Goal: Task Accomplishment & Management: Manage account settings

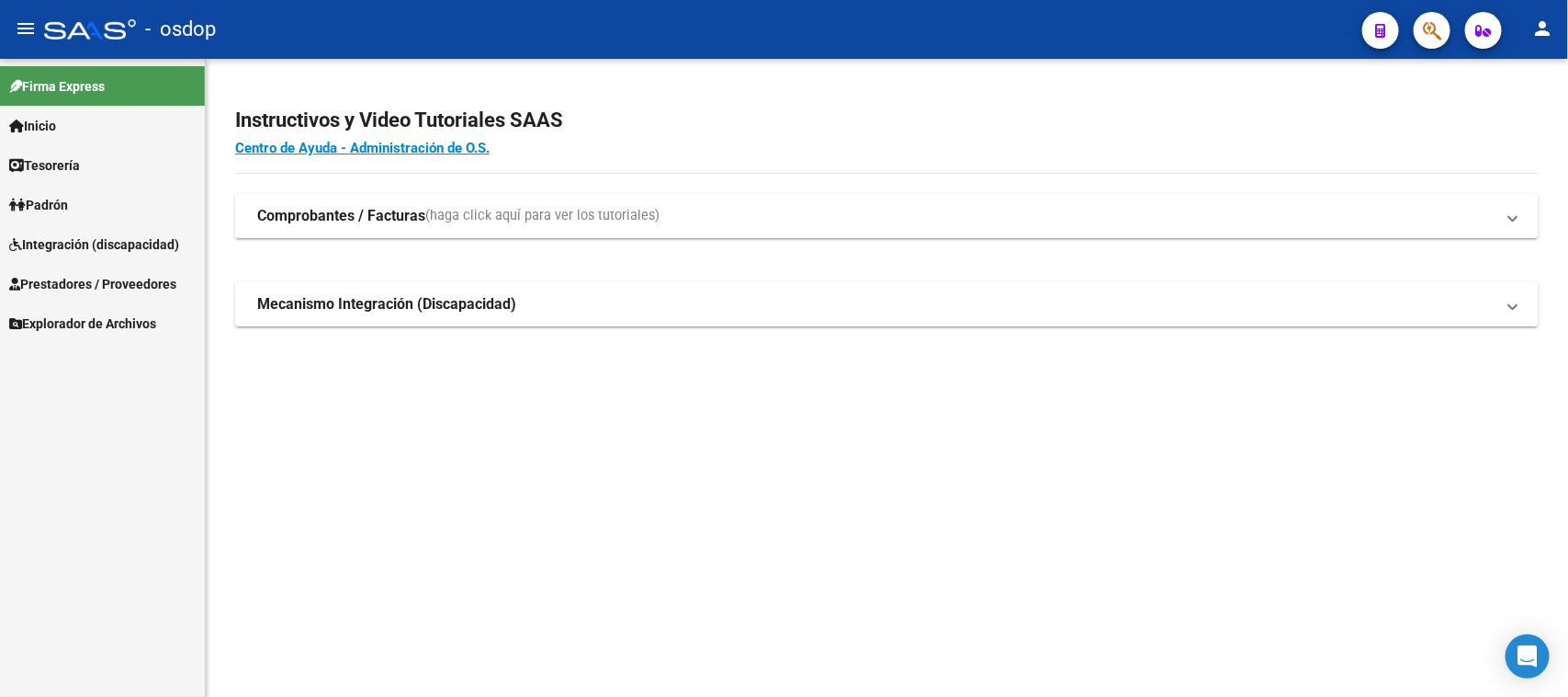
click at [136, 245] on span "Integración (discapacidad)" at bounding box center [93, 244] width 169 height 20
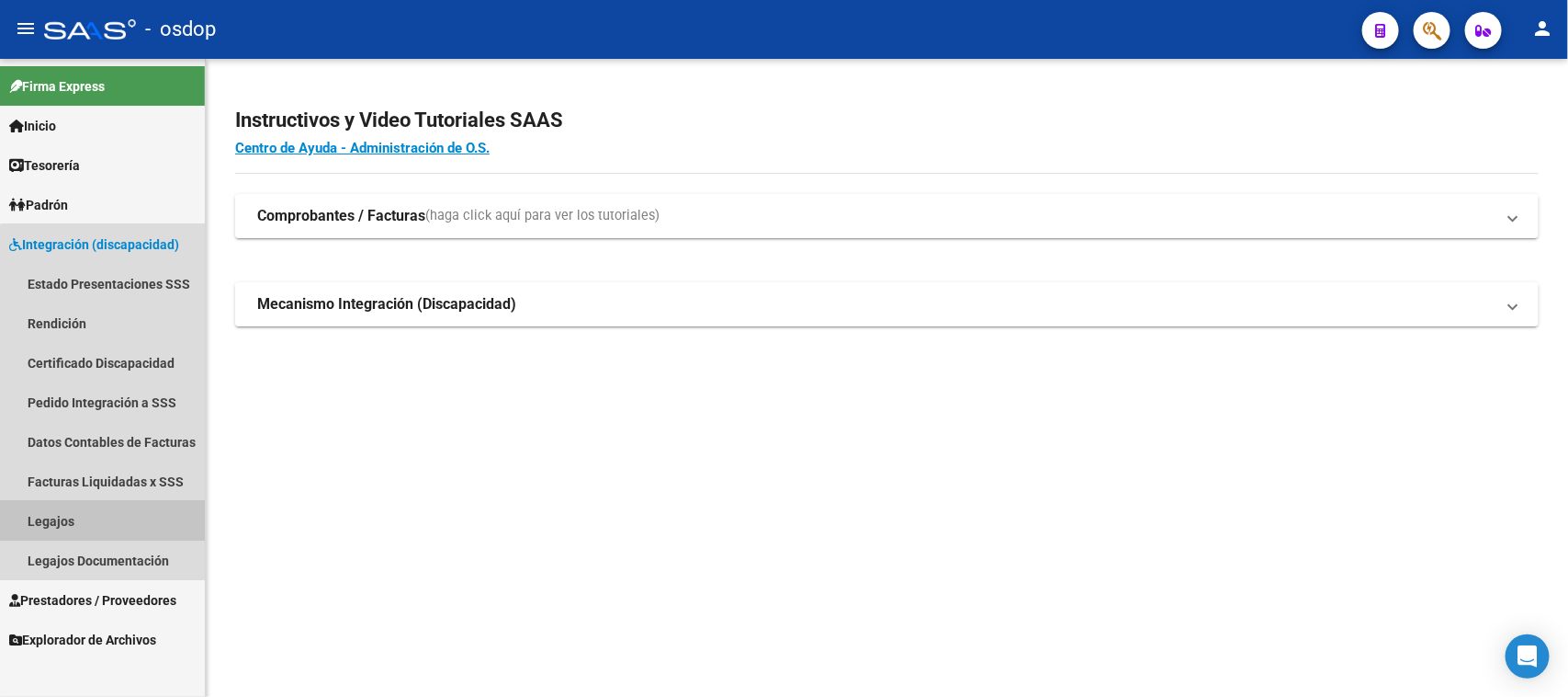
click at [127, 526] on link "Legajos" at bounding box center [102, 521] width 205 height 40
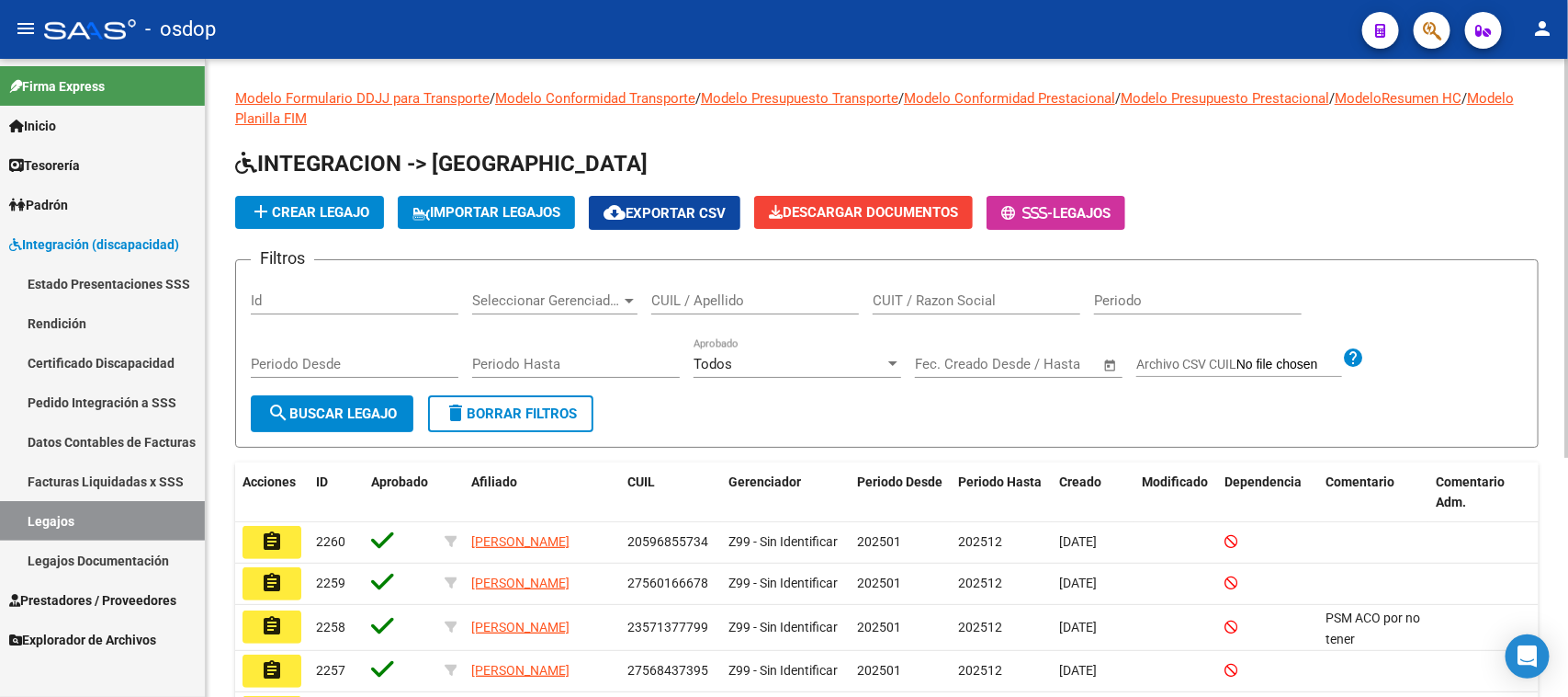
click at [671, 298] on input "CUIL / Apellido" at bounding box center [754, 300] width 207 height 17
paste input "23529484704"
click at [360, 413] on span "search Buscar Legajo" at bounding box center [332, 413] width 130 height 17
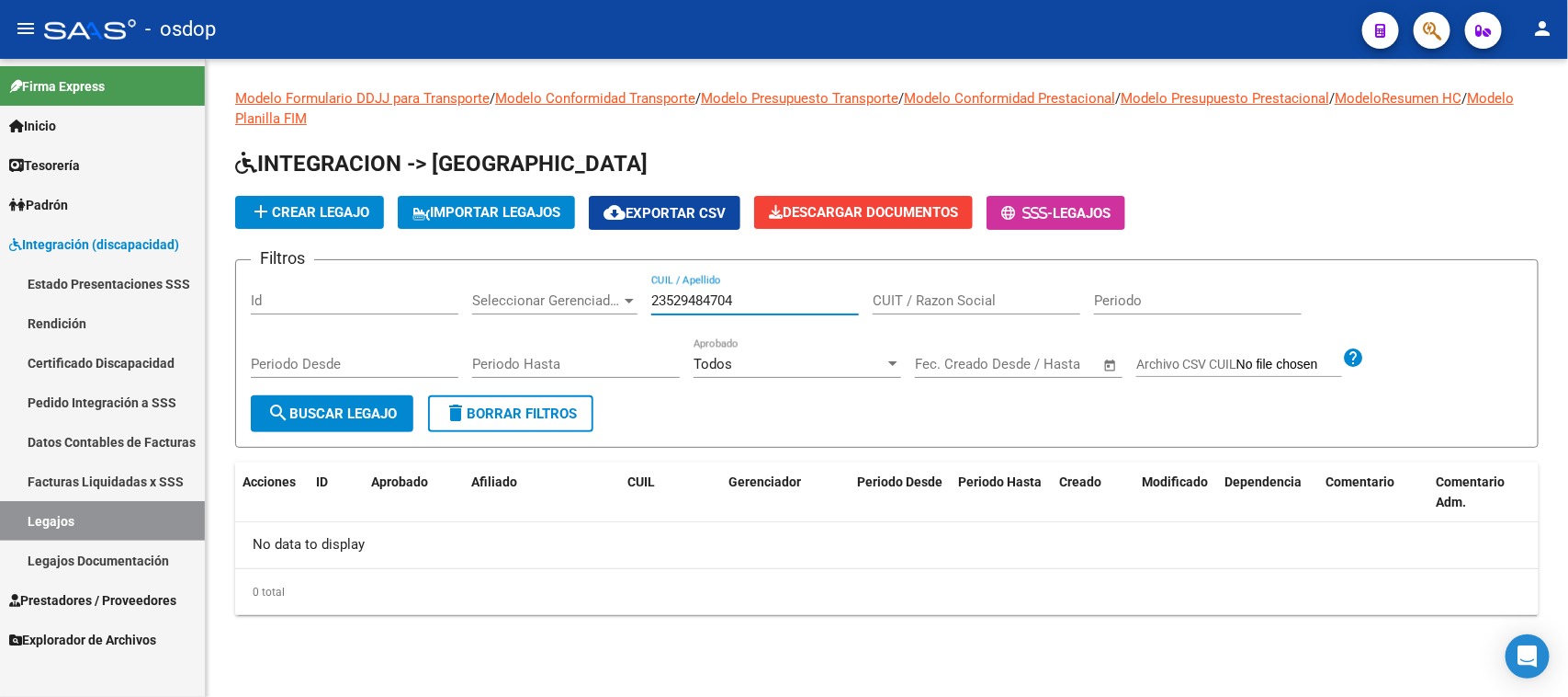
drag, startPoint x: 760, startPoint y: 303, endPoint x: 556, endPoint y: 303, distance: 204.0
click at [556, 303] on div "Filtros Id Seleccionar Gerenciador Seleccionar Gerenciador 23529484704 CUIL / A…" at bounding box center [887, 334] width 1273 height 120
paste input "text"
type input "23529484704"
click at [355, 406] on span "search Buscar Legajo" at bounding box center [332, 413] width 130 height 17
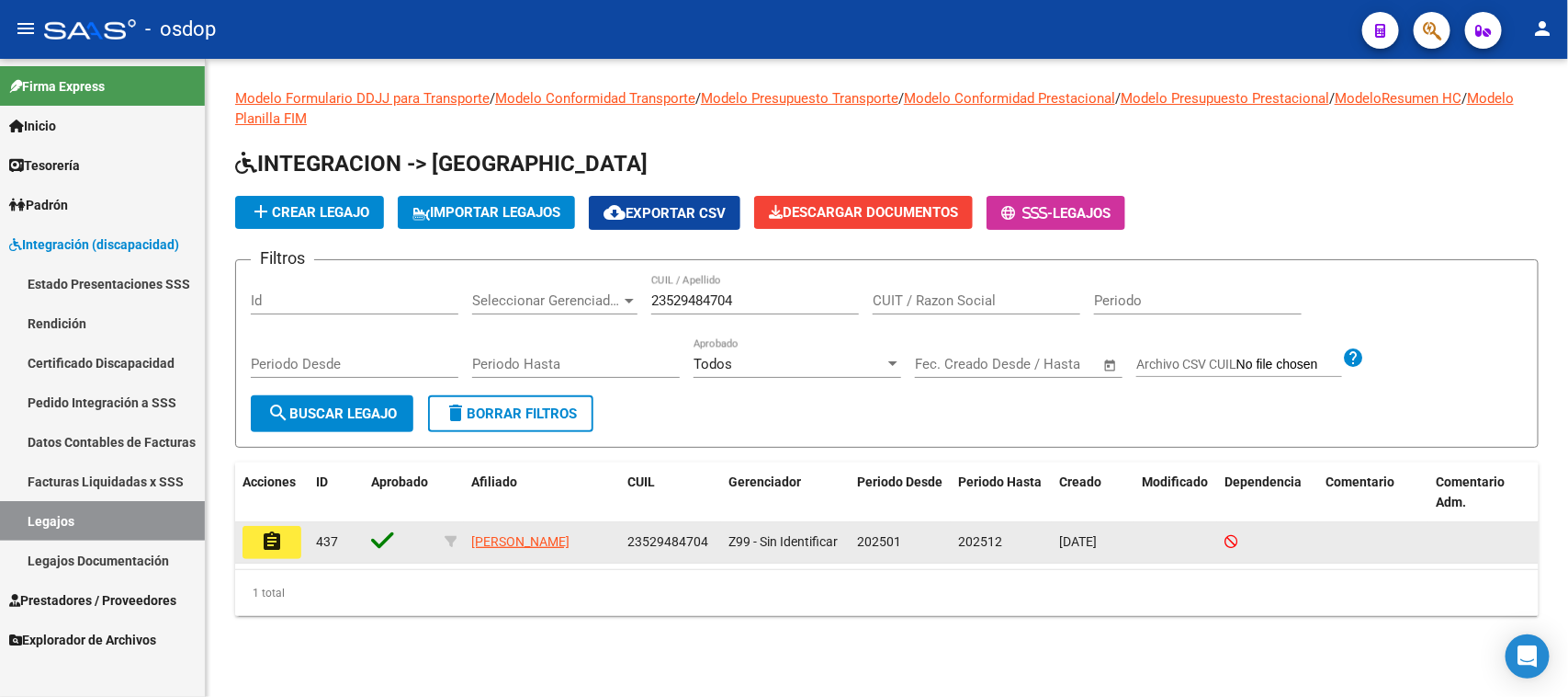
click at [286, 539] on button "assignment" at bounding box center [272, 541] width 58 height 33
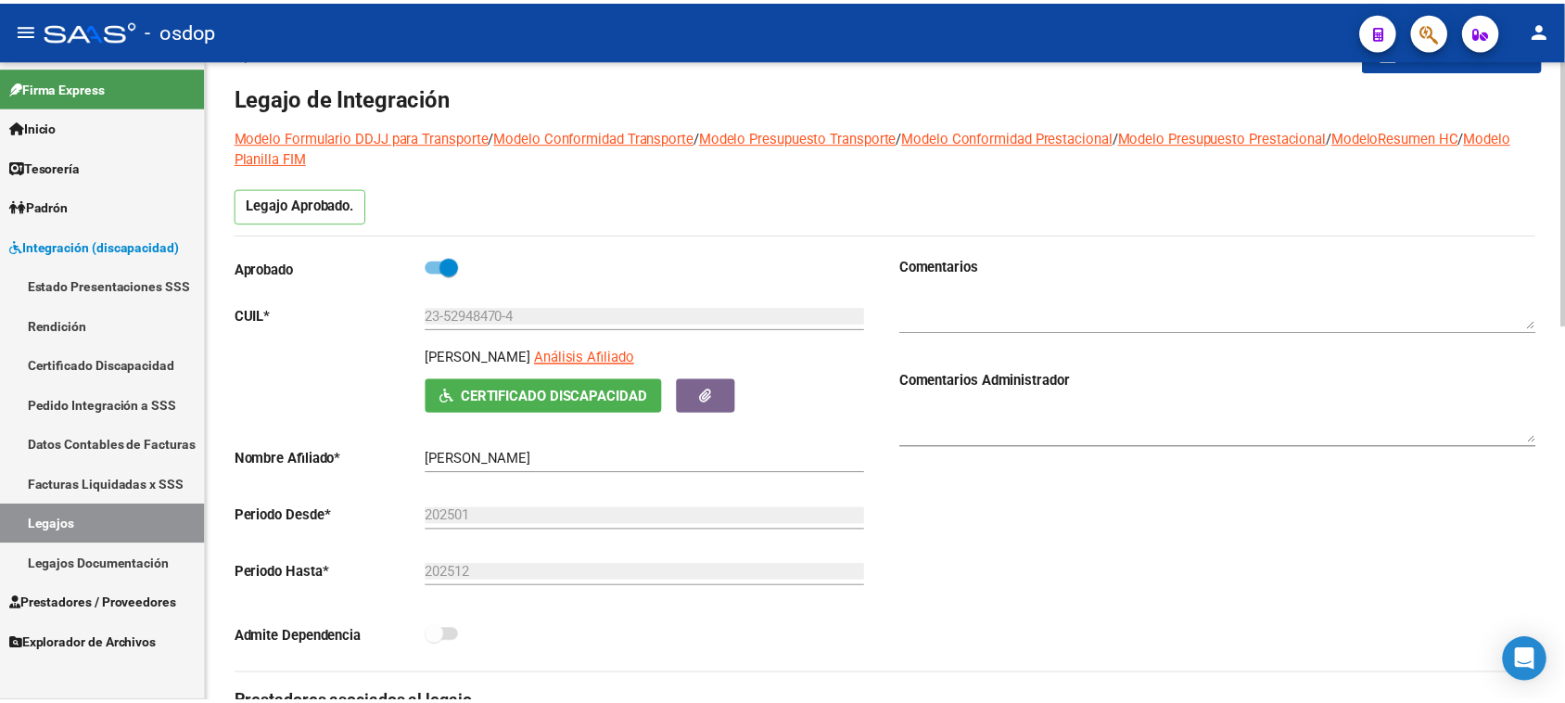
scroll to position [463, 0]
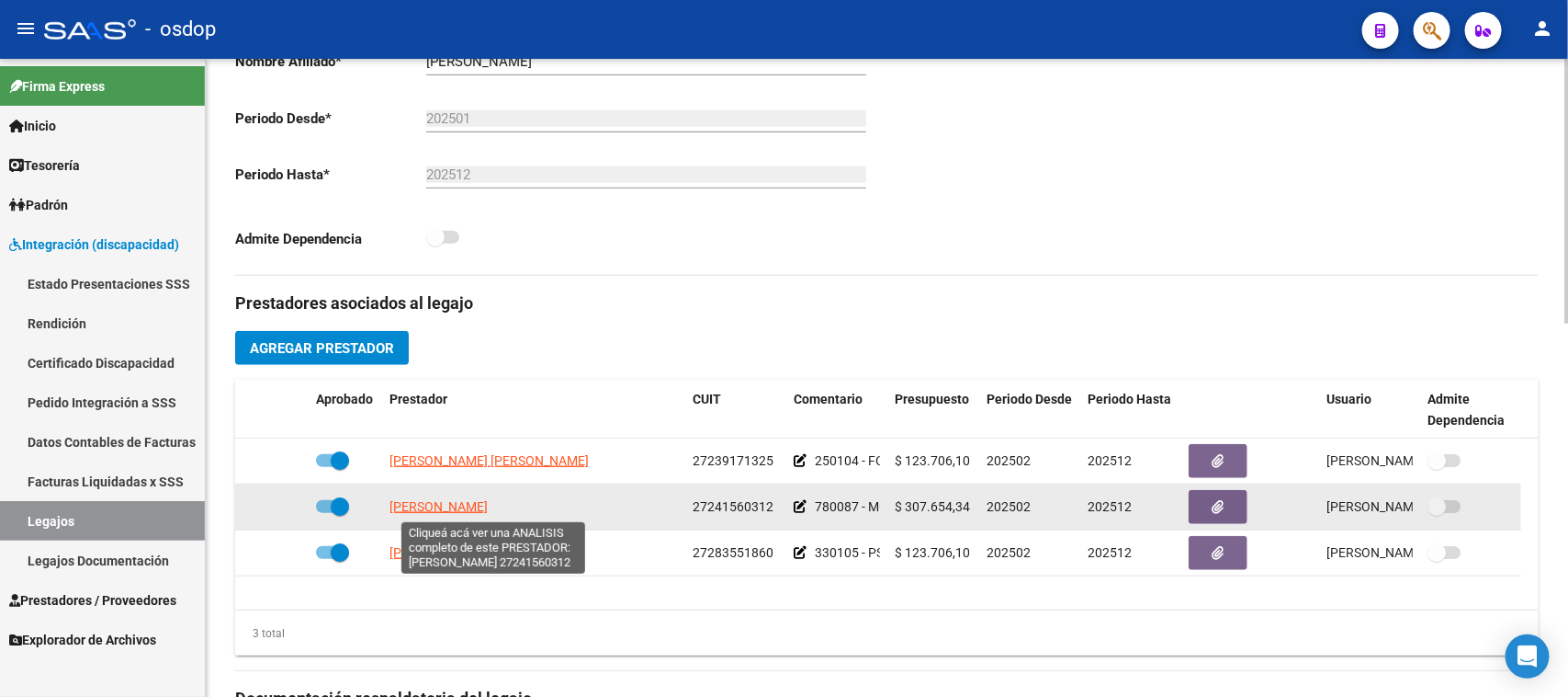
click at [473, 509] on span "[PERSON_NAME]" at bounding box center [438, 506] width 98 height 15
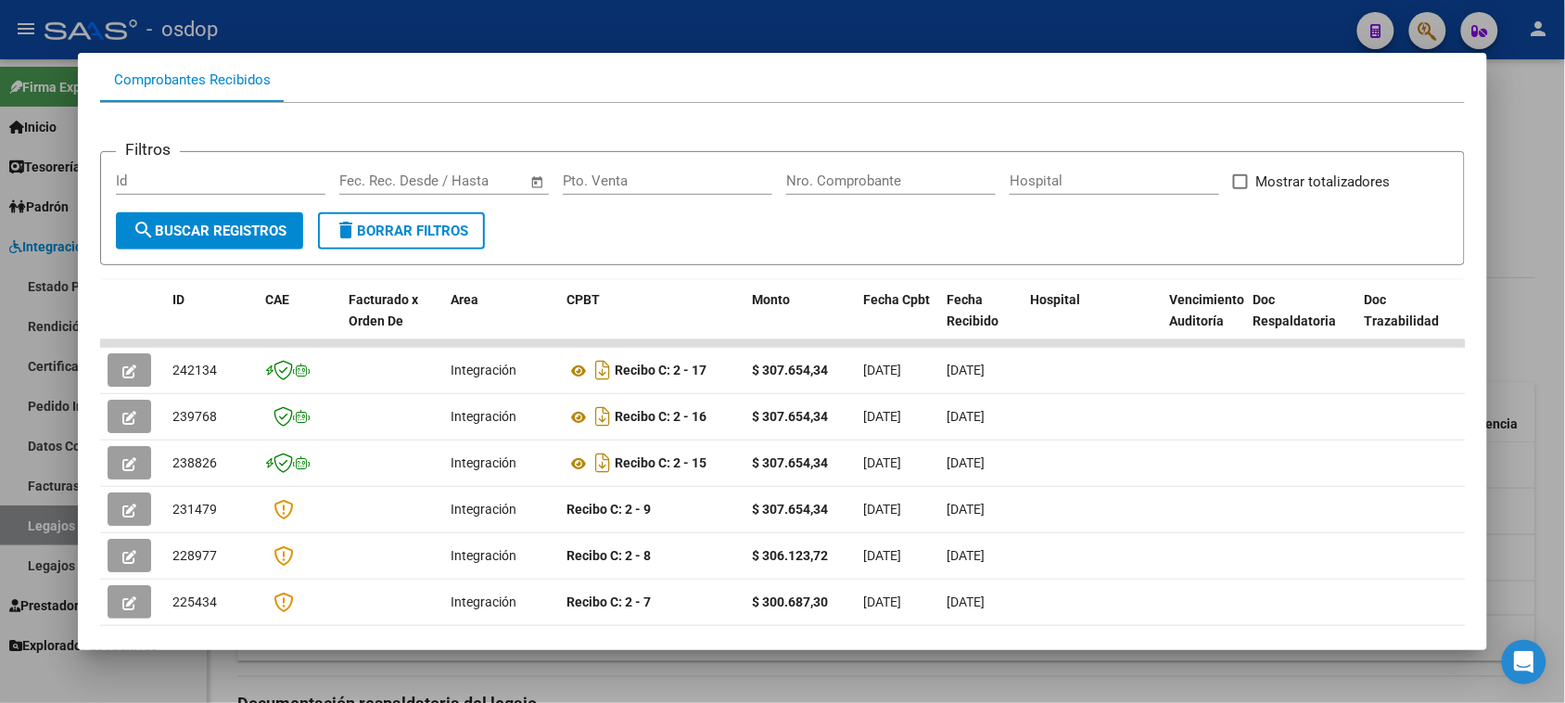
scroll to position [232, 0]
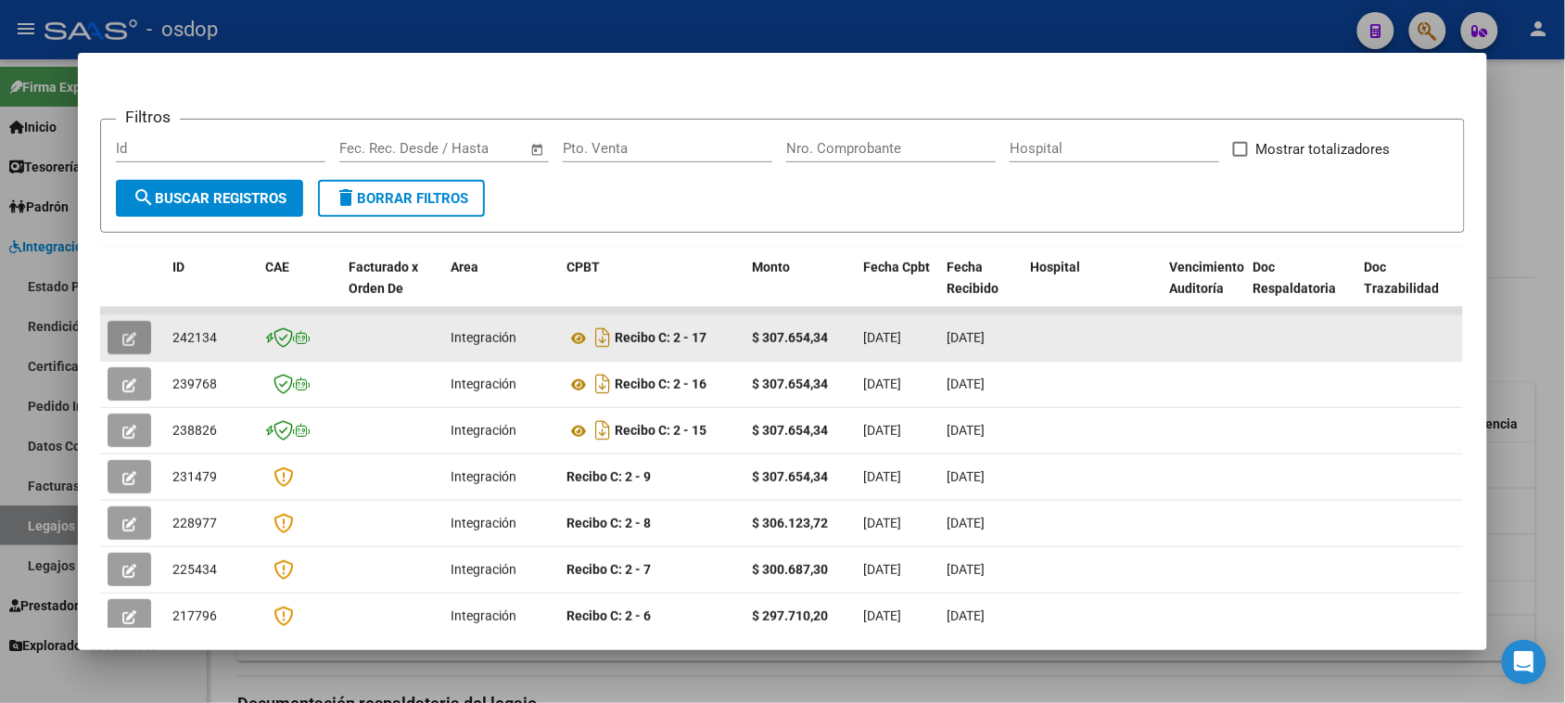
click at [127, 339] on icon "button" at bounding box center [129, 339] width 14 height 14
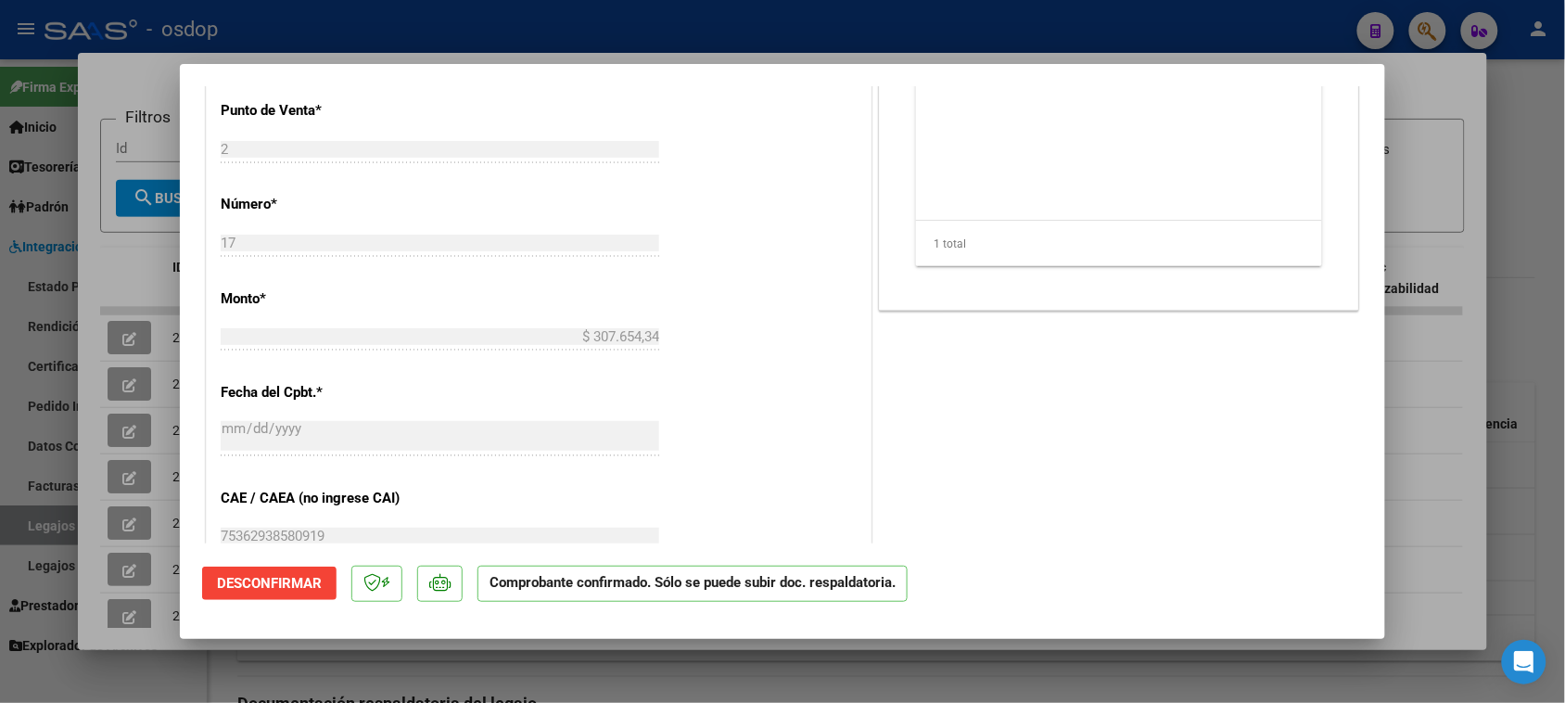
scroll to position [927, 0]
click at [1036, 491] on div "PREAPROBACIÓN PARA INTEGRACION El afiliado figura en el ultimo padrón que tenem…" at bounding box center [1119, 233] width 488 height 1582
click at [1078, 665] on div at bounding box center [782, 351] width 1565 height 703
type input "$ 0,00"
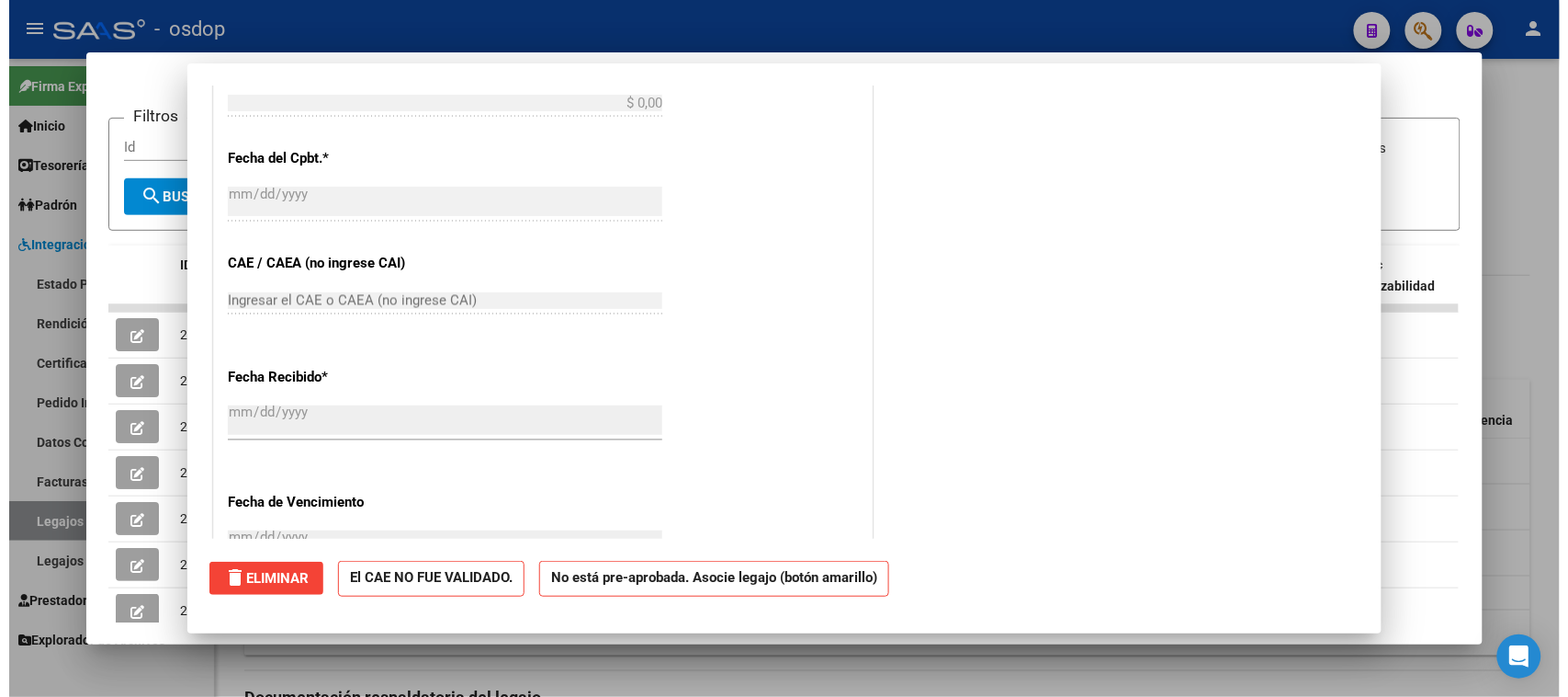
scroll to position [0, 0]
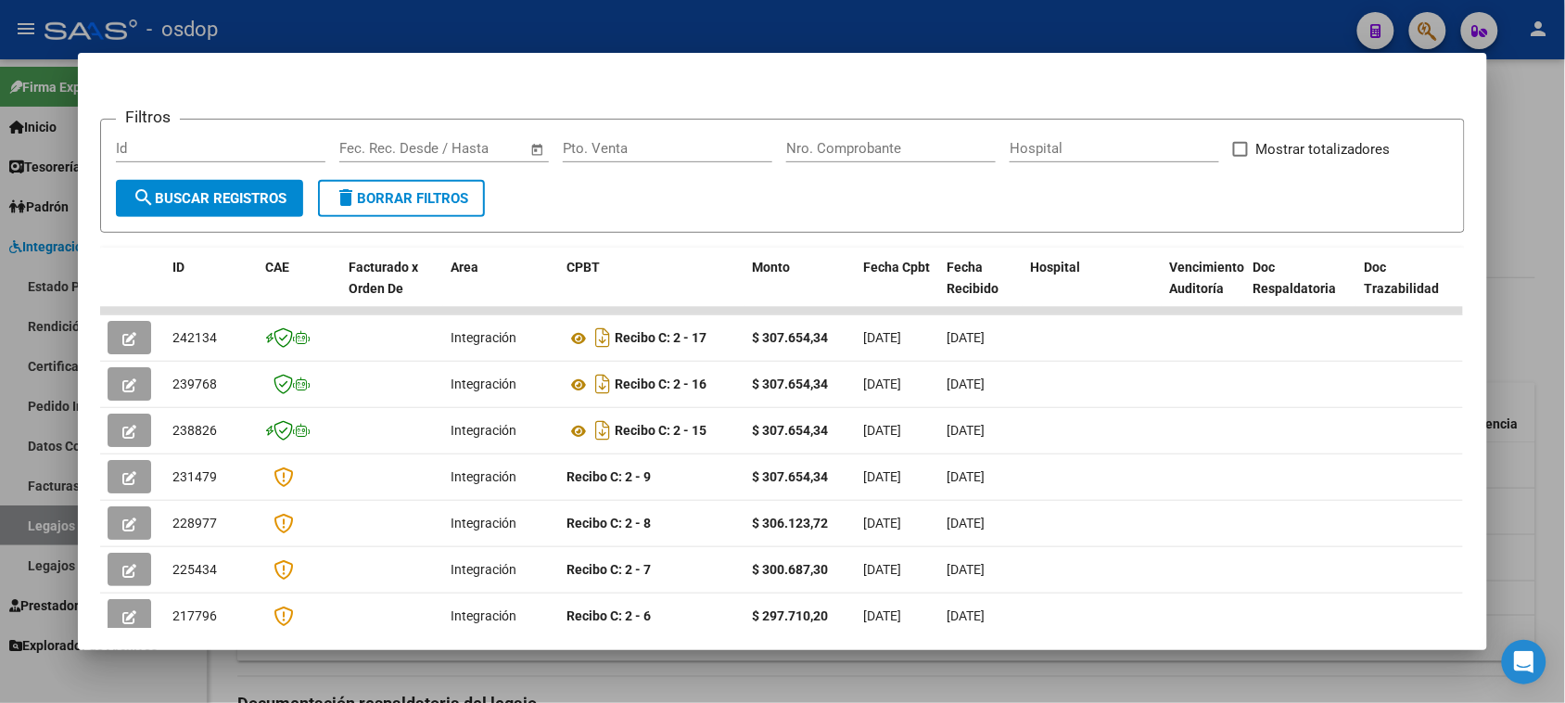
click at [952, 691] on div at bounding box center [782, 351] width 1565 height 703
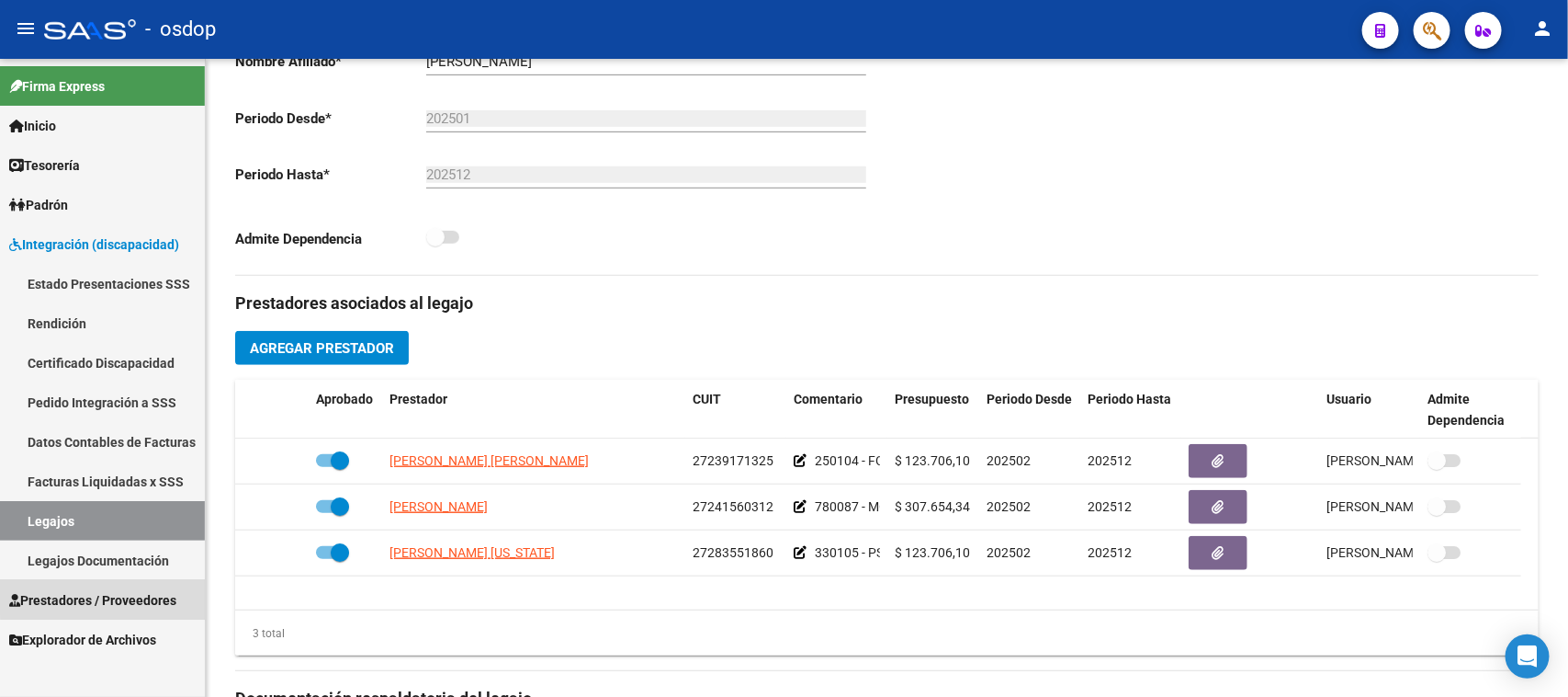
click at [112, 596] on span "Prestadores / Proveedores" at bounding box center [92, 600] width 168 height 20
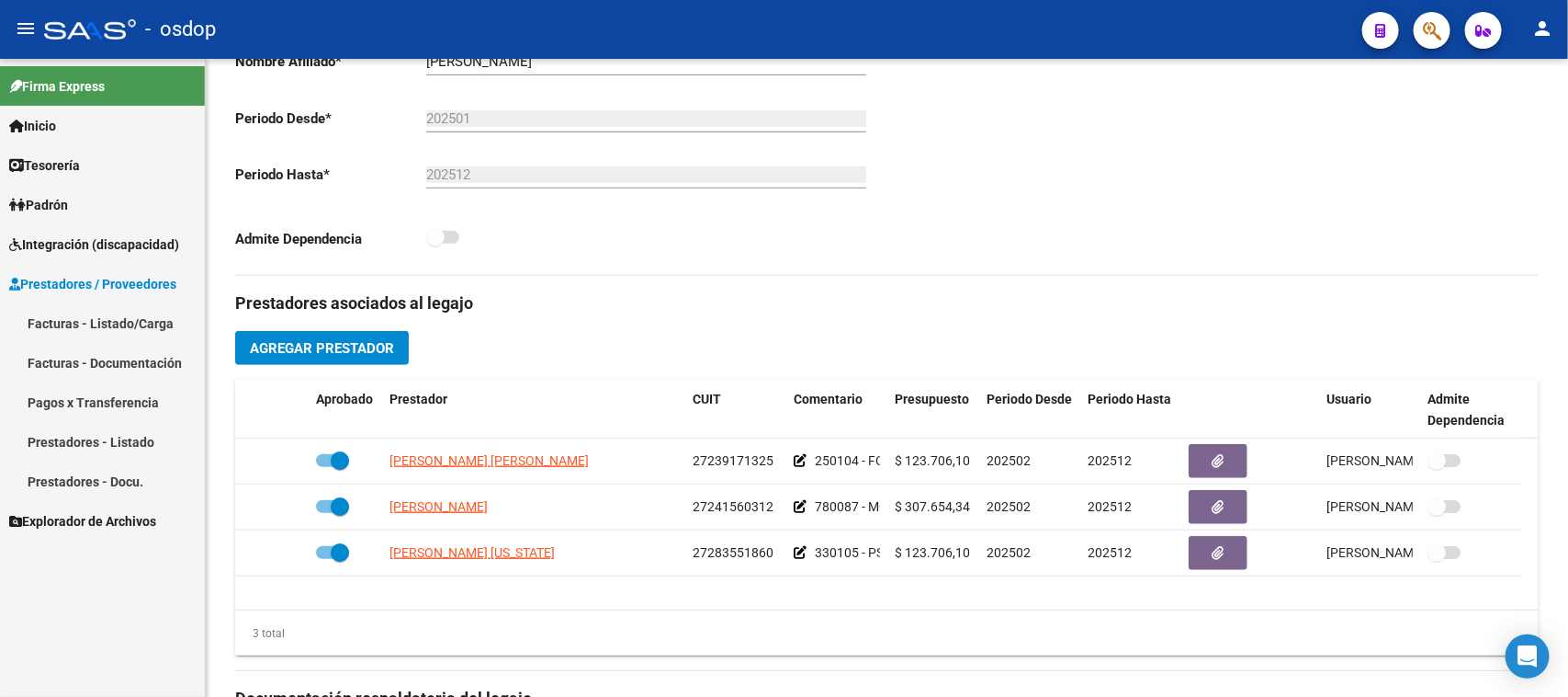
click at [145, 319] on link "Facturas - Listado/Carga" at bounding box center [102, 323] width 205 height 40
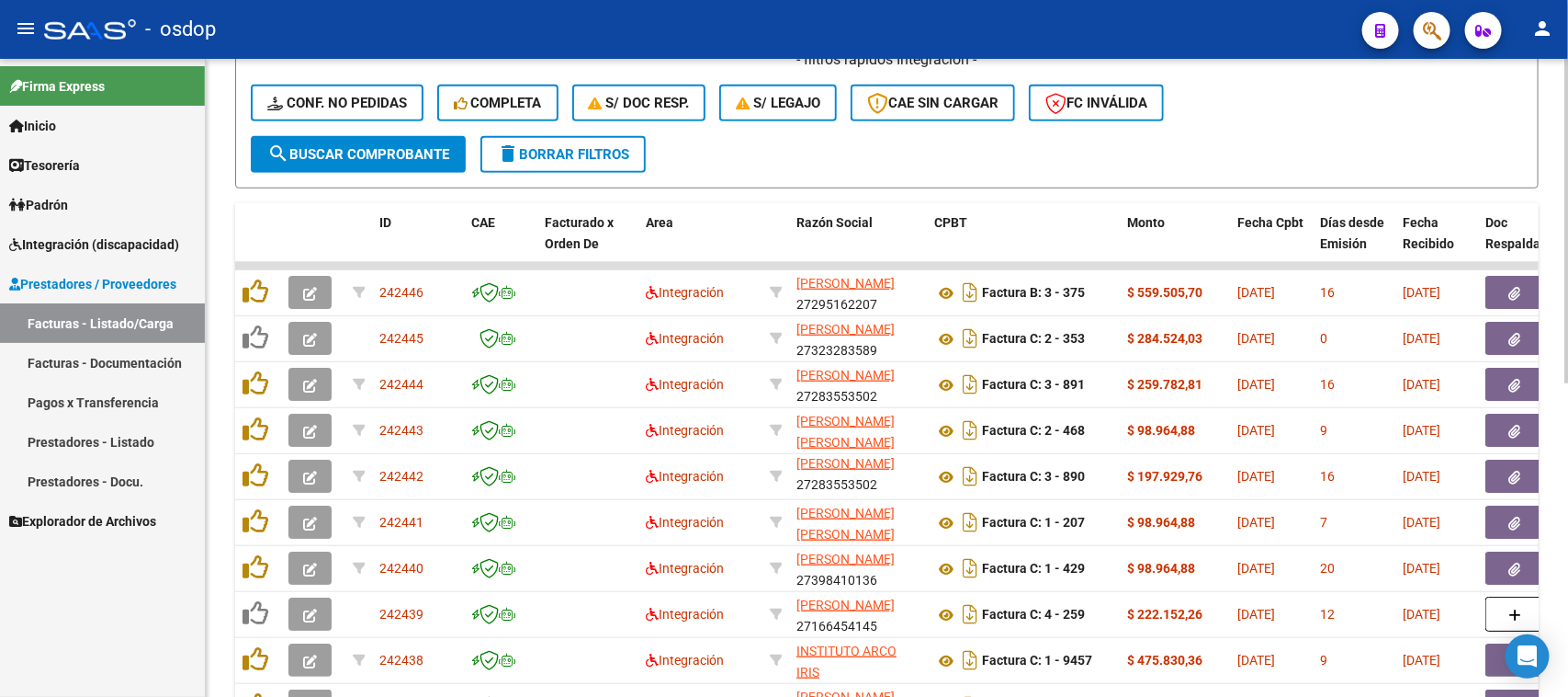
scroll to position [24, 0]
click at [161, 611] on div "Firma Express Inicio Calendario SSS Instructivos Contacto OS Tesorería Extracto…" at bounding box center [102, 377] width 205 height 638
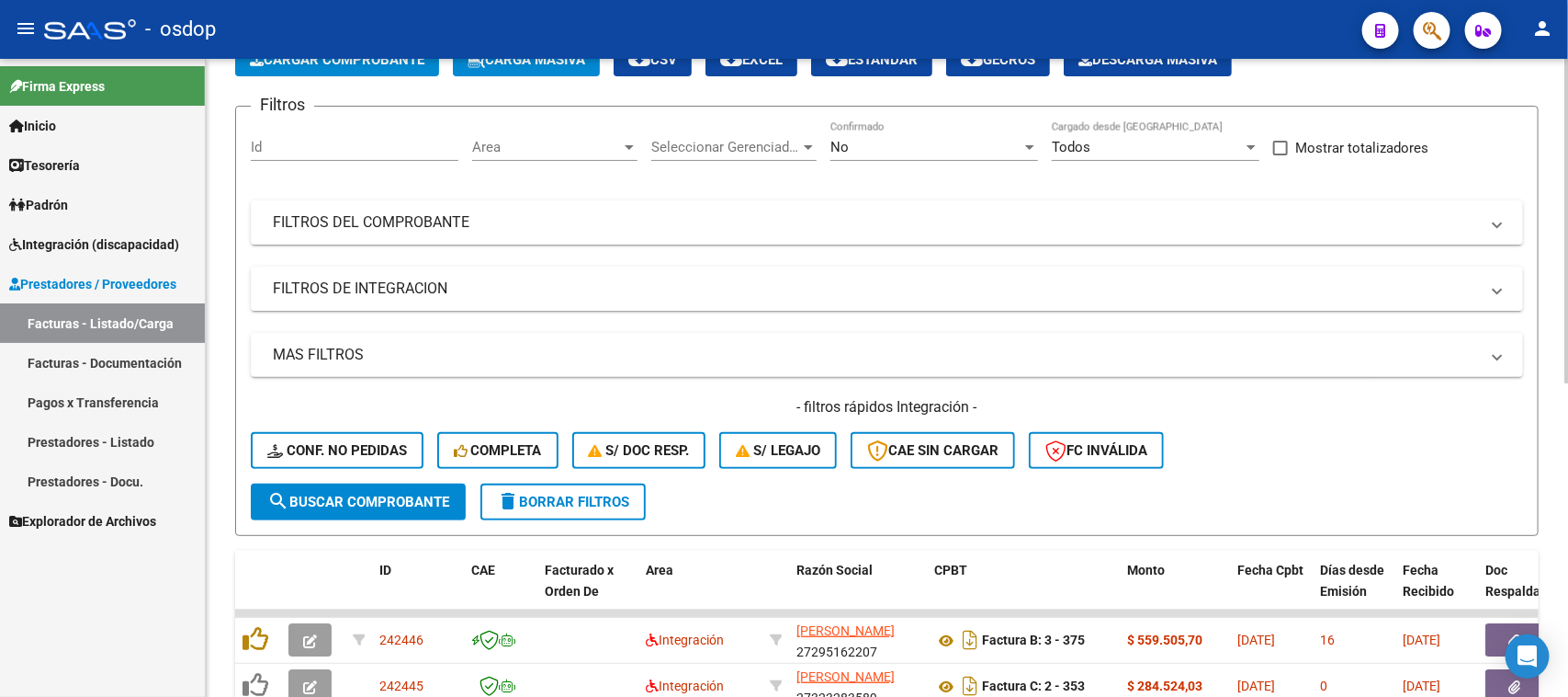
scroll to position [115, 0]
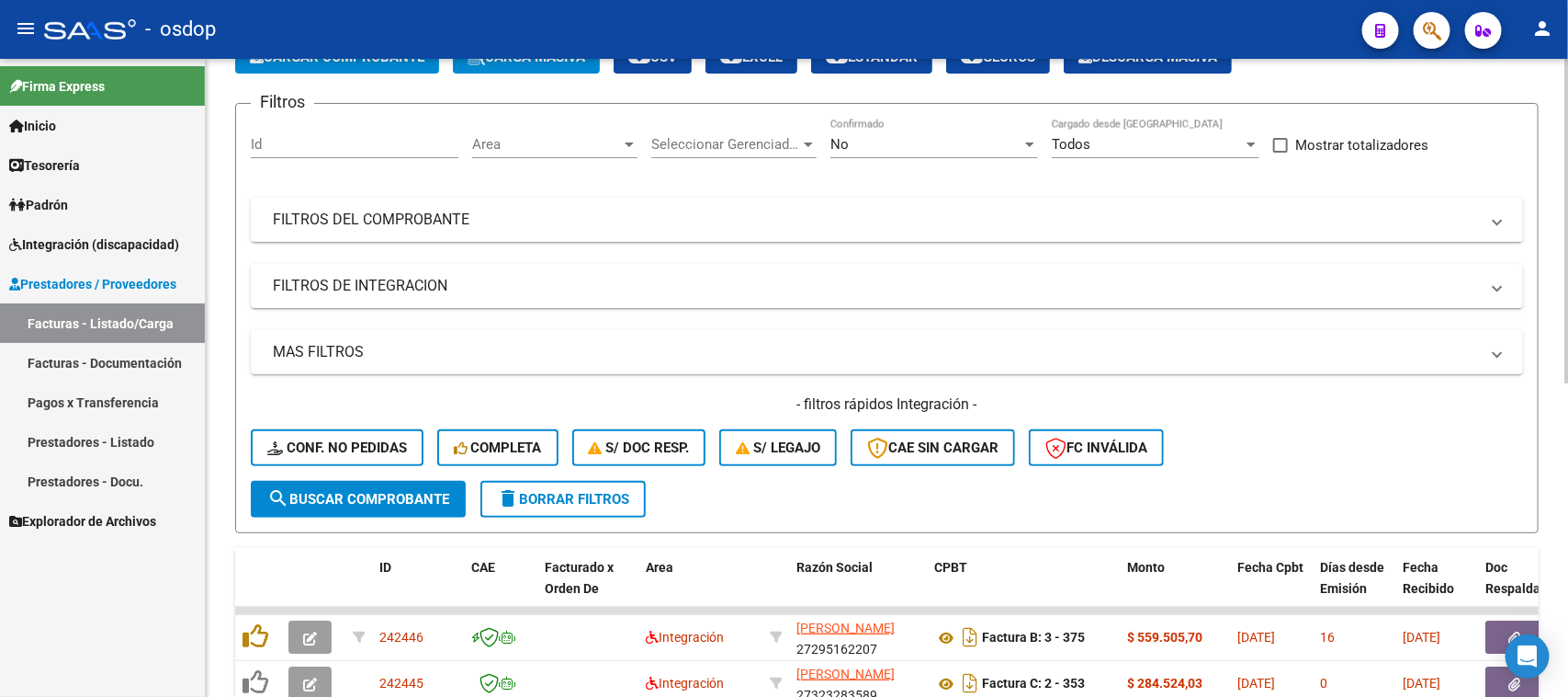
click at [809, 349] on mat-panel-title "MAS FILTROS" at bounding box center [875, 352] width 1206 height 20
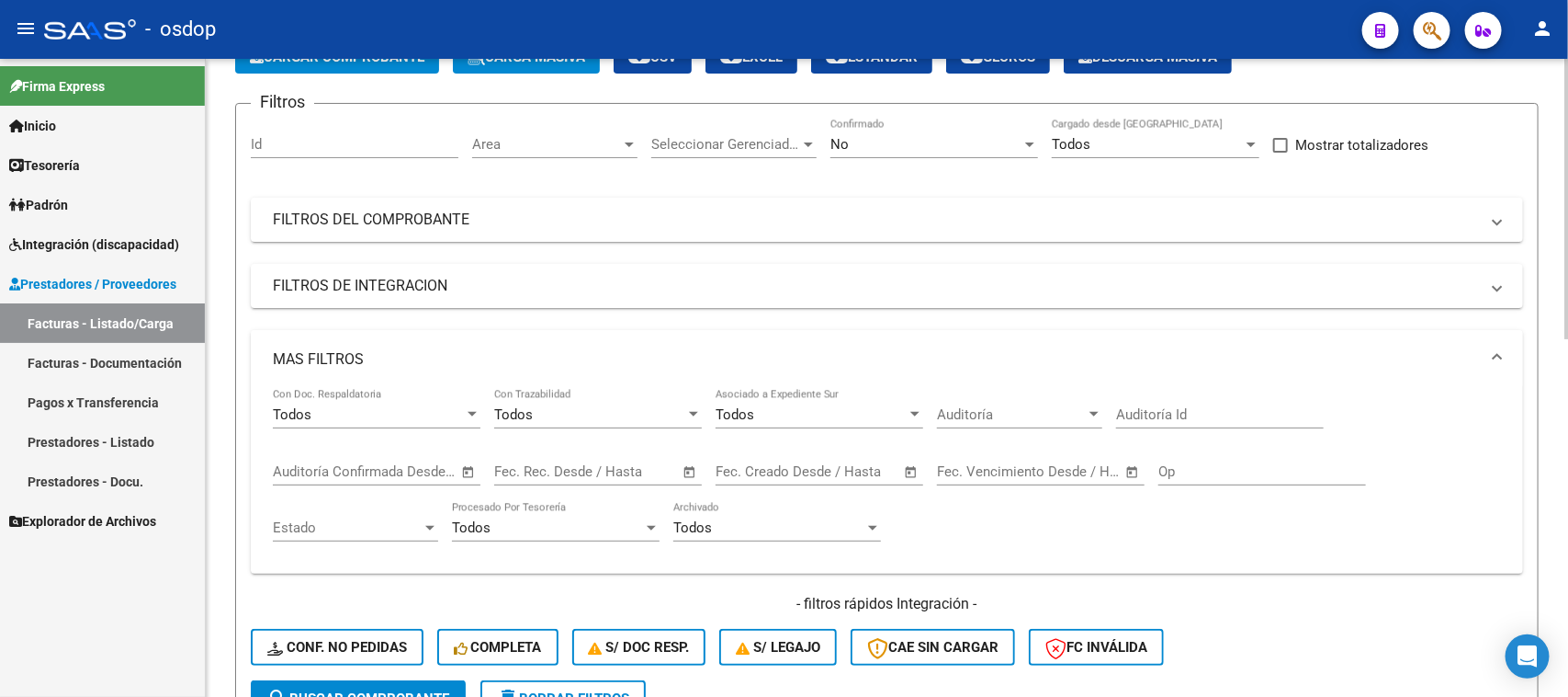
click at [809, 349] on mat-panel-title "MAS FILTROS" at bounding box center [875, 359] width 1206 height 20
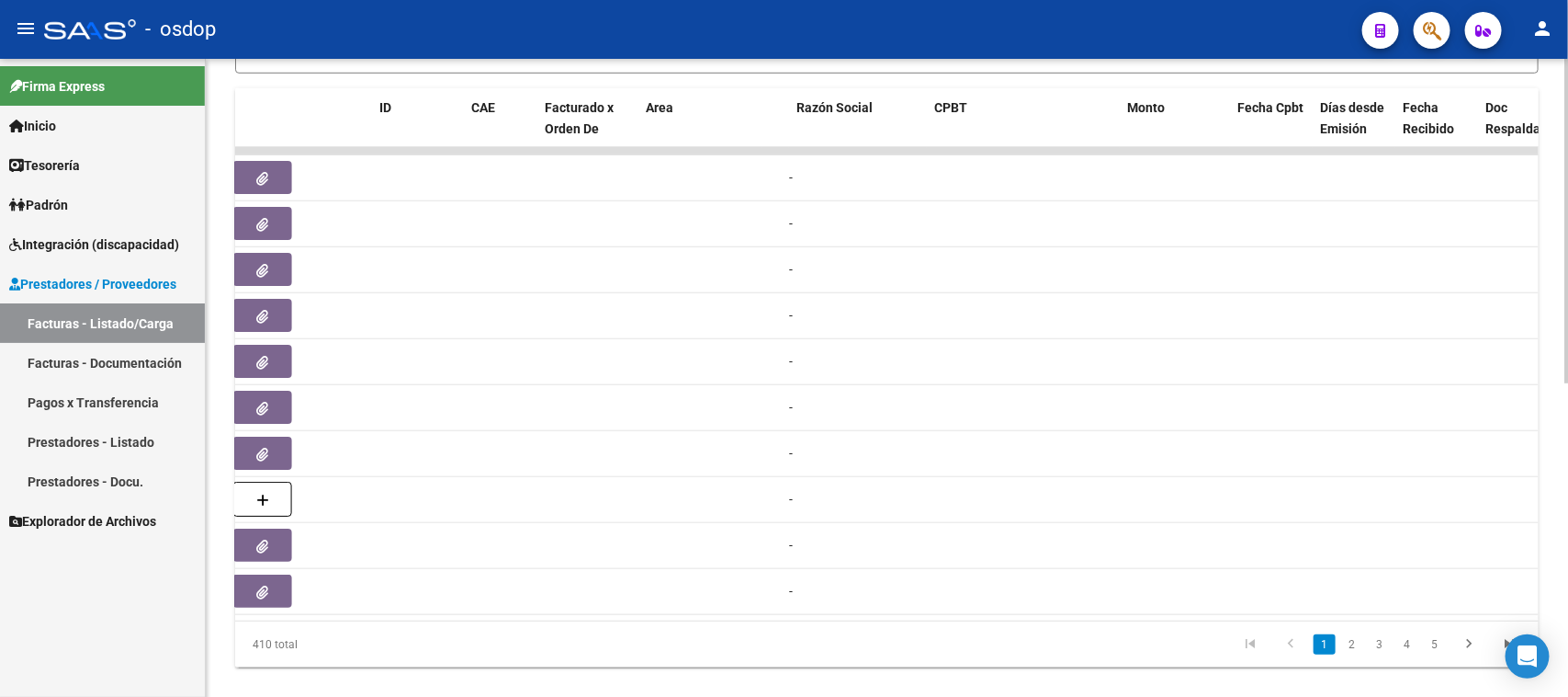
scroll to position [0, 0]
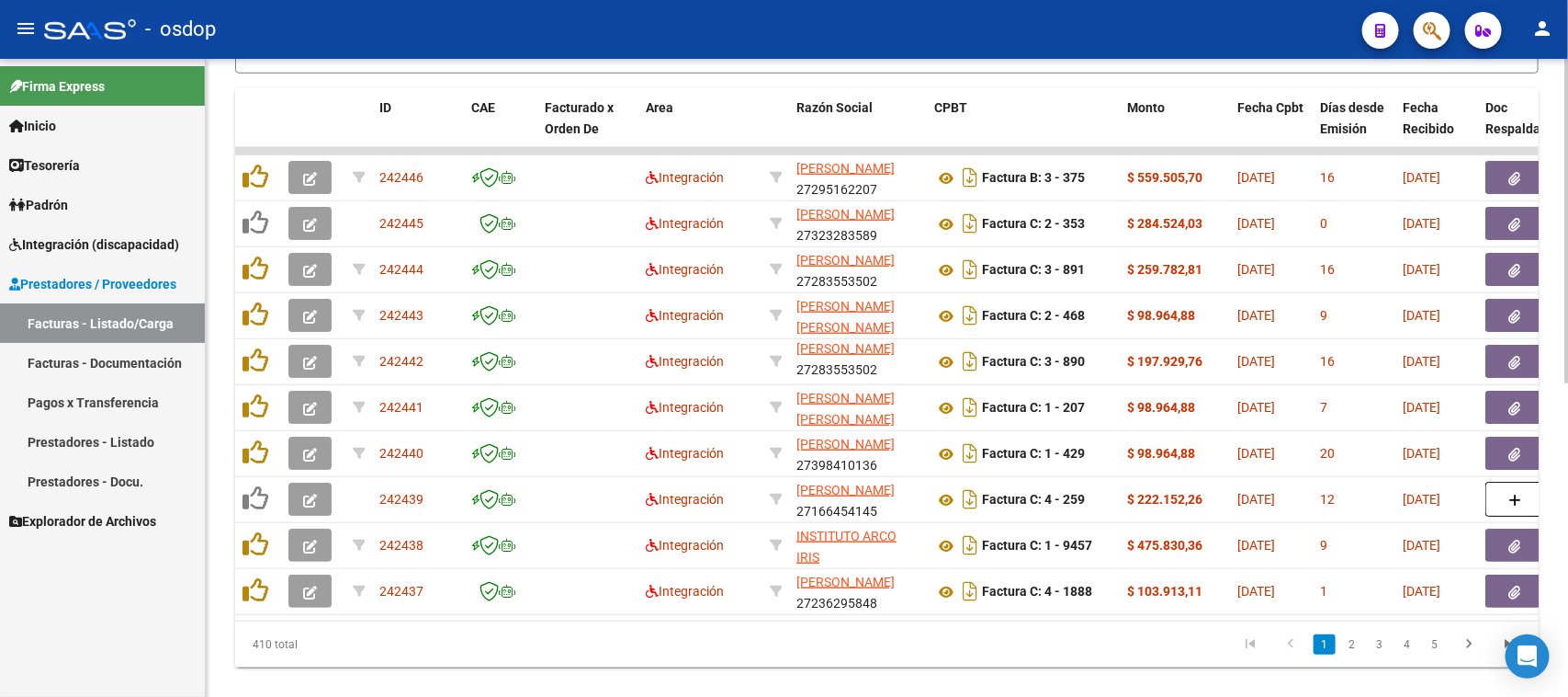
drag, startPoint x: 981, startPoint y: 639, endPoint x: 976, endPoint y: 647, distance: 9.4
click at [980, 644] on div "410 total 1 2 3 4 5" at bounding box center [886, 644] width 1303 height 46
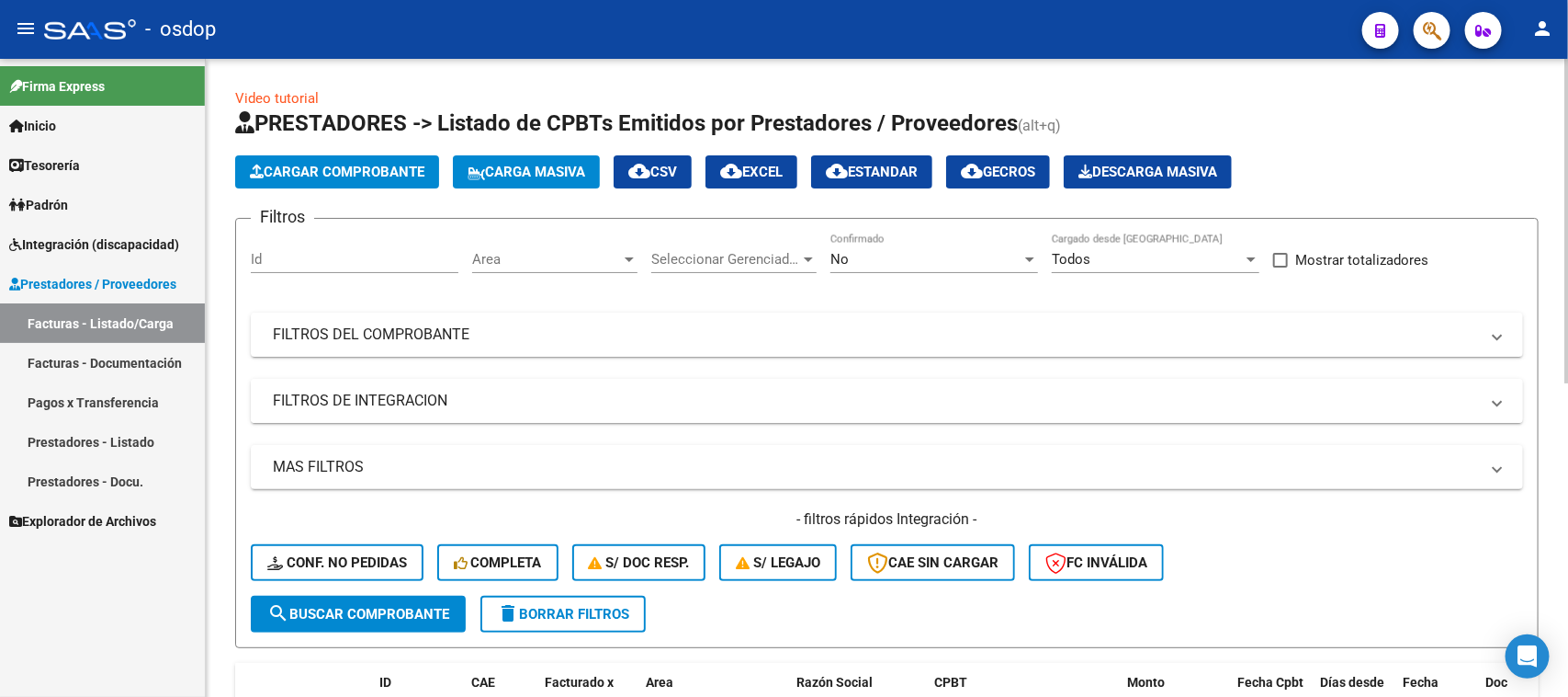
click at [459, 410] on mat-expansion-panel-header "FILTROS DE INTEGRACION" at bounding box center [887, 401] width 1273 height 44
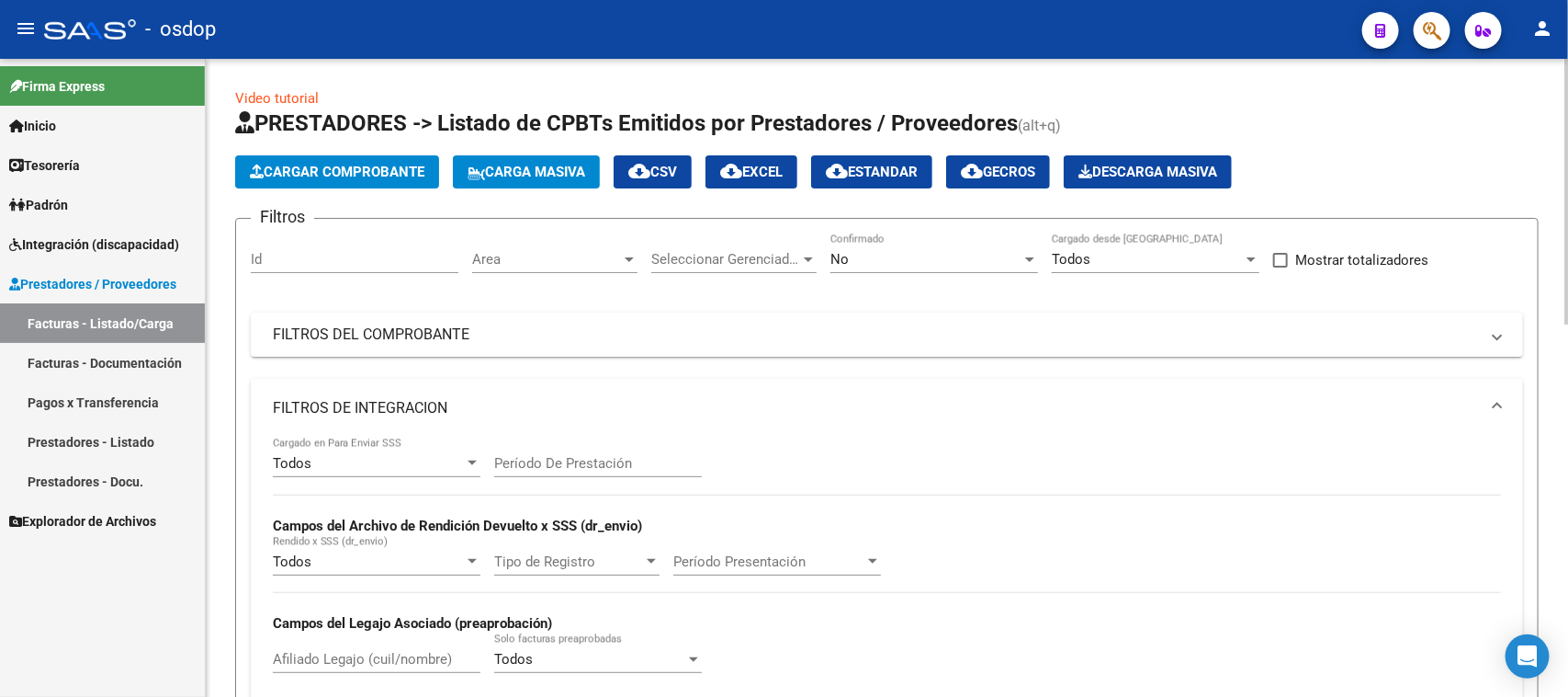
click at [359, 652] on input "Afiliado Legajo (cuil/nombre)" at bounding box center [376, 658] width 207 height 17
paste input "27420252973"
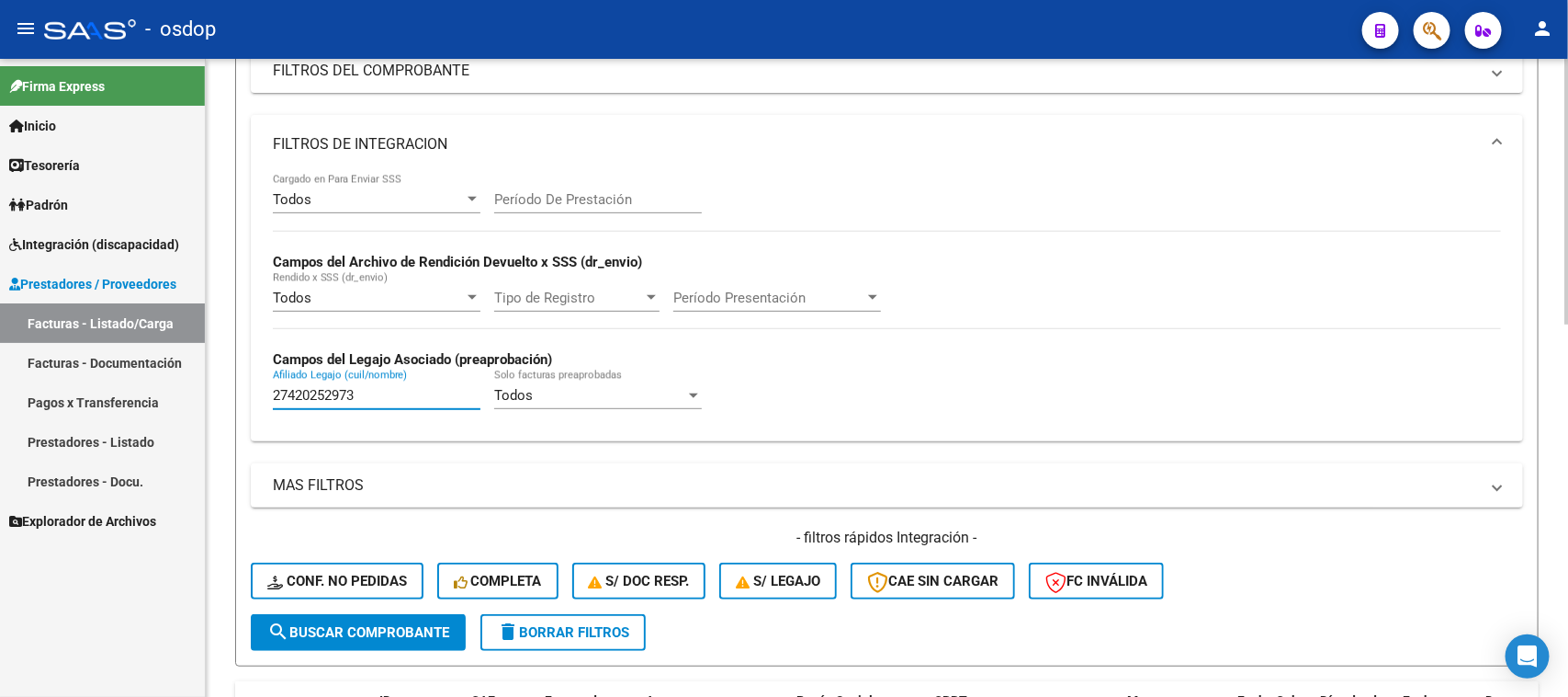
scroll to position [345, 0]
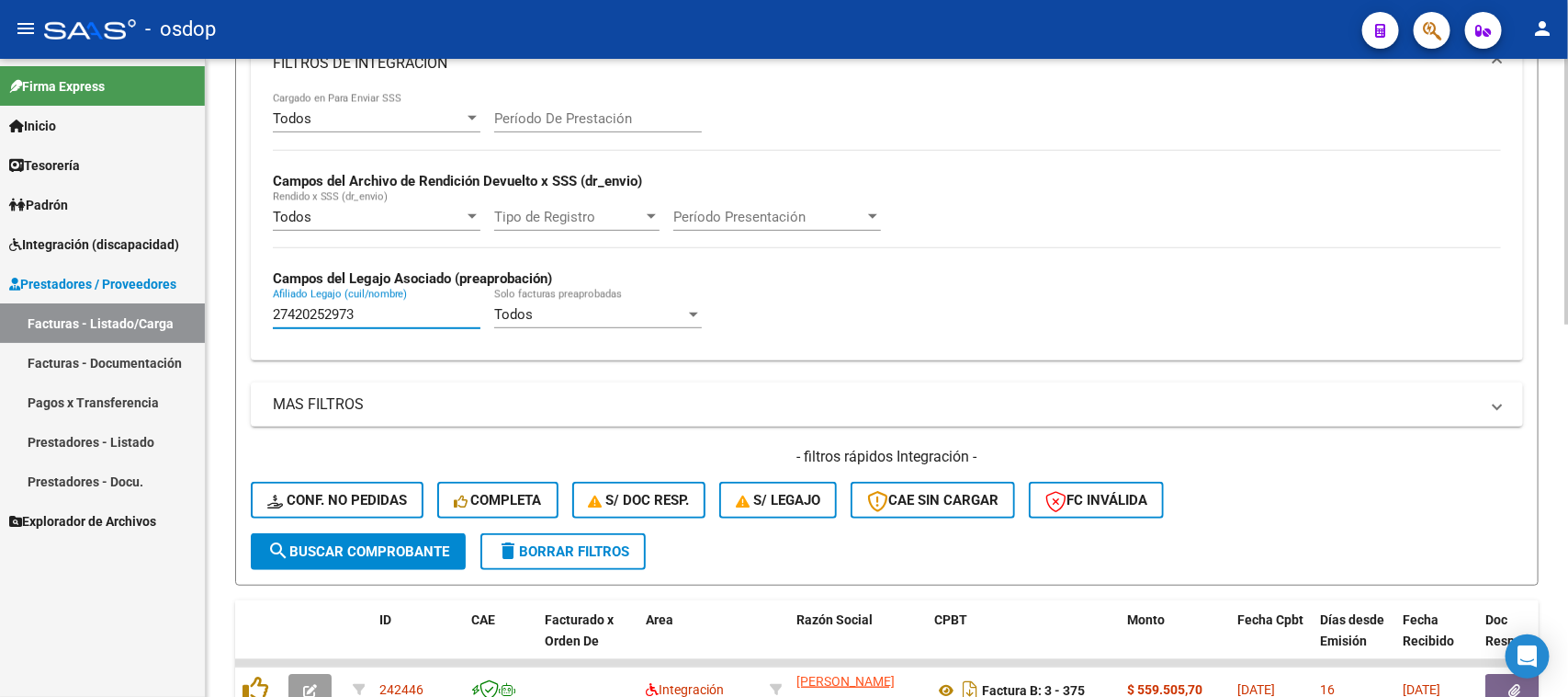
type input "27420252973"
click at [371, 553] on span "search Buscar Comprobante" at bounding box center [359, 551] width 182 height 17
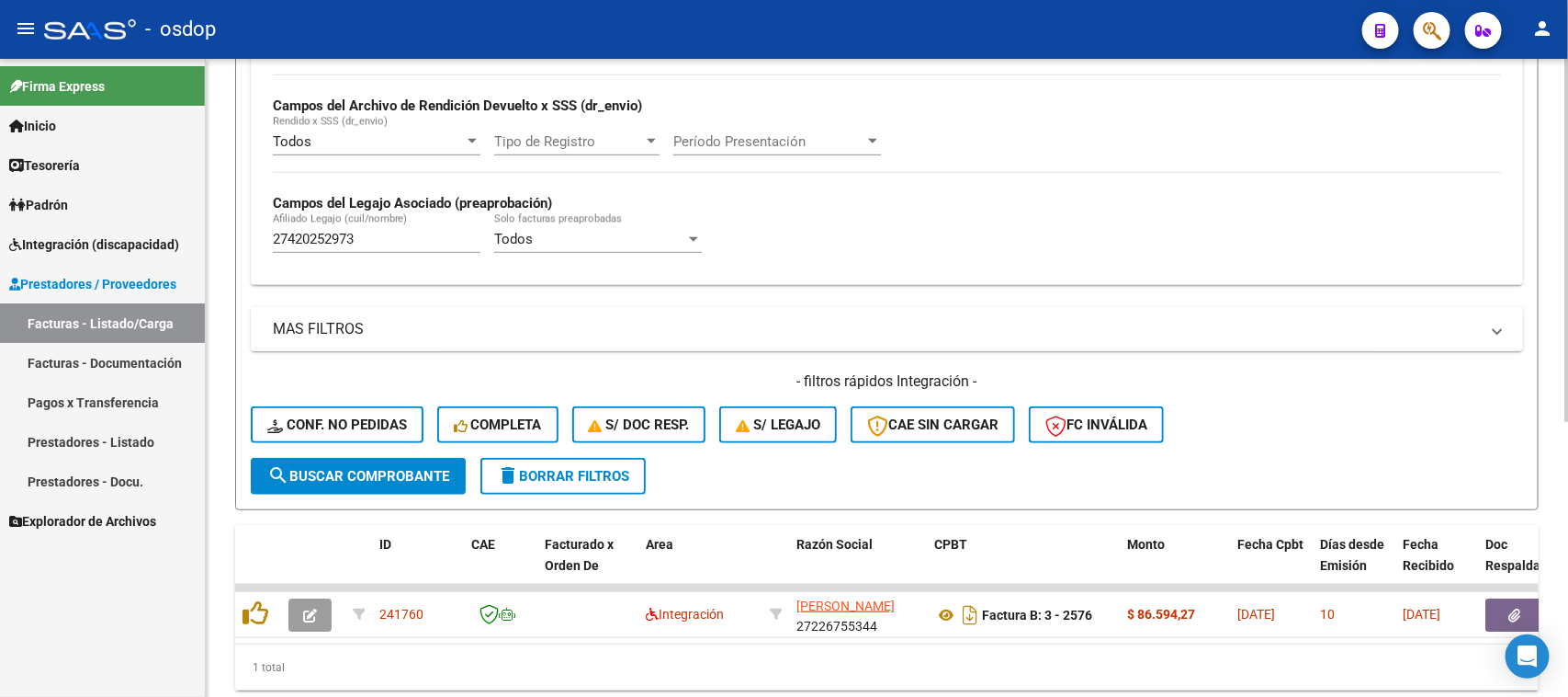
scroll to position [485, 0]
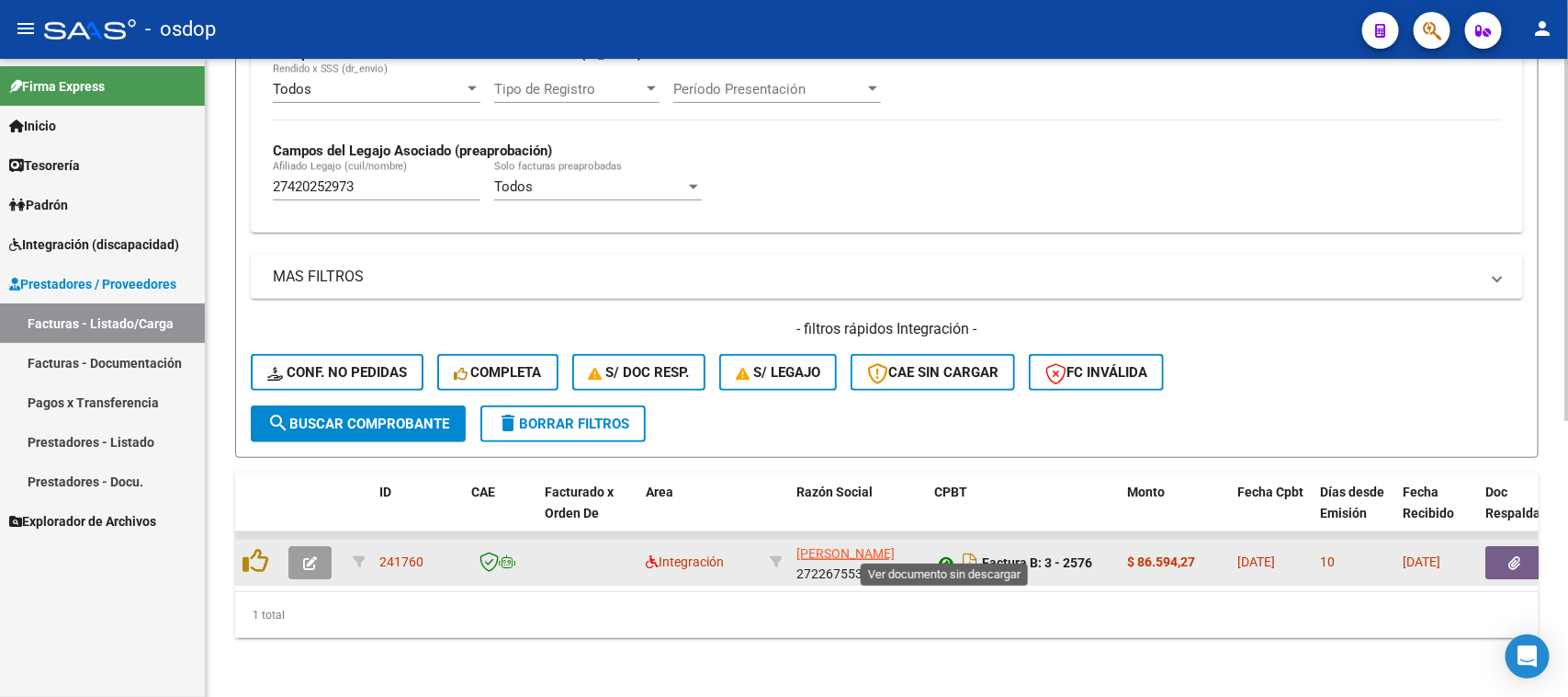
click at [945, 551] on icon at bounding box center [947, 562] width 24 height 22
click at [1504, 546] on button "button" at bounding box center [1514, 562] width 58 height 33
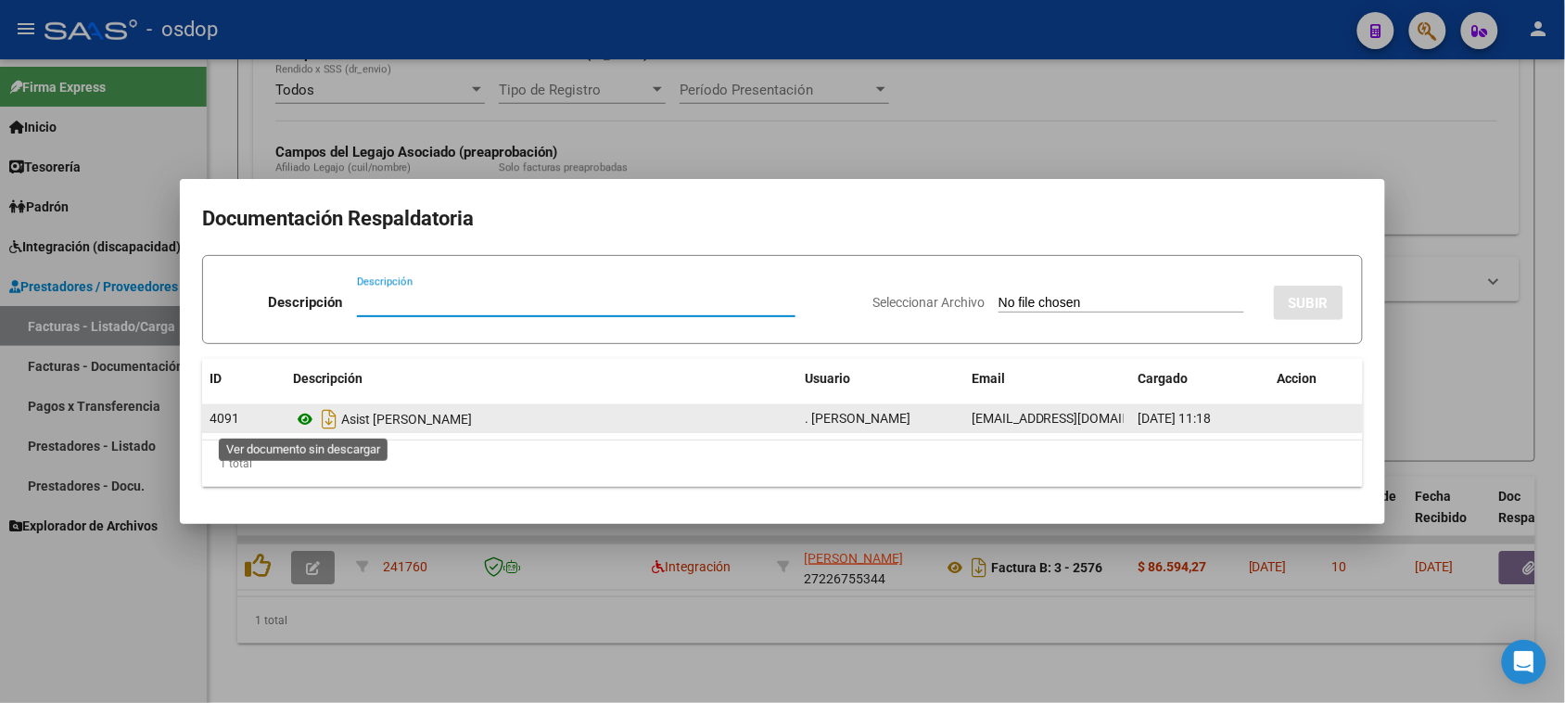
click at [306, 419] on icon at bounding box center [305, 419] width 24 height 22
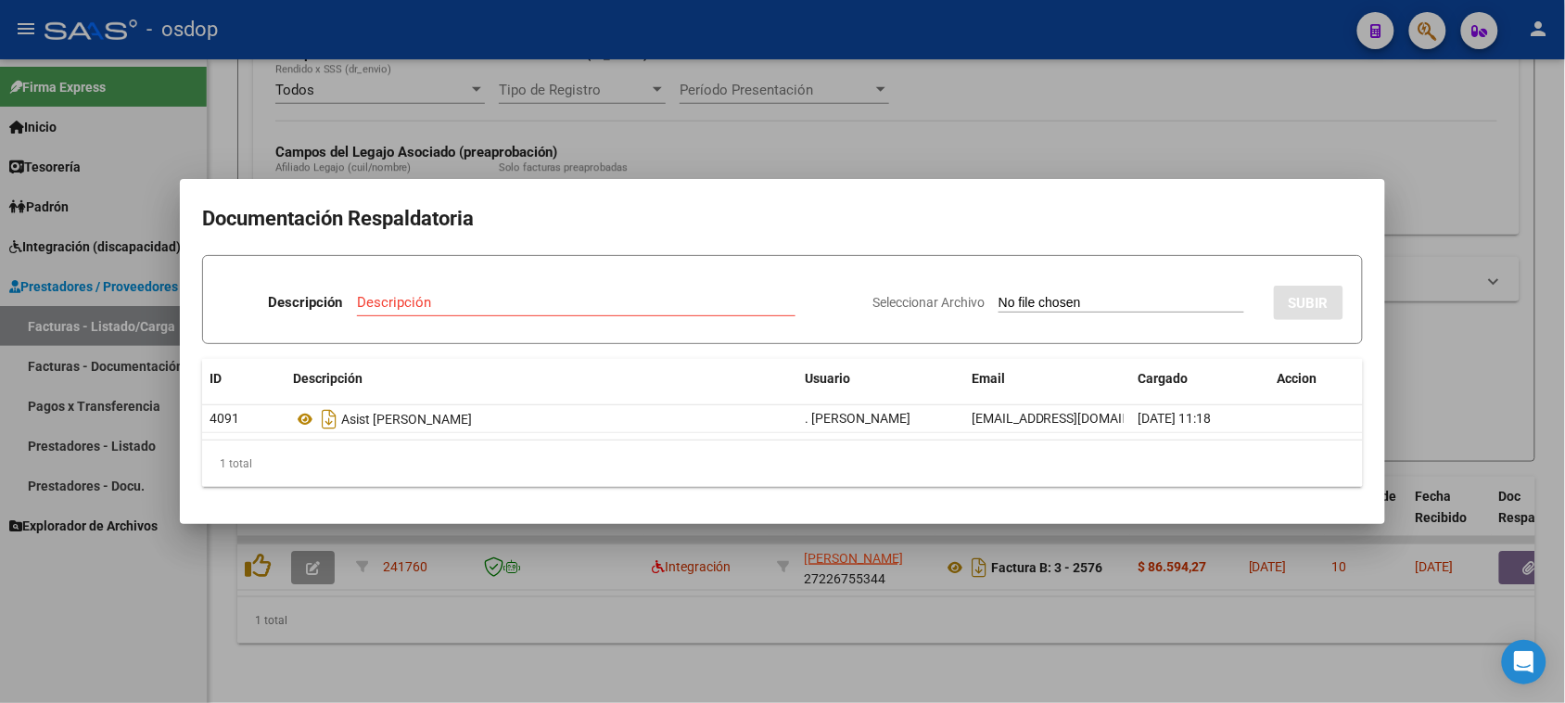
click at [896, 665] on div at bounding box center [782, 351] width 1565 height 703
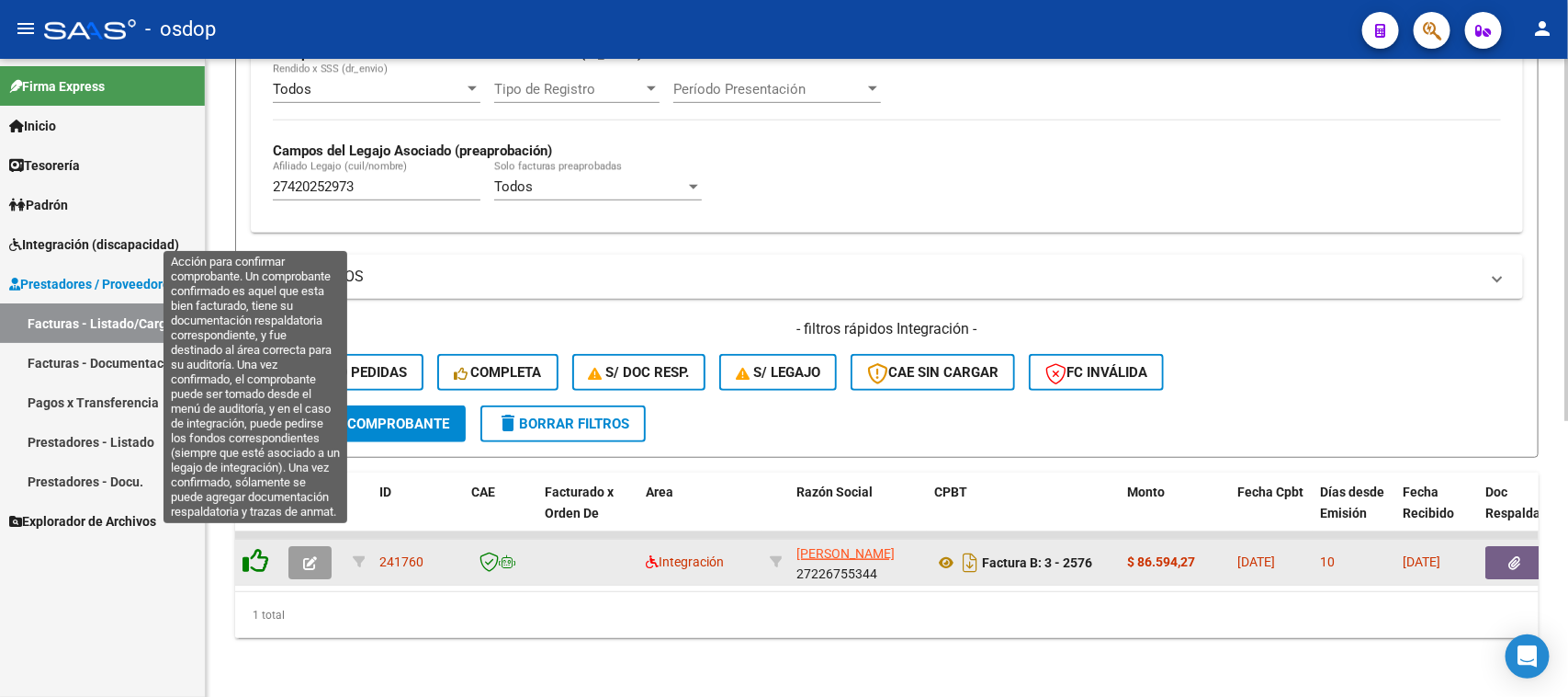
click at [251, 547] on icon at bounding box center [256, 560] width 26 height 26
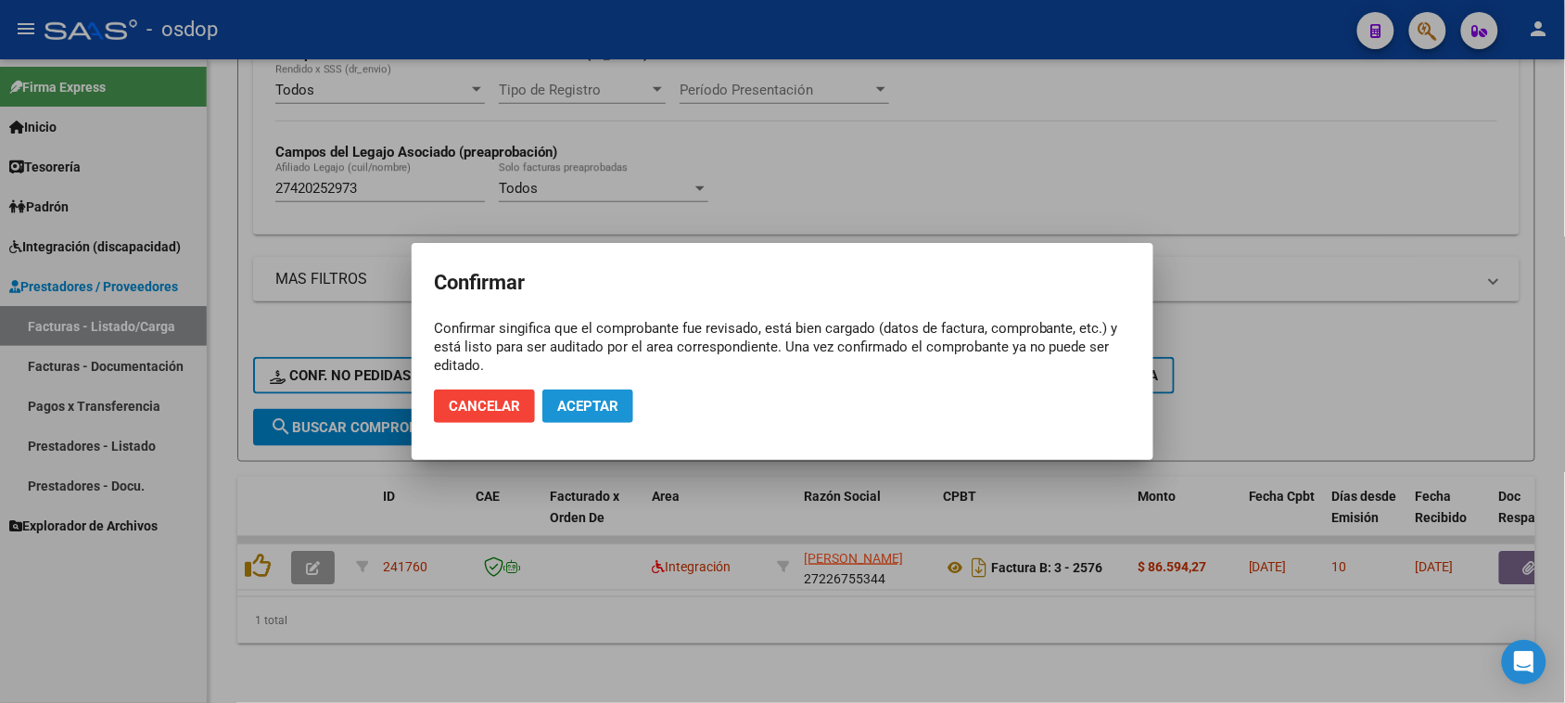
click at [602, 399] on span "Aceptar" at bounding box center [587, 406] width 61 height 17
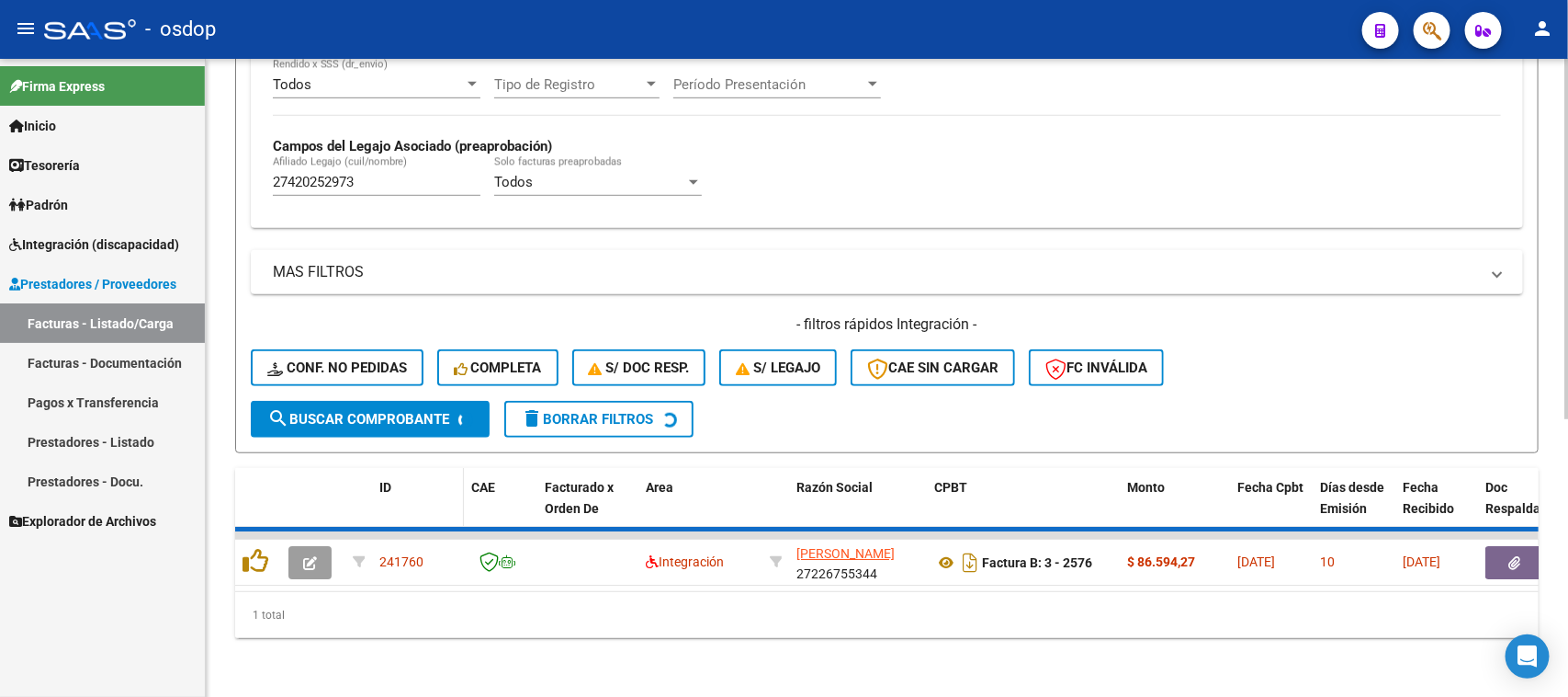
scroll to position [453, 0]
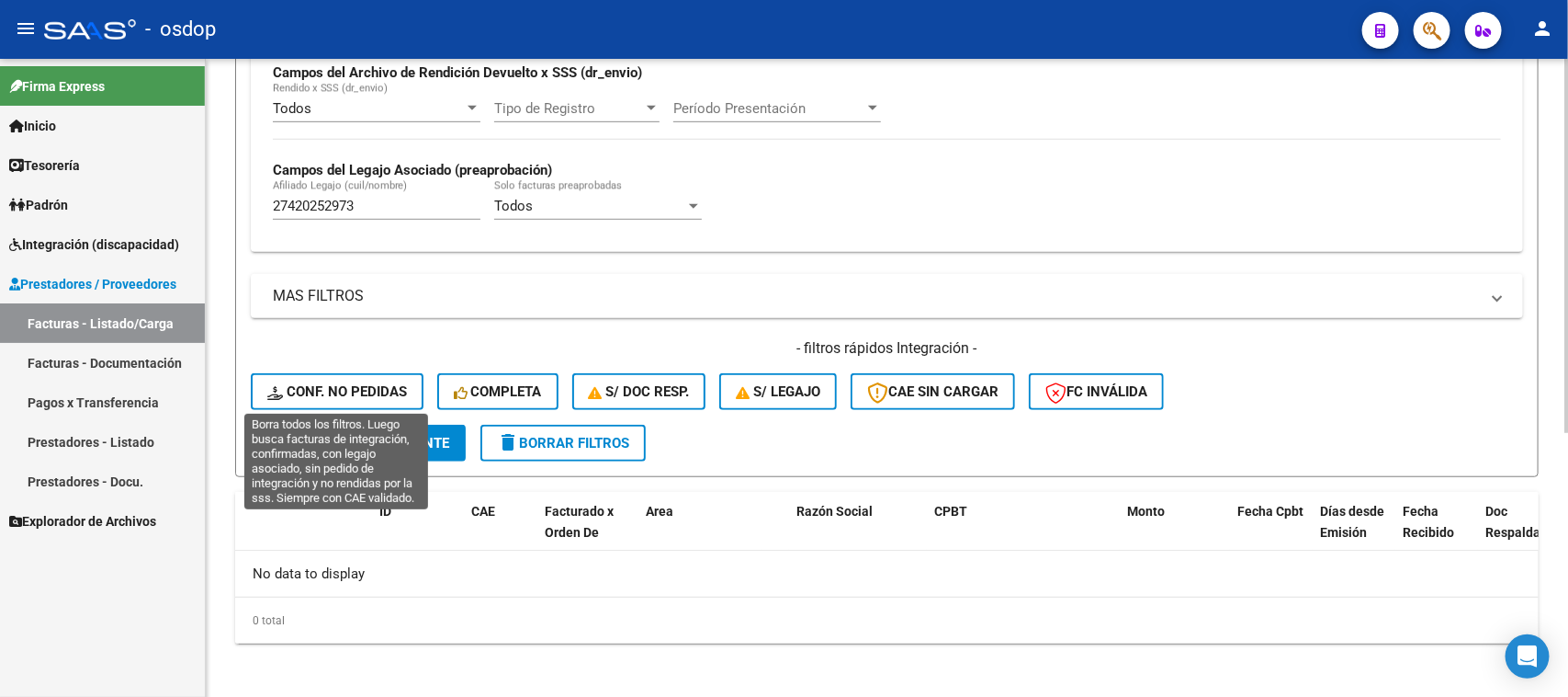
click at [332, 378] on button "Conf. no pedidas" at bounding box center [337, 391] width 172 height 37
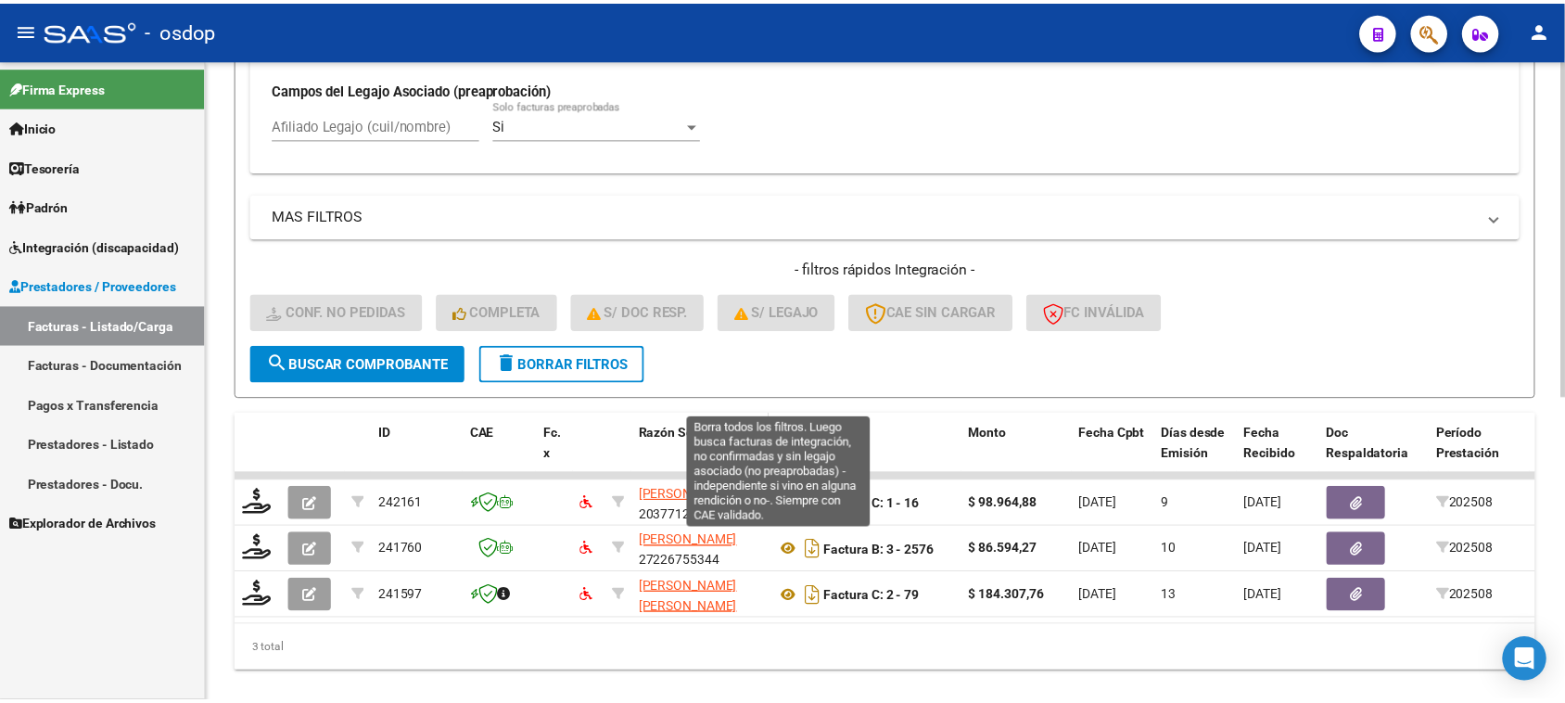
scroll to position [582, 0]
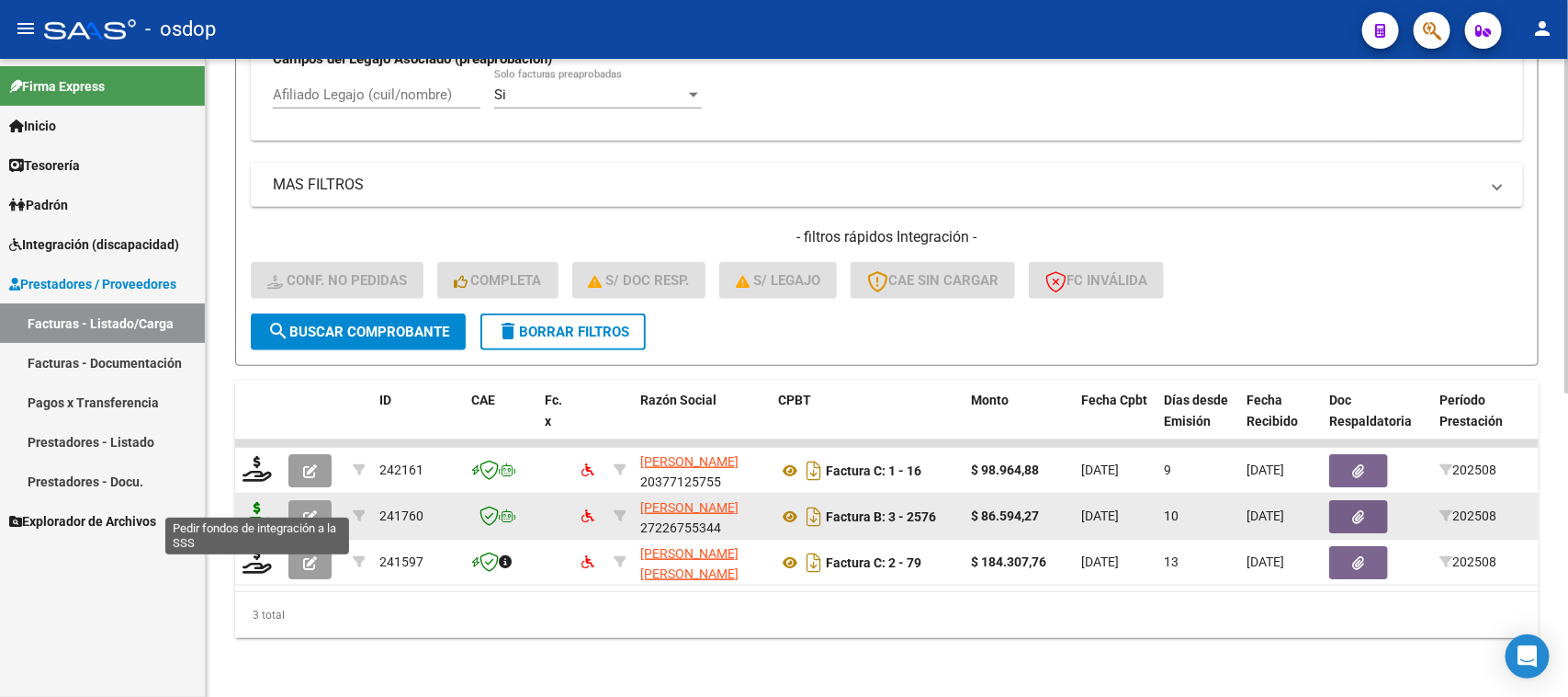
click at [258, 502] on icon at bounding box center [258, 515] width 30 height 26
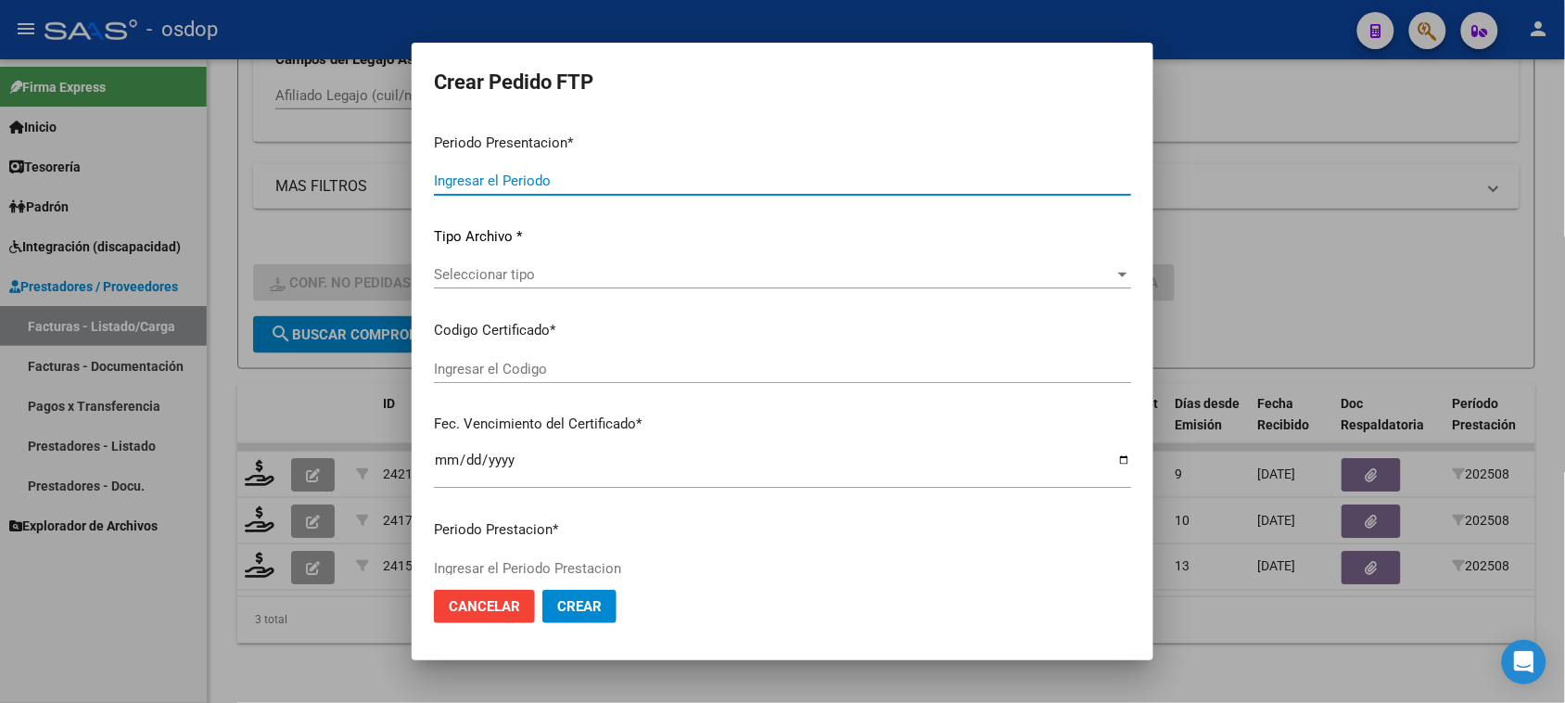
type input "202508"
type input "$ 86.594,27"
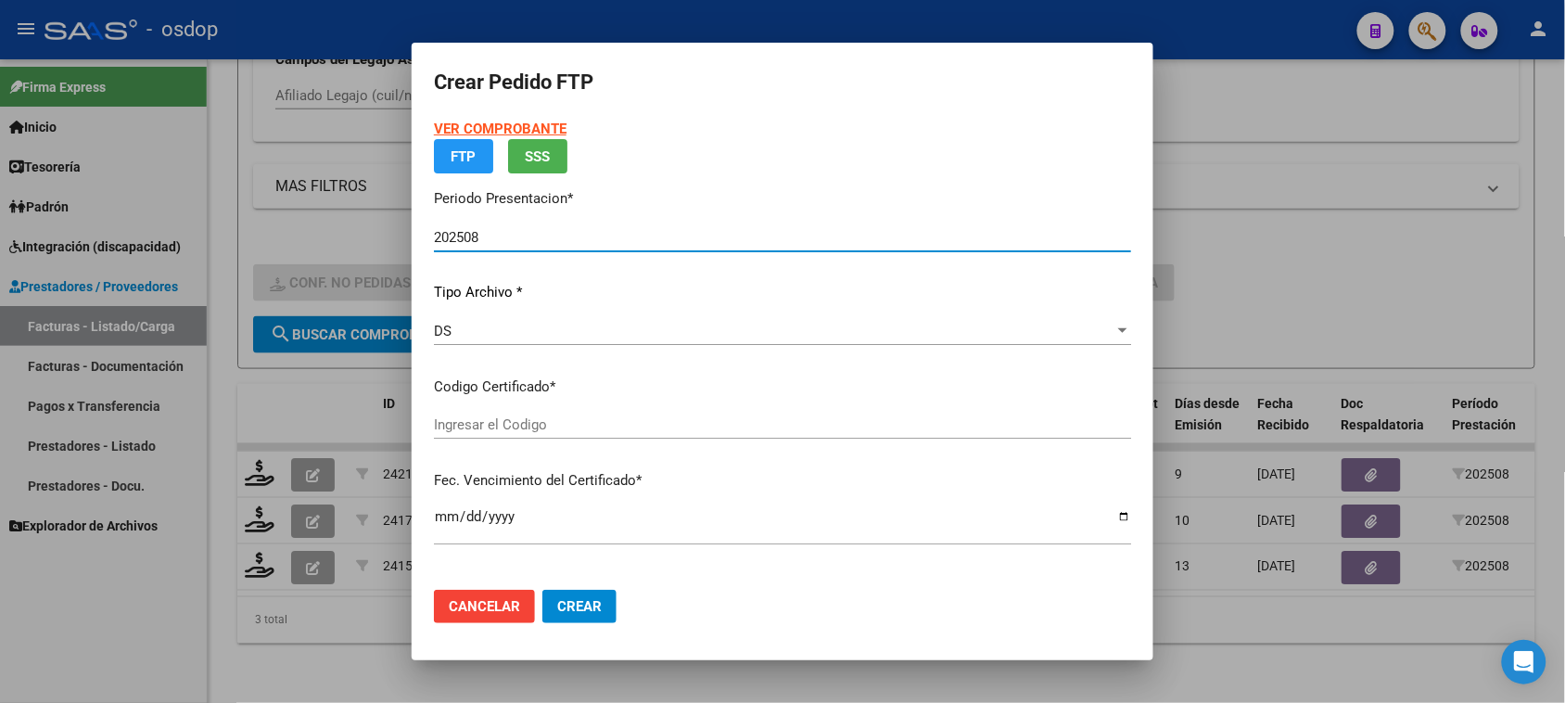
type input "4428882579"
type input "[DATE]"
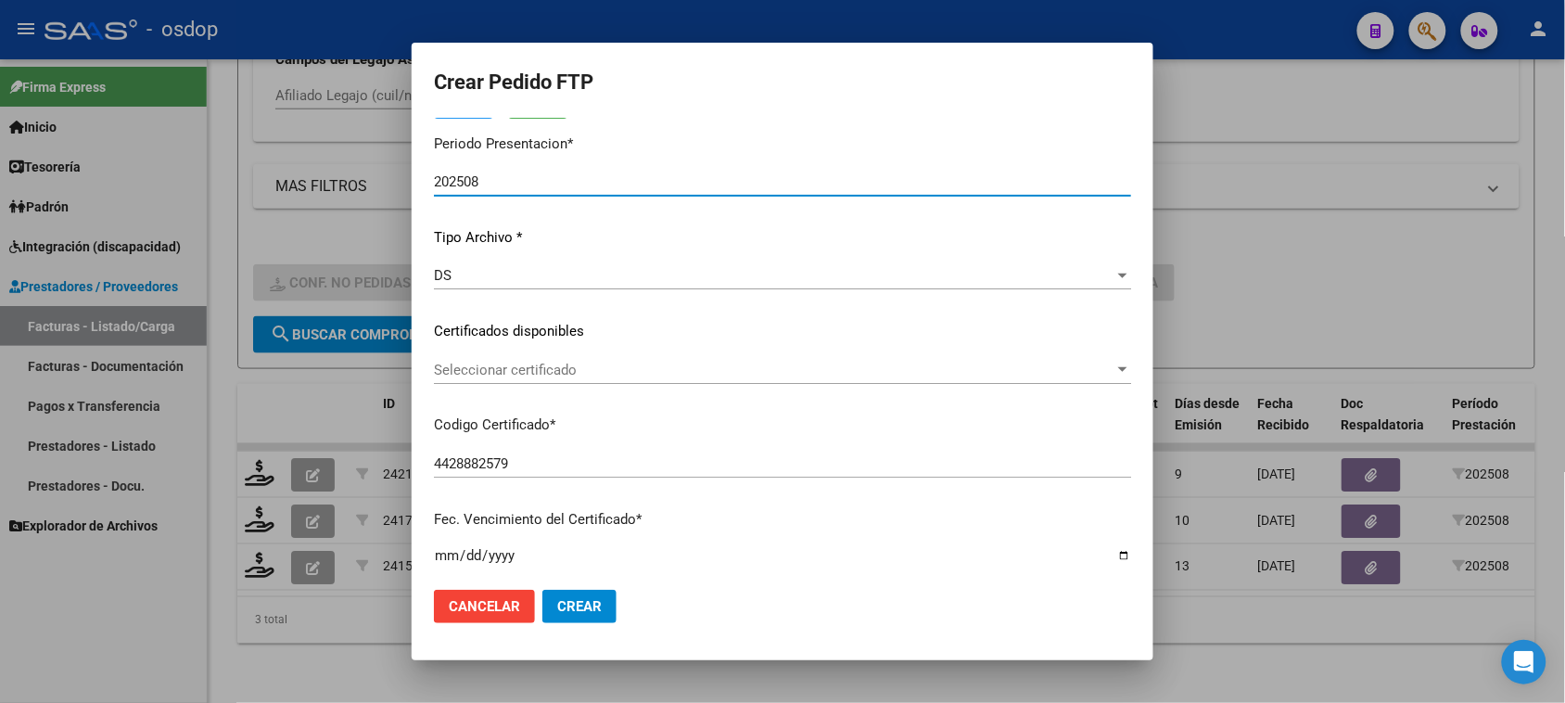
scroll to position [116, 0]
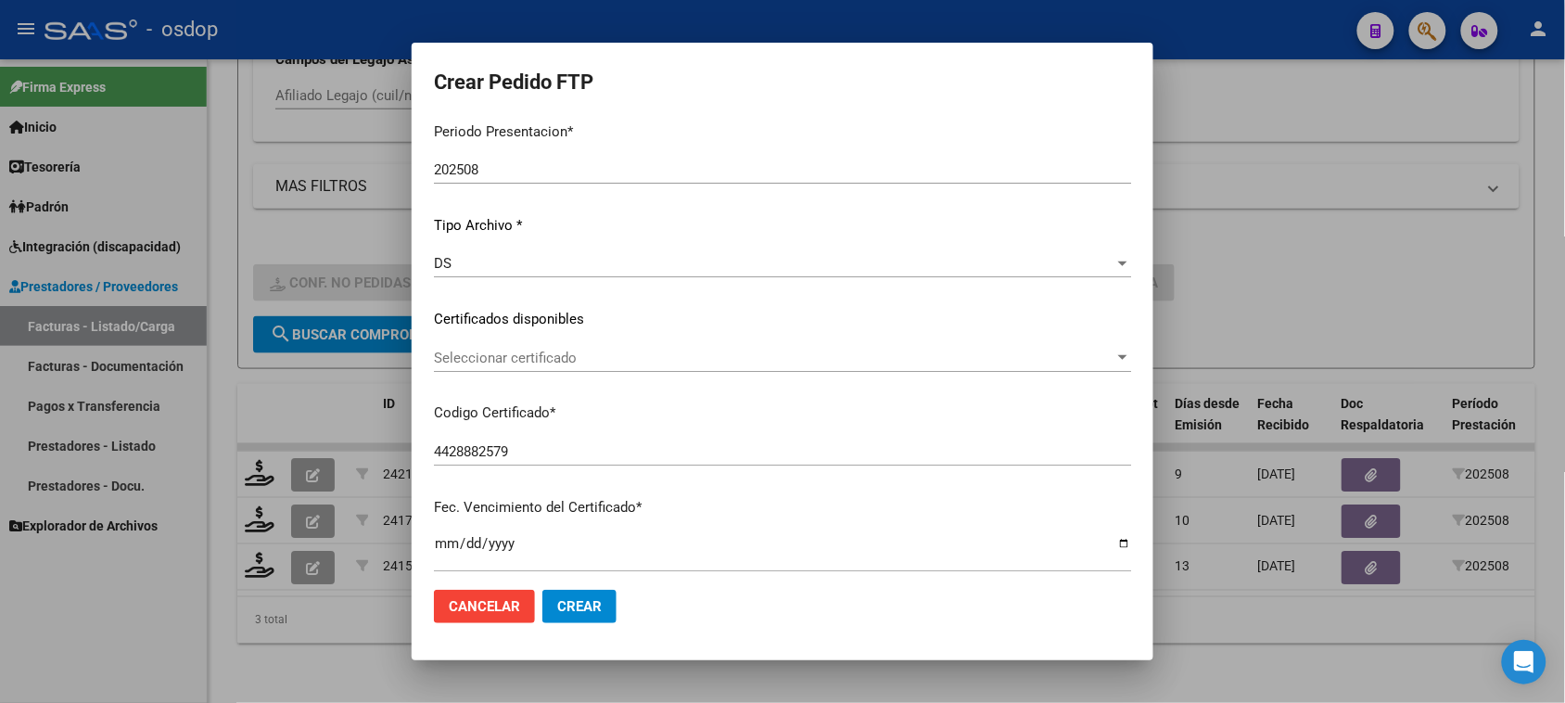
click at [646, 346] on div "Seleccionar certificado Seleccionar certificado" at bounding box center [782, 358] width 697 height 28
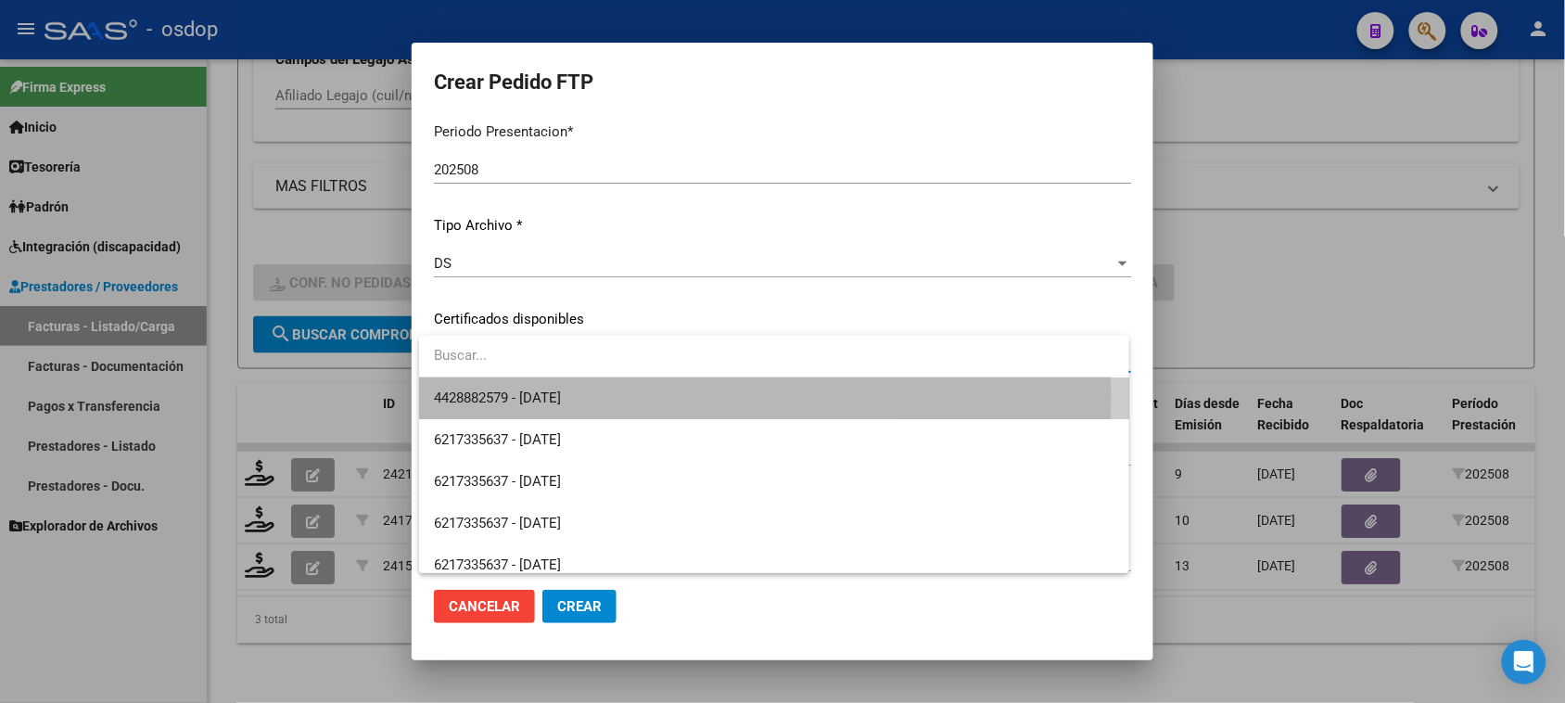
click at [642, 397] on span "4428882579 - [DATE]" at bounding box center [773, 398] width 679 height 42
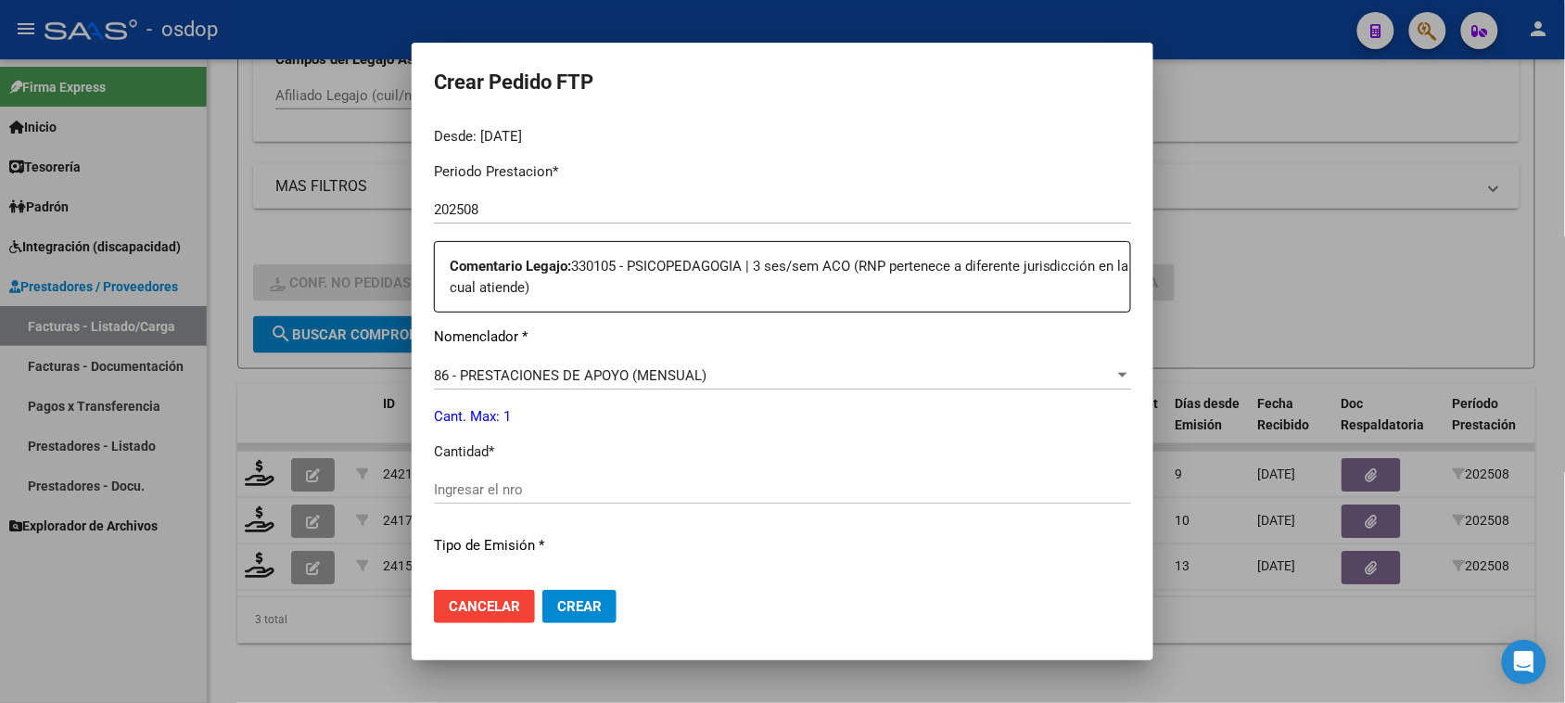
scroll to position [695, 0]
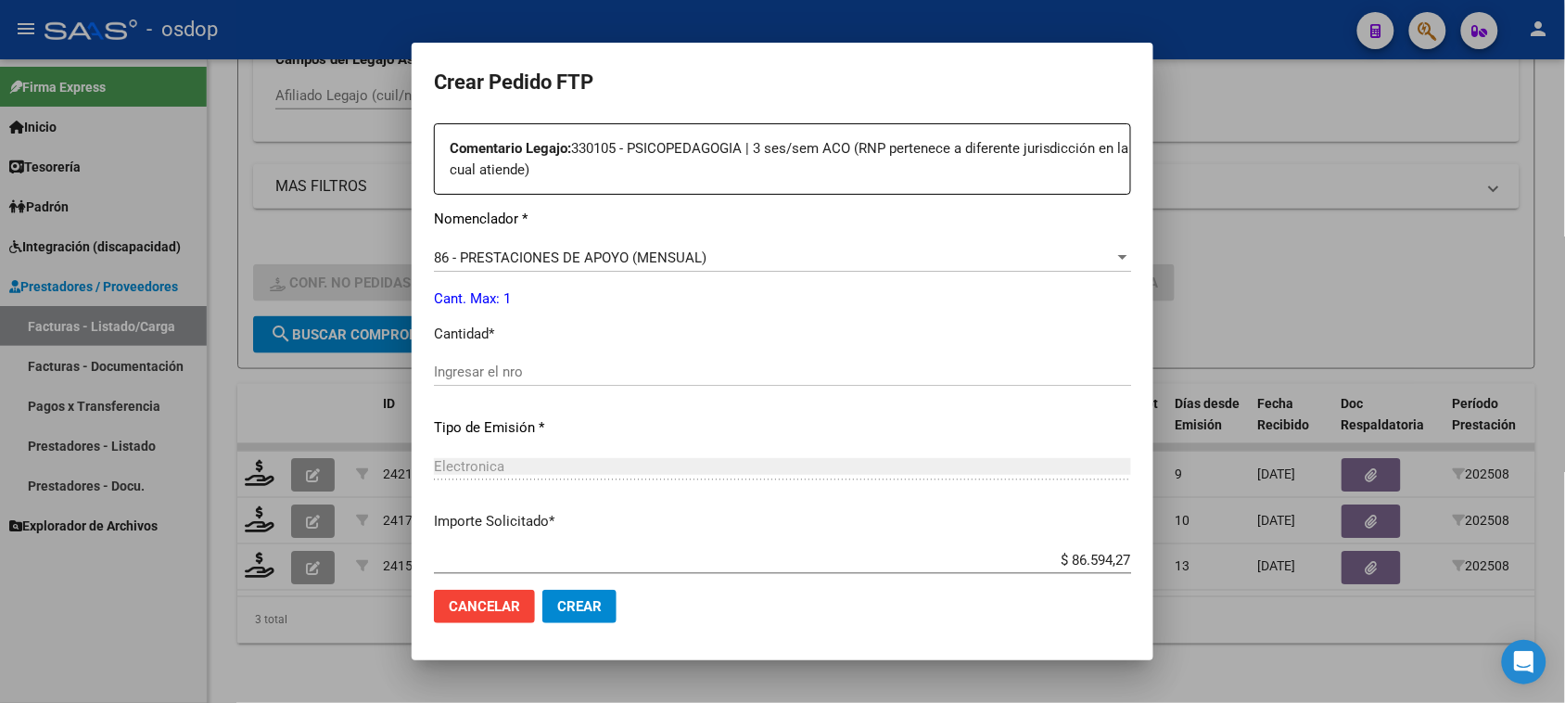
click at [568, 363] on input "Ingresar el nro" at bounding box center [782, 371] width 697 height 17
type input "1"
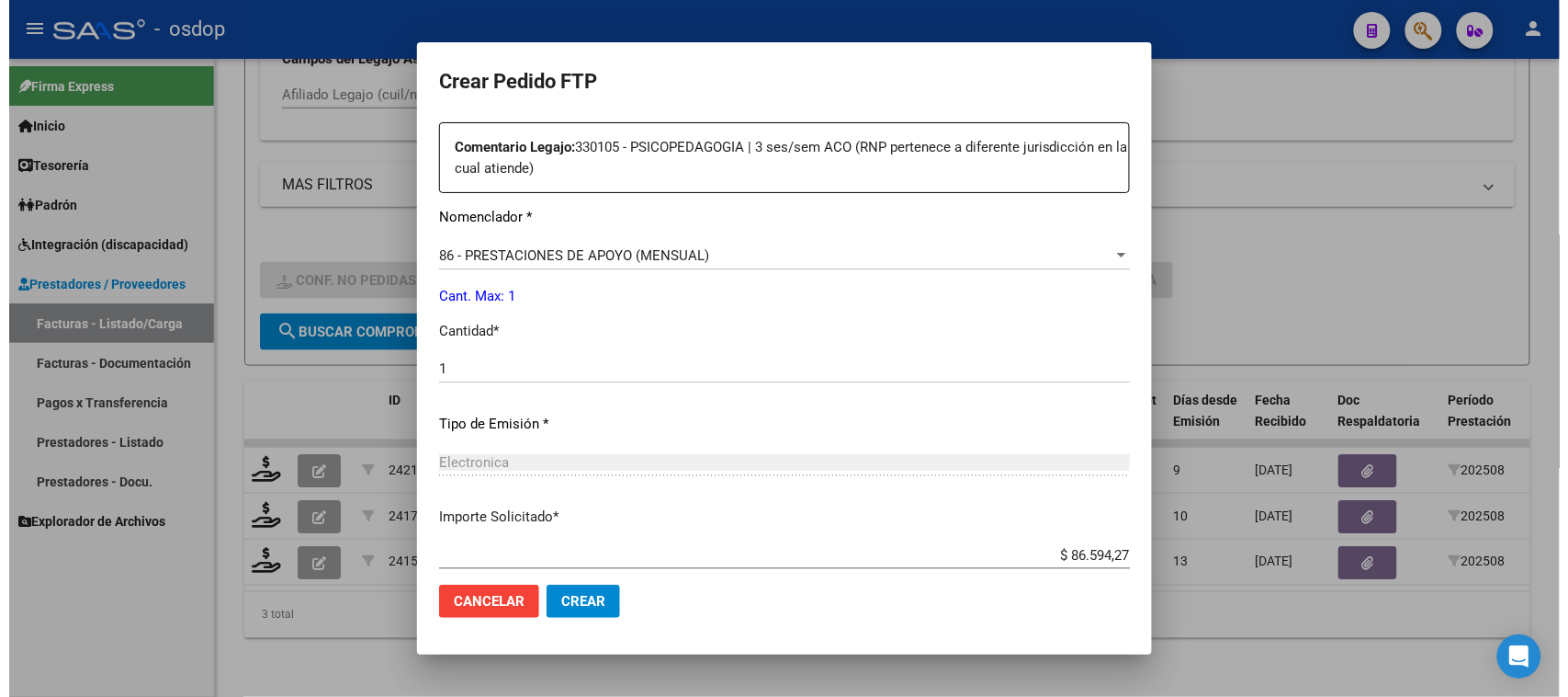
scroll to position [984, 0]
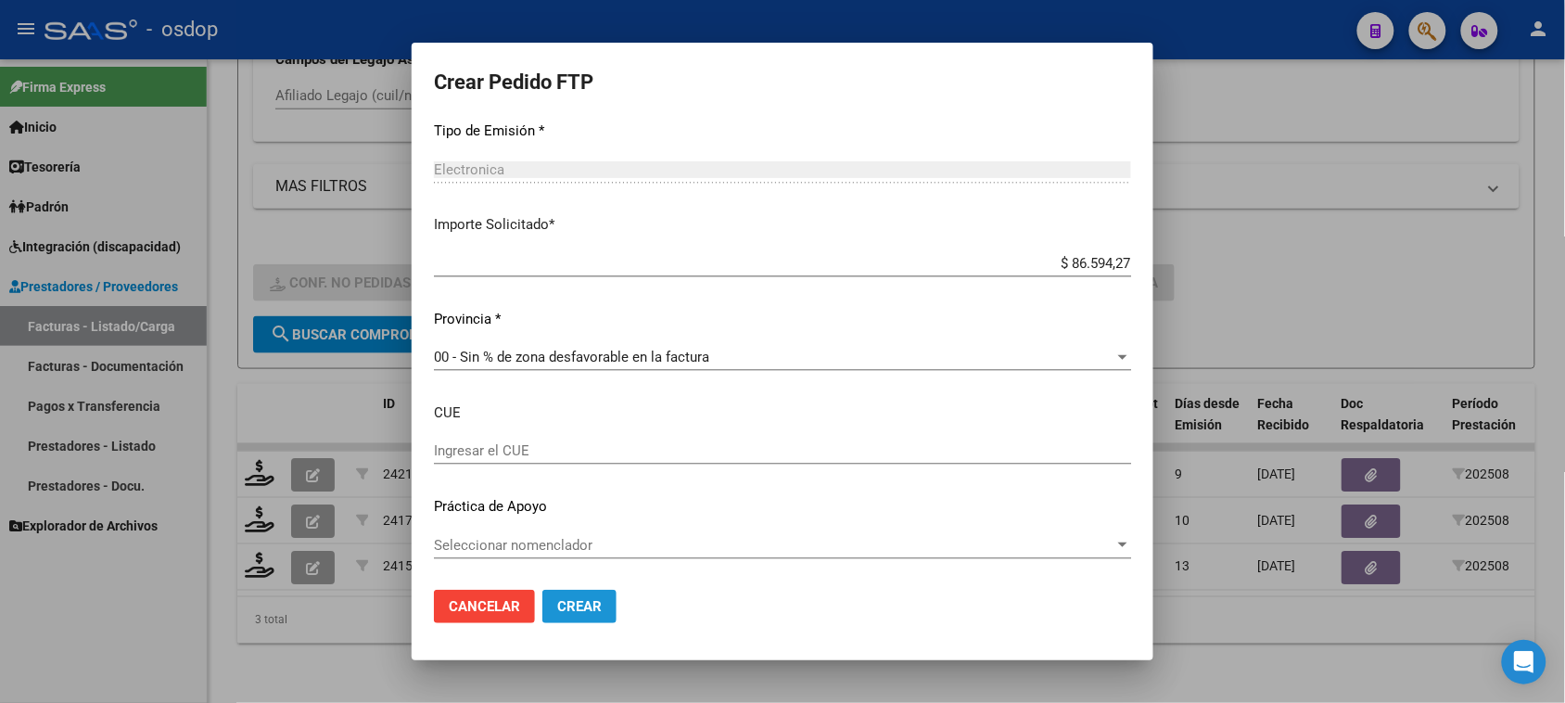
click at [590, 609] on span "Crear" at bounding box center [579, 606] width 44 height 17
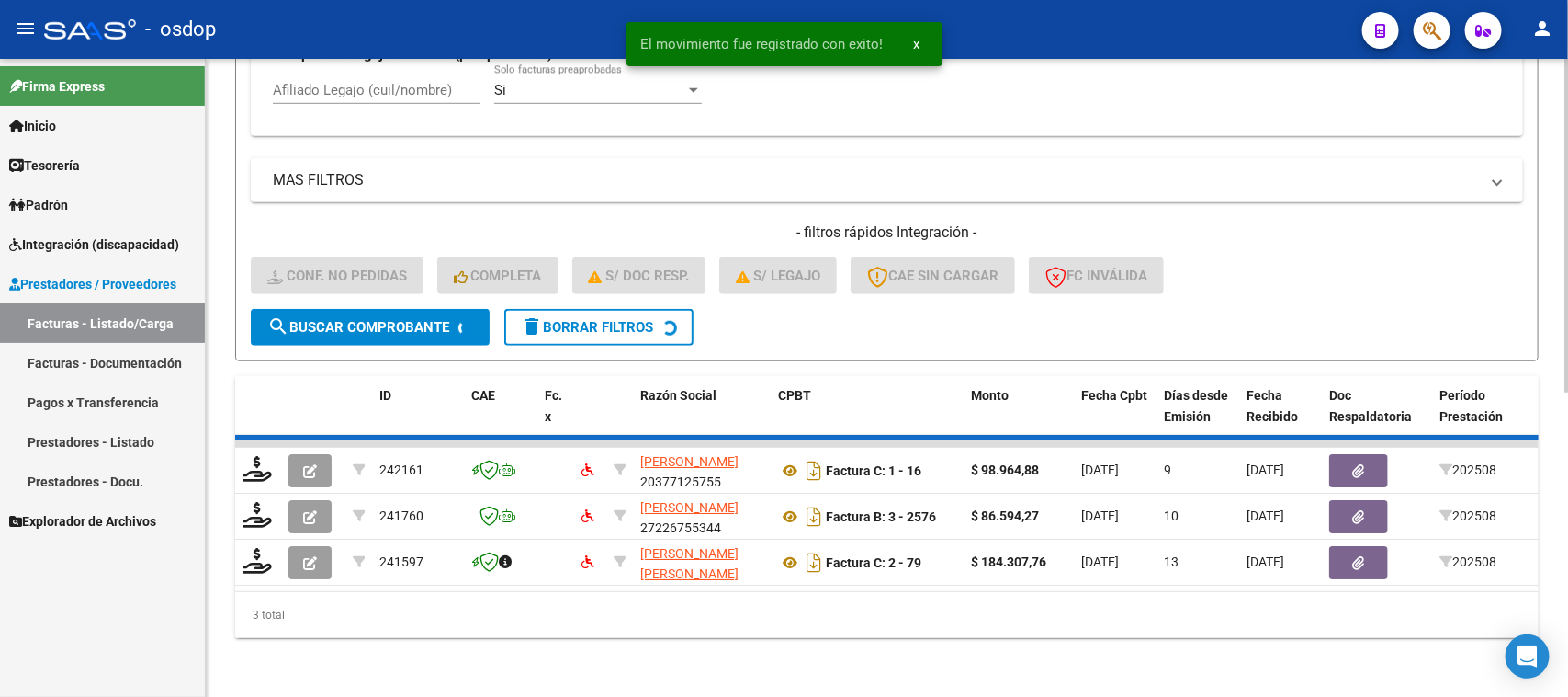
scroll to position [531, 0]
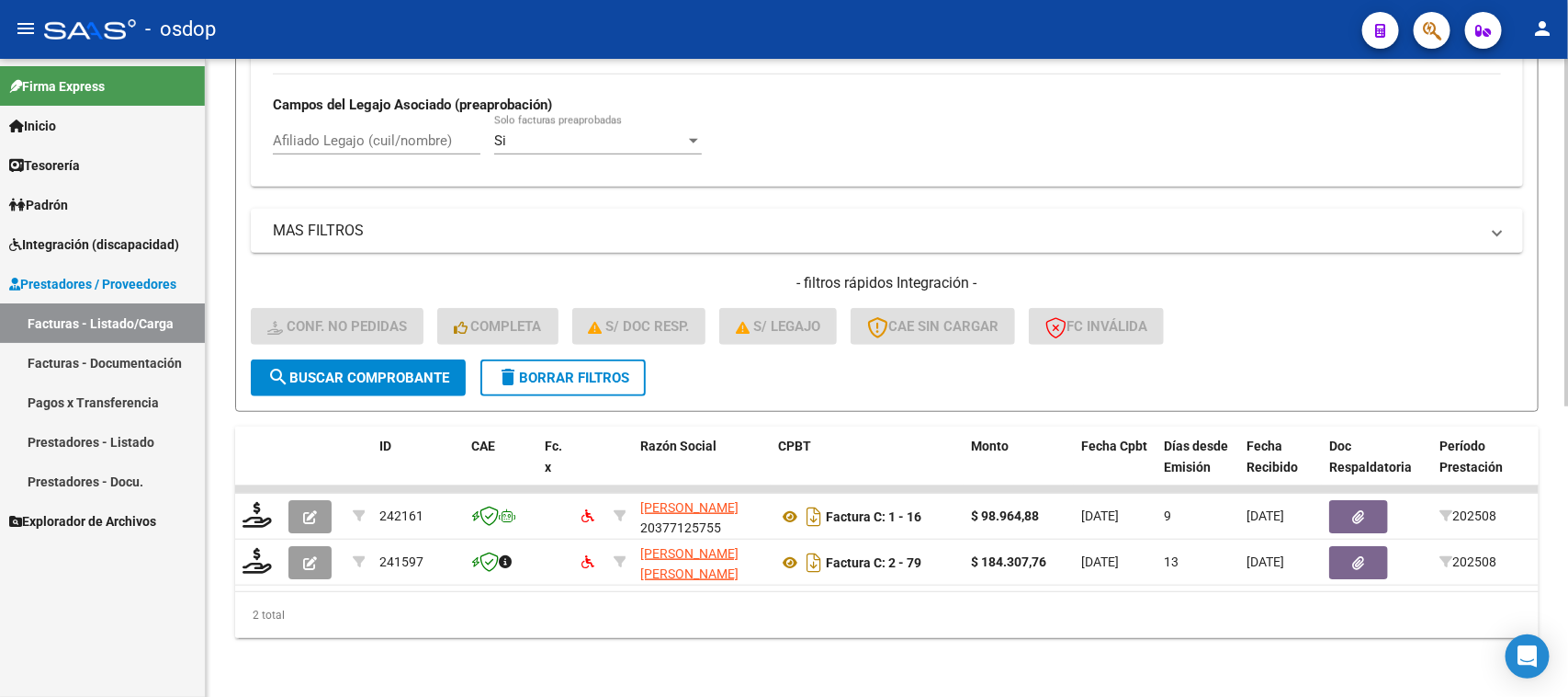
click at [359, 132] on input "Afiliado Legajo (cuil/nombre)" at bounding box center [376, 140] width 207 height 17
click at [599, 371] on button "delete Borrar Filtros" at bounding box center [563, 377] width 166 height 37
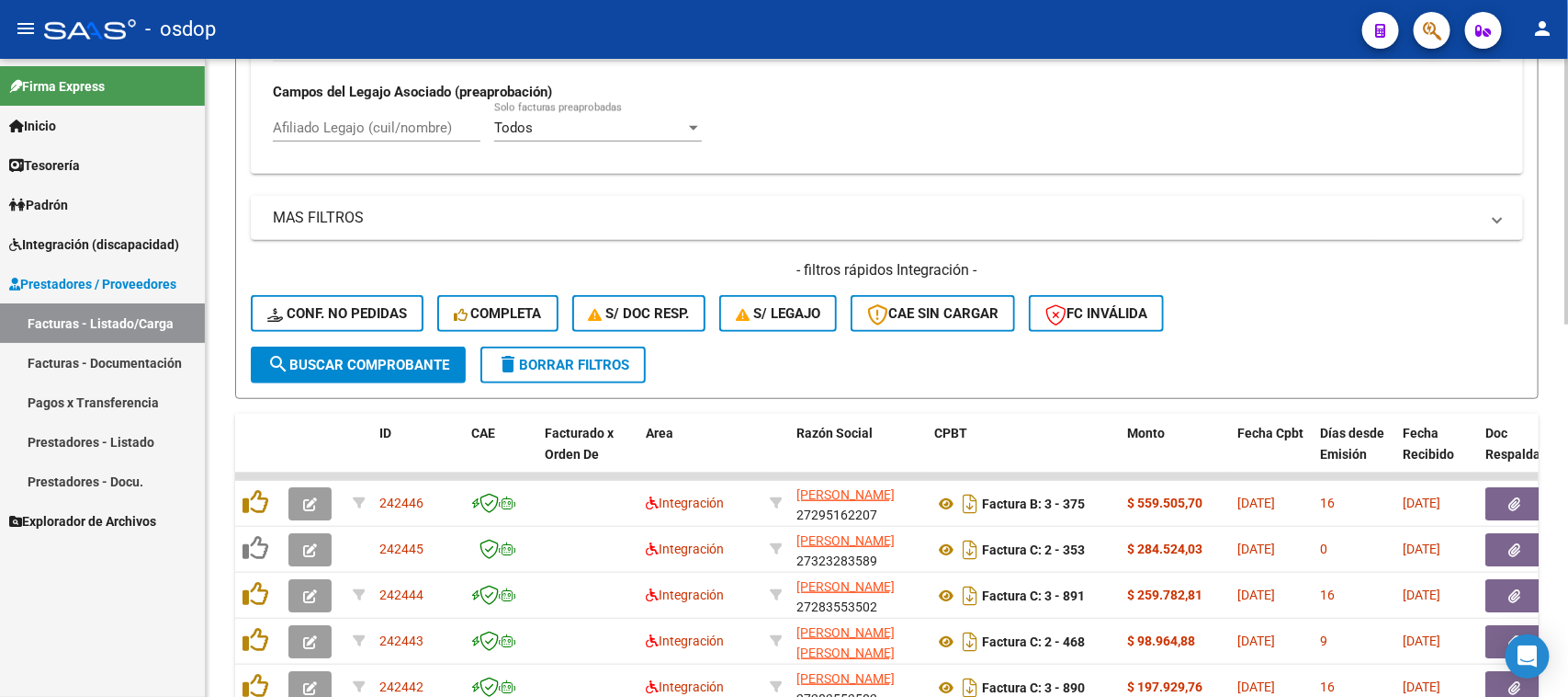
click at [369, 126] on input "Afiliado Legajo (cuil/nombre)" at bounding box center [376, 127] width 207 height 17
paste input "27238348590"
click at [363, 357] on span "search Buscar Comprobante" at bounding box center [359, 365] width 182 height 17
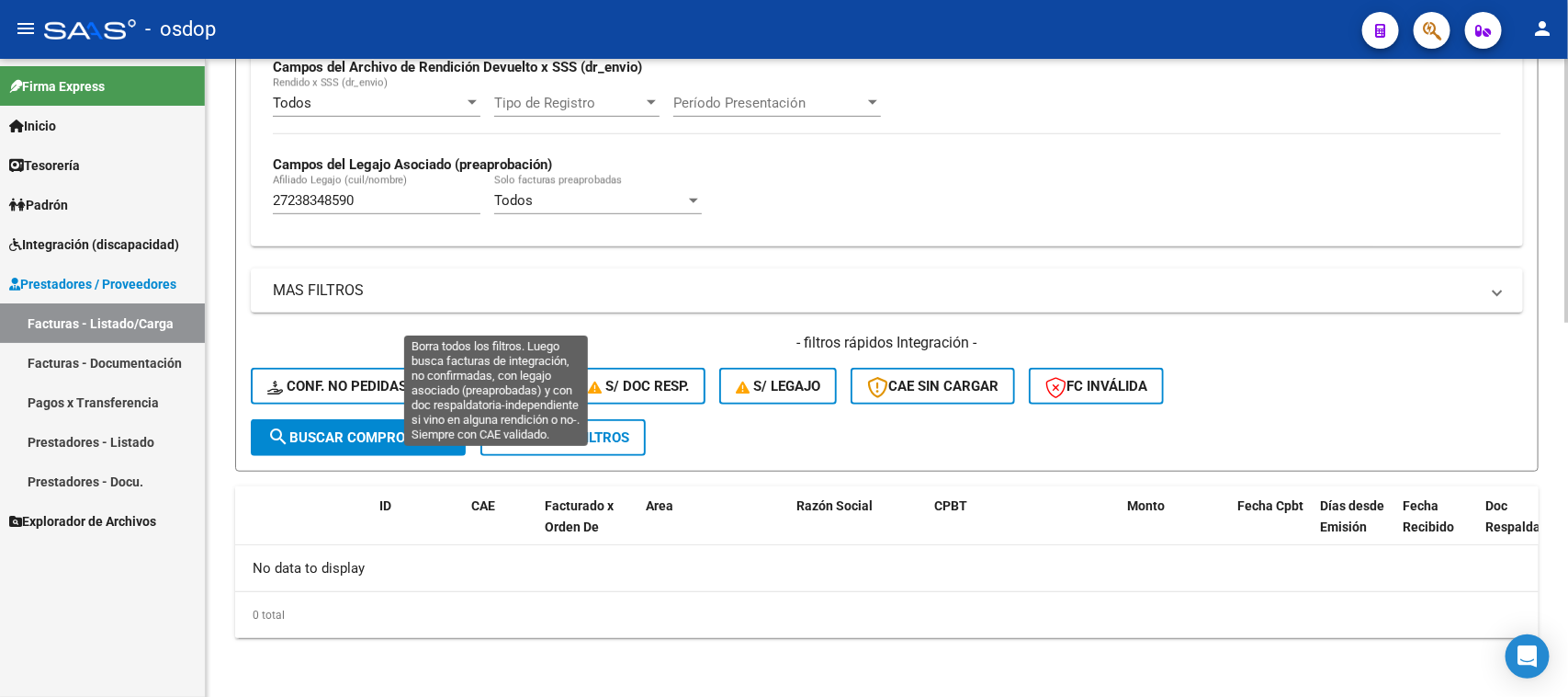
scroll to position [453, 0]
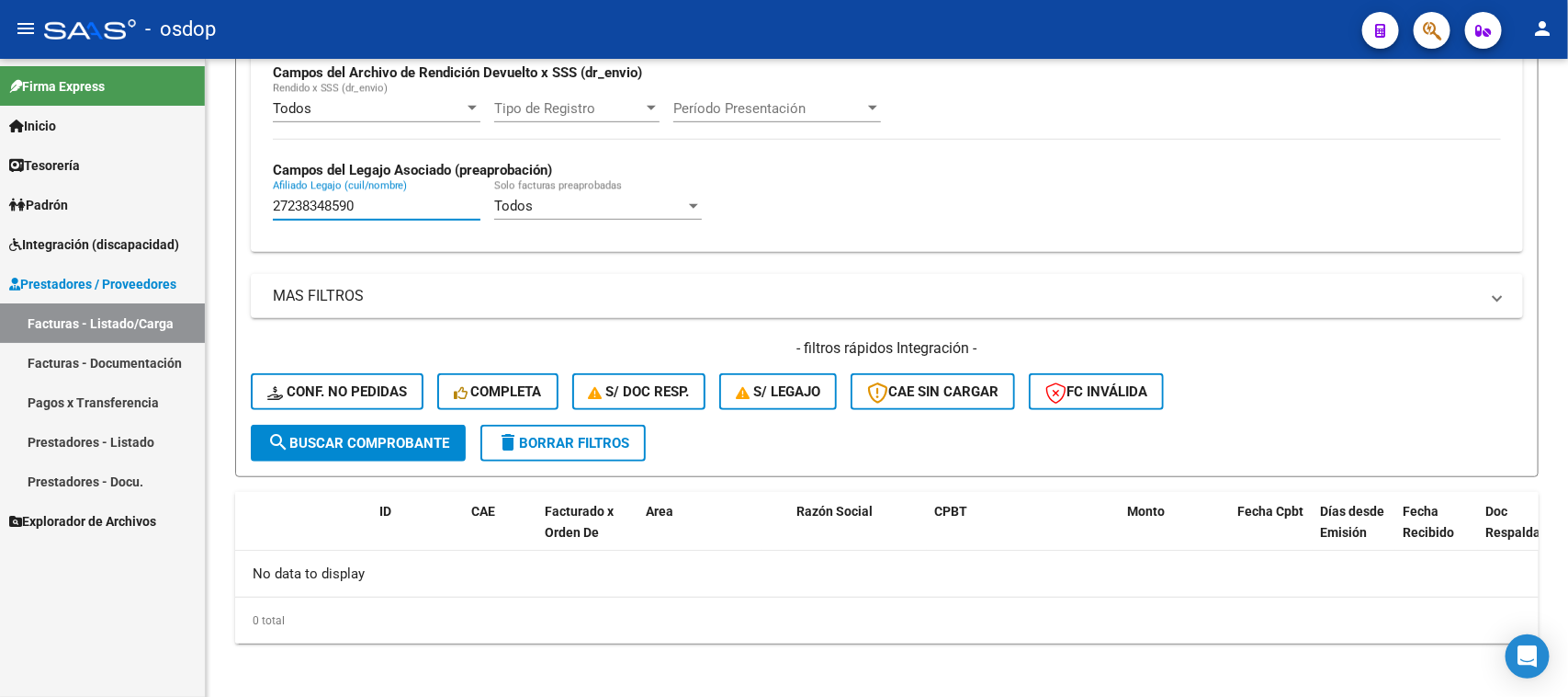
drag, startPoint x: 392, startPoint y: 207, endPoint x: 103, endPoint y: 207, distance: 289.0
click at [103, 207] on mat-sidenav-container "Firma Express Inicio Calendario SSS Instructivos Contacto OS Tesorería Extracto…" at bounding box center [784, 377] width 1568 height 638
paste input "0421361151"
click at [414, 441] on span "search Buscar Comprobante" at bounding box center [359, 442] width 182 height 17
click at [436, 442] on span "search Buscar Comprobante" at bounding box center [359, 442] width 182 height 17
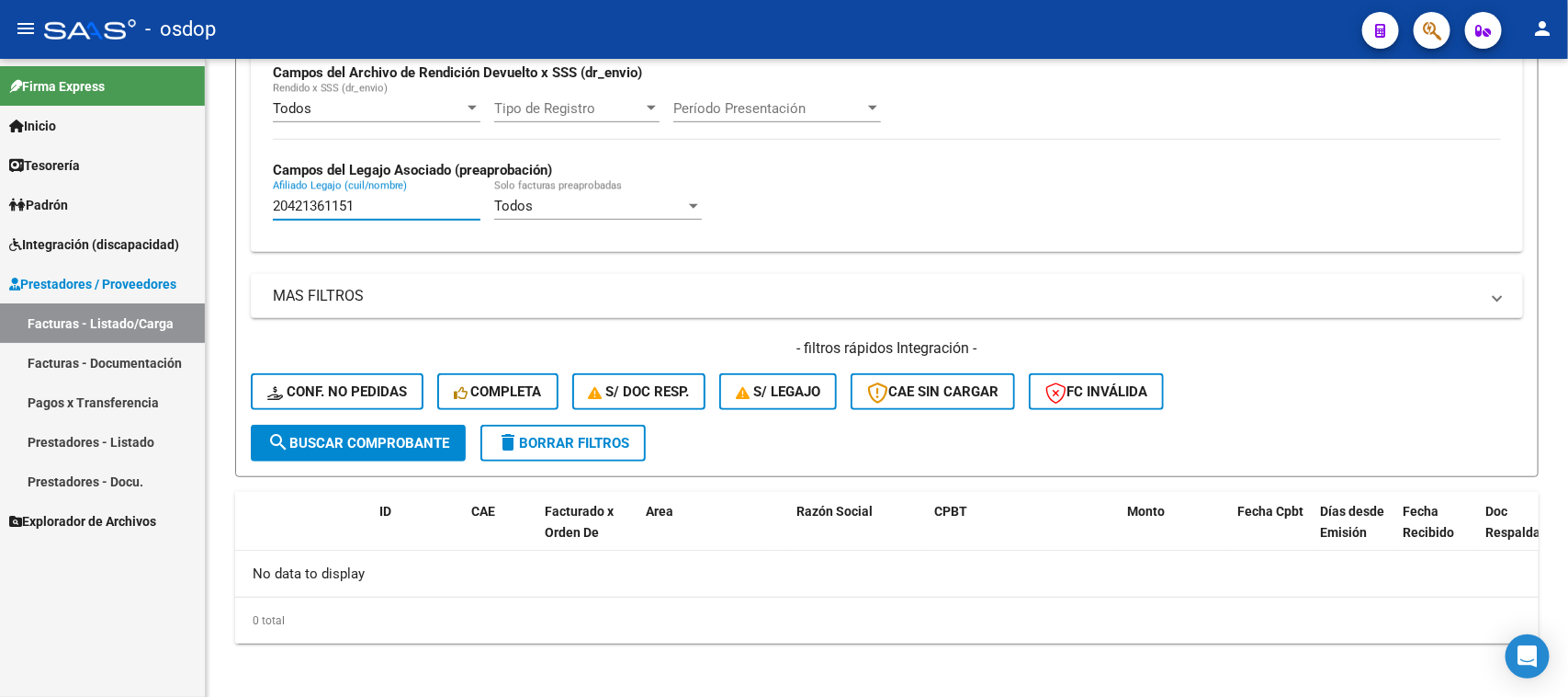
drag, startPoint x: 374, startPoint y: 209, endPoint x: 76, endPoint y: 209, distance: 298.0
click at [78, 209] on mat-sidenav-container "Firma Express Inicio Calendario SSS Instructivos Contacto OS Tesorería Extracto…" at bounding box center [784, 377] width 1568 height 638
paste input "3501592269"
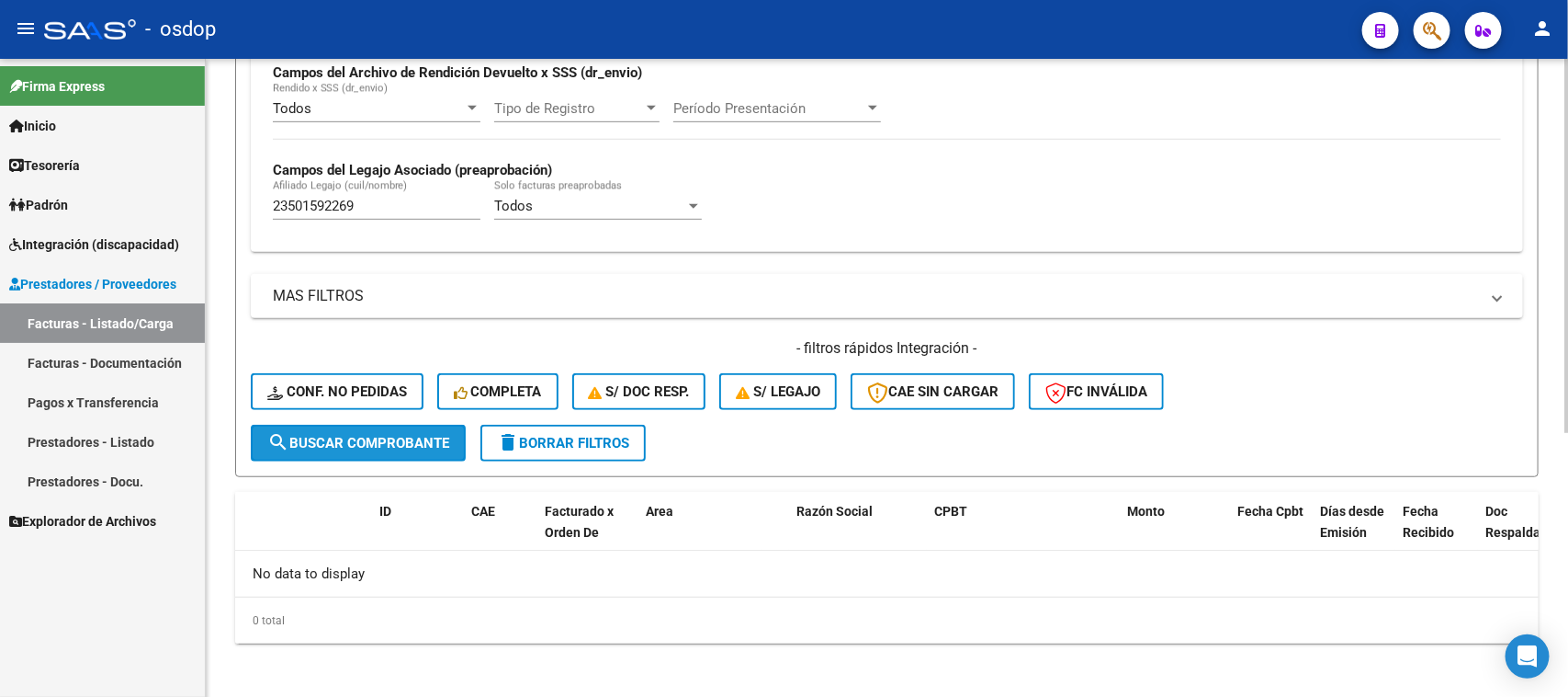
click at [384, 439] on span "search Buscar Comprobante" at bounding box center [359, 442] width 182 height 17
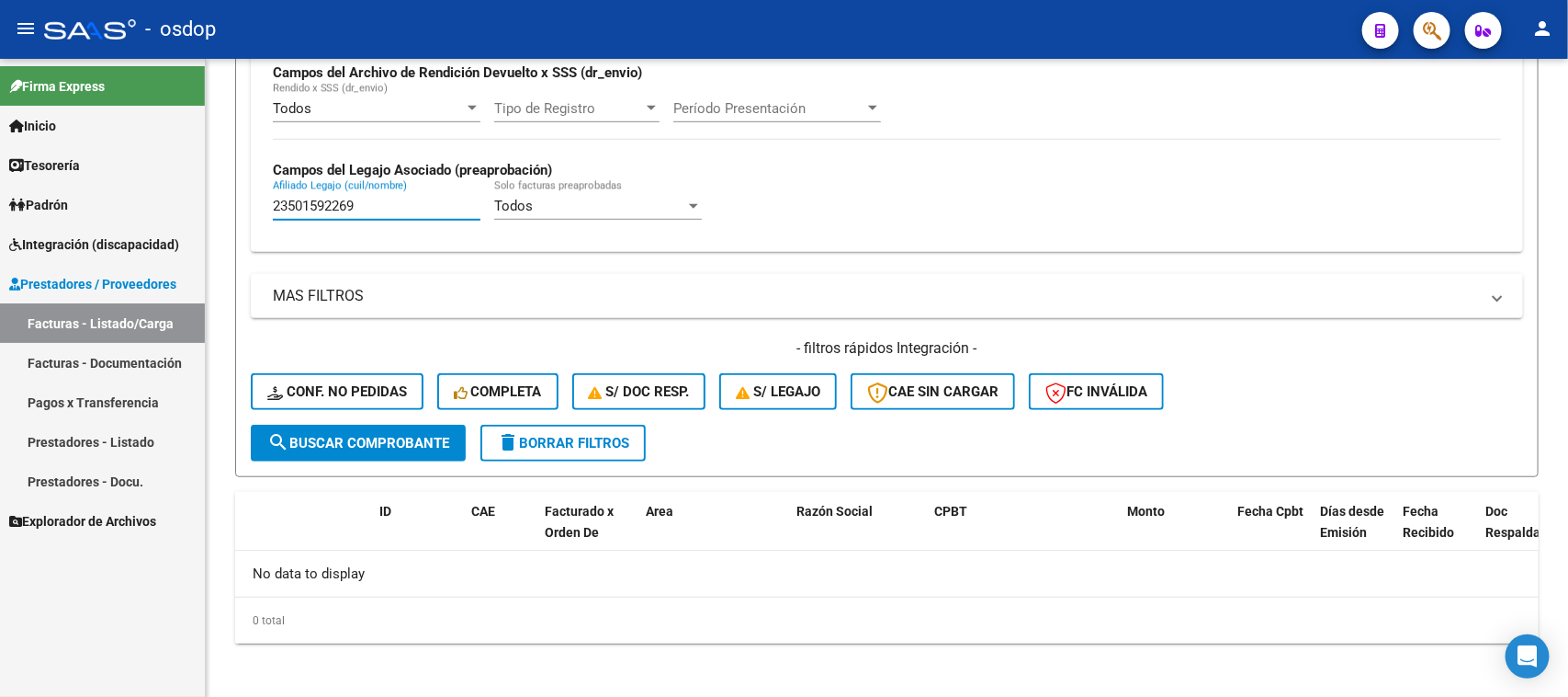
drag, startPoint x: 373, startPoint y: 198, endPoint x: 96, endPoint y: 222, distance: 278.0
click at [96, 222] on mat-sidenav-container "Firma Express Inicio Calendario SSS Instructivos Contacto OS Tesorería Extracto…" at bounding box center [784, 377] width 1568 height 638
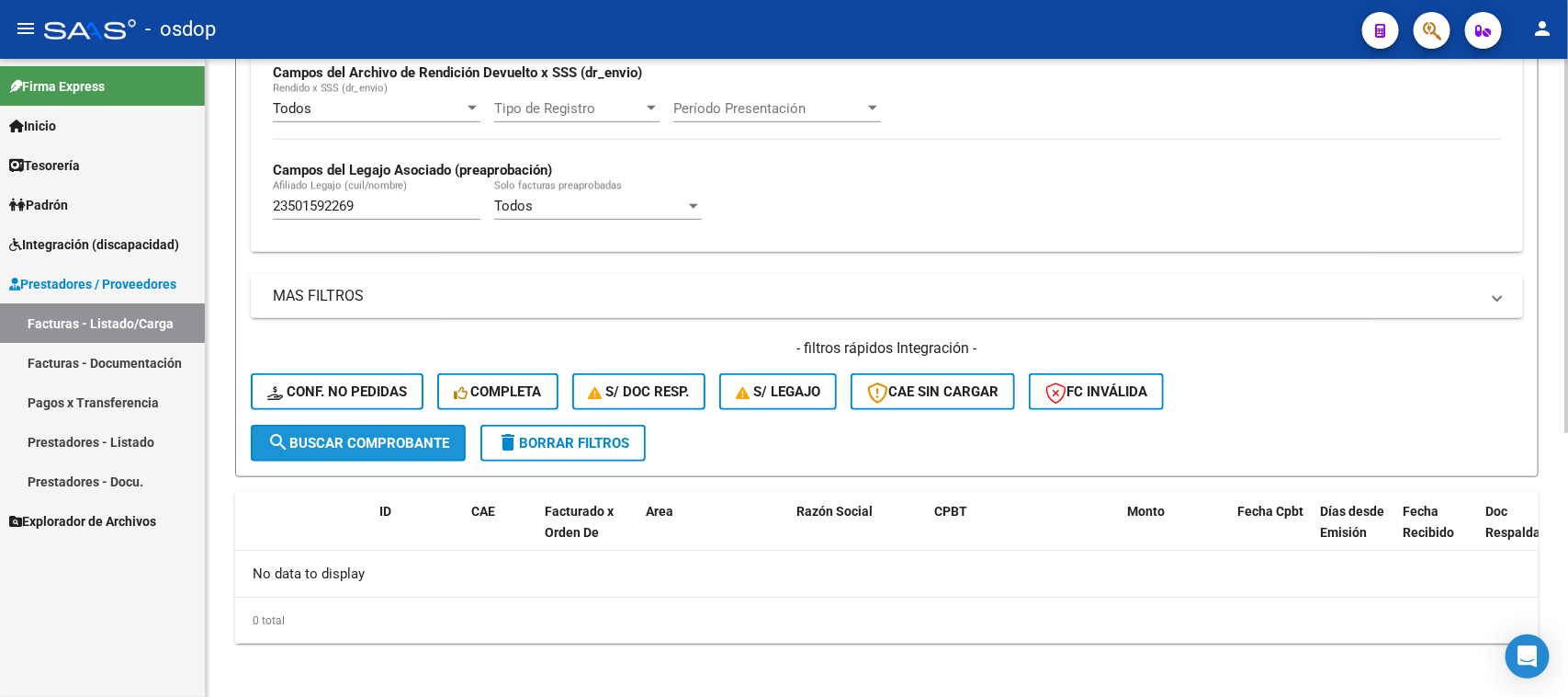
click at [370, 446] on button "search Buscar Comprobante" at bounding box center [358, 442] width 215 height 37
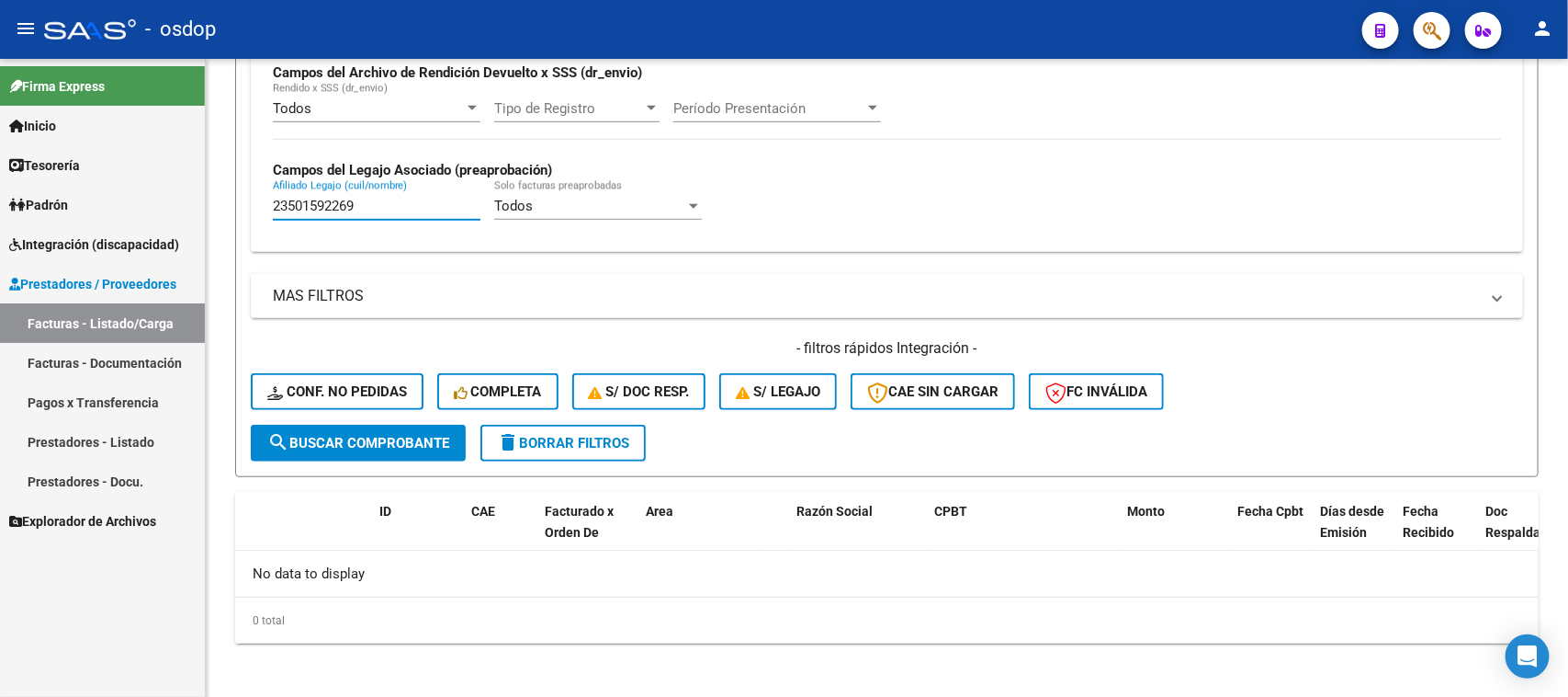
drag, startPoint x: 370, startPoint y: 205, endPoint x: 124, endPoint y: 220, distance: 246.5
click at [120, 207] on mat-sidenav-container "Firma Express Inicio Calendario SSS Instructivos Contacto OS Tesorería Extracto…" at bounding box center [784, 377] width 1568 height 638
paste input "507293"
click at [397, 442] on span "search Buscar Comprobante" at bounding box center [359, 442] width 182 height 17
paste input "3578639"
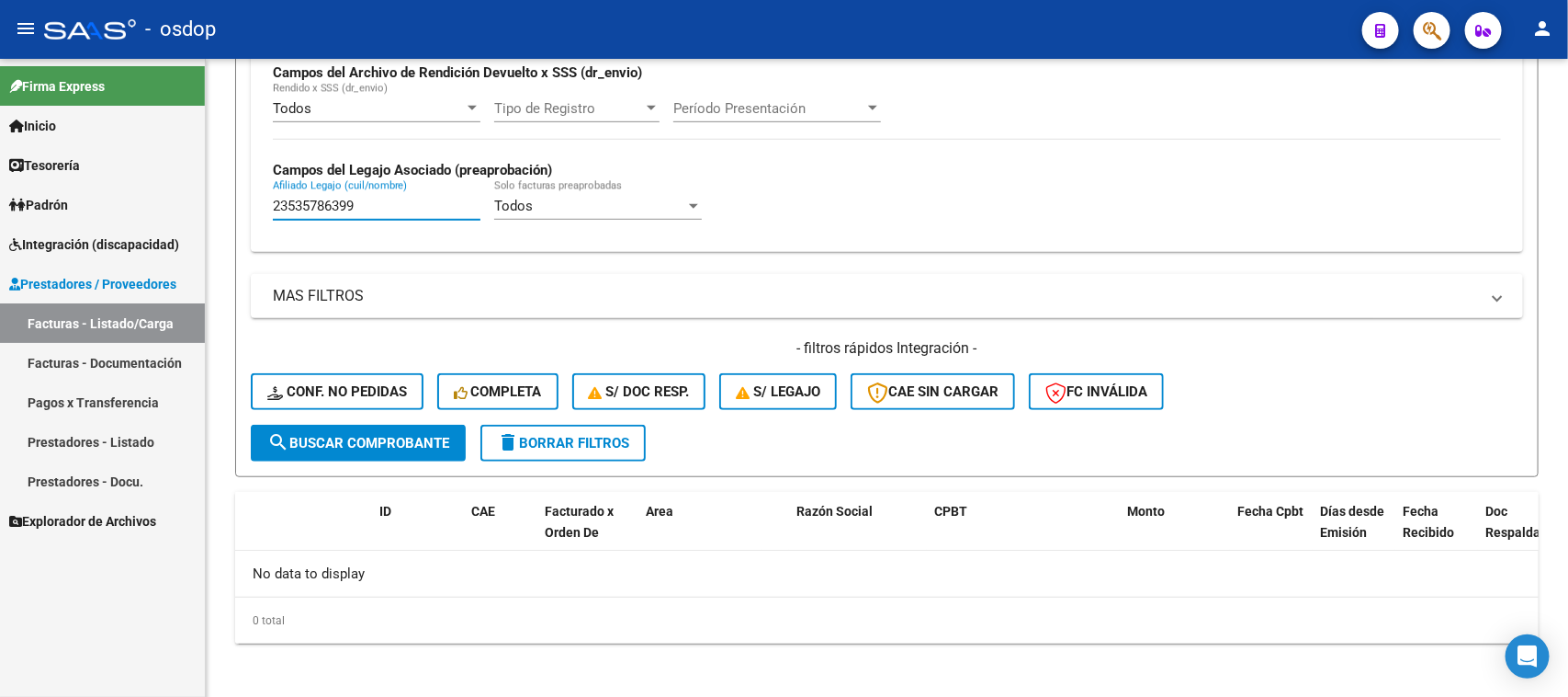
drag, startPoint x: 372, startPoint y: 204, endPoint x: 203, endPoint y: 216, distance: 169.4
click at [204, 216] on mat-sidenav-container "Firma Express Inicio Calendario SSS Instructivos Contacto OS Tesorería Extracto…" at bounding box center [784, 377] width 1568 height 638
click at [395, 434] on span "search Buscar Comprobante" at bounding box center [359, 442] width 182 height 17
drag, startPoint x: 372, startPoint y: 199, endPoint x: 141, endPoint y: 203, distance: 231.0
click at [141, 199] on mat-sidenav-container "Firma Express Inicio Calendario SSS Instructivos Contacto OS Tesorería Extracto…" at bounding box center [784, 377] width 1568 height 638
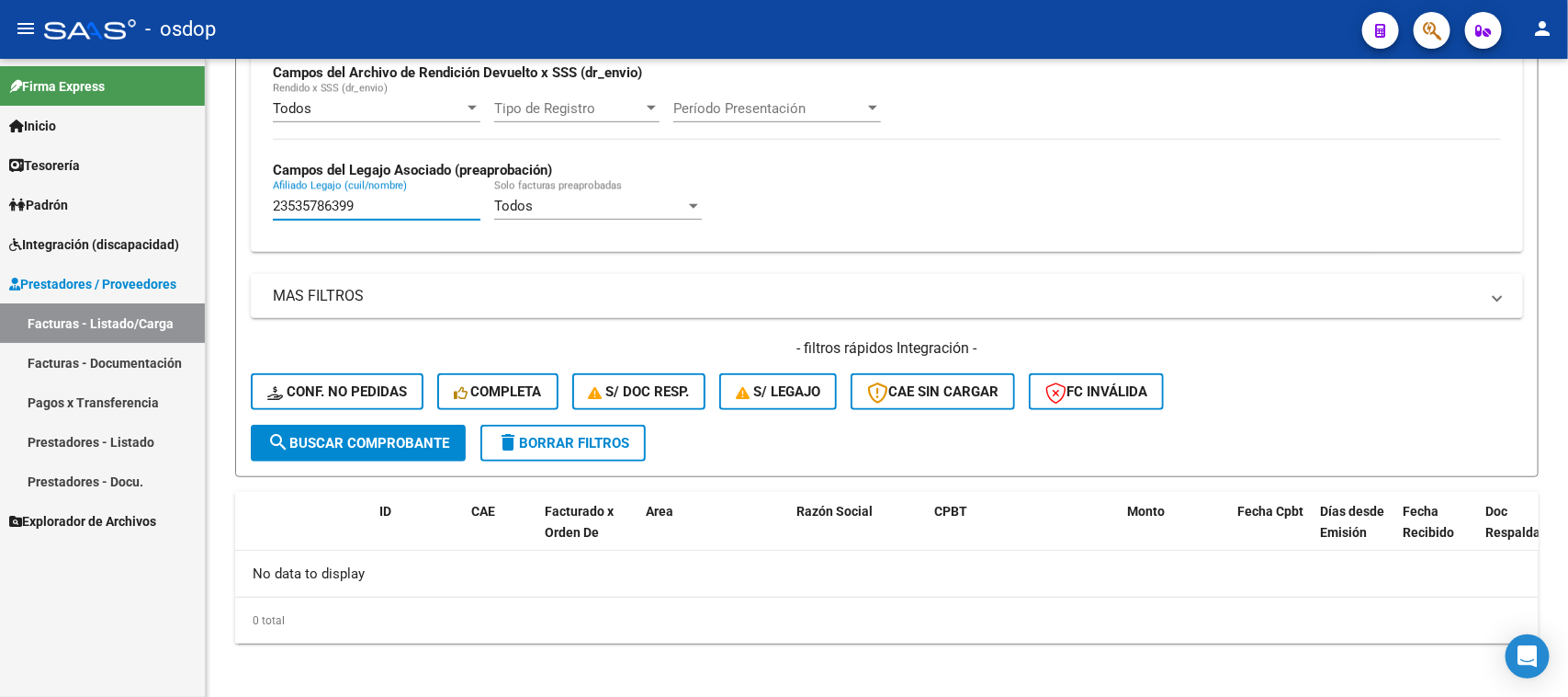
paste input "0954892043"
click at [415, 434] on span "search Buscar Comprobante" at bounding box center [359, 442] width 182 height 17
drag, startPoint x: 392, startPoint y: 198, endPoint x: 145, endPoint y: 226, distance: 248.6
click at [103, 205] on mat-sidenav-container "Firma Express Inicio Calendario SSS Instructivos Contacto OS Tesorería Extracto…" at bounding box center [784, 377] width 1568 height 638
paste input "539316827"
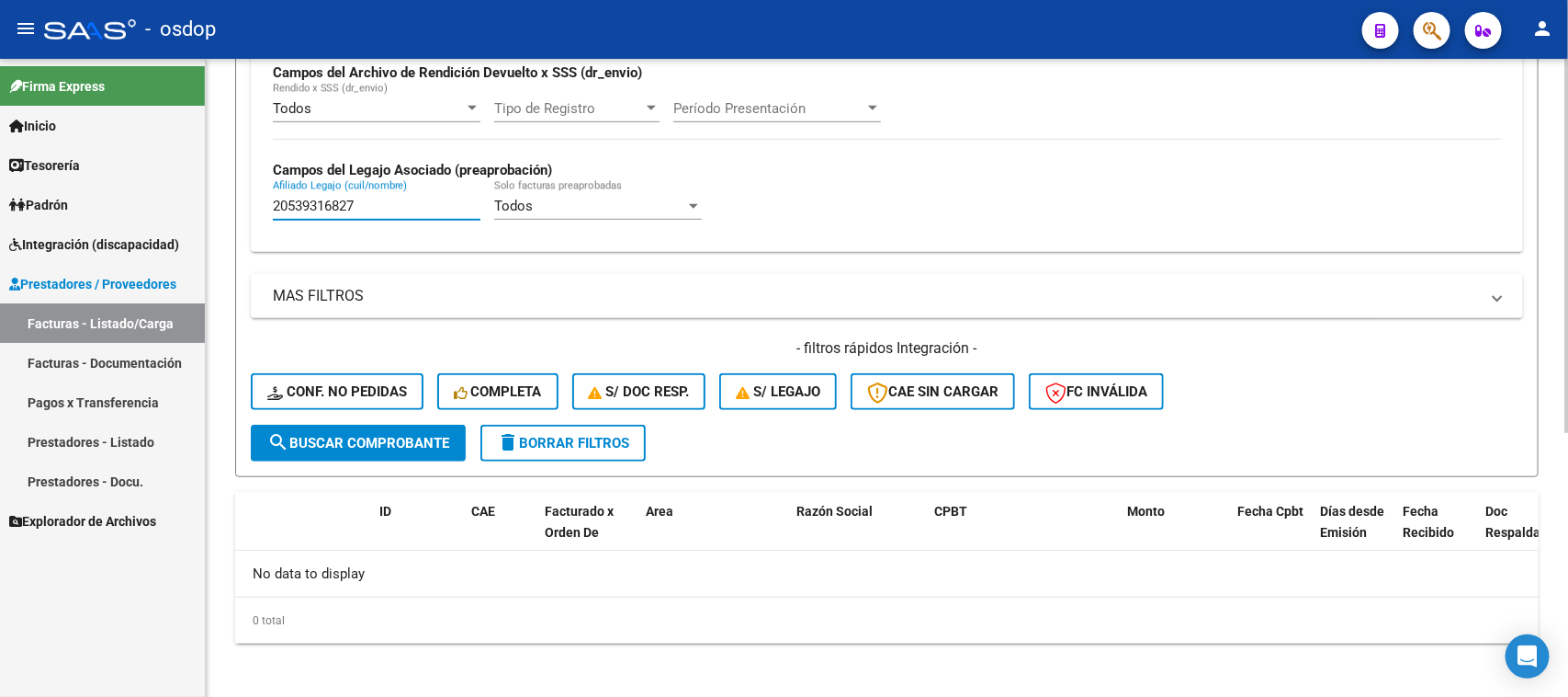
click at [391, 439] on span "search Buscar Comprobante" at bounding box center [359, 442] width 182 height 17
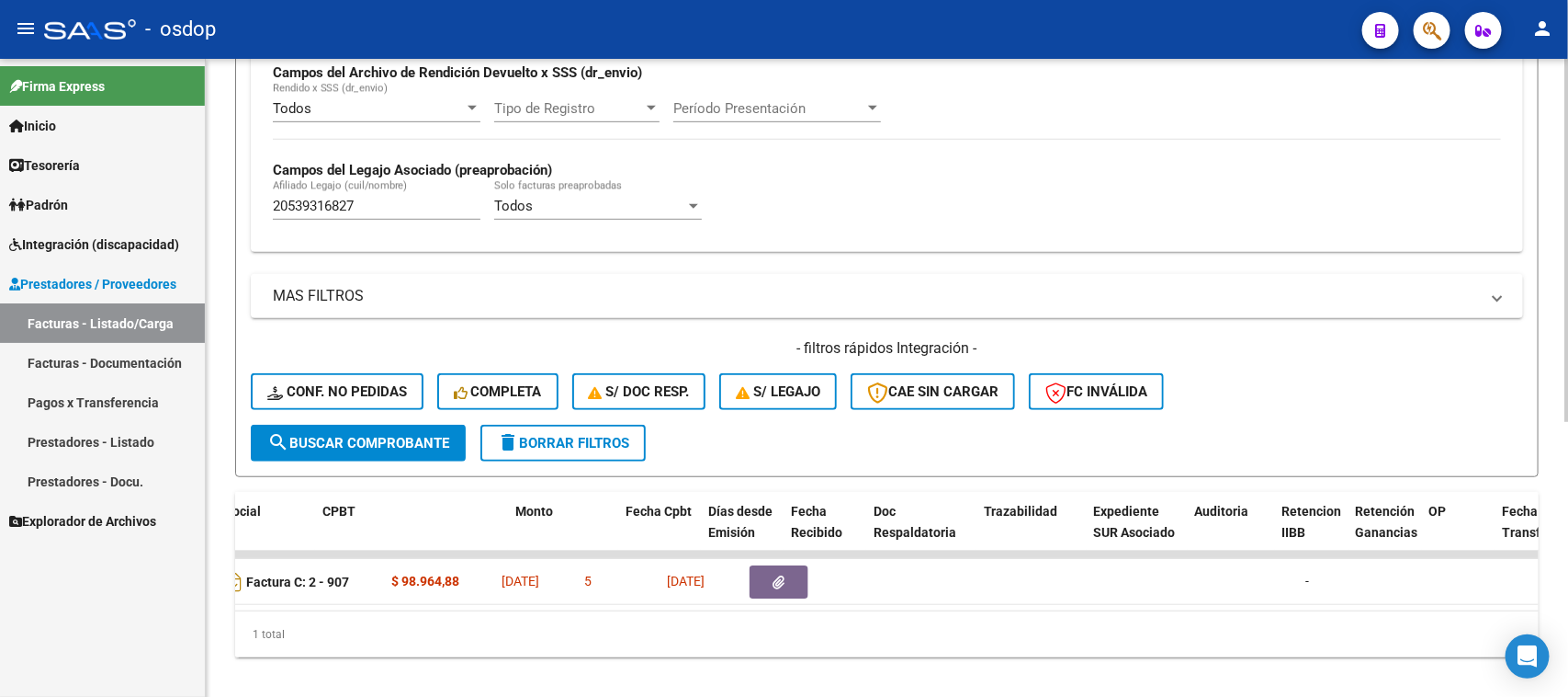
scroll to position [0, 603]
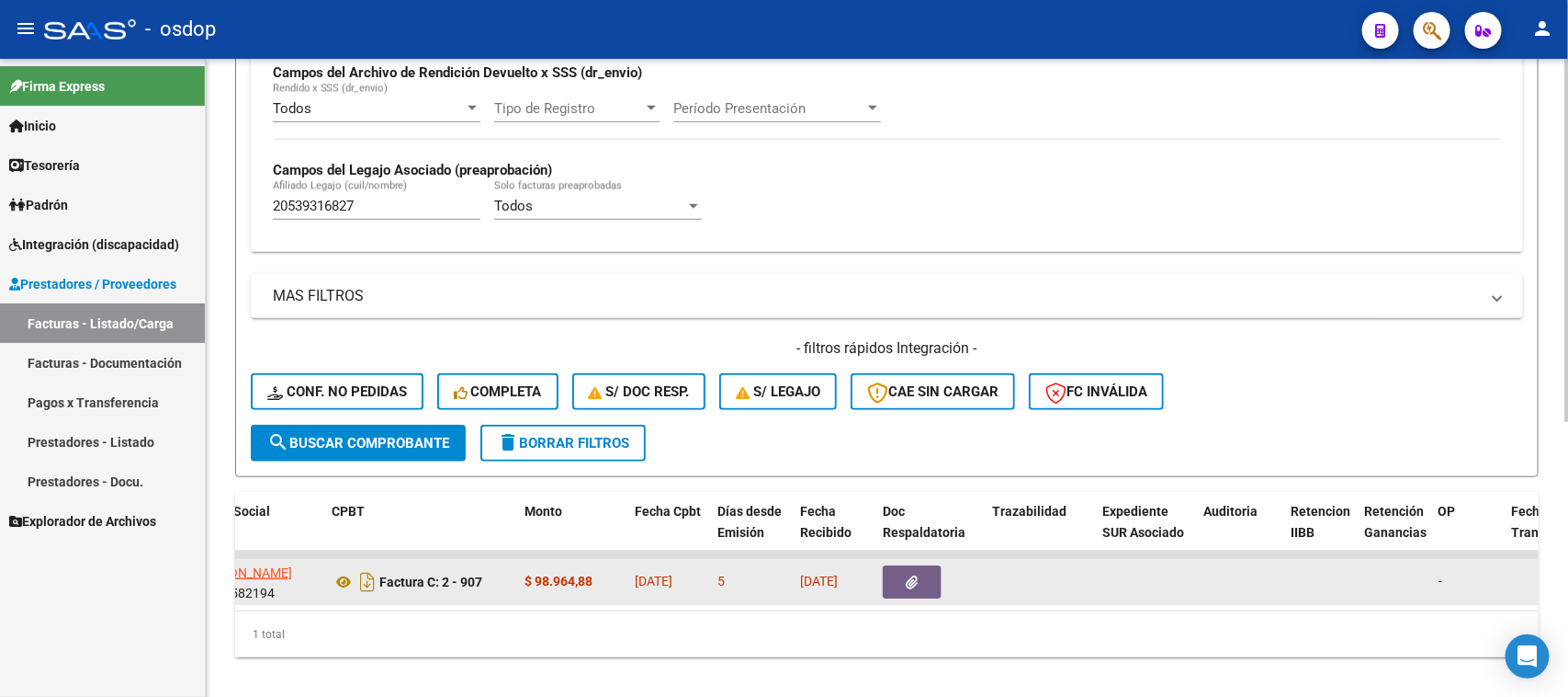
click at [921, 585] on button "button" at bounding box center [912, 581] width 58 height 33
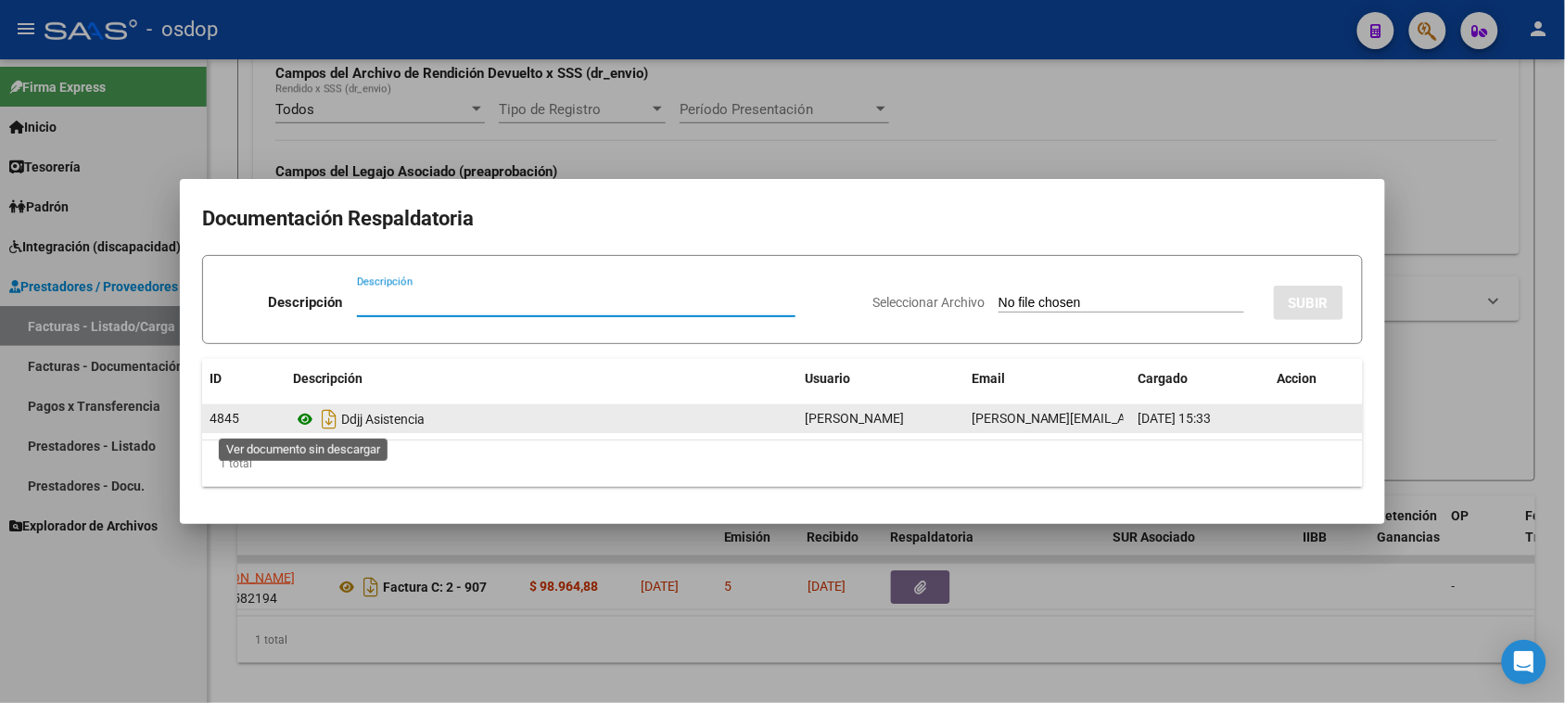
click at [301, 420] on icon at bounding box center [305, 419] width 24 height 22
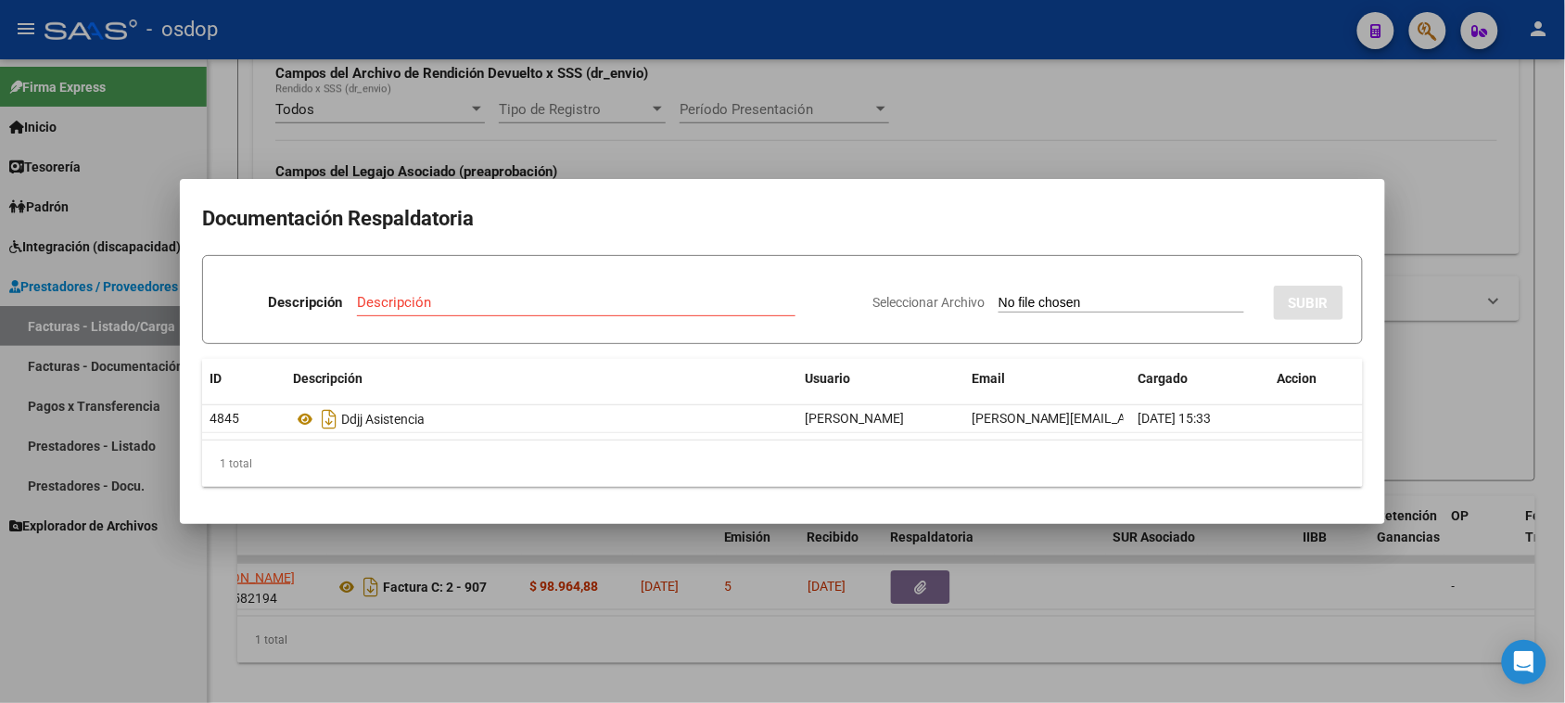
click at [1140, 646] on div at bounding box center [782, 351] width 1565 height 703
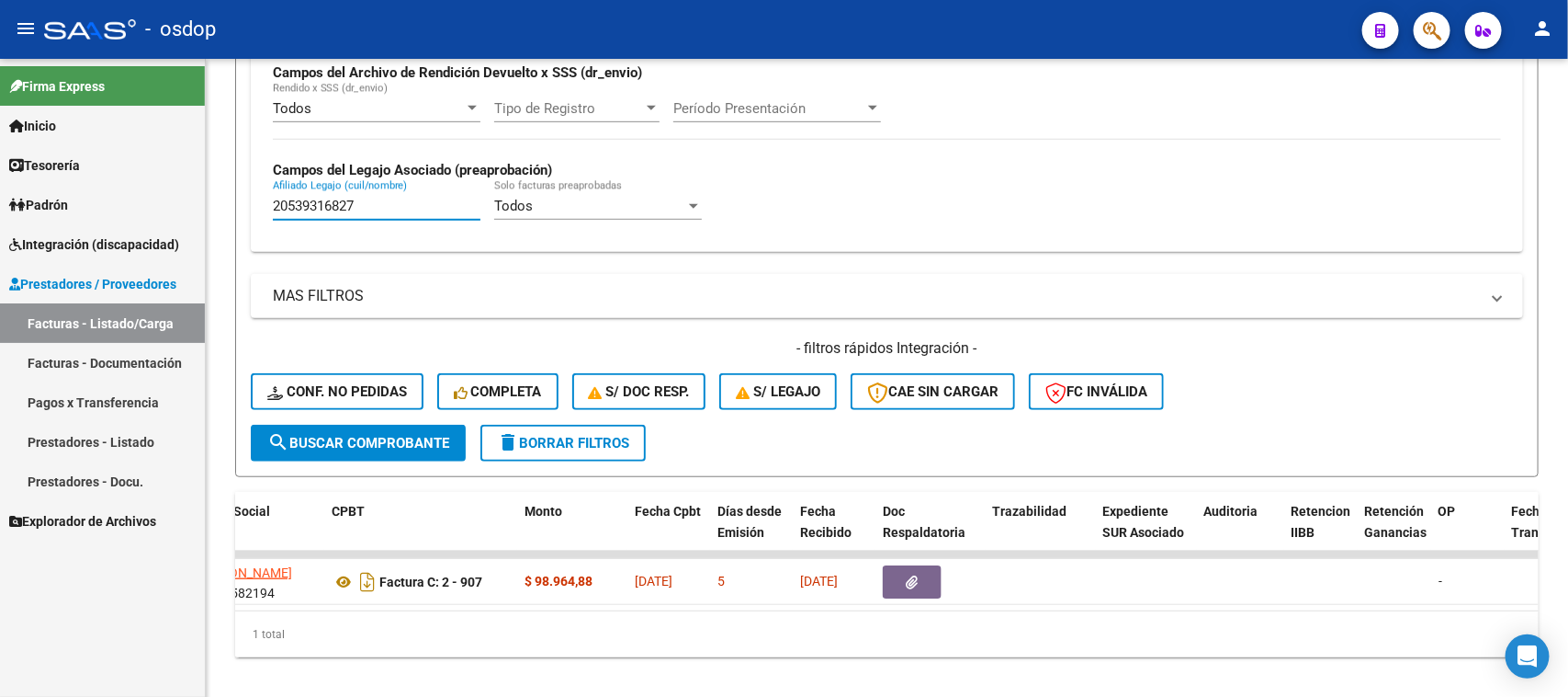
drag, startPoint x: 407, startPoint y: 207, endPoint x: 179, endPoint y: 208, distance: 228.0
click at [181, 208] on mat-sidenav-container "Firma Express Inicio Calendario SSS Instructivos Contacto OS Tesorería Extracto…" at bounding box center [784, 377] width 1568 height 638
paste input "01883590"
click at [377, 443] on span "search Buscar Comprobante" at bounding box center [359, 442] width 182 height 17
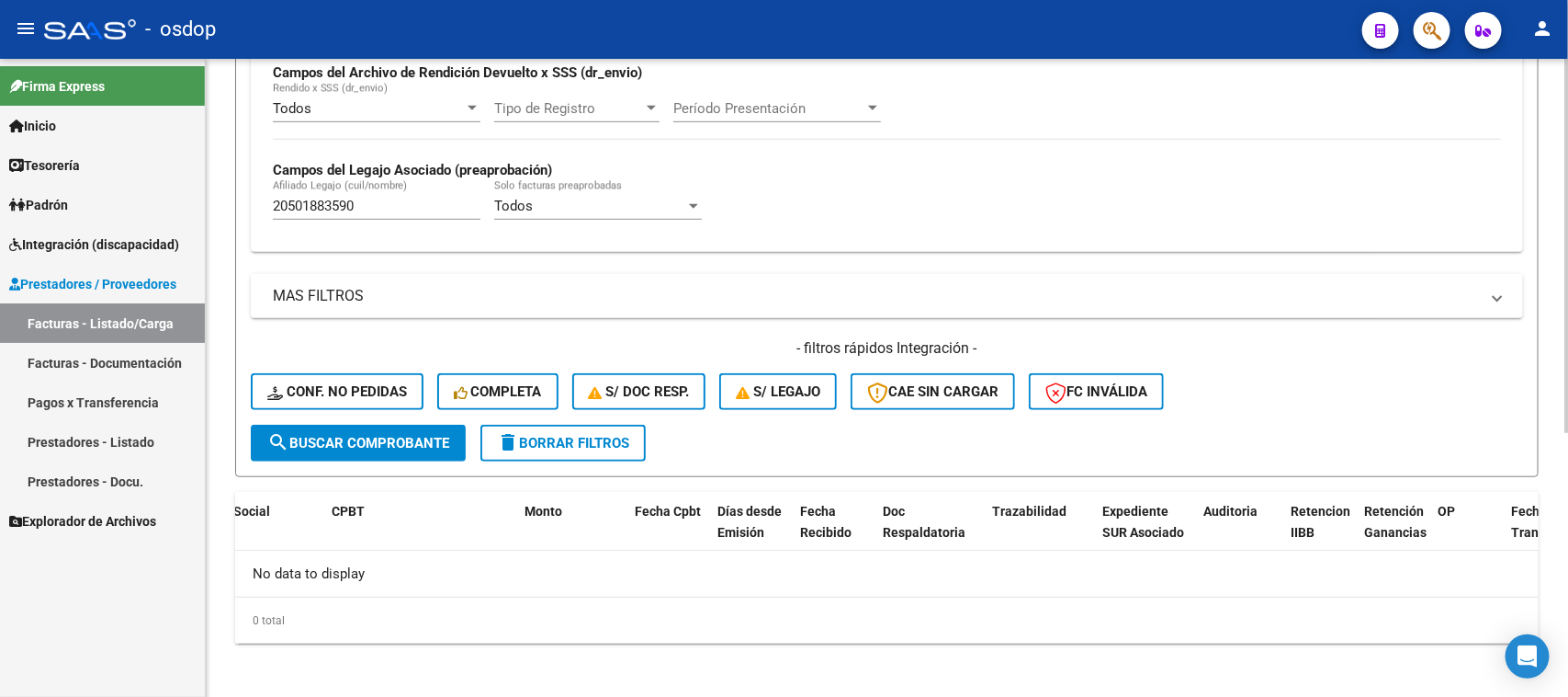
scroll to position [0, 0]
drag, startPoint x: 395, startPoint y: 193, endPoint x: 183, endPoint y: 207, distance: 212.5
click at [183, 207] on mat-sidenav-container "Firma Express Inicio Calendario SSS Instructivos Contacto OS Tesorería Extracto…" at bounding box center [784, 377] width 1568 height 638
click at [418, 197] on input "20501883590" at bounding box center [376, 205] width 207 height 17
drag, startPoint x: 262, startPoint y: 203, endPoint x: 179, endPoint y: 204, distance: 83.0
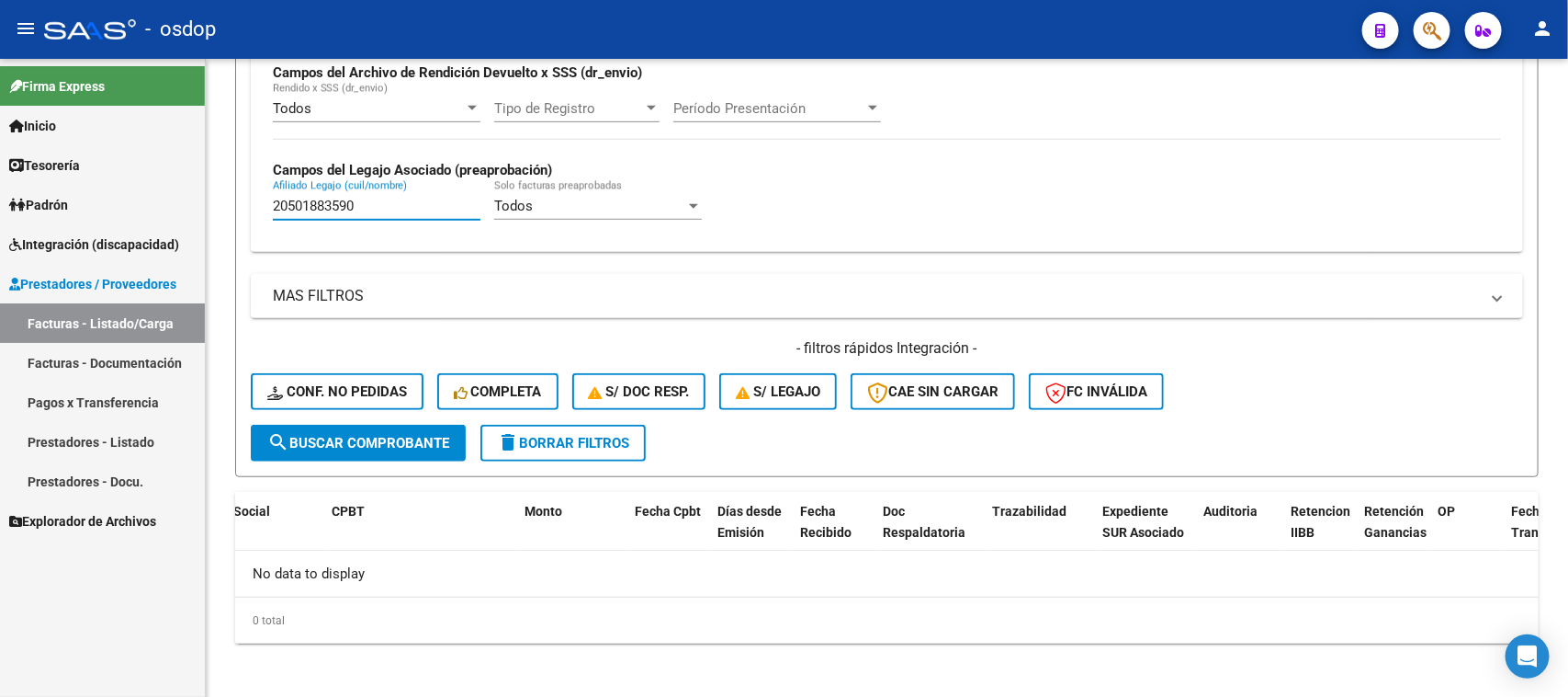
click at [181, 203] on mat-sidenav-container "Firma Express Inicio Calendario SSS Instructivos Contacto OS Tesorería Extracto…" at bounding box center [784, 377] width 1568 height 638
paste input "71276195"
click at [414, 451] on button "search Buscar Comprobante" at bounding box center [358, 442] width 215 height 37
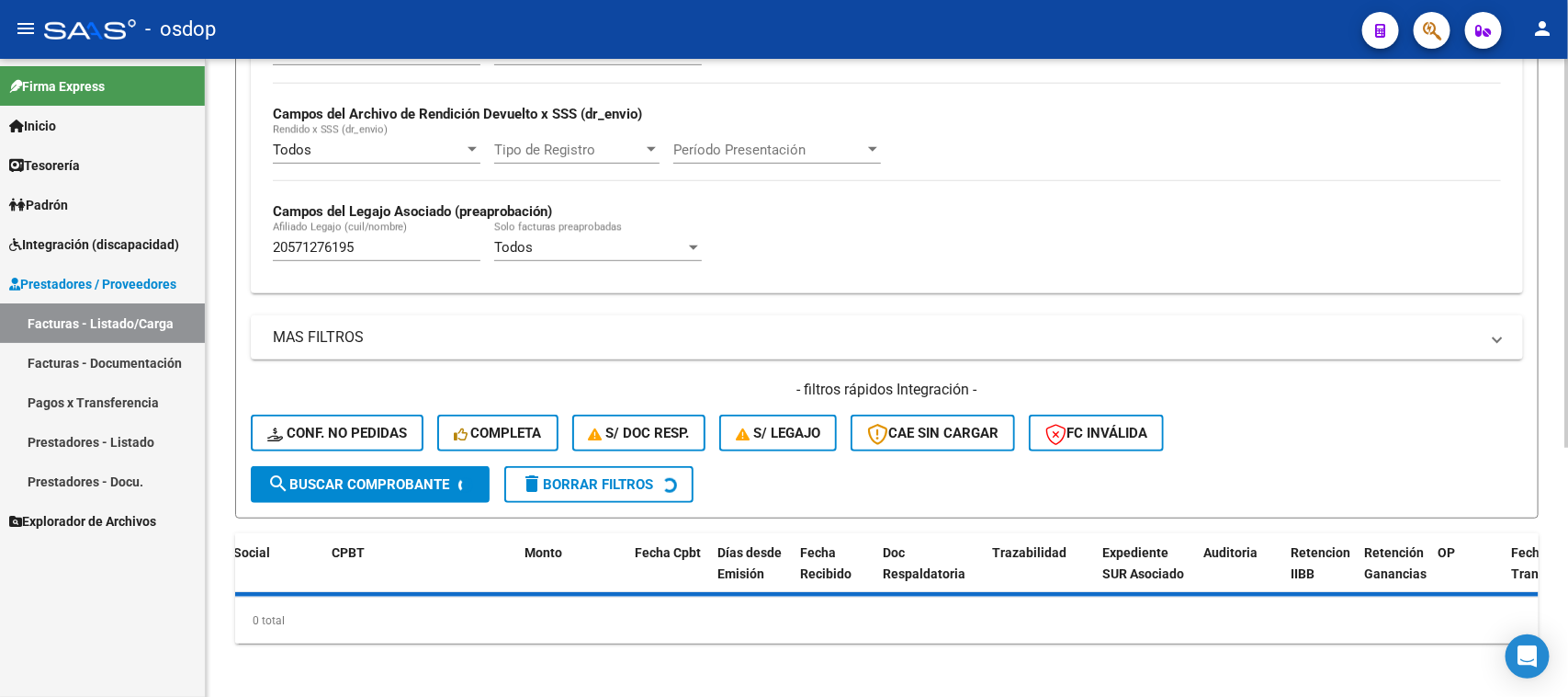
scroll to position [453, 0]
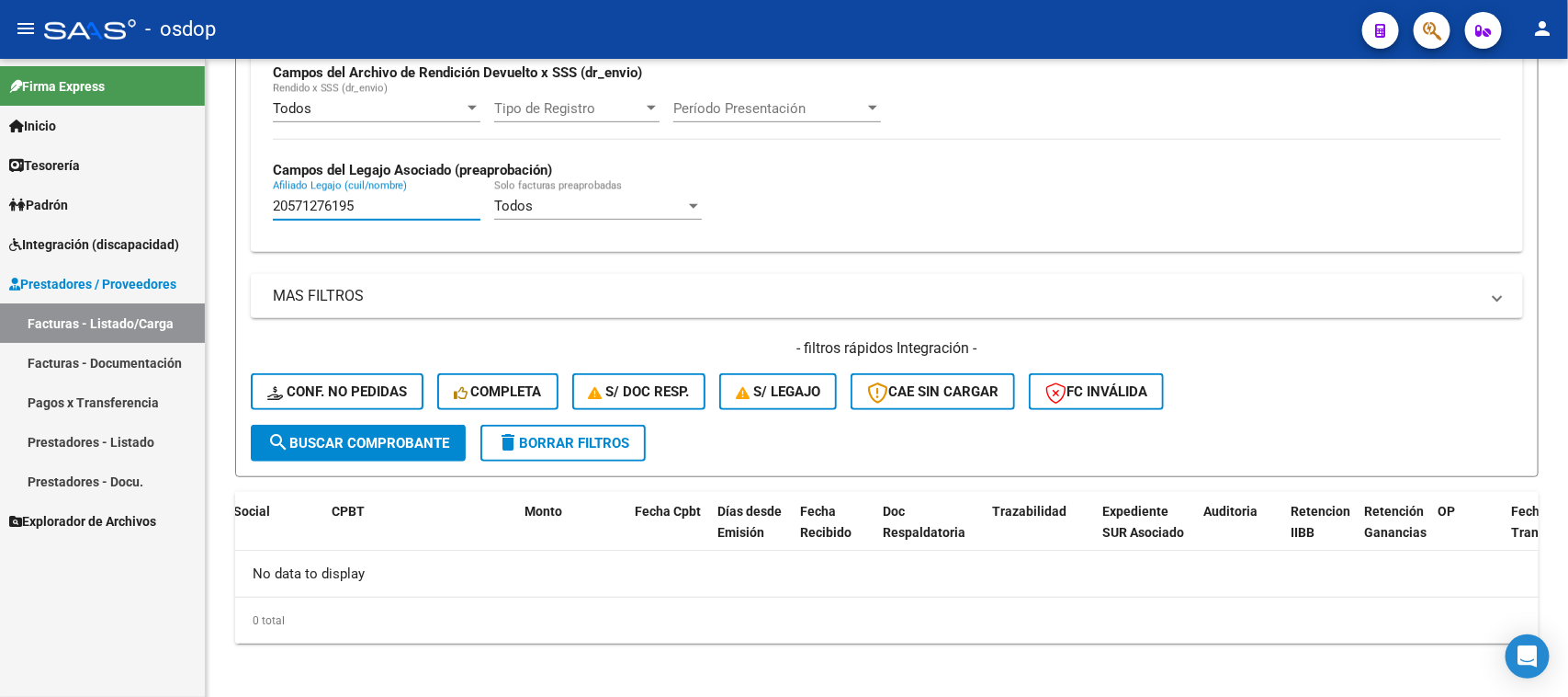
drag, startPoint x: 375, startPoint y: 208, endPoint x: 118, endPoint y: 208, distance: 257.0
click at [119, 208] on mat-sidenav-container "Firma Express Inicio Calendario SSS Instructivos Contacto OS Tesorería Extracto…" at bounding box center [784, 377] width 1568 height 638
paste input "82888"
click at [416, 434] on span "search Buscar Comprobante" at bounding box center [359, 442] width 182 height 17
drag, startPoint x: 396, startPoint y: 199, endPoint x: 117, endPoint y: 246, distance: 282.9
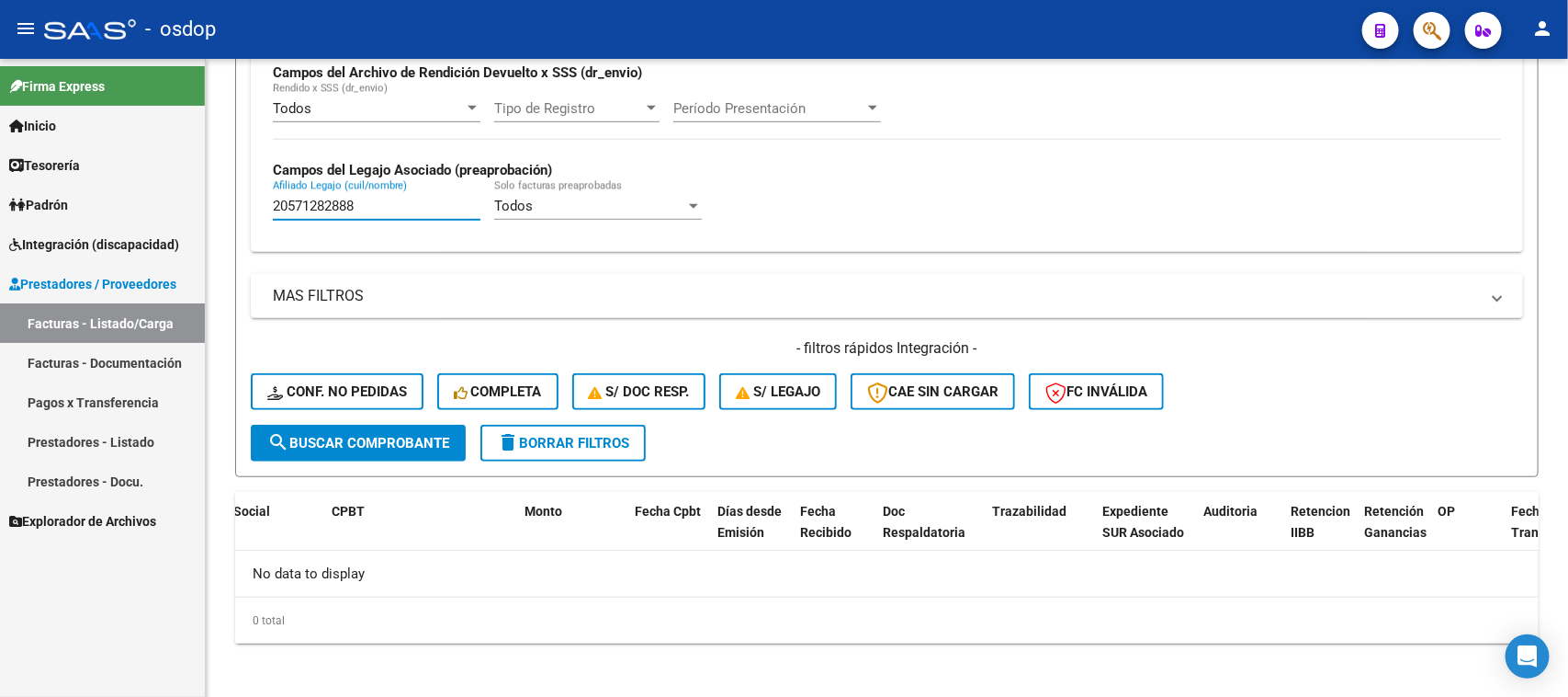
click at [94, 225] on mat-sidenav-container "Firma Express Inicio Calendario SSS Instructivos Contacto OS Tesorería Extracto…" at bounding box center [784, 377] width 1568 height 638
paste input "34621370"
click at [391, 450] on button "search Buscar Comprobante" at bounding box center [358, 442] width 215 height 37
drag, startPoint x: 397, startPoint y: 203, endPoint x: 120, endPoint y: 204, distance: 277.0
click at [125, 204] on mat-sidenav-container "Firma Express Inicio Calendario SSS Instructivos Contacto OS Tesorería Extracto…" at bounding box center [784, 377] width 1568 height 638
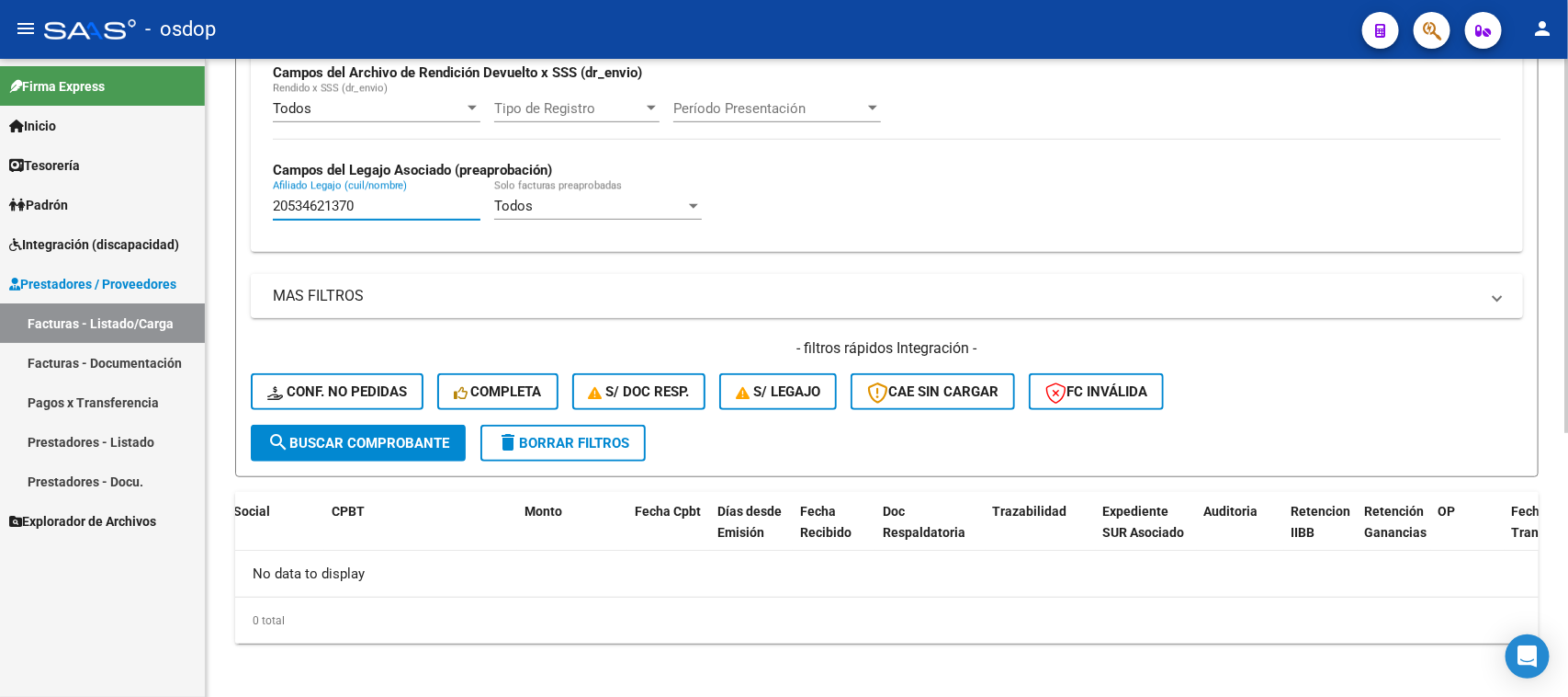
paste input "43958981"
click at [397, 434] on span "search Buscar Comprobante" at bounding box center [359, 442] width 182 height 17
click at [371, 457] on form "Filtros Id Area Area Seleccionar Gerenciador Seleccionar Gerenciador No Confirm…" at bounding box center [886, 121] width 1303 height 712
click at [382, 450] on button "search Buscar Comprobante" at bounding box center [358, 442] width 215 height 37
drag, startPoint x: 377, startPoint y: 208, endPoint x: 167, endPoint y: 234, distance: 211.6
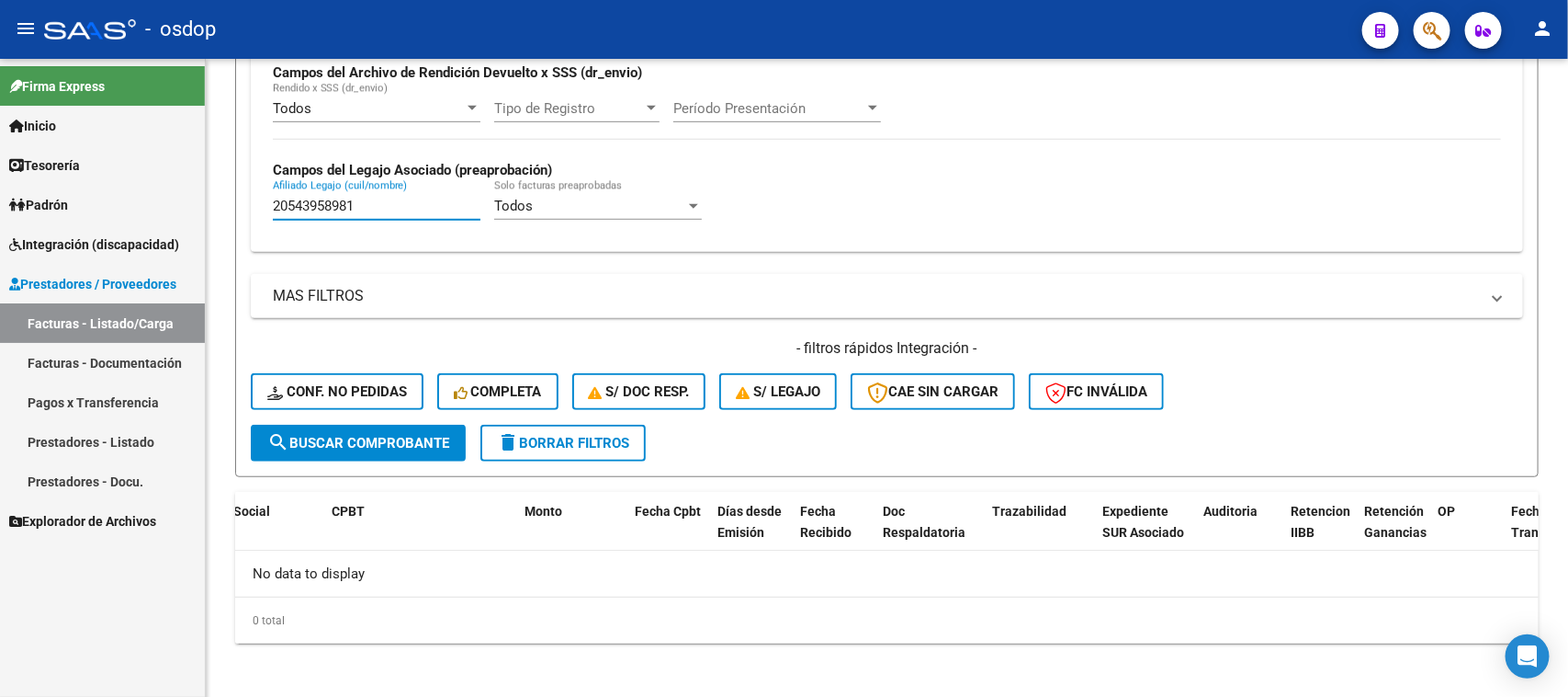
click at [130, 208] on mat-sidenav-container "Firma Express Inicio Calendario SSS Instructivos Contacto OS Tesorería Extracto…" at bounding box center [784, 377] width 1568 height 638
paste input "7564514808"
click at [378, 437] on span "search Buscar Comprobante" at bounding box center [359, 442] width 182 height 17
drag, startPoint x: 392, startPoint y: 194, endPoint x: 69, endPoint y: 212, distance: 323.5
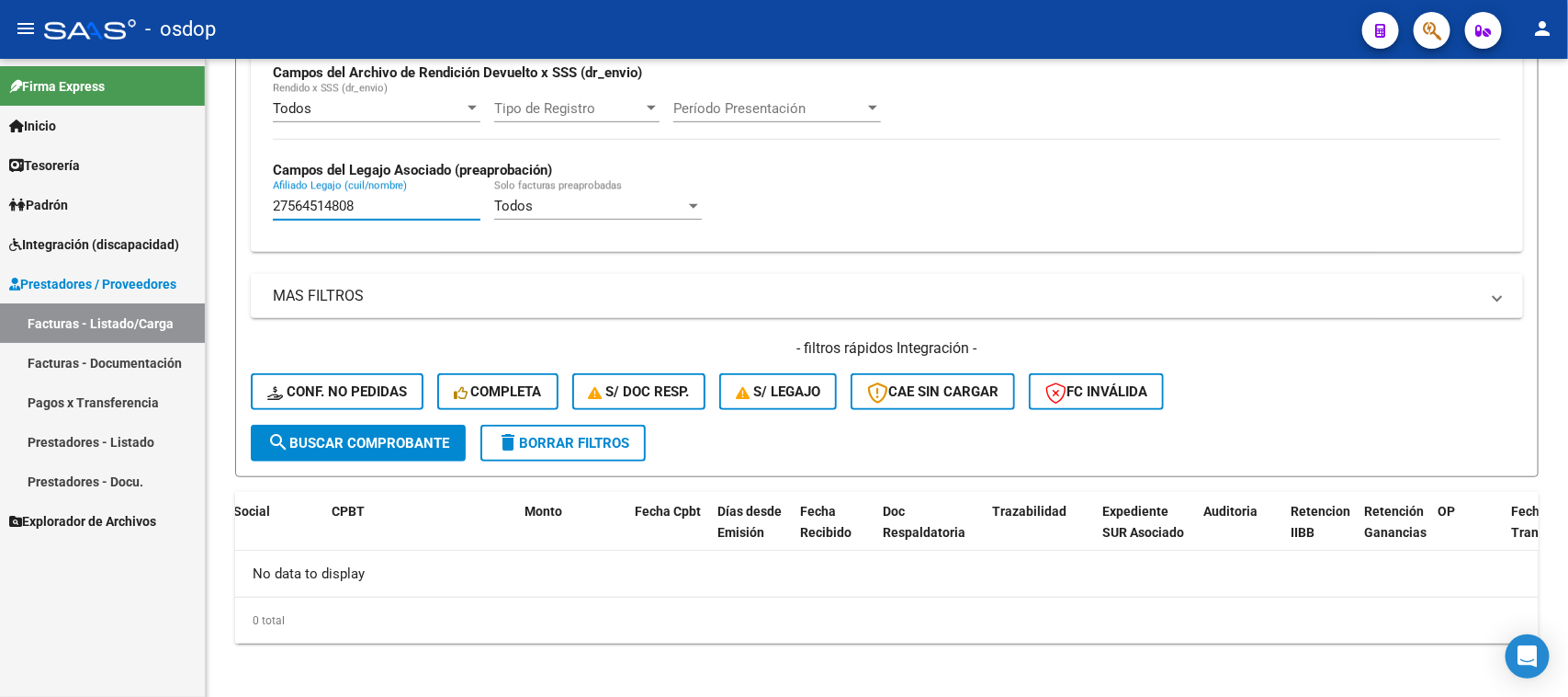
click at [69, 211] on mat-sidenav-container "Firma Express Inicio Calendario SSS Instructivos Contacto OS Tesorería Extracto…" at bounding box center [784, 377] width 1568 height 638
paste input "7679395"
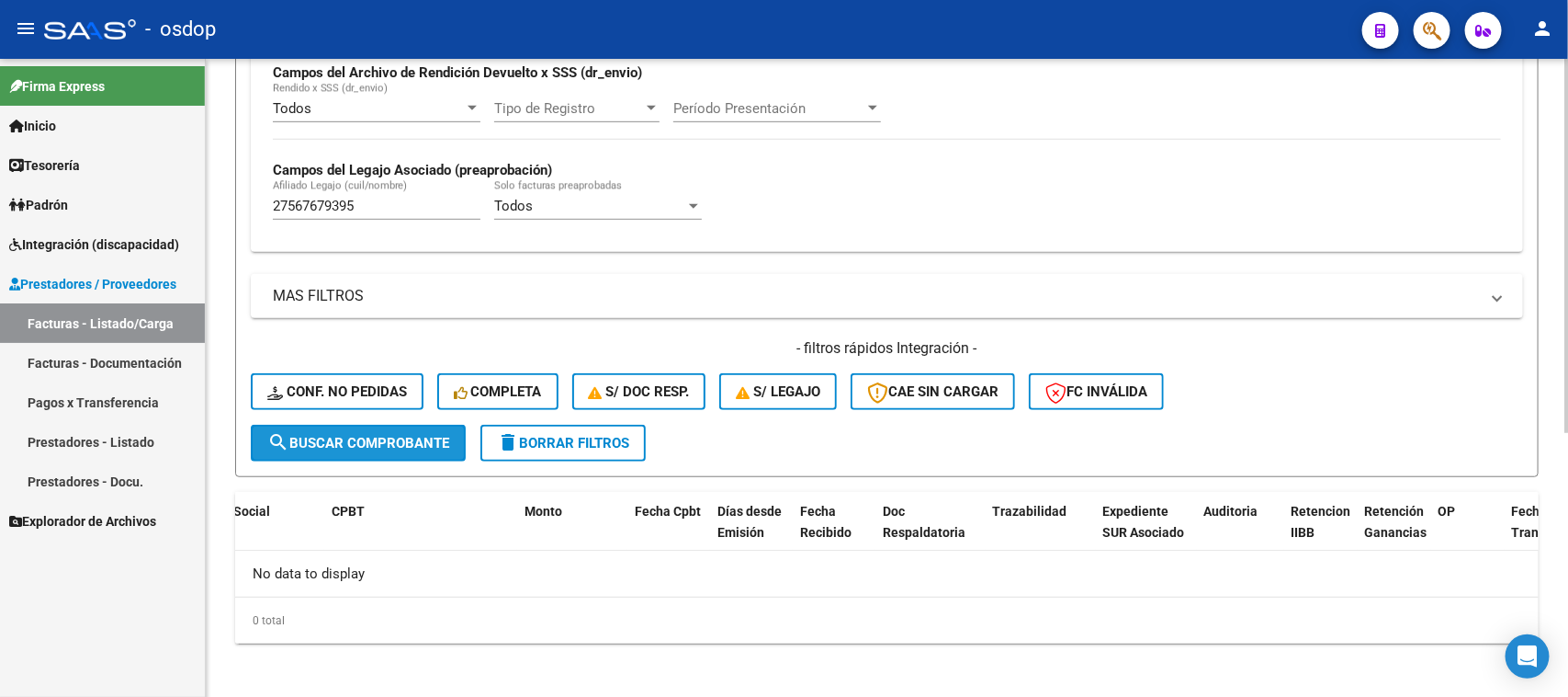
click at [388, 434] on span "search Buscar Comprobante" at bounding box center [359, 442] width 182 height 17
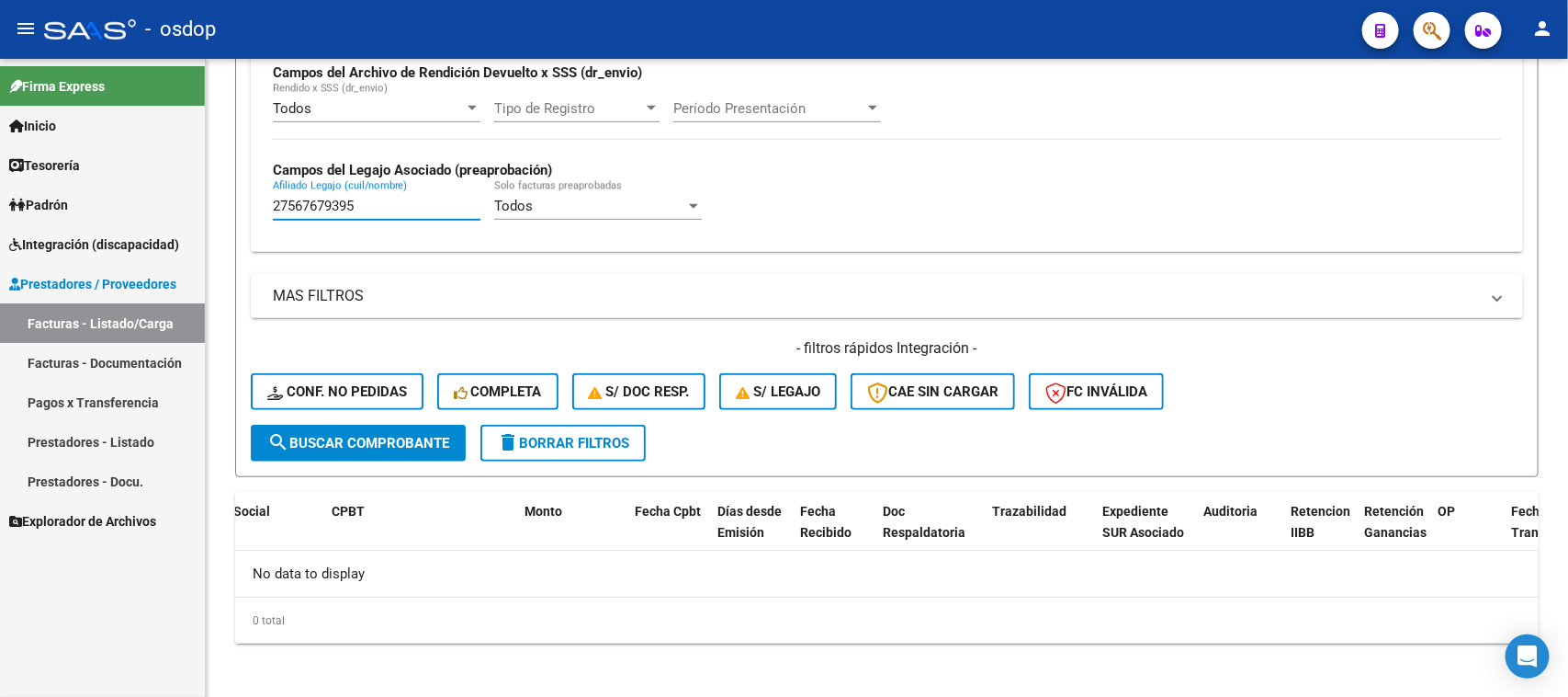
drag, startPoint x: 251, startPoint y: 203, endPoint x: 99, endPoint y: 207, distance: 152.1
click at [103, 205] on mat-sidenav-container "Firma Express Inicio Calendario SSS Instructivos Contacto OS Tesorería Extracto…" at bounding box center [784, 377] width 1568 height 638
paste input "50594787"
click at [402, 438] on span "search Buscar Comprobante" at bounding box center [359, 442] width 182 height 17
click at [433, 434] on span "search Buscar Comprobante" at bounding box center [359, 442] width 182 height 17
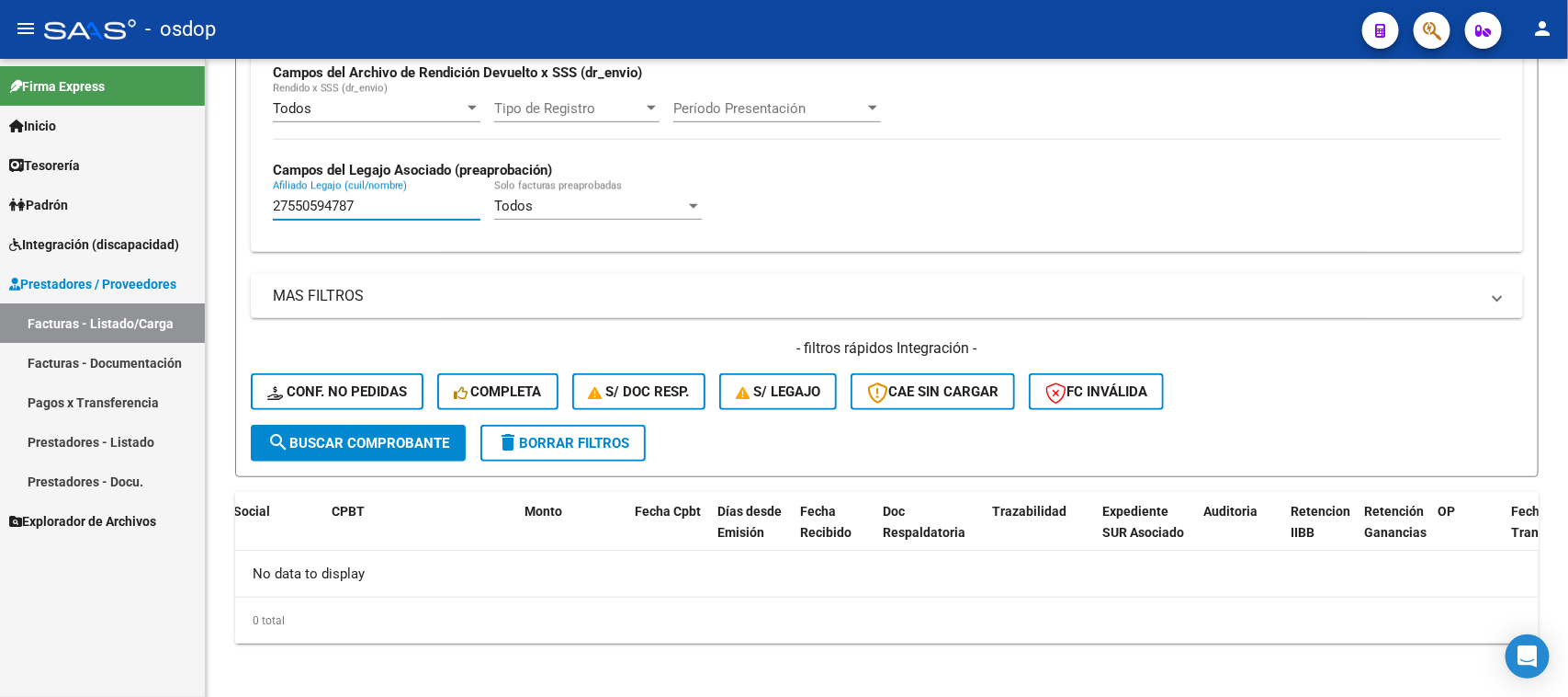
drag, startPoint x: 392, startPoint y: 207, endPoint x: 49, endPoint y: 207, distance: 343.0
click at [52, 207] on mat-sidenav-container "Firma Express Inicio Calendario SSS Instructivos Contacto OS Tesorería Extracto…" at bounding box center [784, 377] width 1568 height 638
paste input "0541585231"
click at [405, 448] on button "search Buscar Comprobante" at bounding box center [358, 442] width 215 height 37
click at [384, 212] on div "20541585231 [PERSON_NAME] (cuil/nombre)" at bounding box center [376, 200] width 207 height 40
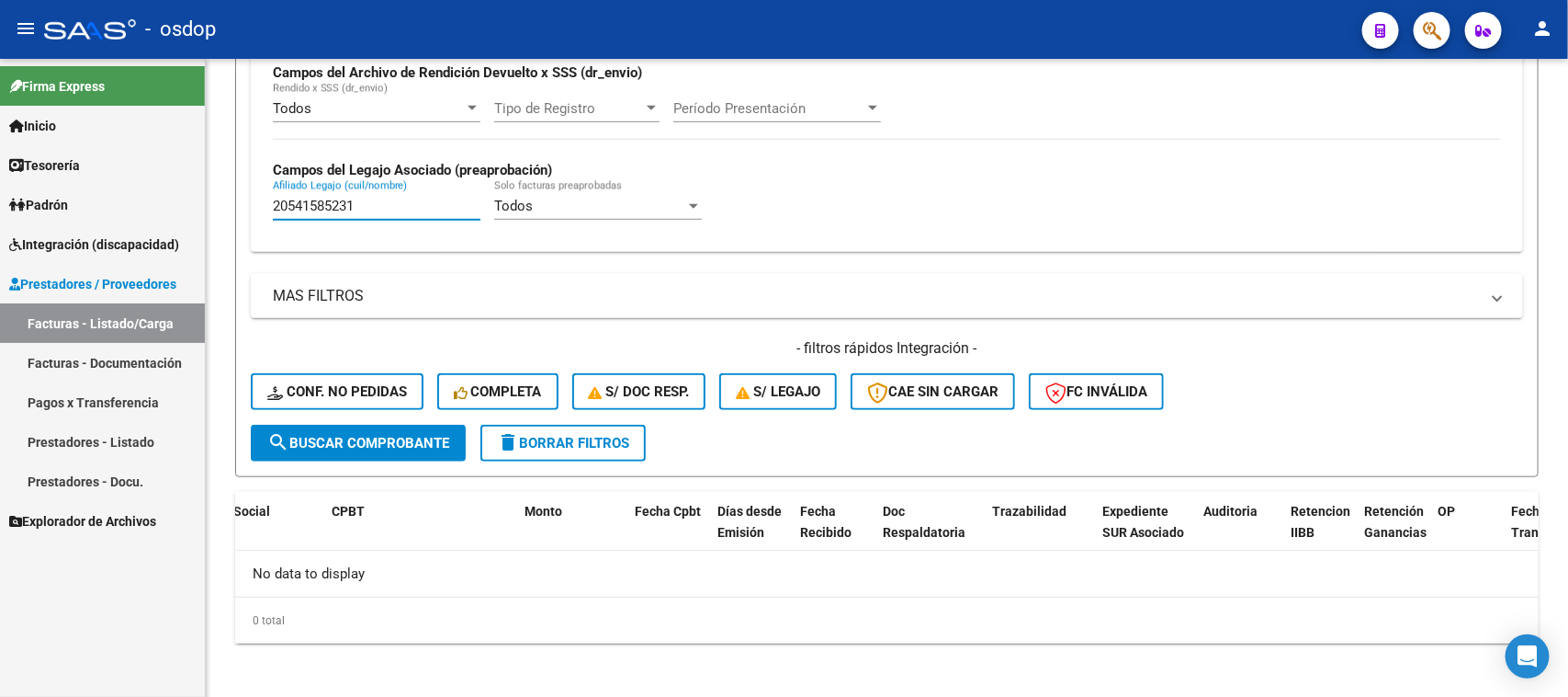
drag, startPoint x: 383, startPoint y: 207, endPoint x: 35, endPoint y: 207, distance: 348.0
click at [44, 207] on mat-sidenav-container "Firma Express Inicio Calendario SSS Instructivos Contacto OS Tesorería Extracto…" at bounding box center [784, 377] width 1568 height 638
paste input "7221761427"
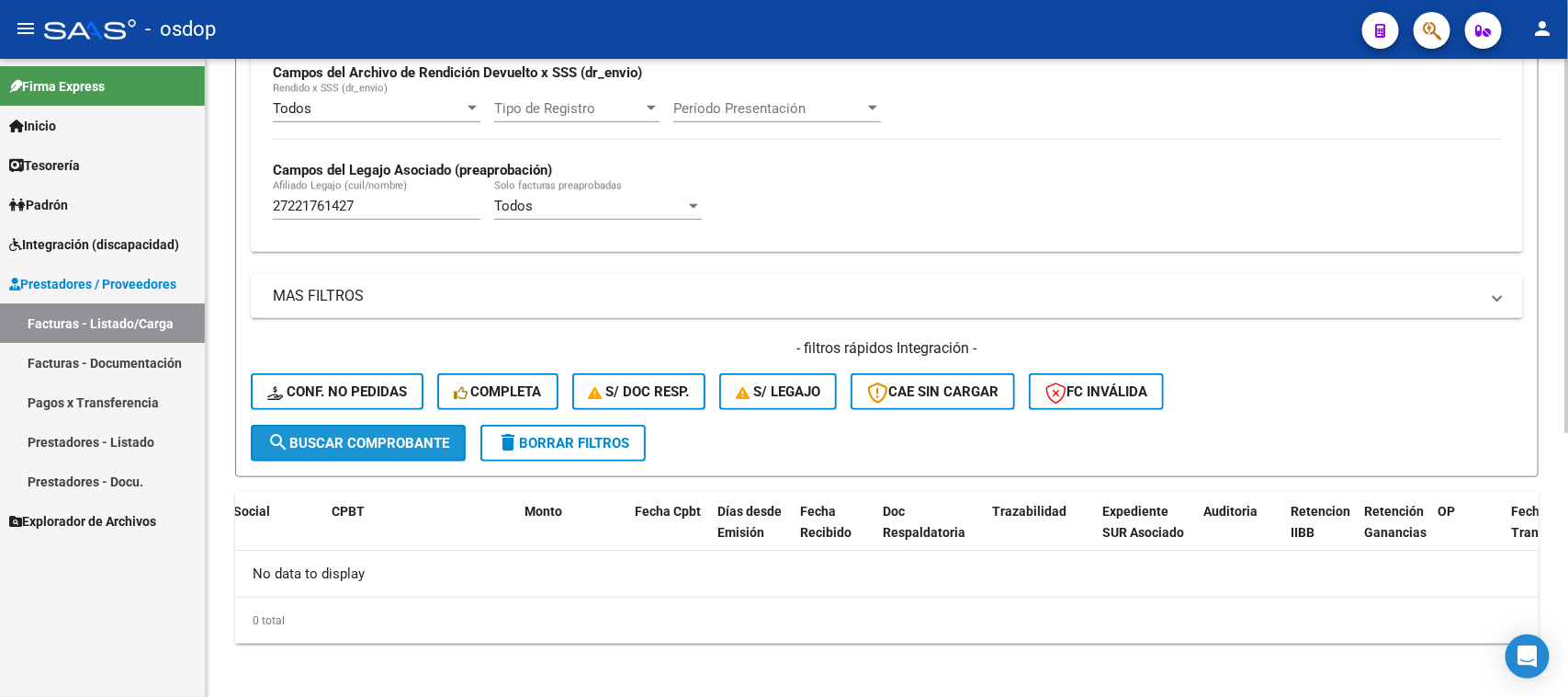
click at [409, 438] on span "search Buscar Comprobante" at bounding box center [359, 442] width 182 height 17
click at [414, 434] on span "search Buscar Comprobante" at bounding box center [359, 442] width 182 height 17
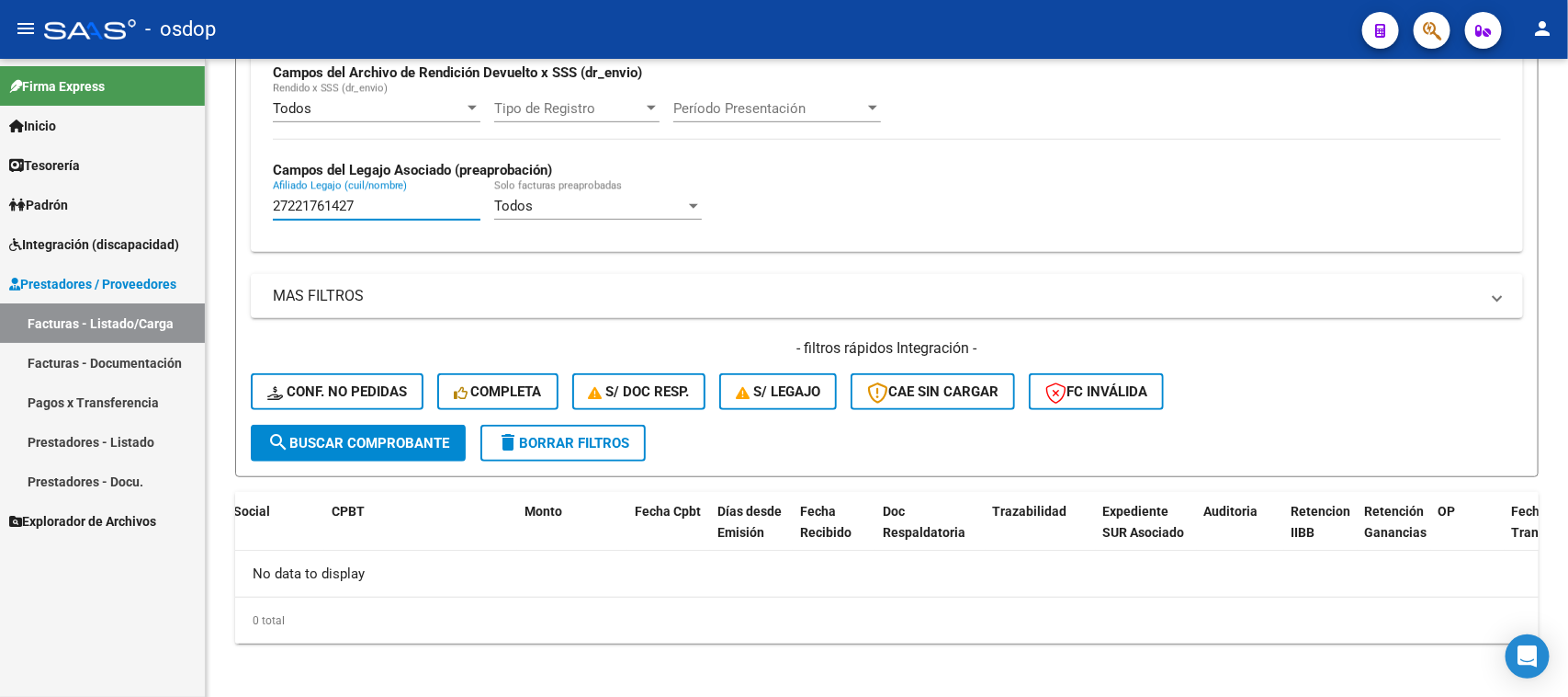
drag, startPoint x: 384, startPoint y: 209, endPoint x: 21, endPoint y: 262, distance: 366.8
click at [25, 228] on mat-sidenav-container "Firma Express Inicio Calendario SSS Instructivos Contacto OS Tesorería Extracto…" at bounding box center [784, 377] width 1568 height 638
paste input "0498735399"
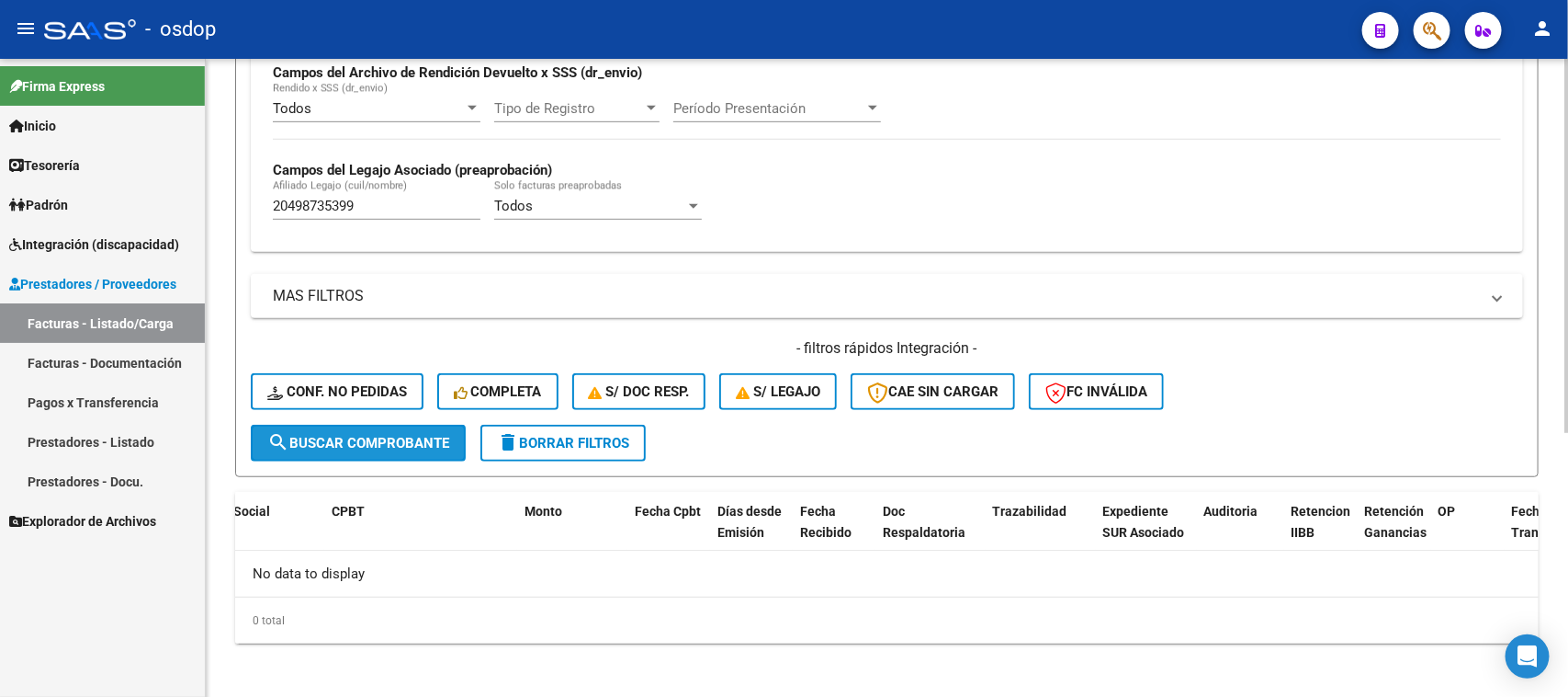
click at [405, 446] on button "search Buscar Comprobante" at bounding box center [358, 442] width 215 height 37
click at [410, 446] on button "search Buscar Comprobante" at bounding box center [358, 442] width 215 height 37
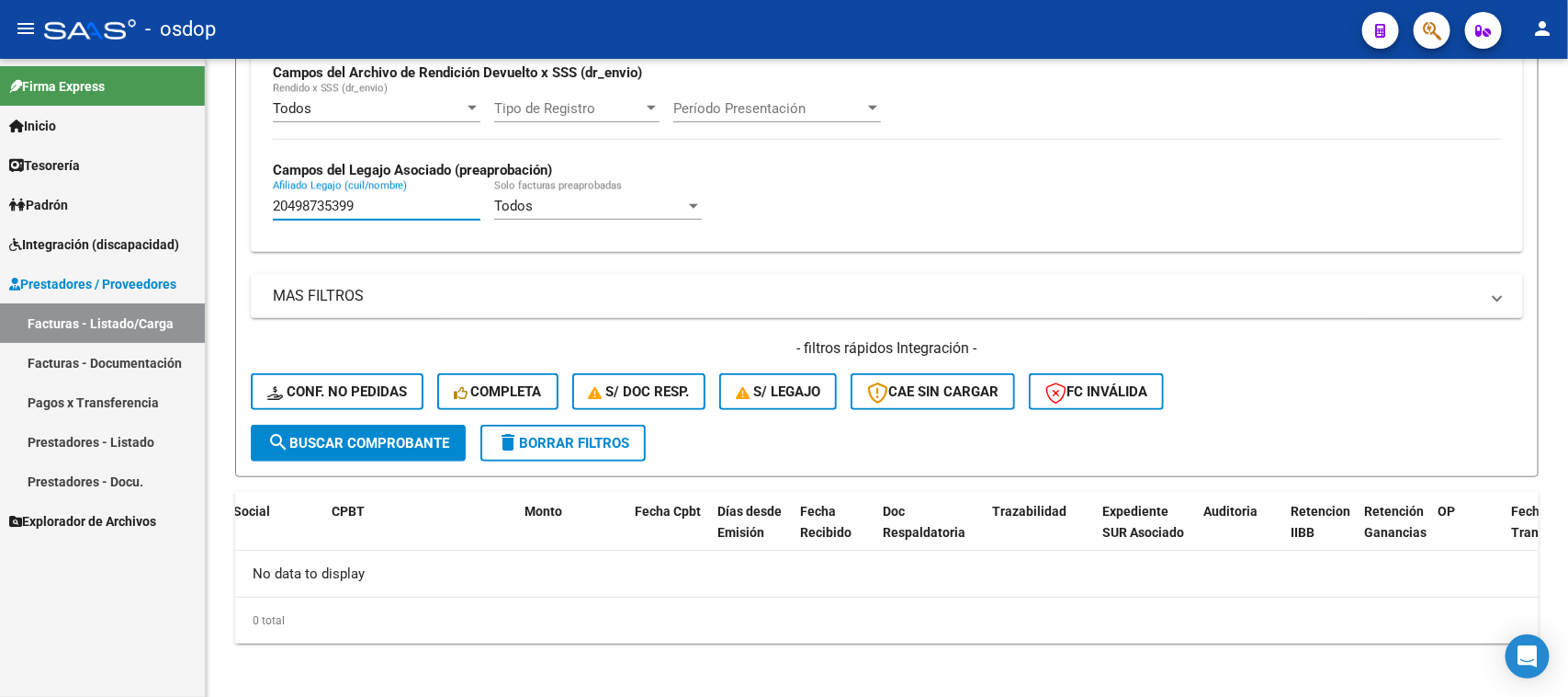
drag, startPoint x: 392, startPoint y: 207, endPoint x: 131, endPoint y: 253, distance: 265.0
click at [110, 207] on mat-sidenav-container "Firma Express Inicio Calendario SSS Instructivos Contacto OS Tesorería Extracto…" at bounding box center [784, 377] width 1568 height 638
paste input "503727987"
click at [418, 438] on span "search Buscar Comprobante" at bounding box center [359, 442] width 182 height 17
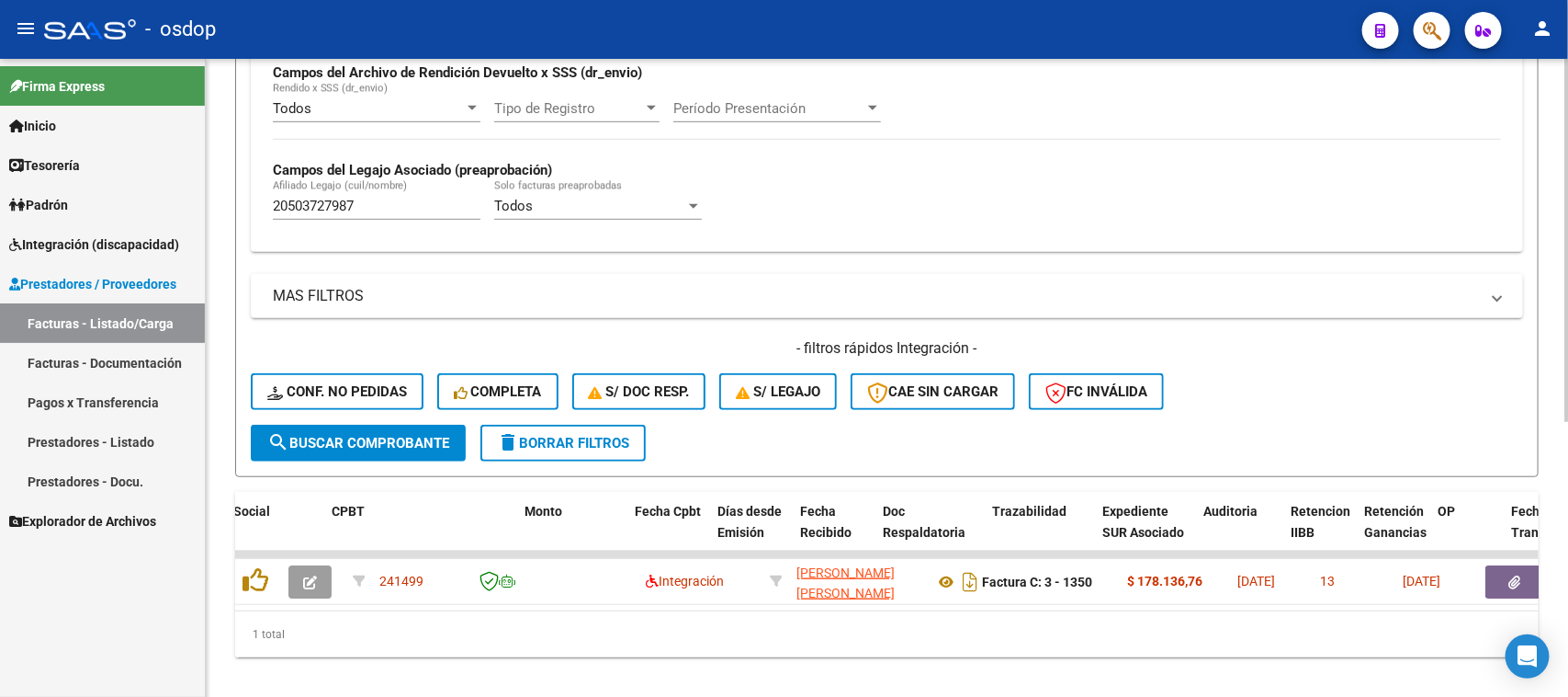
click at [425, 453] on button "search Buscar Comprobante" at bounding box center [358, 442] width 215 height 37
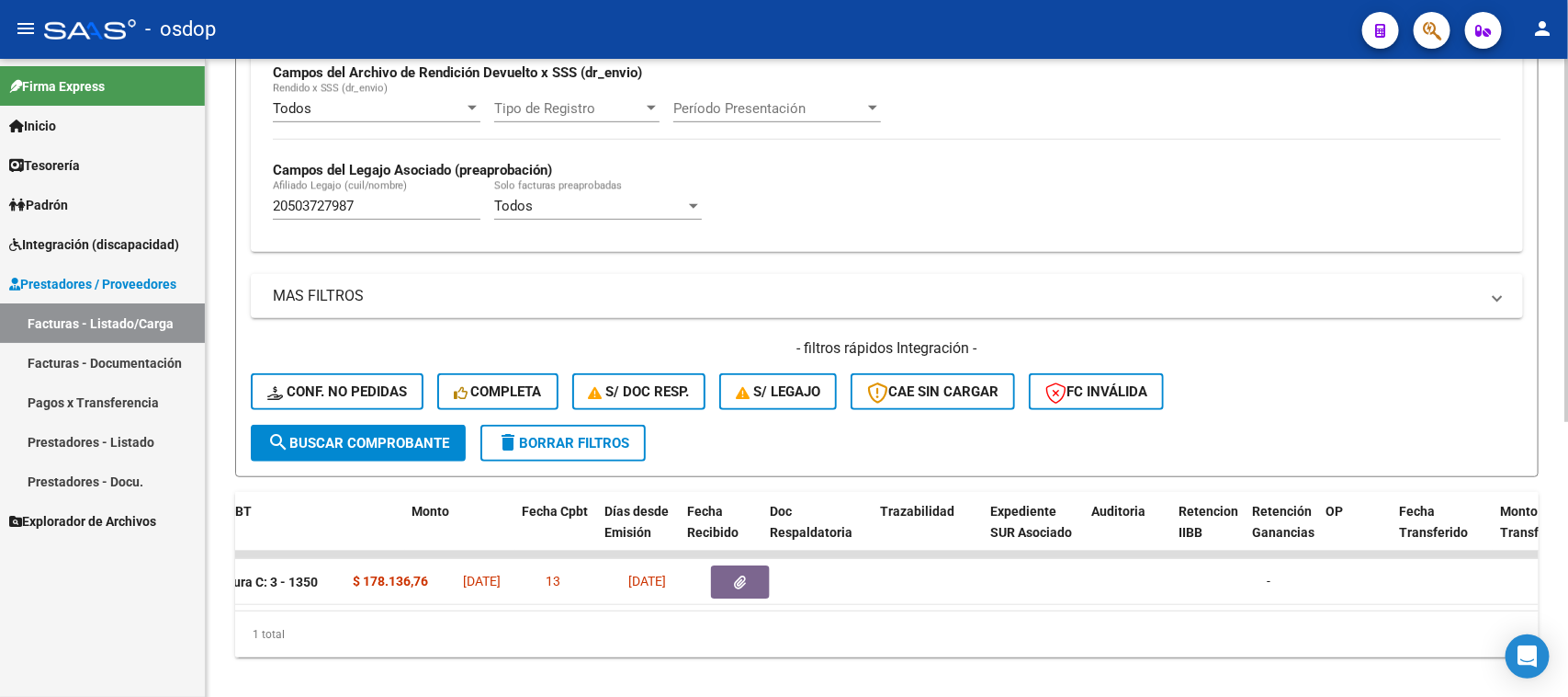
scroll to position [0, 710]
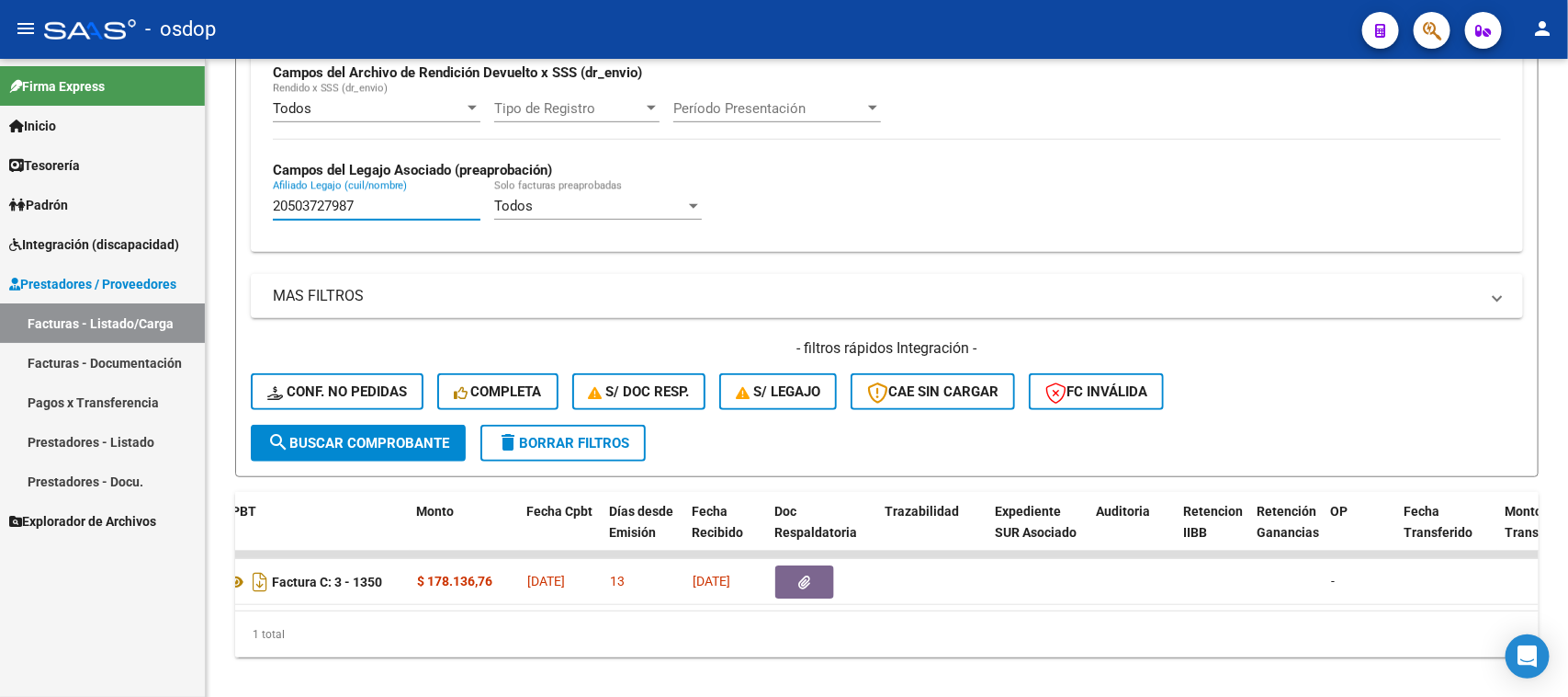
drag, startPoint x: 371, startPoint y: 209, endPoint x: 94, endPoint y: 225, distance: 277.5
click at [96, 225] on mat-sidenav-container "Firma Express Inicio Calendario SSS Instructivos Contacto OS Tesorería Extracto…" at bounding box center [784, 377] width 1568 height 638
paste input "69842795"
type input "20569842795"
click at [382, 444] on span "search Buscar Comprobante" at bounding box center [359, 442] width 182 height 17
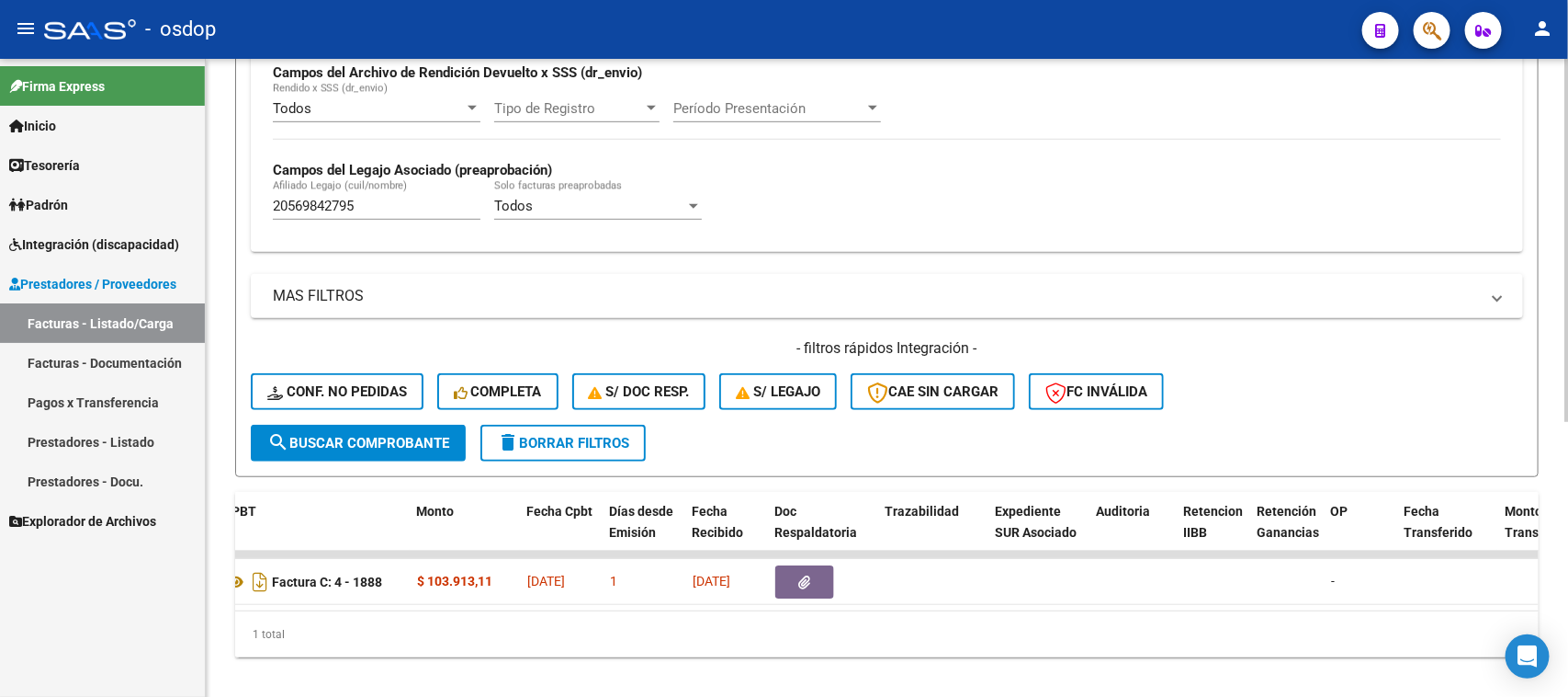
click at [382, 444] on span "search Buscar Comprobante" at bounding box center [359, 442] width 182 height 17
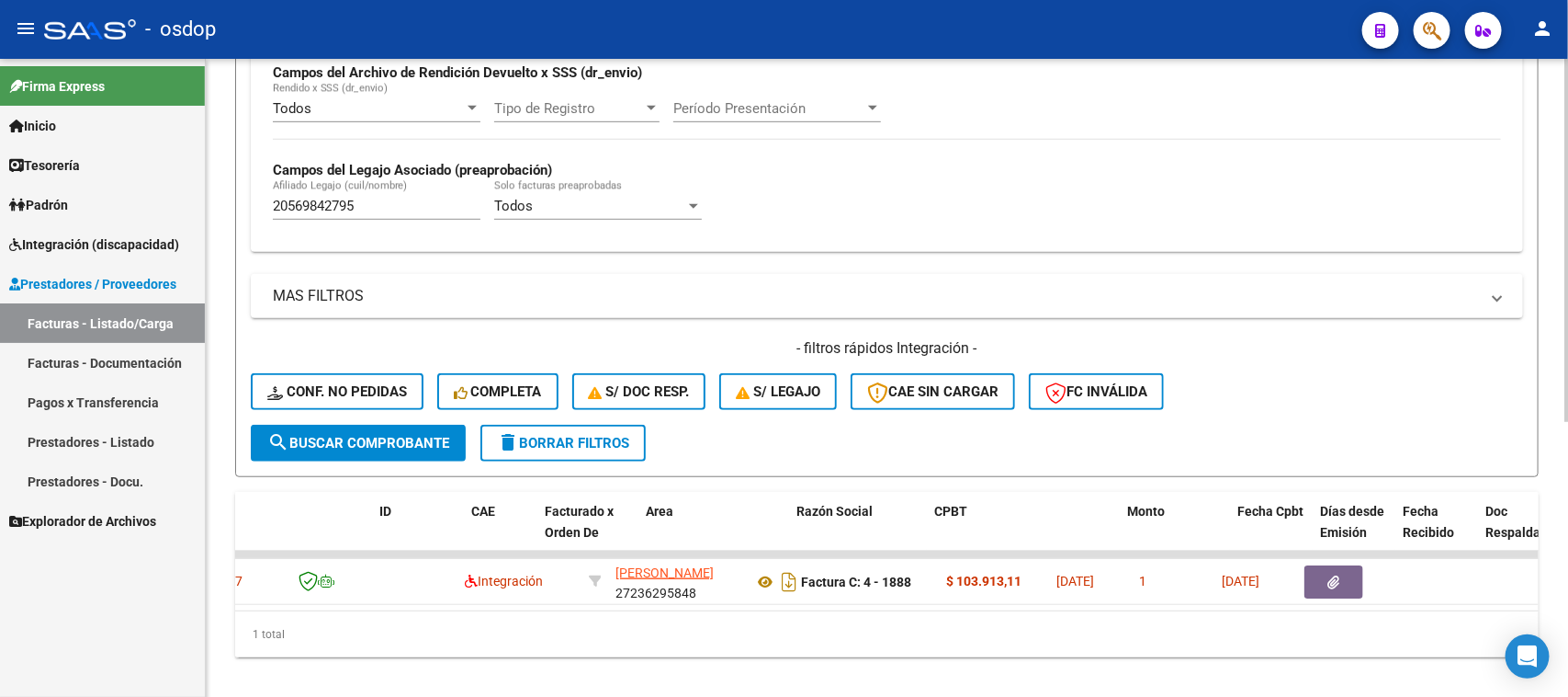
scroll to position [0, 0]
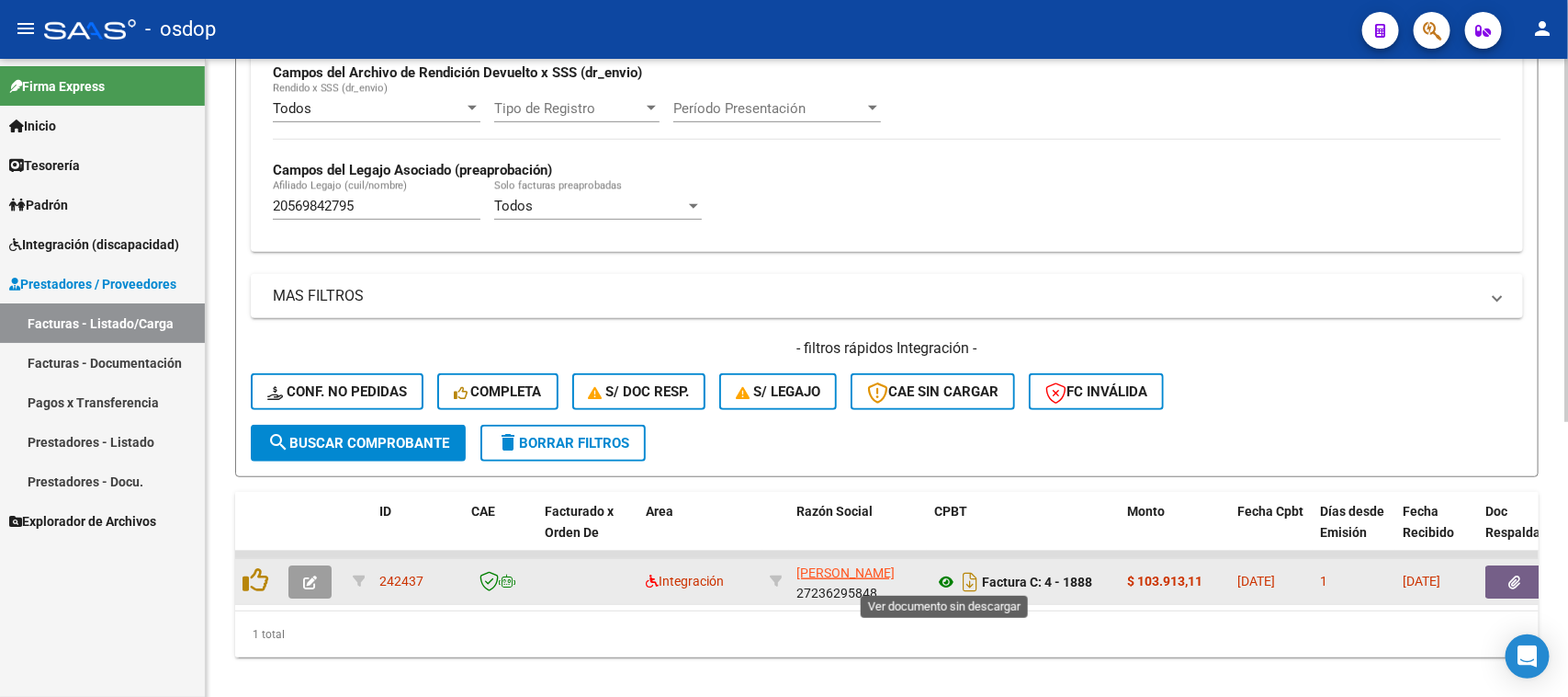
click at [947, 576] on icon at bounding box center [947, 582] width 24 height 22
click at [945, 580] on icon at bounding box center [947, 582] width 24 height 22
click at [1523, 571] on button "button" at bounding box center [1514, 581] width 58 height 33
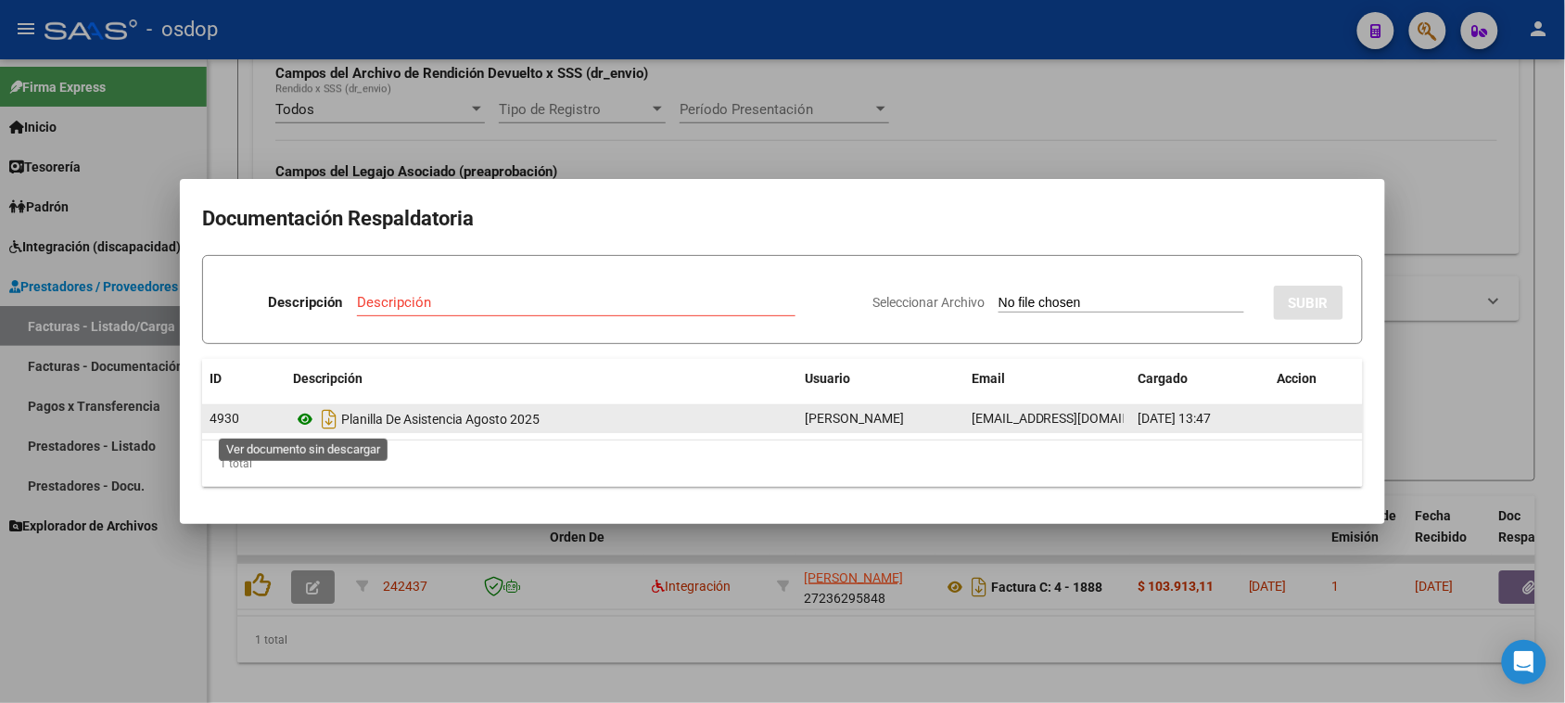
click at [303, 419] on icon at bounding box center [305, 419] width 24 height 22
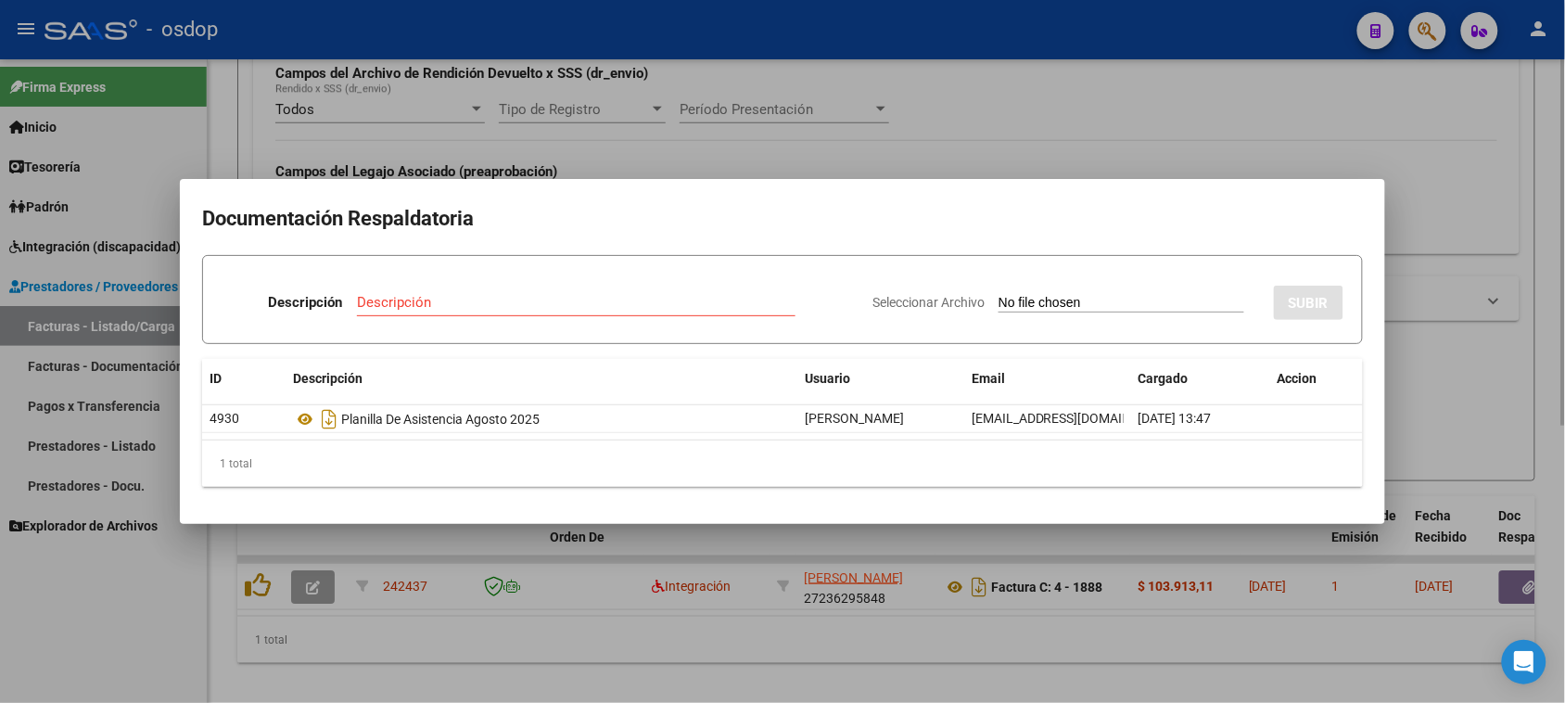
click at [735, 656] on div at bounding box center [782, 351] width 1565 height 703
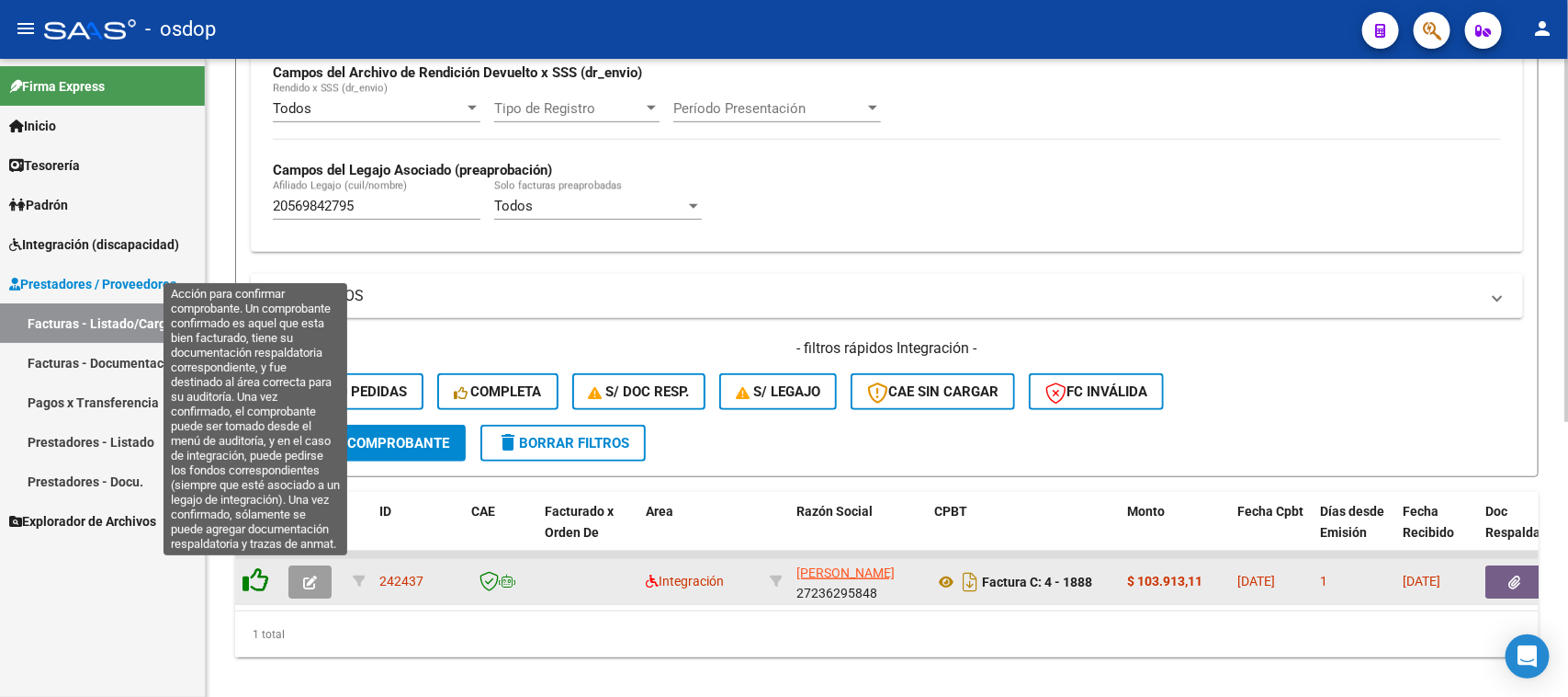
click at [254, 572] on icon at bounding box center [256, 580] width 26 height 26
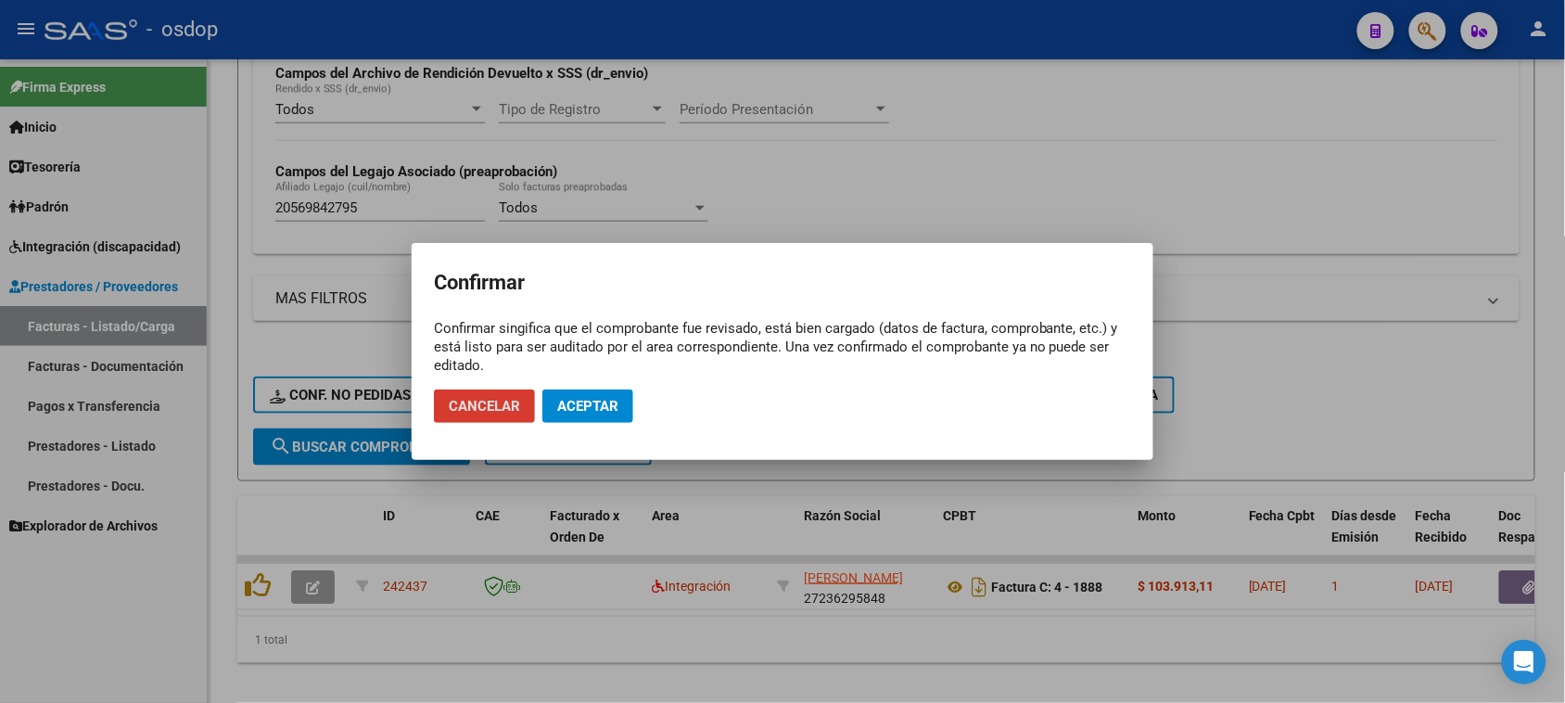
click at [570, 399] on span "Aceptar" at bounding box center [587, 406] width 61 height 17
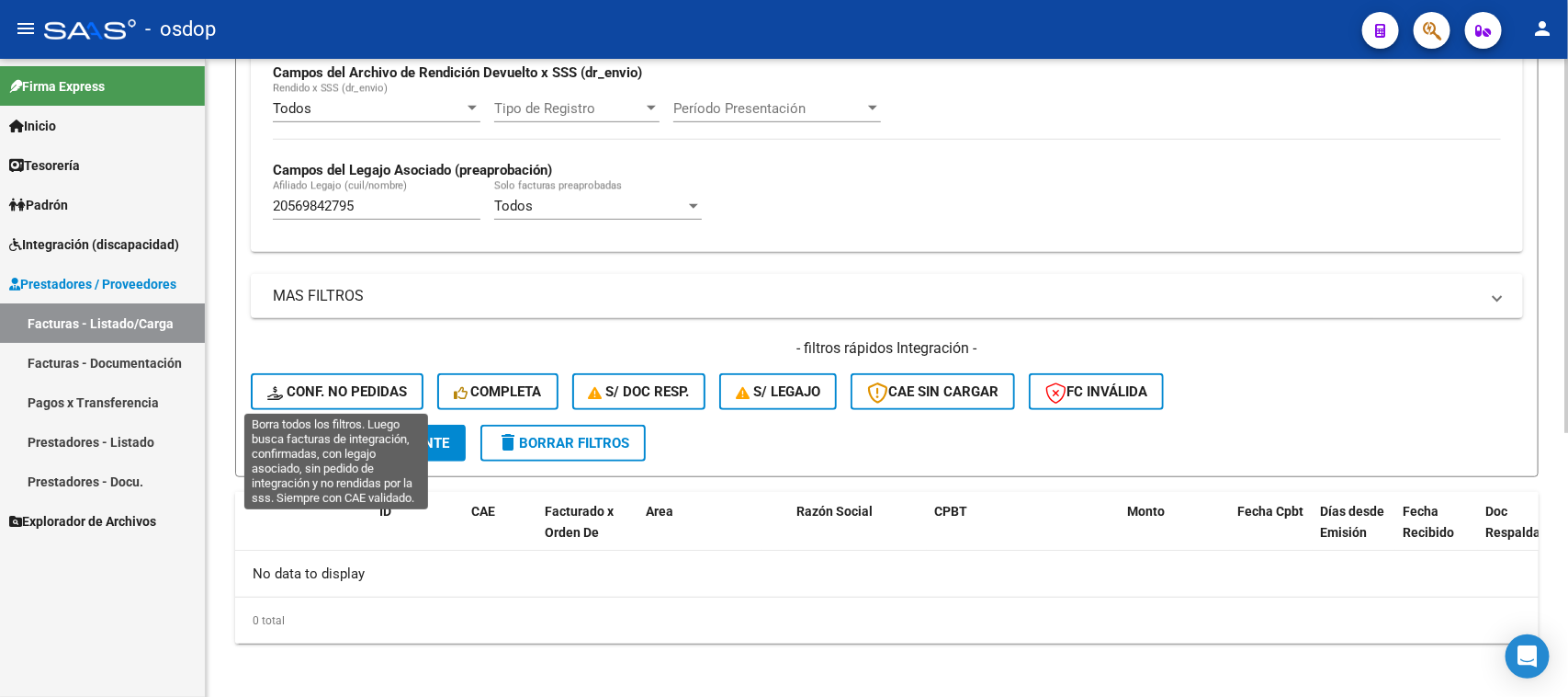
click at [341, 393] on span "Conf. no pedidas" at bounding box center [337, 392] width 140 height 17
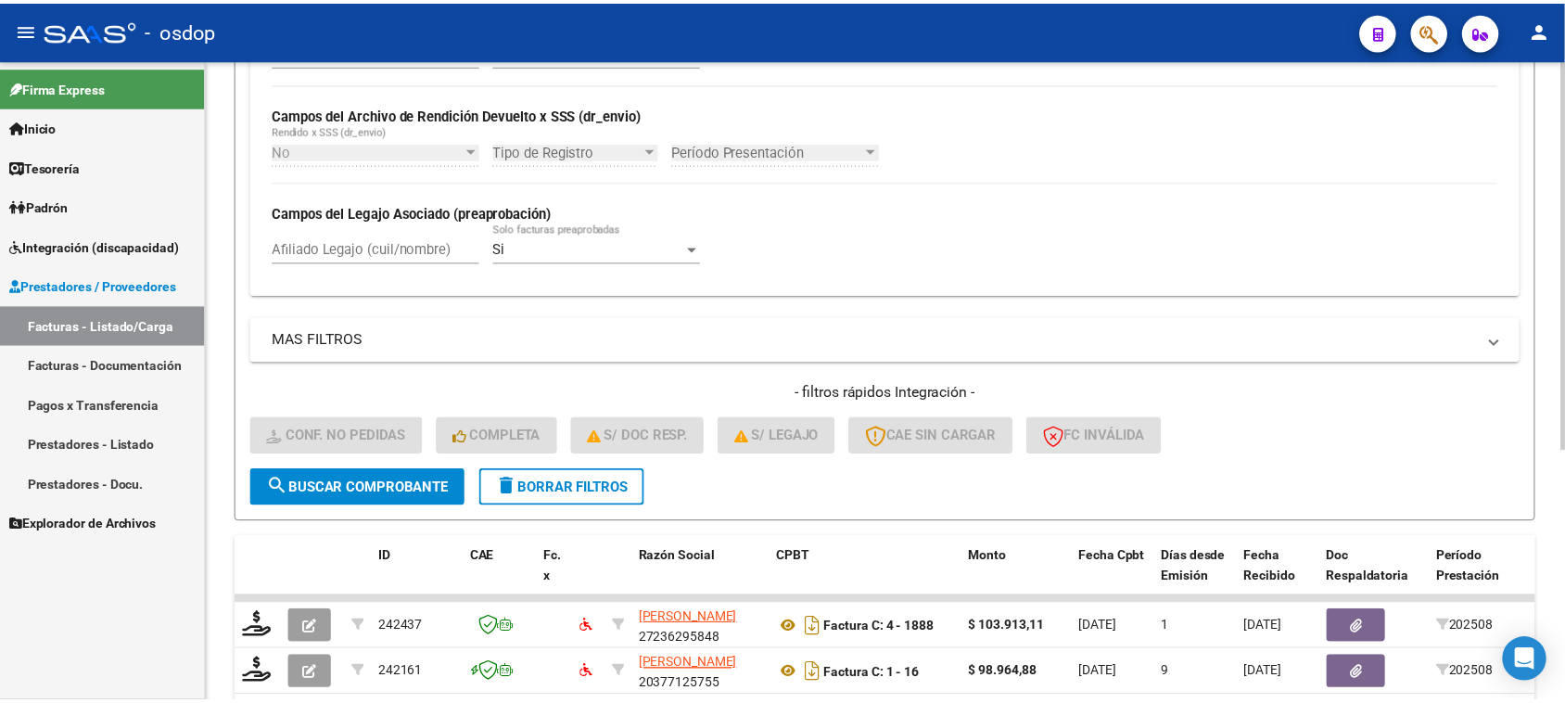
scroll to position [457, 0]
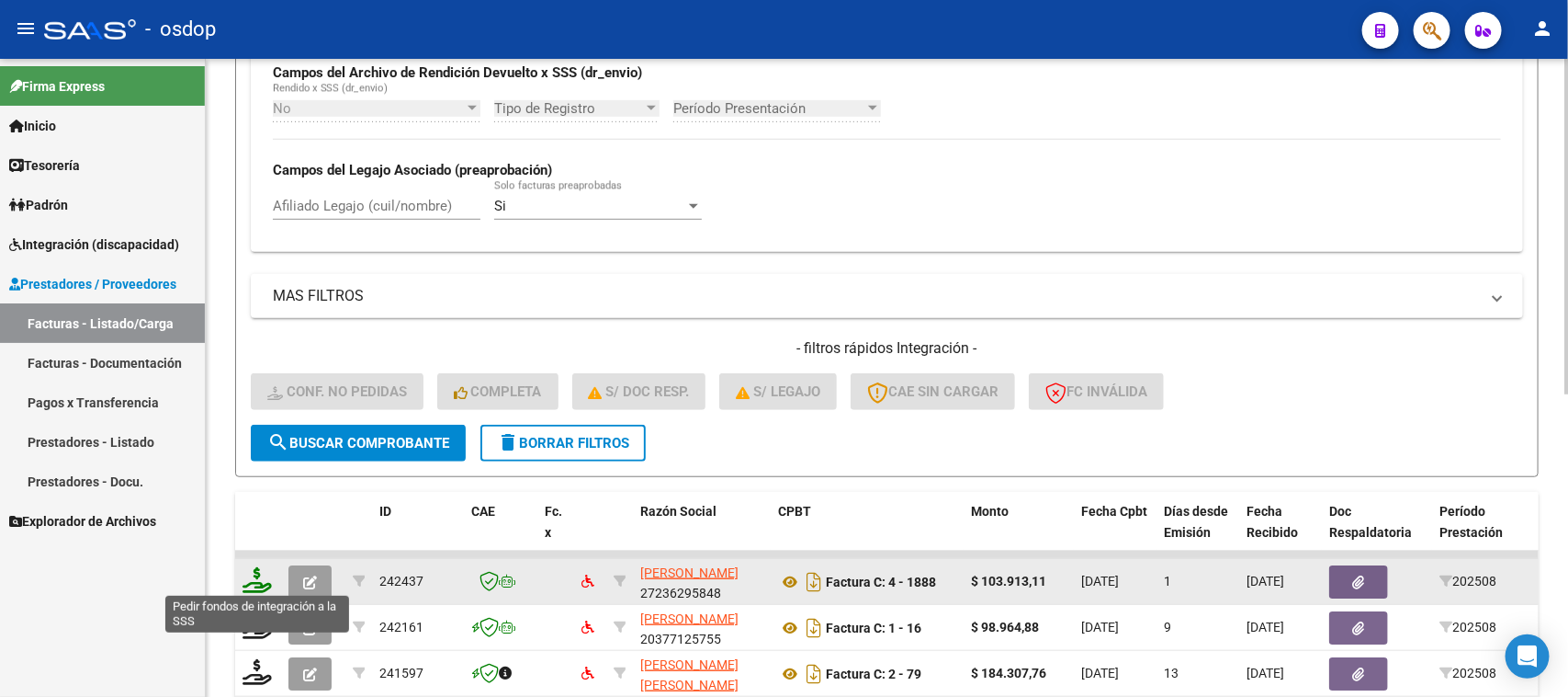
click at [258, 577] on icon at bounding box center [258, 580] width 30 height 26
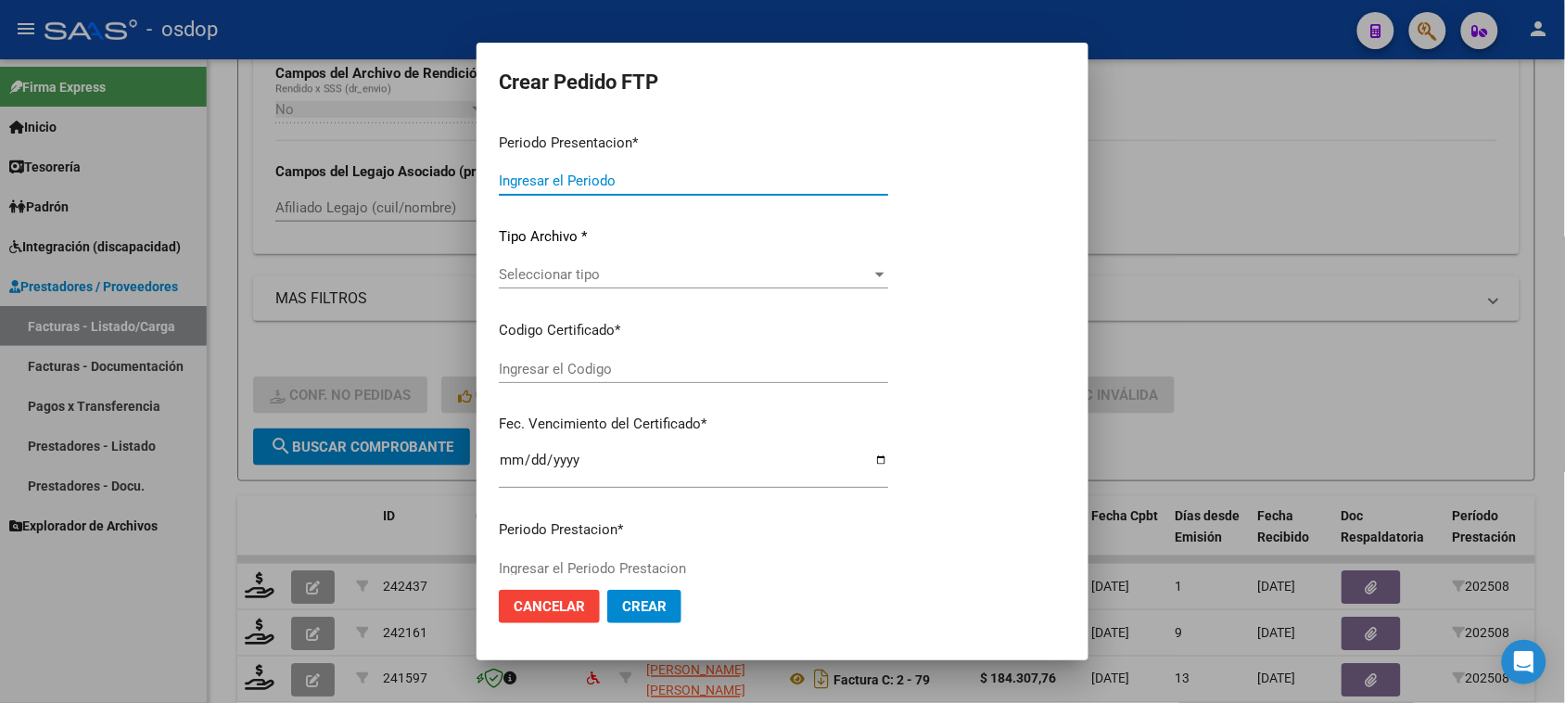
type input "202508"
type input "$ 103.913,11"
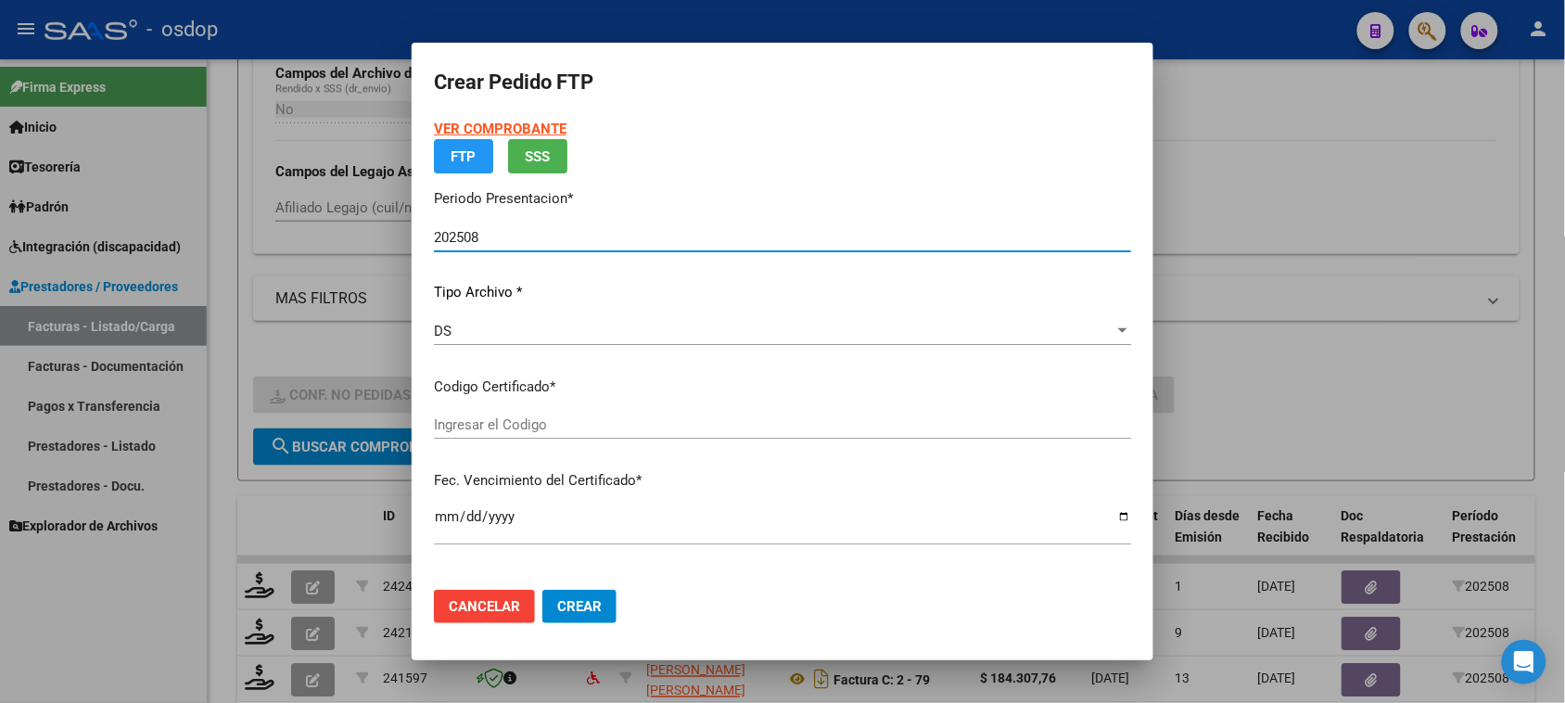
type input "8496166636"
type input "[DATE]"
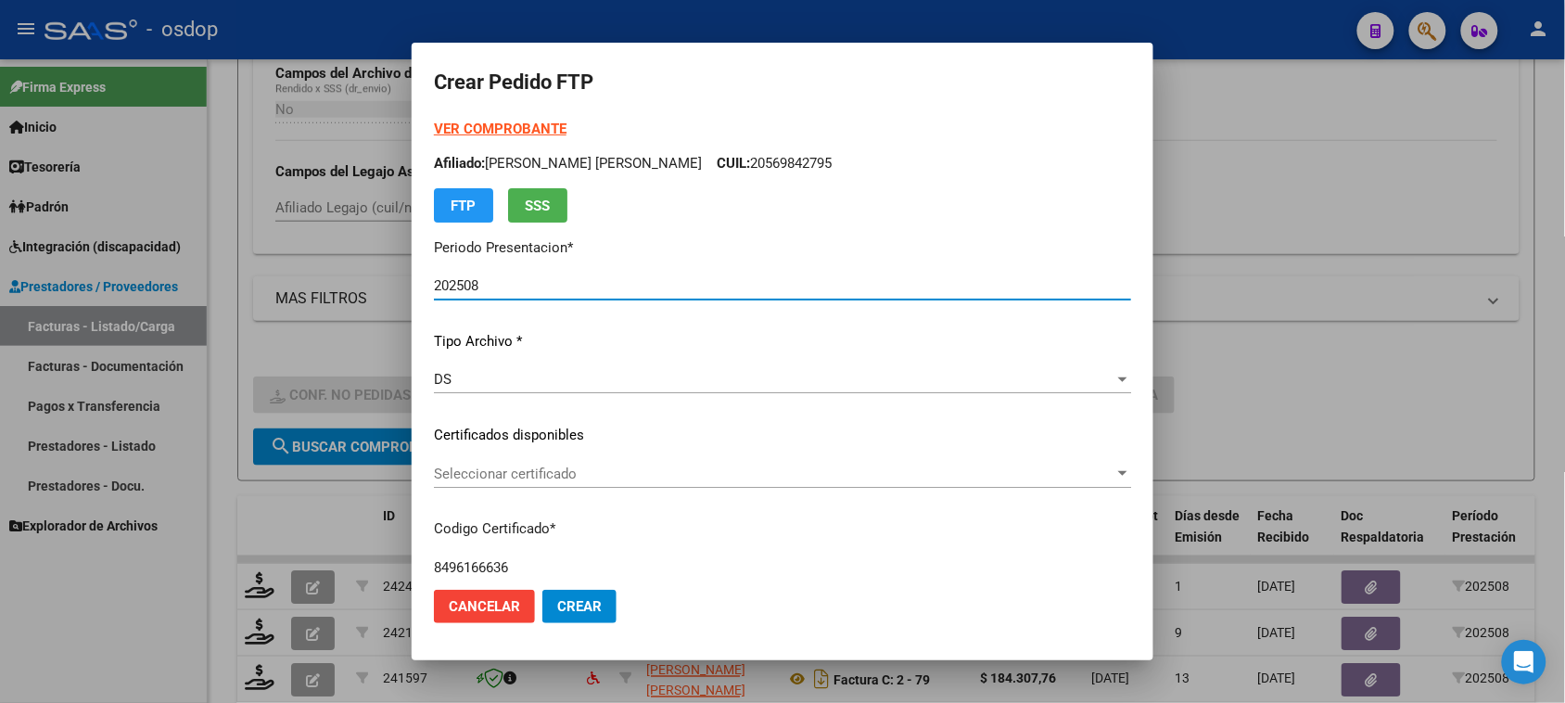
click at [630, 479] on span "Seleccionar certificado" at bounding box center [774, 473] width 680 height 17
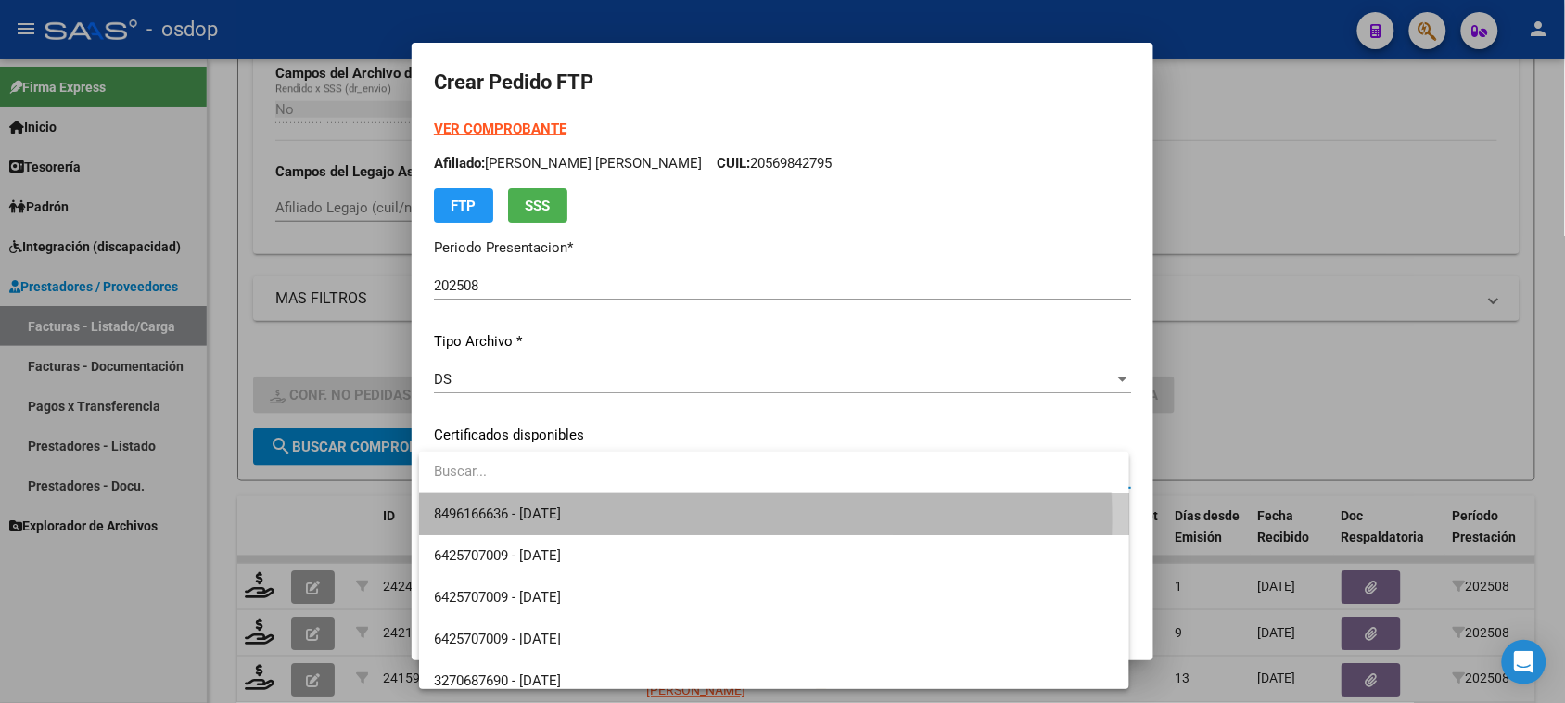
click at [616, 520] on span "8496166636 - [DATE]" at bounding box center [773, 514] width 679 height 42
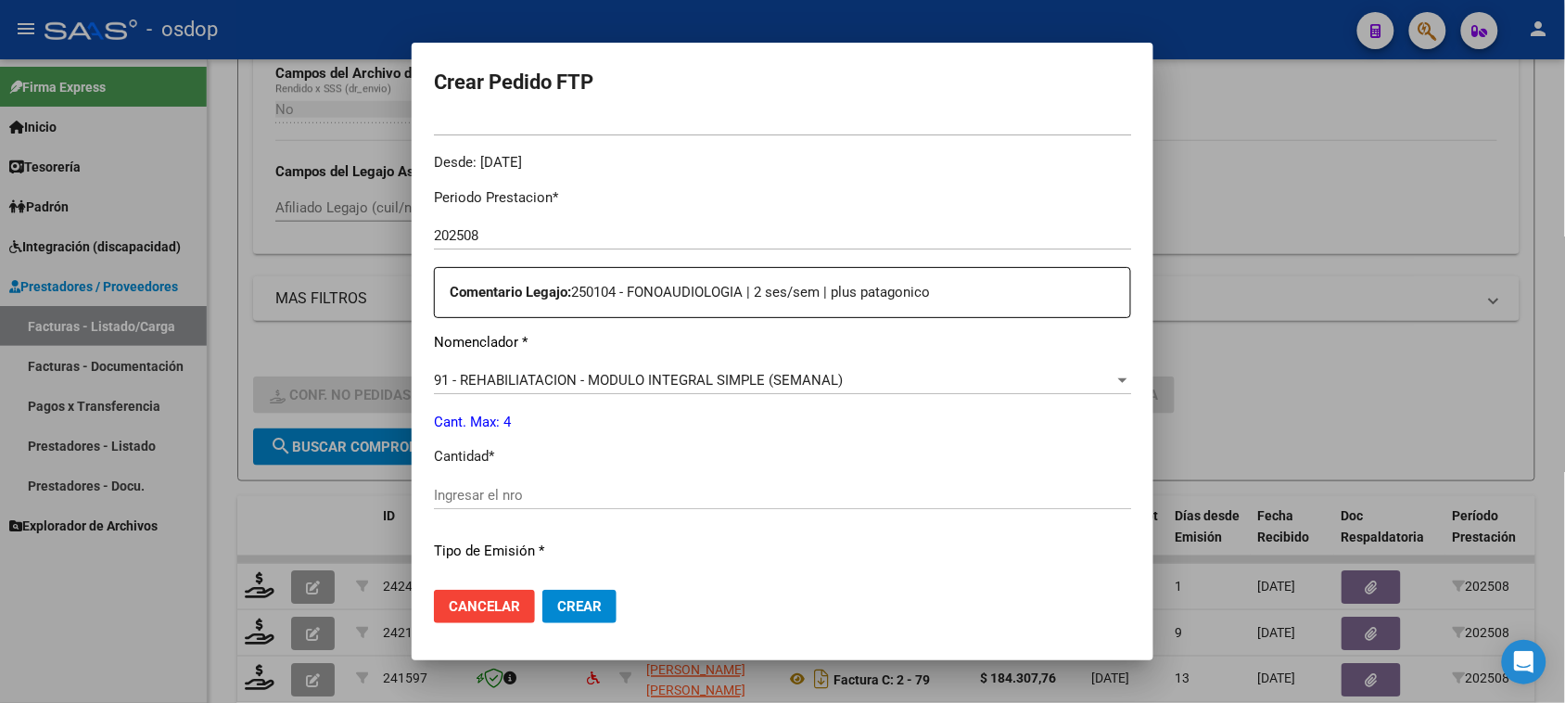
scroll to position [579, 0]
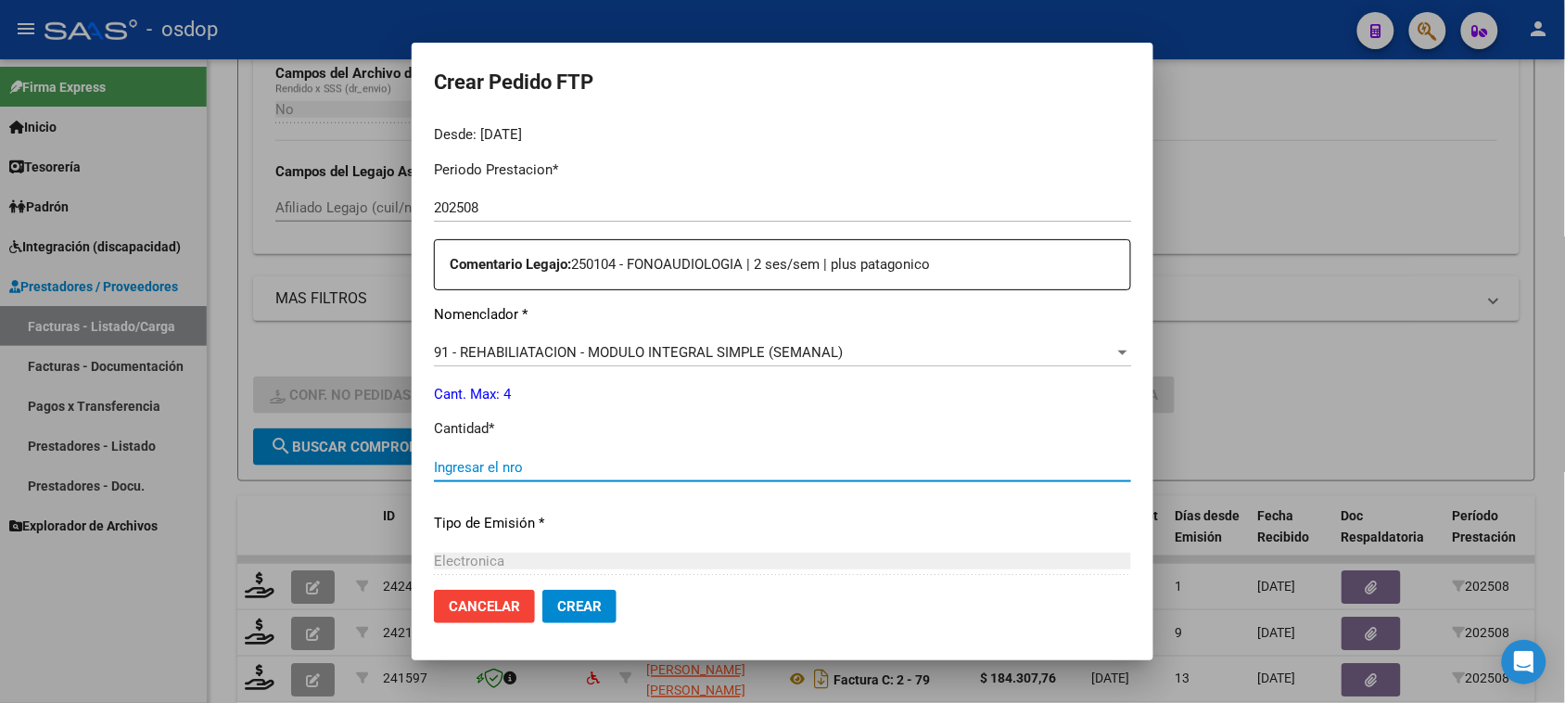
click at [547, 466] on input "Ingresar el nro" at bounding box center [782, 467] width 697 height 17
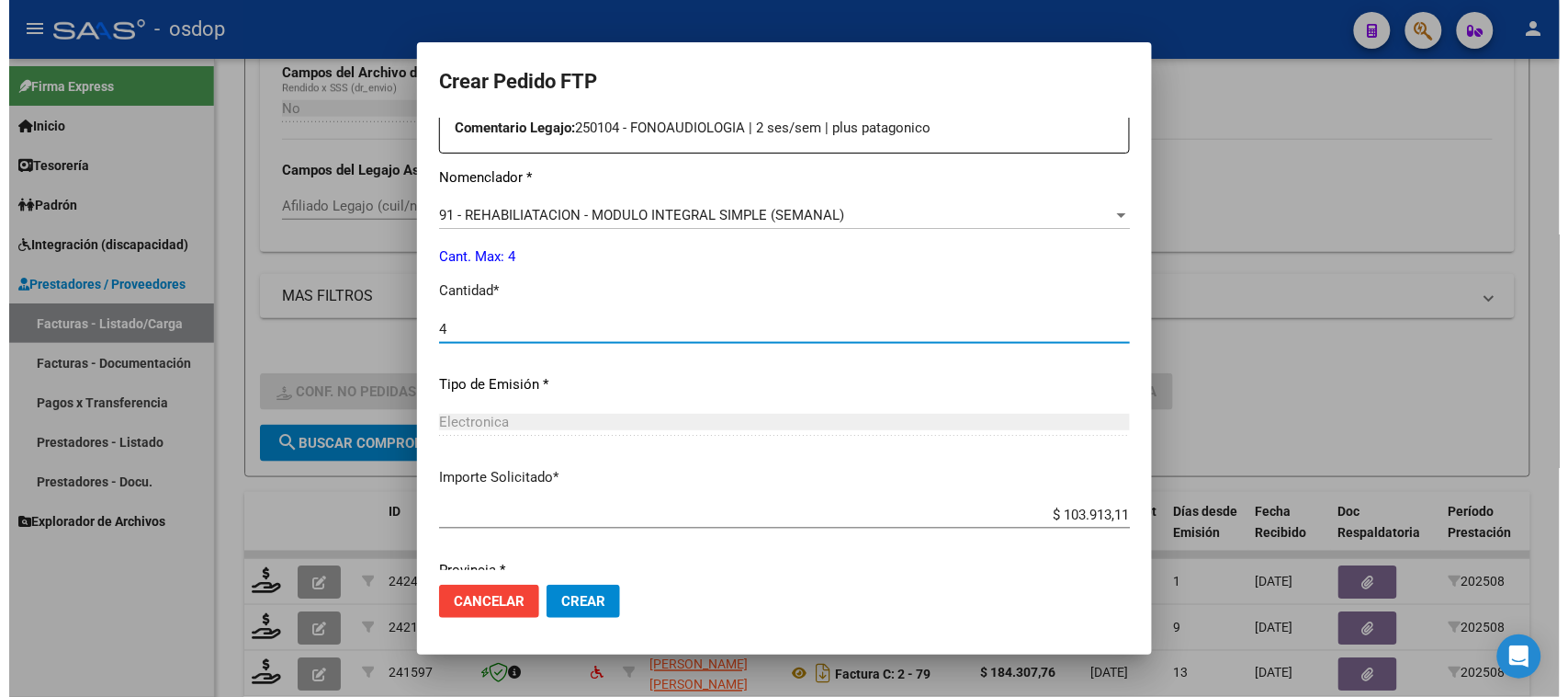
scroll to position [776, 0]
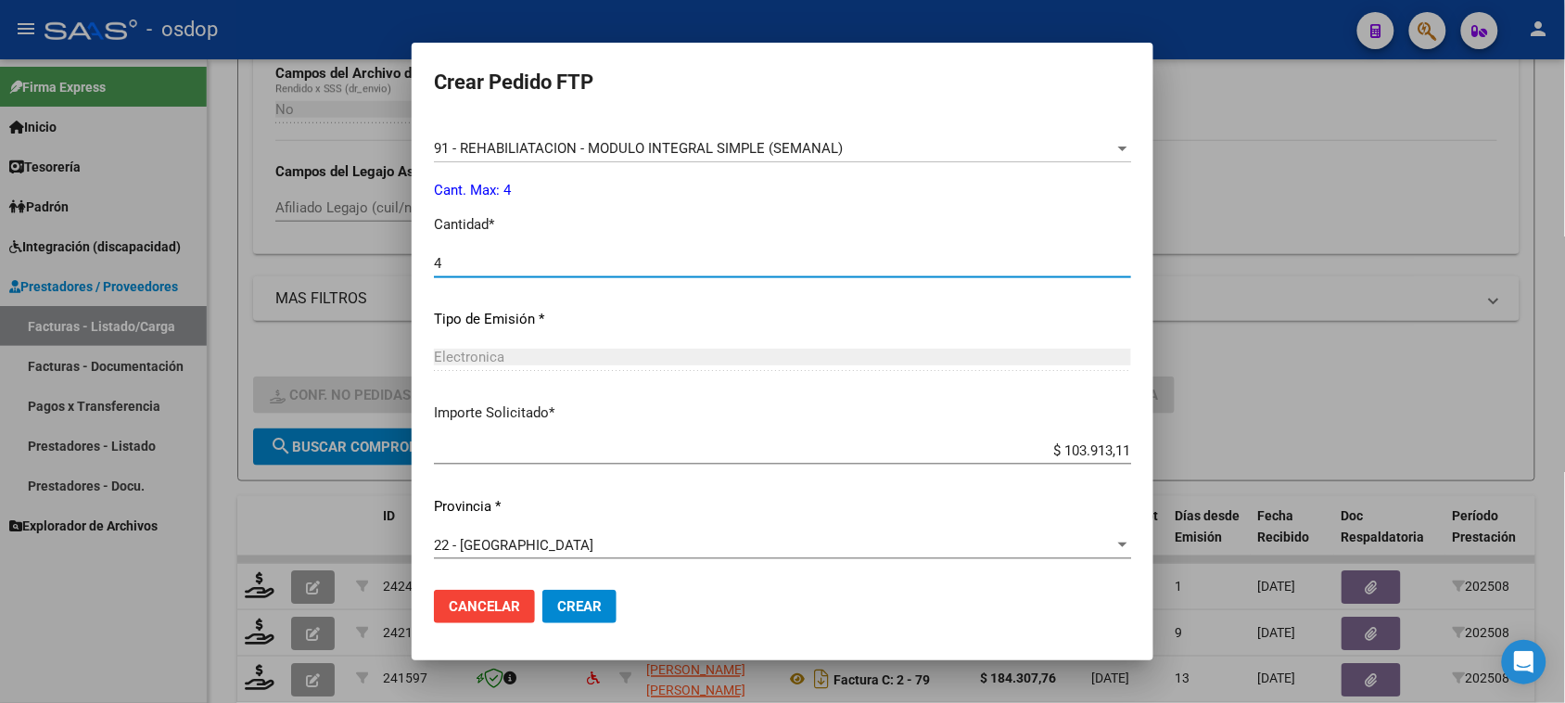
type input "4"
click at [589, 616] on button "Crear" at bounding box center [579, 605] width 74 height 33
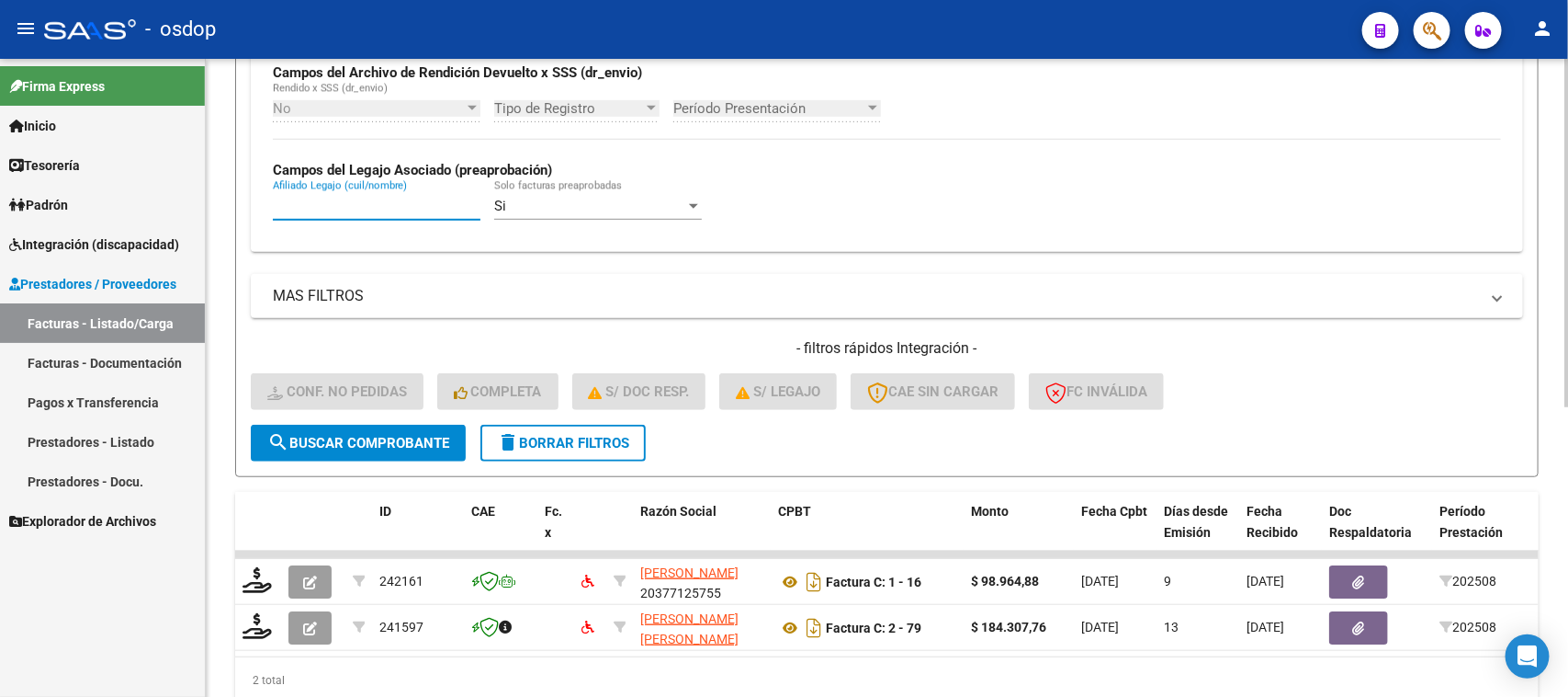
click at [406, 202] on input "Afiliado Legajo (cuil/nombre)" at bounding box center [376, 205] width 207 height 17
click at [558, 436] on span "delete Borrar Filtros" at bounding box center [562, 442] width 132 height 17
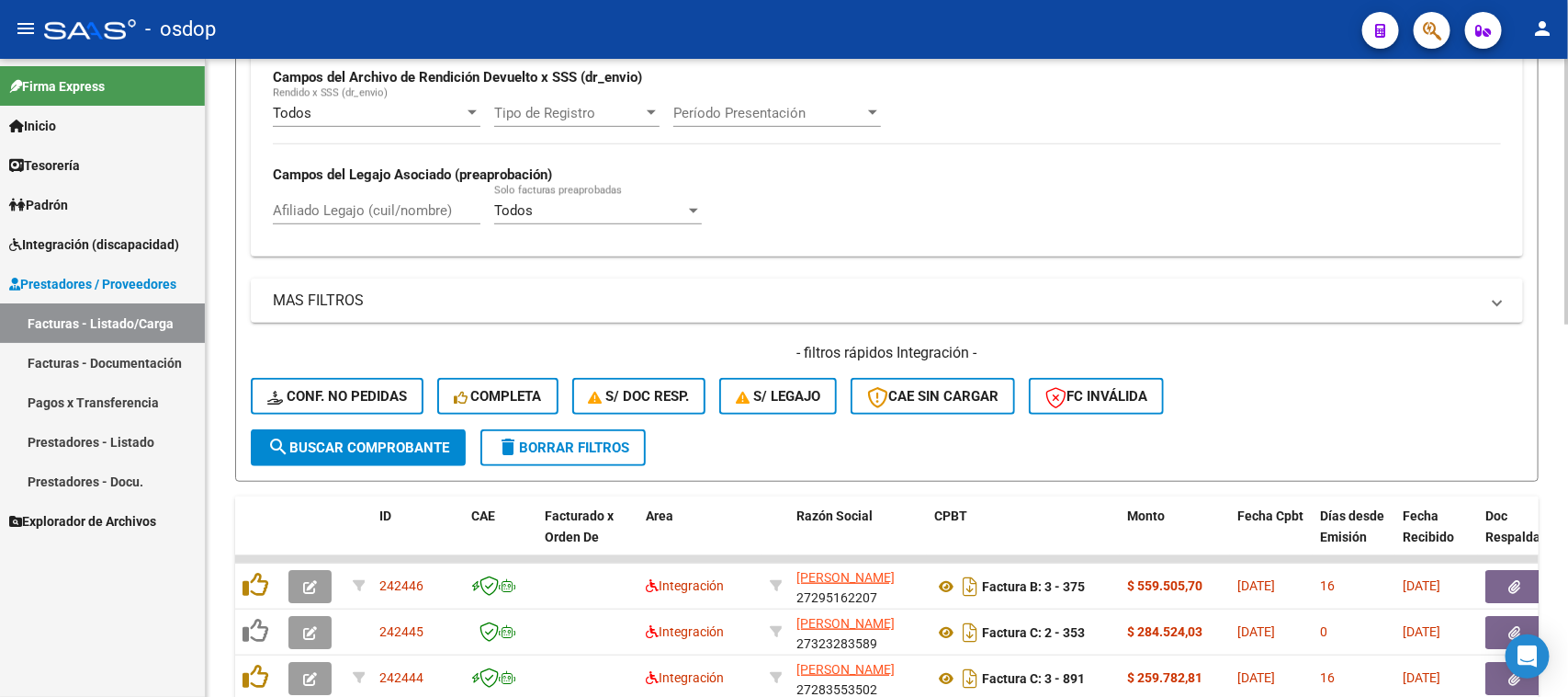
scroll to position [453, 0]
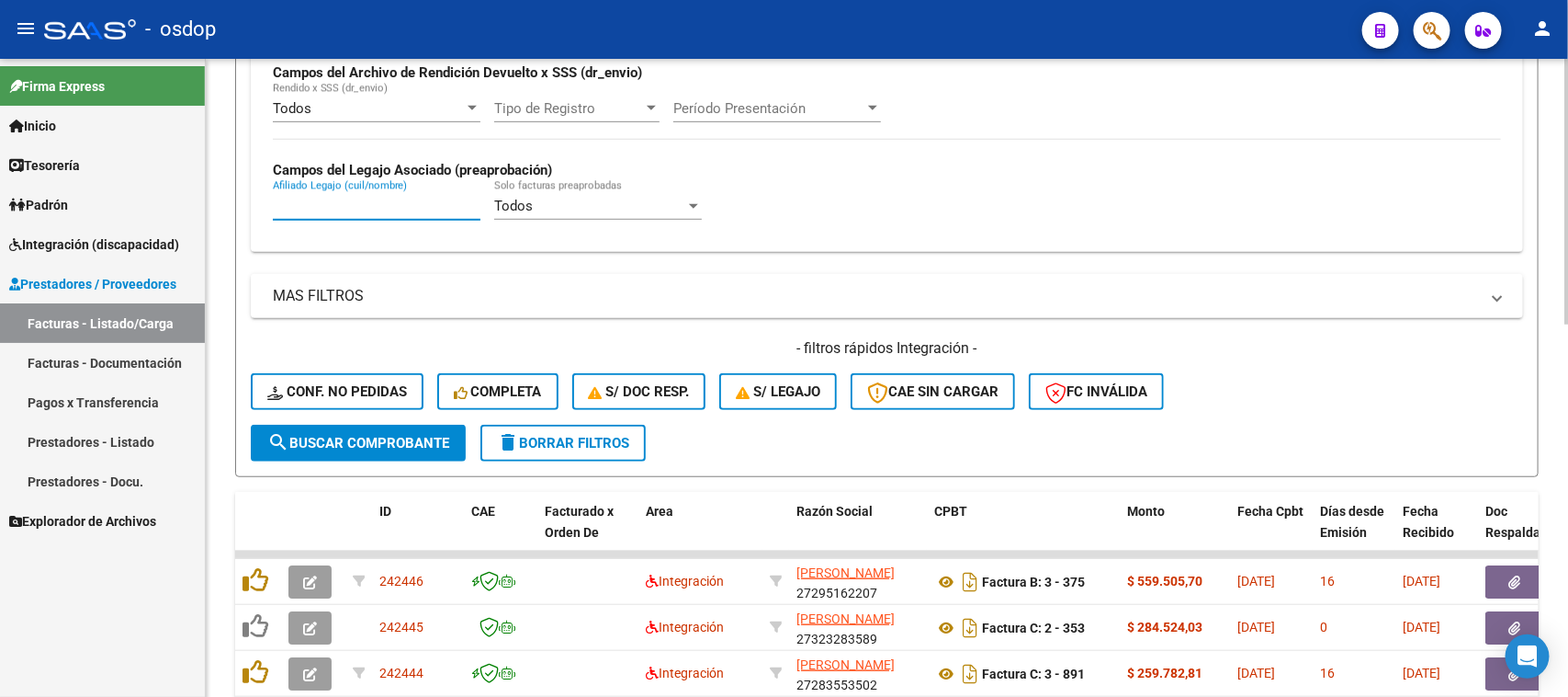
click at [364, 203] on input "Afiliado Legajo (cuil/nombre)" at bounding box center [376, 205] width 207 height 17
paste input "20475974493"
type input "20475974493"
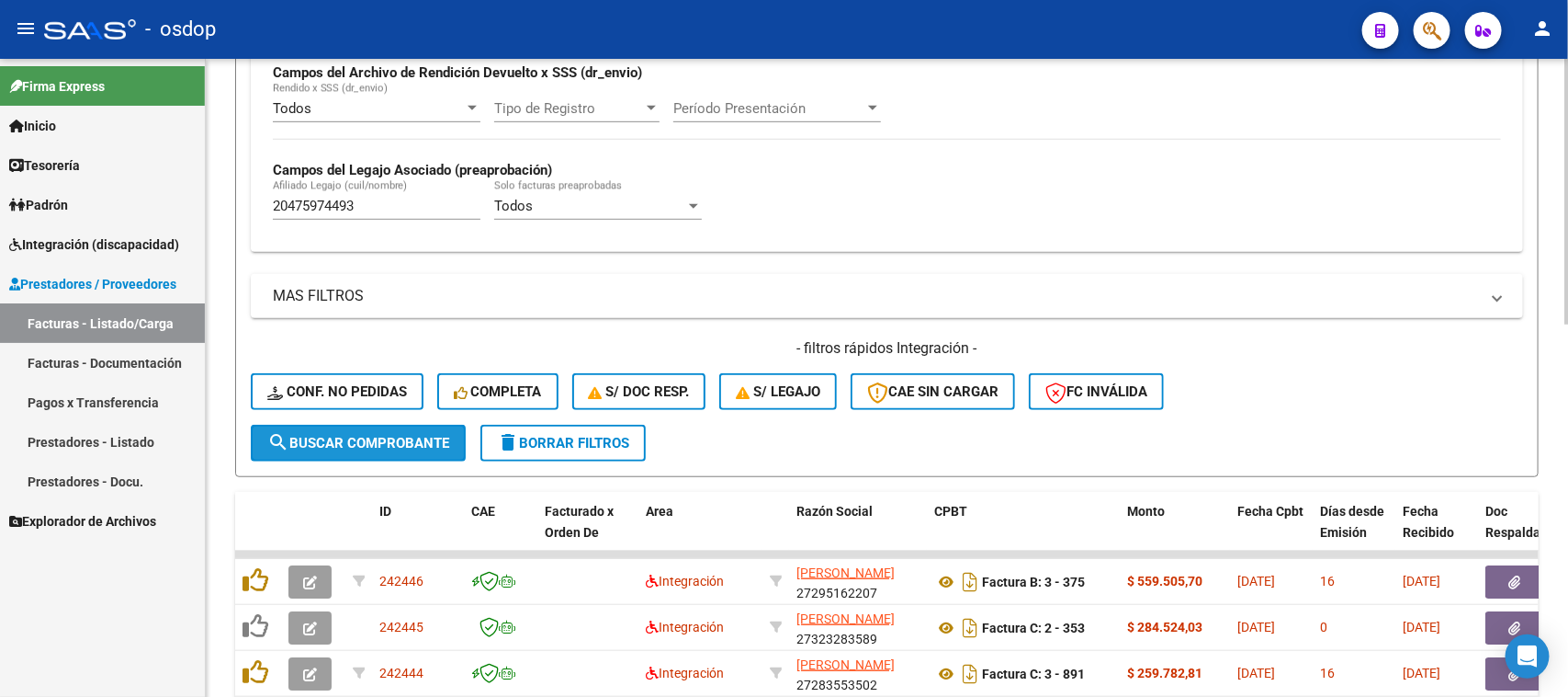
click at [370, 434] on span "search Buscar Comprobante" at bounding box center [359, 442] width 182 height 17
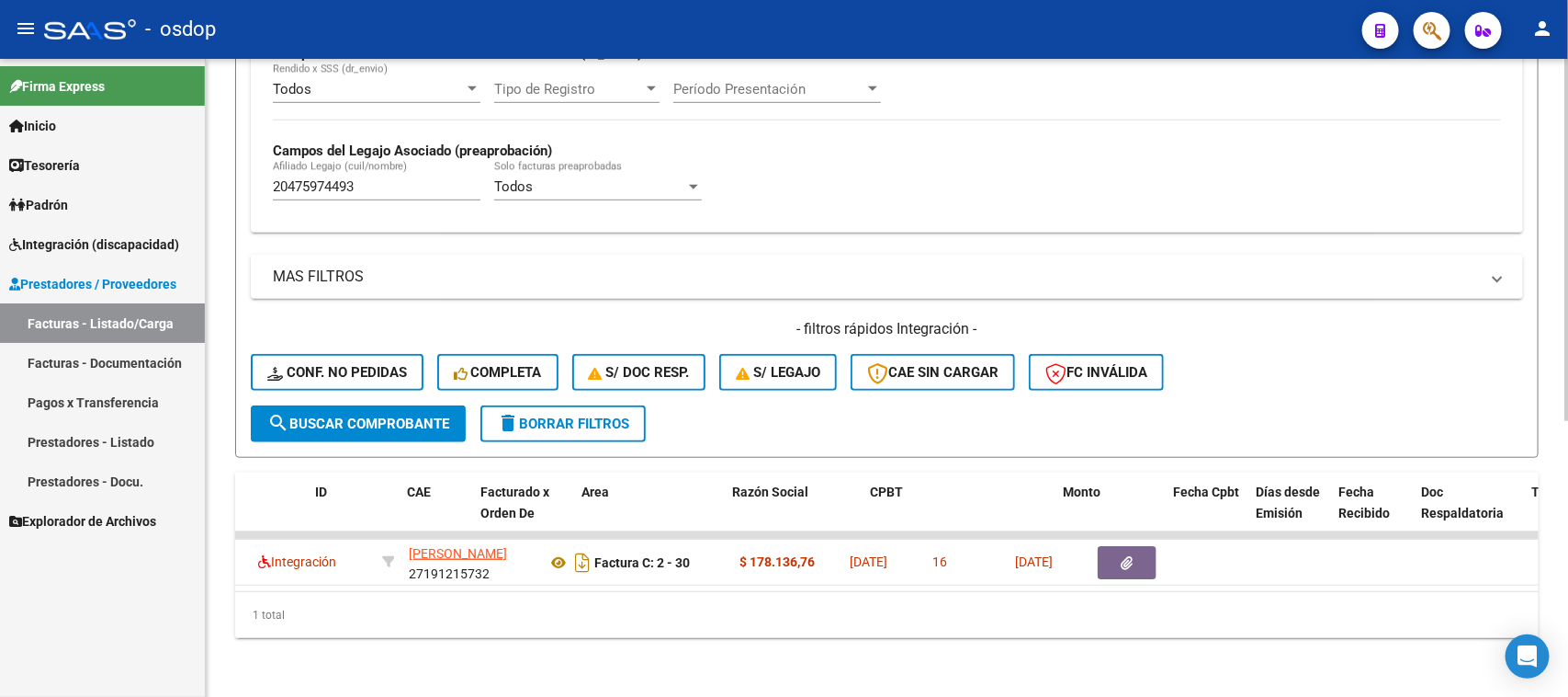
scroll to position [0, 0]
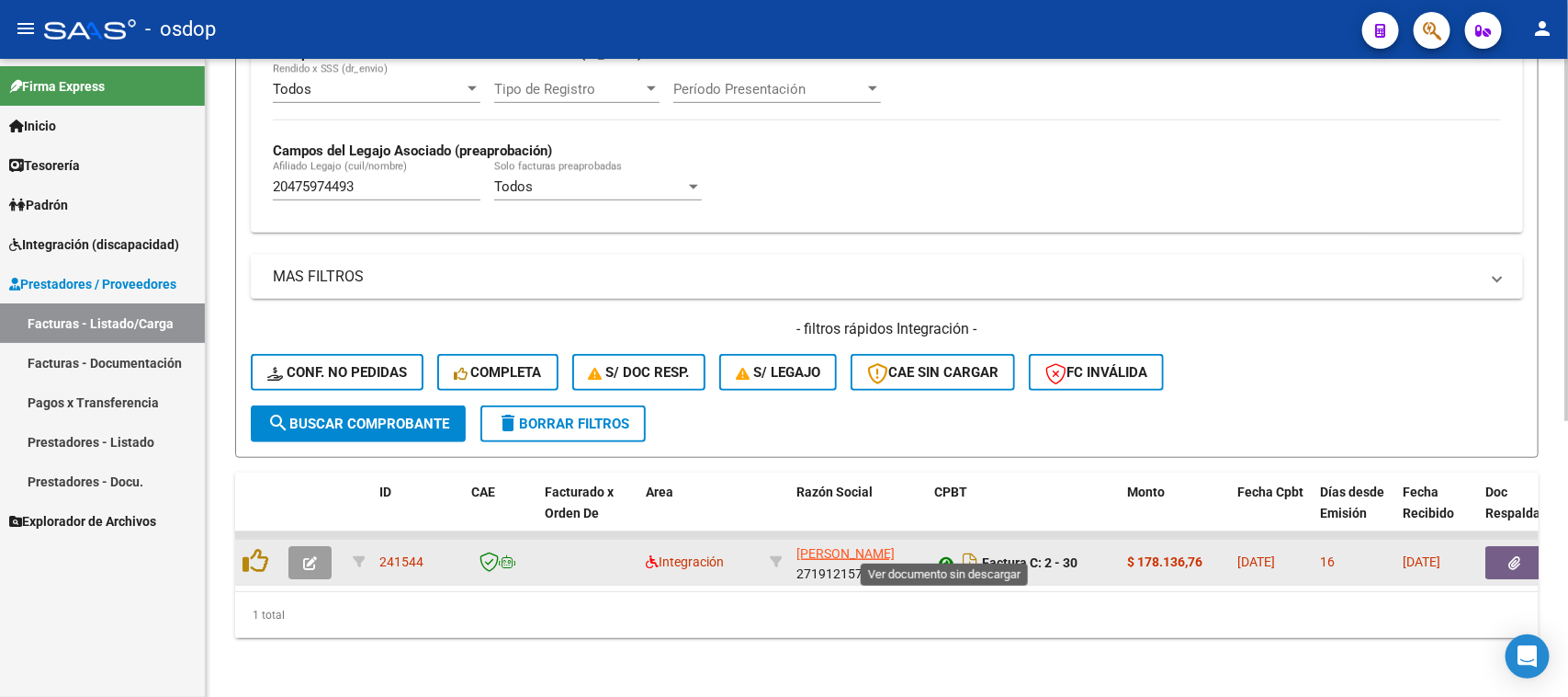
click at [943, 551] on icon at bounding box center [947, 562] width 24 height 22
click at [1513, 556] on icon "button" at bounding box center [1515, 563] width 12 height 14
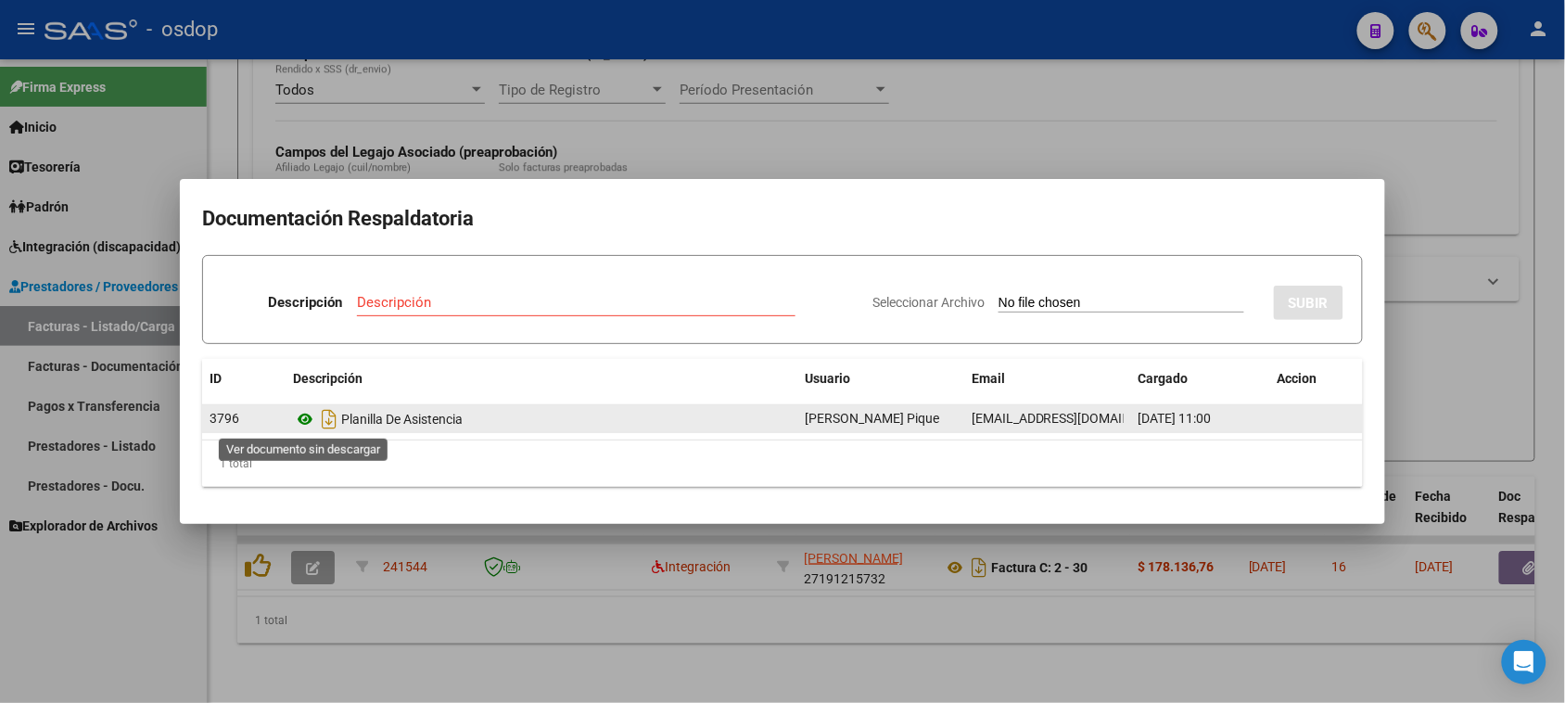
click at [309, 420] on icon at bounding box center [305, 419] width 24 height 22
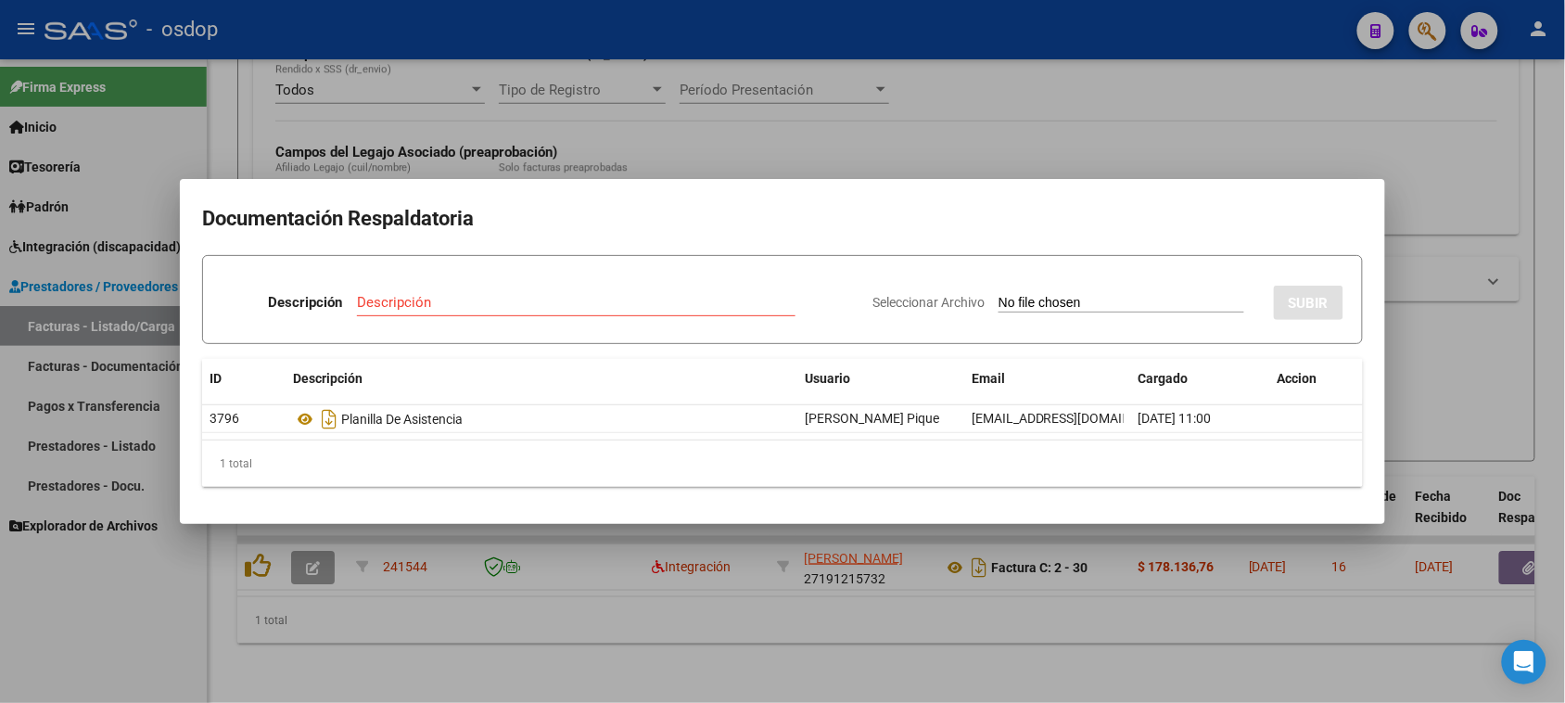
click at [775, 603] on div at bounding box center [782, 351] width 1565 height 703
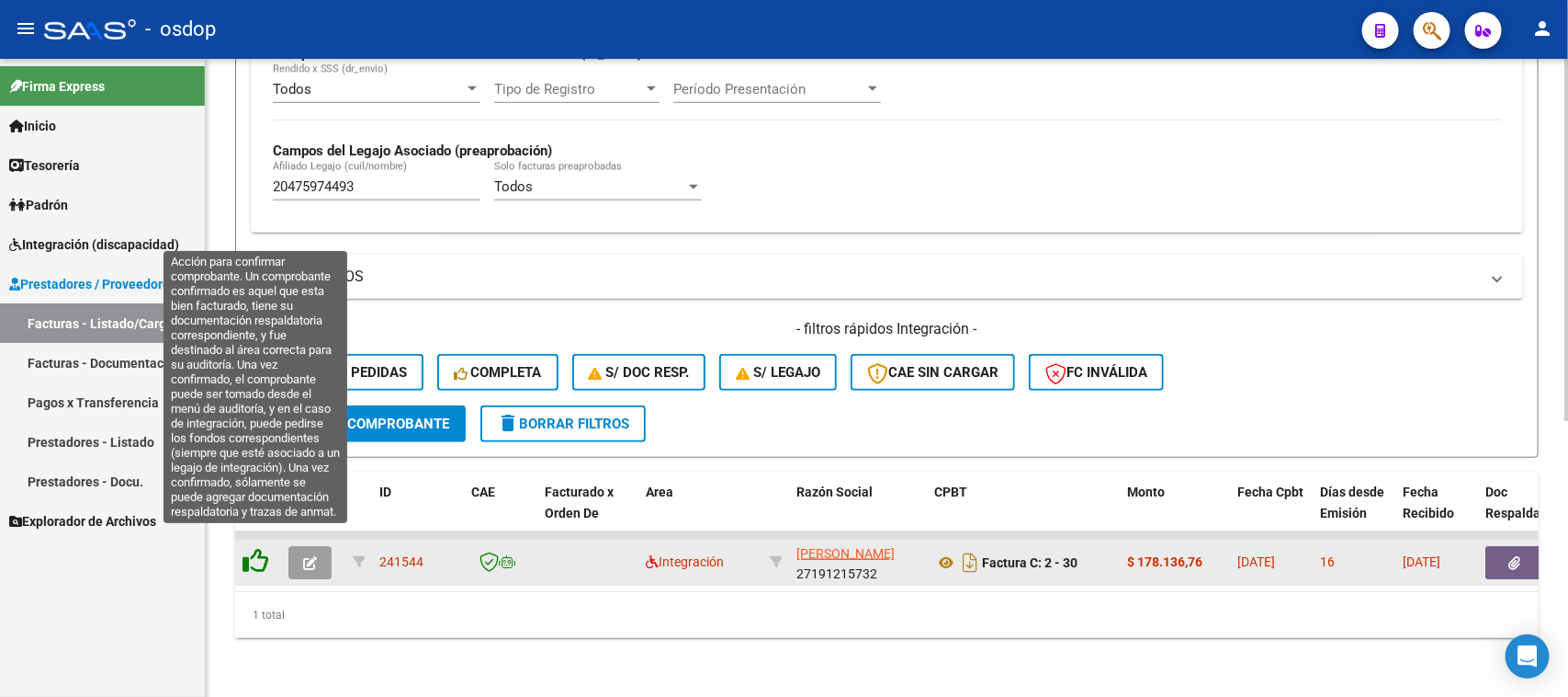
click at [255, 547] on icon at bounding box center [256, 560] width 26 height 26
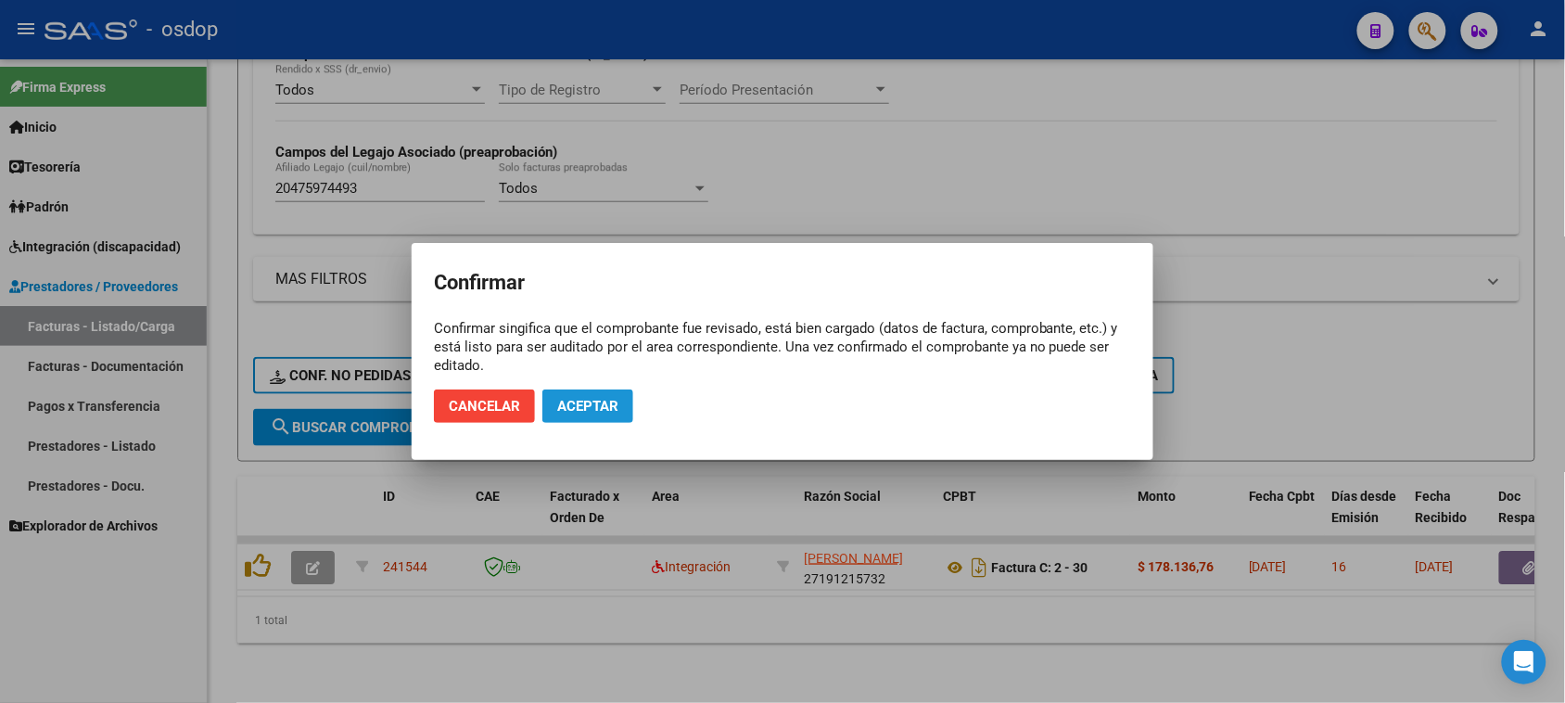
click at [590, 400] on span "Aceptar" at bounding box center [587, 406] width 61 height 17
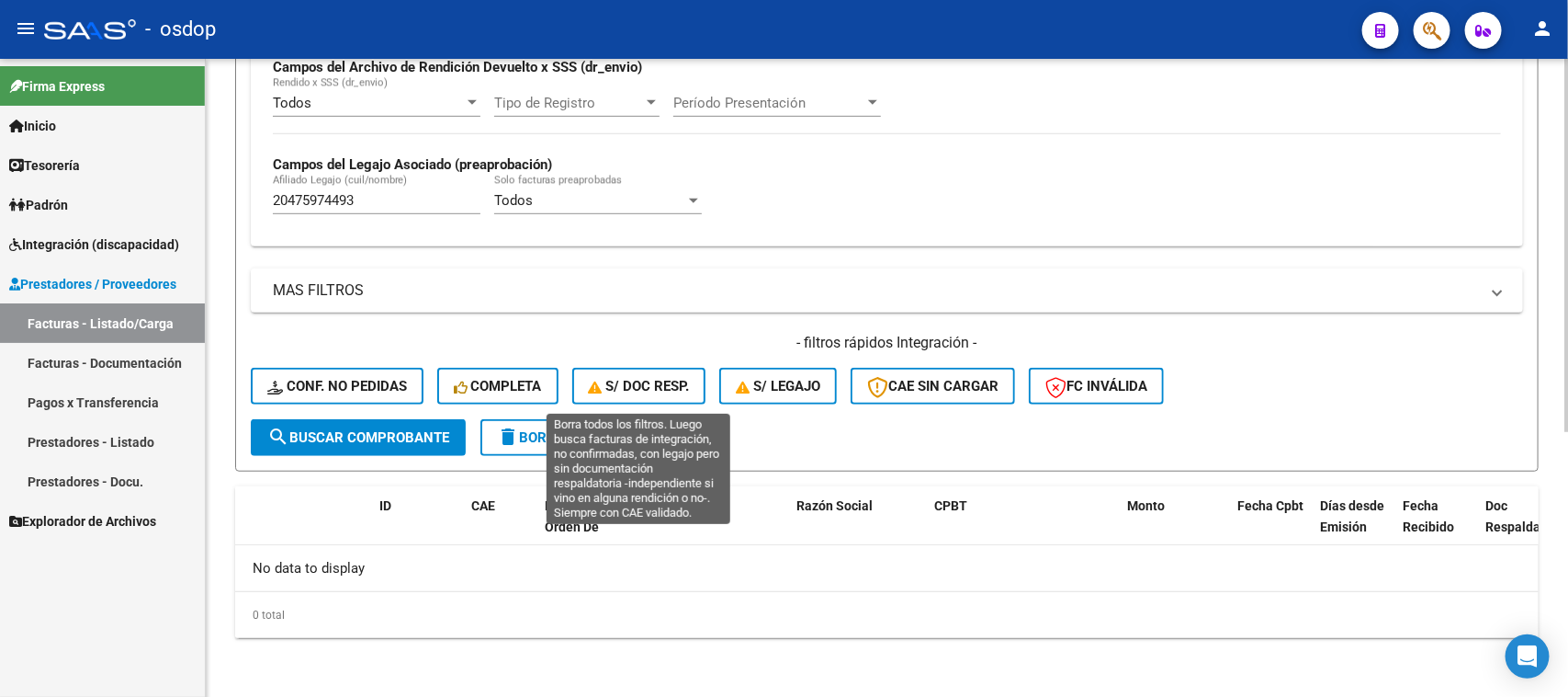
scroll to position [453, 0]
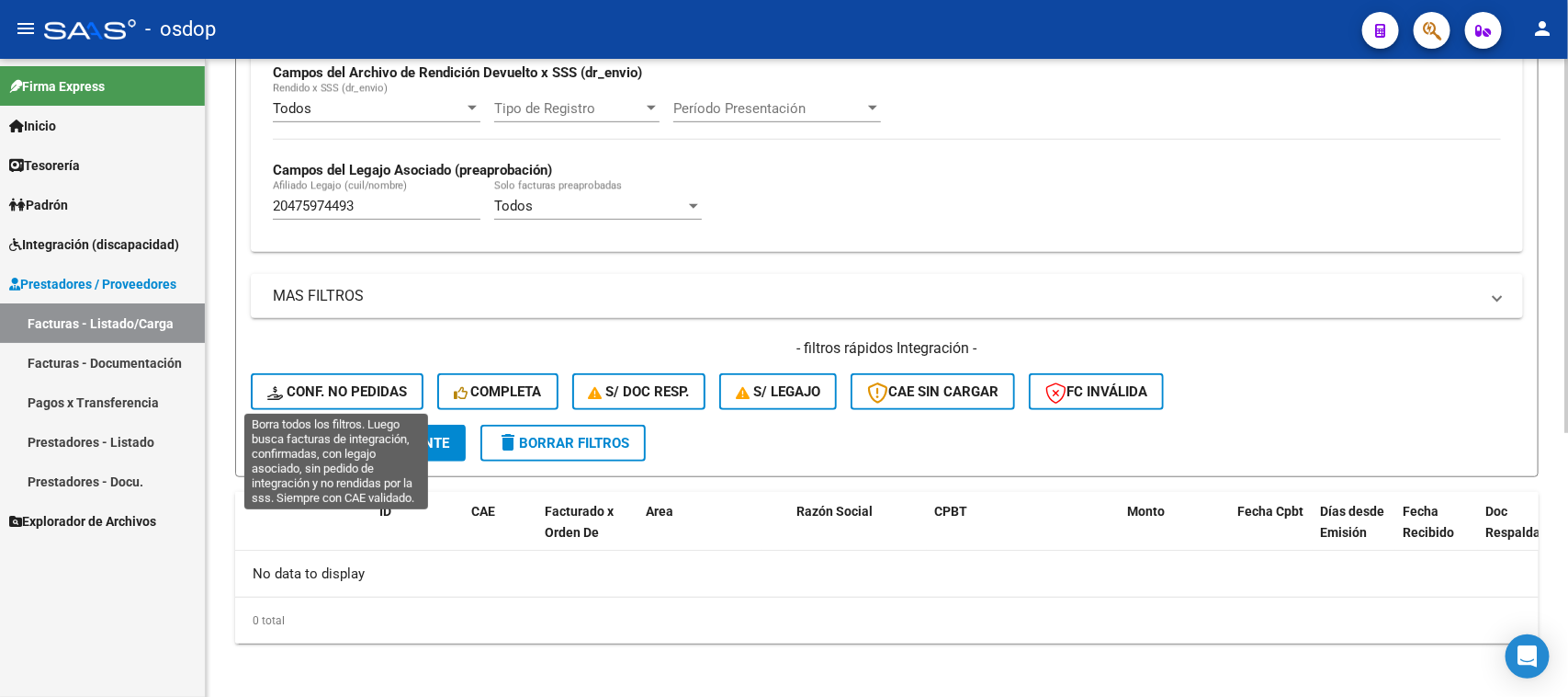
click at [351, 394] on span "Conf. no pedidas" at bounding box center [337, 392] width 140 height 17
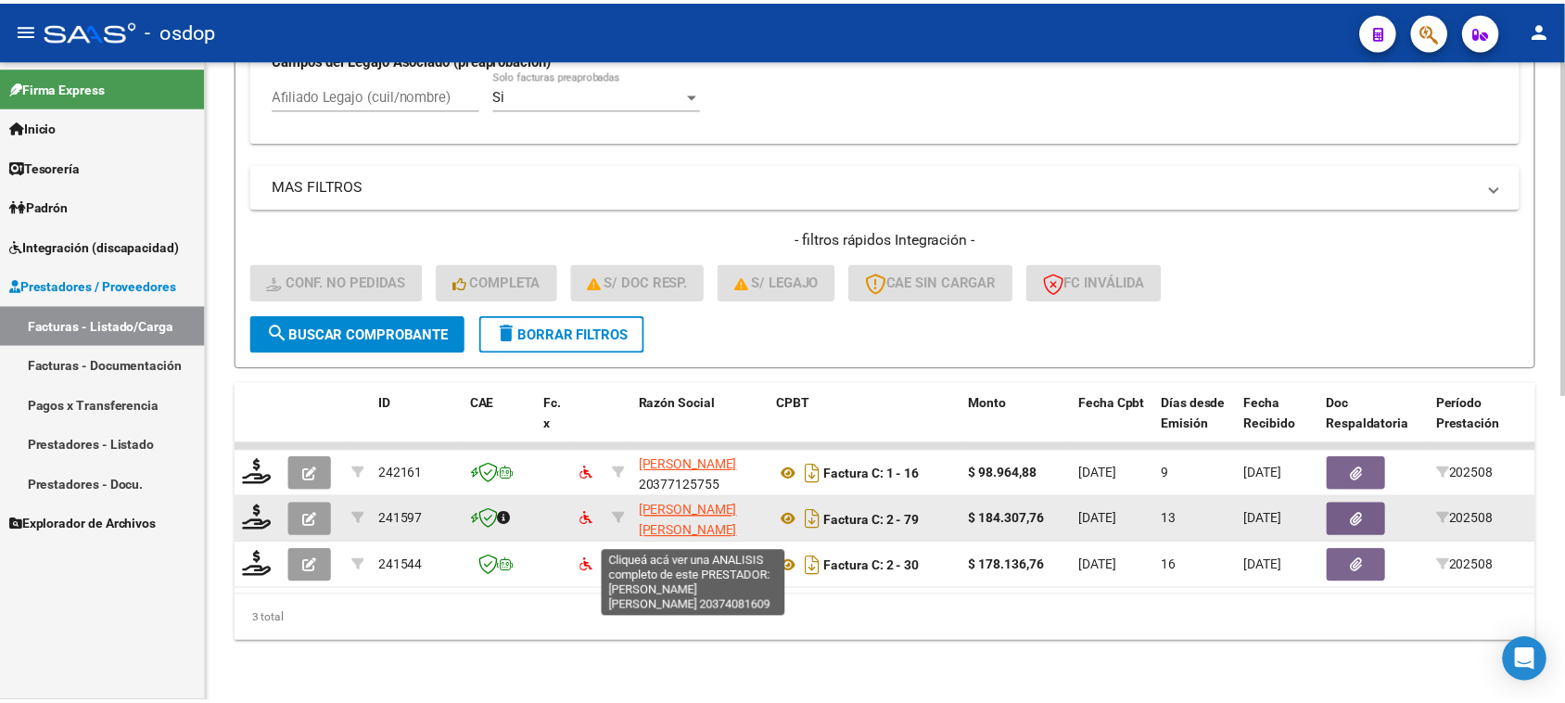
scroll to position [582, 0]
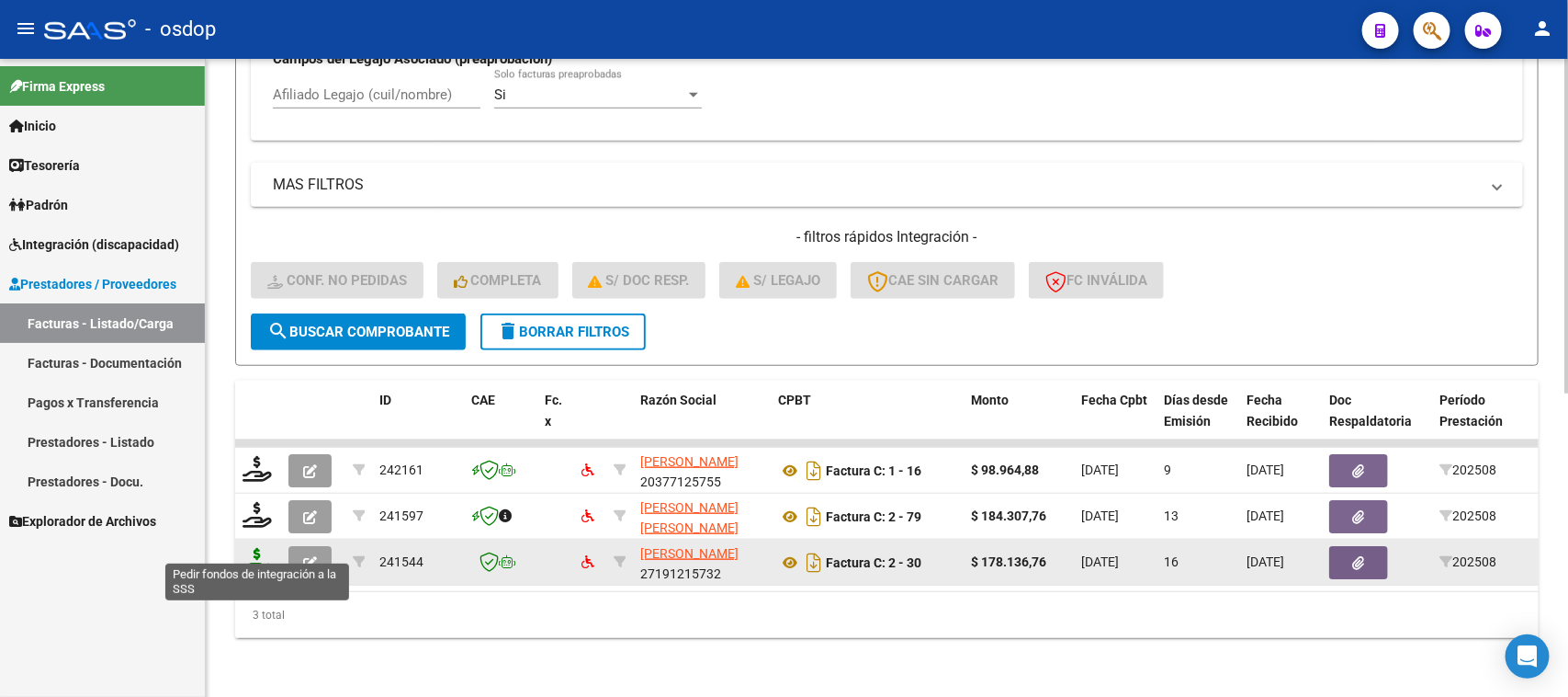
click at [253, 548] on icon at bounding box center [258, 560] width 30 height 26
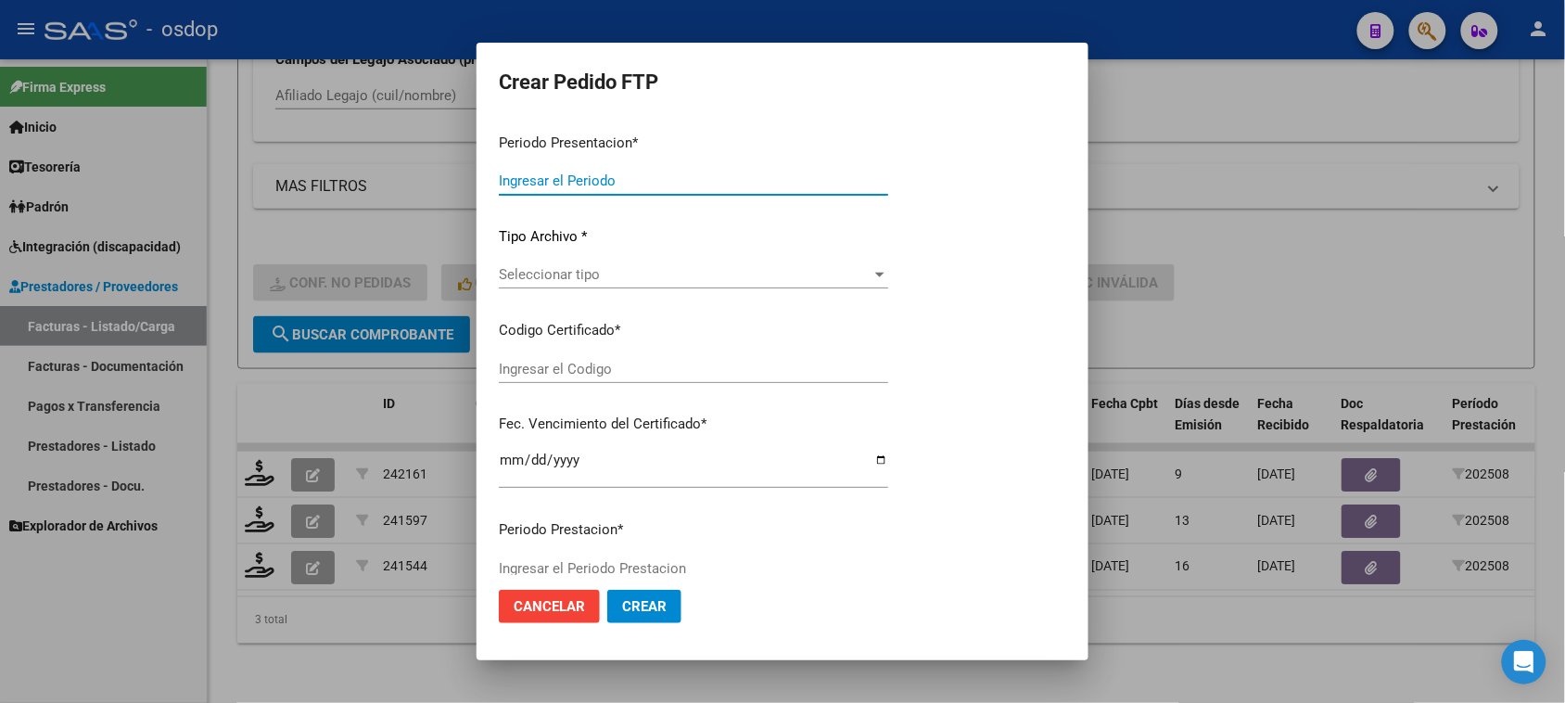
type input "202508"
type input "$ 178.136,76"
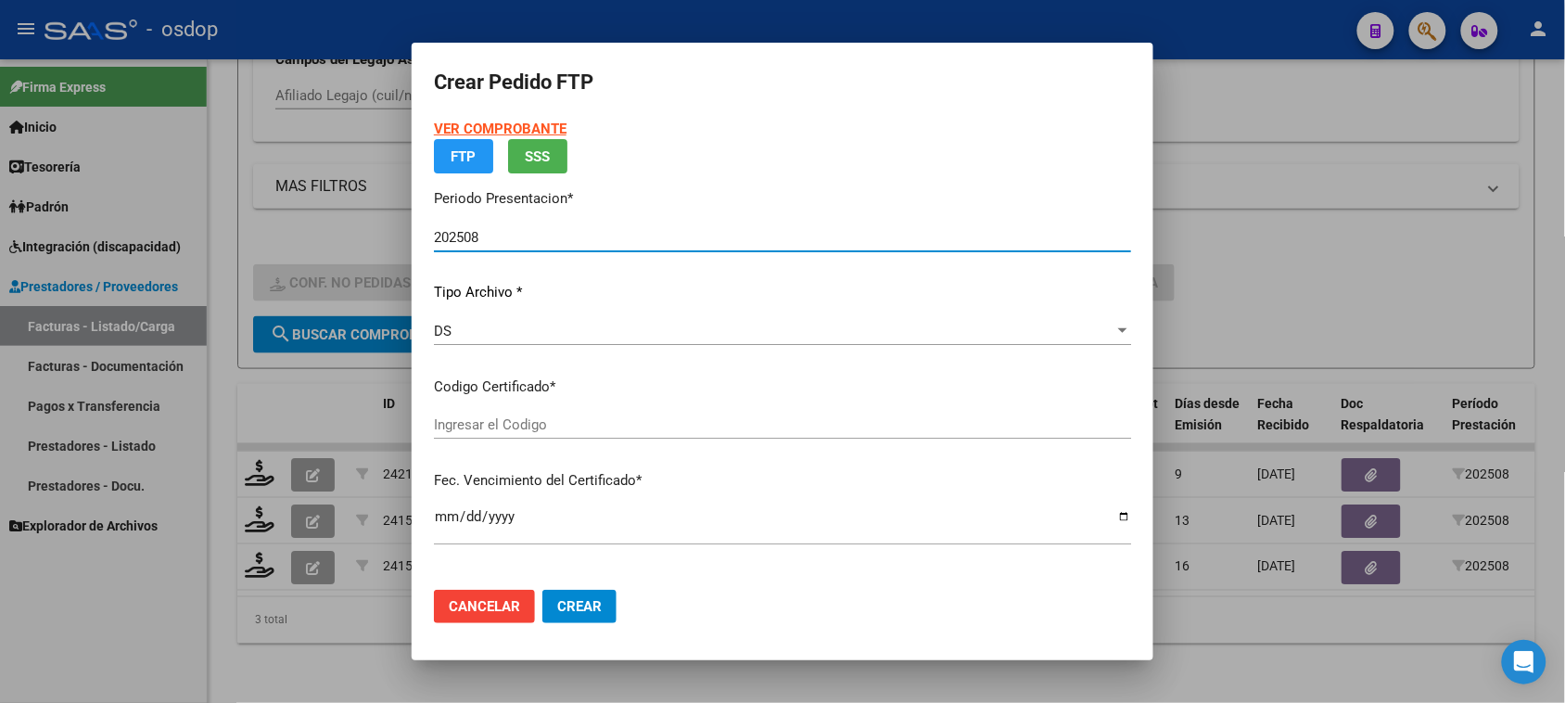
type input "5748949502"
type input "[DATE]"
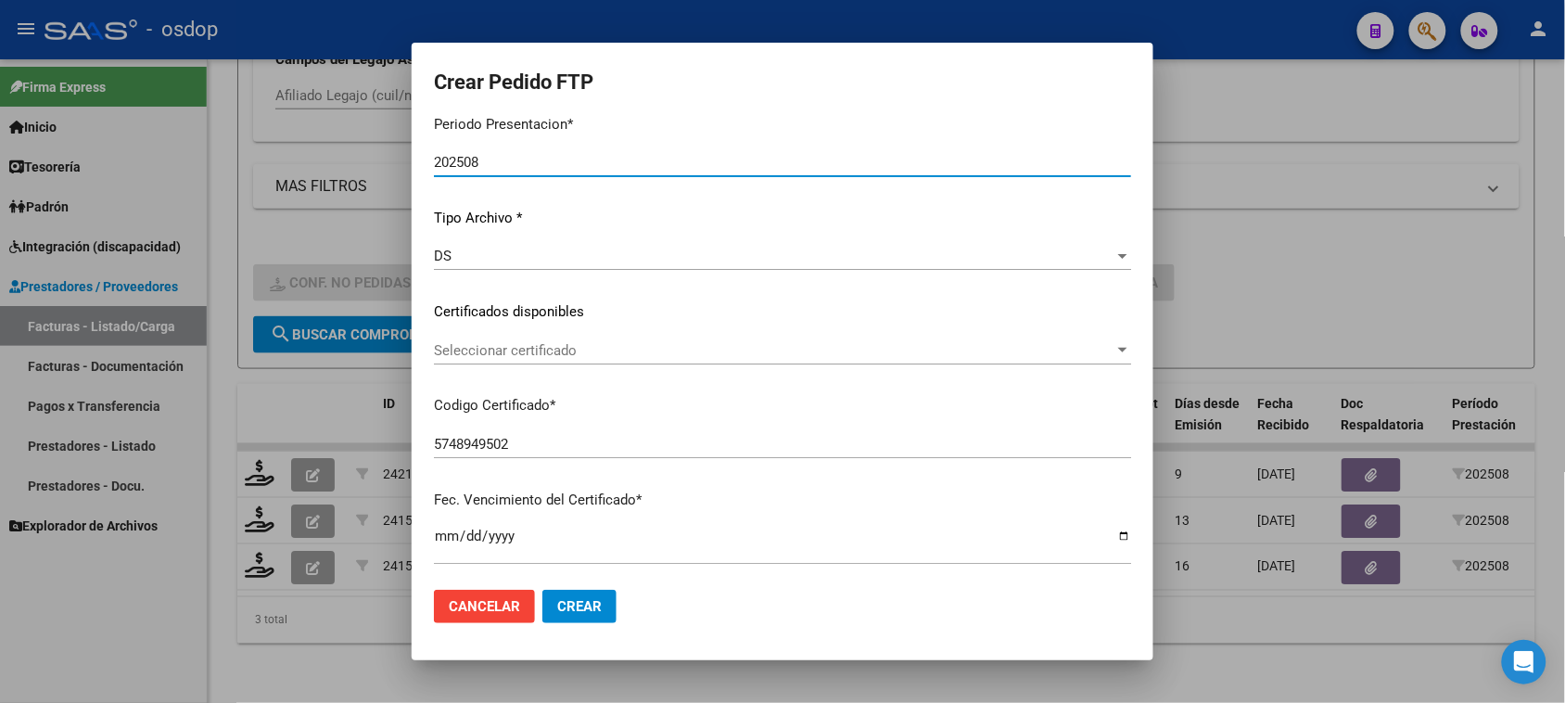
scroll to position [232, 0]
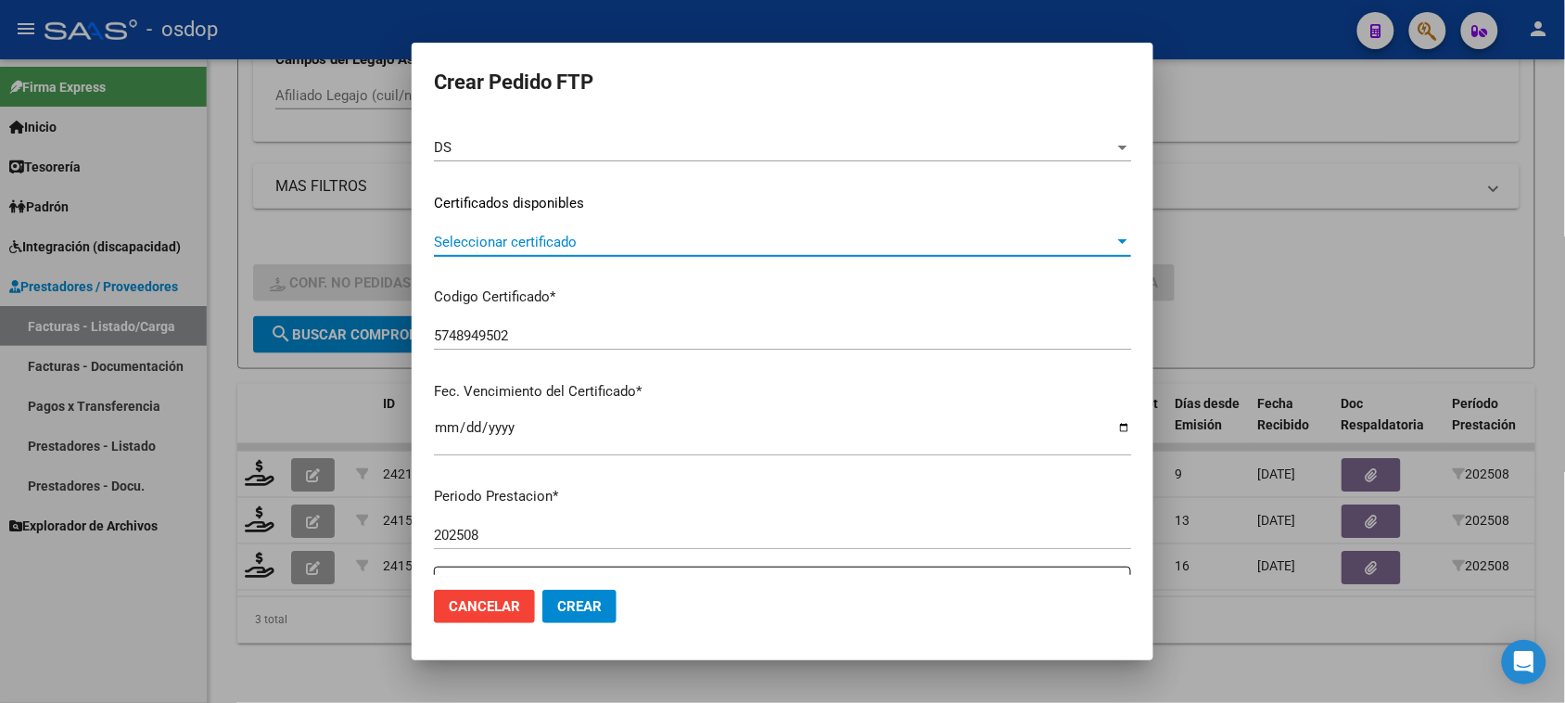
click at [652, 241] on span "Seleccionar certificado" at bounding box center [774, 242] width 680 height 17
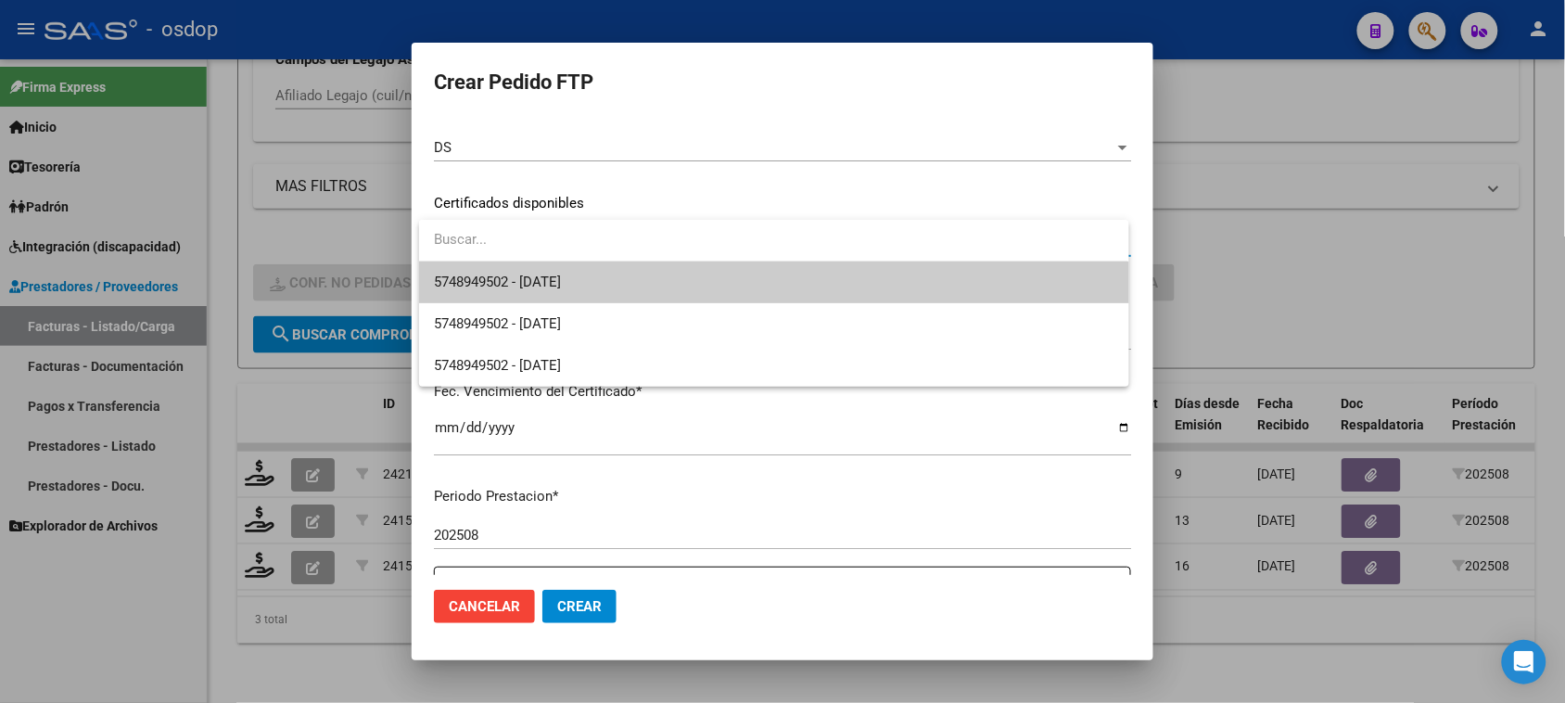
click at [652, 287] on span "5748949502 - [DATE]" at bounding box center [773, 282] width 679 height 42
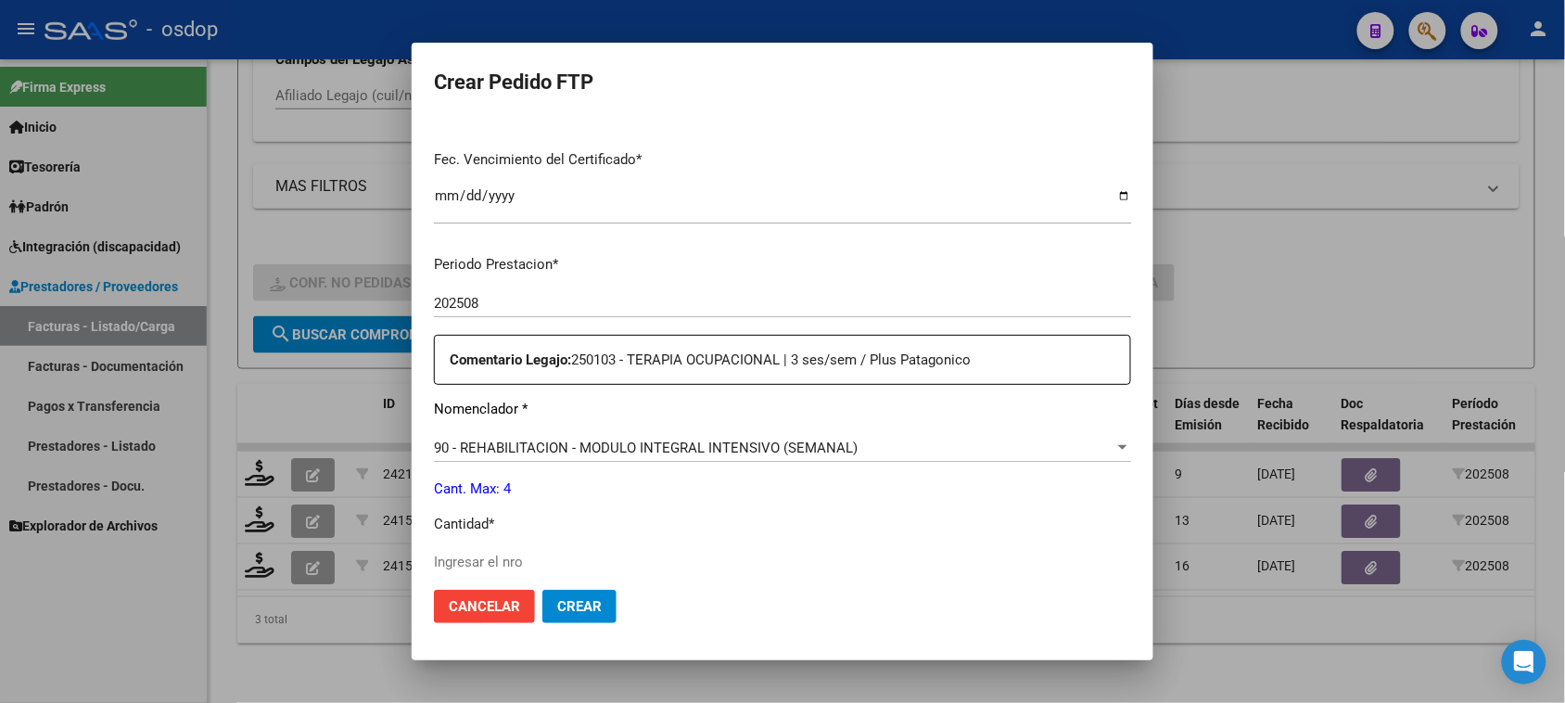
scroll to position [579, 0]
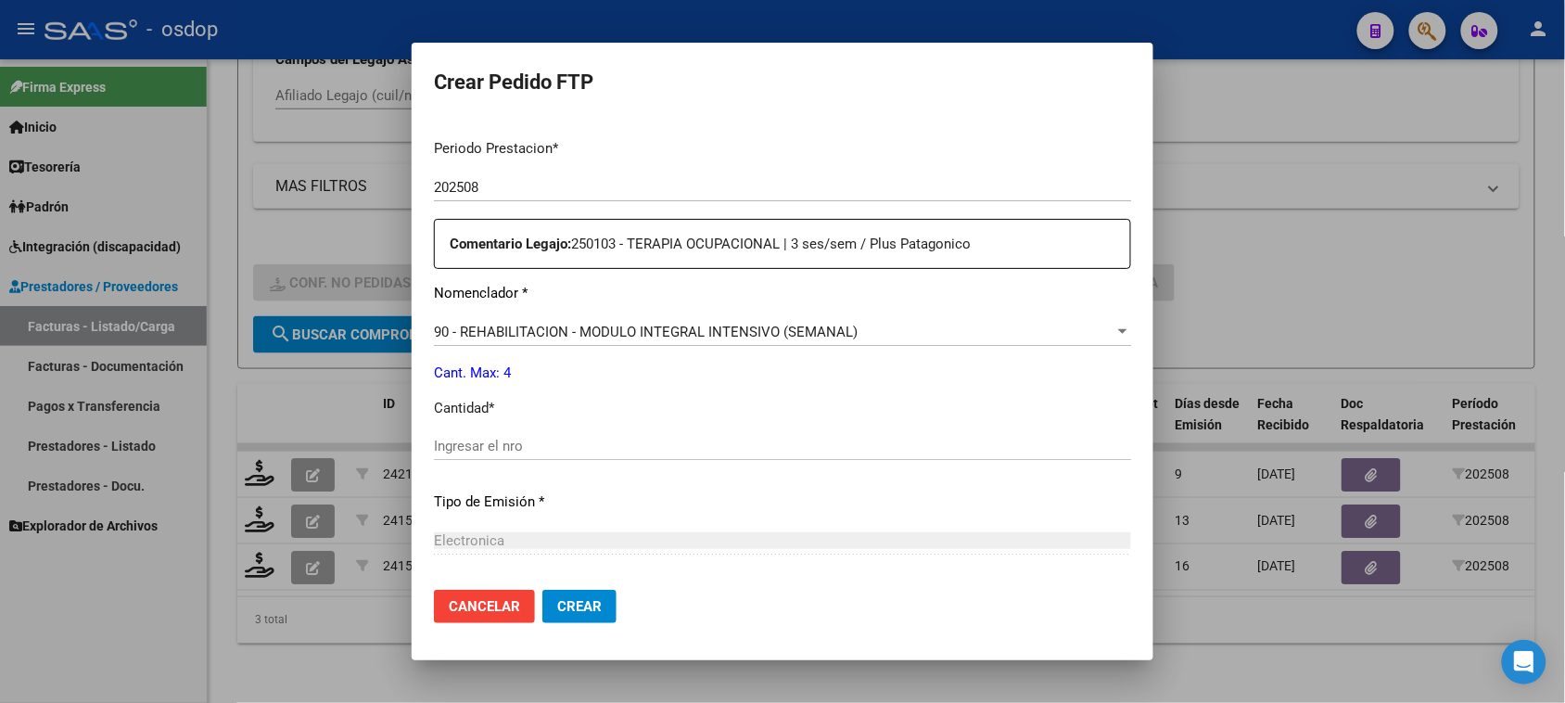
click at [665, 332] on span "90 - REHABILITACION - MODULO INTEGRAL INTENSIVO (SEMANAL)" at bounding box center [646, 331] width 424 height 17
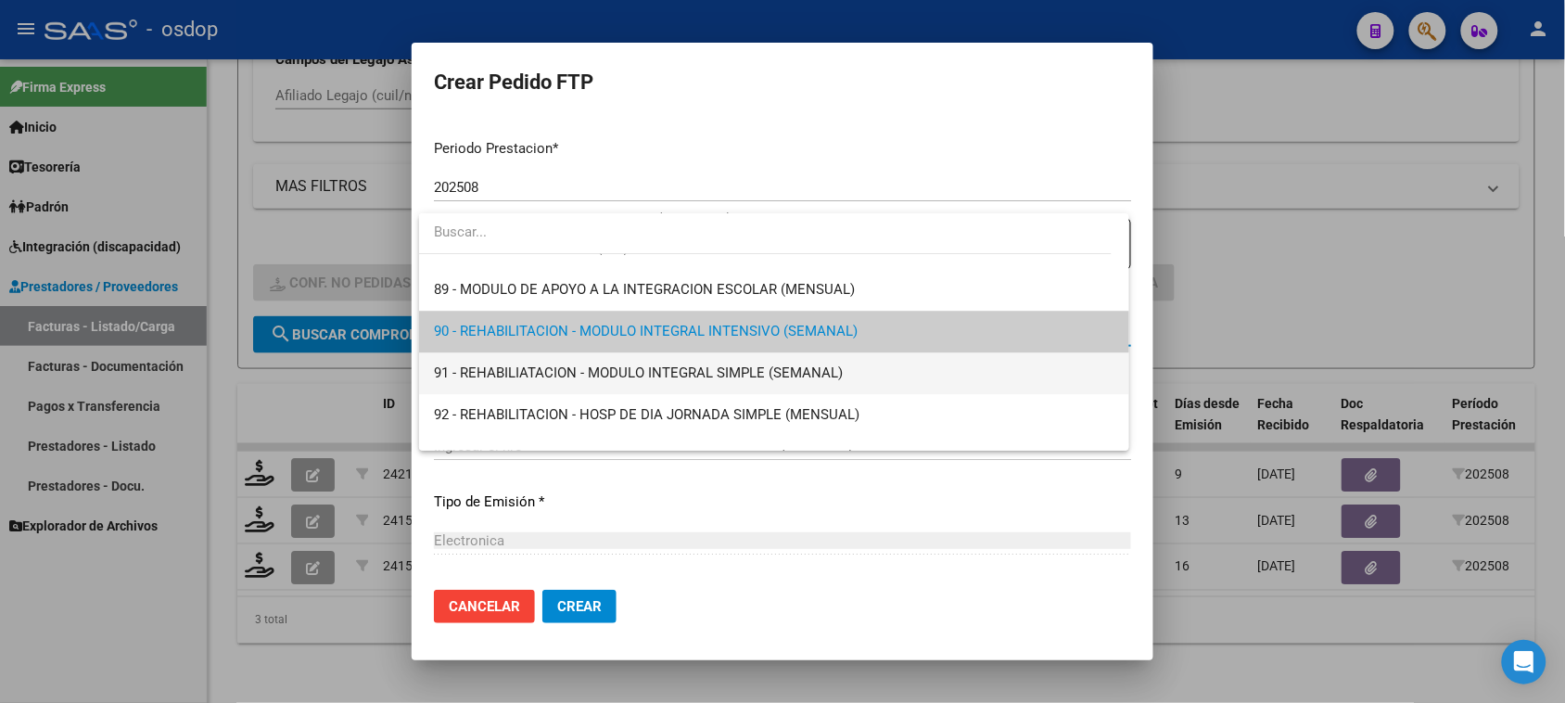
scroll to position [3541, 0]
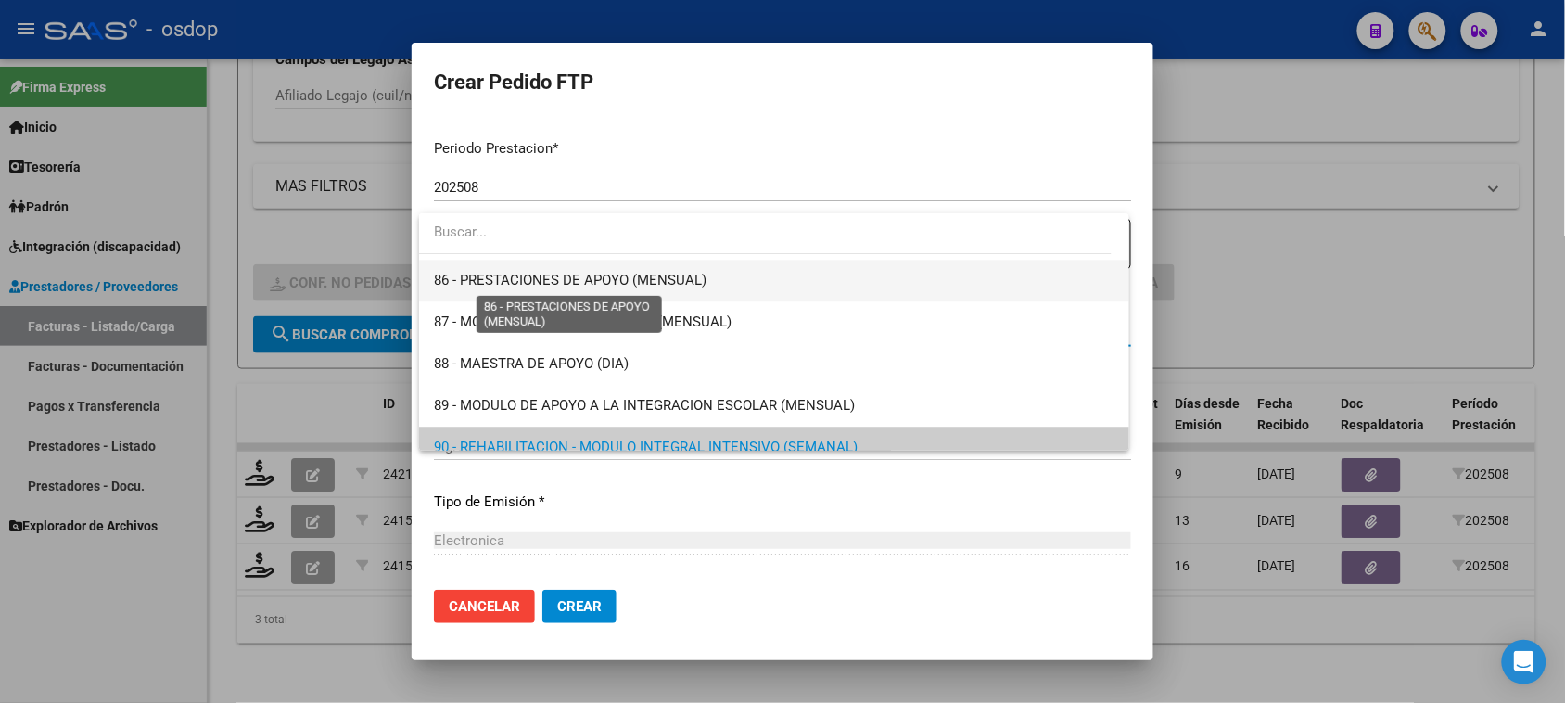
click at [619, 283] on span "86 - PRESTACIONES DE APOYO (MENSUAL)" at bounding box center [570, 280] width 272 height 17
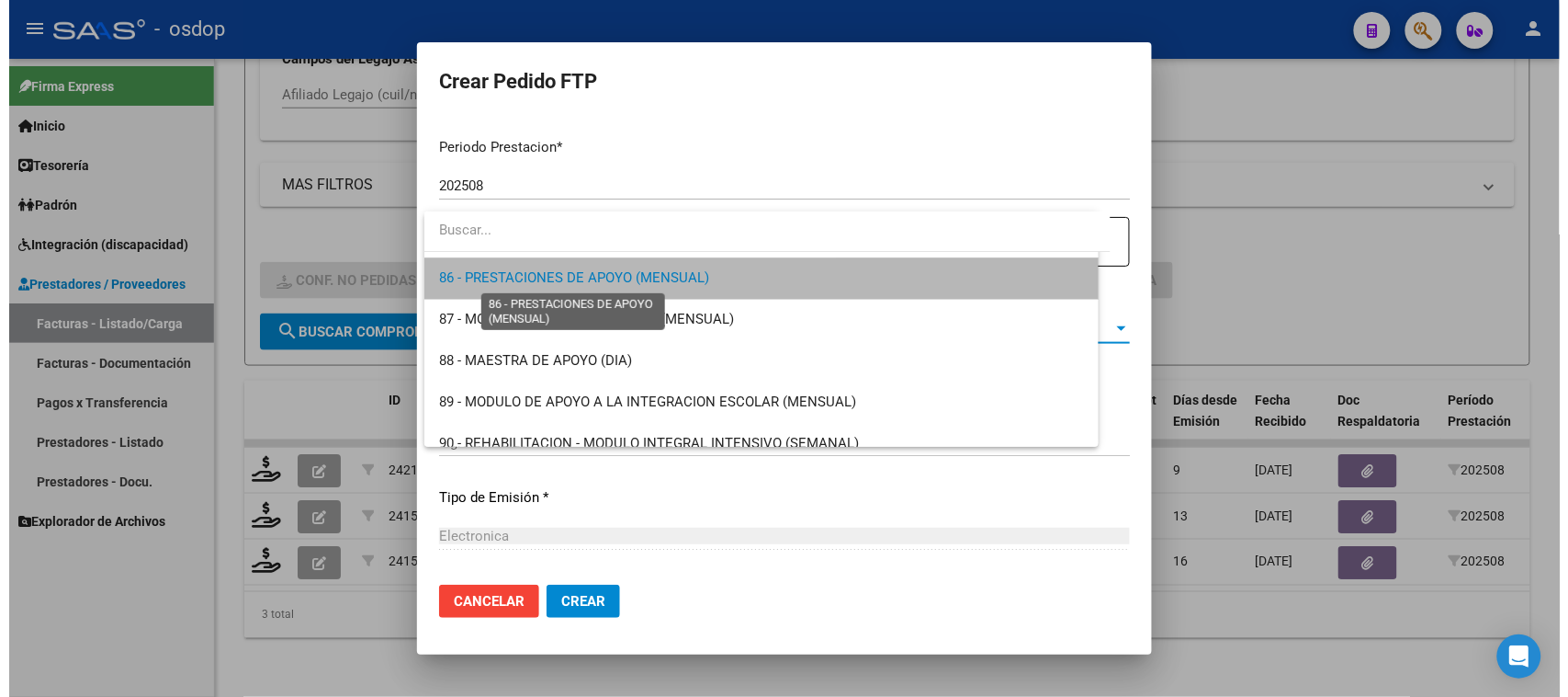
scroll to position [3515, 0]
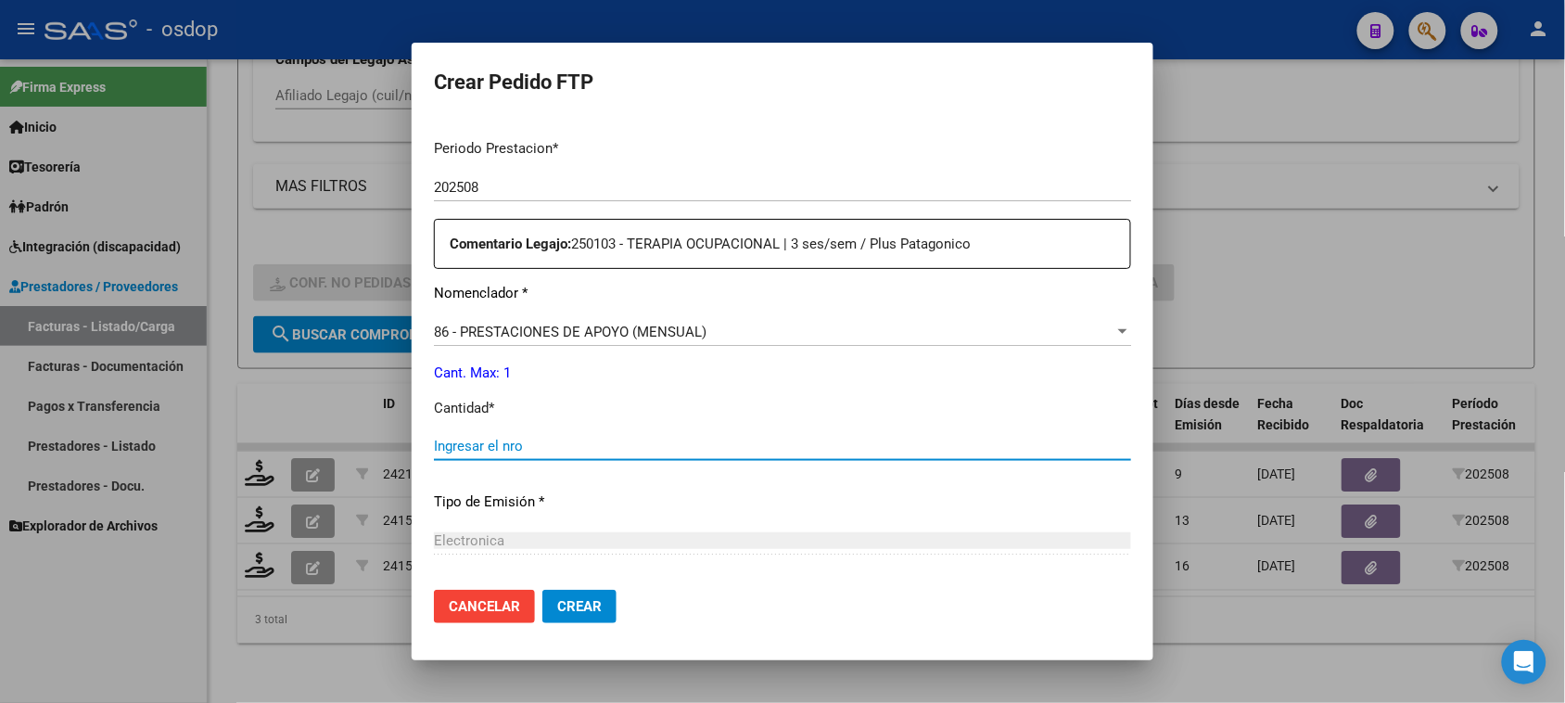
click at [543, 437] on input "Ingresar el nro" at bounding box center [782, 445] width 697 height 17
type input "1"
click at [586, 603] on span "Crear" at bounding box center [579, 606] width 44 height 17
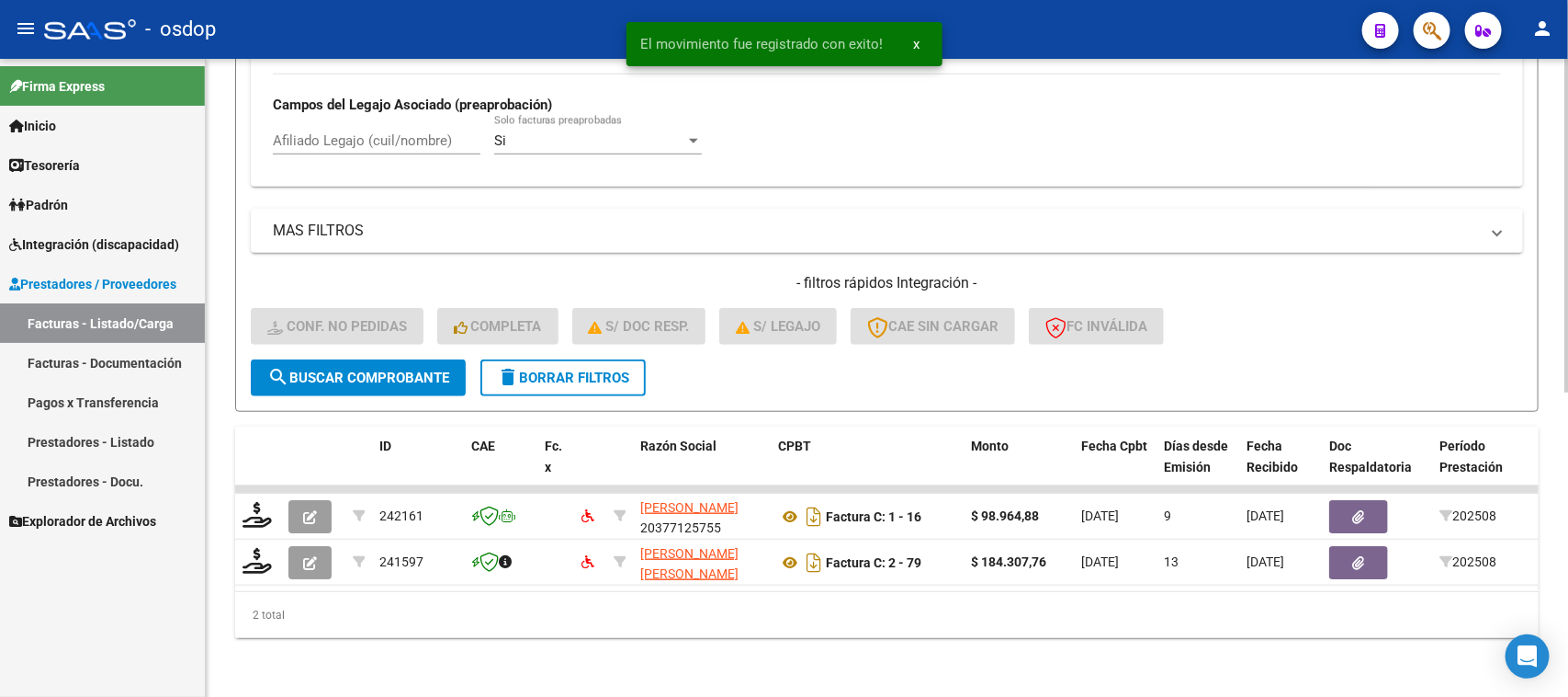
scroll to position [531, 0]
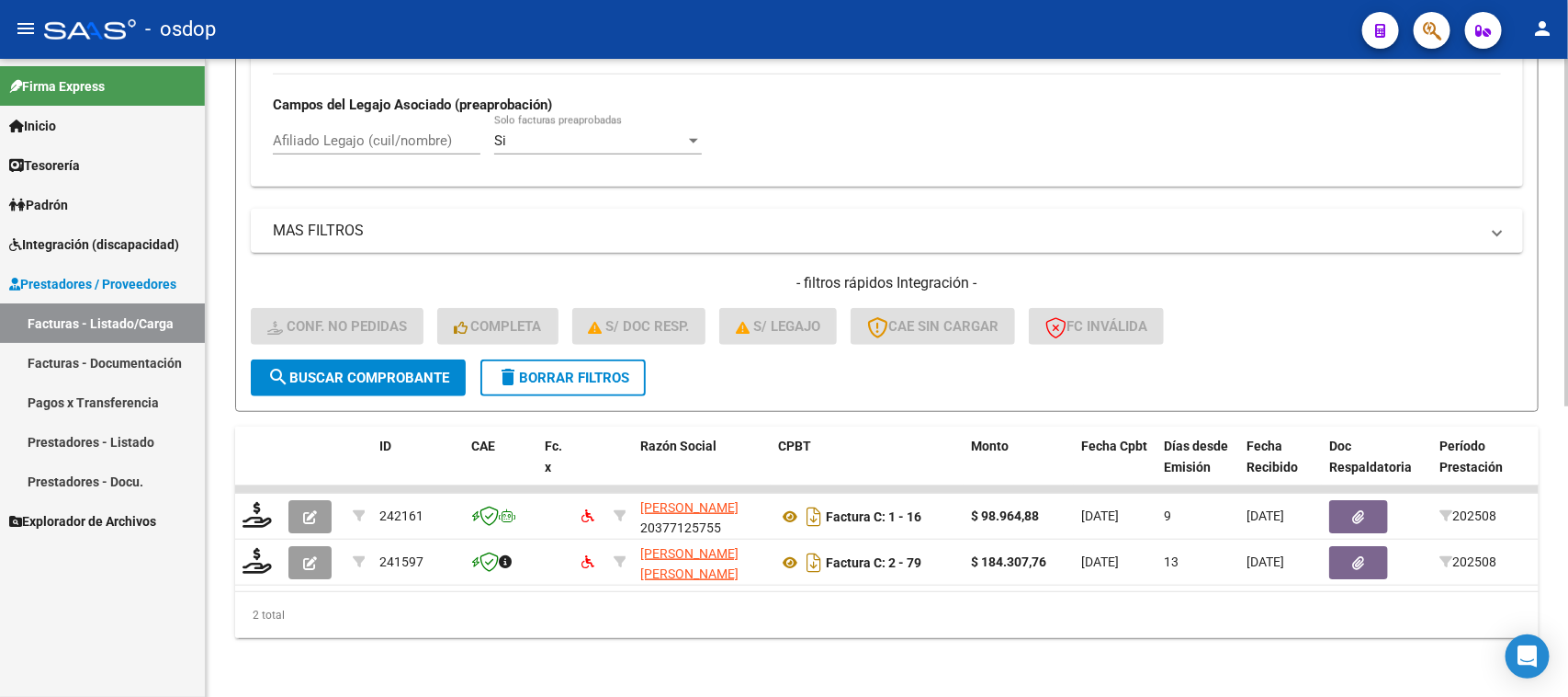
click at [375, 132] on input "Afiliado Legajo (cuil/nombre)" at bounding box center [376, 140] width 207 height 17
paste input "27352760884"
type input "27352760884"
click at [397, 370] on span "search Buscar Comprobante" at bounding box center [359, 378] width 182 height 17
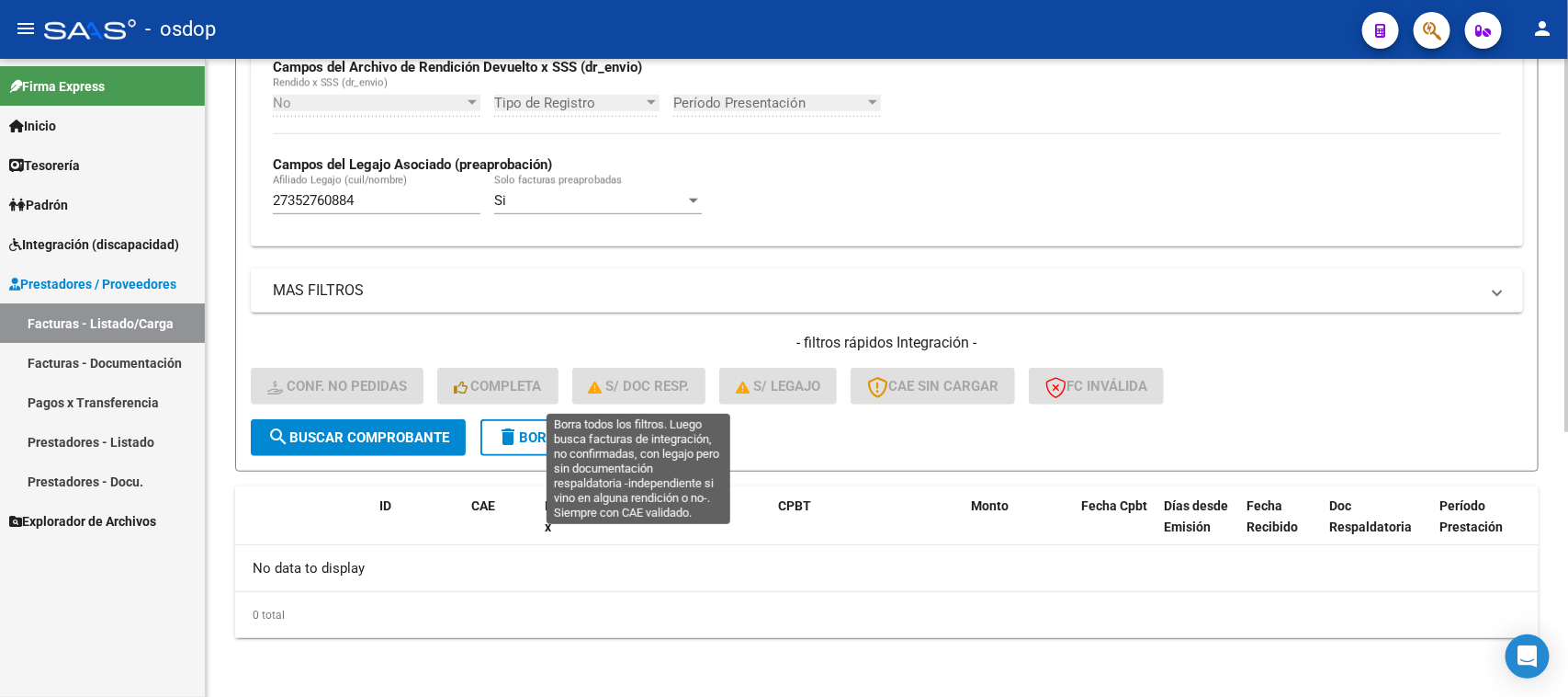
scroll to position [453, 0]
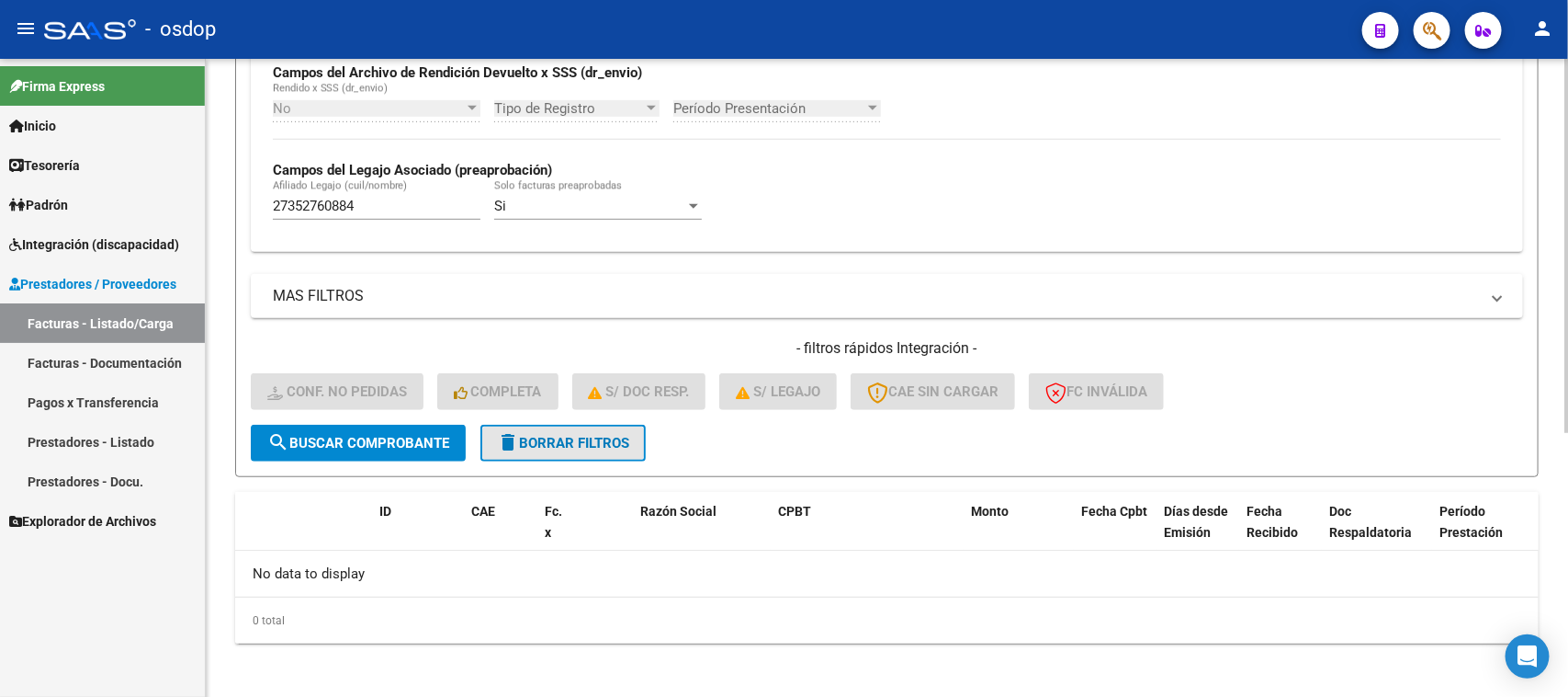
click at [542, 438] on span "delete Borrar Filtros" at bounding box center [562, 442] width 132 height 17
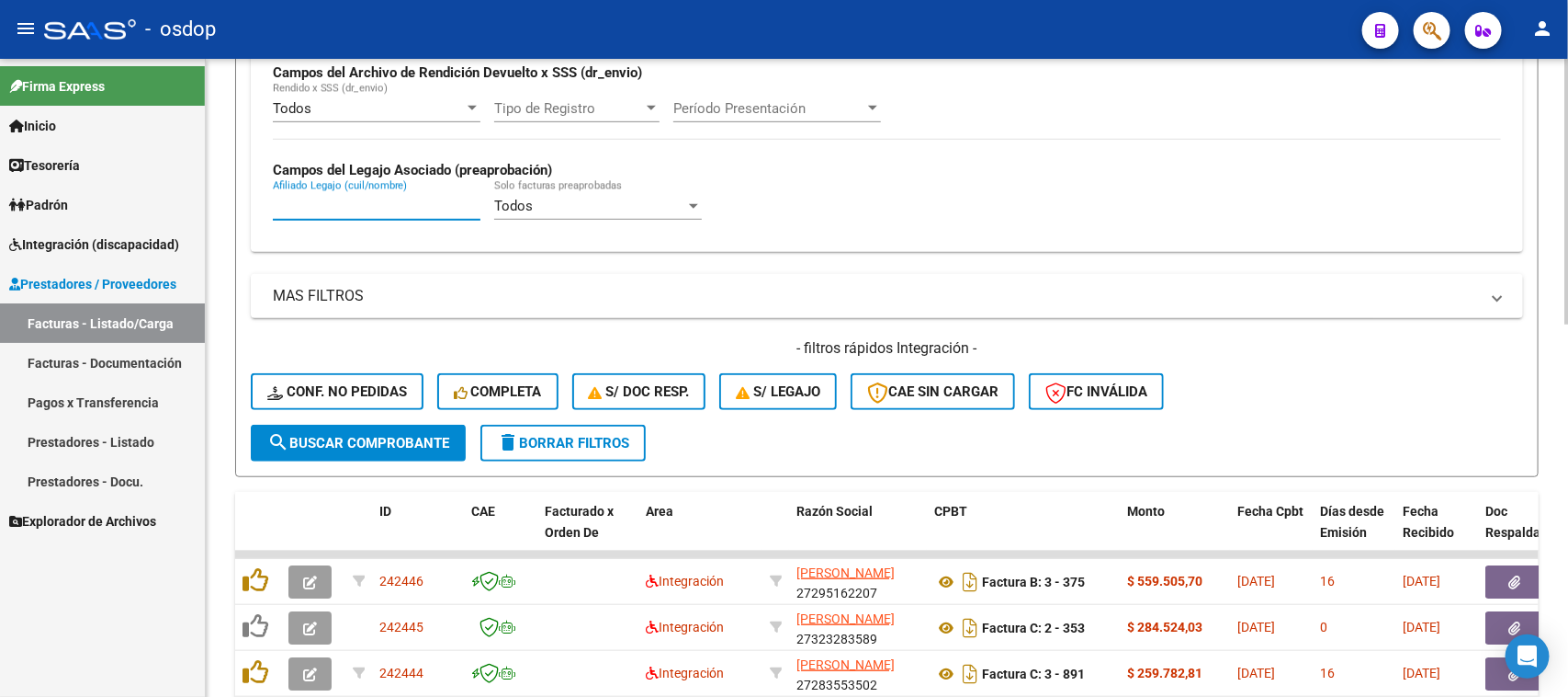
click at [358, 198] on input "Afiliado Legajo (cuil/nombre)" at bounding box center [376, 205] width 207 height 17
paste input "27352760884"
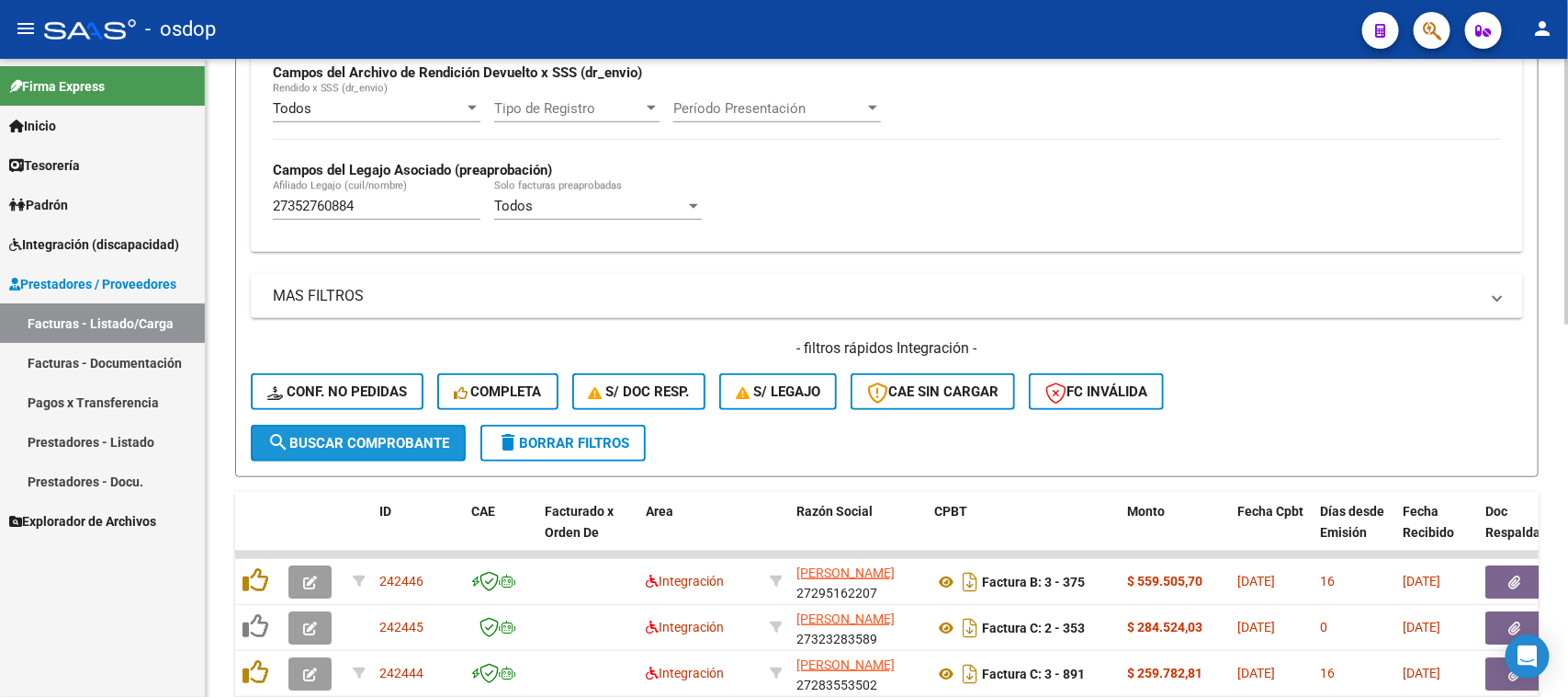
click at [377, 444] on span "search Buscar Comprobante" at bounding box center [359, 442] width 182 height 17
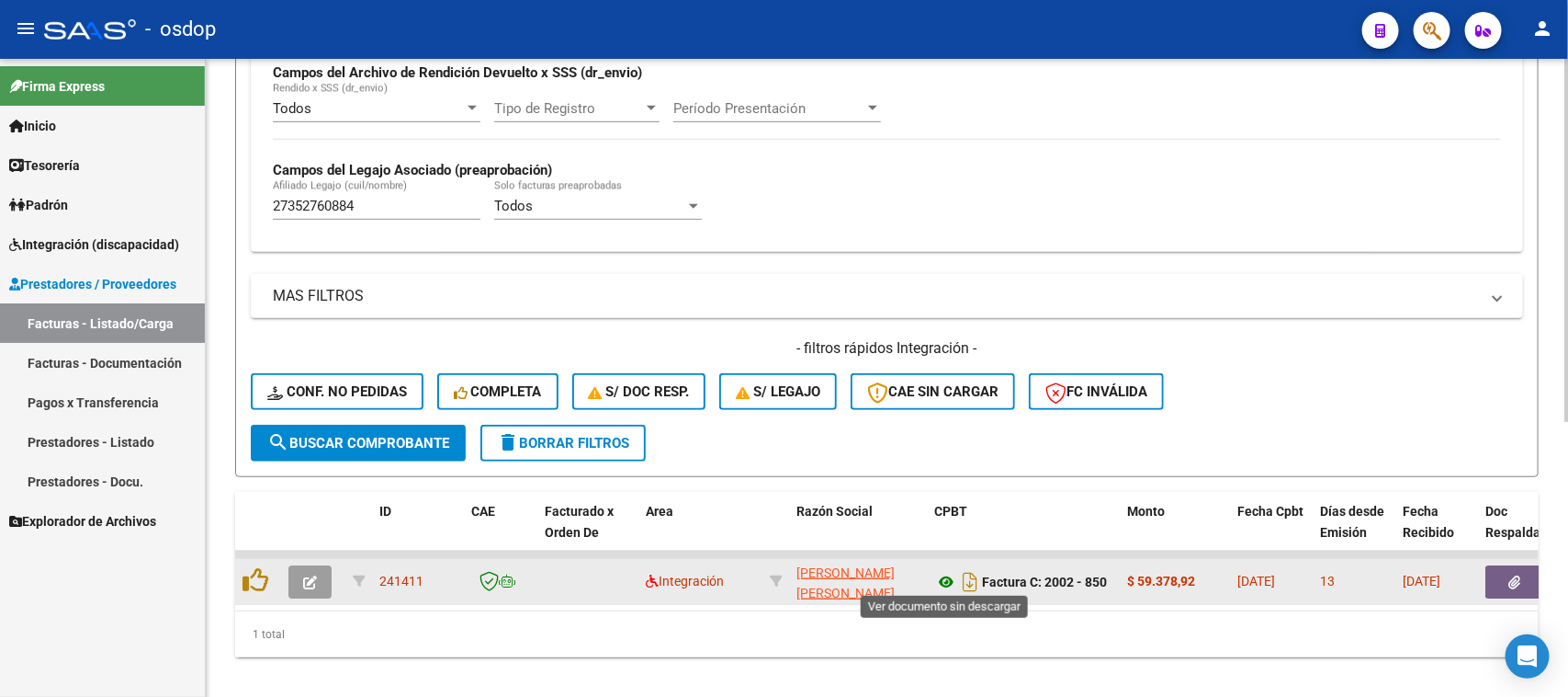
click at [943, 576] on icon at bounding box center [947, 582] width 24 height 22
click at [1522, 568] on button "button" at bounding box center [1514, 581] width 58 height 33
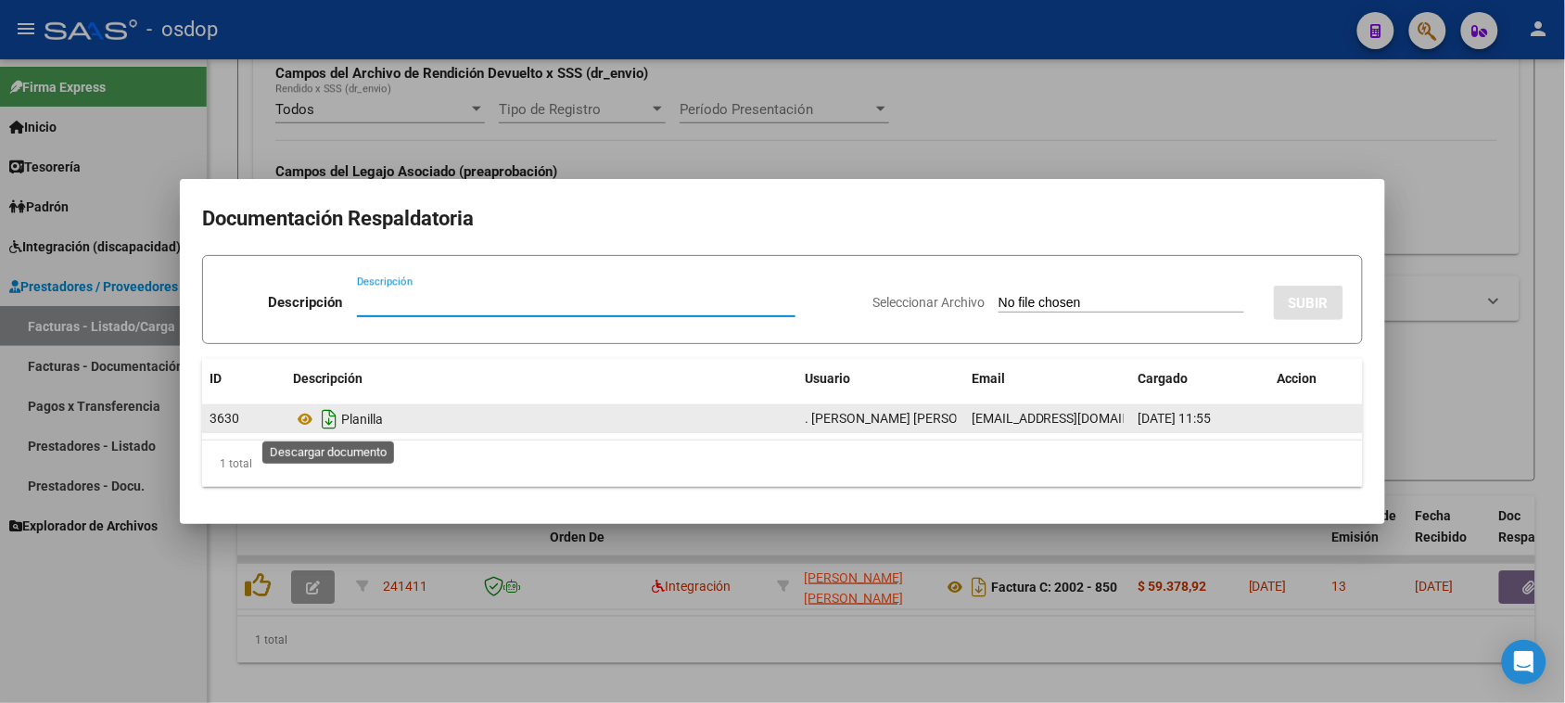
click at [322, 422] on icon "Descargar documento" at bounding box center [329, 419] width 24 height 30
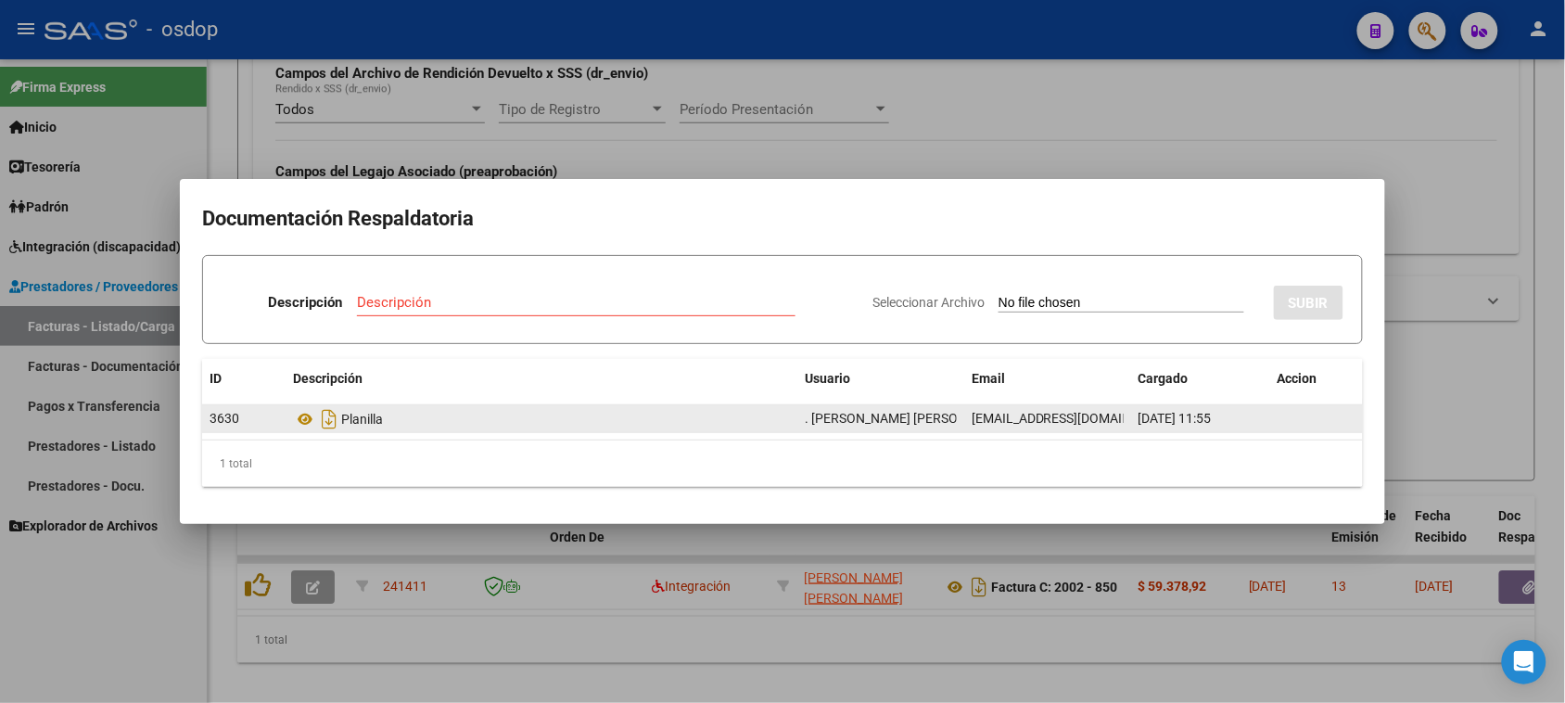
click at [1397, 158] on div at bounding box center [782, 351] width 1565 height 703
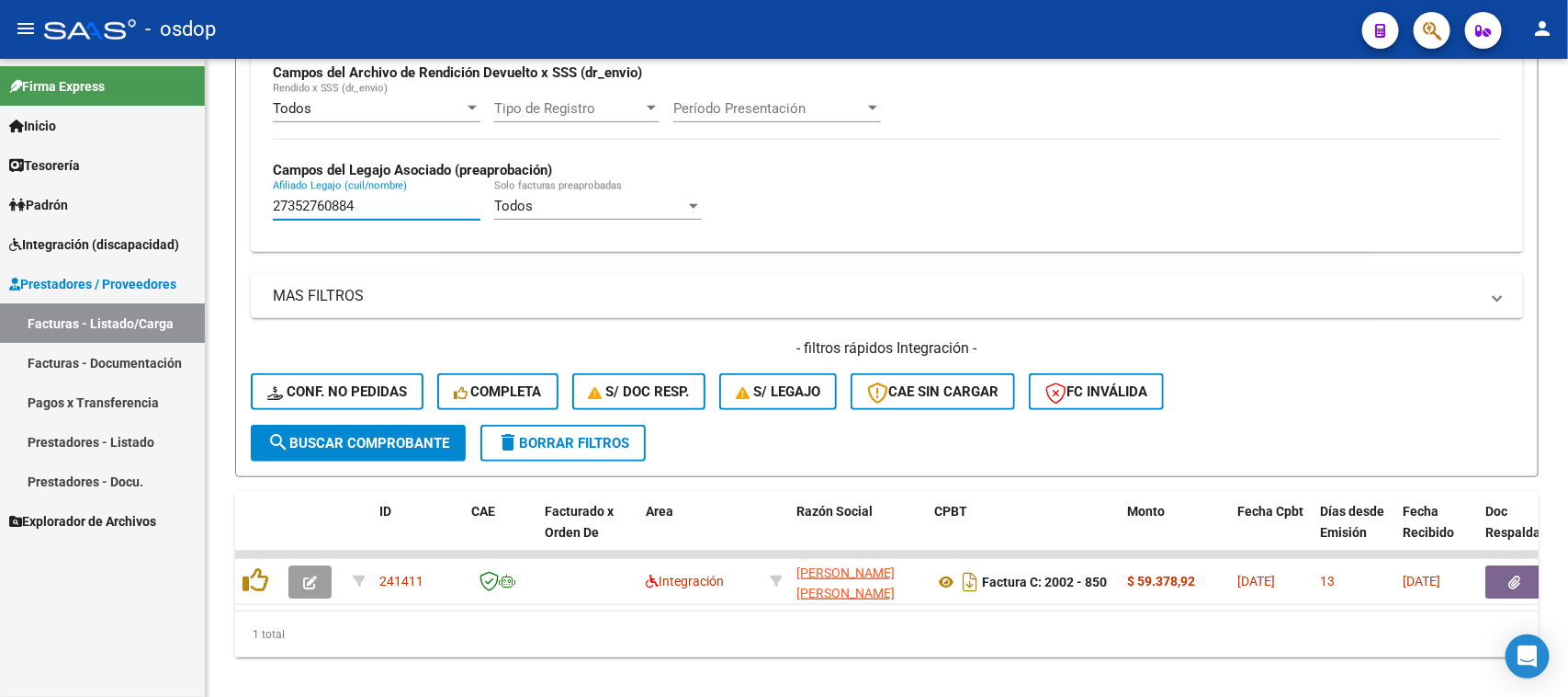
drag, startPoint x: 375, startPoint y: 207, endPoint x: 157, endPoint y: 209, distance: 218.0
click at [157, 209] on mat-sidenav-container "Firma Express Inicio Calendario SSS Instructivos Contacto OS Tesorería Extracto…" at bounding box center [784, 377] width 1568 height 638
paste input "465467938"
type input "27465467938"
click at [392, 446] on button "search Buscar Comprobante" at bounding box center [358, 442] width 215 height 37
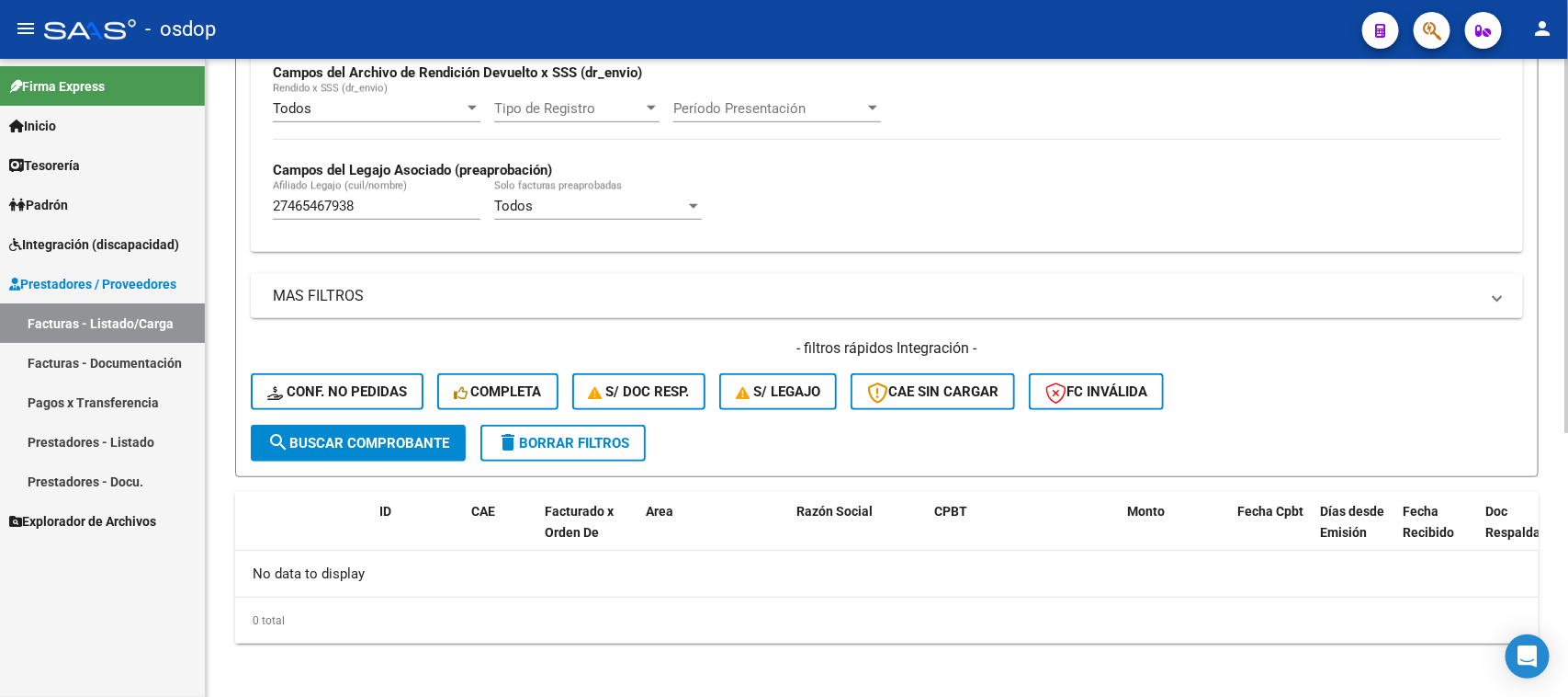
click at [584, 453] on button "delete Borrar Filtros" at bounding box center [563, 442] width 166 height 37
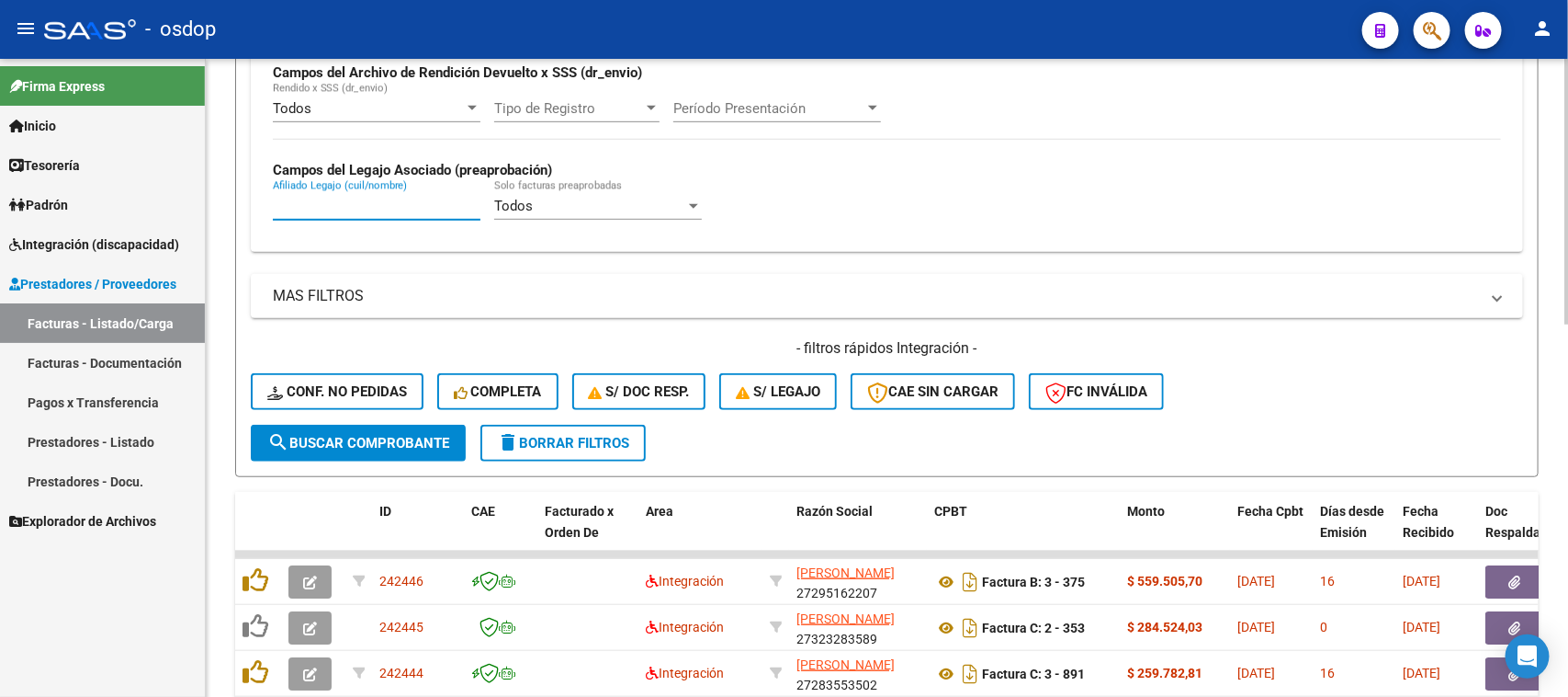
click at [369, 207] on input "Afiliado Legajo (cuil/nombre)" at bounding box center [376, 205] width 207 height 17
paste input "27465467938"
click at [369, 434] on span "search Buscar Comprobante" at bounding box center [359, 442] width 182 height 17
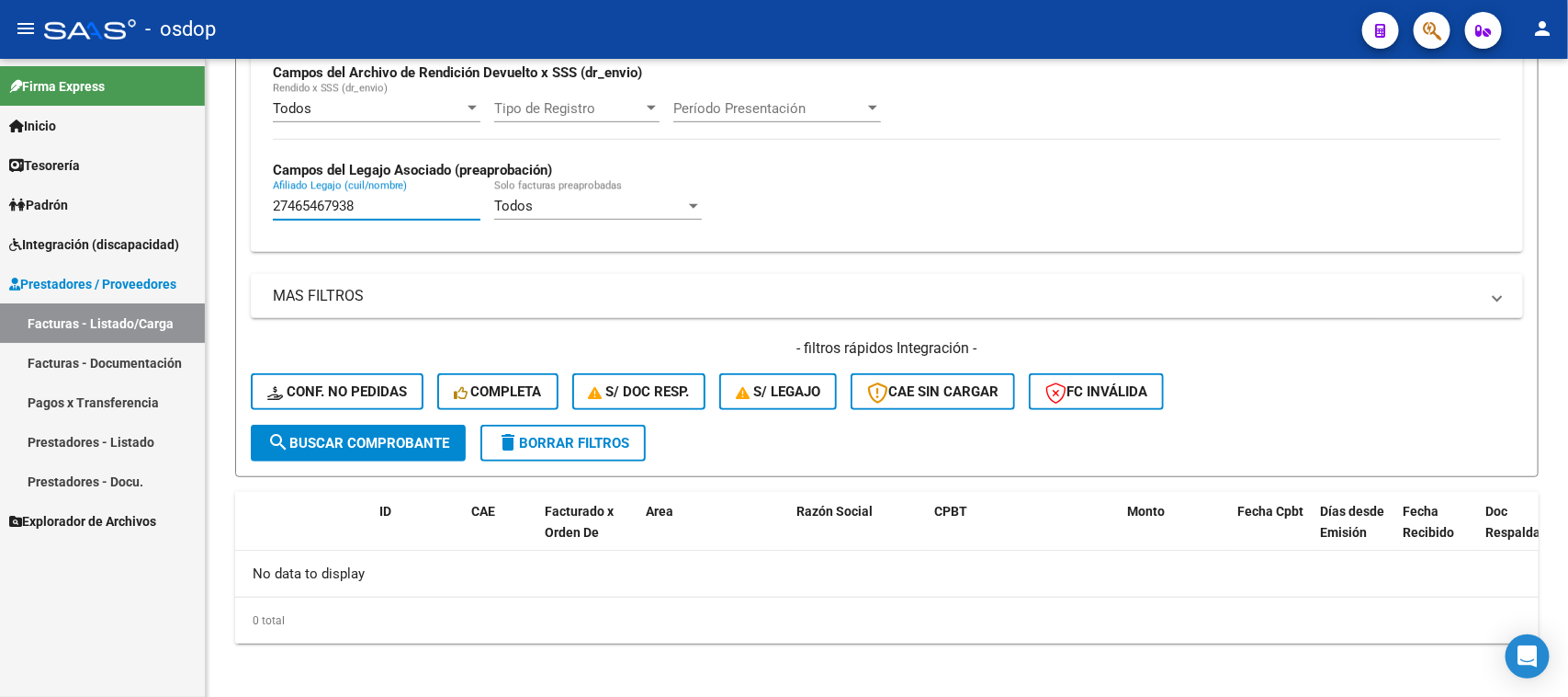
drag, startPoint x: 389, startPoint y: 208, endPoint x: 110, endPoint y: 227, distance: 279.6
click at [119, 208] on mat-sidenav-container "Firma Express Inicio Calendario SSS Instructivos Contacto OS Tesorería Extracto…" at bounding box center [784, 377] width 1568 height 638
paste input "206886035"
click at [378, 434] on span "search Buscar Comprobante" at bounding box center [359, 442] width 182 height 17
drag, startPoint x: 360, startPoint y: 207, endPoint x: 93, endPoint y: 208, distance: 267.0
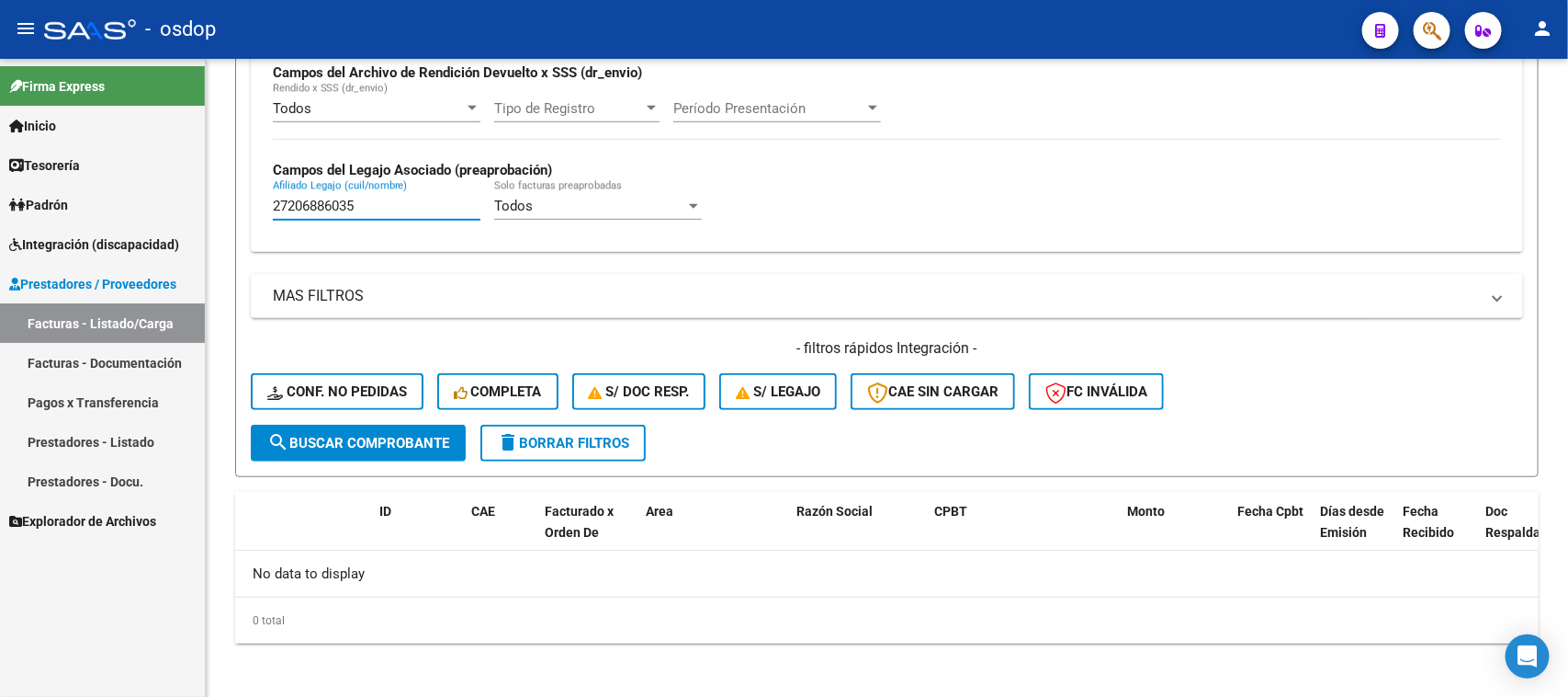
click at [93, 208] on mat-sidenav-container "Firma Express Inicio Calendario SSS Instructivos Contacto OS Tesorería Extracto…" at bounding box center [784, 377] width 1568 height 638
paste input "0444063093"
click at [432, 446] on button "search Buscar Comprobante" at bounding box center [358, 442] width 215 height 37
drag, startPoint x: 375, startPoint y: 200, endPoint x: 138, endPoint y: 213, distance: 237.4
click at [143, 211] on mat-sidenav-container "Firma Express Inicio Calendario SSS Instructivos Contacto OS Tesorería Extracto…" at bounding box center [784, 377] width 1568 height 638
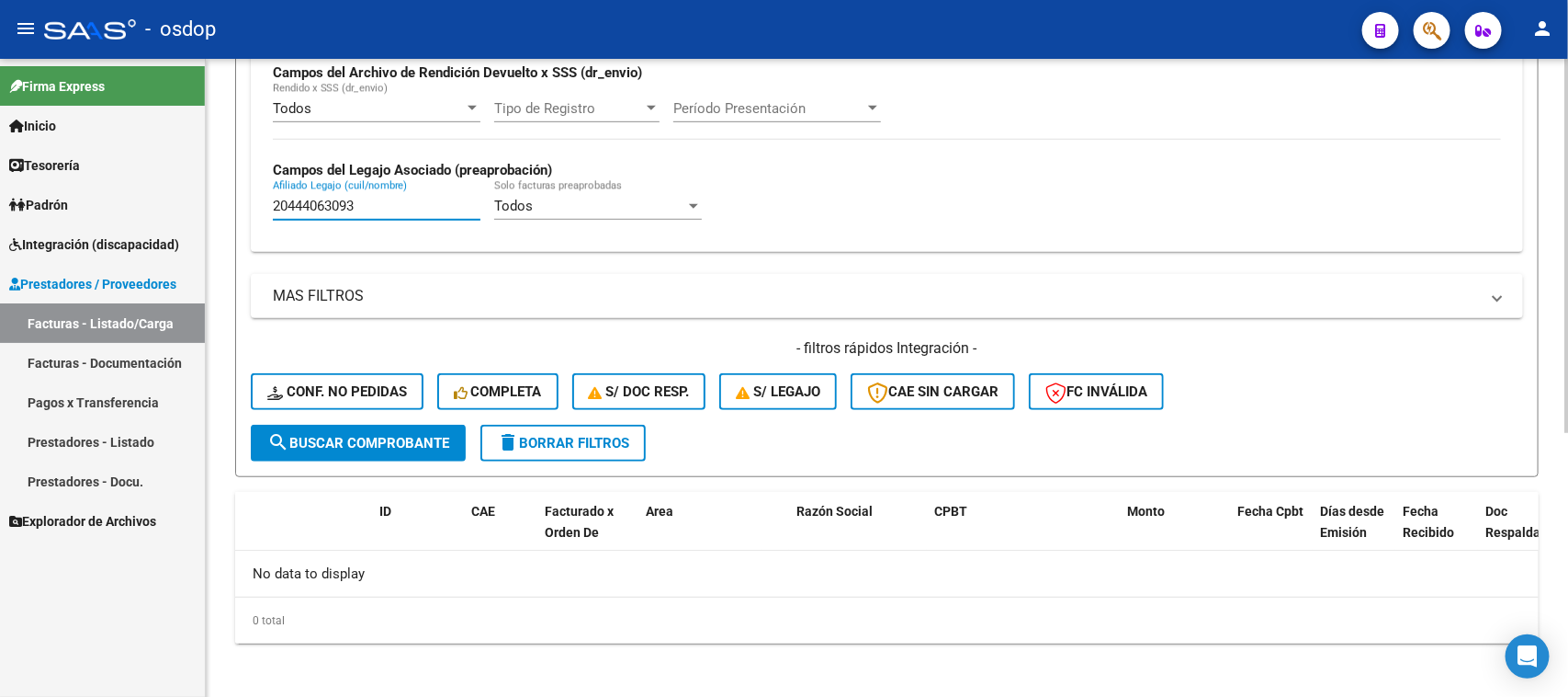
paste input "7229582718"
click at [410, 443] on span "search Buscar Comprobante" at bounding box center [359, 442] width 182 height 17
drag, startPoint x: 395, startPoint y: 202, endPoint x: 43, endPoint y: 245, distance: 354.6
click at [43, 245] on mat-sidenav-container "Firma Express Inicio Calendario SSS Instructivos Contacto OS Tesorería Extracto…" at bounding box center [784, 377] width 1568 height 638
paste input "509565592"
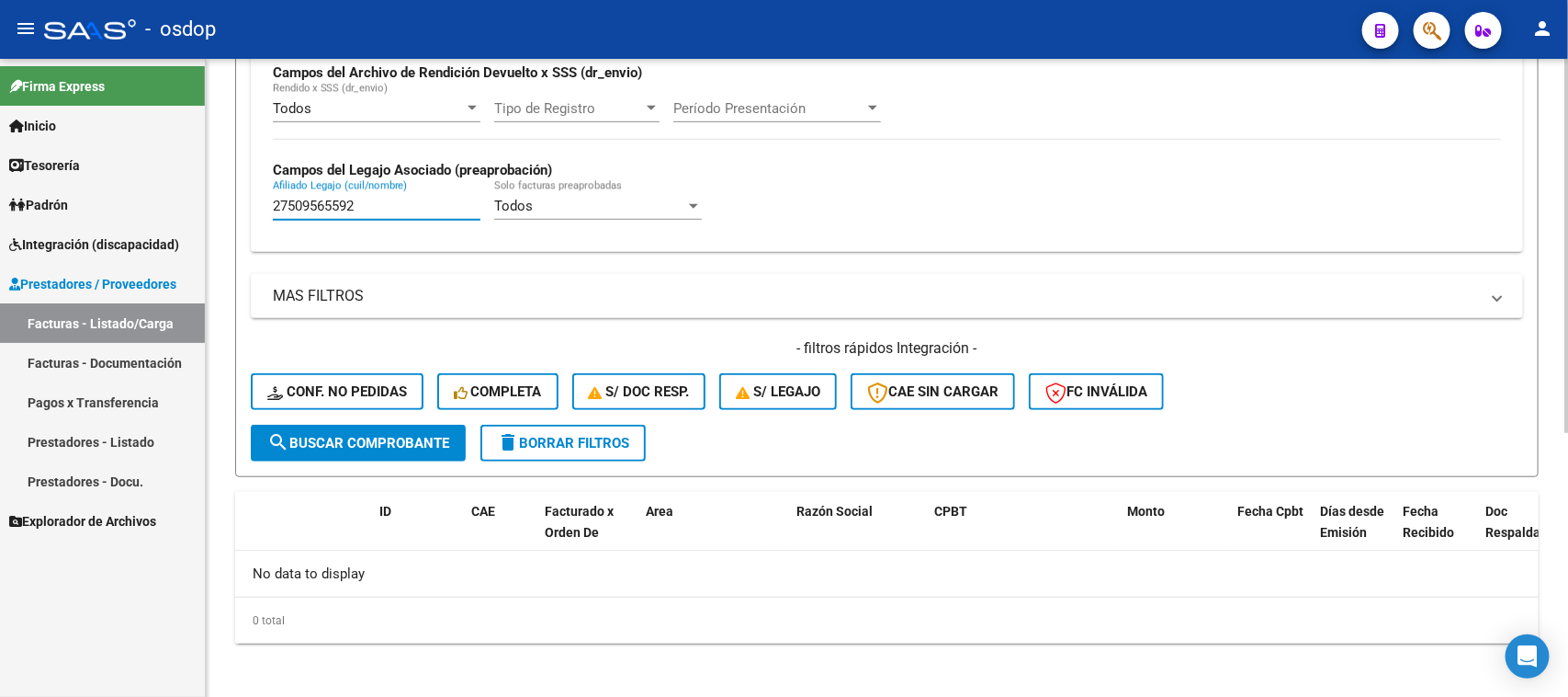
click at [422, 451] on button "search Buscar Comprobante" at bounding box center [358, 442] width 215 height 37
drag, startPoint x: 392, startPoint y: 203, endPoint x: 107, endPoint y: 283, distance: 296.0
click at [127, 244] on mat-sidenav-container "Firma Express Inicio Calendario SSS Instructivos Contacto OS Tesorería Extracto…" at bounding box center [784, 377] width 1568 height 638
paste input "434165100"
click at [369, 434] on span "search Buscar Comprobante" at bounding box center [359, 442] width 182 height 17
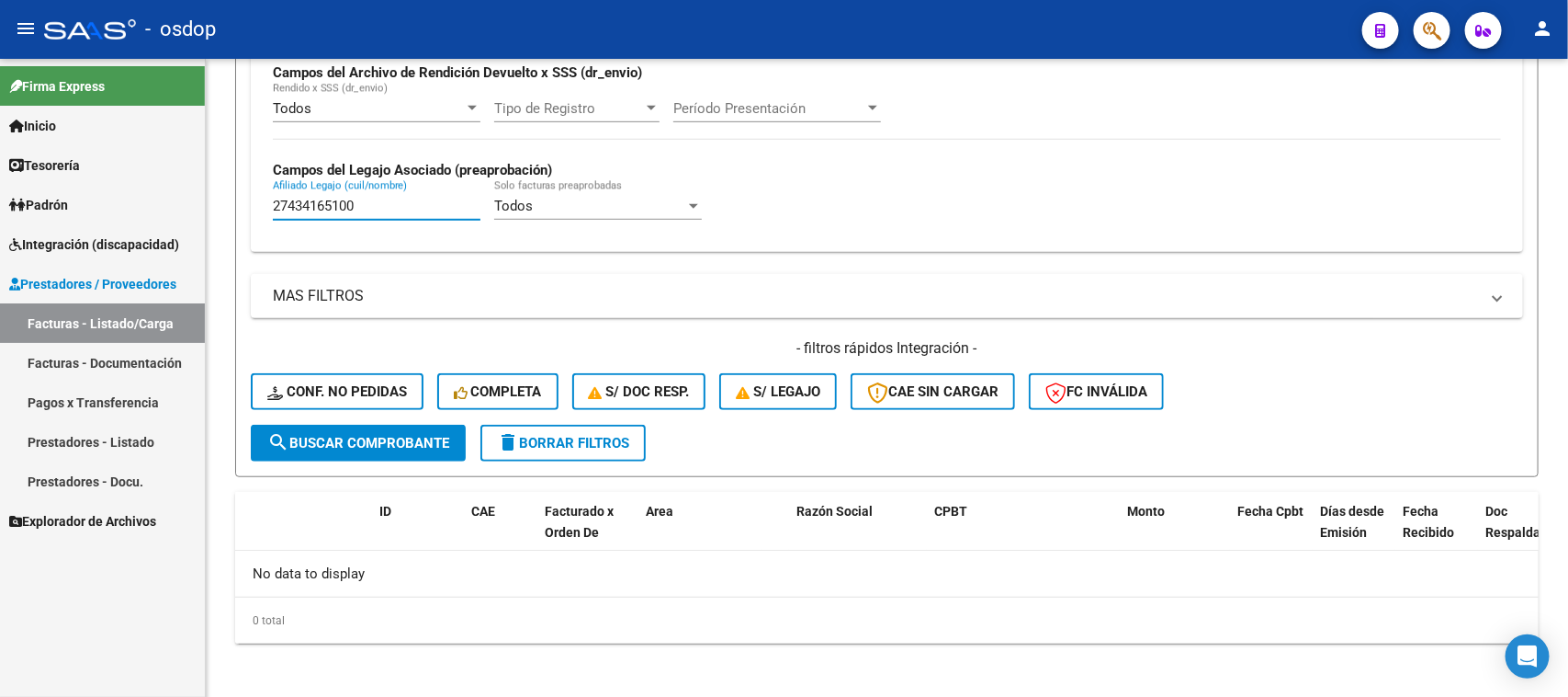
drag, startPoint x: 346, startPoint y: 203, endPoint x: 64, endPoint y: 202, distance: 282.0
click at [82, 202] on mat-sidenav-container "Firma Express Inicio Calendario SSS Instructivos Contacto OS Tesorería Extracto…" at bounding box center [784, 377] width 1568 height 638
paste input "566944508"
click at [392, 434] on span "search Buscar Comprobante" at bounding box center [359, 442] width 182 height 17
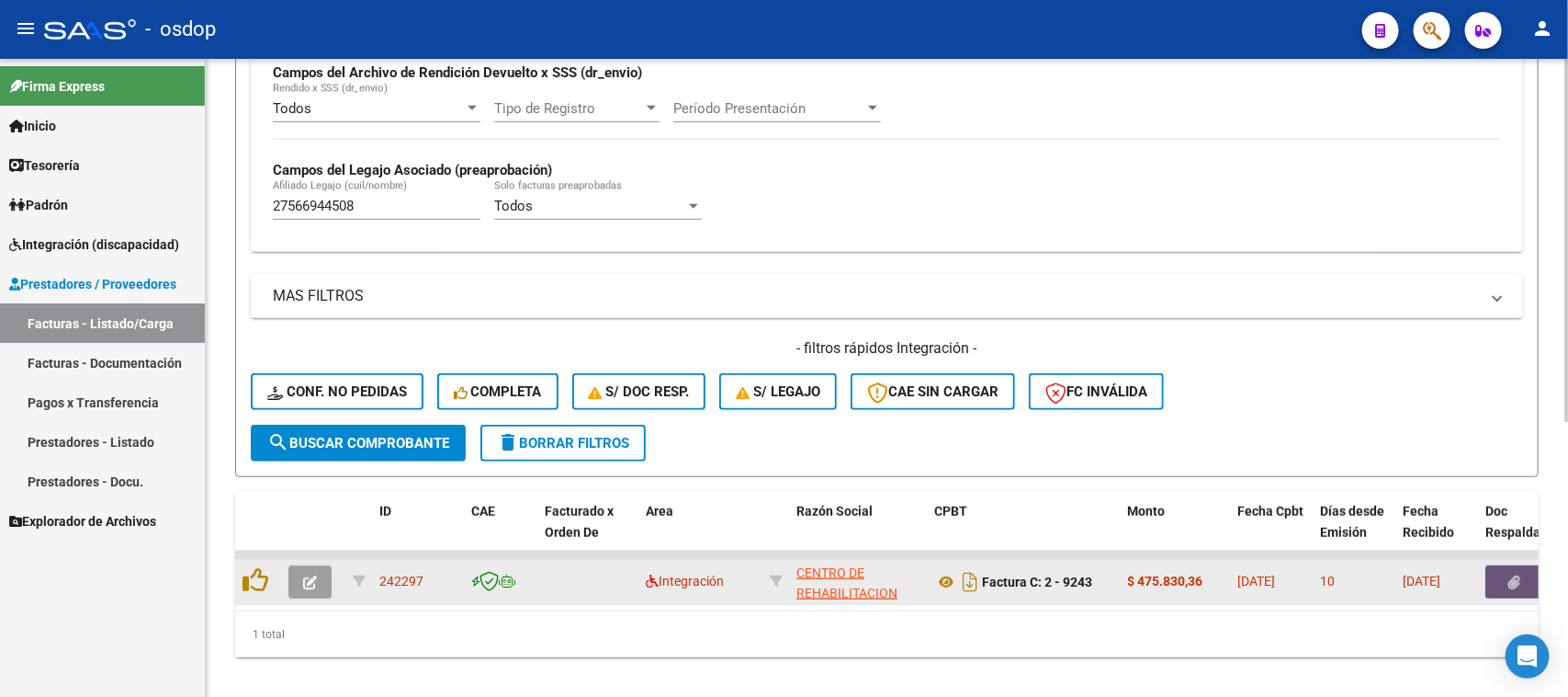
click at [1510, 576] on icon "button" at bounding box center [1515, 582] width 12 height 14
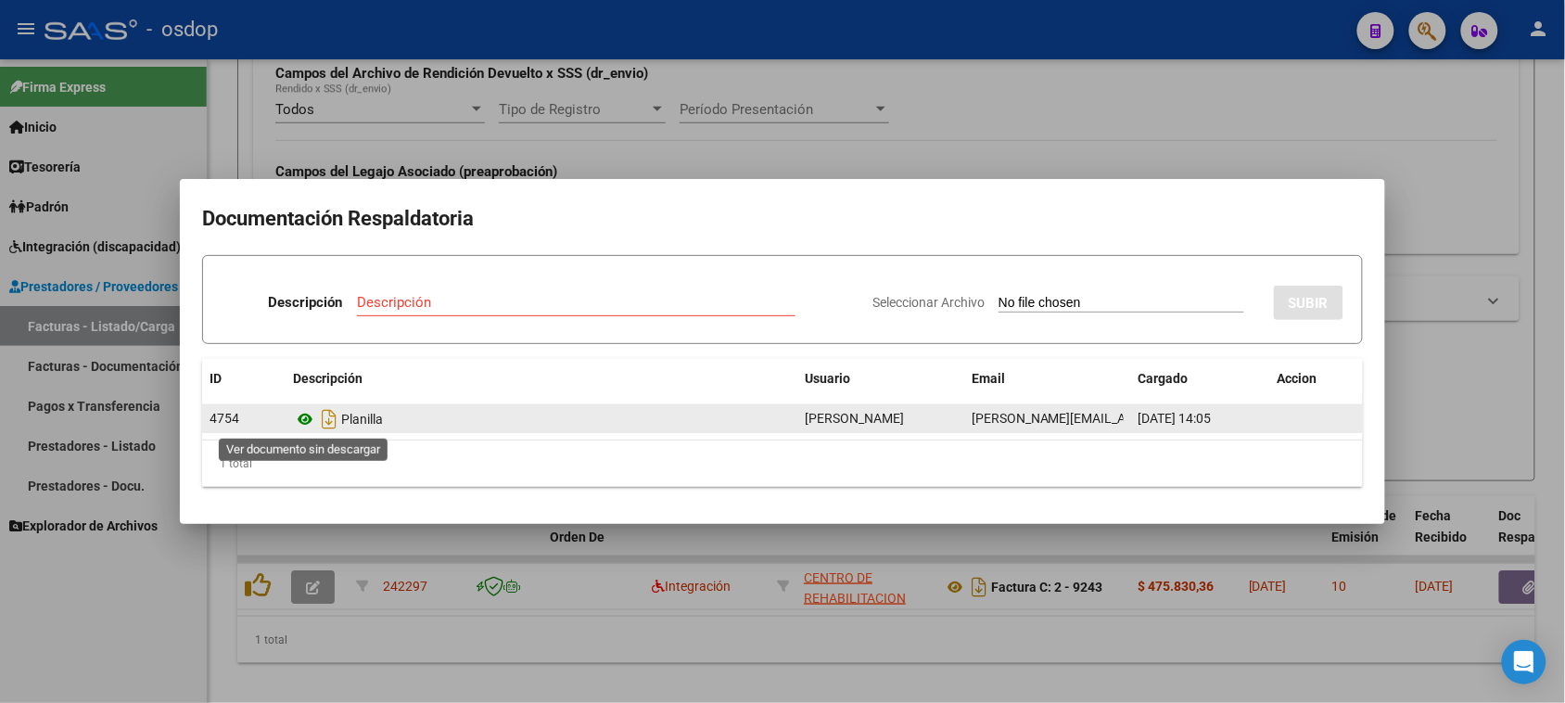
click at [308, 420] on icon at bounding box center [305, 419] width 24 height 22
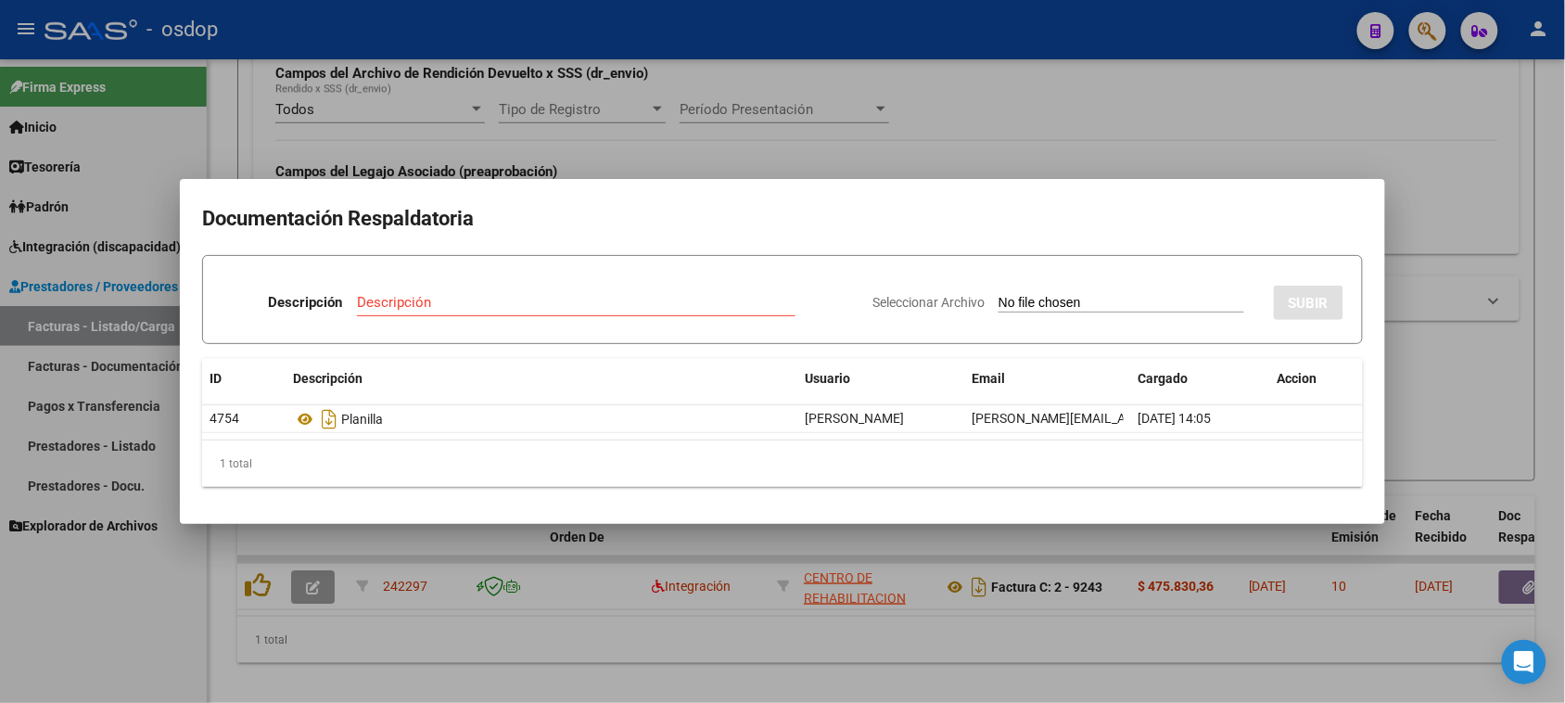
drag, startPoint x: 1057, startPoint y: 663, endPoint x: 1059, endPoint y: 644, distance: 18.7
click at [1057, 658] on div at bounding box center [782, 351] width 1565 height 703
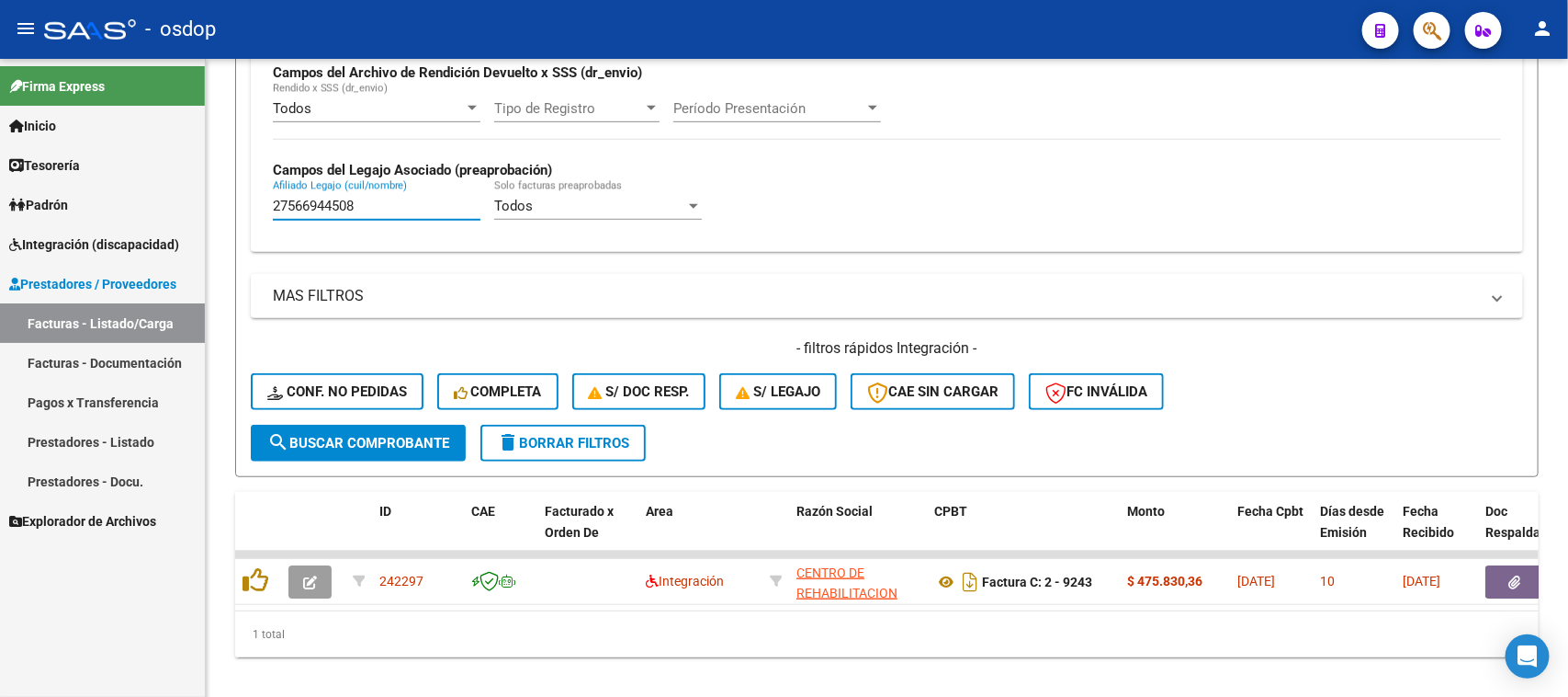
drag, startPoint x: 386, startPoint y: 209, endPoint x: 92, endPoint y: 214, distance: 294.0
click at [107, 209] on mat-sidenav-container "Firma Express Inicio Calendario SSS Instructivos Contacto OS Tesorería Extracto…" at bounding box center [784, 377] width 1568 height 638
paste input "0521484625"
type input "20521484625"
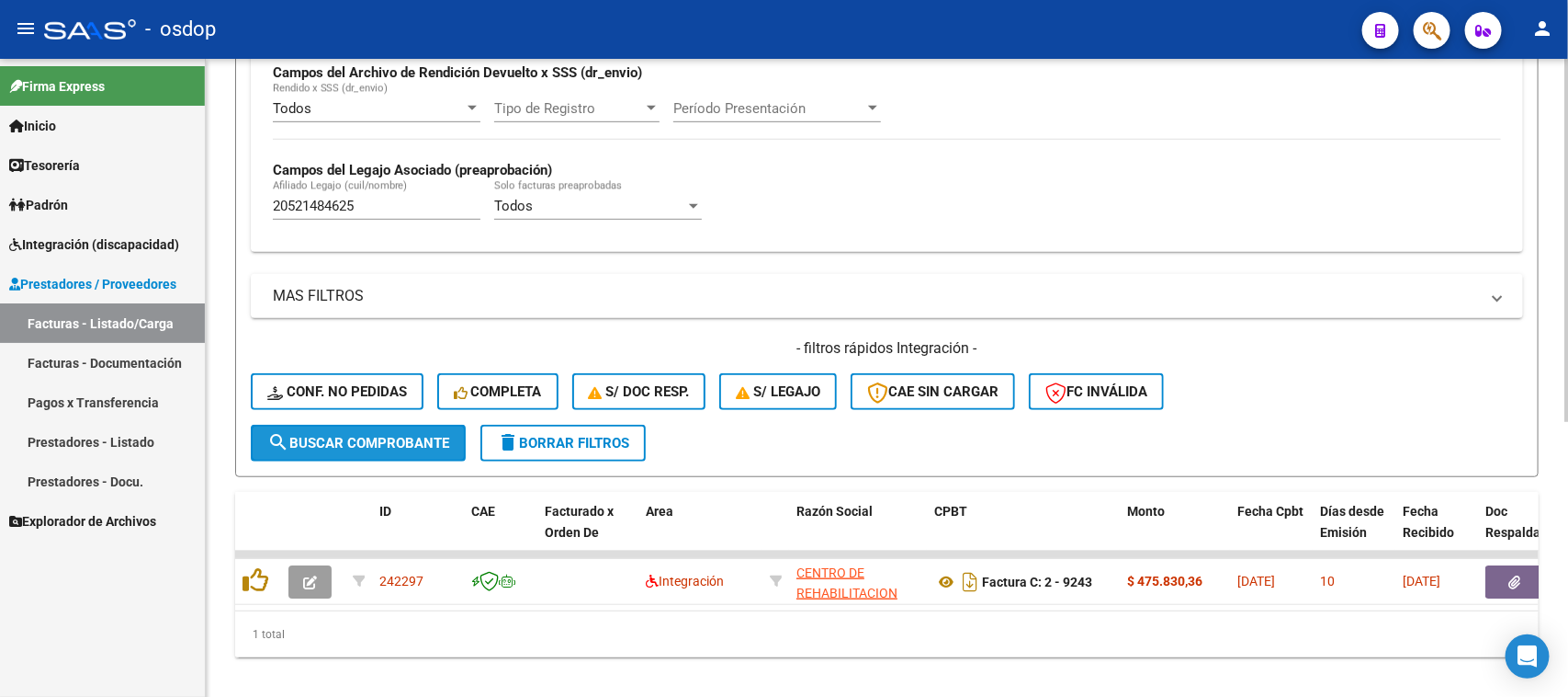
click at [425, 434] on span "search Buscar Comprobante" at bounding box center [359, 442] width 182 height 17
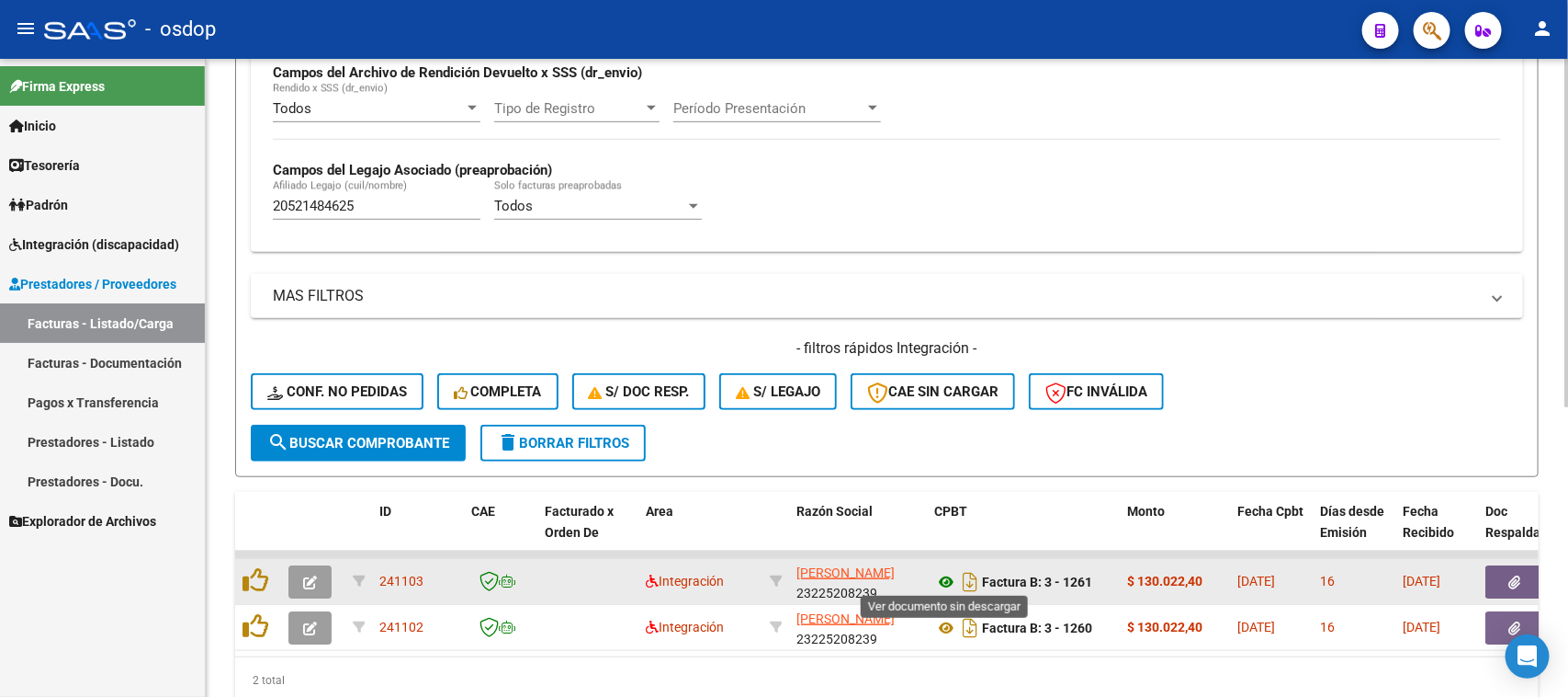
click at [945, 571] on icon at bounding box center [947, 582] width 24 height 22
click at [1518, 575] on icon "button" at bounding box center [1515, 582] width 12 height 14
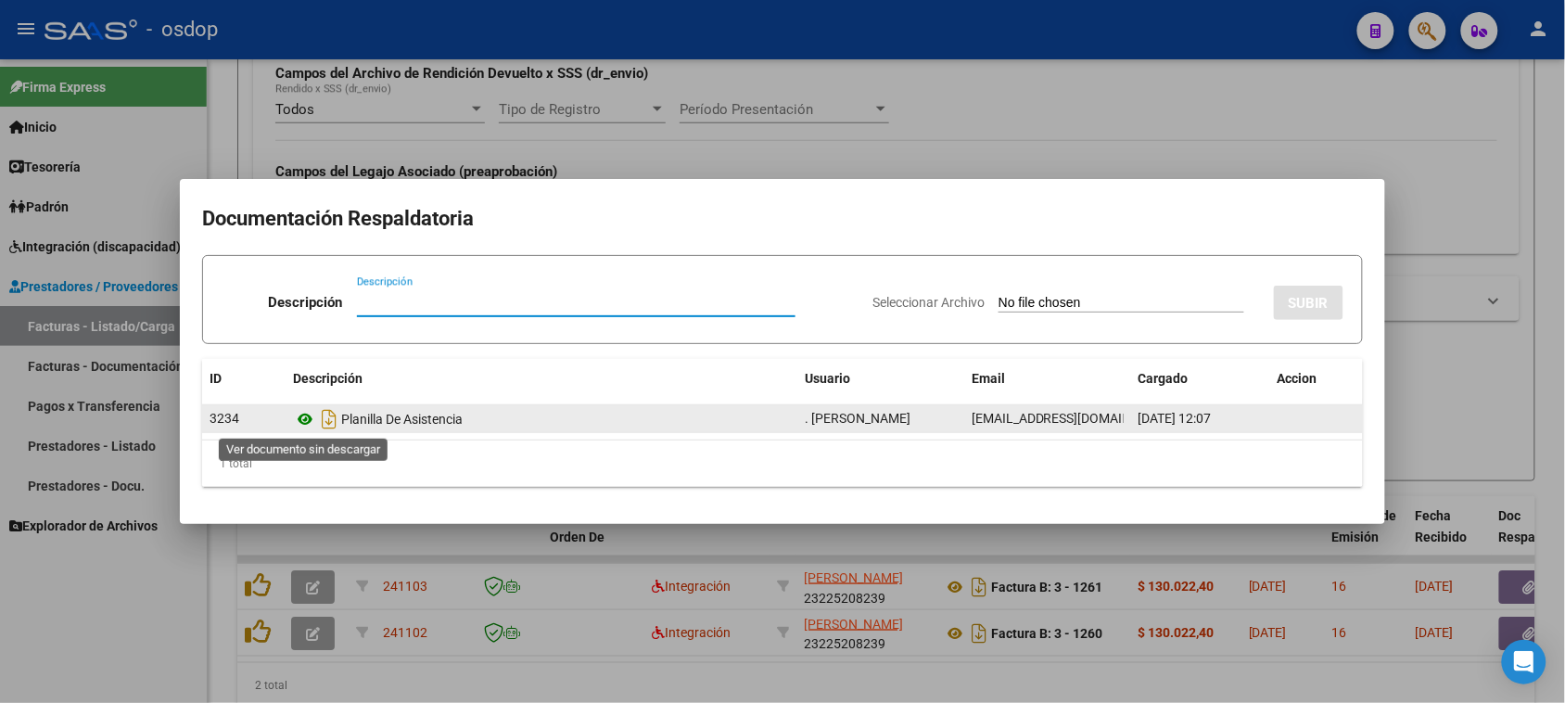
click at [308, 426] on icon at bounding box center [305, 419] width 24 height 22
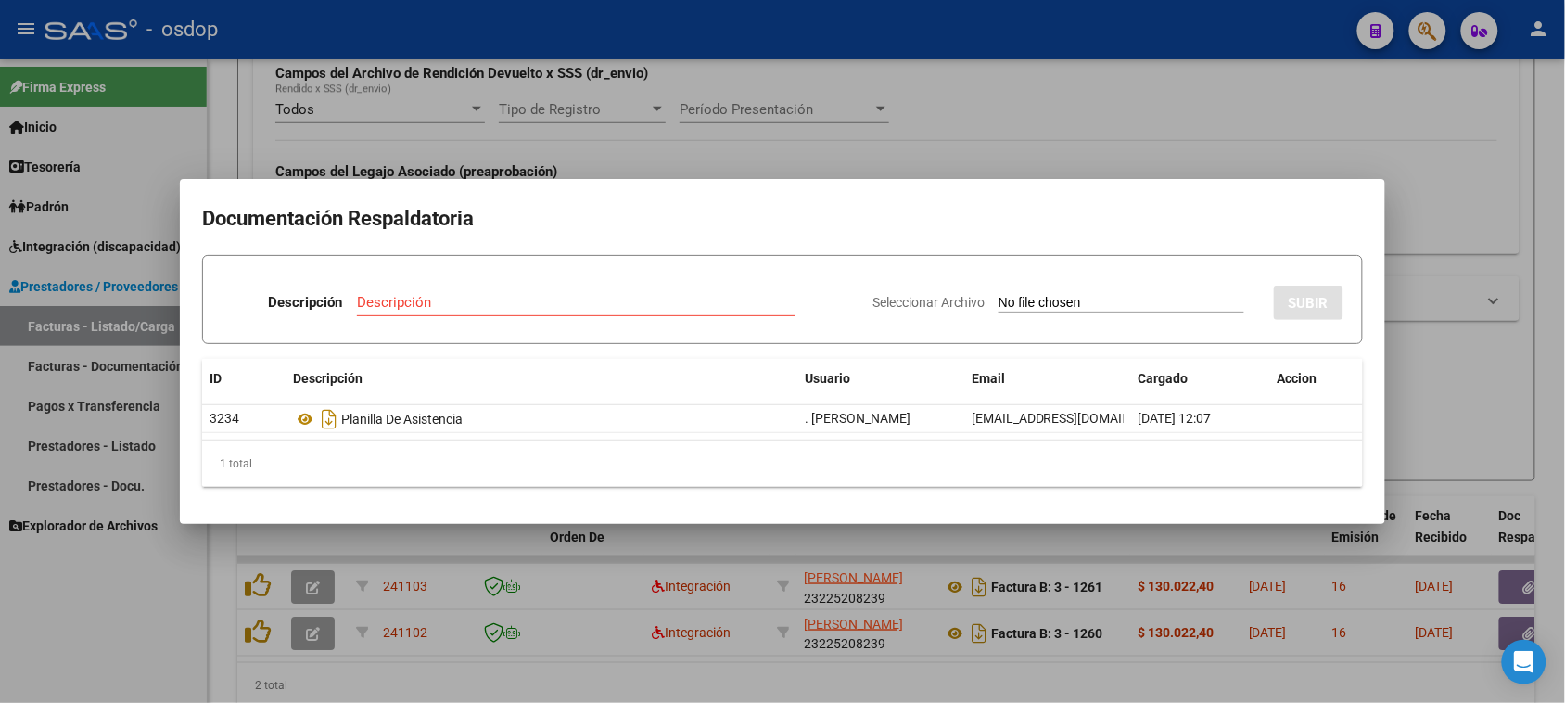
click at [1043, 677] on div at bounding box center [782, 351] width 1565 height 703
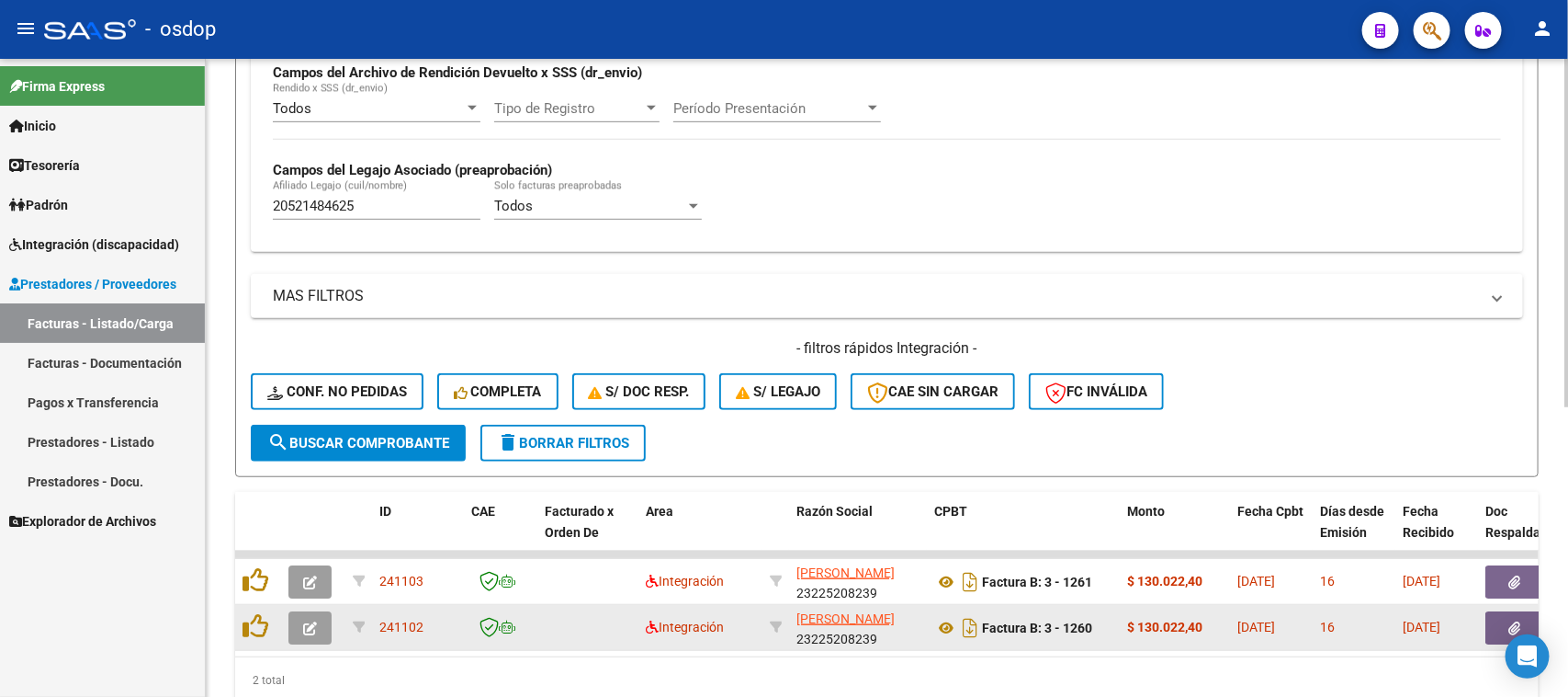
click at [1496, 627] on button "button" at bounding box center [1514, 627] width 58 height 33
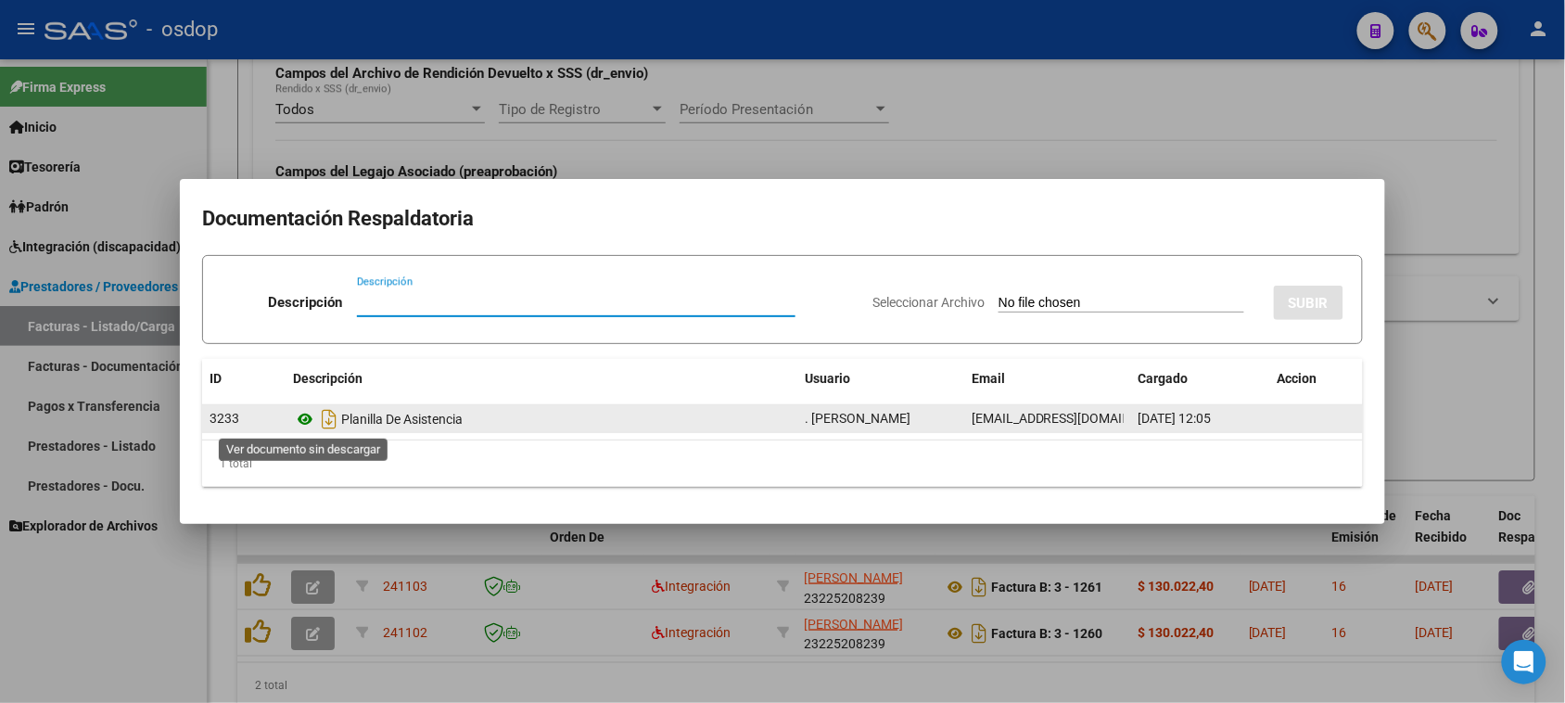
click at [303, 422] on icon at bounding box center [305, 419] width 24 height 22
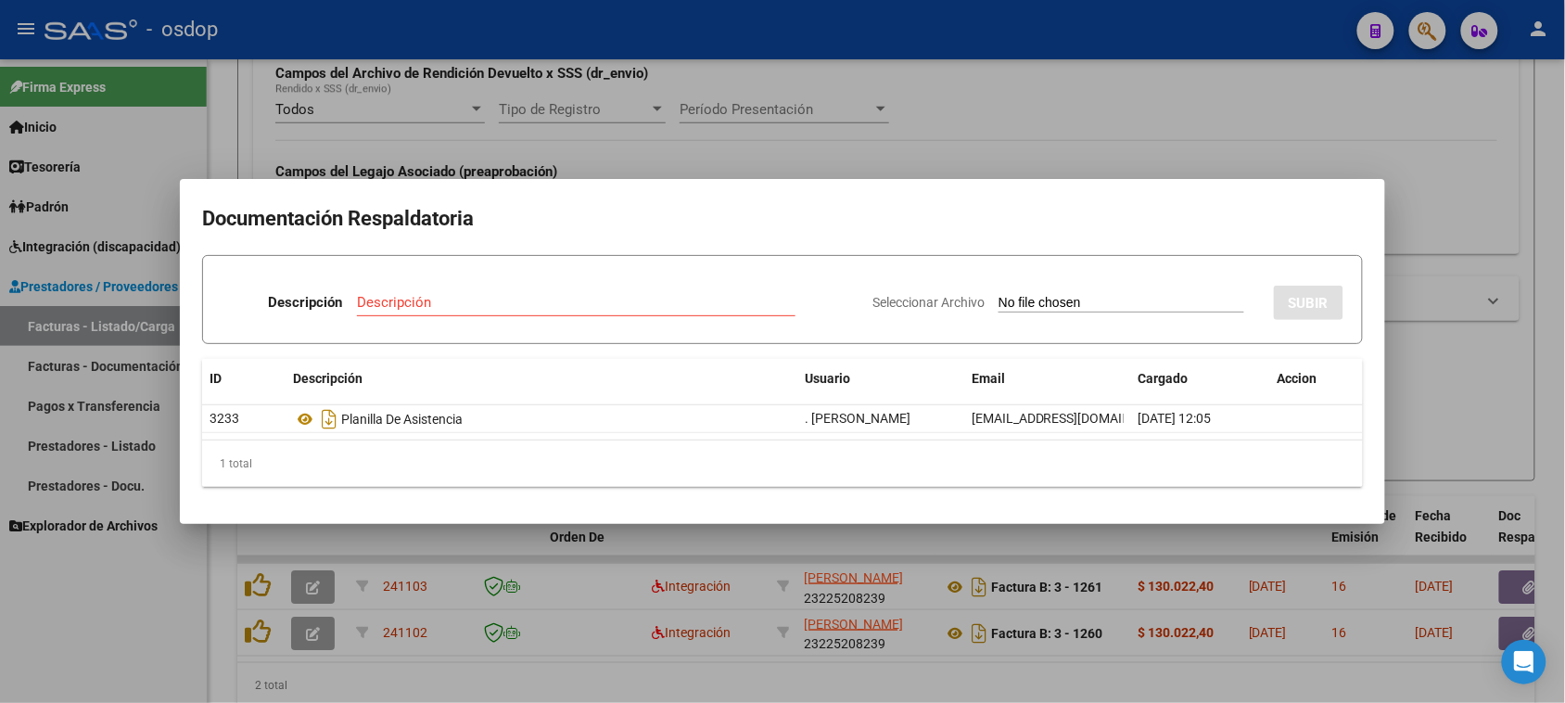
click at [317, 582] on div at bounding box center [782, 351] width 1565 height 703
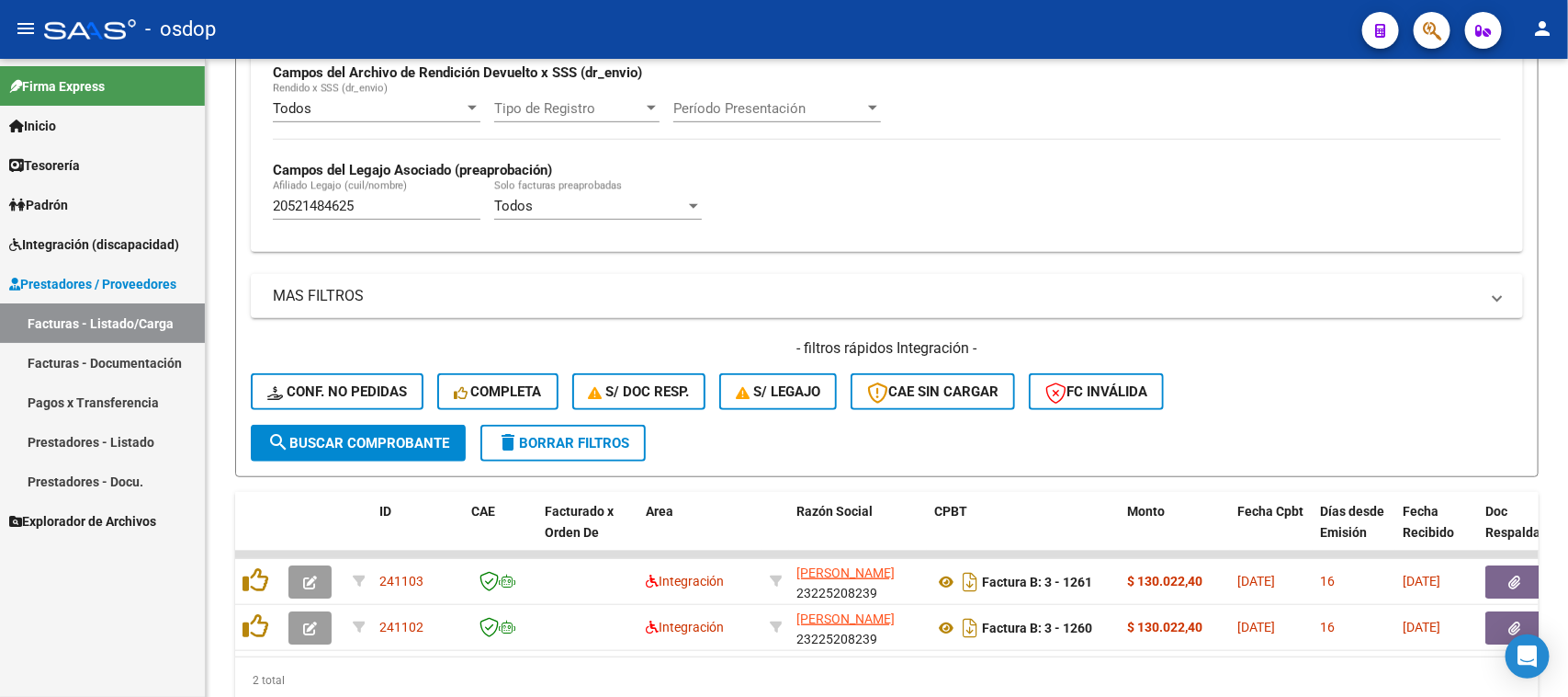
click at [314, 577] on icon "button" at bounding box center [310, 582] width 14 height 14
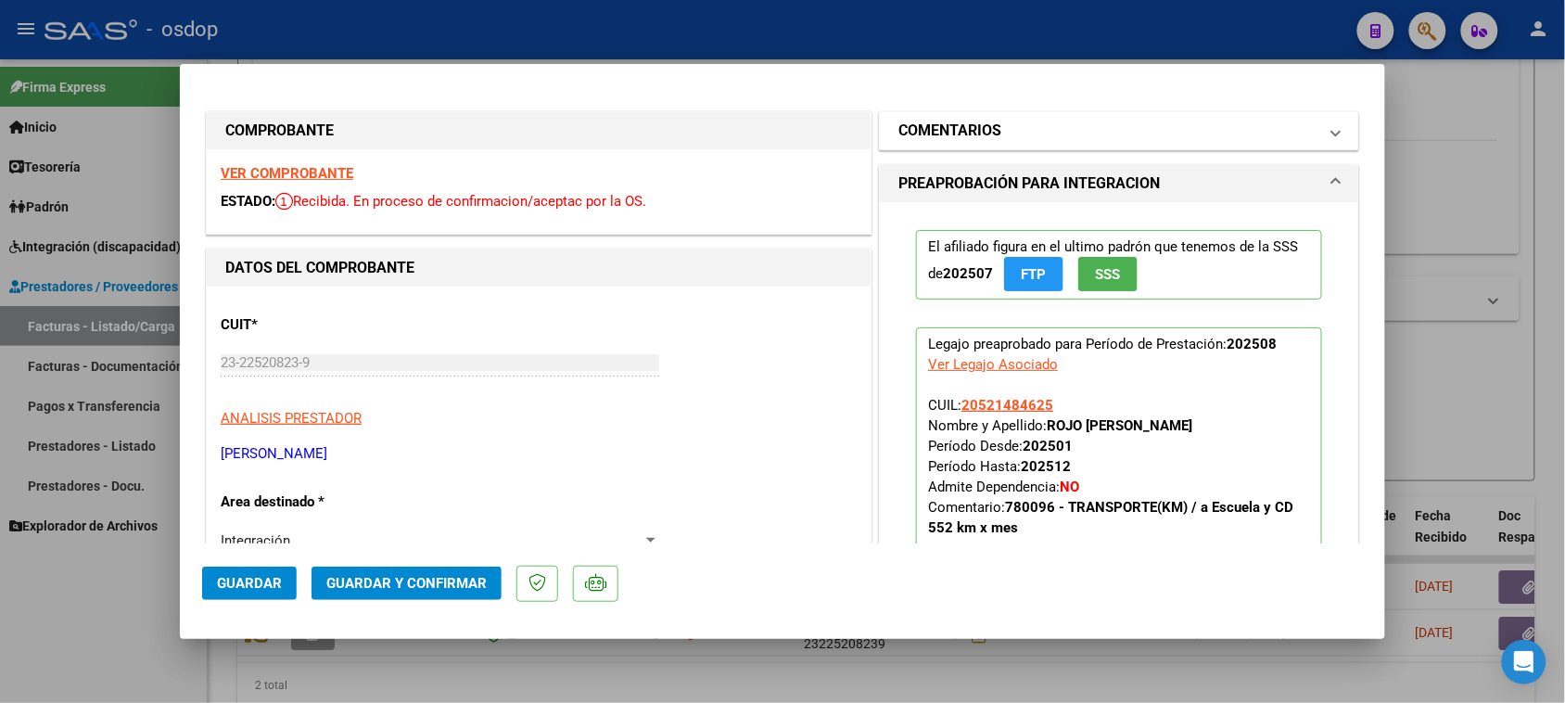
click at [1022, 141] on mat-panel-title "COMENTARIOS" at bounding box center [1107, 131] width 419 height 22
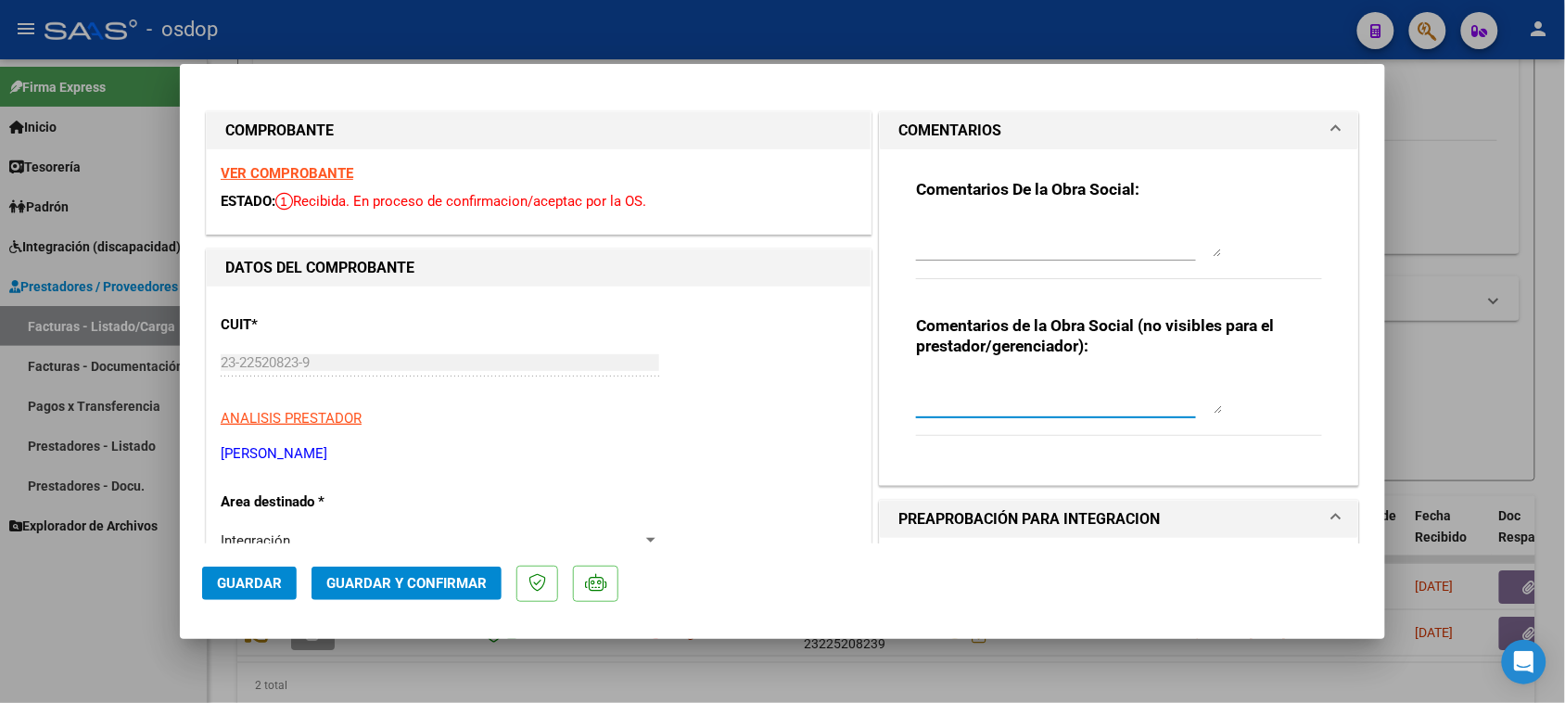
click at [993, 386] on textarea at bounding box center [1069, 394] width 306 height 37
type textarea "Traslado a CD 240 km mensuales. Valor por km $541.76 s/dep.-"
click at [409, 589] on span "Guardar y Confirmar" at bounding box center [406, 583] width 160 height 17
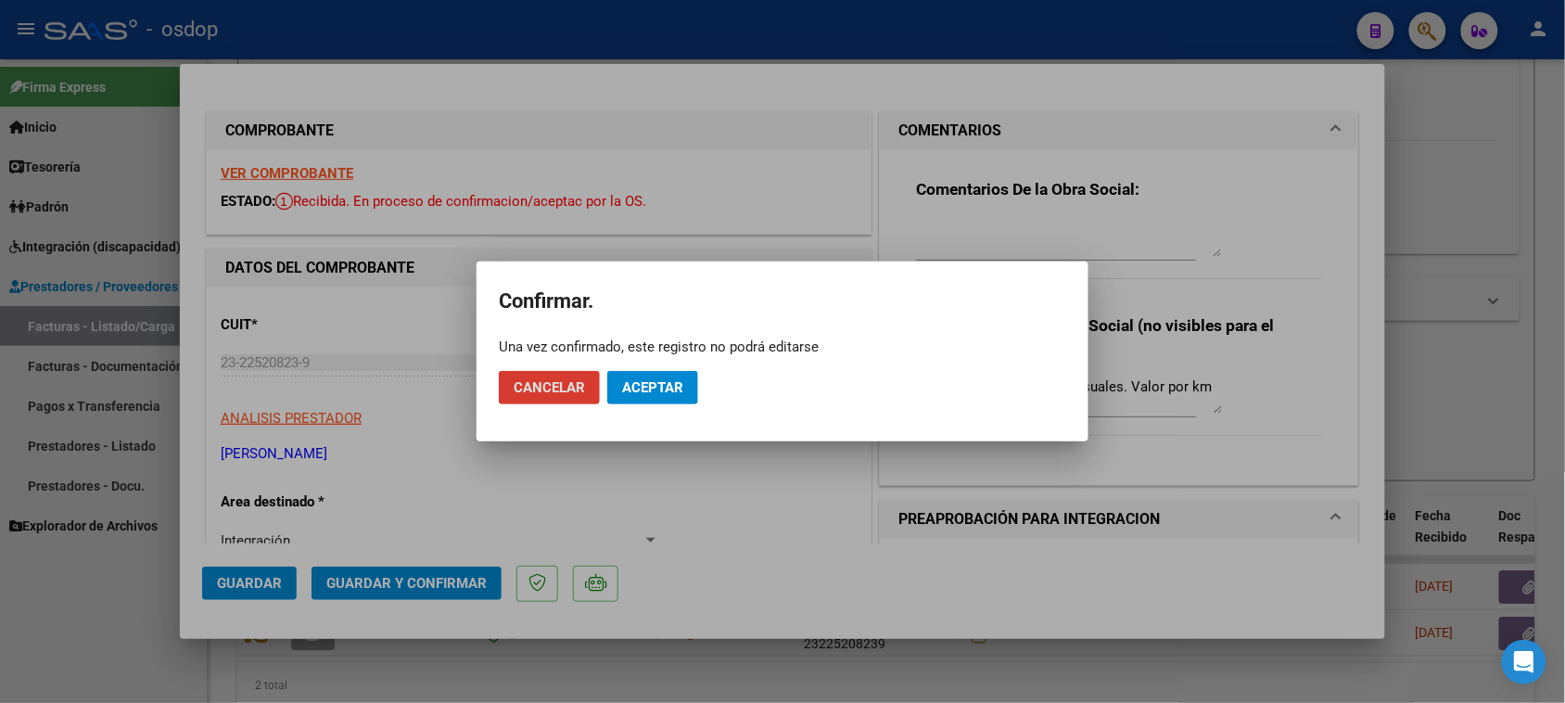
click at [673, 387] on span "Aceptar" at bounding box center [652, 387] width 61 height 17
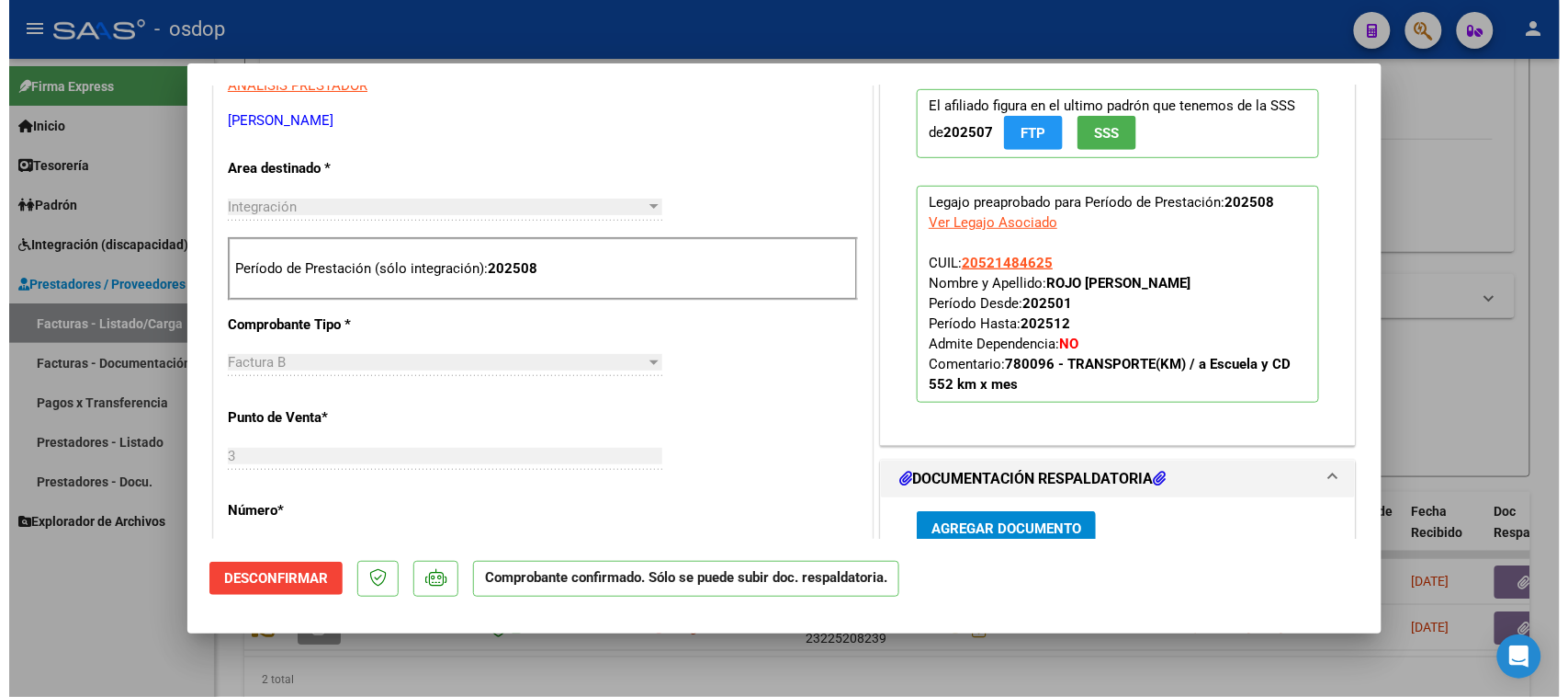
scroll to position [345, 0]
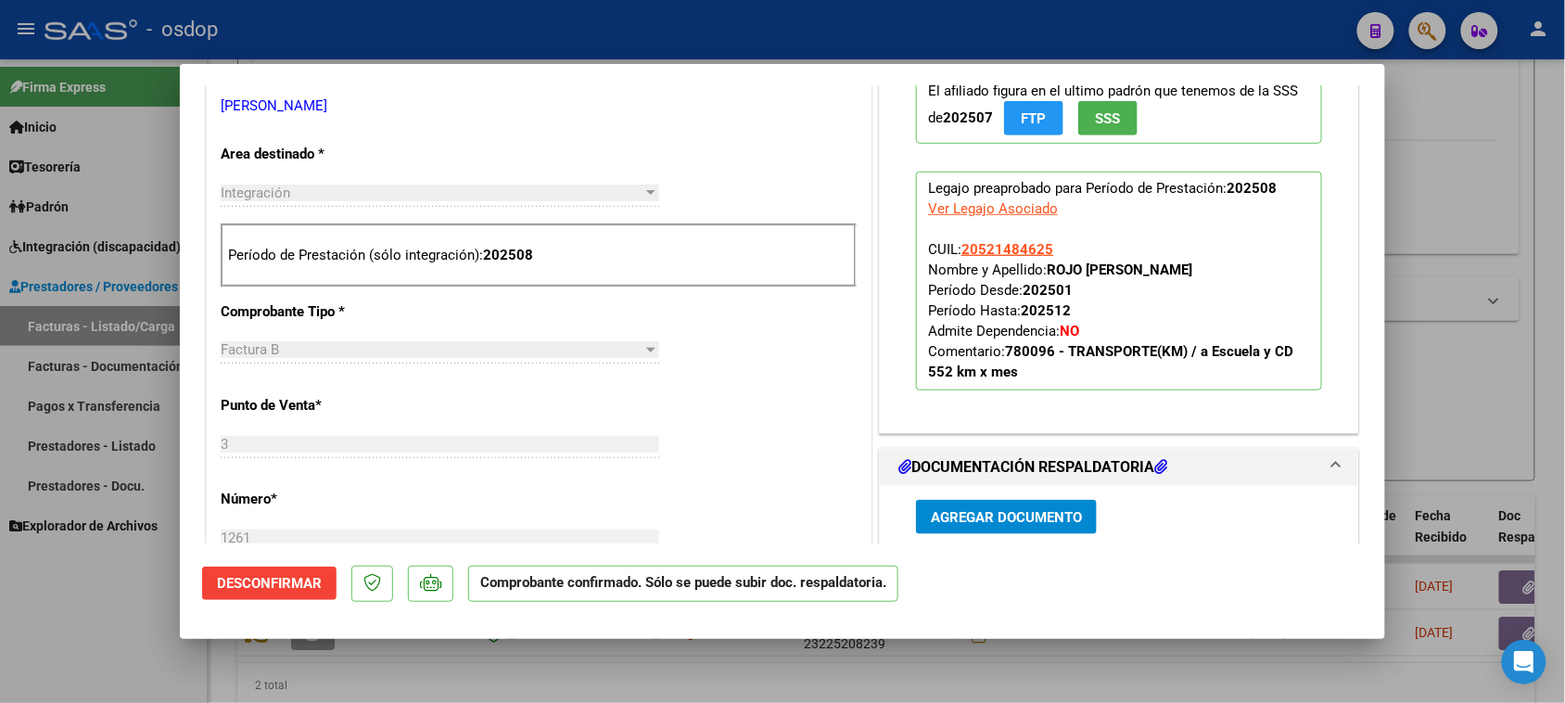
click at [820, 692] on div at bounding box center [782, 351] width 1565 height 703
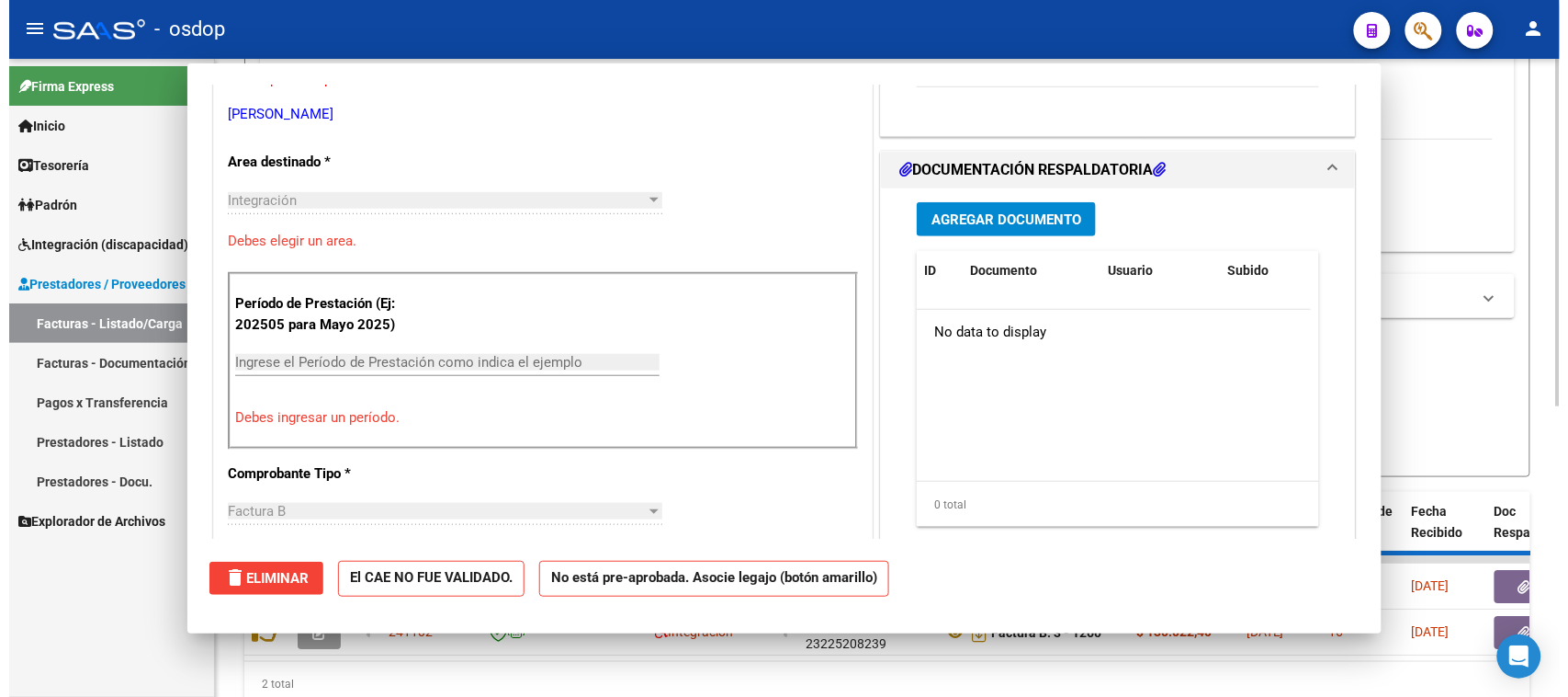
scroll to position [0, 0]
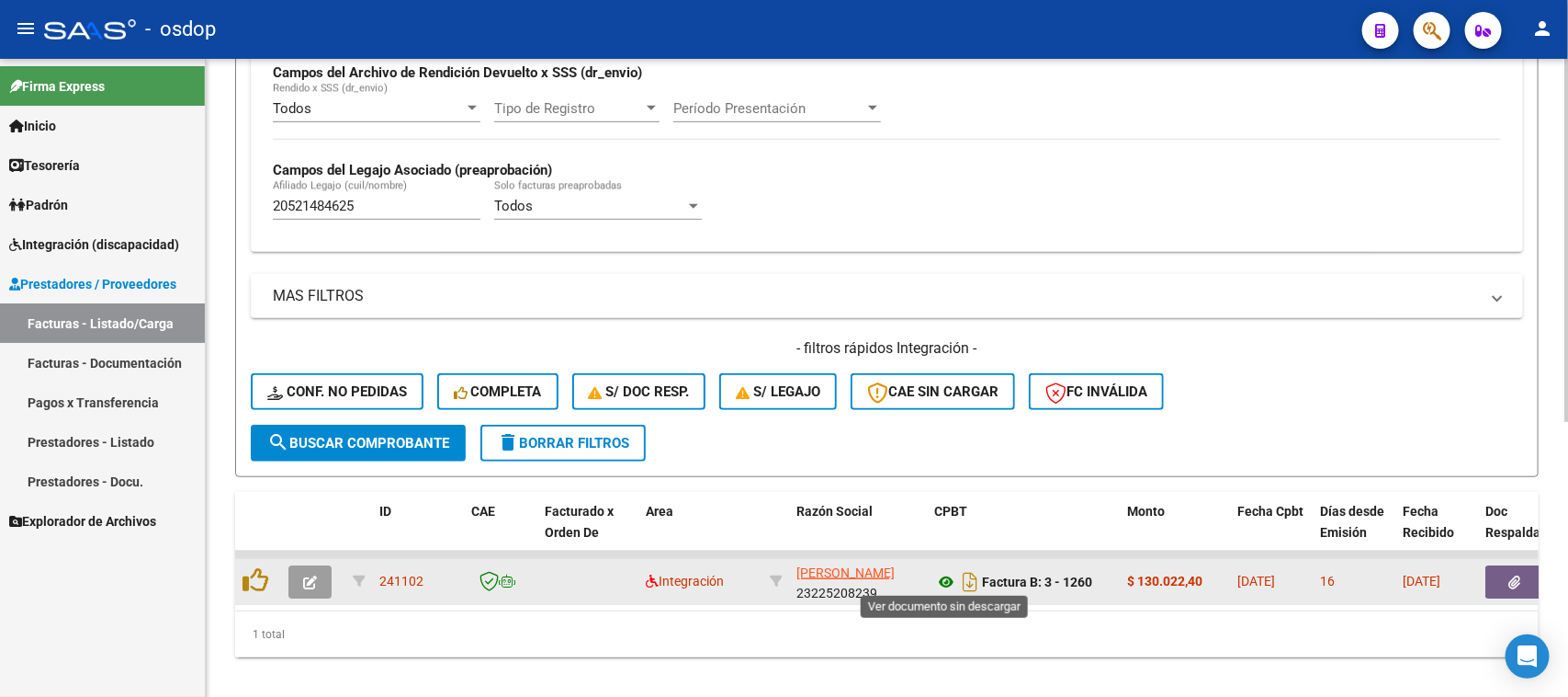
click at [944, 574] on icon at bounding box center [947, 582] width 24 height 22
click at [1516, 577] on icon "button" at bounding box center [1515, 582] width 12 height 14
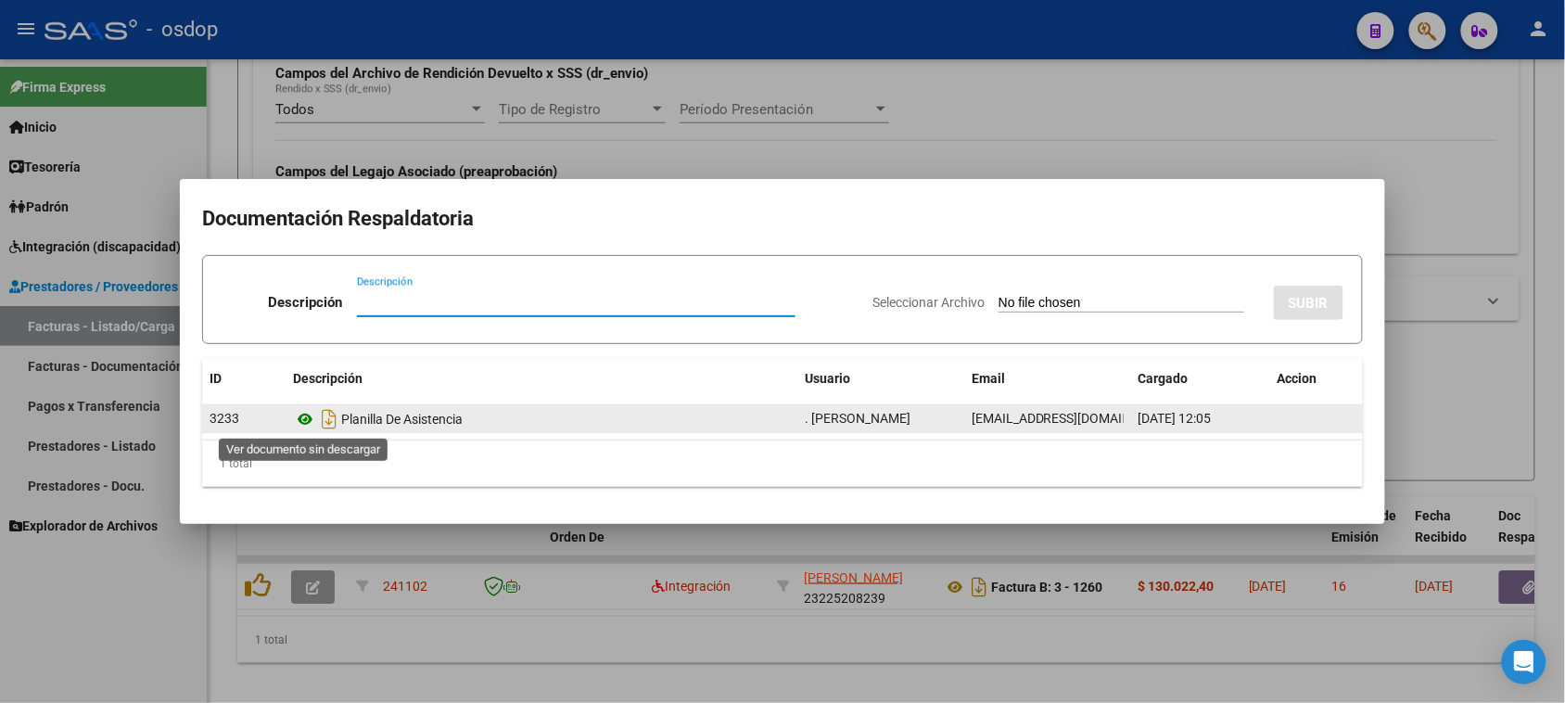
click at [307, 423] on icon at bounding box center [305, 419] width 24 height 22
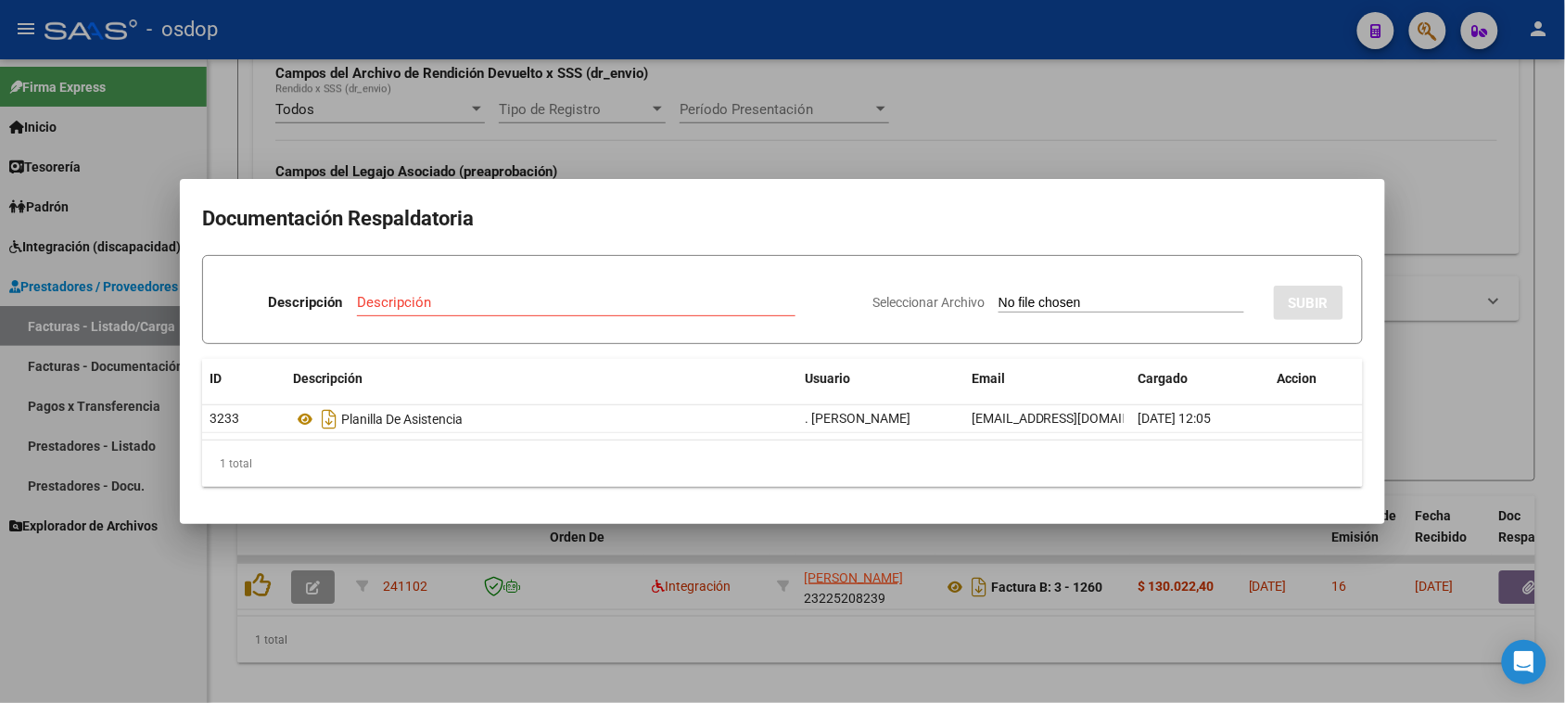
click at [308, 584] on div at bounding box center [782, 351] width 1565 height 703
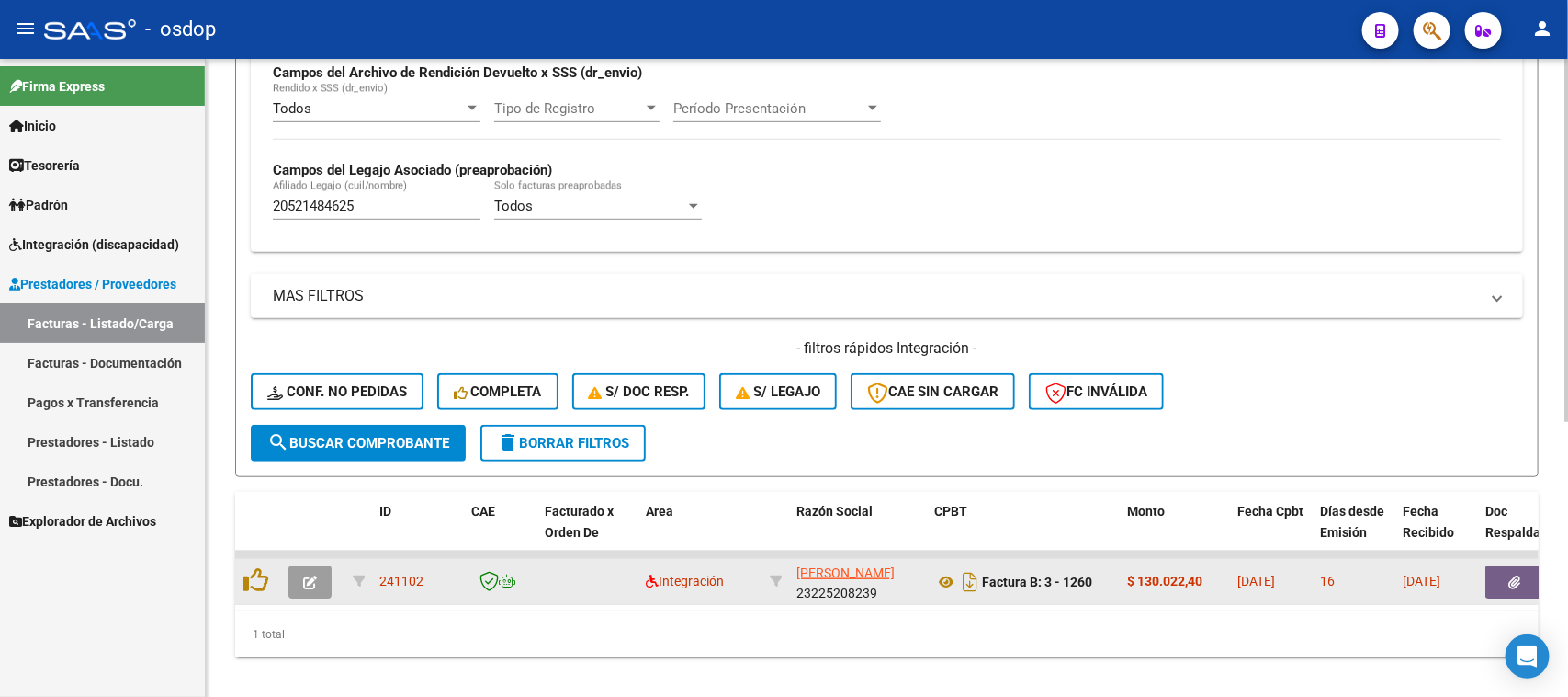
click at [317, 572] on button "button" at bounding box center [310, 581] width 44 height 33
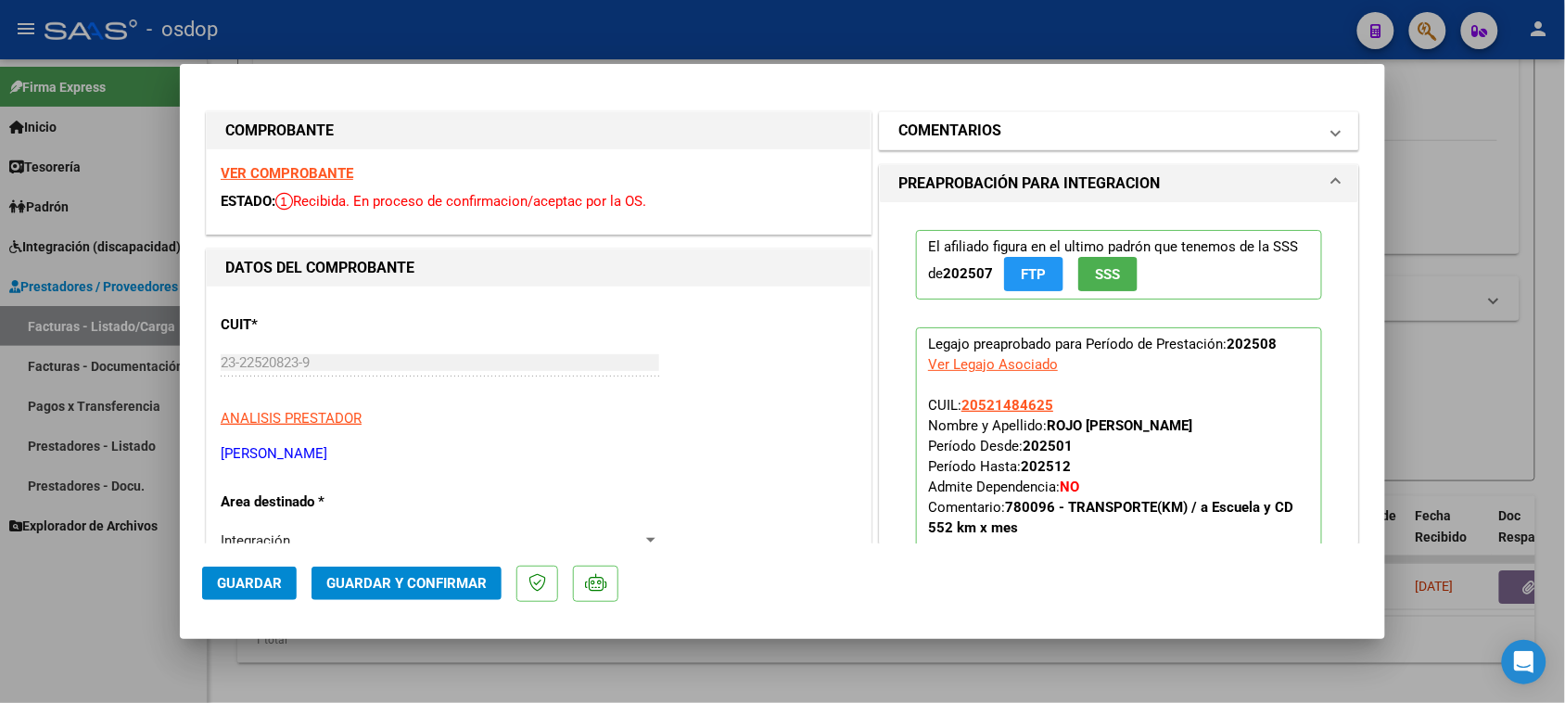
click at [1057, 139] on mat-panel-title "COMENTARIOS" at bounding box center [1107, 131] width 419 height 22
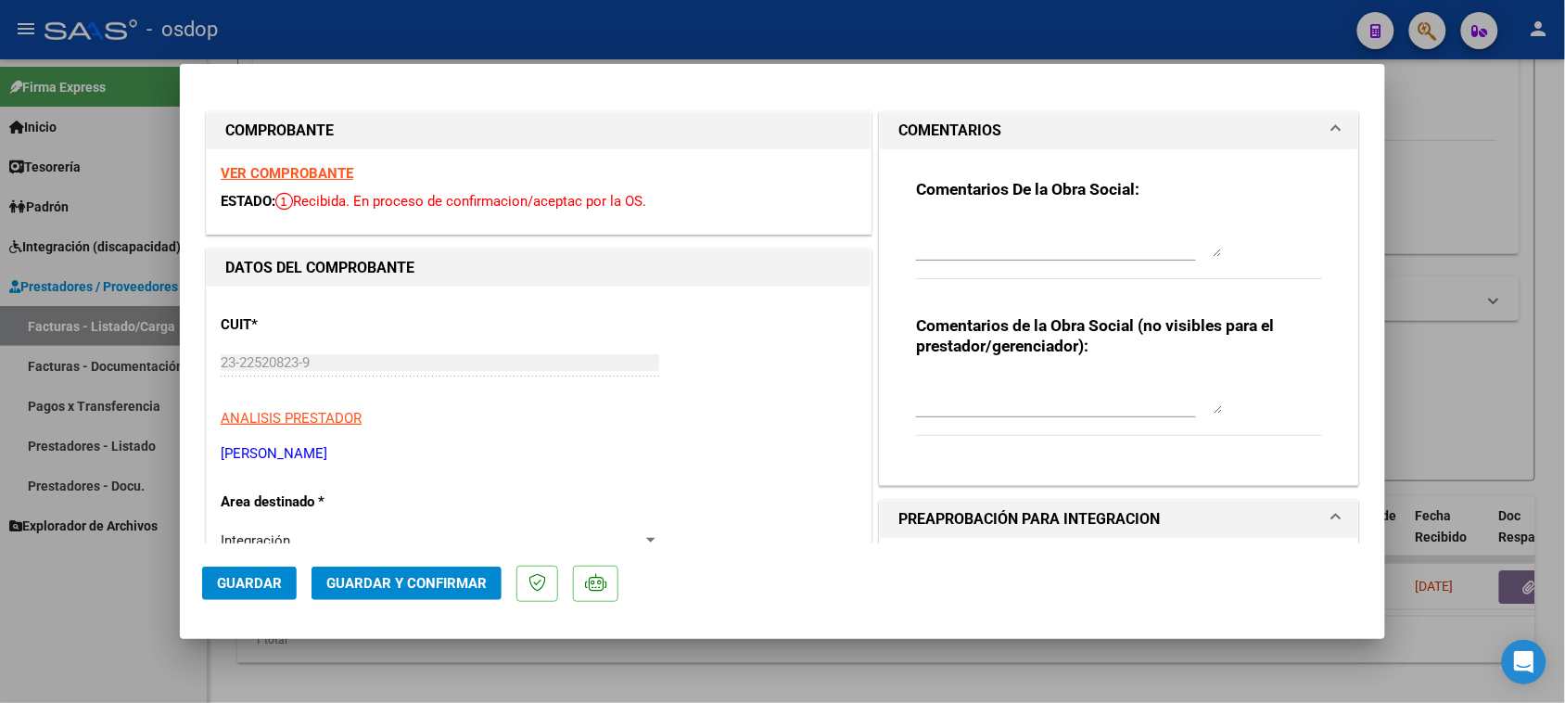
click at [1020, 378] on textarea at bounding box center [1069, 394] width 306 height 37
type textarea "Traslado a Esc 240 km mensuales. Valor por km $541.76 s/dep.-"
click at [406, 587] on span "Guardar y Confirmar" at bounding box center [406, 583] width 160 height 17
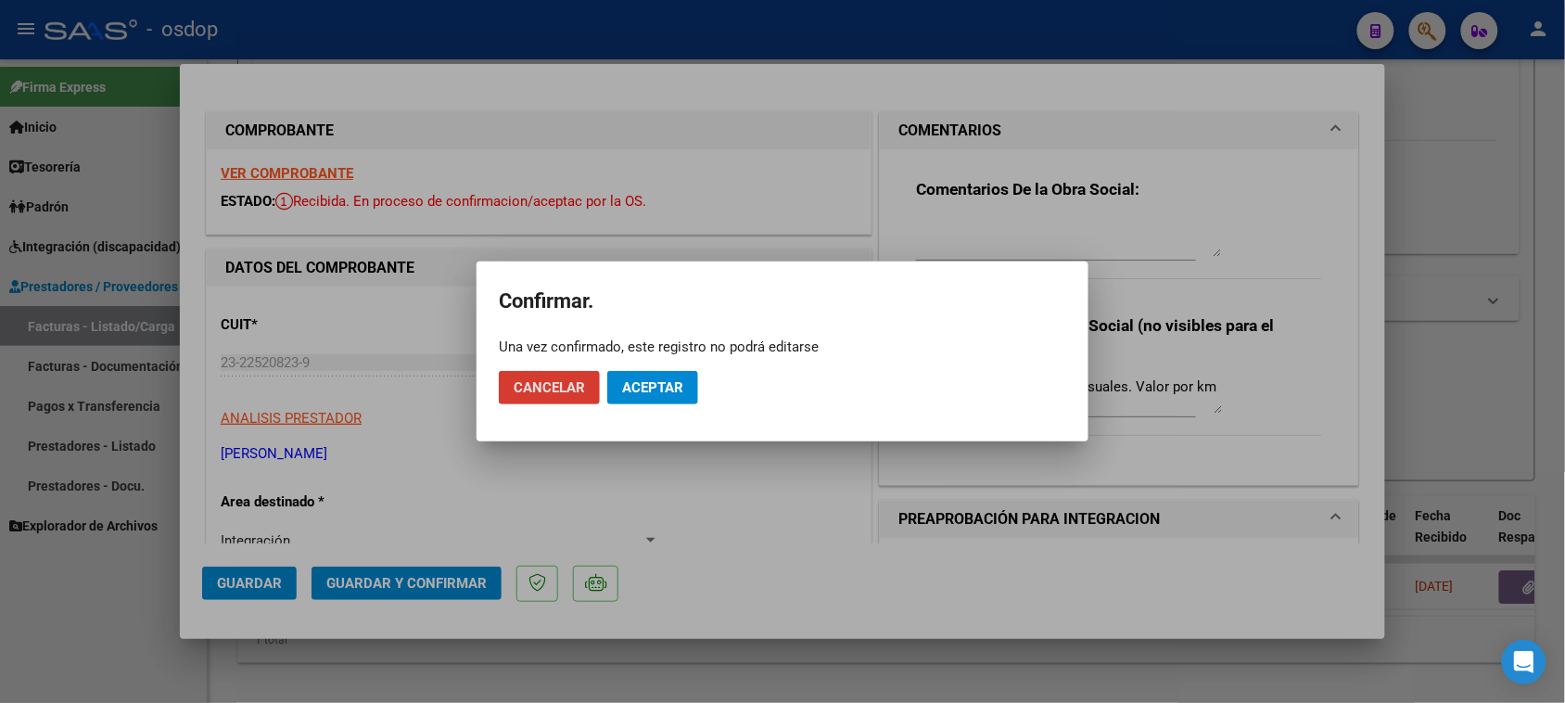
click at [649, 396] on button "Aceptar" at bounding box center [652, 387] width 91 height 33
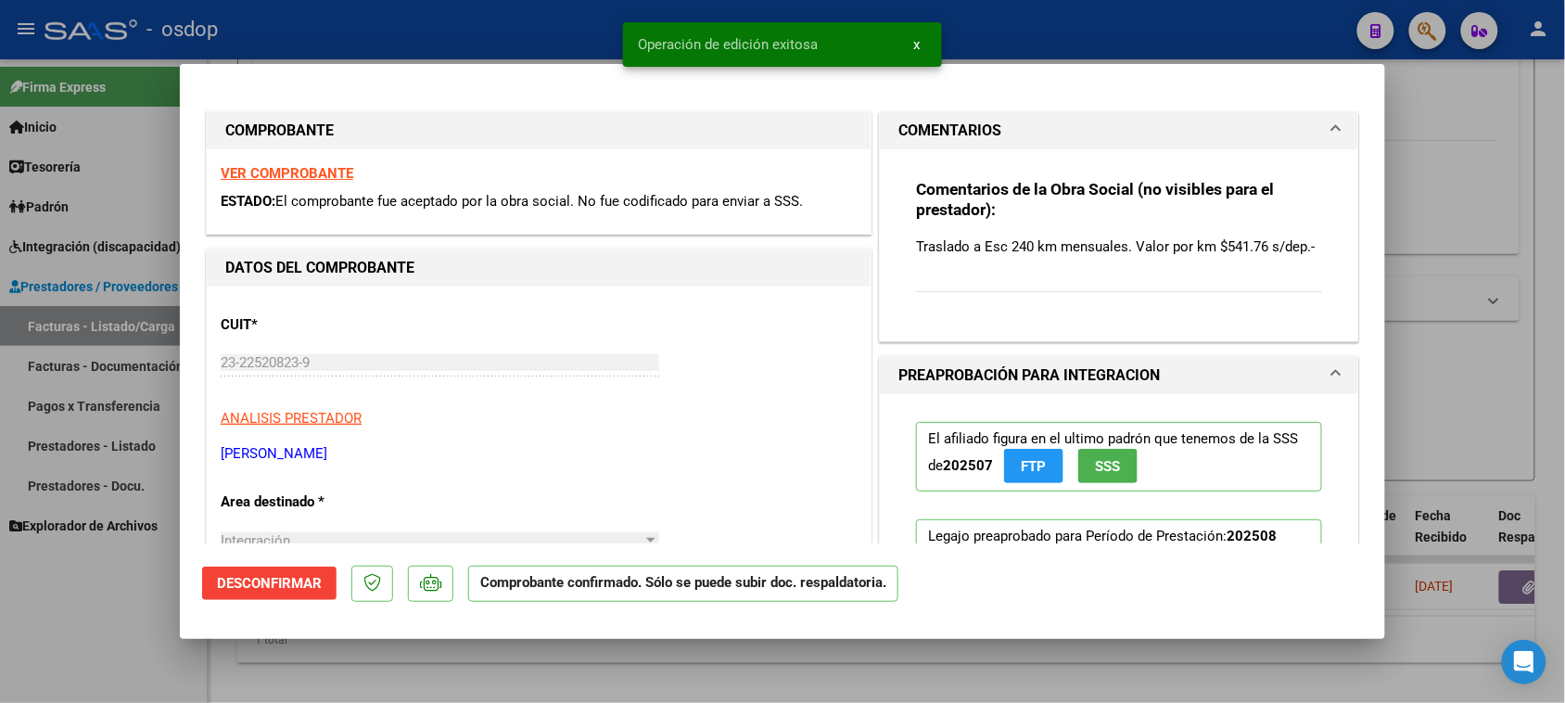
click at [642, 678] on div at bounding box center [782, 351] width 1565 height 703
type input "$ 0,00"
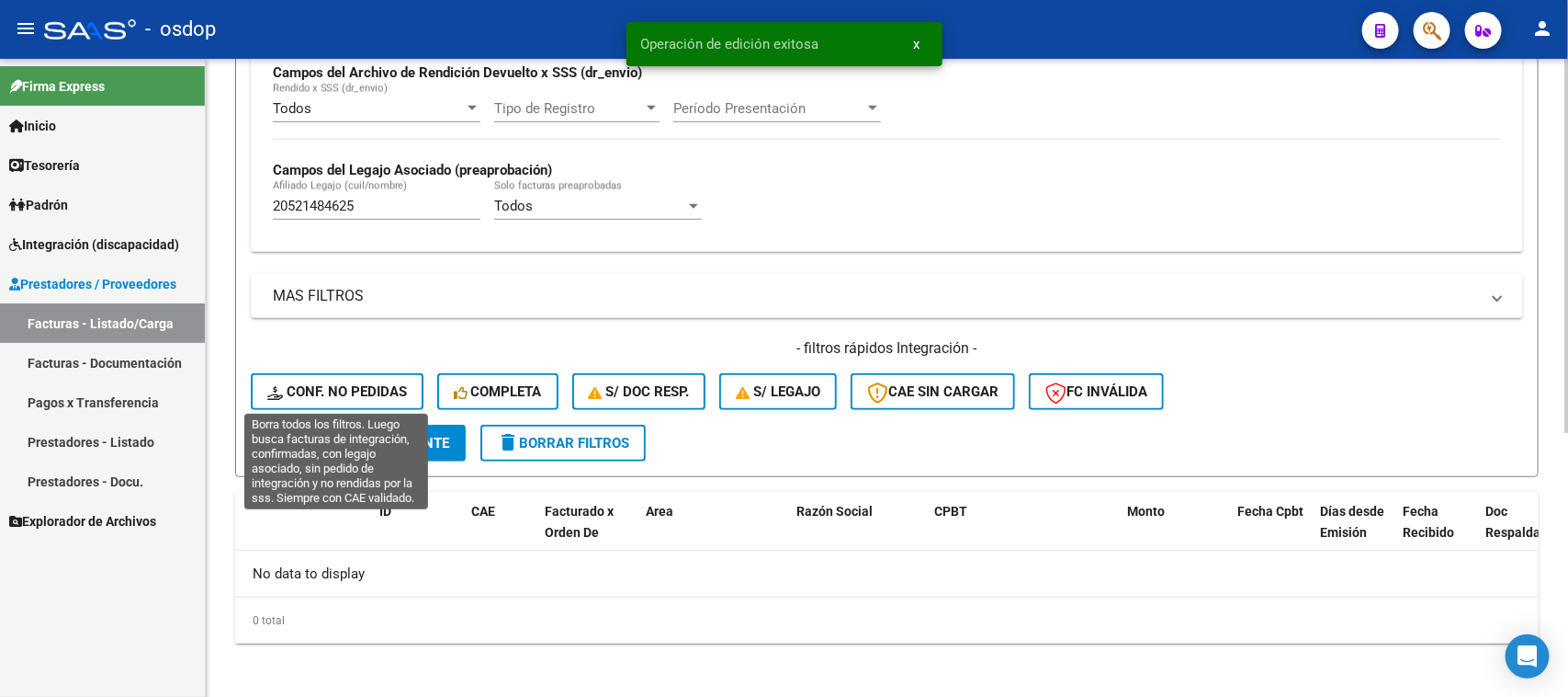
click at [359, 391] on span "Conf. no pedidas" at bounding box center [337, 392] width 140 height 17
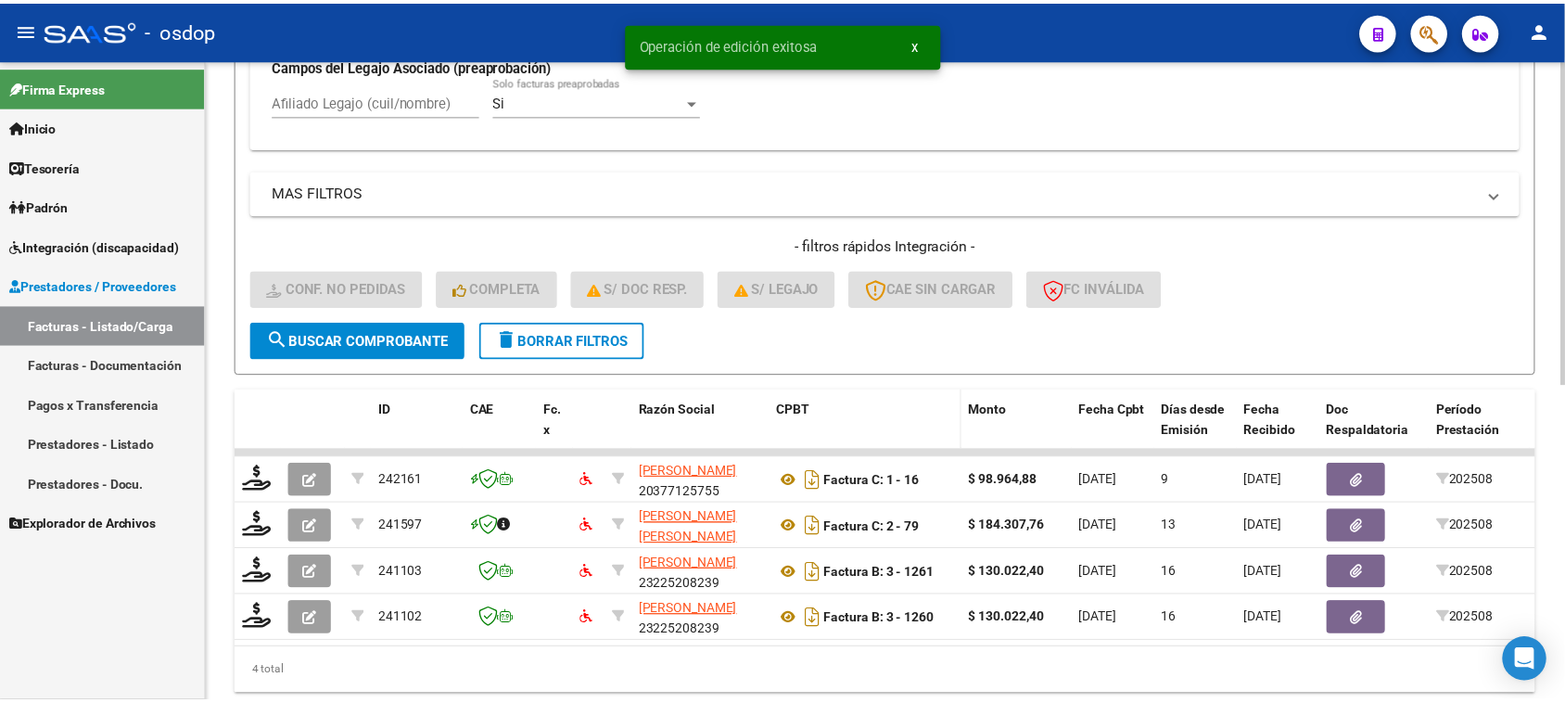
scroll to position [628, 0]
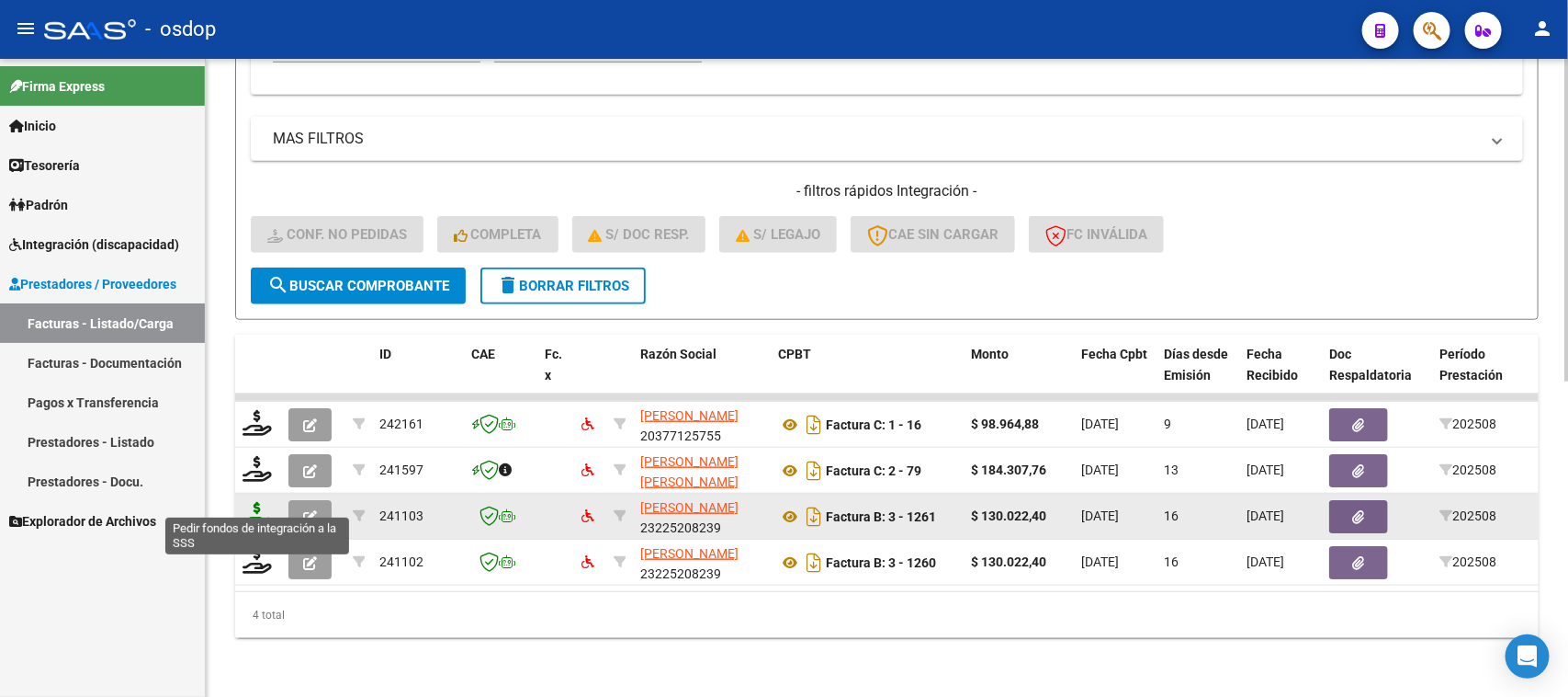
click at [259, 504] on icon at bounding box center [258, 515] width 30 height 26
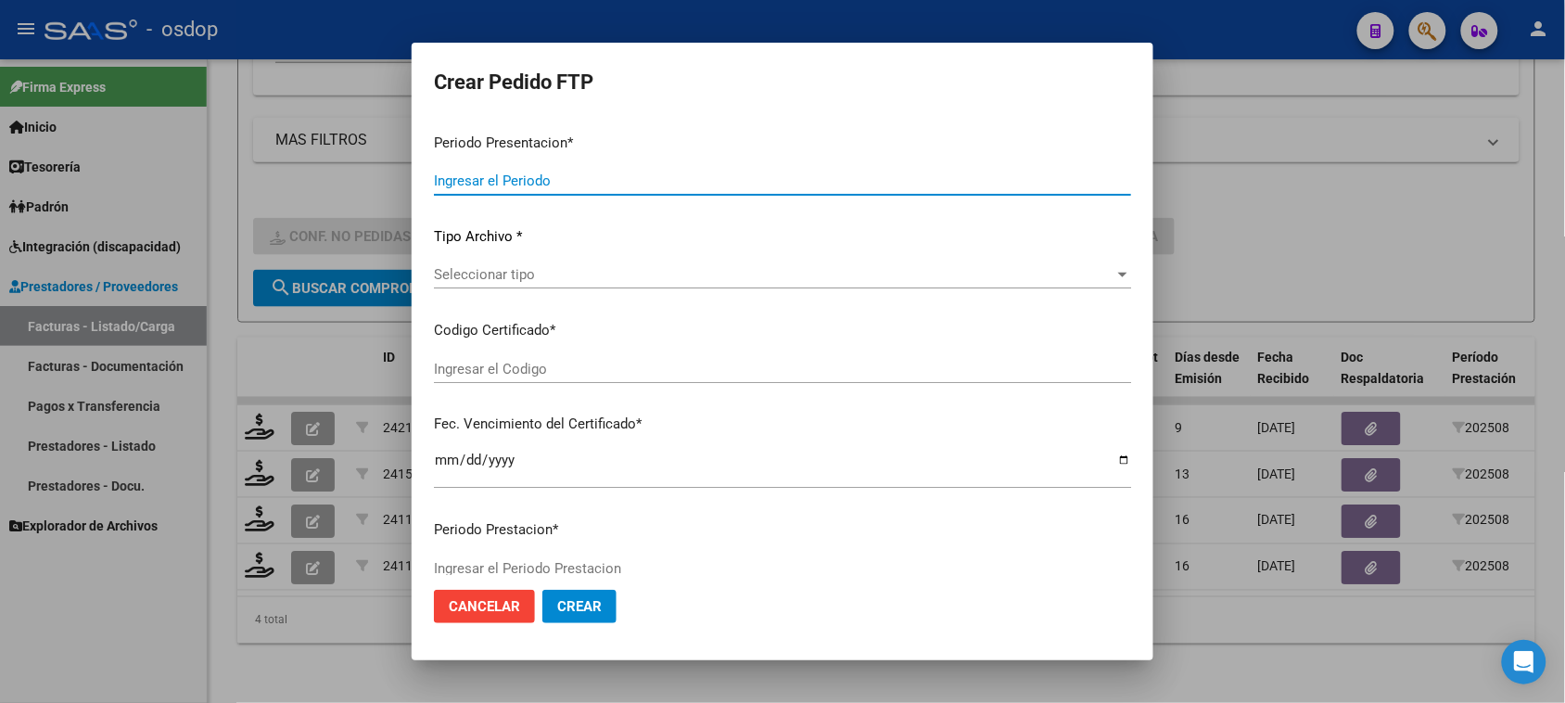
type input "202508"
type input "$ 130.022,40"
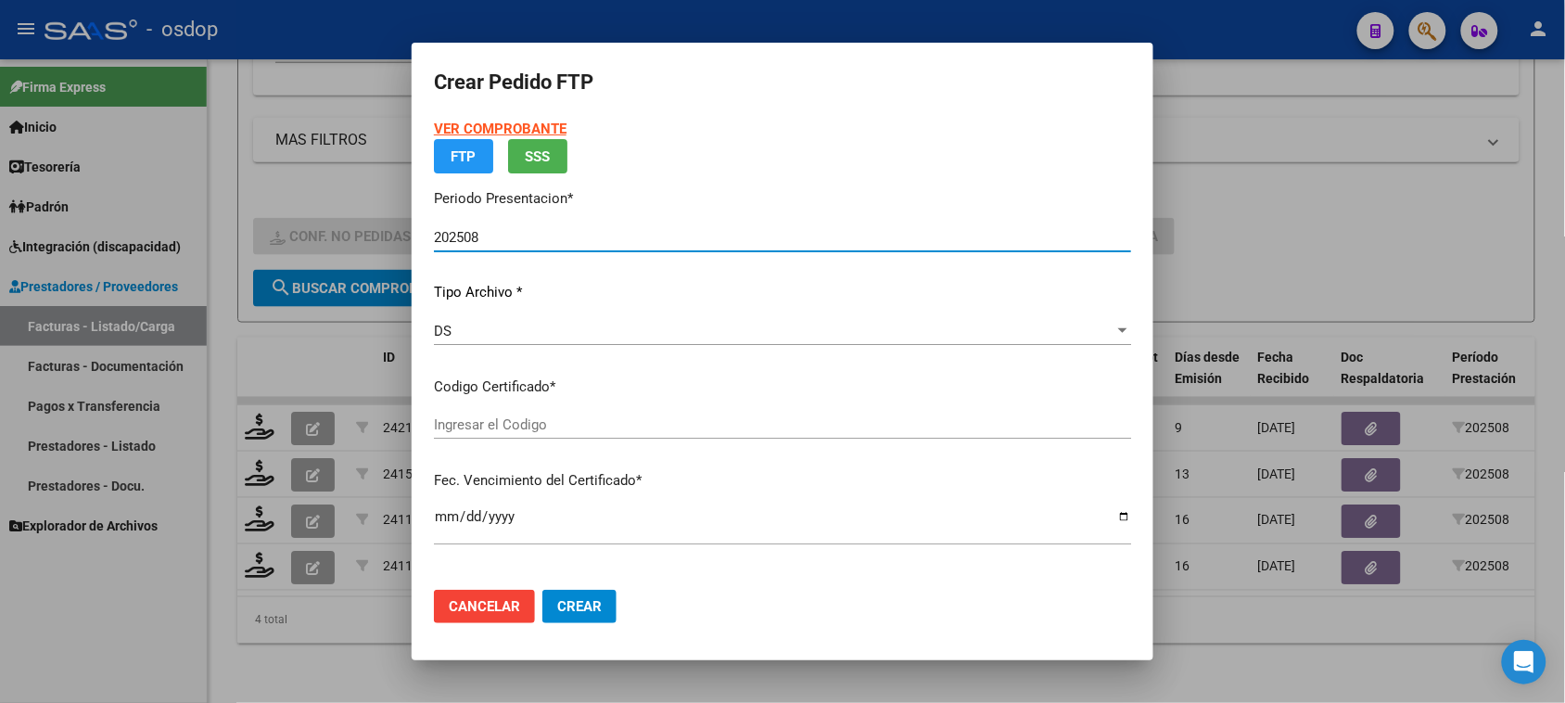
type input "3138600565"
type input "[DATE]"
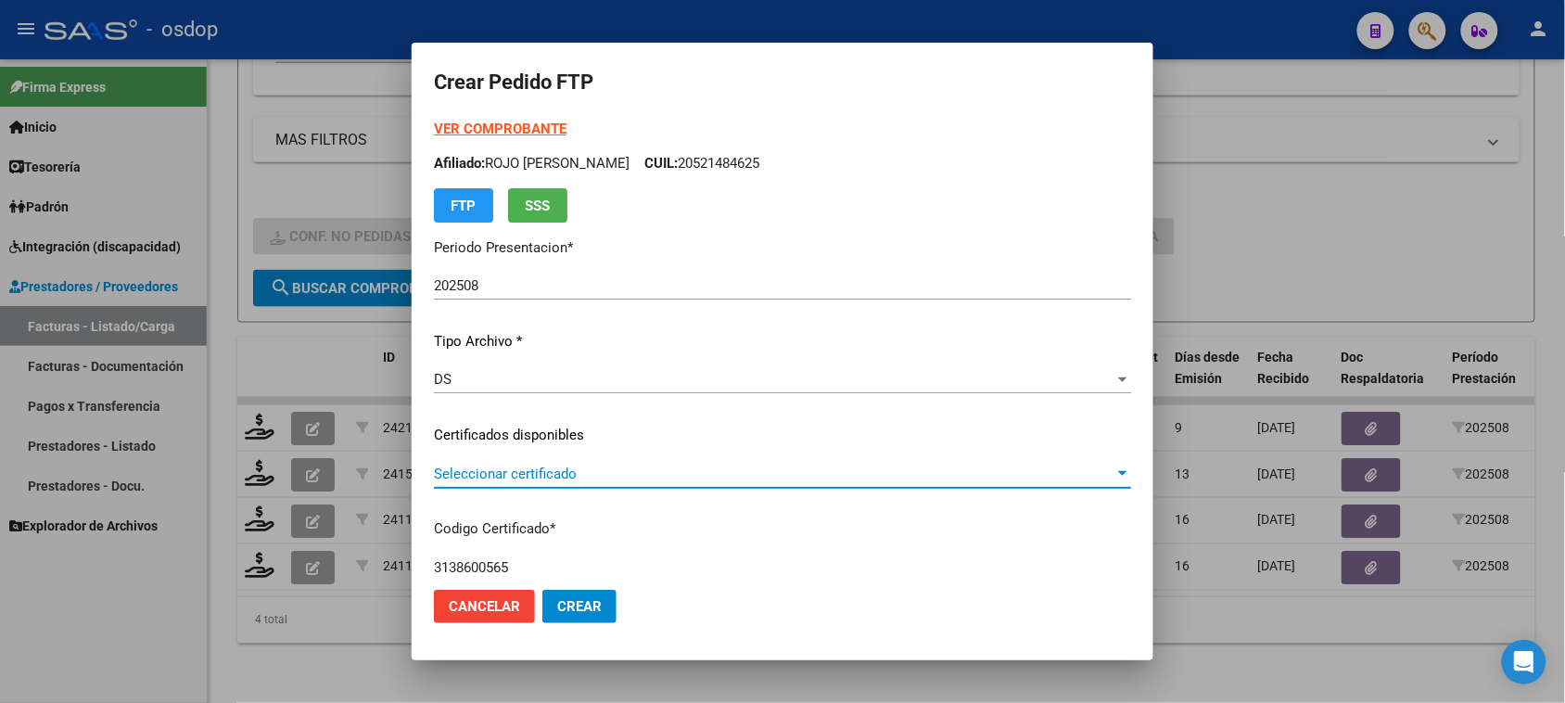
click at [616, 469] on span "Seleccionar certificado" at bounding box center [774, 473] width 680 height 17
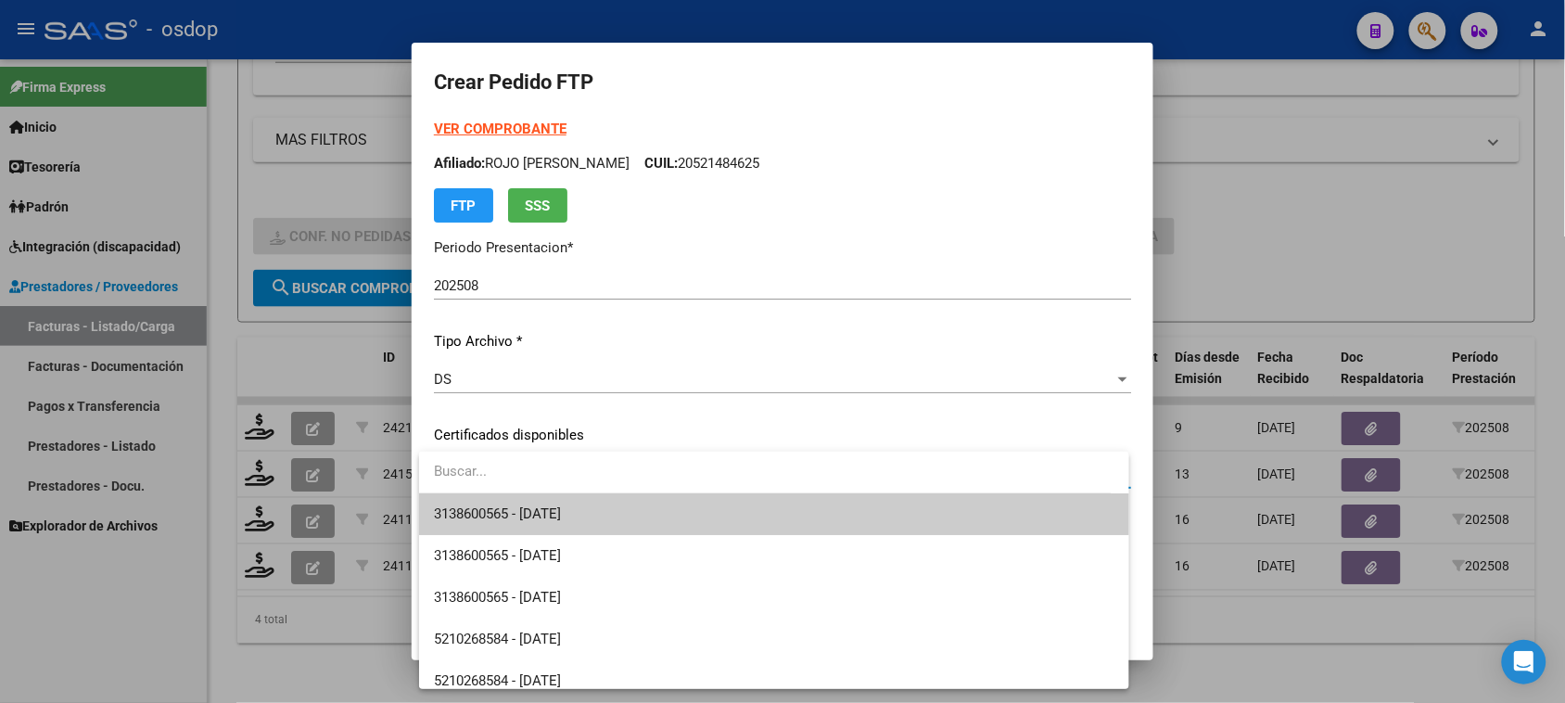
click at [617, 526] on span "3138600565 - 2025-09-02" at bounding box center [773, 514] width 679 height 42
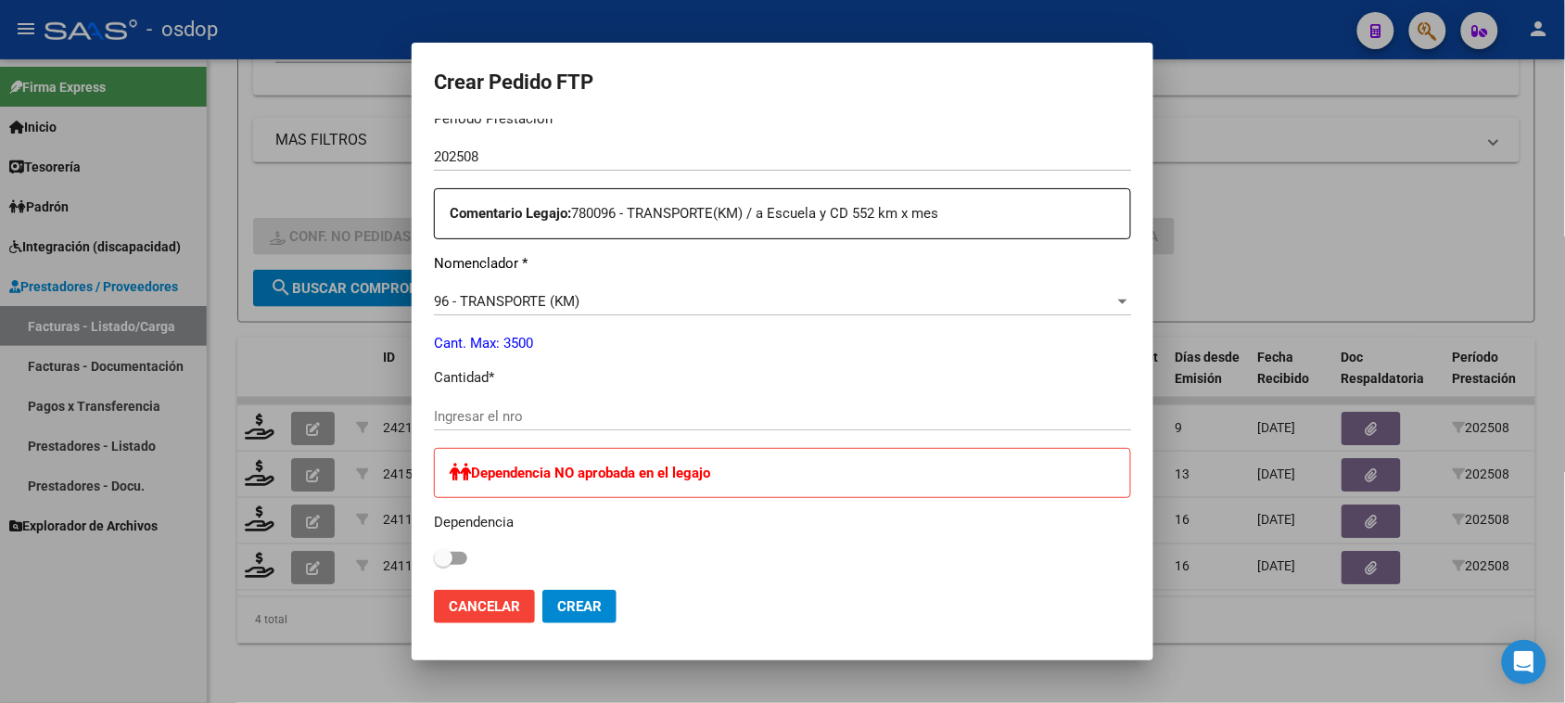
scroll to position [695, 0]
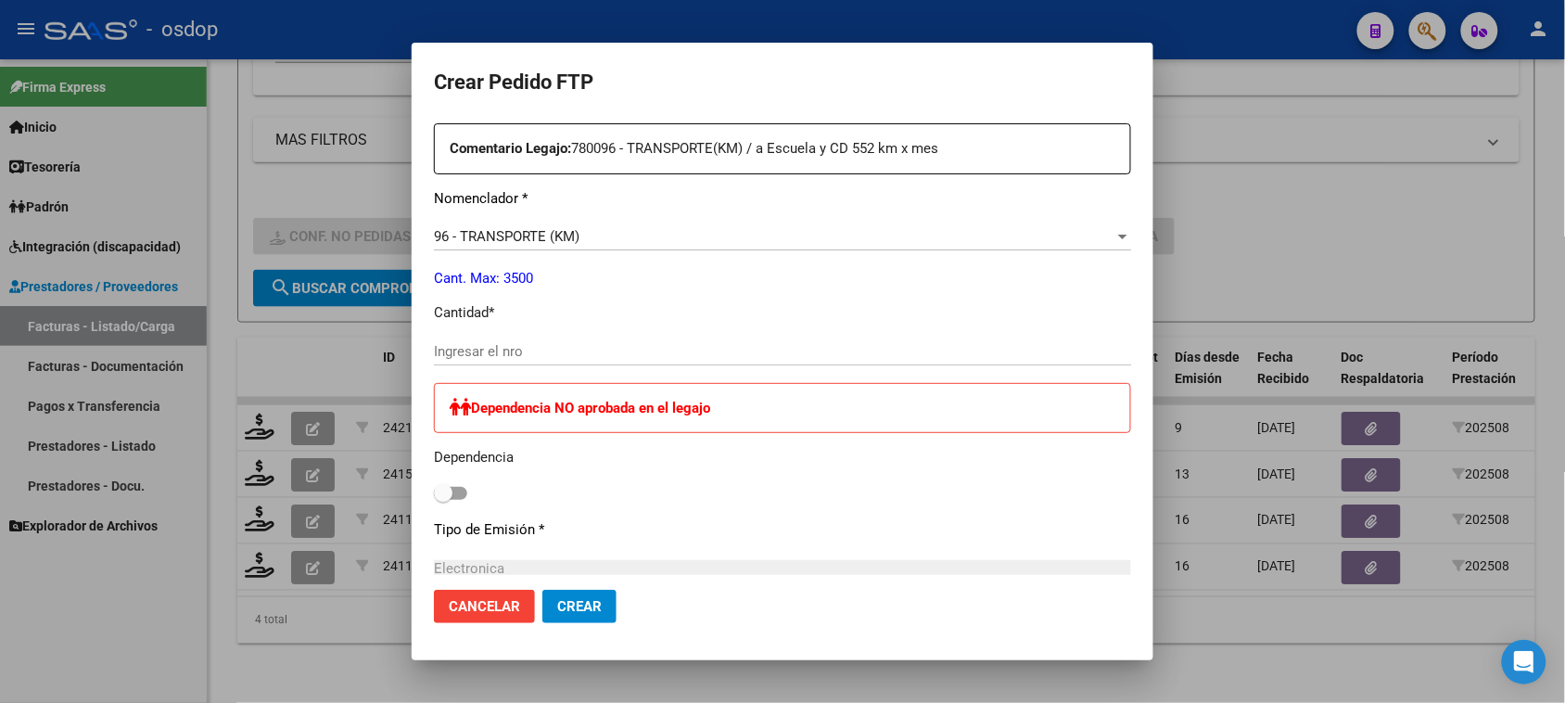
click at [513, 344] on input "Ingresar el nro" at bounding box center [782, 351] width 697 height 17
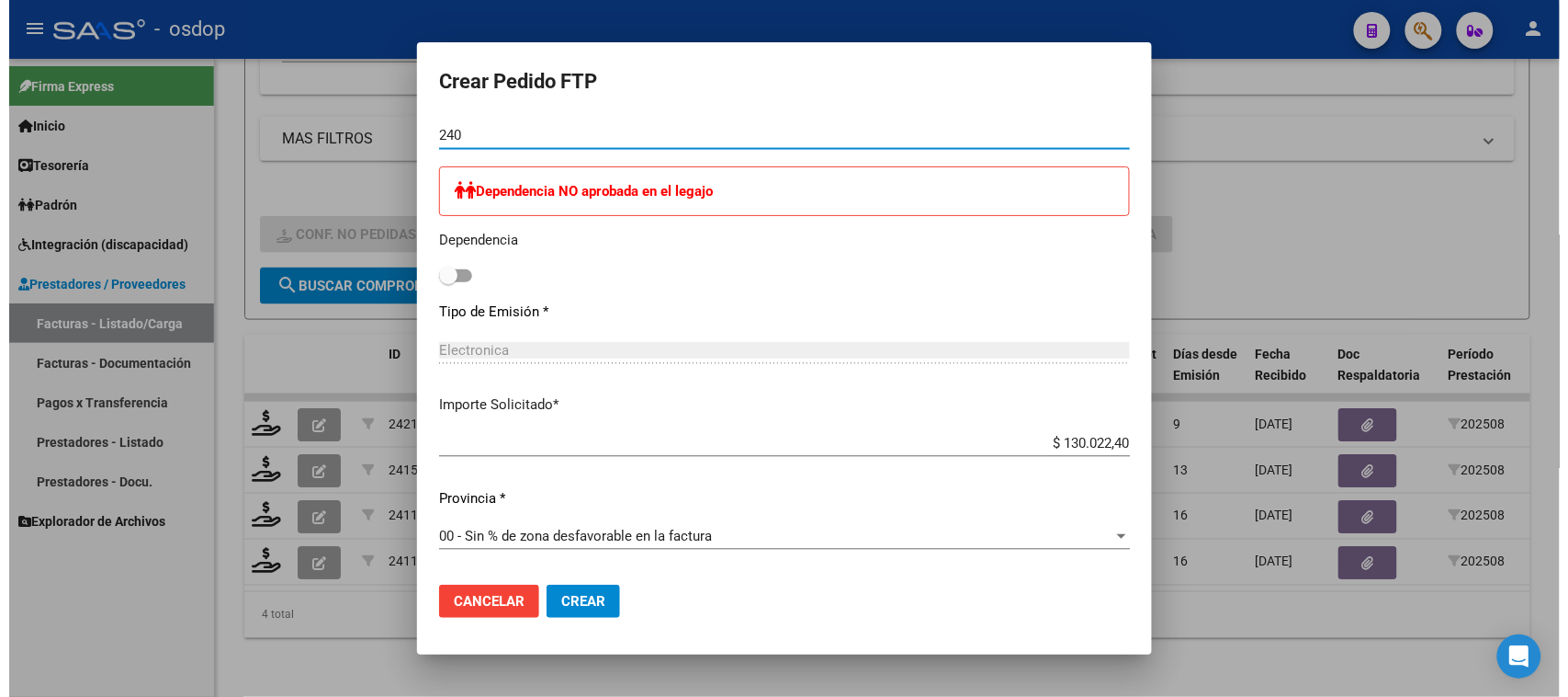
scroll to position [1085, 0]
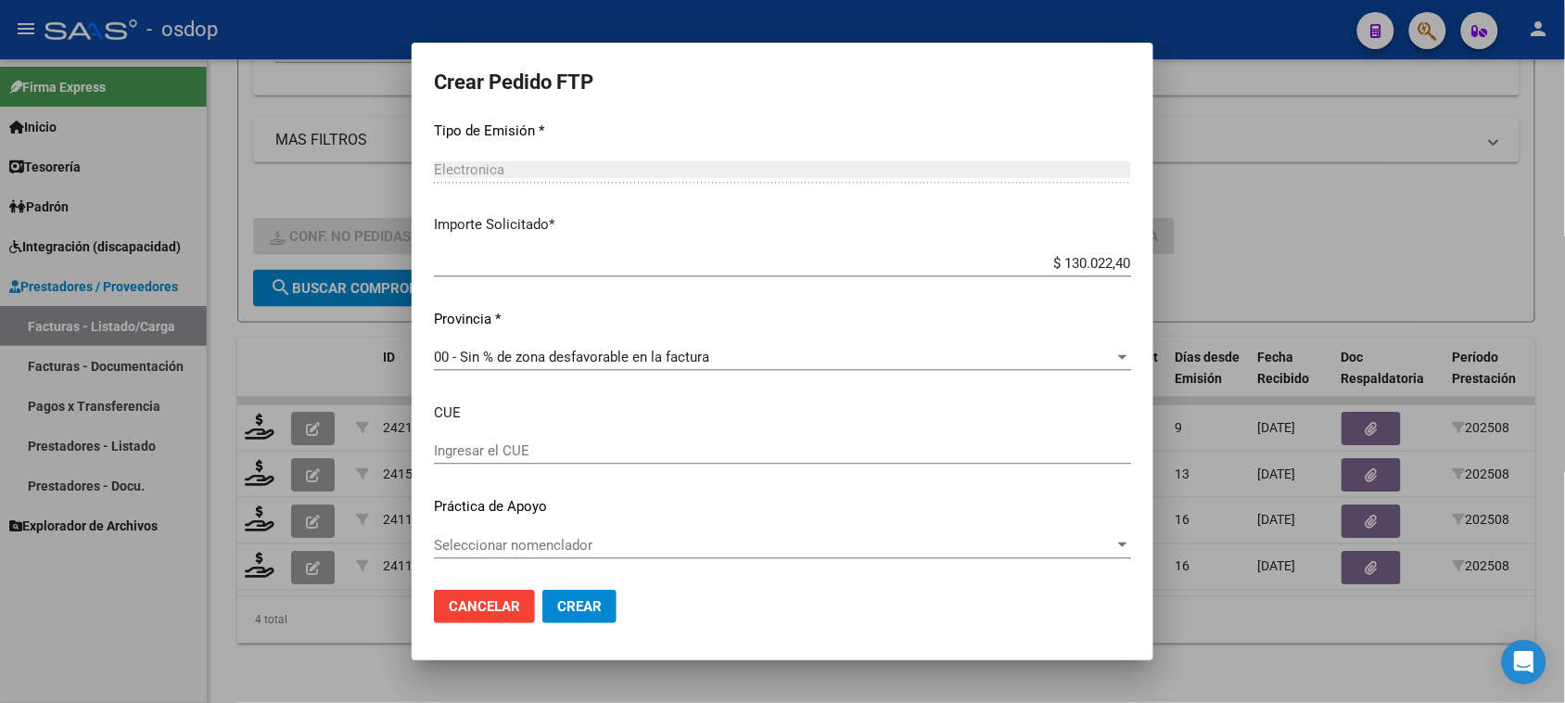
type input "240"
click at [591, 613] on span "Crear" at bounding box center [579, 606] width 44 height 17
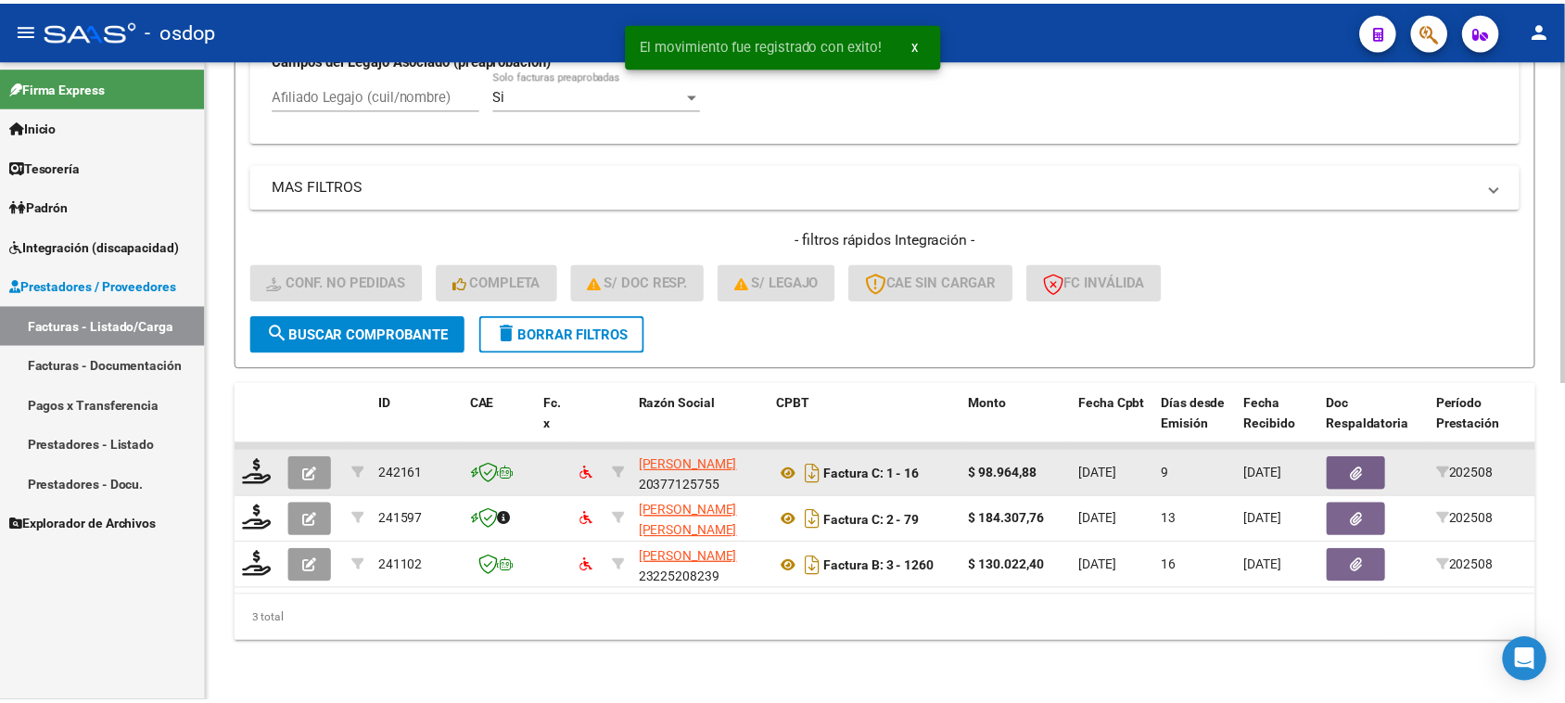
scroll to position [582, 0]
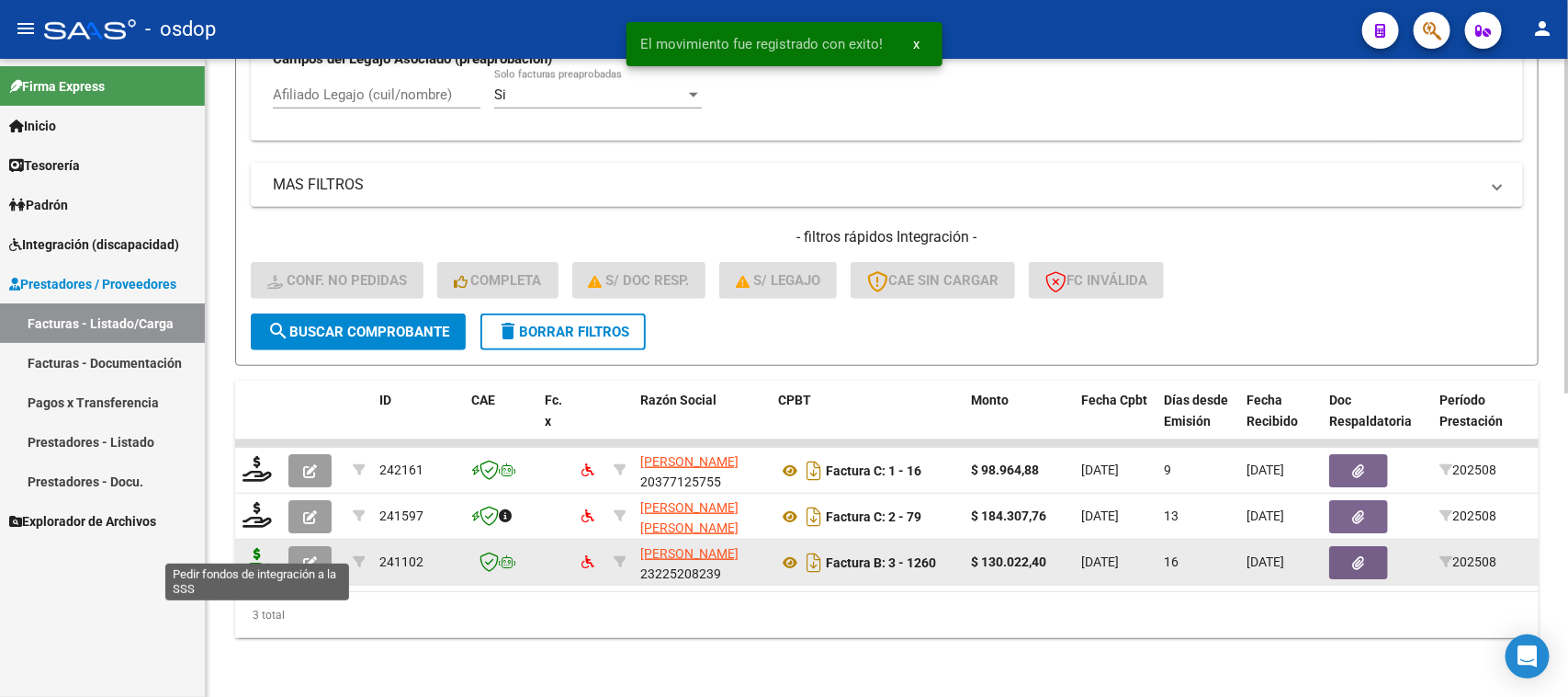
click at [250, 553] on icon at bounding box center [258, 560] width 30 height 26
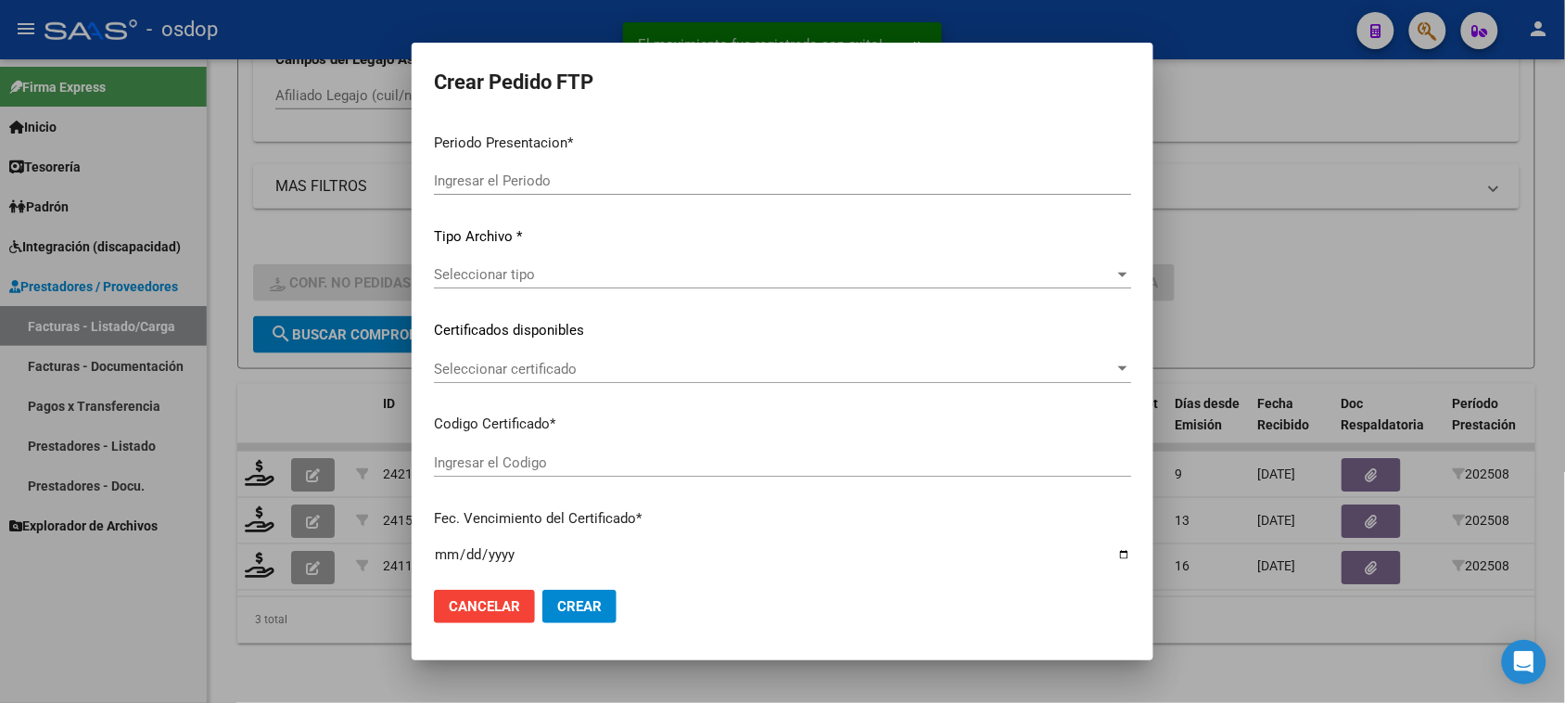
type input "202508"
type input "$ 130.022,40"
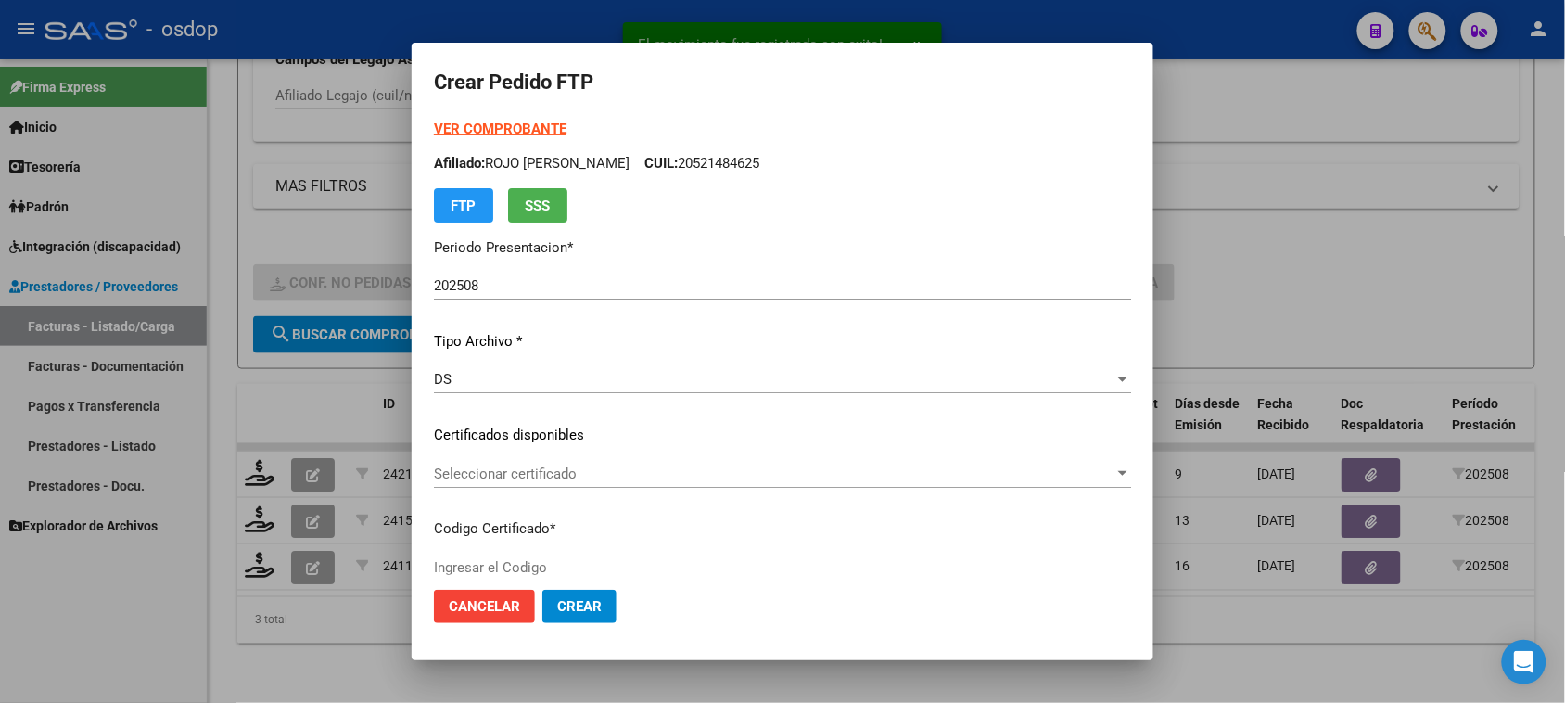
type input "3138600565"
type input "2025-09-02"
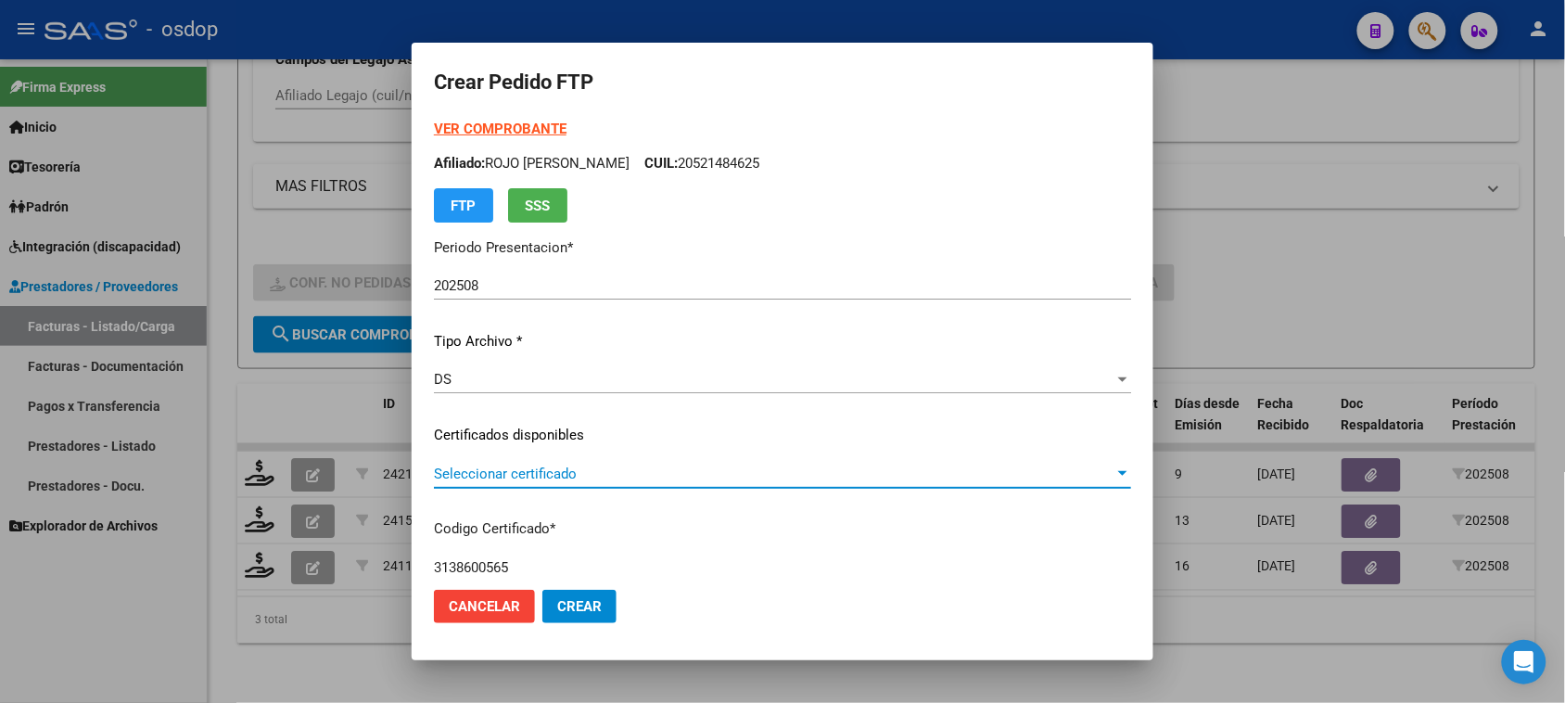
click at [753, 465] on span "Seleccionar certificado" at bounding box center [774, 473] width 680 height 17
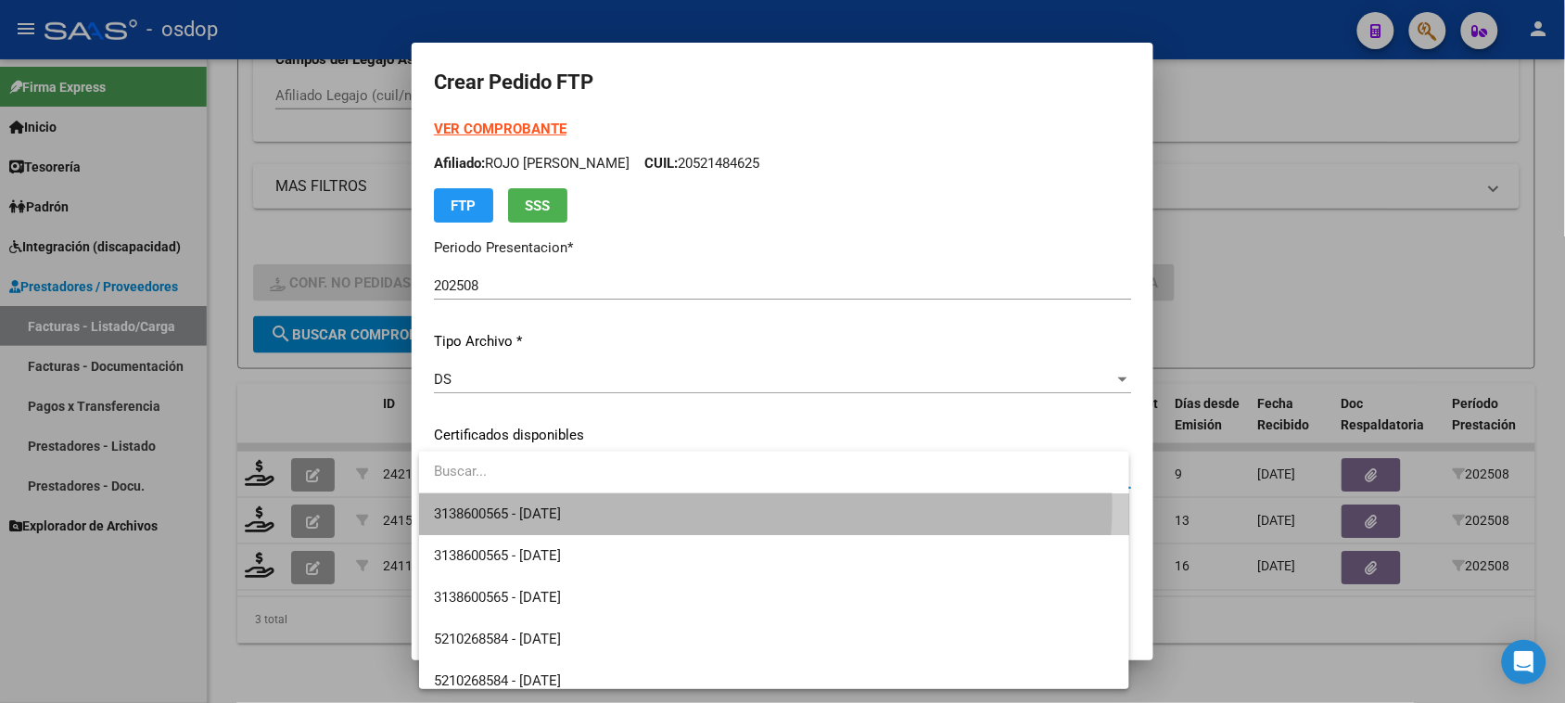
click at [741, 505] on span "3138600565 - 2025-09-02" at bounding box center [773, 514] width 679 height 42
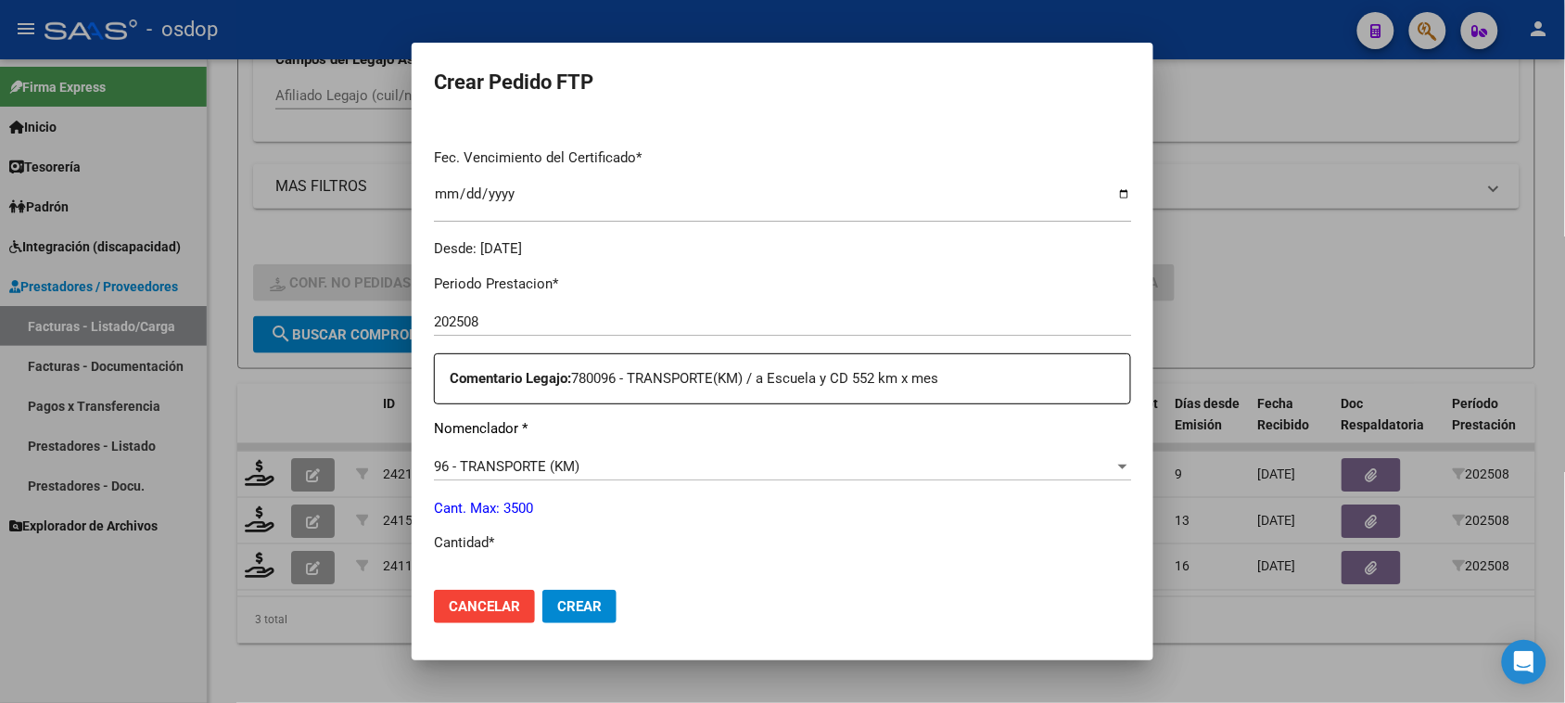
scroll to position [579, 0]
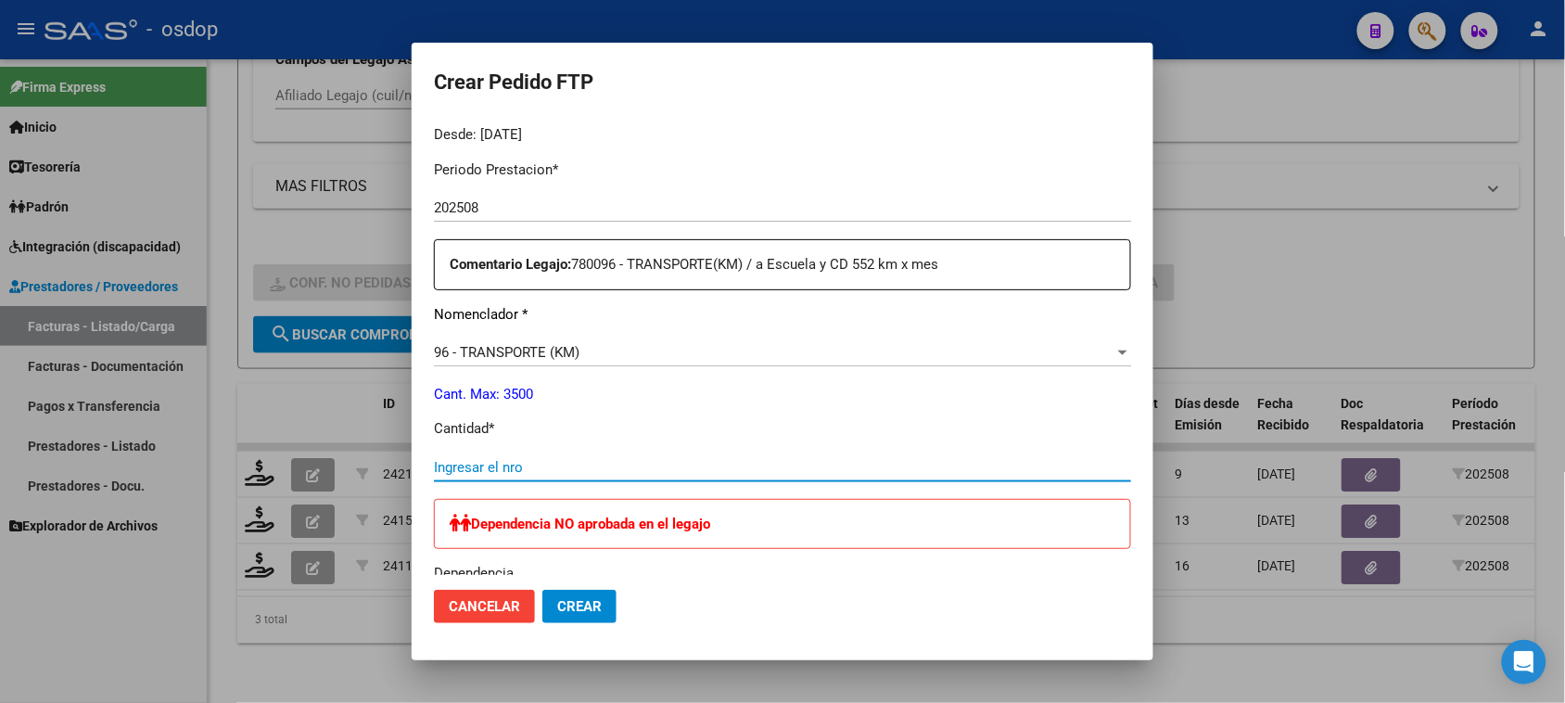
click at [691, 473] on input "Ingresar el nro" at bounding box center [782, 467] width 697 height 17
type input "240"
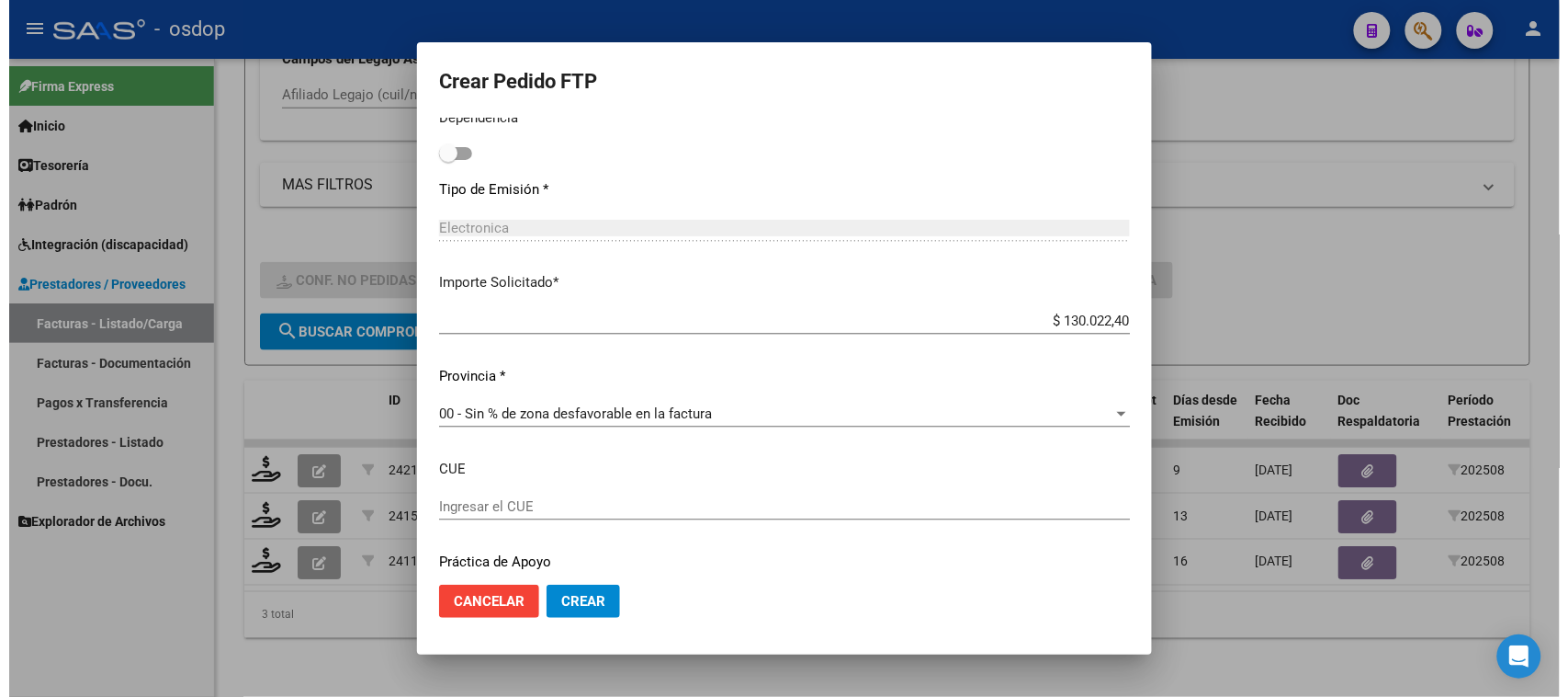
scroll to position [1034, 0]
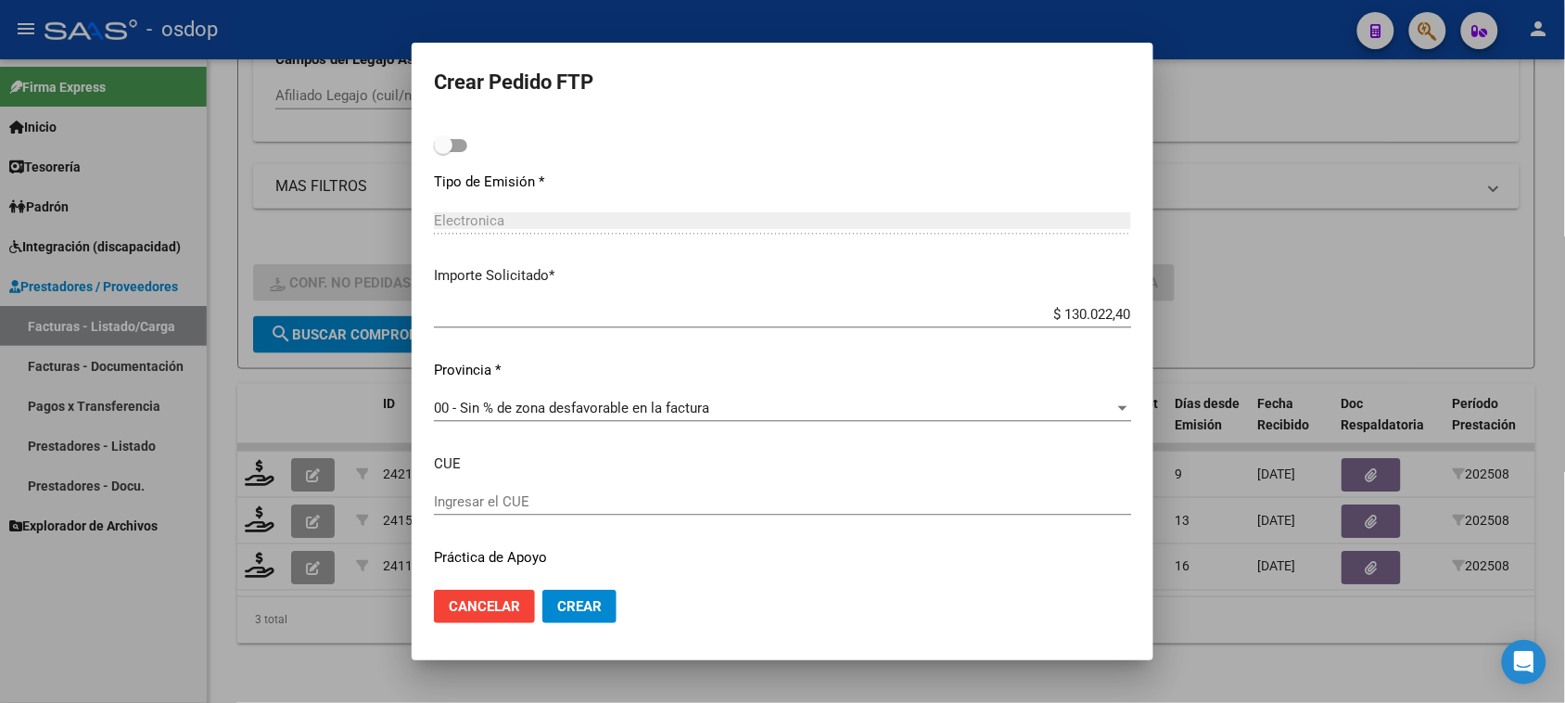
click at [584, 616] on button "Crear" at bounding box center [579, 605] width 74 height 33
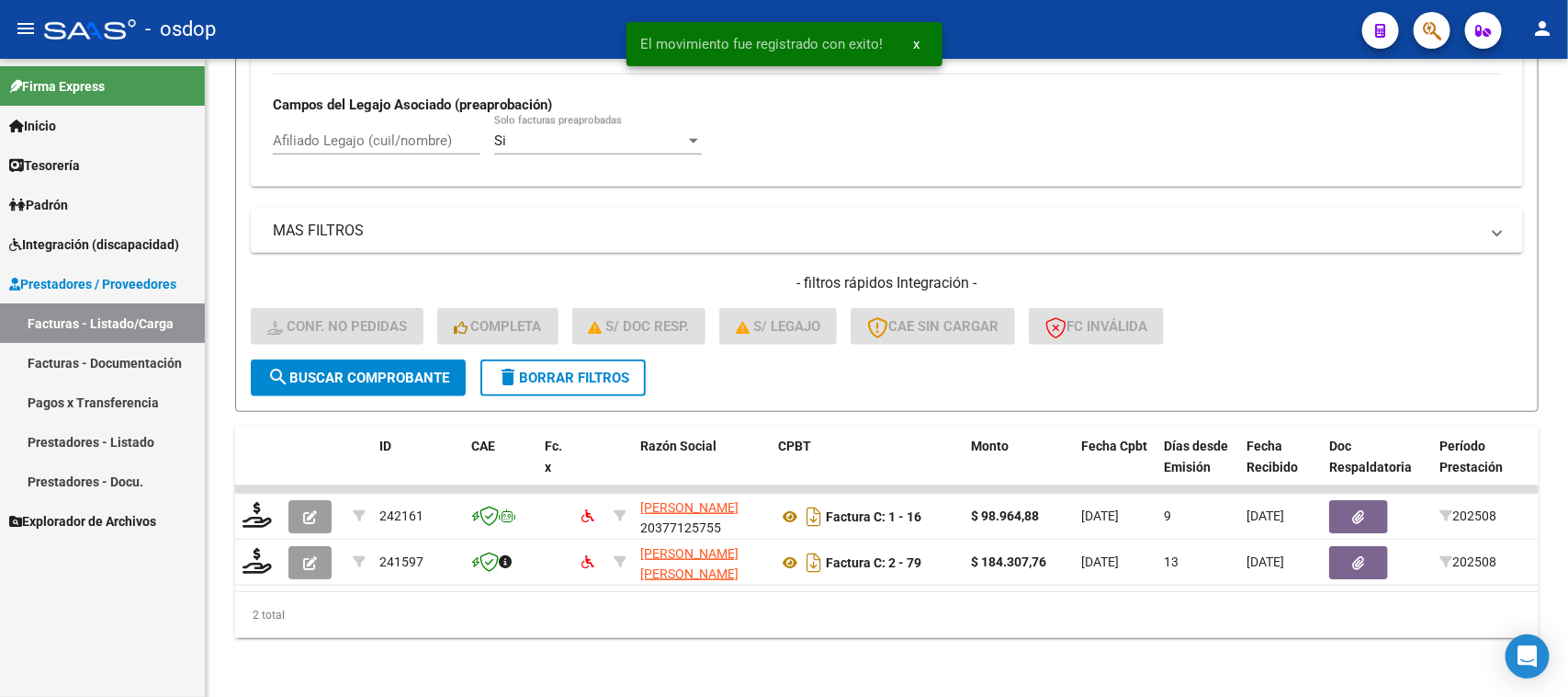
scroll to position [531, 0]
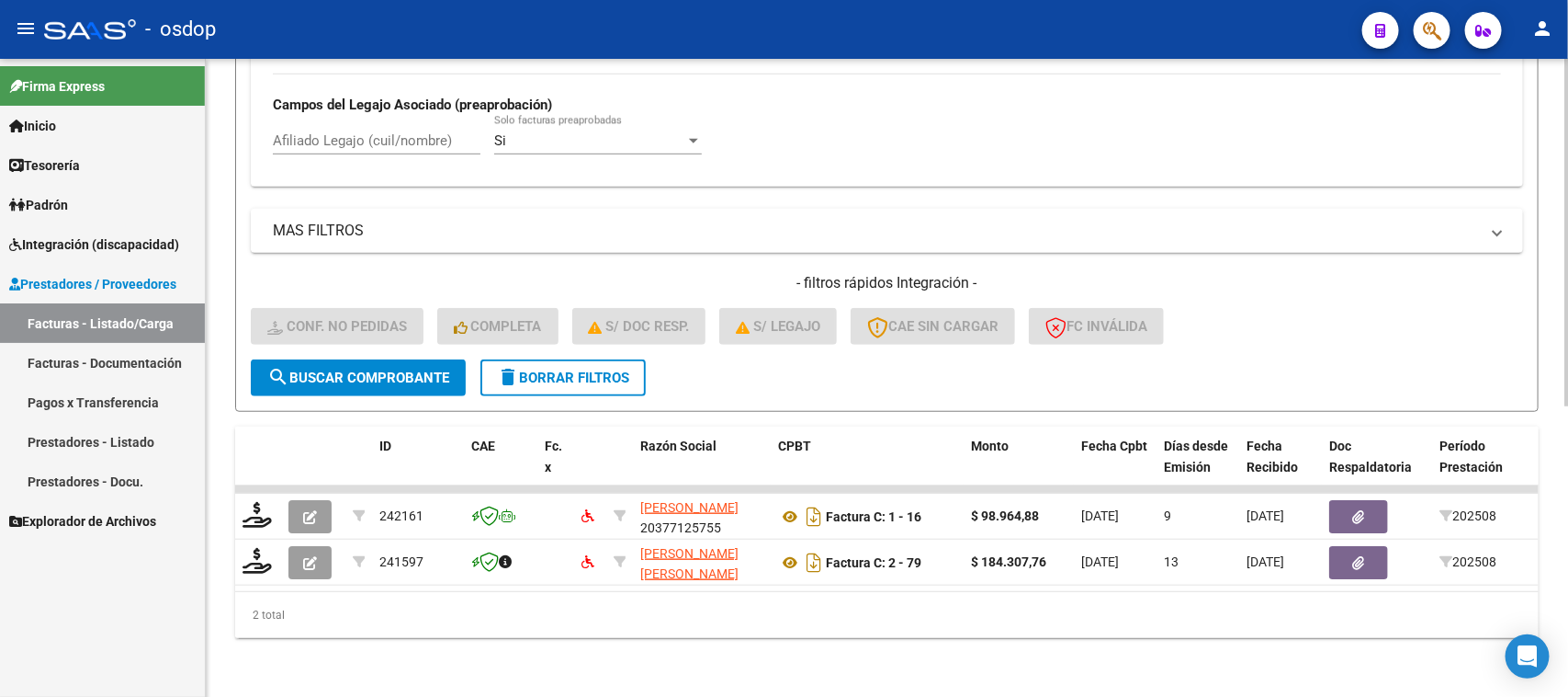
click at [396, 132] on input "Afiliado Legajo (cuil/nombre)" at bounding box center [376, 140] width 207 height 17
paste input "20559205657"
click at [393, 371] on button "search Buscar Comprobante" at bounding box center [358, 377] width 215 height 37
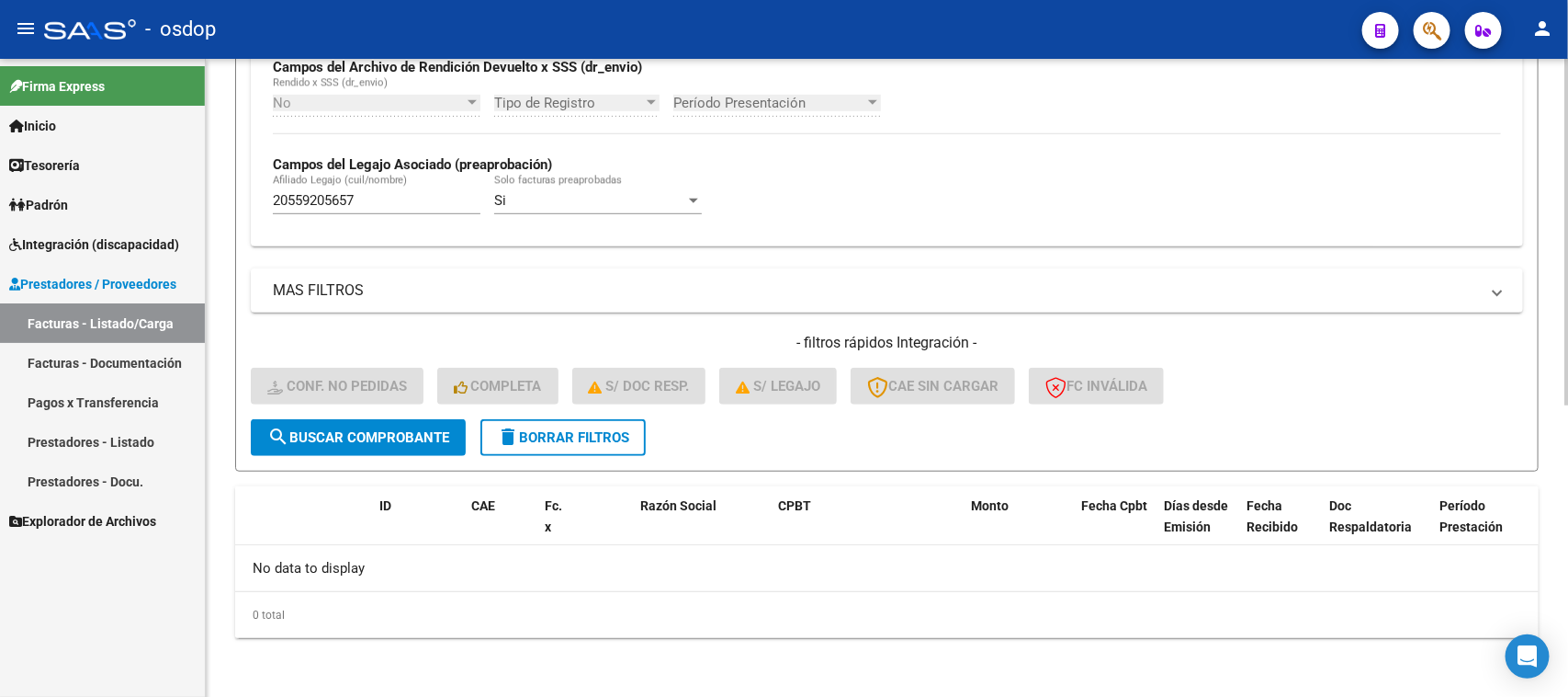
scroll to position [453, 0]
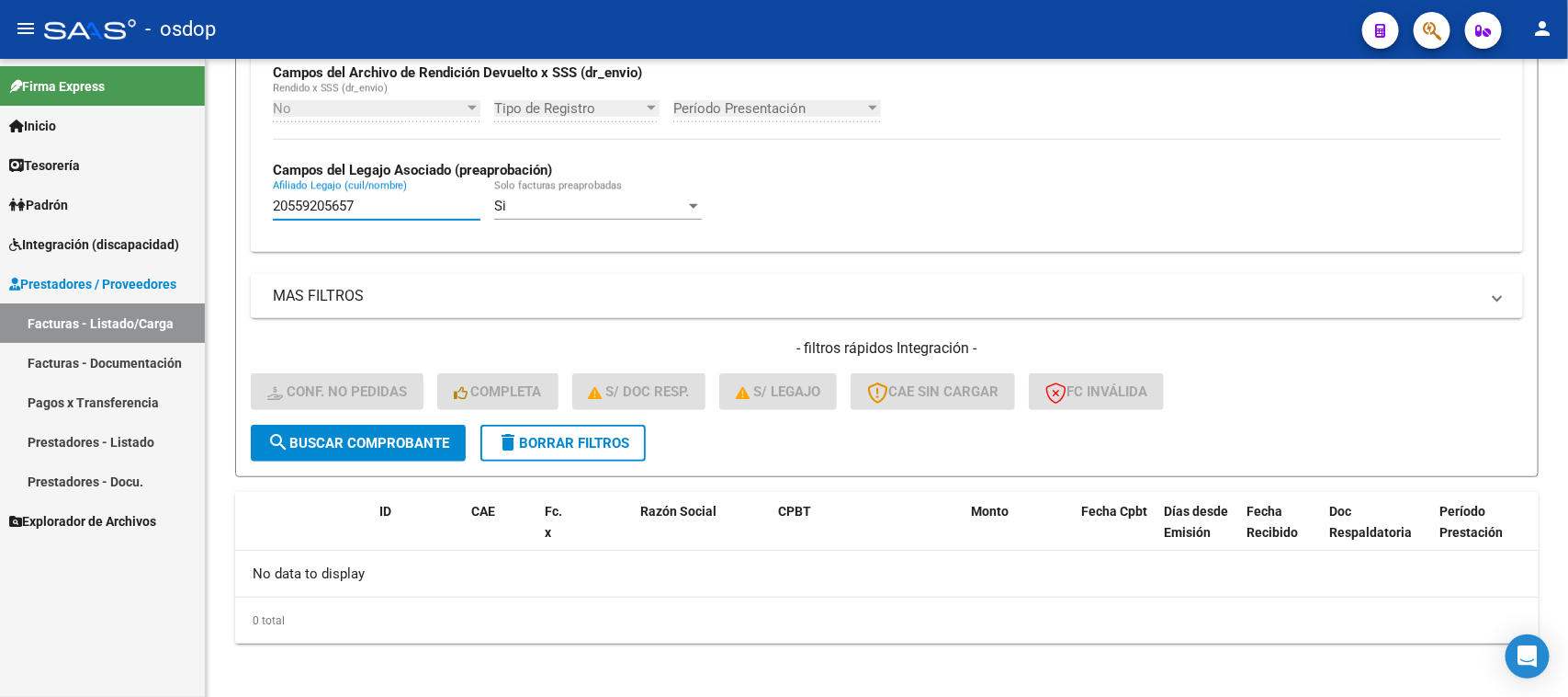
drag, startPoint x: 397, startPoint y: 202, endPoint x: 145, endPoint y: 223, distance: 252.9
click at [131, 214] on mat-sidenav-container "Firma Express Inicio Calendario SSS Instructivos Contacto OS Tesorería Extracto…" at bounding box center [784, 377] width 1568 height 638
paste input "320298173"
click at [392, 439] on span "search Buscar Comprobante" at bounding box center [359, 442] width 182 height 17
drag, startPoint x: 416, startPoint y: 208, endPoint x: 115, endPoint y: 232, distance: 302.0
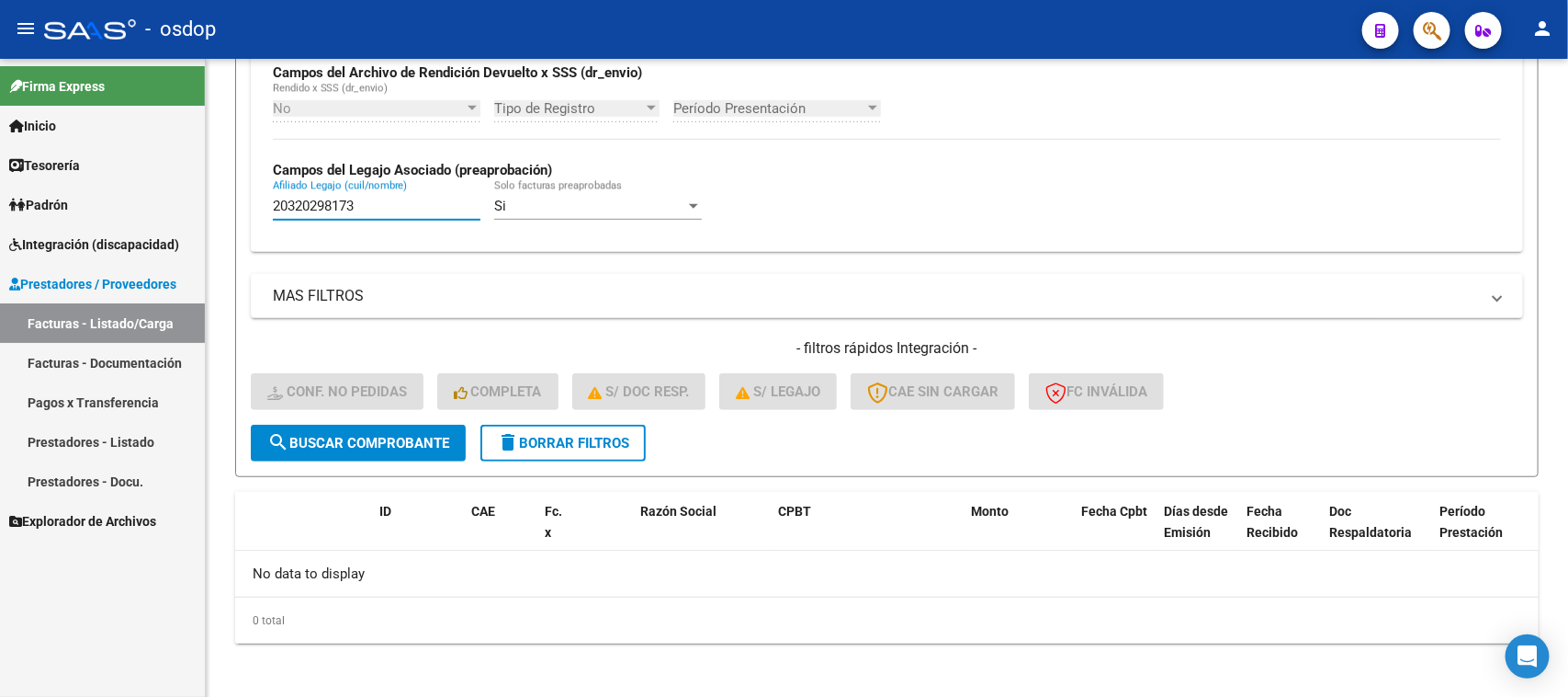
click at [115, 232] on mat-sidenav-container "Firma Express Inicio Calendario SSS Instructivos Contacto OS Tesorería Extracto…" at bounding box center [784, 377] width 1568 height 638
paste input "560863544"
click at [389, 434] on span "search Buscar Comprobante" at bounding box center [359, 442] width 182 height 17
drag, startPoint x: 372, startPoint y: 203, endPoint x: 87, endPoint y: 228, distance: 286.1
click at [78, 226] on mat-sidenav-container "Firma Express Inicio Calendario SSS Instructivos Contacto OS Tesorería Extracto…" at bounding box center [784, 377] width 1568 height 638
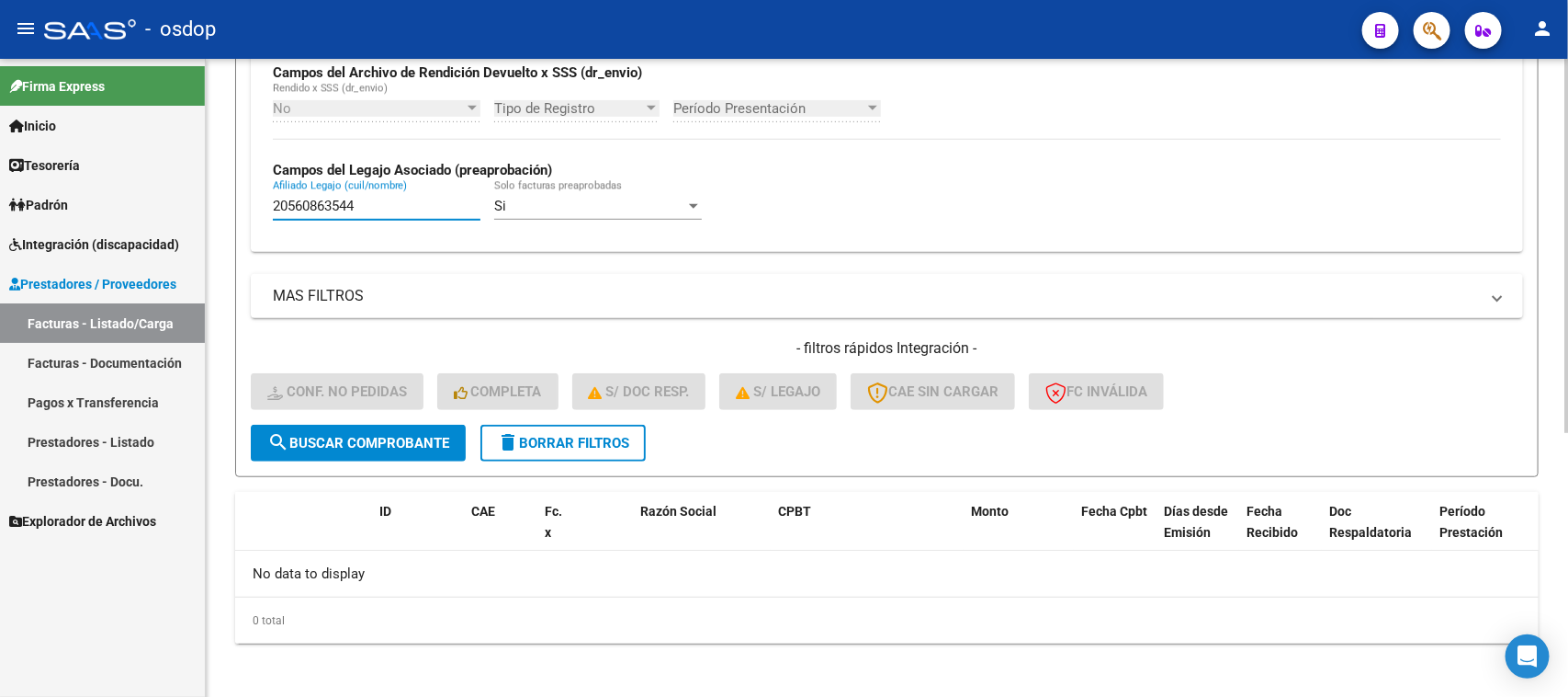
paste input "2907603"
click at [409, 427] on button "search Buscar Comprobante" at bounding box center [358, 442] width 215 height 37
drag, startPoint x: 373, startPoint y: 205, endPoint x: 168, endPoint y: 214, distance: 205.2
click at [168, 211] on mat-sidenav-container "Firma Express Inicio Calendario SSS Instructivos Contacto OS Tesorería Extracto…" at bounding box center [784, 377] width 1568 height 638
paste input "3494875799"
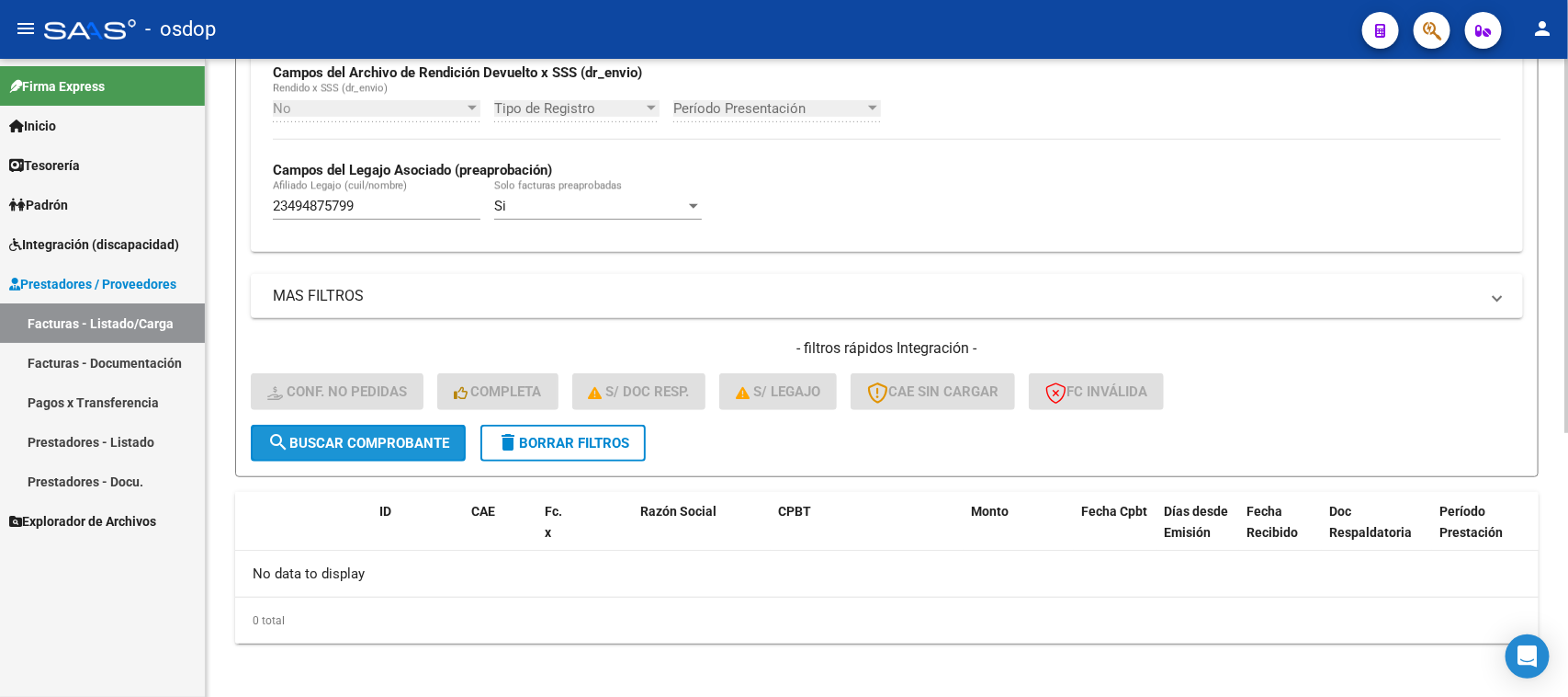
click at [383, 434] on span "search Buscar Comprobante" at bounding box center [359, 442] width 182 height 17
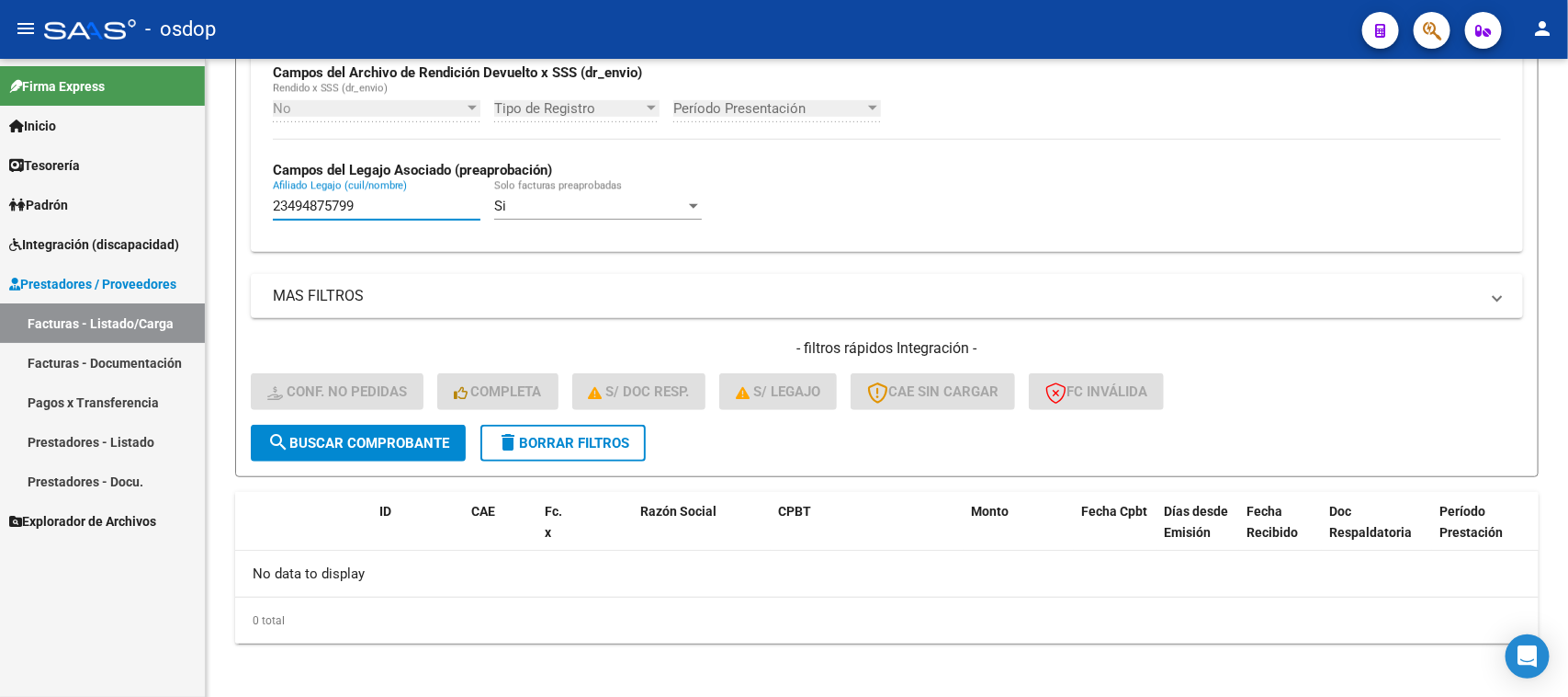
drag, startPoint x: 377, startPoint y: 200, endPoint x: 126, endPoint y: 228, distance: 252.6
click at [126, 228] on mat-sidenav-container "Firma Express Inicio Calendario SSS Instructivos Contacto OS Tesorería Extracto…" at bounding box center [784, 377] width 1568 height 638
paste input "7549239213"
click at [401, 456] on form "Filtros Id Integración Area Seleccionar Gerenciador Seleccionar Gerenciador Si …" at bounding box center [886, 121] width 1303 height 712
click at [401, 453] on button "search Buscar Comprobante" at bounding box center [358, 442] width 215 height 37
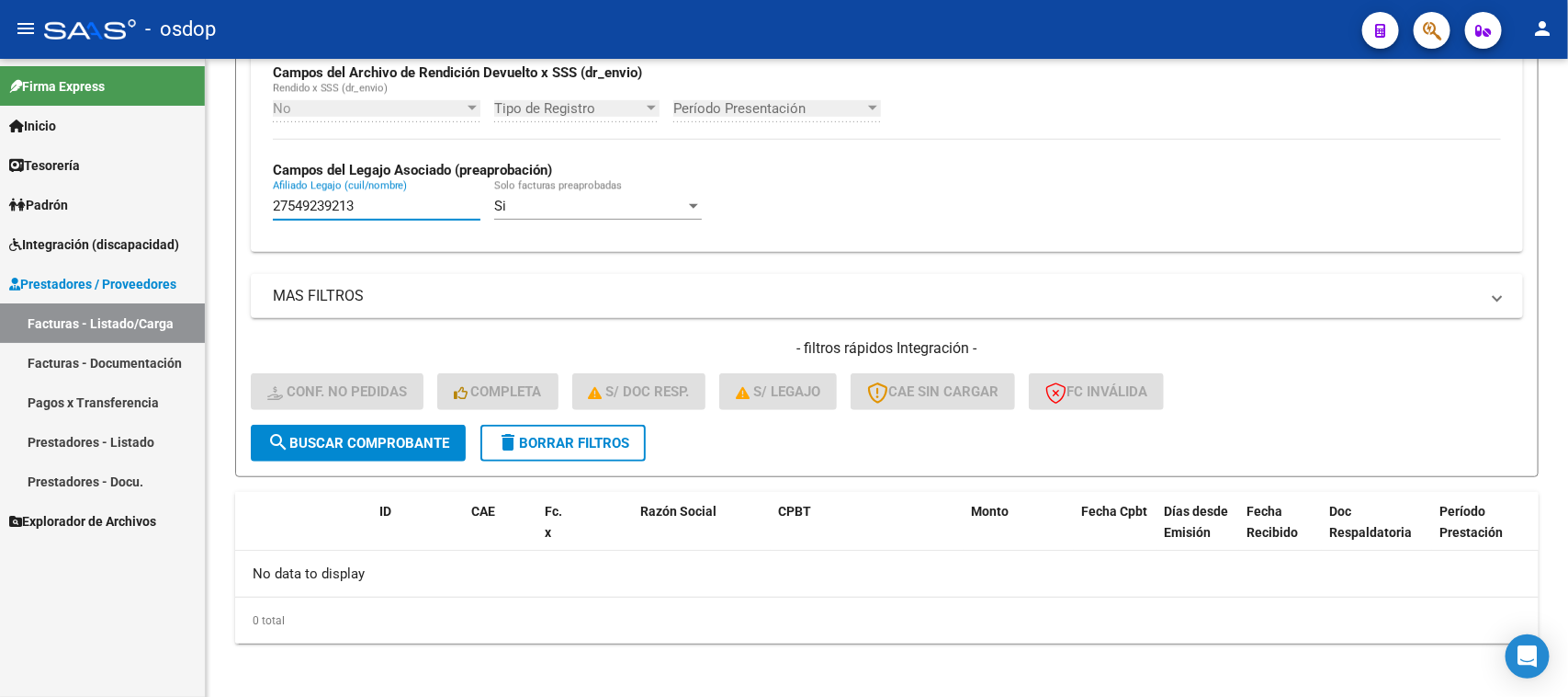
drag, startPoint x: 393, startPoint y: 198, endPoint x: 112, endPoint y: 213, distance: 281.4
click at [120, 209] on mat-sidenav-container "Firma Express Inicio Calendario SSS Instructivos Contacto OS Tesorería Extracto…" at bounding box center [784, 377] width 1568 height 638
paste input "0546954782"
click at [397, 434] on span "search Buscar Comprobante" at bounding box center [359, 442] width 182 height 17
drag, startPoint x: 400, startPoint y: 197, endPoint x: 104, endPoint y: 232, distance: 298.1
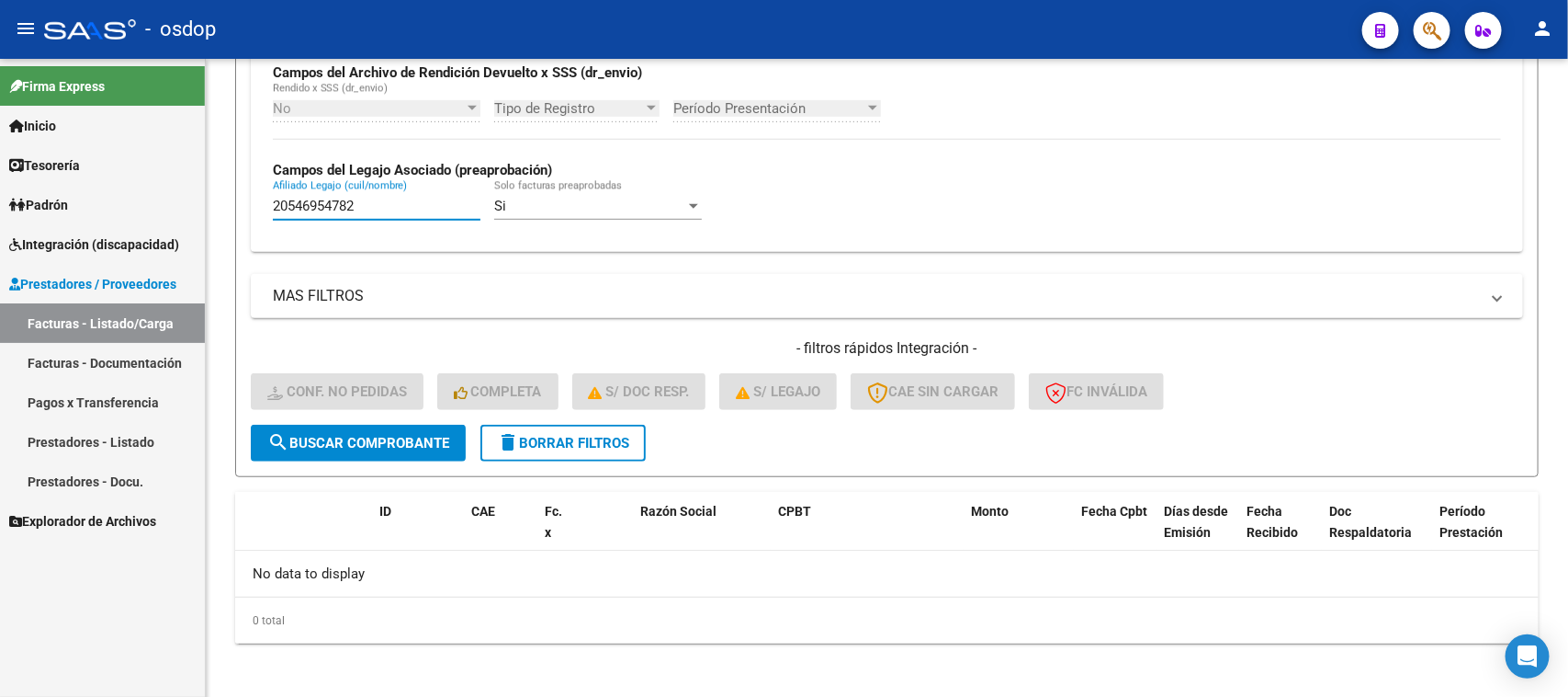
click at [111, 232] on mat-sidenav-container "Firma Express Inicio Calendario SSS Instructivos Contacto OS Tesorería Extracto…" at bounding box center [784, 377] width 1568 height 638
paste input "7346421393"
click at [391, 434] on span "search Buscar Comprobante" at bounding box center [359, 442] width 182 height 17
drag, startPoint x: 361, startPoint y: 207, endPoint x: 145, endPoint y: 228, distance: 217.0
click at [145, 228] on mat-sidenav-container "Firma Express Inicio Calendario SSS Instructivos Contacto OS Tesorería Extracto…" at bounding box center [784, 377] width 1568 height 638
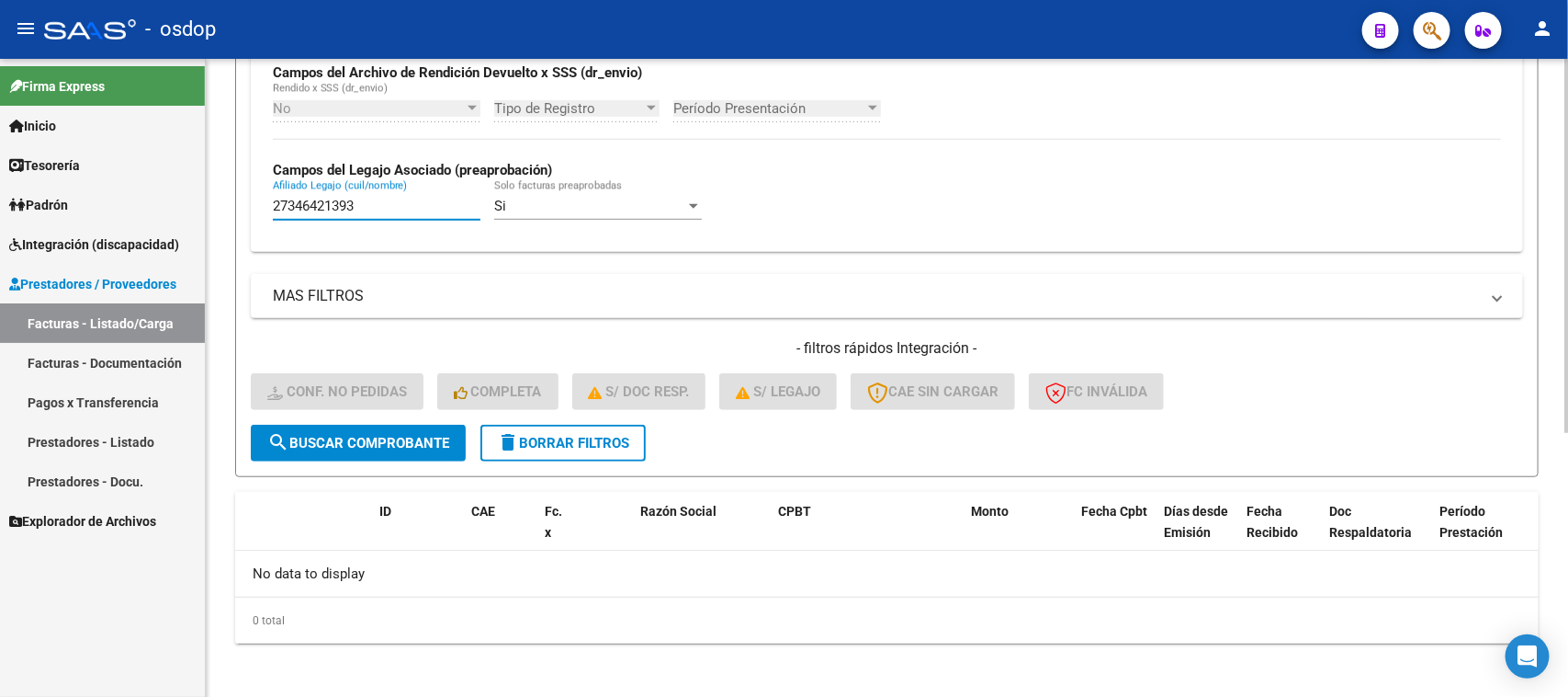
paste input "546863838"
click at [377, 436] on span "search Buscar Comprobante" at bounding box center [359, 442] width 182 height 17
click at [369, 434] on span "search Buscar Comprobante" at bounding box center [359, 442] width 182 height 17
drag, startPoint x: 377, startPoint y: 202, endPoint x: 76, endPoint y: 207, distance: 301.0
click at [76, 207] on mat-sidenav-container "Firma Express Inicio Calendario SSS Instructivos Contacto OS Tesorería Extracto…" at bounding box center [784, 377] width 1568 height 638
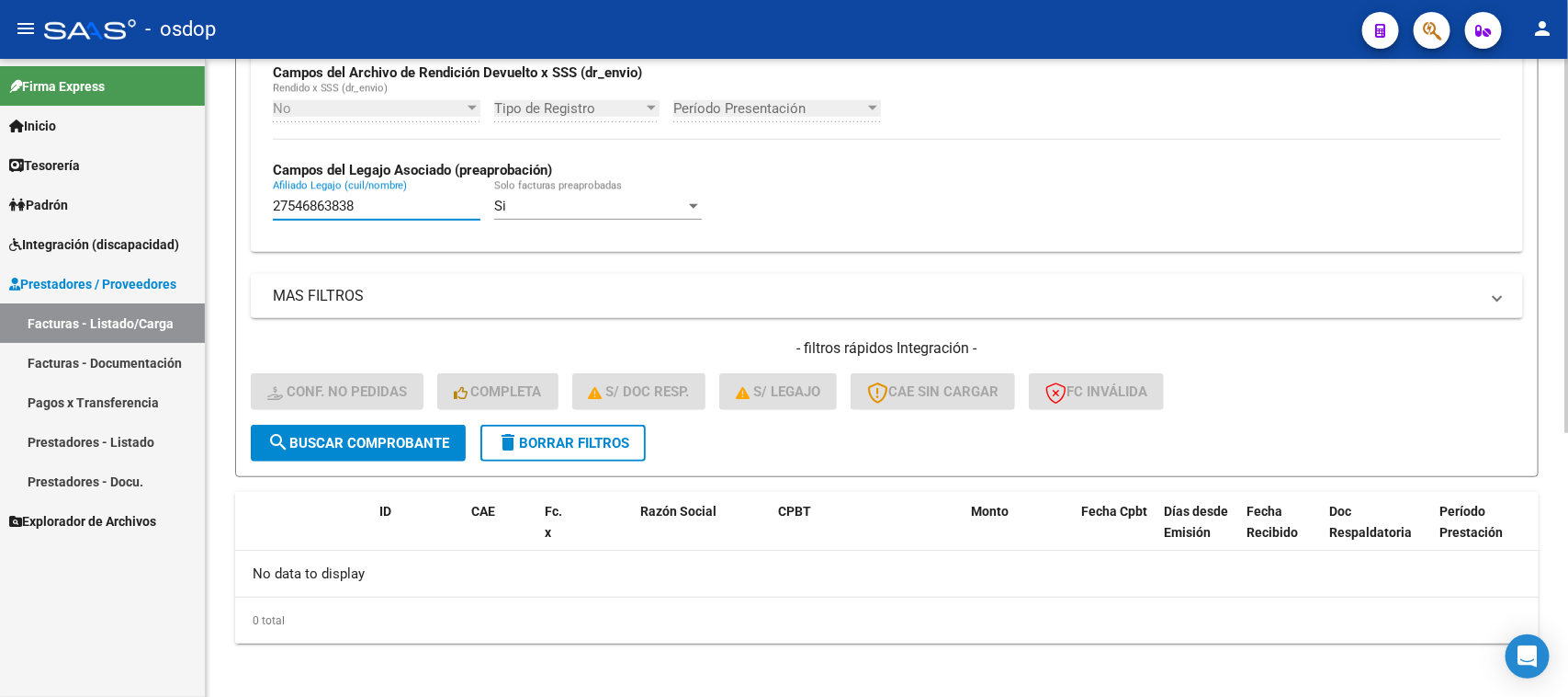
click at [329, 446] on button "search Buscar Comprobante" at bounding box center [358, 442] width 215 height 37
click at [356, 442] on span "search Buscar Comprobante" at bounding box center [359, 442] width 182 height 17
drag, startPoint x: 382, startPoint y: 198, endPoint x: 145, endPoint y: 265, distance: 246.3
click at [145, 265] on mat-sidenav-container "Firma Express Inicio Calendario SSS Instructivos Contacto OS Tesorería Extracto…" at bounding box center [784, 377] width 1568 height 638
paste input "0580643729"
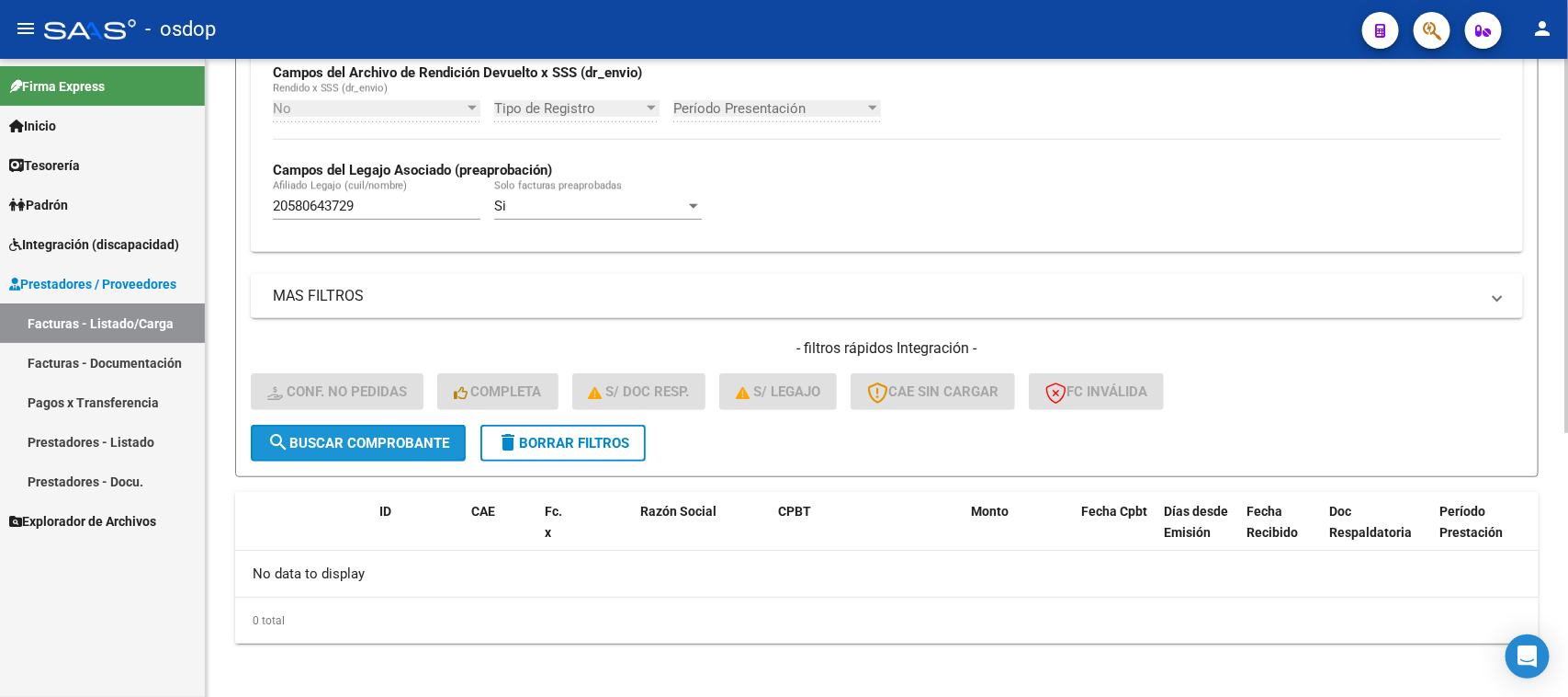
click at [420, 442] on span "search Buscar Comprobante" at bounding box center [359, 442] width 182 height 17
click at [405, 443] on span "search Buscar Comprobante" at bounding box center [359, 442] width 182 height 17
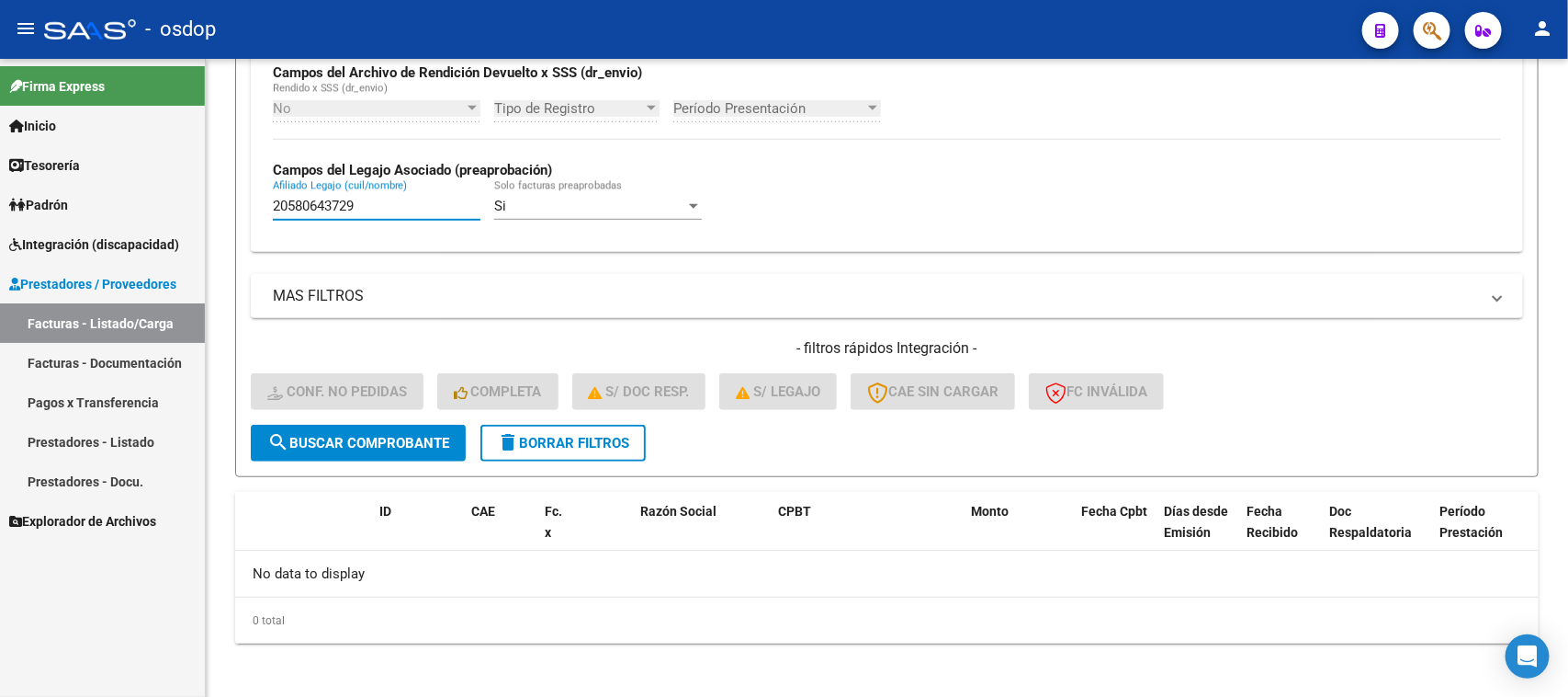
drag, startPoint x: 386, startPoint y: 207, endPoint x: 5, endPoint y: 208, distance: 381.0
click at [19, 208] on mat-sidenav-container "Firma Express Inicio Calendario SSS Instructivos Contacto OS Tesorería Extracto…" at bounding box center [784, 377] width 1568 height 638
paste input "36664301"
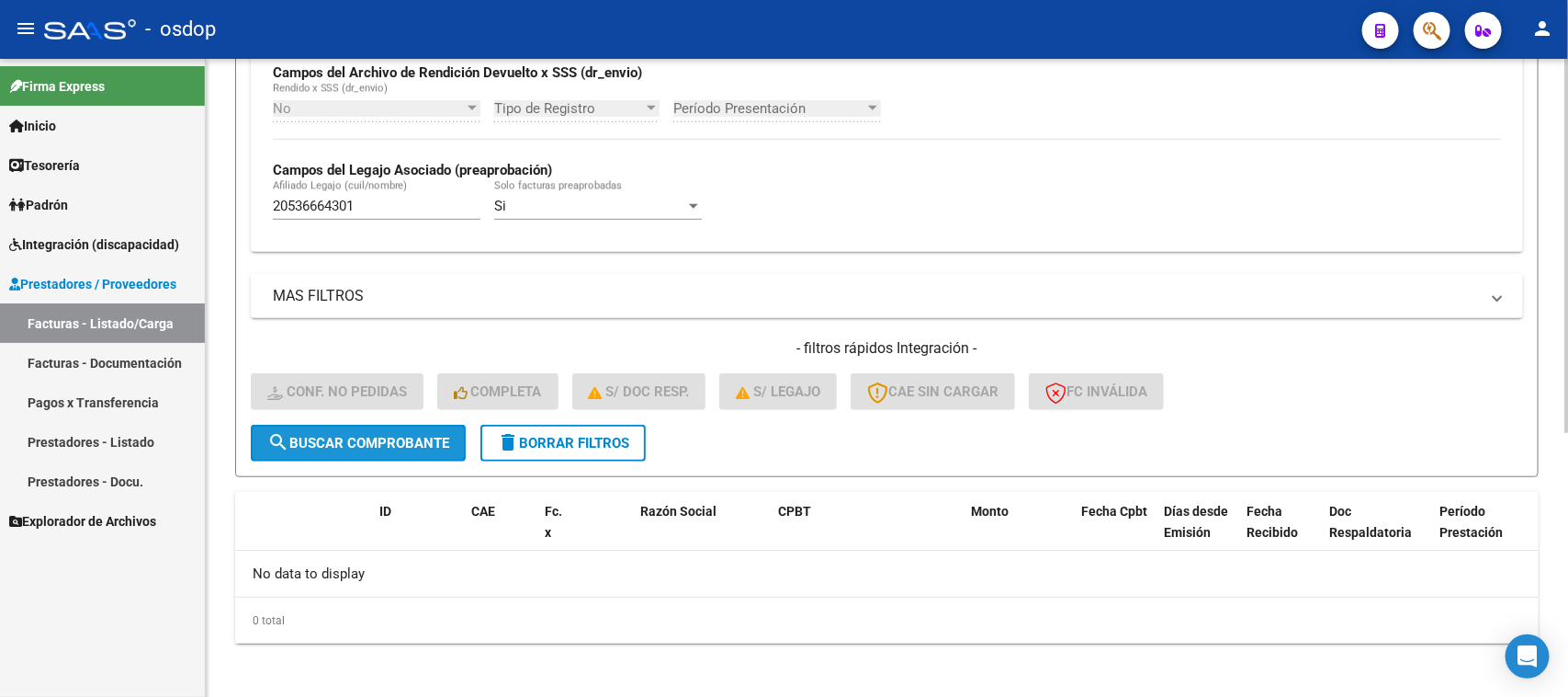
click at [395, 446] on button "search Buscar Comprobante" at bounding box center [358, 442] width 215 height 37
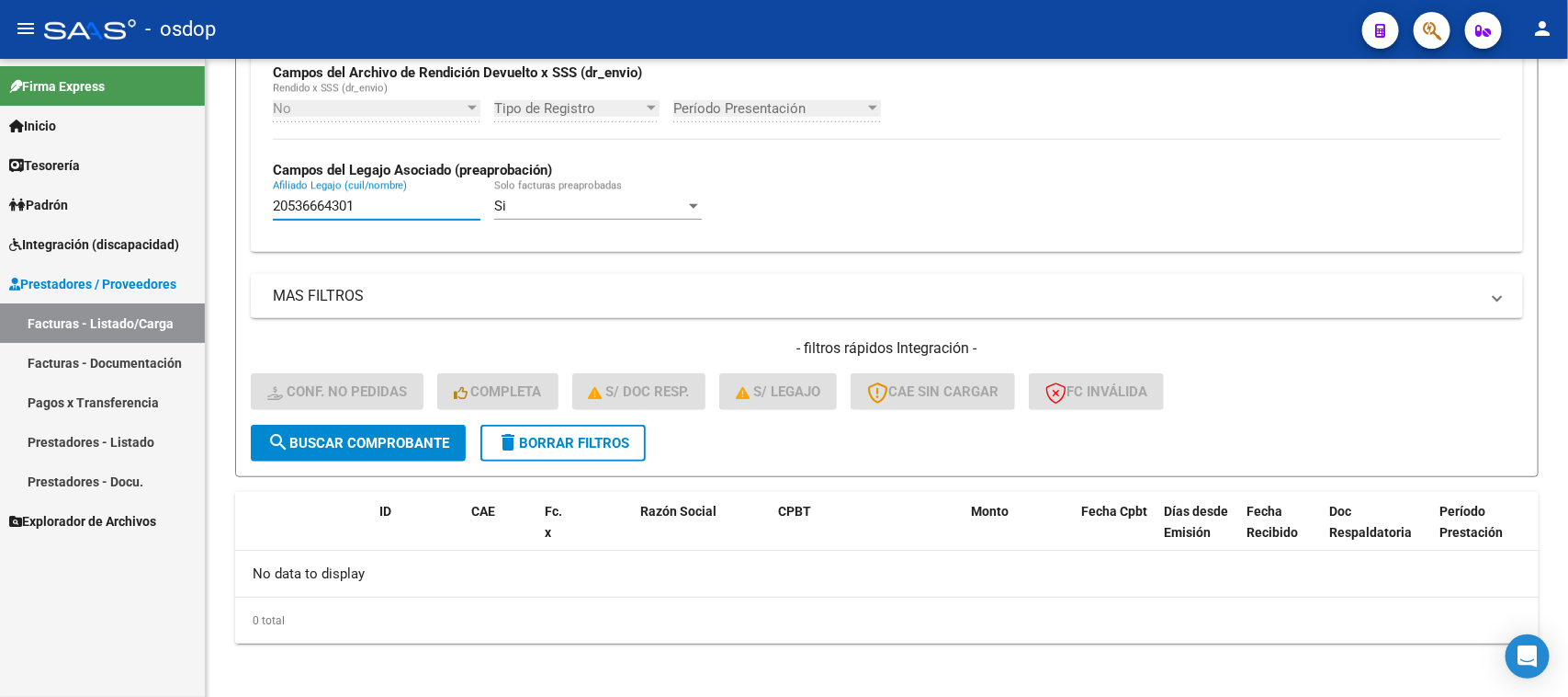
drag, startPoint x: 404, startPoint y: 198, endPoint x: 131, endPoint y: 205, distance: 273.1
click at [132, 205] on mat-sidenav-container "Firma Express Inicio Calendario SSS Instructivos Contacto OS Tesorería Extracto…" at bounding box center [784, 377] width 1568 height 638
paste input "49204296"
click at [361, 446] on button "search Buscar Comprobante" at bounding box center [358, 442] width 215 height 37
drag, startPoint x: 395, startPoint y: 197, endPoint x: 110, endPoint y: 219, distance: 285.8
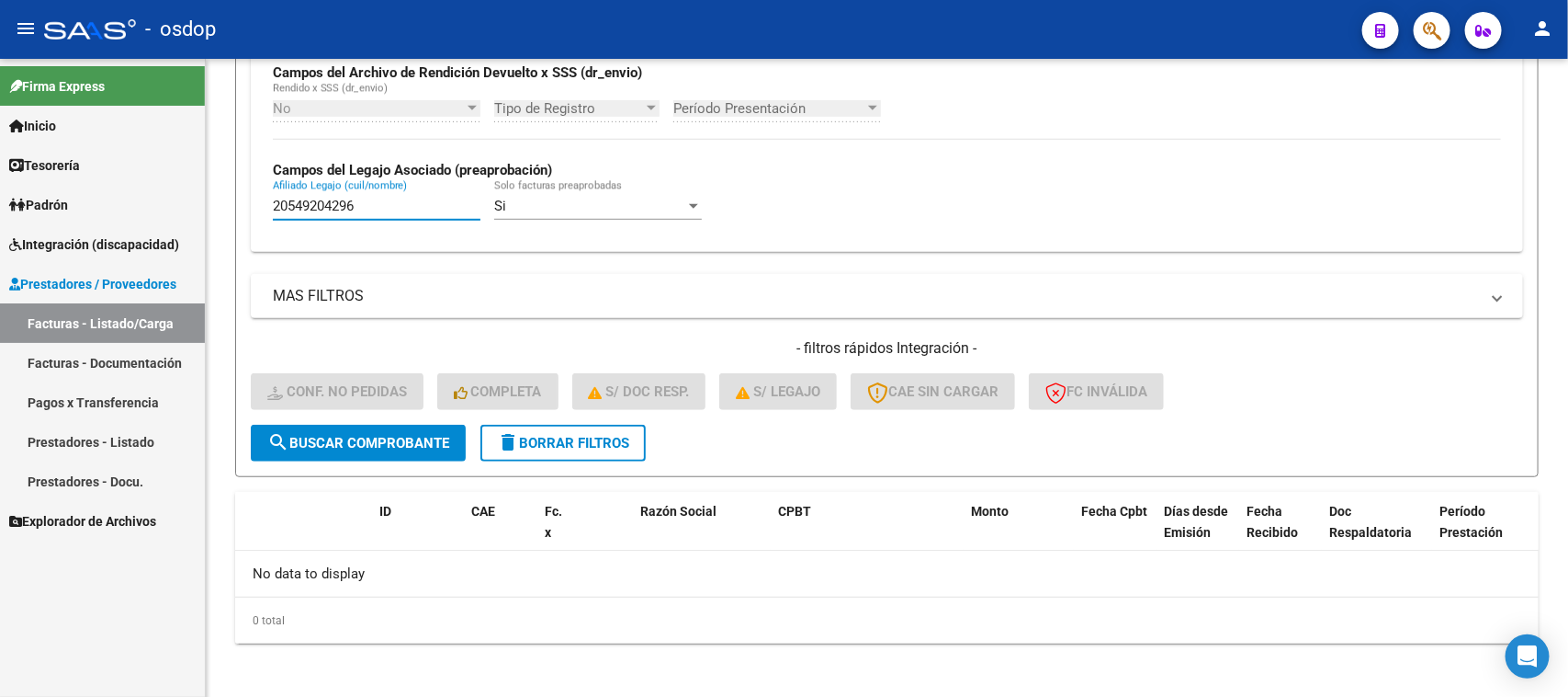
click at [102, 212] on mat-sidenav-container "Firma Express Inicio Calendario SSS Instructivos Contacto OS Tesorería Extracto…" at bounding box center [784, 377] width 1568 height 638
paste input "265280588"
type input "20265280588"
click at [436, 447] on button "search Buscar Comprobante" at bounding box center [358, 442] width 215 height 37
click at [586, 451] on button "delete Borrar Filtros" at bounding box center [563, 442] width 166 height 37
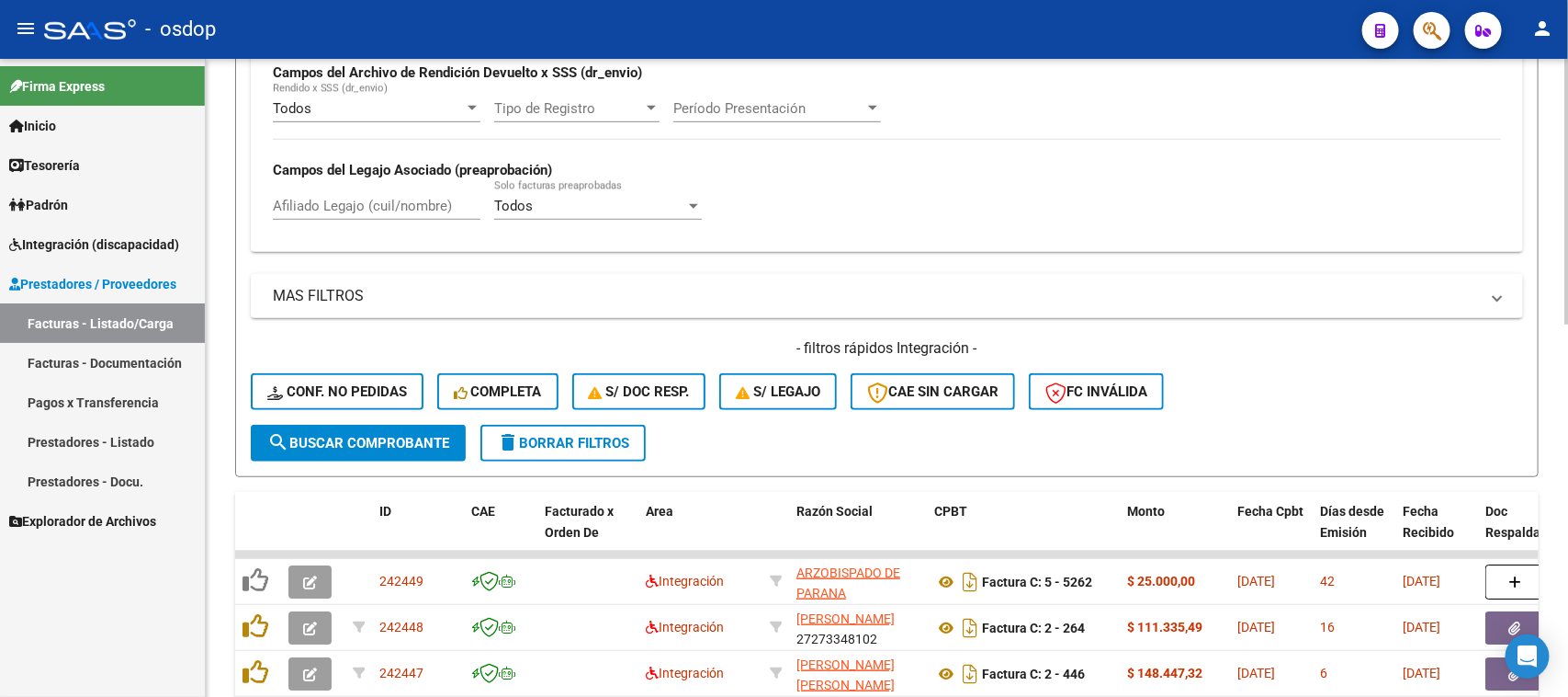
click at [401, 204] on input "Afiliado Legajo (cuil/nombre)" at bounding box center [376, 205] width 207 height 17
paste input "20110617357"
type input "20110617357"
click at [380, 443] on span "search Buscar Comprobante" at bounding box center [359, 442] width 182 height 17
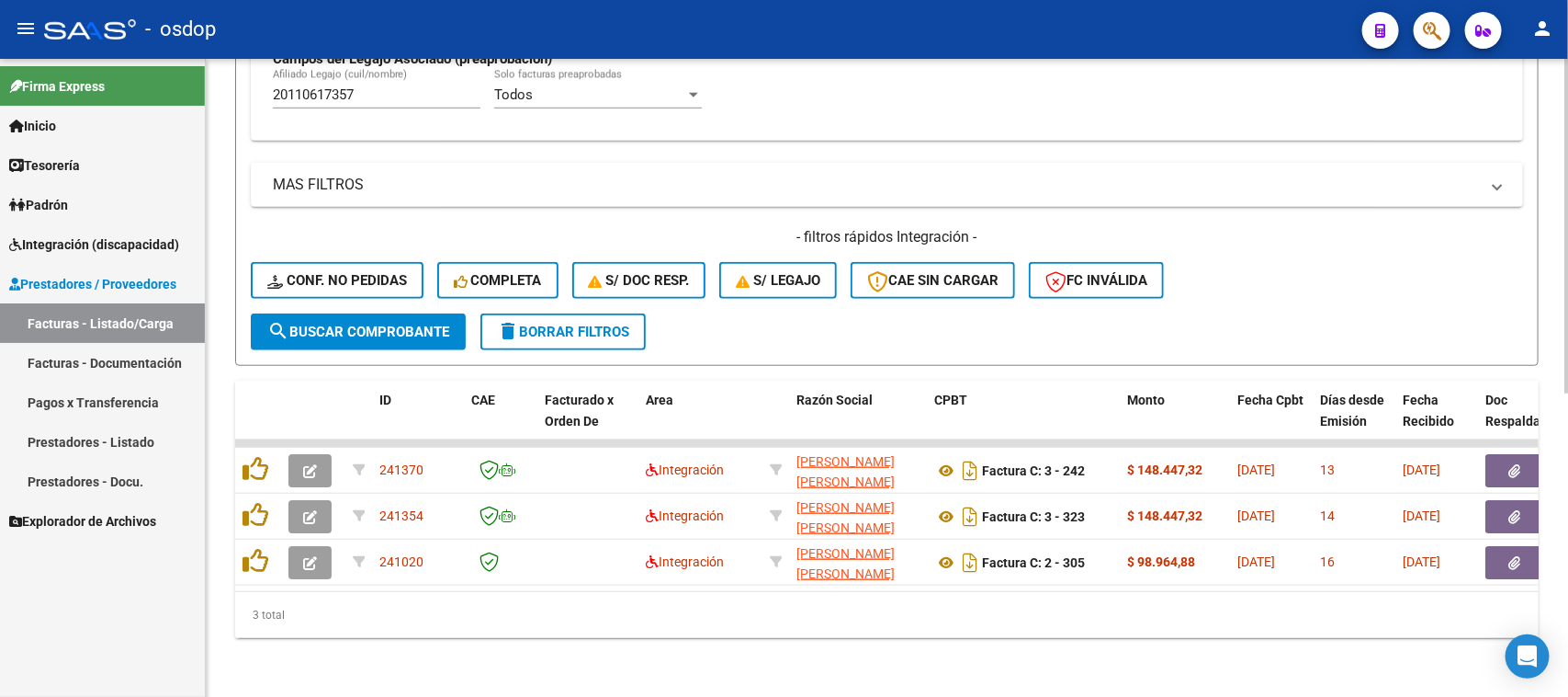
scroll to position [577, 0]
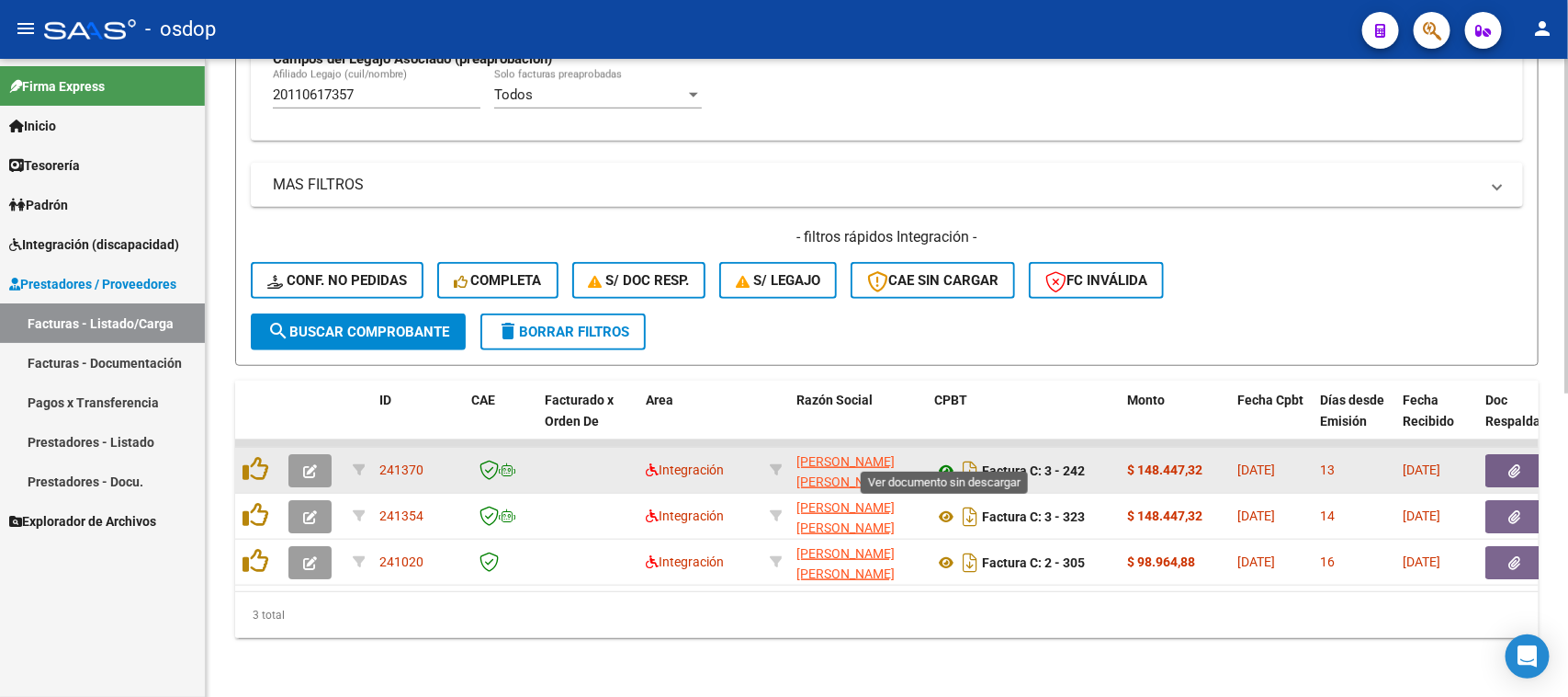
click at [945, 459] on icon at bounding box center [947, 470] width 24 height 22
click at [1513, 464] on icon "button" at bounding box center [1515, 471] width 12 height 14
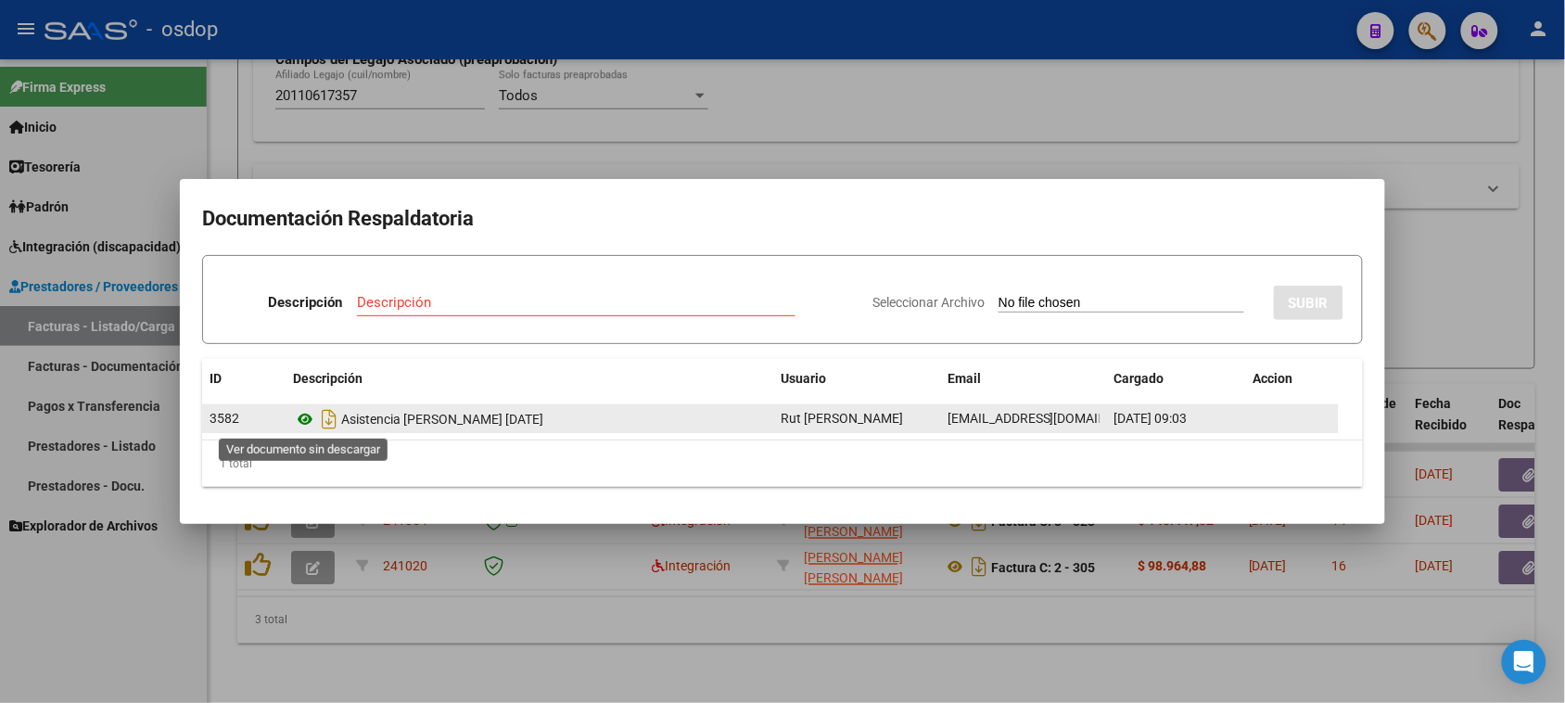
click at [299, 419] on icon at bounding box center [305, 419] width 24 height 22
click at [302, 417] on icon at bounding box center [305, 419] width 24 height 22
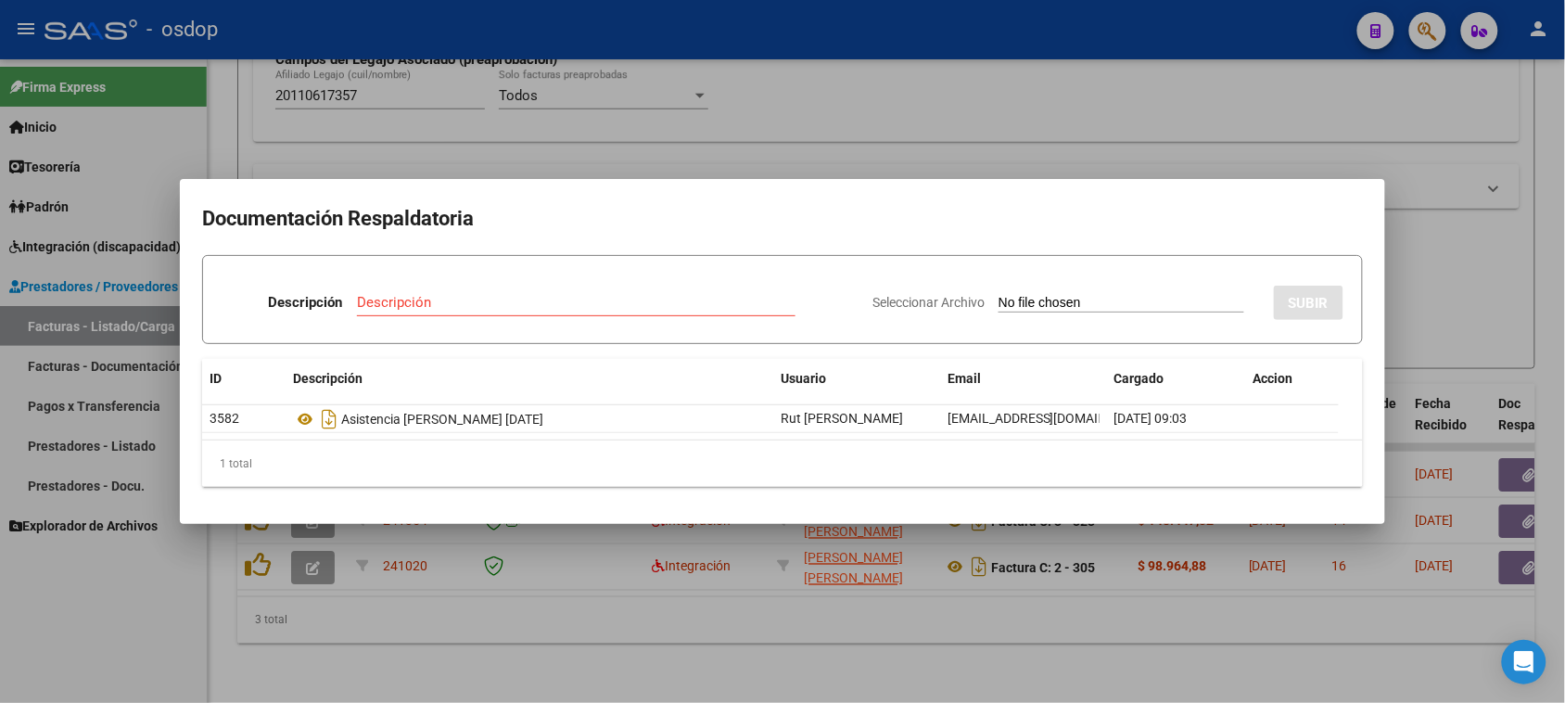
click at [876, 452] on div "1 total" at bounding box center [782, 463] width 1160 height 46
click at [900, 619] on div at bounding box center [782, 351] width 1565 height 703
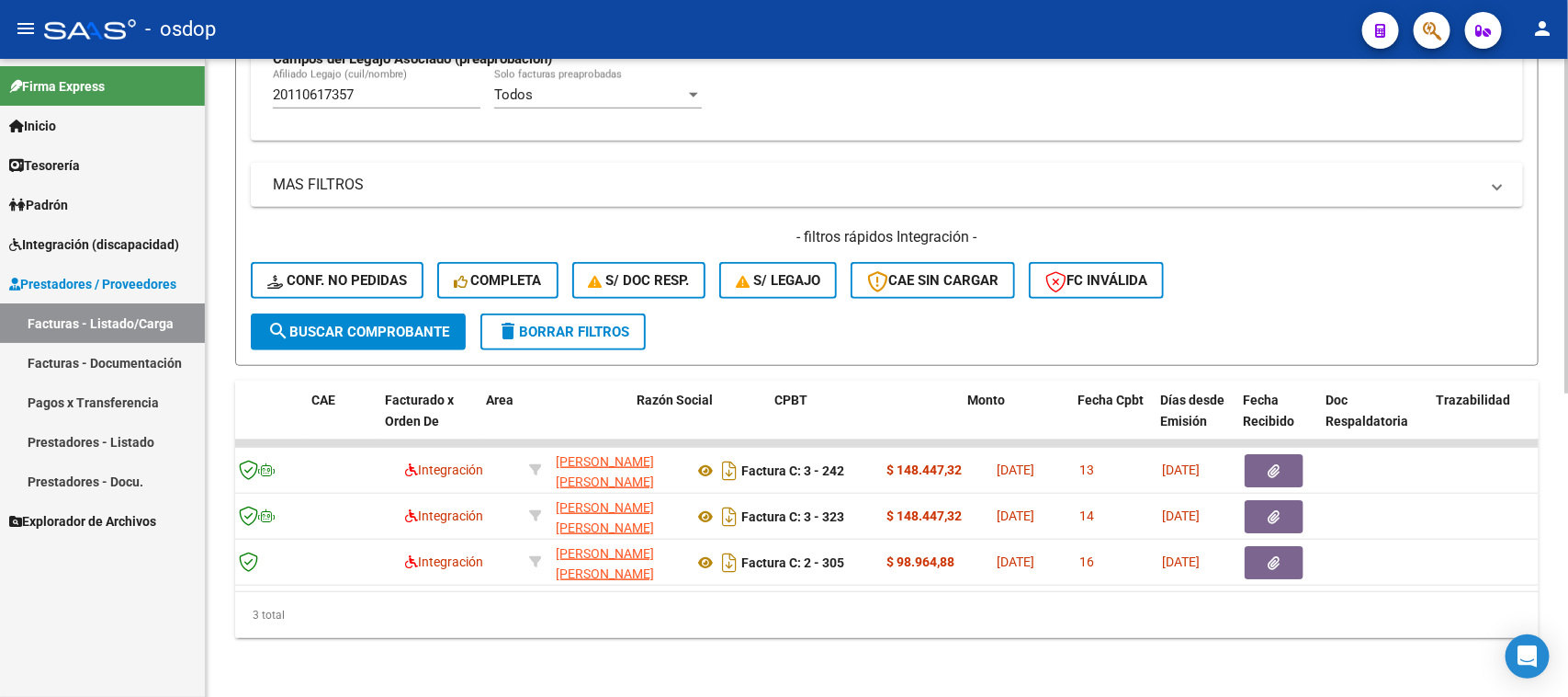
scroll to position [0, 159]
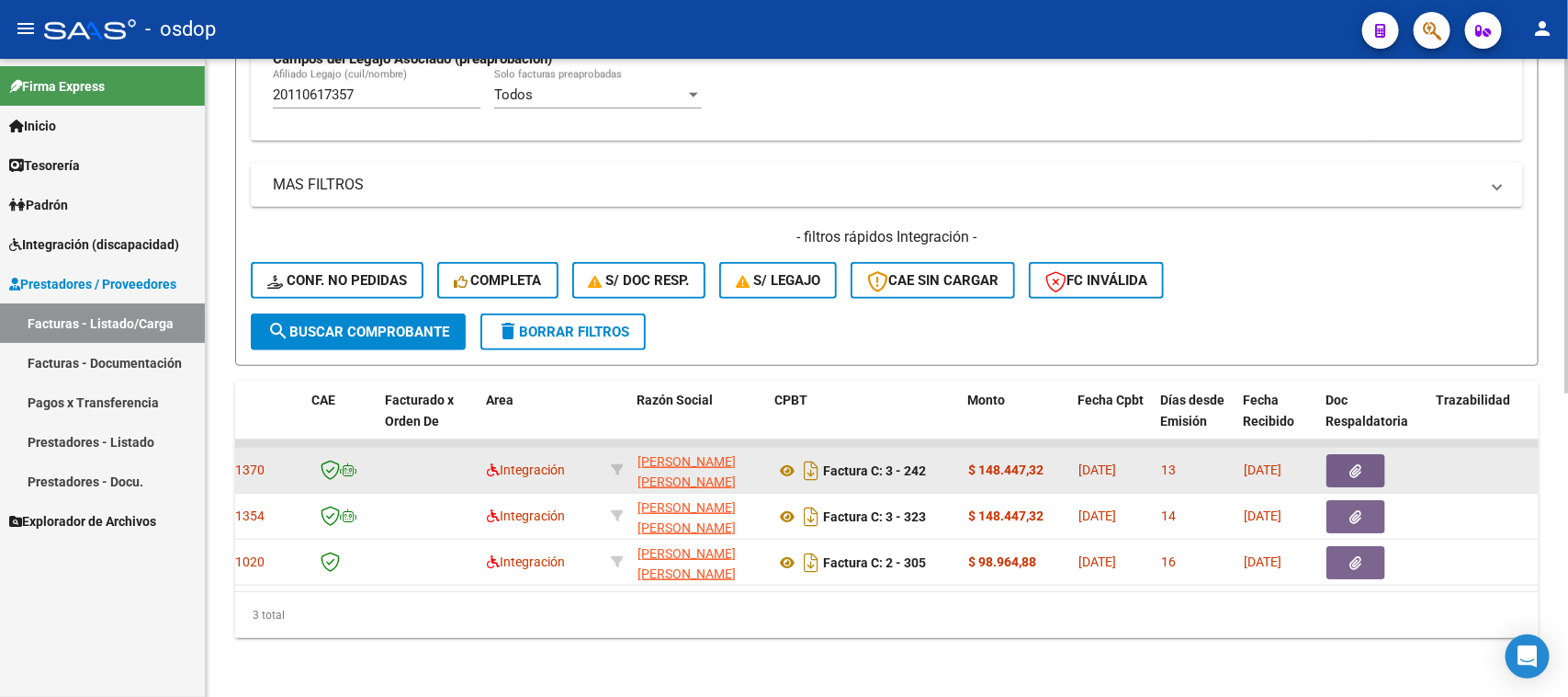
click at [1360, 464] on icon "button" at bounding box center [1356, 471] width 12 height 14
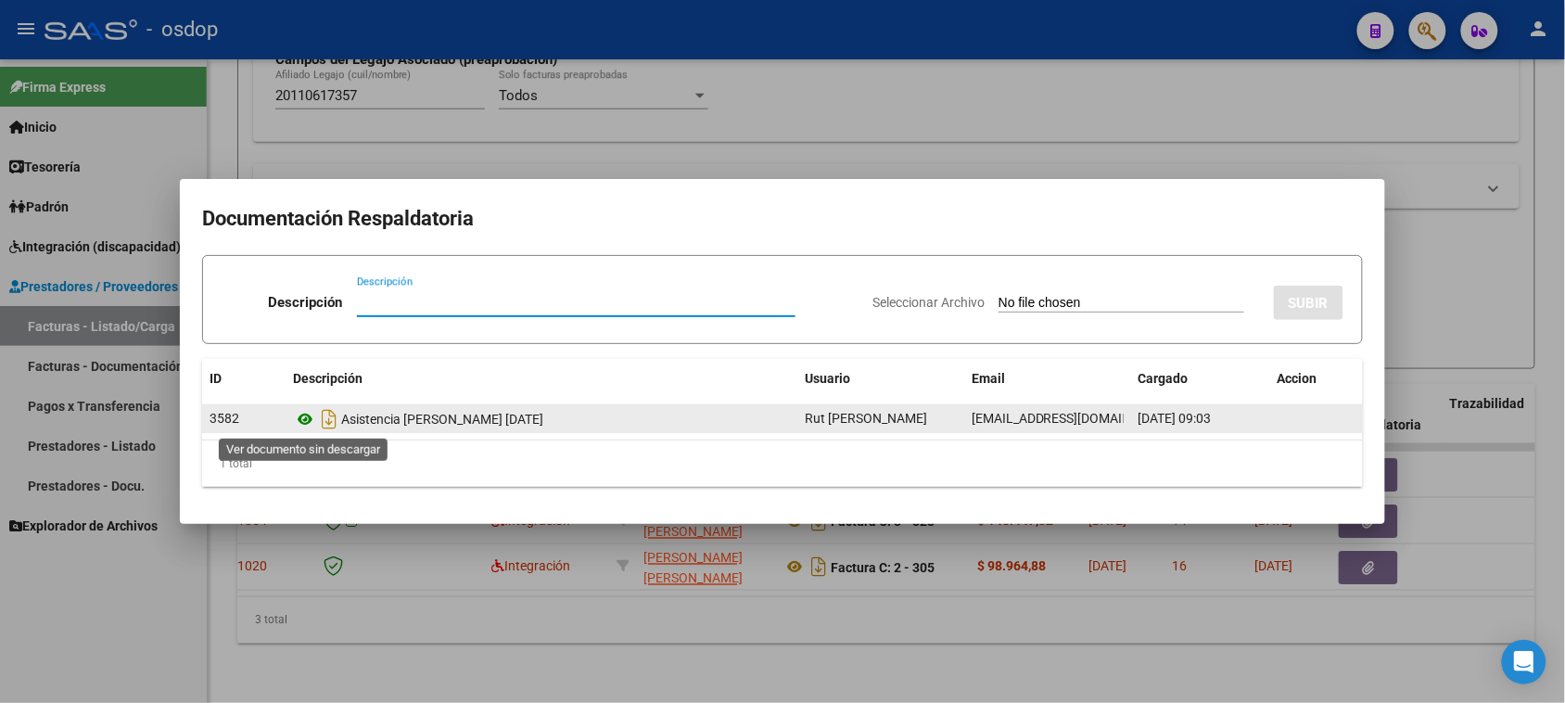
click at [306, 423] on icon at bounding box center [305, 419] width 24 height 22
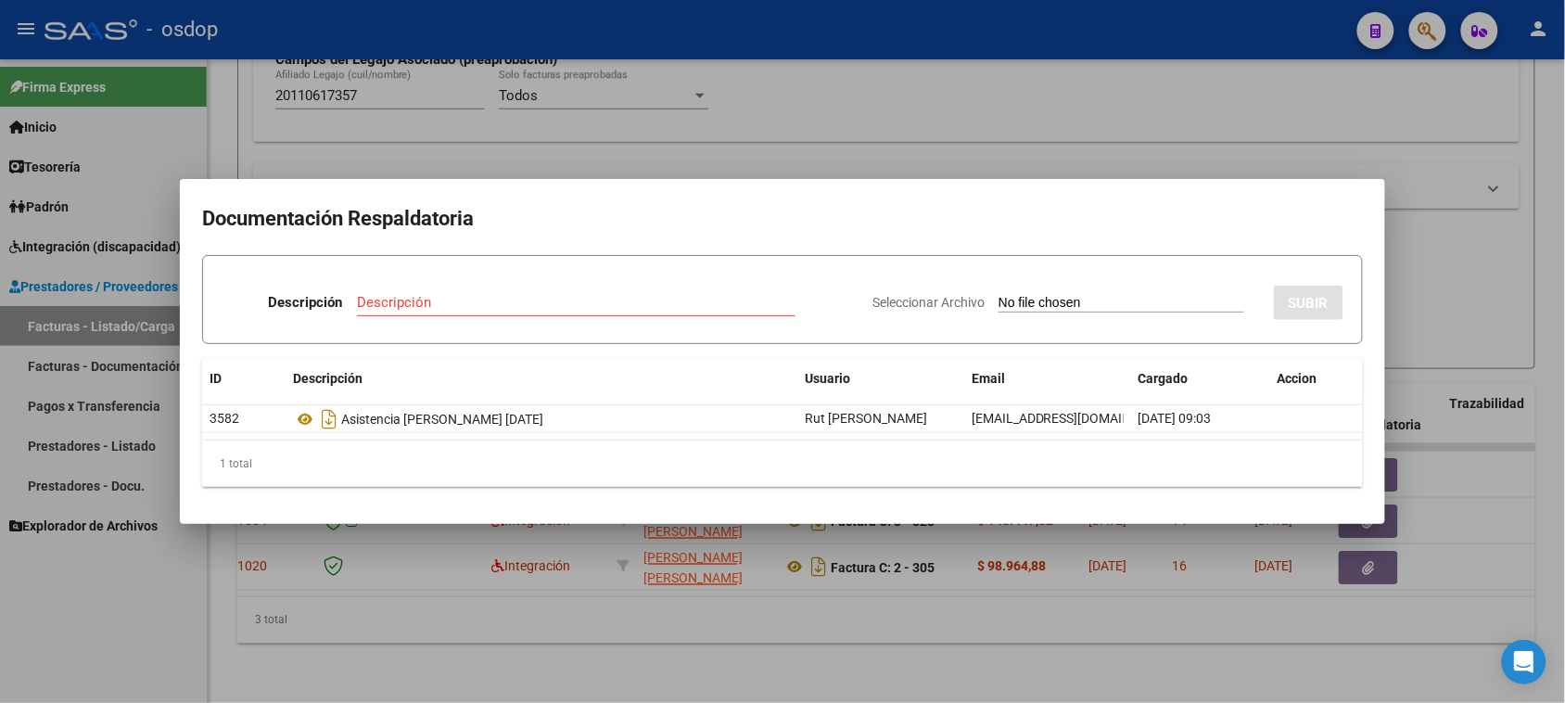
click at [1126, 654] on div at bounding box center [782, 351] width 1565 height 703
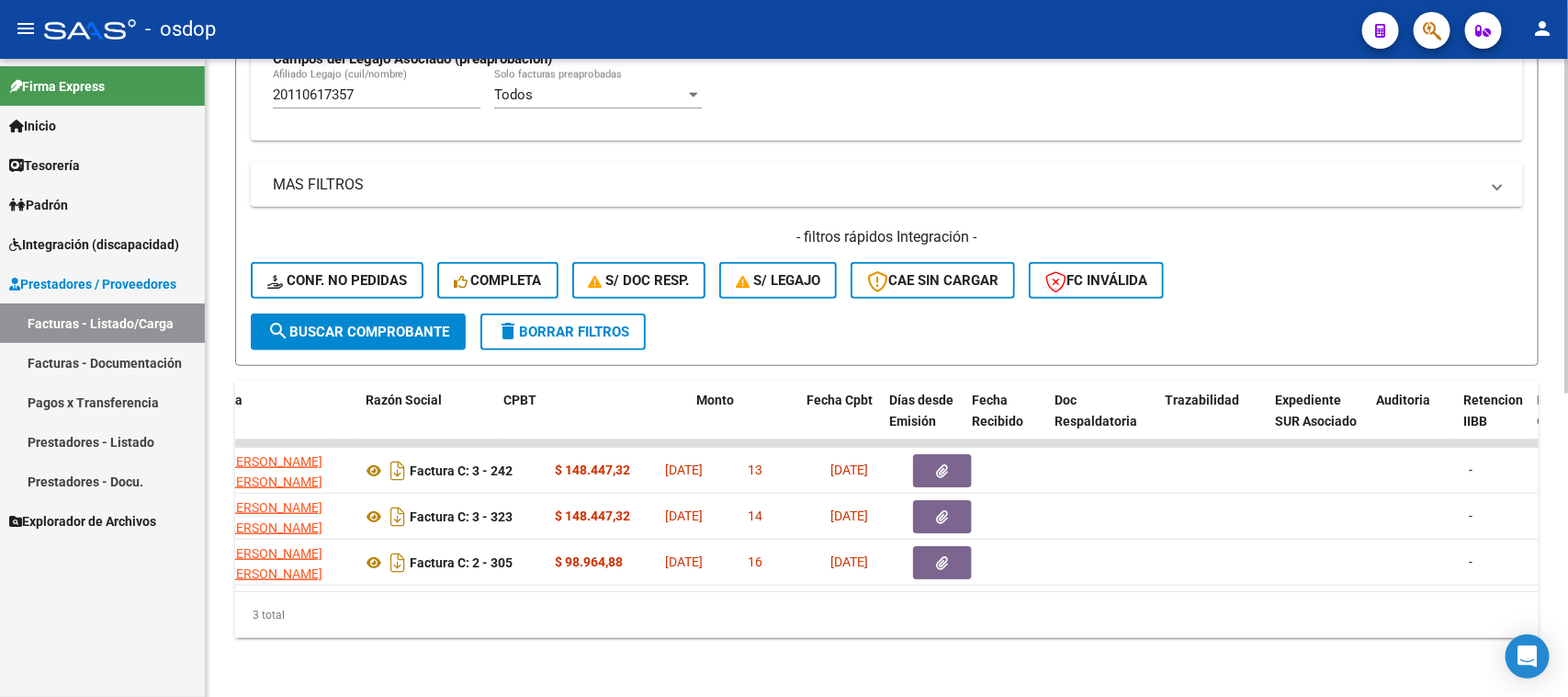
scroll to position [0, 0]
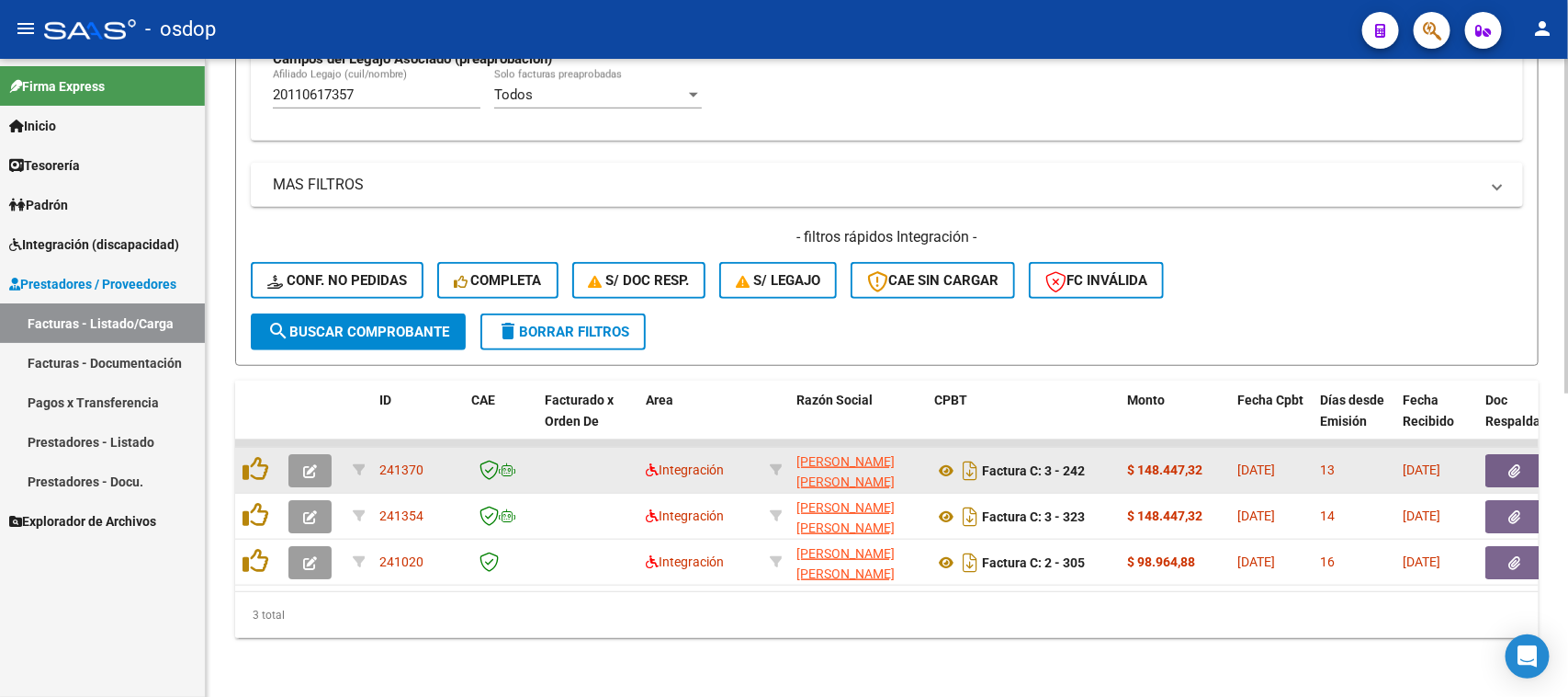
click at [310, 464] on icon "button" at bounding box center [310, 471] width 14 height 14
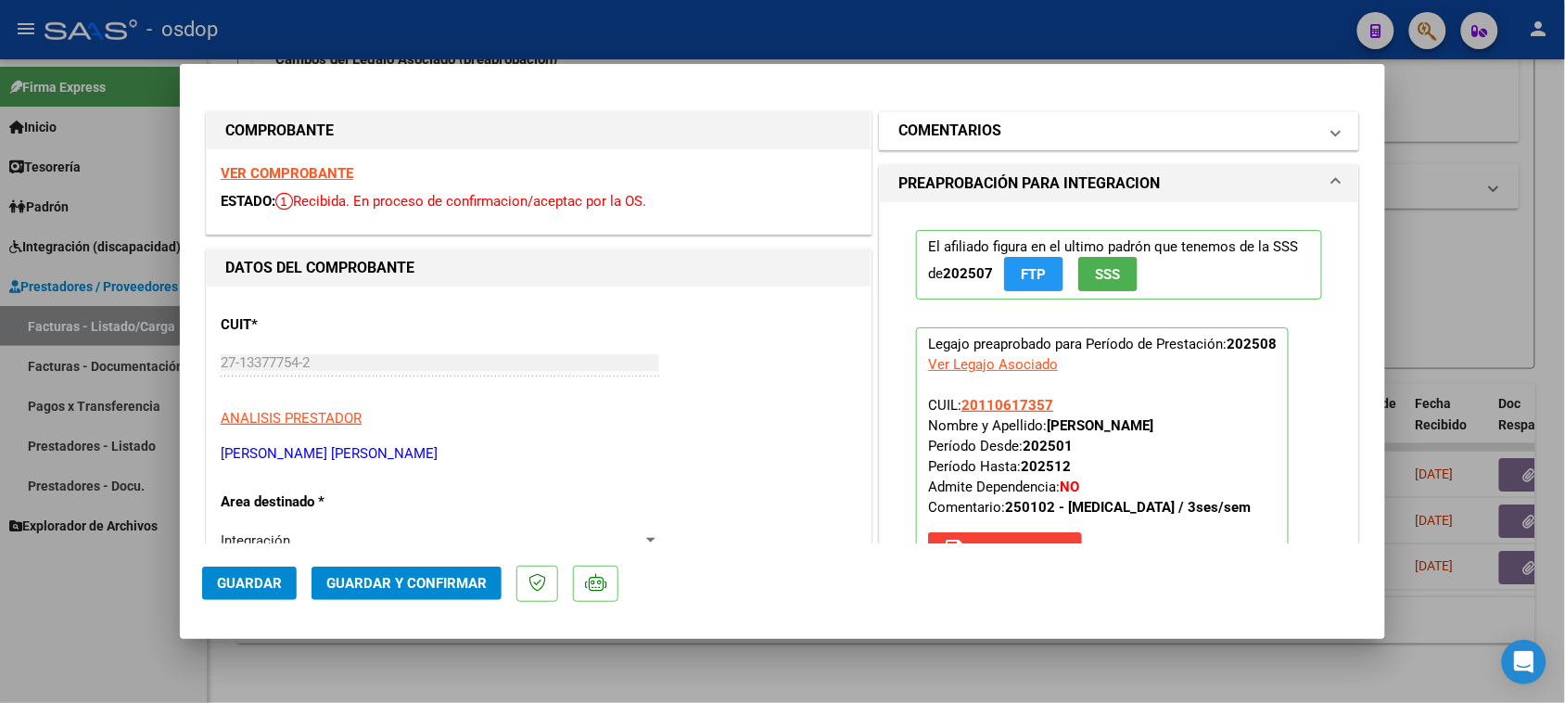
click at [990, 135] on h1 "COMENTARIOS" at bounding box center [949, 131] width 103 height 22
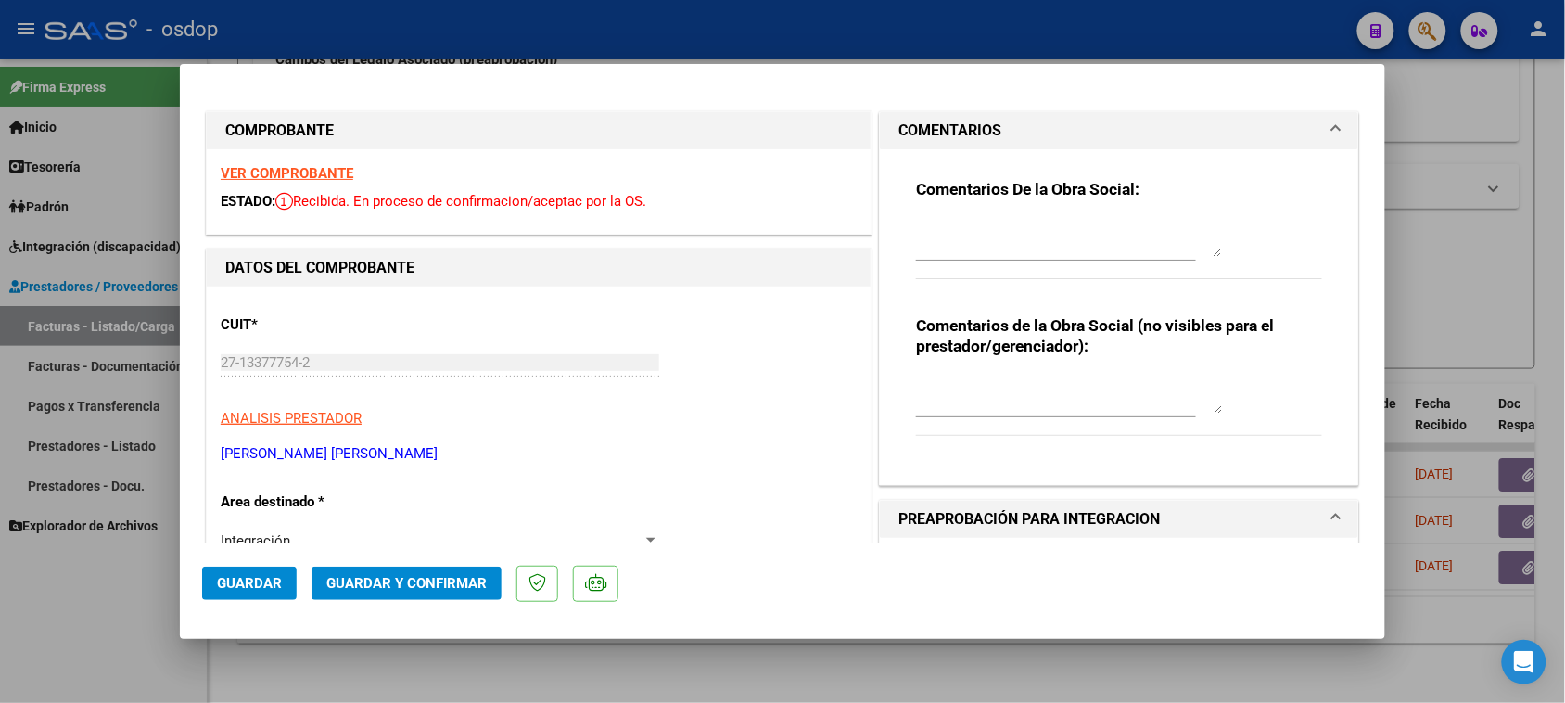
click at [982, 385] on textarea at bounding box center [1069, 394] width 306 height 37
type textarea "F"
click at [628, 691] on div at bounding box center [782, 351] width 1565 height 703
type input "$ 0,00"
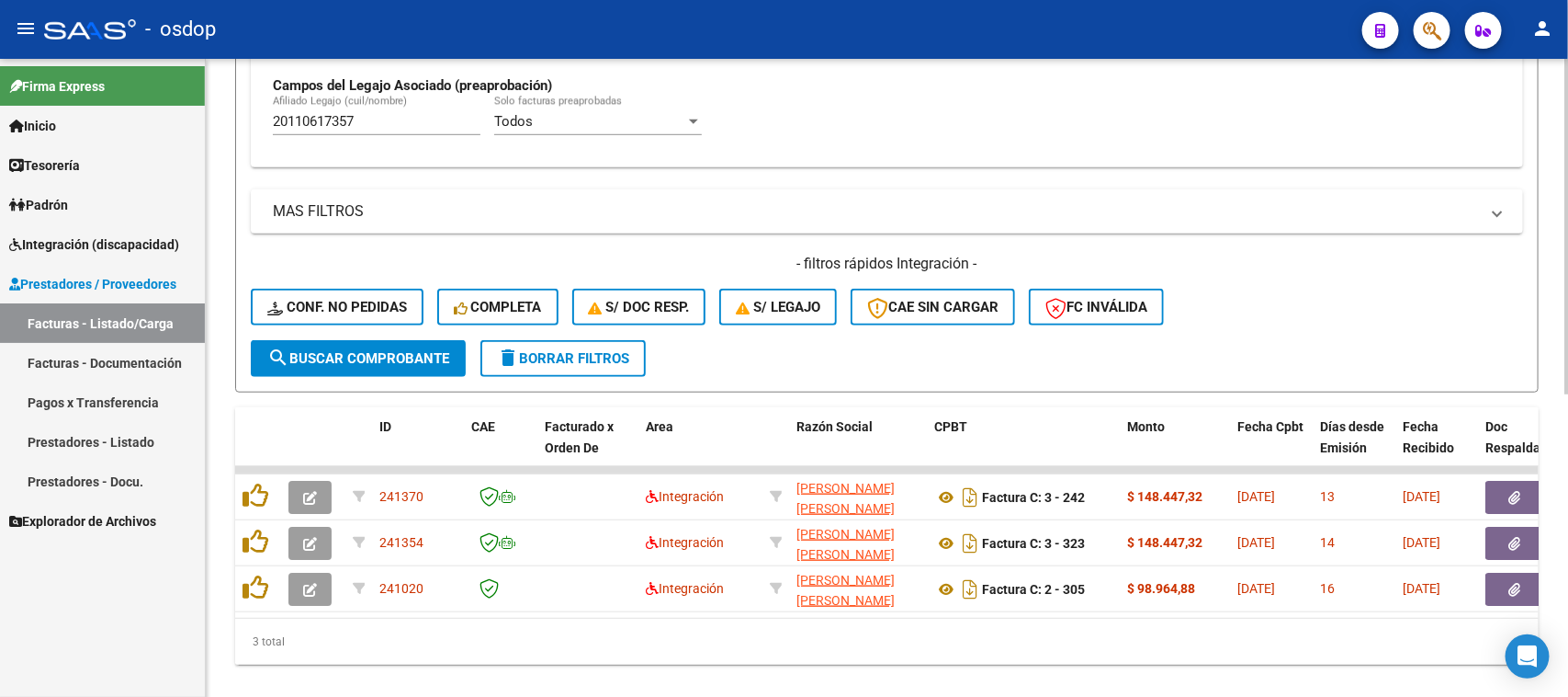
scroll to position [347, 0]
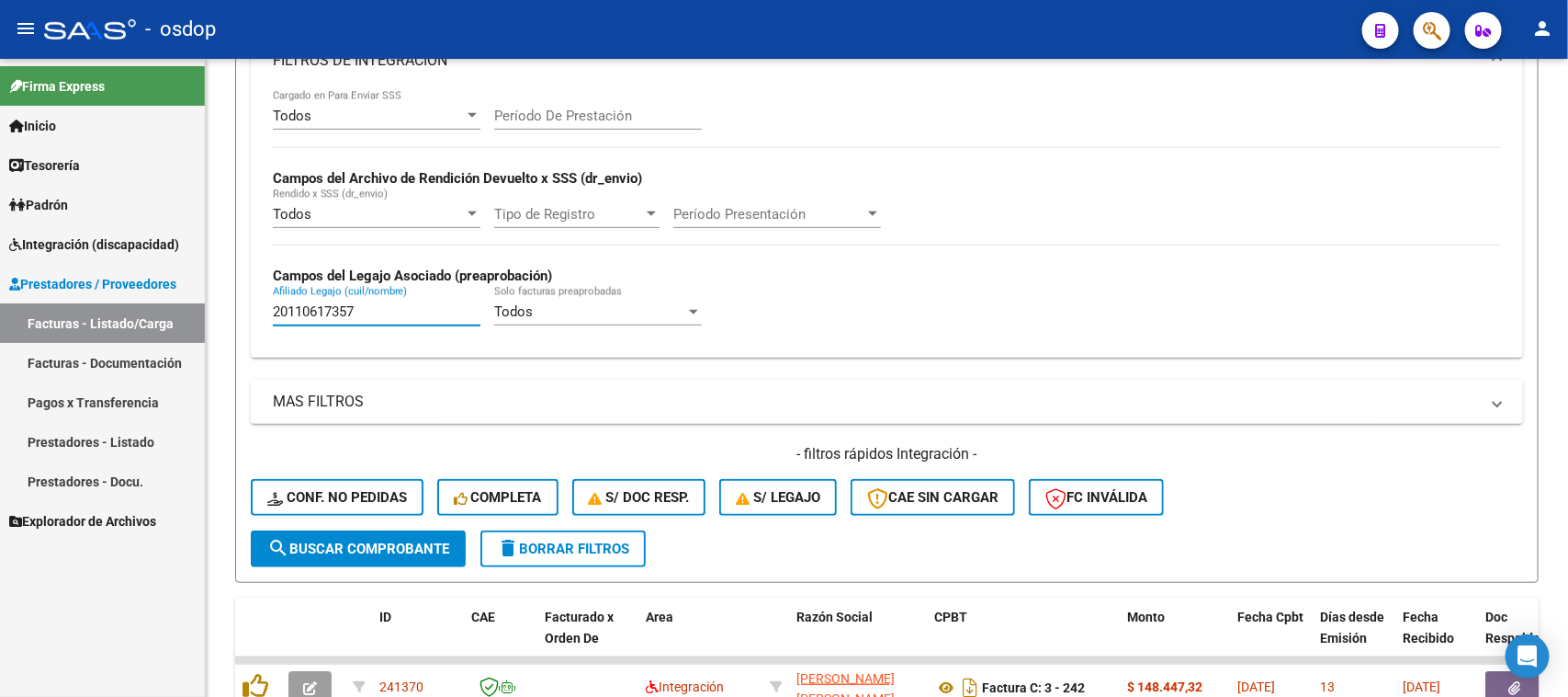
drag, startPoint x: 397, startPoint y: 308, endPoint x: 92, endPoint y: 308, distance: 305.0
click at [93, 308] on mat-sidenav-container "Firma Express Inicio Calendario SSS Instructivos Contacto OS Tesorería Extracto…" at bounding box center [784, 377] width 1568 height 638
paste input "468848172"
type input "20468848172"
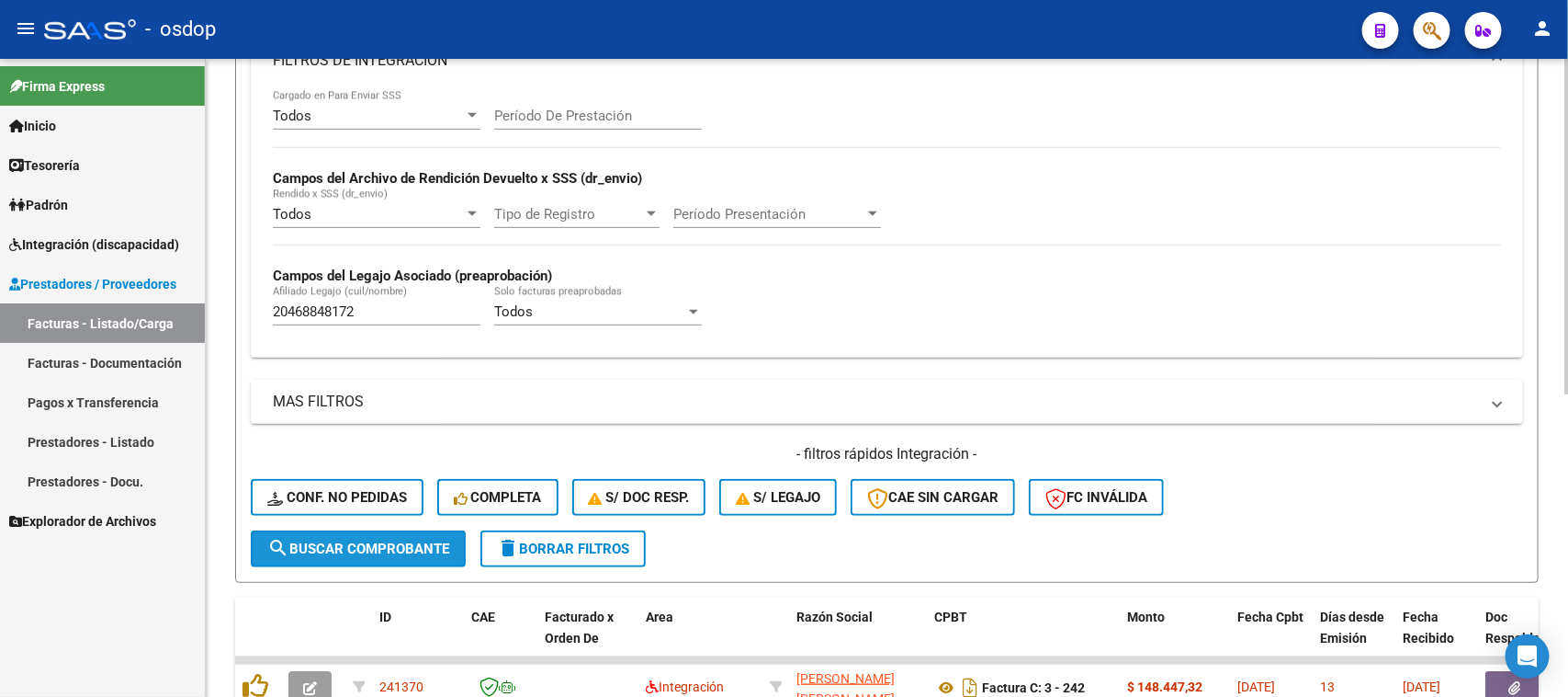
click at [387, 540] on span "search Buscar Comprobante" at bounding box center [359, 548] width 182 height 17
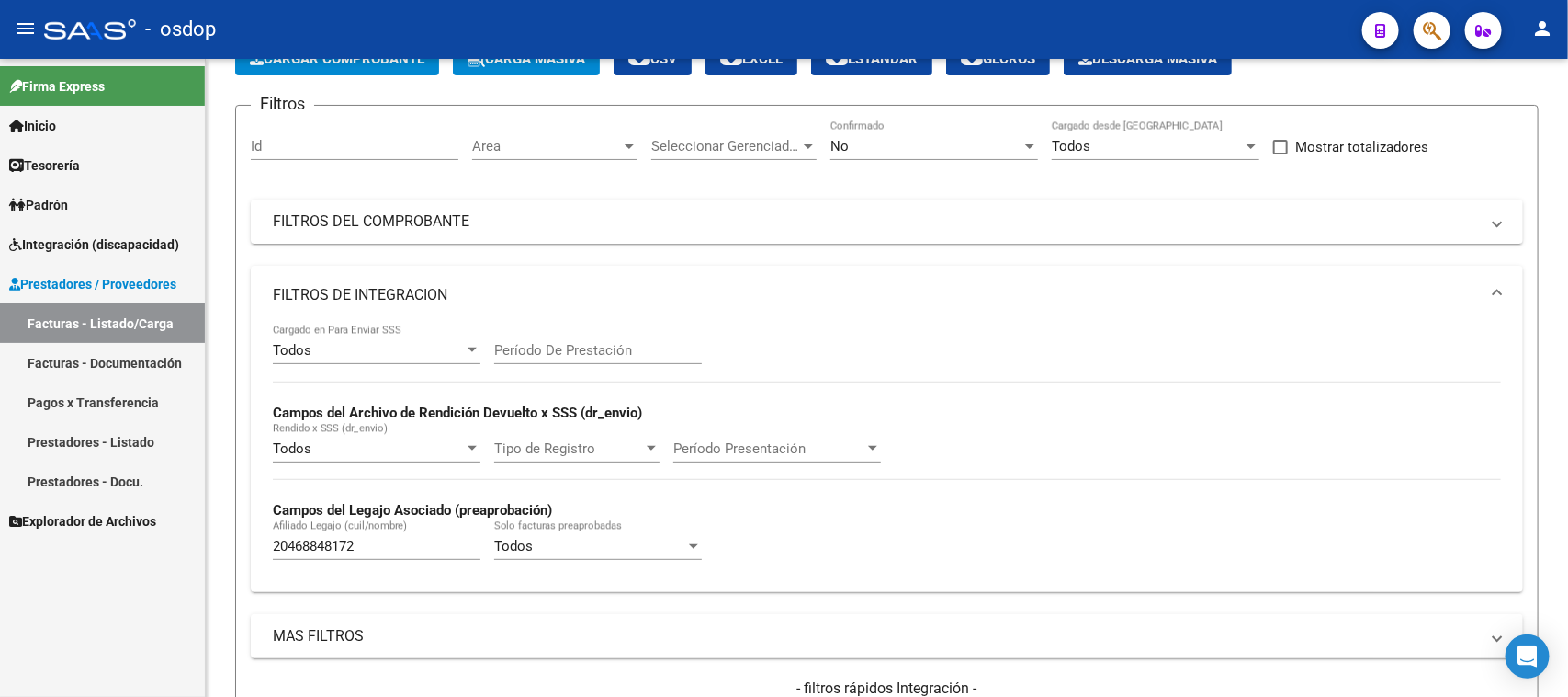
scroll to position [108, 0]
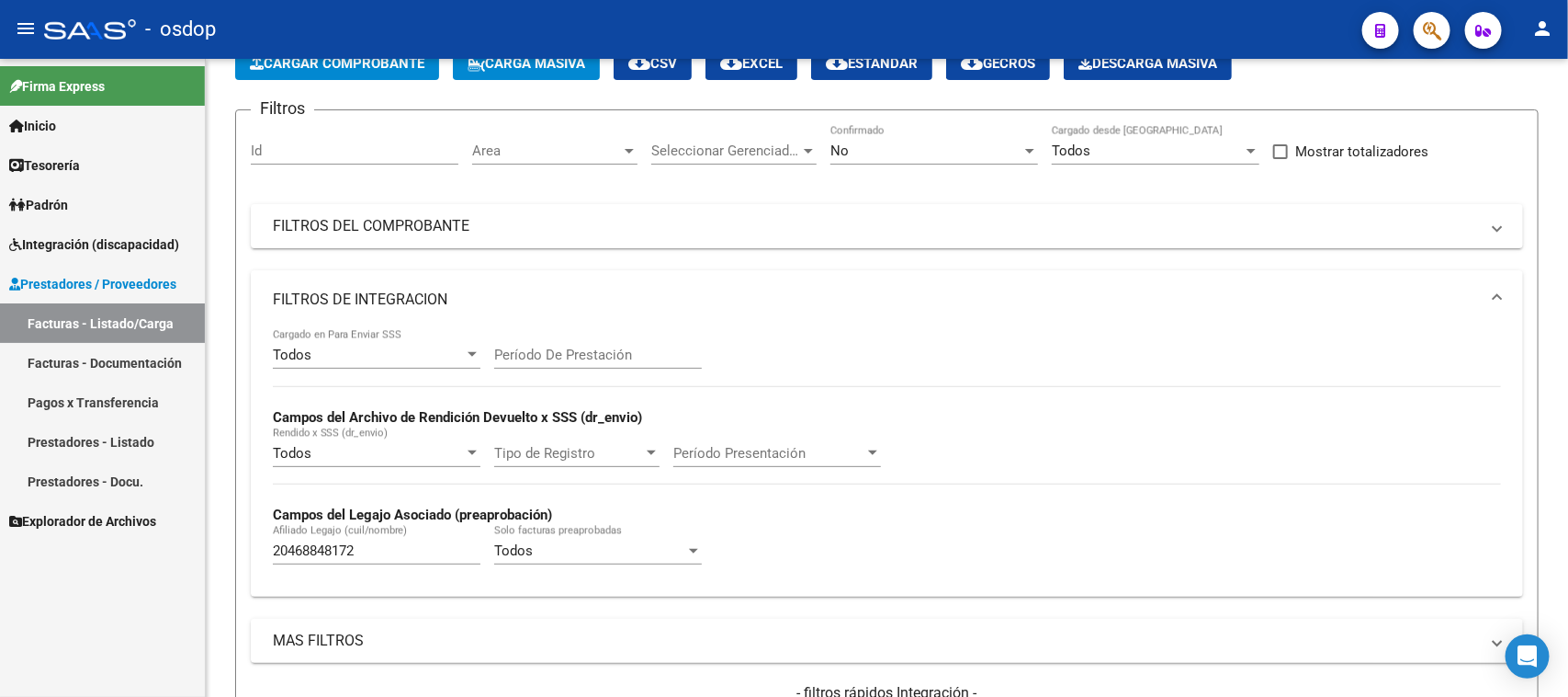
click at [134, 448] on link "Prestadores - Listado" at bounding box center [102, 441] width 205 height 40
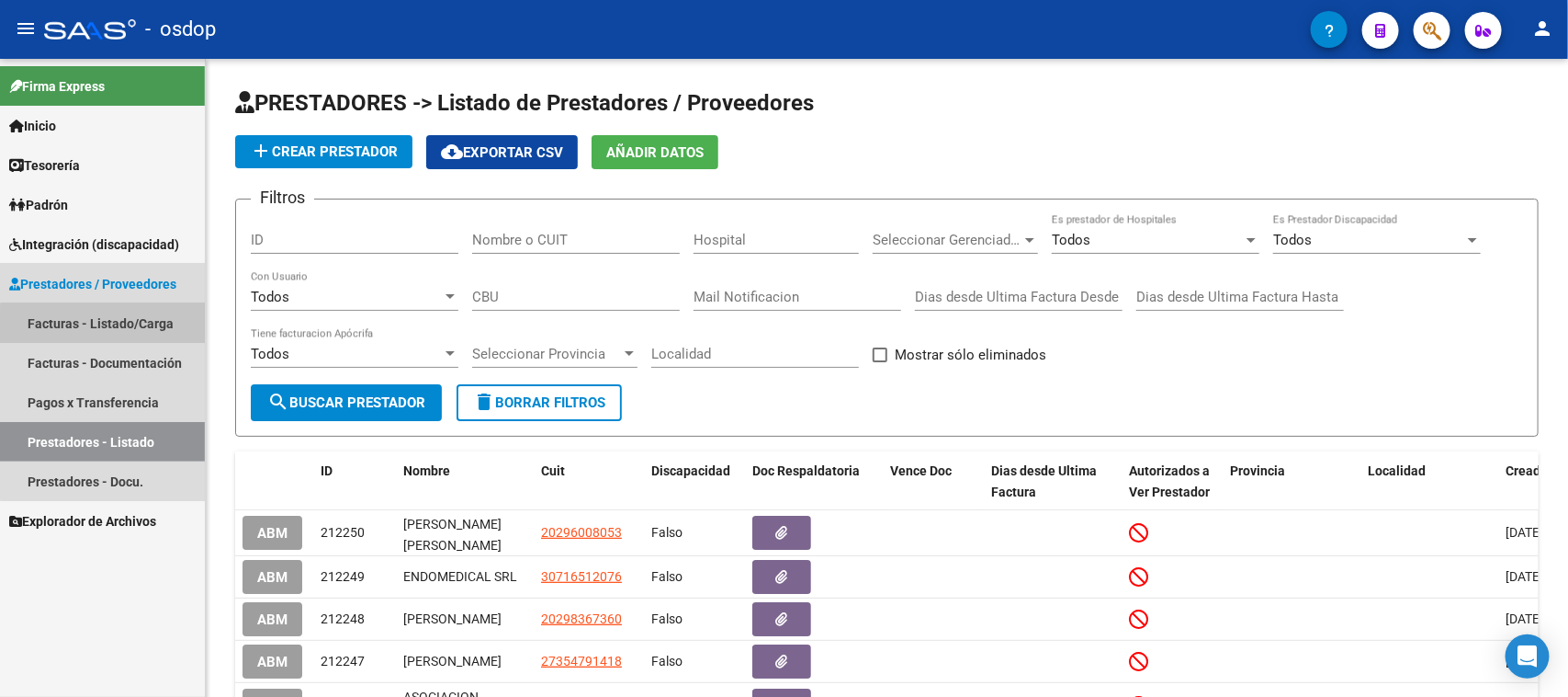
click at [133, 331] on link "Facturas - Listado/Carga" at bounding box center [102, 323] width 205 height 40
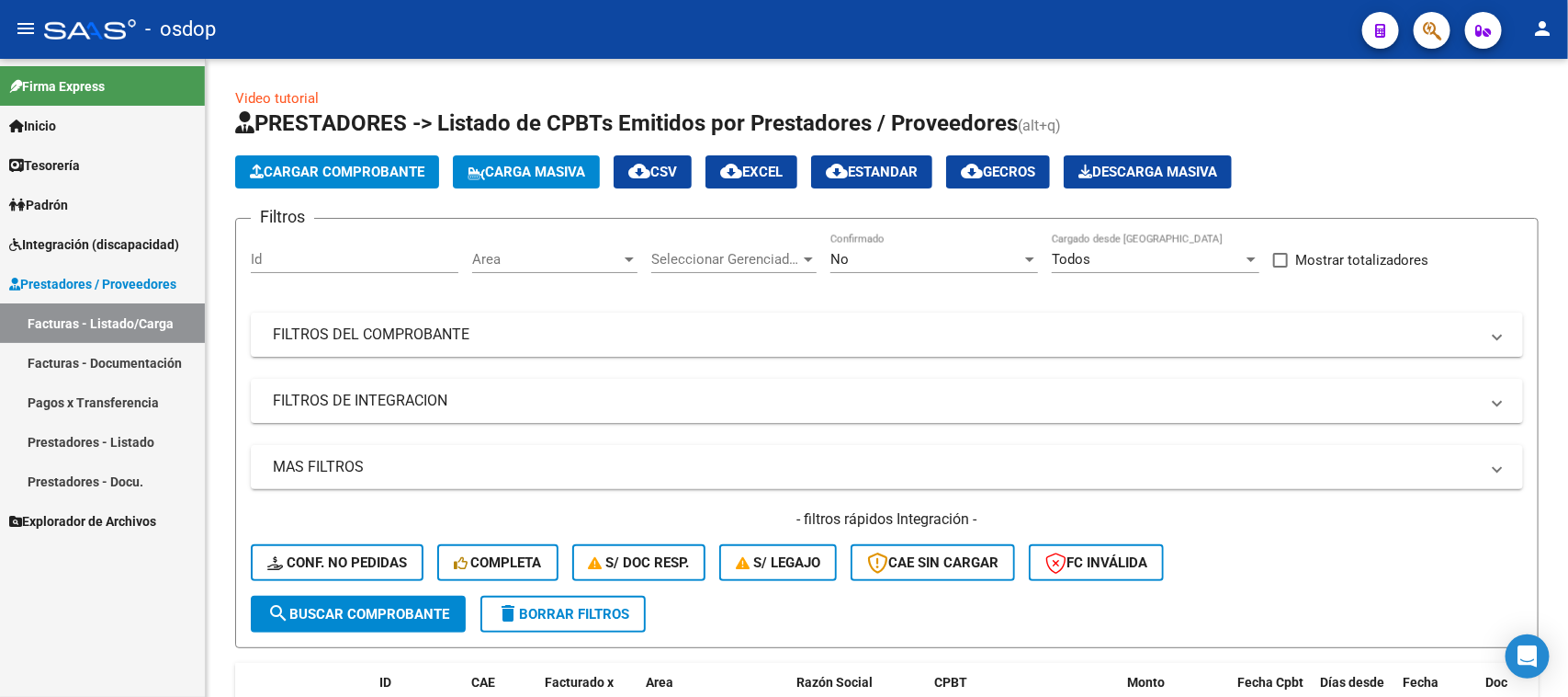
click at [93, 246] on span "Integración (discapacidad)" at bounding box center [93, 244] width 169 height 20
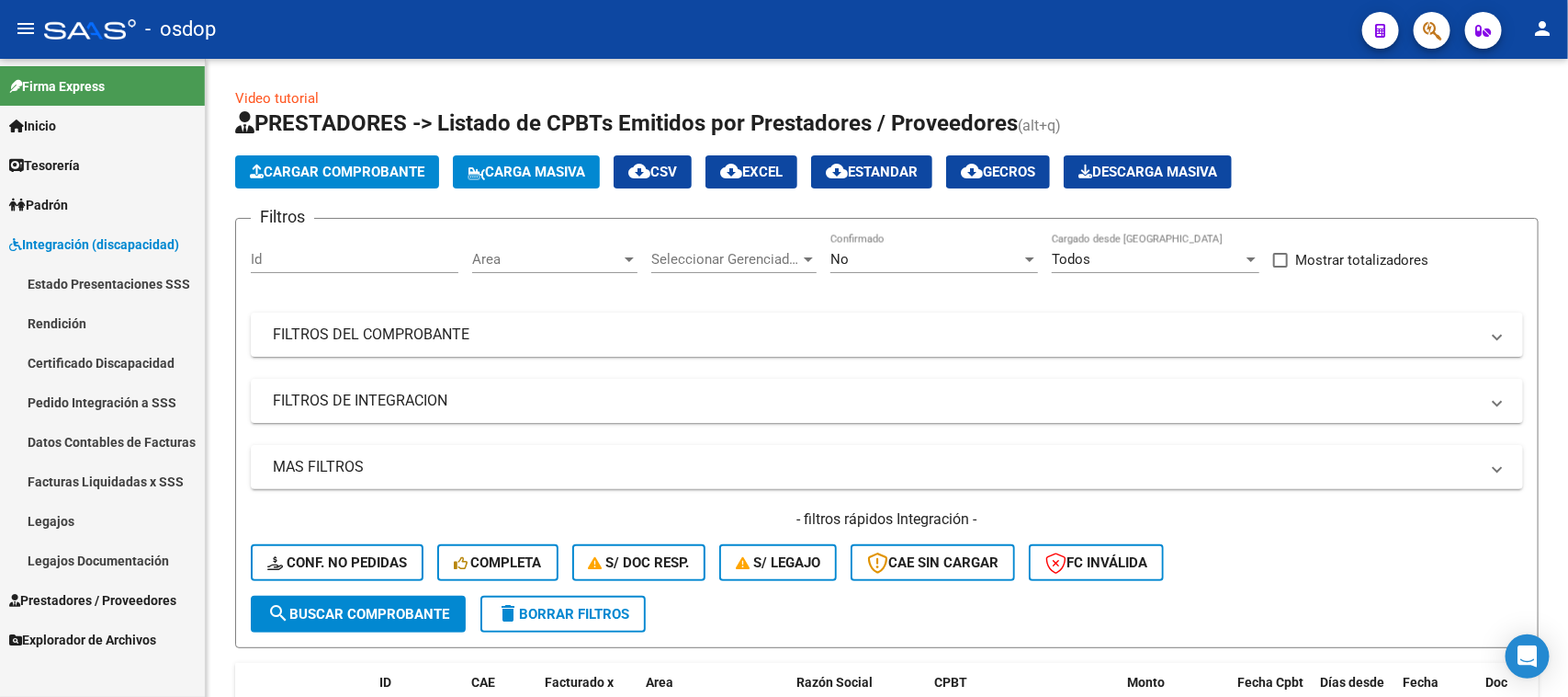
click at [60, 522] on link "Legajos" at bounding box center [102, 521] width 205 height 40
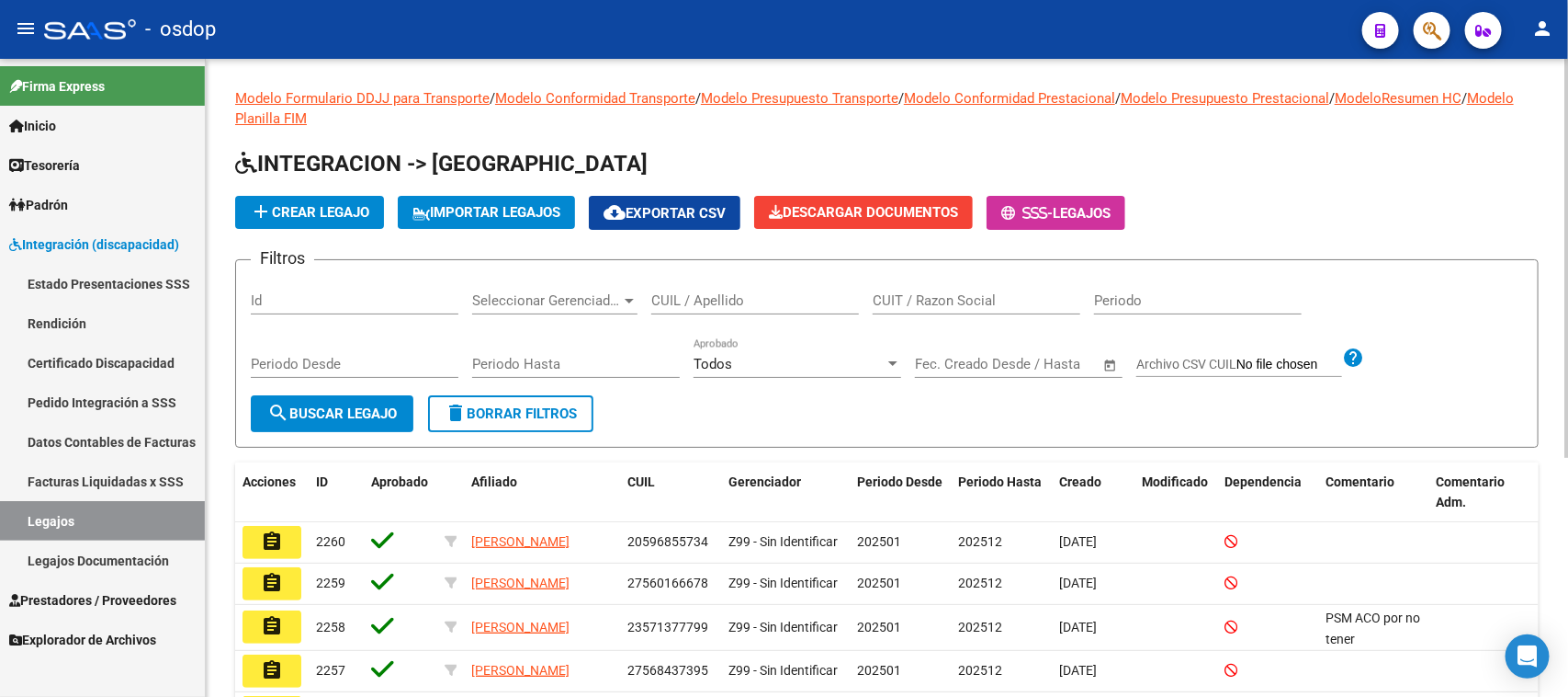
click at [685, 292] on input "CUIL / Apellido" at bounding box center [754, 300] width 207 height 17
paste input "20468848172"
type input "20468848172"
click at [346, 396] on button "search Buscar Legajo" at bounding box center [332, 413] width 163 height 37
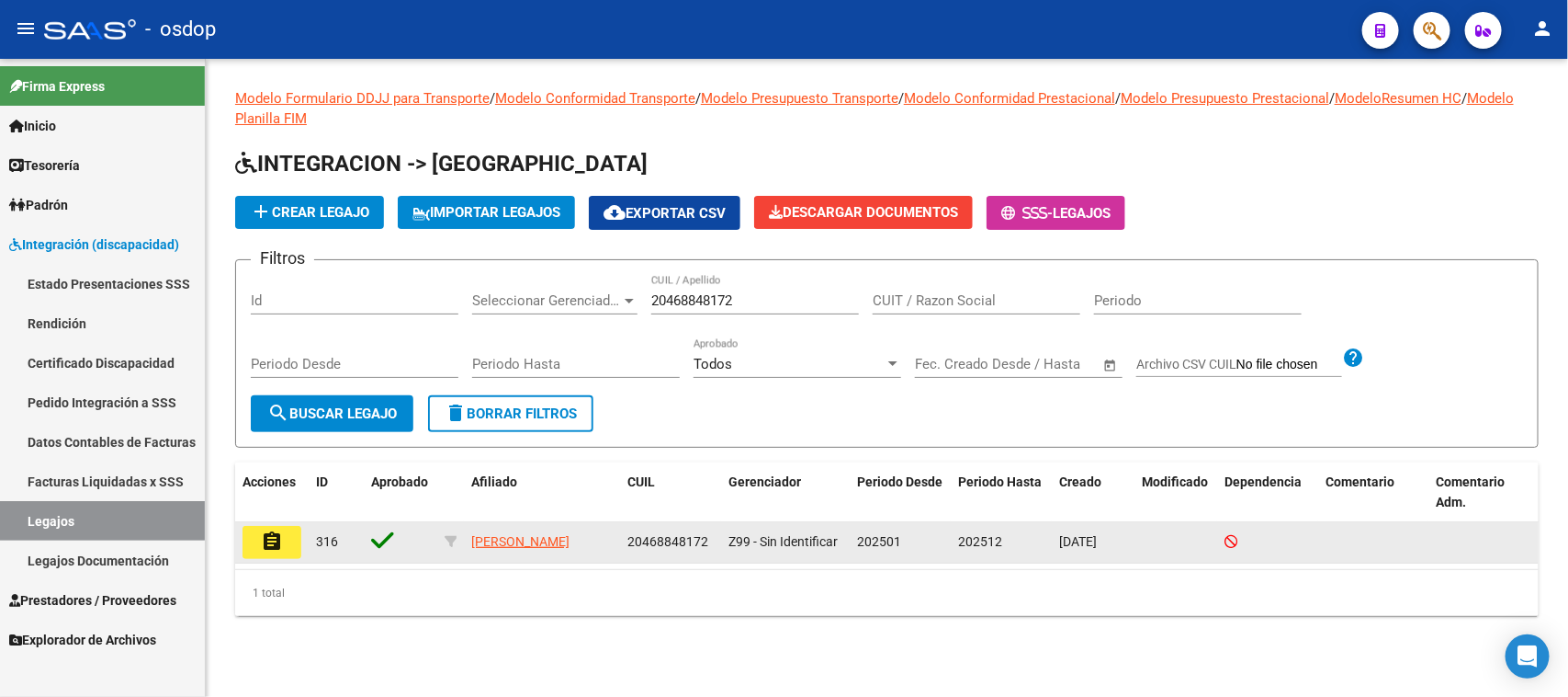
click at [278, 549] on mat-icon "assignment" at bounding box center [272, 541] width 22 height 22
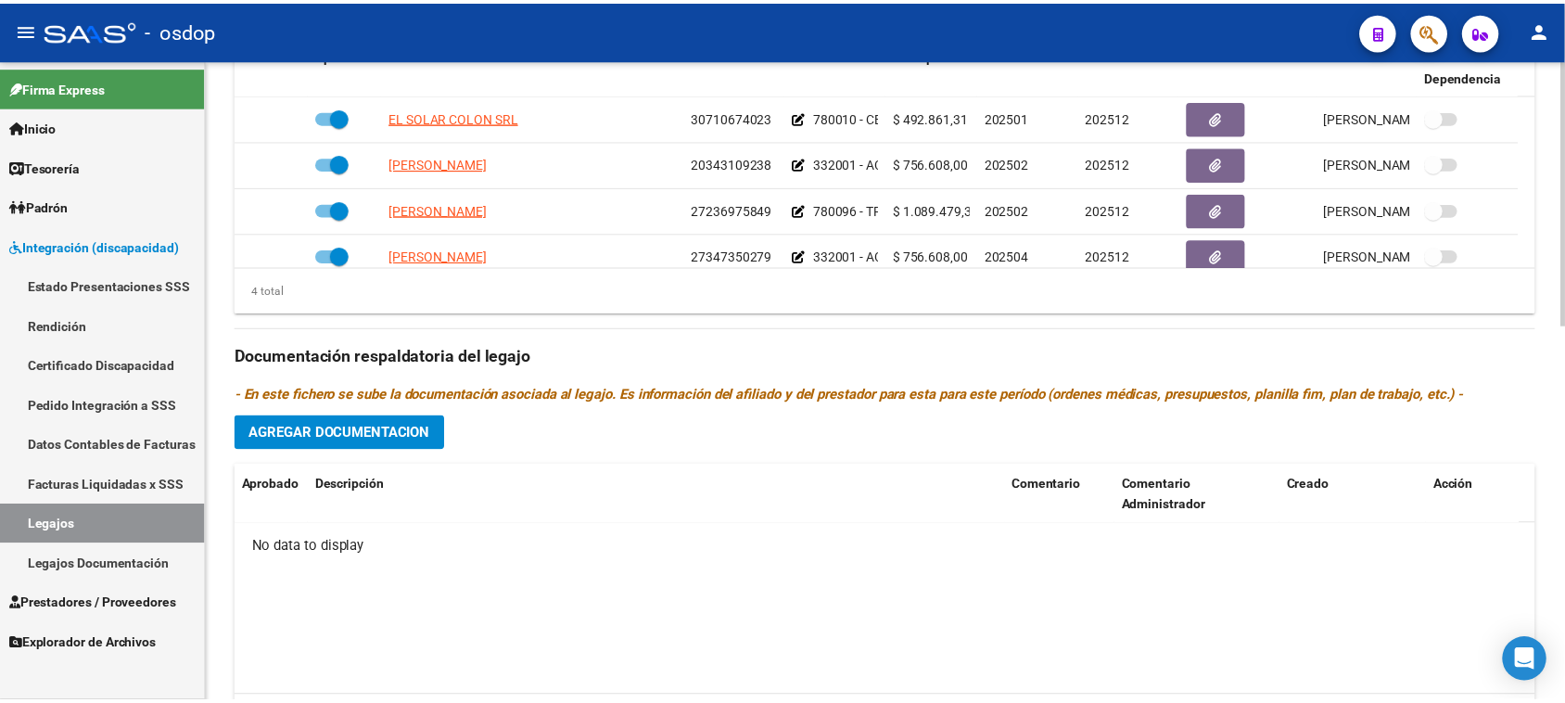
scroll to position [695, 0]
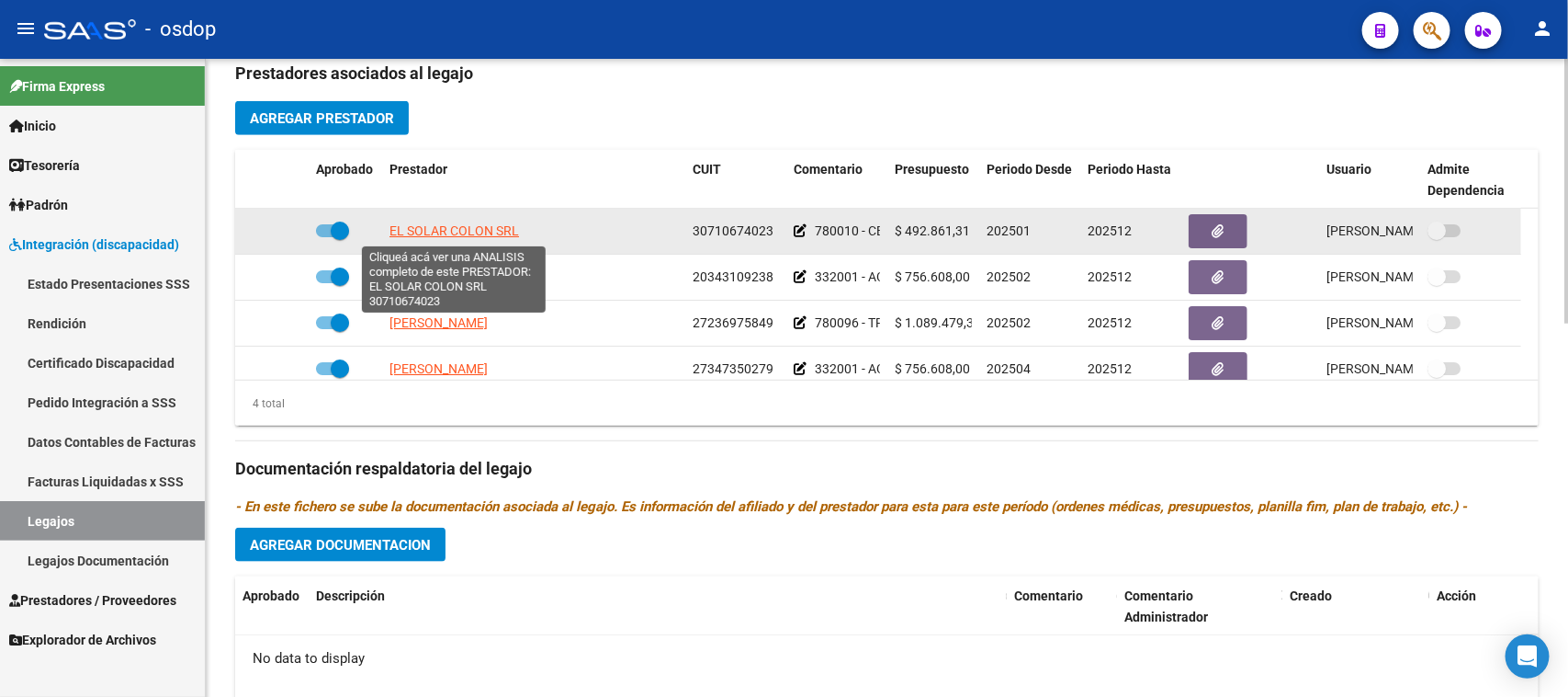
click at [497, 231] on span "EL SOLAR COLON SRL" at bounding box center [454, 230] width 130 height 15
type textarea "30710674023"
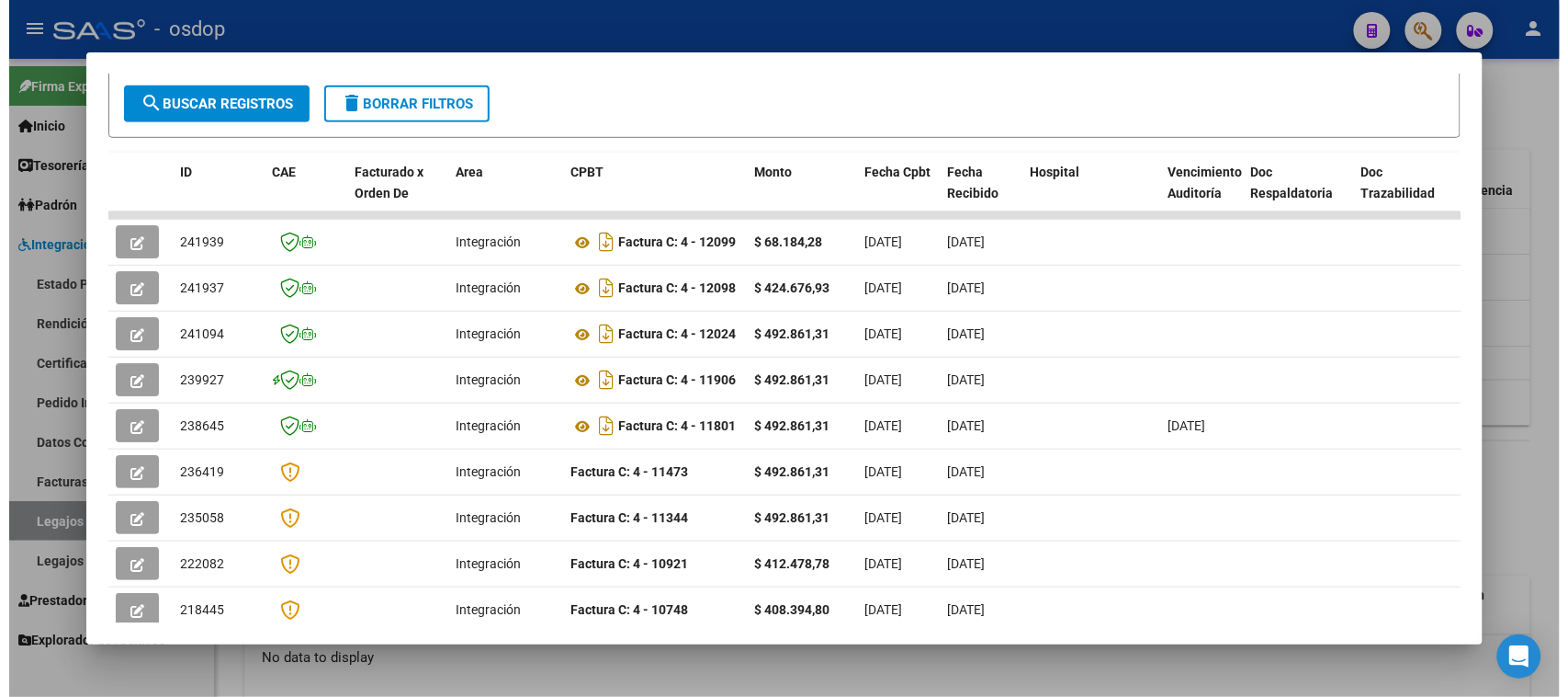
scroll to position [345, 0]
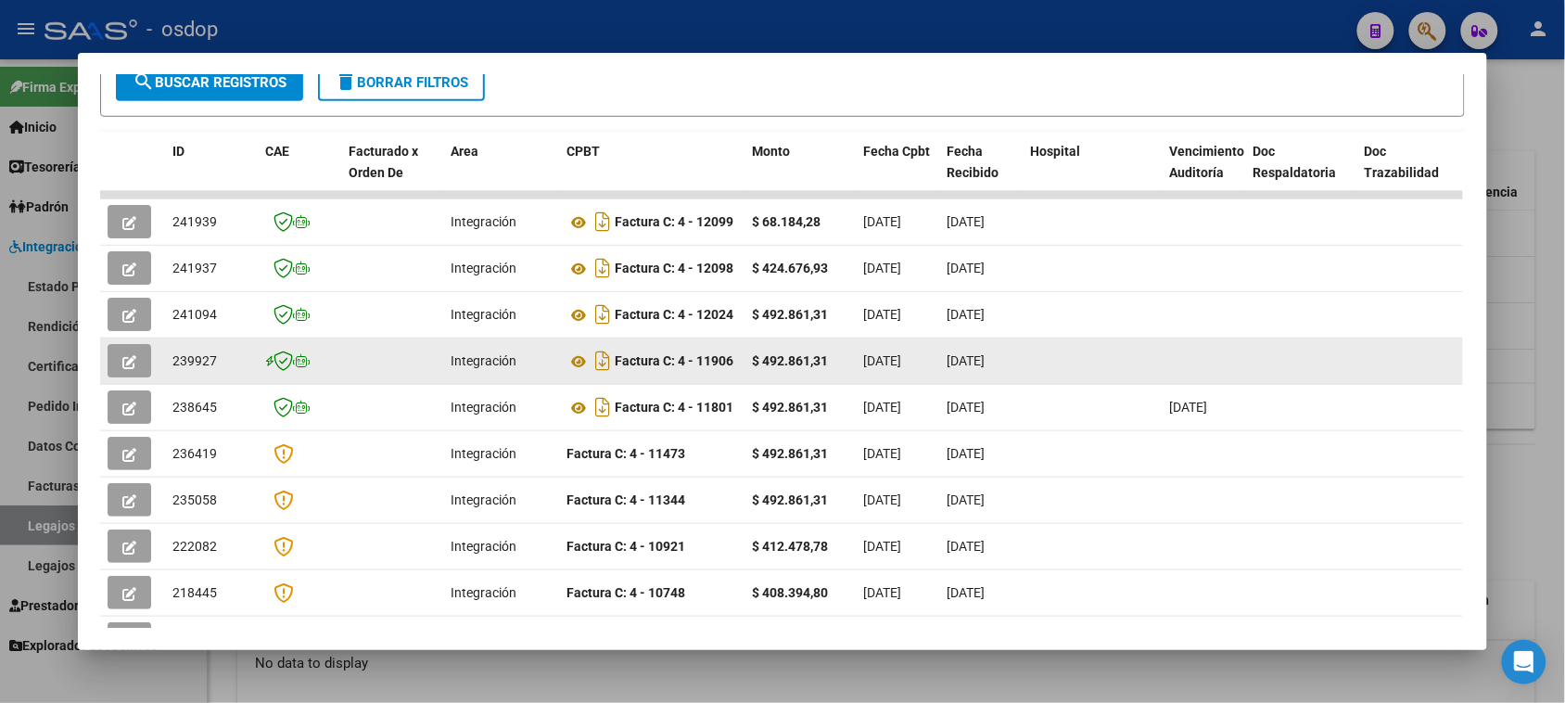
click at [122, 355] on icon "button" at bounding box center [129, 362] width 14 height 14
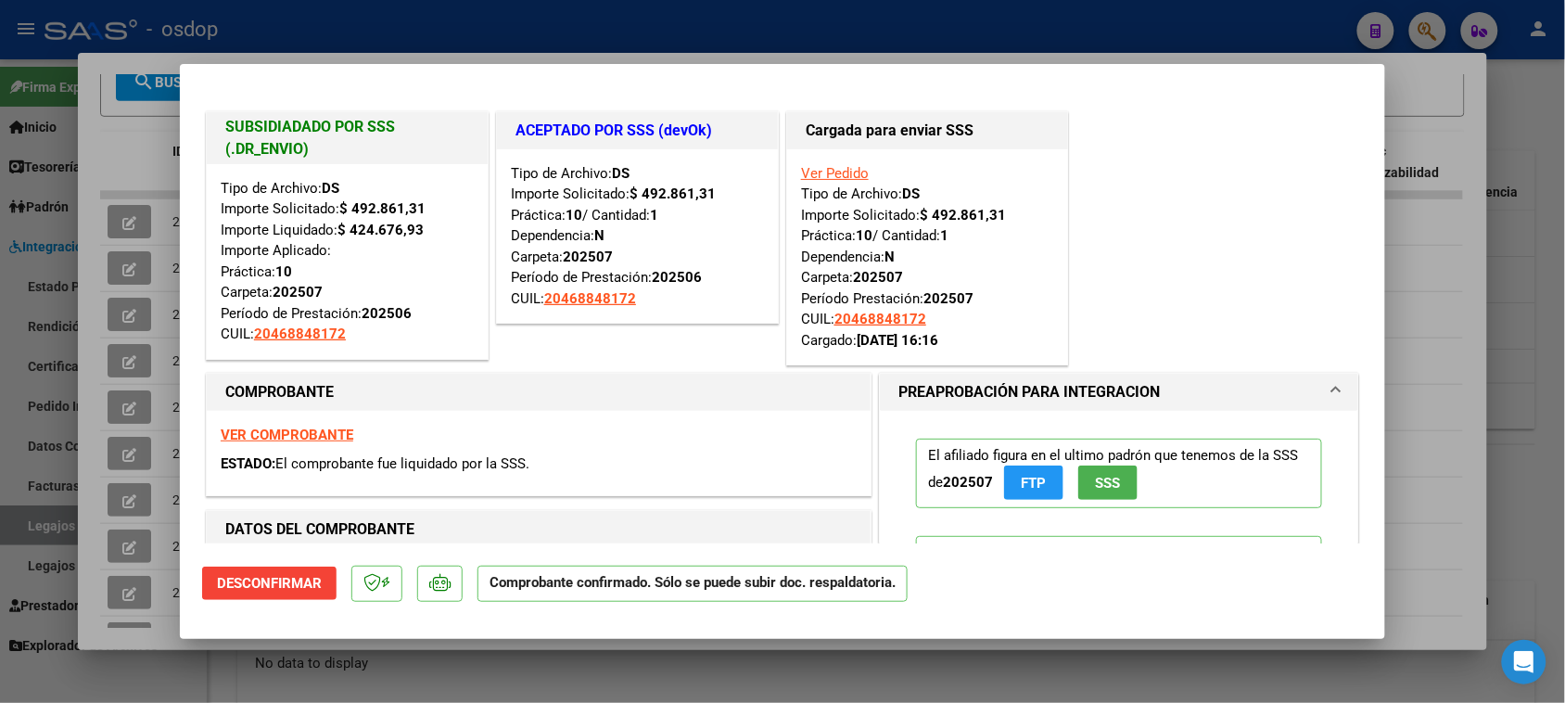
click at [763, 700] on div at bounding box center [782, 351] width 1565 height 703
type input "$ 0,00"
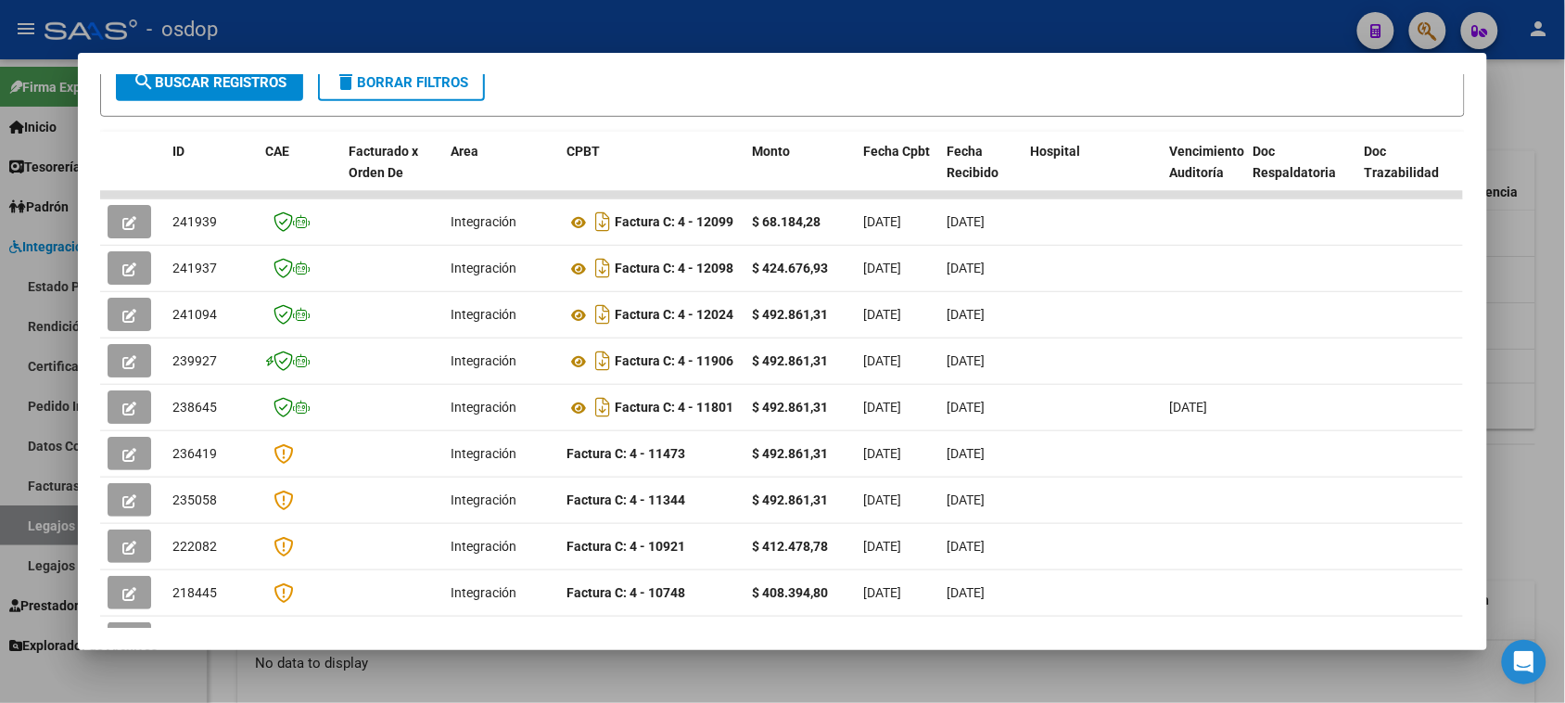
click at [589, 686] on div at bounding box center [782, 351] width 1565 height 703
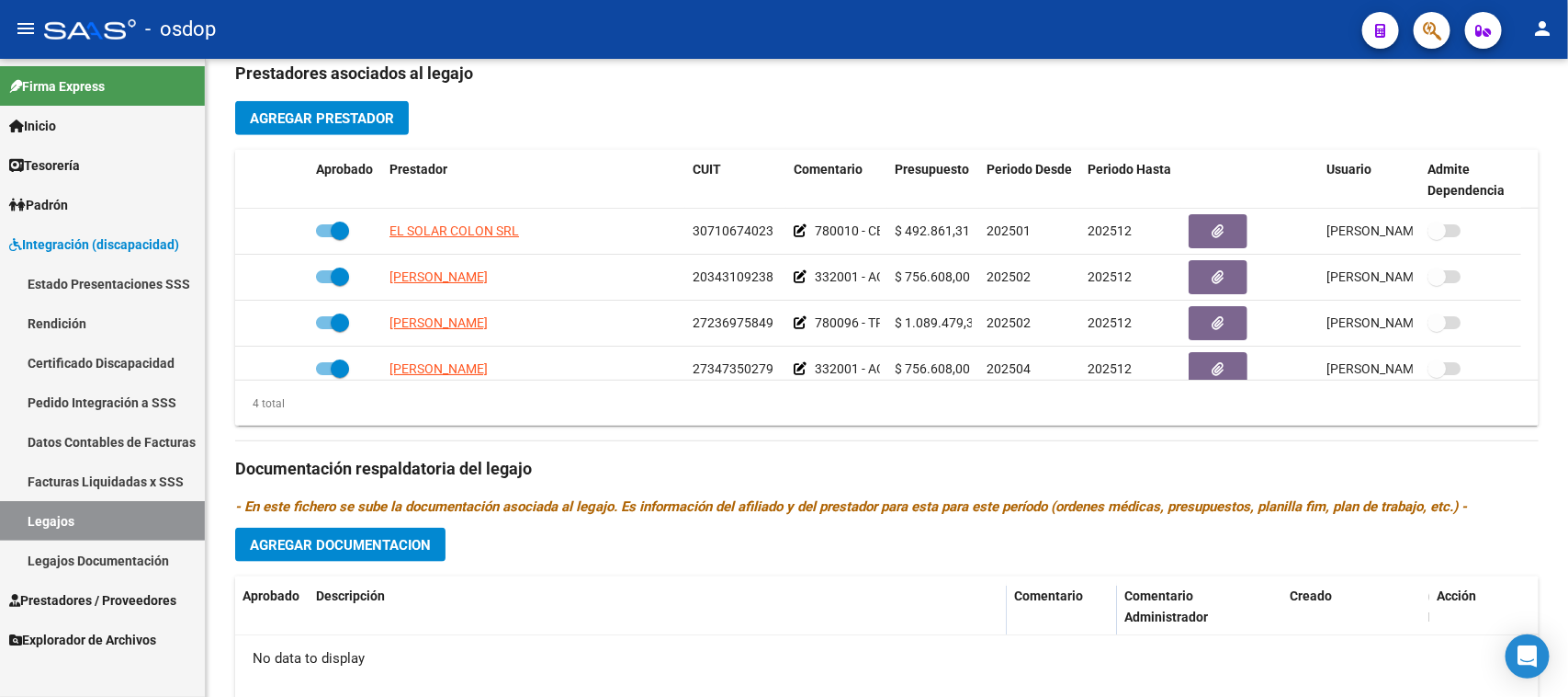
click at [120, 407] on link "Pedido Integración a SSS" at bounding box center [102, 403] width 205 height 40
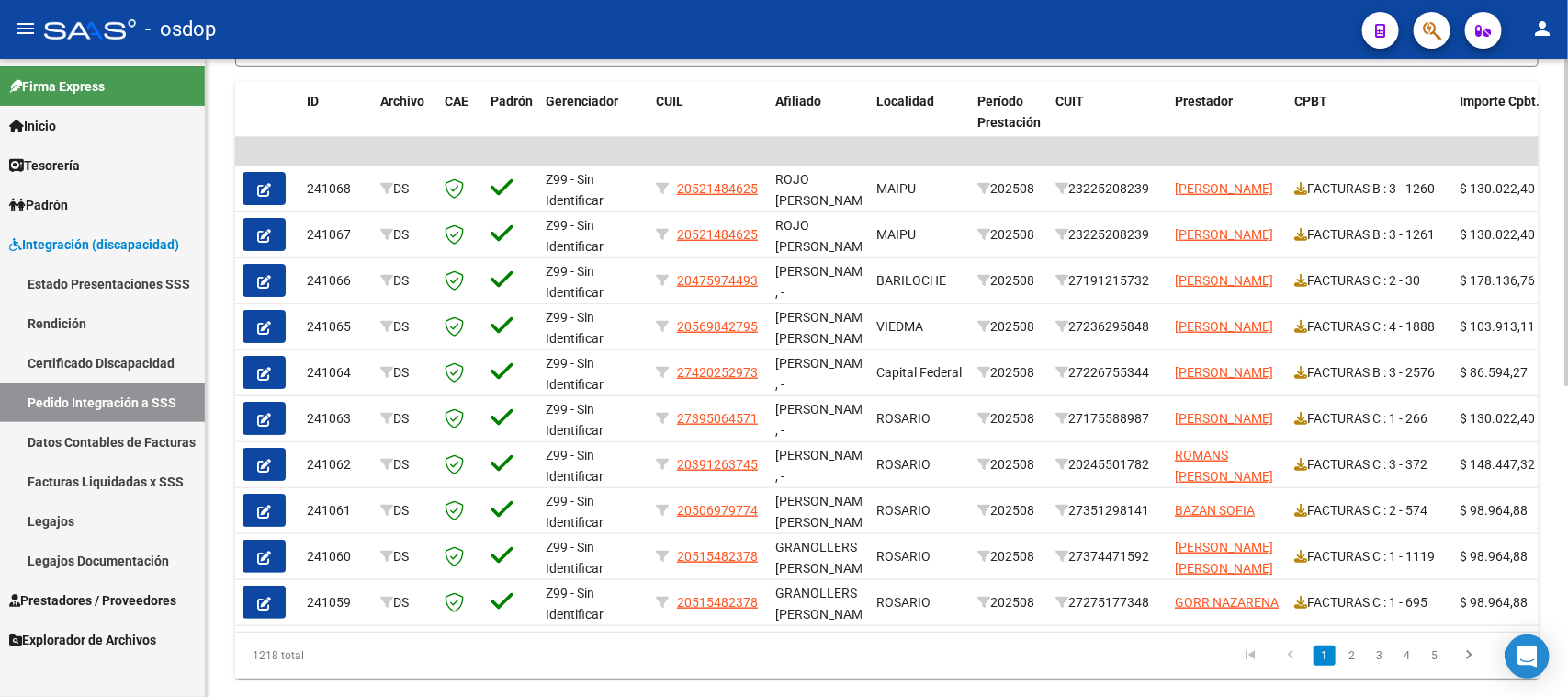
scroll to position [609, 0]
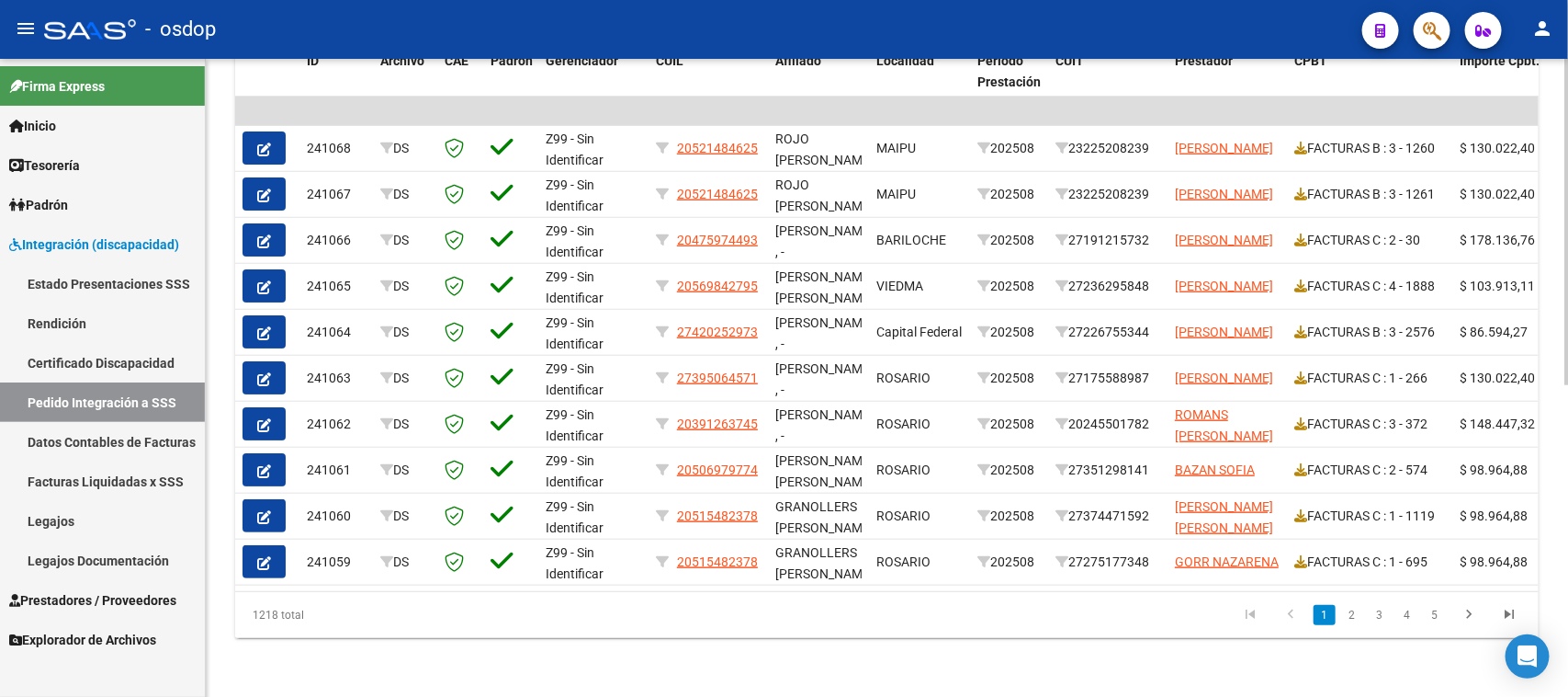
drag, startPoint x: 703, startPoint y: 593, endPoint x: 1025, endPoint y: 590, distance: 322.0
click at [1045, 592] on div "1218 total 1 2 3 4 5" at bounding box center [886, 615] width 1303 height 46
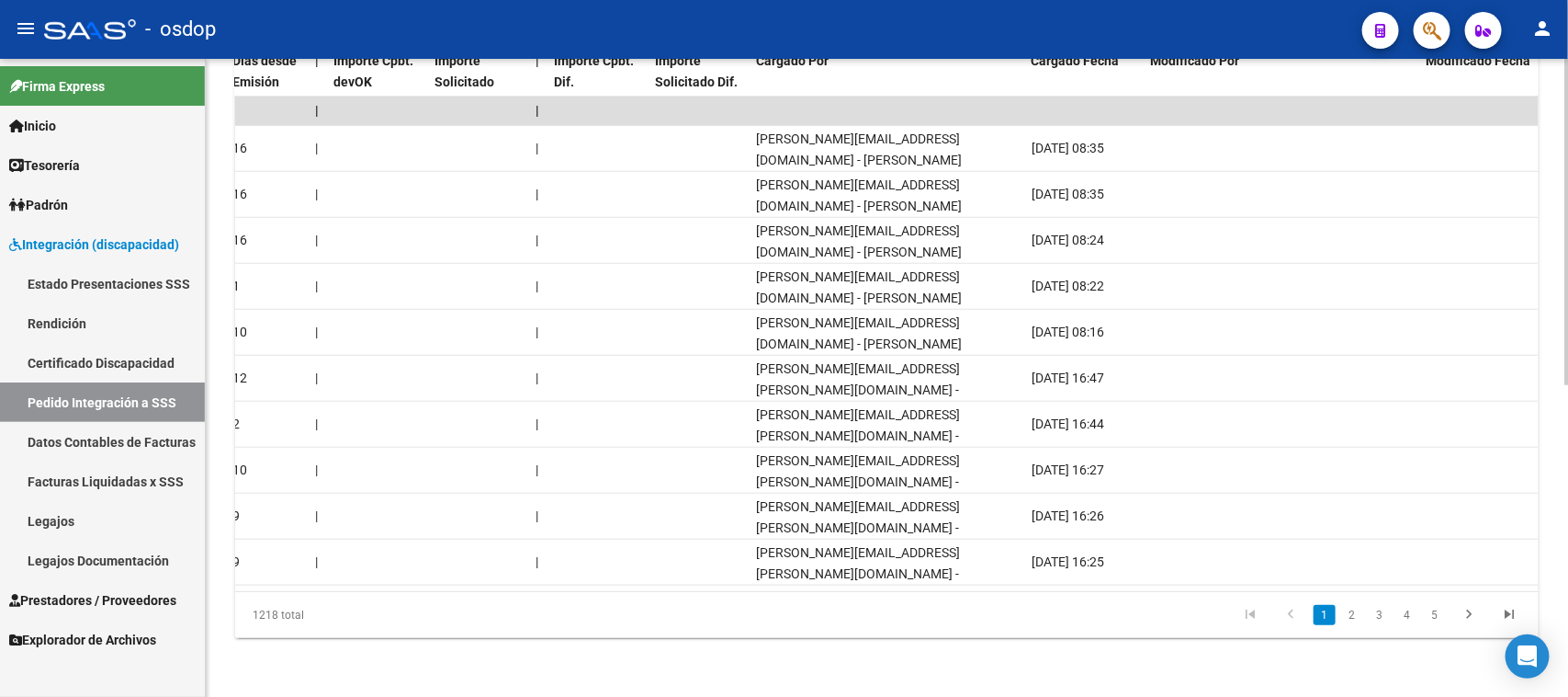
scroll to position [0, 1555]
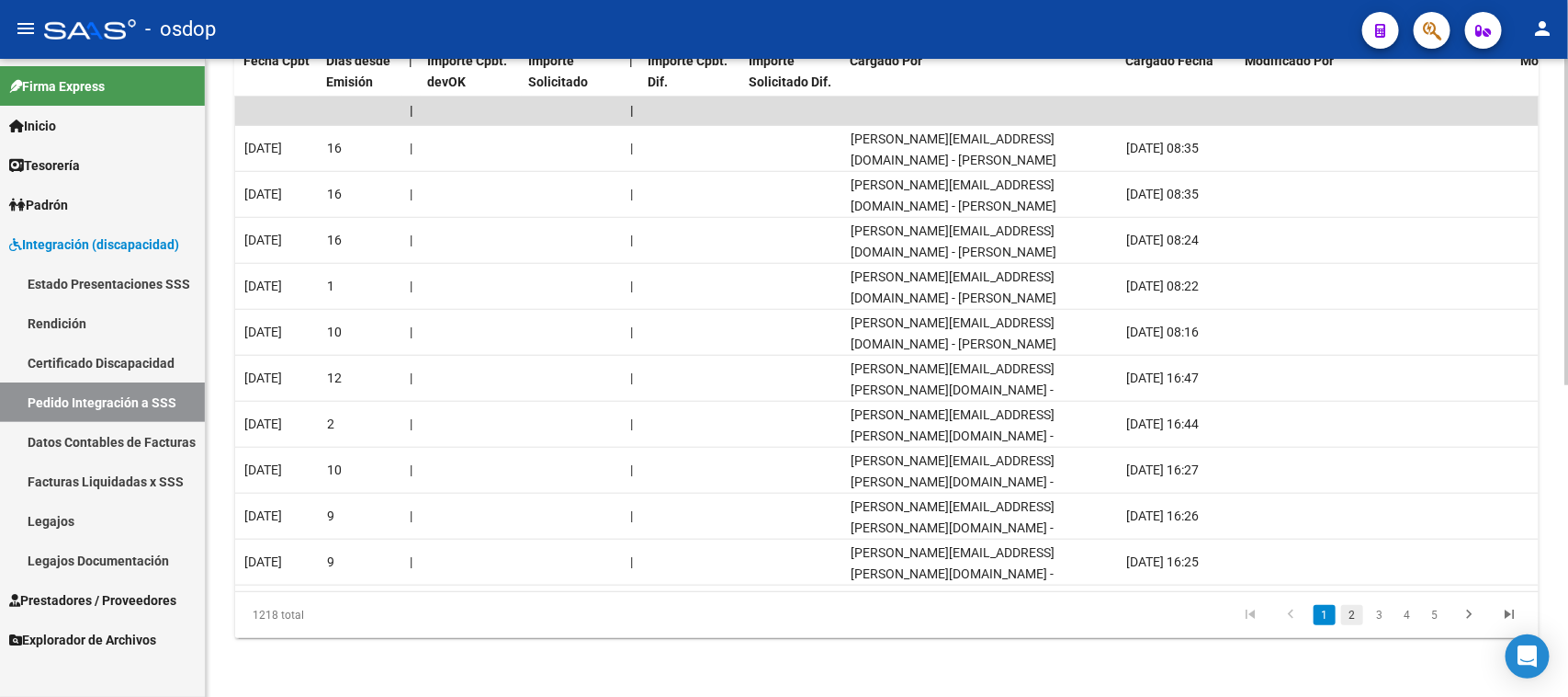
click at [1355, 611] on link "2" at bounding box center [1352, 615] width 22 height 20
click at [1380, 622] on link "3" at bounding box center [1380, 615] width 22 height 20
click at [1411, 622] on link "4" at bounding box center [1407, 615] width 22 height 20
click at [1413, 622] on link "5" at bounding box center [1407, 615] width 22 height 20
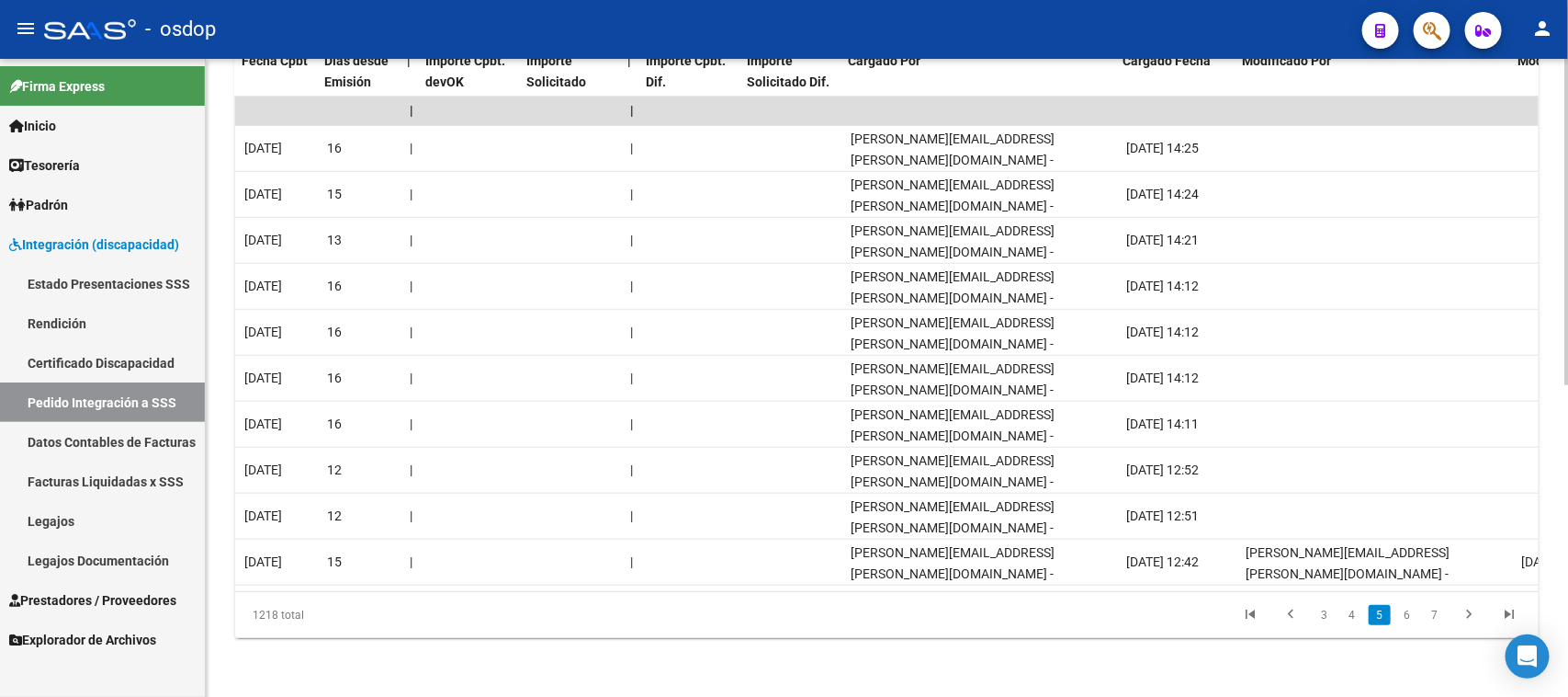
scroll to position [0, 1650]
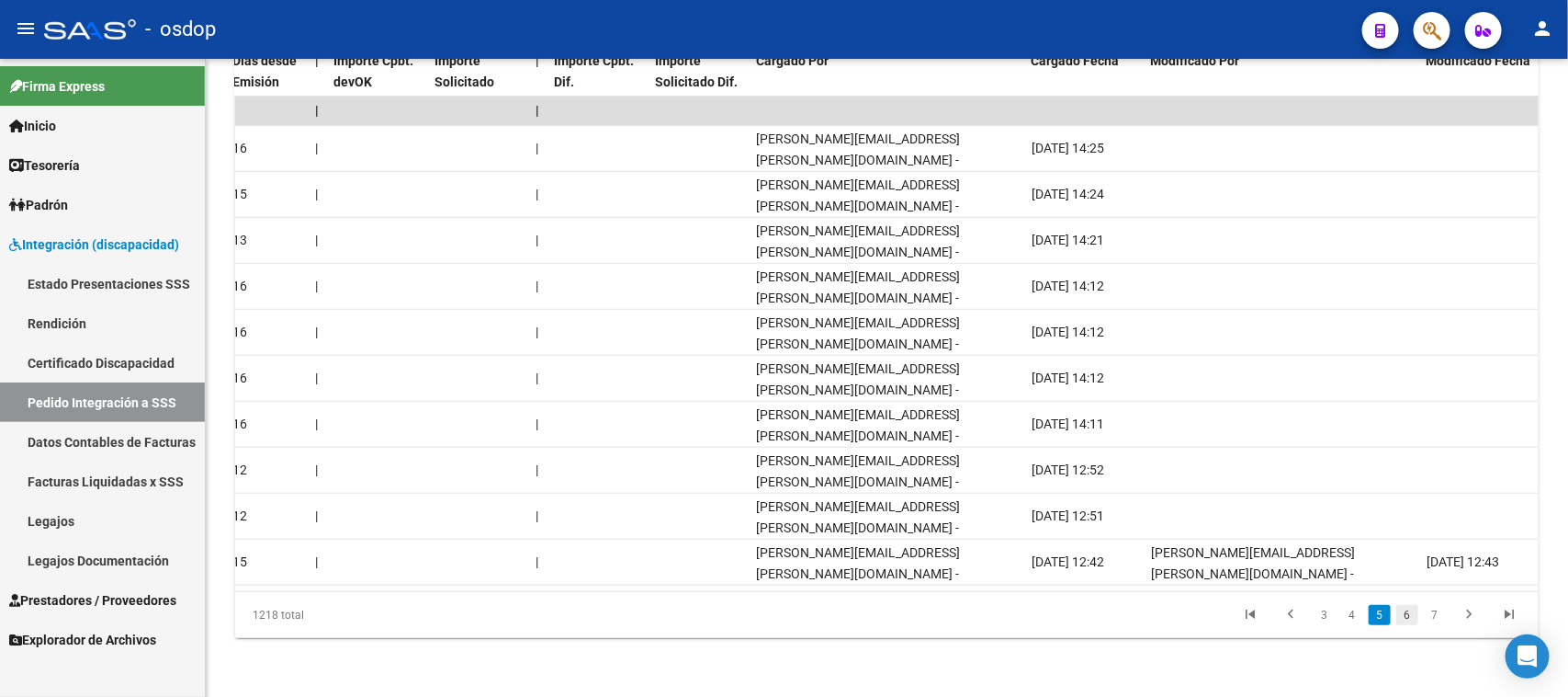
click at [1411, 616] on link "6" at bounding box center [1407, 615] width 22 height 20
click at [1410, 613] on link "7" at bounding box center [1407, 615] width 22 height 20
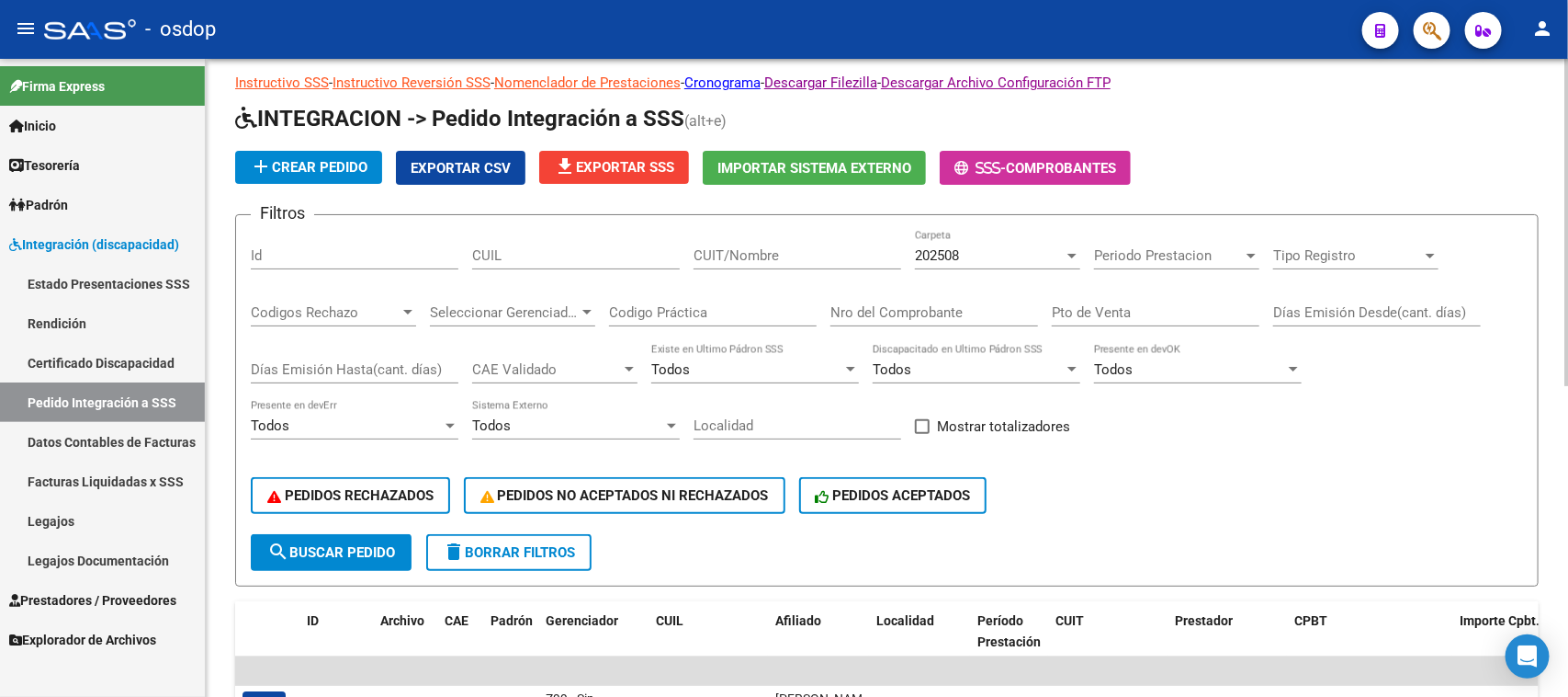
scroll to position [0, 0]
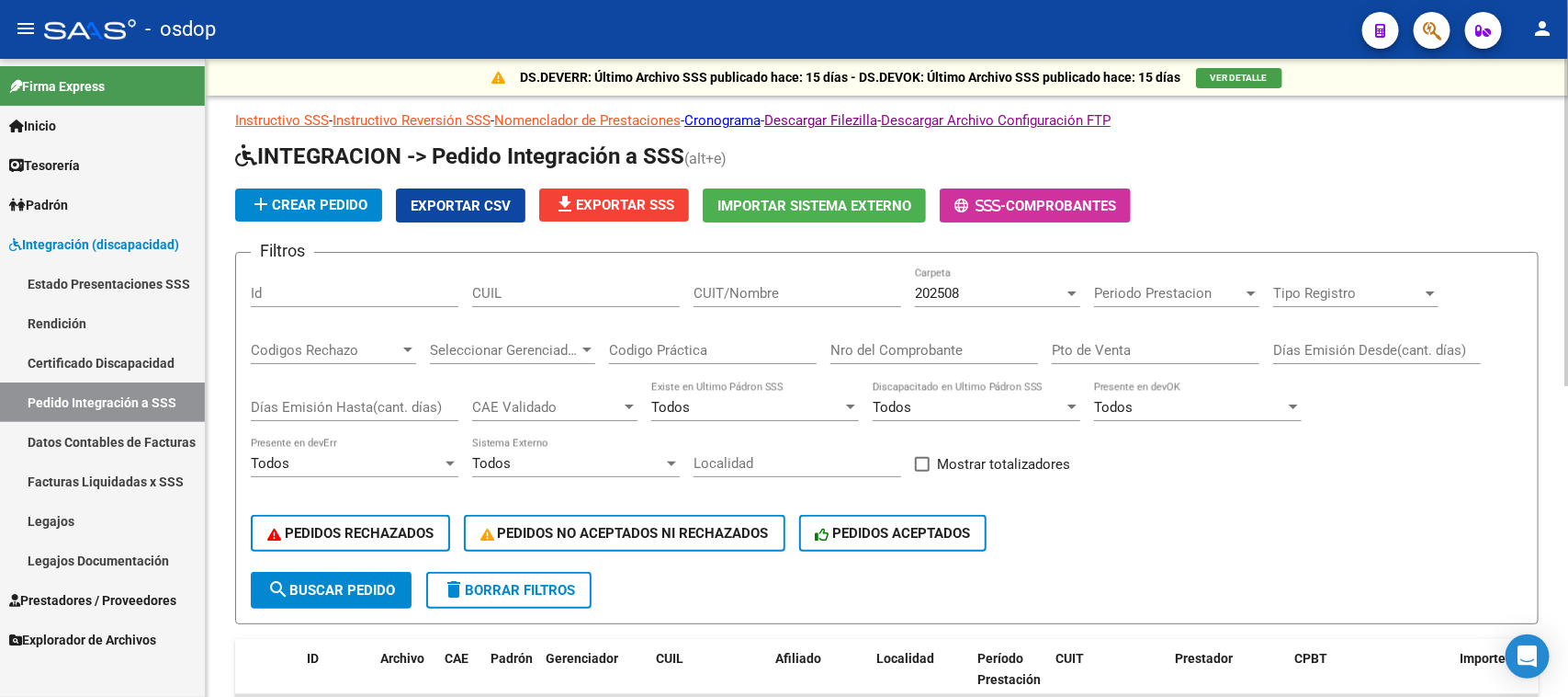
click at [519, 291] on input "CUIL" at bounding box center [575, 292] width 207 height 17
paste input "30710674023"
drag, startPoint x: 402, startPoint y: 294, endPoint x: 182, endPoint y: 308, distance: 220.4
click at [188, 301] on mat-sidenav-container "Firma Express Inicio Calendario SSS Instructivos Contacto OS Tesorería Extracto…" at bounding box center [784, 377] width 1568 height 638
paste input "2885919181"
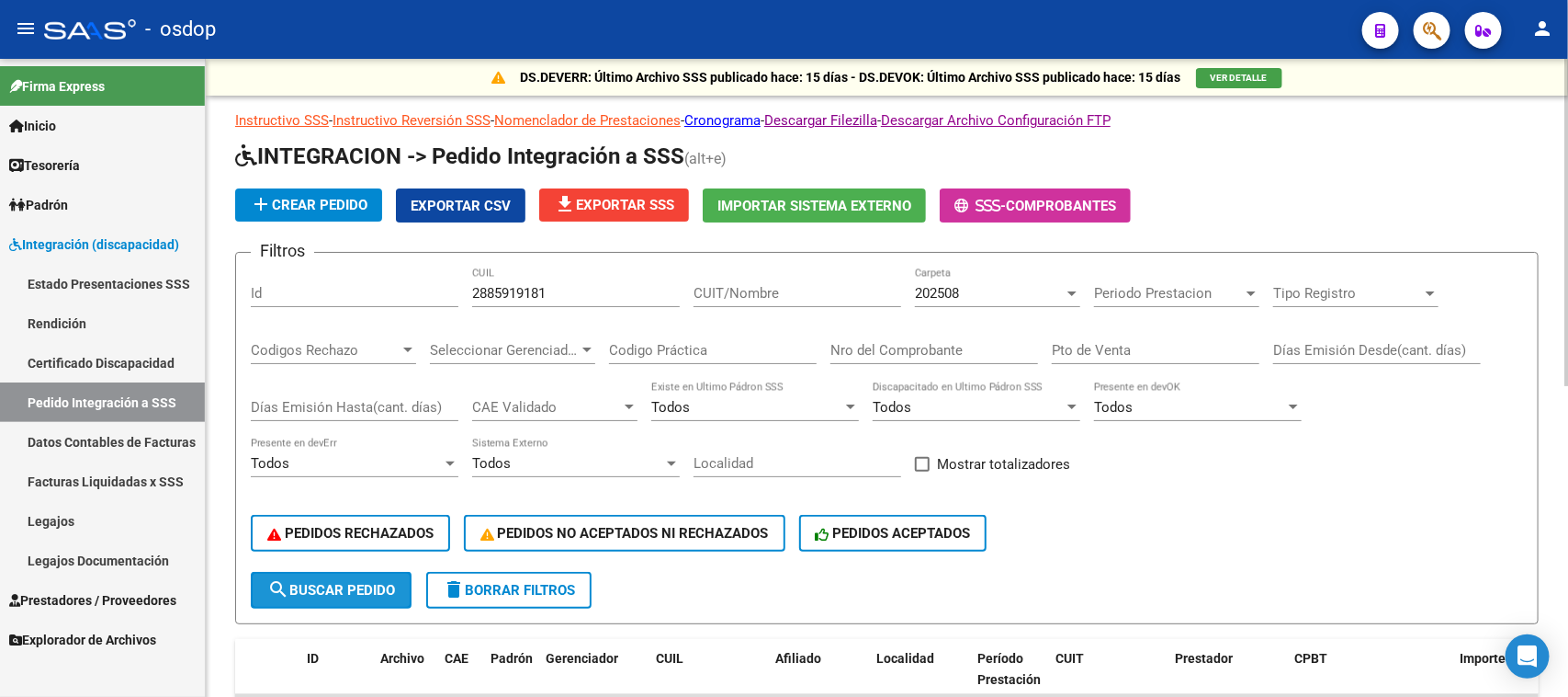
click at [371, 596] on button "search Buscar Pedido" at bounding box center [331, 590] width 161 height 37
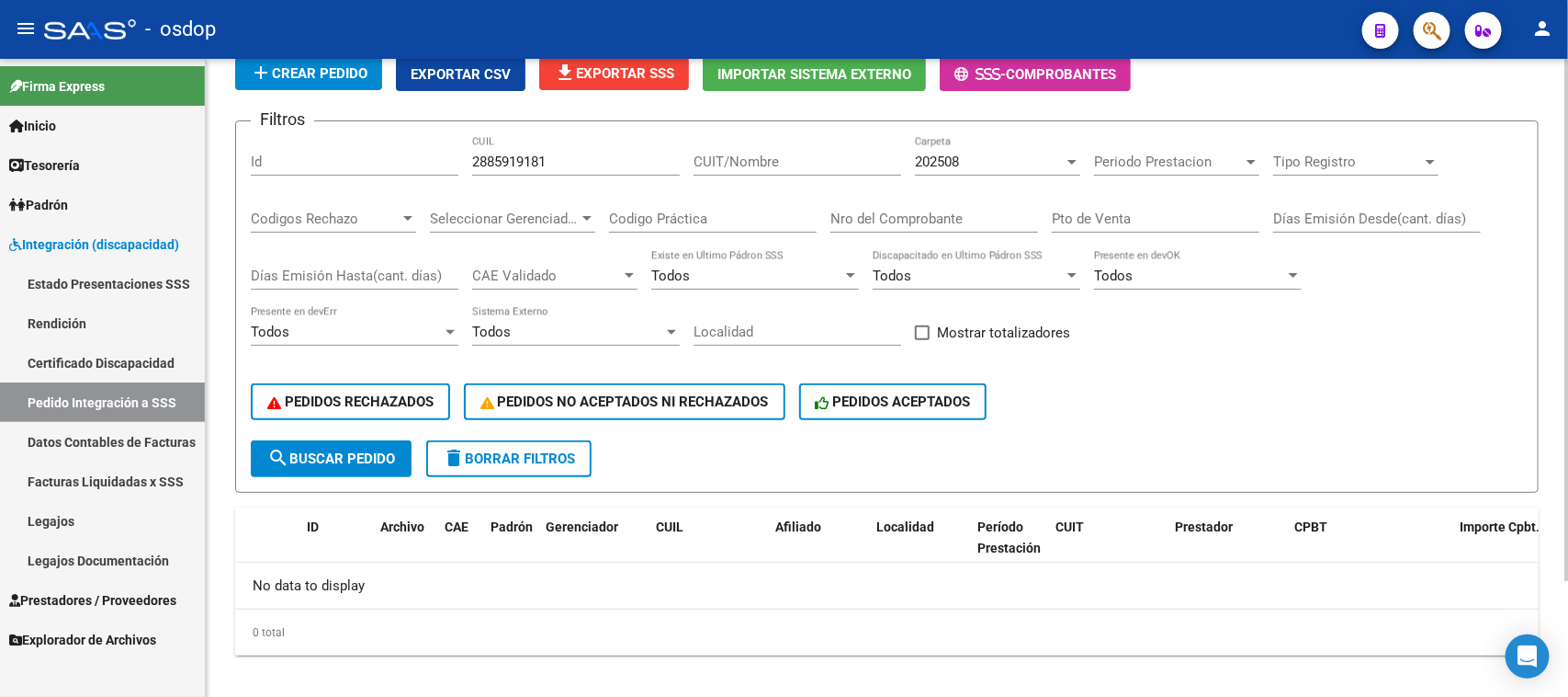
scroll to position [143, 0]
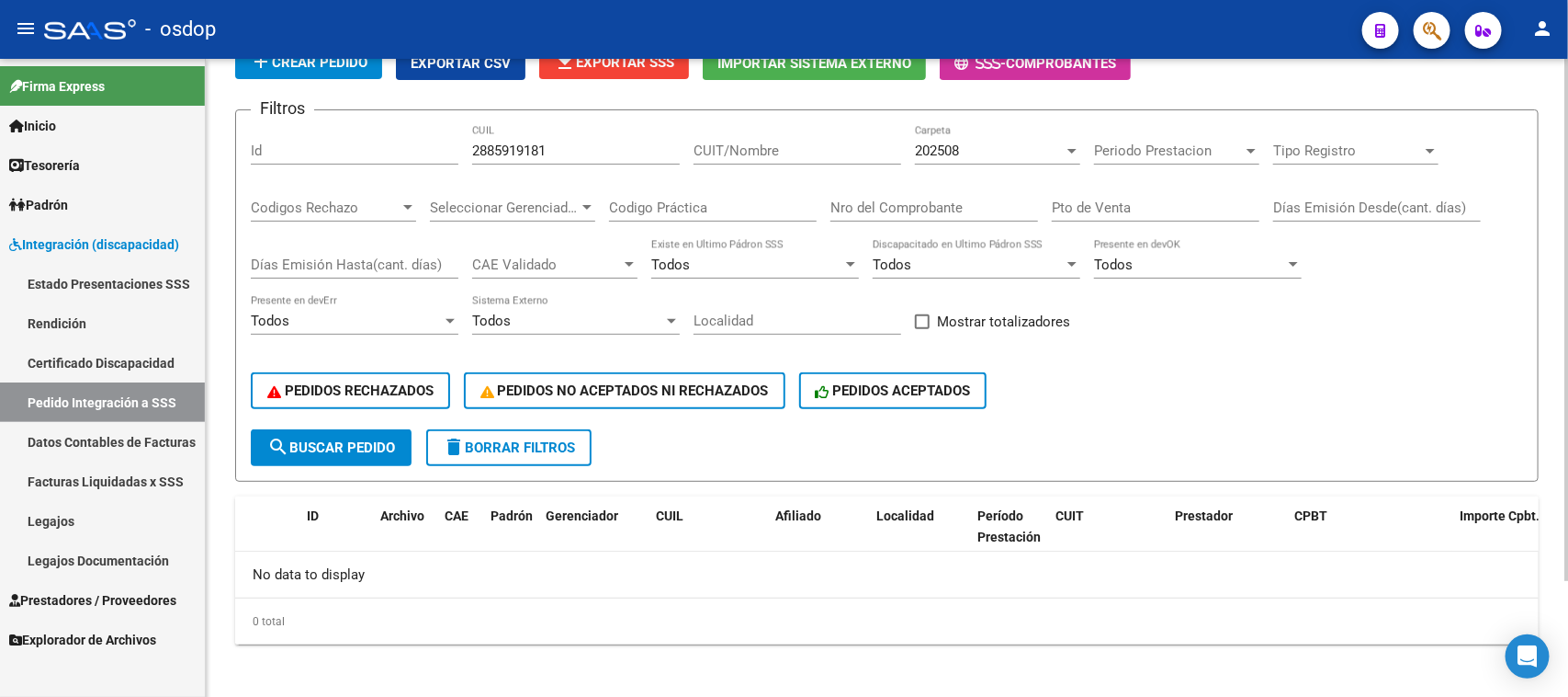
click at [358, 451] on button "search Buscar Pedido" at bounding box center [331, 447] width 161 height 37
drag, startPoint x: 582, startPoint y: 143, endPoint x: 276, endPoint y: 169, distance: 307.1
click at [277, 168] on div "Filtros Id 2885919181 CUIL CUIT/Nombre 202508 Carpeta Periodo Prestacion Period…" at bounding box center [887, 277] width 1273 height 304
paste input "0468848172"
type input "20468848172"
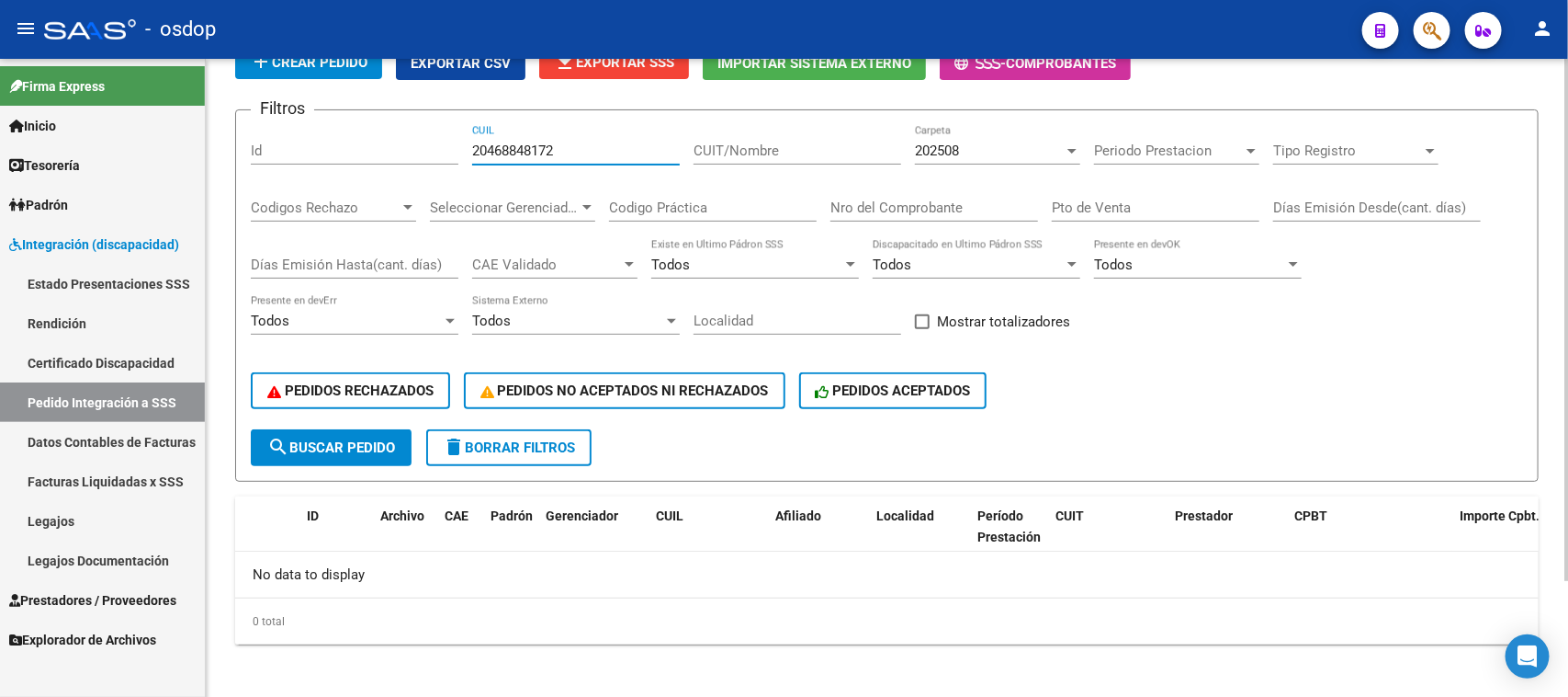
click at [343, 444] on span "search Buscar Pedido" at bounding box center [331, 447] width 128 height 17
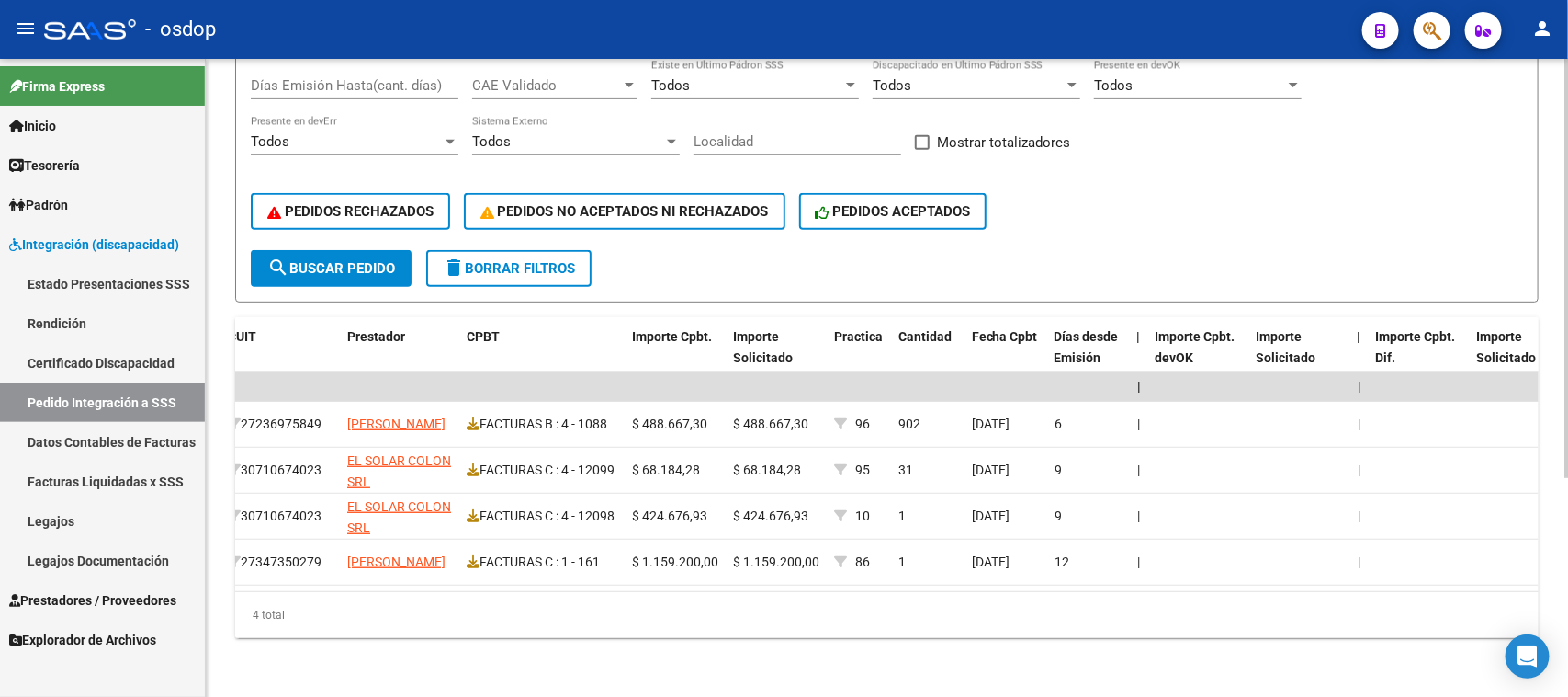
scroll to position [0, 830]
drag, startPoint x: 1128, startPoint y: 616, endPoint x: 955, endPoint y: 607, distance: 173.2
click at [945, 613] on div "4 total" at bounding box center [886, 615] width 1303 height 46
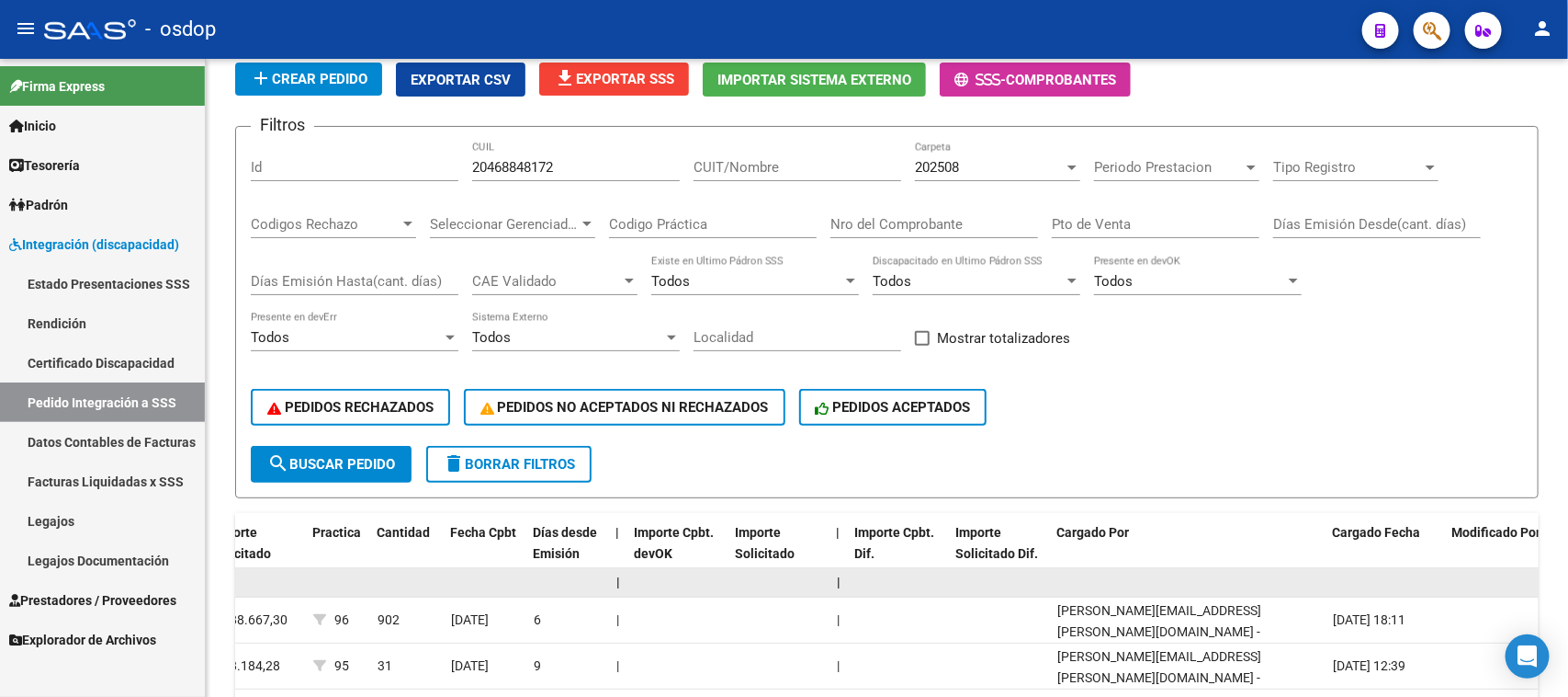
scroll to position [0, 0]
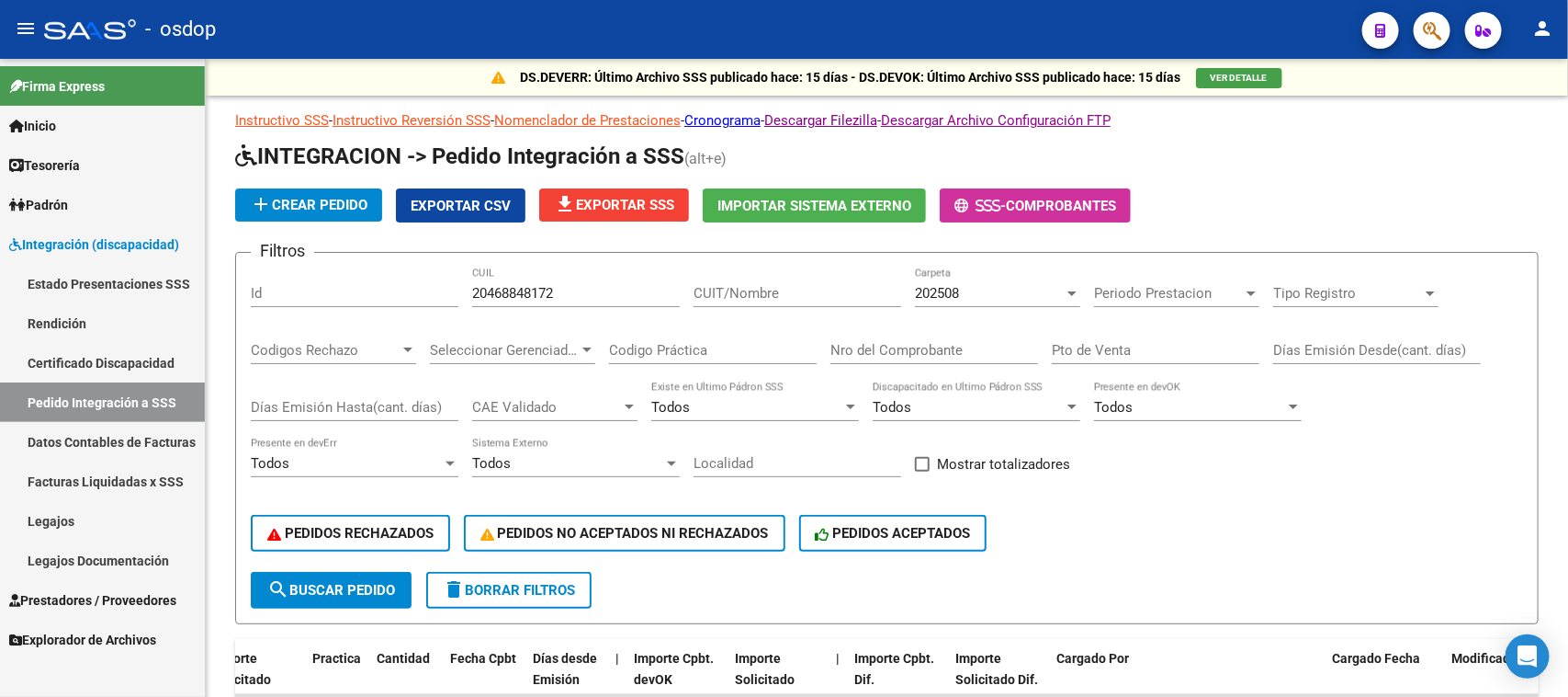
click at [1018, 291] on div "202508" at bounding box center [989, 292] width 149 height 17
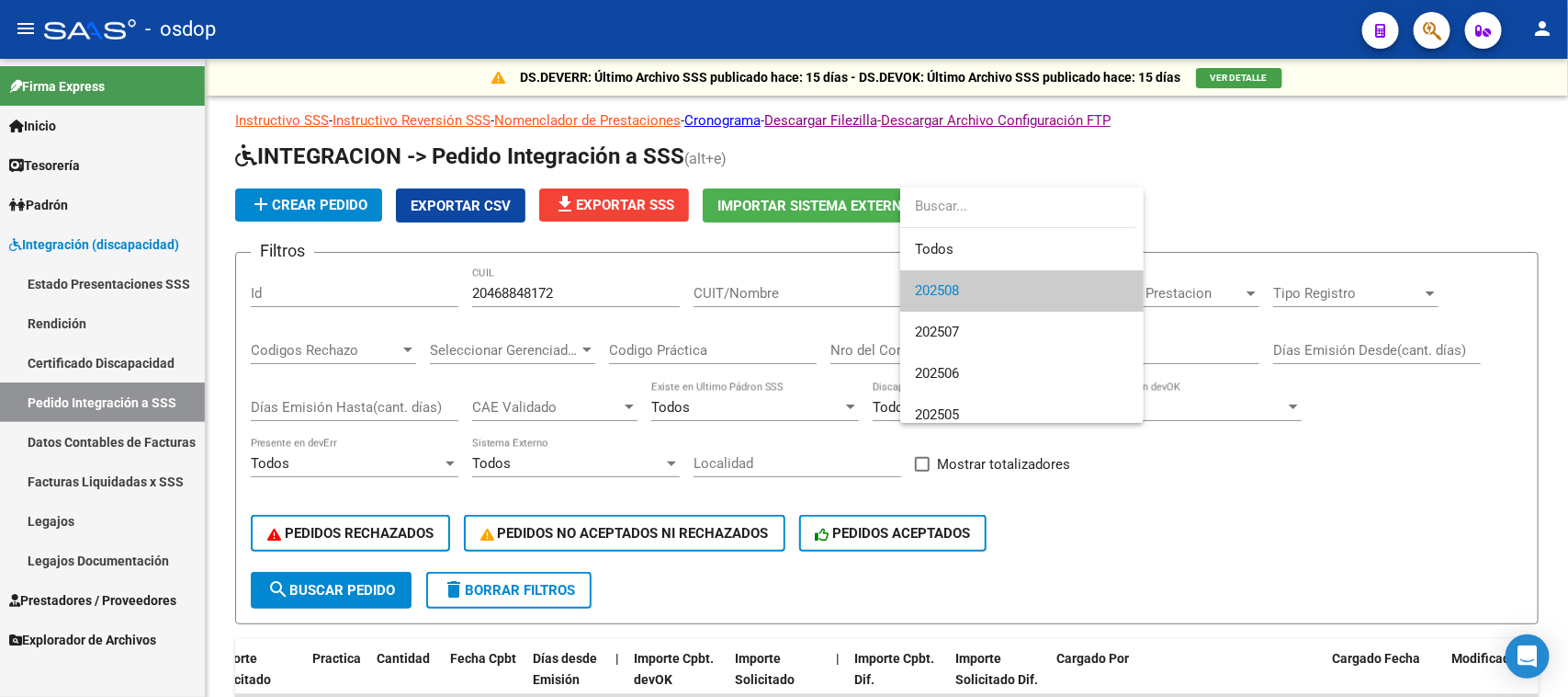
click at [1018, 291] on span "202508" at bounding box center [1022, 290] width 214 height 42
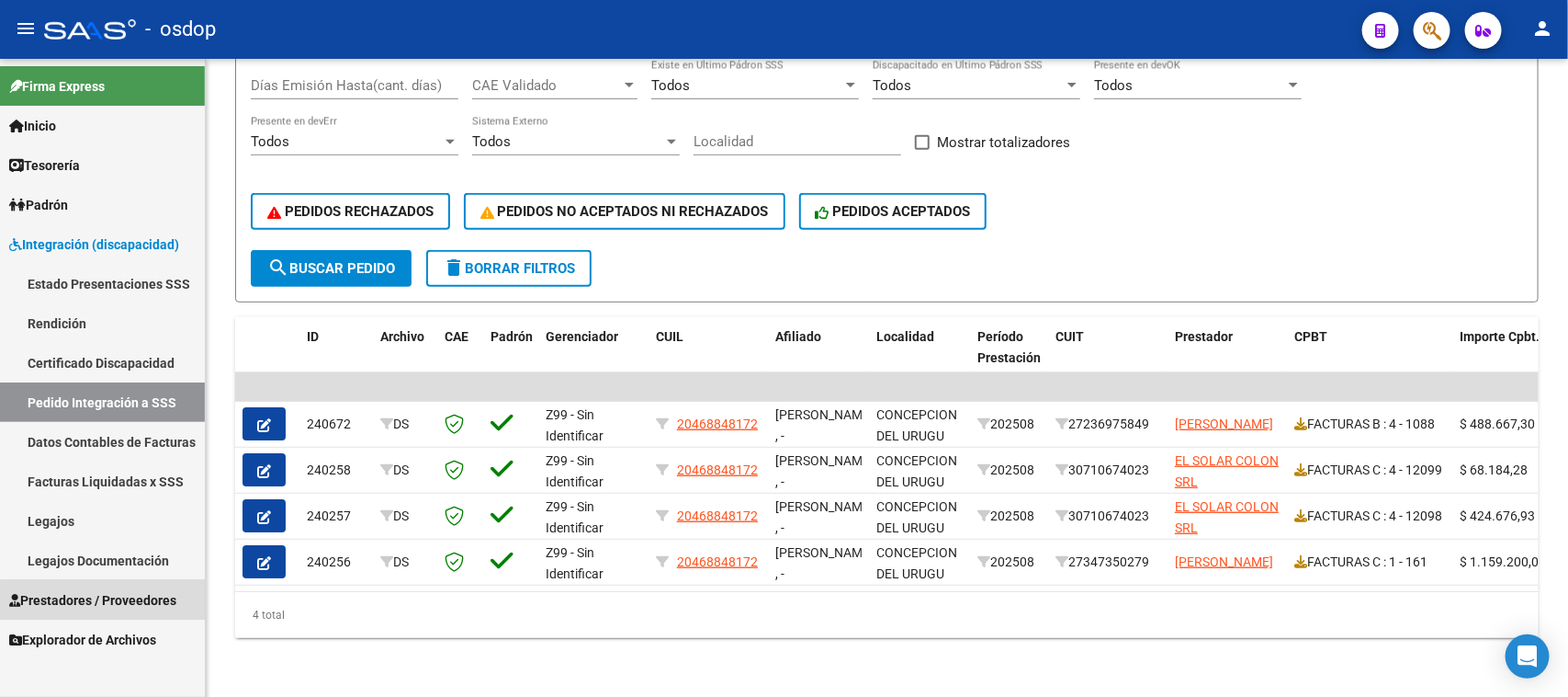
click at [116, 605] on span "Prestadores / Proveedores" at bounding box center [92, 600] width 168 height 20
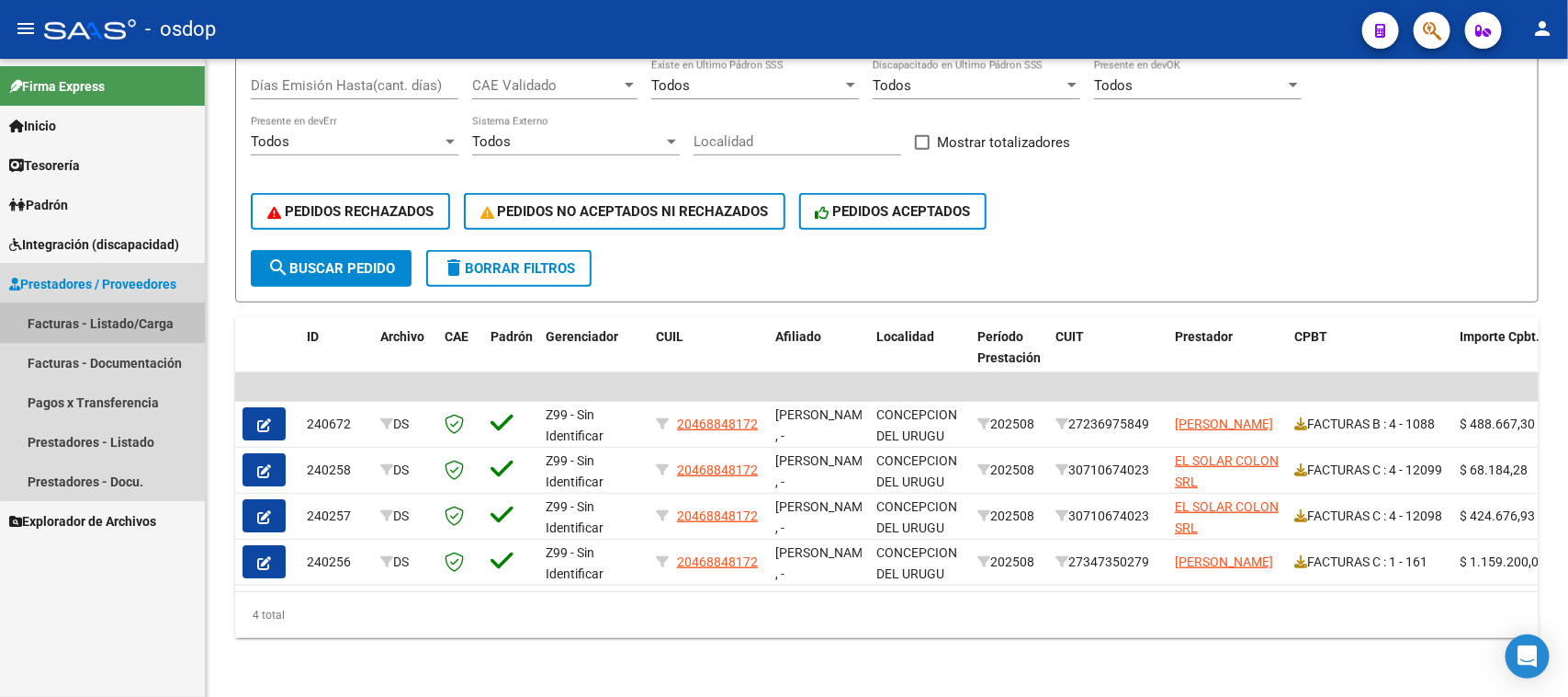
click at [113, 317] on link "Facturas - Listado/Carga" at bounding box center [102, 323] width 205 height 40
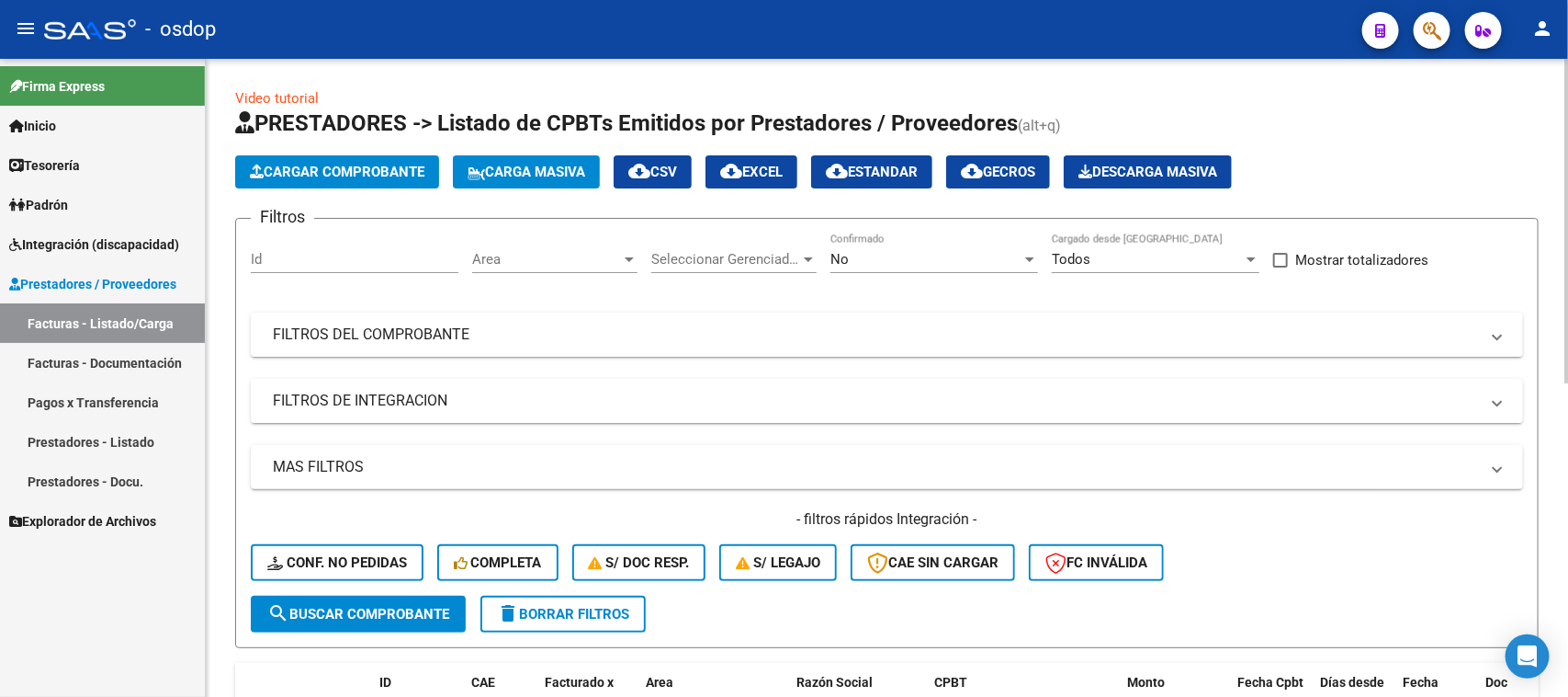
click at [450, 391] on mat-panel-title "FILTROS DE INTEGRACION" at bounding box center [875, 401] width 1206 height 20
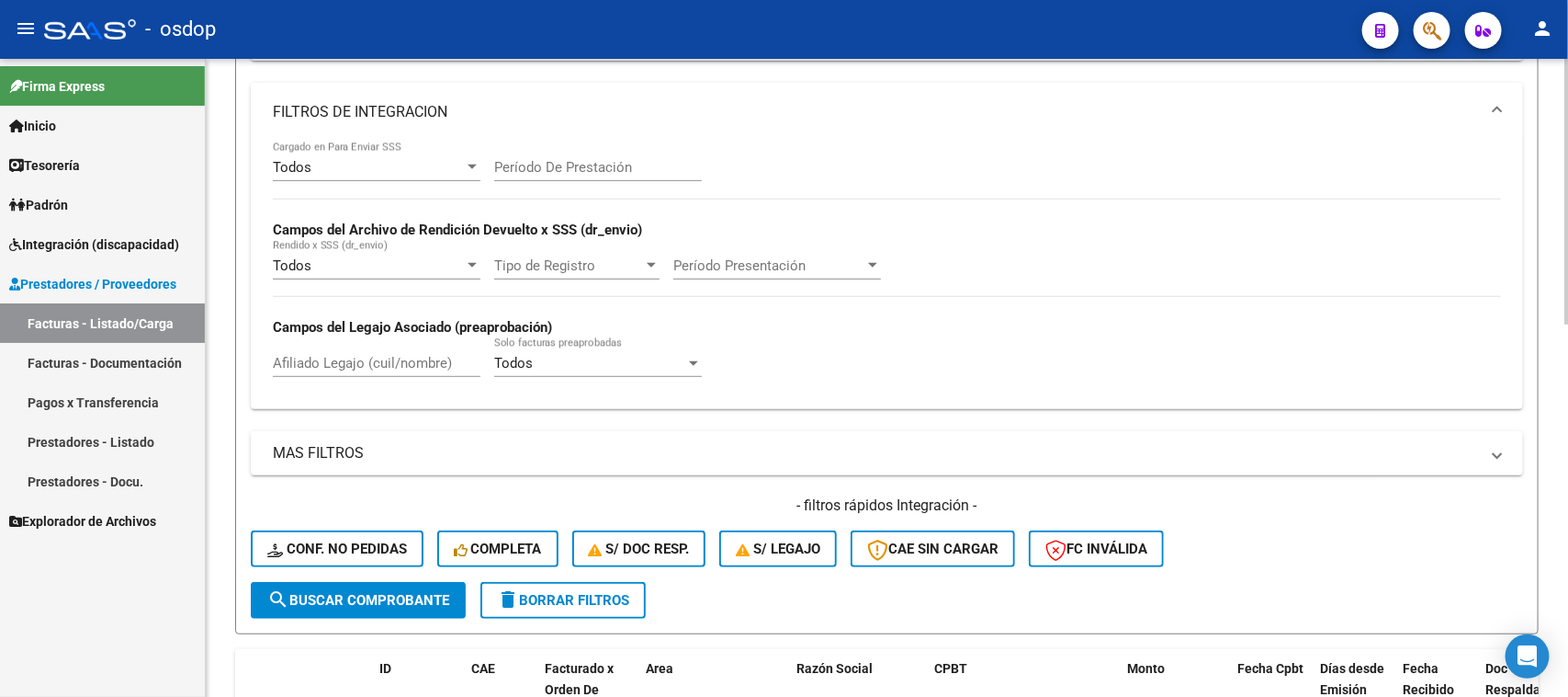
scroll to position [345, 0]
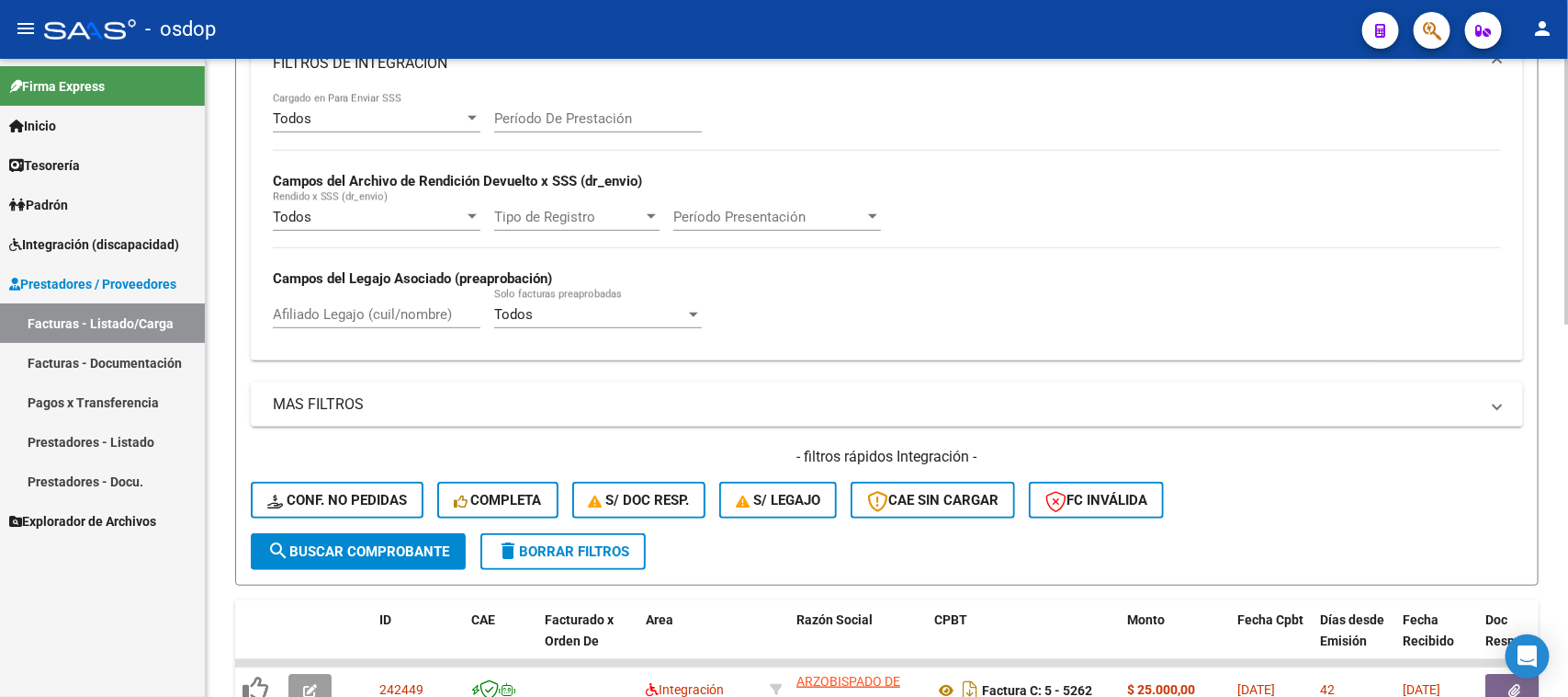
click at [395, 310] on input "Afiliado Legajo (cuil/nombre)" at bounding box center [376, 314] width 207 height 17
paste input "20468848172"
type input "20468848172"
click at [405, 557] on button "search Buscar Comprobante" at bounding box center [358, 551] width 215 height 37
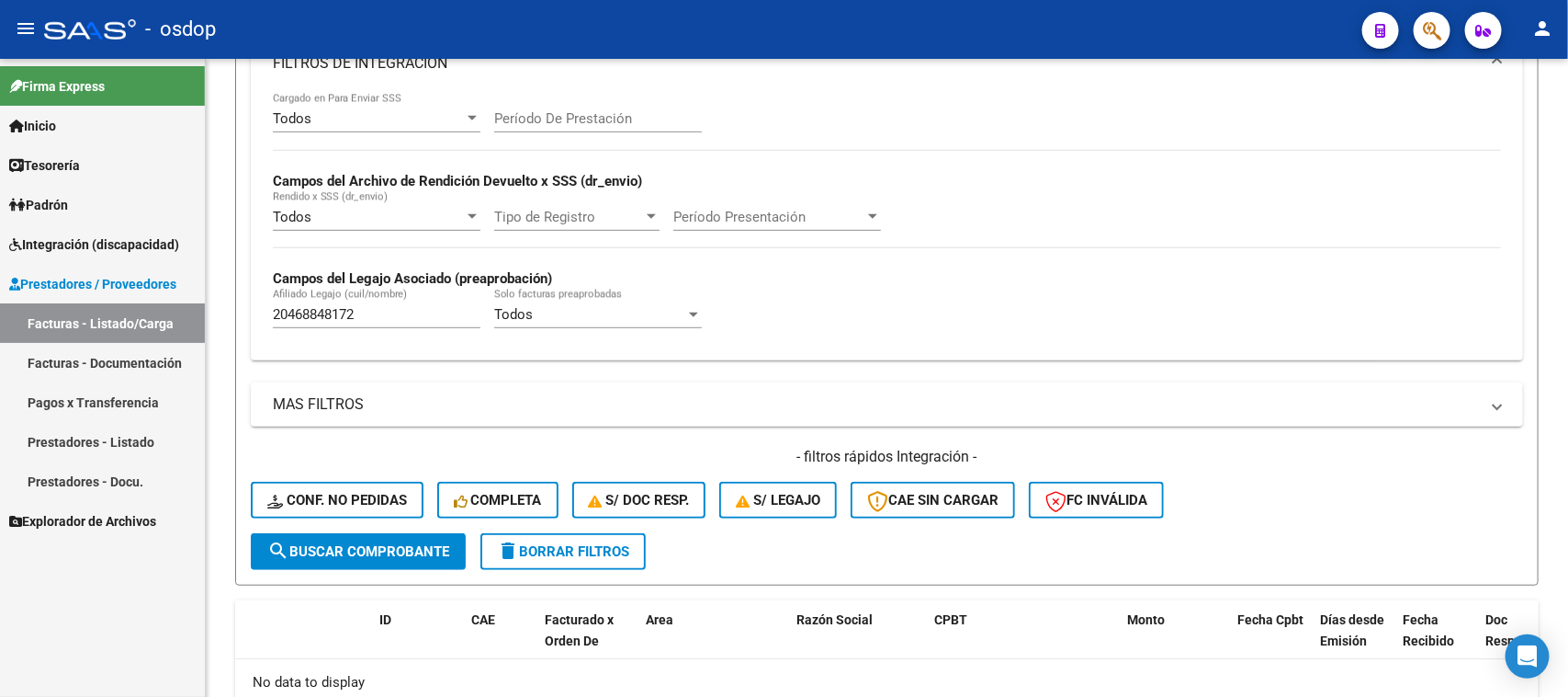
click at [145, 326] on link "Facturas - Listado/Carga" at bounding box center [102, 323] width 205 height 40
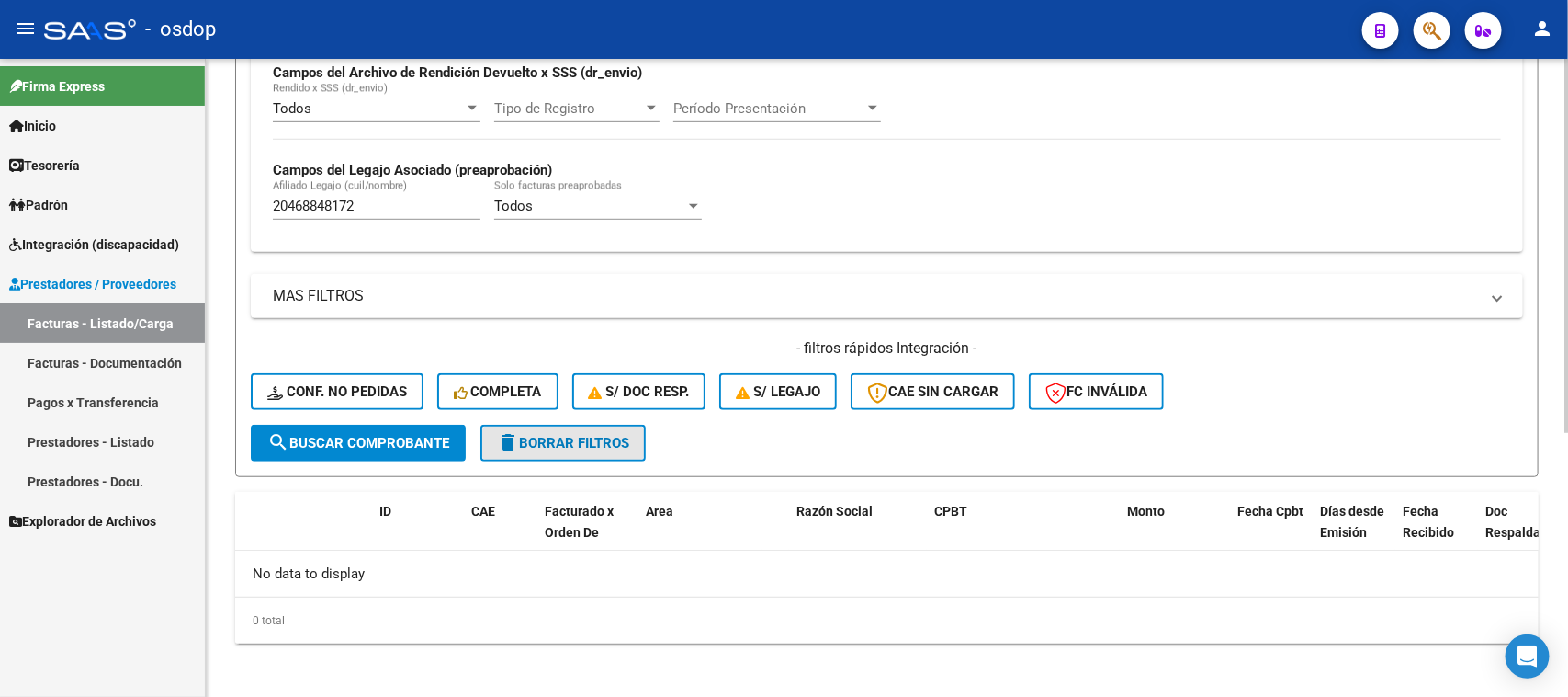
click at [568, 438] on span "delete Borrar Filtros" at bounding box center [562, 442] width 132 height 17
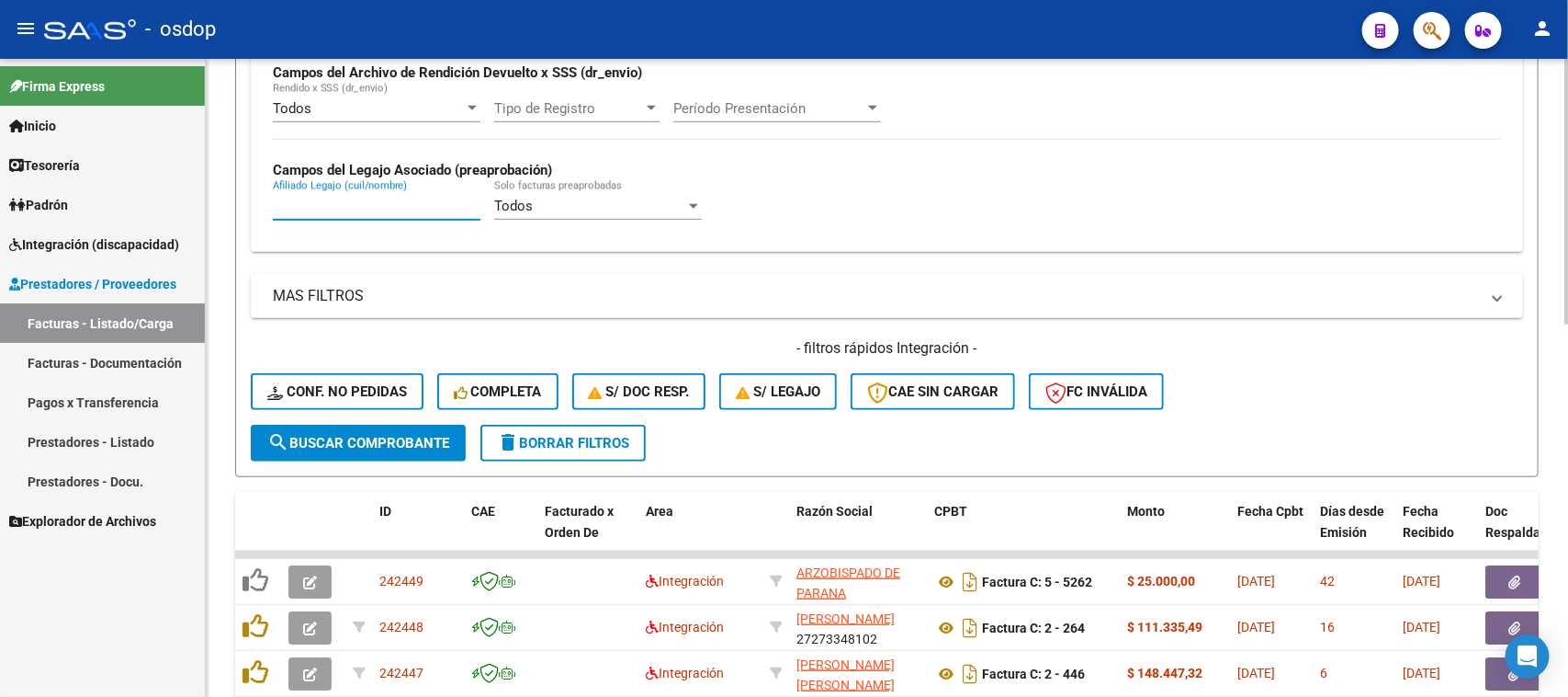
click at [407, 205] on input "Afiliado Legajo (cuil/nombre)" at bounding box center [376, 205] width 207 height 17
paste input "20468848172"
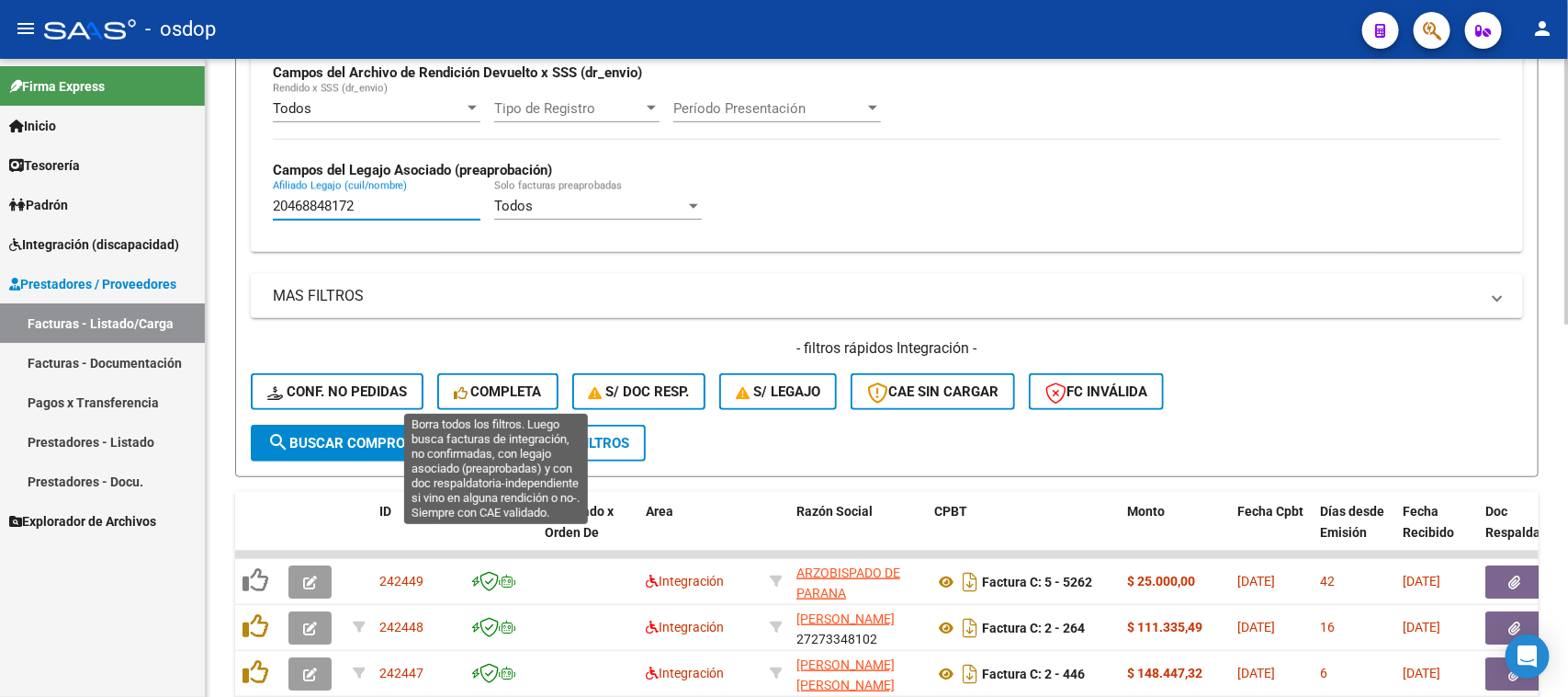
type input "20468848172"
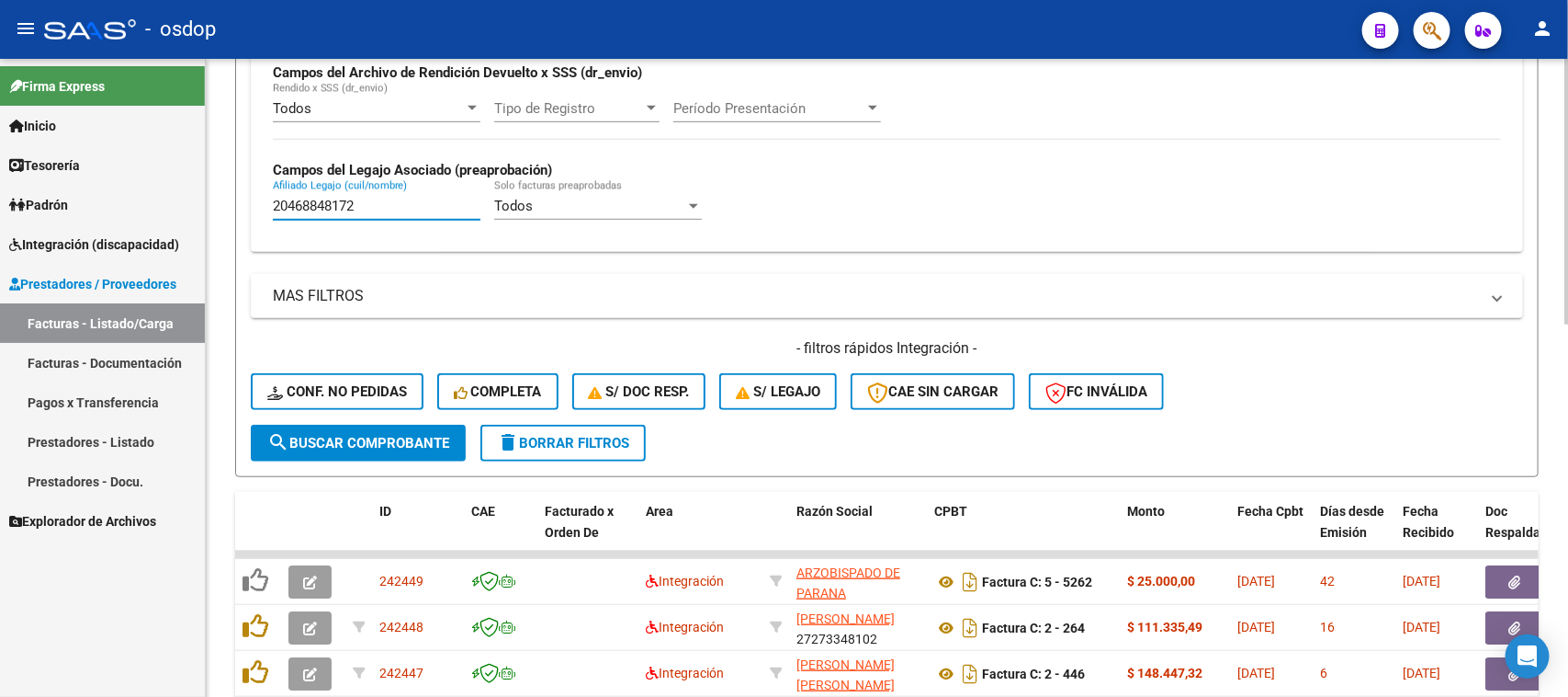
click at [439, 442] on span "search Buscar Comprobante" at bounding box center [359, 442] width 182 height 17
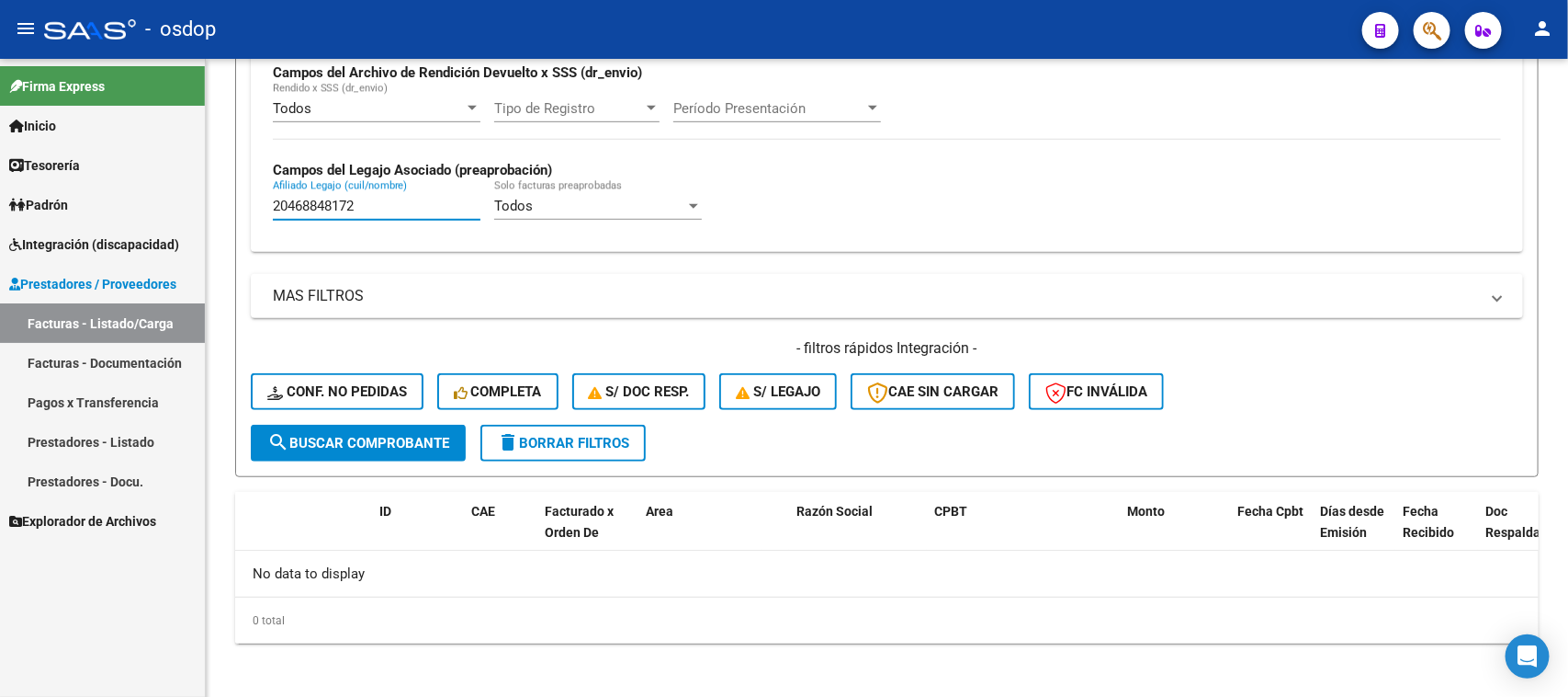
drag, startPoint x: 392, startPoint y: 208, endPoint x: 113, endPoint y: 219, distance: 279.2
click at [119, 217] on mat-sidenav-container "Firma Express Inicio Calendario SSS Instructivos Contacto OS Tesorería Extracto…" at bounding box center [784, 377] width 1568 height 638
click at [103, 333] on link "Facturas - Listado/Carga" at bounding box center [102, 323] width 205 height 40
click at [572, 458] on form "Filtros Id Area Area Seleccionar Gerenciador Seleccionar Gerenciador No Confirm…" at bounding box center [886, 121] width 1303 height 712
click at [577, 441] on span "delete Borrar Filtros" at bounding box center [562, 442] width 132 height 17
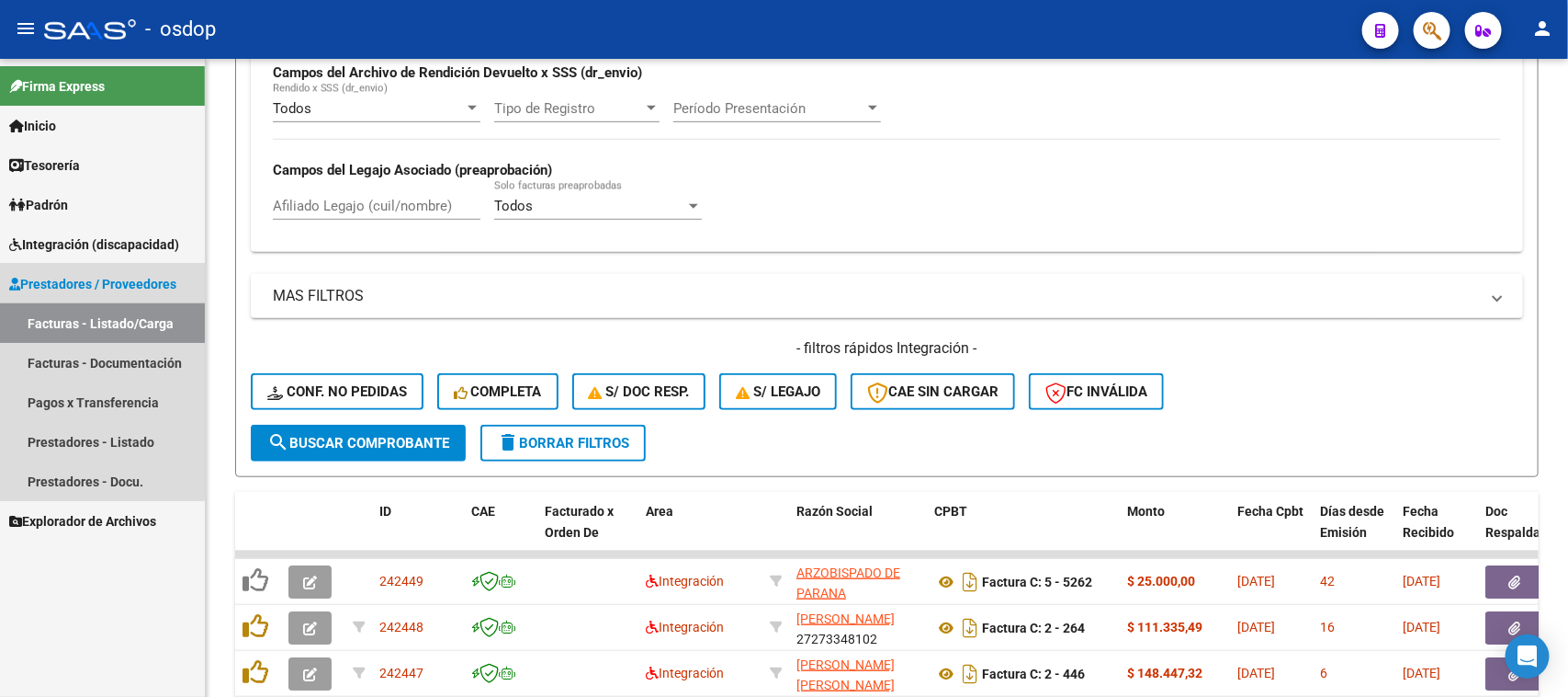
click at [97, 322] on link "Facturas - Listado/Carga" at bounding box center [102, 323] width 205 height 40
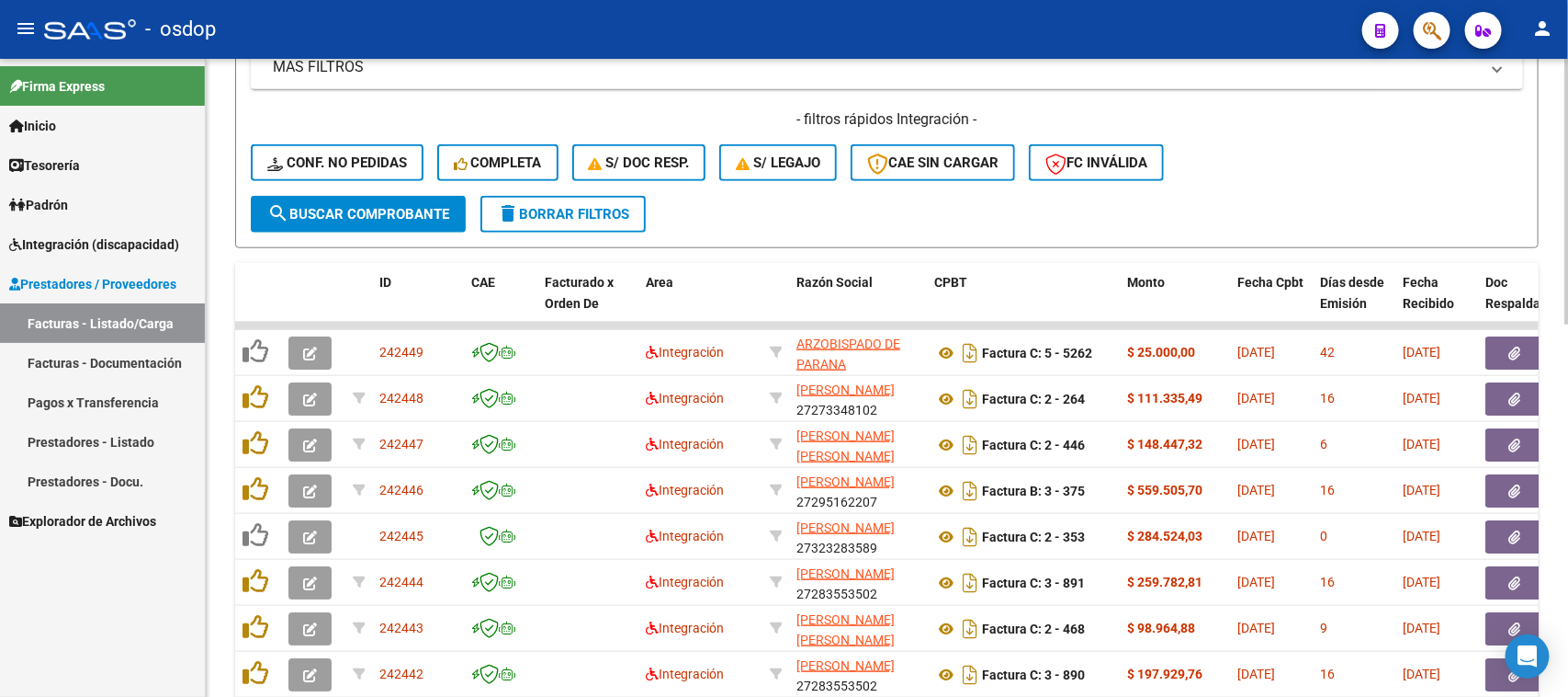
scroll to position [683, 0]
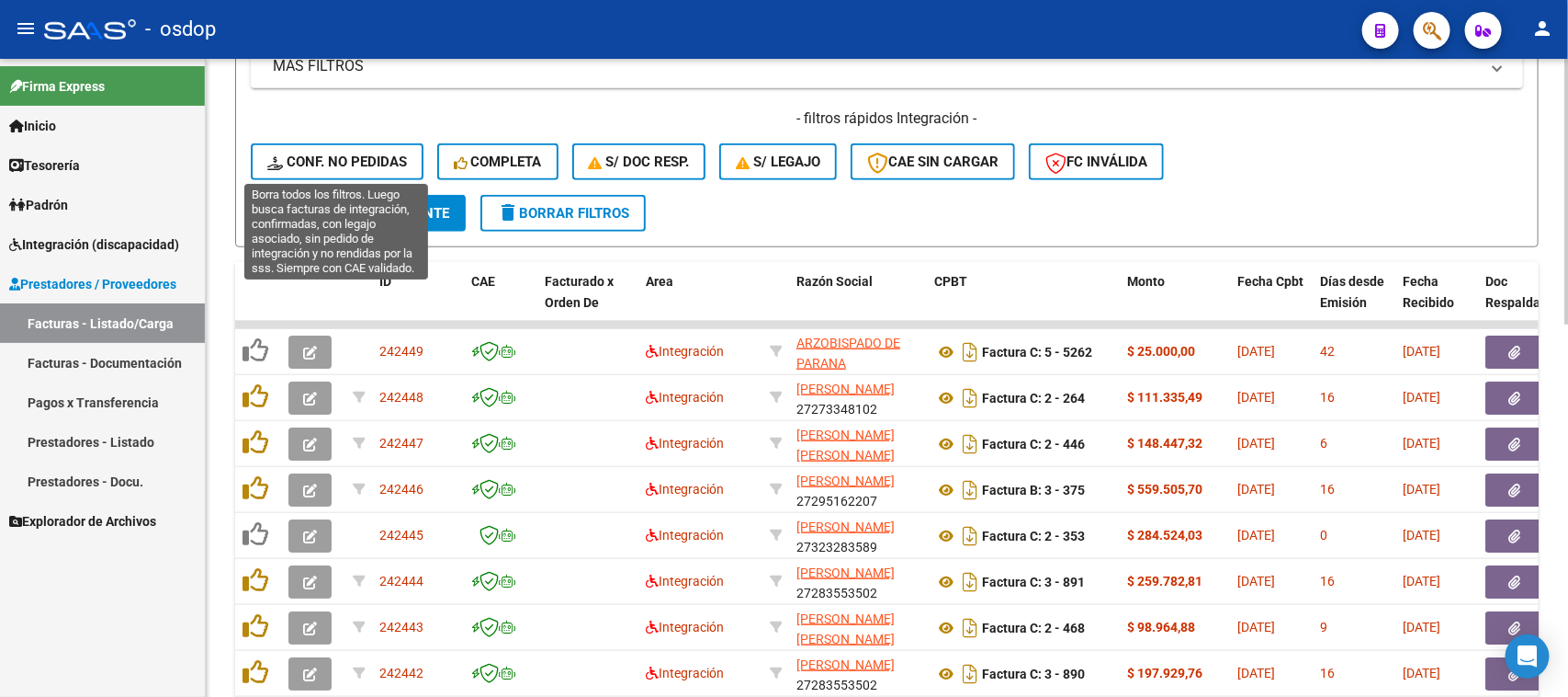
click at [355, 144] on button "Conf. no pedidas" at bounding box center [337, 162] width 172 height 37
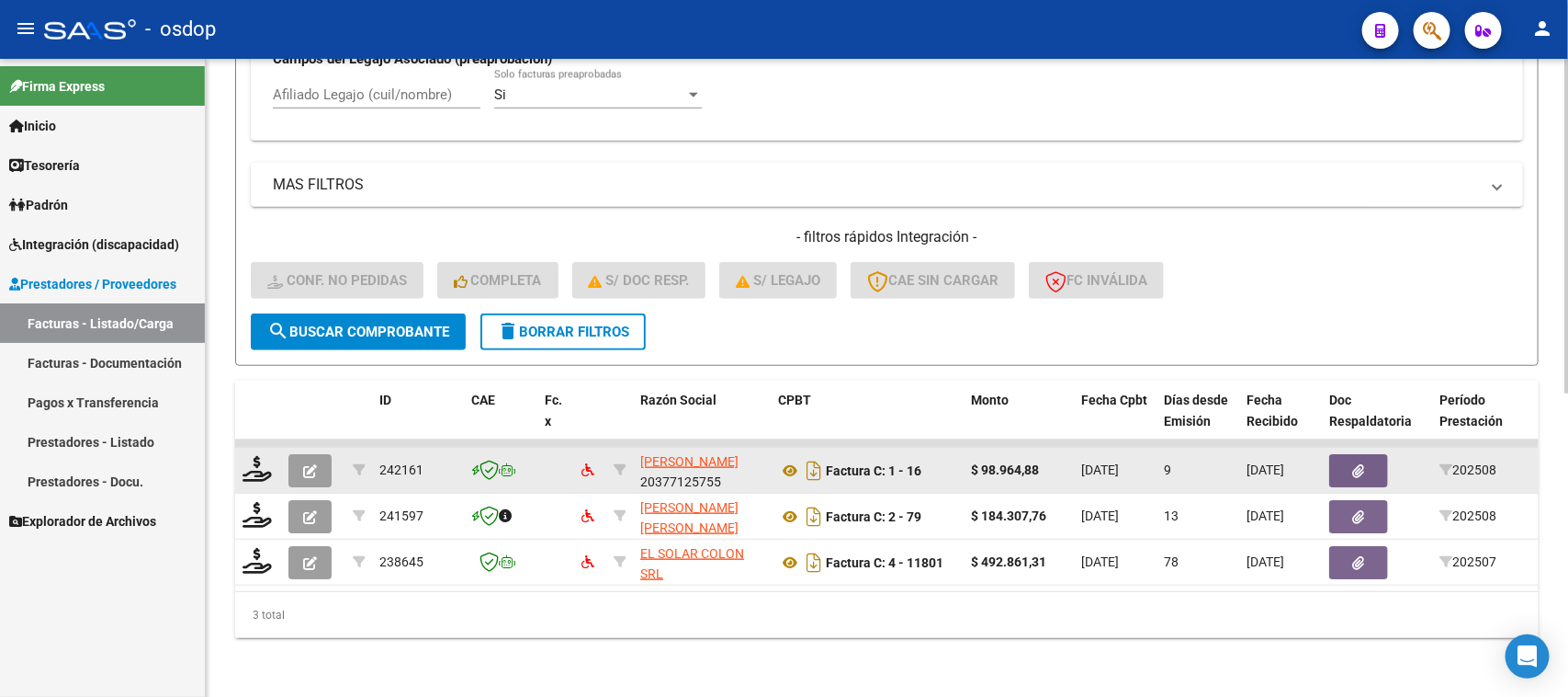
scroll to position [577, 0]
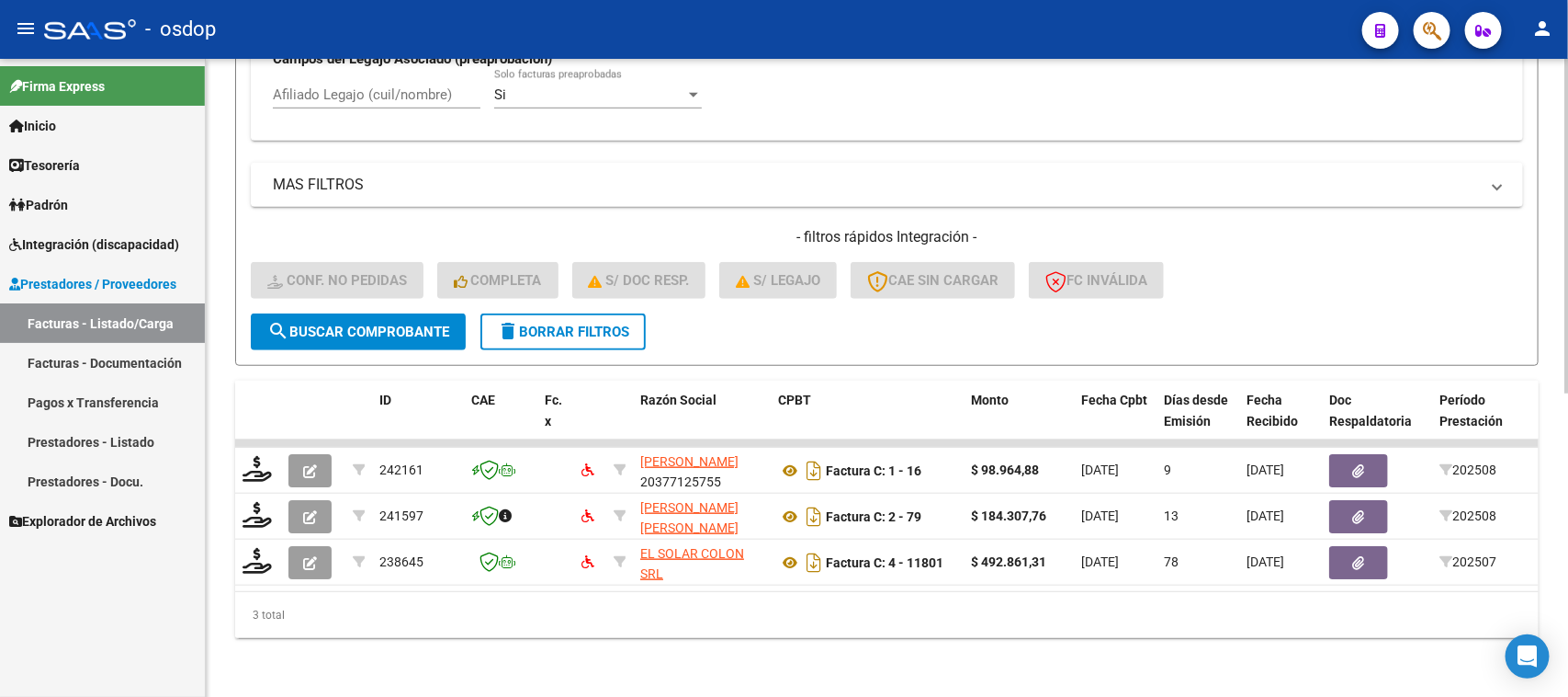
click at [377, 323] on span "search Buscar Comprobante" at bounding box center [359, 331] width 182 height 17
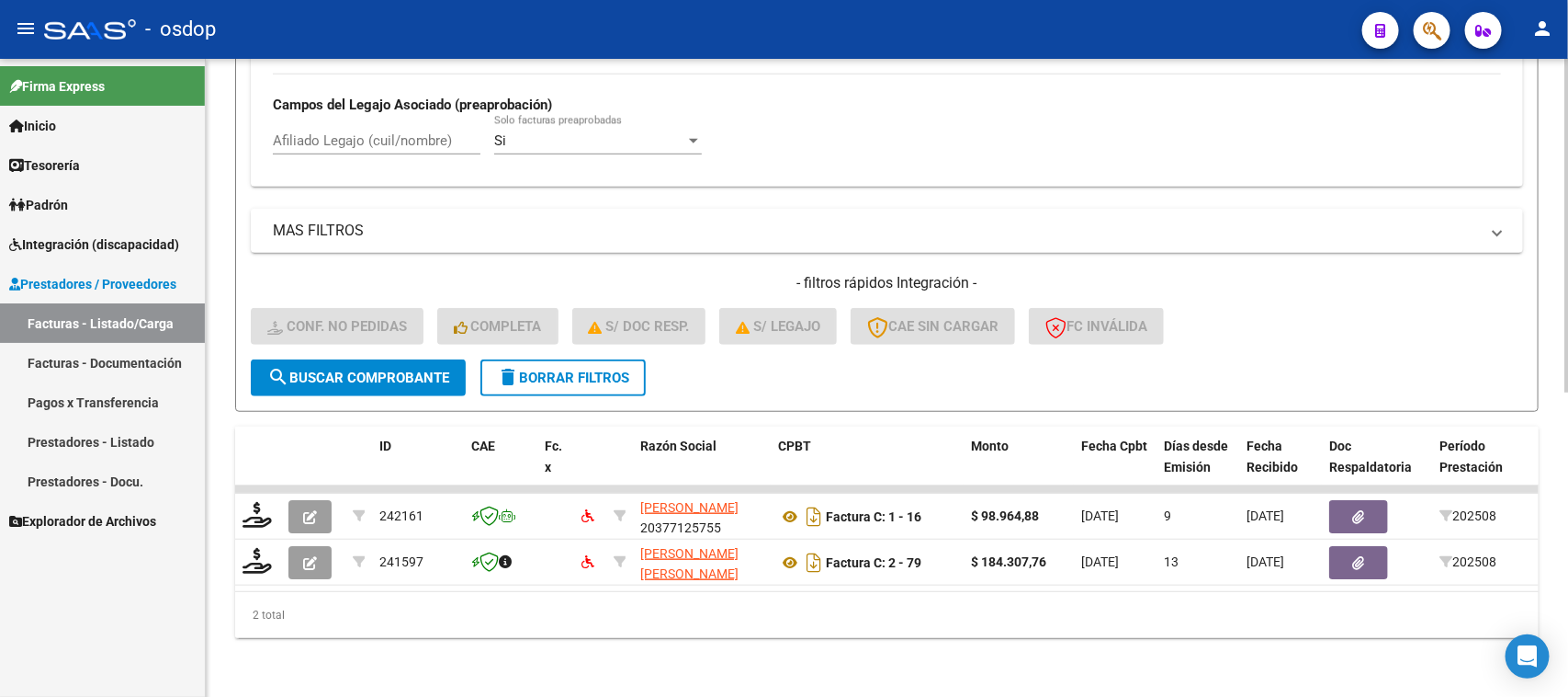
scroll to position [531, 0]
click at [108, 245] on span "Integración (discapacidad)" at bounding box center [93, 244] width 169 height 20
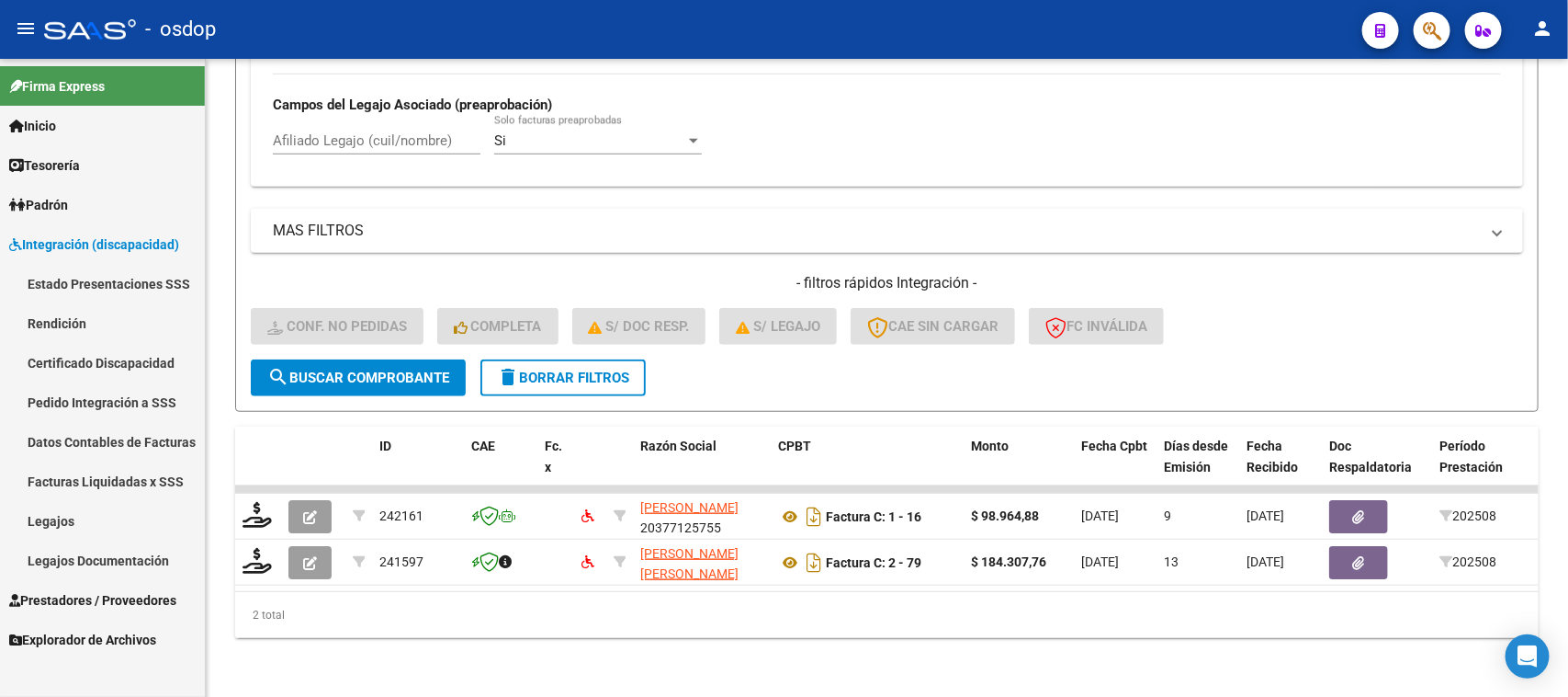
click at [115, 406] on link "Pedido Integración a SSS" at bounding box center [102, 403] width 205 height 40
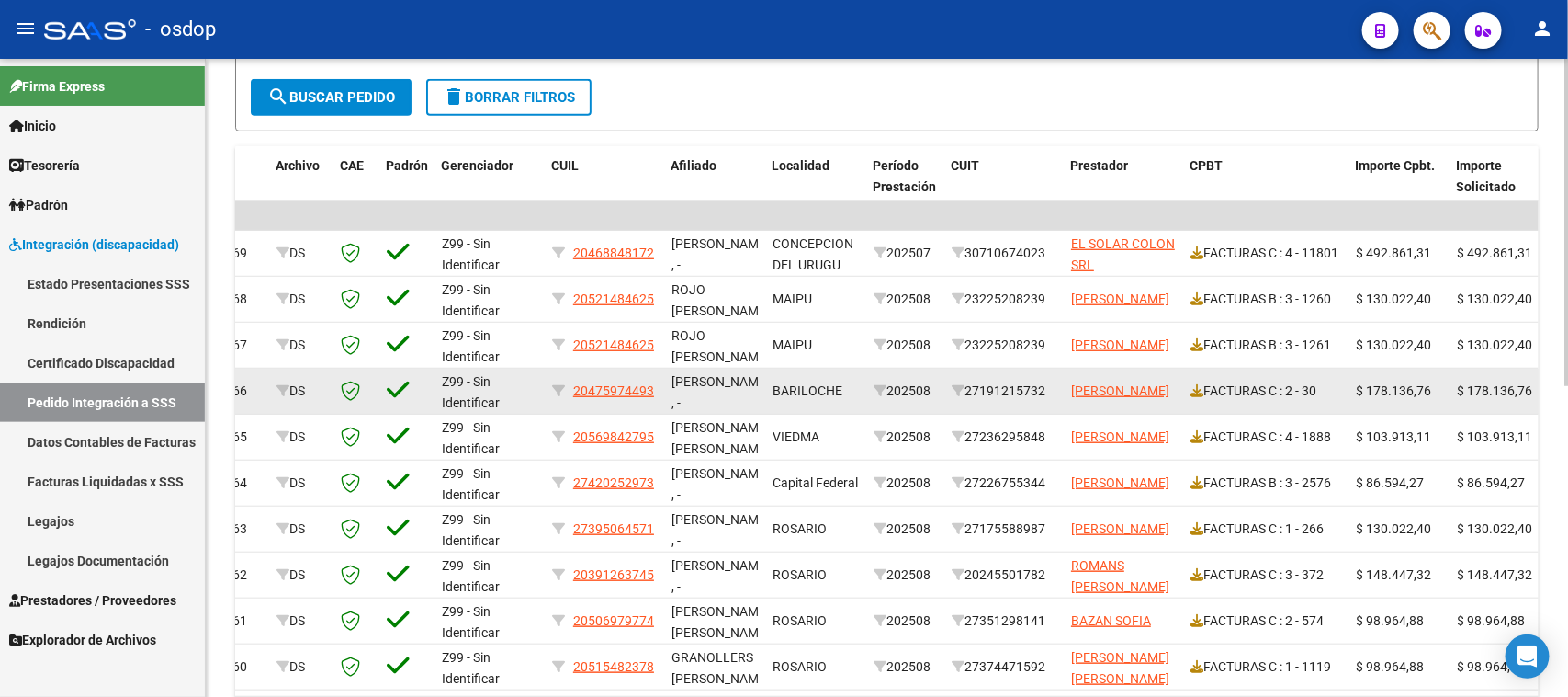
scroll to position [494, 0]
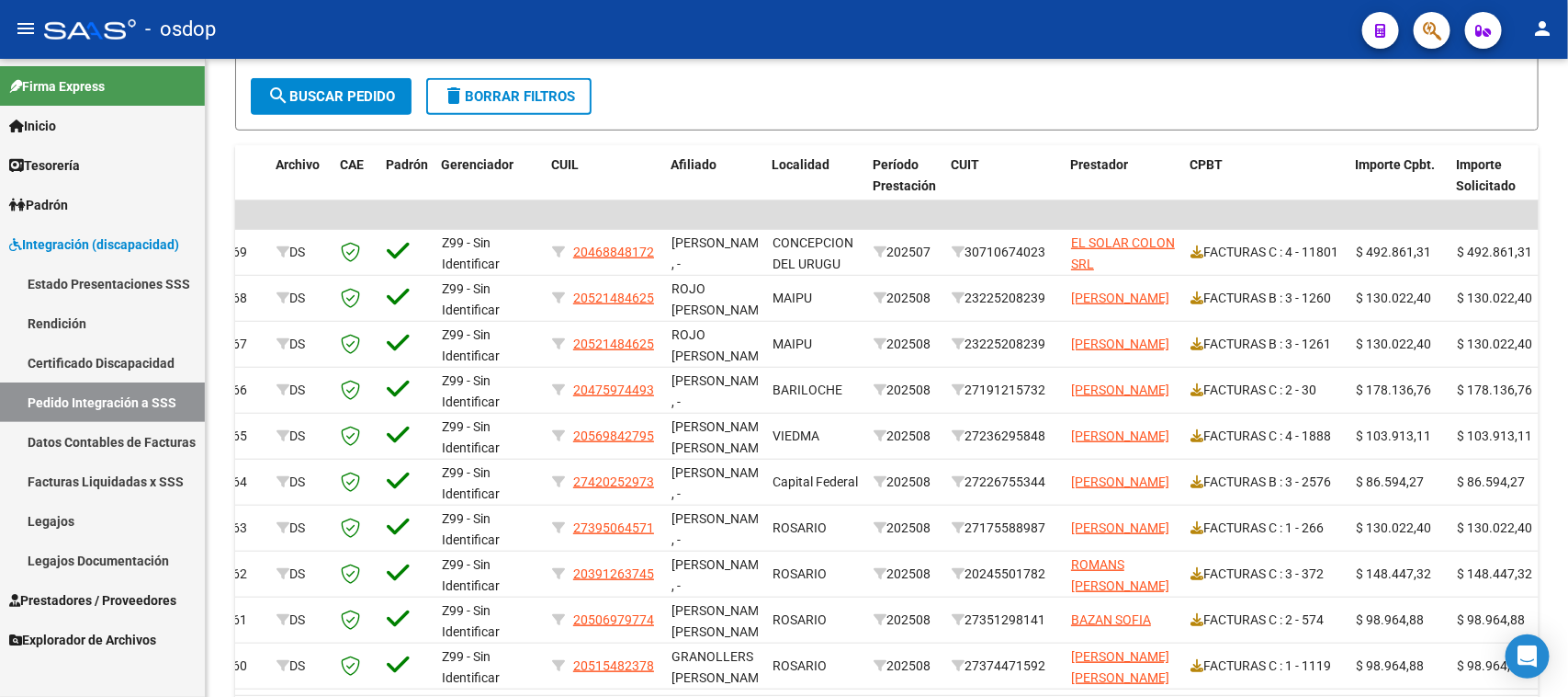
click at [96, 598] on span "Prestadores / Proveedores" at bounding box center [92, 600] width 168 height 20
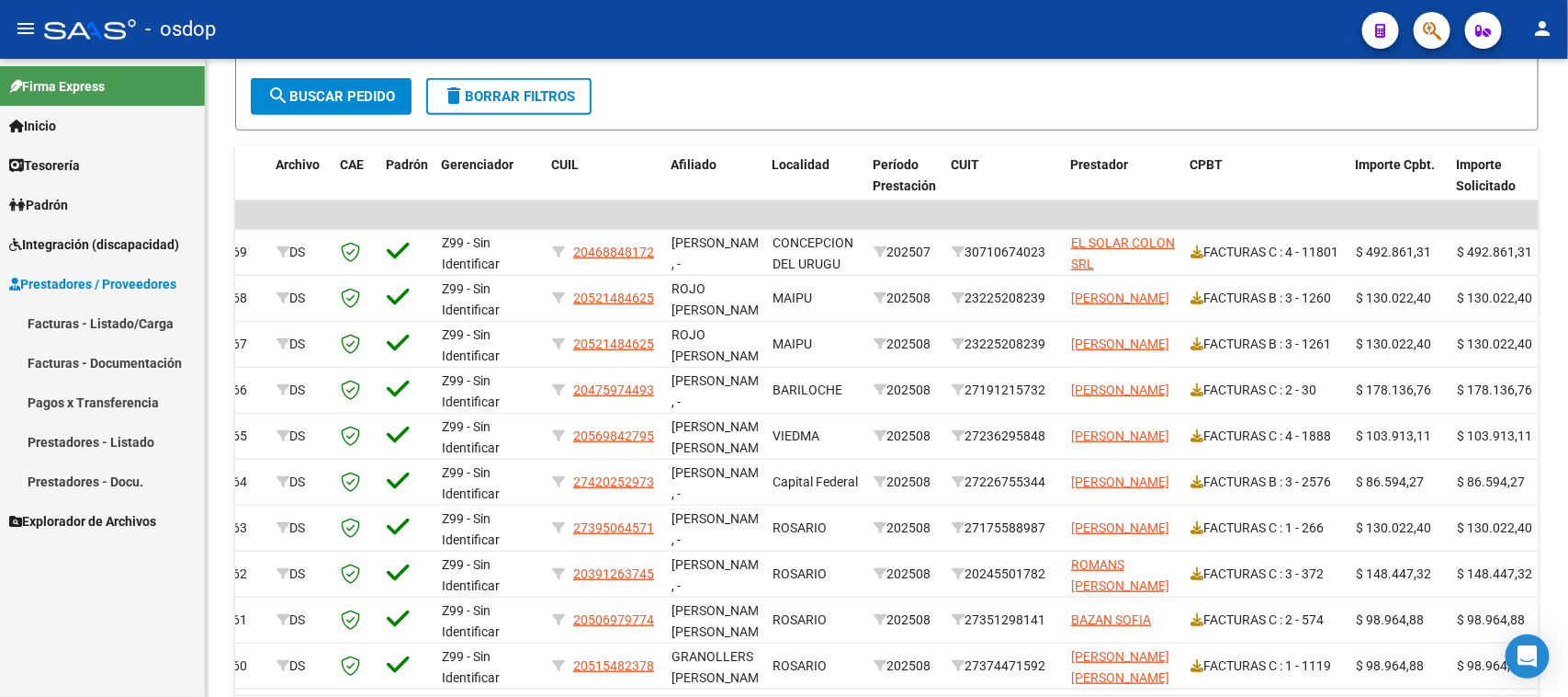
click at [124, 331] on link "Facturas - Listado/Carga" at bounding box center [102, 323] width 205 height 40
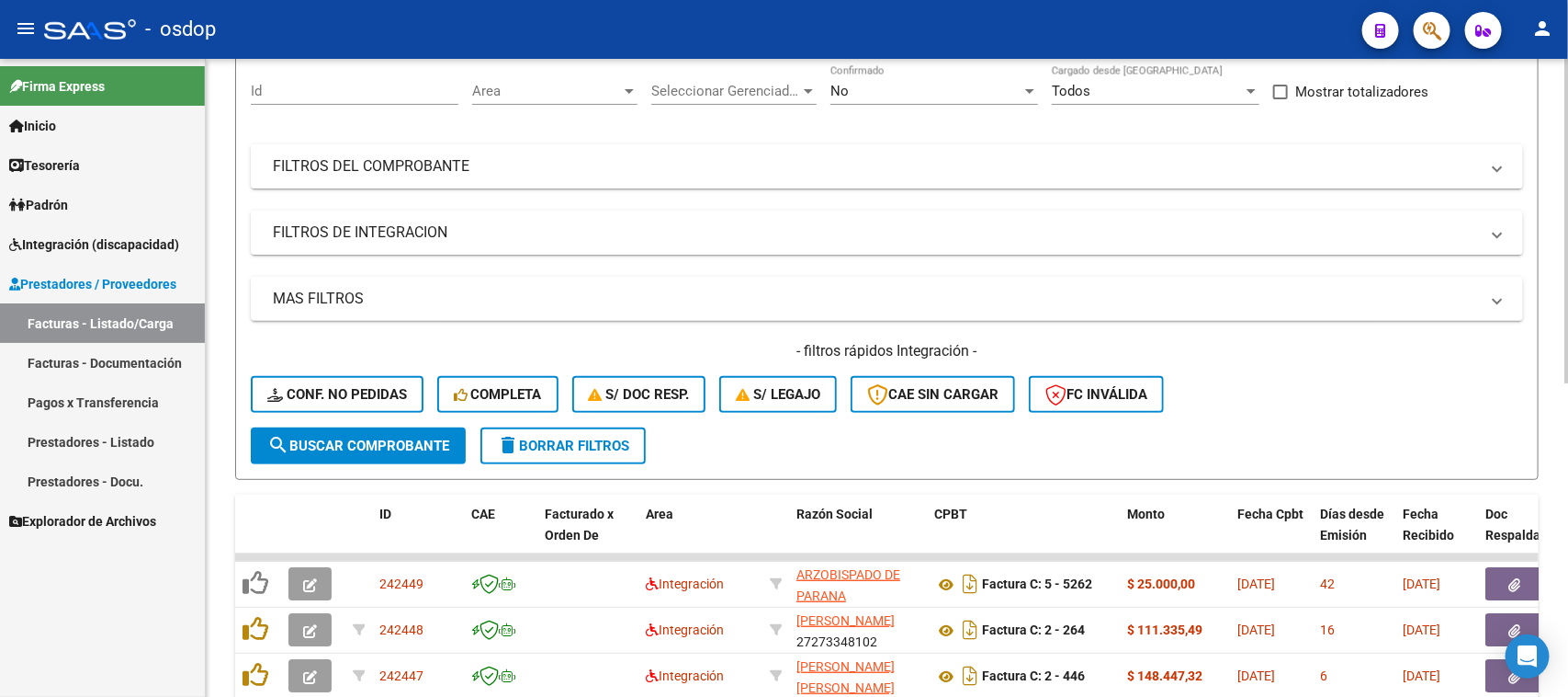
scroll to position [149, 0]
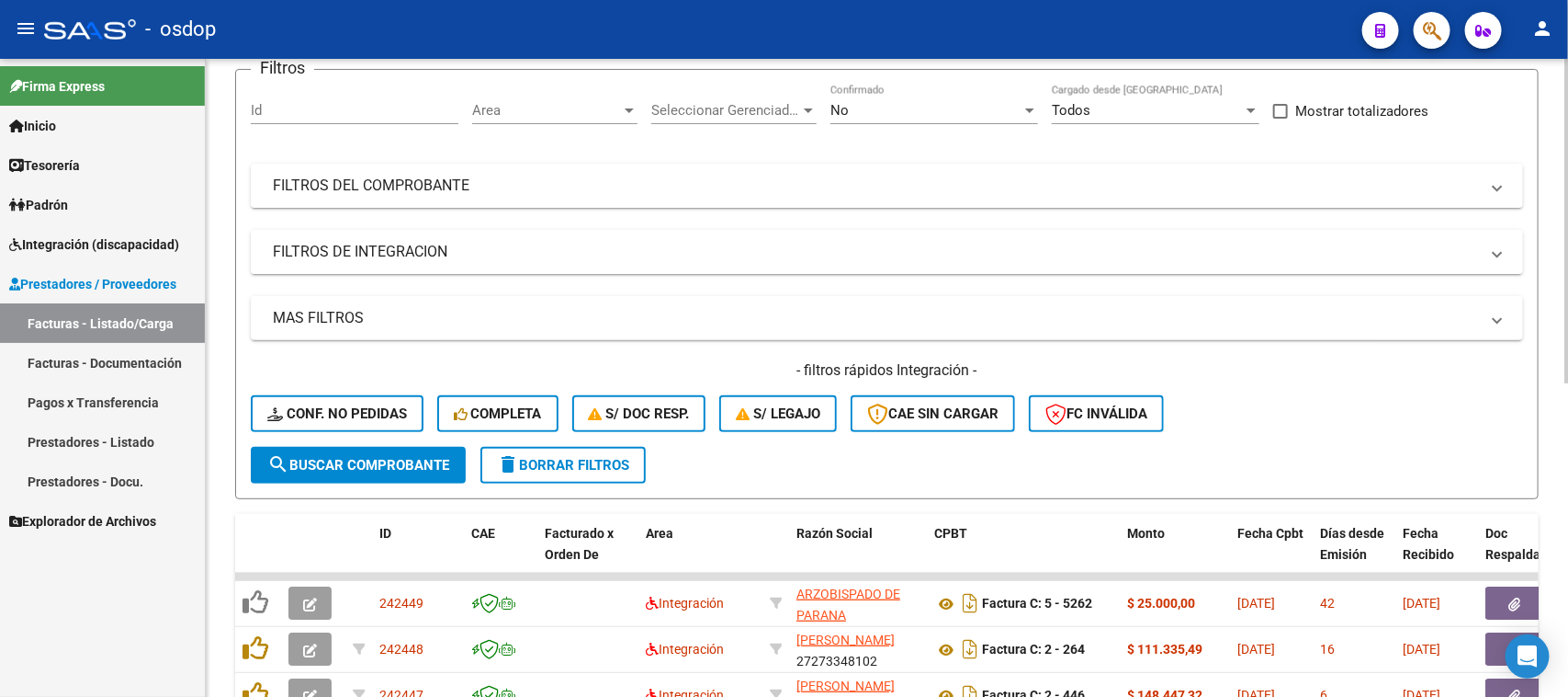
click at [346, 255] on mat-panel-title "FILTROS DE INTEGRACION" at bounding box center [875, 252] width 1206 height 20
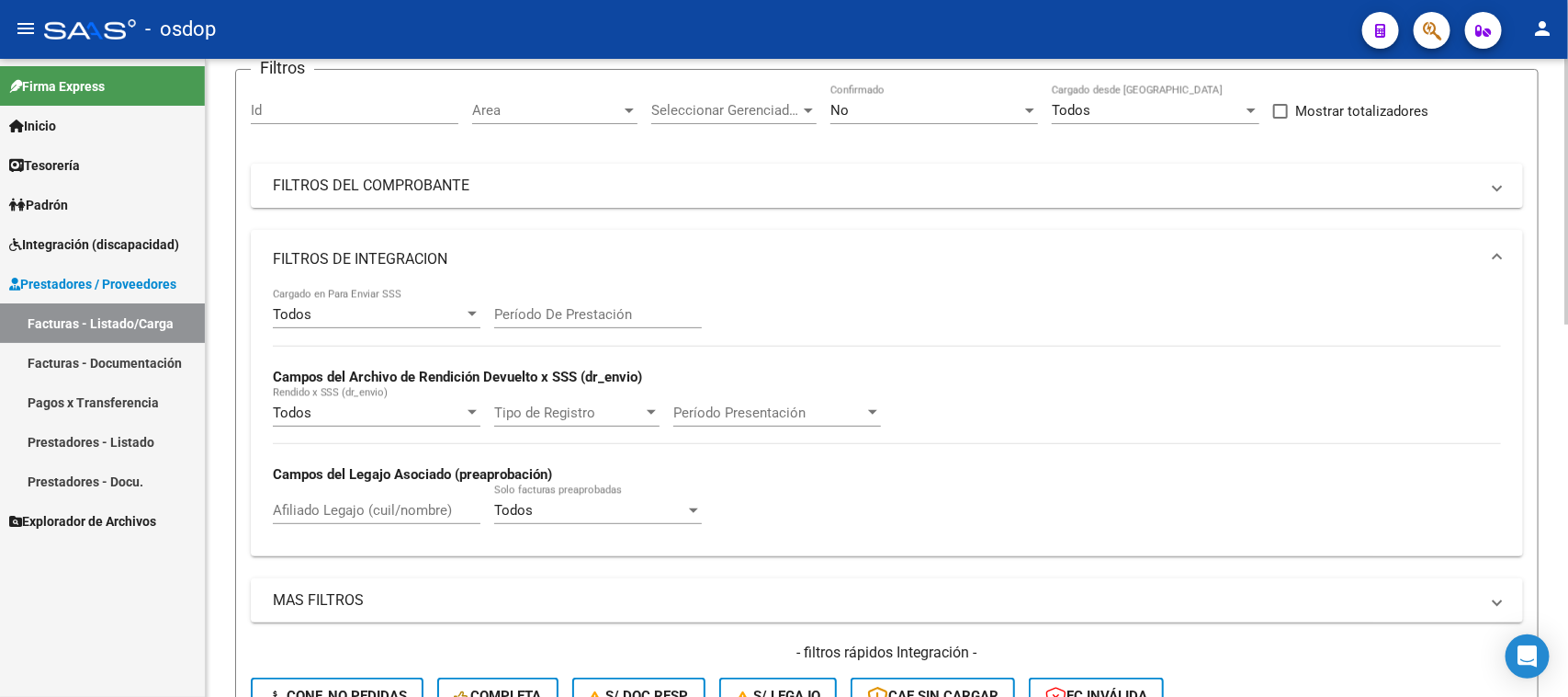
click at [324, 509] on input "Afiliado Legajo (cuil/nombre)" at bounding box center [376, 510] width 207 height 17
paste input "20110617357"
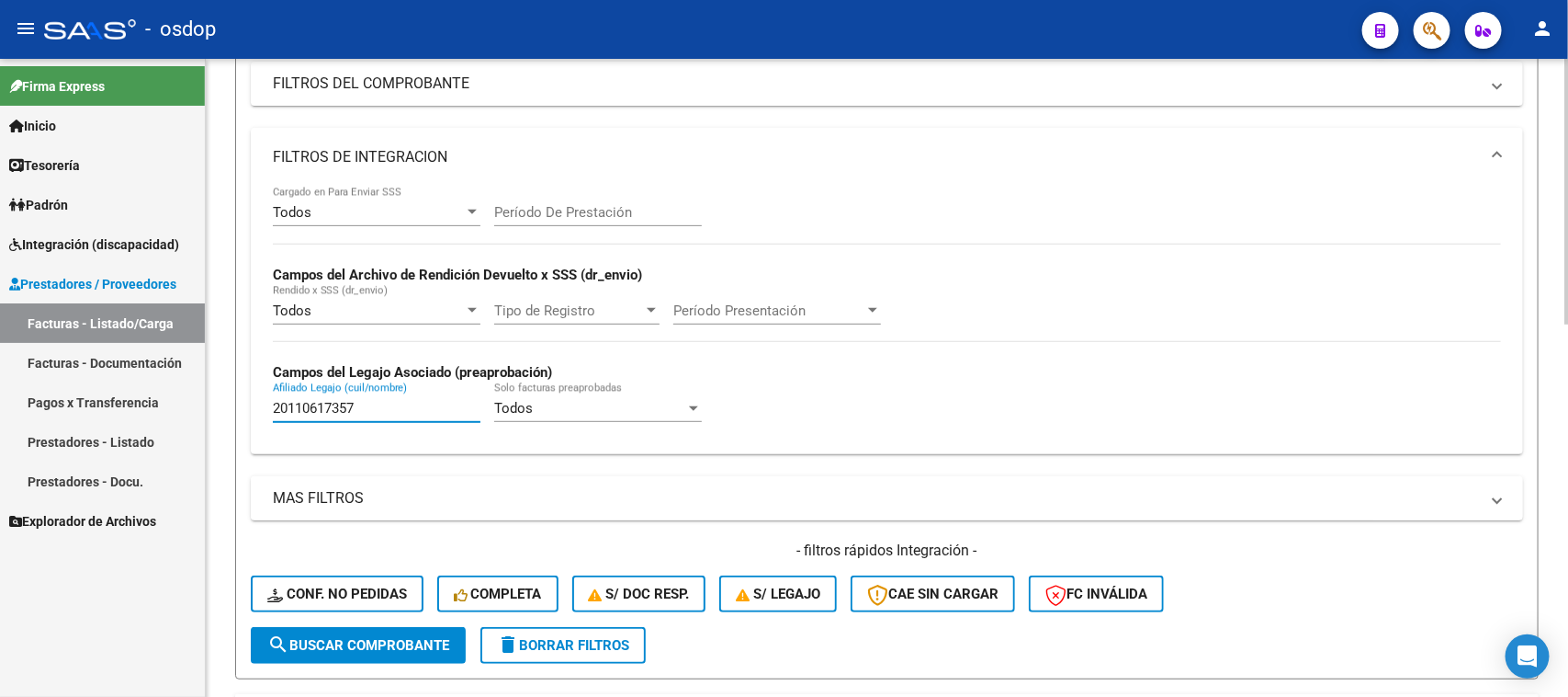
scroll to position [379, 0]
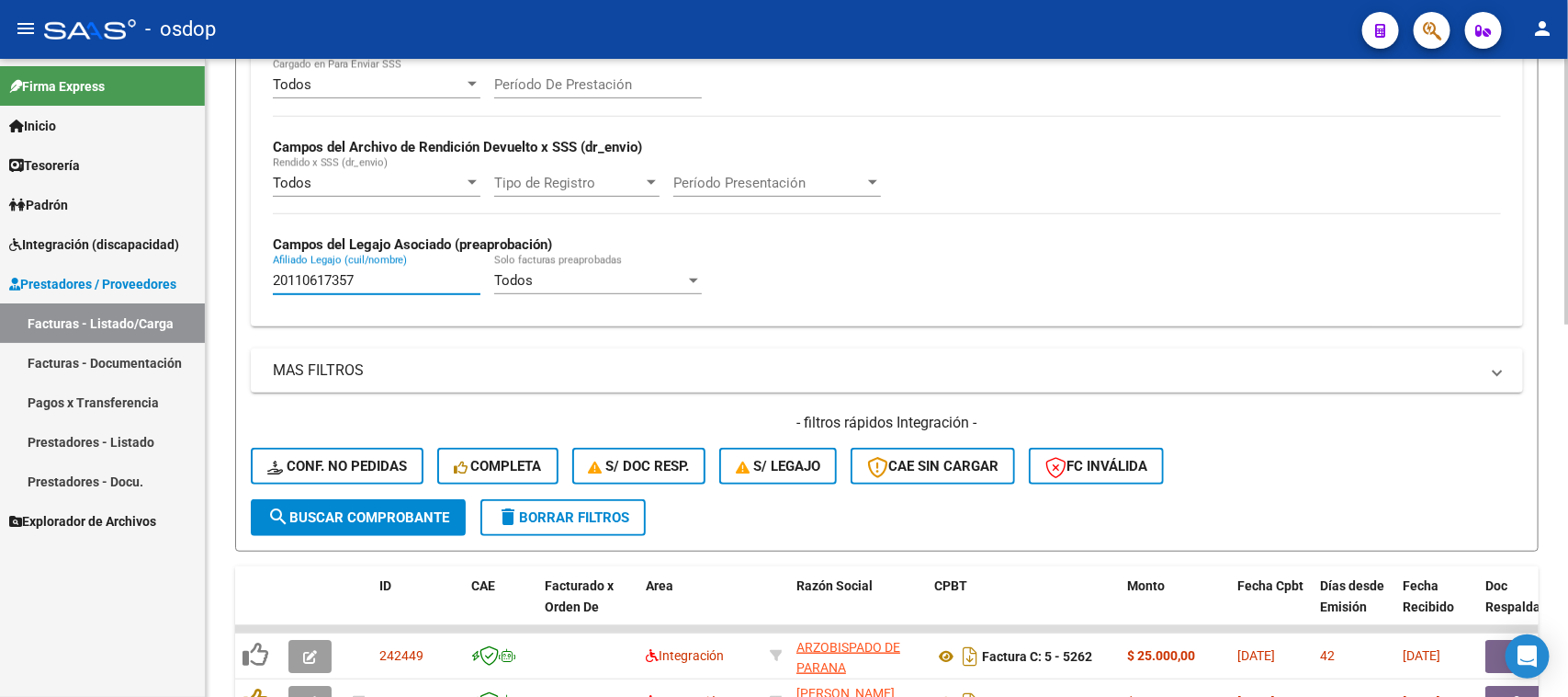
type input "20110617357"
click at [360, 521] on button "search Buscar Comprobante" at bounding box center [358, 517] width 215 height 37
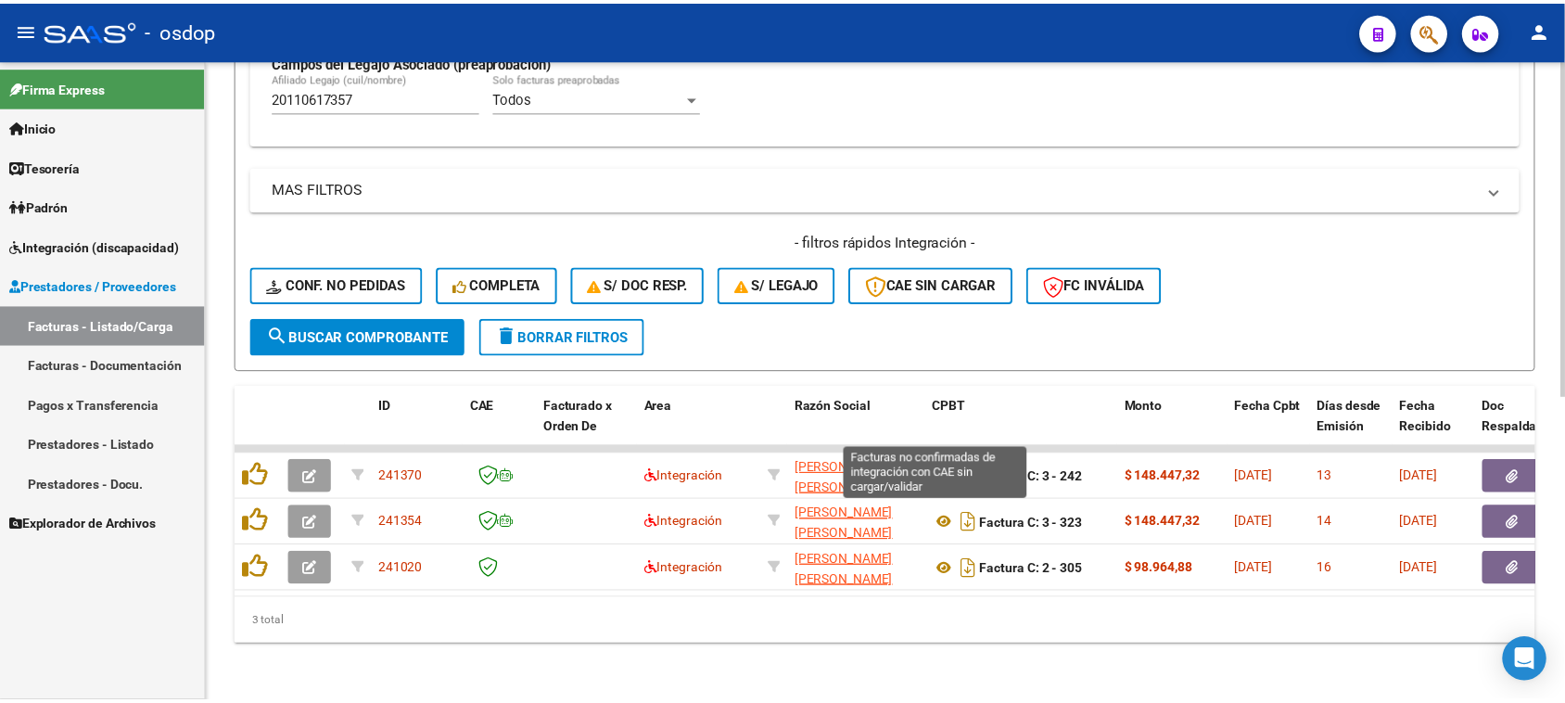
scroll to position [582, 0]
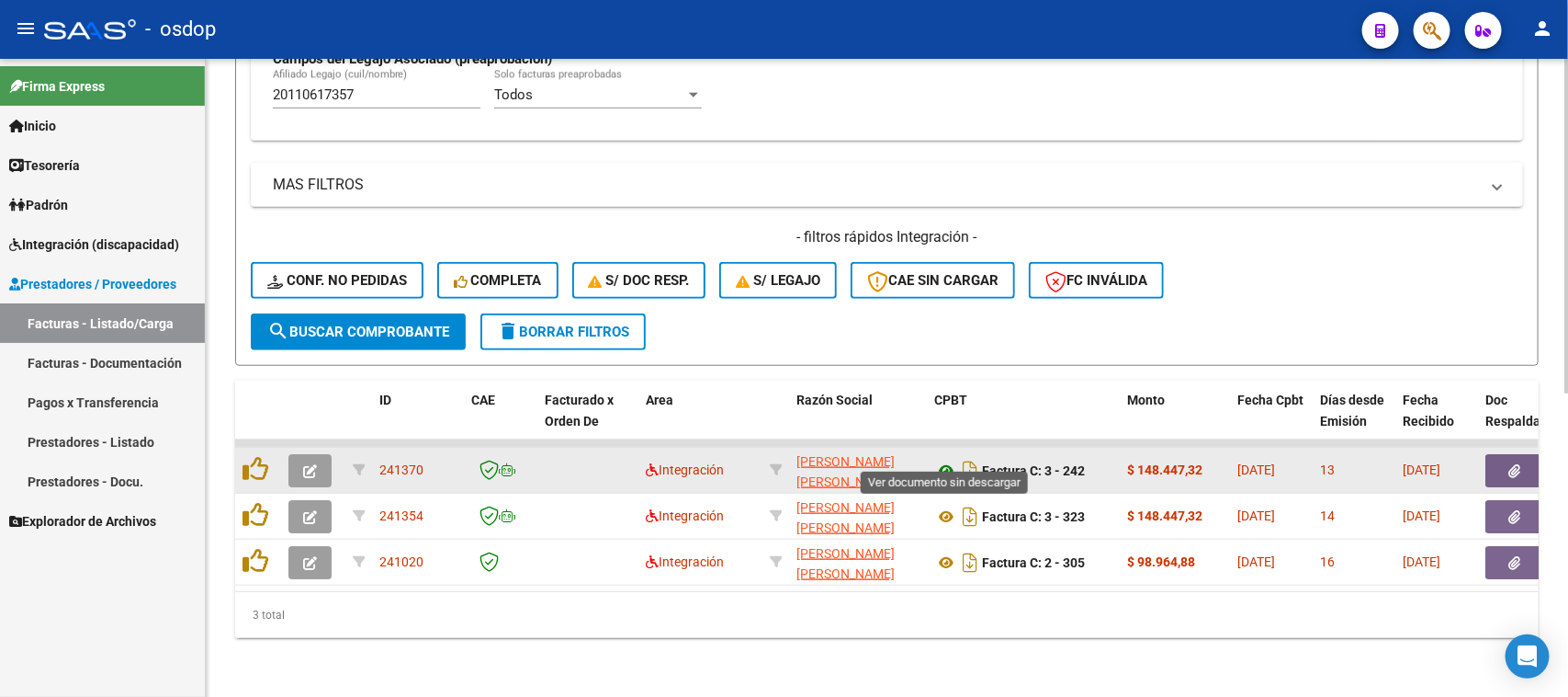
click at [943, 459] on icon at bounding box center [947, 470] width 24 height 22
click at [1510, 464] on icon "button" at bounding box center [1515, 471] width 12 height 14
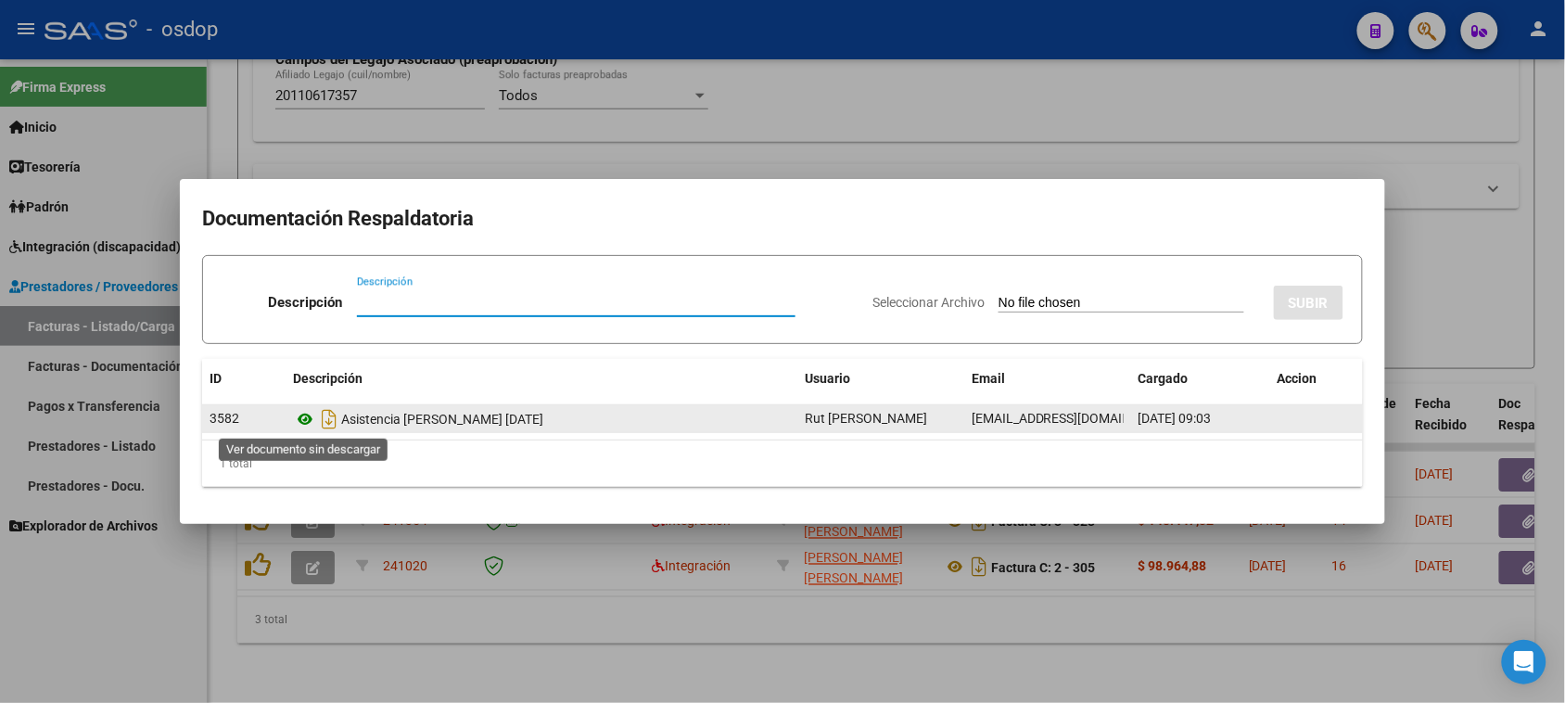
click at [308, 419] on icon at bounding box center [305, 419] width 24 height 22
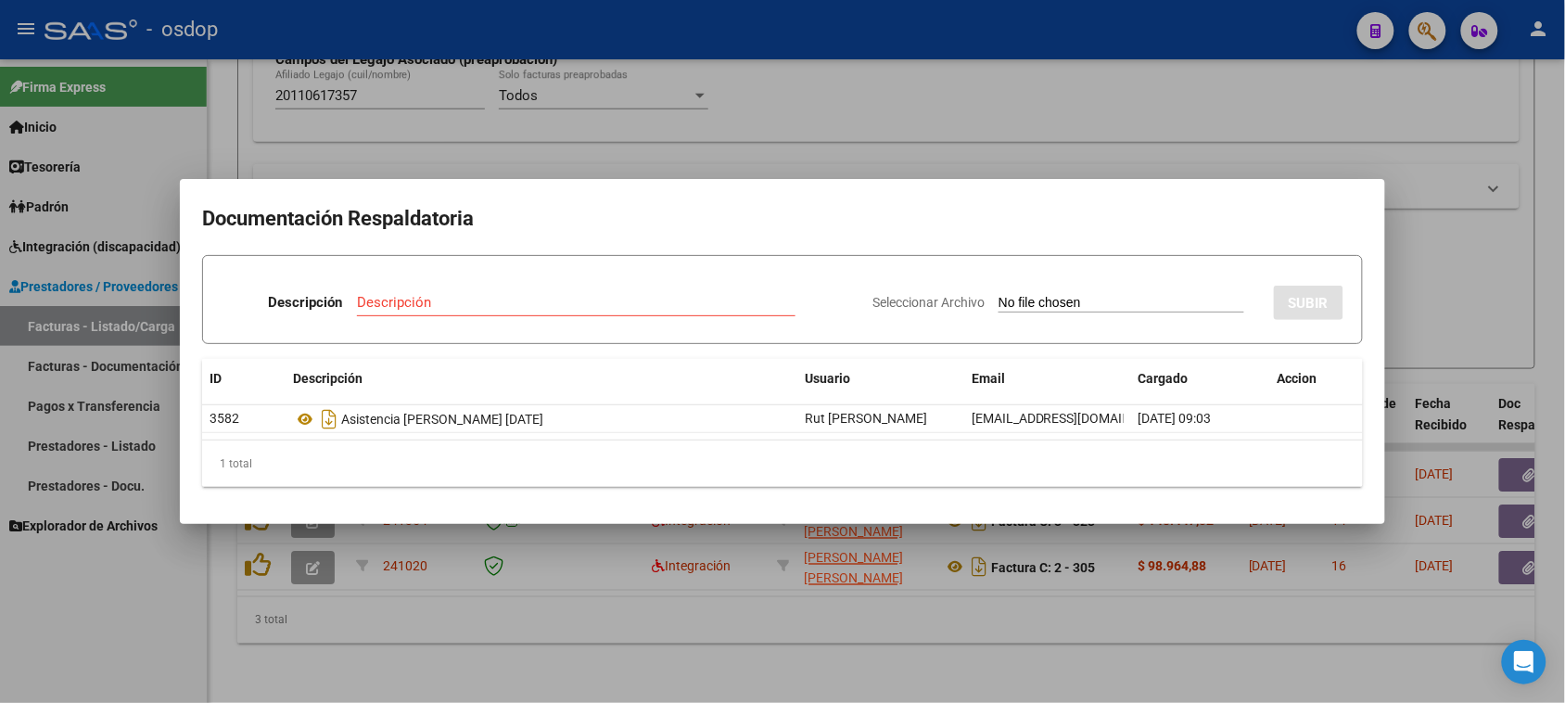
click at [769, 664] on div at bounding box center [782, 351] width 1565 height 703
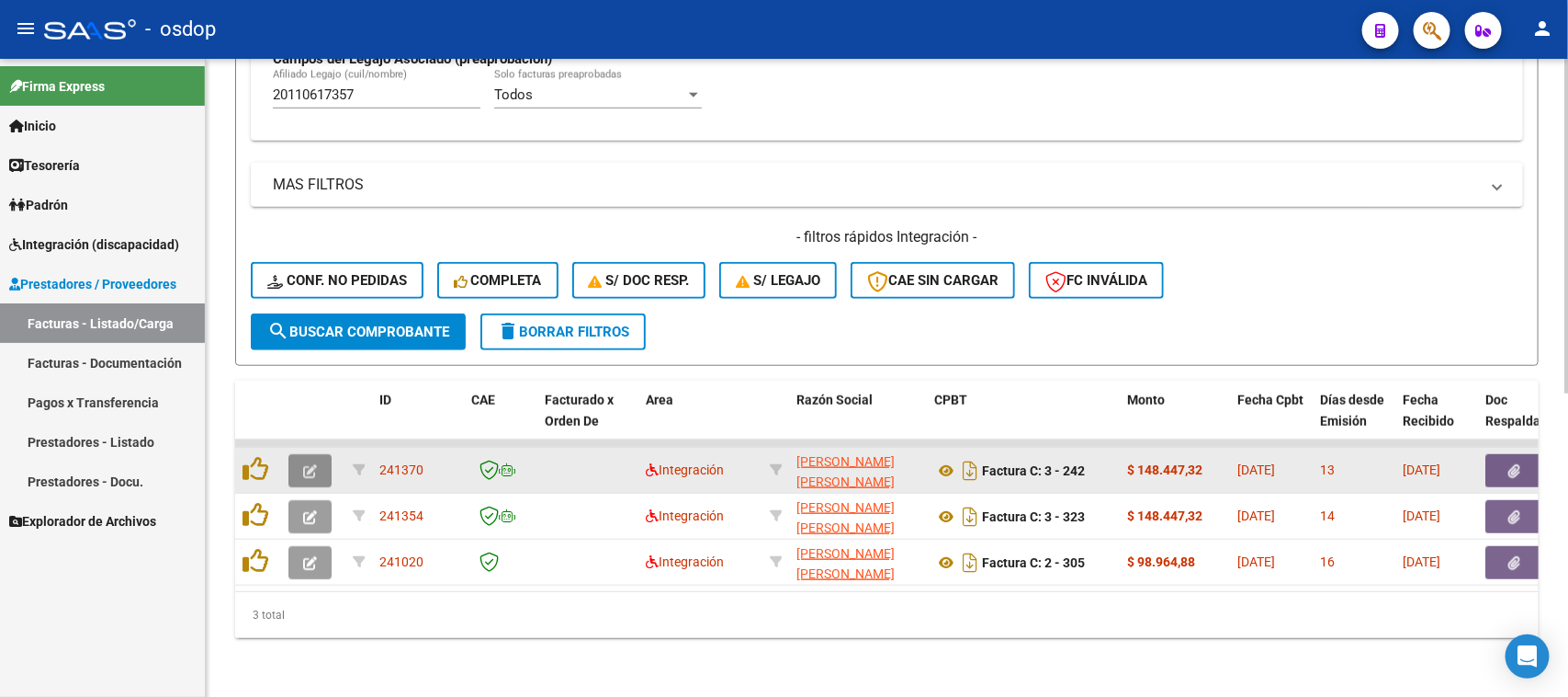
click at [310, 464] on icon "button" at bounding box center [310, 471] width 14 height 14
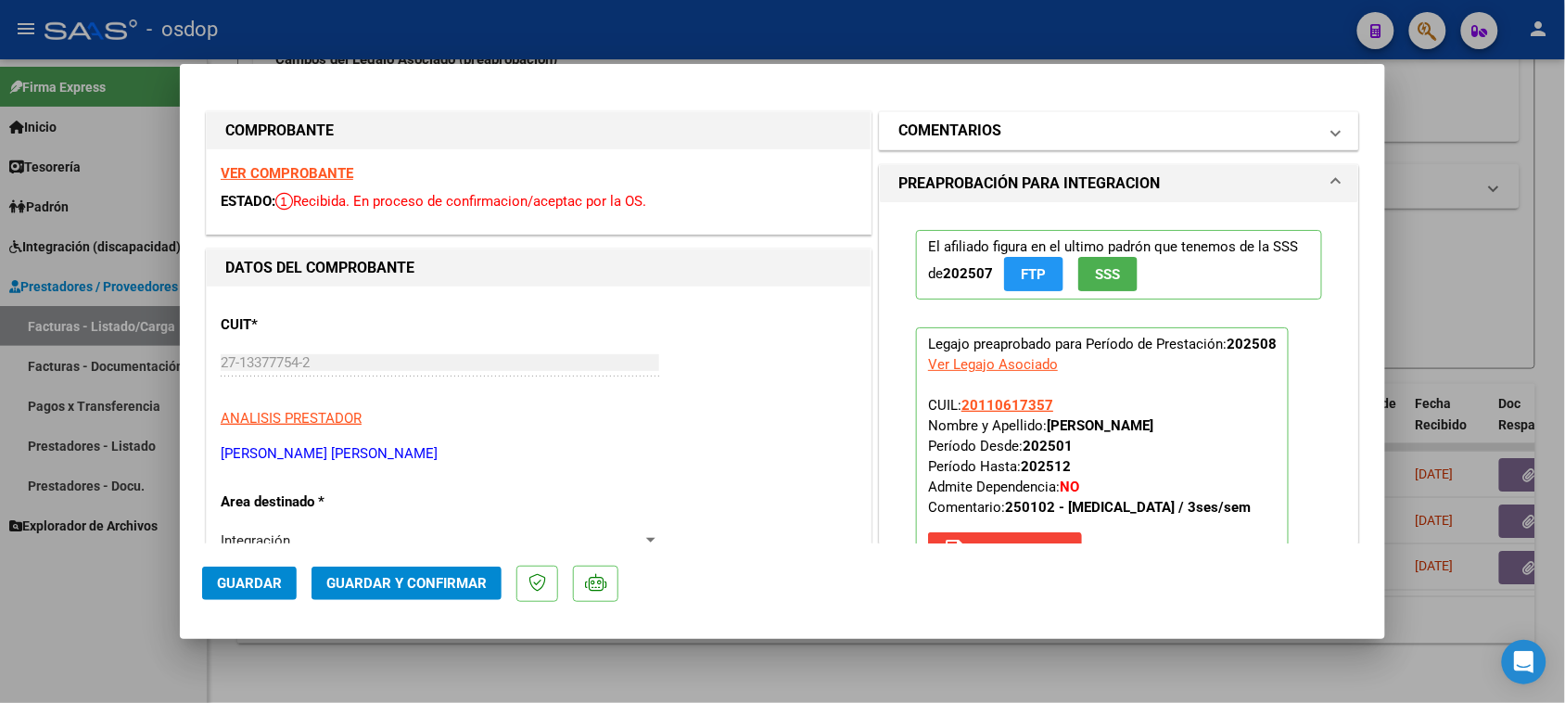
click at [1008, 125] on mat-panel-title "COMENTARIOS" at bounding box center [1107, 131] width 419 height 22
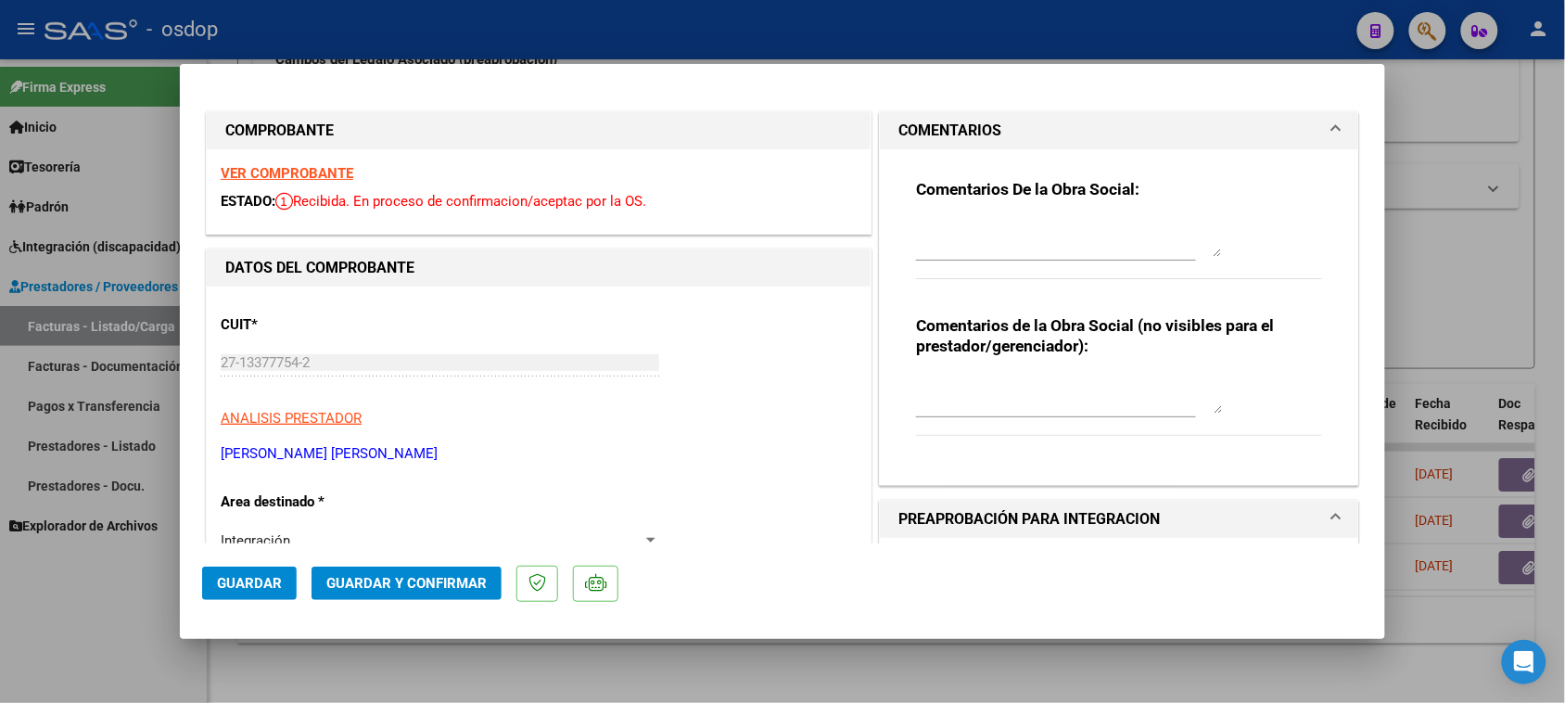
click at [971, 368] on div "Comentarios de la Obra Social (no visibles para el prestador/gerenciador):" at bounding box center [1119, 385] width 406 height 140
click at [970, 368] on div "Comentarios de la Obra Social (no visibles para el prestador/gerenciador):" at bounding box center [1119, 385] width 406 height 140
click at [967, 380] on textarea at bounding box center [1069, 394] width 306 height 37
click at [1016, 381] on textarea "Por favor adjuntar planilla DDJJ," at bounding box center [1069, 394] width 306 height 37
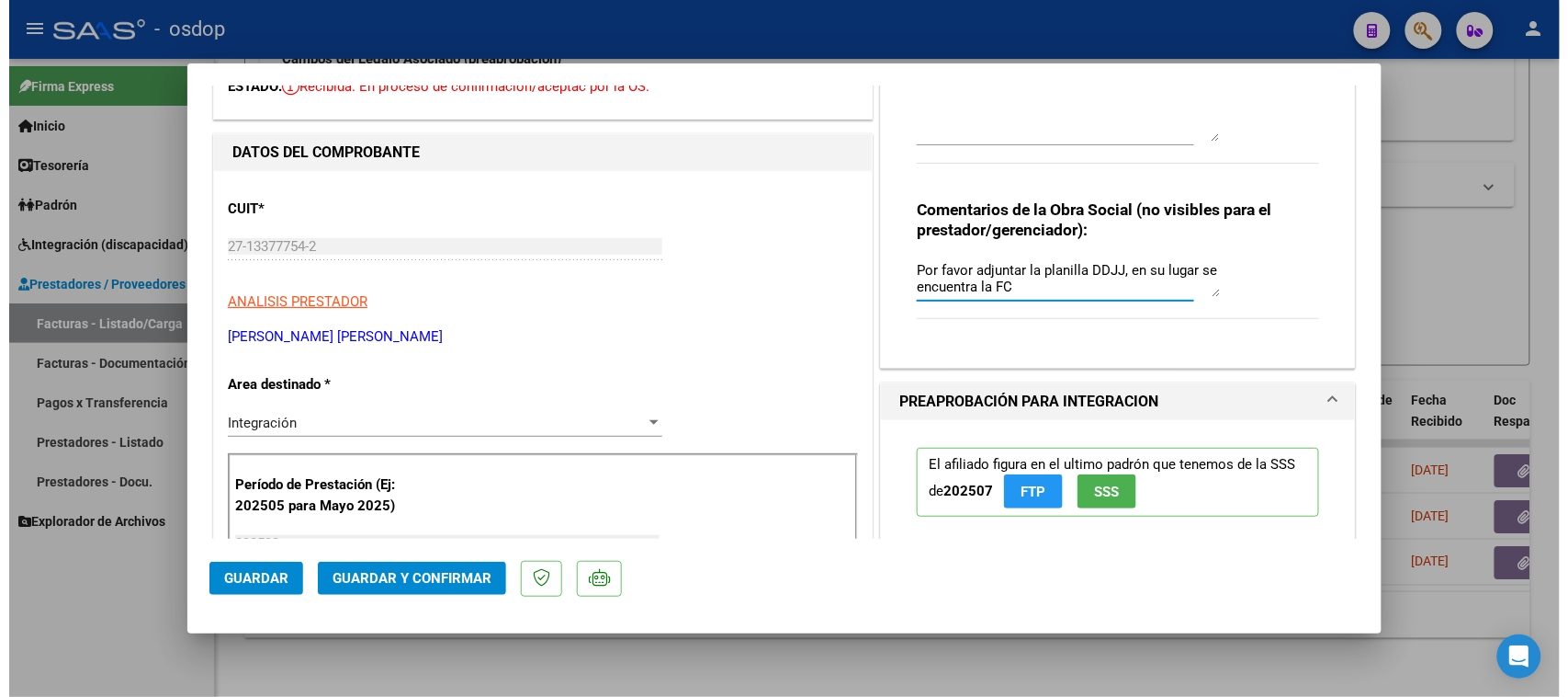
scroll to position [115, 0]
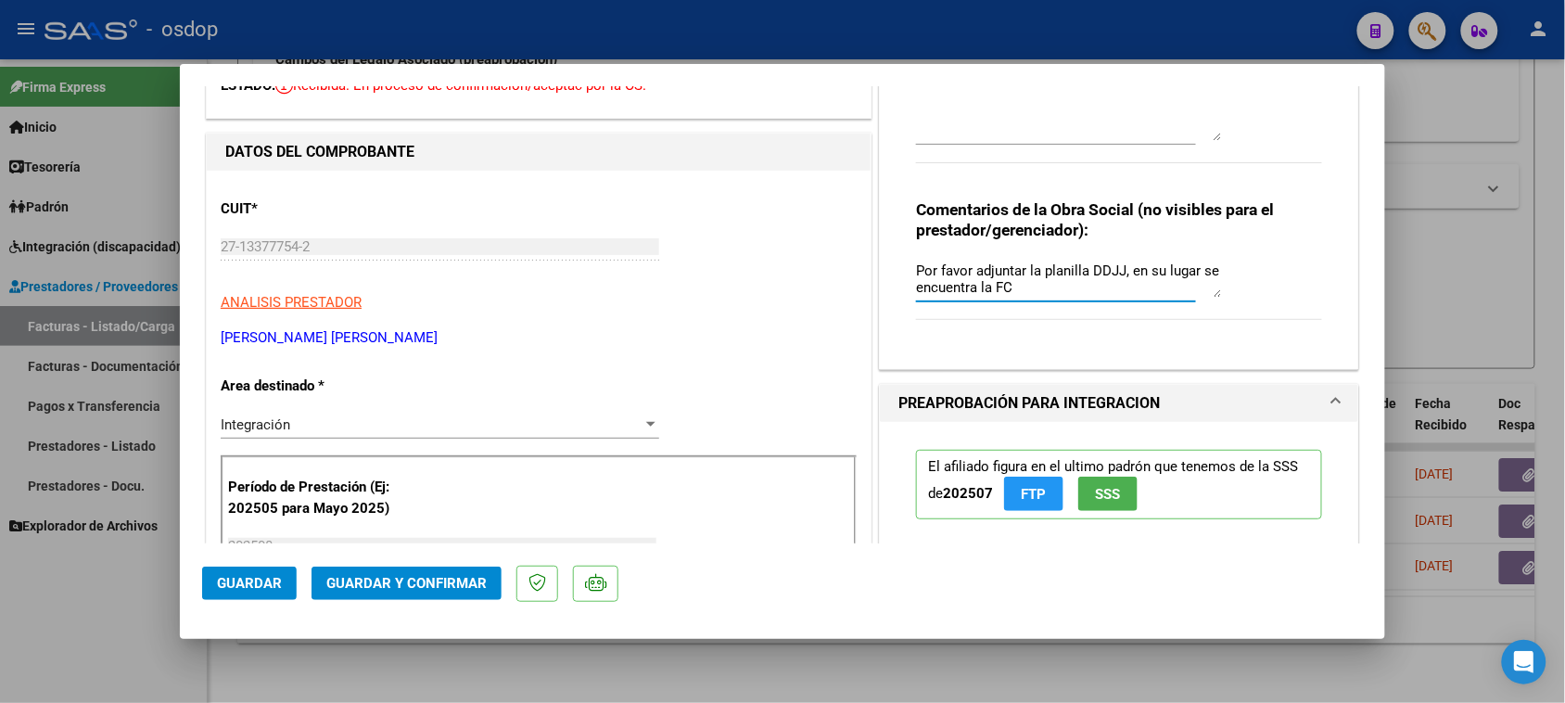
type textarea "Por favor adjuntar la planilla DDJJ, en su lugar se encuentra la FC"
click at [264, 586] on span "Guardar" at bounding box center [249, 583] width 65 height 17
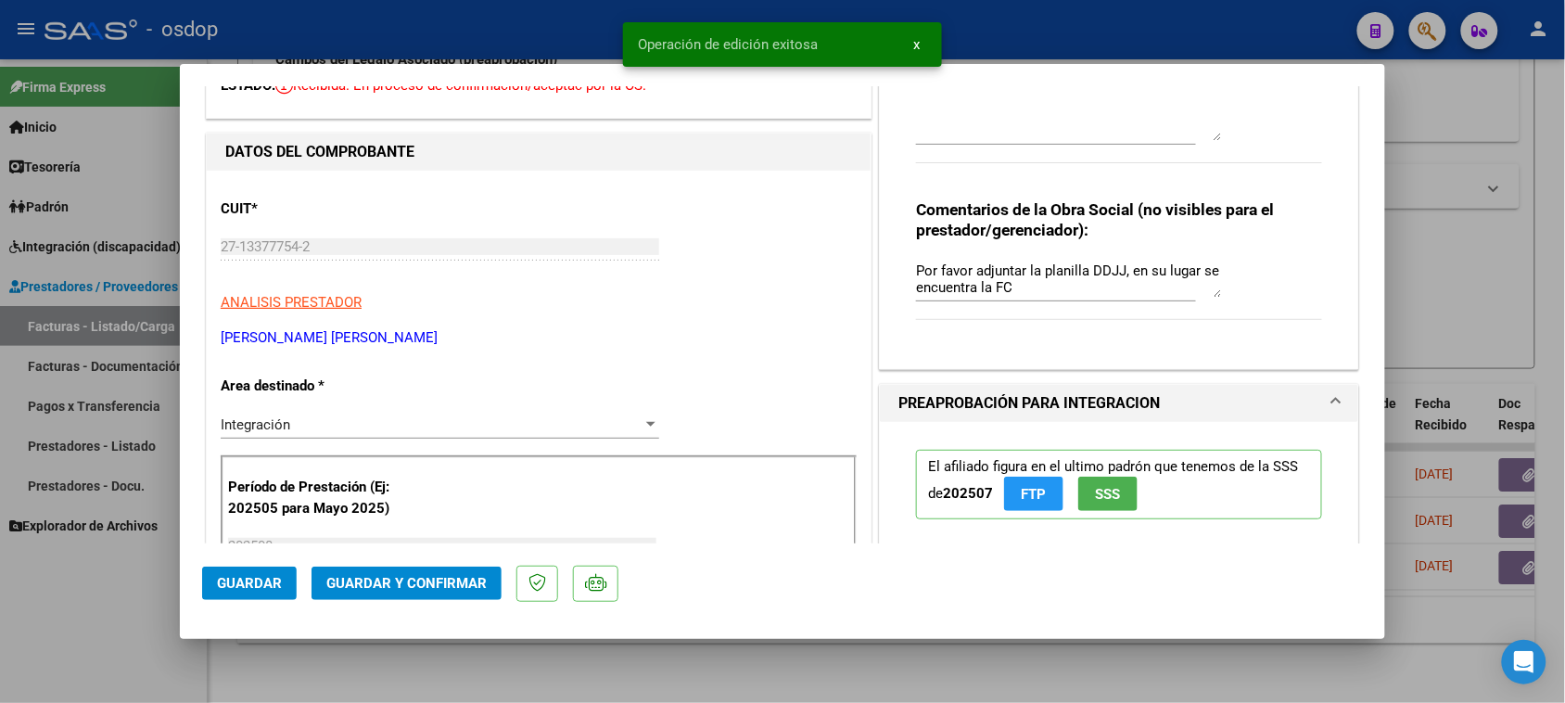
click at [1018, 678] on div at bounding box center [782, 351] width 1565 height 703
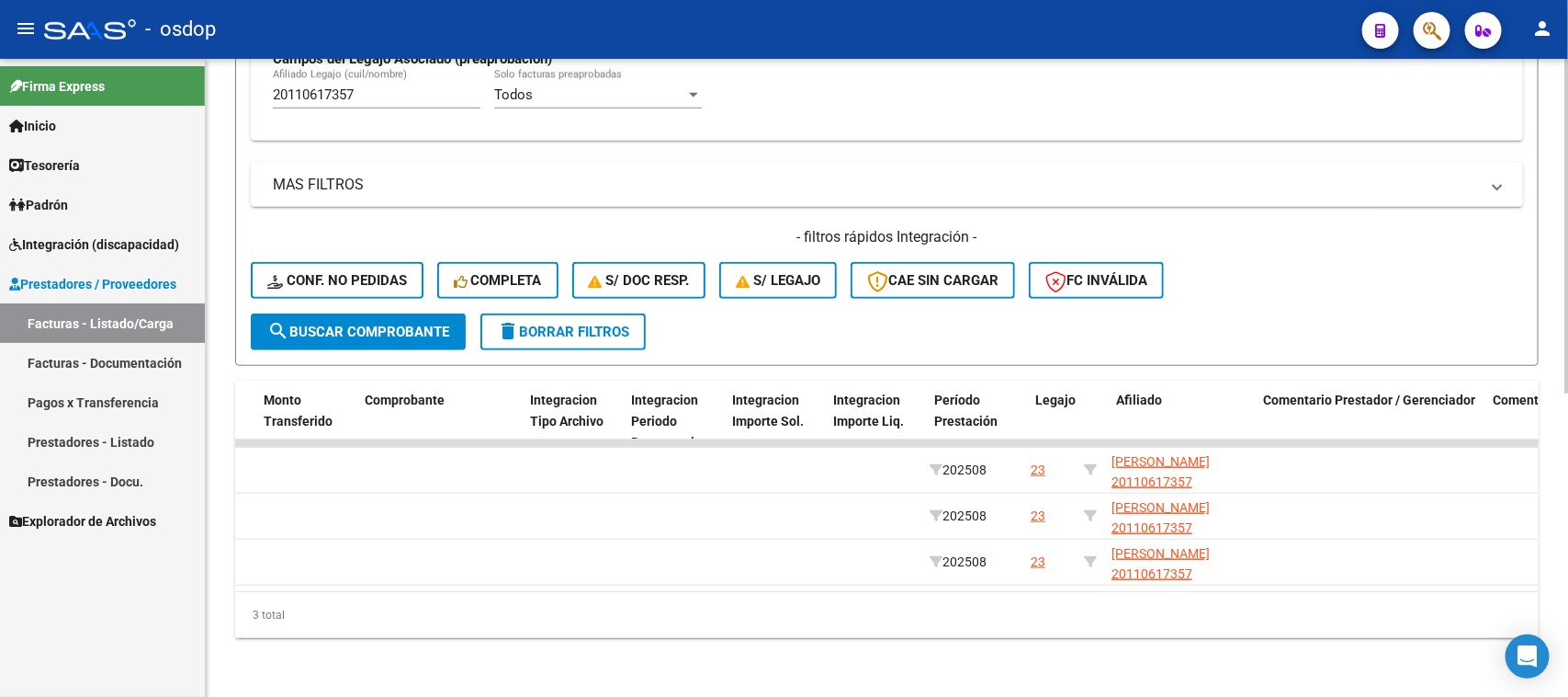
scroll to position [0, 306]
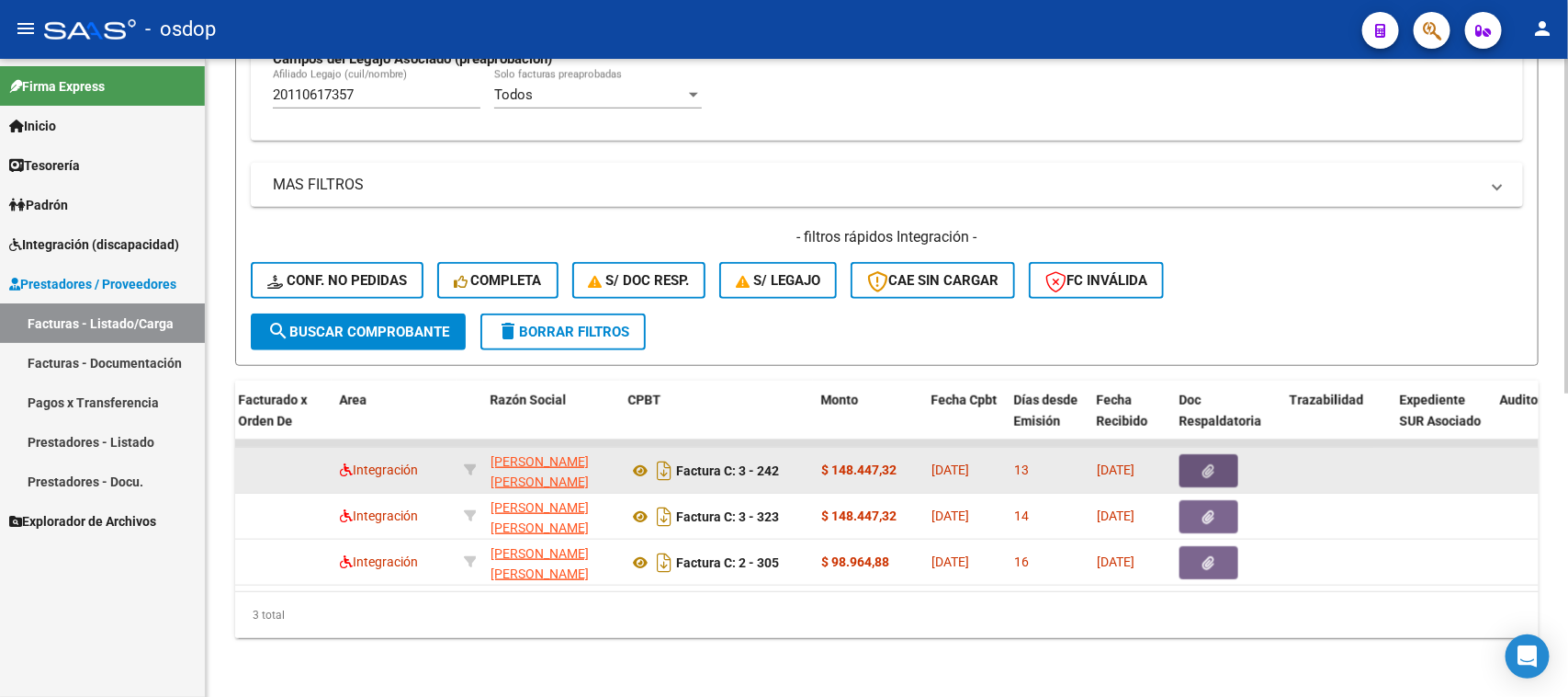
click at [1215, 454] on button "button" at bounding box center [1208, 470] width 58 height 33
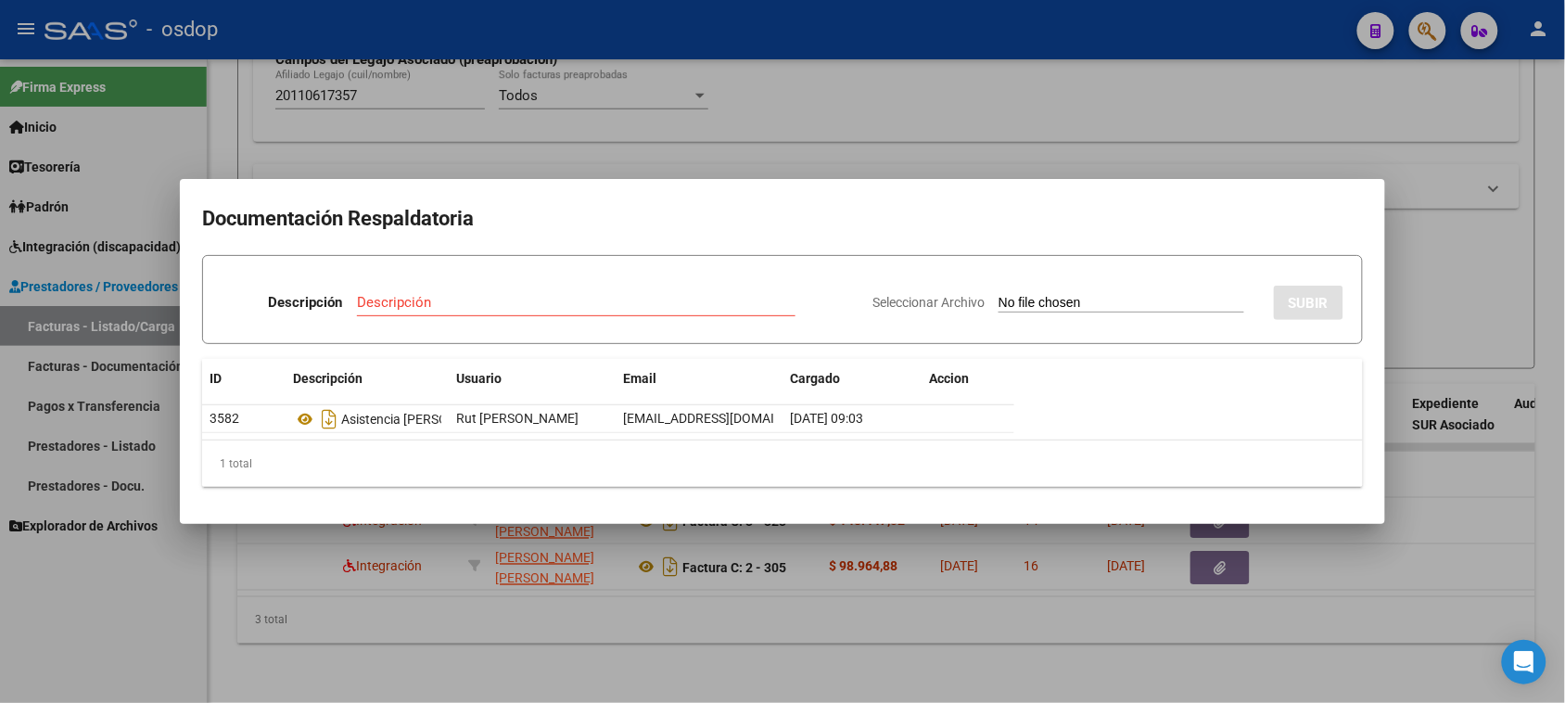
click at [914, 632] on div at bounding box center [782, 351] width 1565 height 703
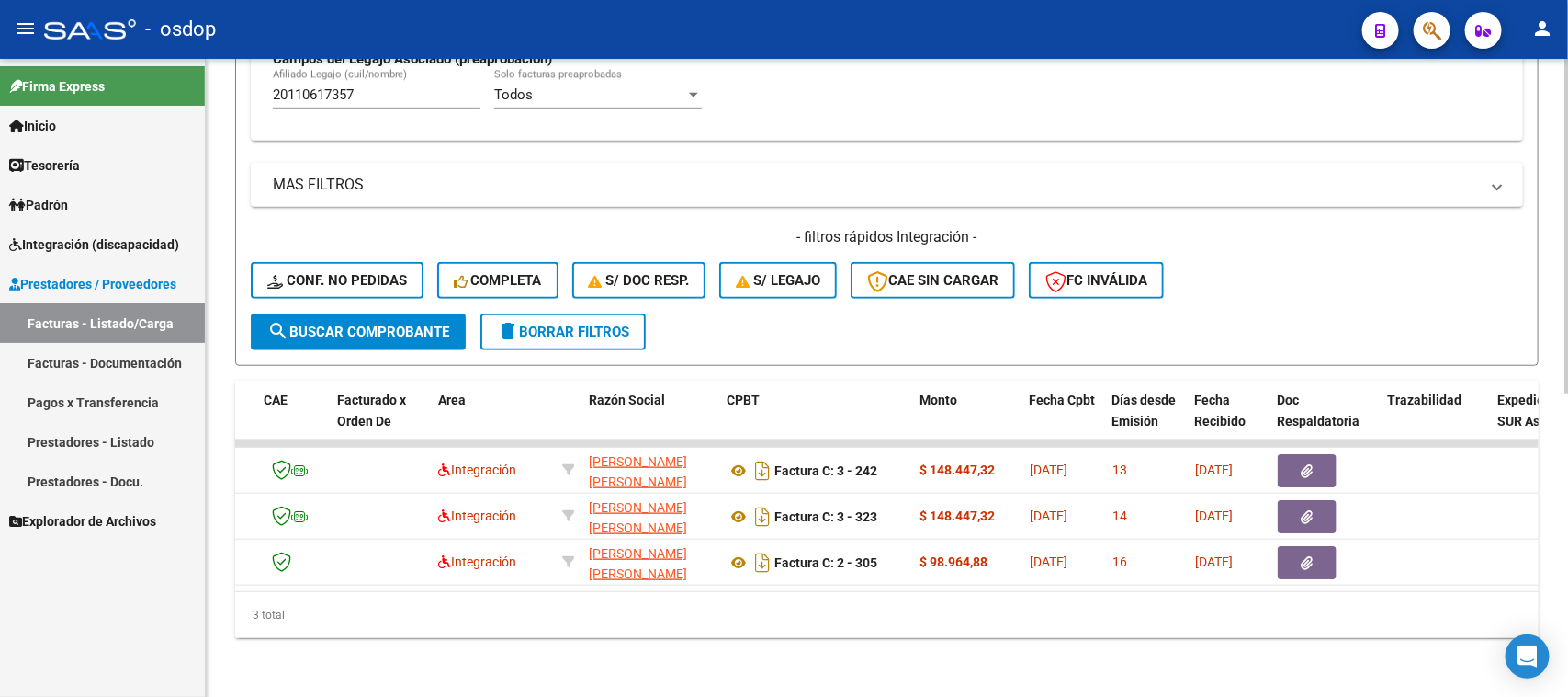
scroll to position [0, 0]
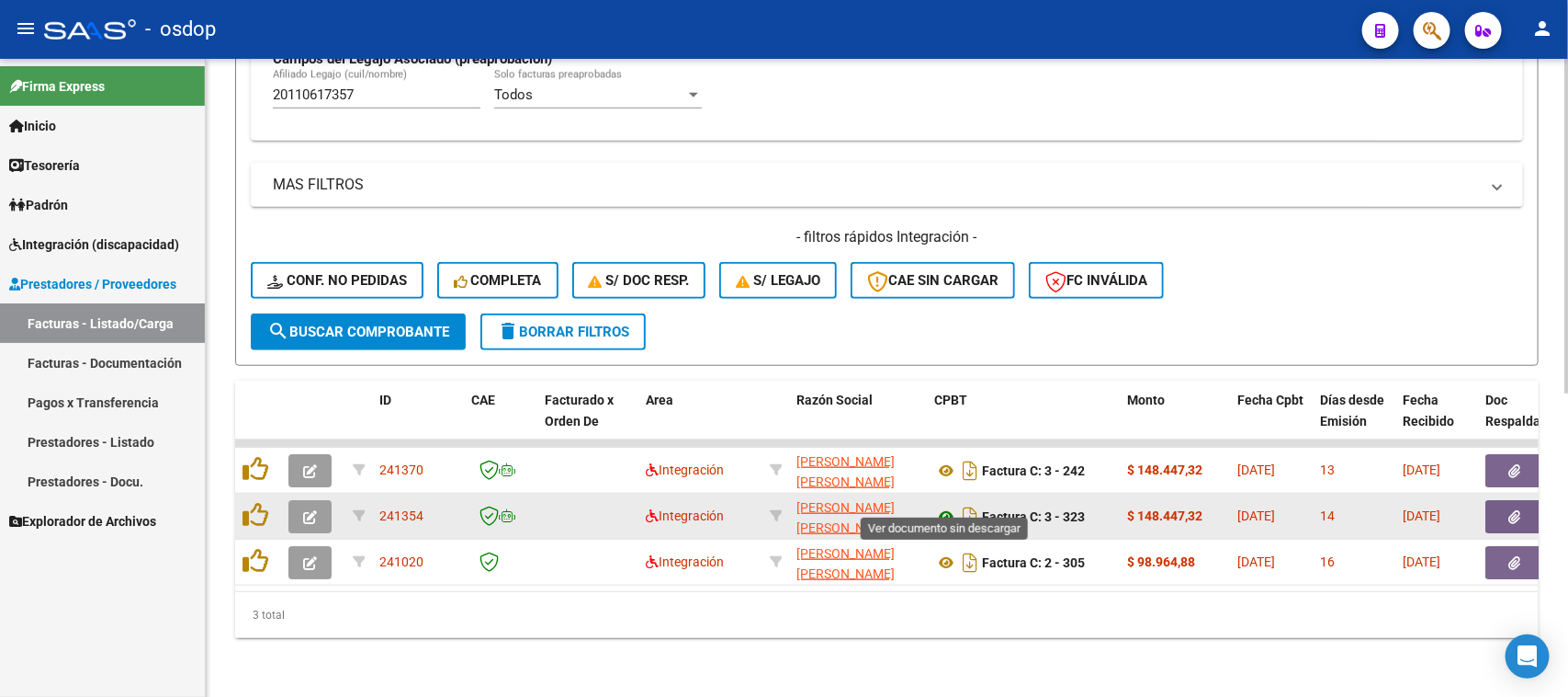
click at [945, 506] on icon at bounding box center [947, 517] width 24 height 22
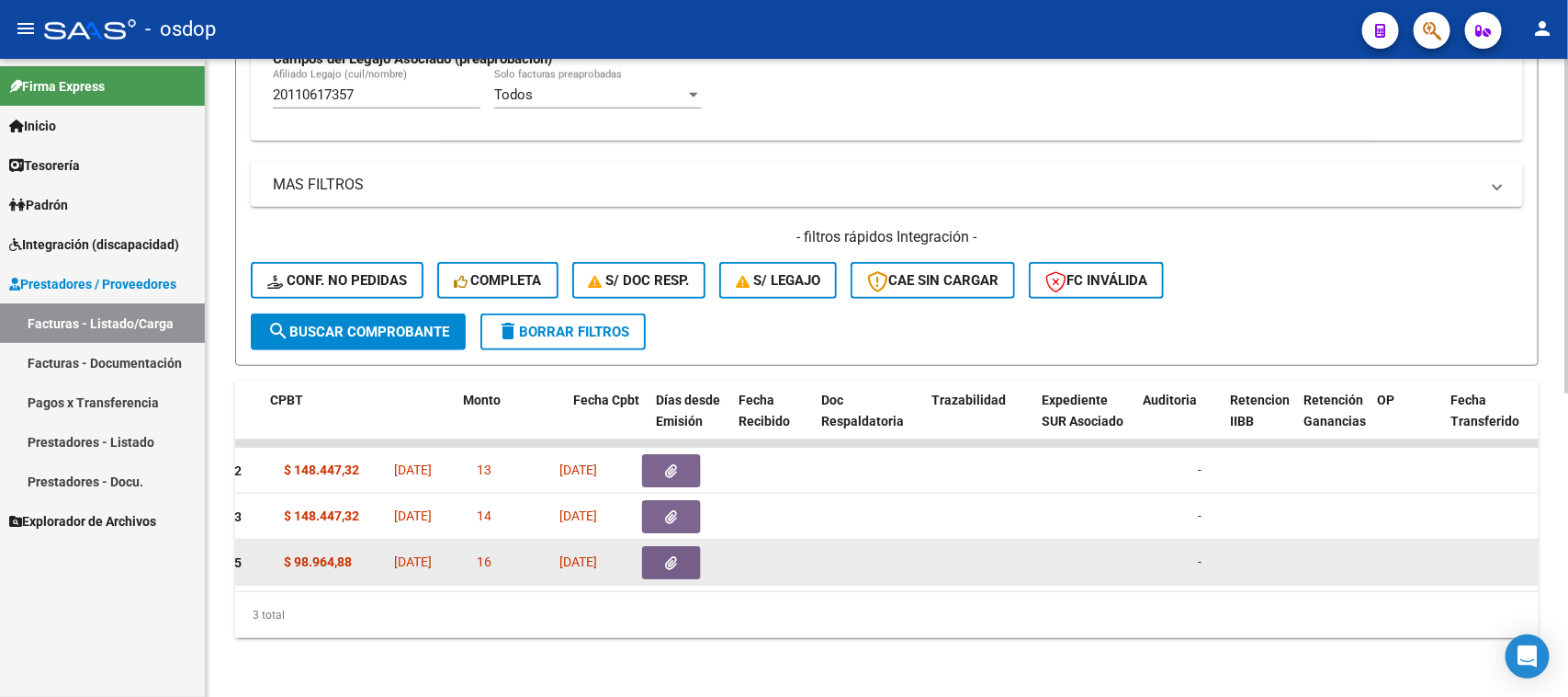
scroll to position [0, 663]
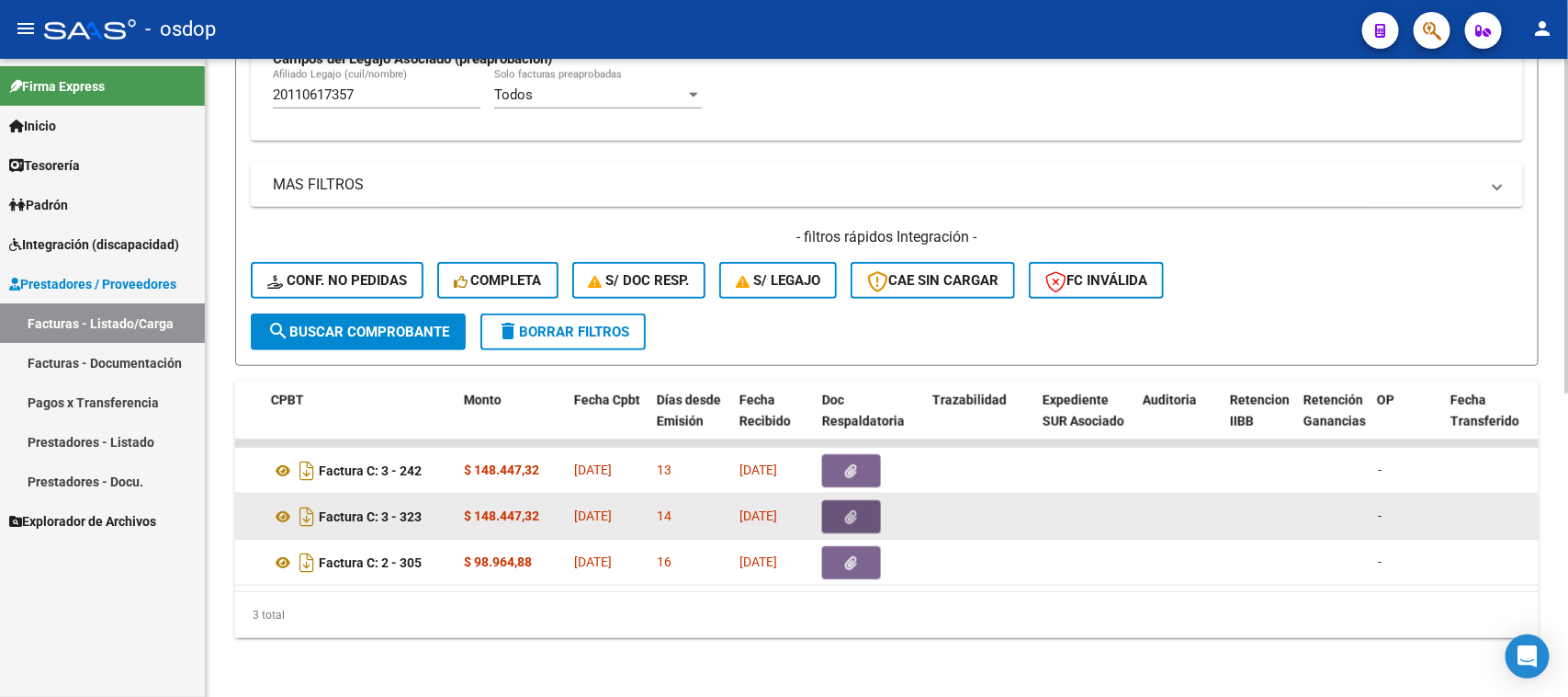
click at [854, 510] on icon "button" at bounding box center [852, 517] width 12 height 14
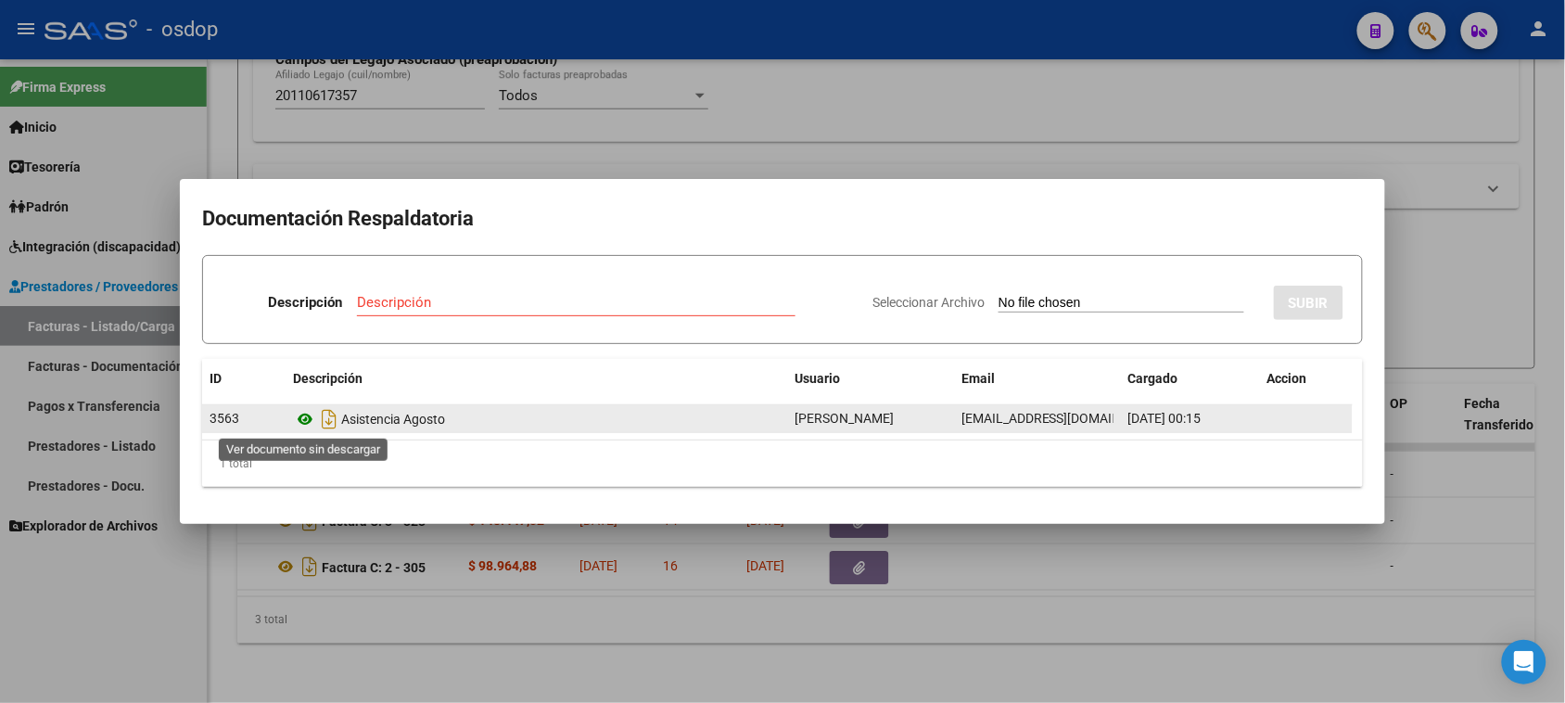
click at [309, 419] on icon at bounding box center [305, 419] width 24 height 22
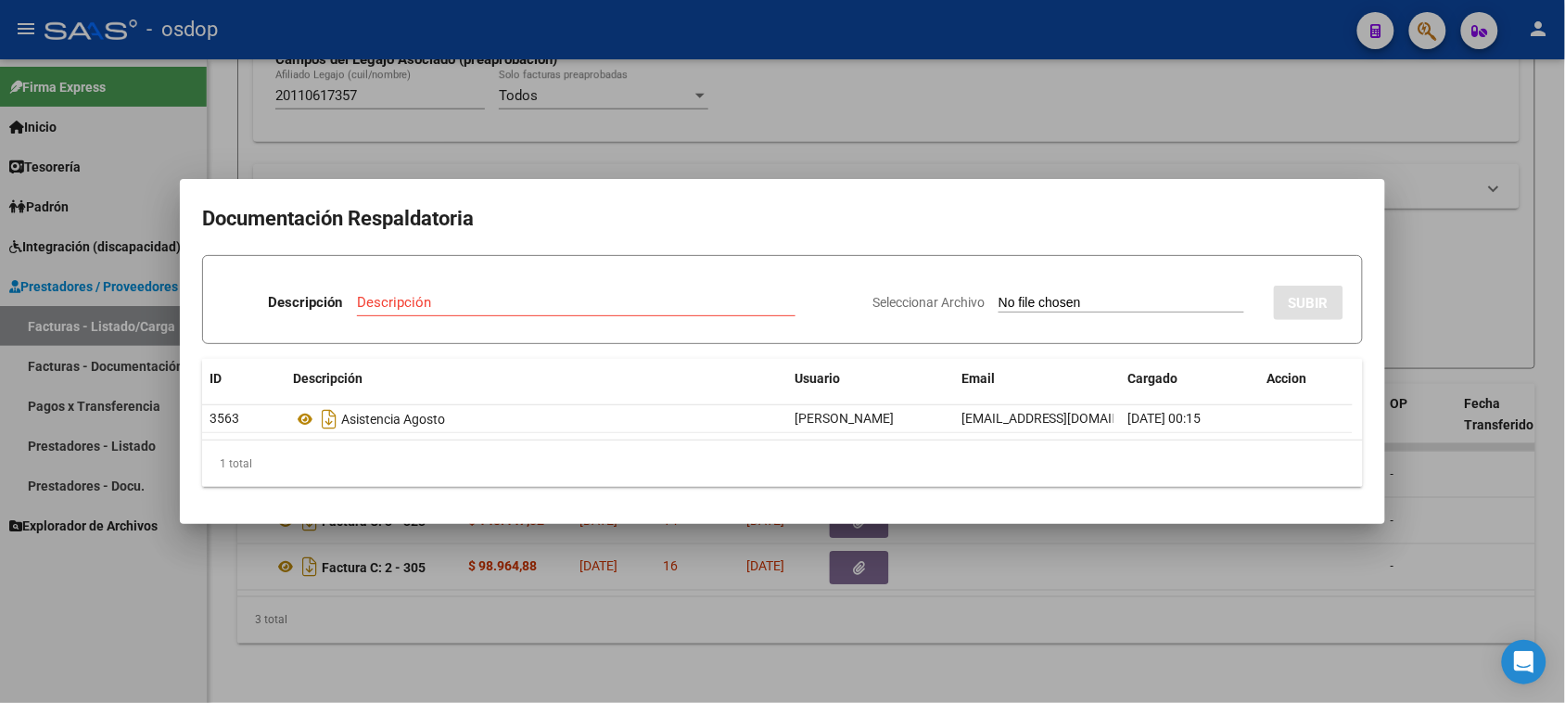
click at [794, 631] on div at bounding box center [782, 351] width 1565 height 703
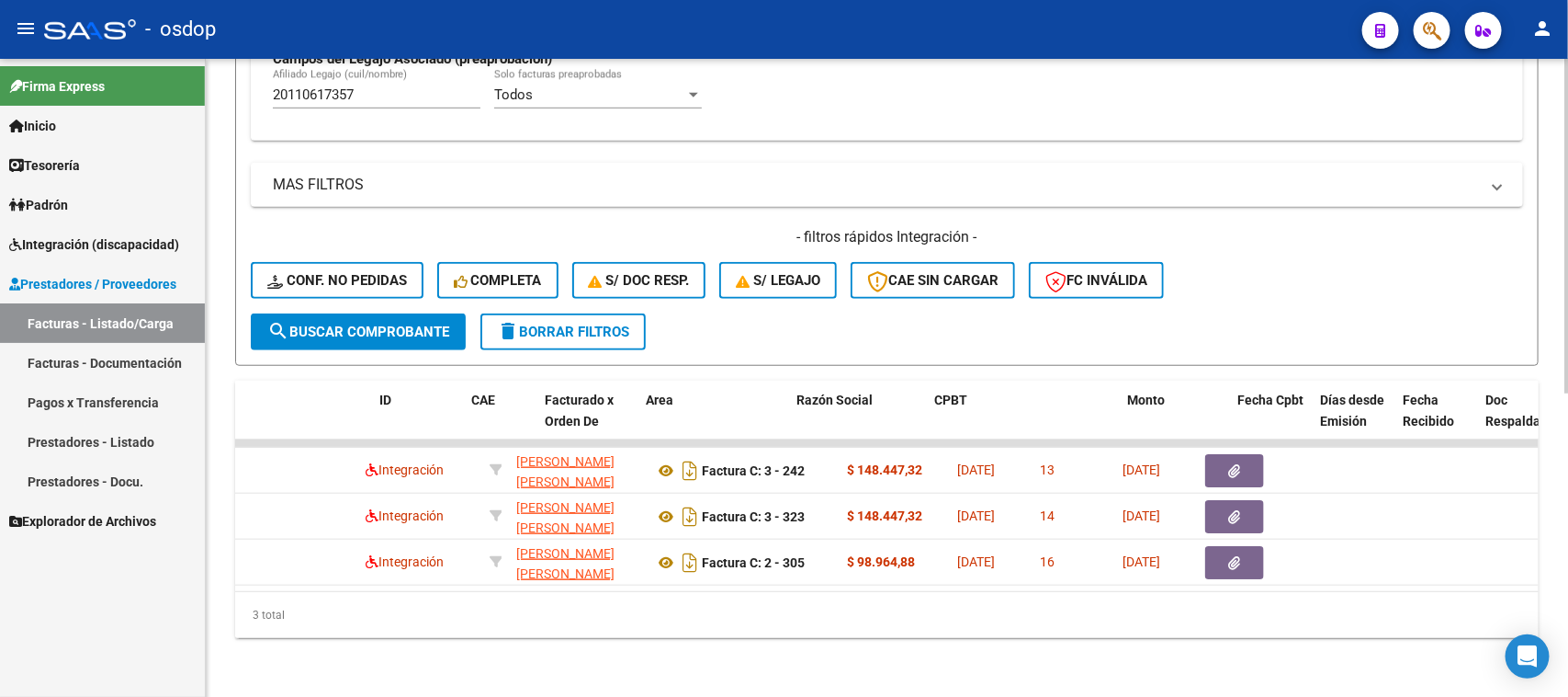
scroll to position [0, 0]
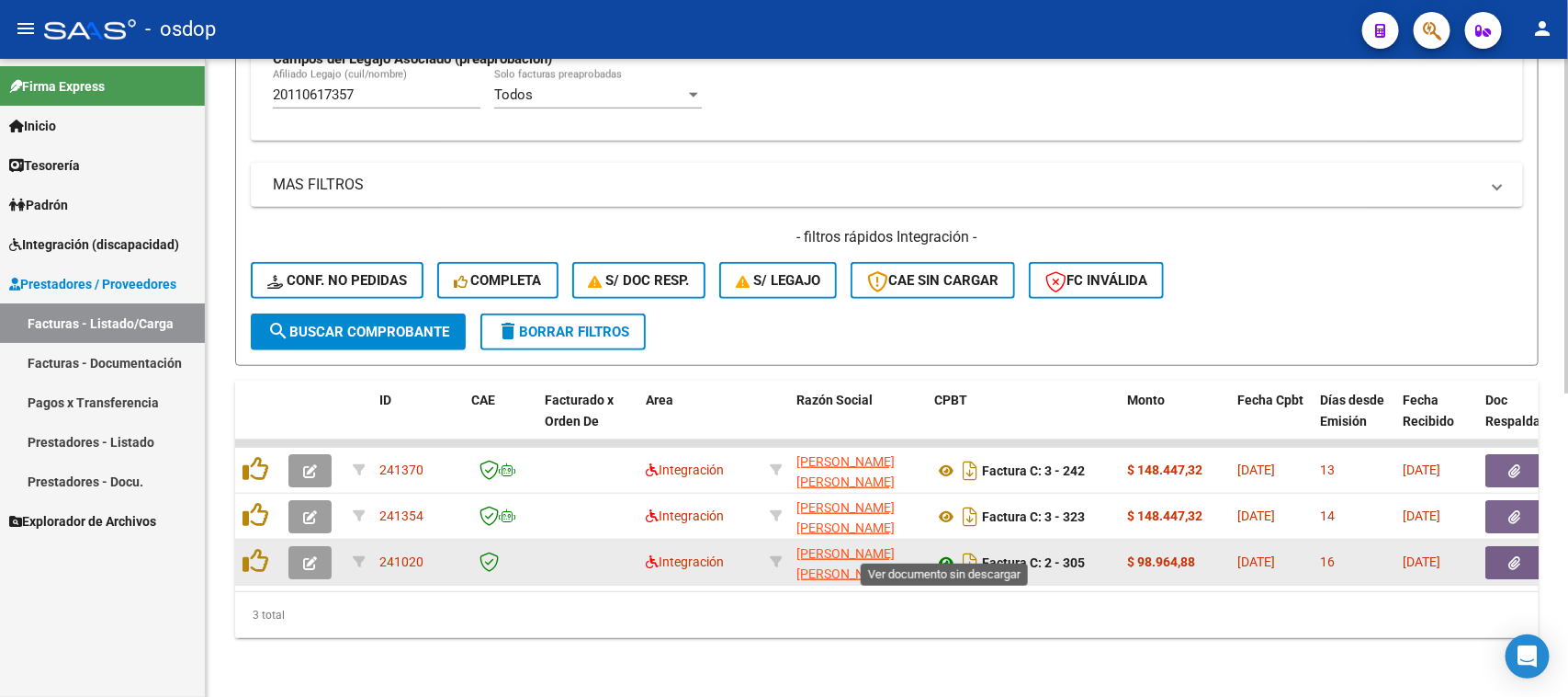
click at [949, 551] on icon at bounding box center [947, 562] width 24 height 22
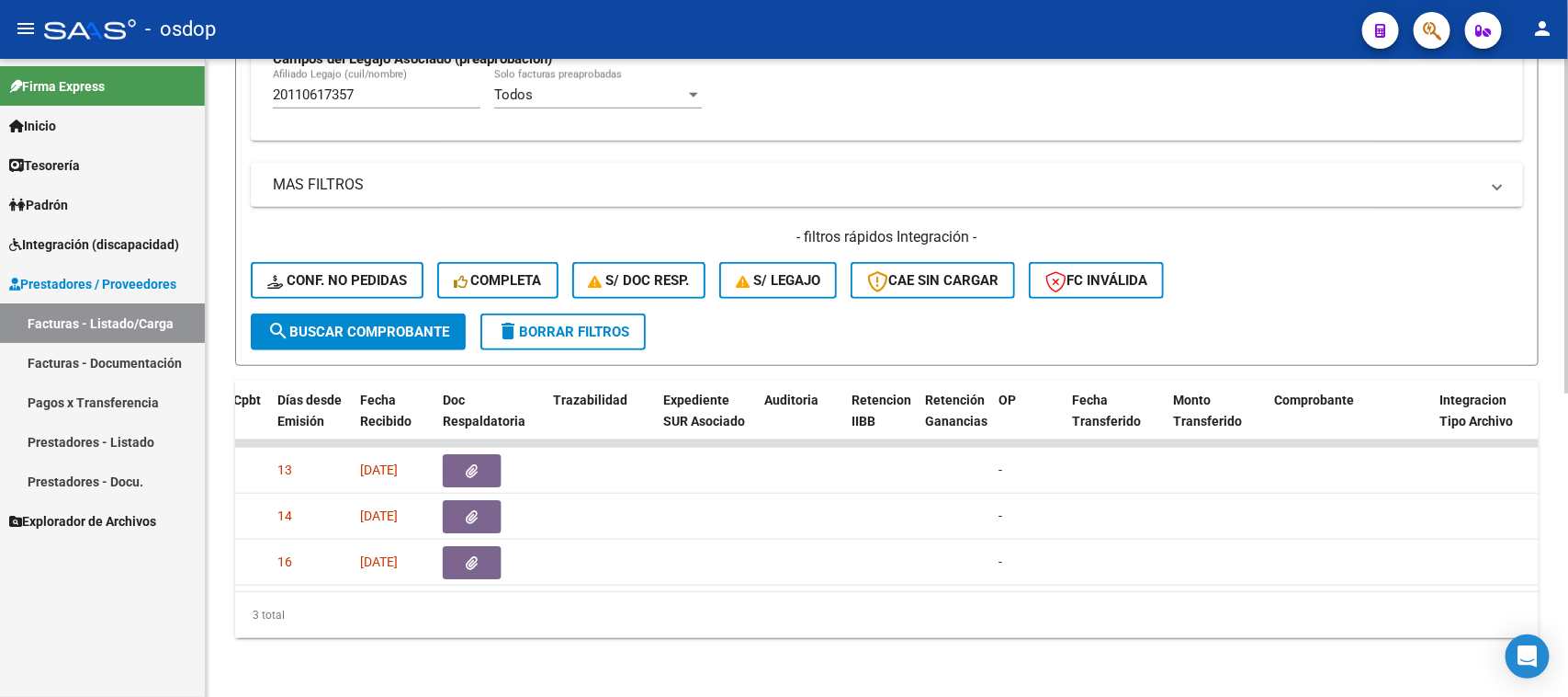
scroll to position [0, 577]
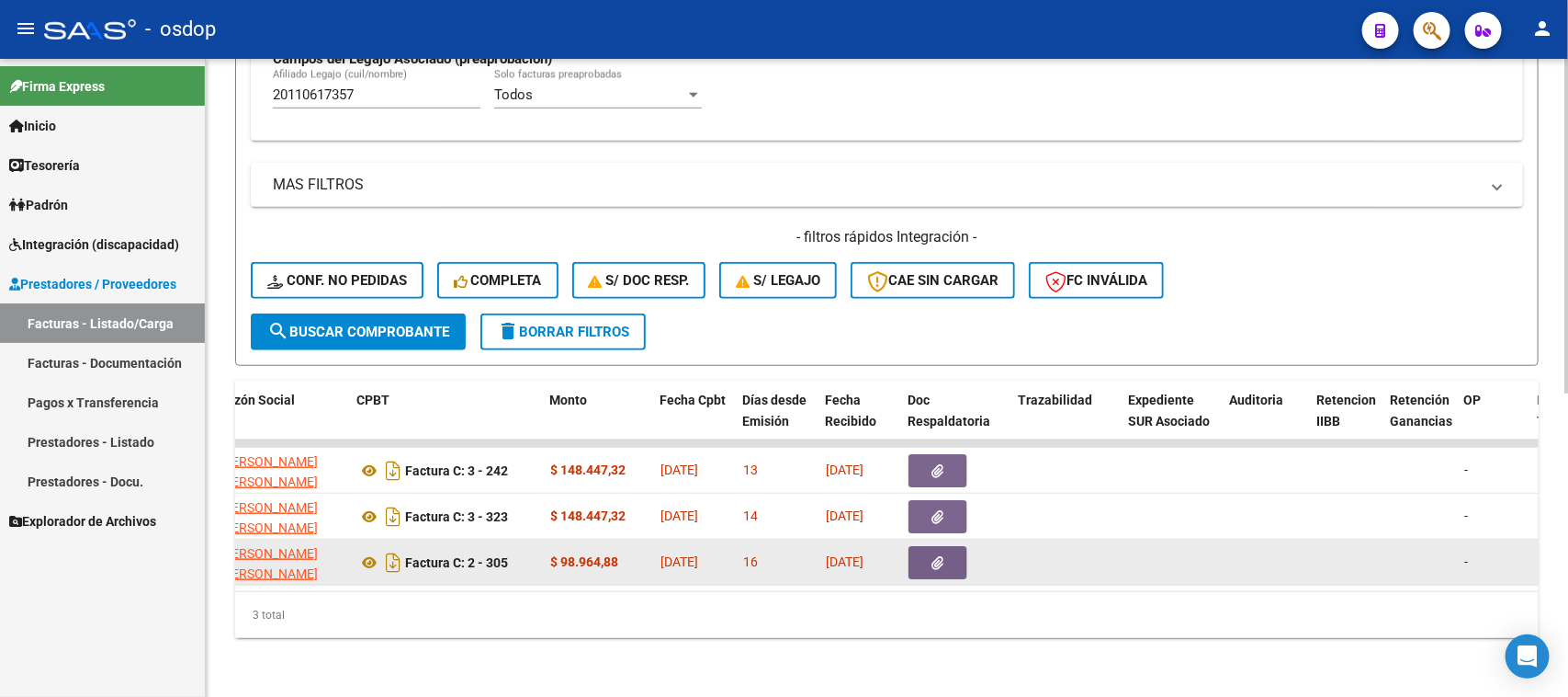
click at [939, 556] on icon "button" at bounding box center [939, 563] width 12 height 14
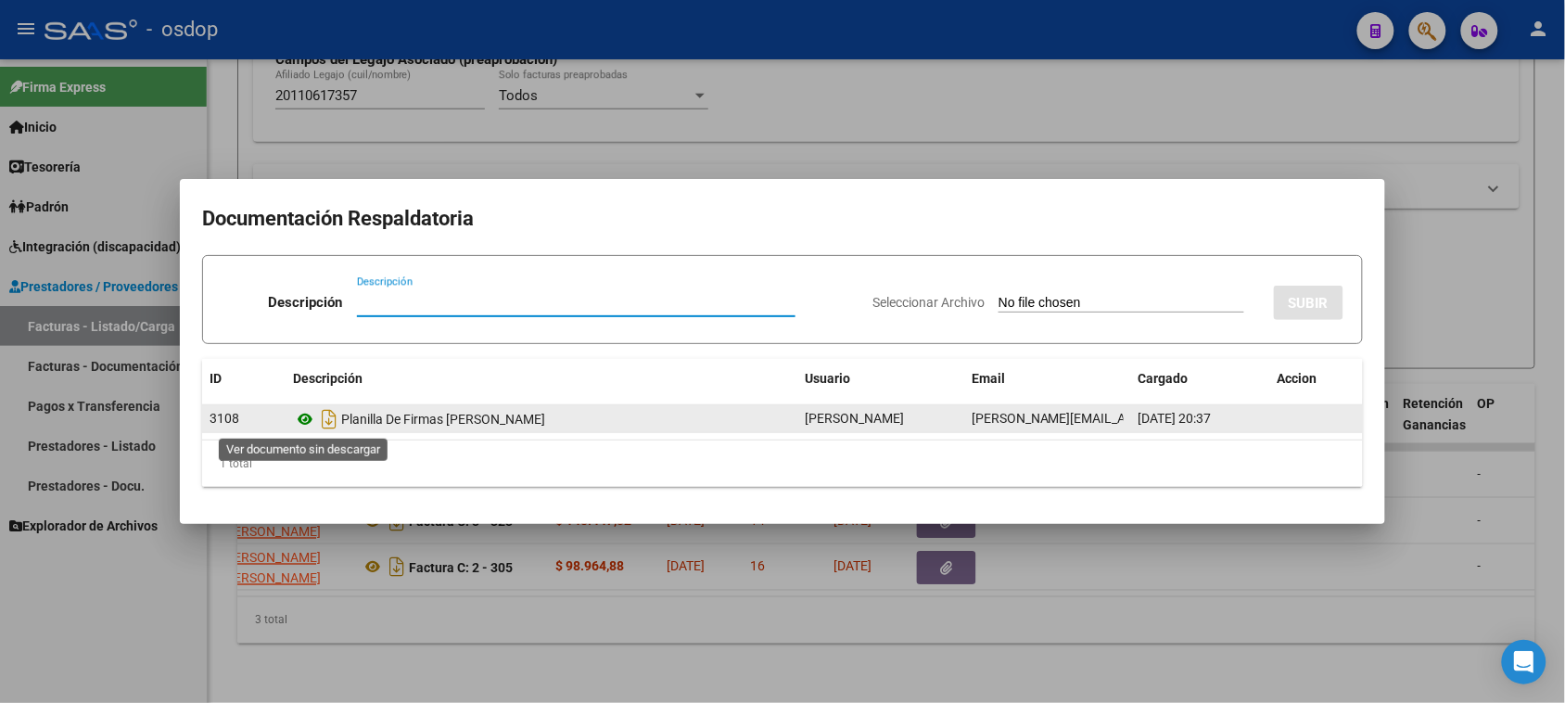
click at [307, 419] on icon at bounding box center [305, 419] width 24 height 22
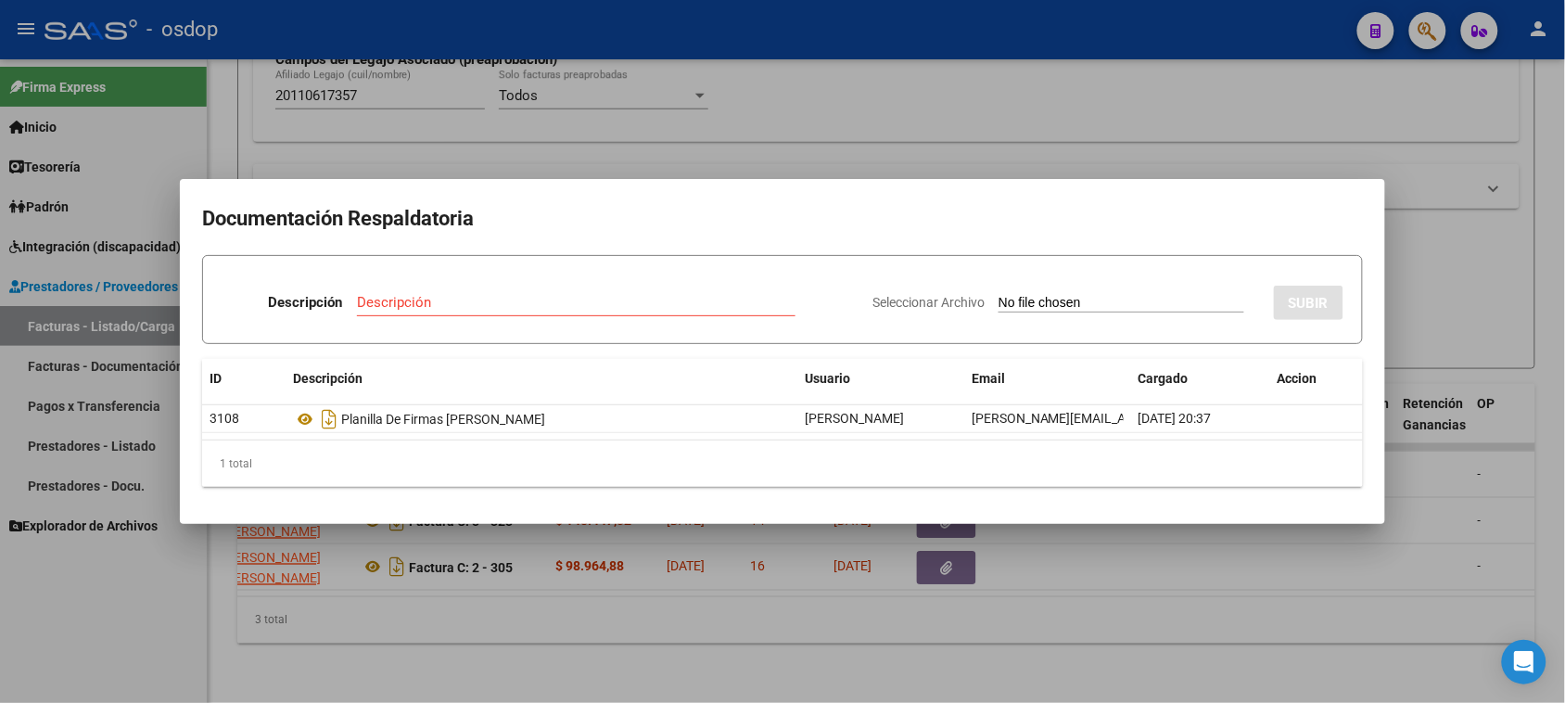
click at [1128, 599] on div at bounding box center [782, 351] width 1565 height 703
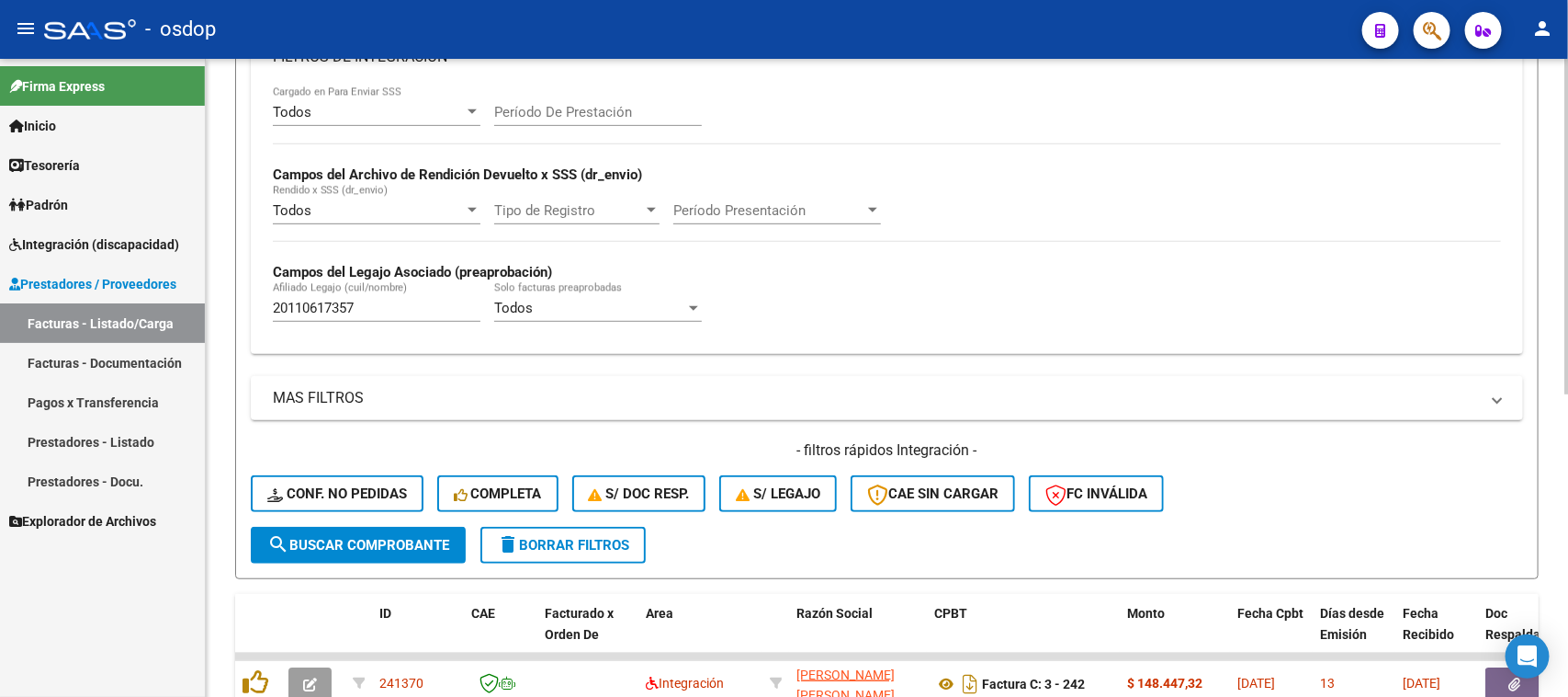
scroll to position [347, 0]
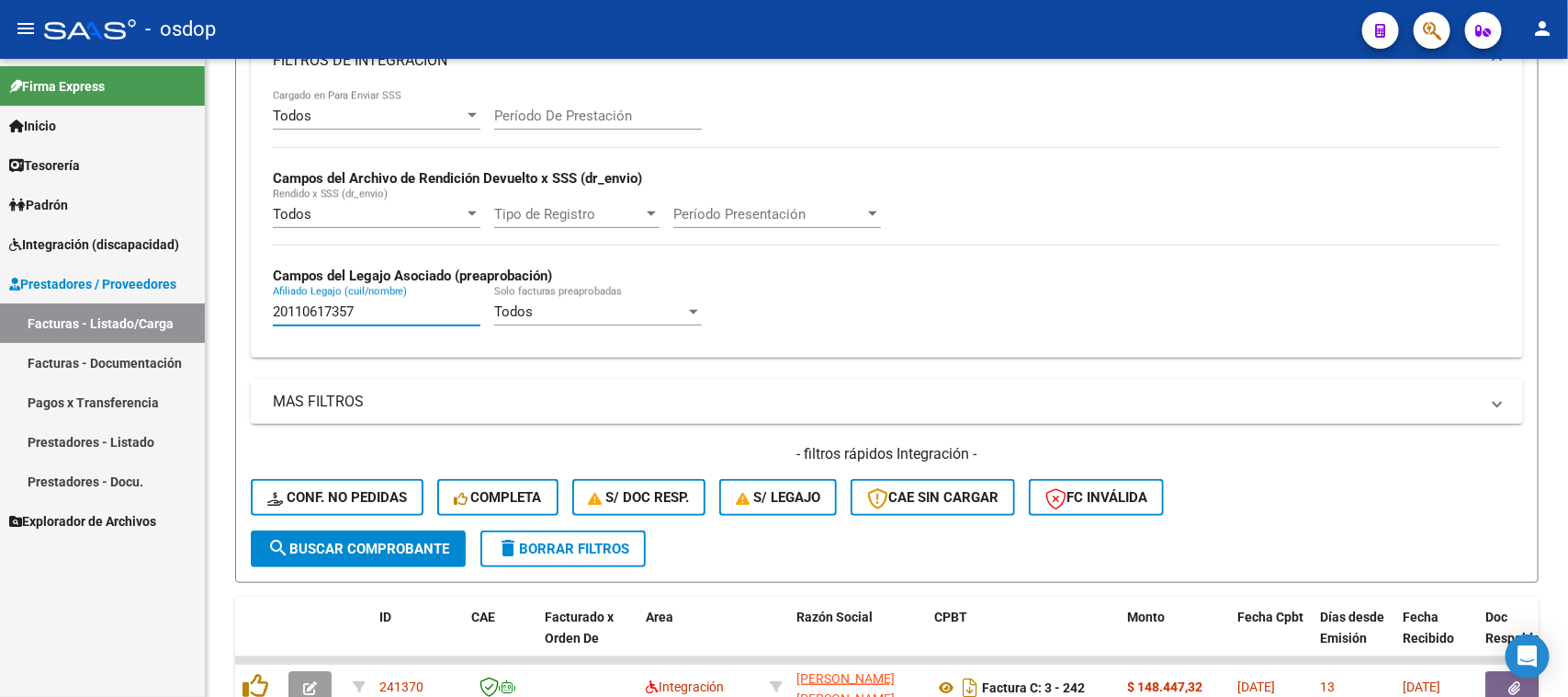
drag, startPoint x: 335, startPoint y: 310, endPoint x: 46, endPoint y: 313, distance: 289.0
click at [46, 313] on mat-sidenav-container "Firma Express Inicio Calendario SSS Instructivos Contacto OS Tesorería Extracto…" at bounding box center [784, 377] width 1568 height 638
paste input "488230094"
type input "20488230094"
click at [393, 540] on span "search Buscar Comprobante" at bounding box center [359, 548] width 182 height 17
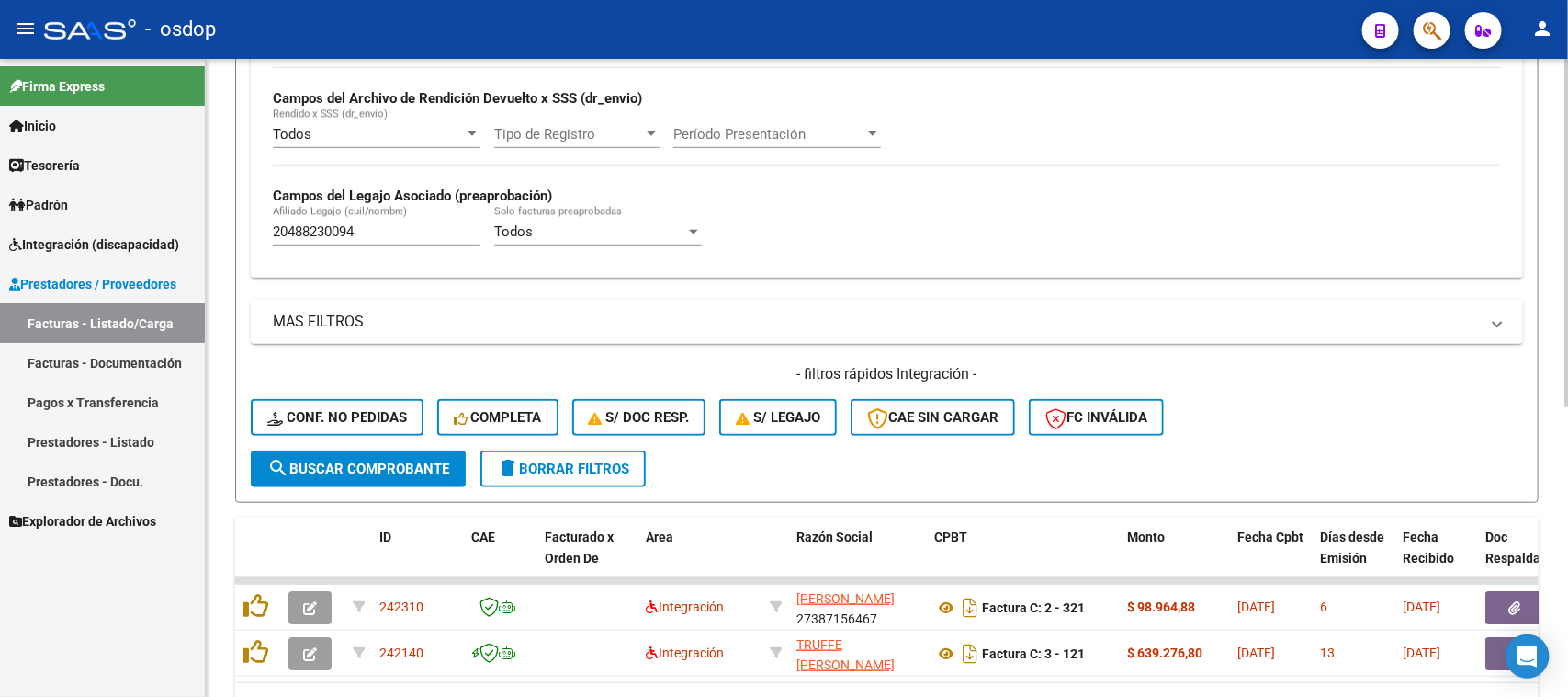
scroll to position [531, 0]
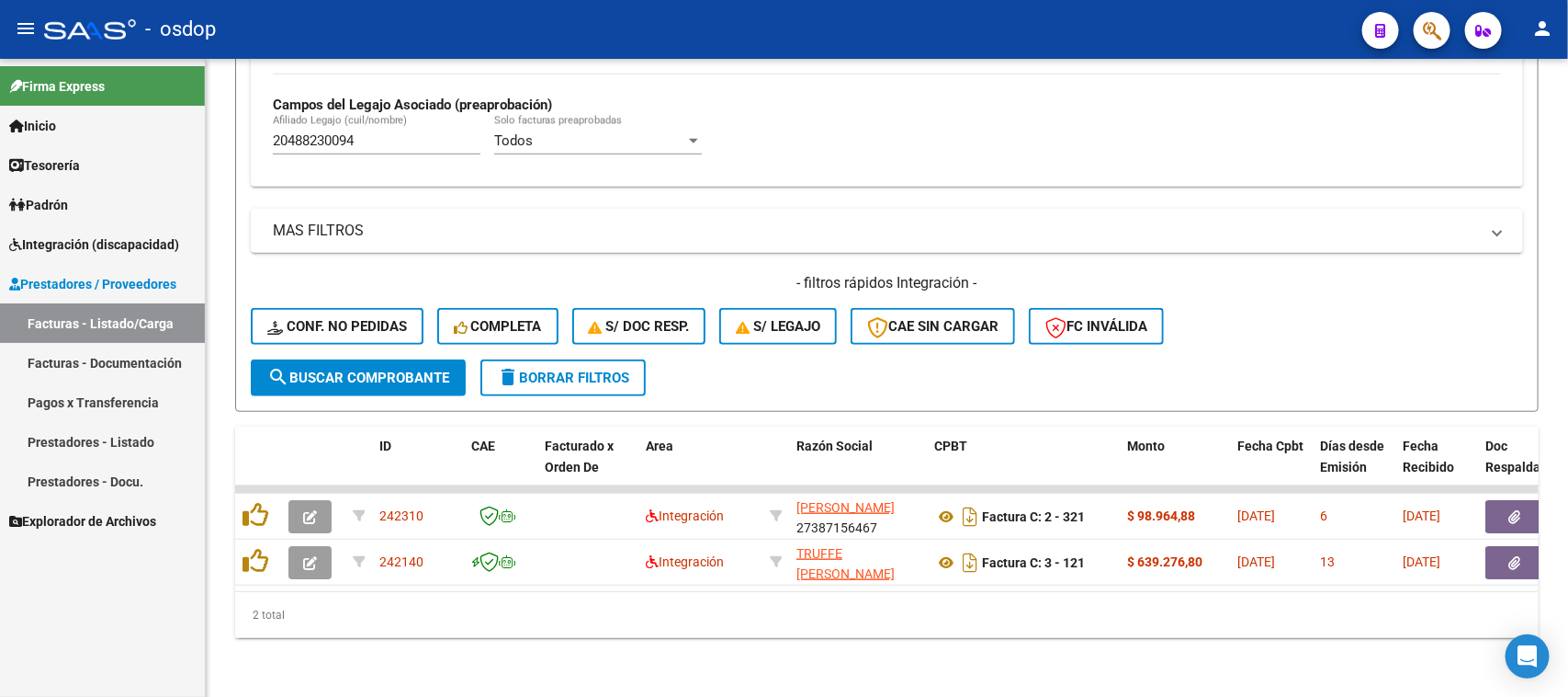
click at [69, 245] on span "Integración (discapacidad)" at bounding box center [93, 244] width 169 height 20
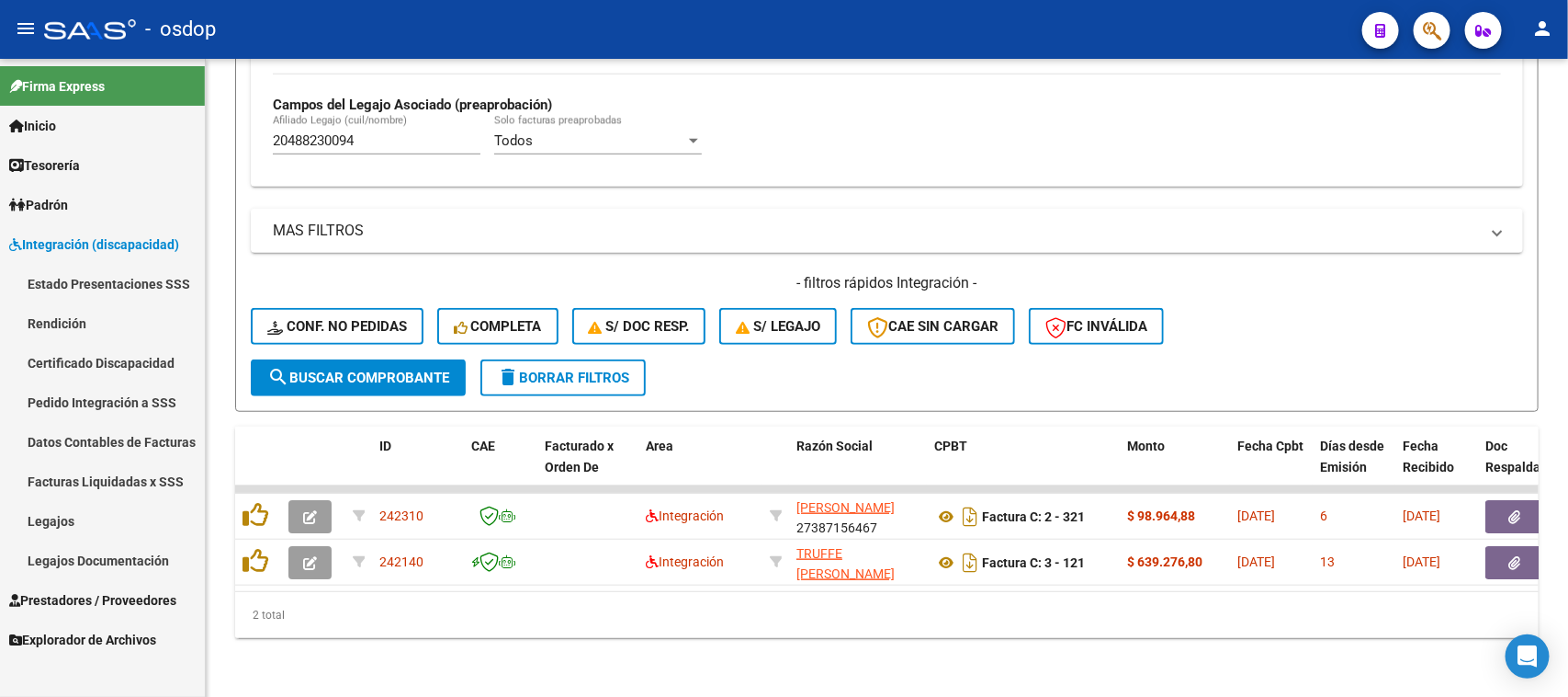
click at [64, 524] on link "Legajos" at bounding box center [102, 521] width 205 height 40
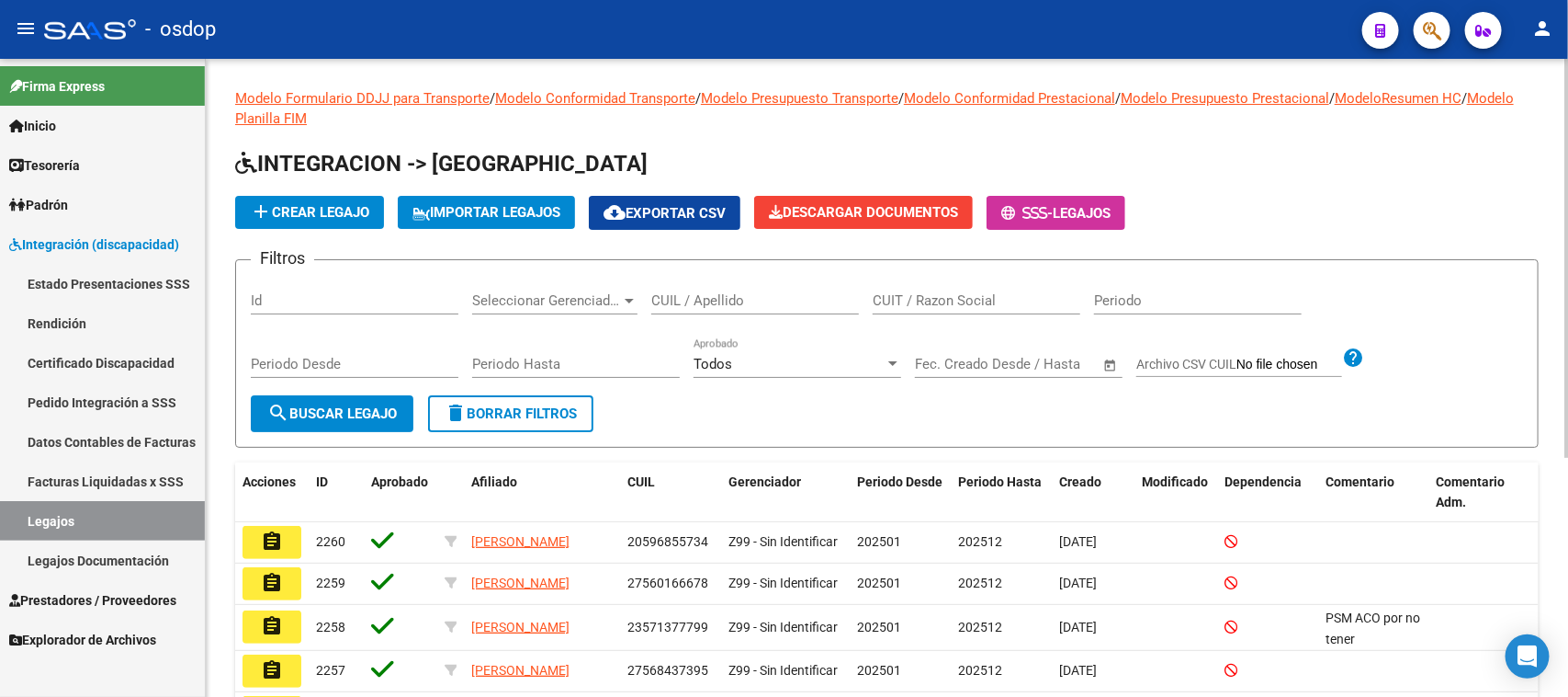
click at [709, 304] on input "CUIL / Apellido" at bounding box center [754, 300] width 207 height 17
paste input "20488230094"
type input "20488230094"
click at [356, 423] on button "search Buscar Legajo" at bounding box center [332, 413] width 163 height 37
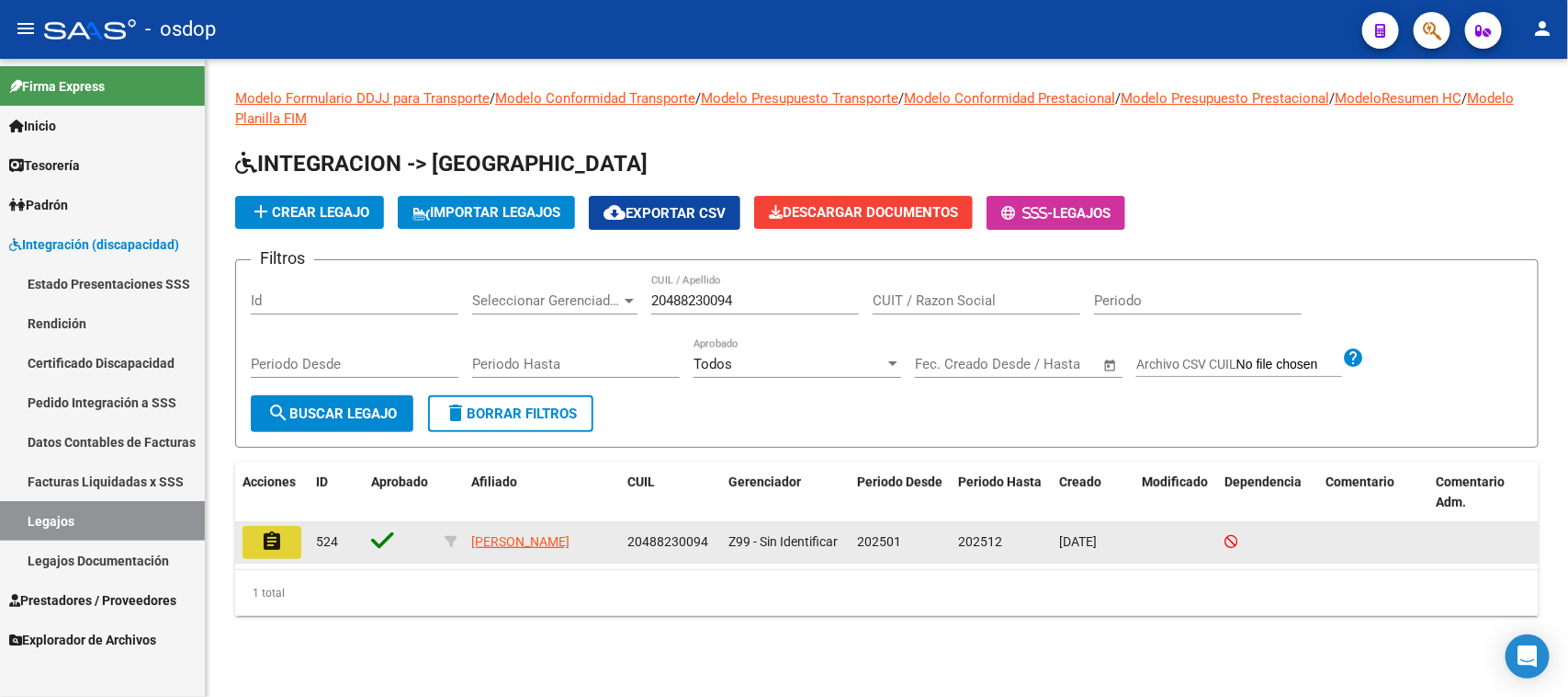
click at [278, 542] on mat-icon "assignment" at bounding box center [272, 541] width 22 height 22
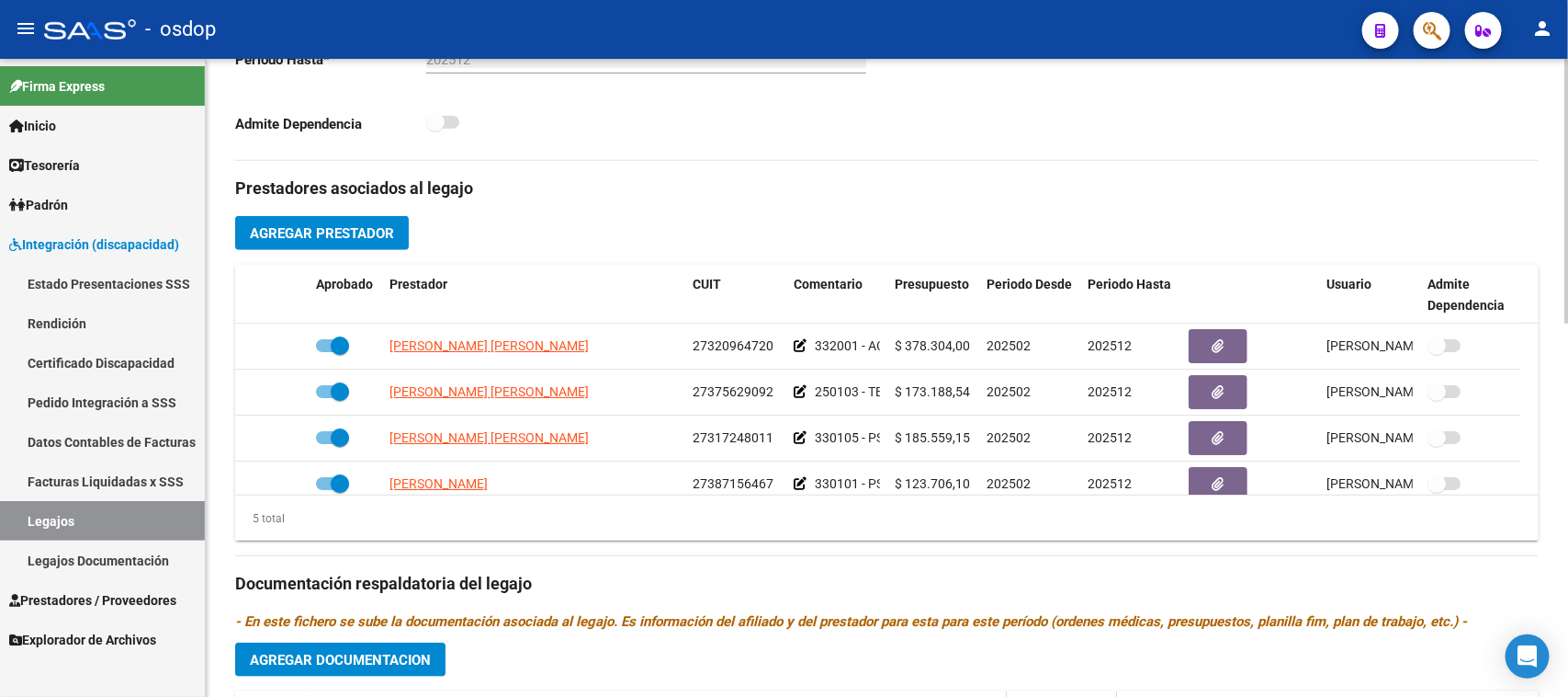
click at [336, 231] on span "Agregar Prestador" at bounding box center [322, 233] width 145 height 17
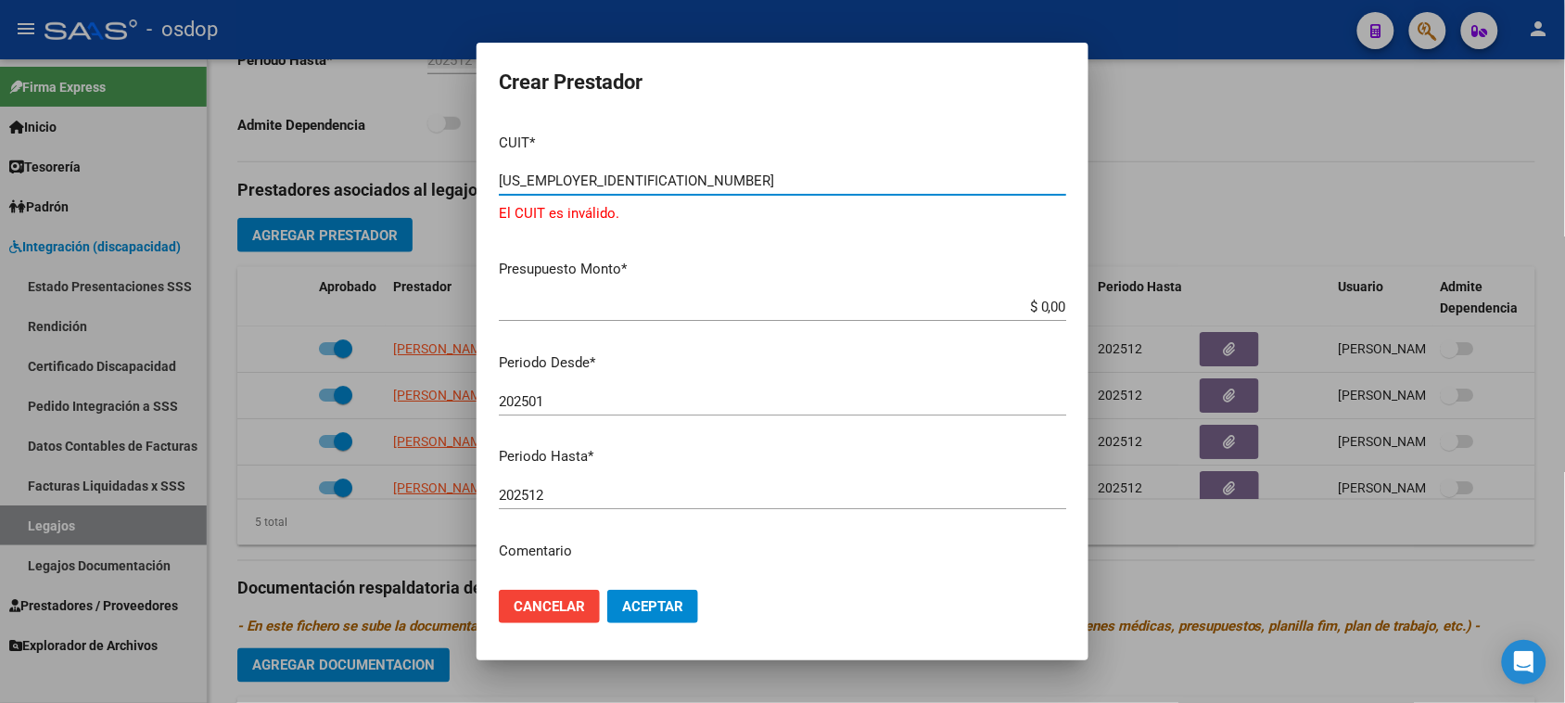
type input "30-50902530"
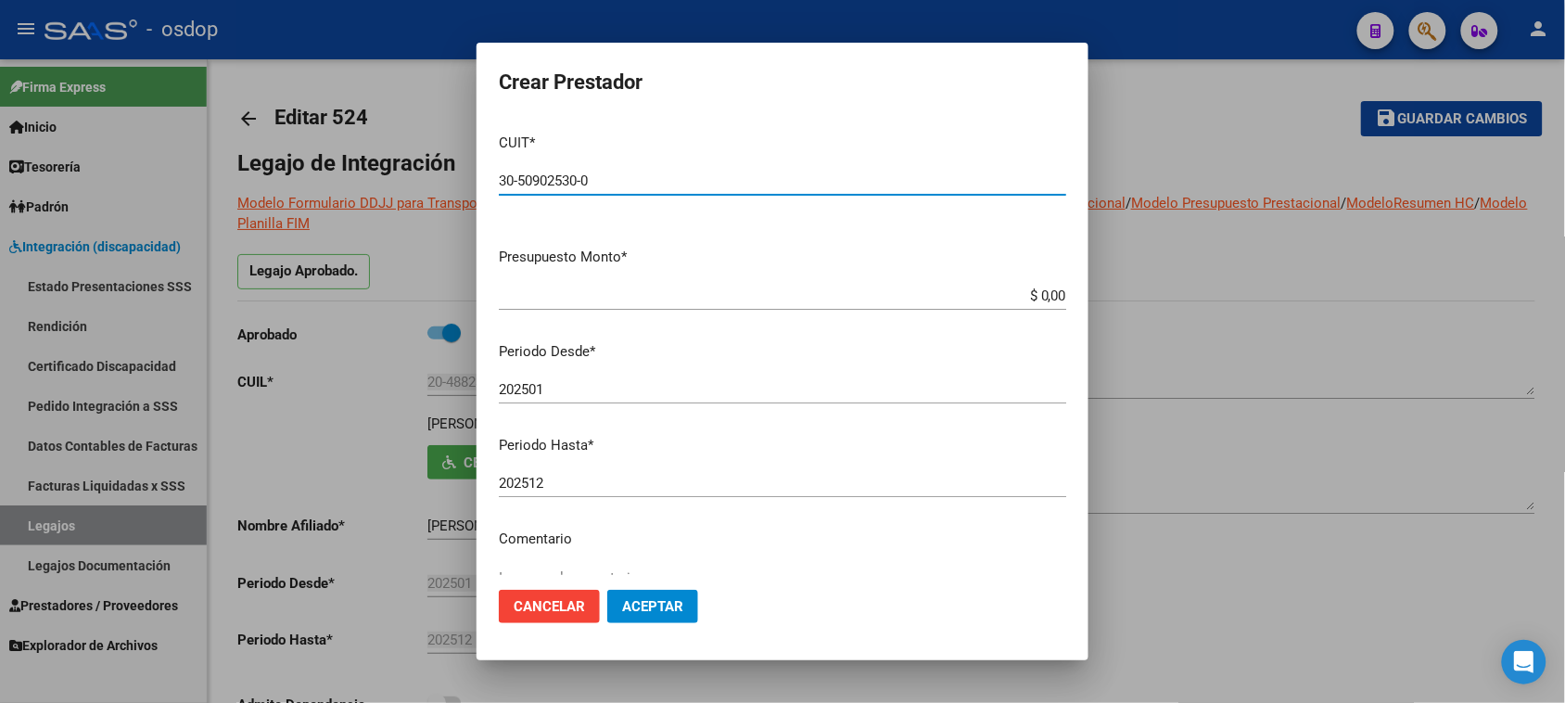
scroll to position [579, 0]
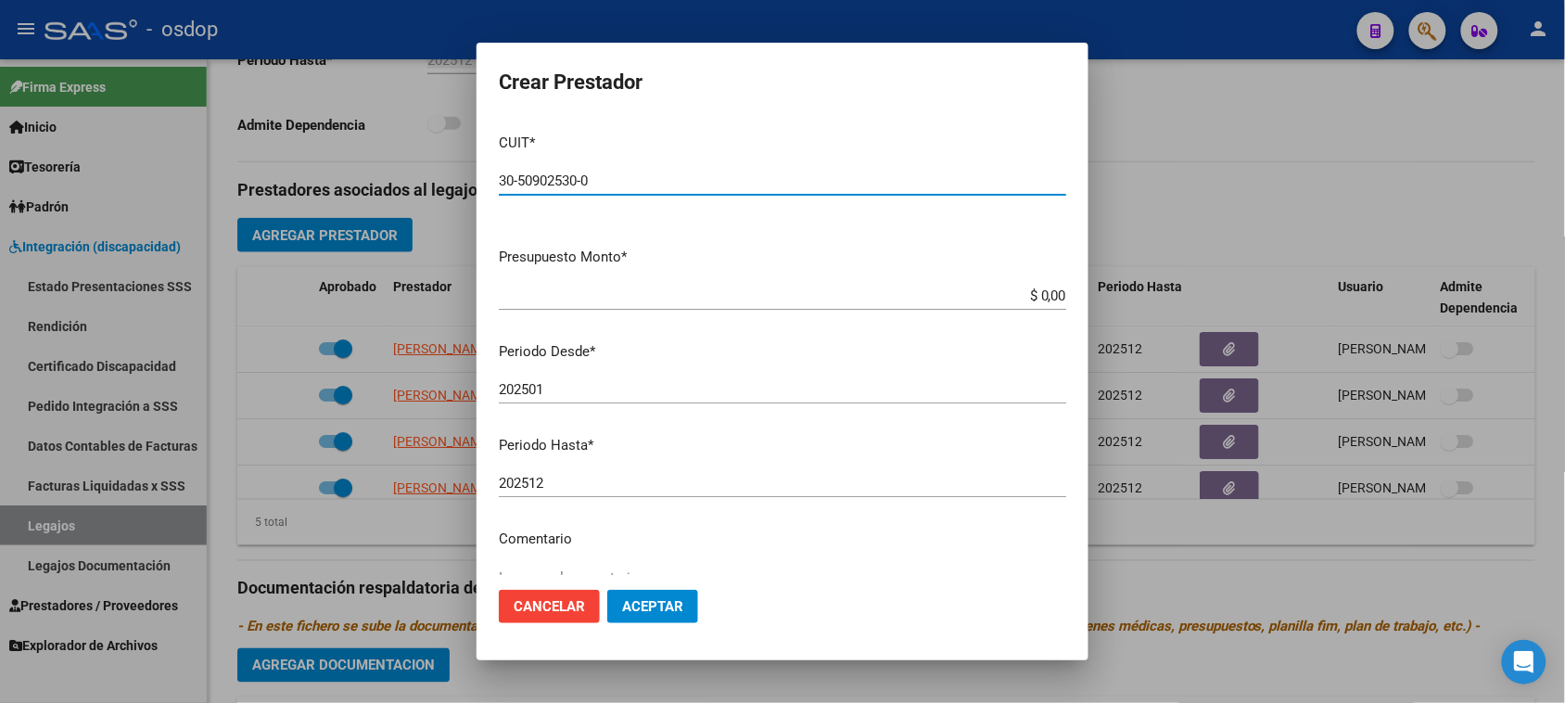
type input "30-50902530-0"
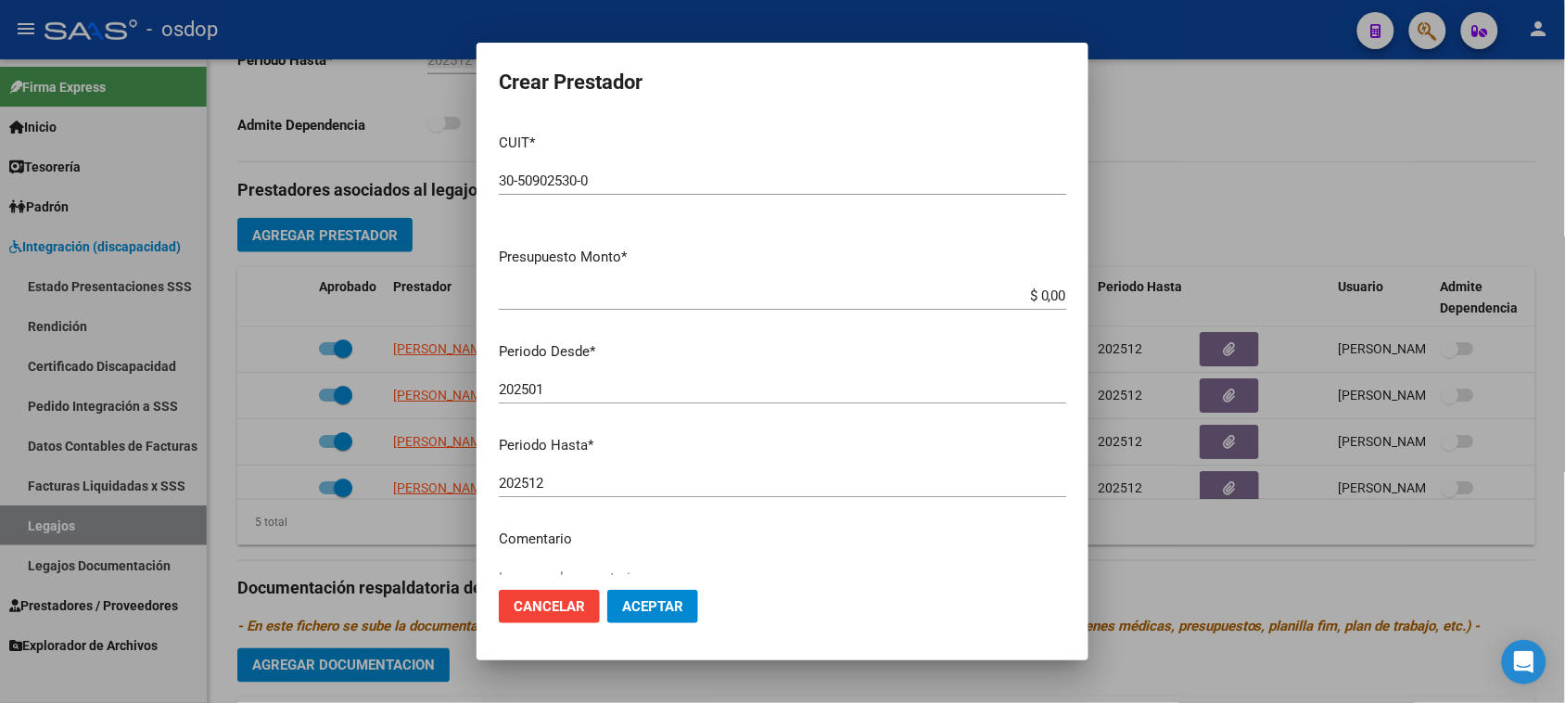
click at [1029, 297] on input "$ 0,00" at bounding box center [782, 295] width 567 height 17
paste input "40.00"
type input "$ 40.000,00"
click at [627, 392] on input "202501" at bounding box center [782, 389] width 567 height 17
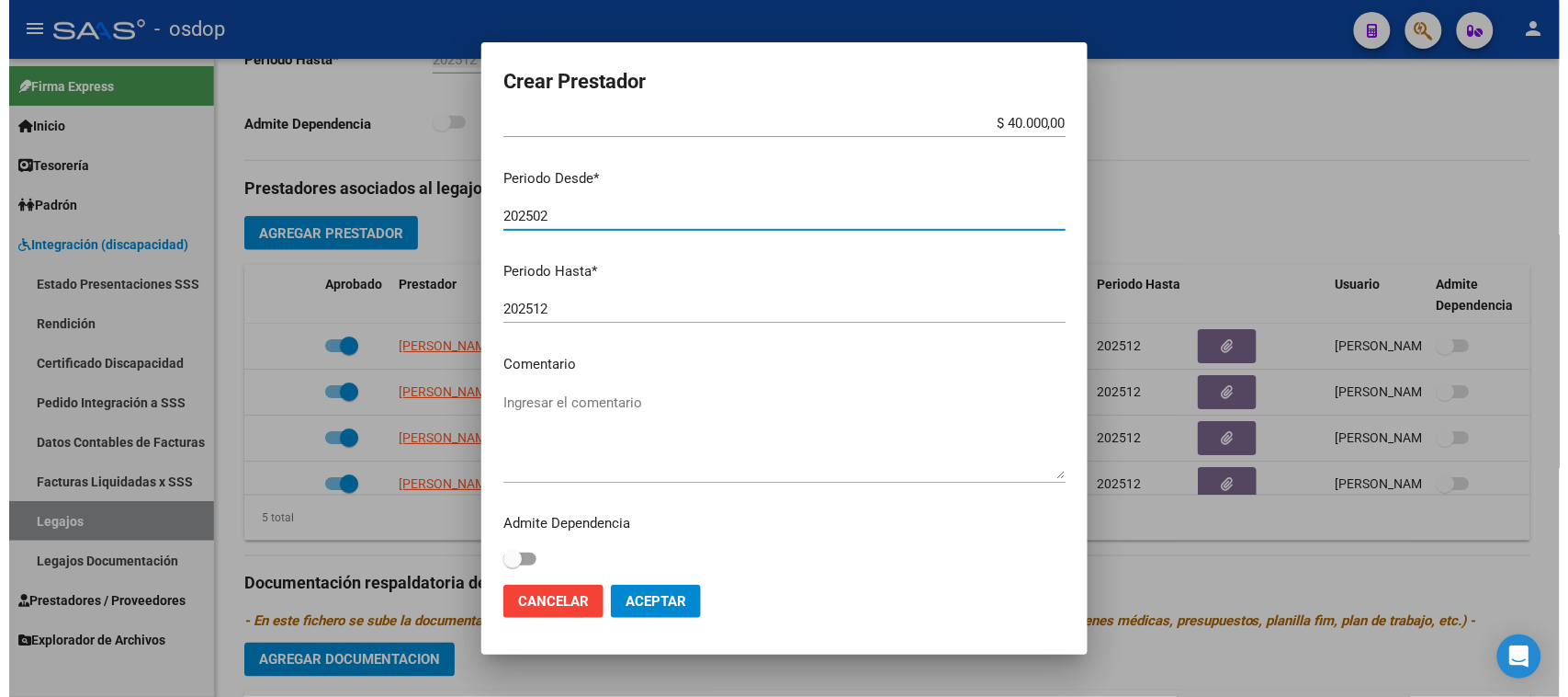
scroll to position [175, 0]
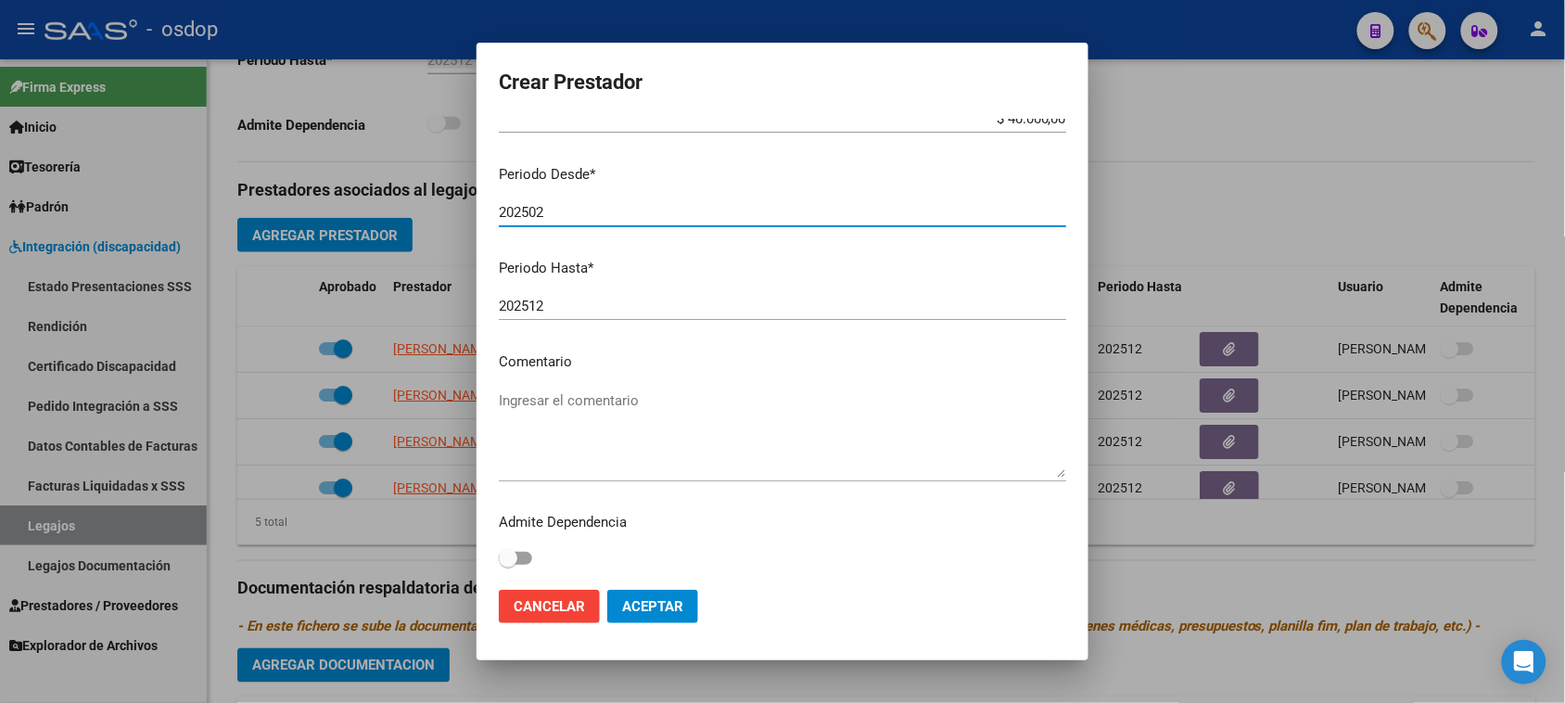
type input "202502"
click at [582, 399] on textarea "Ingresar el comentario" at bounding box center [782, 433] width 567 height 87
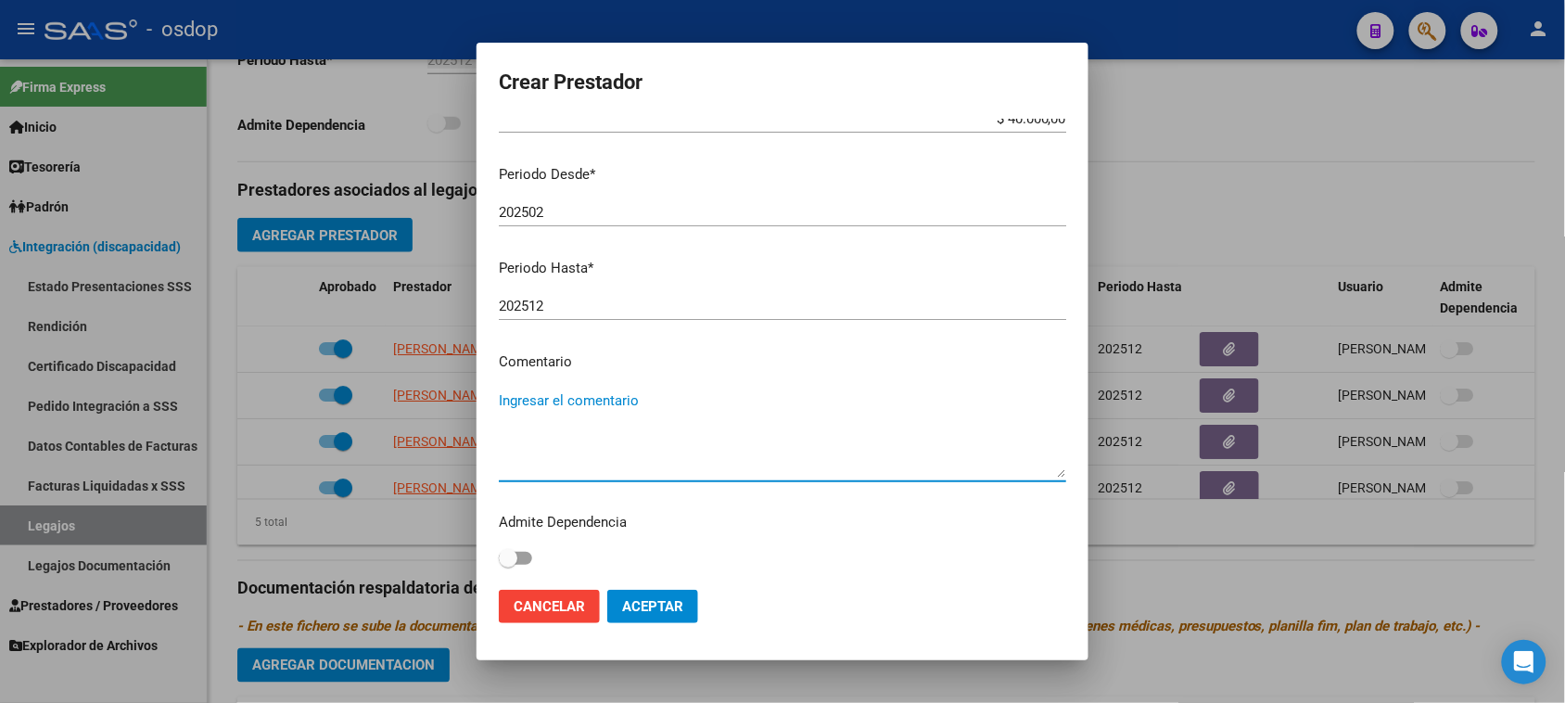
paste textarea "775016 - ESCOLARIDAD COMUN A CARGO DE LA OBRA SOCIAL"
type textarea "775016 - ESCOLARIDAD COMUN A CARGO DE LA OBRA SOCIAL"
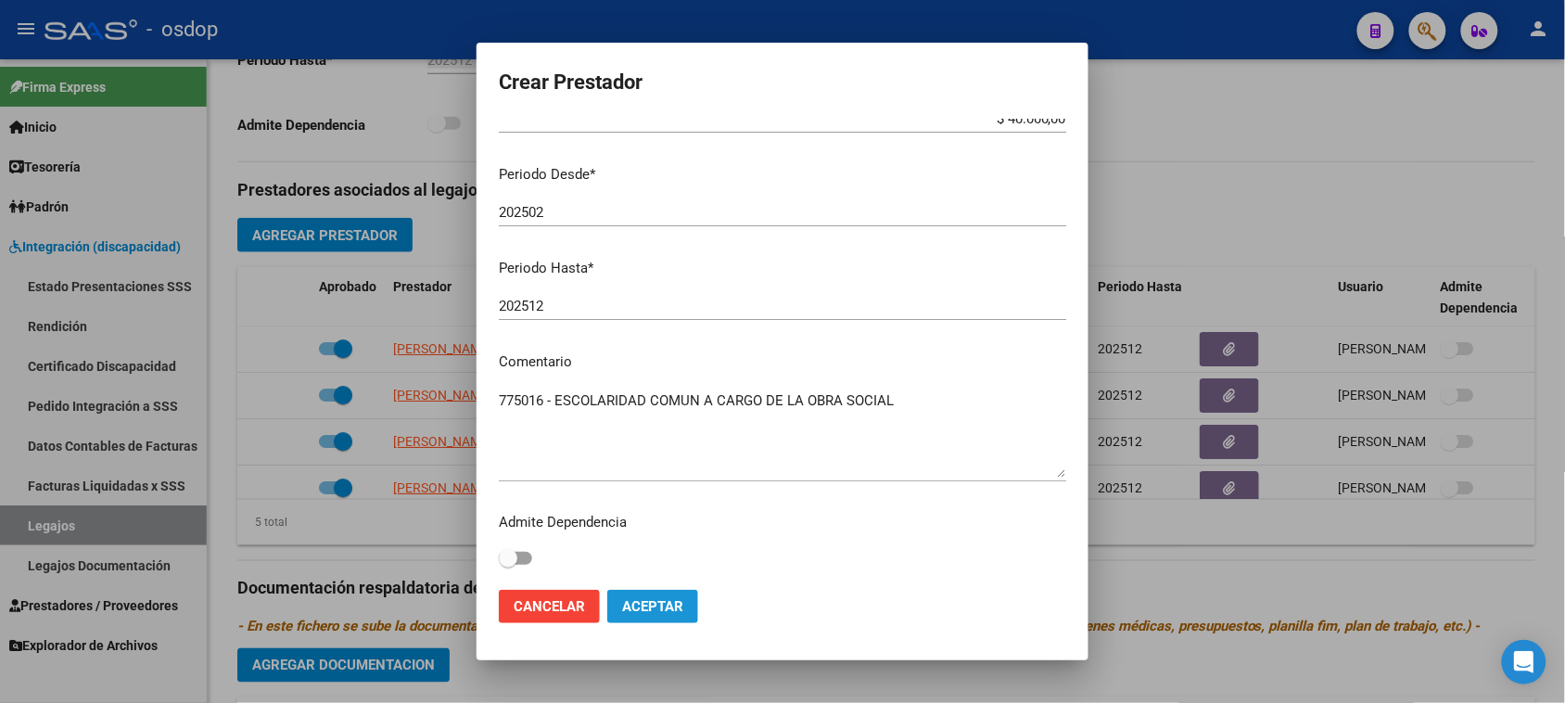
click at [655, 609] on span "Aceptar" at bounding box center [652, 606] width 61 height 17
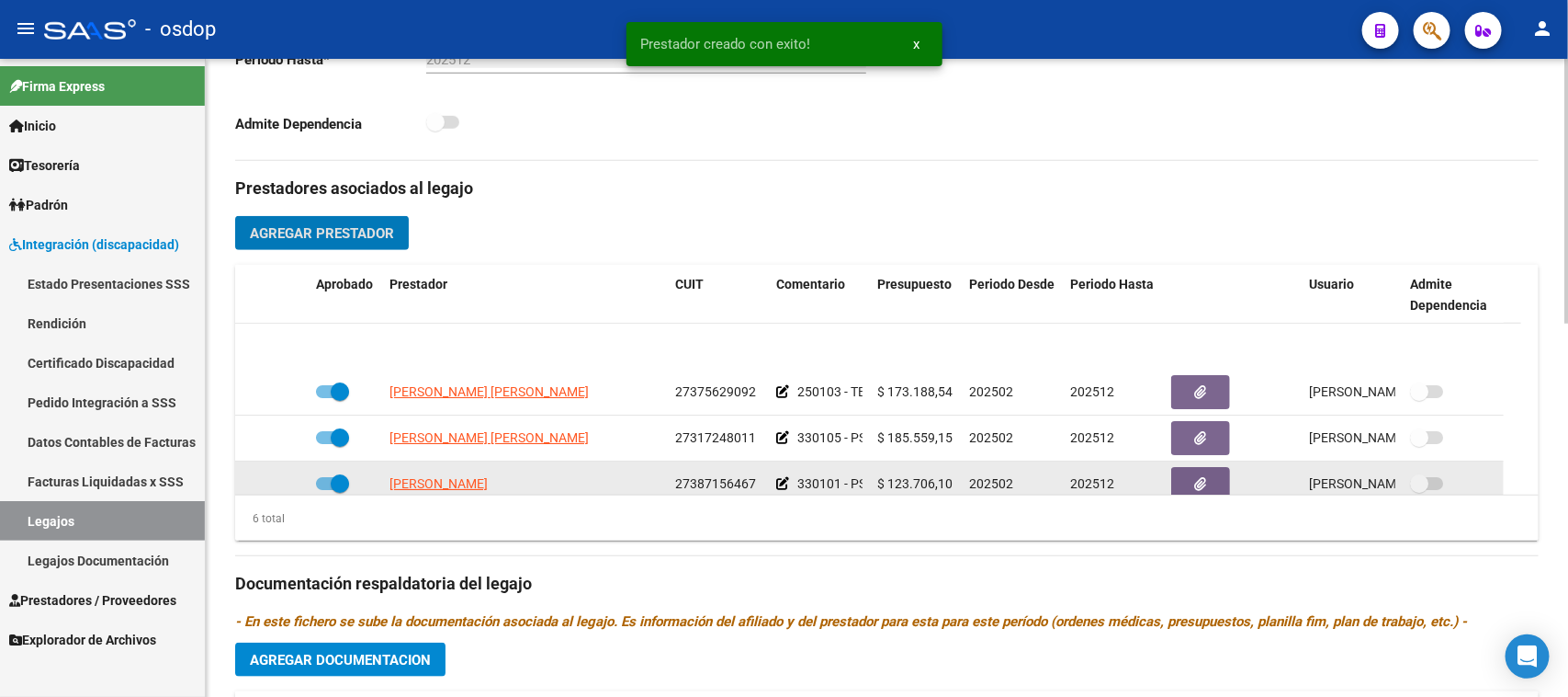
scroll to position [111, 0]
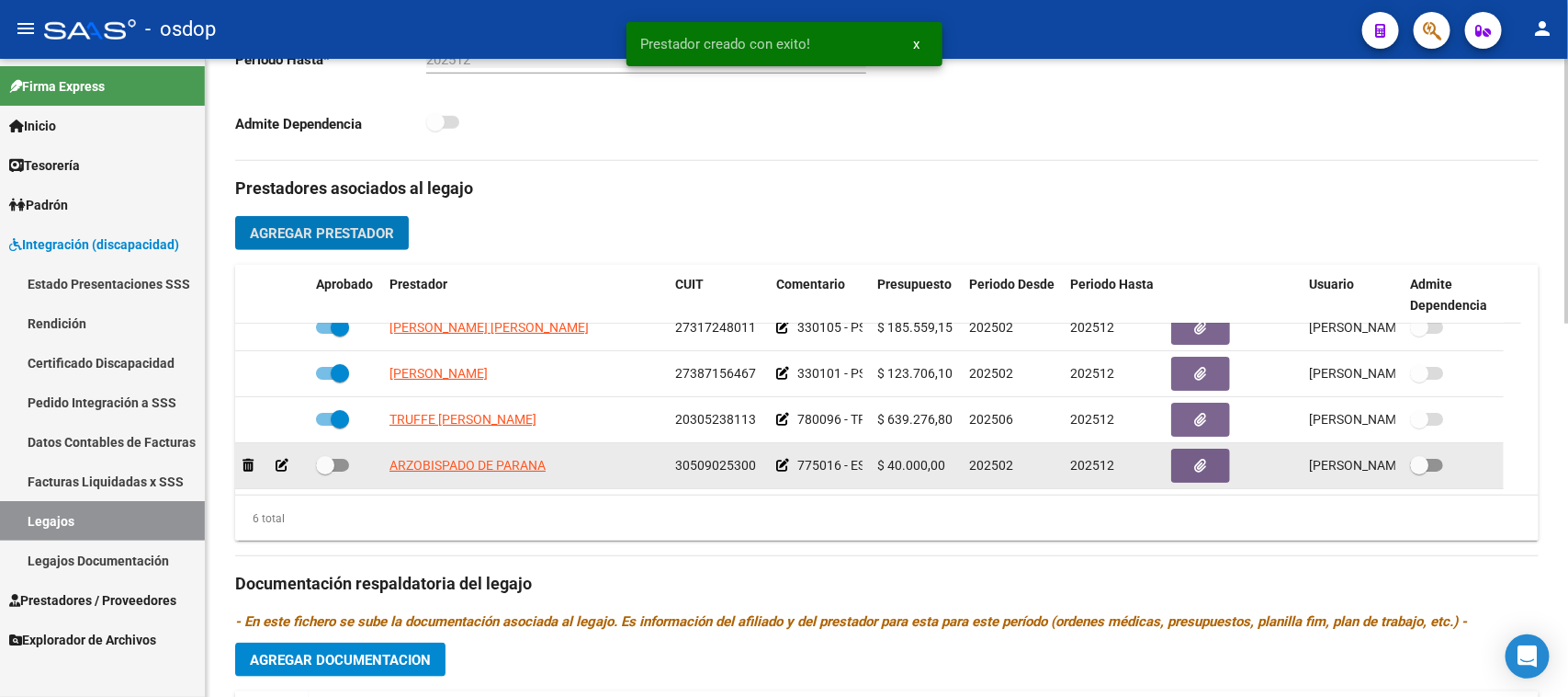
click at [341, 461] on span at bounding box center [332, 465] width 33 height 13
click at [325, 471] on input "checkbox" at bounding box center [324, 471] width 1 height 1
checkbox input "true"
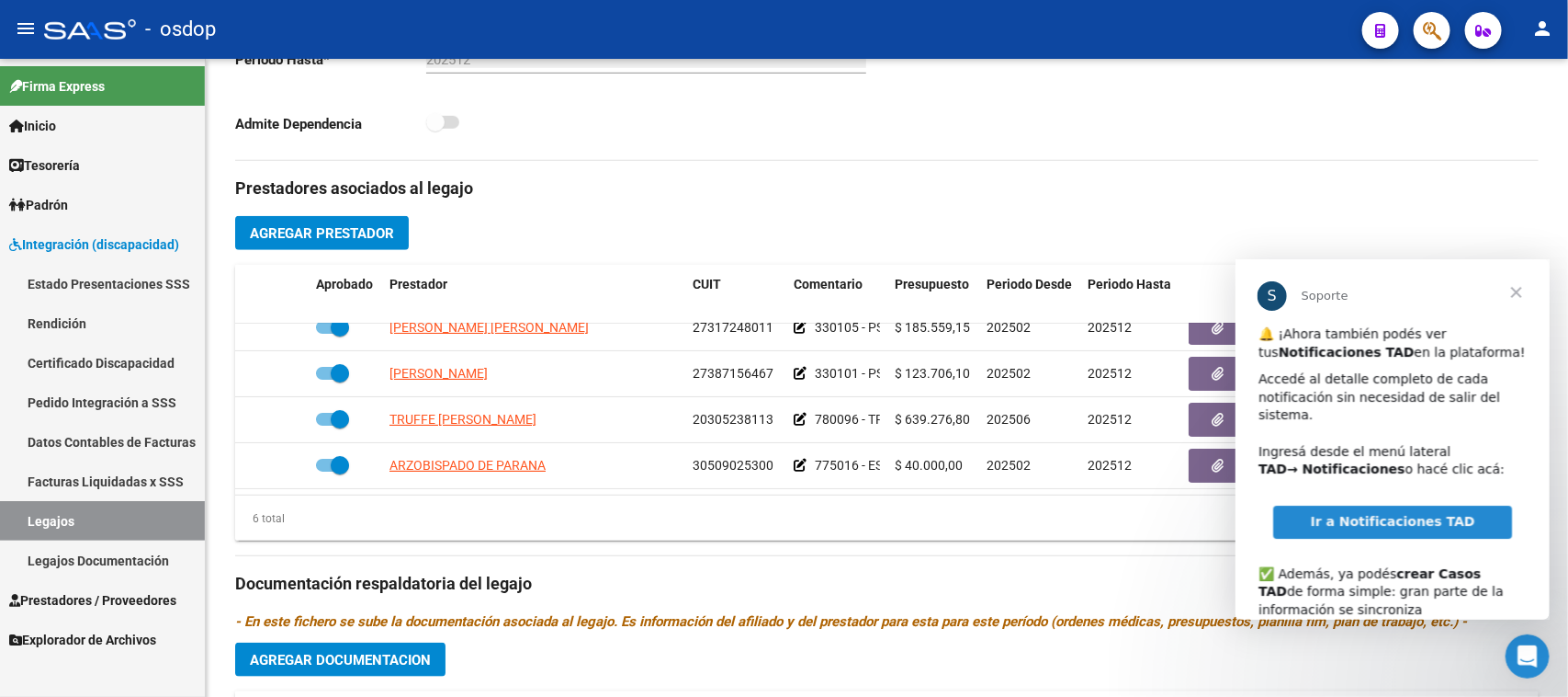
scroll to position [0, 0]
click at [1023, 546] on div "Prestadores asociados al legajo Agregar Prestador Aprobado Prestador CUIT Comen…" at bounding box center [886, 571] width 1303 height 821
click at [1513, 284] on span "Cerrar" at bounding box center [1515, 290] width 66 height 66
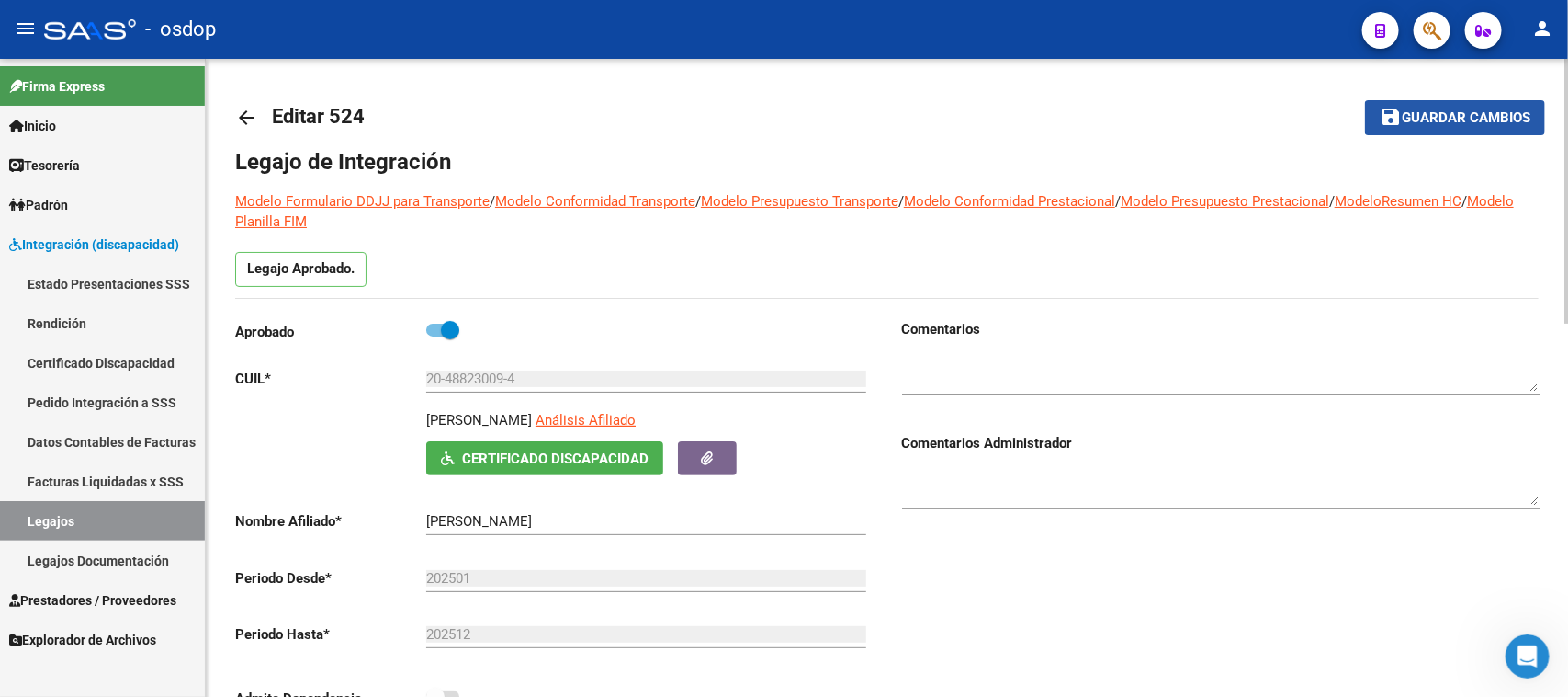
click at [1463, 110] on span "Guardar cambios" at bounding box center [1466, 118] width 129 height 17
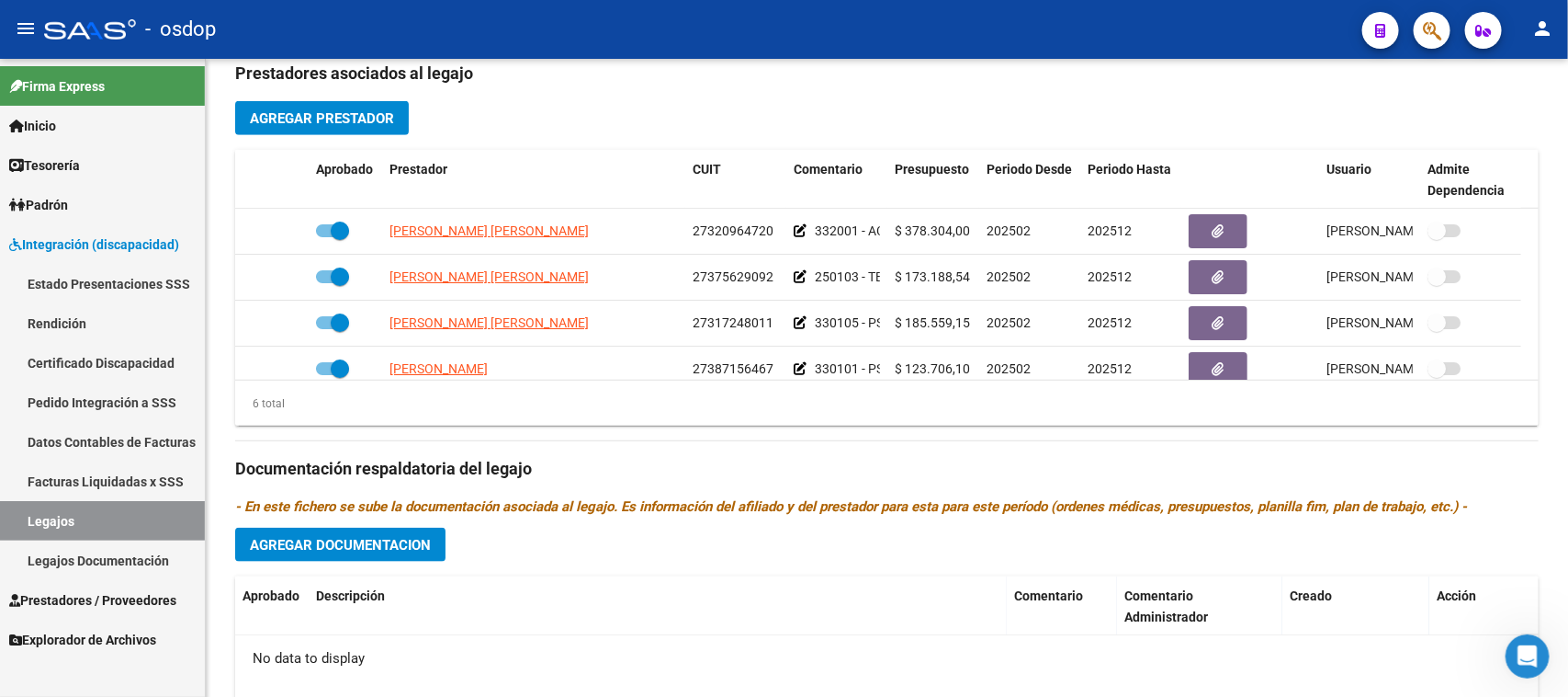
click at [136, 480] on link "Facturas Liquidadas x SSS" at bounding box center [102, 481] width 205 height 40
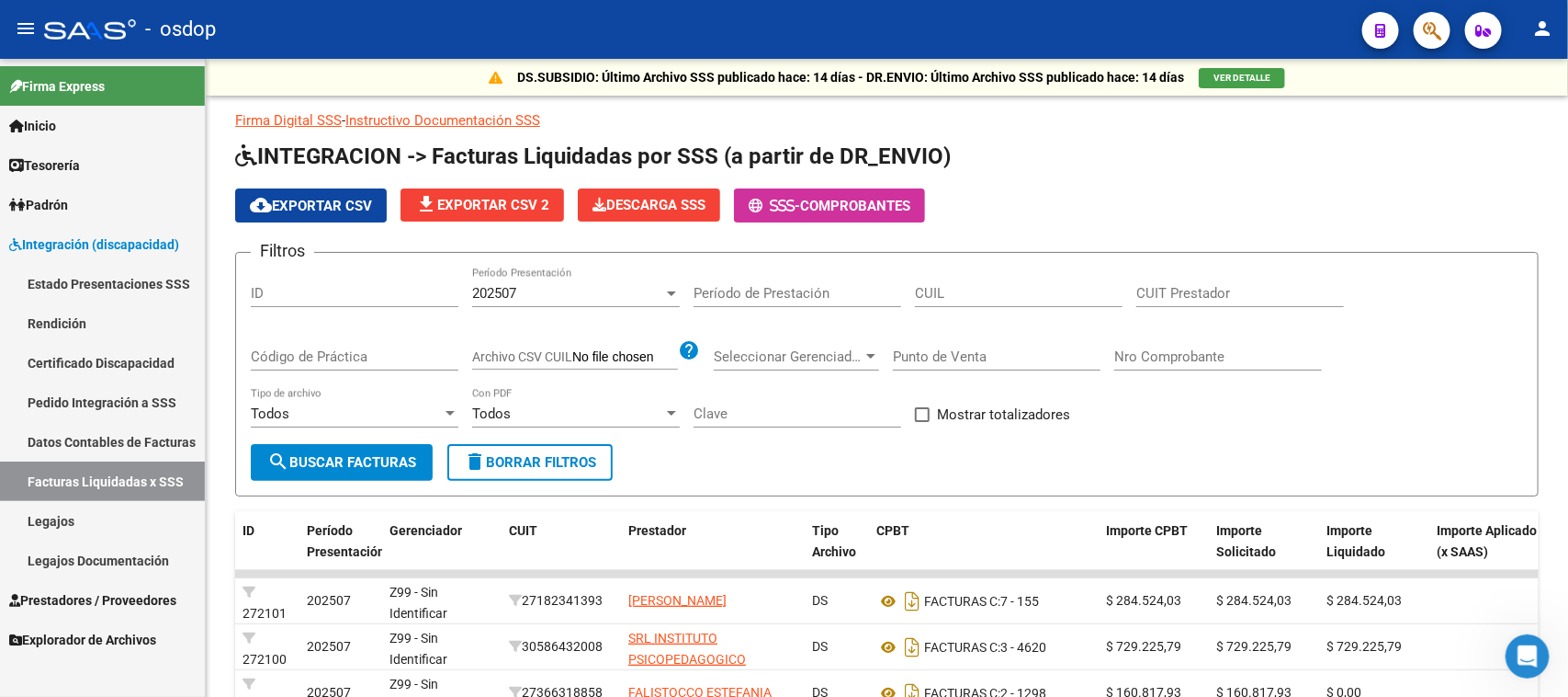
click at [145, 594] on span "Prestadores / Proveedores" at bounding box center [92, 600] width 168 height 20
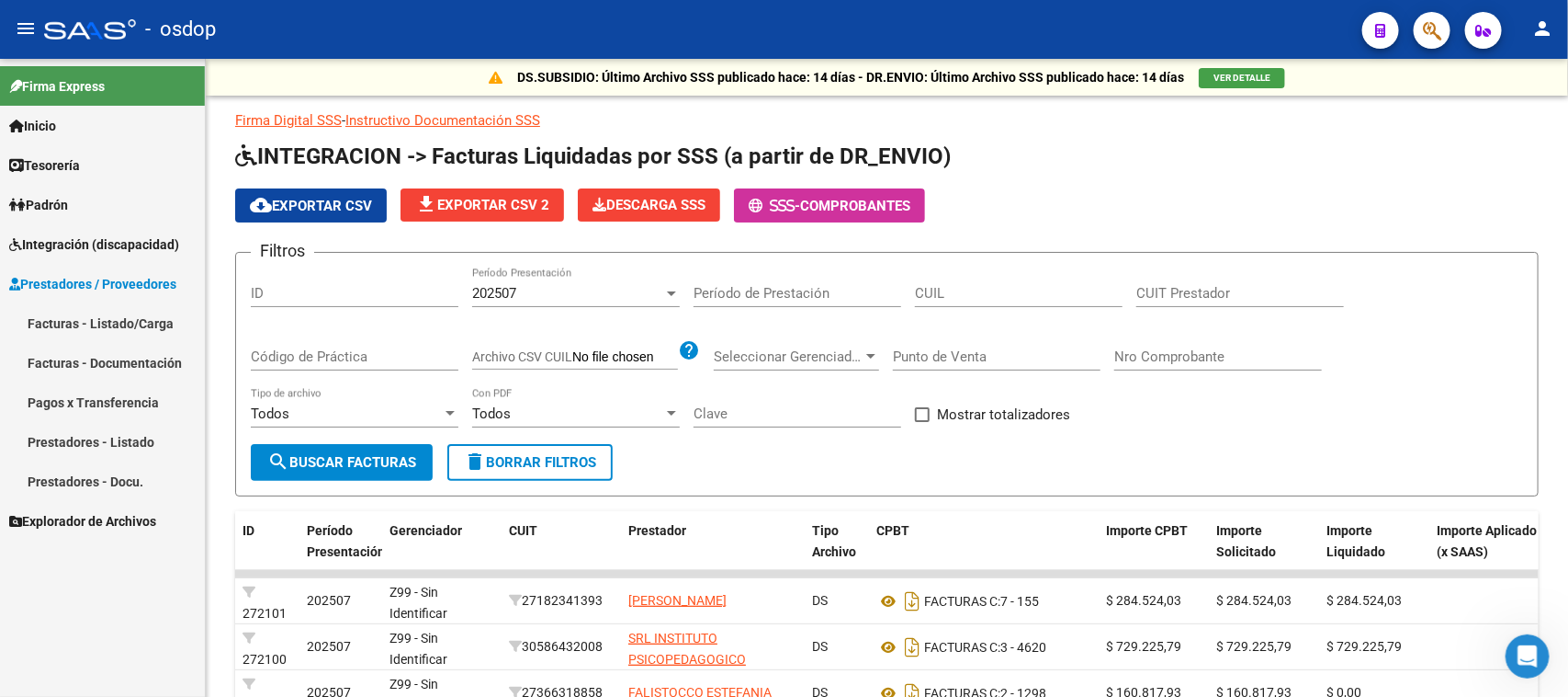
click at [130, 329] on link "Facturas - Listado/Carga" at bounding box center [102, 323] width 205 height 40
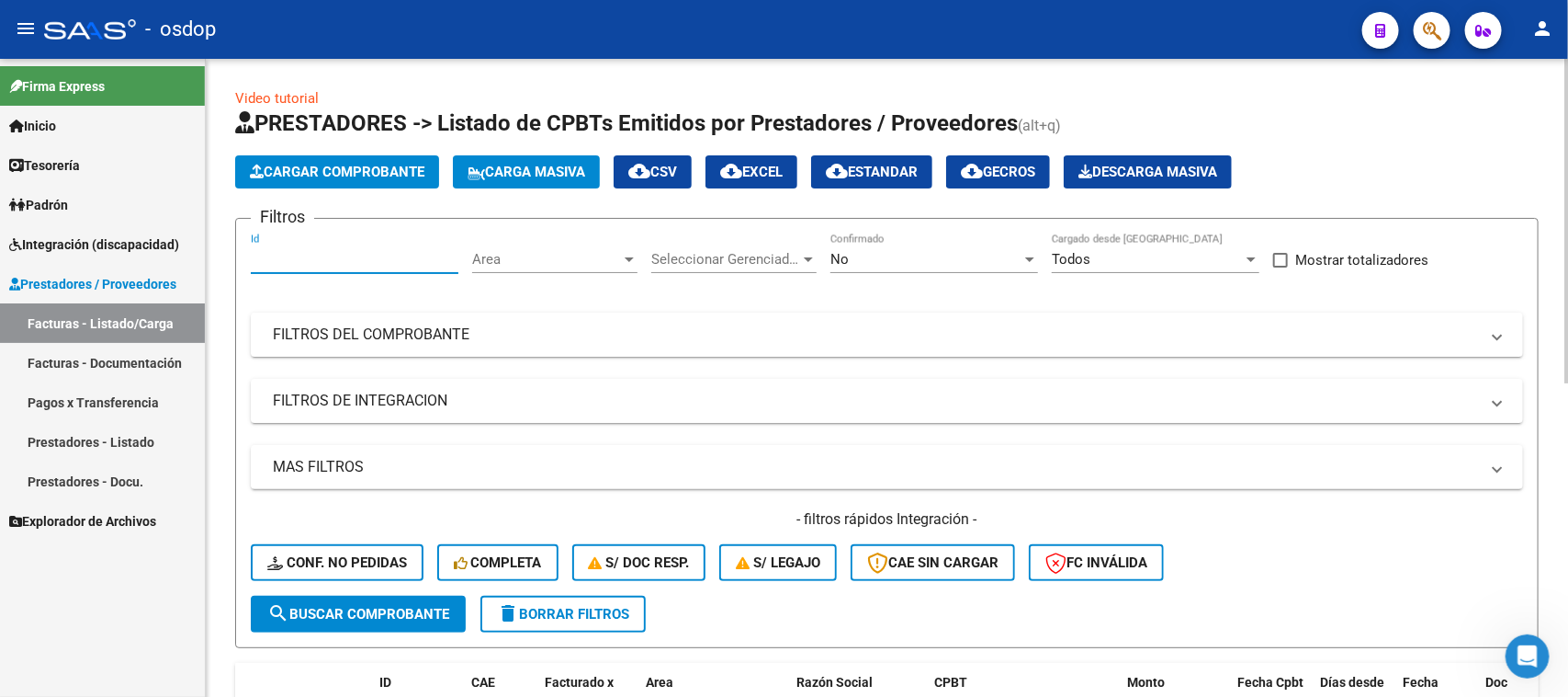
click at [382, 263] on input "Id" at bounding box center [354, 259] width 207 height 17
paste input "20161438813"
drag, startPoint x: 360, startPoint y: 268, endPoint x: 179, endPoint y: 268, distance: 181.0
click at [179, 268] on mat-sidenav-container "Firma Express Inicio Calendario SSS Instructivos Contacto OS Tesorería Extracto…" at bounding box center [784, 377] width 1568 height 638
click at [756, 332] on mat-panel-title "FILTROS DEL COMPROBANTE" at bounding box center [875, 334] width 1206 height 20
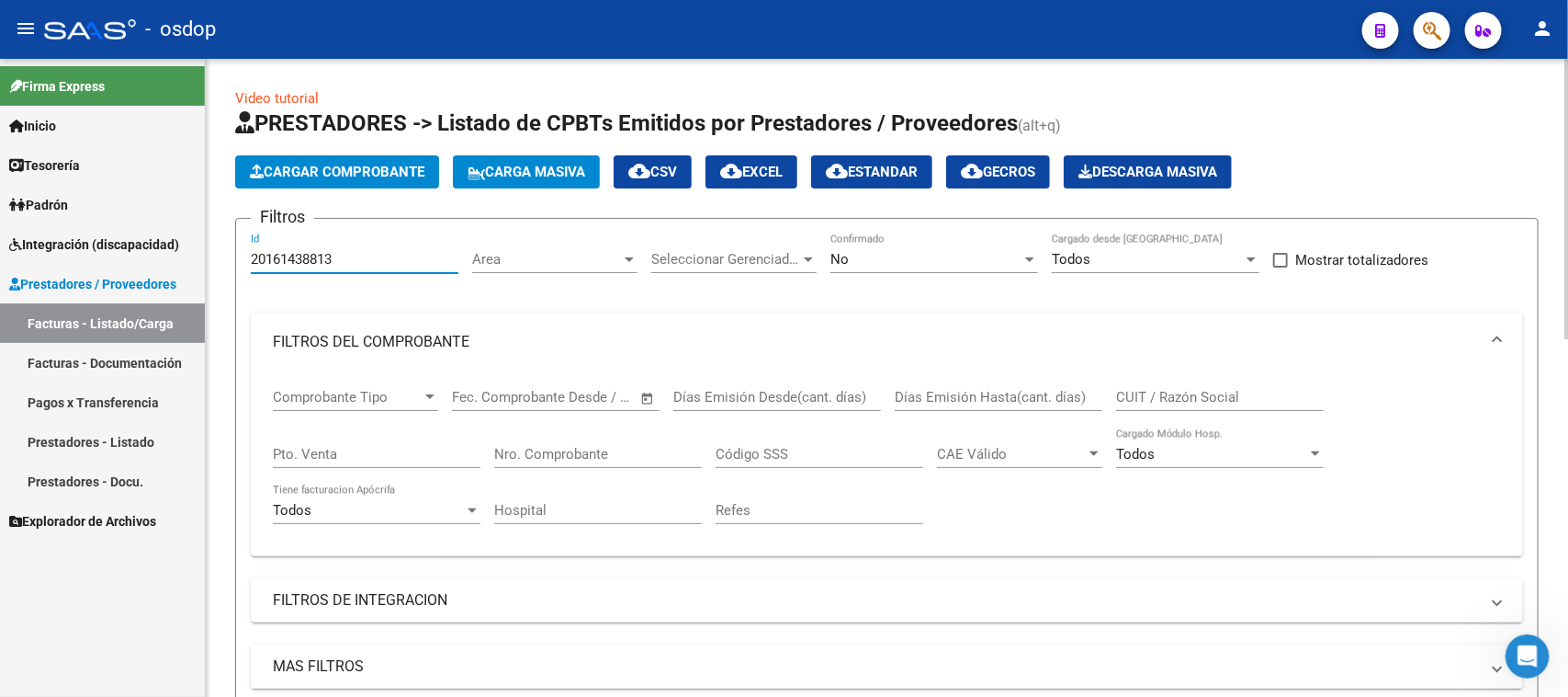
click at [372, 260] on input "20161438813" at bounding box center [354, 259] width 207 height 17
type input "2"
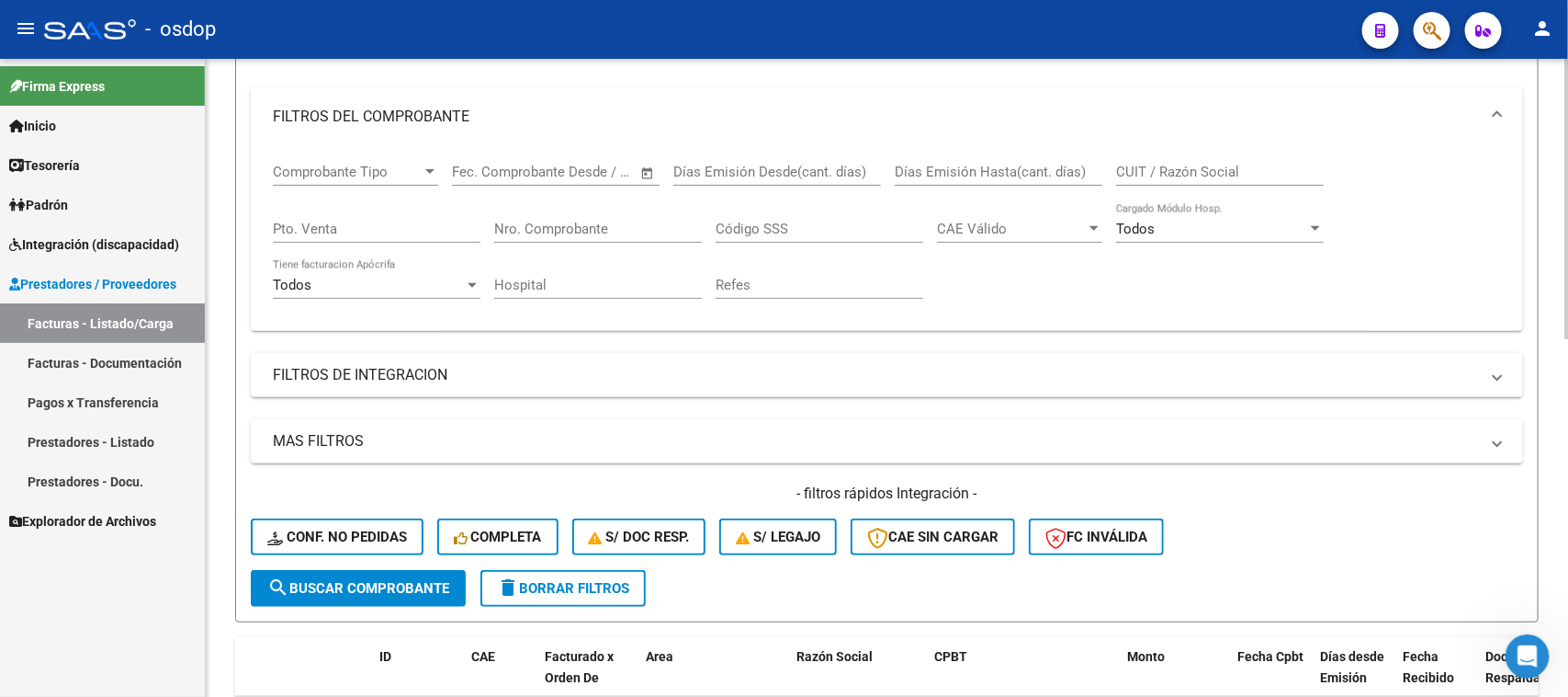
scroll to position [230, 0]
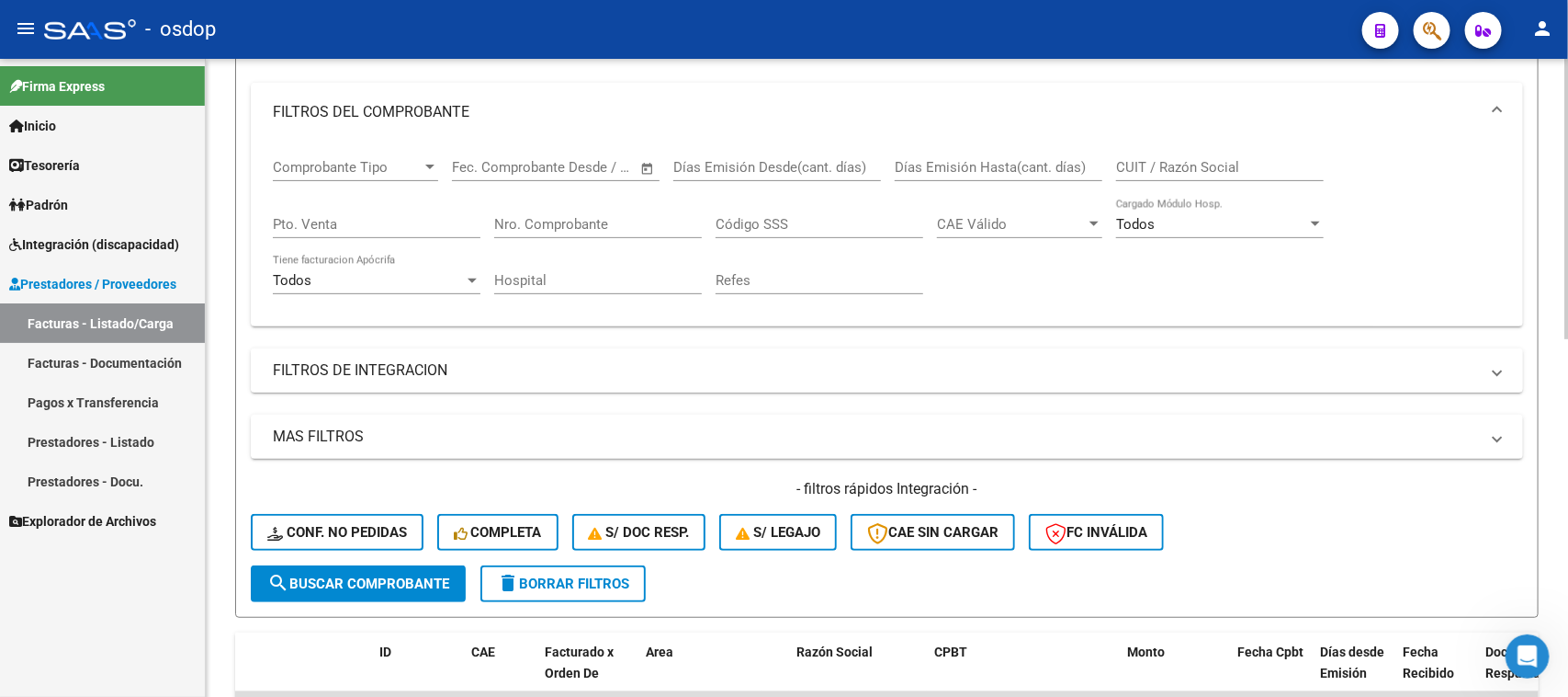
click at [416, 379] on mat-expansion-panel-header "FILTROS DE INTEGRACION" at bounding box center [887, 370] width 1273 height 44
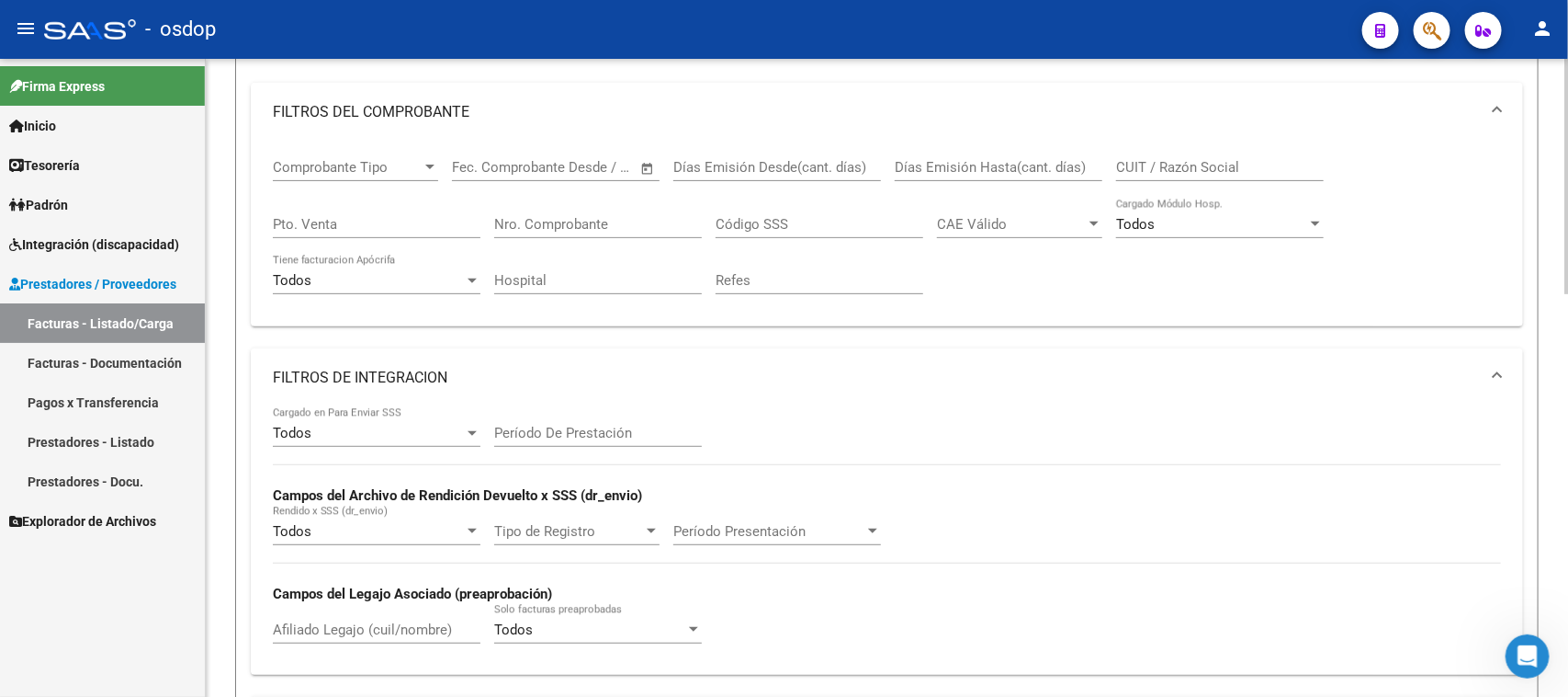
click at [368, 628] on input "Afiliado Legajo (cuil/nombre)" at bounding box center [376, 630] width 207 height 17
paste input "20161438813"
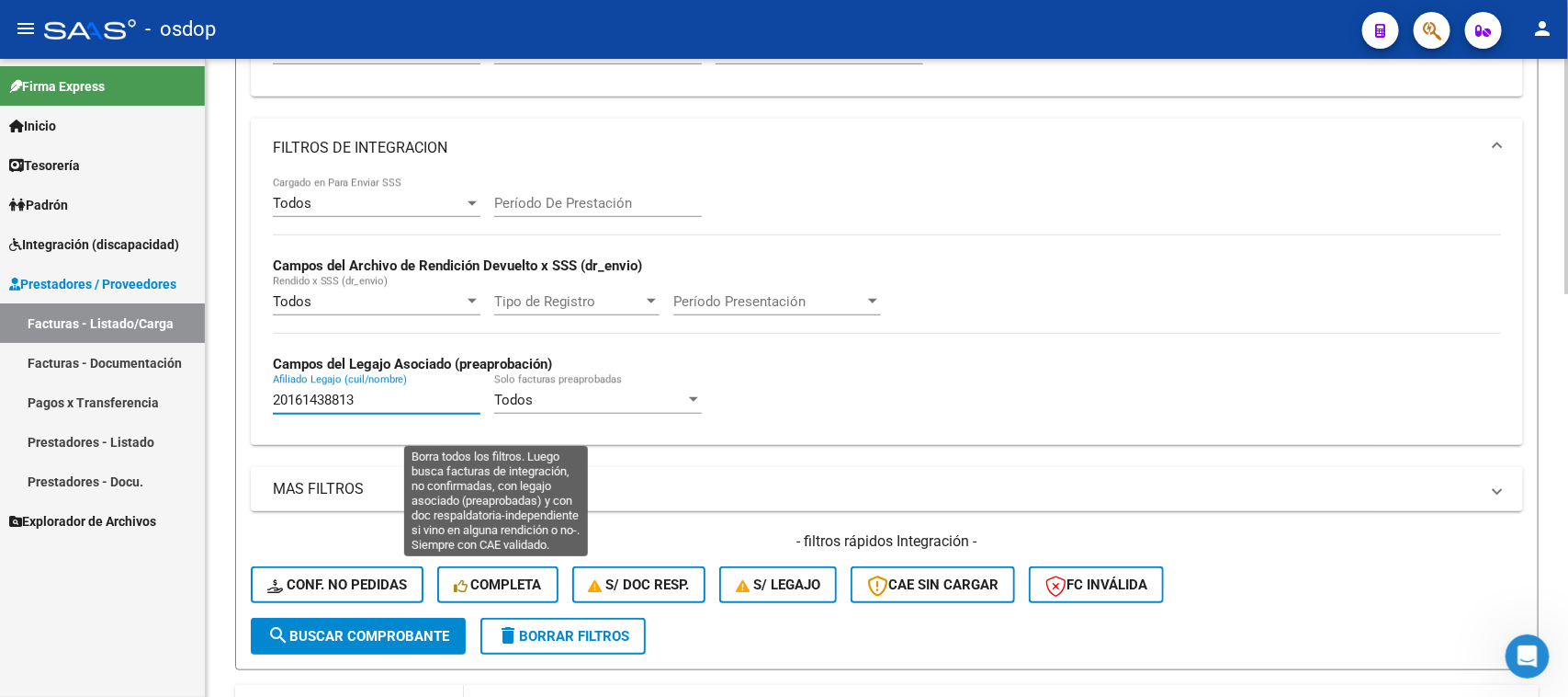
scroll to position [574, 0]
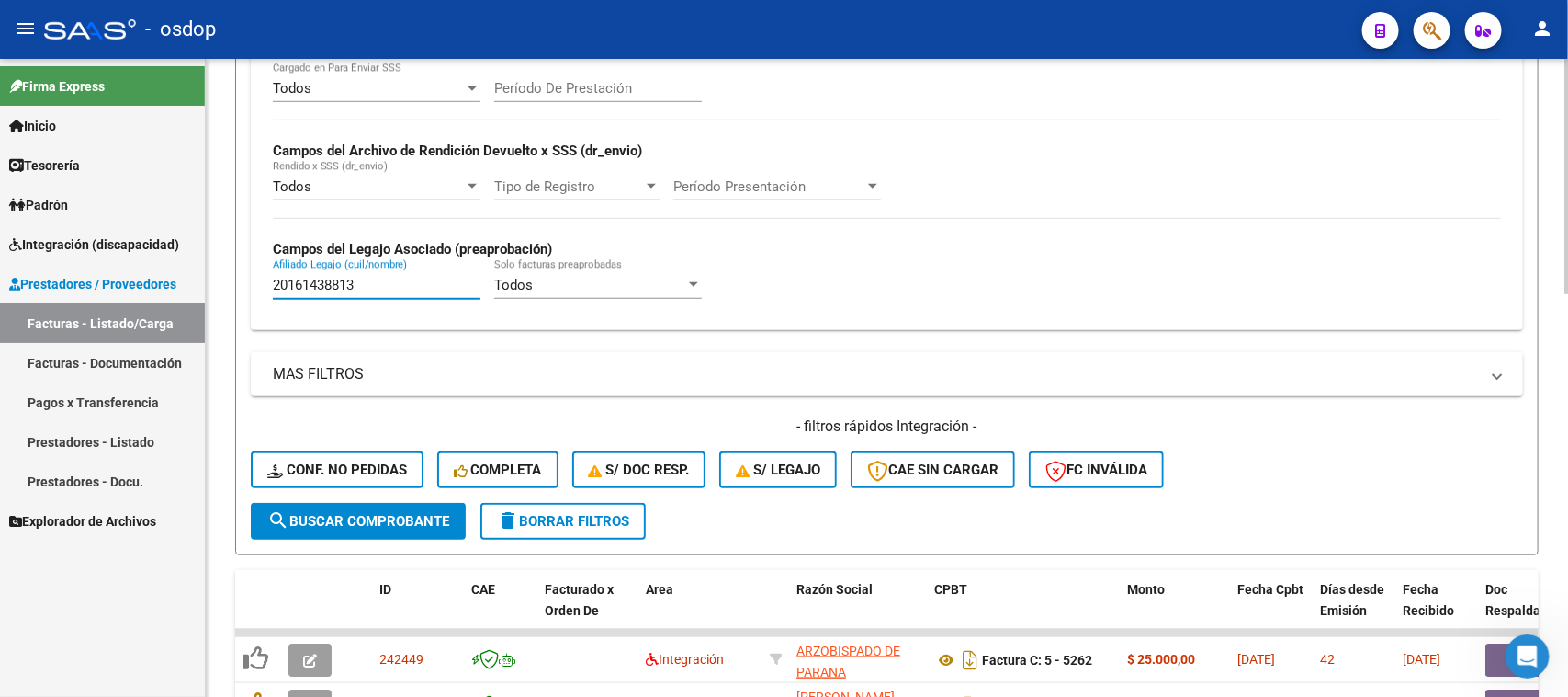
click at [384, 513] on span "search Buscar Comprobante" at bounding box center [359, 521] width 182 height 17
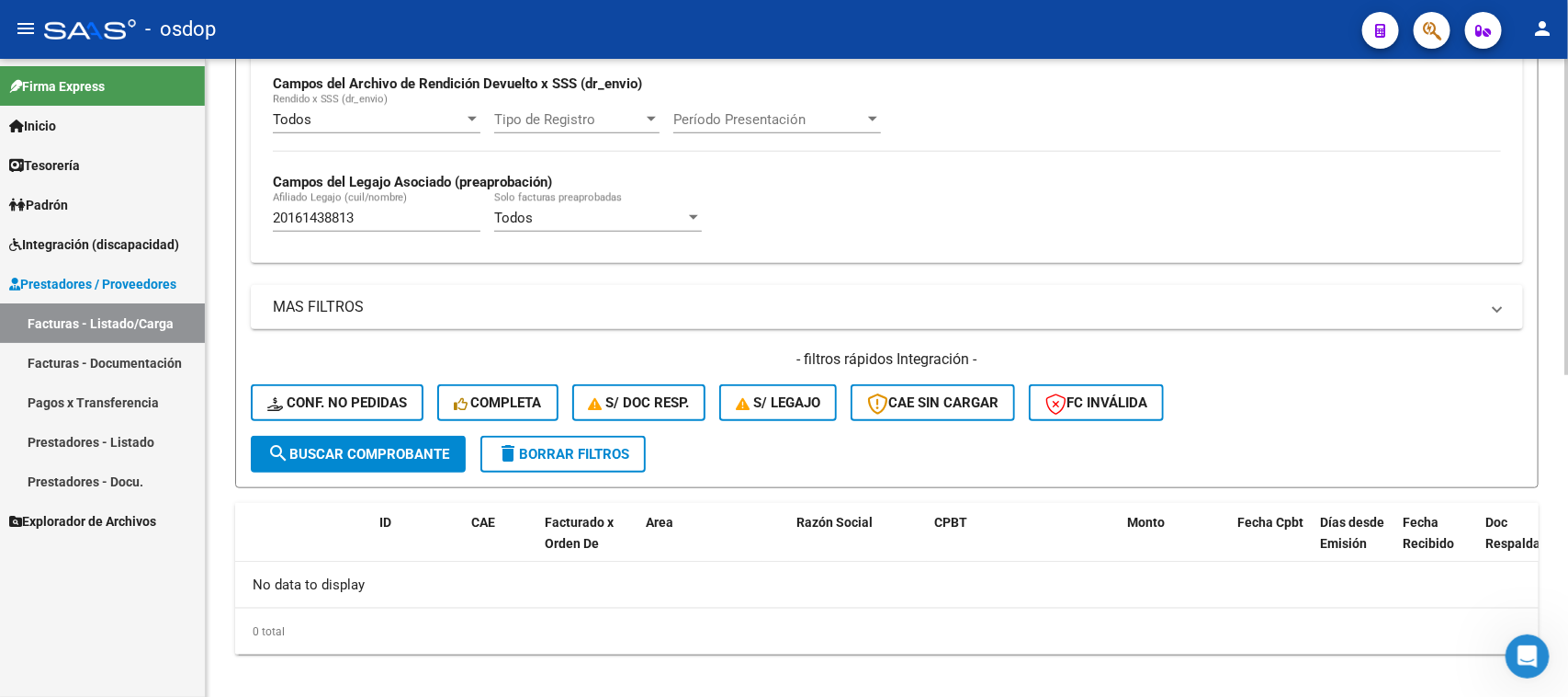
scroll to position [650, 0]
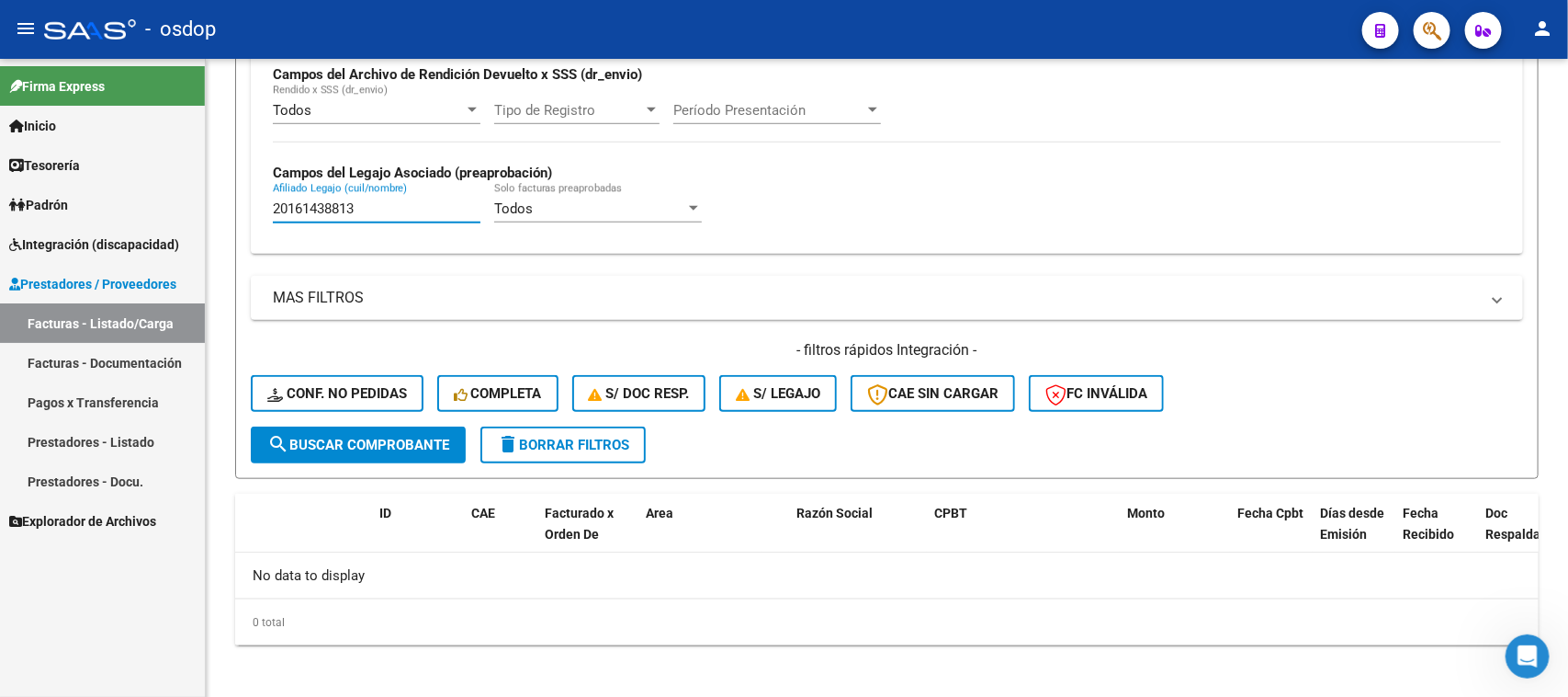
drag, startPoint x: 361, startPoint y: 207, endPoint x: 136, endPoint y: 208, distance: 225.0
click at [148, 208] on mat-sidenav-container "Firma Express Inicio Calendario SSS Instructivos Contacto OS Tesorería Extracto…" at bounding box center [784, 377] width 1568 height 638
paste input "70248326"
type input "20170248326"
click at [373, 426] on button "search Buscar Comprobante" at bounding box center [358, 444] width 215 height 37
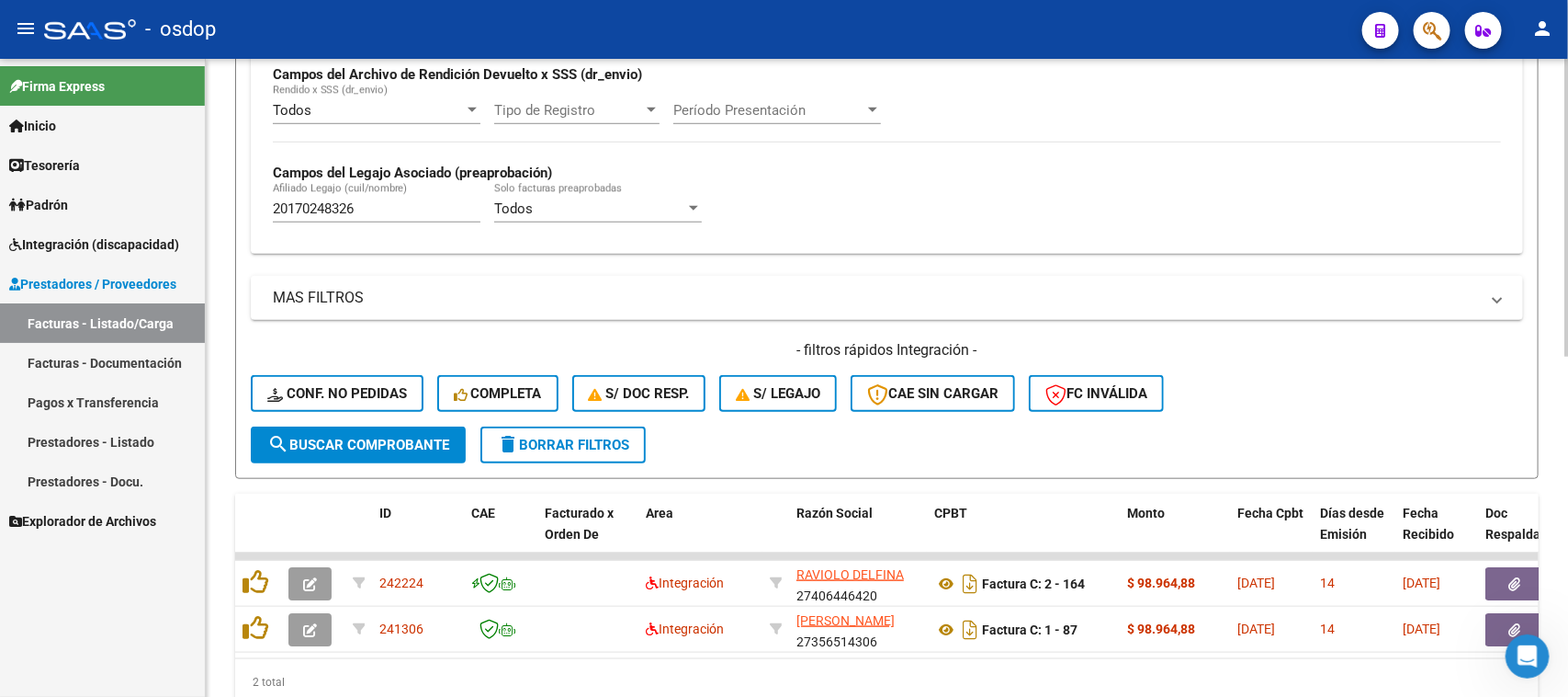
scroll to position [729, 0]
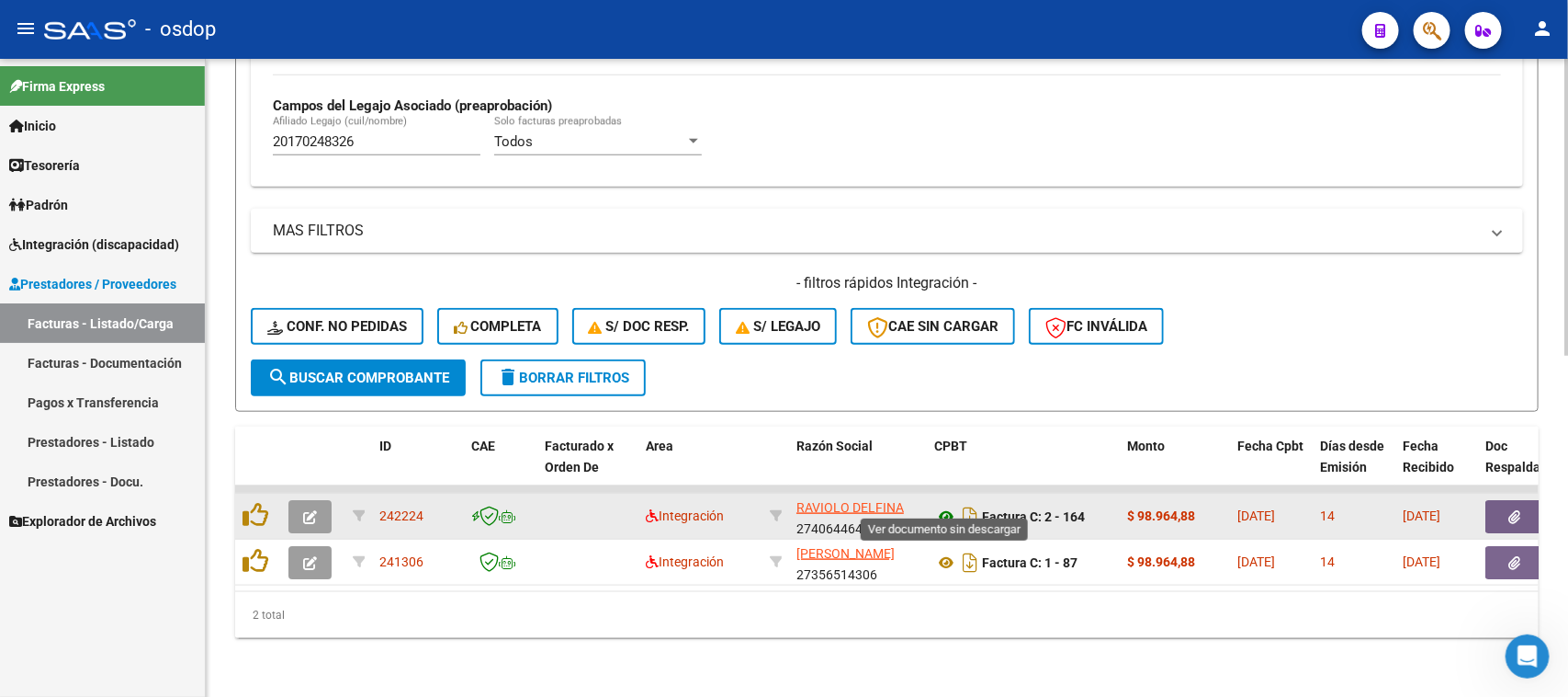
click at [949, 506] on icon at bounding box center [947, 517] width 24 height 22
click at [1516, 510] on icon "button" at bounding box center [1515, 517] width 12 height 14
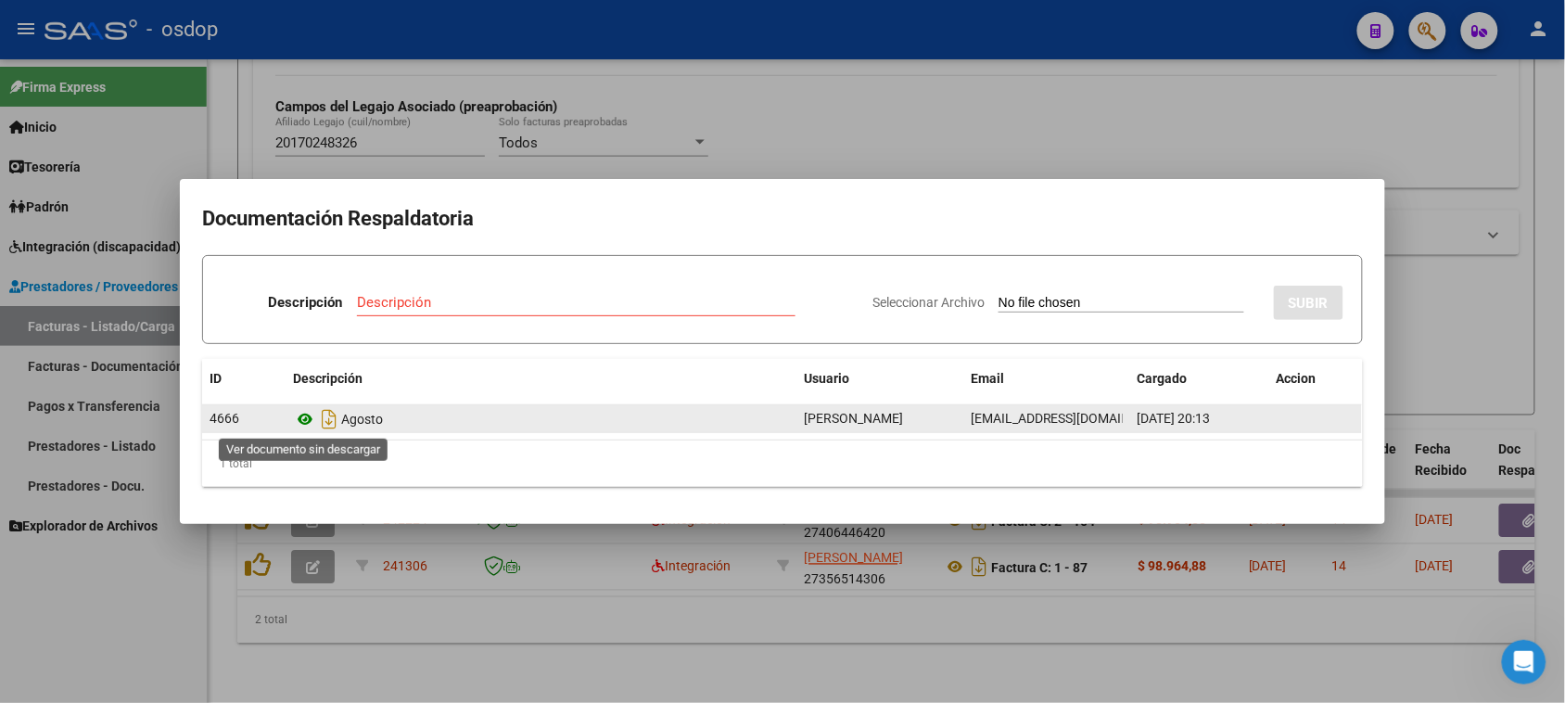
click at [315, 418] on icon at bounding box center [305, 419] width 24 height 22
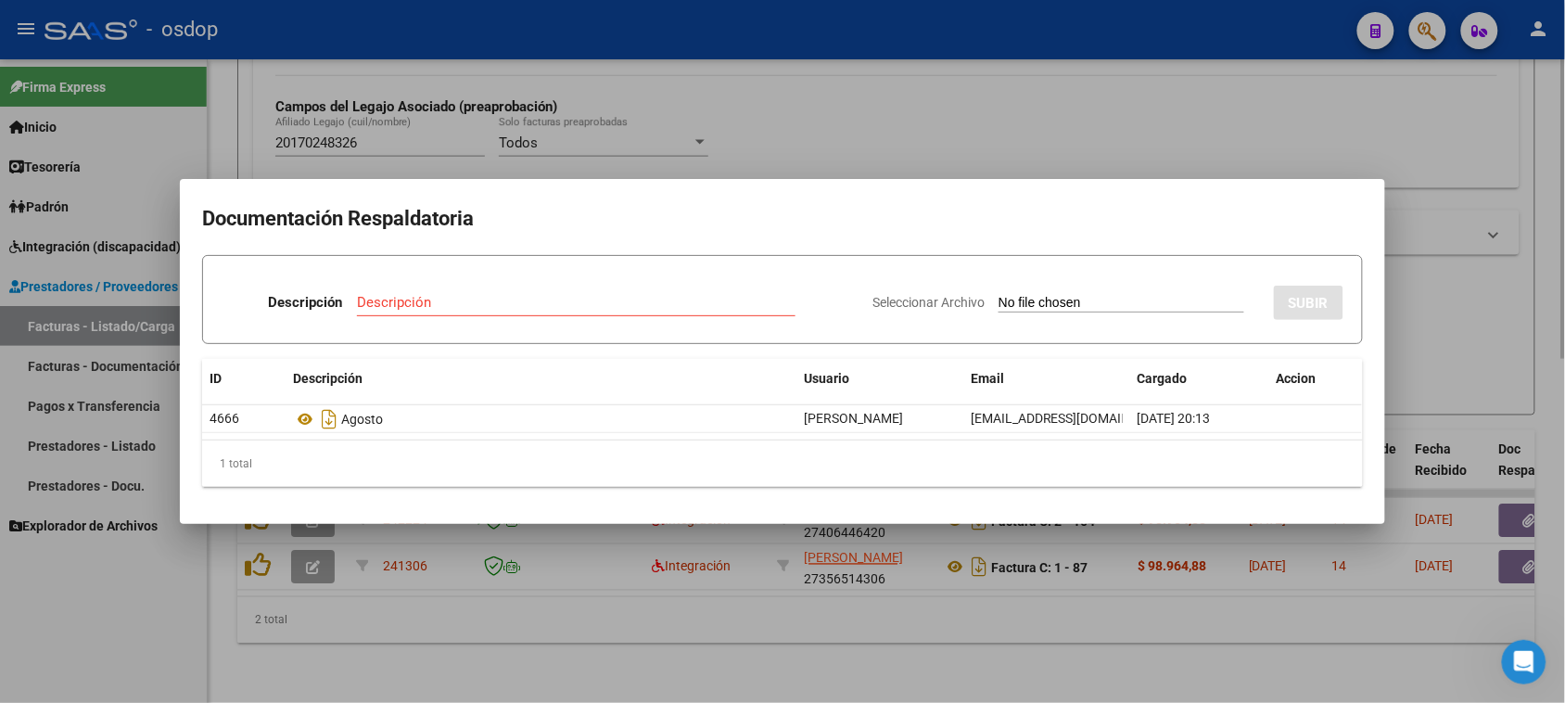
click at [654, 647] on div at bounding box center [782, 351] width 1565 height 703
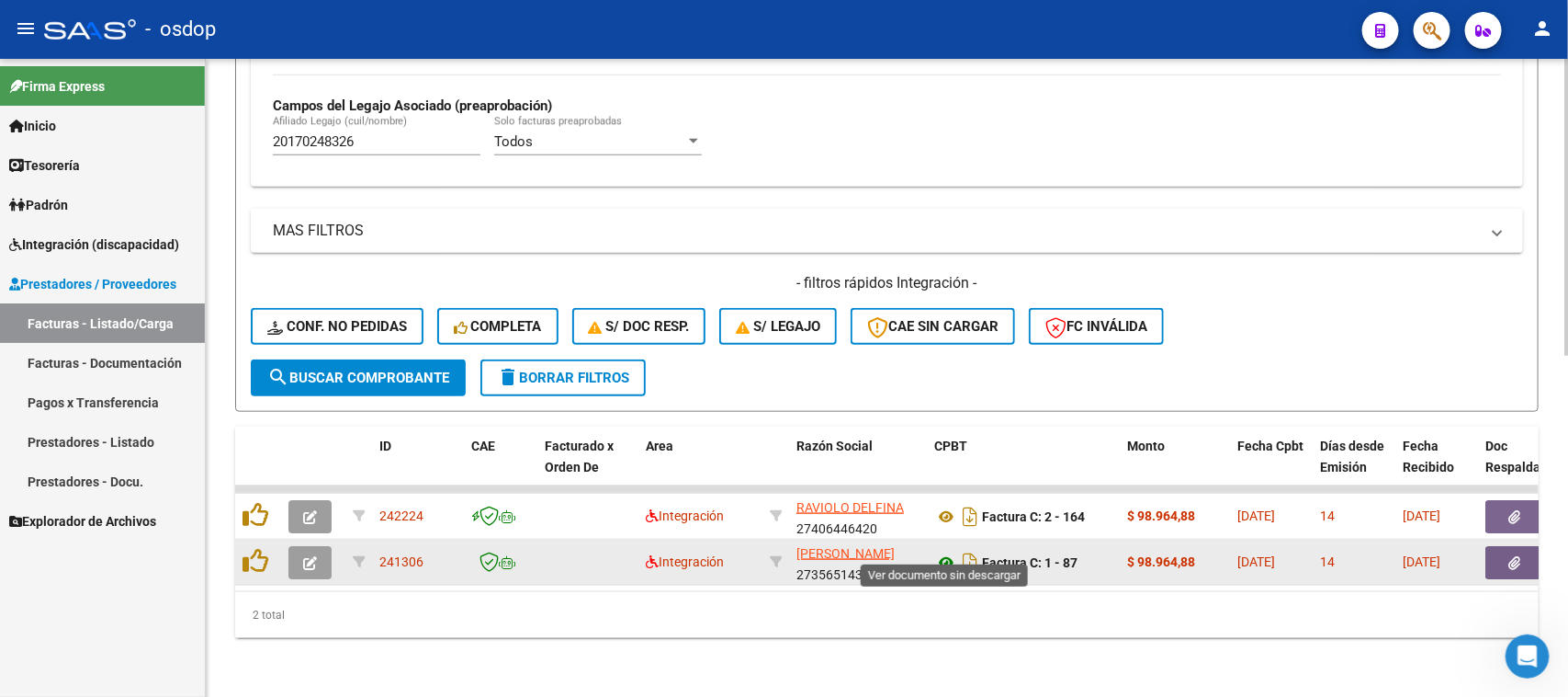
click at [944, 551] on icon at bounding box center [947, 562] width 24 height 22
click at [1518, 556] on icon "button" at bounding box center [1515, 563] width 12 height 14
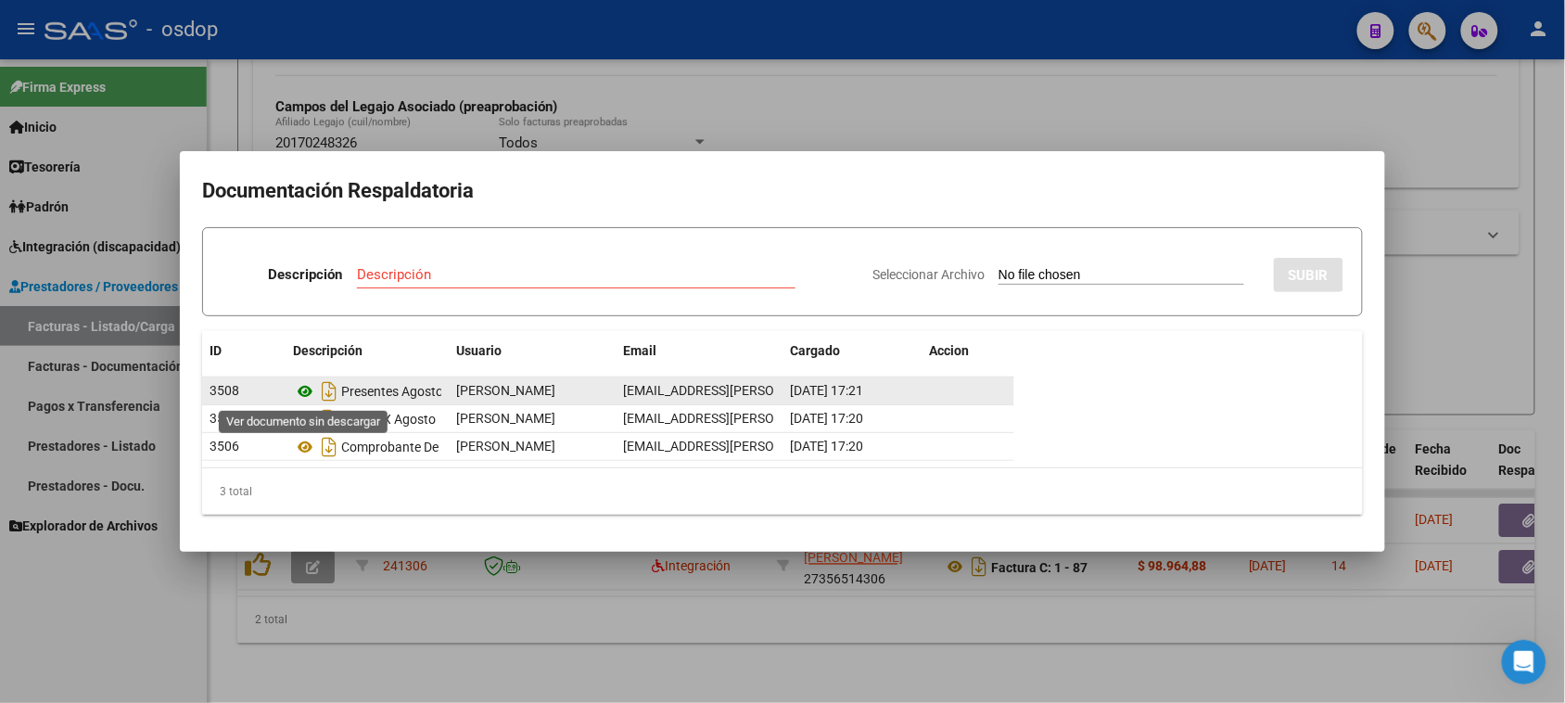
click at [309, 392] on icon at bounding box center [305, 391] width 24 height 22
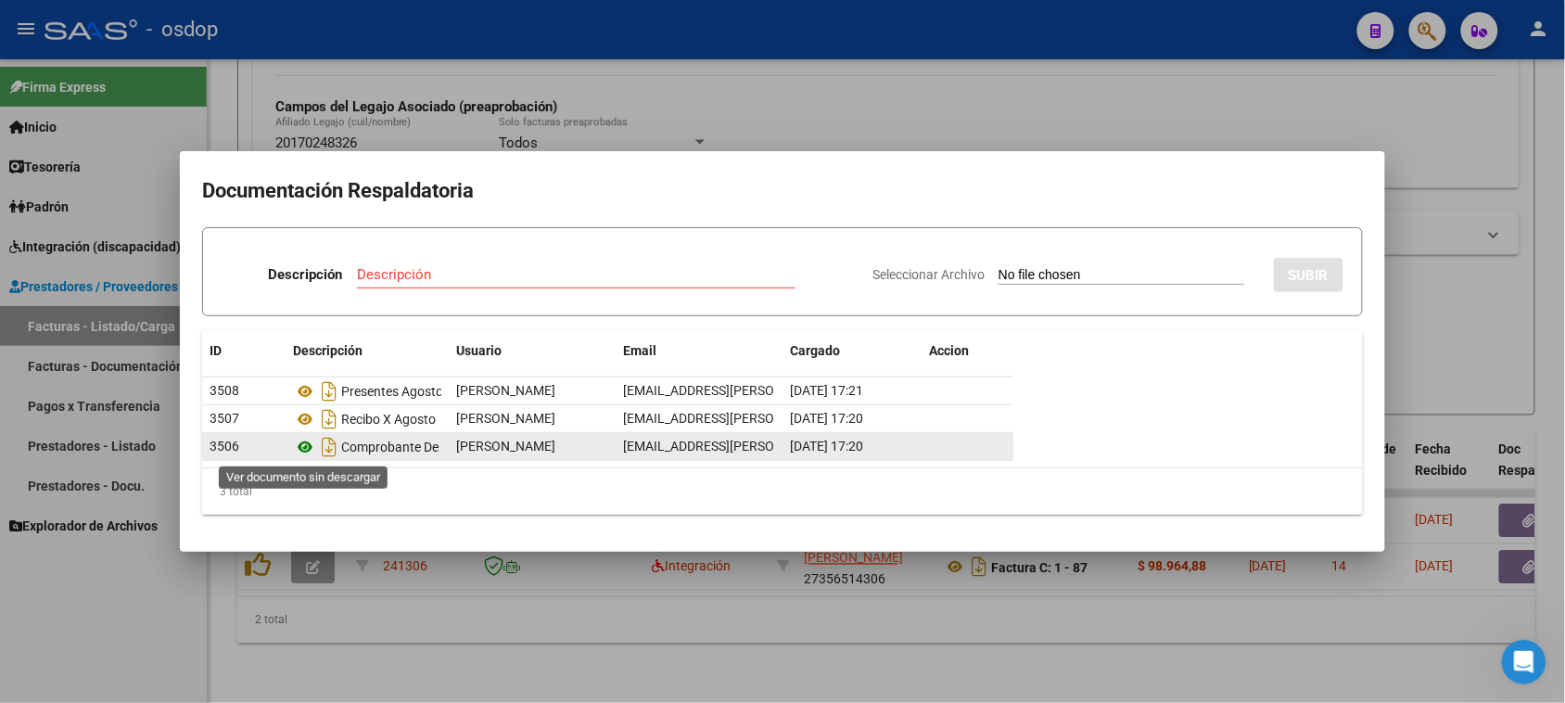
click at [304, 446] on icon at bounding box center [305, 447] width 24 height 22
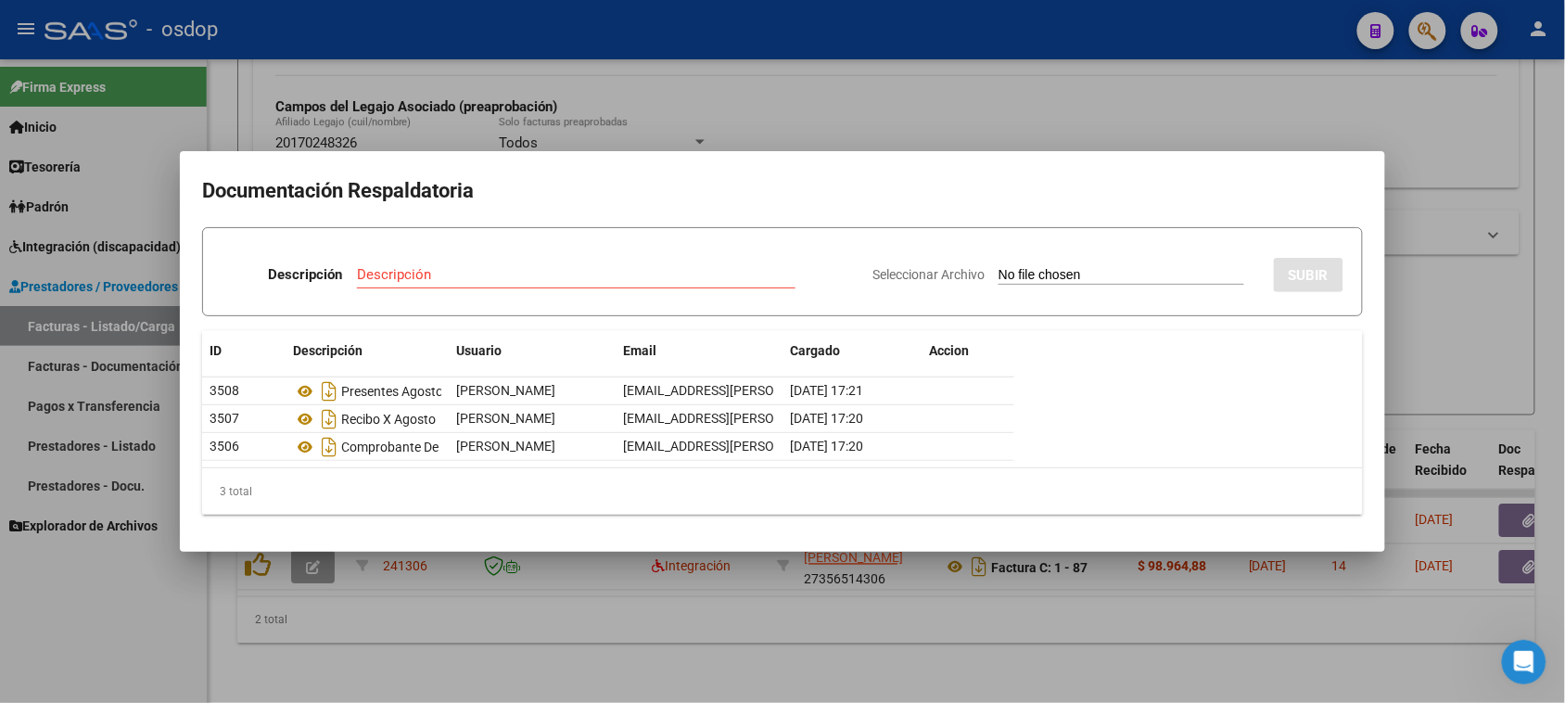
click at [737, 663] on div at bounding box center [782, 351] width 1565 height 703
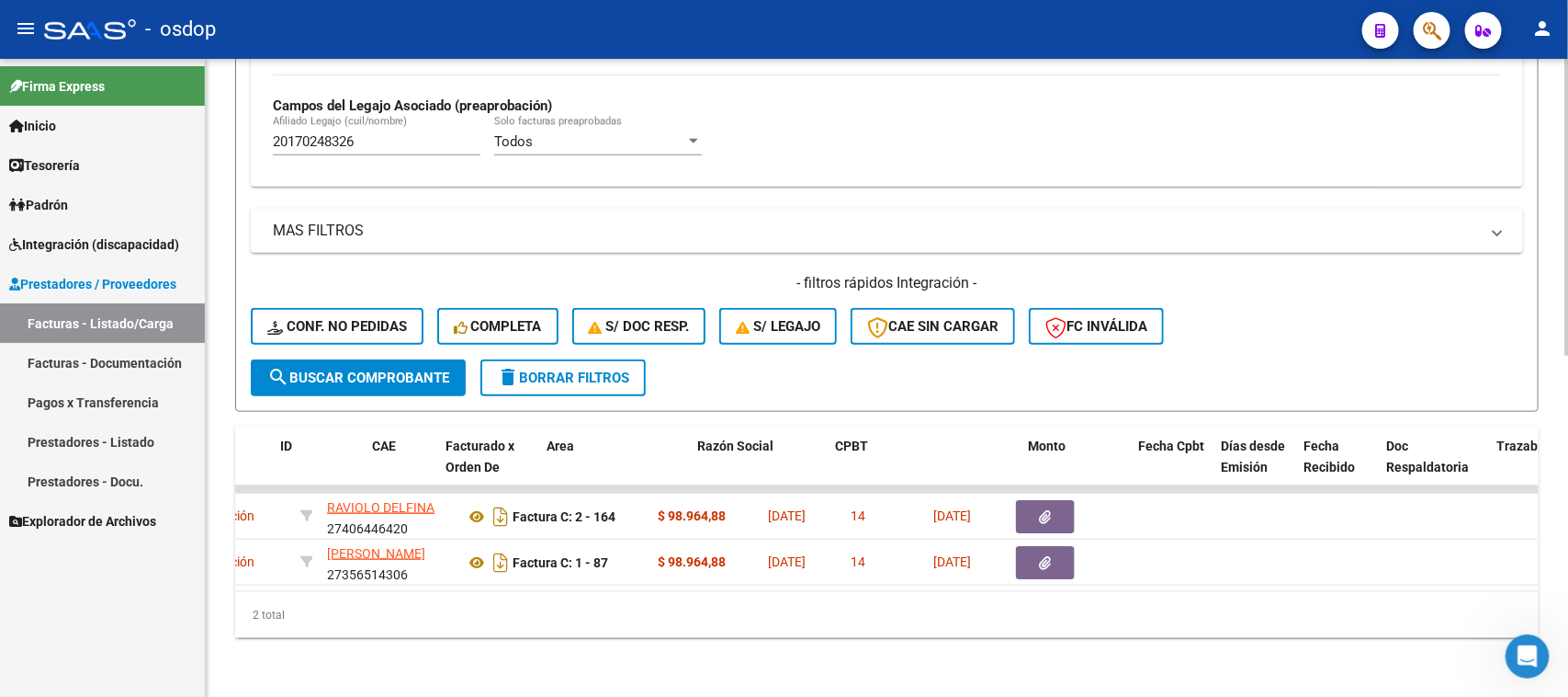
scroll to position [0, 0]
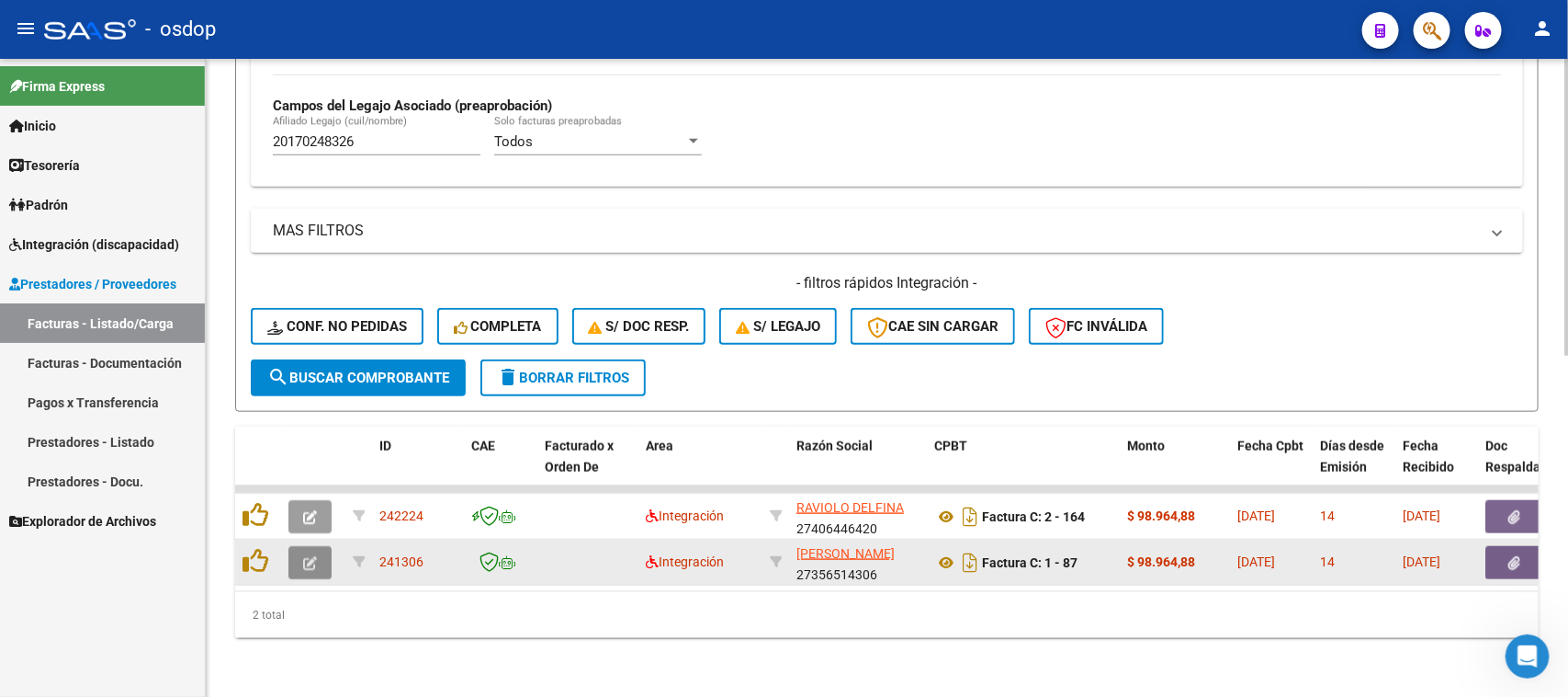
click at [320, 546] on button "button" at bounding box center [310, 562] width 44 height 33
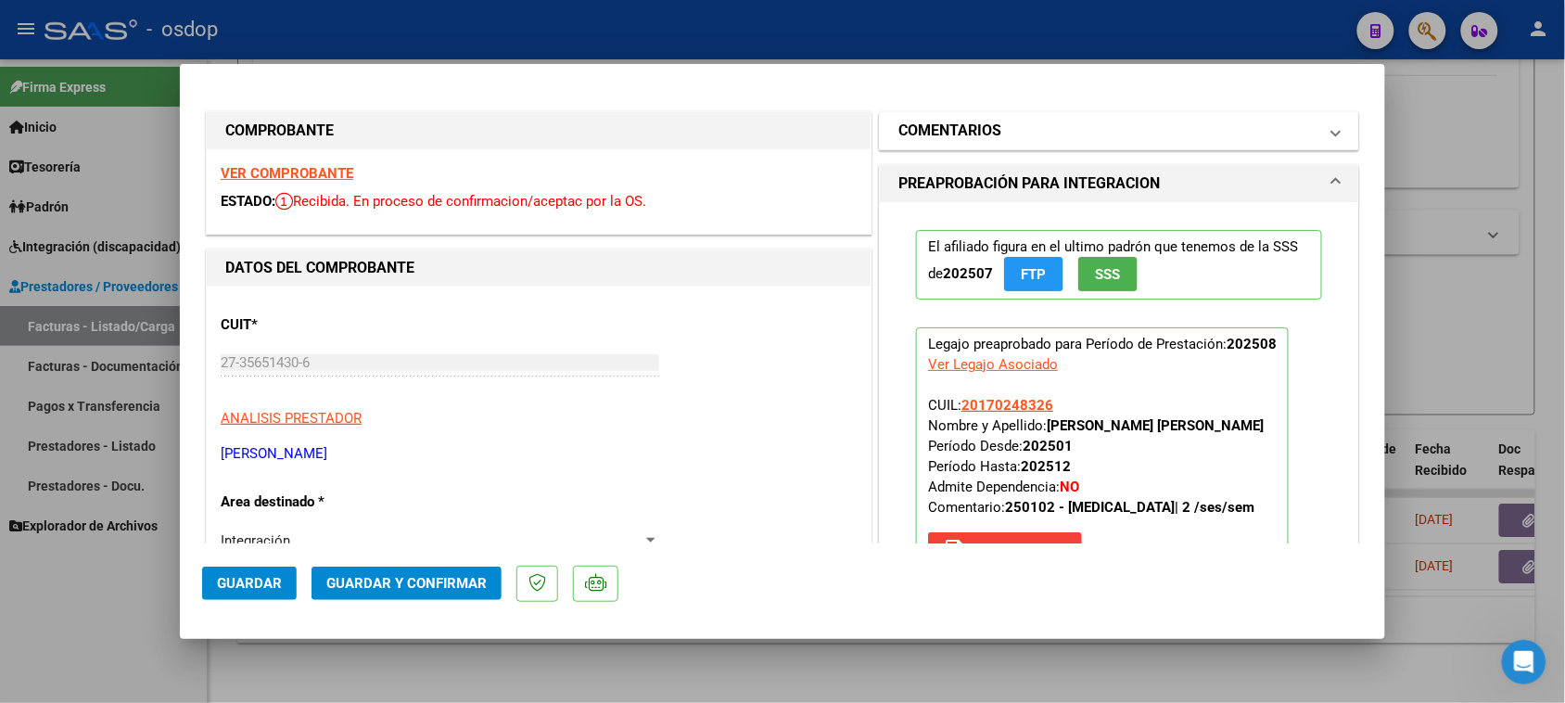
click at [1071, 126] on mat-panel-title "COMENTARIOS" at bounding box center [1107, 131] width 419 height 22
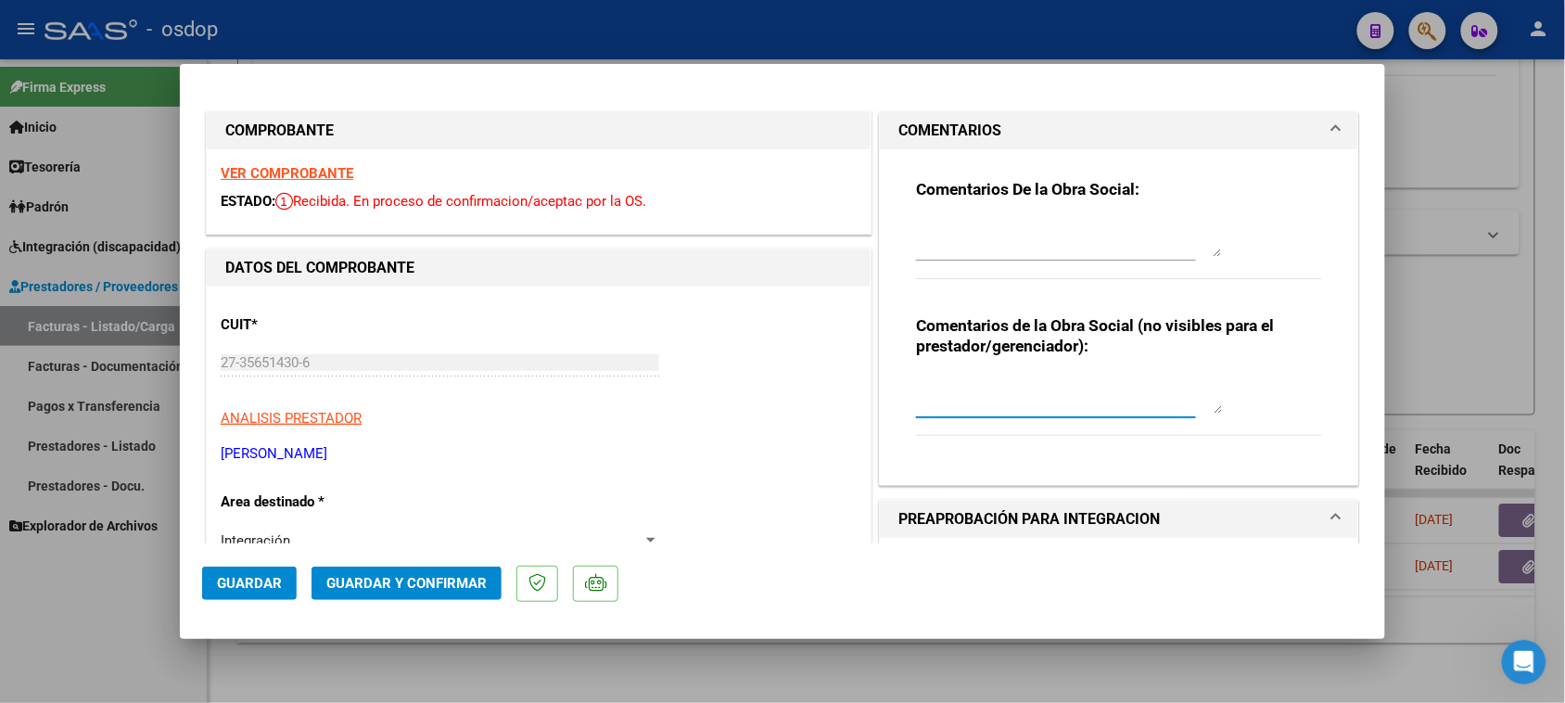
click at [997, 394] on textarea at bounding box center [1069, 394] width 306 height 37
type textarea "La planilla DDJJ es ilegible. Por favor volver a cargar"
click at [253, 593] on button "Guardar" at bounding box center [249, 582] width 95 height 33
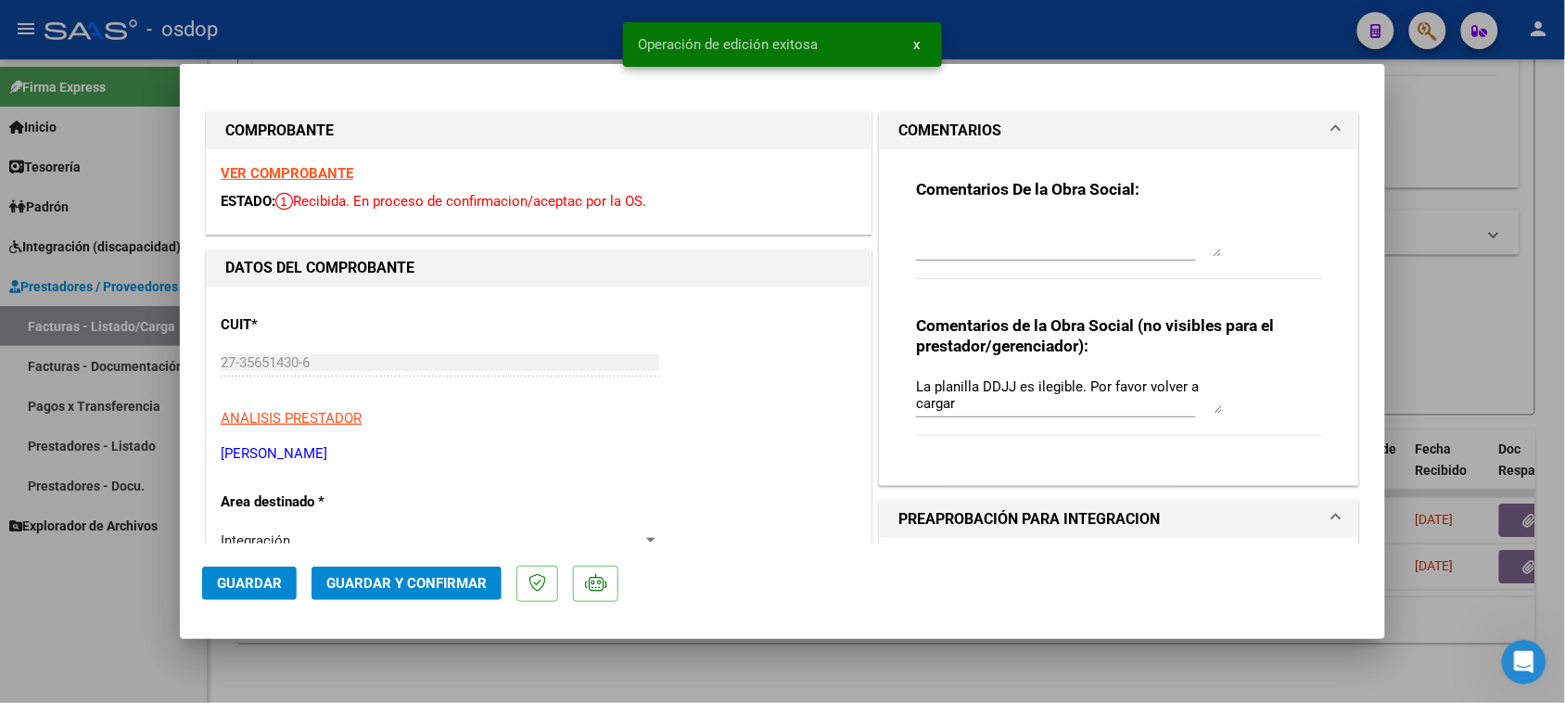
click at [995, 665] on div at bounding box center [782, 351] width 1565 height 703
type input "$ 0,00"
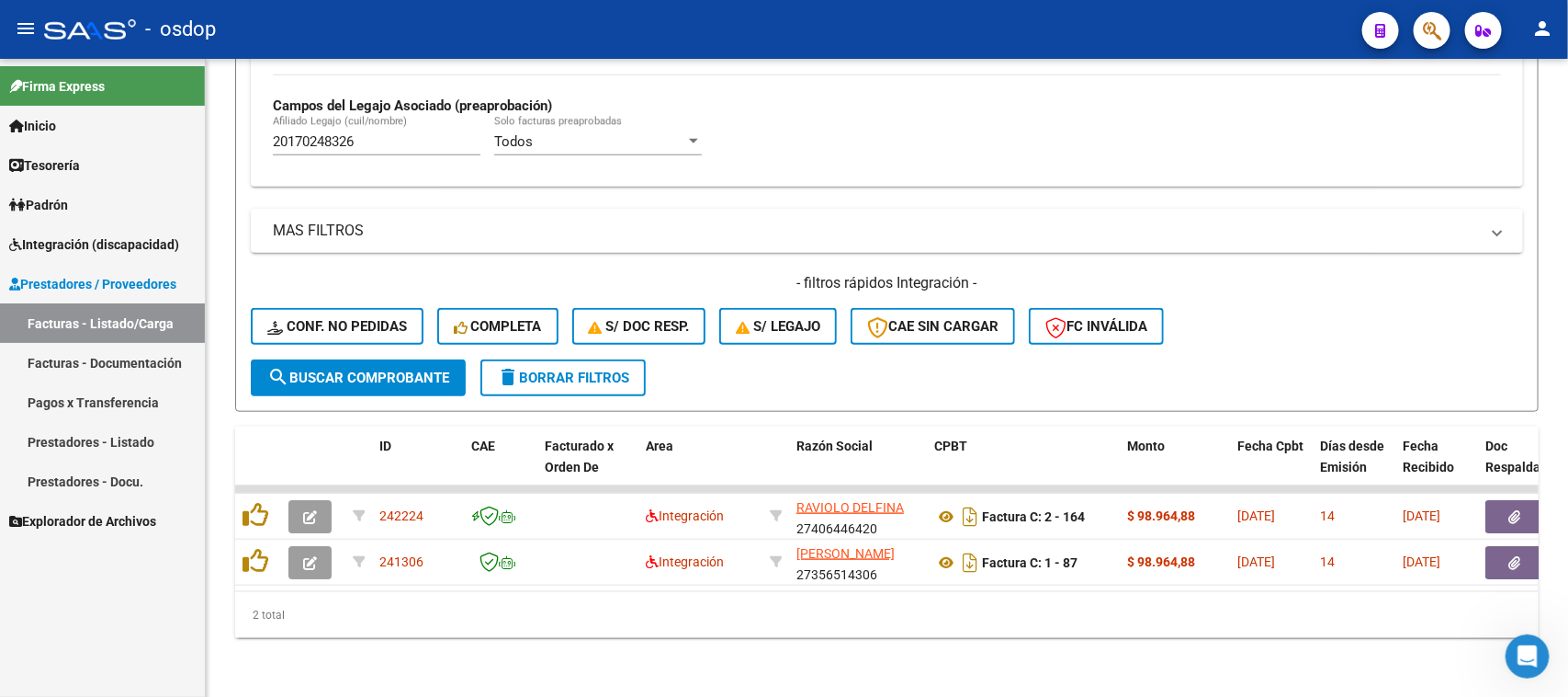
click at [107, 319] on link "Facturas - Listado/Carga" at bounding box center [102, 323] width 205 height 40
click at [558, 370] on span "delete Borrar Filtros" at bounding box center [562, 378] width 132 height 17
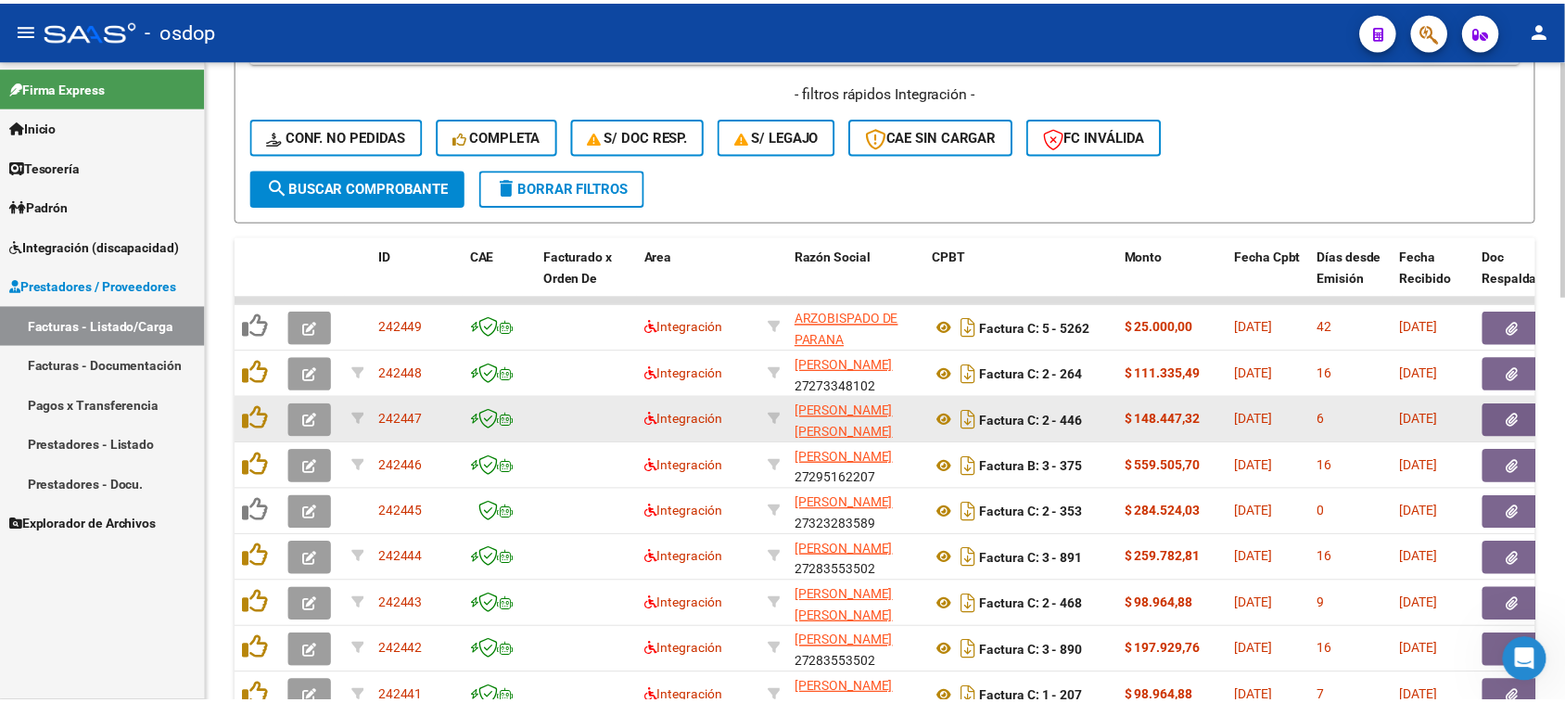
scroll to position [967, 0]
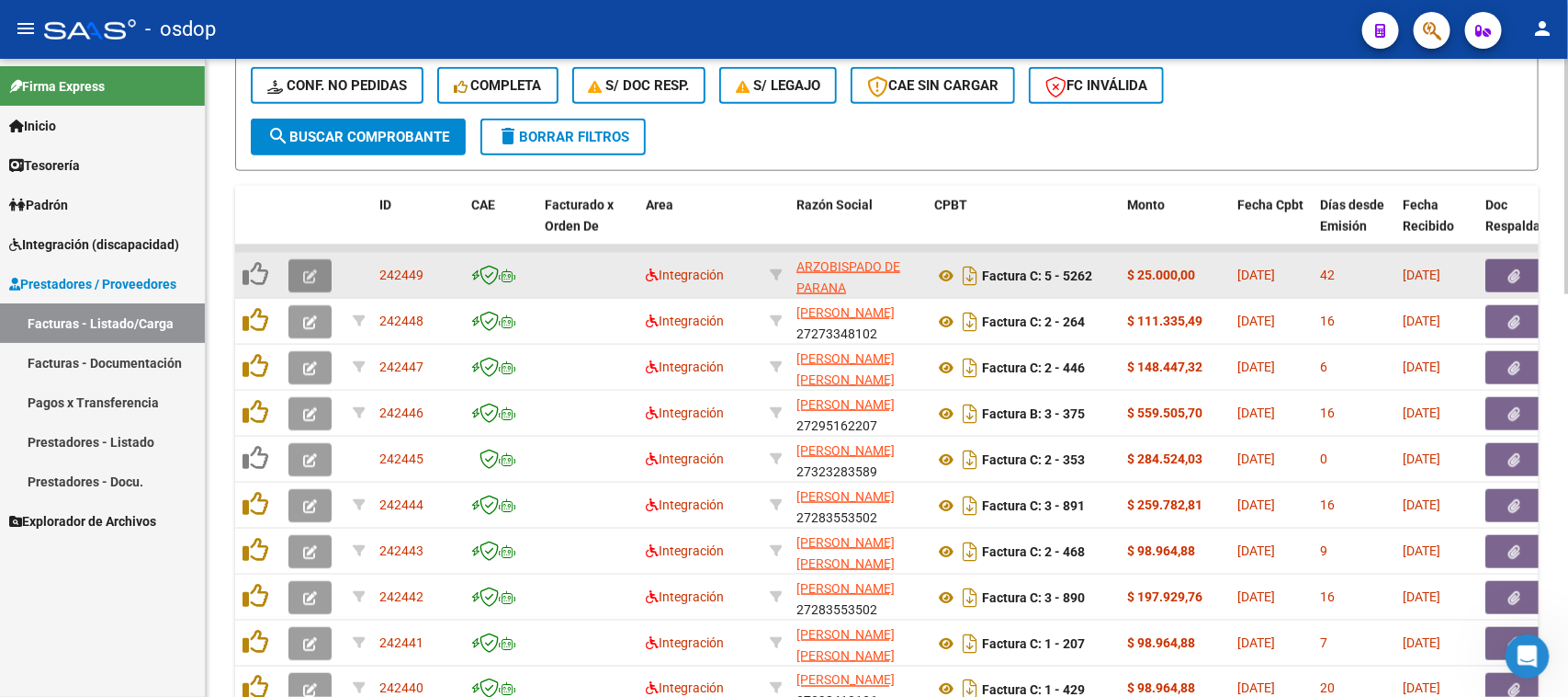
click at [310, 274] on icon "button" at bounding box center [310, 277] width 14 height 14
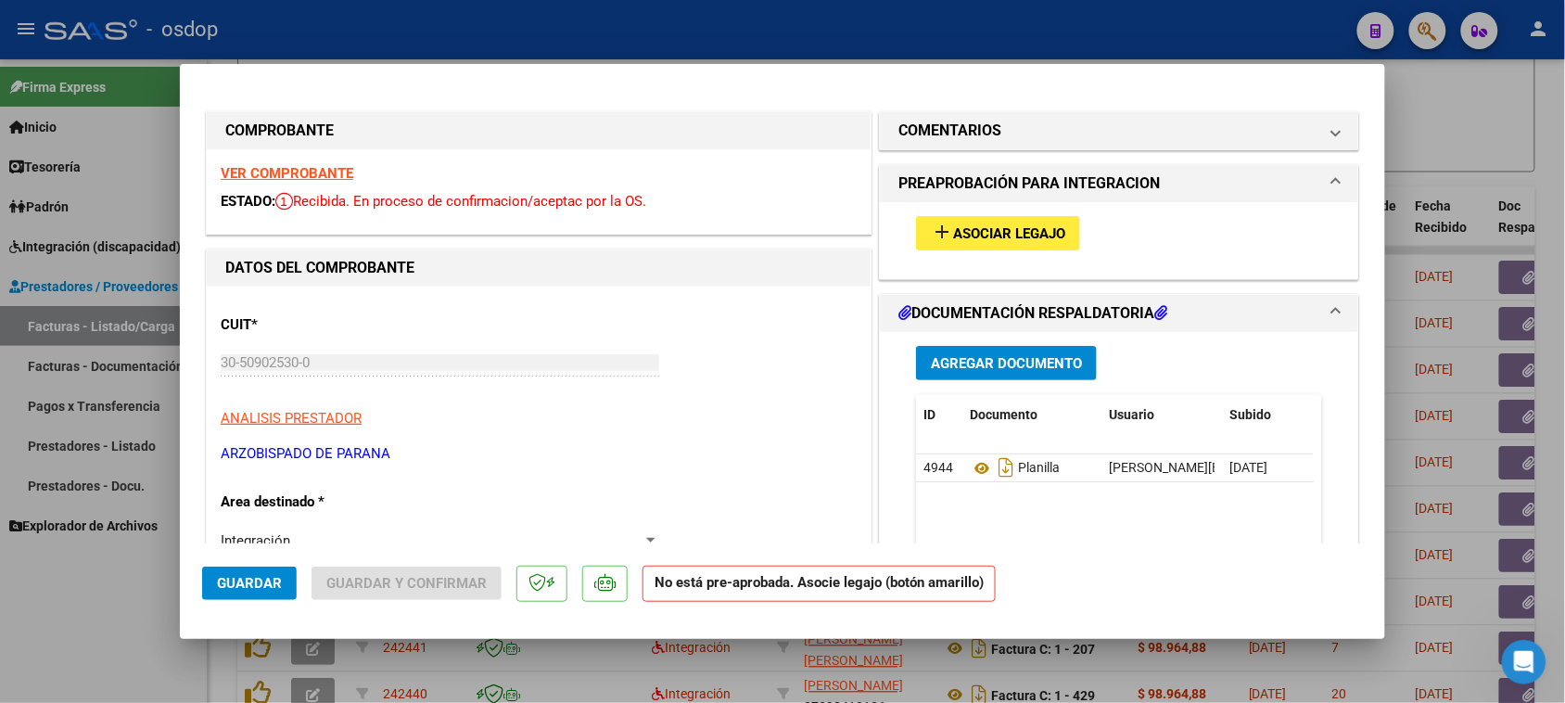
scroll to position [232, 0]
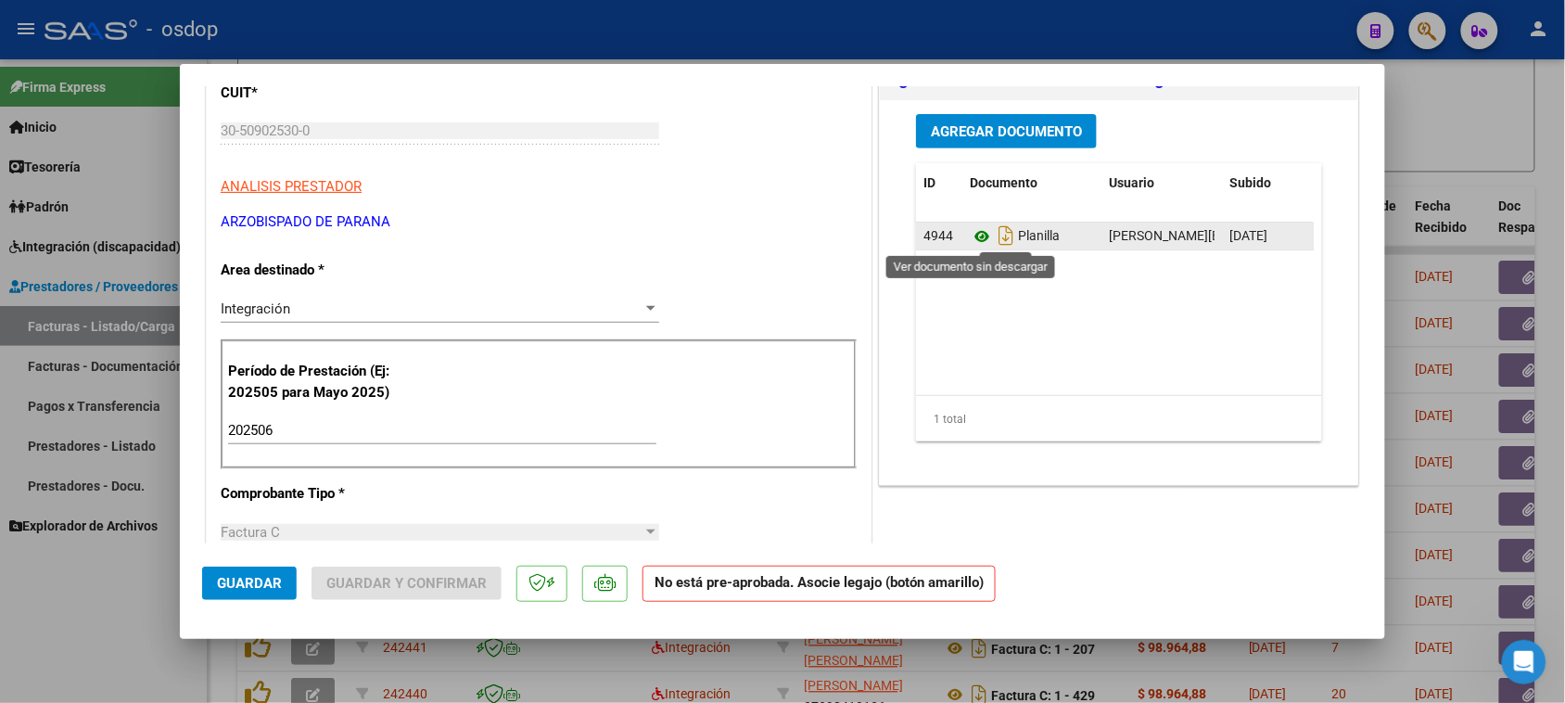
click at [970, 234] on icon at bounding box center [982, 236] width 24 height 22
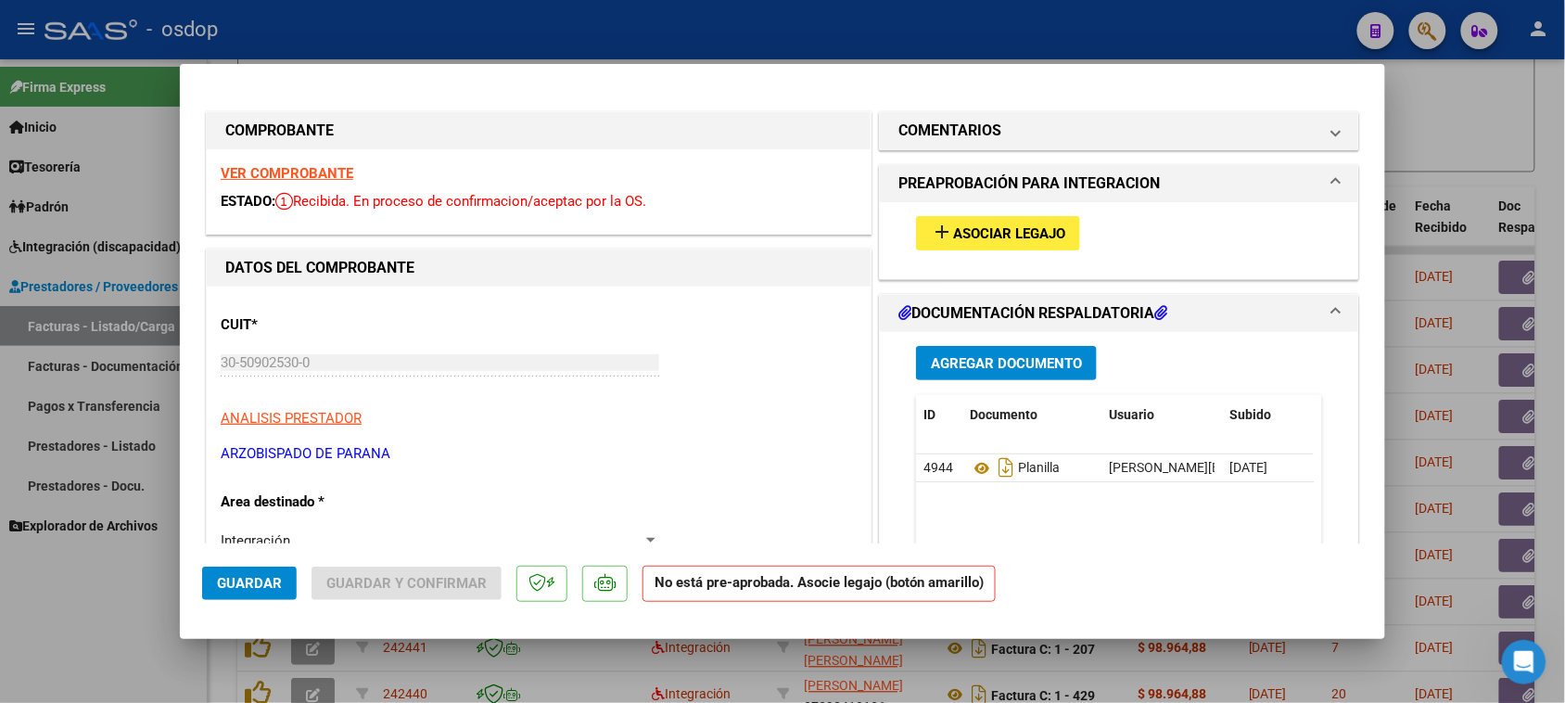
click at [297, 169] on strong "VER COMPROBANTE" at bounding box center [287, 173] width 133 height 17
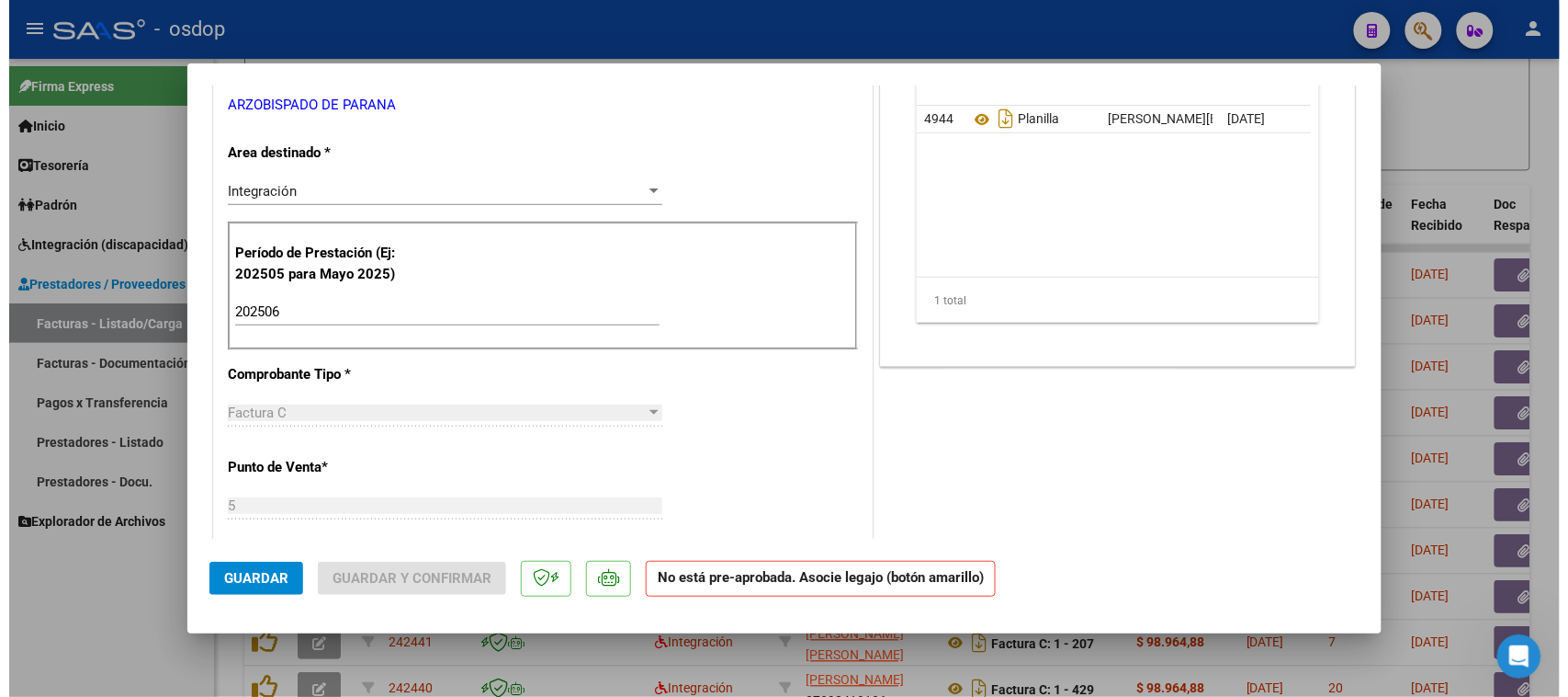
scroll to position [574, 0]
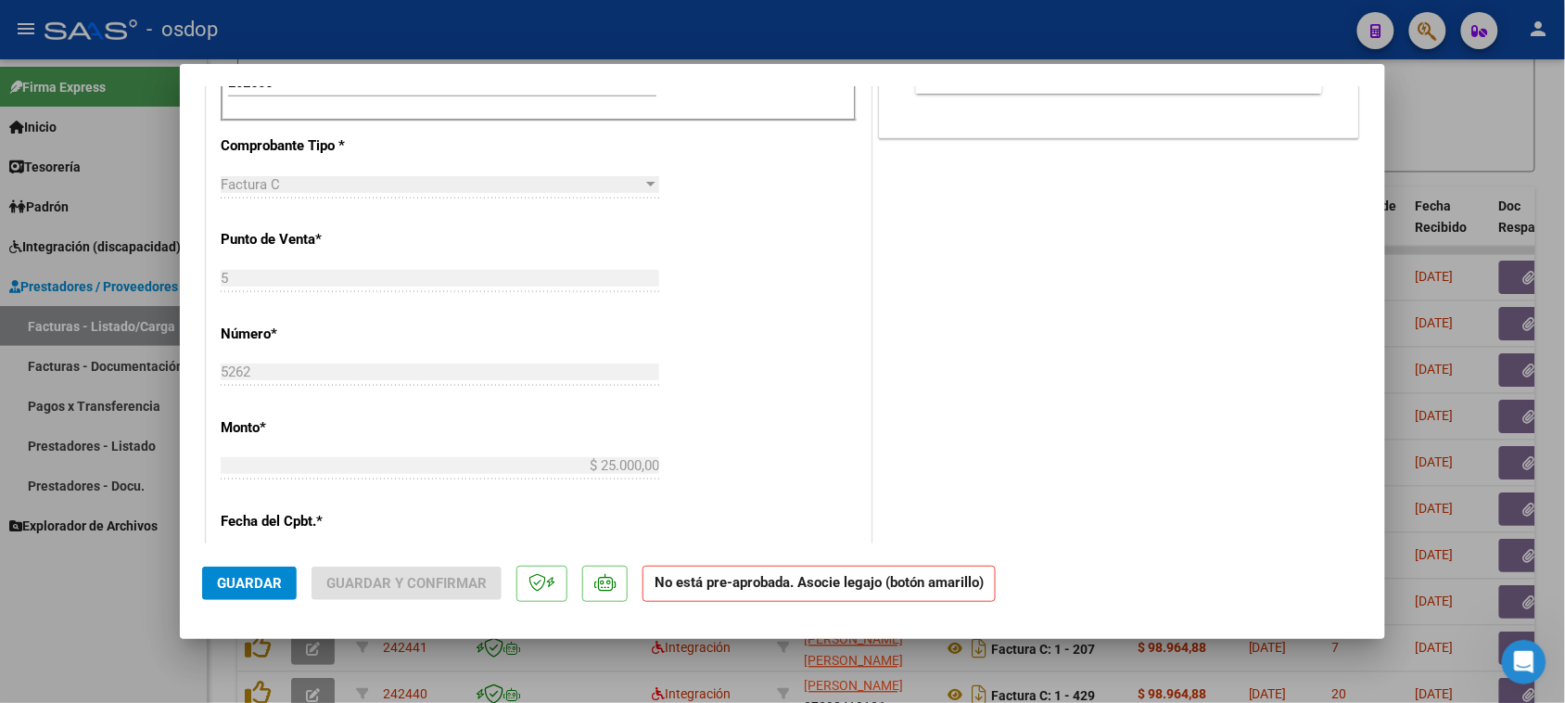
click at [120, 601] on div at bounding box center [782, 351] width 1565 height 703
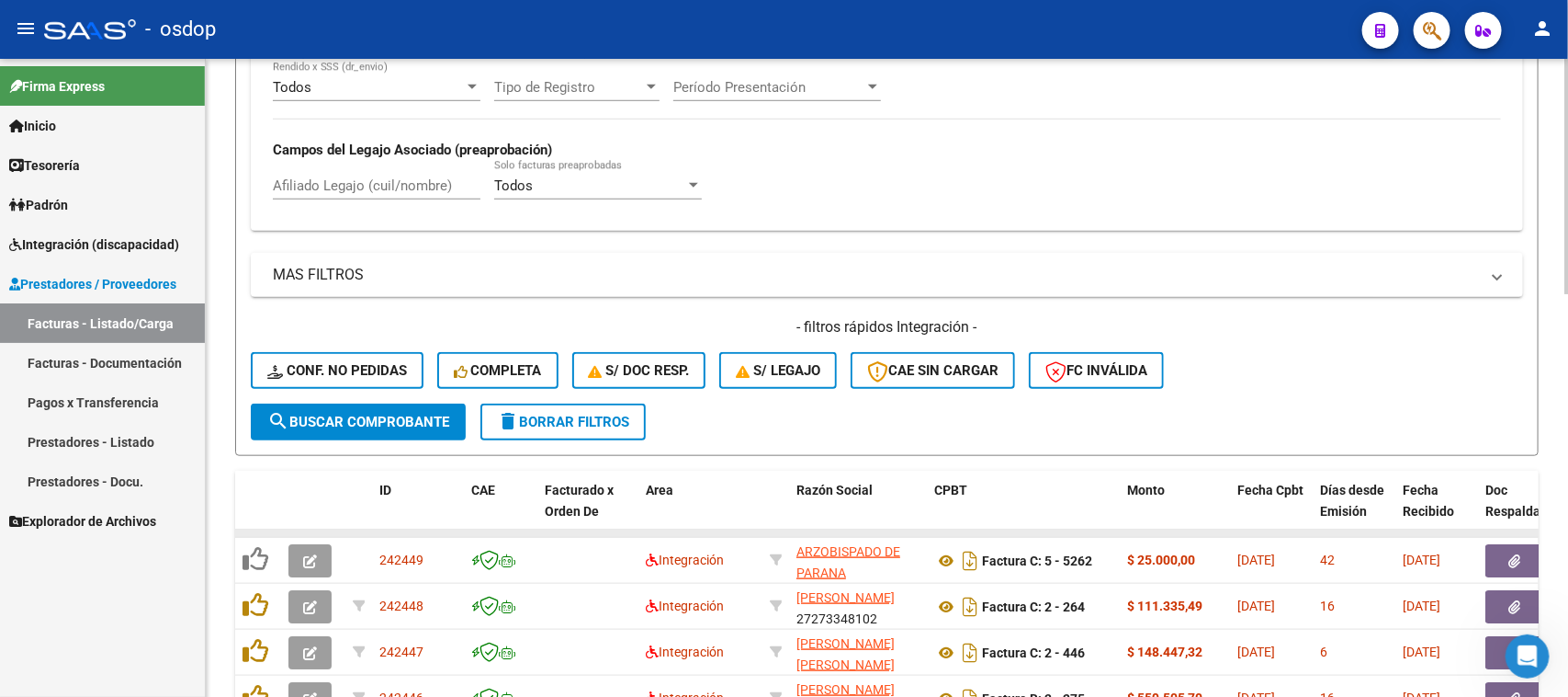
scroll to position [499, 0]
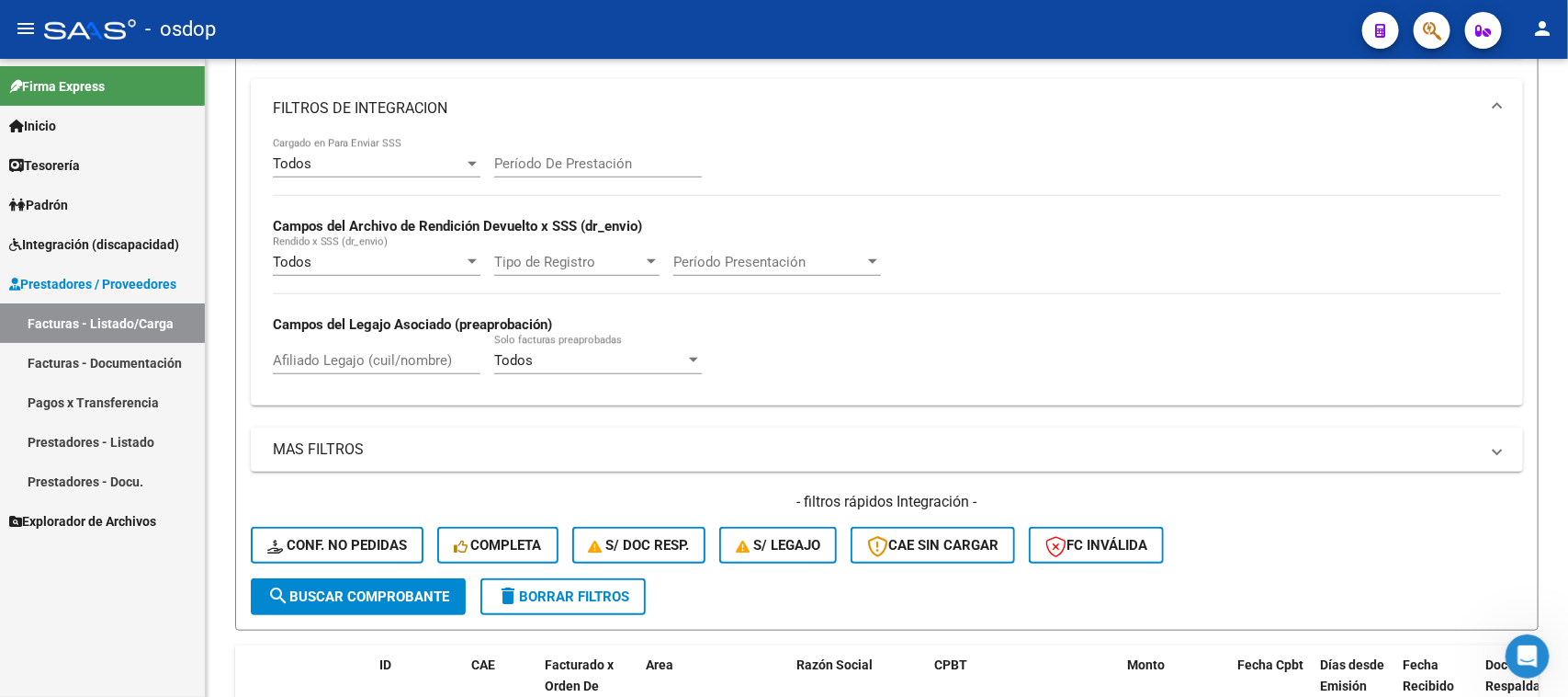
click at [122, 323] on link "Facturas - Listado/Carga" at bounding box center [102, 323] width 205 height 40
click at [364, 354] on input "Afiliado Legajo (cuil/nombre)" at bounding box center [376, 360] width 207 height 17
paste input "20170248326"
type input "20170248326"
click at [382, 597] on span "search Buscar Comprobante" at bounding box center [359, 596] width 182 height 17
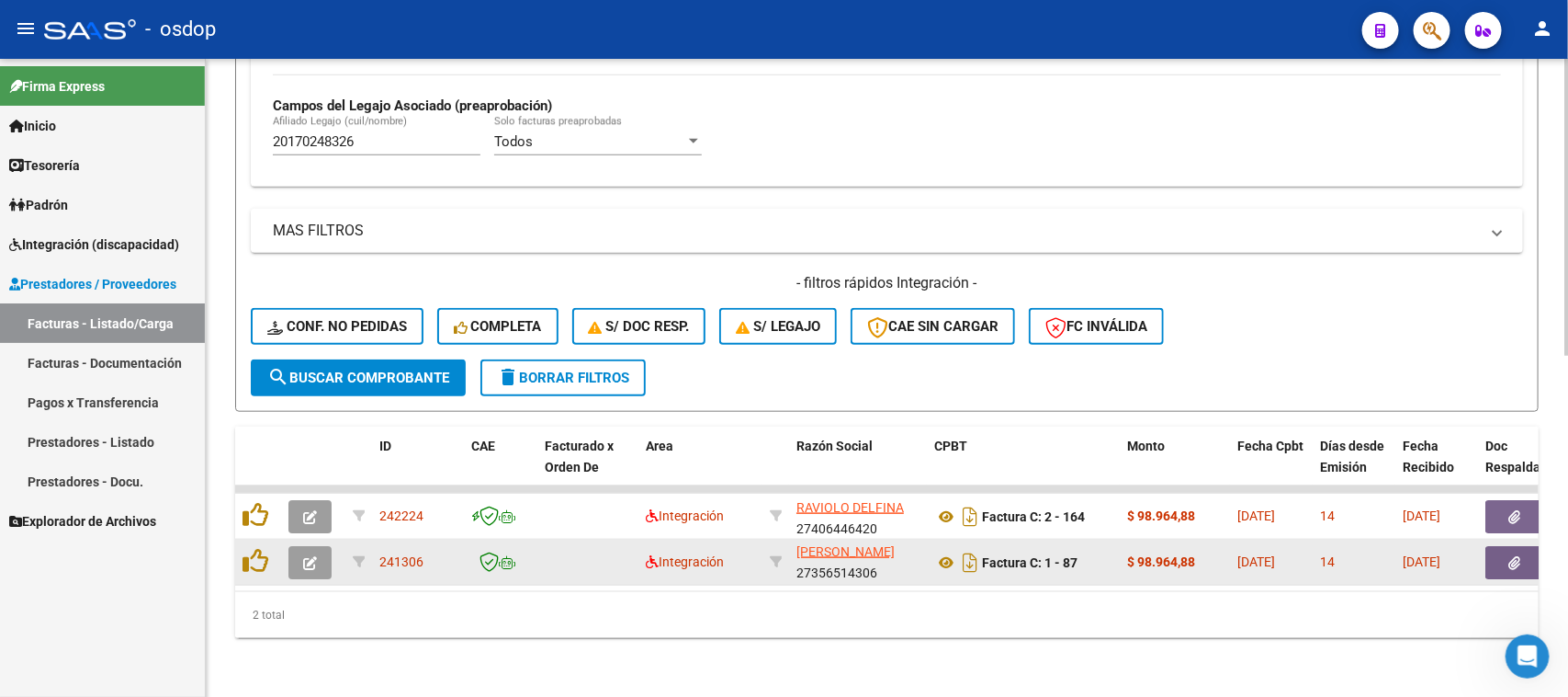
scroll to position [0, 0]
drag, startPoint x: 888, startPoint y: 557, endPoint x: 788, endPoint y: 539, distance: 101.6
click at [789, 539] on datatable-body-cell "BLAS MARIA EMILIA 27356514306" at bounding box center [857, 561] width 138 height 45
click at [1076, 559] on datatable-body-cell "Factura C: 1 - 87" at bounding box center [1023, 561] width 193 height 45
drag, startPoint x: 1085, startPoint y: 545, endPoint x: 986, endPoint y: 547, distance: 99.0
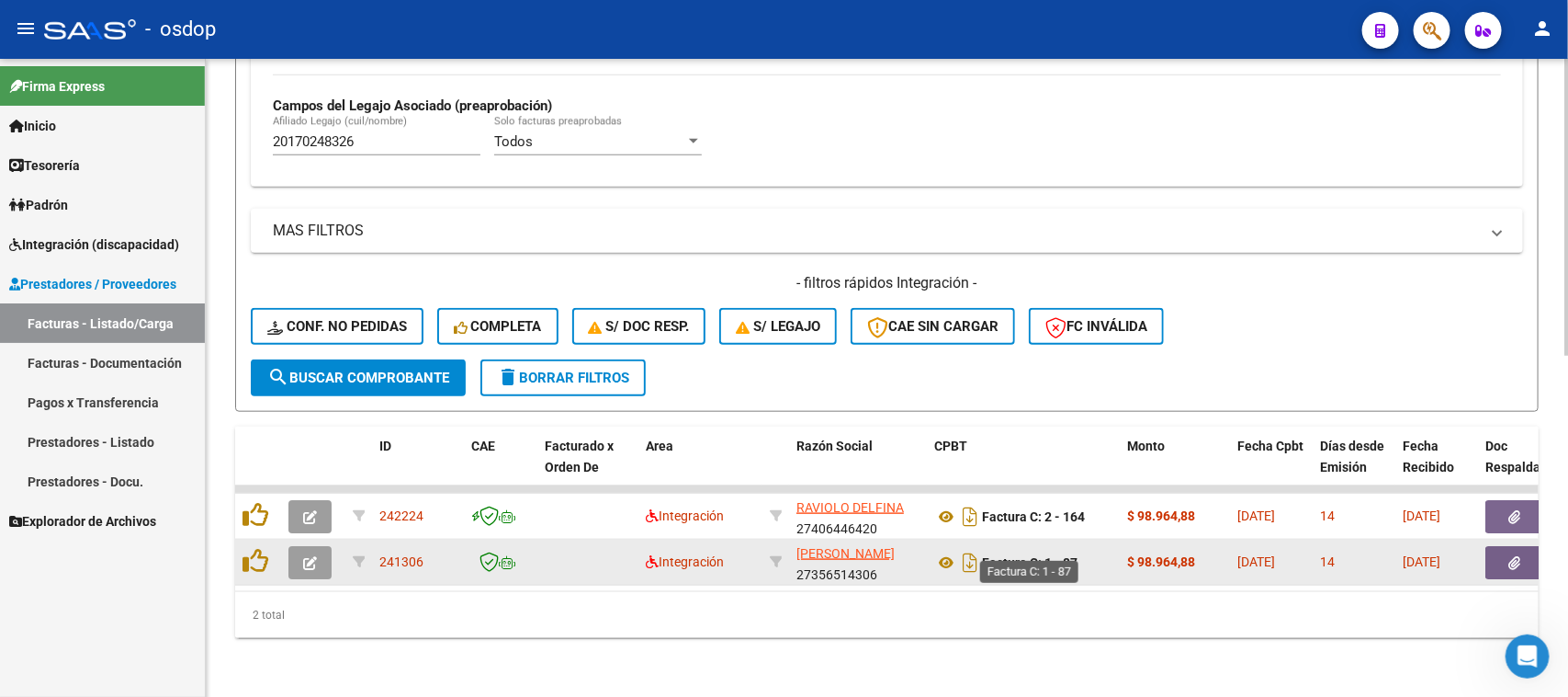
click at [986, 547] on div "Factura C: 1 - 87" at bounding box center [1024, 562] width 178 height 30
copy strong "Factura C: 1 - 87"
drag, startPoint x: 889, startPoint y: 552, endPoint x: 784, endPoint y: 534, distance: 106.5
copy div "BLAS MARIA EMILIA 27356514306"
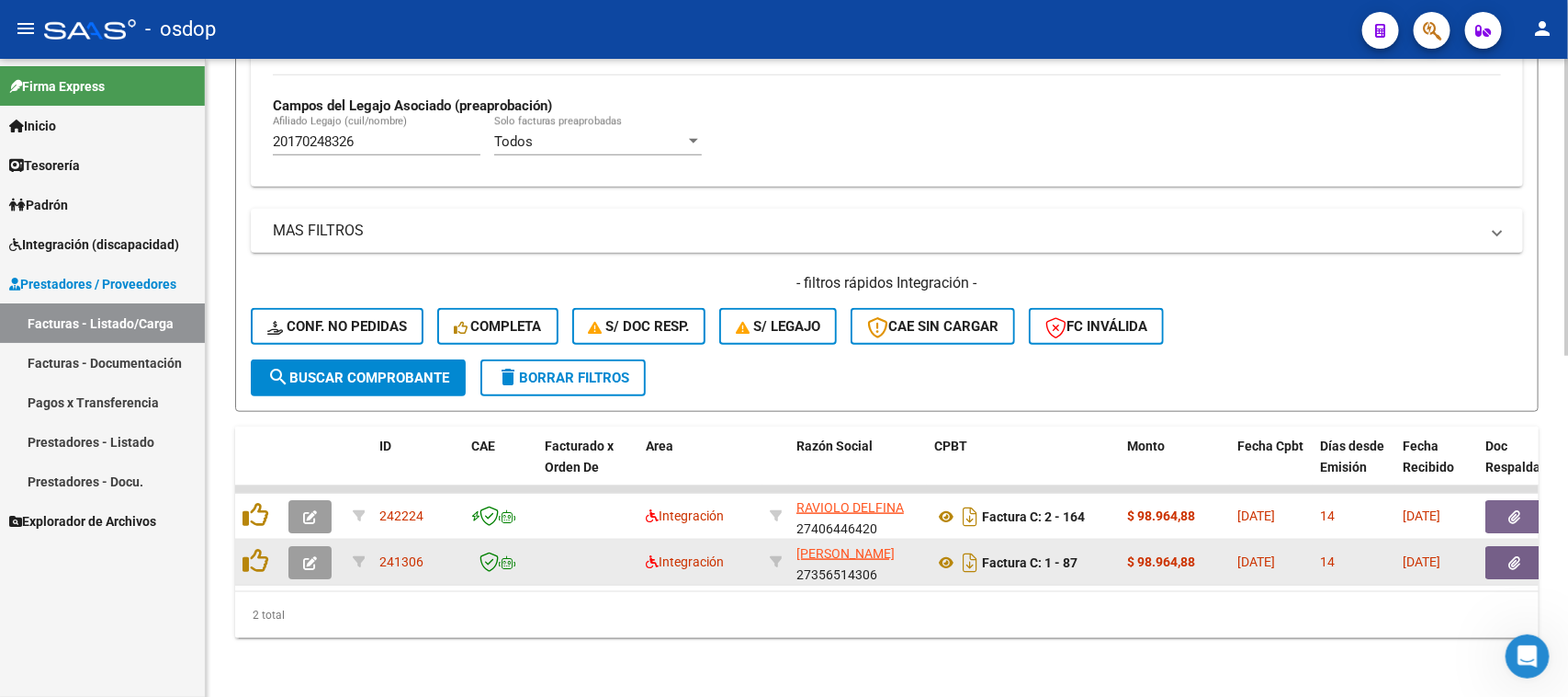
drag, startPoint x: 424, startPoint y: 547, endPoint x: 366, endPoint y: 546, distance: 58.0
copy div "241306"
click at [434, 551] on div "241306" at bounding box center [418, 561] width 77 height 21
drag, startPoint x: 425, startPoint y: 546, endPoint x: 380, endPoint y: 547, distance: 45.0
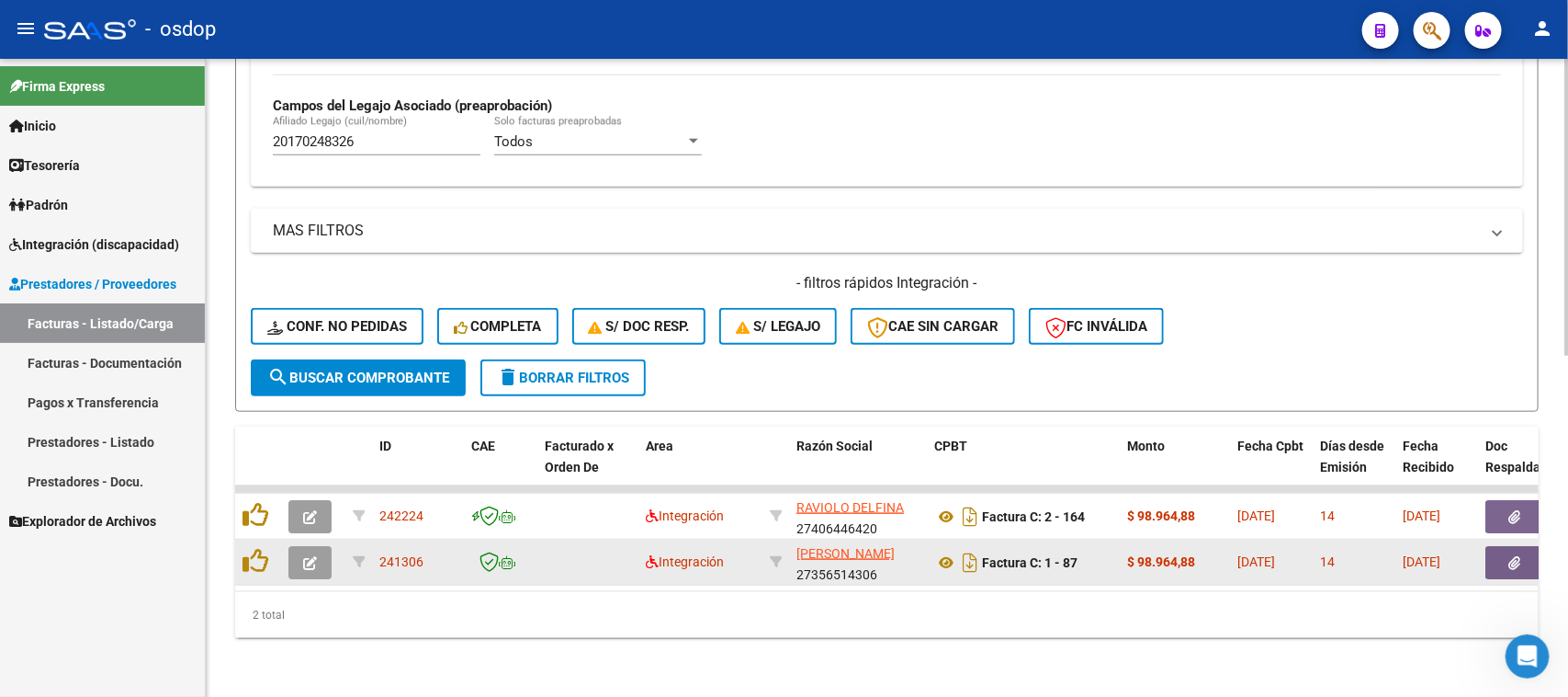
click at [380, 551] on div "241306" at bounding box center [418, 561] width 77 height 21
copy span "241306"
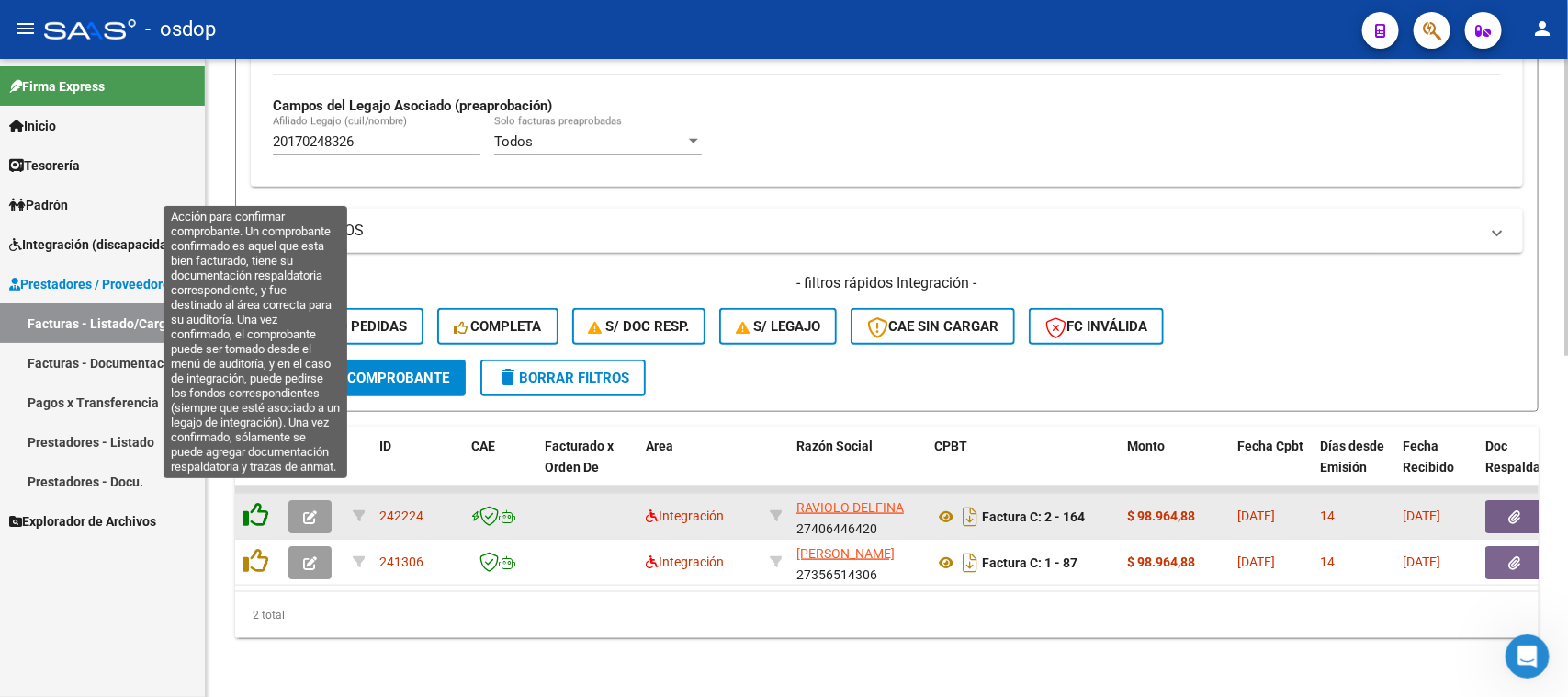
click at [260, 503] on icon at bounding box center [256, 515] width 26 height 26
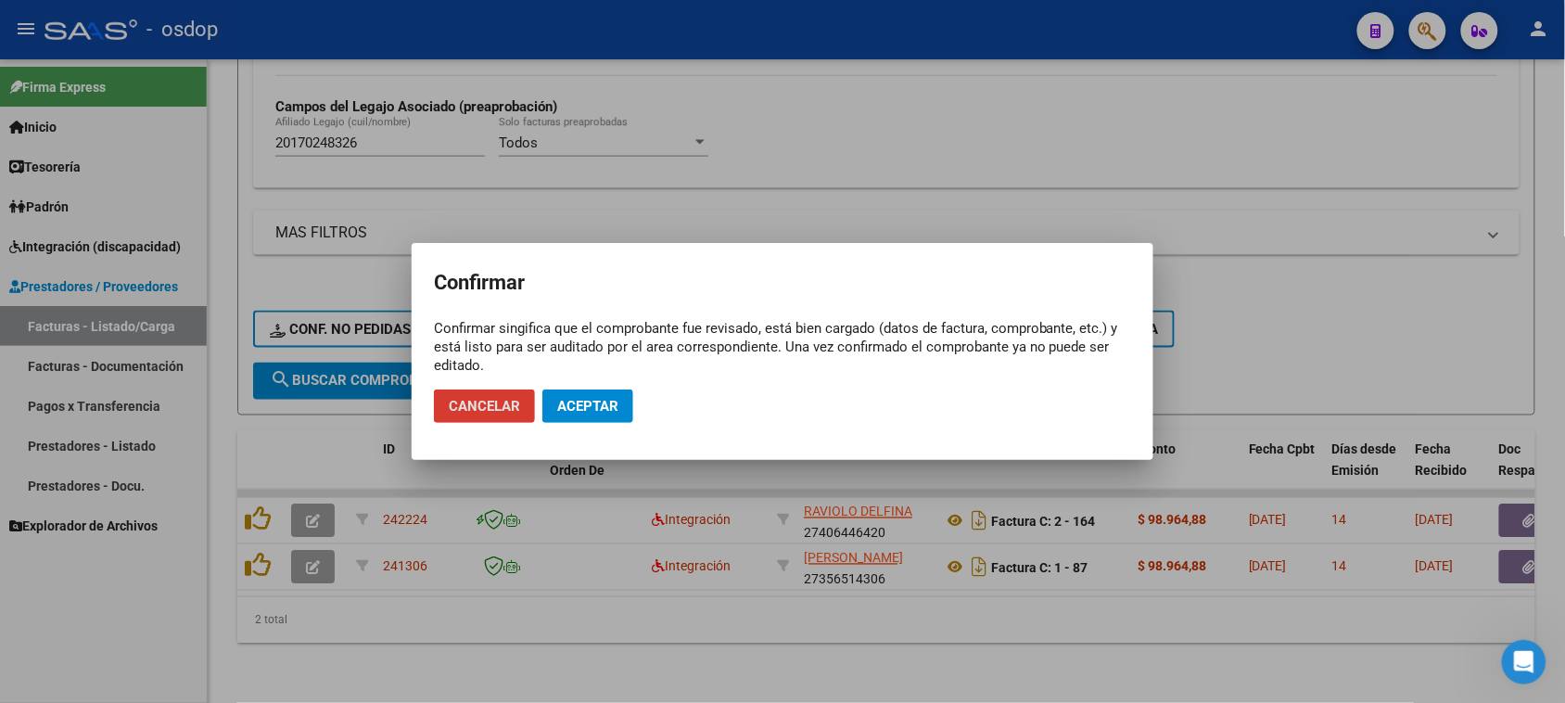
click at [579, 411] on span "Aceptar" at bounding box center [587, 406] width 61 height 17
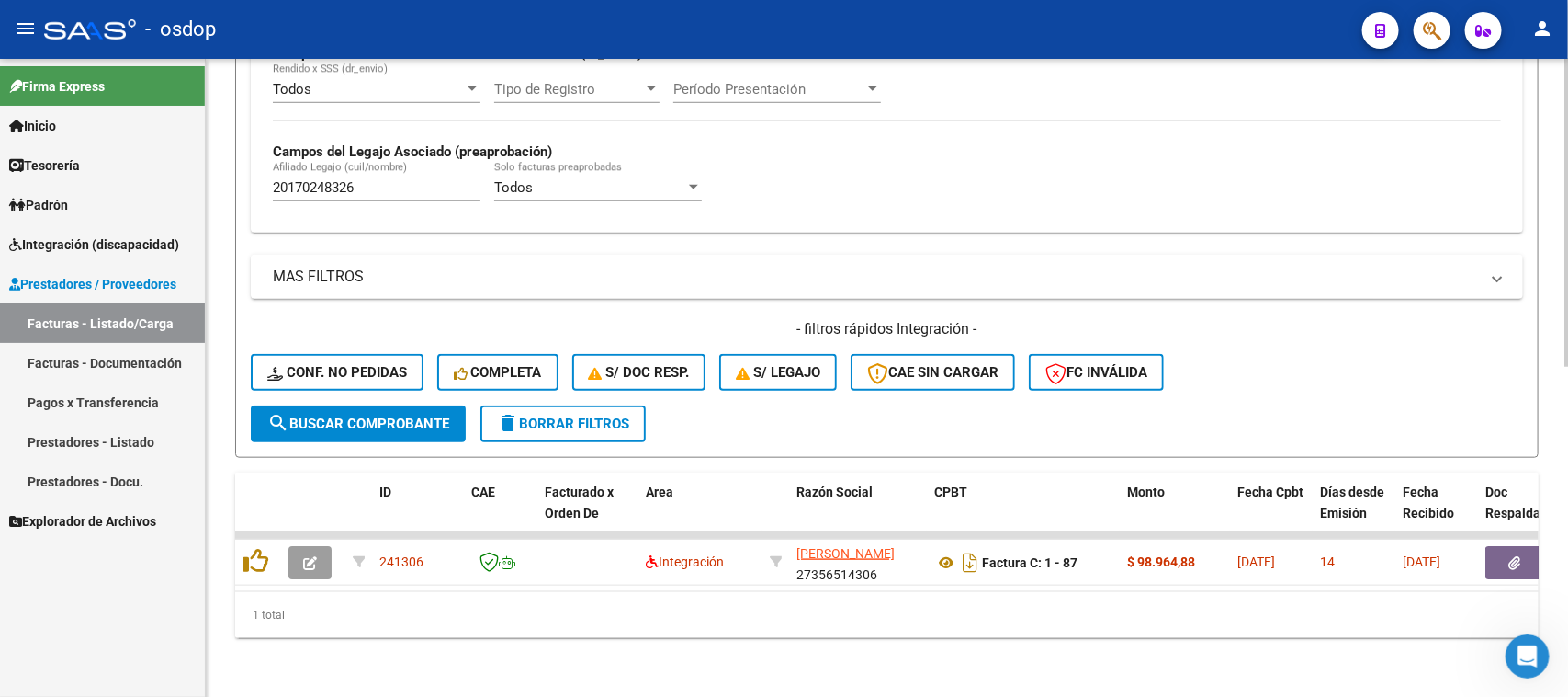
scroll to position [683, 0]
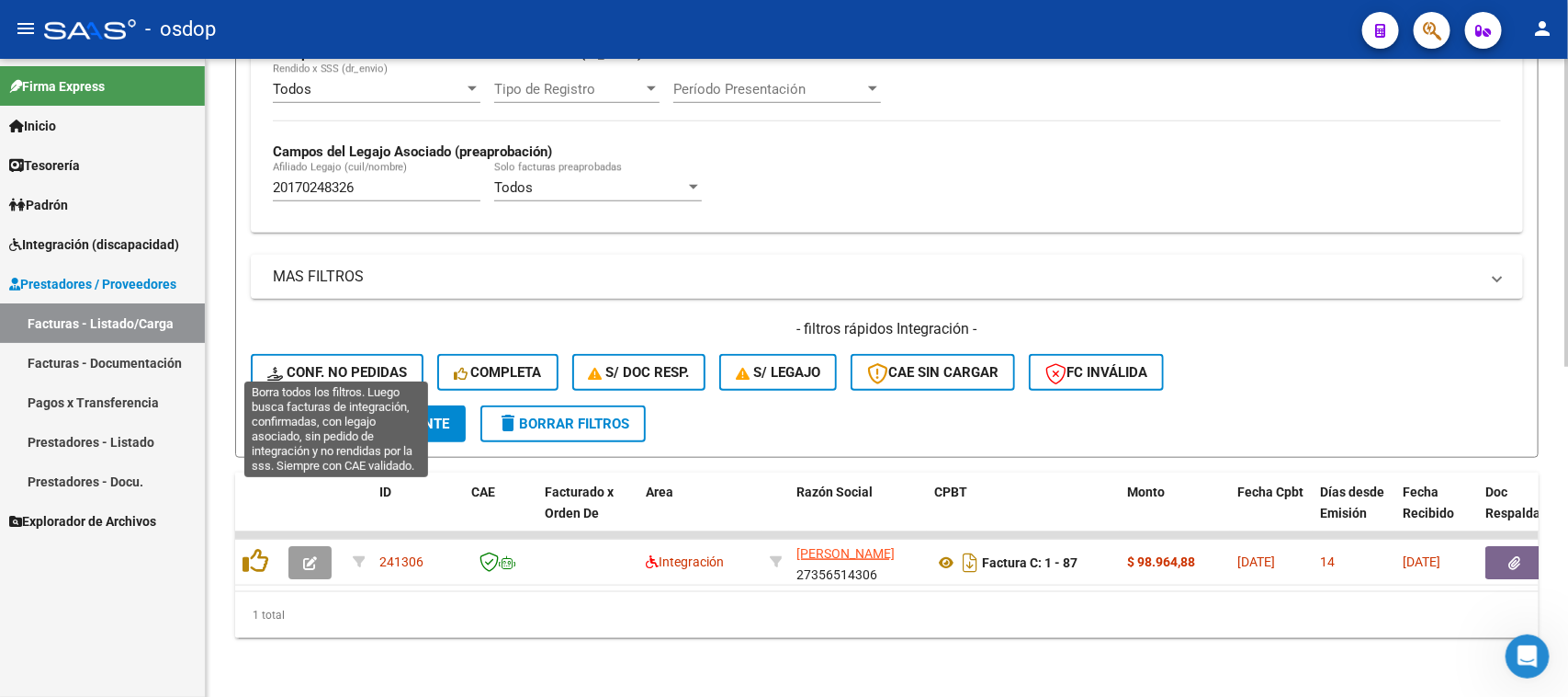
click at [333, 364] on span "Conf. no pedidas" at bounding box center [337, 372] width 140 height 17
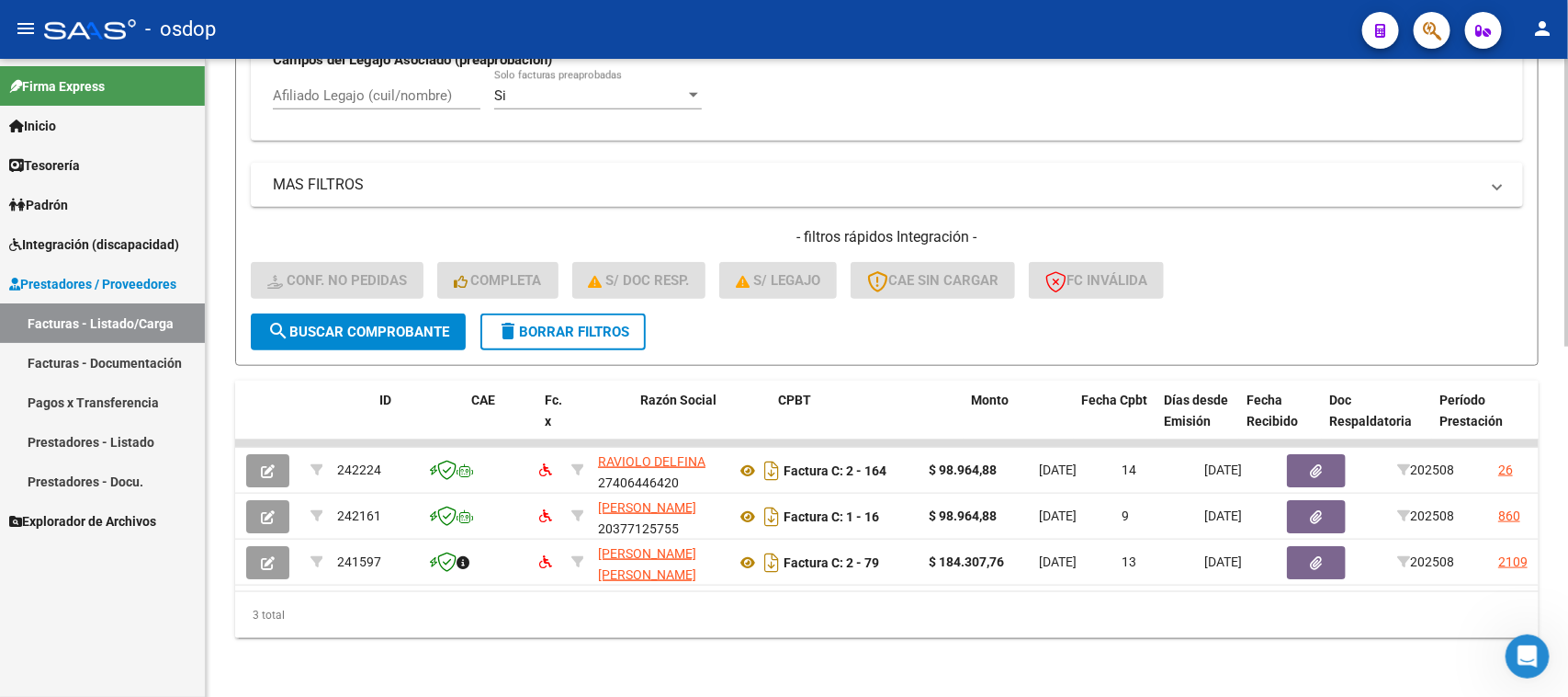
scroll to position [0, 0]
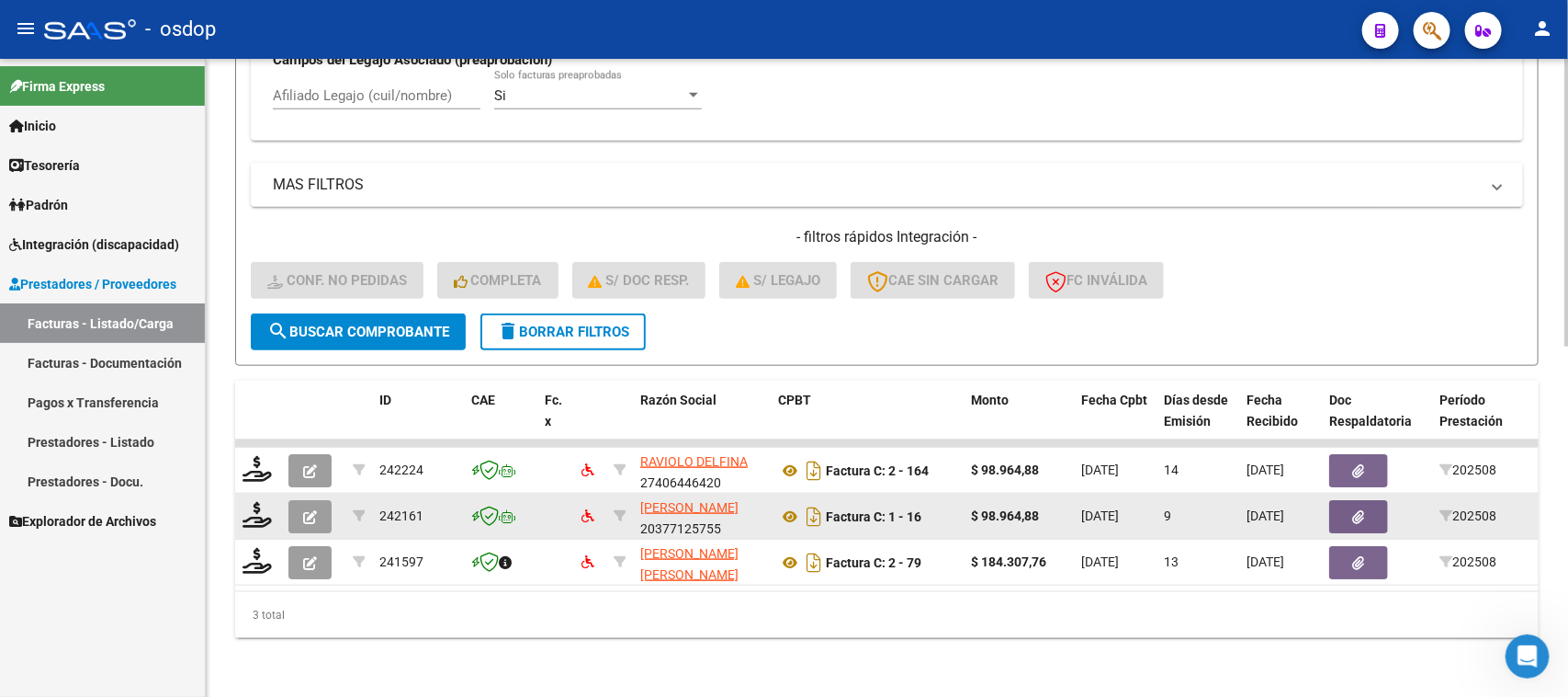
click at [300, 502] on button "button" at bounding box center [310, 516] width 44 height 33
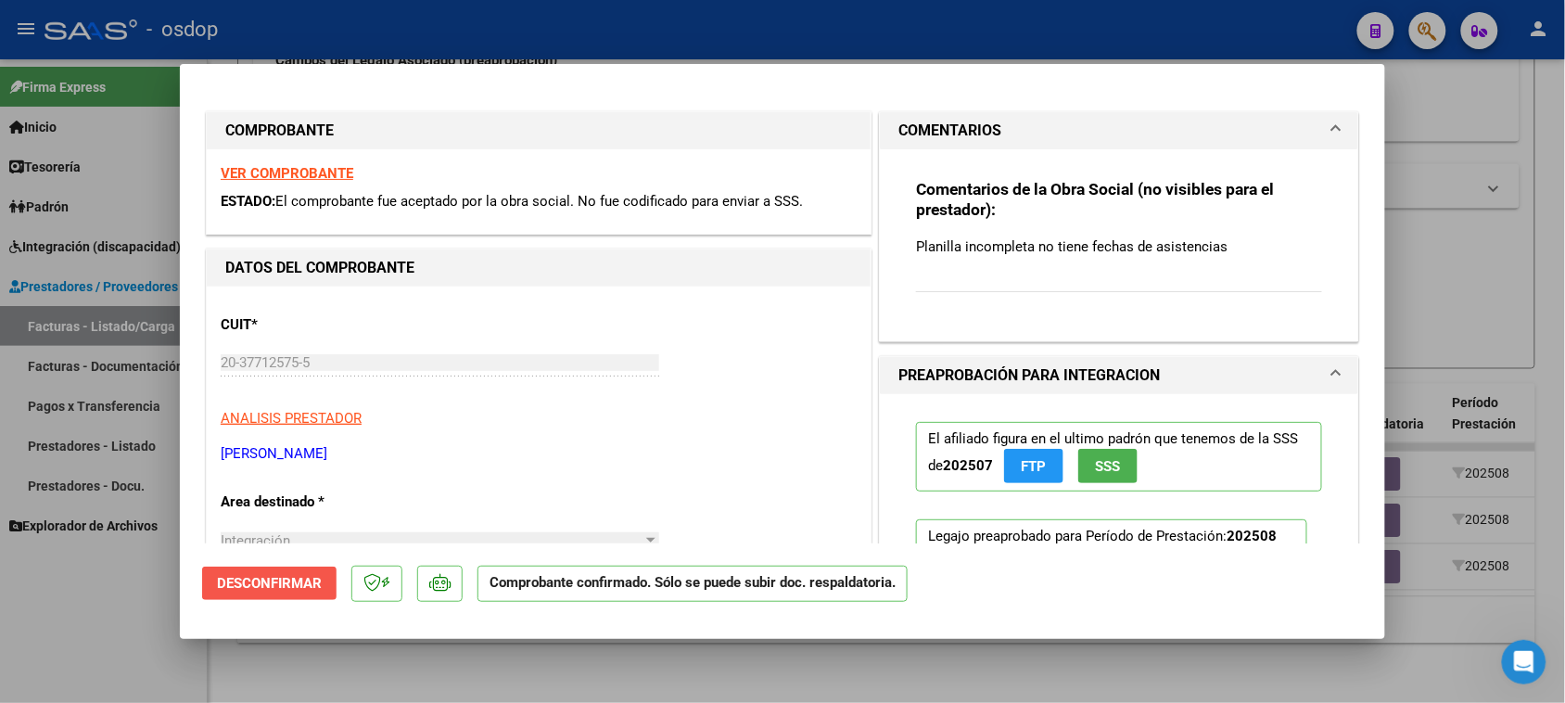
click at [311, 589] on span "Desconfirmar" at bounding box center [269, 583] width 105 height 17
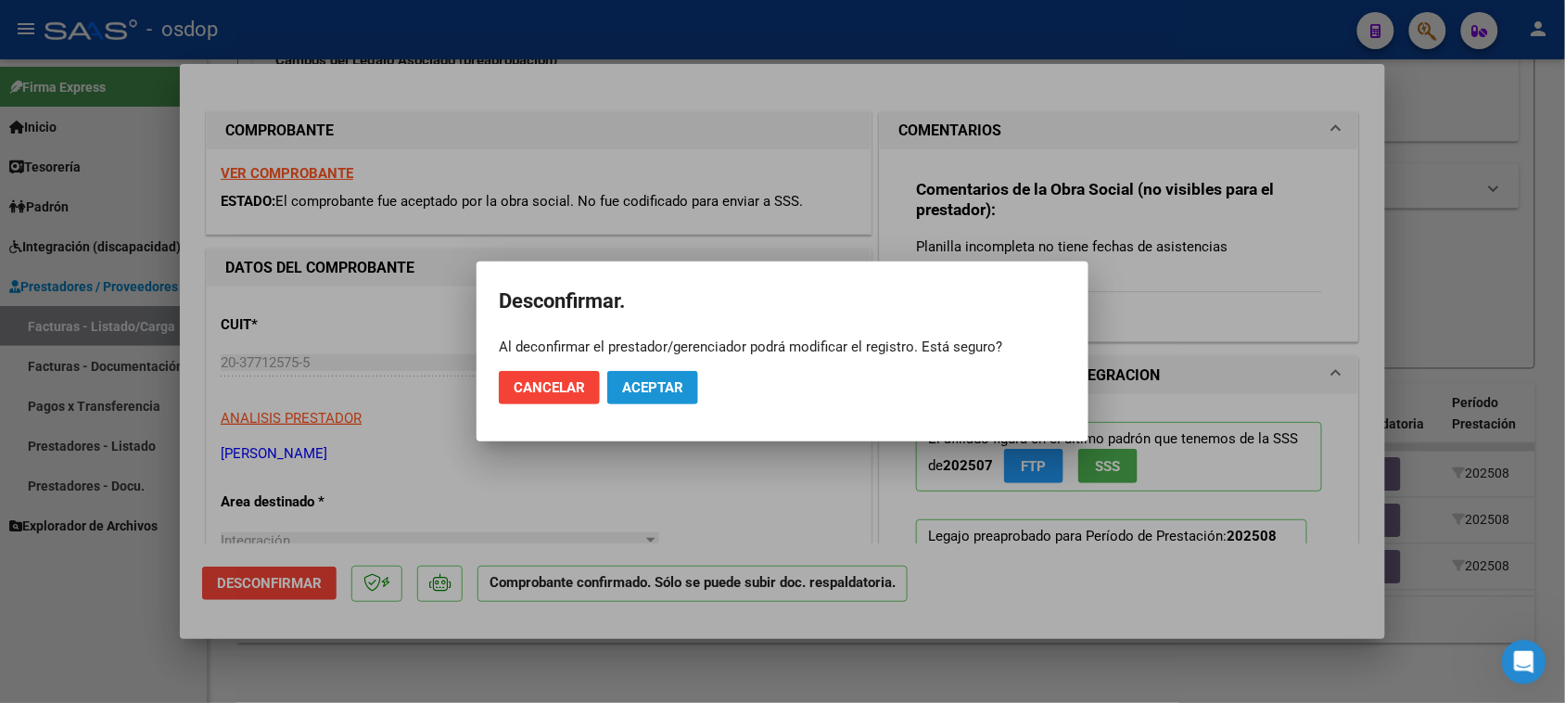
click at [642, 394] on span "Aceptar" at bounding box center [652, 387] width 61 height 17
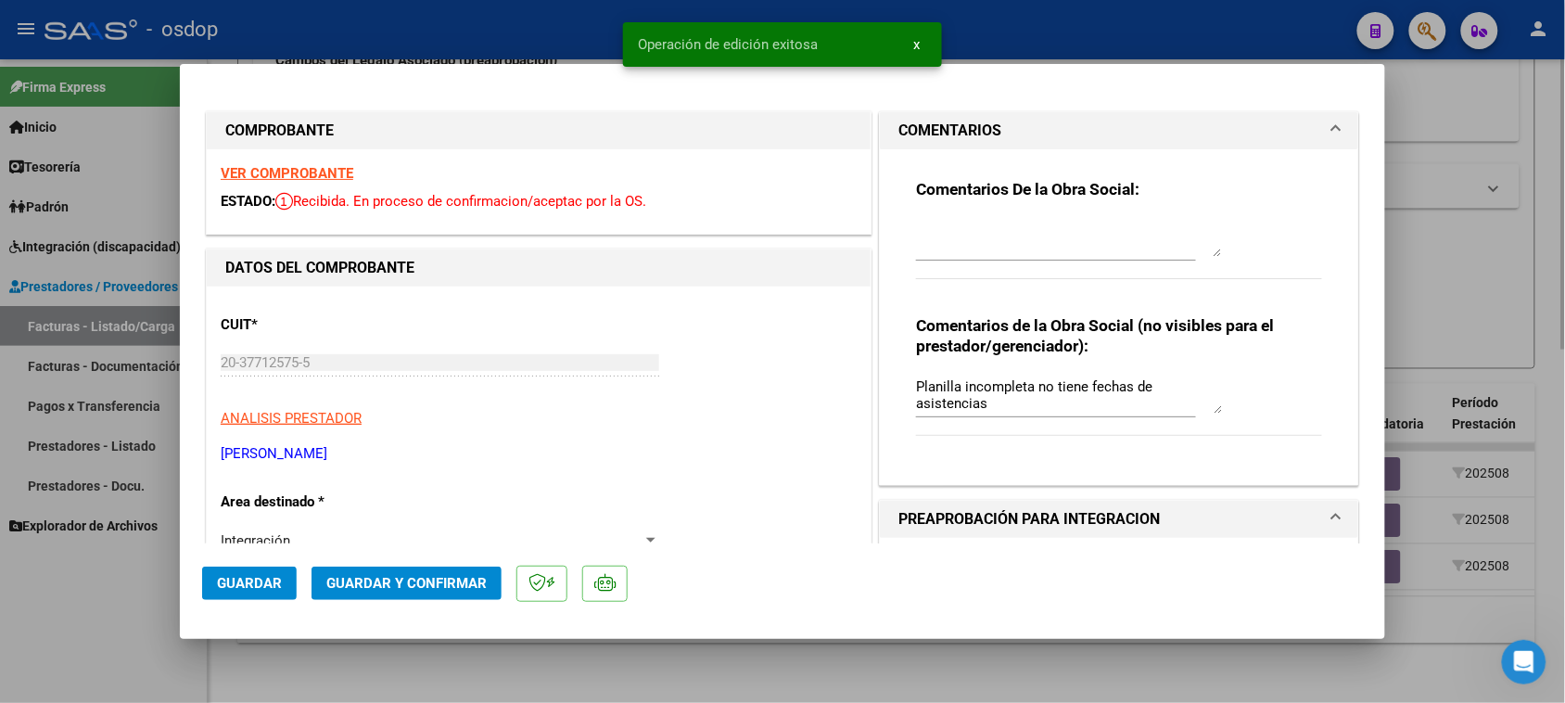
click at [434, 681] on div at bounding box center [782, 351] width 1565 height 703
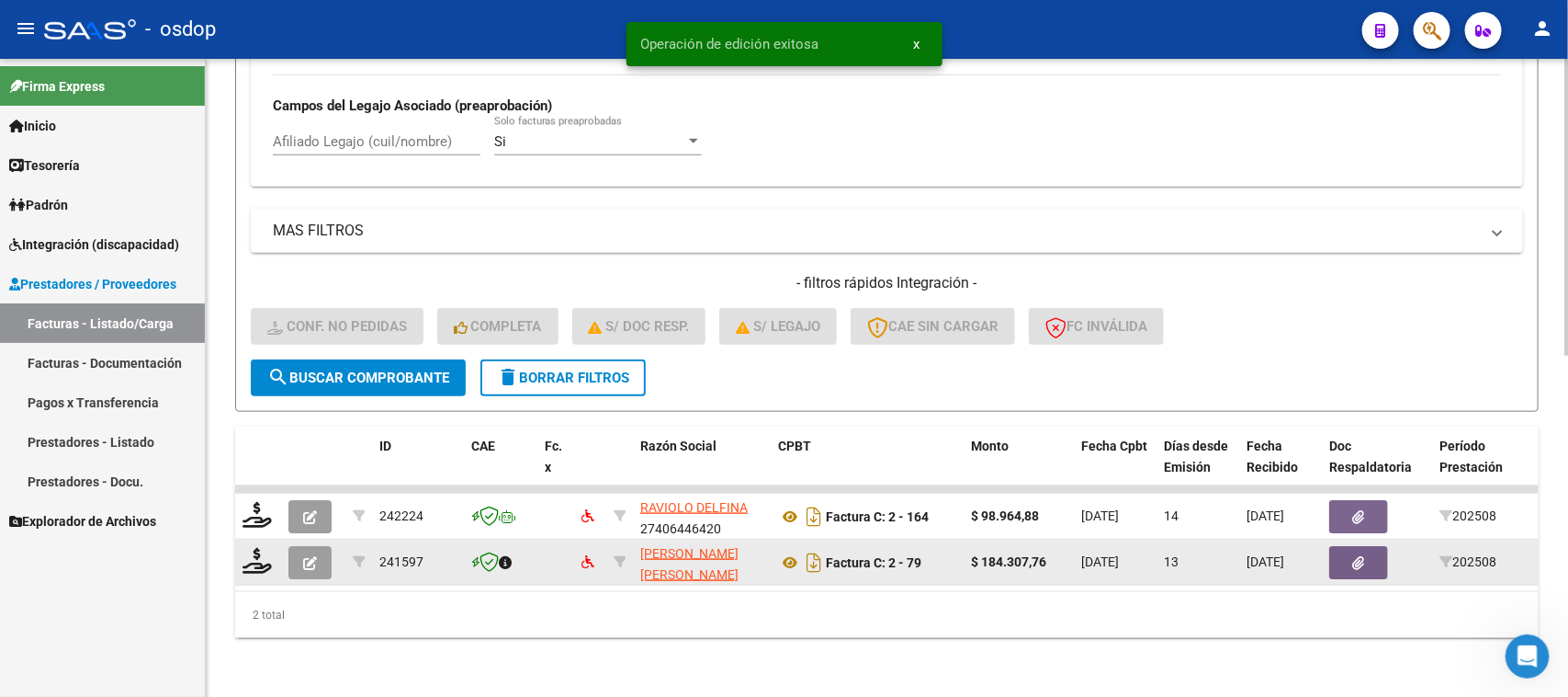
scroll to position [729, 0]
click at [309, 556] on icon "button" at bounding box center [310, 563] width 14 height 14
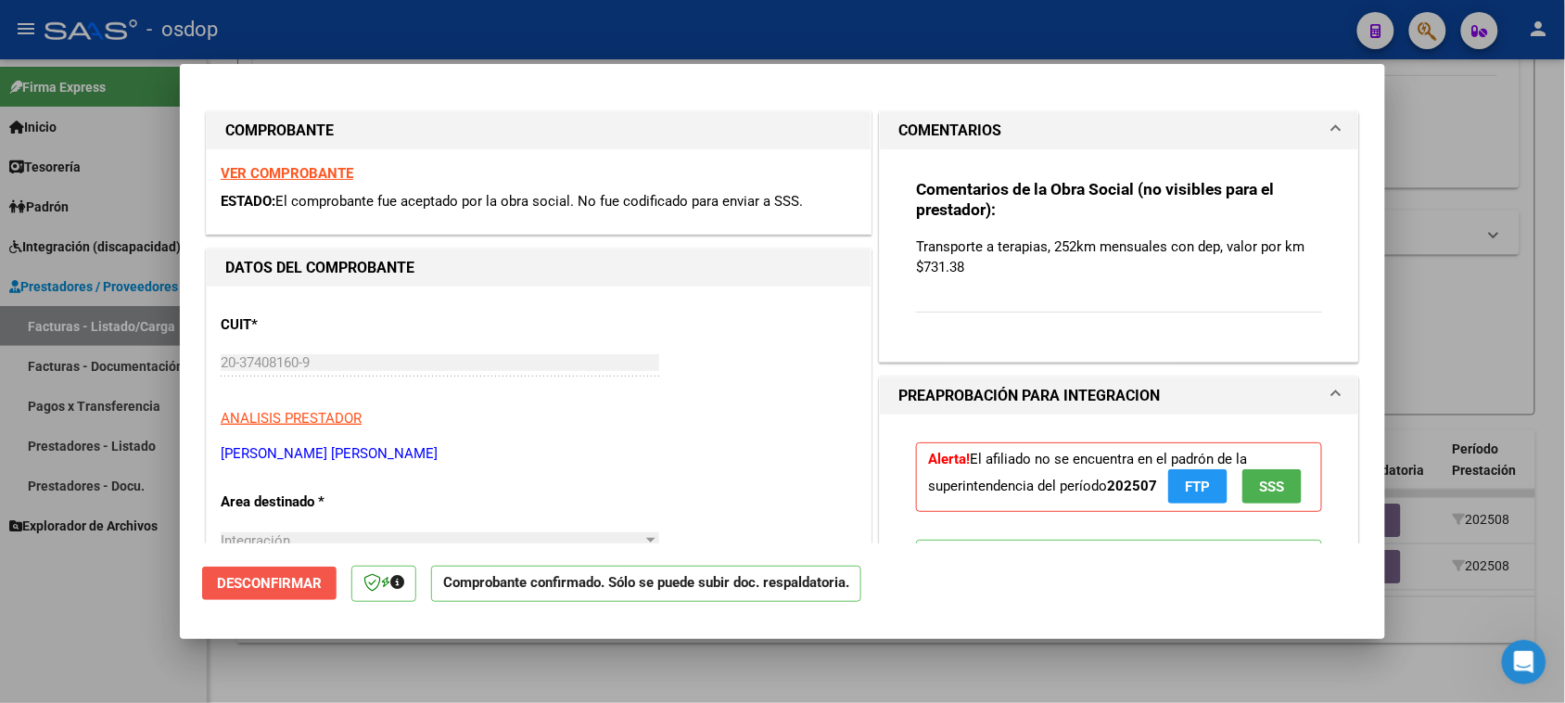
click at [297, 584] on span "Desconfirmar" at bounding box center [269, 583] width 105 height 17
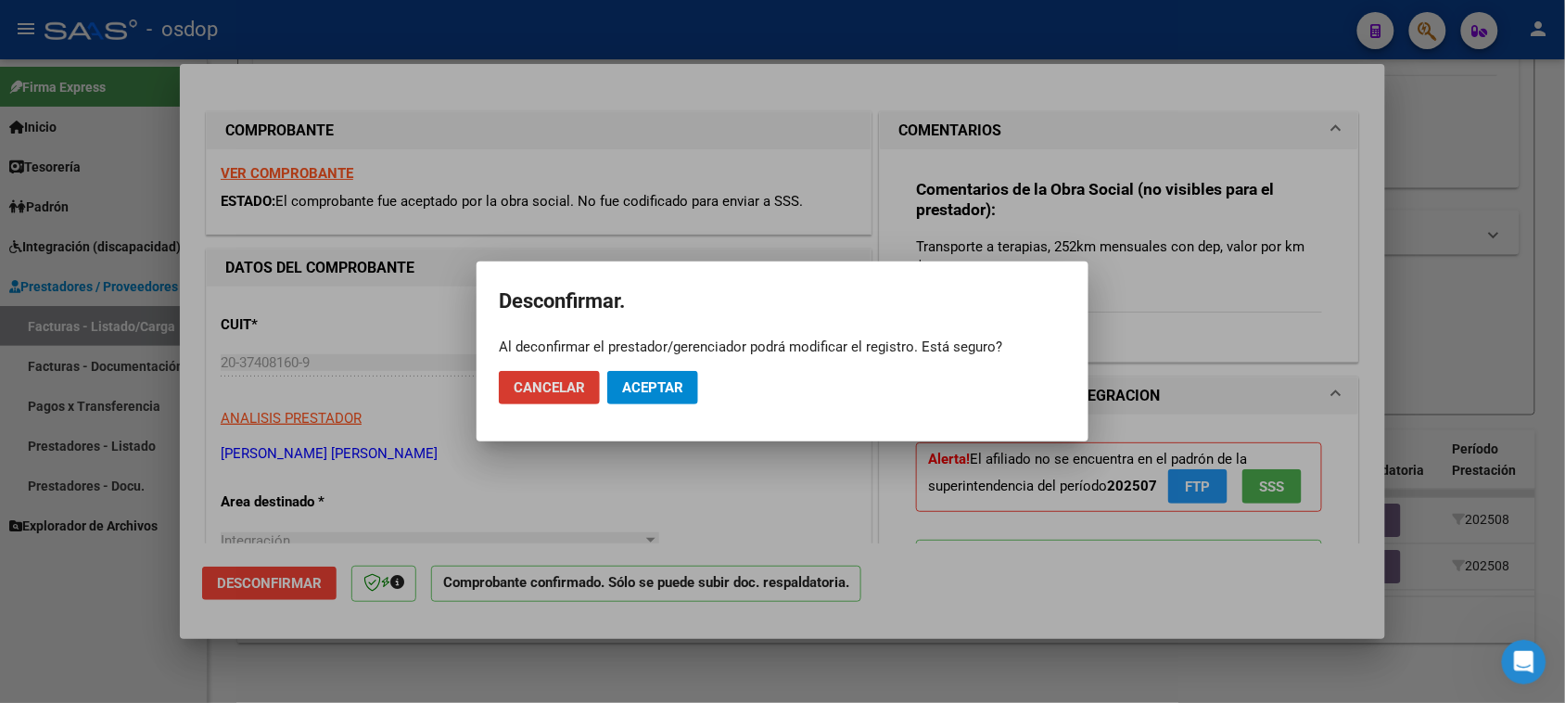
click at [630, 394] on span "Aceptar" at bounding box center [652, 387] width 61 height 17
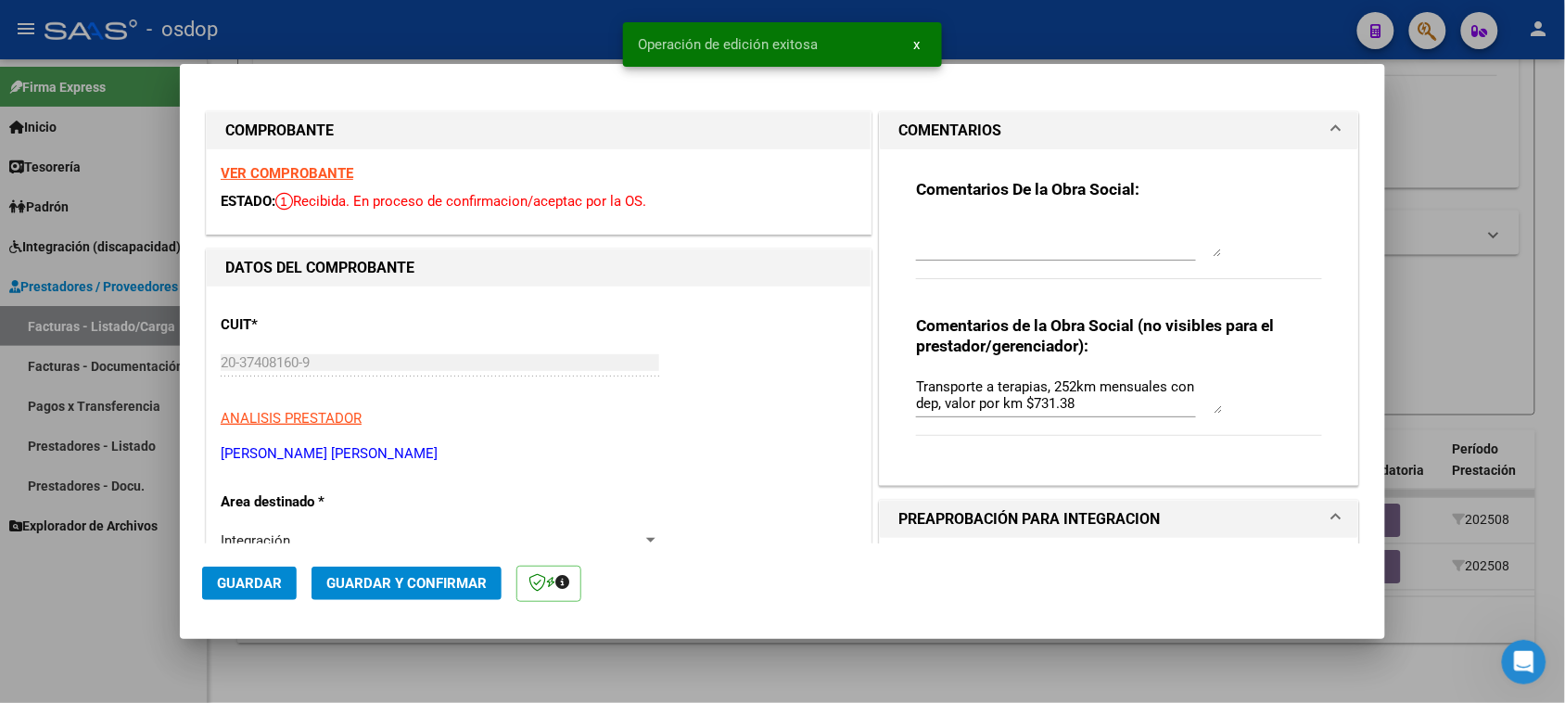
click at [649, 686] on div at bounding box center [782, 351] width 1565 height 703
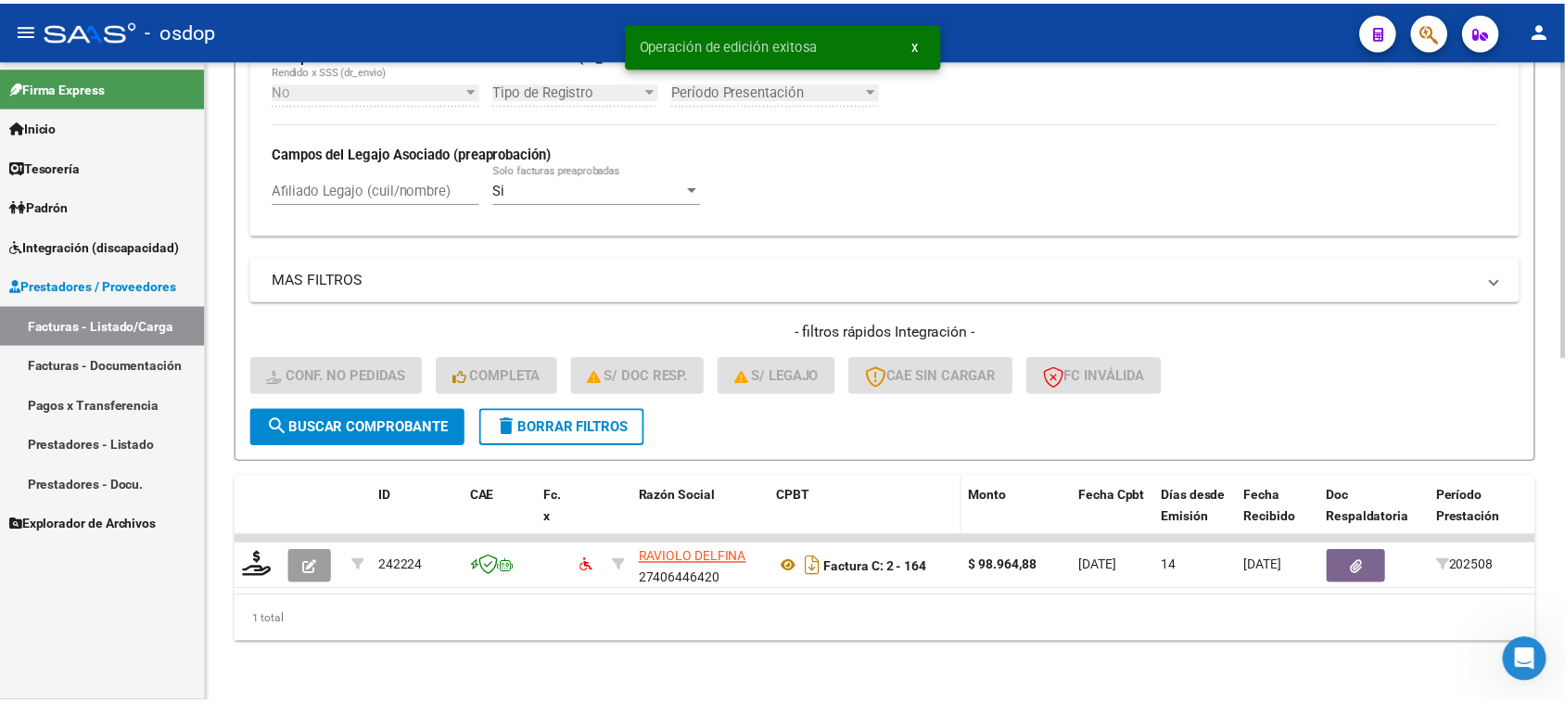
scroll to position [689, 0]
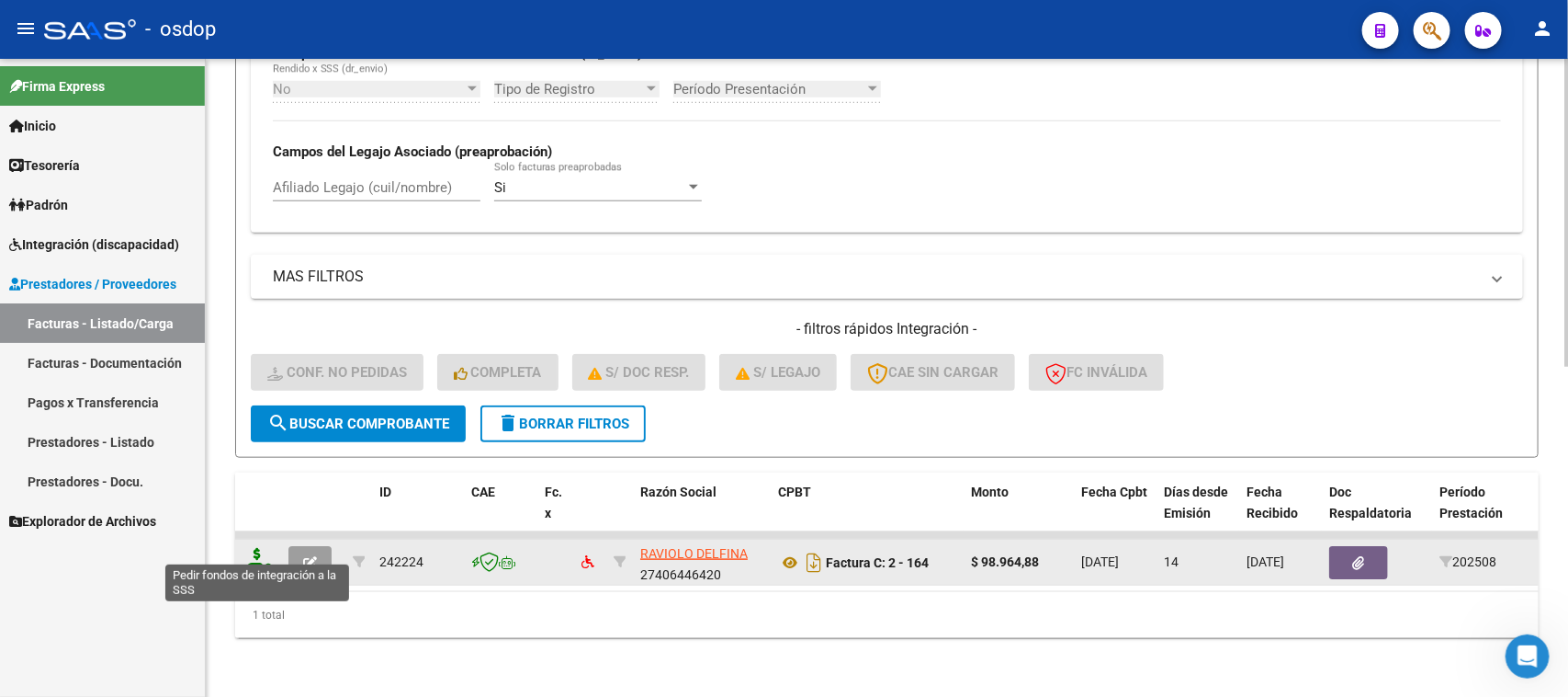
click at [251, 547] on icon at bounding box center [258, 560] width 30 height 26
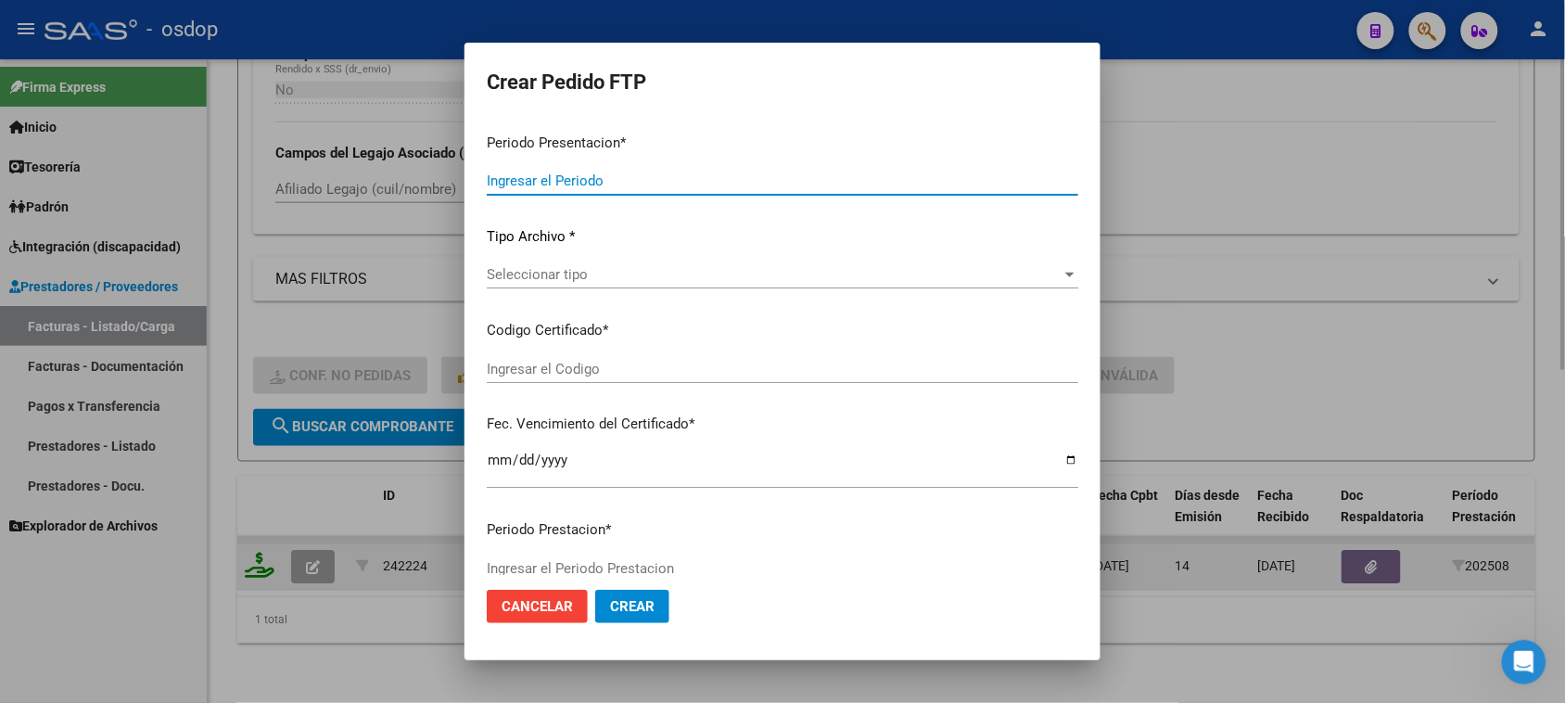
type input "202508"
type input "$ 98.964,88"
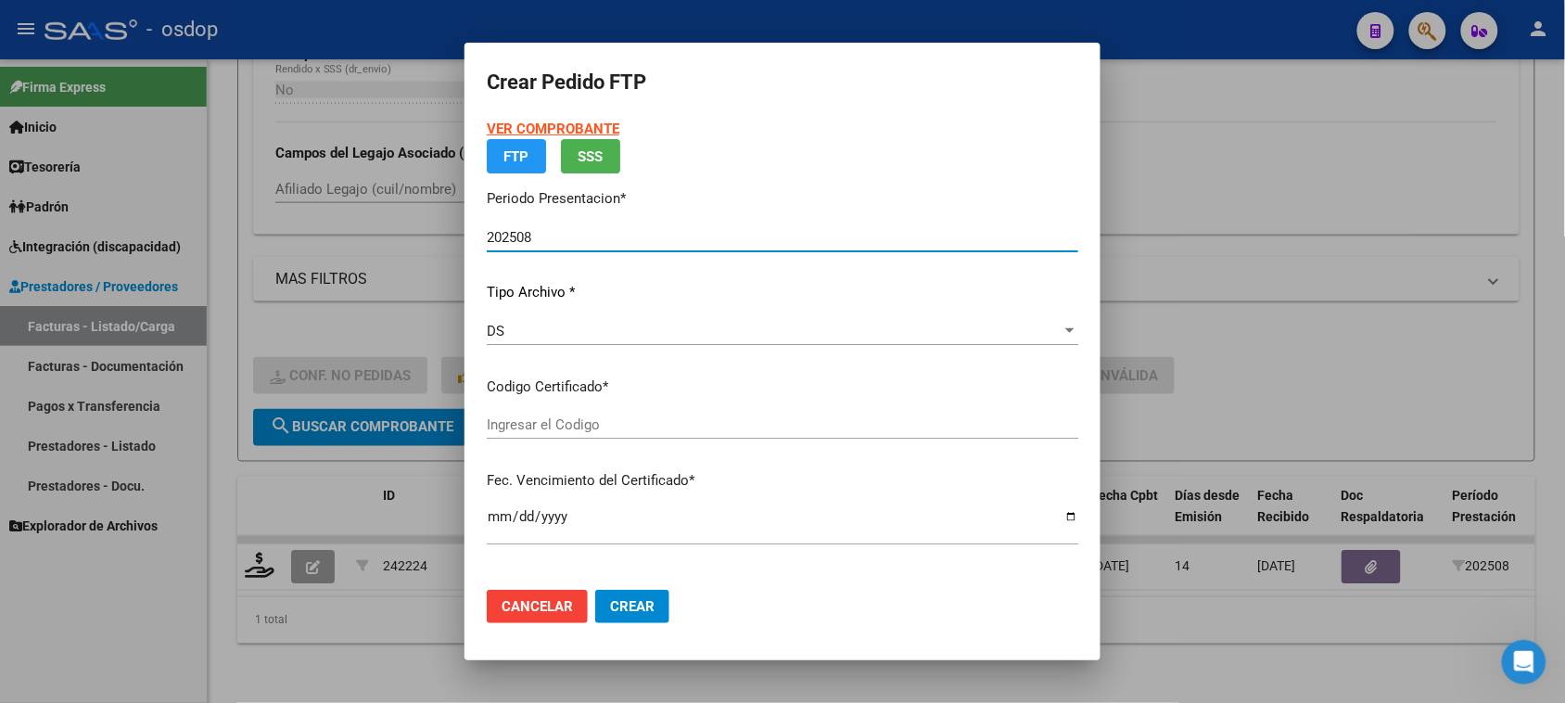
type input "1842265929"
type input "2032-03-11"
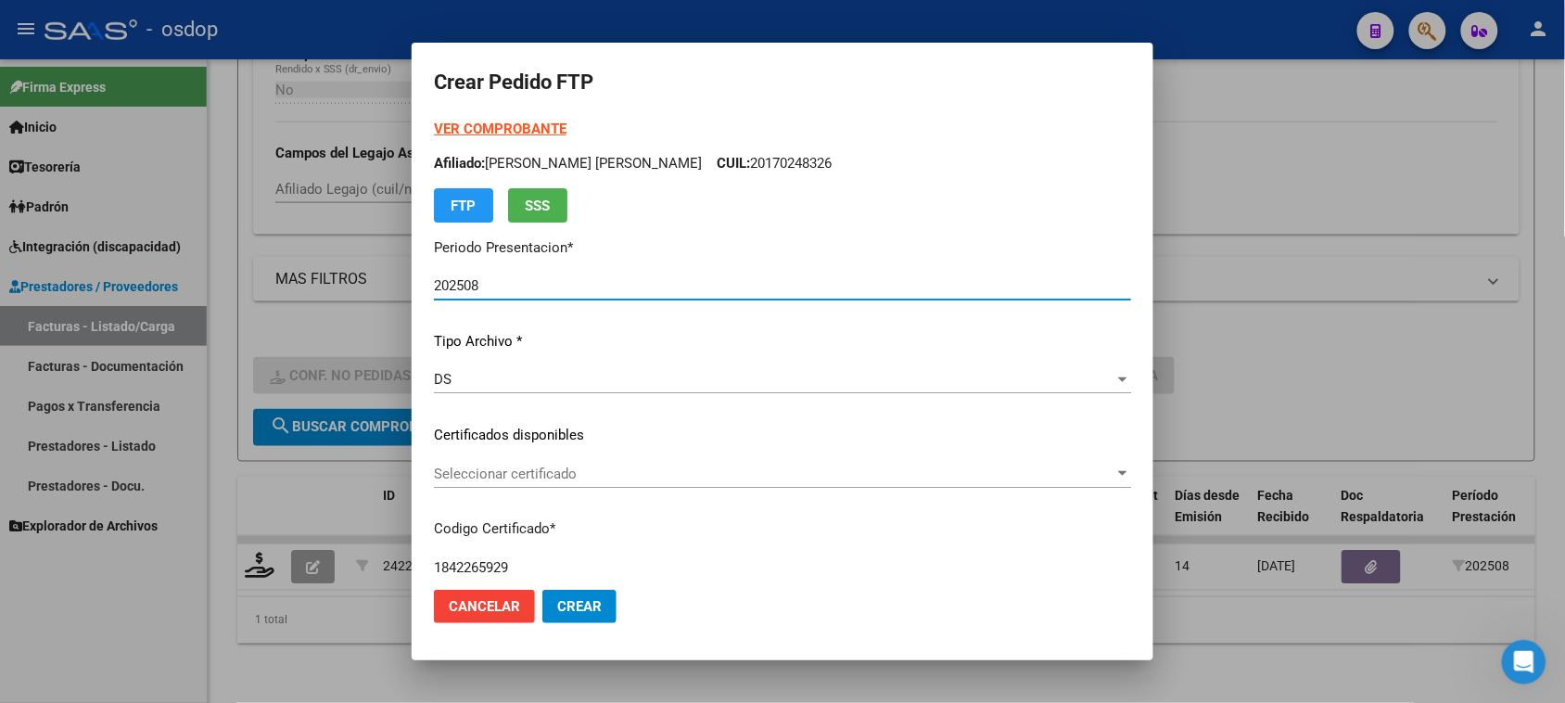
click at [622, 479] on span "Seleccionar certificado" at bounding box center [774, 473] width 680 height 17
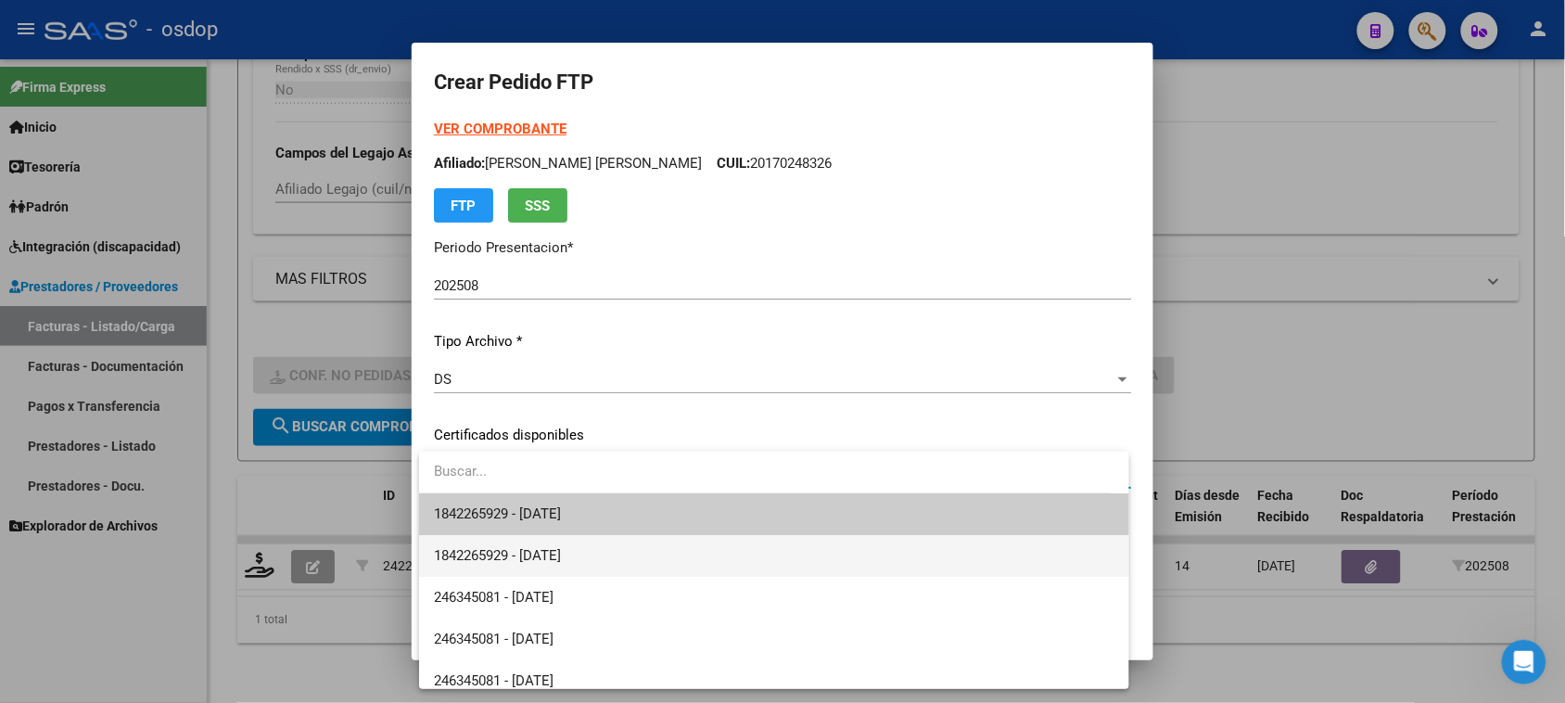
click at [613, 535] on span "1842265929 - 2032-03-11" at bounding box center [773, 556] width 679 height 42
type input "1842265929"
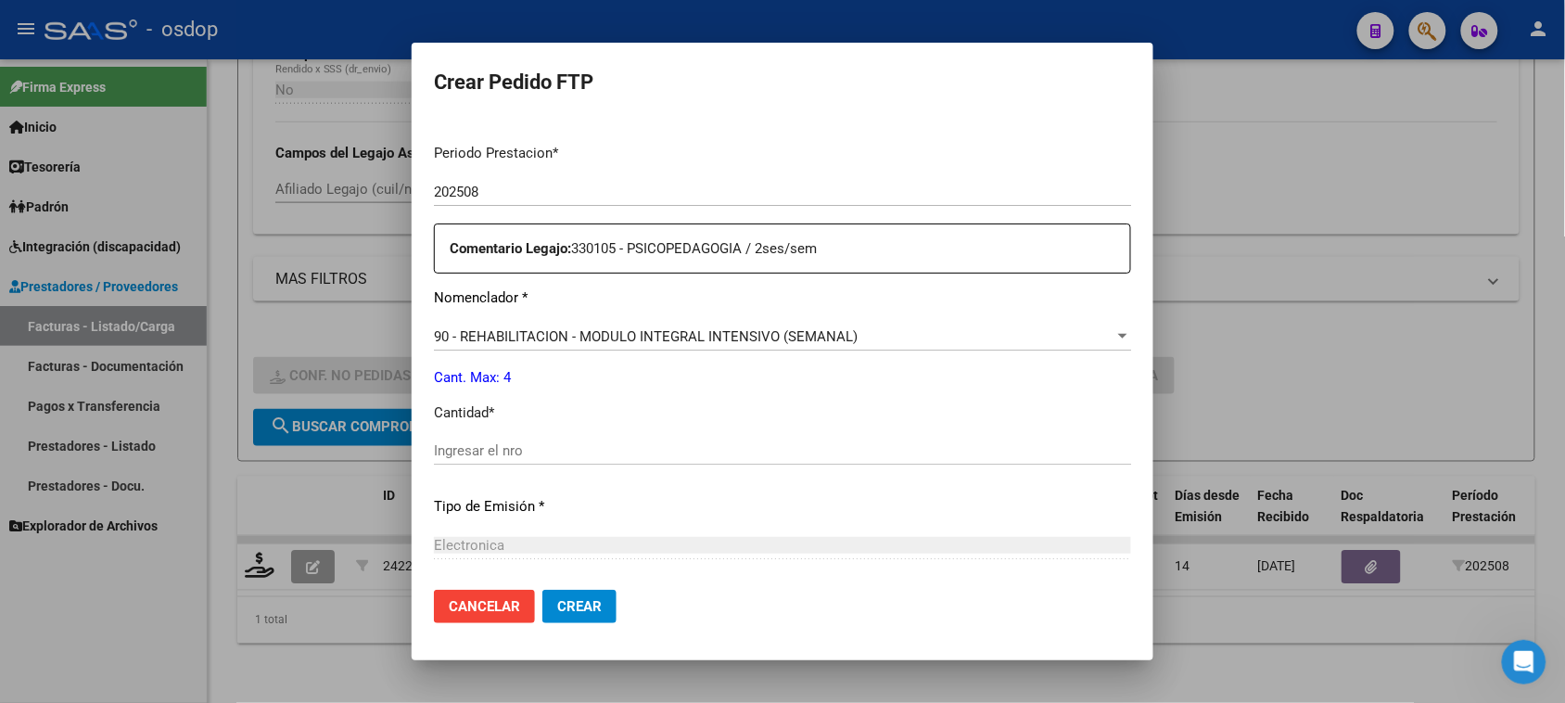
scroll to position [579, 0]
click at [507, 443] on input "Ingresar el nro" at bounding box center [782, 445] width 697 height 17
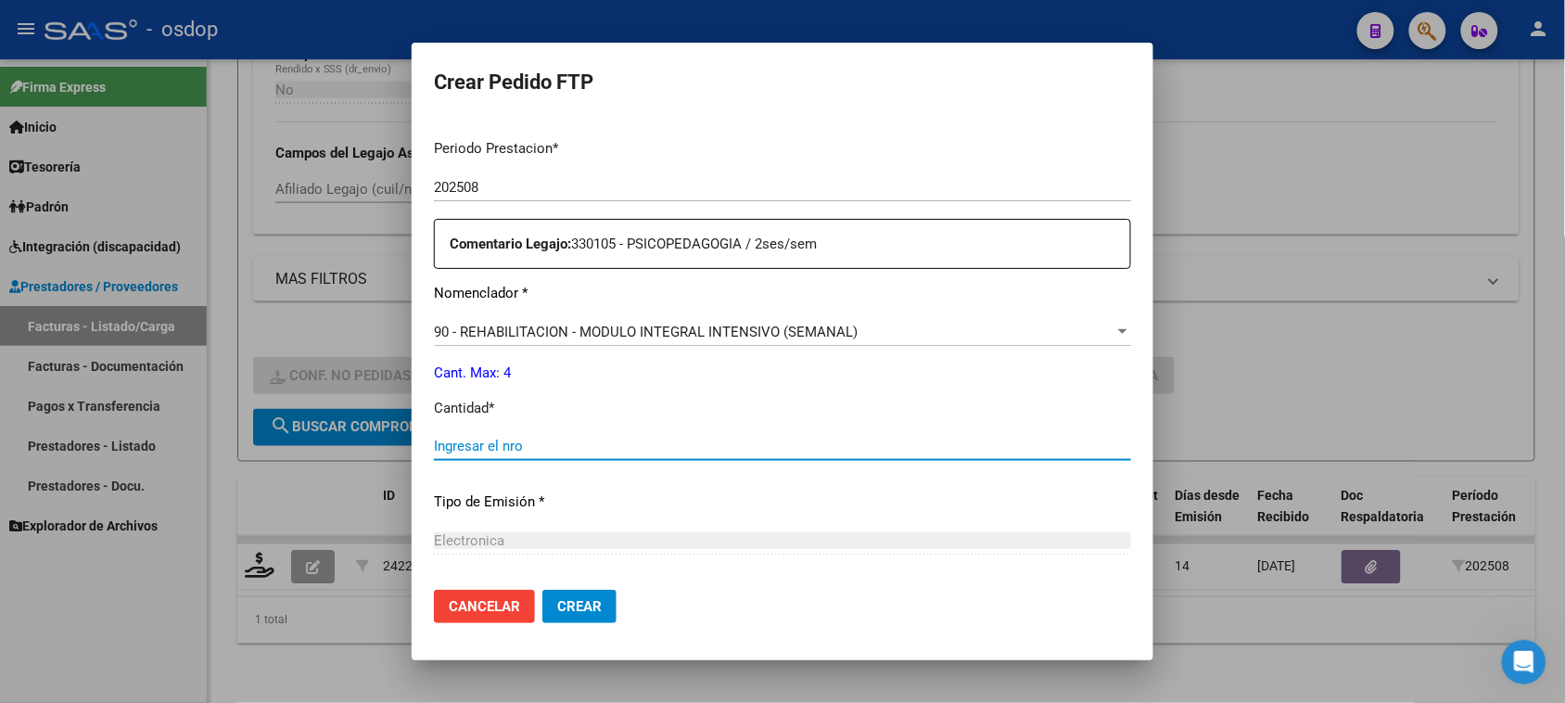
click at [636, 329] on span "90 - REHABILITACION - MODULO INTEGRAL INTENSIVO (SEMANAL)" at bounding box center [646, 331] width 424 height 17
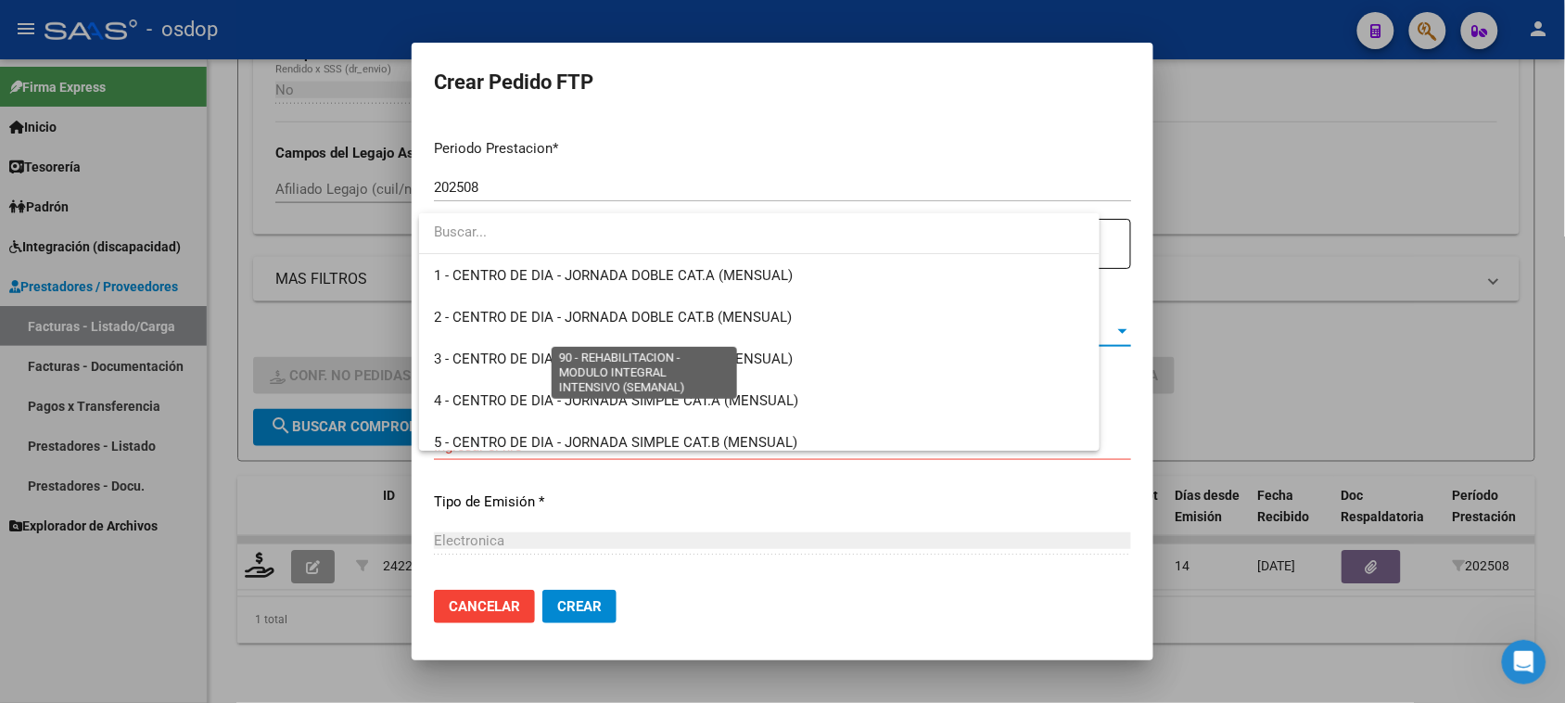
scroll to position [3657, 0]
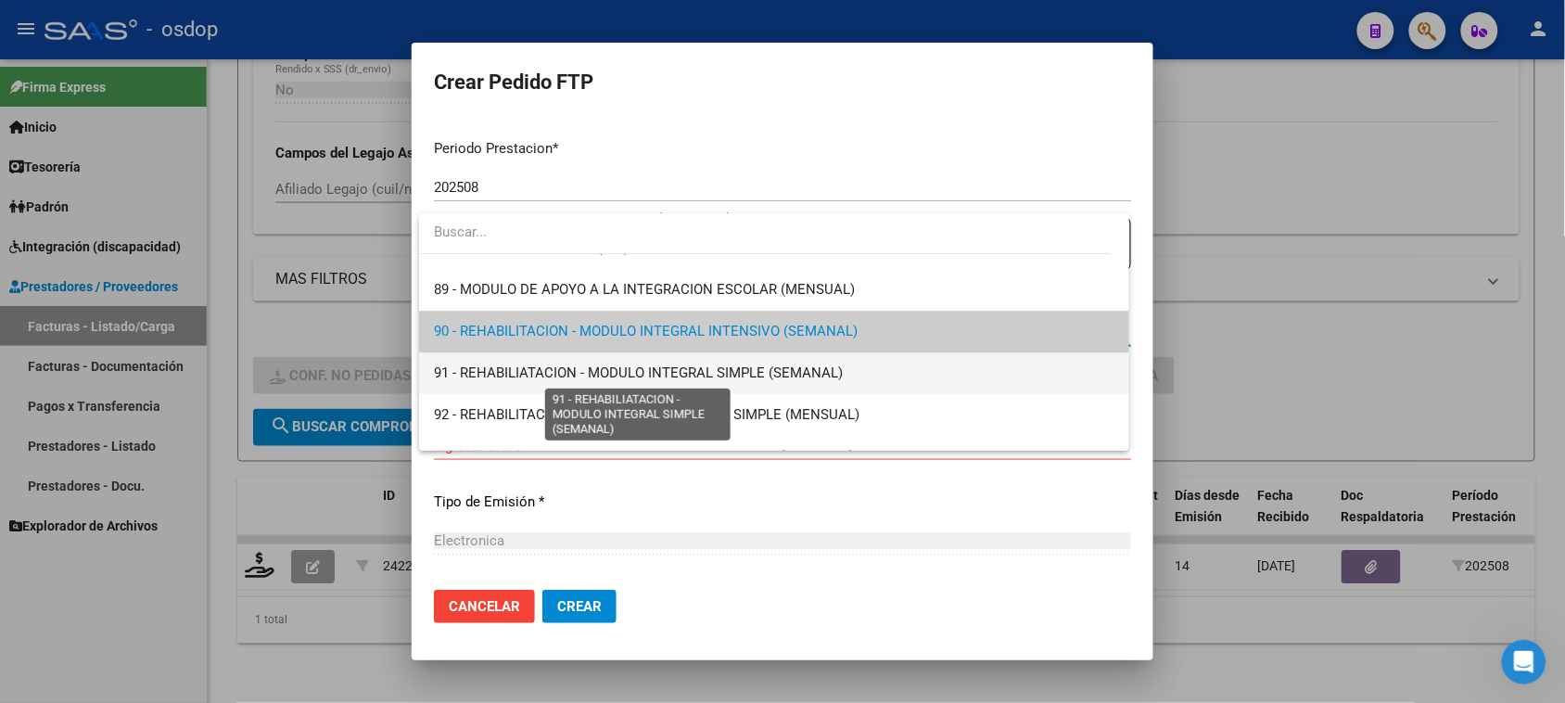
click at [651, 373] on span "91 - REHABILIATACION - MODULO INTEGRAL SIMPLE (SEMANAL)" at bounding box center [638, 372] width 409 height 17
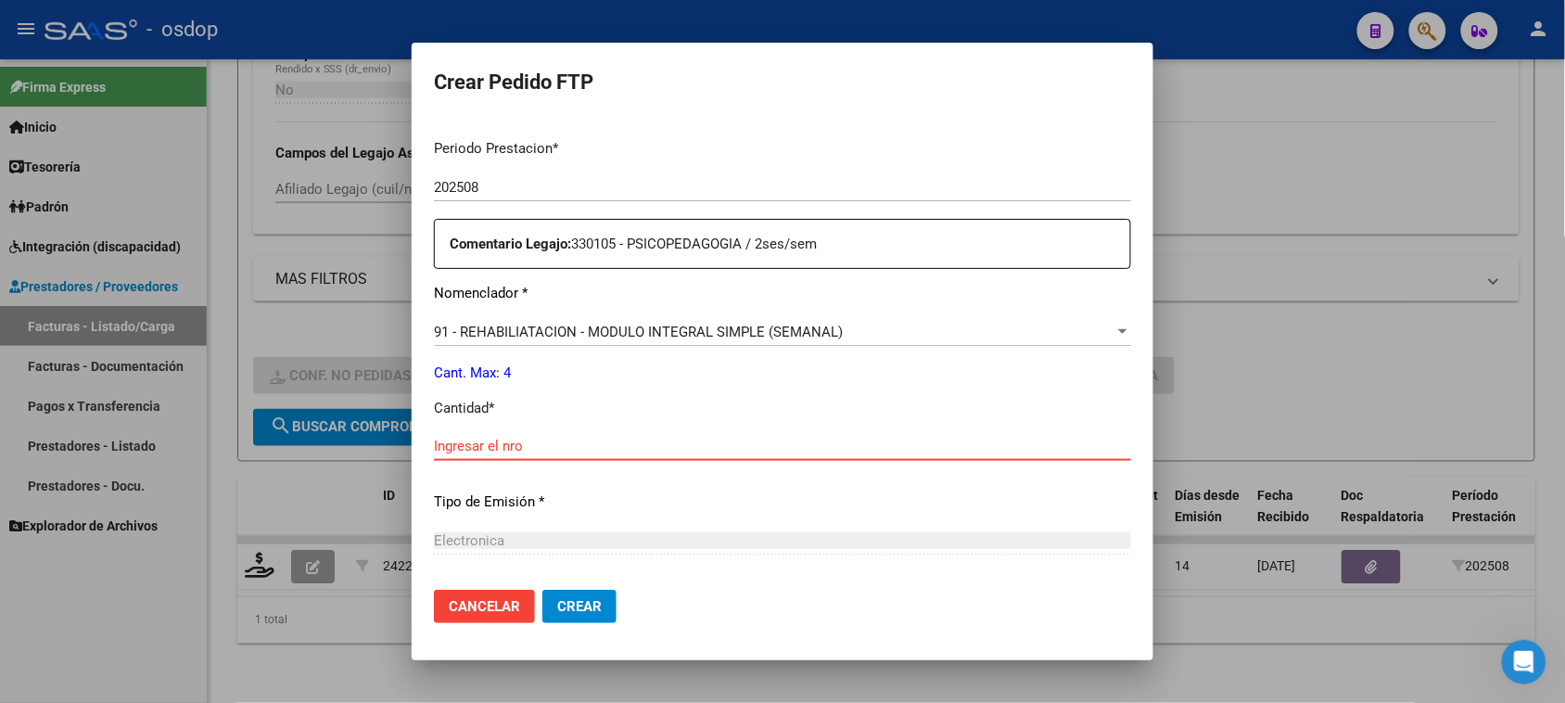
click at [517, 446] on input "Ingresar el nro" at bounding box center [782, 445] width 697 height 17
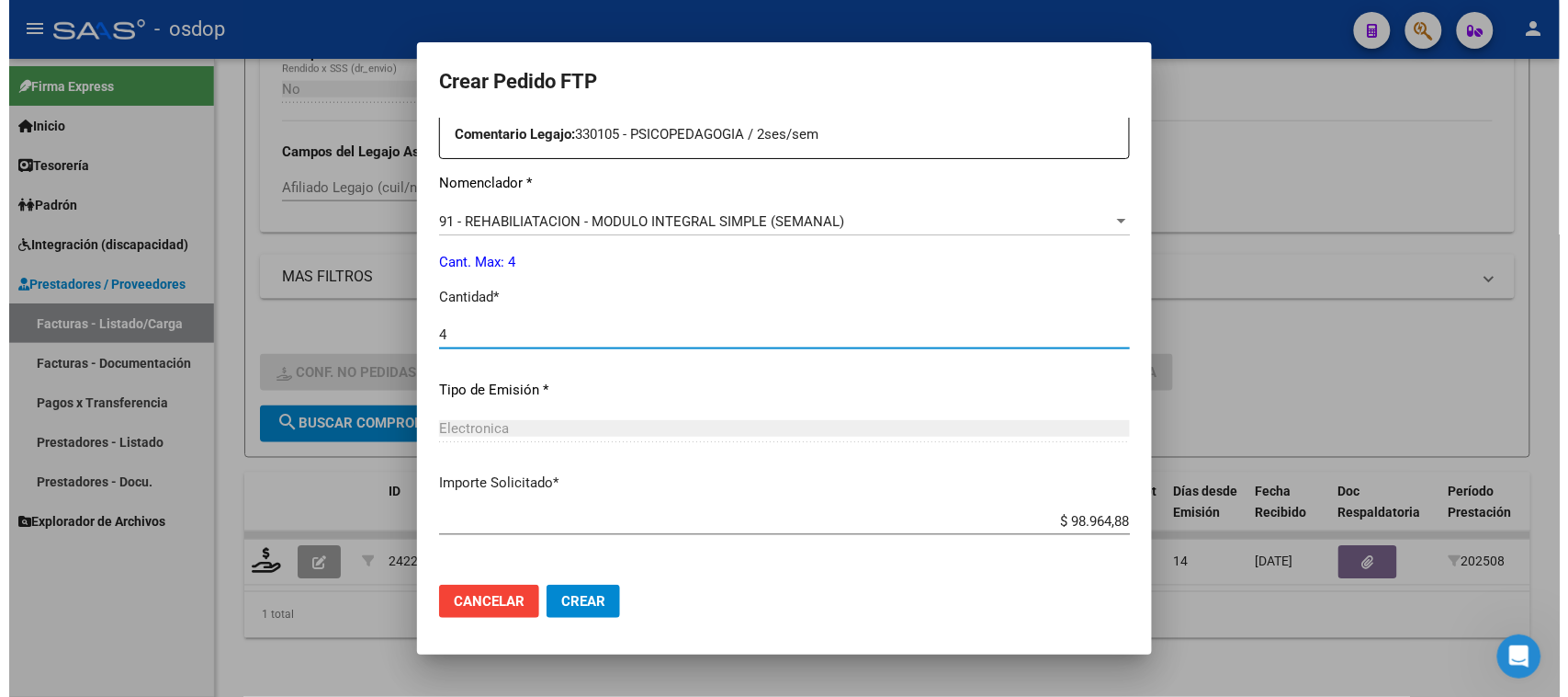
scroll to position [755, 0]
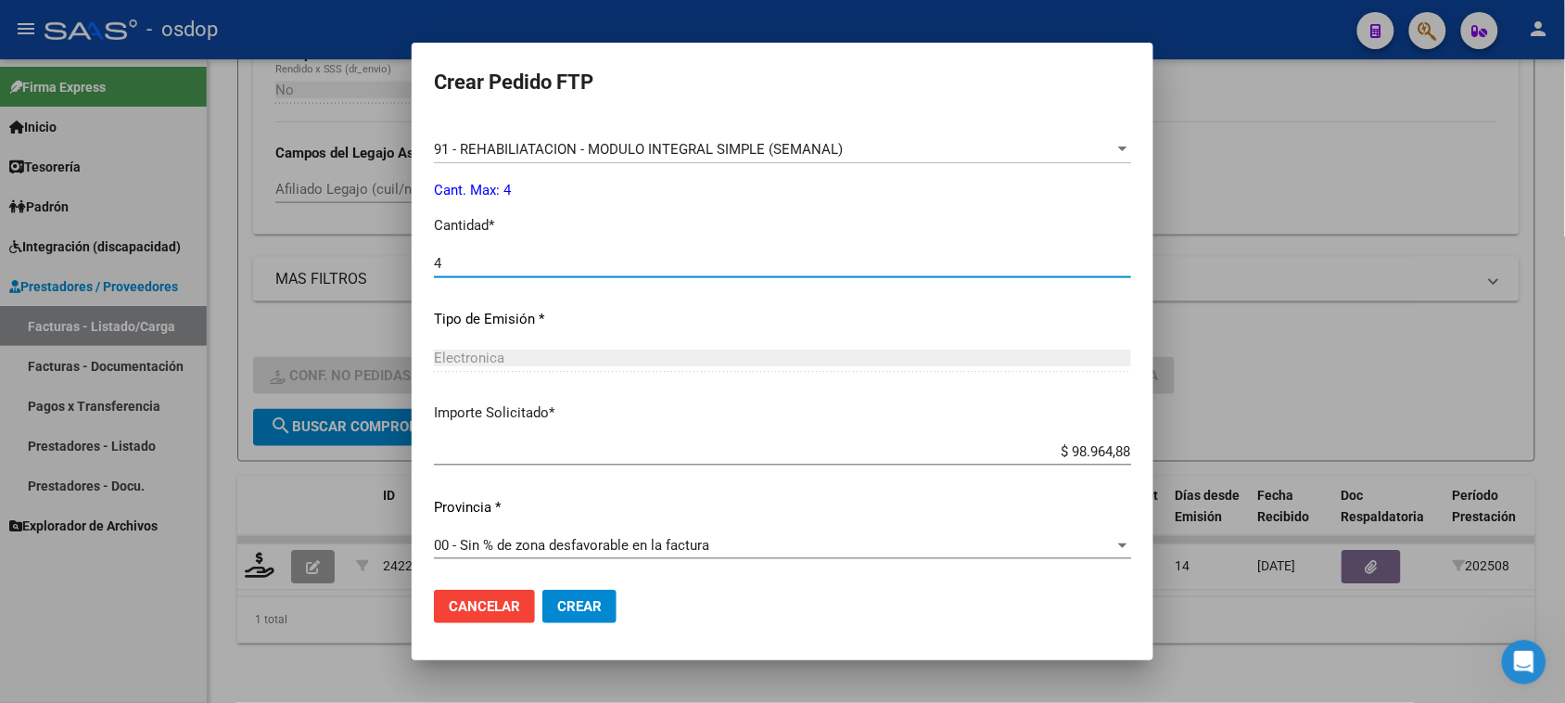
type input "4"
click at [579, 608] on span "Crear" at bounding box center [579, 606] width 44 height 17
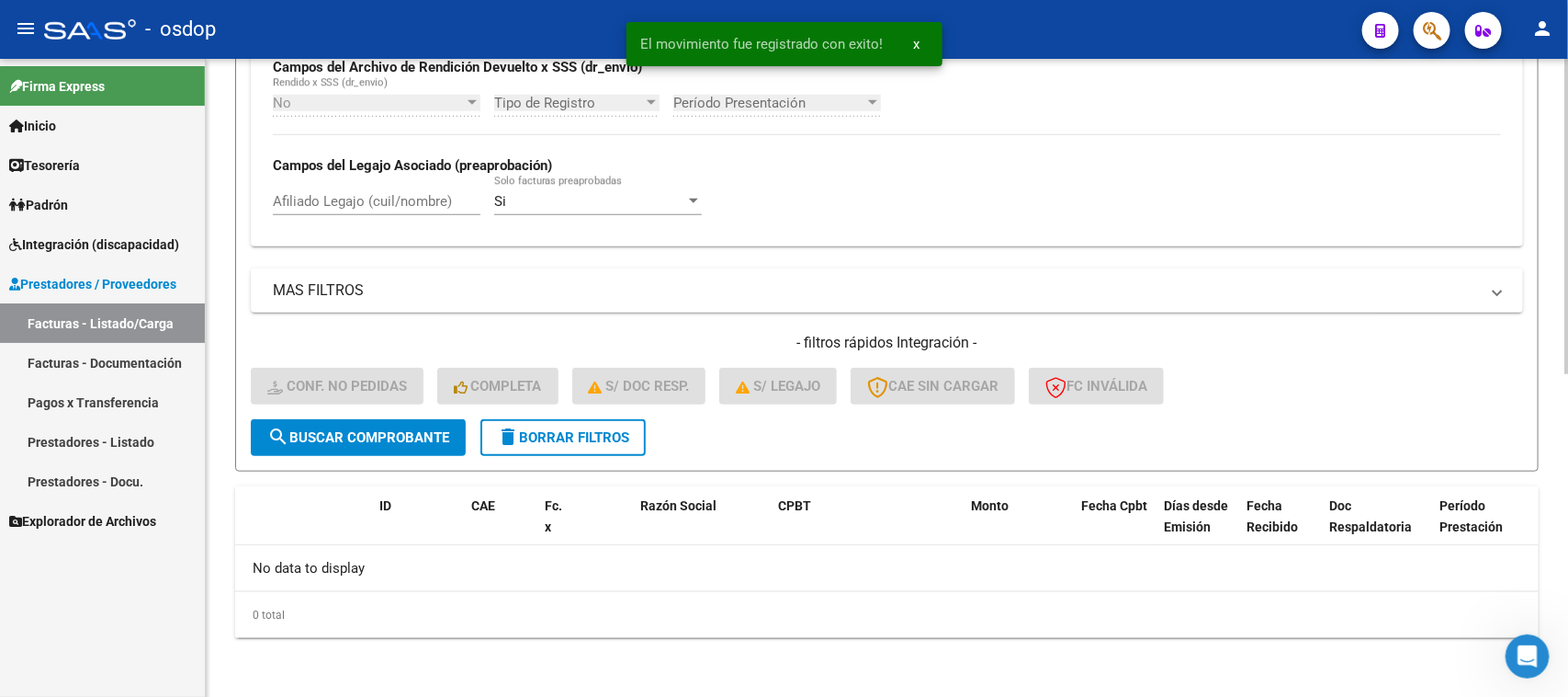
scroll to position [650, 0]
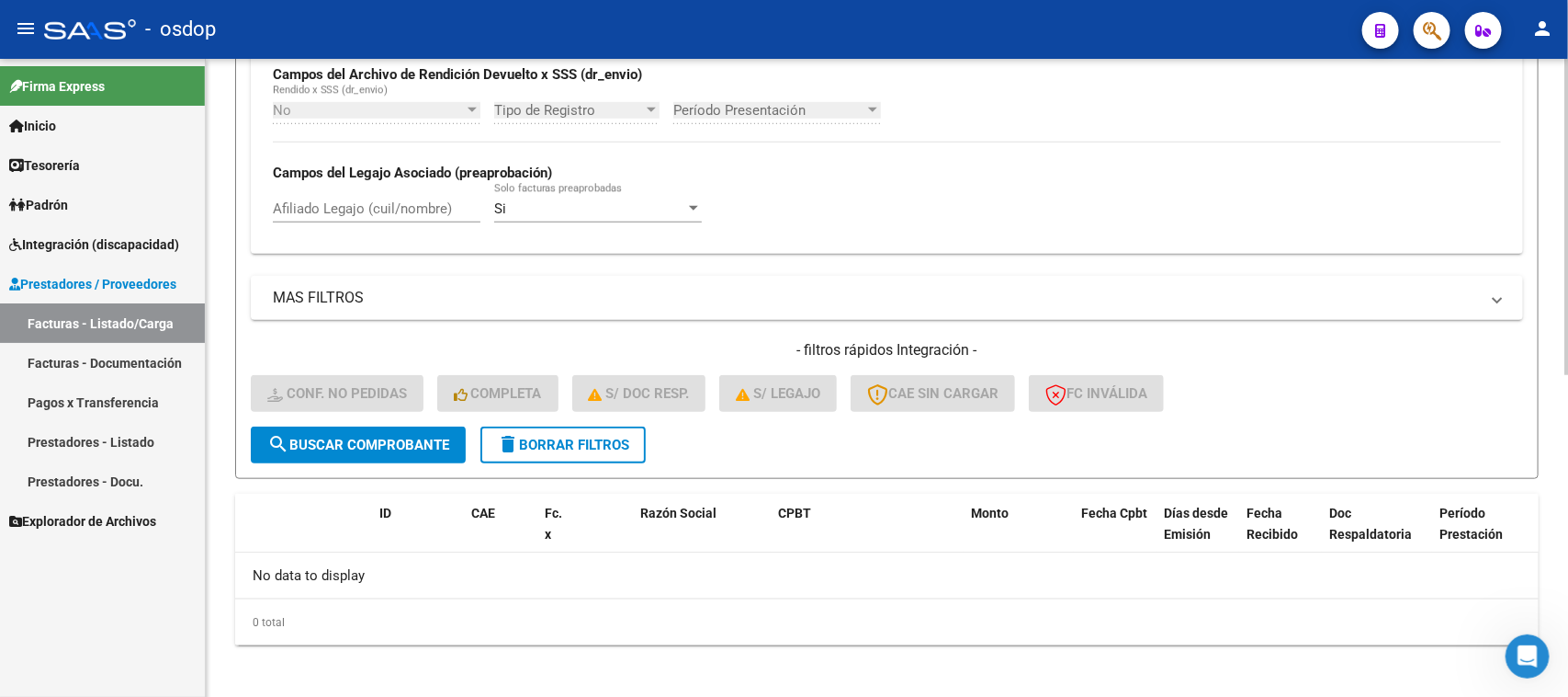
click at [553, 438] on span "delete Borrar Filtros" at bounding box center [562, 444] width 132 height 17
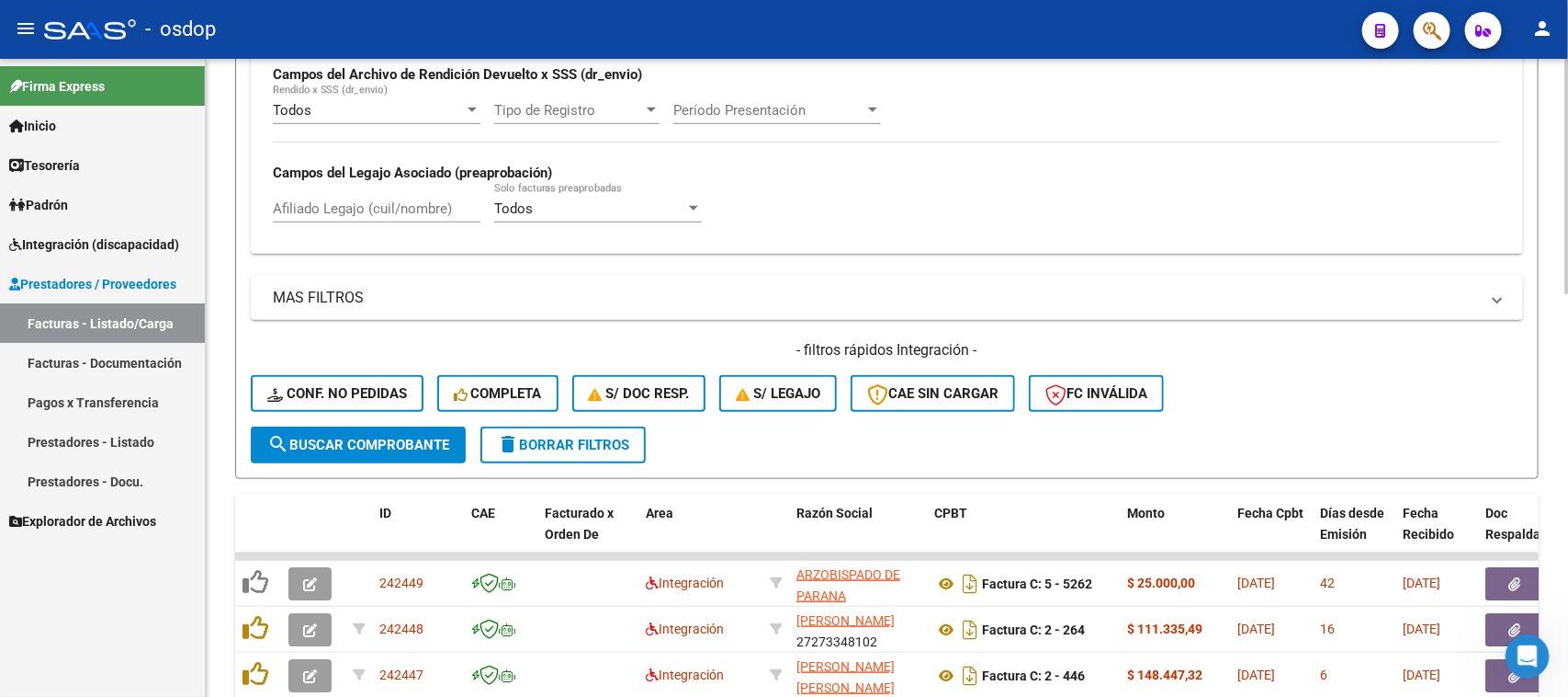
click at [373, 203] on input "Afiliado Legajo (cuil/nombre)" at bounding box center [376, 208] width 207 height 17
paste input "27165734675"
type input "27165734675"
click at [361, 439] on span "search Buscar Comprobante" at bounding box center [359, 444] width 182 height 17
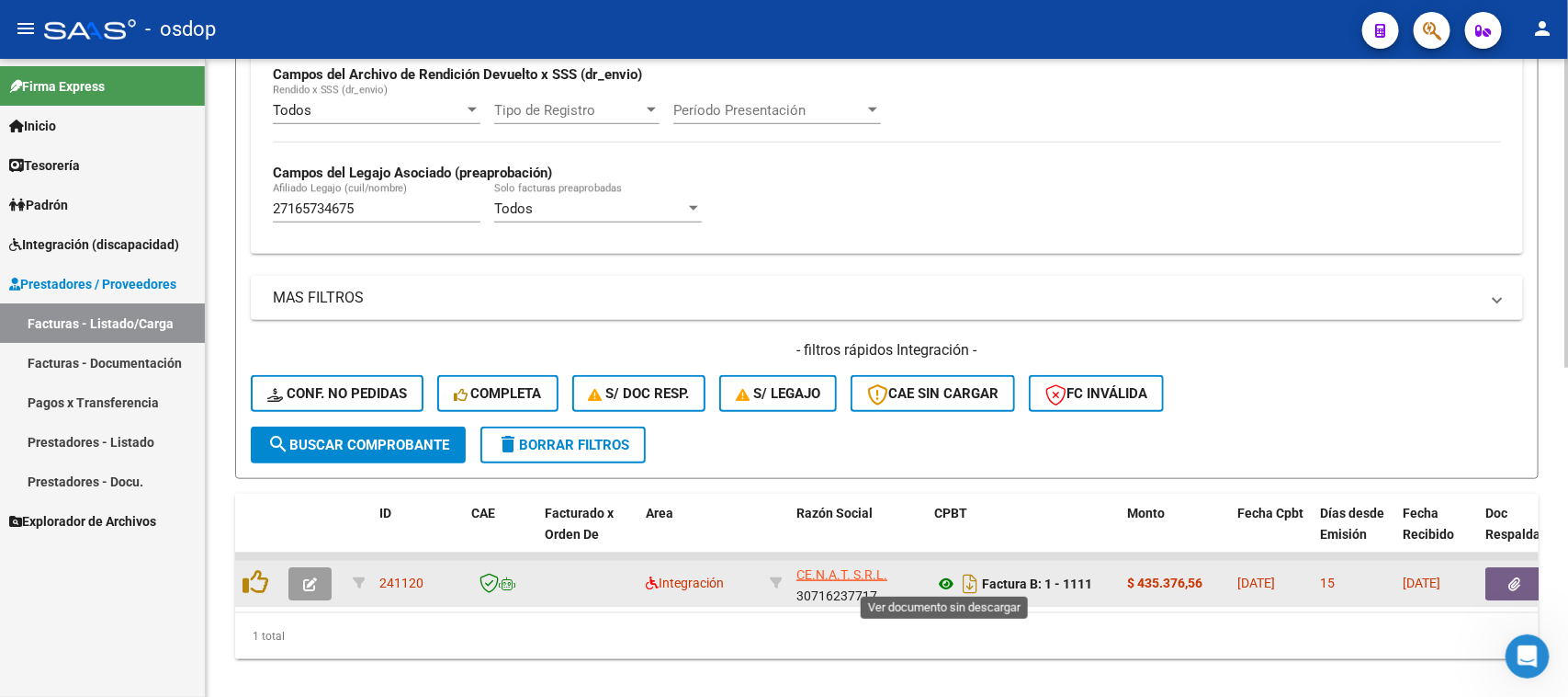
click at [945, 572] on icon at bounding box center [947, 583] width 24 height 22
click at [1517, 584] on button "button" at bounding box center [1514, 583] width 58 height 33
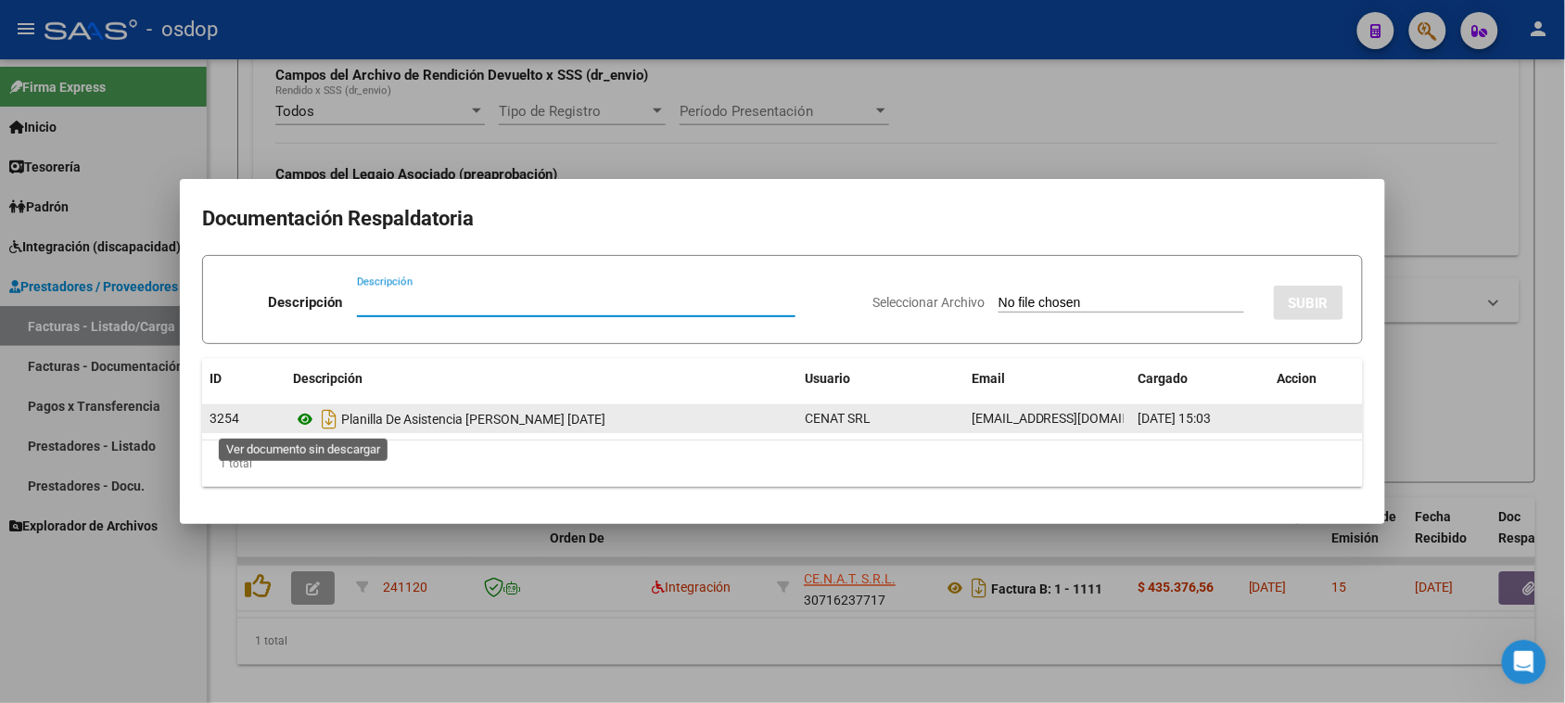
click at [308, 418] on icon at bounding box center [305, 419] width 24 height 22
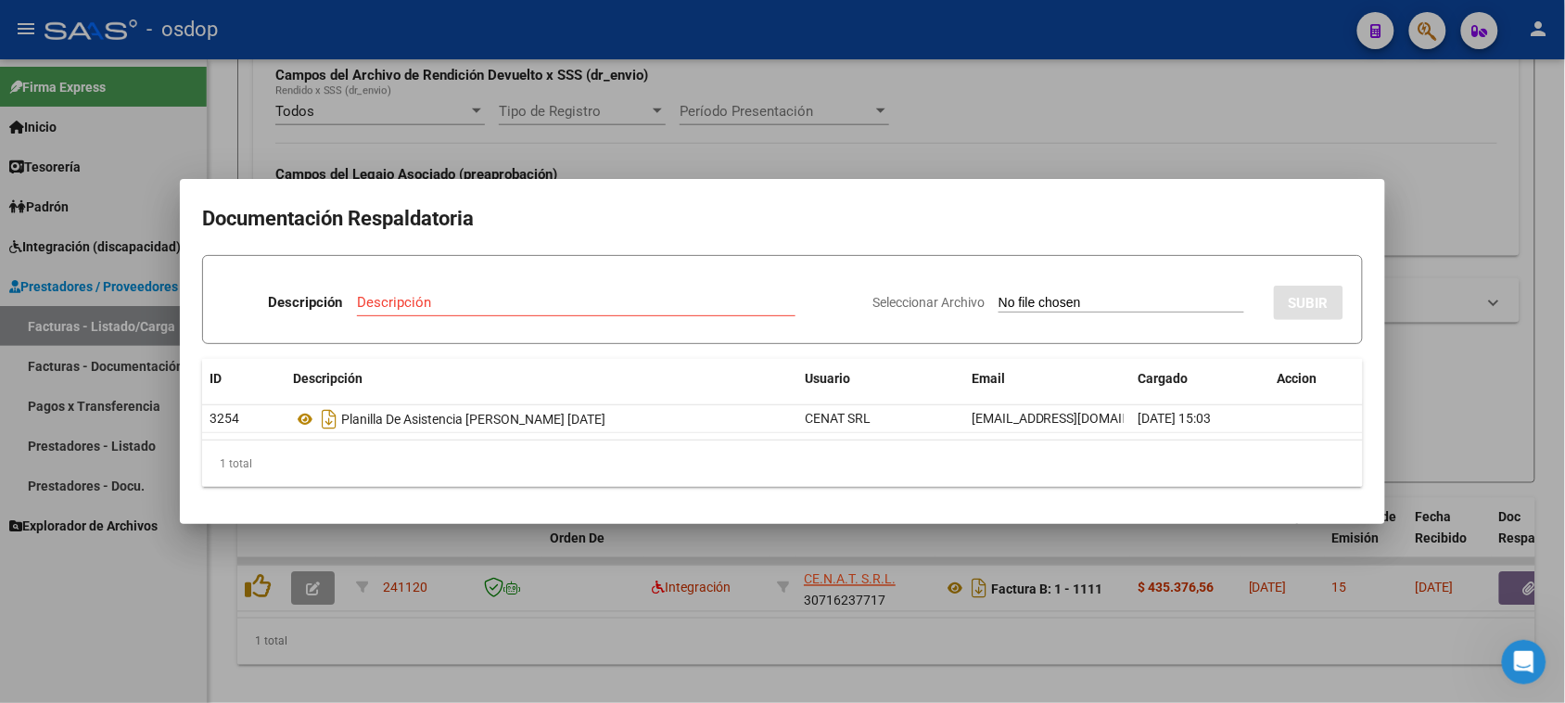
click at [1034, 684] on div at bounding box center [782, 351] width 1565 height 703
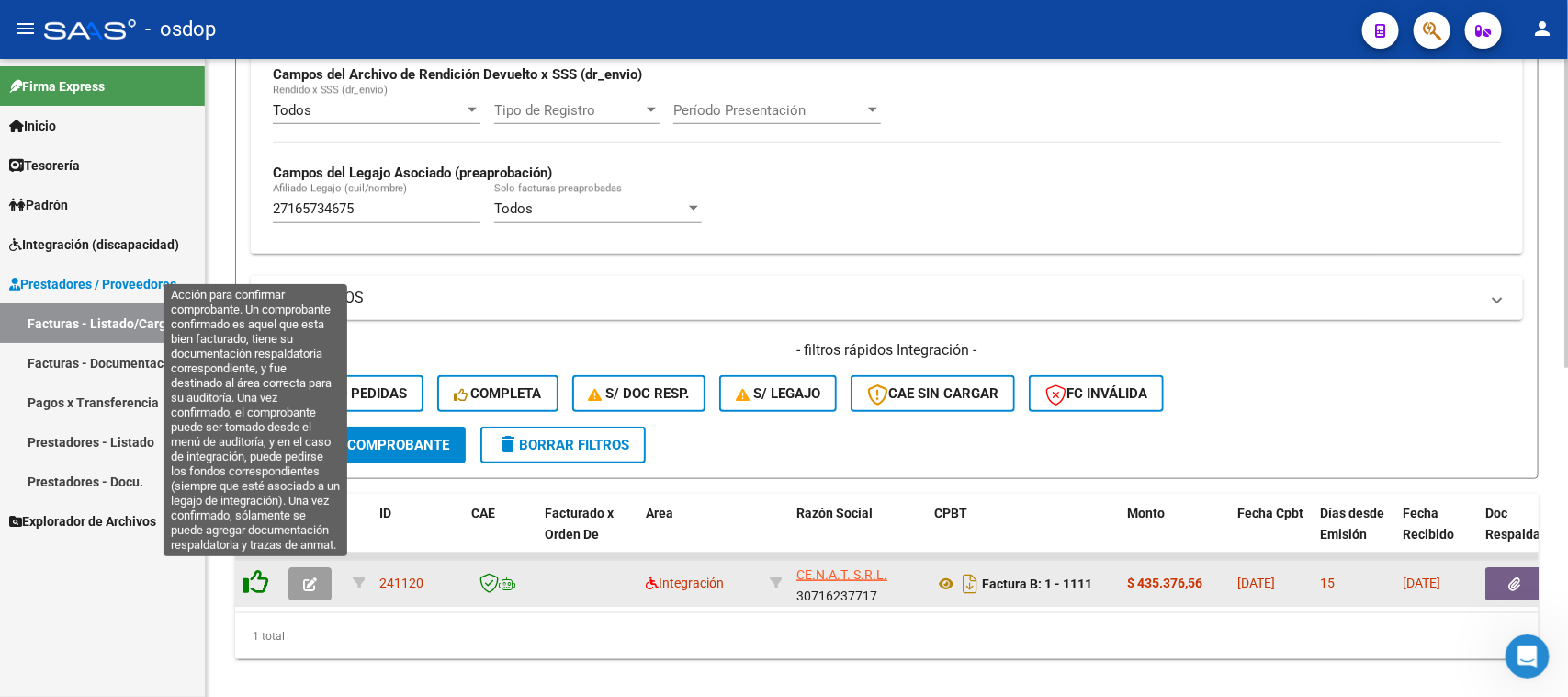
click at [256, 574] on icon at bounding box center [256, 582] width 26 height 26
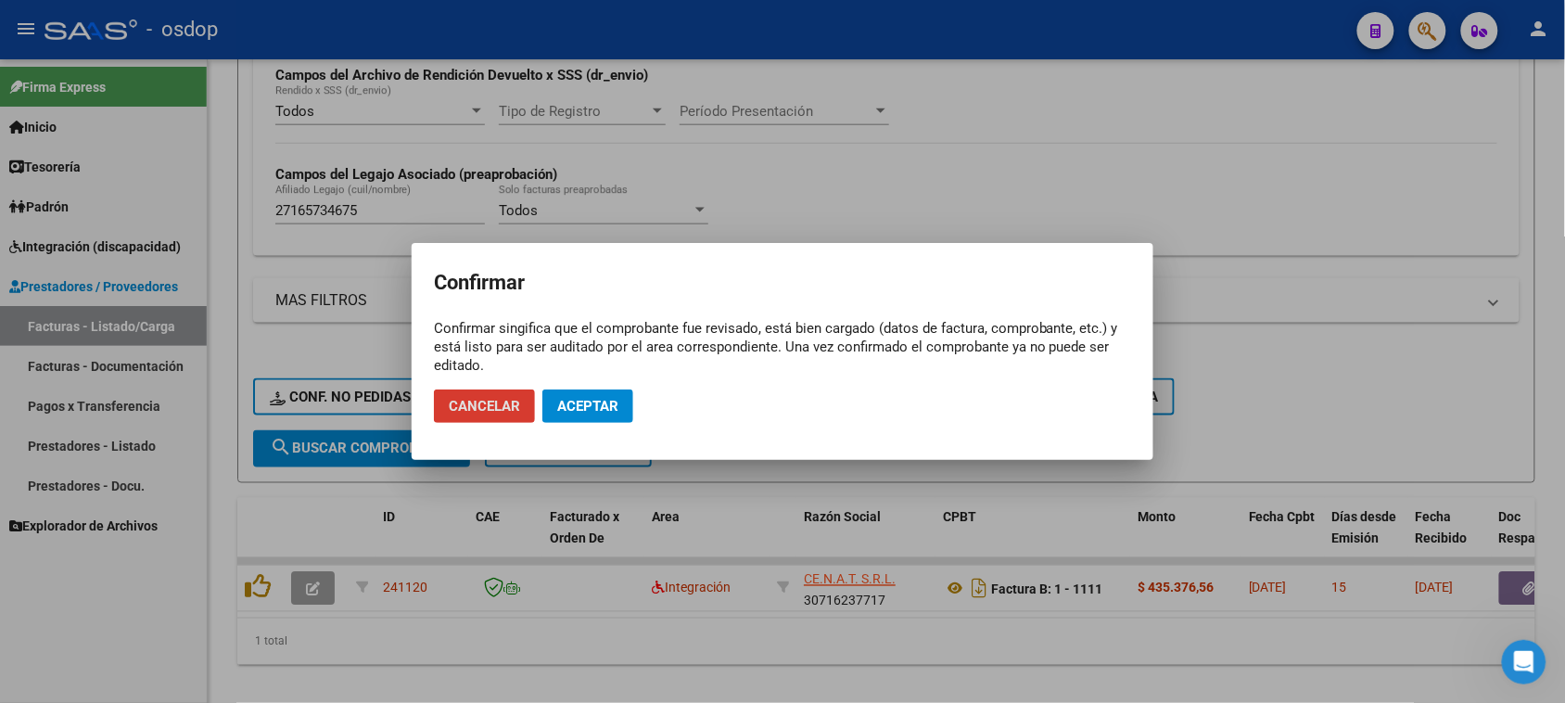
click at [604, 410] on span "Aceptar" at bounding box center [587, 406] width 61 height 17
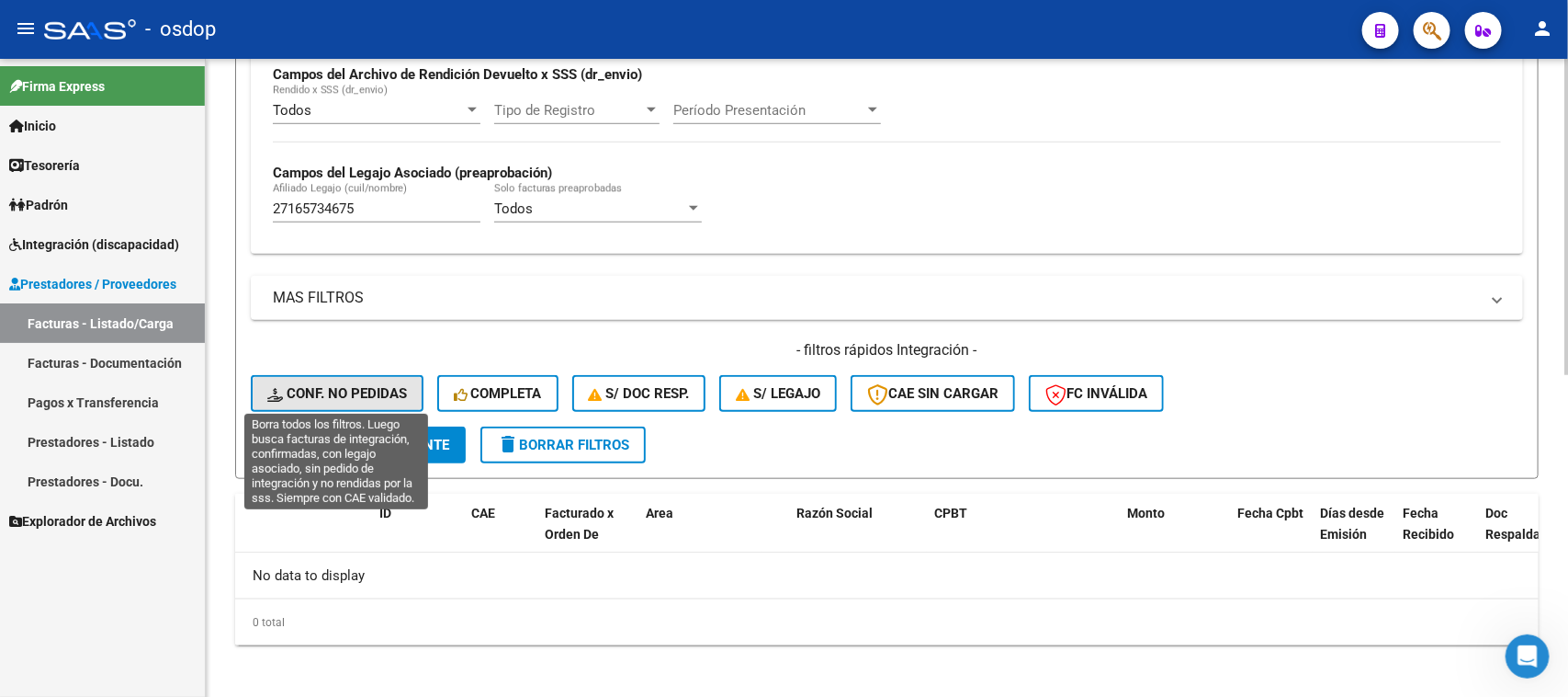
click at [346, 388] on span "Conf. no pedidas" at bounding box center [337, 393] width 140 height 17
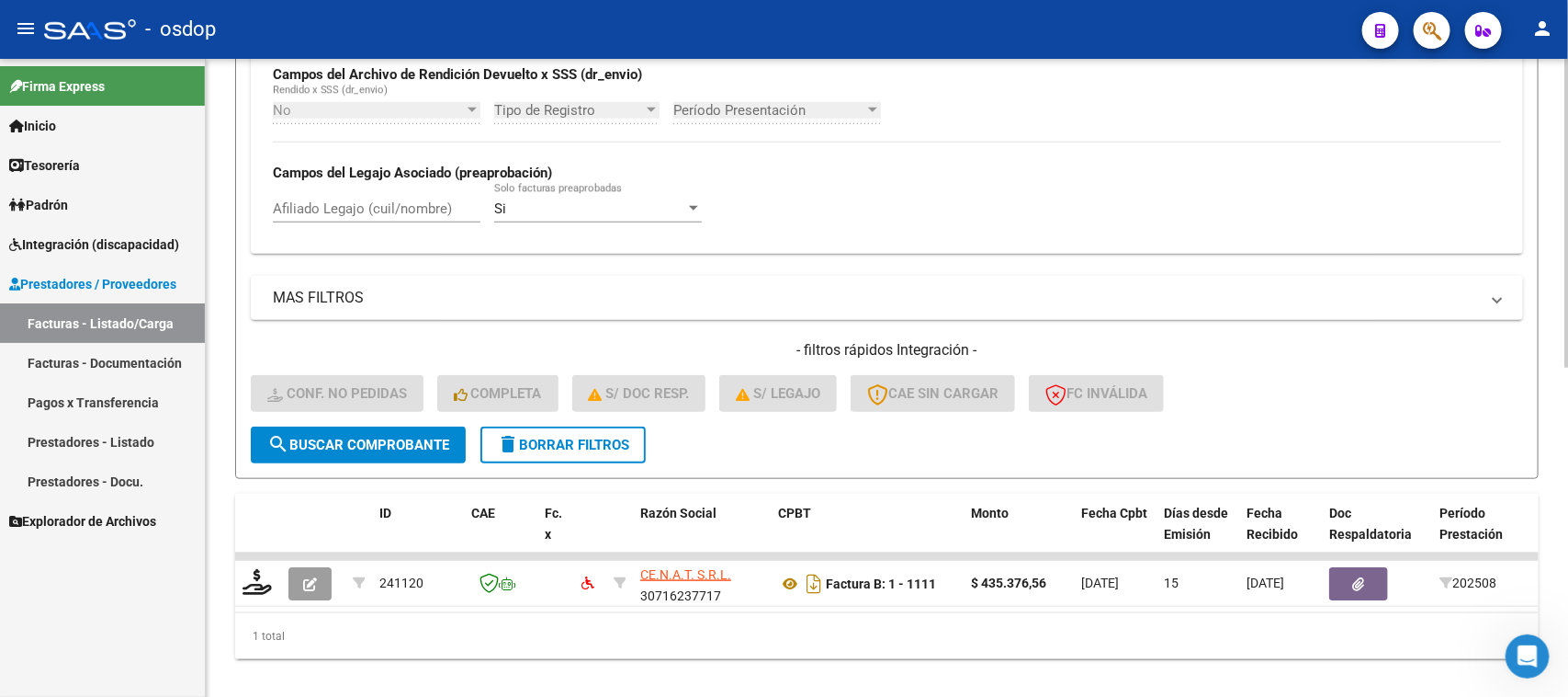
click at [333, 200] on input "Afiliado Legajo (cuil/nombre)" at bounding box center [376, 208] width 207 height 17
paste input "27165734675"
type input "27165734675"
click at [389, 447] on button "search Buscar Comprobante" at bounding box center [358, 444] width 215 height 37
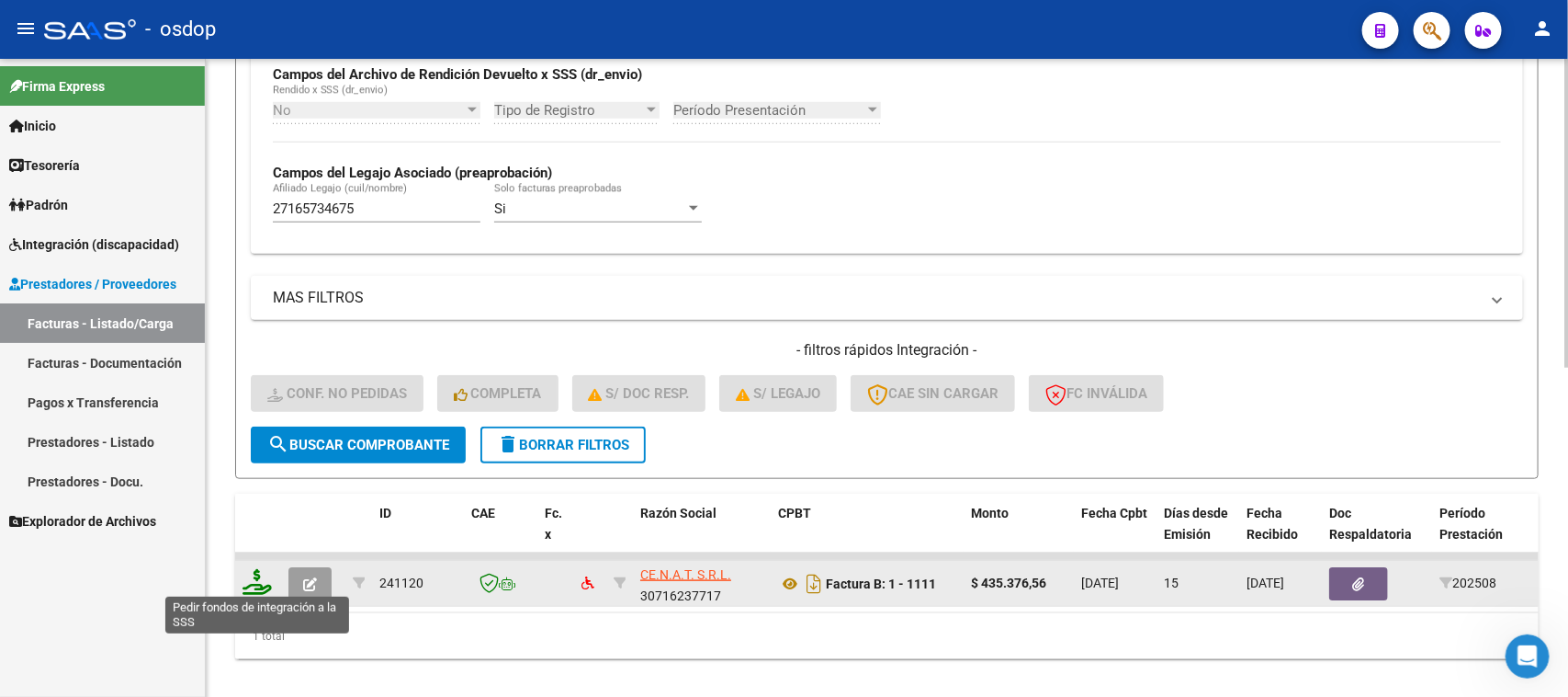
click at [262, 572] on icon at bounding box center [258, 582] width 30 height 26
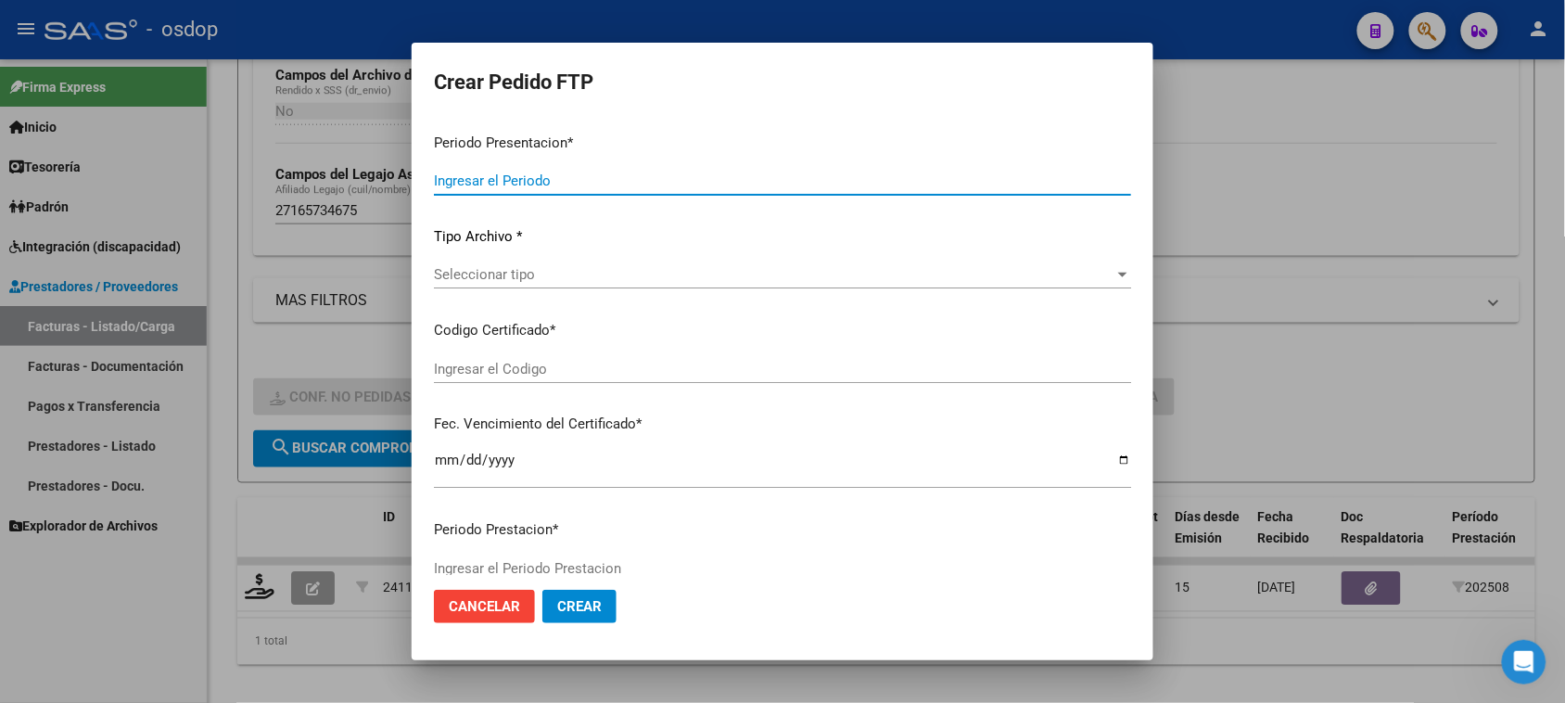
type input "202508"
type input "$ 435.376,56"
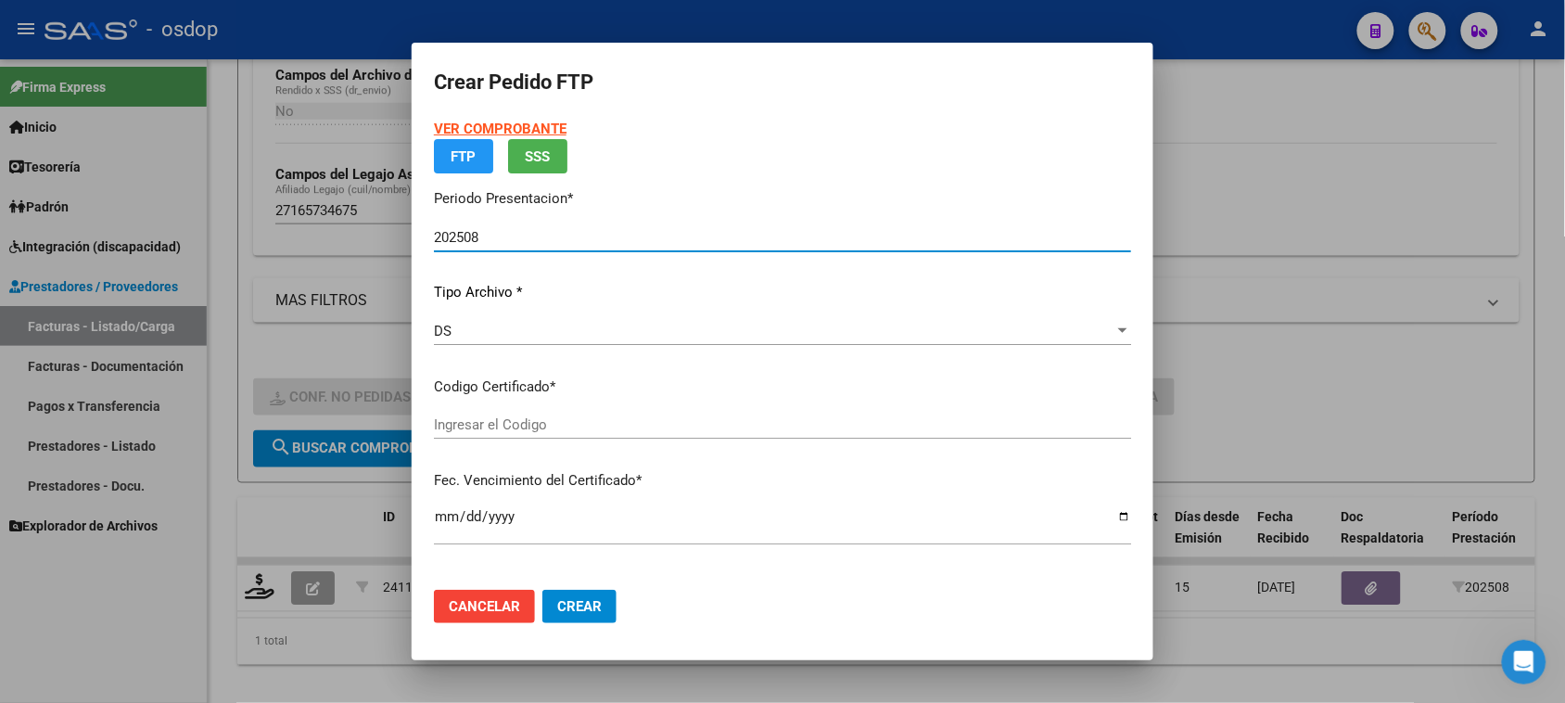
type input "4233730141"
type input "2026-10-07"
click at [605, 425] on span "Seleccionar certificado" at bounding box center [774, 424] width 680 height 17
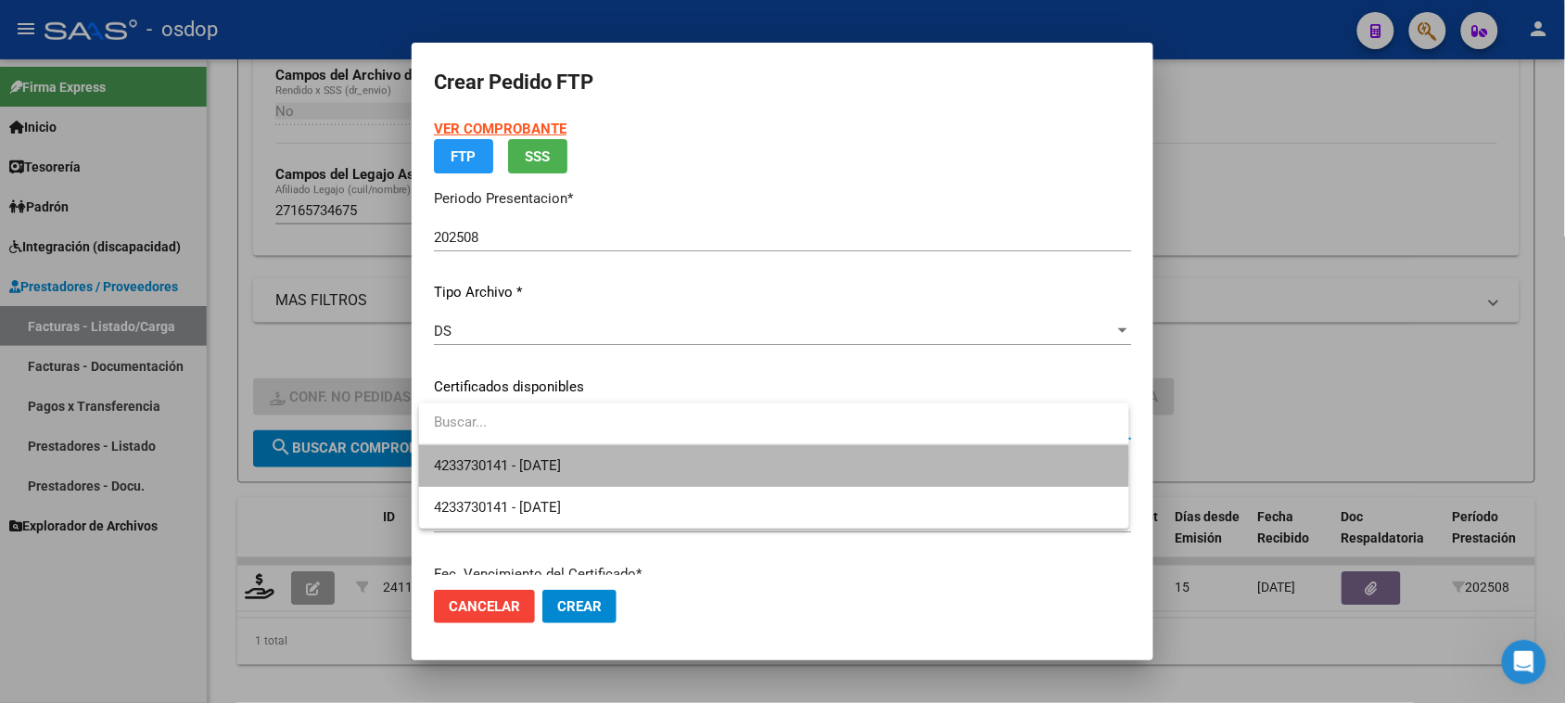
click at [593, 461] on span "4233730141 - 2026-10-07" at bounding box center [773, 466] width 679 height 42
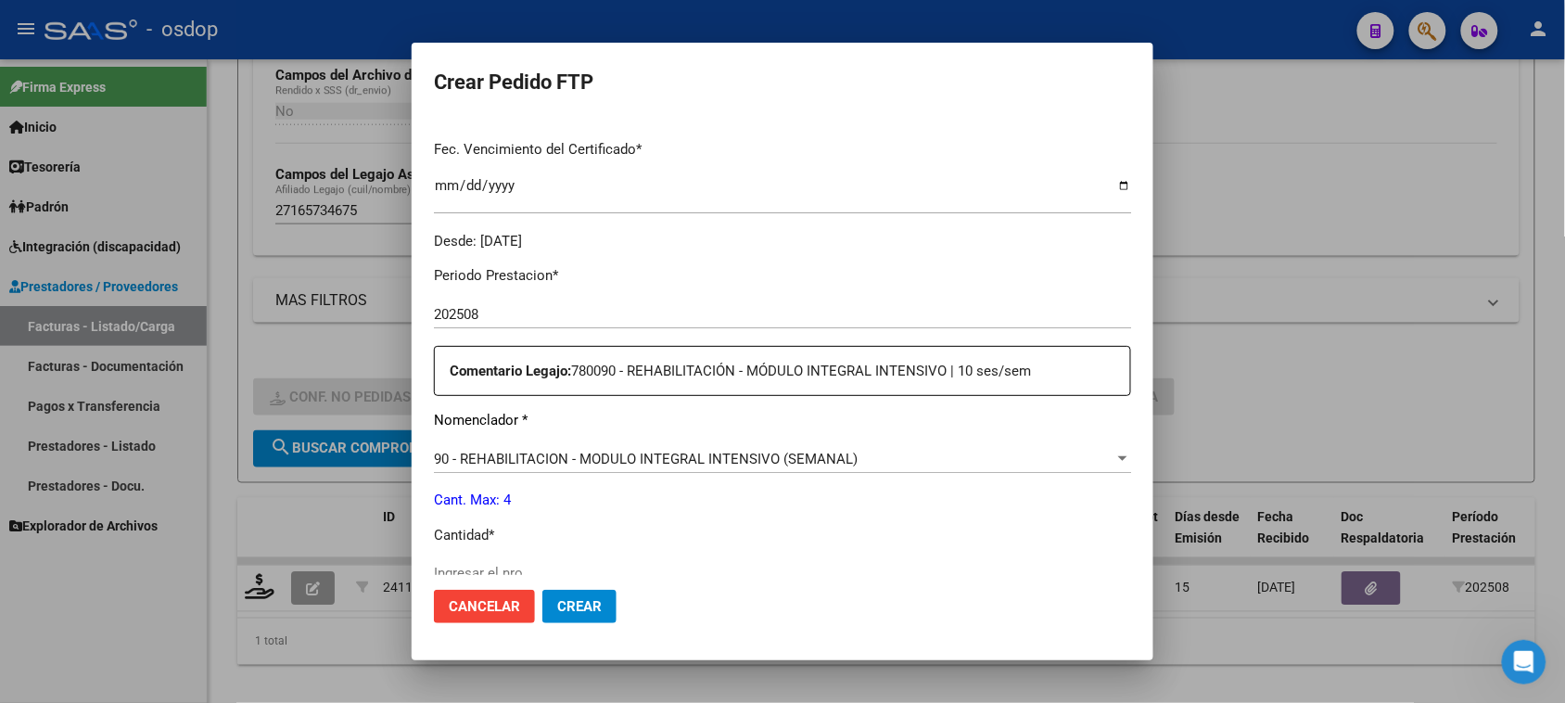
scroll to position [463, 0]
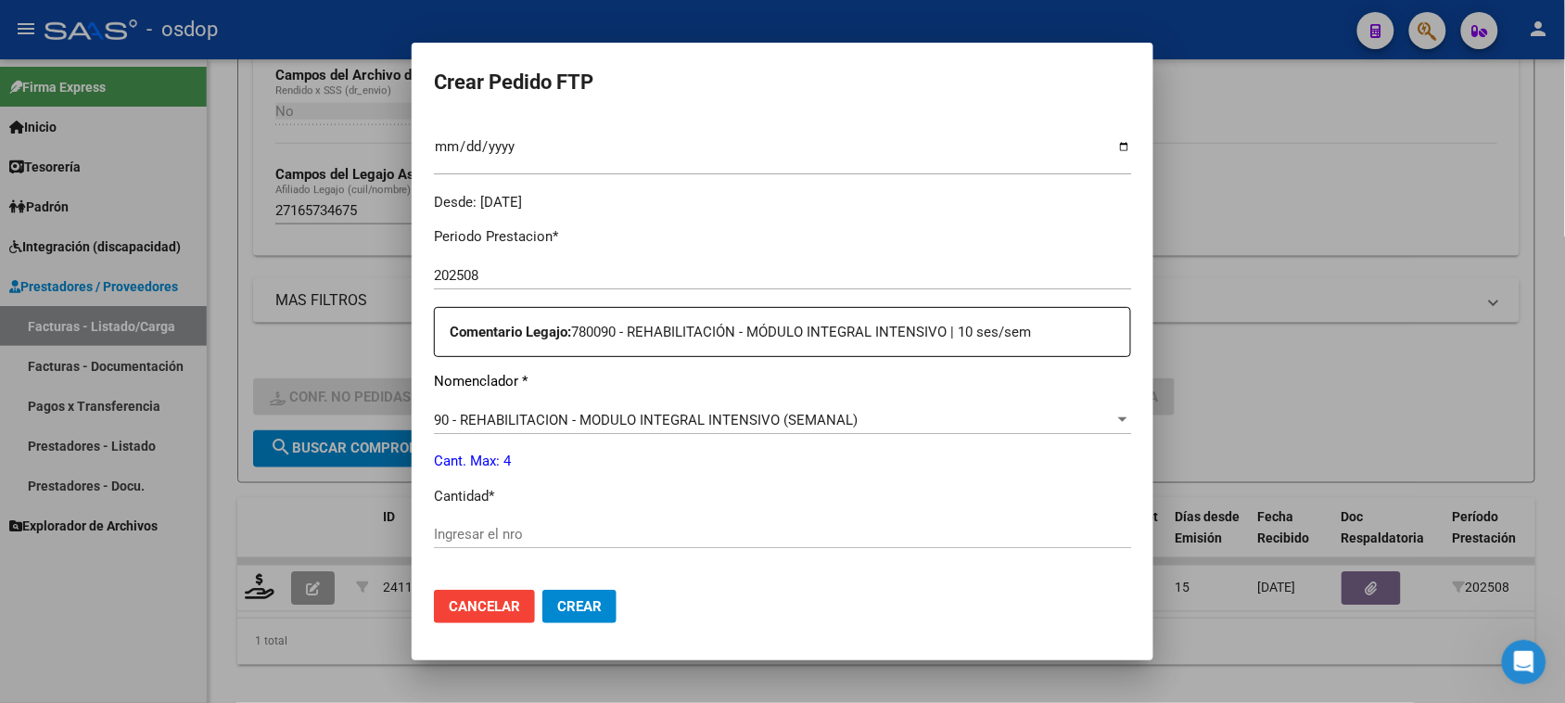
click at [525, 529] on input "Ingresar el nro" at bounding box center [782, 534] width 697 height 17
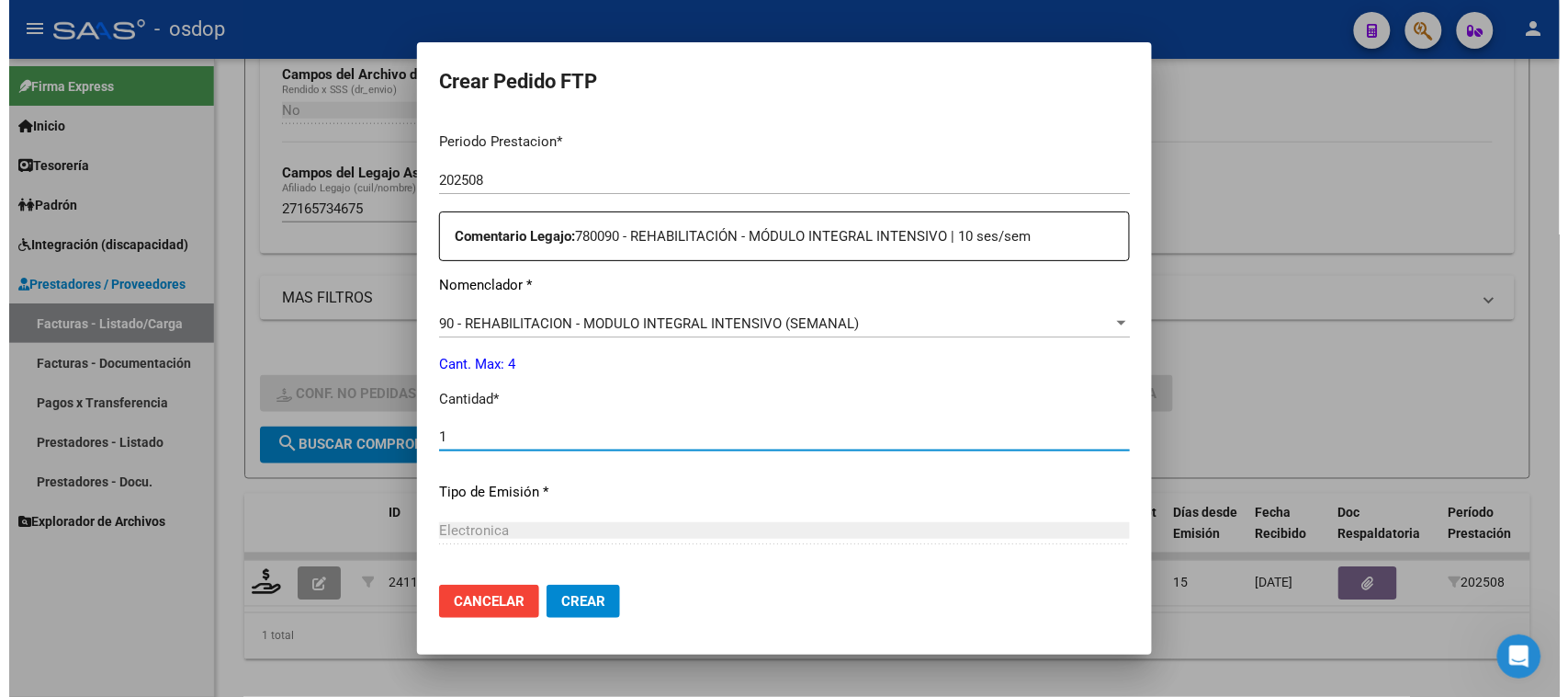
scroll to position [574, 0]
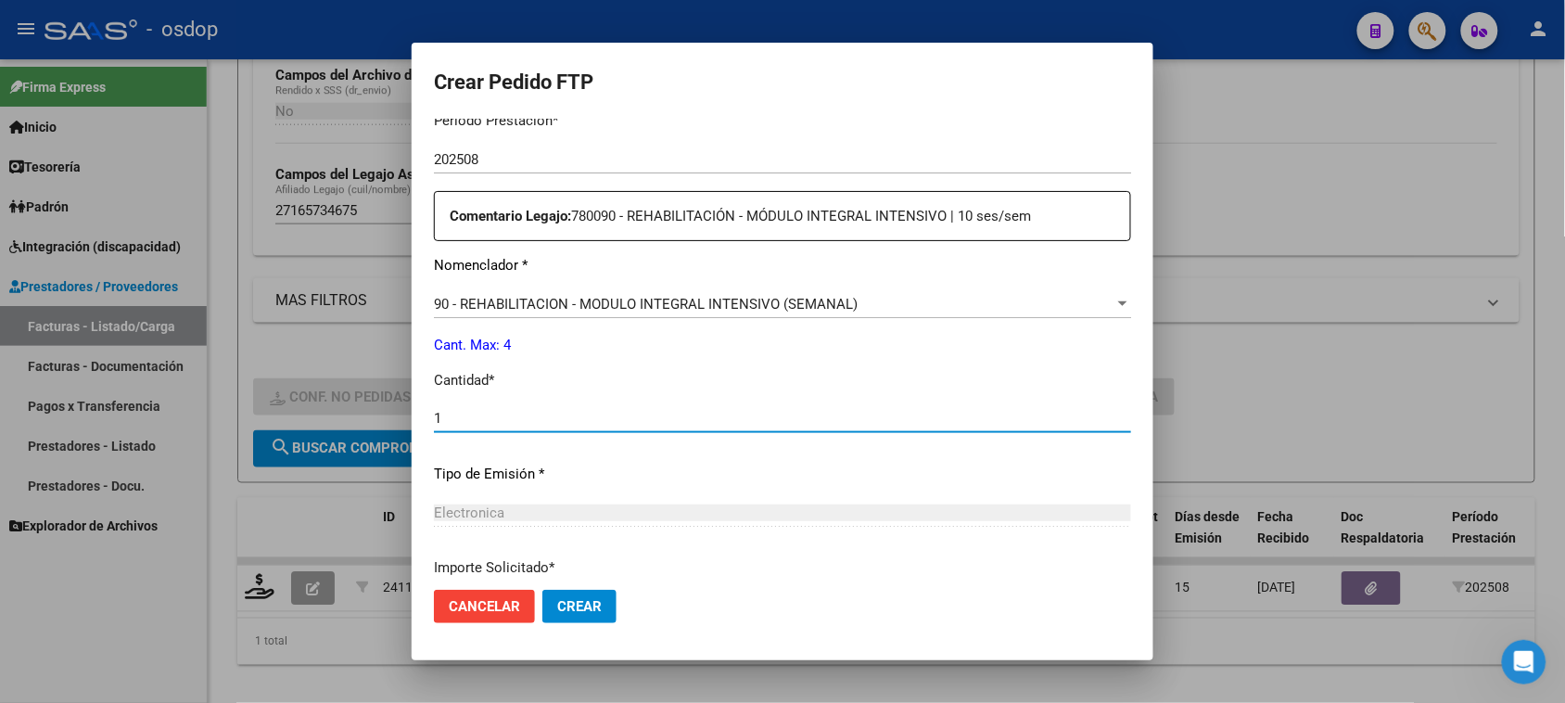
type input "1"
click at [579, 609] on span "Crear" at bounding box center [579, 606] width 44 height 17
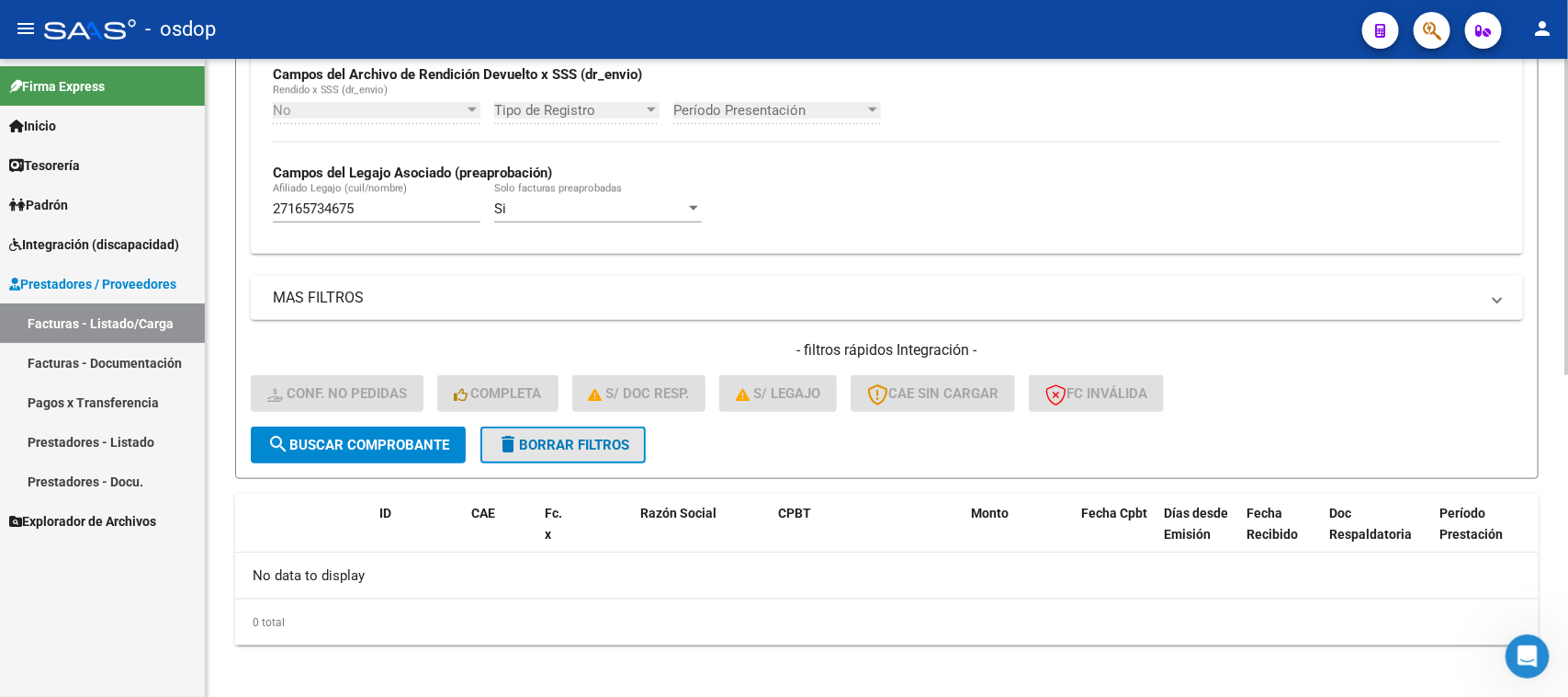
click at [610, 448] on button "delete Borrar Filtros" at bounding box center [563, 444] width 166 height 37
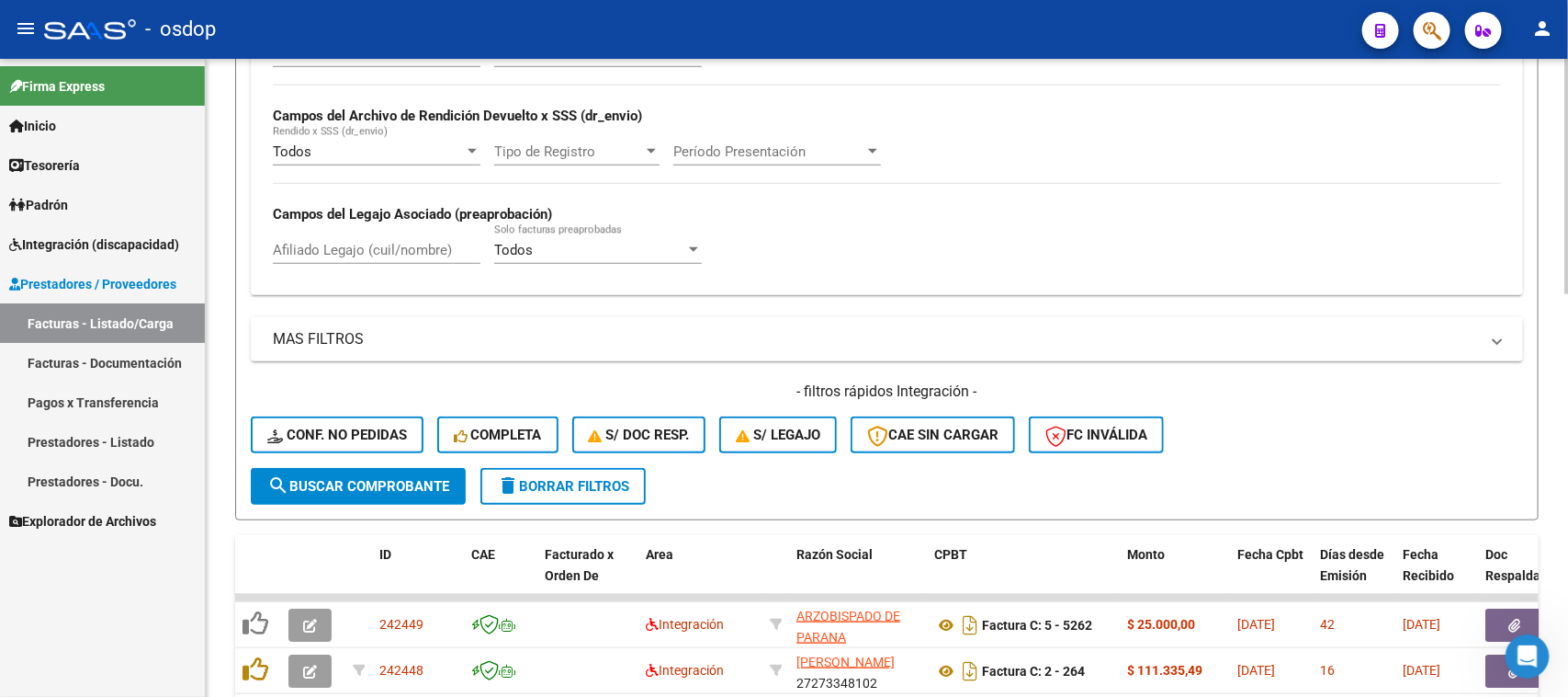
scroll to position [650, 0]
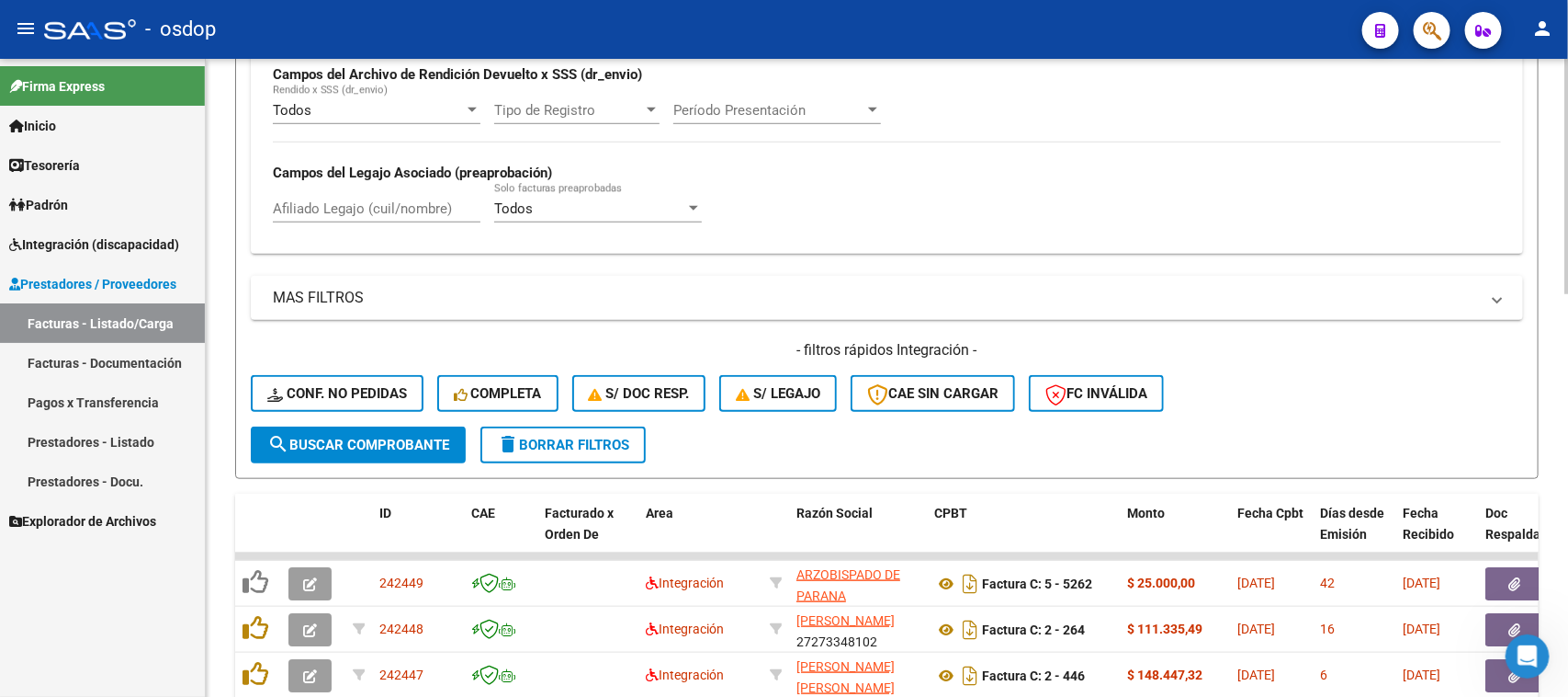
click at [384, 208] on input "Afiliado Legajo (cuil/nombre)" at bounding box center [376, 208] width 207 height 17
paste input "27427707518"
type input "27427707518"
click at [375, 446] on span "search Buscar Comprobante" at bounding box center [359, 444] width 182 height 17
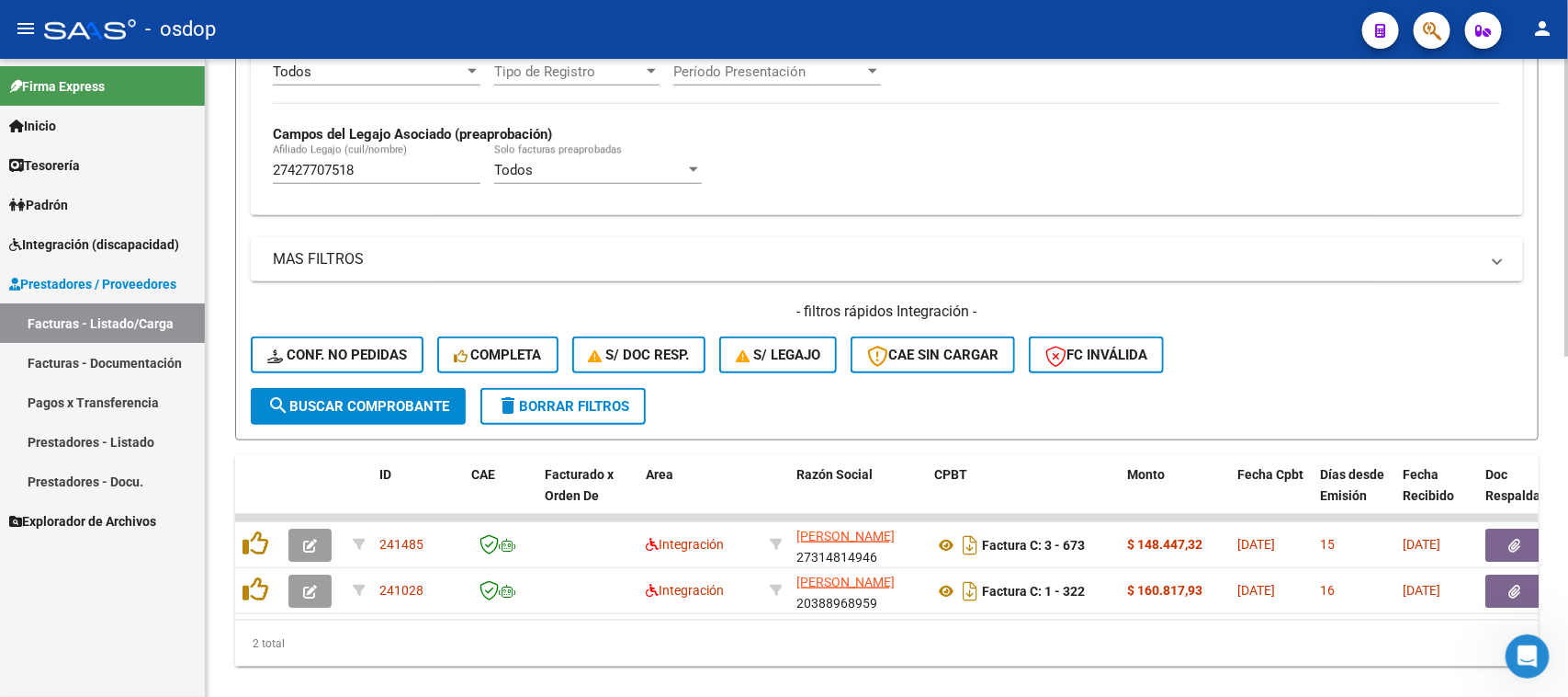
scroll to position [729, 0]
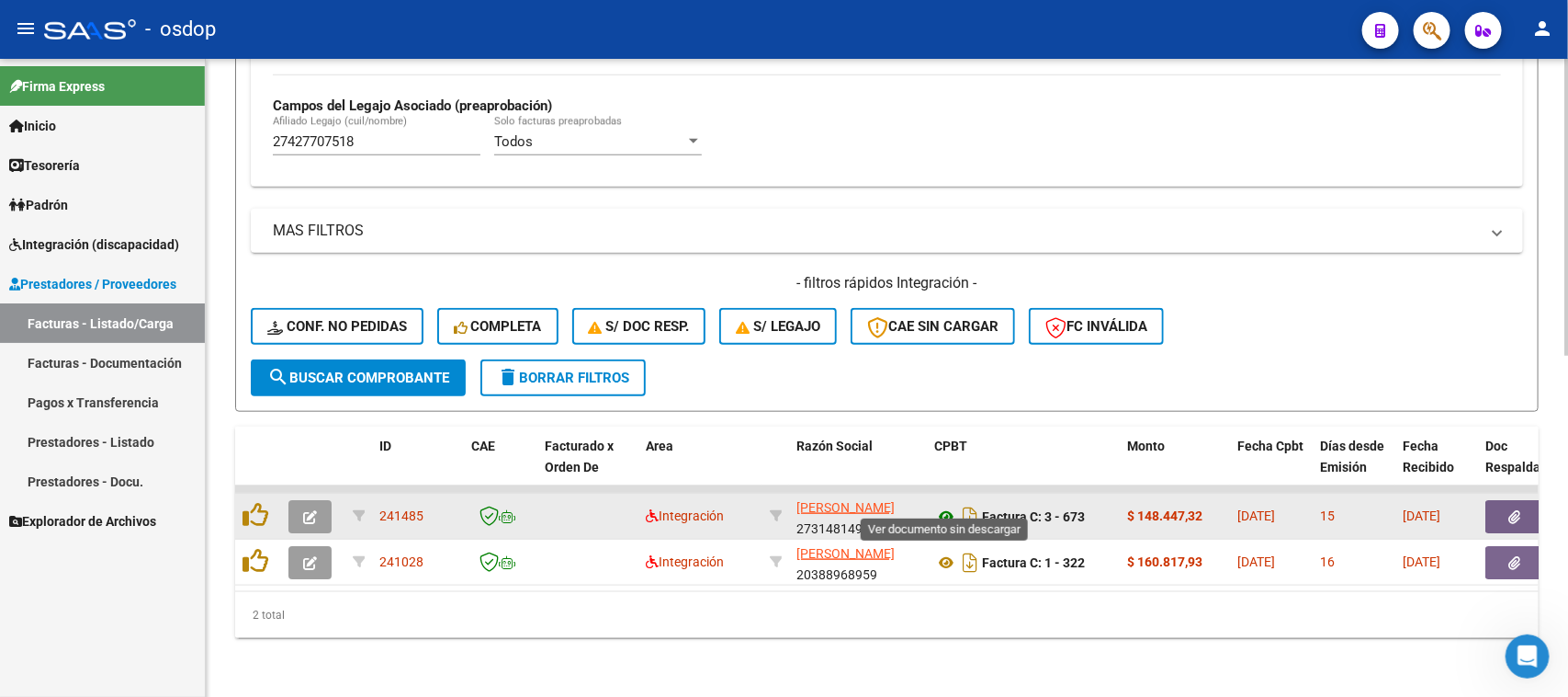
click at [942, 506] on icon at bounding box center [947, 517] width 24 height 22
click at [1507, 503] on button "button" at bounding box center [1514, 516] width 58 height 33
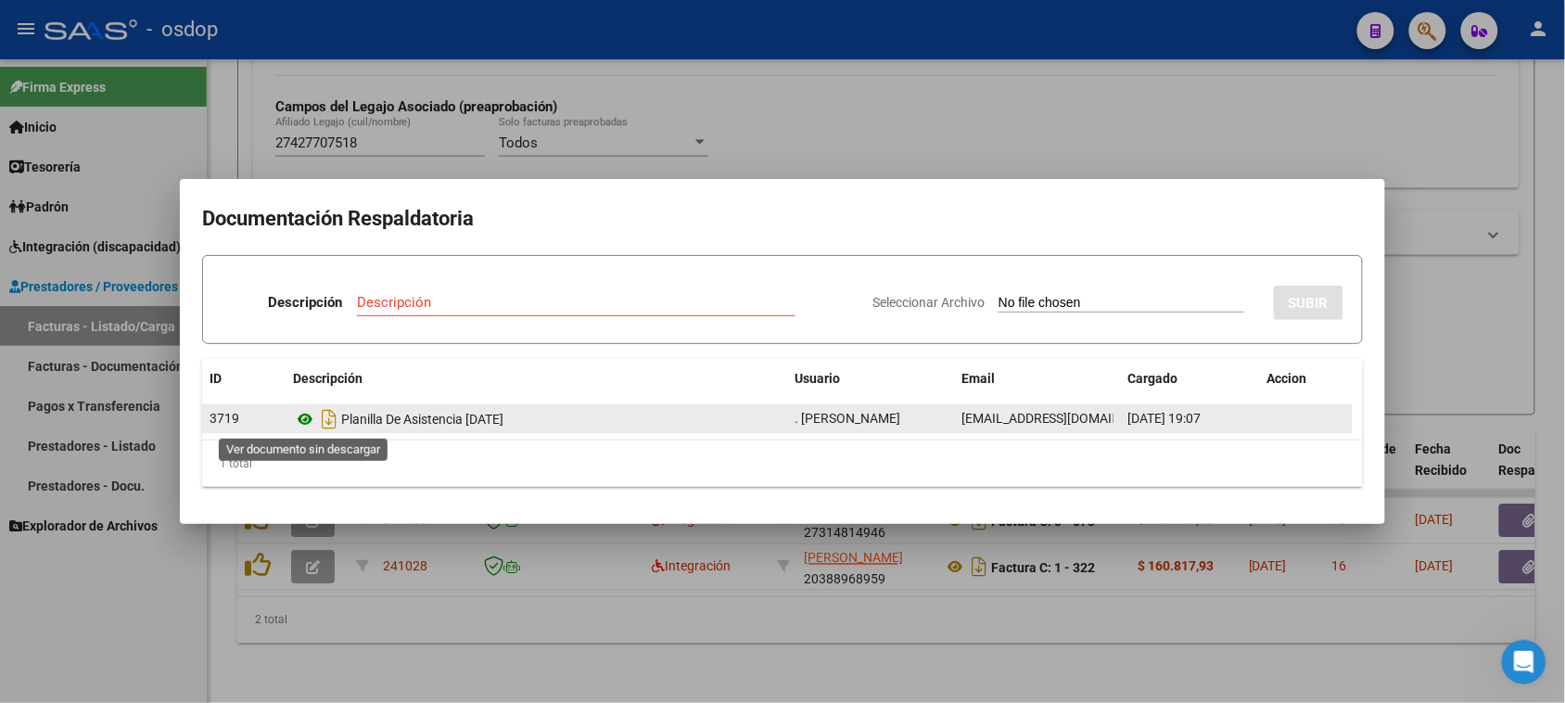
click at [302, 422] on icon at bounding box center [305, 419] width 24 height 22
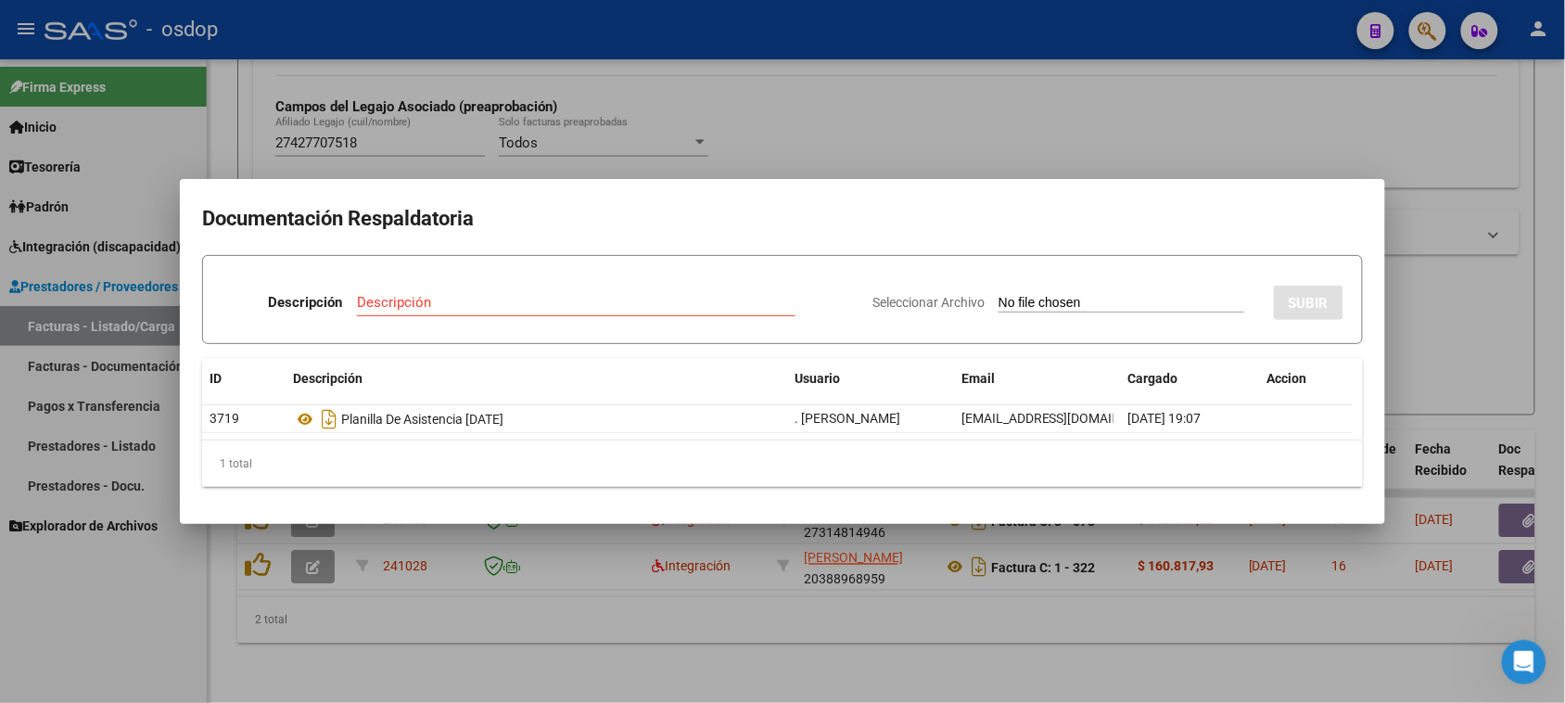
click at [1092, 647] on div at bounding box center [782, 351] width 1565 height 703
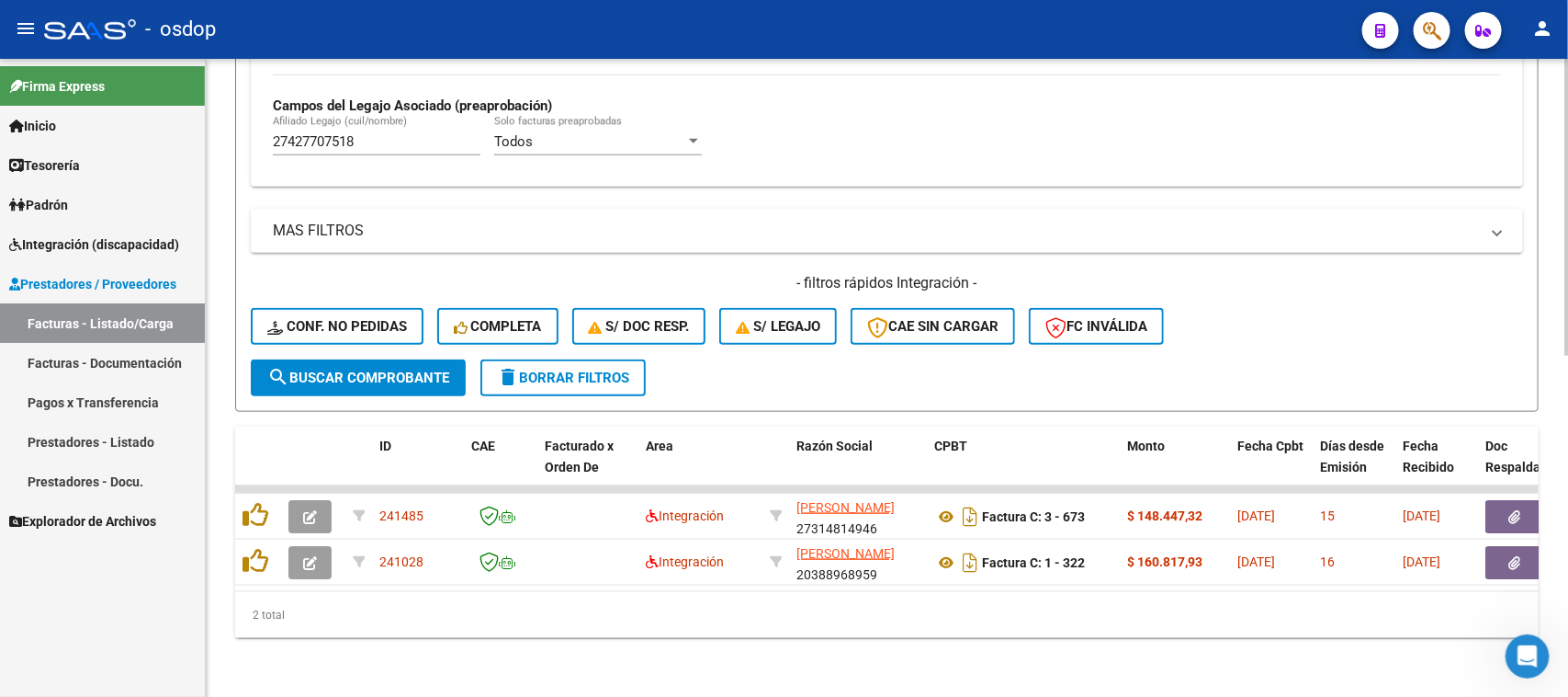
click at [930, 631] on div "2 total" at bounding box center [886, 615] width 1303 height 46
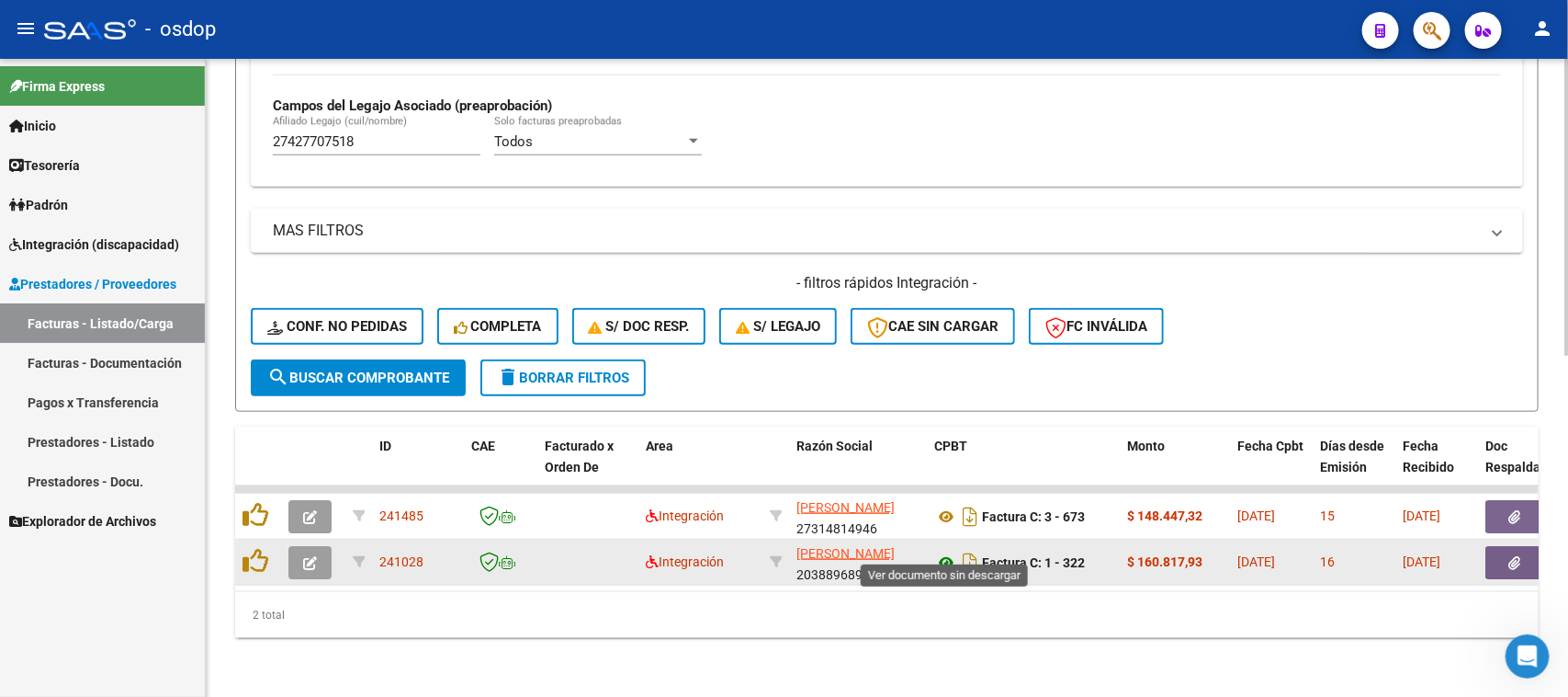
click at [949, 551] on icon at bounding box center [947, 562] width 24 height 22
click at [1512, 556] on icon "button" at bounding box center [1515, 563] width 12 height 14
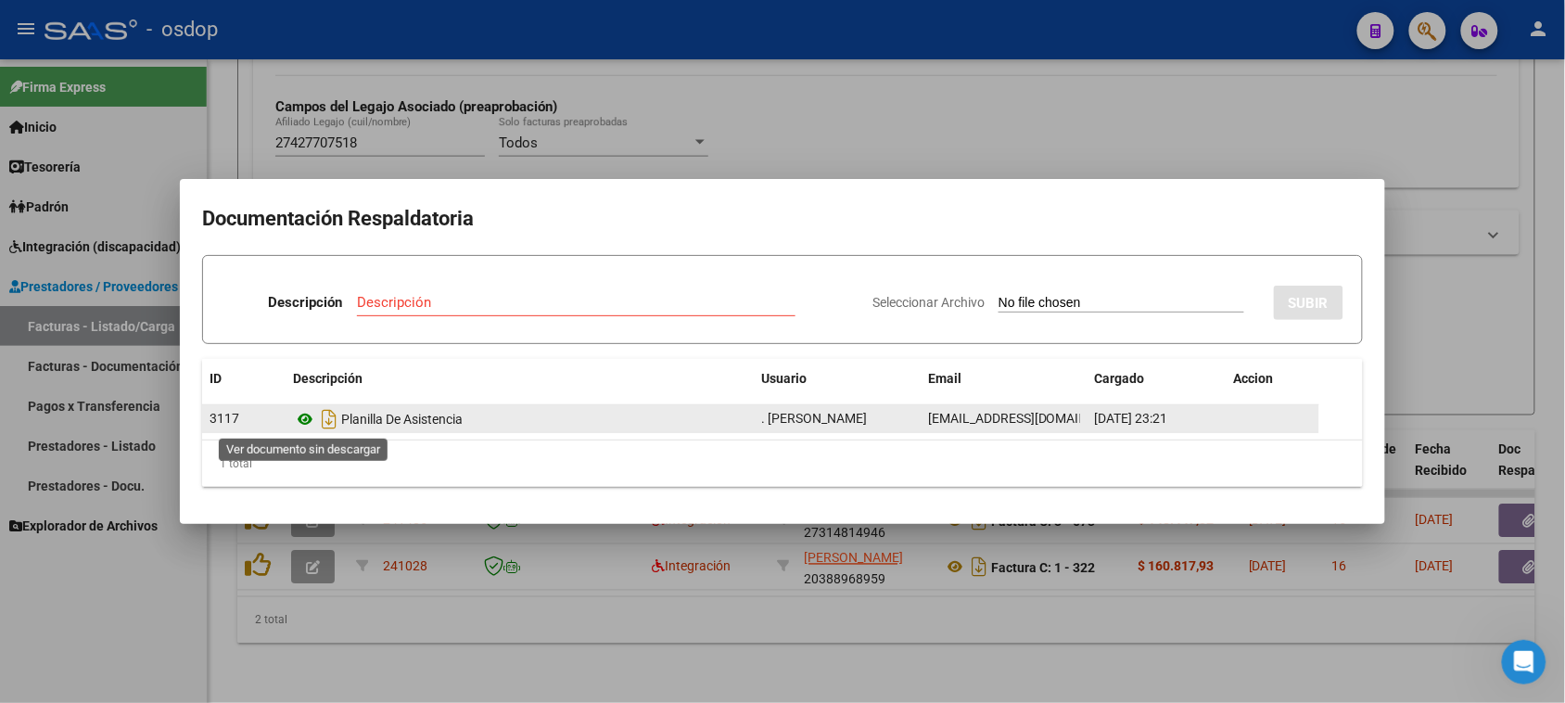
click at [304, 418] on icon at bounding box center [305, 419] width 24 height 22
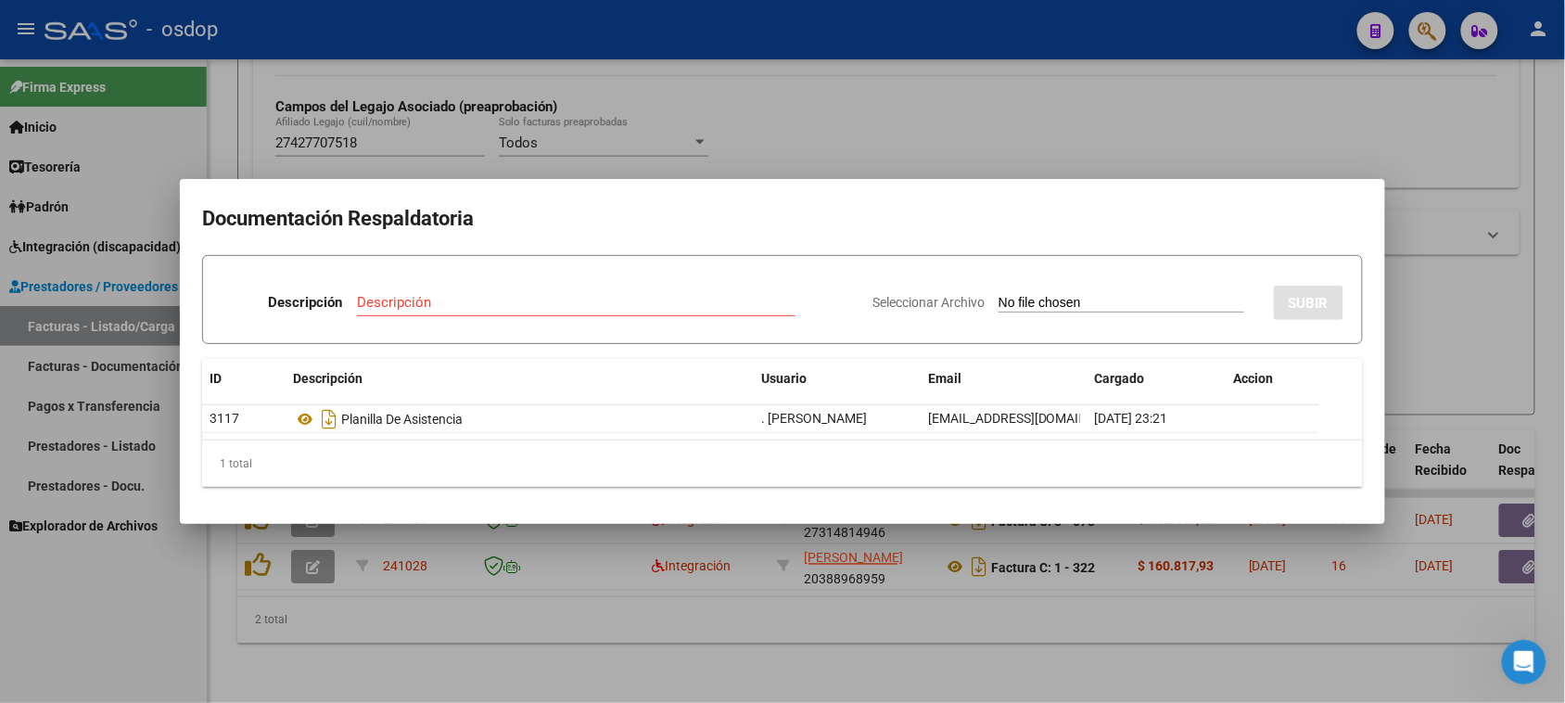
click at [997, 668] on div at bounding box center [782, 351] width 1565 height 703
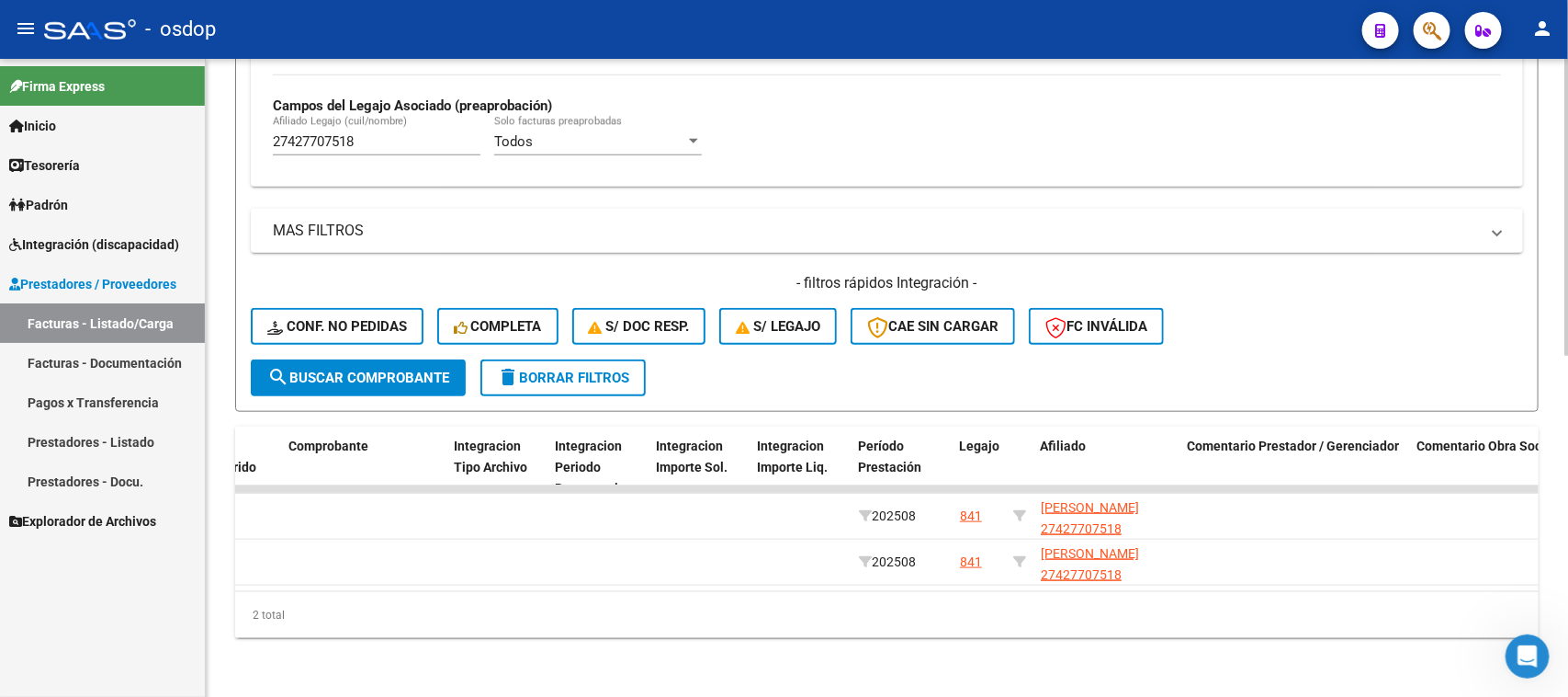
scroll to position [0, 0]
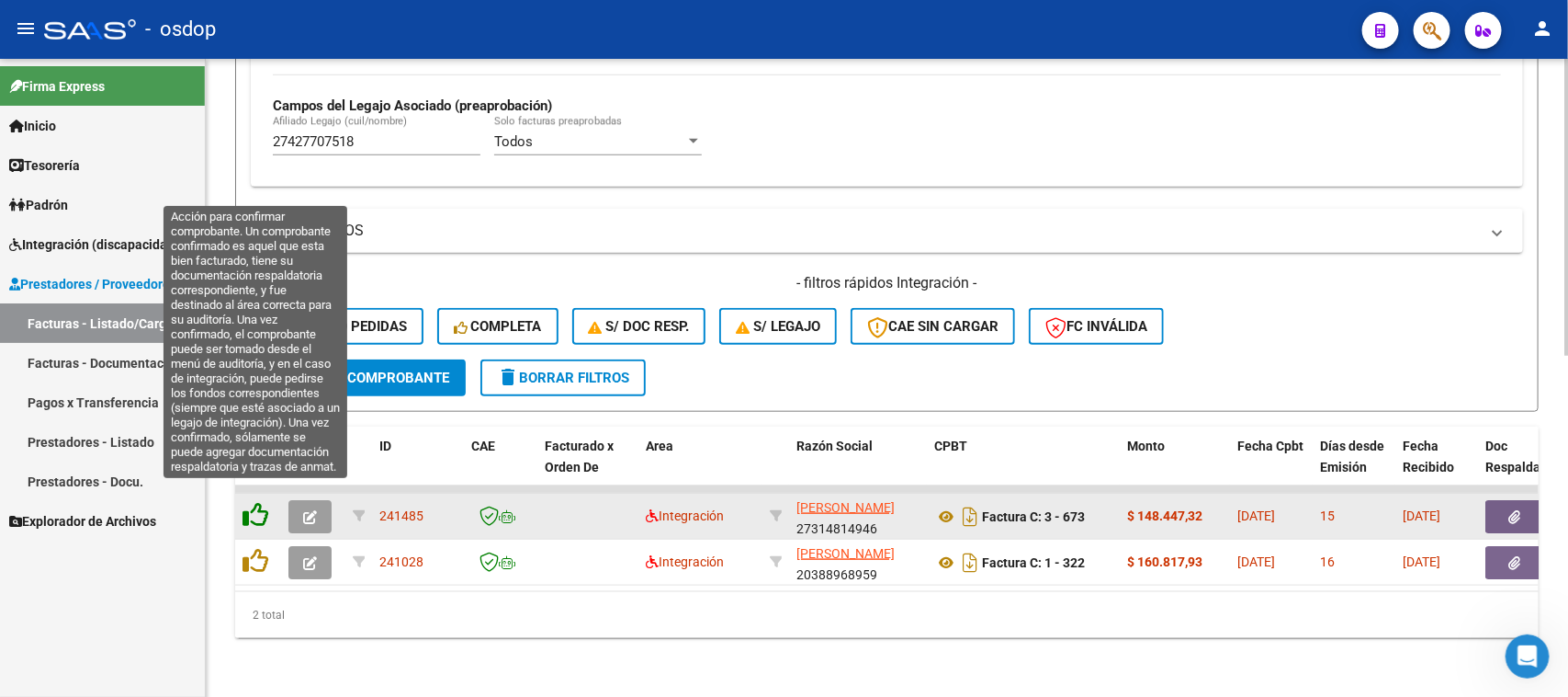
click at [254, 502] on icon at bounding box center [256, 515] width 26 height 26
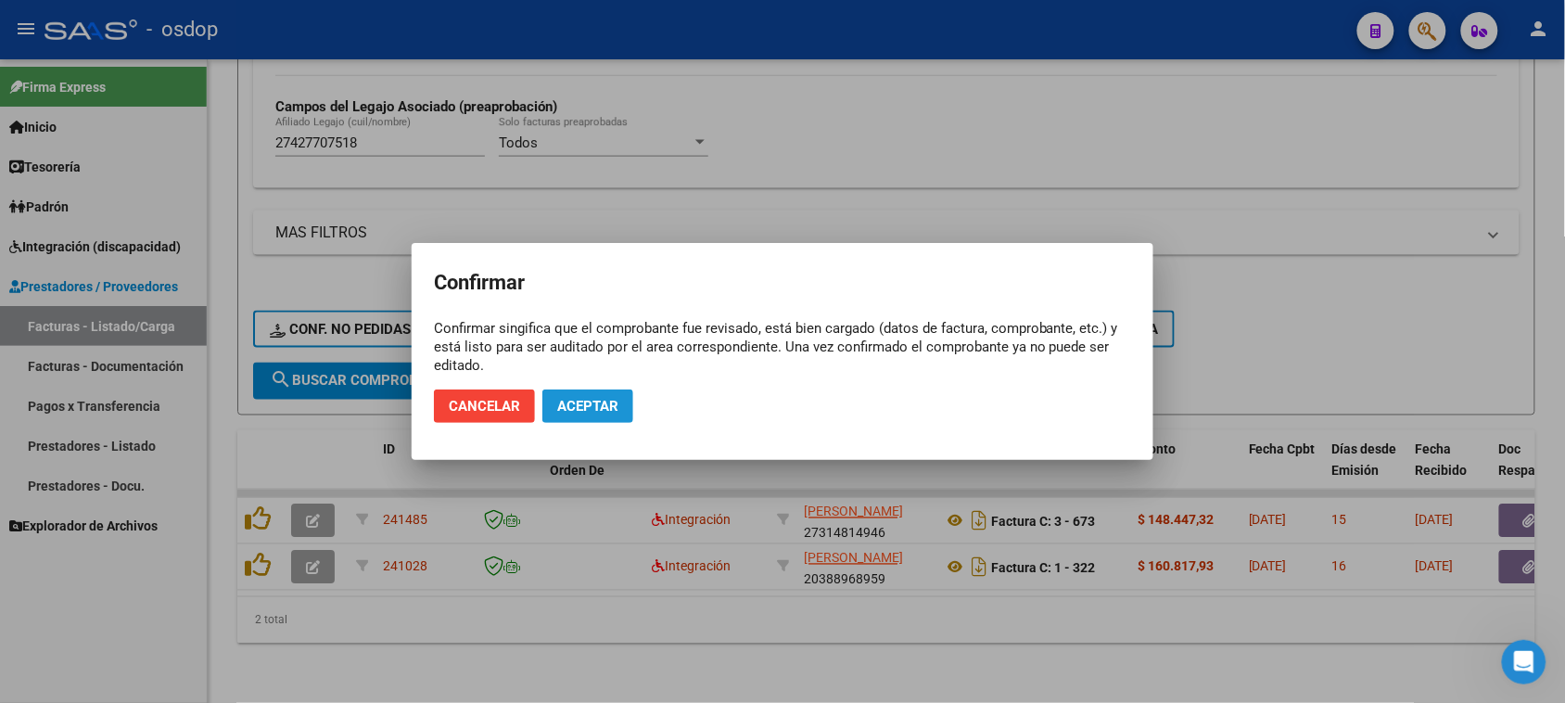
click at [570, 408] on span "Aceptar" at bounding box center [587, 406] width 61 height 17
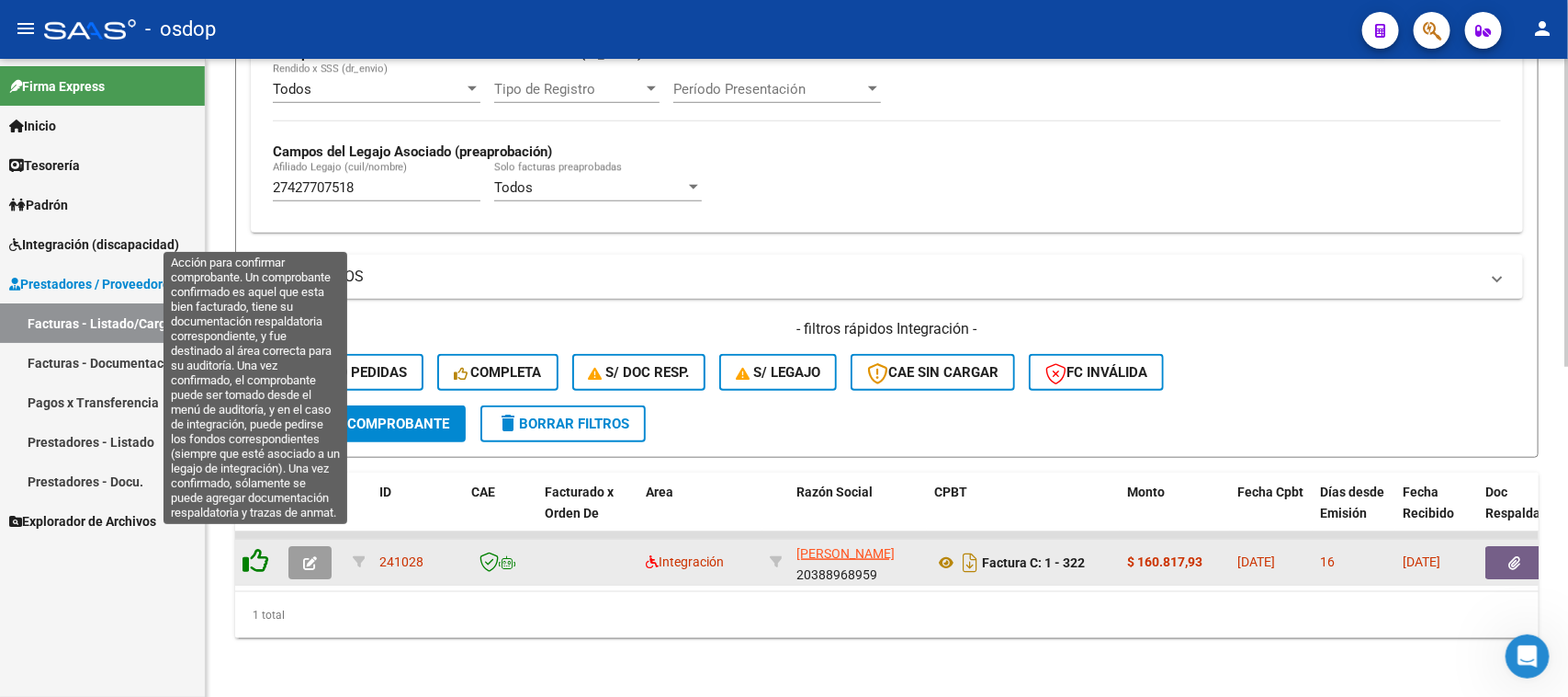
click at [259, 551] on icon at bounding box center [256, 560] width 26 height 26
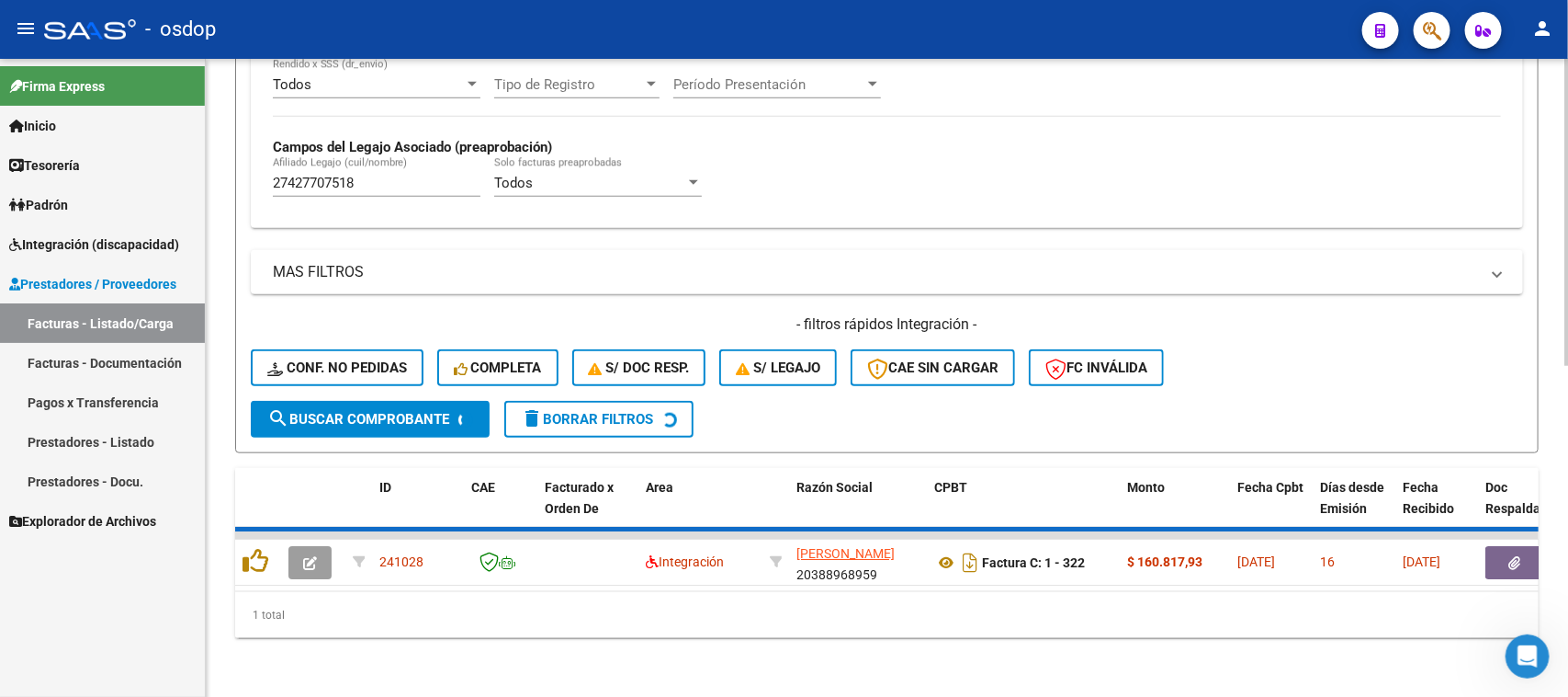
scroll to position [650, 0]
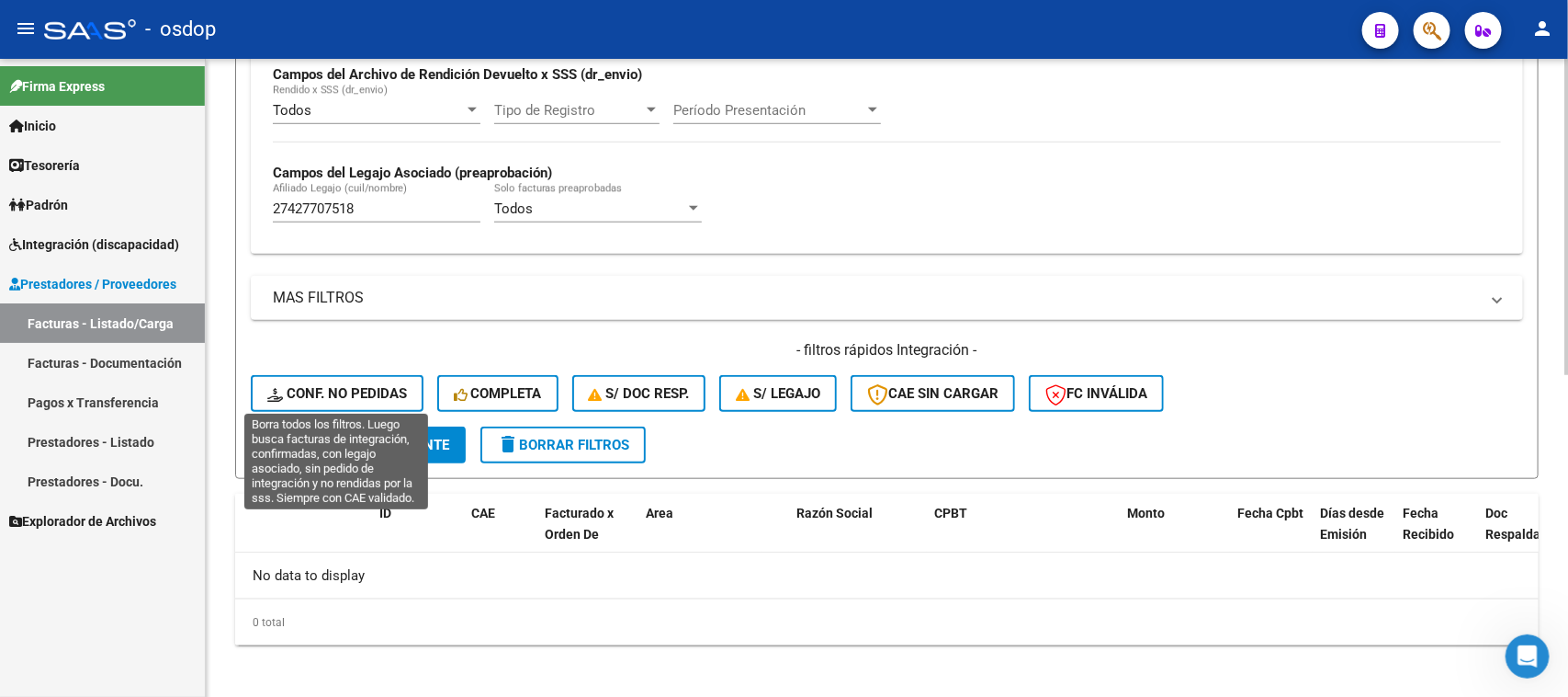
click at [351, 393] on span "Conf. no pedidas" at bounding box center [337, 393] width 140 height 17
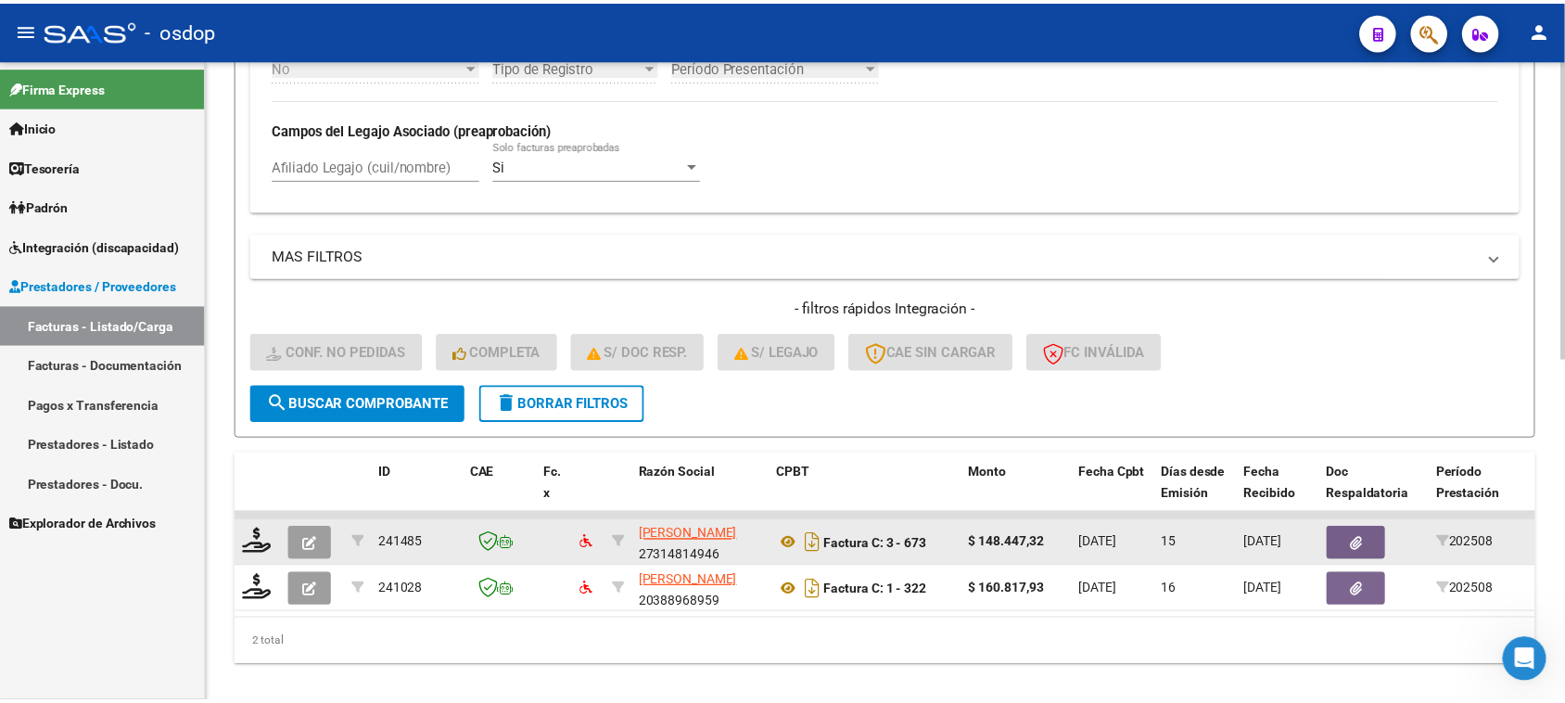
scroll to position [735, 0]
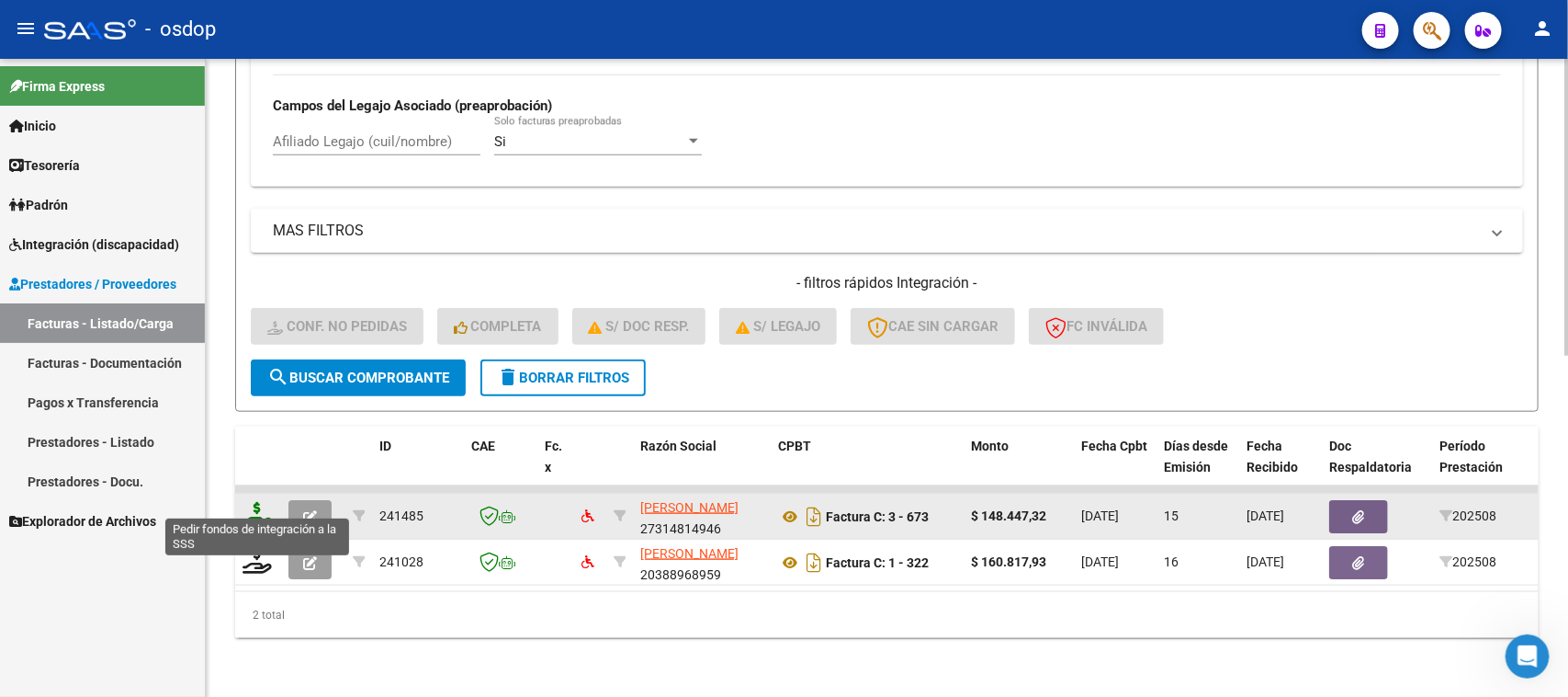
click at [255, 502] on icon at bounding box center [258, 515] width 30 height 26
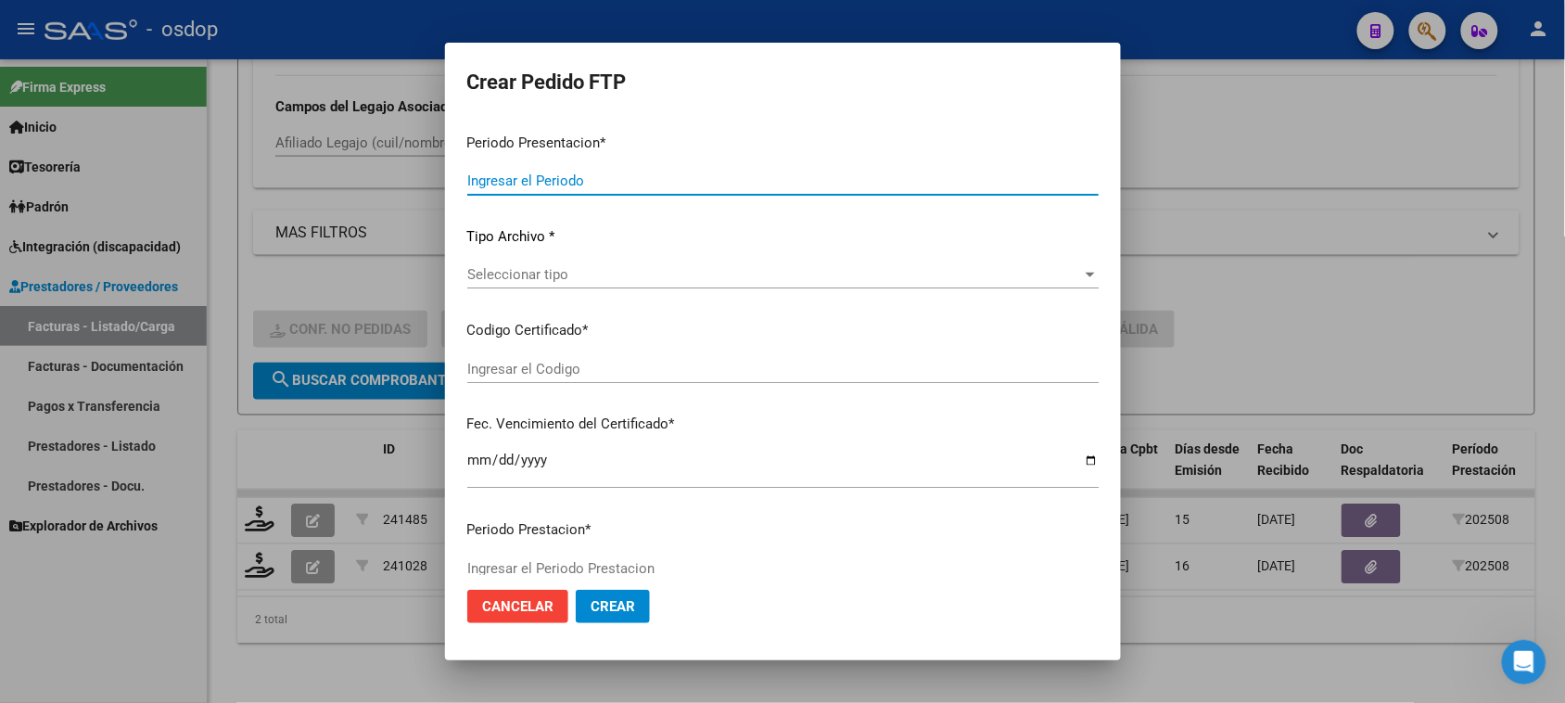
type input "202508"
type input "$ 148.447,32"
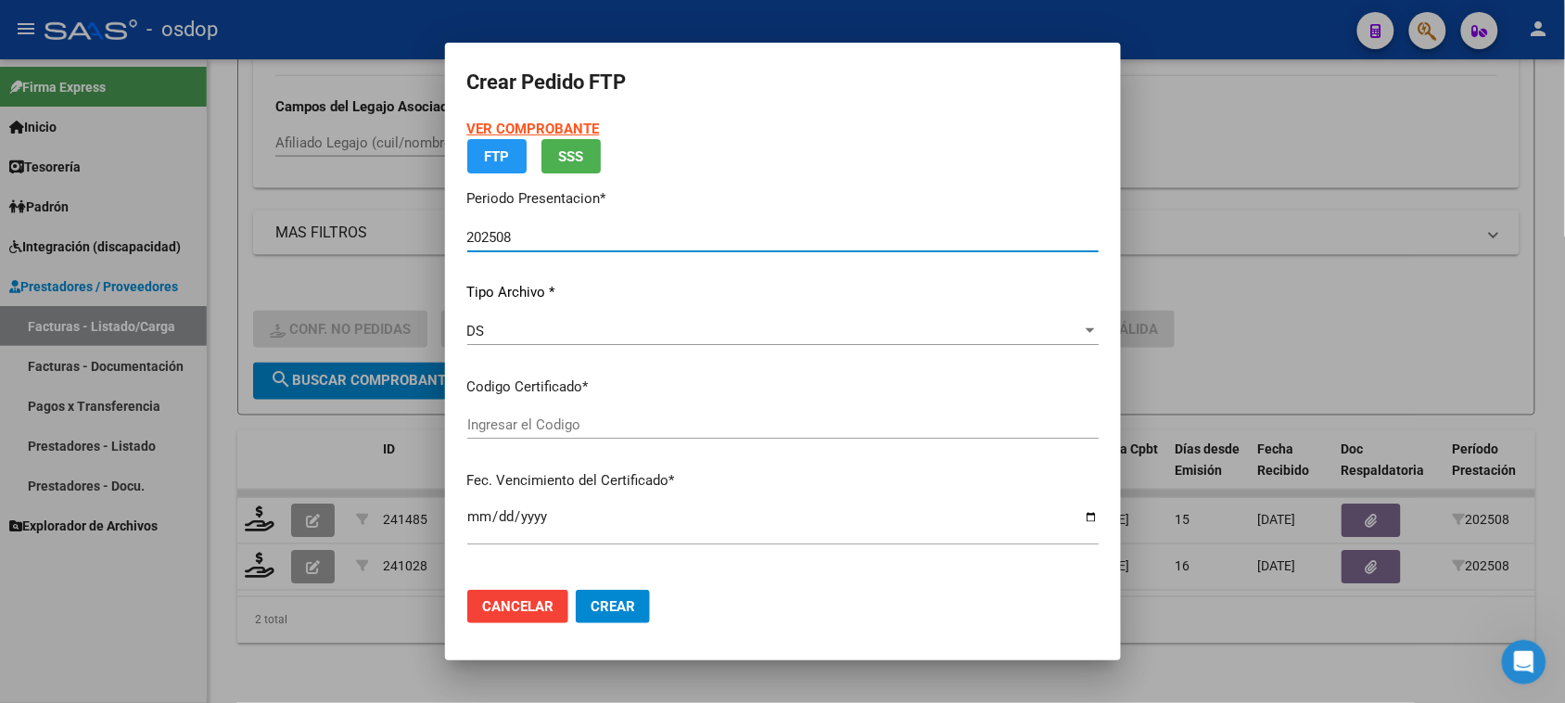
type input "1996139561"
type input "2028-11-14"
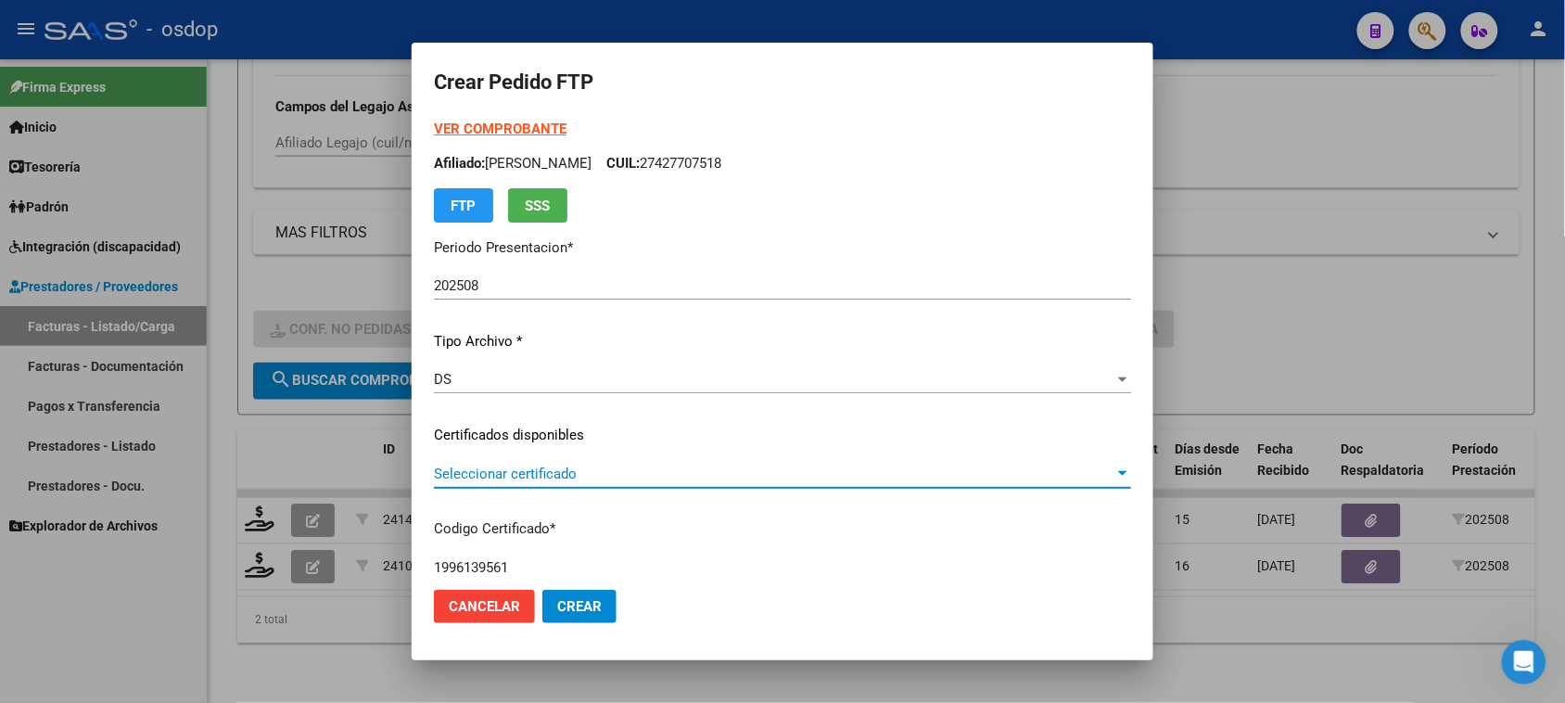
click at [675, 466] on span "Seleccionar certificado" at bounding box center [774, 473] width 680 height 17
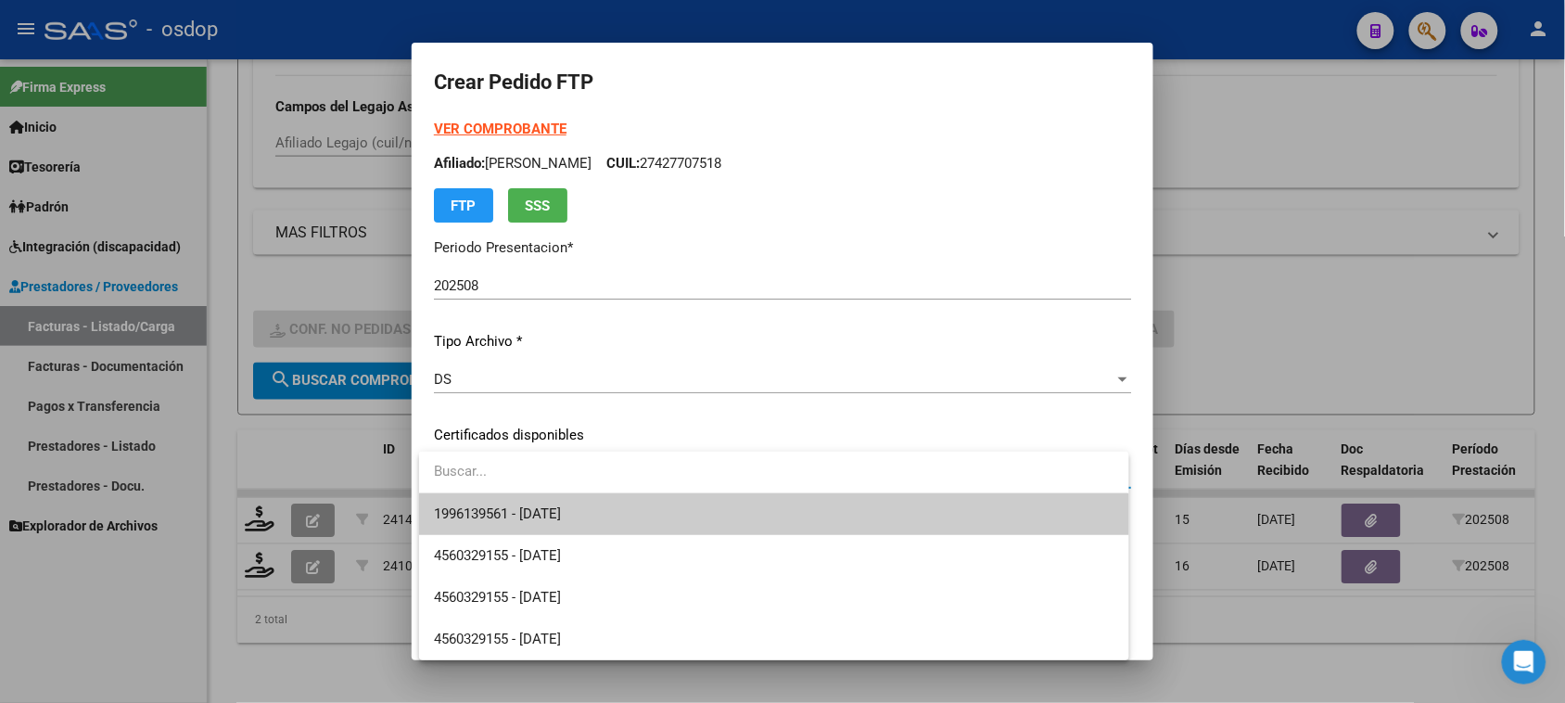
click at [673, 530] on span "1996139561 - 2028-11-14" at bounding box center [773, 514] width 679 height 42
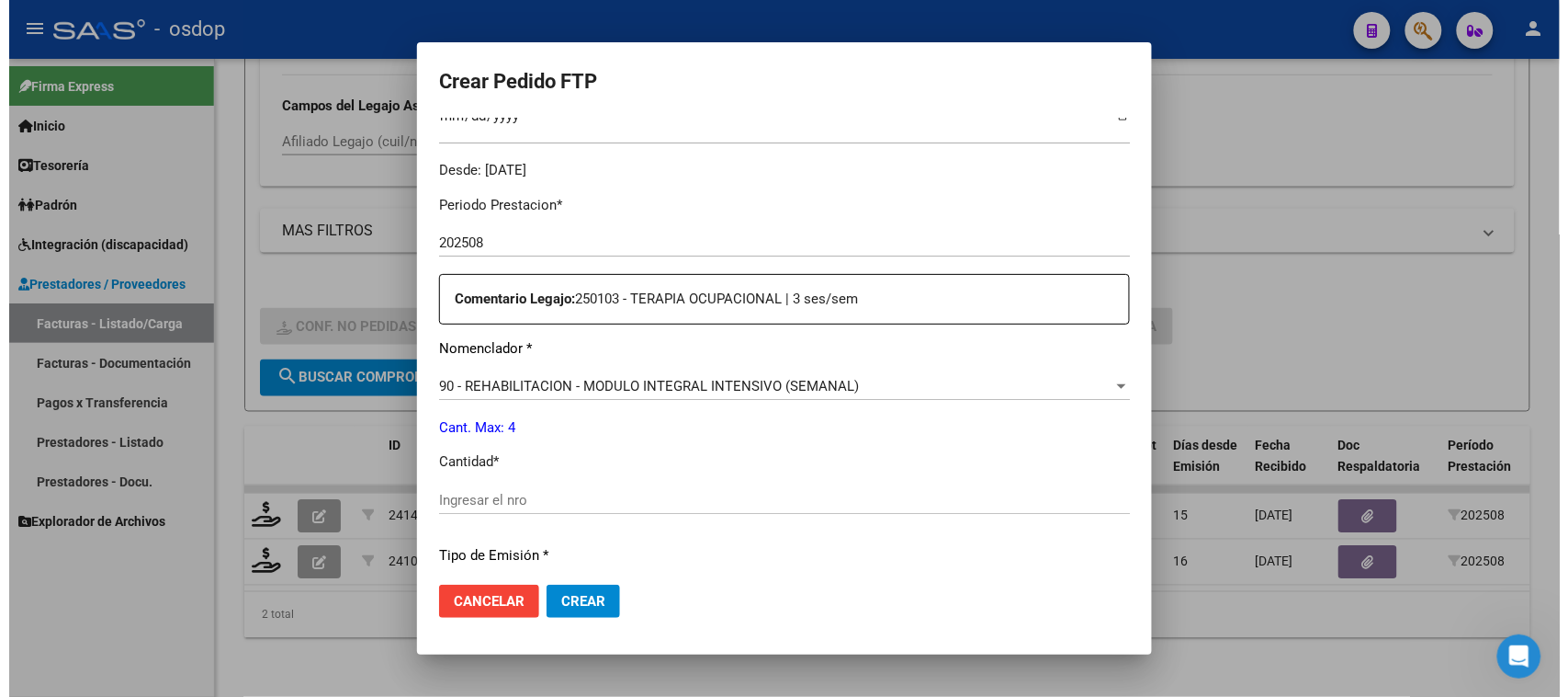
scroll to position [574, 0]
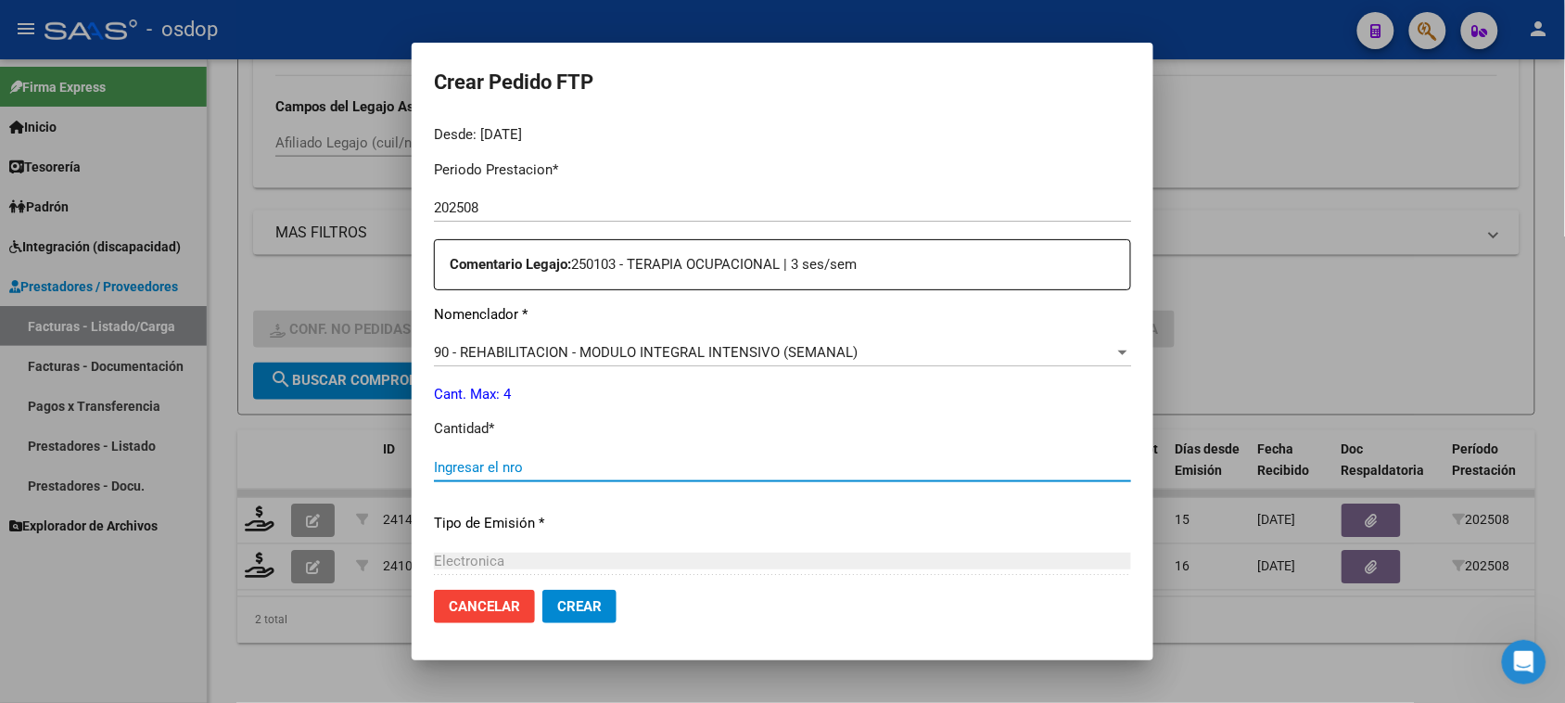
click at [531, 468] on input "Ingresar el nro" at bounding box center [782, 467] width 697 height 17
type input "4"
click at [576, 613] on span "Crear" at bounding box center [579, 606] width 44 height 17
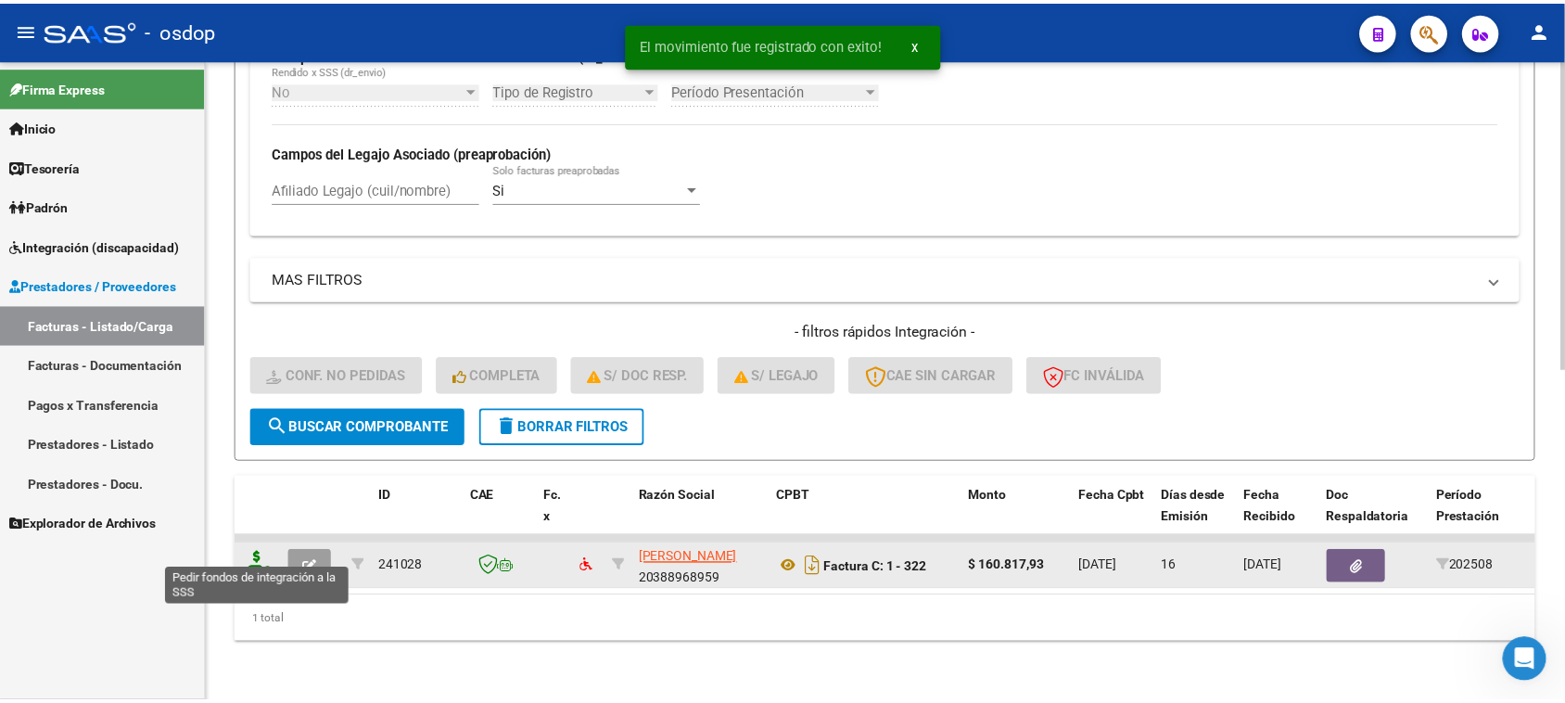
scroll to position [689, 0]
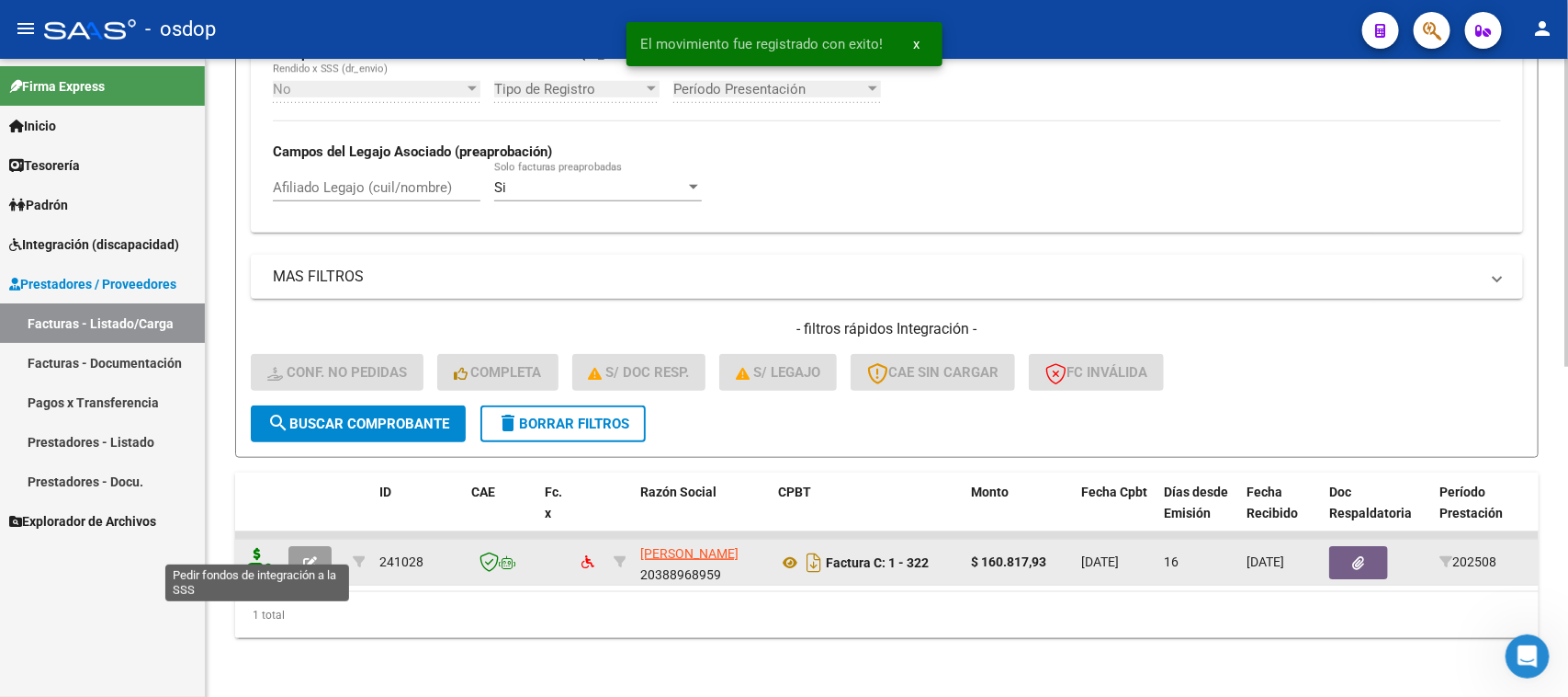
click at [255, 552] on icon at bounding box center [258, 560] width 30 height 26
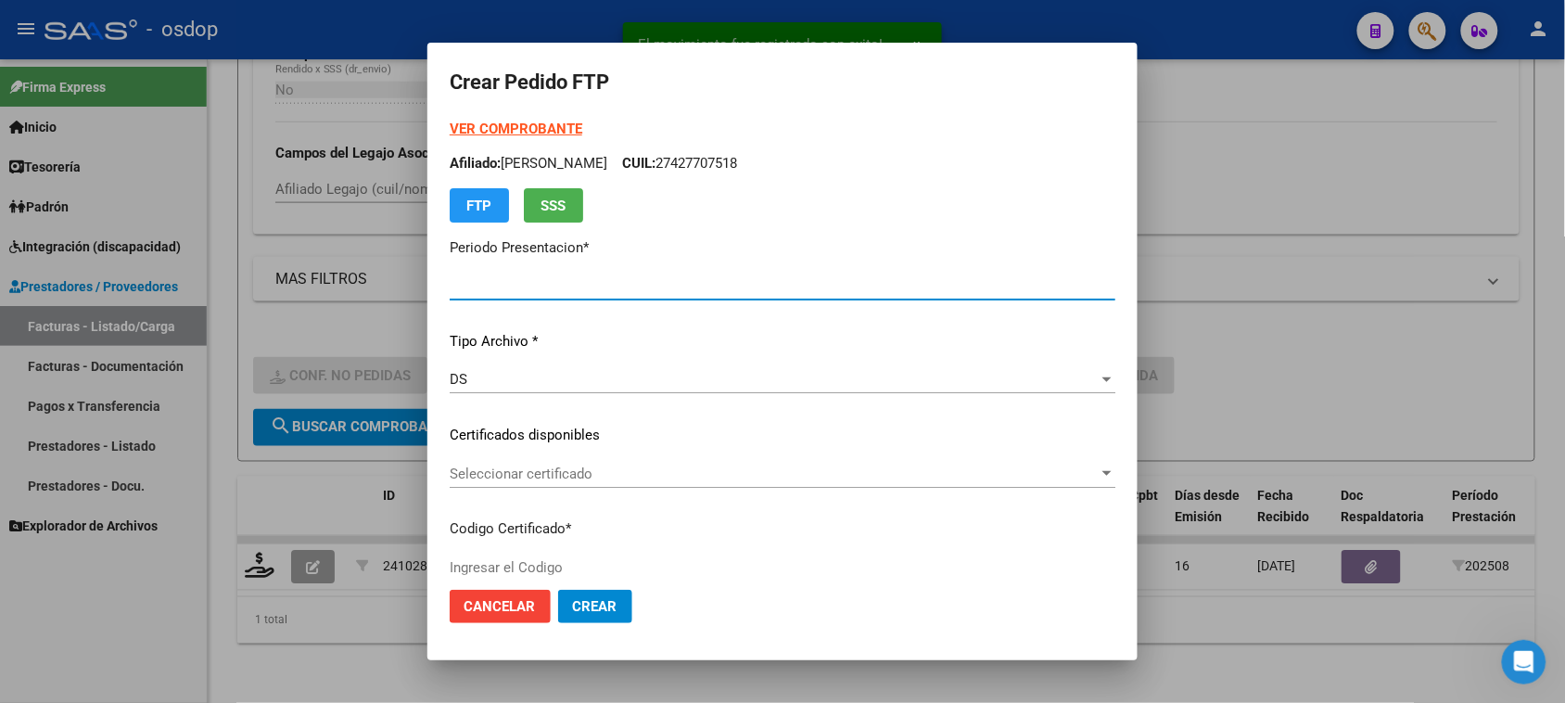
type input "202508"
type input "$ 160.817,93"
type input "1996139561"
type input "2028-11-14"
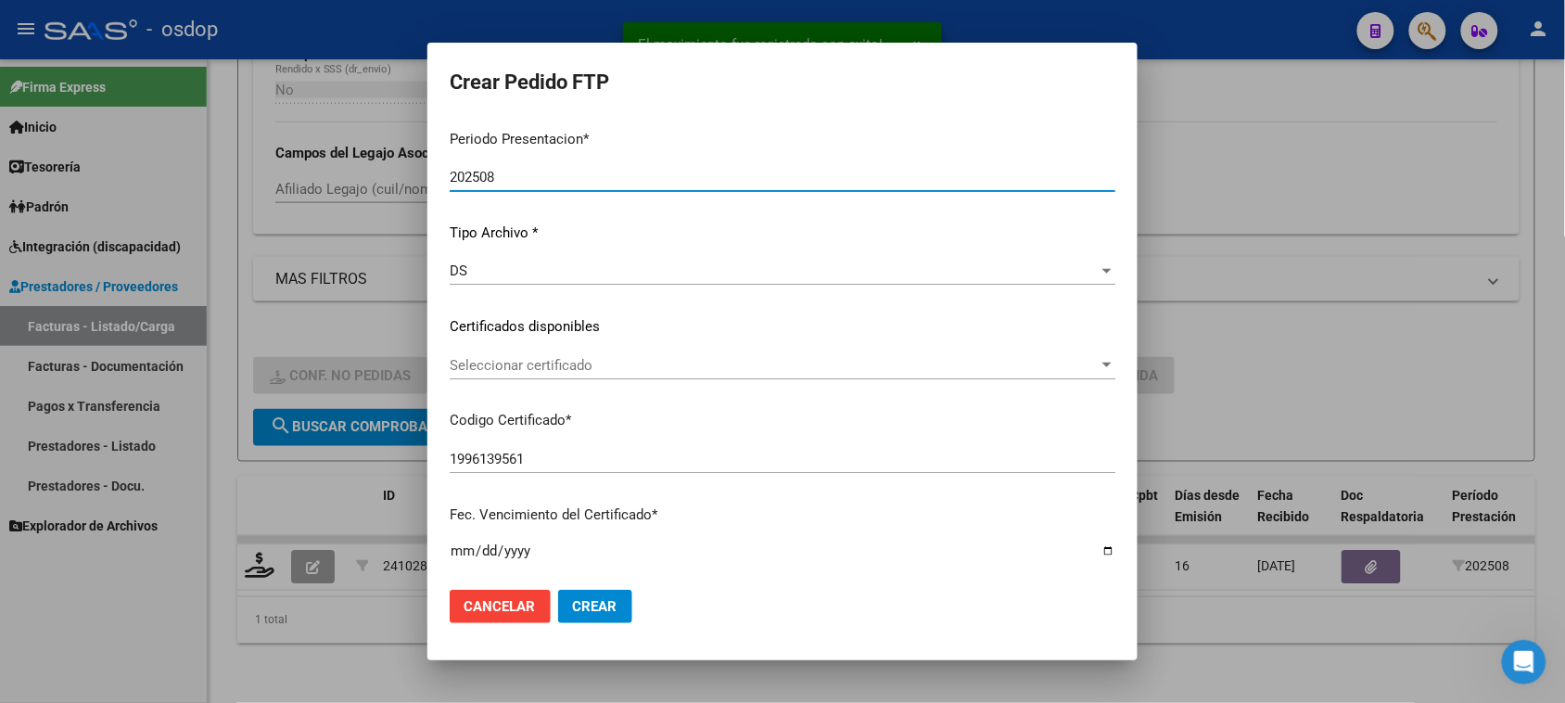
scroll to position [116, 0]
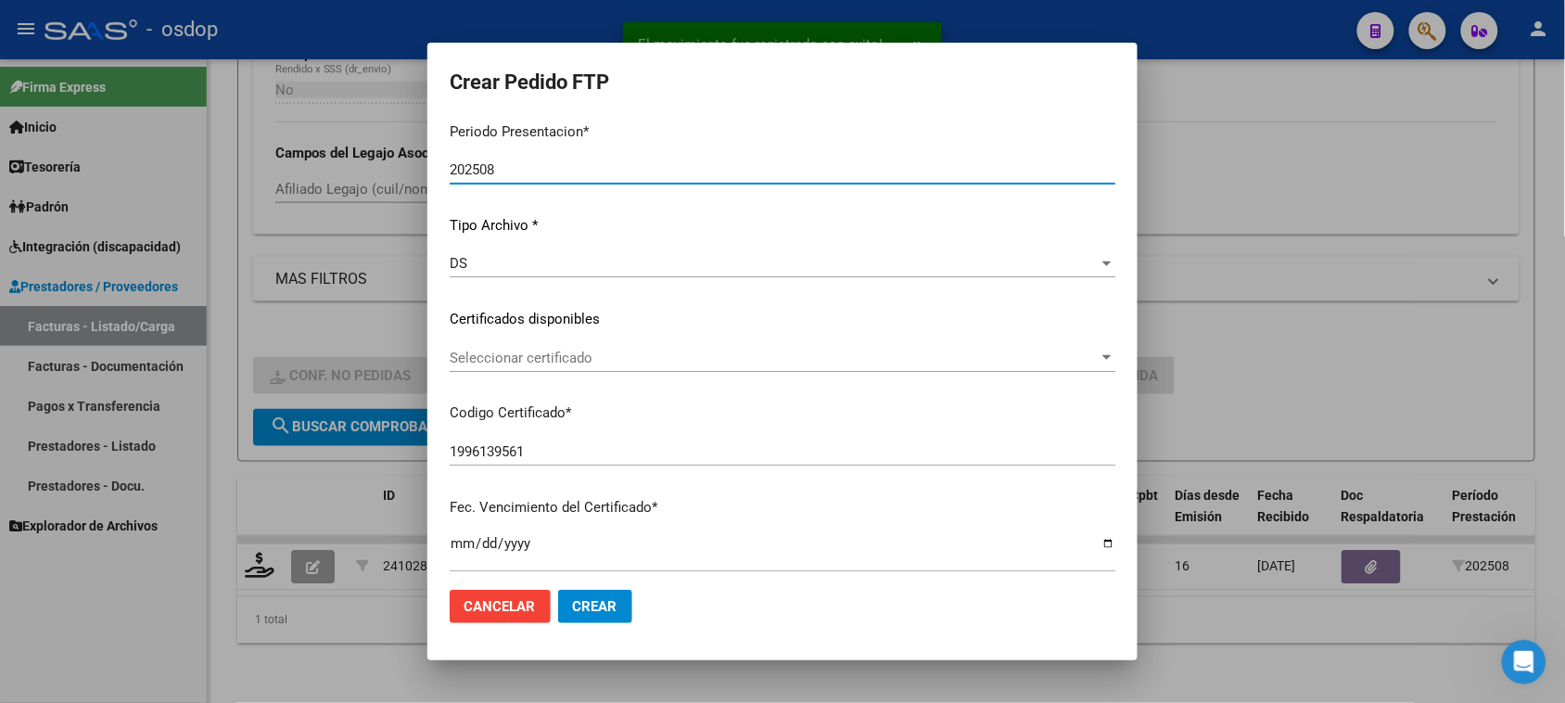
click at [762, 363] on span "Seleccionar certificado" at bounding box center [774, 357] width 649 height 17
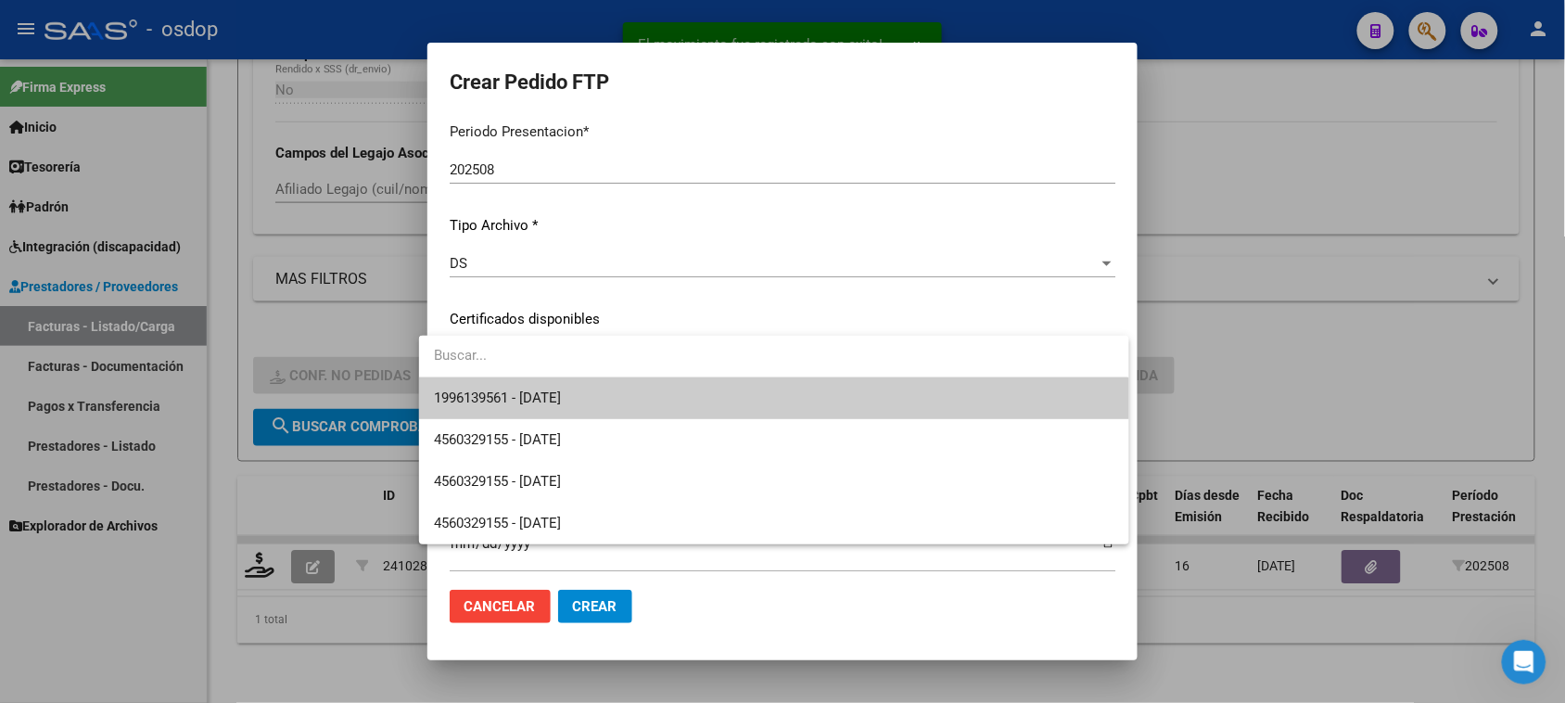
click at [752, 403] on span "1996139561 - 2028-11-14" at bounding box center [773, 398] width 679 height 42
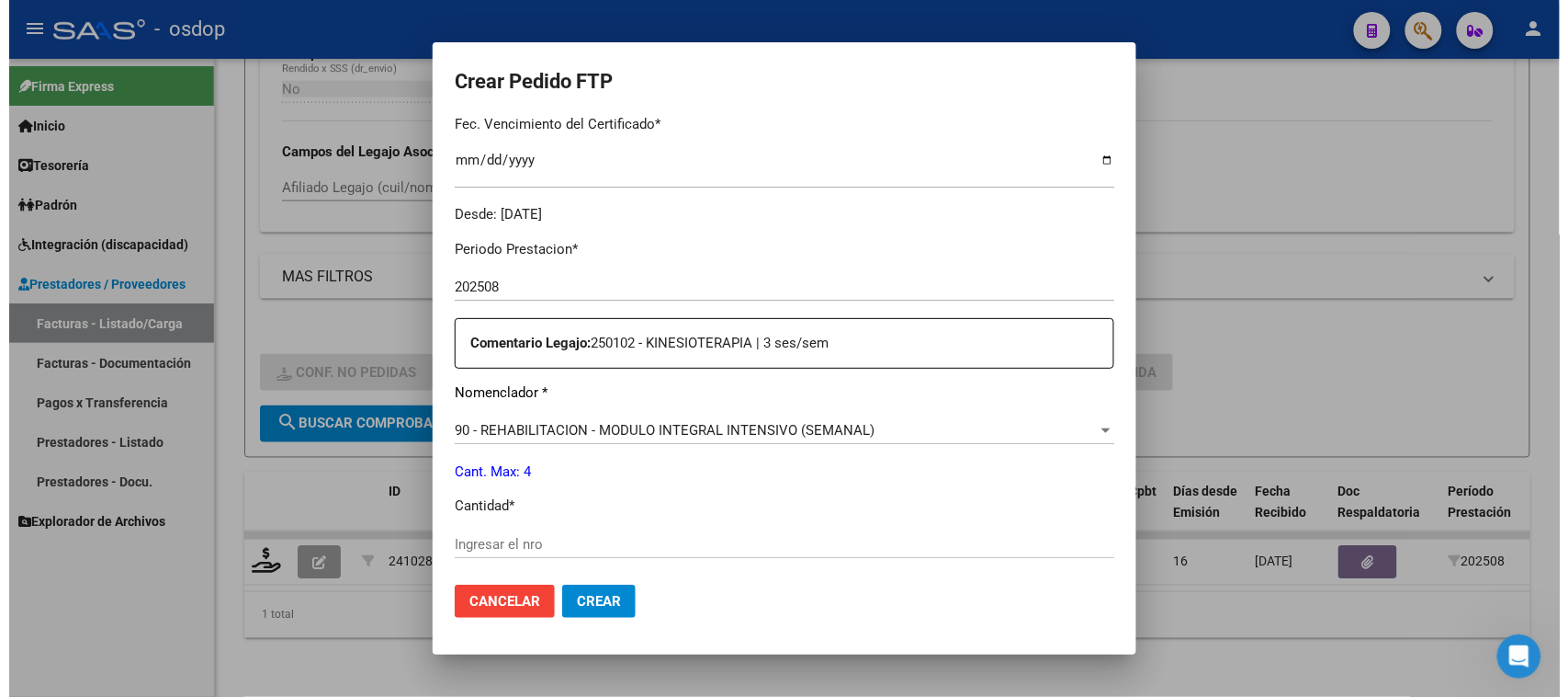
scroll to position [574, 0]
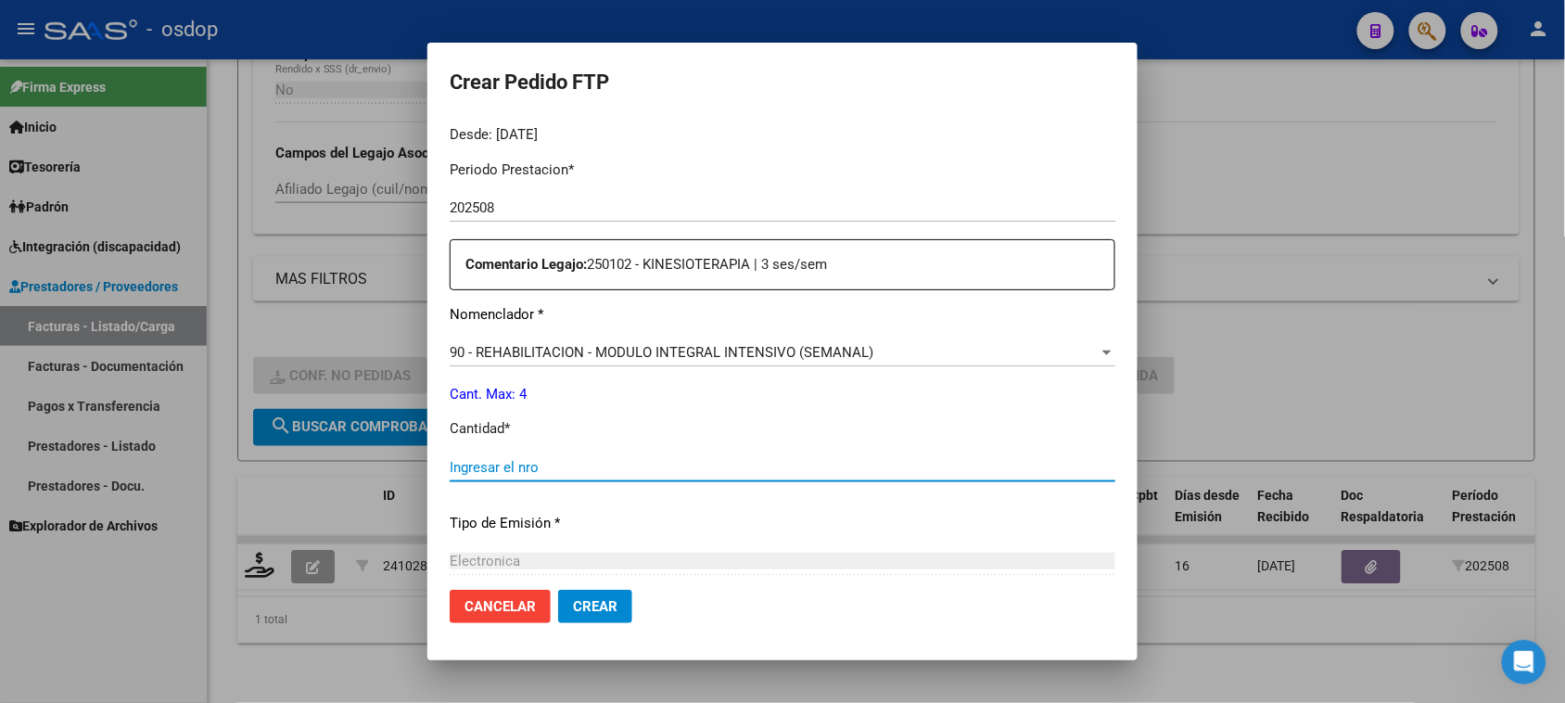
click at [505, 460] on input "Ingresar el nro" at bounding box center [782, 467] width 665 height 17
type input "4"
click at [576, 614] on span "Crear" at bounding box center [595, 606] width 44 height 17
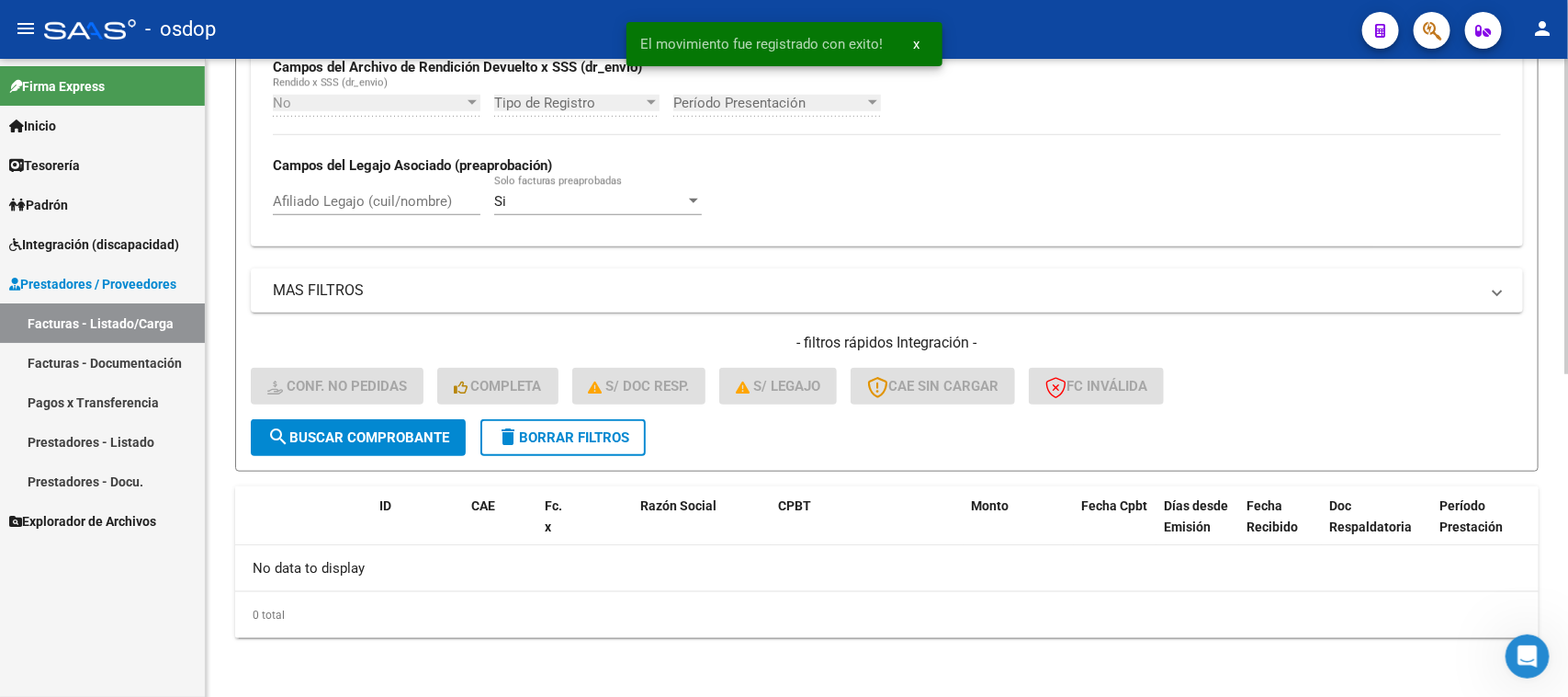
scroll to position [650, 0]
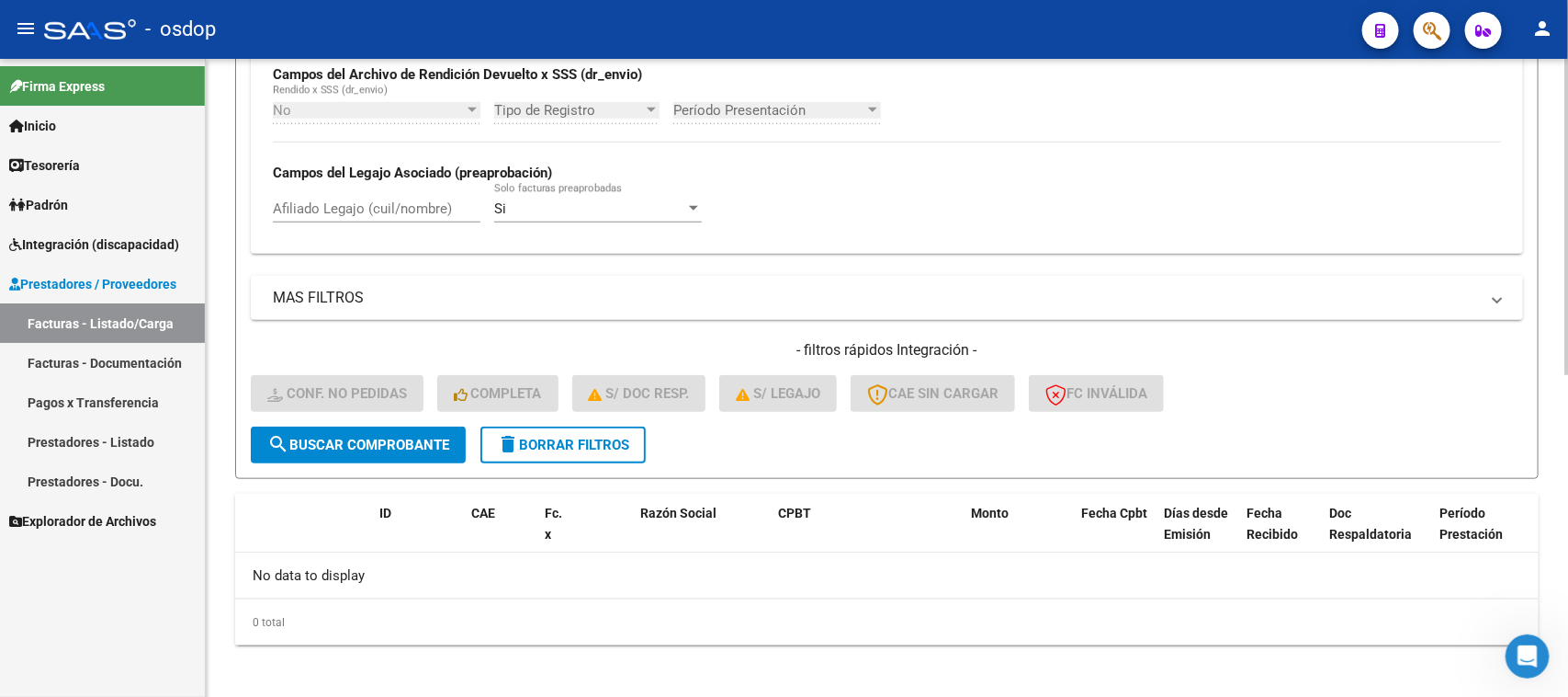
click at [621, 436] on span "delete Borrar Filtros" at bounding box center [562, 444] width 132 height 17
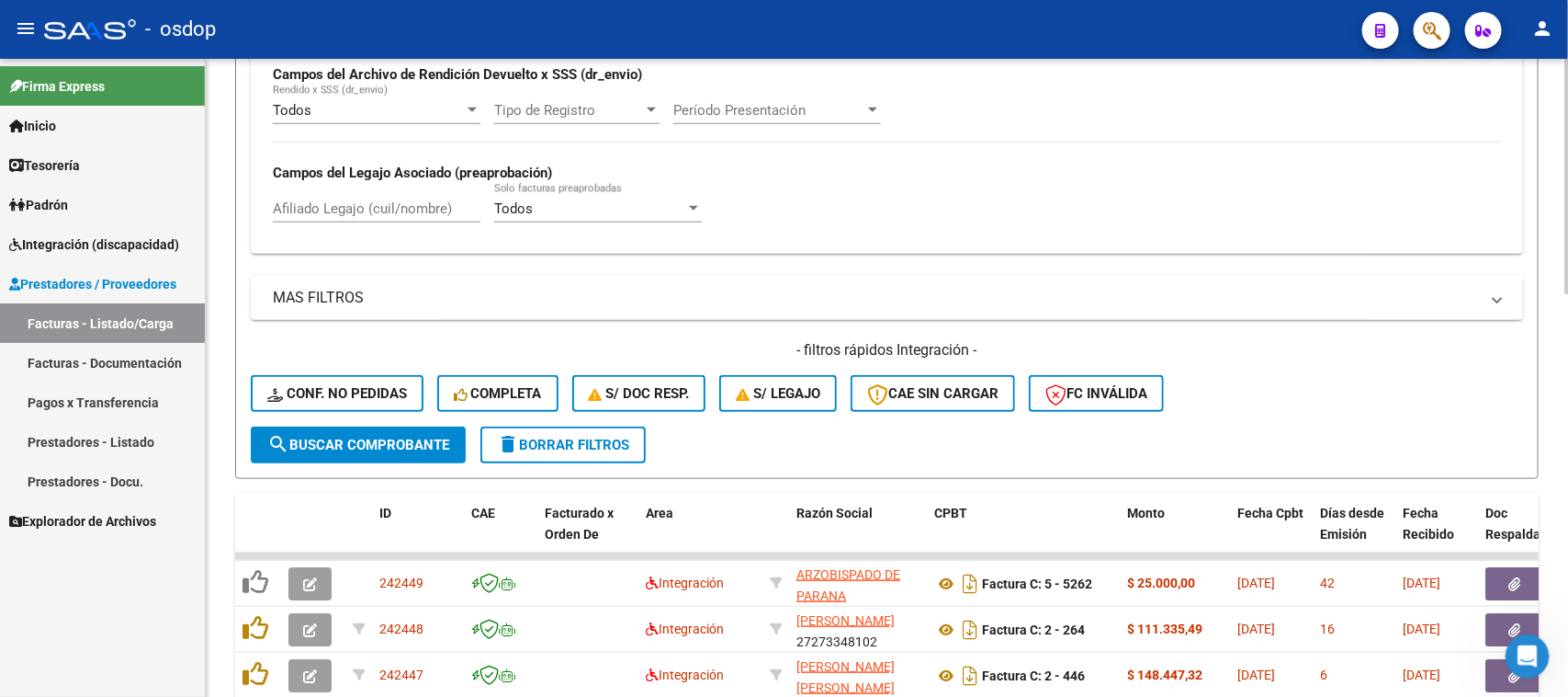
click at [371, 200] on input "Afiliado Legajo (cuil/nombre)" at bounding box center [376, 208] width 207 height 17
paste input "27169435672"
type input "27169435672"
click at [371, 436] on span "search Buscar Comprobante" at bounding box center [359, 444] width 182 height 17
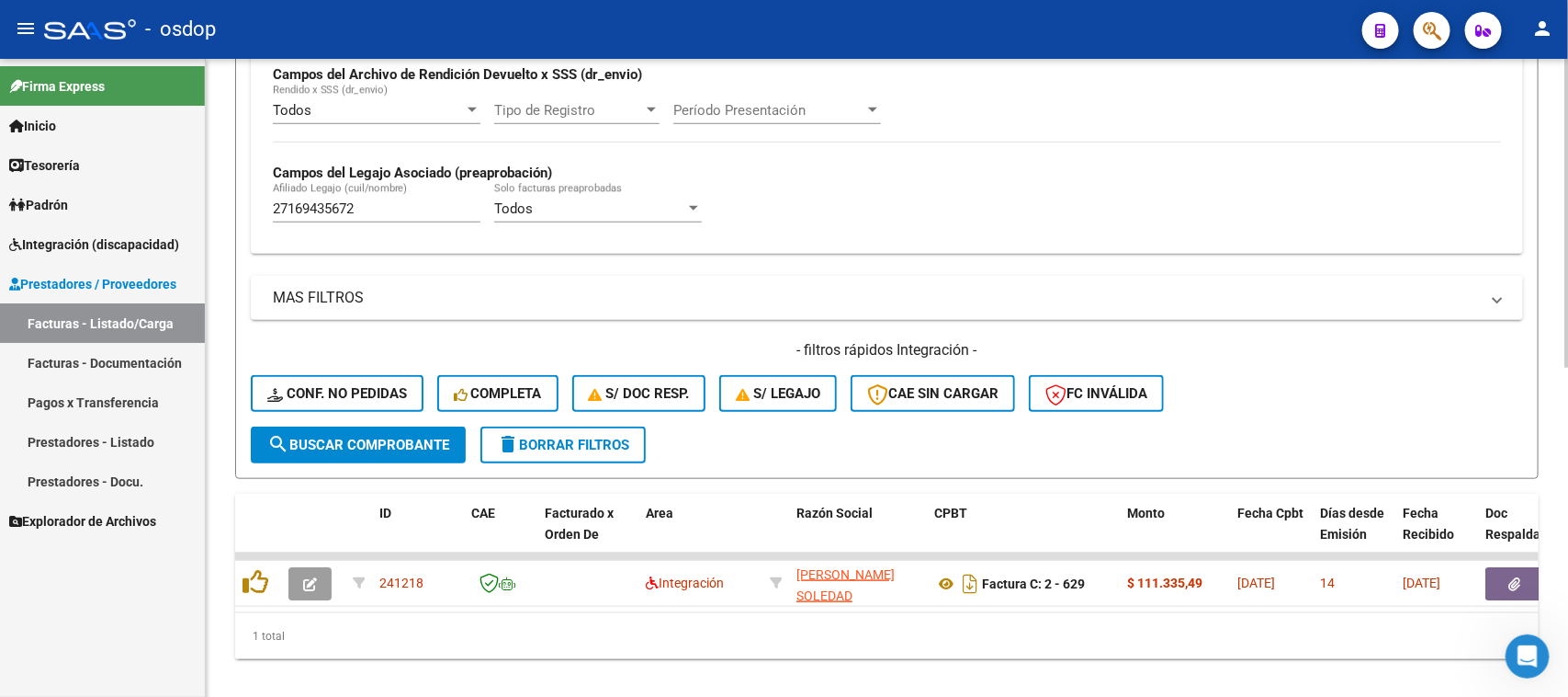
scroll to position [683, 0]
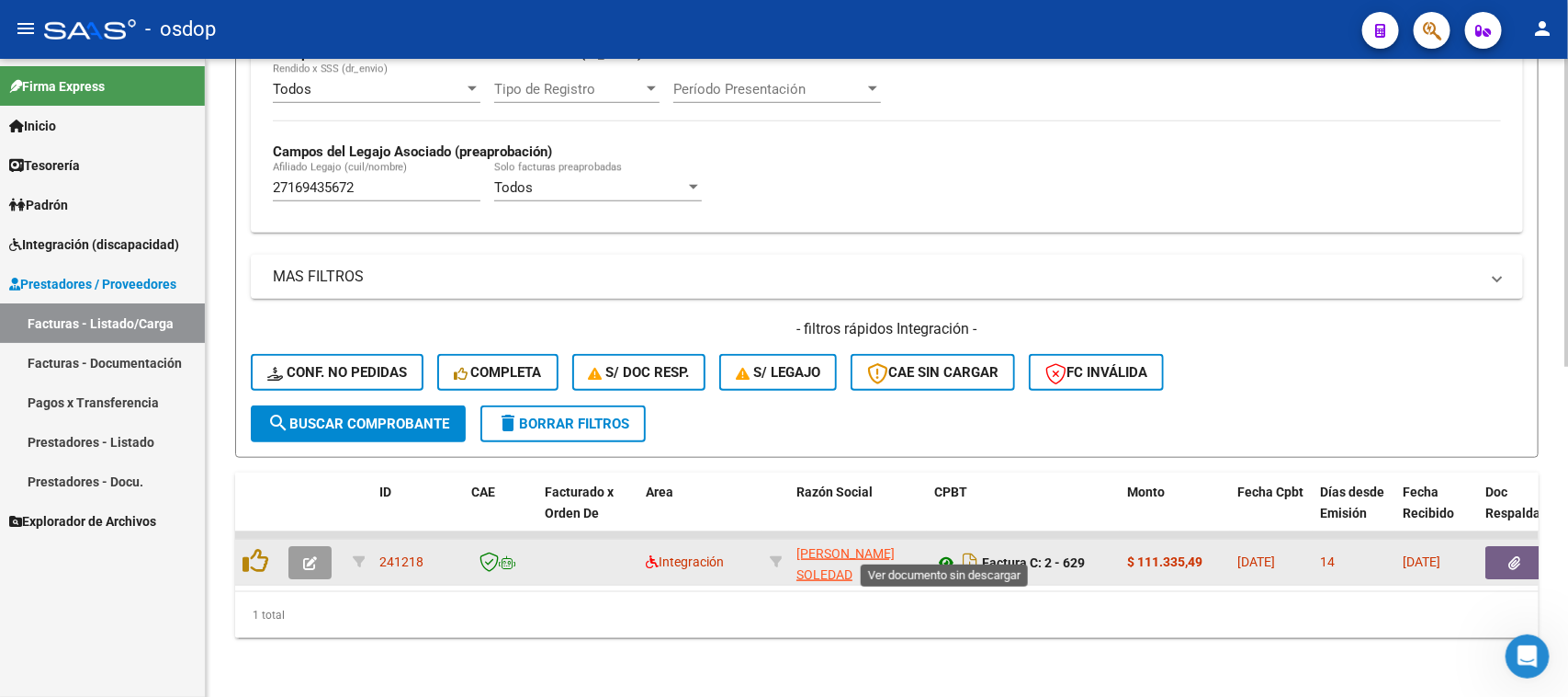
click at [948, 551] on icon at bounding box center [947, 562] width 24 height 22
click at [1505, 546] on button "button" at bounding box center [1514, 562] width 58 height 33
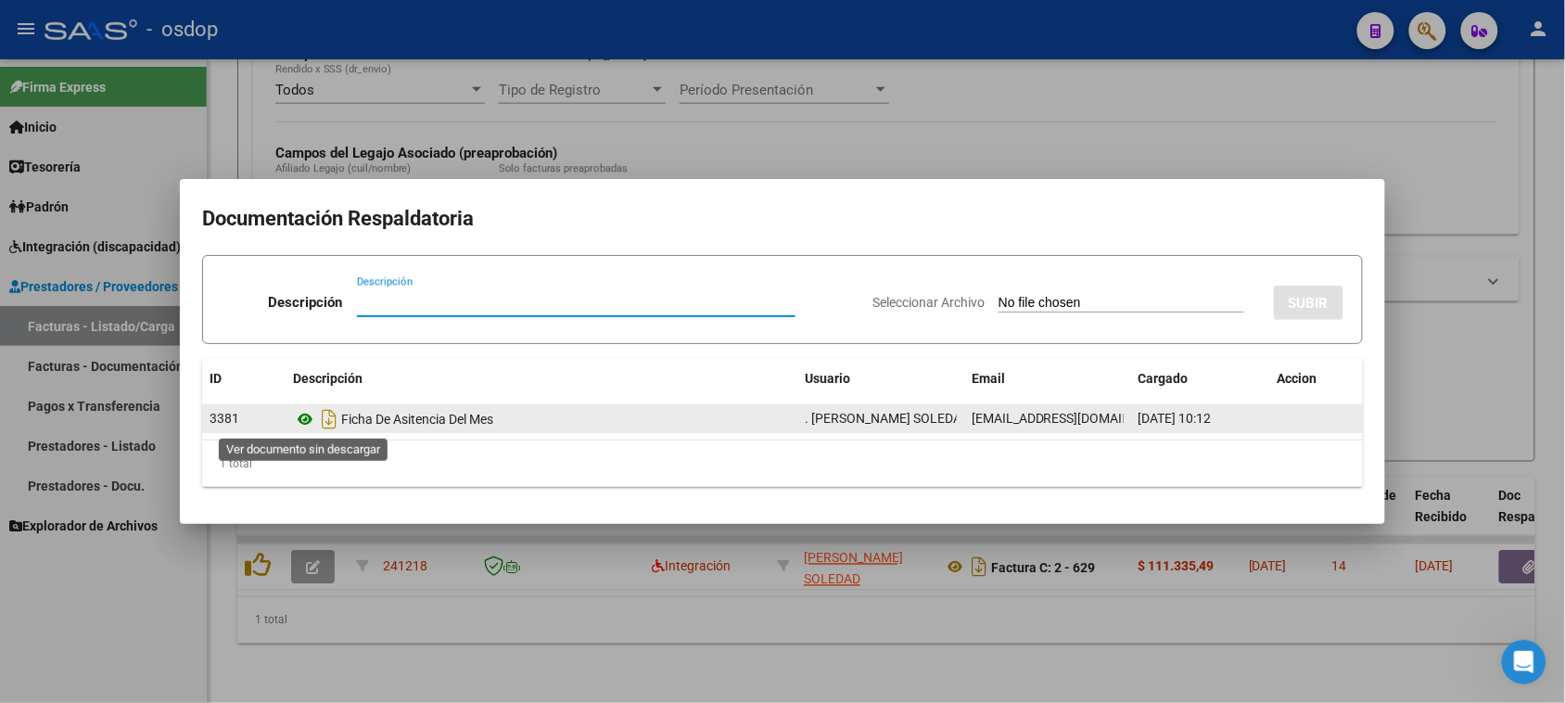
click at [306, 420] on icon at bounding box center [305, 419] width 24 height 22
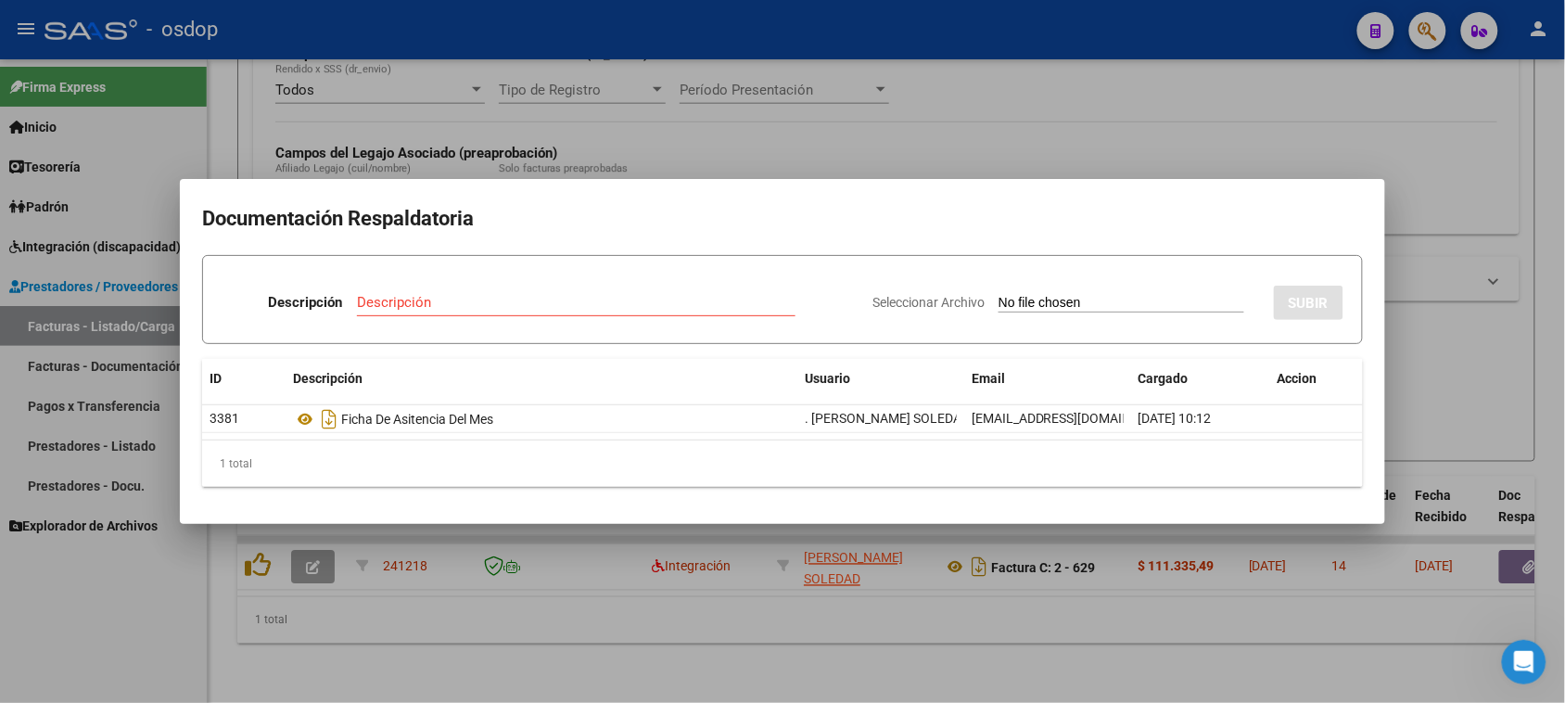
click at [982, 635] on div at bounding box center [782, 351] width 1565 height 703
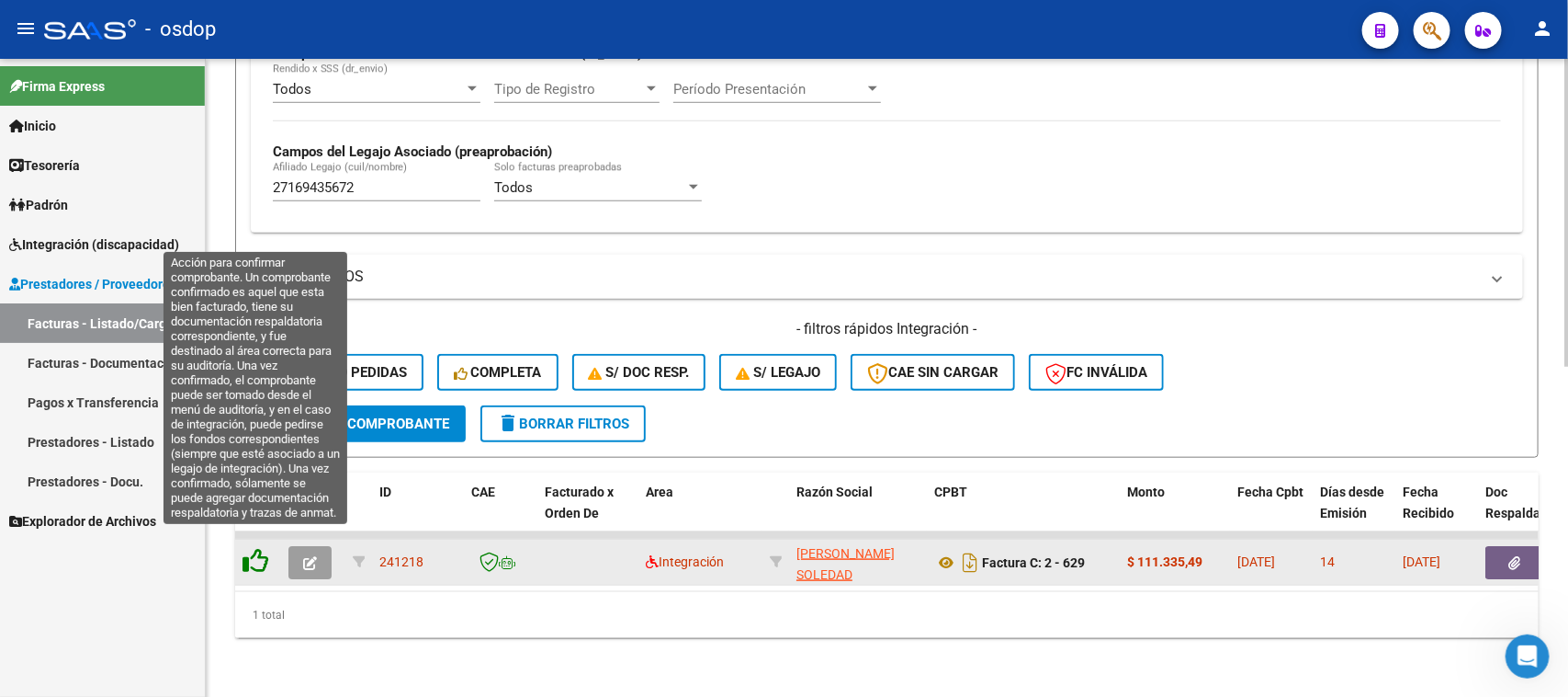
click at [248, 551] on icon at bounding box center [256, 560] width 26 height 26
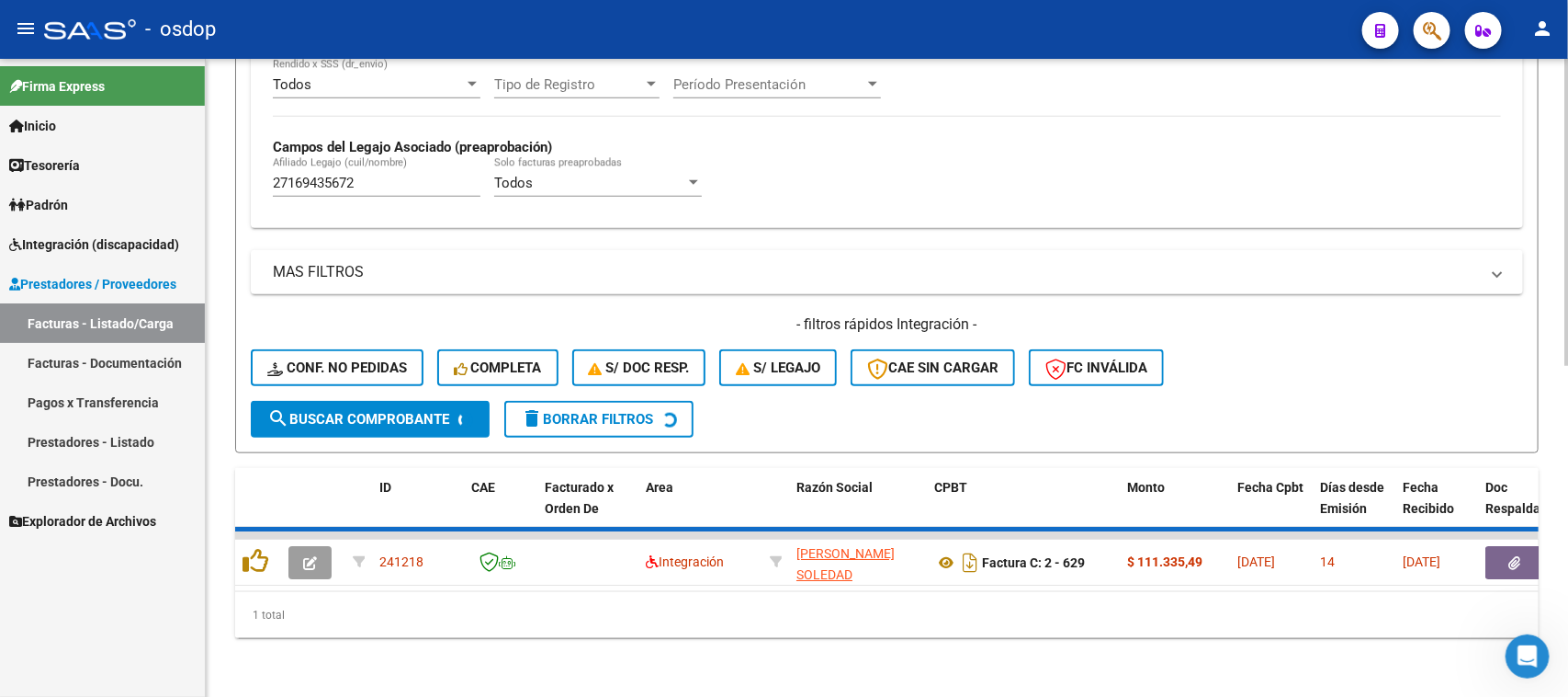
scroll to position [650, 0]
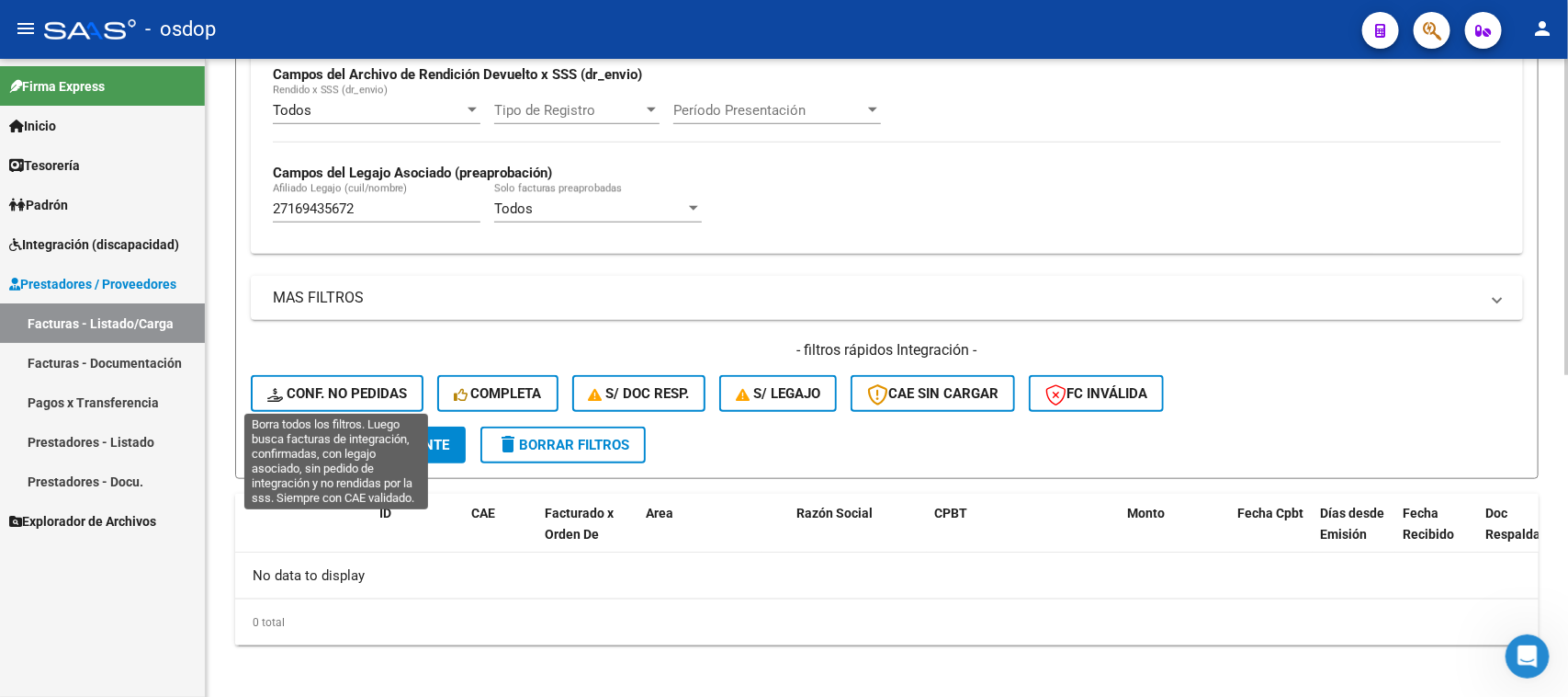
click at [318, 386] on span "Conf. no pedidas" at bounding box center [337, 393] width 140 height 17
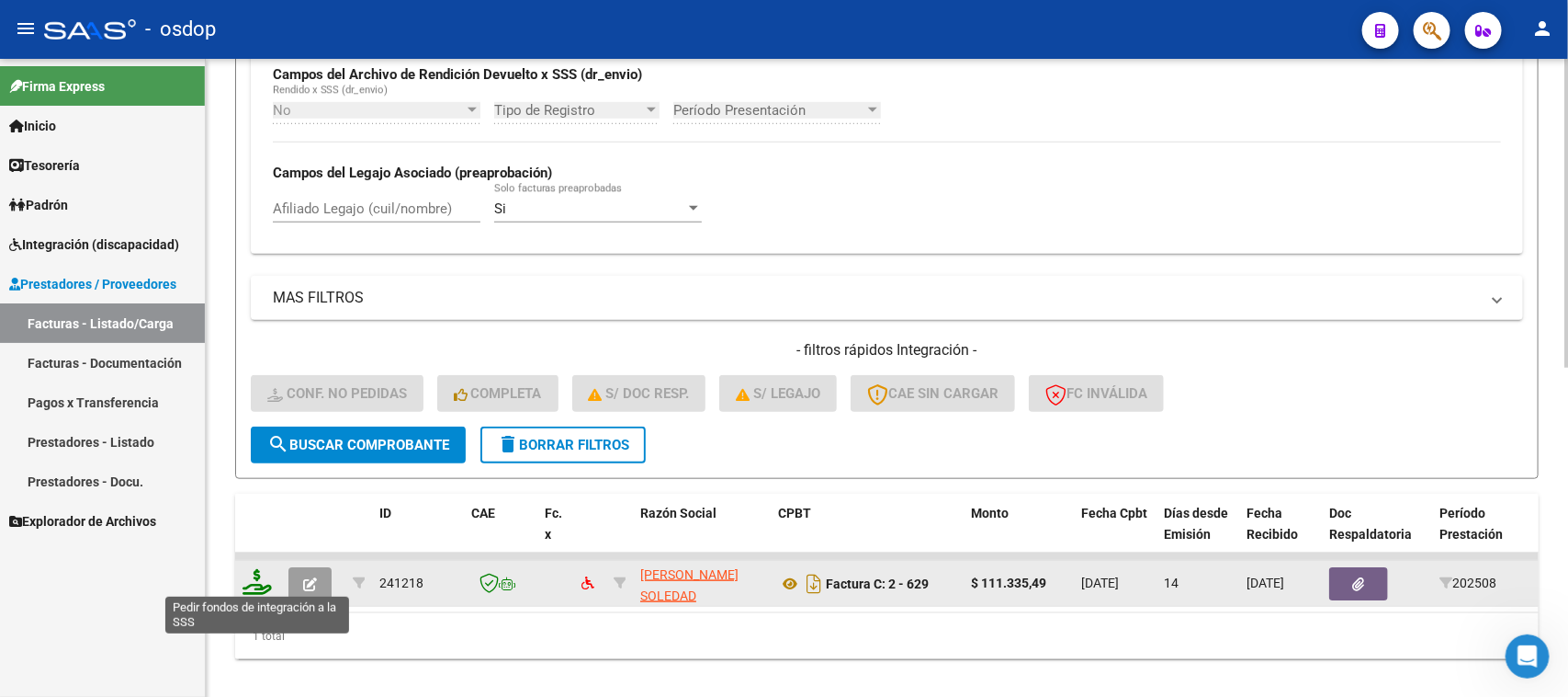
click at [262, 580] on icon at bounding box center [258, 582] width 30 height 26
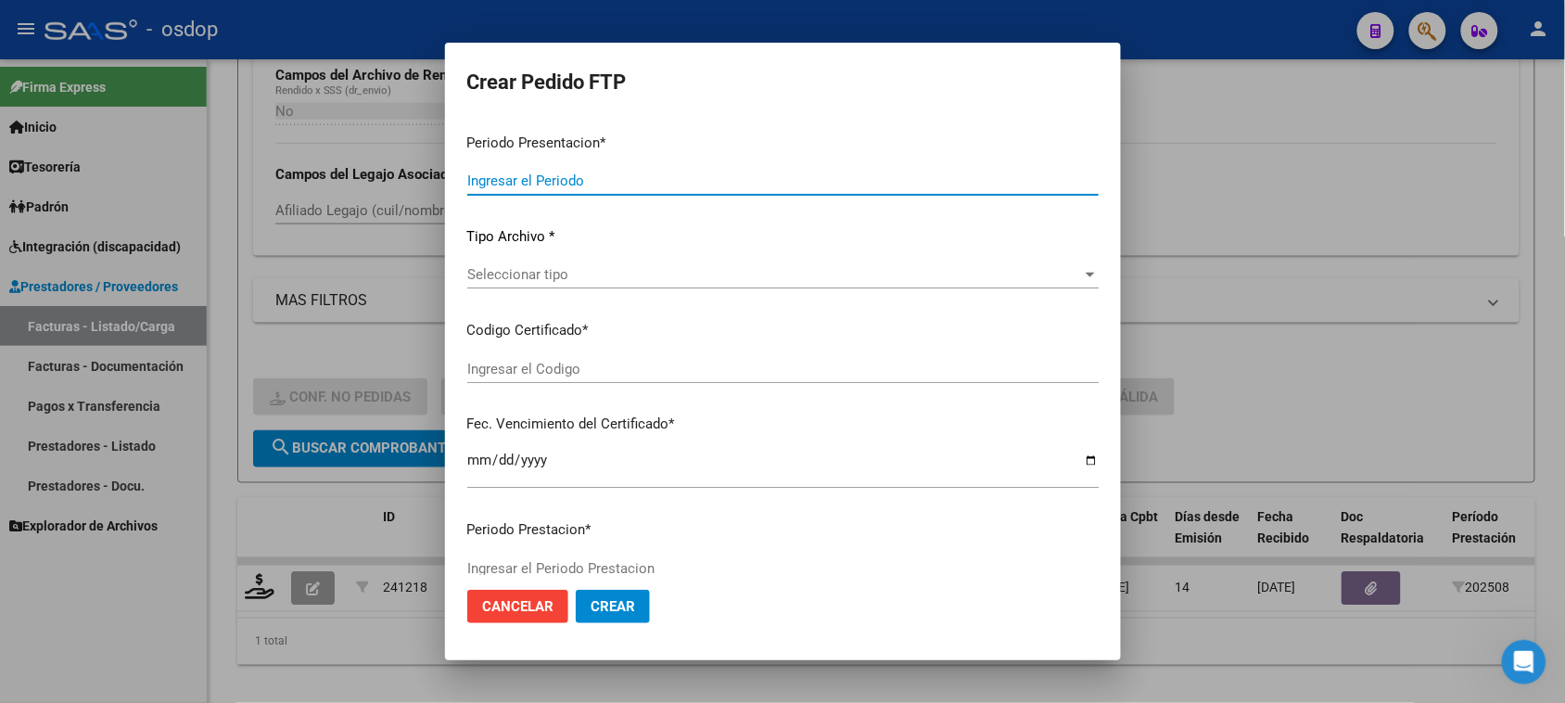
type input "202508"
type input "$ 111.335,49"
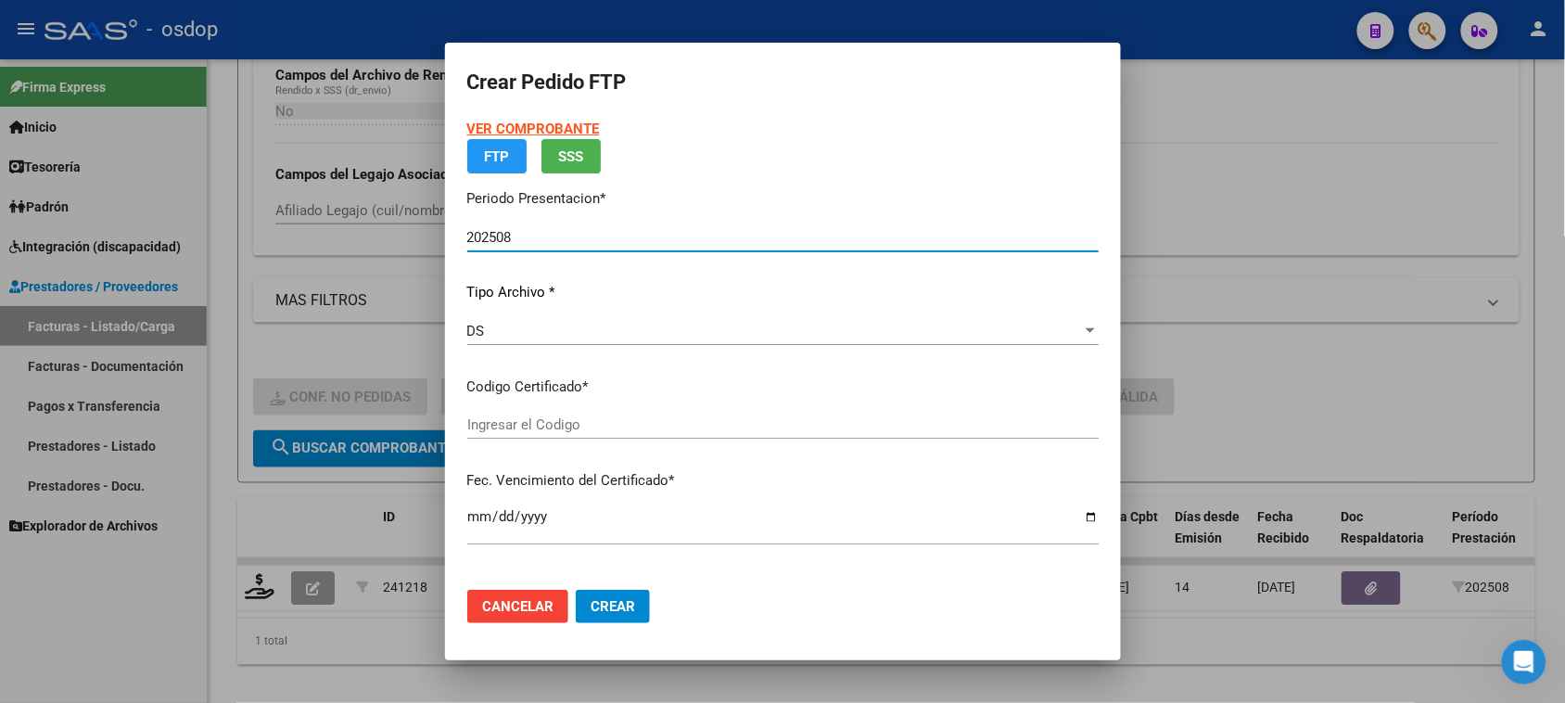
type input "8966499646"
type input "2033-10-19"
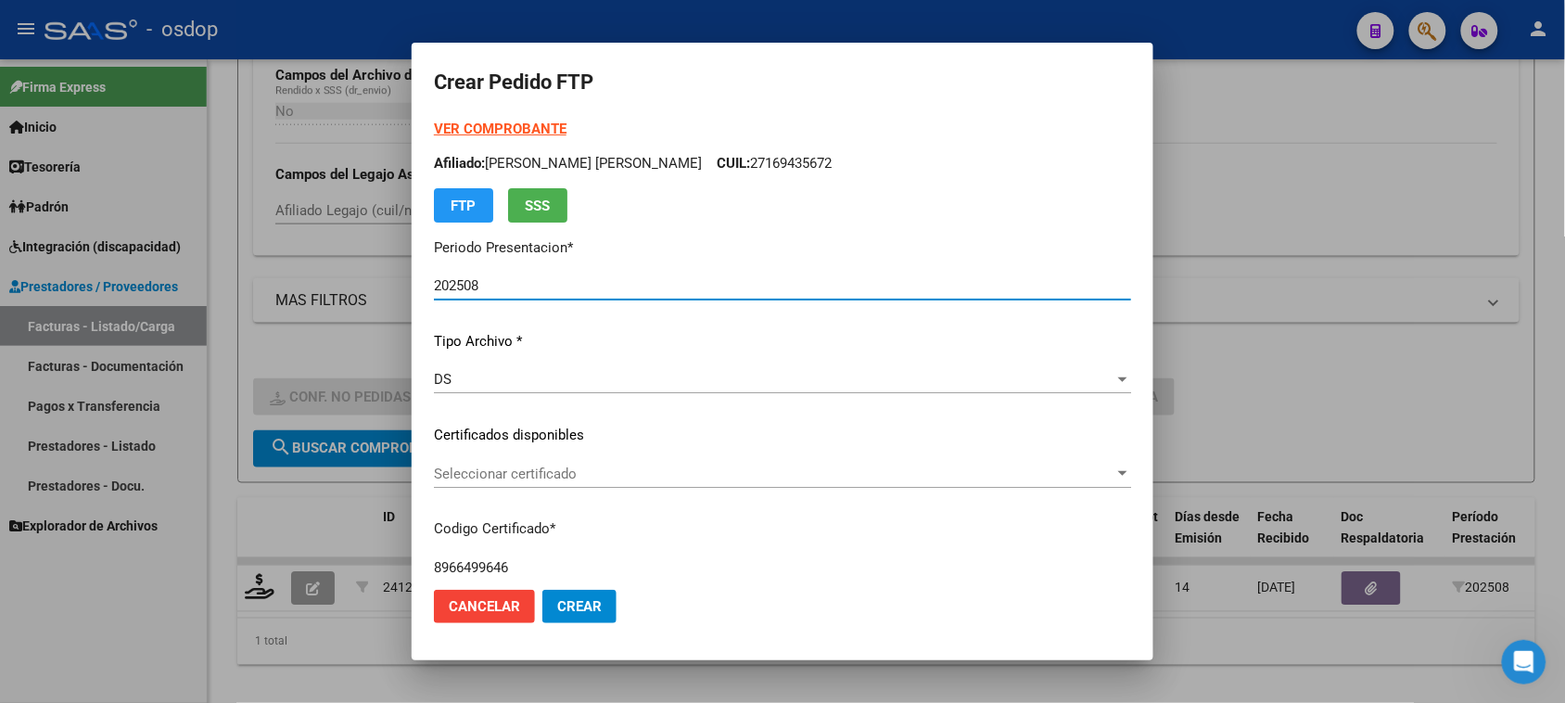
scroll to position [116, 0]
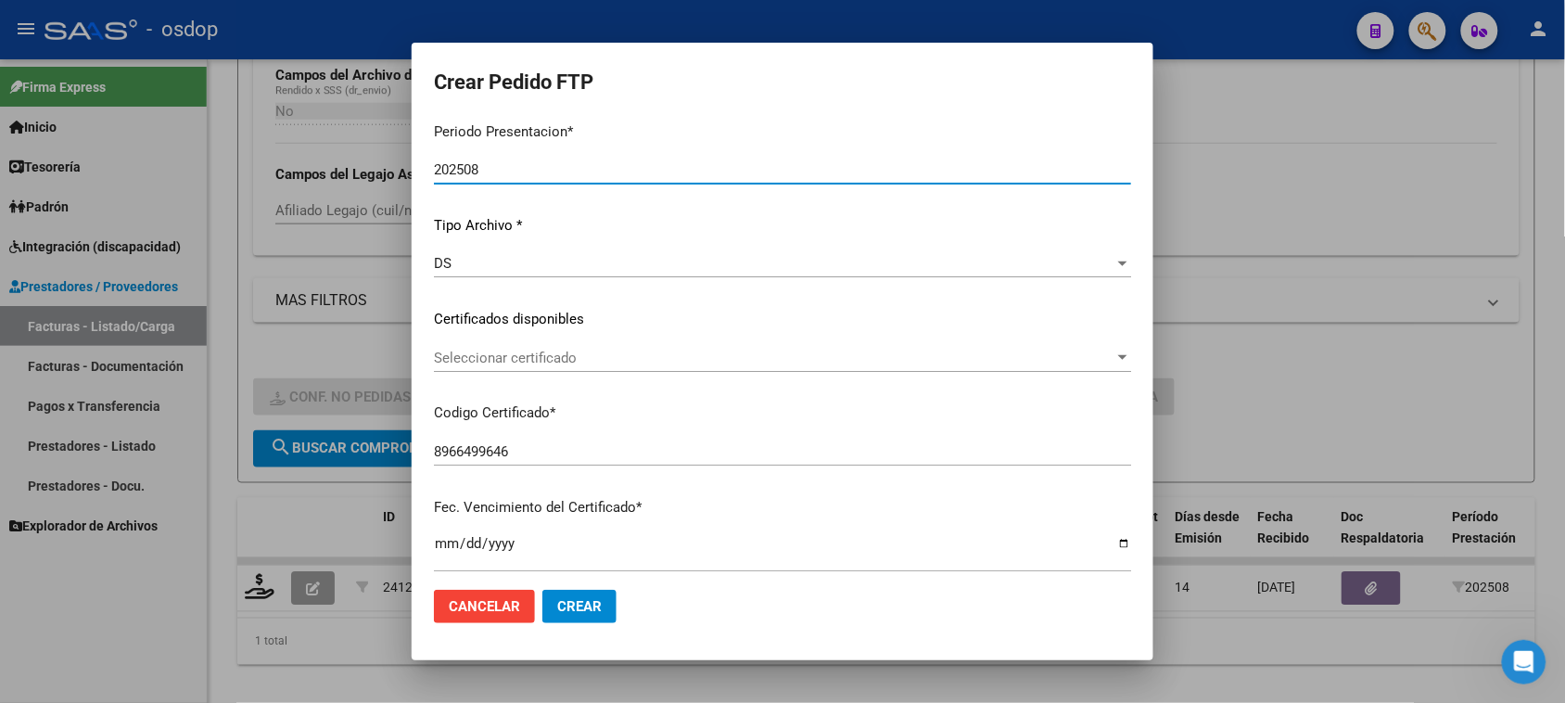
click at [637, 349] on span "Seleccionar certificado" at bounding box center [774, 357] width 680 height 17
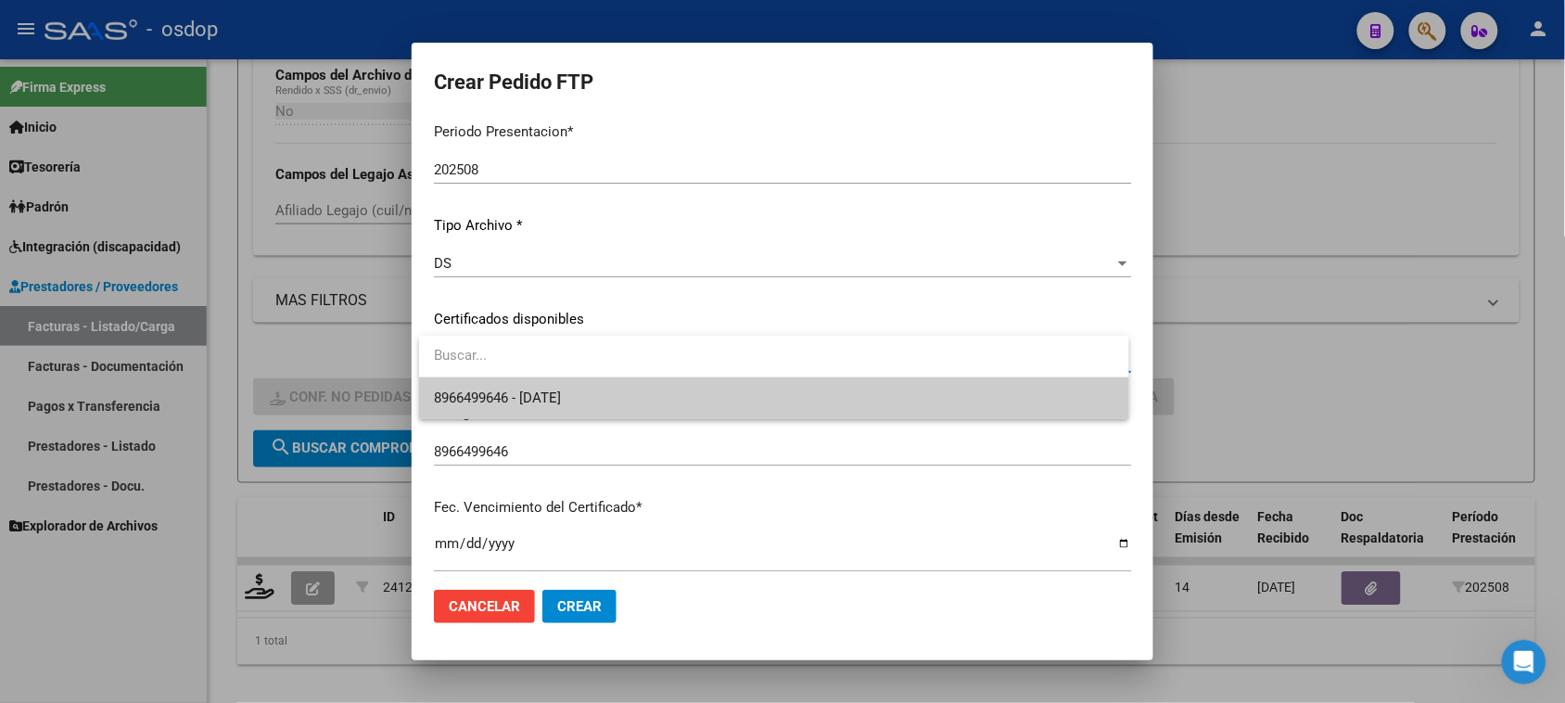
click at [621, 395] on span "8966499646 - 2033-10-19" at bounding box center [773, 398] width 679 height 42
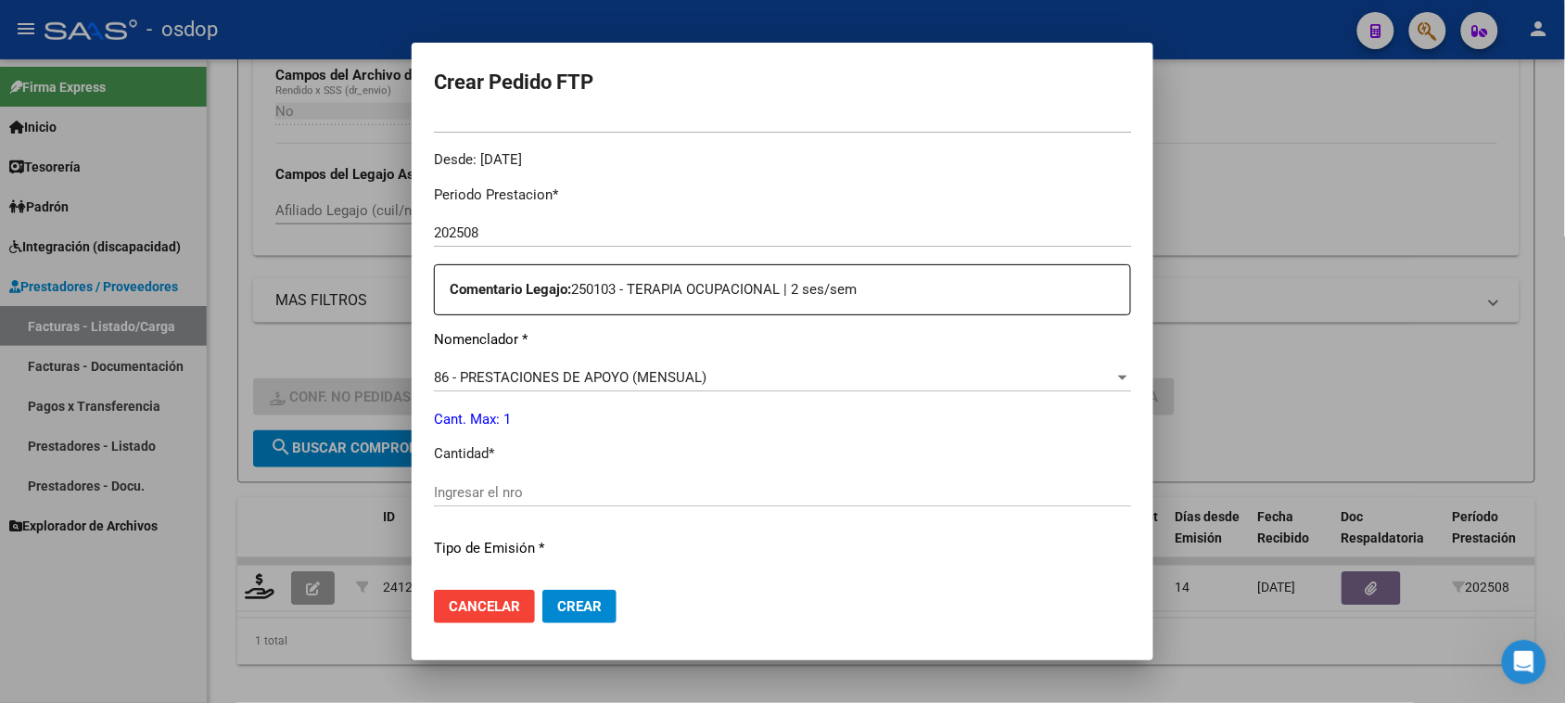
scroll to position [579, 0]
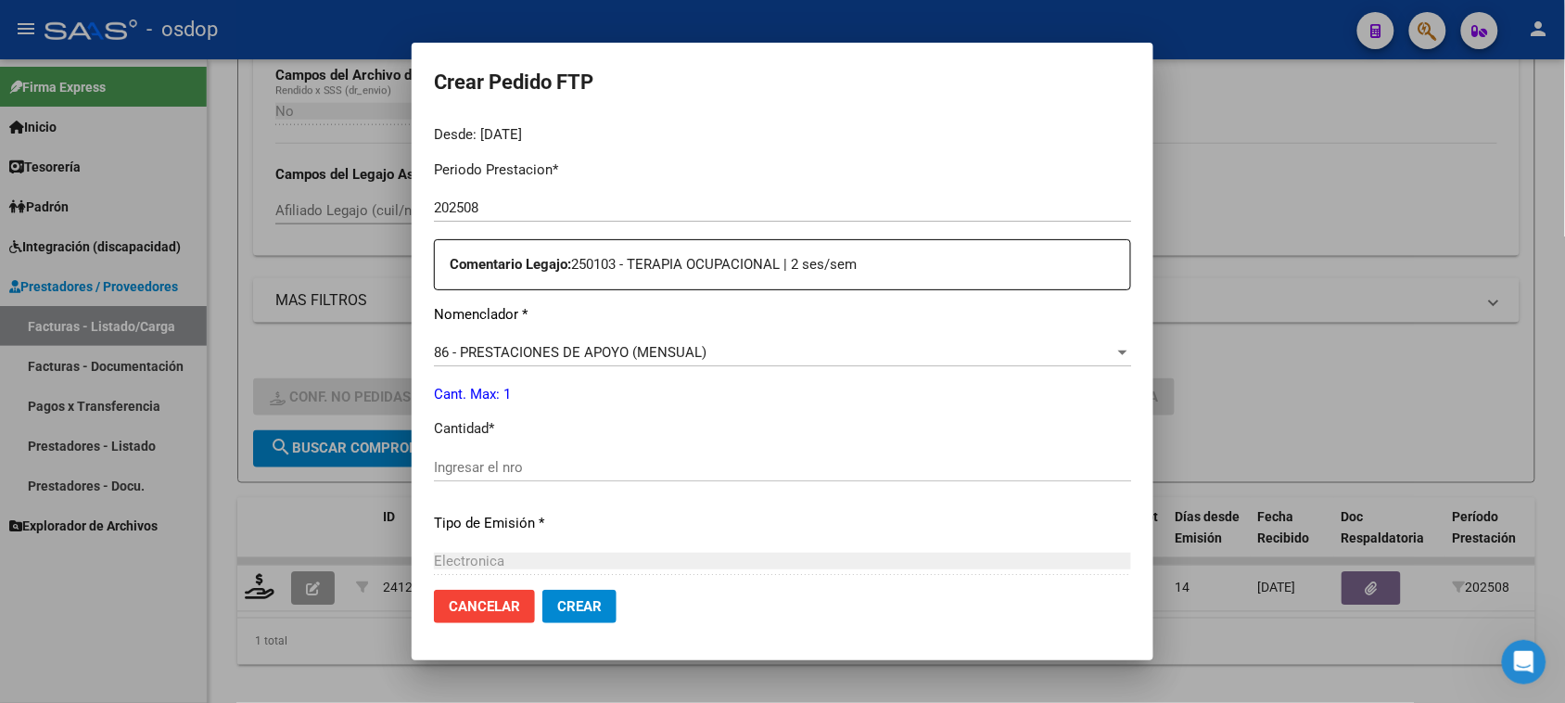
click at [590, 475] on div "Ingresar el nro" at bounding box center [782, 467] width 697 height 28
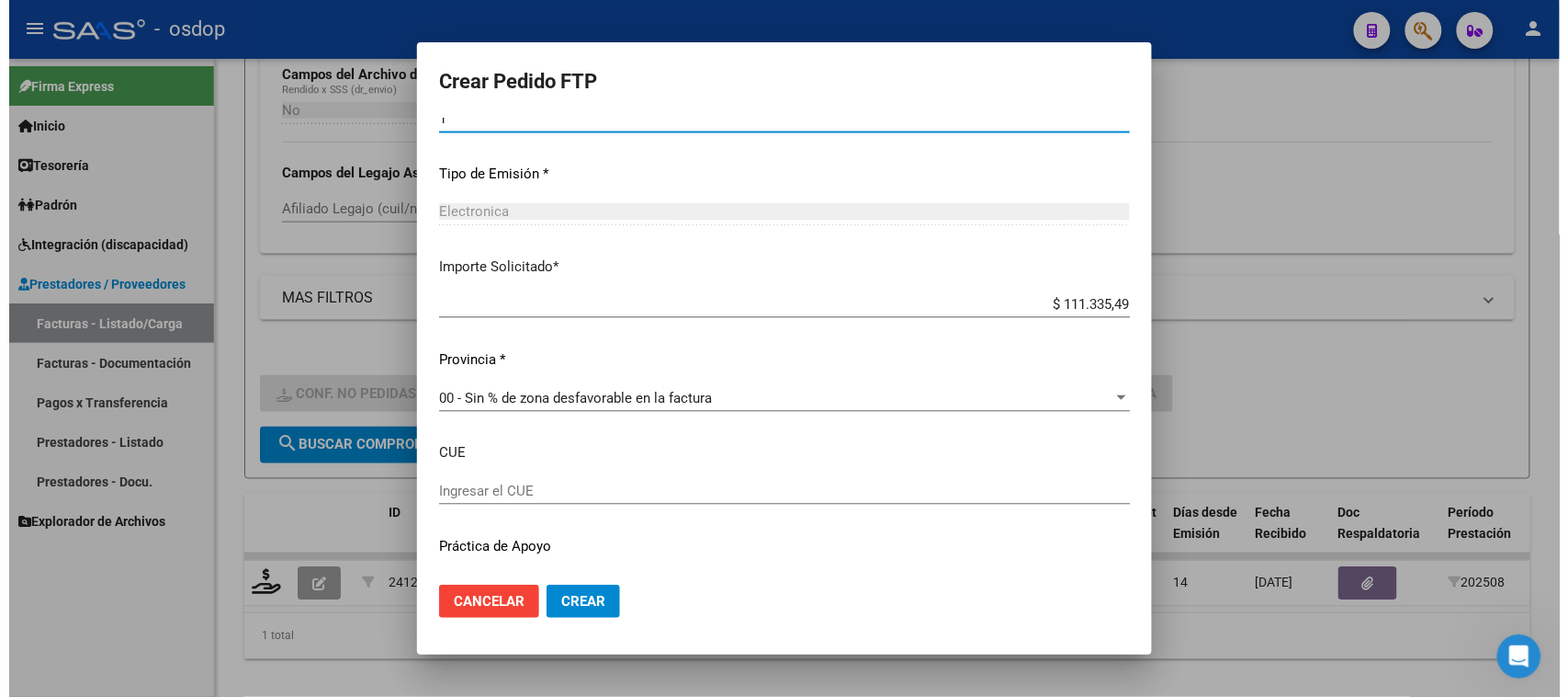
scroll to position [962, 0]
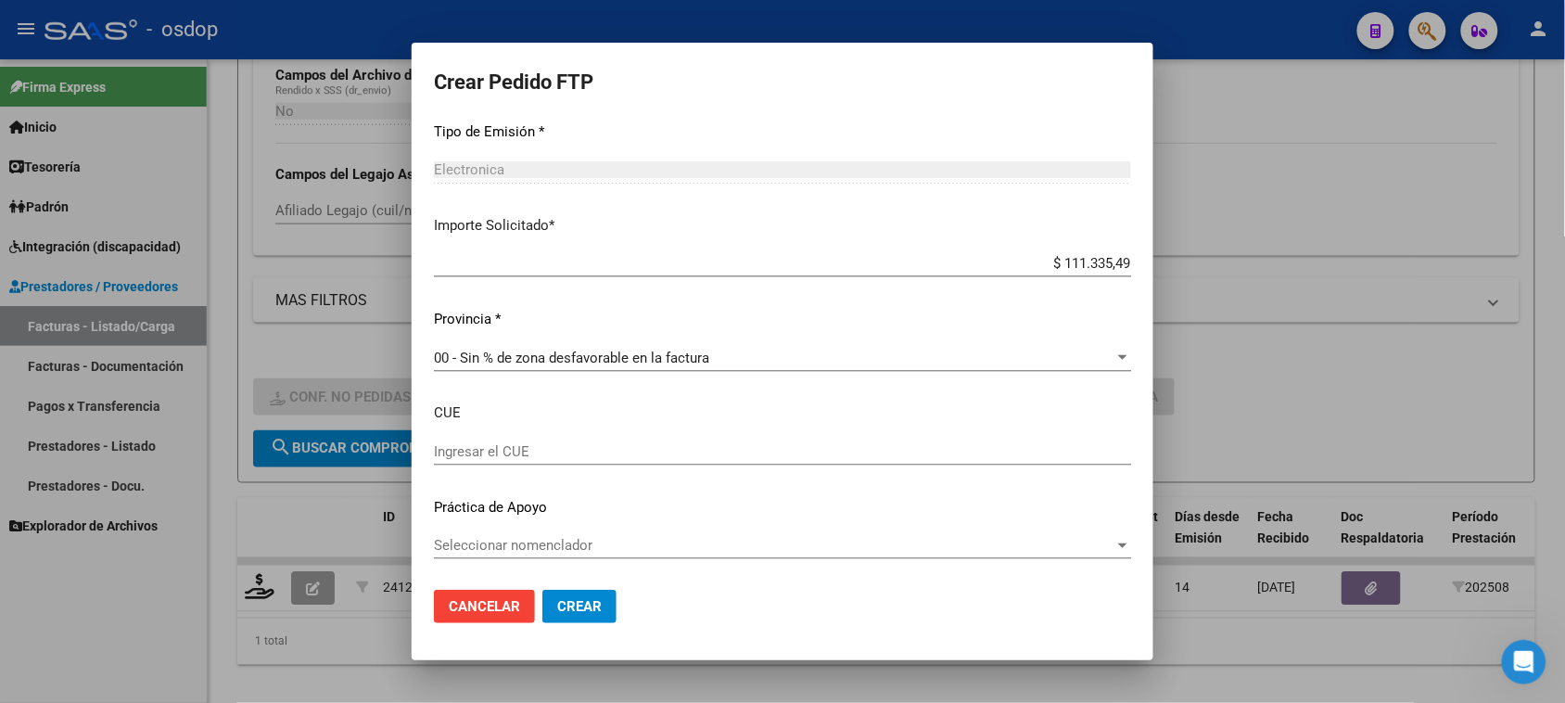
type input "1"
click at [600, 608] on span "Crear" at bounding box center [579, 606] width 44 height 17
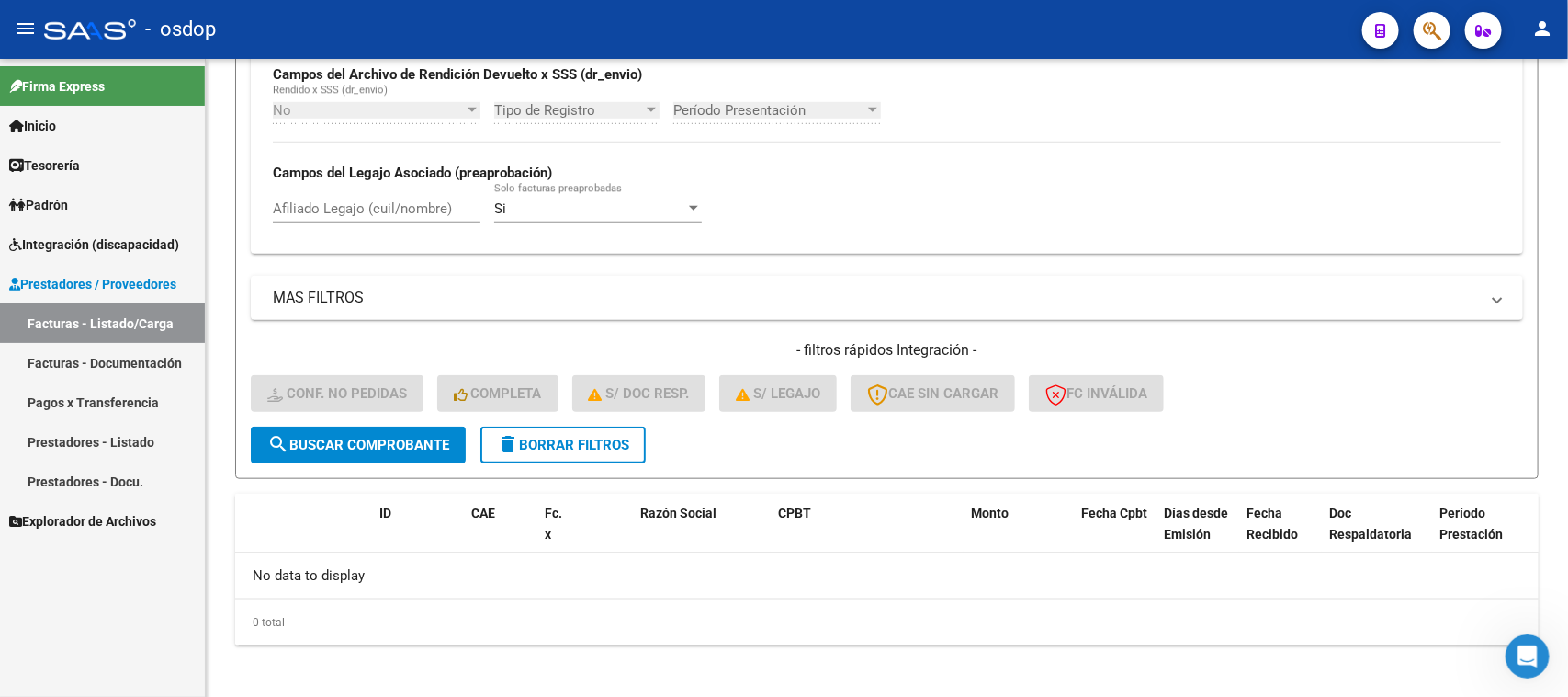
click at [144, 321] on link "Facturas - Listado/Carga" at bounding box center [102, 323] width 205 height 40
click at [551, 442] on span "delete Borrar Filtros" at bounding box center [562, 444] width 132 height 17
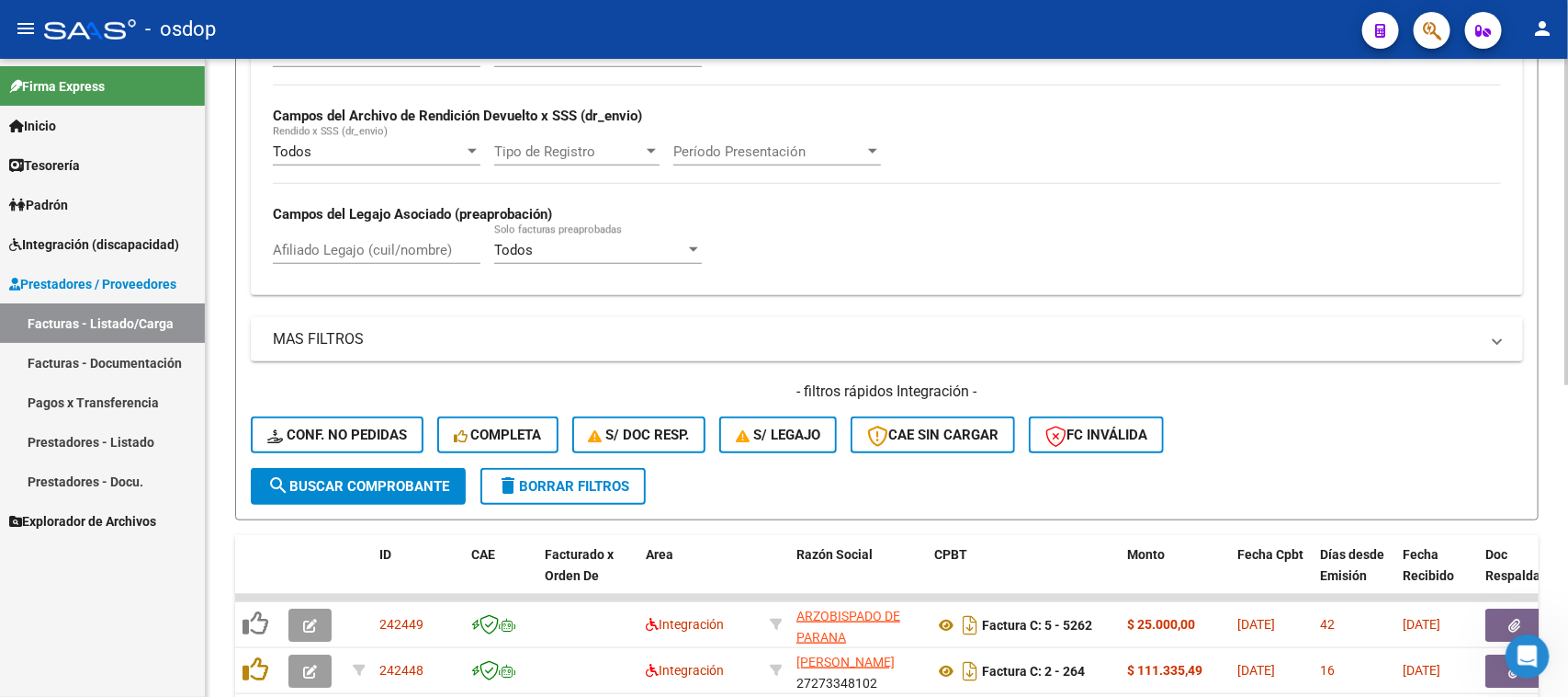
scroll to position [650, 0]
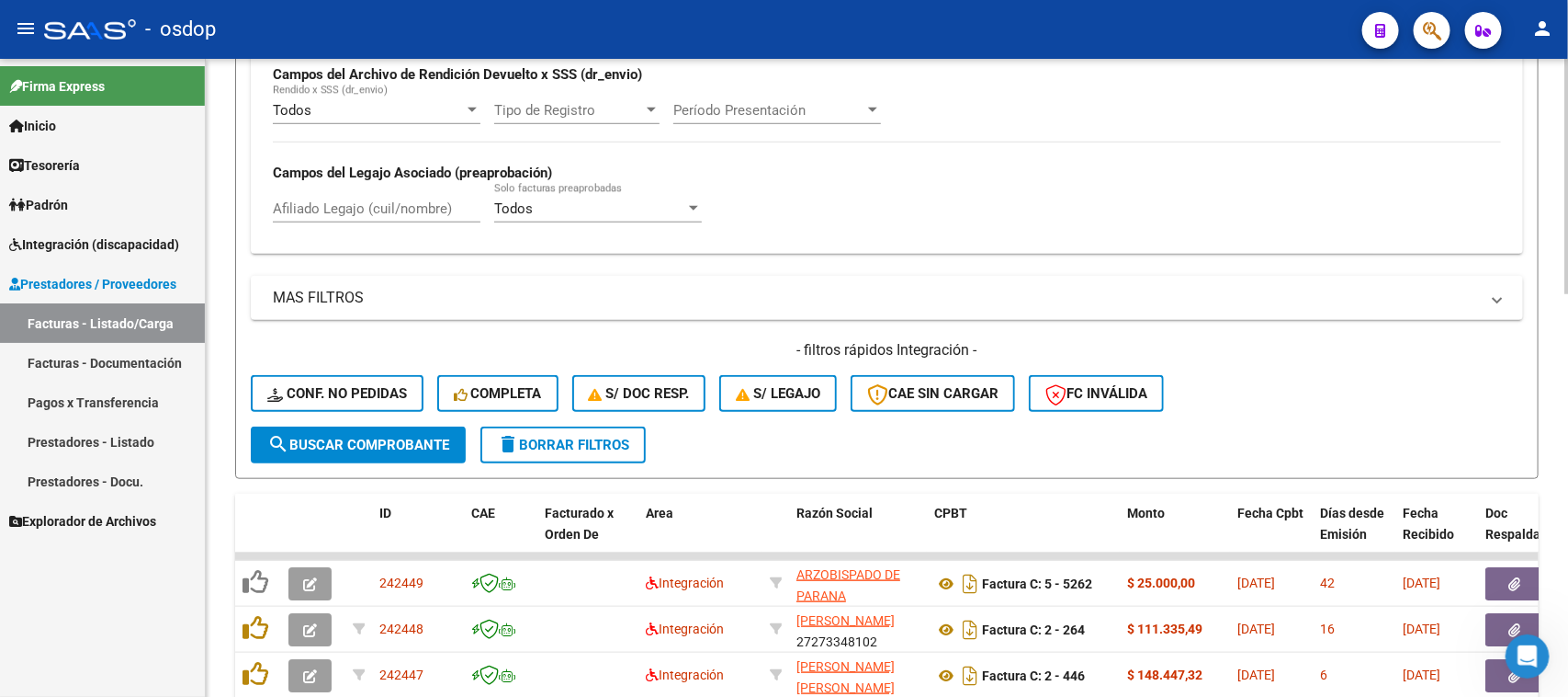
click at [371, 200] on input "Afiliado Legajo (cuil/nombre)" at bounding box center [376, 208] width 207 height 17
paste input "27461371618"
type input "27461371618"
click at [382, 438] on span "search Buscar Comprobante" at bounding box center [359, 444] width 182 height 17
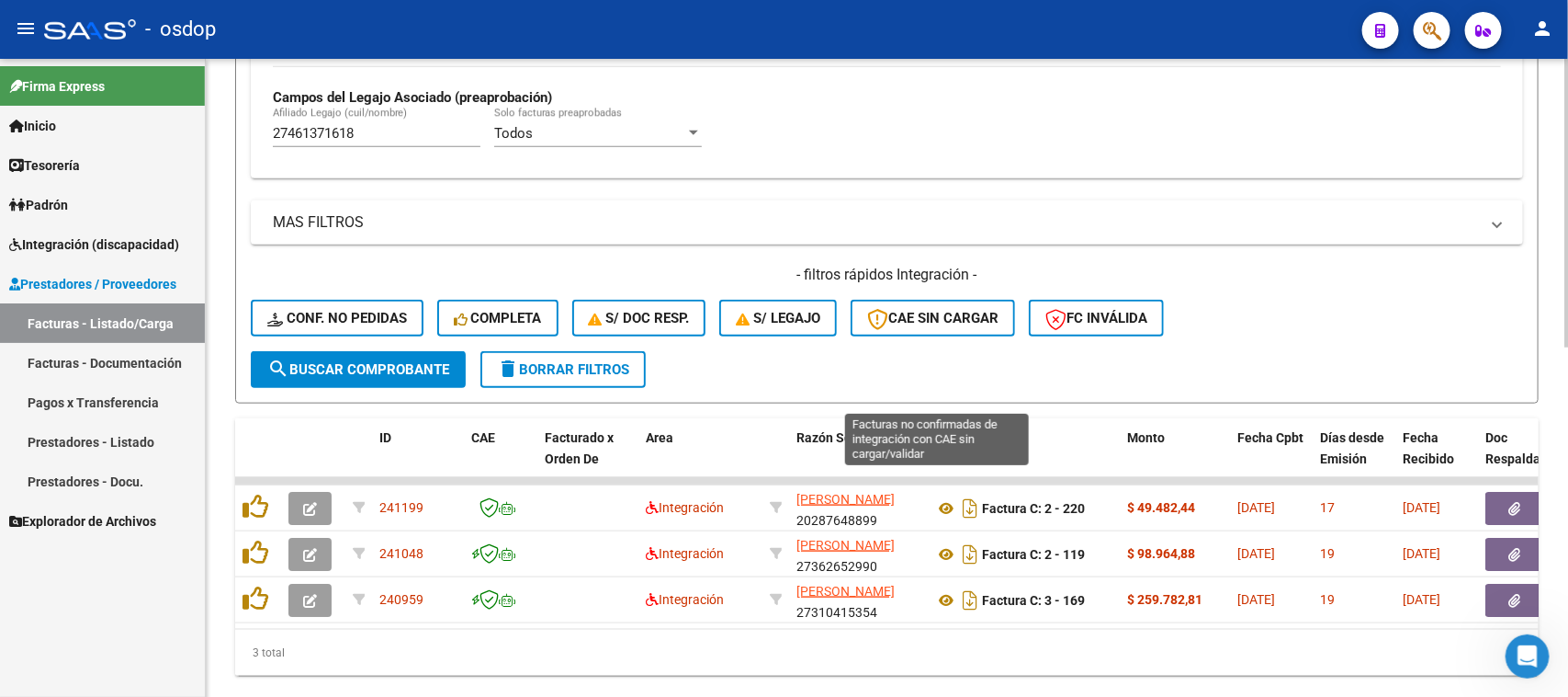
scroll to position [774, 0]
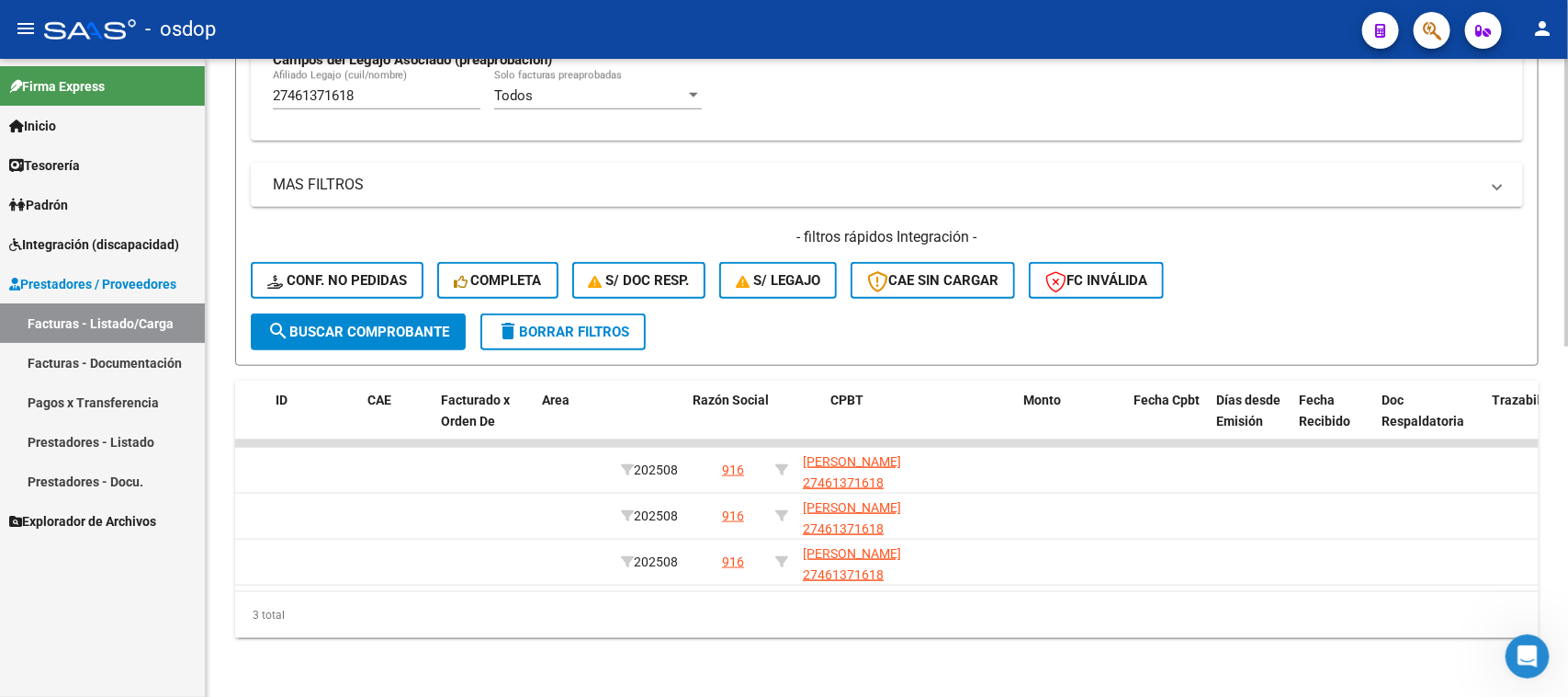
scroll to position [0, 0]
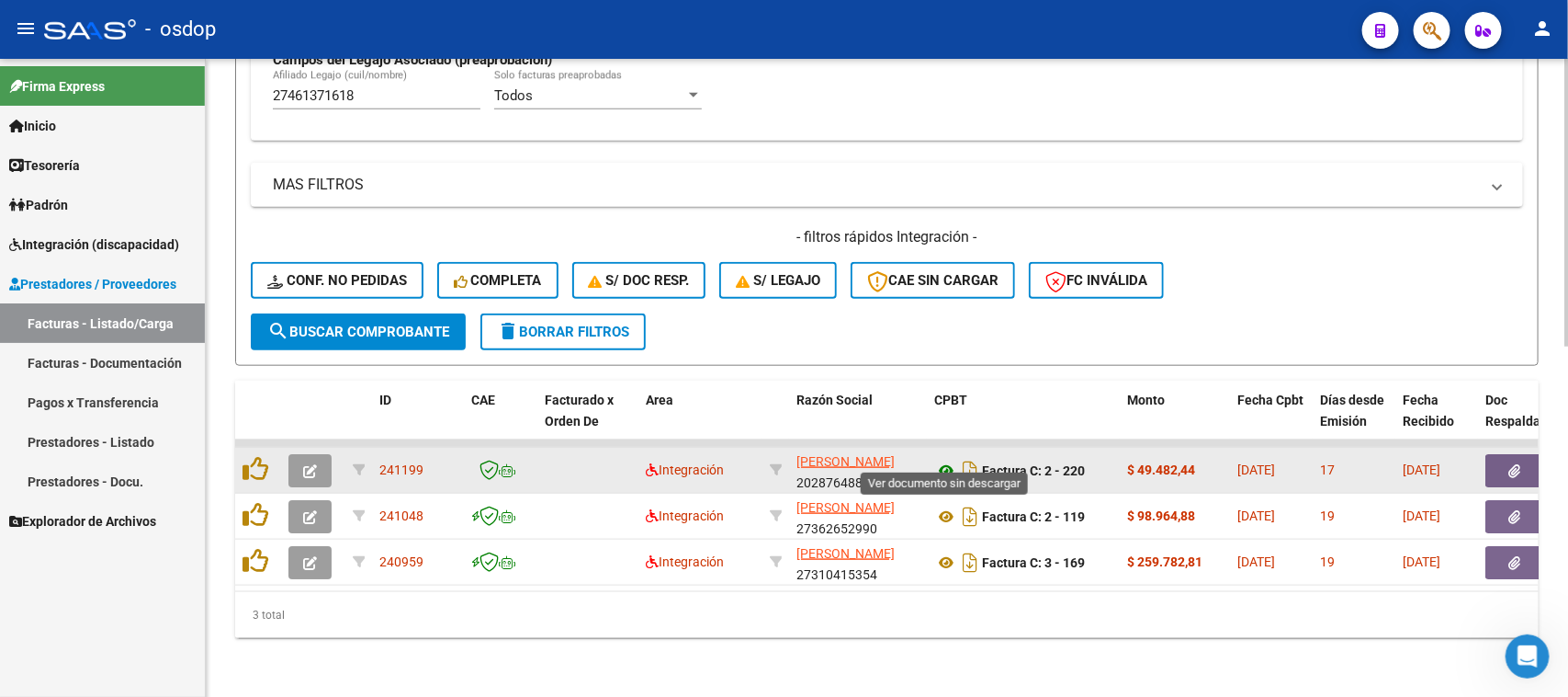
click at [945, 459] on icon at bounding box center [947, 470] width 24 height 22
click at [1520, 464] on icon "button" at bounding box center [1515, 471] width 12 height 14
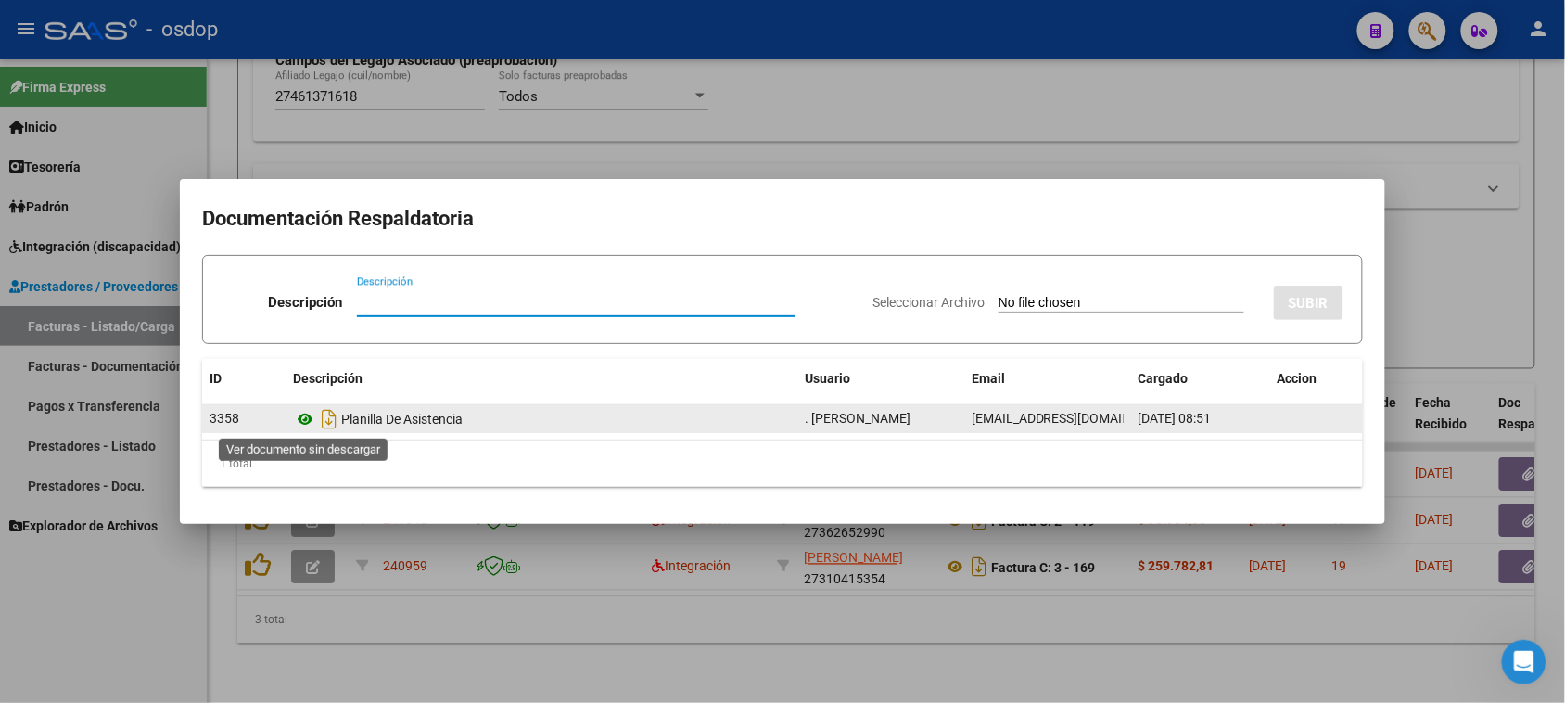
click at [304, 422] on icon at bounding box center [305, 419] width 24 height 22
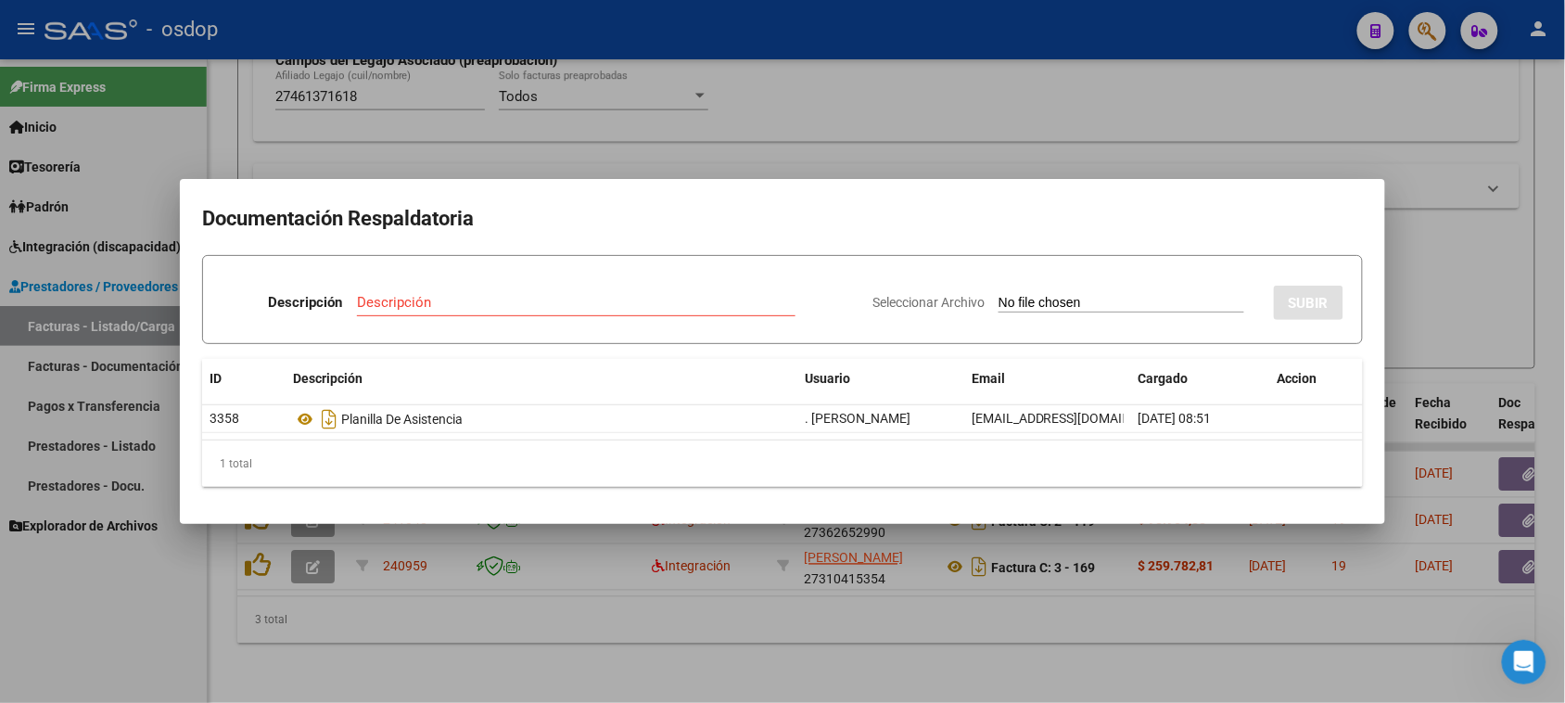
click at [922, 640] on div at bounding box center [782, 351] width 1565 height 703
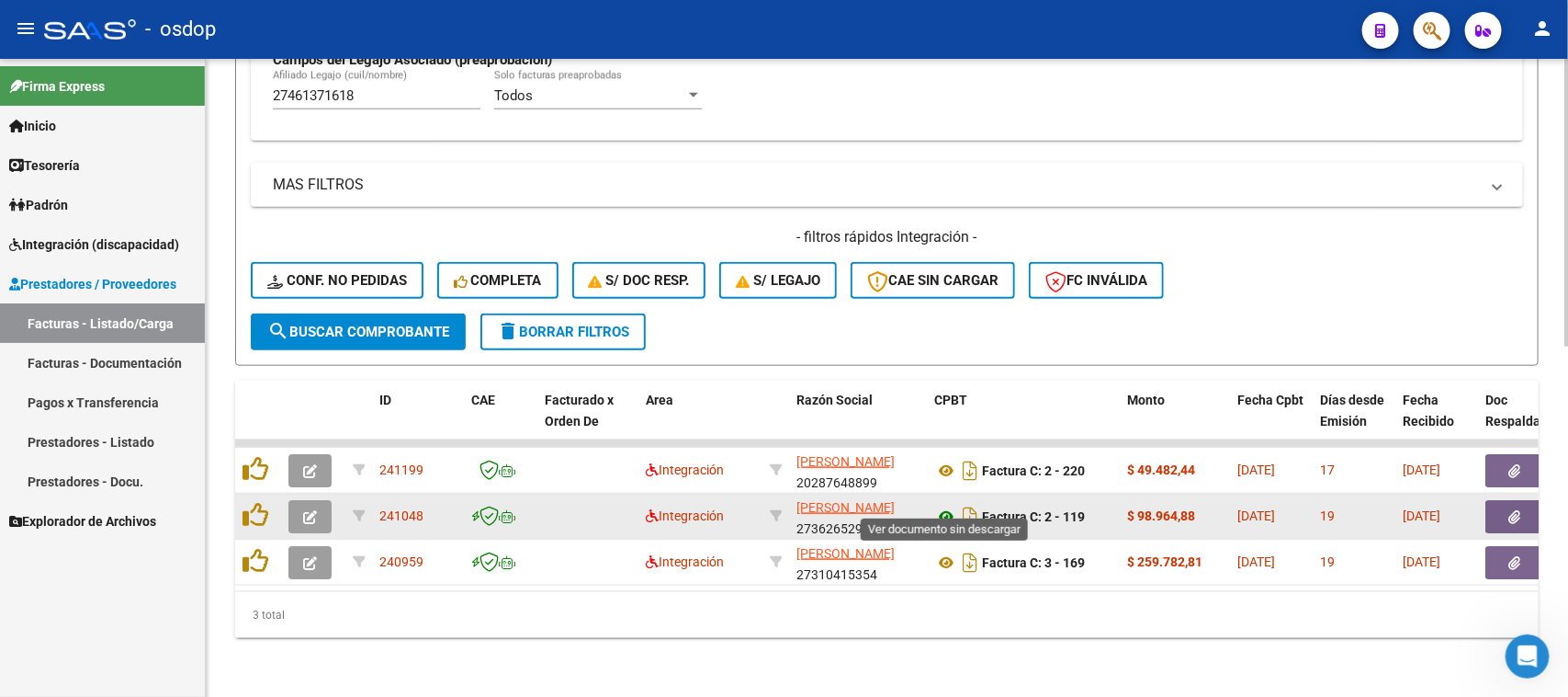
click at [944, 506] on icon at bounding box center [947, 517] width 24 height 22
click at [1516, 510] on icon "button" at bounding box center [1515, 517] width 12 height 14
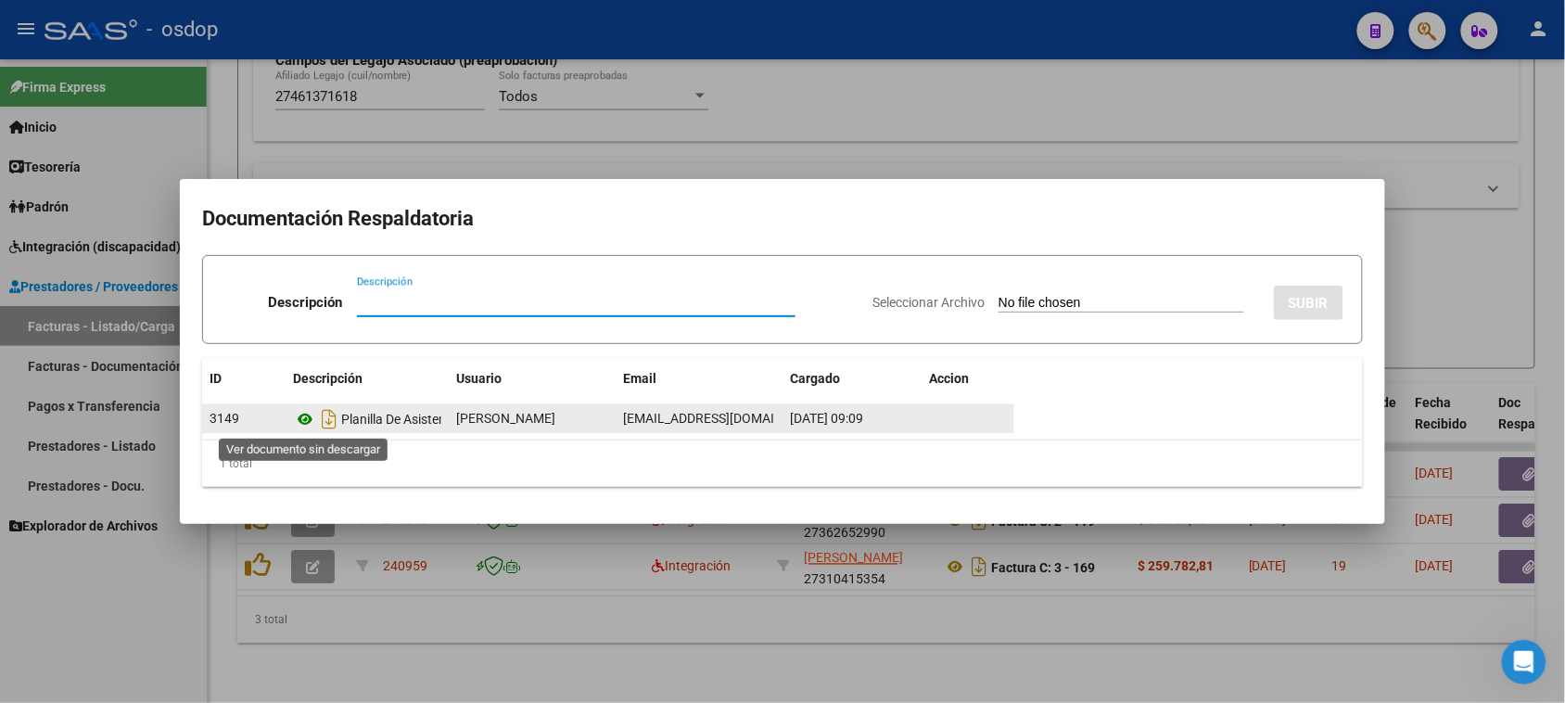
click at [301, 420] on icon at bounding box center [305, 419] width 24 height 22
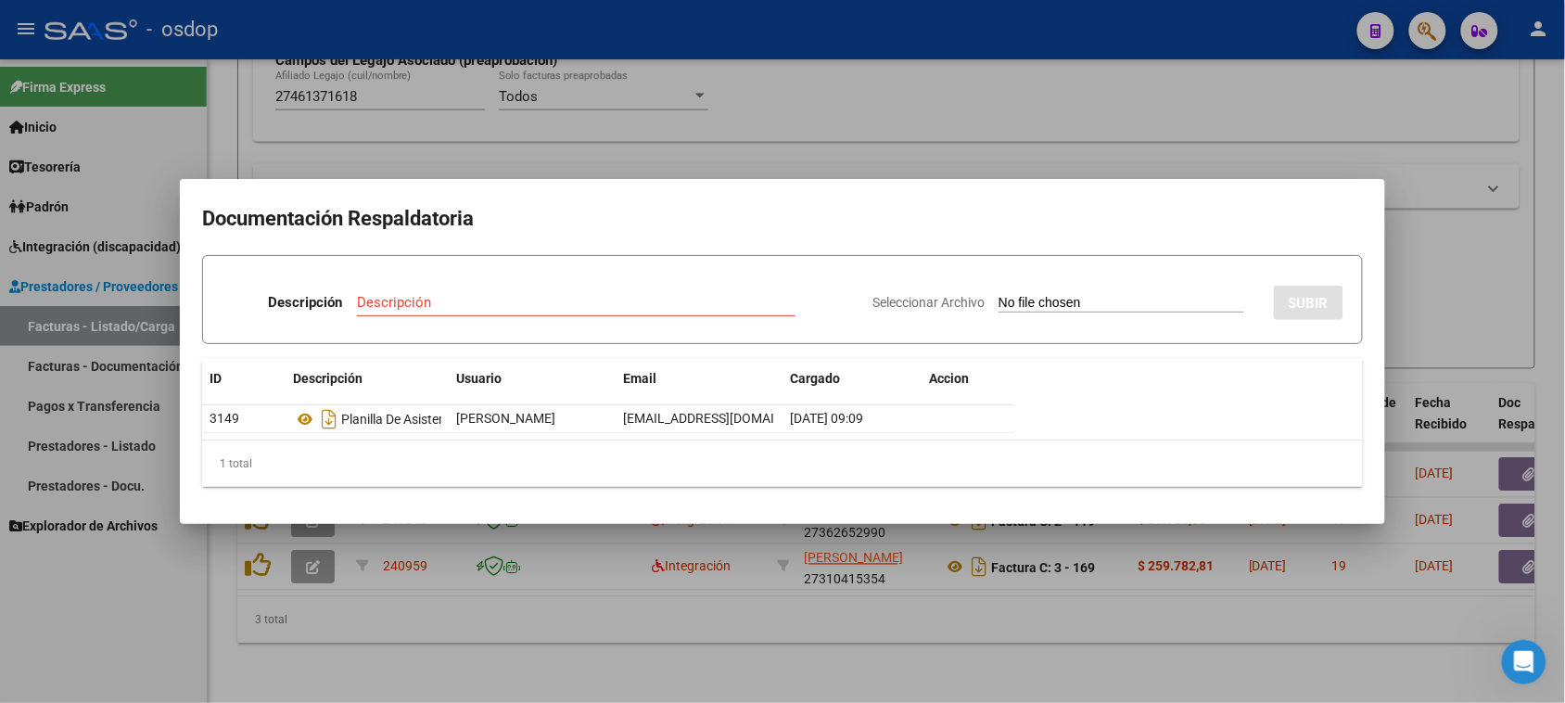
click at [1008, 654] on div at bounding box center [782, 351] width 1565 height 703
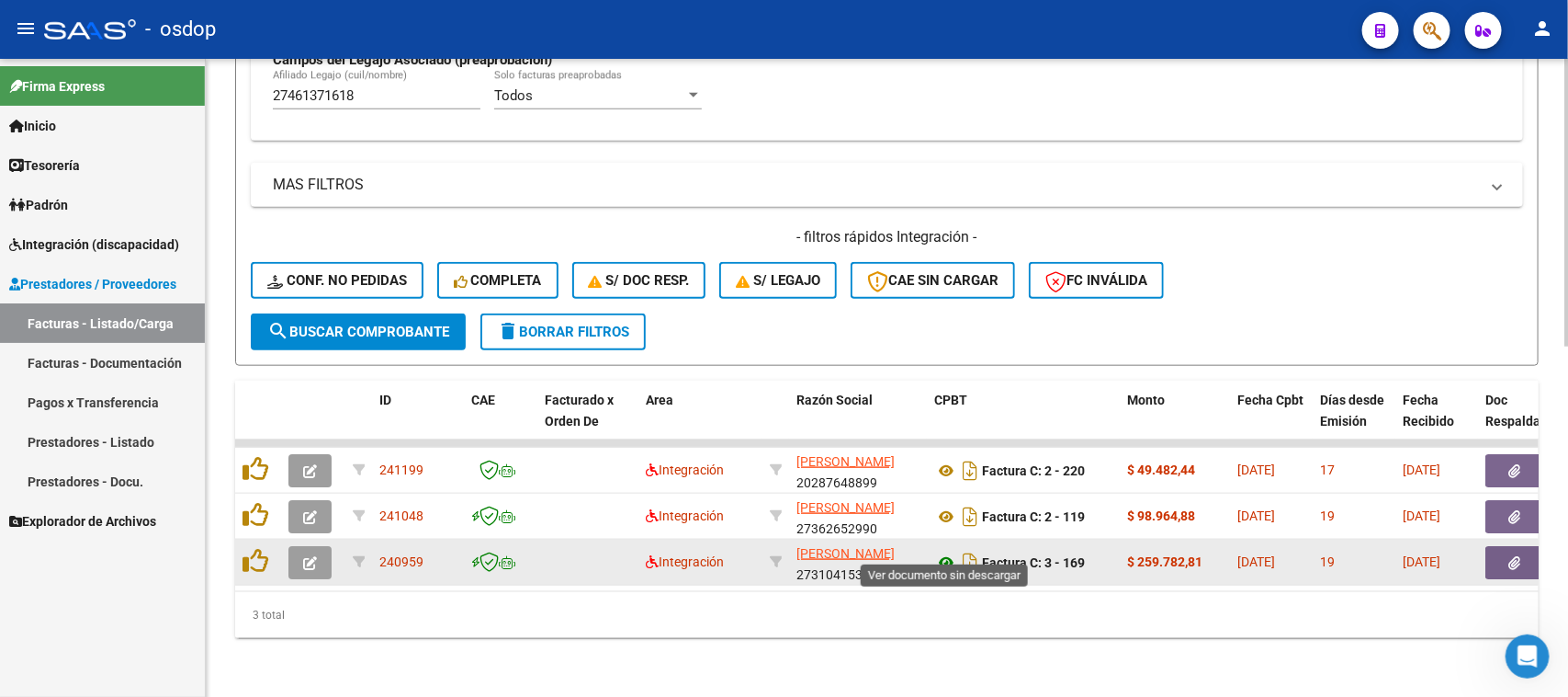
click at [945, 551] on icon at bounding box center [947, 562] width 24 height 22
click at [1523, 546] on button "button" at bounding box center [1514, 562] width 58 height 33
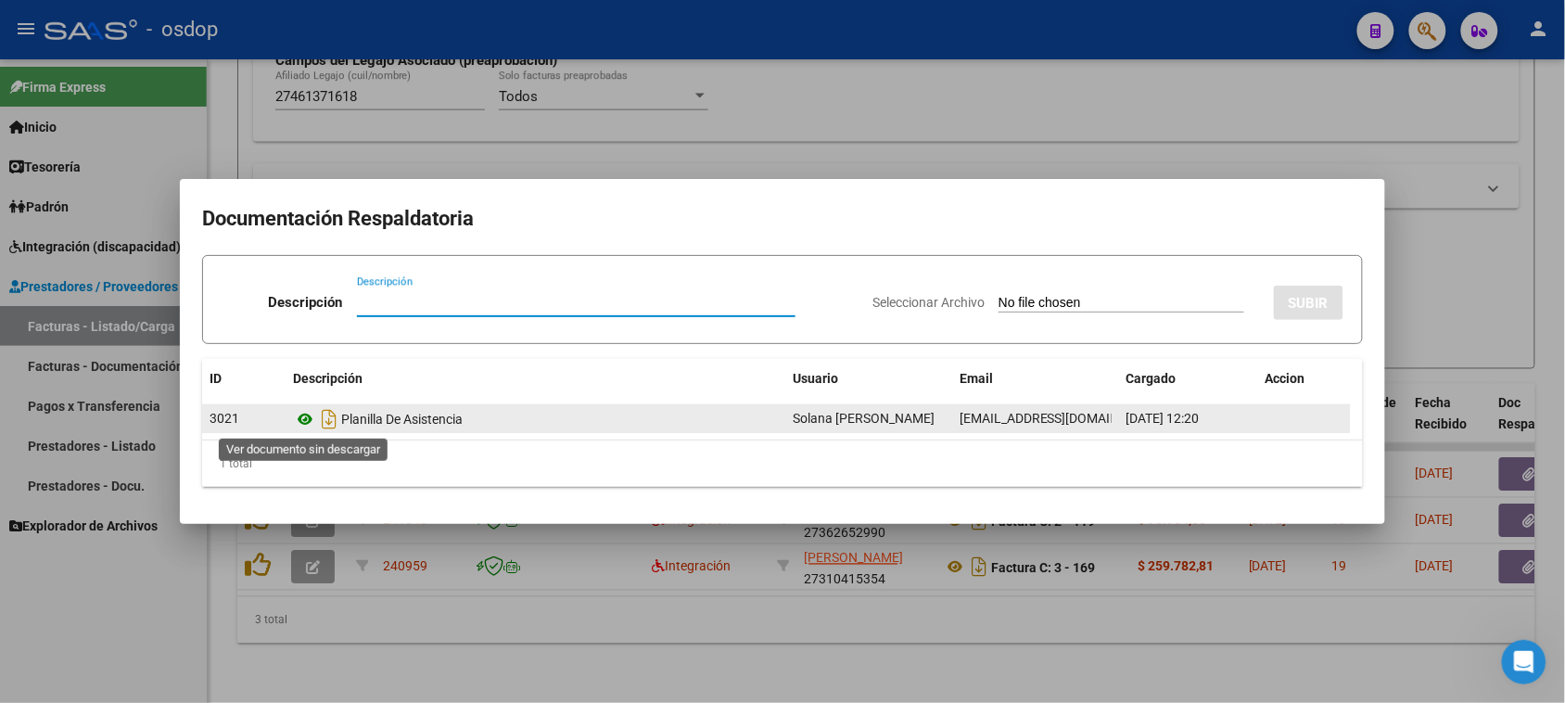
click at [308, 422] on icon at bounding box center [305, 419] width 24 height 22
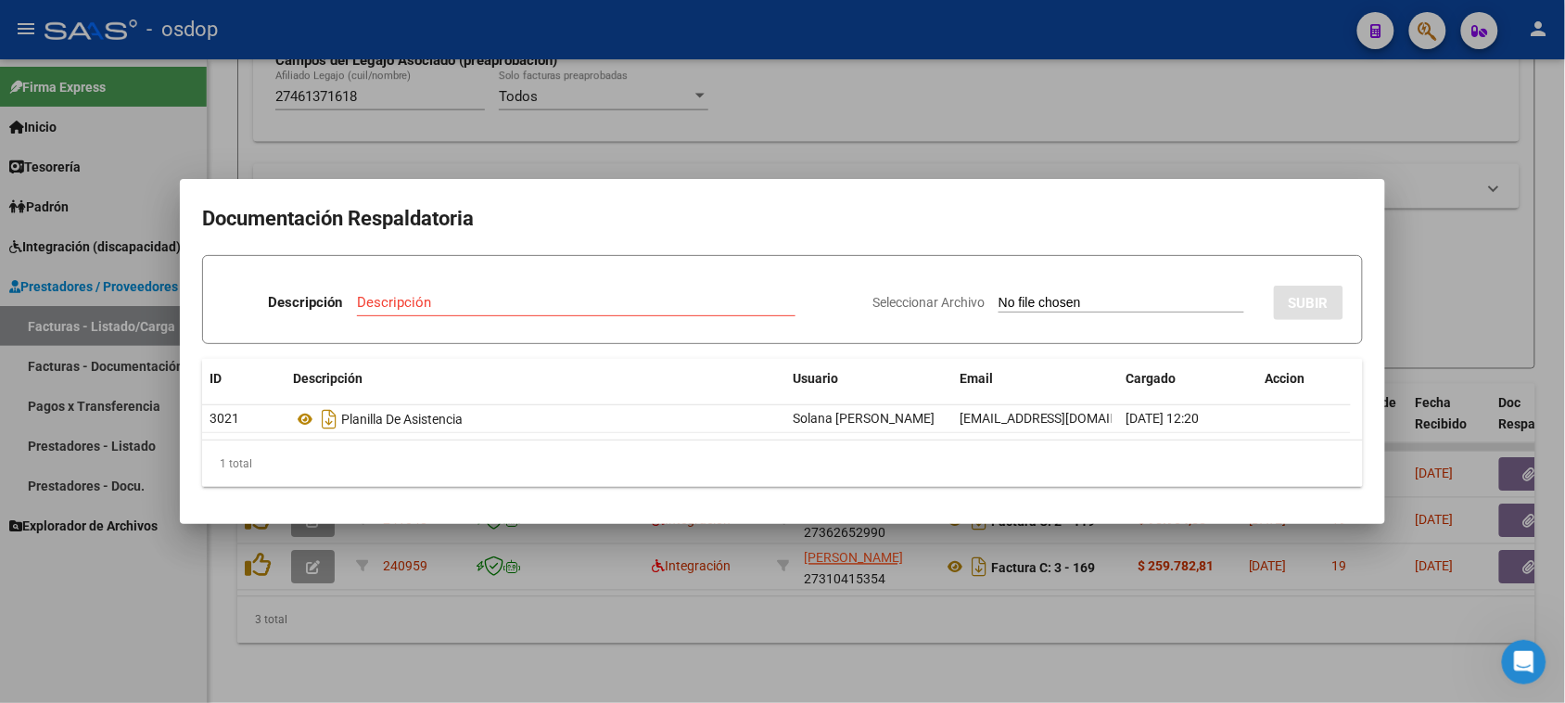
click at [879, 618] on div at bounding box center [782, 351] width 1565 height 703
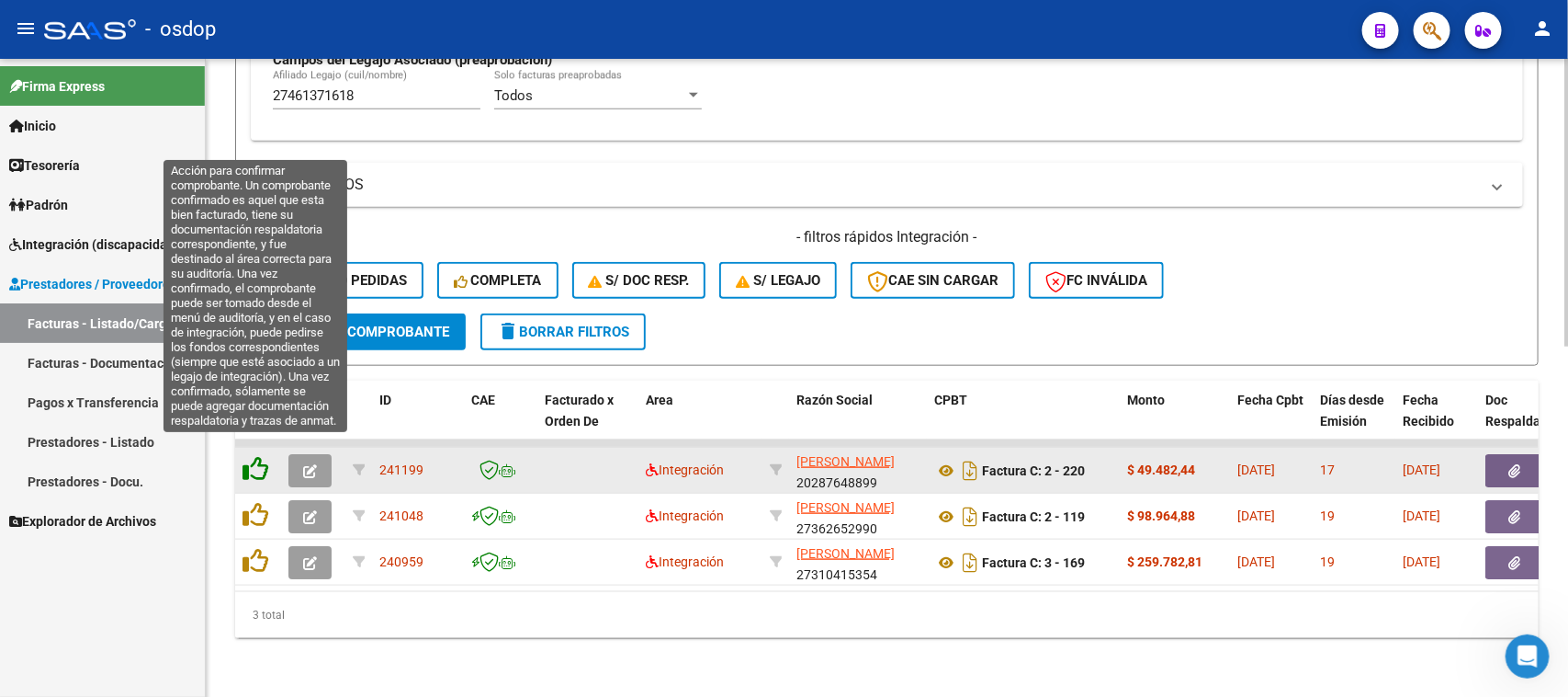
click at [255, 456] on icon at bounding box center [256, 469] width 26 height 26
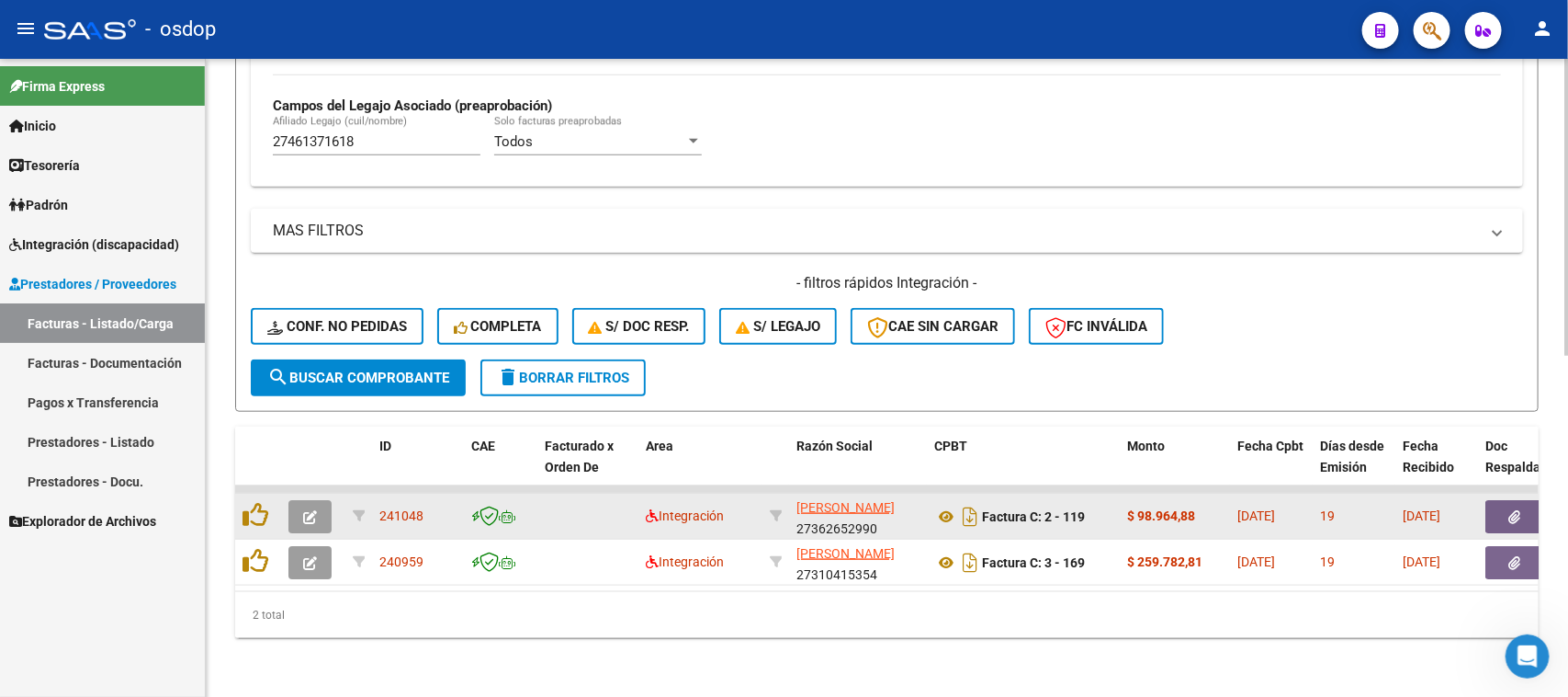
scroll to position [729, 0]
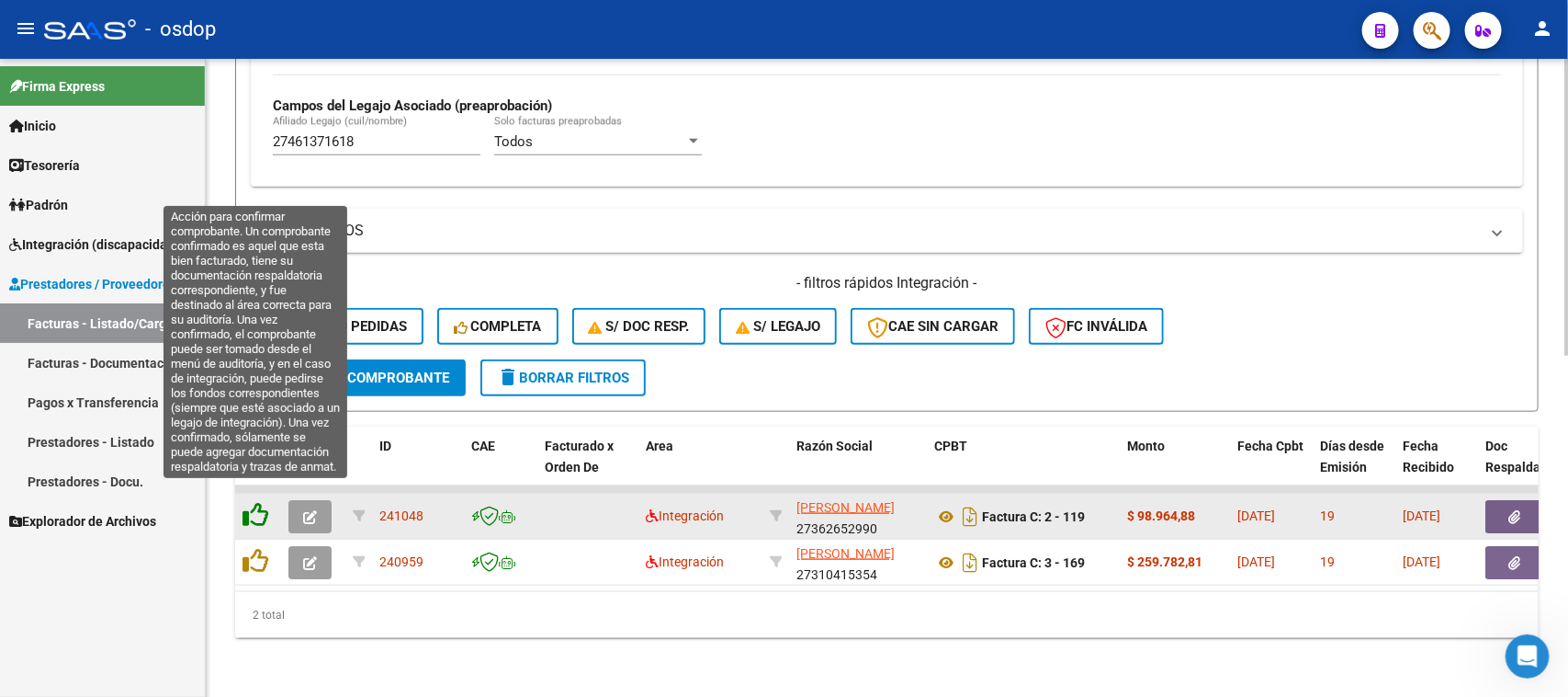
click at [251, 504] on icon at bounding box center [256, 515] width 26 height 26
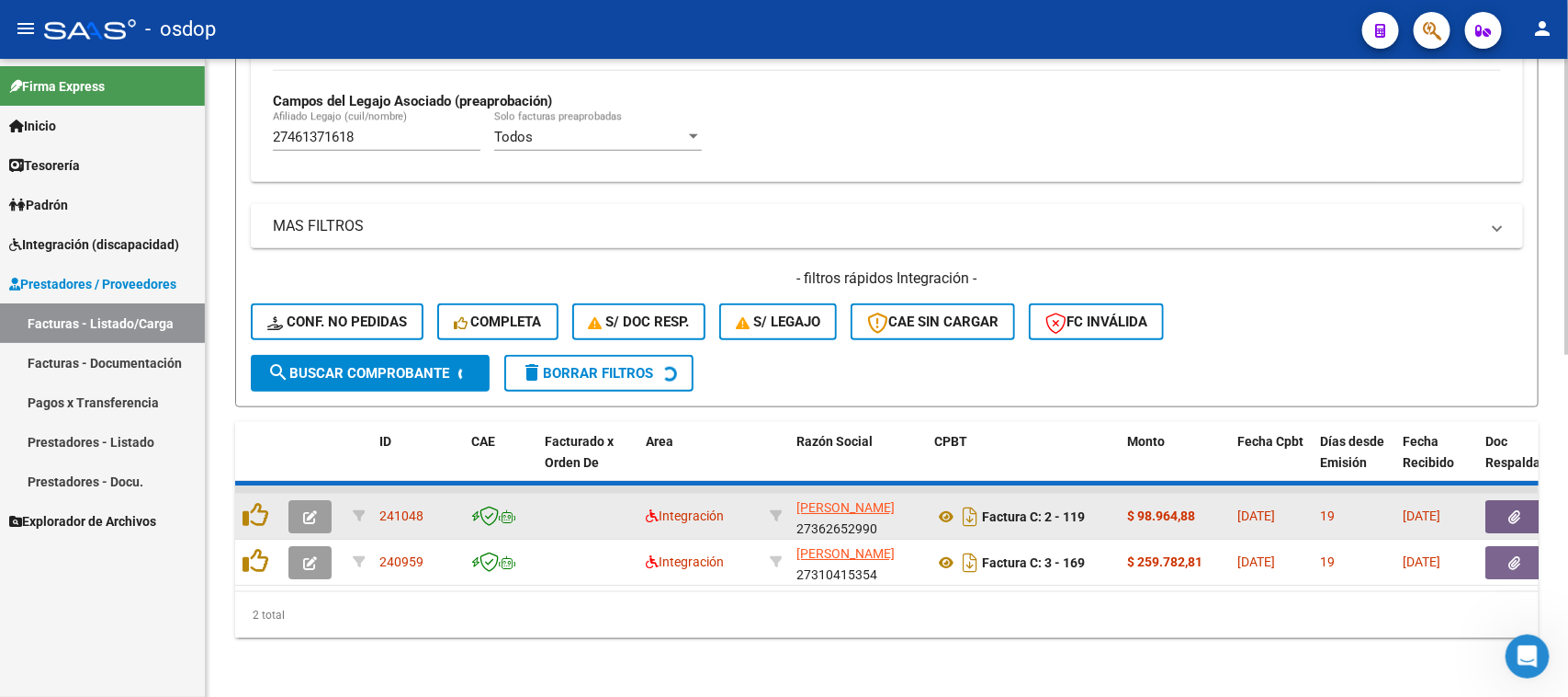
scroll to position [683, 0]
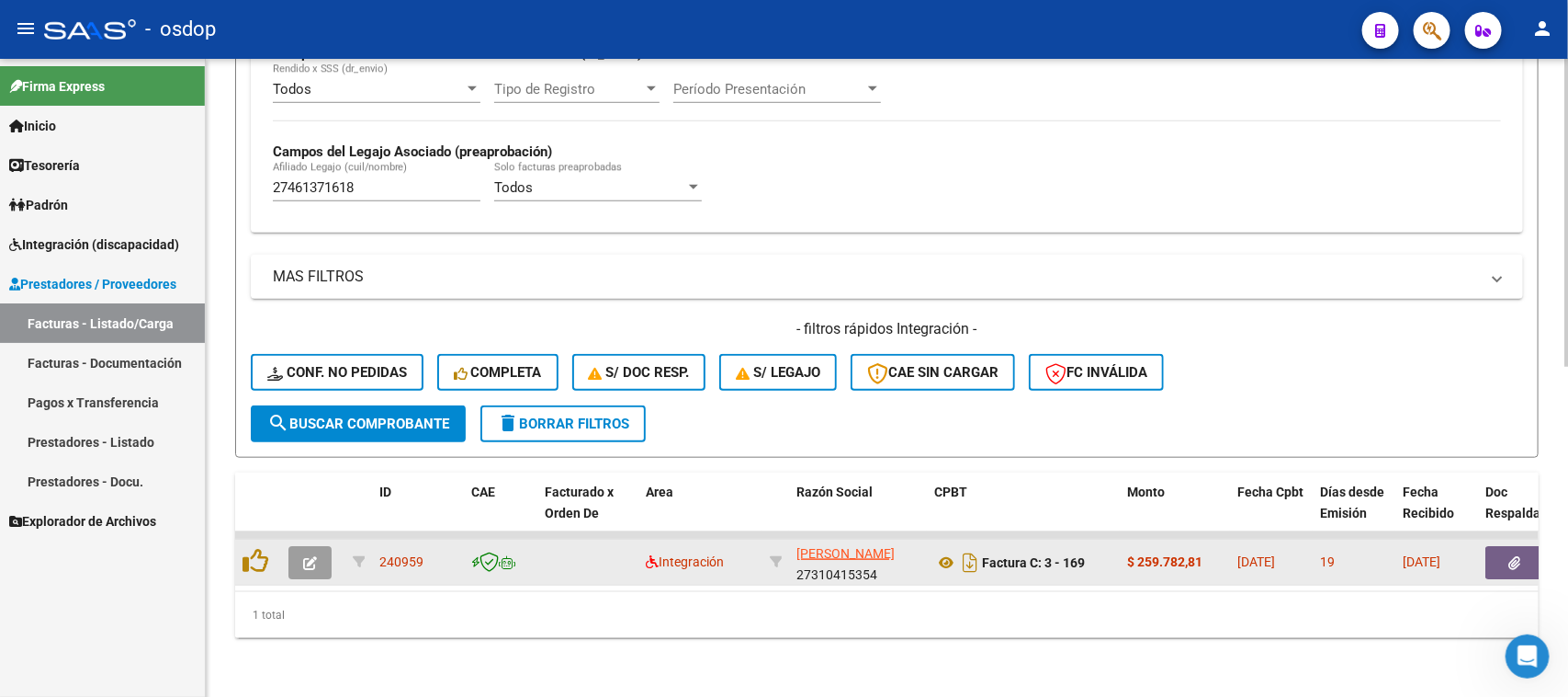
click at [263, 557] on div at bounding box center [259, 561] width 32 height 29
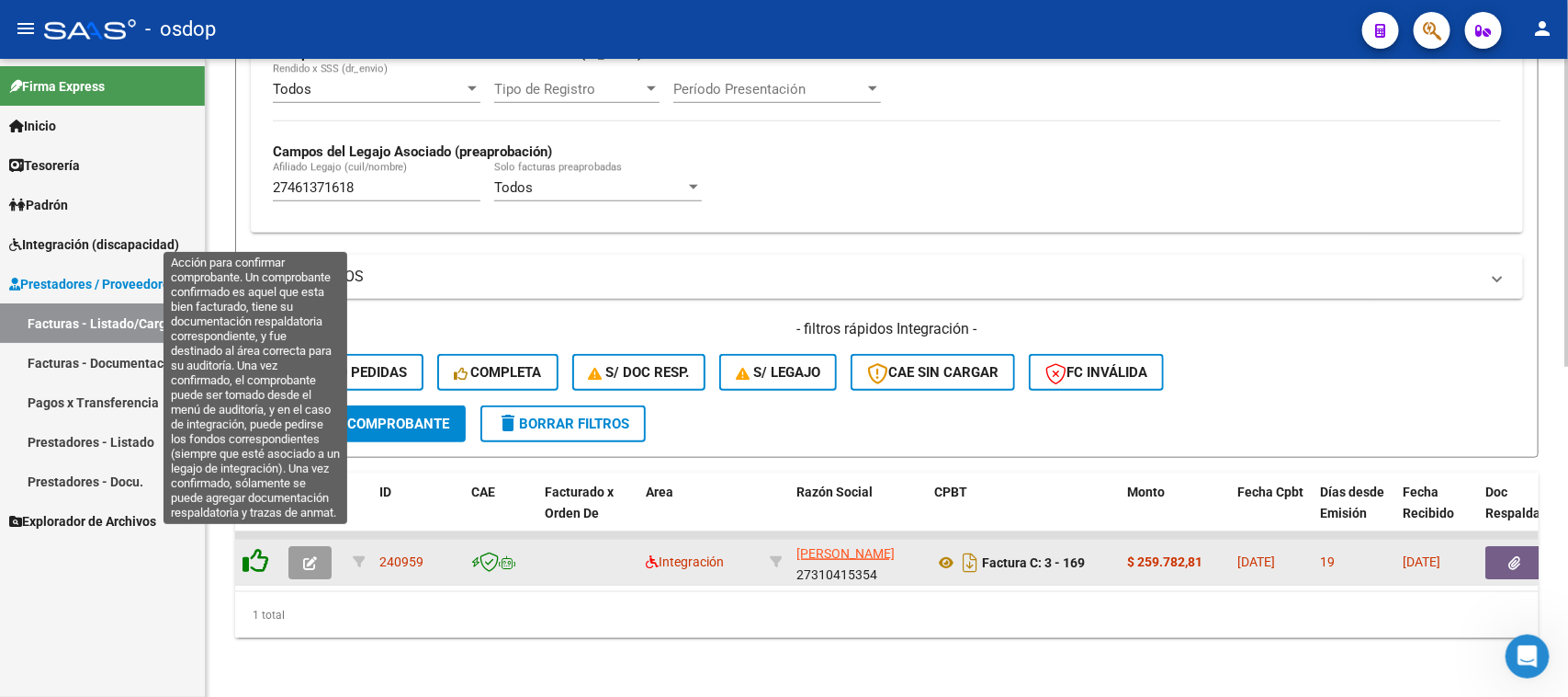
click at [254, 549] on icon at bounding box center [256, 560] width 26 height 26
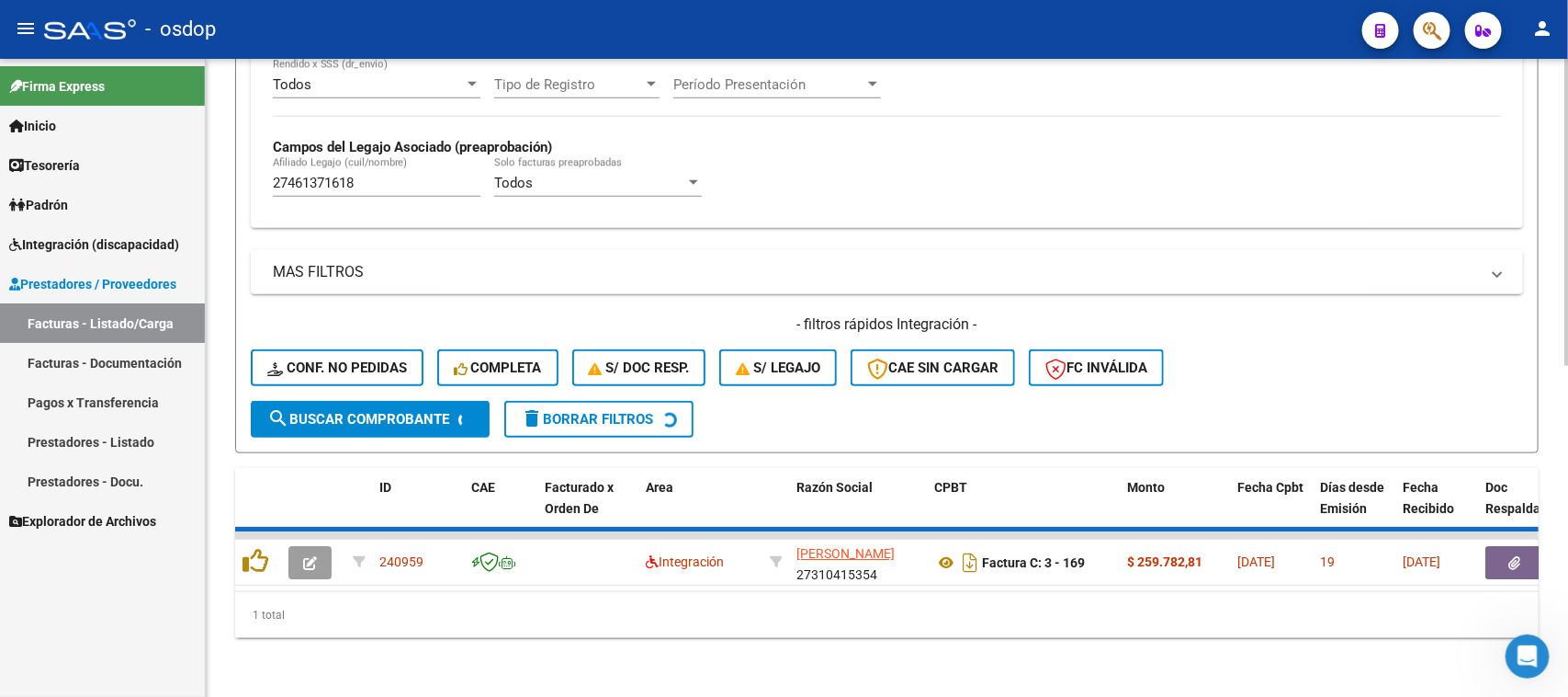
scroll to position [650, 0]
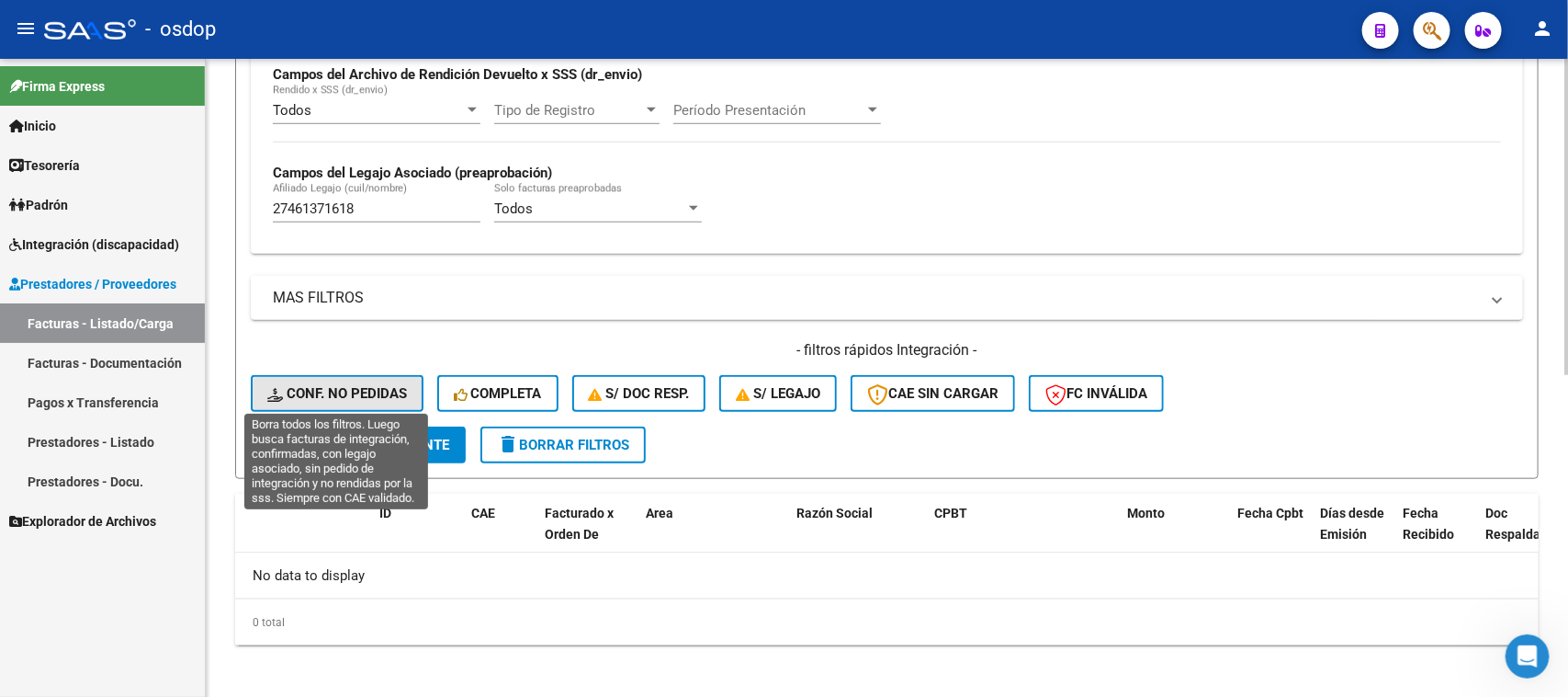
click at [349, 385] on span "Conf. no pedidas" at bounding box center [337, 393] width 140 height 17
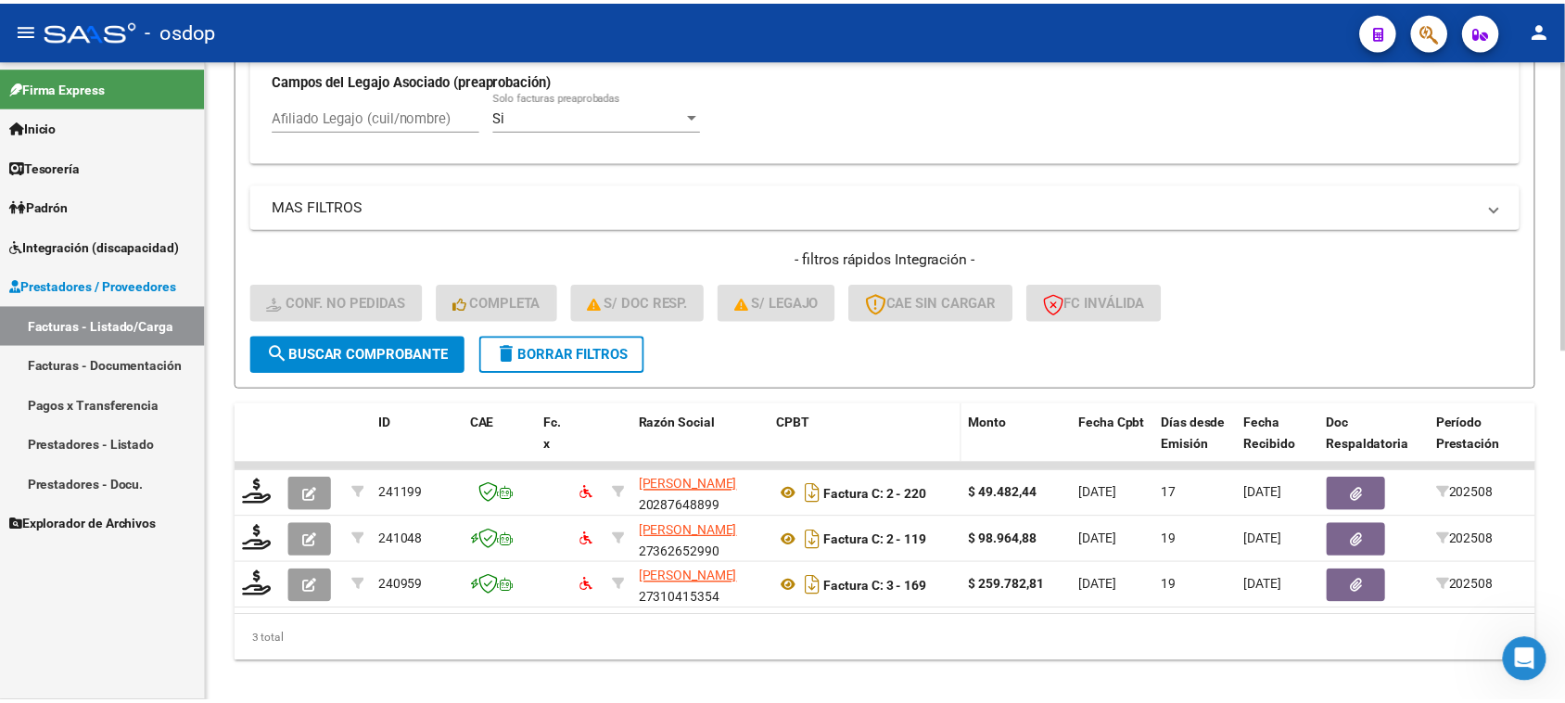
scroll to position [781, 0]
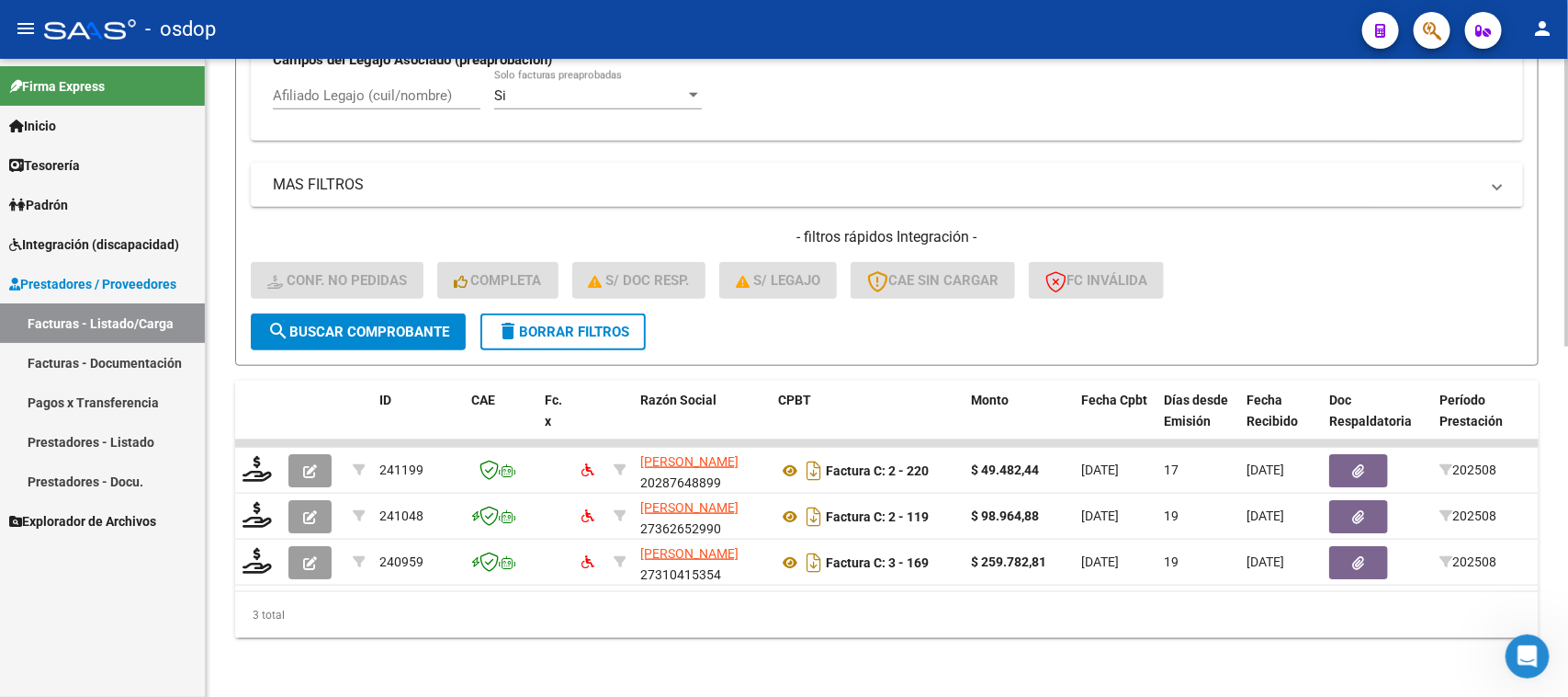
click at [322, 87] on input "Afiliado Legajo (cuil/nombre)" at bounding box center [376, 95] width 207 height 17
paste input "27461371618"
type input "27461371618"
click at [395, 323] on span "search Buscar Comprobante" at bounding box center [359, 331] width 182 height 17
click at [382, 327] on button "search Buscar Comprobante" at bounding box center [358, 331] width 215 height 37
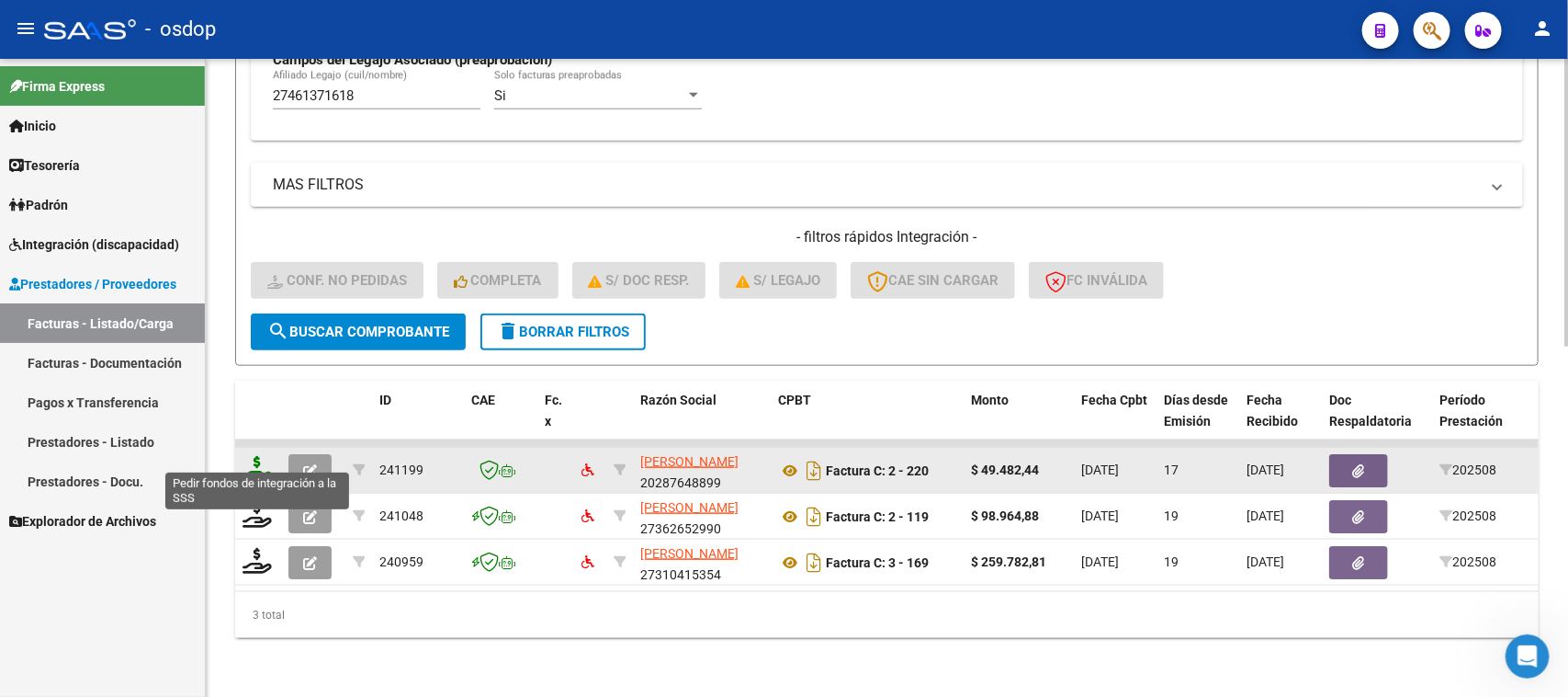
click at [262, 457] on icon at bounding box center [258, 469] width 30 height 26
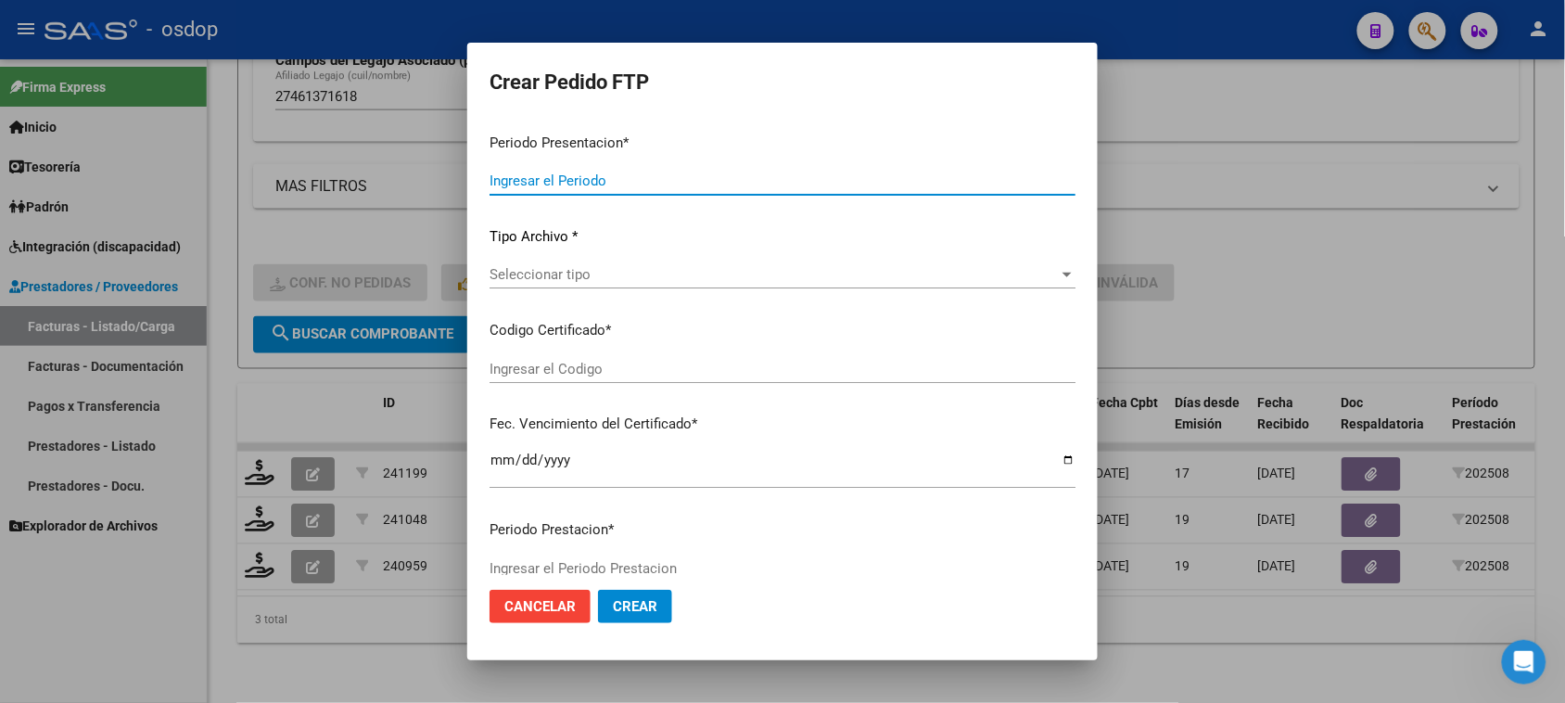
type input "202508"
type input "$ 49.482,44"
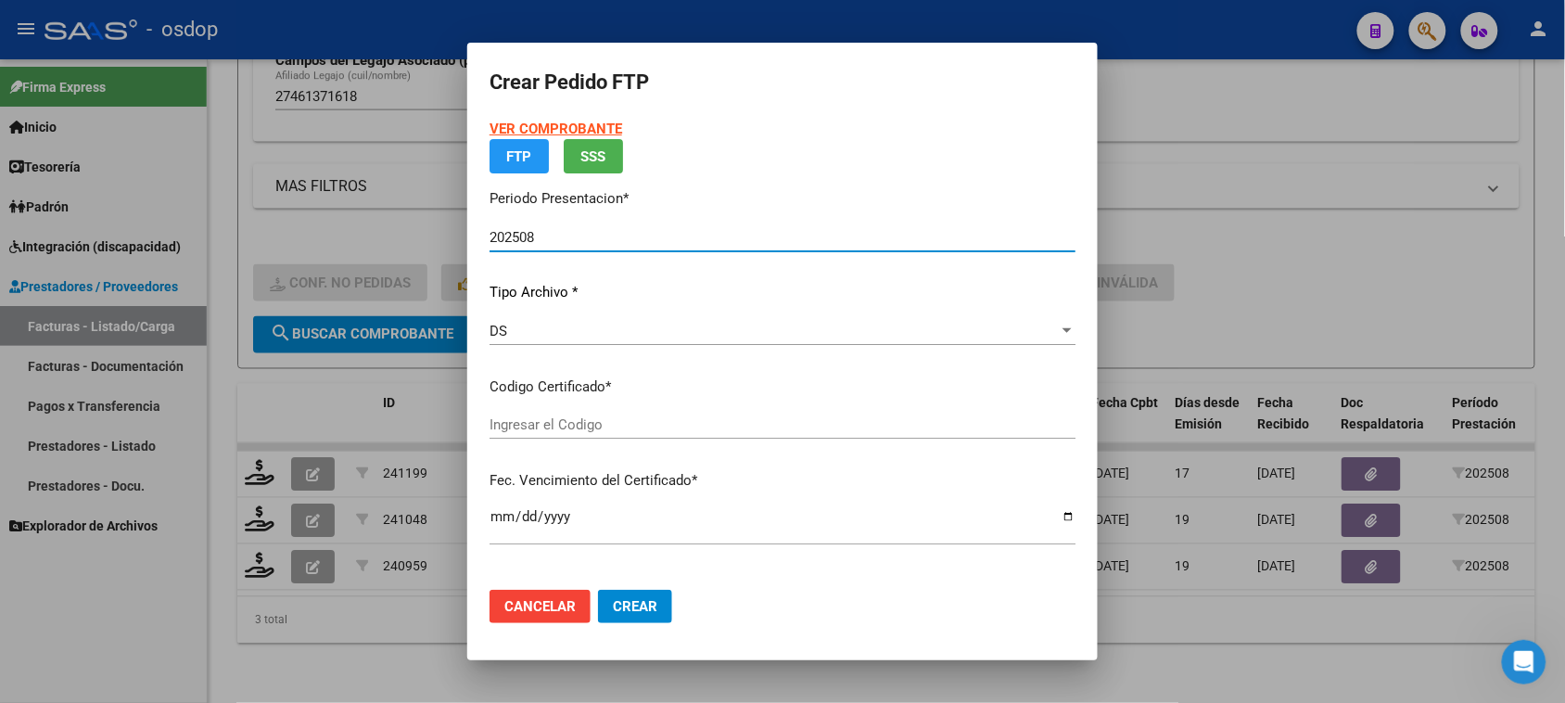
type input "983333443"
type input "2033-04-01"
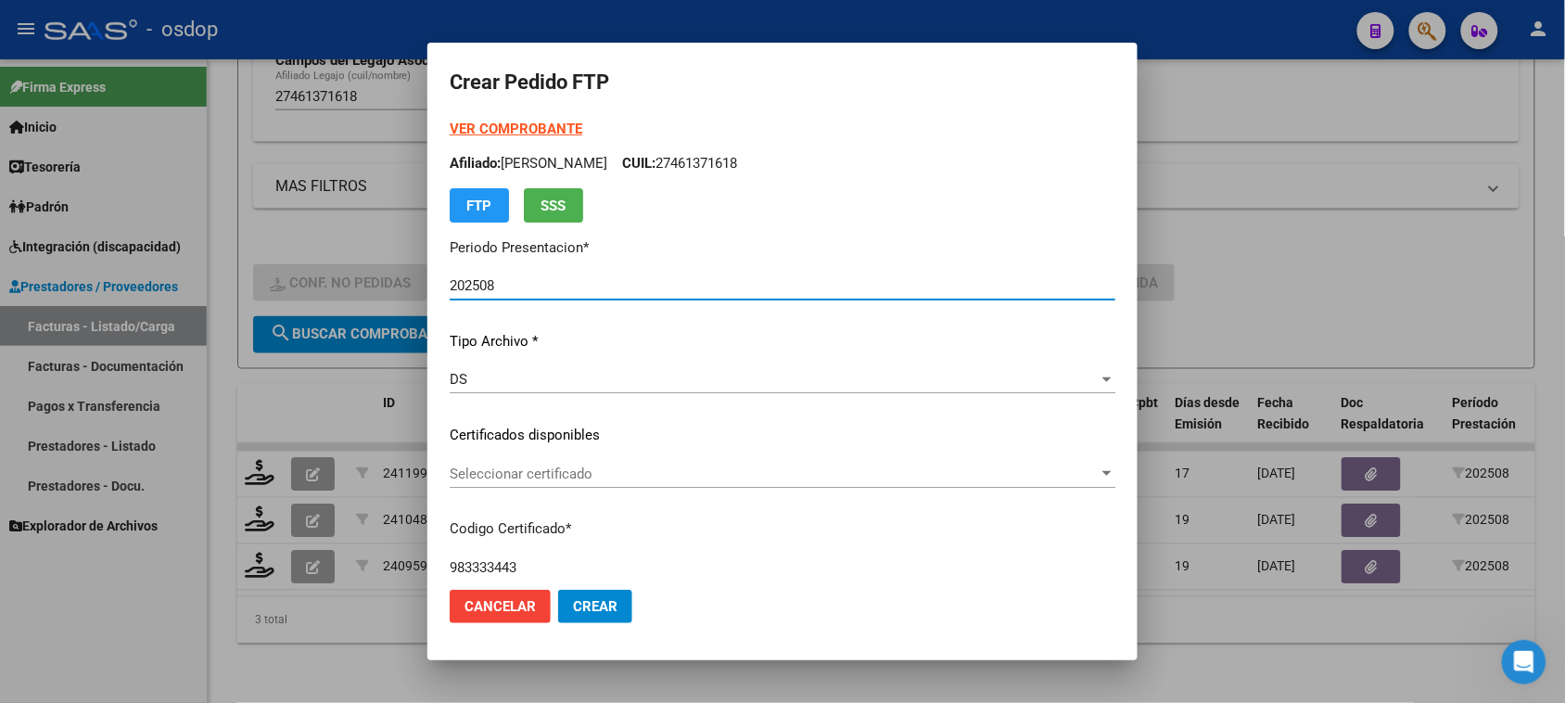
click at [711, 468] on span "Seleccionar certificado" at bounding box center [774, 473] width 649 height 17
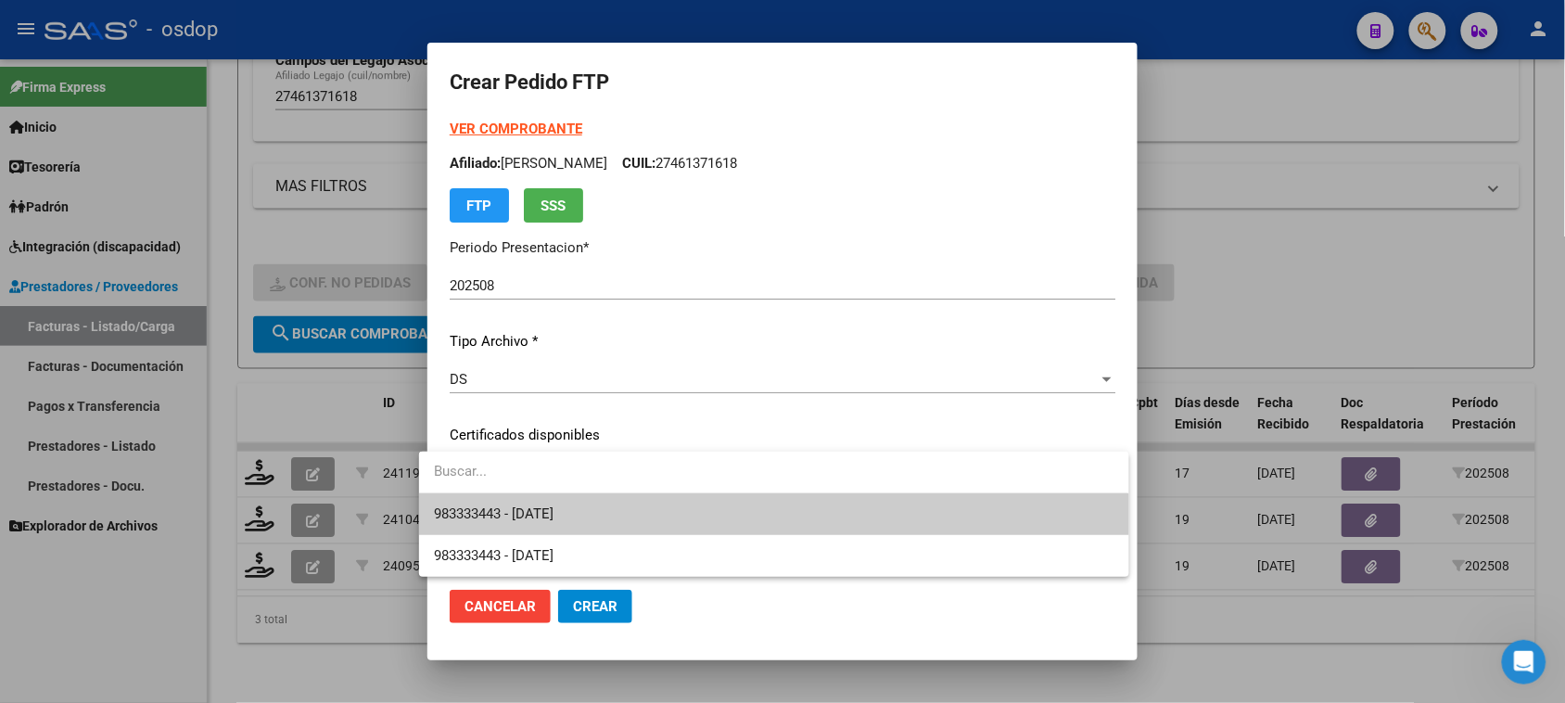
click at [705, 510] on span "983333443 - 2033-04-01" at bounding box center [773, 514] width 679 height 42
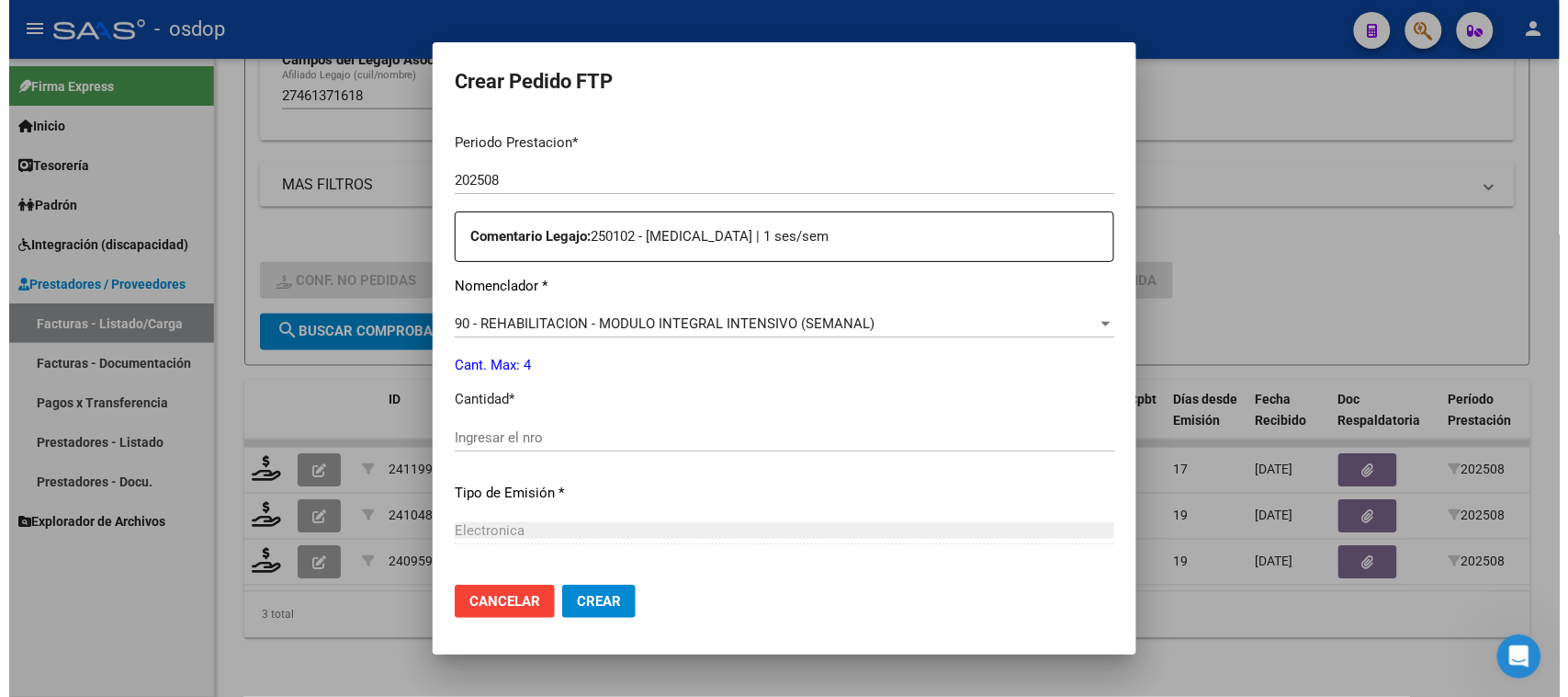
scroll to position [689, 0]
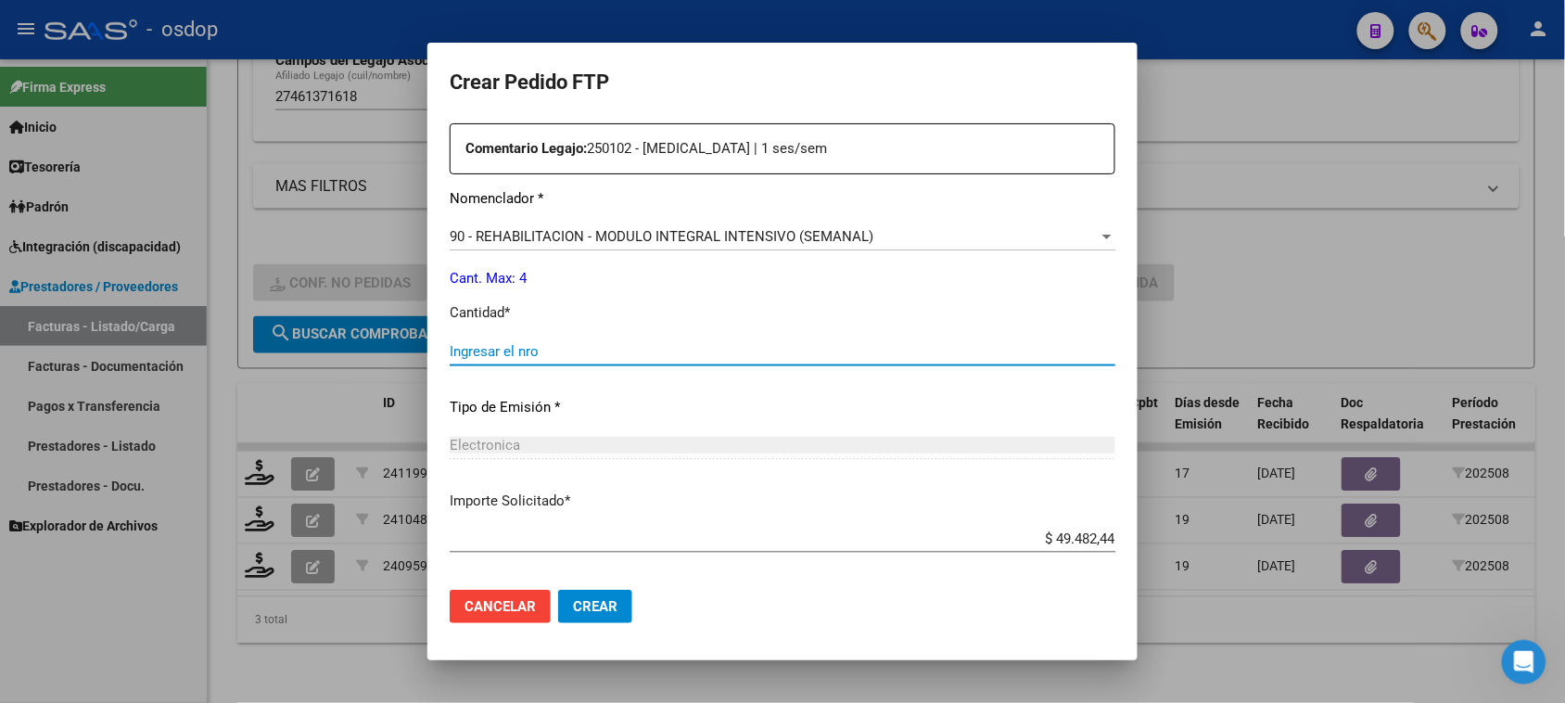
click at [529, 346] on input "Ingresar el nro" at bounding box center [782, 351] width 665 height 17
type input "4"
click at [594, 601] on span "Crear" at bounding box center [595, 606] width 44 height 17
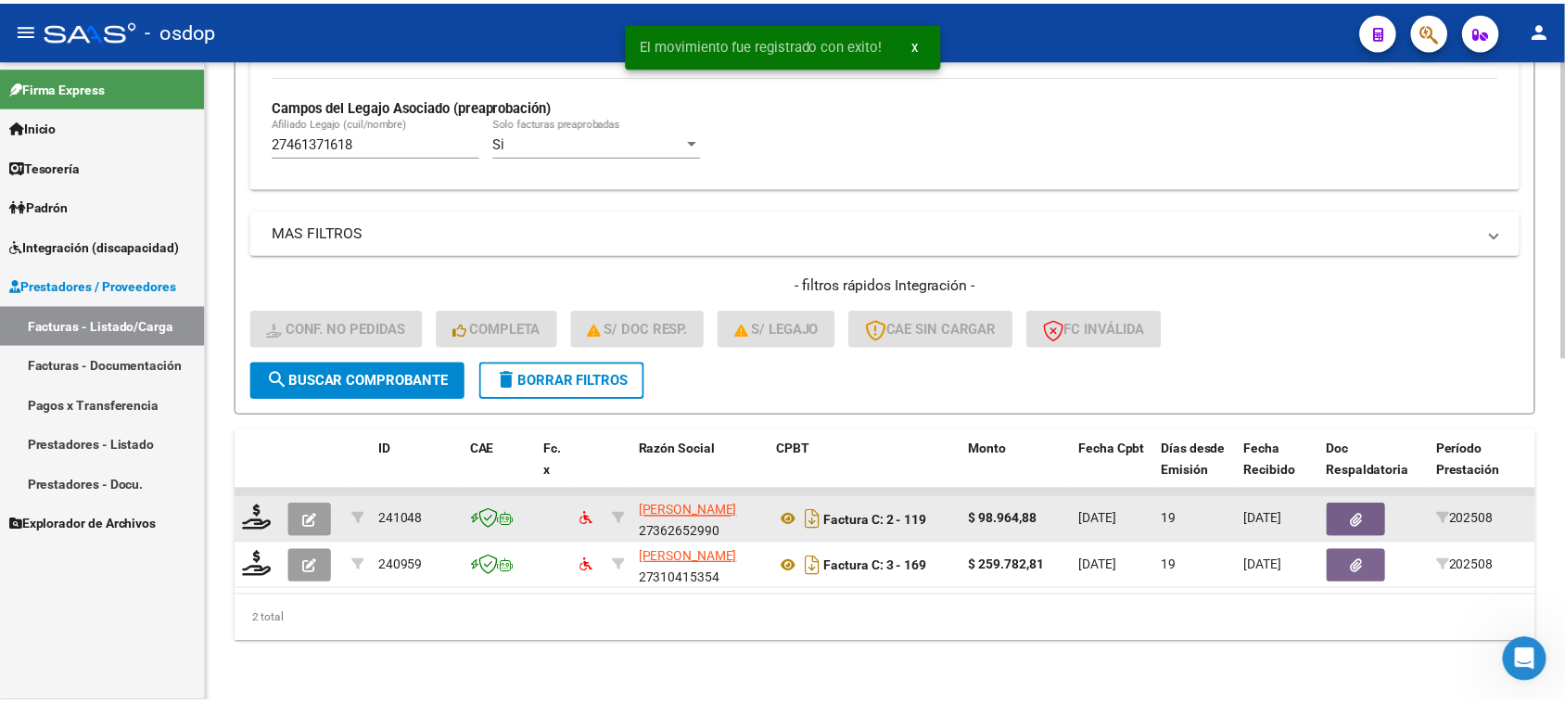
scroll to position [735, 0]
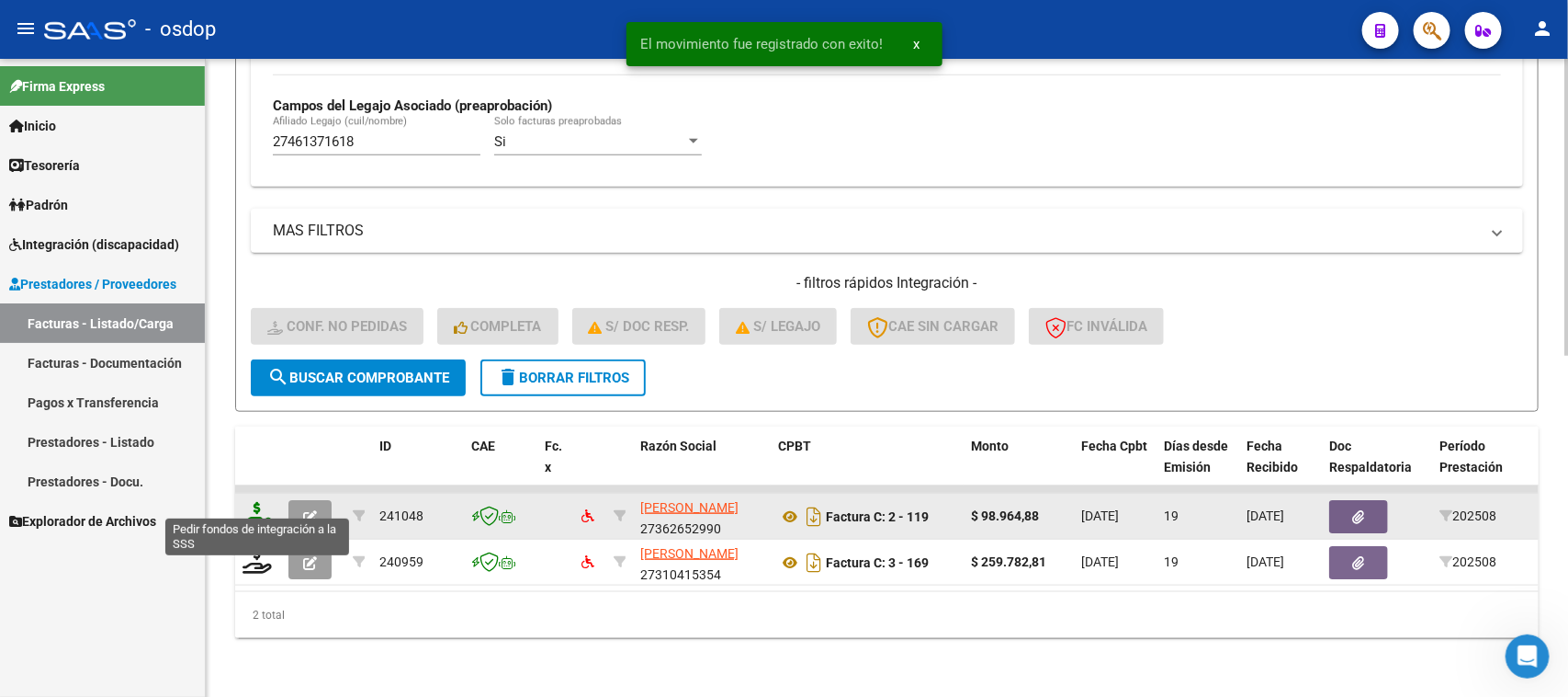
click at [262, 502] on icon at bounding box center [258, 515] width 30 height 26
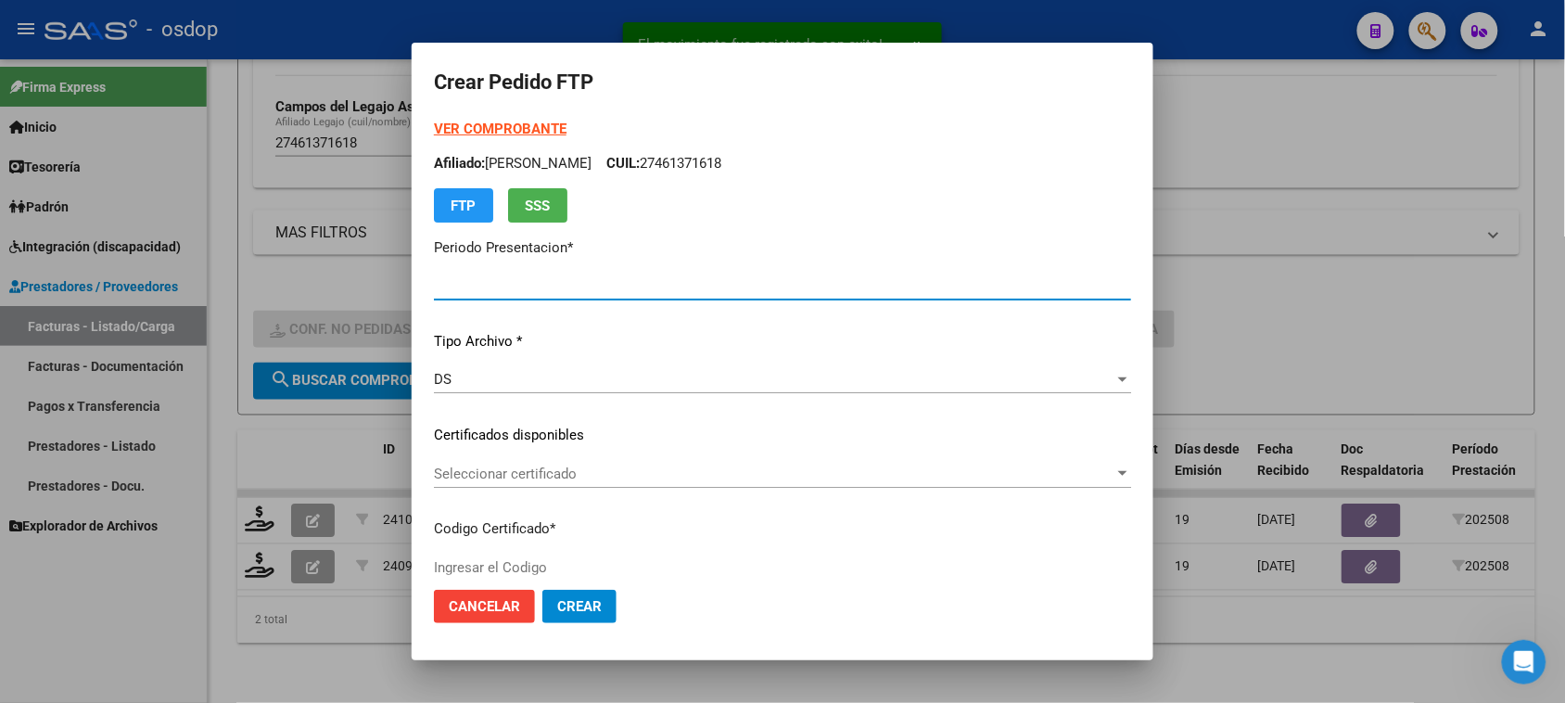
type input "202508"
type input "$ 98.964,88"
type input "983333443"
type input "2033-04-01"
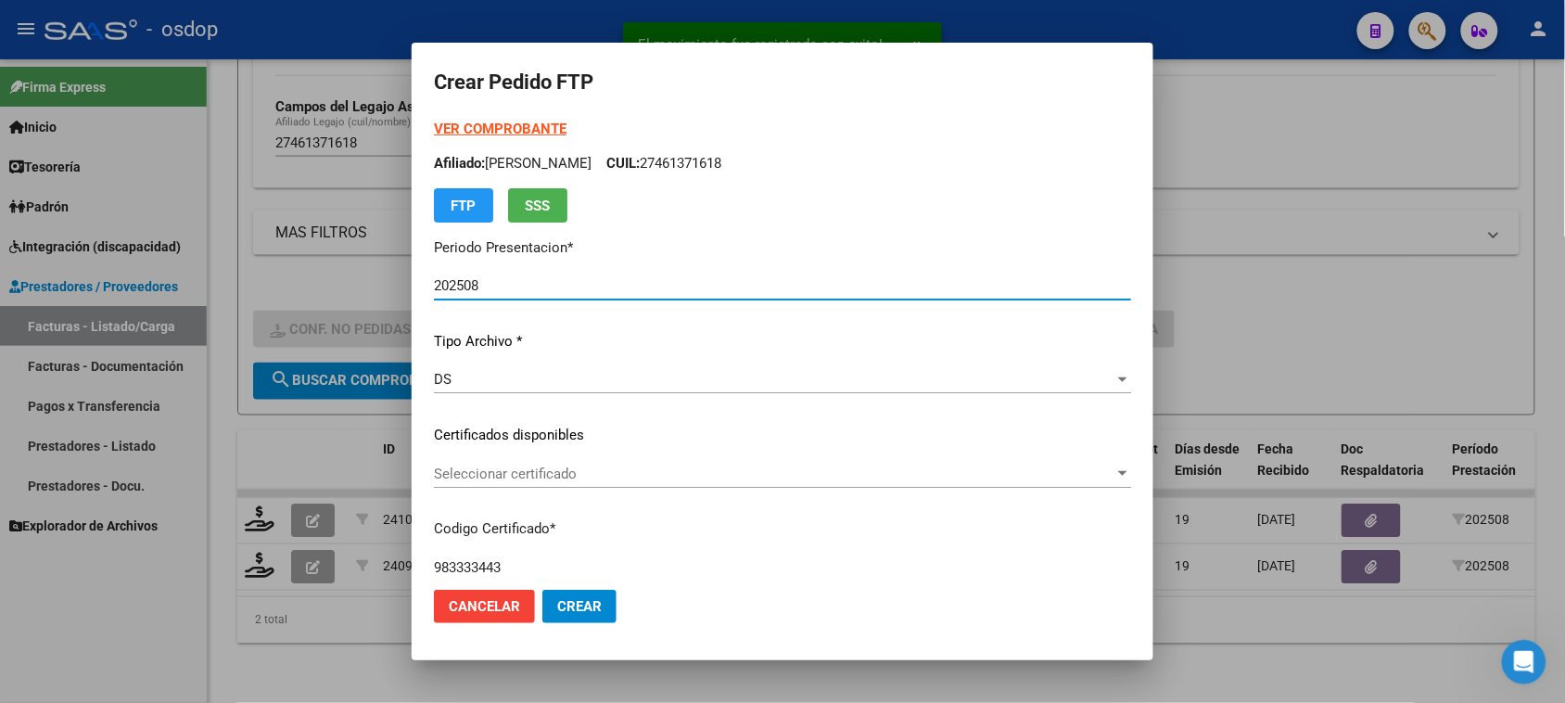
click at [705, 465] on span "Seleccionar certificado" at bounding box center [774, 473] width 680 height 17
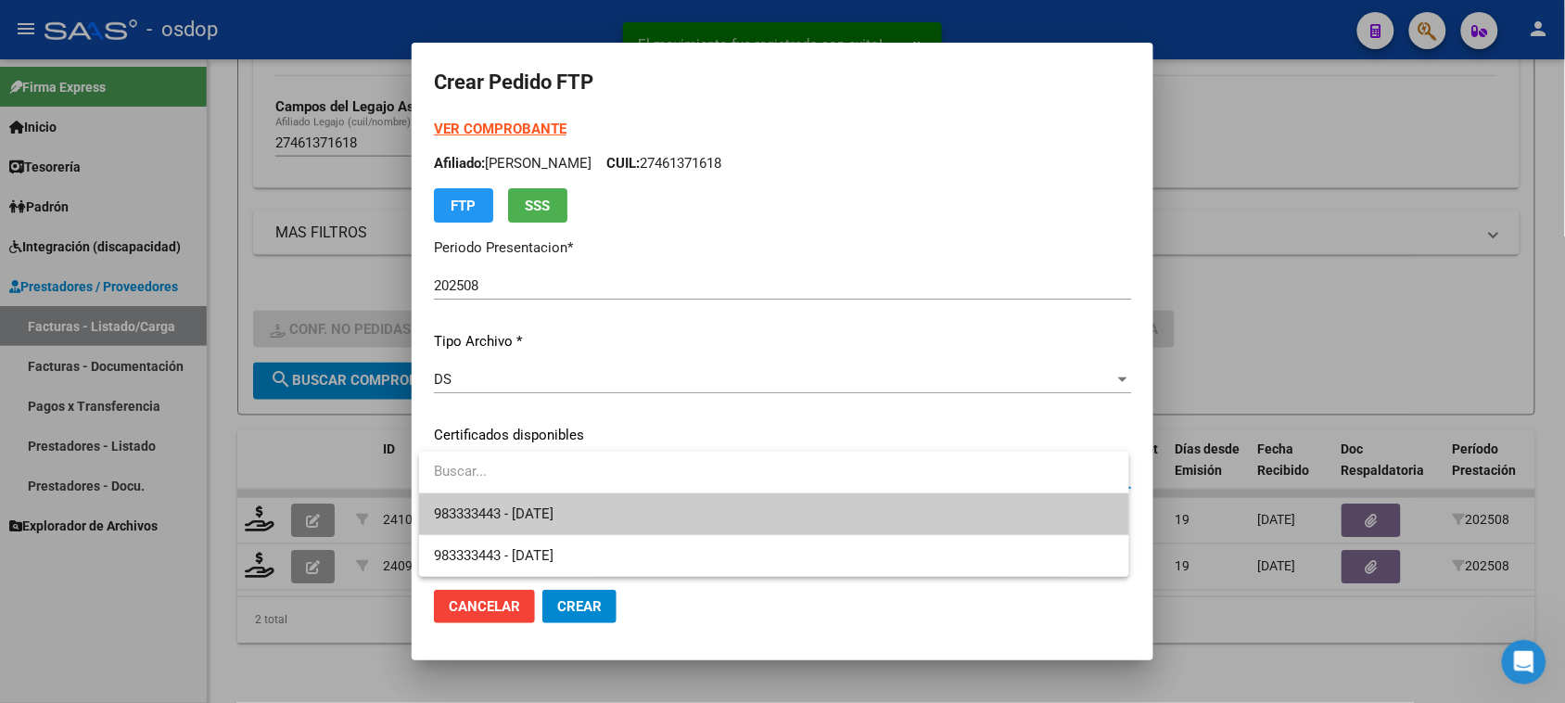
click at [700, 511] on span "983333443 - 2033-04-01" at bounding box center [773, 514] width 679 height 42
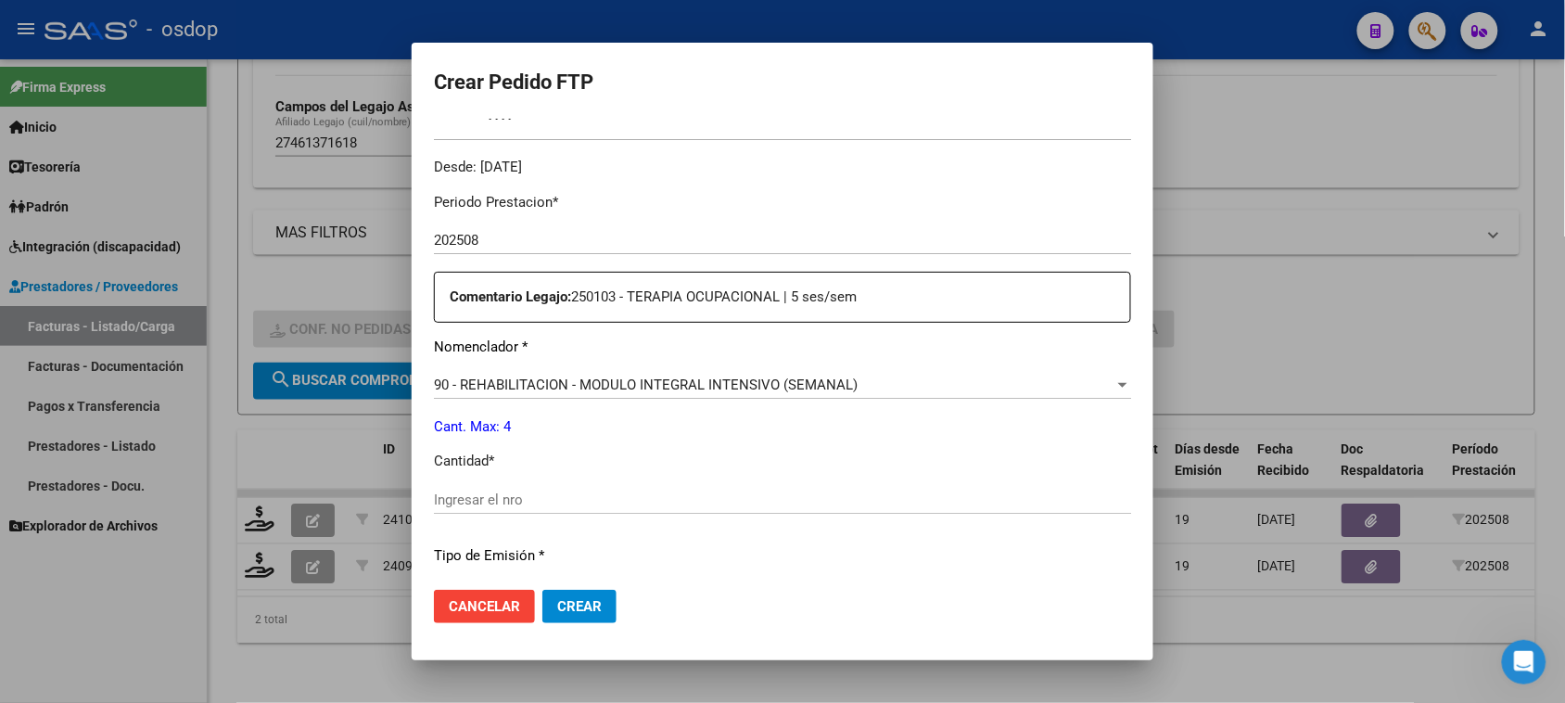
scroll to position [579, 0]
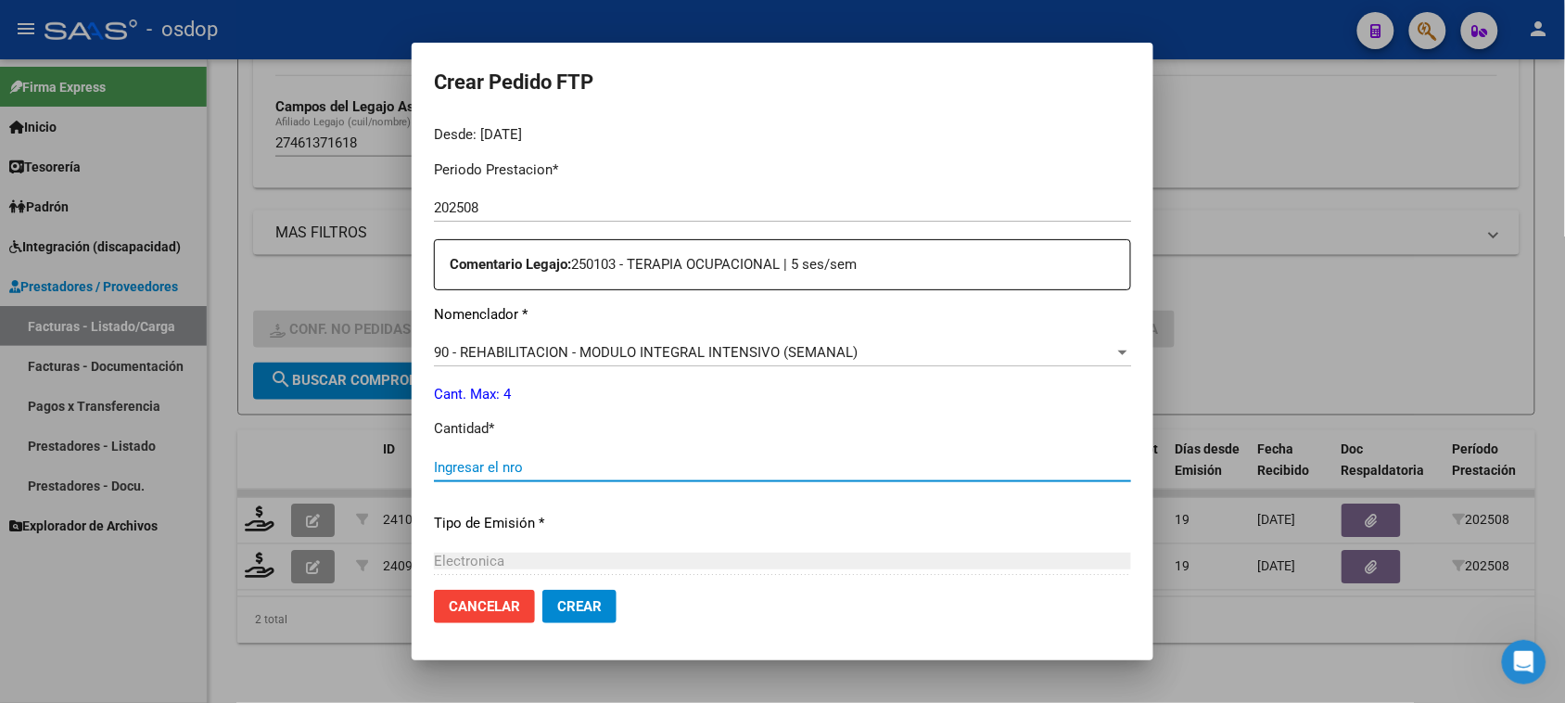
click at [463, 466] on input "Ingresar el nro" at bounding box center [782, 467] width 697 height 17
type input "4"
click at [582, 615] on button "Crear" at bounding box center [579, 605] width 74 height 33
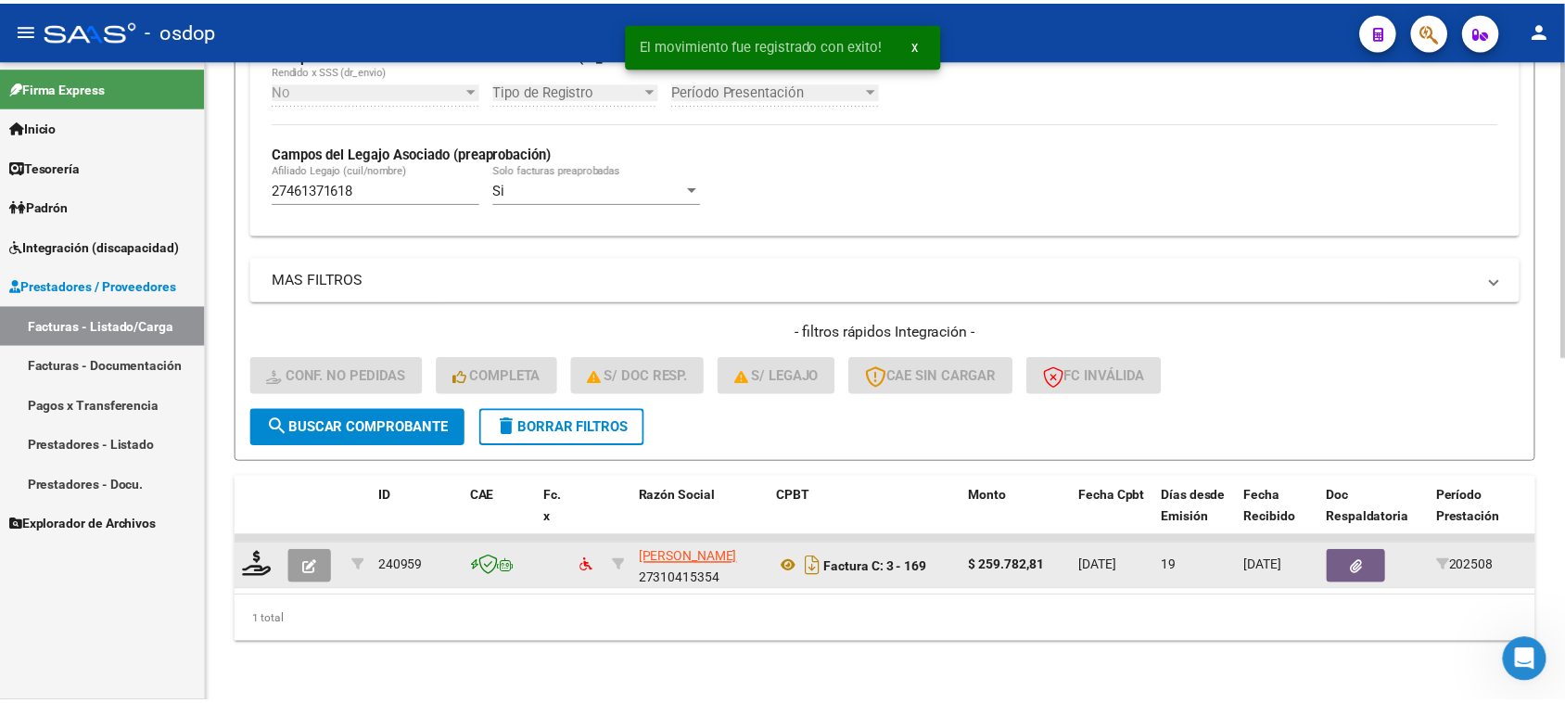
scroll to position [689, 0]
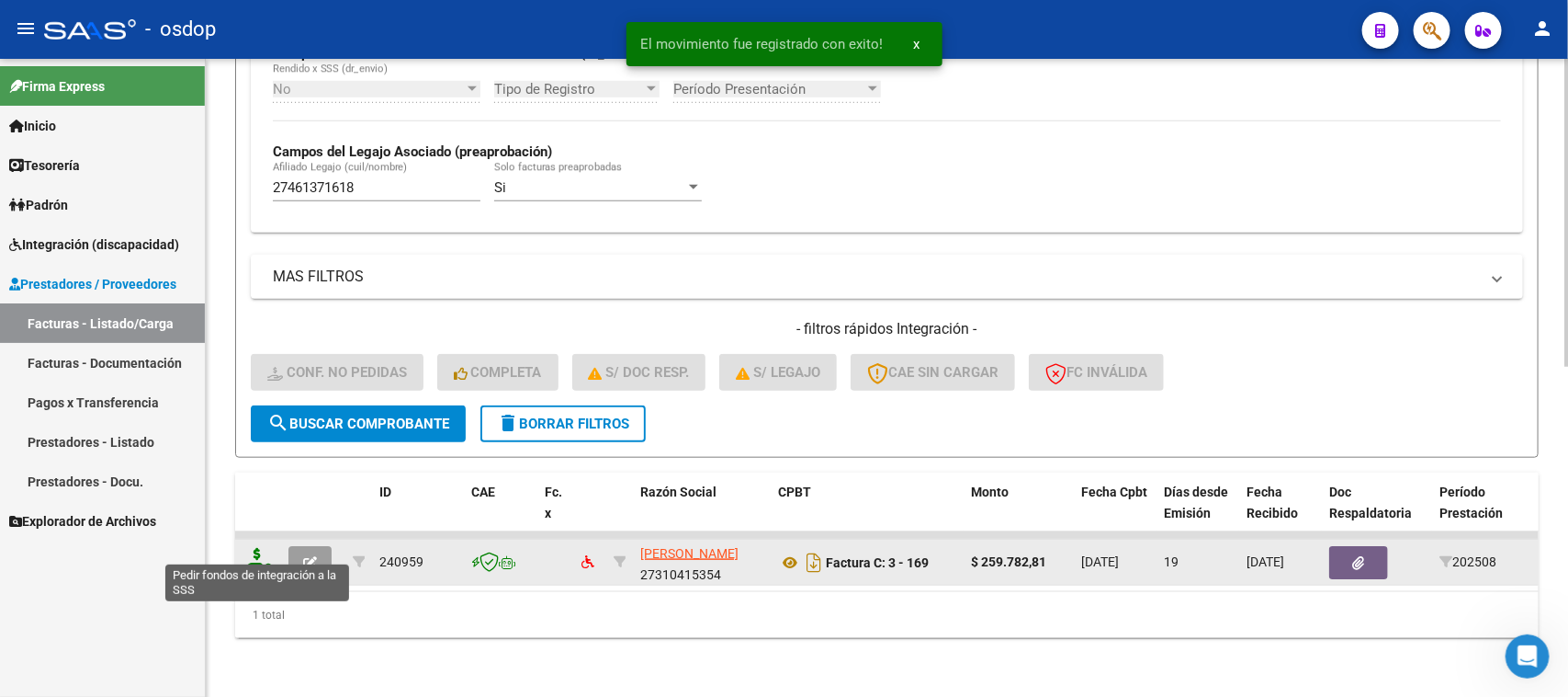
click at [263, 547] on icon at bounding box center [258, 560] width 30 height 26
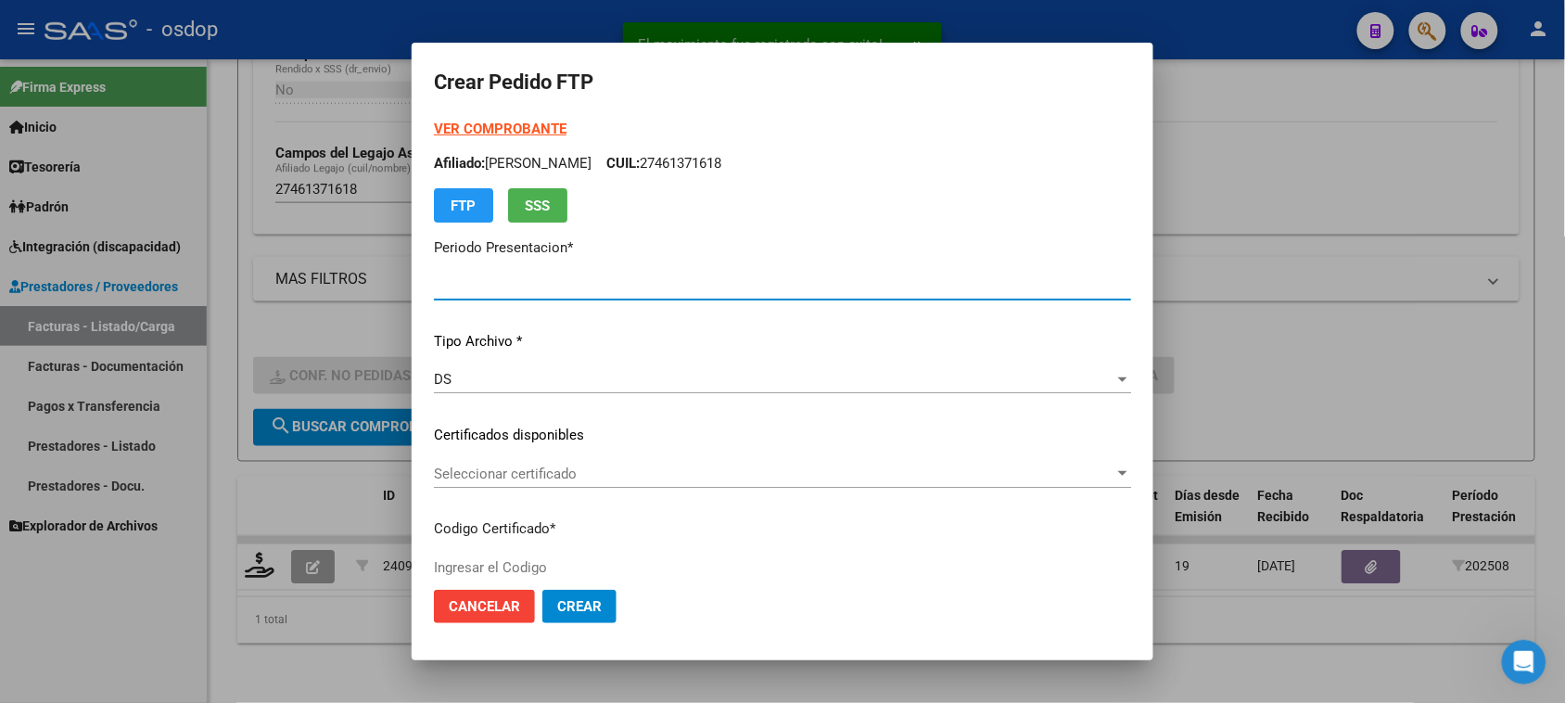
type input "202508"
type input "$ 259.782,81"
type input "983333443"
type input "2033-04-01"
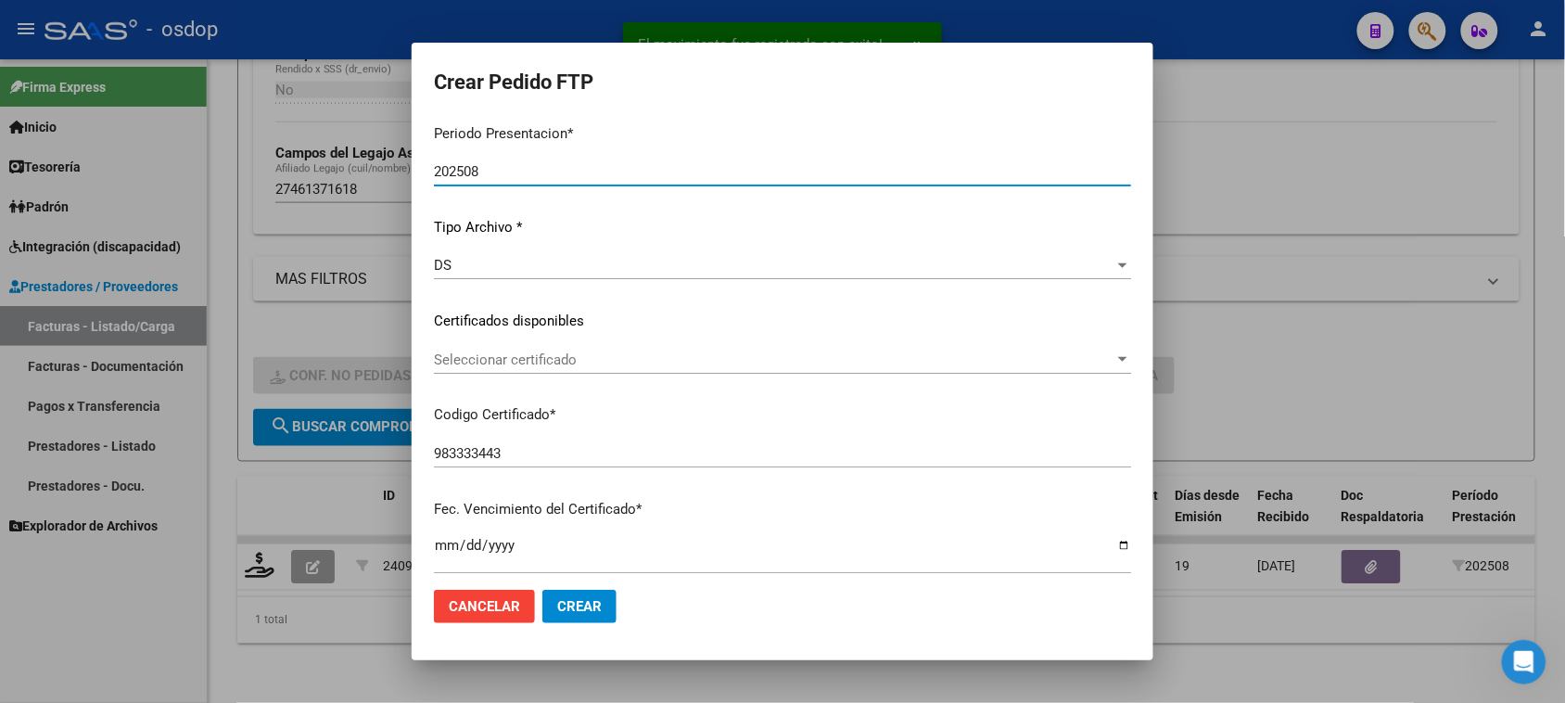
scroll to position [116, 0]
click at [726, 359] on span "Seleccionar certificado" at bounding box center [774, 357] width 680 height 17
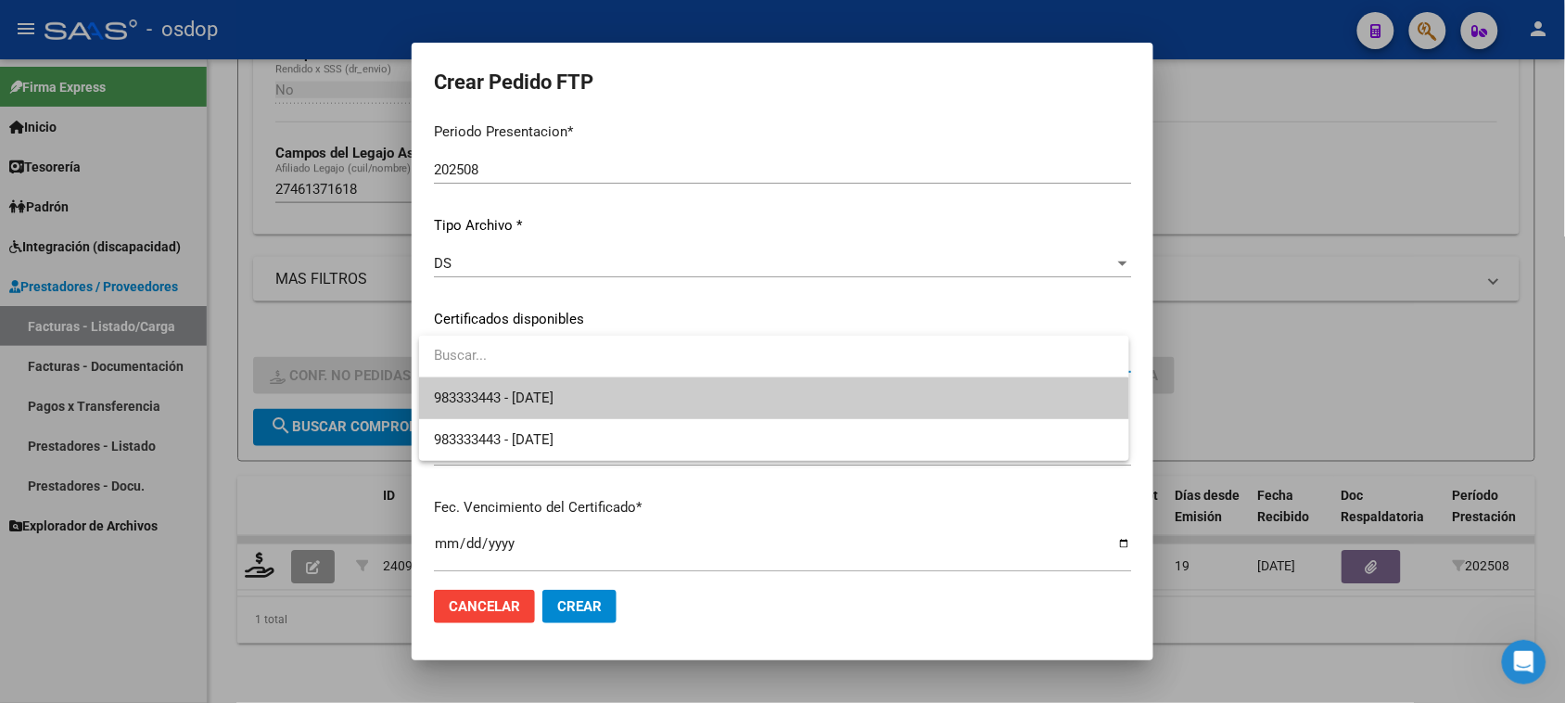
click at [715, 397] on span "983333443 - 2033-04-01" at bounding box center [773, 398] width 679 height 42
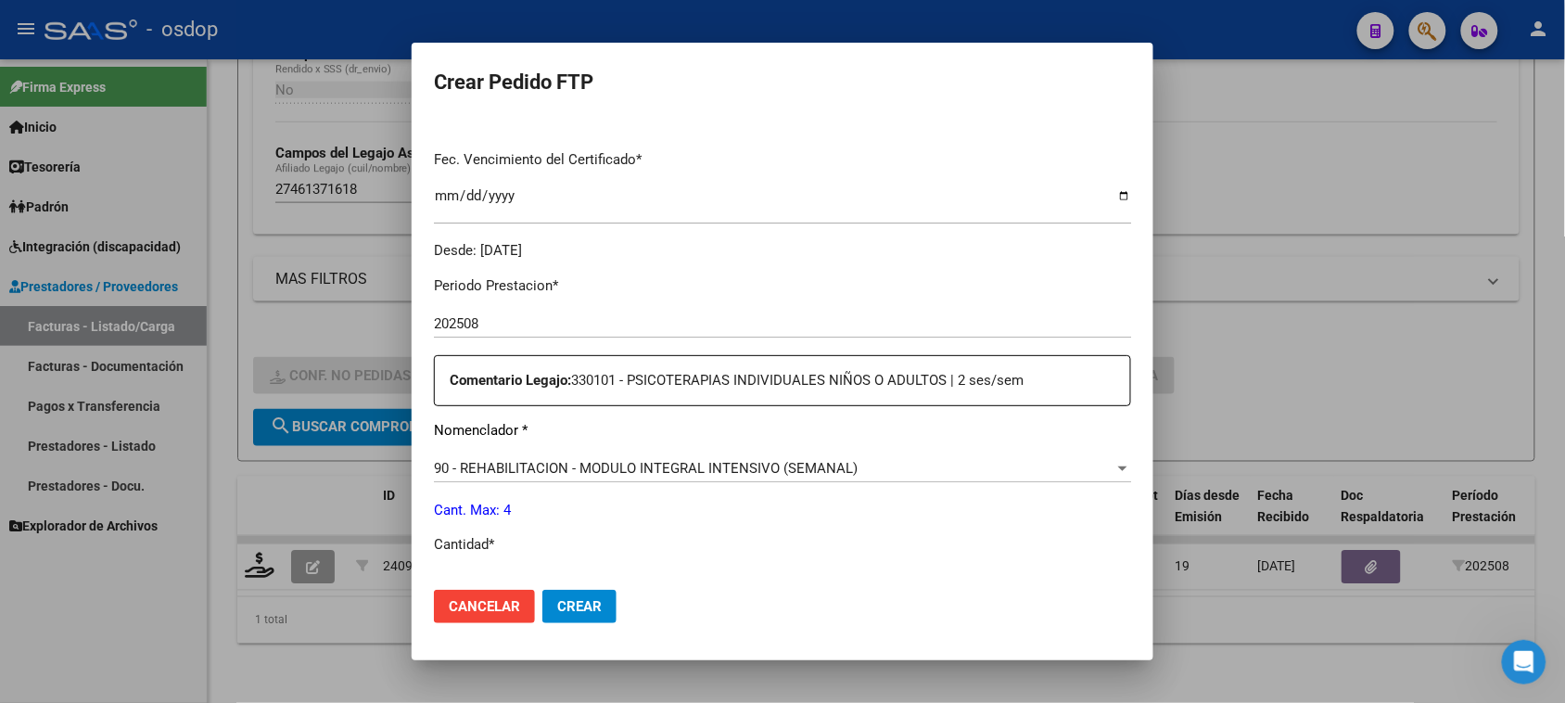
scroll to position [579, 0]
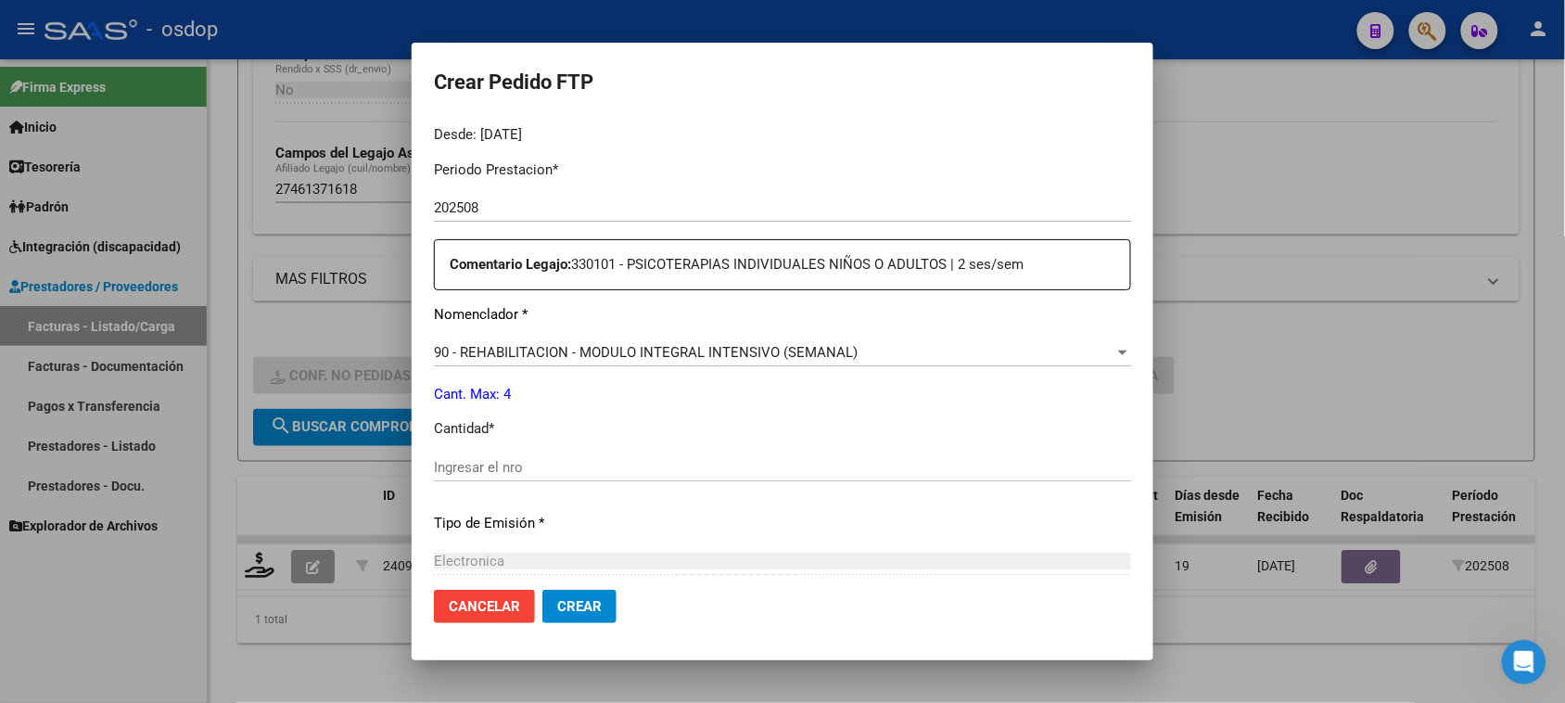
click at [543, 464] on input "Ingresar el nro" at bounding box center [782, 467] width 697 height 17
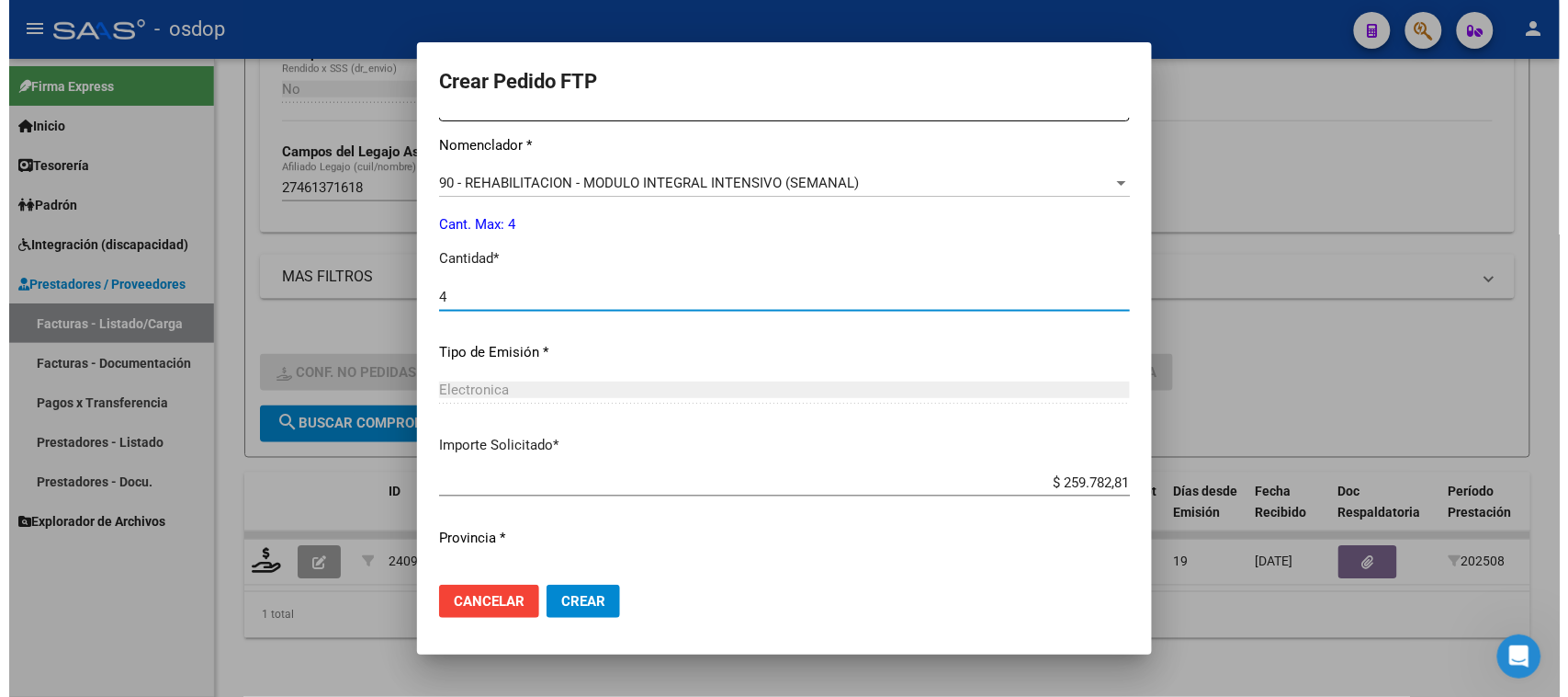
scroll to position [776, 0]
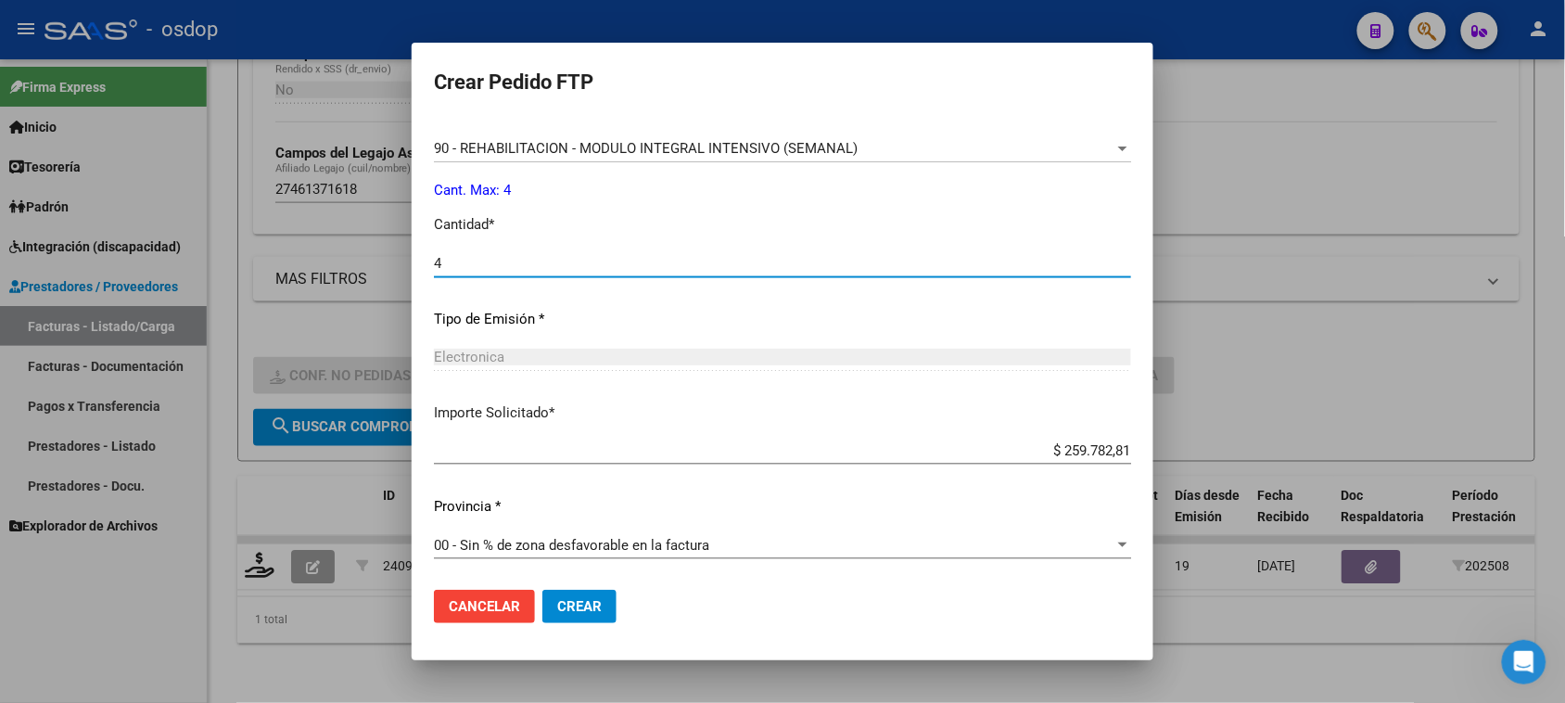
type input "4"
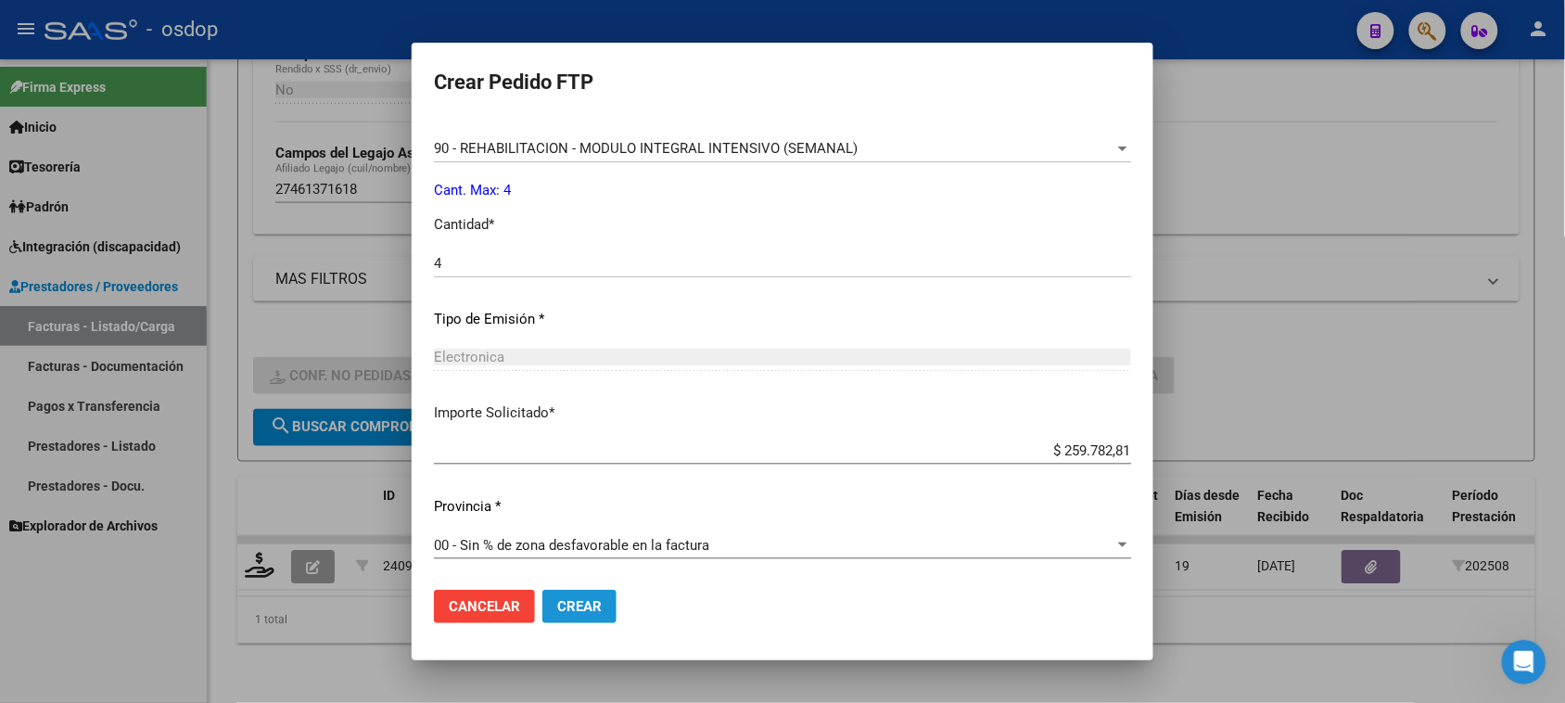
click at [589, 612] on span "Crear" at bounding box center [579, 606] width 44 height 17
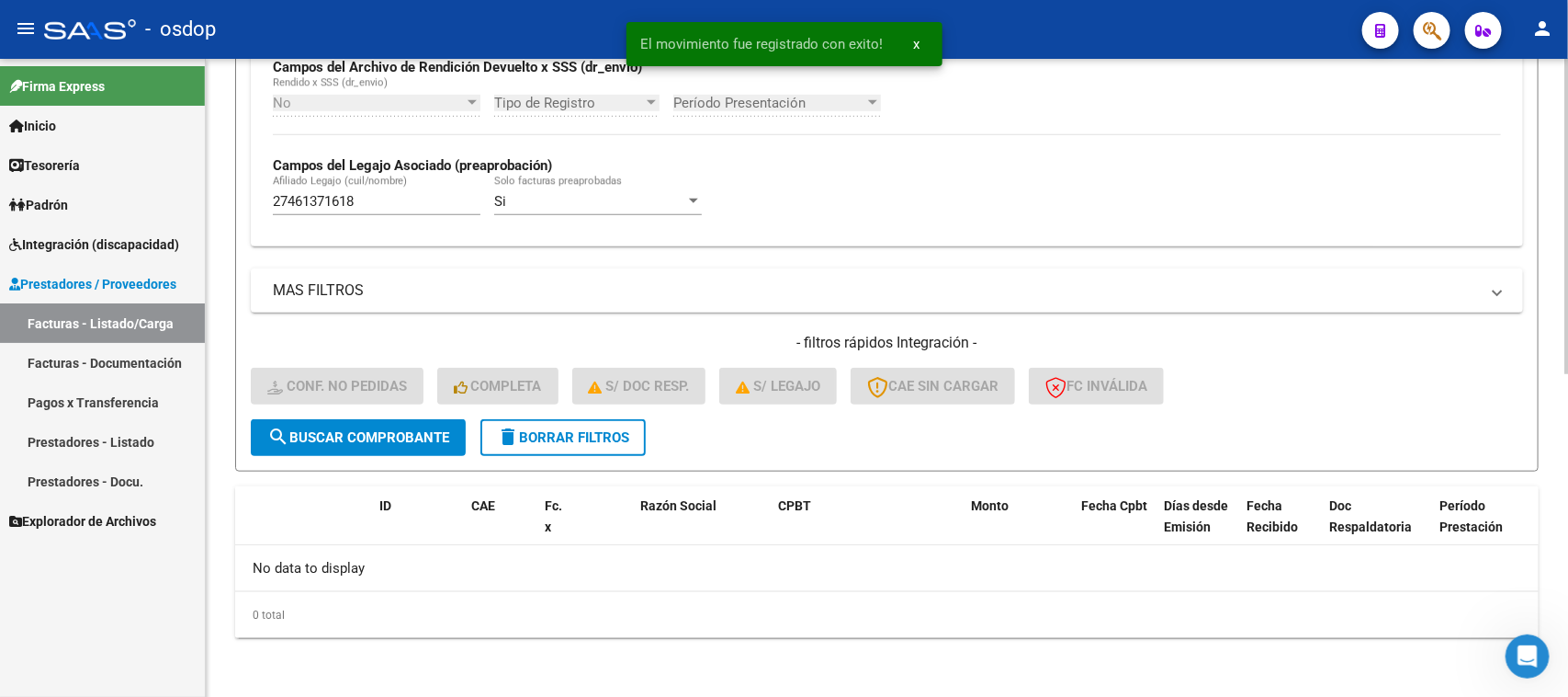
scroll to position [650, 0]
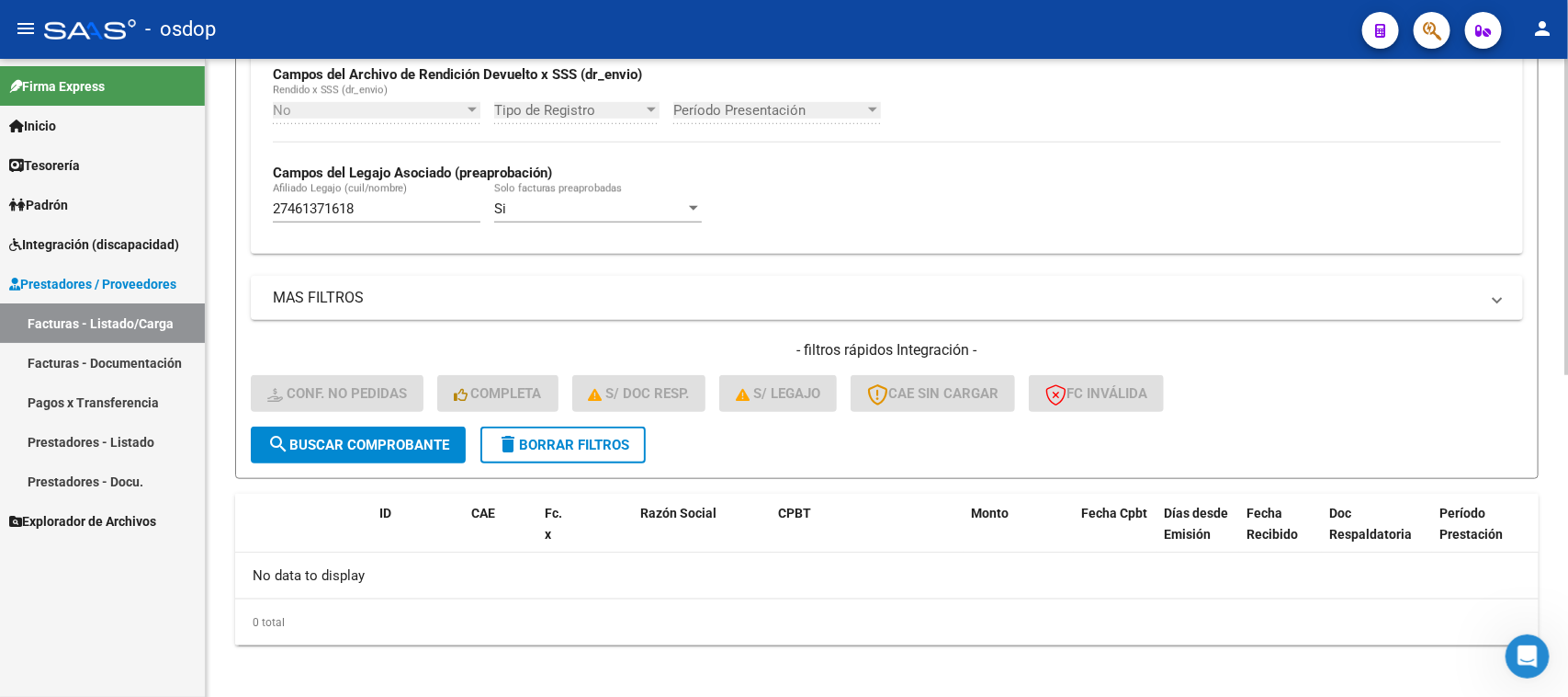
click at [566, 436] on span "delete Borrar Filtros" at bounding box center [562, 444] width 132 height 17
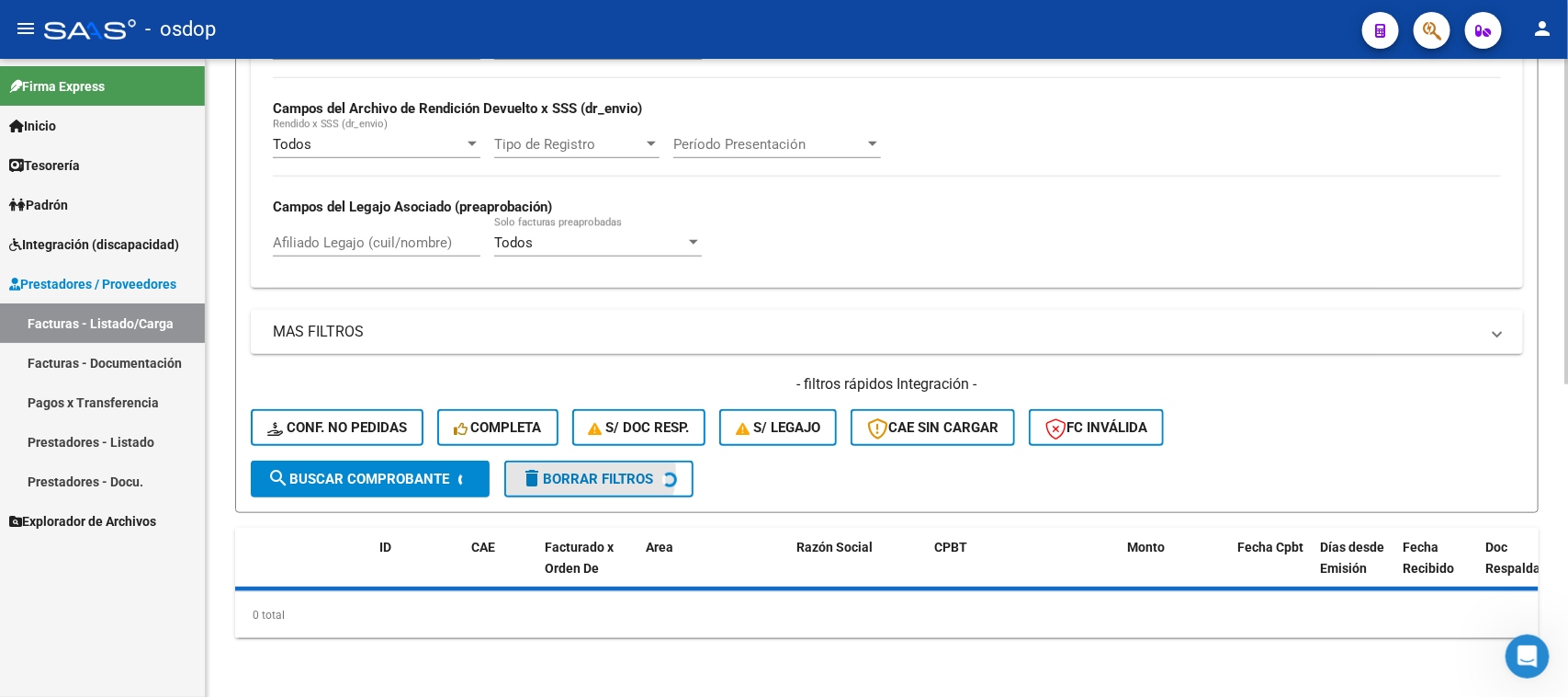
scroll to position [610, 0]
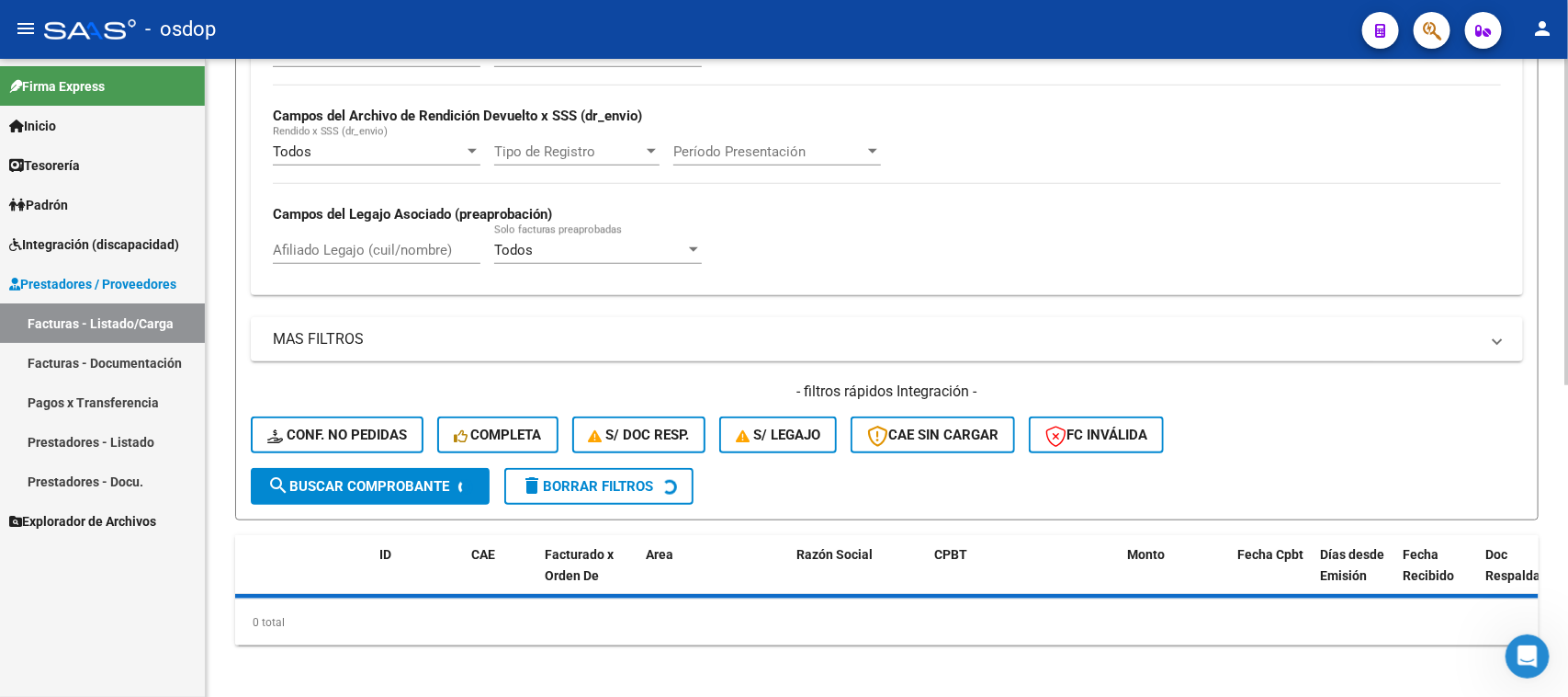
click at [389, 241] on div "Todos Cargado en Para Enviar SSS Período De Prestación Campos del Archivo de Re…" at bounding box center [887, 162] width 1273 height 268
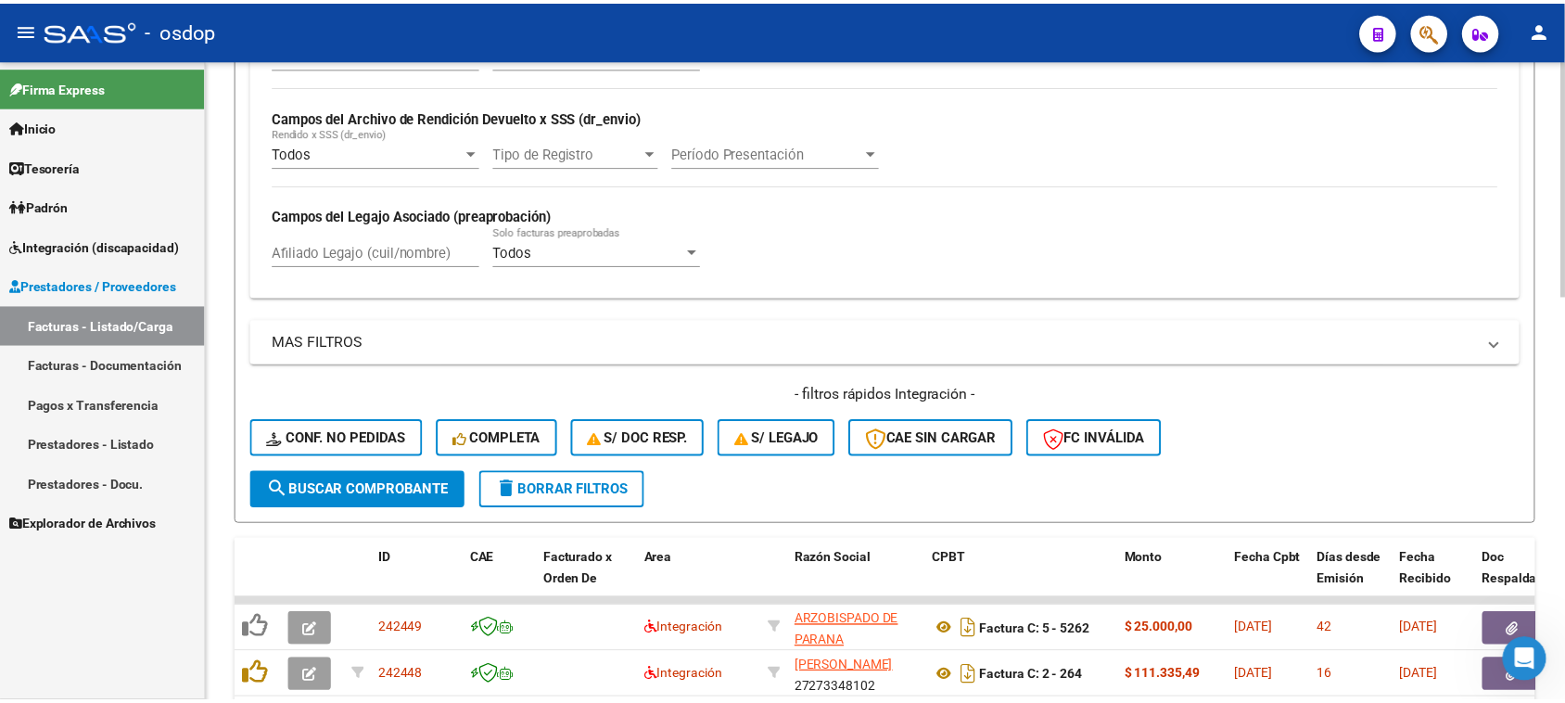
scroll to position [656, 0]
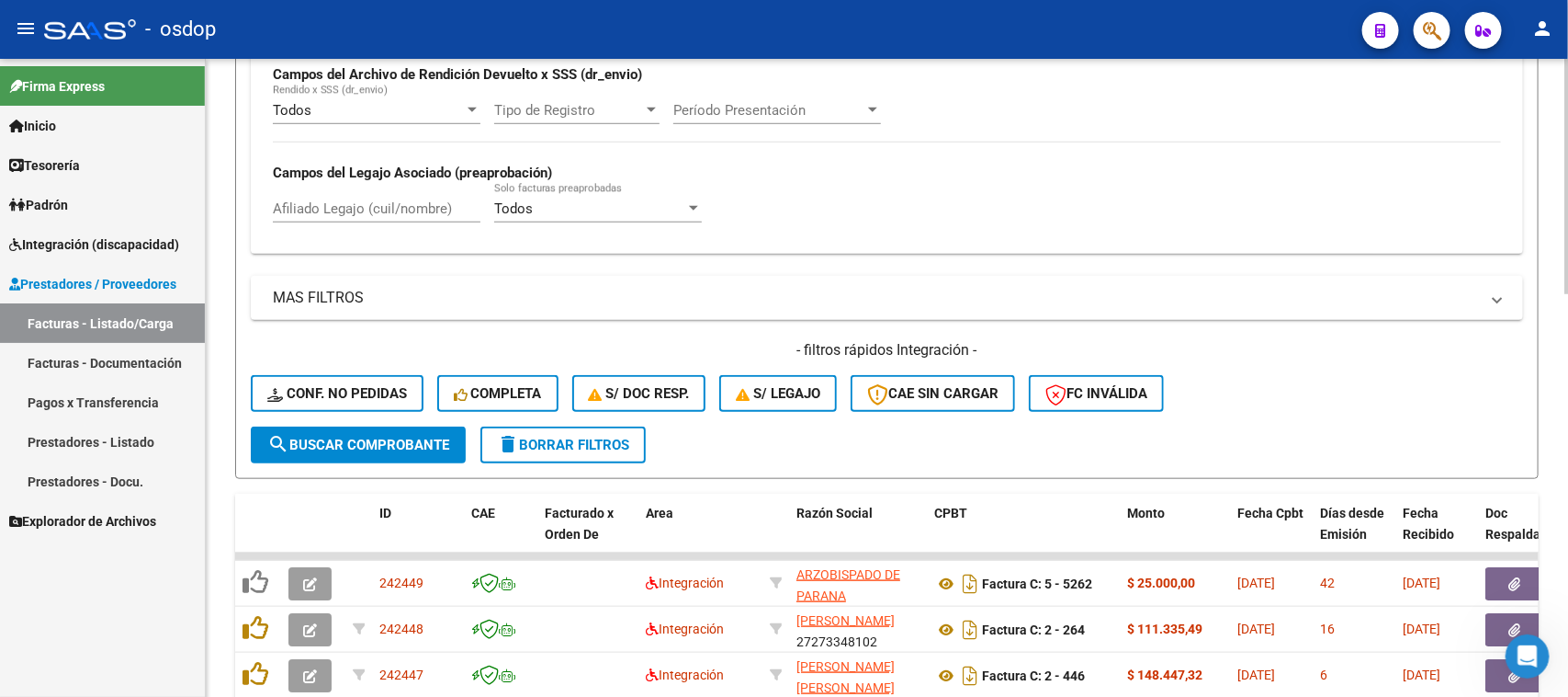
drag, startPoint x: 364, startPoint y: 205, endPoint x: 388, endPoint y: 296, distance: 94.1
click at [361, 205] on input "Afiliado Legajo (cuil/nombre)" at bounding box center [376, 208] width 207 height 17
paste input "27179327177"
type input "27179327177"
click at [392, 436] on span "search Buscar Comprobante" at bounding box center [359, 444] width 182 height 17
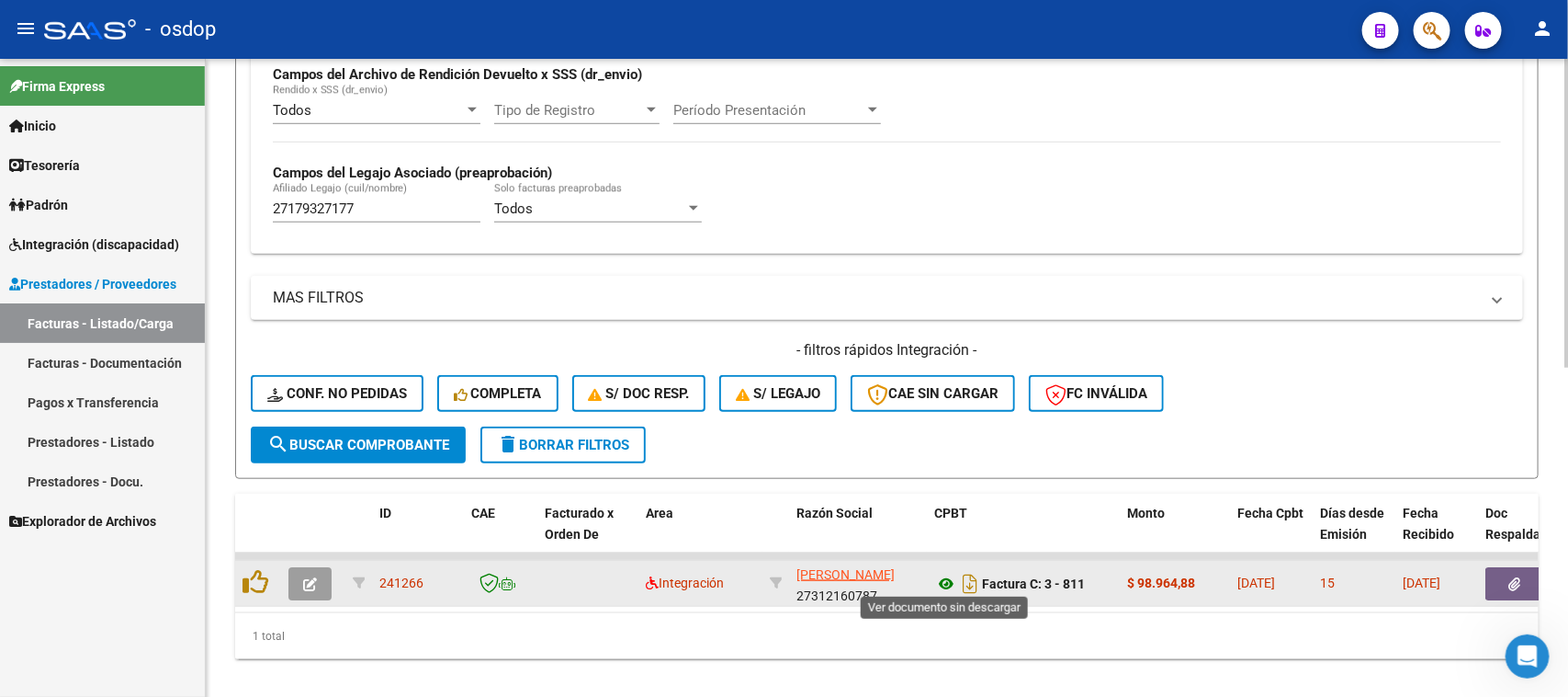
click at [937, 574] on icon at bounding box center [947, 583] width 24 height 22
click at [1512, 585] on button "button" at bounding box center [1514, 583] width 58 height 33
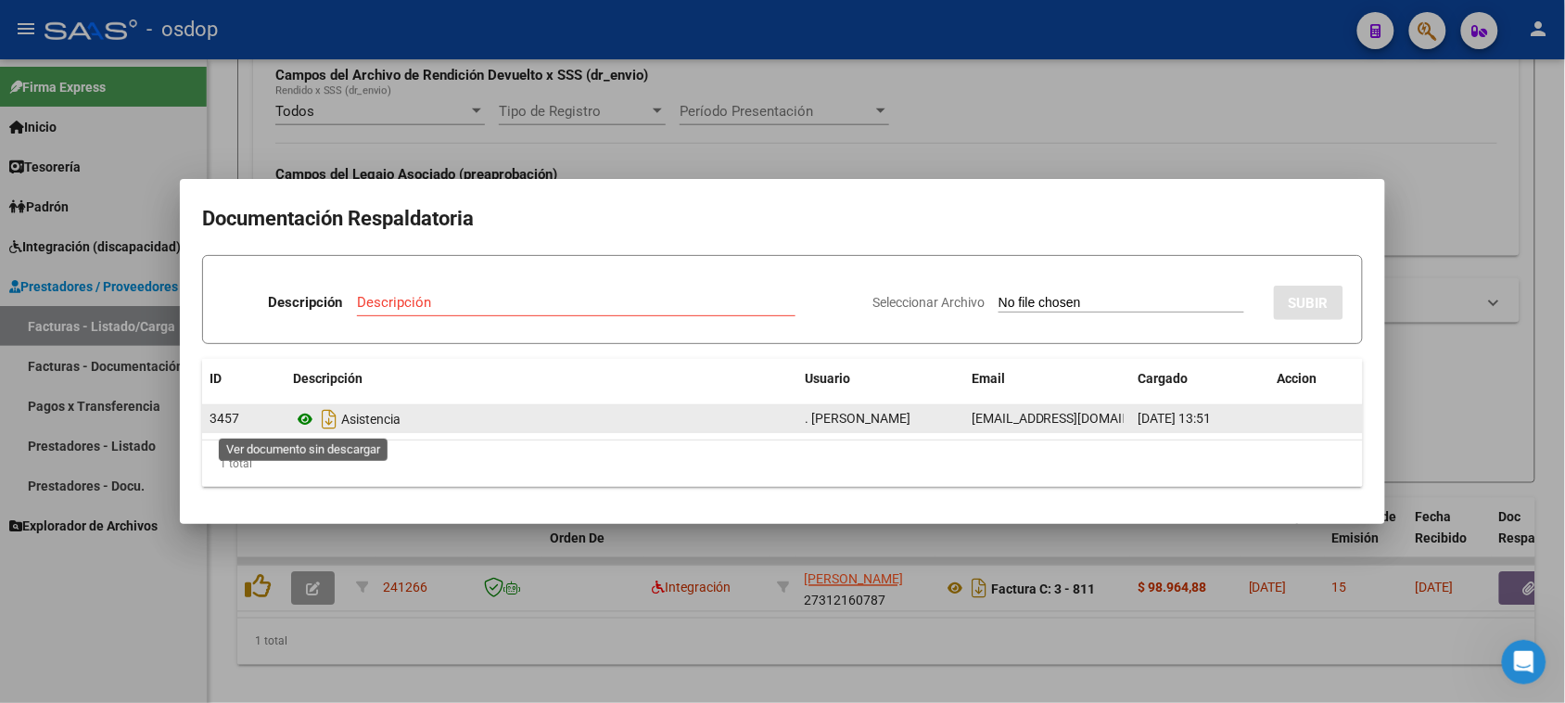
click at [309, 425] on icon at bounding box center [305, 419] width 24 height 22
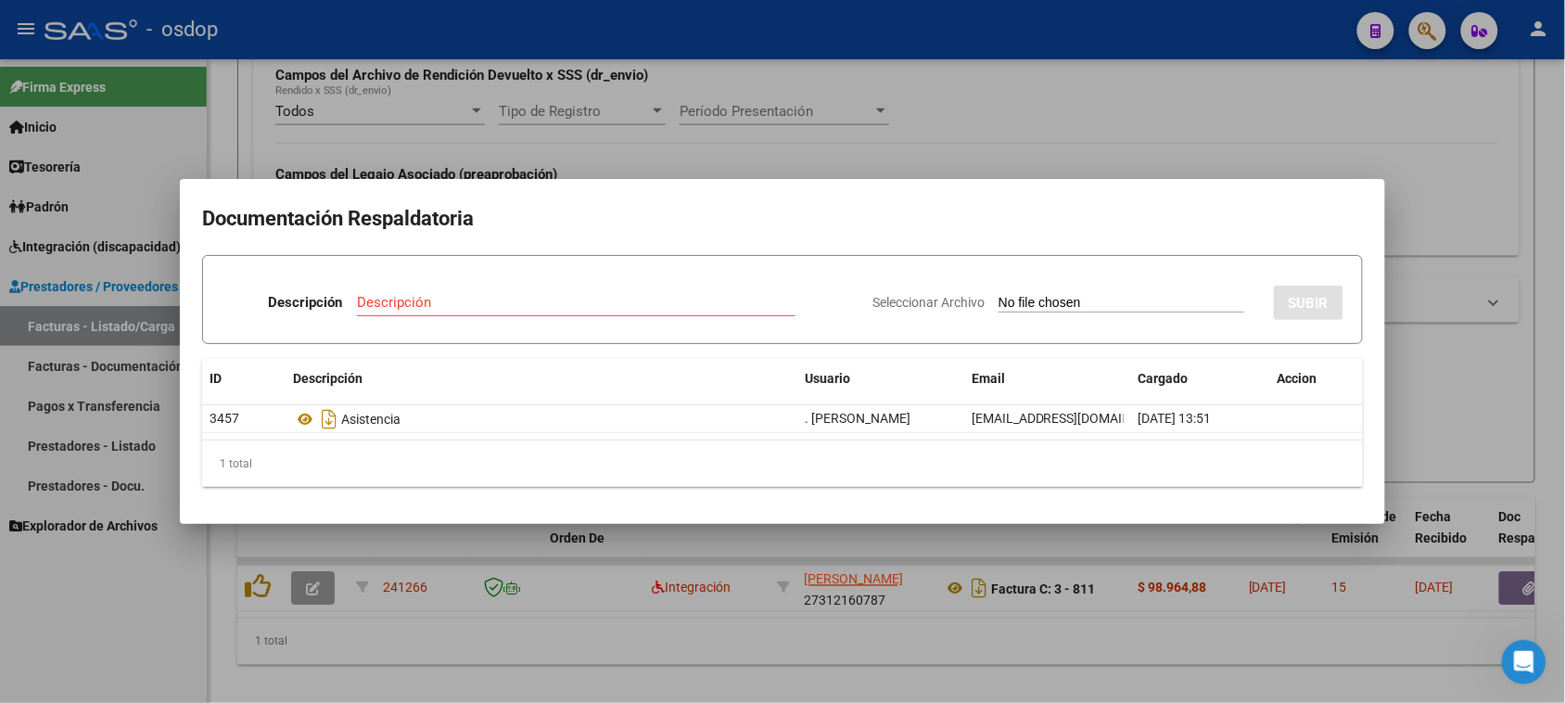
click at [1063, 645] on div at bounding box center [782, 351] width 1565 height 703
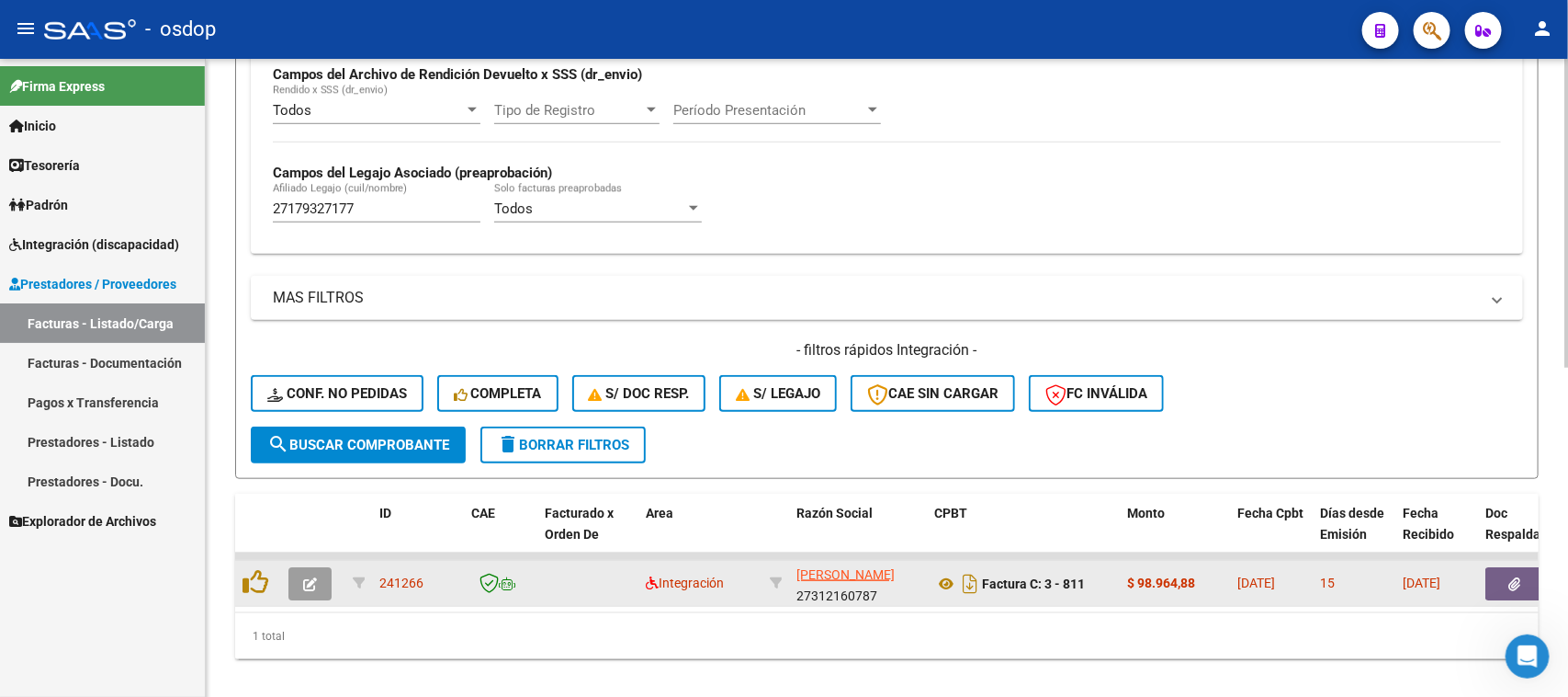
click at [308, 579] on icon "button" at bounding box center [310, 584] width 14 height 14
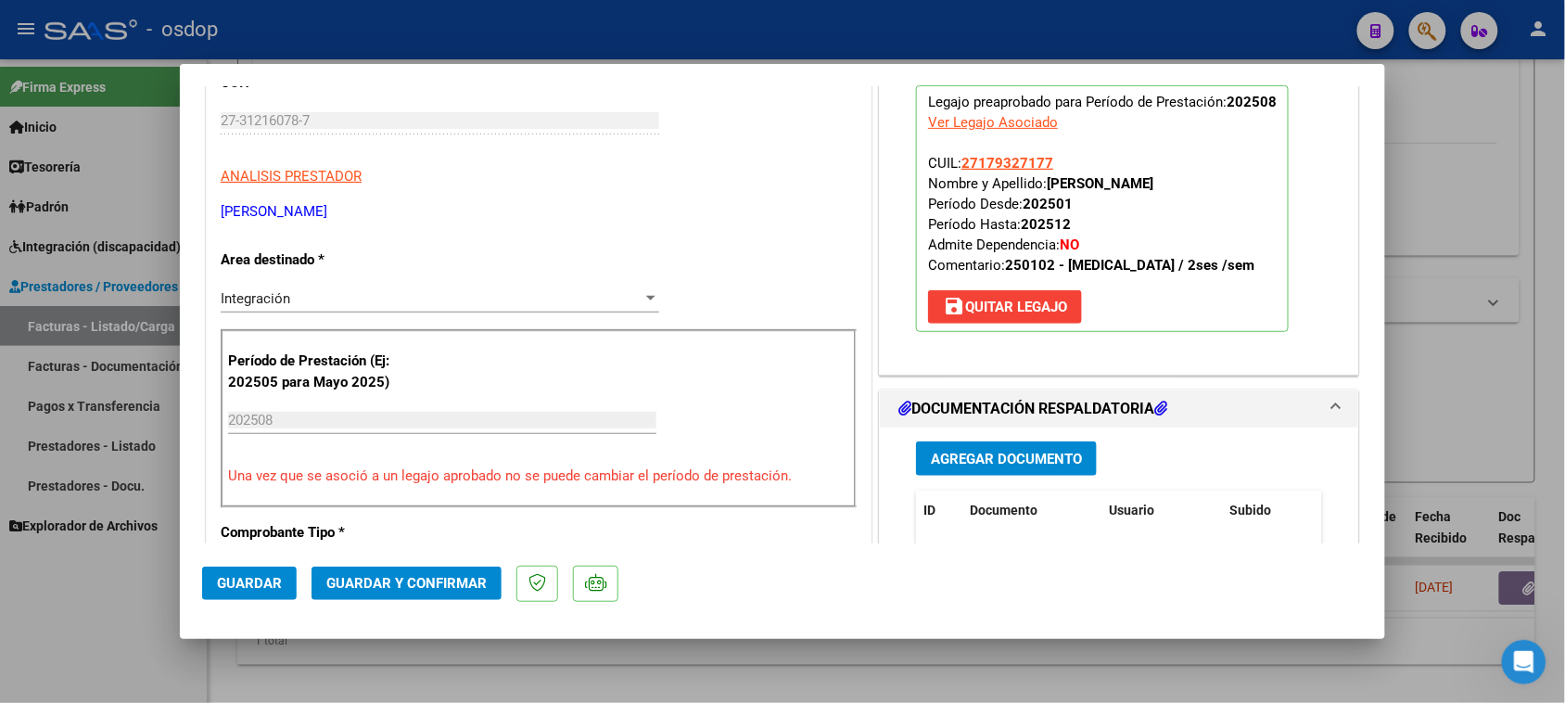
scroll to position [232, 0]
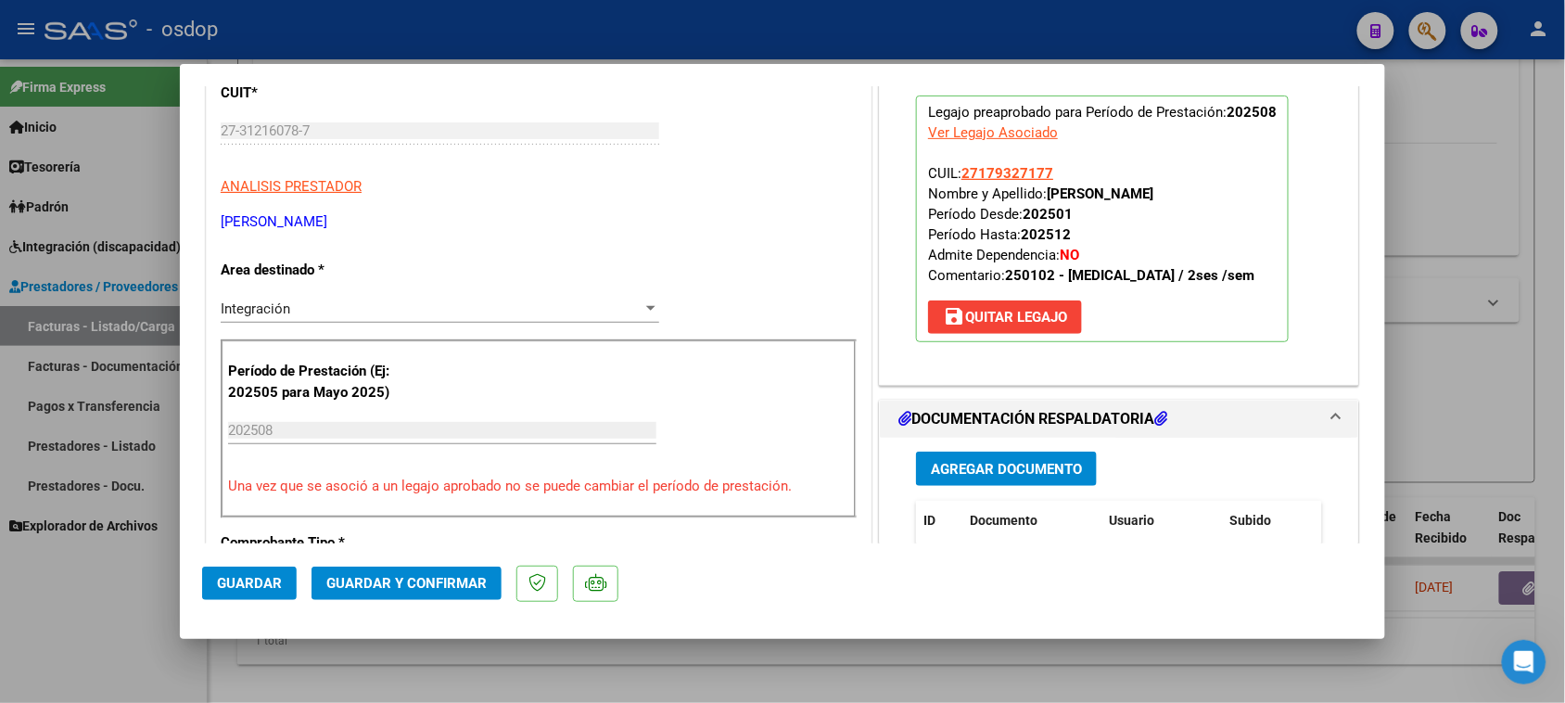
click at [687, 670] on div at bounding box center [782, 351] width 1565 height 703
type input "$ 0,00"
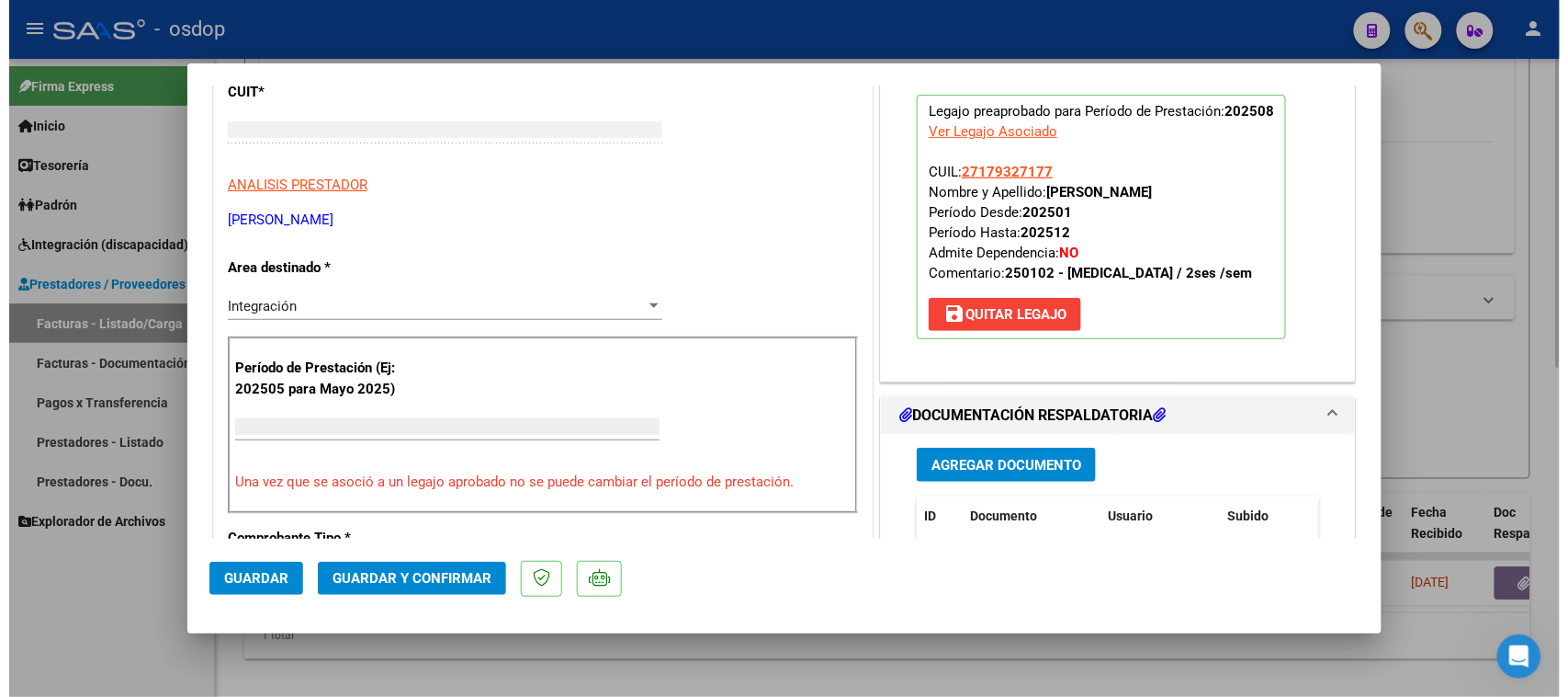
scroll to position [250, 0]
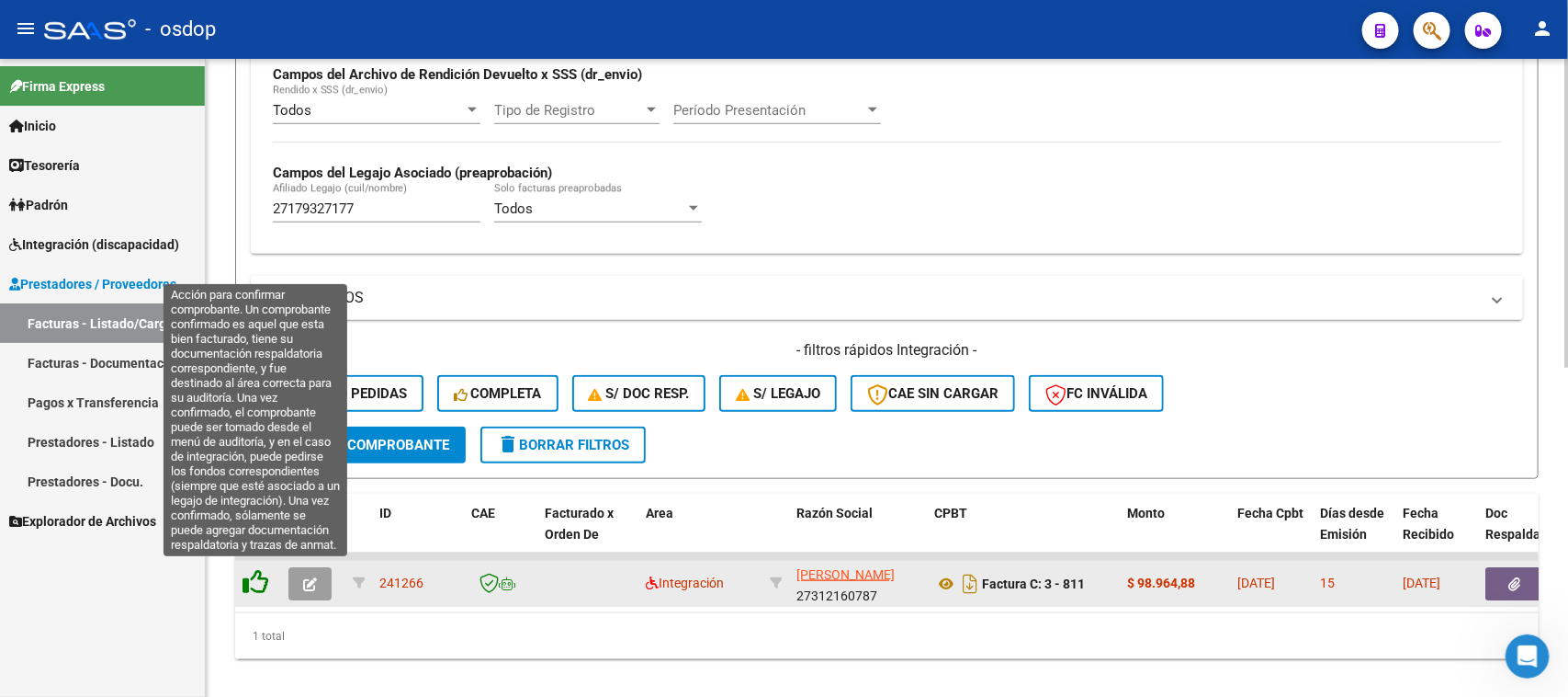
click at [254, 572] on icon at bounding box center [256, 582] width 26 height 26
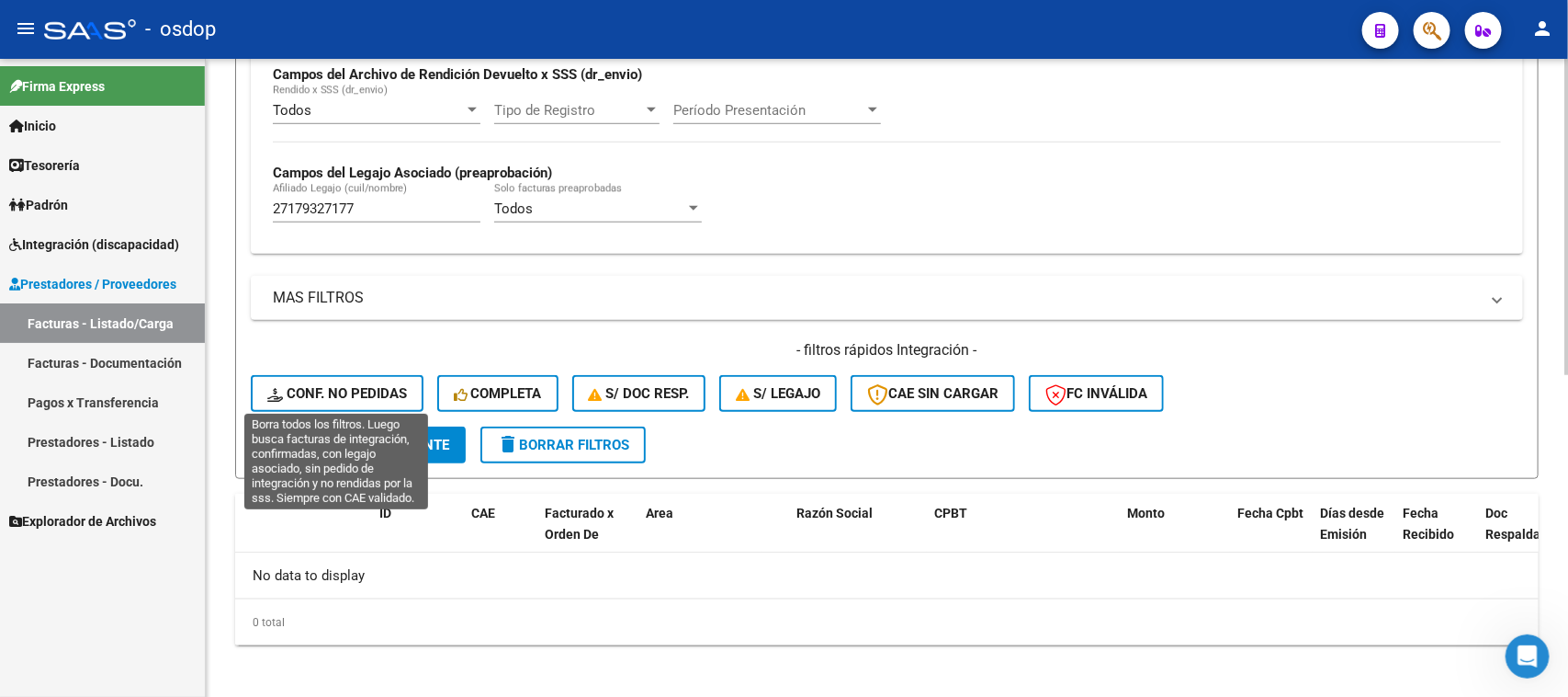
click at [384, 396] on span "Conf. no pedidas" at bounding box center [337, 393] width 140 height 17
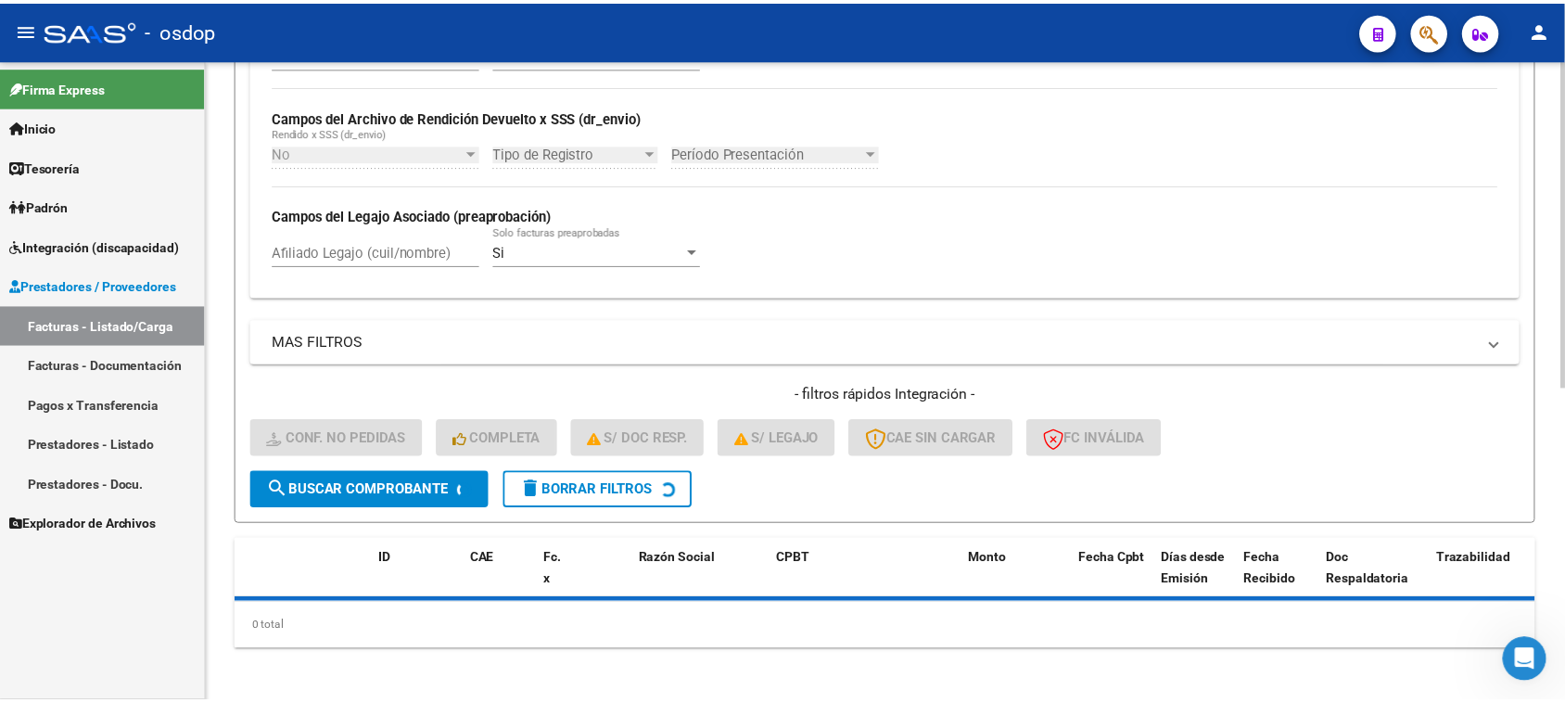
scroll to position [656, 0]
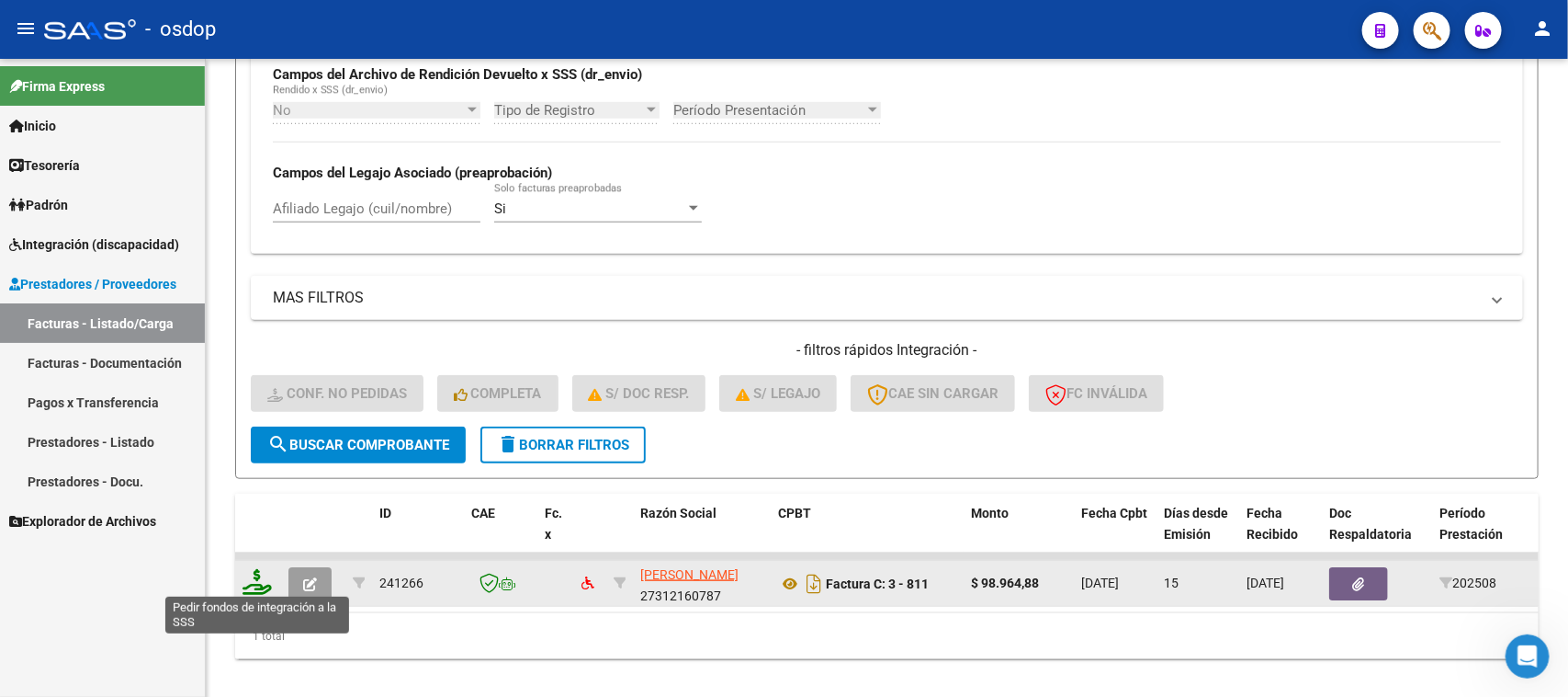
click at [250, 579] on icon at bounding box center [258, 582] width 30 height 26
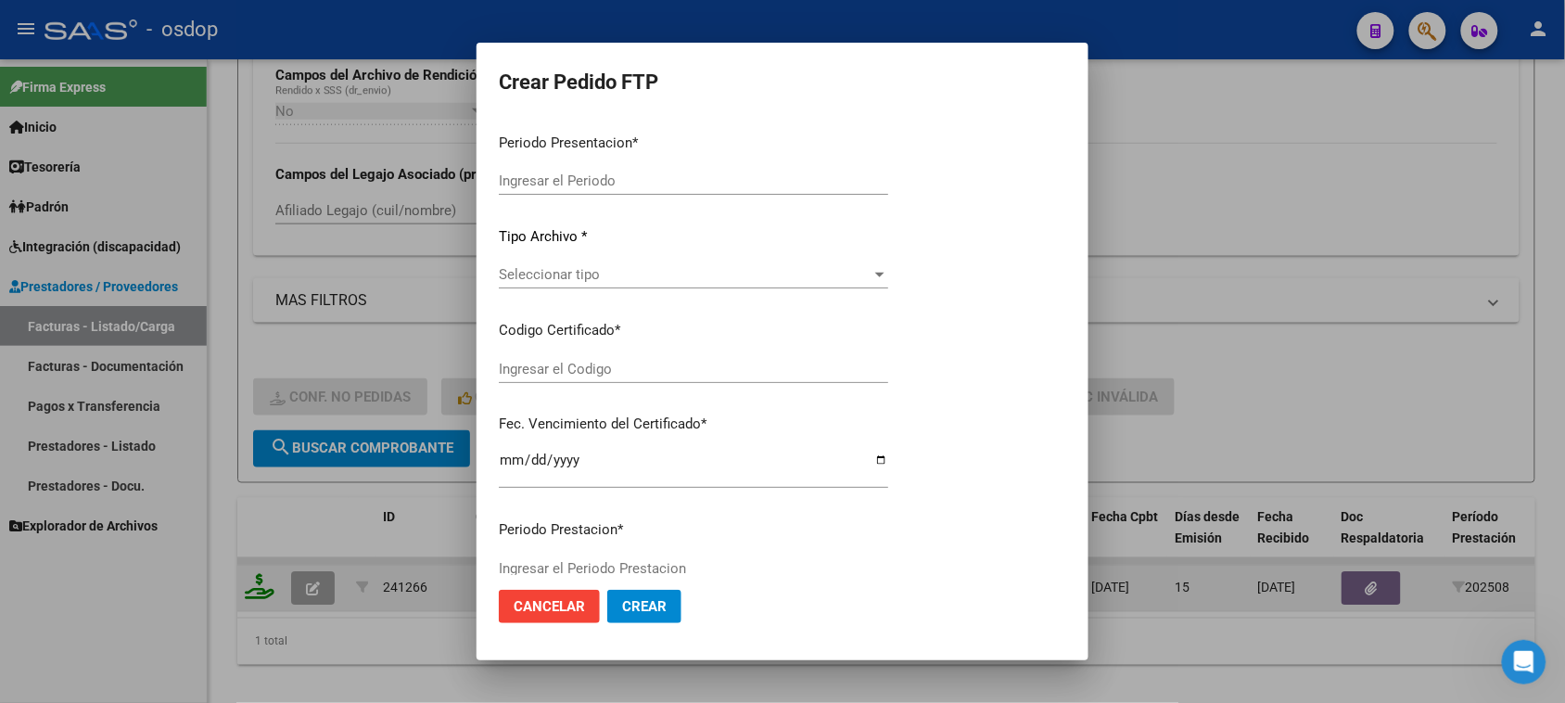
type input "202508"
type input "$ 98.964,88"
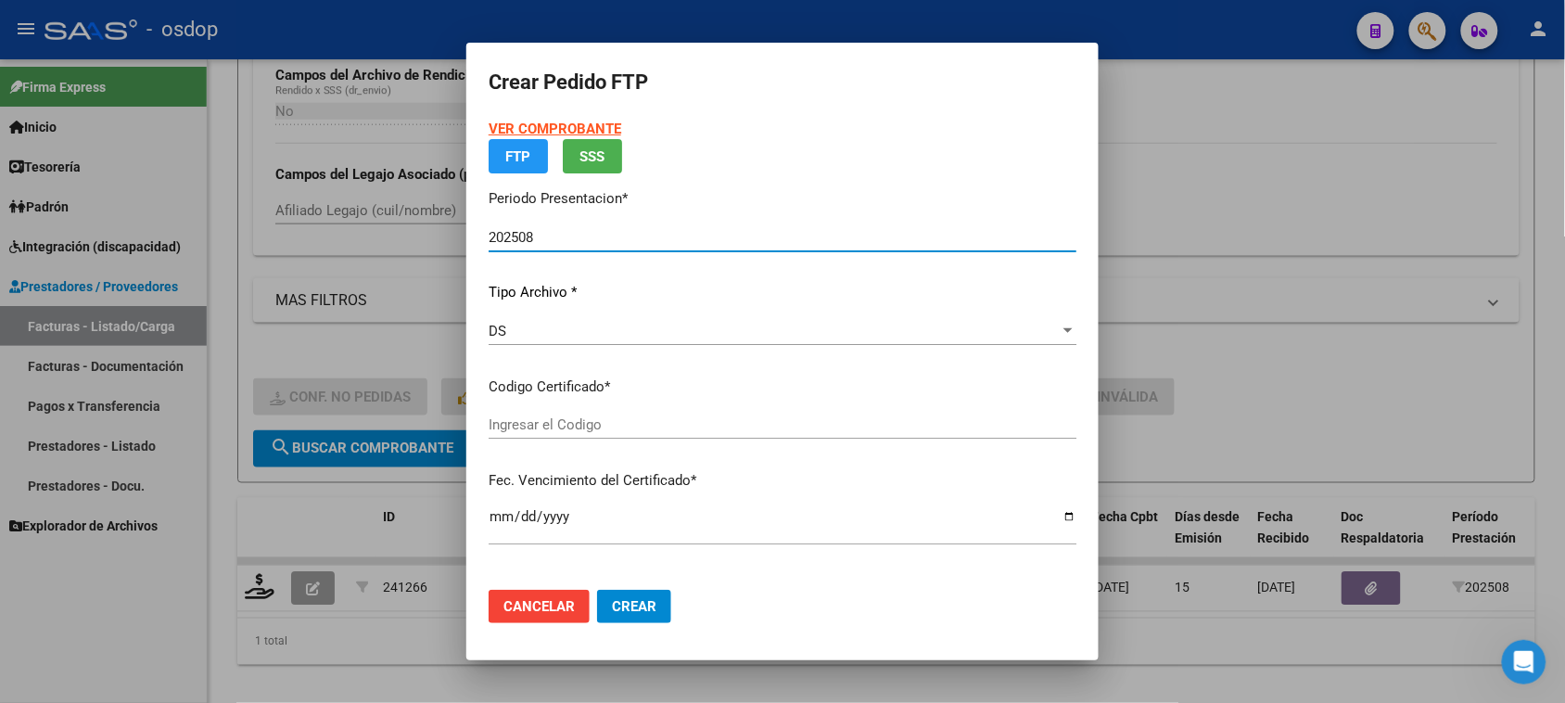
type input "1752231687"
type input "2040-05-29"
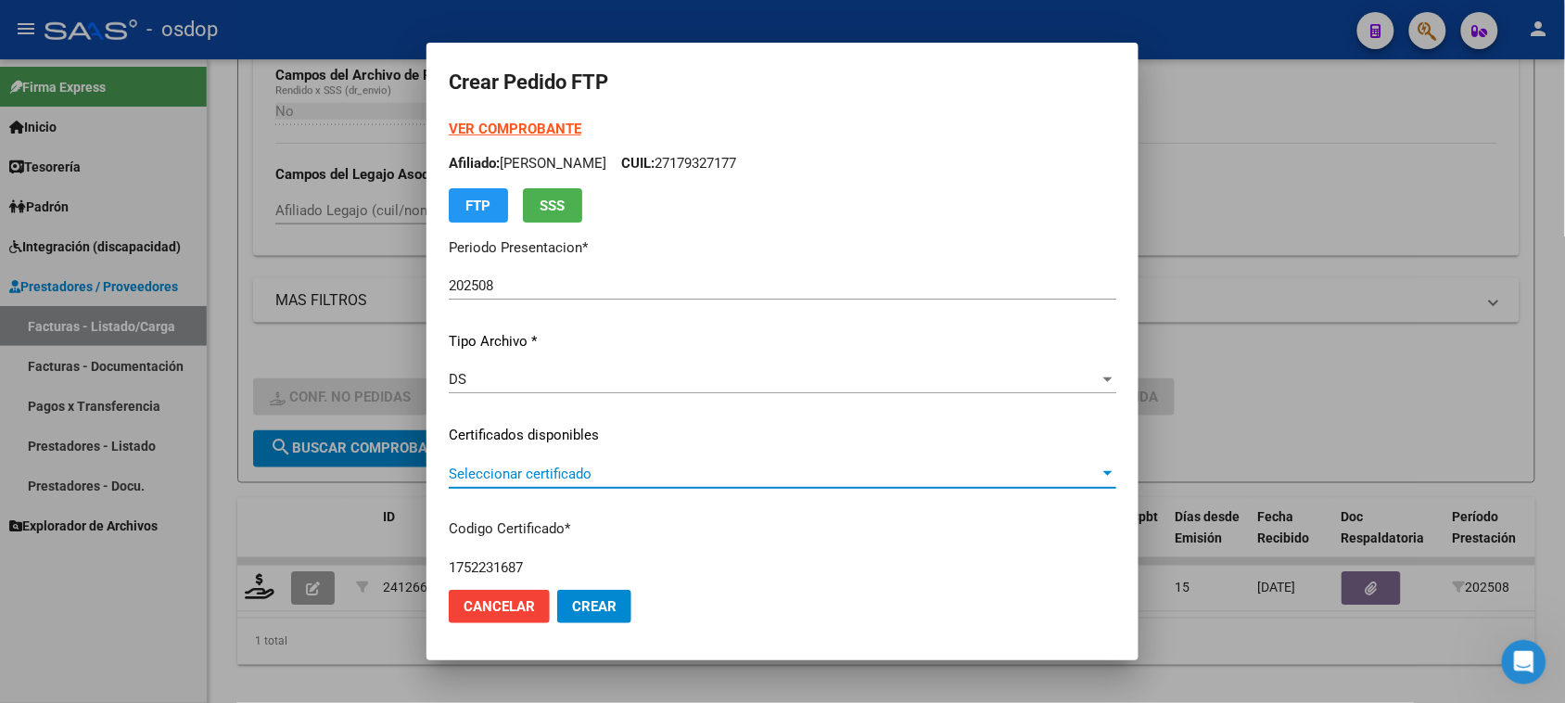
click at [800, 465] on span "Seleccionar certificado" at bounding box center [774, 473] width 651 height 17
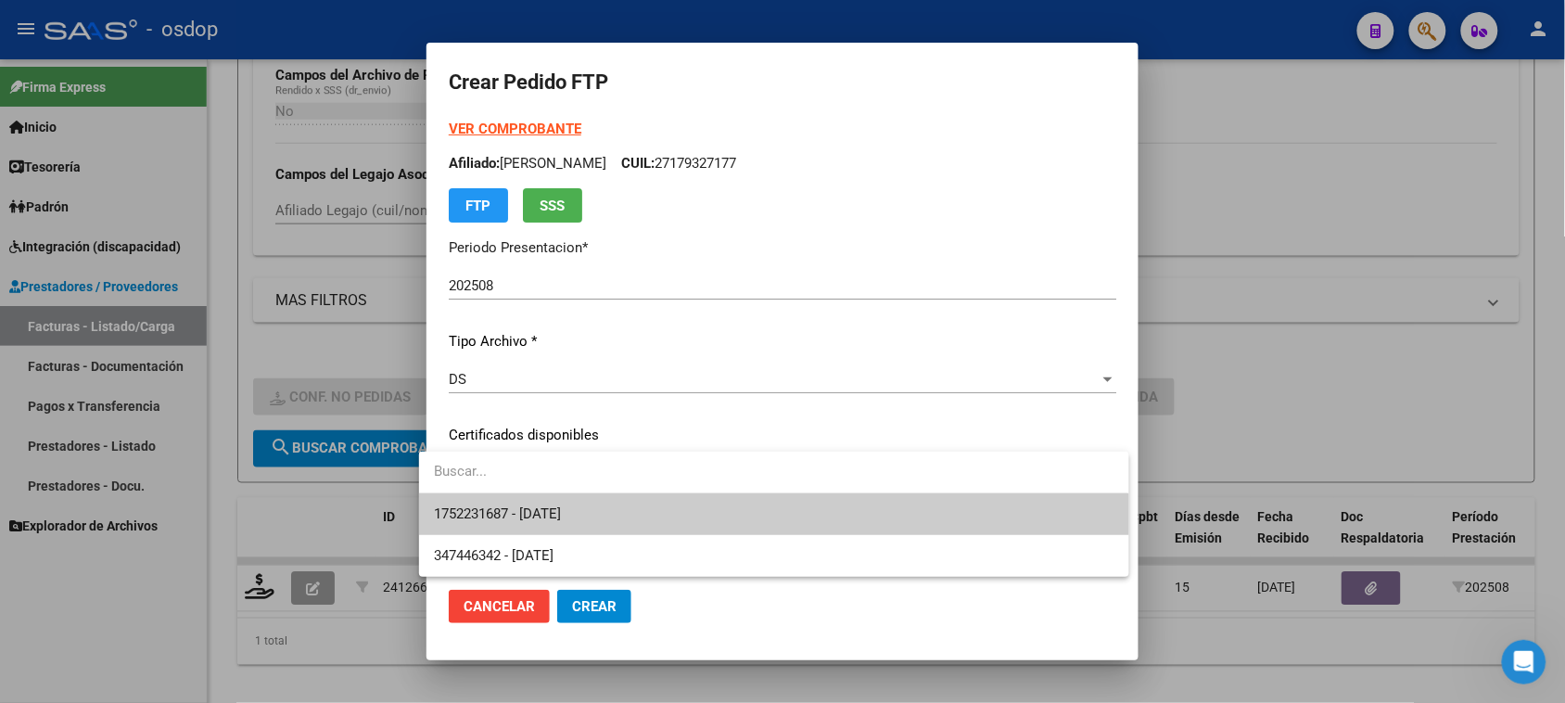
click at [785, 511] on span "1752231687 - 2040-05-29" at bounding box center [773, 514] width 679 height 42
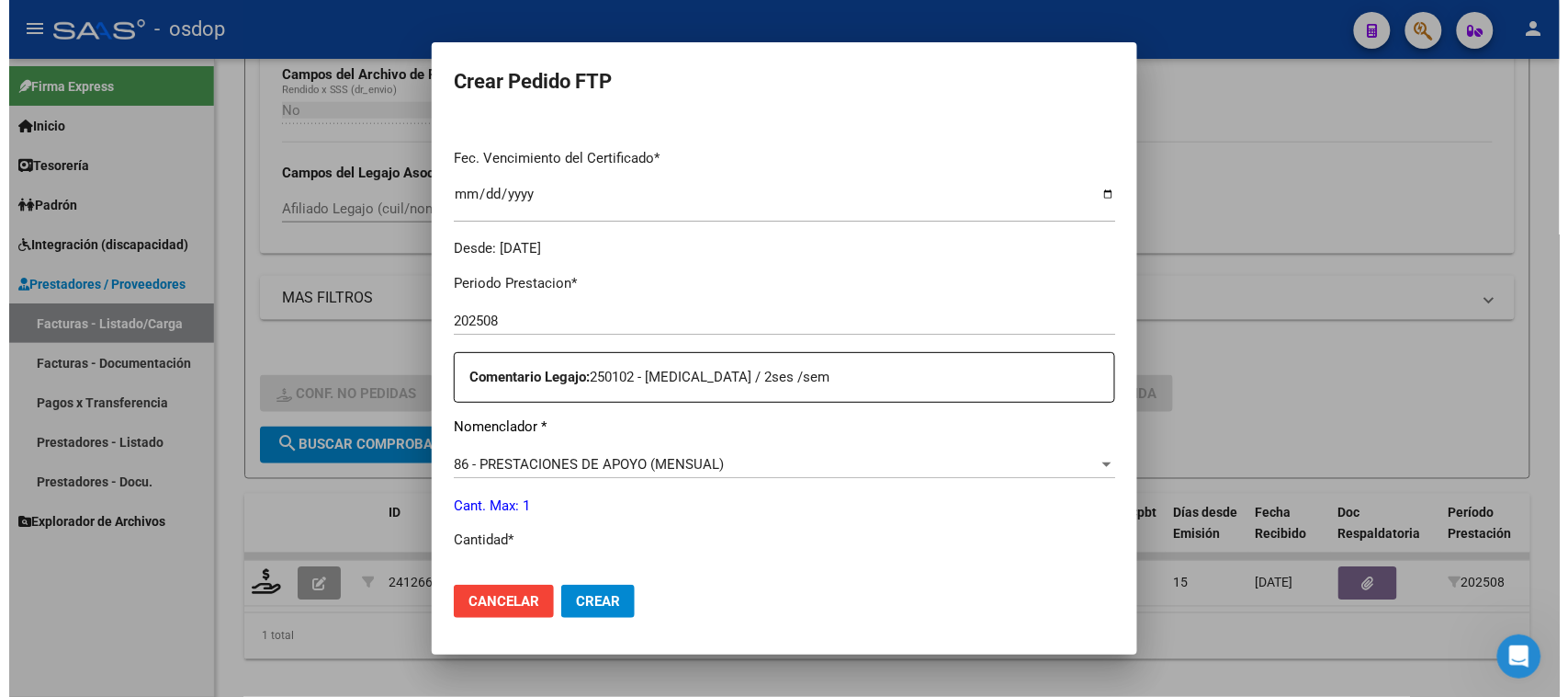
scroll to position [574, 0]
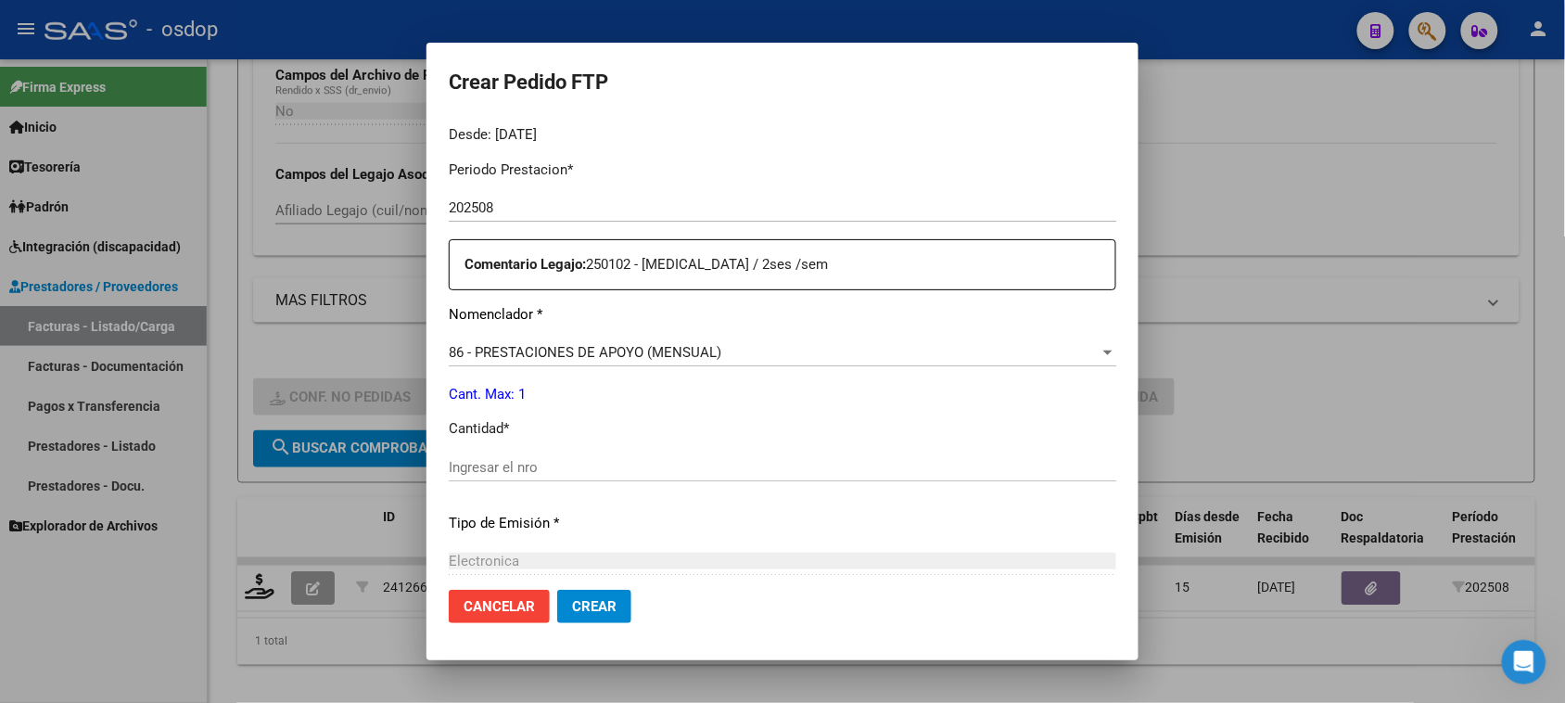
click at [587, 466] on input "Ingresar el nro" at bounding box center [782, 467] width 667 height 17
type input "1"
click at [600, 612] on span "Crear" at bounding box center [594, 606] width 44 height 17
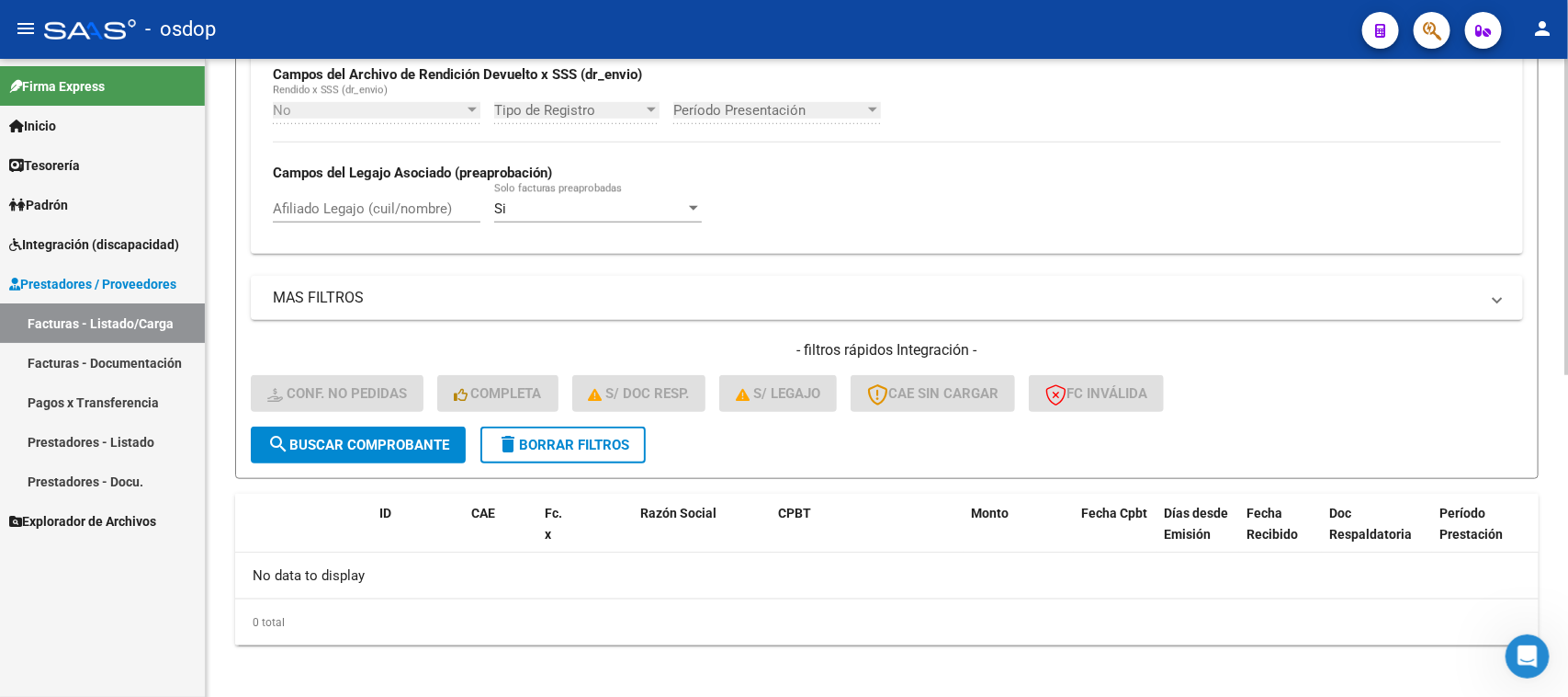
click at [580, 444] on span "delete Borrar Filtros" at bounding box center [562, 444] width 132 height 17
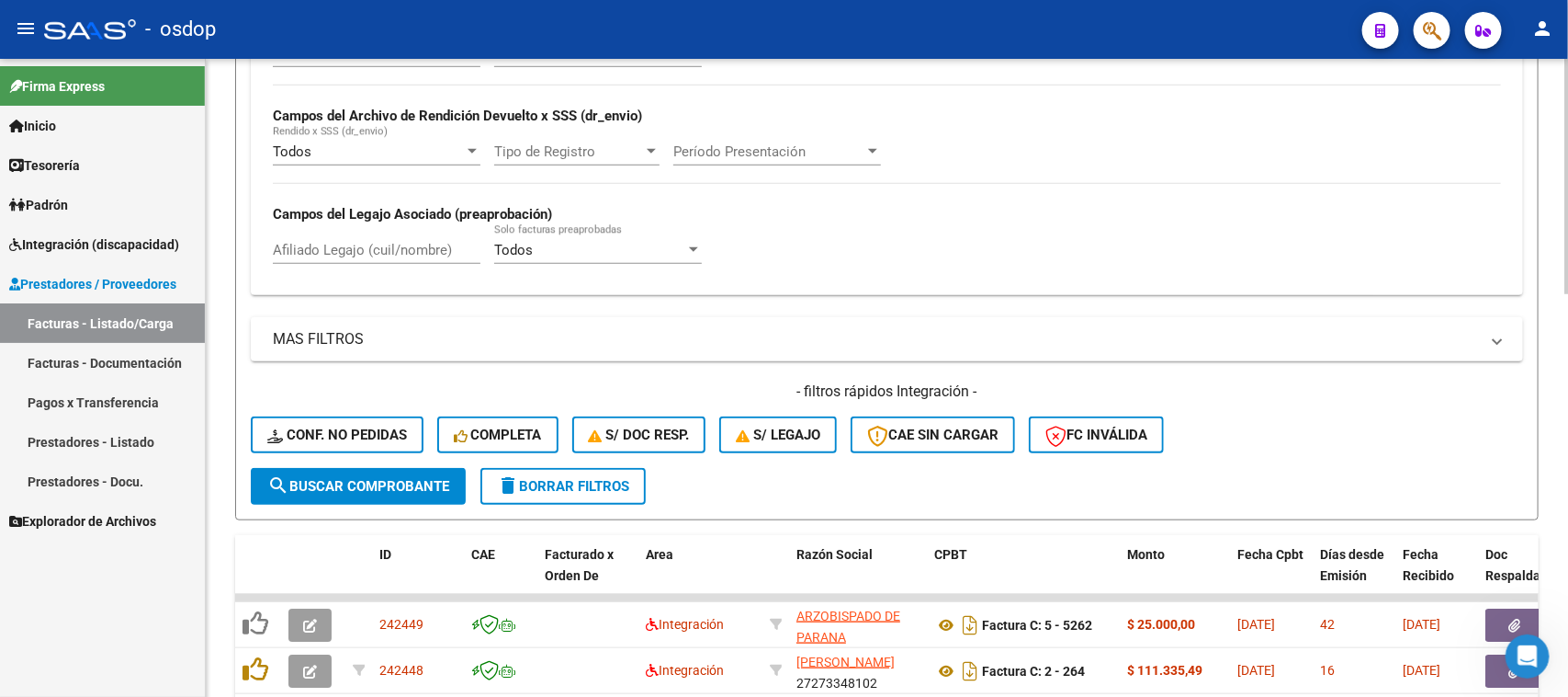
scroll to position [650, 0]
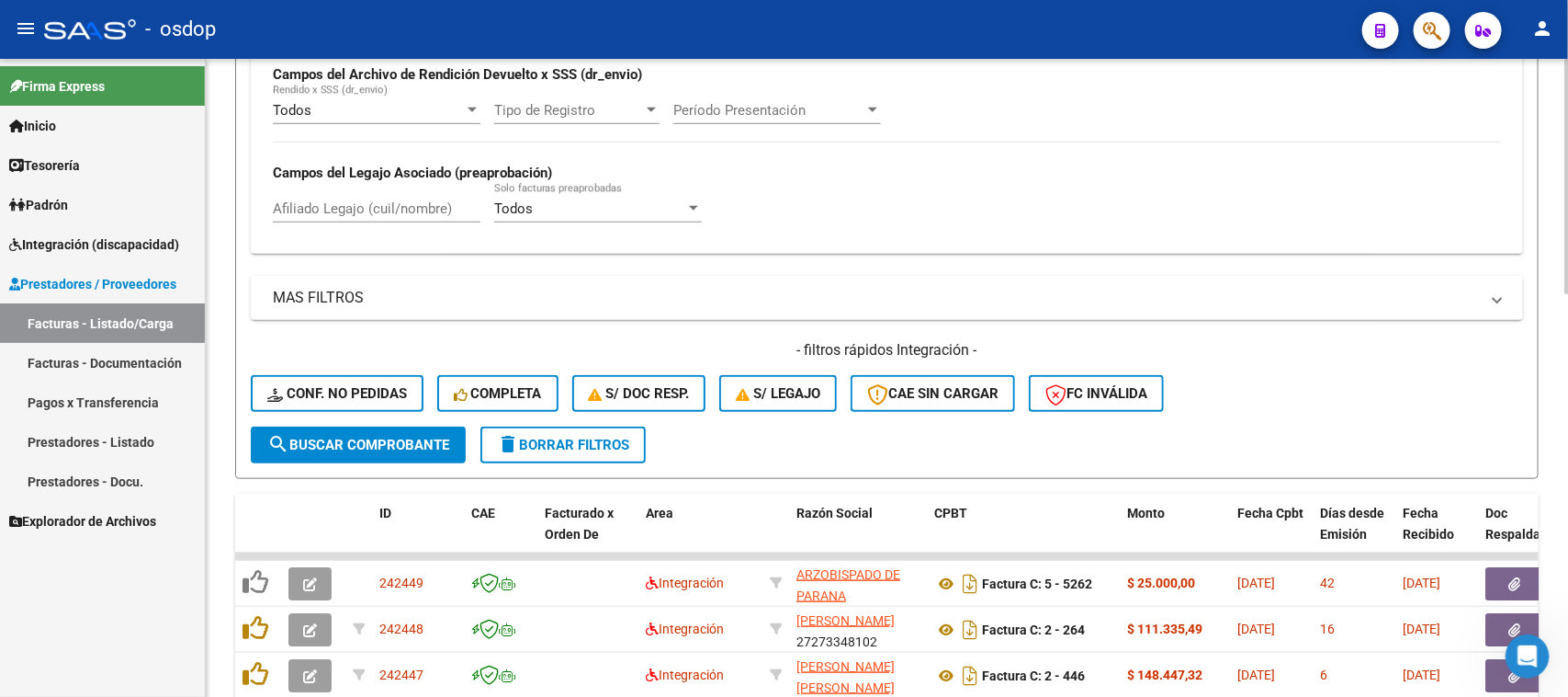
click at [392, 200] on input "Afiliado Legajo (cuil/nombre)" at bounding box center [376, 208] width 207 height 17
paste input "20484702153"
type input "20484702153"
click at [397, 436] on span "search Buscar Comprobante" at bounding box center [359, 444] width 182 height 17
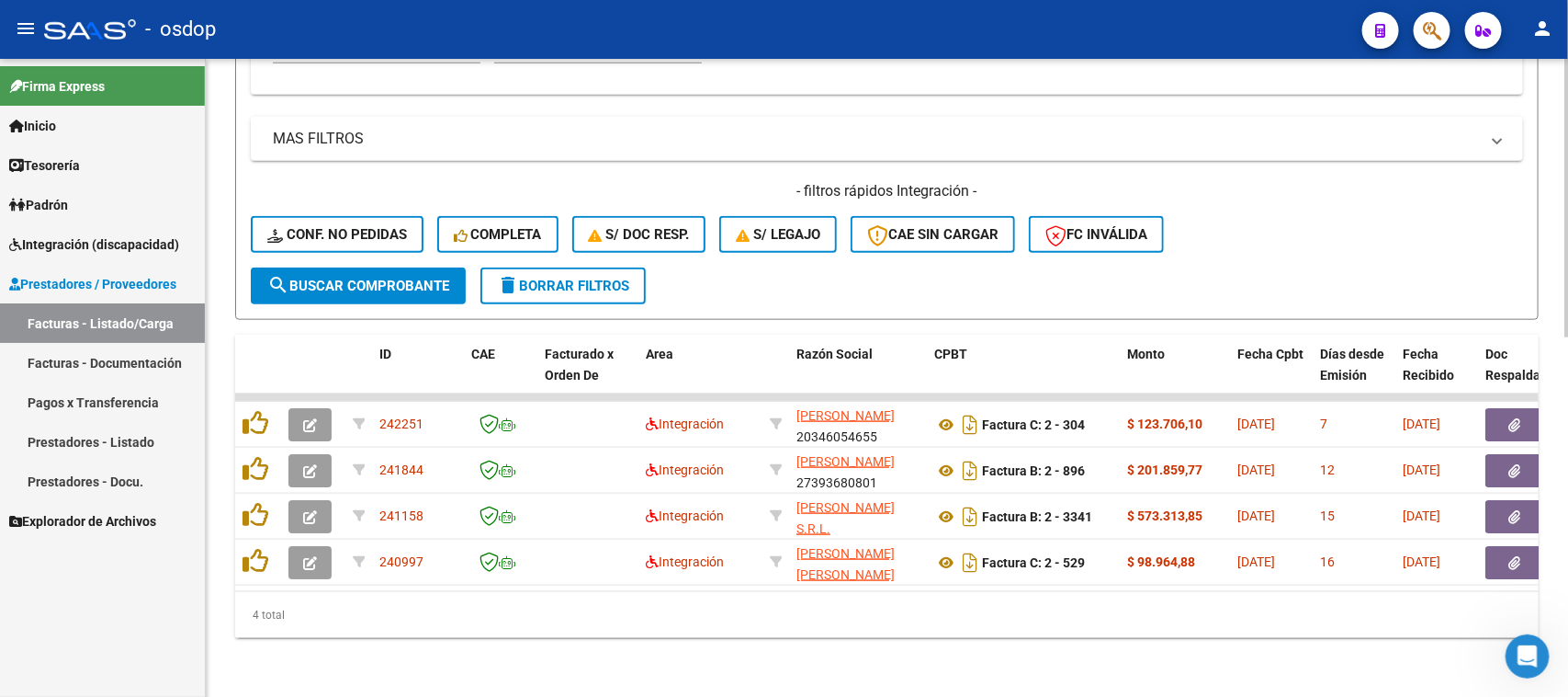
scroll to position [821, 0]
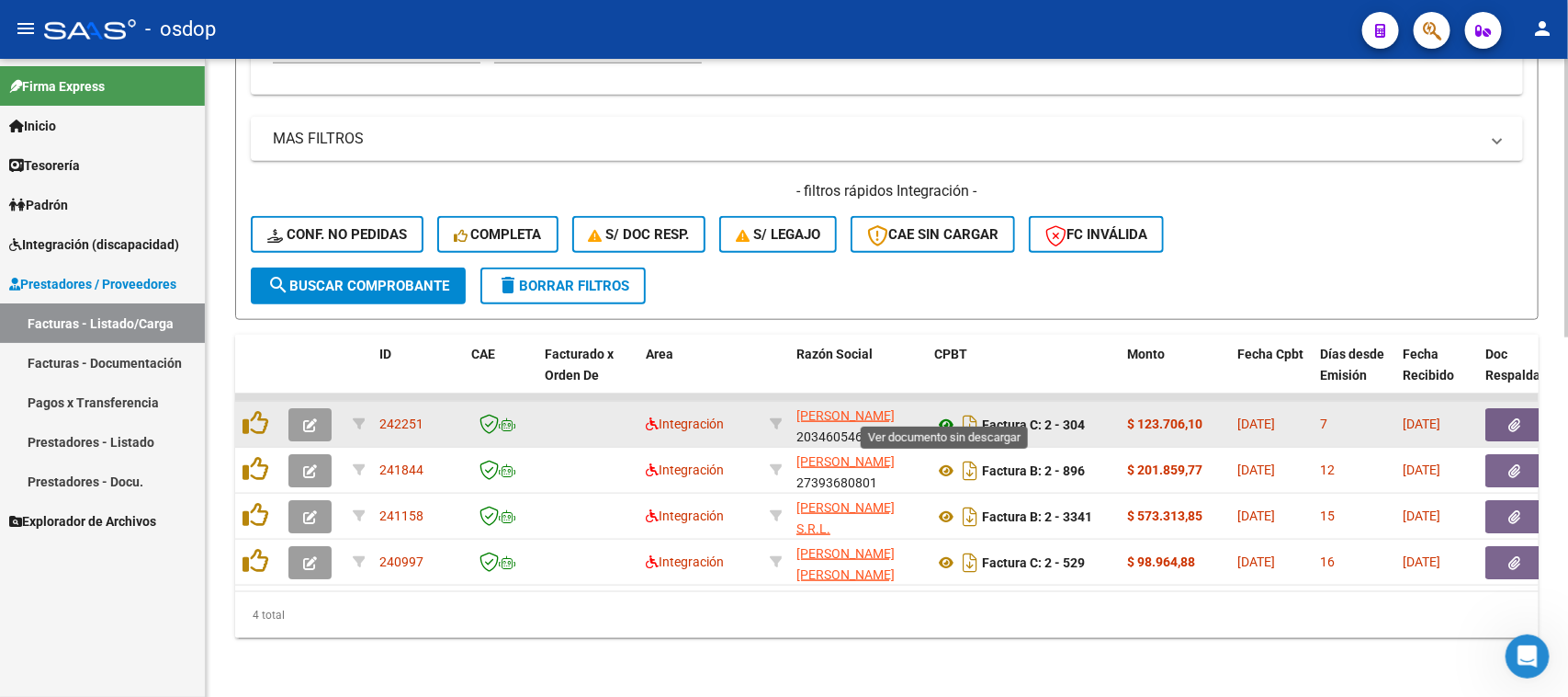
click at [949, 413] on icon at bounding box center [947, 424] width 24 height 22
click at [1510, 418] on icon "button" at bounding box center [1515, 425] width 12 height 14
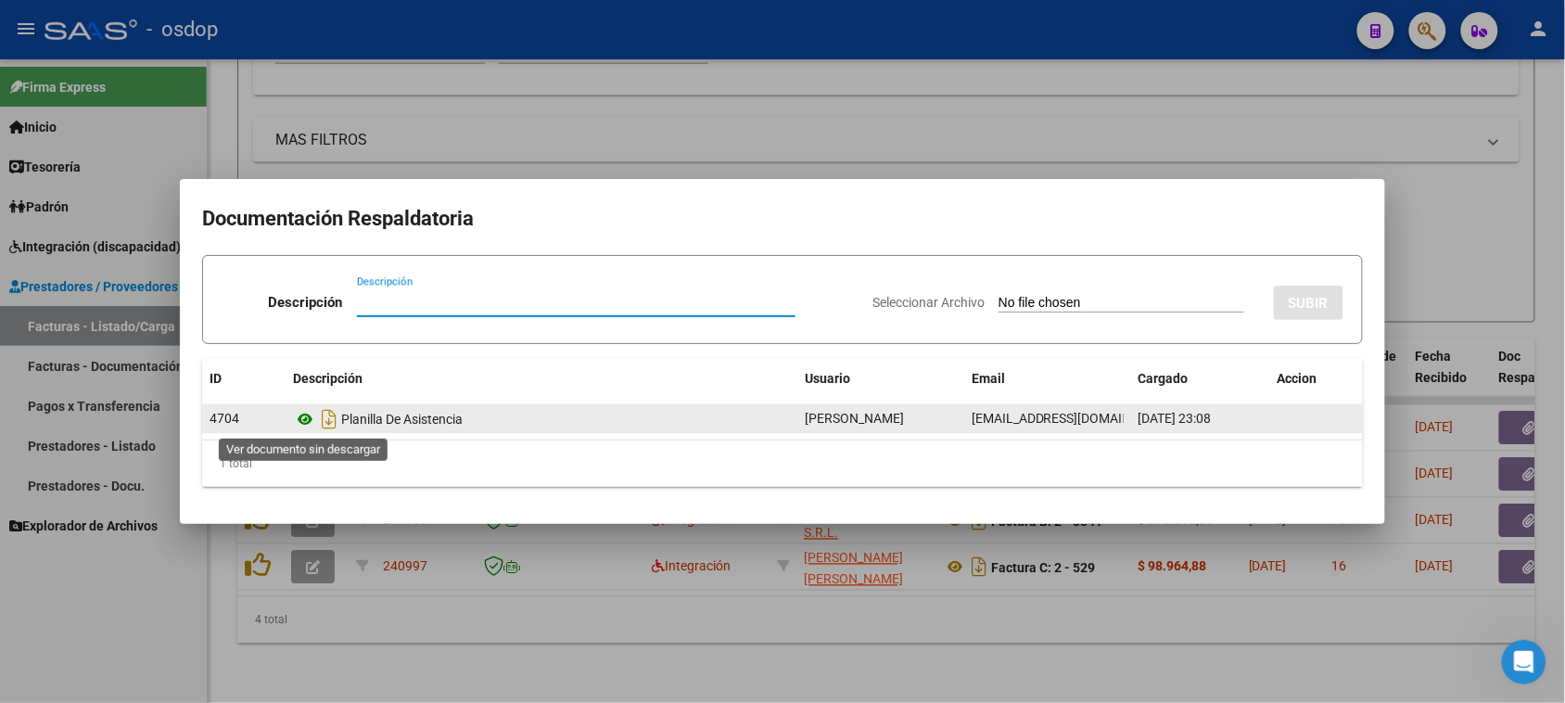
click at [301, 419] on icon at bounding box center [305, 419] width 24 height 22
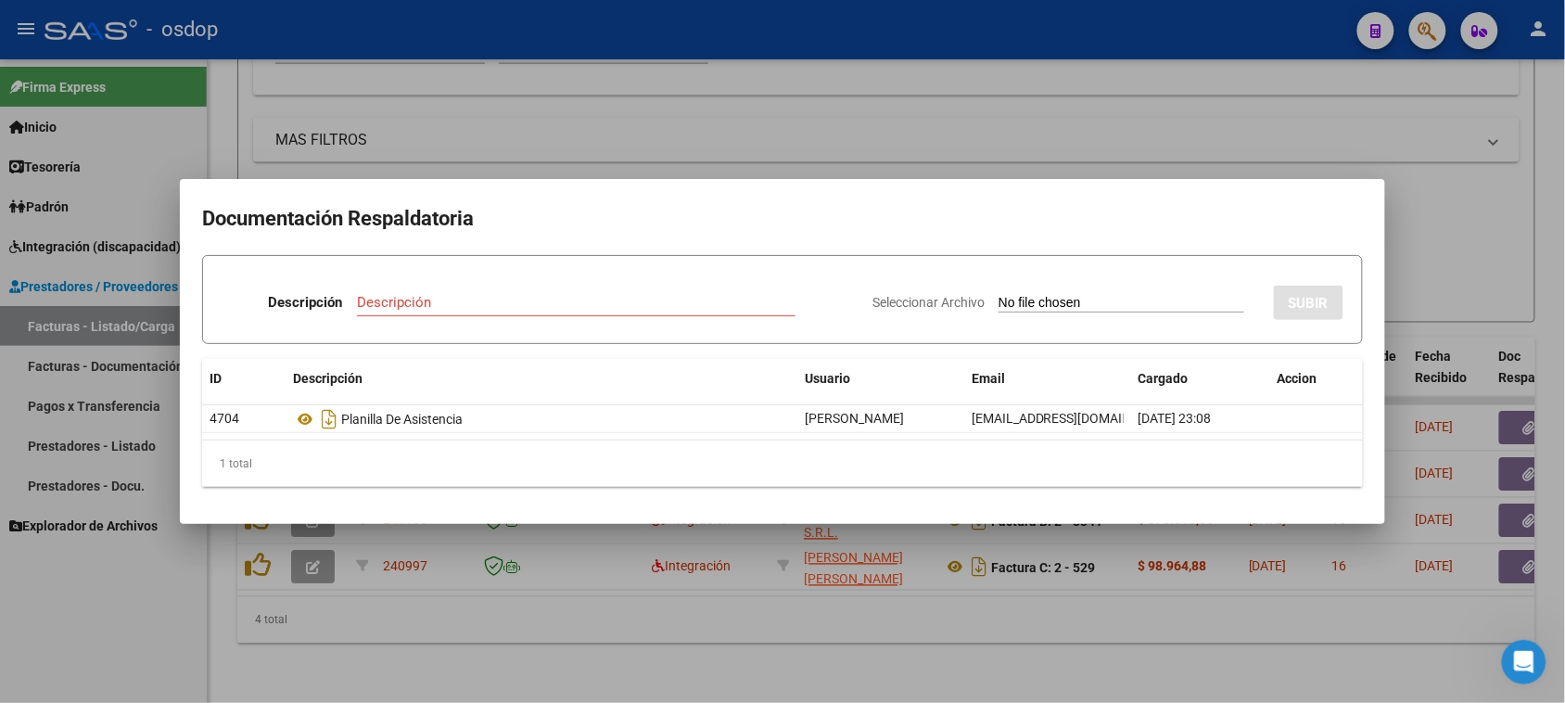
click at [943, 623] on div at bounding box center [782, 351] width 1565 height 703
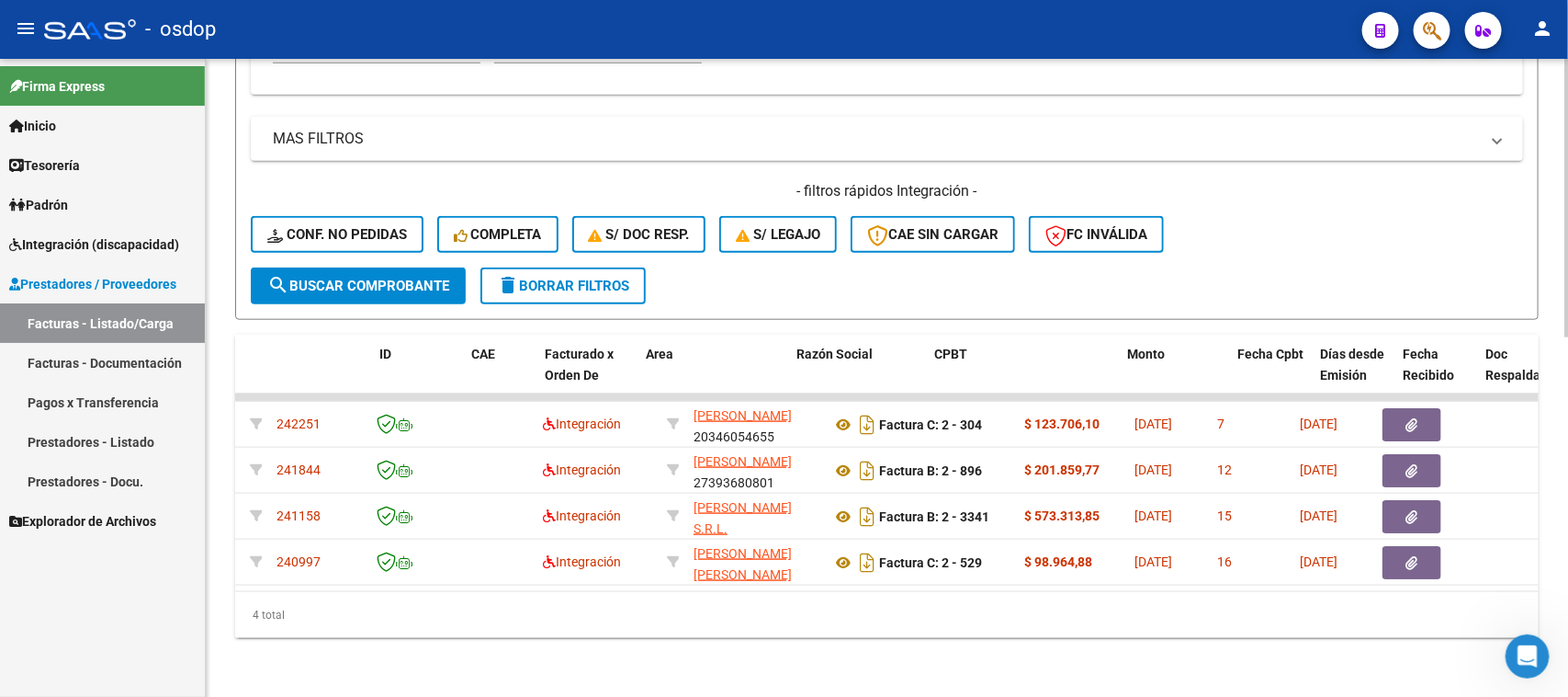
scroll to position [0, 0]
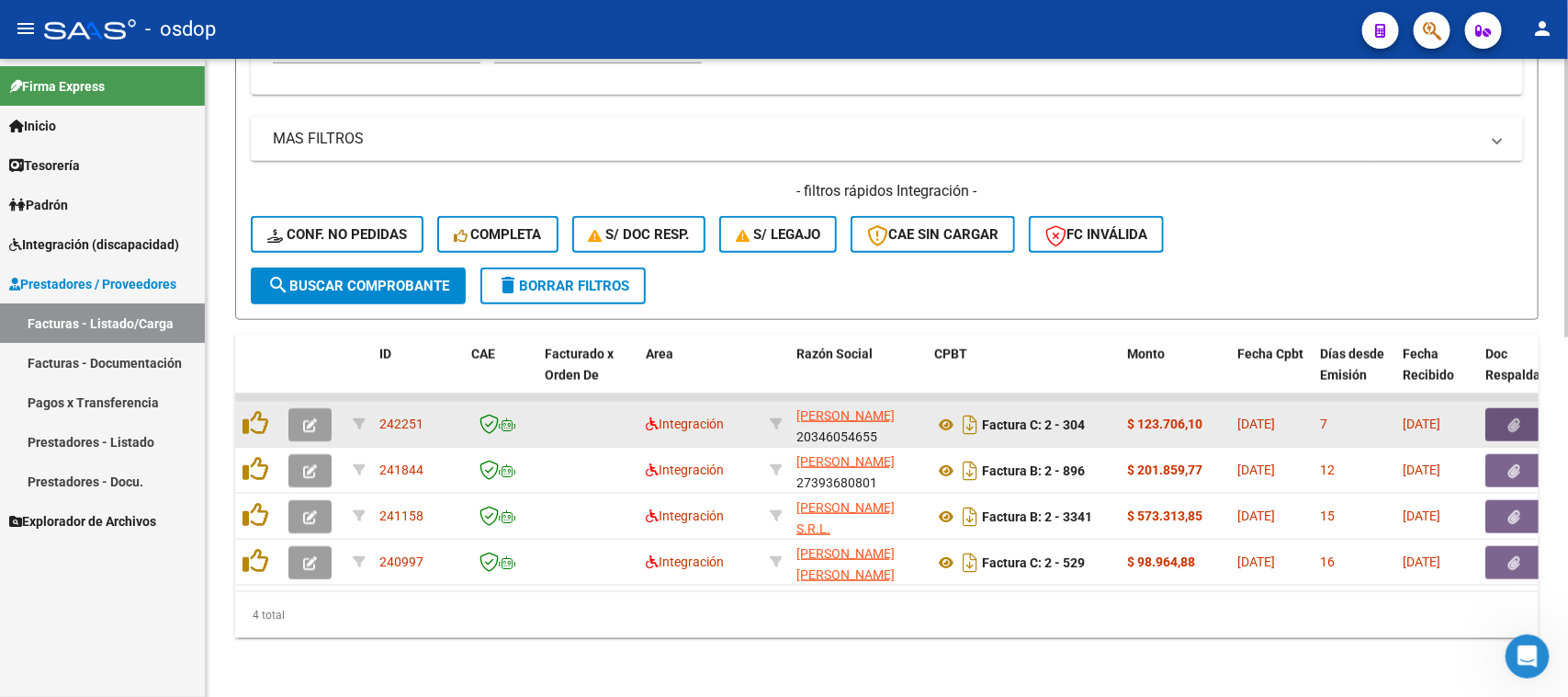
click at [1512, 414] on button "button" at bounding box center [1514, 424] width 58 height 33
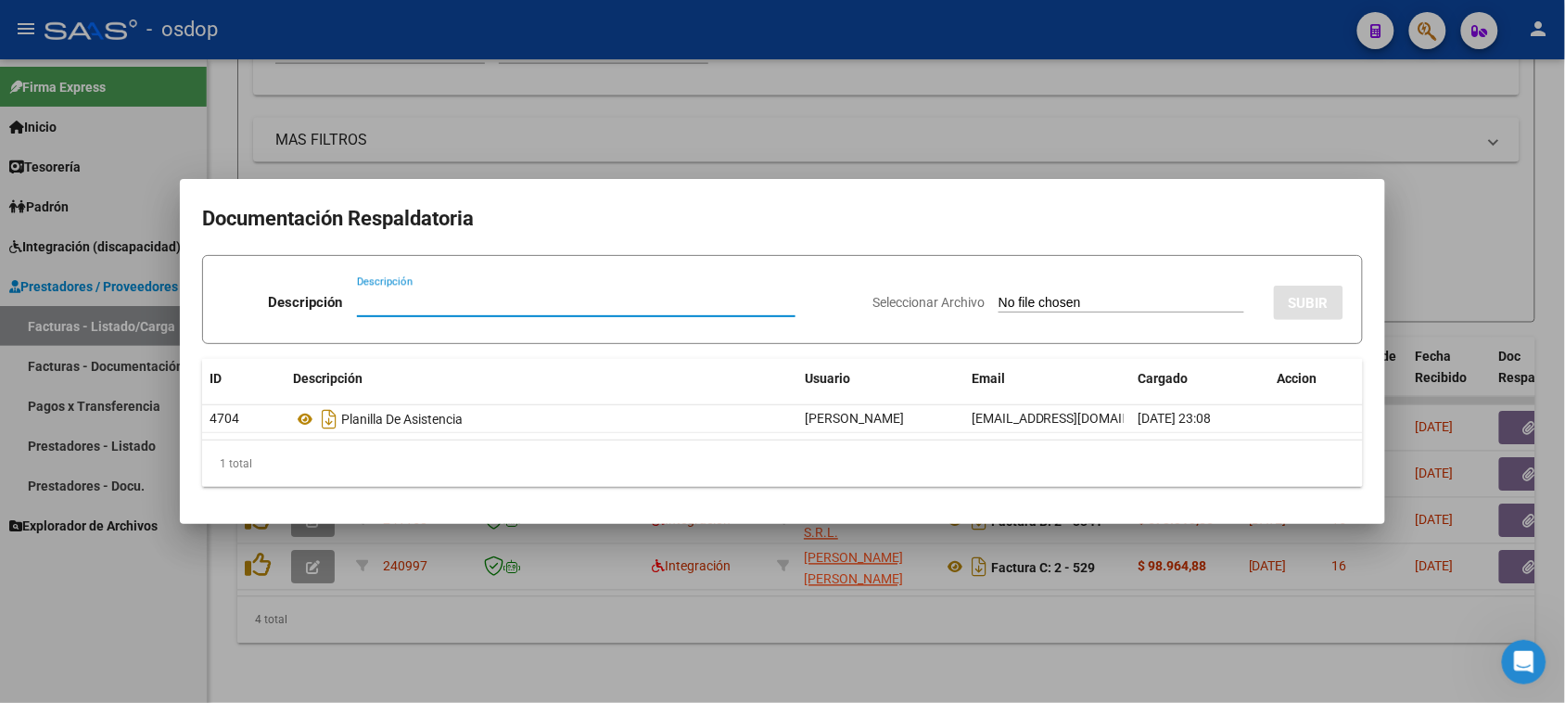
click at [720, 656] on div at bounding box center [782, 351] width 1565 height 703
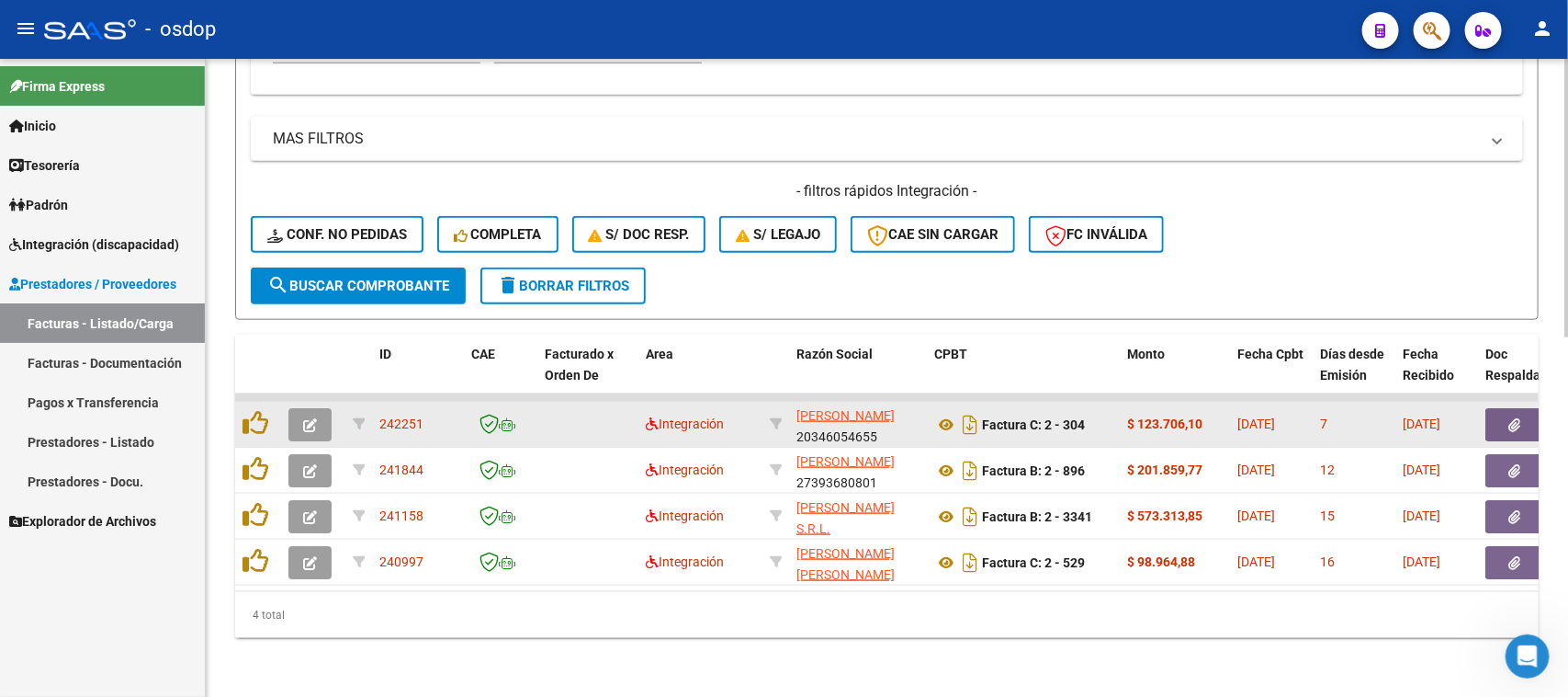
click at [308, 418] on icon "button" at bounding box center [310, 425] width 14 height 14
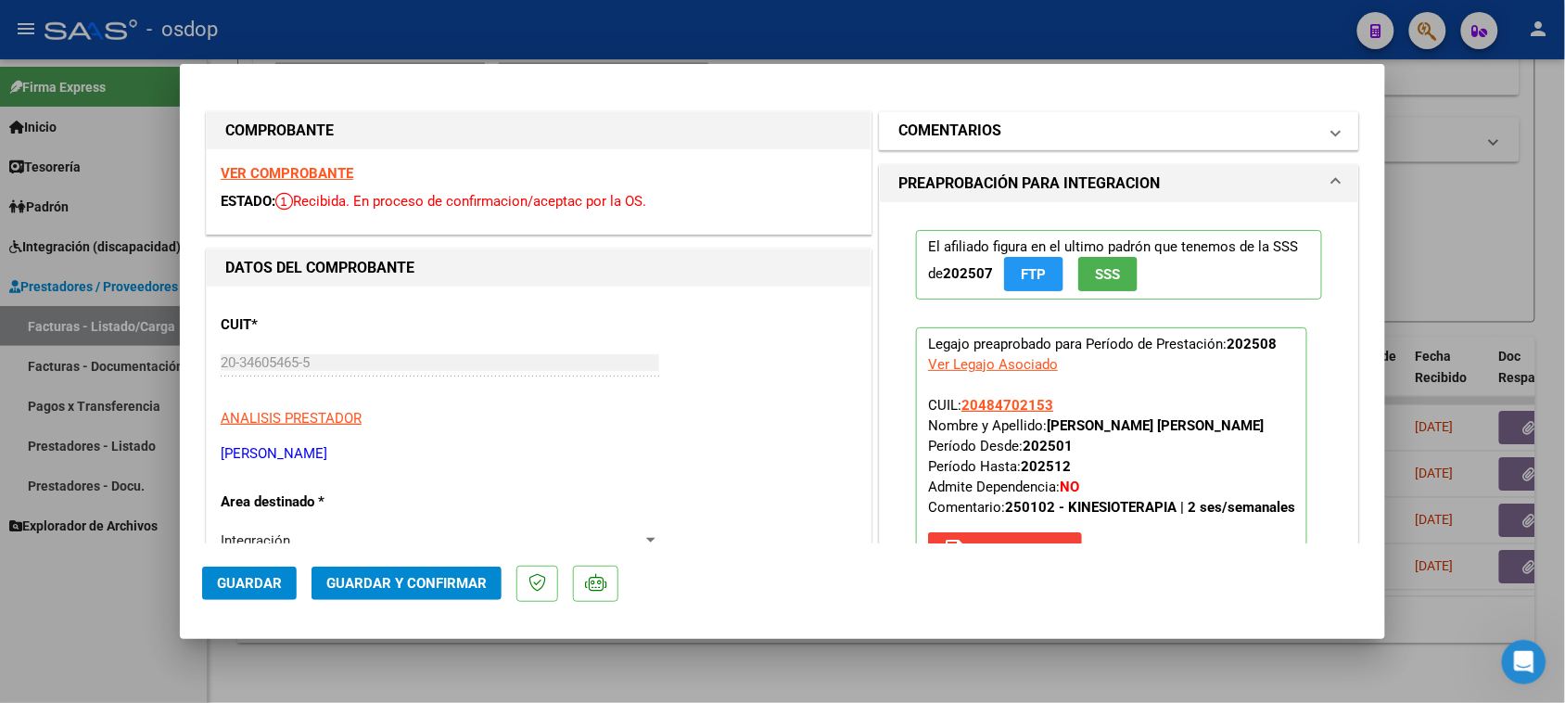
click at [1031, 145] on mat-expansion-panel-header "COMENTARIOS" at bounding box center [1119, 130] width 478 height 37
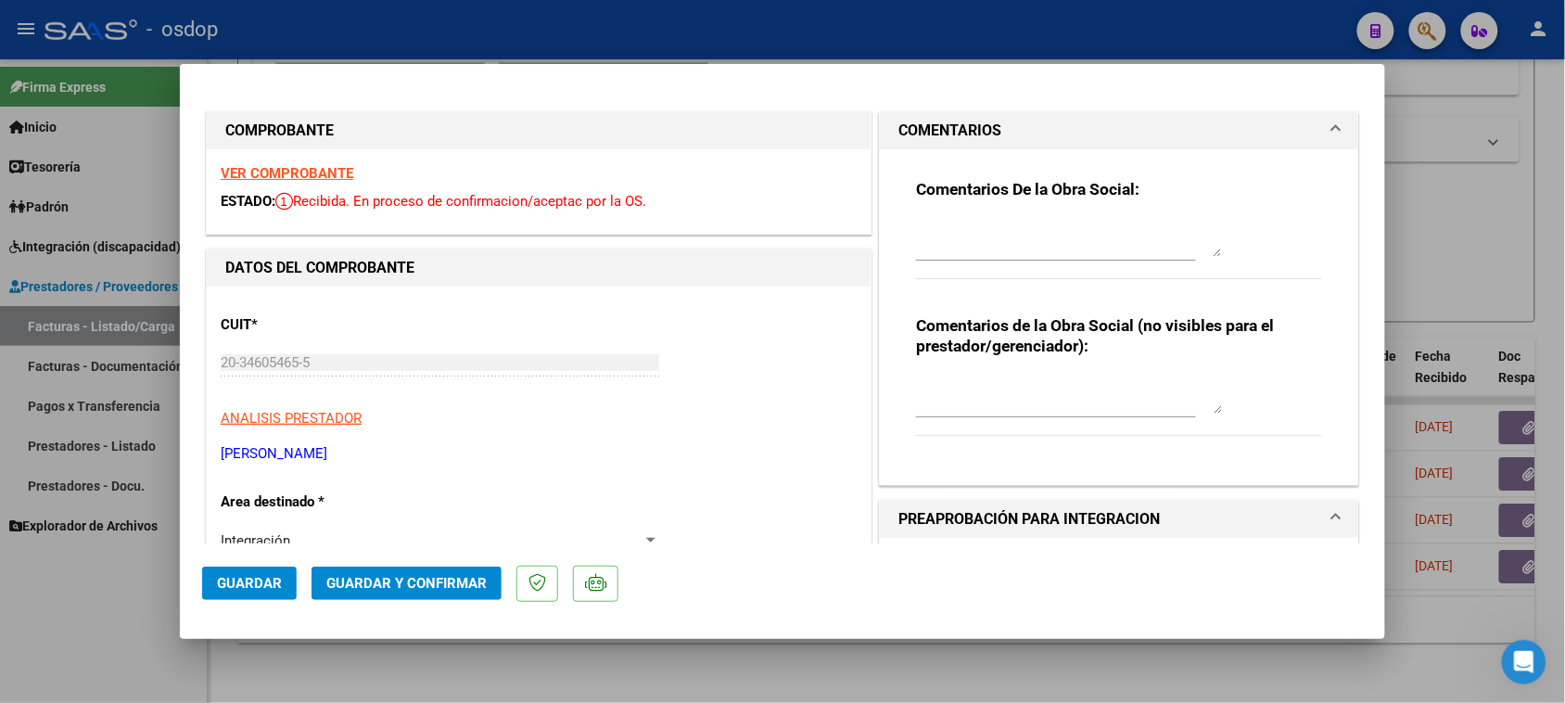
click at [981, 389] on textarea at bounding box center [1069, 394] width 306 height 37
type textarea "La planilla DDJJ adjunta es de julio. Por favor adjuntar la de Agosto"
click at [267, 582] on span "Guardar" at bounding box center [249, 583] width 65 height 17
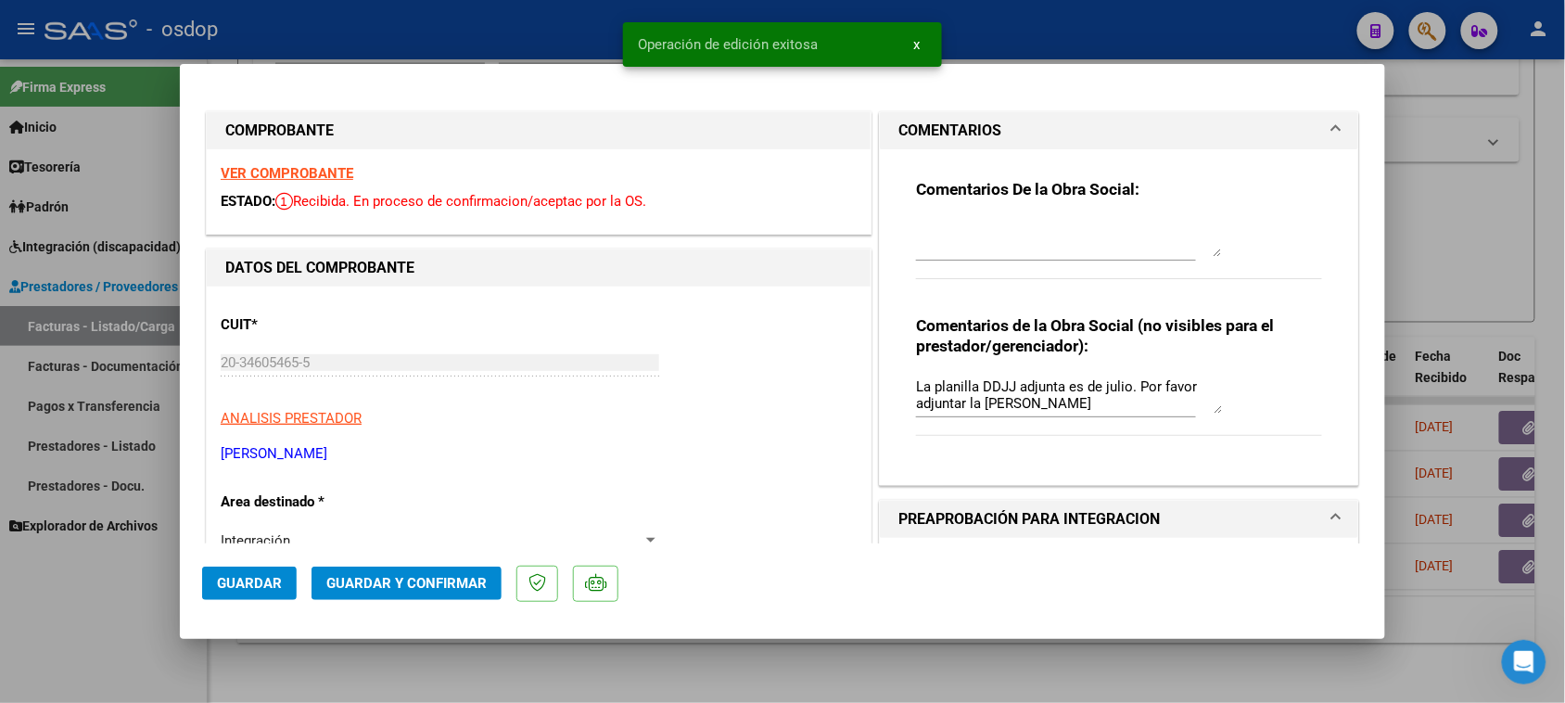
click at [1006, 672] on div at bounding box center [782, 351] width 1565 height 703
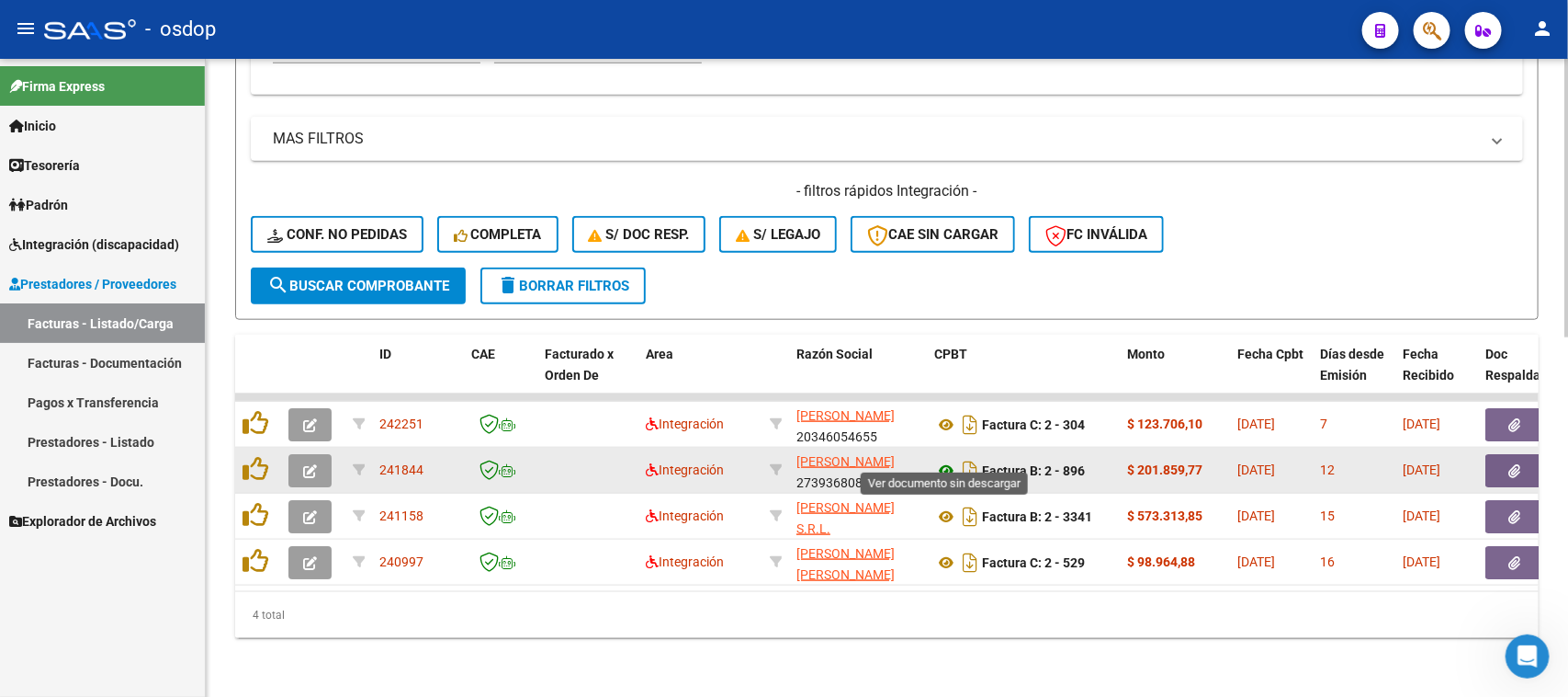
click at [942, 459] on icon at bounding box center [947, 470] width 24 height 22
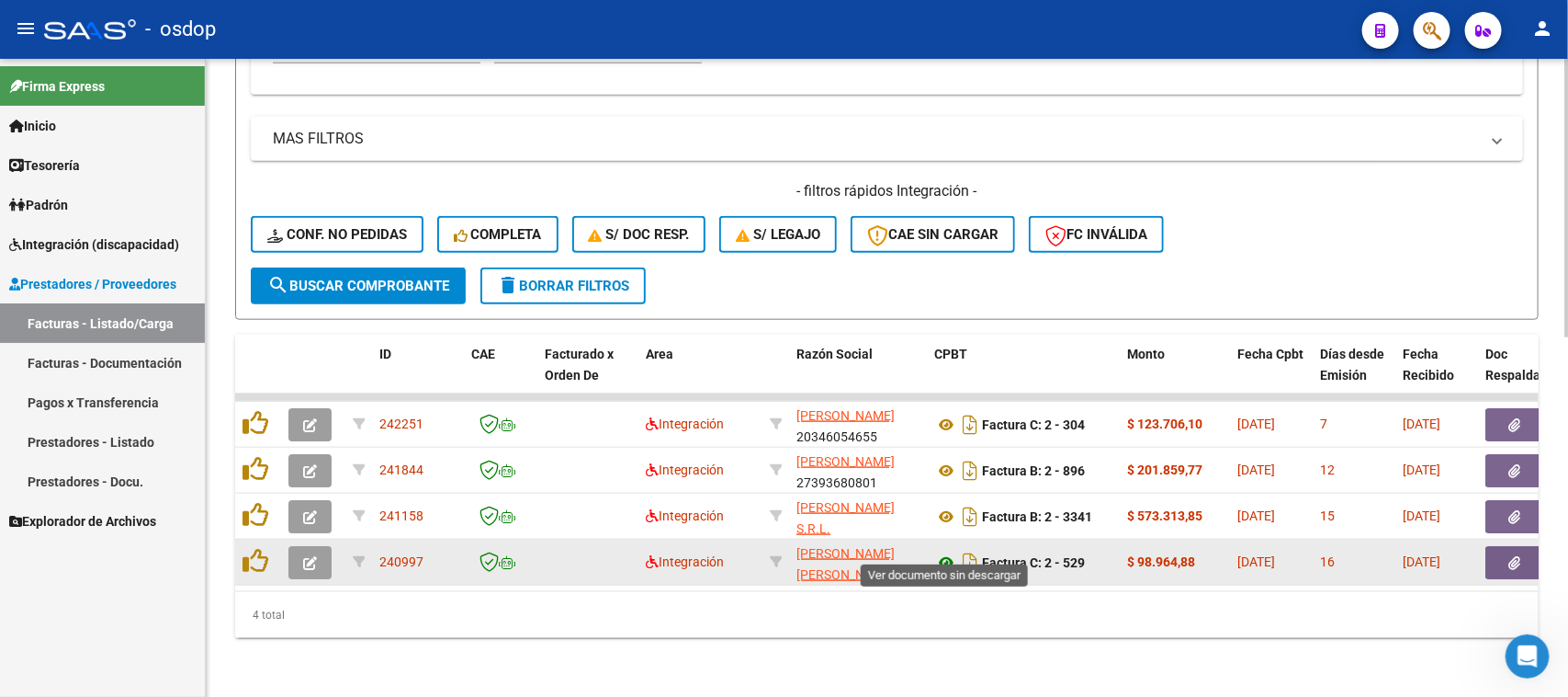
click at [945, 551] on icon at bounding box center [947, 562] width 24 height 22
click at [1521, 546] on button "button" at bounding box center [1514, 562] width 58 height 33
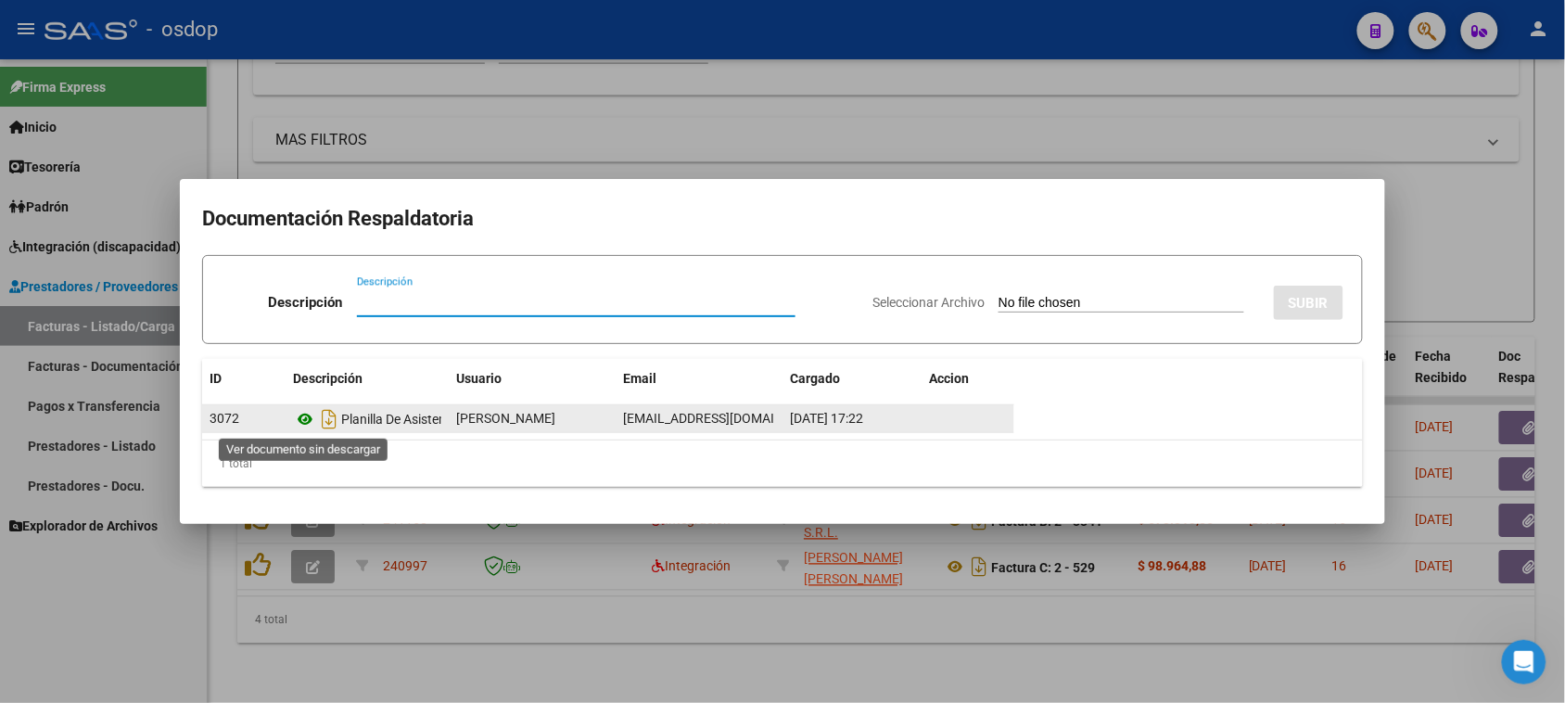
click at [307, 417] on icon at bounding box center [305, 419] width 24 height 22
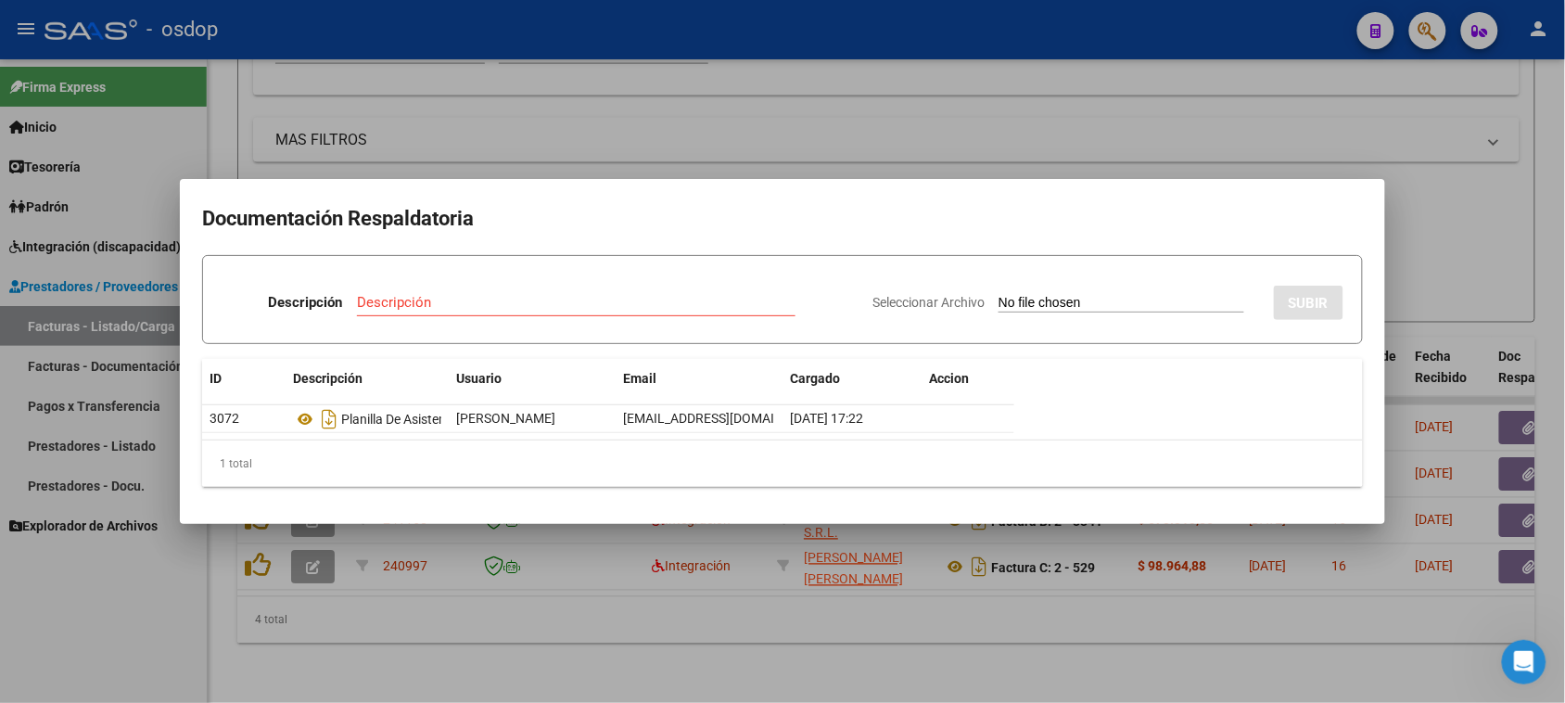
click at [503, 644] on div at bounding box center [782, 351] width 1565 height 703
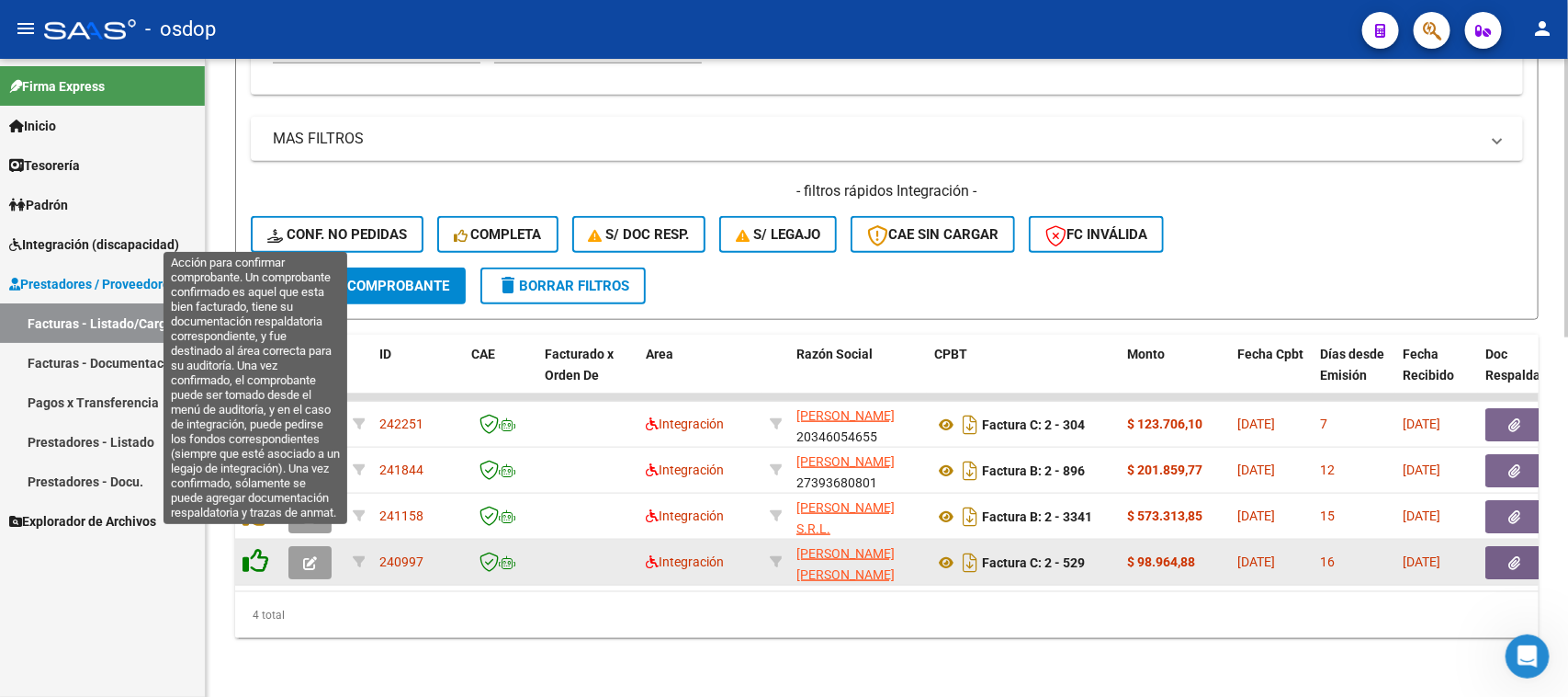
click at [254, 548] on icon at bounding box center [256, 560] width 26 height 26
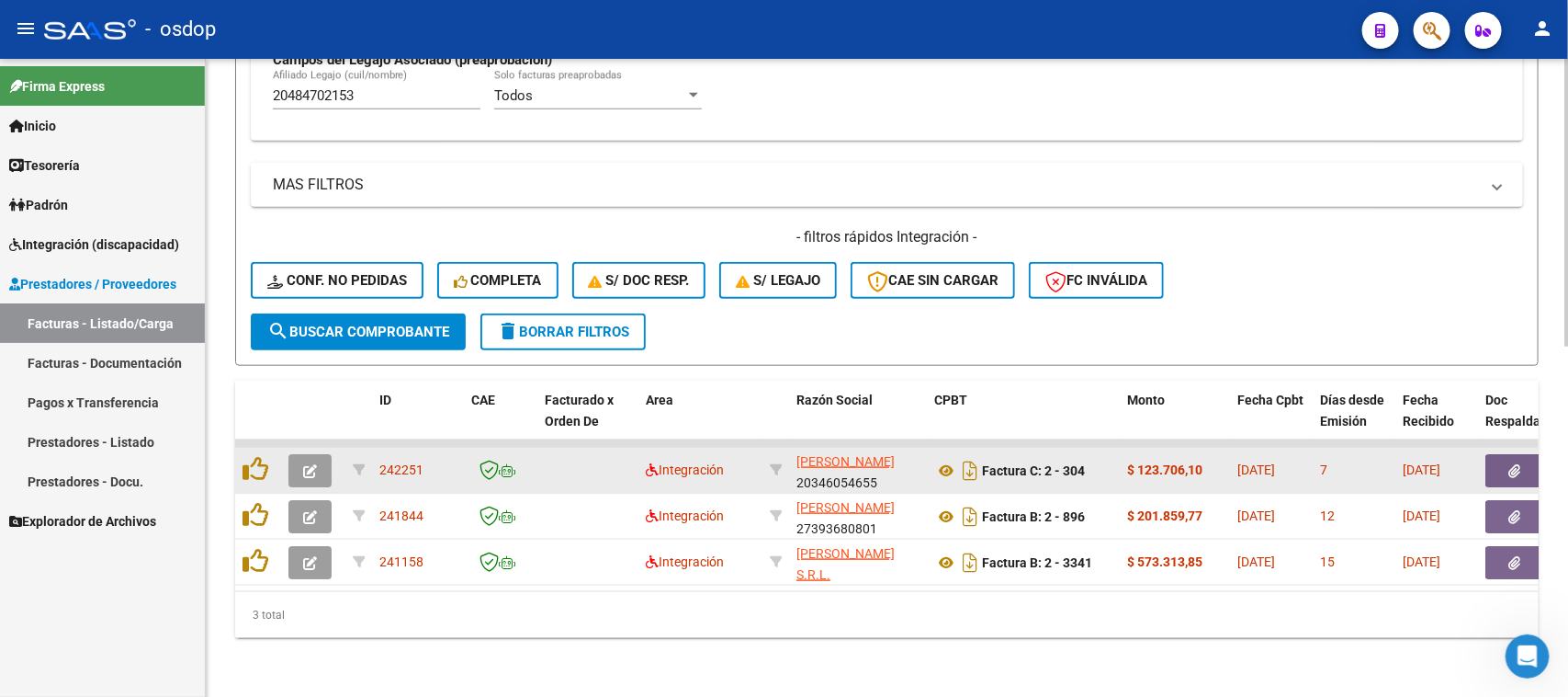
scroll to position [774, 0]
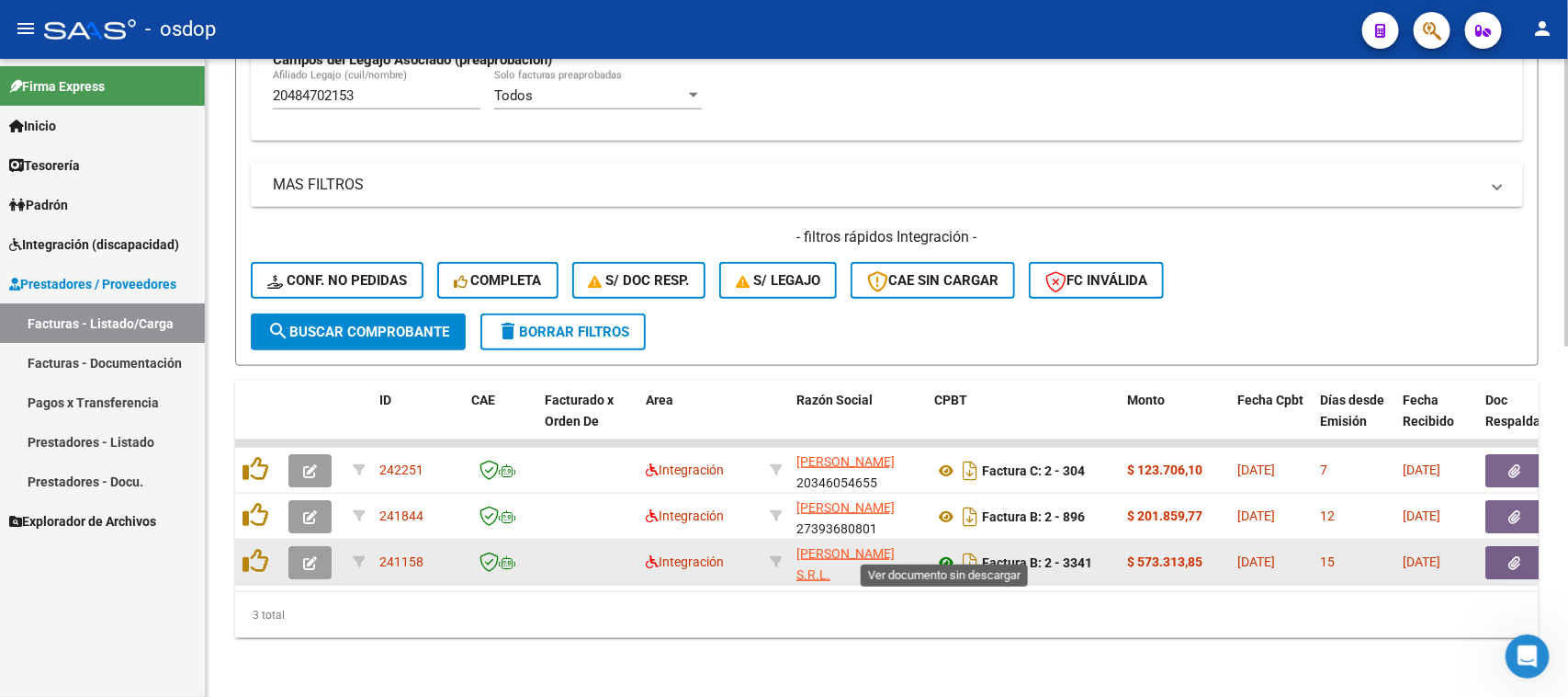
click at [949, 551] on icon at bounding box center [947, 562] width 24 height 22
click at [1521, 546] on button "button" at bounding box center [1514, 562] width 58 height 33
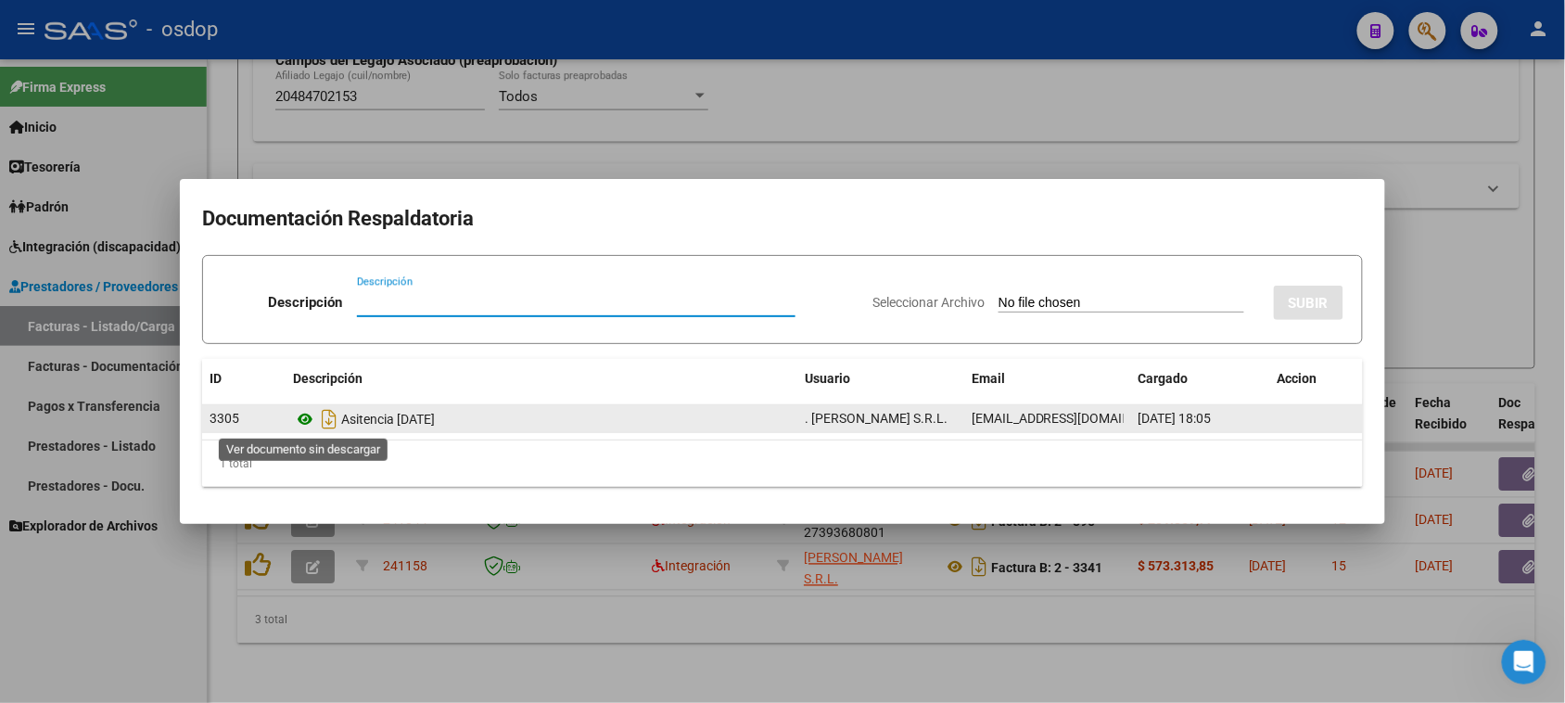
click at [302, 412] on icon at bounding box center [305, 419] width 24 height 22
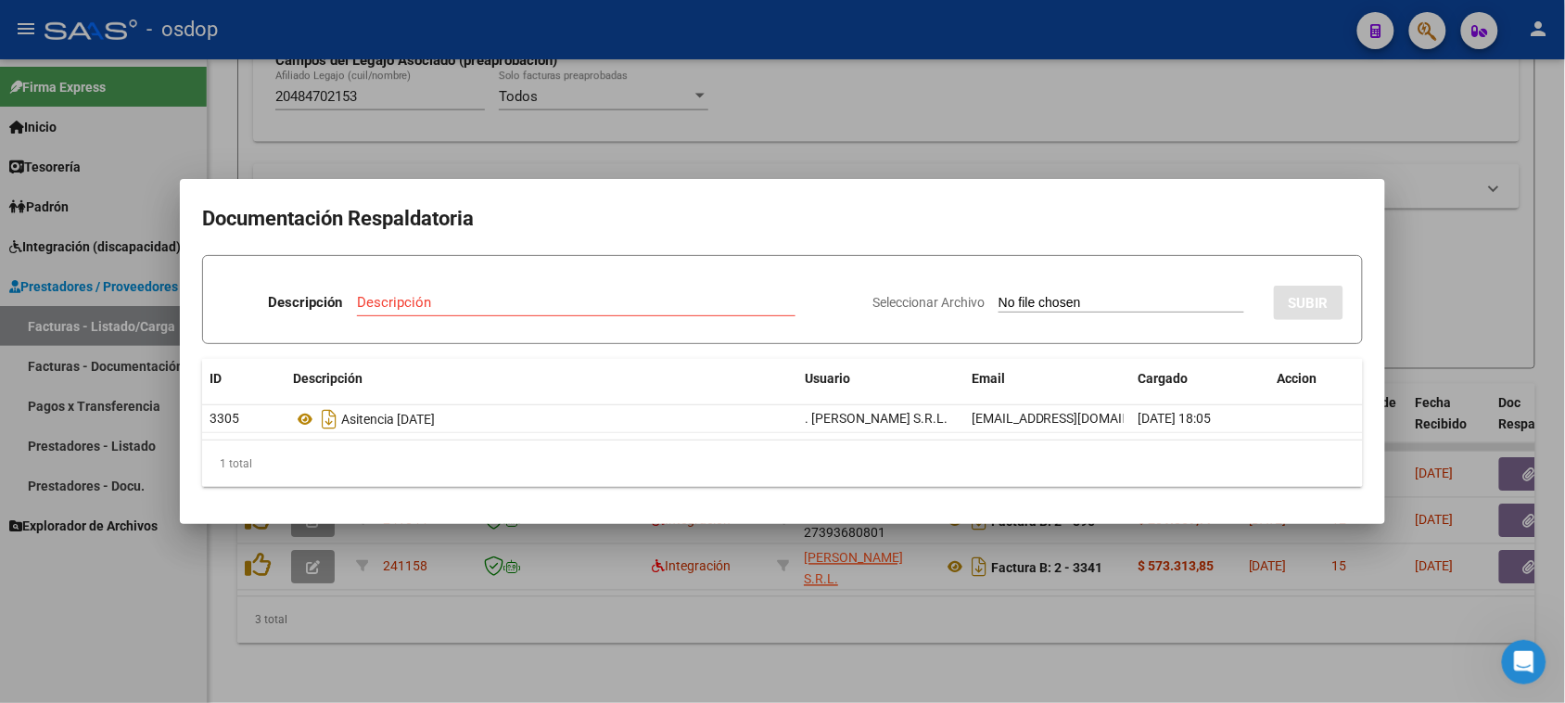
click at [673, 642] on div at bounding box center [782, 351] width 1565 height 703
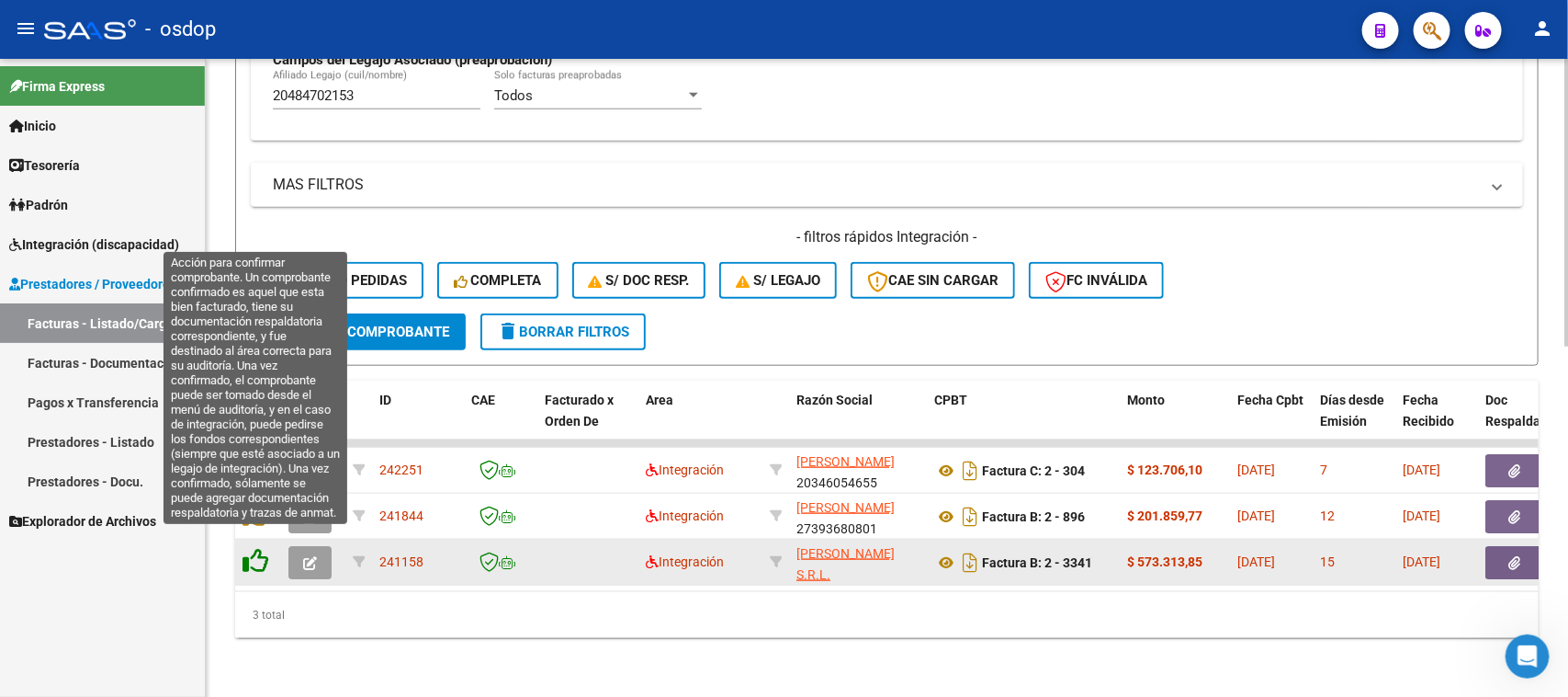
click at [254, 547] on icon at bounding box center [256, 560] width 26 height 26
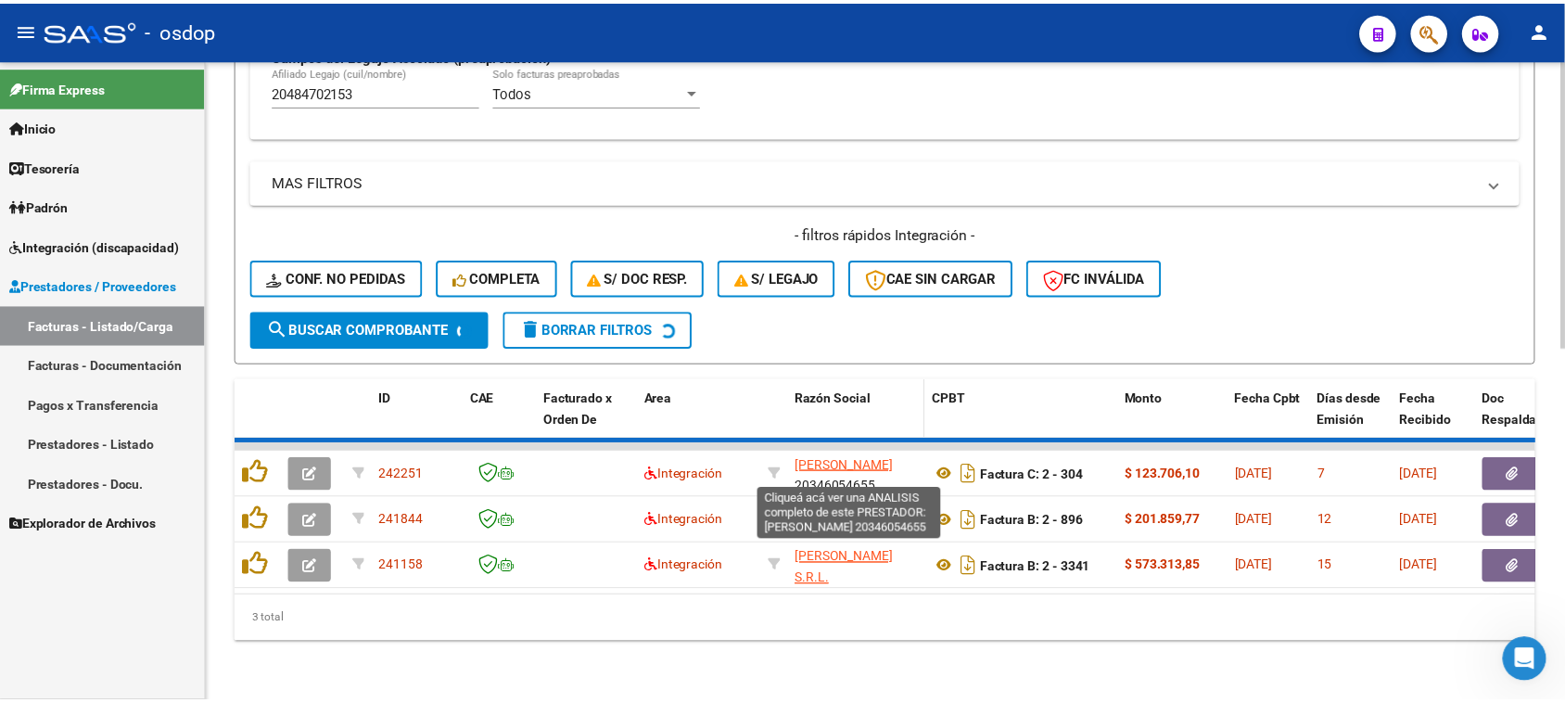
scroll to position [735, 0]
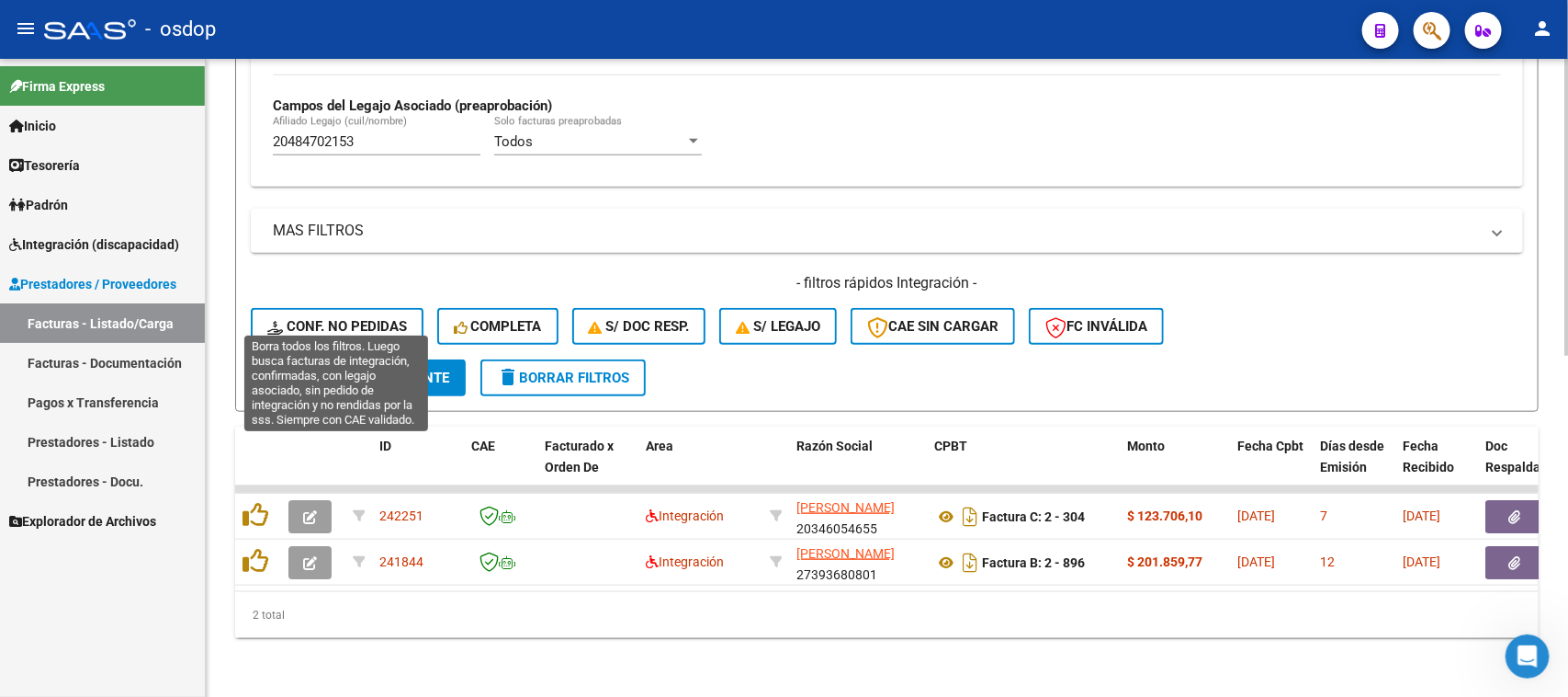
click at [341, 318] on span "Conf. no pedidas" at bounding box center [337, 326] width 140 height 17
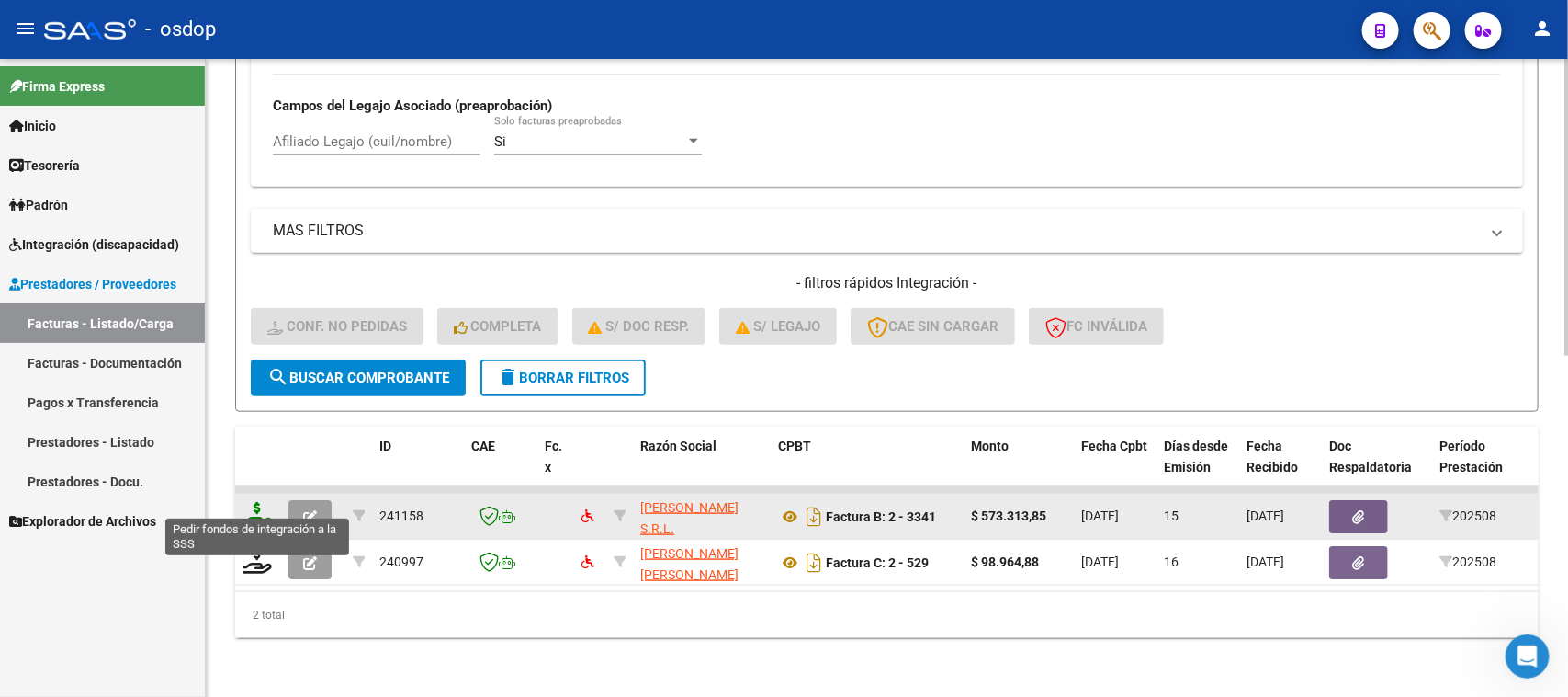
click at [246, 502] on icon at bounding box center [258, 515] width 30 height 26
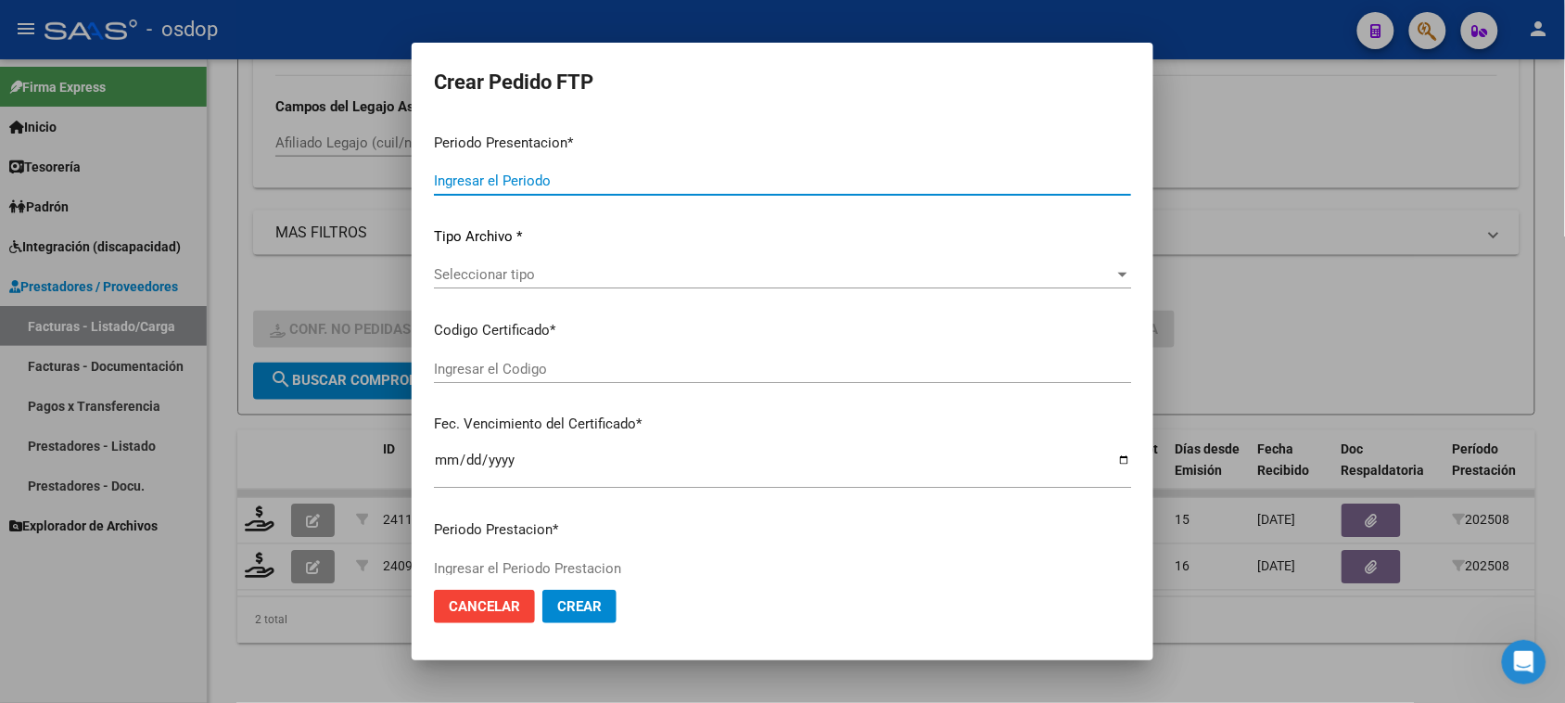
type input "202508"
type input "$ 573.313,85"
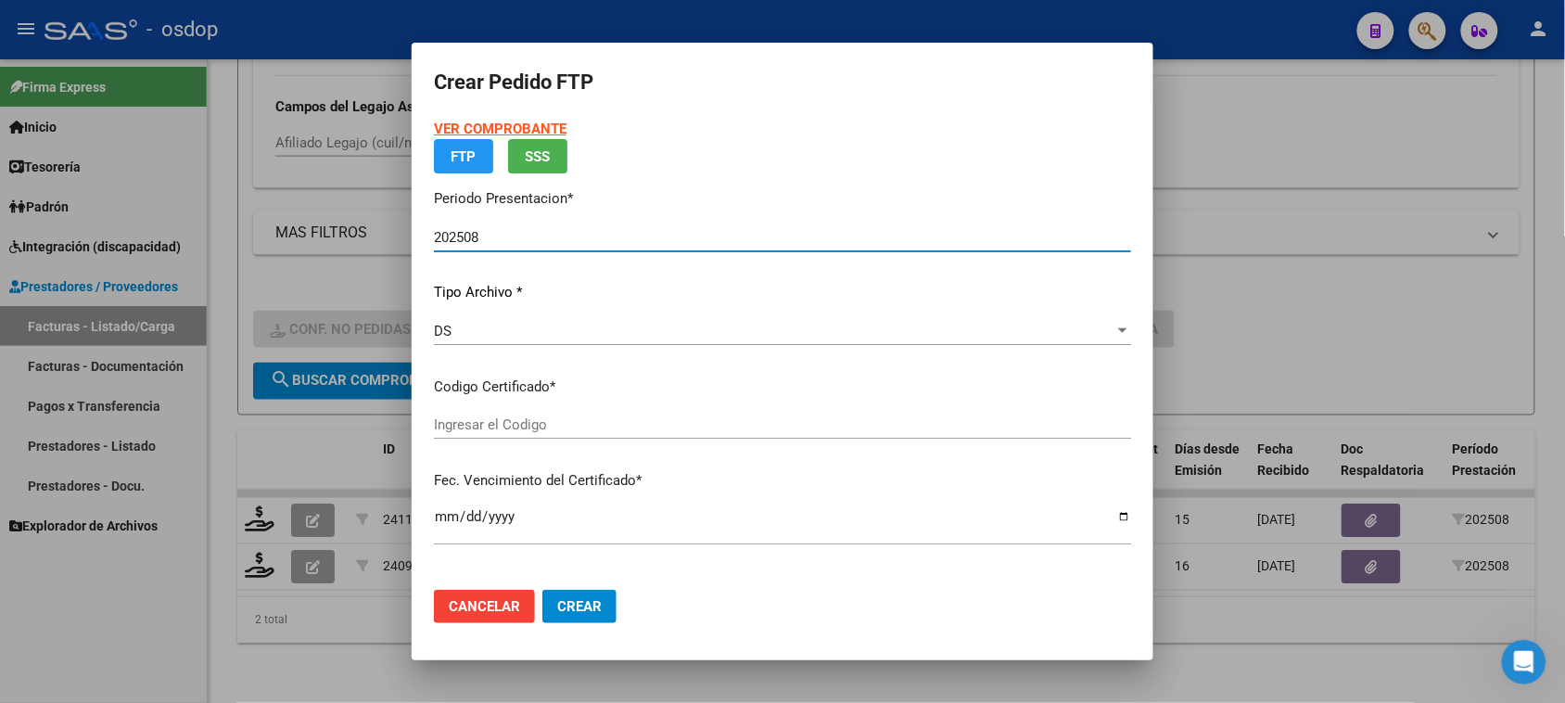
type input "3780406950"
type input "2025-06-10"
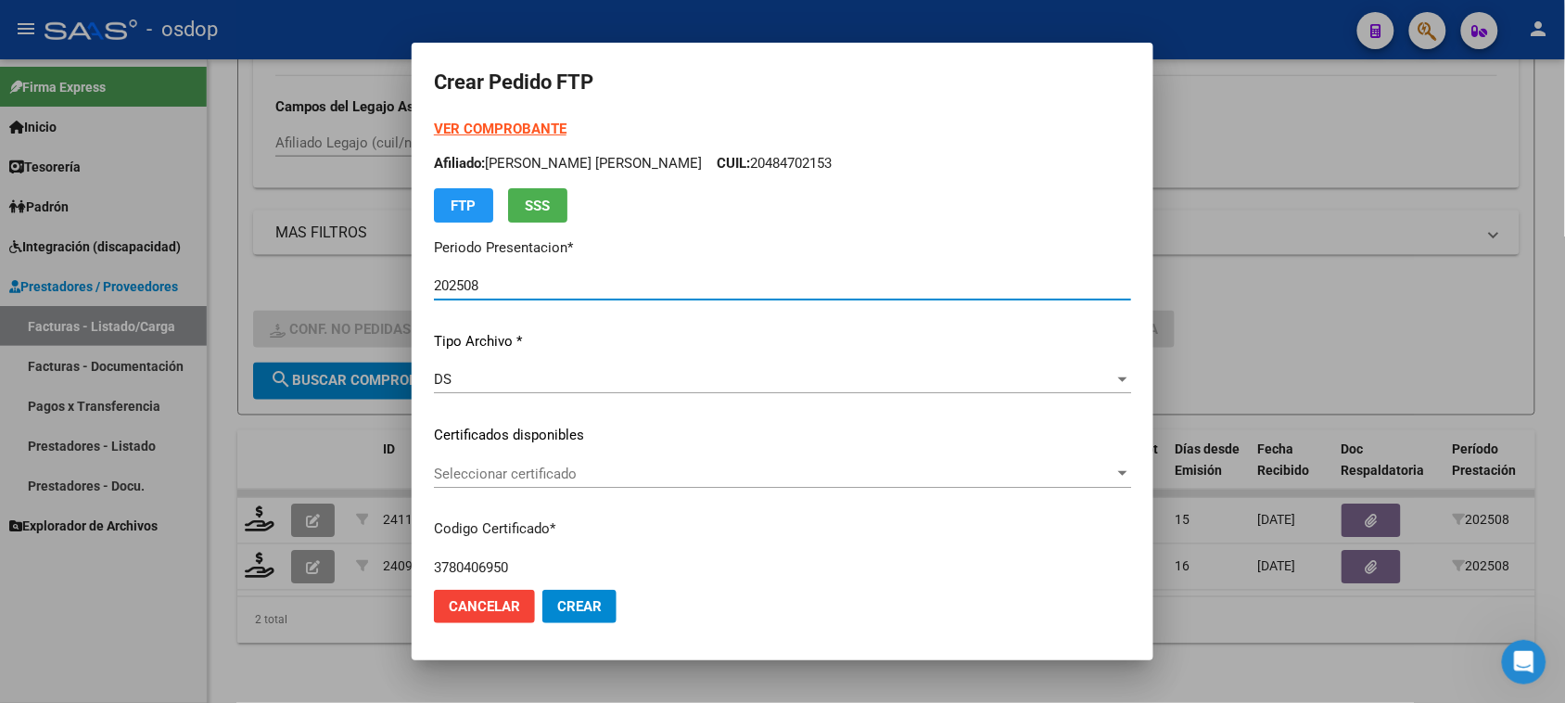
click at [732, 479] on span "Seleccionar certificado" at bounding box center [774, 473] width 680 height 17
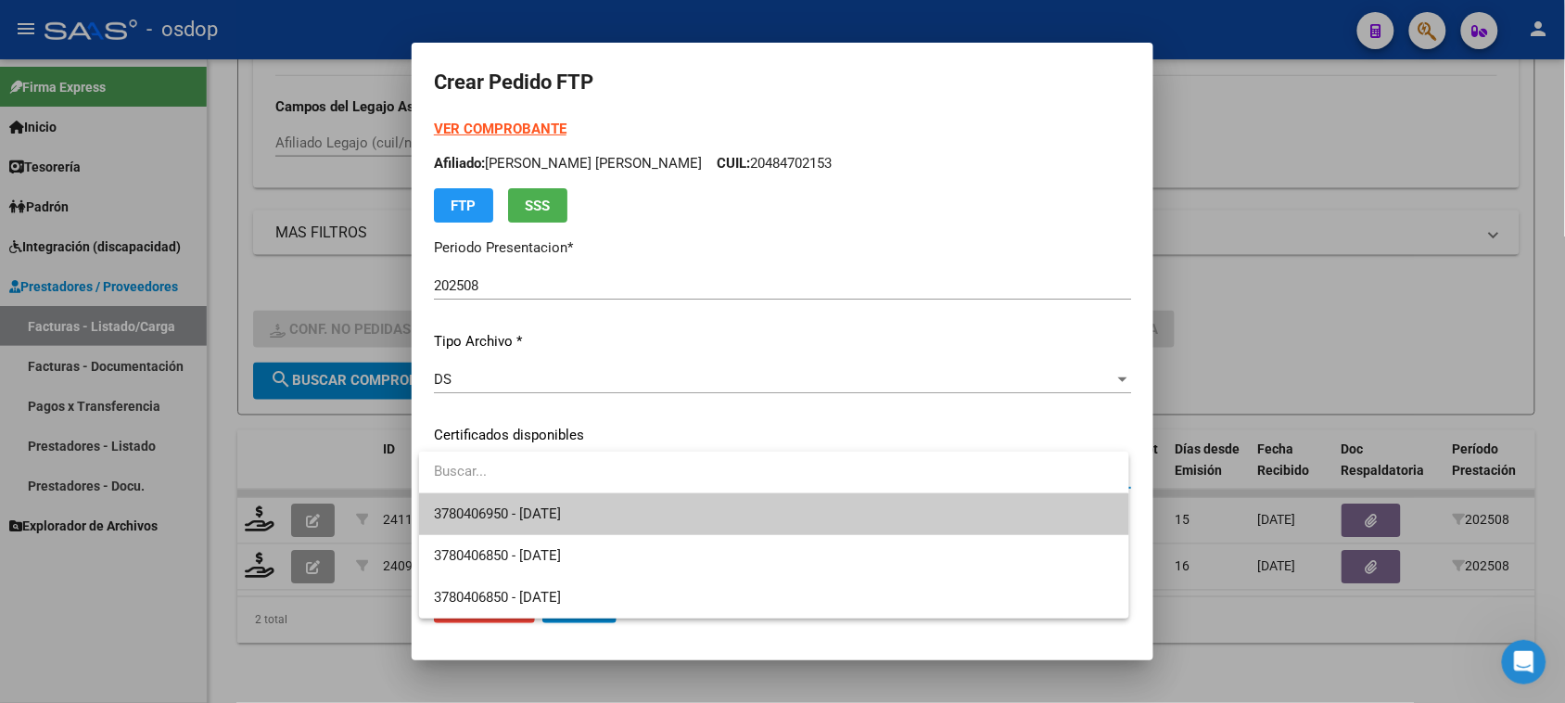
click at [728, 520] on span "3780406950 - 2025-06-10" at bounding box center [773, 514] width 679 height 42
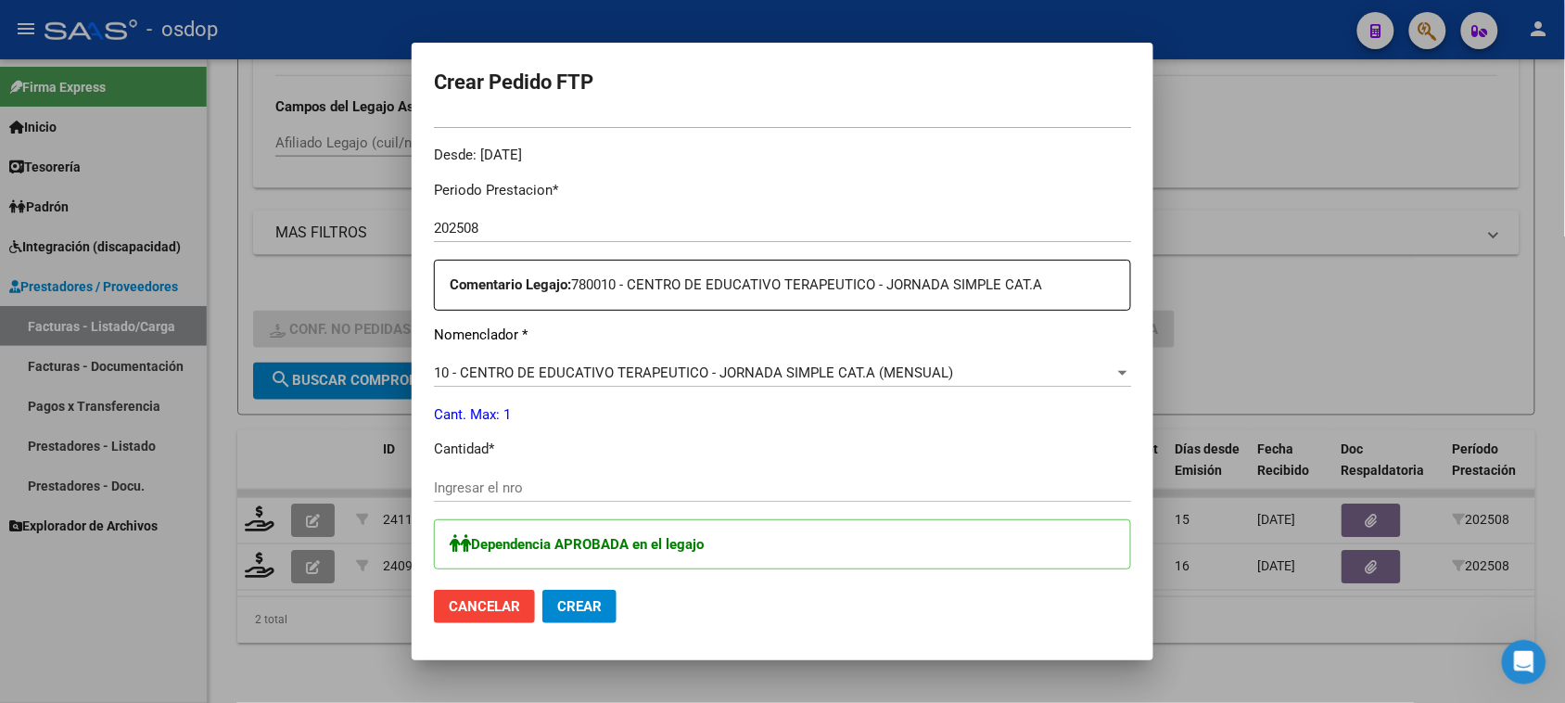
scroll to position [579, 0]
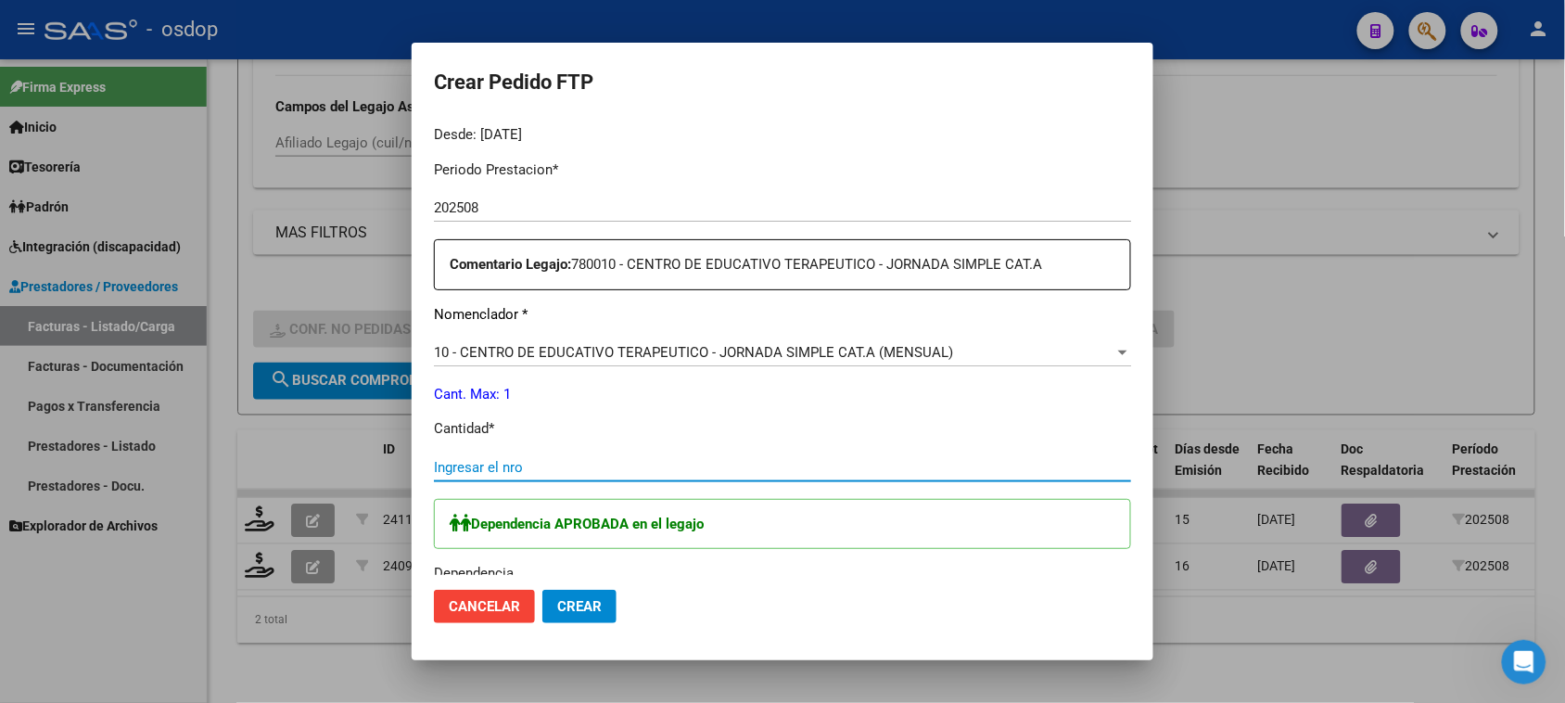
click at [627, 474] on input "Ingresar el nro" at bounding box center [782, 467] width 697 height 17
type input "1"
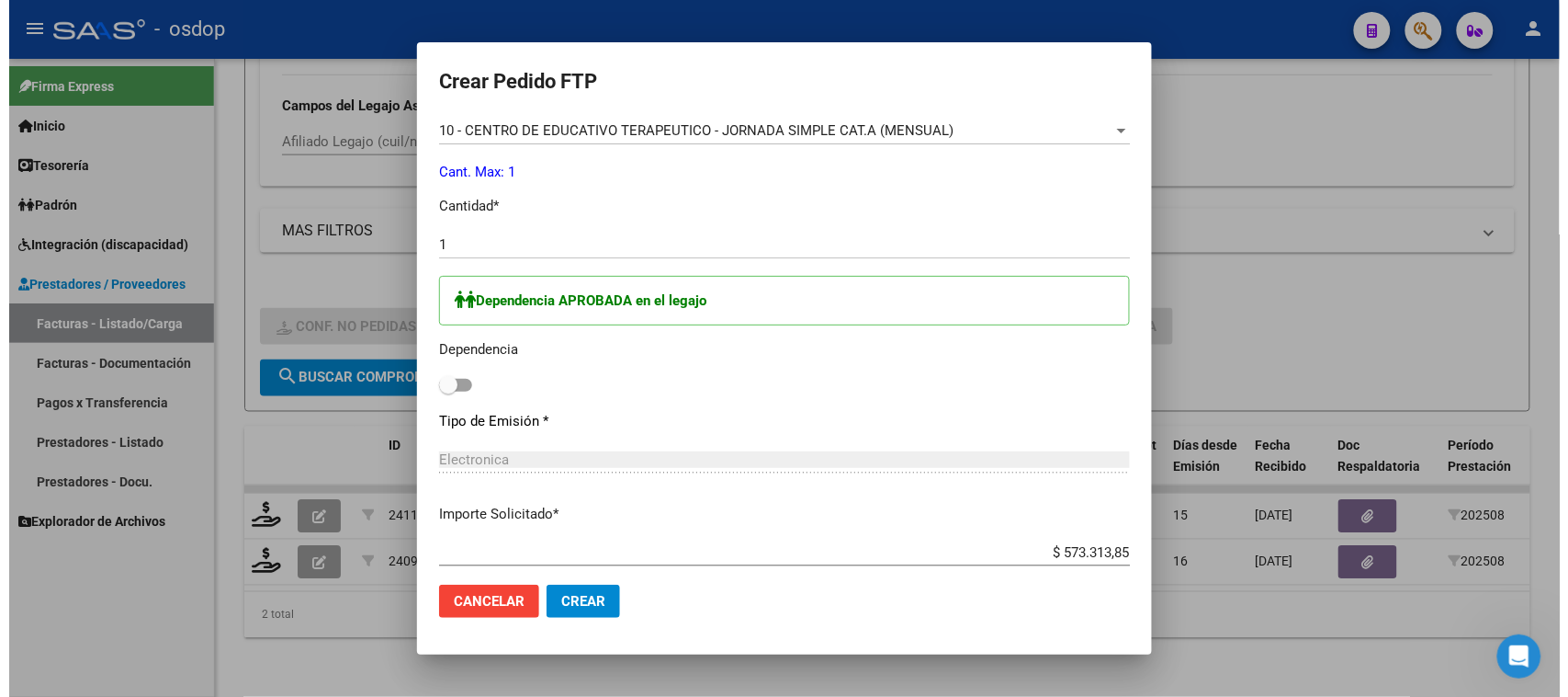
scroll to position [804, 0]
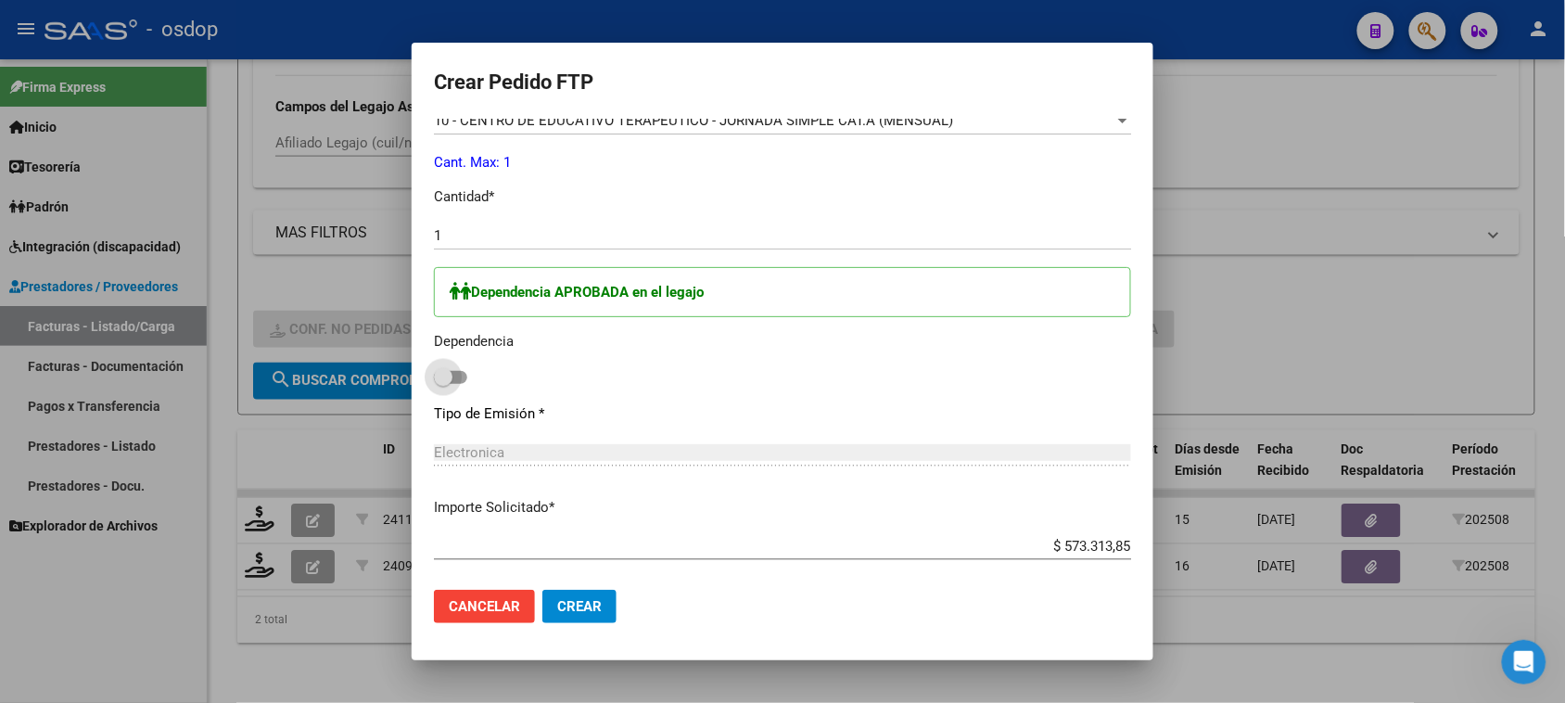
click at [459, 380] on span at bounding box center [450, 377] width 33 height 13
click at [443, 384] on input "checkbox" at bounding box center [442, 384] width 1 height 1
checkbox input "true"
click at [589, 621] on button "Crear" at bounding box center [579, 605] width 74 height 33
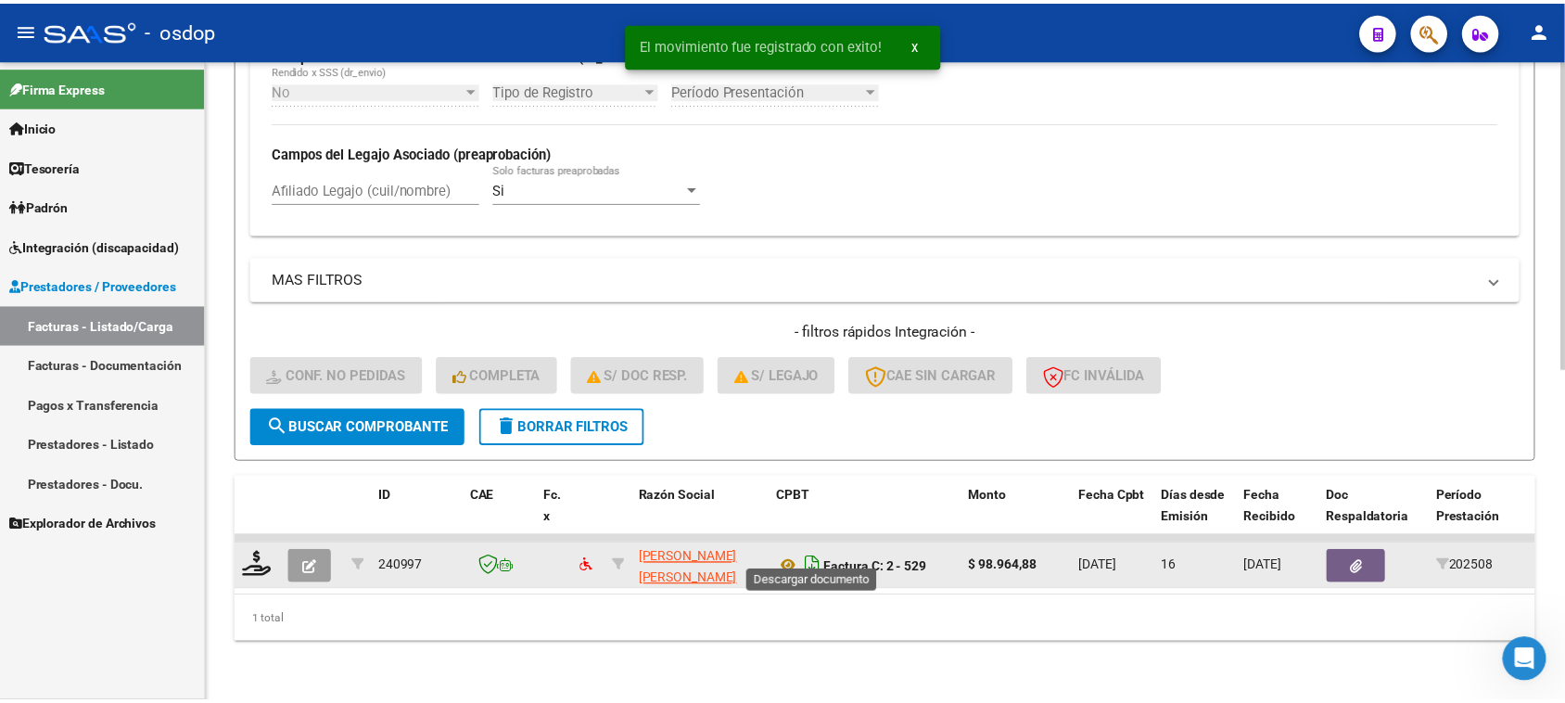
scroll to position [689, 0]
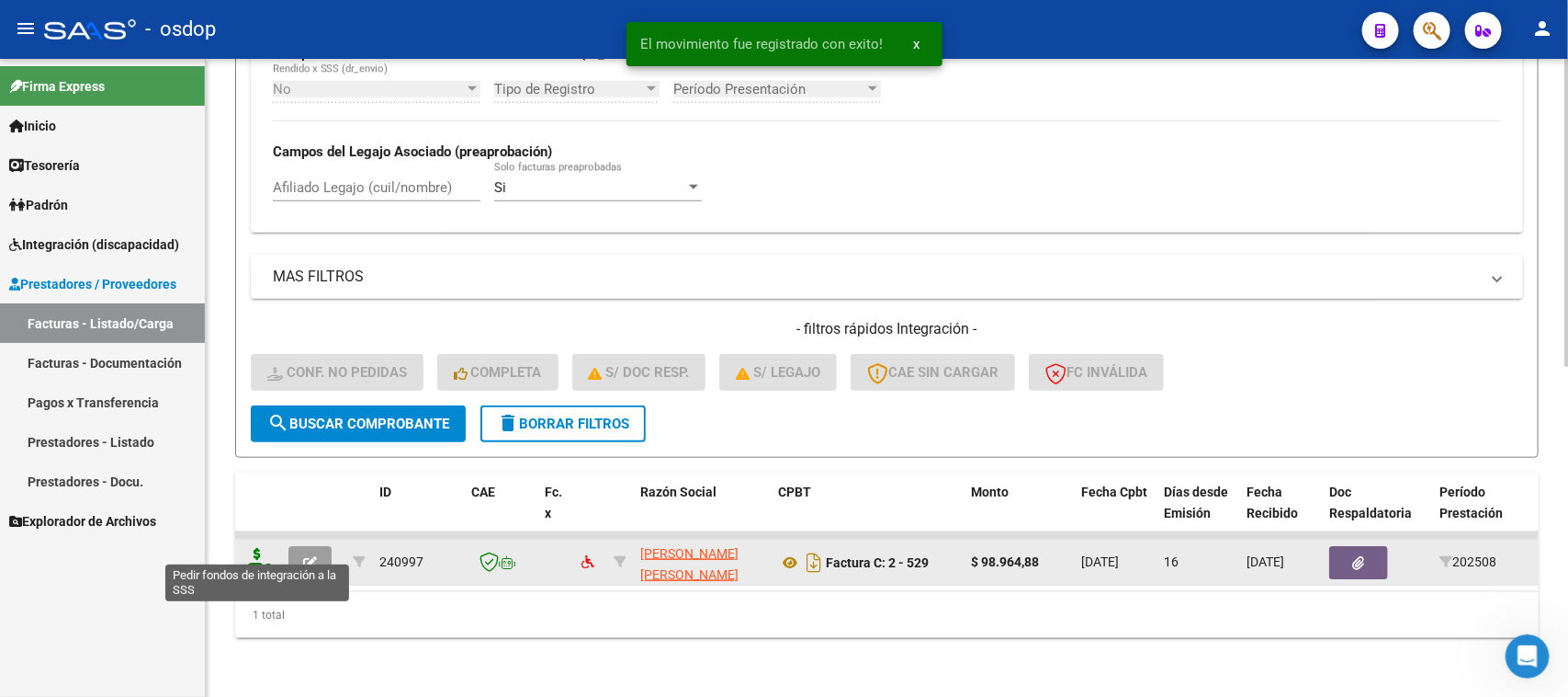
click at [260, 552] on icon at bounding box center [258, 560] width 30 height 26
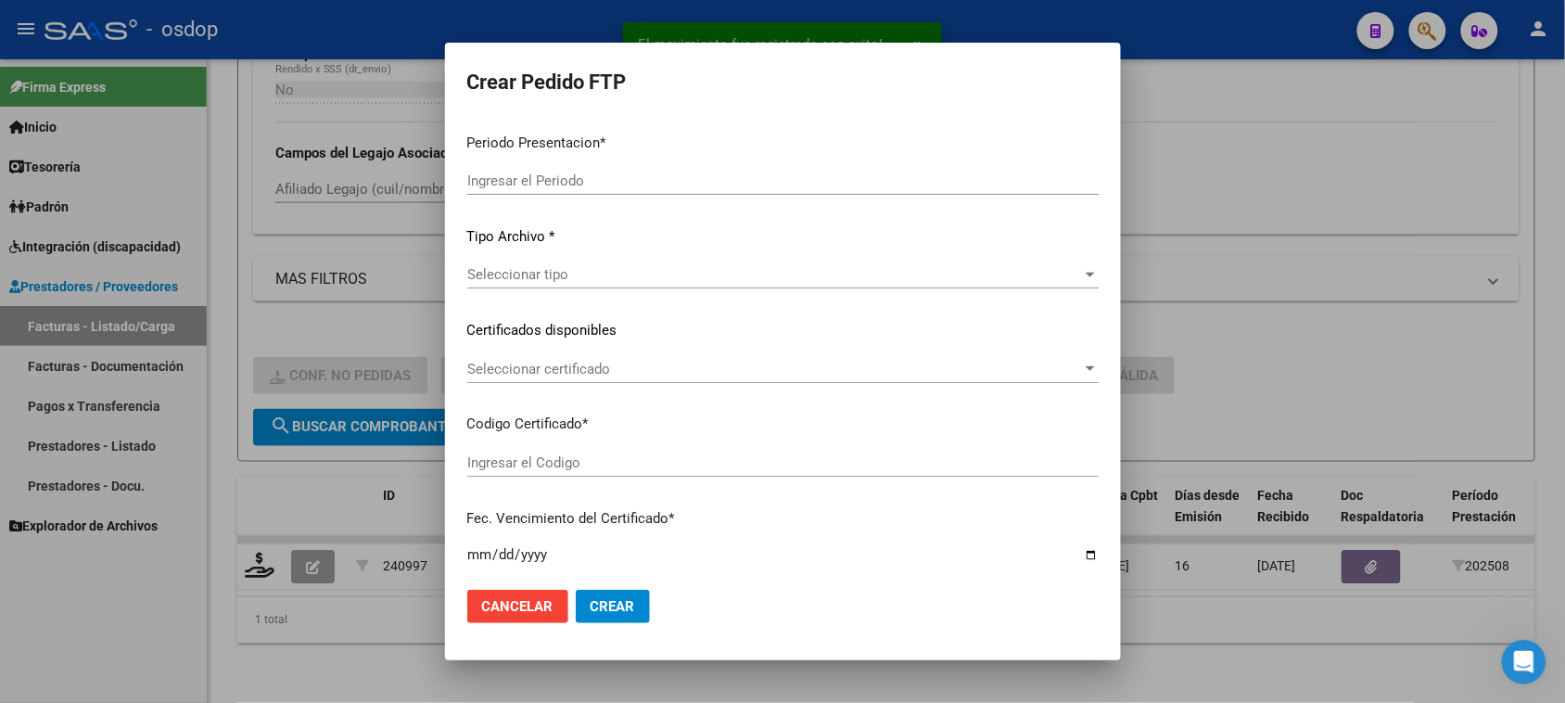
type input "202508"
type input "$ 98.964,88"
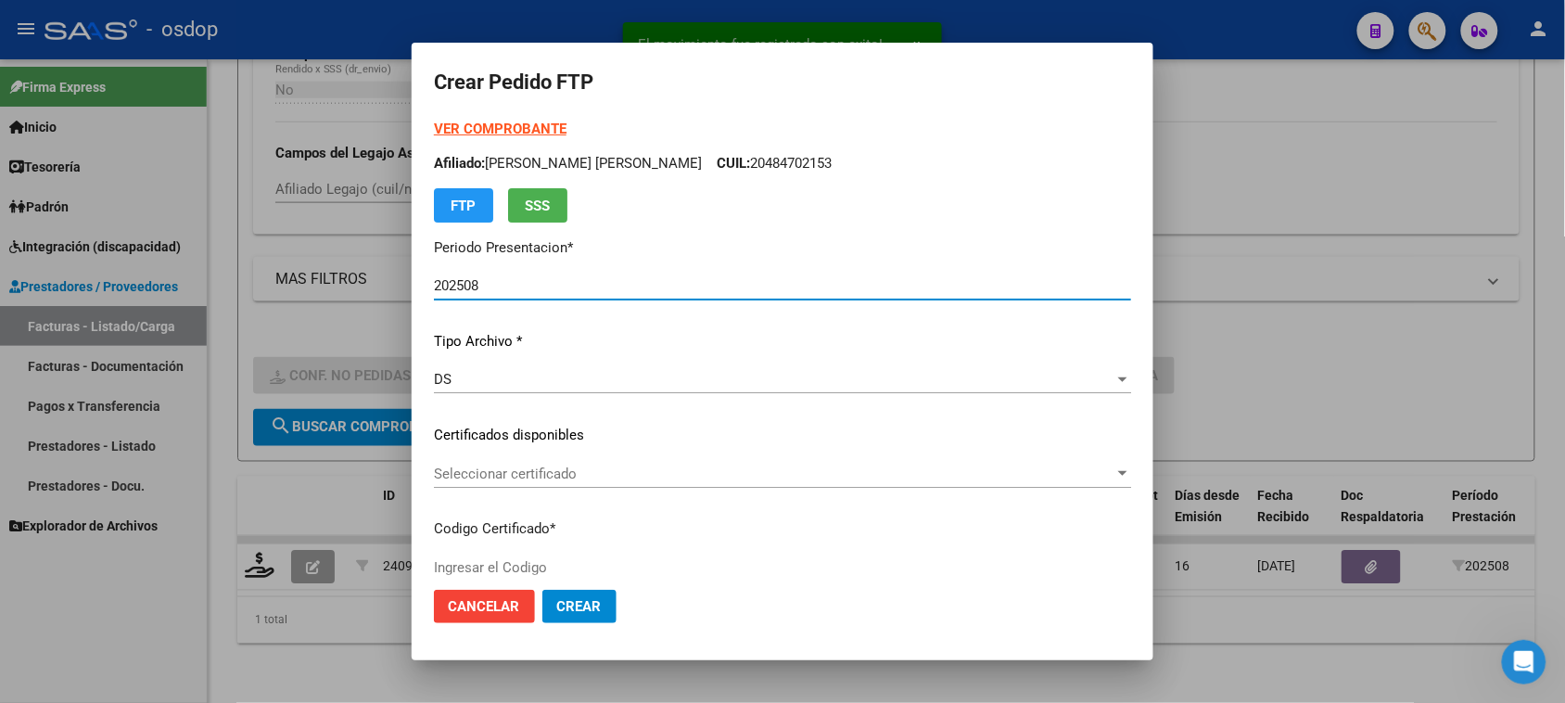
type input "3780406950"
type input "2025-06-10"
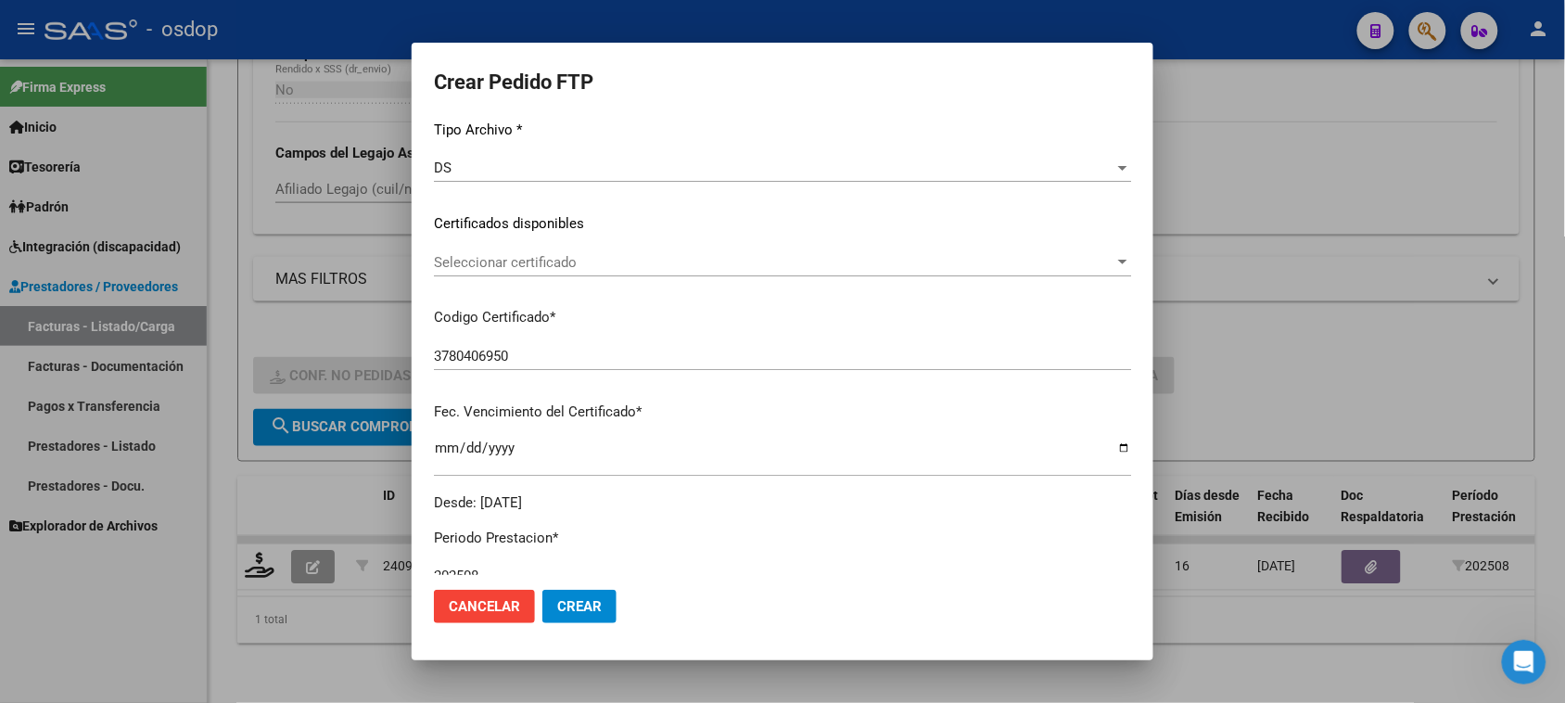
scroll to position [232, 0]
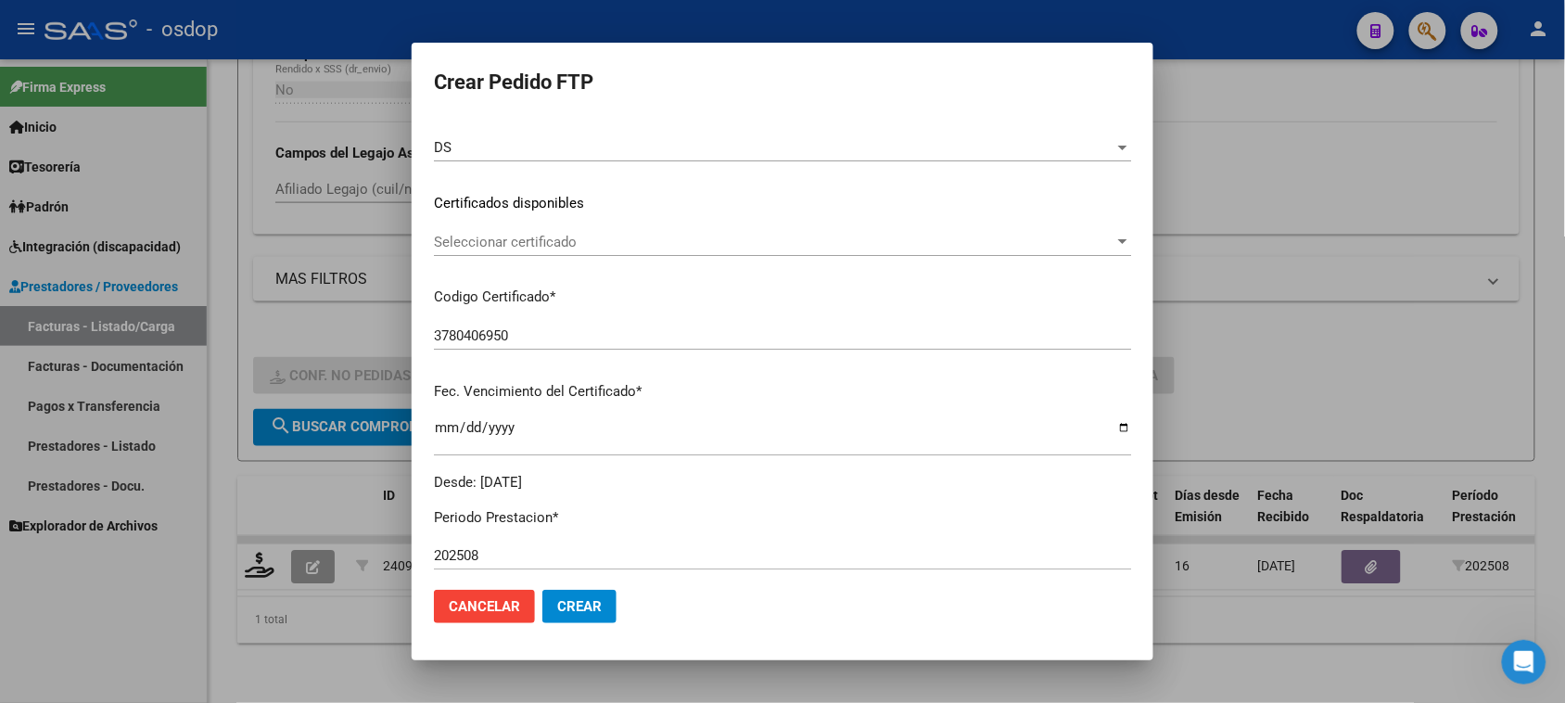
click at [709, 248] on span "Seleccionar certificado" at bounding box center [774, 242] width 680 height 17
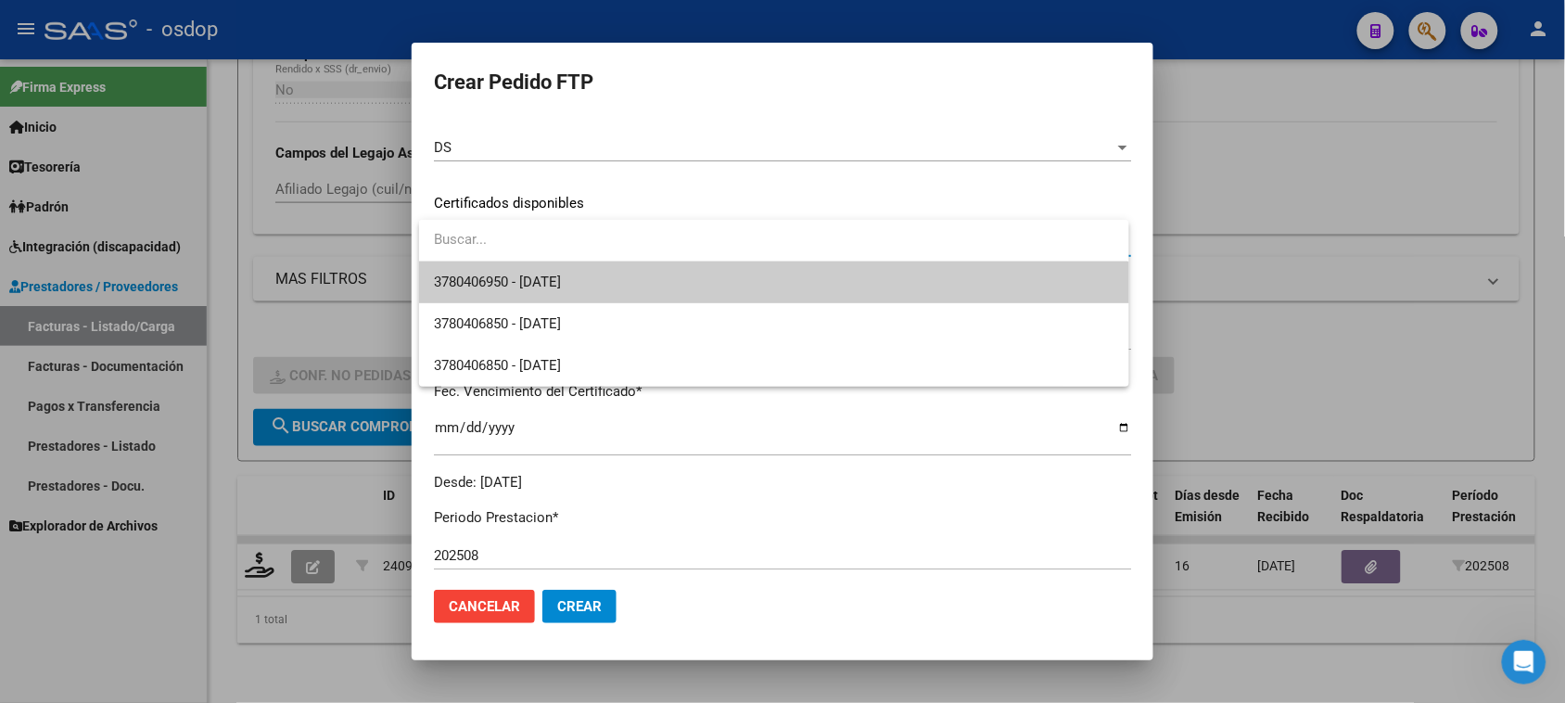
click at [692, 298] on span "3780406950 - 2025-06-10" at bounding box center [773, 282] width 679 height 42
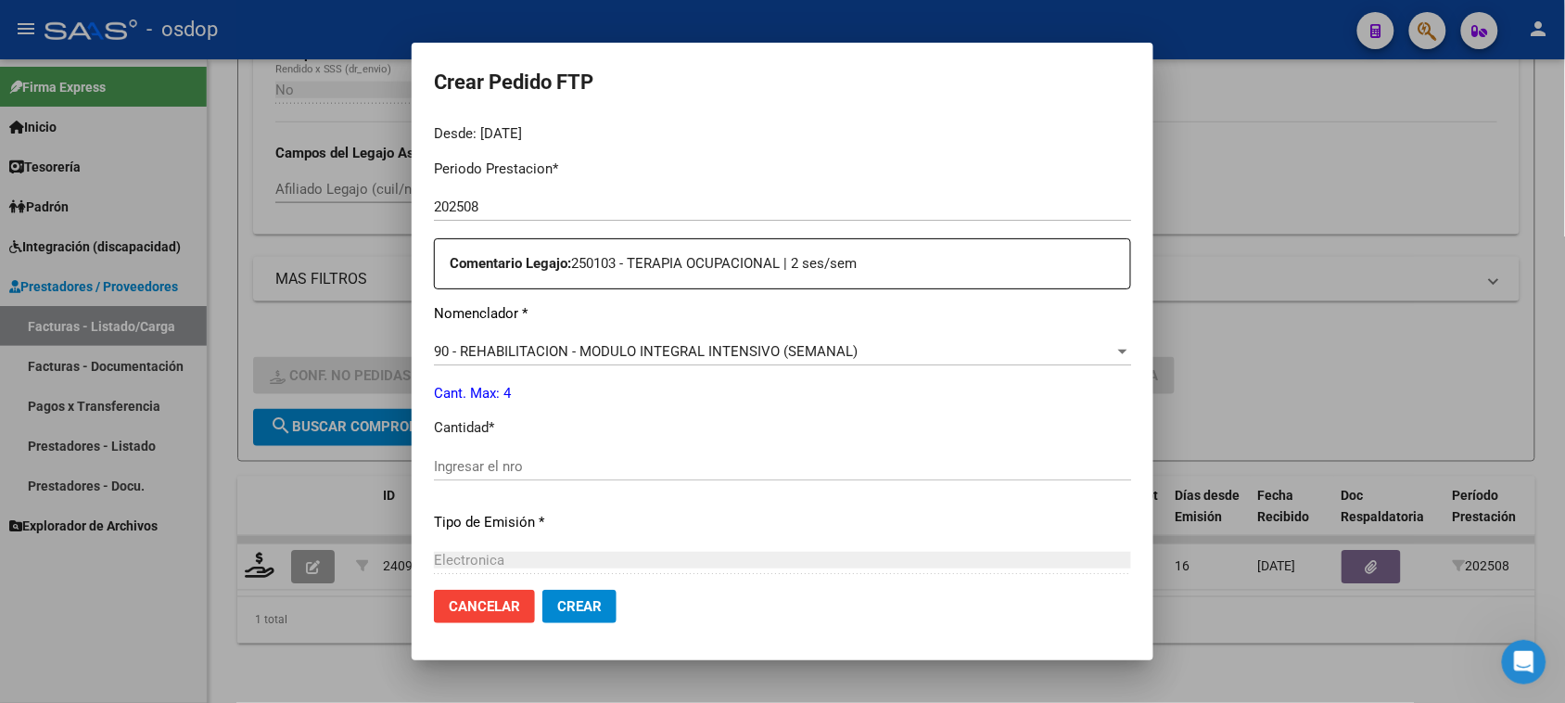
scroll to position [695, 0]
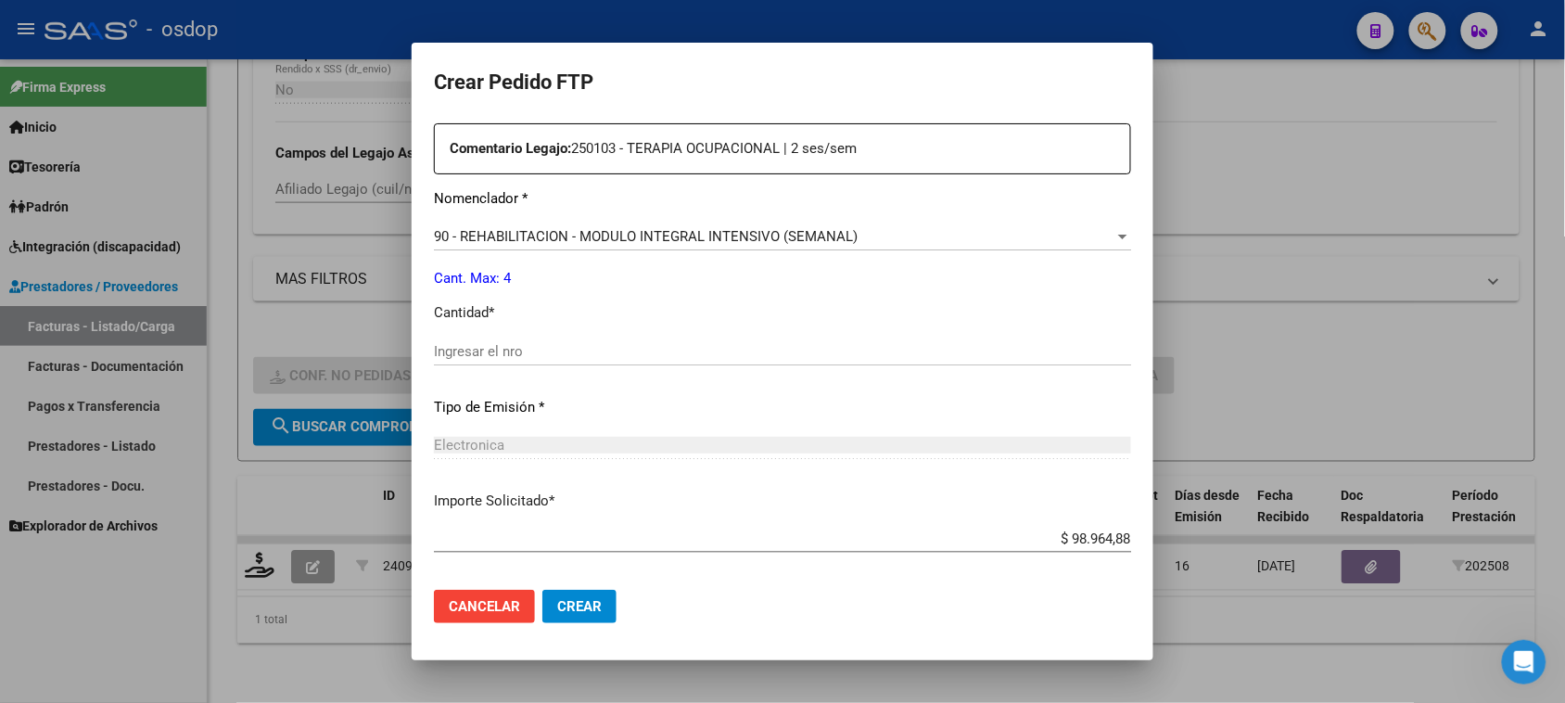
click at [660, 228] on span "90 - REHABILITACION - MODULO INTEGRAL INTENSIVO (SEMANAL)" at bounding box center [646, 236] width 424 height 17
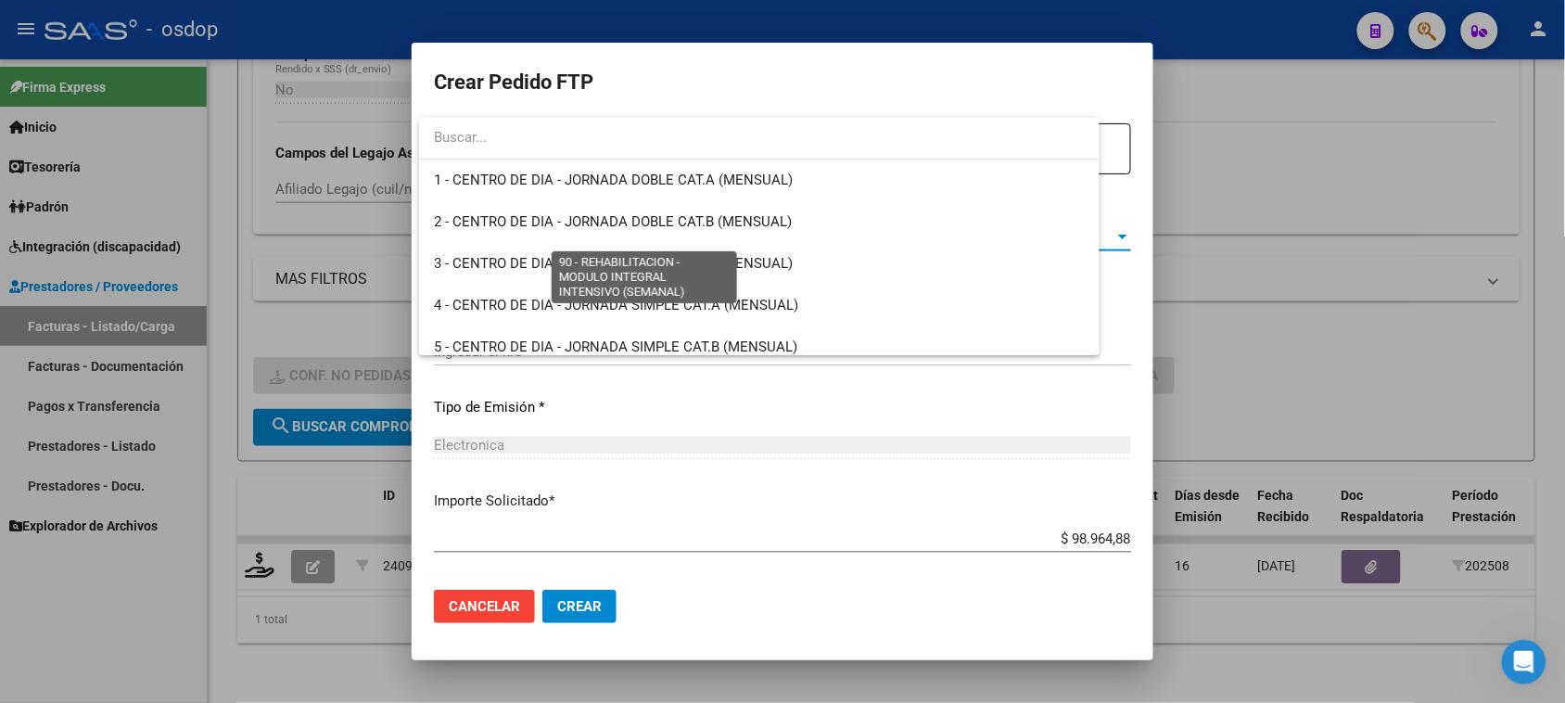
scroll to position [3657, 0]
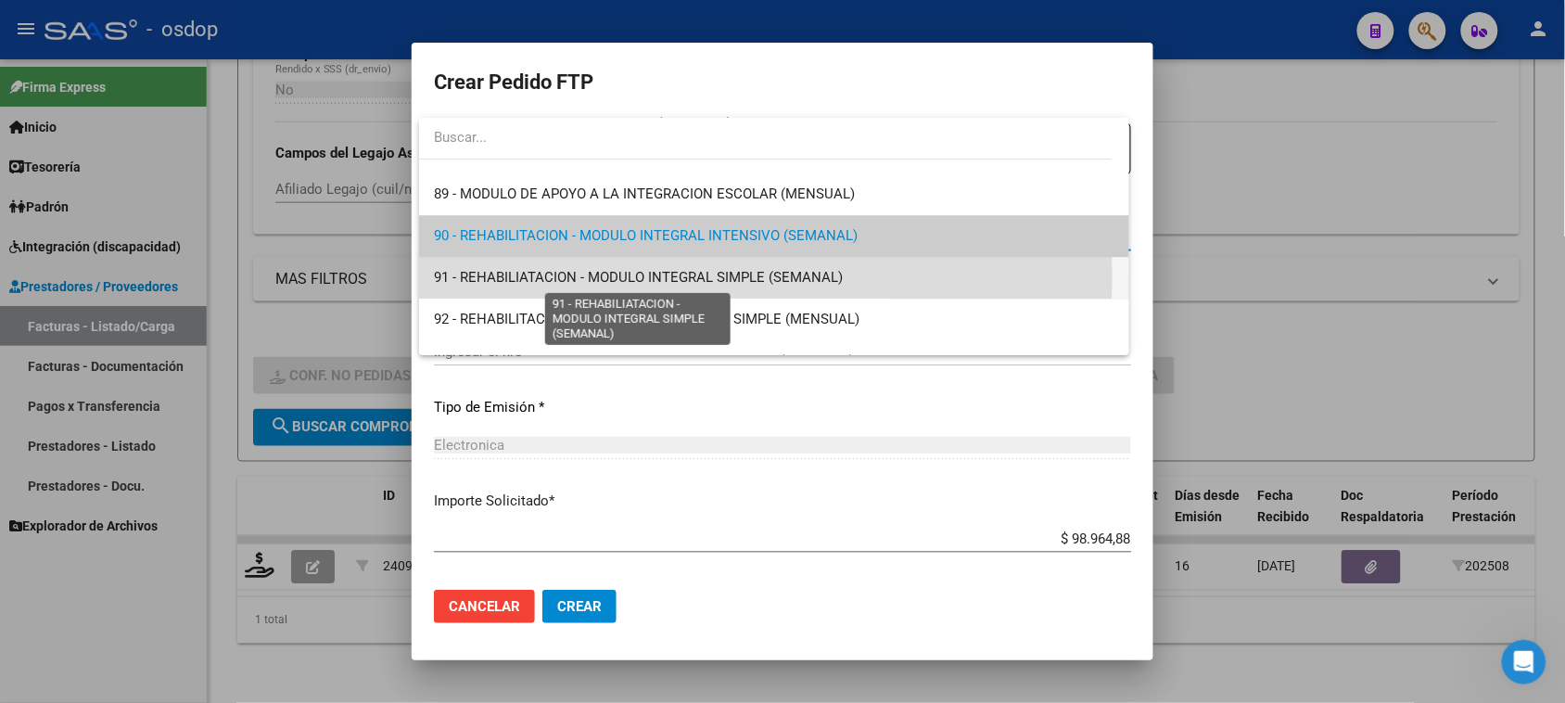
click at [663, 274] on span "91 - REHABILIATACION - MODULO INTEGRAL SIMPLE (SEMANAL)" at bounding box center [638, 277] width 409 height 17
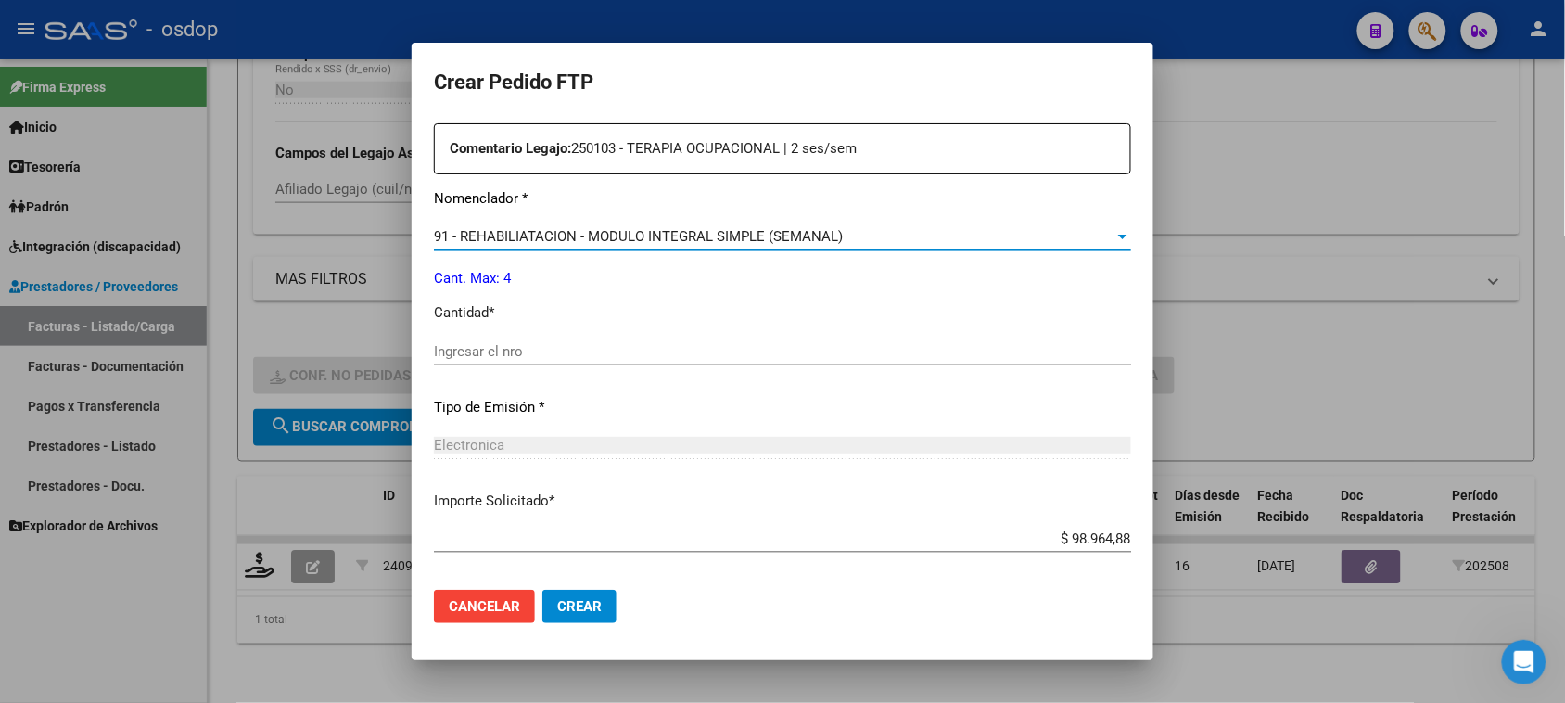
click at [559, 345] on input "Ingresar el nro" at bounding box center [782, 351] width 697 height 17
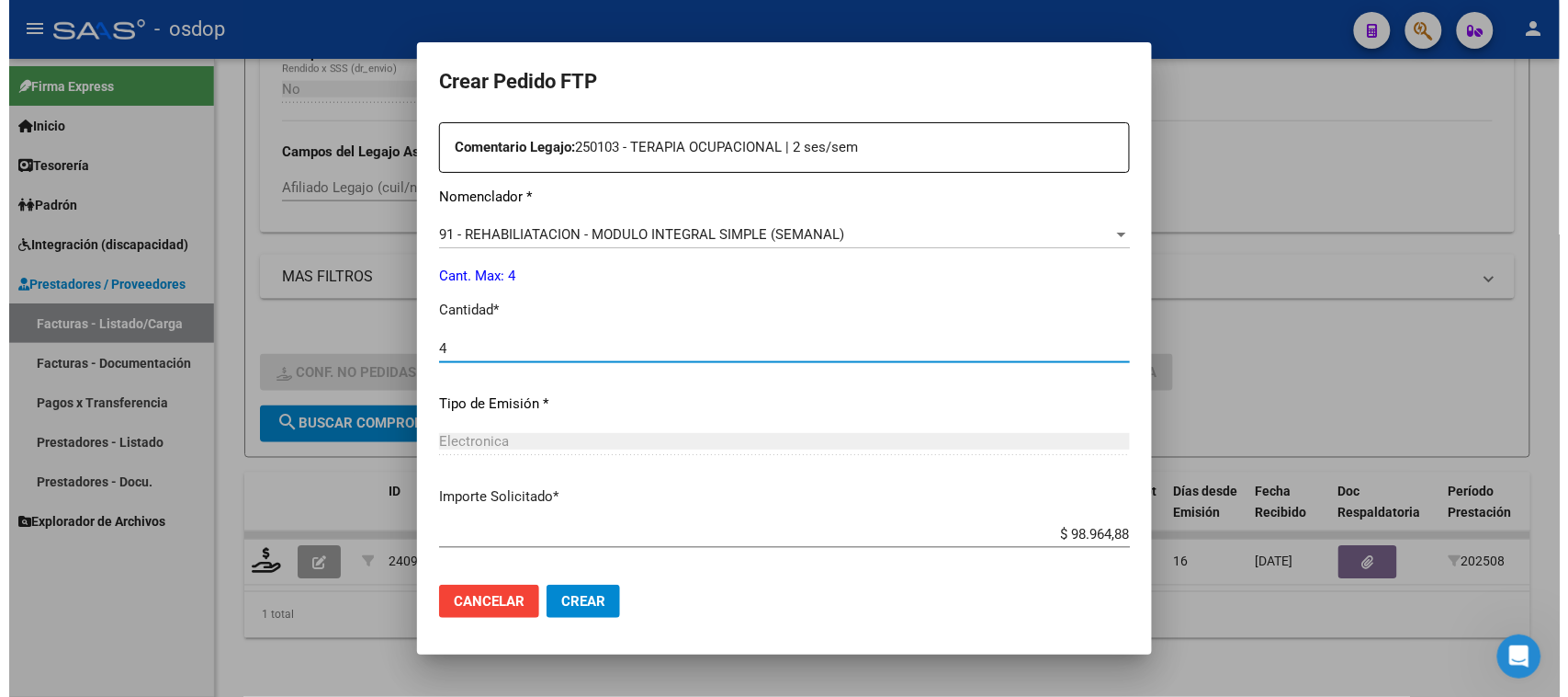
scroll to position [776, 0]
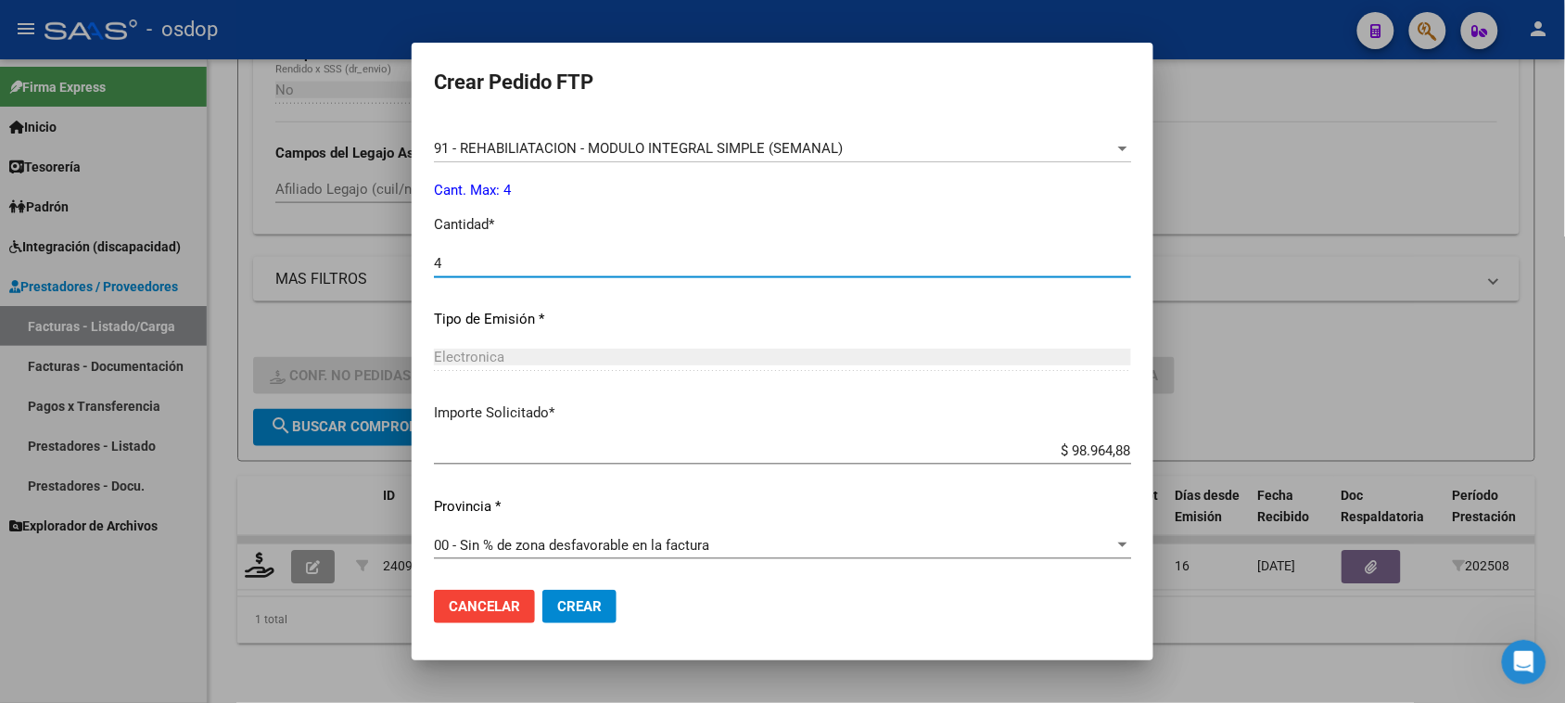
type input "4"
click at [563, 604] on span "Crear" at bounding box center [579, 606] width 44 height 17
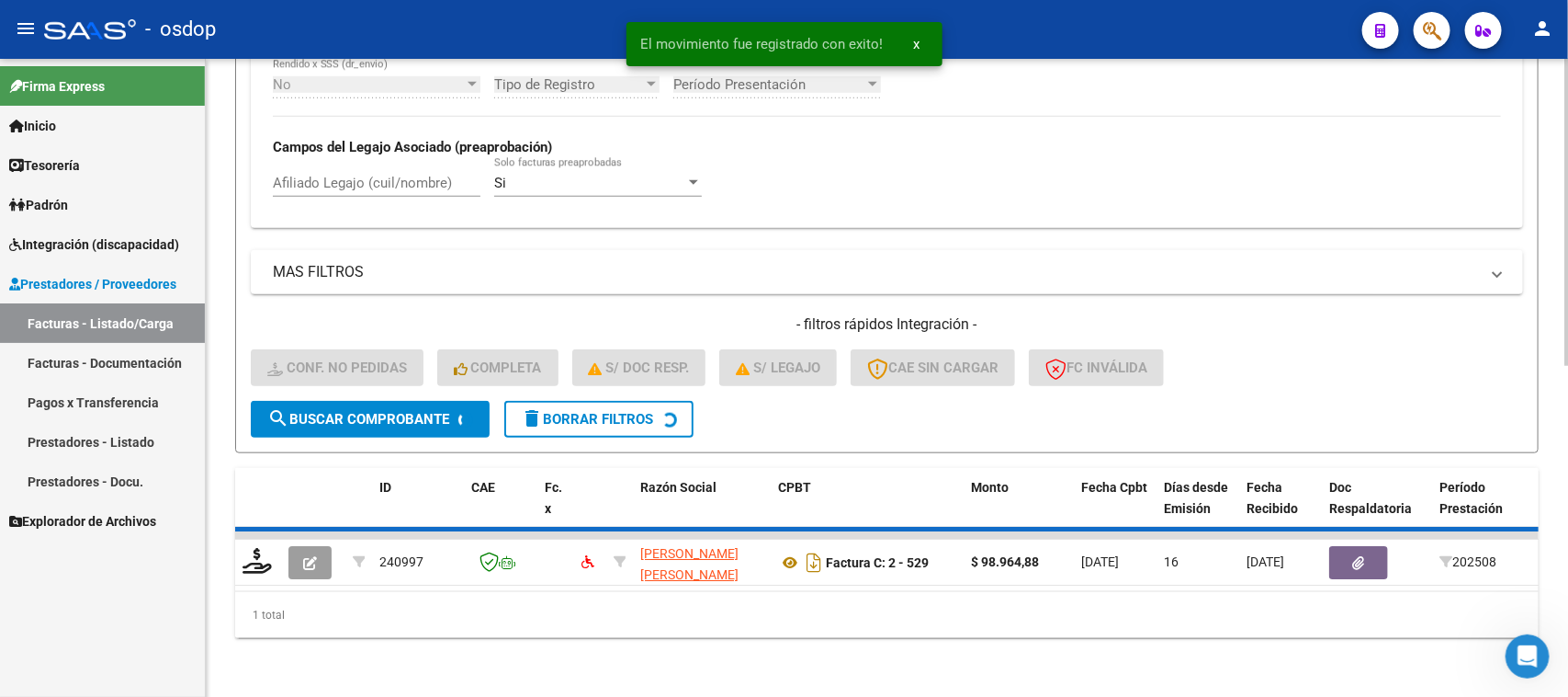
scroll to position [650, 0]
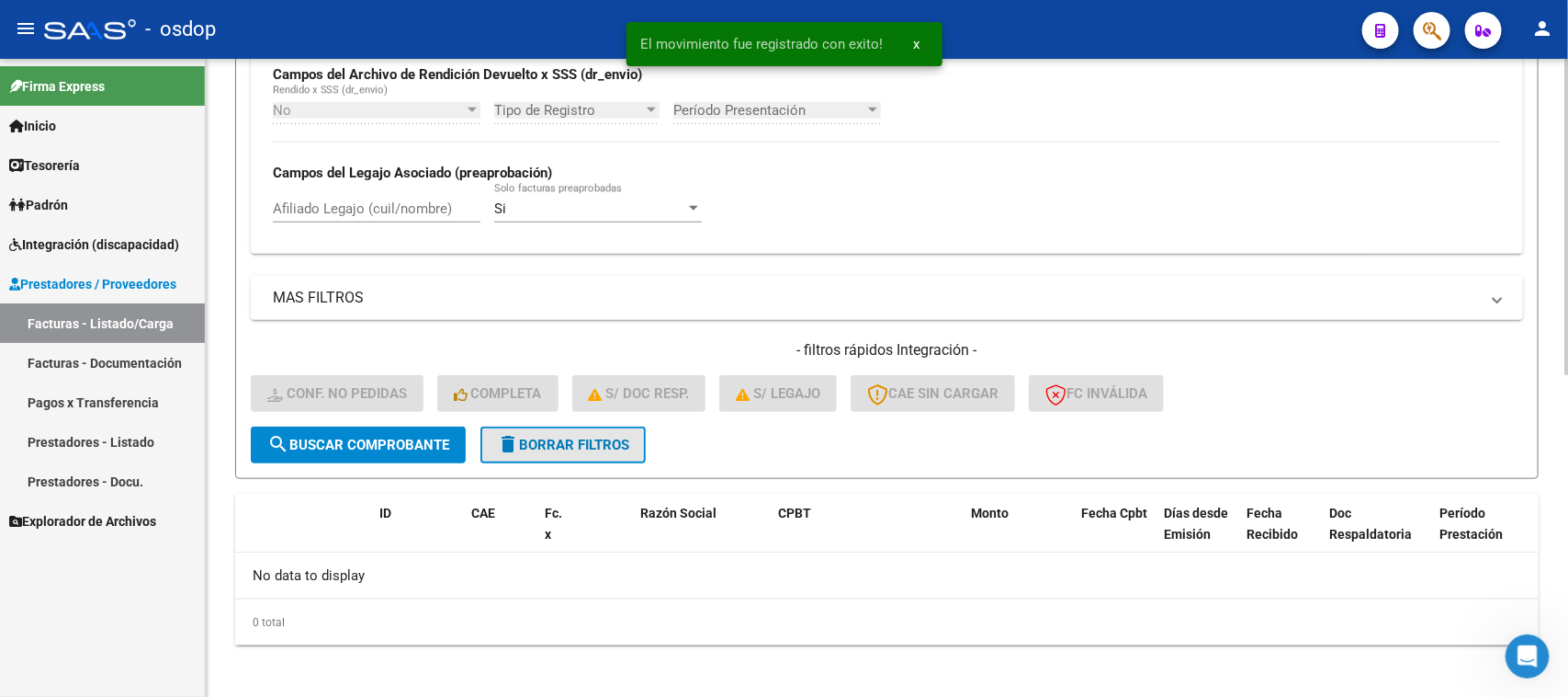
click at [547, 436] on span "delete Borrar Filtros" at bounding box center [562, 444] width 132 height 17
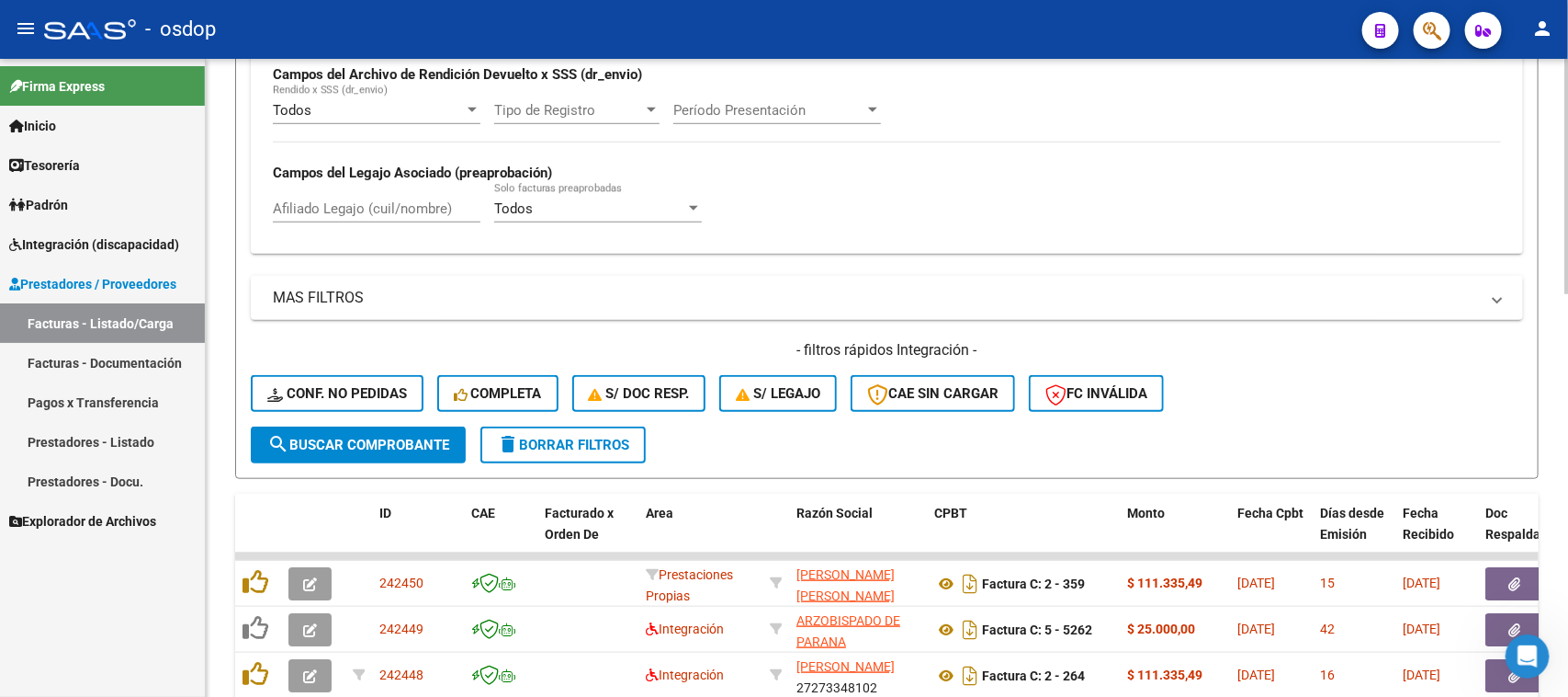
click at [360, 207] on input "Afiliado Legajo (cuil/nombre)" at bounding box center [376, 208] width 207 height 17
paste input "20484702153"
type input "20484702153"
click at [424, 441] on span "search Buscar Comprobante" at bounding box center [359, 444] width 182 height 17
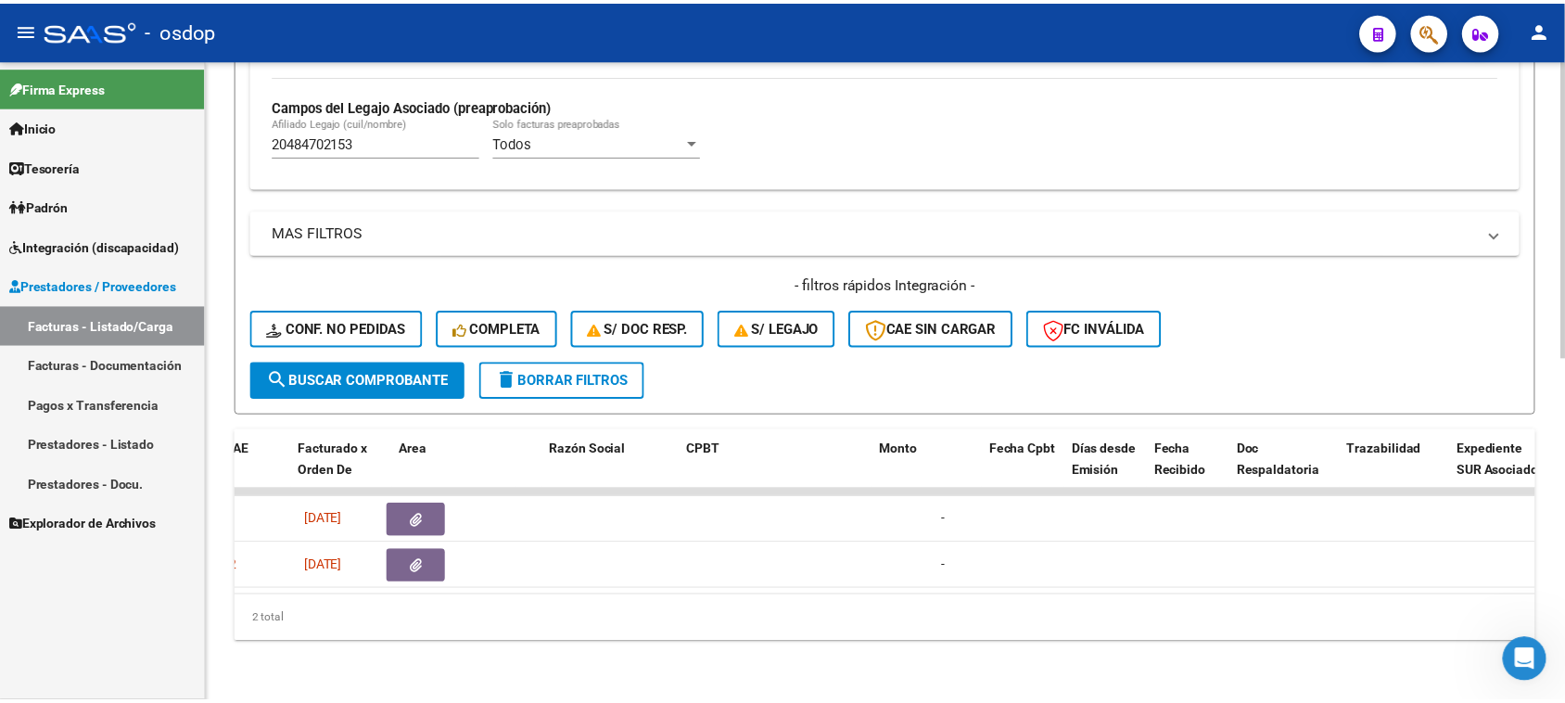
scroll to position [0, 0]
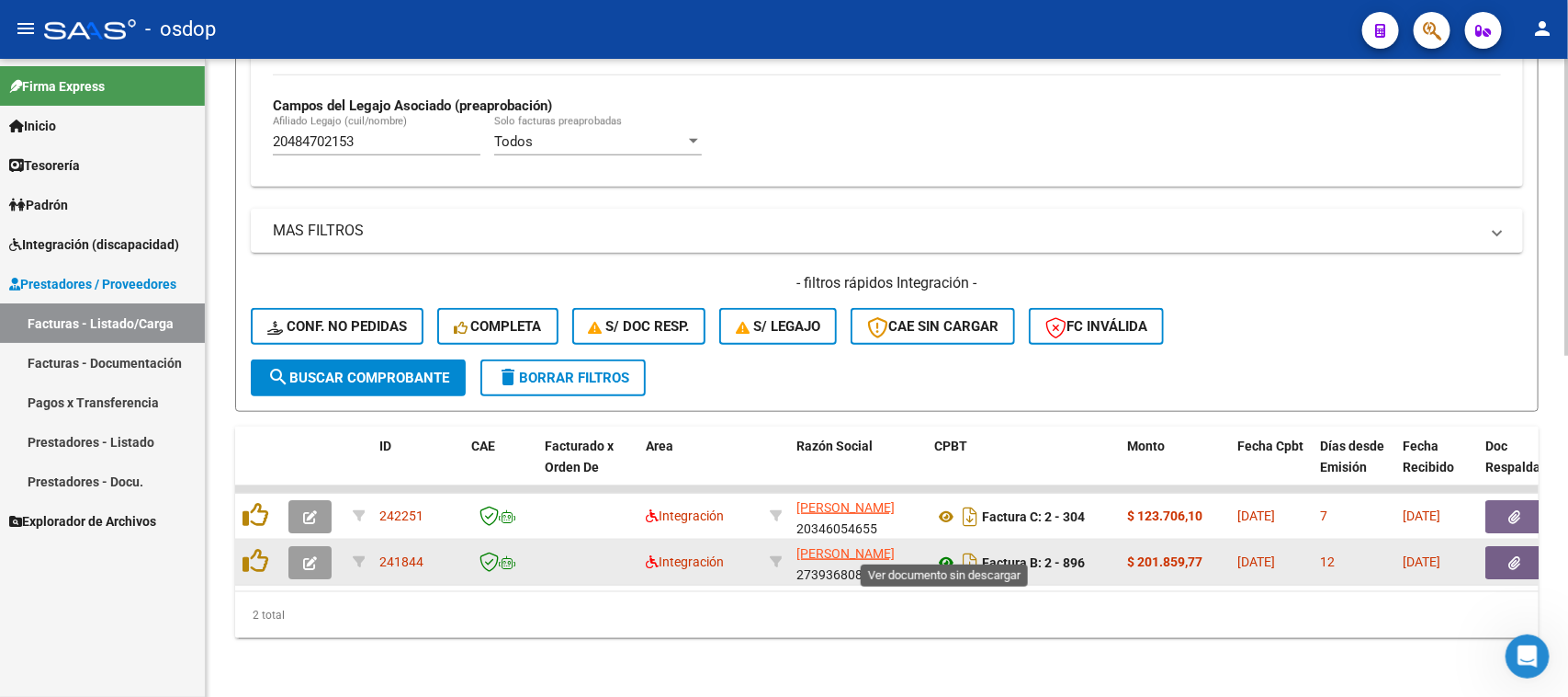
click at [943, 551] on icon at bounding box center [947, 562] width 24 height 22
click at [1518, 556] on icon "button" at bounding box center [1515, 563] width 12 height 14
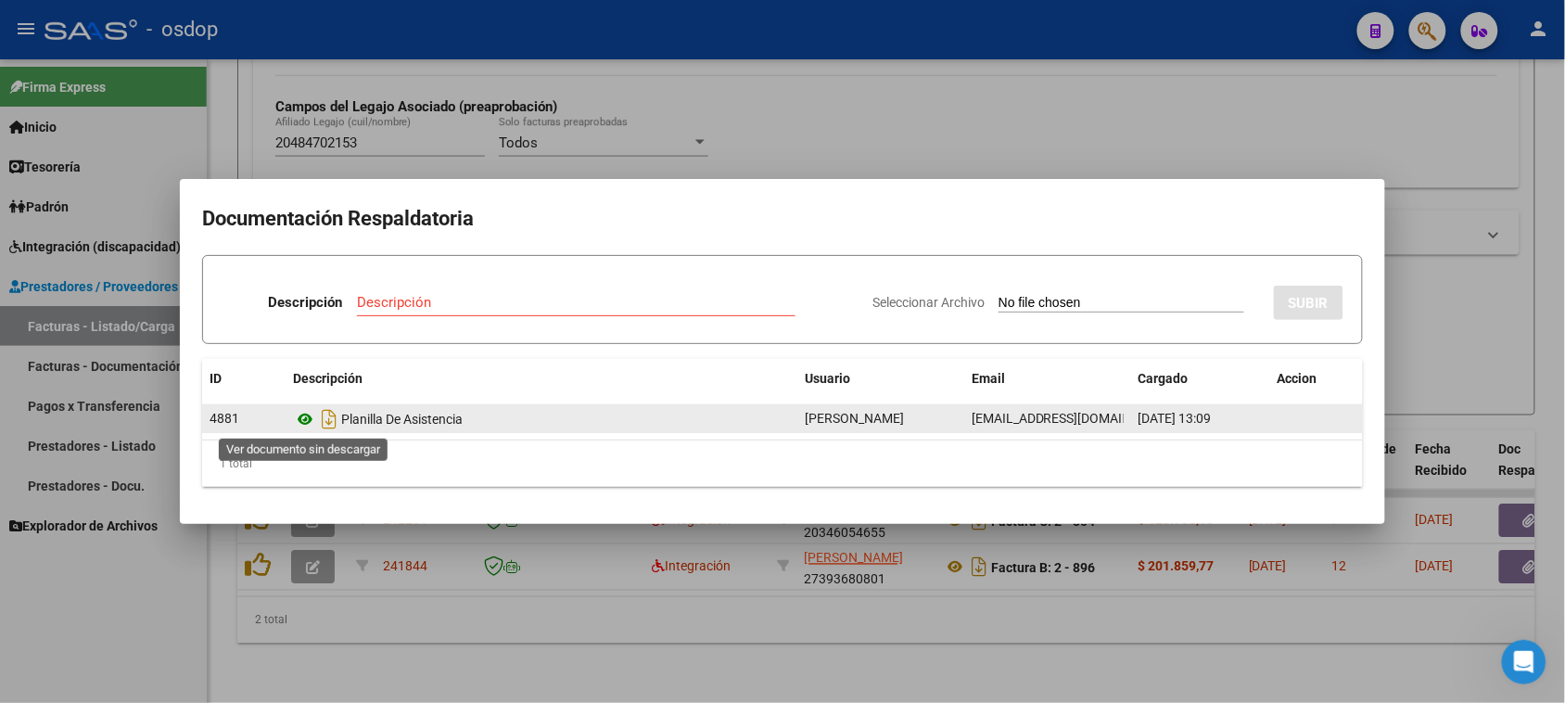
click at [309, 414] on icon at bounding box center [305, 419] width 24 height 22
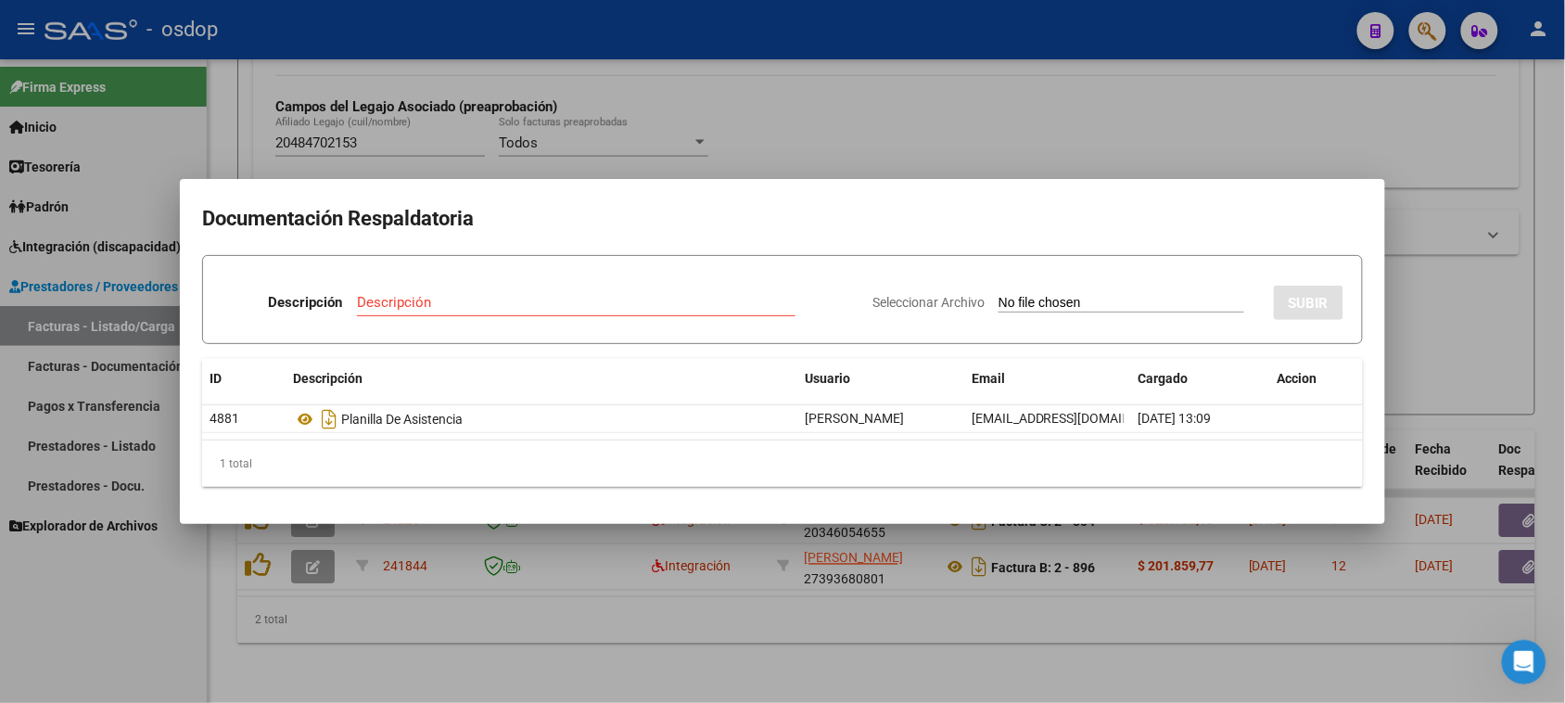
click at [839, 635] on div at bounding box center [782, 351] width 1565 height 703
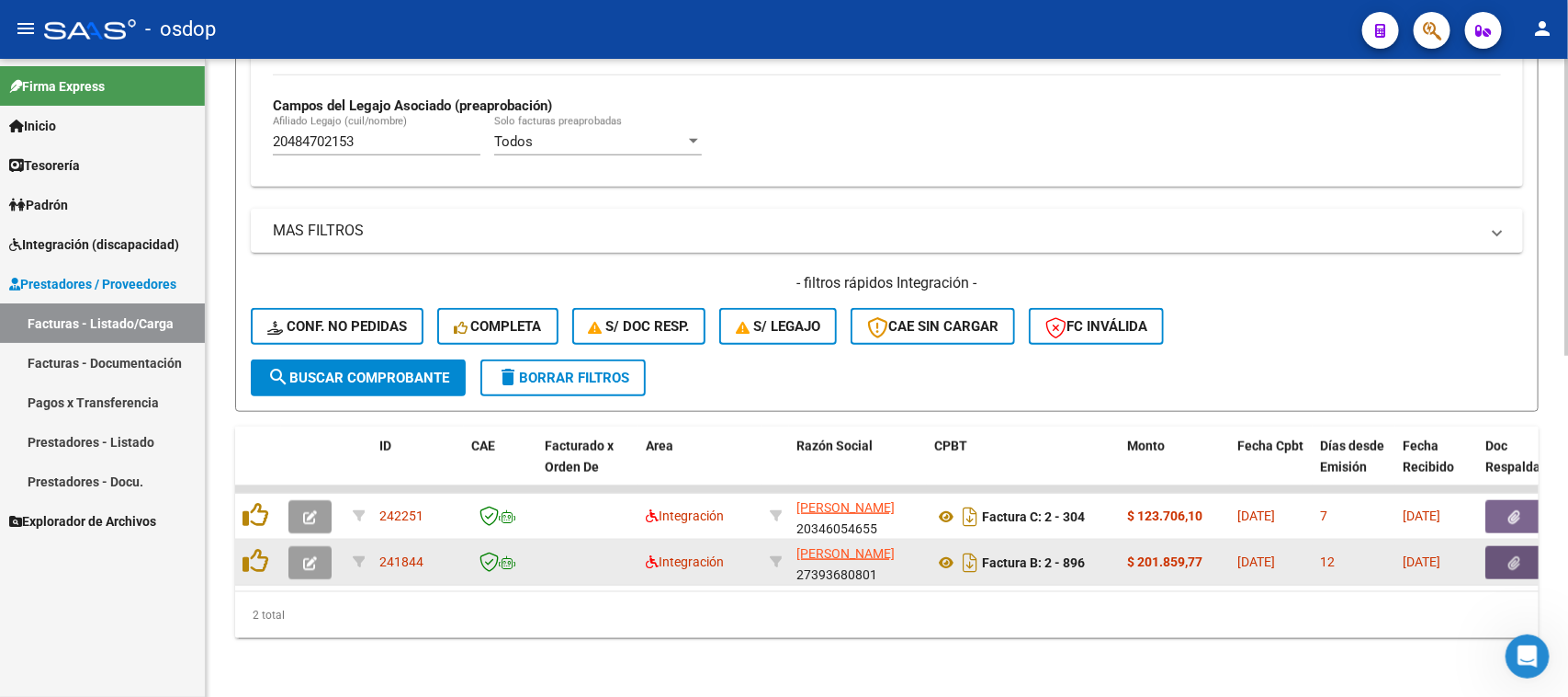
click at [1504, 546] on button "button" at bounding box center [1514, 562] width 58 height 33
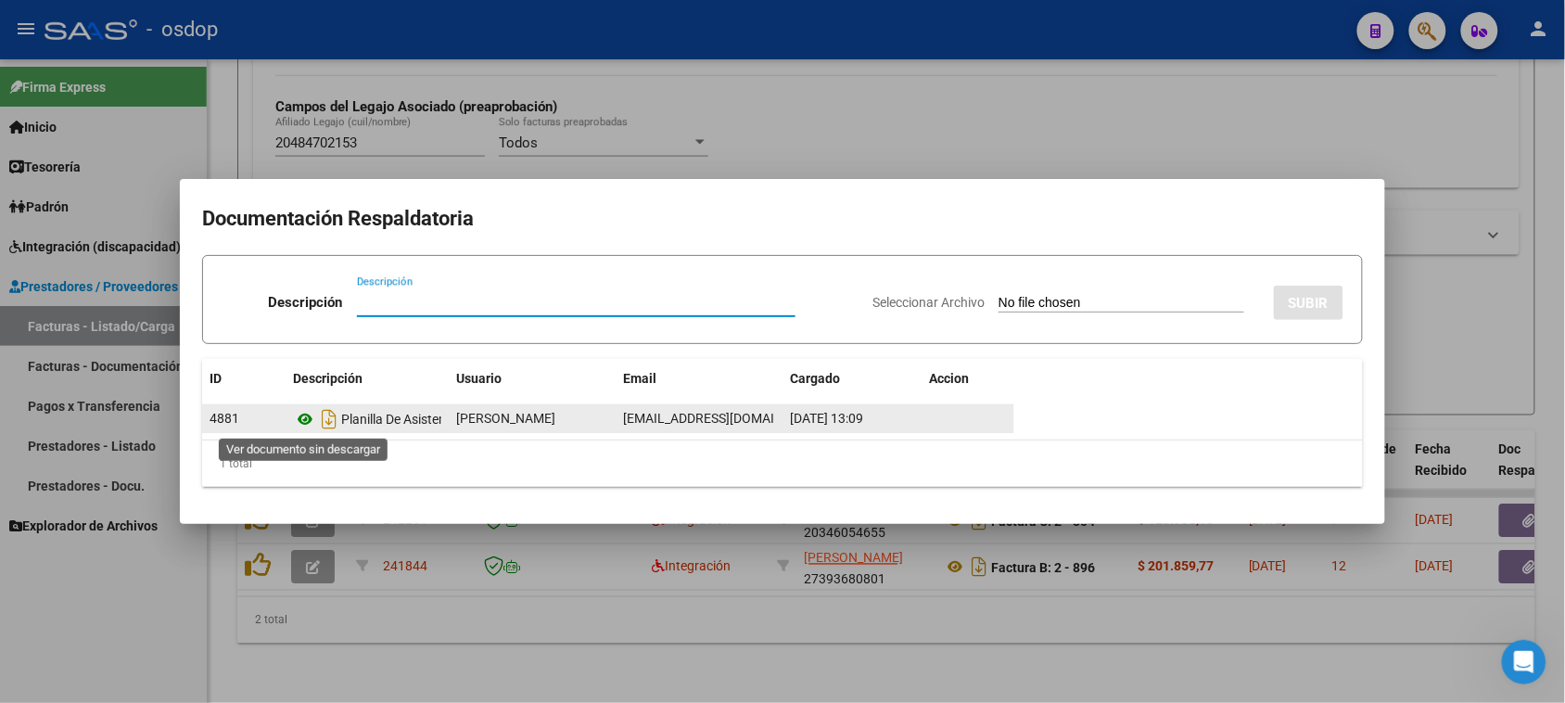
click at [298, 418] on icon at bounding box center [305, 419] width 24 height 22
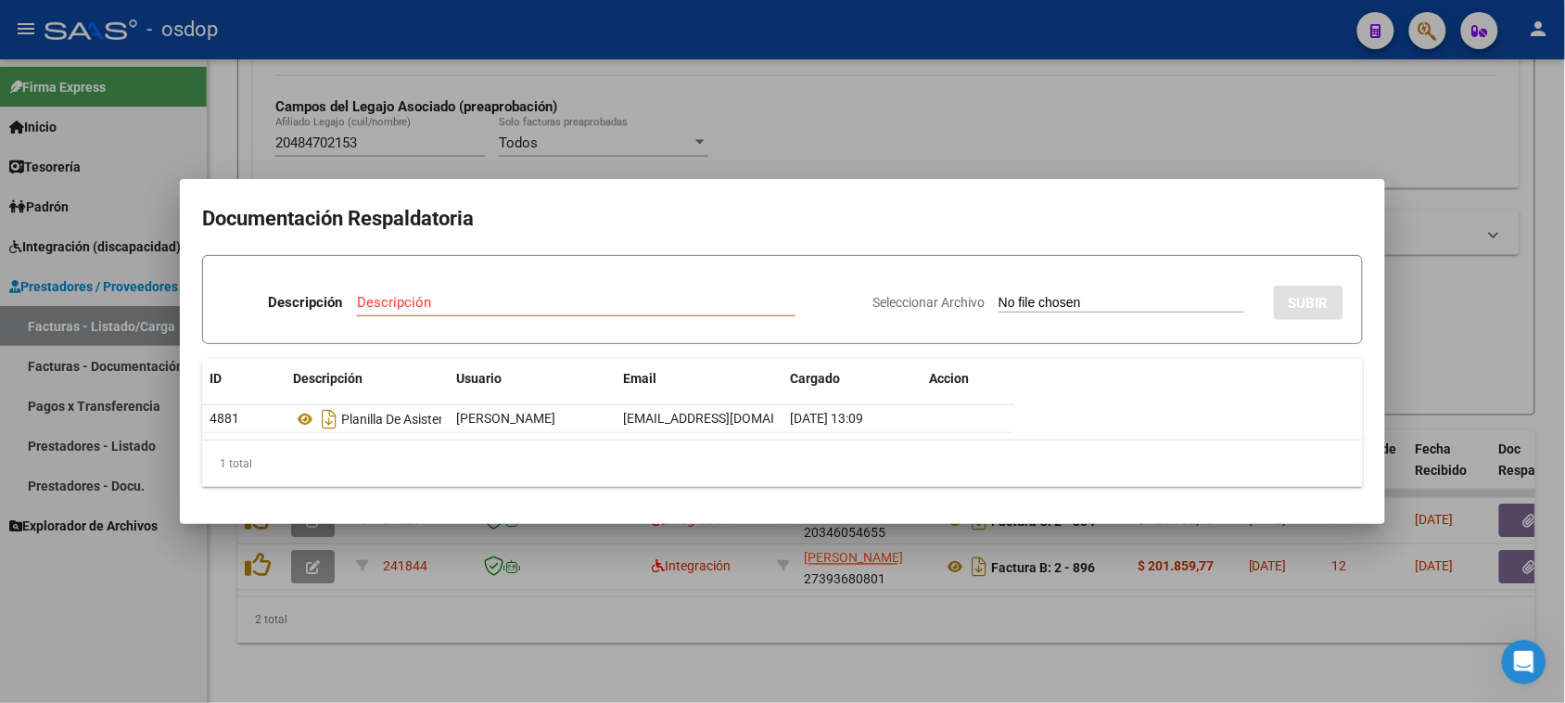
click at [719, 608] on div at bounding box center [782, 351] width 1565 height 703
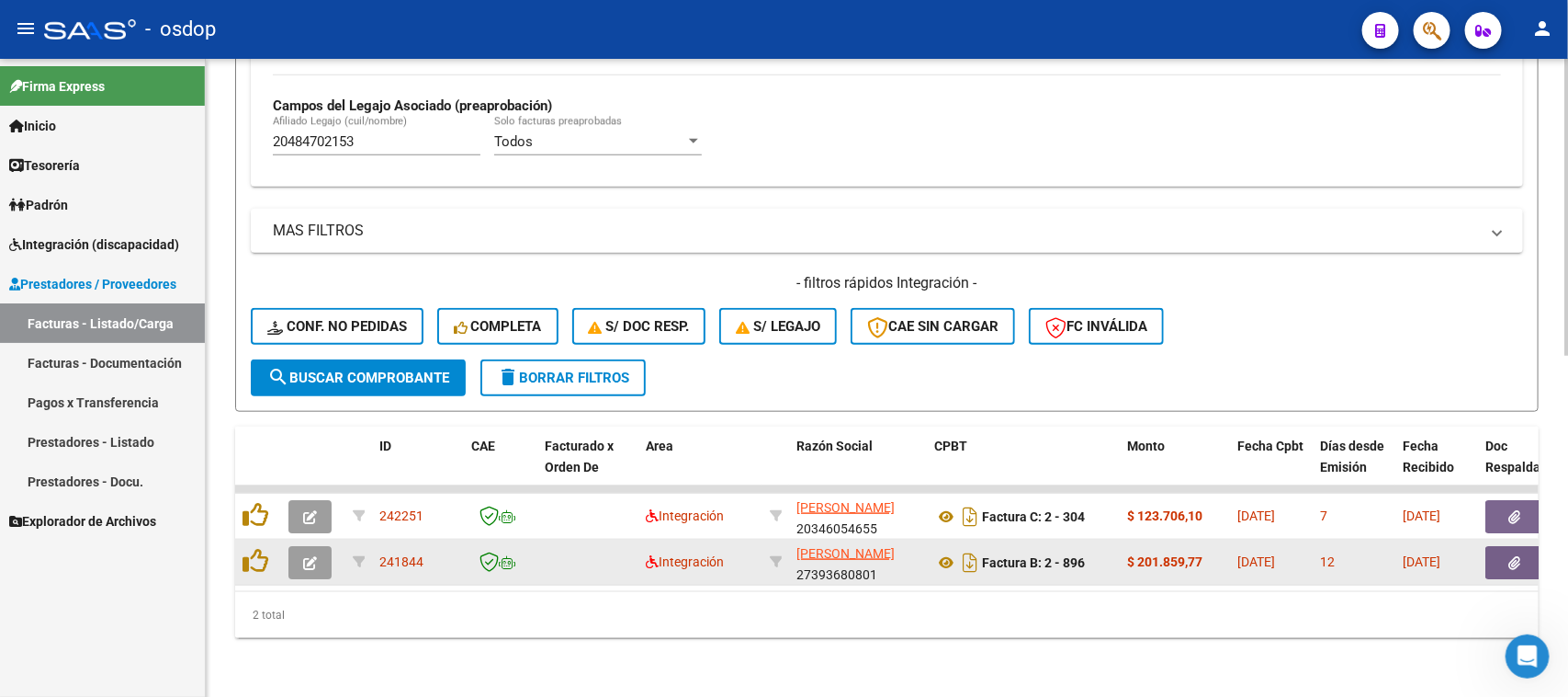
click at [308, 556] on icon "button" at bounding box center [310, 563] width 14 height 14
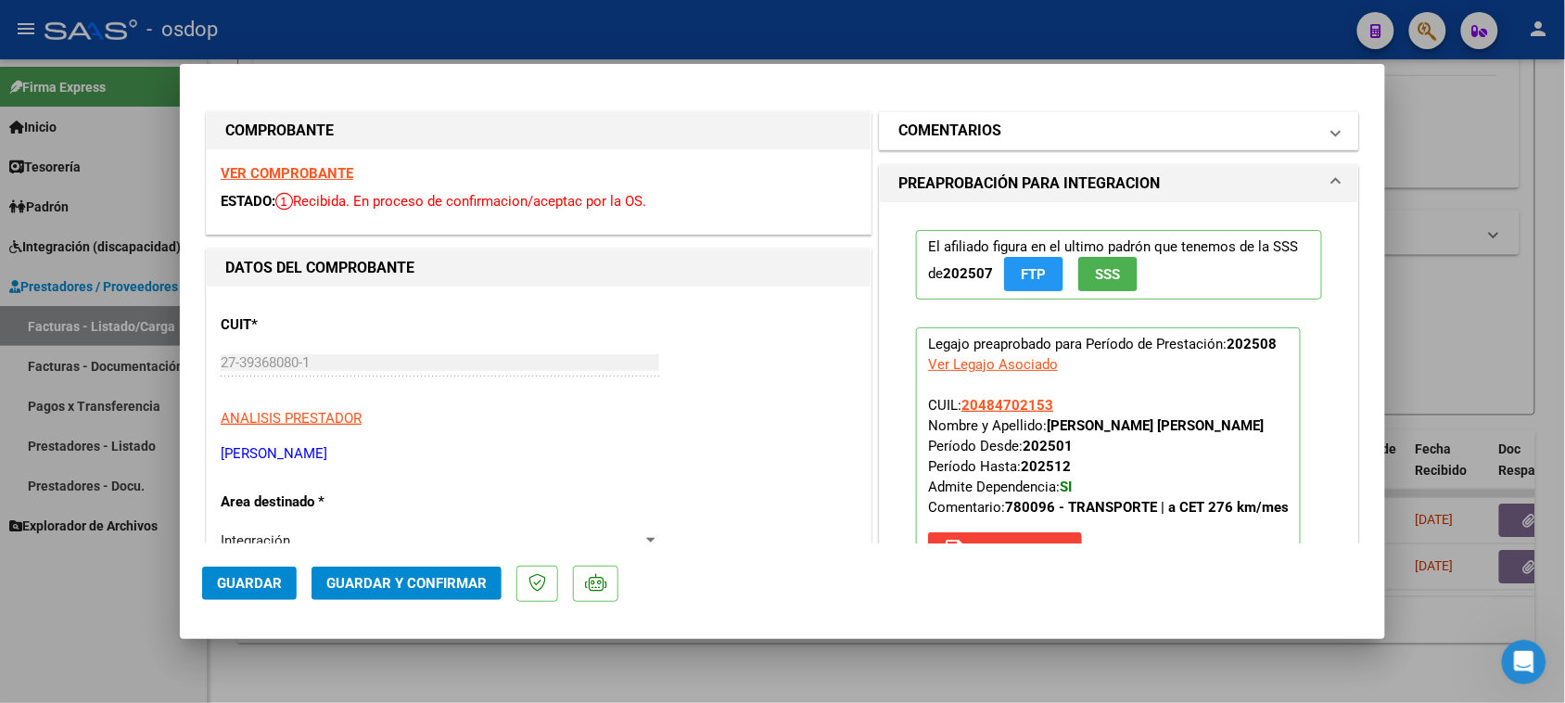
click at [1087, 125] on mat-panel-title "COMENTARIOS" at bounding box center [1107, 131] width 419 height 22
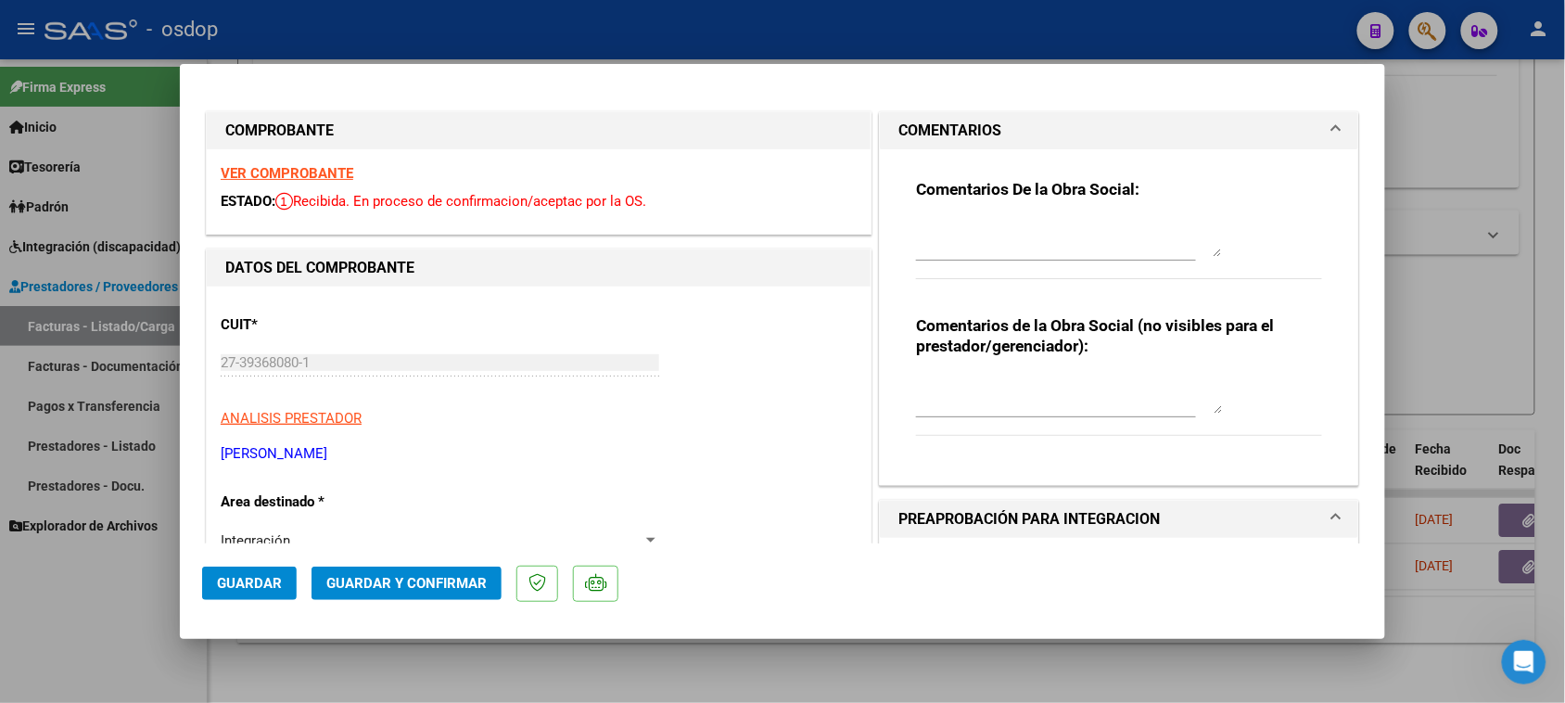
click at [1022, 381] on textarea at bounding box center [1069, 394] width 306 height 37
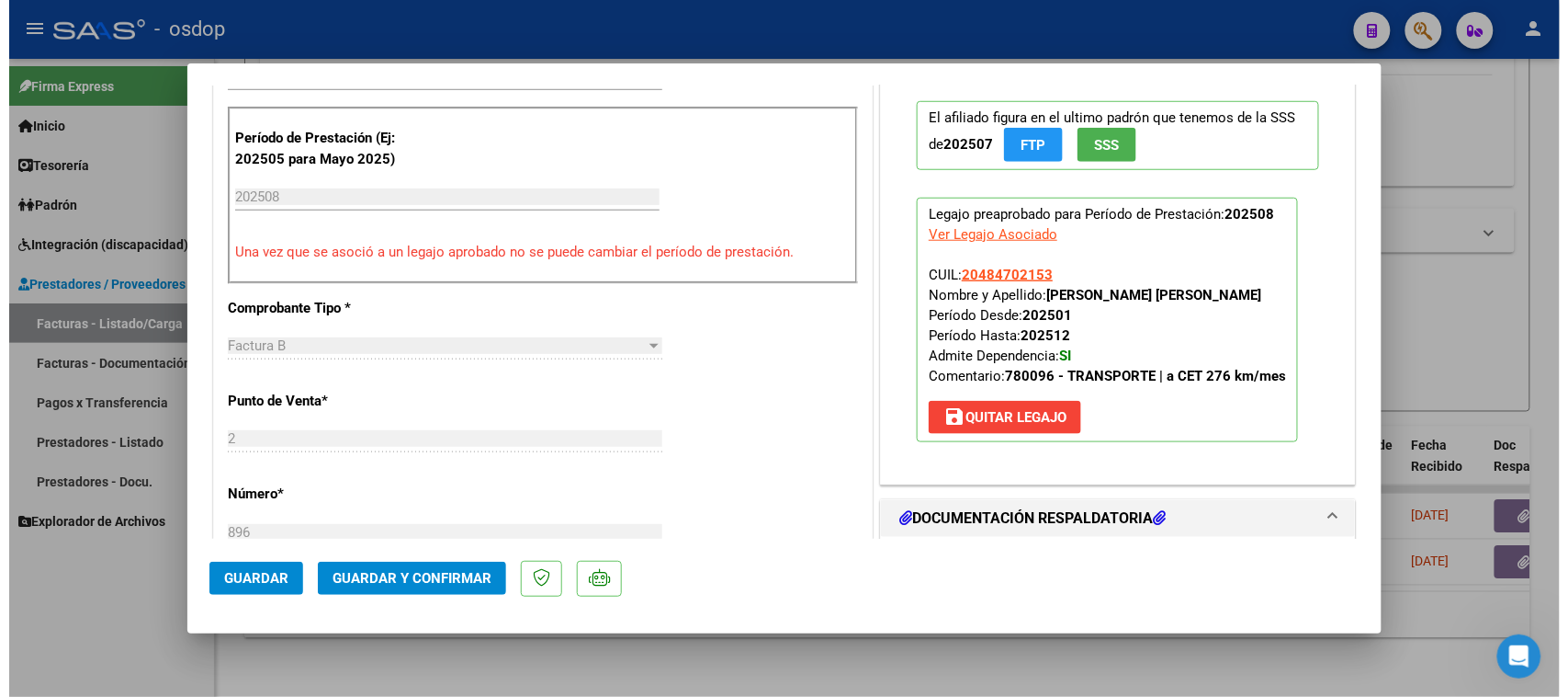
scroll to position [574, 0]
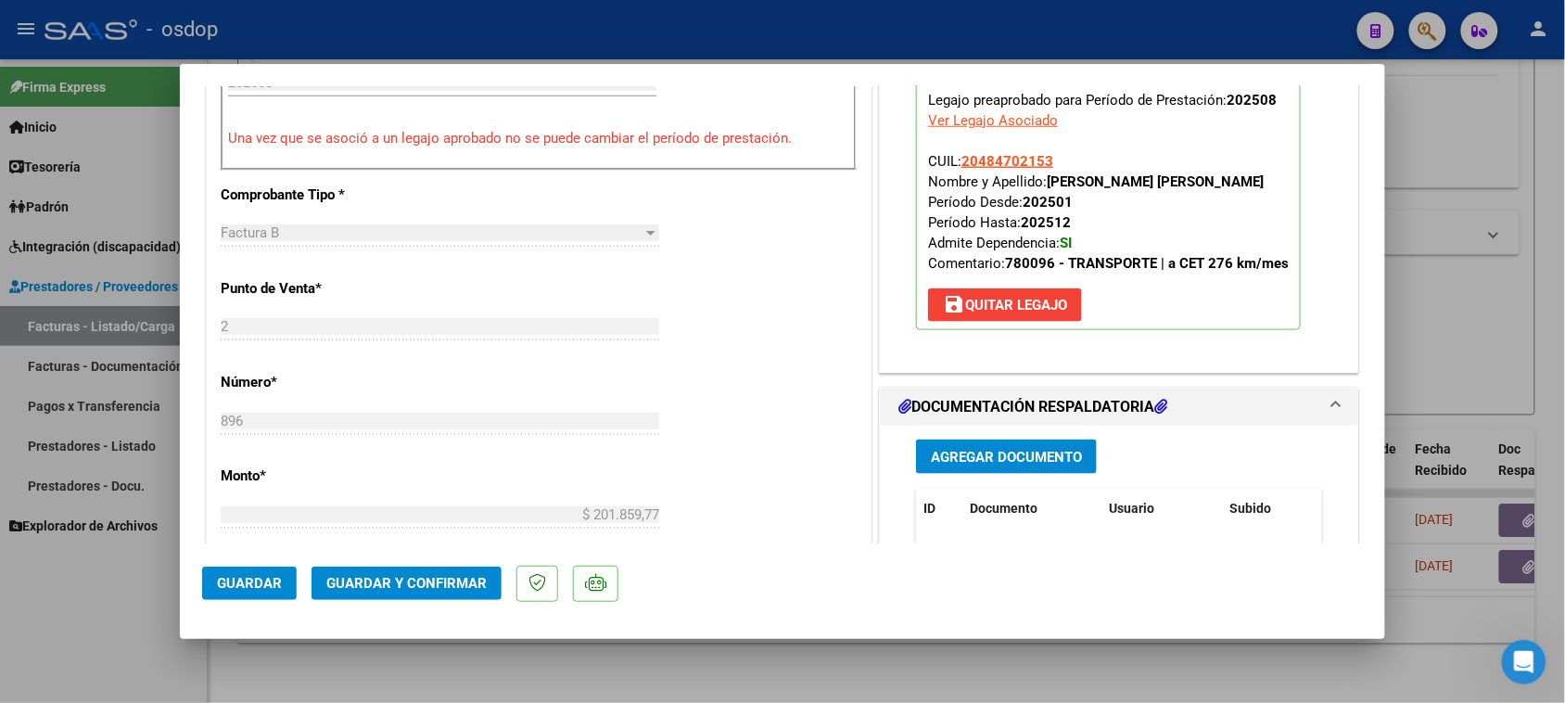
type textarea "Falta planilla DDJJ, en su lugar se adjuntó FC."
click at [275, 590] on span "Guardar" at bounding box center [249, 583] width 65 height 17
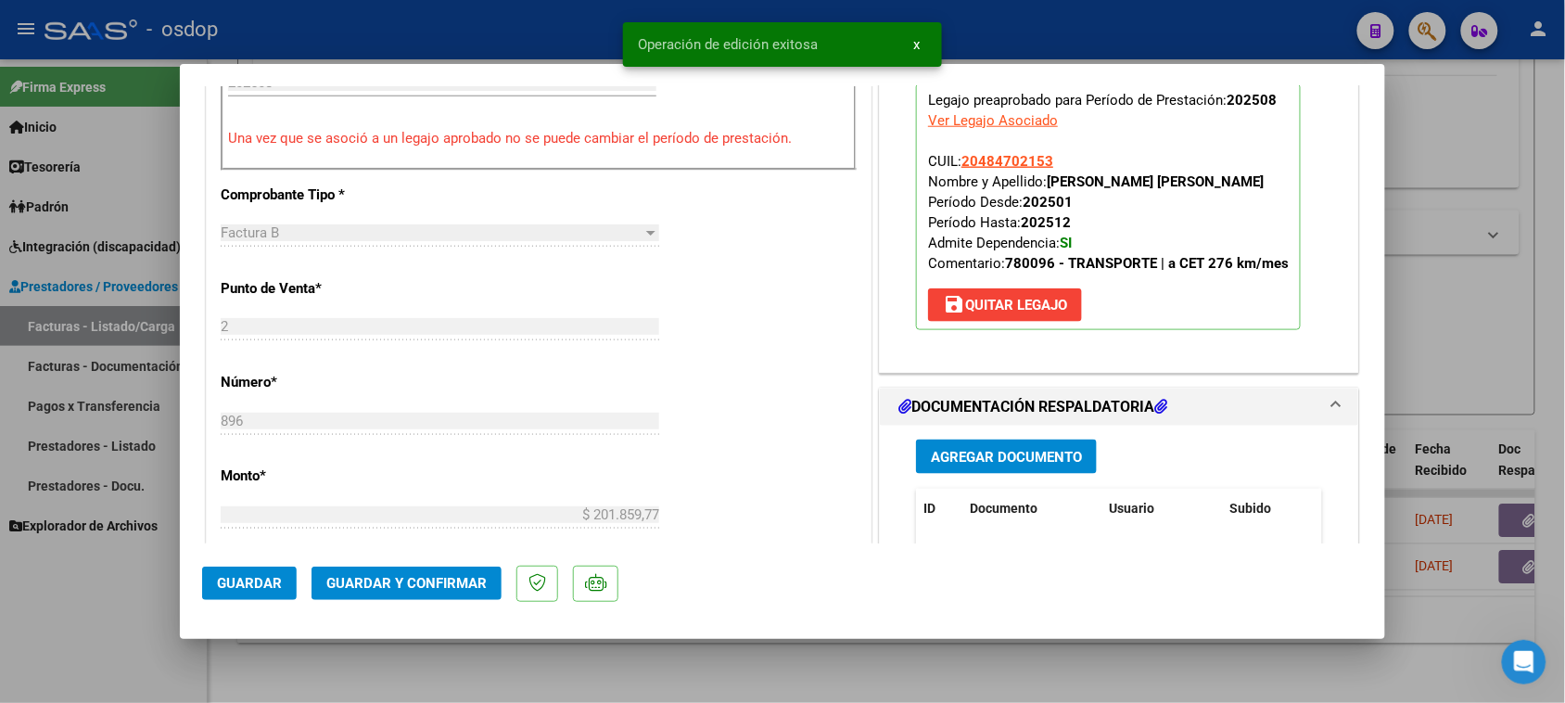
click at [1001, 663] on div at bounding box center [782, 351] width 1565 height 703
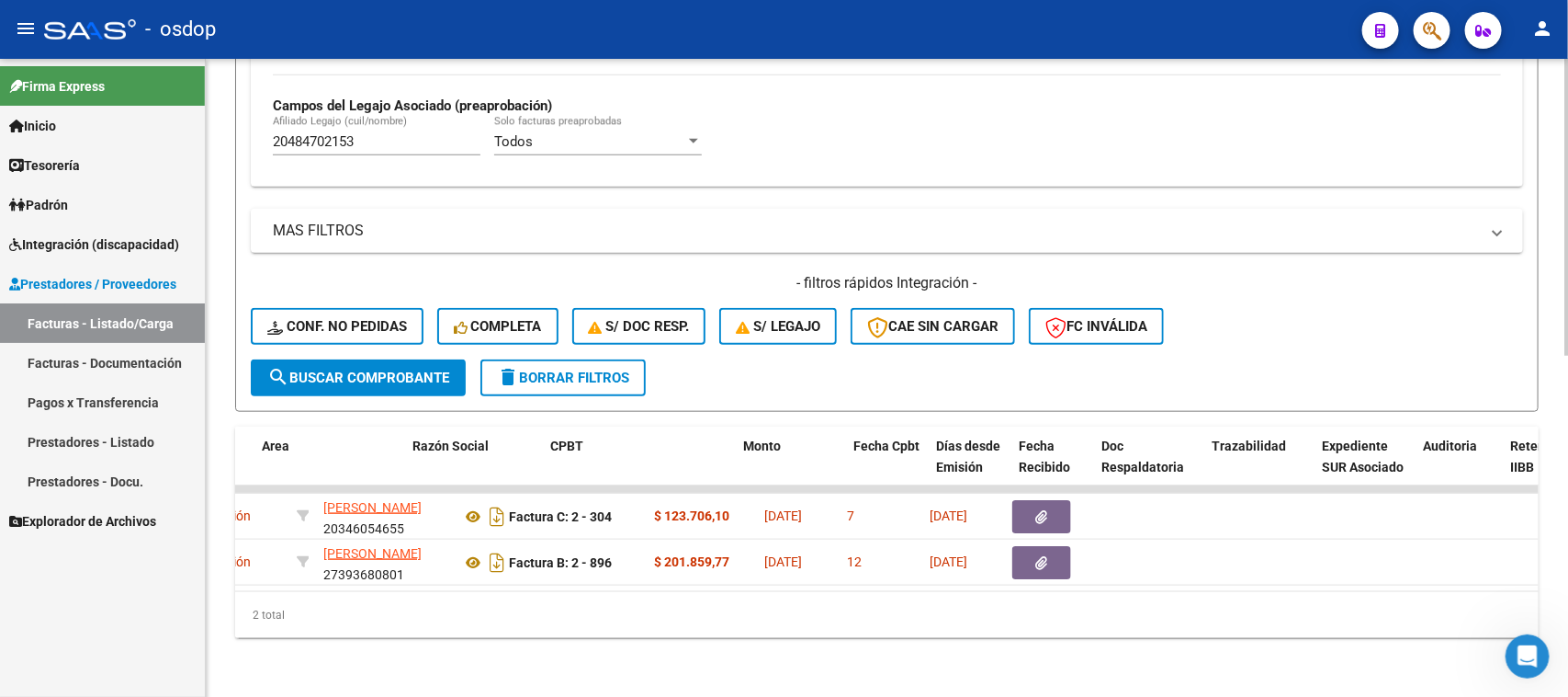
scroll to position [0, 0]
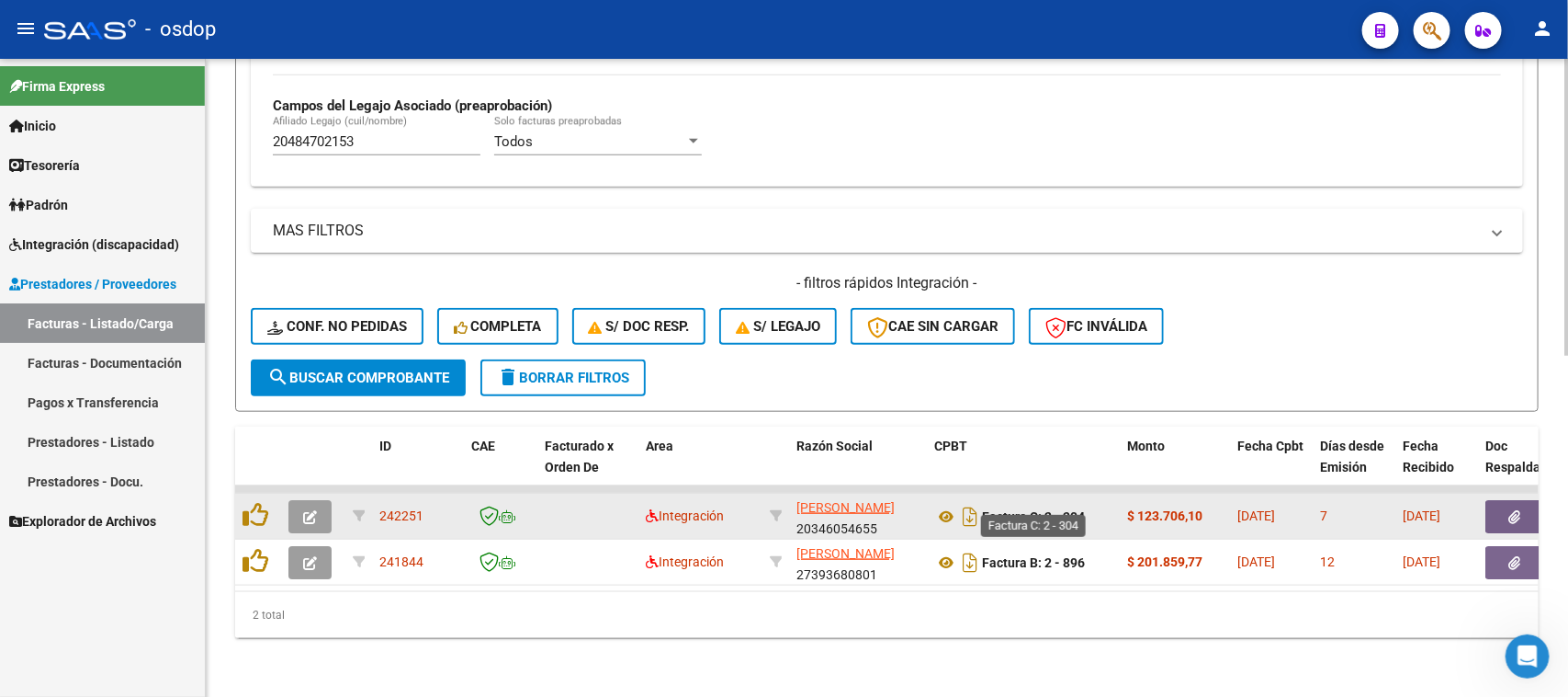
drag, startPoint x: 1096, startPoint y: 502, endPoint x: 986, endPoint y: 502, distance: 110.0
click at [986, 502] on div "Factura C: 2 - 304" at bounding box center [1024, 517] width 178 height 30
copy strong "Factura C: 2 - 304"
drag, startPoint x: 784, startPoint y: 481, endPoint x: 885, endPoint y: 511, distance: 105.4
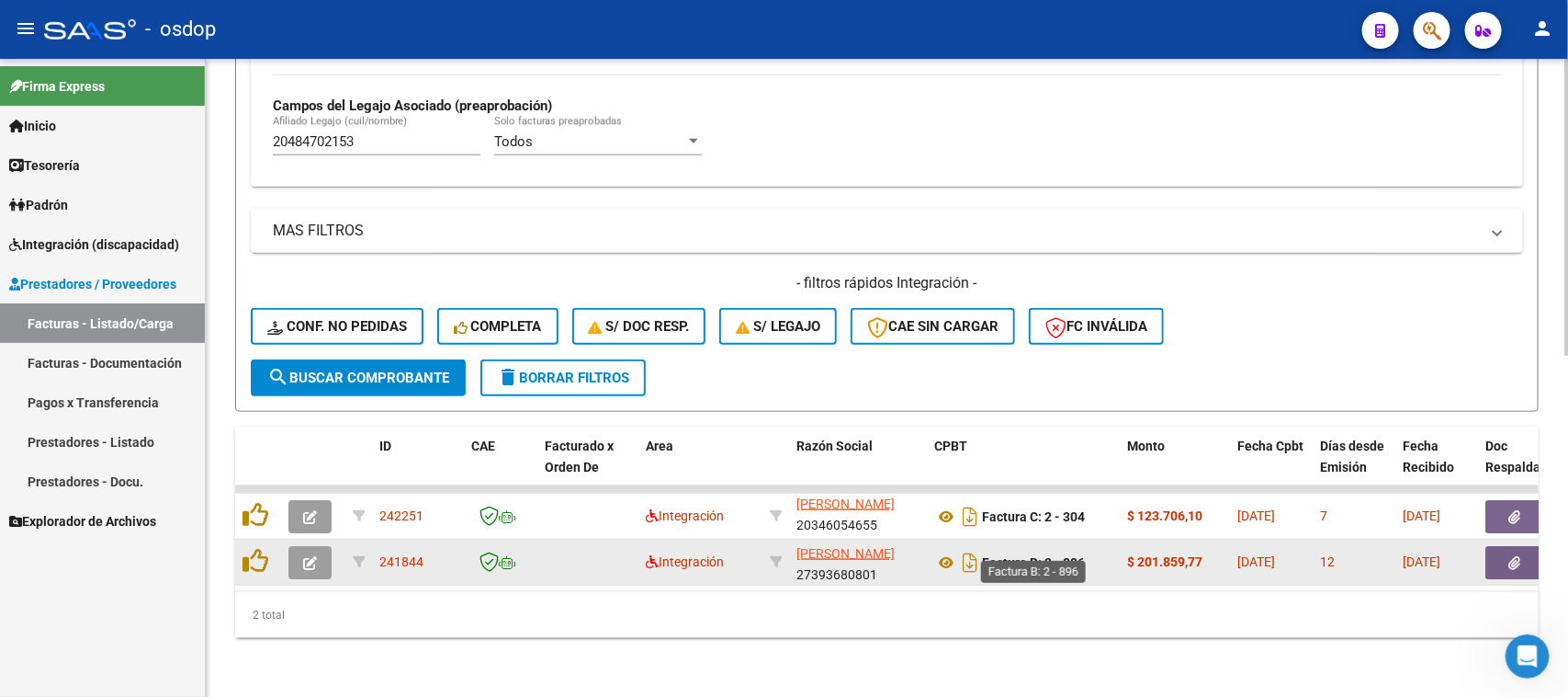
copy div "MUZZIO MARCELO GASTON 20346054655"
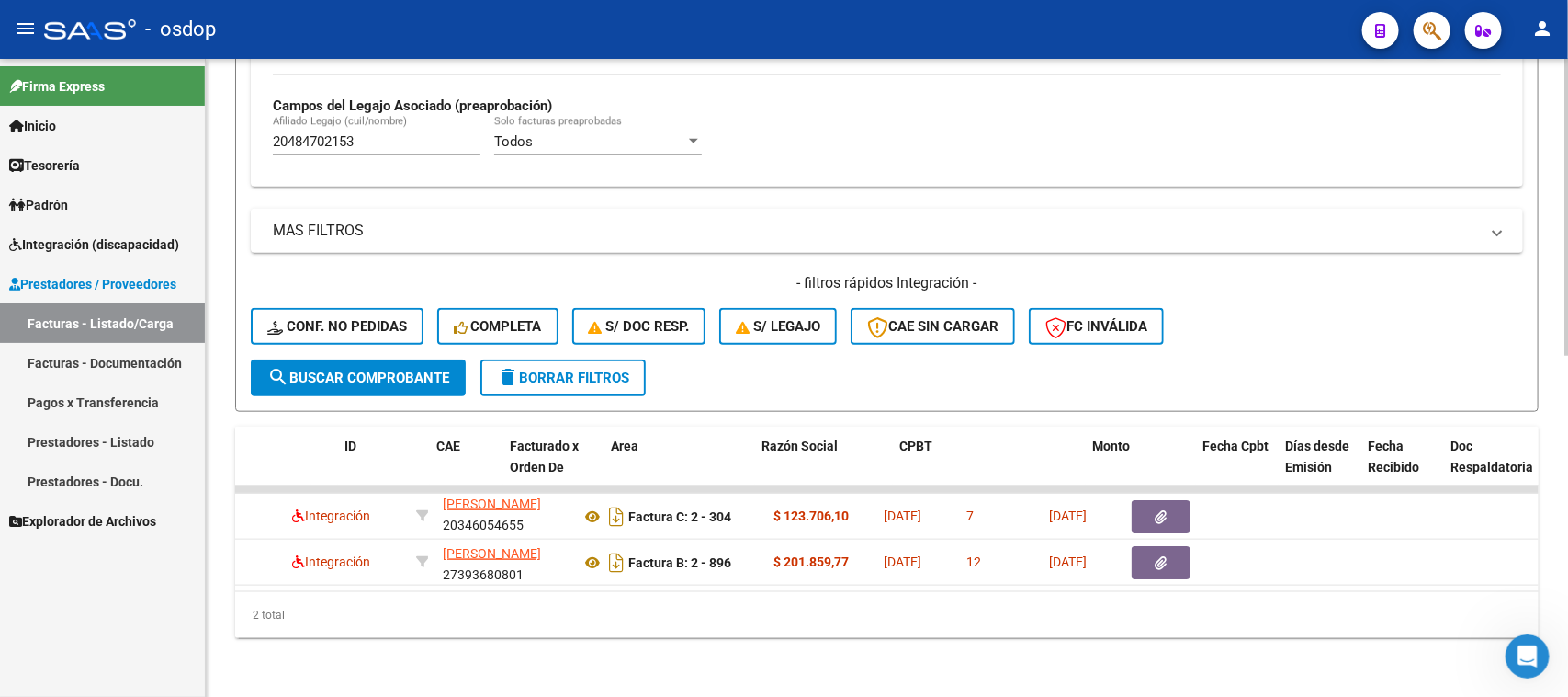
scroll to position [0, 0]
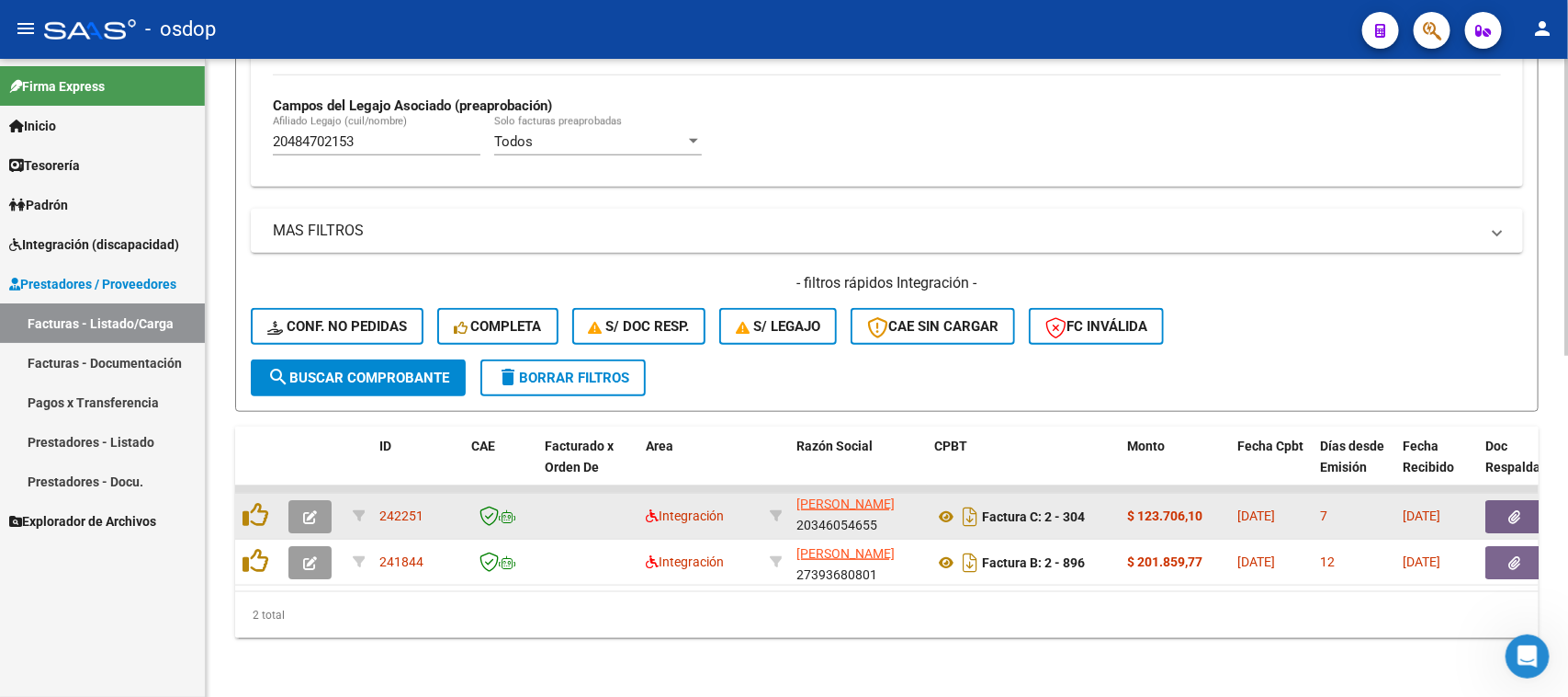
drag, startPoint x: 428, startPoint y: 503, endPoint x: 375, endPoint y: 504, distance: 53.0
click at [375, 504] on datatable-body-cell "242251" at bounding box center [417, 516] width 92 height 45
copy span "242251"
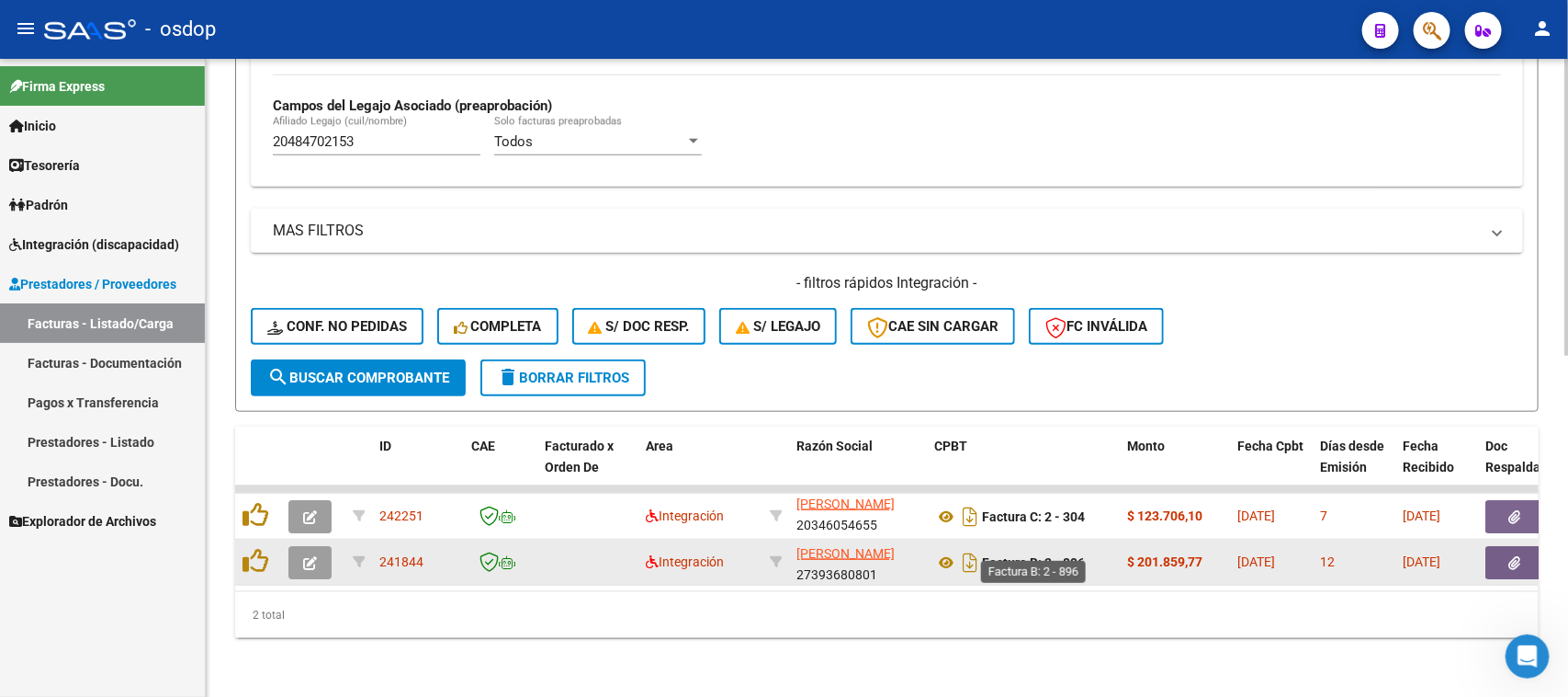
drag, startPoint x: 1091, startPoint y: 547, endPoint x: 983, endPoint y: 547, distance: 108.0
click at [983, 547] on div "Factura B: 2 - 896" at bounding box center [1024, 562] width 178 height 30
copy strong "Factura B: 2 - 896"
drag, startPoint x: 788, startPoint y: 530, endPoint x: 886, endPoint y: 561, distance: 102.8
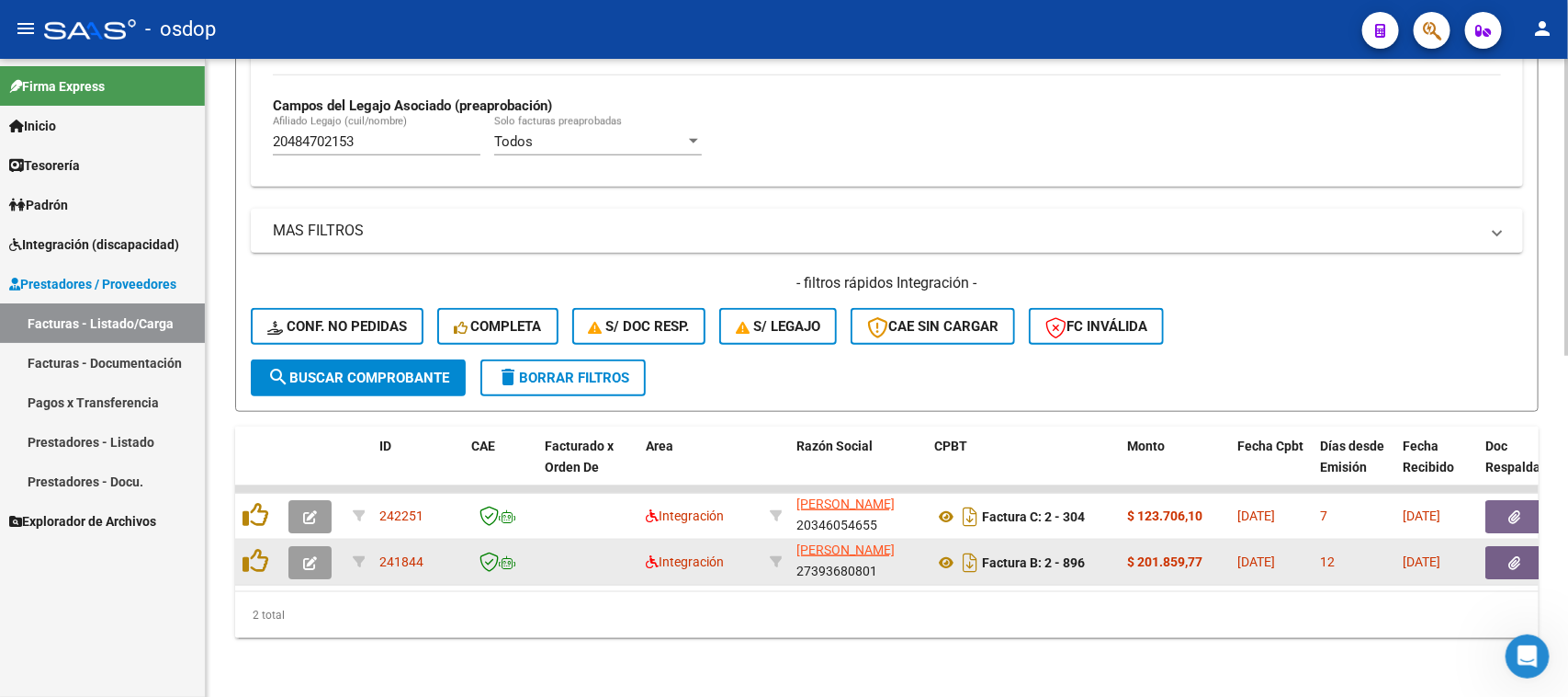
click at [886, 561] on datatable-body-cell "SCHISCHMAN KAREN PAULA 27393680801" at bounding box center [857, 561] width 138 height 45
copy div "SCHISCHMAN KAREN PAULA 27393680801"
drag, startPoint x: 439, startPoint y: 544, endPoint x: 383, endPoint y: 548, distance: 56.1
click at [383, 551] on div "241844" at bounding box center [418, 561] width 77 height 21
copy span "241844"
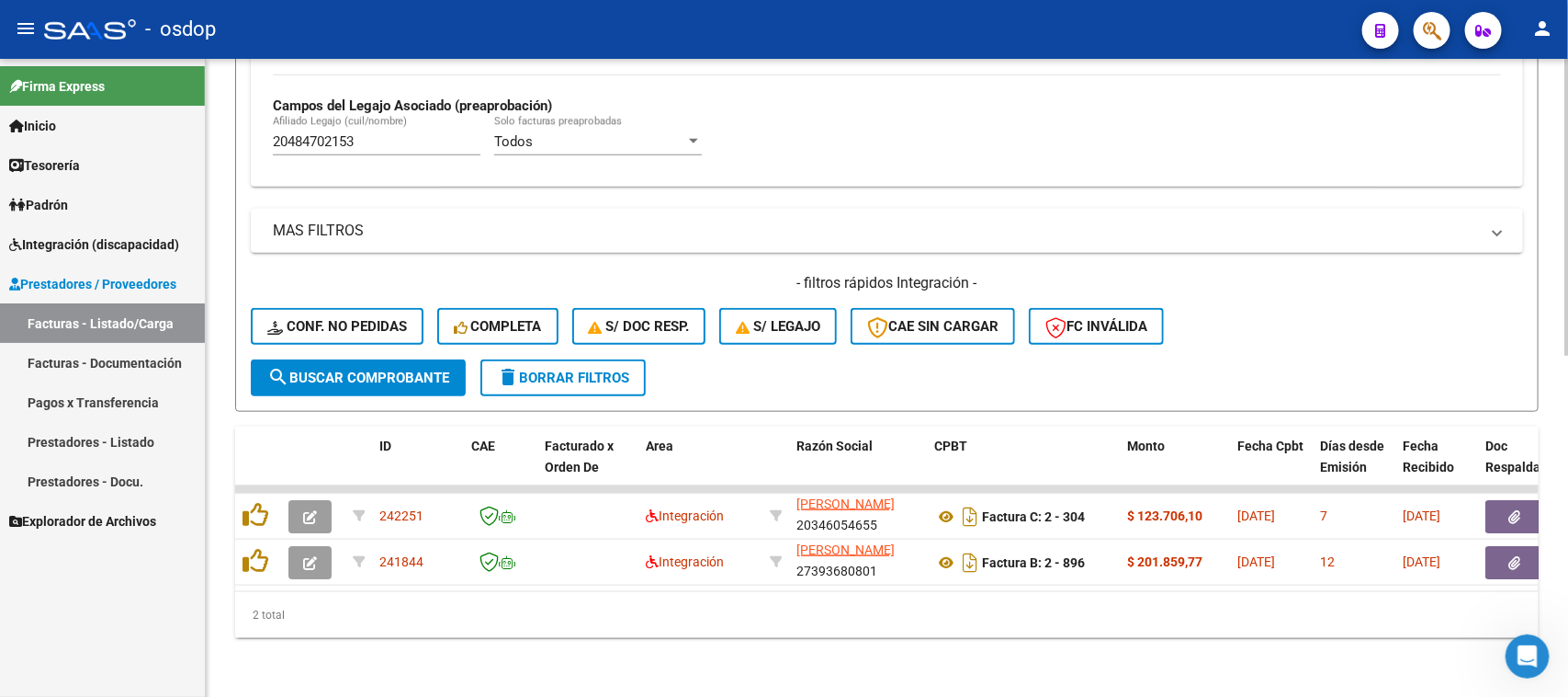
click at [682, 613] on div "2 total" at bounding box center [886, 615] width 1303 height 46
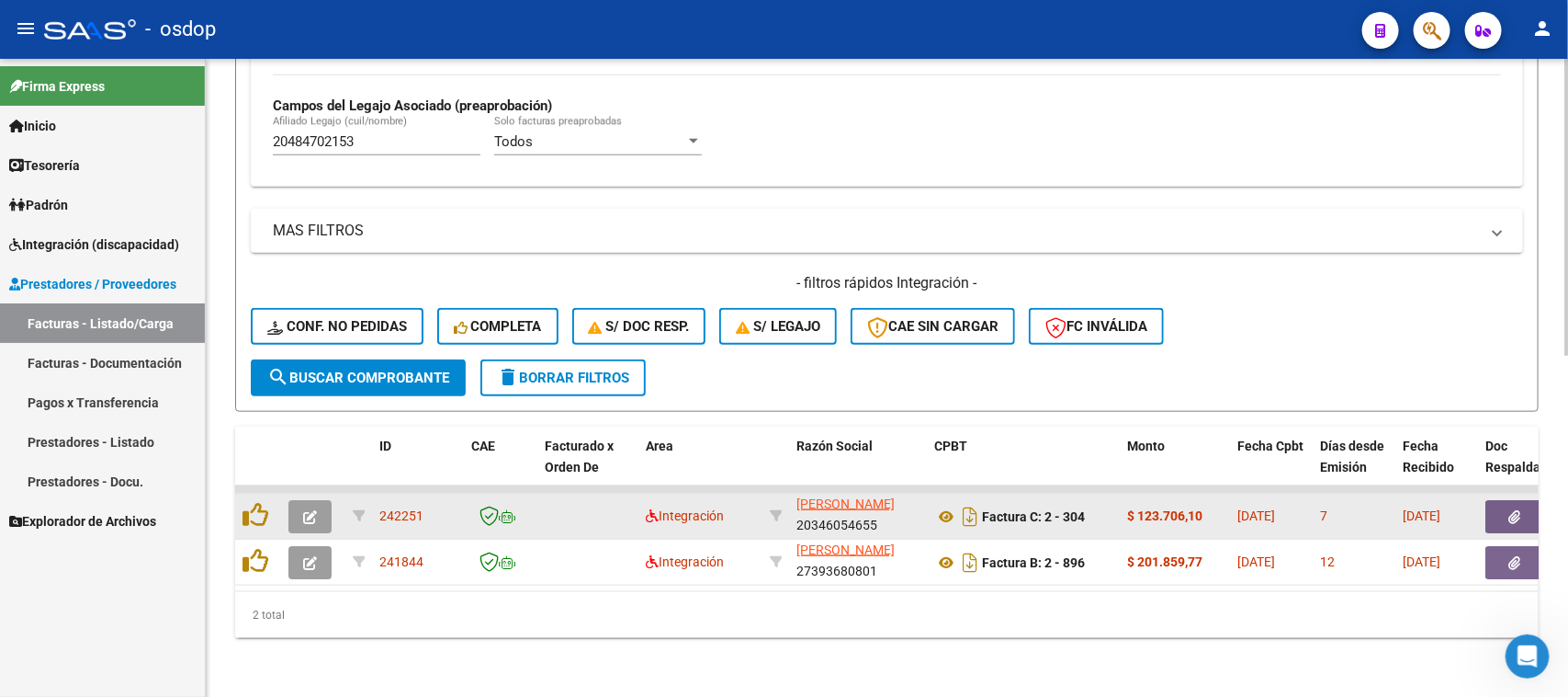
click at [886, 501] on div "MUZZIO MARCELO GASTON 20346054655" at bounding box center [858, 516] width 123 height 39
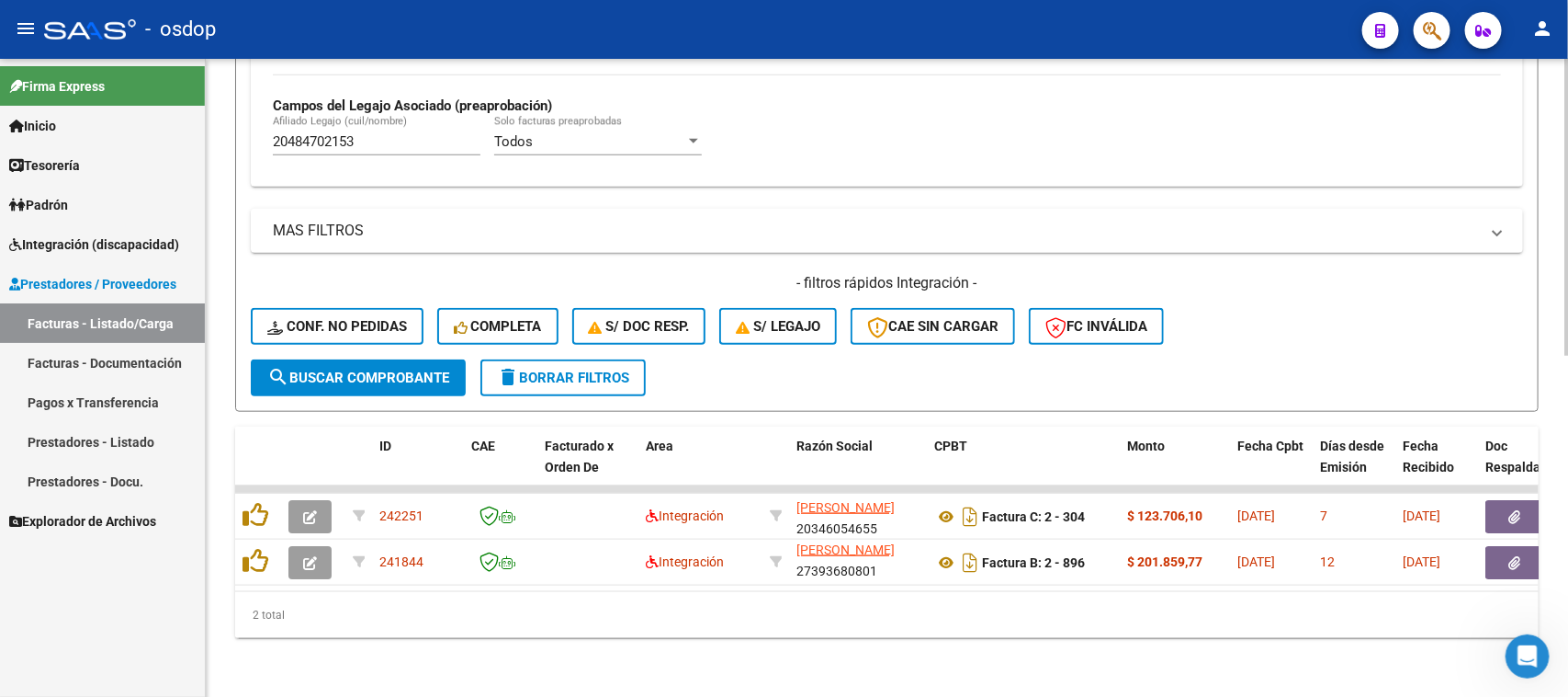
click at [599, 359] on button "delete Borrar Filtros" at bounding box center [563, 377] width 166 height 37
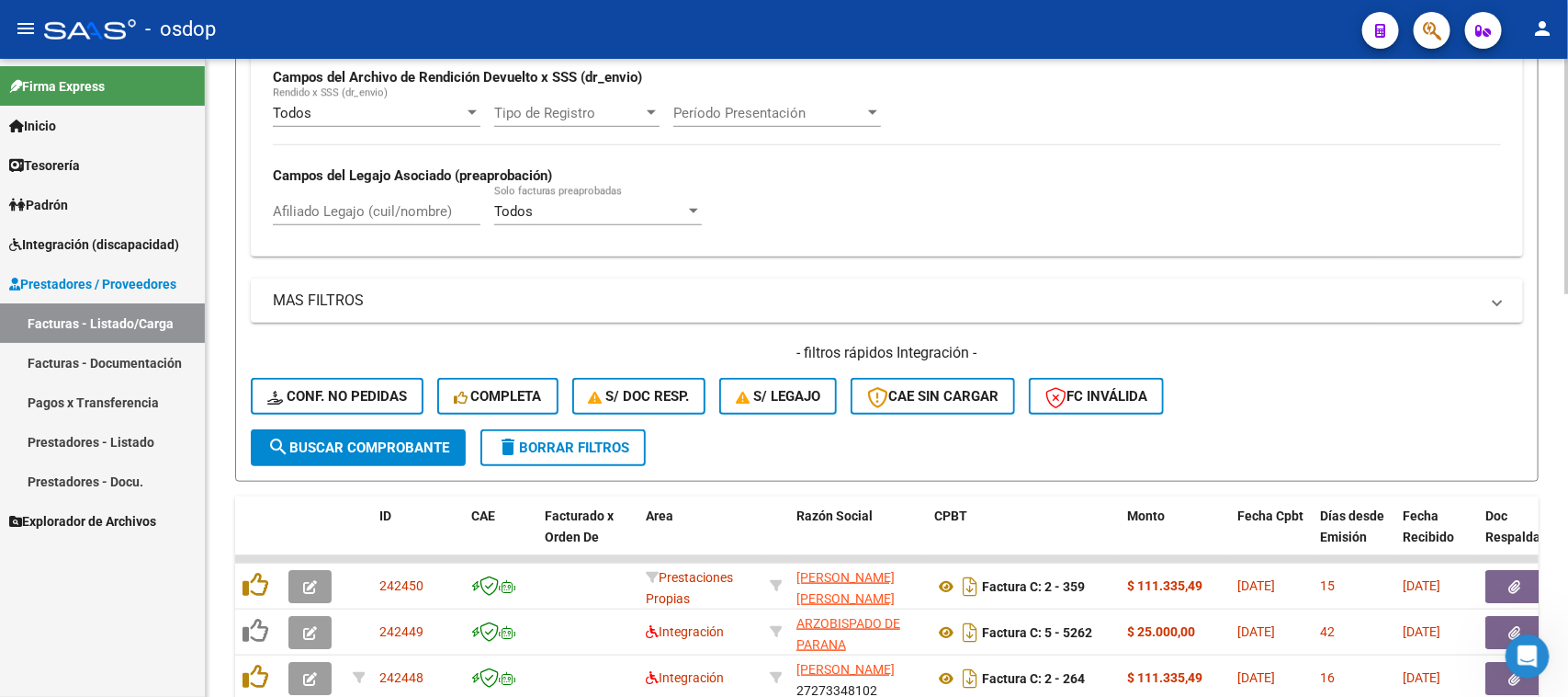
scroll to position [729, 0]
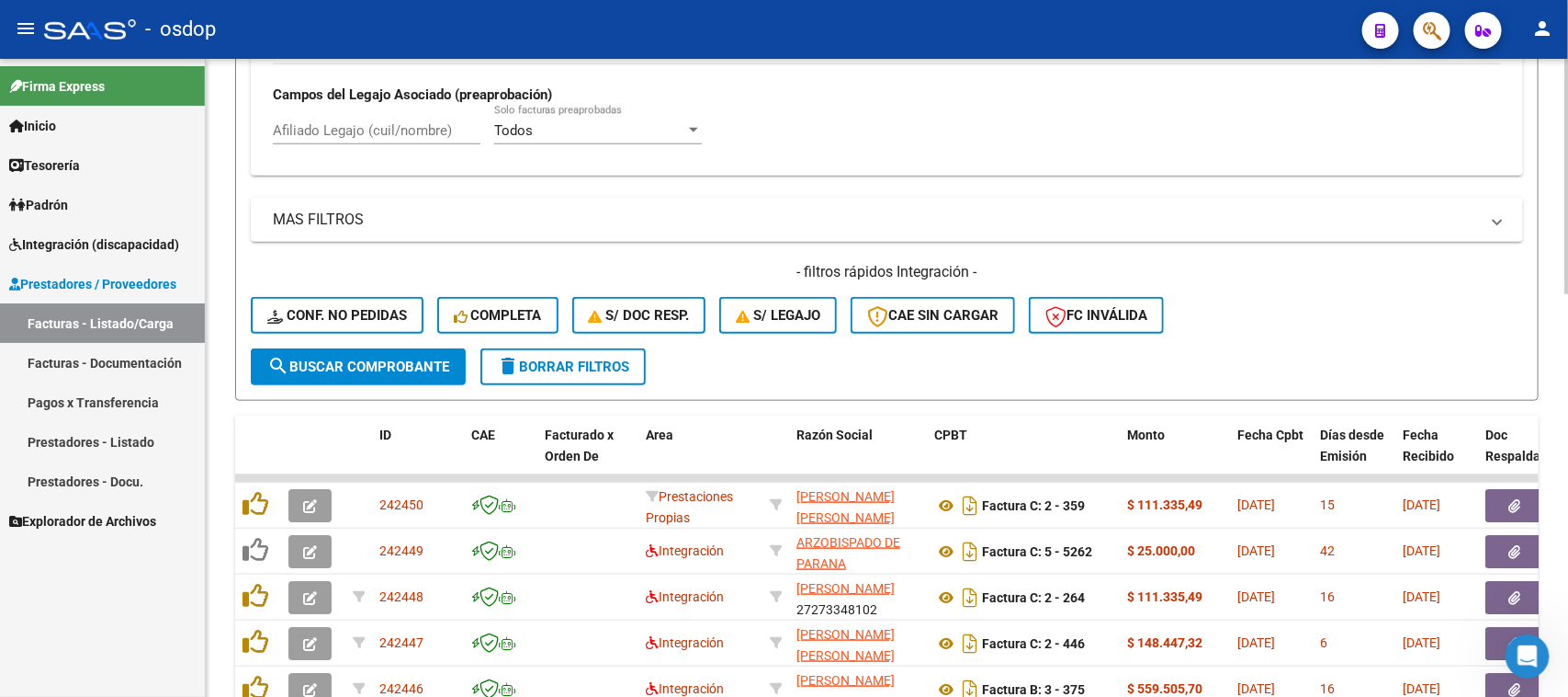
click at [393, 130] on input "Afiliado Legajo (cuil/nombre)" at bounding box center [376, 130] width 207 height 17
paste input "27406460393"
type input "27406460393"
click at [375, 365] on span "search Buscar Comprobante" at bounding box center [359, 366] width 182 height 17
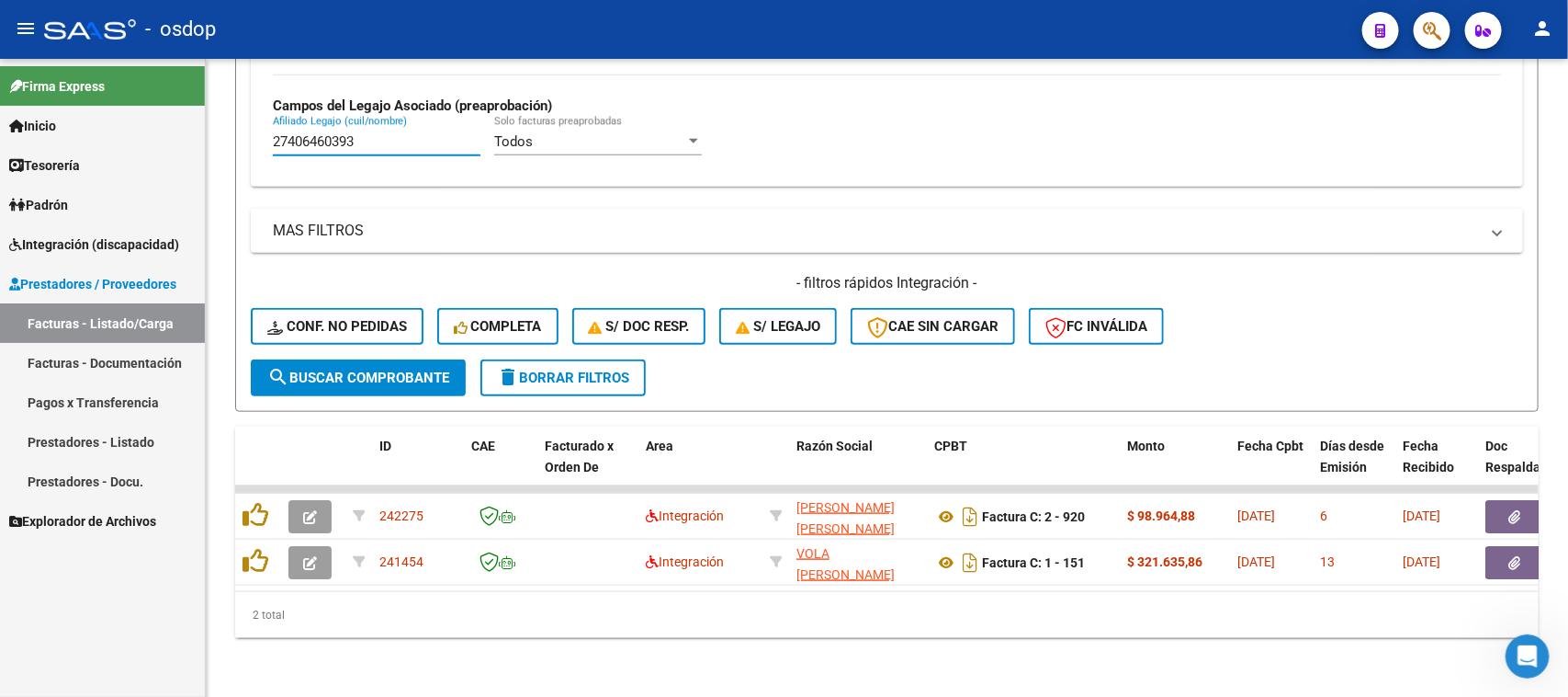
drag, startPoint x: 391, startPoint y: 130, endPoint x: 121, endPoint y: 139, distance: 270.1
click at [157, 139] on mat-sidenav-container "Firma Express Inicio Calendario SSS Instructivos Contacto OS Tesorería Extracto…" at bounding box center [784, 377] width 1568 height 638
click at [380, 369] on button "search Buscar Comprobante" at bounding box center [358, 377] width 215 height 37
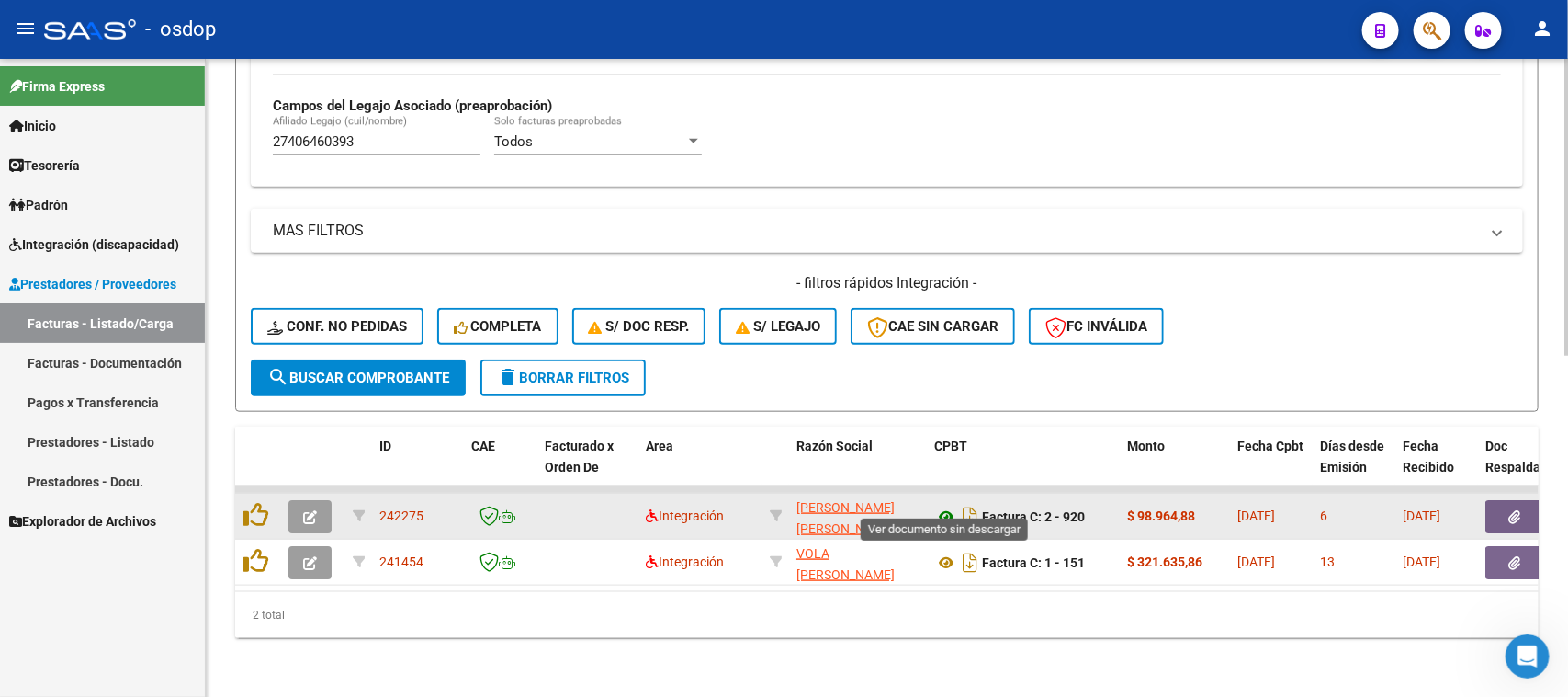
click at [940, 506] on icon at bounding box center [947, 517] width 24 height 22
click at [1512, 510] on icon "button" at bounding box center [1515, 517] width 12 height 14
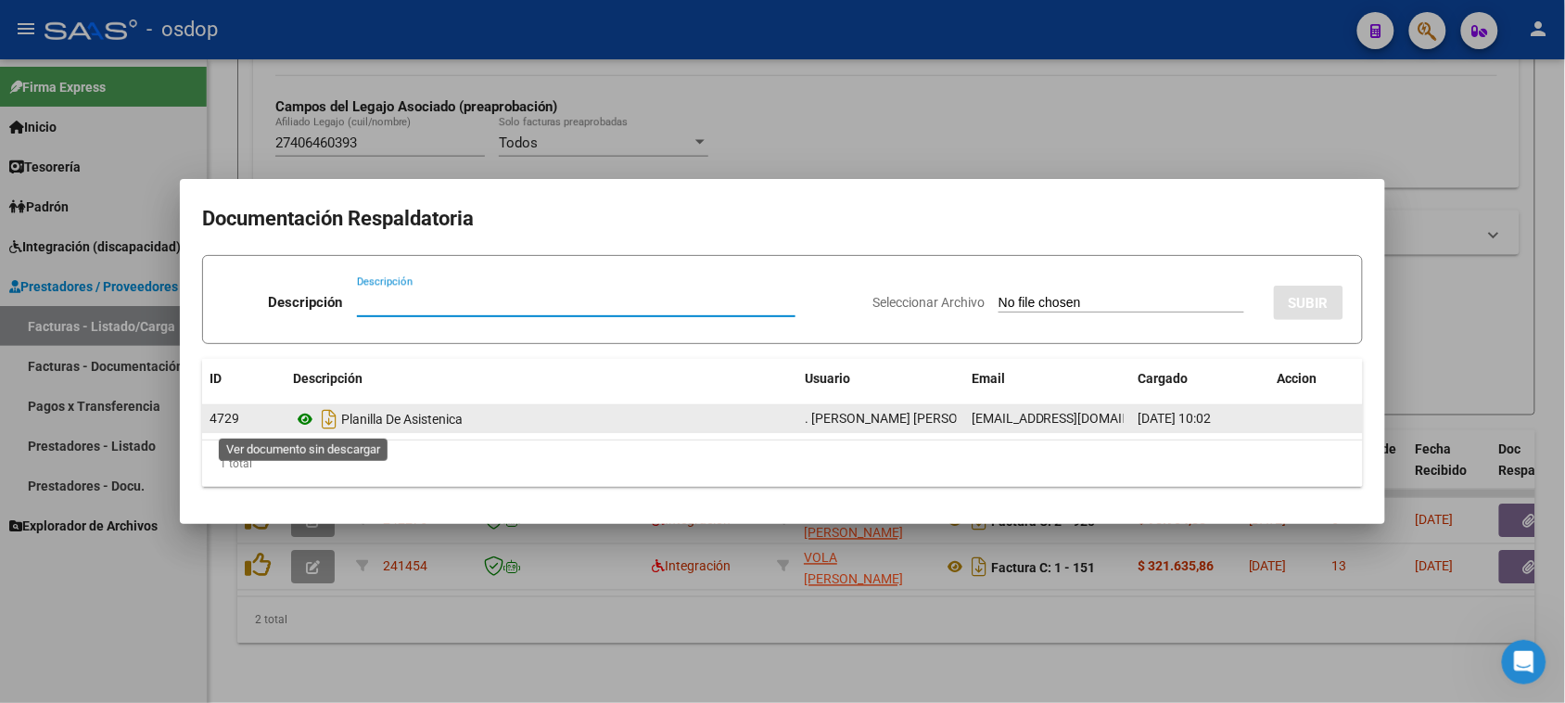
click at [303, 423] on icon at bounding box center [305, 419] width 24 height 22
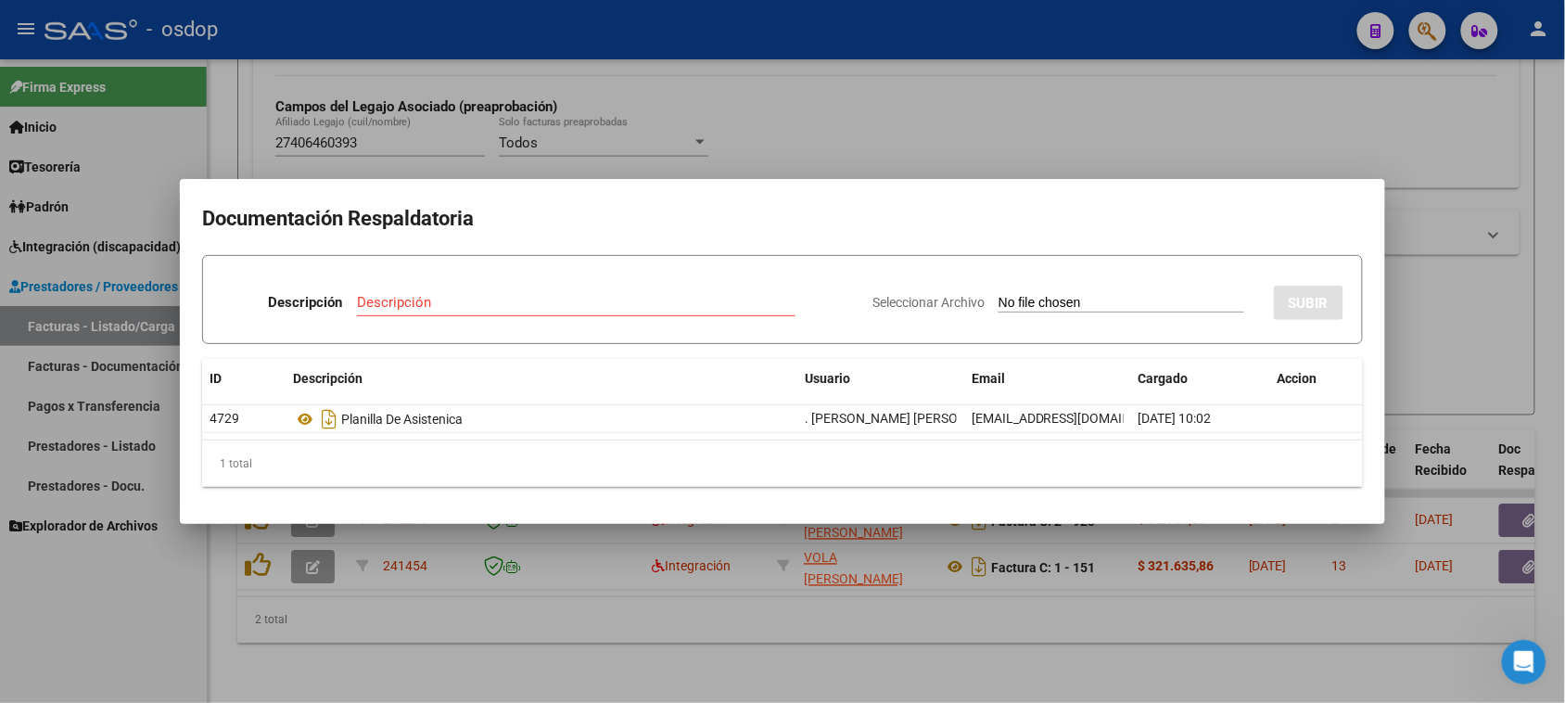
click at [711, 630] on div at bounding box center [782, 351] width 1565 height 703
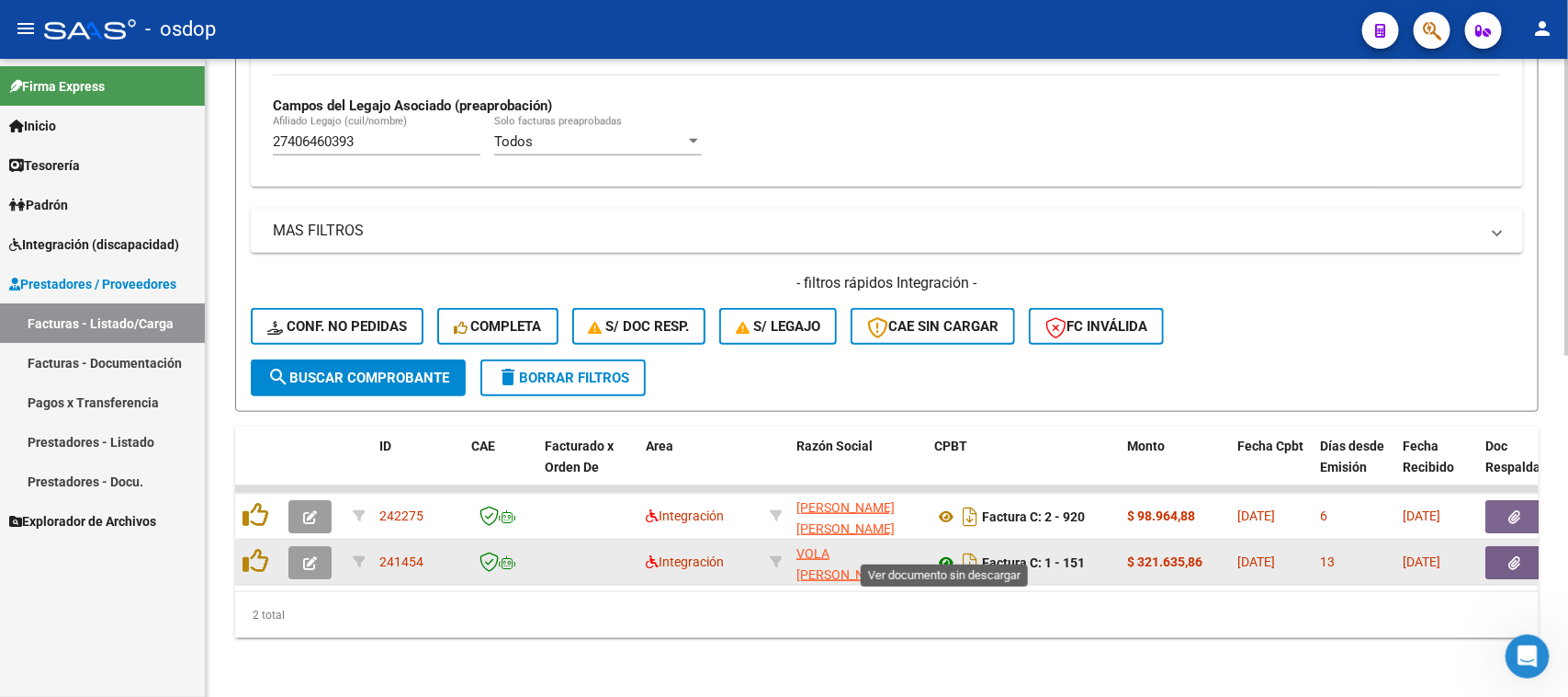
click at [944, 551] on icon at bounding box center [947, 562] width 24 height 22
click at [1513, 556] on icon "button" at bounding box center [1515, 563] width 12 height 14
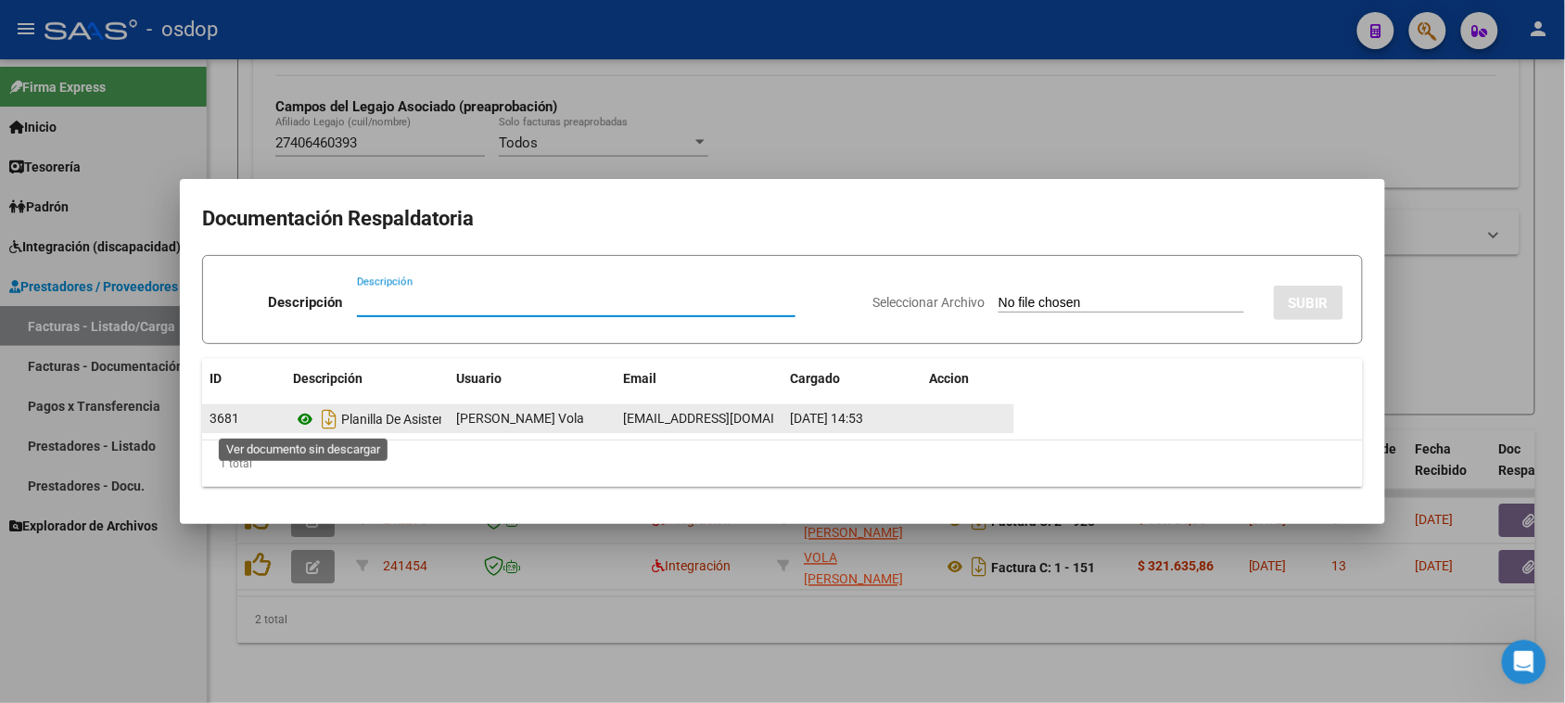
click at [306, 415] on icon at bounding box center [305, 419] width 24 height 22
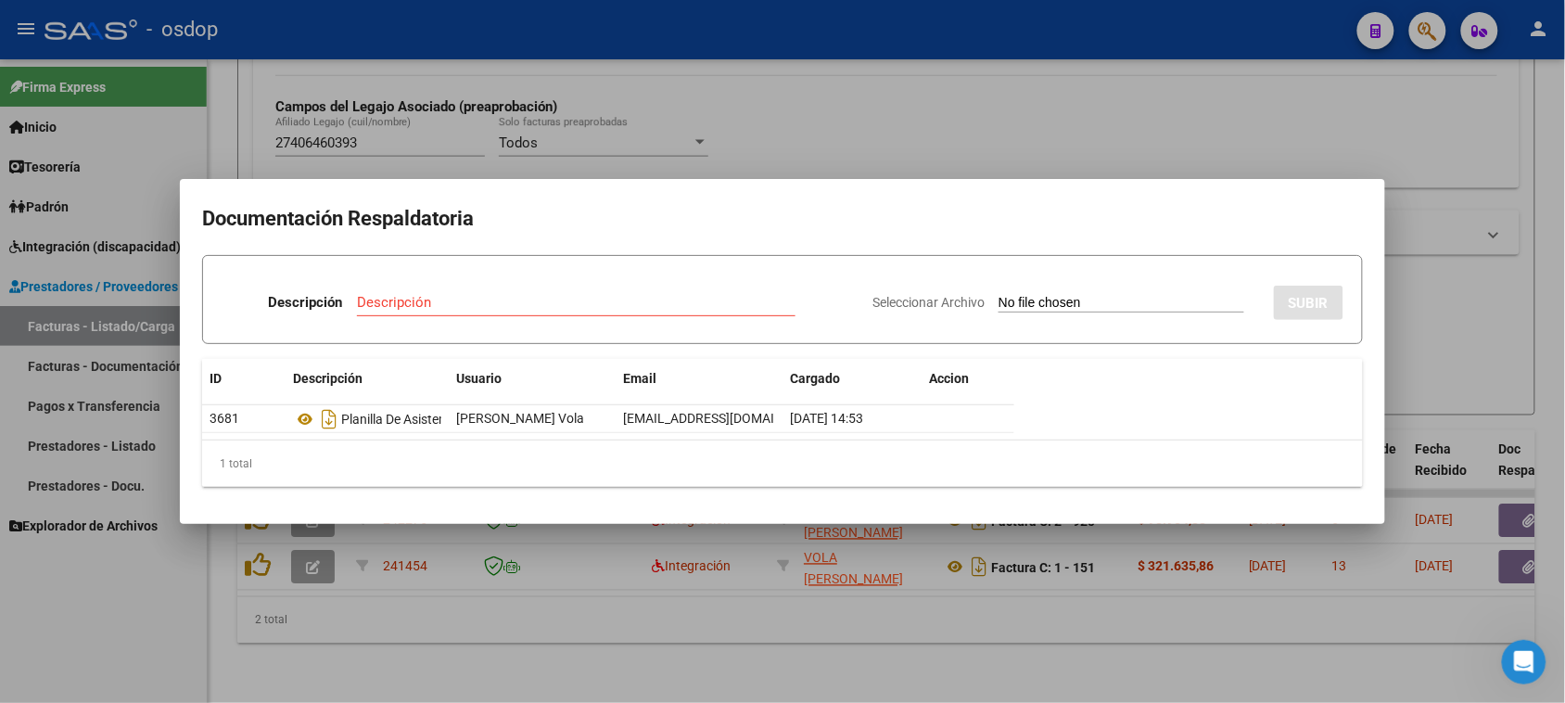
click at [1050, 644] on div at bounding box center [782, 351] width 1565 height 703
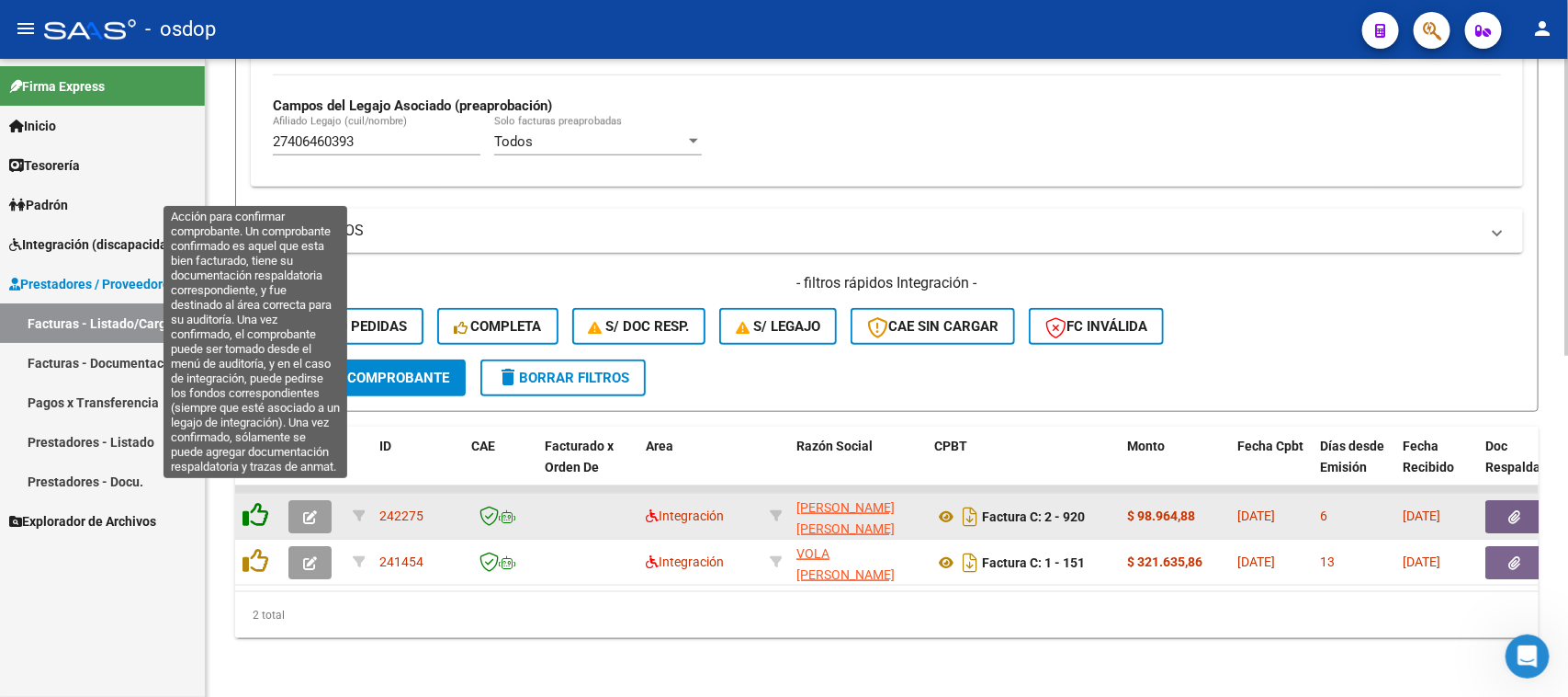
click at [262, 502] on icon at bounding box center [256, 515] width 26 height 26
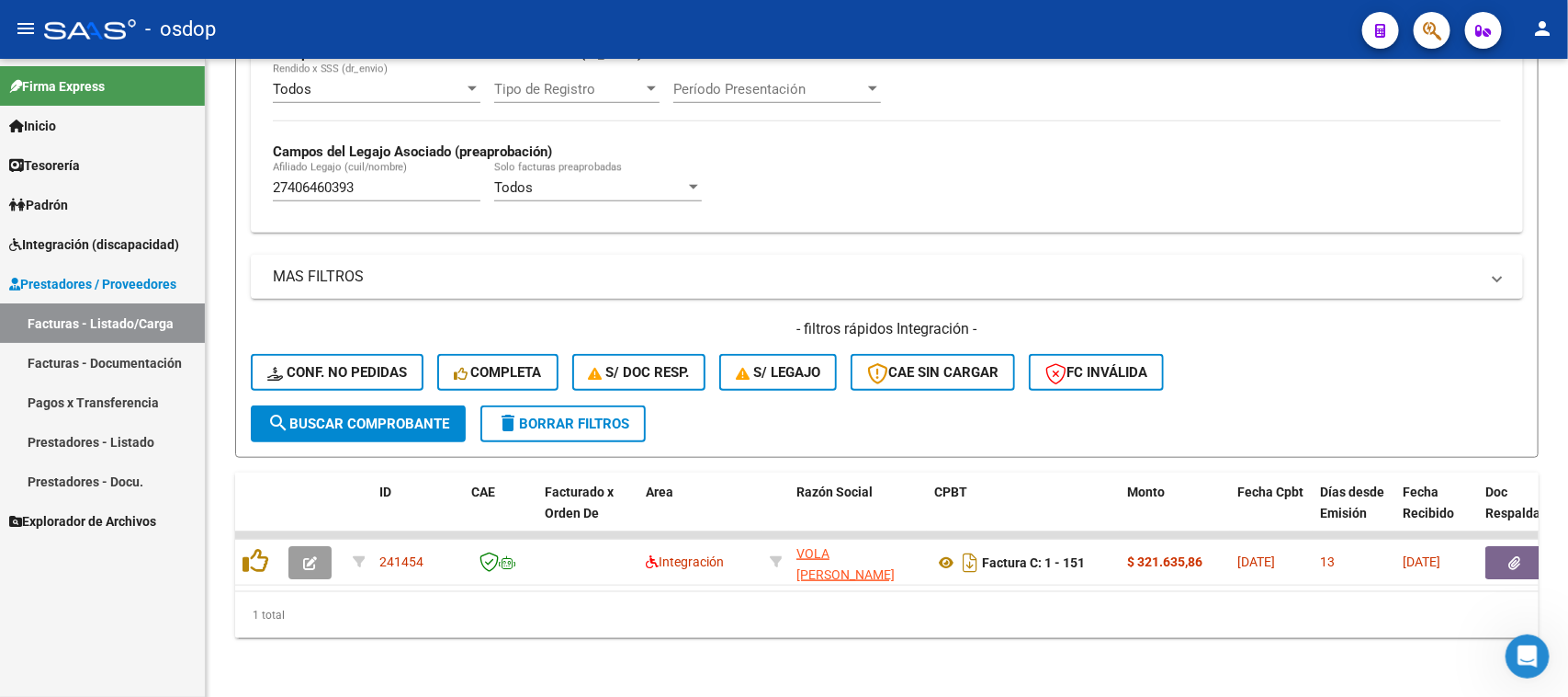
scroll to position [683, 0]
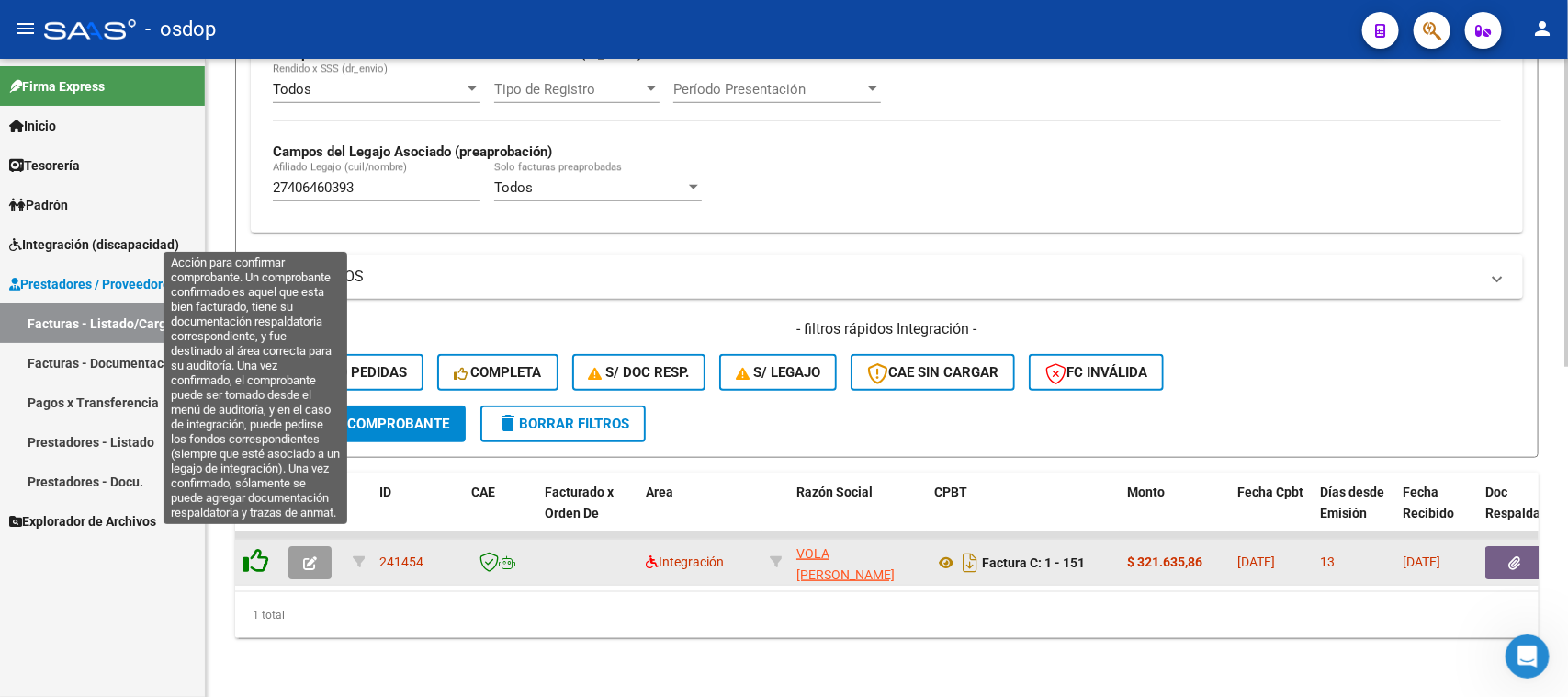
click at [258, 549] on icon at bounding box center [256, 560] width 26 height 26
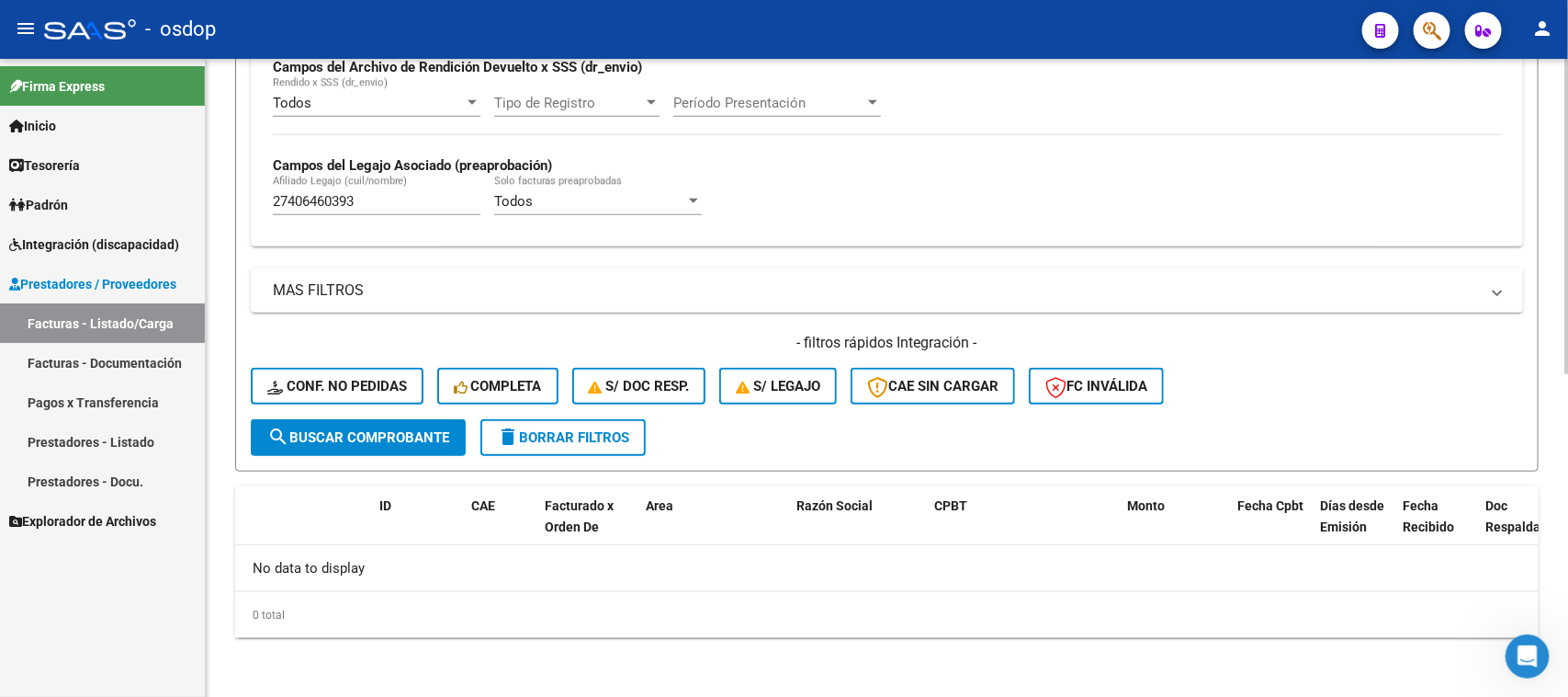
scroll to position [650, 0]
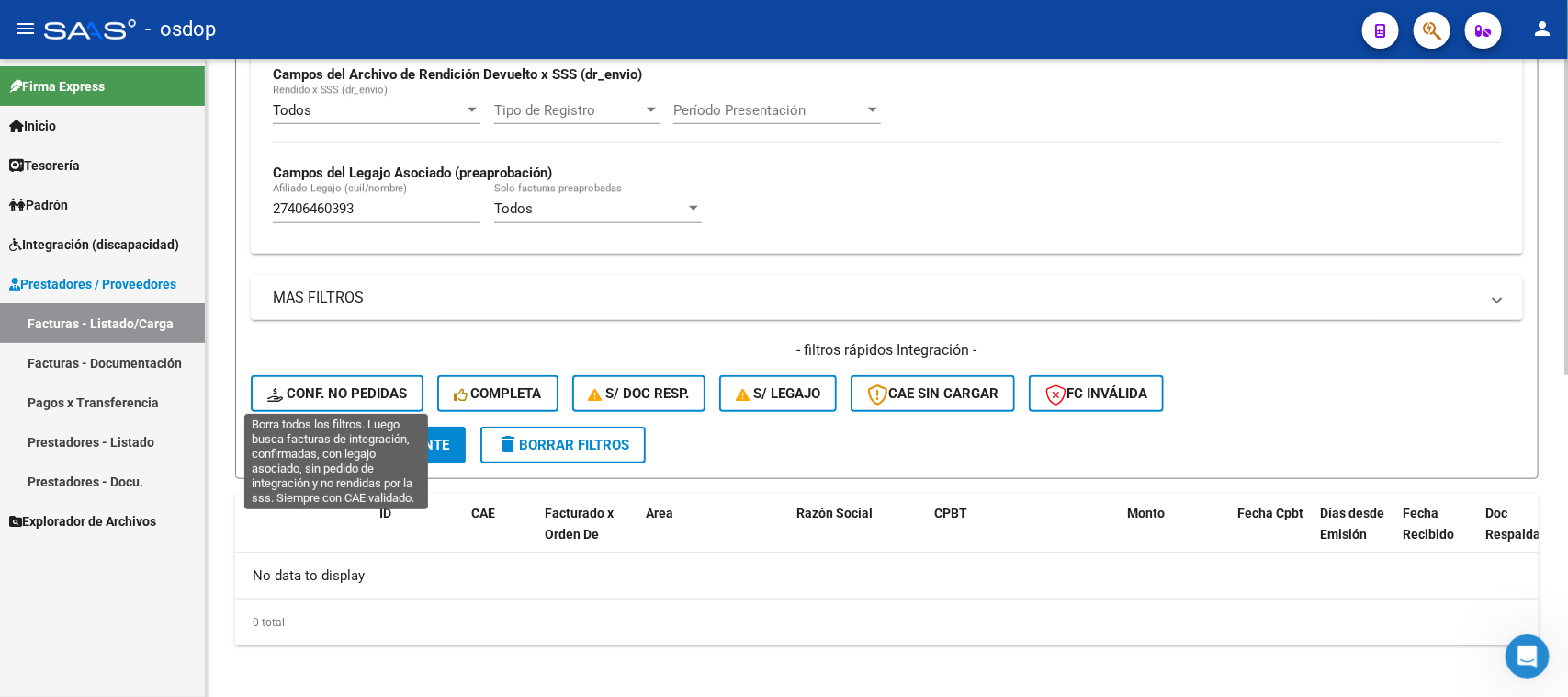
click at [377, 388] on span "Conf. no pedidas" at bounding box center [337, 393] width 140 height 17
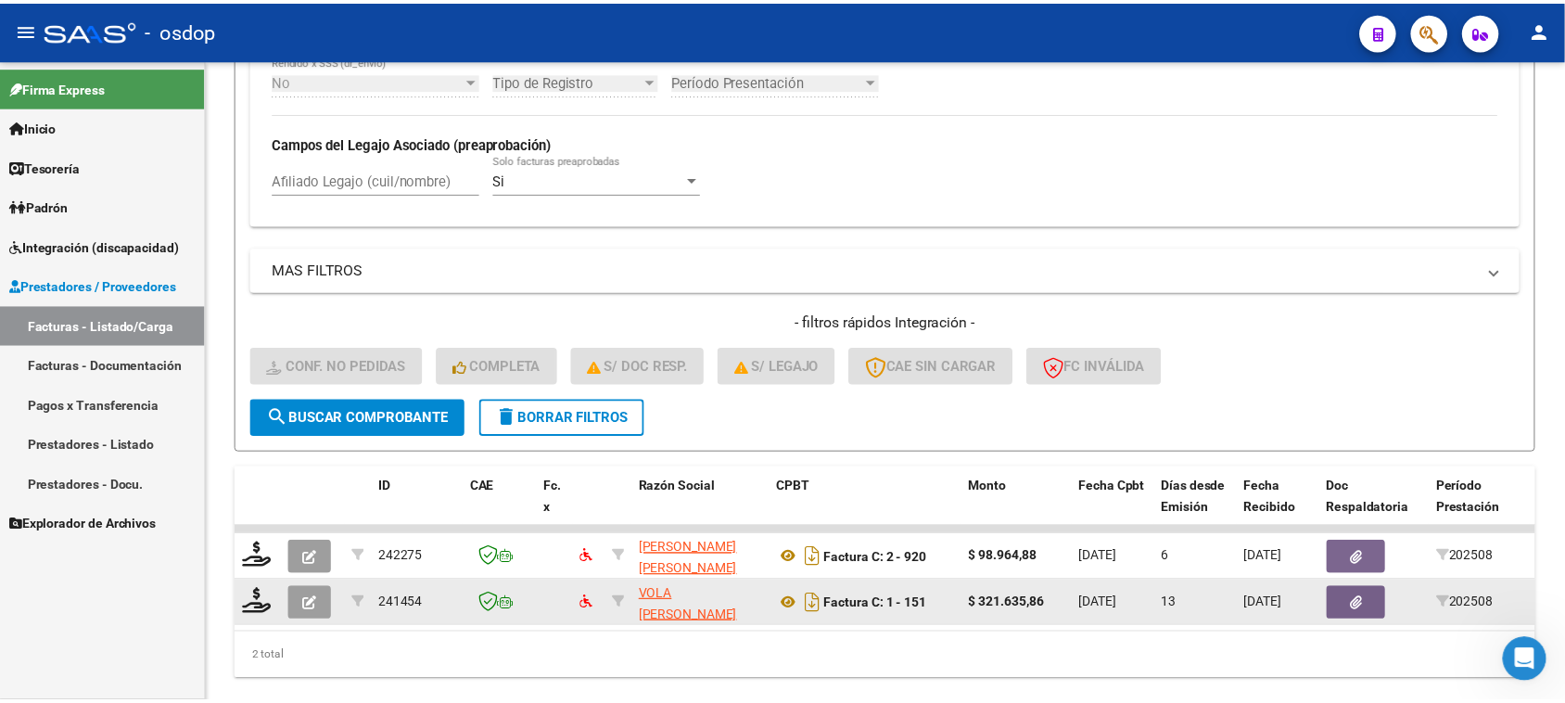
scroll to position [735, 0]
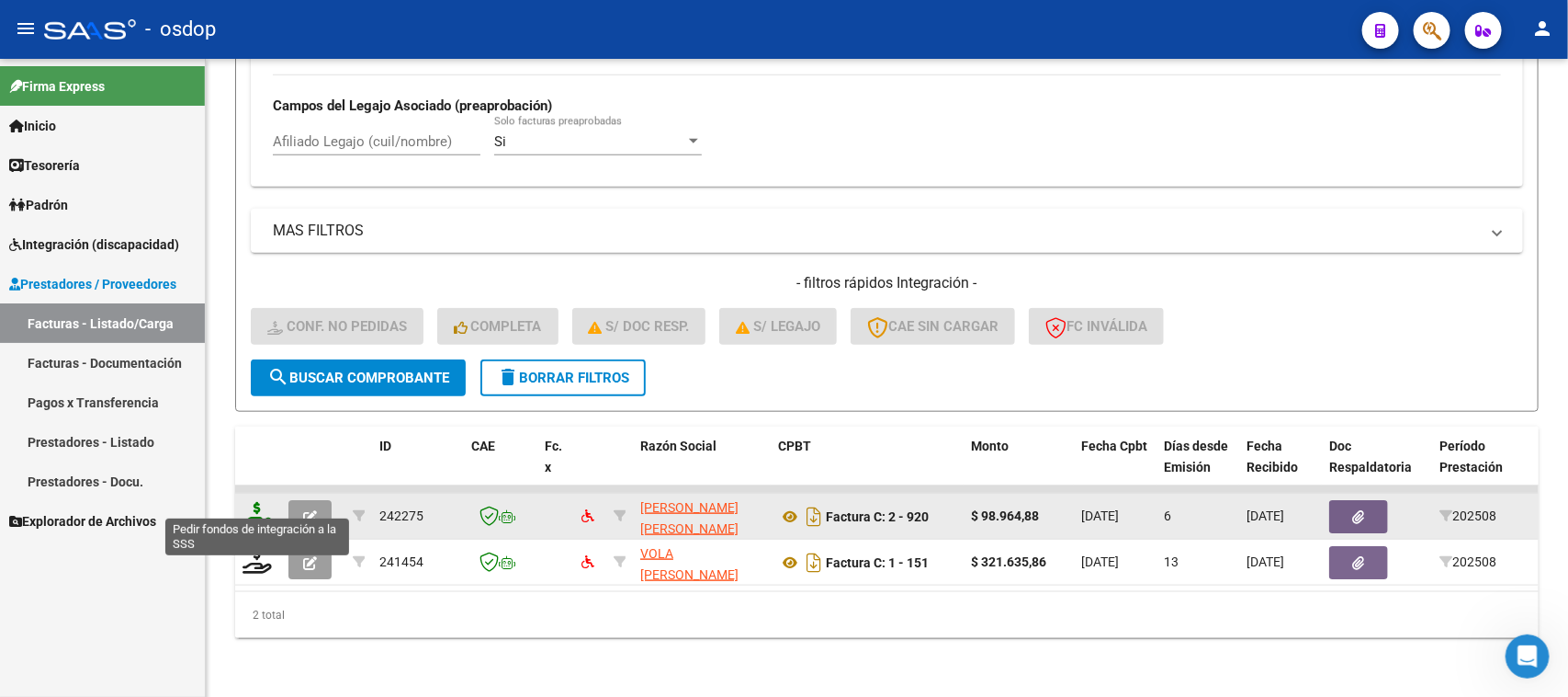
click at [258, 502] on icon at bounding box center [258, 515] width 30 height 26
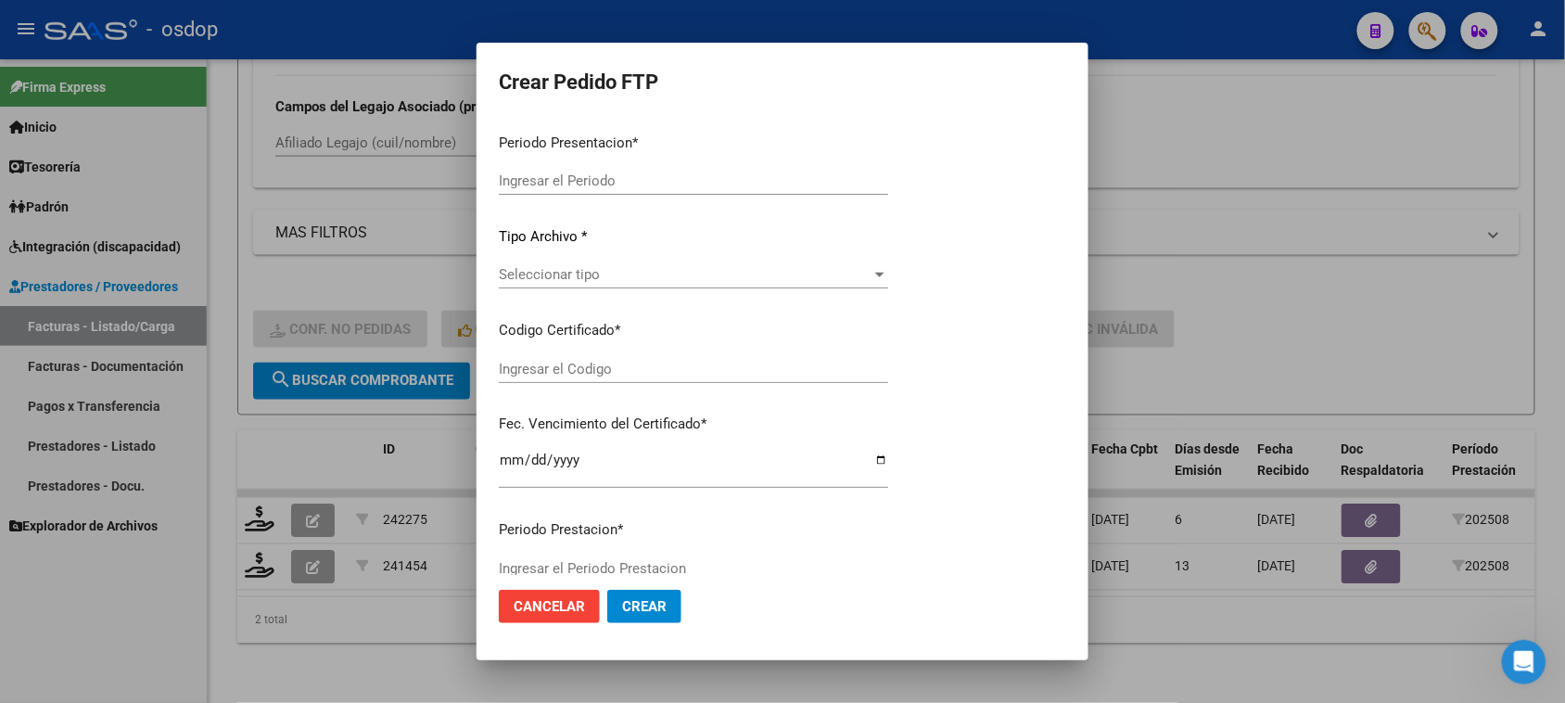
type input "202508"
type input "$ 98.964,88"
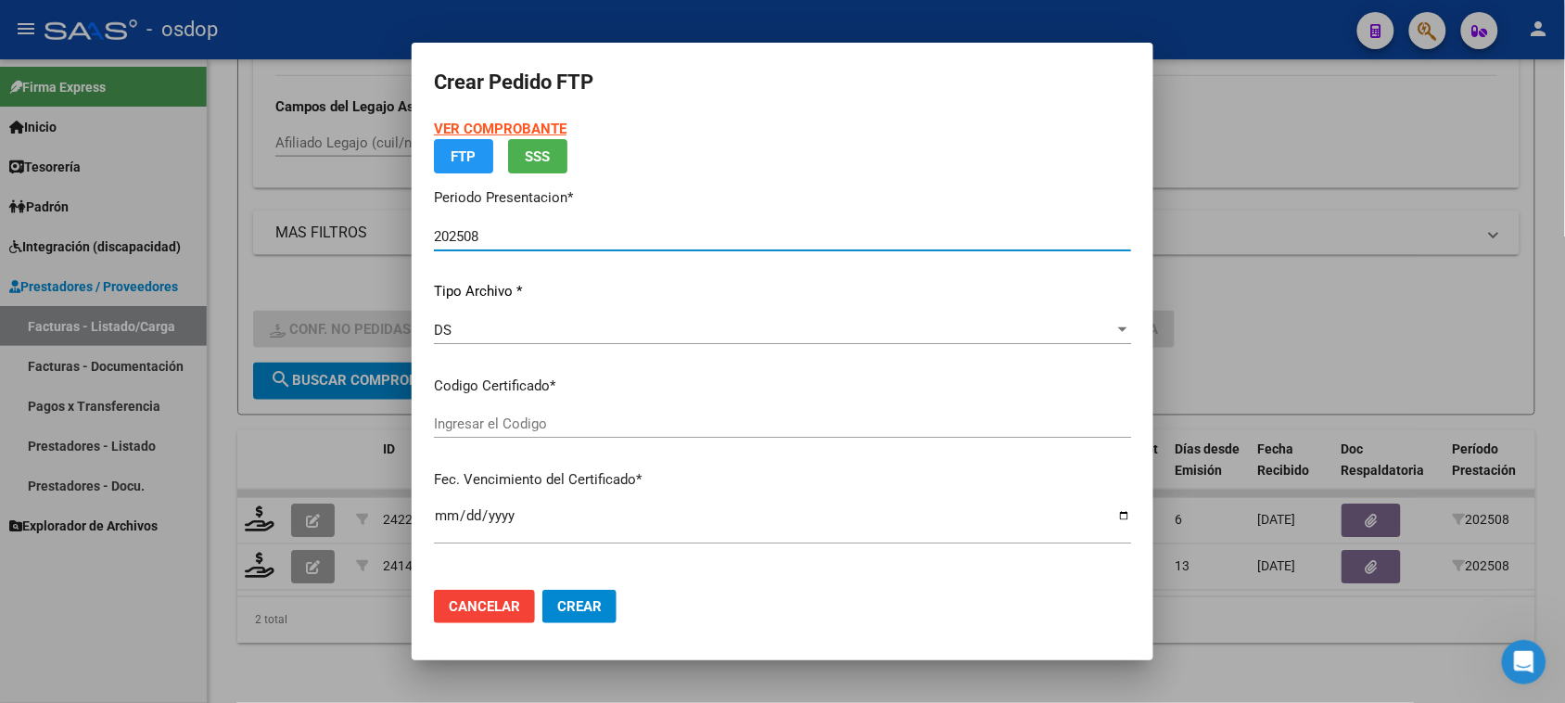
type input "1896039148"
type input "2032-01-12"
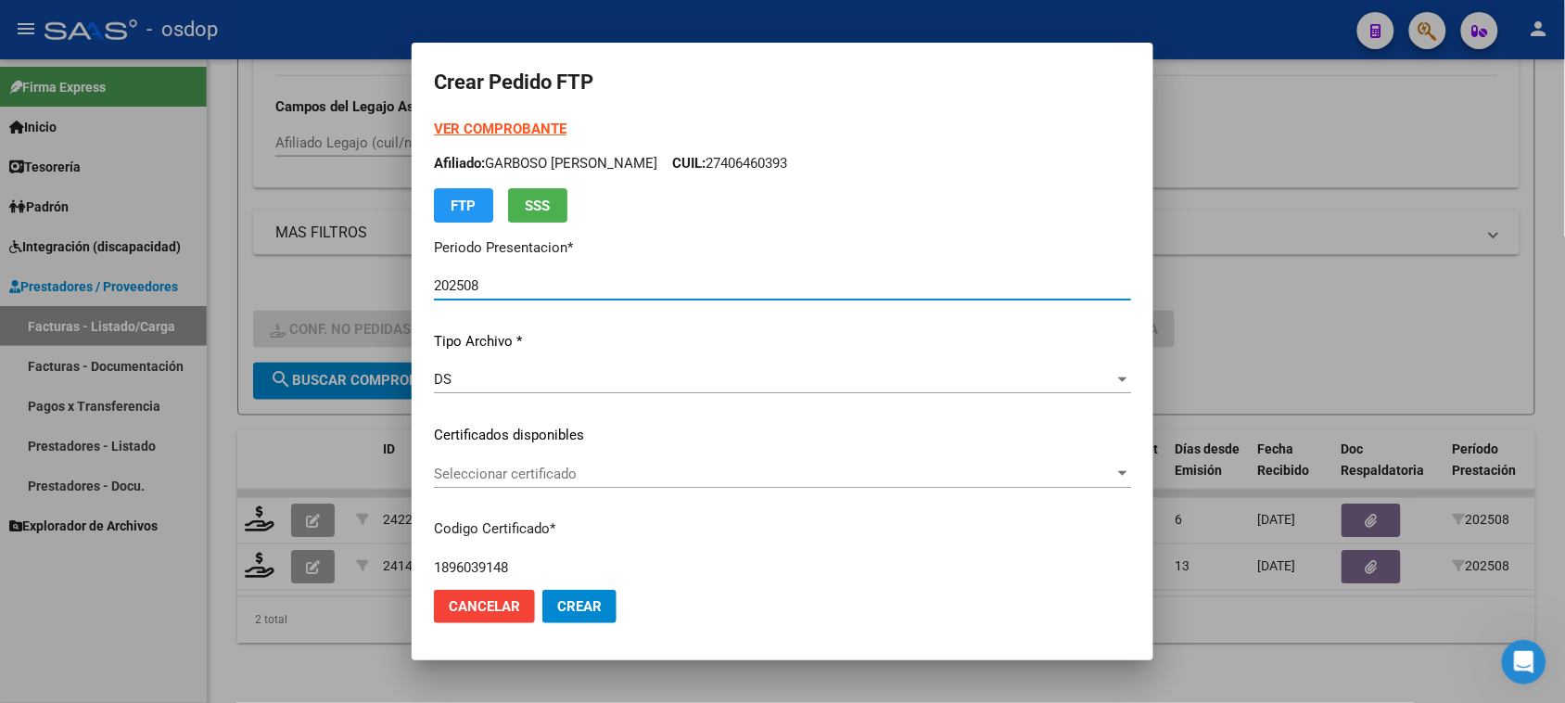
click at [675, 478] on span "Seleccionar certificado" at bounding box center [774, 473] width 680 height 17
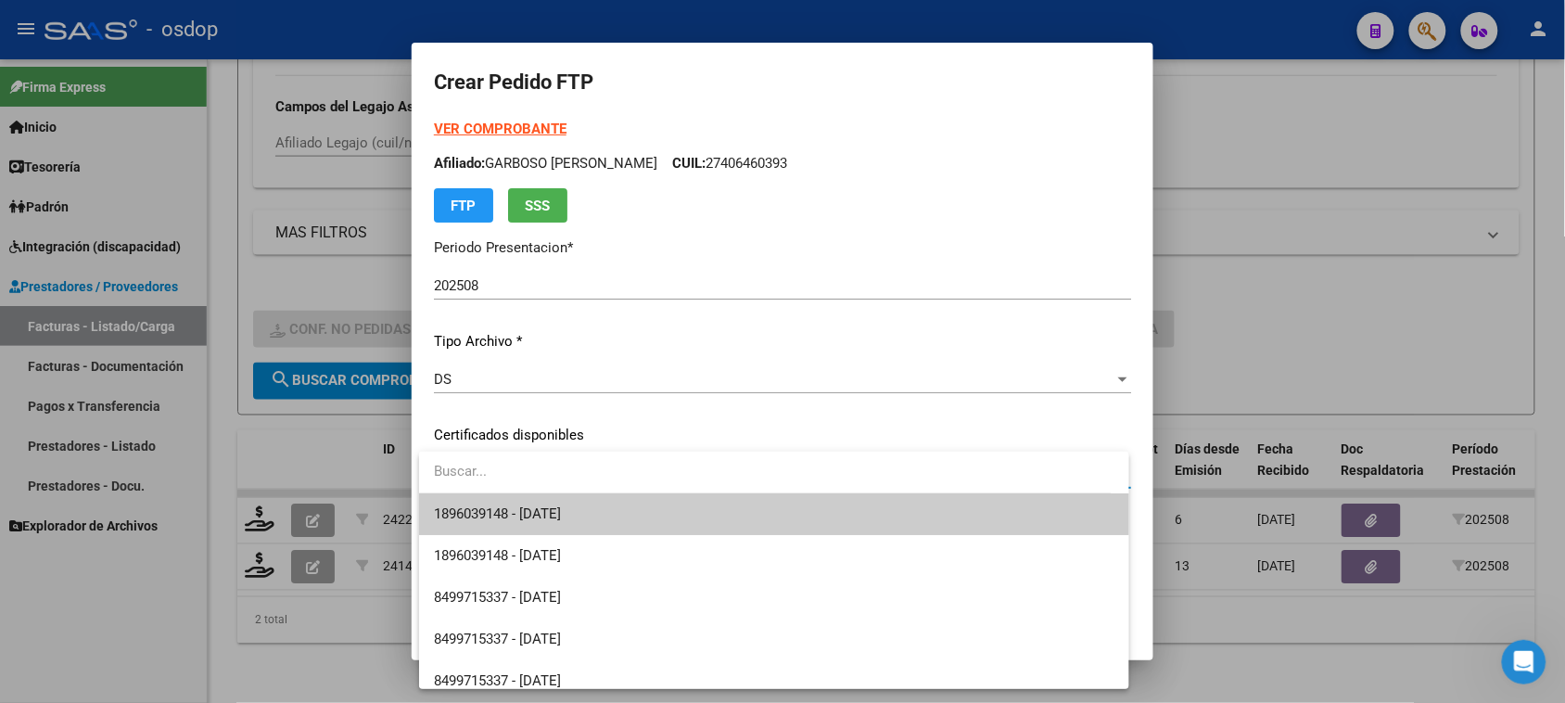
click at [675, 522] on span "1896039148 - 2032-01-12" at bounding box center [773, 514] width 679 height 42
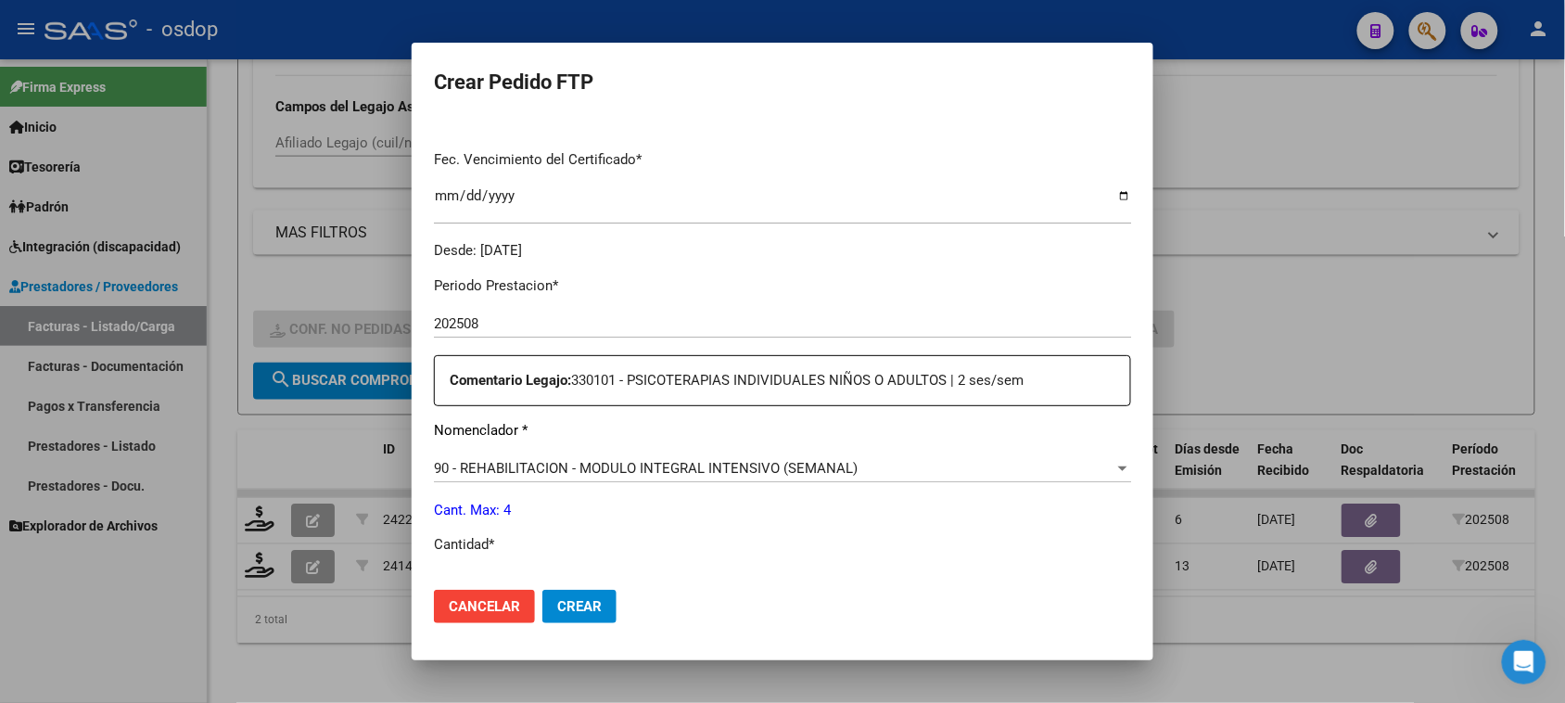
scroll to position [579, 0]
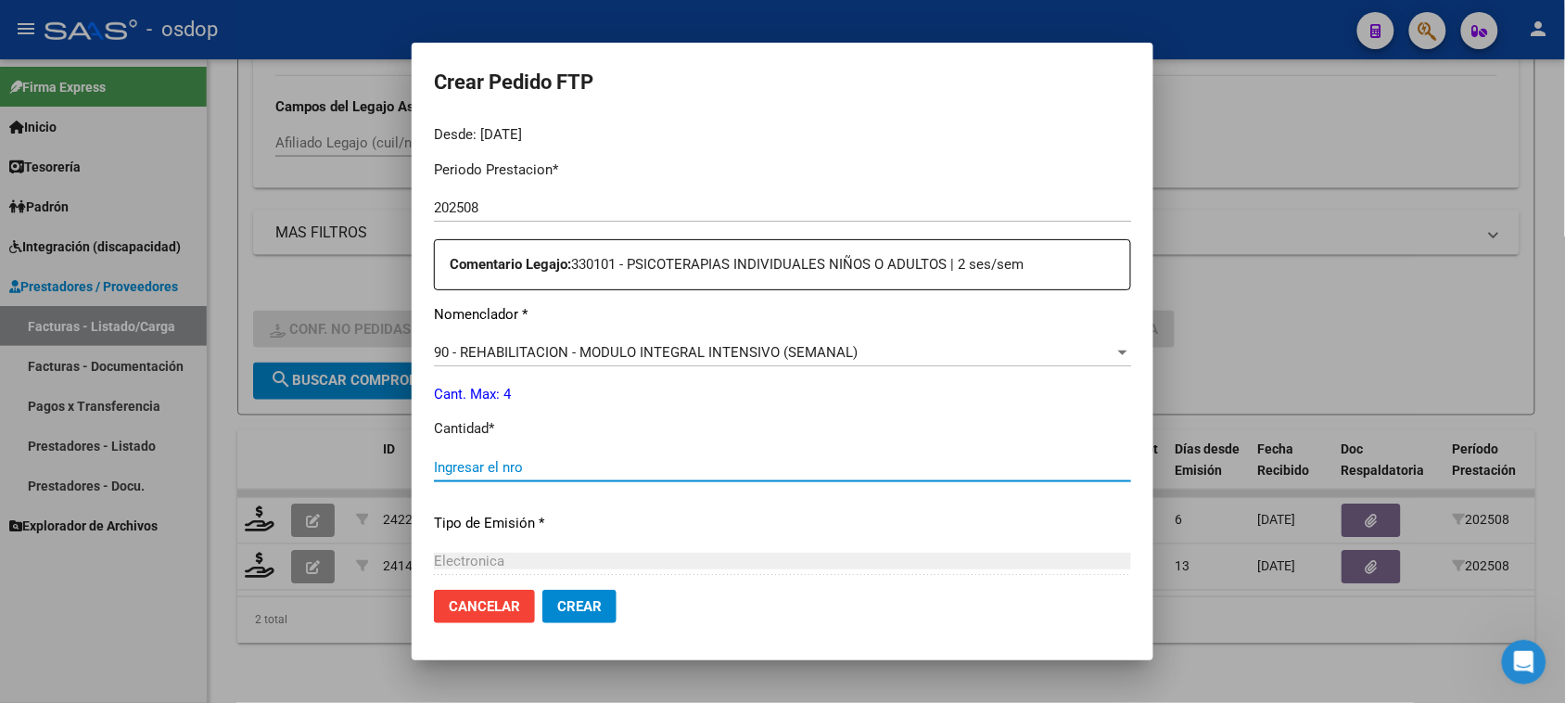
click at [514, 469] on input "Ingresar el nro" at bounding box center [782, 467] width 697 height 17
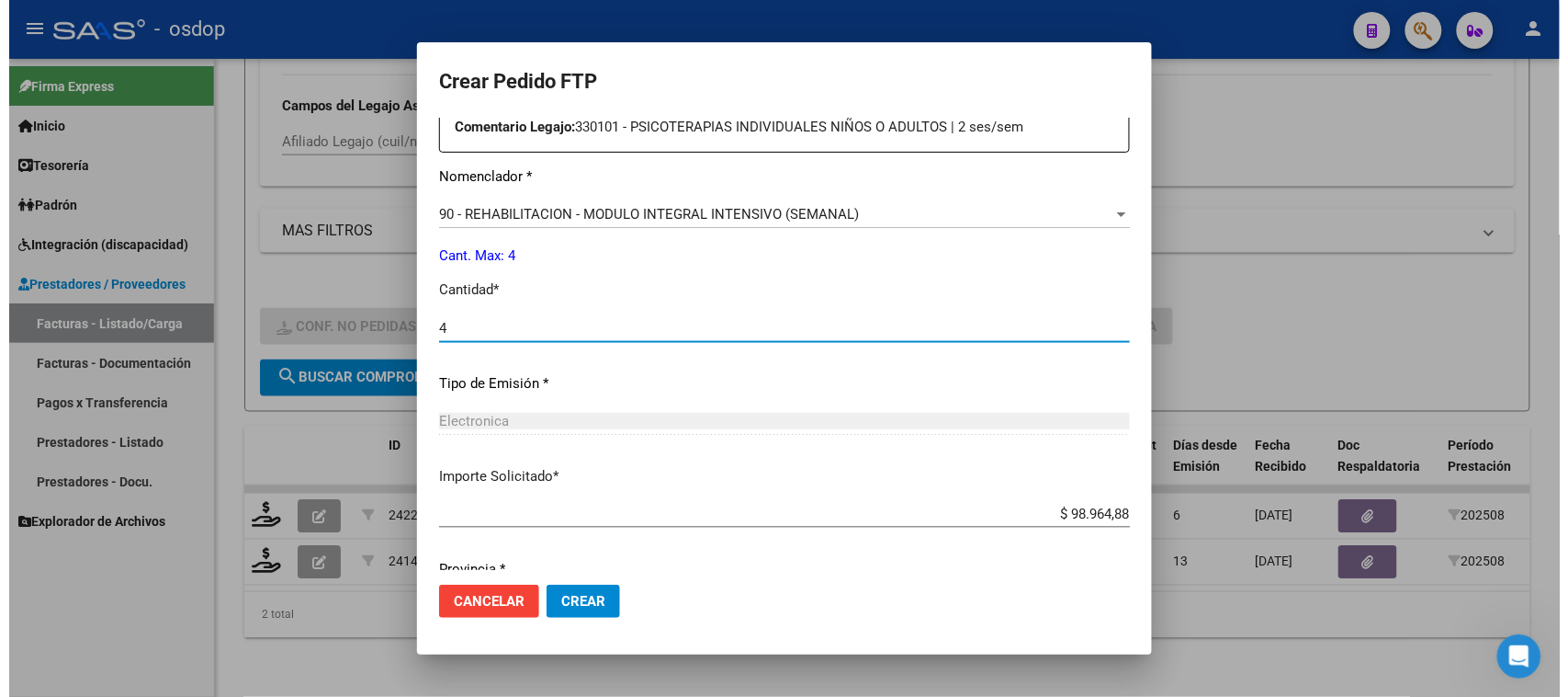
scroll to position [776, 0]
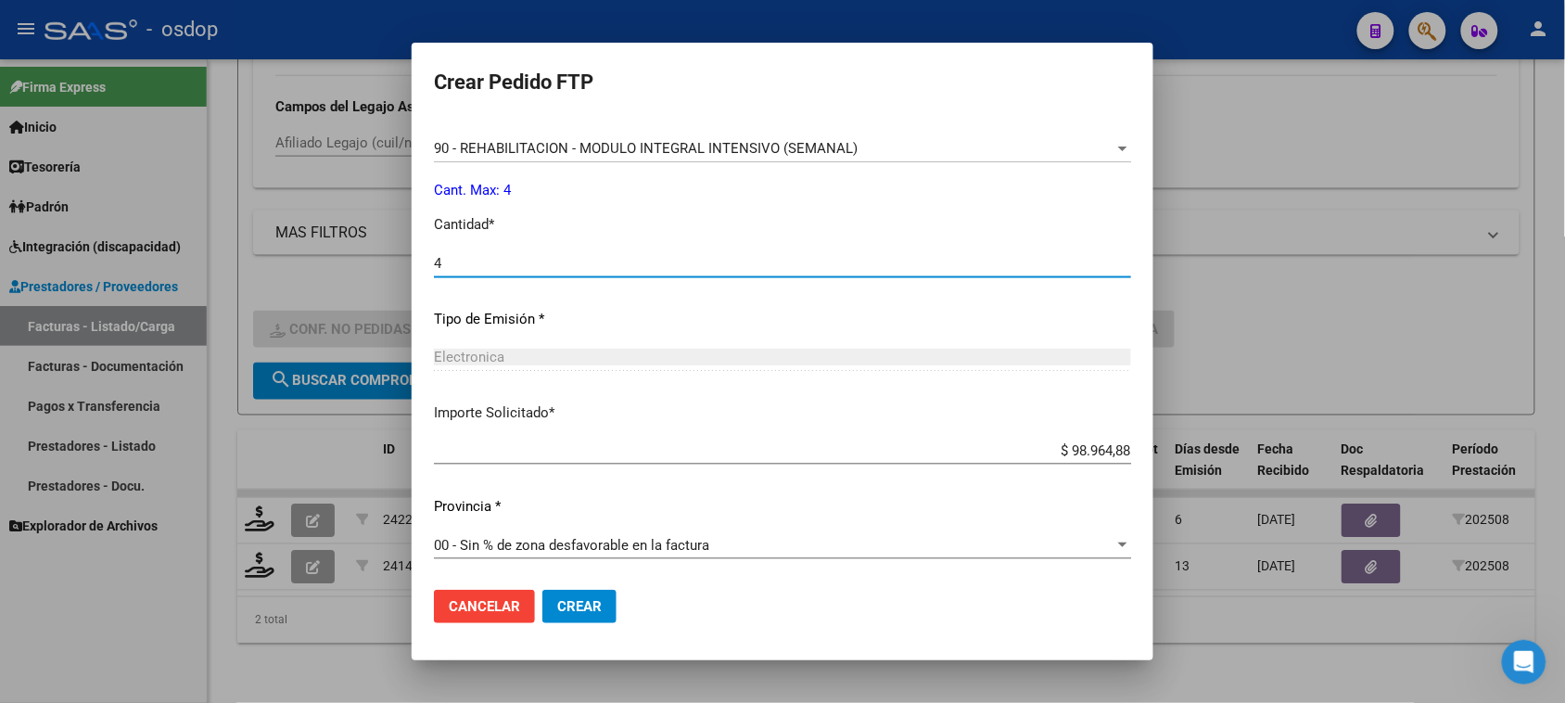
type input "4"
click at [596, 615] on button "Crear" at bounding box center [579, 605] width 74 height 33
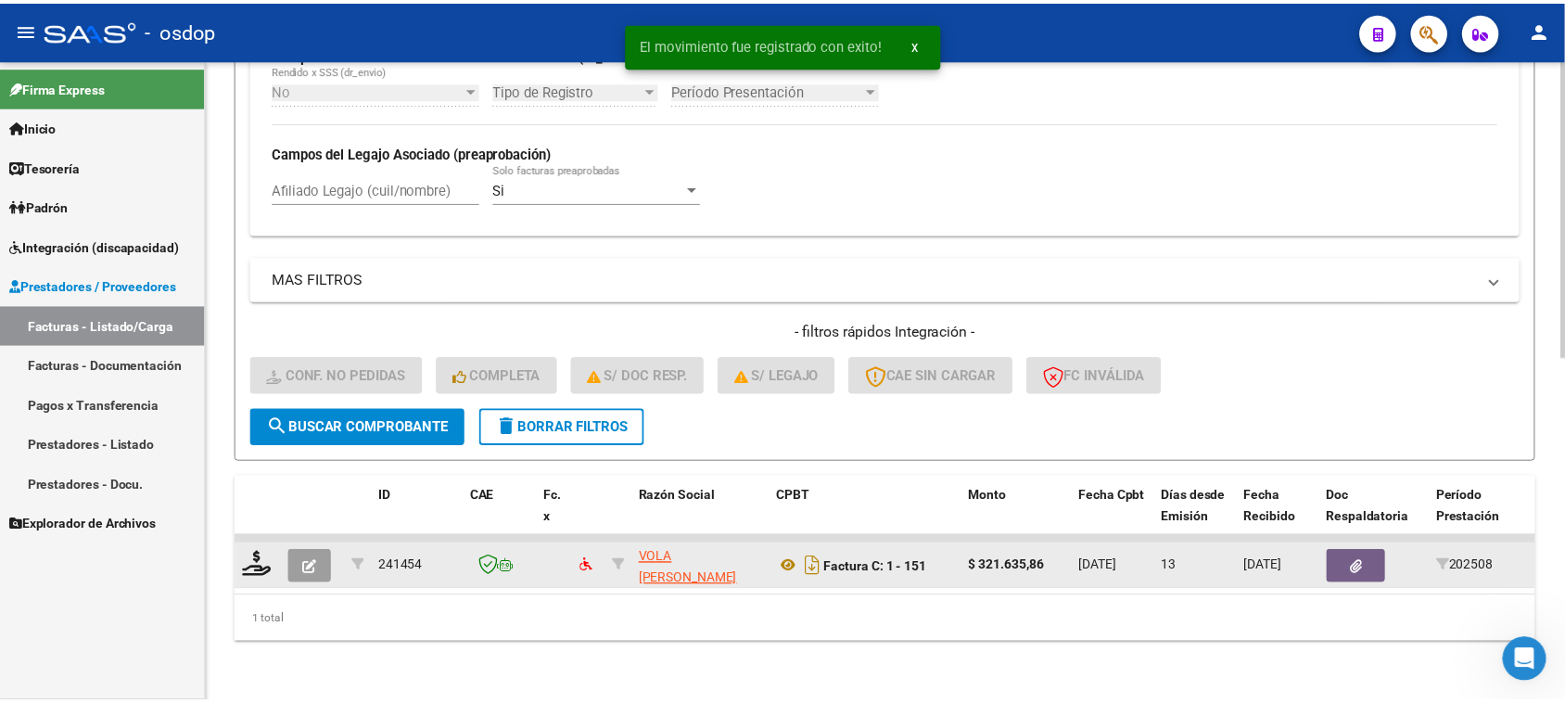
scroll to position [689, 0]
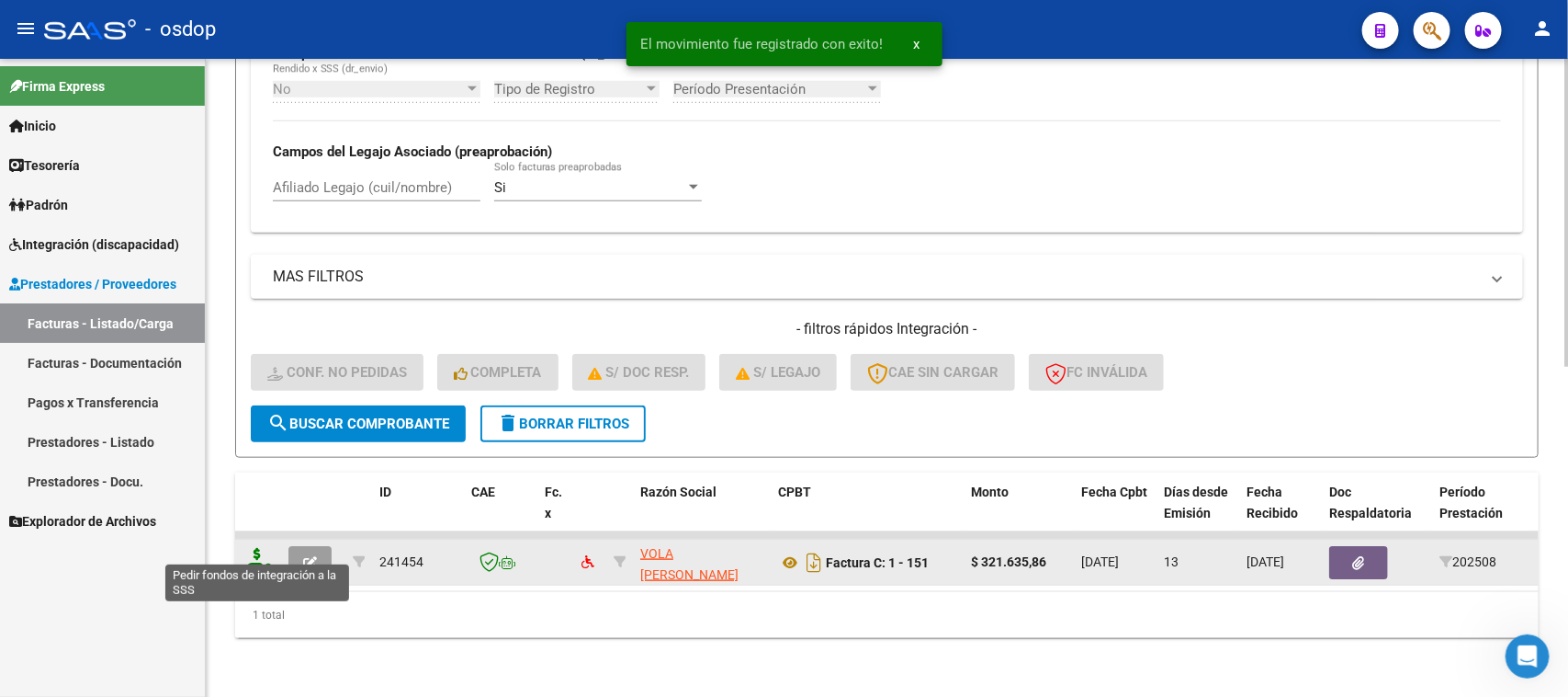
click at [262, 547] on icon at bounding box center [258, 560] width 30 height 26
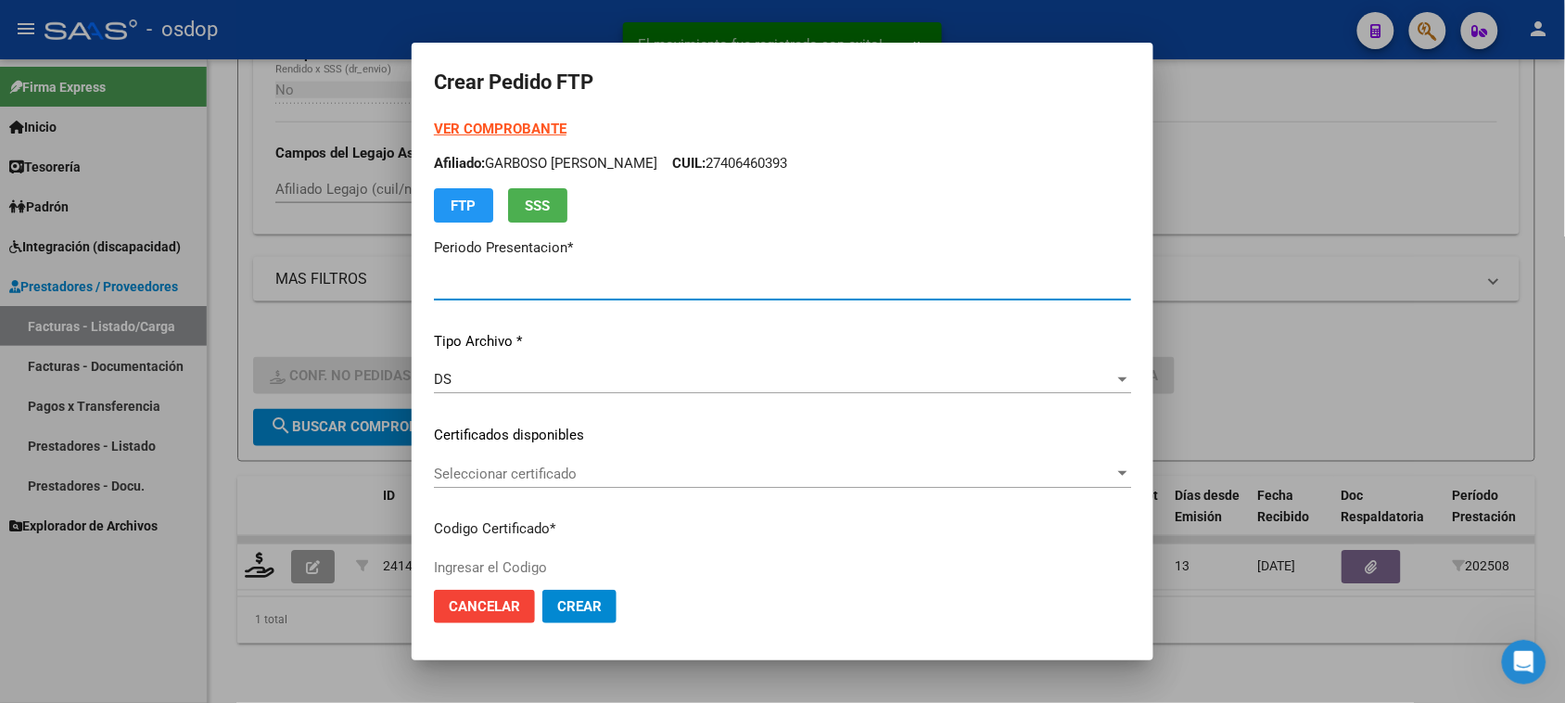
type input "202508"
type input "$ 321.635,86"
type input "1896039148"
type input "2032-01-12"
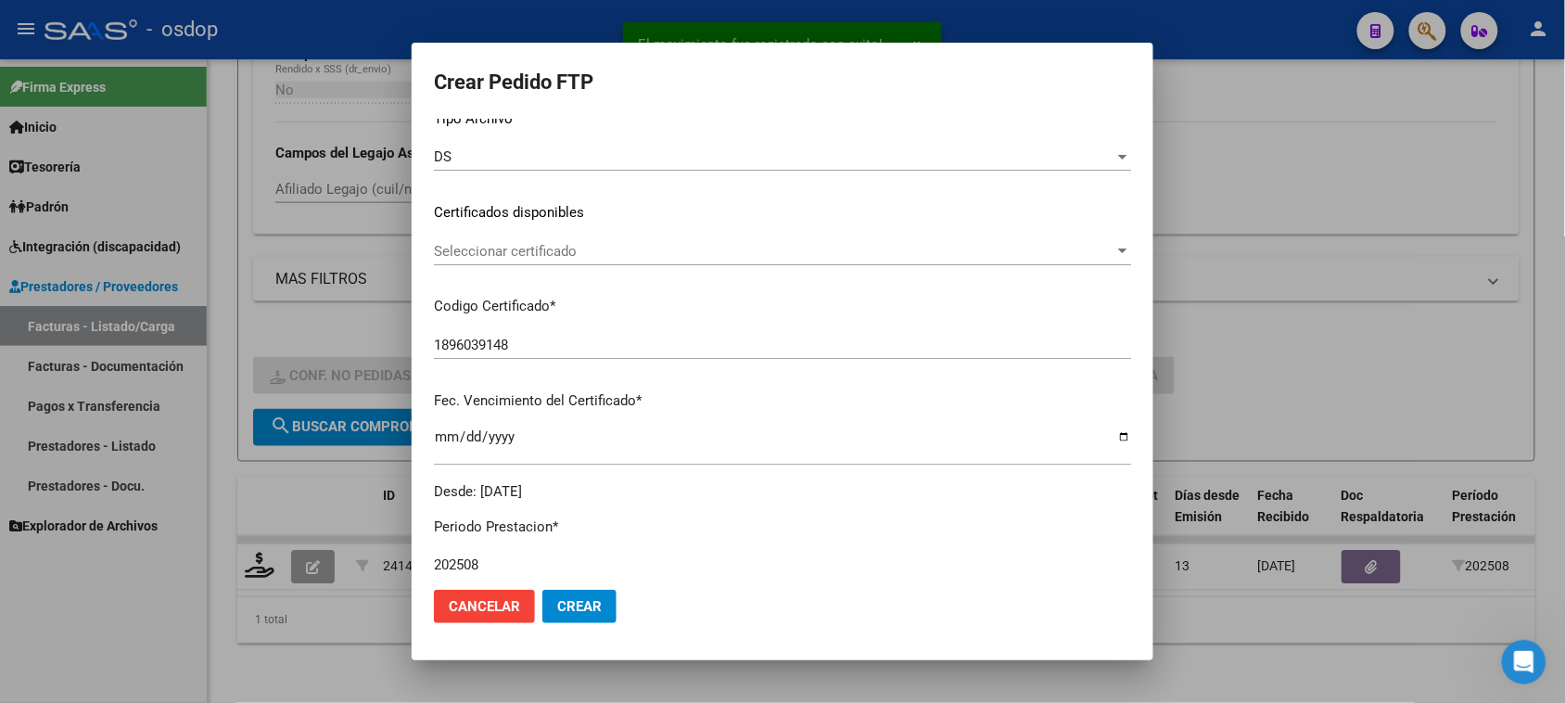
scroll to position [232, 0]
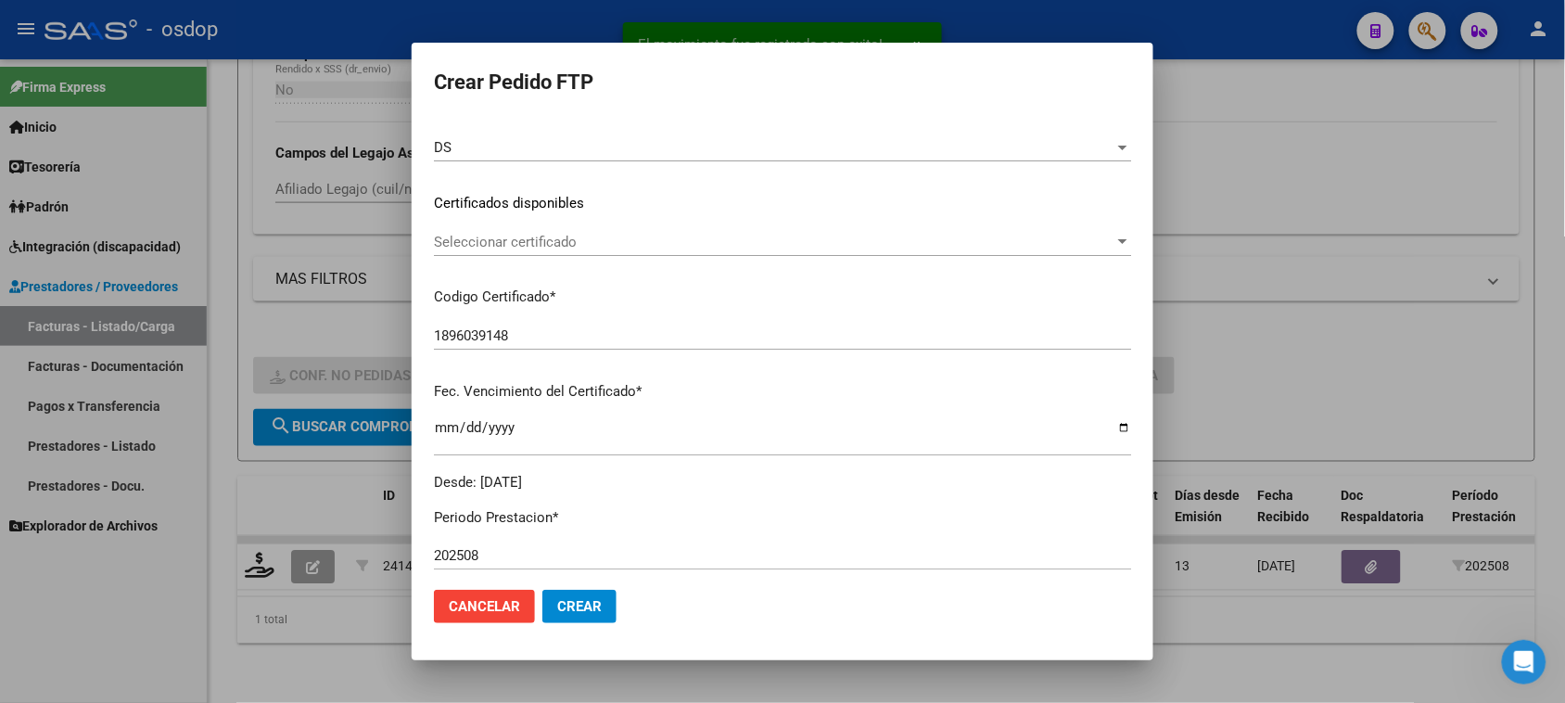
click at [663, 246] on span "Seleccionar certificado" at bounding box center [774, 242] width 680 height 17
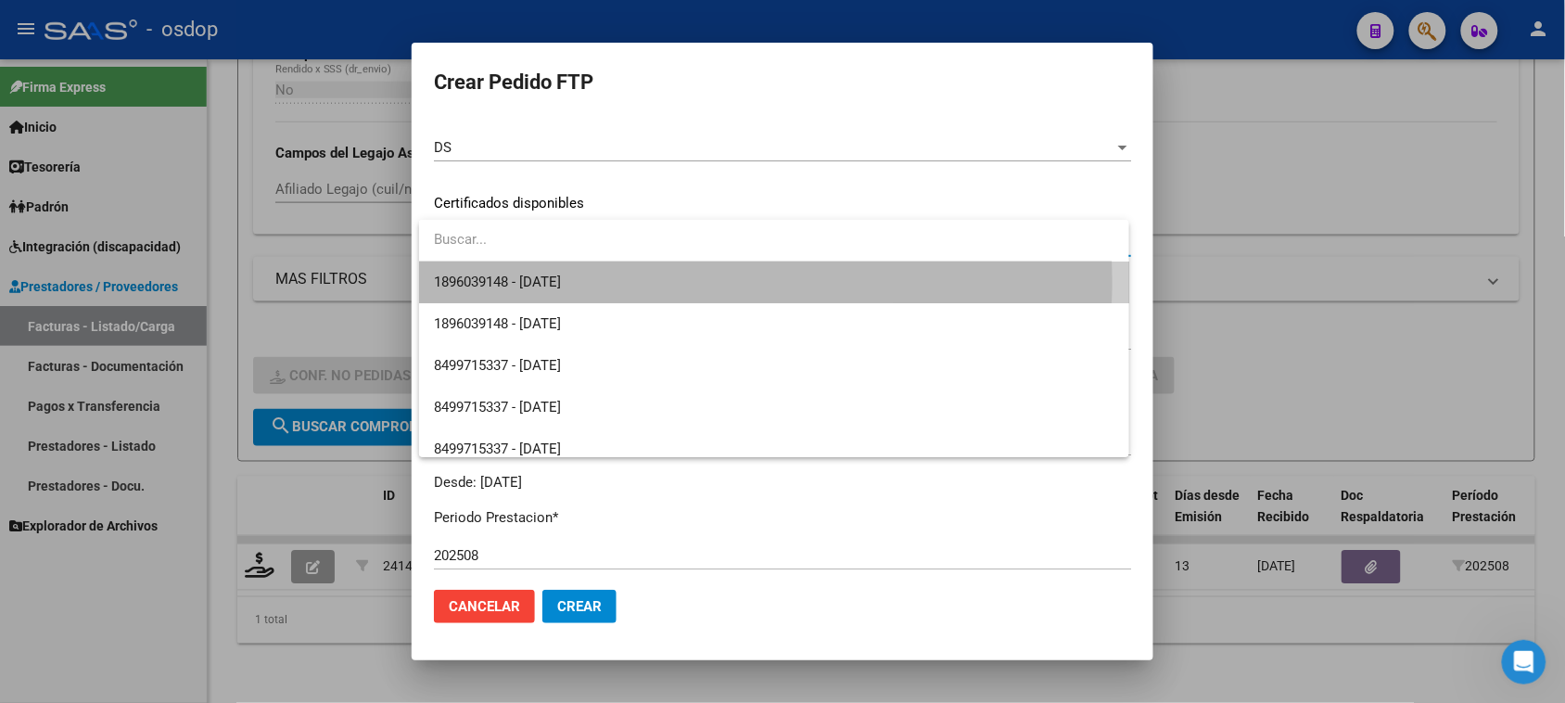
drag, startPoint x: 653, startPoint y: 280, endPoint x: 665, endPoint y: 316, distance: 38.1
click at [652, 281] on span "1896039148 - 2032-01-12" at bounding box center [773, 282] width 679 height 42
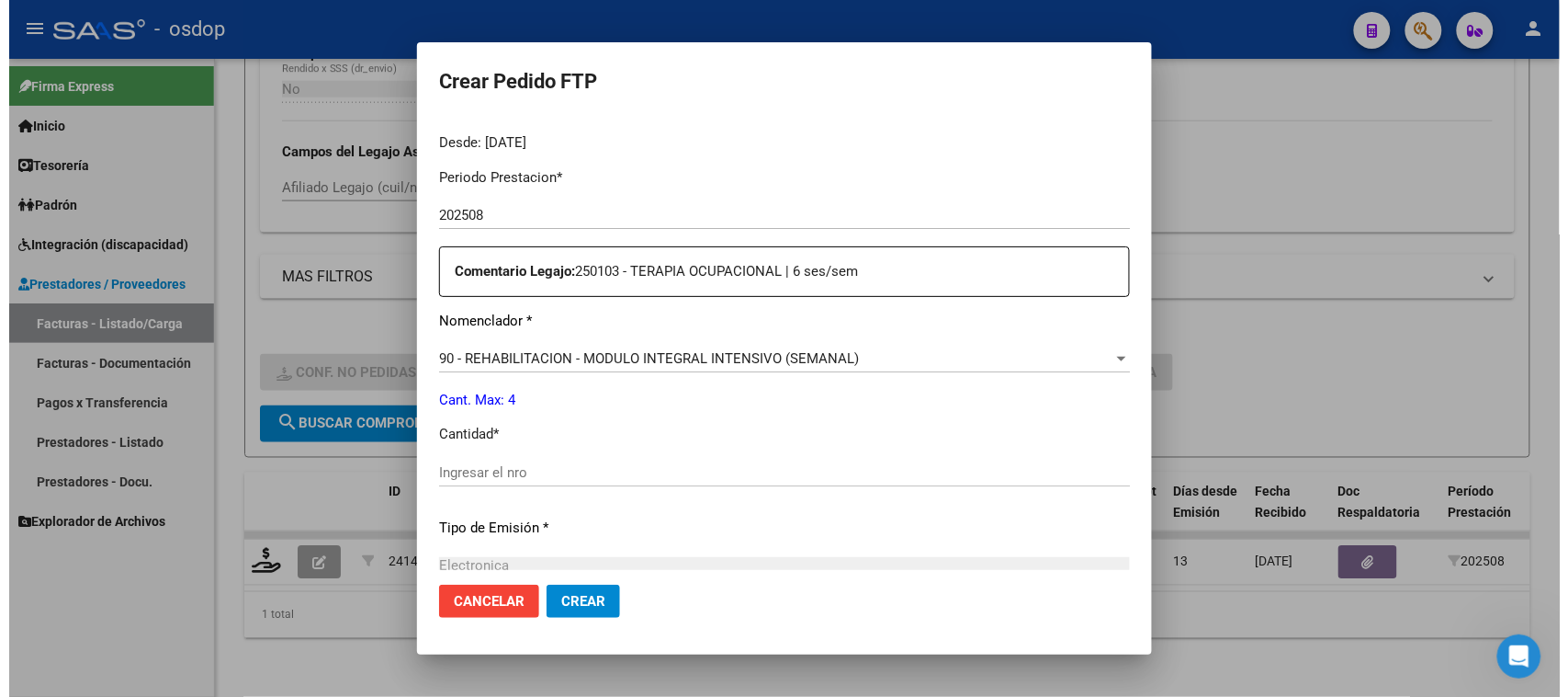
scroll to position [574, 0]
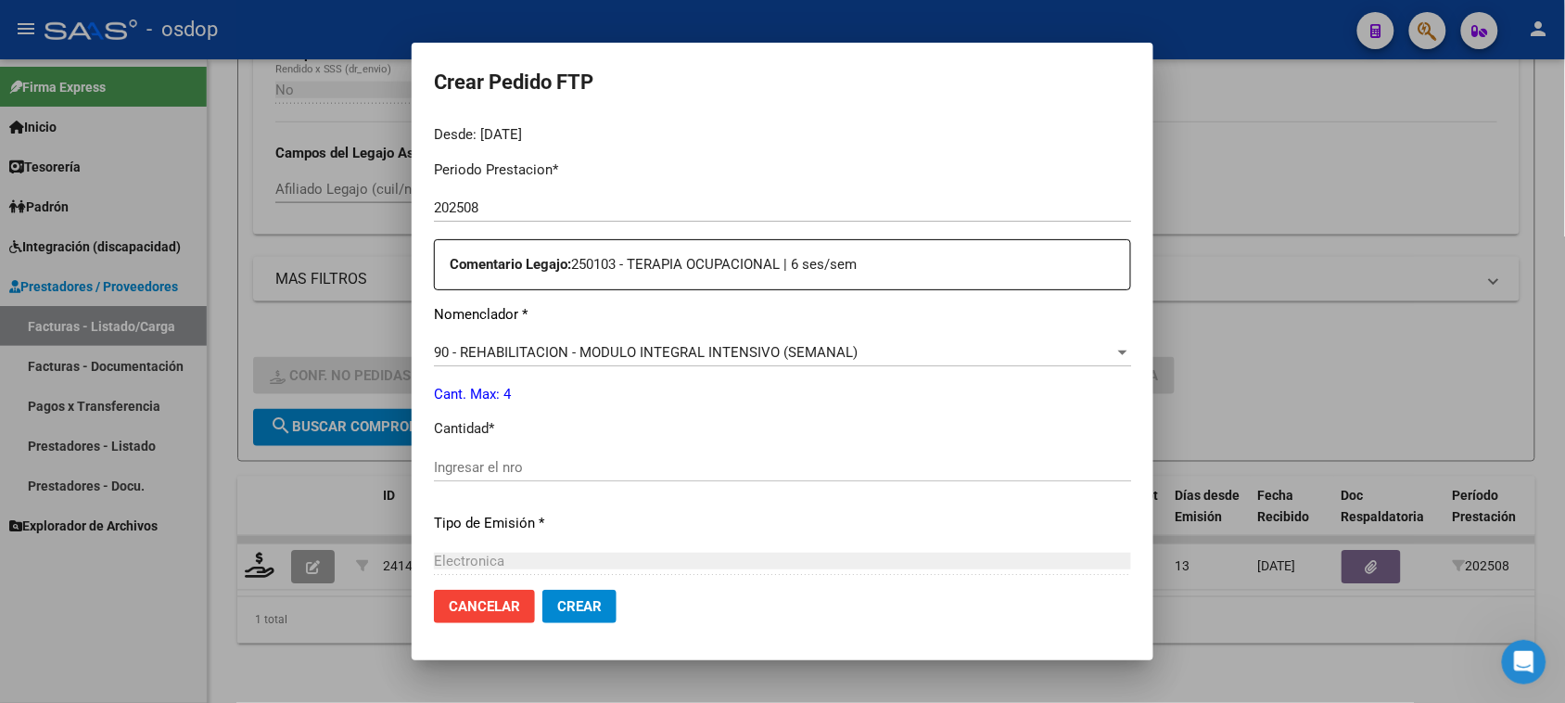
click at [586, 466] on input "Ingresar el nro" at bounding box center [782, 467] width 697 height 17
type input "4"
click at [601, 618] on button "Crear" at bounding box center [579, 605] width 74 height 33
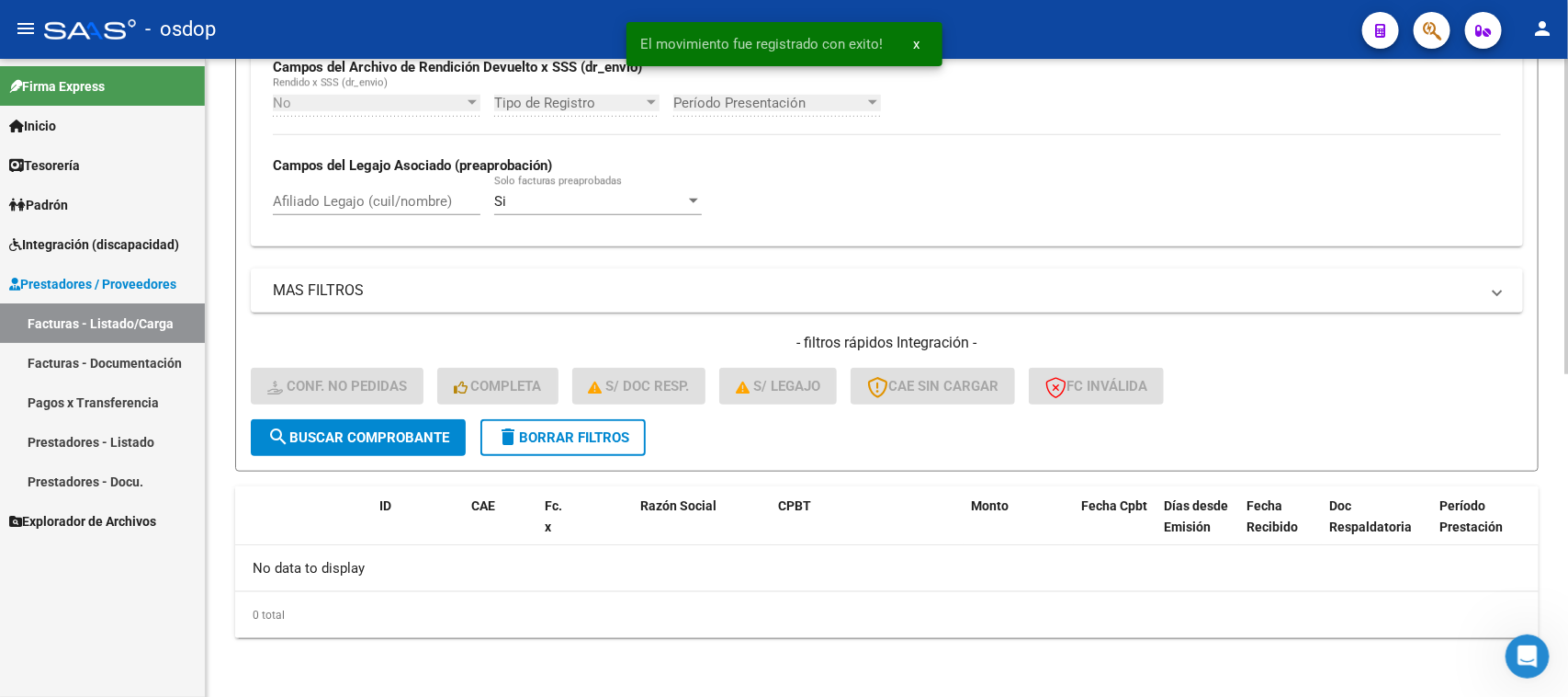
scroll to position [650, 0]
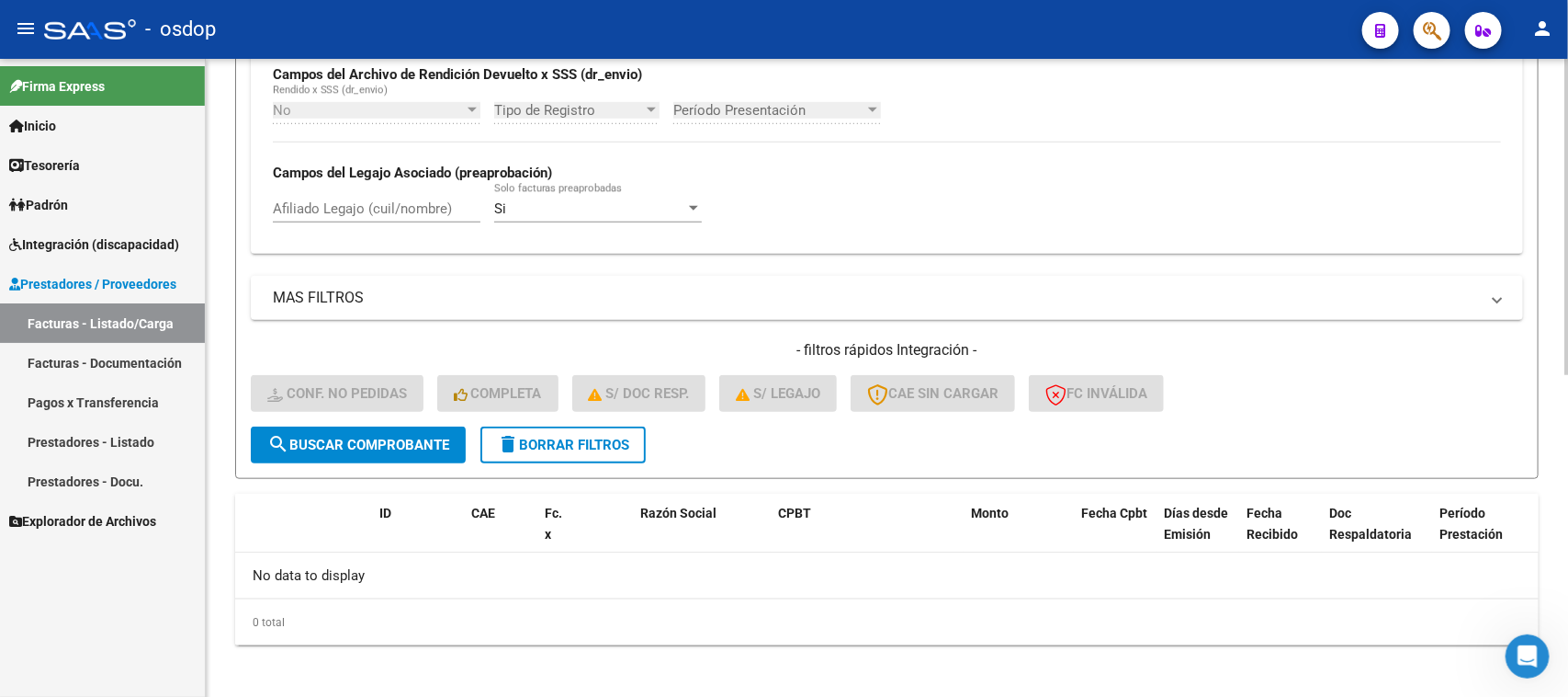
click at [359, 203] on input "Afiliado Legajo (cuil/nombre)" at bounding box center [376, 208] width 207 height 17
paste input "27449170542"
type input "27449170542"
click at [553, 453] on button "delete Borrar Filtros" at bounding box center [563, 444] width 166 height 37
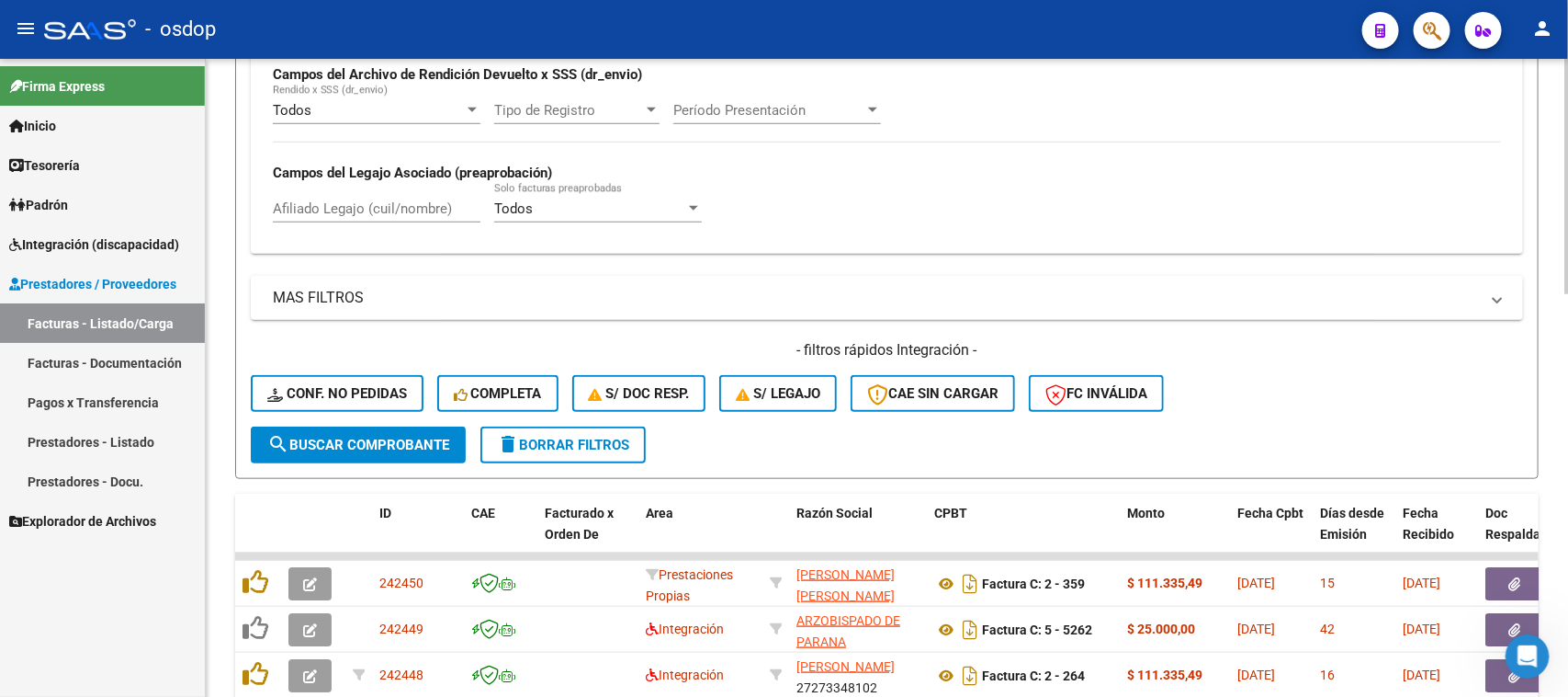
click at [373, 444] on span "search Buscar Comprobante" at bounding box center [359, 444] width 182 height 17
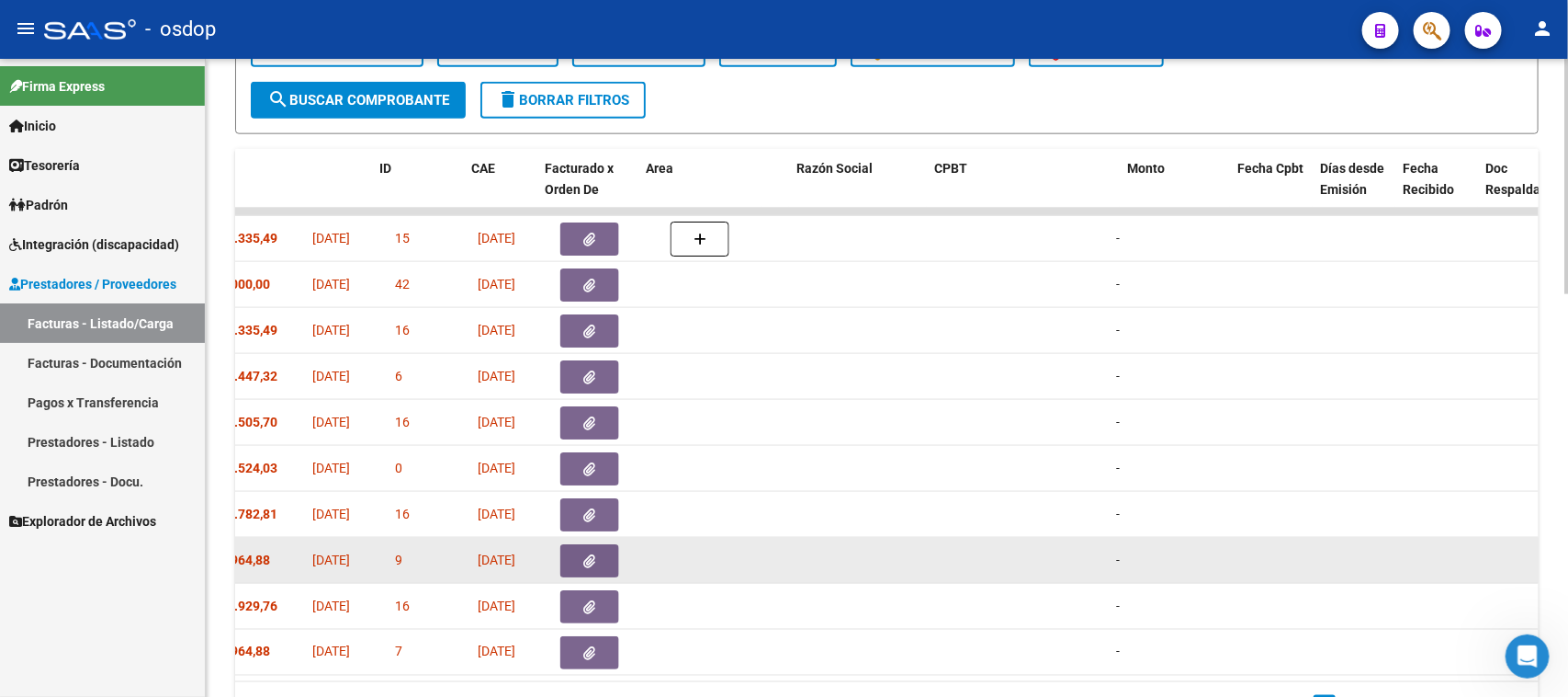
scroll to position [0, 0]
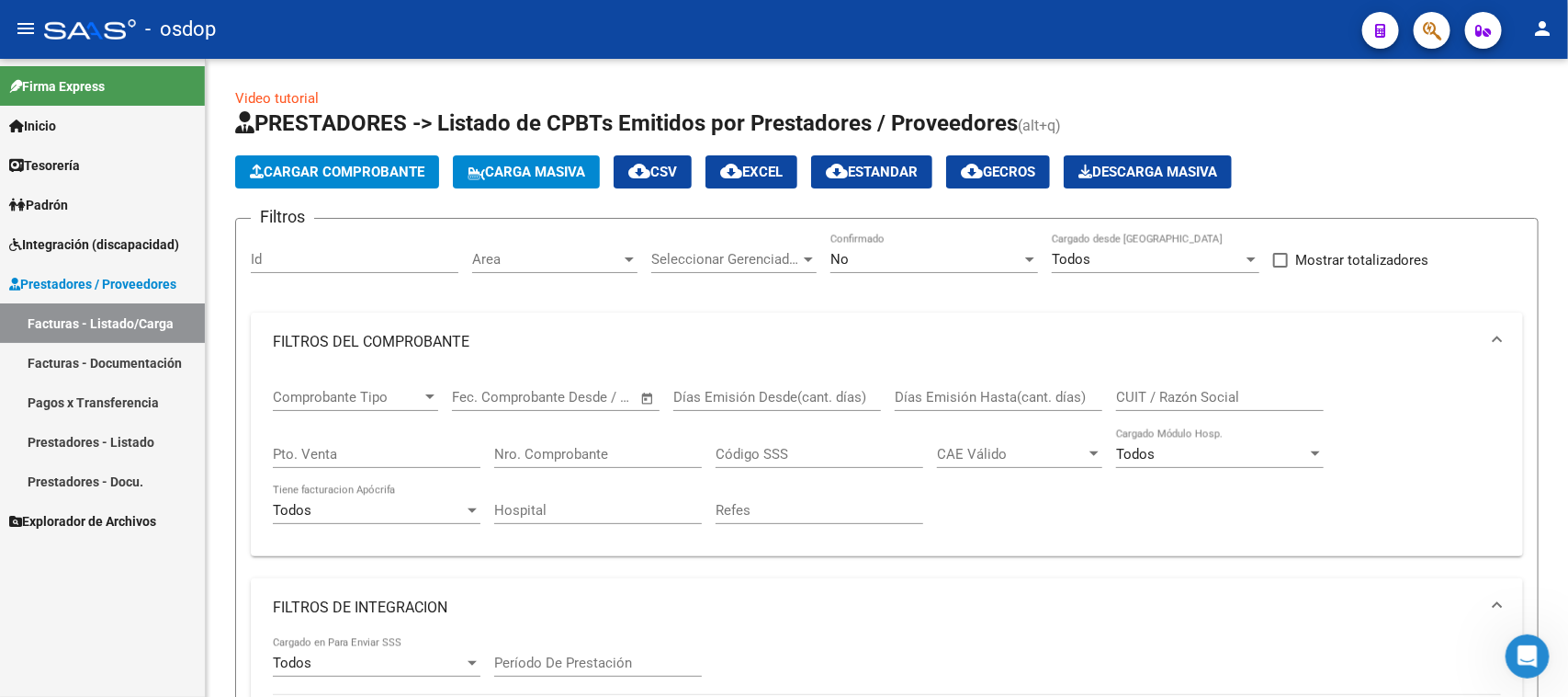
scroll to position [995, 0]
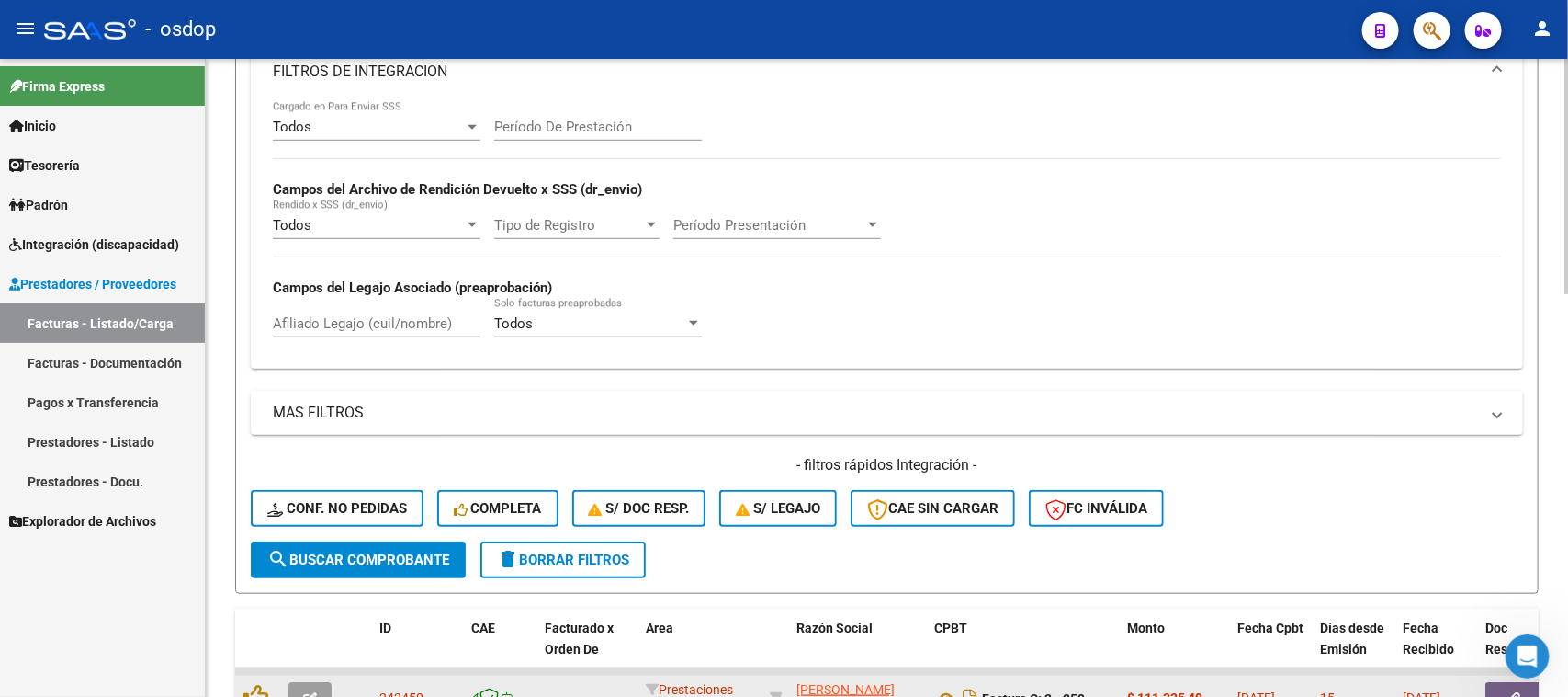
scroll to position [421, 0]
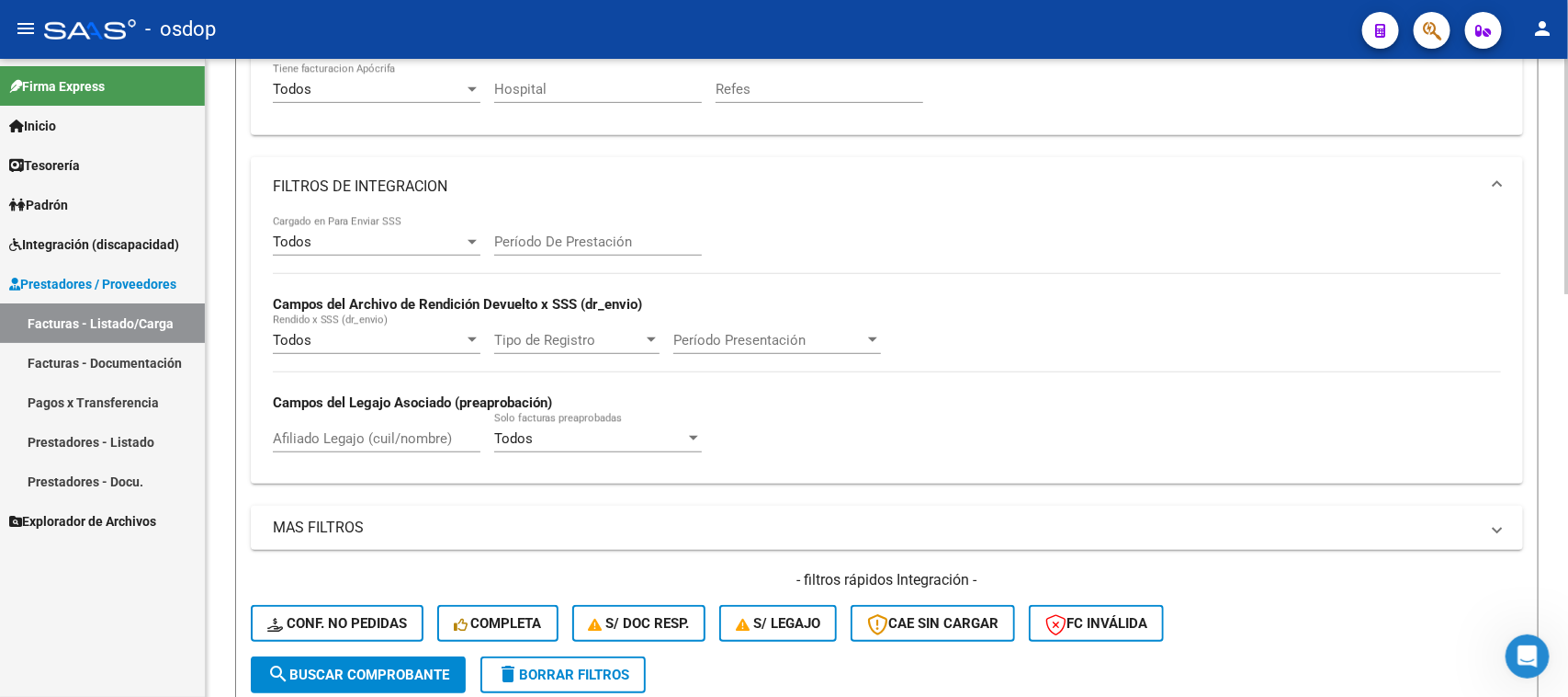
click at [392, 444] on div "Afiliado Legajo (cuil/nombre)" at bounding box center [376, 432] width 207 height 40
click at [392, 434] on input "Afiliado Legajo (cuil/nombre)" at bounding box center [376, 438] width 207 height 17
paste input "27449170542"
type input "27449170542"
click at [421, 666] on span "search Buscar Comprobante" at bounding box center [359, 674] width 182 height 17
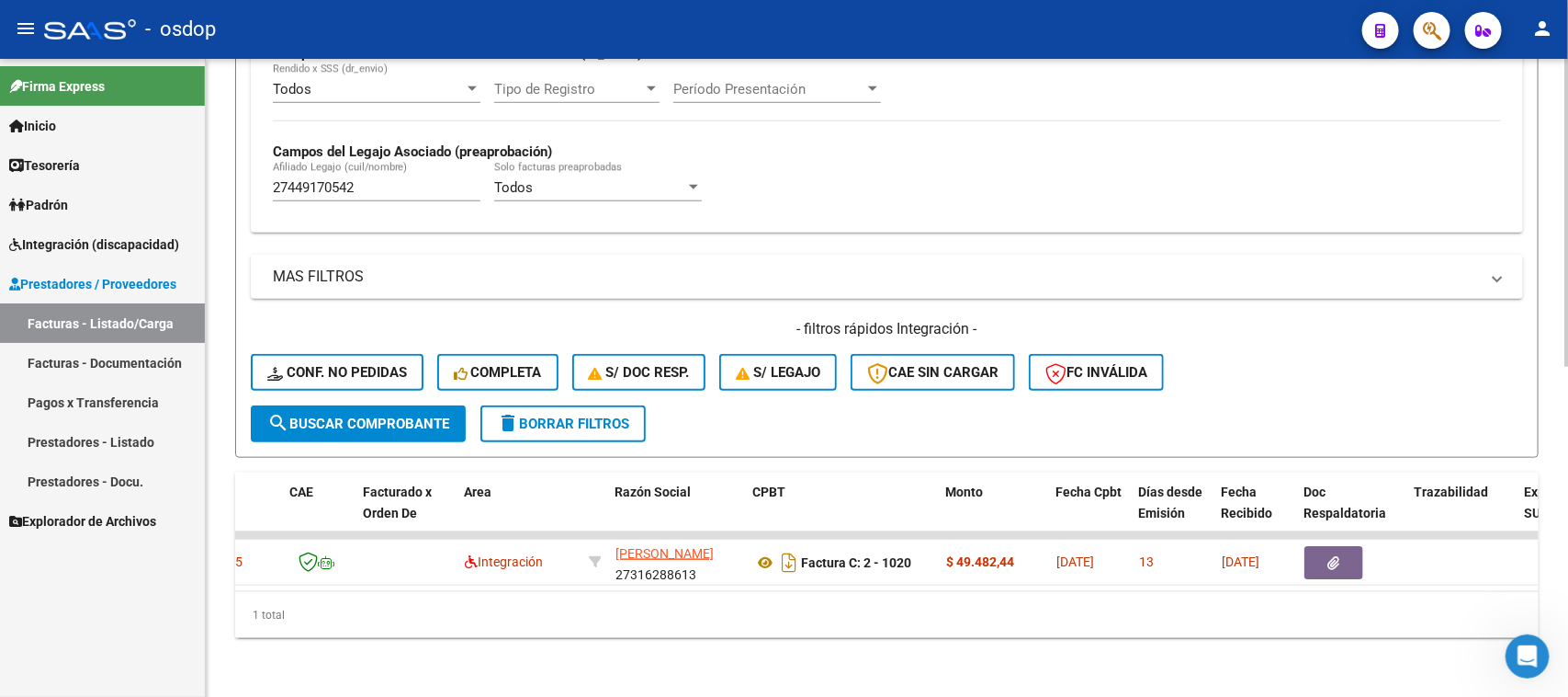
scroll to position [0, 0]
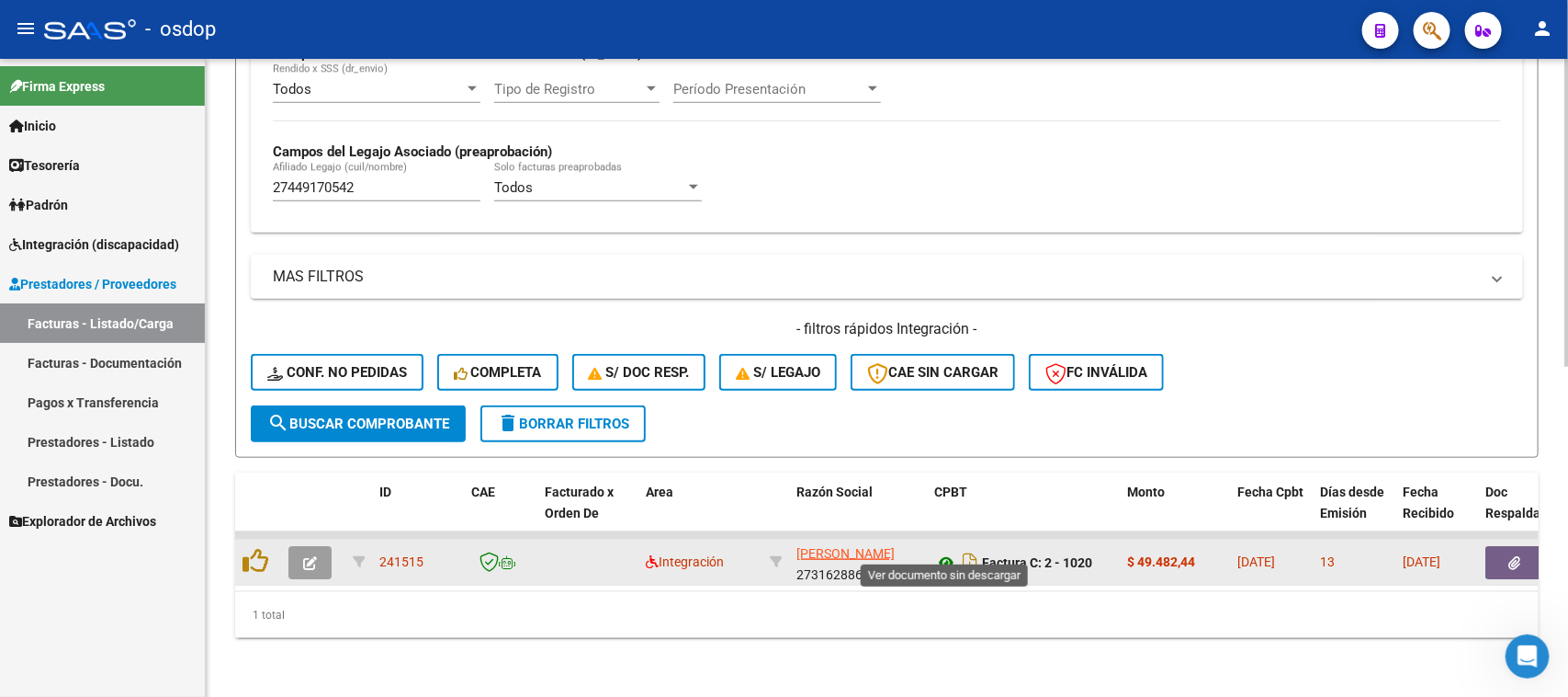
click at [949, 551] on icon at bounding box center [947, 562] width 24 height 22
click at [1507, 546] on button "button" at bounding box center [1514, 562] width 58 height 33
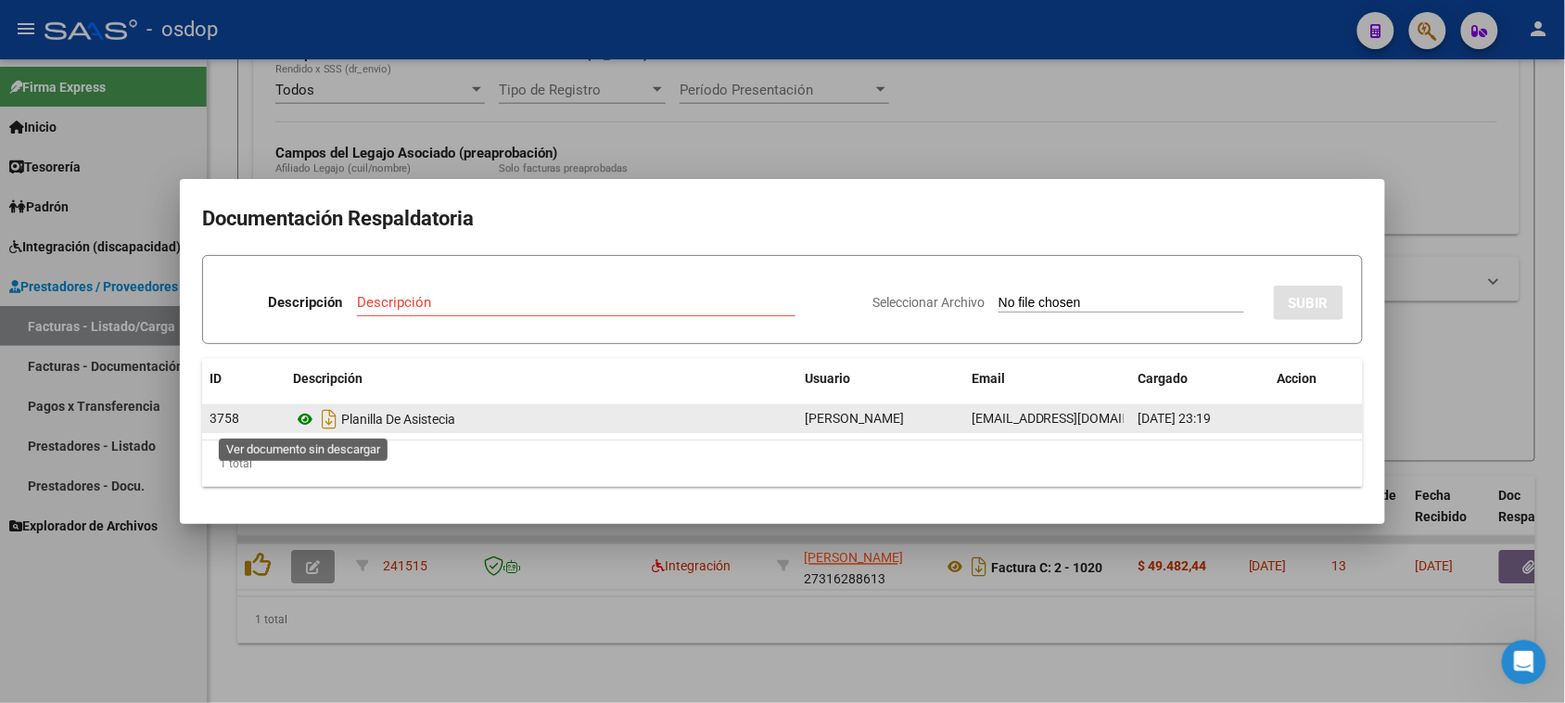
click at [306, 417] on icon at bounding box center [305, 419] width 24 height 22
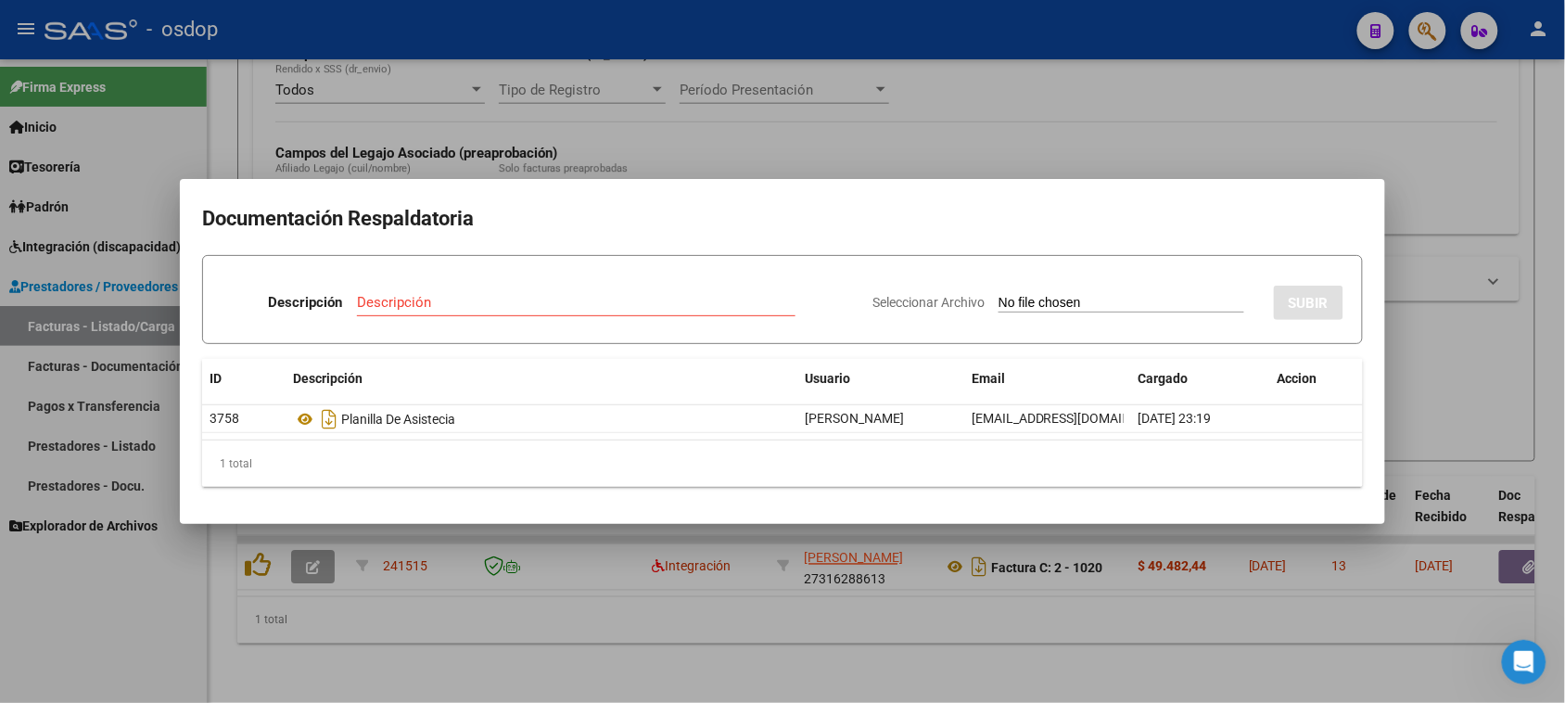
click at [887, 604] on div at bounding box center [782, 351] width 1565 height 703
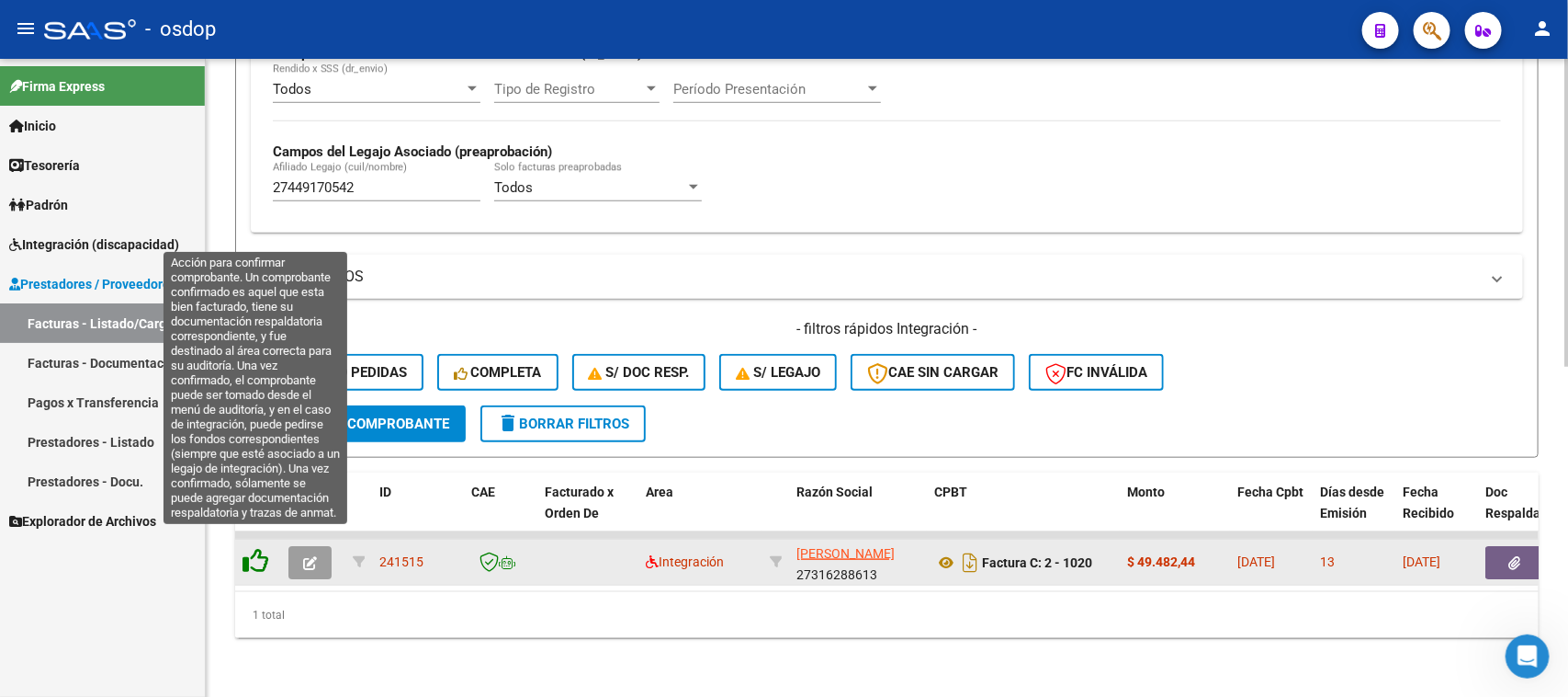
click at [248, 547] on icon at bounding box center [256, 560] width 26 height 26
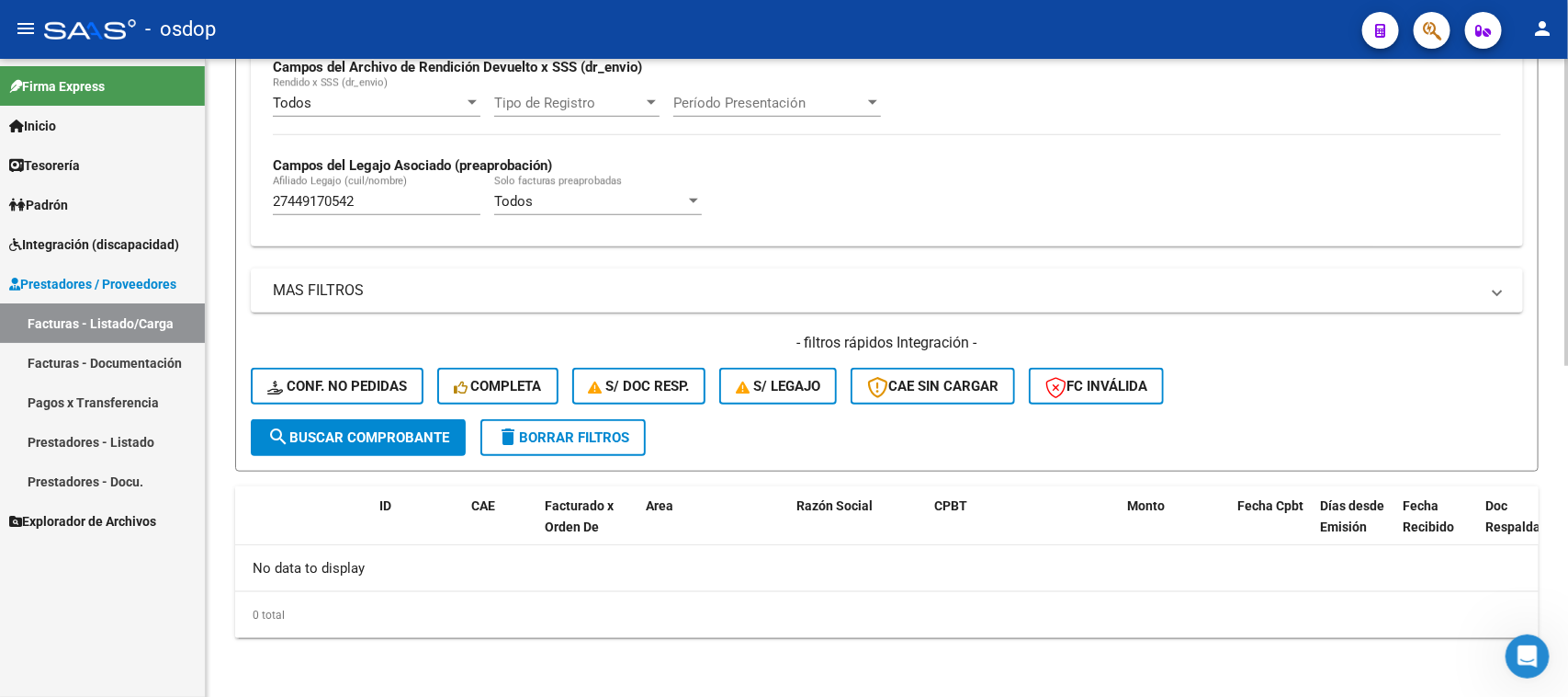
scroll to position [650, 0]
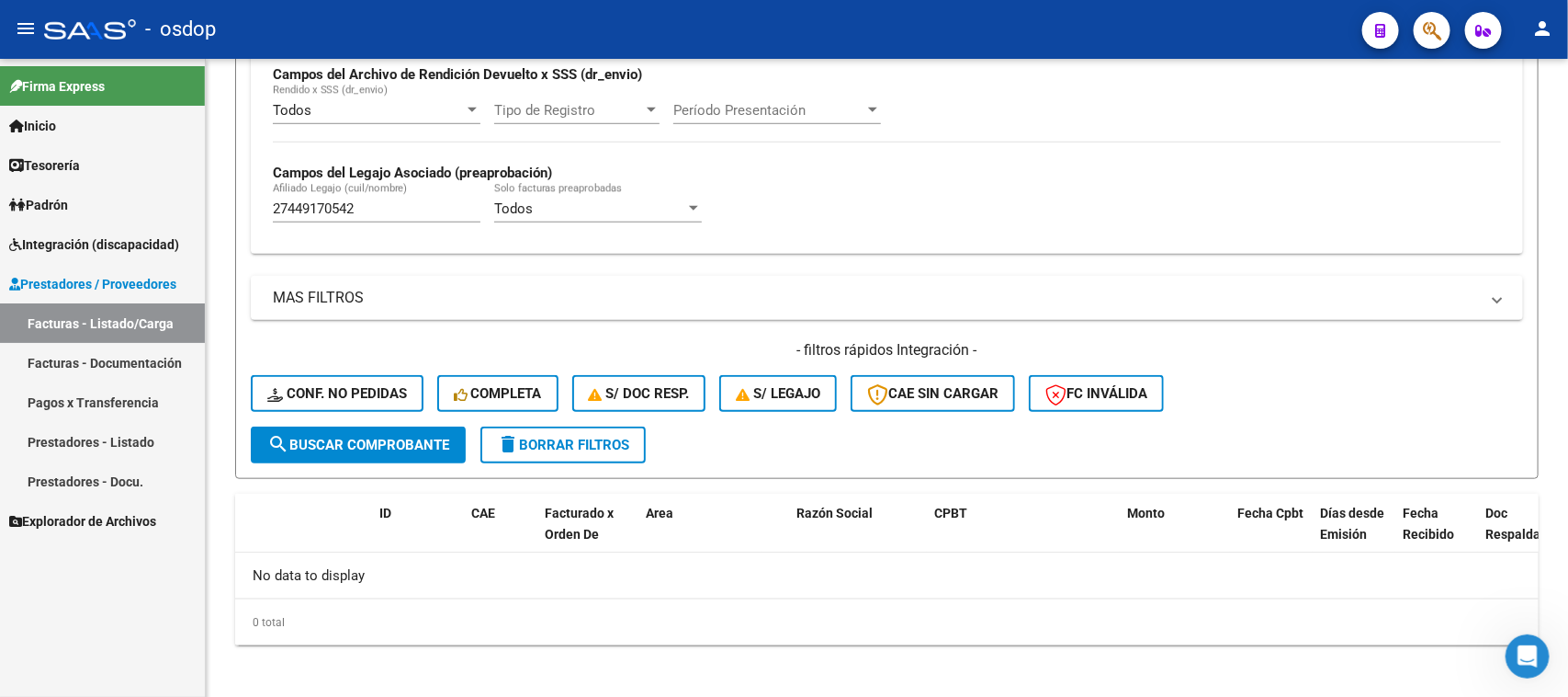
click at [116, 443] on link "Prestadores - Listado" at bounding box center [102, 441] width 205 height 40
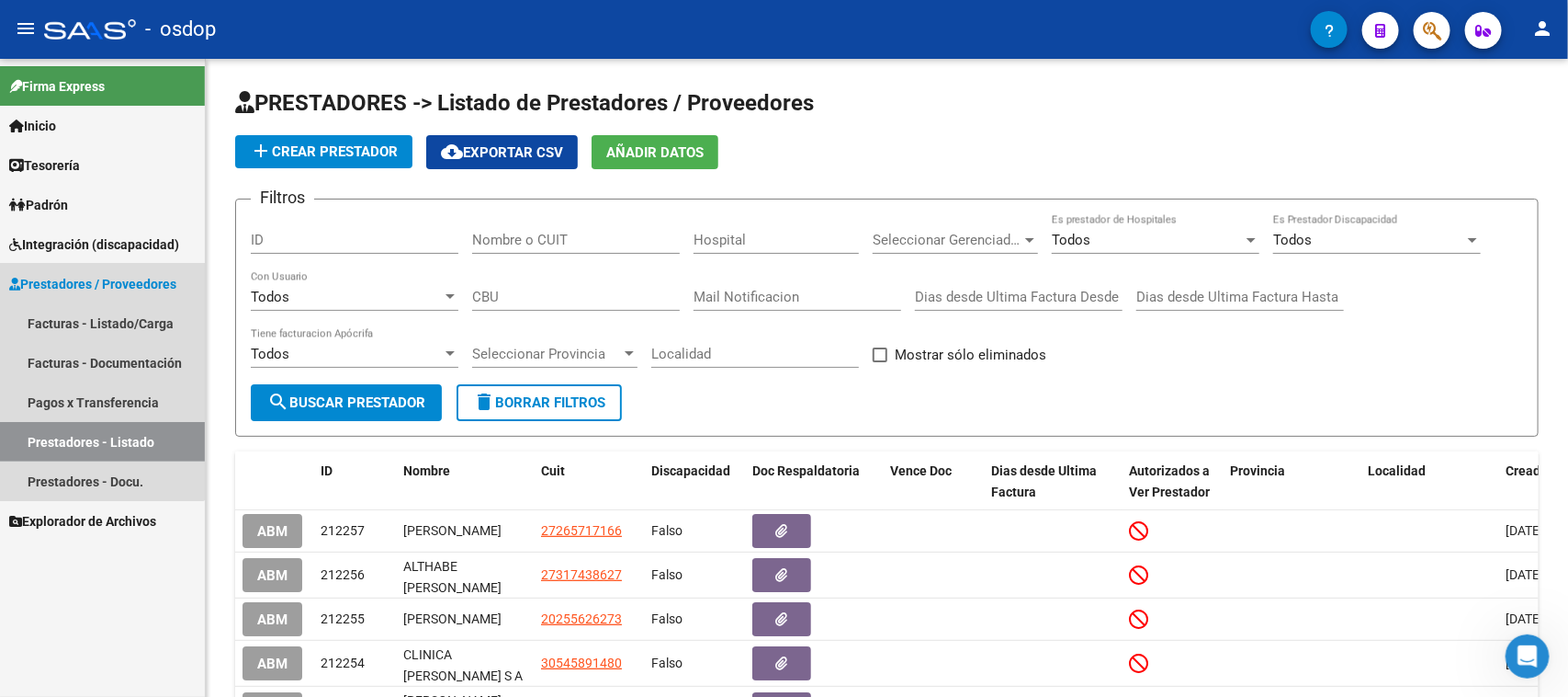
click at [101, 283] on span "Prestadores / Proveedores" at bounding box center [92, 284] width 168 height 20
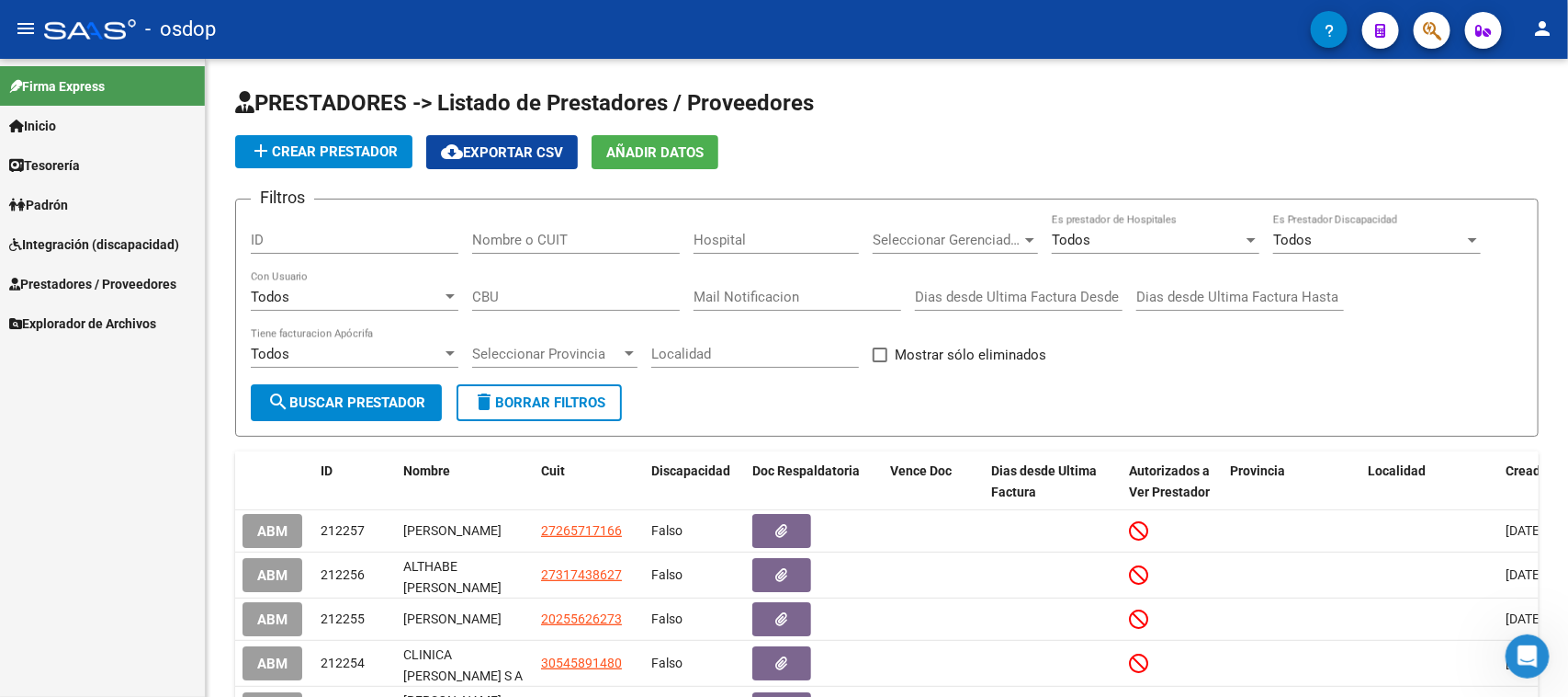
click at [99, 287] on span "Prestadores / Proveedores" at bounding box center [92, 284] width 168 height 20
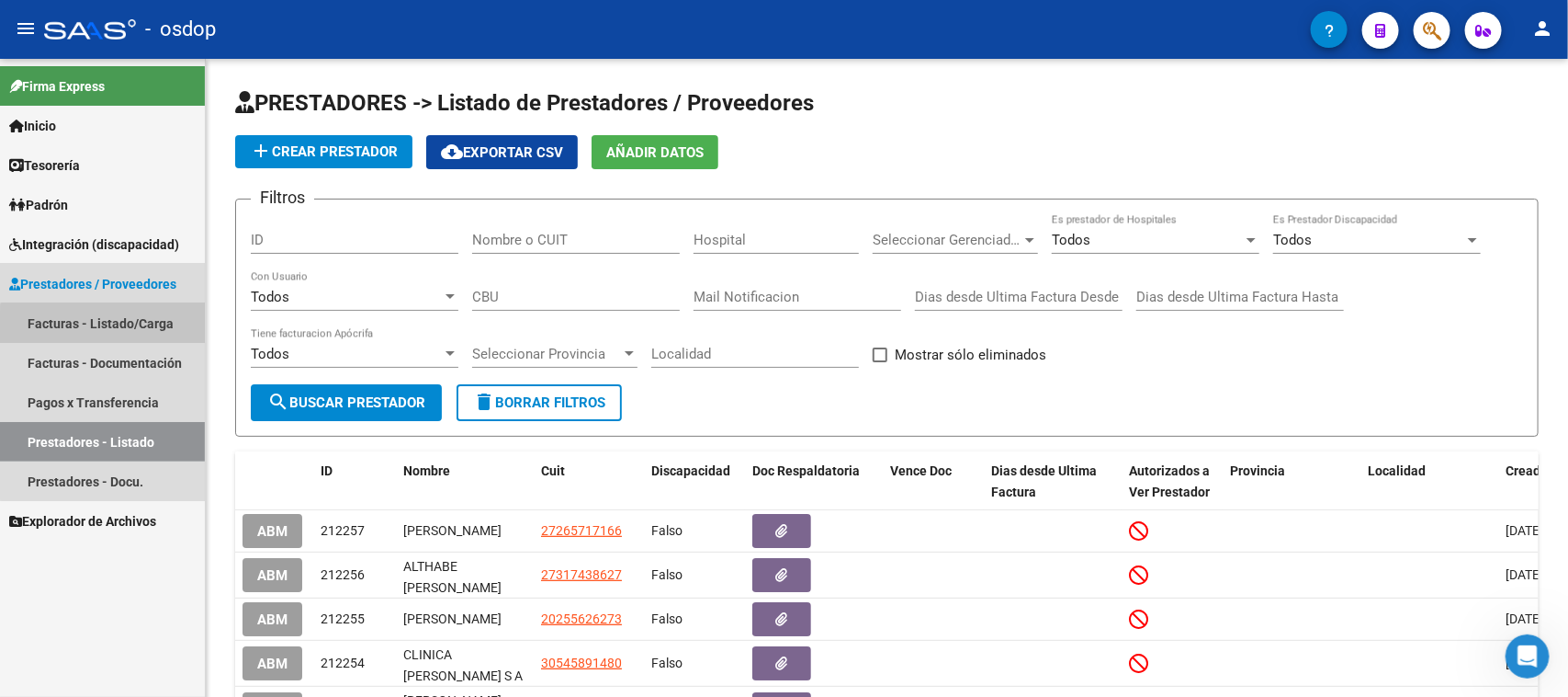
click at [136, 332] on link "Facturas - Listado/Carga" at bounding box center [102, 323] width 205 height 40
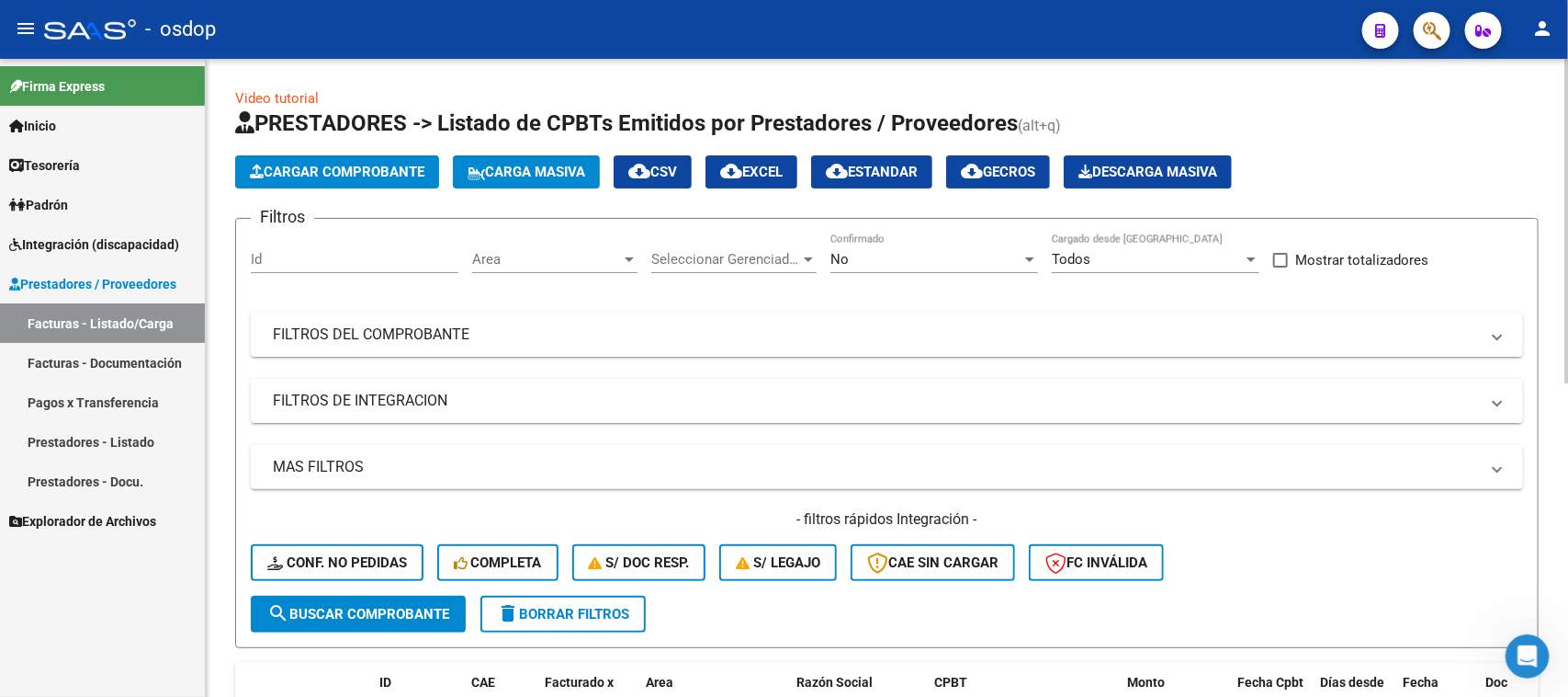
click at [338, 259] on input "Id" at bounding box center [354, 259] width 207 height 17
click at [399, 391] on mat-panel-title "FILTROS DE INTEGRACION" at bounding box center [875, 401] width 1206 height 20
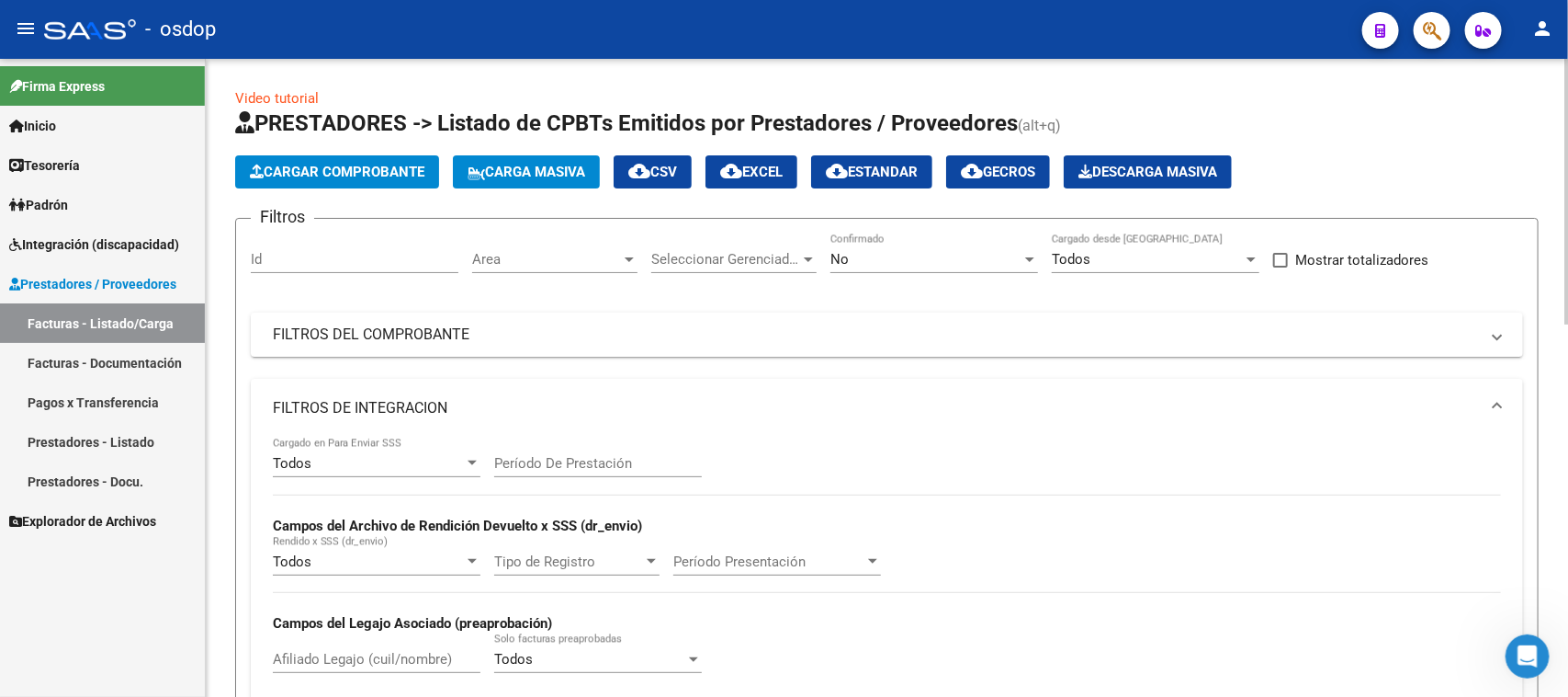
click at [354, 659] on input "Afiliado Legajo (cuil/nombre)" at bounding box center [376, 658] width 207 height 17
paste input "27449170542"
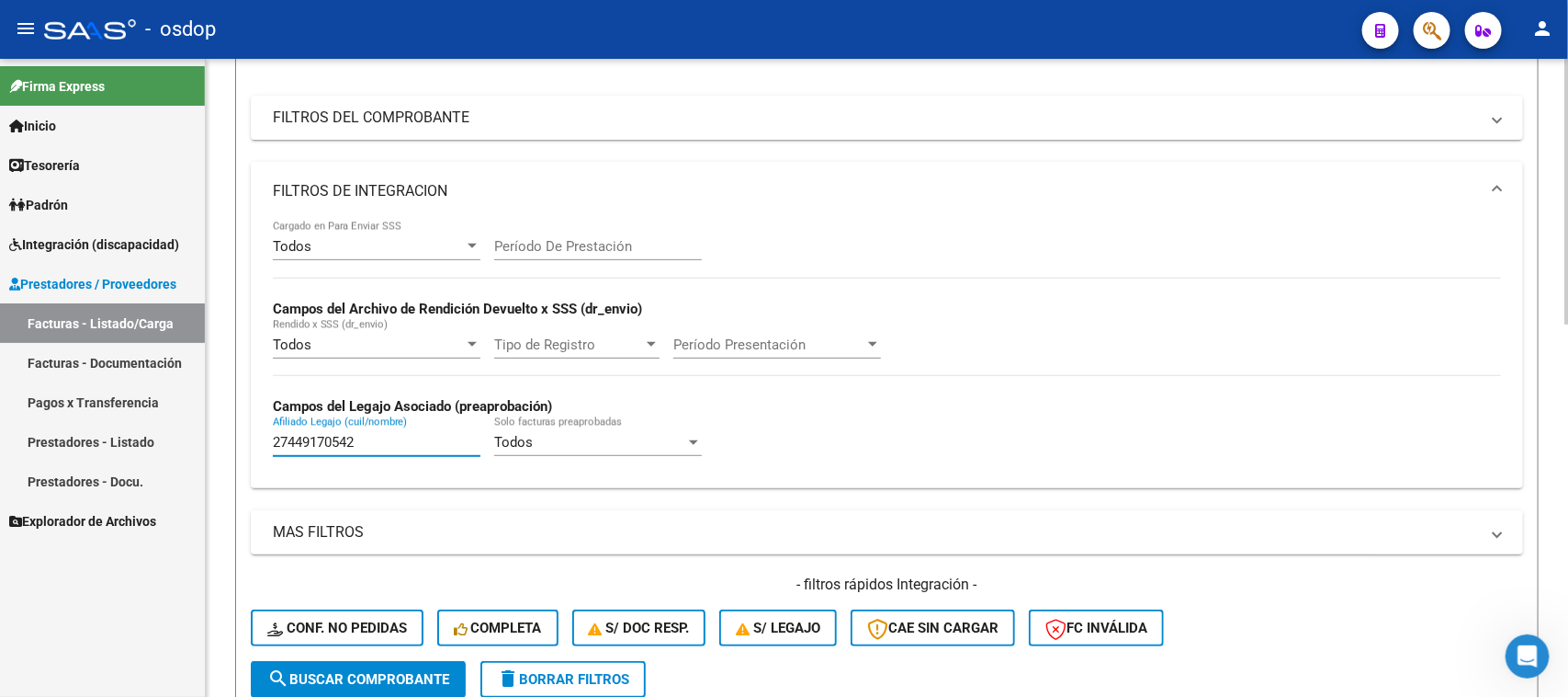
scroll to position [230, 0]
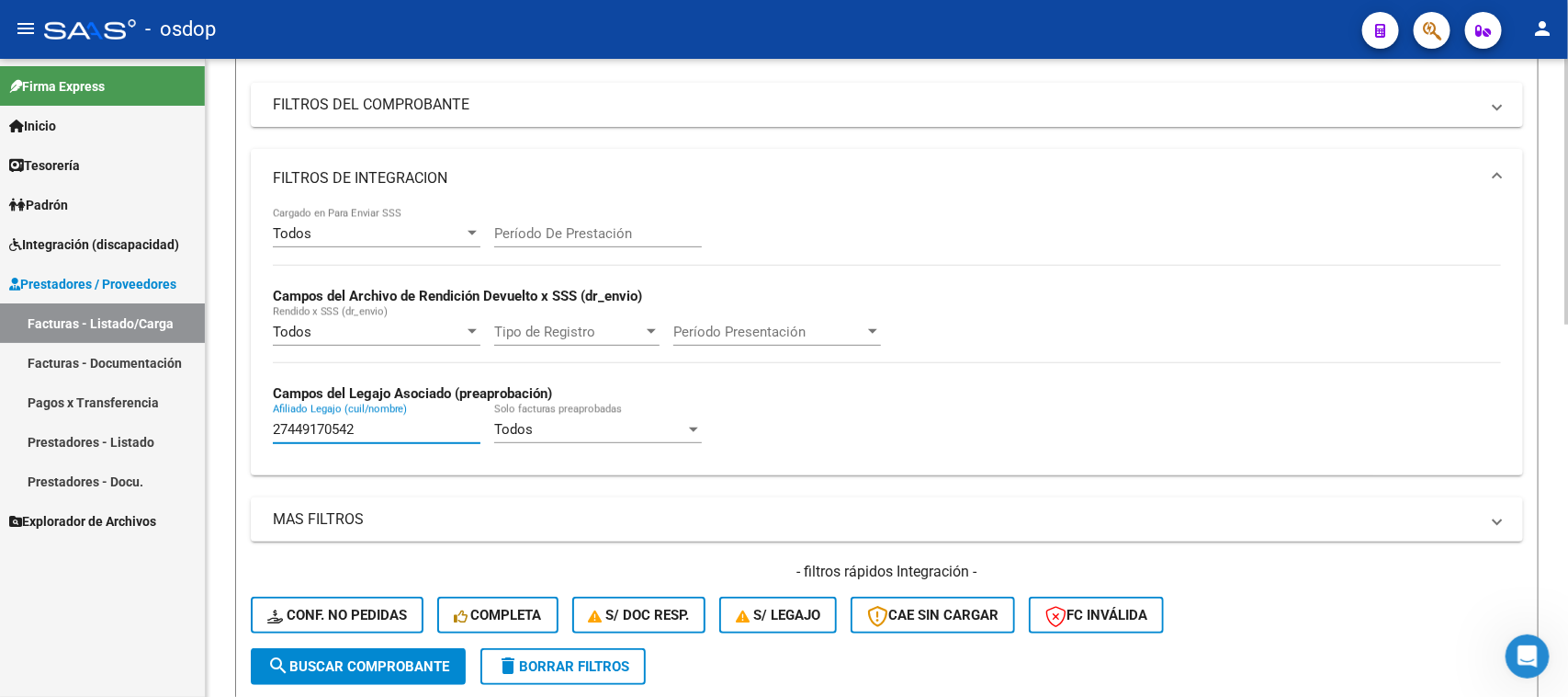
type input "27449170542"
click at [421, 659] on span "search Buscar Comprobante" at bounding box center [359, 666] width 182 height 17
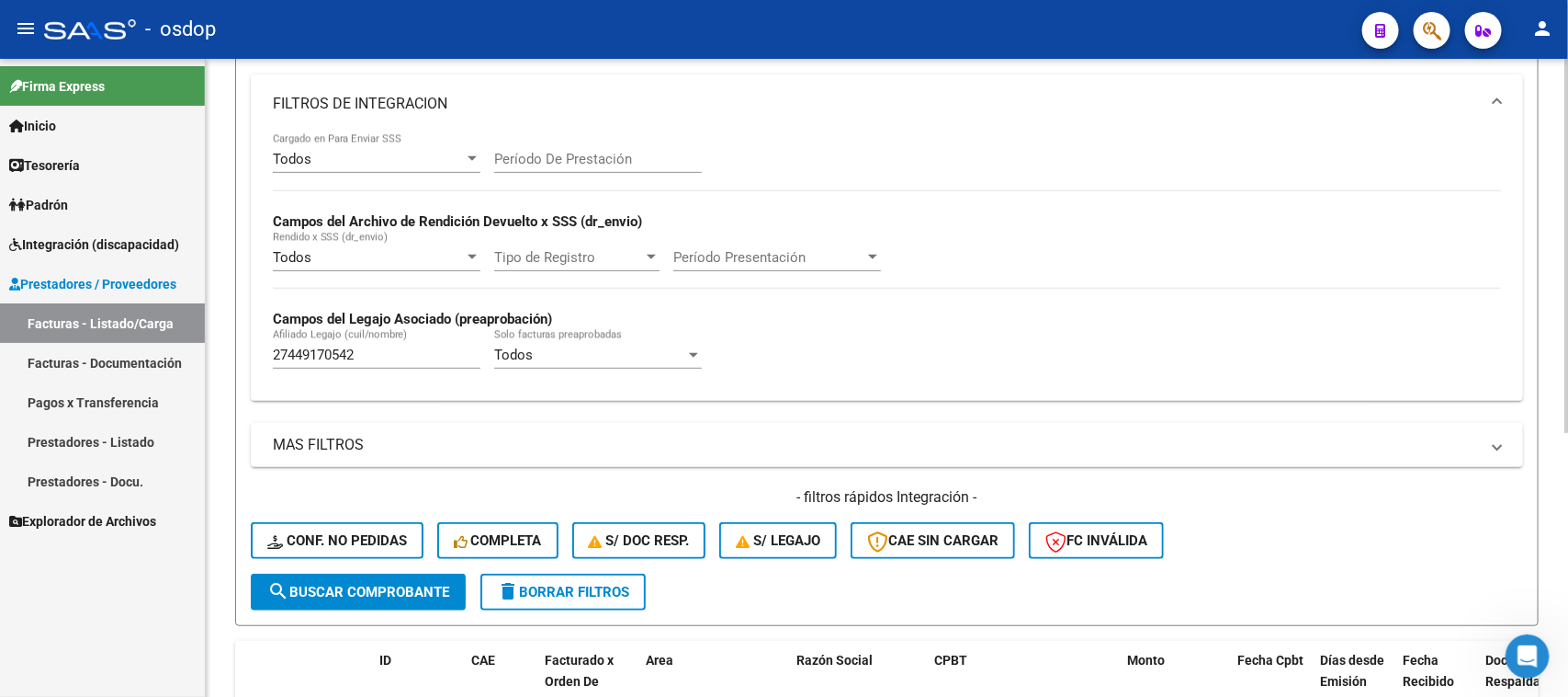
scroll to position [338, 0]
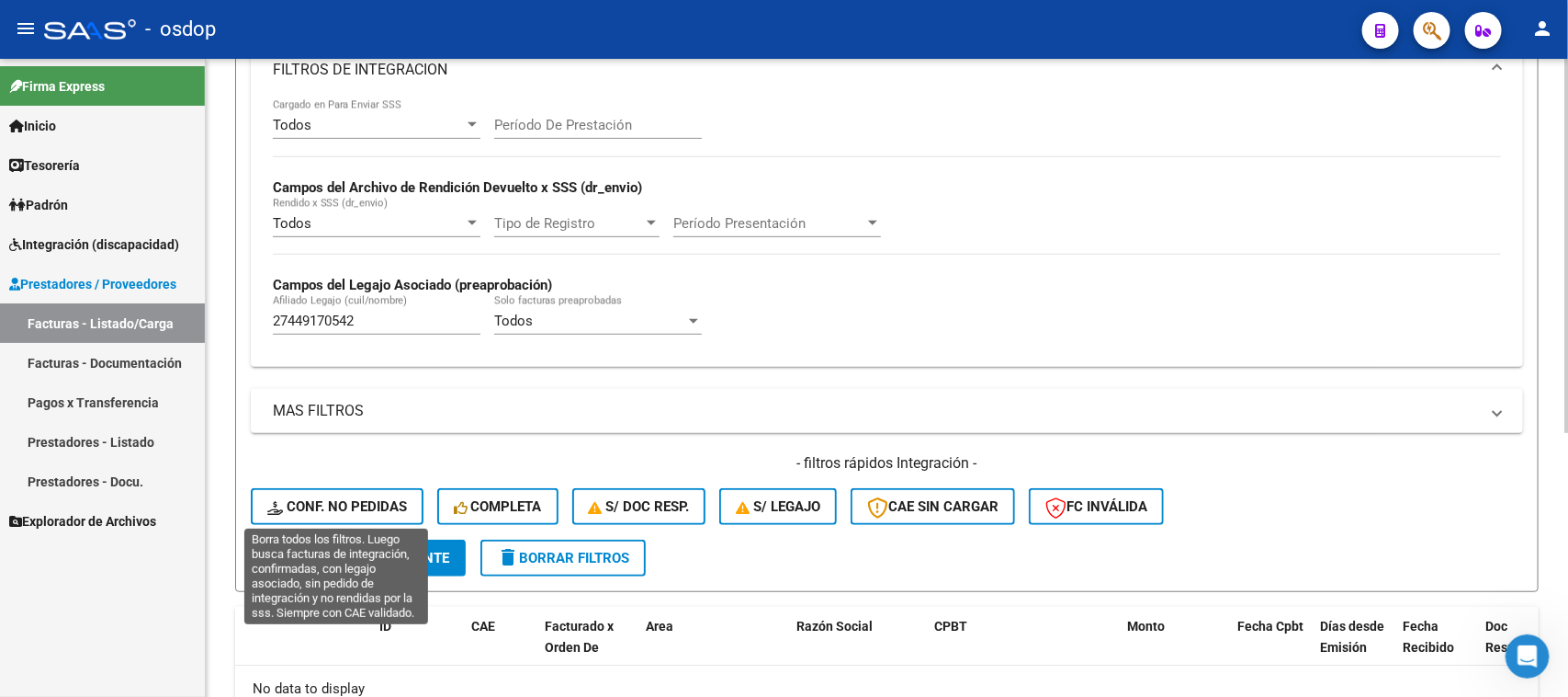
click at [331, 511] on button "Conf. no pedidas" at bounding box center [337, 506] width 172 height 37
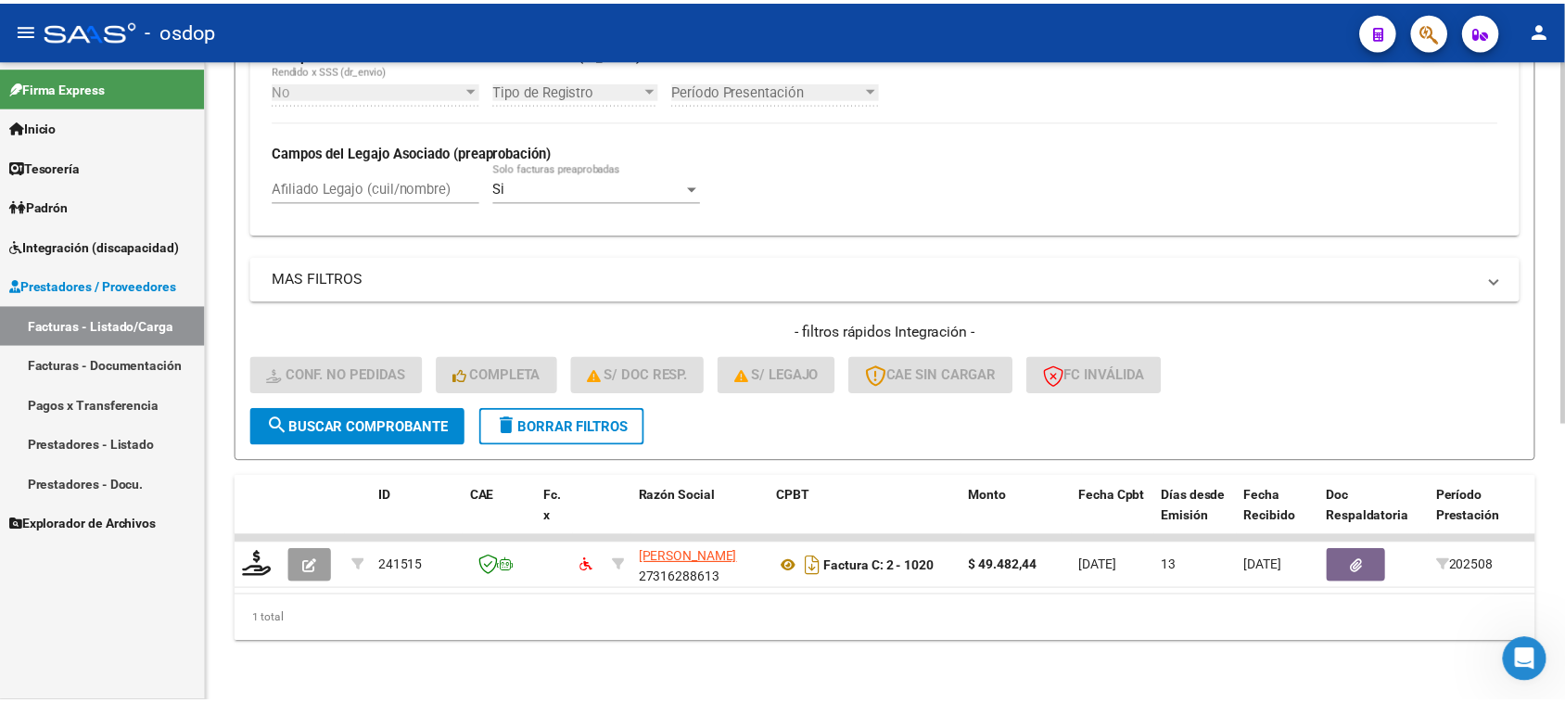
scroll to position [489, 0]
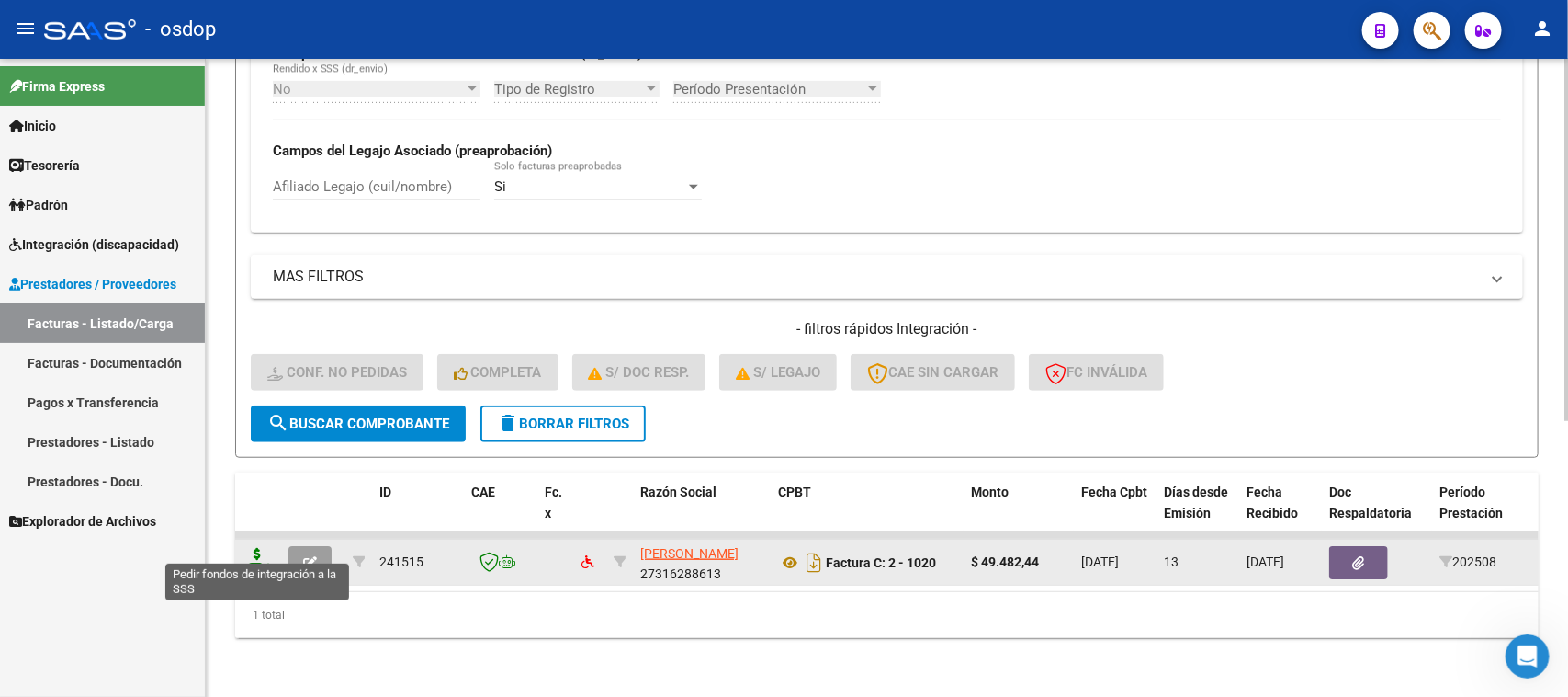
click at [253, 547] on icon at bounding box center [258, 560] width 30 height 26
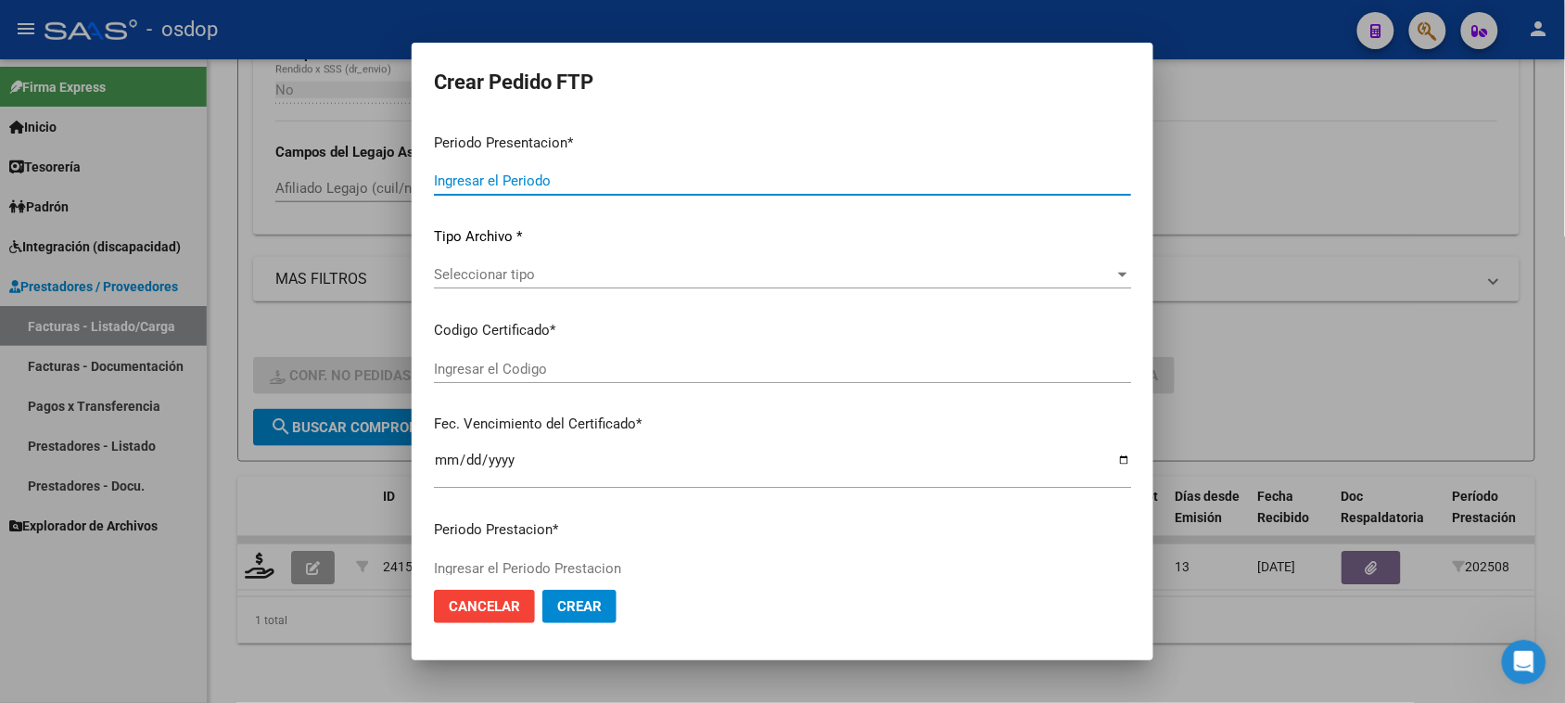
type input "202508"
type input "$ 49.482,44"
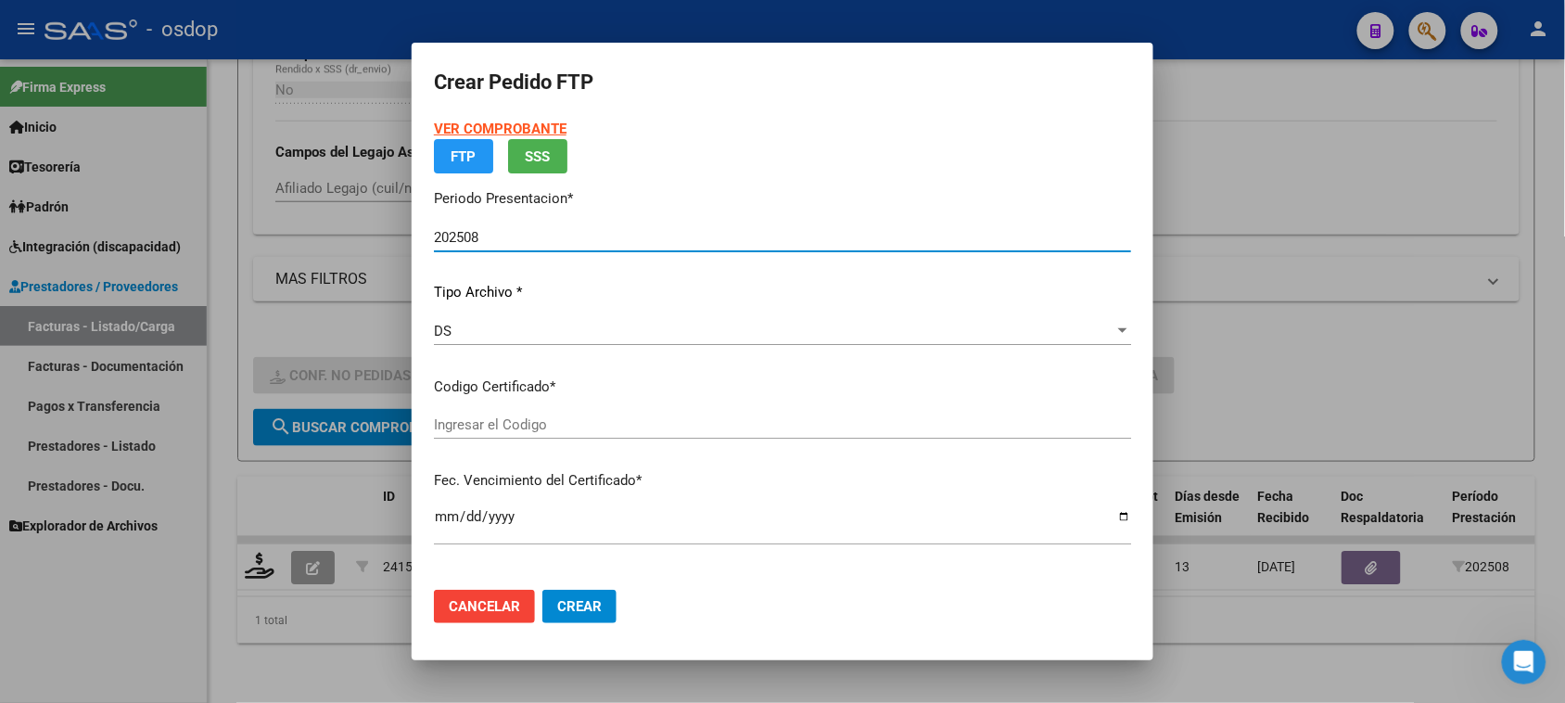
type input "5192502014"
type input "2029-12-26"
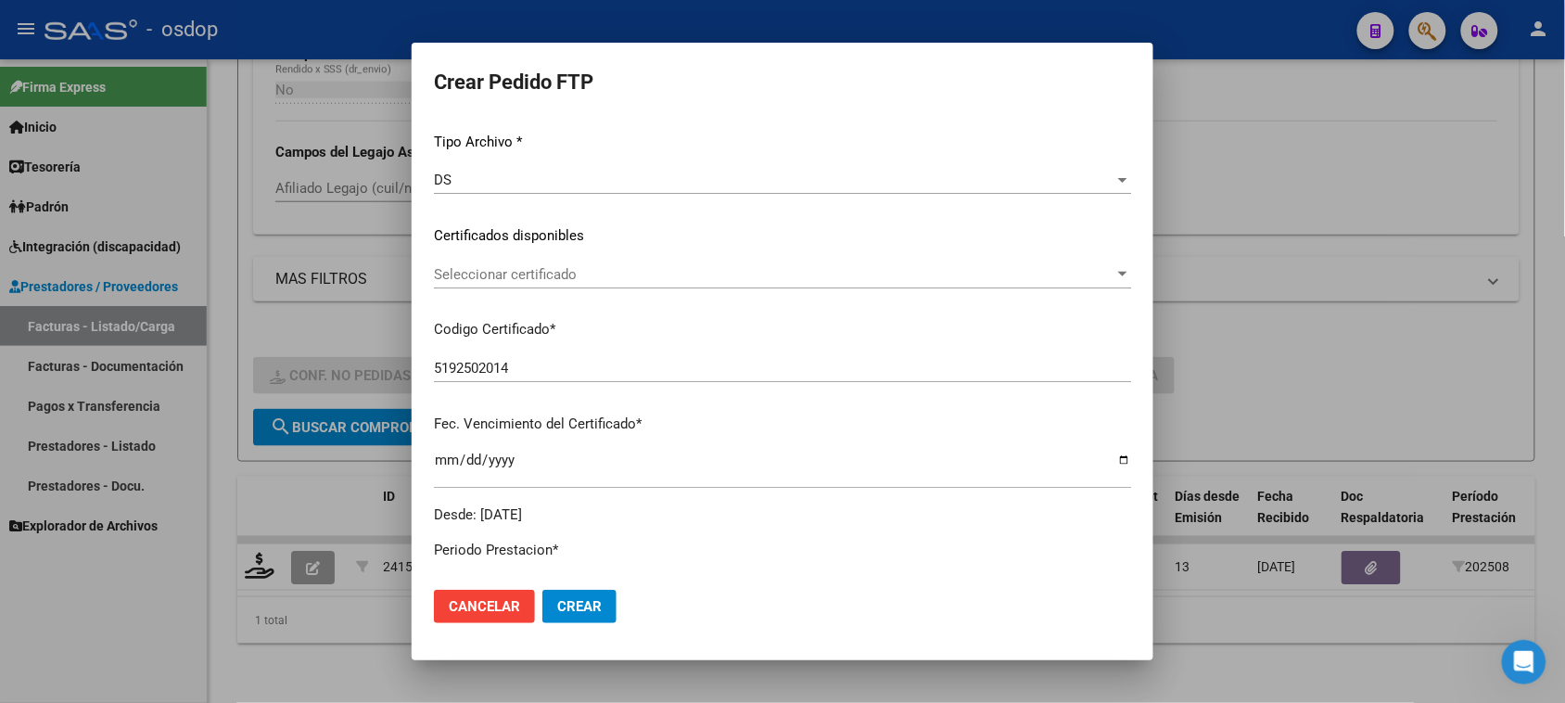
scroll to position [232, 0]
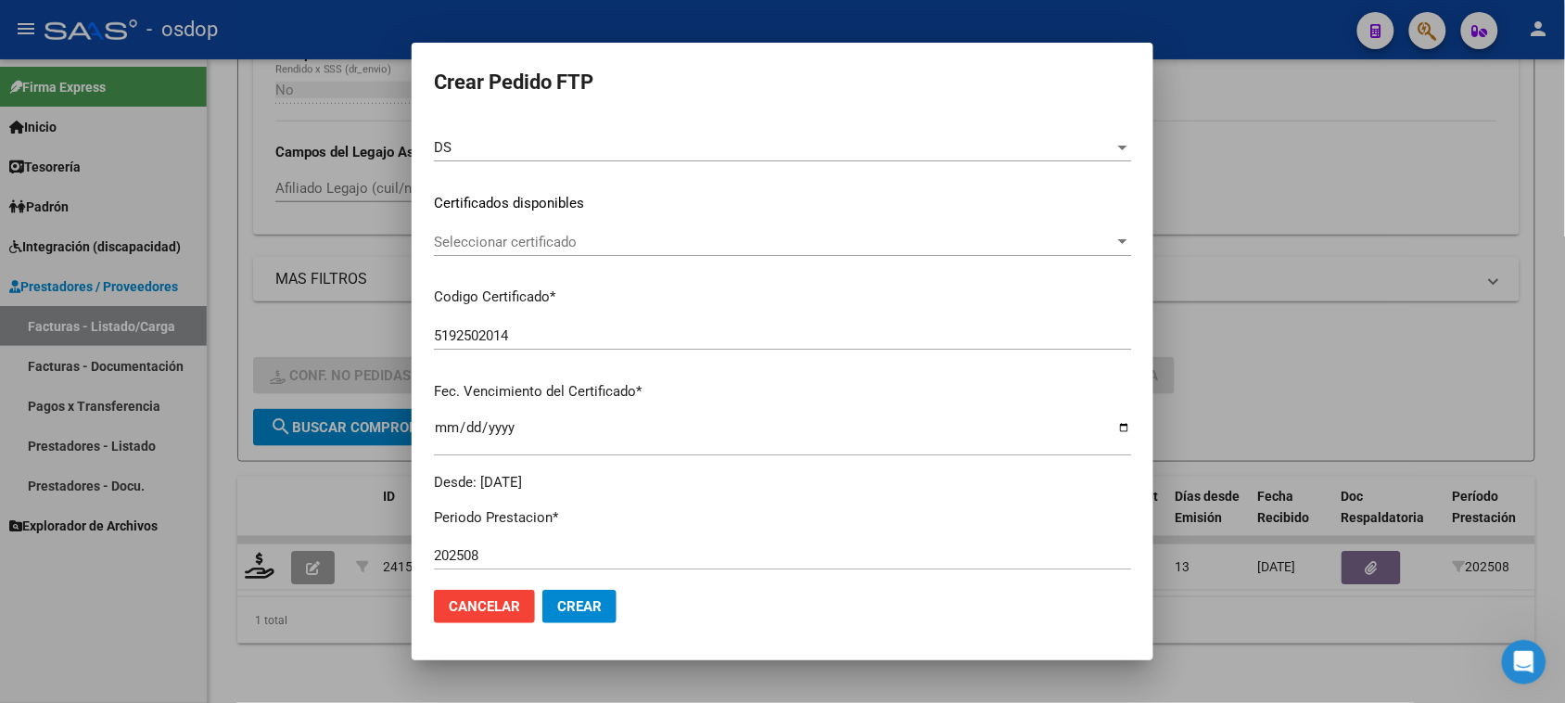
click at [705, 244] on span "Seleccionar certificado" at bounding box center [774, 242] width 680 height 17
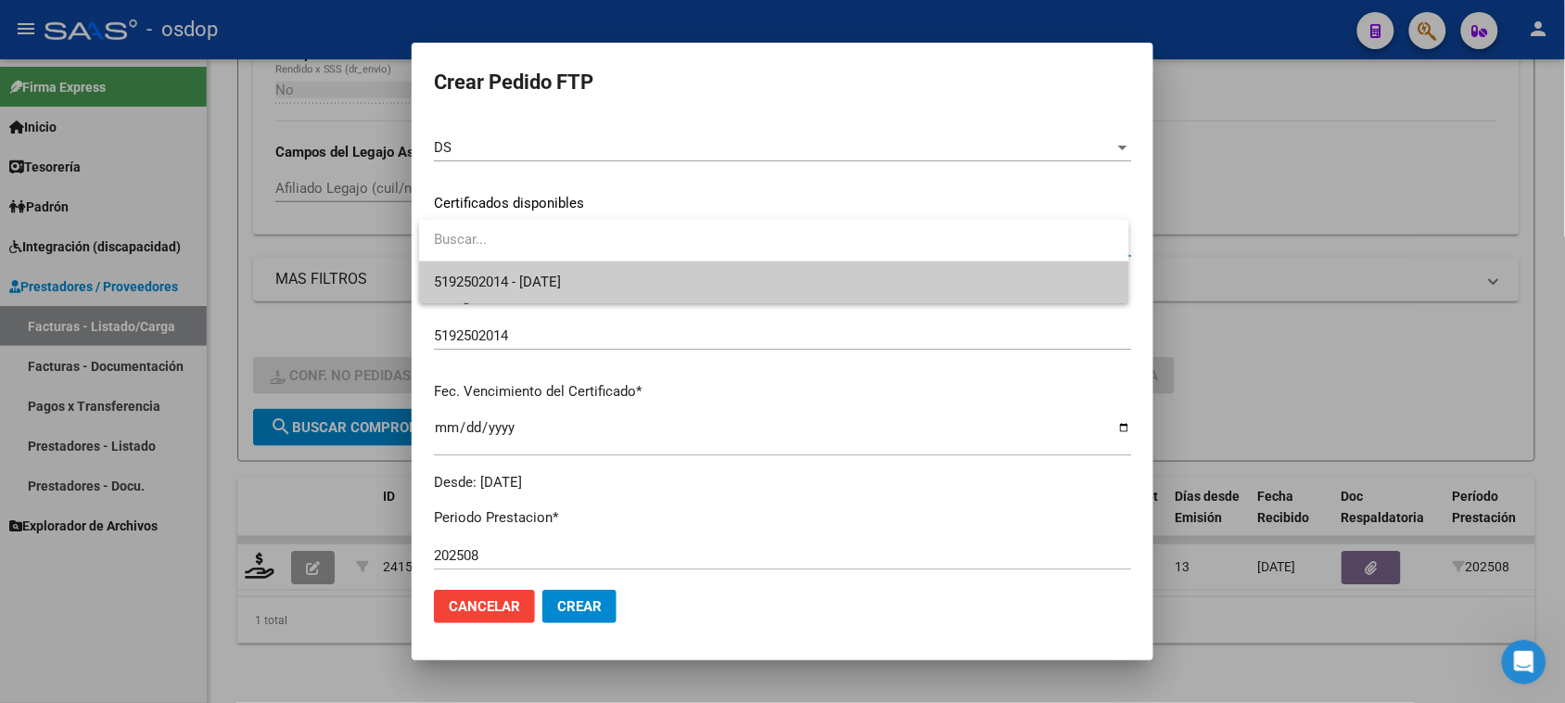
click at [692, 292] on span "5192502014 - 2029-12-26" at bounding box center [773, 282] width 679 height 42
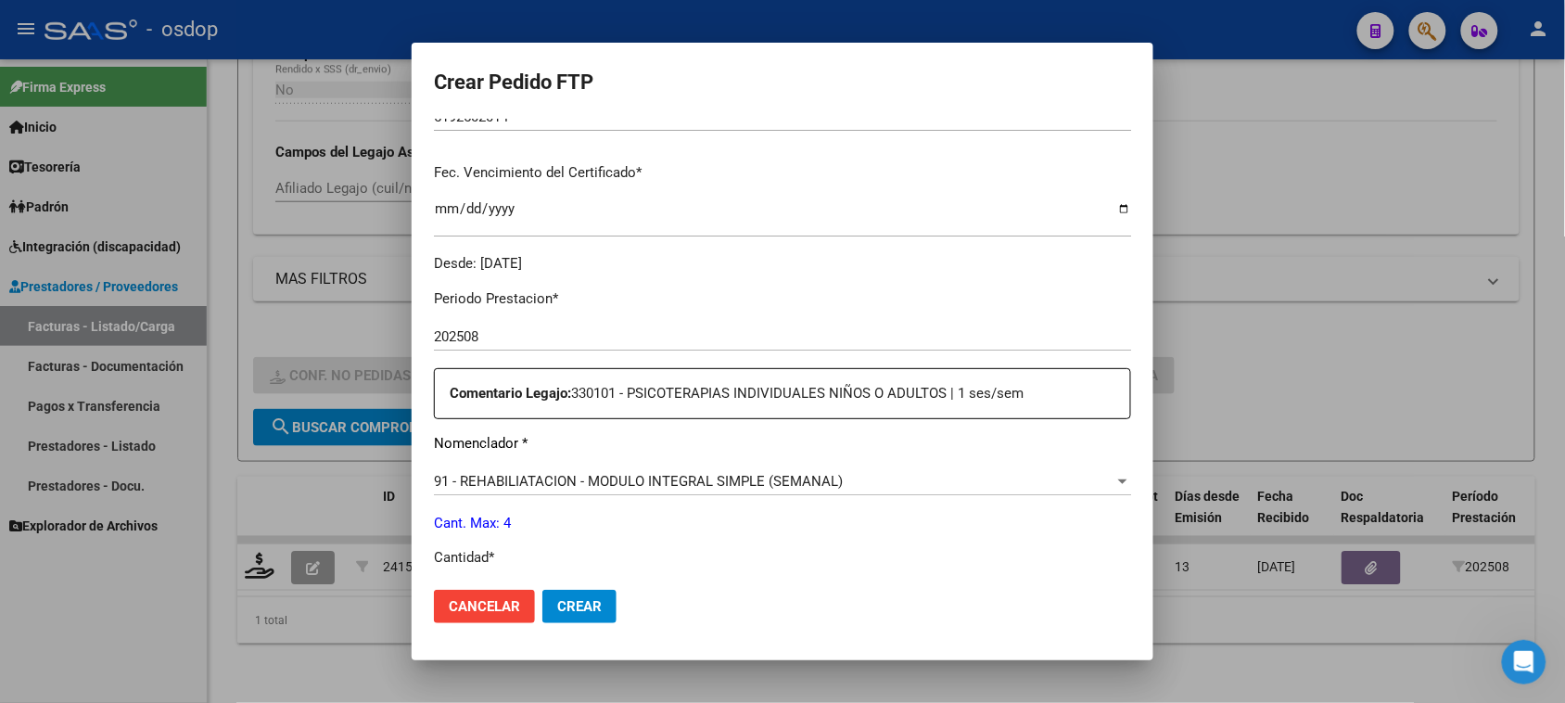
scroll to position [463, 0]
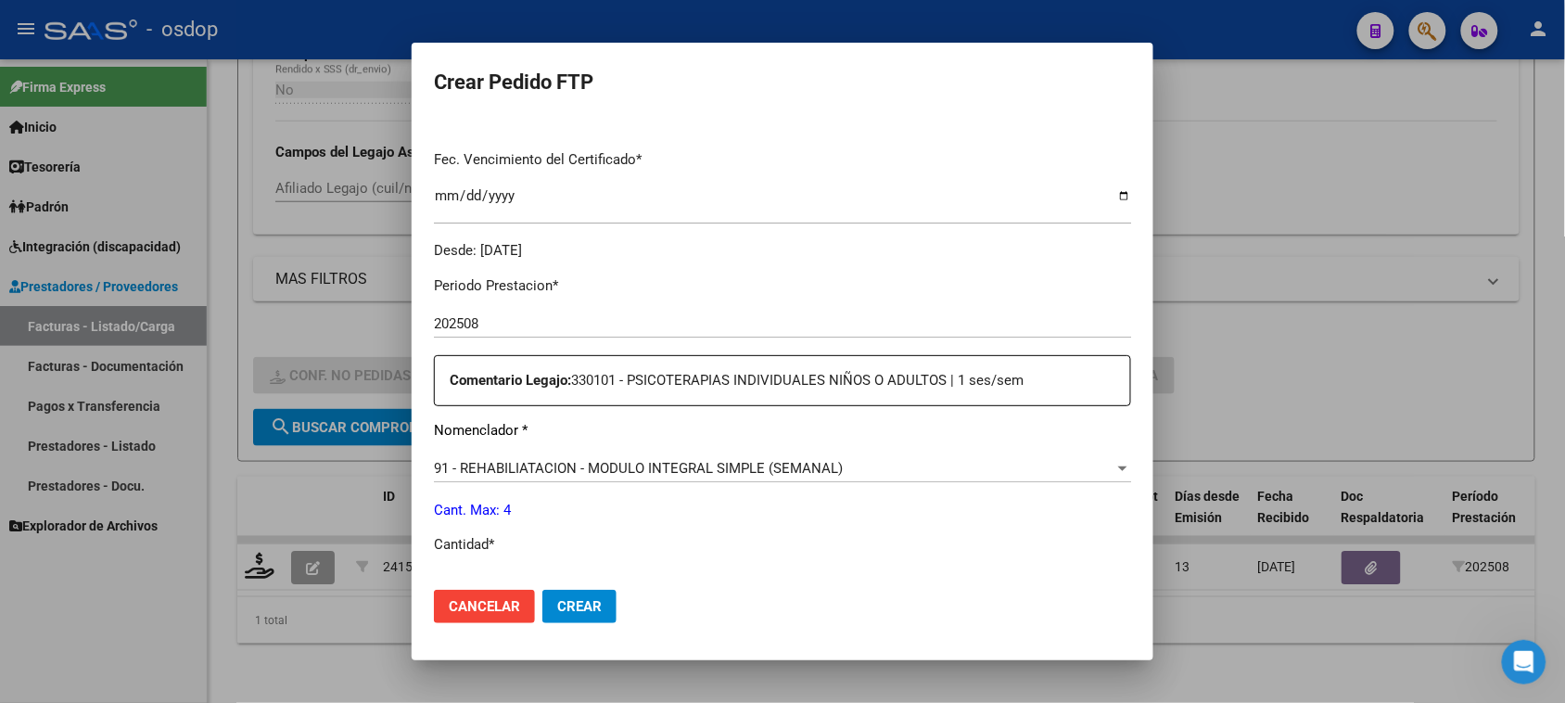
click at [919, 470] on div "91 - REHABILIATACION - MODULO INTEGRAL SIMPLE (SEMANAL)" at bounding box center [774, 468] width 680 height 17
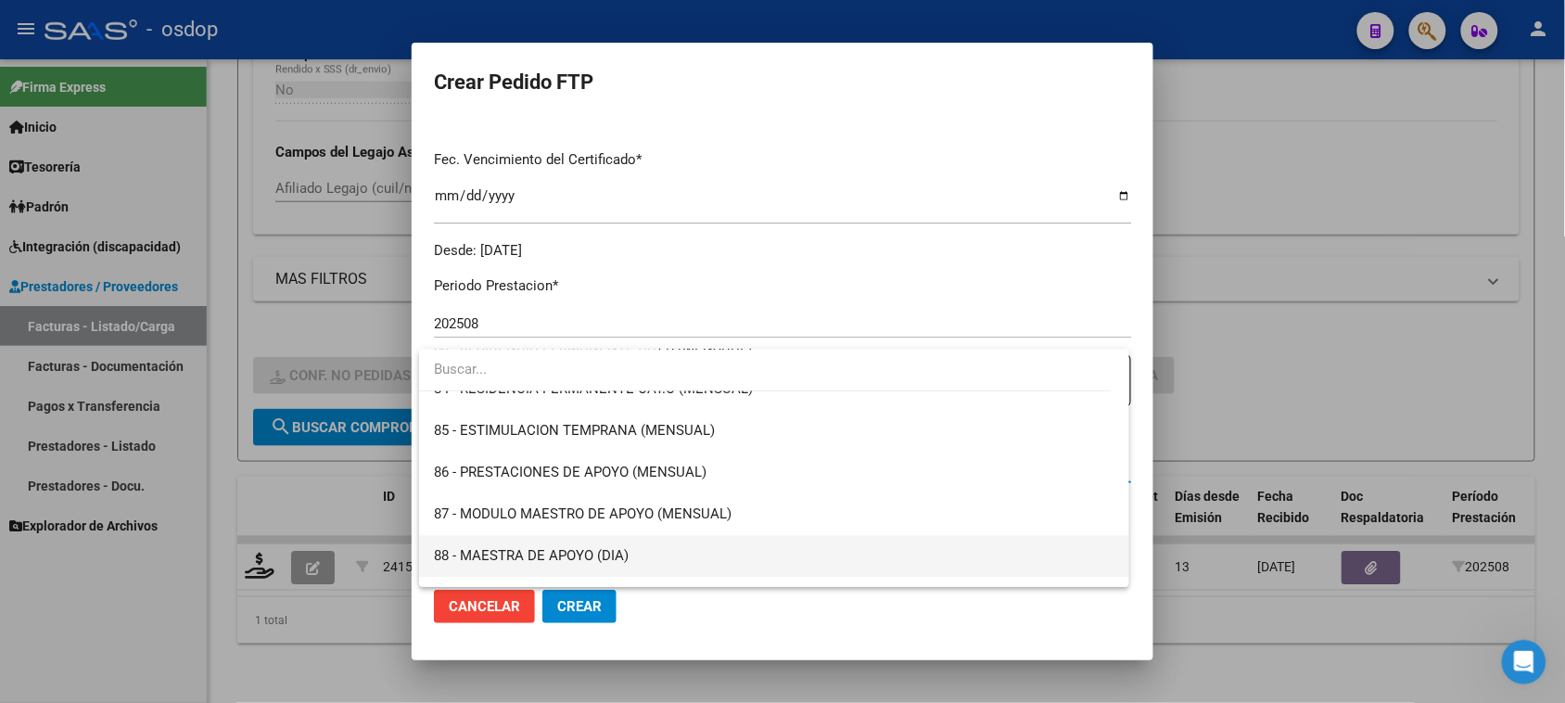
scroll to position [3466, 0]
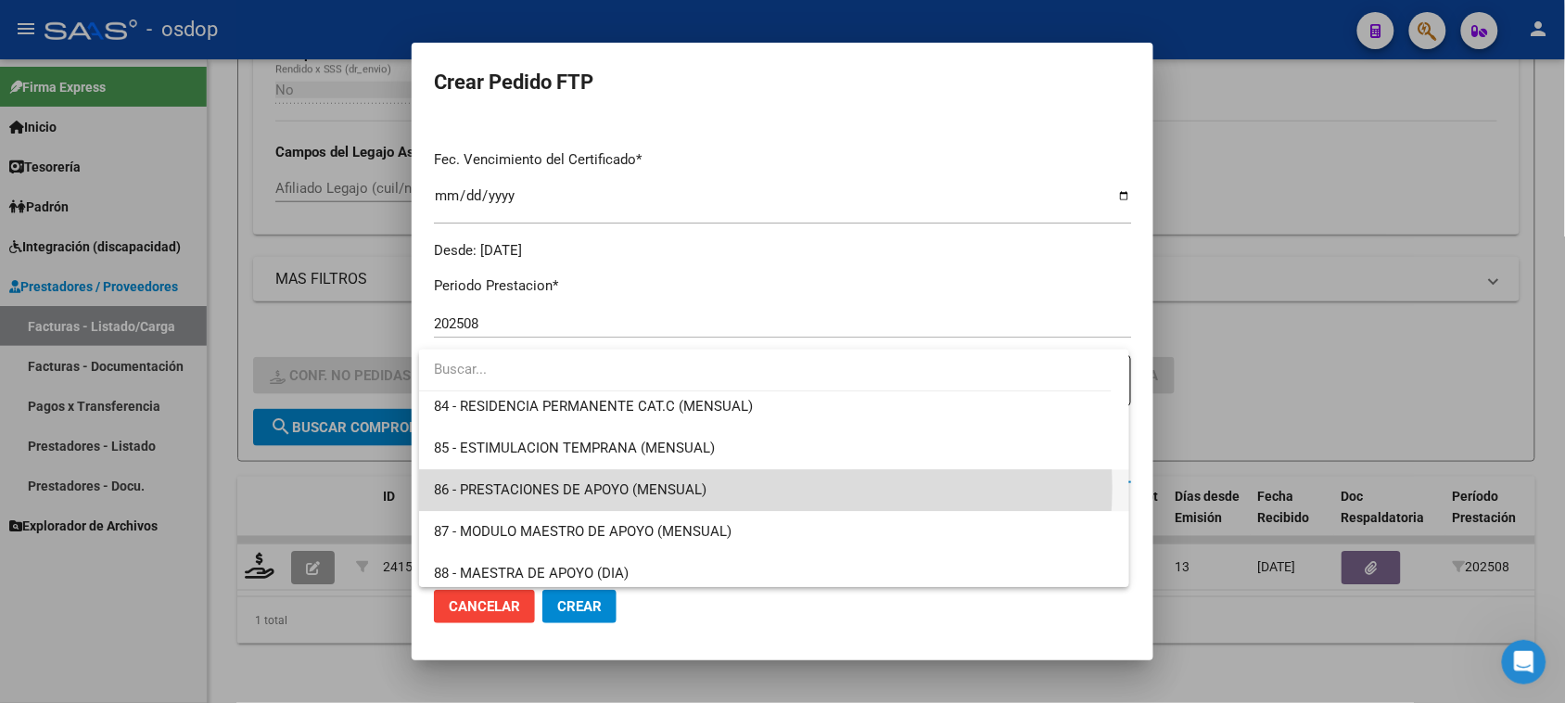
click at [746, 488] on span "86 - PRESTACIONES DE APOYO (MENSUAL)" at bounding box center [773, 491] width 679 height 42
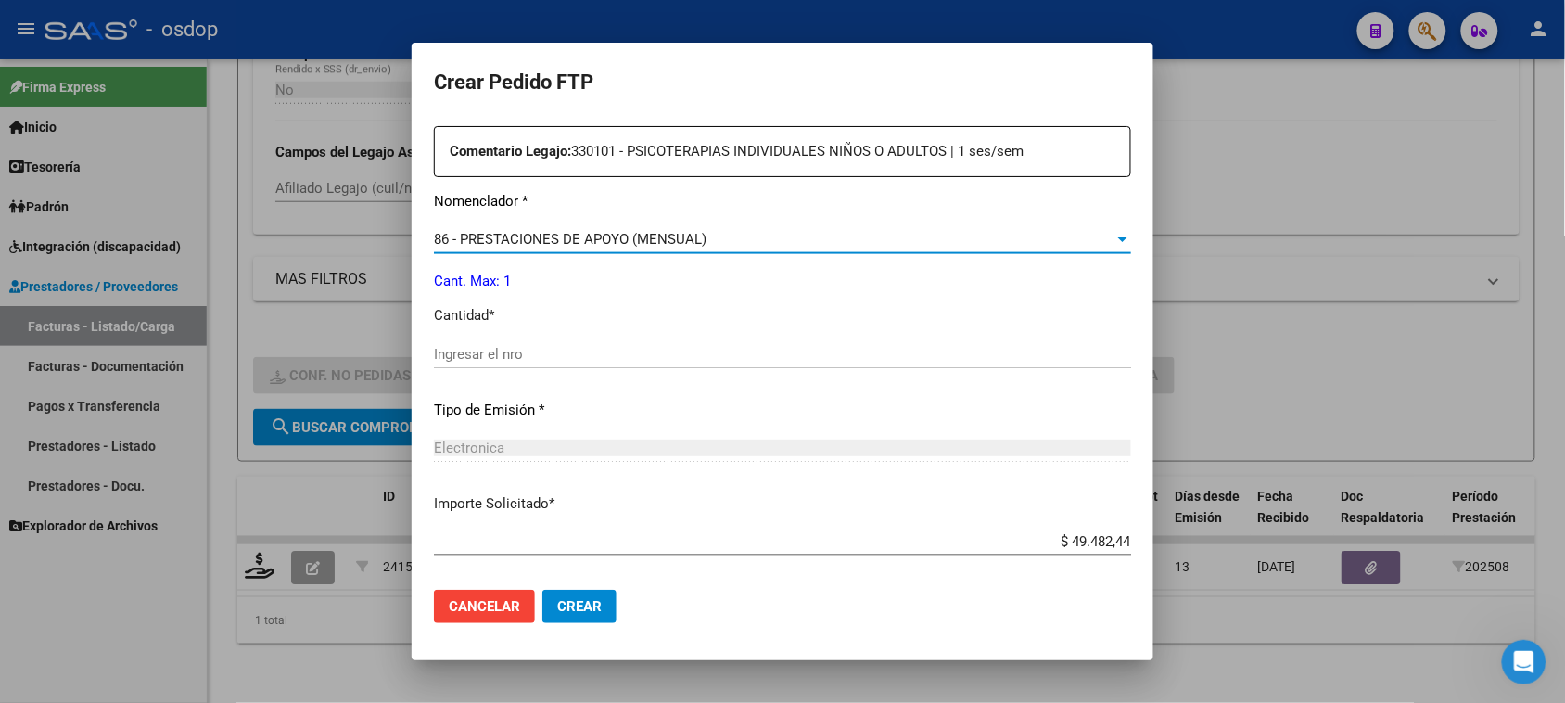
scroll to position [695, 0]
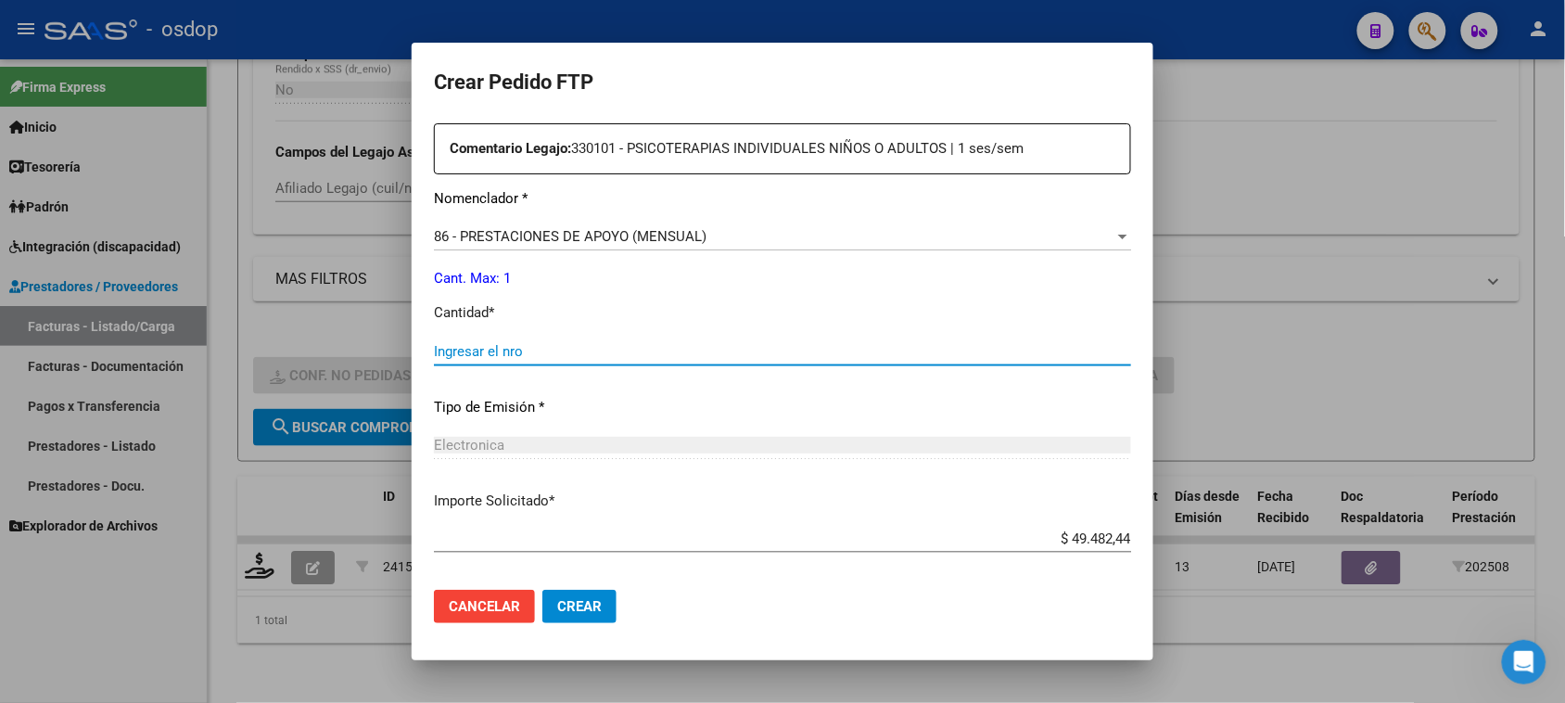
click at [485, 353] on input "Ingresar el nro" at bounding box center [782, 351] width 697 height 17
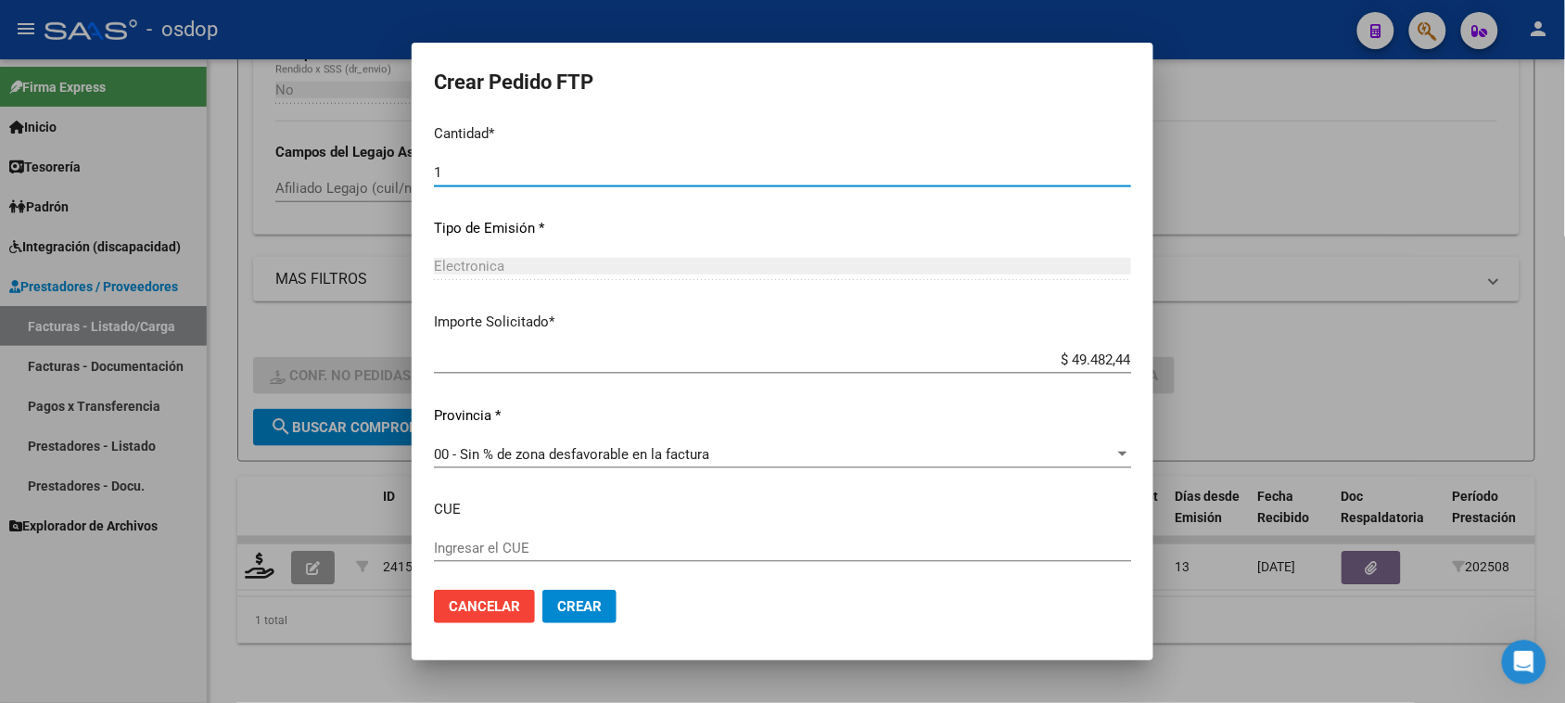
scroll to position [927, 0]
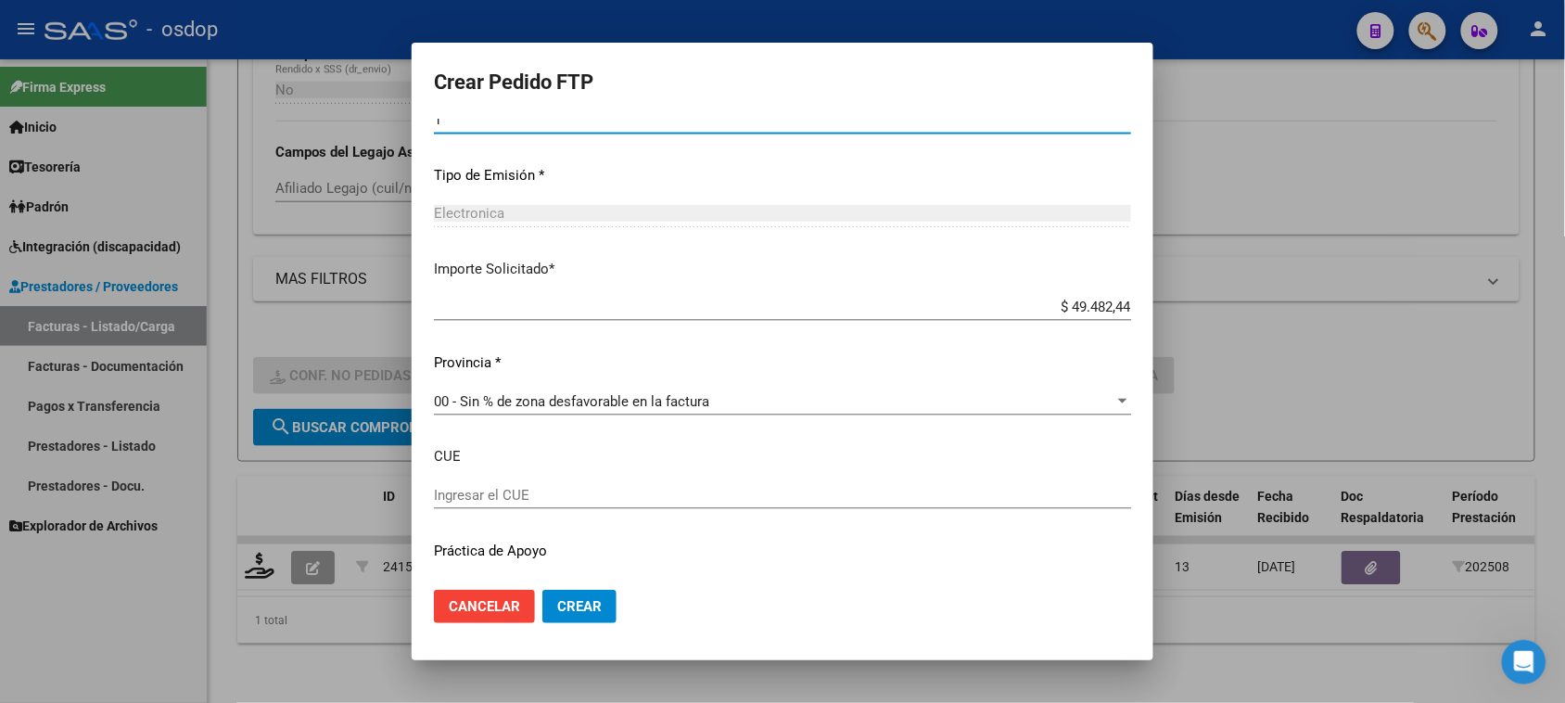
type input "1"
click at [594, 609] on span "Crear" at bounding box center [579, 606] width 44 height 17
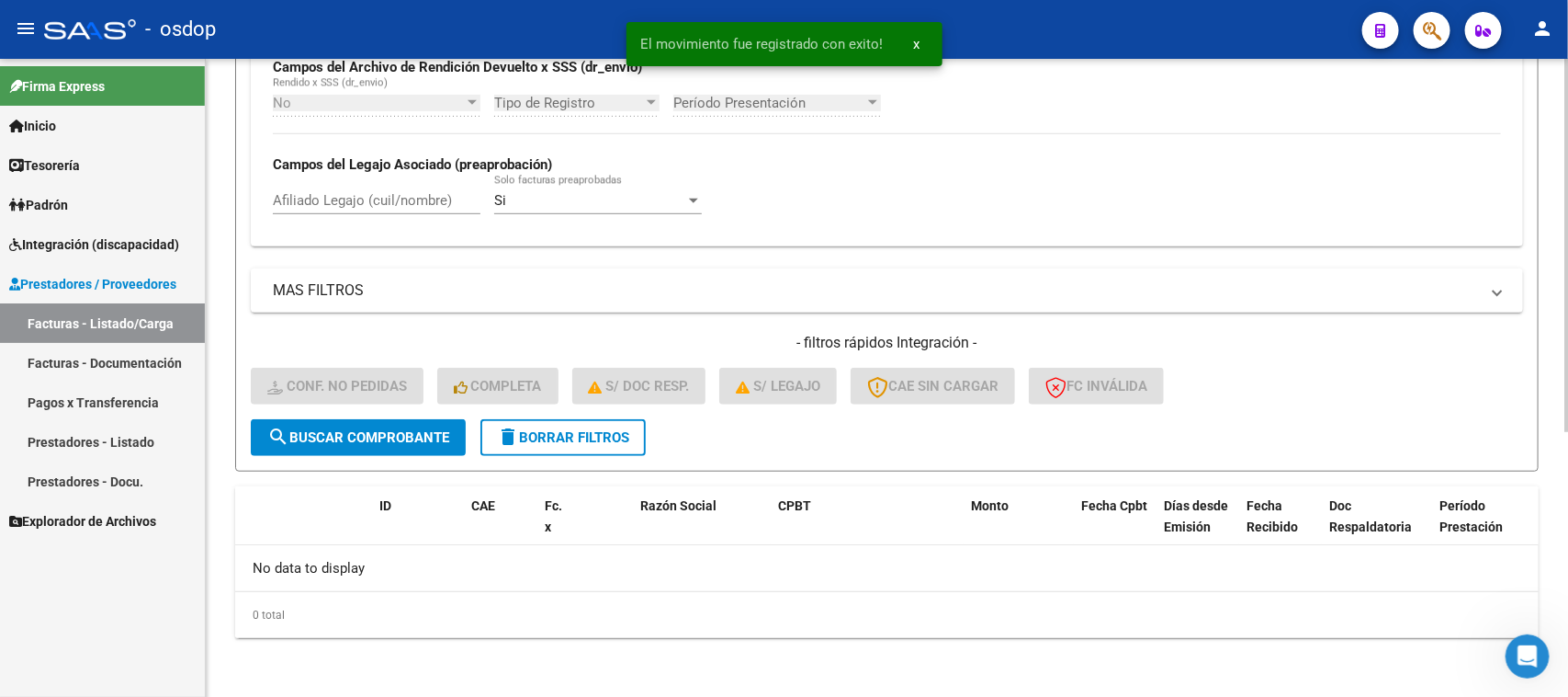
scroll to position [453, 0]
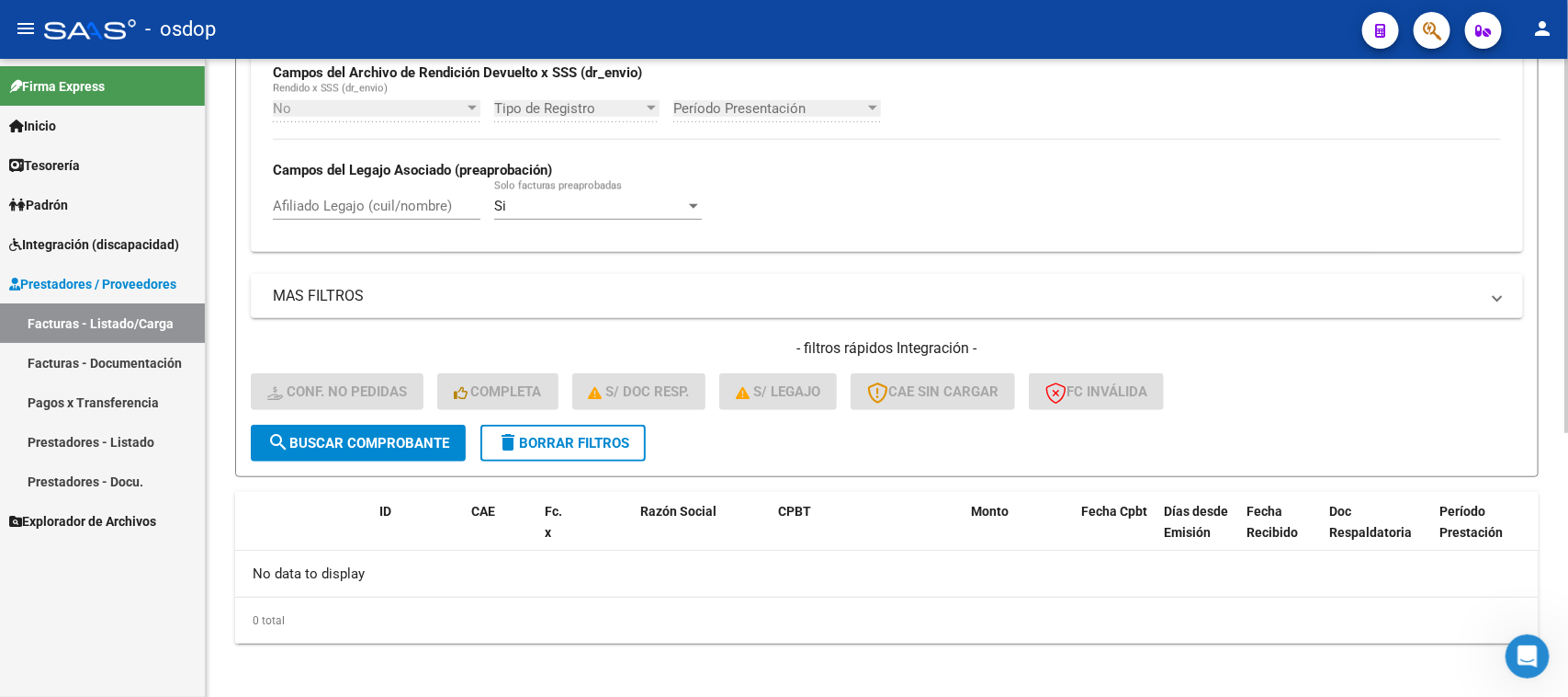
click at [565, 447] on button "delete Borrar Filtros" at bounding box center [563, 442] width 166 height 37
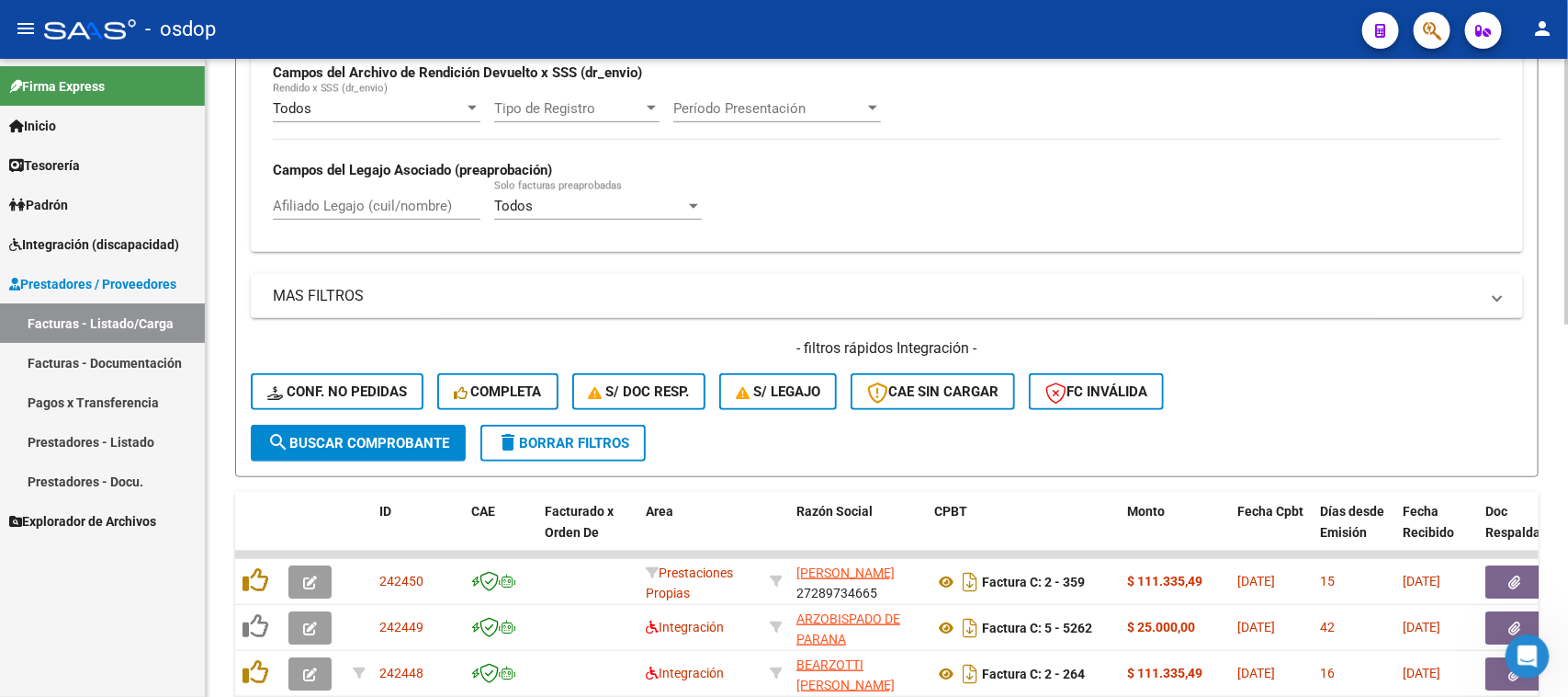
click at [361, 199] on input "Afiliado Legajo (cuil/nombre)" at bounding box center [376, 205] width 207 height 17
paste input "20145384754"
type input "20145384754"
click at [377, 434] on span "search Buscar Comprobante" at bounding box center [359, 442] width 182 height 17
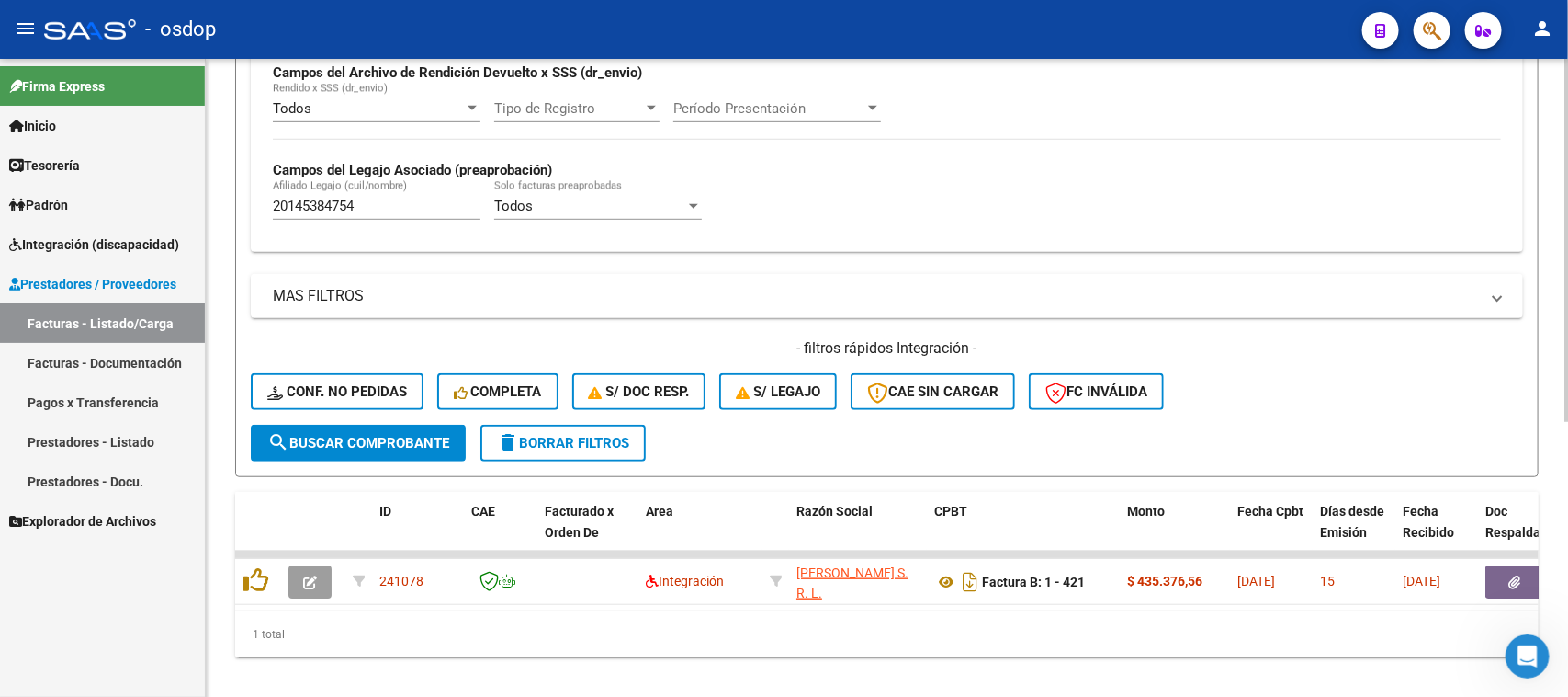
scroll to position [485, 0]
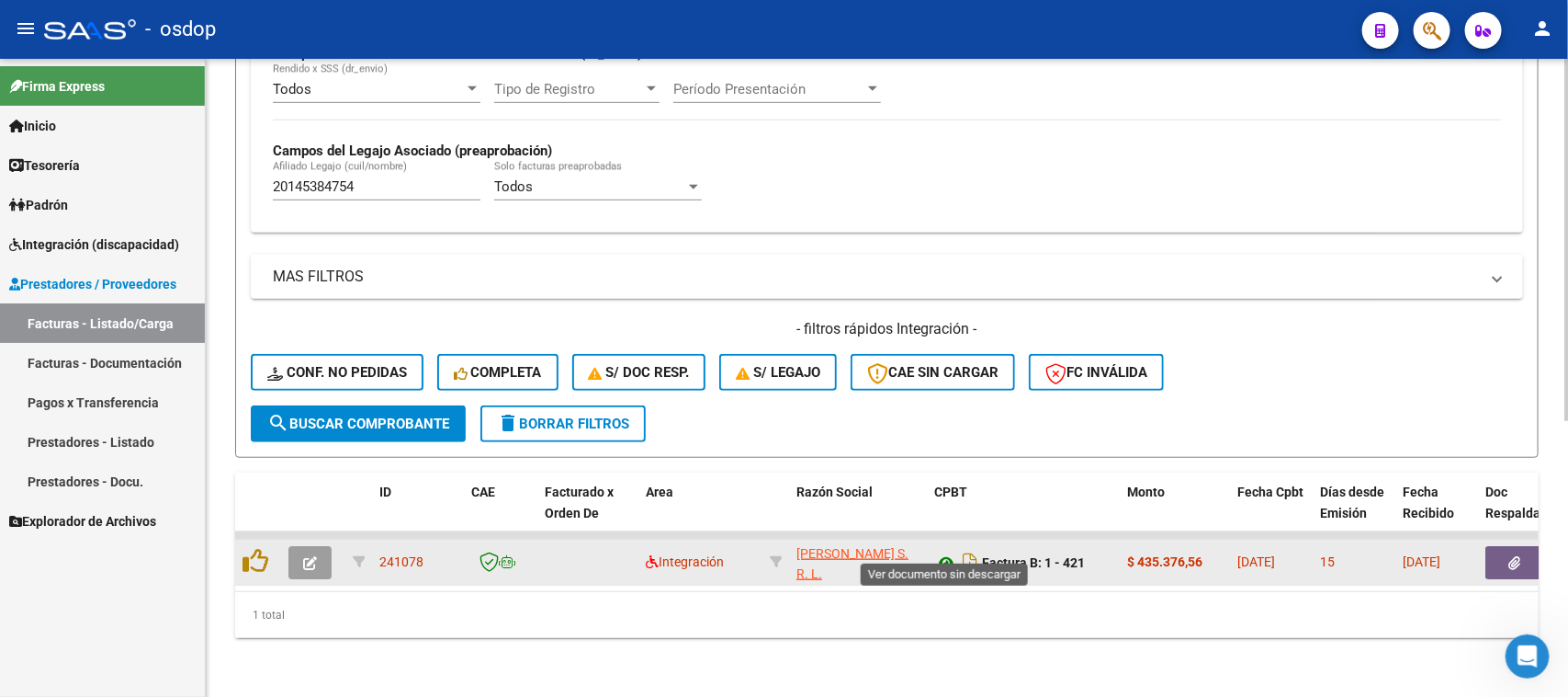
click at [944, 551] on icon at bounding box center [947, 562] width 24 height 22
click at [1522, 546] on button "button" at bounding box center [1514, 562] width 58 height 33
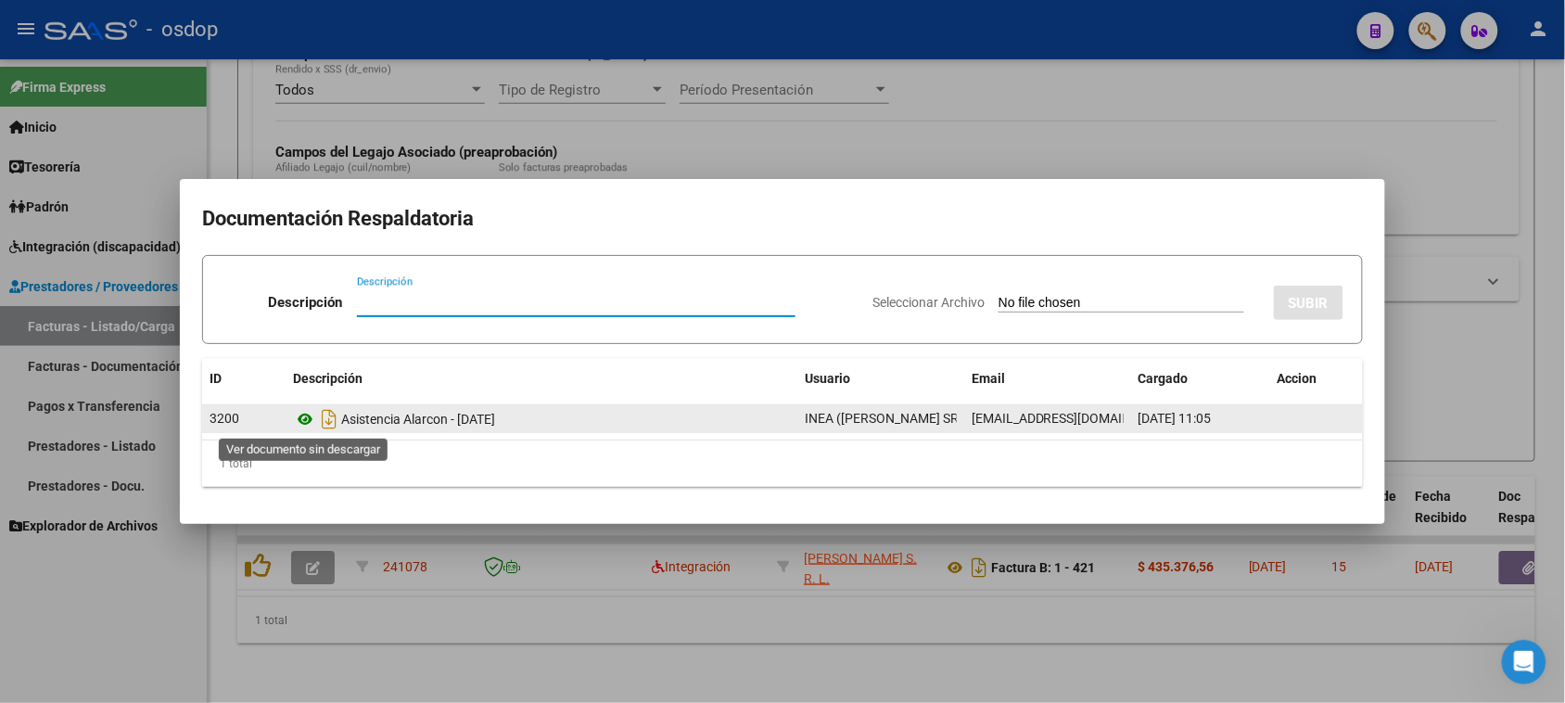
click at [303, 420] on icon at bounding box center [305, 419] width 24 height 22
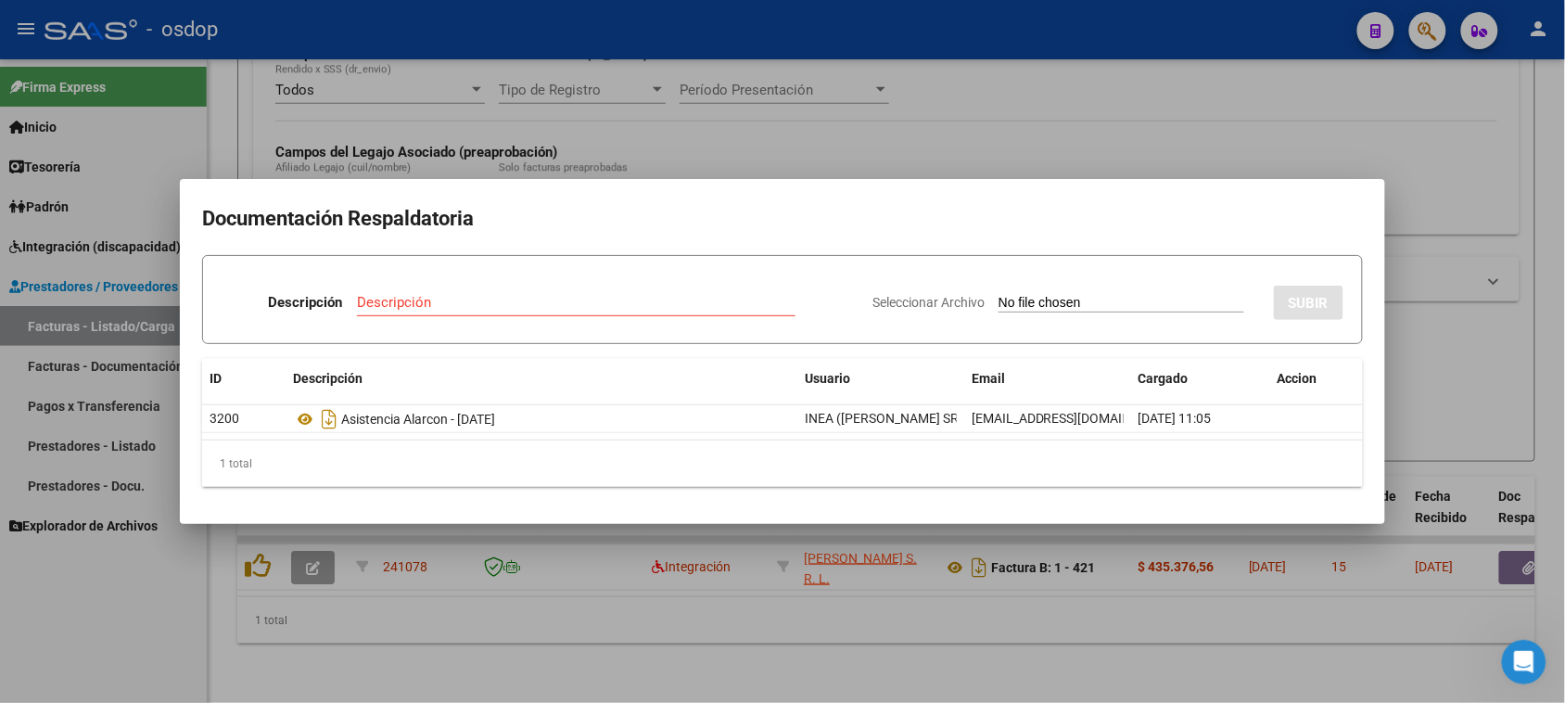
click at [1073, 684] on div at bounding box center [782, 351] width 1565 height 703
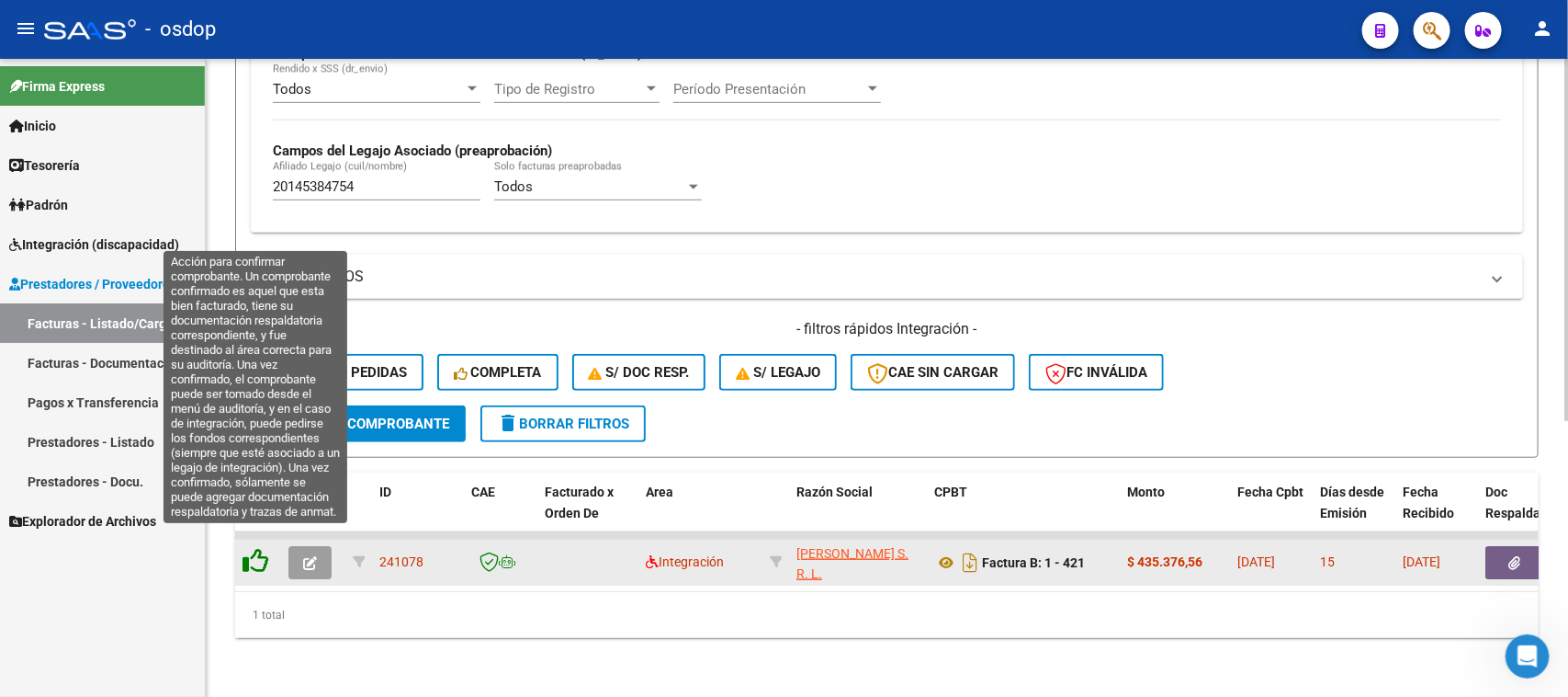
click at [251, 547] on icon at bounding box center [256, 560] width 26 height 26
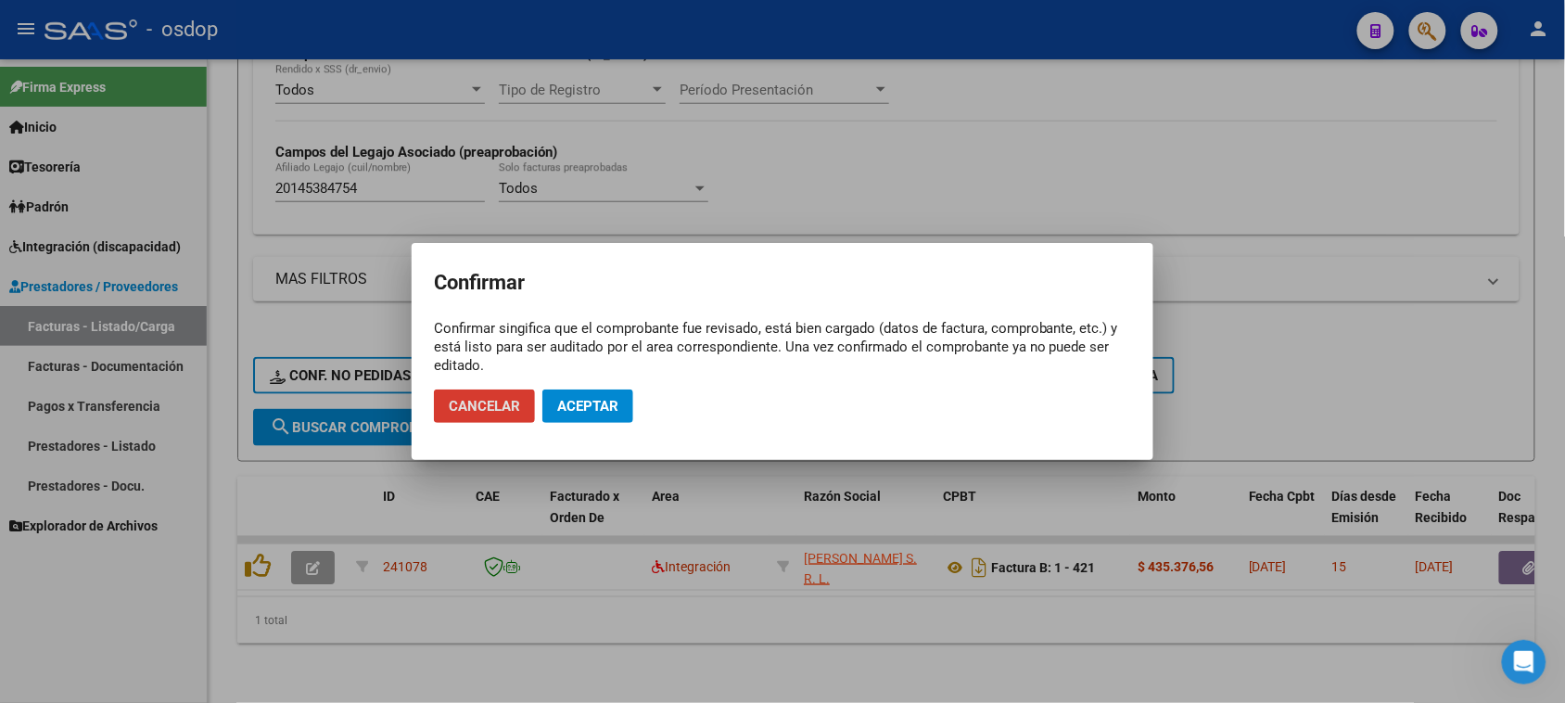
click at [580, 404] on span "Aceptar" at bounding box center [587, 406] width 61 height 17
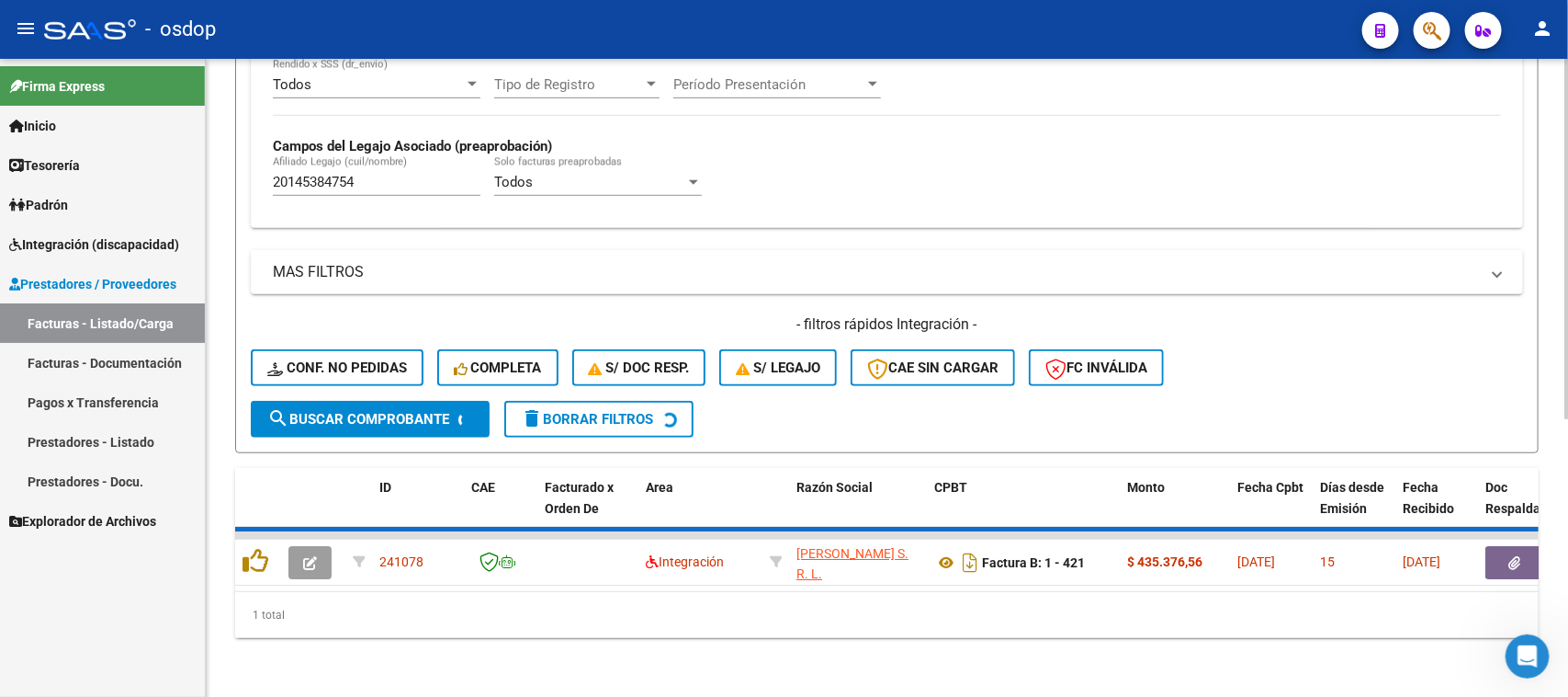
scroll to position [453, 0]
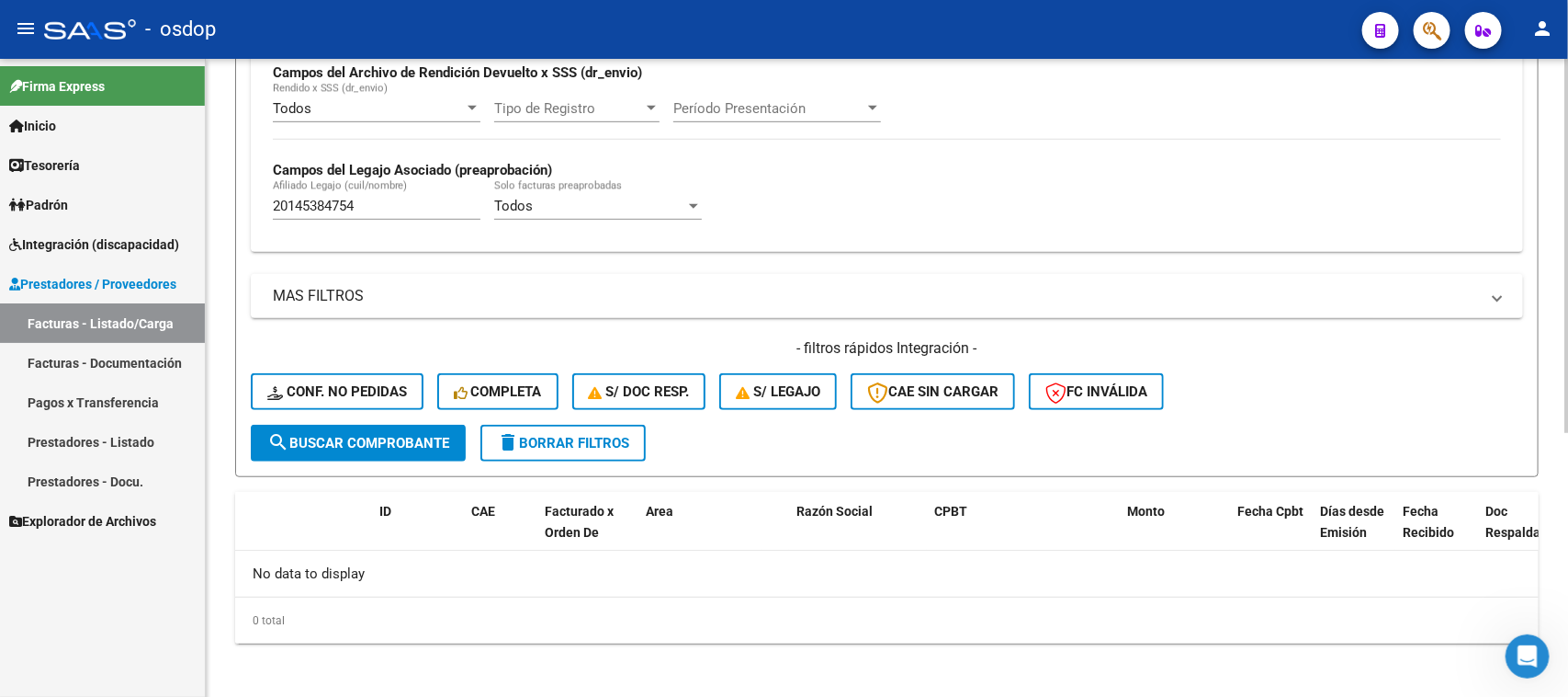
click at [574, 436] on span "delete Borrar Filtros" at bounding box center [562, 442] width 132 height 17
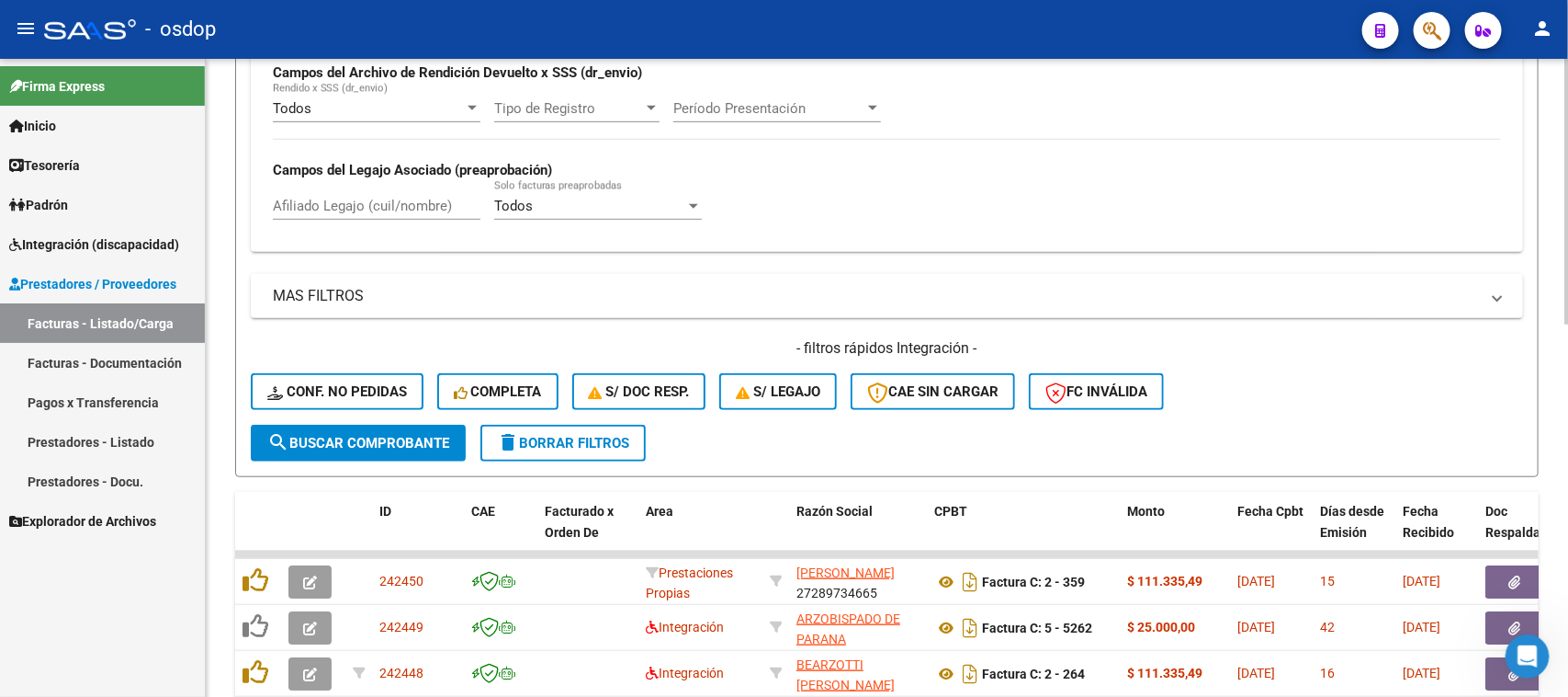
click at [346, 389] on span "Conf. no pedidas" at bounding box center [337, 392] width 140 height 17
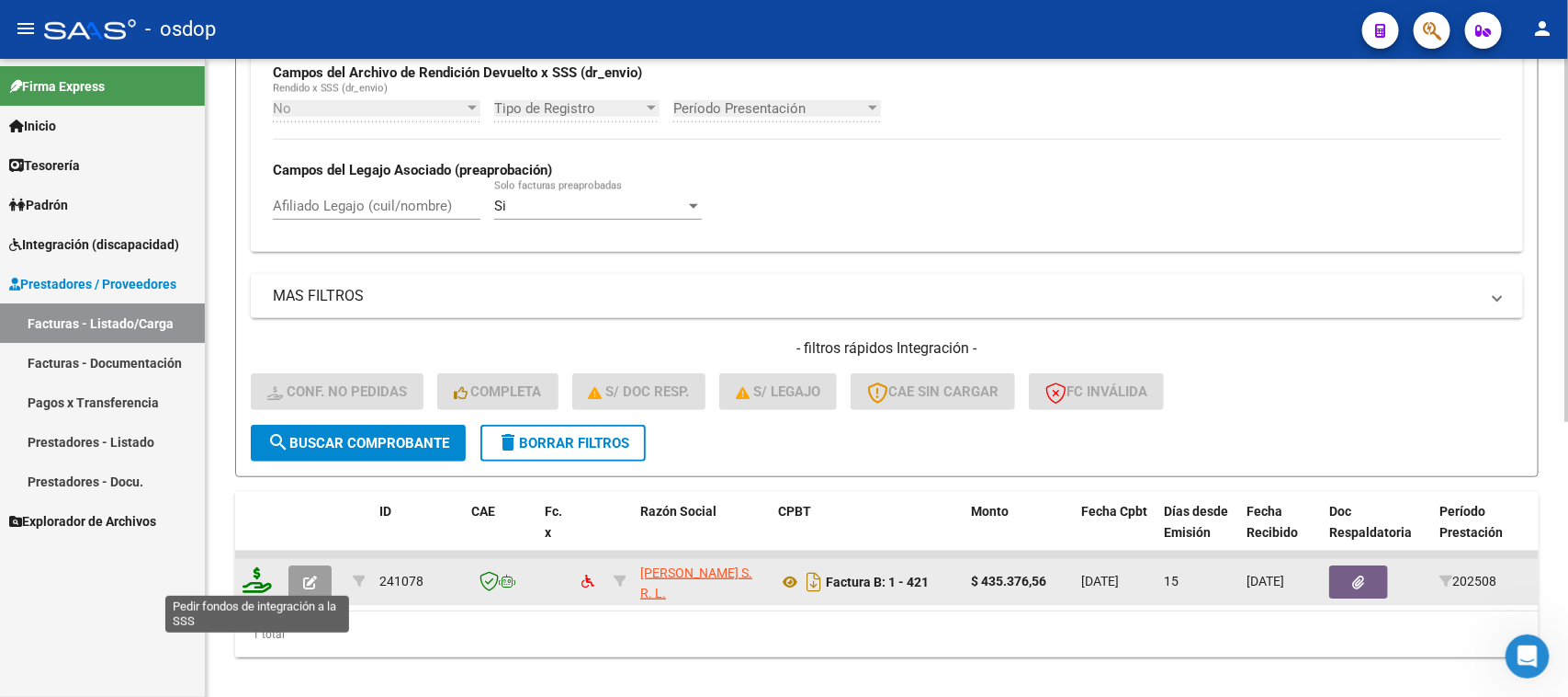
click at [258, 580] on icon at bounding box center [258, 580] width 30 height 26
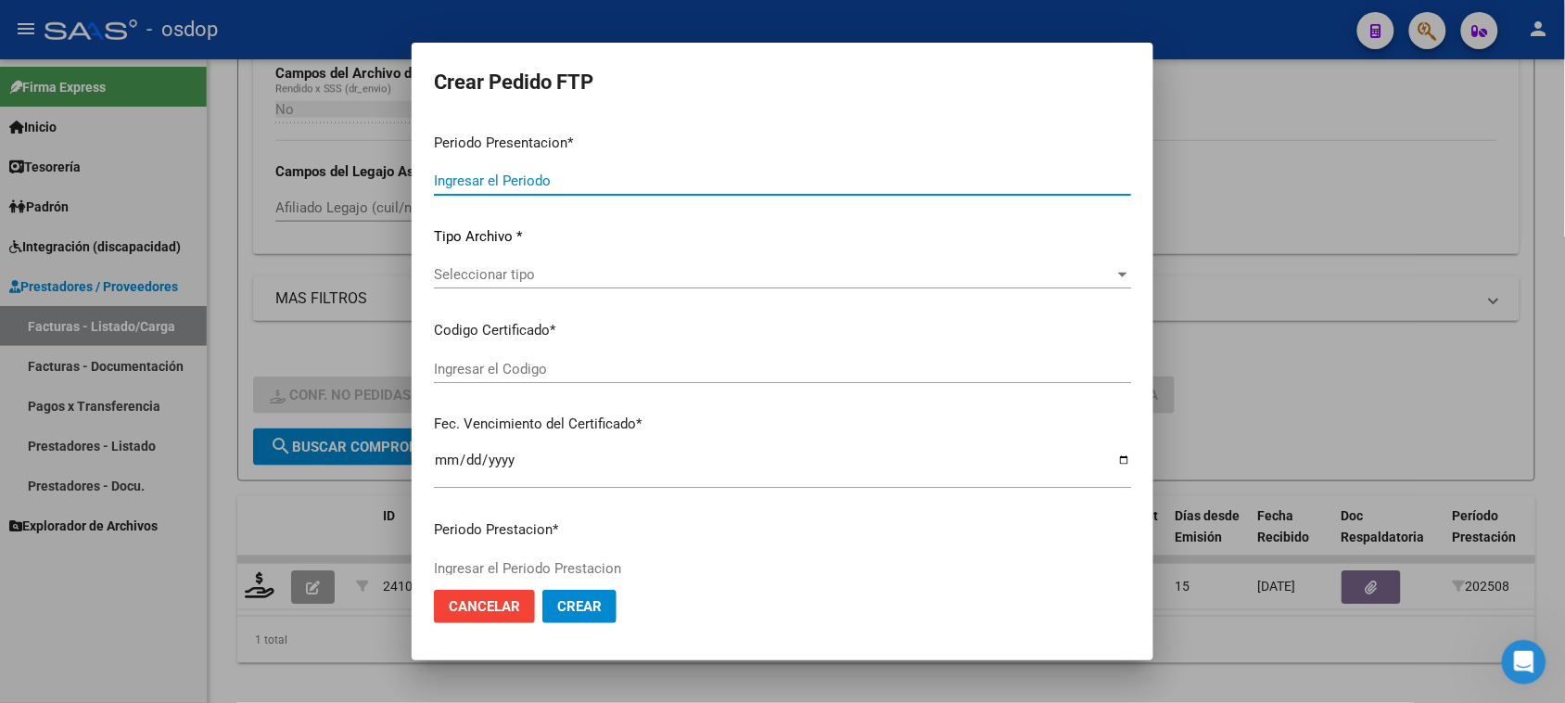
type input "202508"
type input "$ 435.376,56"
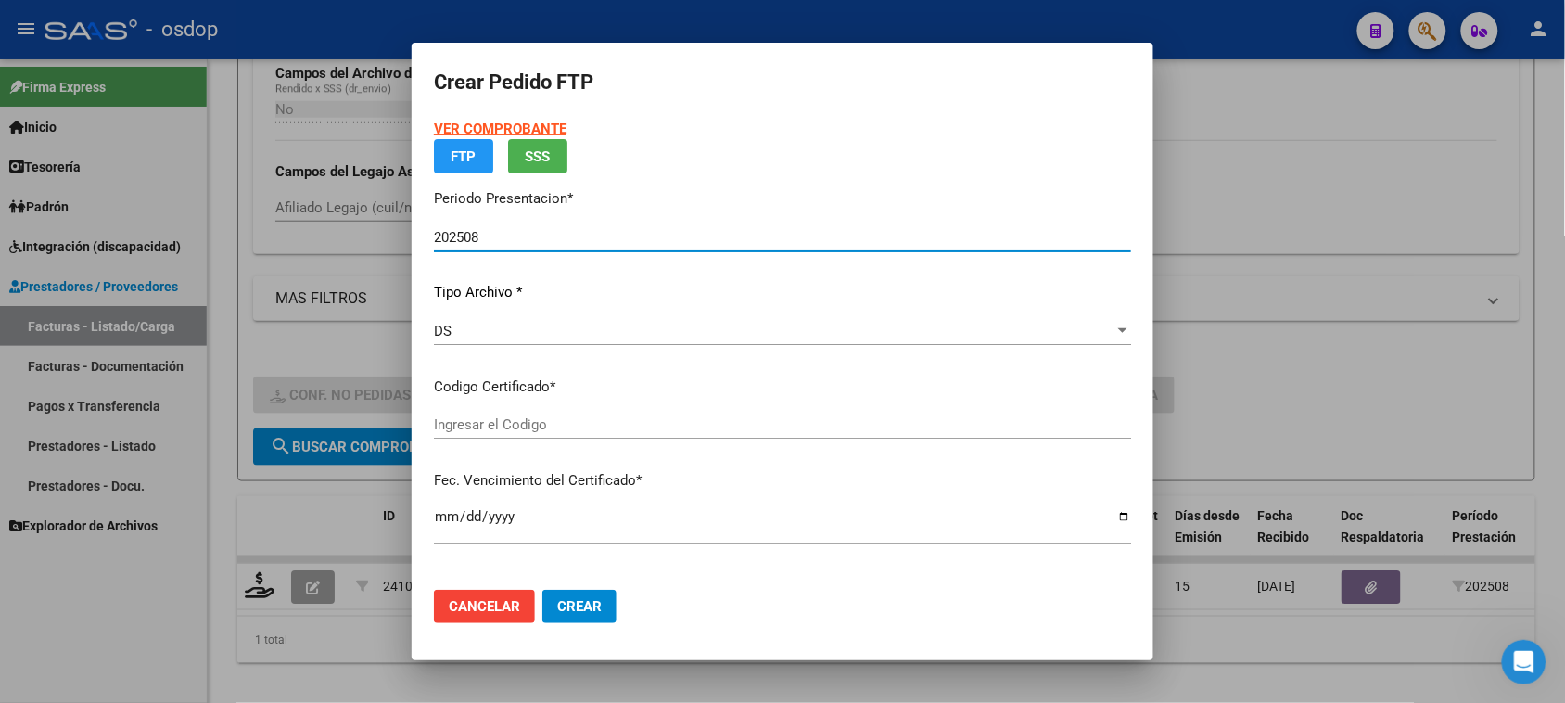
type input "268614679"
type input "2034-10-22"
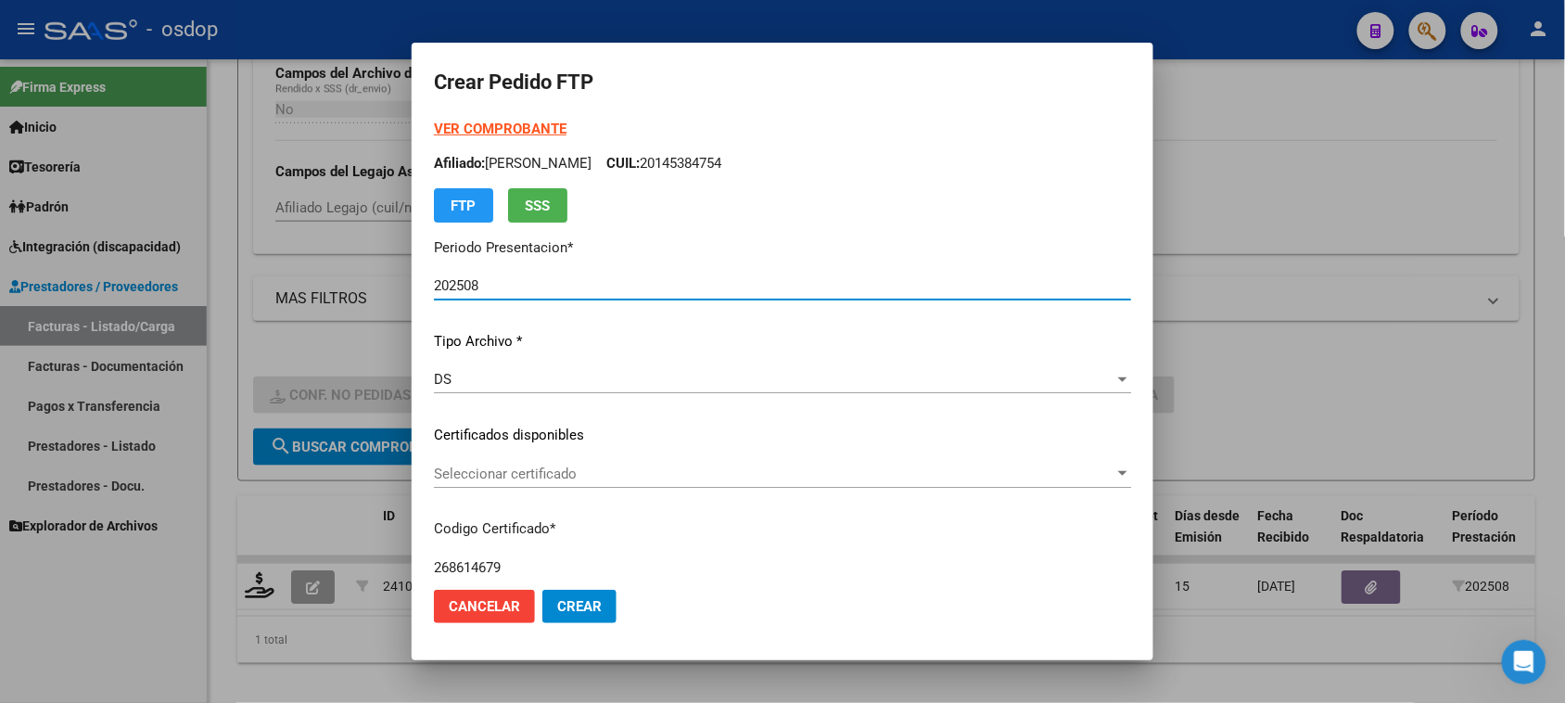
scroll to position [116, 0]
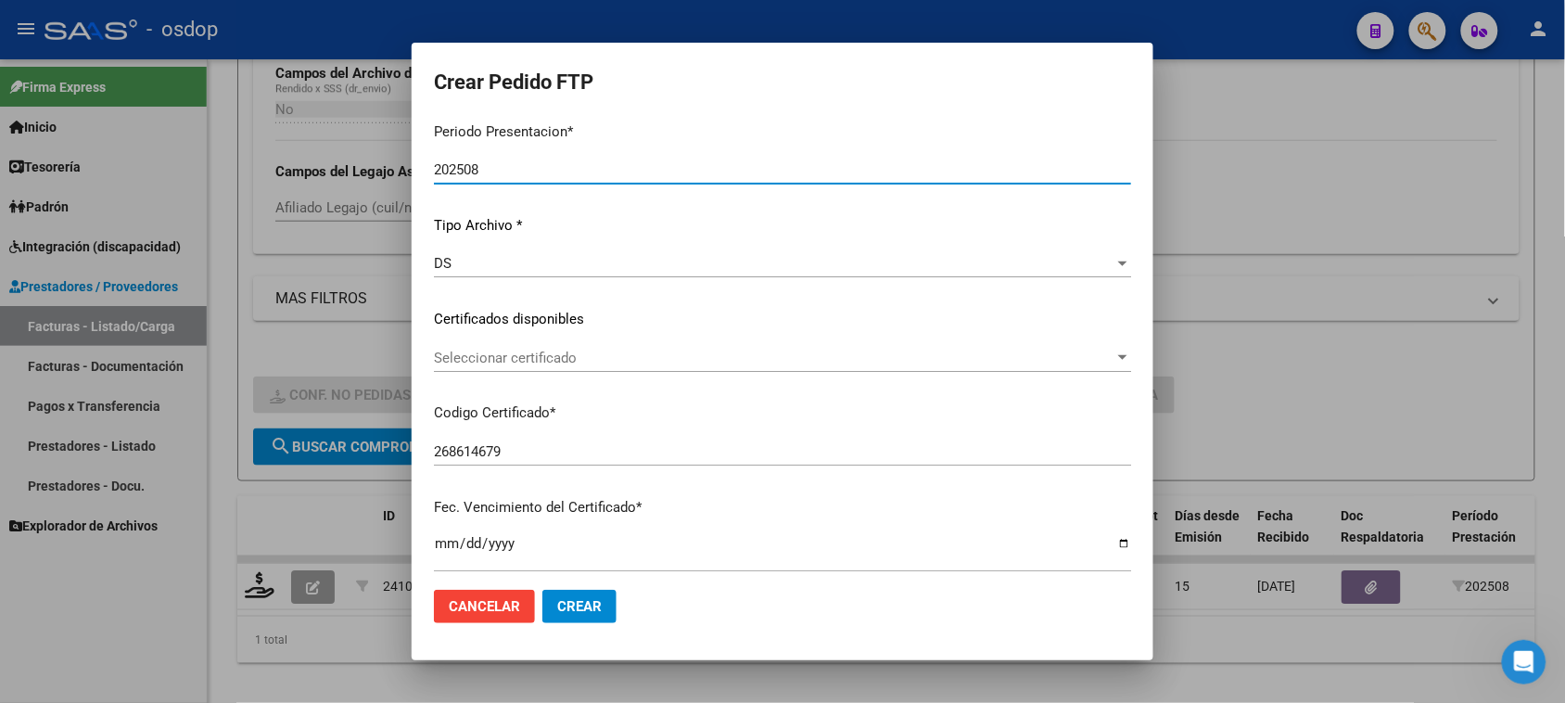
click at [665, 361] on span "Seleccionar certificado" at bounding box center [774, 357] width 680 height 17
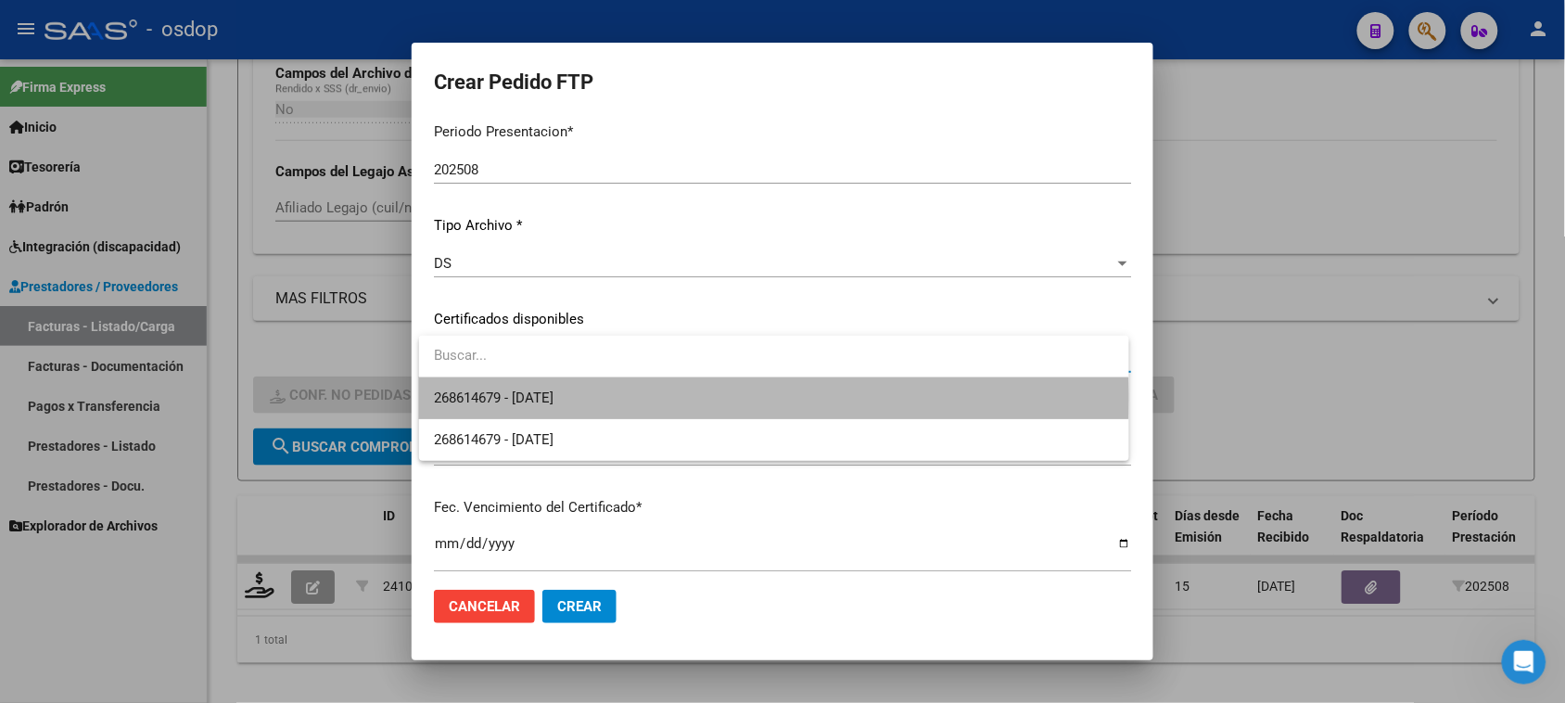
click at [647, 399] on span "268614679 - 2034-10-22" at bounding box center [773, 398] width 679 height 42
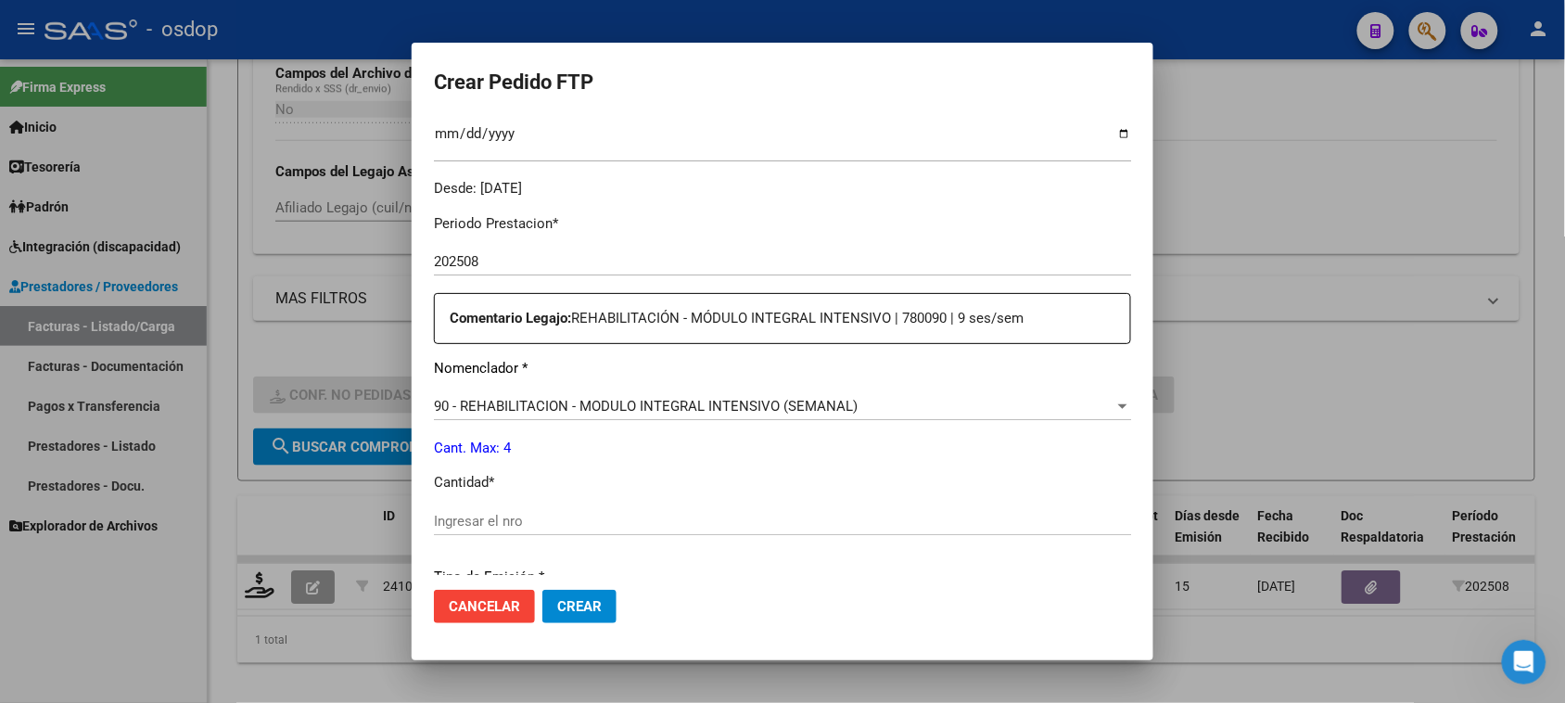
scroll to position [579, 0]
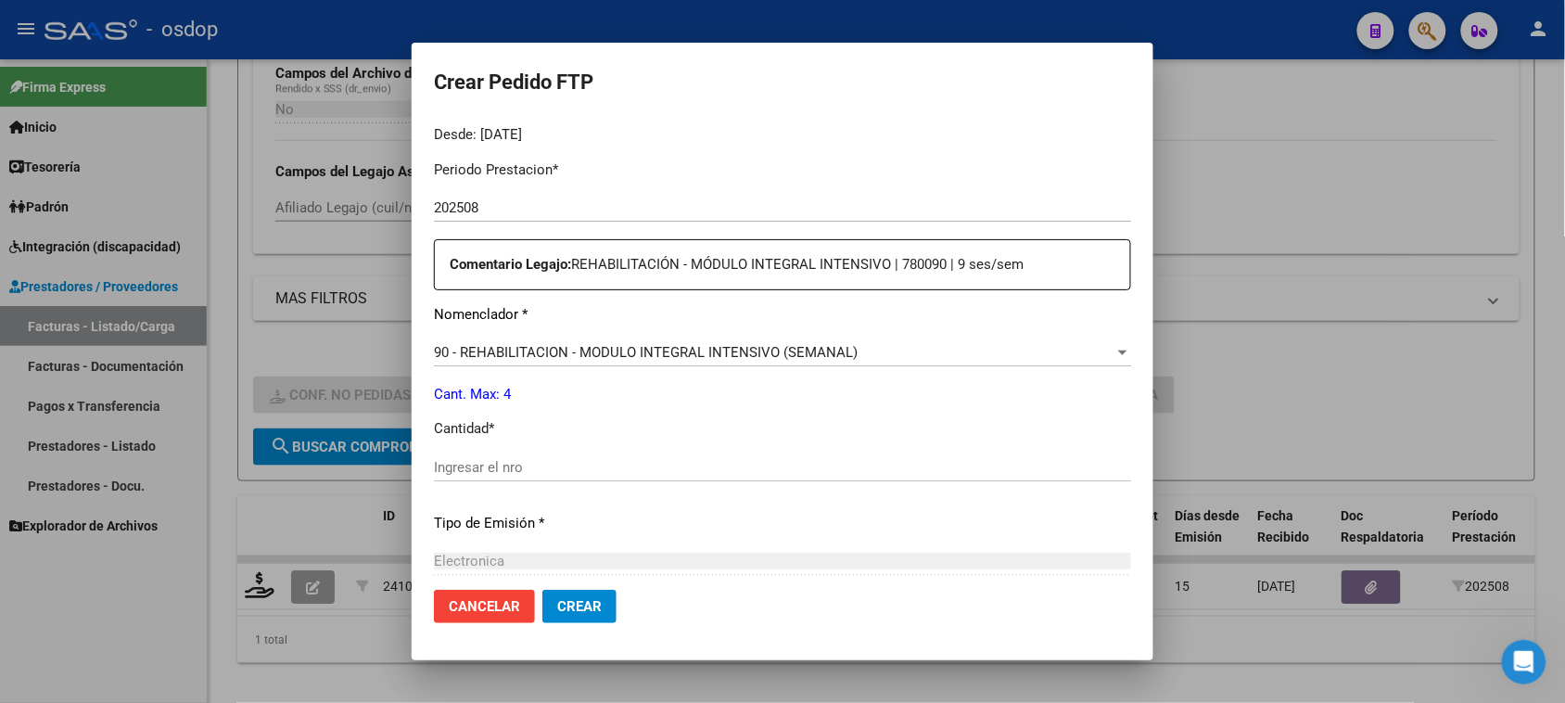
click at [589, 468] on input "Ingresar el nro" at bounding box center [782, 467] width 697 height 17
type input "1"
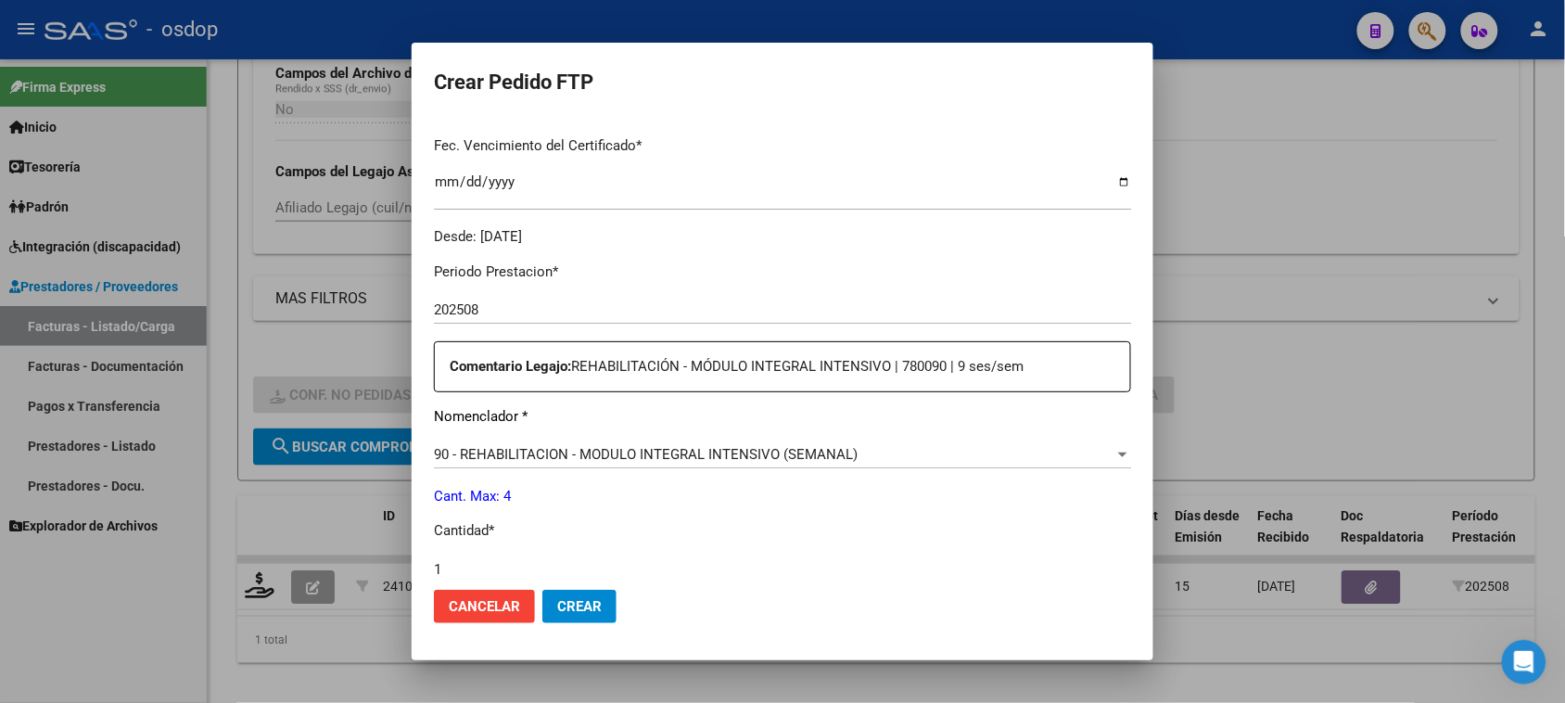
scroll to position [783, 0]
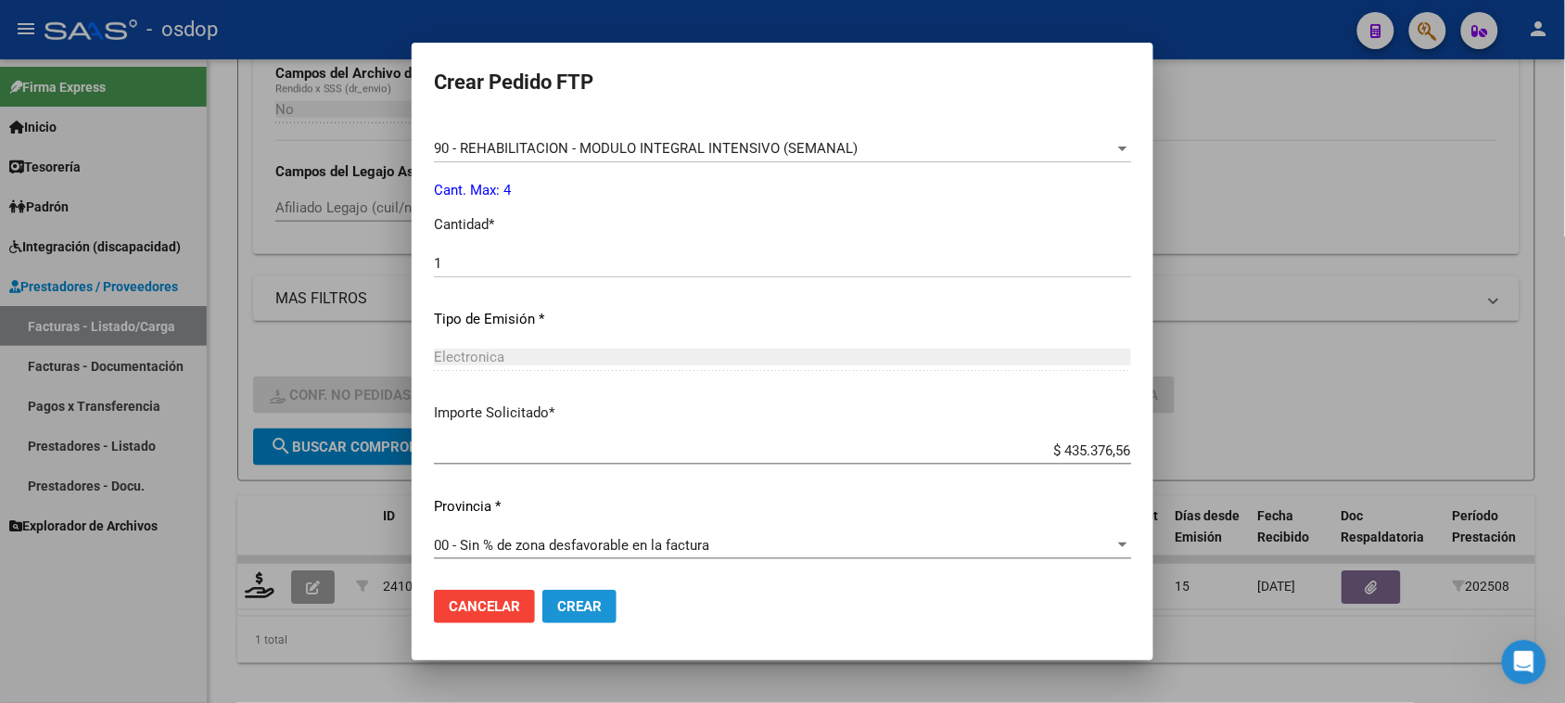
click at [603, 612] on button "Crear" at bounding box center [579, 605] width 74 height 33
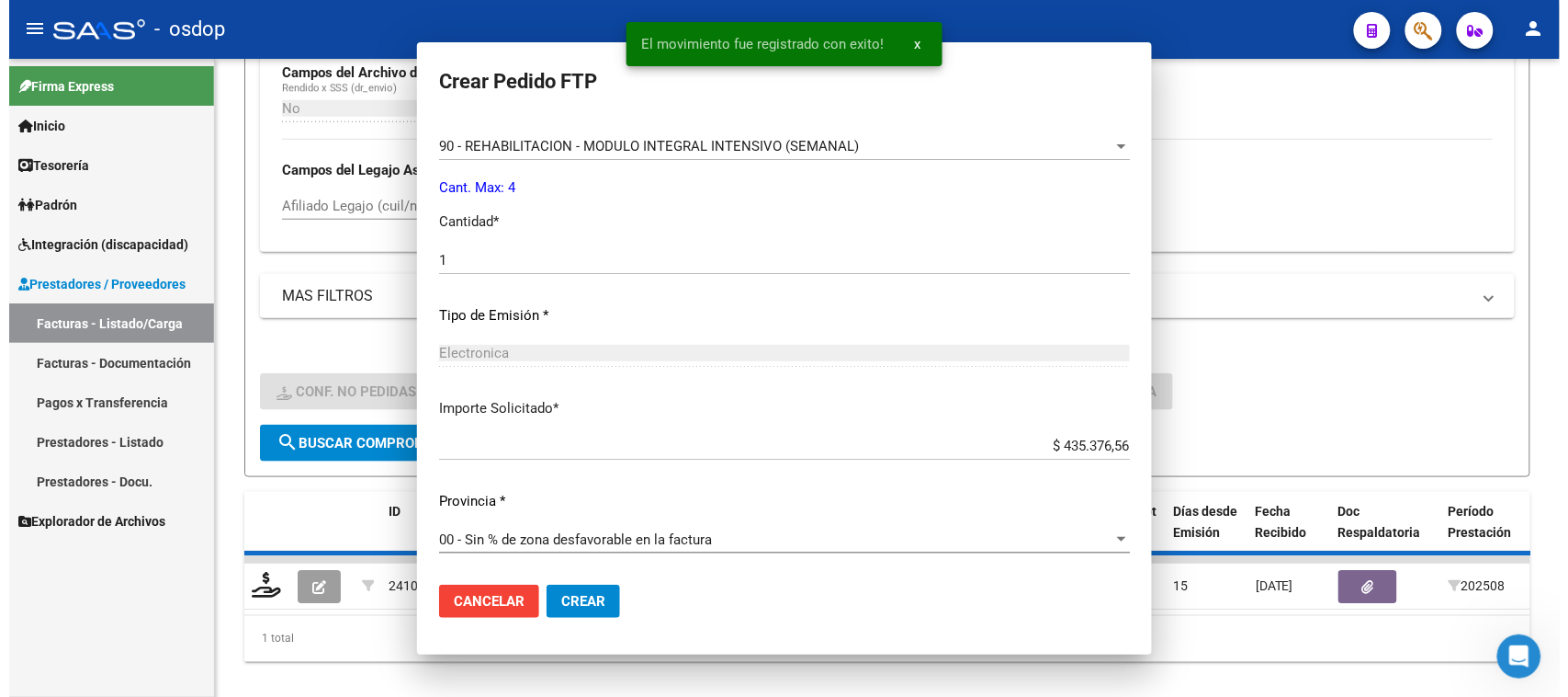
scroll to position [0, 0]
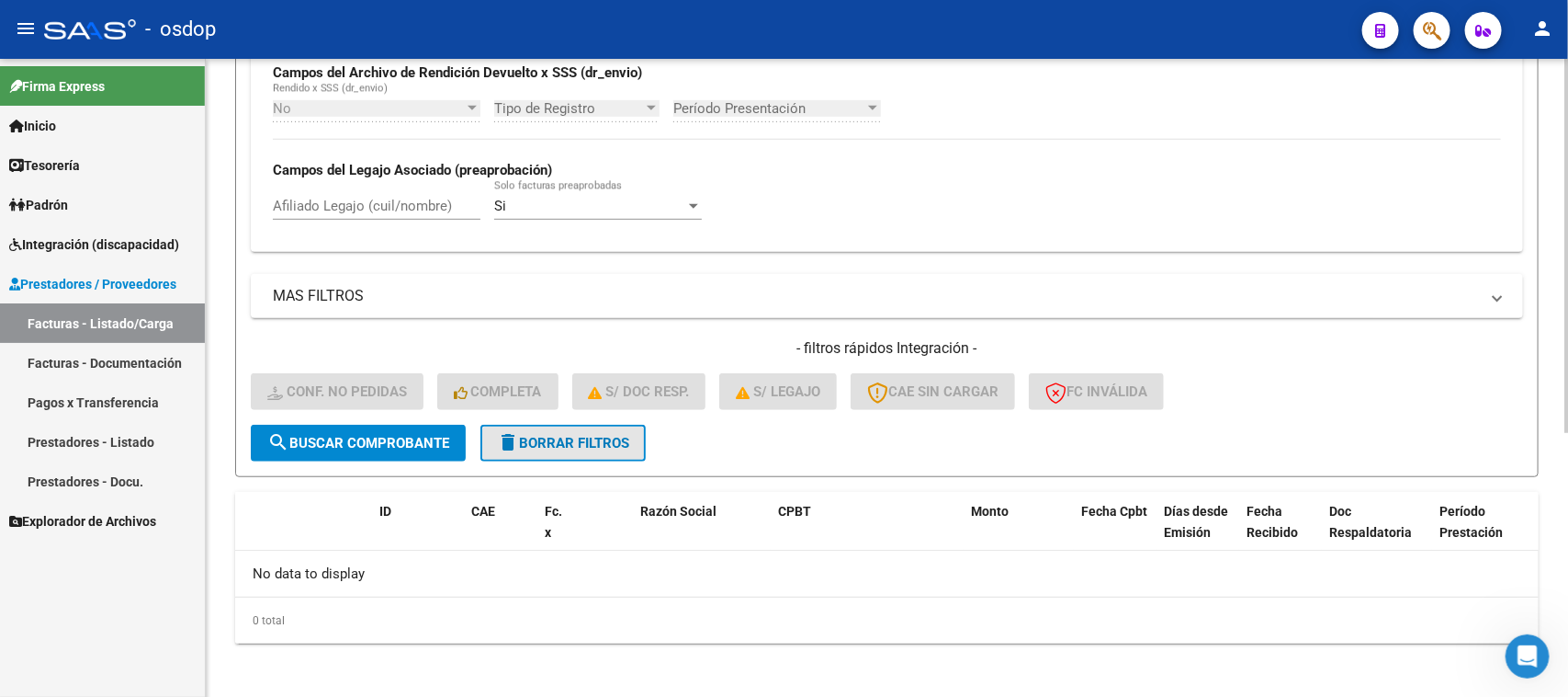
click at [584, 452] on button "delete Borrar Filtros" at bounding box center [563, 442] width 166 height 37
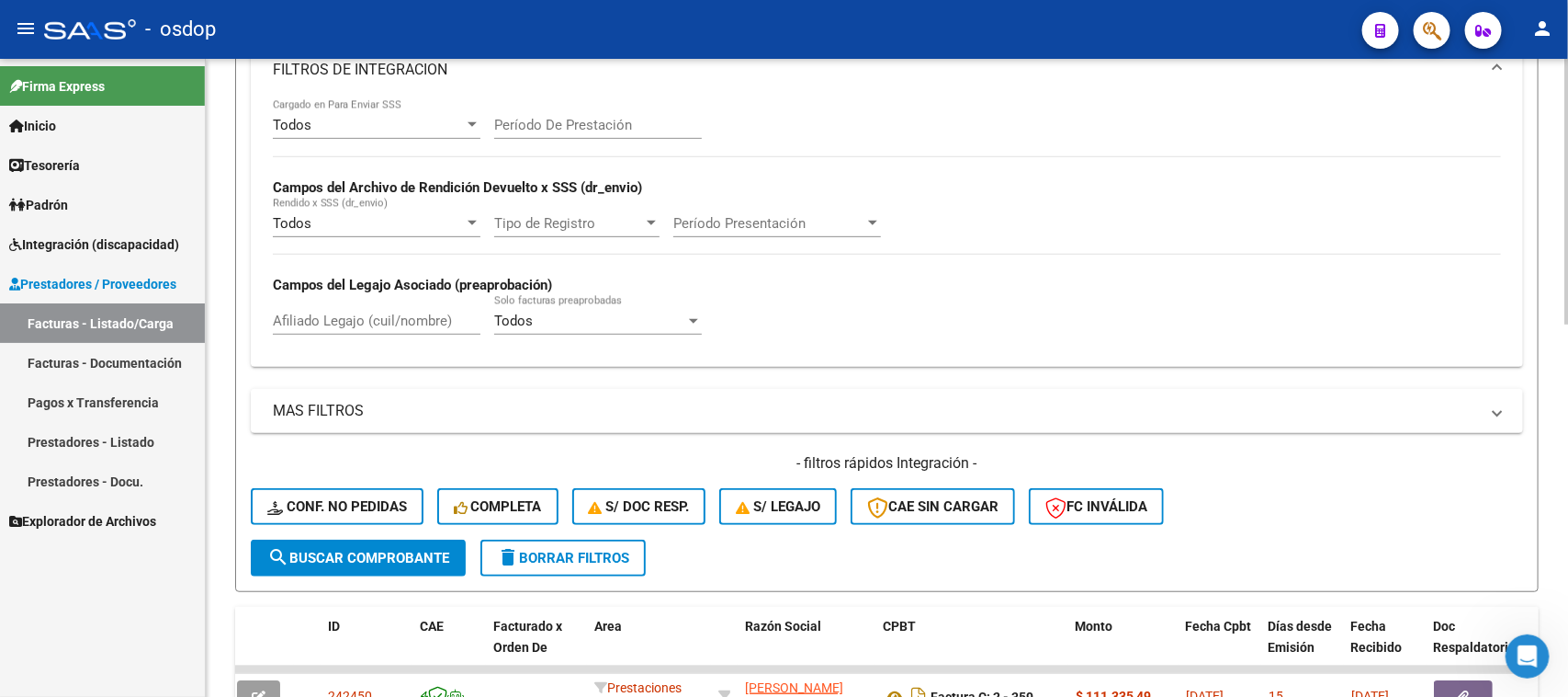
scroll to position [223, 0]
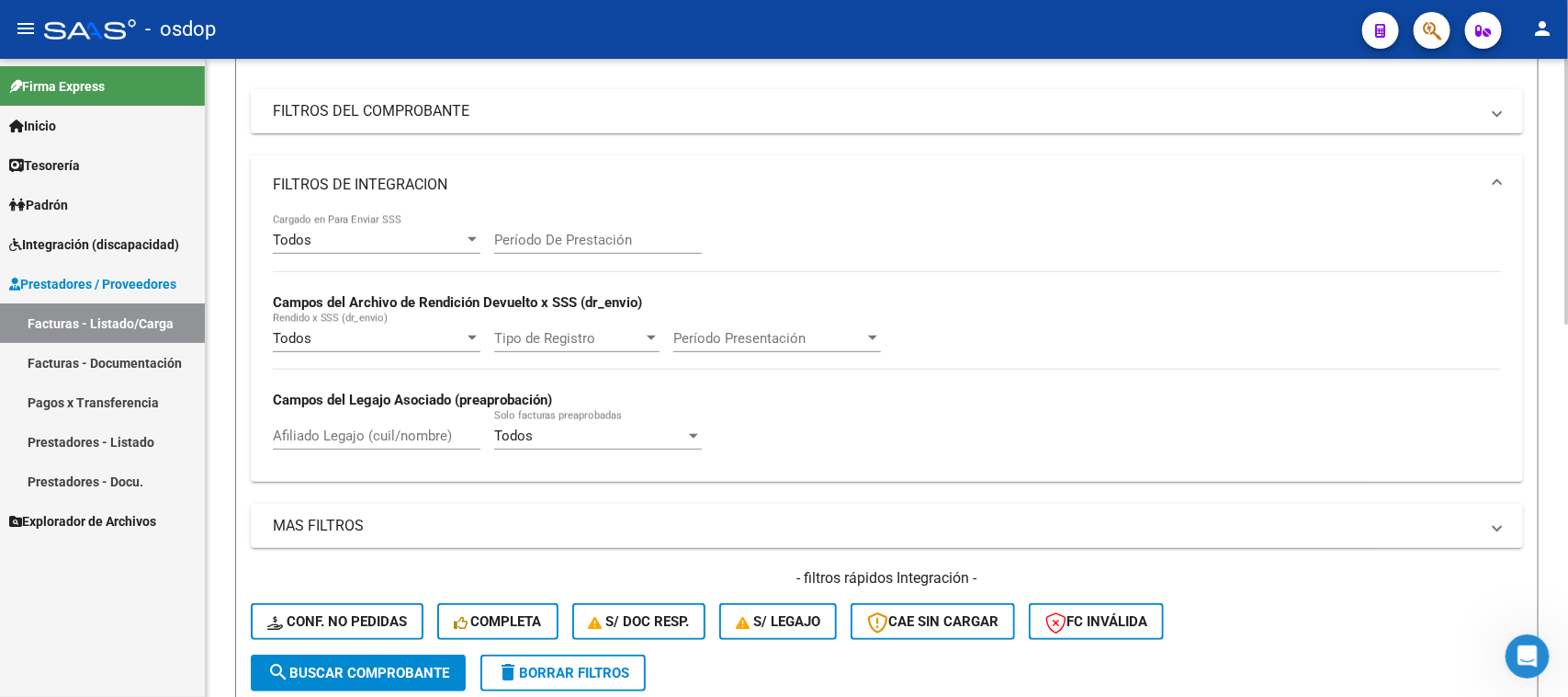
click at [364, 433] on input "Afiliado Legajo (cuil/nombre)" at bounding box center [376, 435] width 207 height 17
paste input "24341634780"
type input "24341634780"
click at [400, 672] on span "search Buscar Comprobante" at bounding box center [359, 672] width 182 height 17
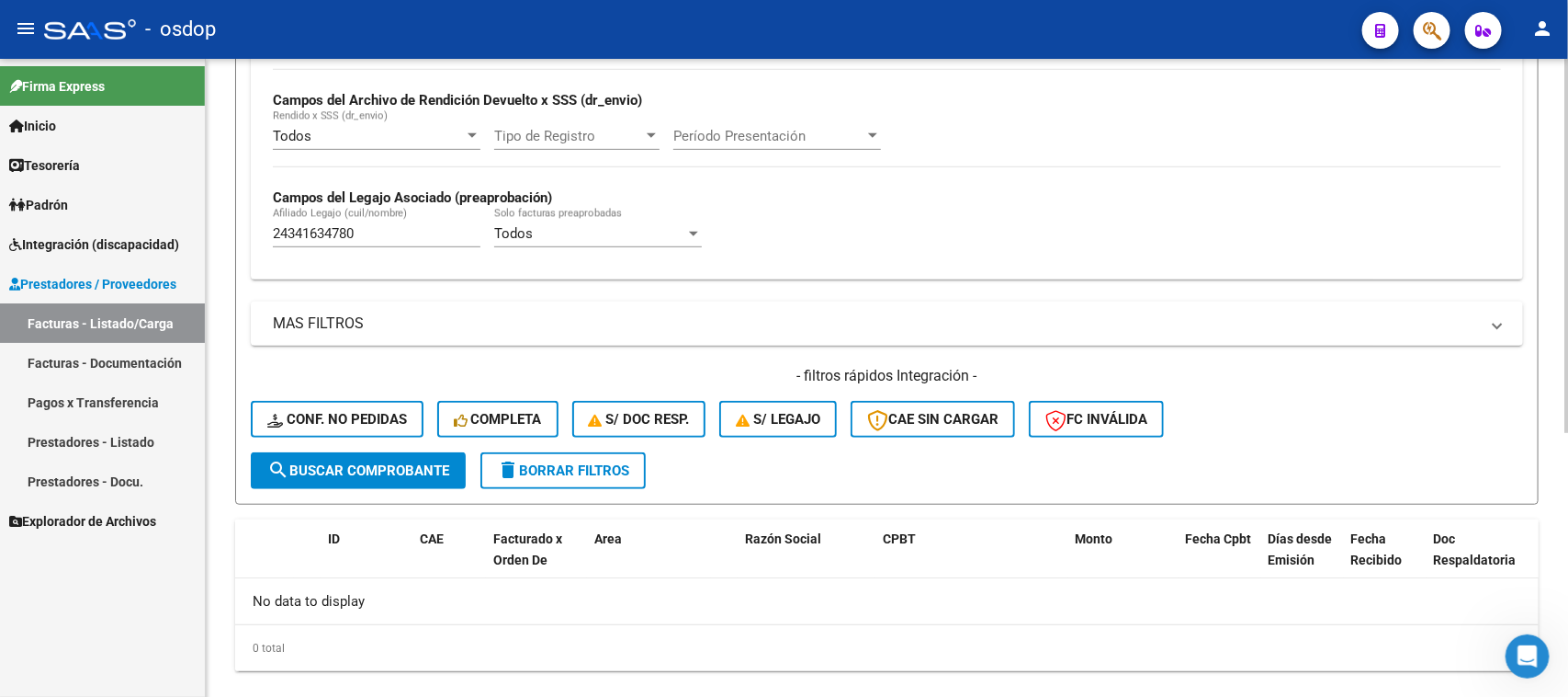
scroll to position [453, 0]
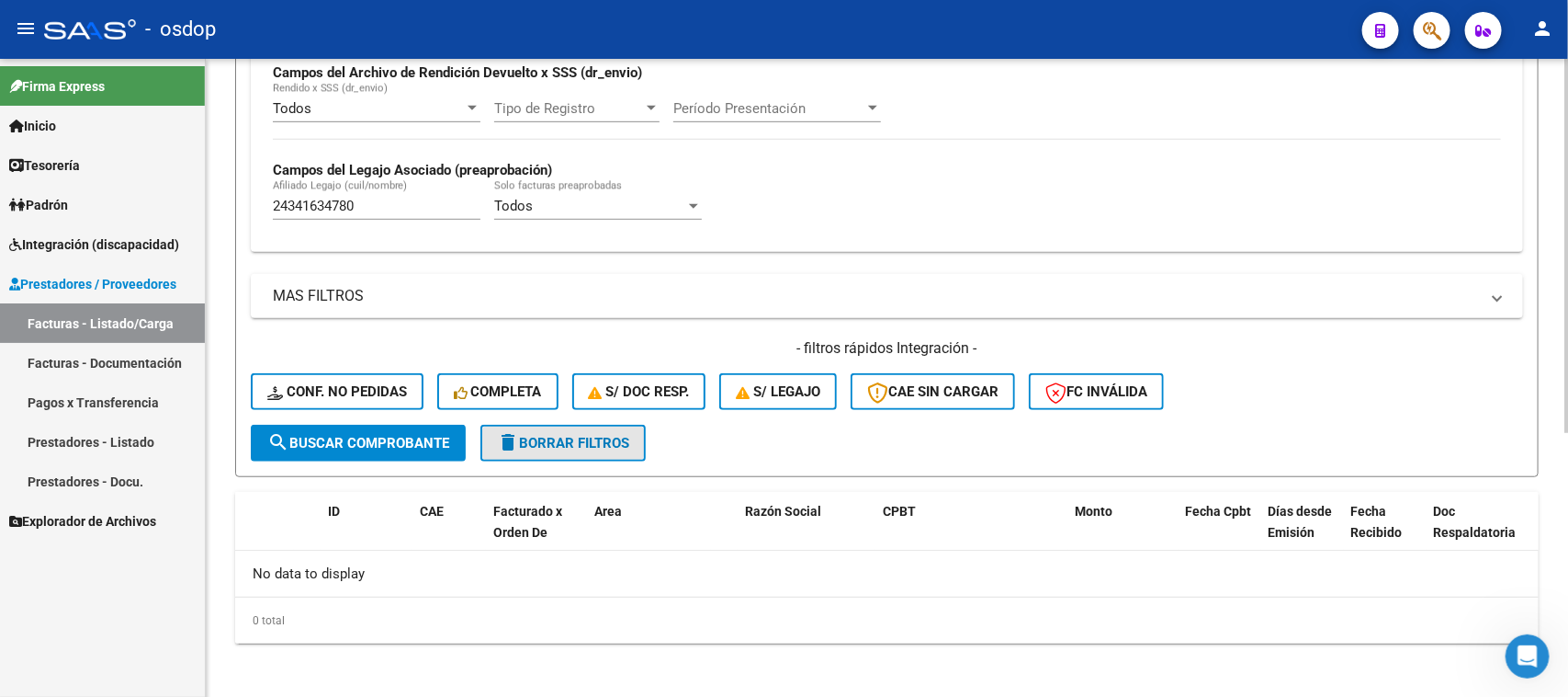
click at [571, 444] on span "delete Borrar Filtros" at bounding box center [562, 442] width 132 height 17
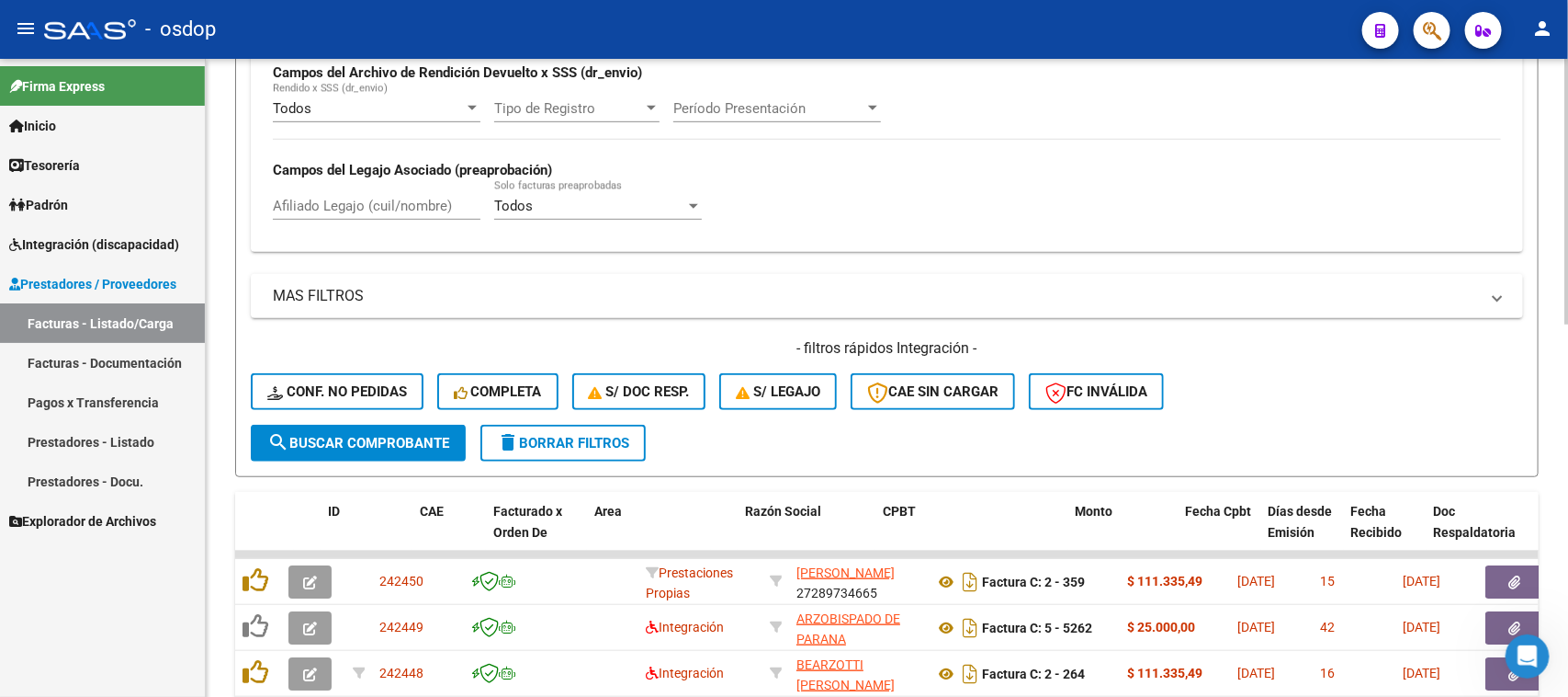
click at [341, 207] on input "Afiliado Legajo (cuil/nombre)" at bounding box center [376, 205] width 207 height 17
paste input "24341634780"
click at [420, 443] on span "search Buscar Comprobante" at bounding box center [359, 442] width 182 height 17
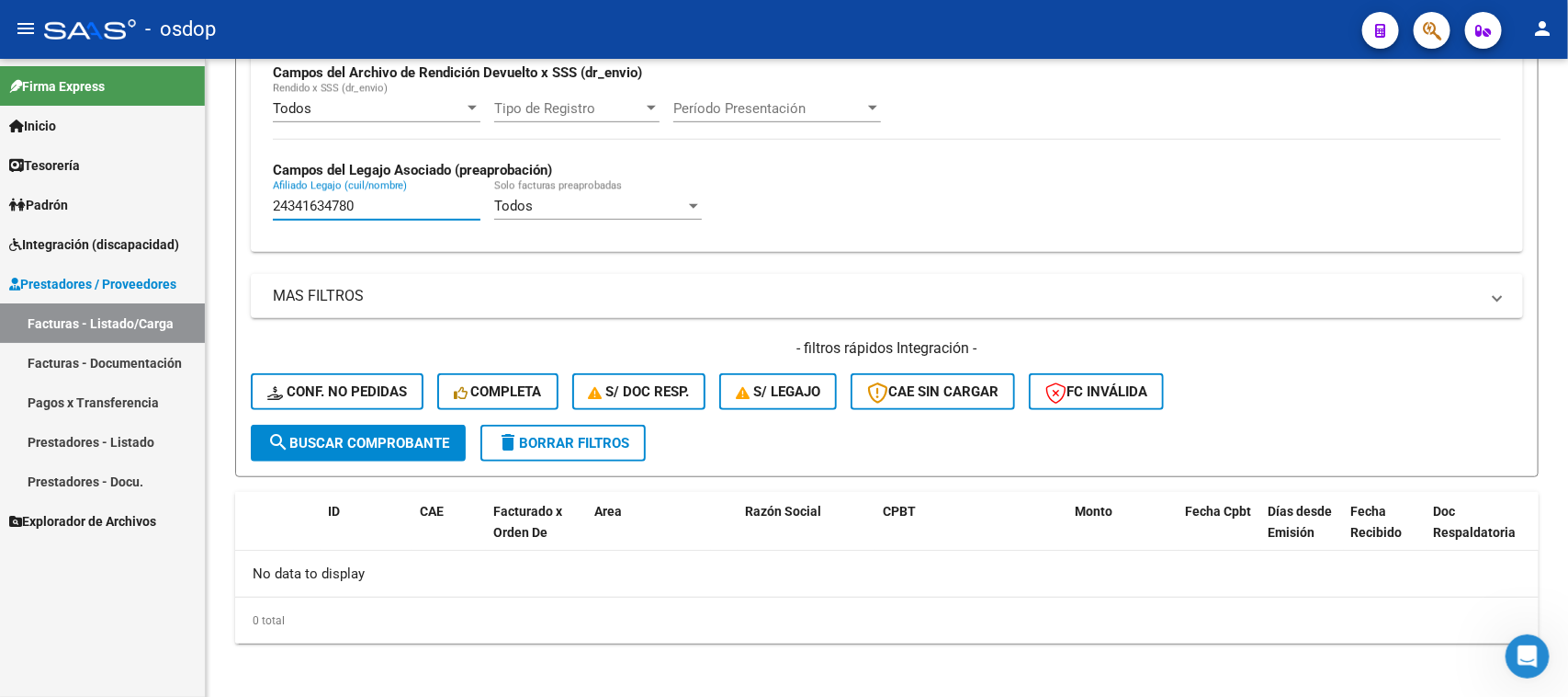
drag, startPoint x: 372, startPoint y: 198, endPoint x: 138, endPoint y: 222, distance: 235.2
click at [138, 222] on mat-sidenav-container "Firma Express Inicio Calendario SSS Instructivos Contacto OS Tesorería Extracto…" at bounding box center [784, 377] width 1568 height 638
paste input "7201496948"
type input "27201496948"
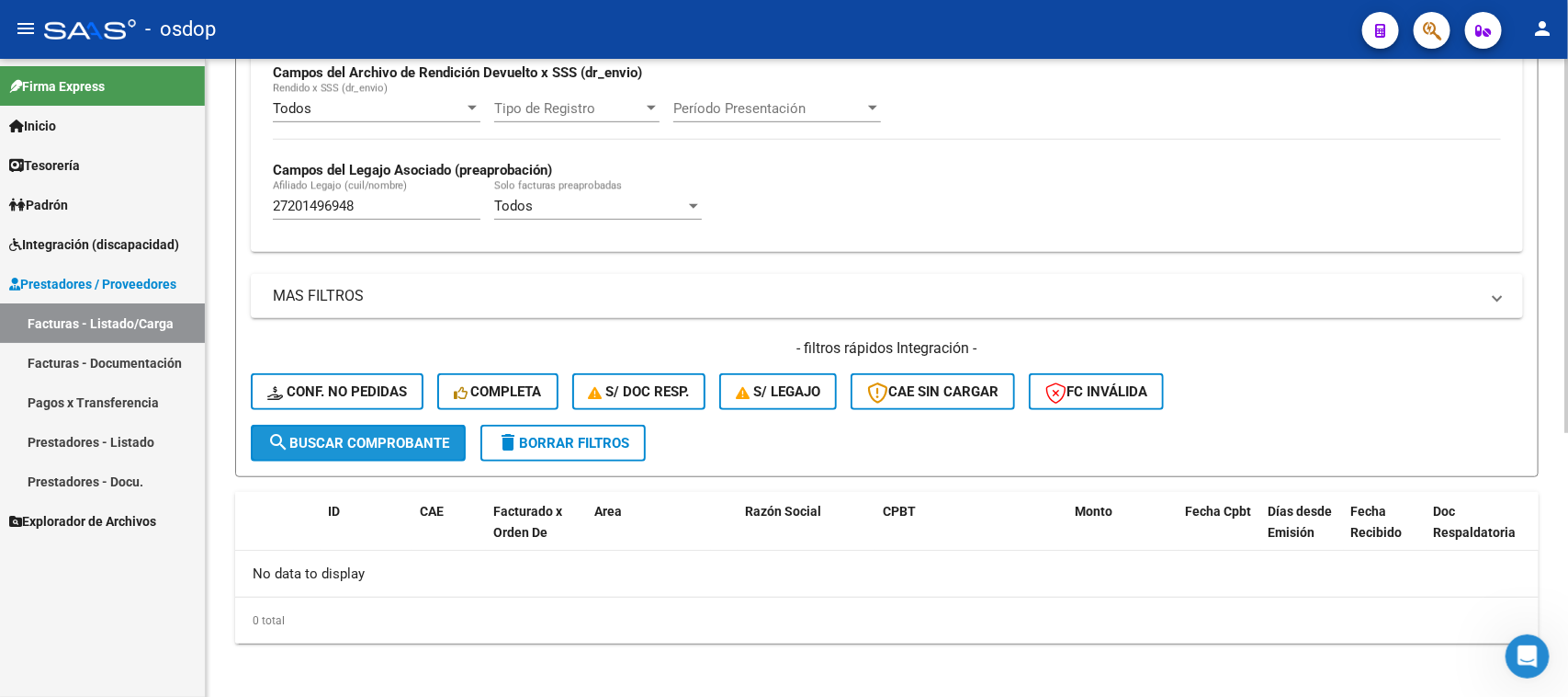
click at [370, 446] on button "search Buscar Comprobante" at bounding box center [358, 442] width 215 height 37
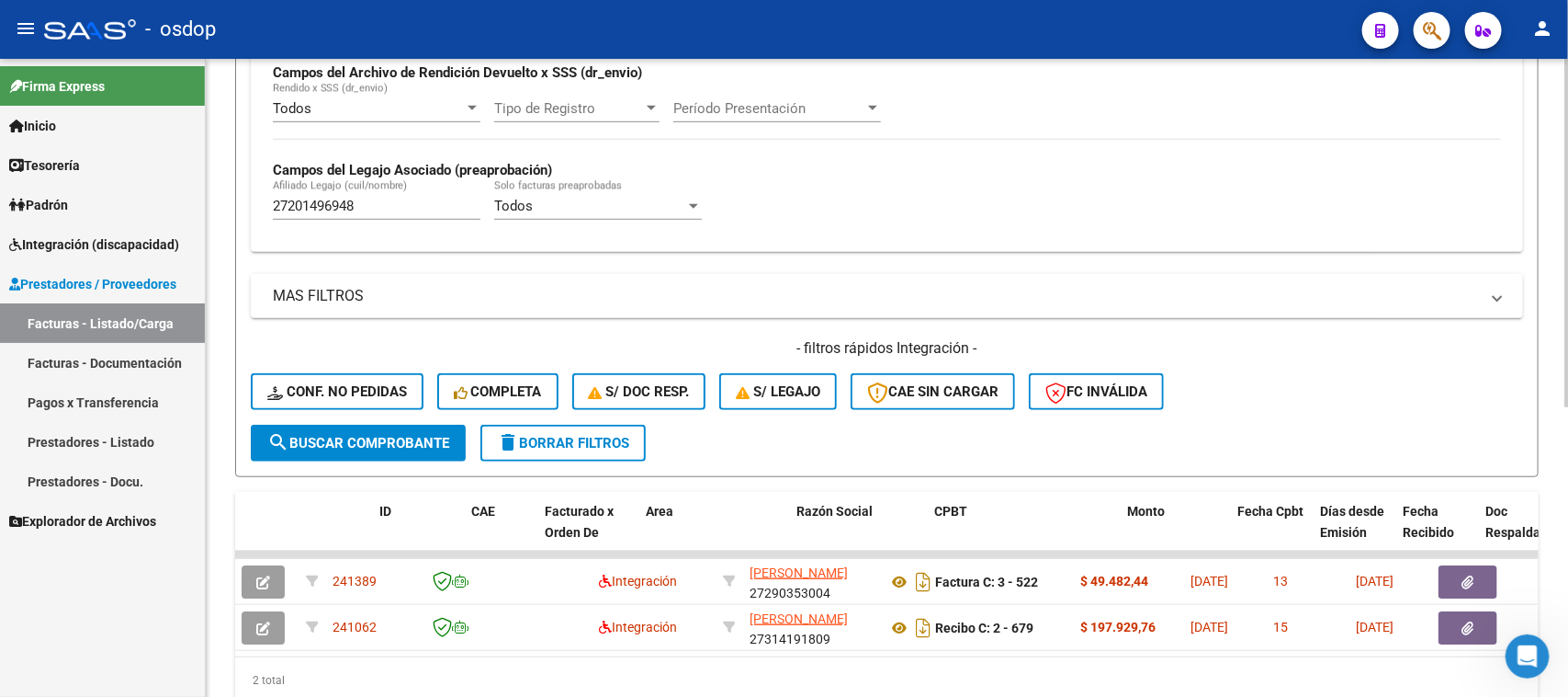
scroll to position [0, 0]
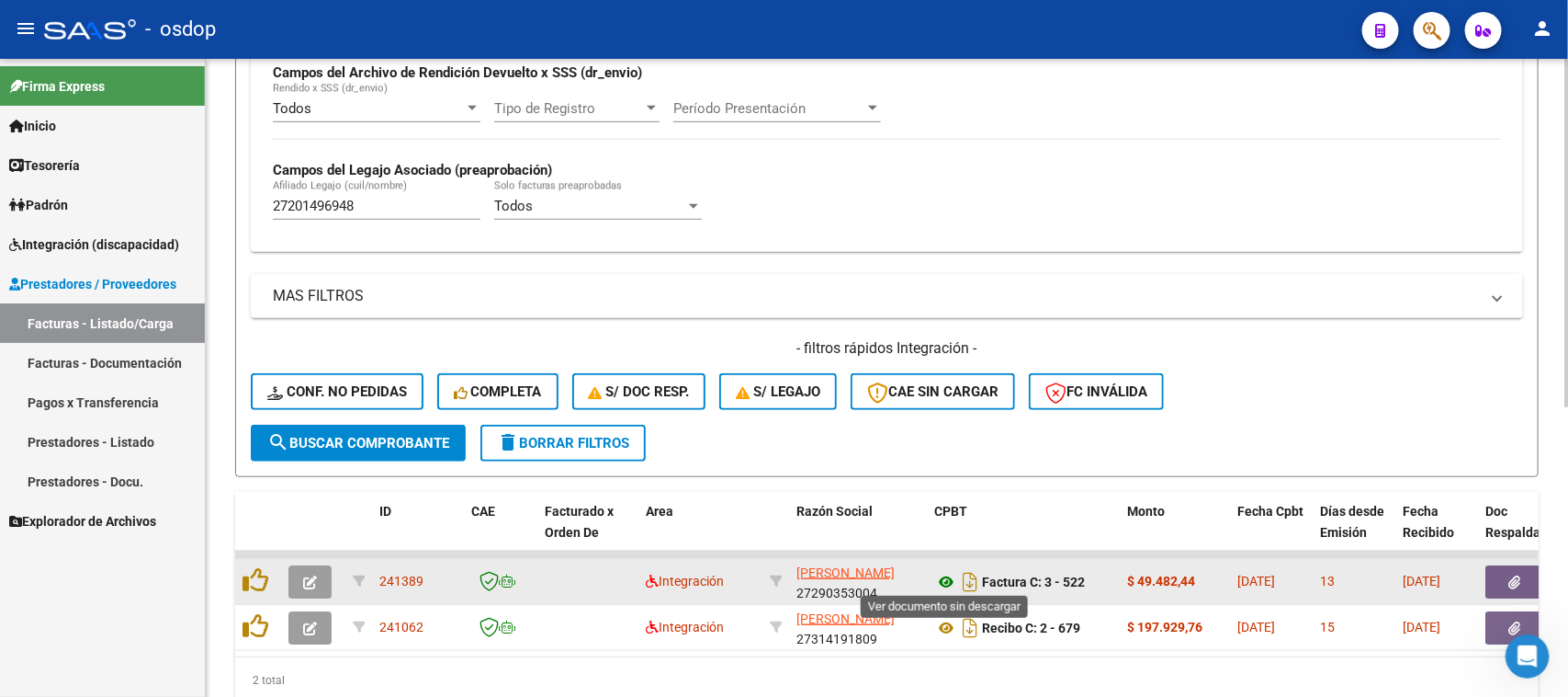
click at [943, 579] on icon at bounding box center [947, 582] width 24 height 22
click at [1518, 577] on icon "button" at bounding box center [1515, 582] width 12 height 14
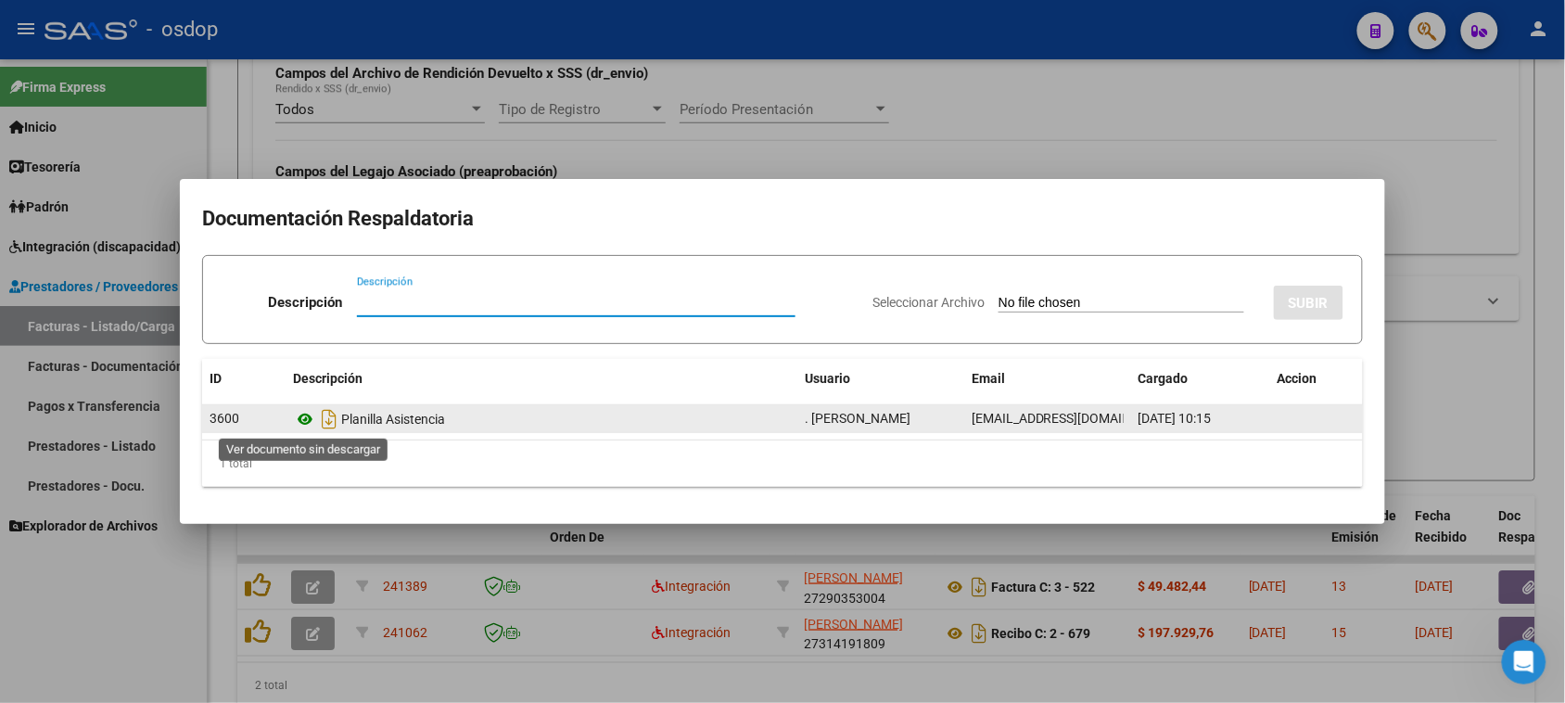
click at [307, 418] on icon at bounding box center [305, 419] width 24 height 22
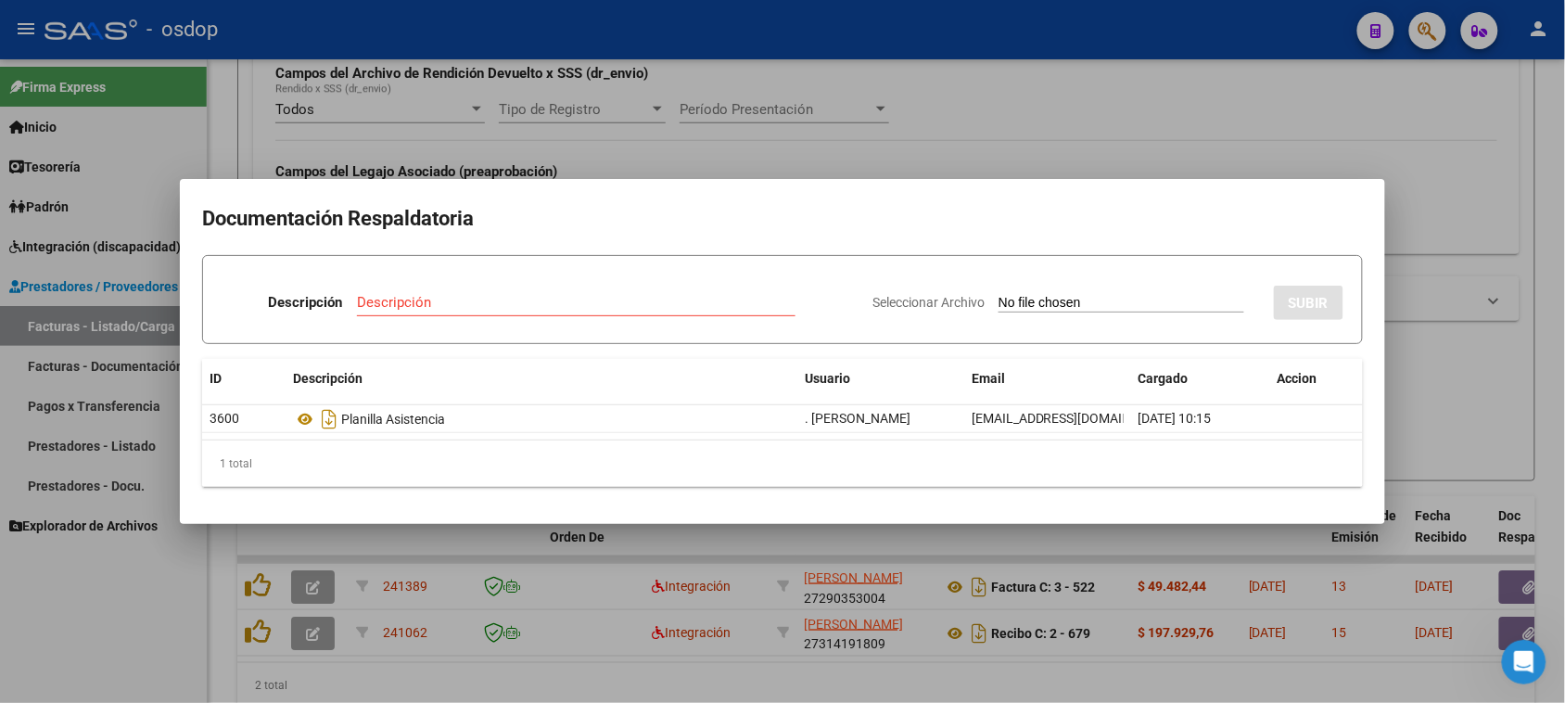
click at [669, 678] on div at bounding box center [782, 351] width 1565 height 703
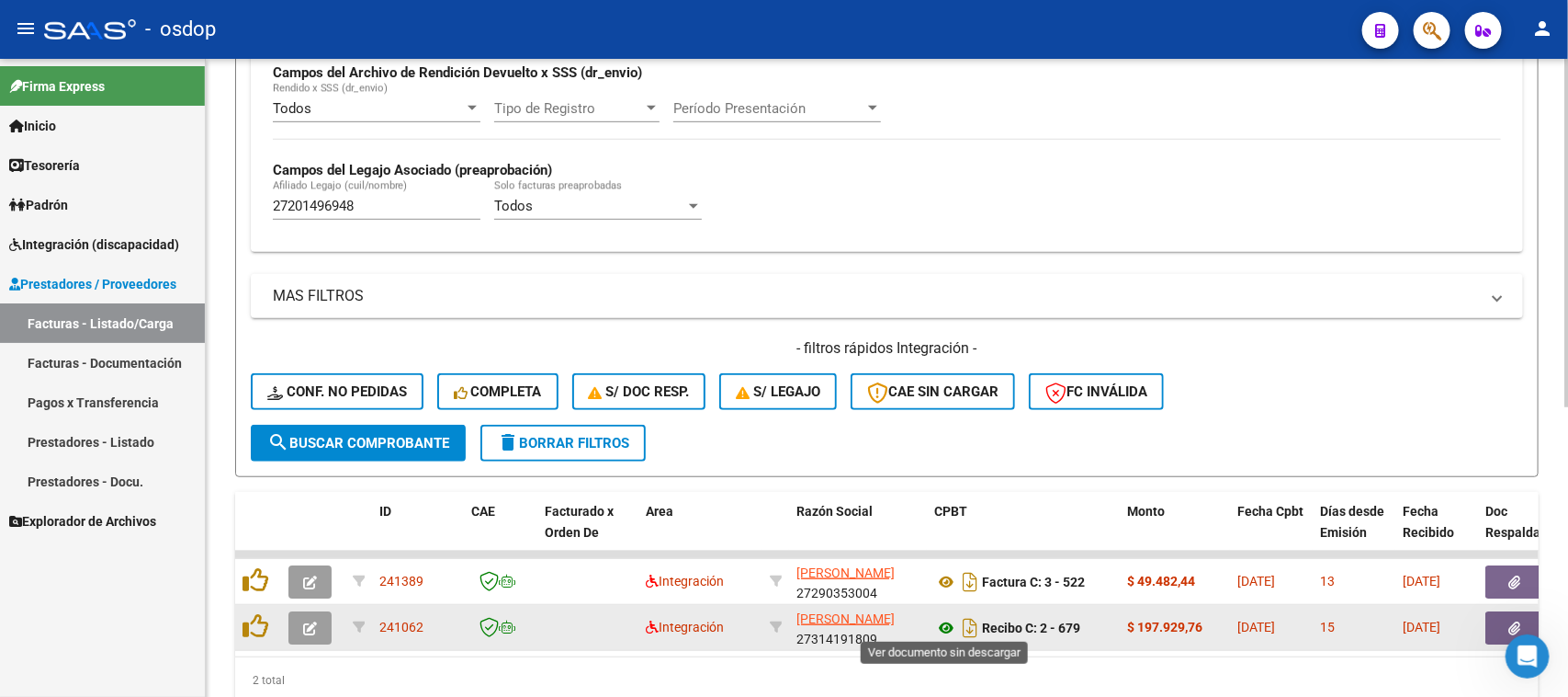
click at [949, 622] on icon at bounding box center [947, 628] width 24 height 22
click at [1515, 622] on icon "button" at bounding box center [1515, 629] width 12 height 14
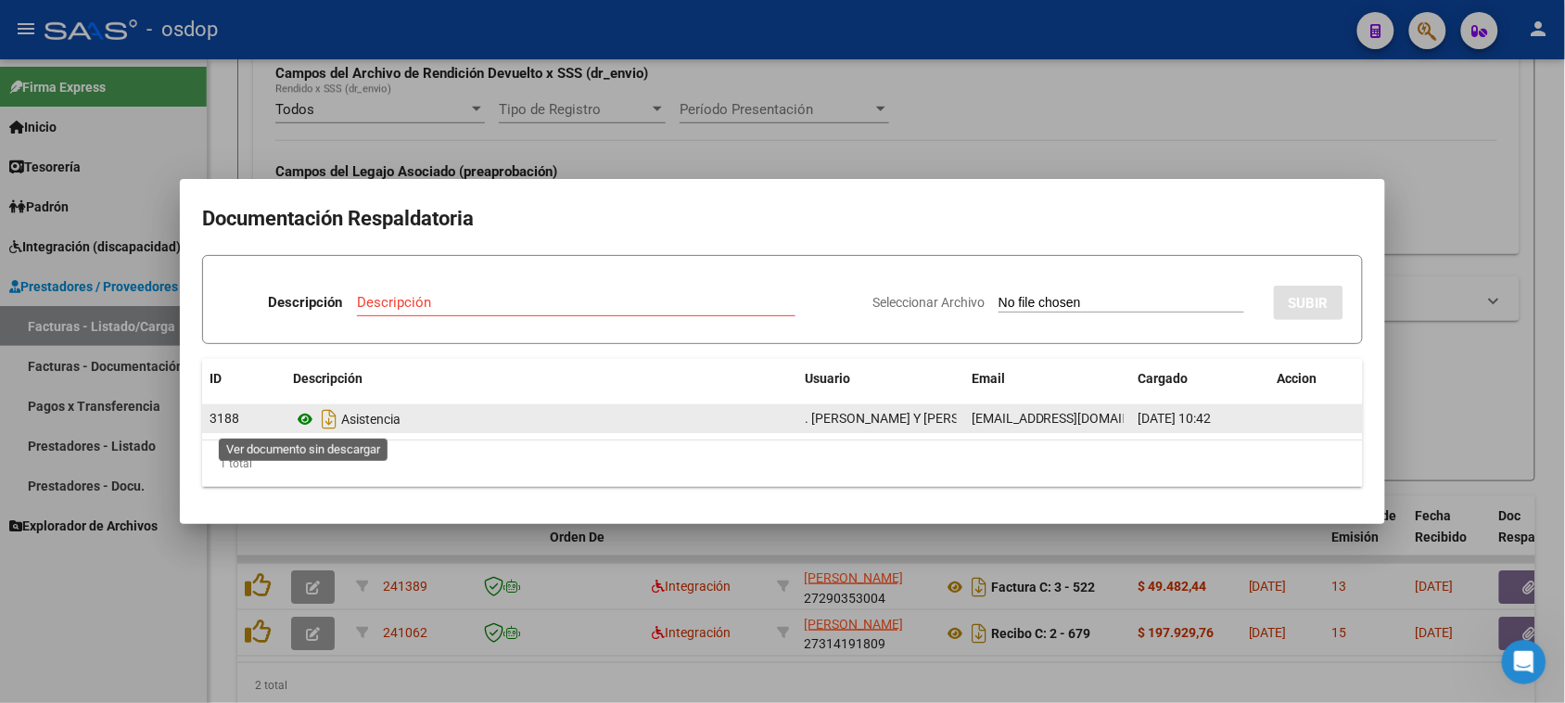
click at [306, 415] on icon at bounding box center [305, 419] width 24 height 22
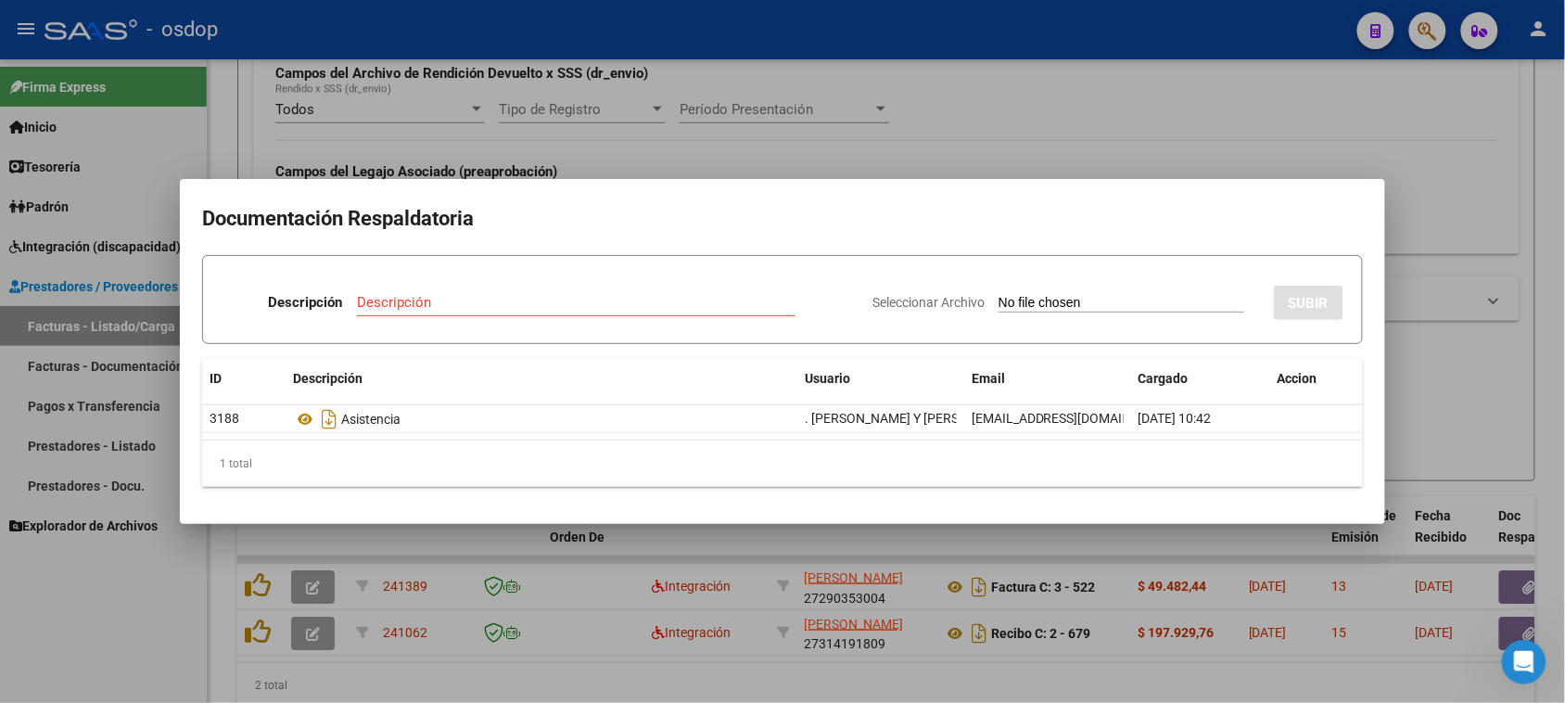
click at [812, 684] on div at bounding box center [782, 351] width 1565 height 703
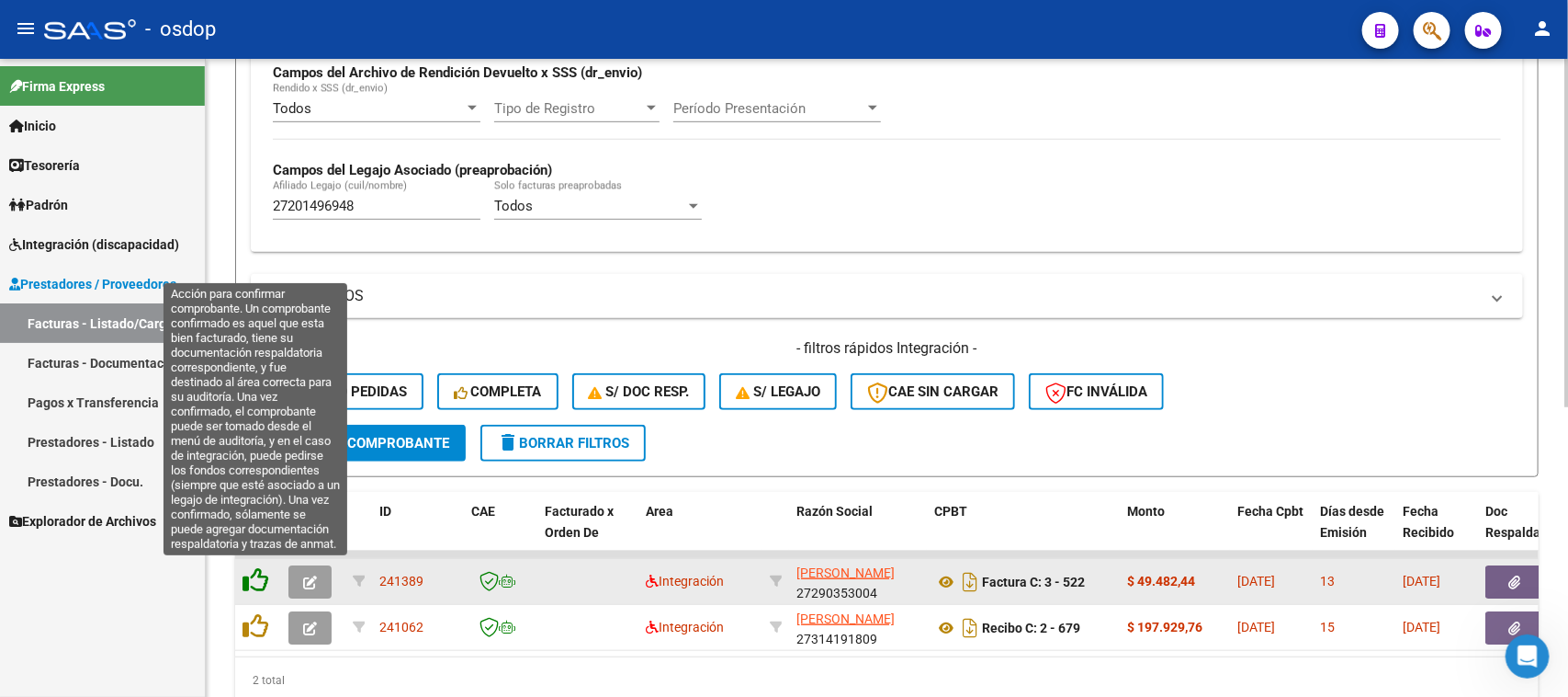
click at [256, 580] on icon at bounding box center [256, 580] width 26 height 26
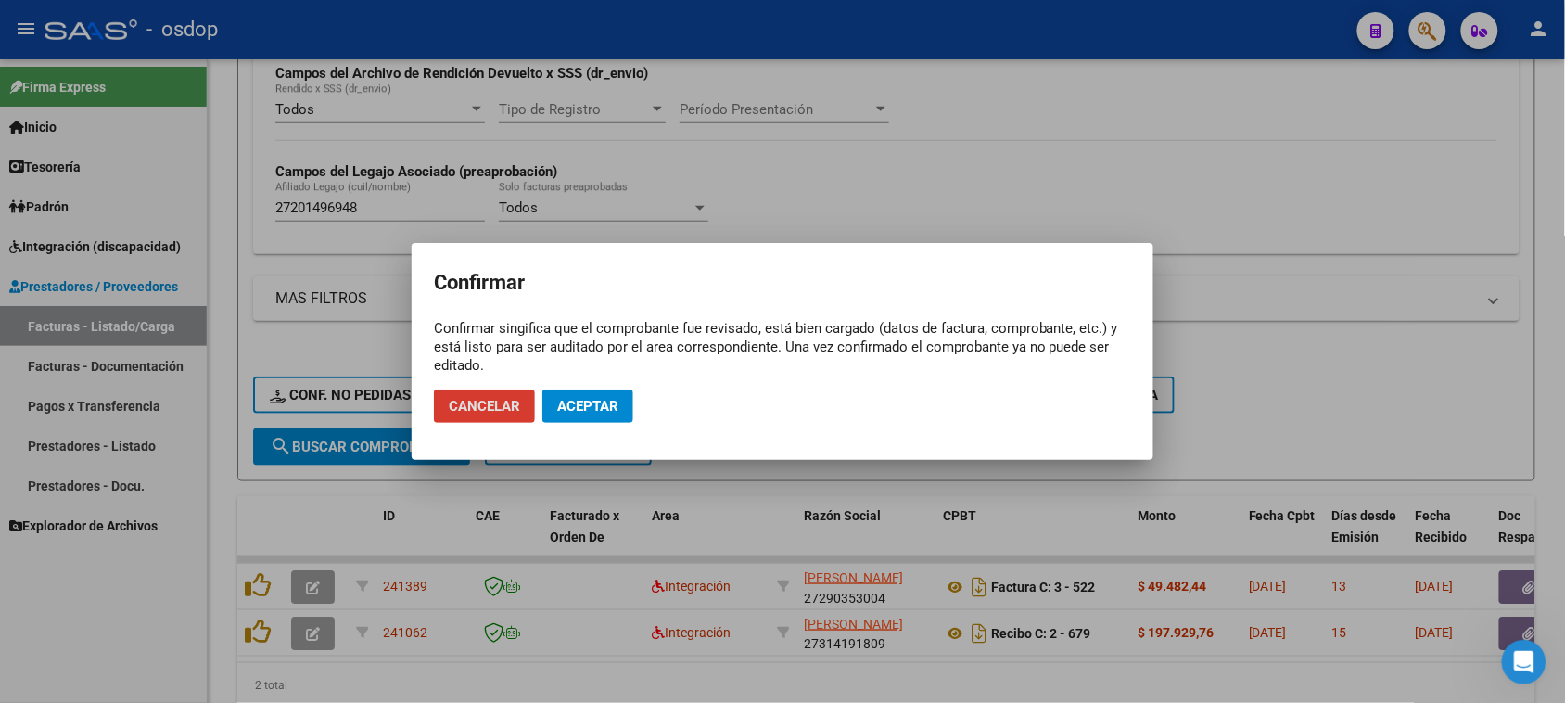
click at [587, 405] on span "Aceptar" at bounding box center [587, 406] width 61 height 17
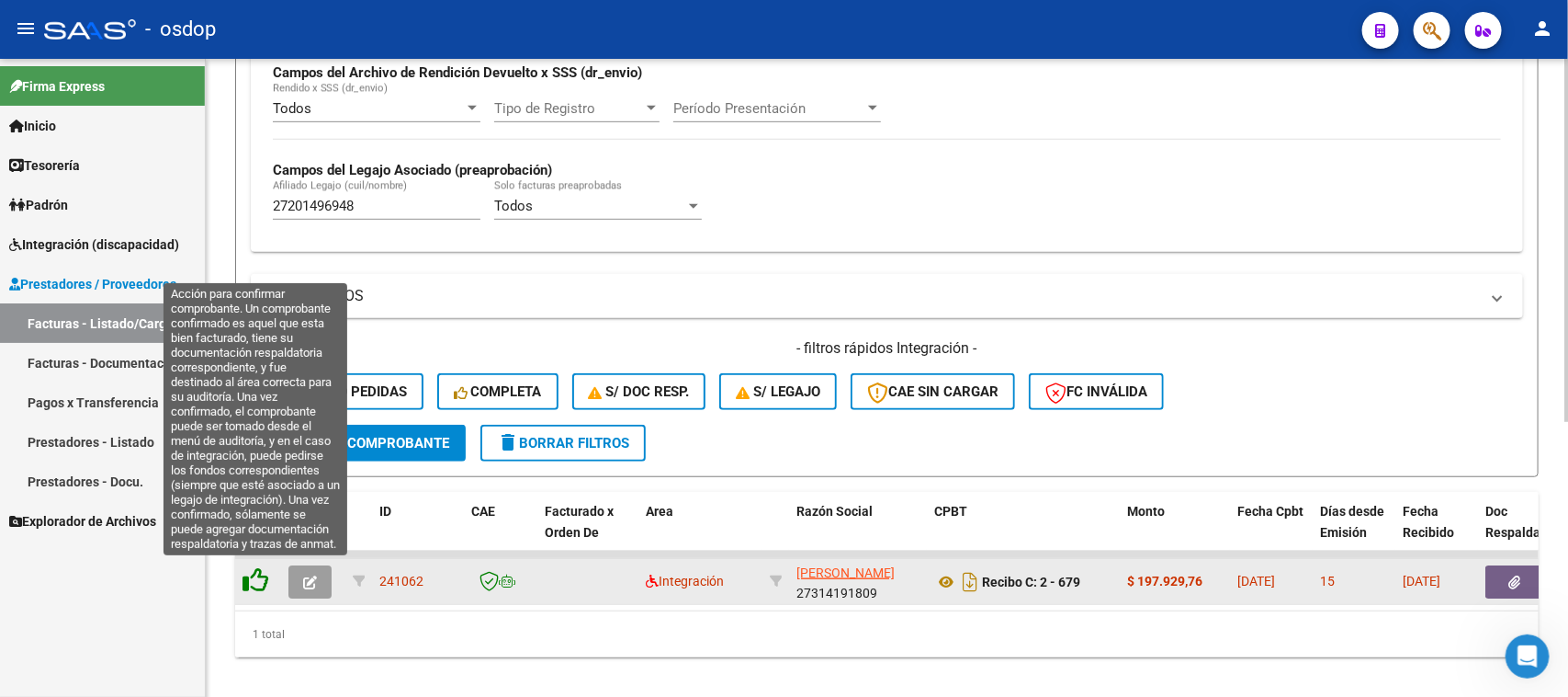
click at [255, 576] on icon at bounding box center [256, 580] width 26 height 26
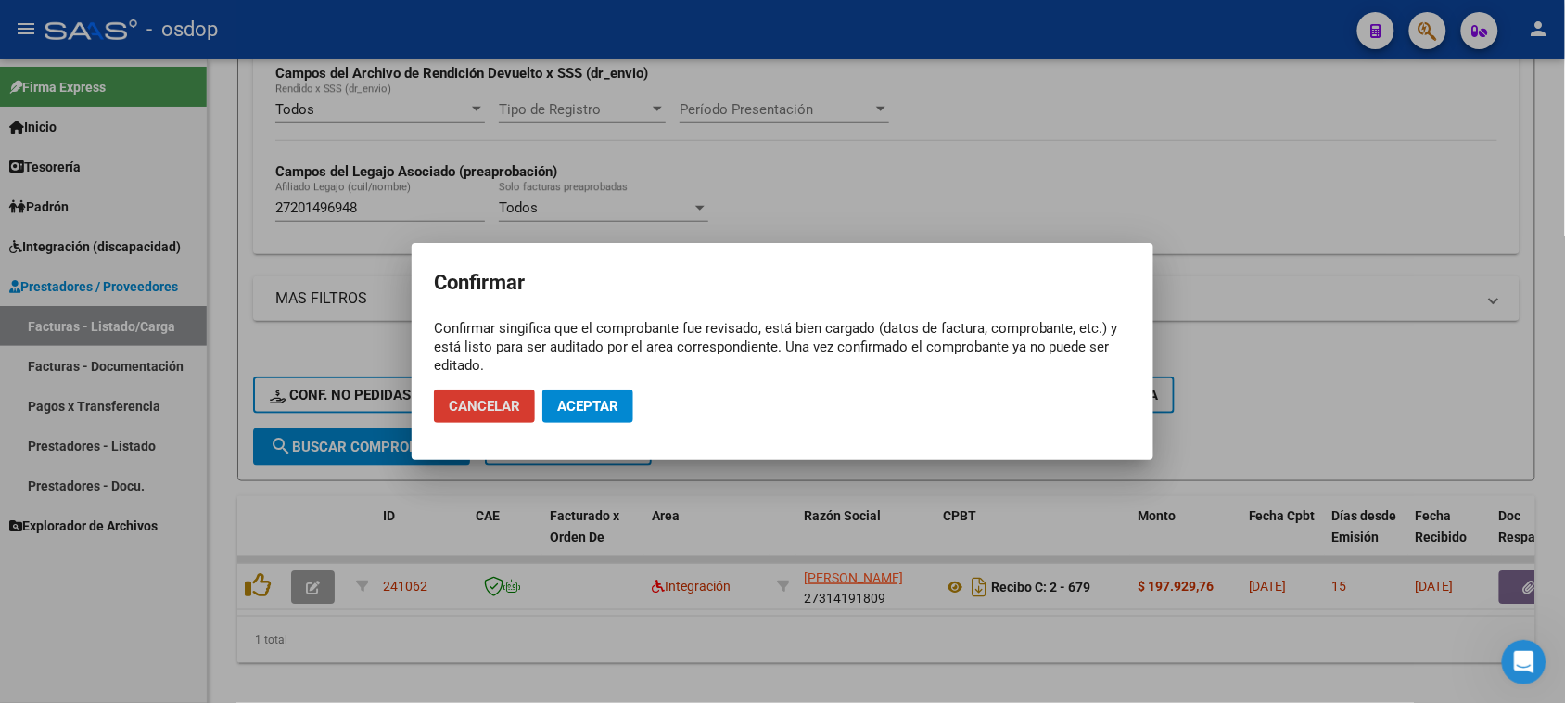
click at [593, 413] on span "Aceptar" at bounding box center [587, 406] width 61 height 17
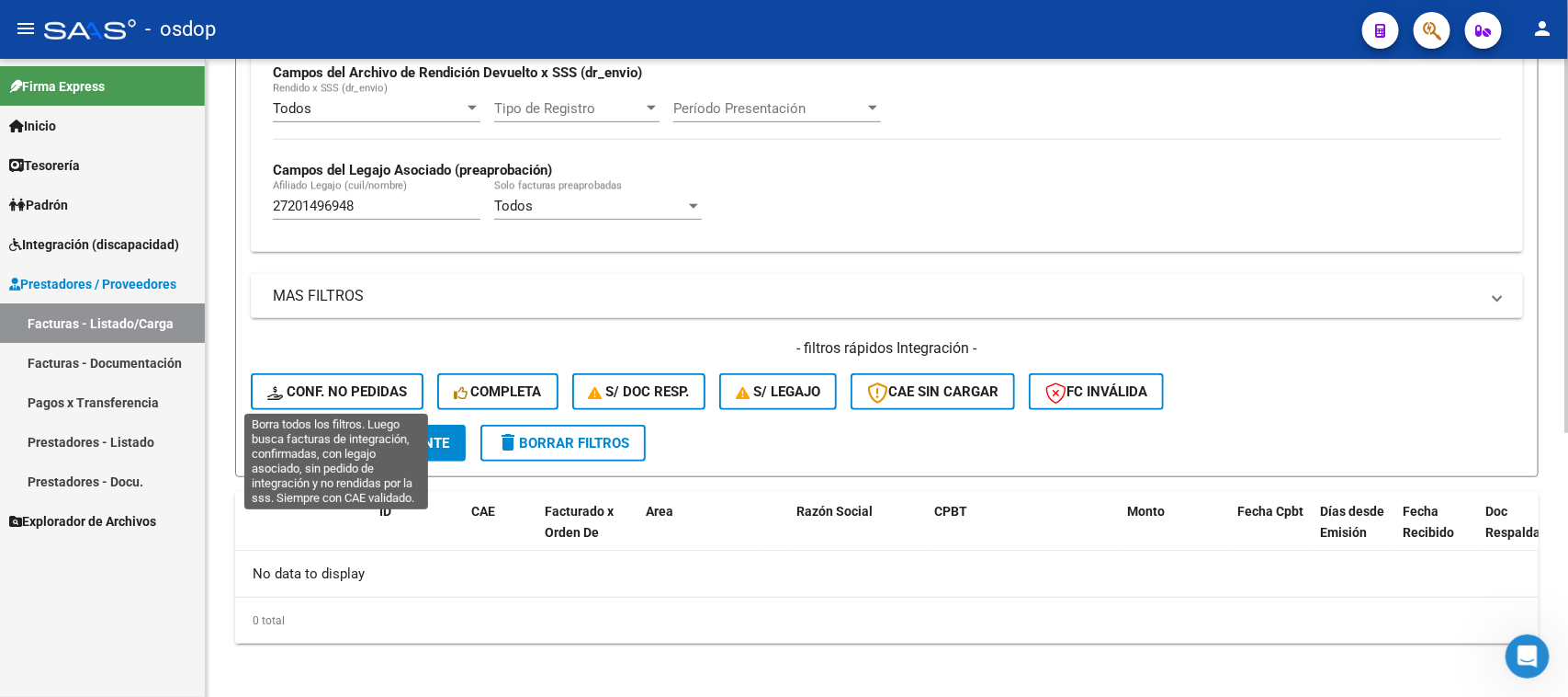
click at [352, 396] on button "Conf. no pedidas" at bounding box center [337, 391] width 172 height 37
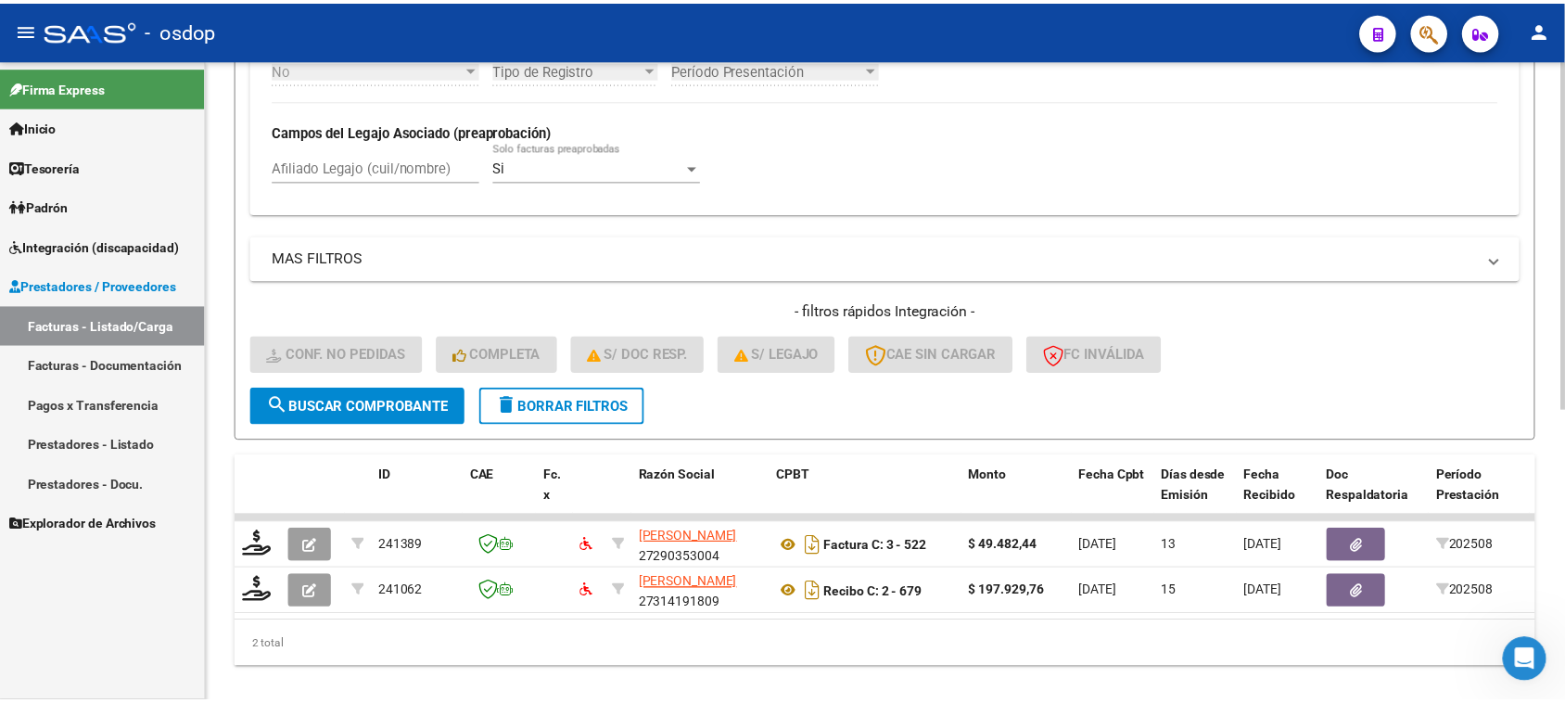
scroll to position [536, 0]
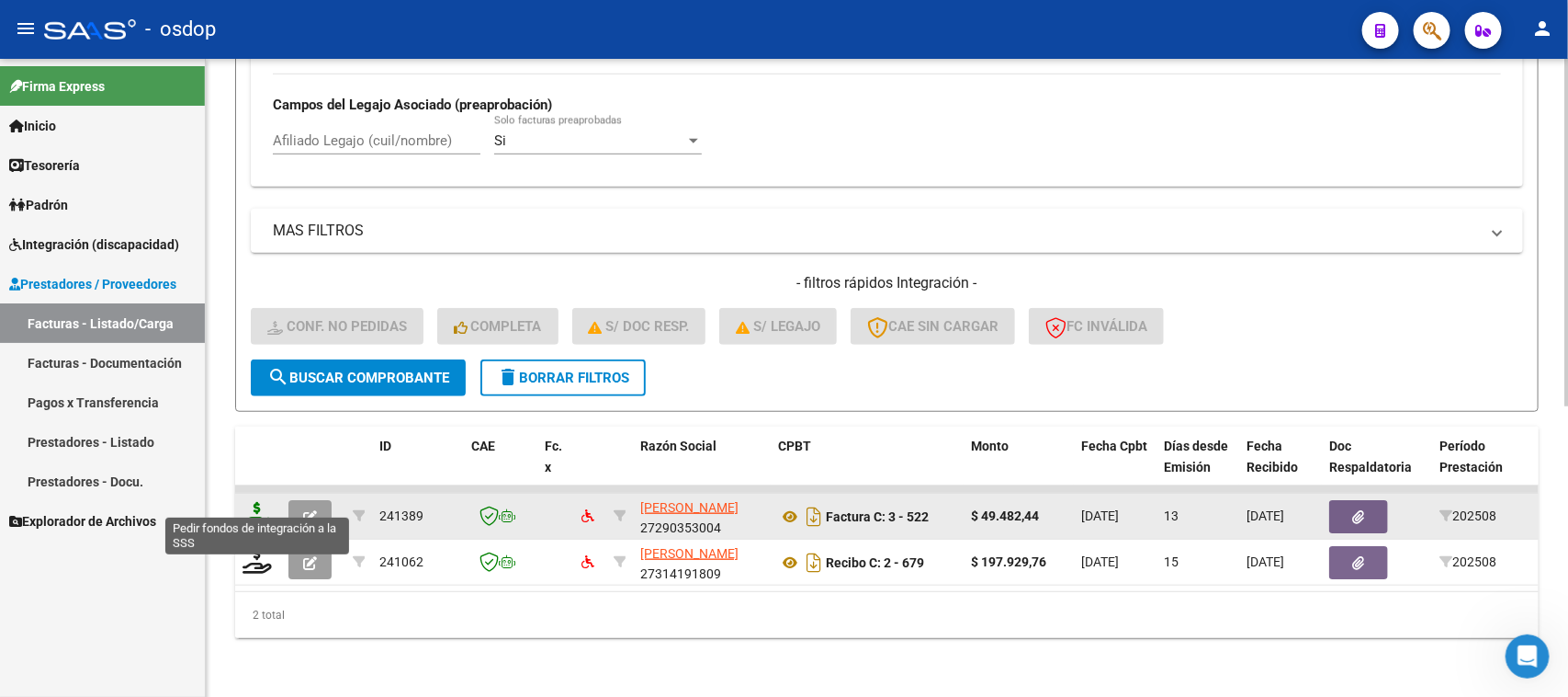
click at [259, 502] on icon at bounding box center [258, 515] width 30 height 26
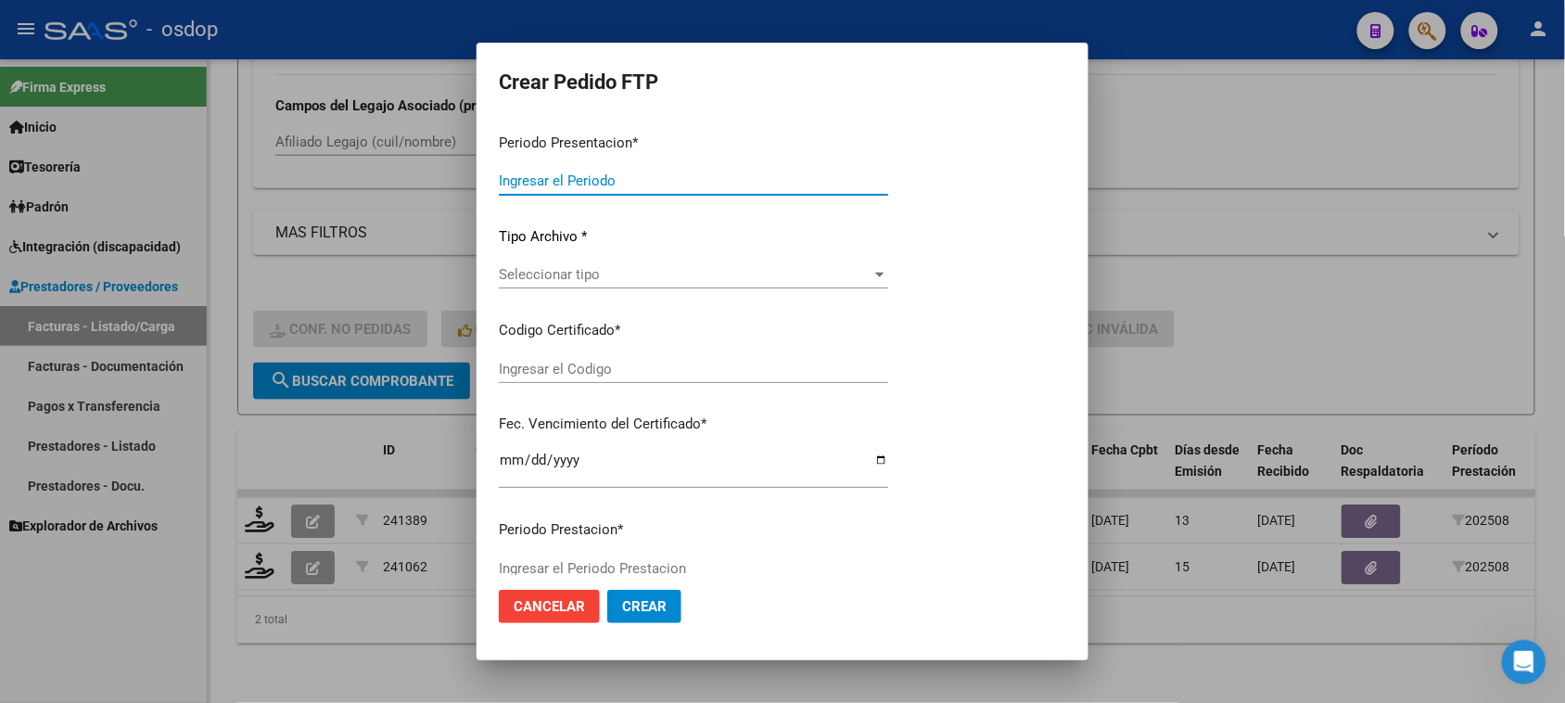
type input "202508"
type input "$ 49.482,44"
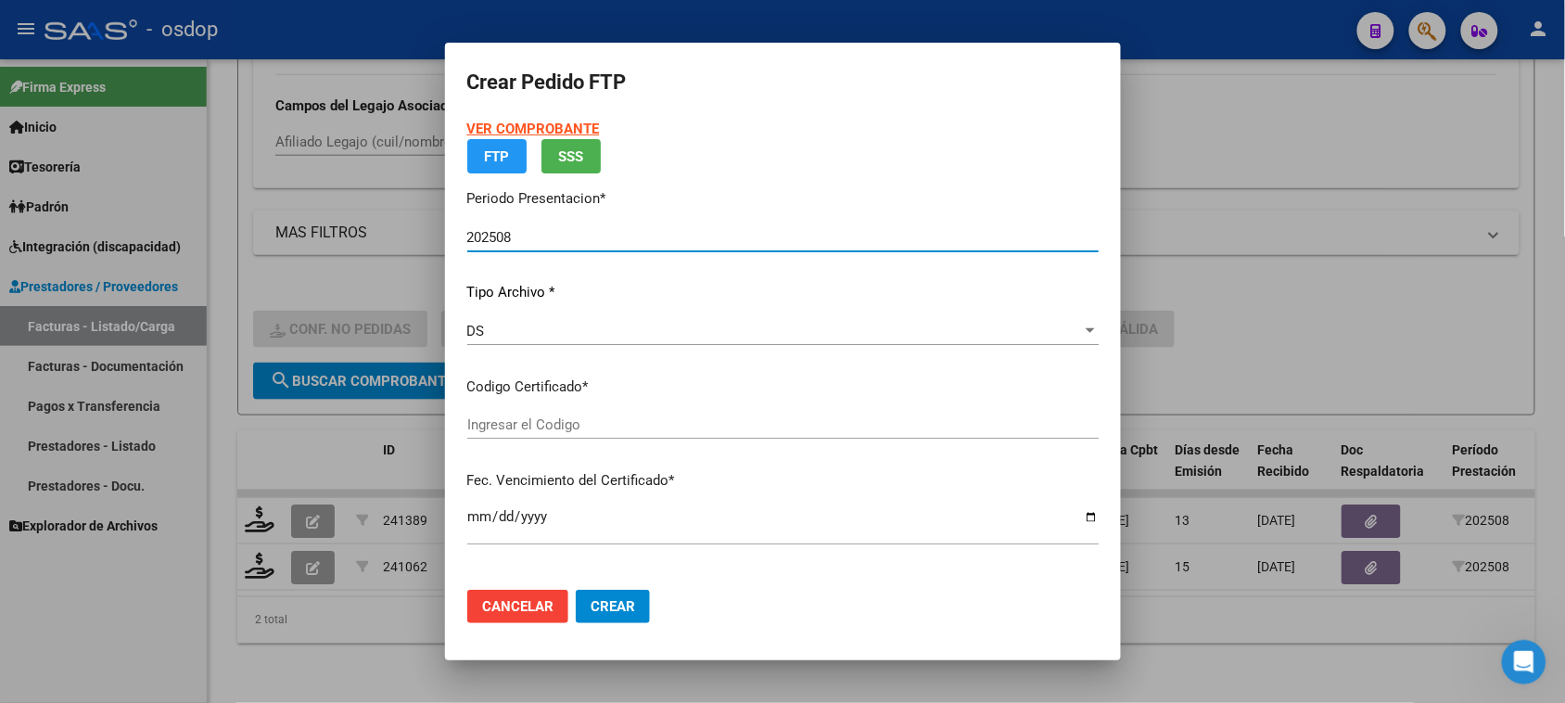
type input "5029832217"
type input "2029-10-17"
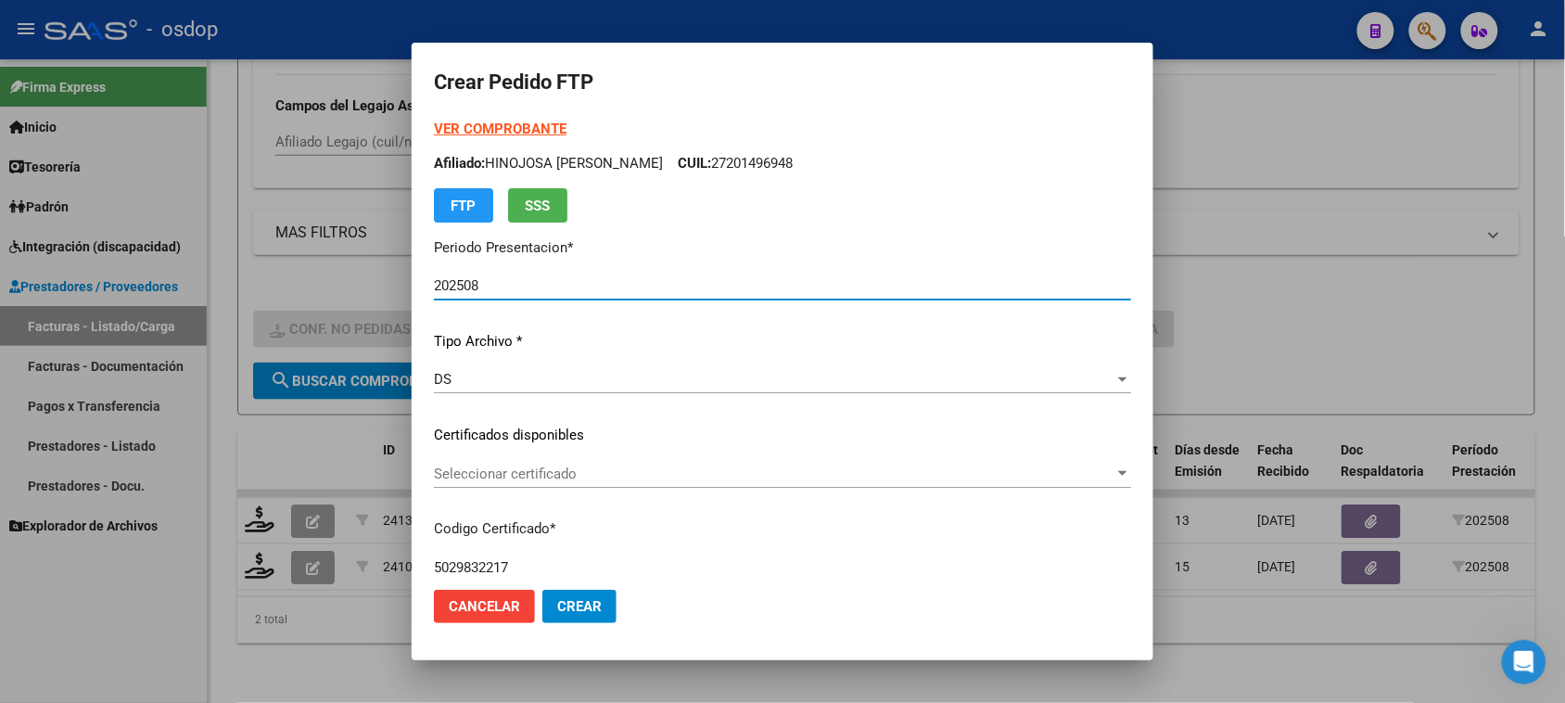
click at [683, 473] on span "Seleccionar certificado" at bounding box center [774, 473] width 680 height 17
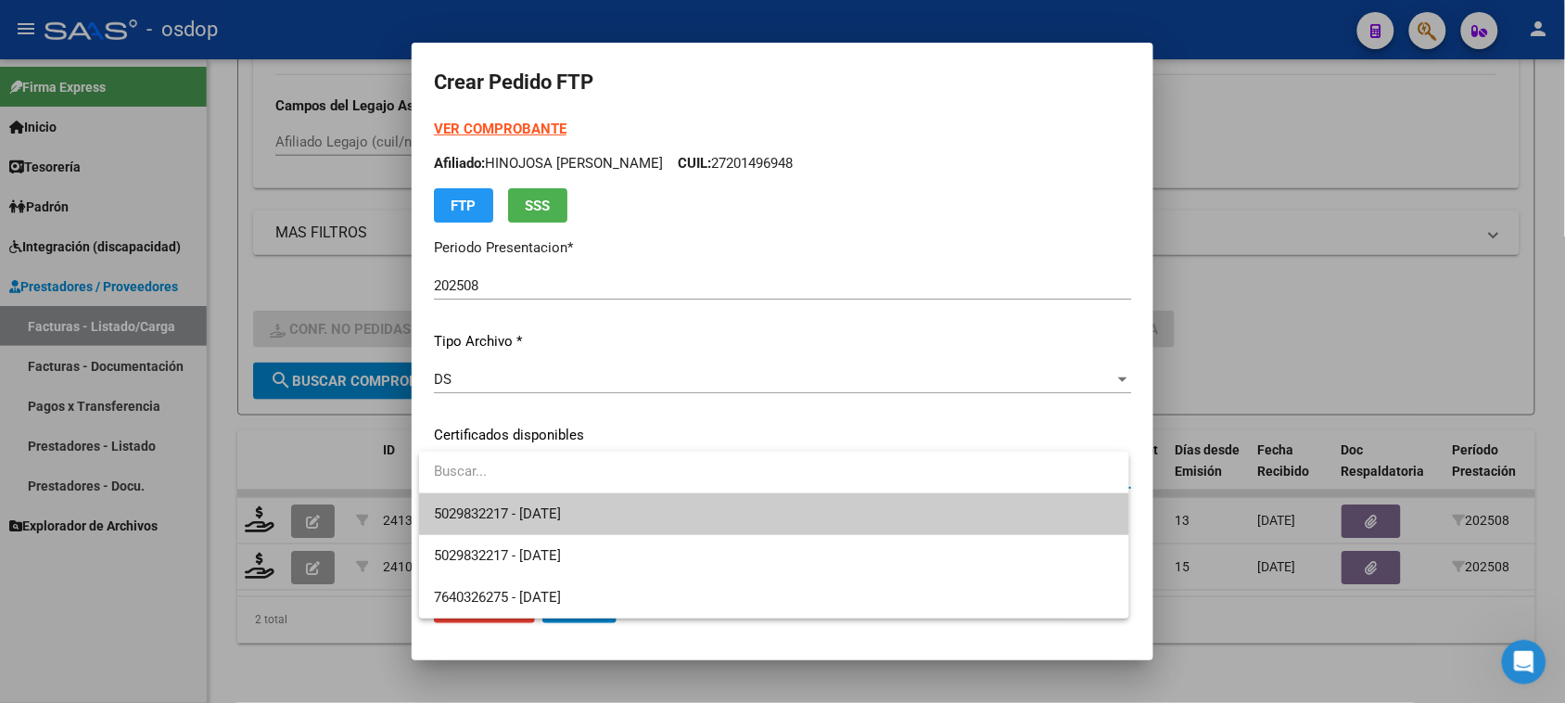
click at [675, 513] on span "5029832217 - 2029-10-17" at bounding box center [773, 514] width 679 height 42
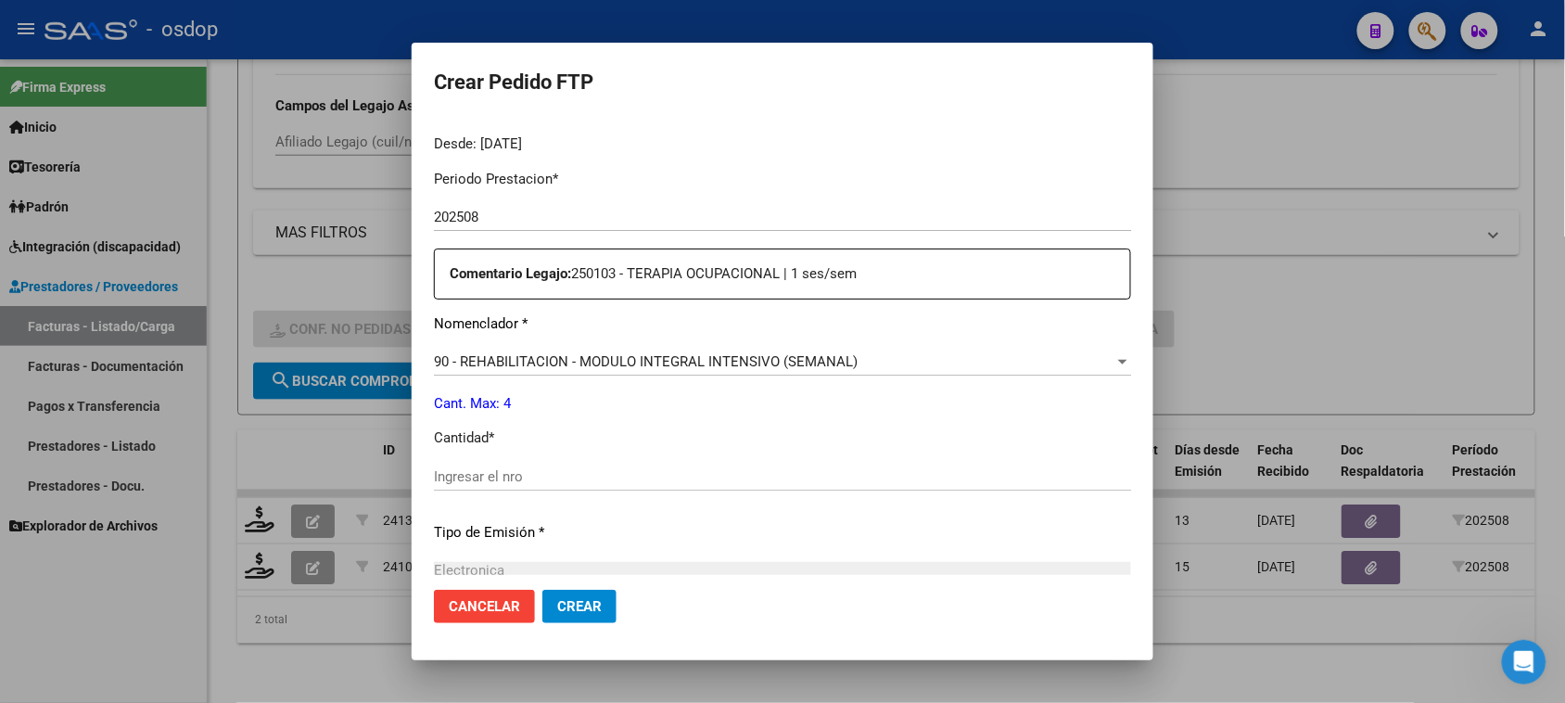
scroll to position [579, 0]
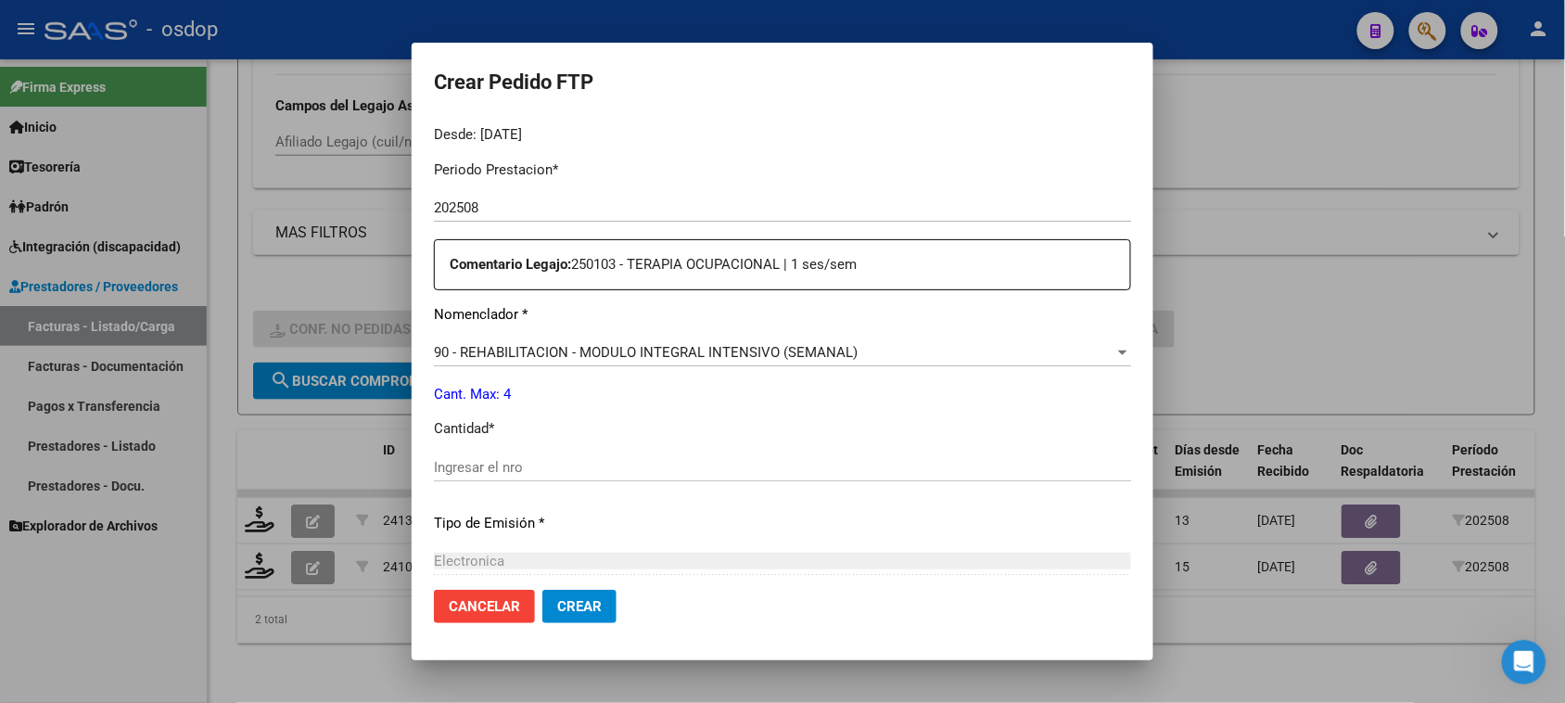
click at [579, 465] on input "Ingresar el nro" at bounding box center [782, 467] width 697 height 17
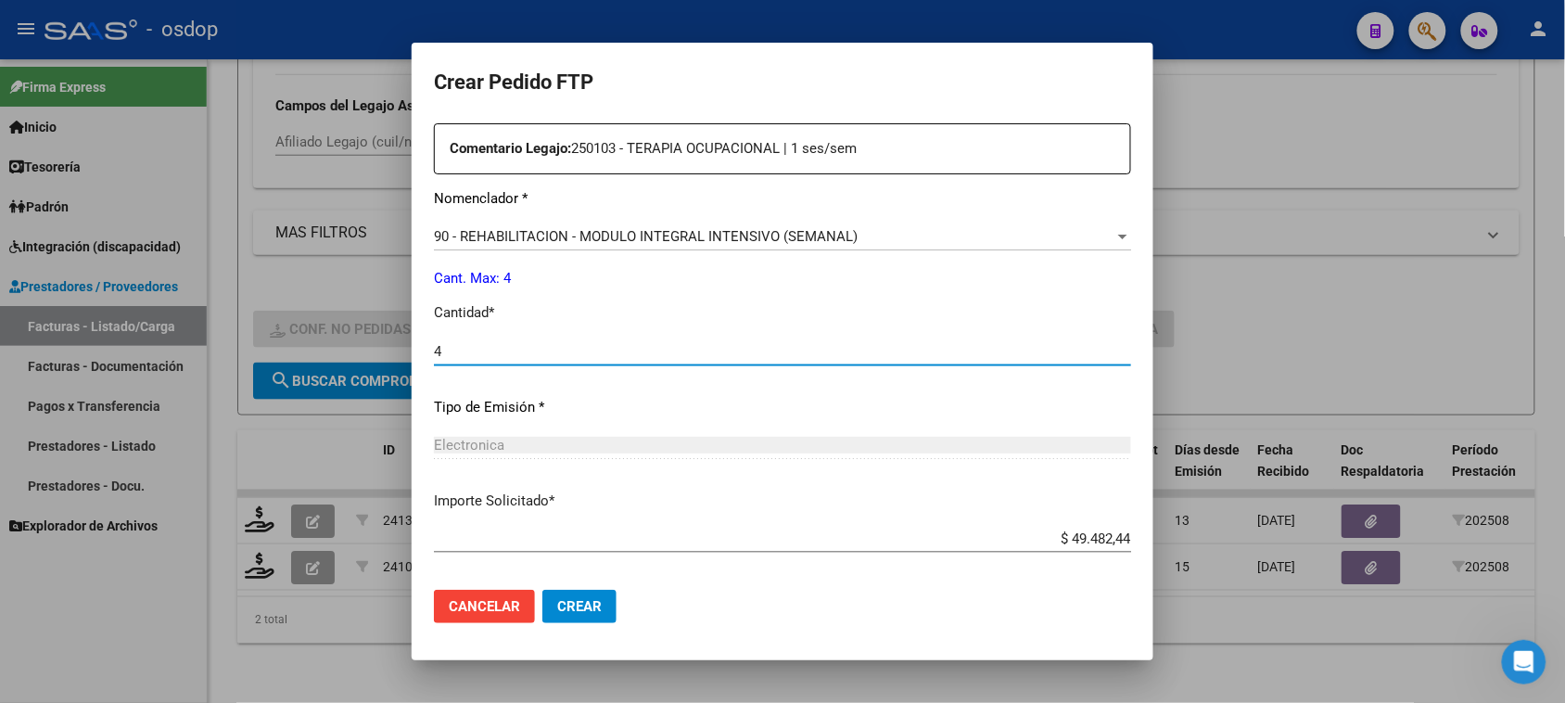
type input "4"
click at [579, 612] on span "Crear" at bounding box center [579, 606] width 44 height 17
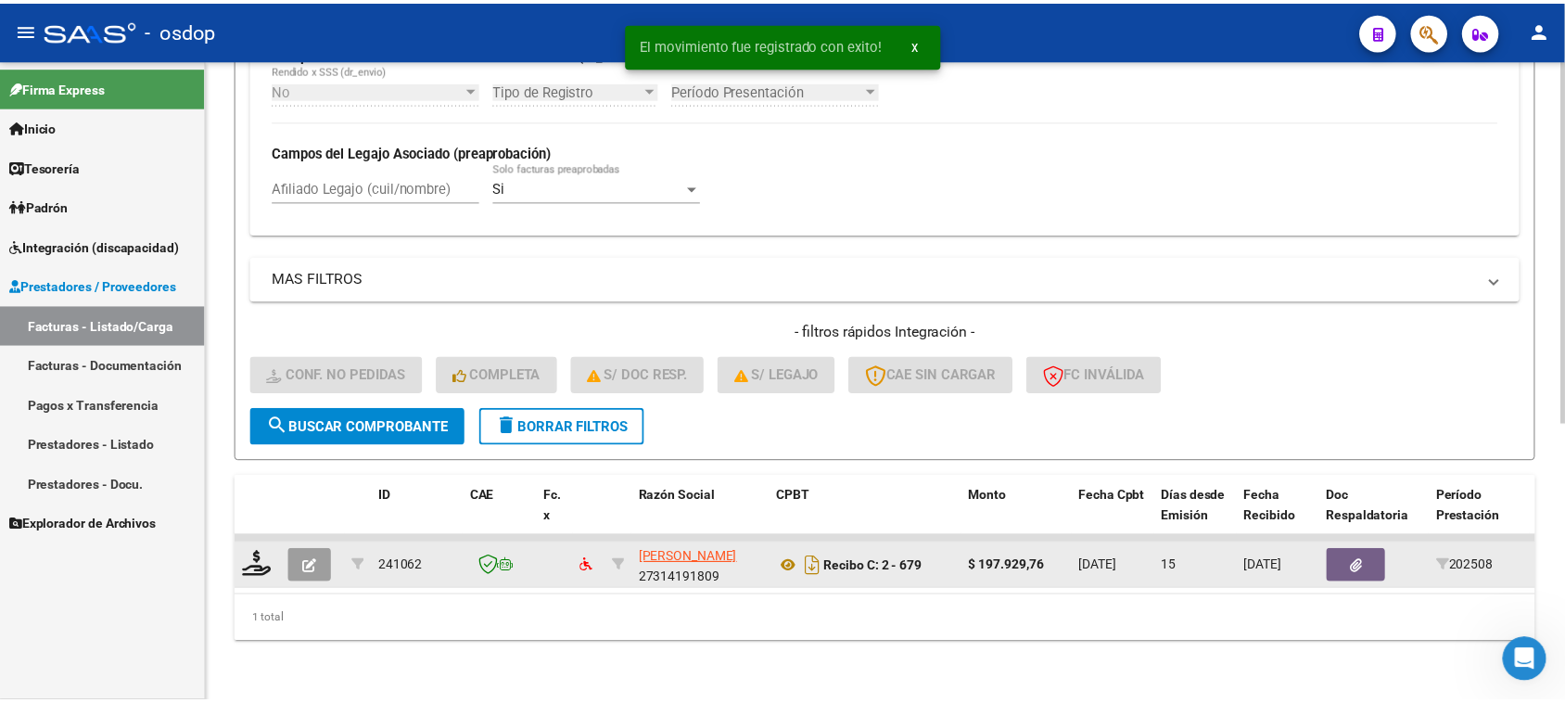
scroll to position [489, 0]
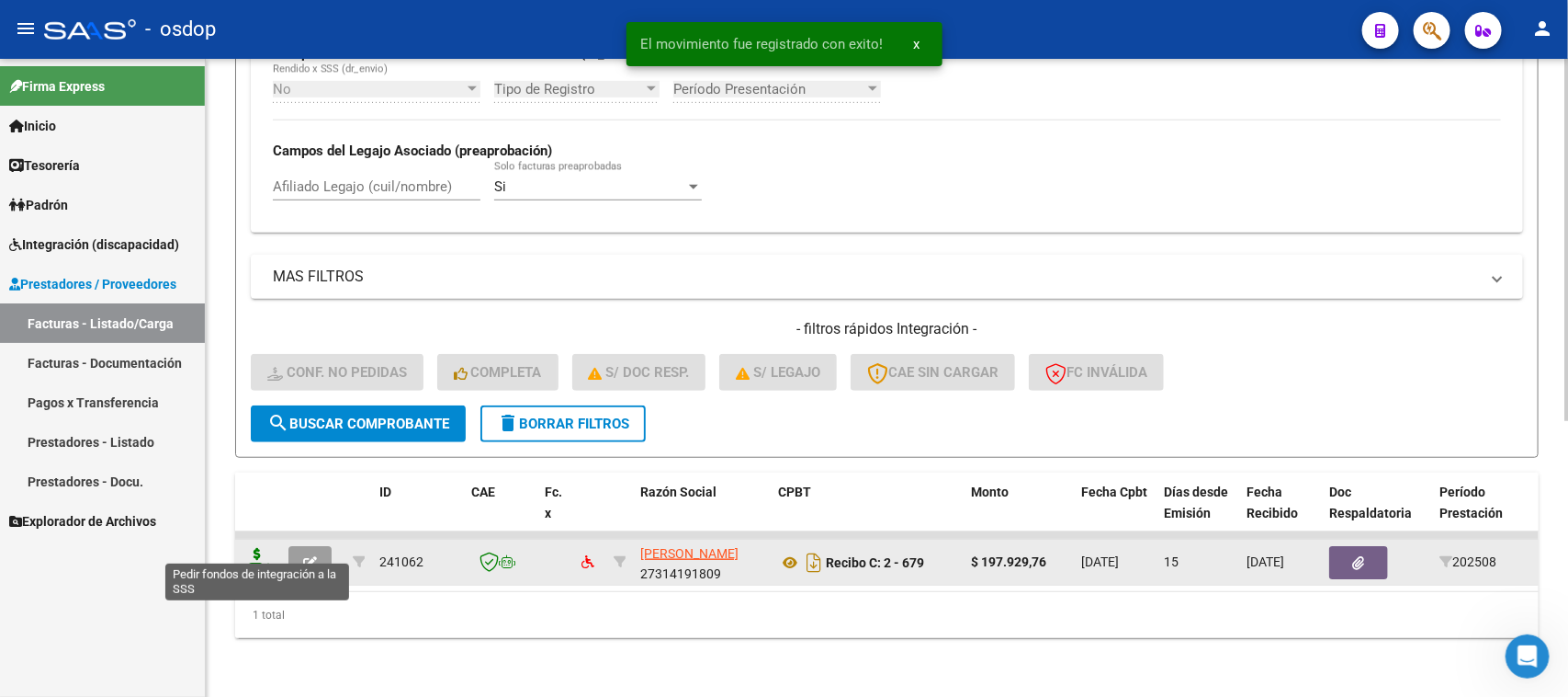
click at [255, 547] on icon at bounding box center [258, 560] width 30 height 26
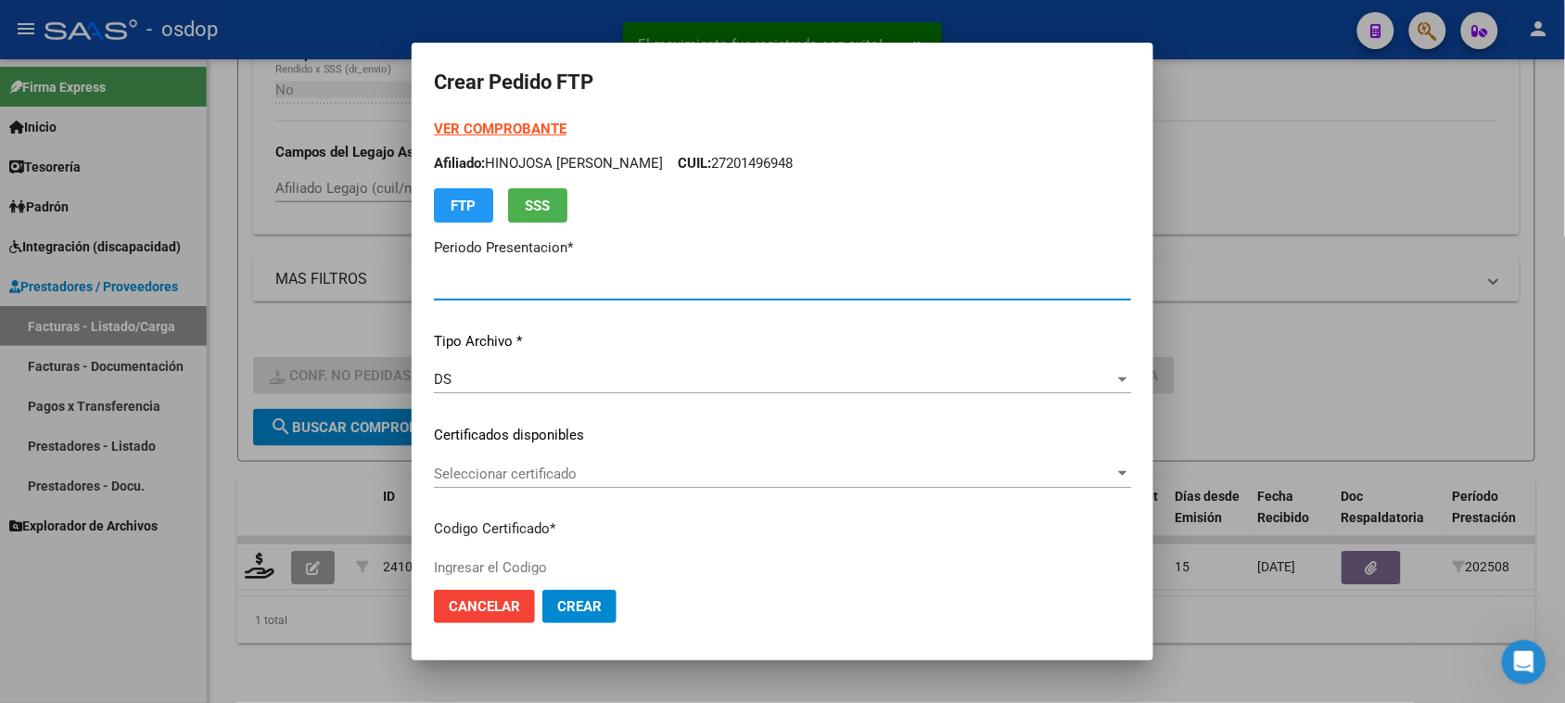
type input "202508"
type input "$ 197.929,76"
type input "5029832217"
type input "2029-10-17"
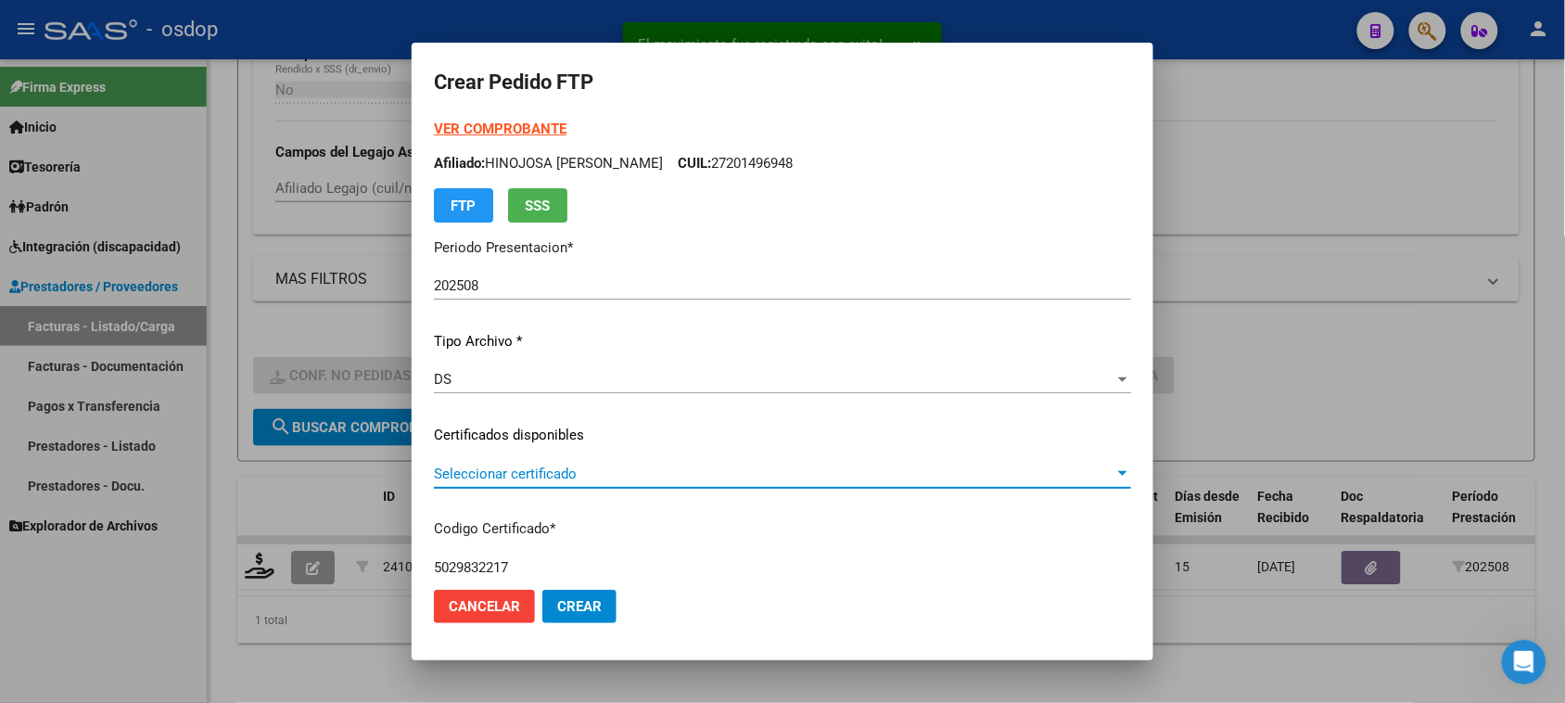
click at [739, 469] on span "Seleccionar certificado" at bounding box center [774, 473] width 680 height 17
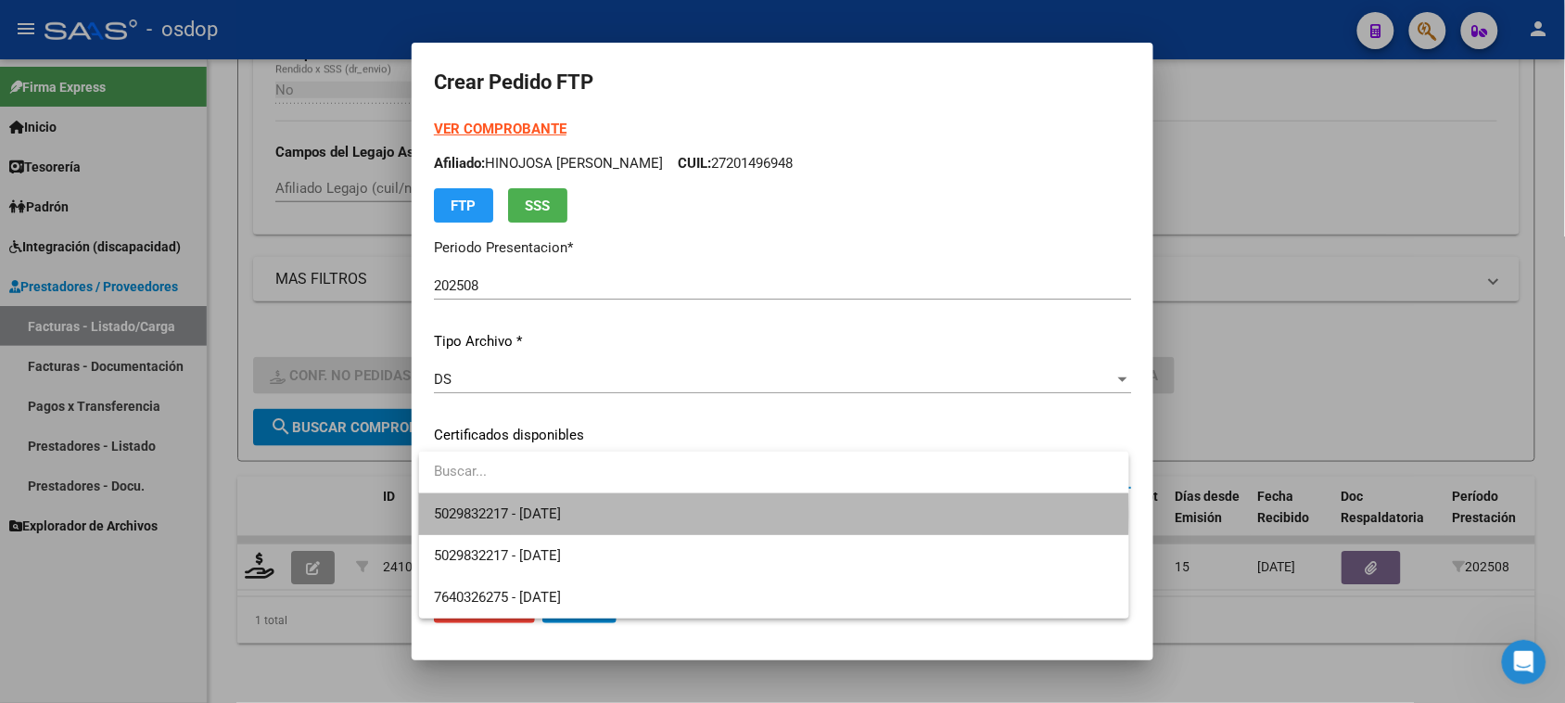
click at [702, 514] on span "5029832217 - 2029-10-17" at bounding box center [773, 514] width 679 height 42
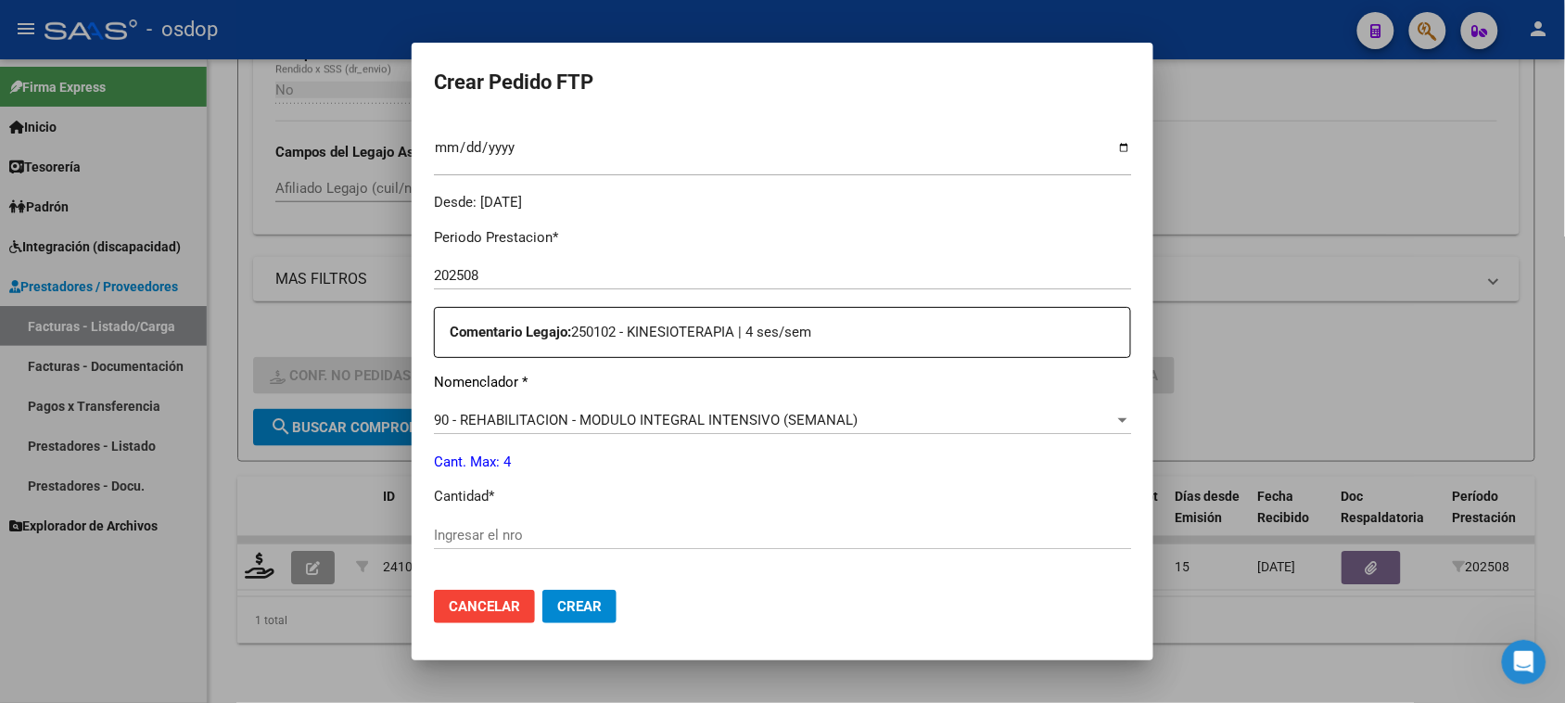
scroll to position [579, 0]
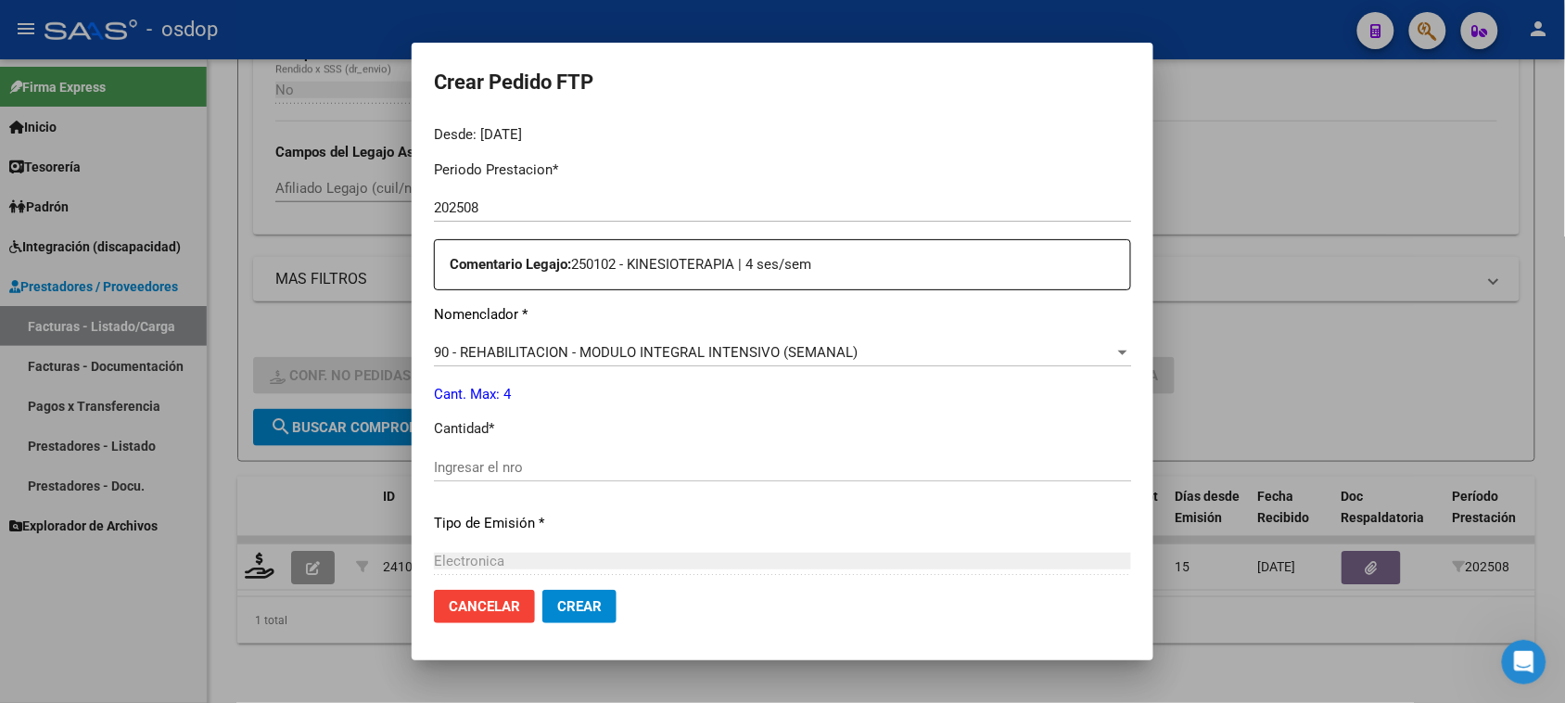
click at [526, 465] on input "Ingresar el nro" at bounding box center [782, 467] width 697 height 17
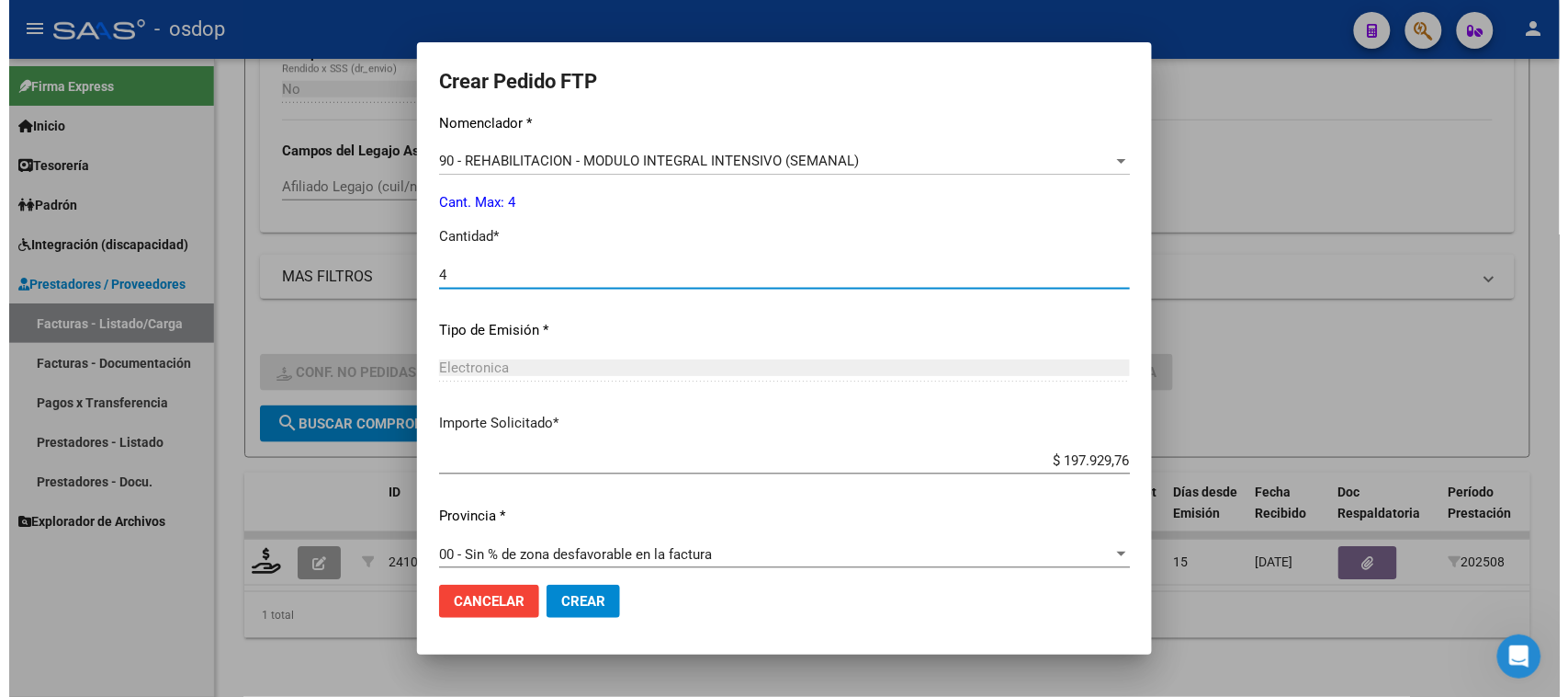
scroll to position [776, 0]
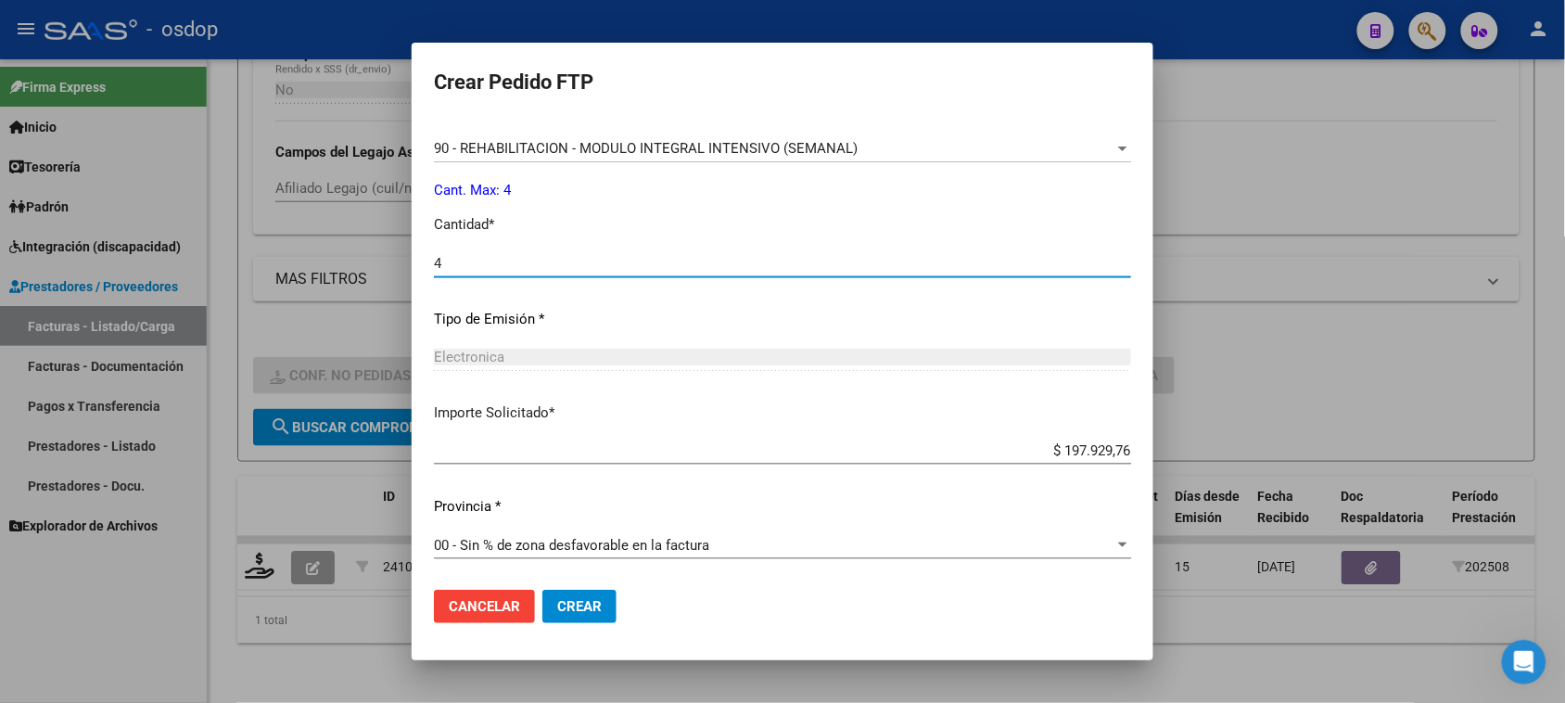
type input "4"
click at [589, 614] on span "Crear" at bounding box center [579, 606] width 44 height 17
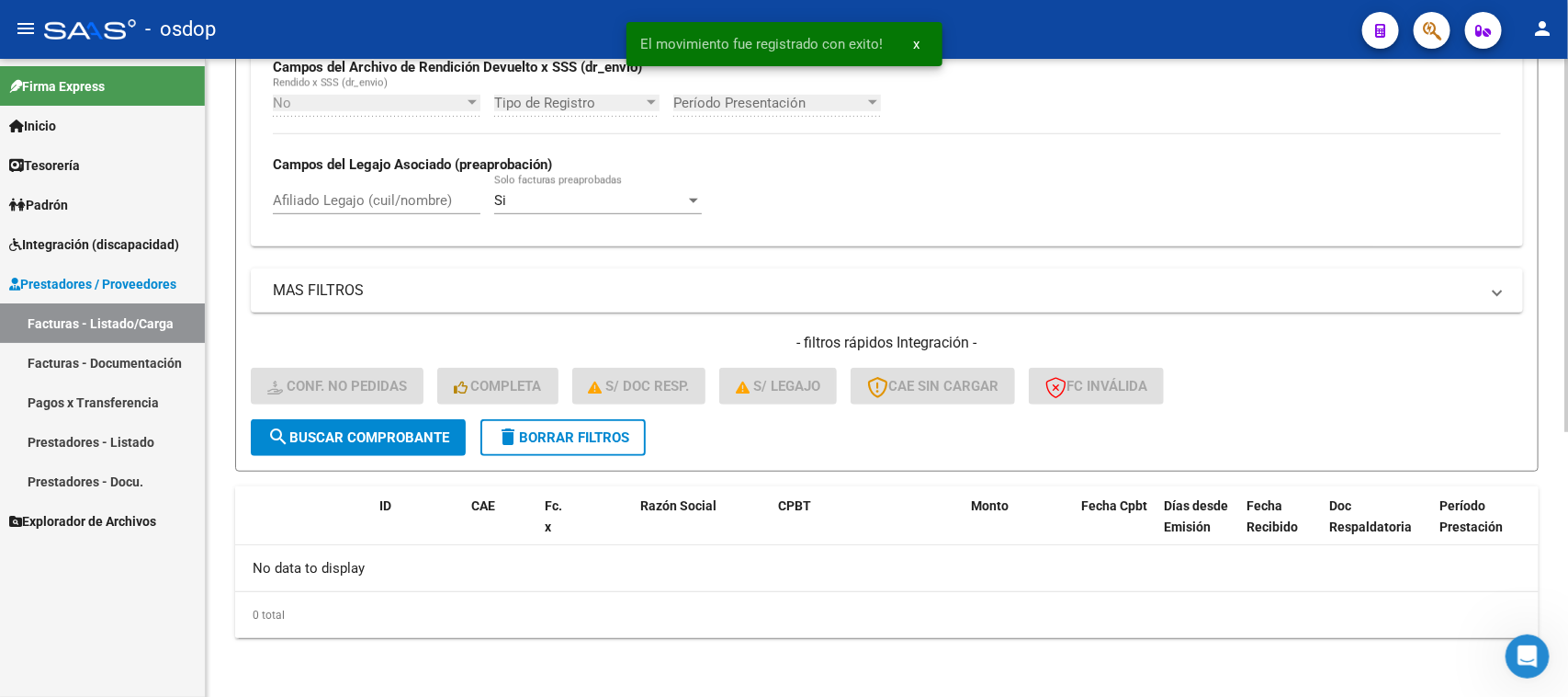
scroll to position [453, 0]
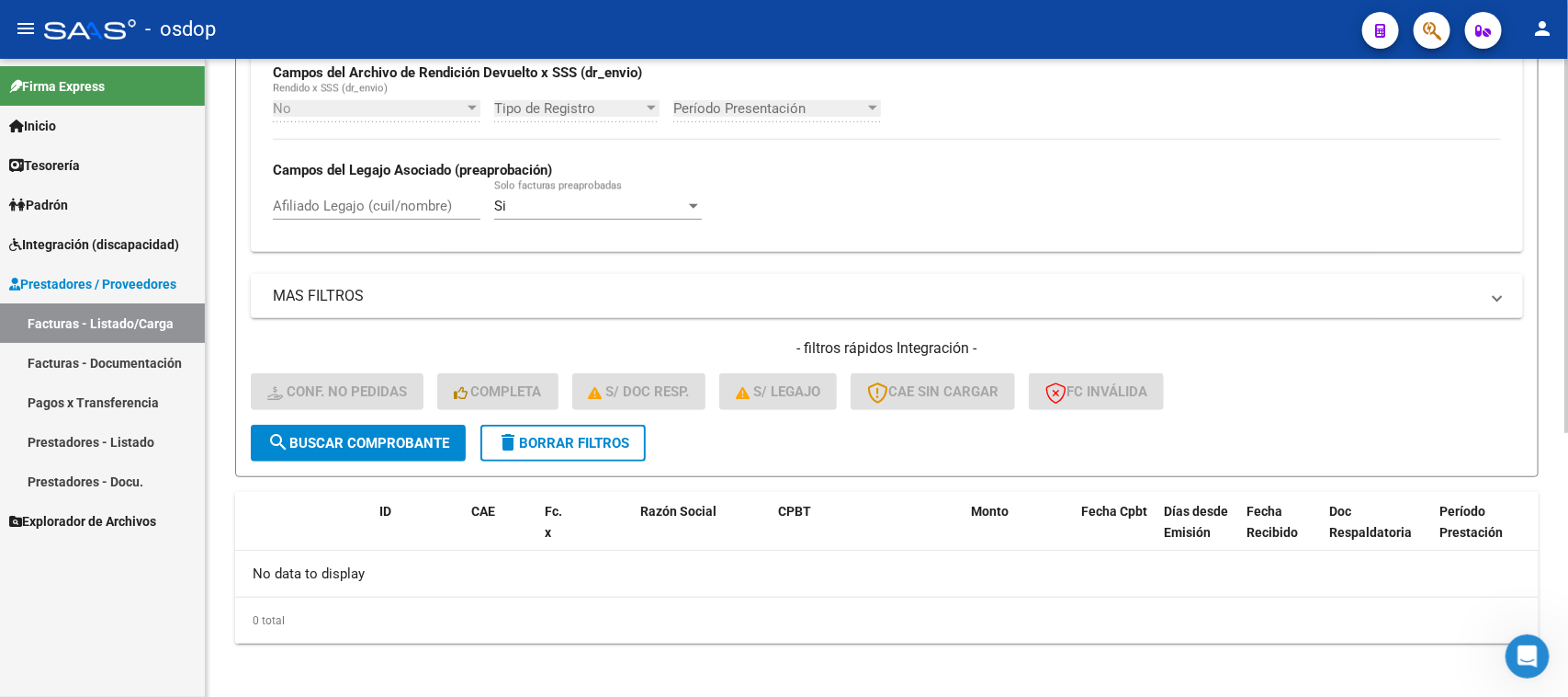
click at [553, 434] on span "delete Borrar Filtros" at bounding box center [562, 442] width 132 height 17
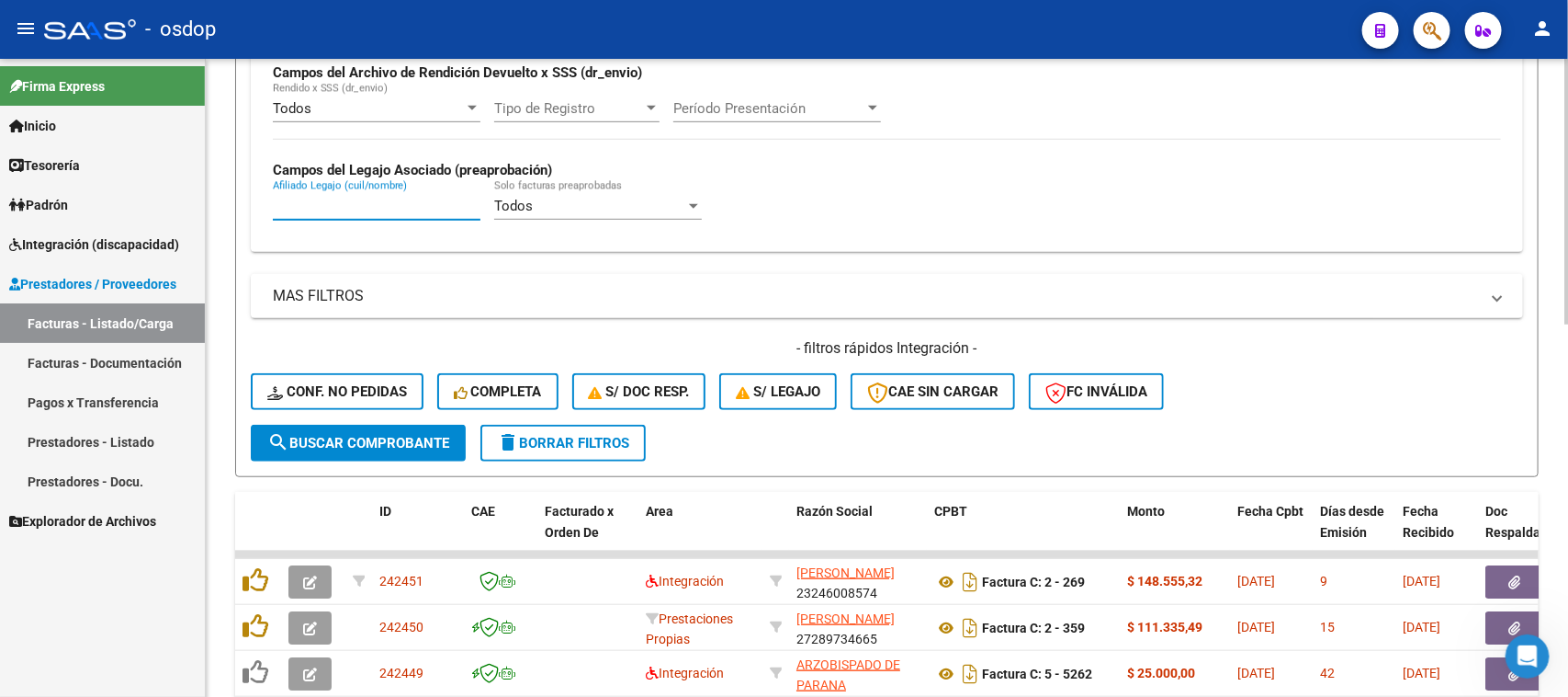
click at [408, 207] on input "Afiliado Legajo (cuil/nombre)" at bounding box center [376, 205] width 207 height 17
paste input "20395005880"
type input "20395005880"
click at [404, 444] on span "search Buscar Comprobante" at bounding box center [359, 442] width 182 height 17
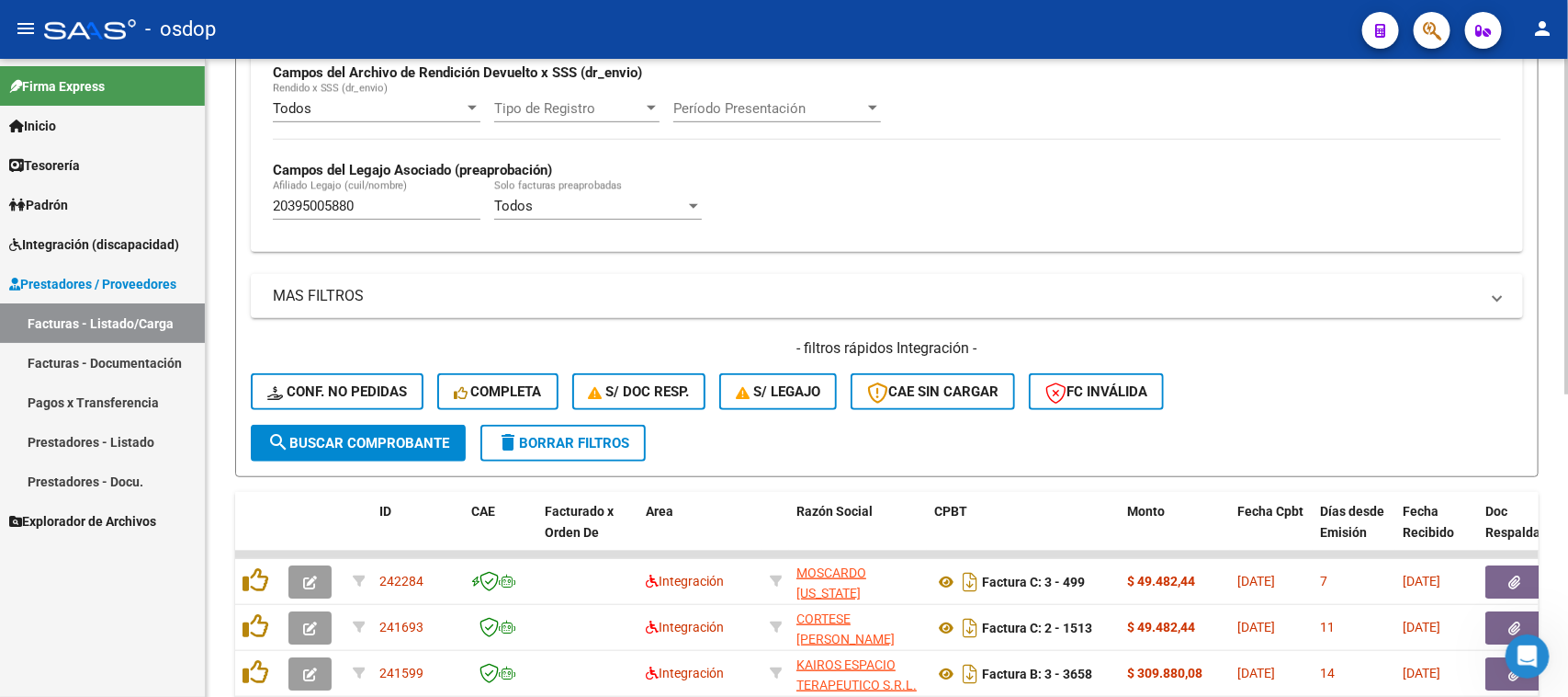
click at [1339, 365] on div "- filtros rápidos Integración - Conf. no pedidas Completa S/ Doc Resp. S/ legaj…" at bounding box center [887, 381] width 1273 height 86
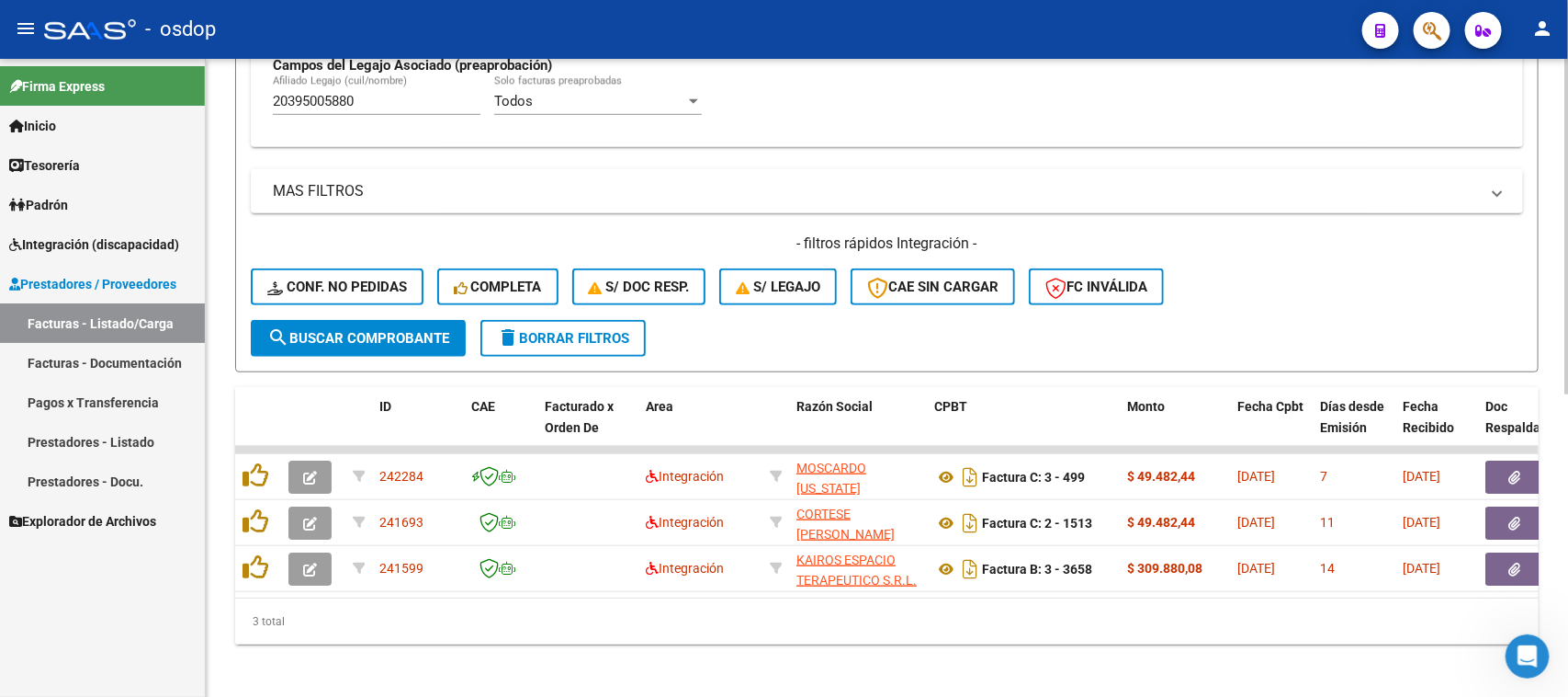
scroll to position [577, 0]
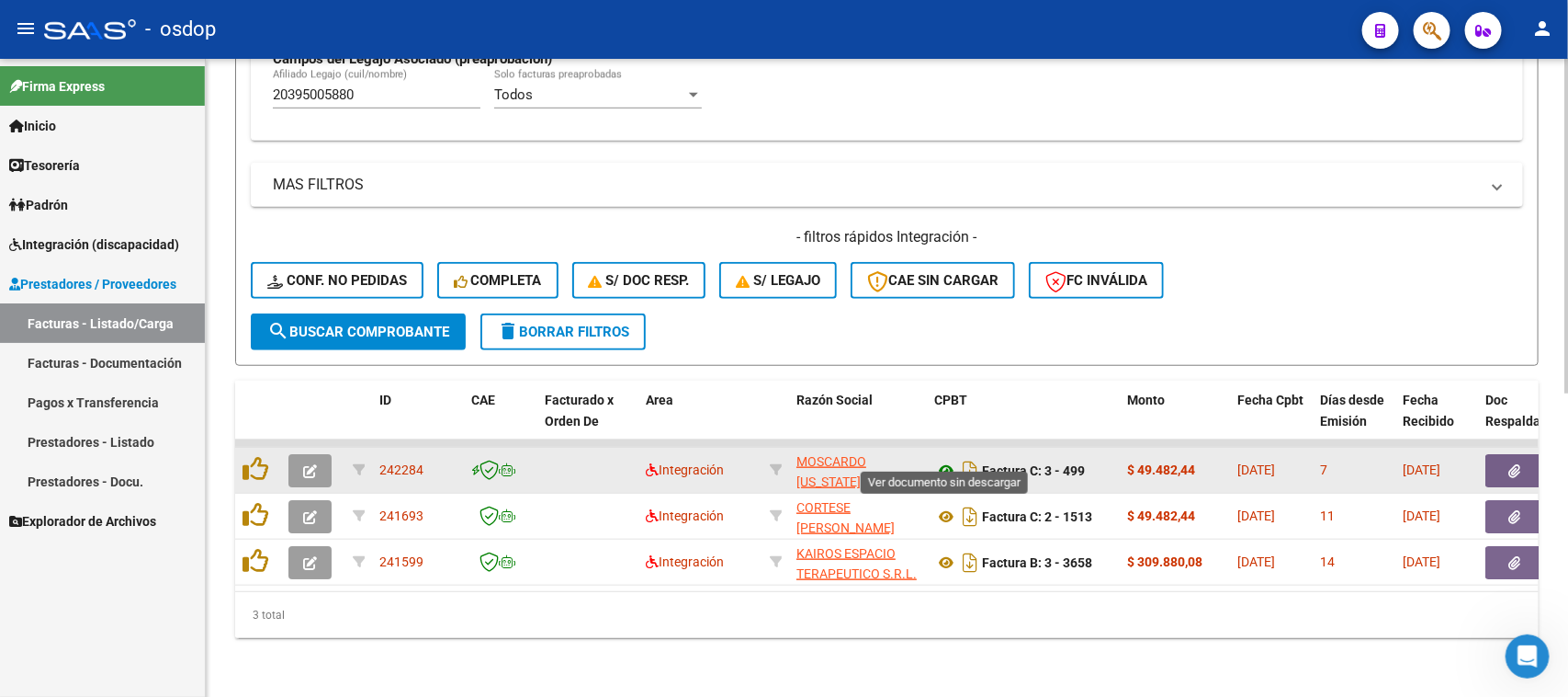
click at [949, 459] on icon at bounding box center [947, 470] width 24 height 22
click at [1512, 464] on icon "button" at bounding box center [1515, 471] width 12 height 14
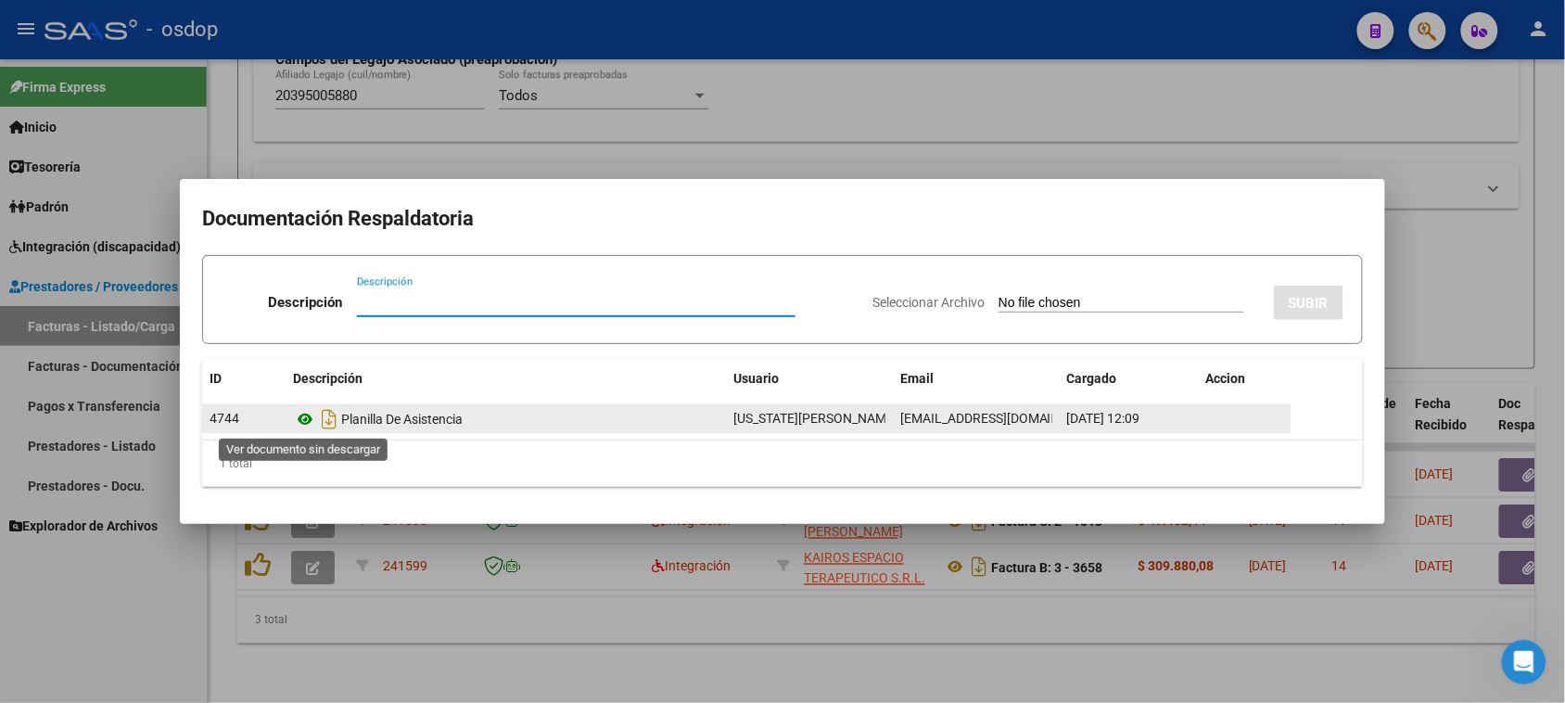
click at [306, 413] on icon at bounding box center [305, 419] width 24 height 22
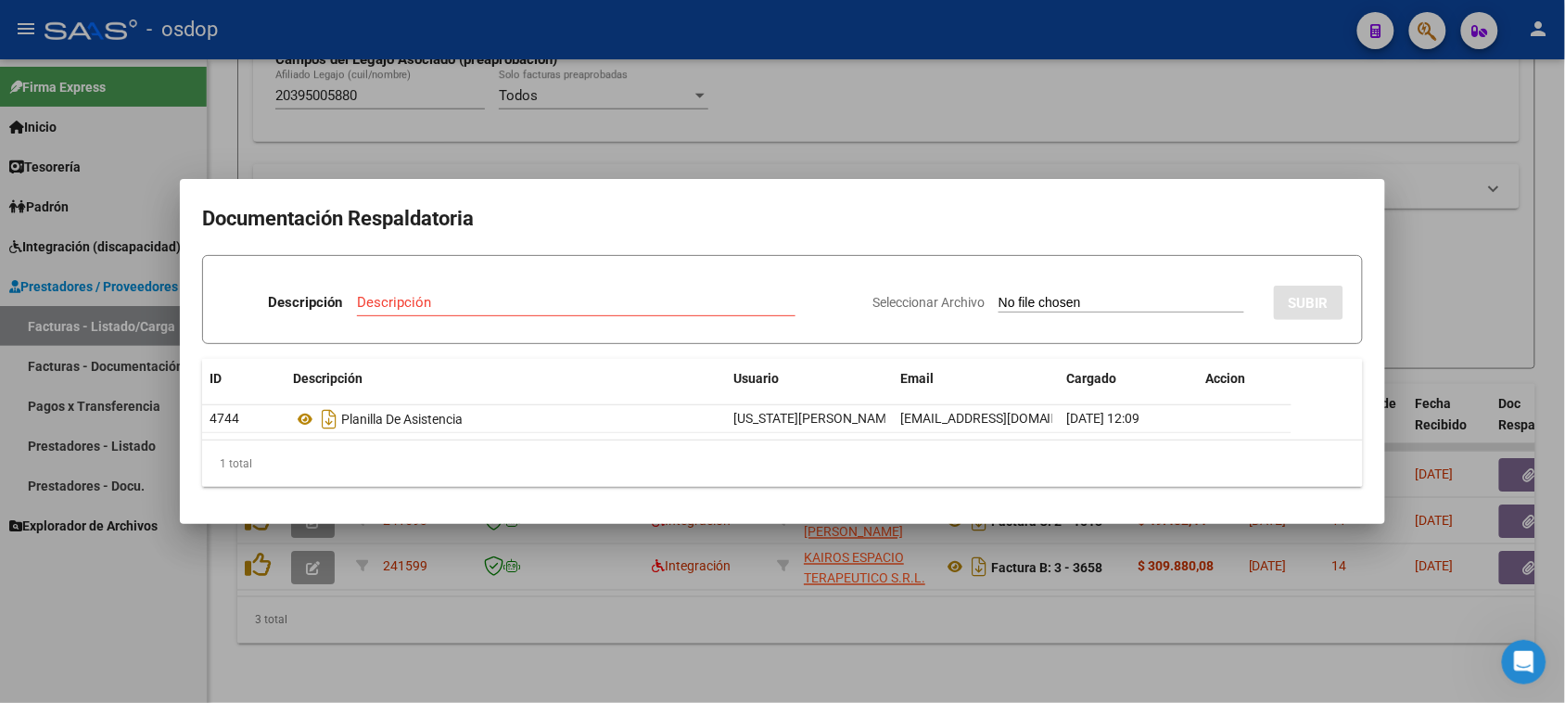
drag, startPoint x: 760, startPoint y: 661, endPoint x: 795, endPoint y: 589, distance: 80.4
click at [758, 661] on div at bounding box center [782, 351] width 1565 height 703
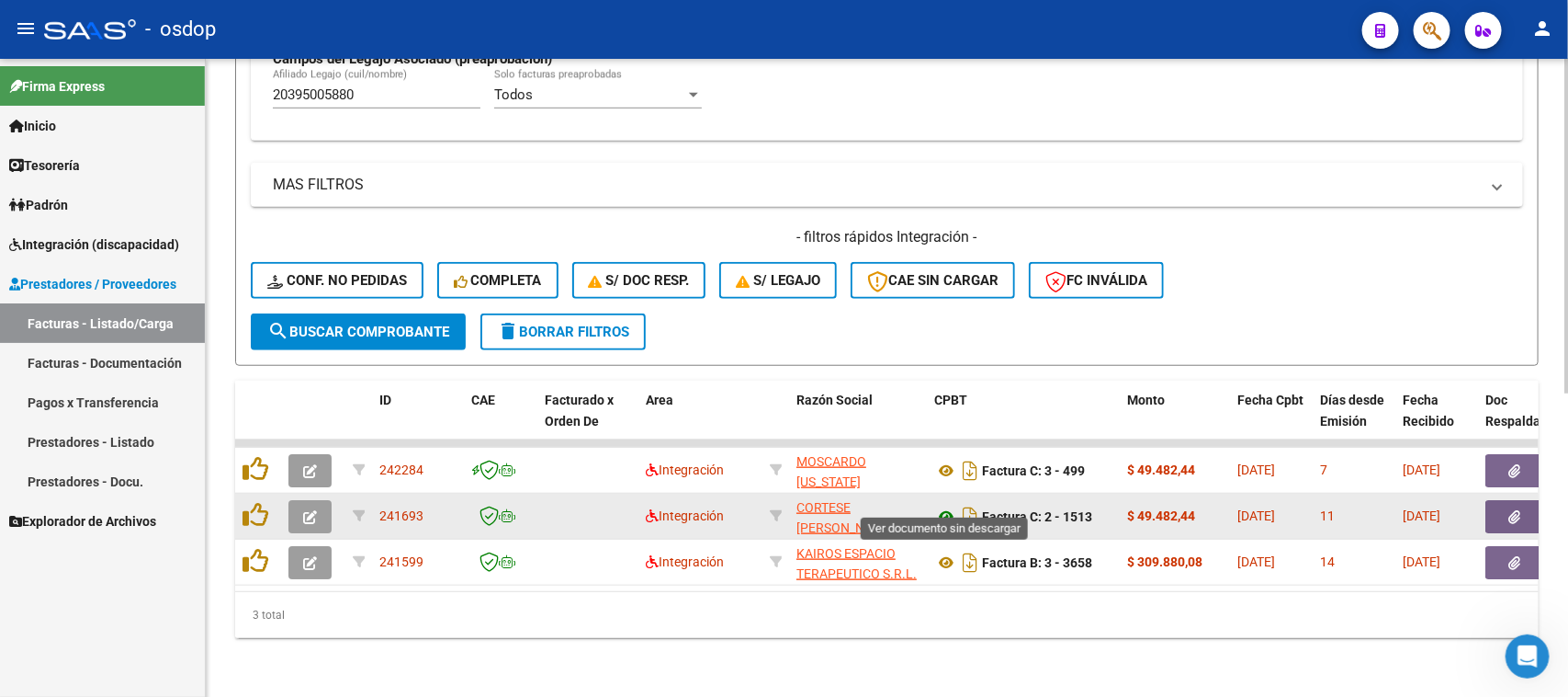
click at [949, 506] on icon at bounding box center [947, 517] width 24 height 22
click at [1510, 510] on icon "button" at bounding box center [1515, 517] width 12 height 14
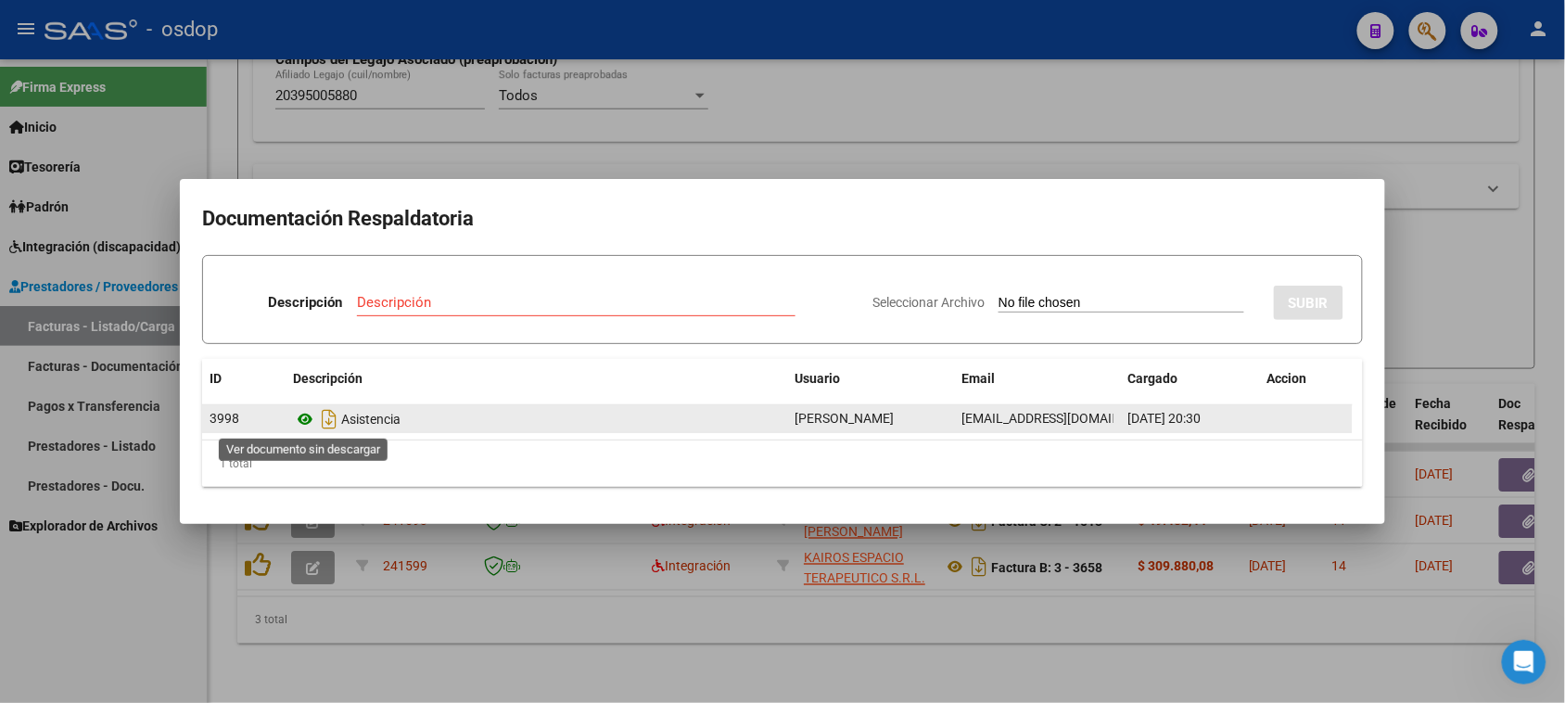
click at [306, 422] on icon at bounding box center [305, 419] width 24 height 22
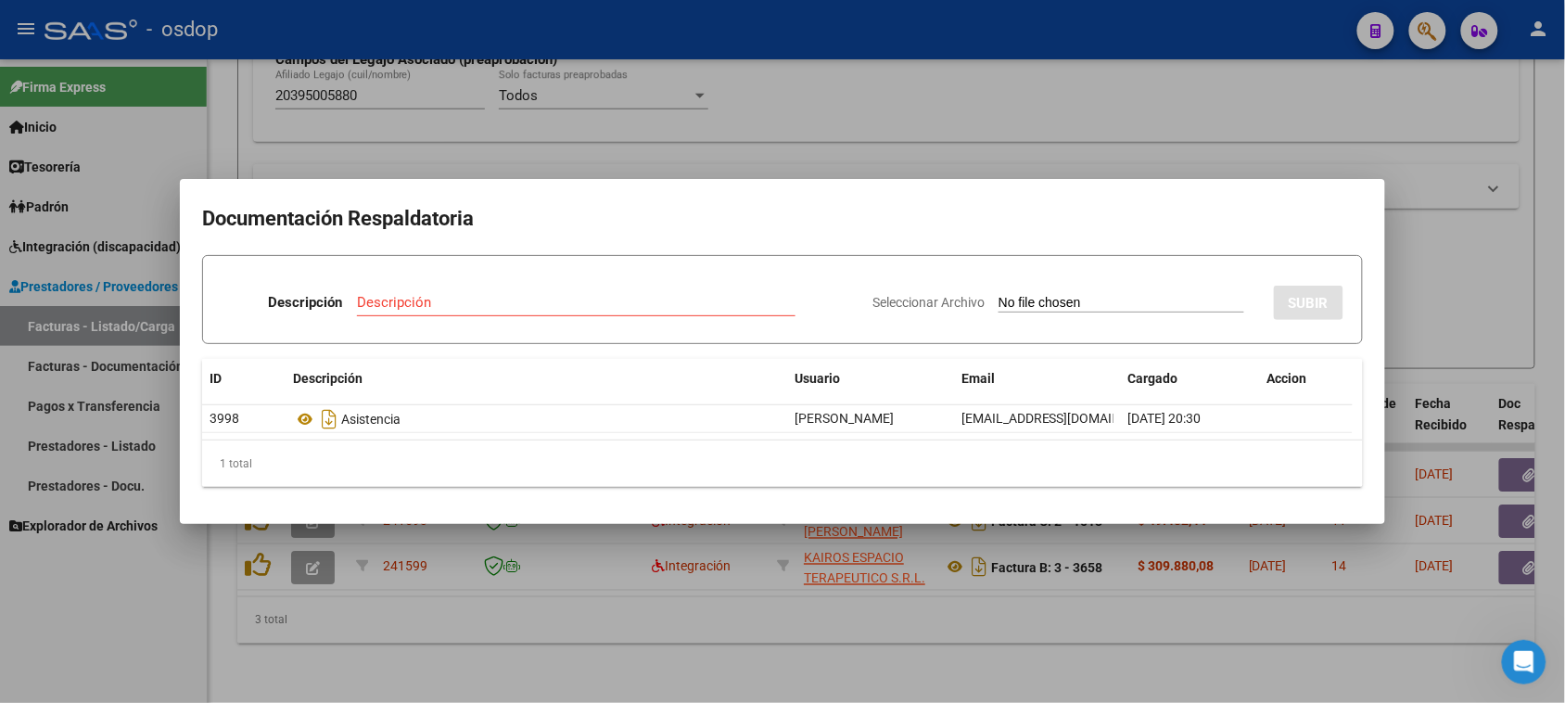
click at [1026, 619] on div at bounding box center [782, 351] width 1565 height 703
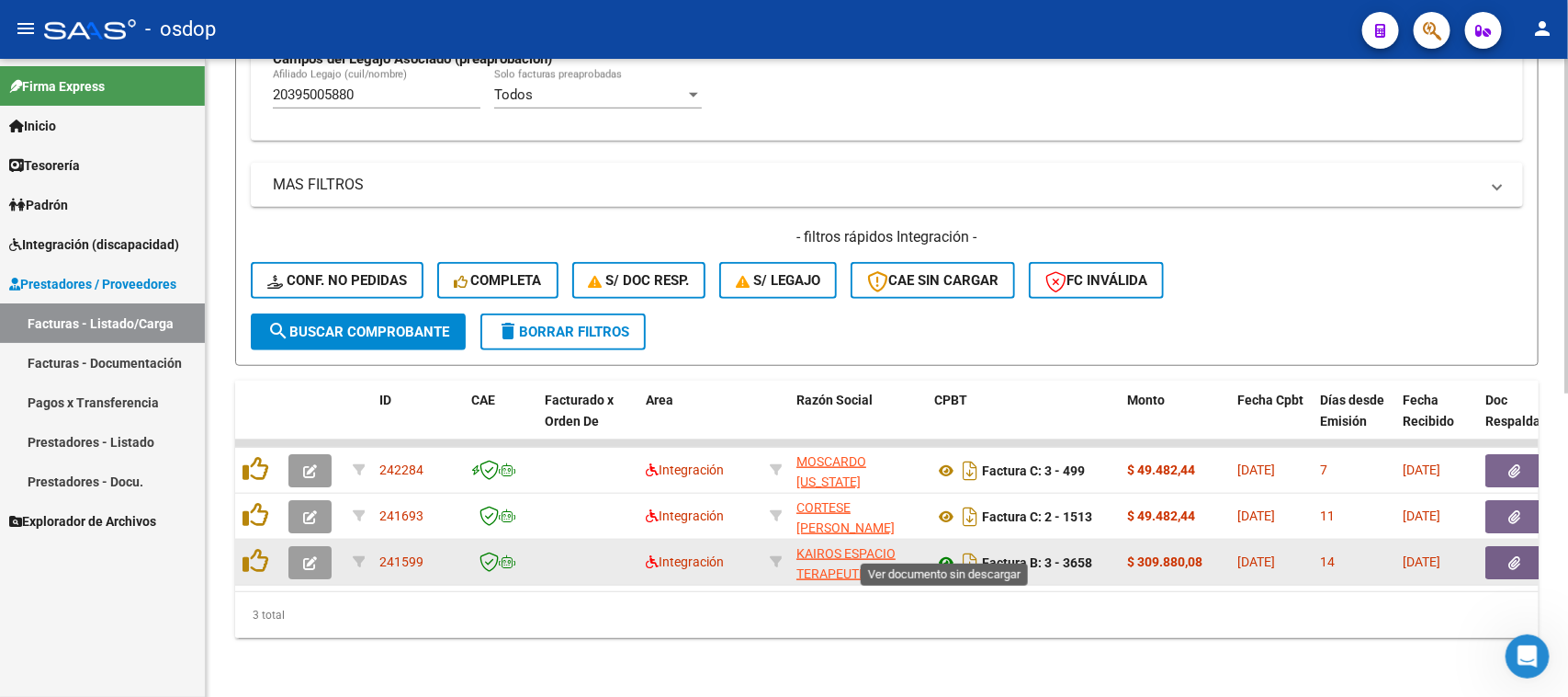
click at [945, 551] on icon at bounding box center [947, 562] width 24 height 22
click at [1512, 552] on button "button" at bounding box center [1514, 562] width 58 height 33
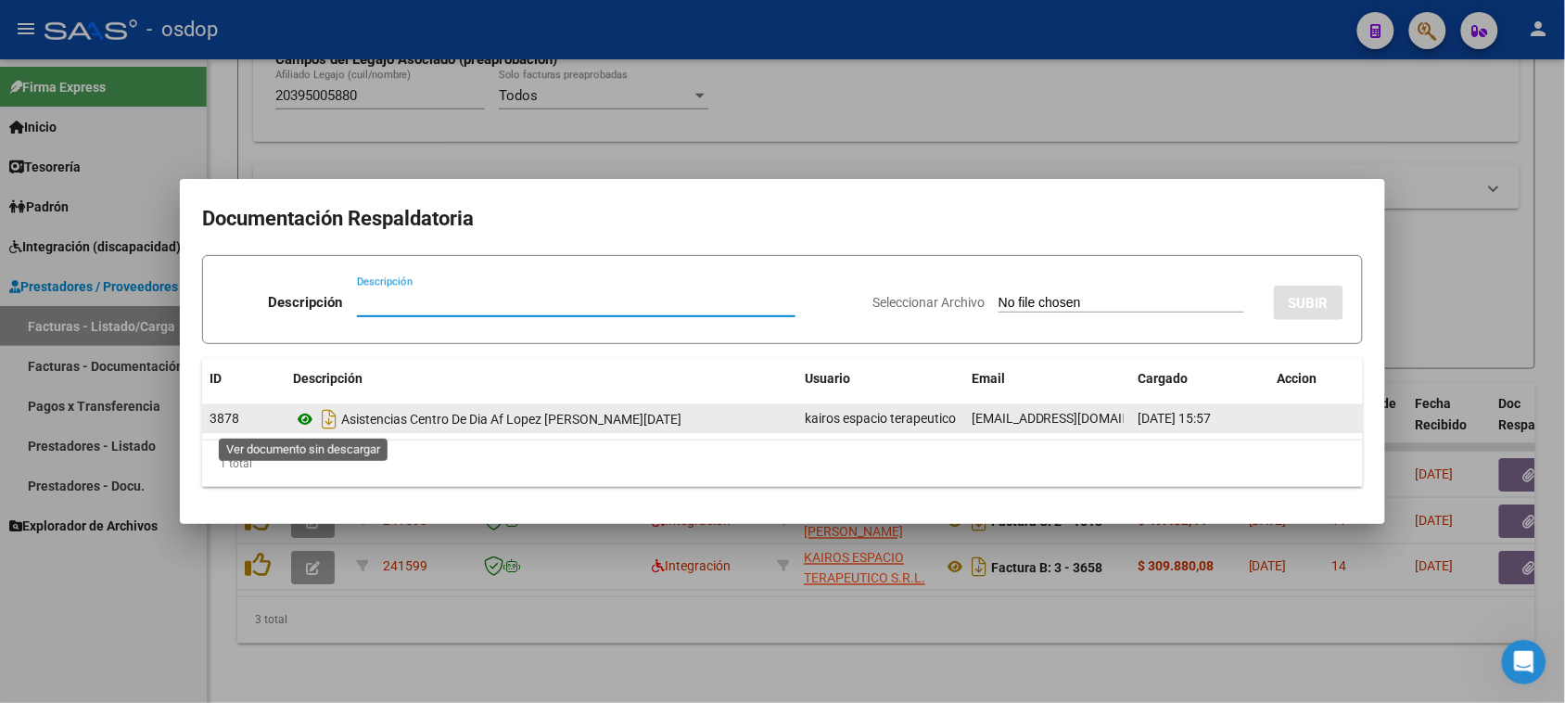
click at [303, 419] on icon at bounding box center [305, 419] width 24 height 22
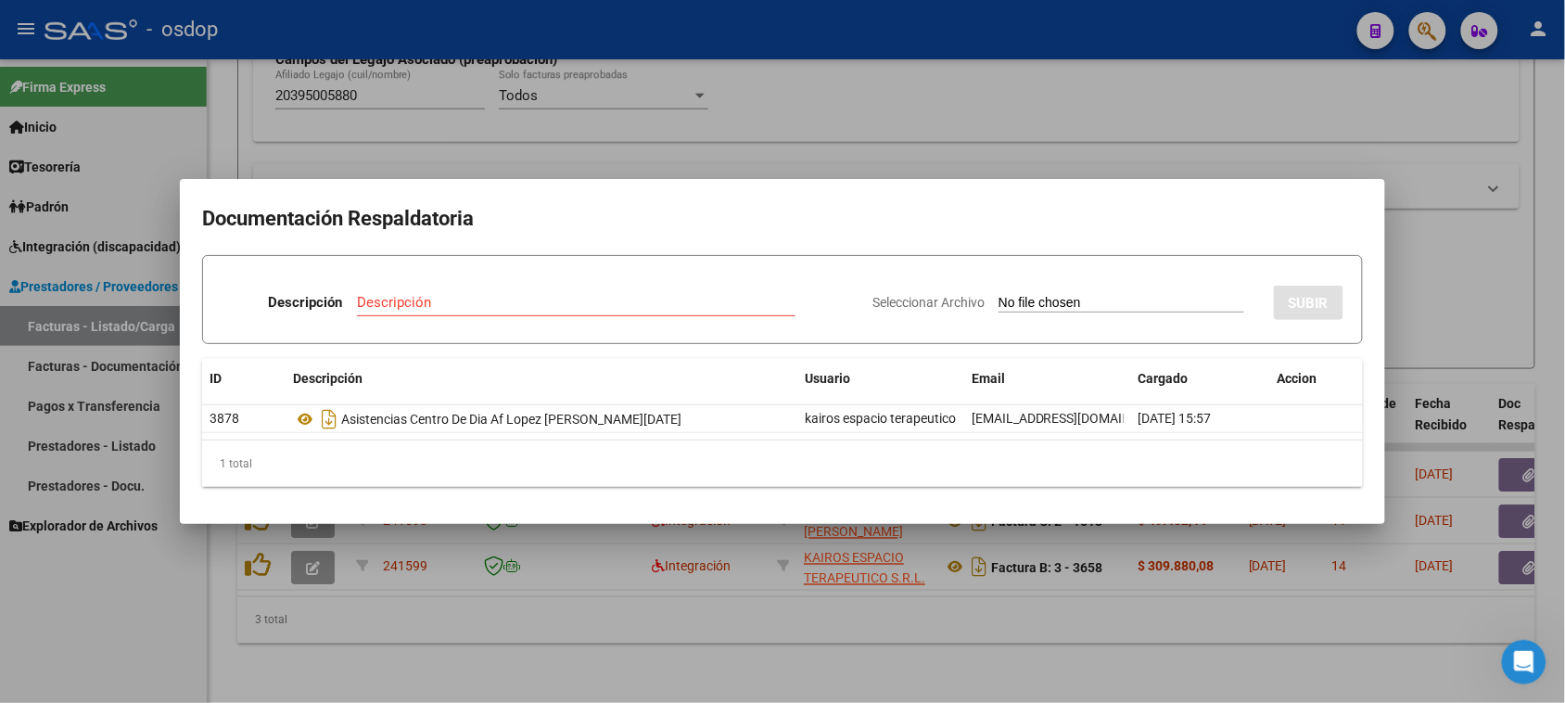
click at [840, 665] on div at bounding box center [782, 351] width 1565 height 703
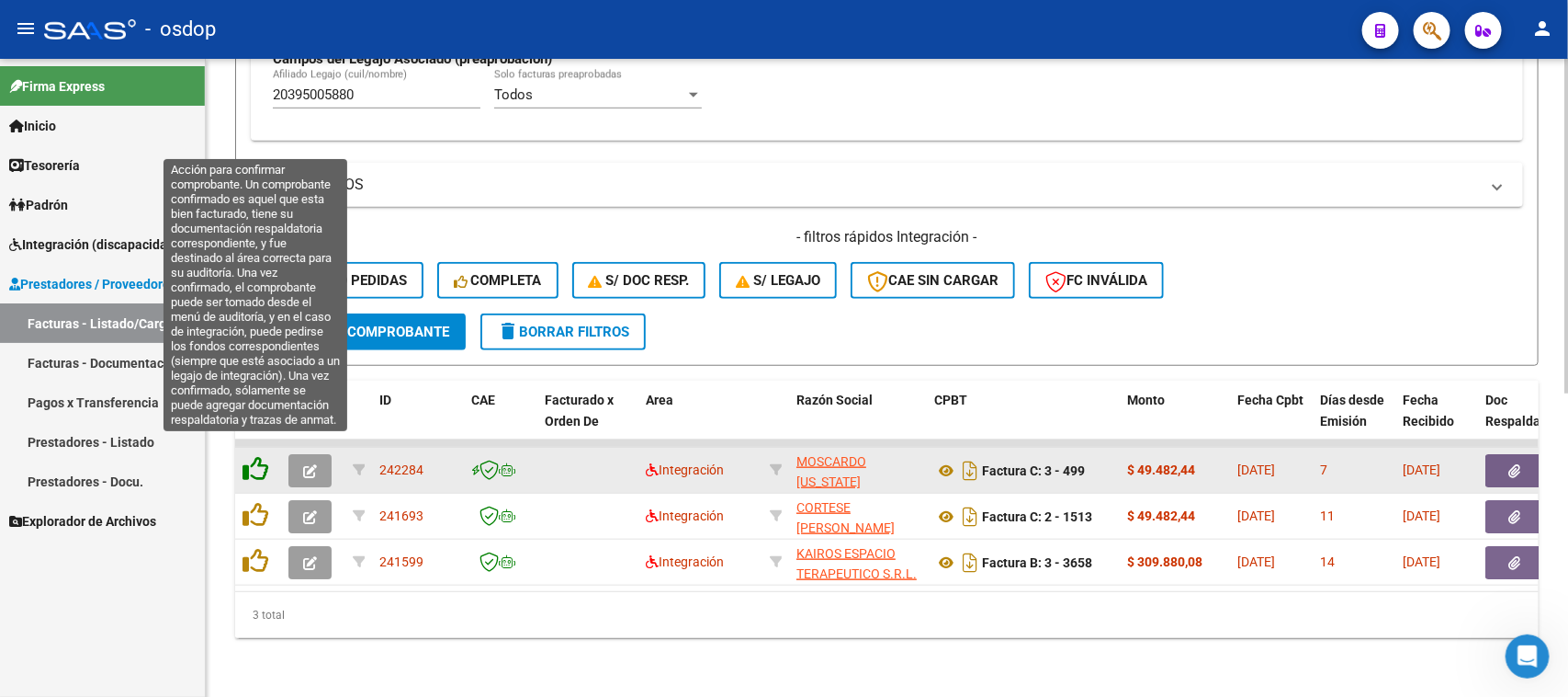
click at [253, 456] on icon at bounding box center [256, 469] width 26 height 26
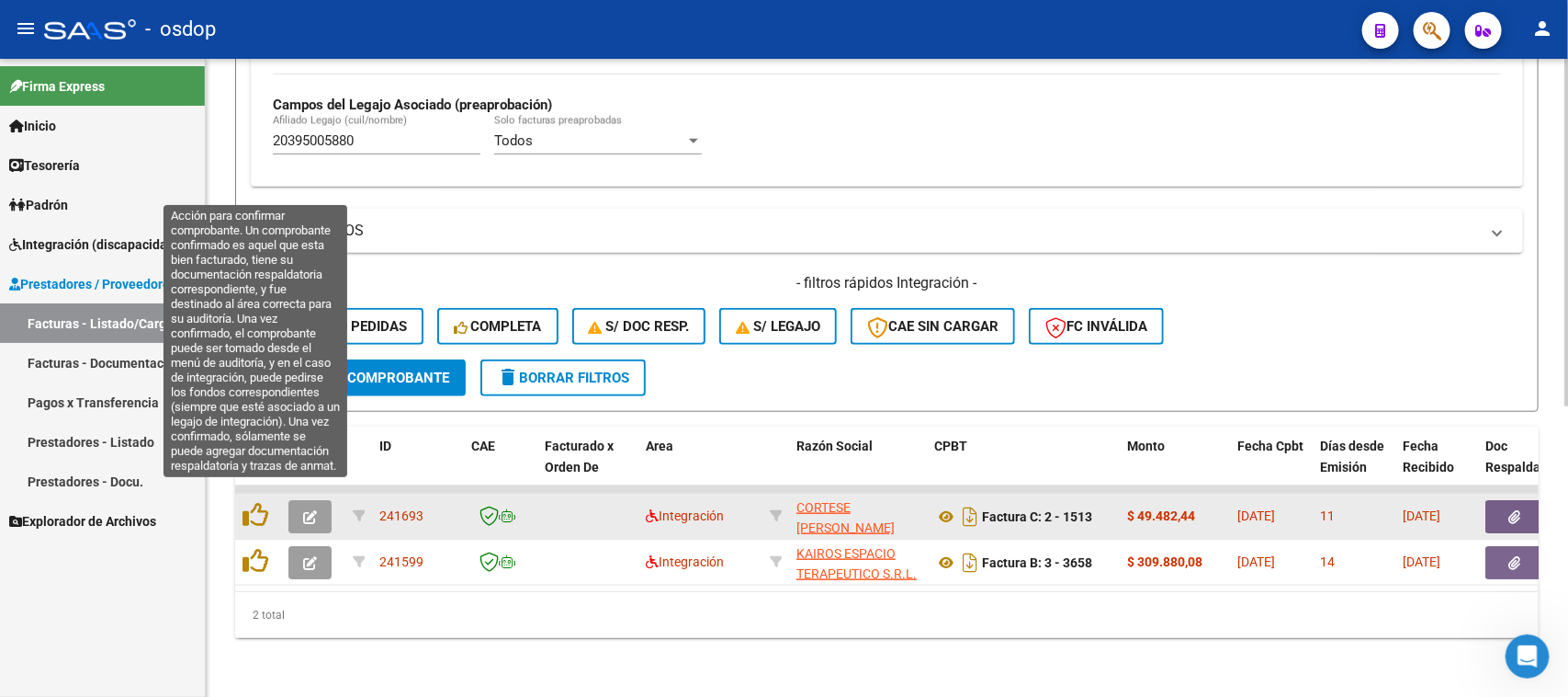
drag, startPoint x: 256, startPoint y: 501, endPoint x: 253, endPoint y: 512, distance: 11.4
click at [255, 502] on icon at bounding box center [256, 515] width 26 height 26
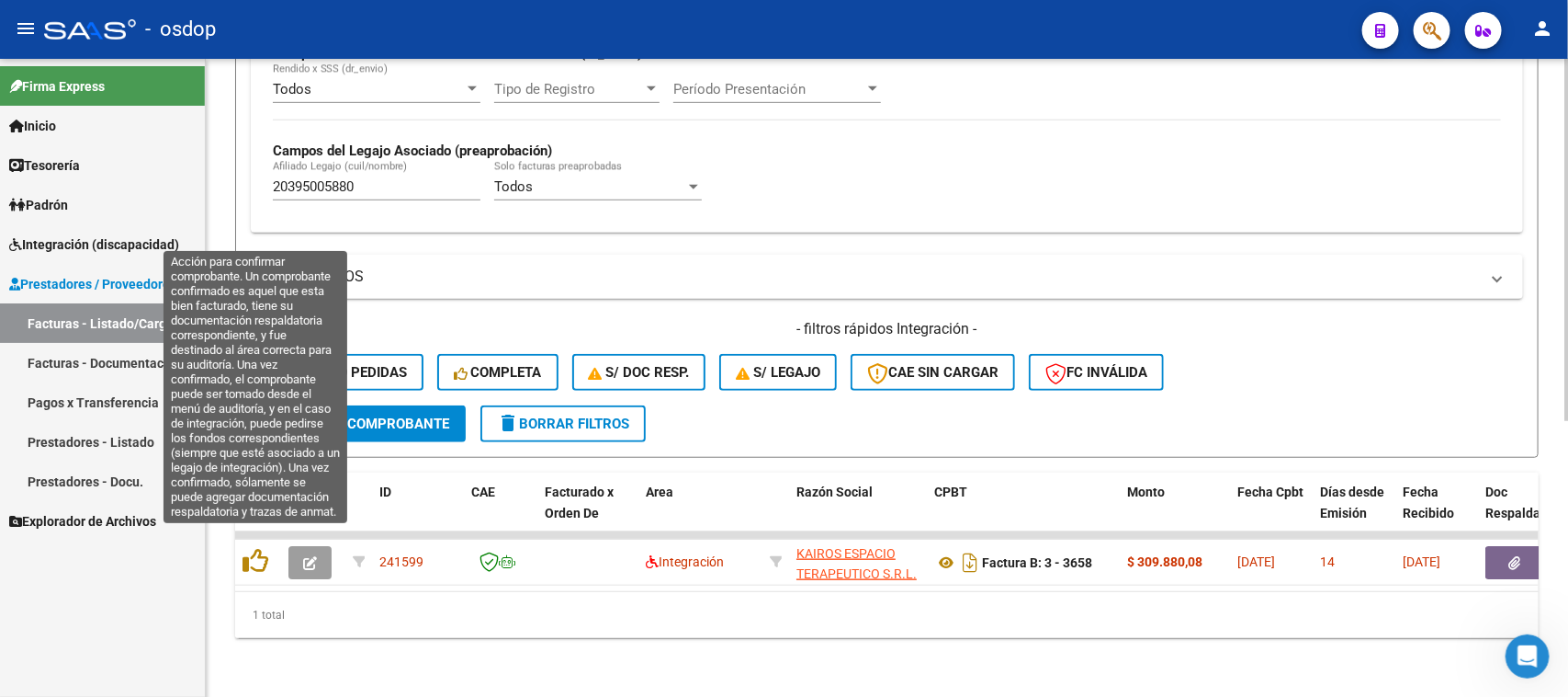
click at [253, 549] on icon at bounding box center [256, 560] width 26 height 26
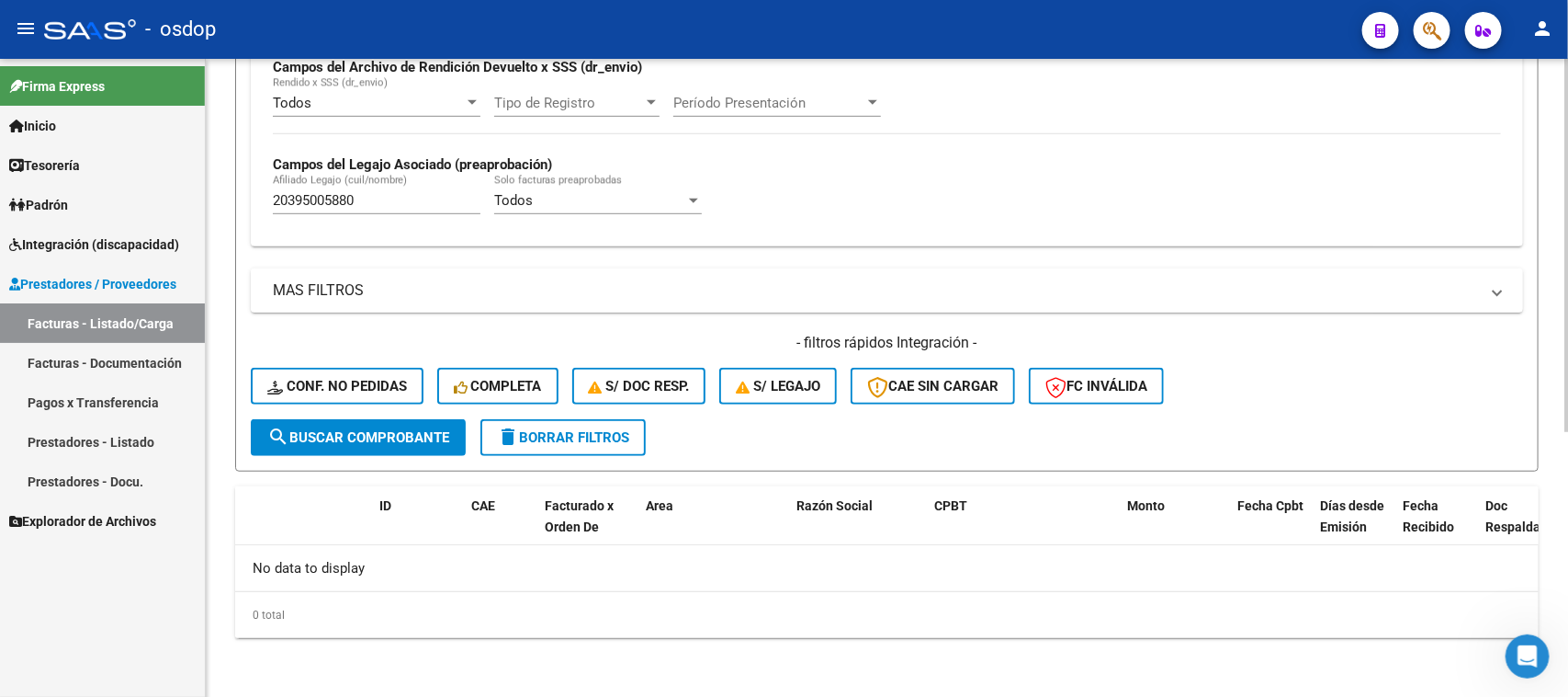
scroll to position [453, 0]
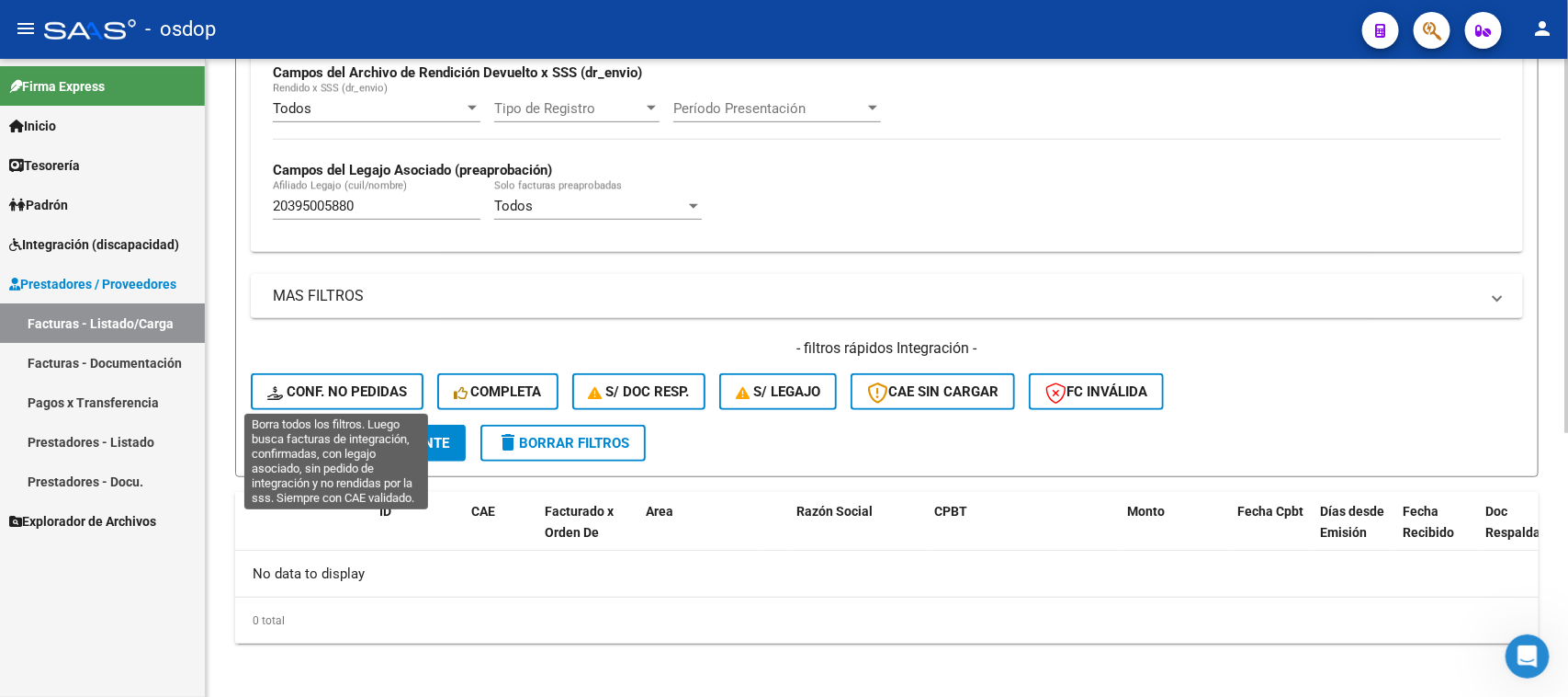
click at [366, 394] on span "Conf. no pedidas" at bounding box center [337, 392] width 140 height 17
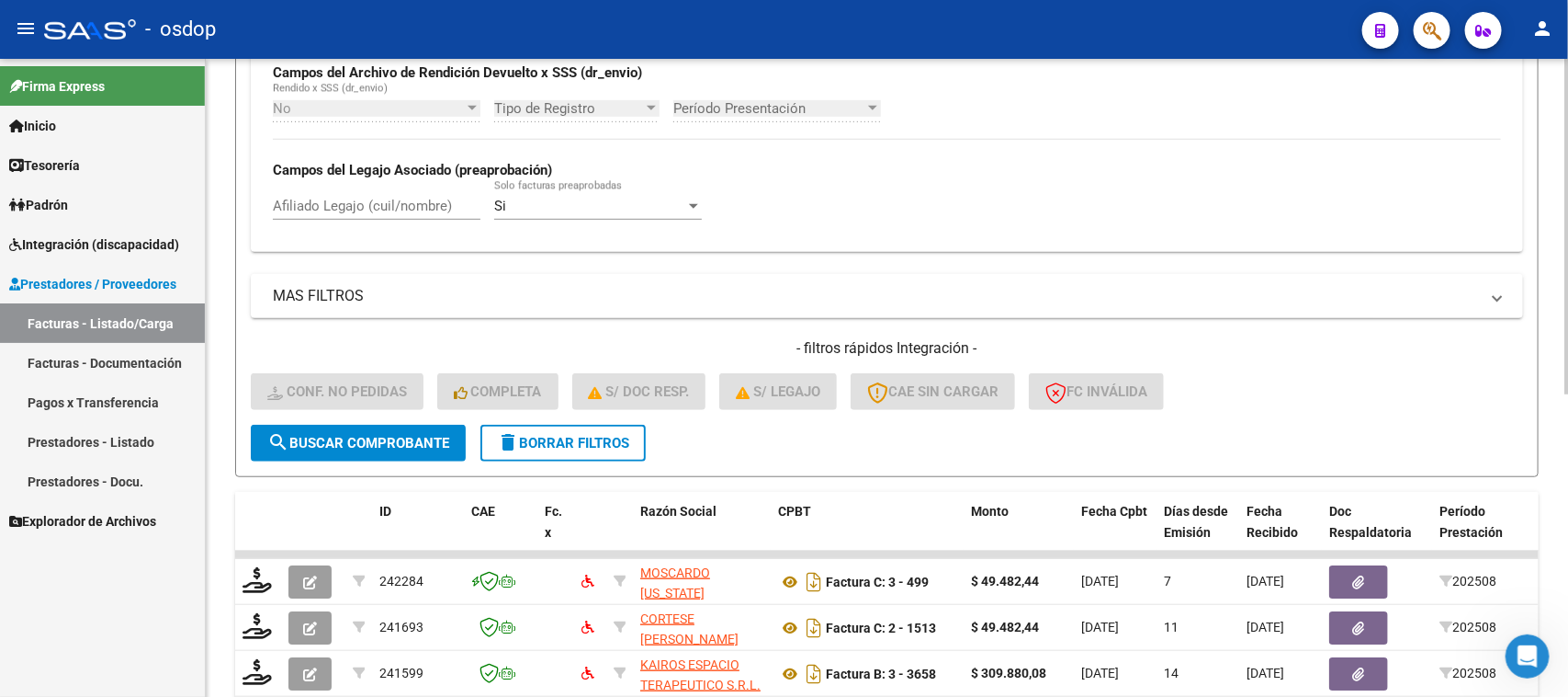
click at [342, 193] on div "Afiliado Legajo (cuil/nombre)" at bounding box center [376, 200] width 207 height 40
paste input "20395005880"
type input "20395005880"
click at [377, 442] on span "search Buscar Comprobante" at bounding box center [359, 442] width 182 height 17
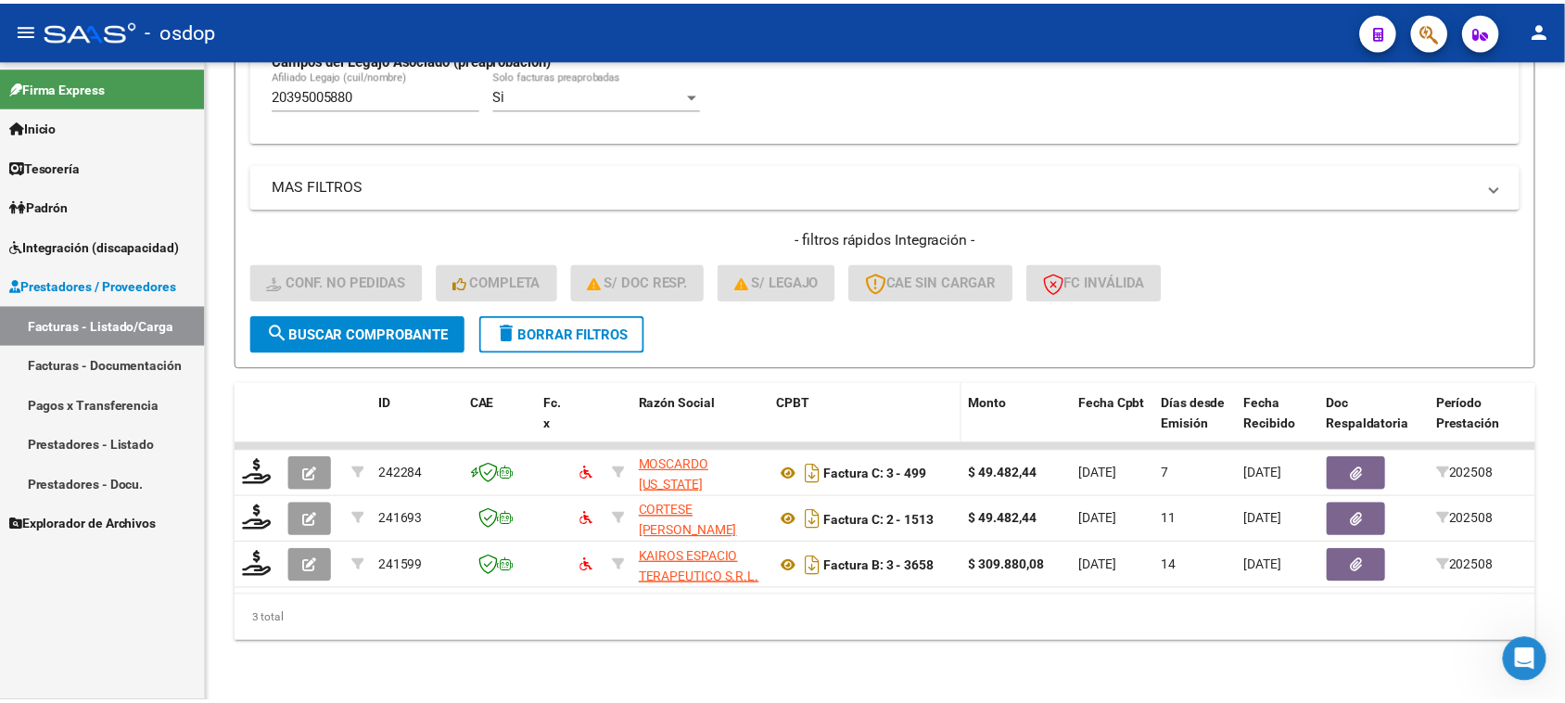
scroll to position [582, 0]
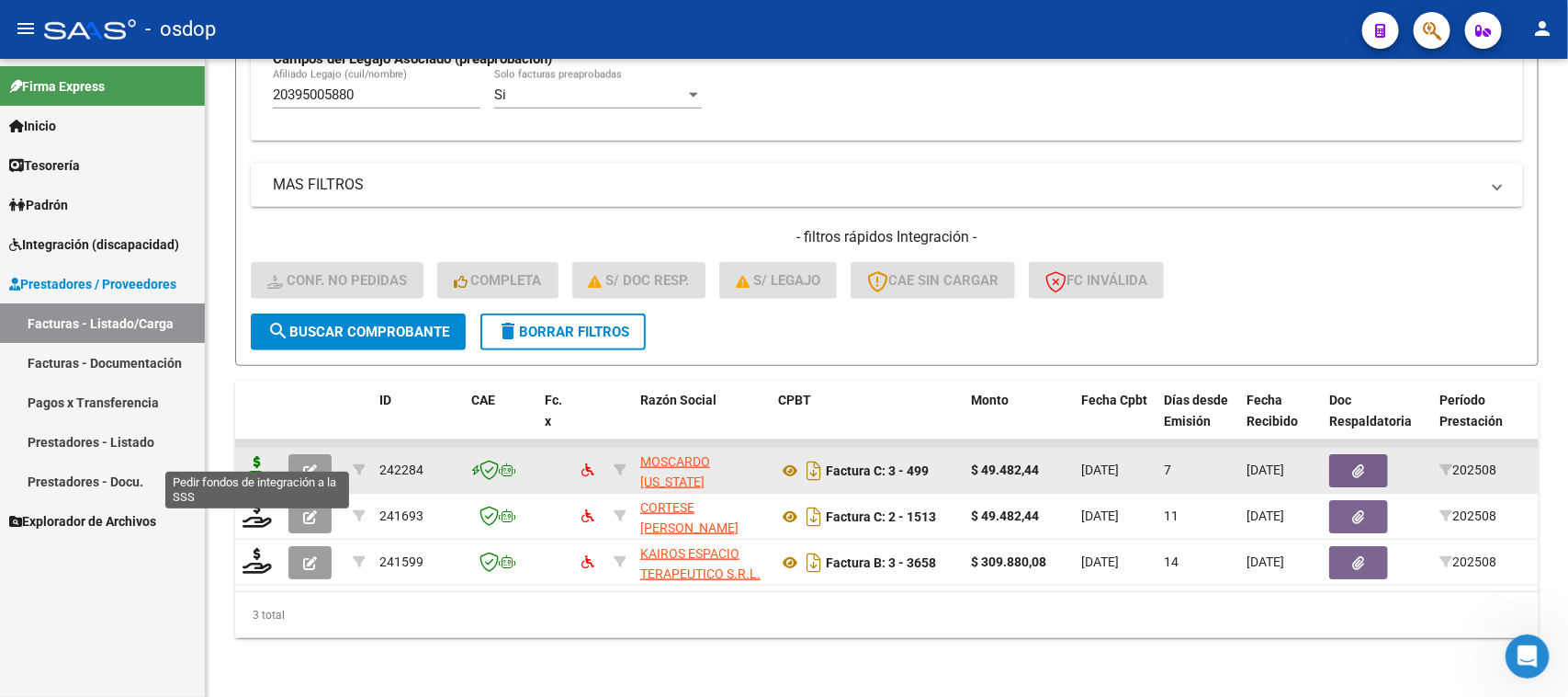
click at [258, 456] on icon at bounding box center [258, 469] width 30 height 26
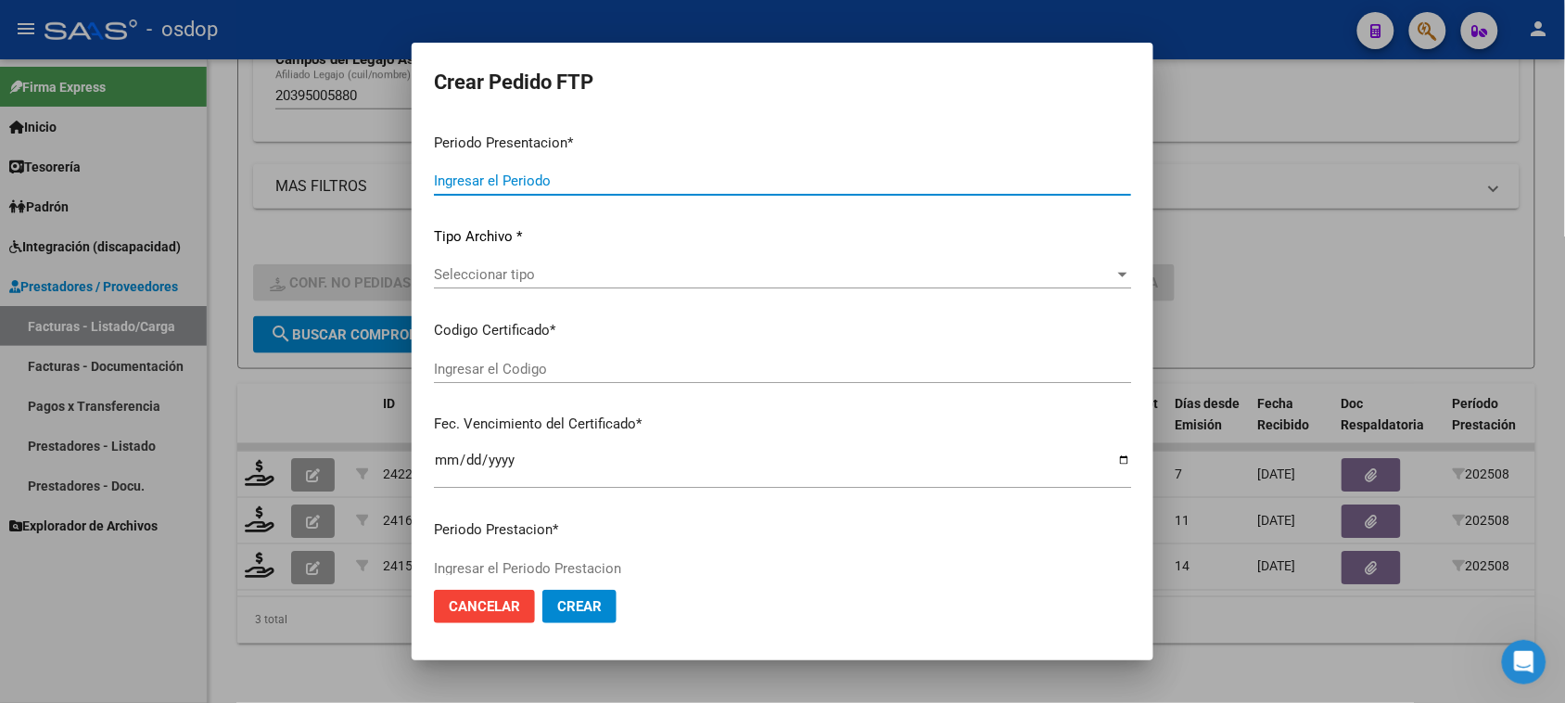
type input "202508"
type input "$ 49.482,44"
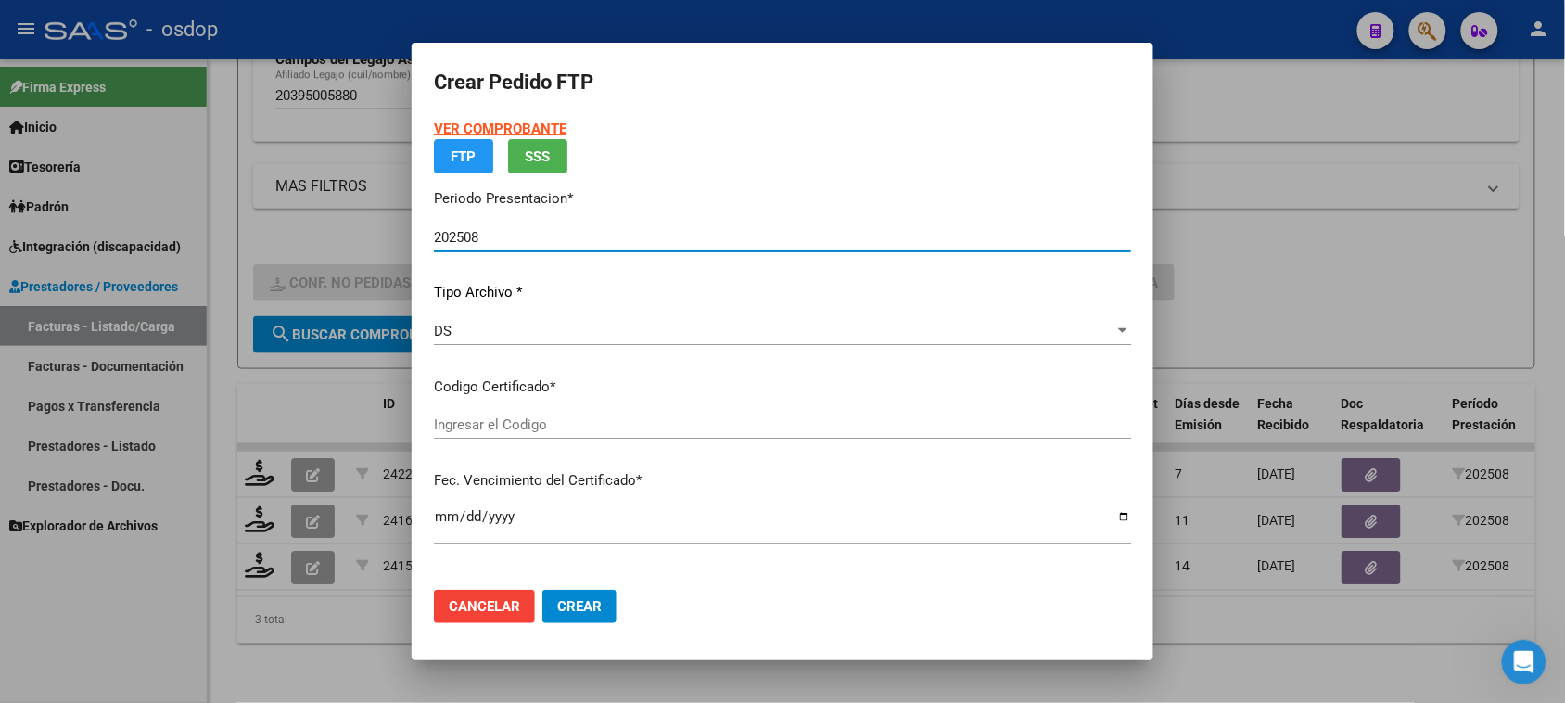
type input "3551921663"
type input "2025-07-22"
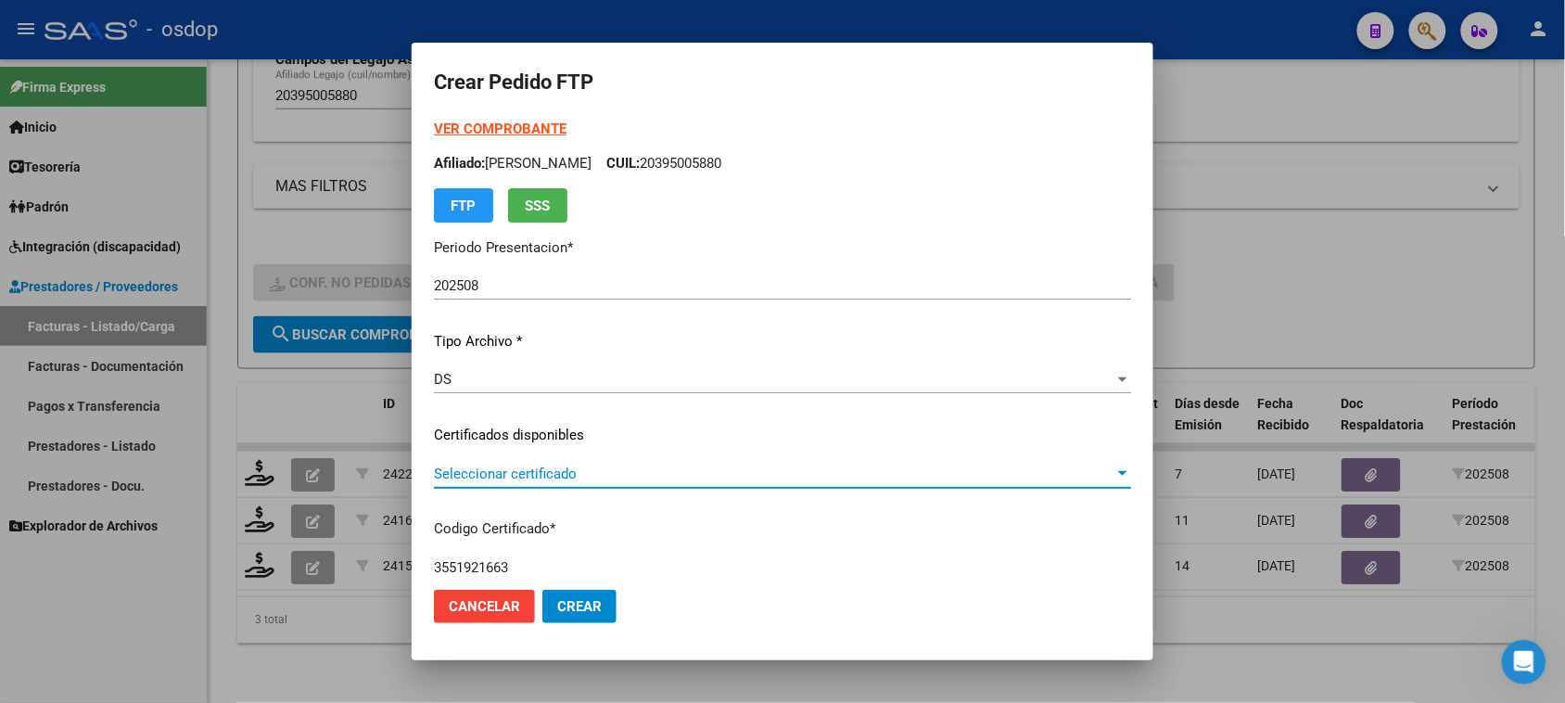
click at [650, 475] on span "Seleccionar certificado" at bounding box center [774, 473] width 680 height 17
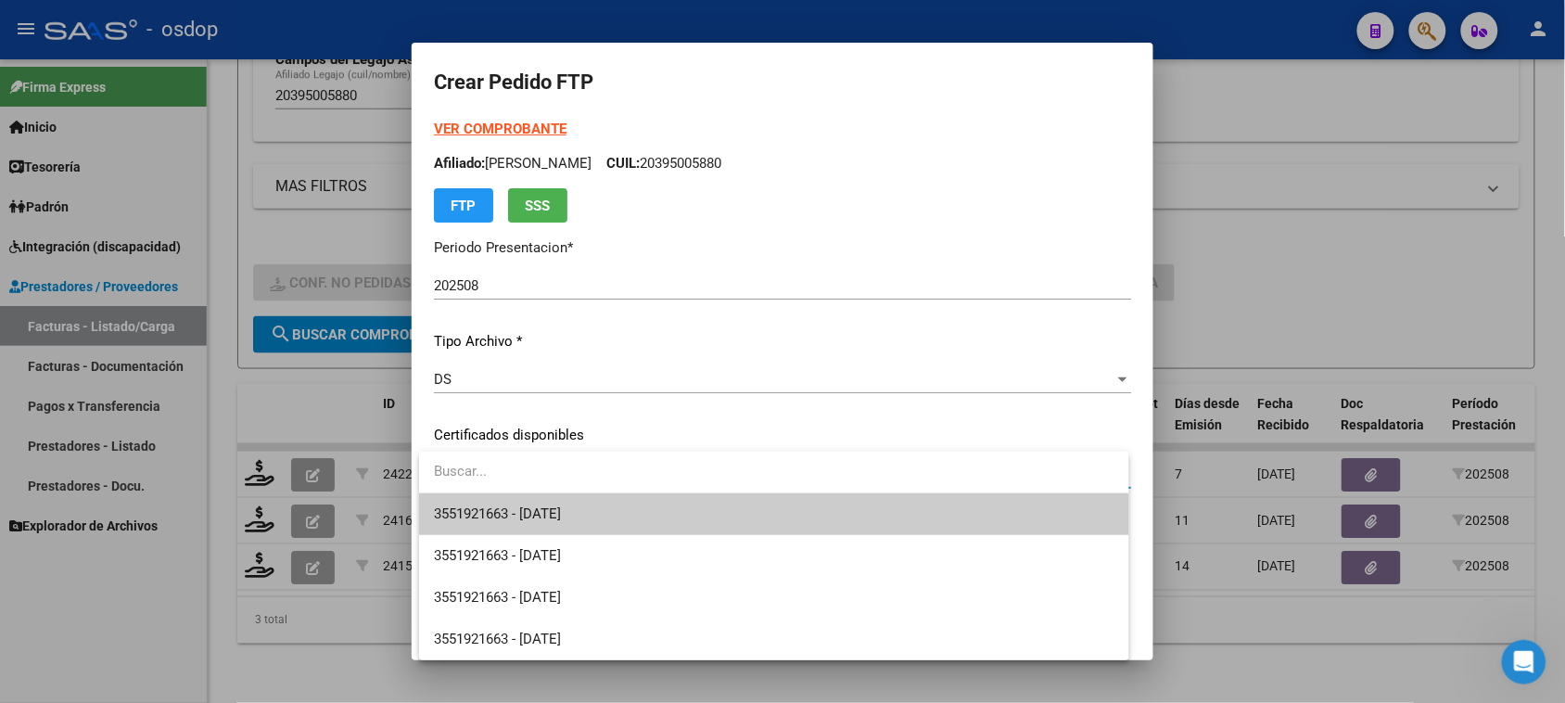
click at [647, 502] on span "3551921663 - 2025-07-22" at bounding box center [773, 514] width 679 height 42
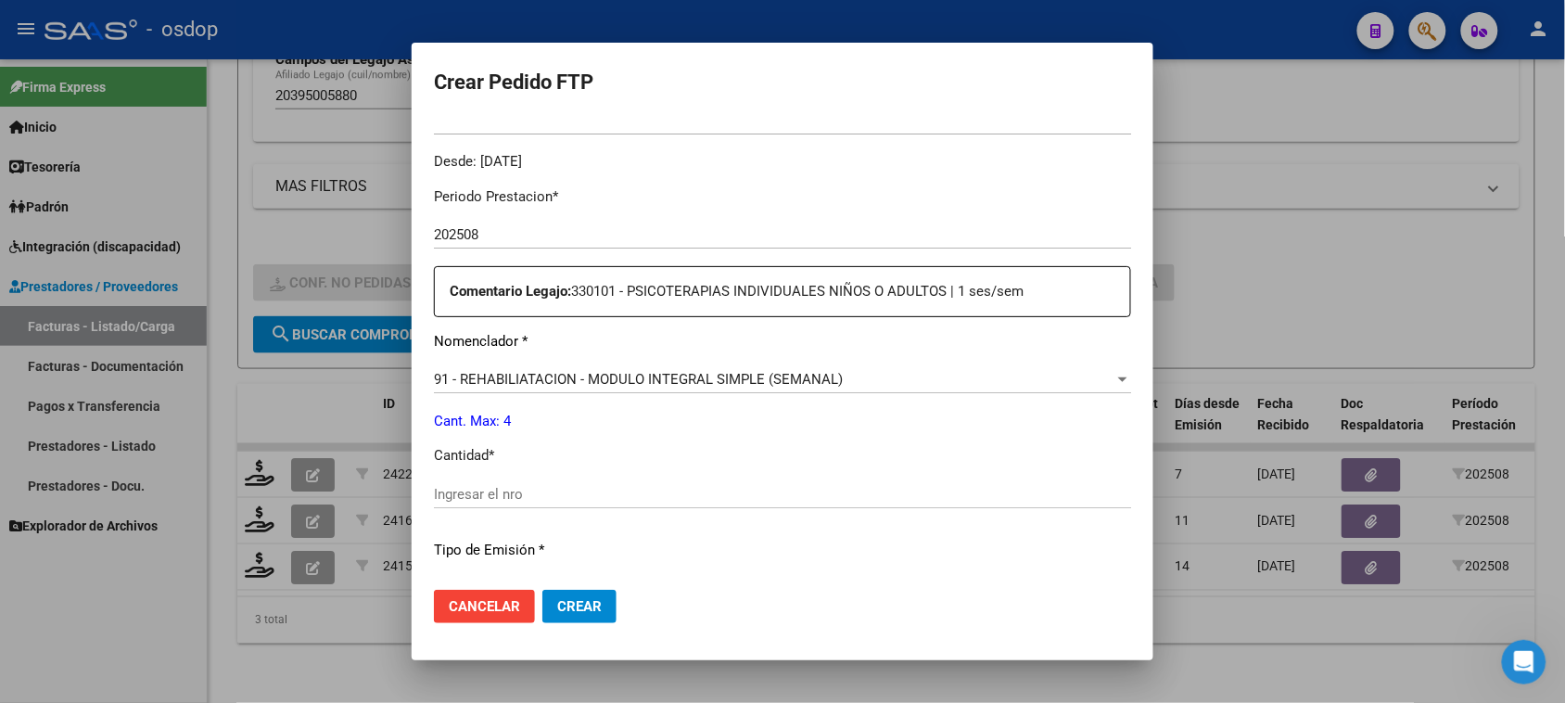
scroll to position [579, 0]
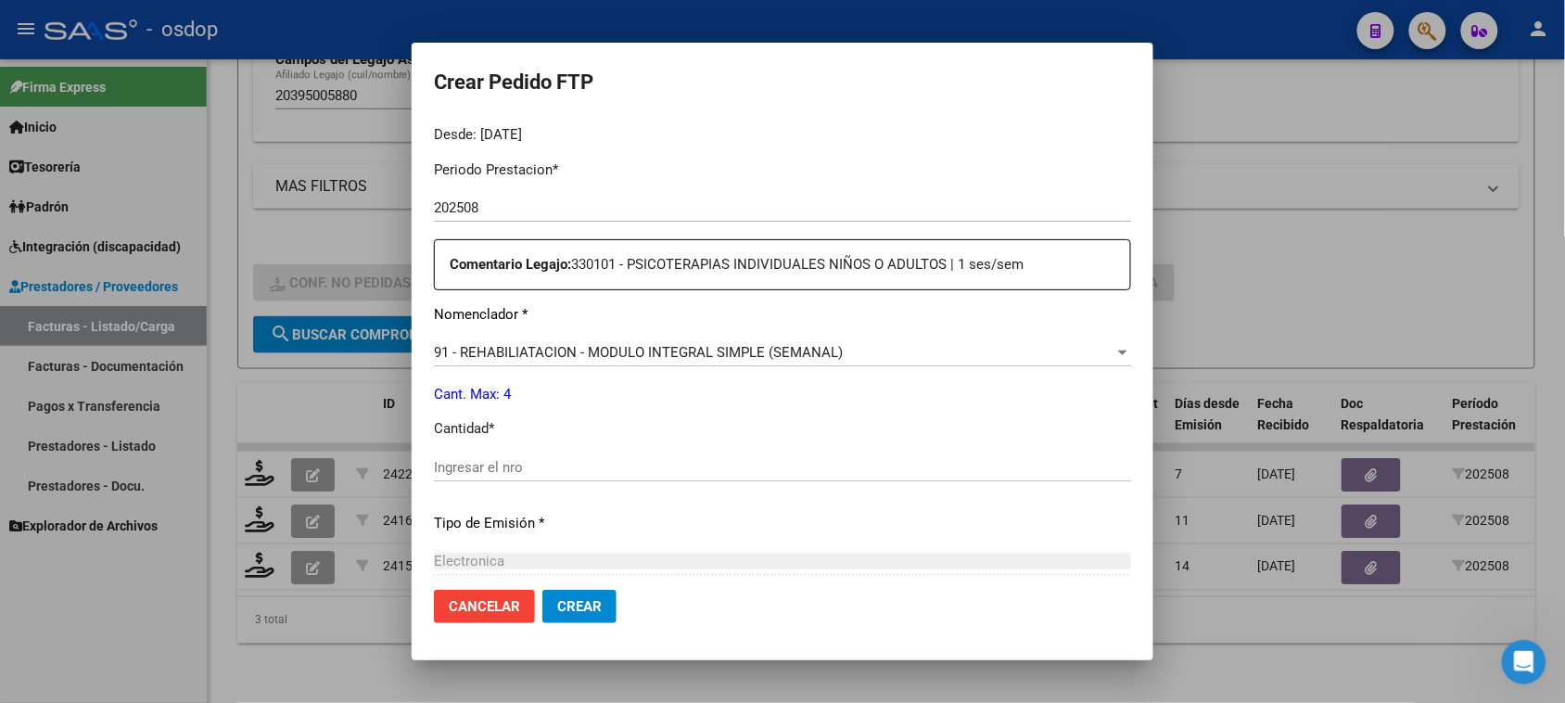
click at [558, 459] on input "Ingresar el nro" at bounding box center [782, 467] width 697 height 17
type input "4"
click at [567, 615] on button "Crear" at bounding box center [579, 605] width 74 height 33
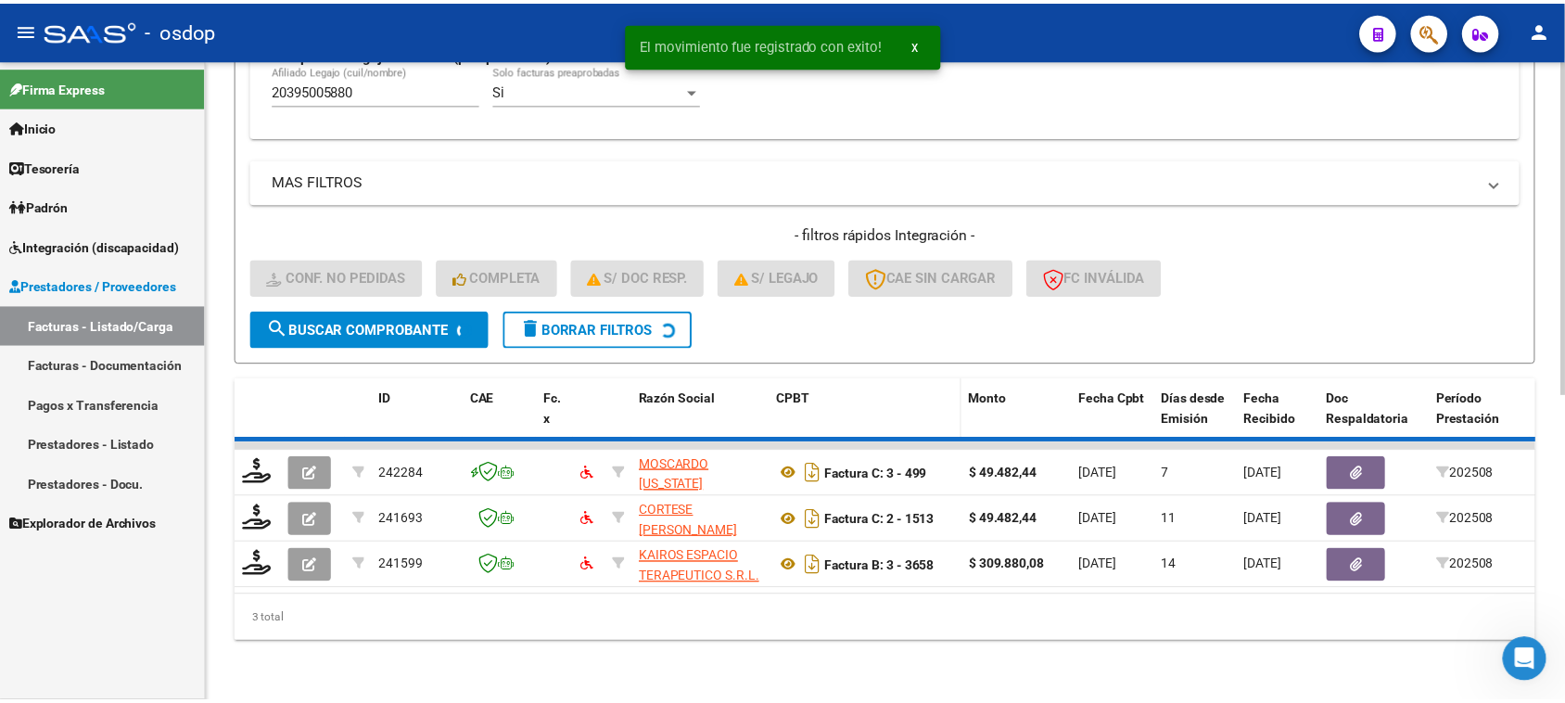
scroll to position [536, 0]
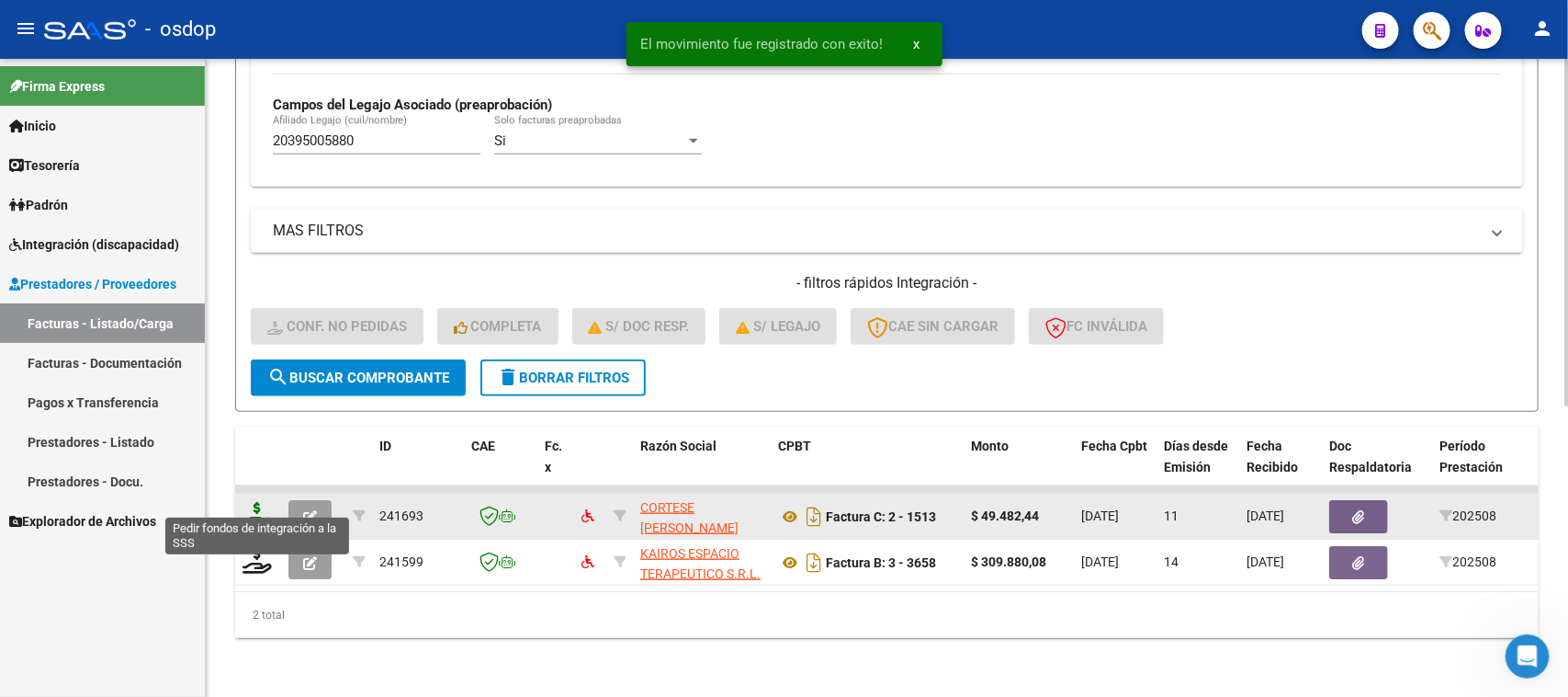
click at [256, 502] on icon at bounding box center [258, 515] width 30 height 26
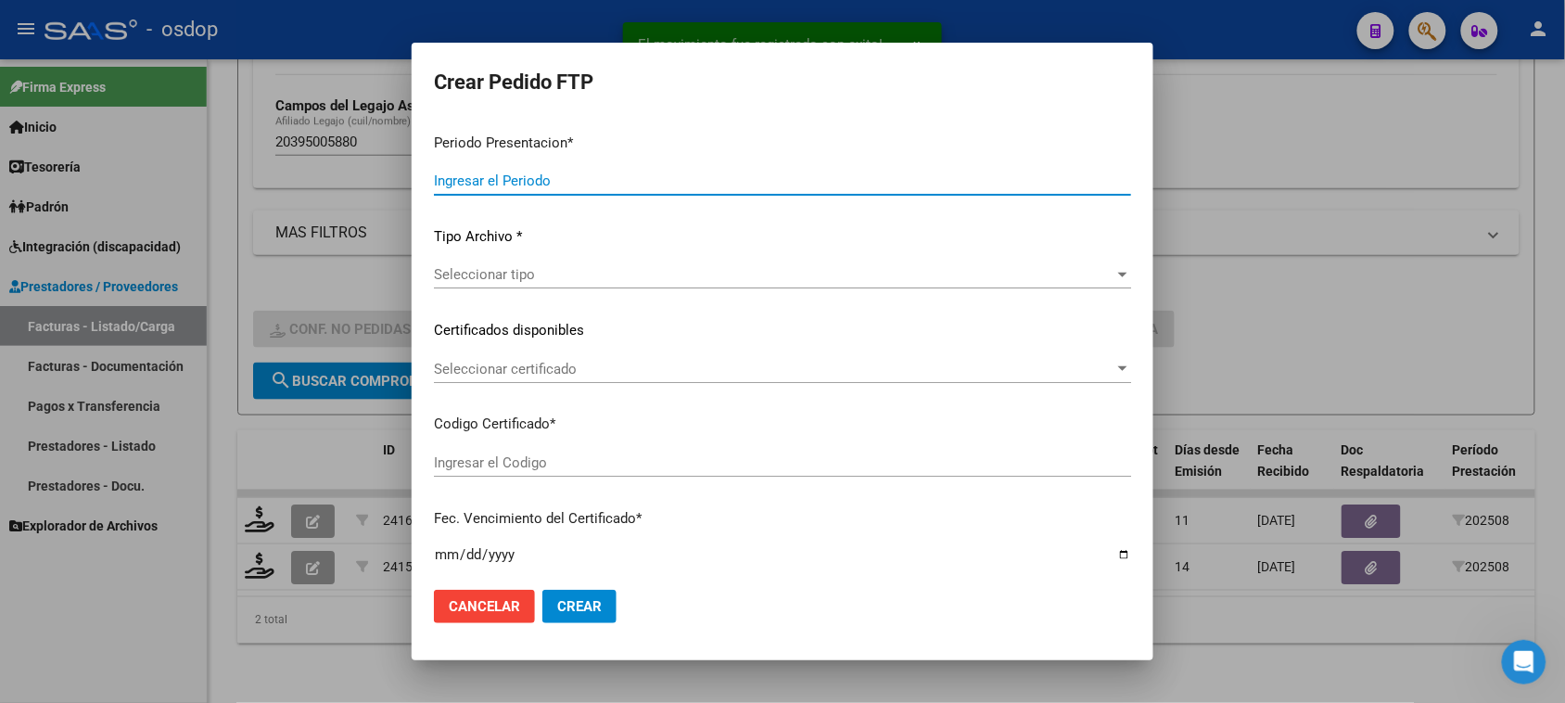
type input "202508"
type input "$ 49.482,44"
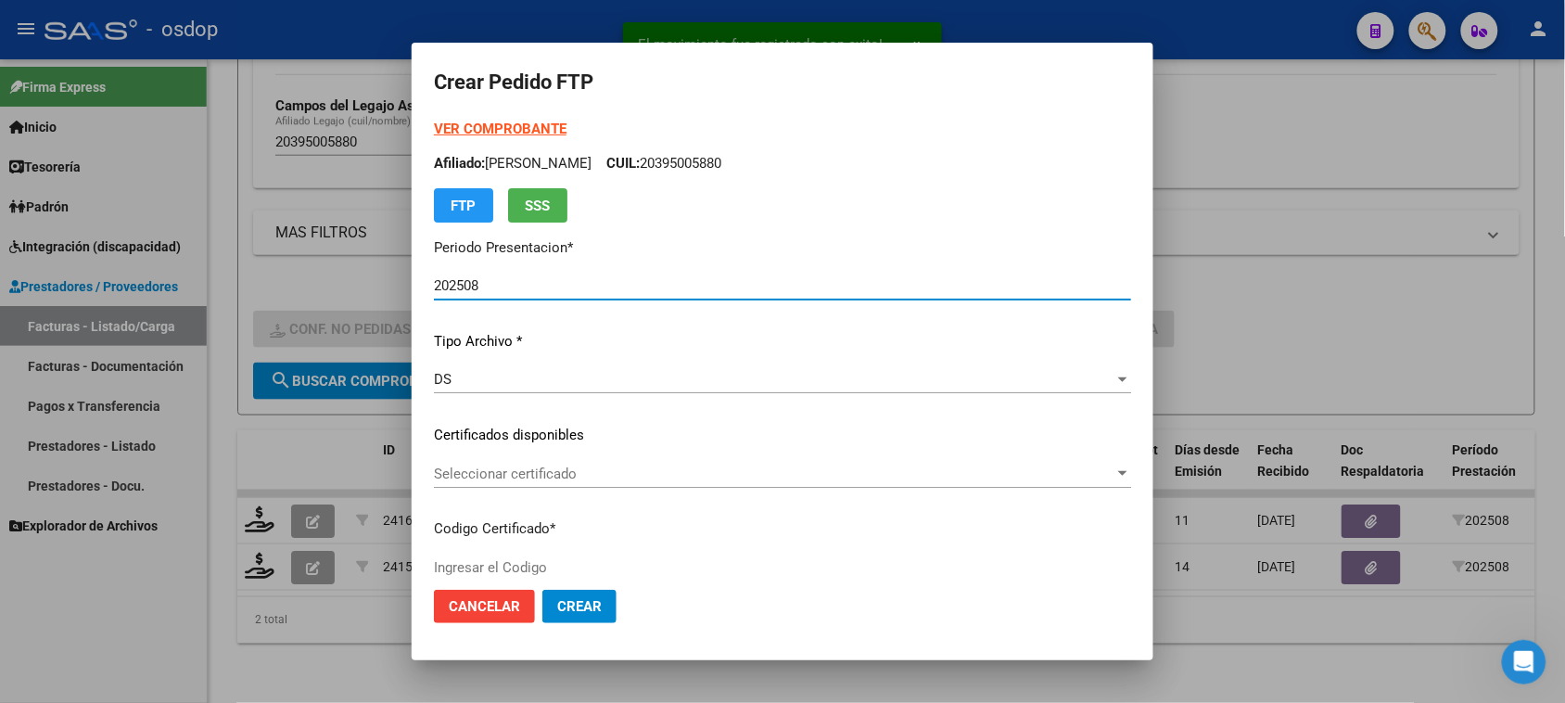
type input "3551921663"
type input "2025-07-22"
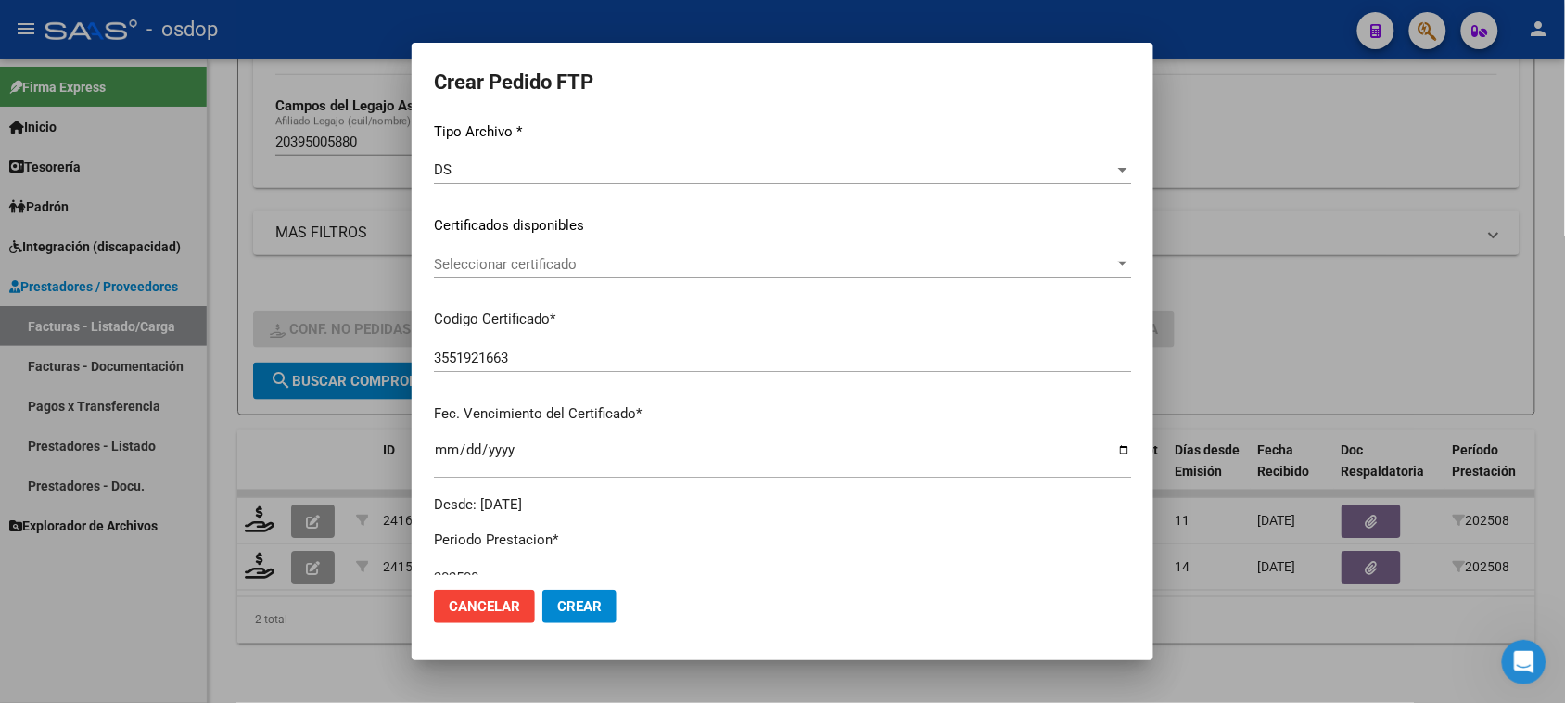
scroll to position [232, 0]
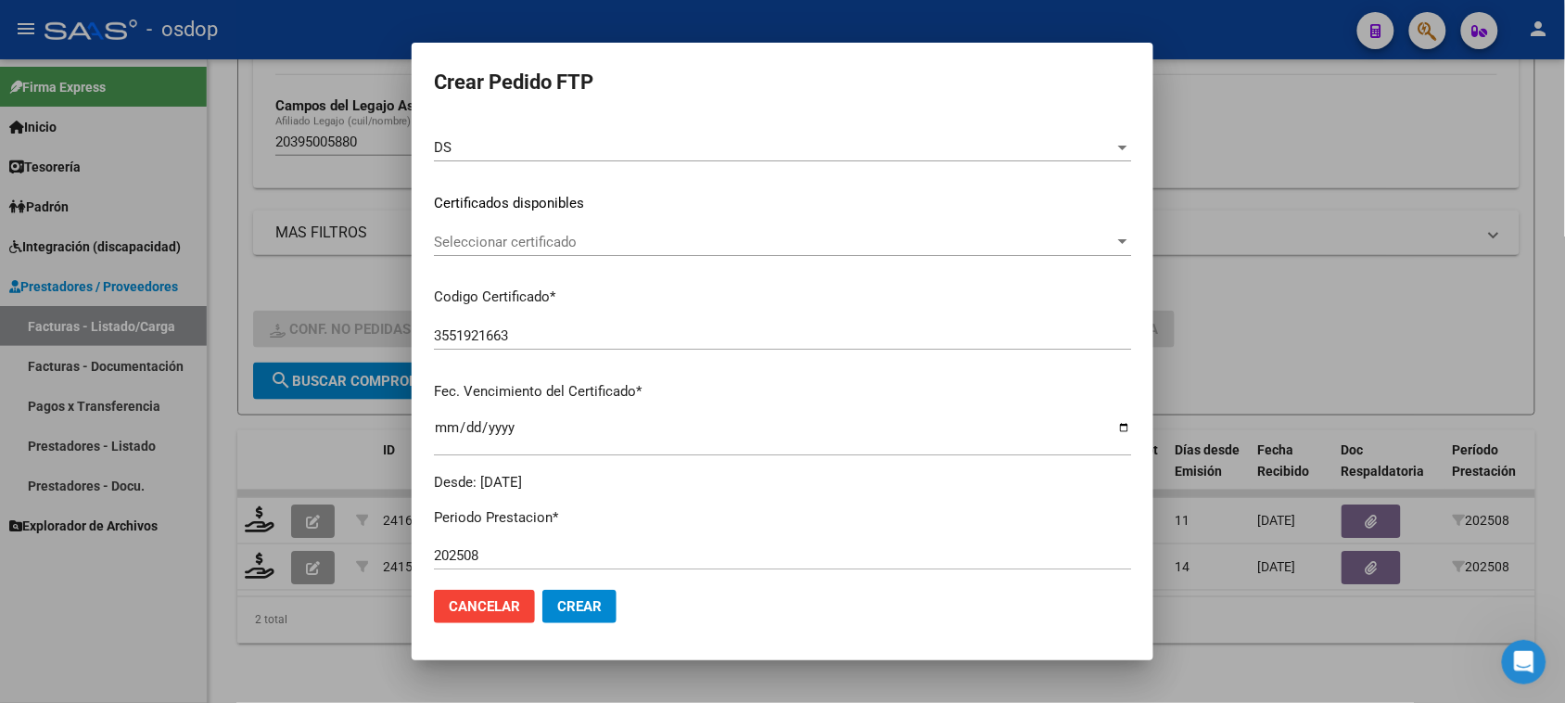
click at [656, 234] on span "Seleccionar certificado" at bounding box center [774, 242] width 680 height 17
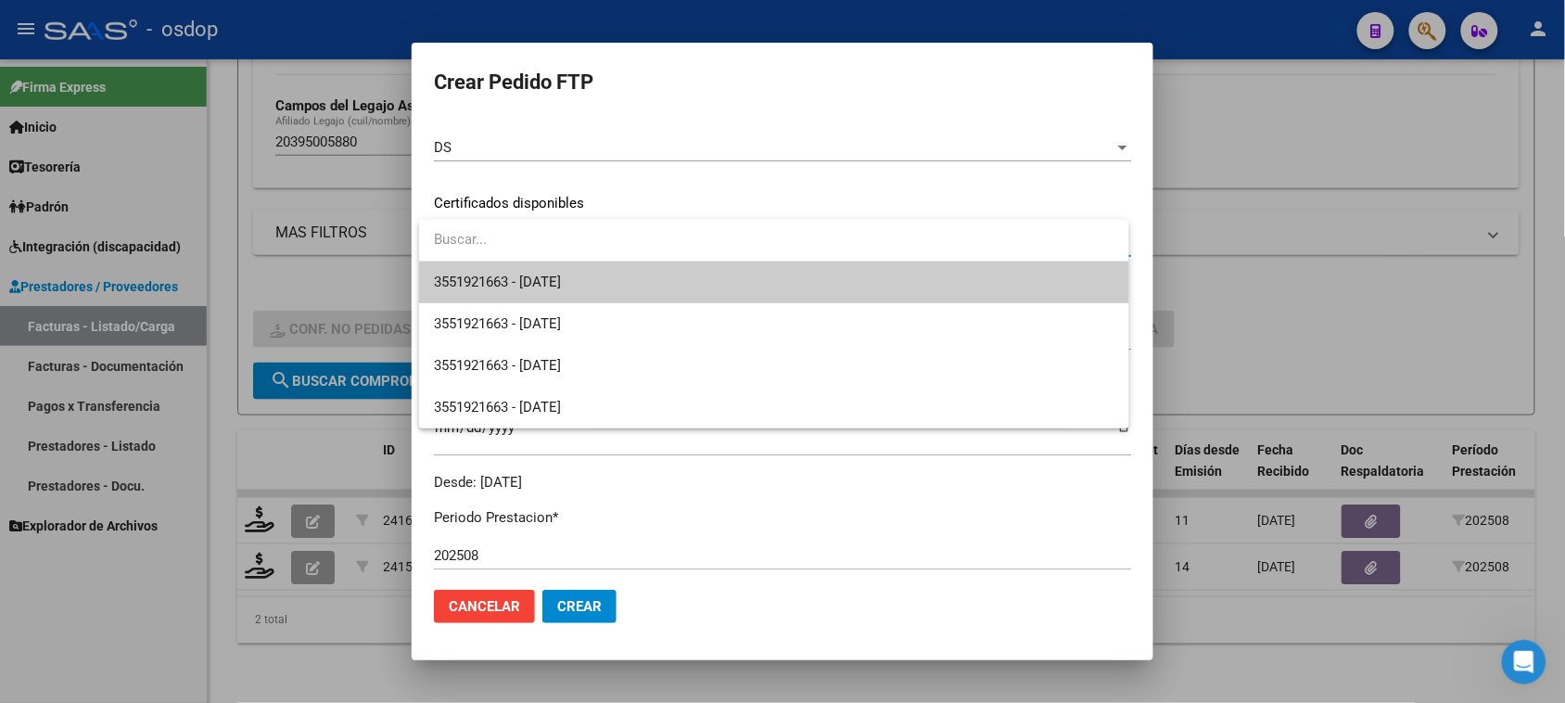
drag, startPoint x: 645, startPoint y: 287, endPoint x: 644, endPoint y: 302, distance: 14.9
click at [645, 288] on span "3551921663 - 2025-07-22" at bounding box center [773, 282] width 679 height 42
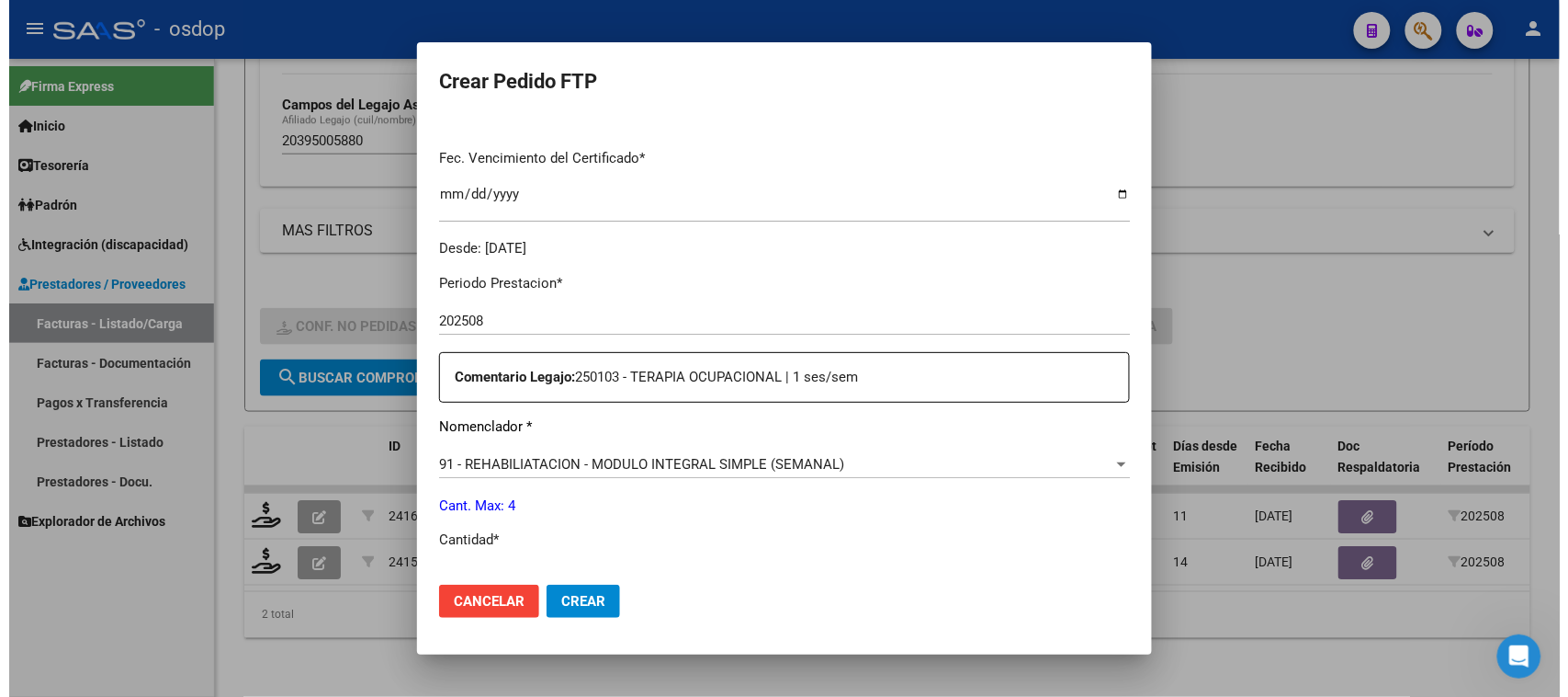
scroll to position [574, 0]
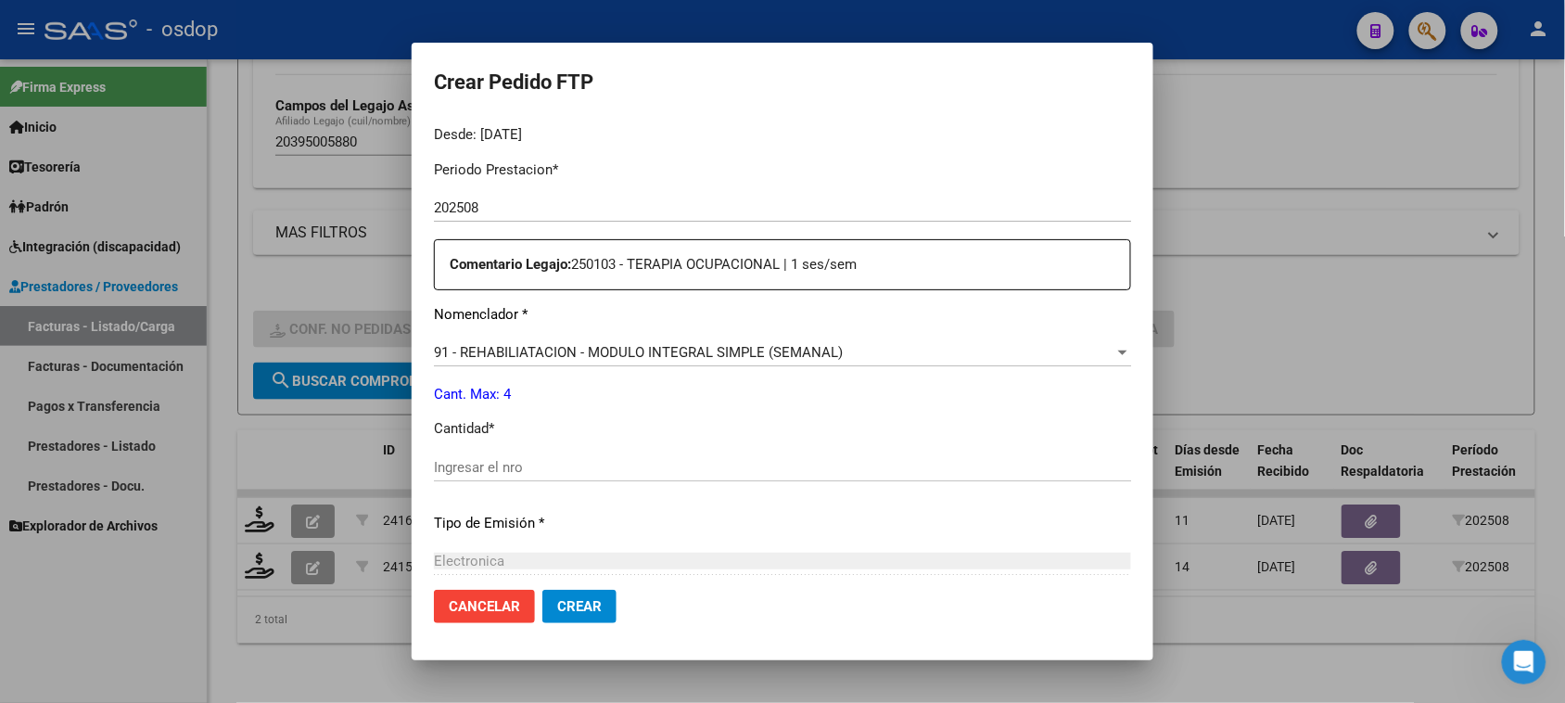
click at [499, 465] on input "Ingresar el nro" at bounding box center [782, 467] width 697 height 17
type input "4"
click at [571, 605] on span "Crear" at bounding box center [579, 606] width 44 height 17
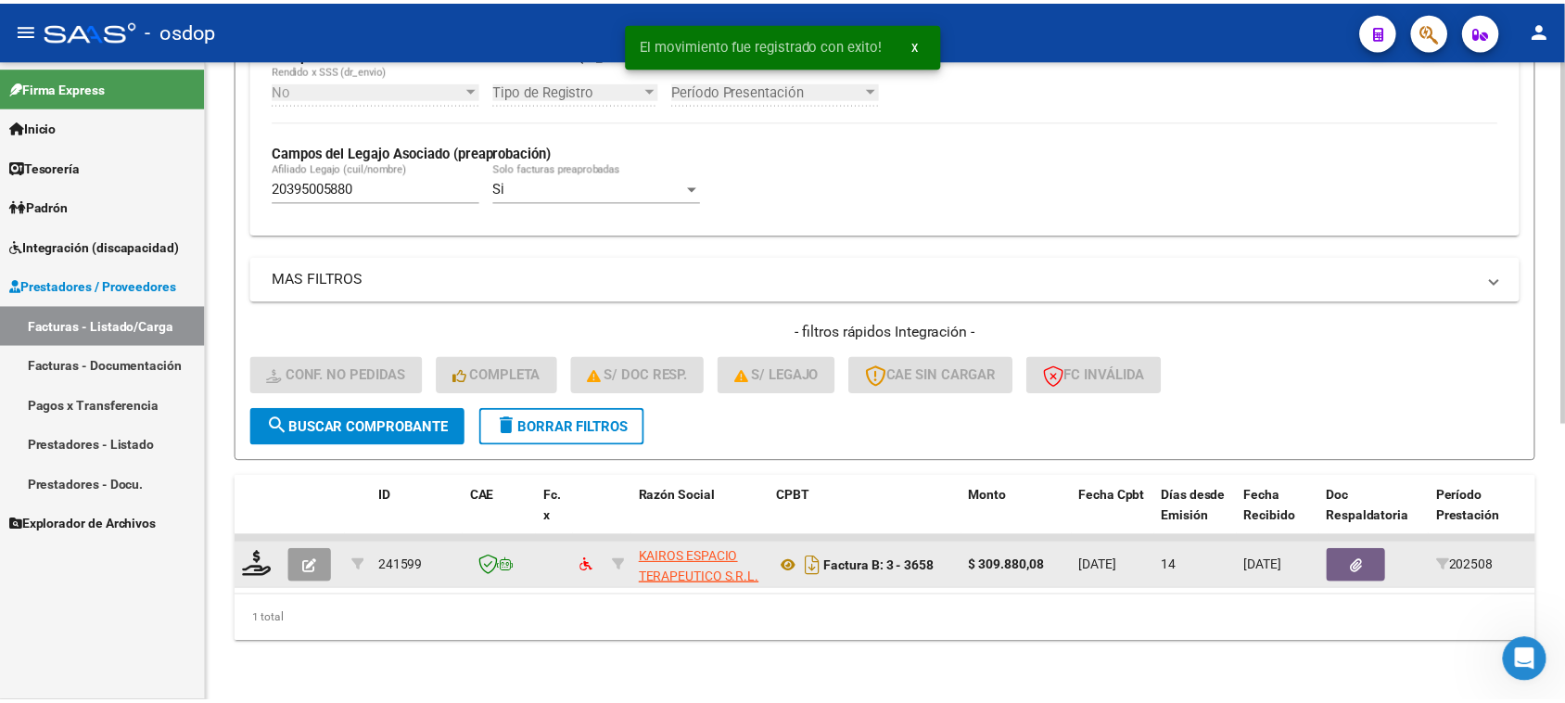
scroll to position [489, 0]
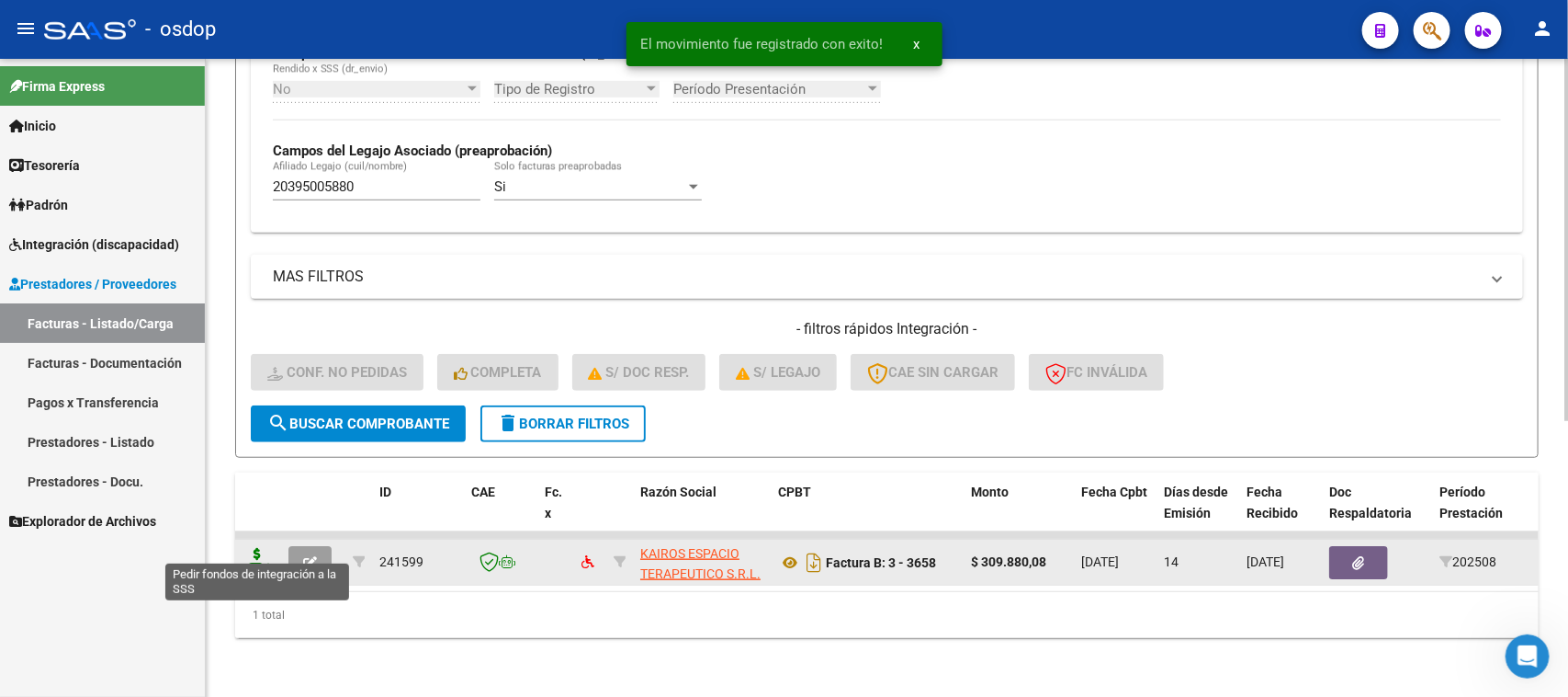
click at [248, 547] on icon at bounding box center [258, 560] width 30 height 26
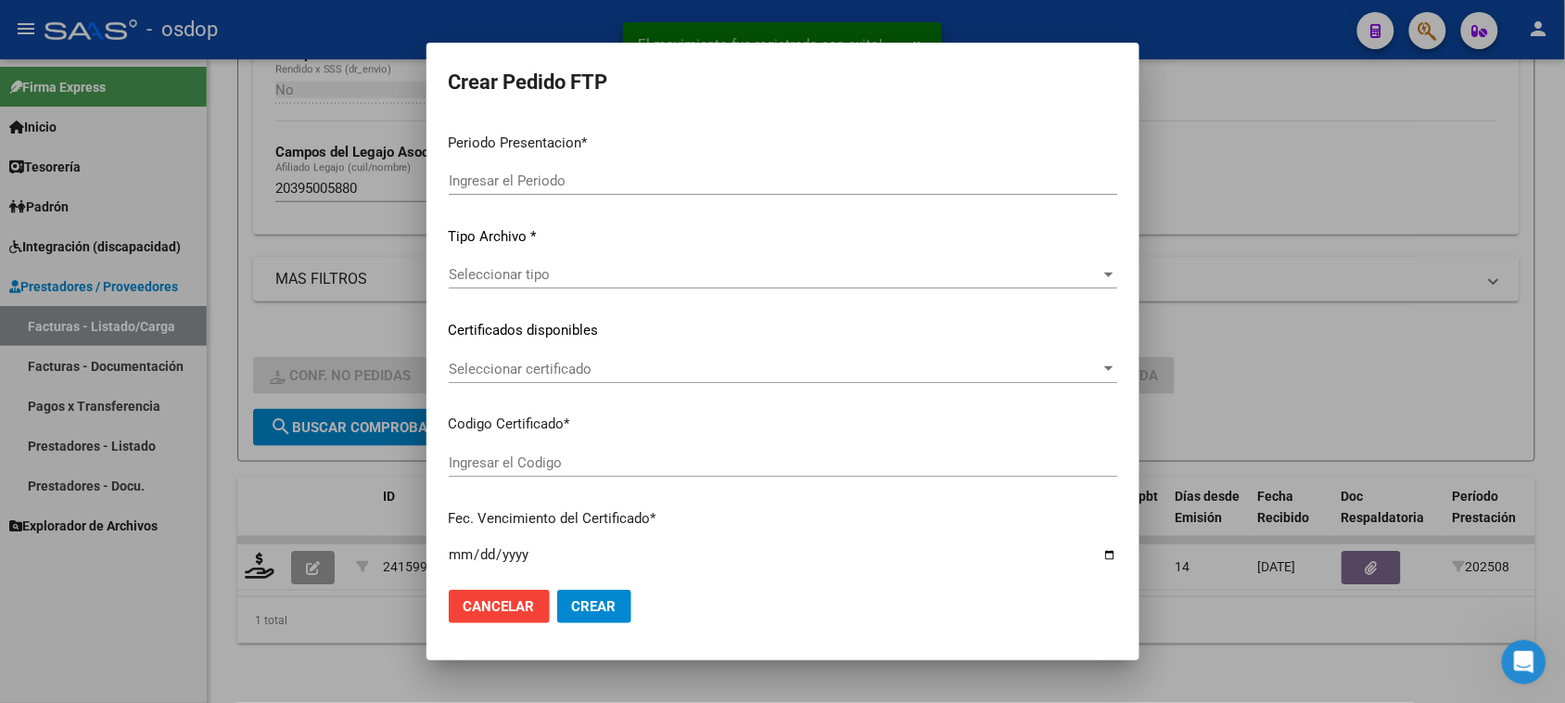
type input "202508"
type input "$ 309.880,08"
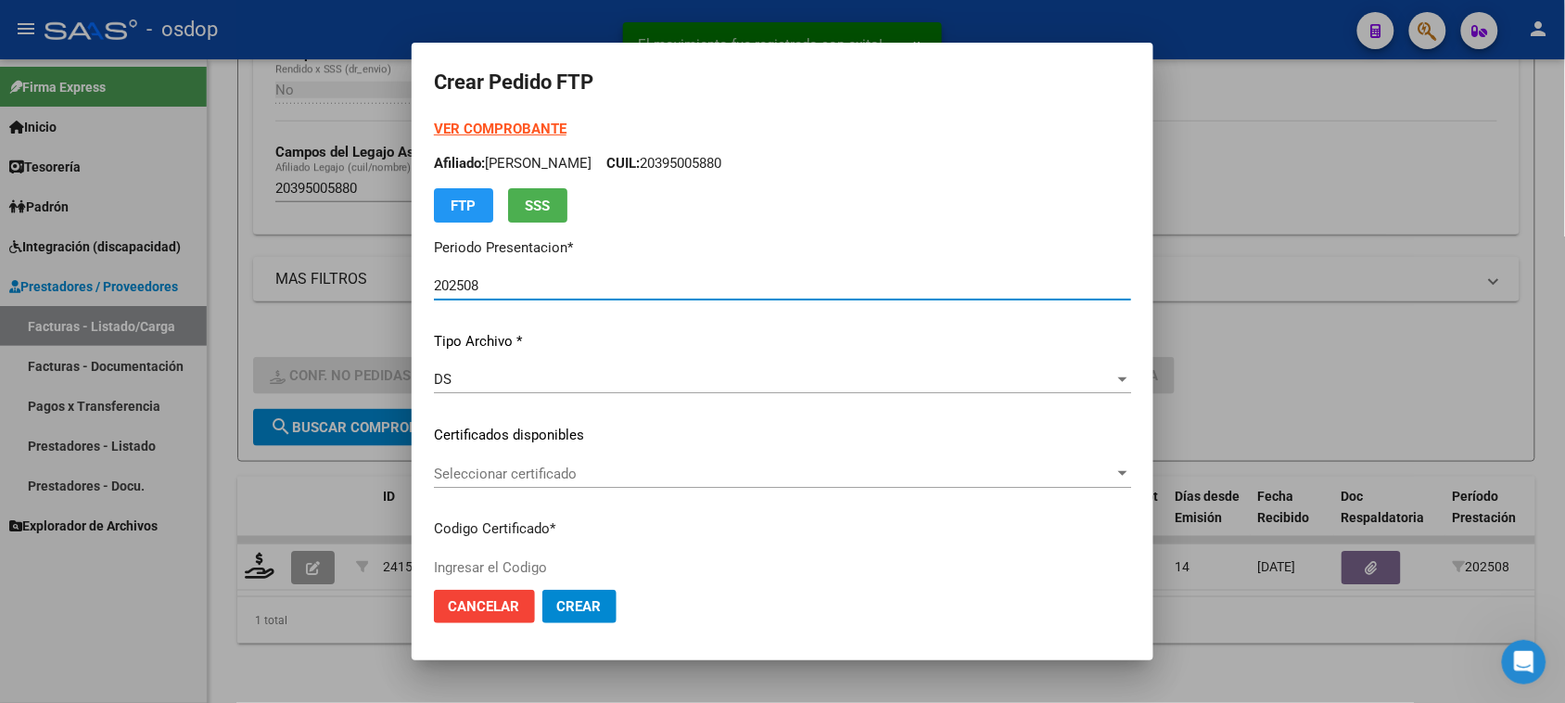
type input "3551921663"
type input "2025-07-22"
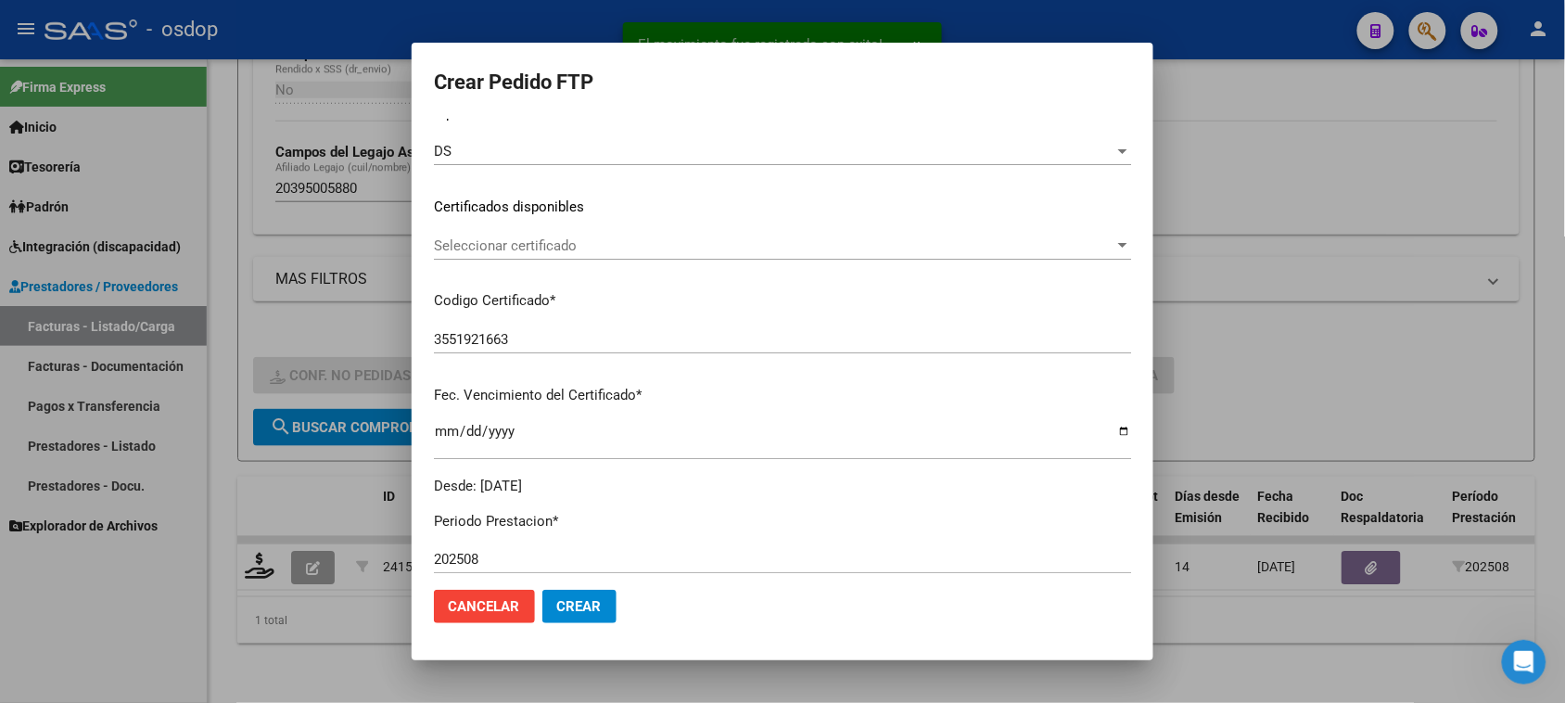
scroll to position [232, 0]
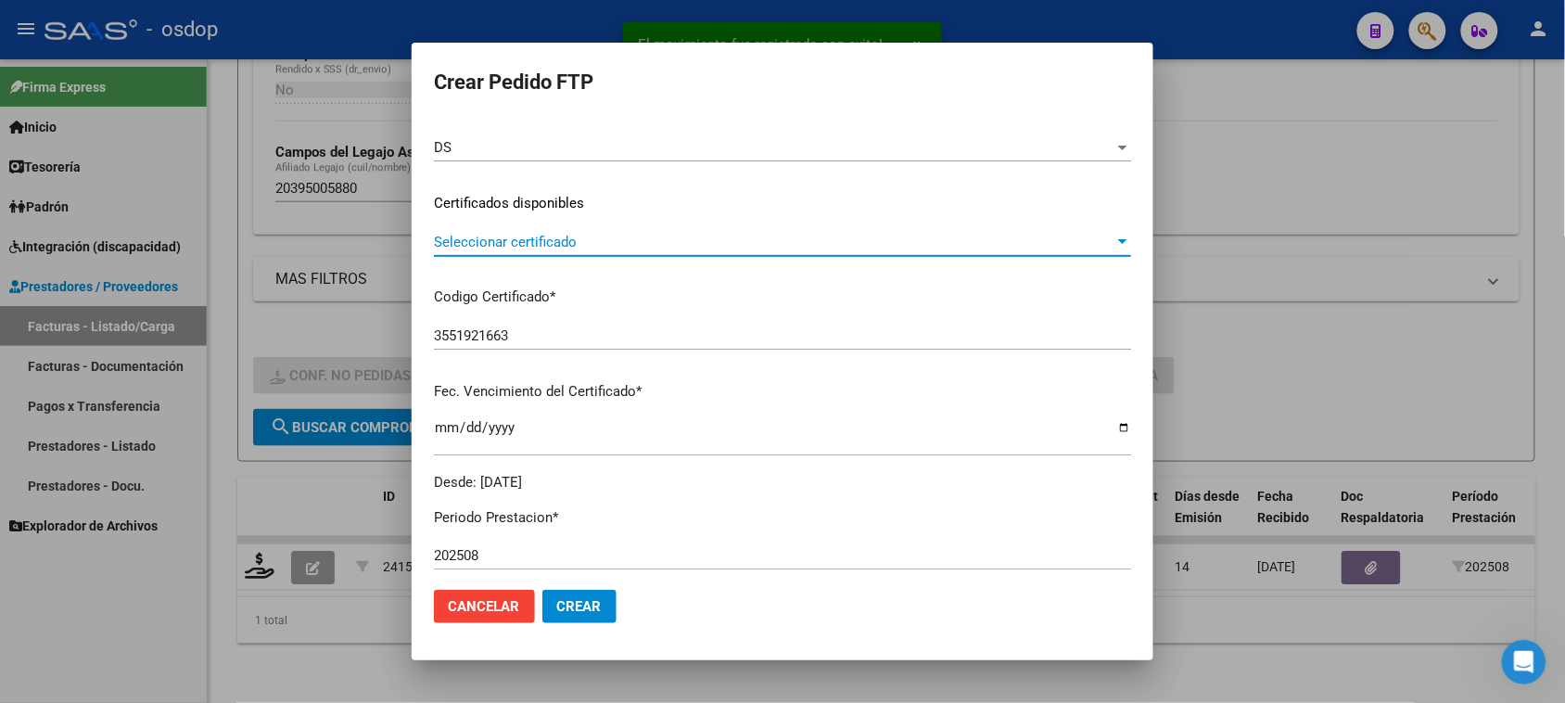
click at [770, 247] on span "Seleccionar certificado" at bounding box center [774, 242] width 680 height 17
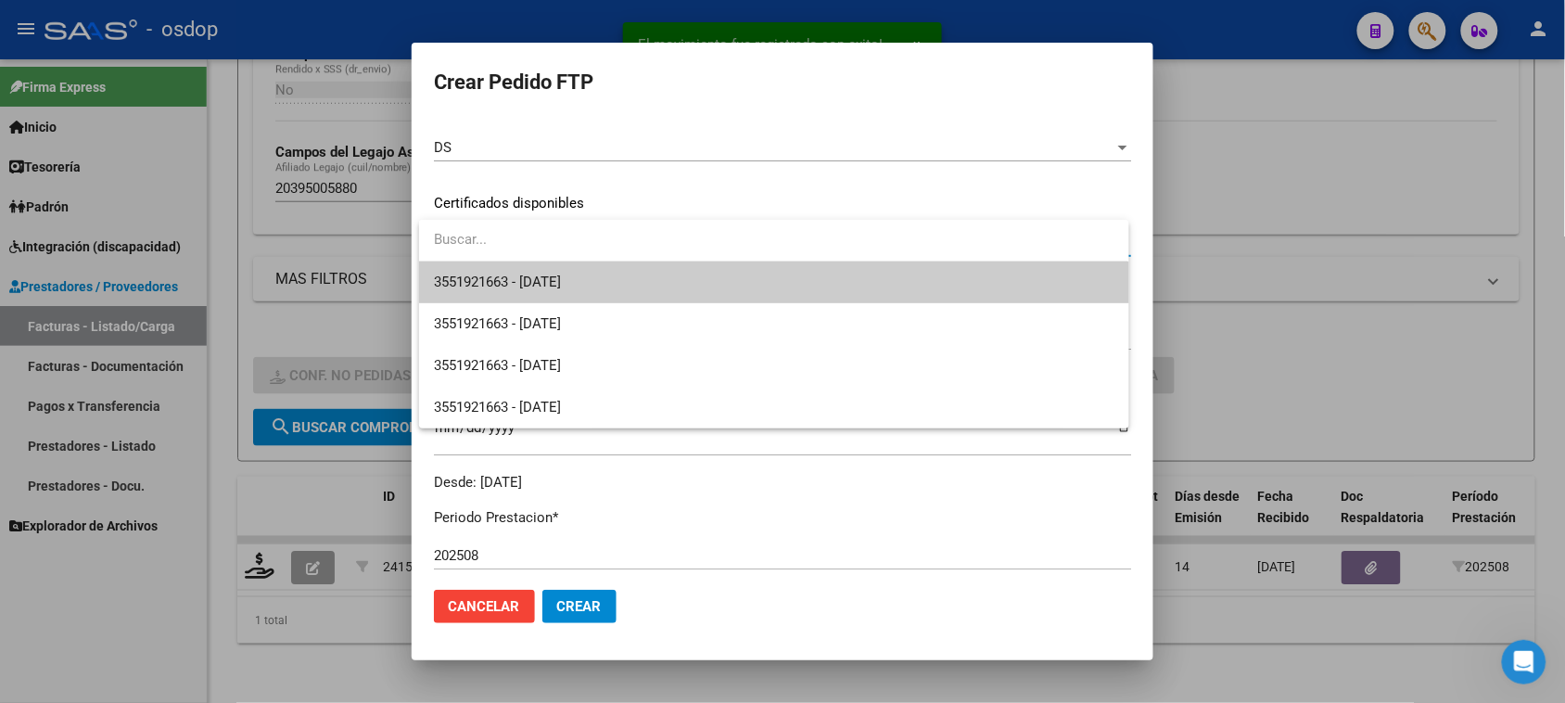
click at [771, 287] on span "3551921663 - 2025-07-22" at bounding box center [773, 282] width 679 height 42
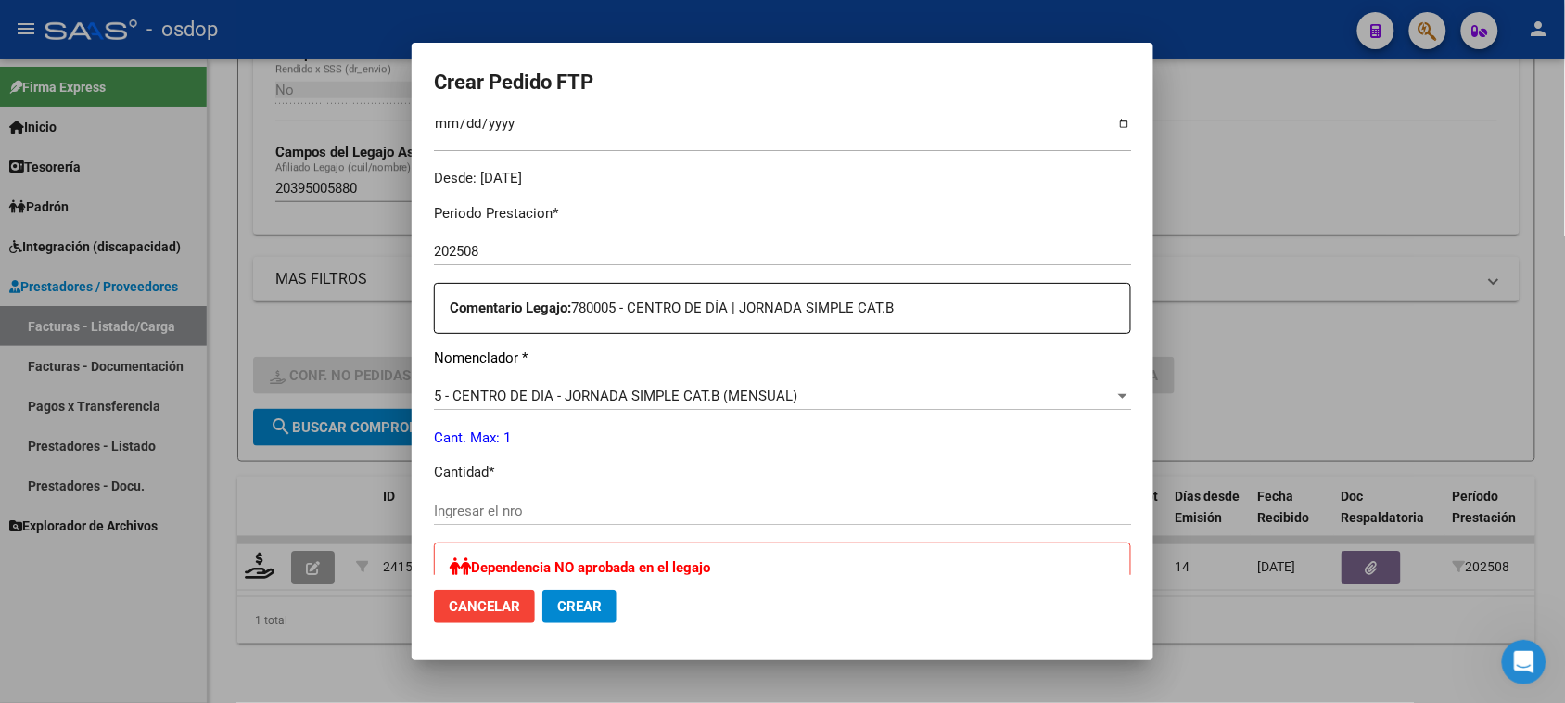
scroll to position [579, 0]
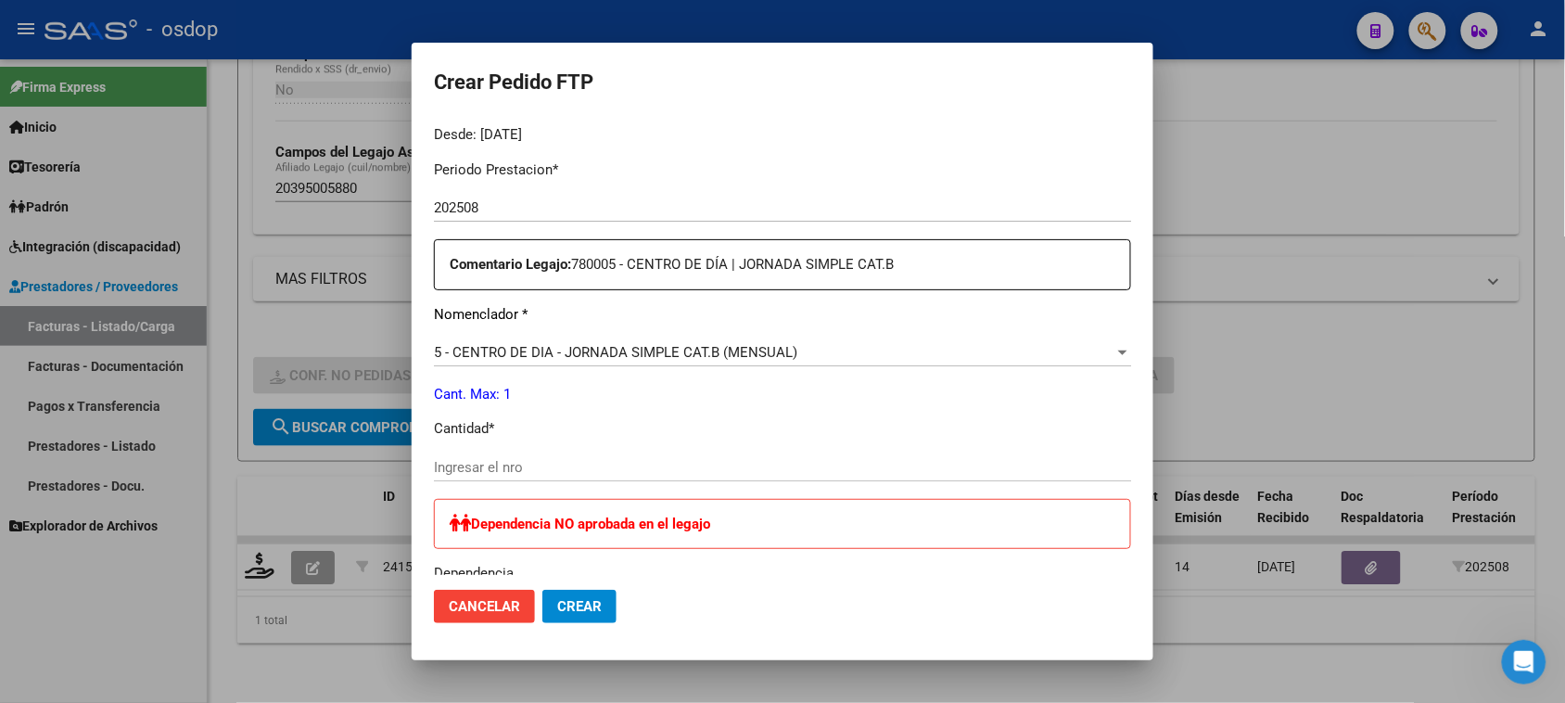
click at [499, 470] on input "Ingresar el nro" at bounding box center [782, 467] width 697 height 17
type input "1"
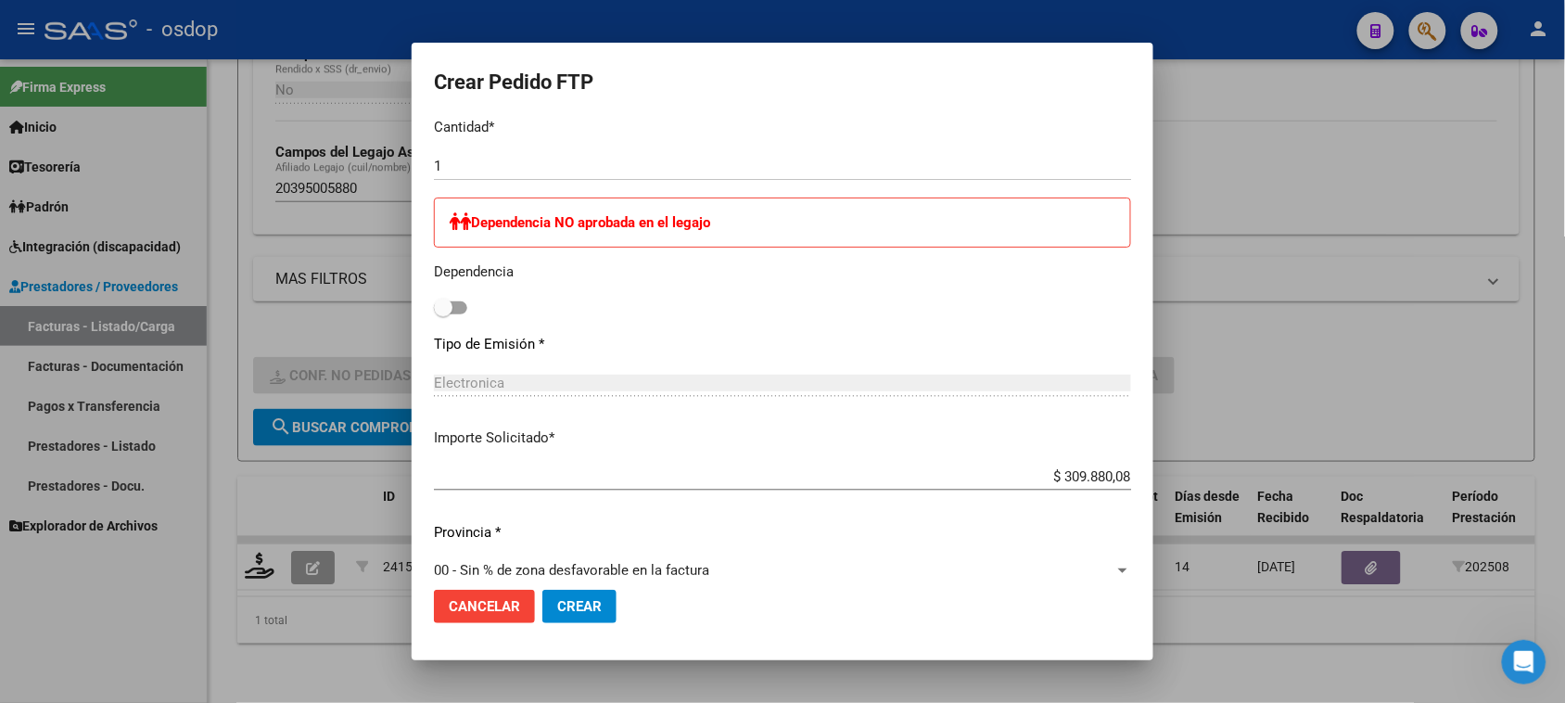
scroll to position [906, 0]
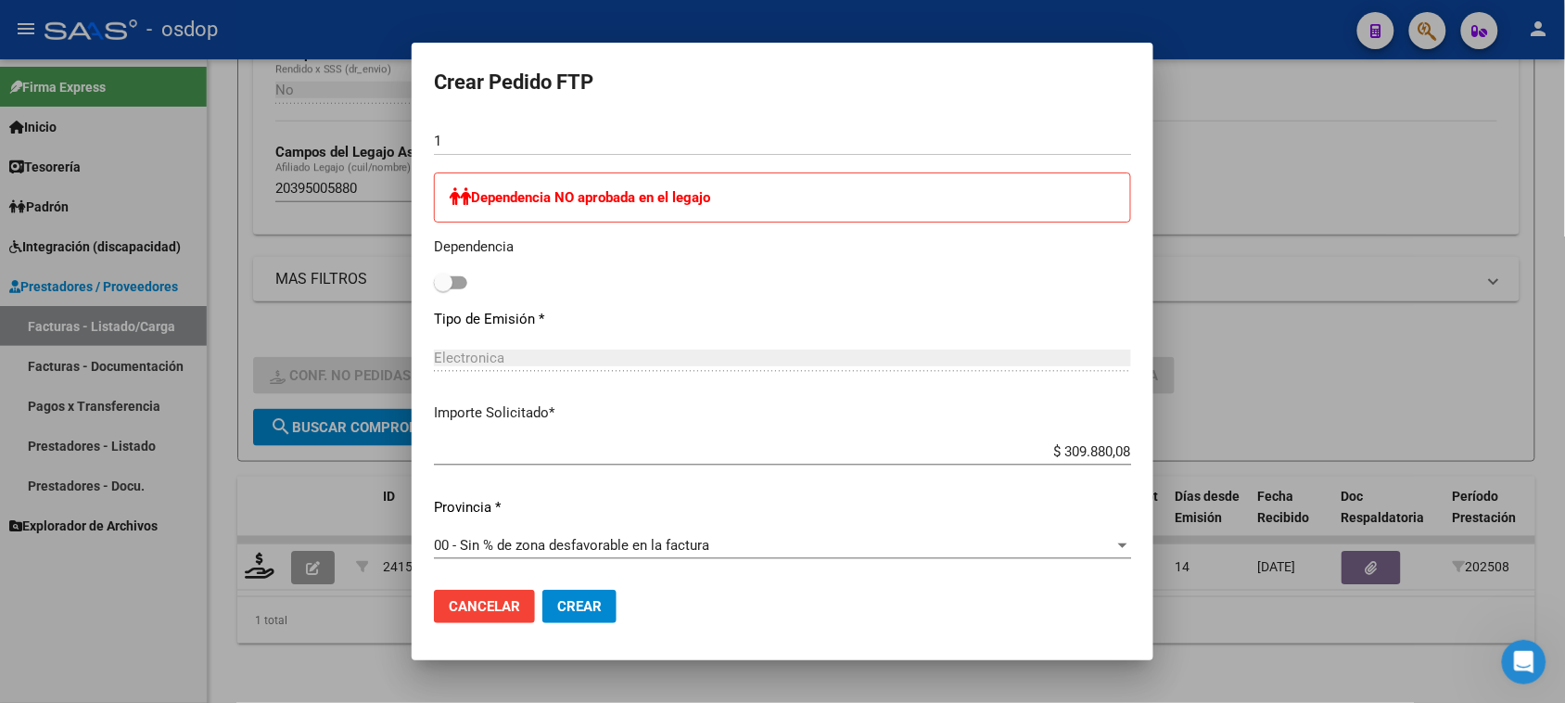
click at [598, 600] on span "Crear" at bounding box center [579, 606] width 44 height 17
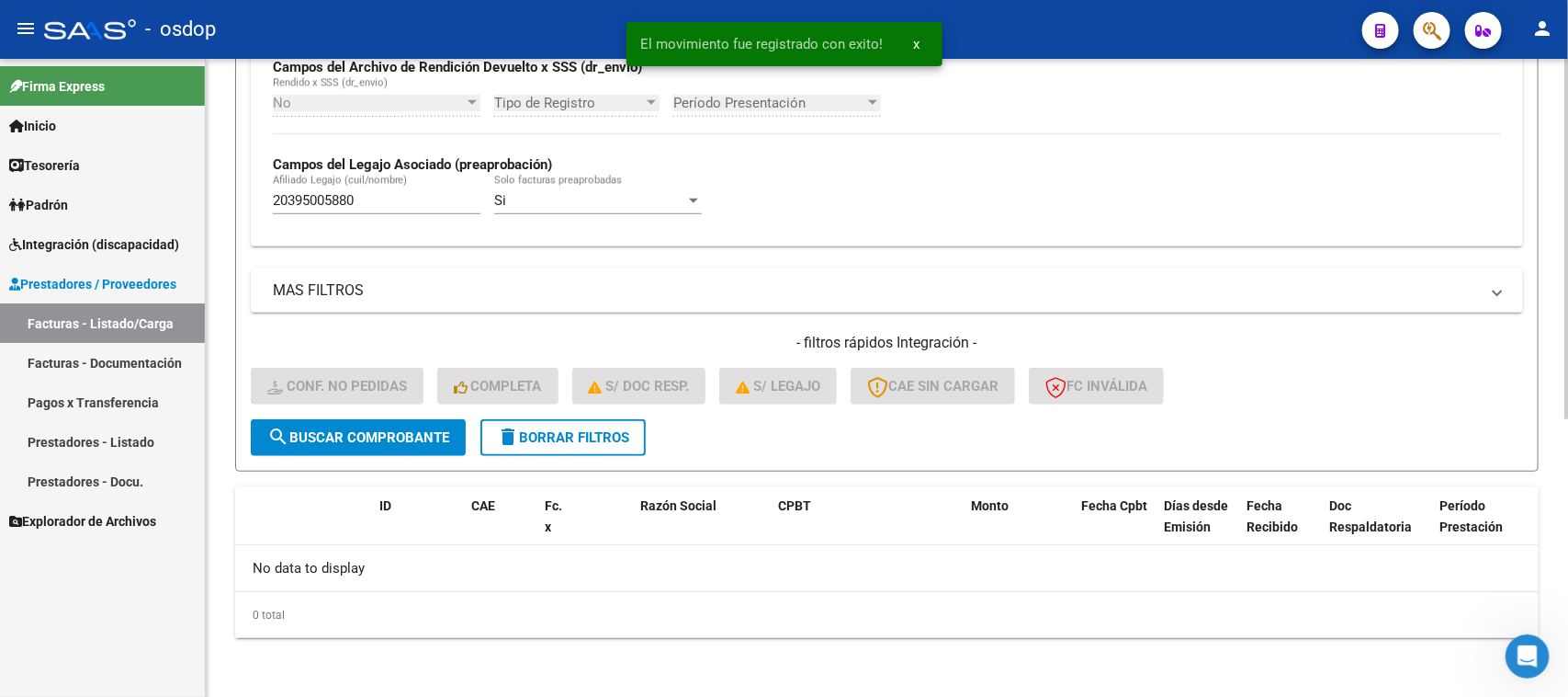
scroll to position [453, 0]
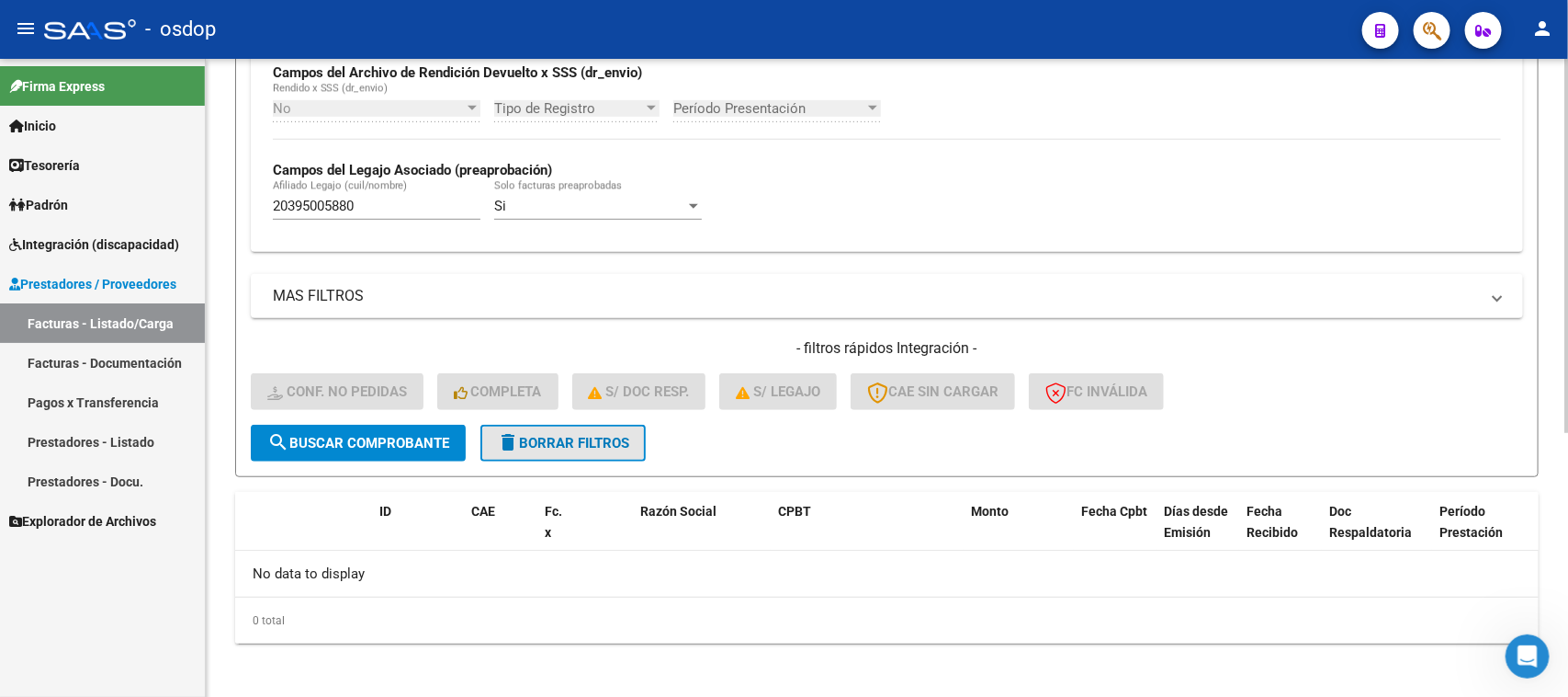
click at [584, 436] on span "delete Borrar Filtros" at bounding box center [562, 442] width 132 height 17
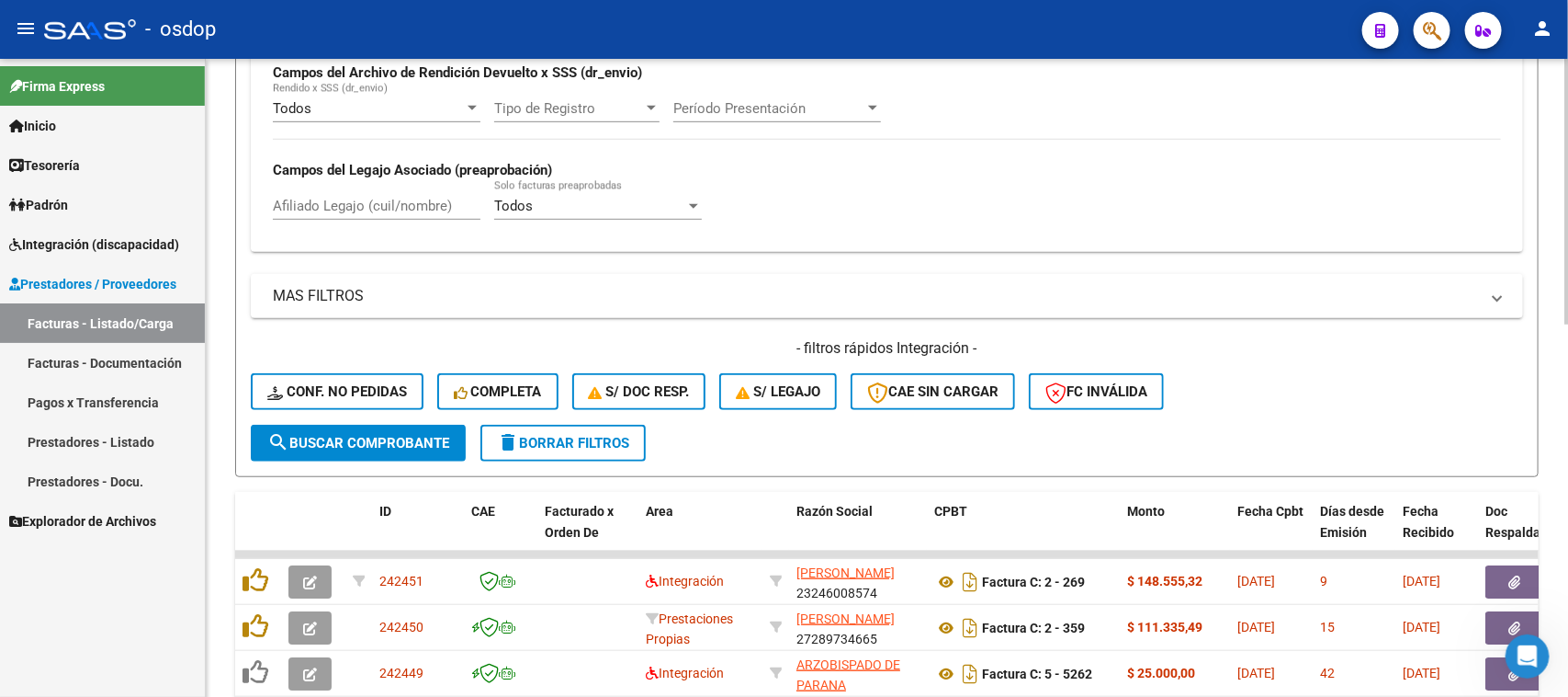
click at [371, 191] on div "Afiliado Legajo (cuil/nombre)" at bounding box center [376, 200] width 207 height 40
paste input "20452162297"
type input "20452162297"
click at [432, 452] on button "search Buscar Comprobante" at bounding box center [358, 442] width 215 height 37
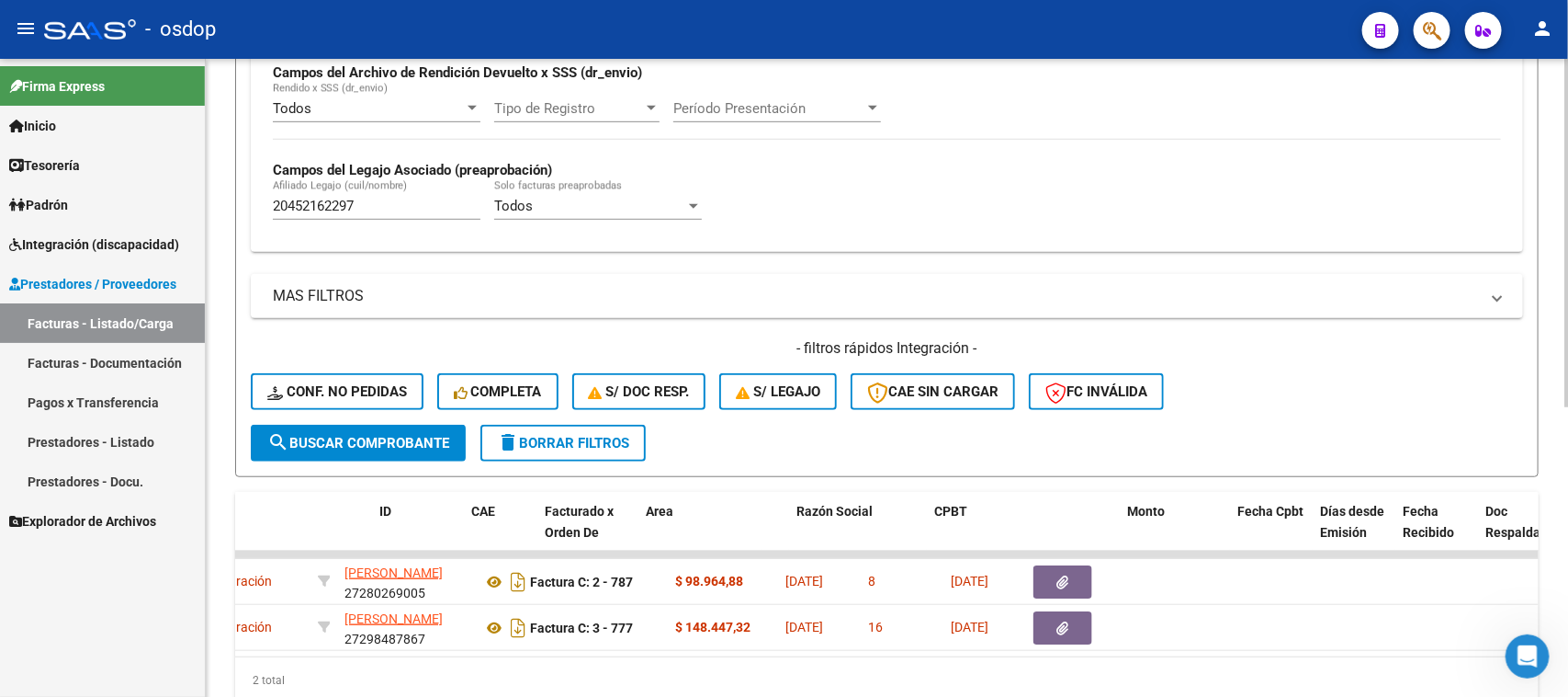
scroll to position [0, 0]
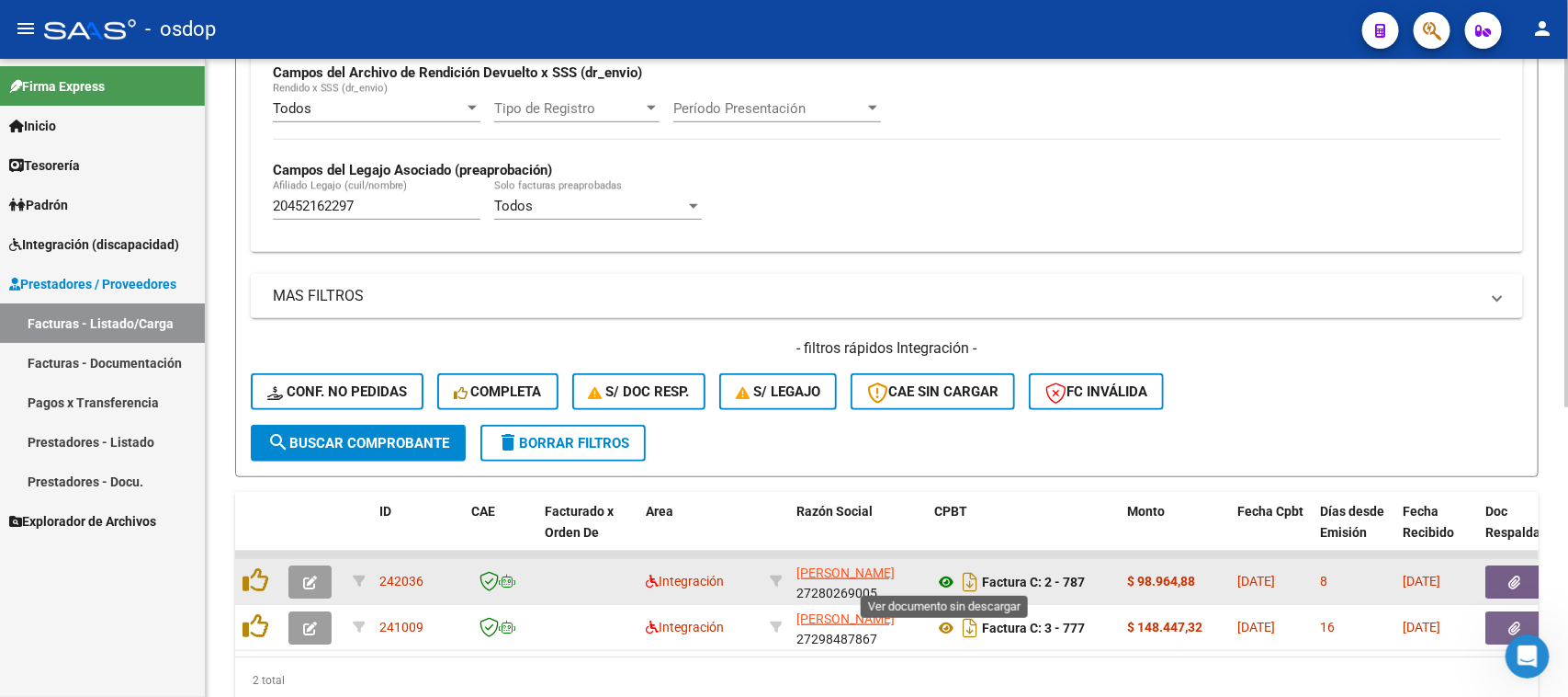
click at [945, 572] on icon at bounding box center [947, 582] width 24 height 22
click at [1505, 577] on button "button" at bounding box center [1514, 581] width 58 height 33
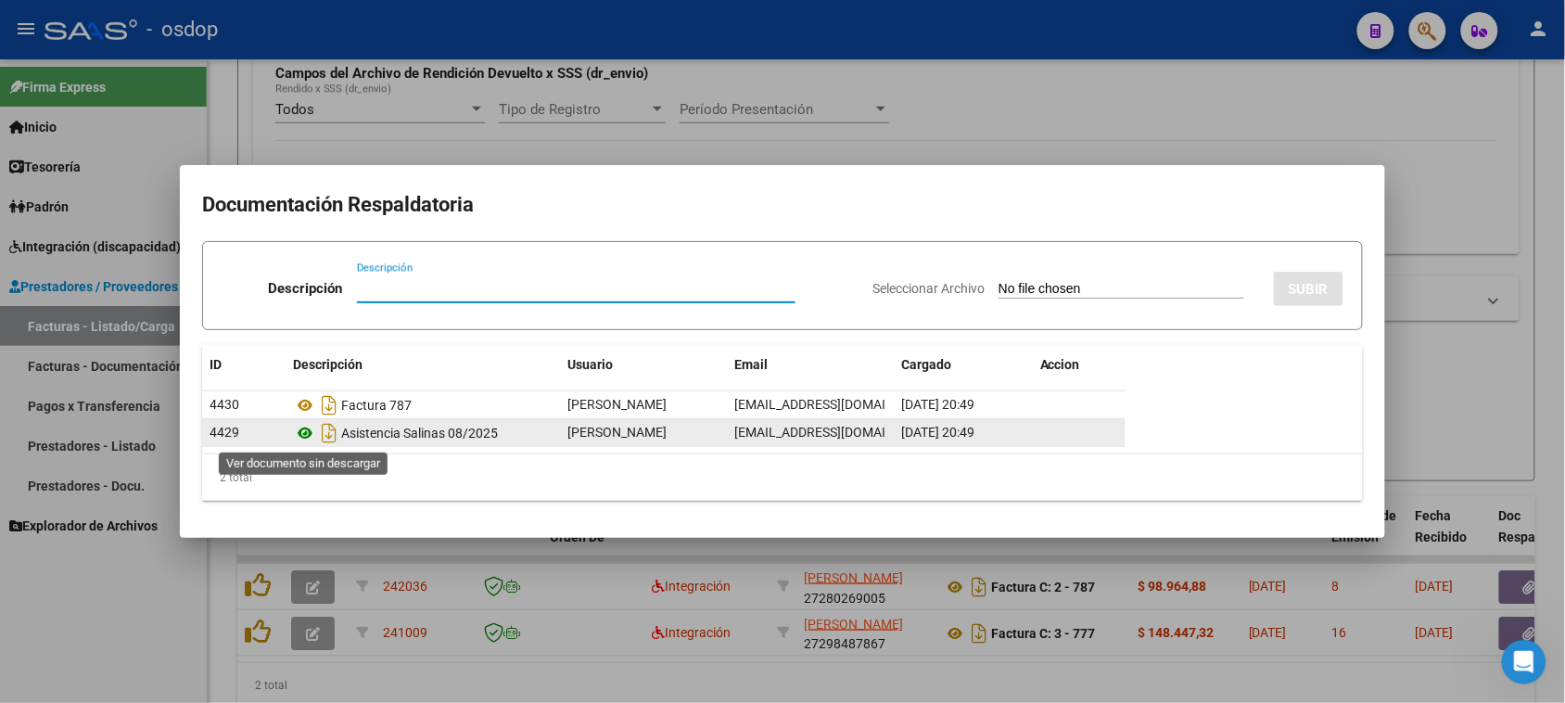
click at [304, 433] on icon at bounding box center [305, 433] width 24 height 22
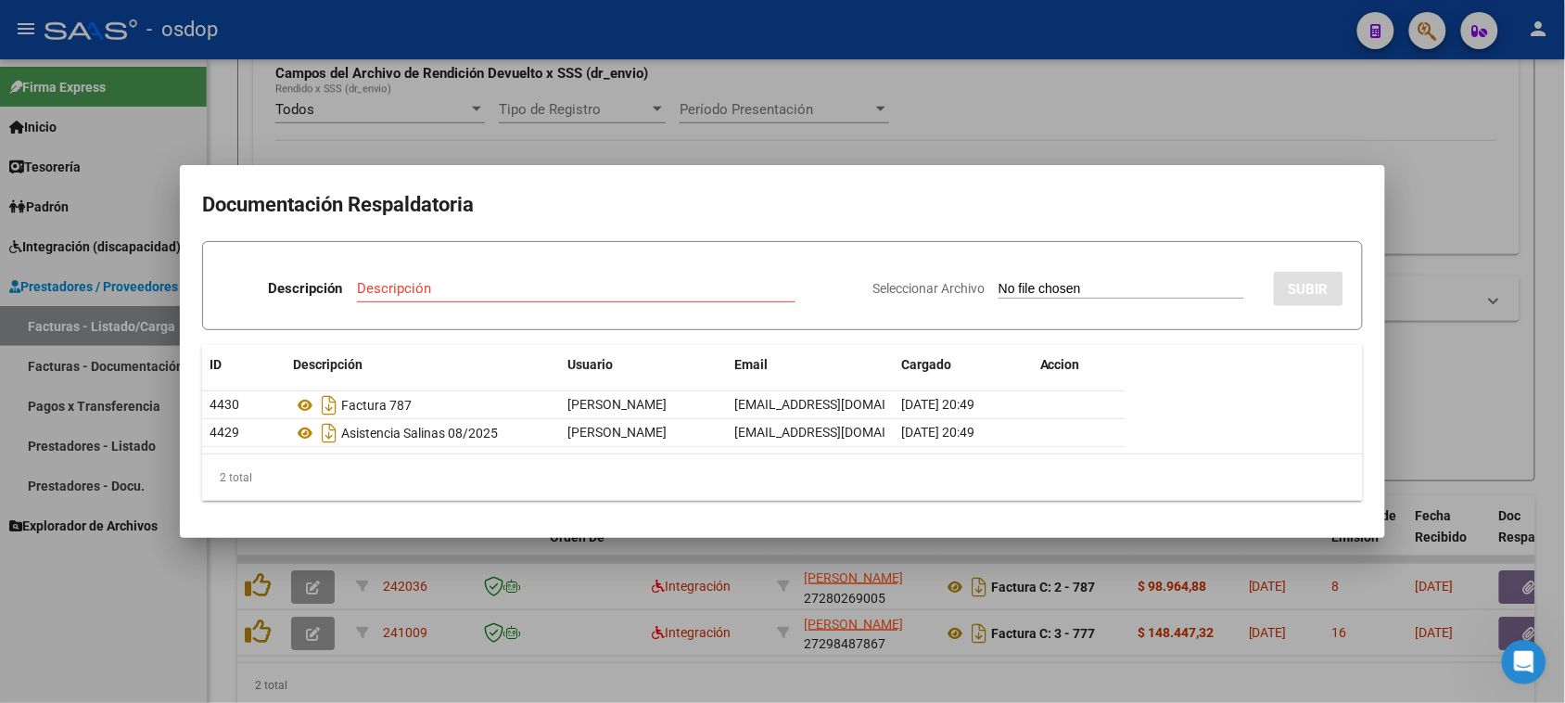
click at [1083, 679] on div at bounding box center [782, 351] width 1565 height 703
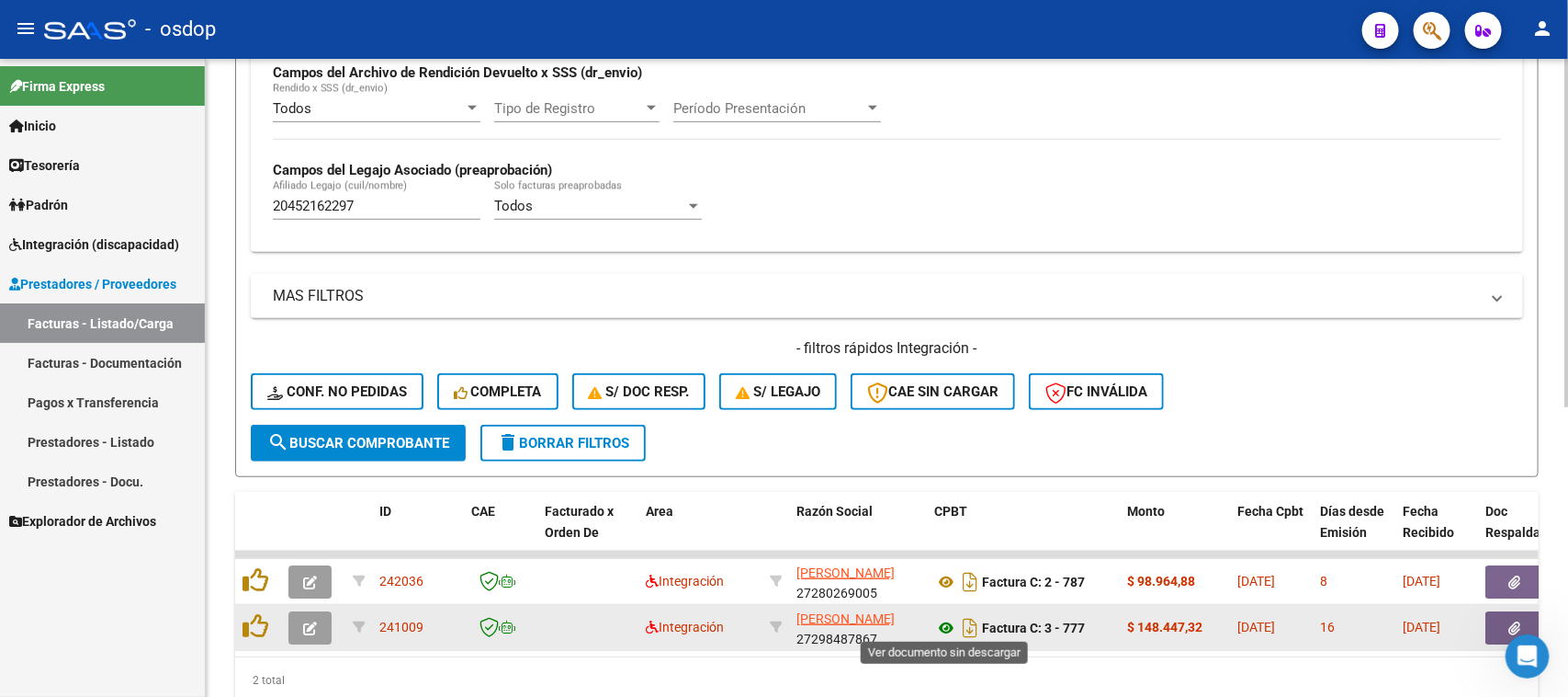
click at [949, 618] on icon at bounding box center [947, 628] width 24 height 22
click at [1510, 622] on icon "button" at bounding box center [1515, 629] width 12 height 14
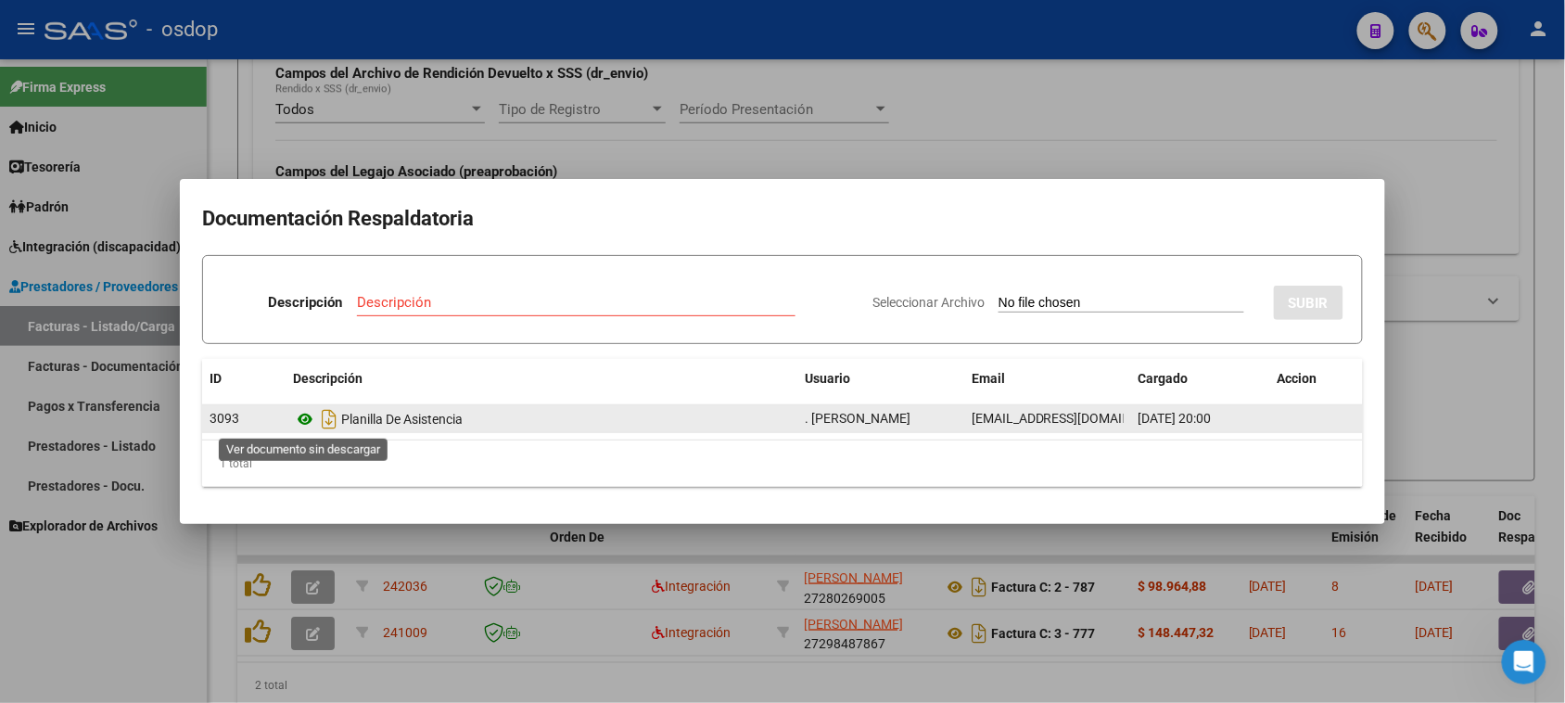
click at [307, 425] on icon at bounding box center [305, 419] width 24 height 22
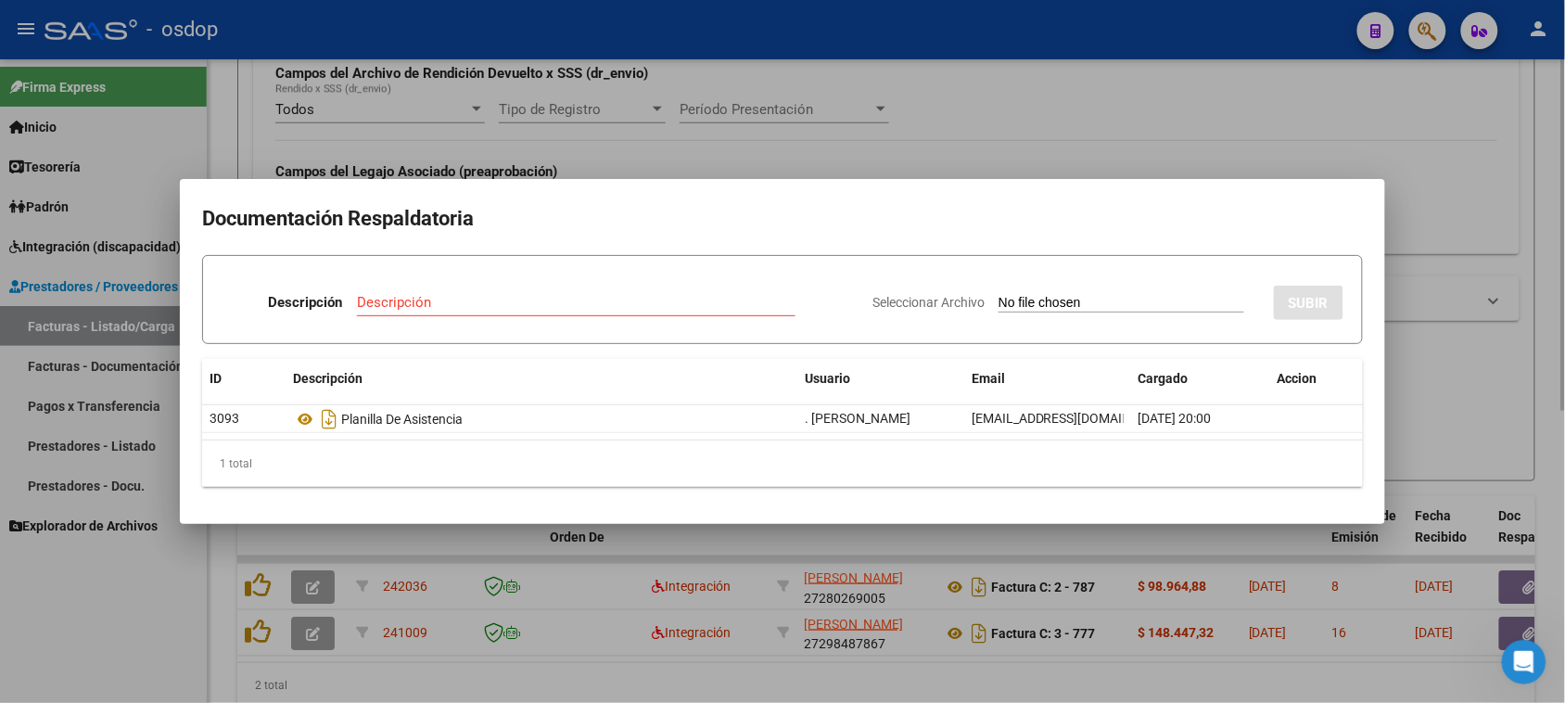
drag, startPoint x: 936, startPoint y: 688, endPoint x: 882, endPoint y: 665, distance: 58.5
click at [936, 687] on div at bounding box center [782, 351] width 1565 height 703
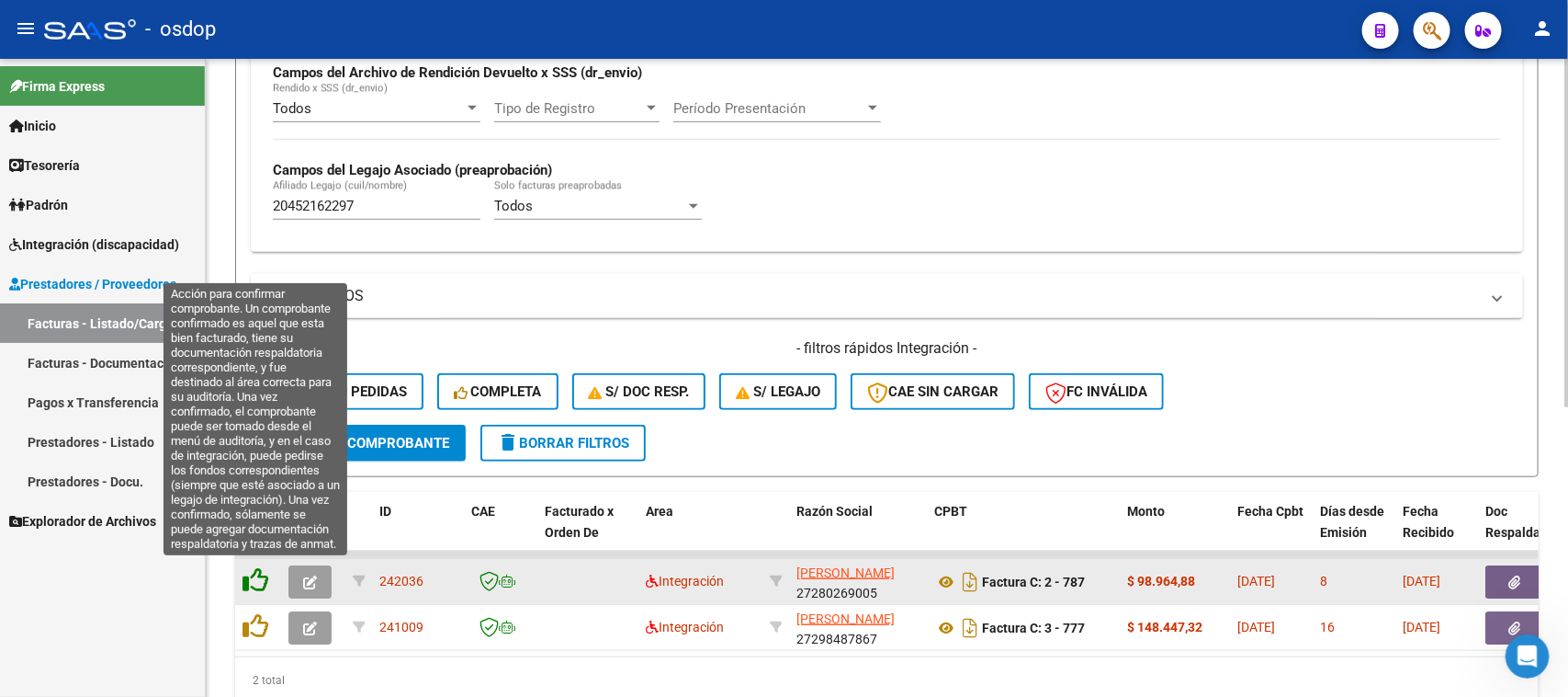
click at [248, 579] on icon at bounding box center [256, 580] width 26 height 26
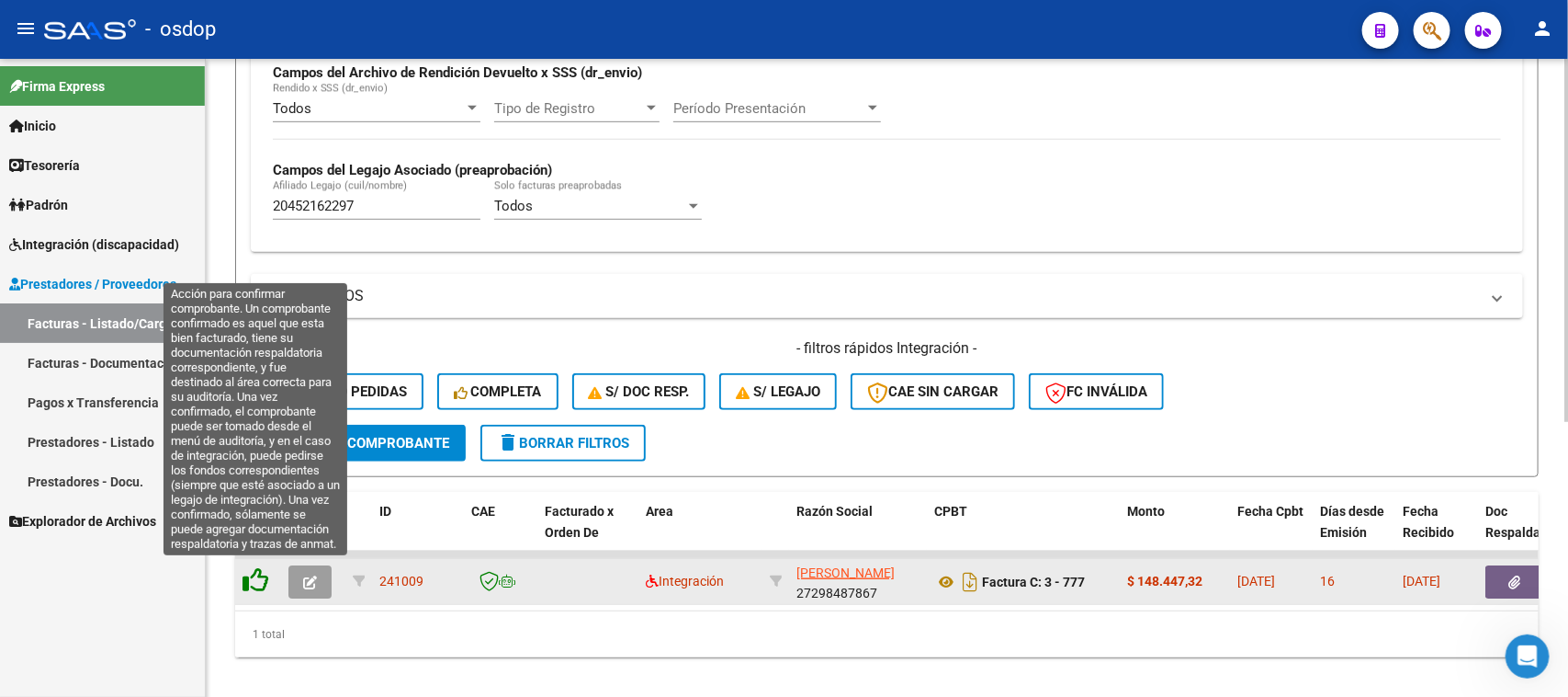
click at [249, 582] on icon at bounding box center [256, 580] width 26 height 26
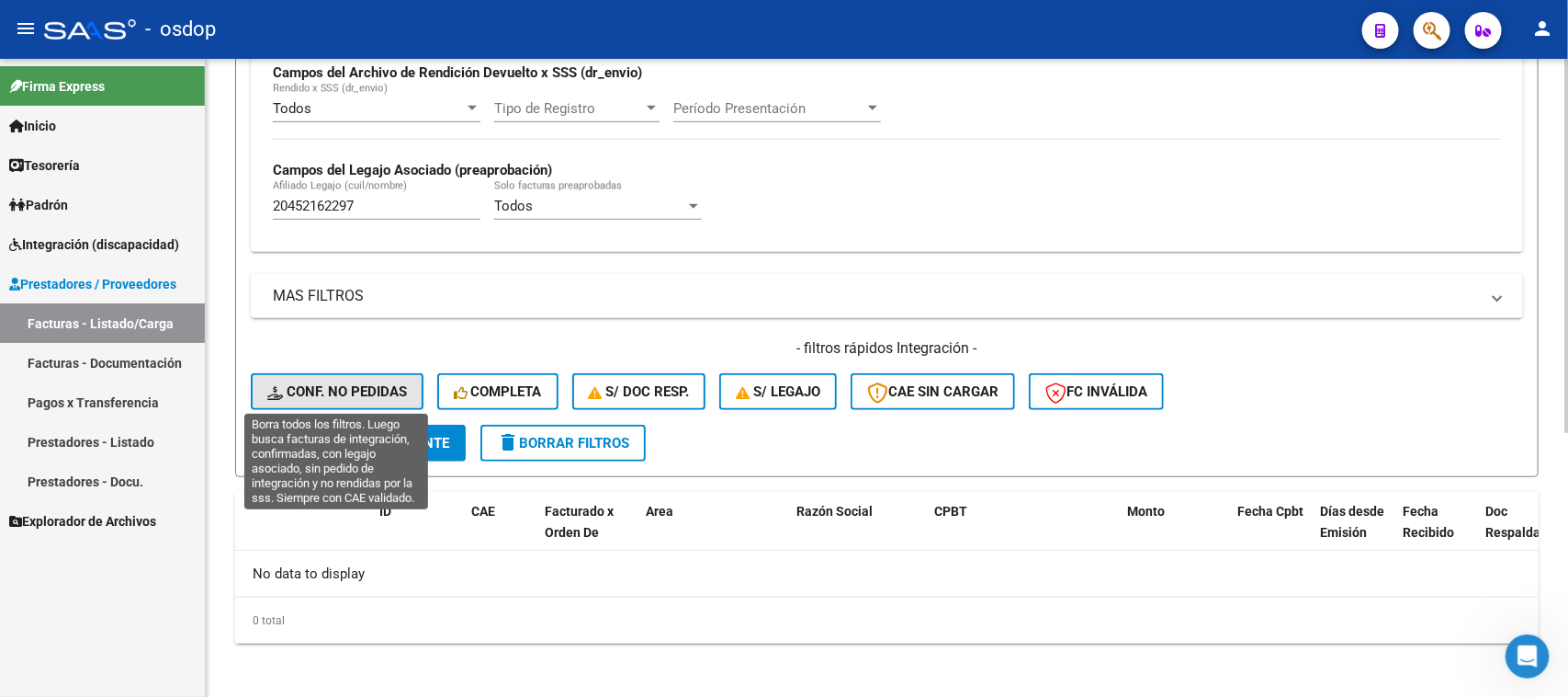
click at [364, 388] on span "Conf. no pedidas" at bounding box center [337, 392] width 140 height 17
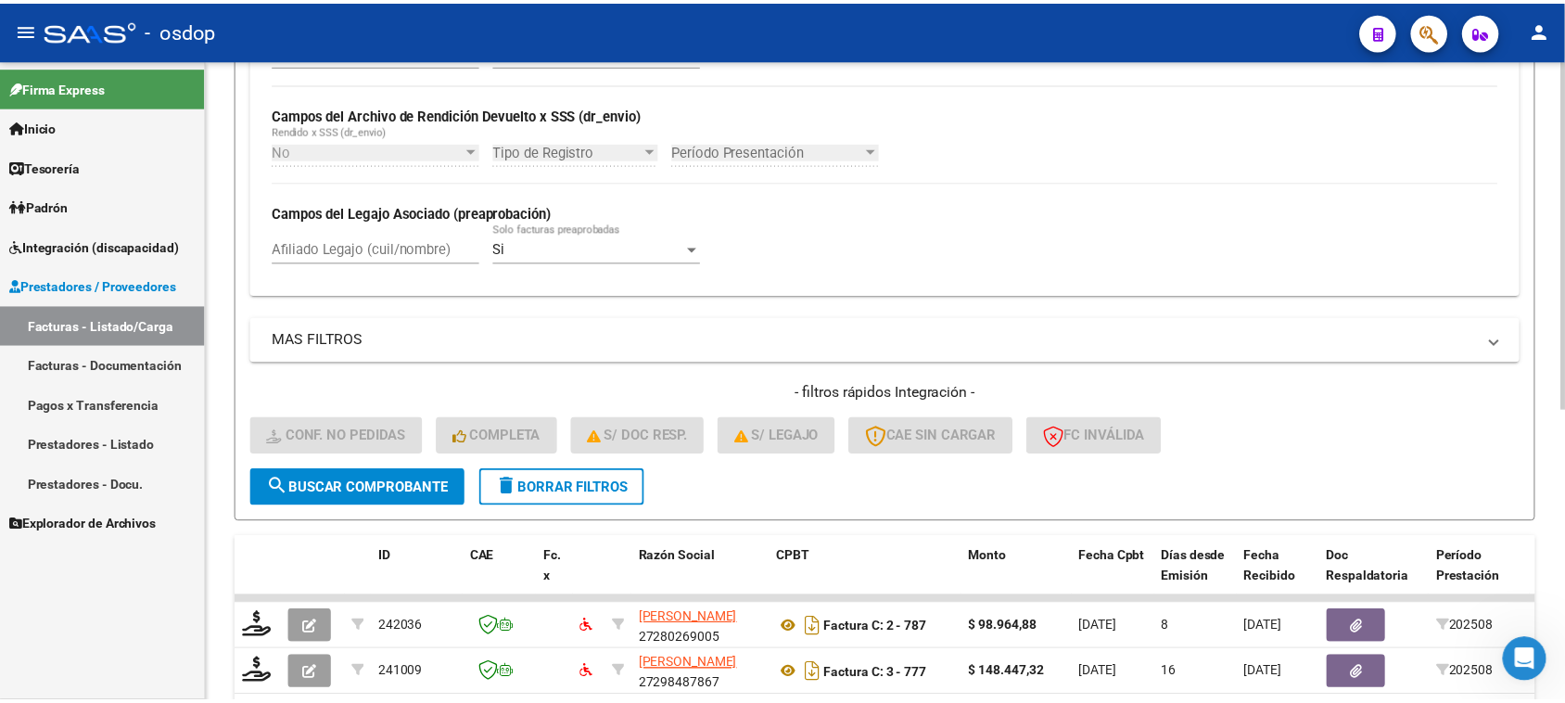
scroll to position [457, 0]
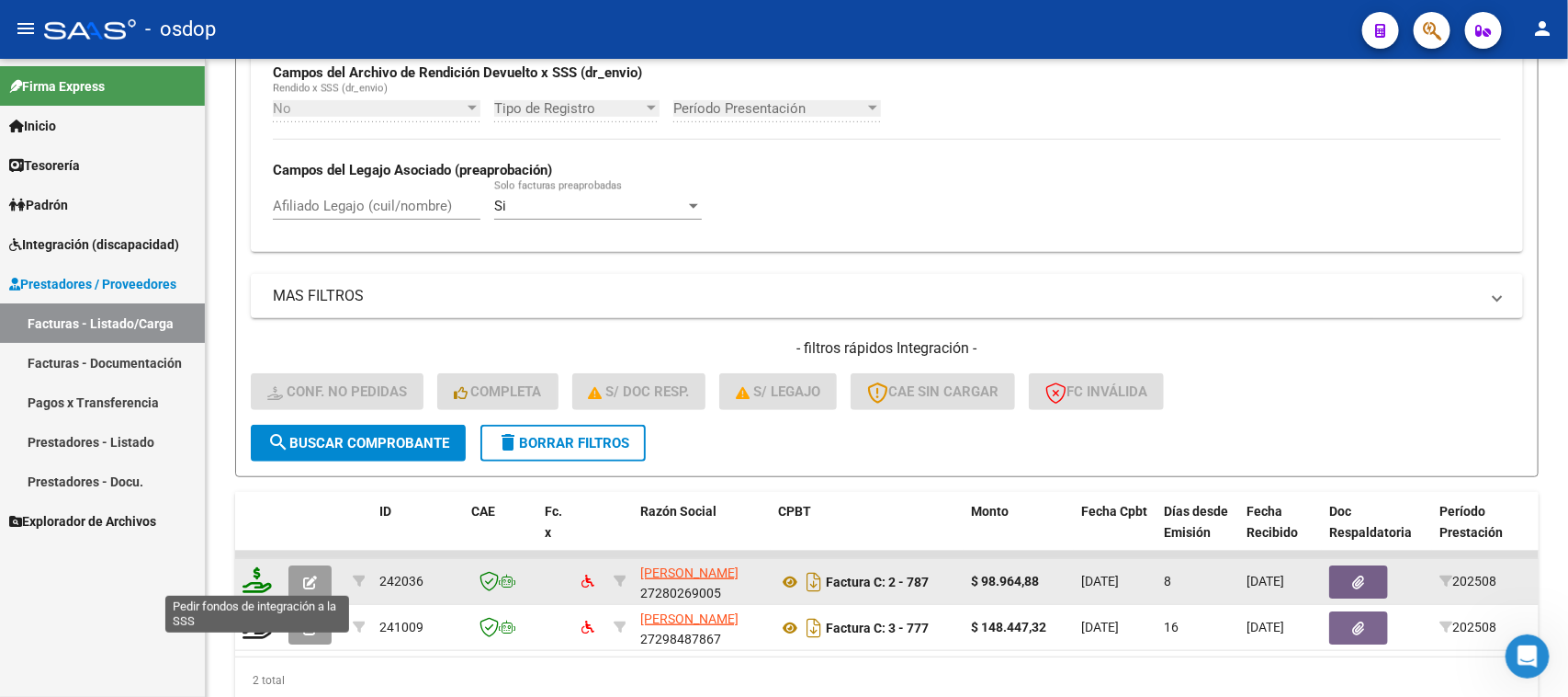
click at [255, 584] on icon at bounding box center [258, 580] width 30 height 26
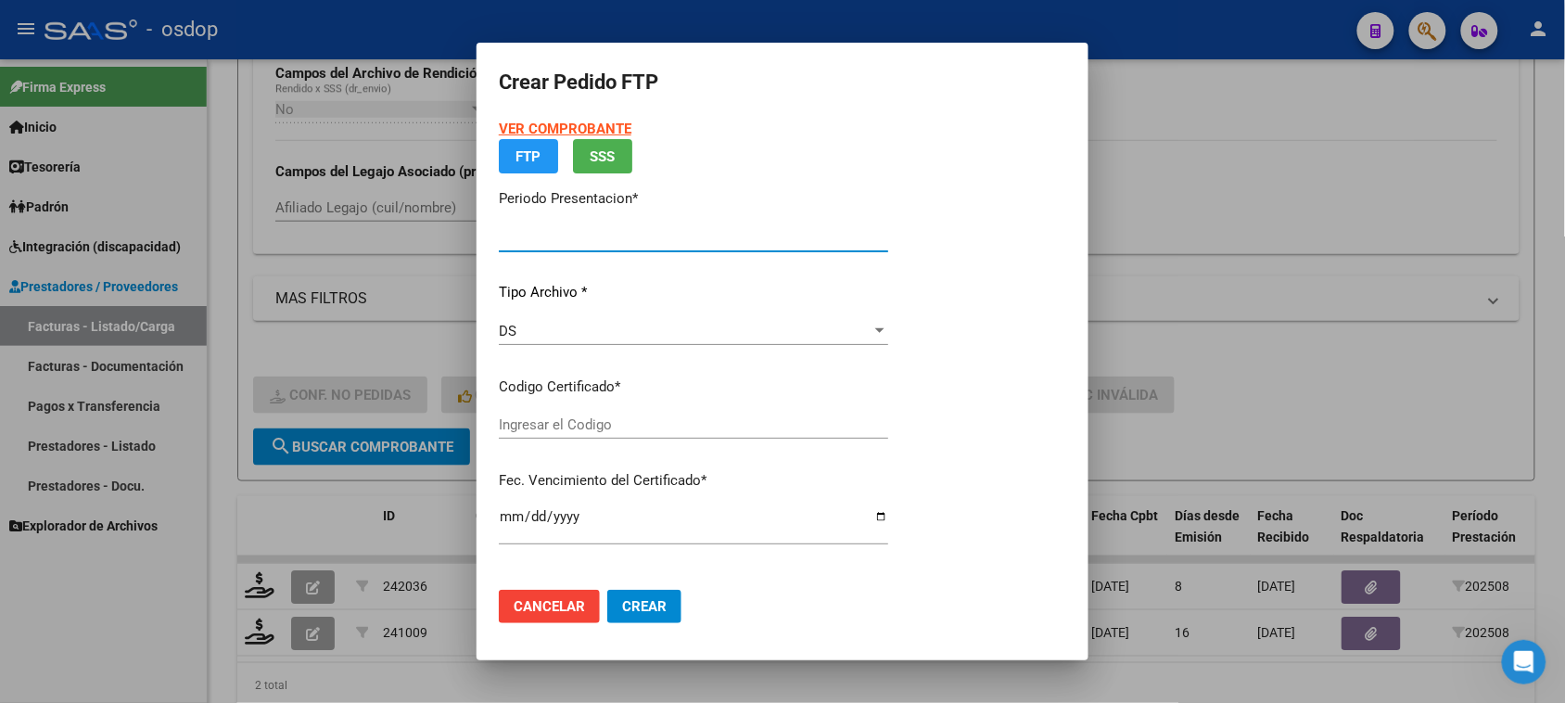
type input "202508"
type input "$ 98.964,88"
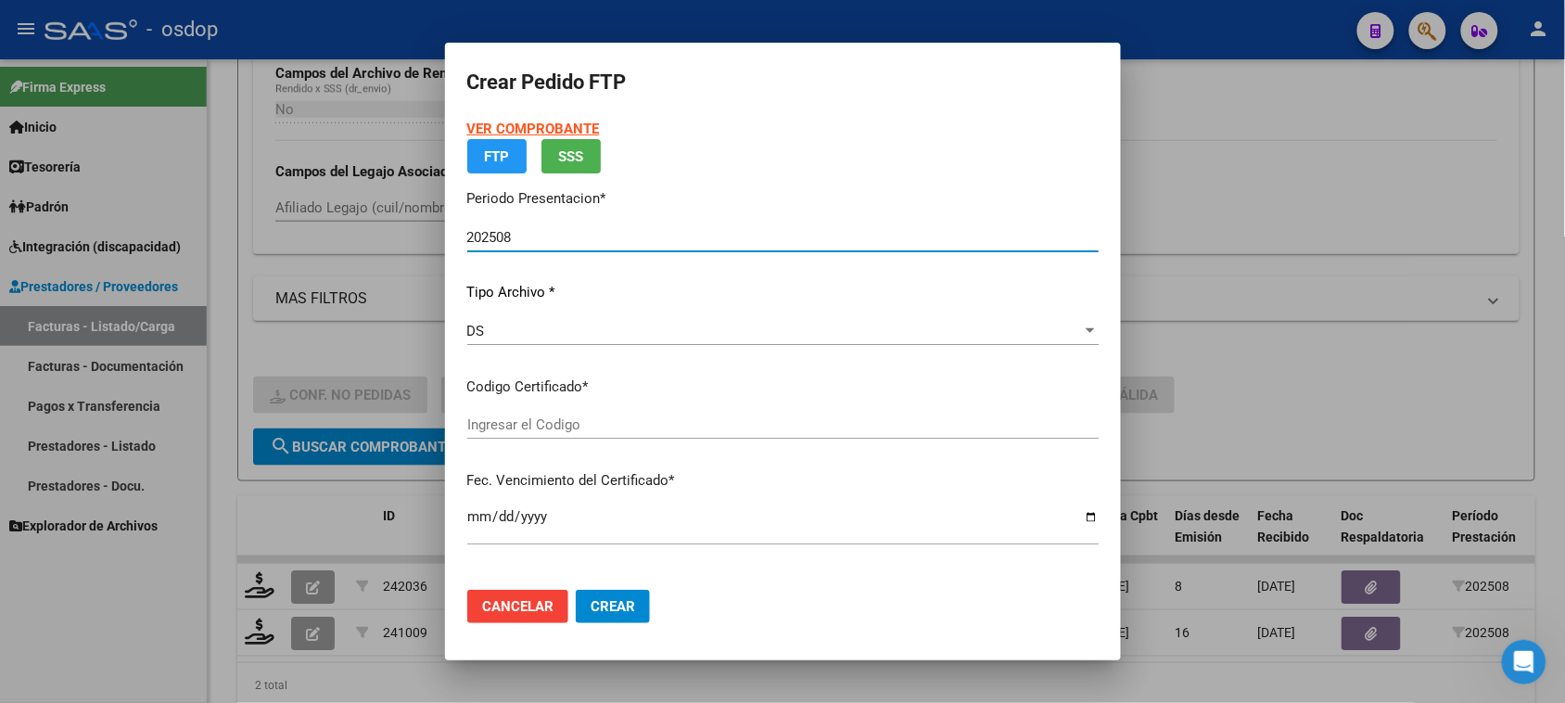
type input "4231633887"
type input "2034-03-08"
click at [712, 431] on app-drop-down-list "Certificados disponibles Seleccionar certificado Seleccionar certificado" at bounding box center [790, 404] width 646 height 57
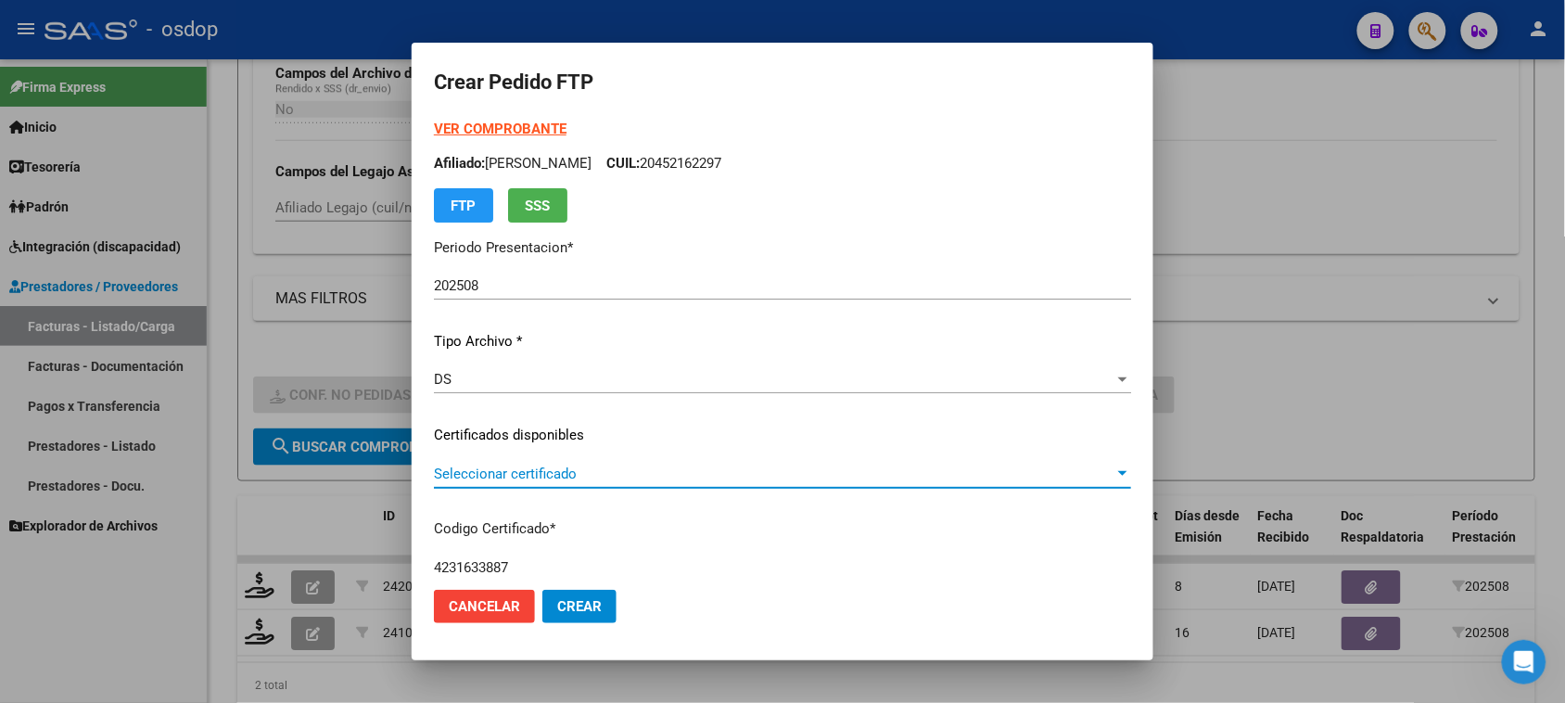
click at [716, 475] on span "Seleccionar certificado" at bounding box center [774, 473] width 680 height 17
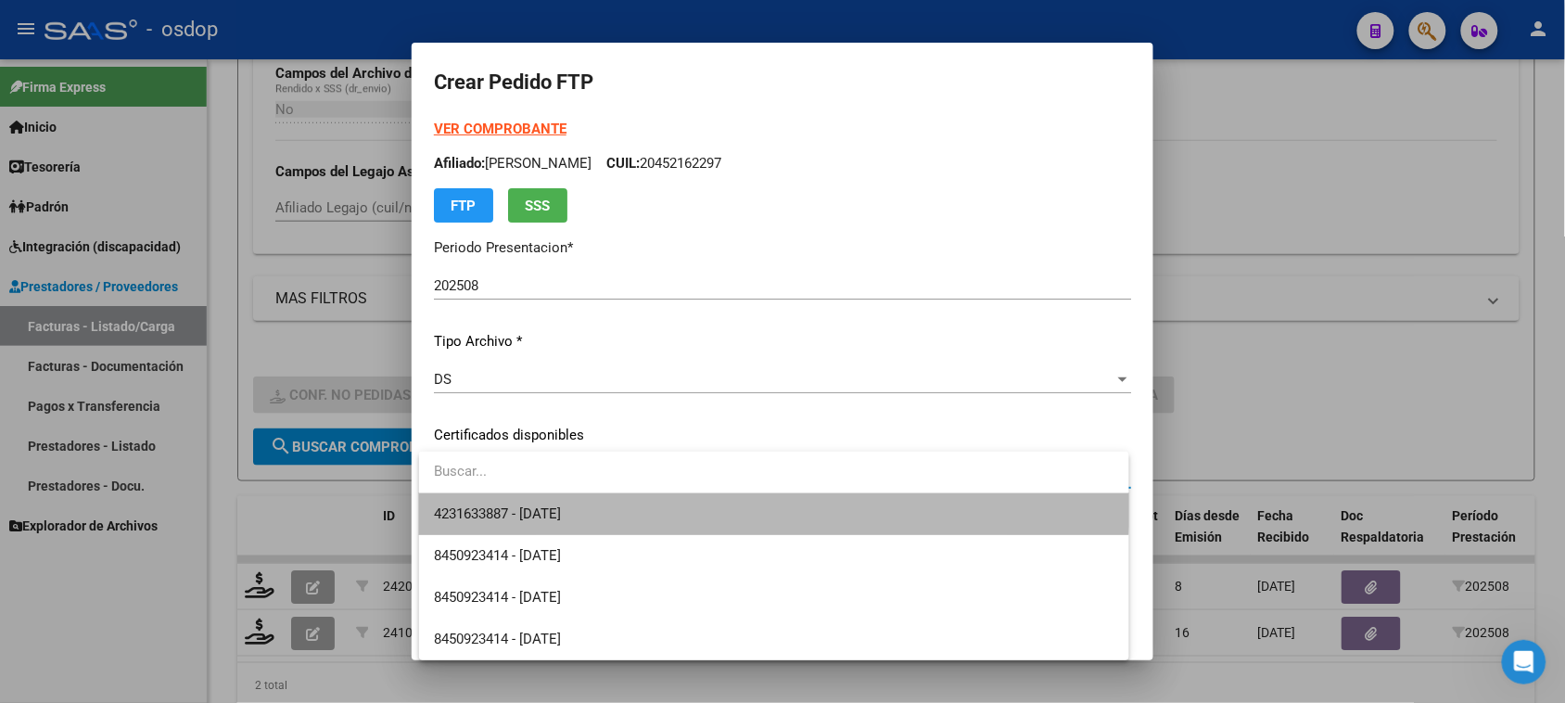
click at [715, 505] on span "4231633887 - 2034-03-08" at bounding box center [773, 514] width 679 height 42
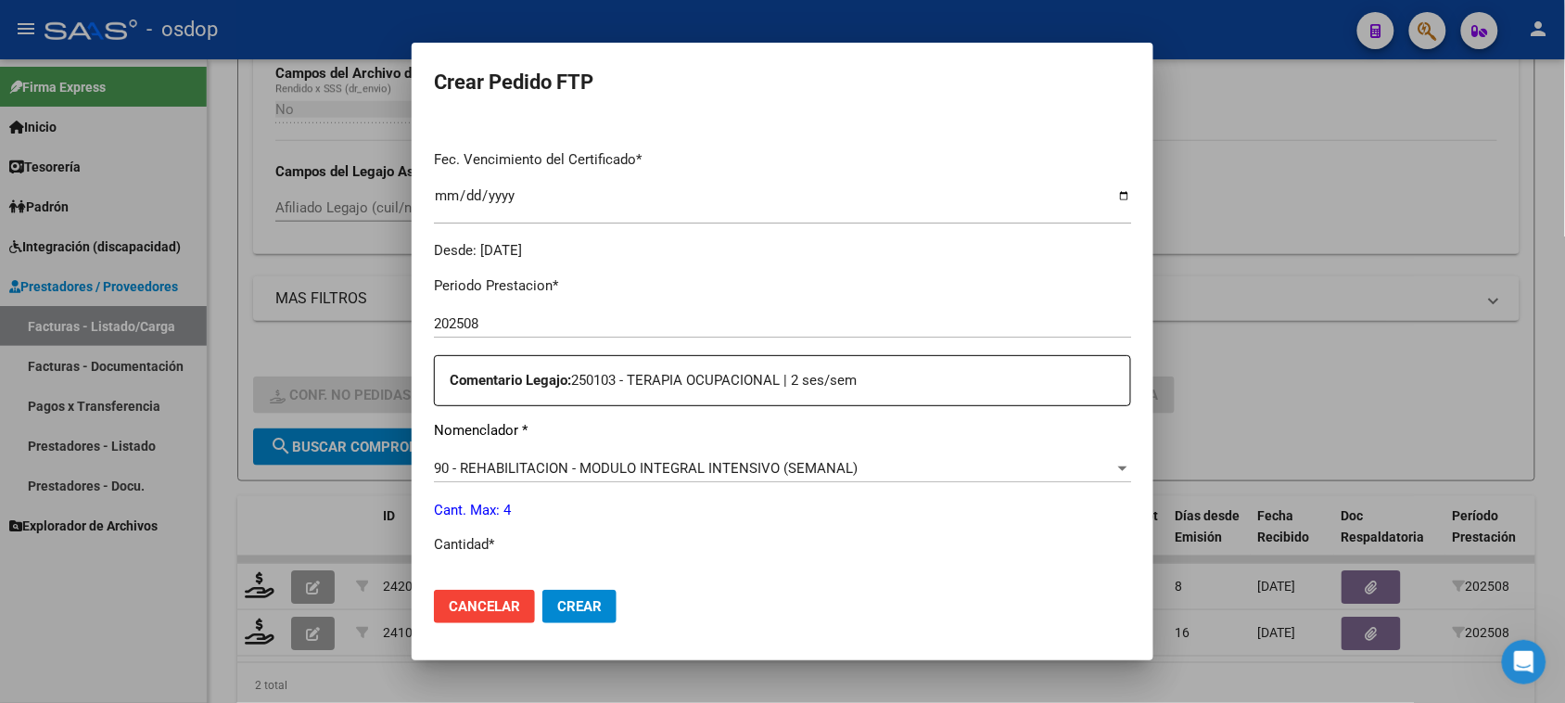
scroll to position [579, 0]
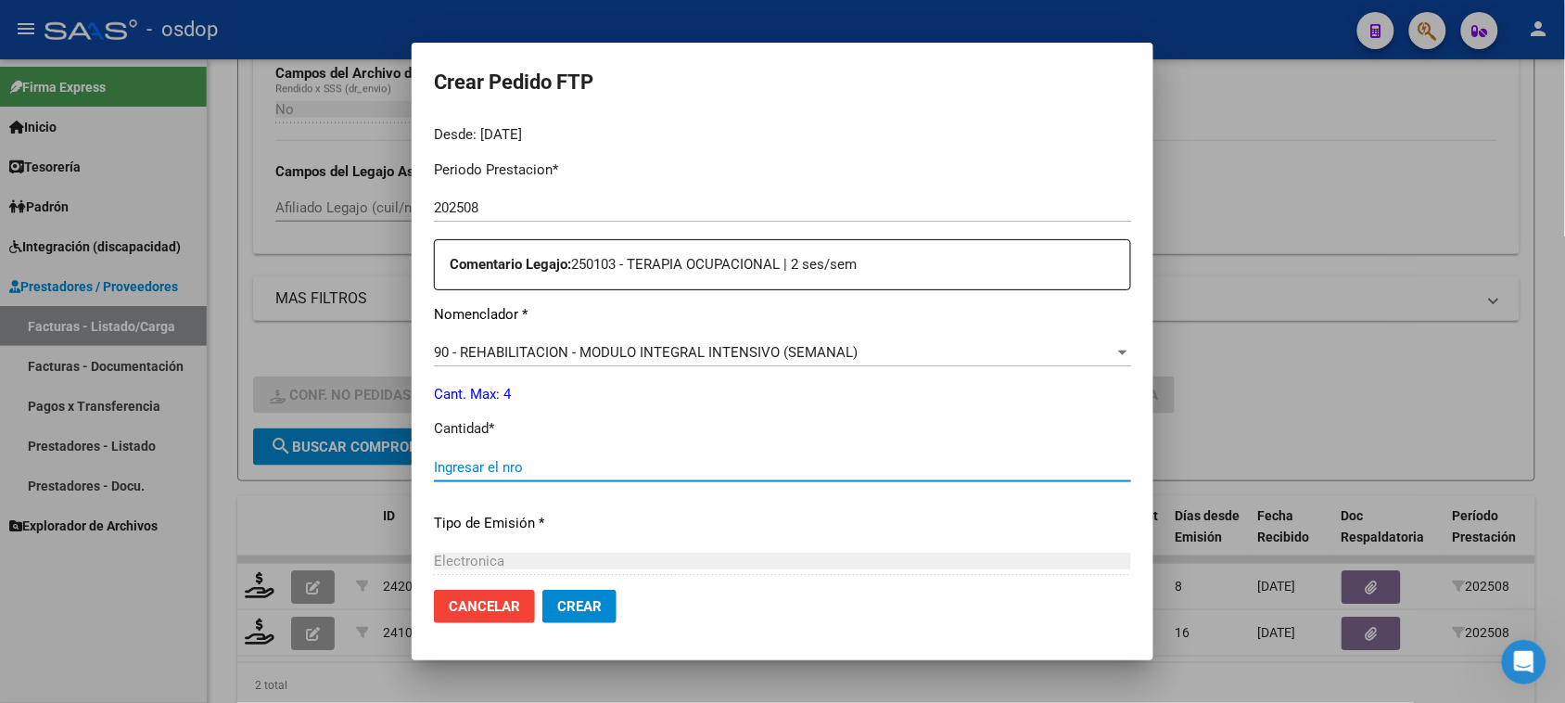
click at [567, 462] on input "Ingresar el nro" at bounding box center [782, 467] width 697 height 17
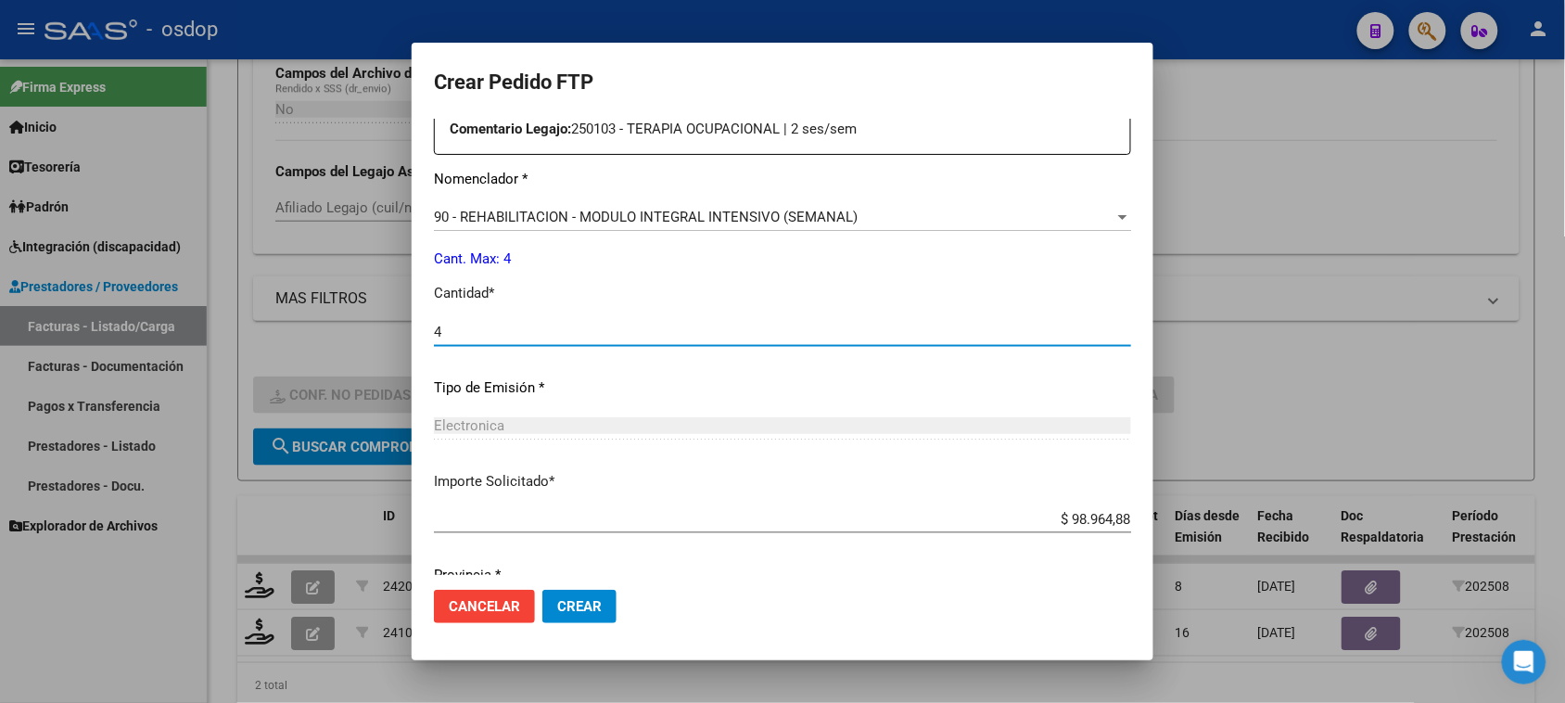
scroll to position [783, 0]
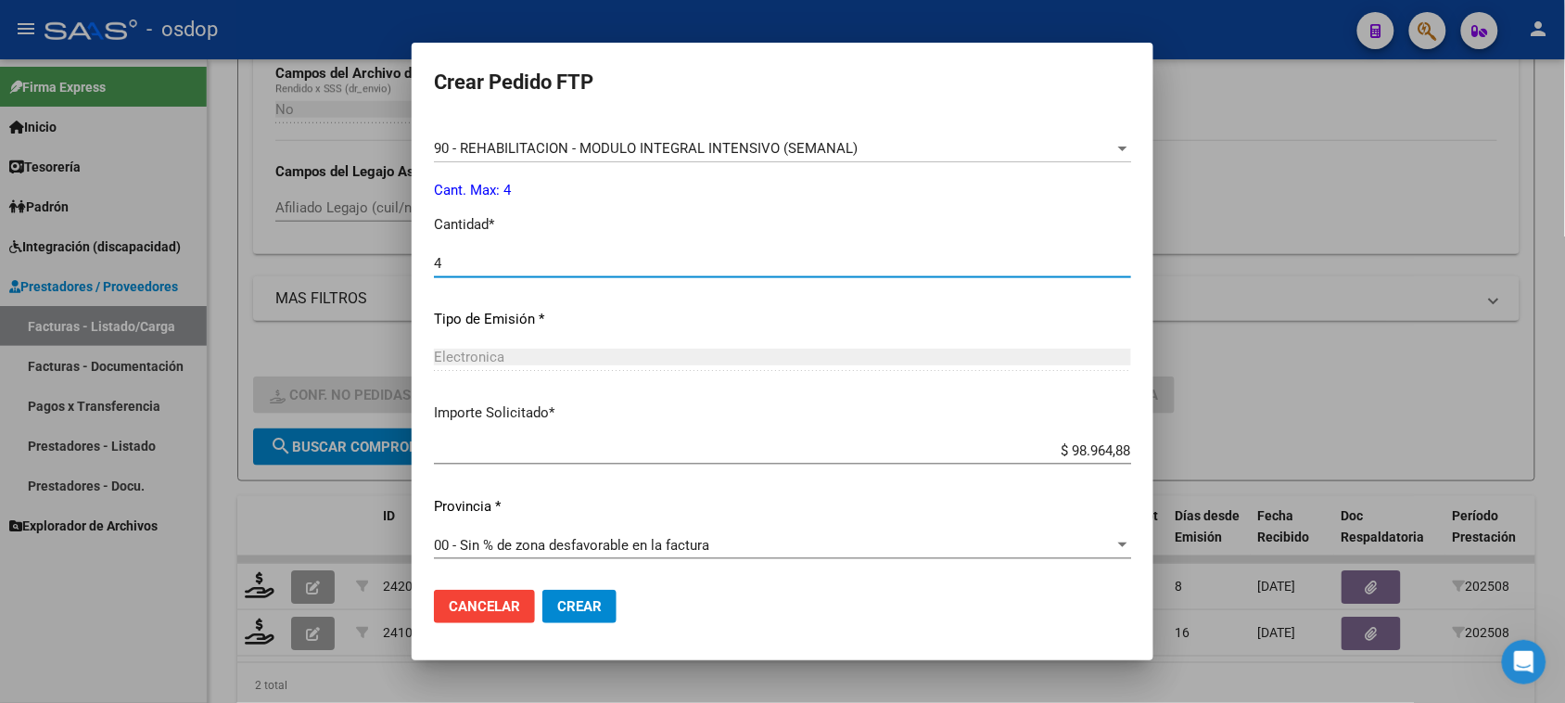
type input "4"
click at [596, 616] on button "Crear" at bounding box center [579, 605] width 74 height 33
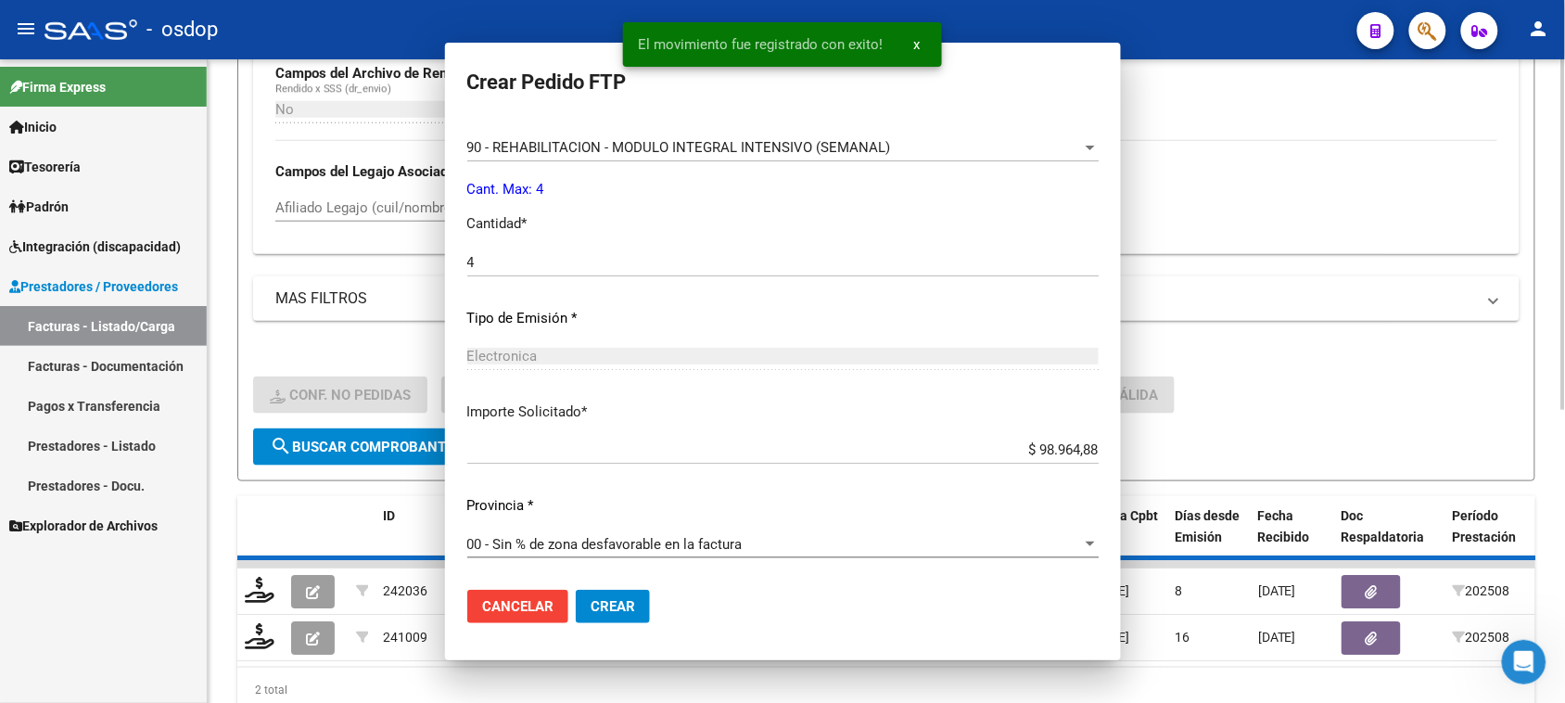
scroll to position [0, 0]
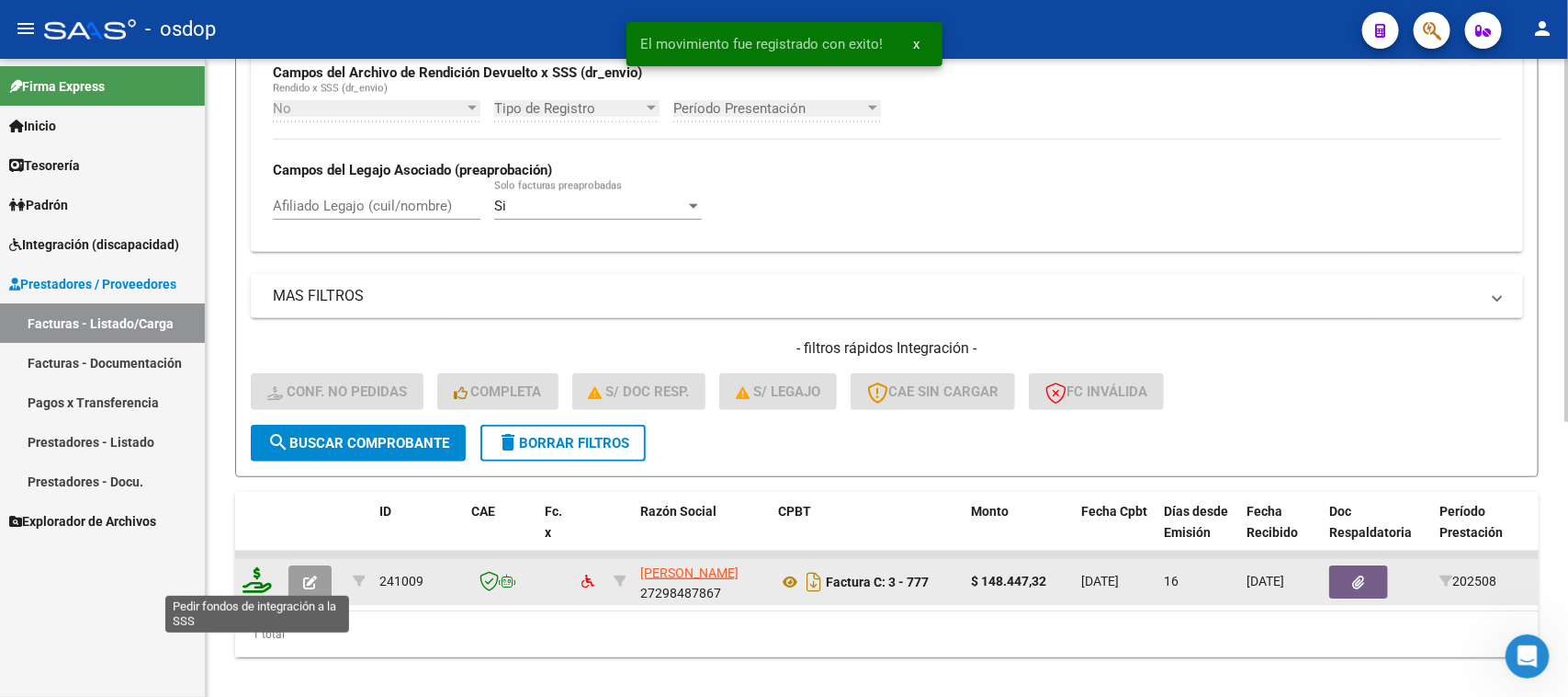
click at [255, 581] on icon at bounding box center [258, 580] width 30 height 26
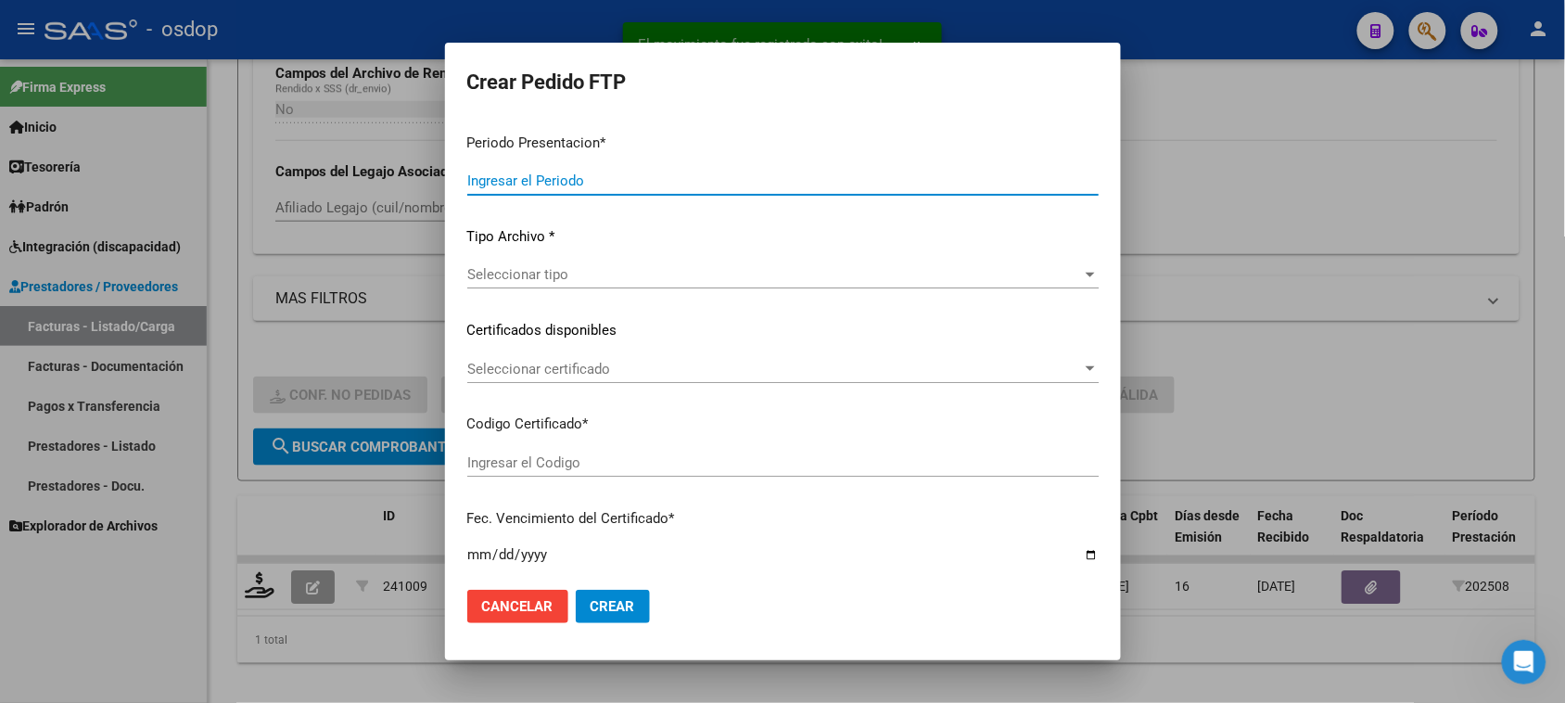
type input "202508"
type input "$ 148.447,32"
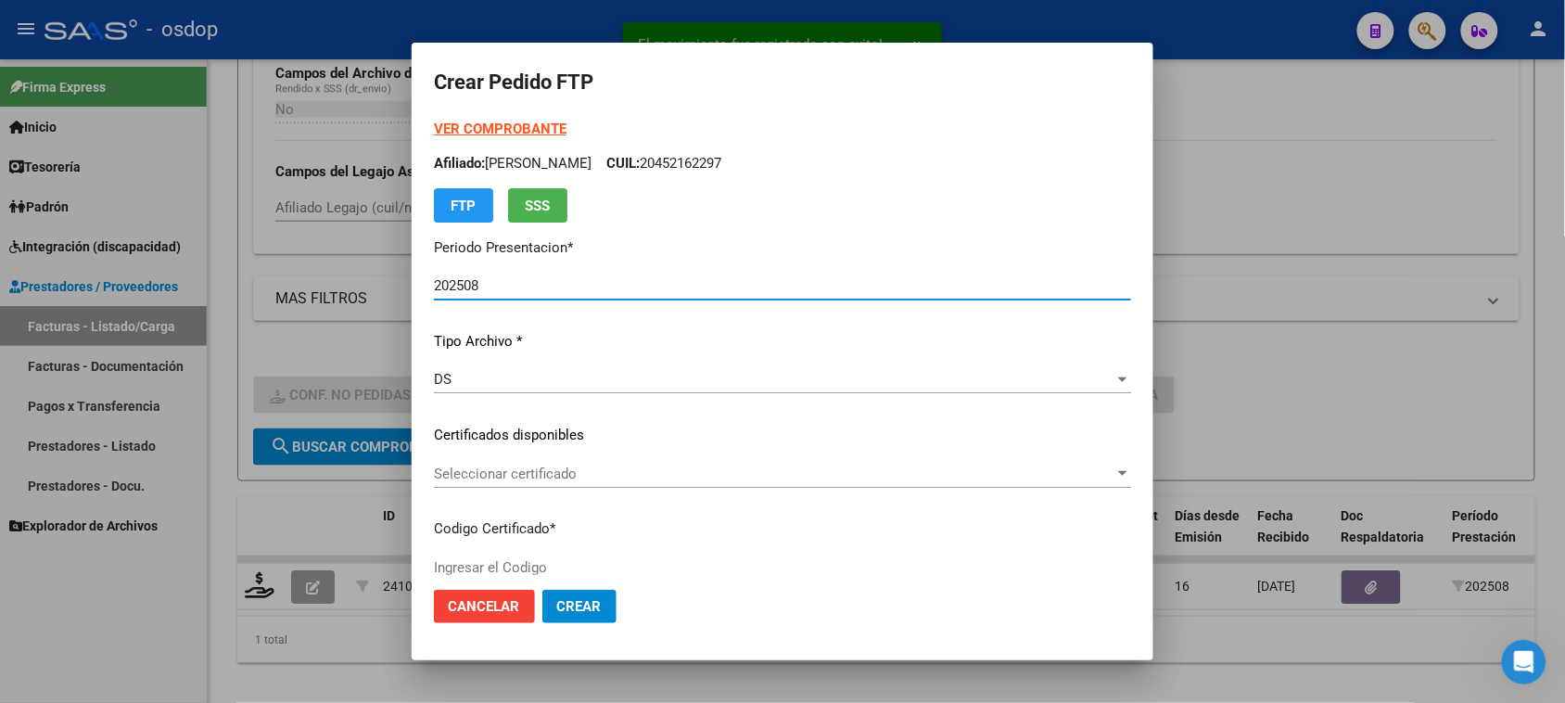
type input "4231633887"
type input "2034-03-08"
click at [746, 475] on span "Seleccionar certificado" at bounding box center [774, 473] width 680 height 17
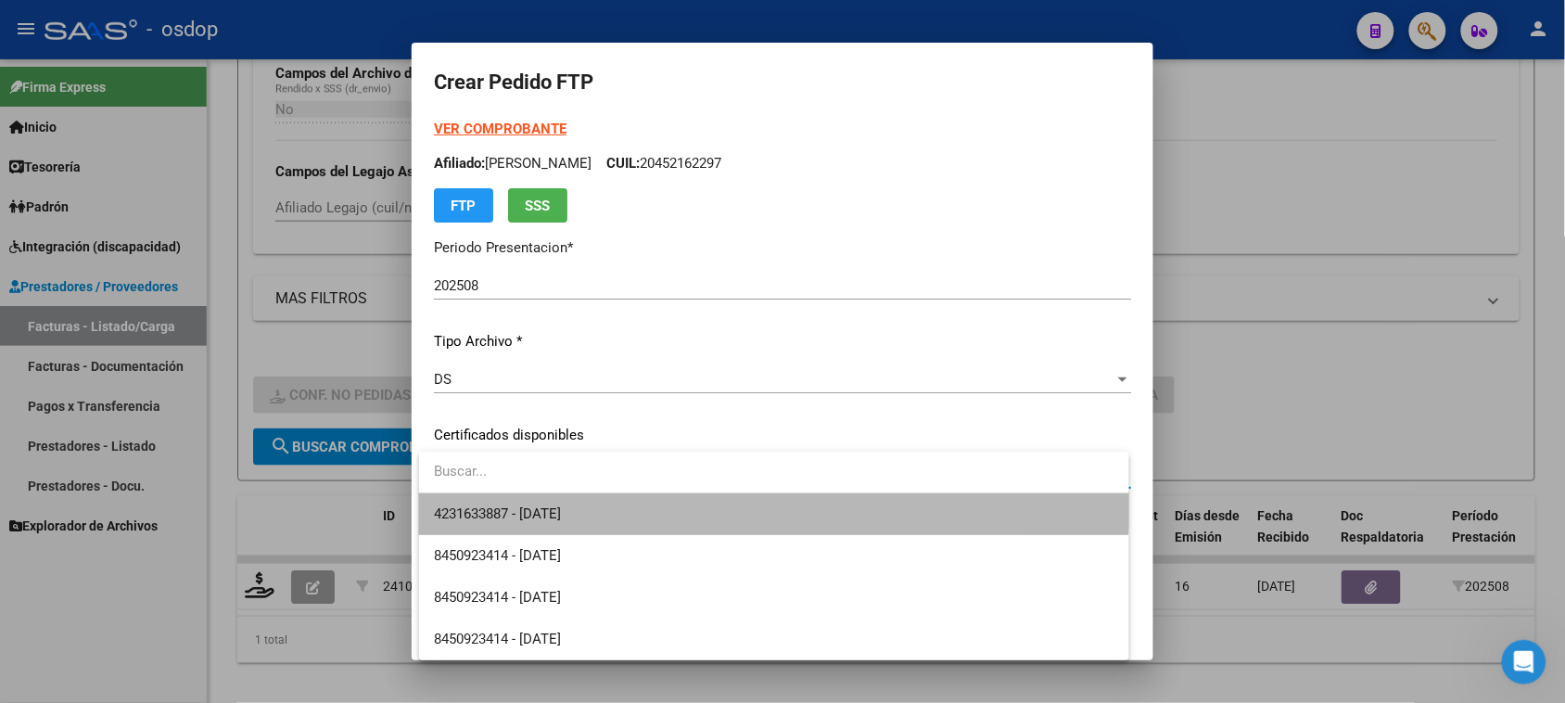
click at [726, 503] on span "4231633887 - 2034-03-08" at bounding box center [773, 514] width 679 height 42
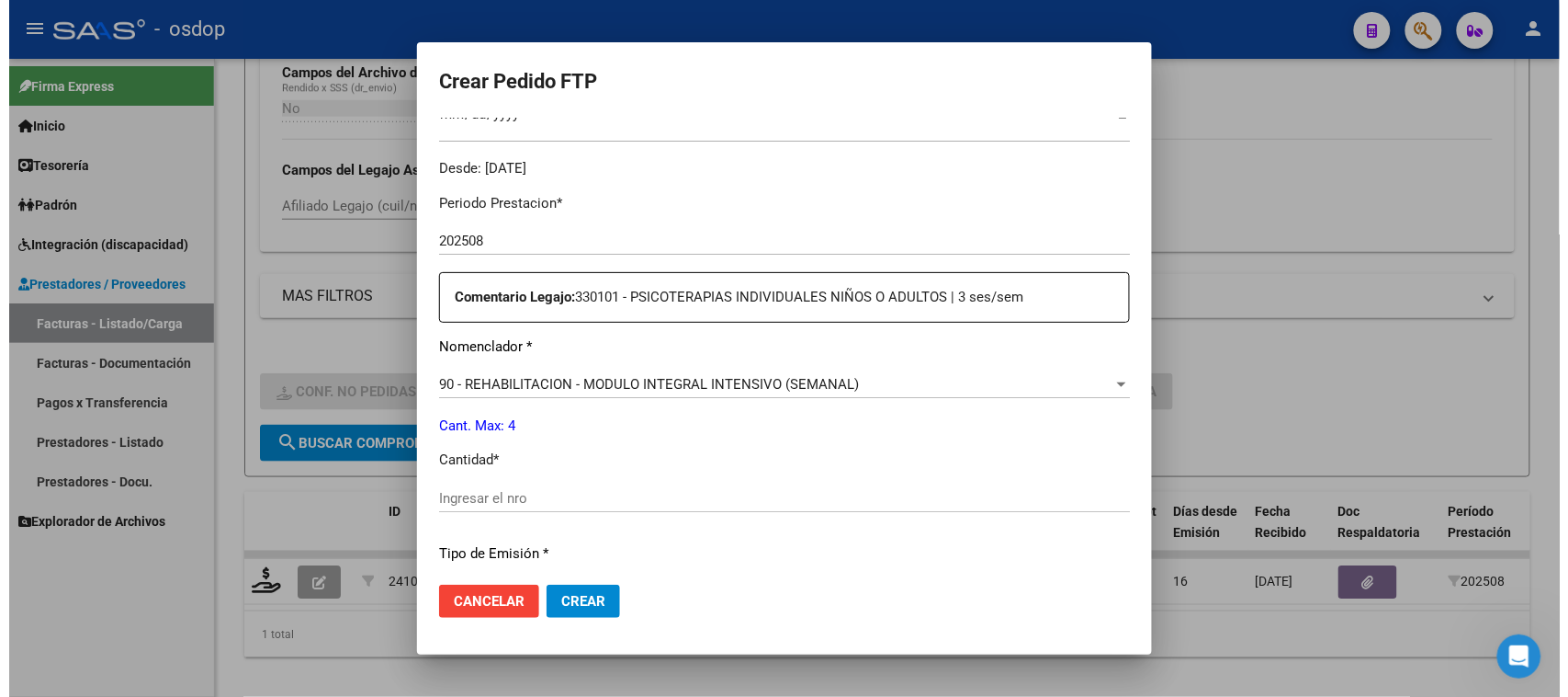
scroll to position [574, 0]
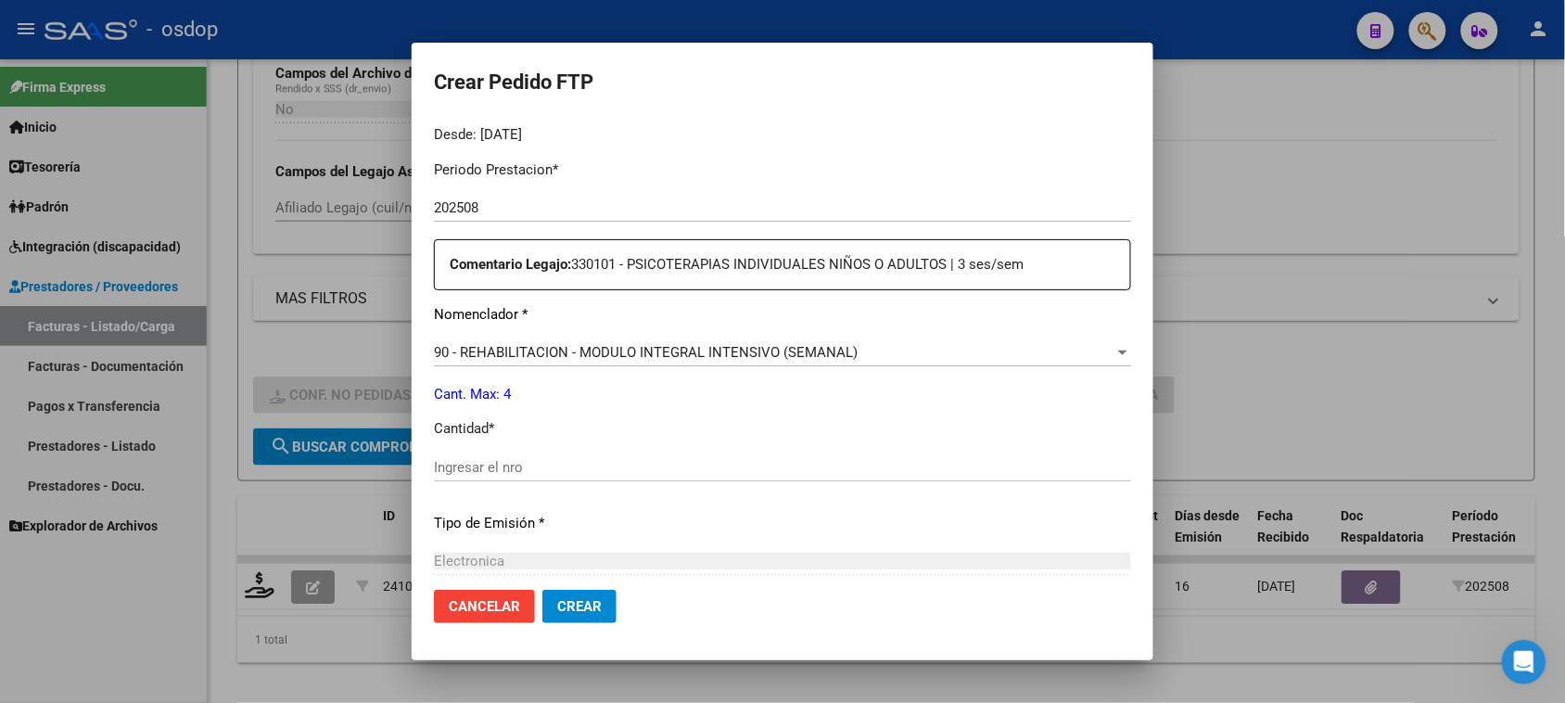
click at [573, 475] on div "Ingresar el nro" at bounding box center [782, 467] width 697 height 28
type input "4"
click at [591, 609] on span "Crear" at bounding box center [579, 606] width 44 height 17
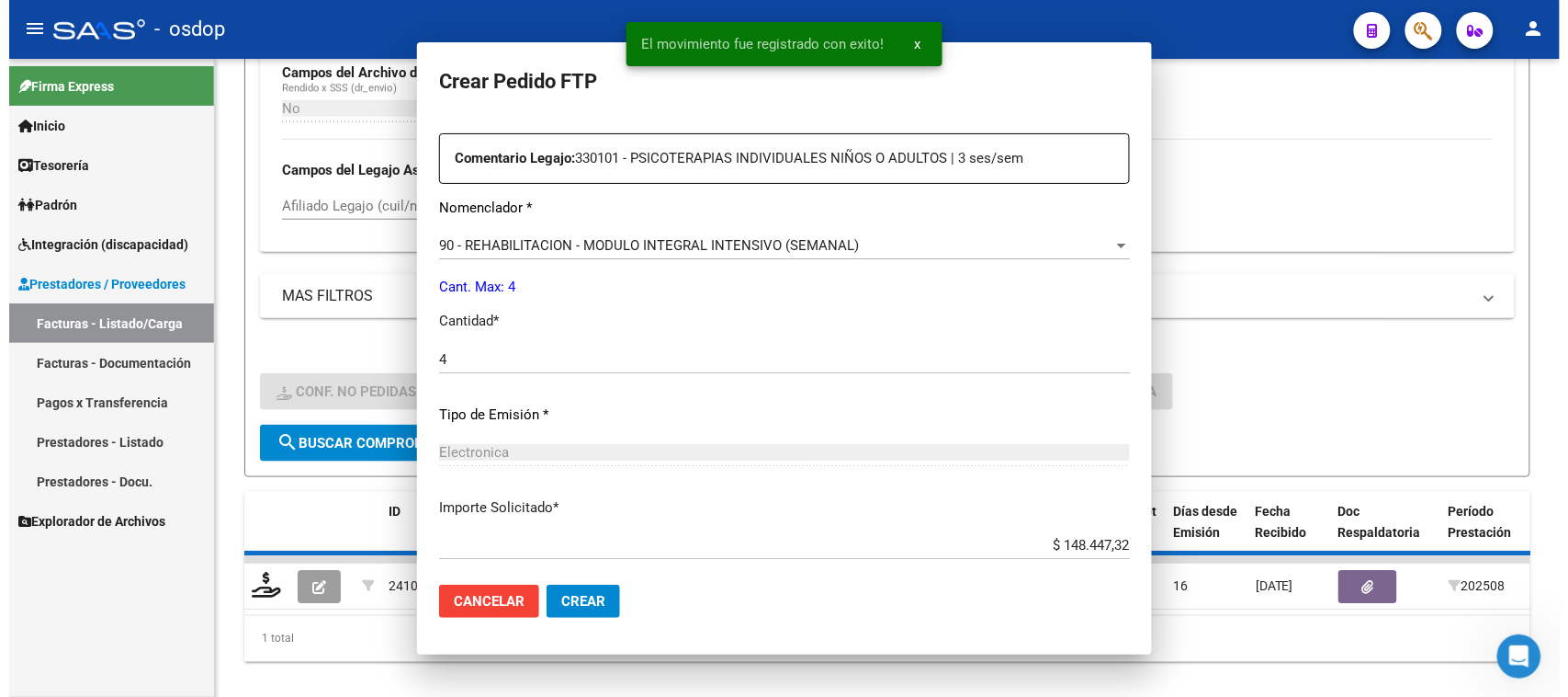
scroll to position [0, 0]
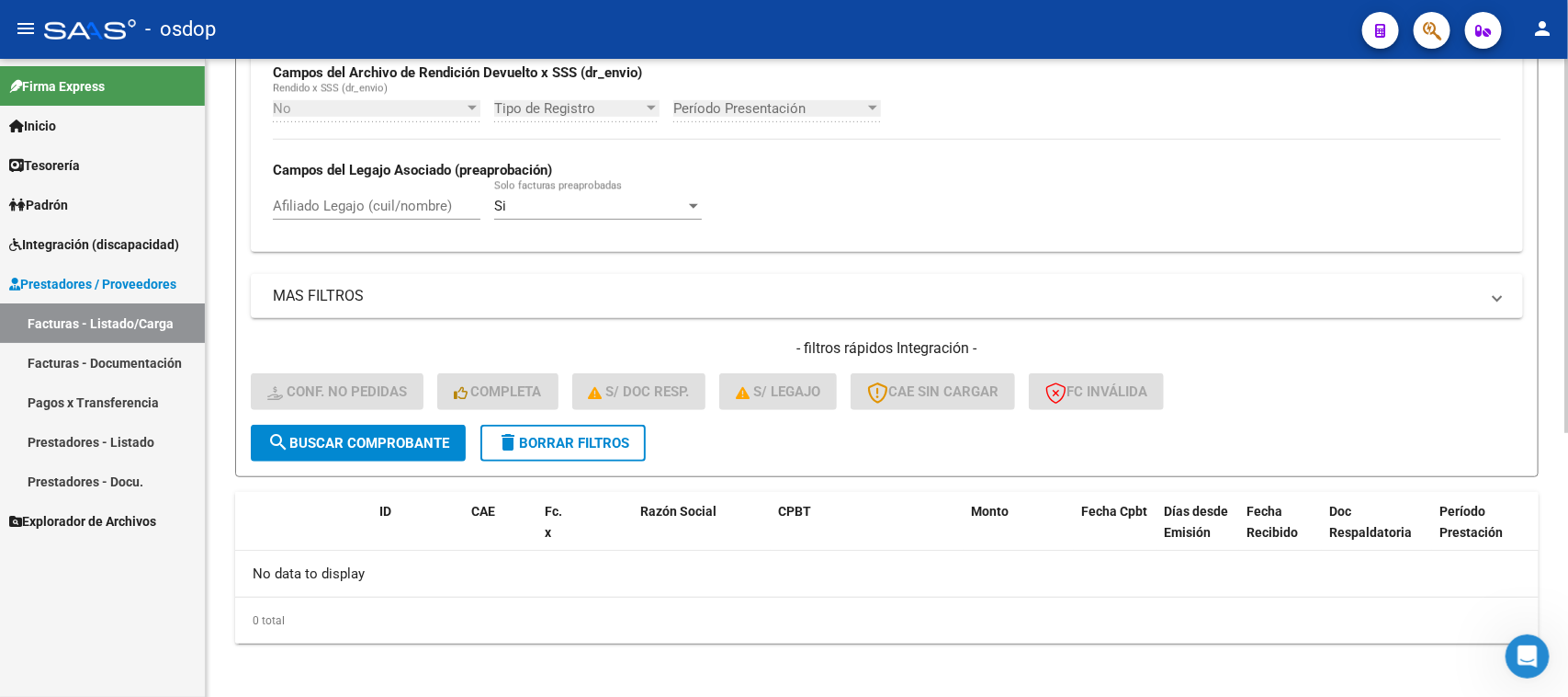
click at [565, 427] on button "delete Borrar Filtros" at bounding box center [563, 442] width 166 height 37
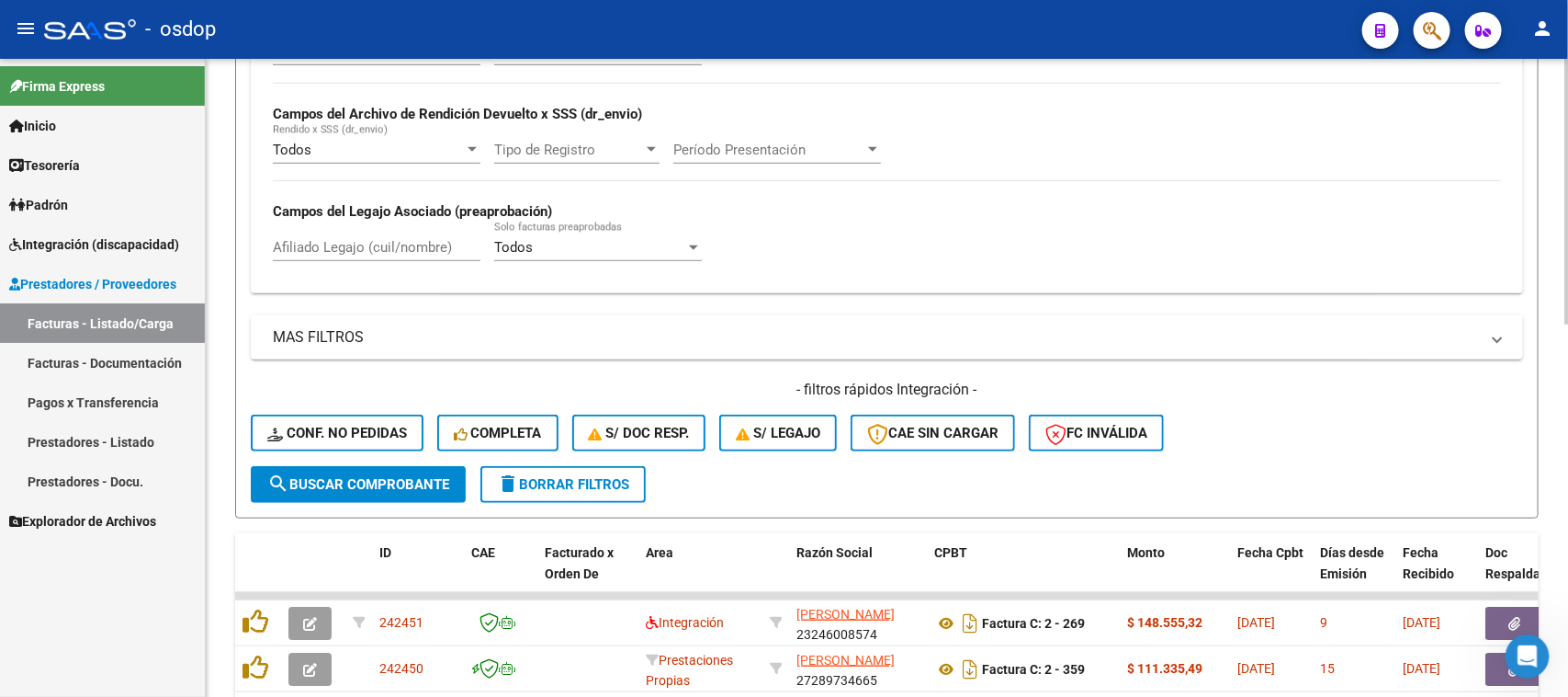
scroll to position [453, 0]
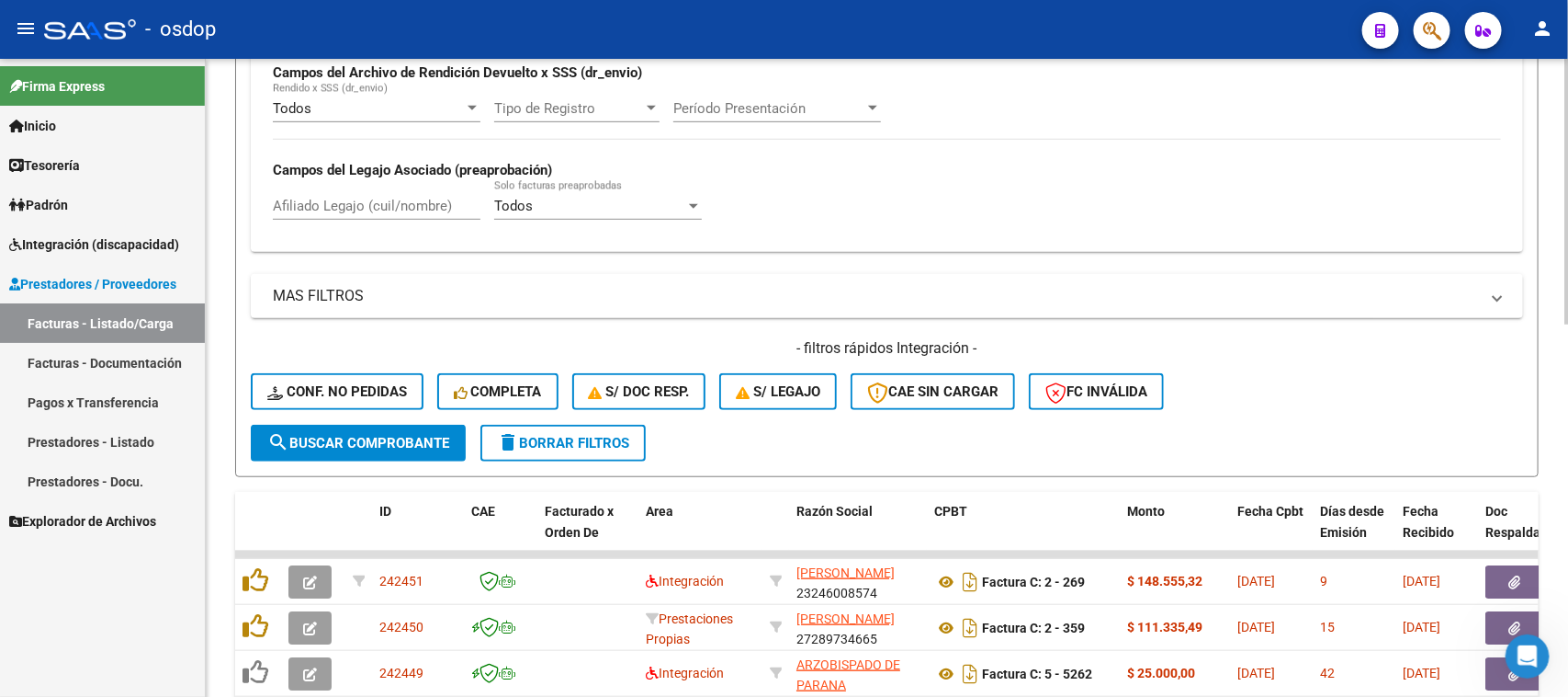
click at [380, 198] on input "Afiliado Legajo (cuil/nombre)" at bounding box center [376, 205] width 207 height 17
paste input "20486814056"
type input "20486814056"
click at [391, 438] on span "search Buscar Comprobante" at bounding box center [359, 442] width 182 height 17
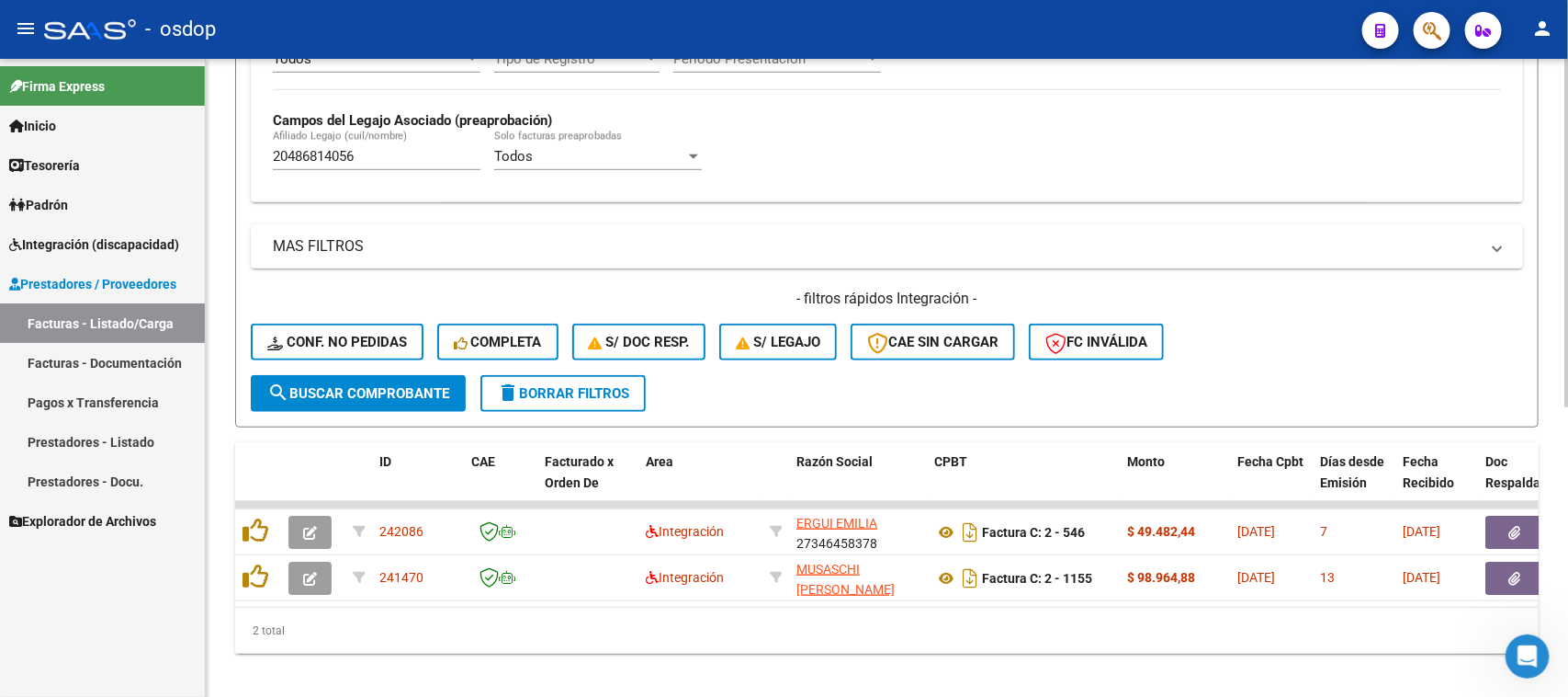
scroll to position [531, 0]
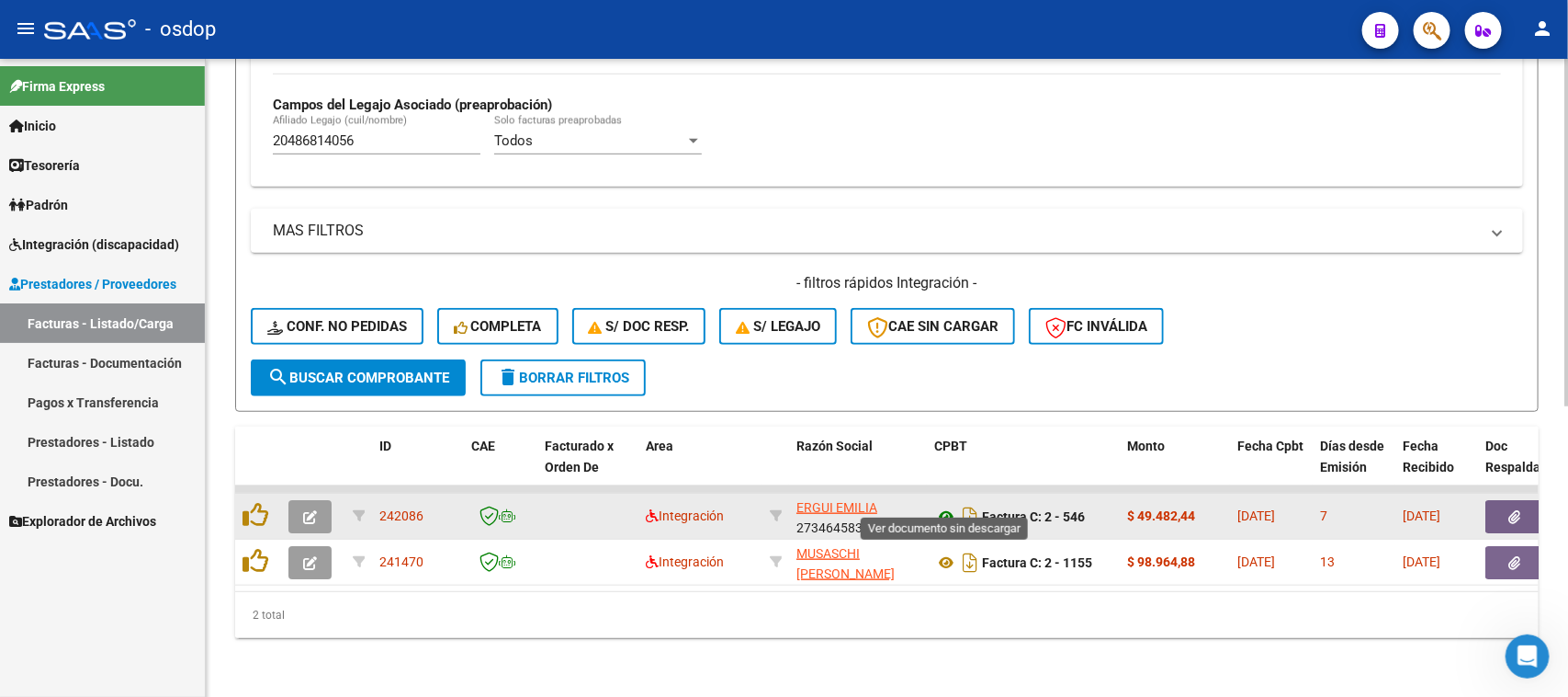
click at [938, 506] on icon at bounding box center [947, 517] width 24 height 22
click at [1507, 506] on button "button" at bounding box center [1514, 516] width 58 height 33
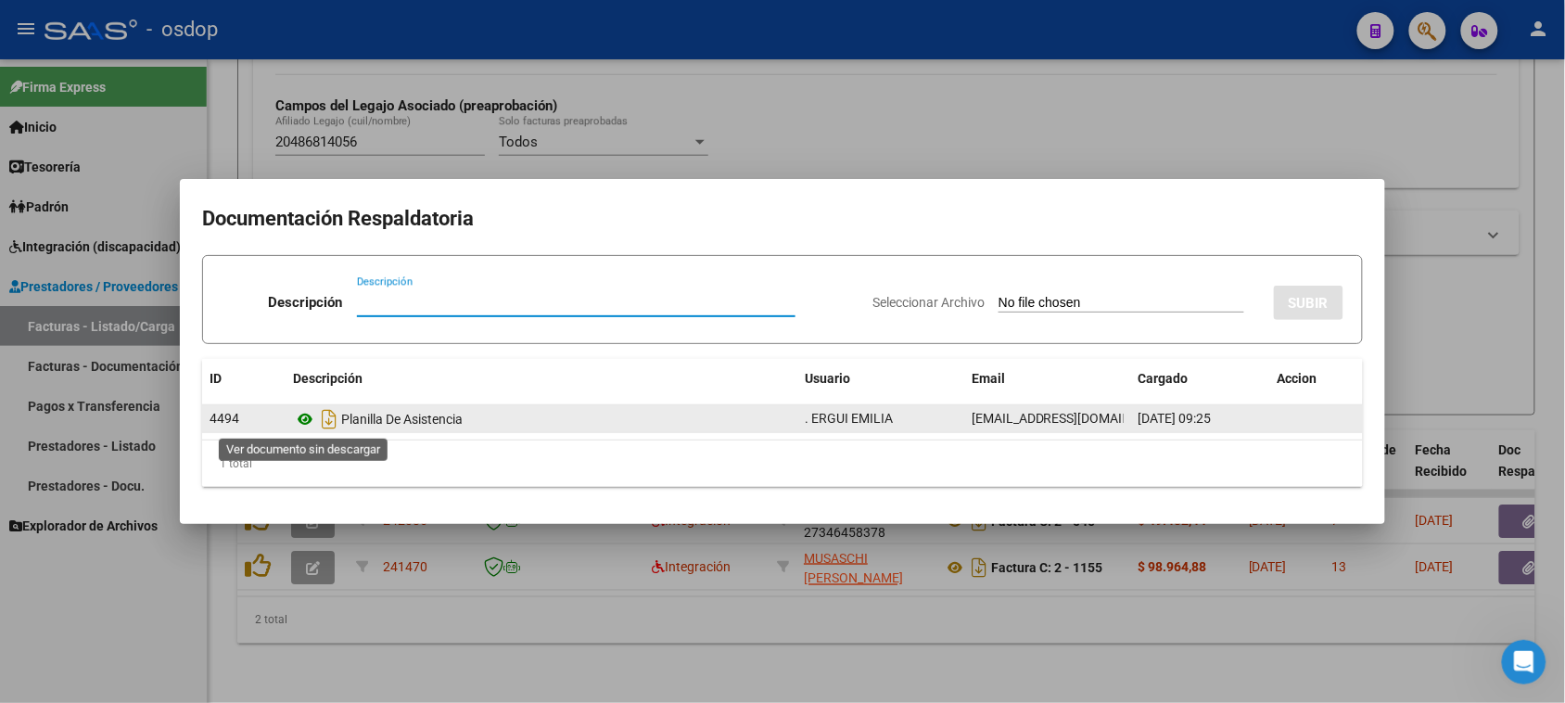
click at [303, 415] on icon at bounding box center [305, 419] width 24 height 22
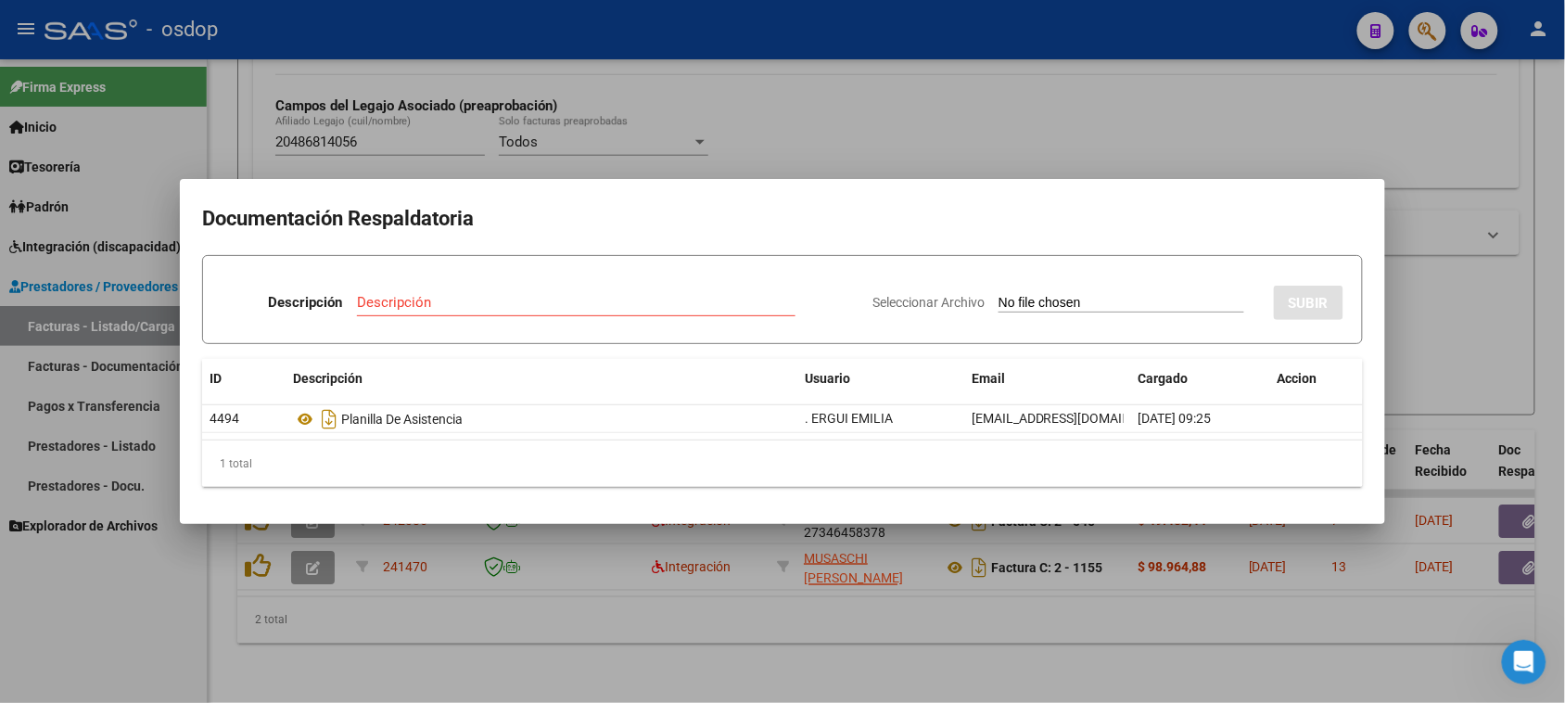
click at [993, 623] on div at bounding box center [782, 351] width 1565 height 703
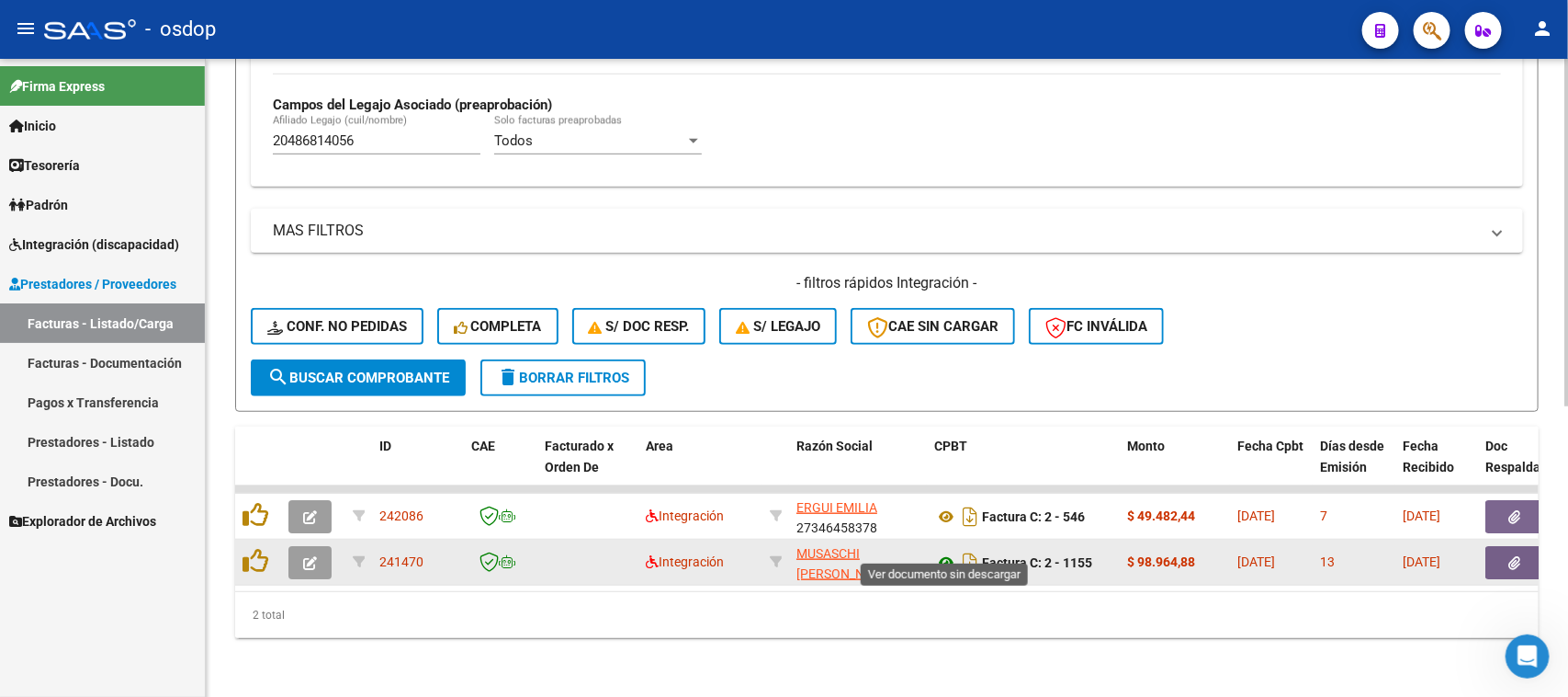
click at [943, 551] on icon at bounding box center [947, 562] width 24 height 22
click at [1522, 558] on button "button" at bounding box center [1514, 562] width 58 height 33
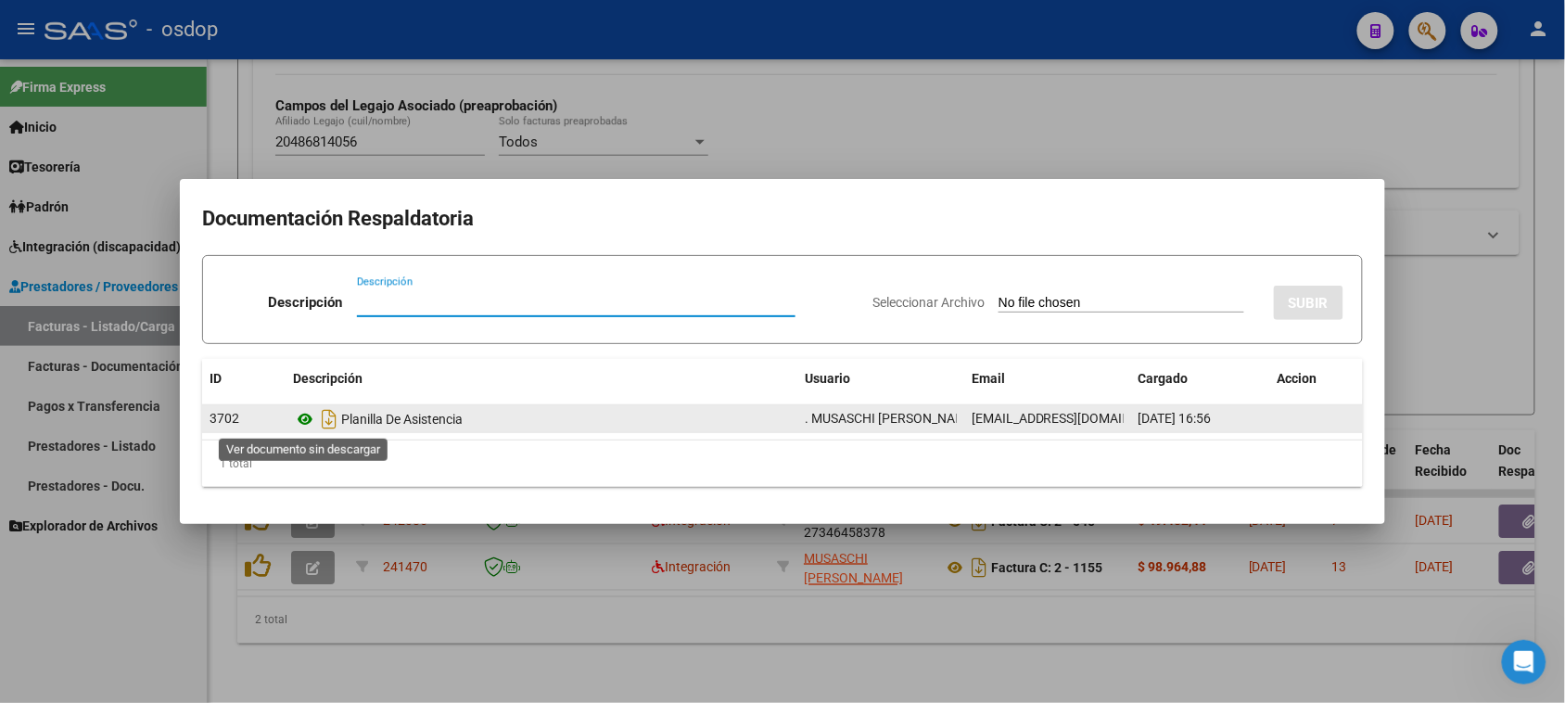
click at [301, 423] on icon at bounding box center [305, 419] width 24 height 22
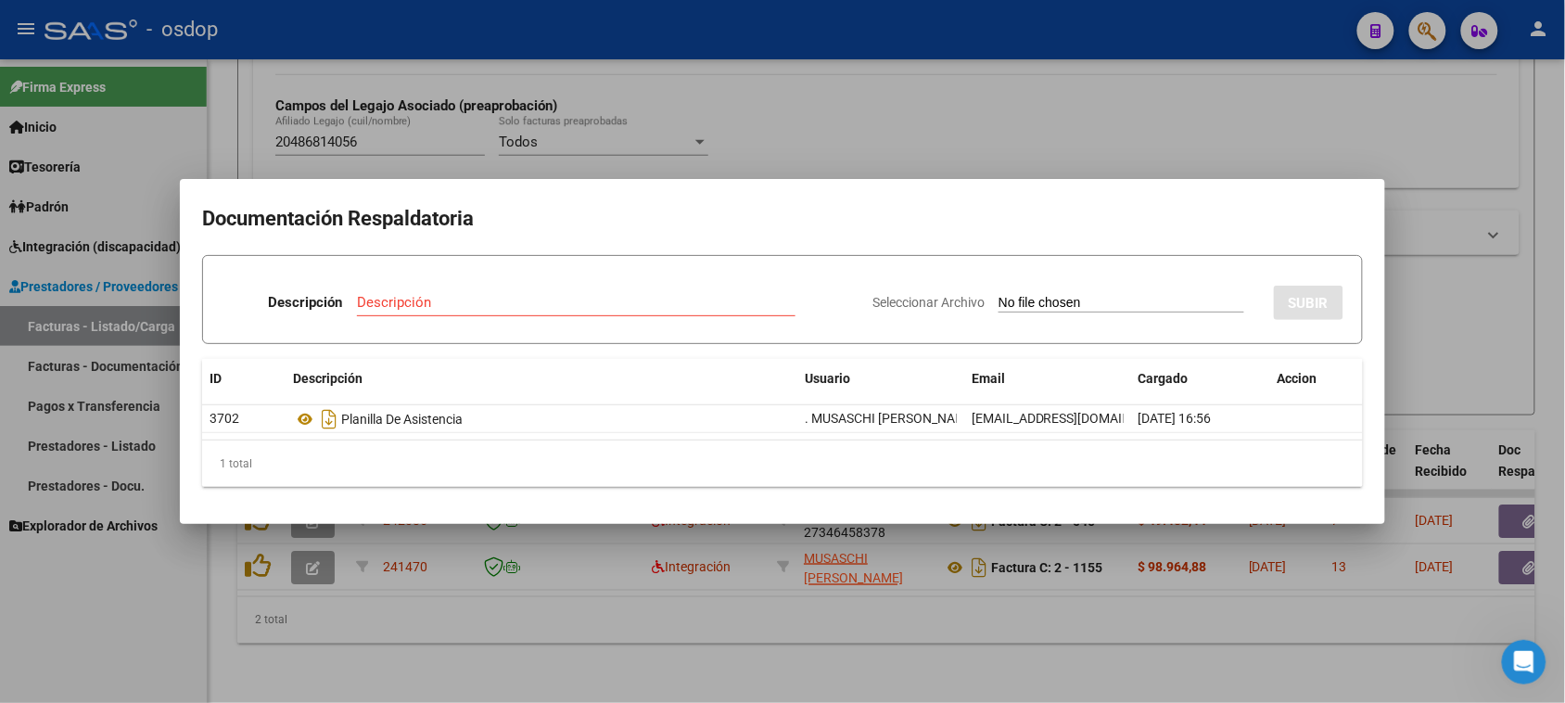
click at [1094, 605] on div at bounding box center [782, 351] width 1565 height 703
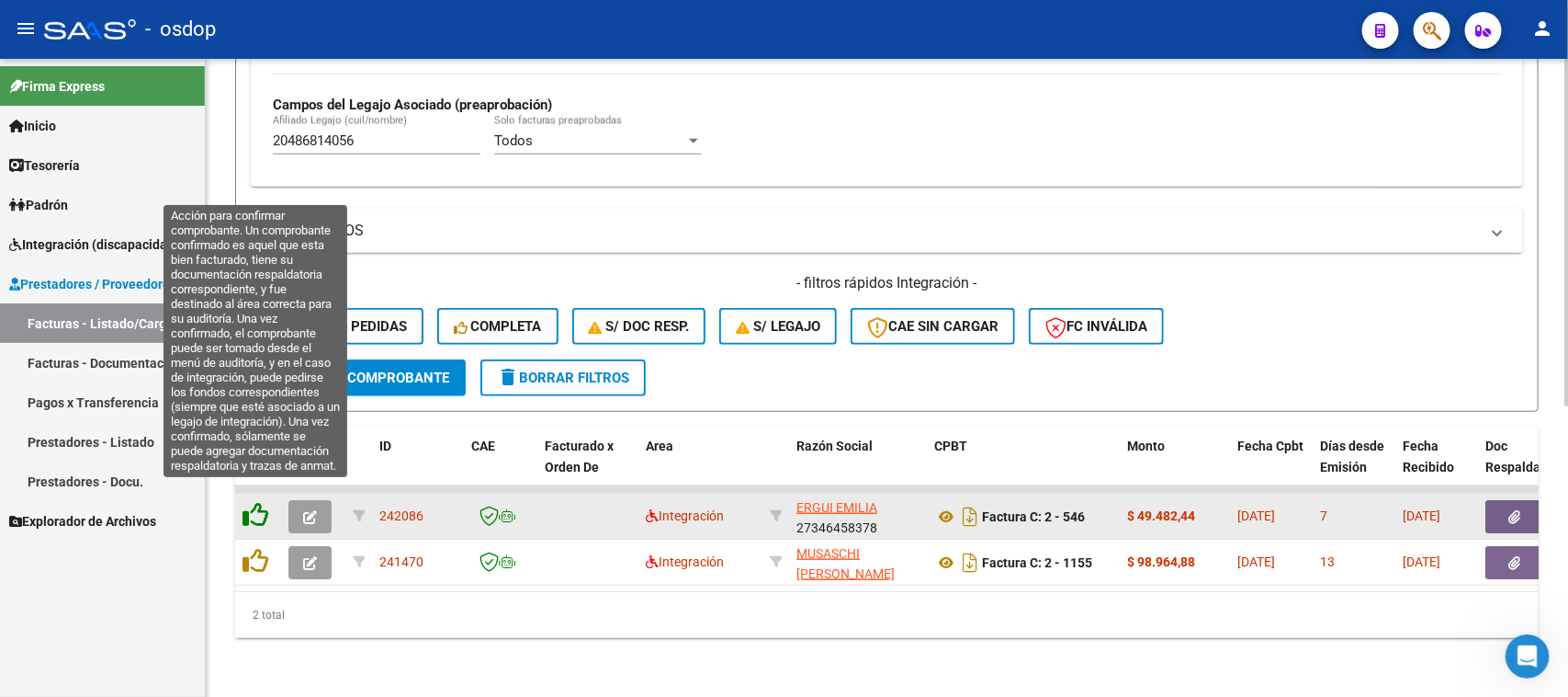
click at [253, 502] on icon at bounding box center [256, 515] width 26 height 26
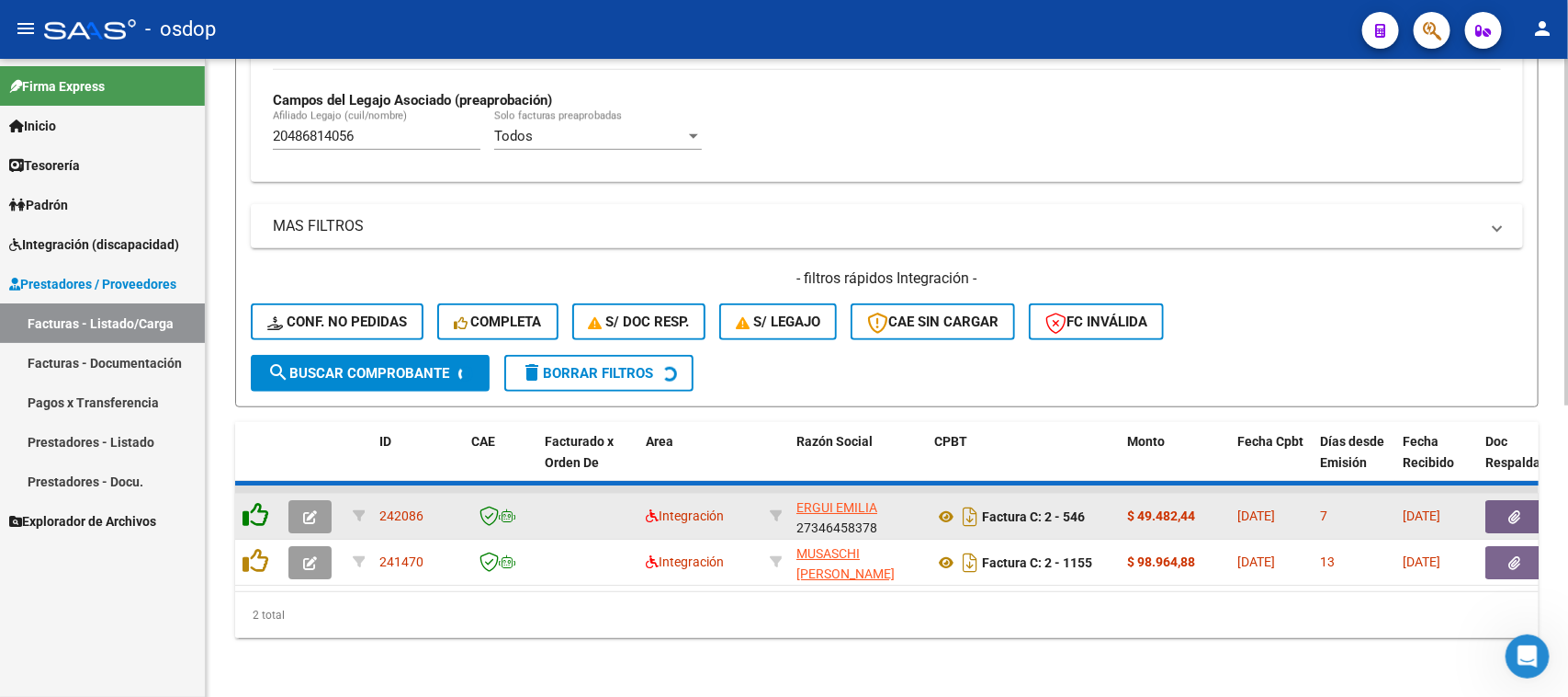
scroll to position [485, 0]
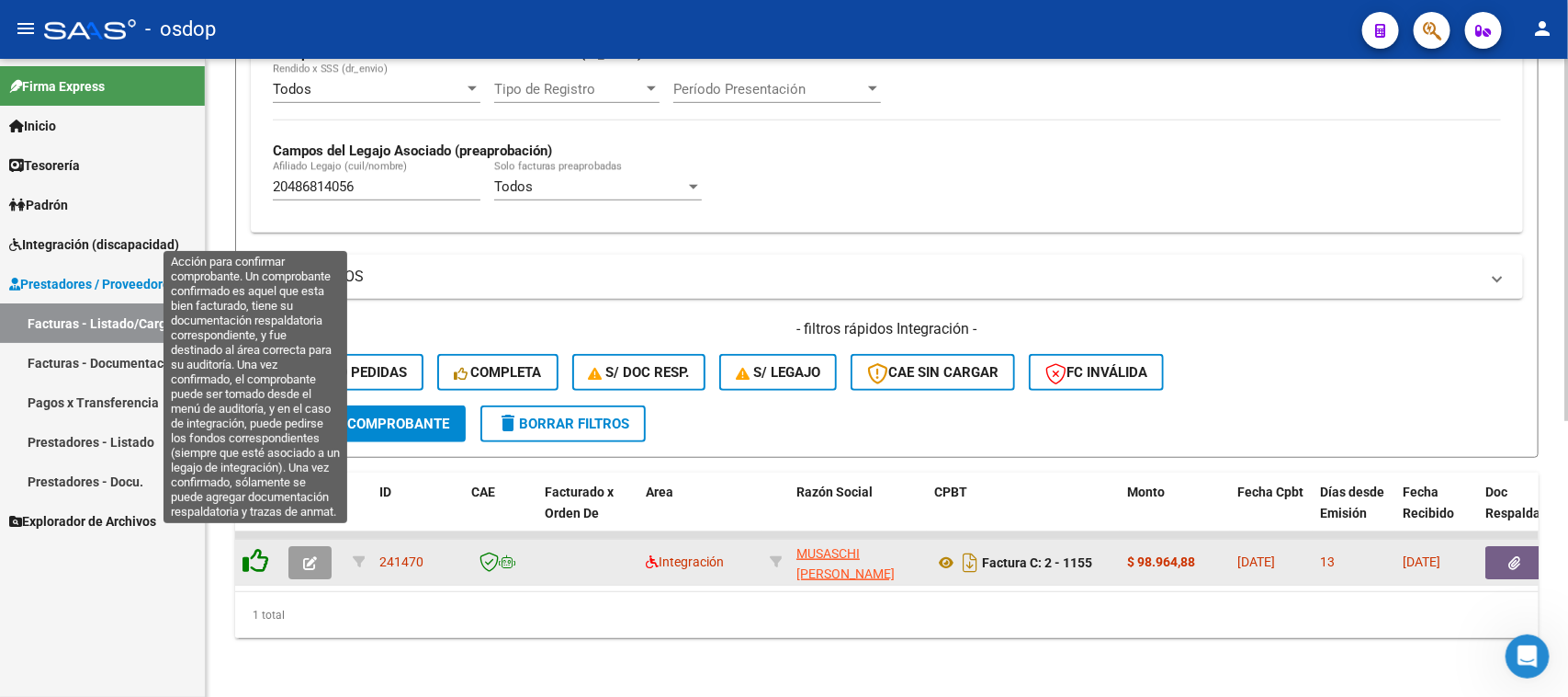
click at [255, 547] on icon at bounding box center [256, 560] width 26 height 26
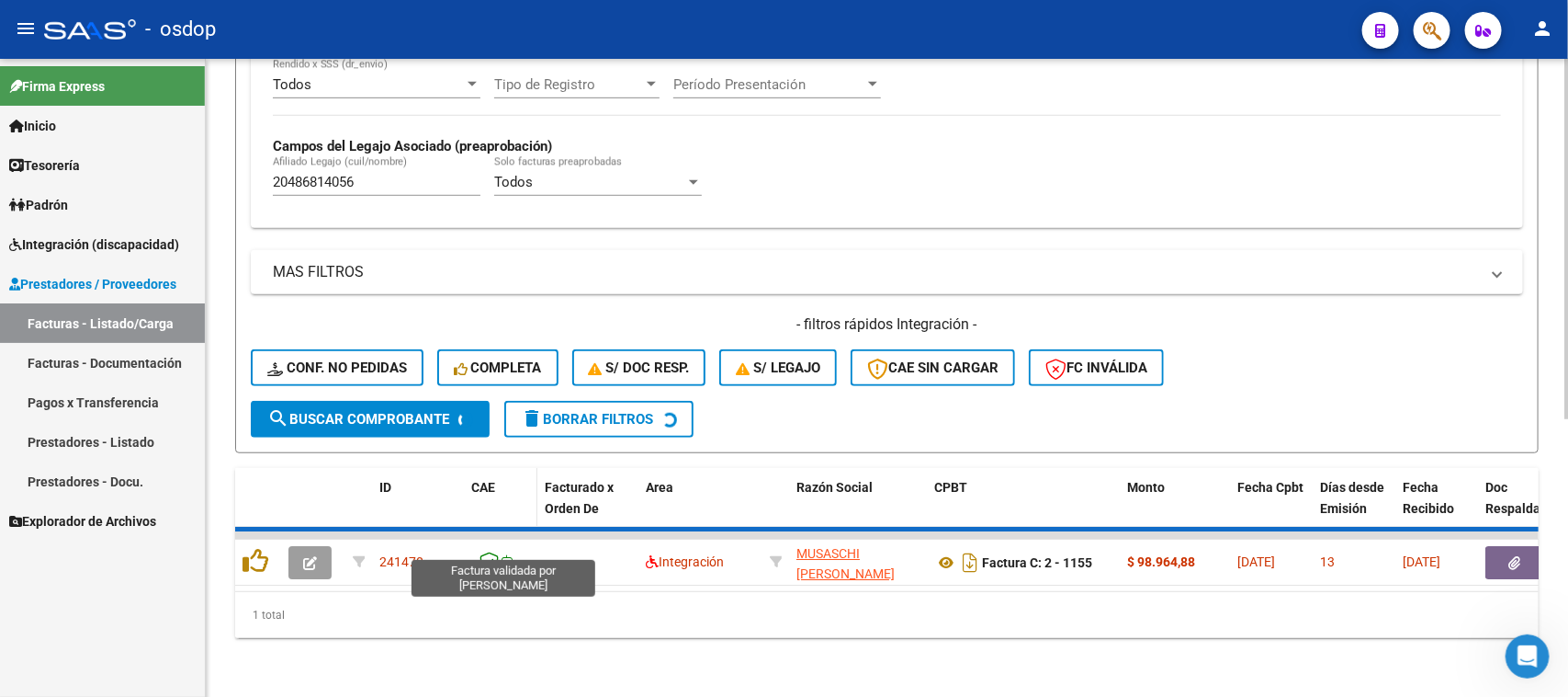
scroll to position [453, 0]
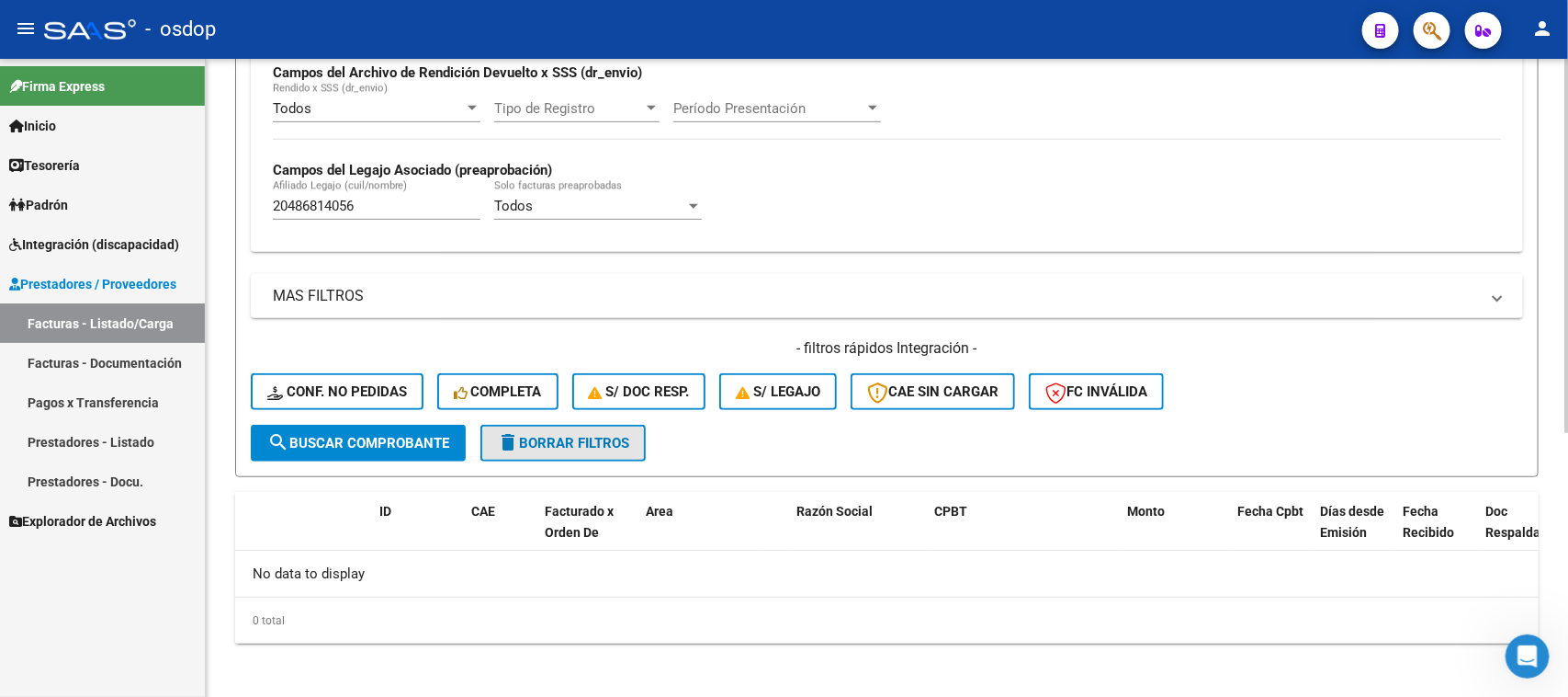
click at [558, 442] on span "delete Borrar Filtros" at bounding box center [562, 442] width 132 height 17
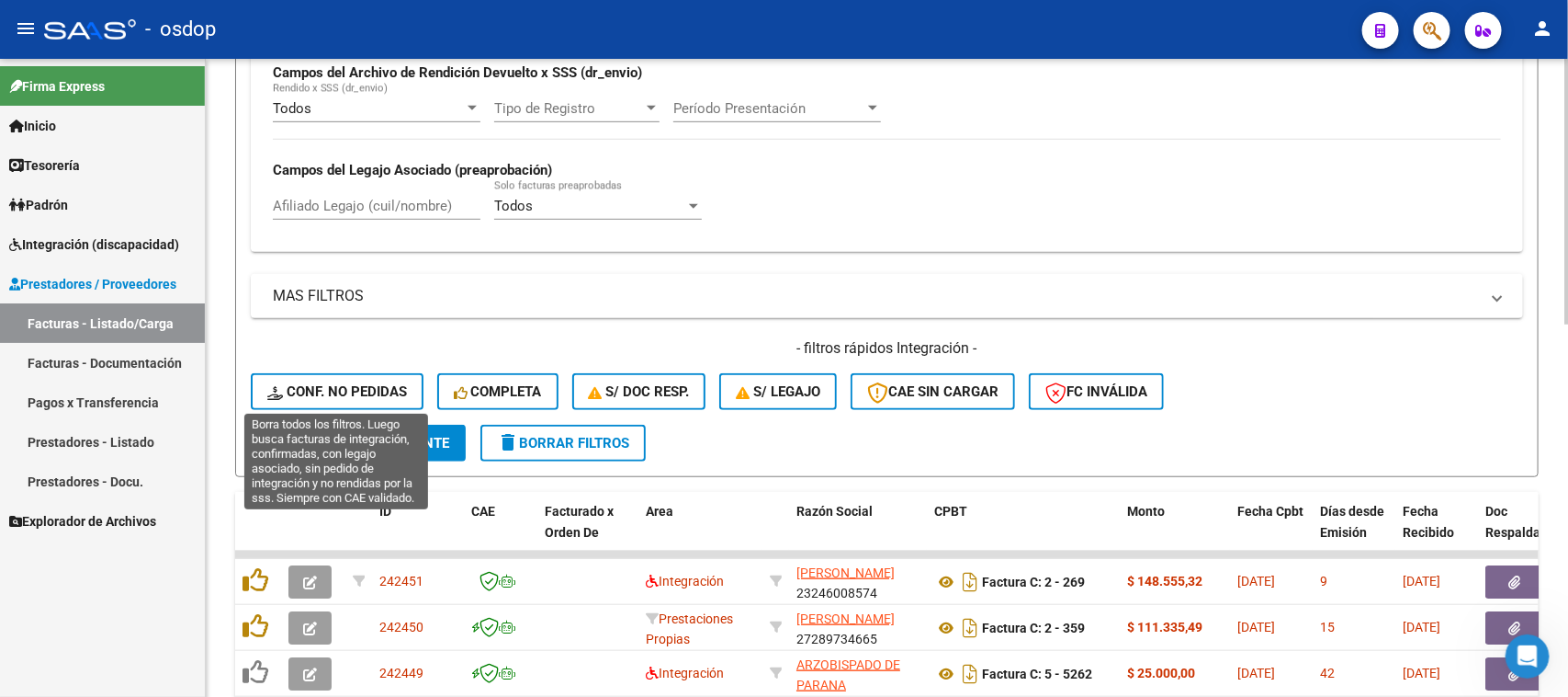
drag, startPoint x: 384, startPoint y: 384, endPoint x: 677, endPoint y: 327, distance: 298.5
click at [383, 384] on span "Conf. no pedidas" at bounding box center [337, 392] width 140 height 17
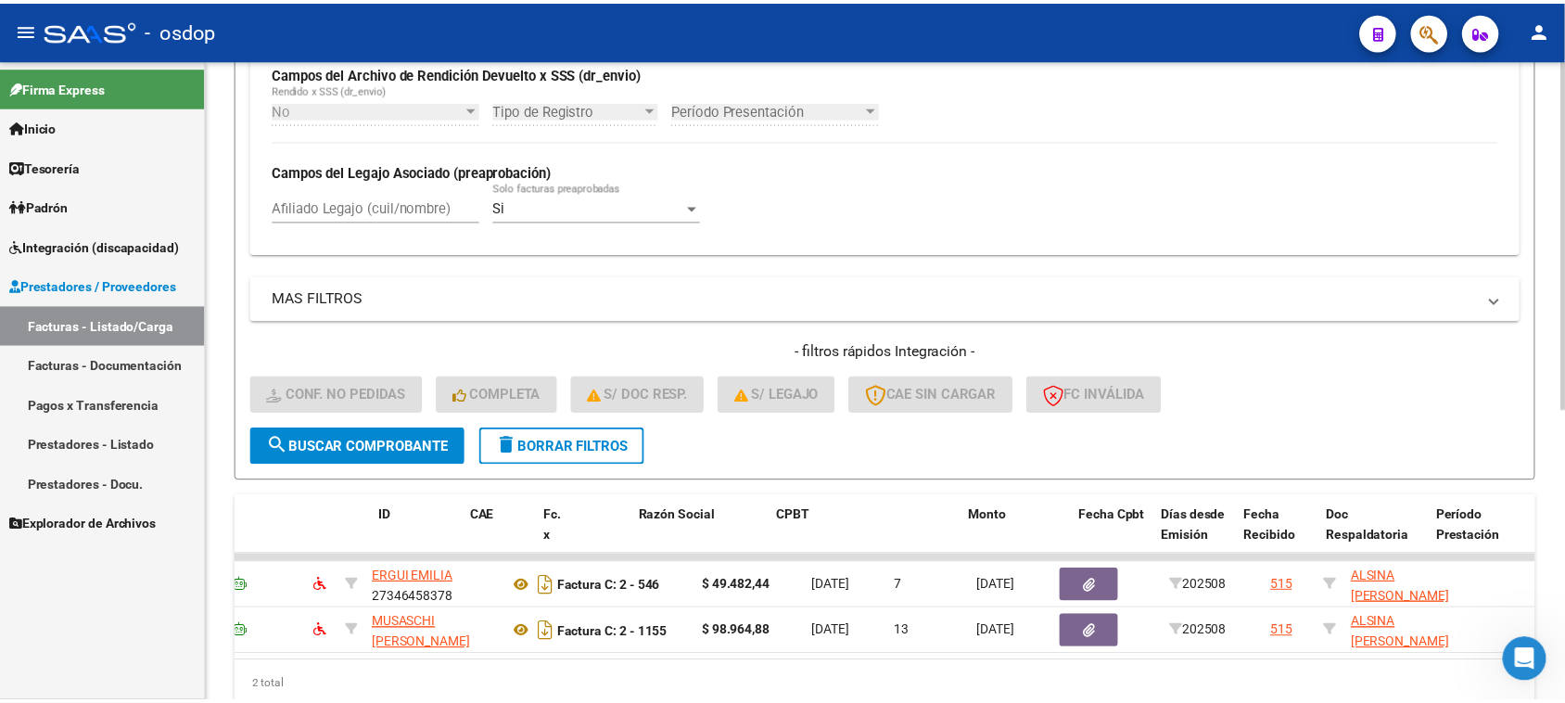
scroll to position [0, 0]
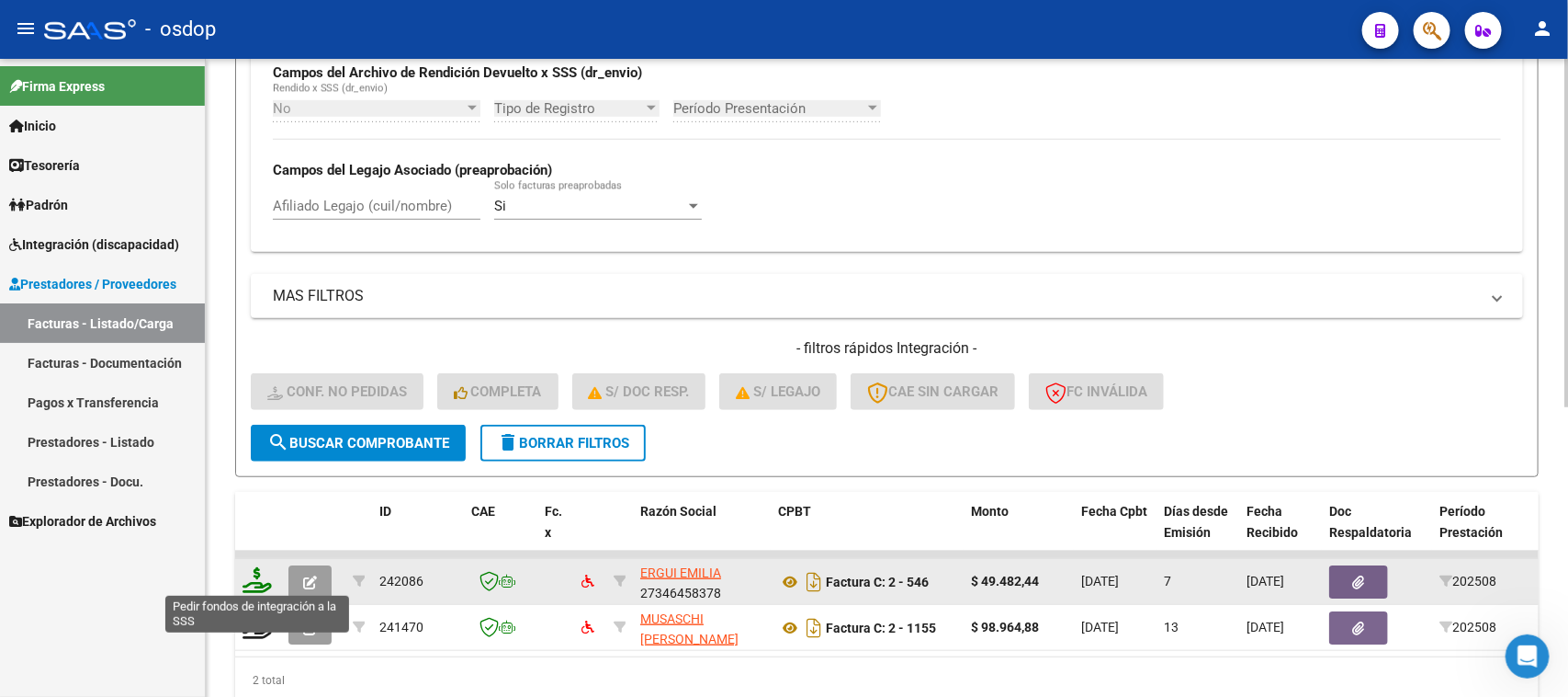
click at [256, 581] on icon at bounding box center [258, 580] width 30 height 26
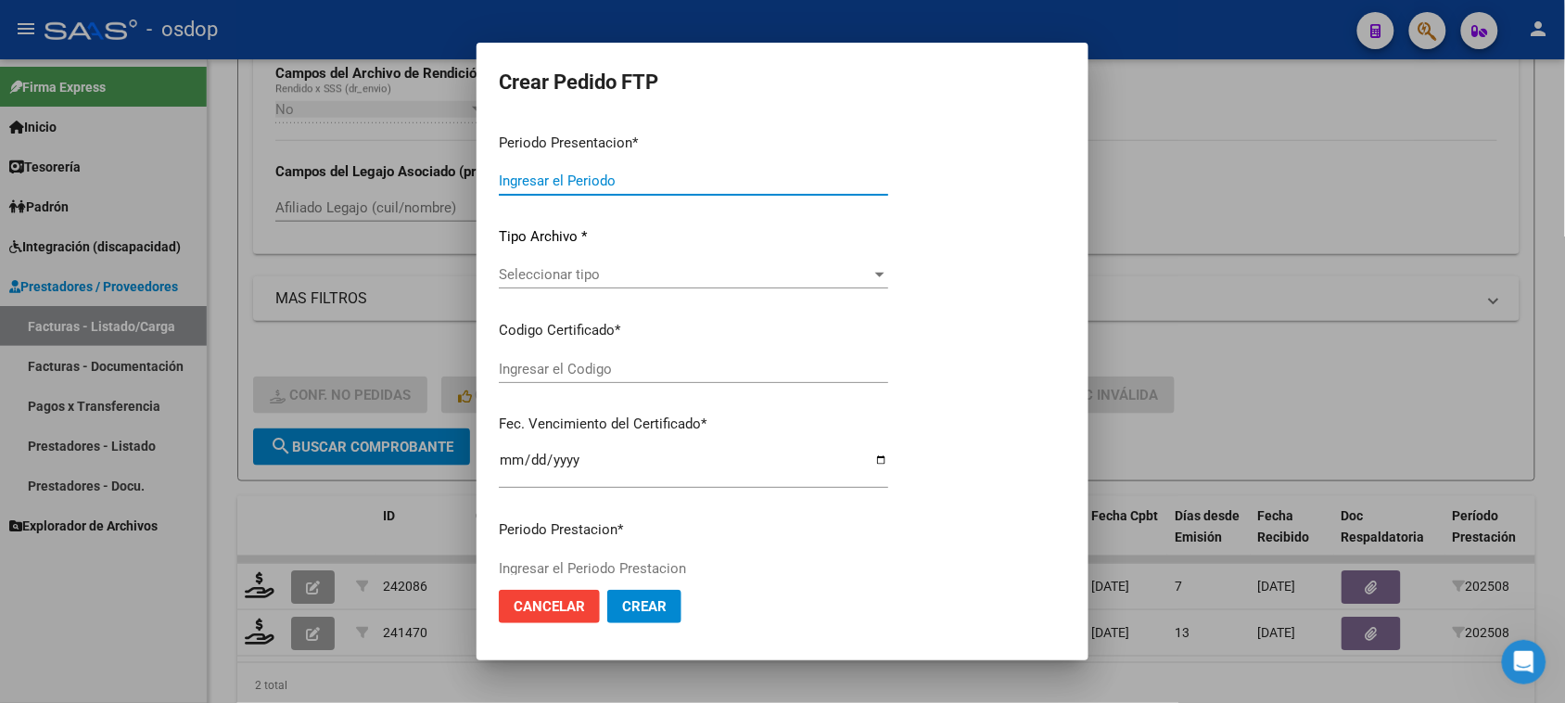
type input "202508"
type input "$ 49.482,44"
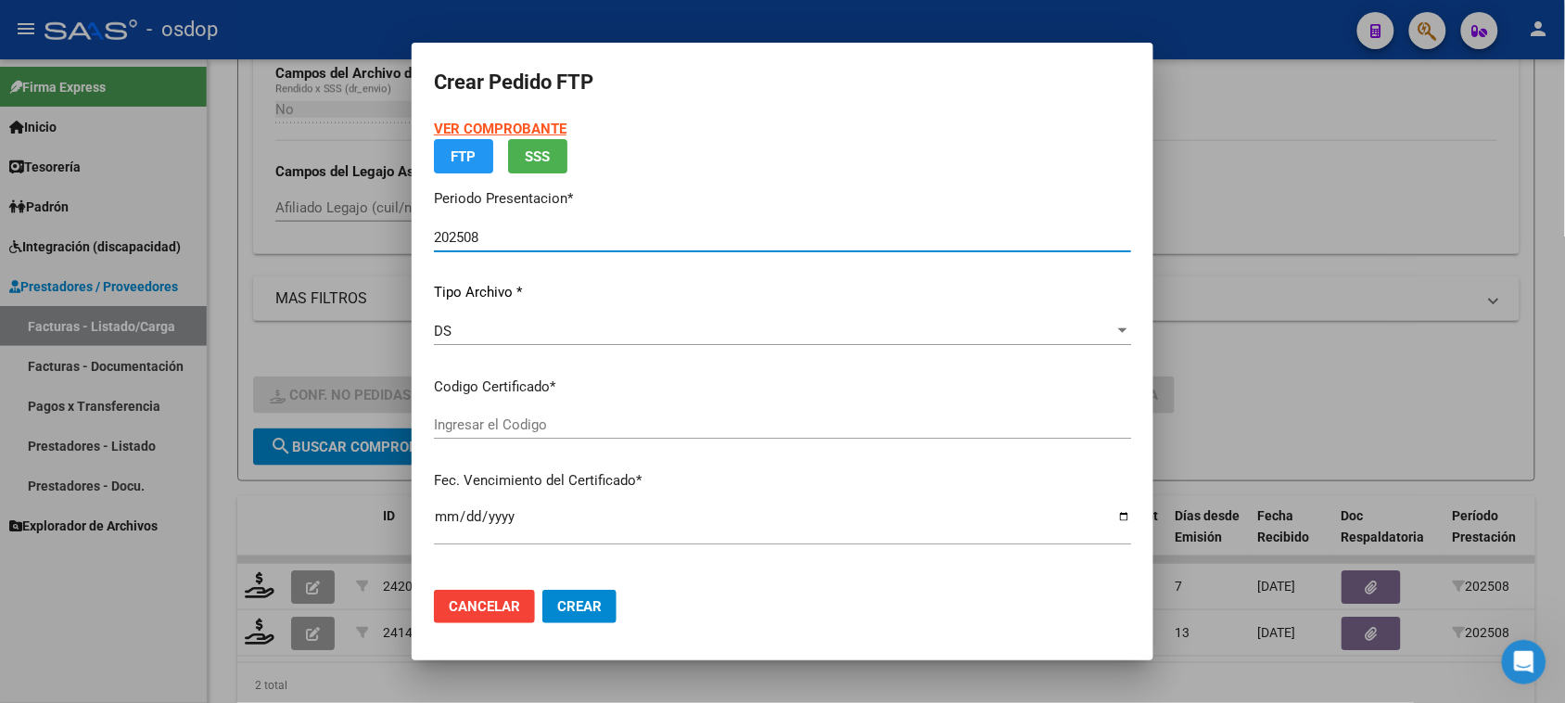
type input "5118423082"
type input "2027-05-03"
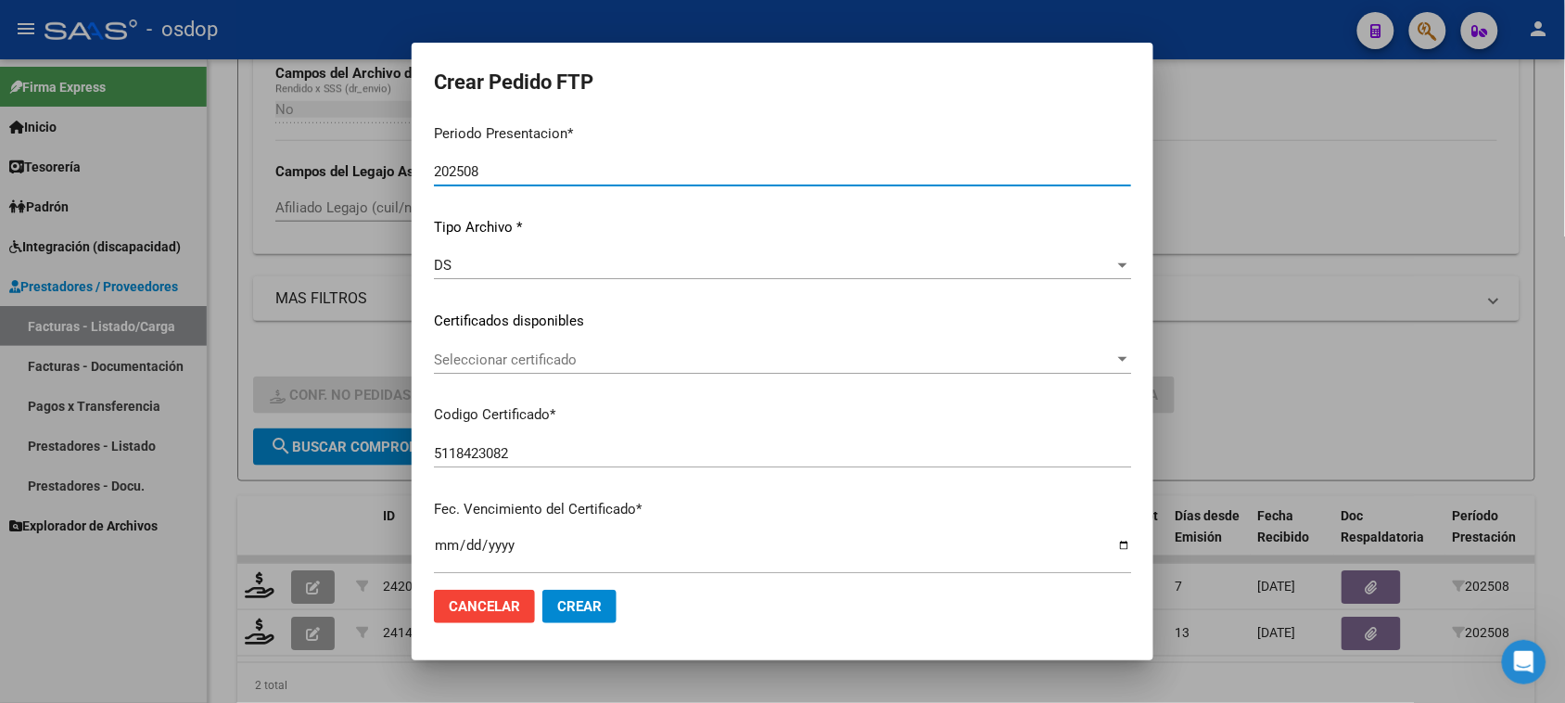
scroll to position [116, 0]
click at [661, 358] on span "Seleccionar certificado" at bounding box center [774, 357] width 680 height 17
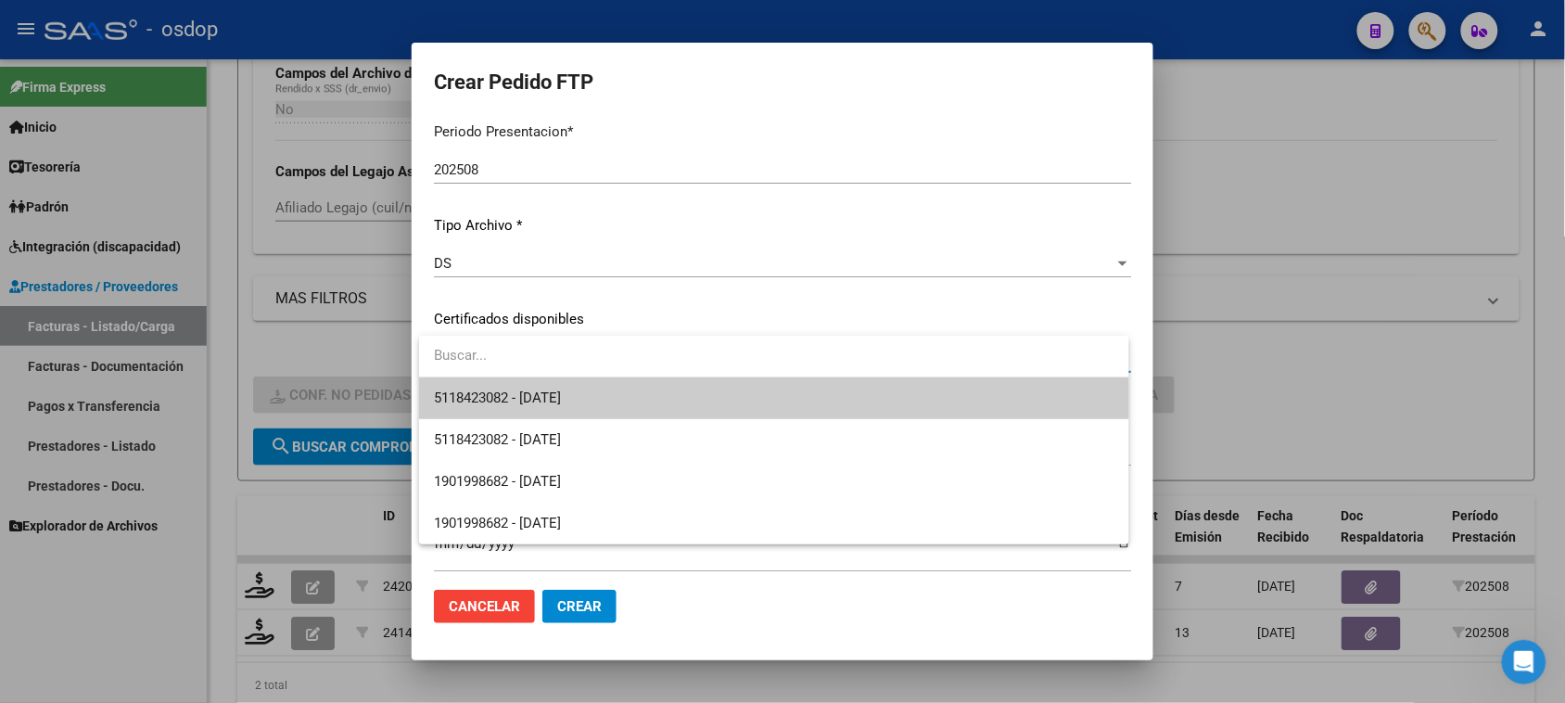
drag, startPoint x: 652, startPoint y: 403, endPoint x: 655, endPoint y: 428, distance: 25.3
click at [651, 404] on span "5118423082 - 2027-05-03" at bounding box center [773, 398] width 679 height 42
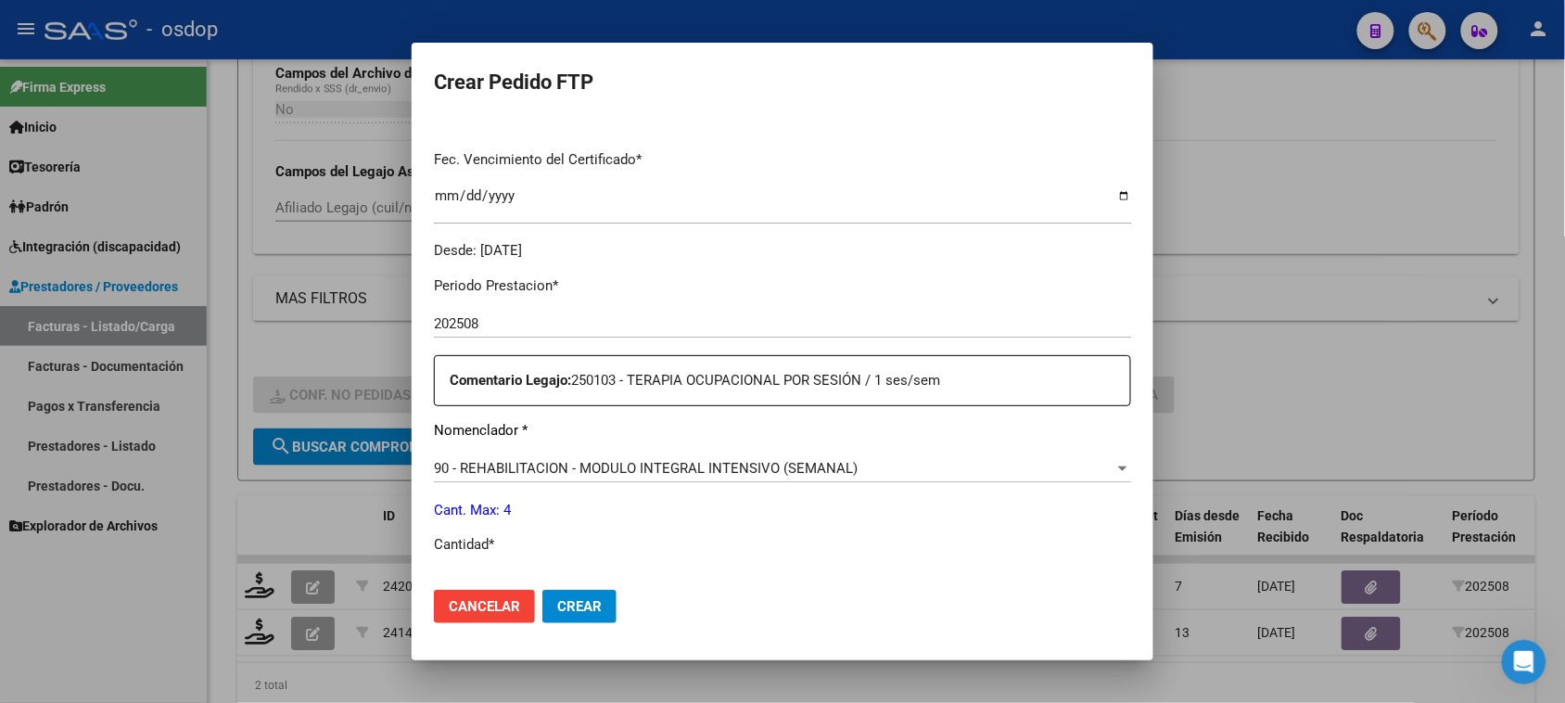
scroll to position [579, 0]
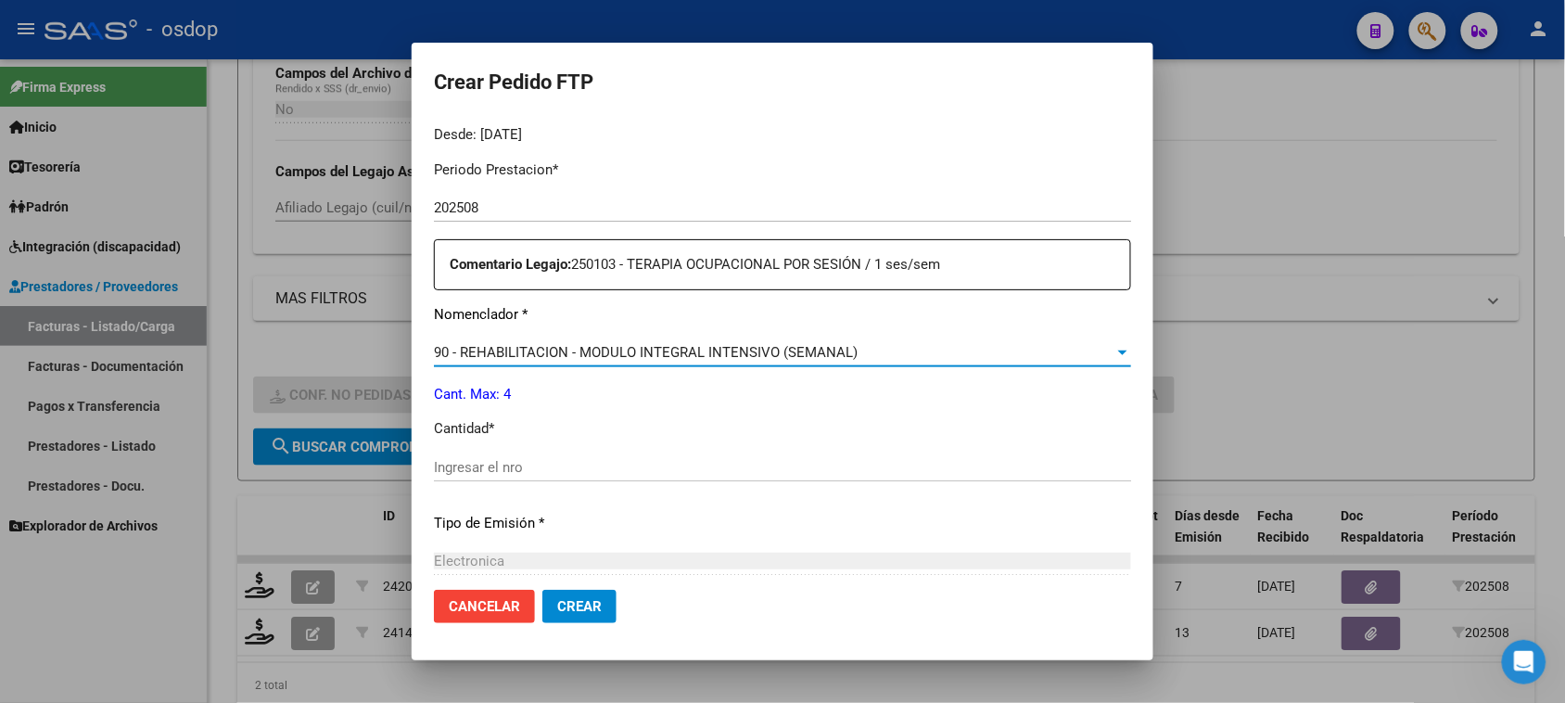
click at [781, 355] on span "90 - REHABILITACION - MODULO INTEGRAL INTENSIVO (SEMANAL)" at bounding box center [646, 352] width 424 height 17
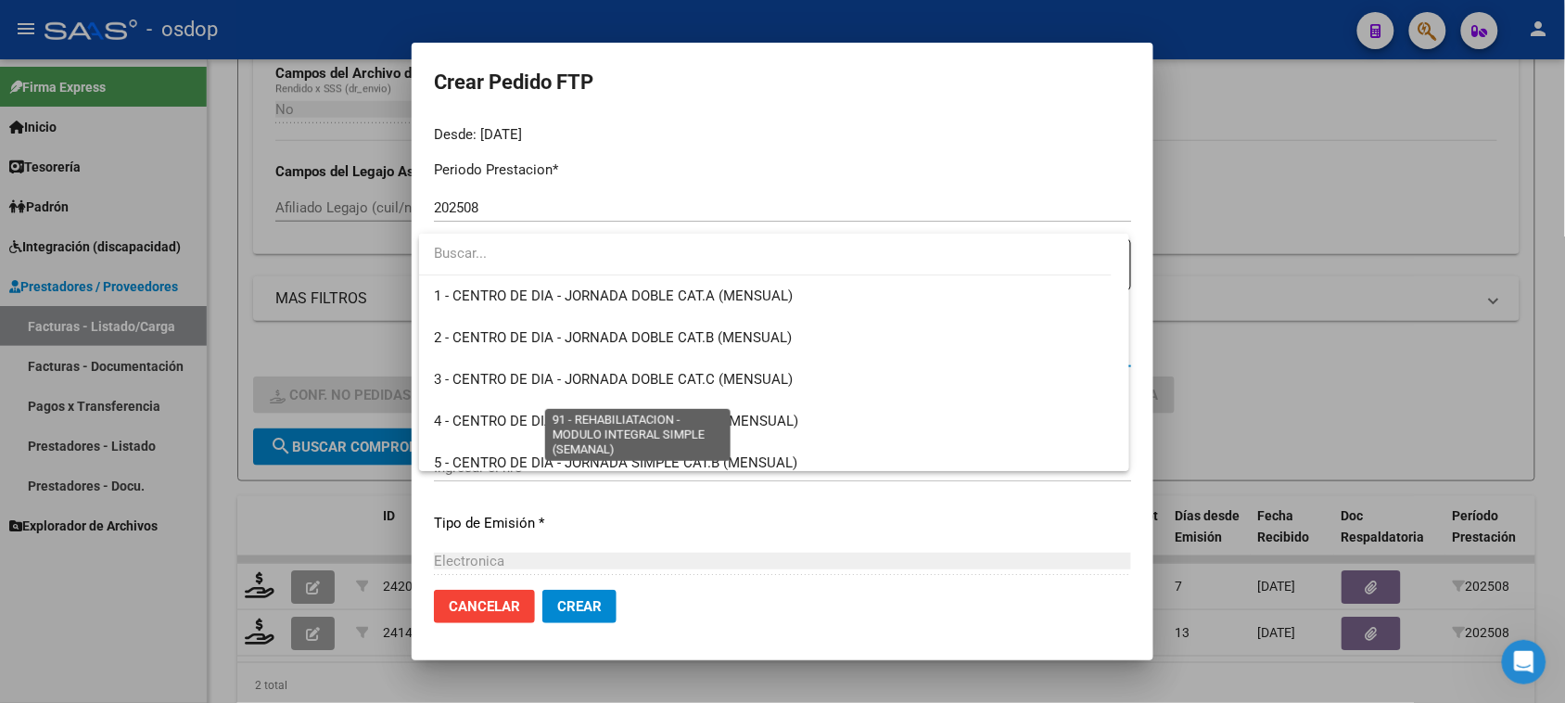
scroll to position [3657, 0]
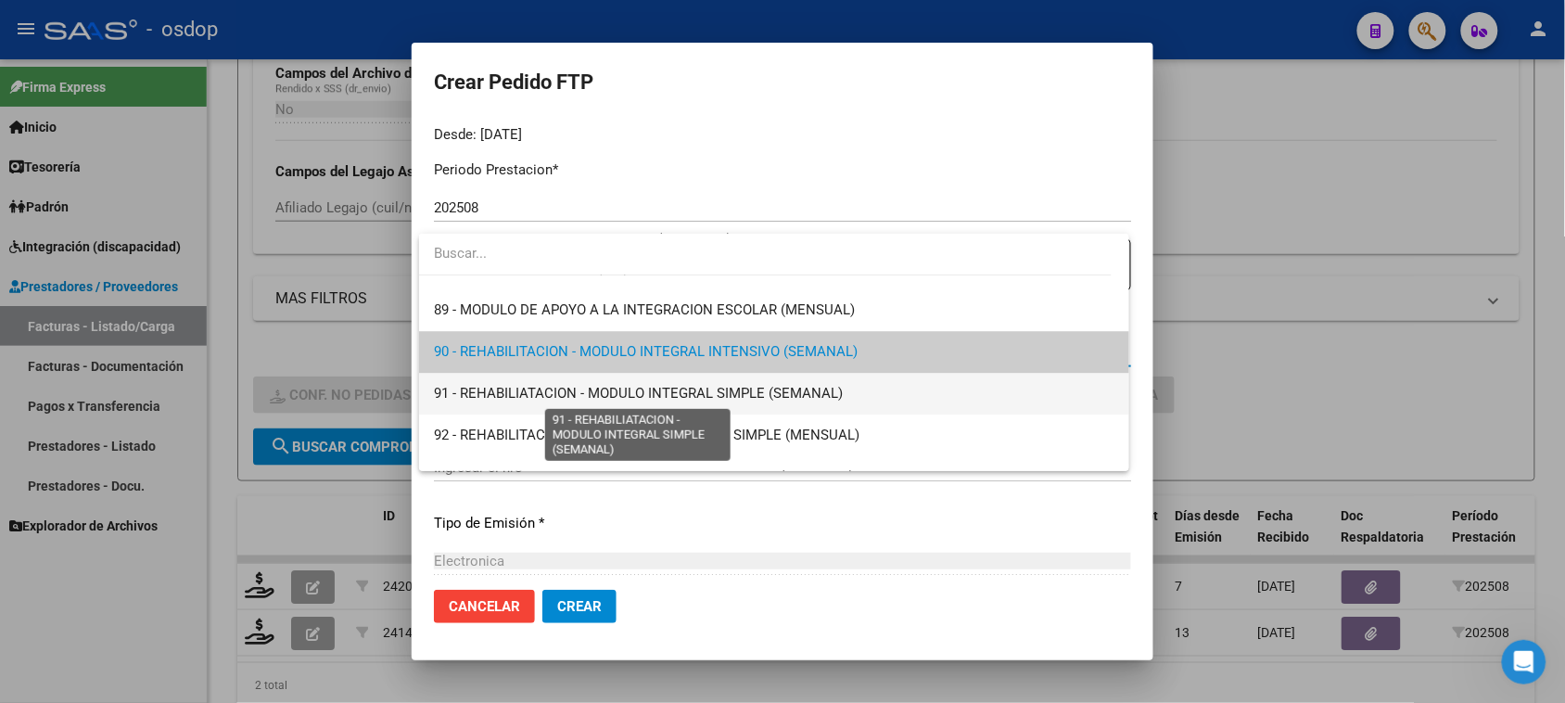
click at [779, 397] on span "91 - REHABILIATACION - MODULO INTEGRAL SIMPLE (SEMANAL)" at bounding box center [638, 393] width 409 height 17
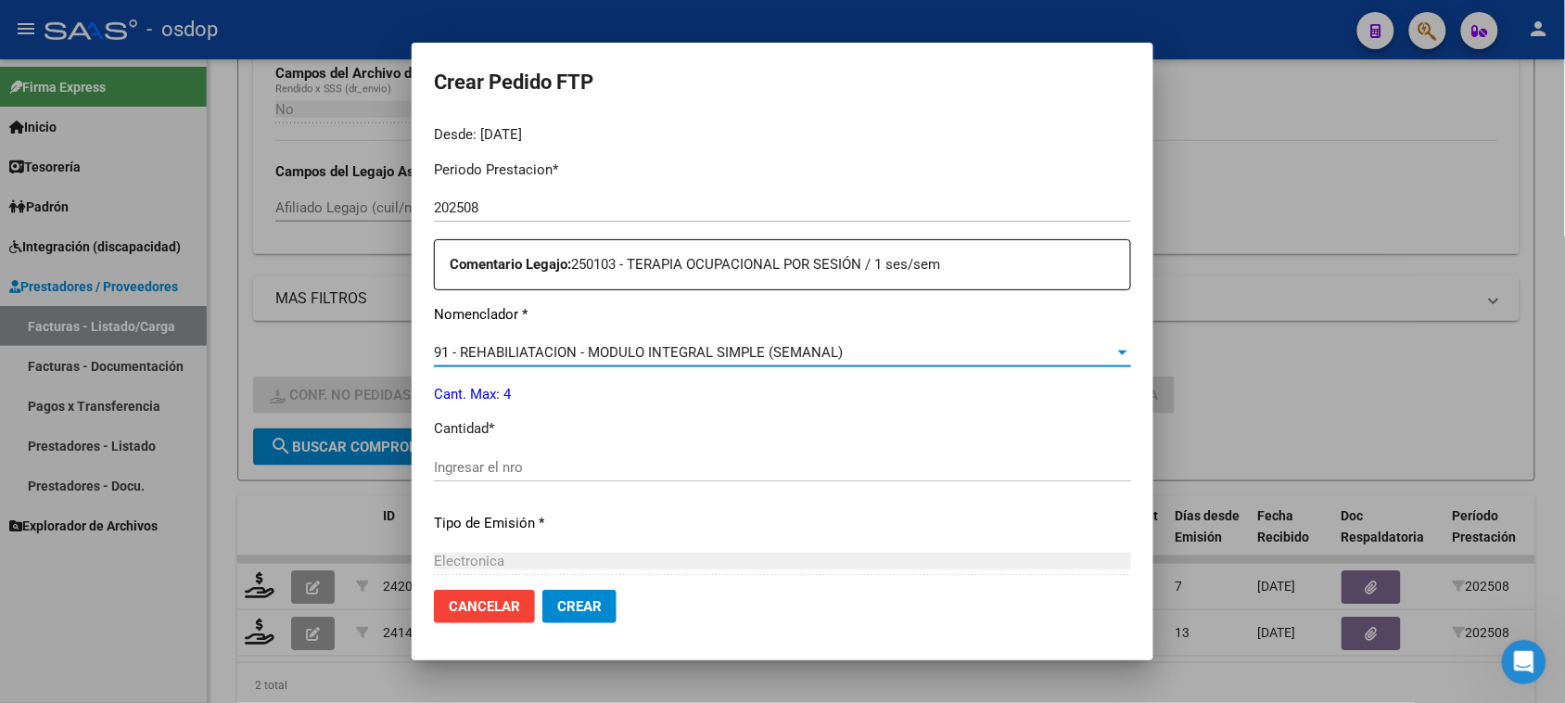
click at [556, 469] on input "Ingresar el nro" at bounding box center [782, 467] width 697 height 17
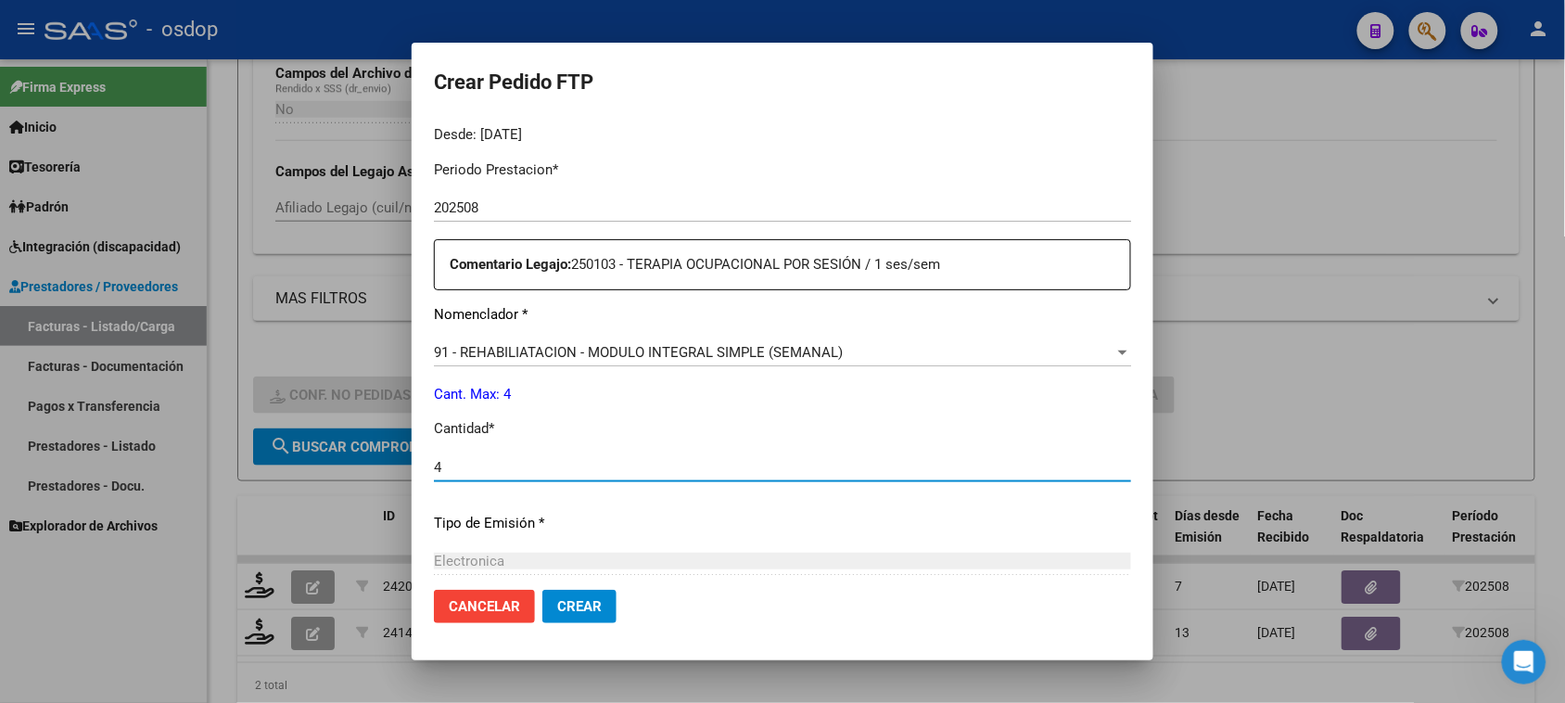
type input "4"
click at [595, 613] on span "Crear" at bounding box center [579, 606] width 44 height 17
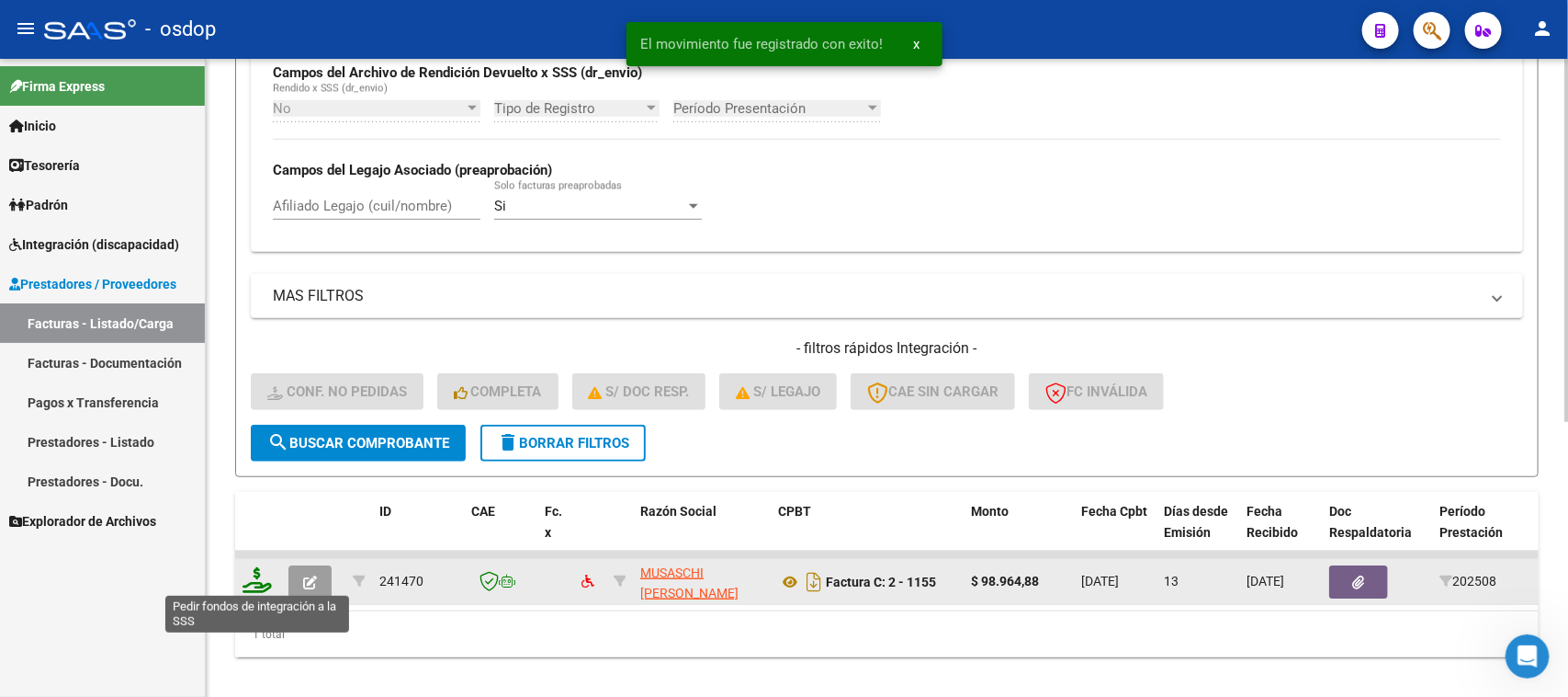
click at [260, 579] on icon at bounding box center [258, 580] width 30 height 26
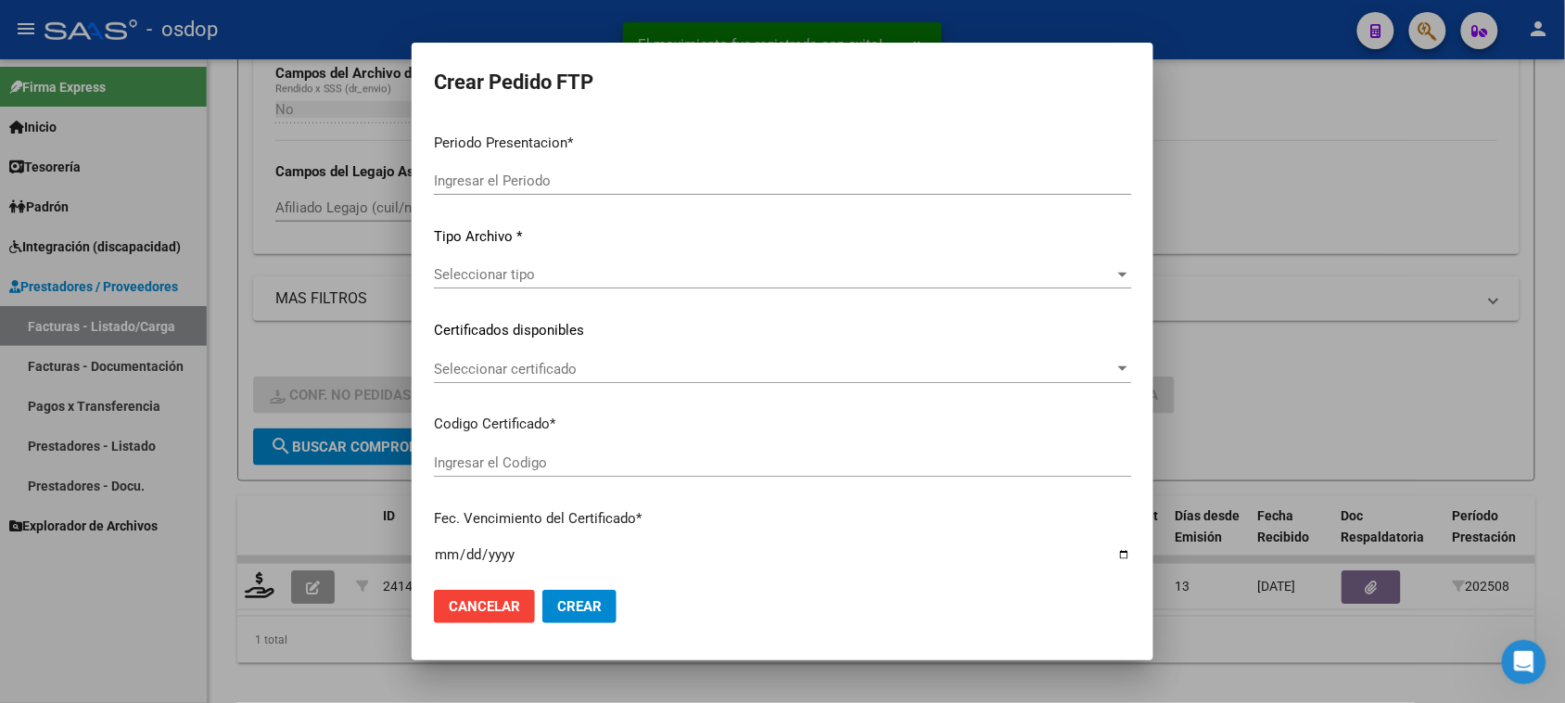
type input "202508"
type input "$ 98.964,88"
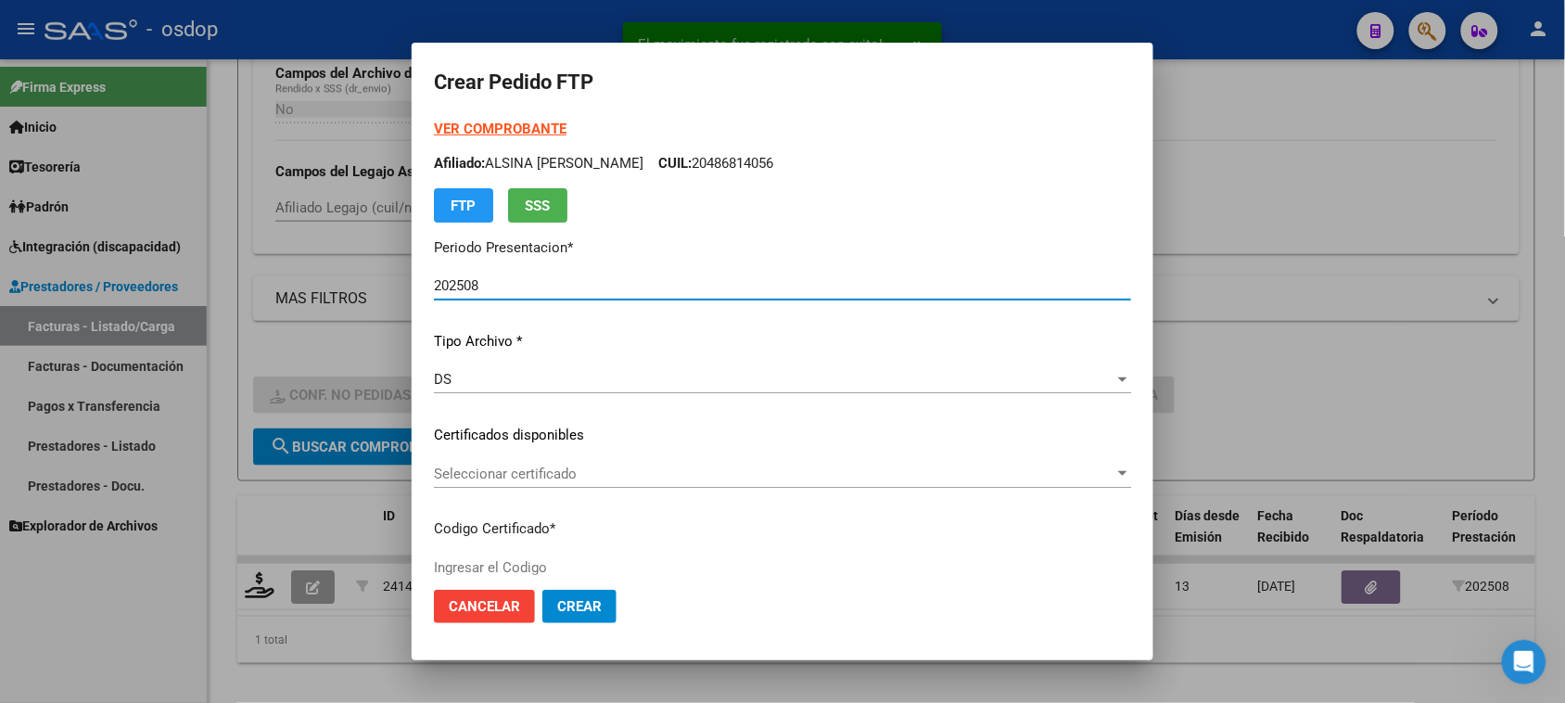
type input "5118423082"
type input "2027-05-03"
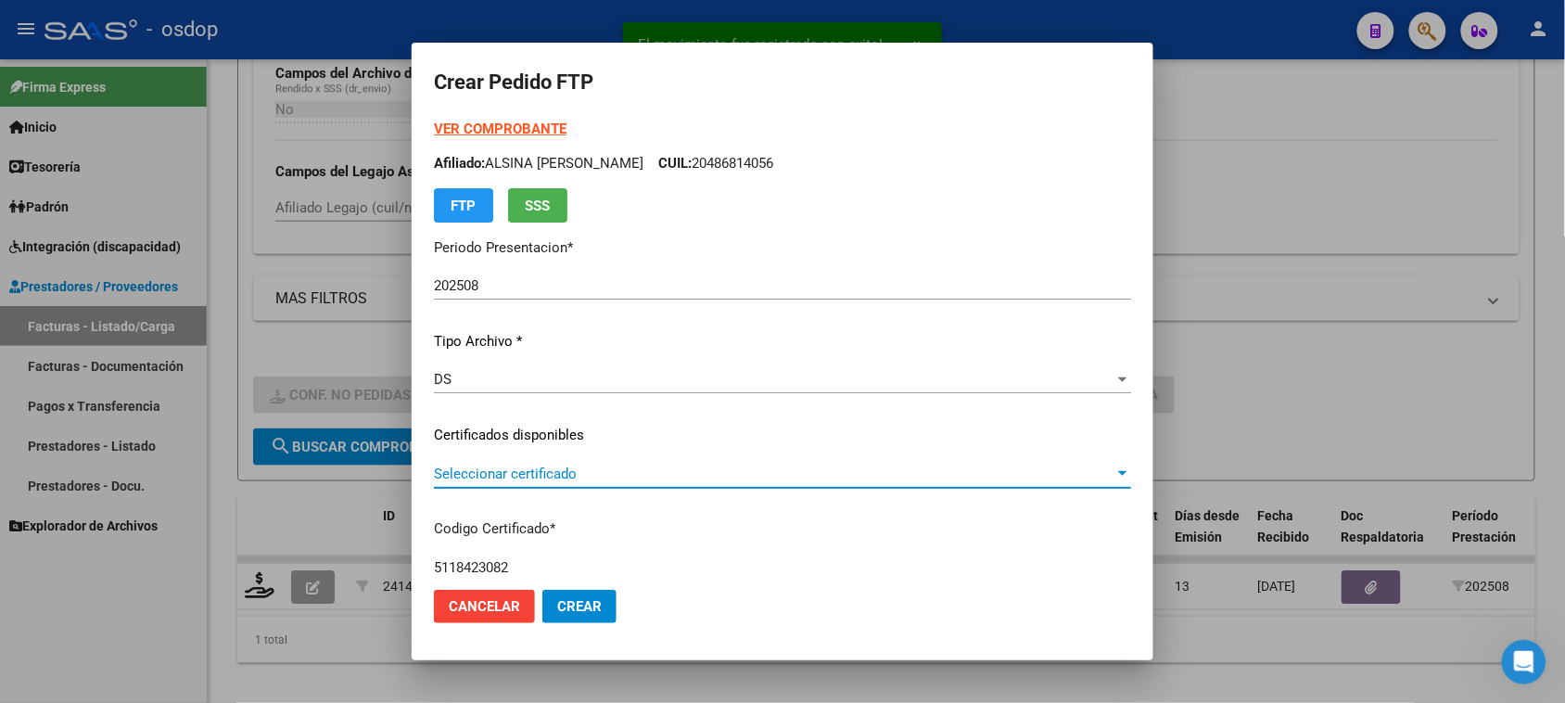
click at [645, 473] on span "Seleccionar certificado" at bounding box center [774, 473] width 680 height 17
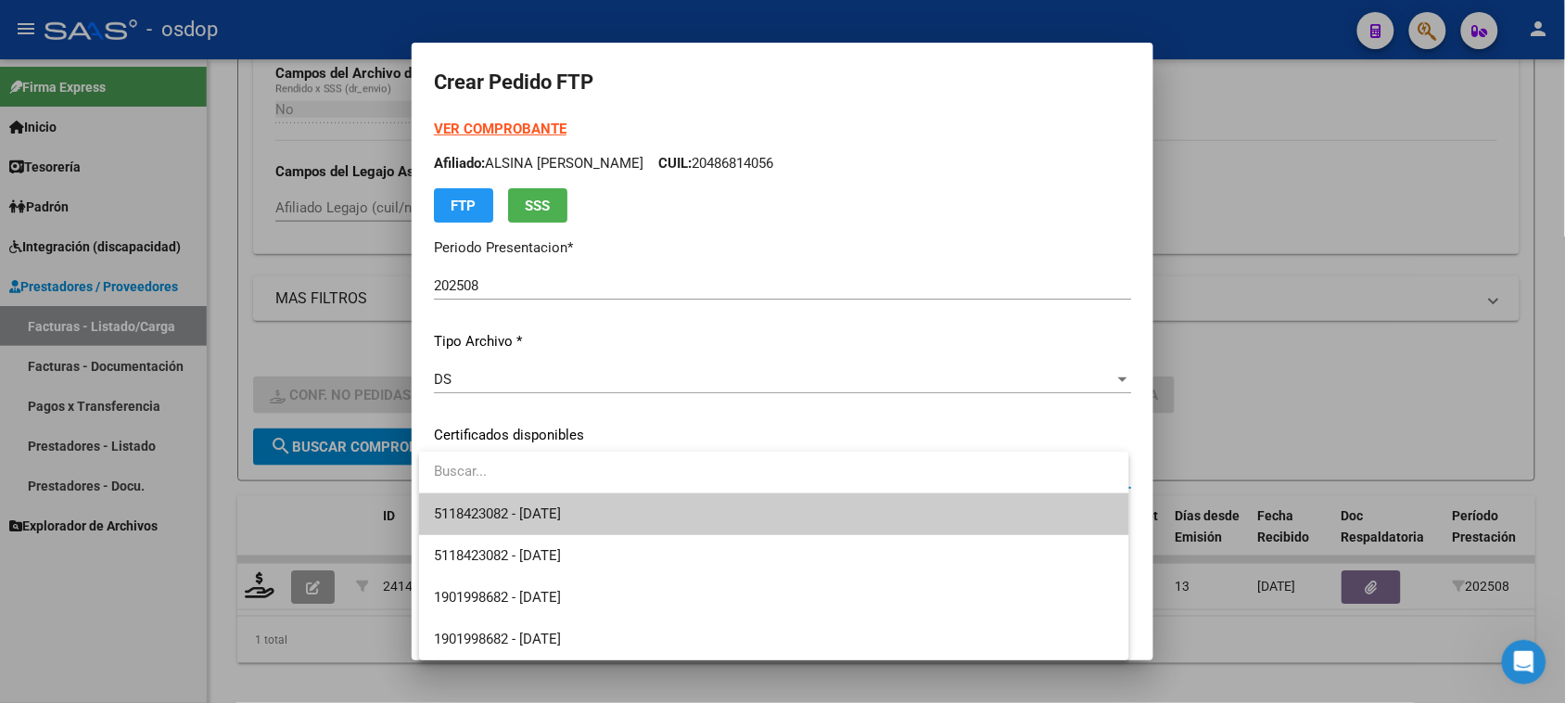
click at [640, 506] on span "5118423082 - 2027-05-03" at bounding box center [773, 514] width 679 height 42
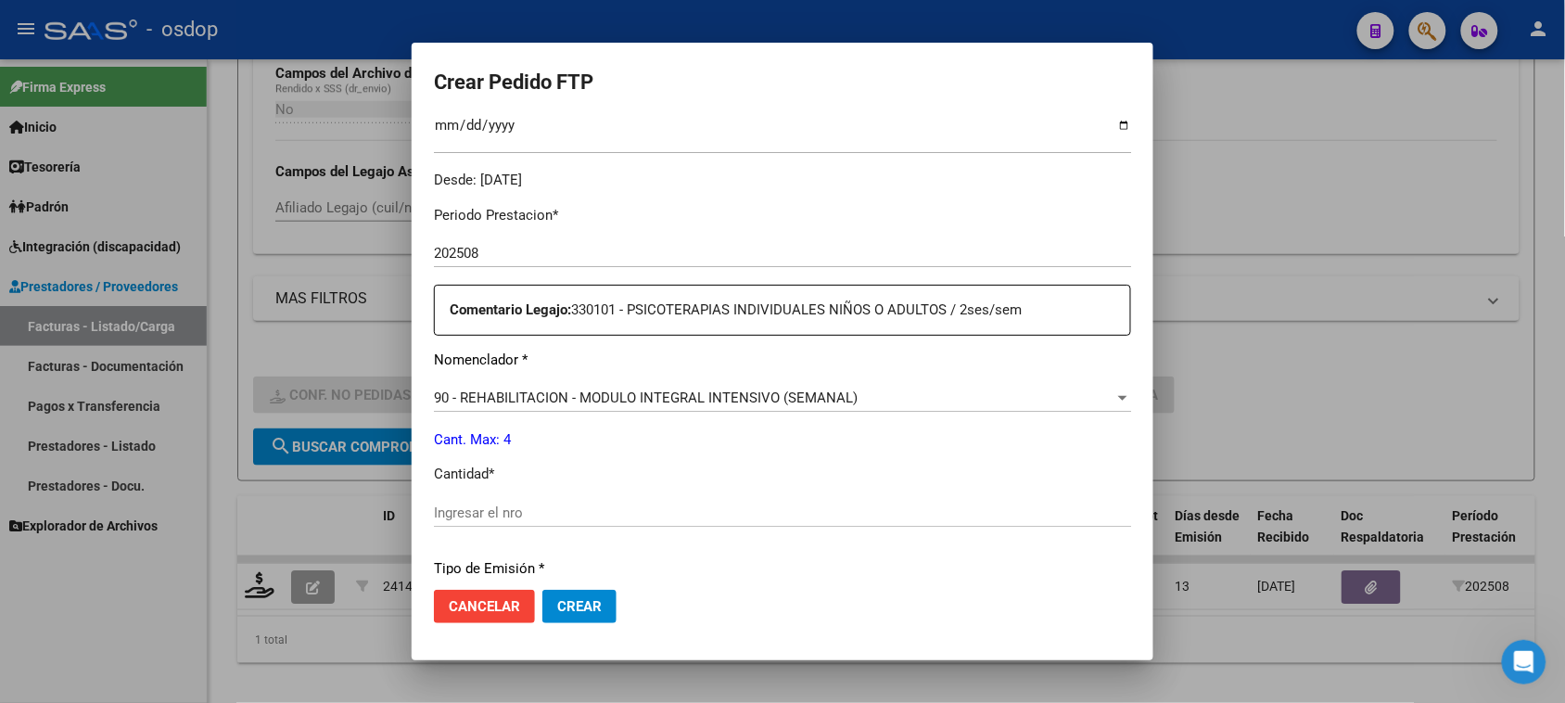
scroll to position [579, 0]
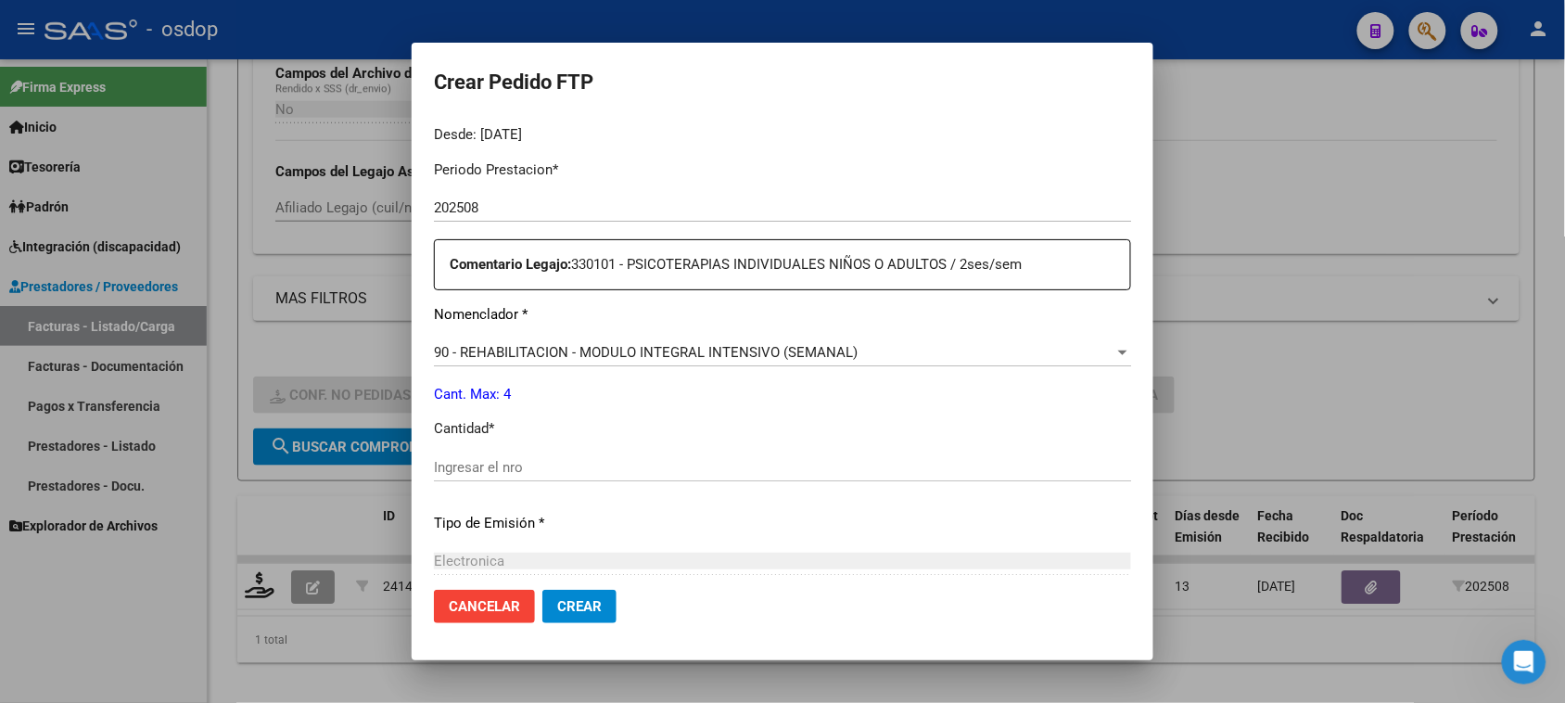
click at [703, 352] on span "90 - REHABILITACION - MODULO INTEGRAL INTENSIVO (SEMANAL)" at bounding box center [646, 352] width 424 height 17
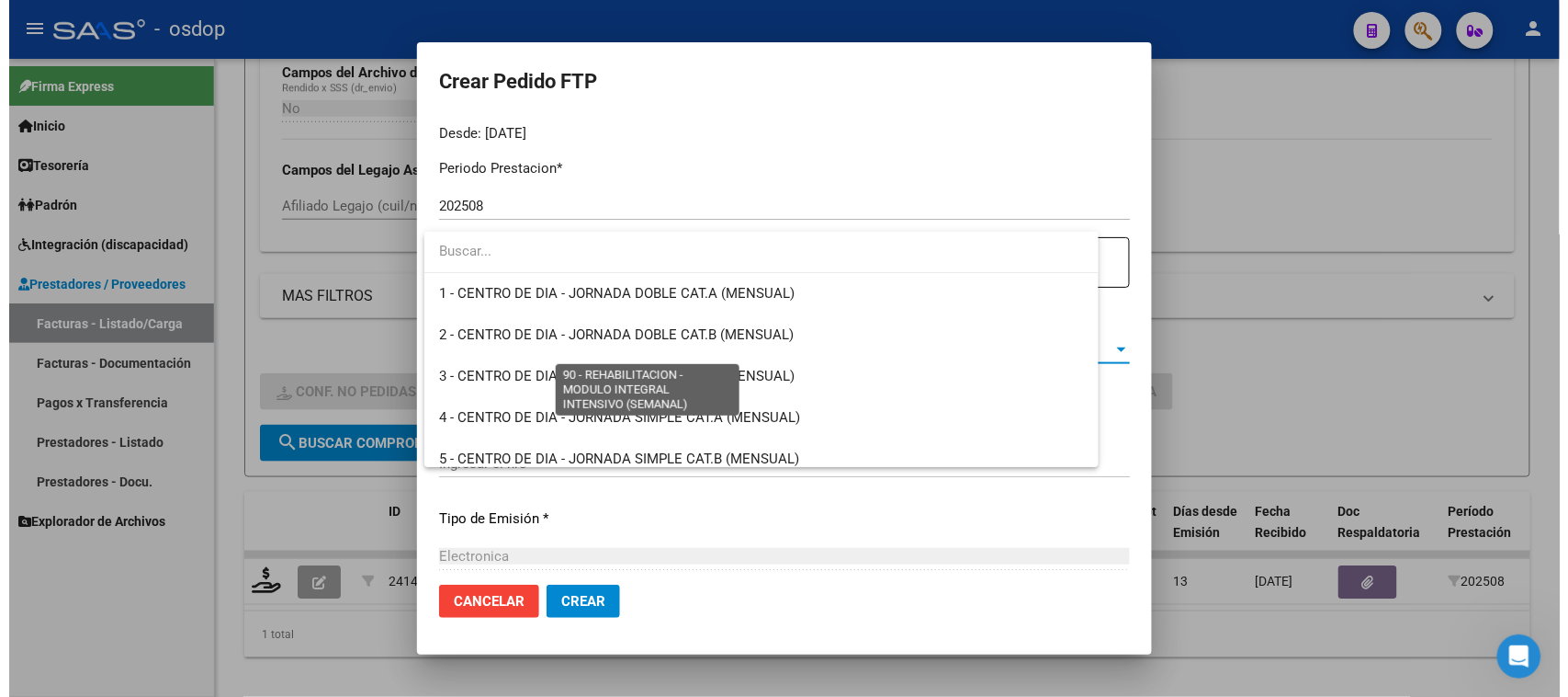
scroll to position [3626, 0]
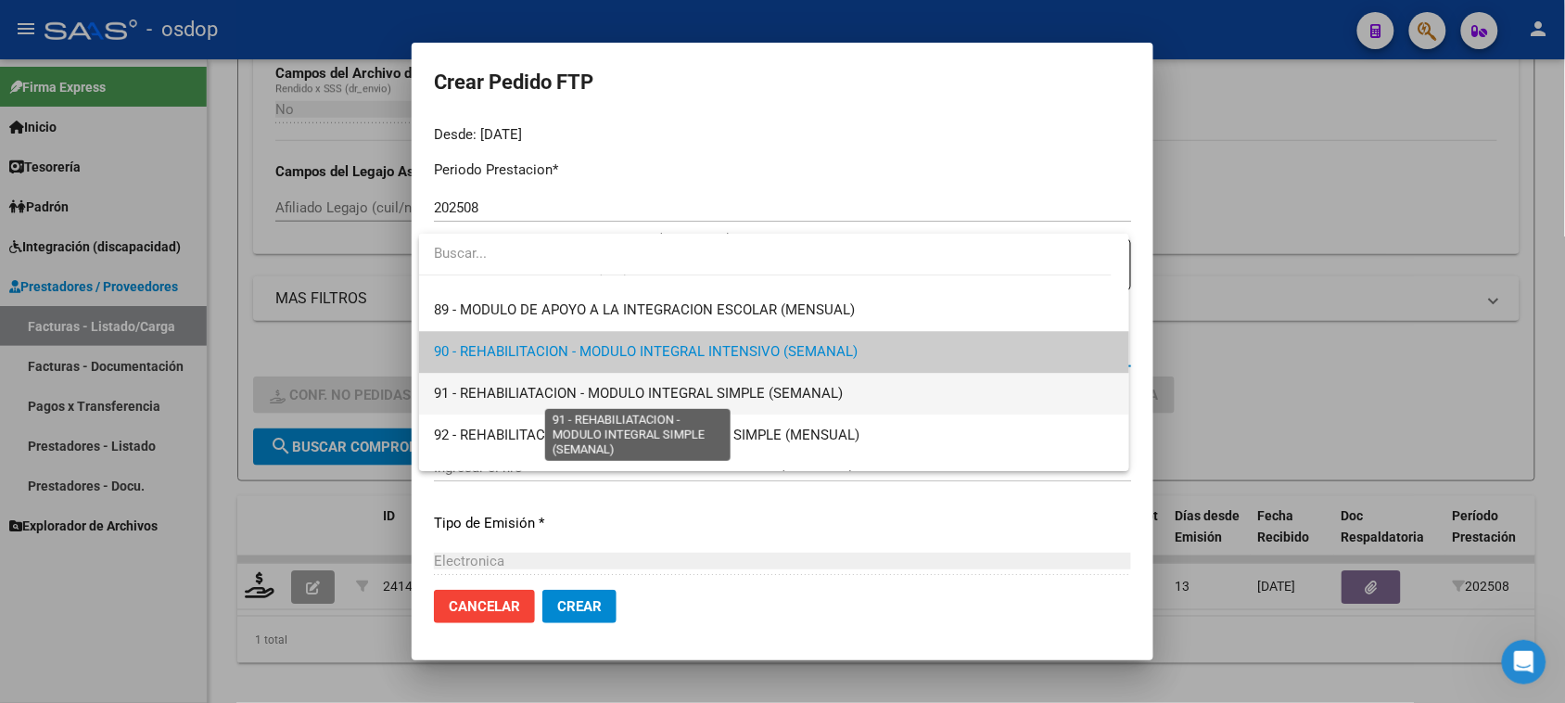
click at [711, 391] on span "91 - REHABILIATACION - MODULO INTEGRAL SIMPLE (SEMANAL)" at bounding box center [638, 393] width 409 height 17
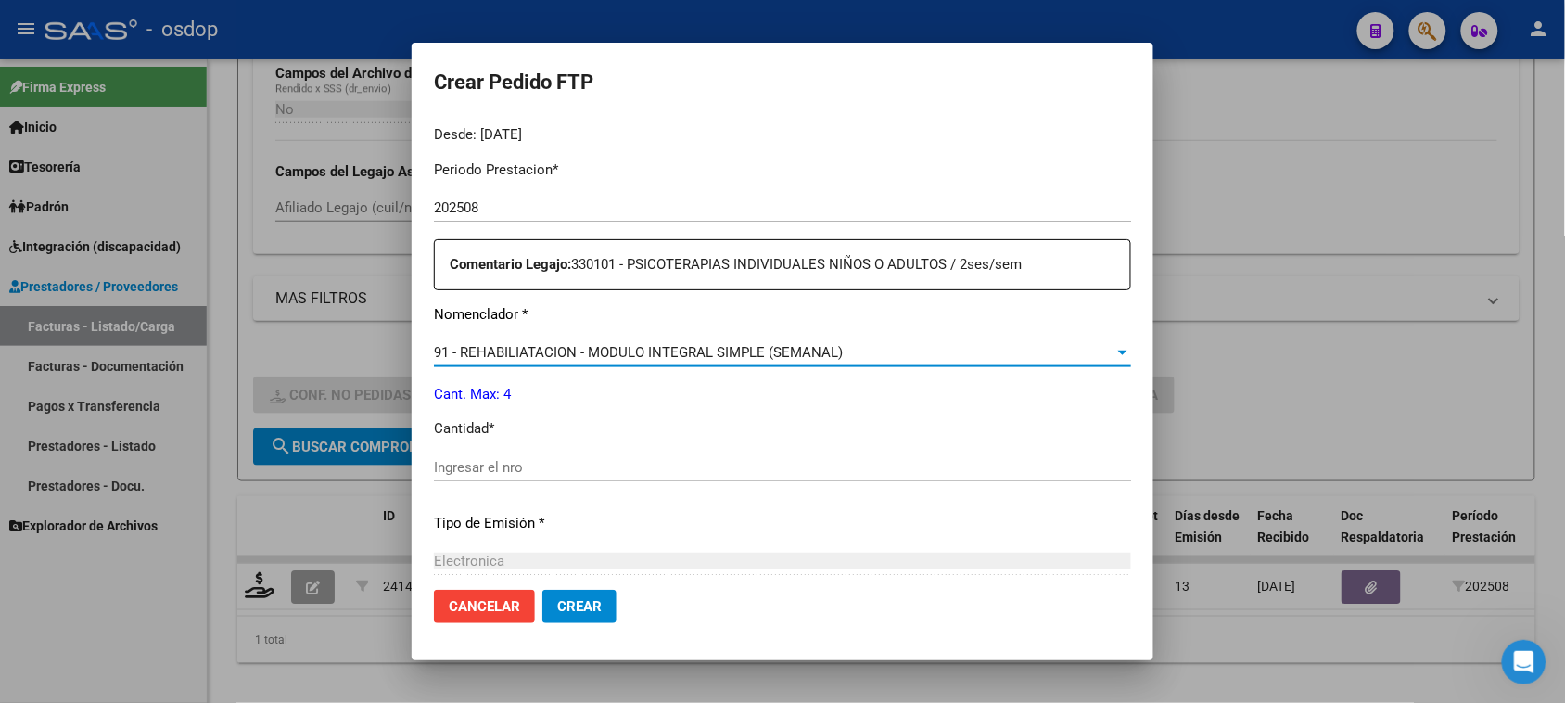
click at [501, 462] on input "Ingresar el nro" at bounding box center [782, 467] width 697 height 17
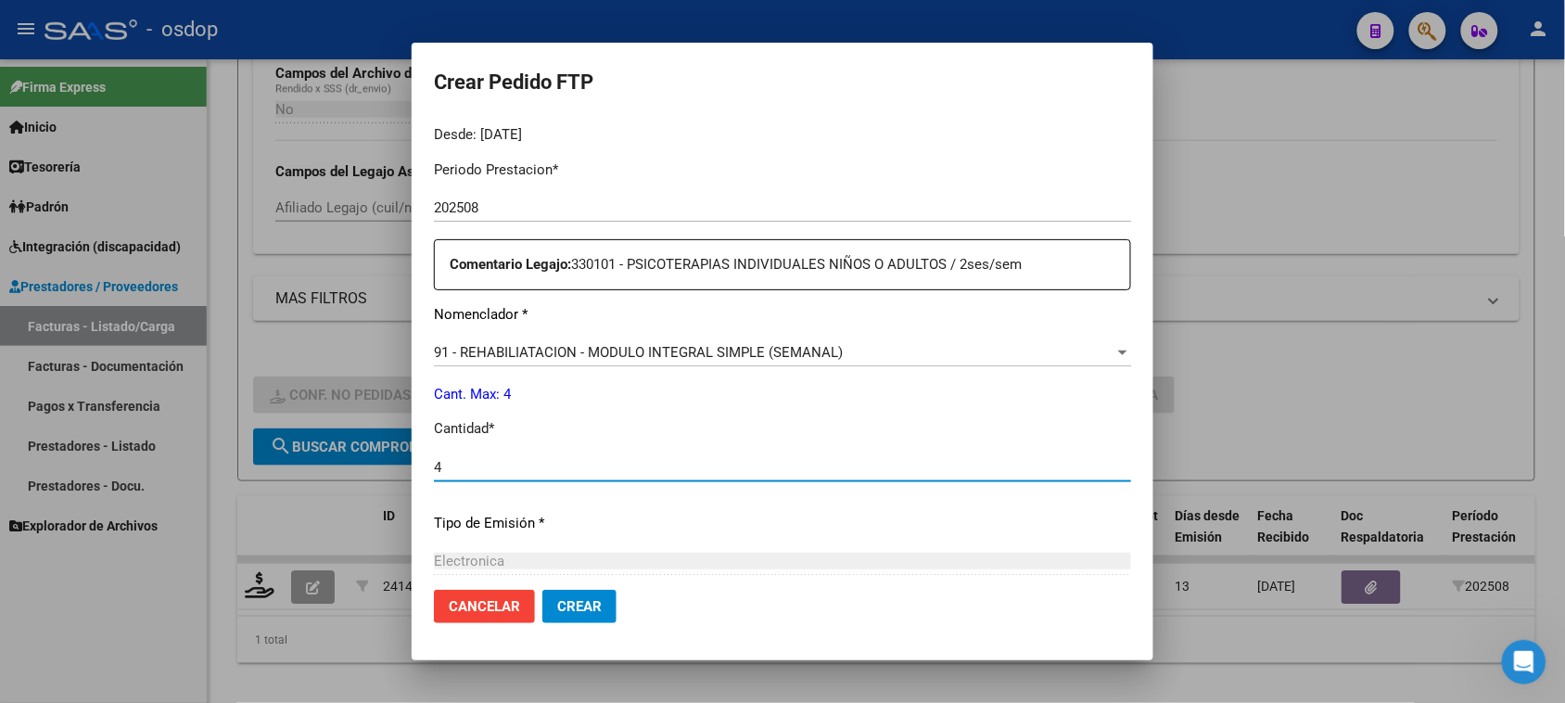
type input "4"
click at [568, 608] on span "Crear" at bounding box center [579, 606] width 44 height 17
click at [596, 604] on span "Crear" at bounding box center [579, 606] width 44 height 17
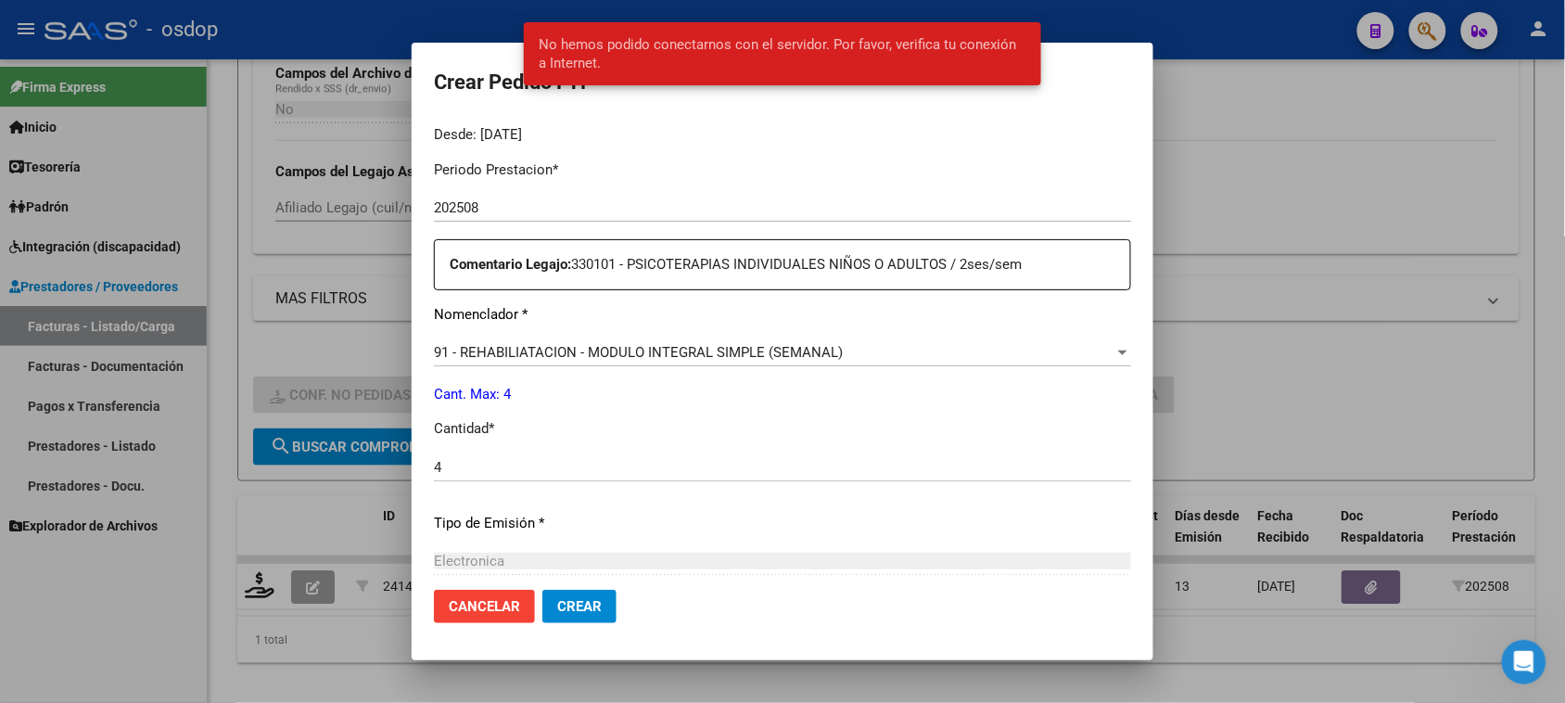
click at [1332, 221] on div at bounding box center [782, 351] width 1565 height 703
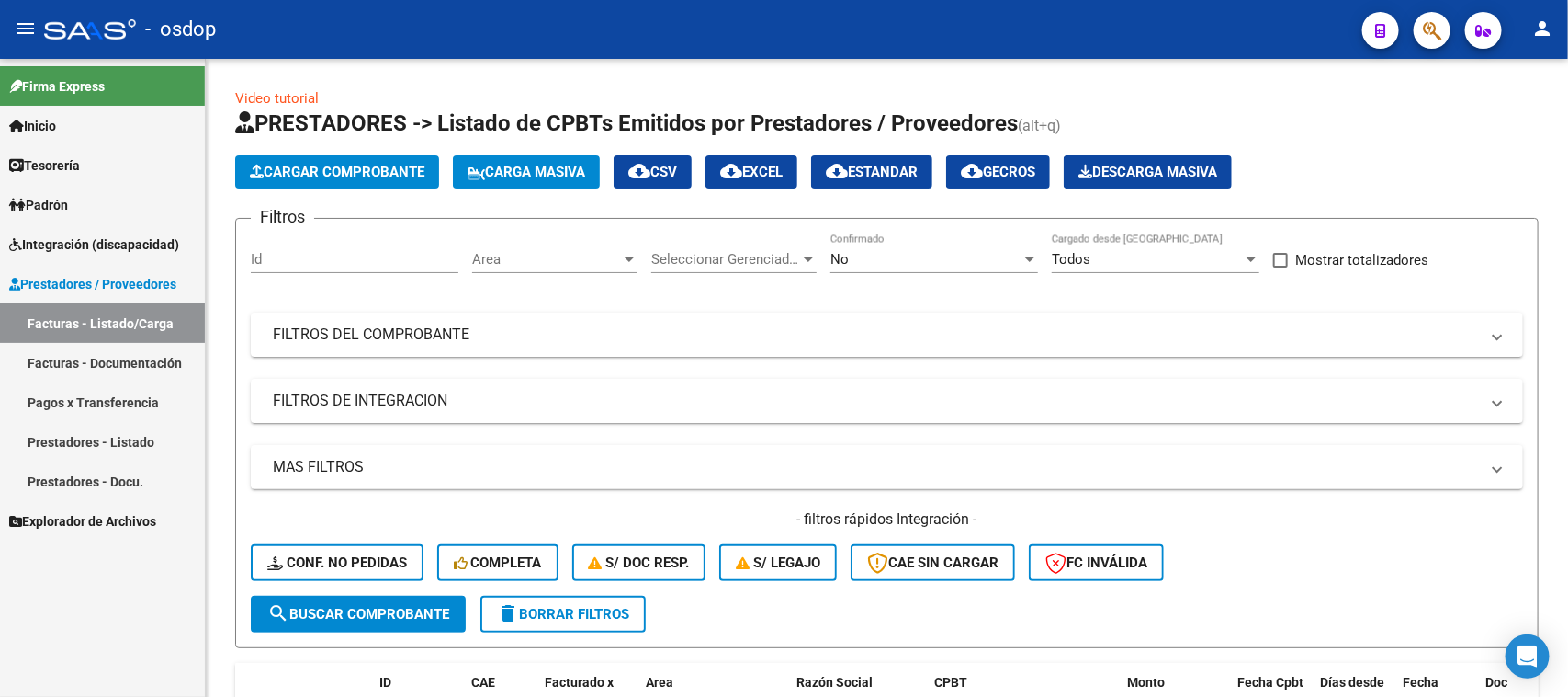
click at [125, 323] on link "Facturas - Listado/Carga" at bounding box center [102, 323] width 205 height 40
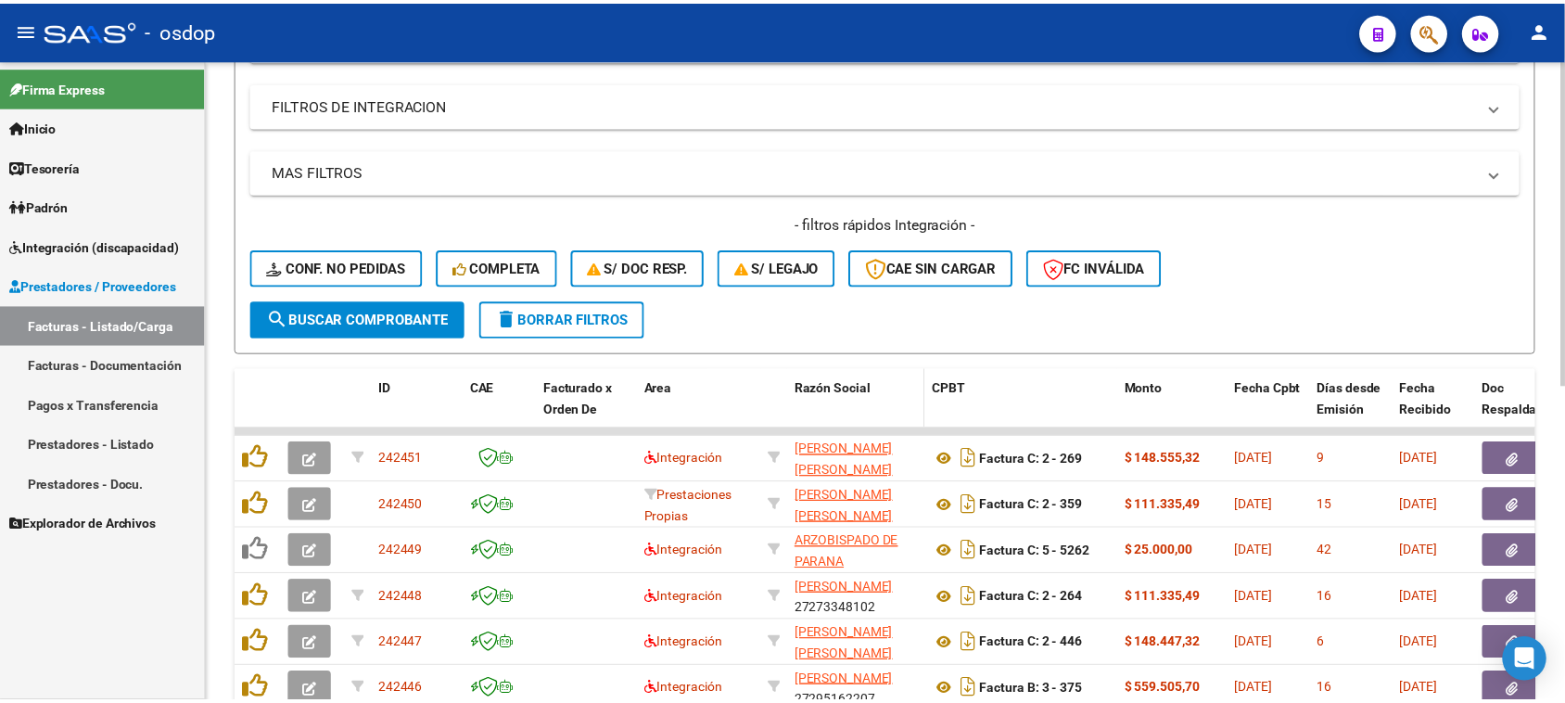
scroll to position [348, 0]
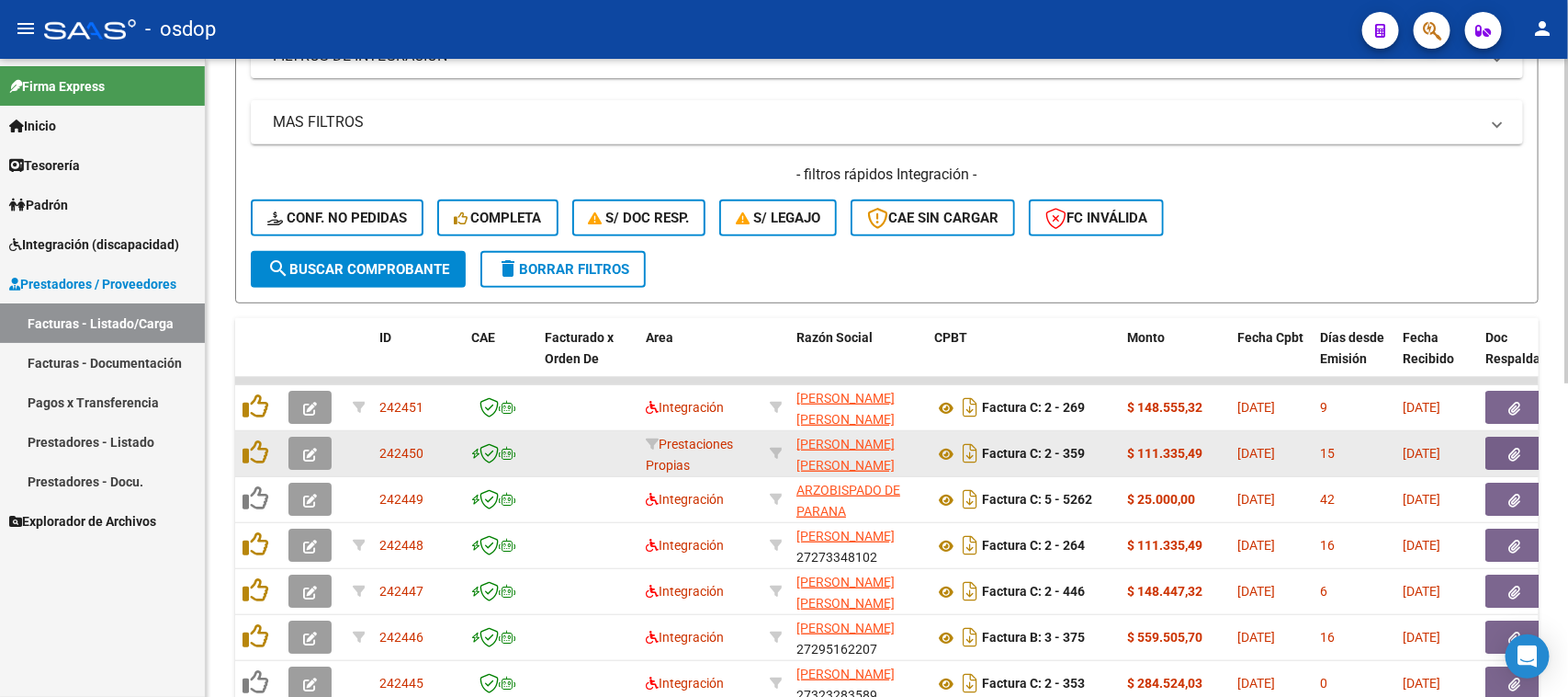
click at [304, 458] on button "button" at bounding box center [310, 452] width 44 height 33
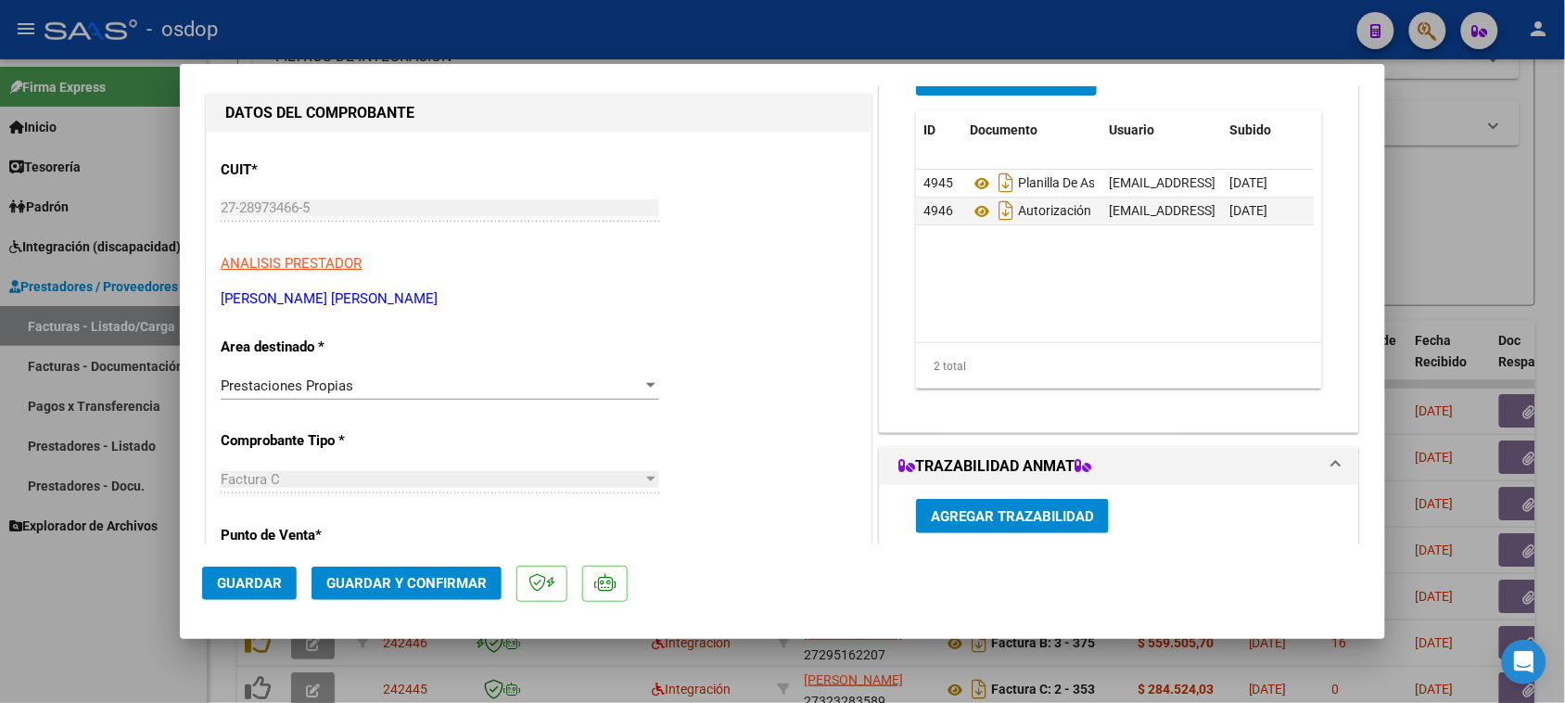
scroll to position [232, 0]
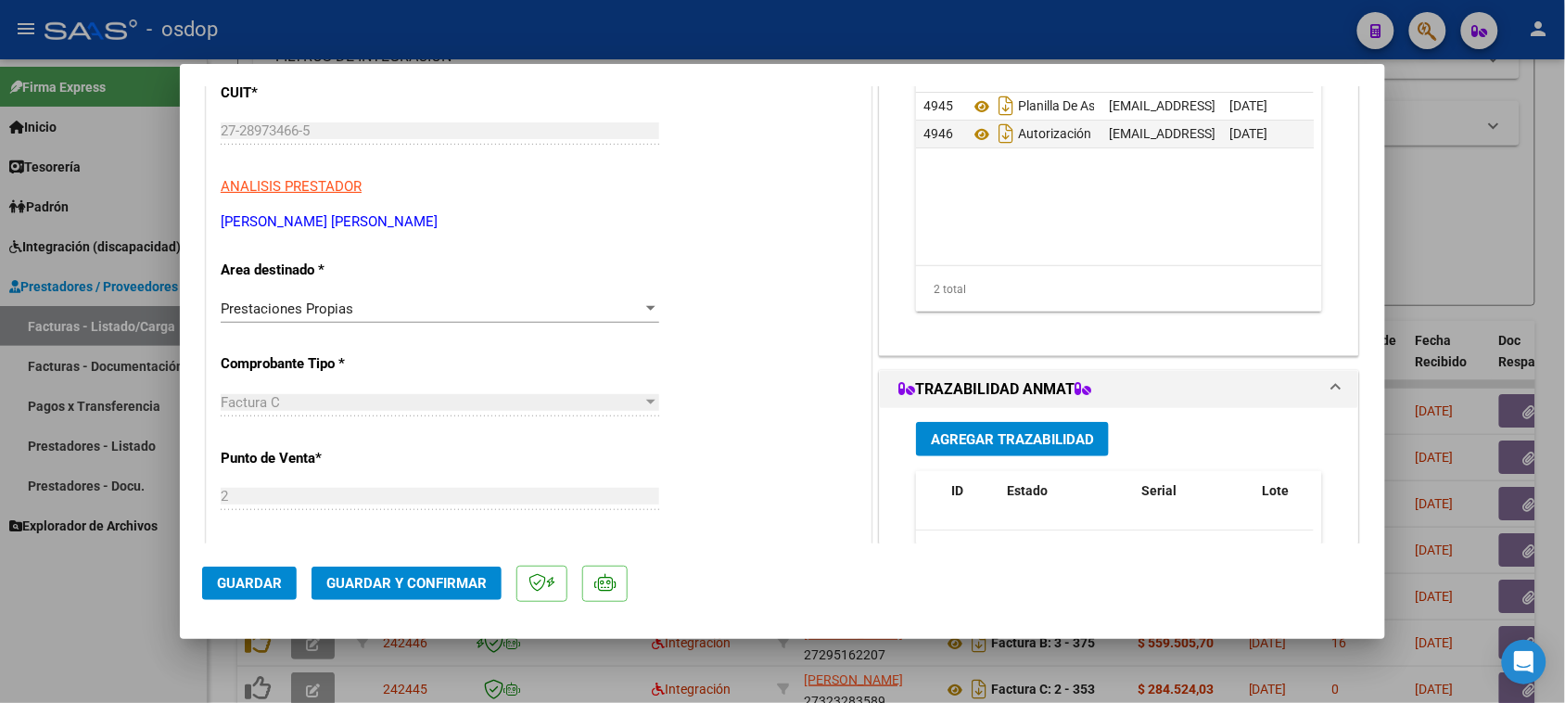
click at [502, 304] on div "Prestaciones Propias" at bounding box center [432, 308] width 422 height 17
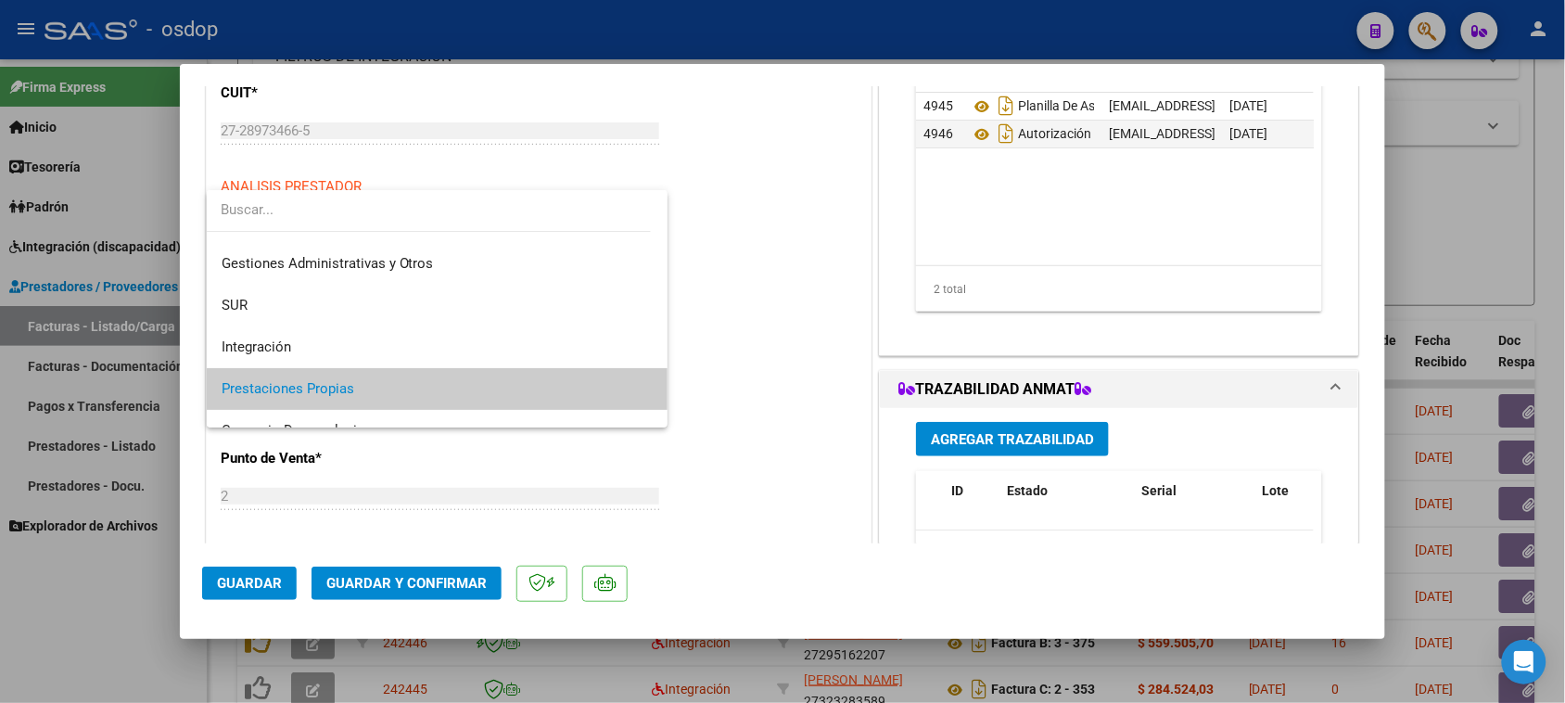
scroll to position [0, 0]
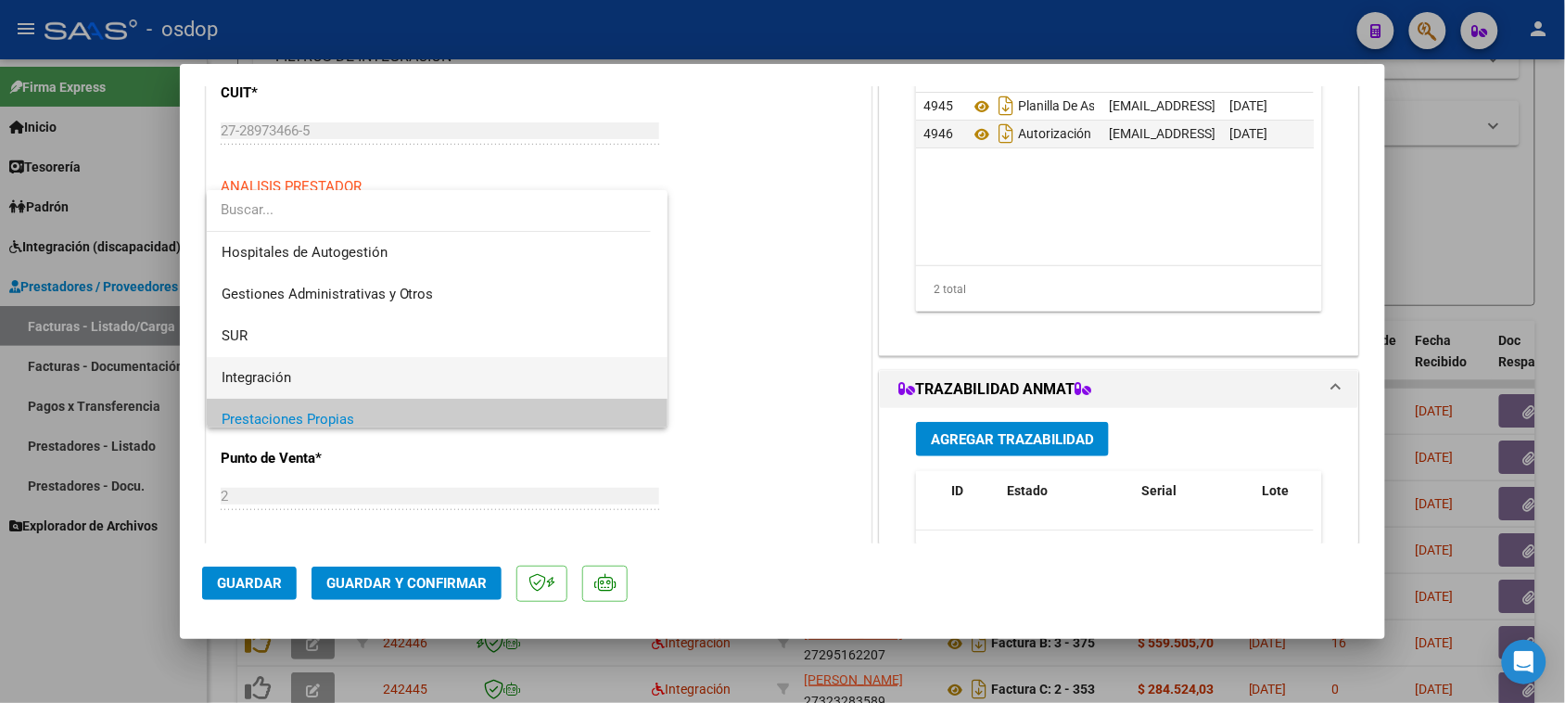
click at [487, 373] on span "Integración" at bounding box center [438, 378] width 432 height 42
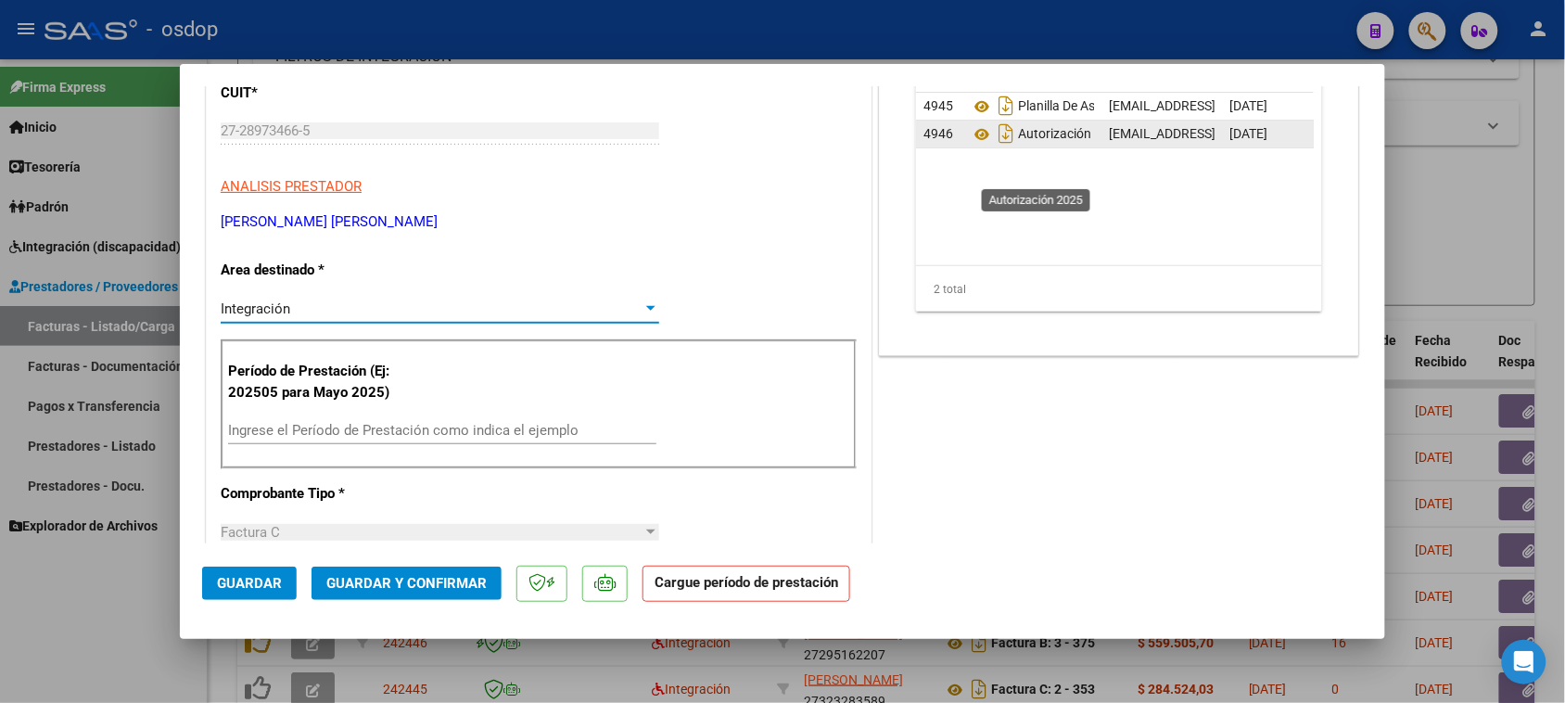
scroll to position [116, 0]
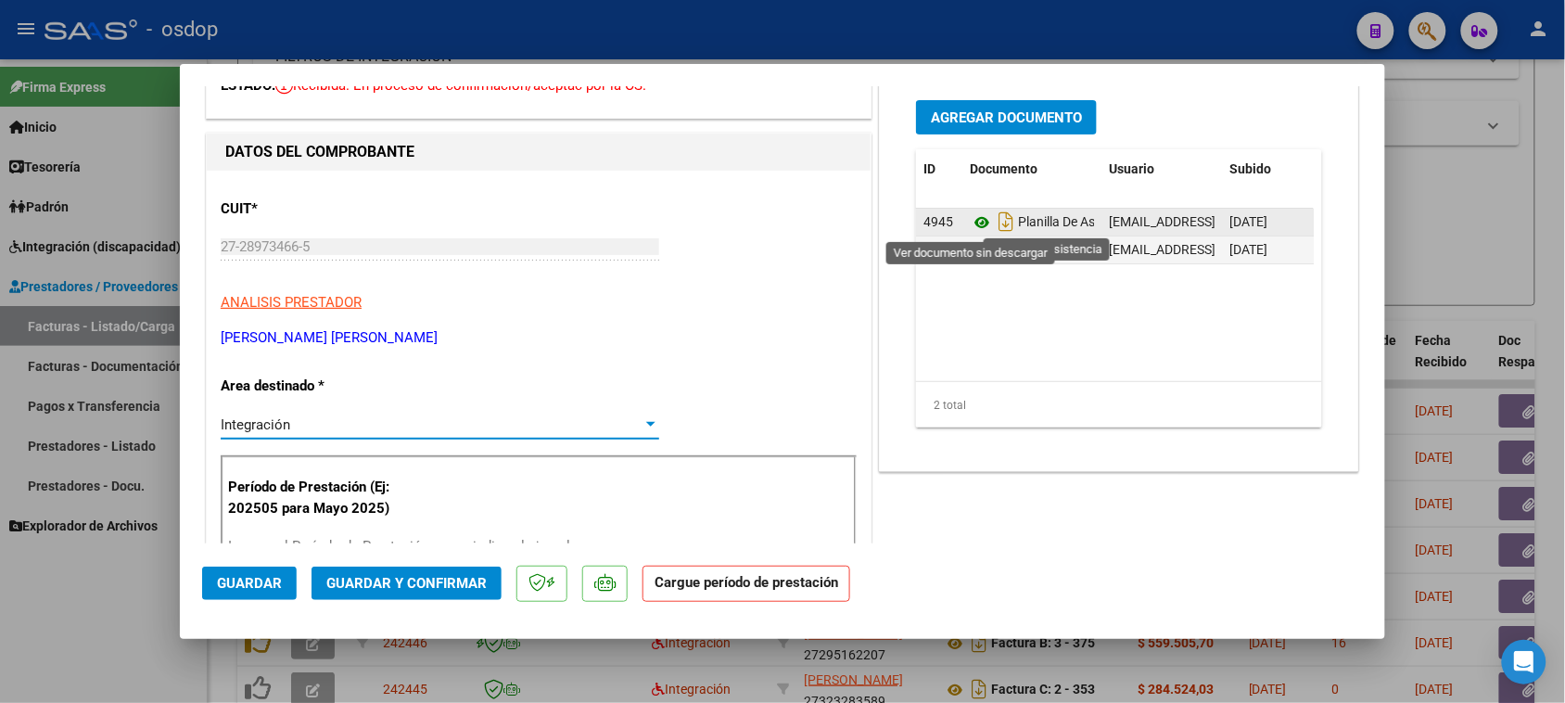
click at [974, 221] on icon at bounding box center [982, 222] width 24 height 22
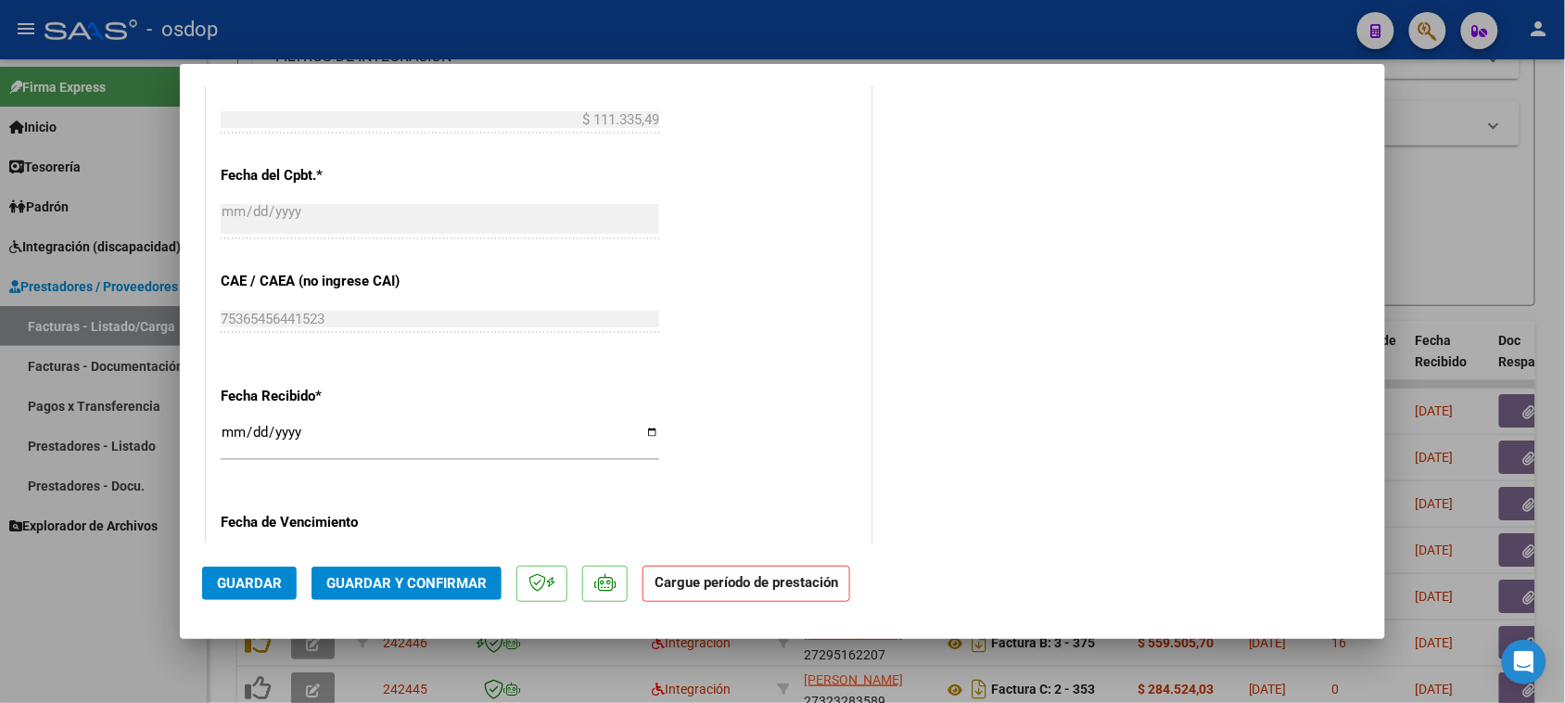
scroll to position [927, 0]
click at [90, 614] on div at bounding box center [782, 351] width 1565 height 703
type input "$ 0,00"
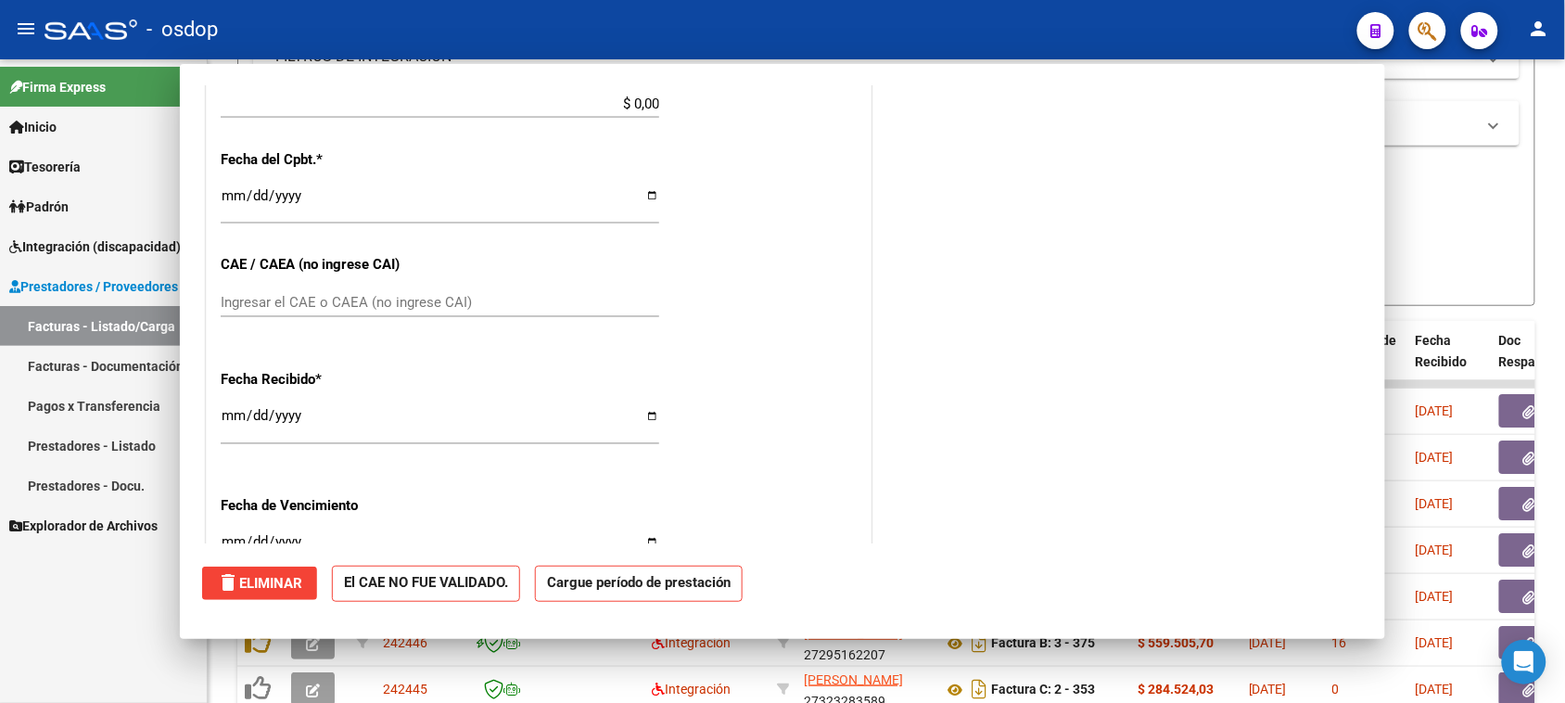
scroll to position [913, 0]
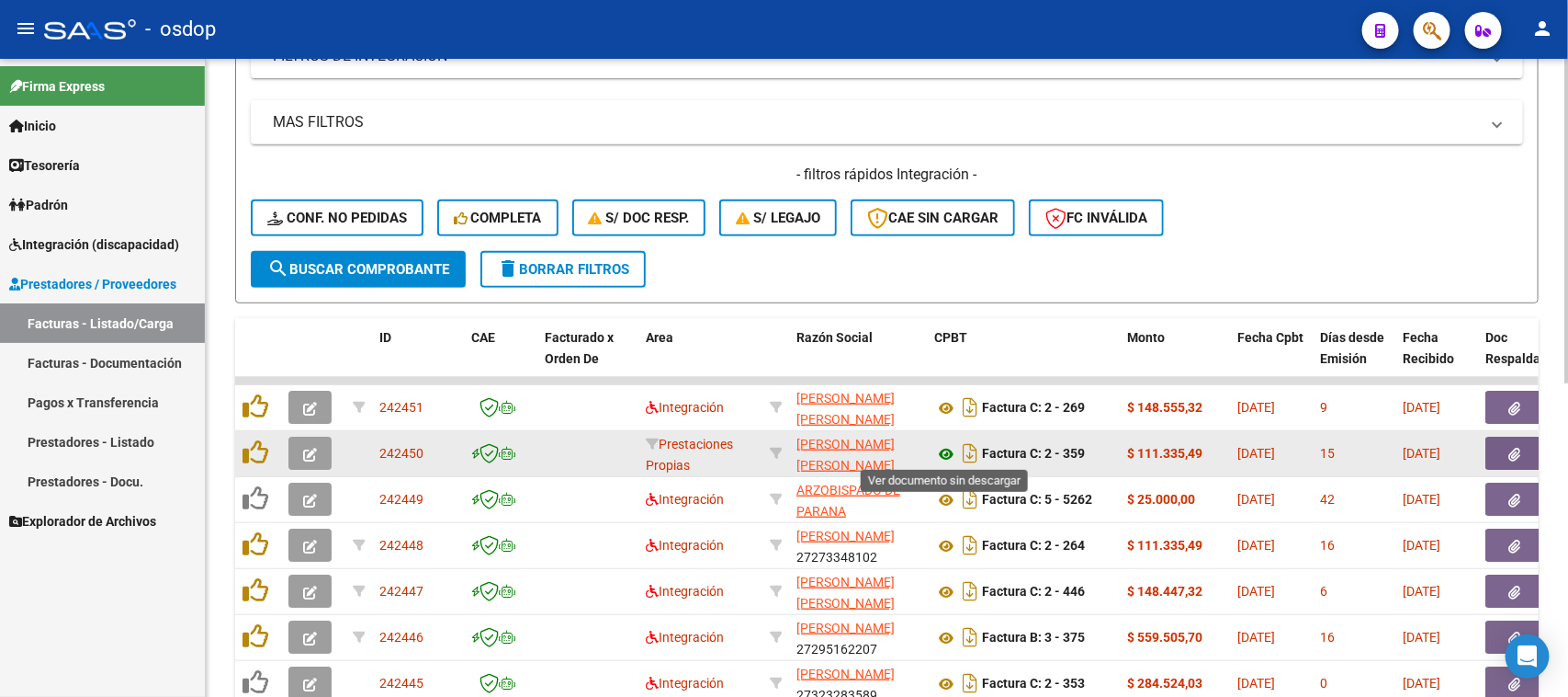
click at [947, 444] on icon at bounding box center [947, 454] width 24 height 22
click at [317, 451] on button "button" at bounding box center [310, 452] width 44 height 33
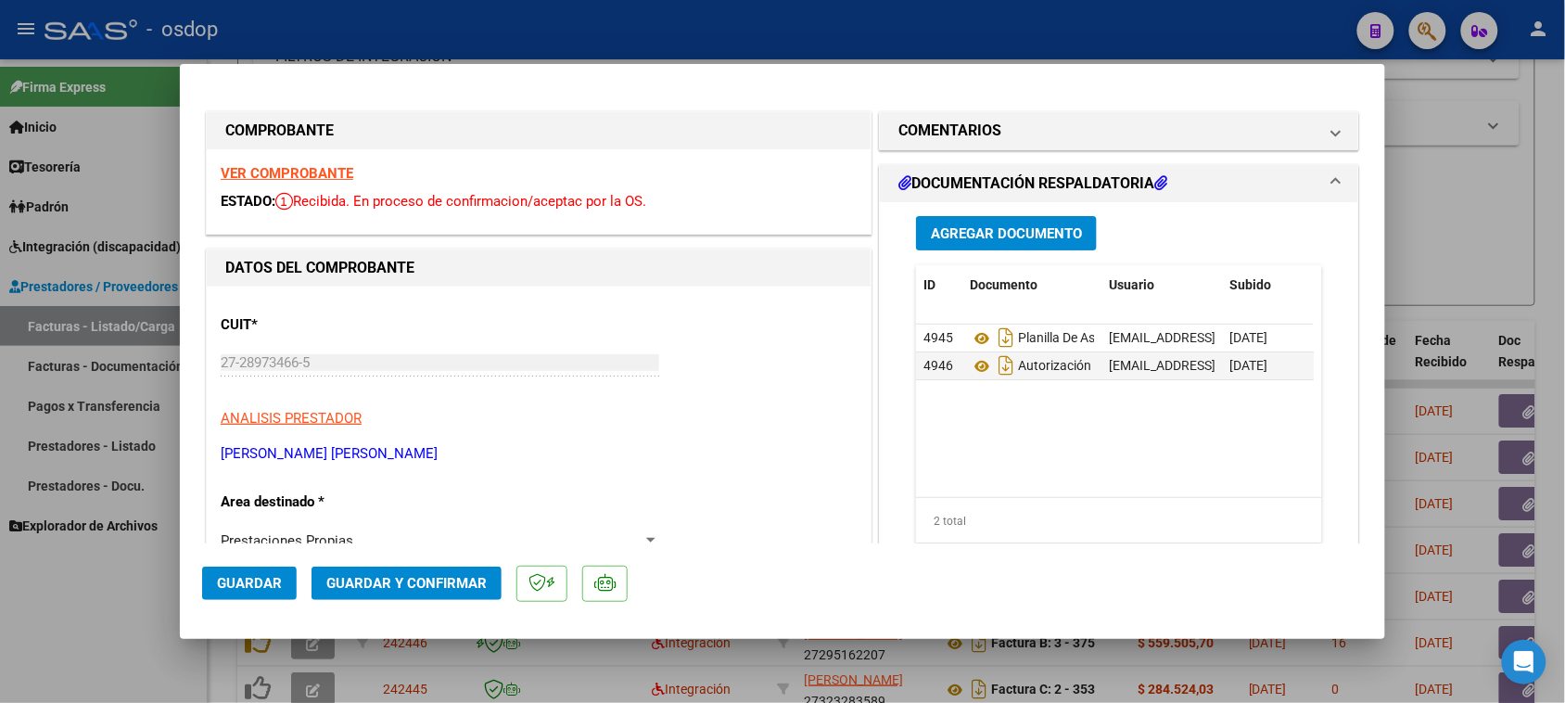
scroll to position [116, 0]
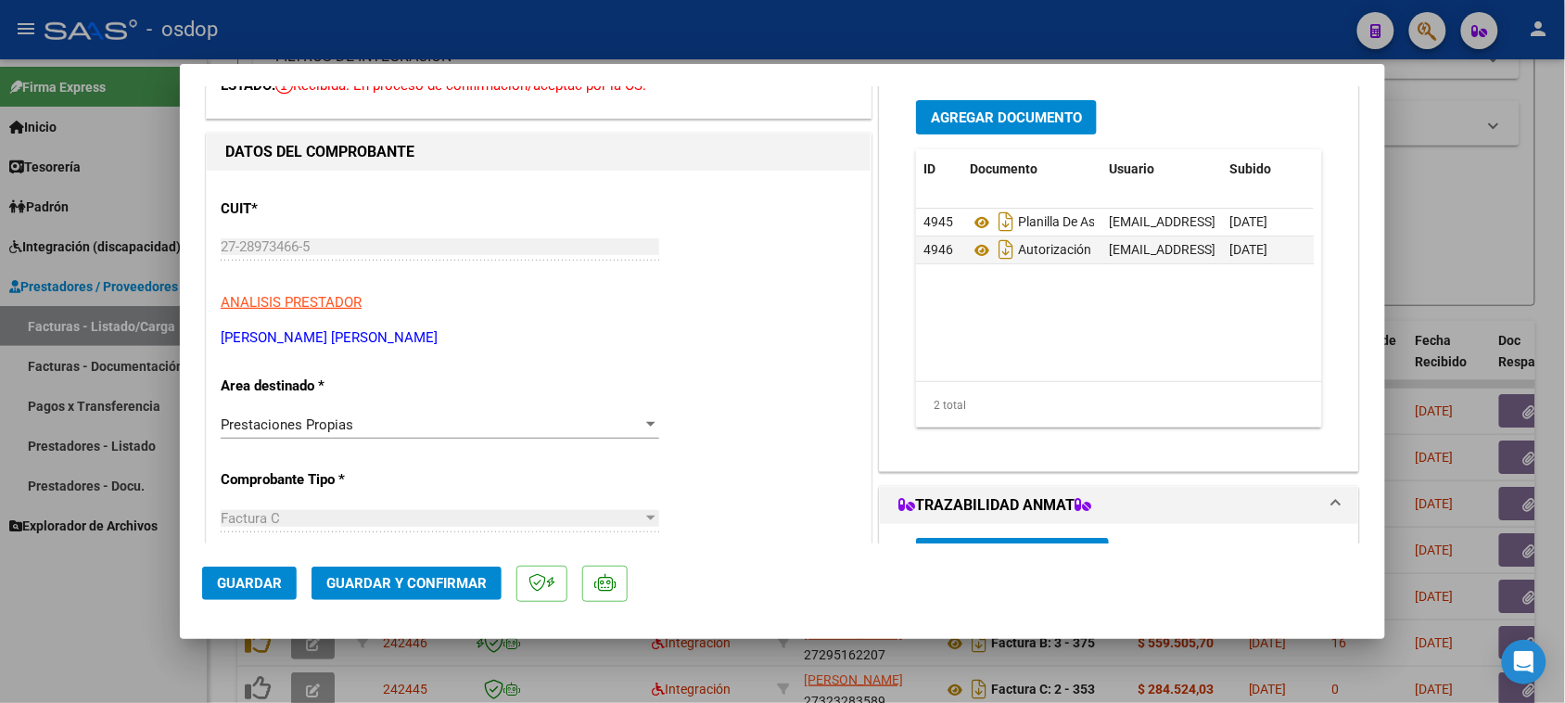
click at [475, 413] on div "Prestaciones Propias Seleccionar Area" at bounding box center [440, 425] width 438 height 28
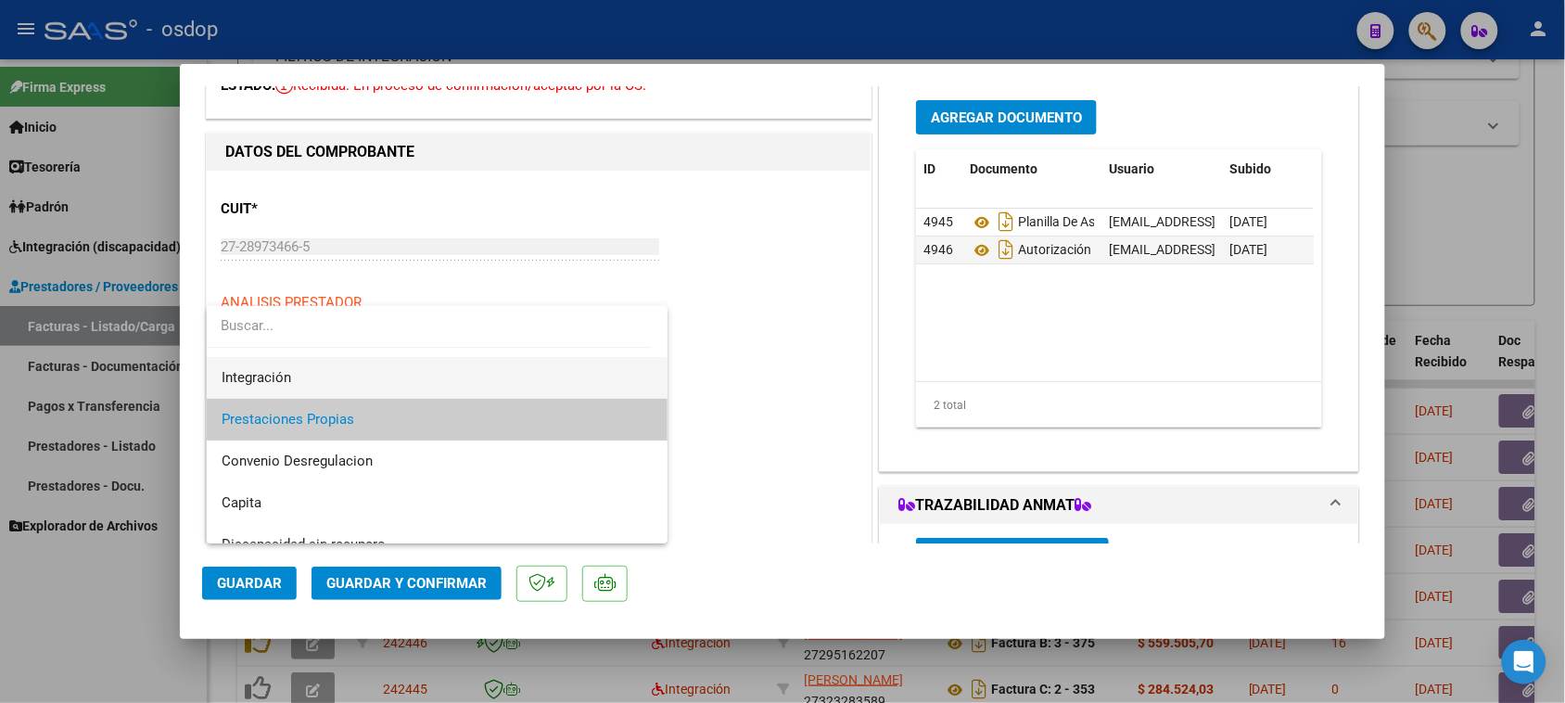
click at [325, 375] on span "Integración" at bounding box center [438, 378] width 432 height 42
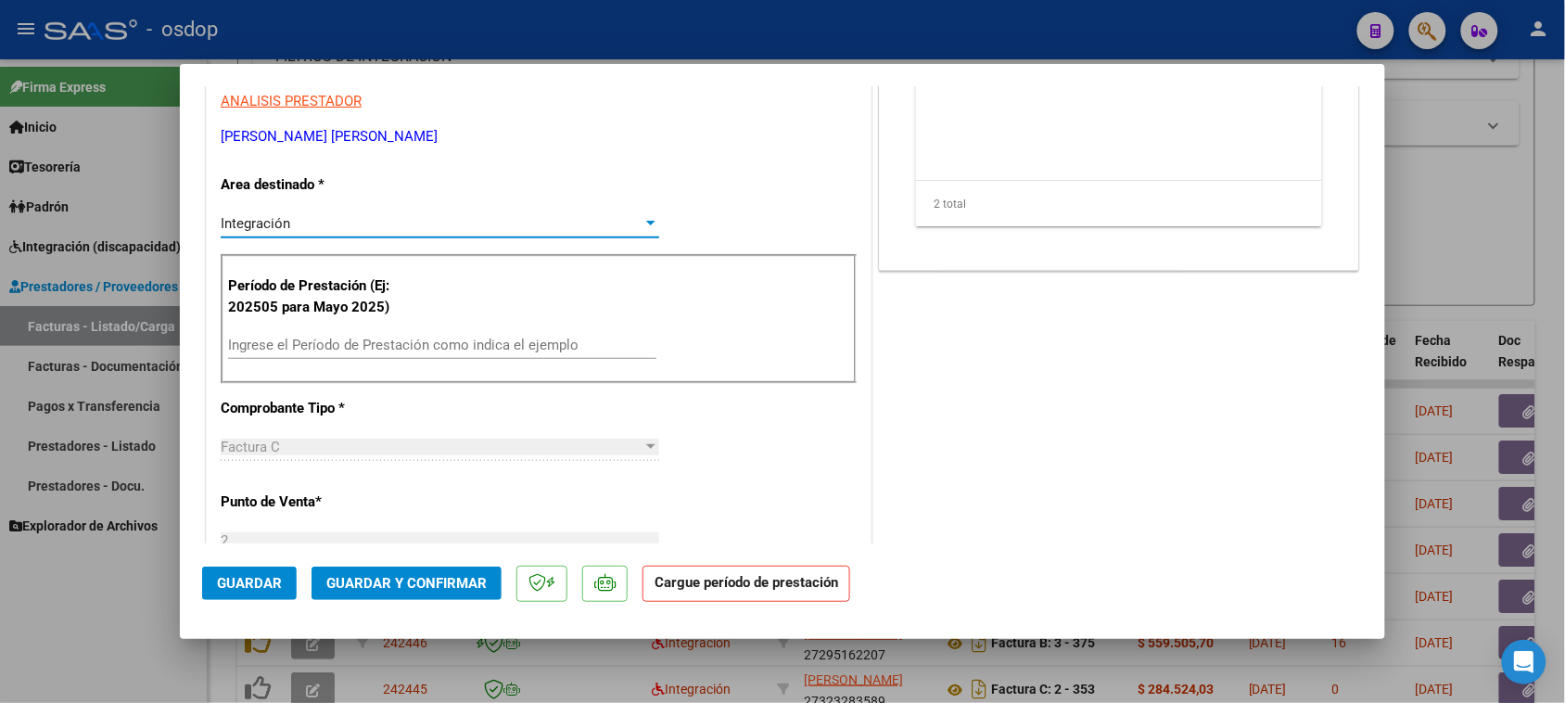
scroll to position [348, 0]
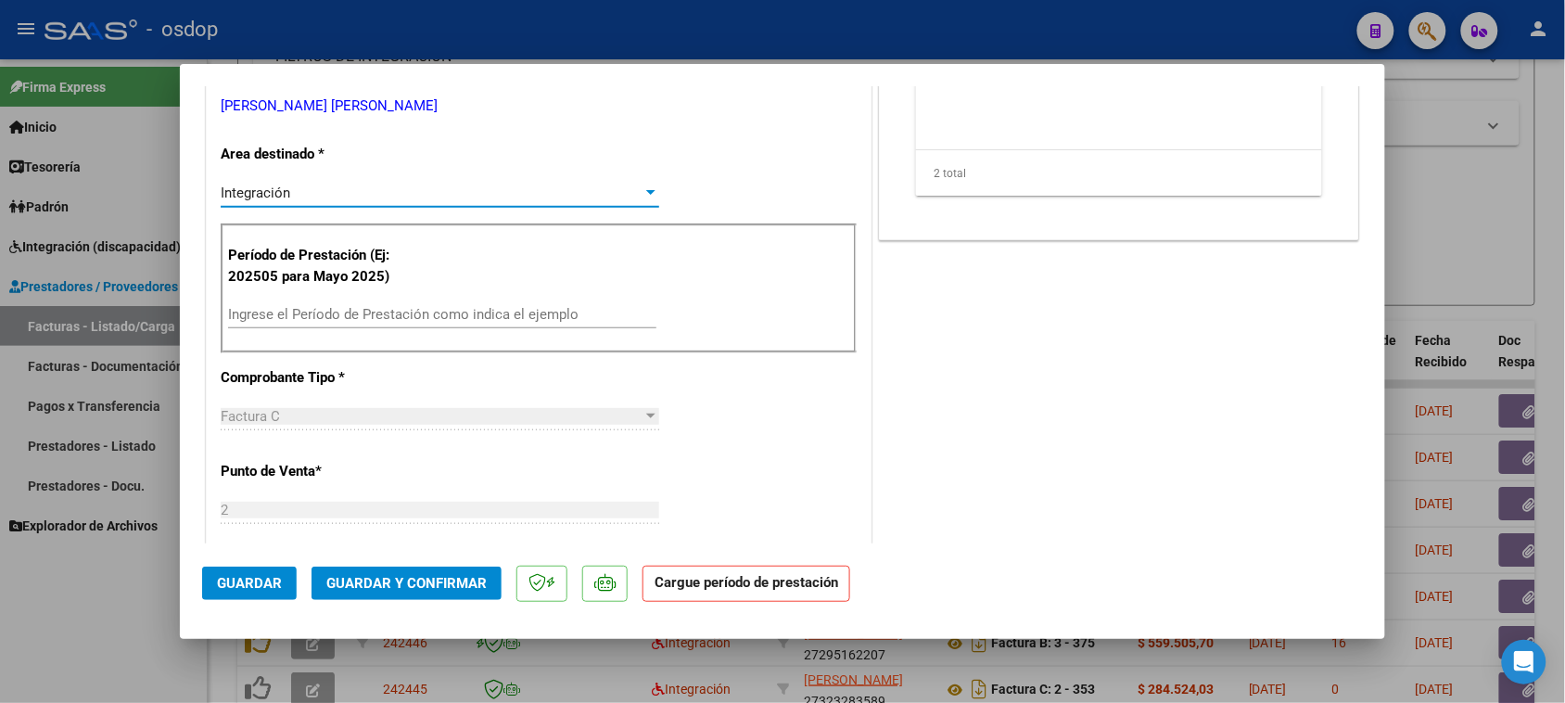
click at [371, 316] on input "Ingrese el Período de Prestación como indica el ejemplo" at bounding box center [442, 314] width 428 height 17
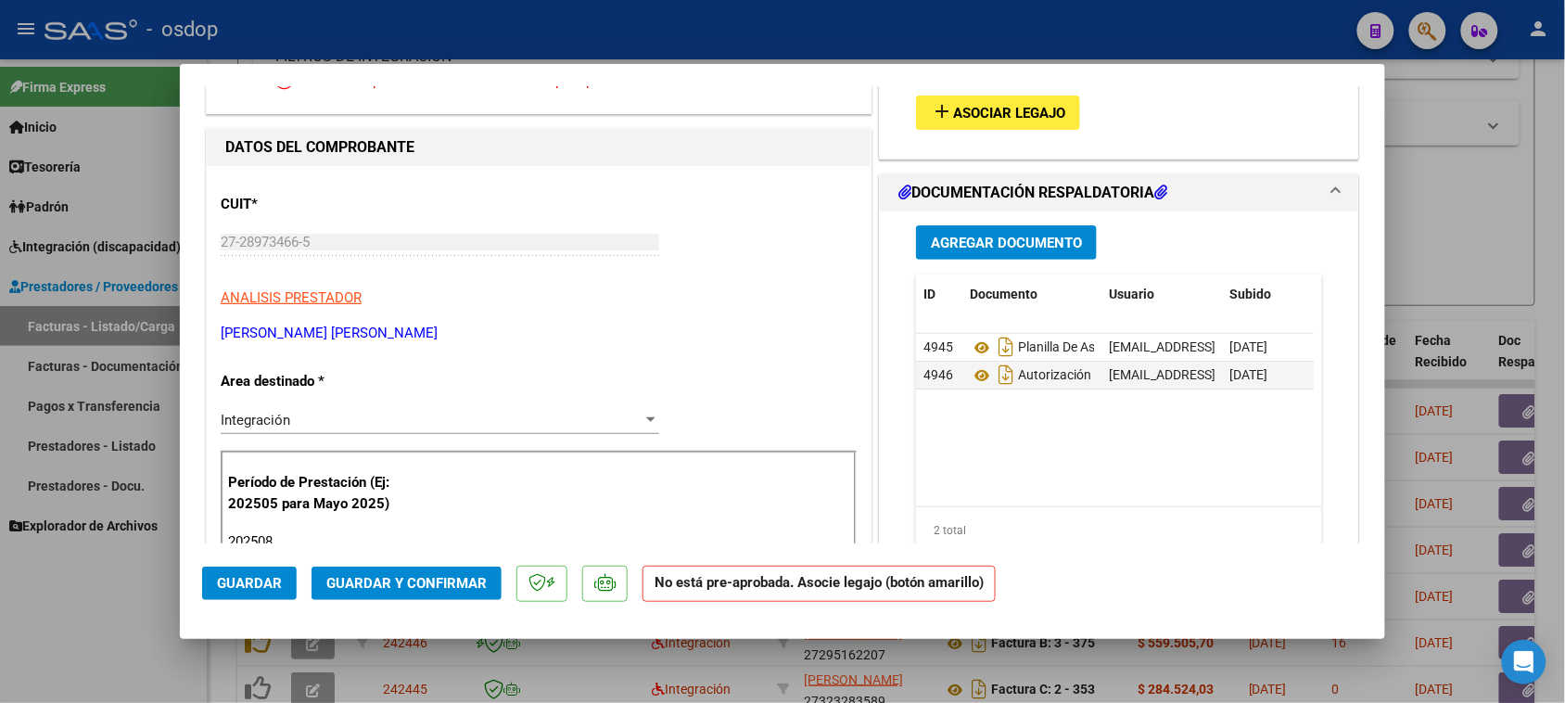
scroll to position [34, 0]
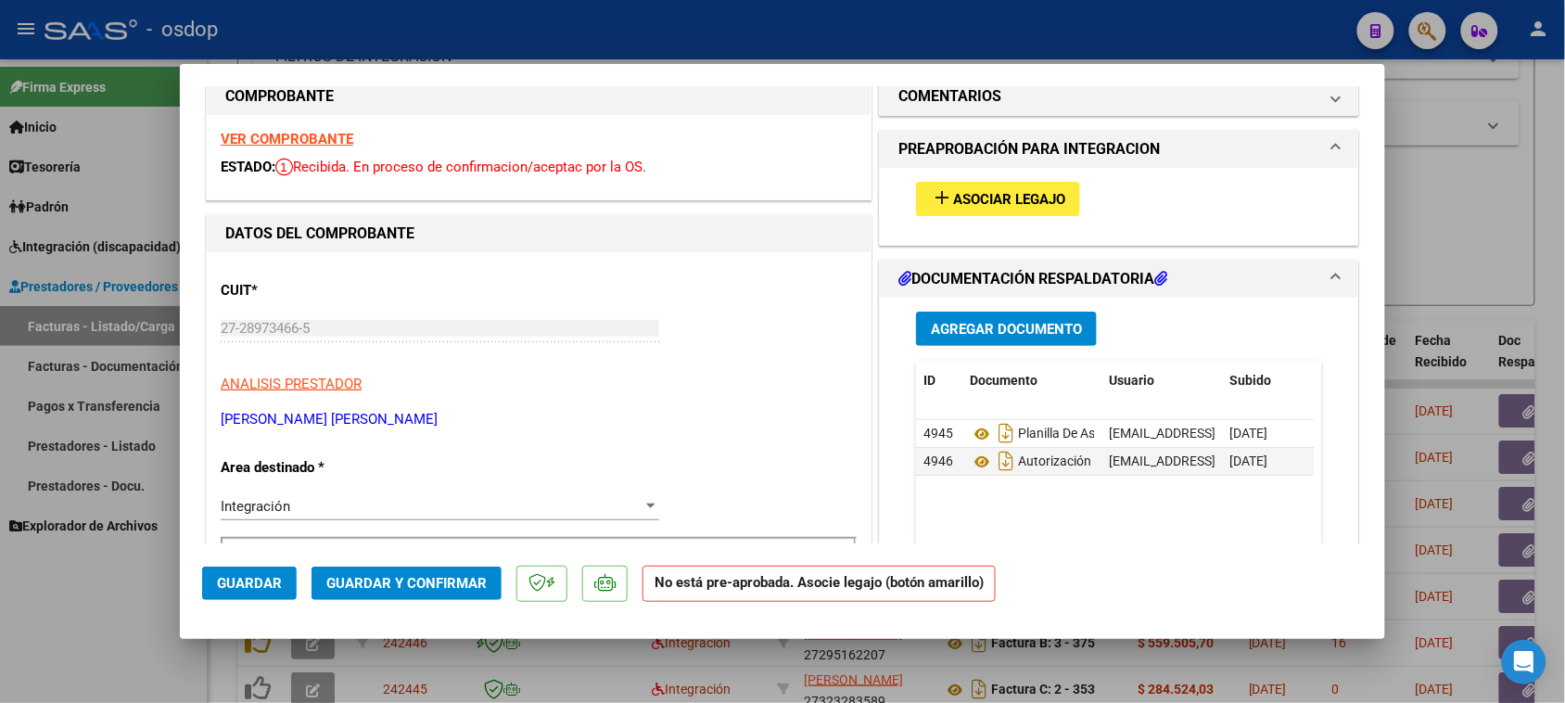
type input "202508"
click at [1010, 201] on span "Asociar Legajo" at bounding box center [1009, 199] width 112 height 17
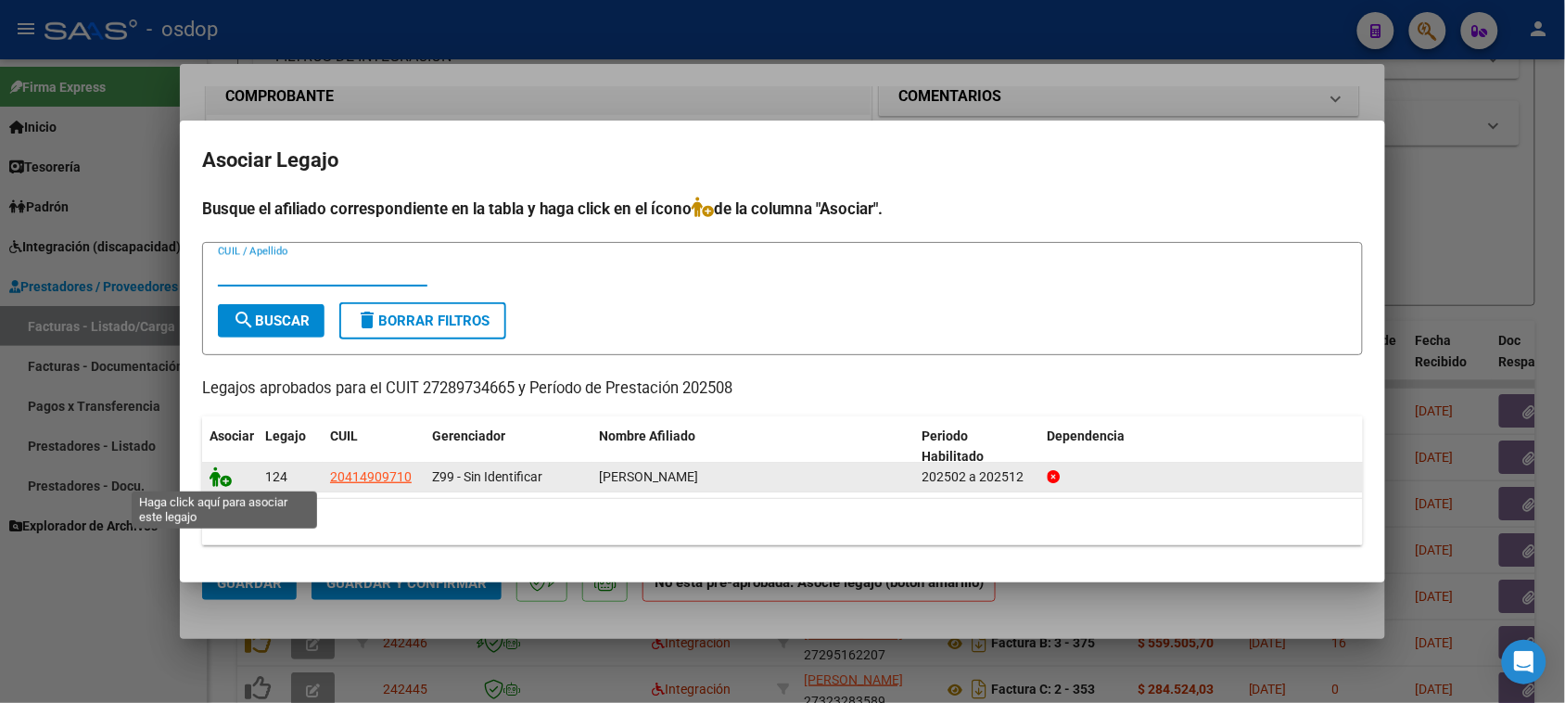
click at [224, 475] on icon at bounding box center [220, 476] width 22 height 20
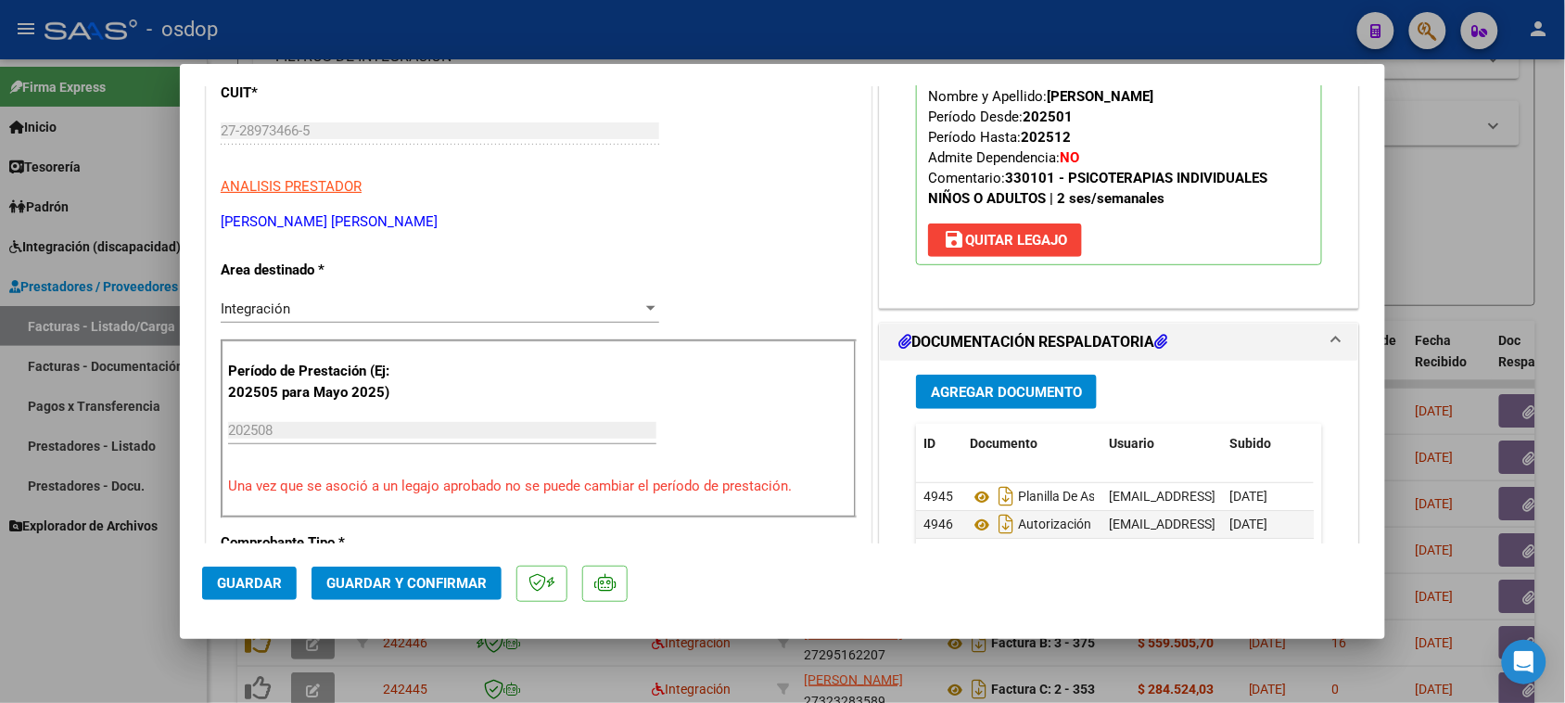
scroll to position [266, 0]
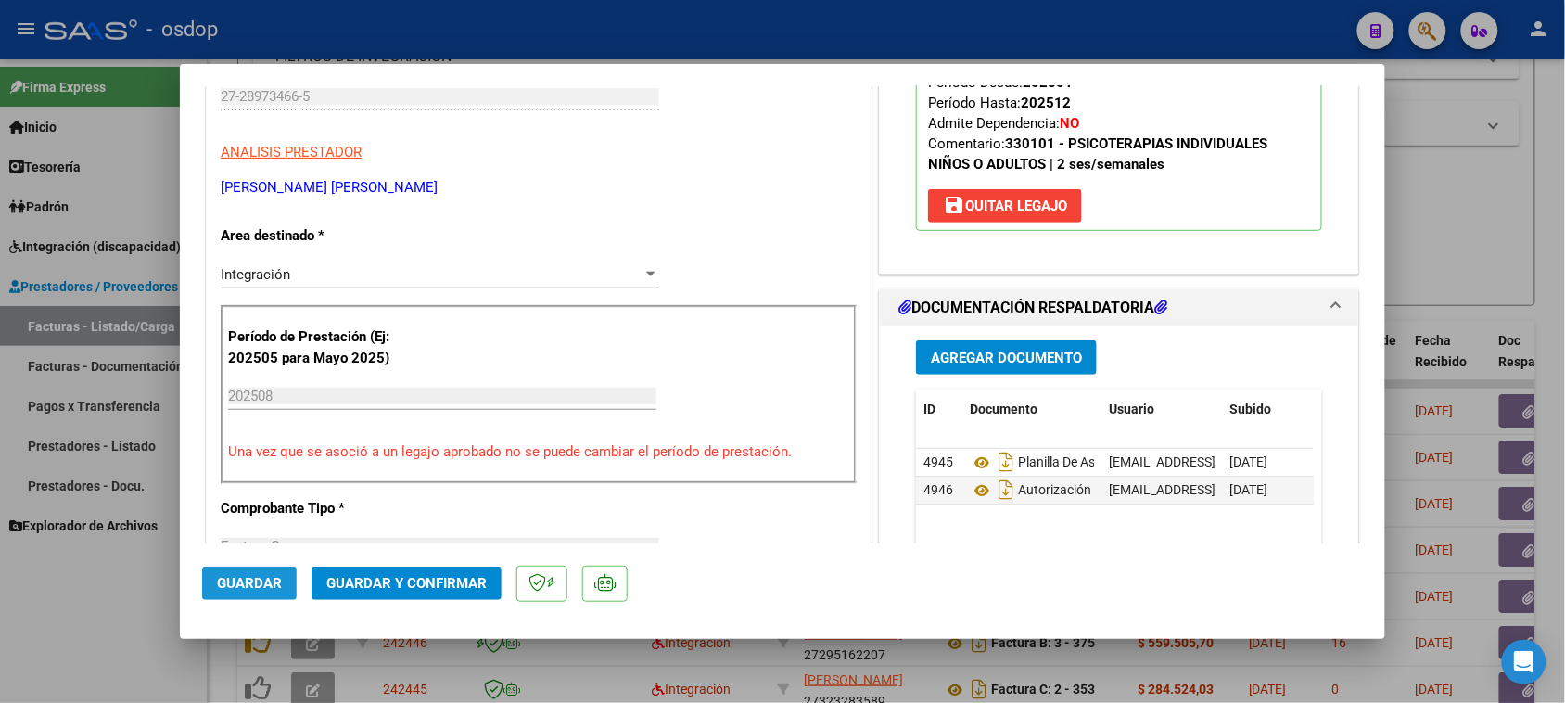
click at [252, 589] on span "Guardar" at bounding box center [249, 583] width 65 height 17
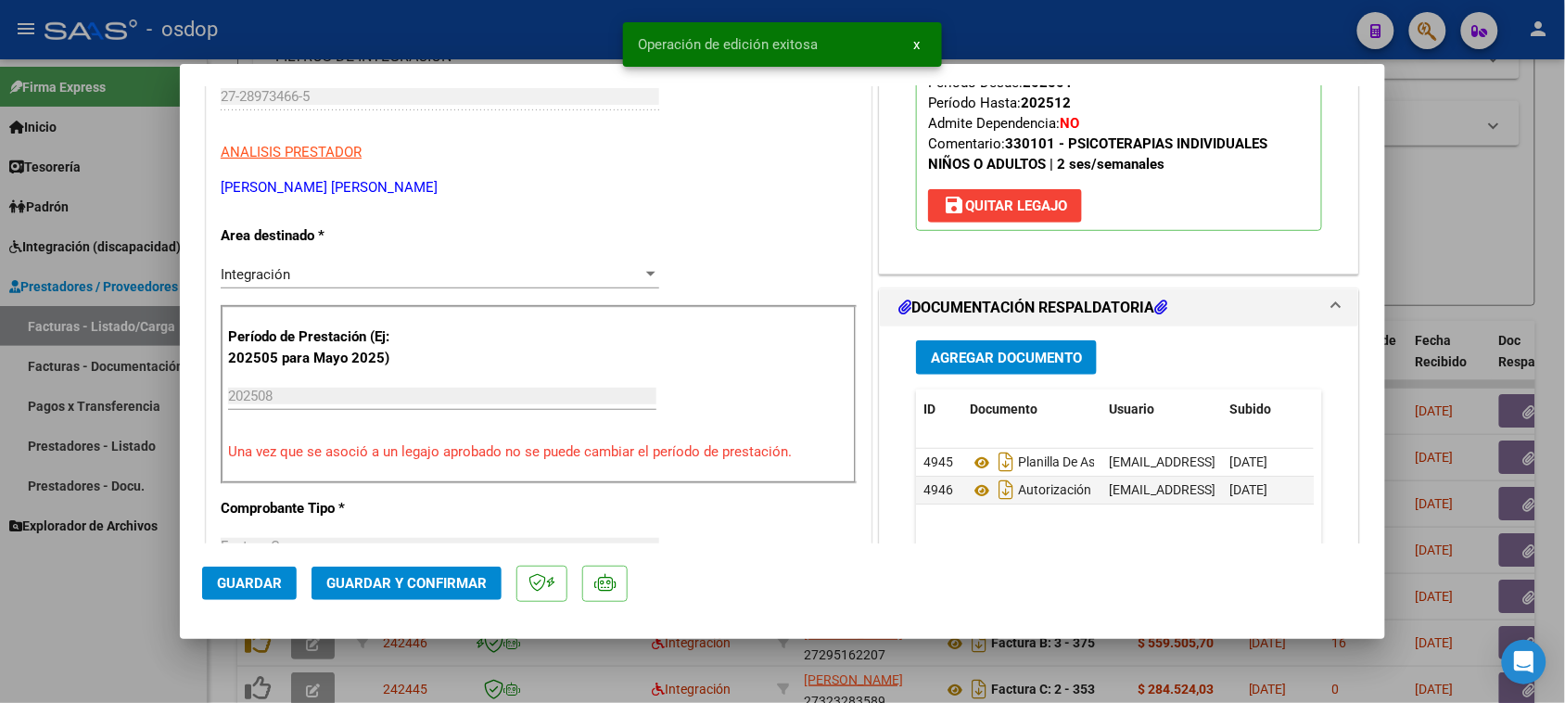
click at [593, 665] on div at bounding box center [782, 351] width 1565 height 703
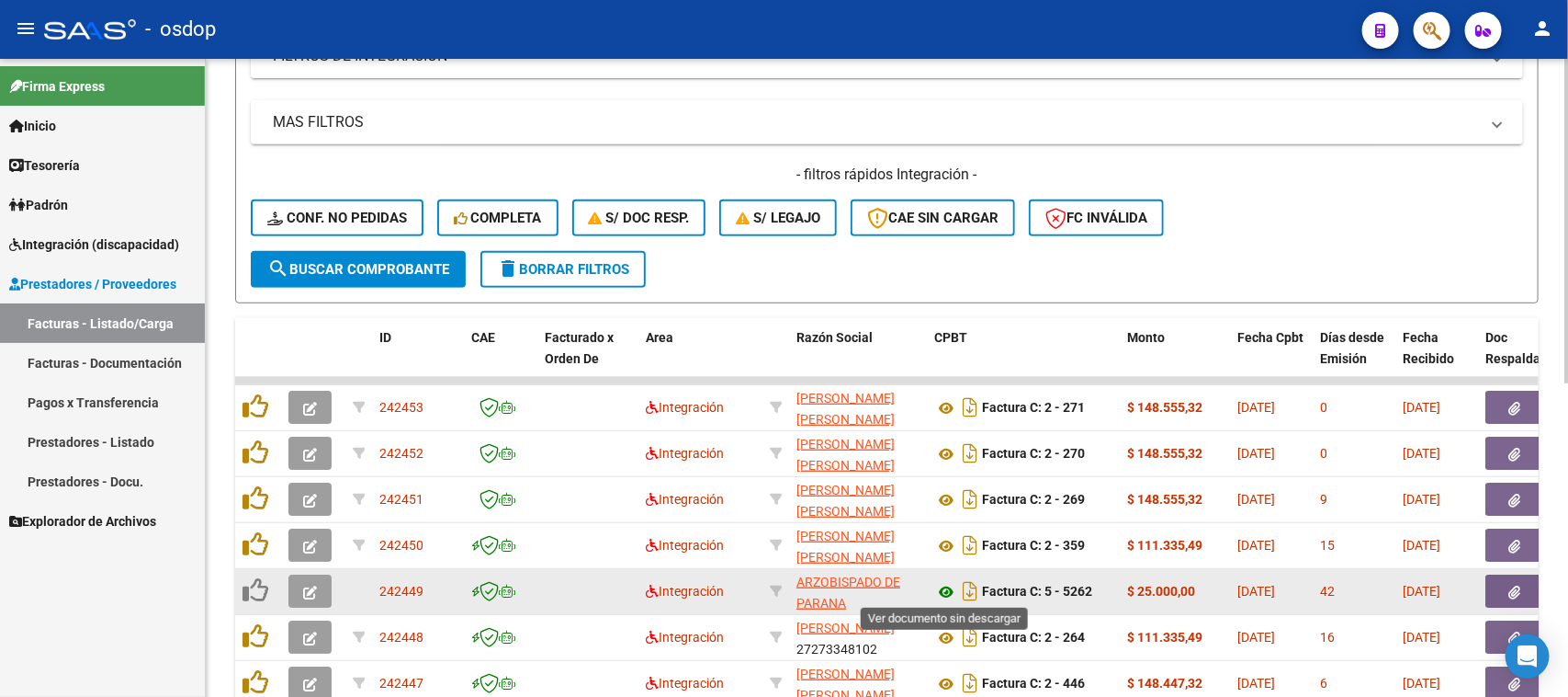
click at [944, 589] on icon at bounding box center [947, 592] width 24 height 22
click at [1512, 595] on span "button" at bounding box center [1515, 591] width 12 height 17
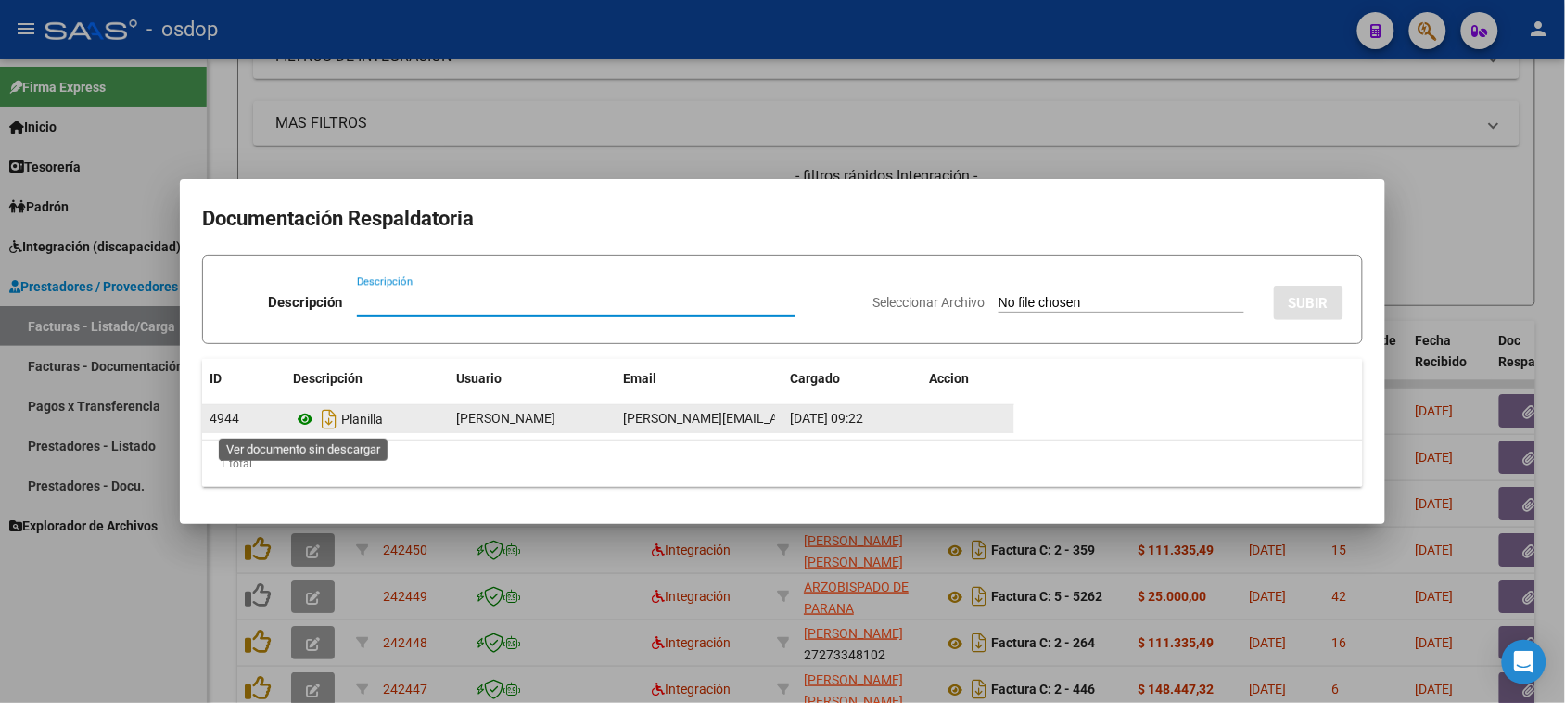
click at [309, 419] on icon at bounding box center [305, 419] width 24 height 22
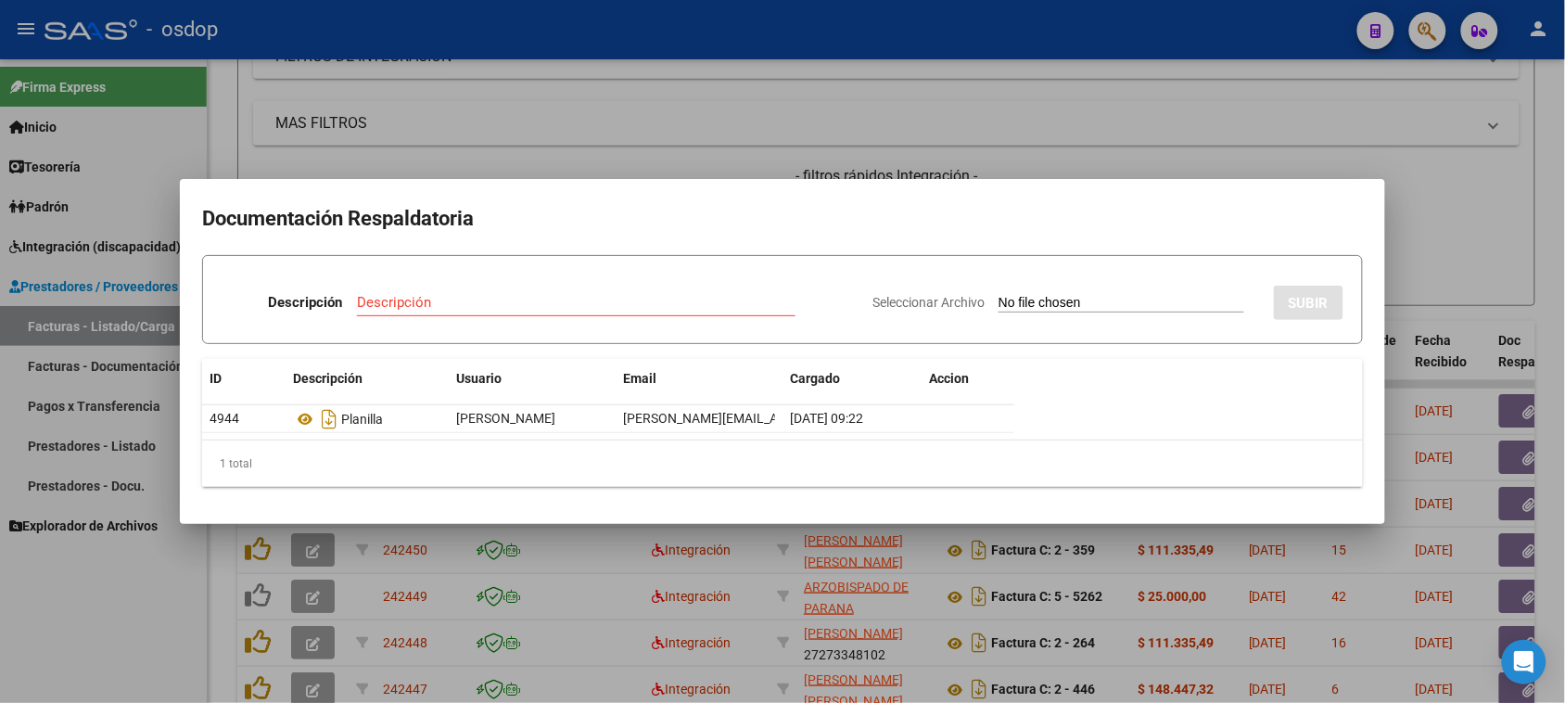
click at [617, 593] on div at bounding box center [782, 351] width 1565 height 703
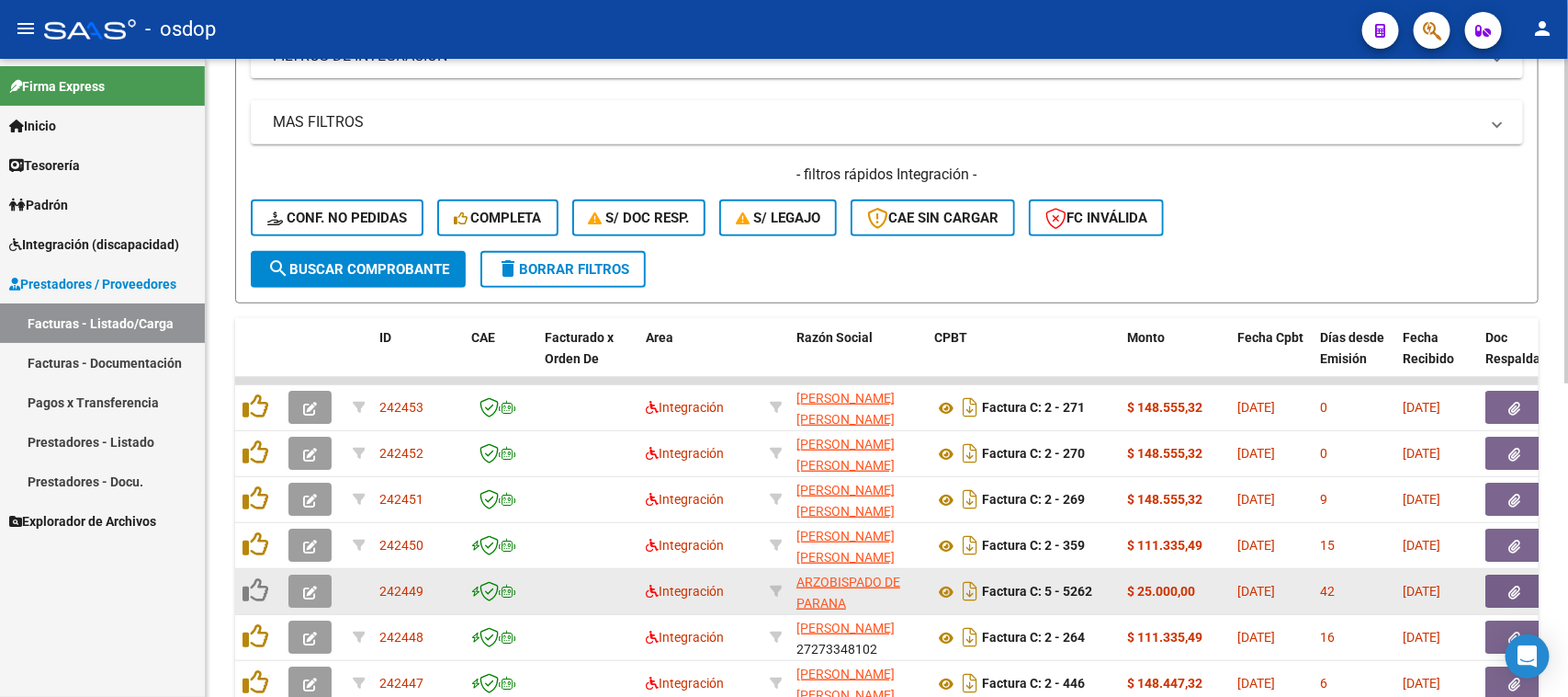
click at [312, 597] on button "button" at bounding box center [310, 590] width 44 height 33
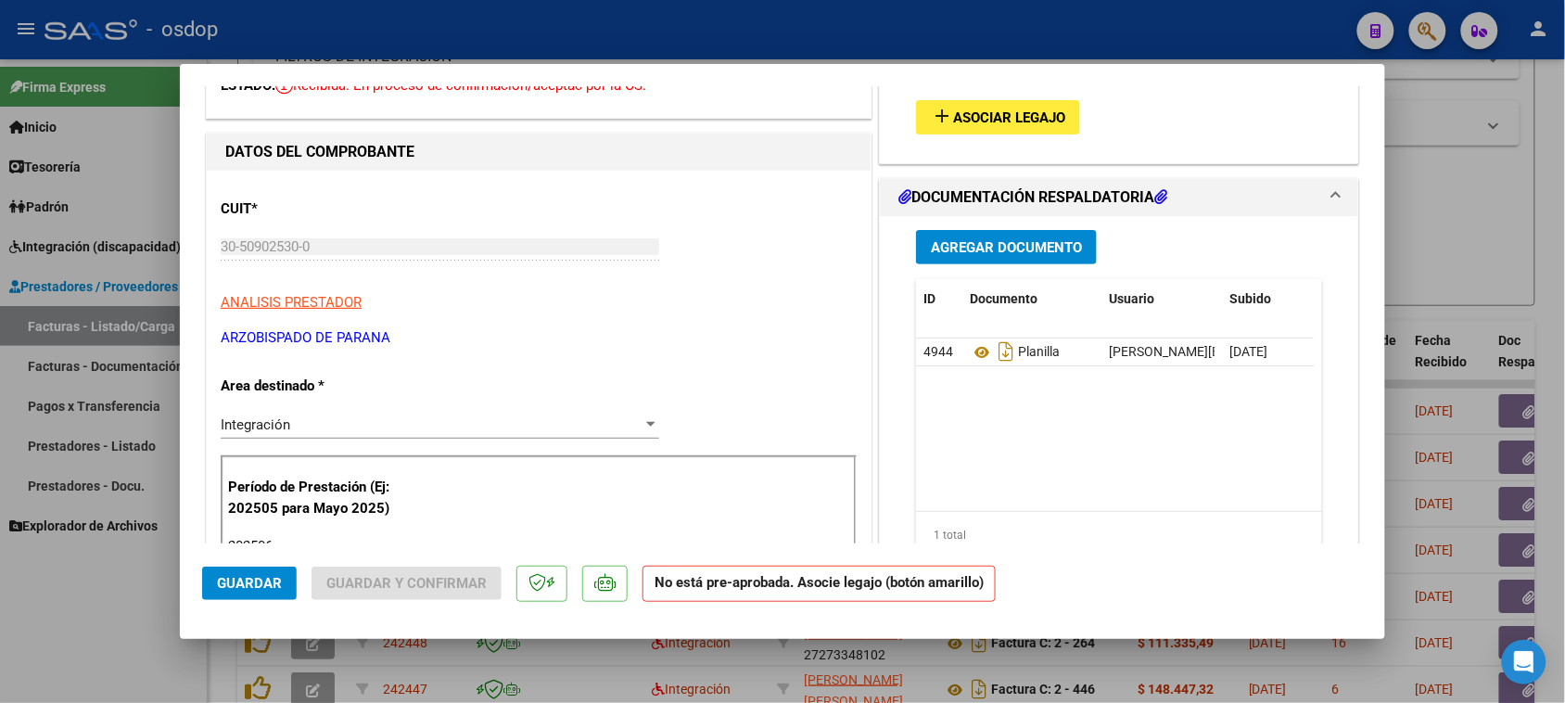
scroll to position [232, 0]
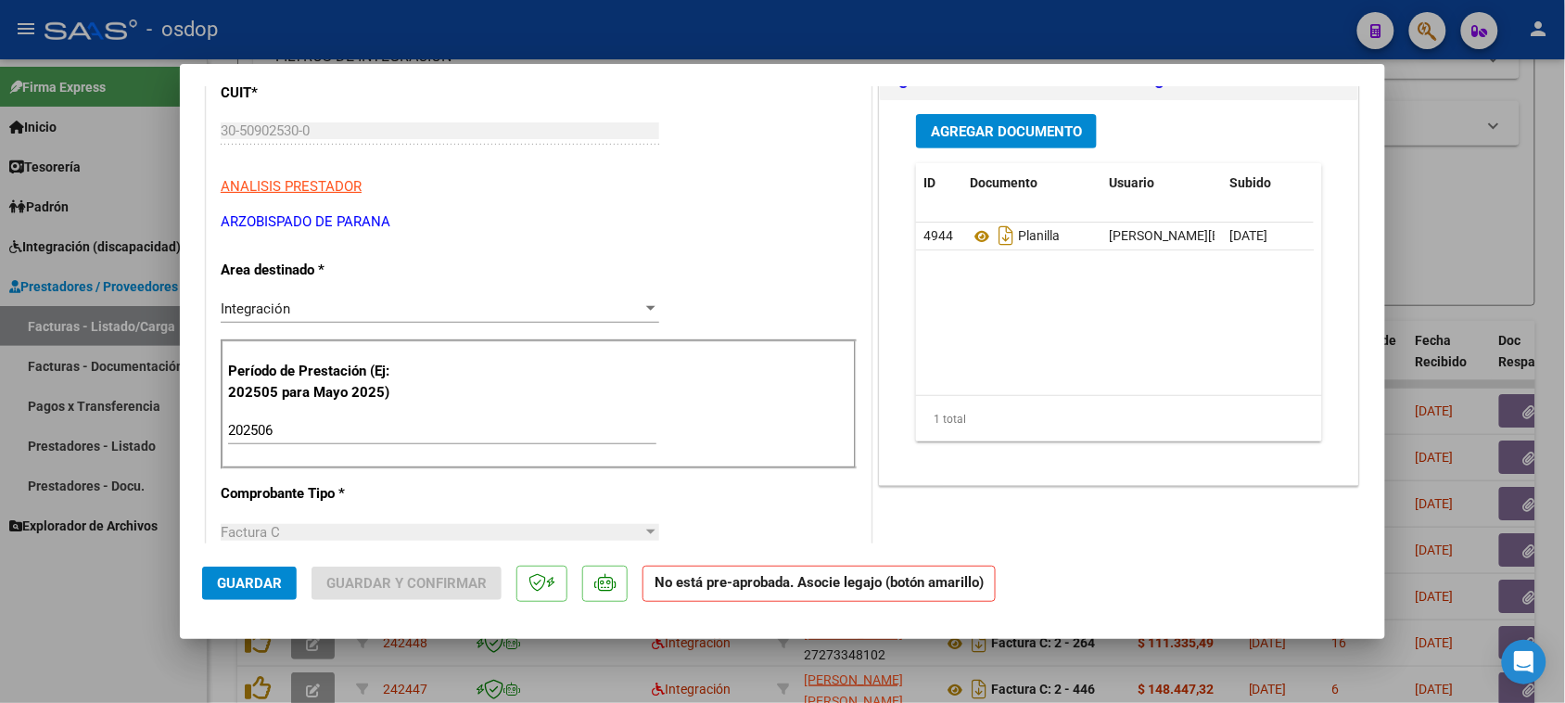
click at [964, 665] on div at bounding box center [782, 351] width 1565 height 703
type input "$ 0,00"
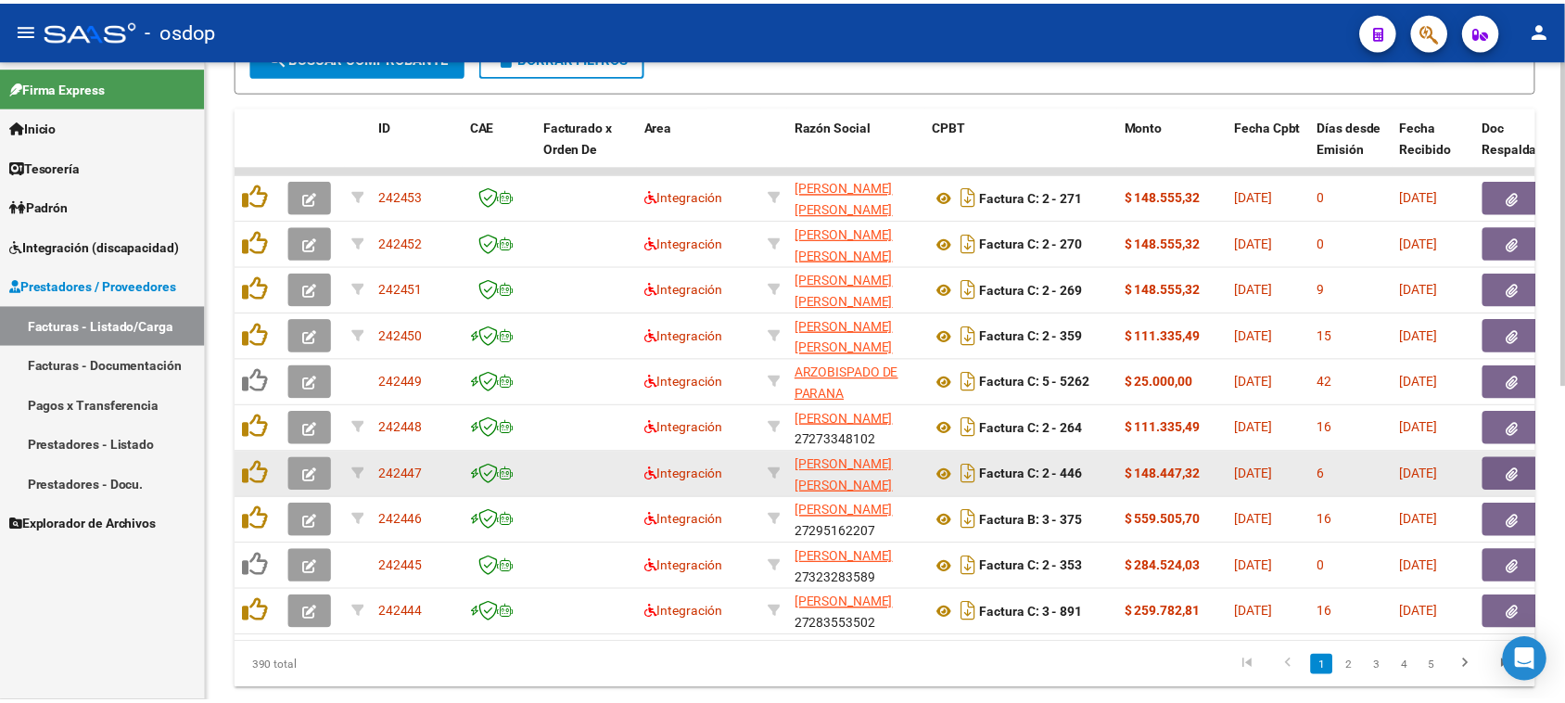
scroll to position [579, 0]
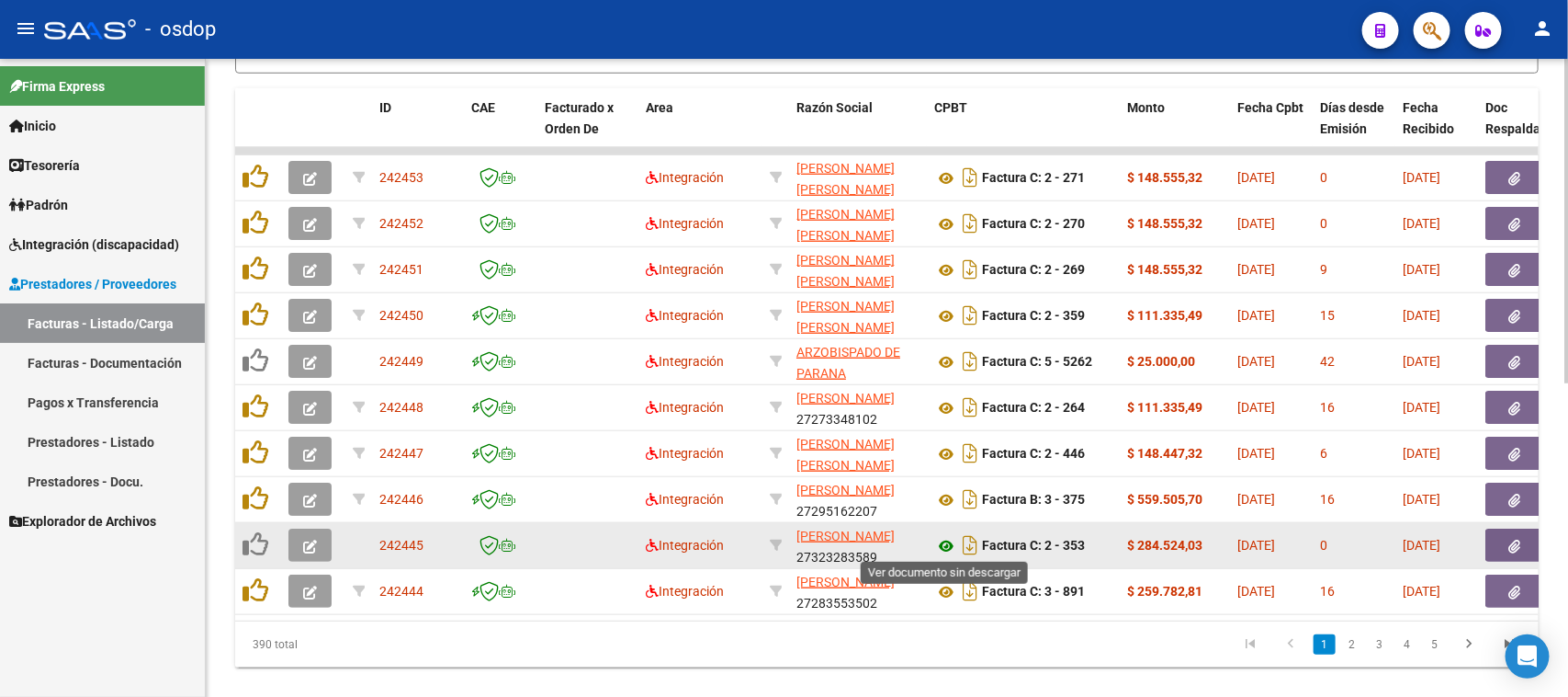
click at [949, 544] on icon at bounding box center [947, 545] width 24 height 22
click at [308, 546] on icon "button" at bounding box center [310, 546] width 14 height 14
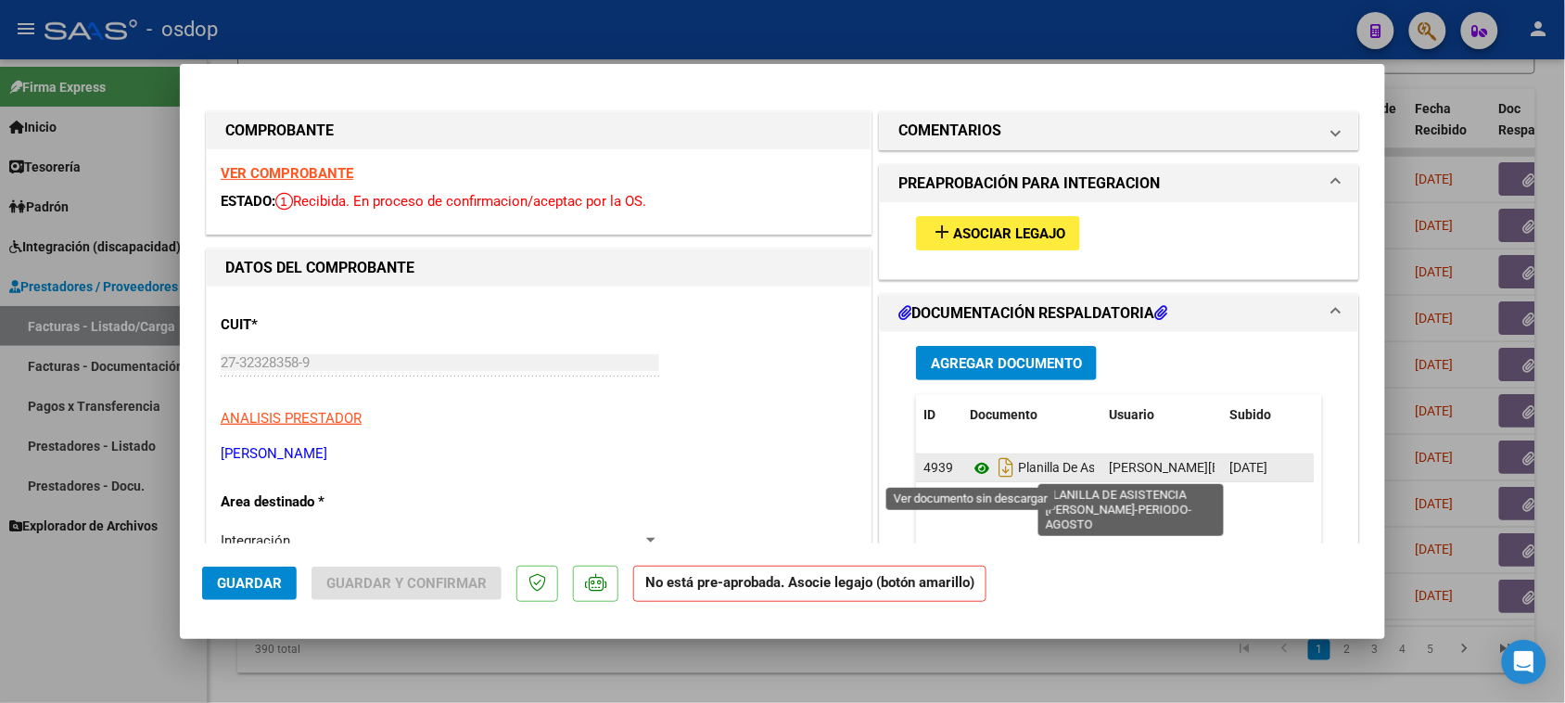
click at [970, 470] on icon at bounding box center [982, 468] width 24 height 22
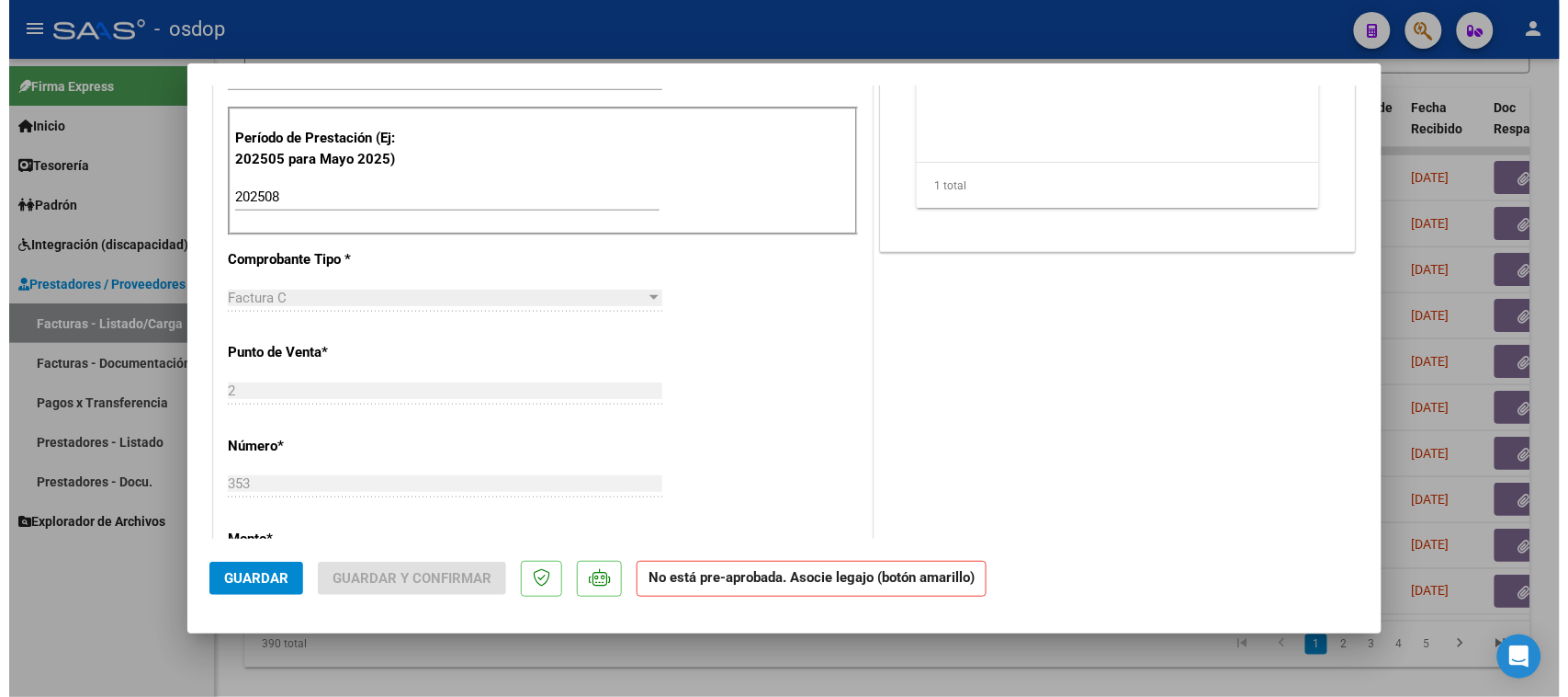
scroll to position [0, 0]
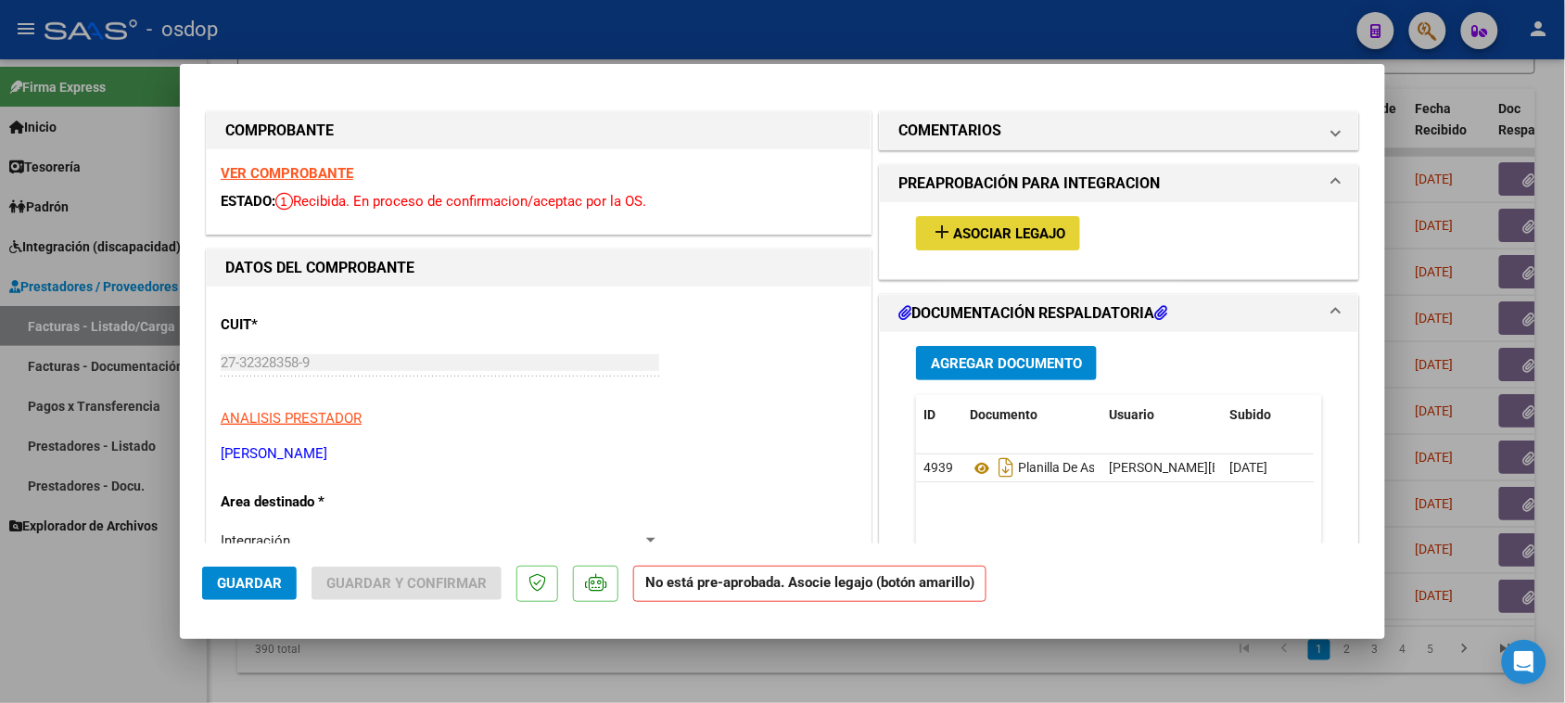
click at [1018, 227] on span "Asociar Legajo" at bounding box center [1009, 233] width 112 height 17
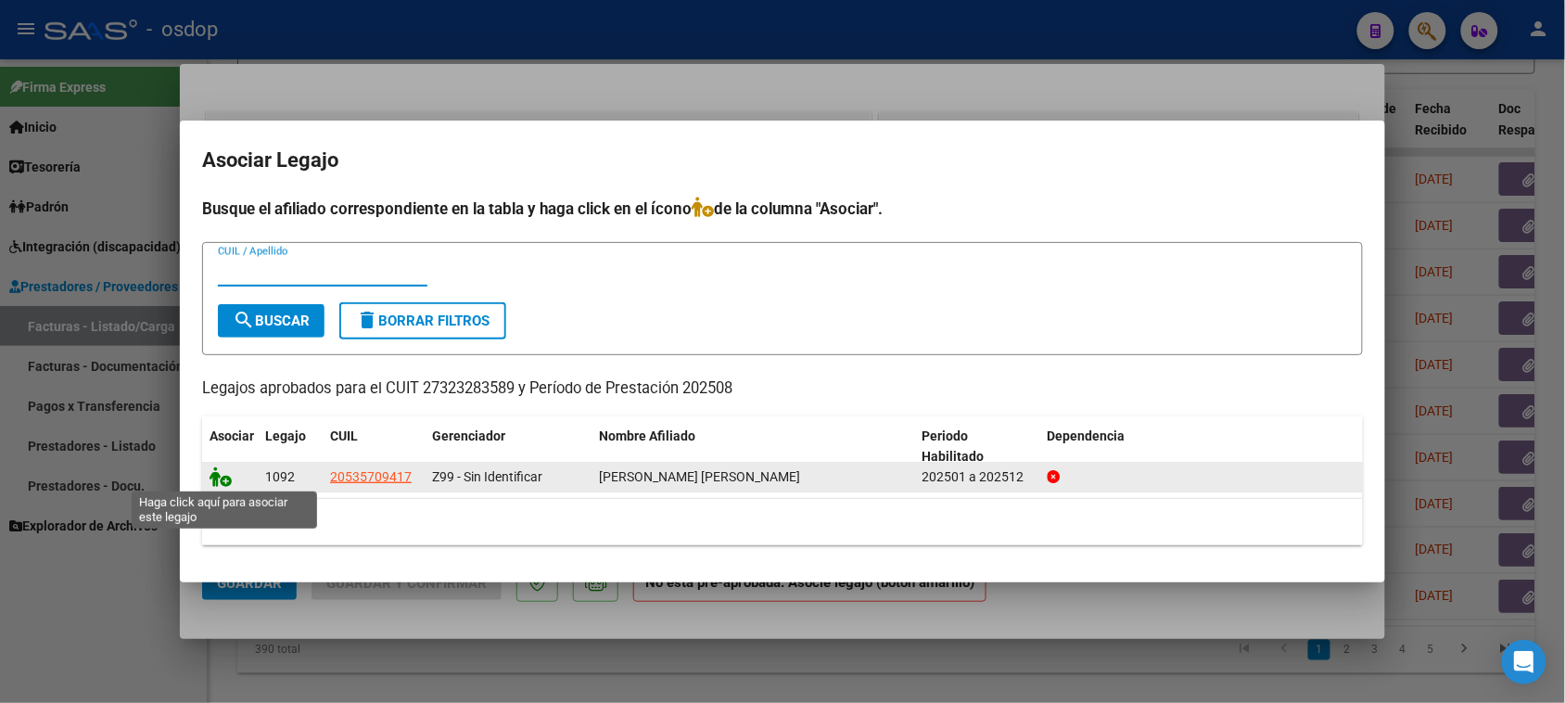
click at [220, 479] on icon at bounding box center [220, 476] width 22 height 20
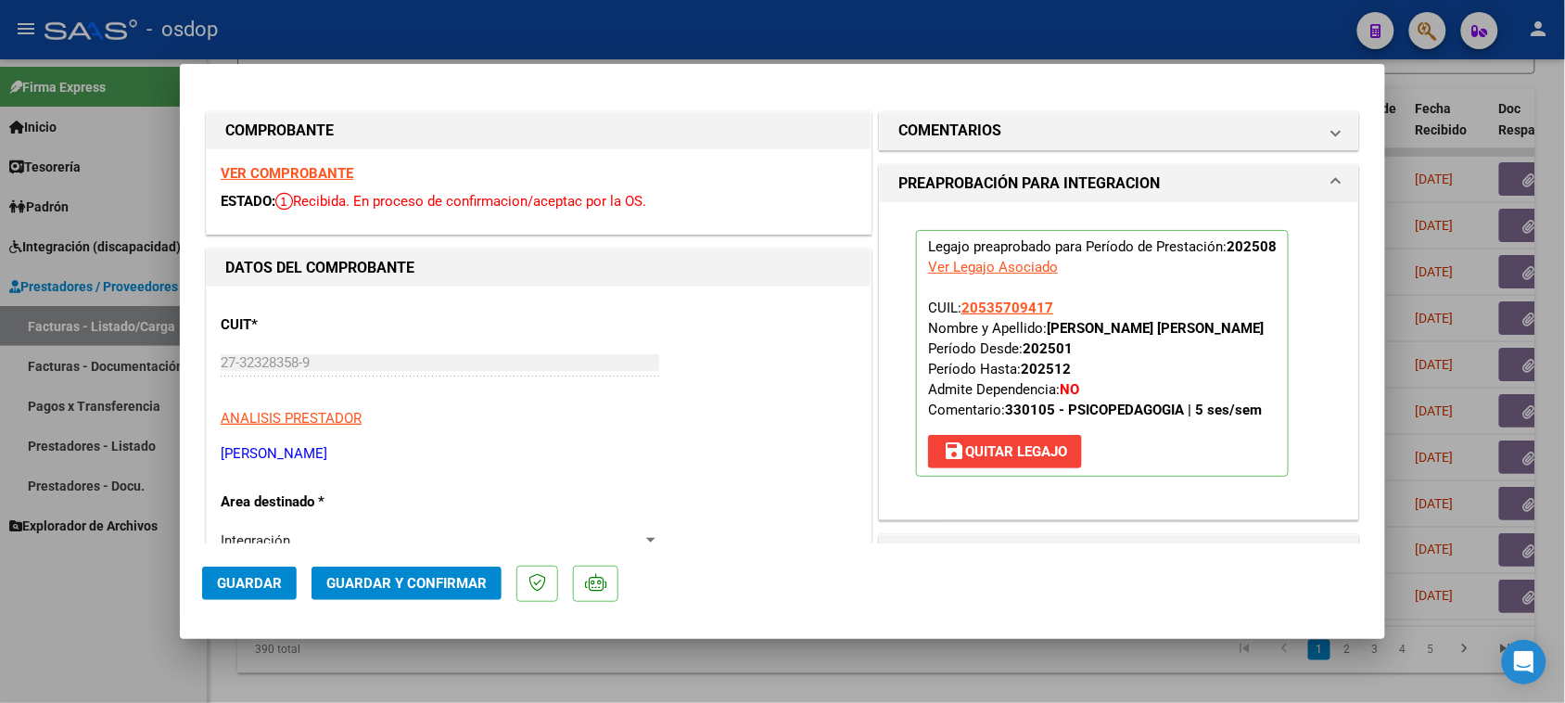
drag, startPoint x: 242, startPoint y: 577, endPoint x: 272, endPoint y: 577, distance: 29.7
click at [241, 577] on span "Guardar" at bounding box center [249, 583] width 65 height 17
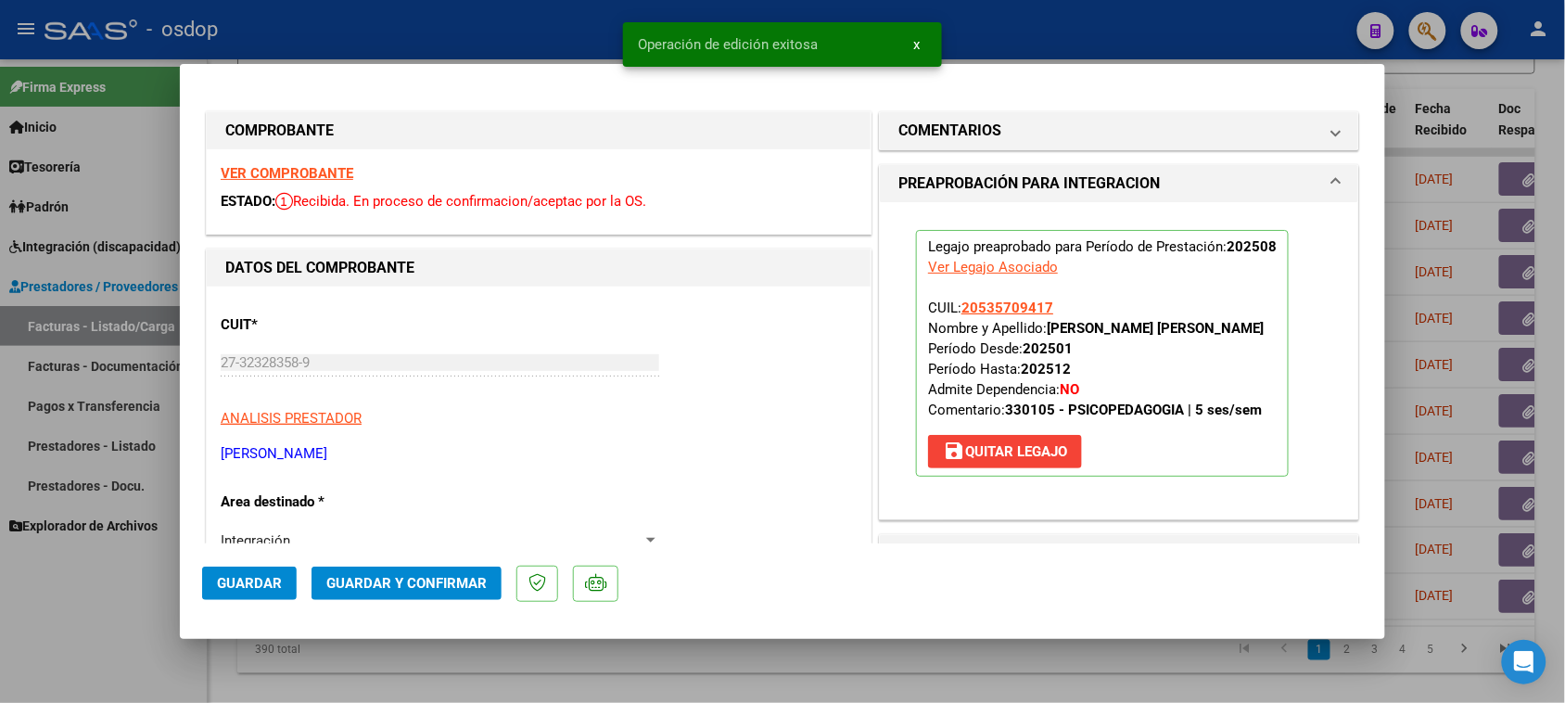
click at [835, 665] on div at bounding box center [782, 351] width 1565 height 703
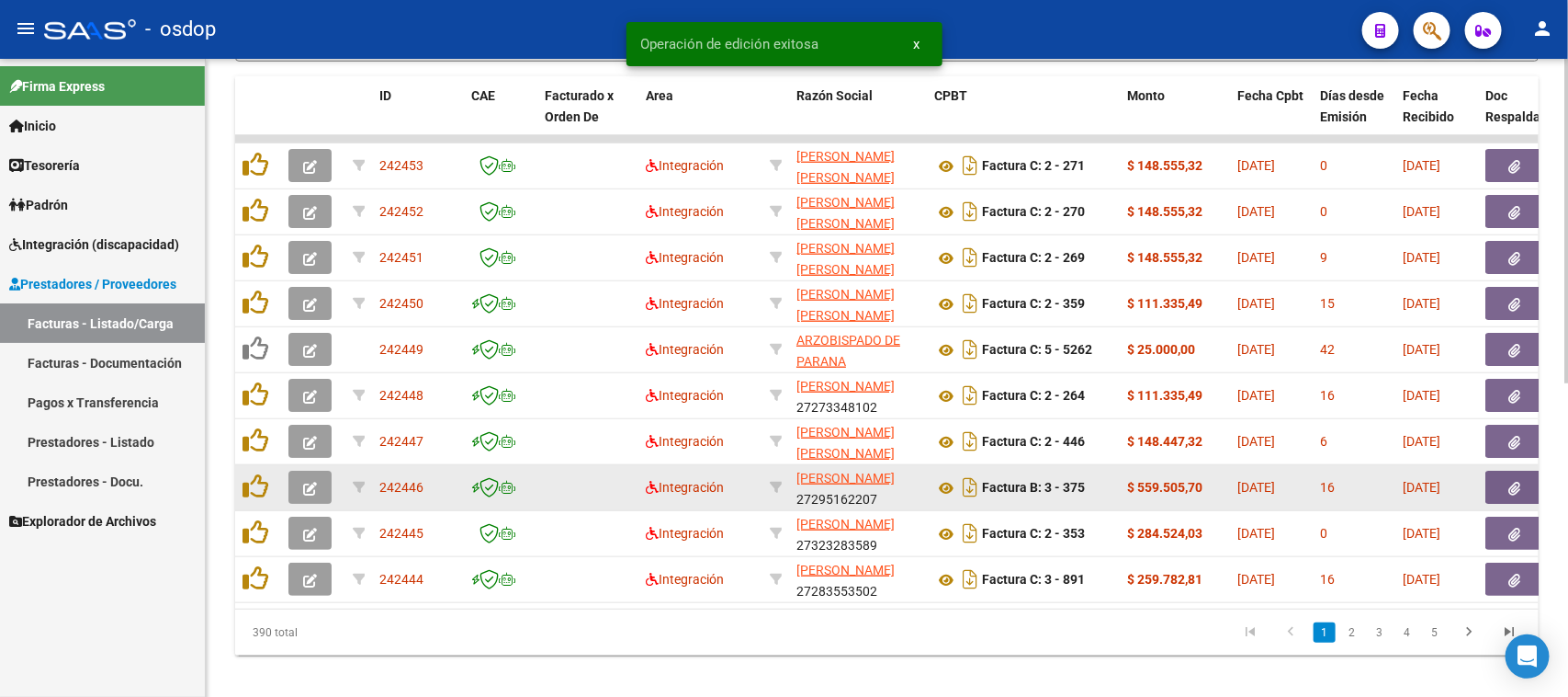
scroll to position [618, 0]
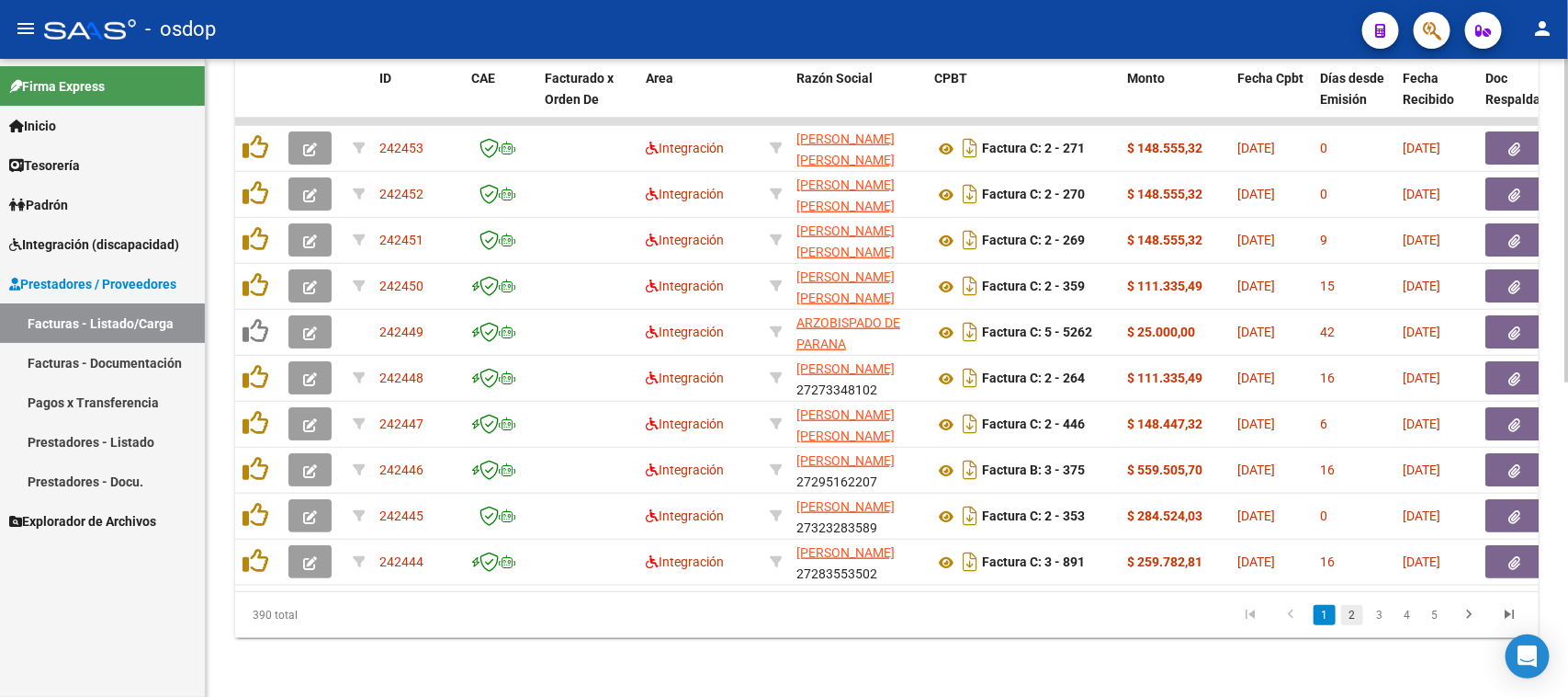
click at [1353, 612] on link "2" at bounding box center [1352, 615] width 22 height 20
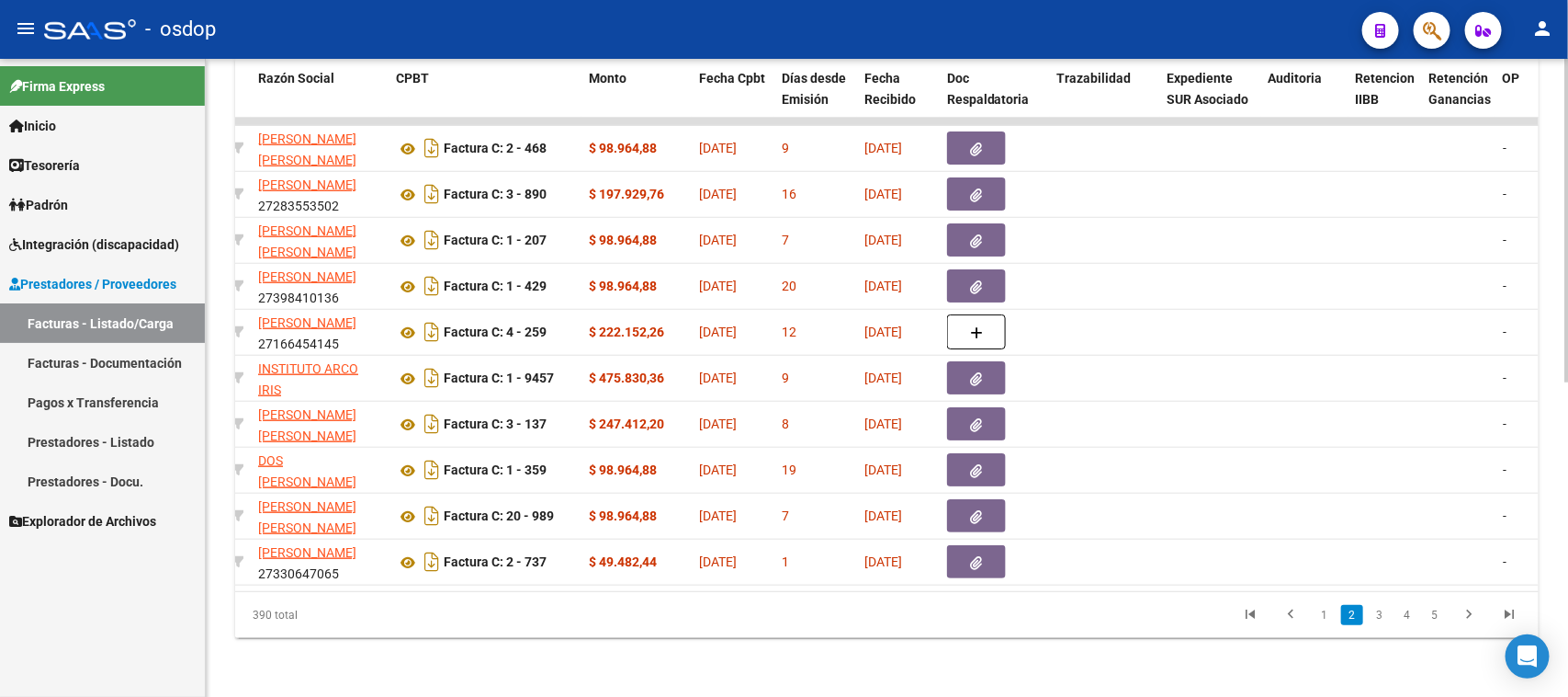
scroll to position [0, 0]
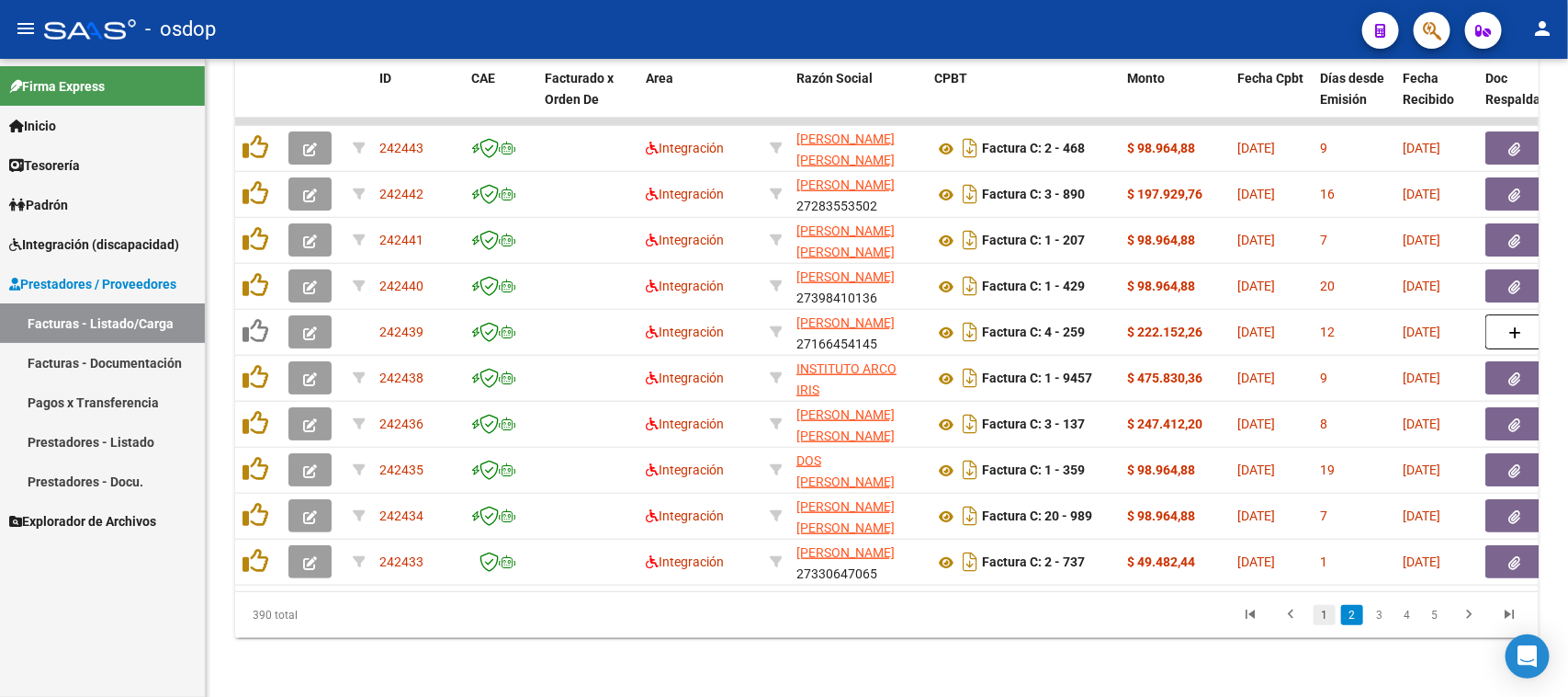
click at [1329, 617] on link "1" at bounding box center [1324, 615] width 22 height 20
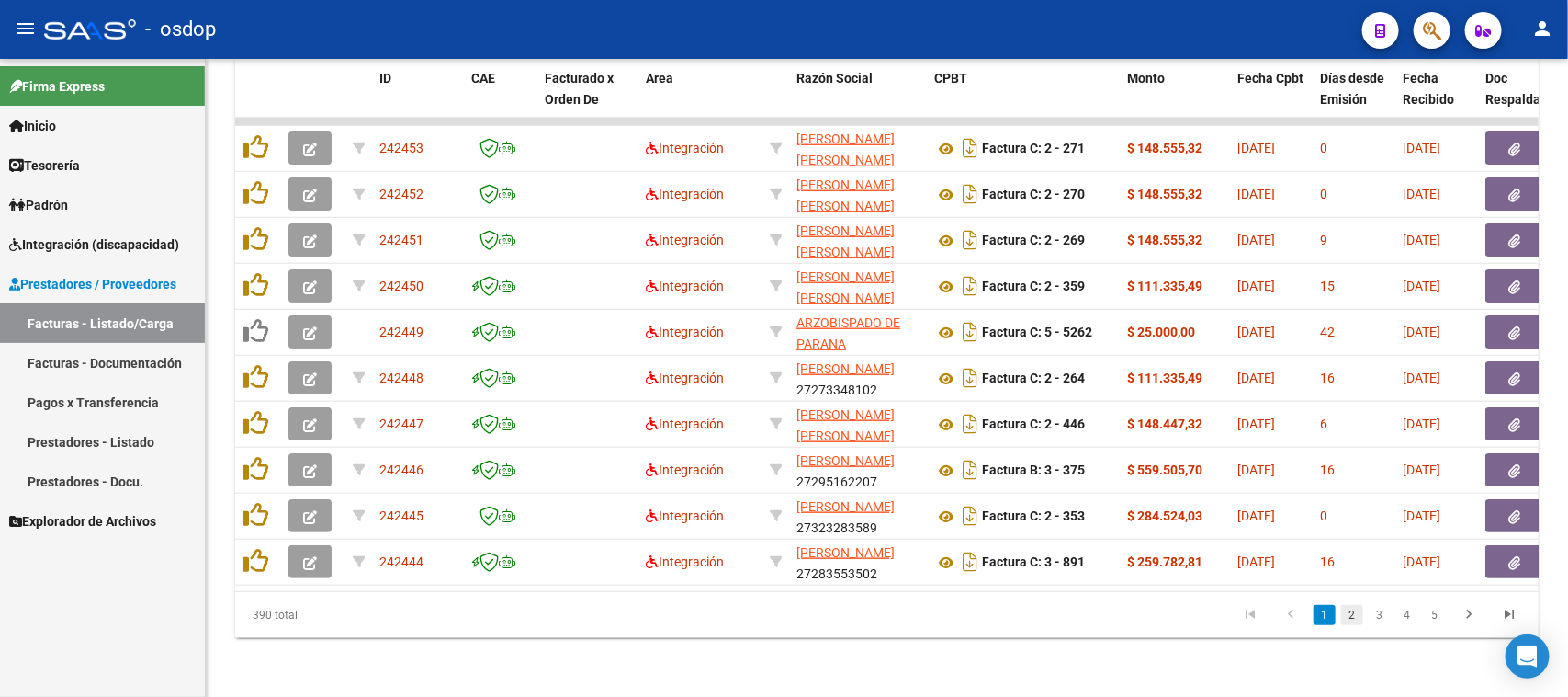
click at [1357, 618] on link "2" at bounding box center [1352, 615] width 22 height 20
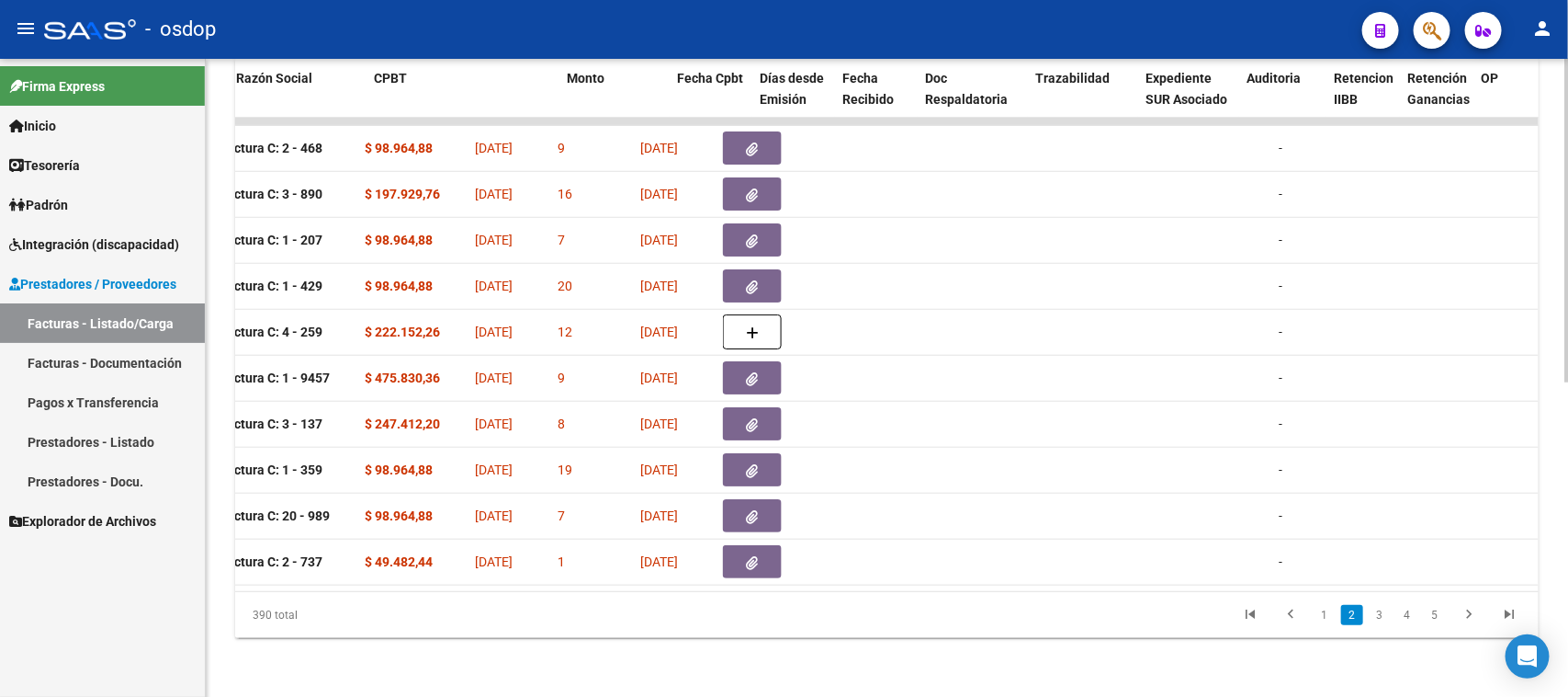
scroll to position [0, 287]
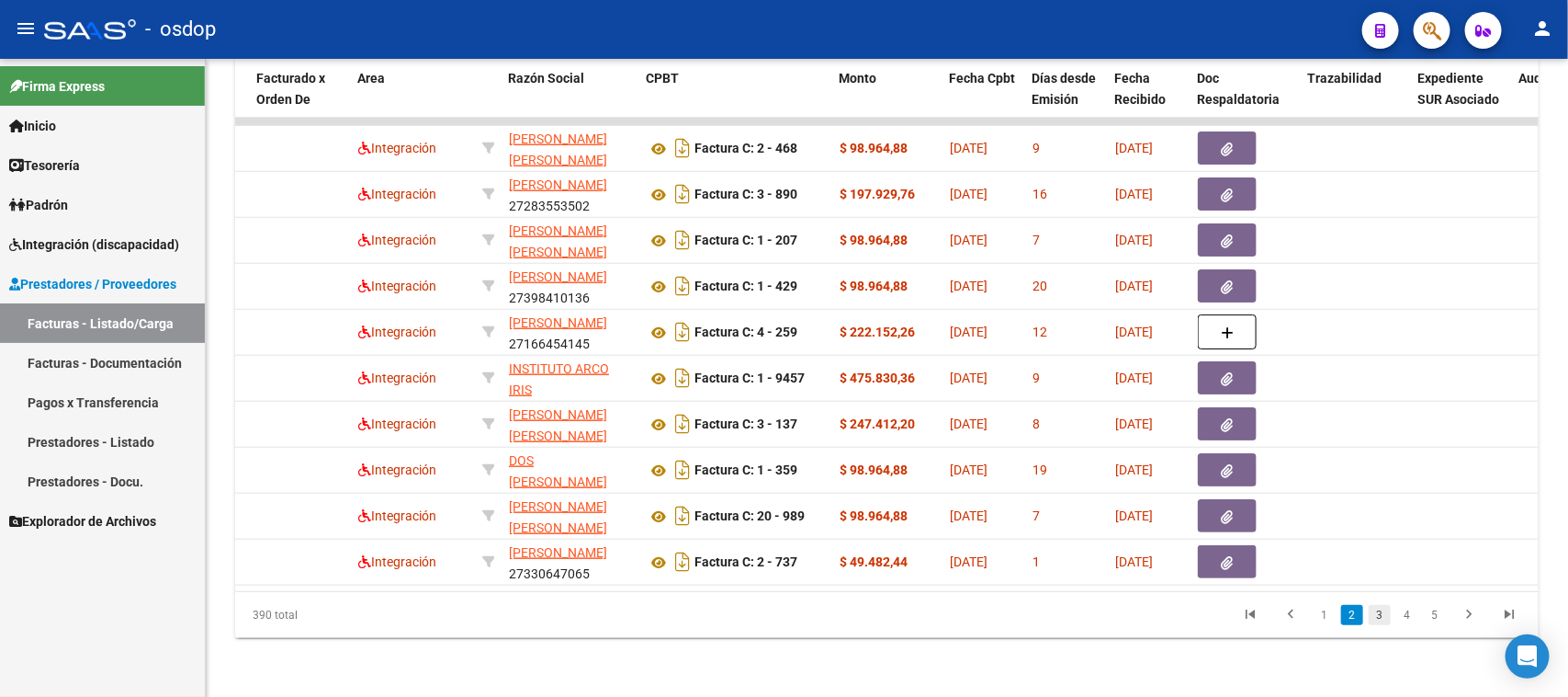
click at [1376, 612] on link "3" at bounding box center [1380, 615] width 22 height 20
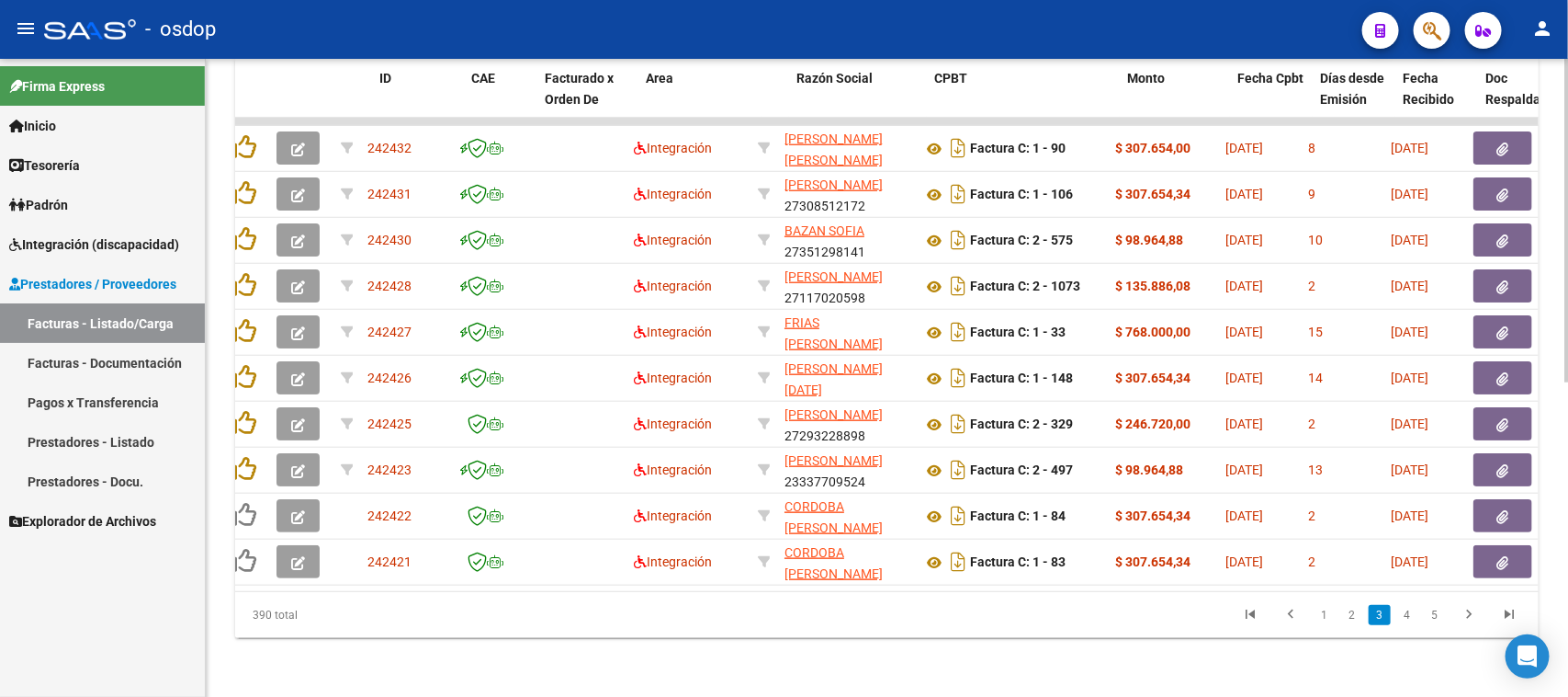
scroll to position [0, 0]
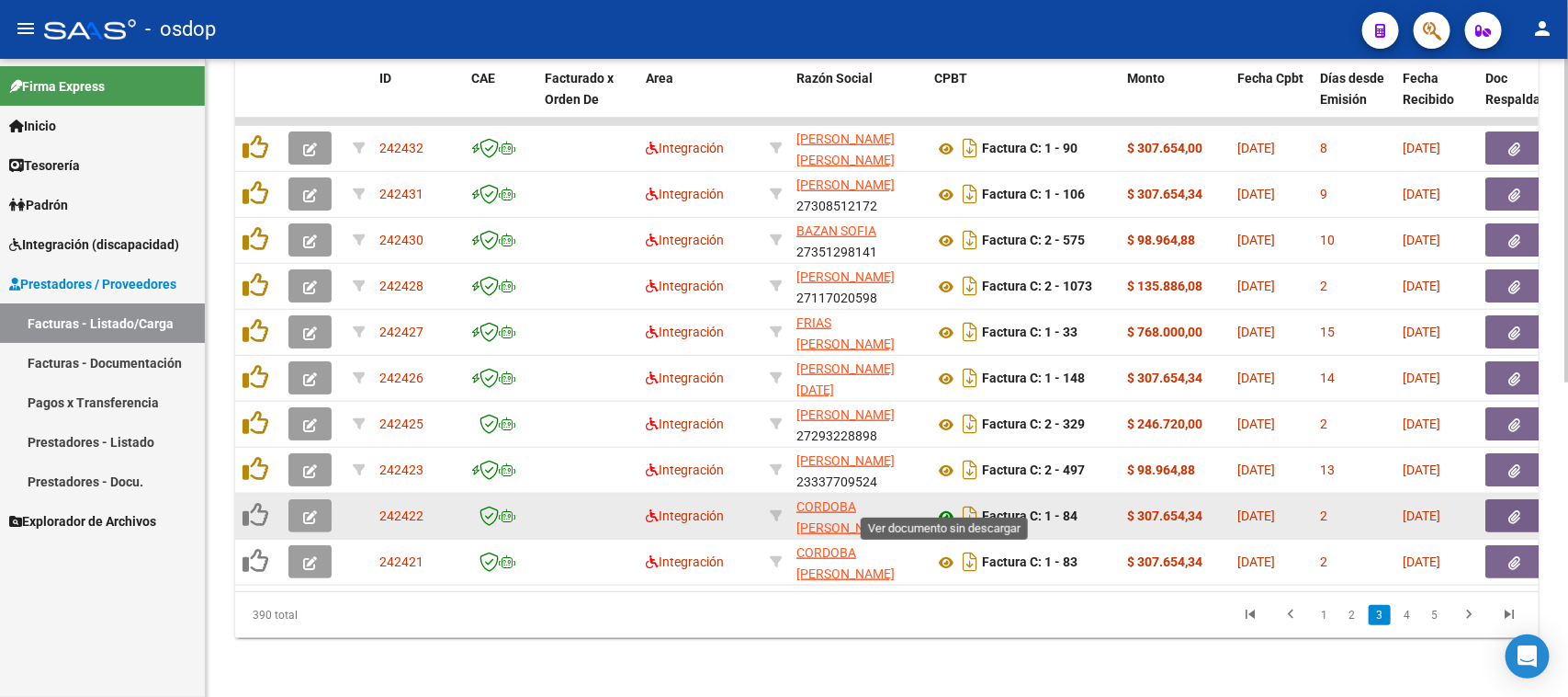
click at [944, 506] on icon at bounding box center [947, 517] width 24 height 22
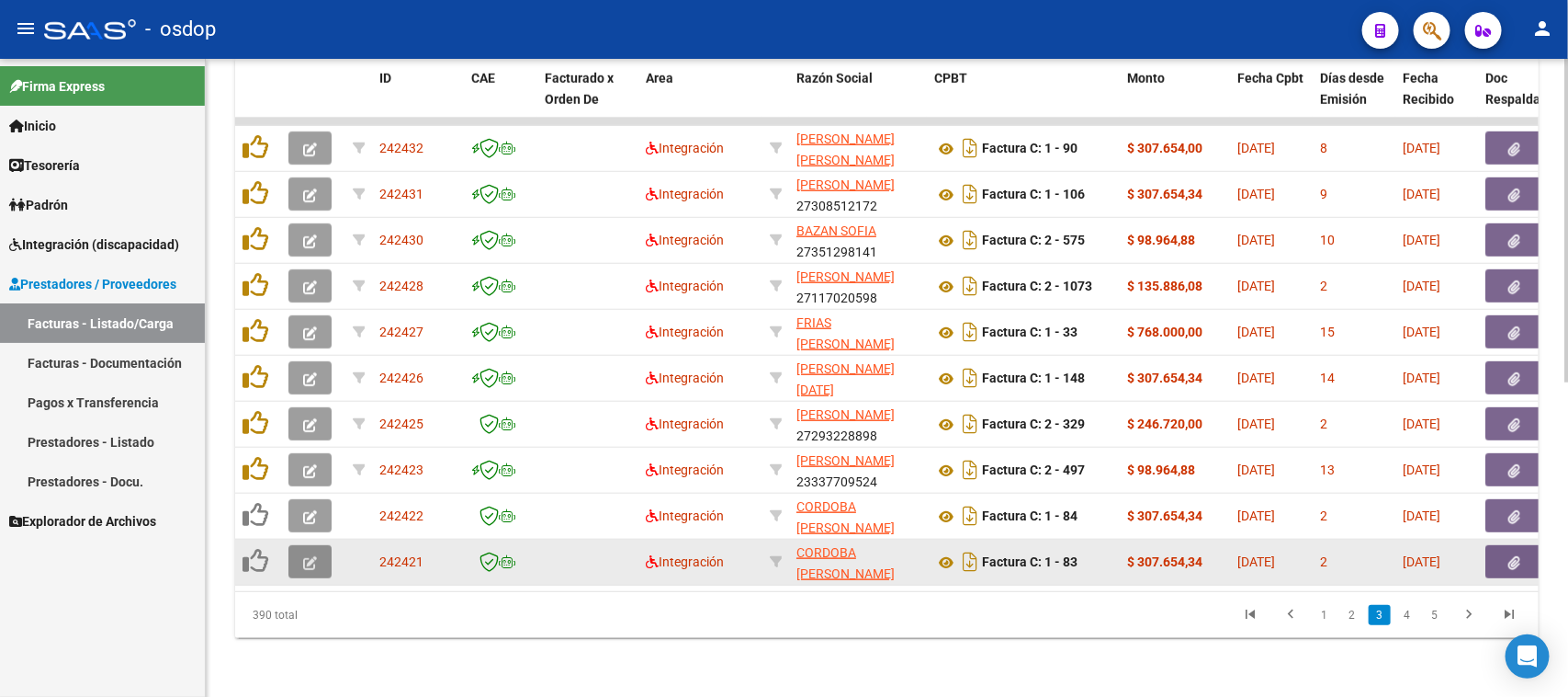
click at [317, 545] on button "button" at bounding box center [310, 561] width 44 height 33
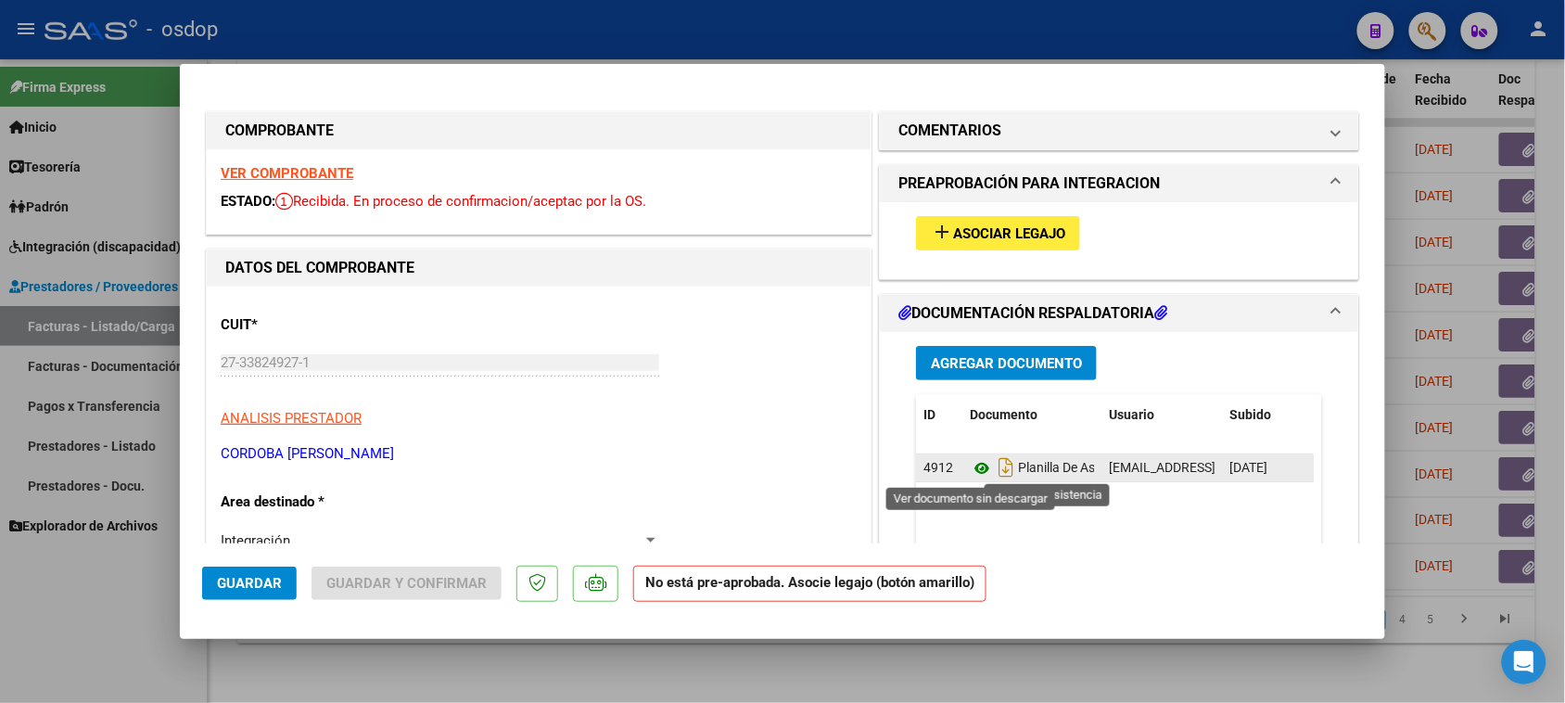
click at [975, 471] on icon at bounding box center [982, 468] width 24 height 22
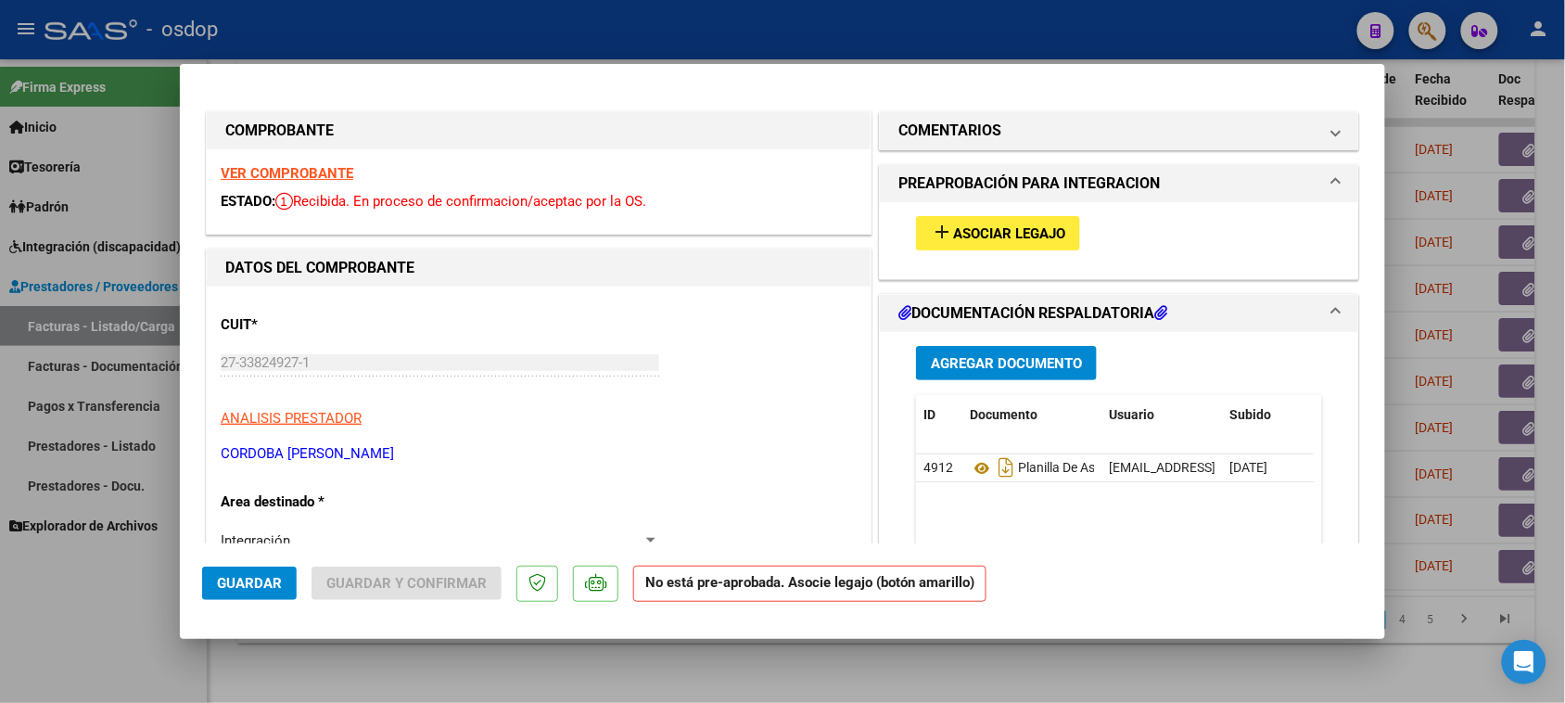
click at [303, 172] on strong "VER COMPROBANTE" at bounding box center [287, 173] width 133 height 17
click at [1021, 228] on span "Asociar Legajo" at bounding box center [1009, 233] width 112 height 17
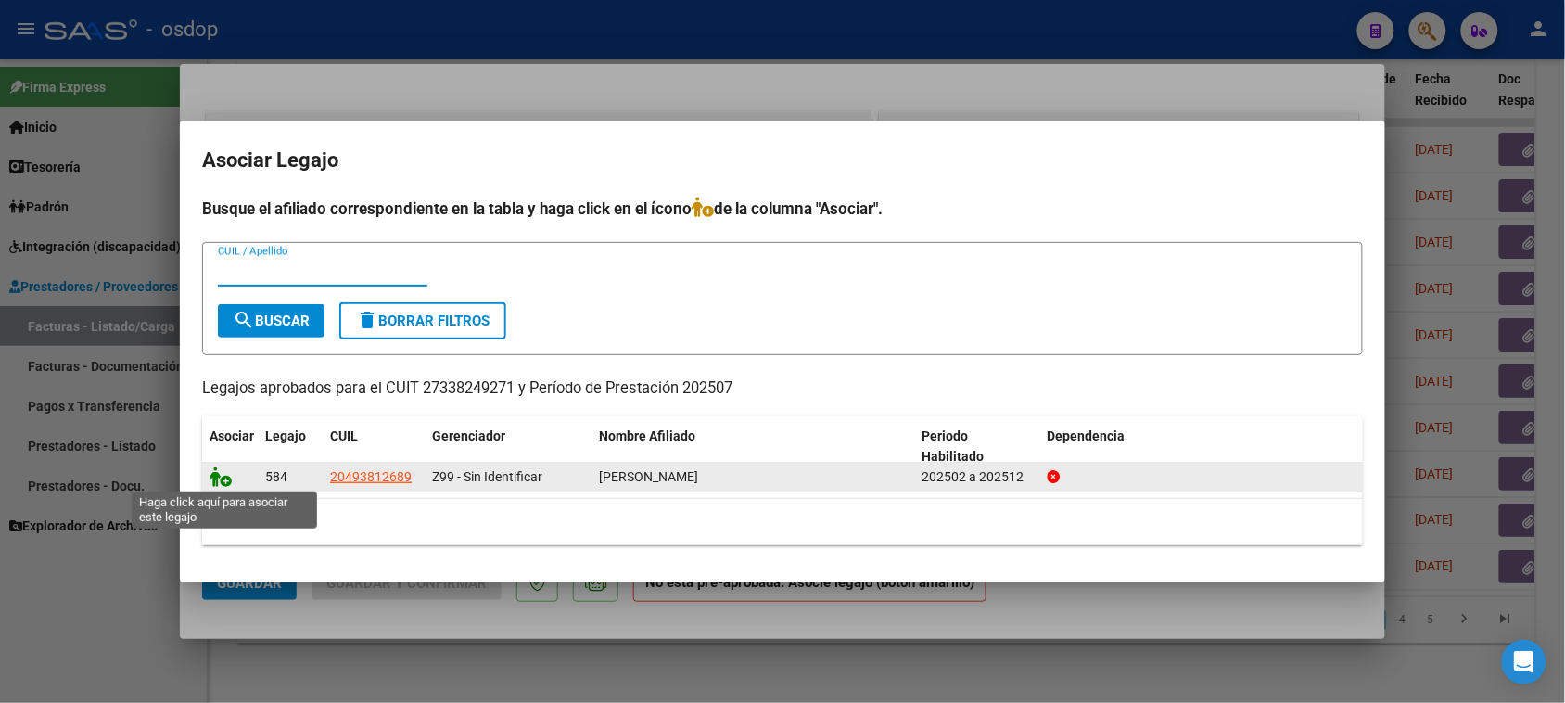
click at [221, 474] on icon at bounding box center [220, 476] width 22 height 20
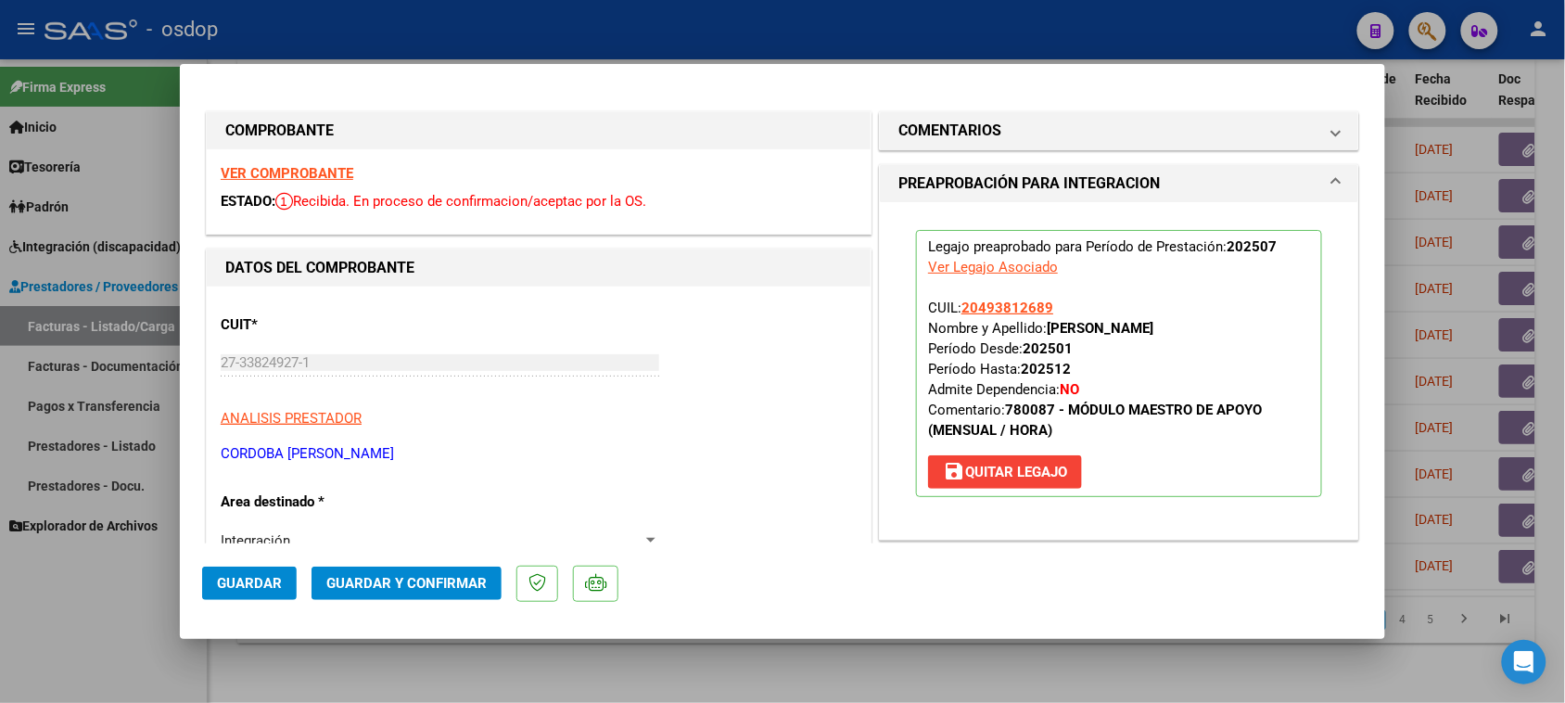
click at [239, 579] on span "Guardar" at bounding box center [249, 583] width 65 height 17
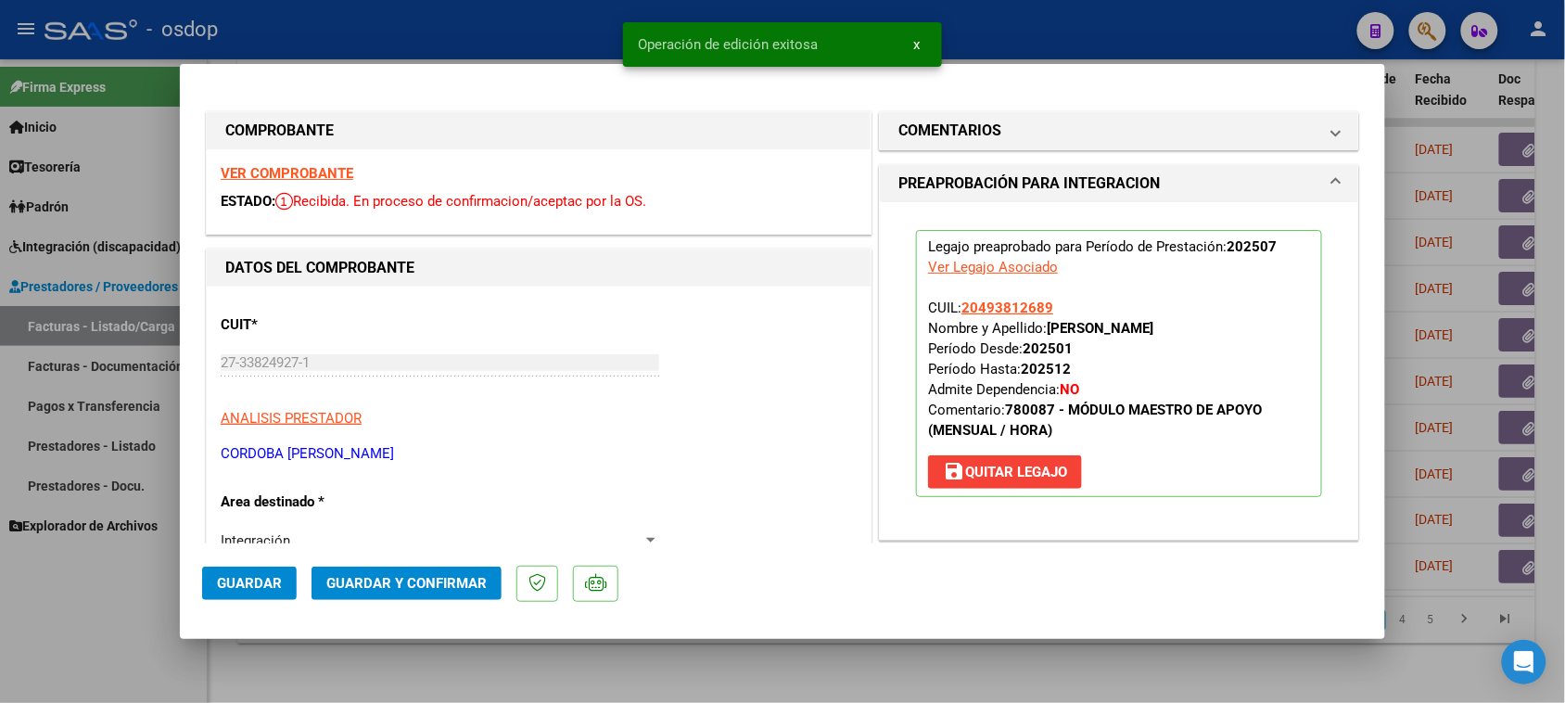
click at [1071, 695] on div at bounding box center [782, 351] width 1565 height 703
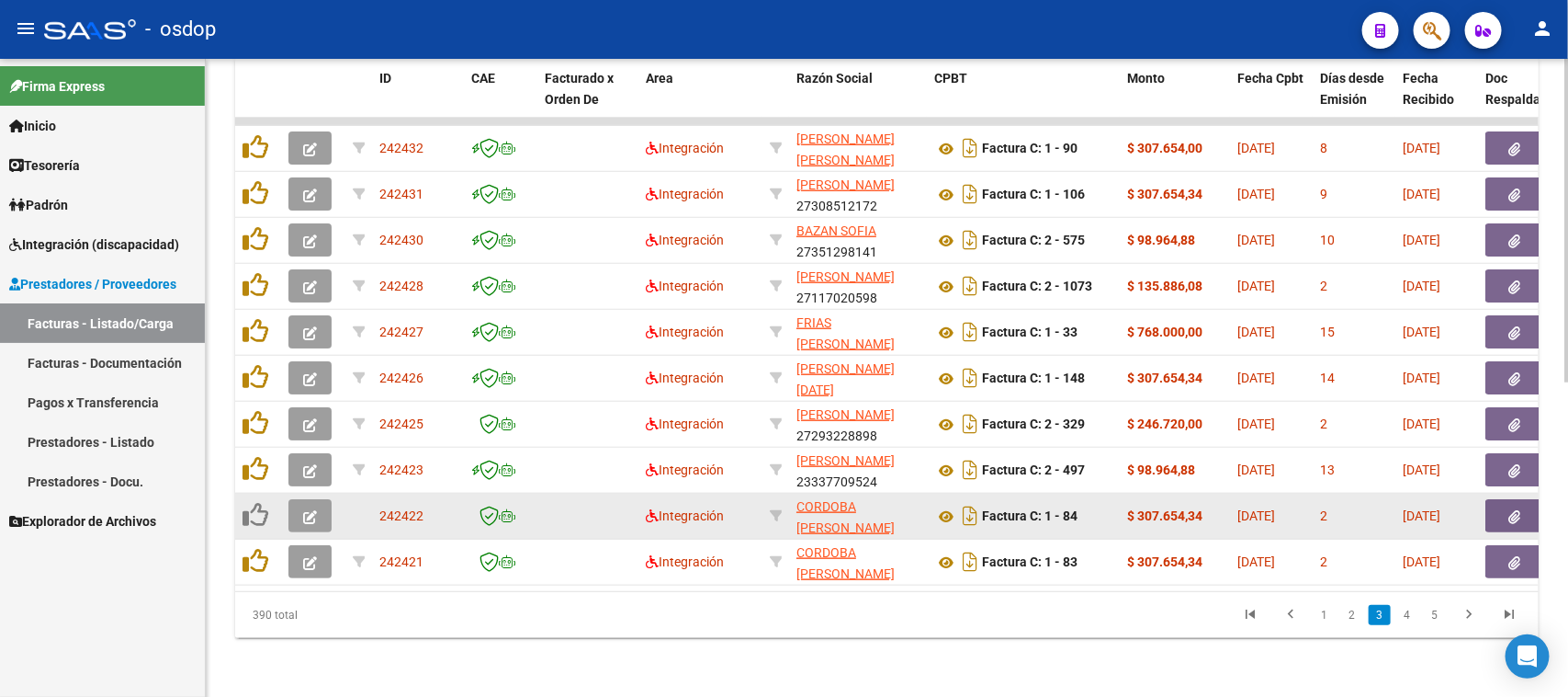
click at [300, 499] on button "button" at bounding box center [310, 515] width 44 height 33
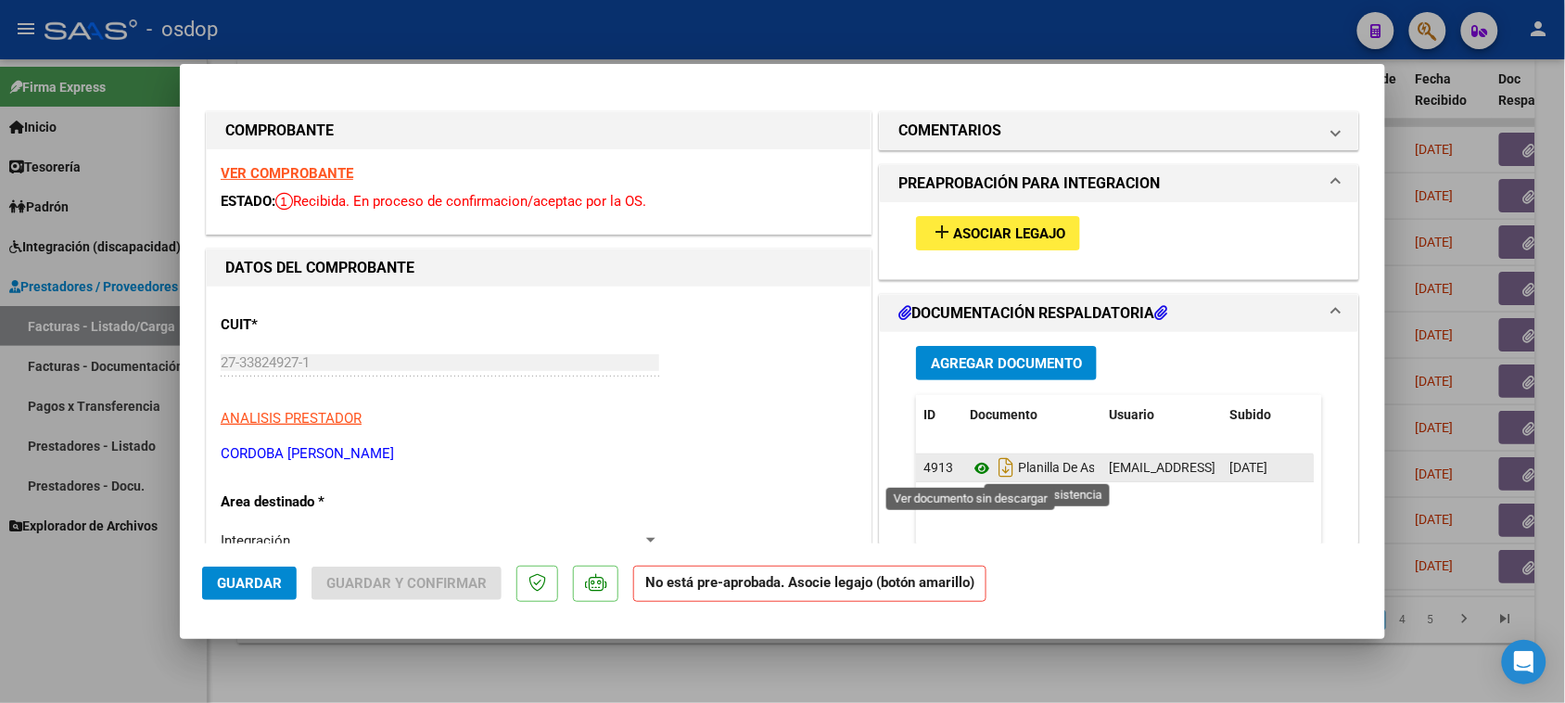
click at [971, 464] on icon at bounding box center [982, 468] width 24 height 22
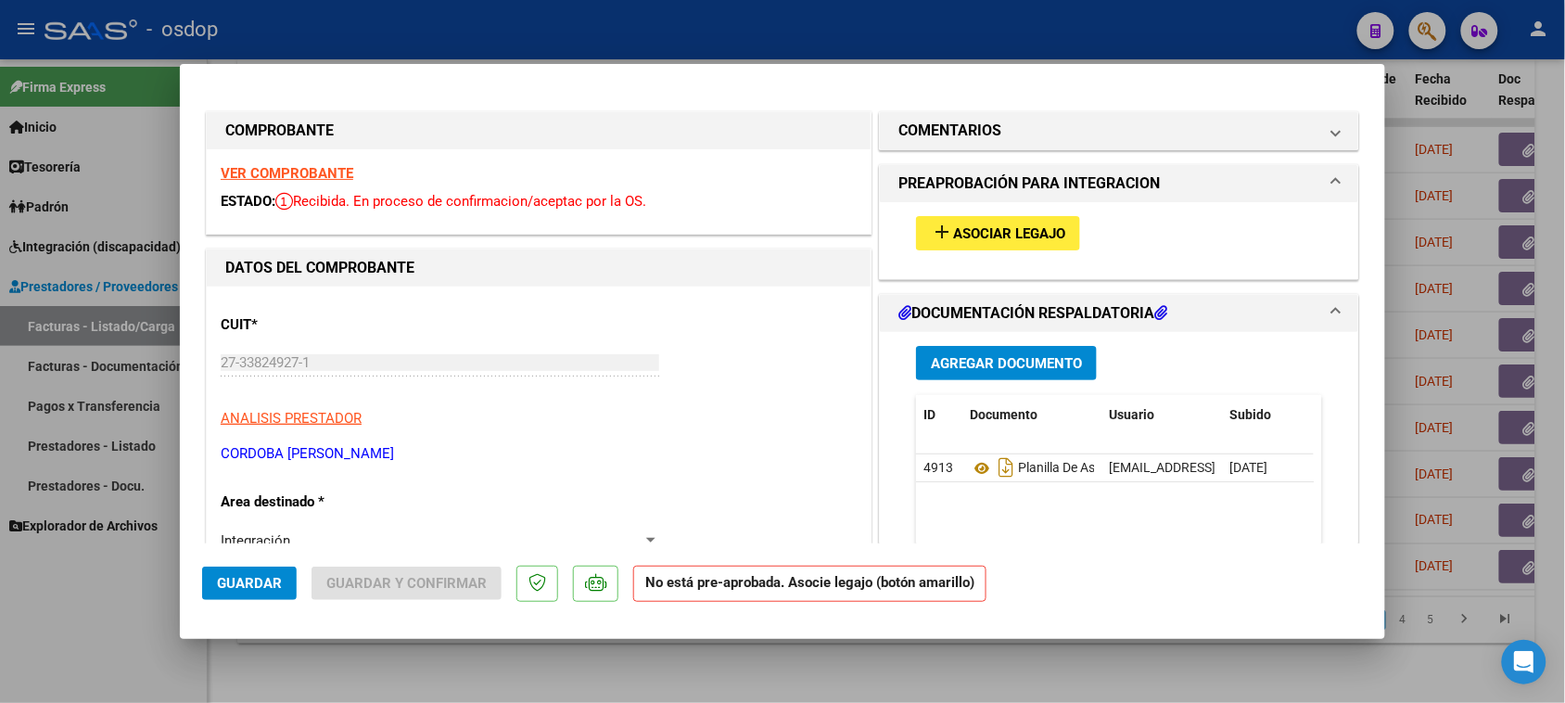
click at [295, 177] on strong "VER COMPROBANTE" at bounding box center [287, 173] width 133 height 17
click at [1006, 239] on span "Asociar Legajo" at bounding box center [1009, 233] width 112 height 17
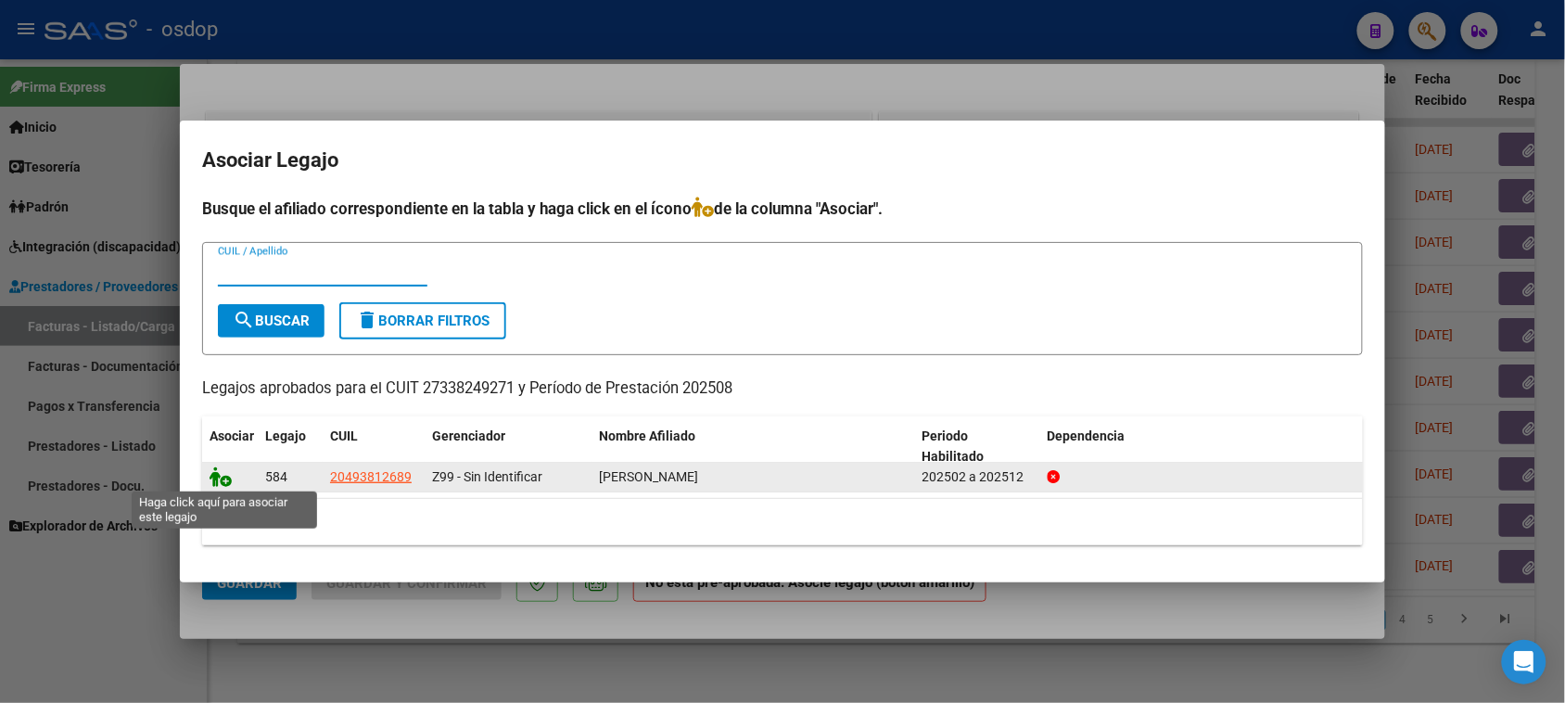
click at [223, 482] on icon at bounding box center [220, 476] width 22 height 20
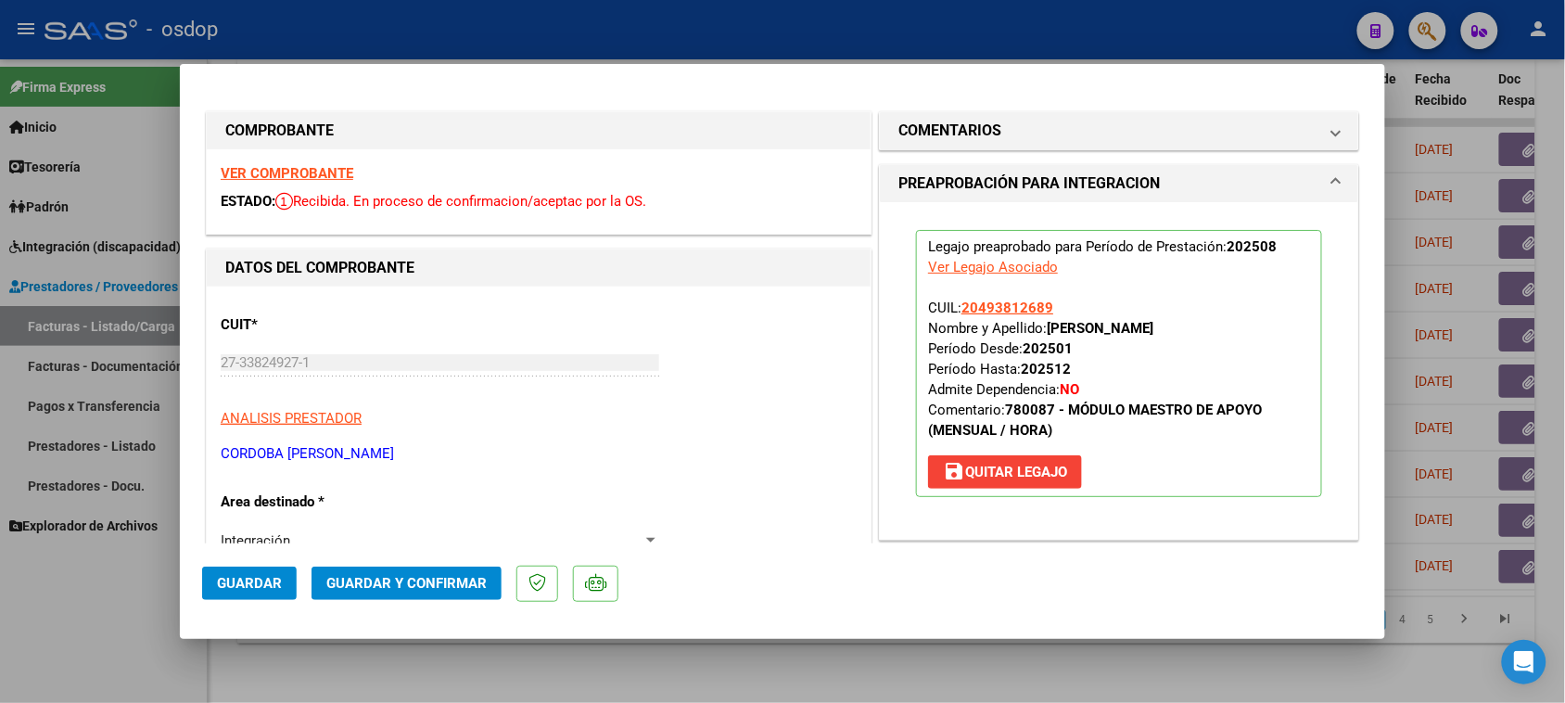
click at [269, 594] on button "Guardar" at bounding box center [249, 582] width 95 height 33
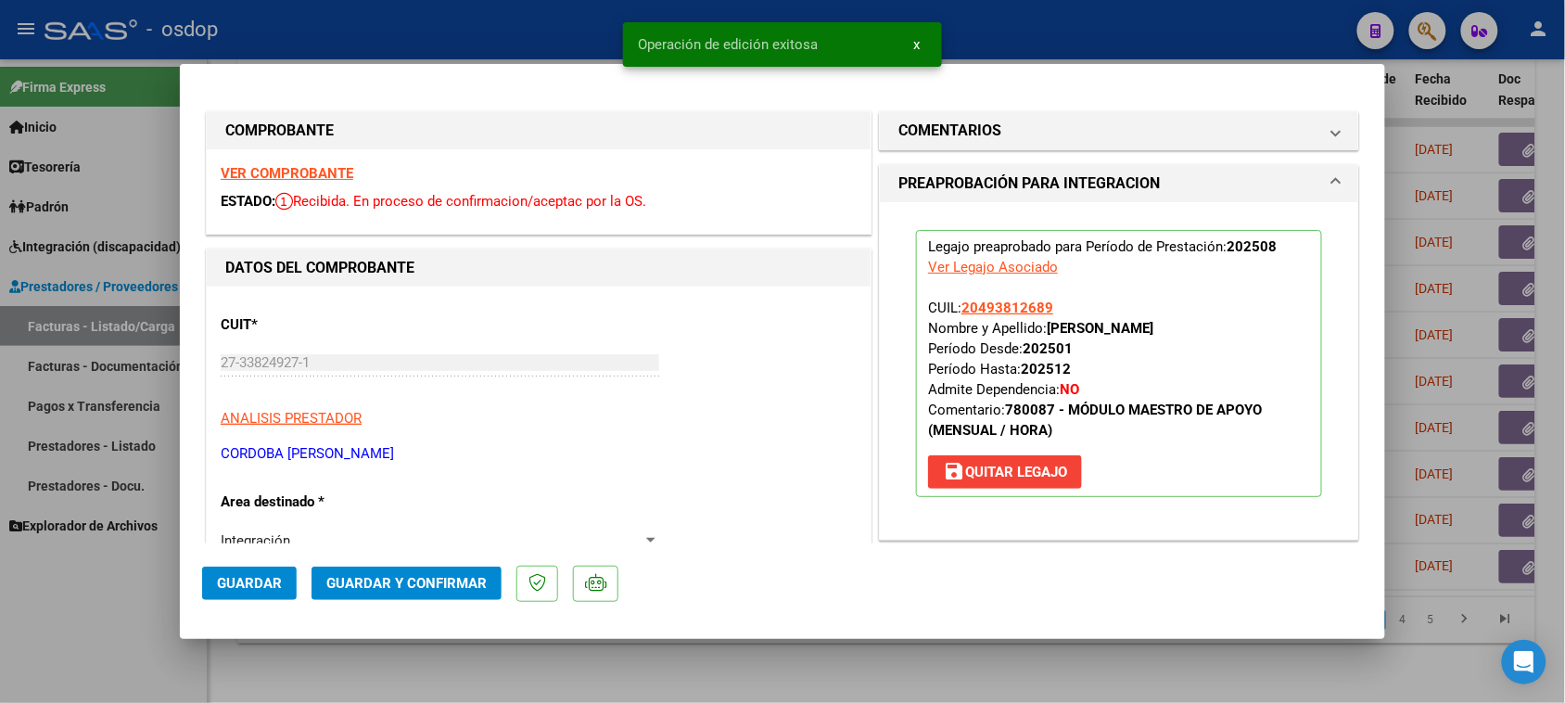
click at [659, 691] on div at bounding box center [782, 351] width 1565 height 703
type input "$ 0,00"
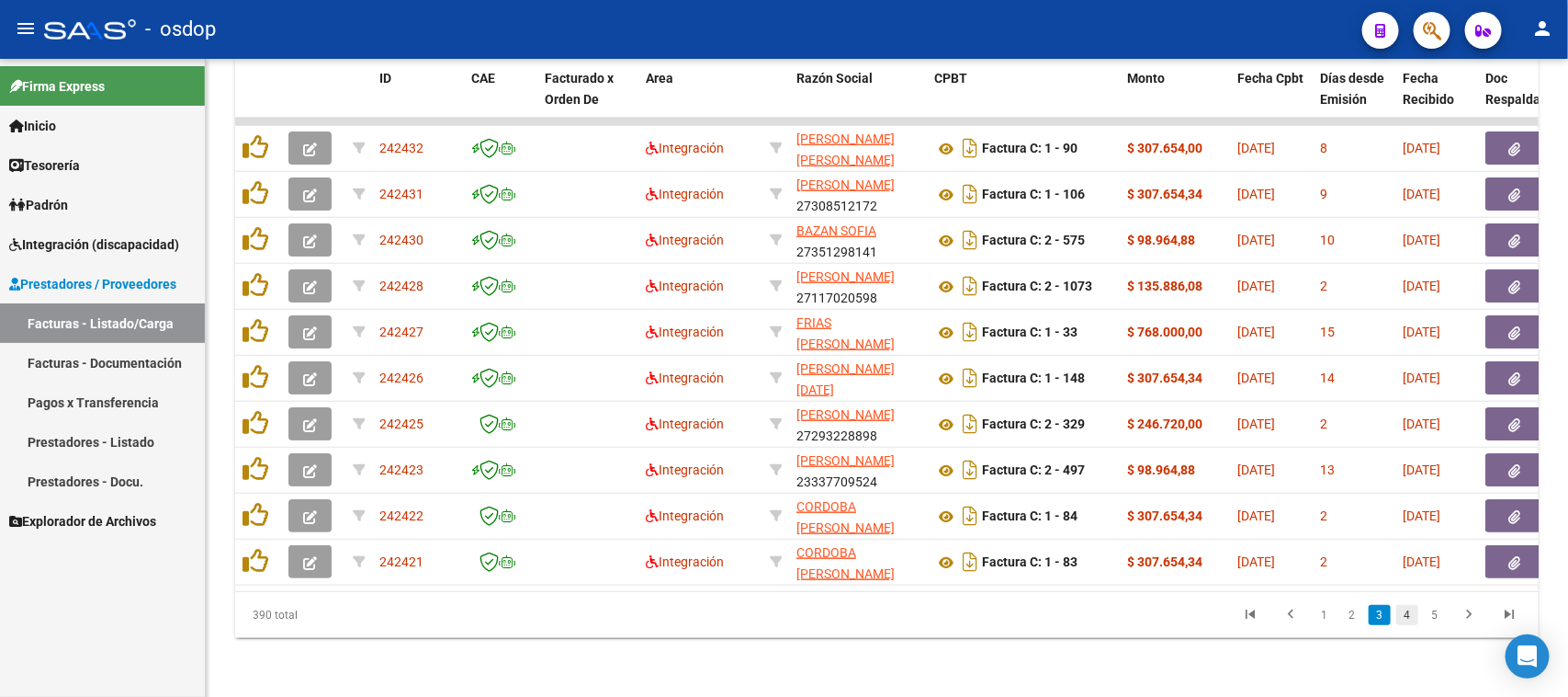
click at [1407, 614] on link "4" at bounding box center [1407, 615] width 22 height 20
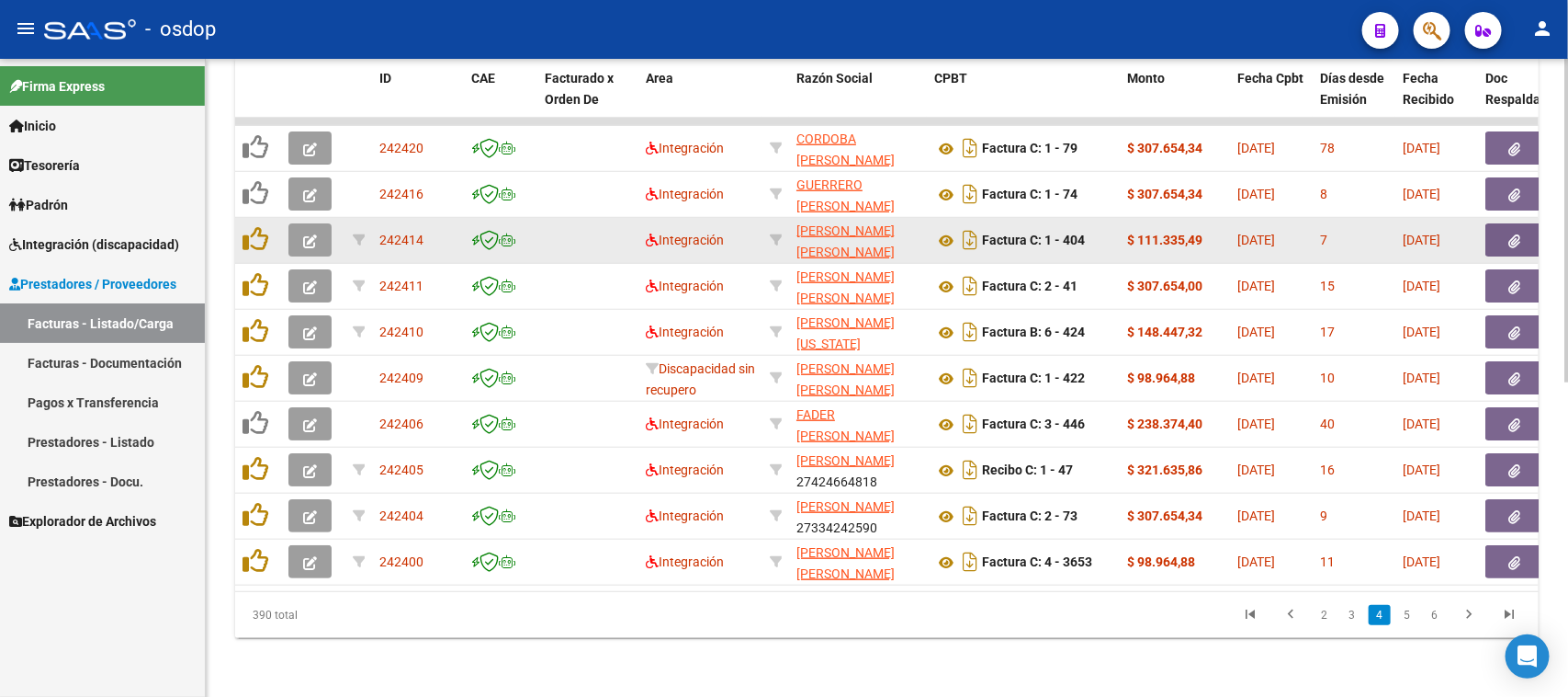
scroll to position [273, 0]
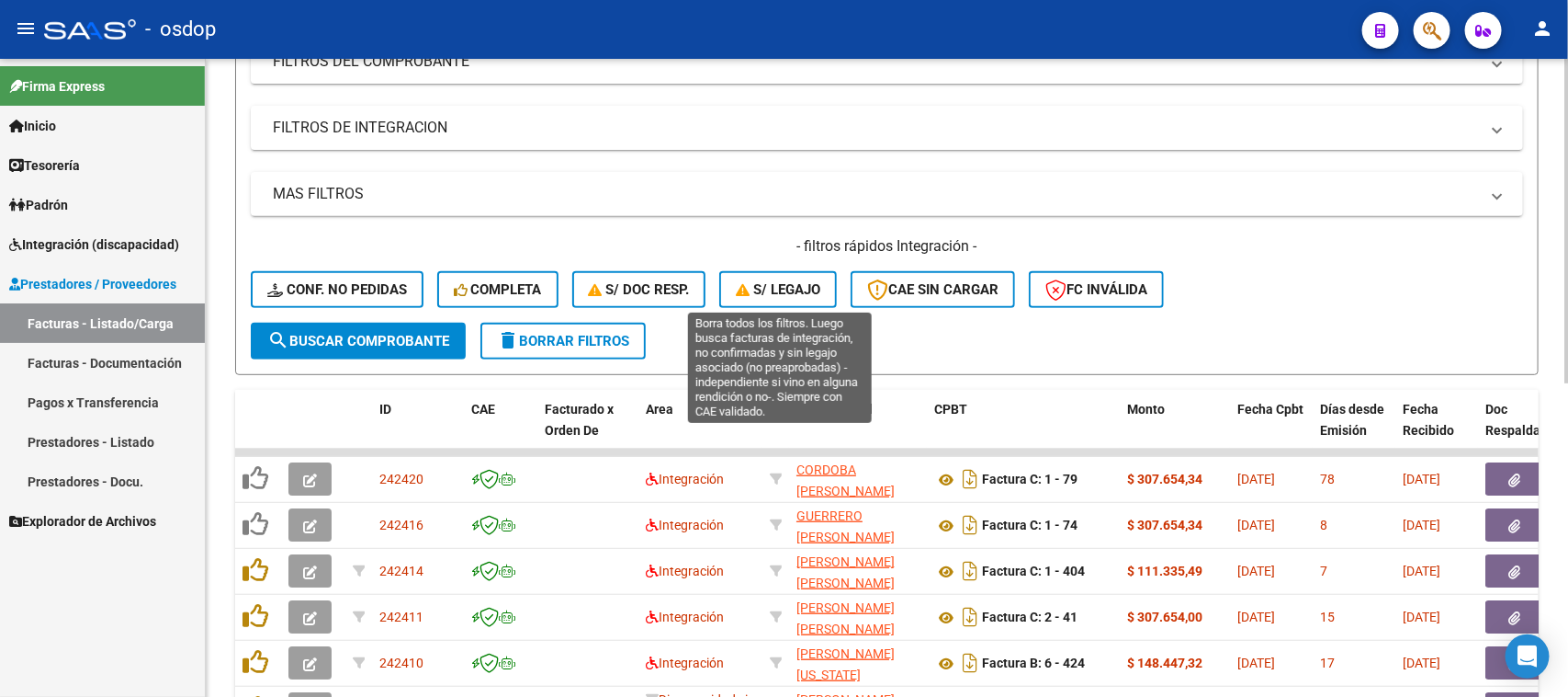
click at [785, 295] on button "S/ legajo" at bounding box center [778, 289] width 118 height 37
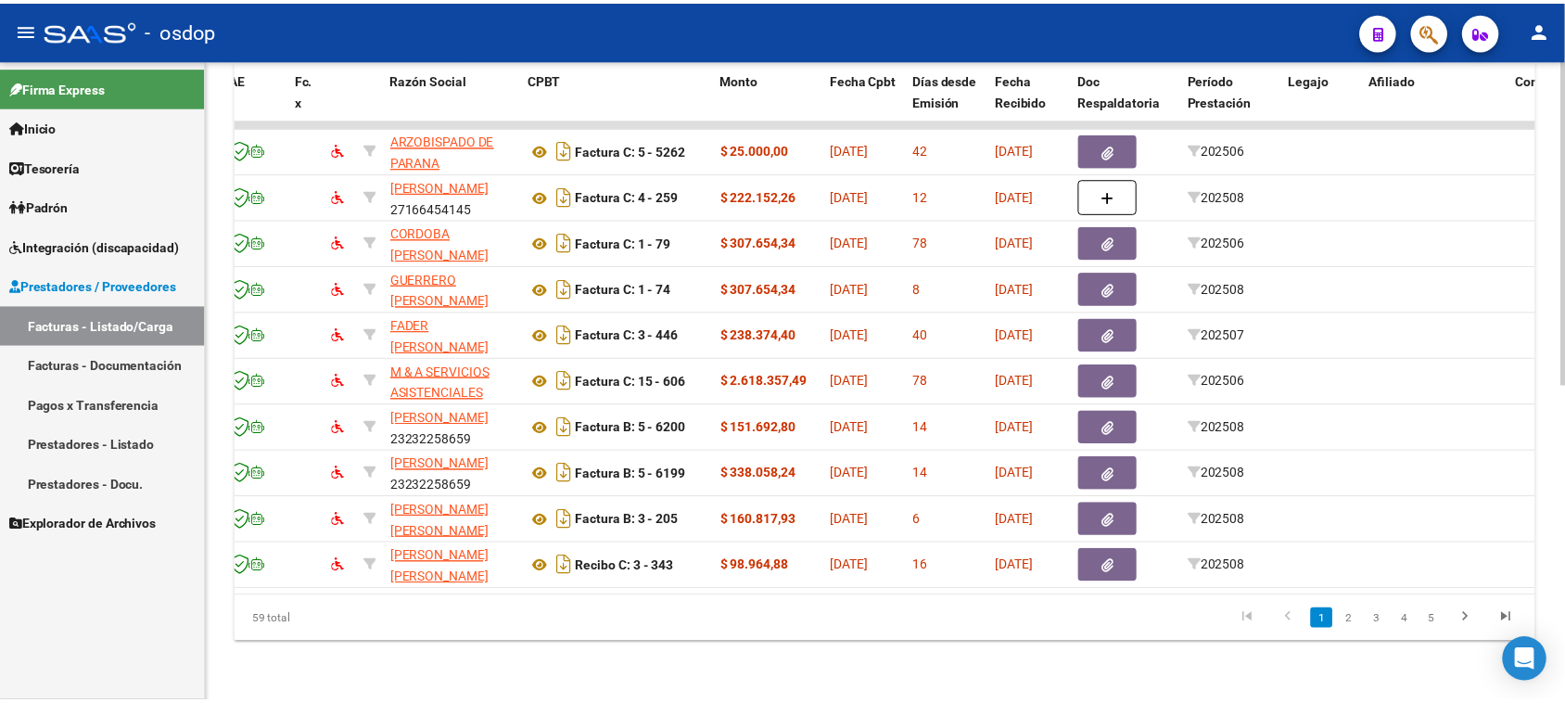
scroll to position [0, 0]
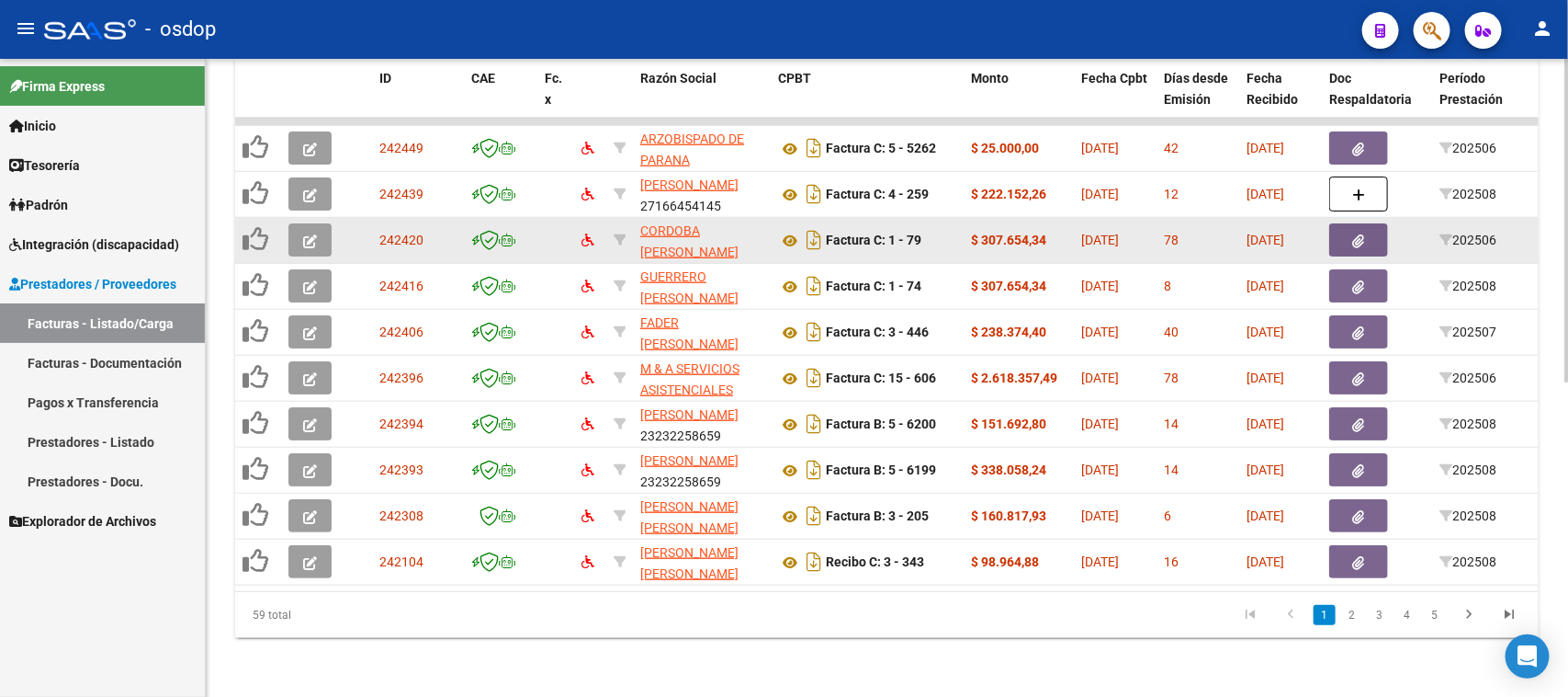
click at [306, 234] on icon "button" at bounding box center [310, 241] width 14 height 14
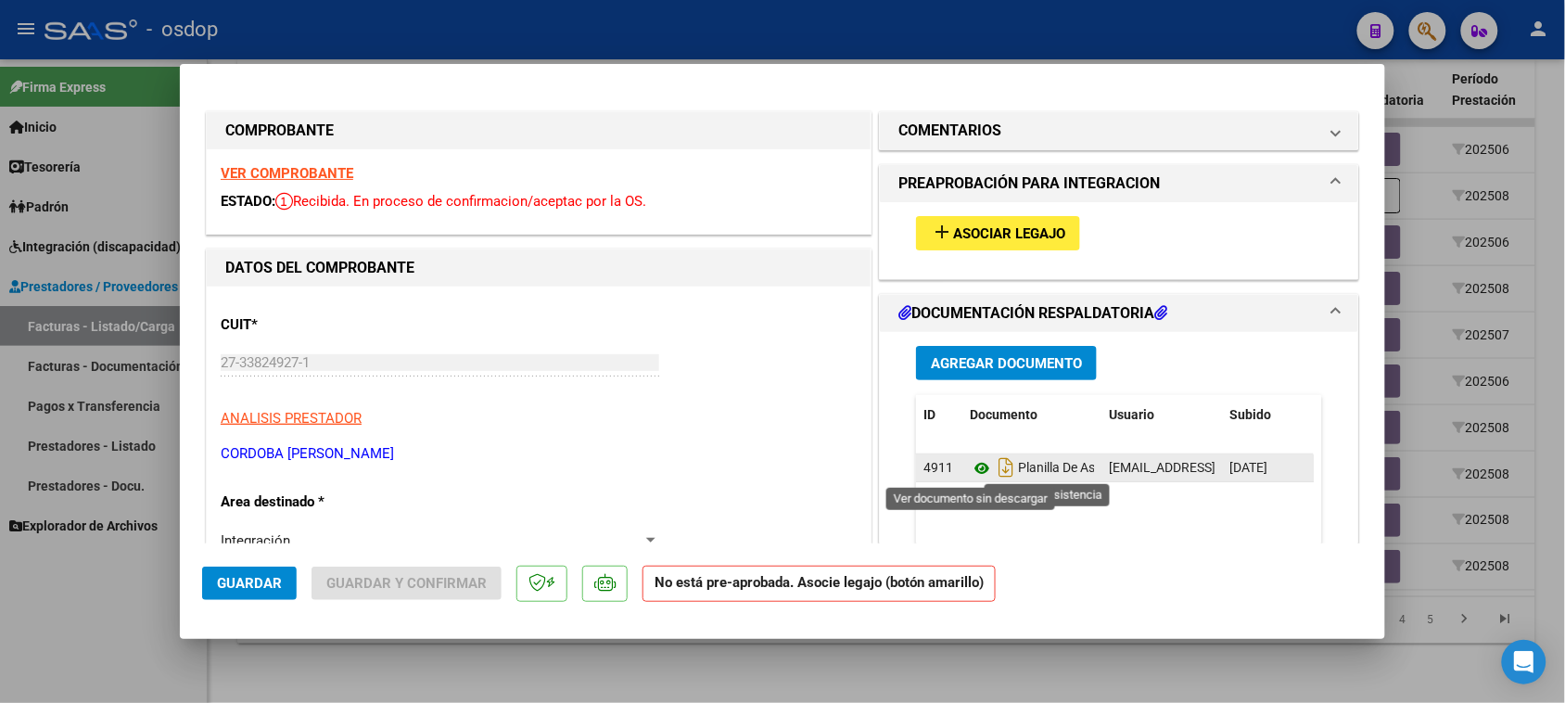
click at [970, 470] on icon at bounding box center [982, 468] width 24 height 22
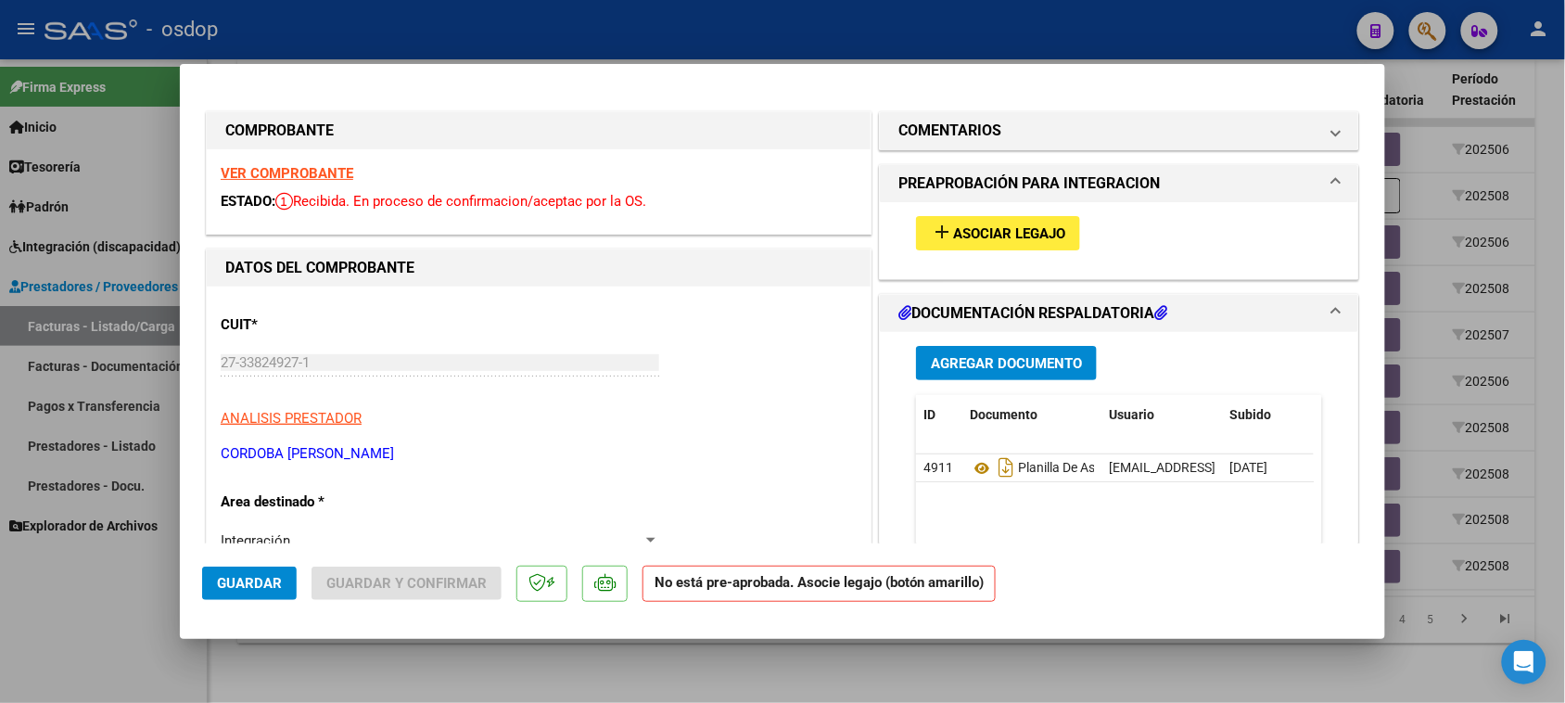
click at [287, 177] on strong "VER COMPROBANTE" at bounding box center [287, 173] width 133 height 17
click at [992, 229] on span "Asociar Legajo" at bounding box center [1009, 233] width 112 height 17
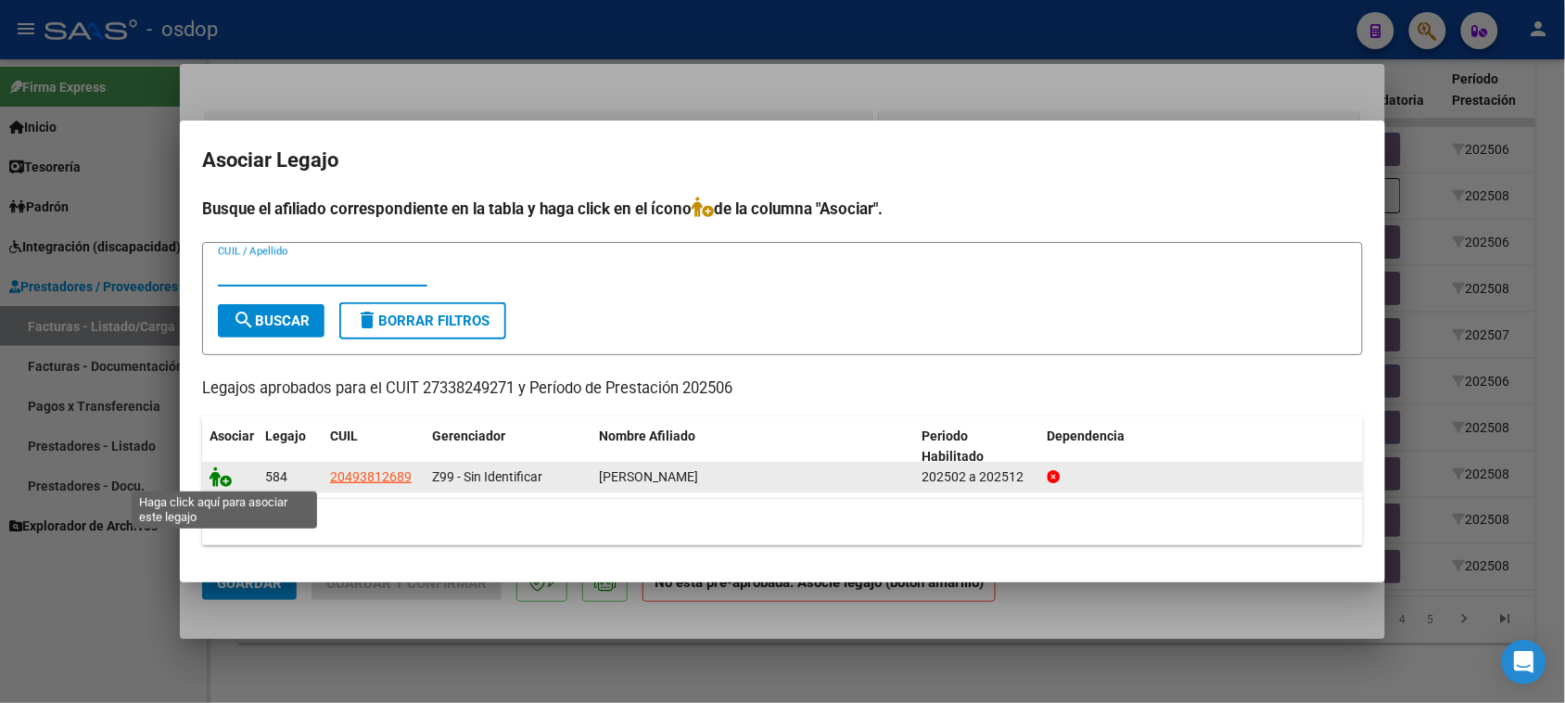
click at [219, 471] on icon at bounding box center [220, 476] width 22 height 20
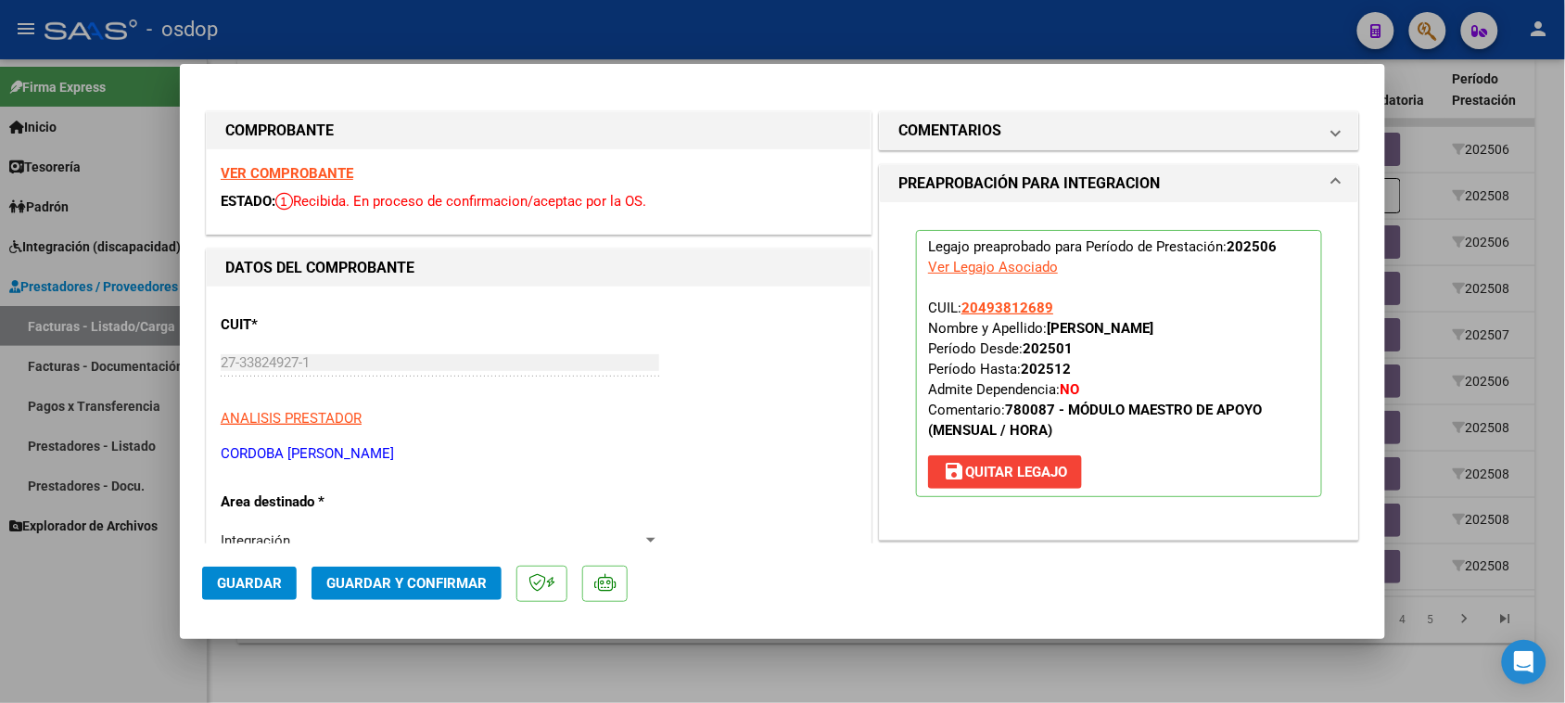
click at [272, 582] on span "Guardar" at bounding box center [249, 583] width 65 height 17
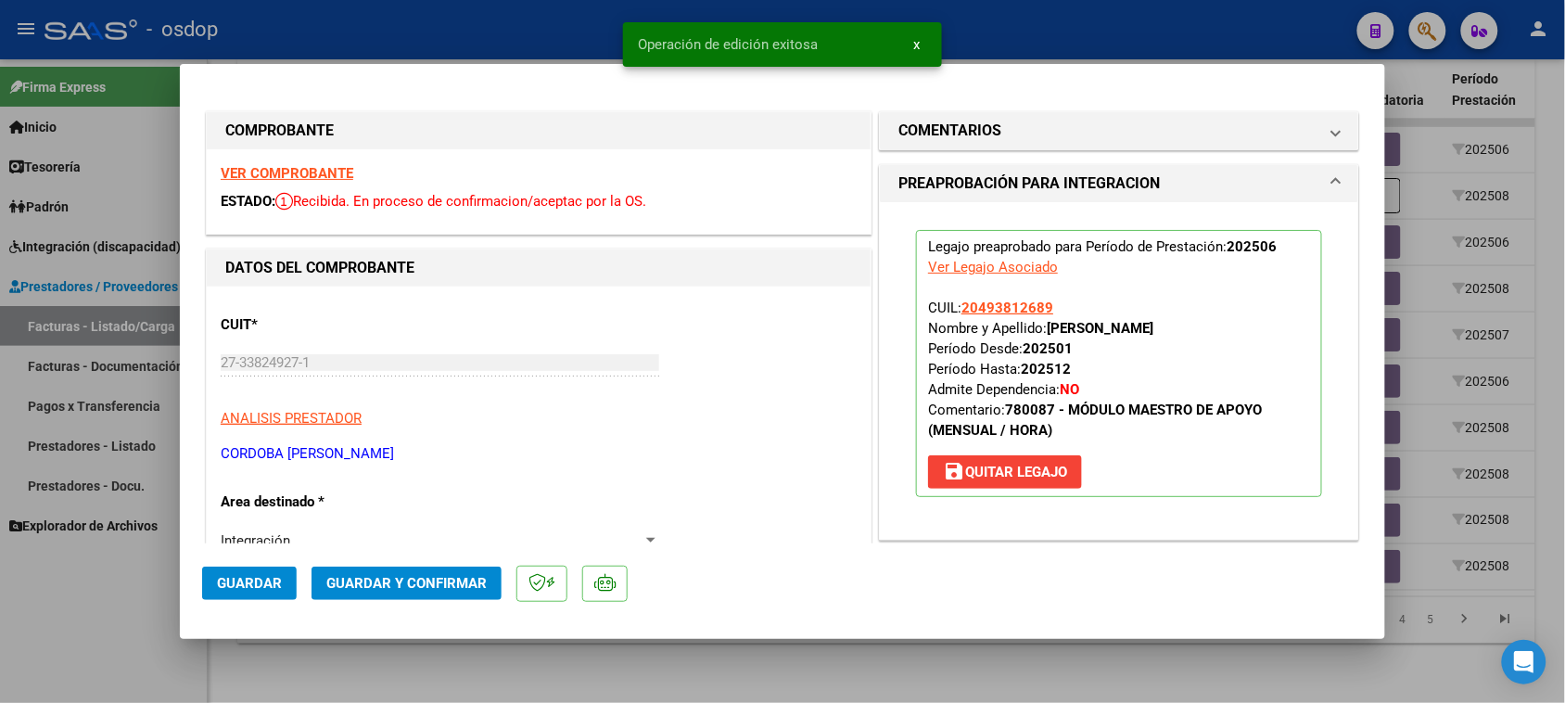
click at [1100, 691] on div at bounding box center [782, 351] width 1565 height 703
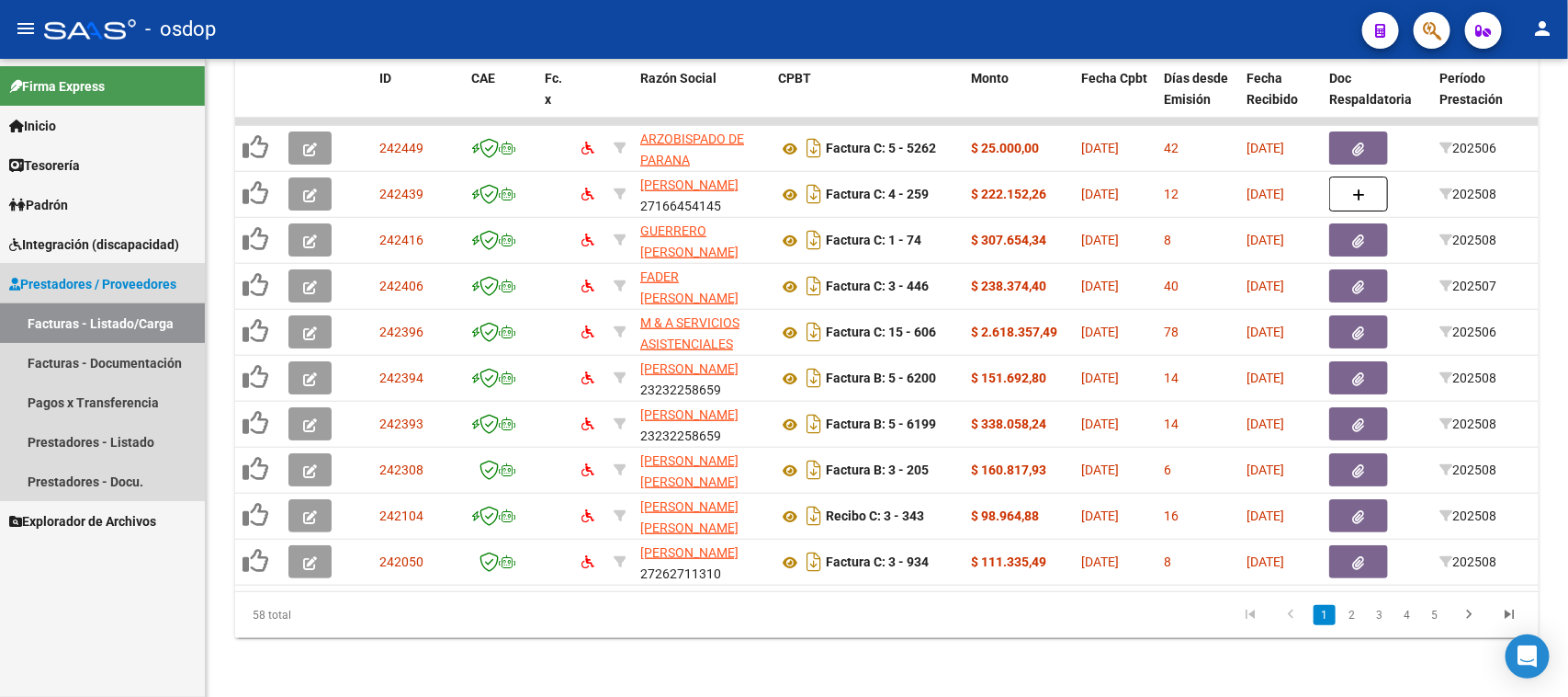
click at [166, 333] on link "Facturas - Listado/Carga" at bounding box center [102, 323] width 205 height 40
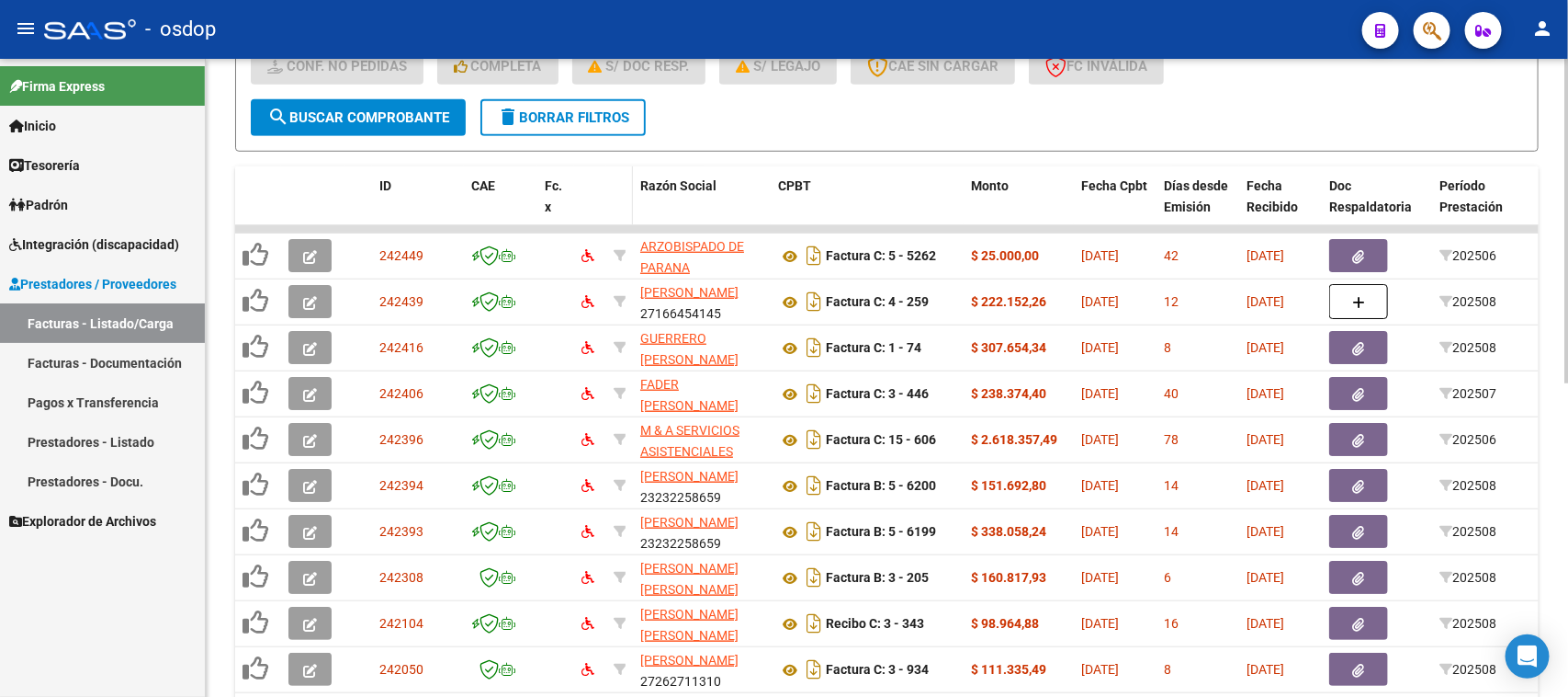
scroll to position [273, 0]
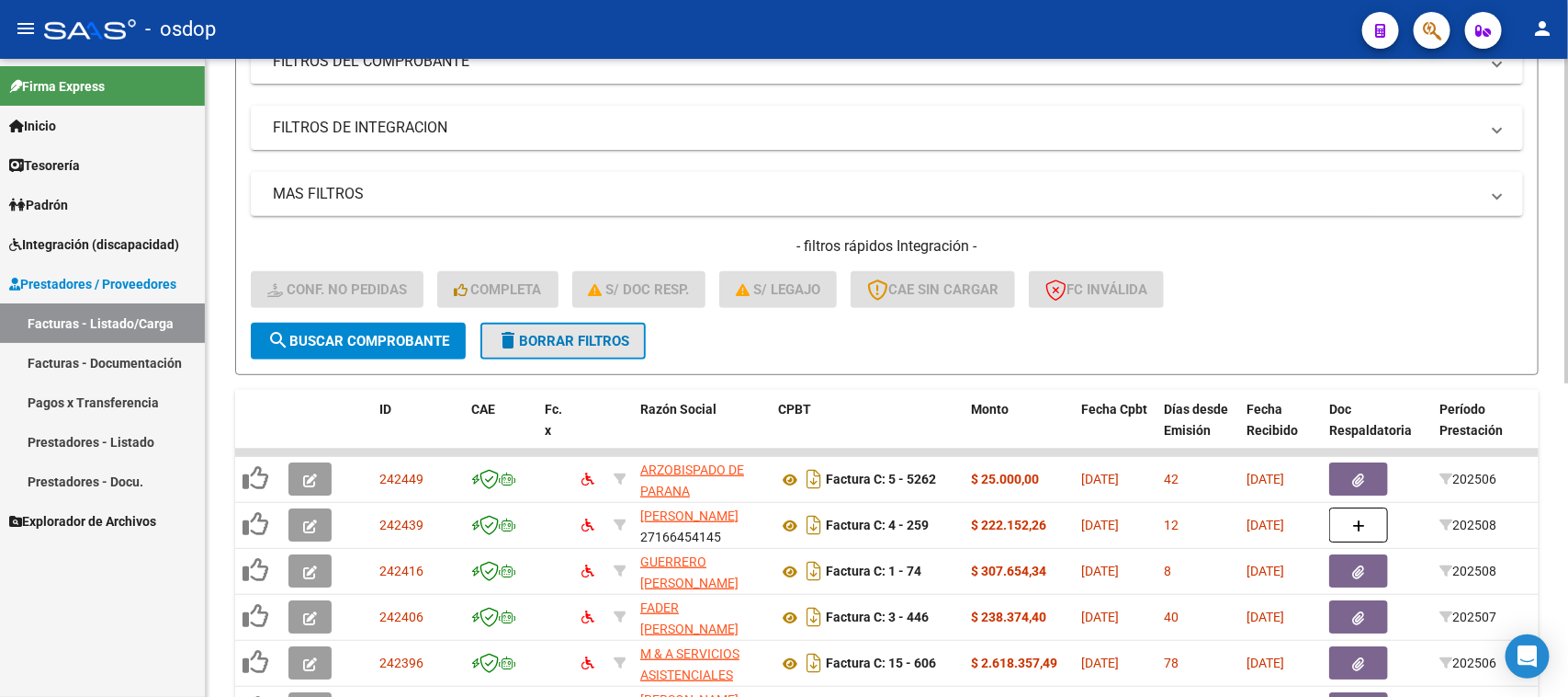
click at [611, 340] on span "delete Borrar Filtros" at bounding box center [562, 341] width 132 height 17
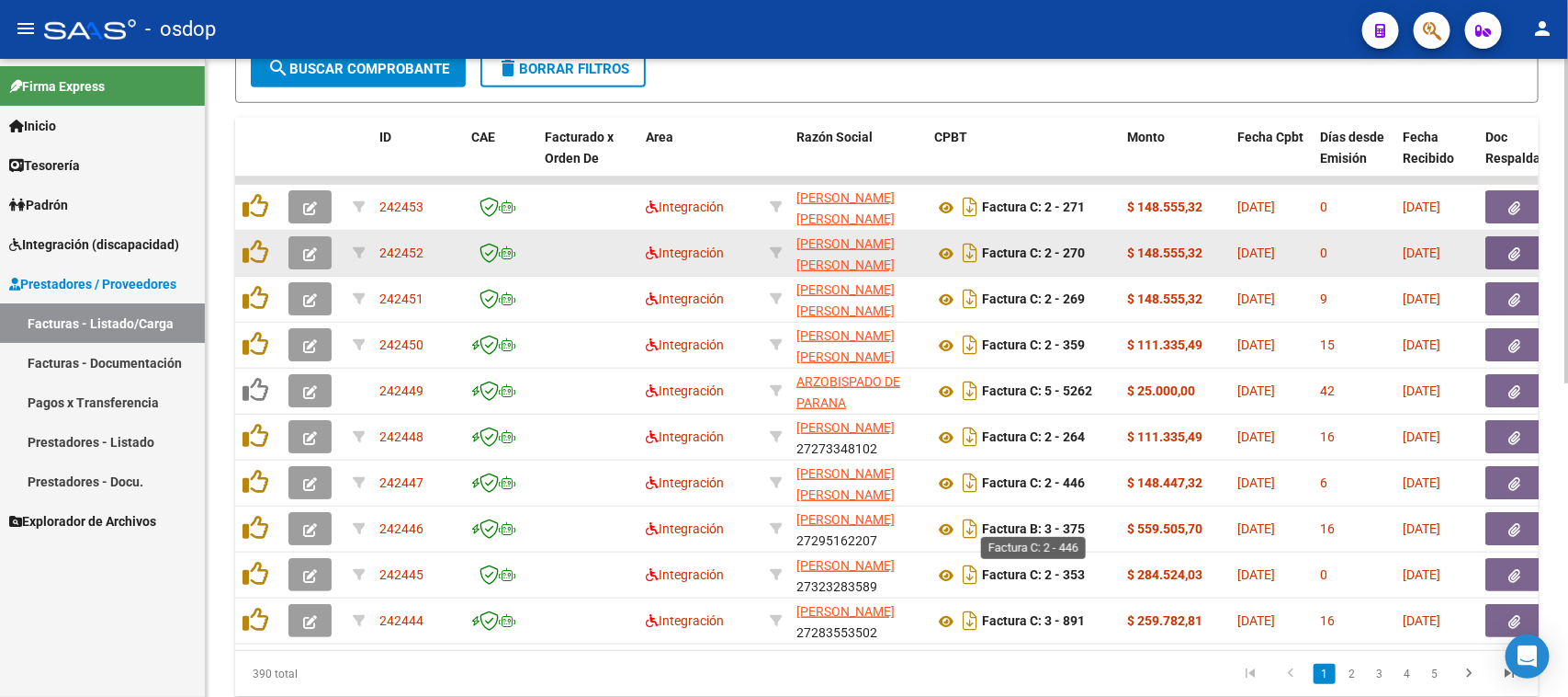
scroll to position [618, 0]
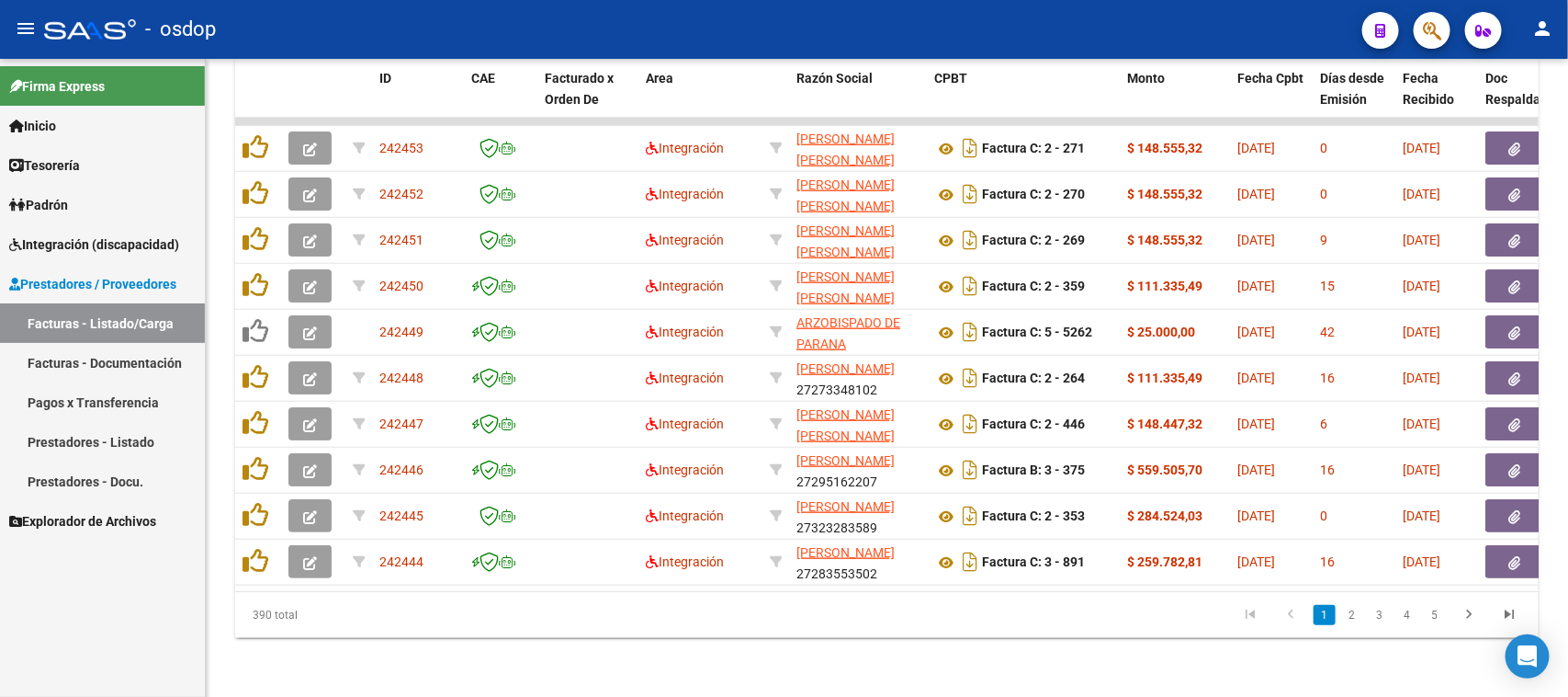
click at [141, 324] on link "Facturas - Listado/Carga" at bounding box center [102, 323] width 205 height 40
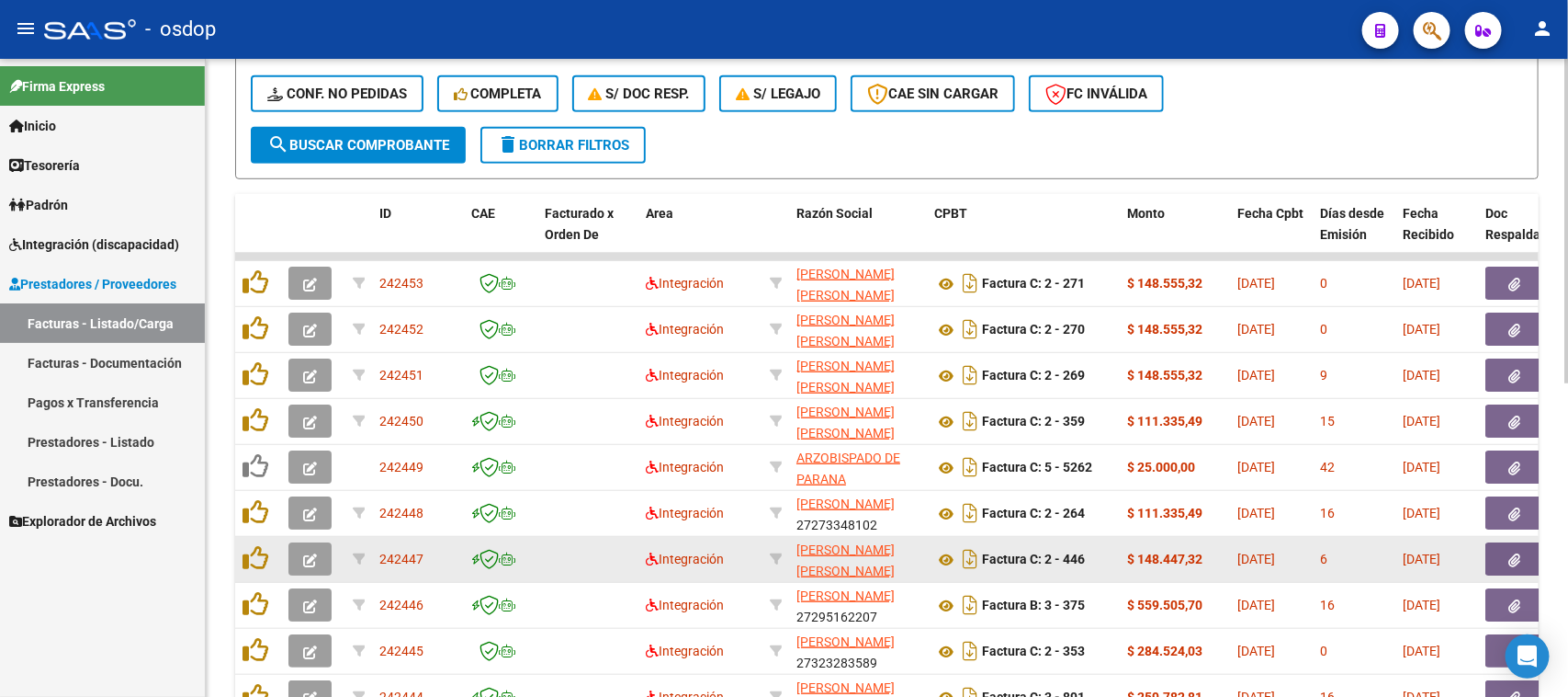
scroll to position [273, 0]
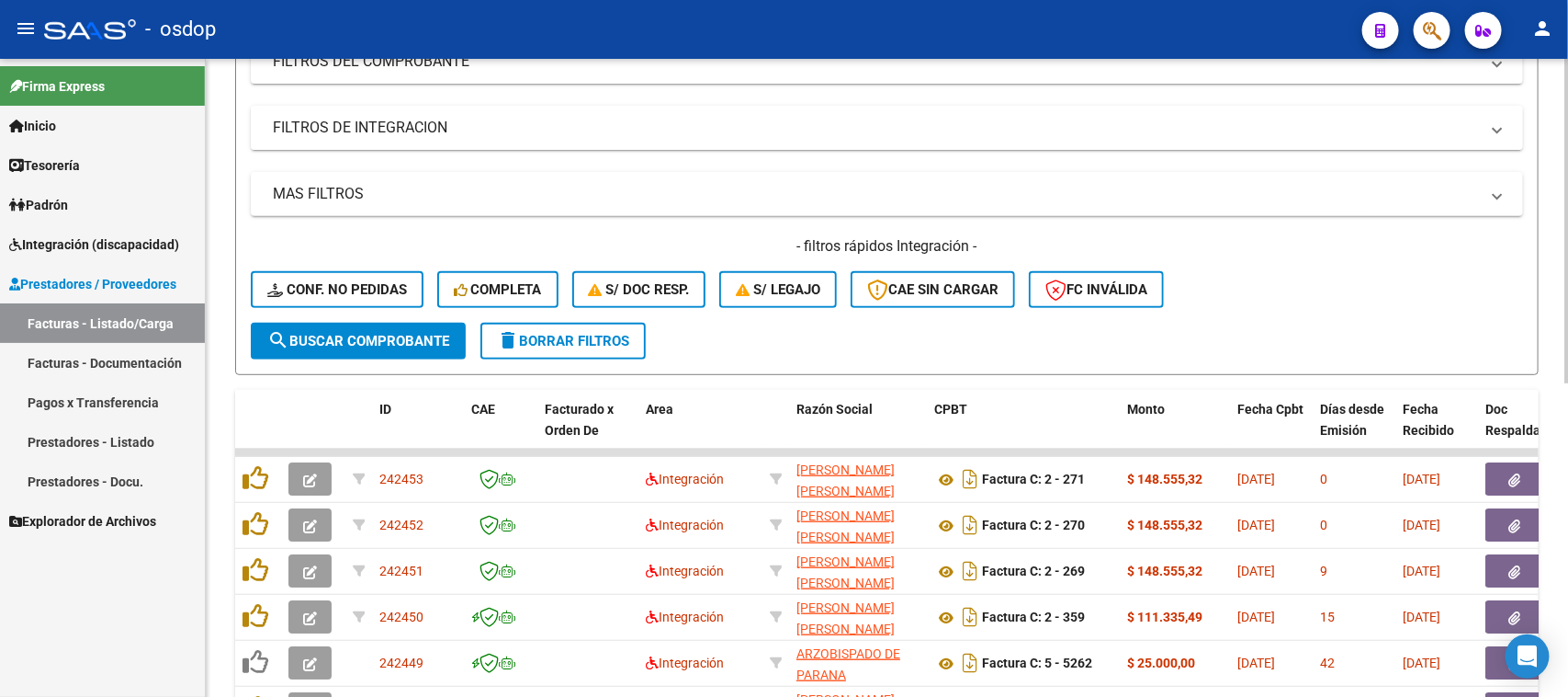
click at [424, 130] on mat-panel-title "FILTROS DE INTEGRACION" at bounding box center [875, 128] width 1206 height 20
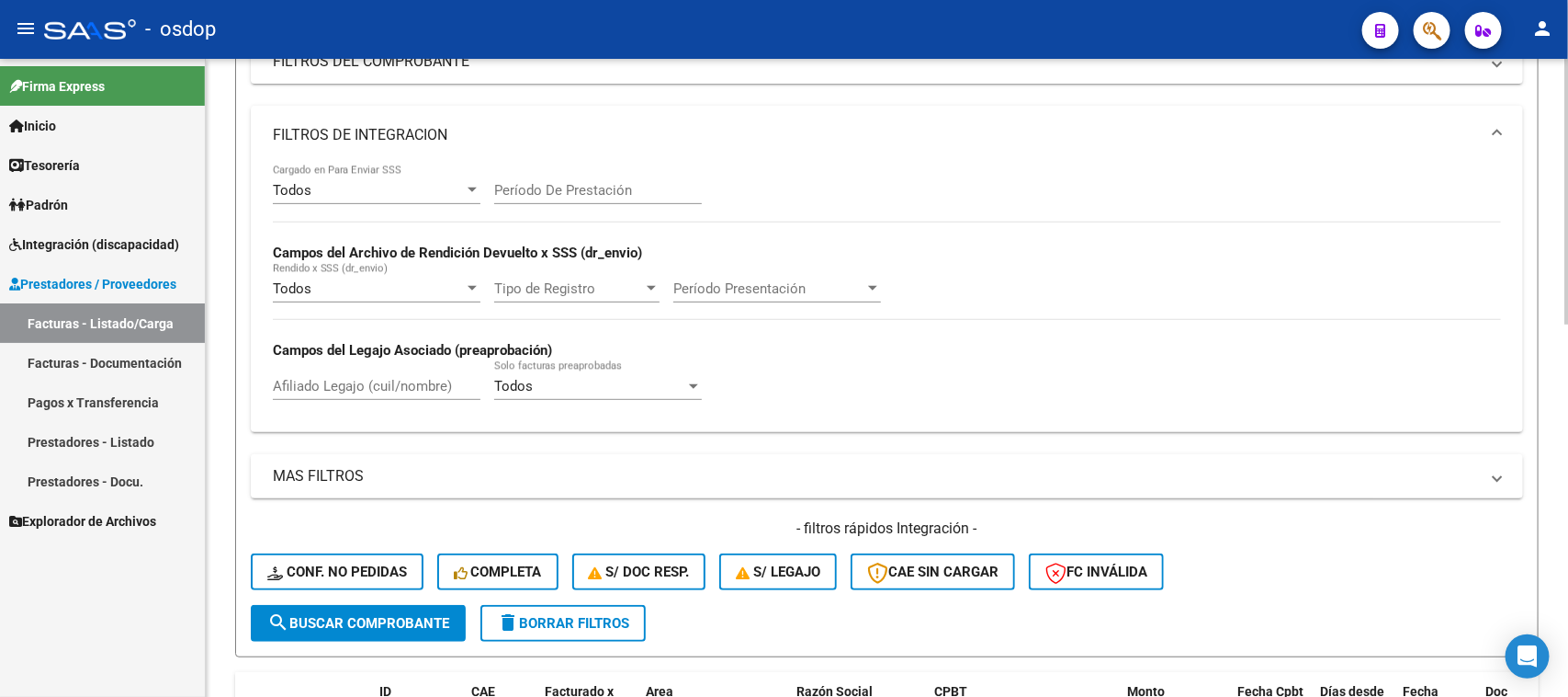
click at [420, 378] on input "Afiliado Legajo (cuil/nombre)" at bounding box center [376, 386] width 207 height 17
paste input "20486814056"
click at [423, 617] on span "search Buscar Comprobante" at bounding box center [359, 623] width 182 height 17
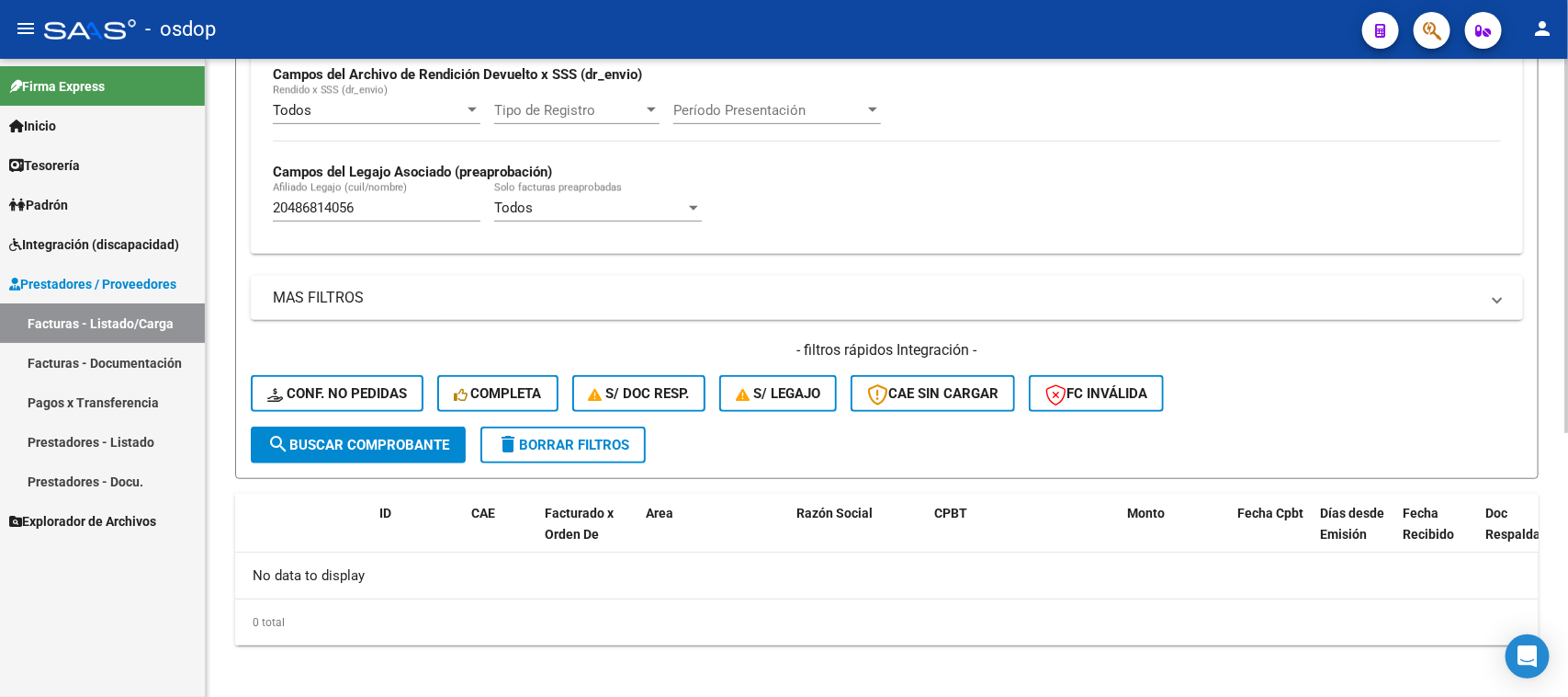
scroll to position [453, 0]
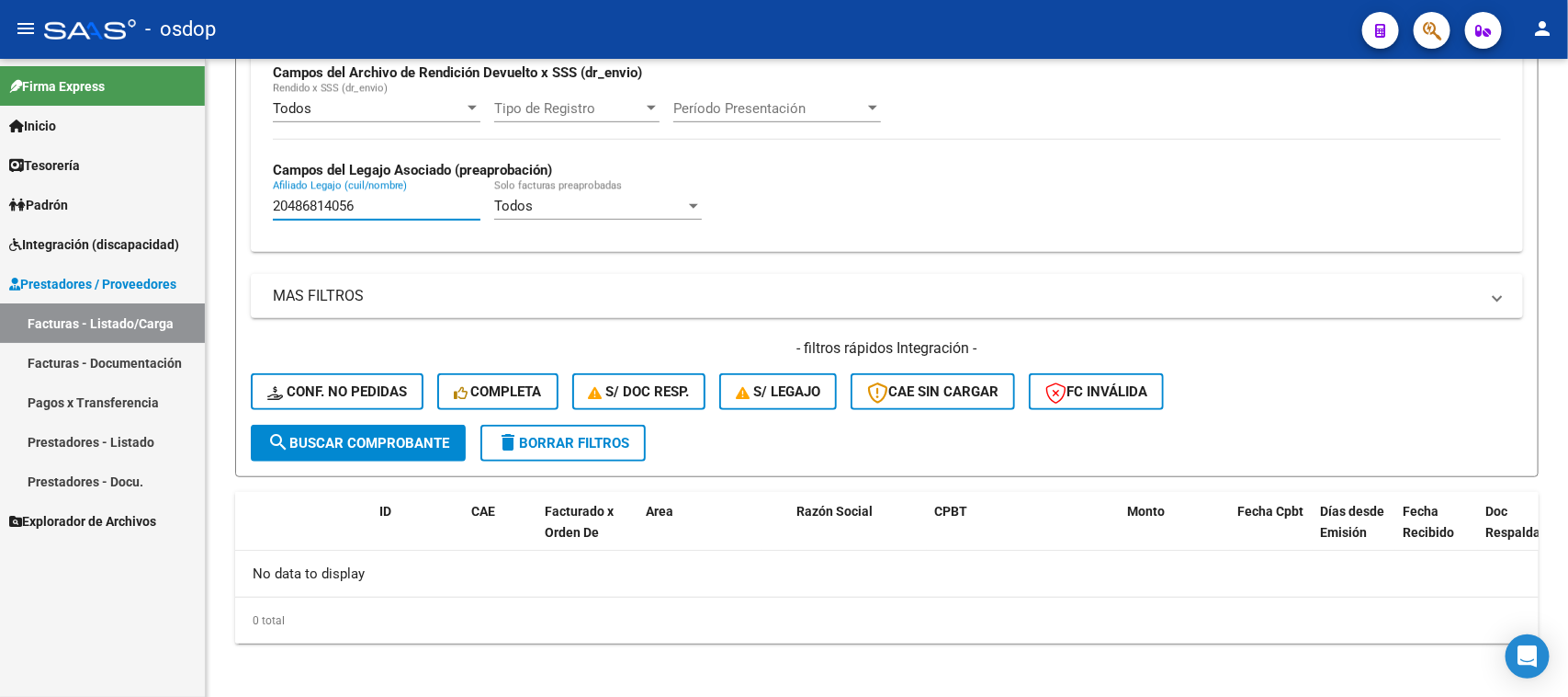
drag, startPoint x: 384, startPoint y: 197, endPoint x: 74, endPoint y: 199, distance: 310.0
click at [69, 197] on mat-sidenav-container "Firma Express Inicio Calendario SSS Instructivos Contacto OS Tesorería Extracto…" at bounding box center [784, 377] width 1568 height 638
paste input "530326714"
type input "20530326714"
click at [393, 446] on button "search Buscar Comprobante" at bounding box center [358, 442] width 215 height 37
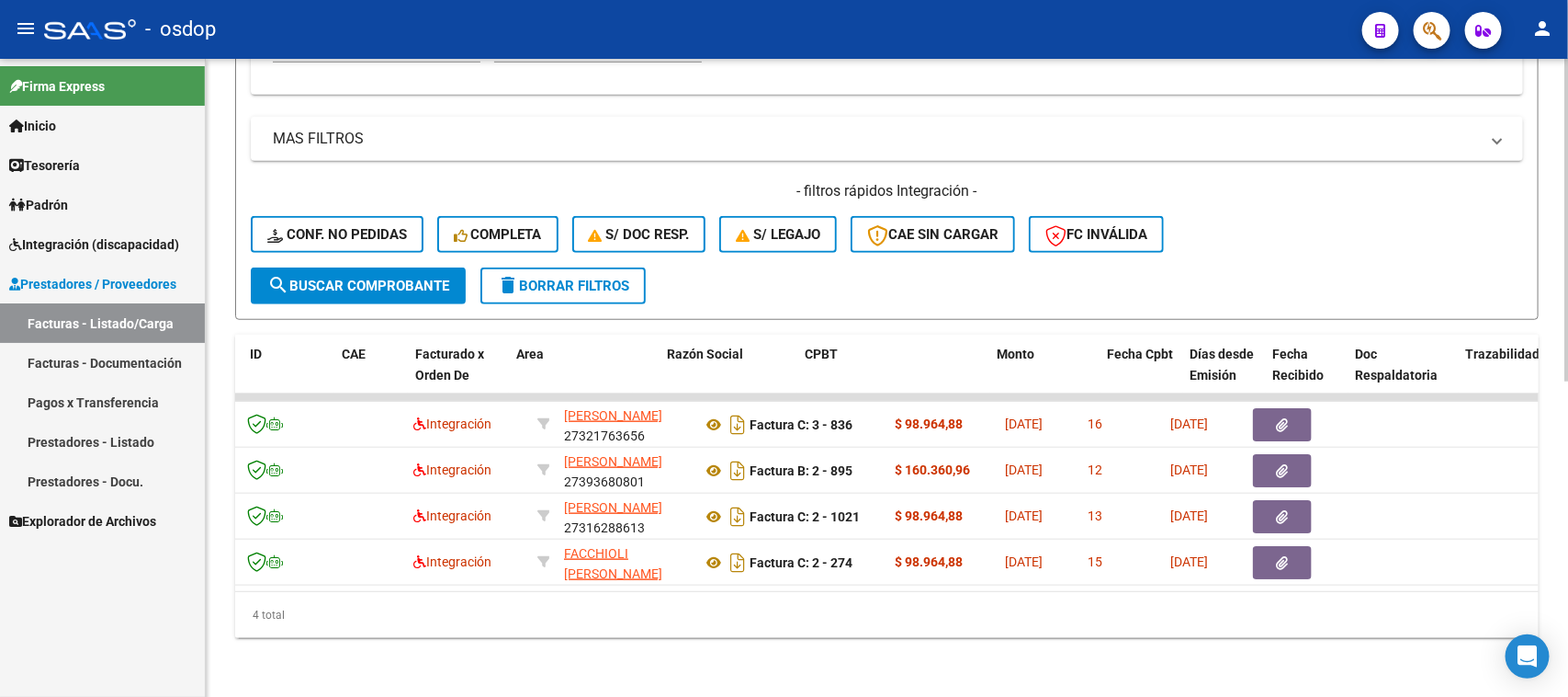
scroll to position [0, 130]
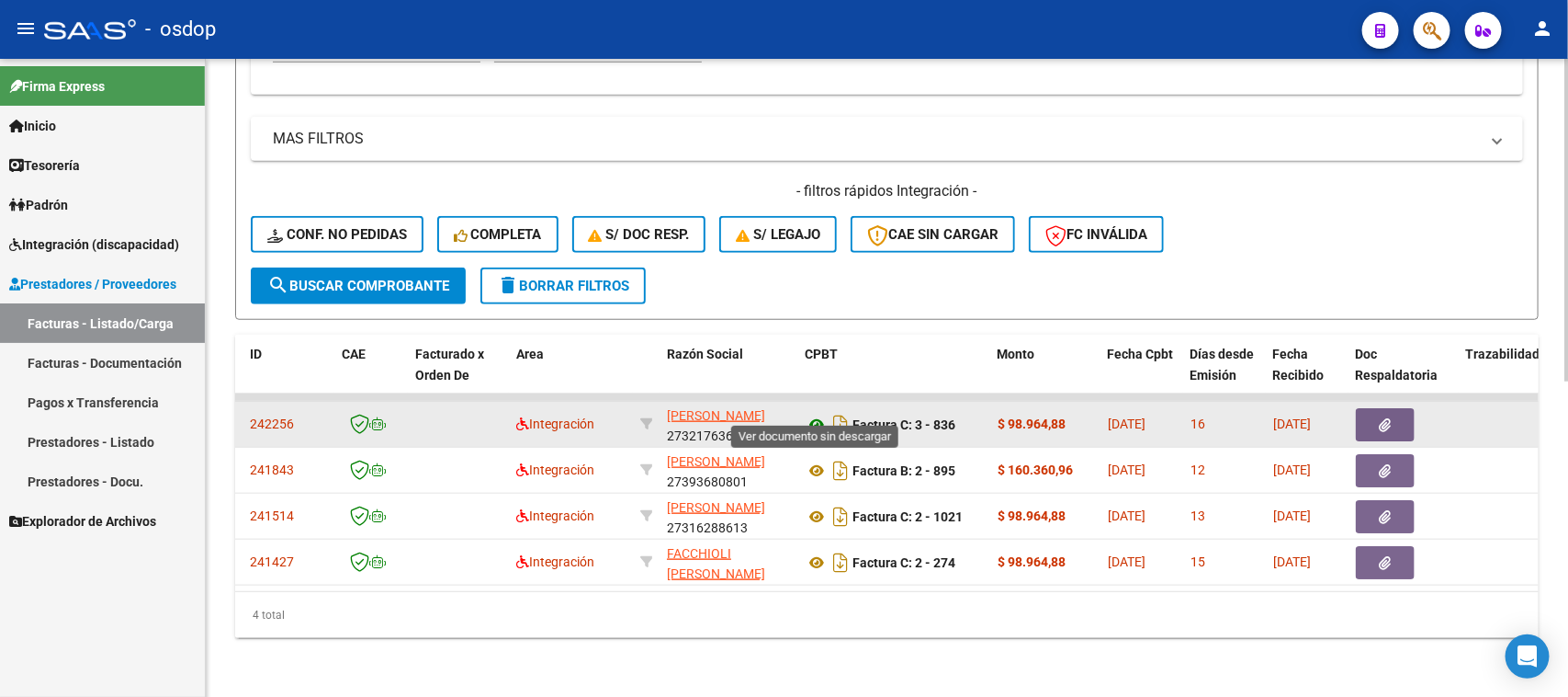
click at [816, 413] on icon at bounding box center [817, 424] width 24 height 22
click at [1385, 416] on button "button" at bounding box center [1385, 424] width 58 height 33
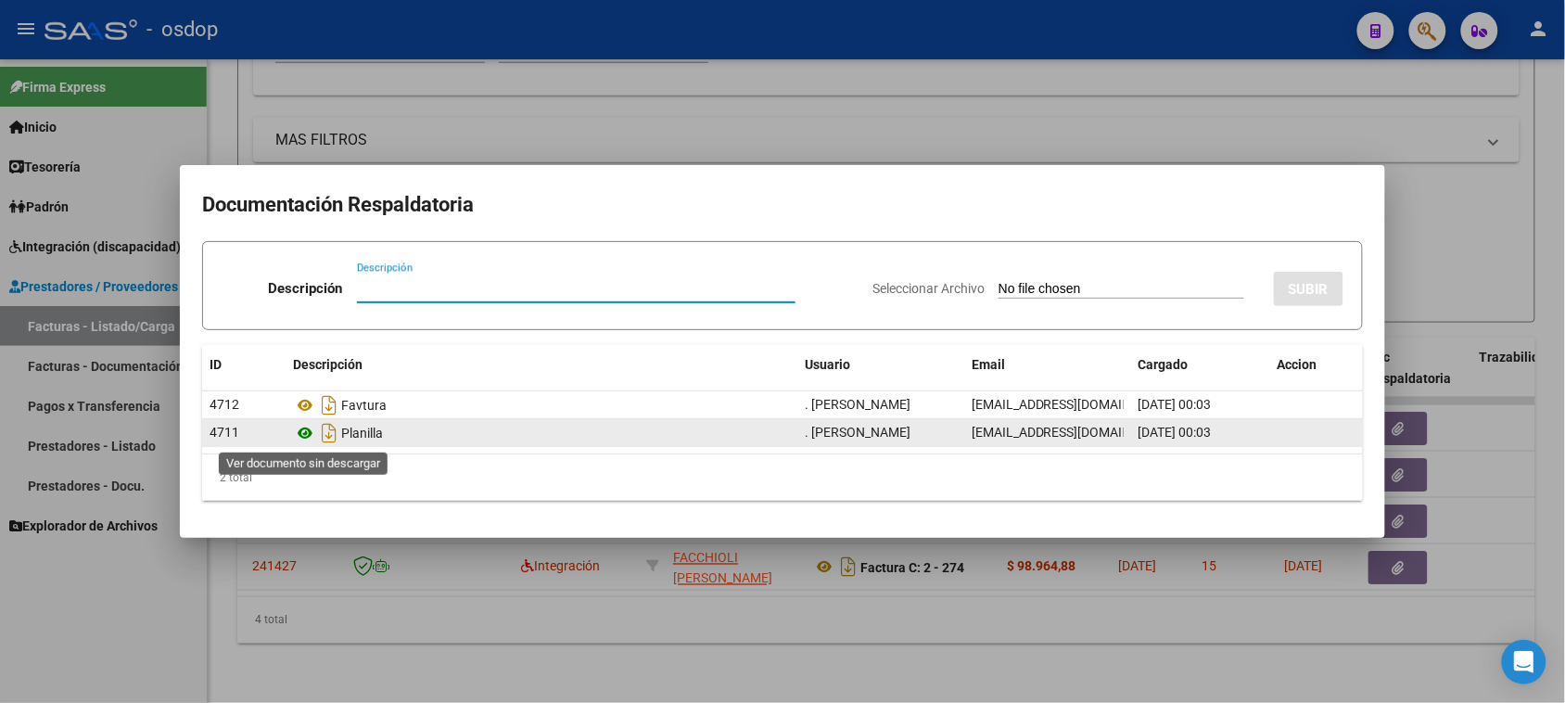
click at [306, 434] on icon at bounding box center [305, 433] width 24 height 22
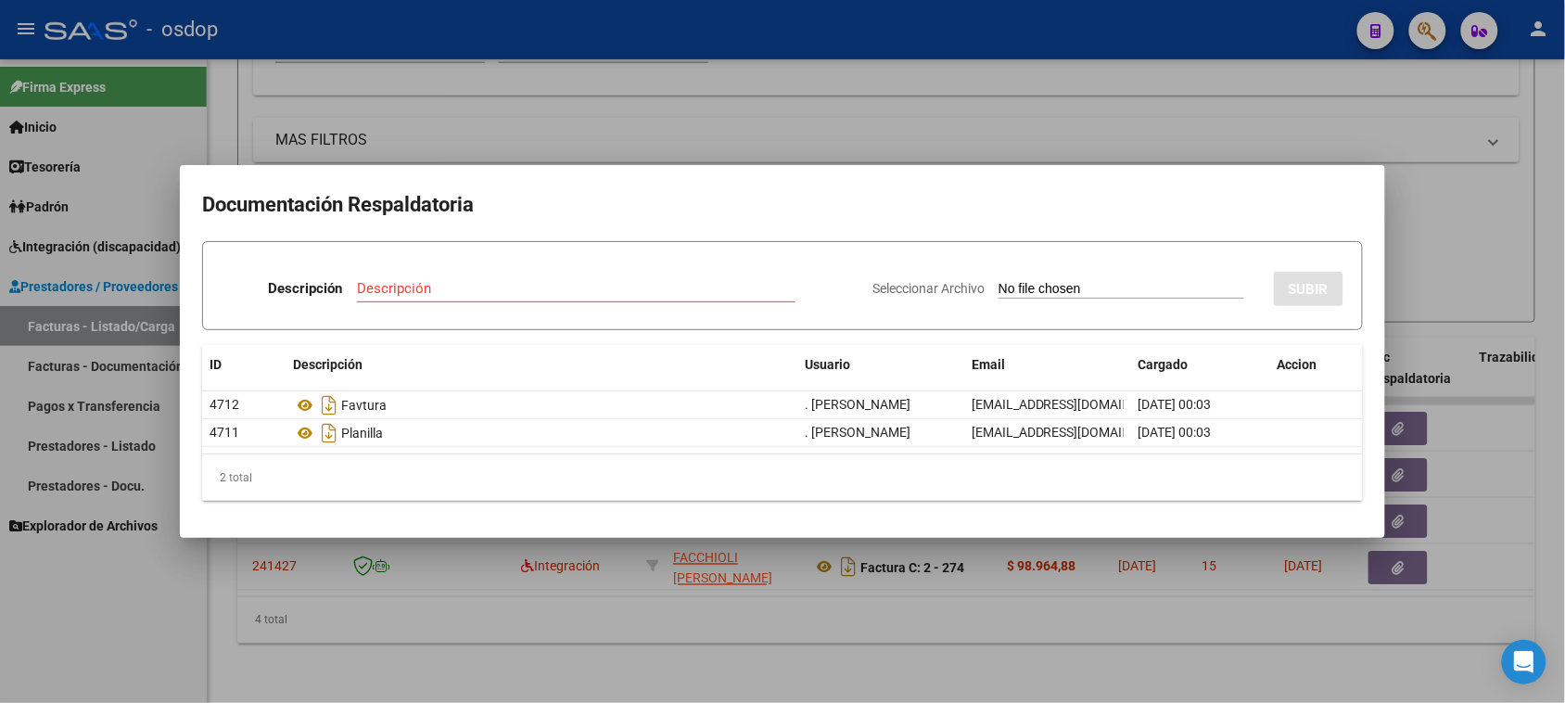
click at [808, 654] on div at bounding box center [782, 351] width 1565 height 703
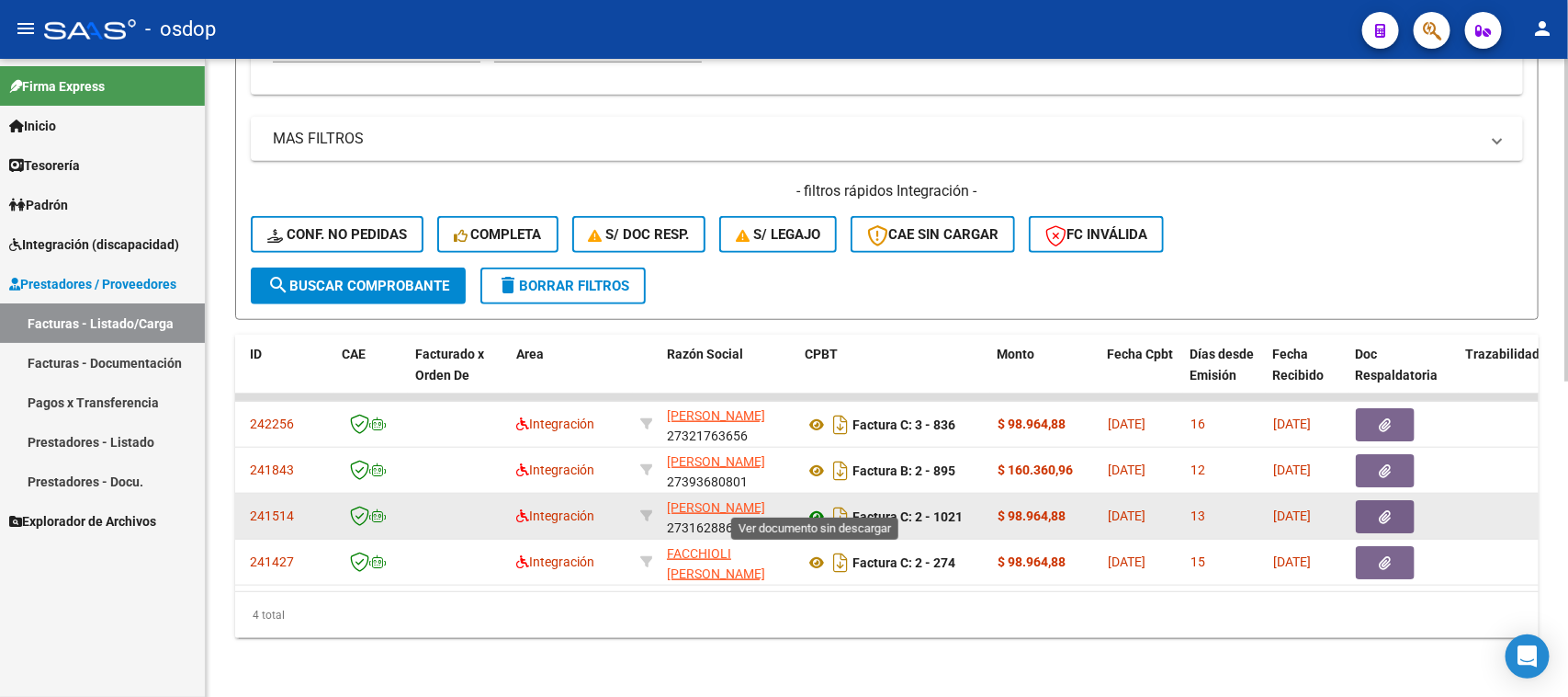
click at [819, 506] on icon at bounding box center [817, 517] width 24 height 22
click at [1392, 503] on button "button" at bounding box center [1385, 516] width 58 height 33
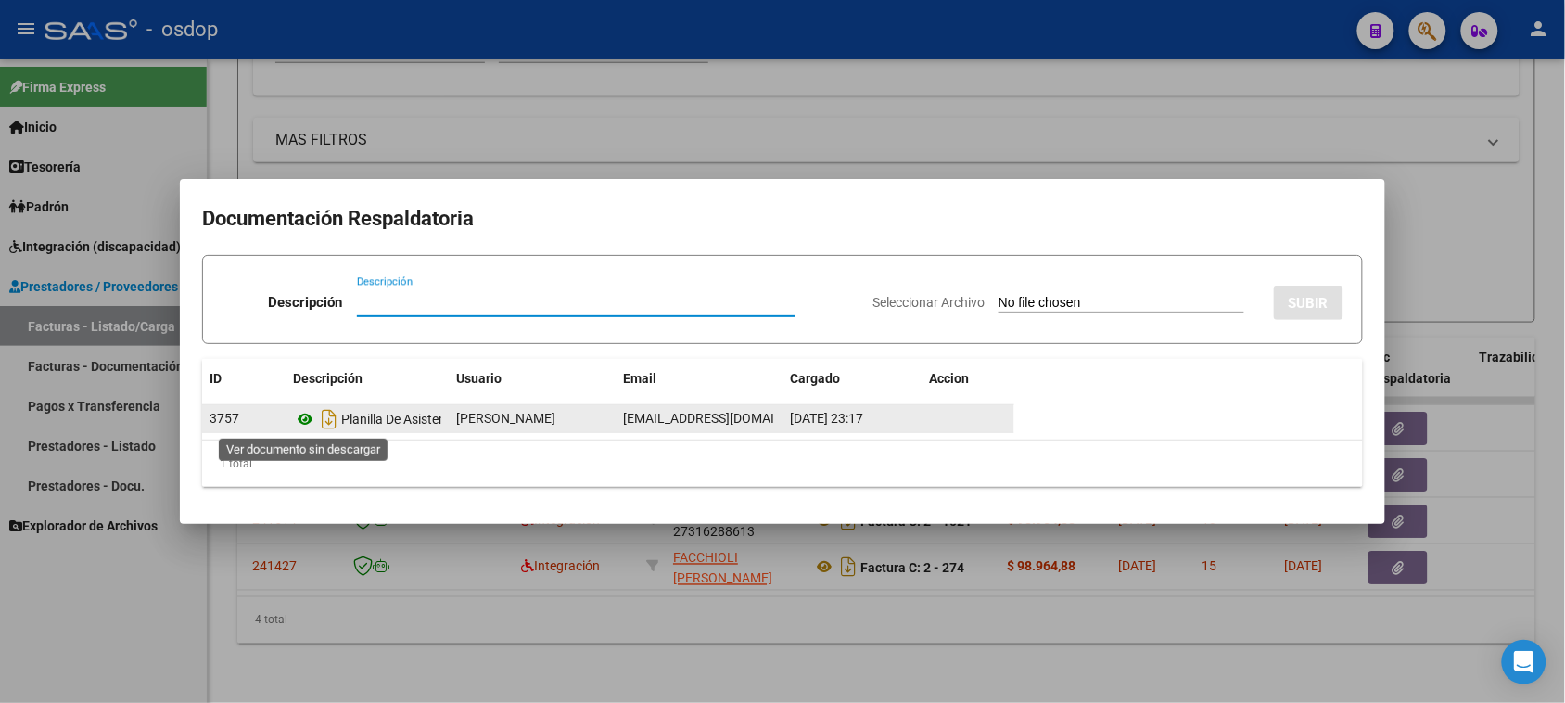
click at [308, 418] on icon at bounding box center [305, 419] width 24 height 22
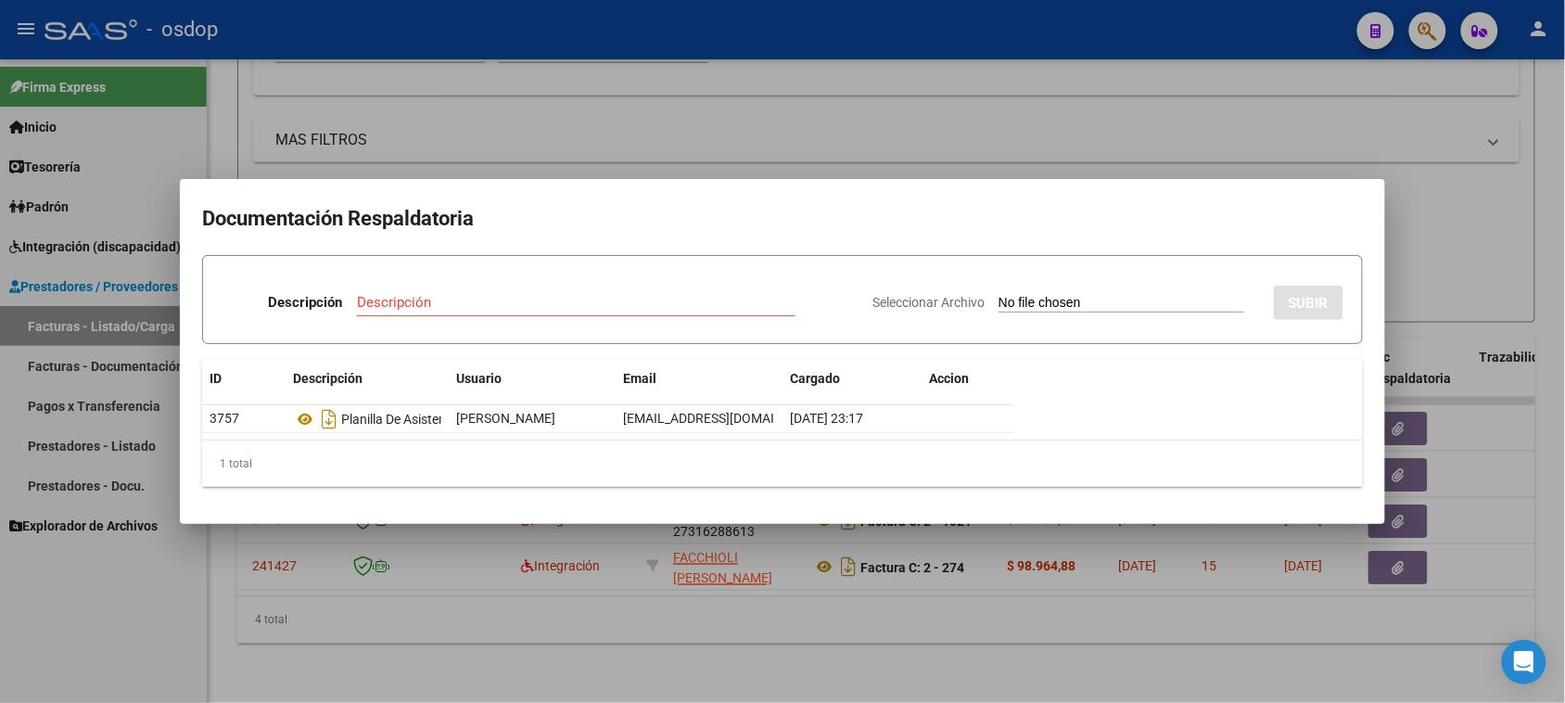
click at [802, 598] on div at bounding box center [782, 351] width 1565 height 703
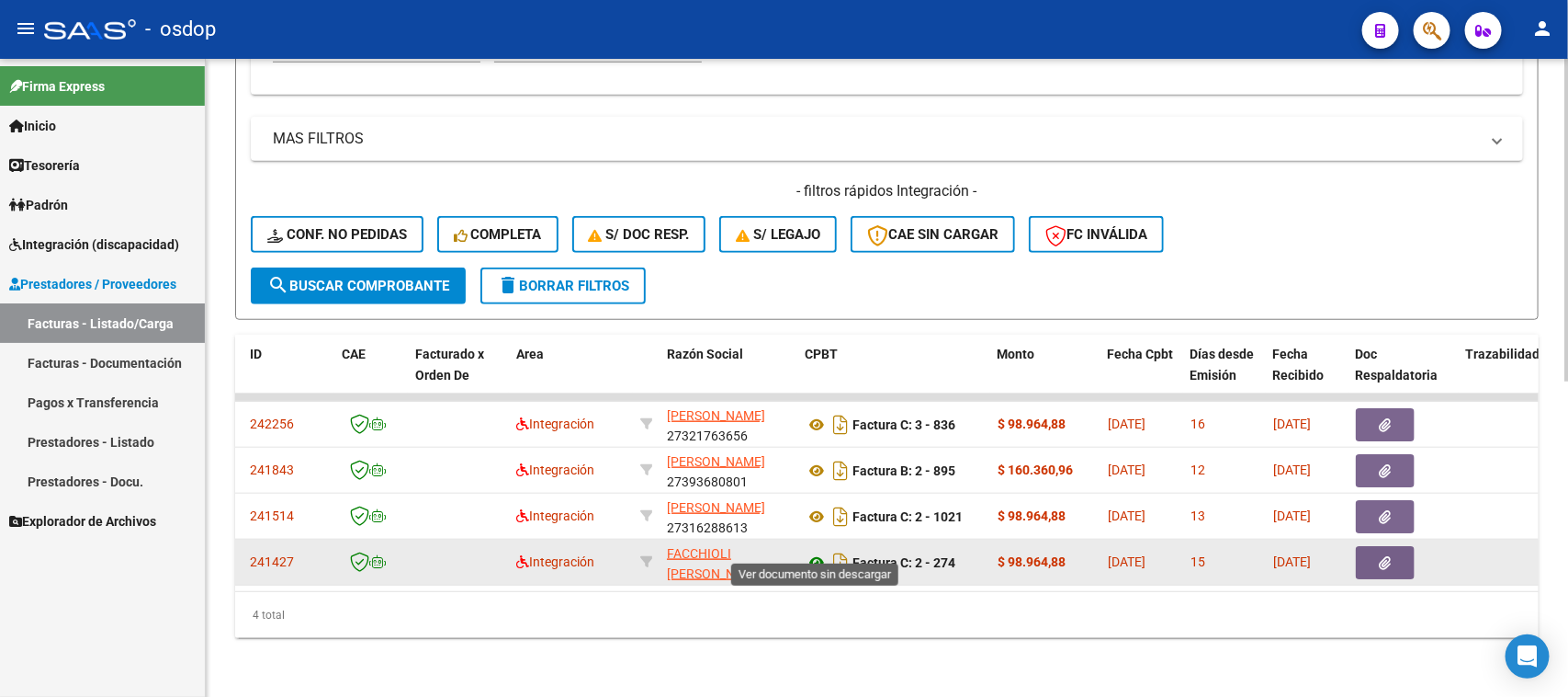
click at [814, 551] on icon at bounding box center [817, 562] width 24 height 22
click at [1398, 549] on button "button" at bounding box center [1385, 562] width 58 height 33
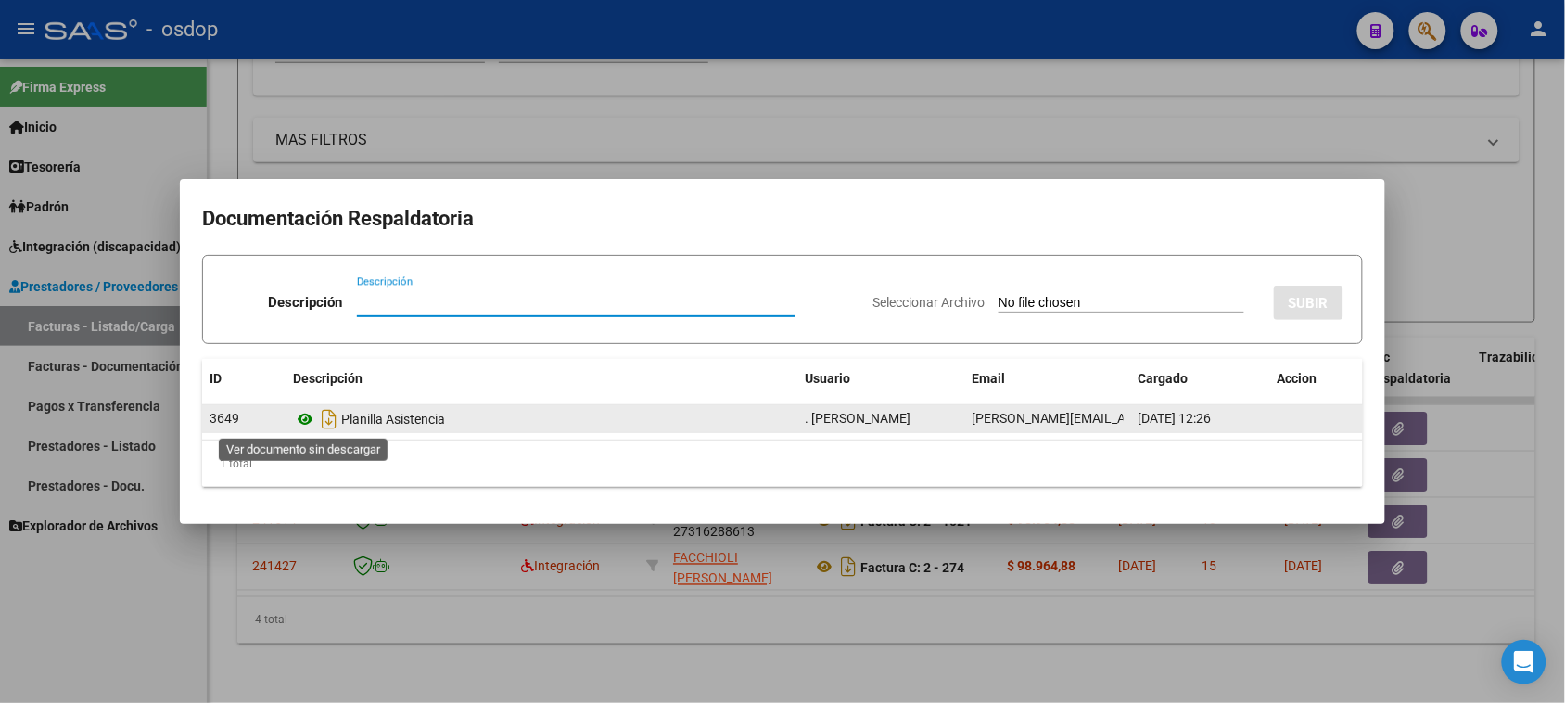
click at [311, 423] on icon at bounding box center [305, 419] width 24 height 22
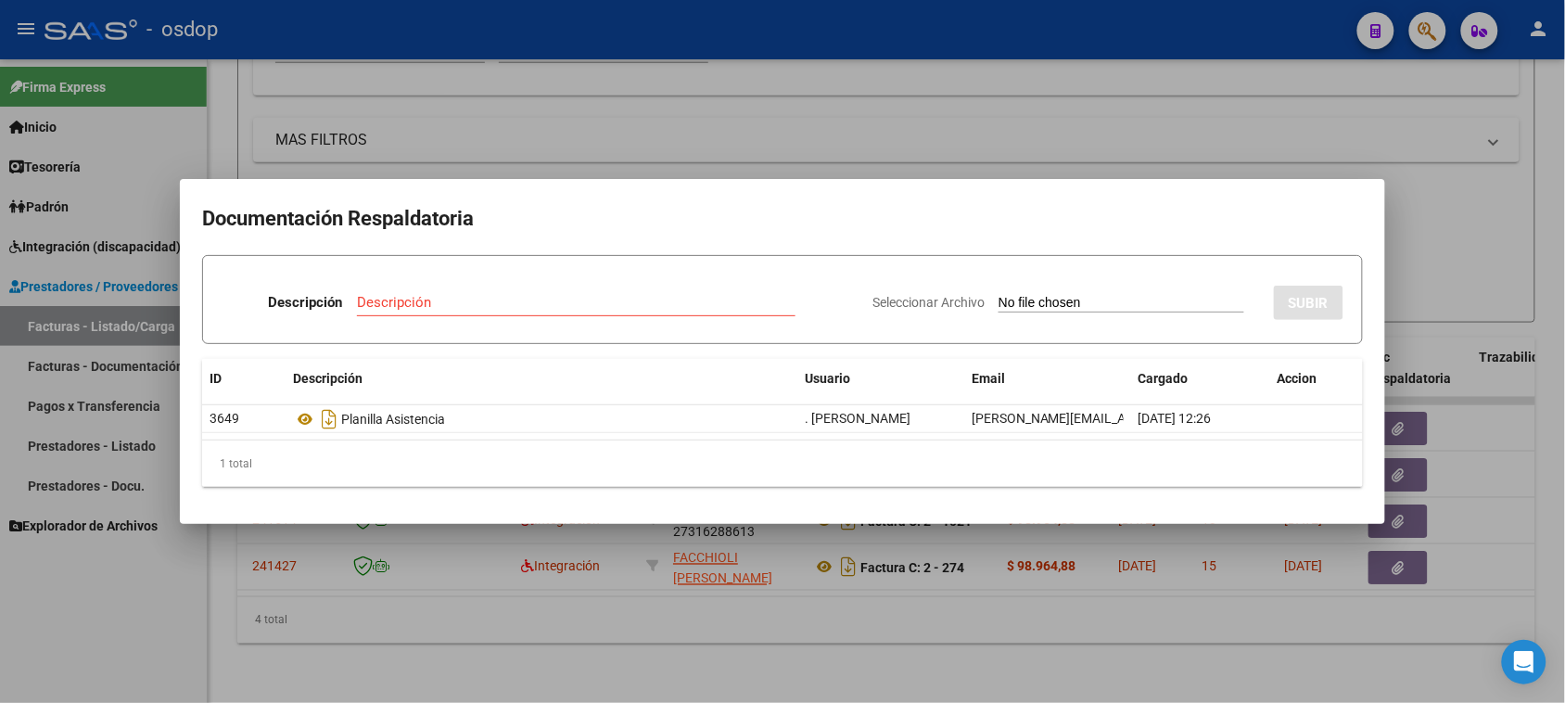
click at [930, 630] on div at bounding box center [782, 351] width 1565 height 703
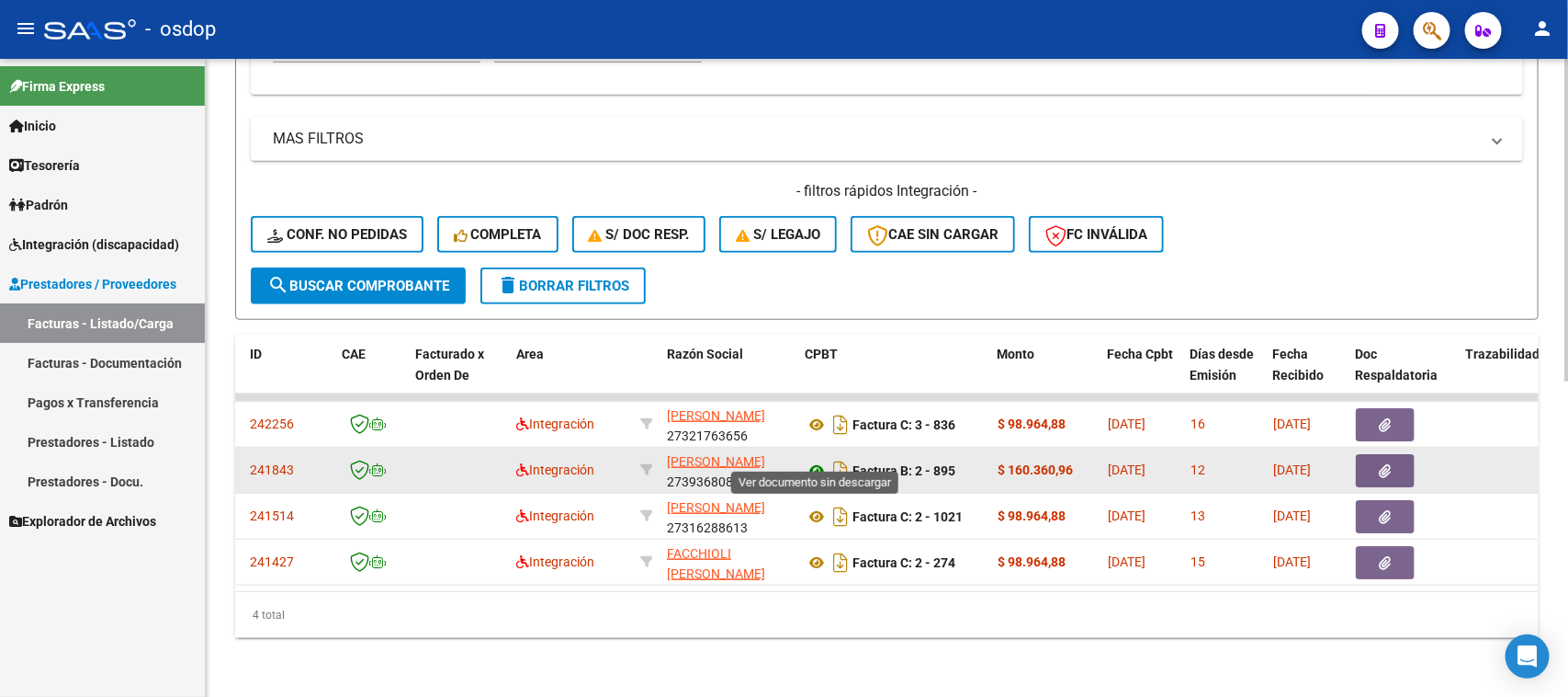
click at [816, 459] on icon at bounding box center [817, 470] width 24 height 22
click at [1398, 462] on button "button" at bounding box center [1385, 470] width 58 height 33
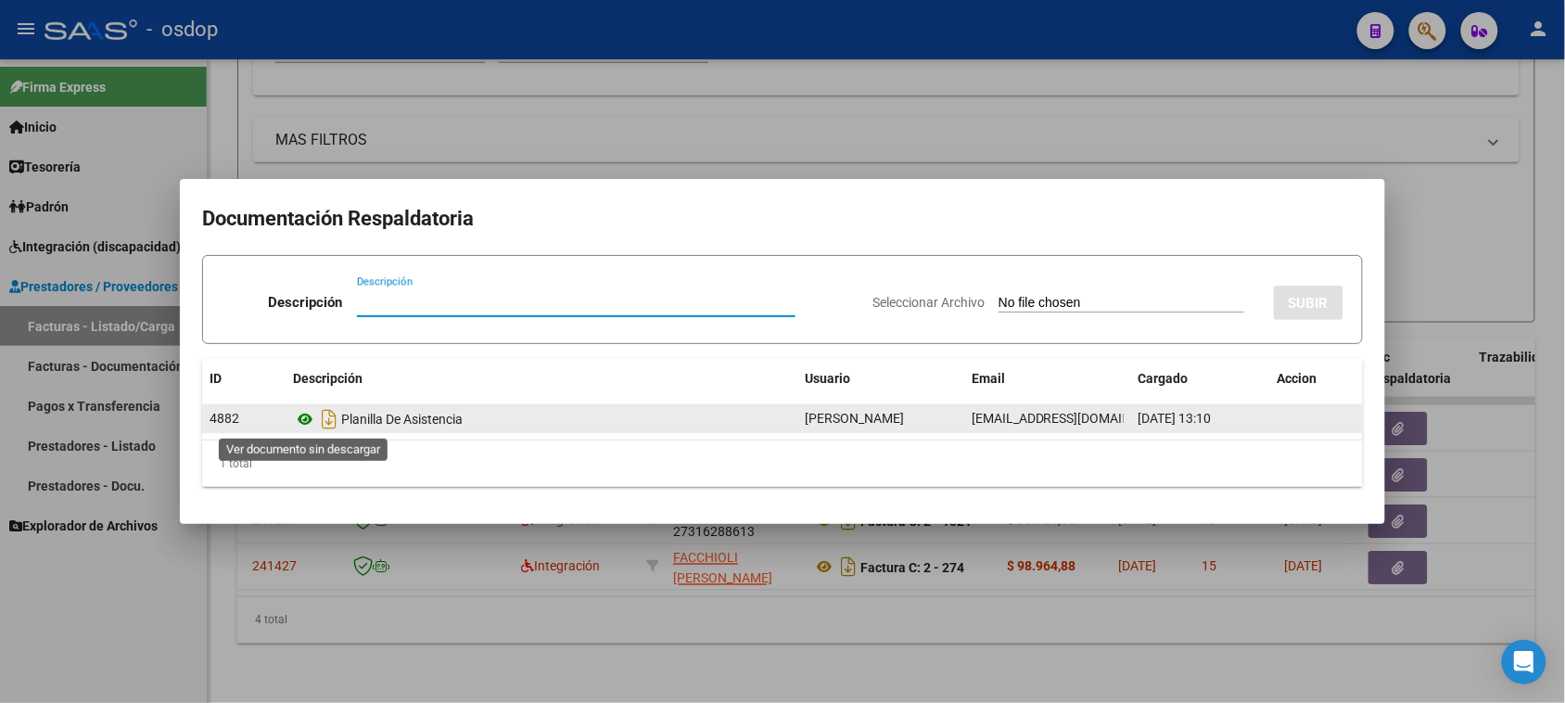
click at [307, 419] on icon at bounding box center [305, 419] width 24 height 22
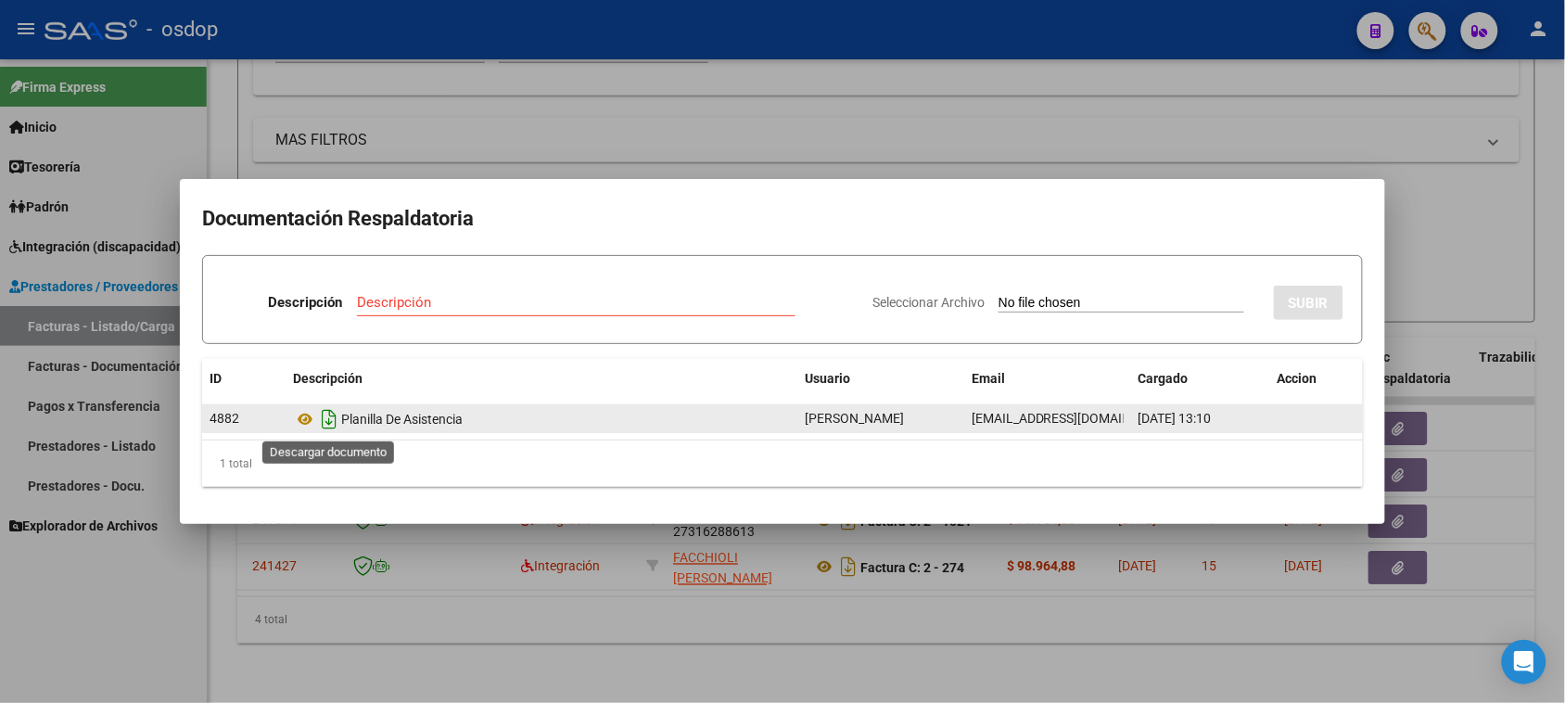
click at [331, 422] on icon "Descargar documento" at bounding box center [329, 419] width 24 height 30
click at [918, 591] on div at bounding box center [782, 351] width 1565 height 703
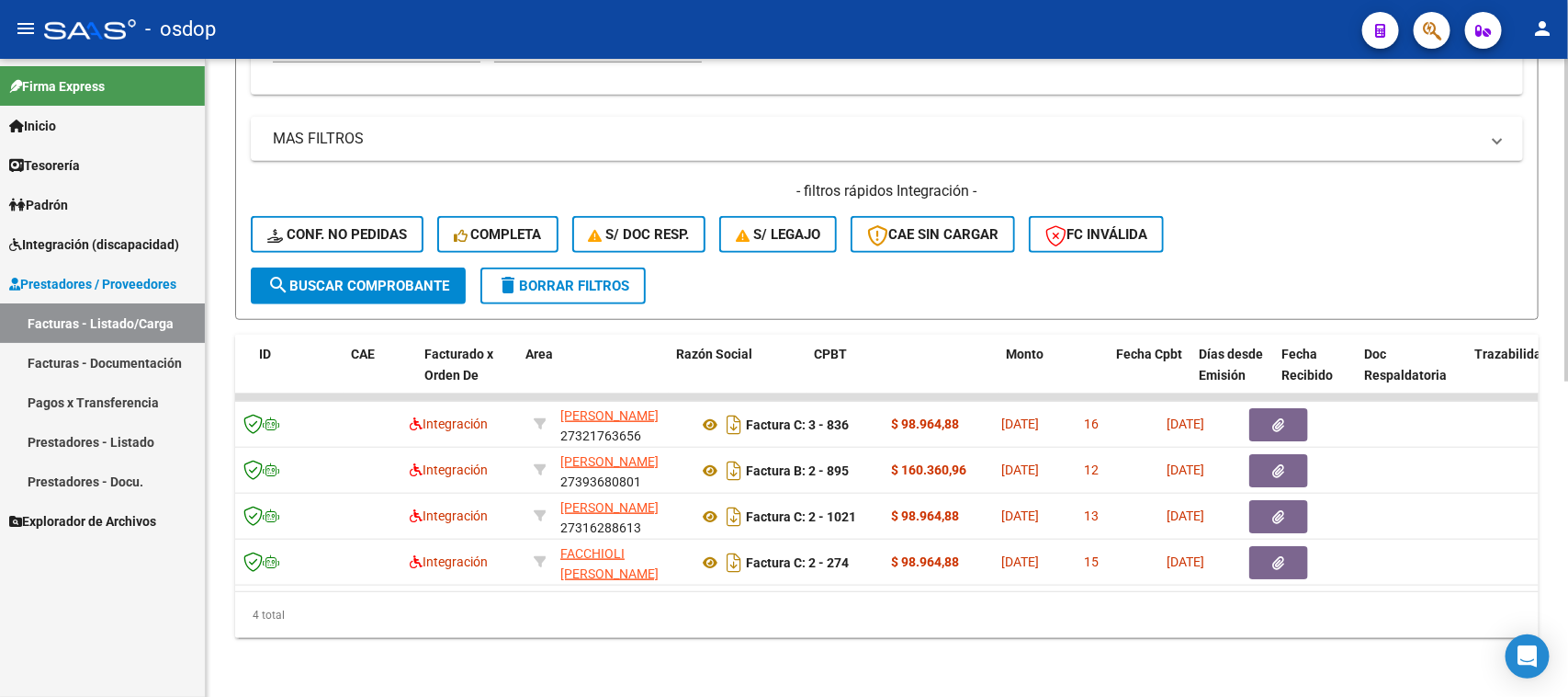
scroll to position [0, 0]
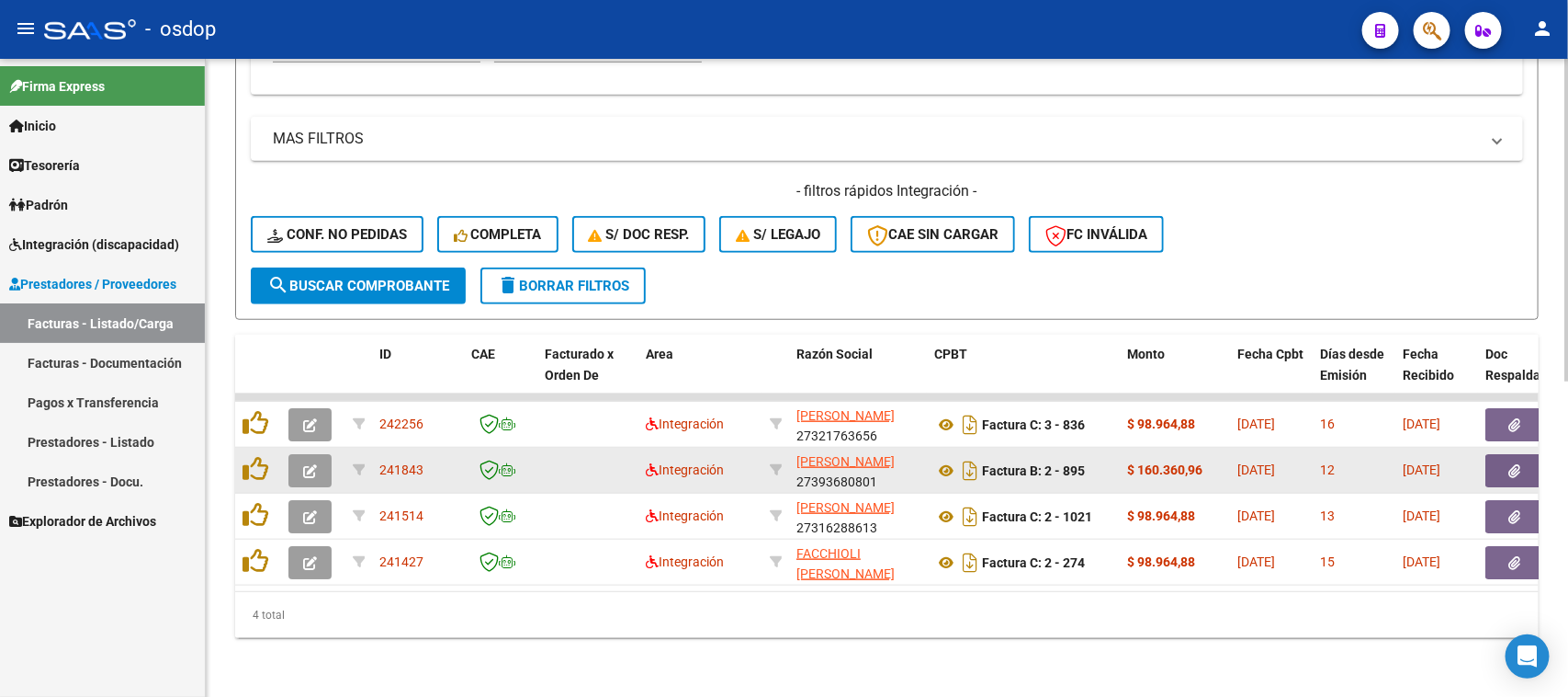
click at [320, 454] on button "button" at bounding box center [310, 470] width 44 height 33
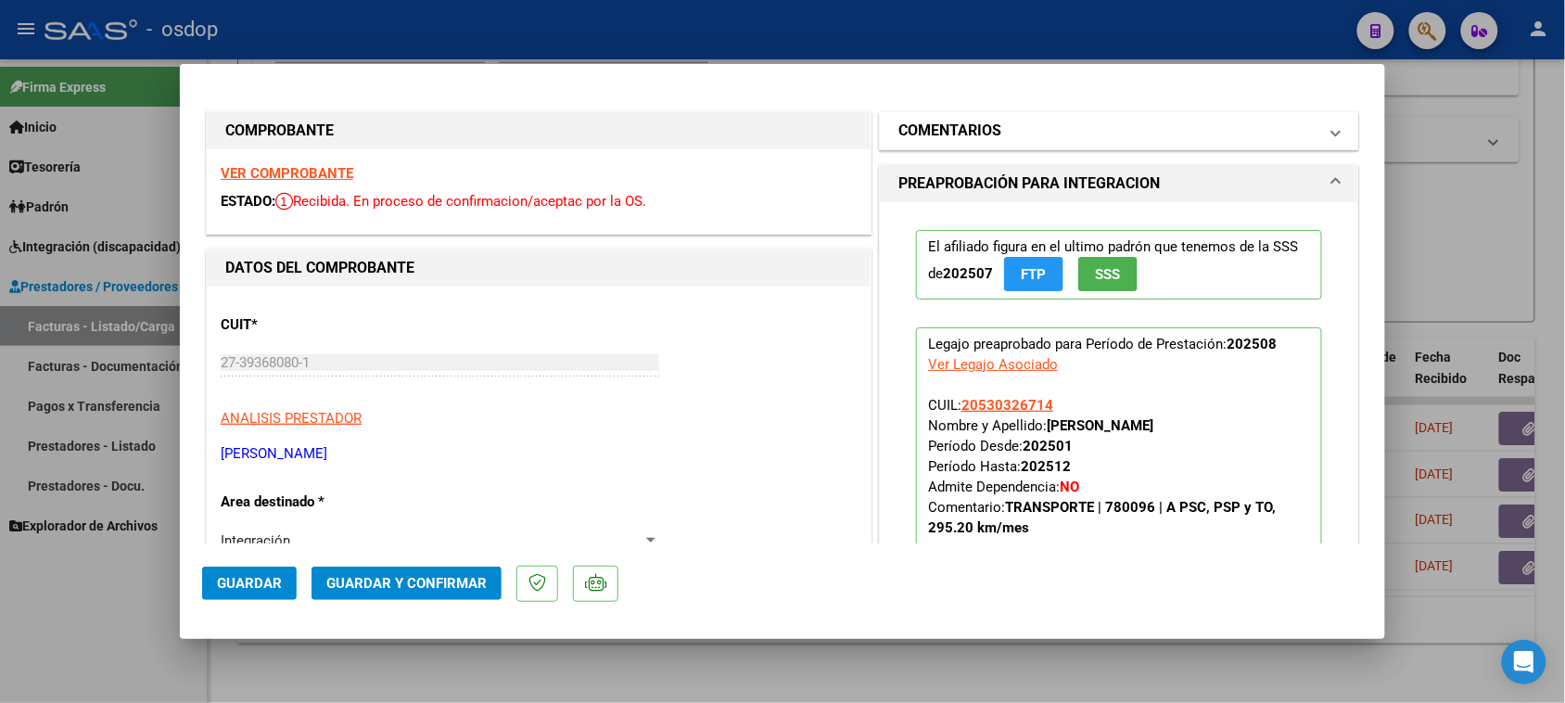
click at [1067, 134] on mat-panel-title "COMENTARIOS" at bounding box center [1107, 131] width 419 height 22
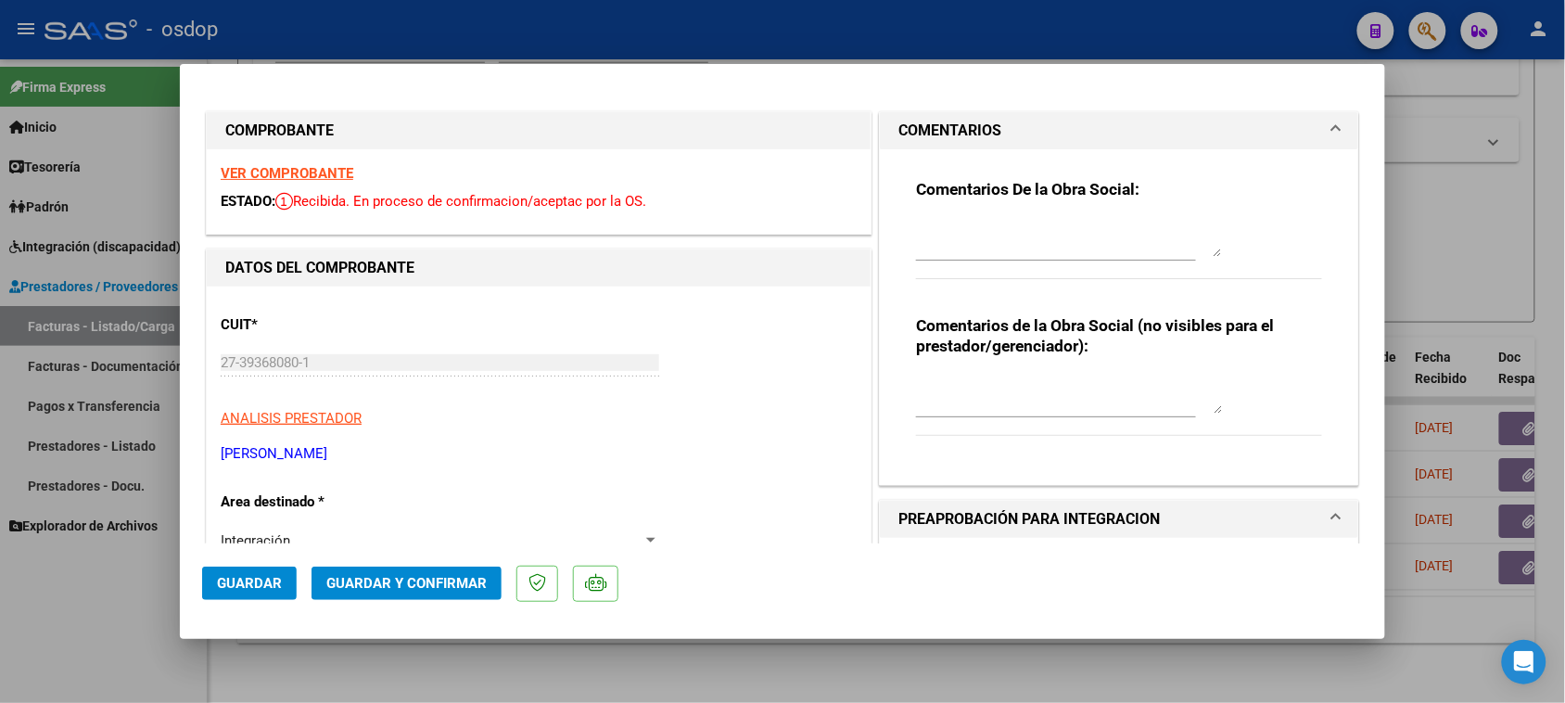
click at [1012, 364] on div "Comentarios de la Obra Social (no visibles para el prestador/gerenciador):" at bounding box center [1119, 385] width 406 height 140
click at [1081, 366] on div "Comentarios de la Obra Social (no visibles para el prestador/gerenciador):" at bounding box center [1119, 385] width 406 height 140
click at [964, 387] on textarea at bounding box center [1069, 394] width 306 height 37
type textarea "Por favor adjuntar planilla DDJJ, en su lugar se encuentra la FC"
click at [250, 585] on span "Guardar" at bounding box center [249, 583] width 65 height 17
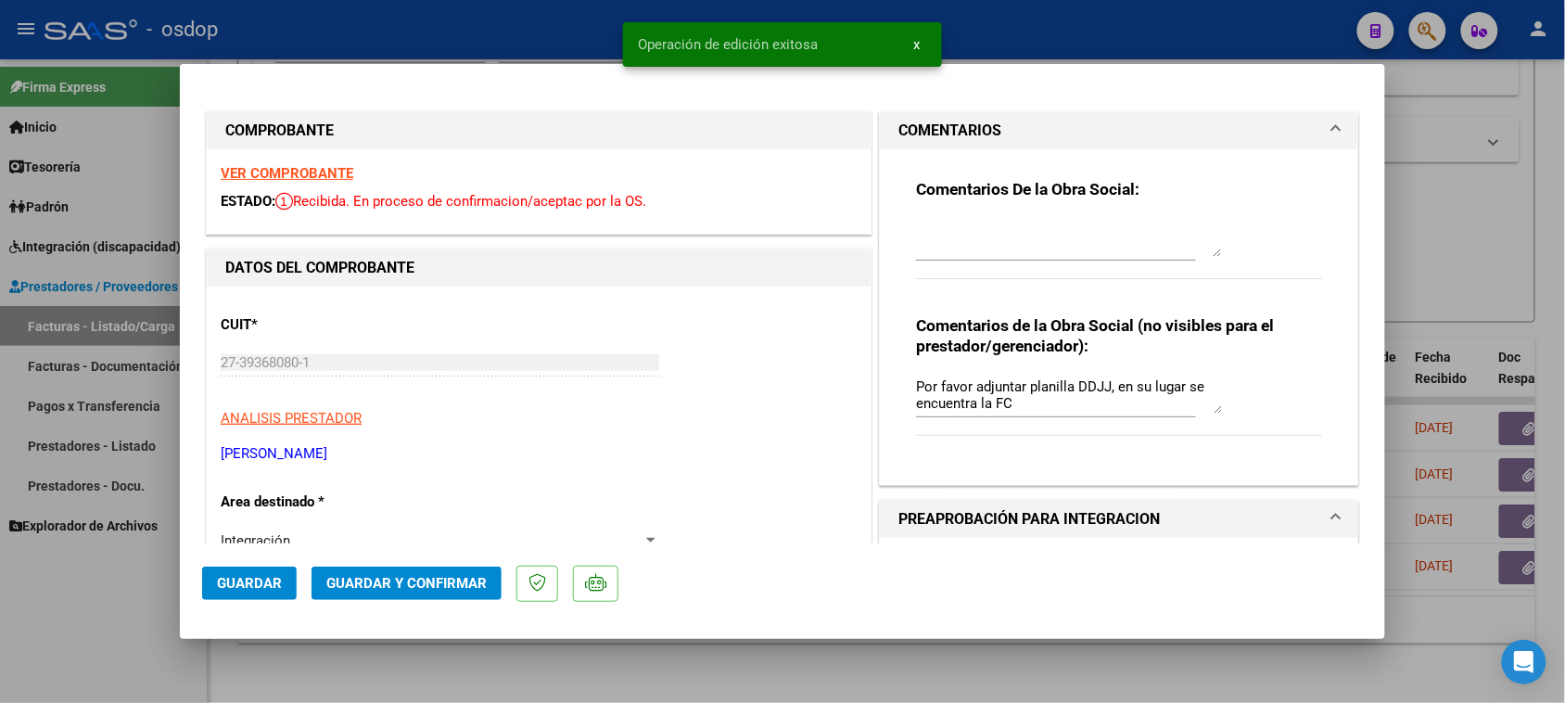
click at [842, 684] on div at bounding box center [782, 351] width 1565 height 703
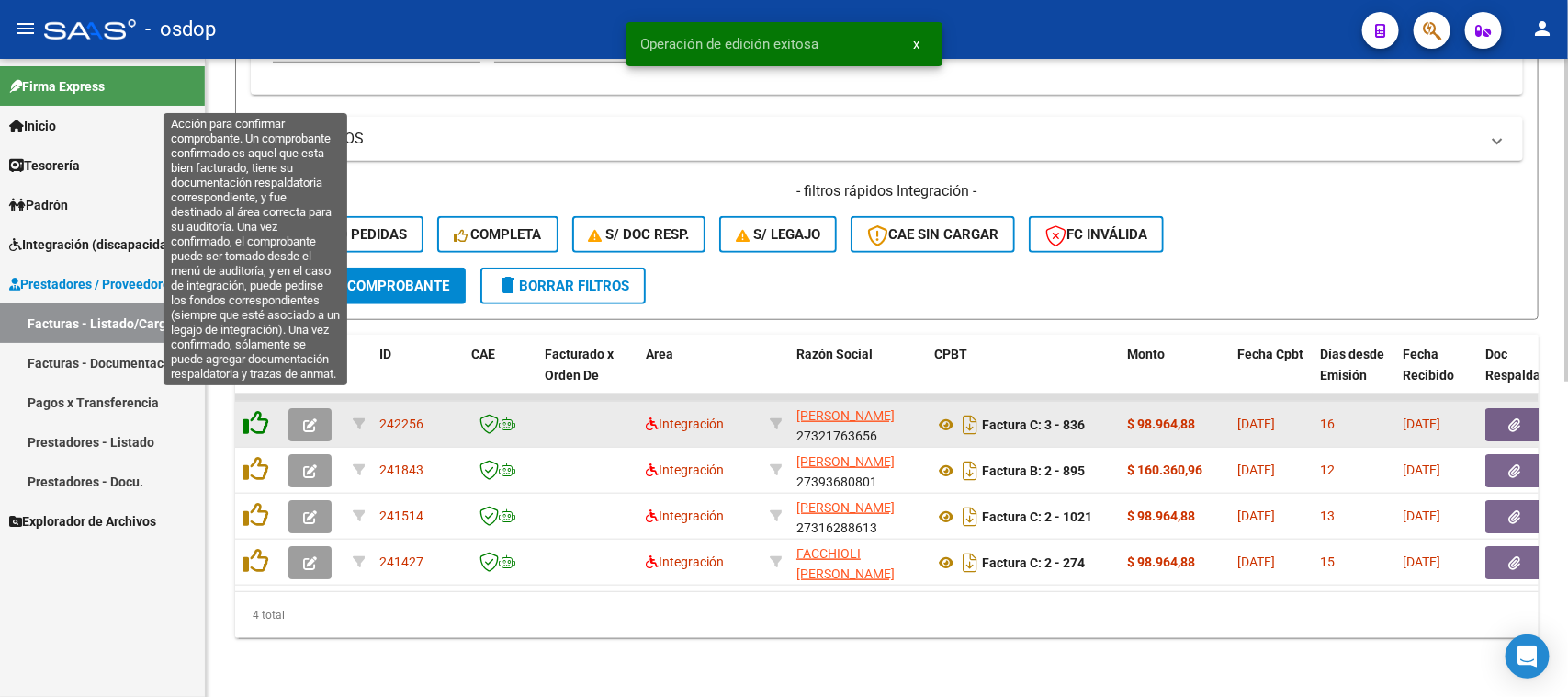
click at [262, 409] on icon at bounding box center [256, 422] width 26 height 26
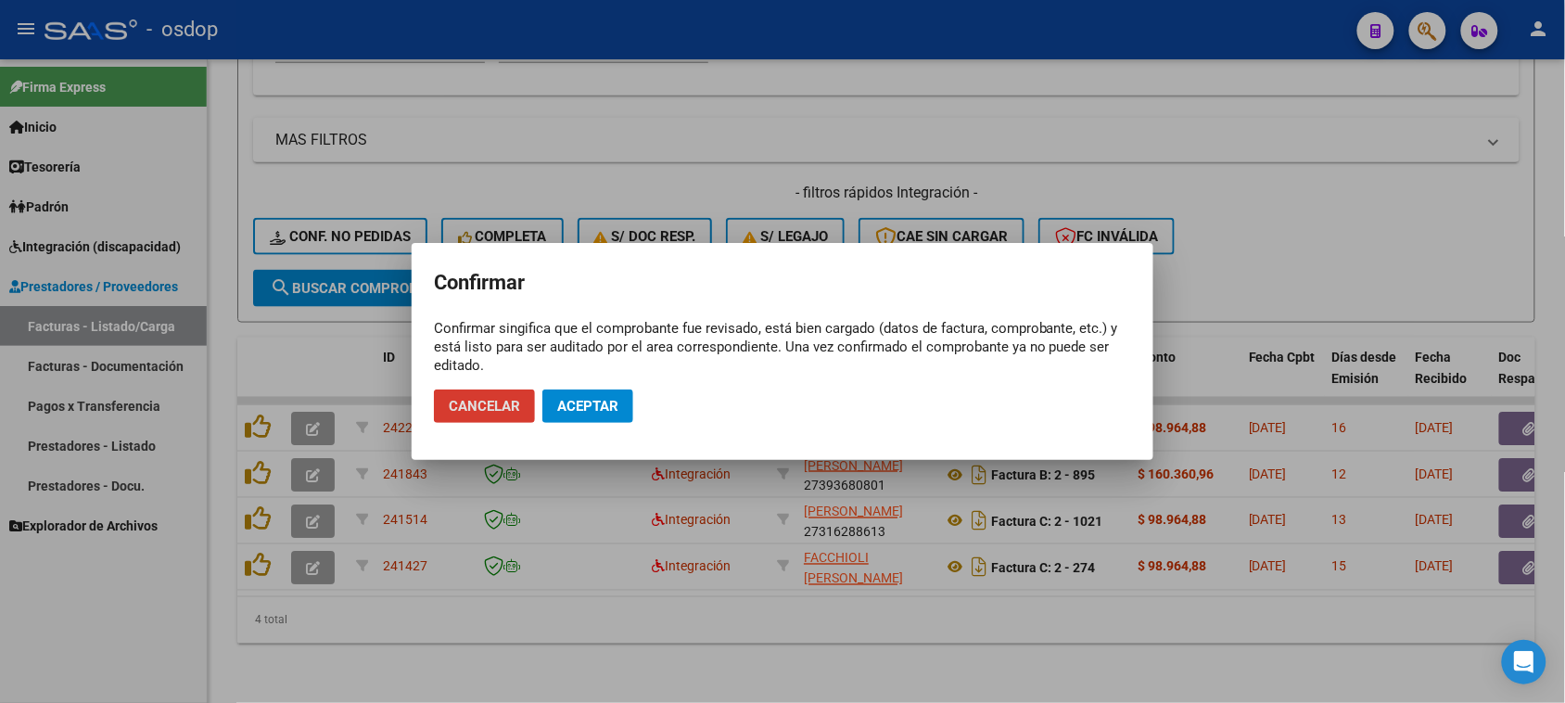
click at [579, 414] on button "Aceptar" at bounding box center [587, 405] width 91 height 33
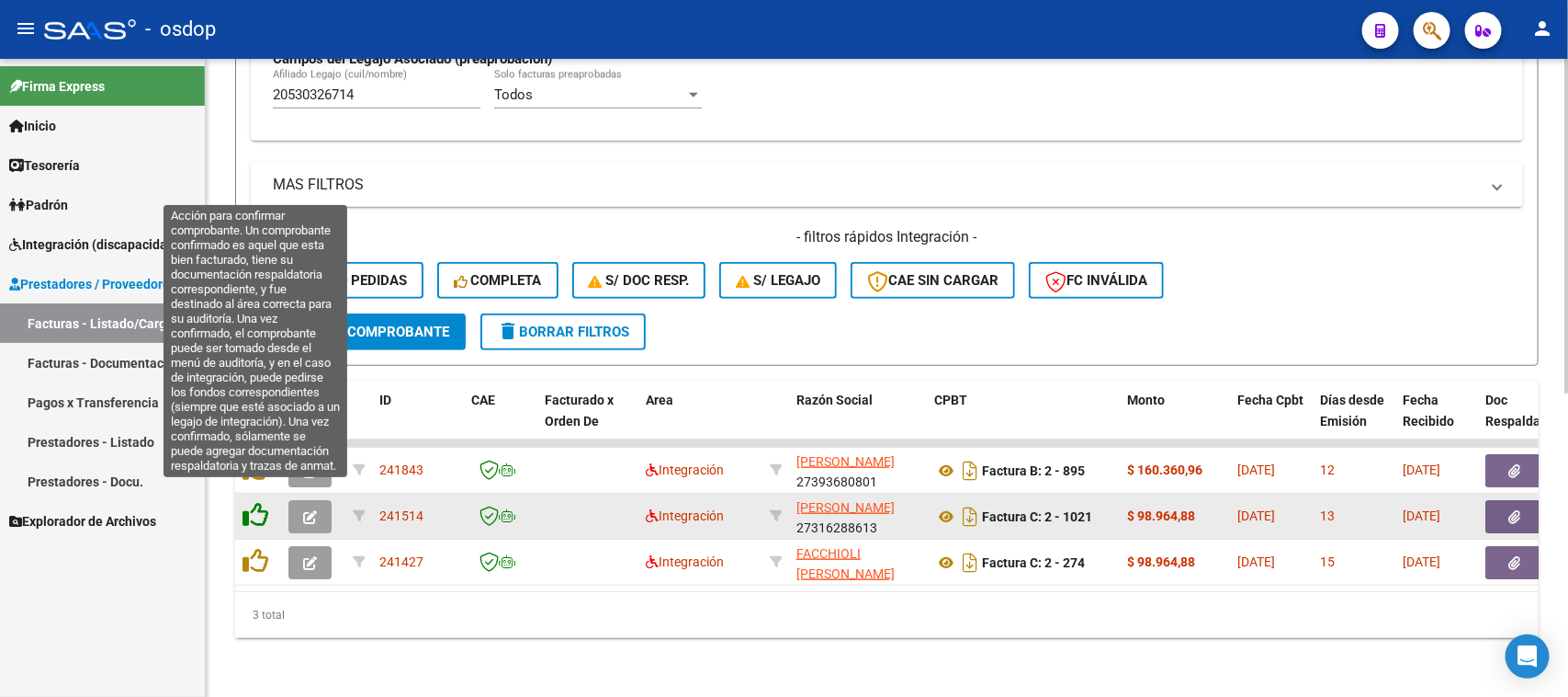
click at [265, 502] on icon at bounding box center [256, 515] width 26 height 26
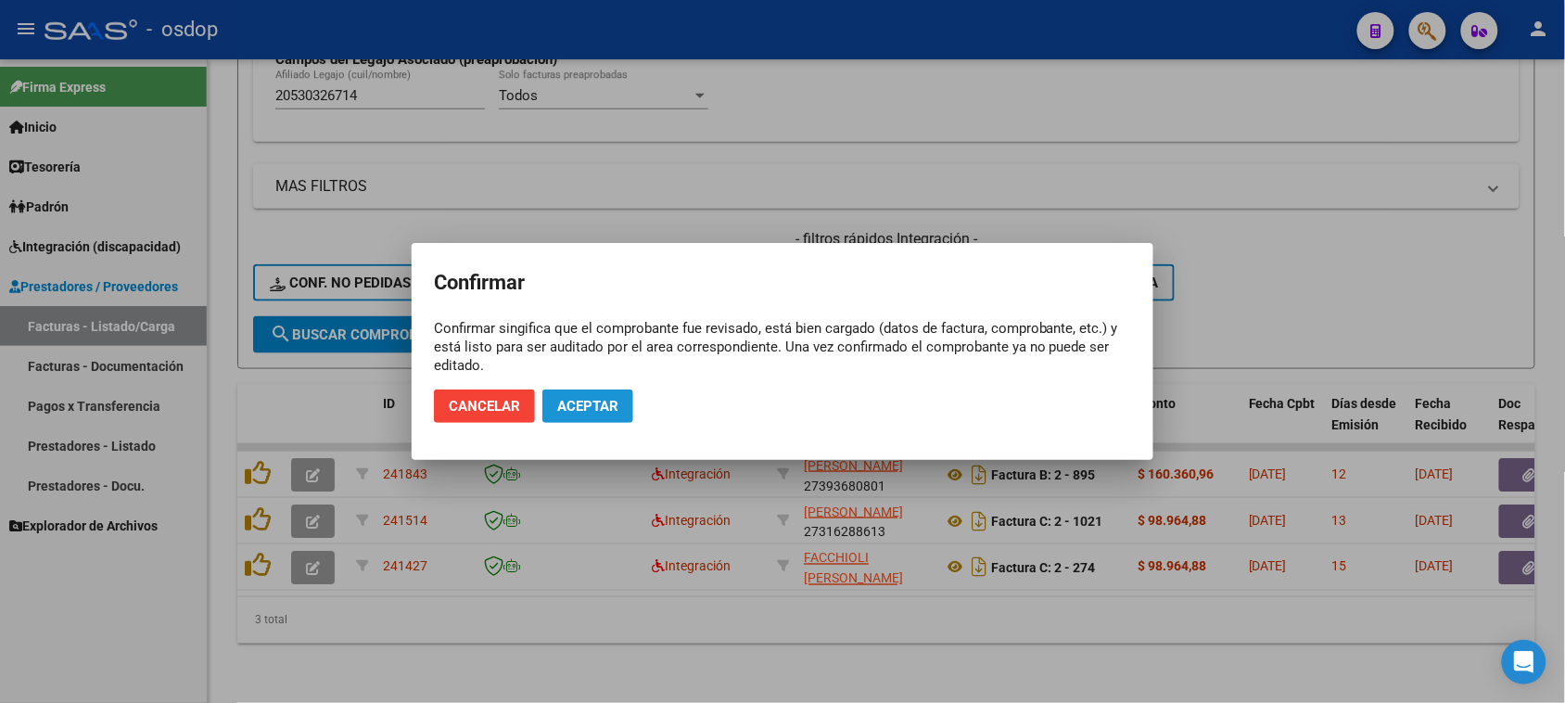
click at [577, 411] on span "Aceptar" at bounding box center [587, 406] width 61 height 17
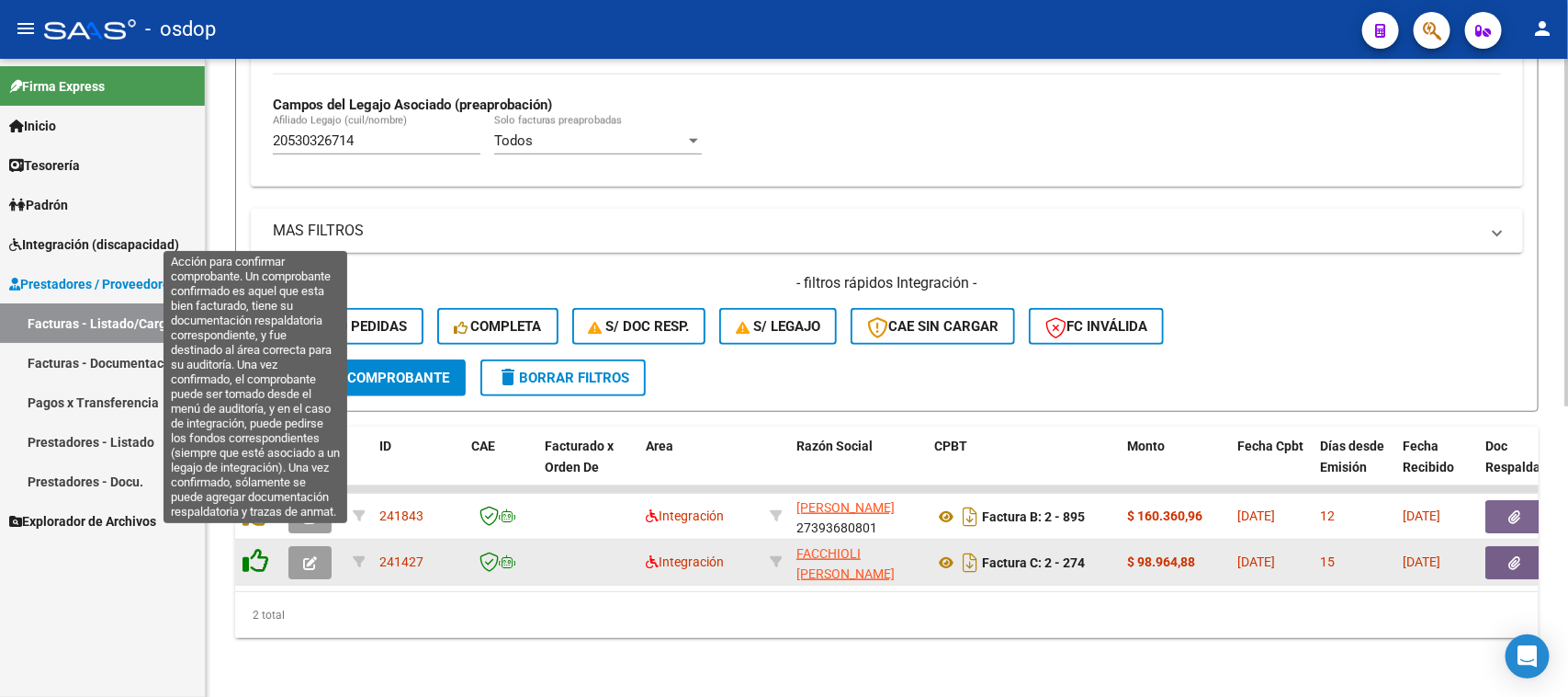
scroll to position [531, 0]
click at [253, 547] on icon at bounding box center [256, 560] width 26 height 26
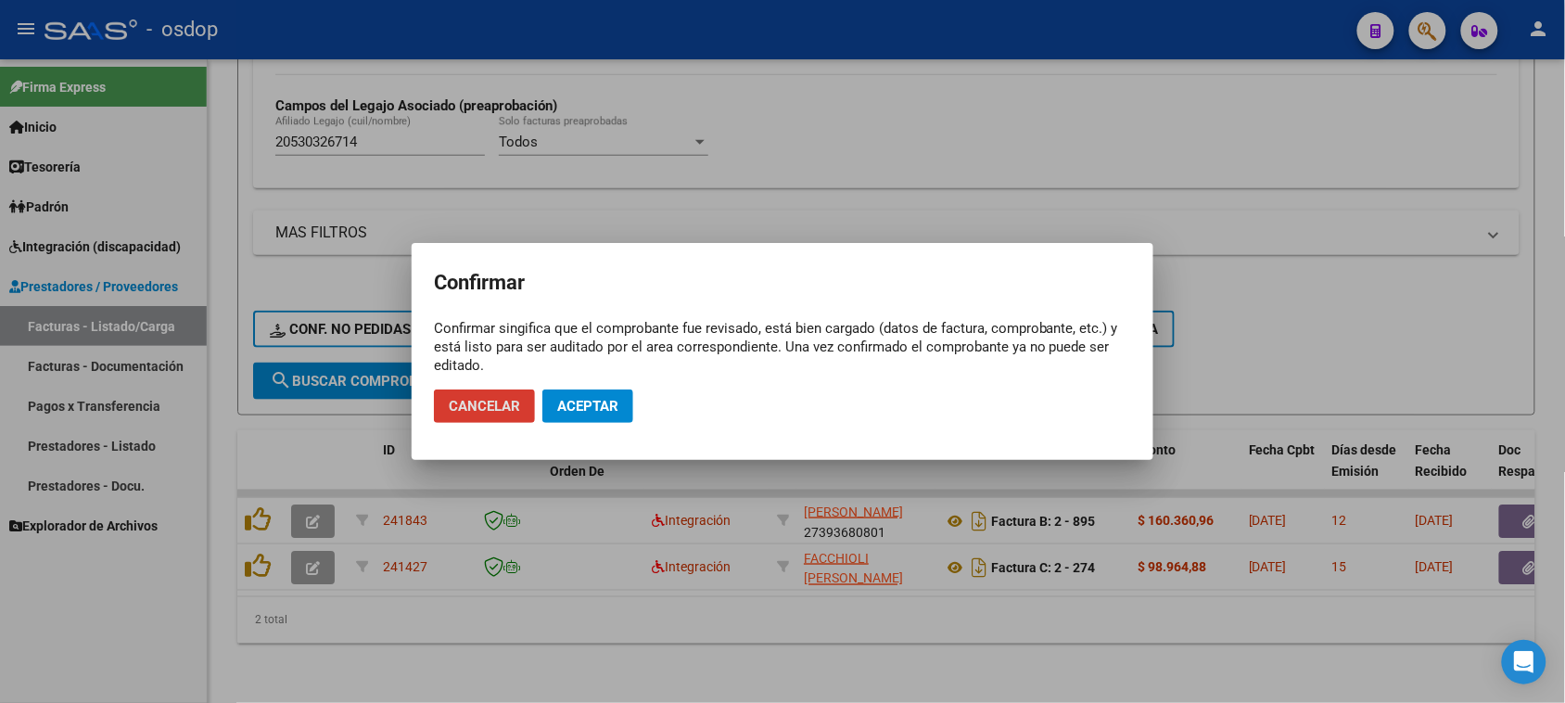
click at [586, 415] on button "Aceptar" at bounding box center [587, 405] width 91 height 33
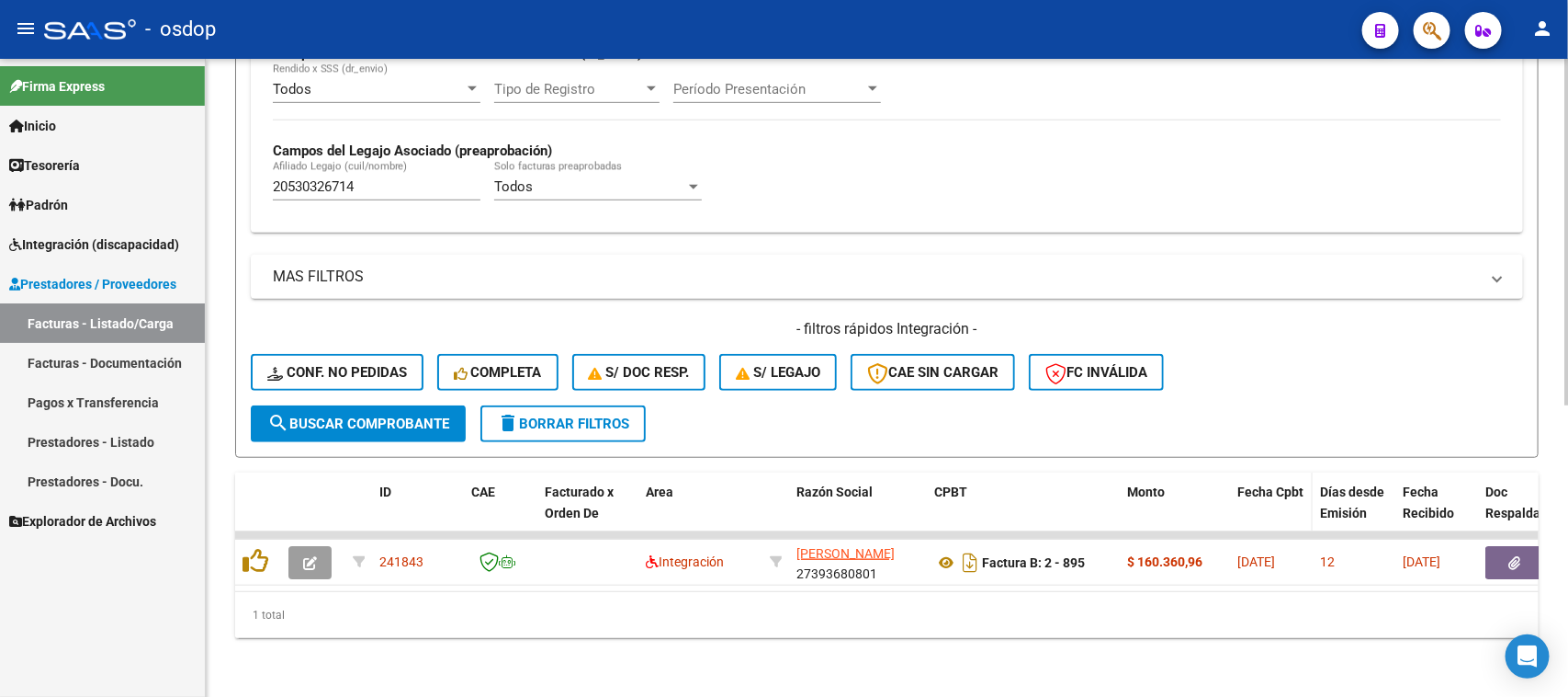
scroll to position [485, 0]
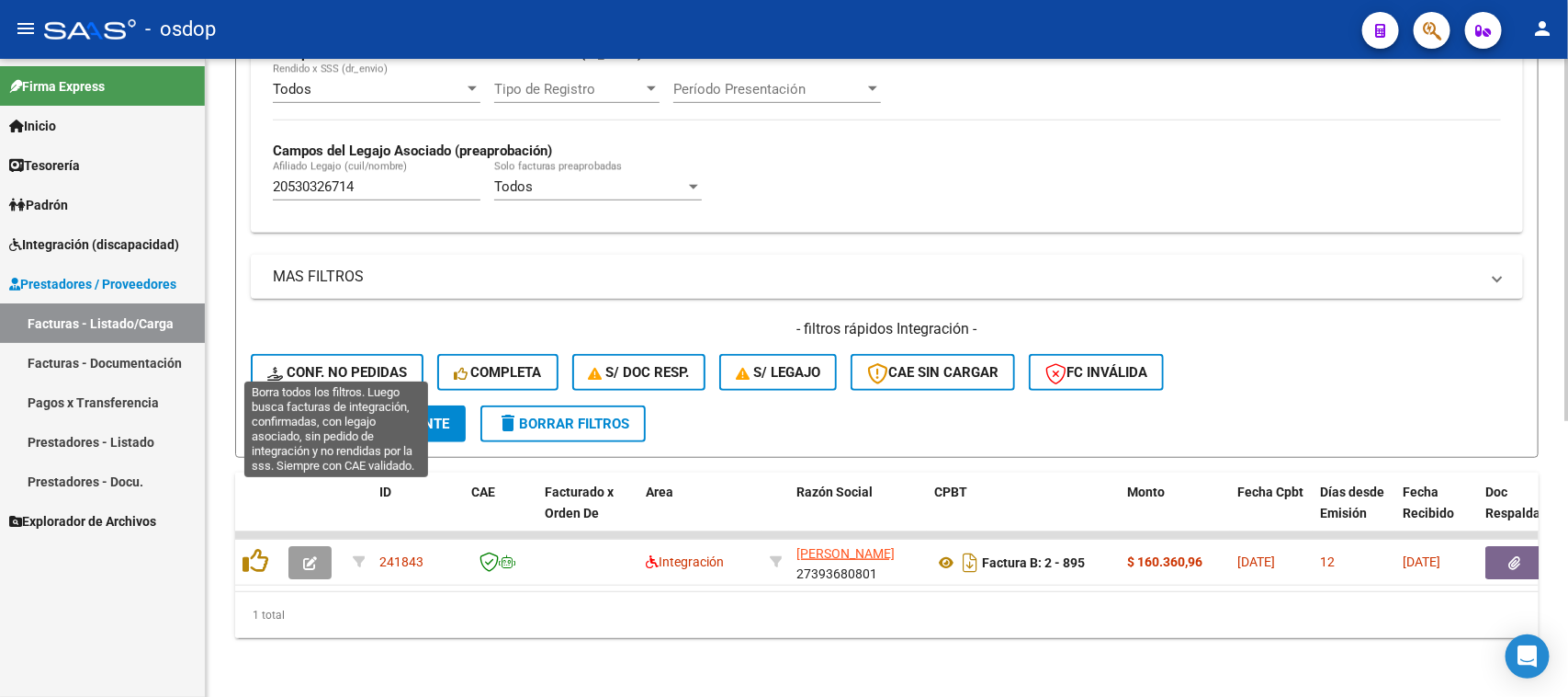
click at [359, 364] on span "Conf. no pedidas" at bounding box center [337, 372] width 140 height 17
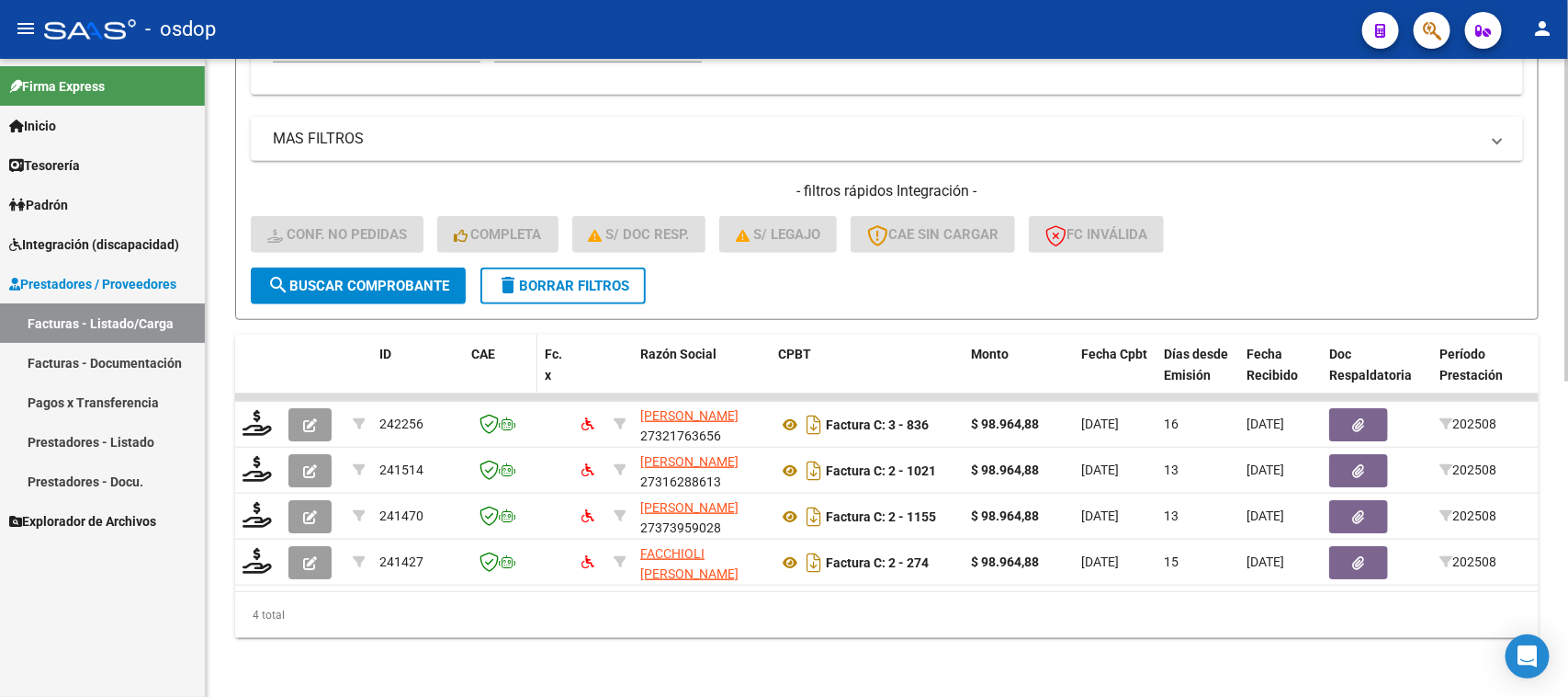
scroll to position [509, 0]
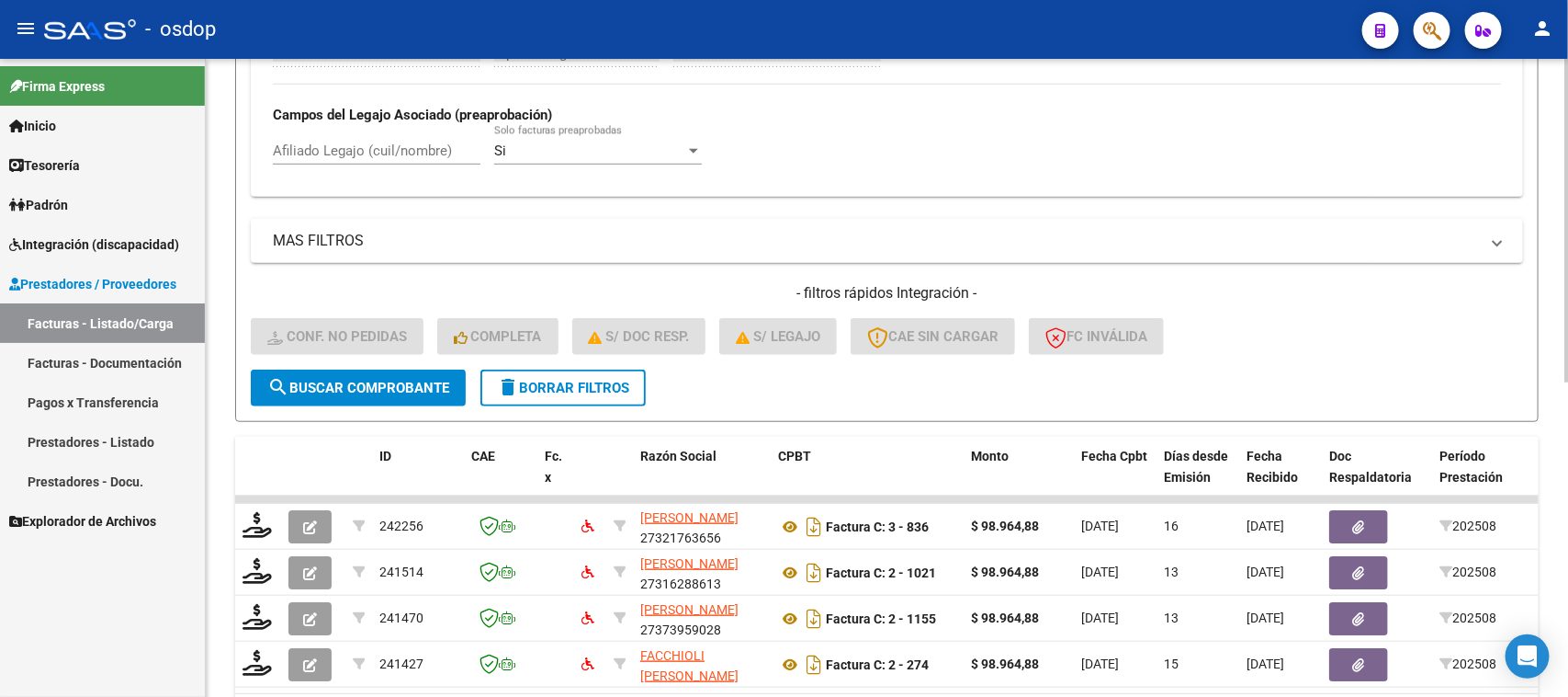
click at [391, 154] on input "Afiliado Legajo (cuil/nombre)" at bounding box center [376, 151] width 207 height 17
paste input "20530326714"
type input "20530326714"
click at [400, 380] on span "search Buscar Comprobante" at bounding box center [359, 388] width 182 height 17
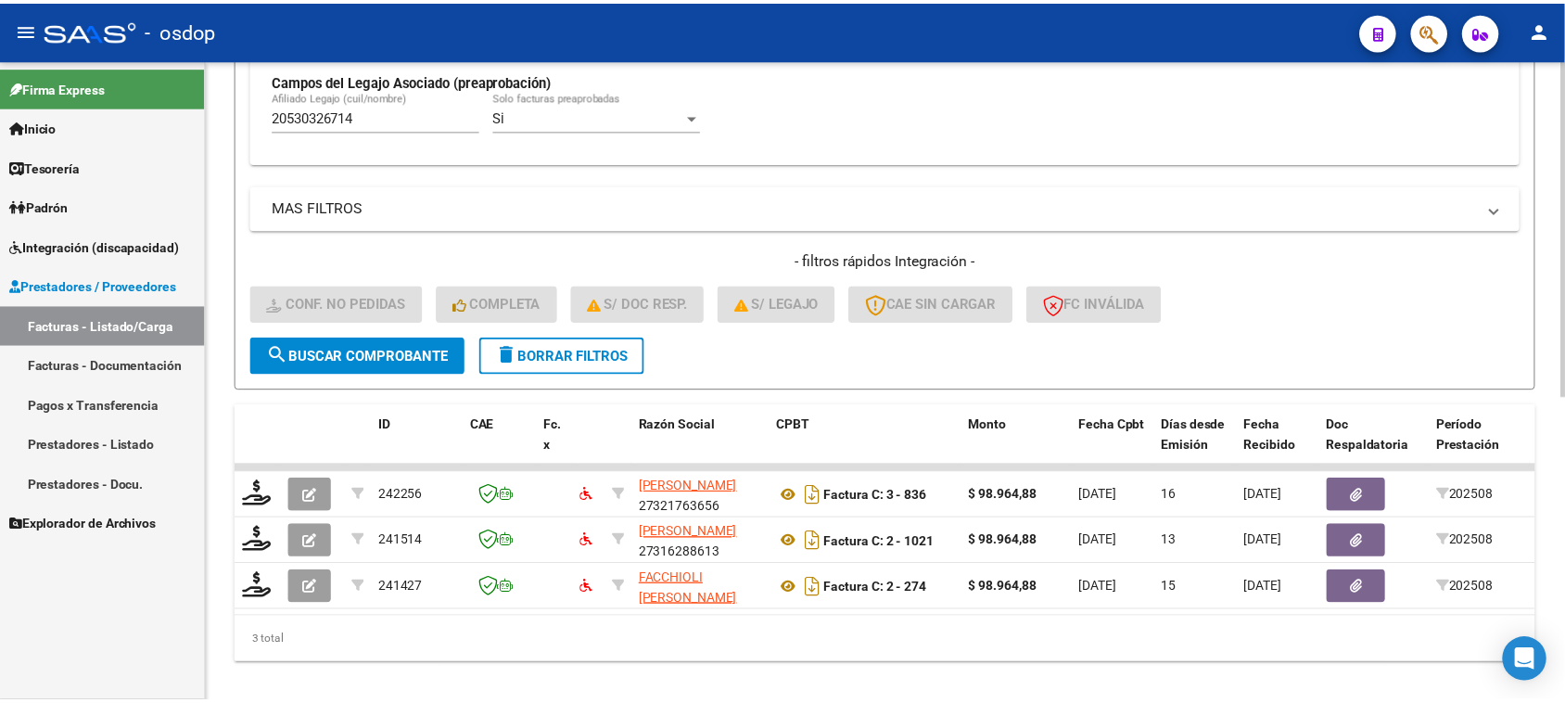
scroll to position [582, 0]
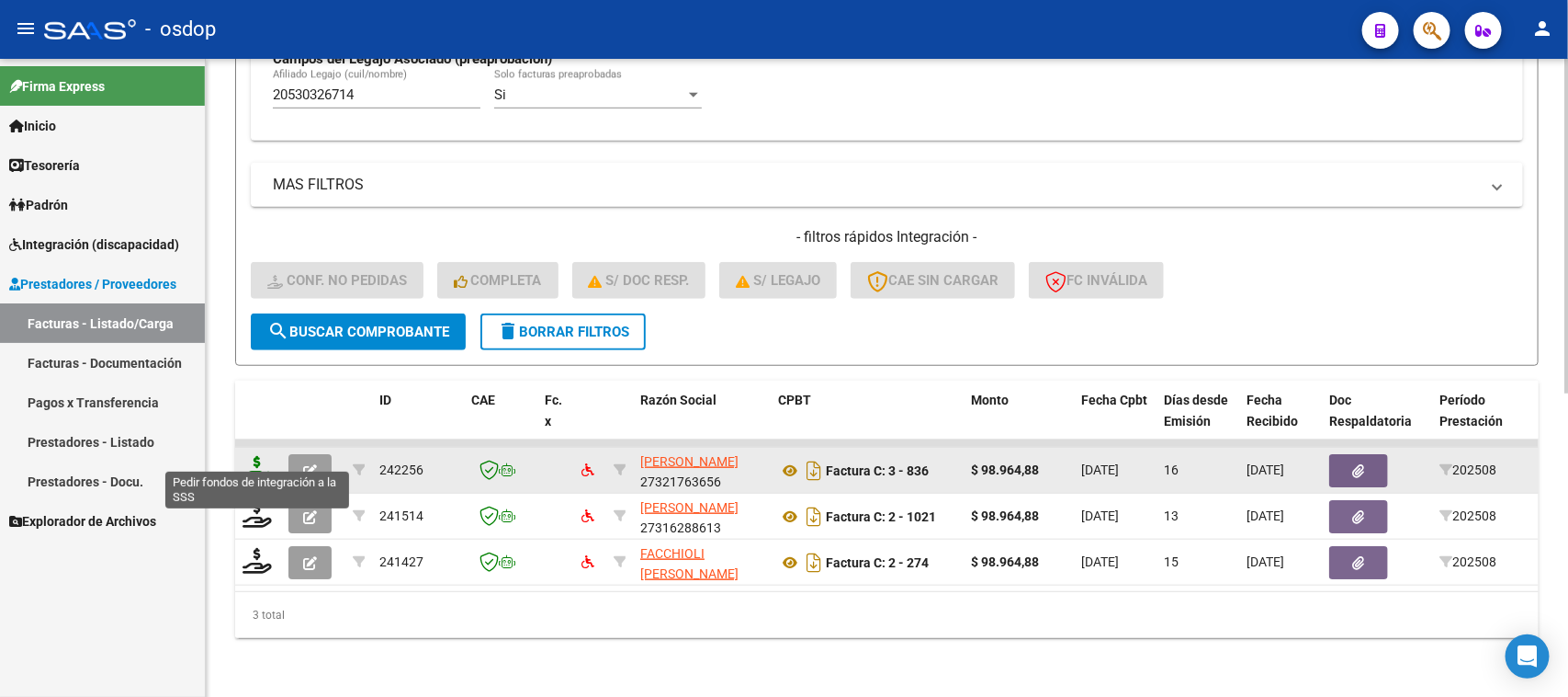
click at [260, 456] on icon at bounding box center [258, 469] width 30 height 26
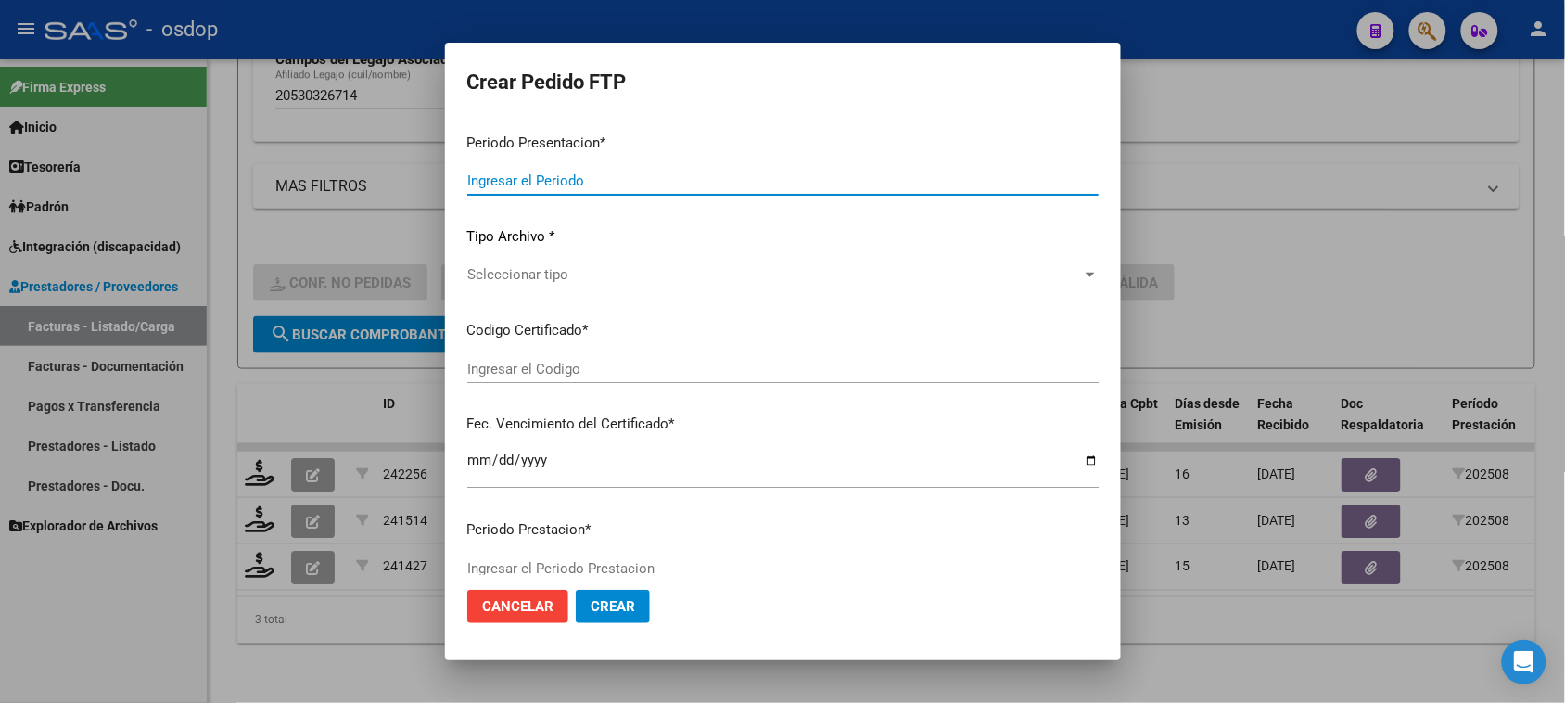
type input "202508"
type input "$ 98.964,88"
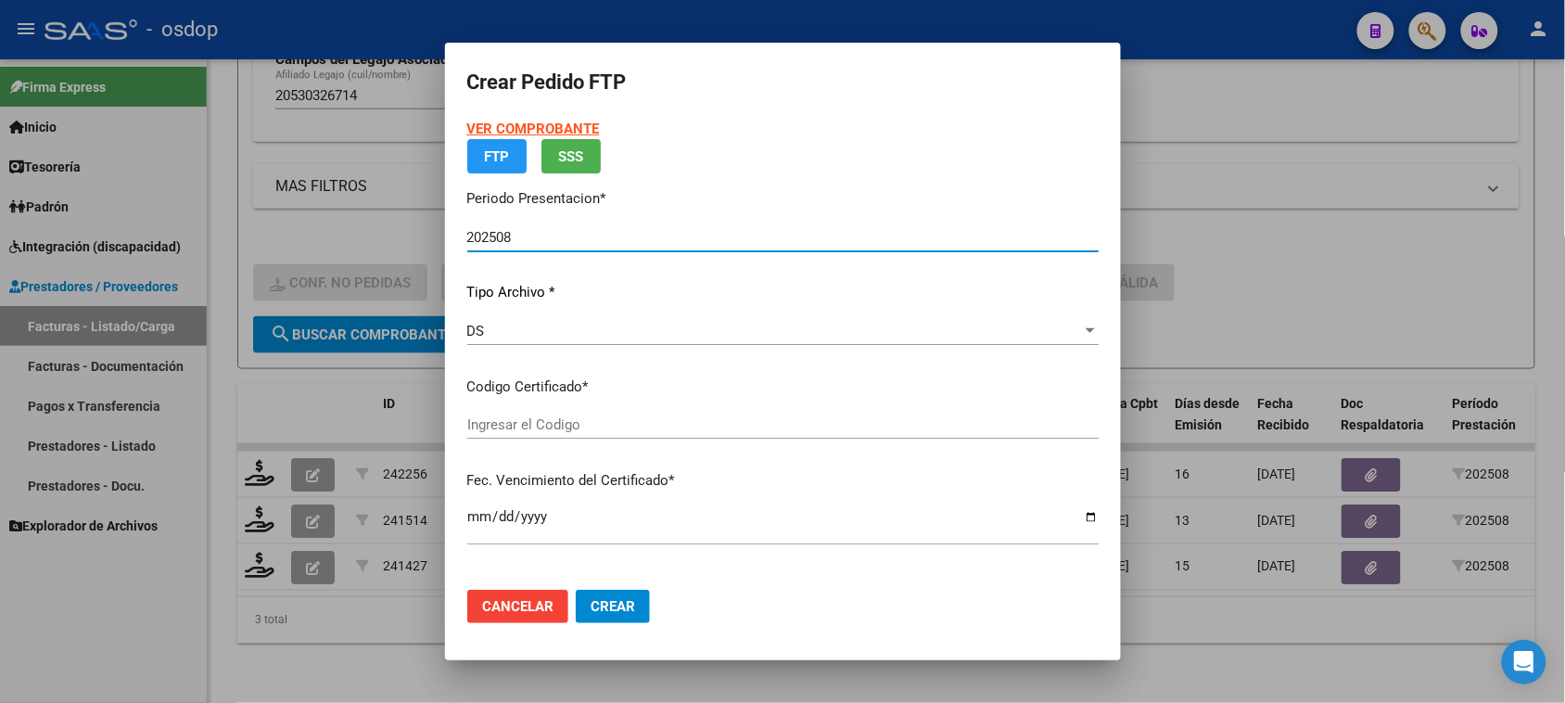
type input "7691300841"
type input "2026-04-26"
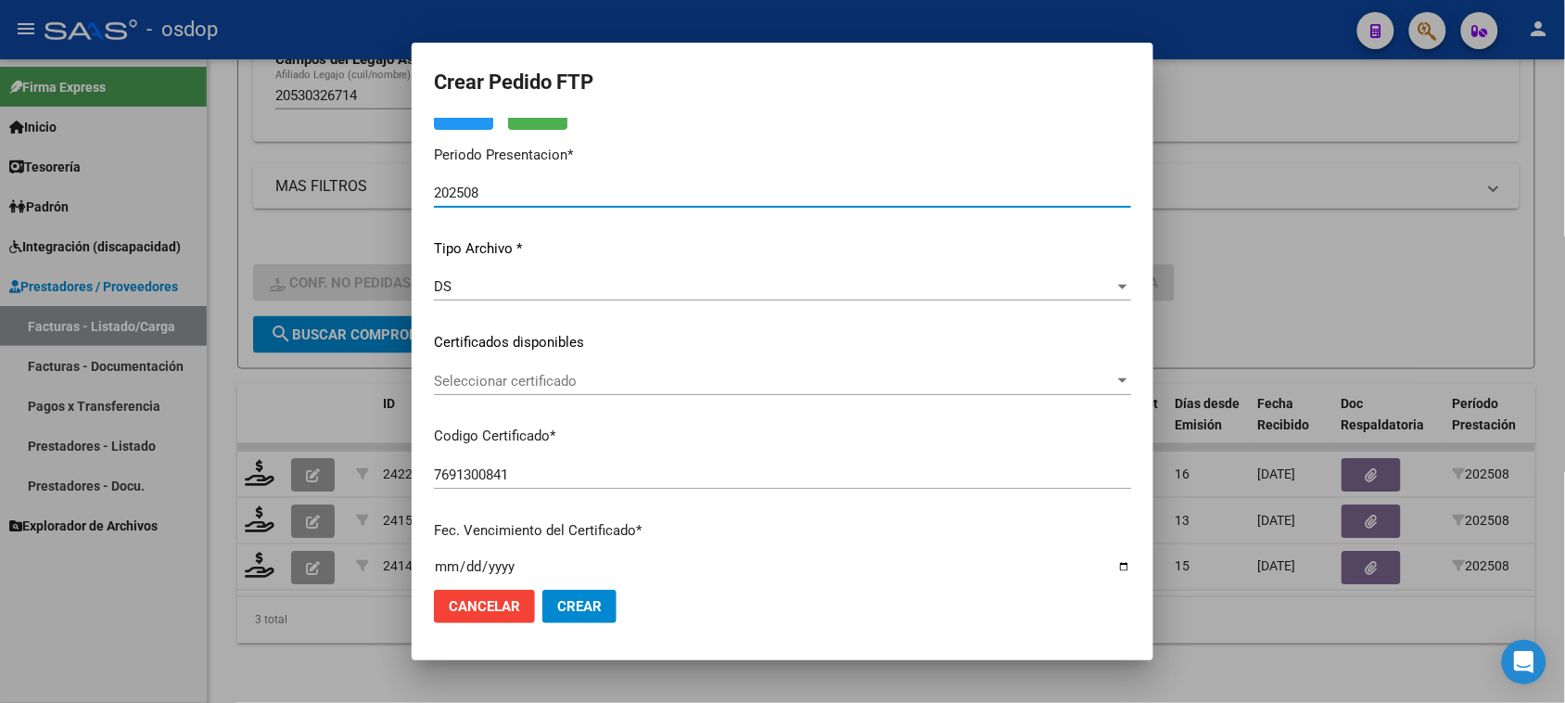
scroll to position [116, 0]
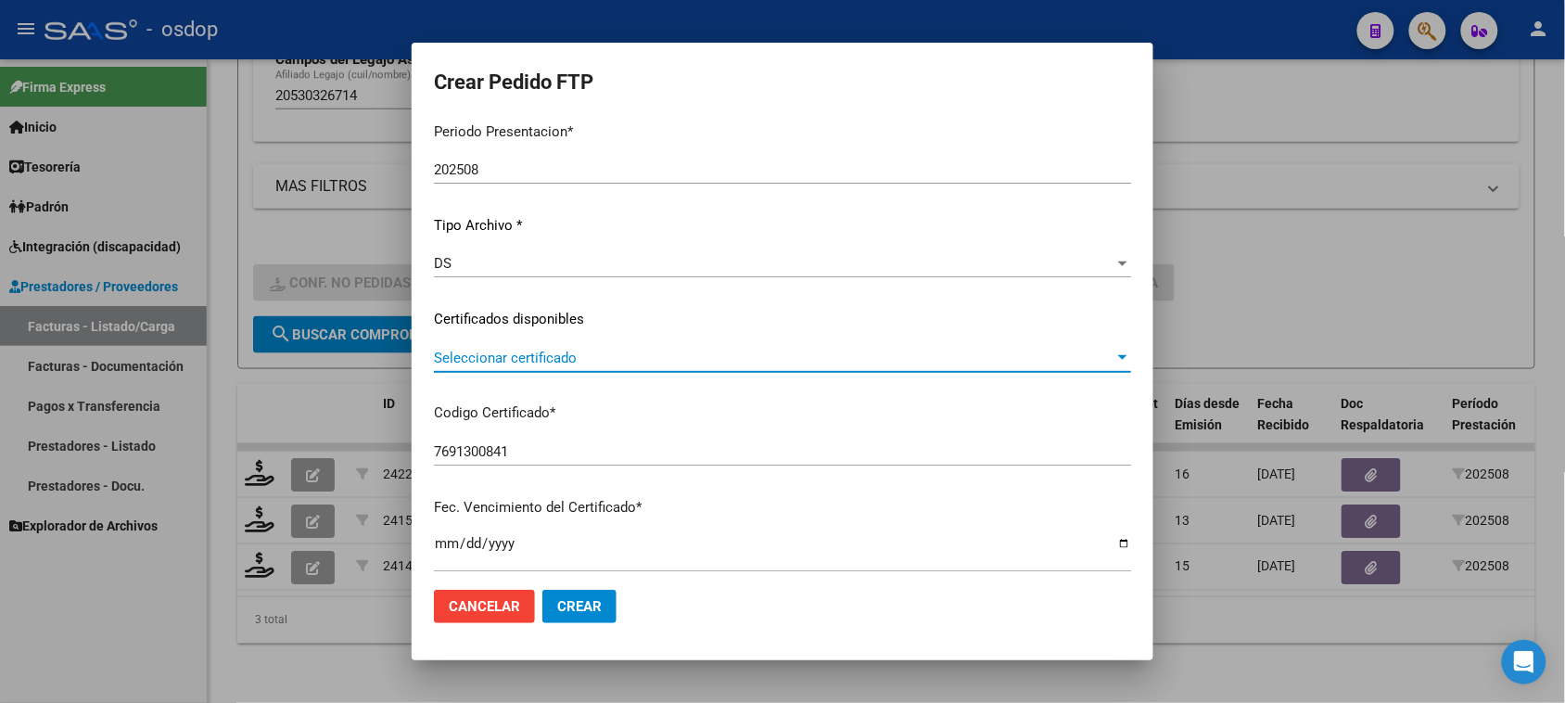
click at [640, 352] on span "Seleccionar certificado" at bounding box center [774, 357] width 680 height 17
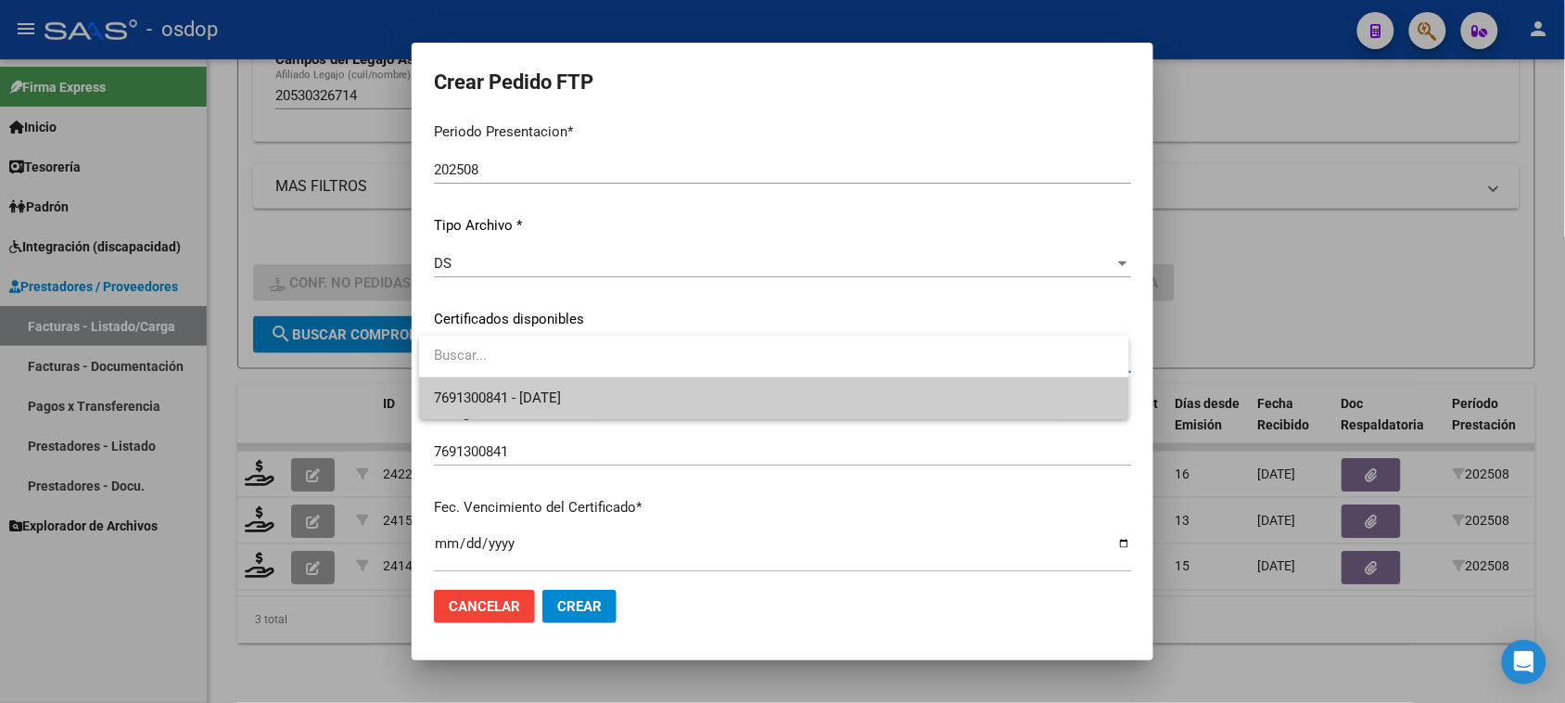
click at [640, 404] on span "7691300841 - 2026-04-26" at bounding box center [773, 398] width 679 height 42
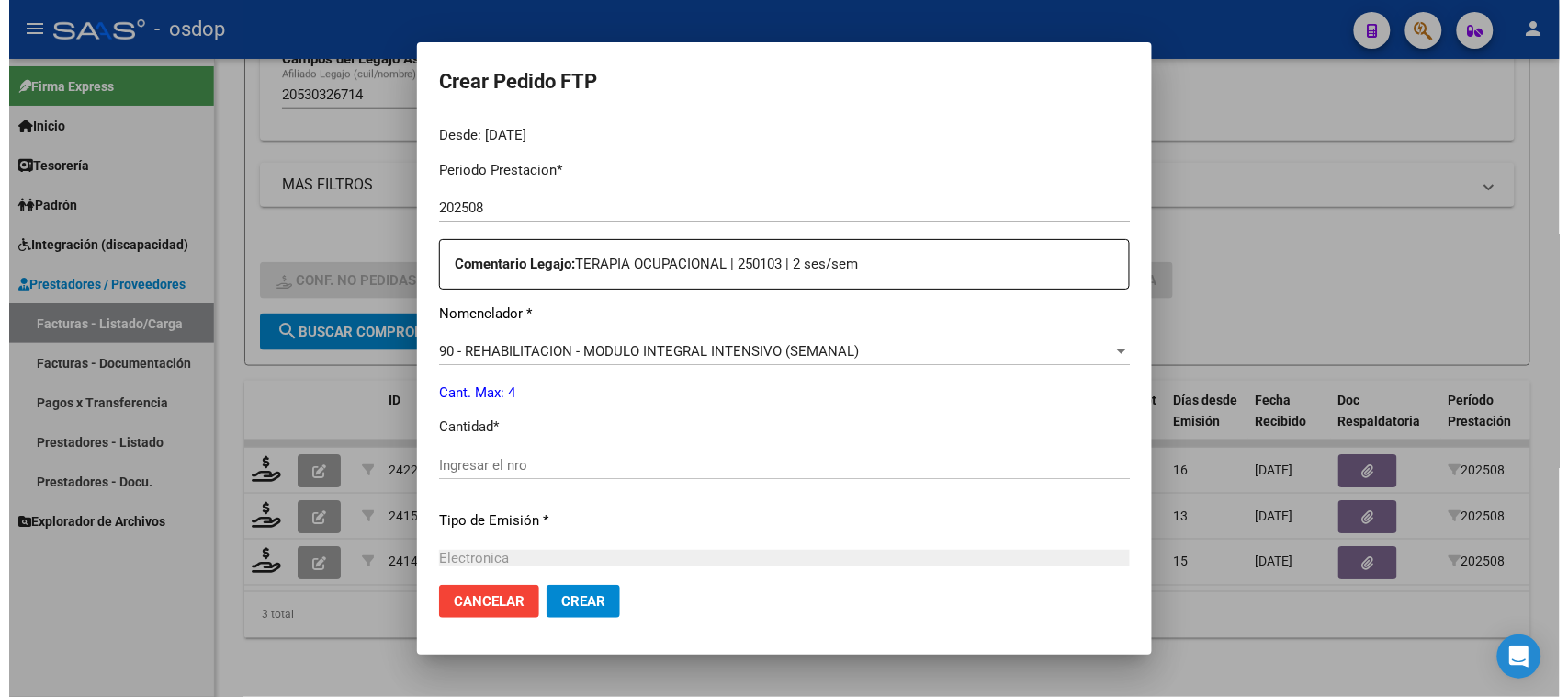
scroll to position [574, 0]
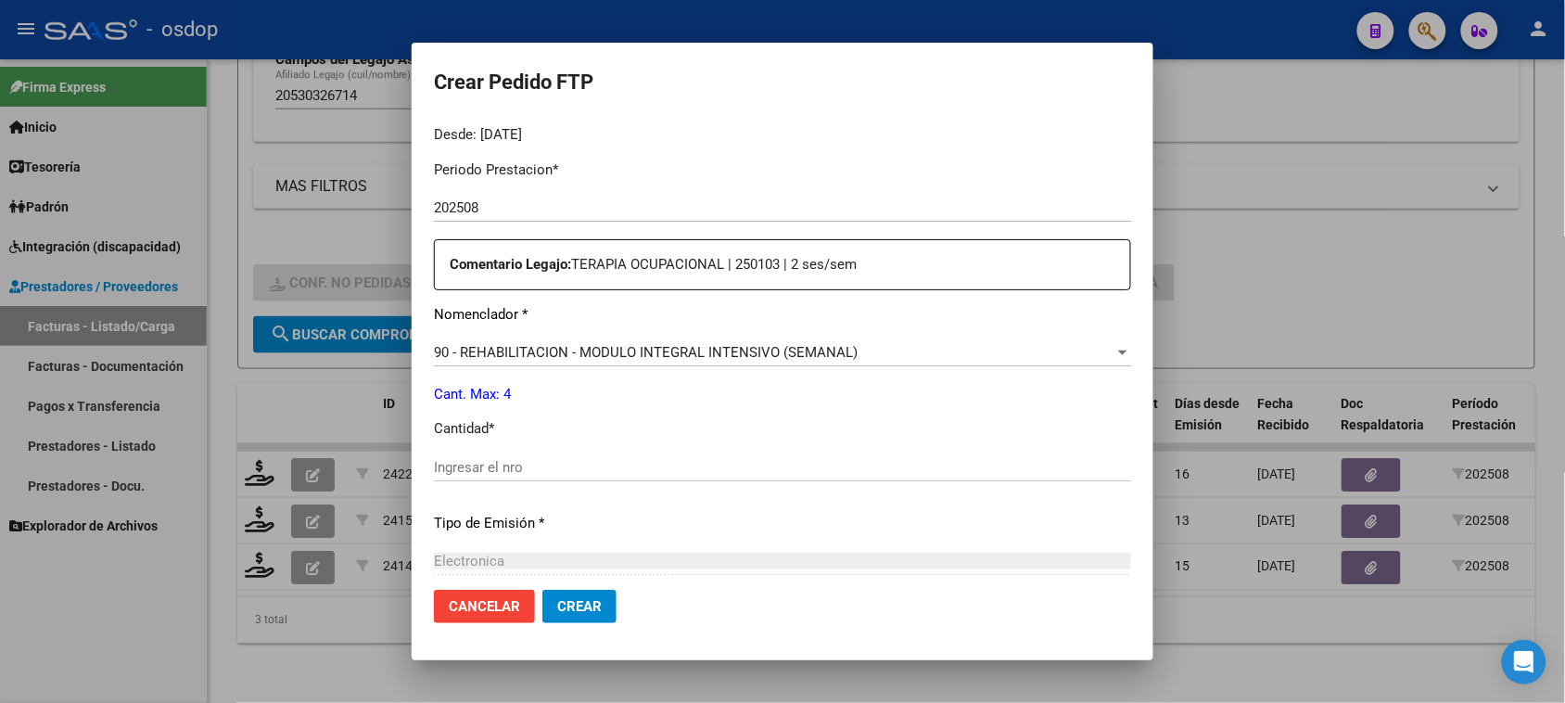
click at [508, 468] on input "Ingresar el nro" at bounding box center [782, 467] width 697 height 17
type input "4"
click at [563, 612] on span "Crear" at bounding box center [579, 606] width 44 height 17
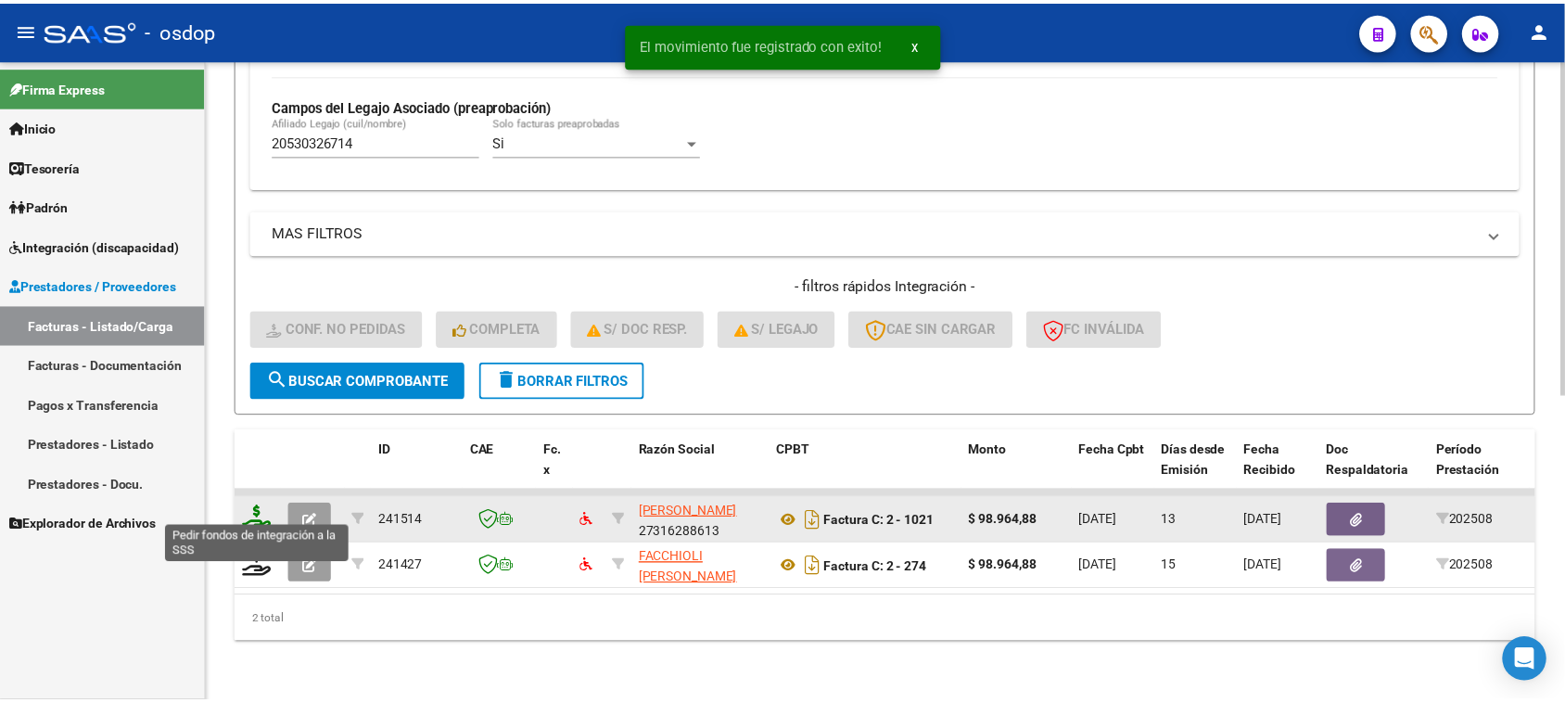
scroll to position [536, 0]
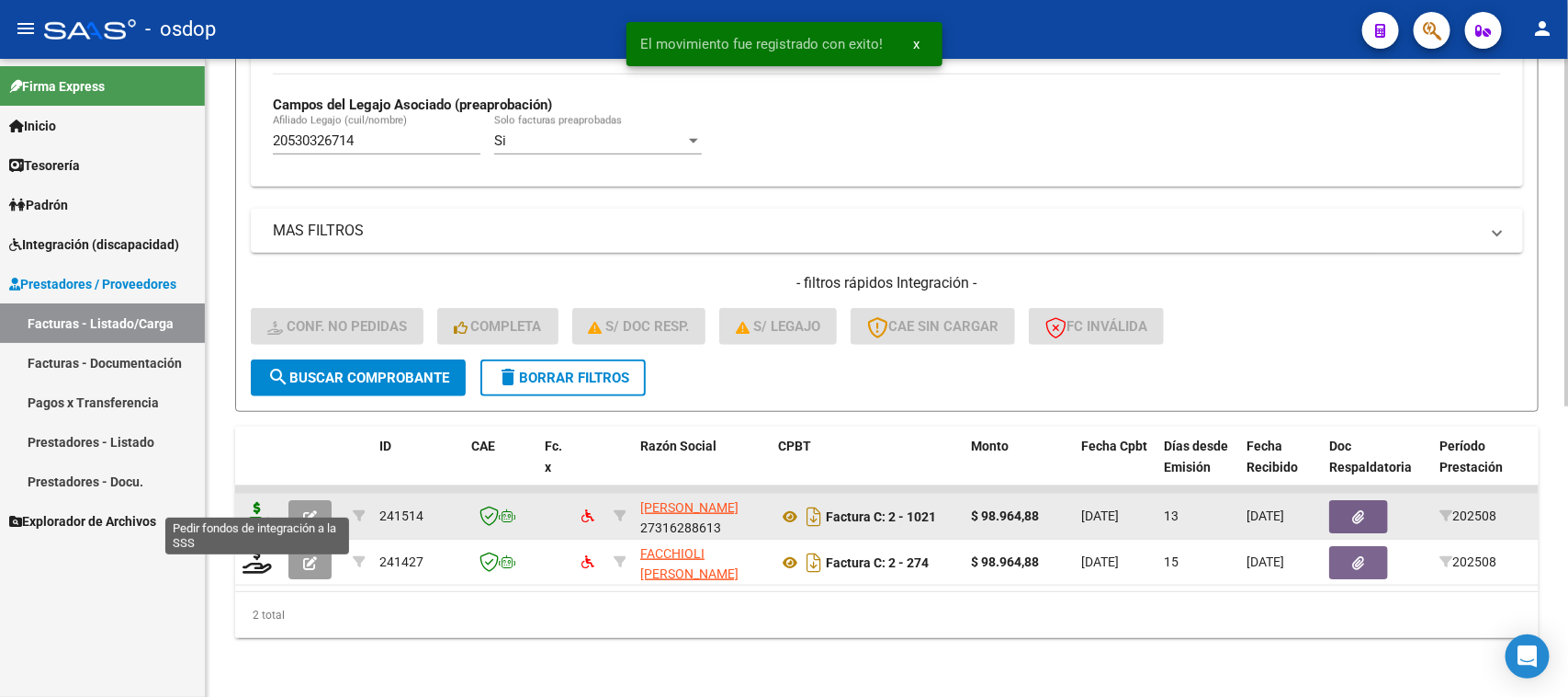
click at [249, 502] on icon at bounding box center [258, 515] width 30 height 26
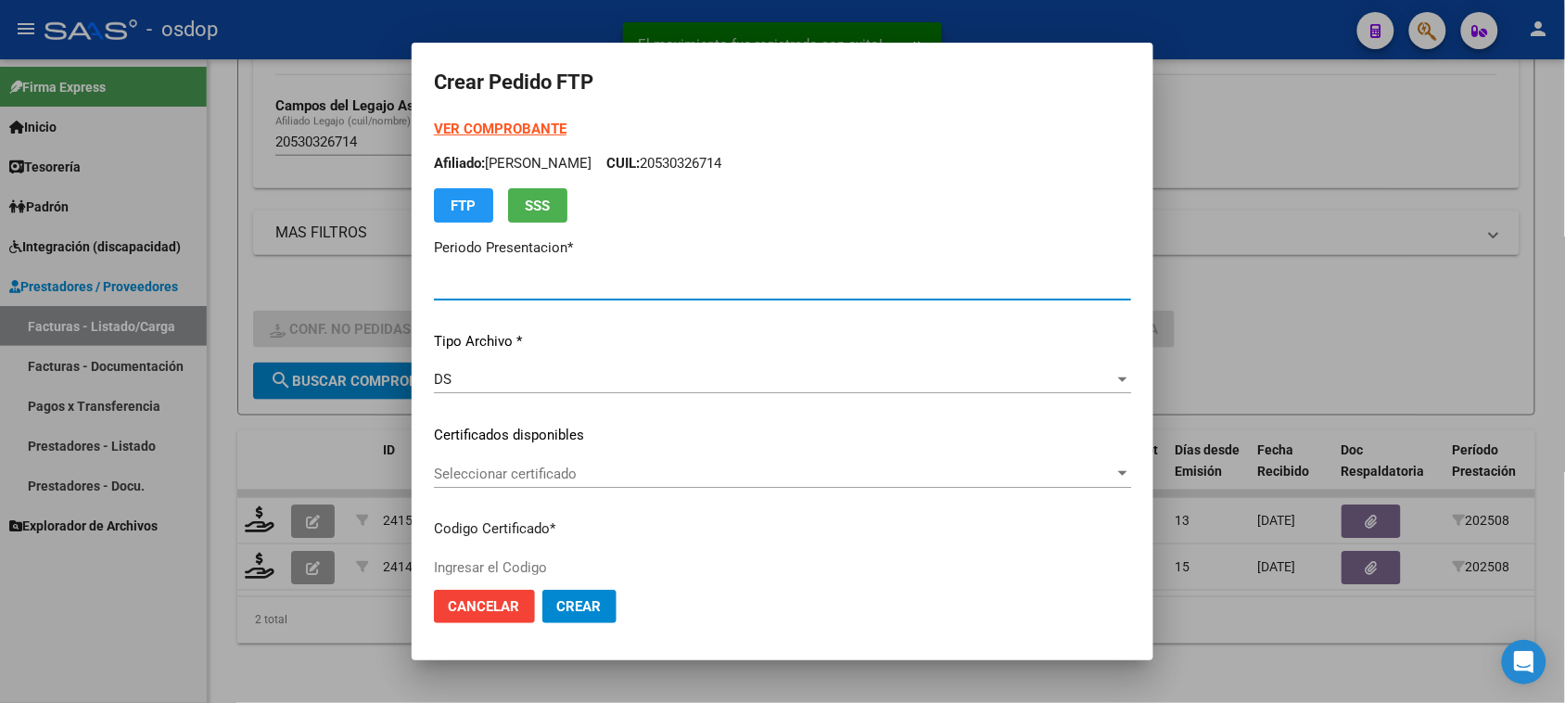
type input "202508"
type input "$ 98.964,88"
type input "7691300841"
type input "2026-04-26"
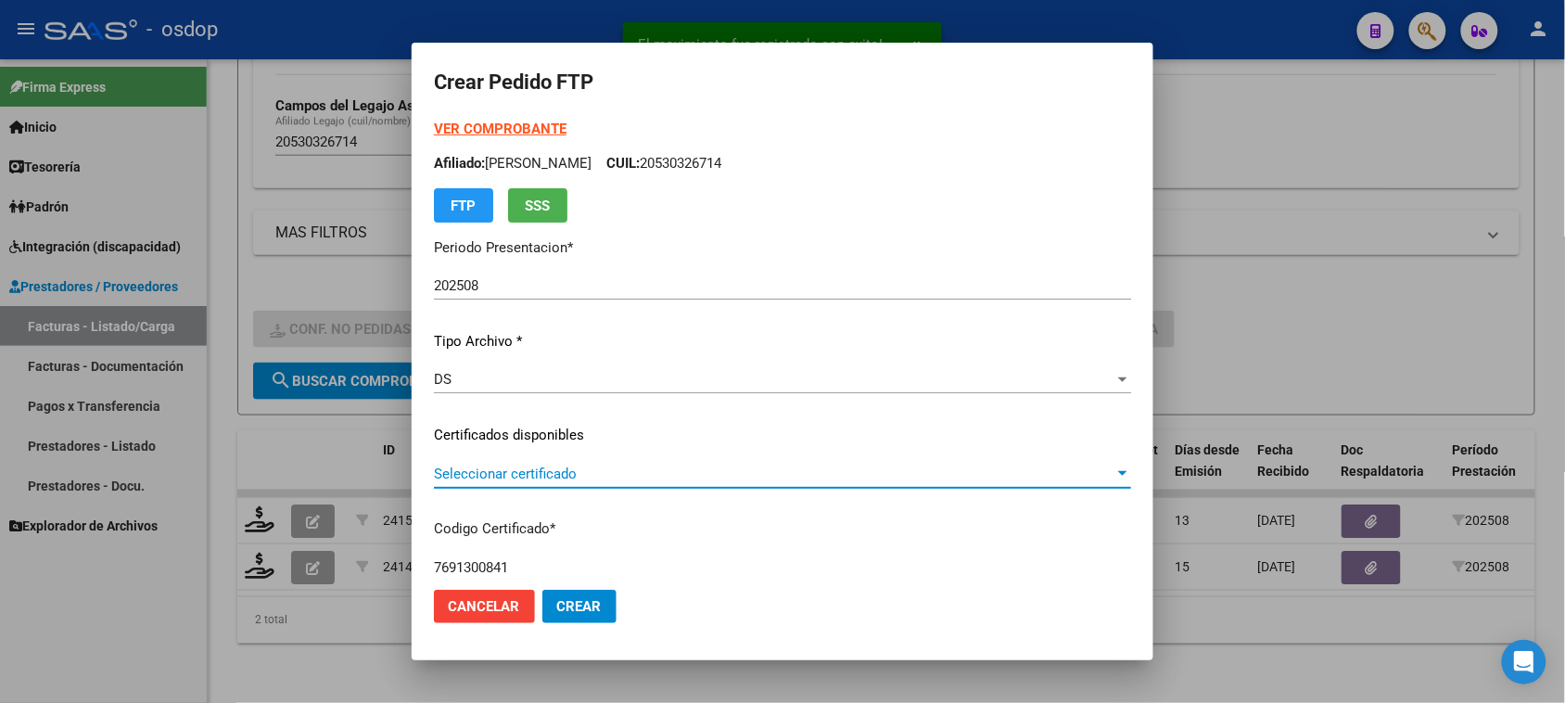
click at [677, 470] on span "Seleccionar certificado" at bounding box center [774, 473] width 680 height 17
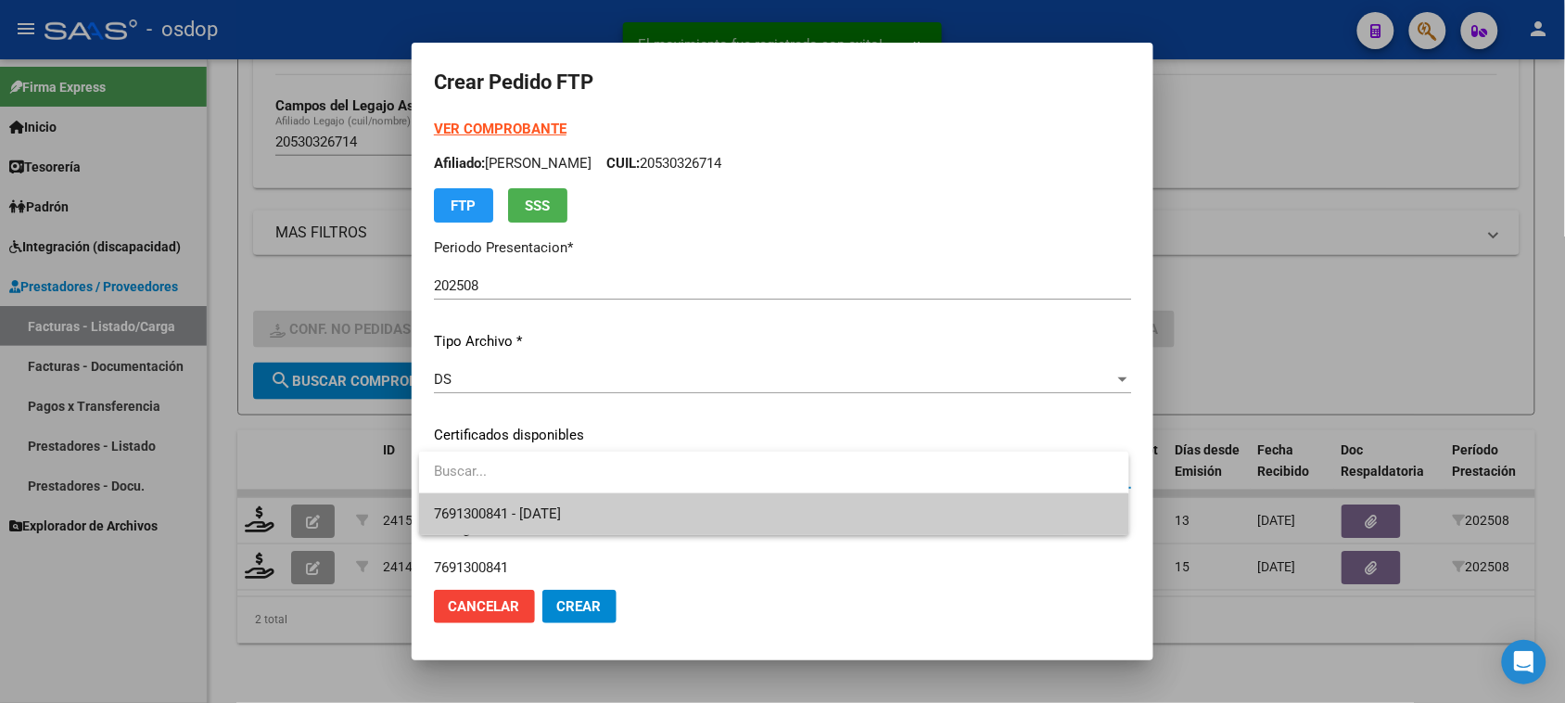
click at [674, 502] on span "7691300841 - 2026-04-26" at bounding box center [773, 514] width 679 height 42
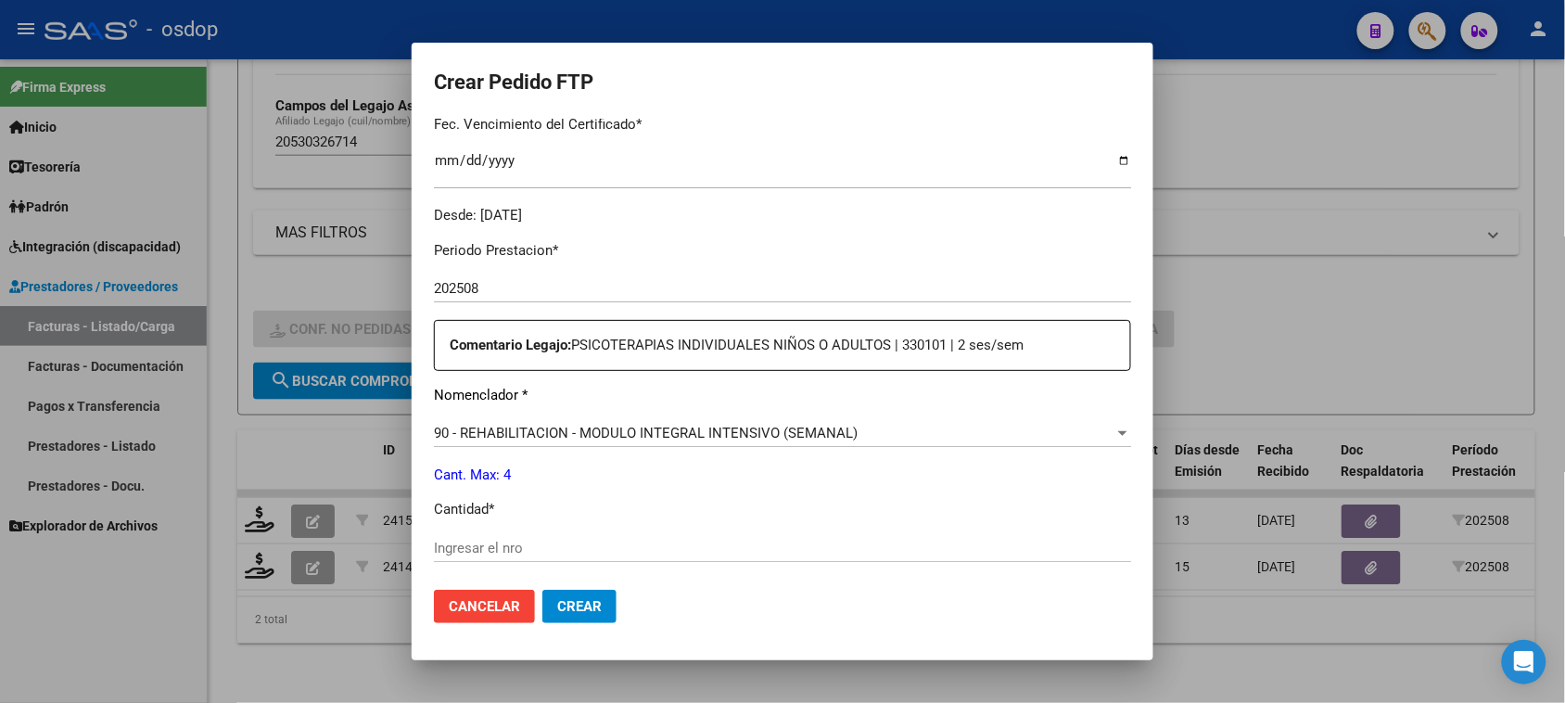
scroll to position [579, 0]
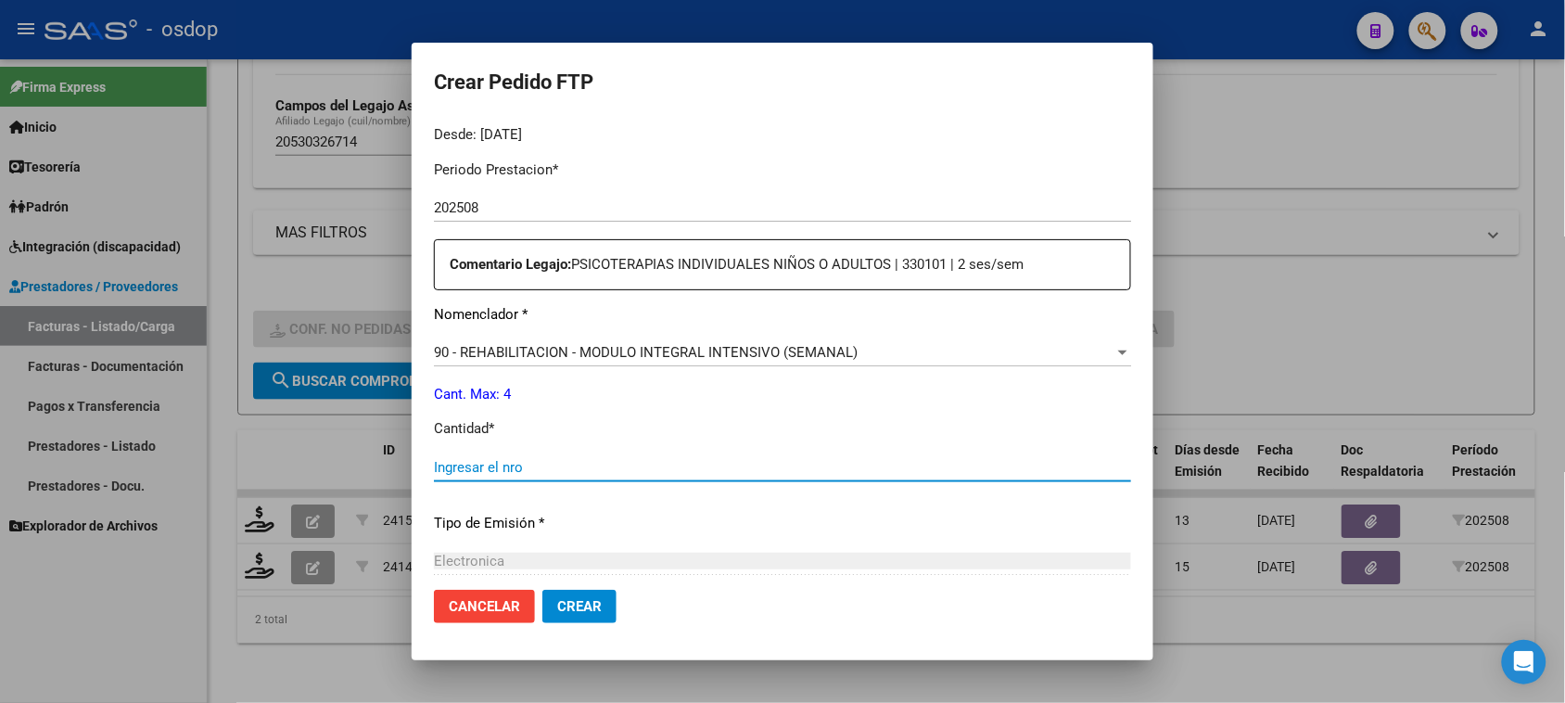
click at [544, 465] on input "Ingresar el nro" at bounding box center [782, 467] width 697 height 17
type input "4"
click at [575, 614] on span "Crear" at bounding box center [579, 606] width 44 height 17
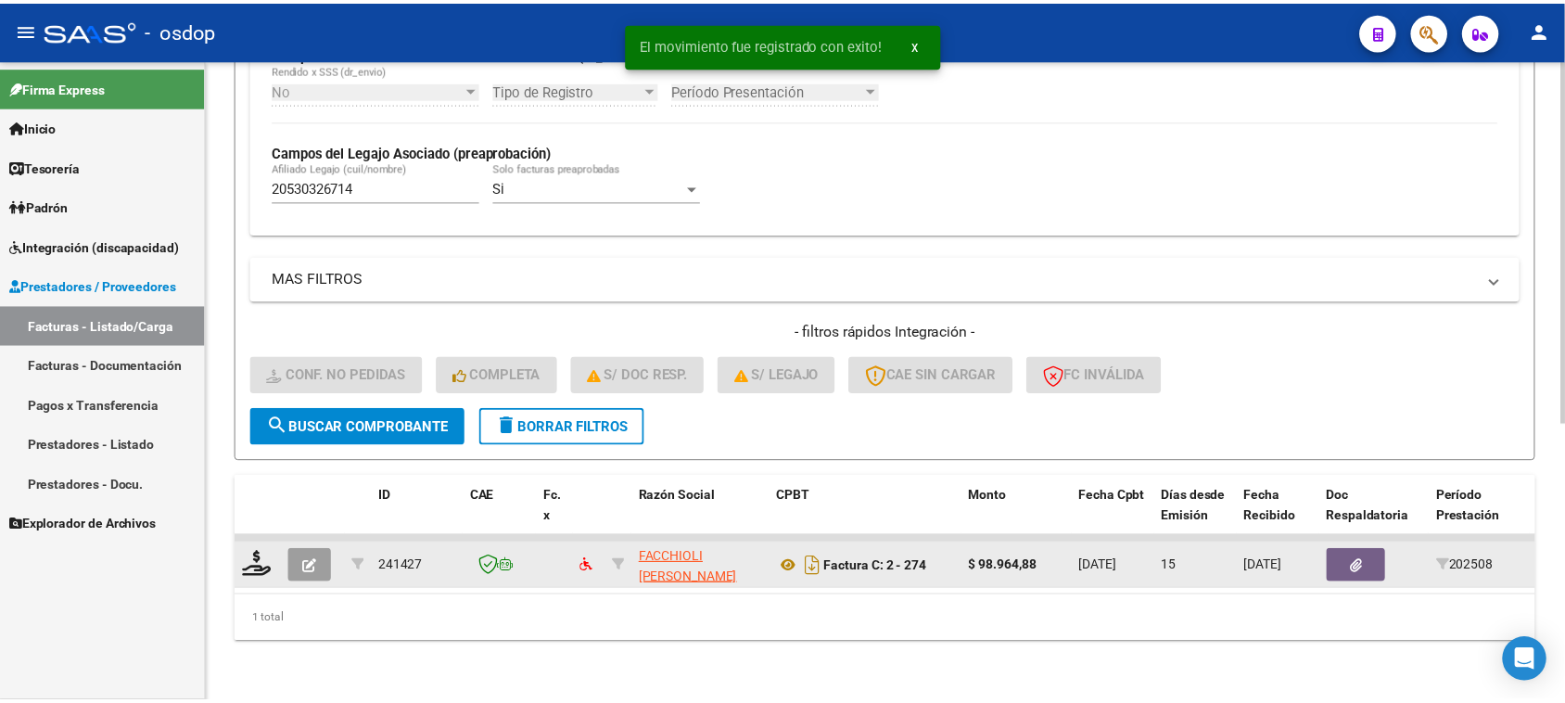
scroll to position [489, 0]
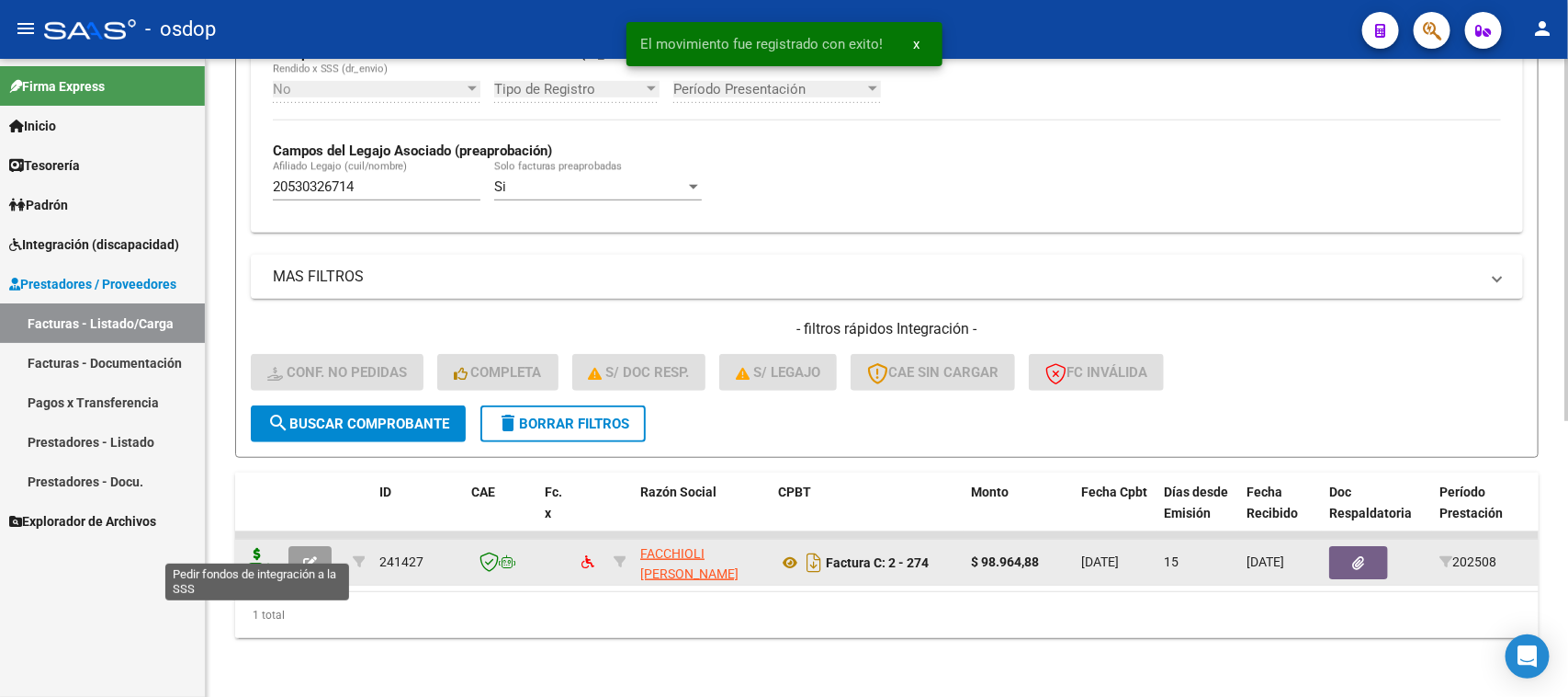
click at [259, 547] on icon at bounding box center [258, 560] width 30 height 26
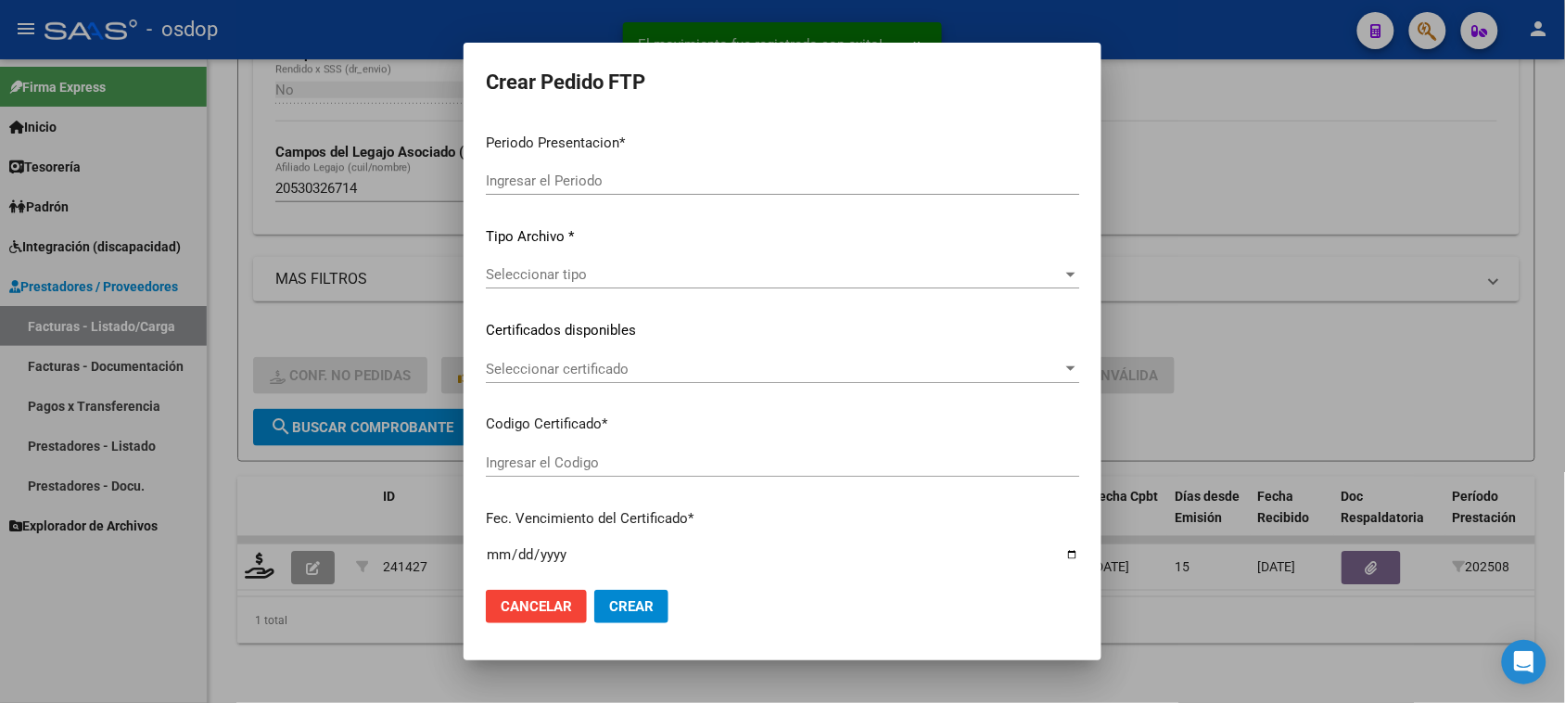
type input "202508"
type input "$ 98.964,88"
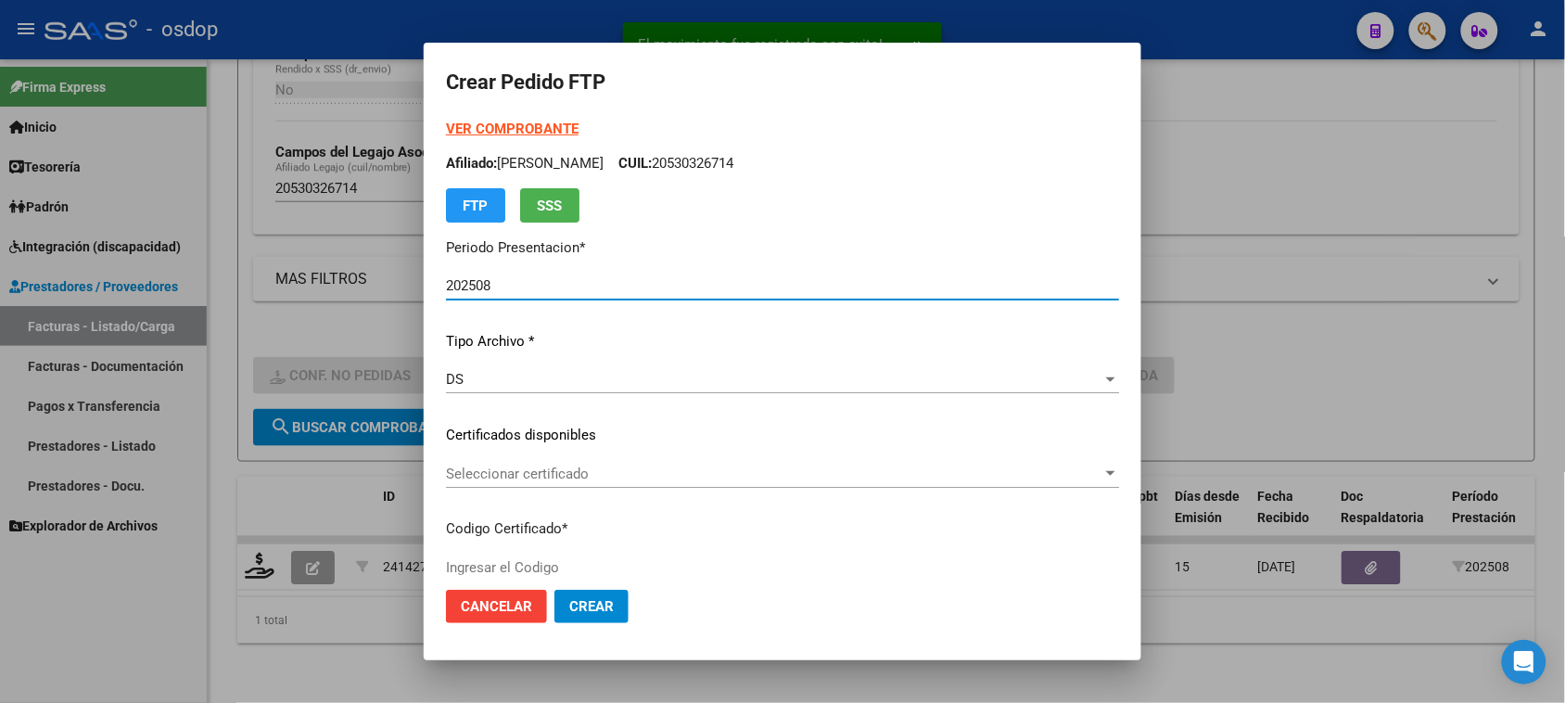
type input "7691300841"
type input "2026-04-26"
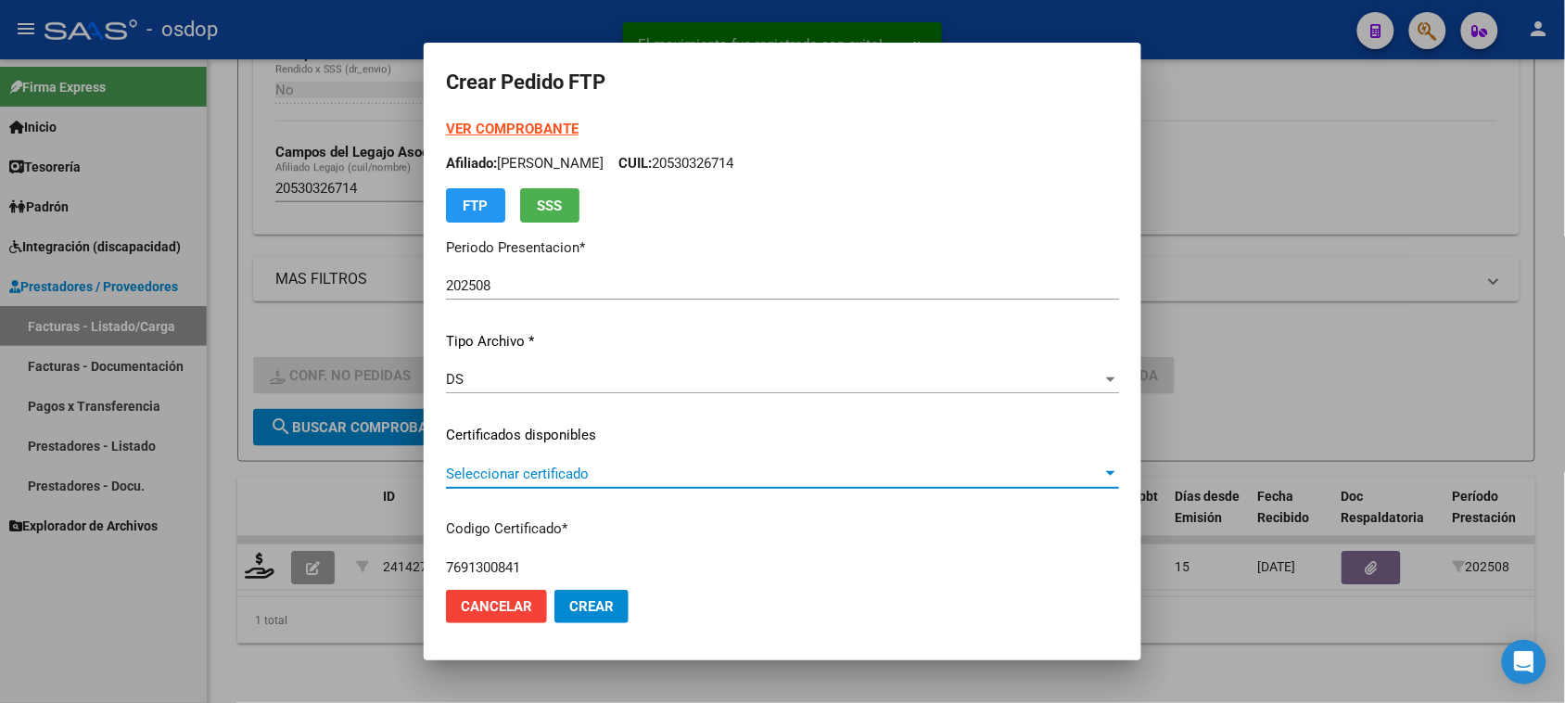
click at [580, 469] on span "Seleccionar certificado" at bounding box center [774, 473] width 656 height 17
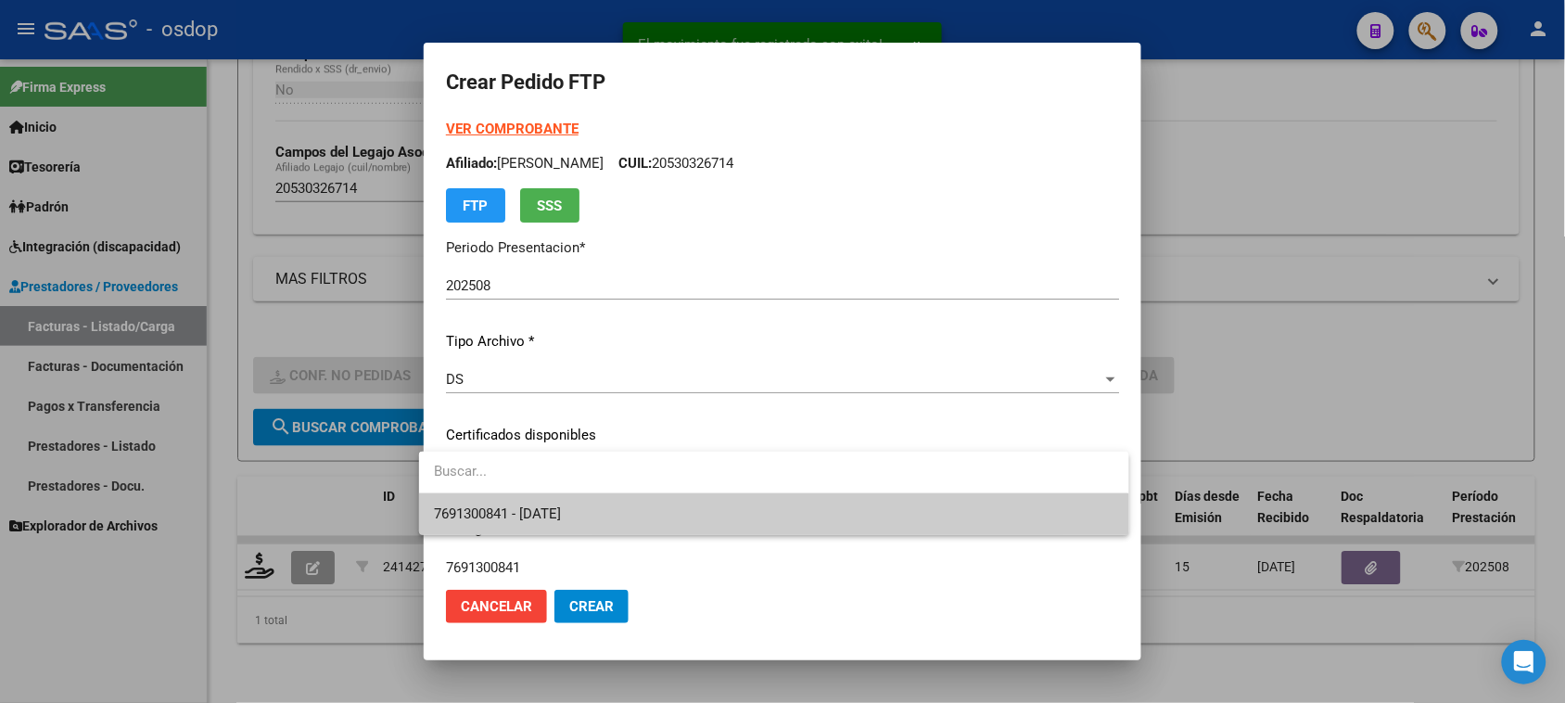
click at [561, 506] on span "7691300841 - 2026-04-26" at bounding box center [497, 513] width 127 height 17
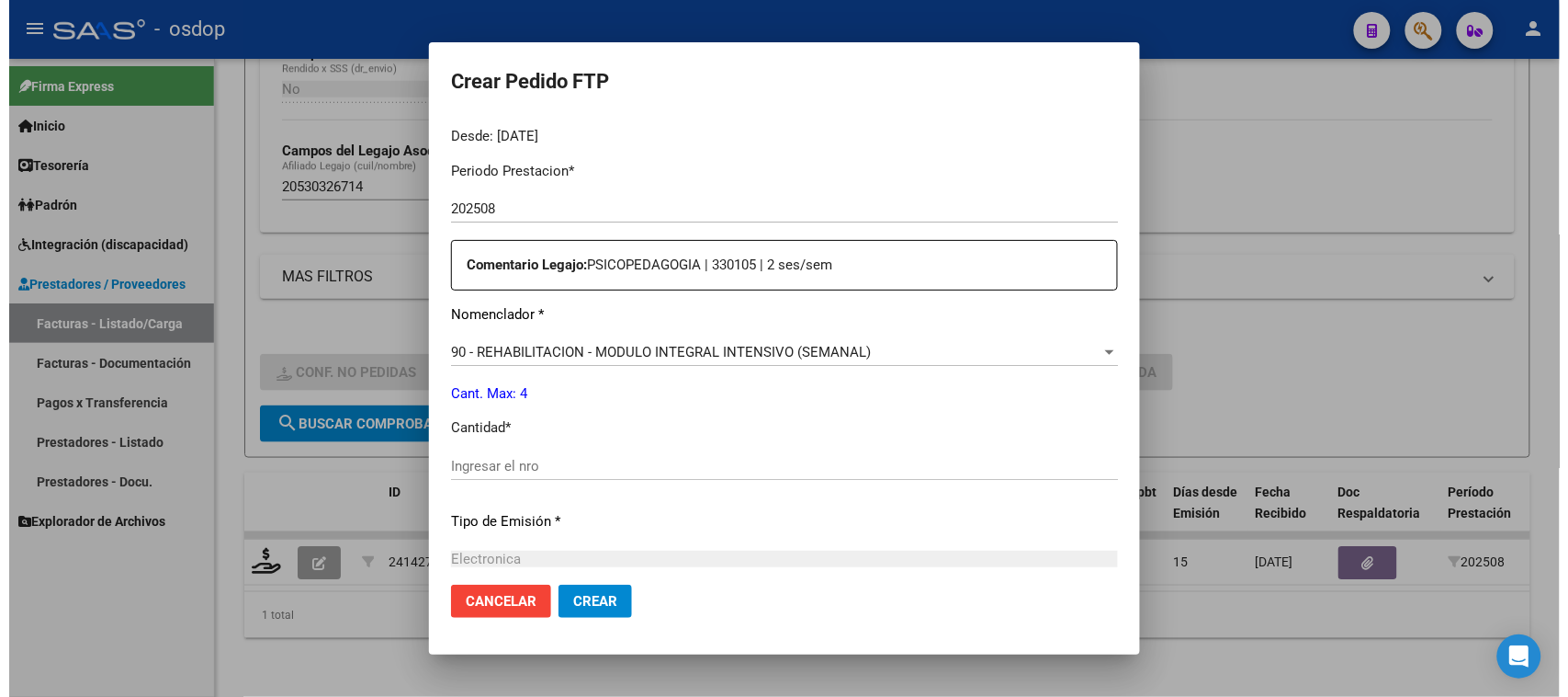
scroll to position [574, 0]
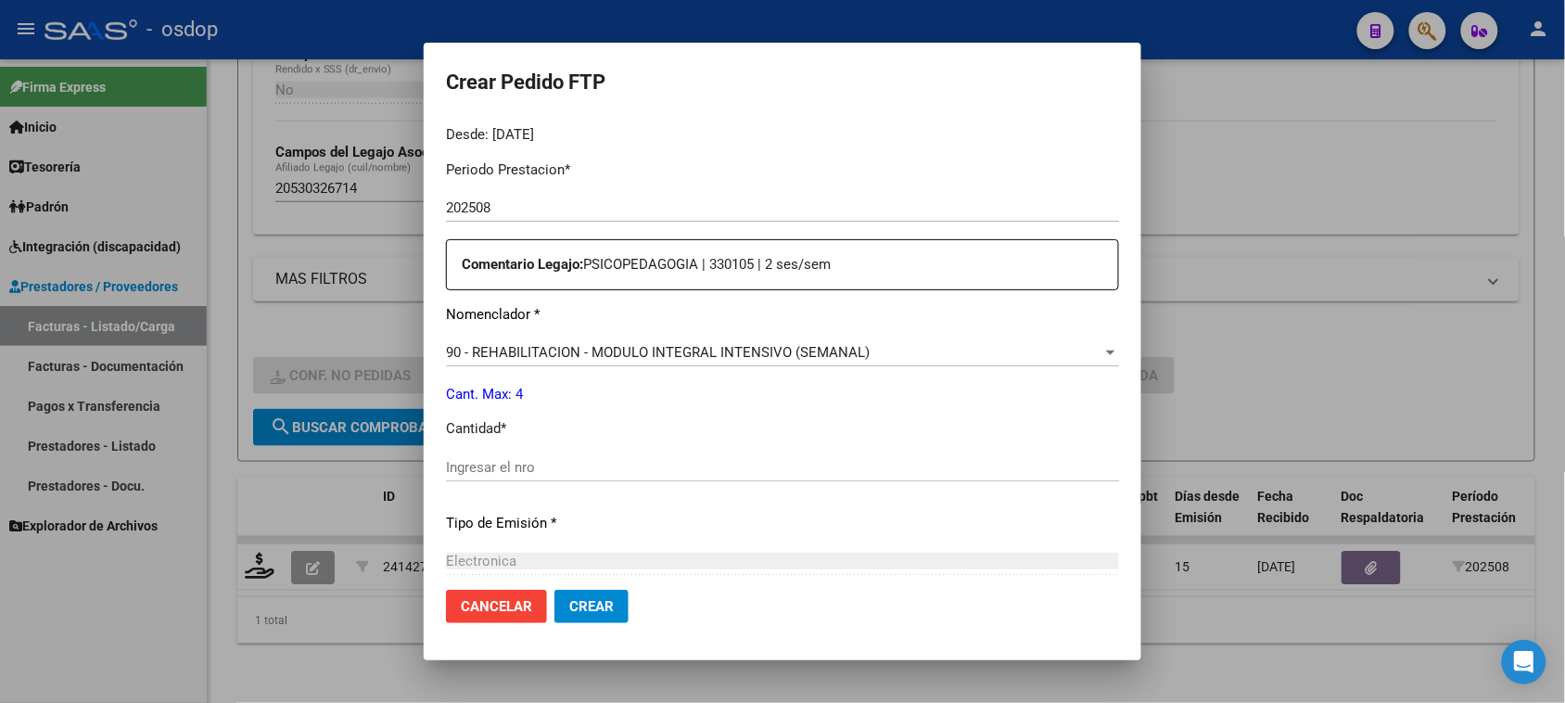
click at [497, 473] on input "Ingresar el nro" at bounding box center [782, 467] width 673 height 17
type input "4"
click at [577, 616] on button "Crear" at bounding box center [591, 605] width 74 height 33
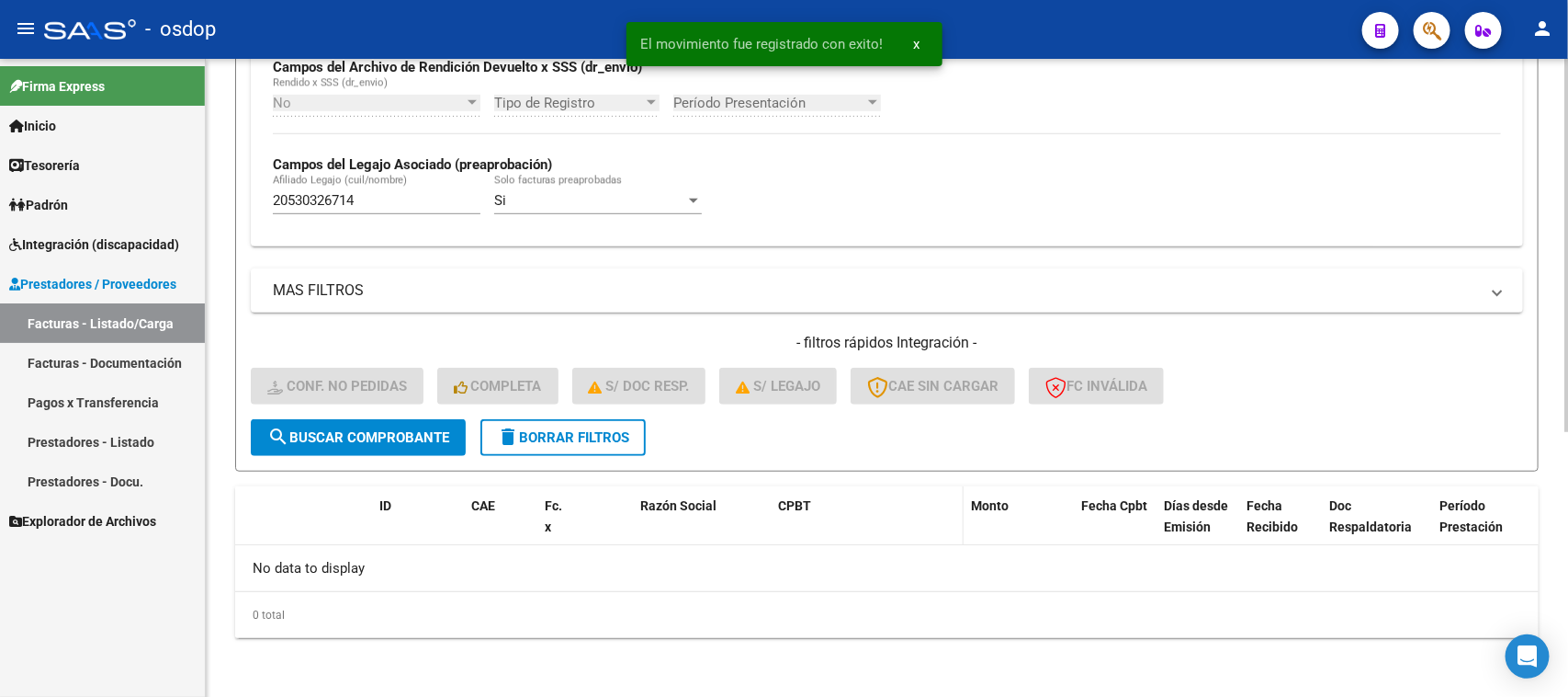
scroll to position [453, 0]
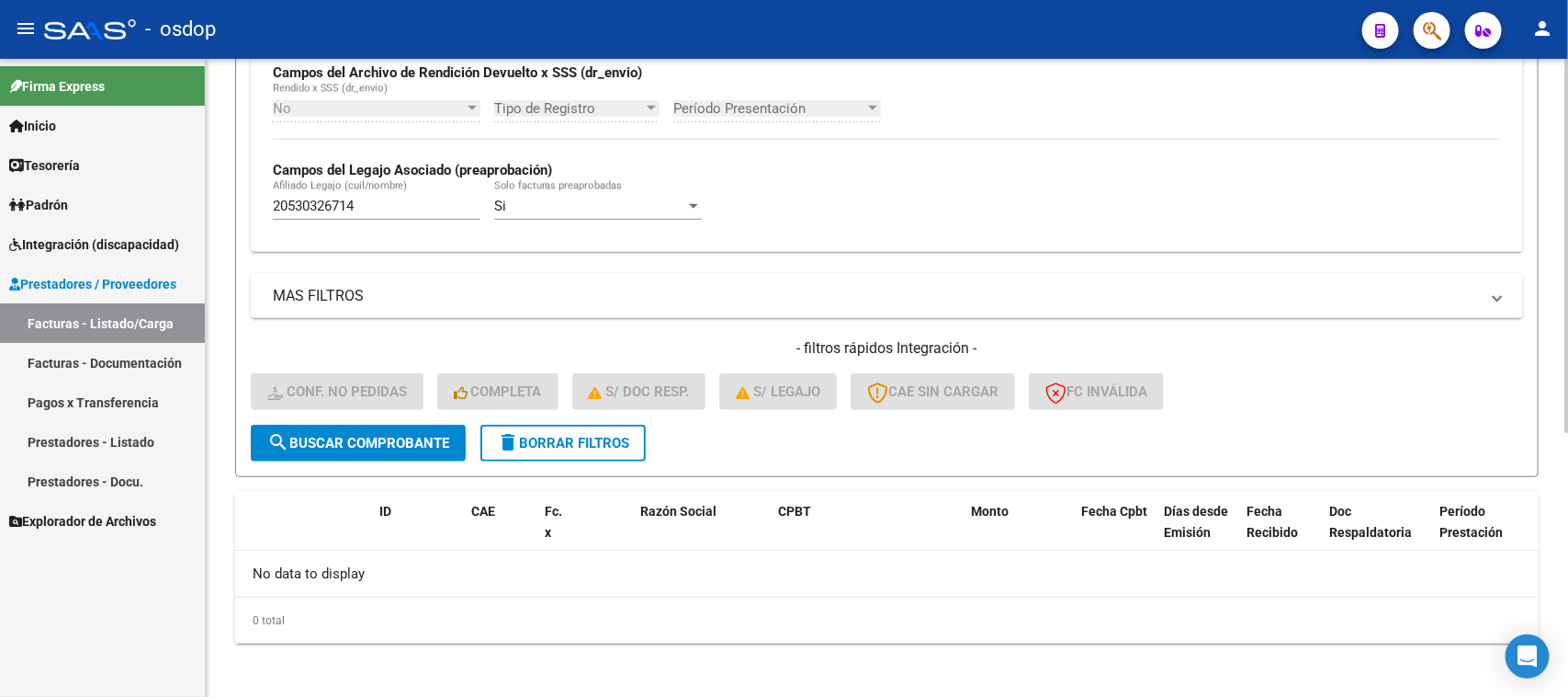
click at [575, 444] on span "delete Borrar Filtros" at bounding box center [562, 442] width 132 height 17
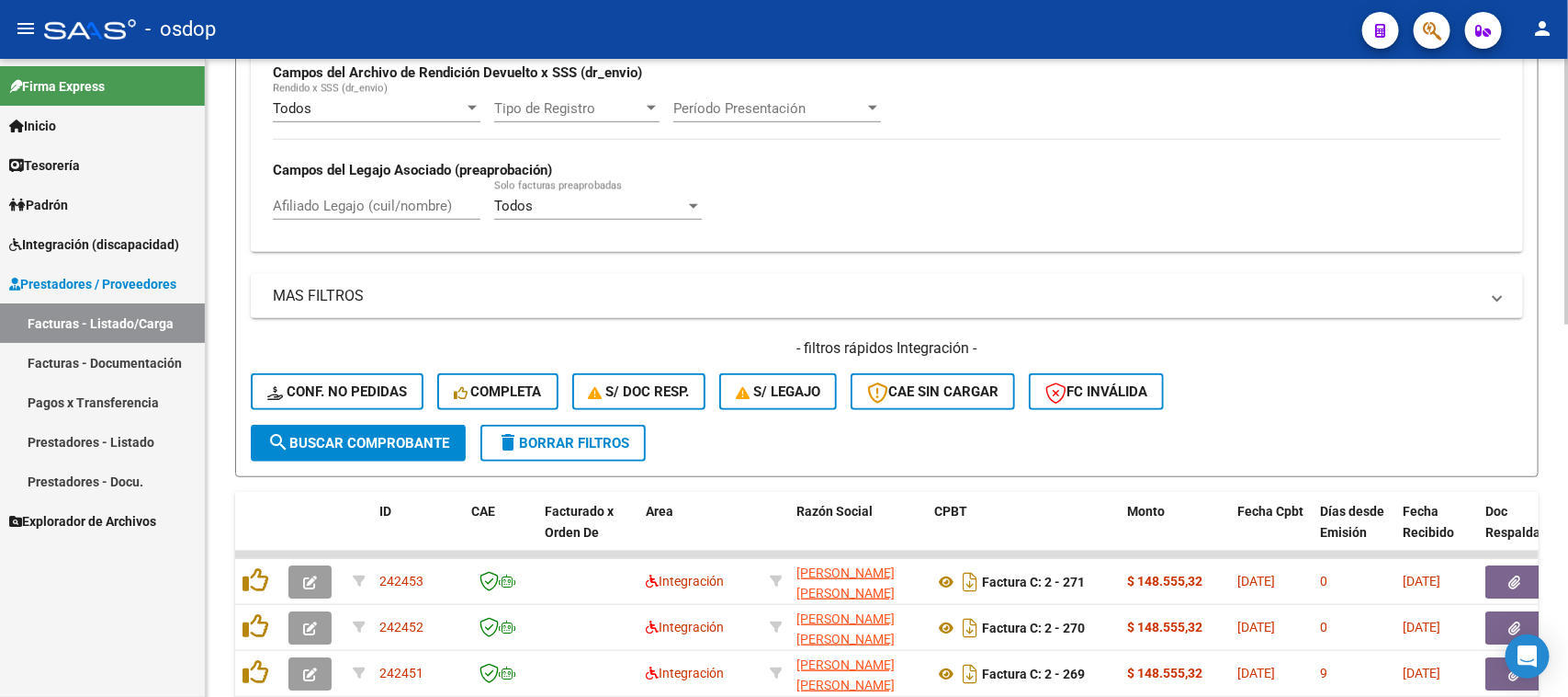
click at [361, 207] on input "Afiliado Legajo (cuil/nombre)" at bounding box center [376, 205] width 207 height 17
paste input "20530326714"
type input "20530326714"
click at [392, 446] on button "search Buscar Comprobante" at bounding box center [358, 442] width 215 height 37
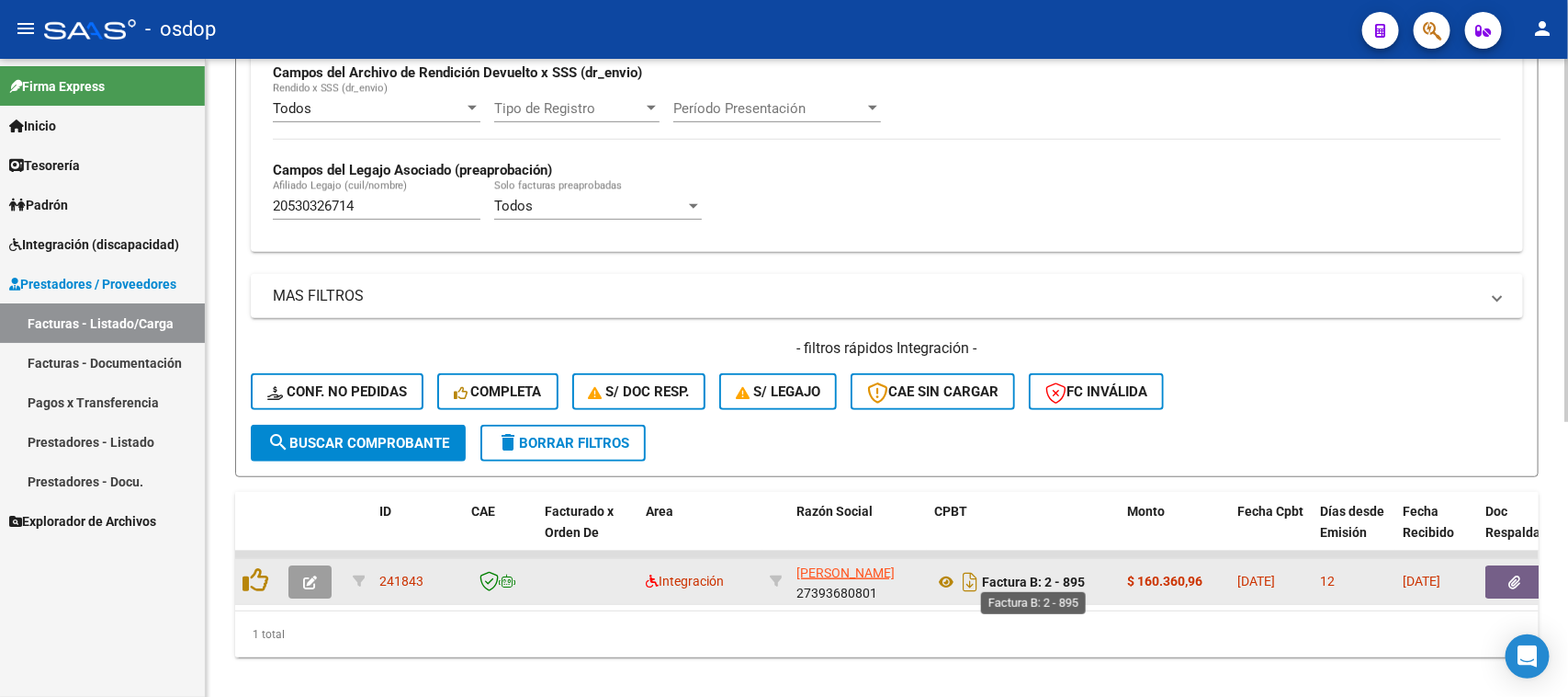
click at [986, 580] on strong "Factura B: 2 - 895" at bounding box center [1034, 581] width 103 height 15
drag, startPoint x: 980, startPoint y: 575, endPoint x: 1088, endPoint y: 572, distance: 108.0
click at [1088, 572] on div "Factura B: 2 - 895" at bounding box center [1024, 582] width 178 height 30
copy div "Factura B: 2 - 895"
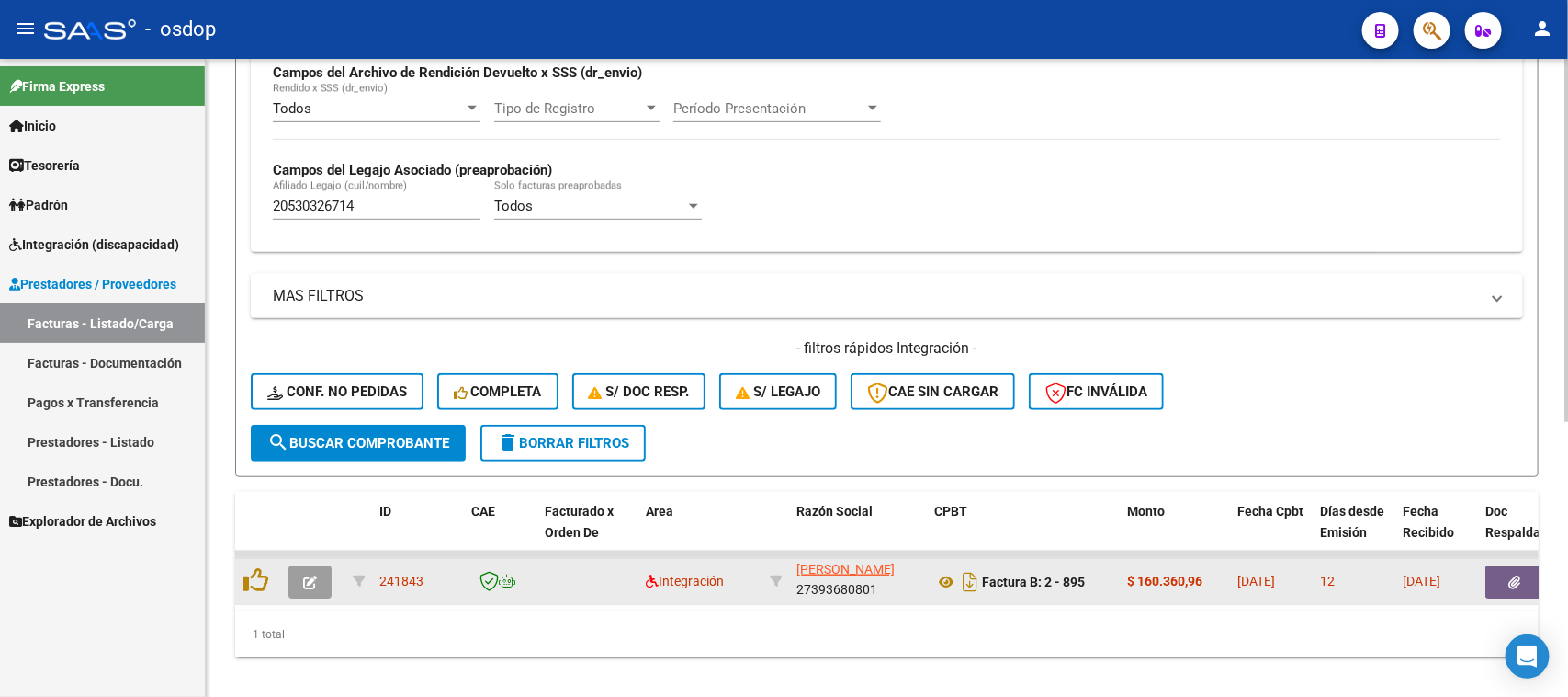
drag, startPoint x: 432, startPoint y: 579, endPoint x: 369, endPoint y: 579, distance: 63.0
copy div "241843"
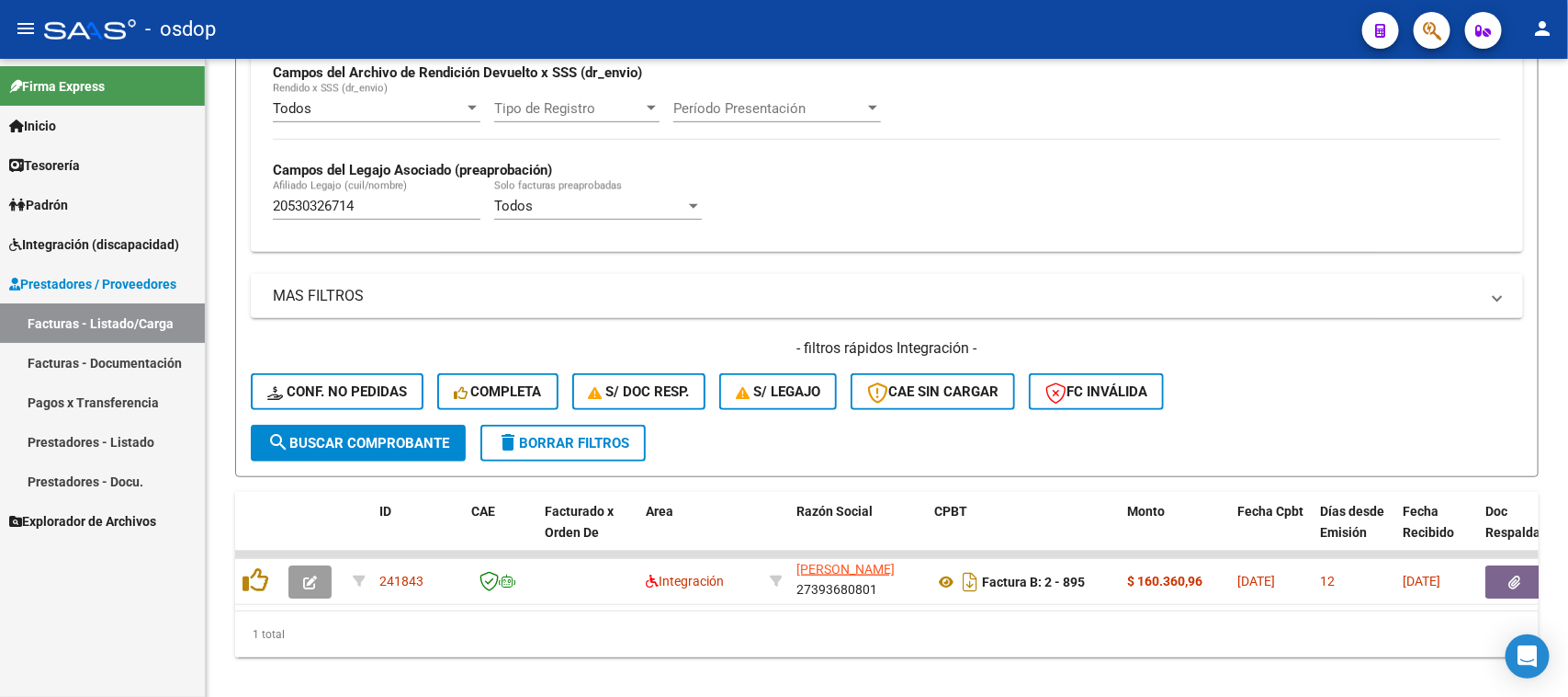
drag, startPoint x: 99, startPoint y: 326, endPoint x: 197, endPoint y: 323, distance: 98.0
click at [99, 326] on link "Facturas - Listado/Carga" at bounding box center [102, 323] width 205 height 40
click at [591, 451] on button "delete Borrar Filtros" at bounding box center [563, 442] width 166 height 37
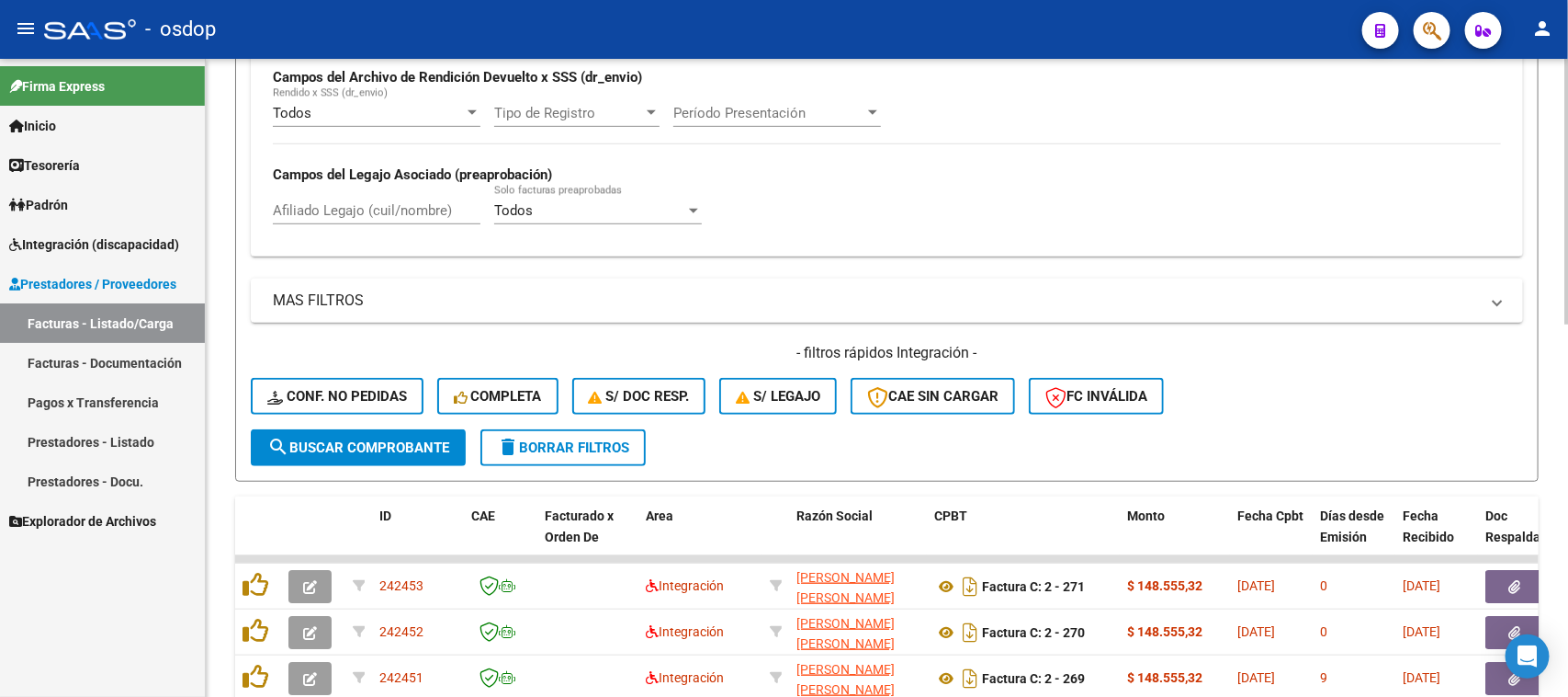
scroll to position [453, 0]
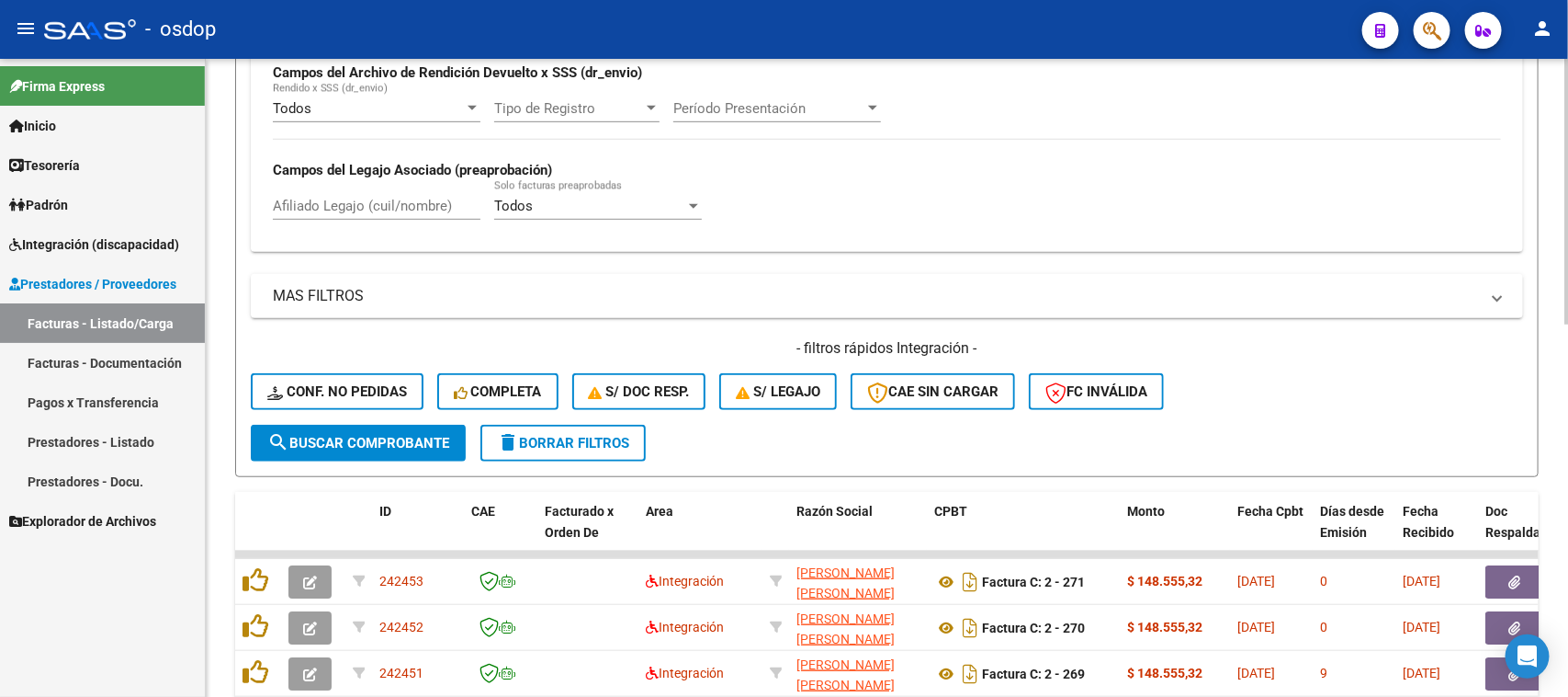
drag, startPoint x: 379, startPoint y: 202, endPoint x: 372, endPoint y: 342, distance: 140.2
click at [378, 202] on input "Afiliado Legajo (cuil/nombre)" at bounding box center [376, 205] width 207 height 17
paste input "20208223950"
type input "20208223950"
click at [373, 434] on span "search Buscar Comprobante" at bounding box center [359, 442] width 182 height 17
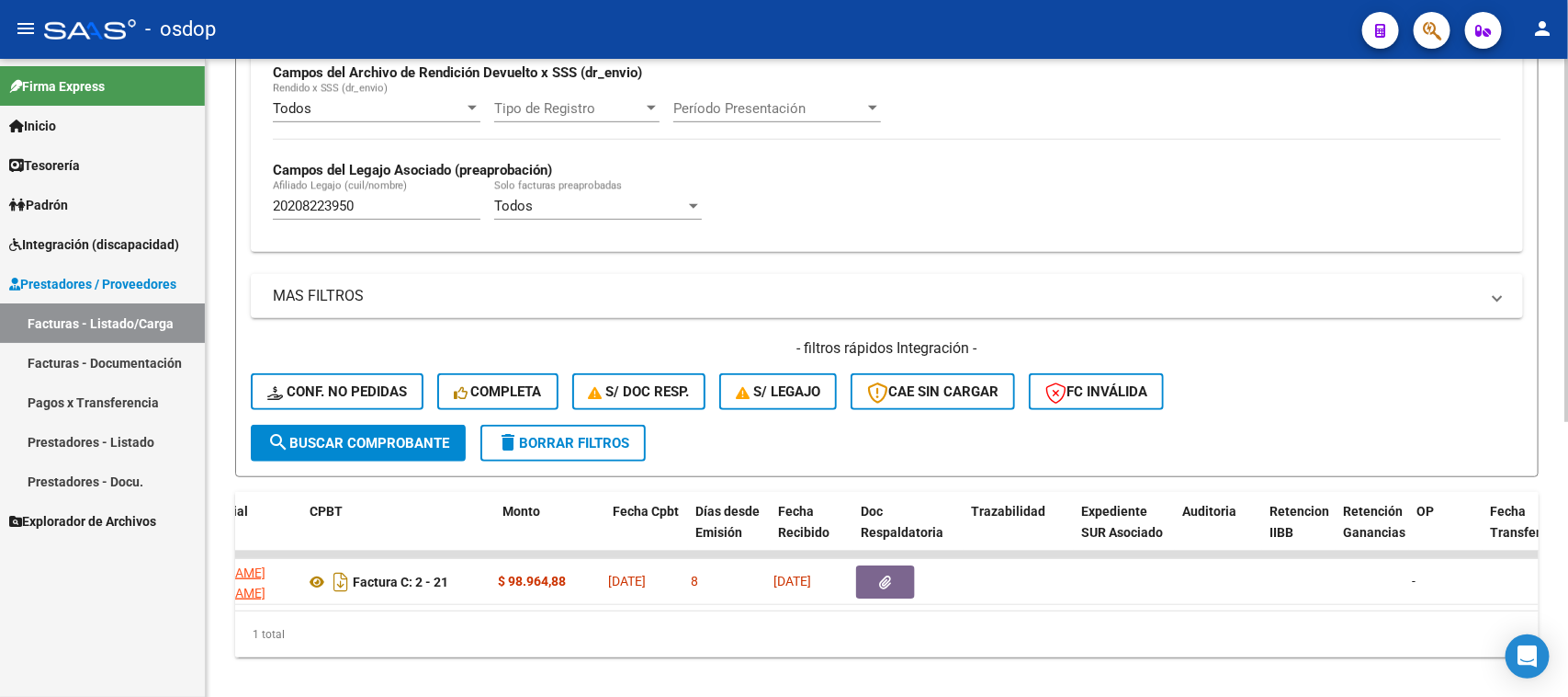
scroll to position [0, 0]
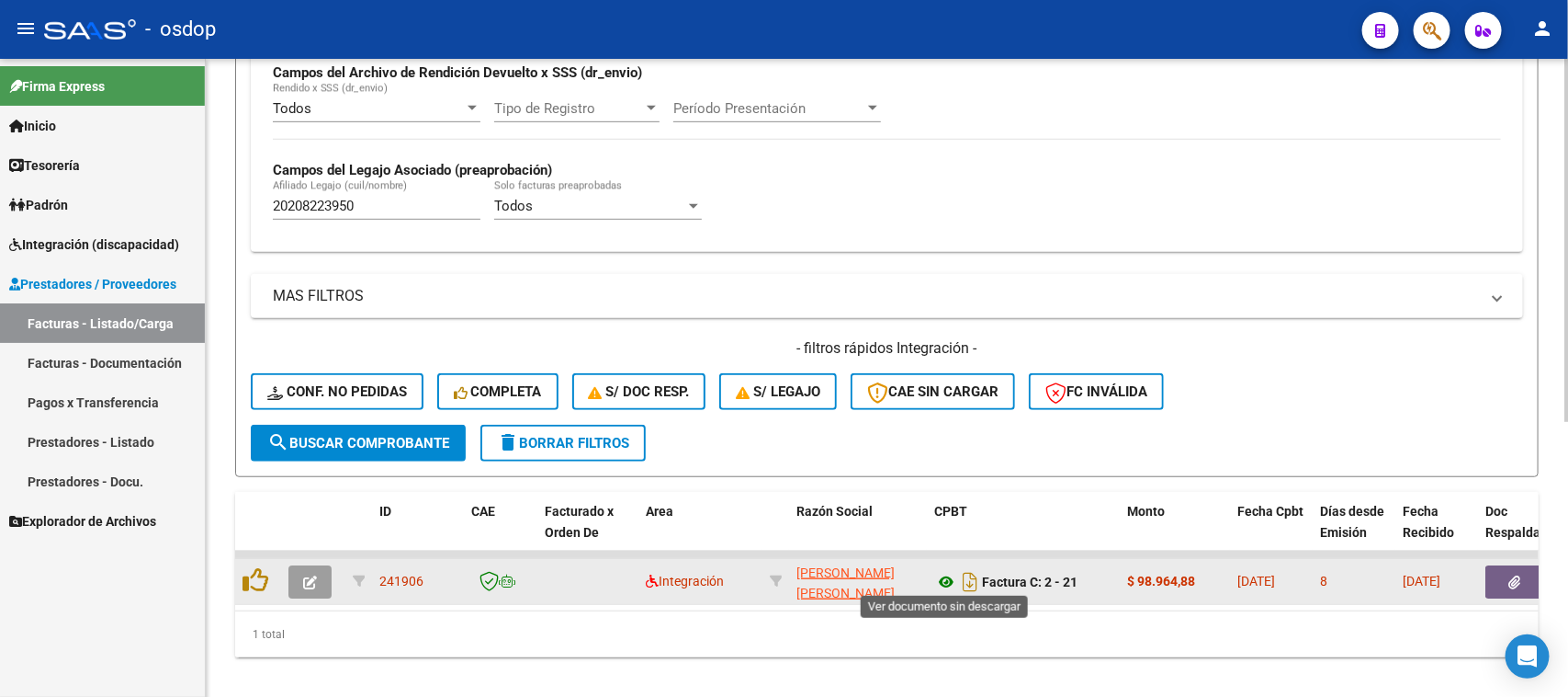
click at [944, 582] on icon at bounding box center [947, 582] width 24 height 22
click at [1526, 581] on button "button" at bounding box center [1514, 581] width 58 height 33
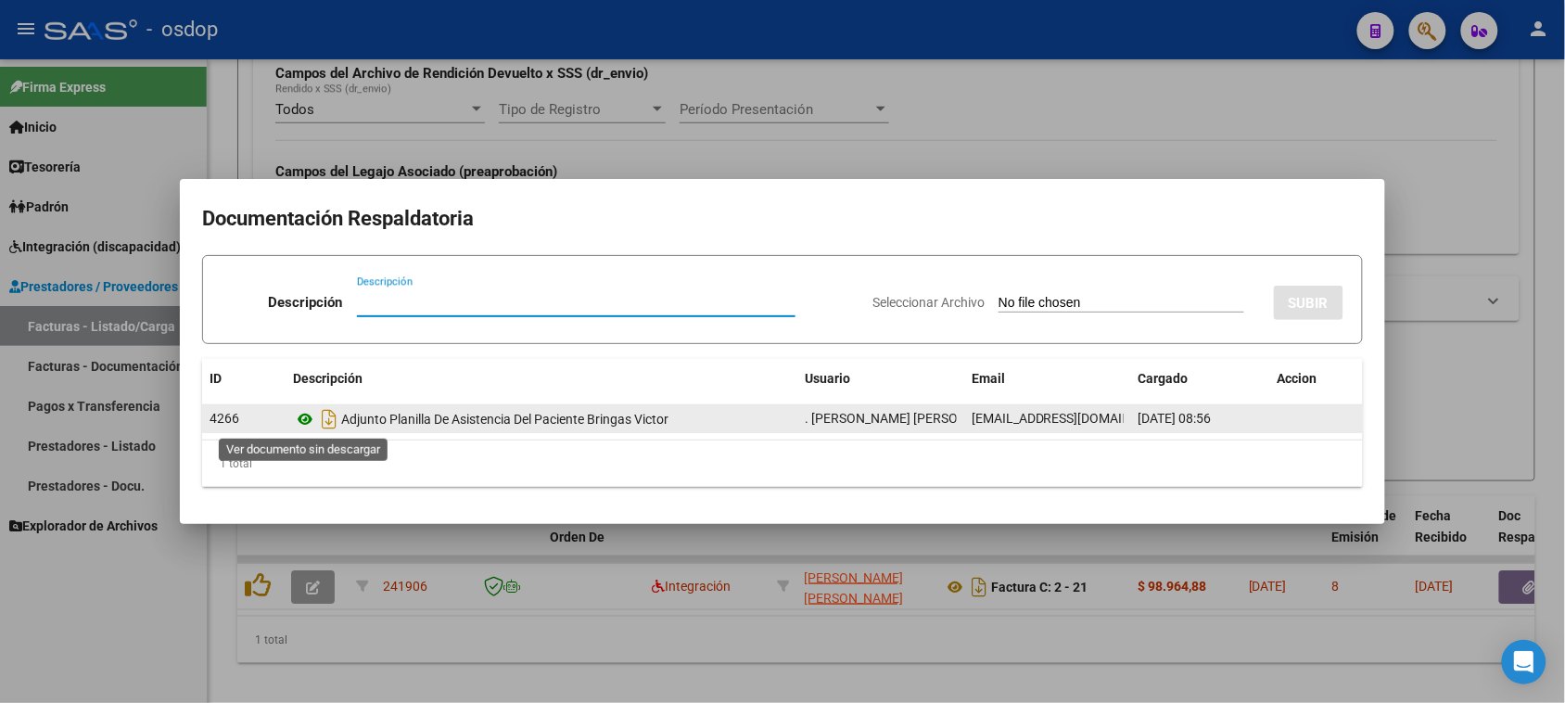
click at [299, 420] on icon at bounding box center [305, 419] width 24 height 22
click at [304, 418] on icon at bounding box center [305, 419] width 24 height 22
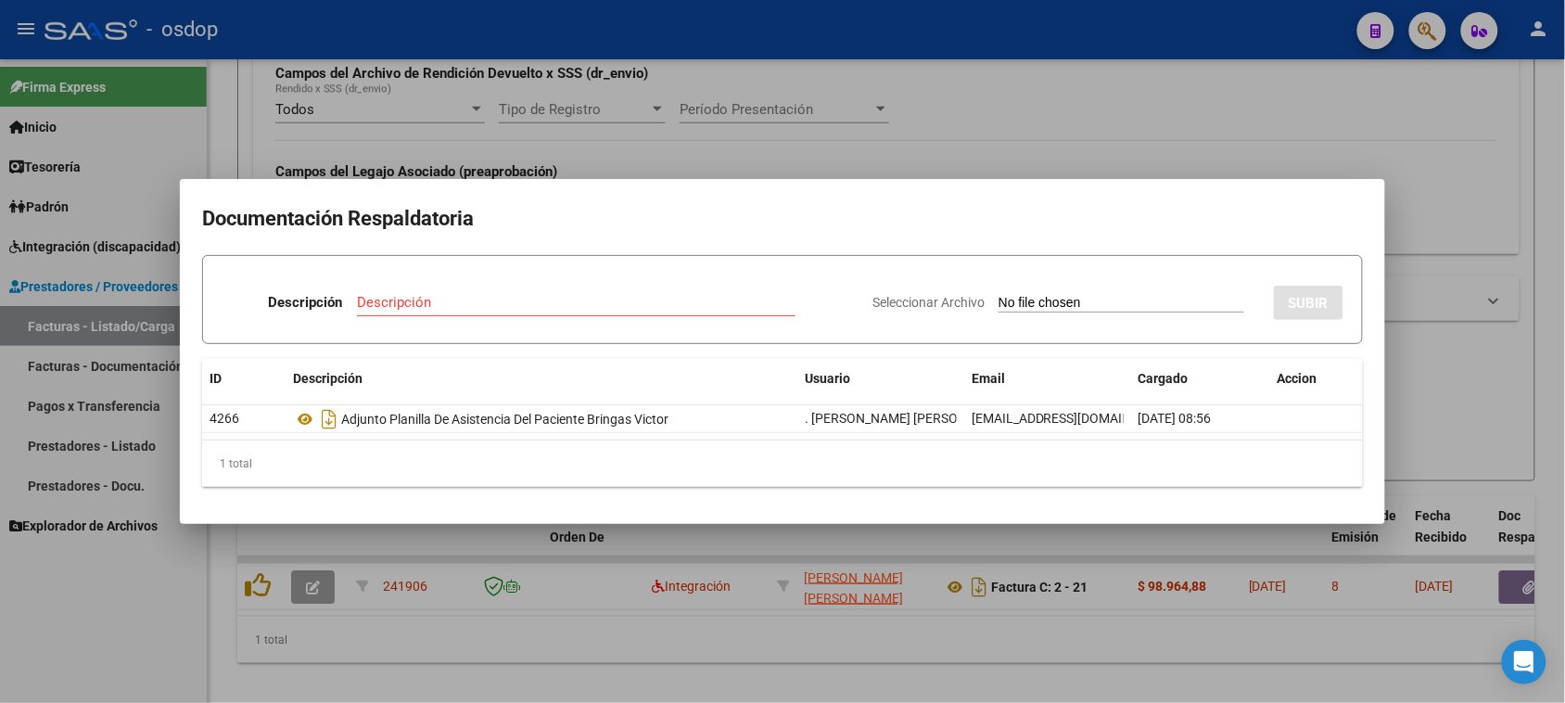
click at [857, 660] on div at bounding box center [782, 351] width 1565 height 703
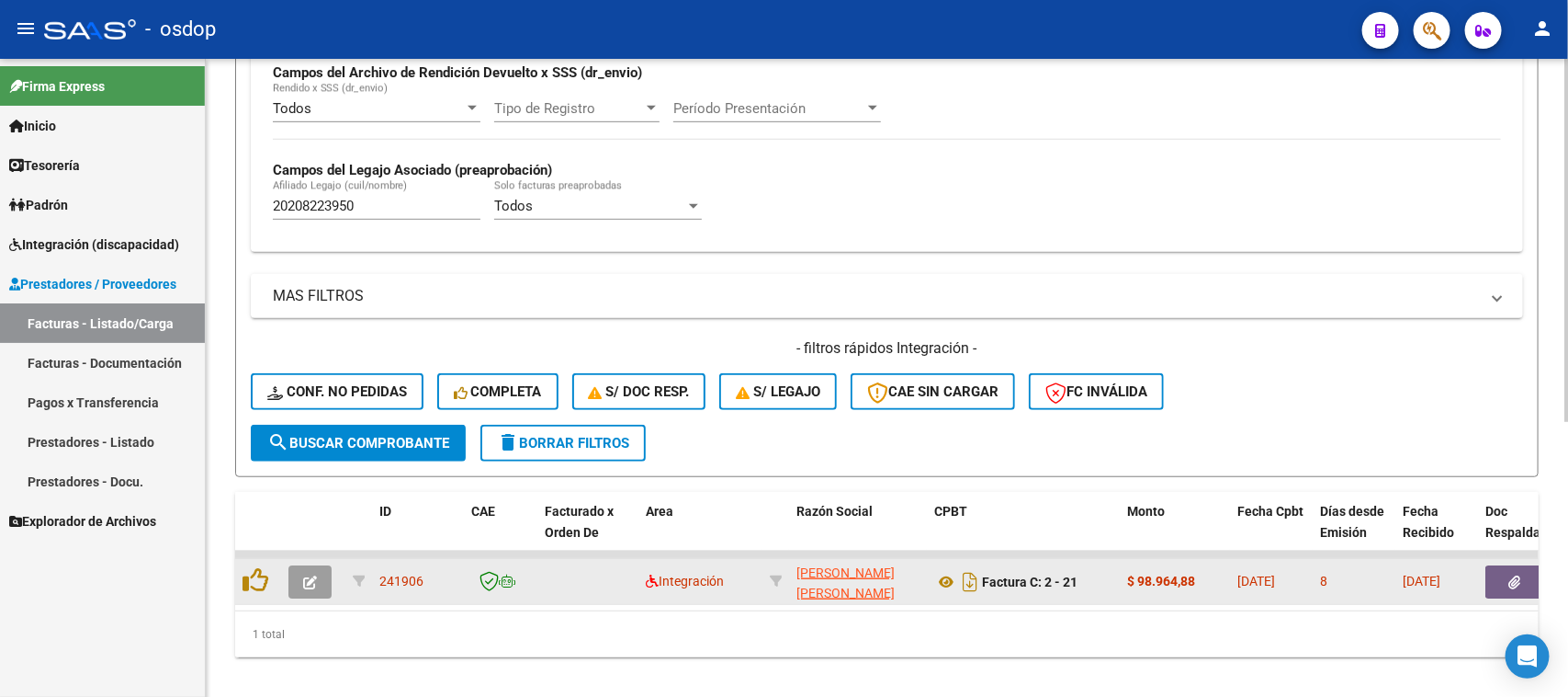
click at [298, 572] on button "button" at bounding box center [310, 581] width 44 height 33
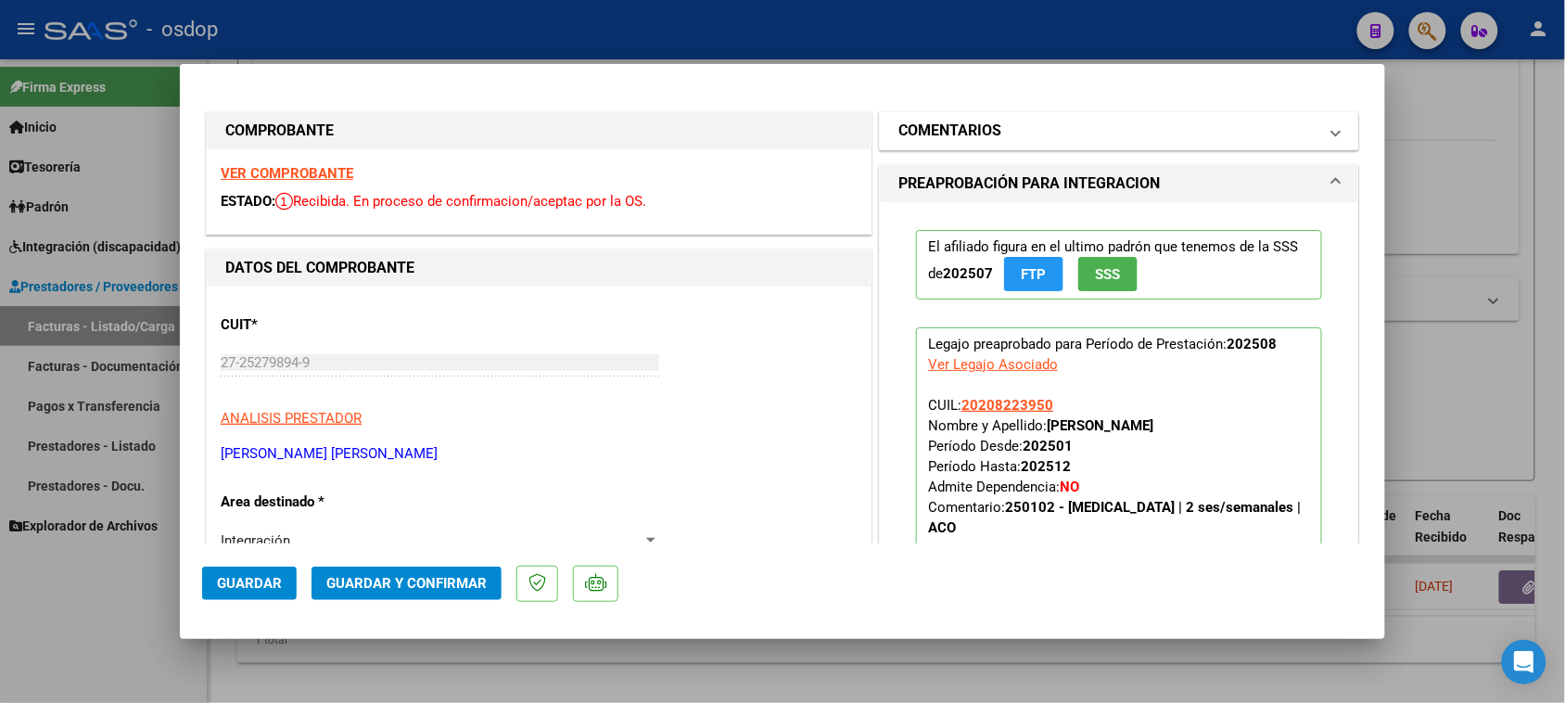
click at [1016, 125] on mat-panel-title "COMENTARIOS" at bounding box center [1107, 131] width 419 height 22
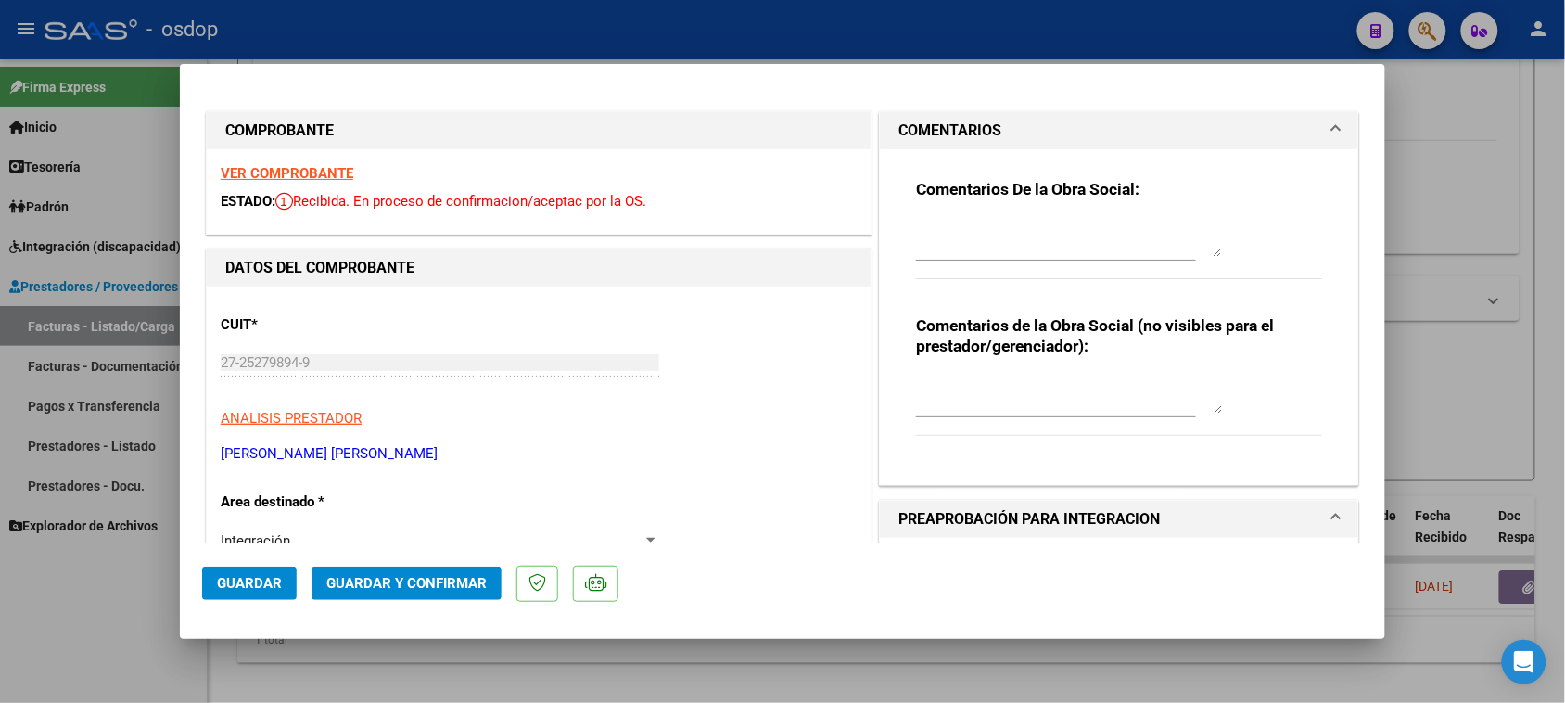
click at [1016, 128] on mat-panel-title "COMENTARIOS" at bounding box center [1107, 131] width 419 height 22
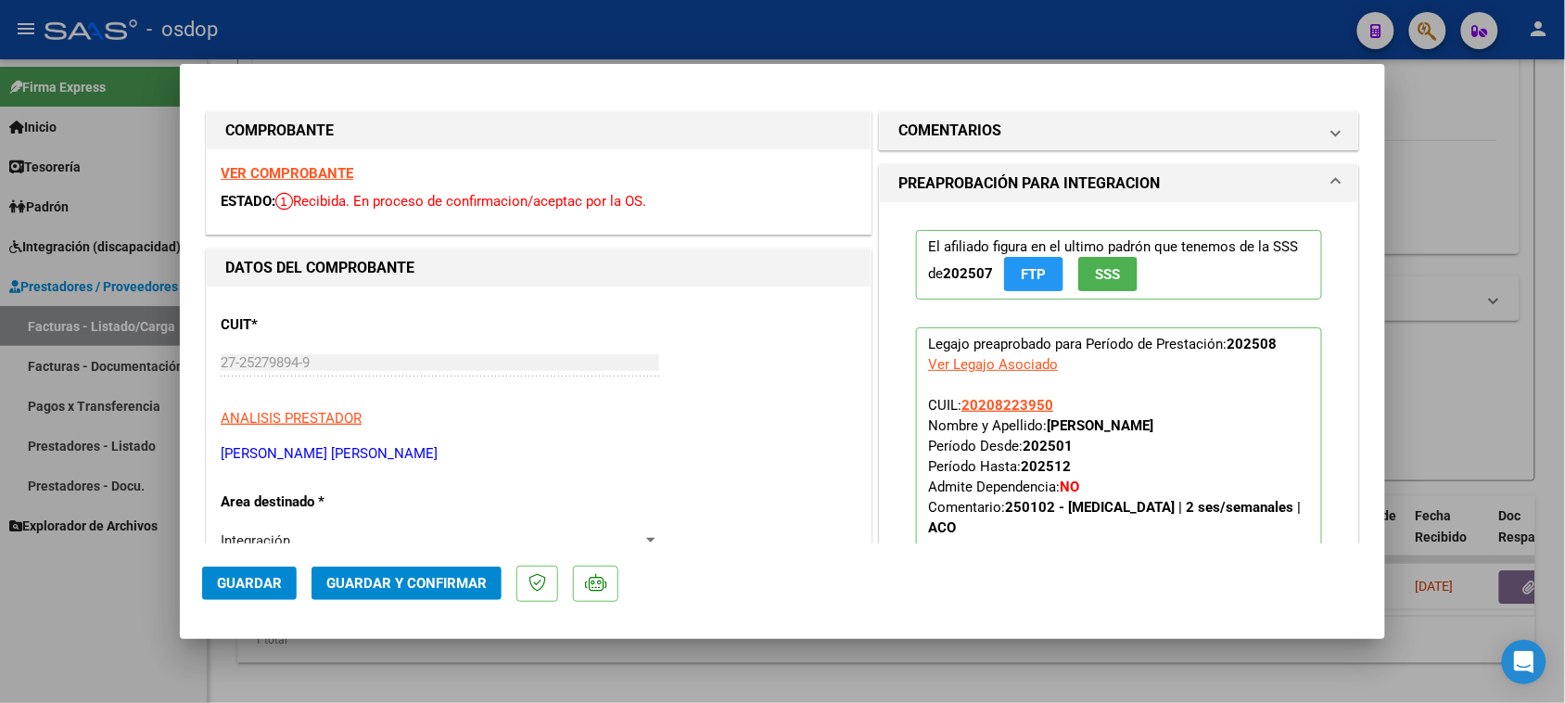
click at [399, 589] on span "Guardar y Confirmar" at bounding box center [406, 583] width 160 height 17
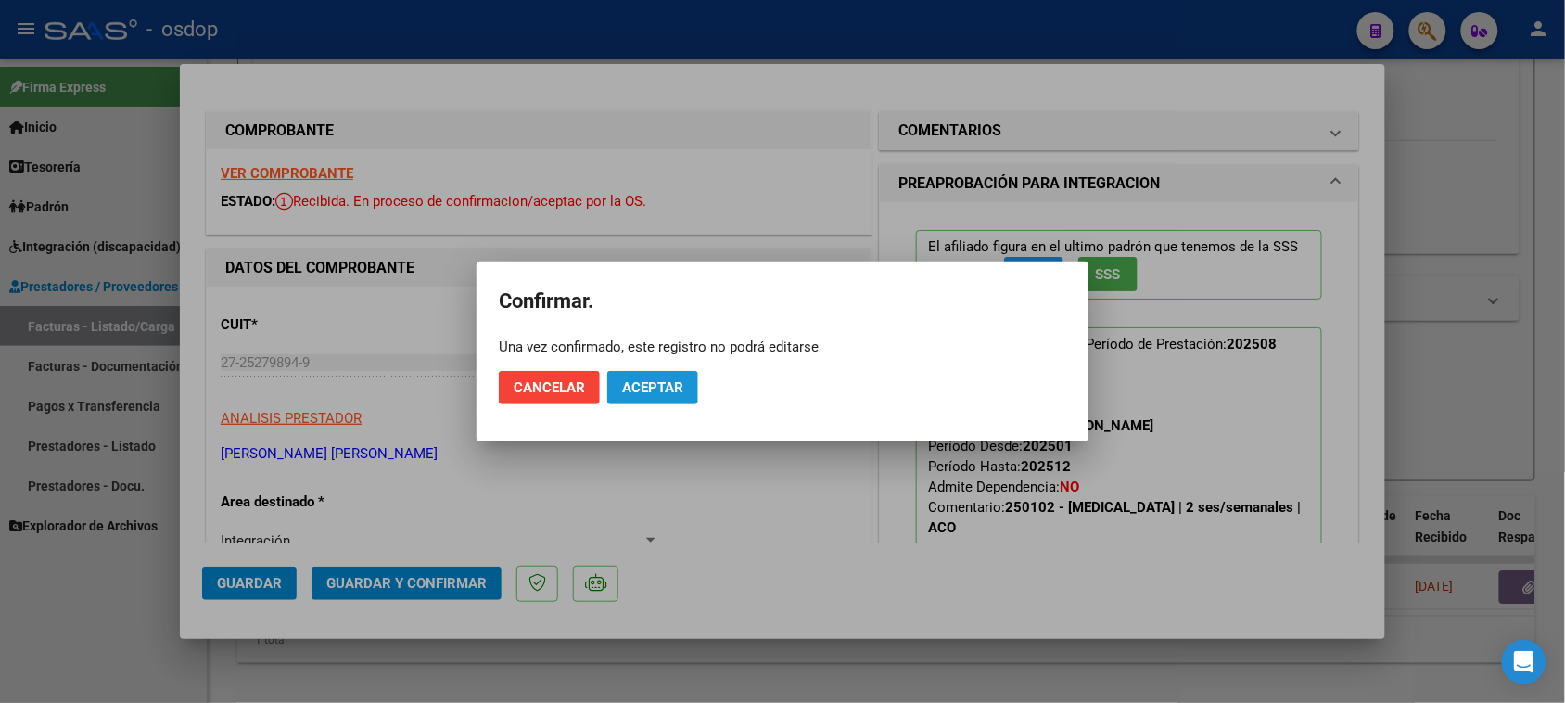
click at [660, 397] on button "Aceptar" at bounding box center [652, 387] width 91 height 33
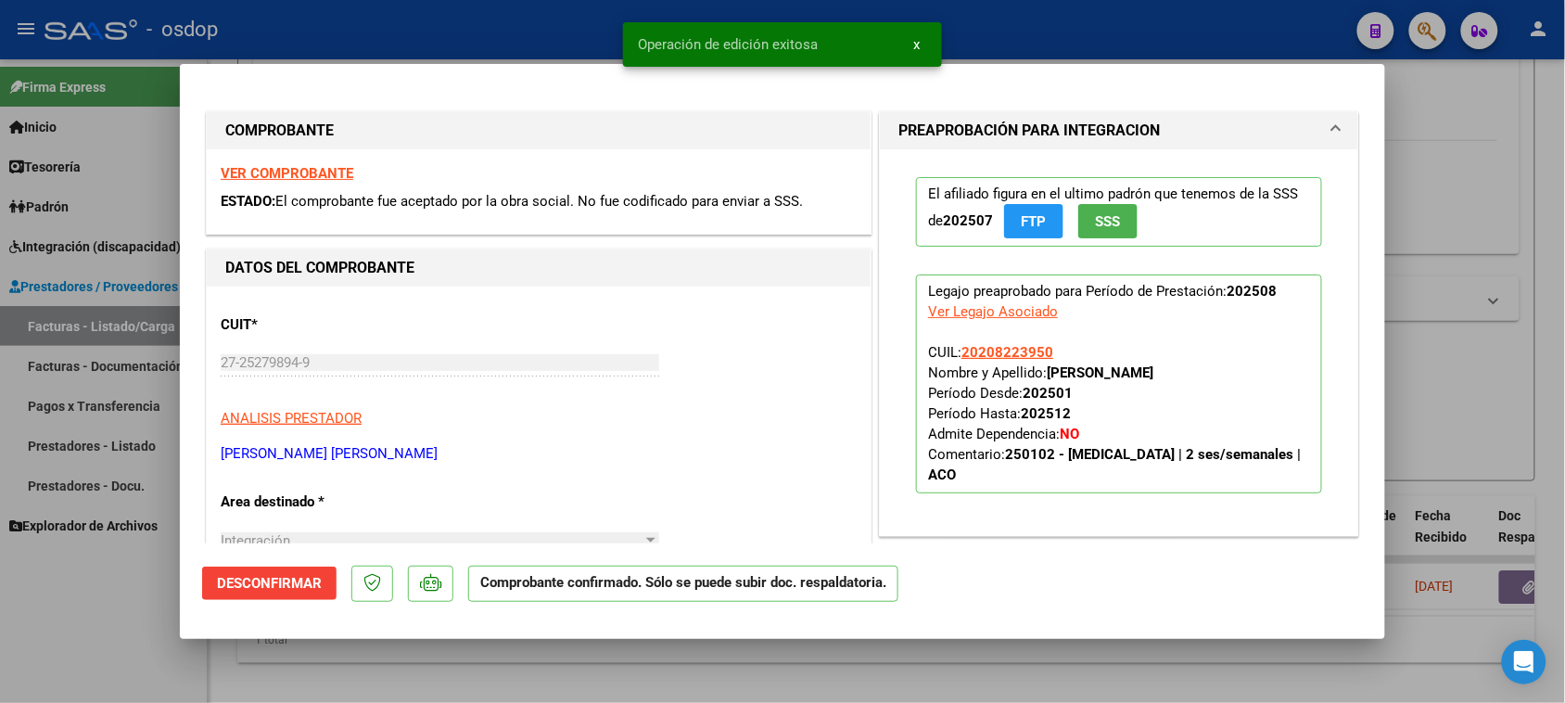
click at [242, 670] on div at bounding box center [782, 351] width 1565 height 703
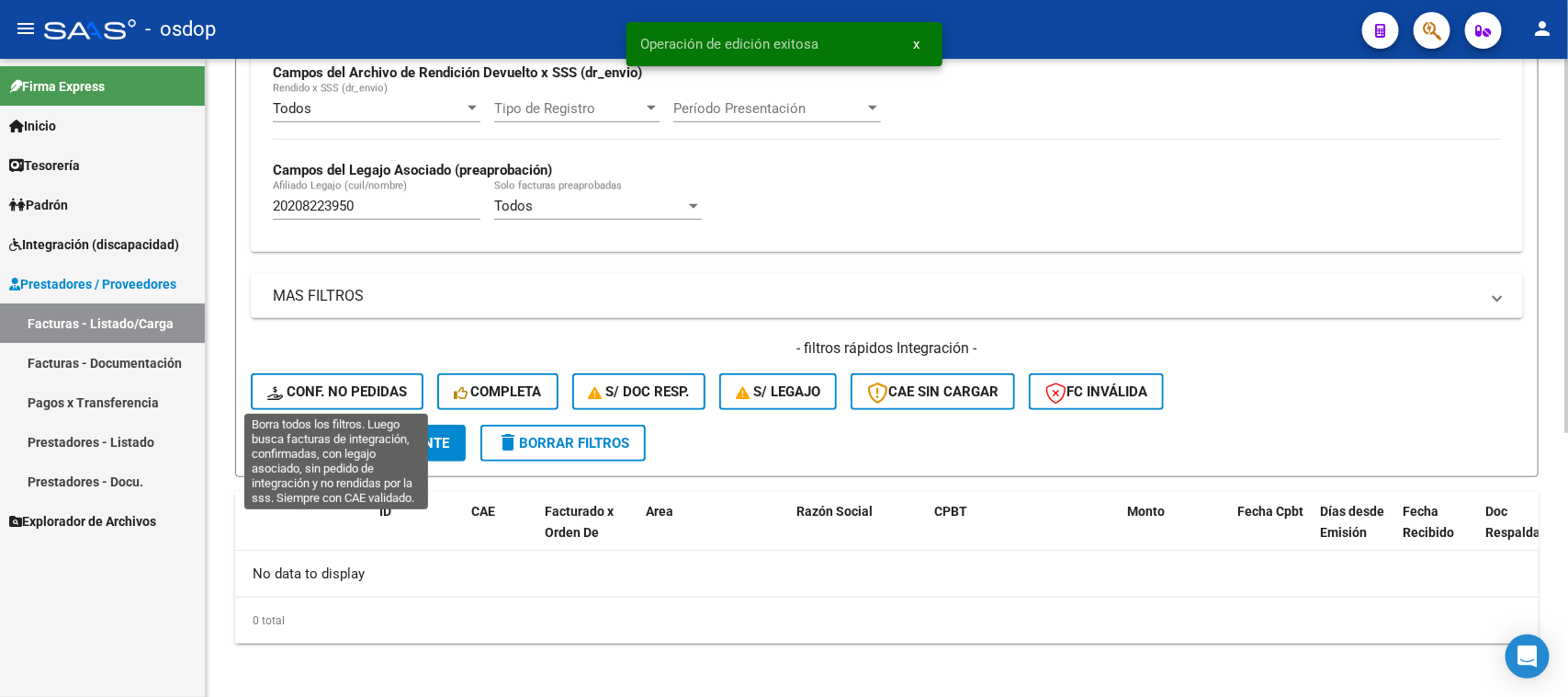
click at [363, 397] on button "Conf. no pedidas" at bounding box center [337, 391] width 172 height 37
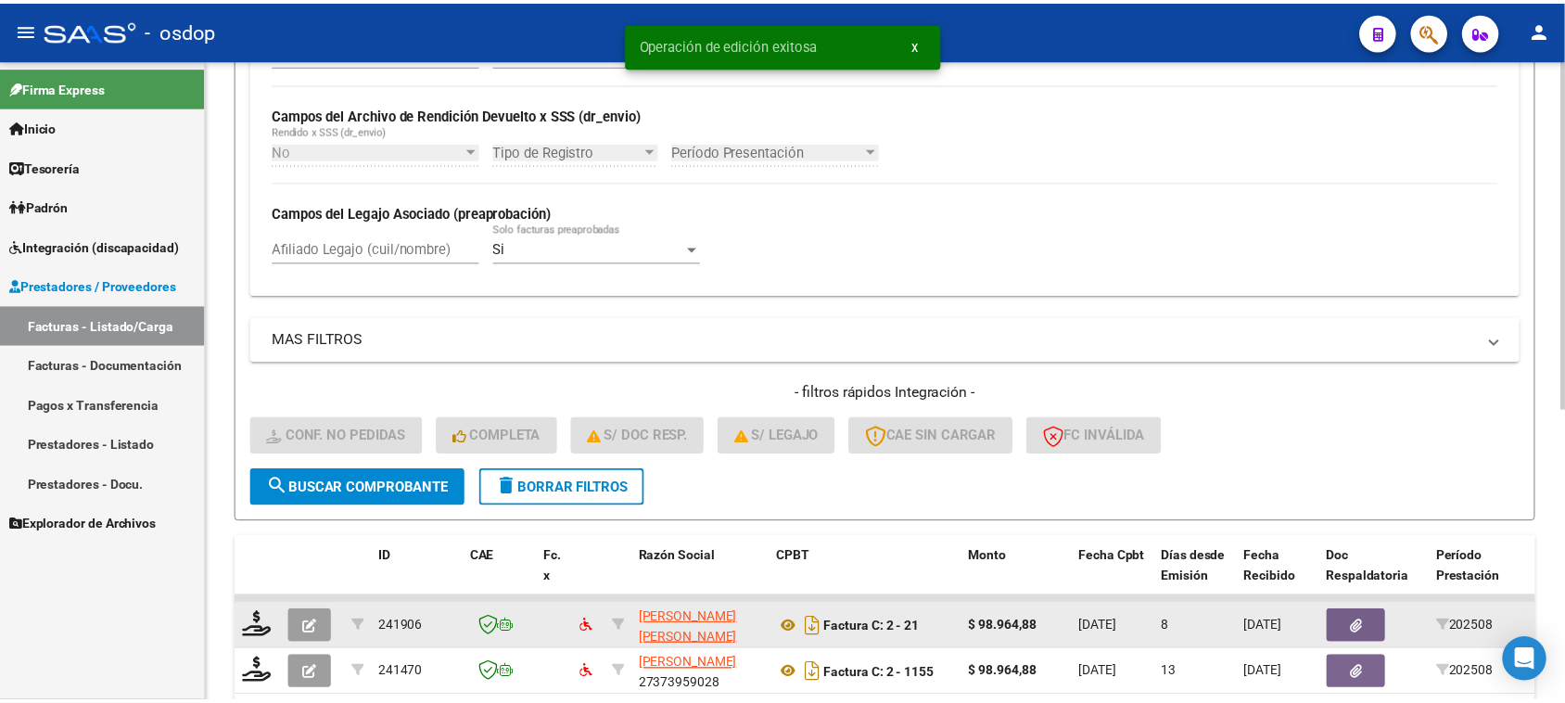
scroll to position [457, 0]
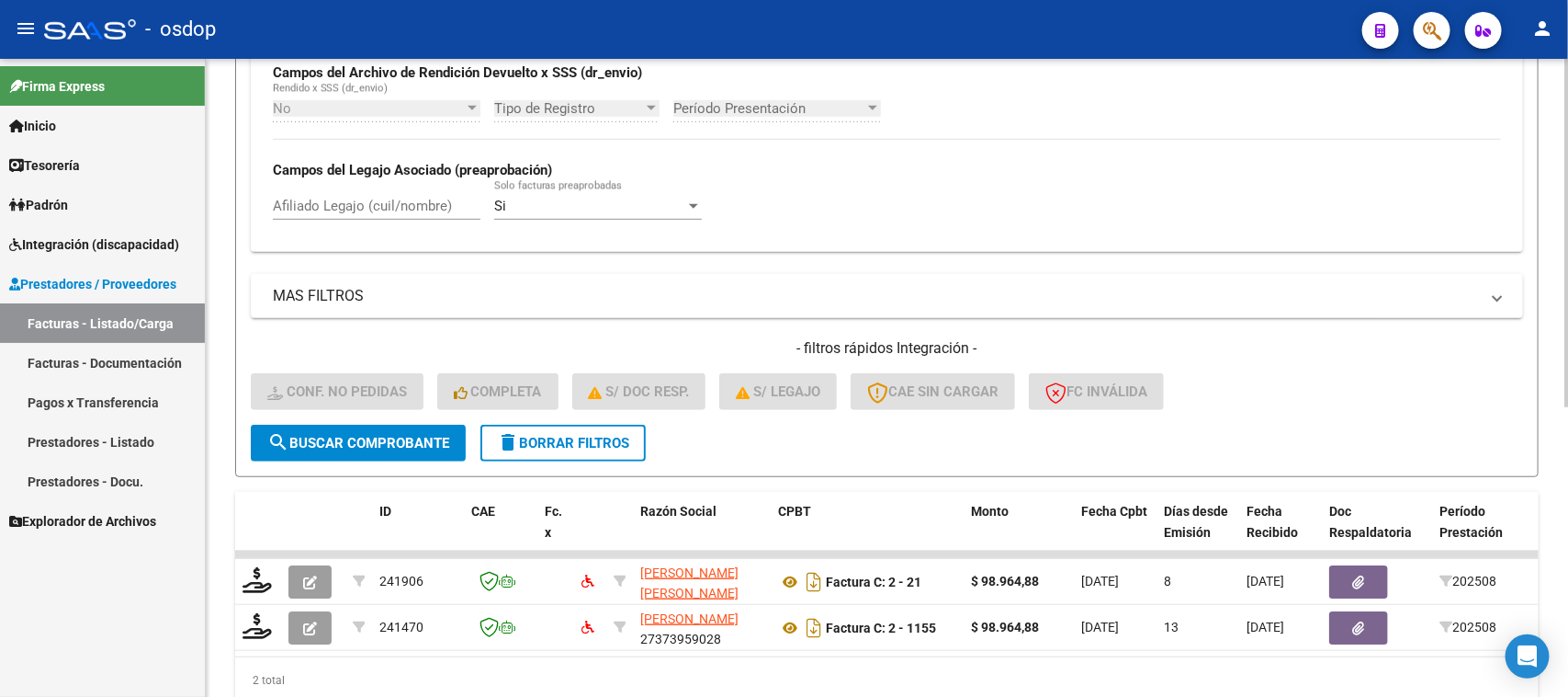
click at [350, 208] on input "Afiliado Legajo (cuil/nombre)" at bounding box center [376, 205] width 207 height 17
paste input "20208223950"
type input "20208223950"
click at [364, 443] on span "search Buscar Comprobante" at bounding box center [359, 442] width 182 height 17
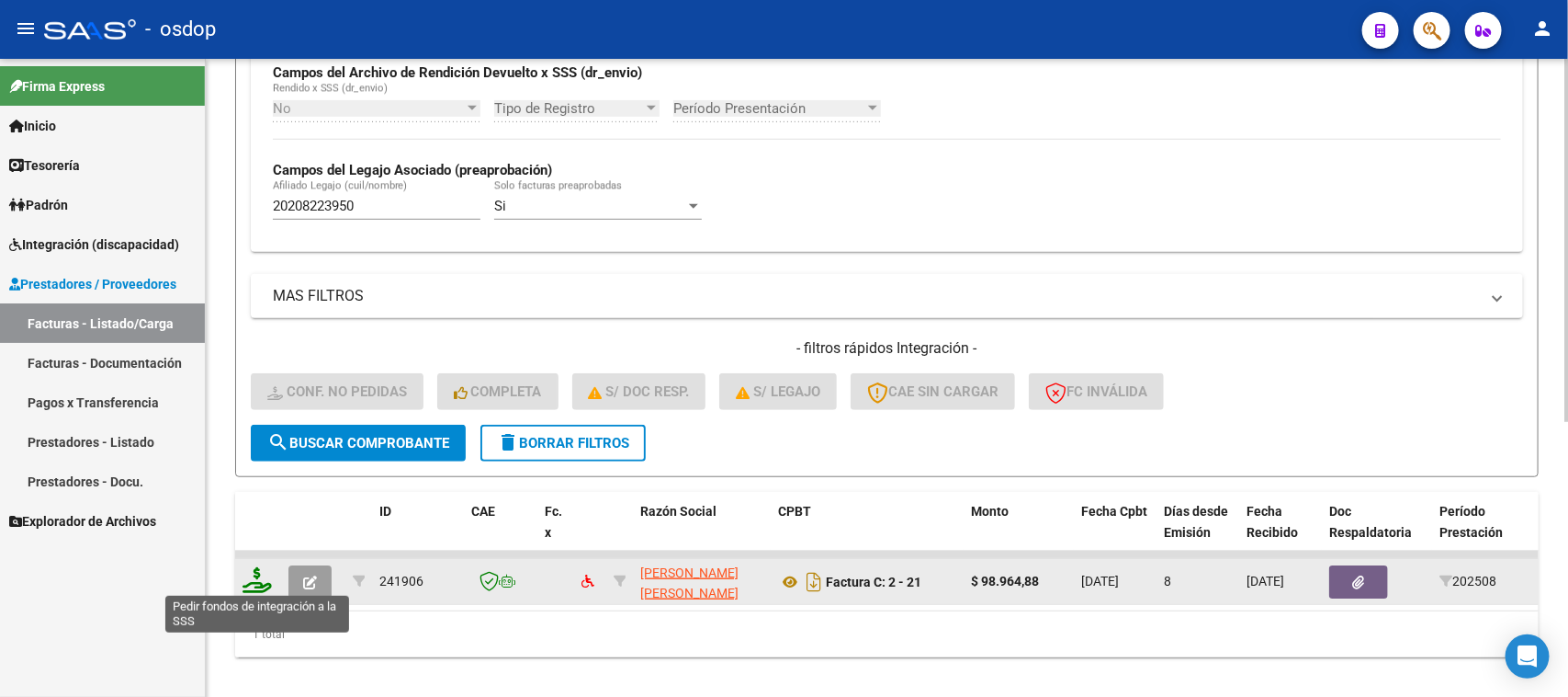
click at [256, 577] on icon at bounding box center [258, 580] width 30 height 26
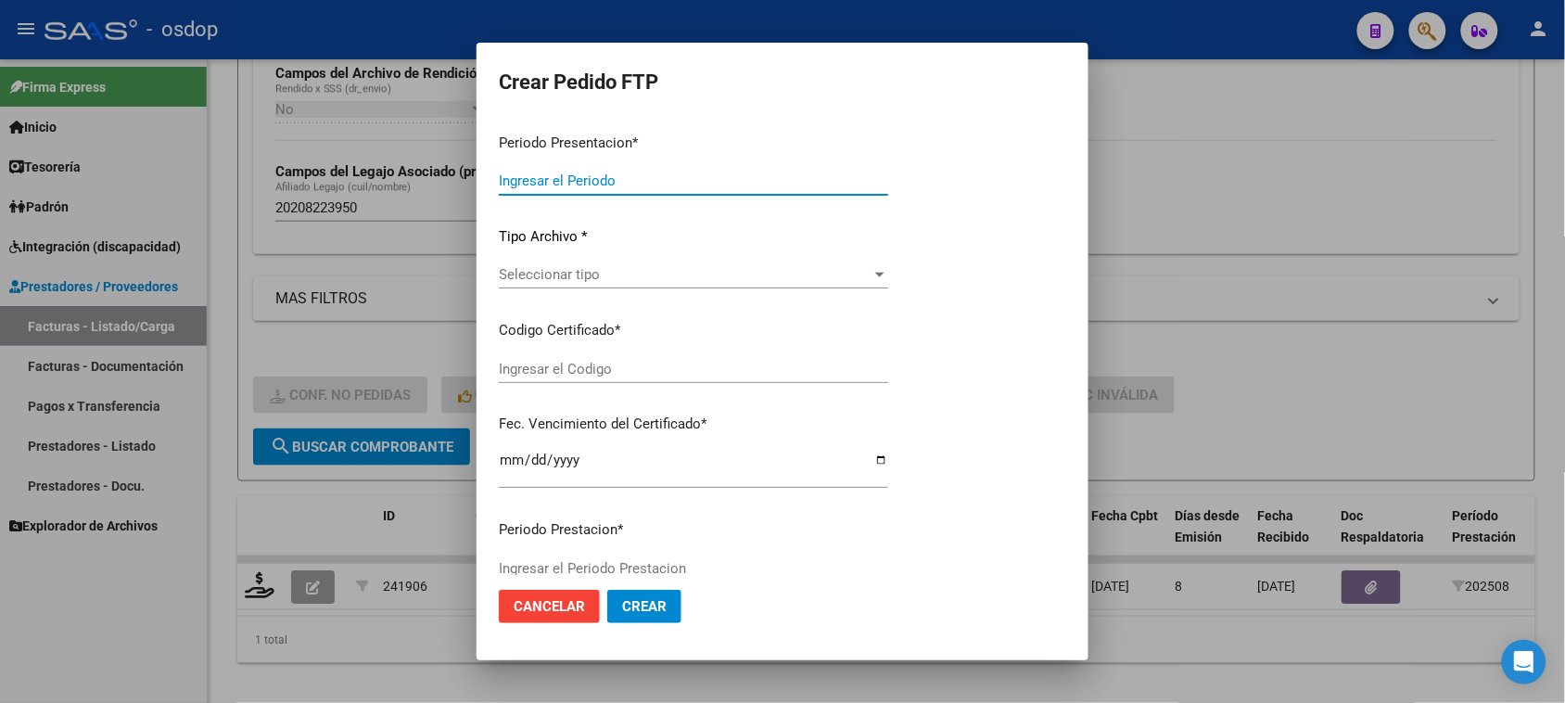
type input "202508"
type input "$ 98.964,88"
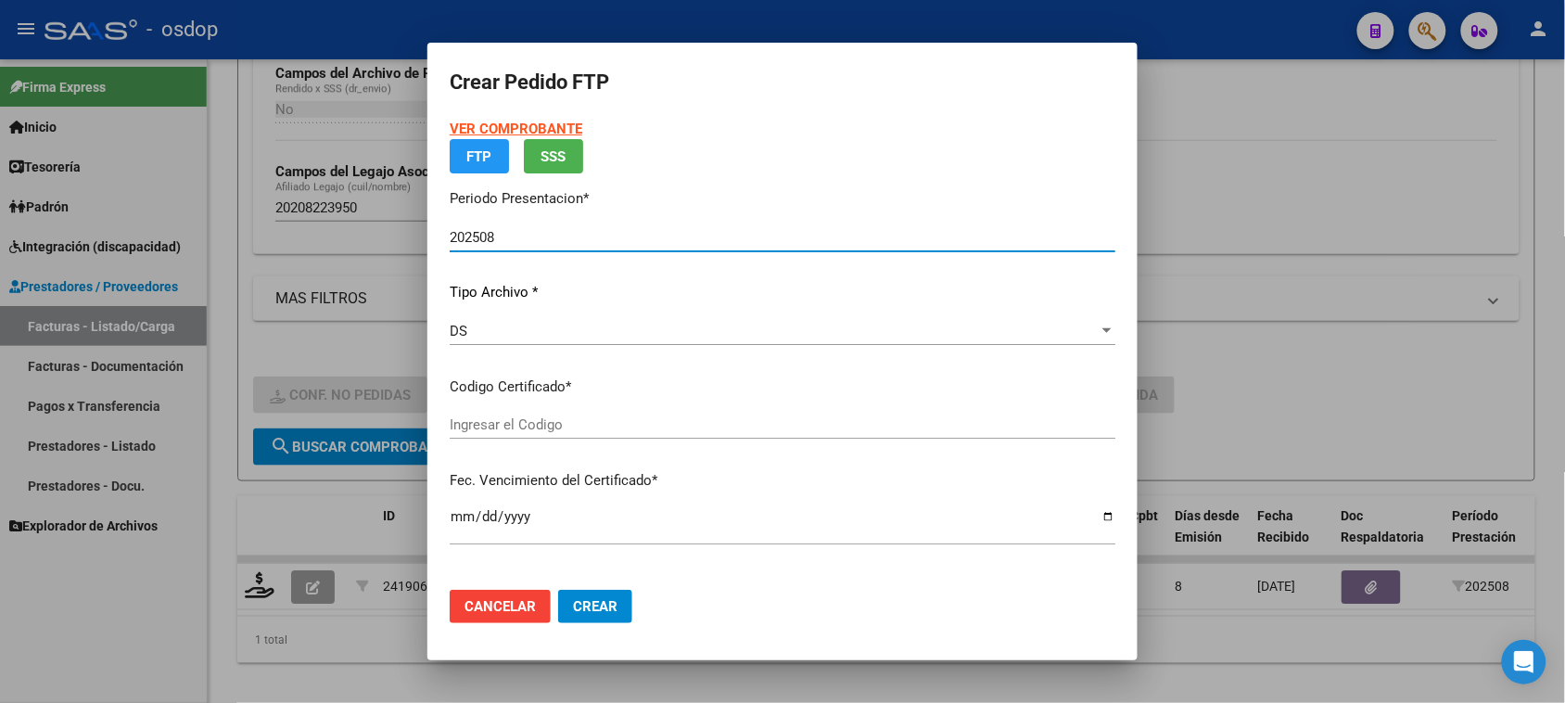
type input "1243767284"
type input "2035-03-07"
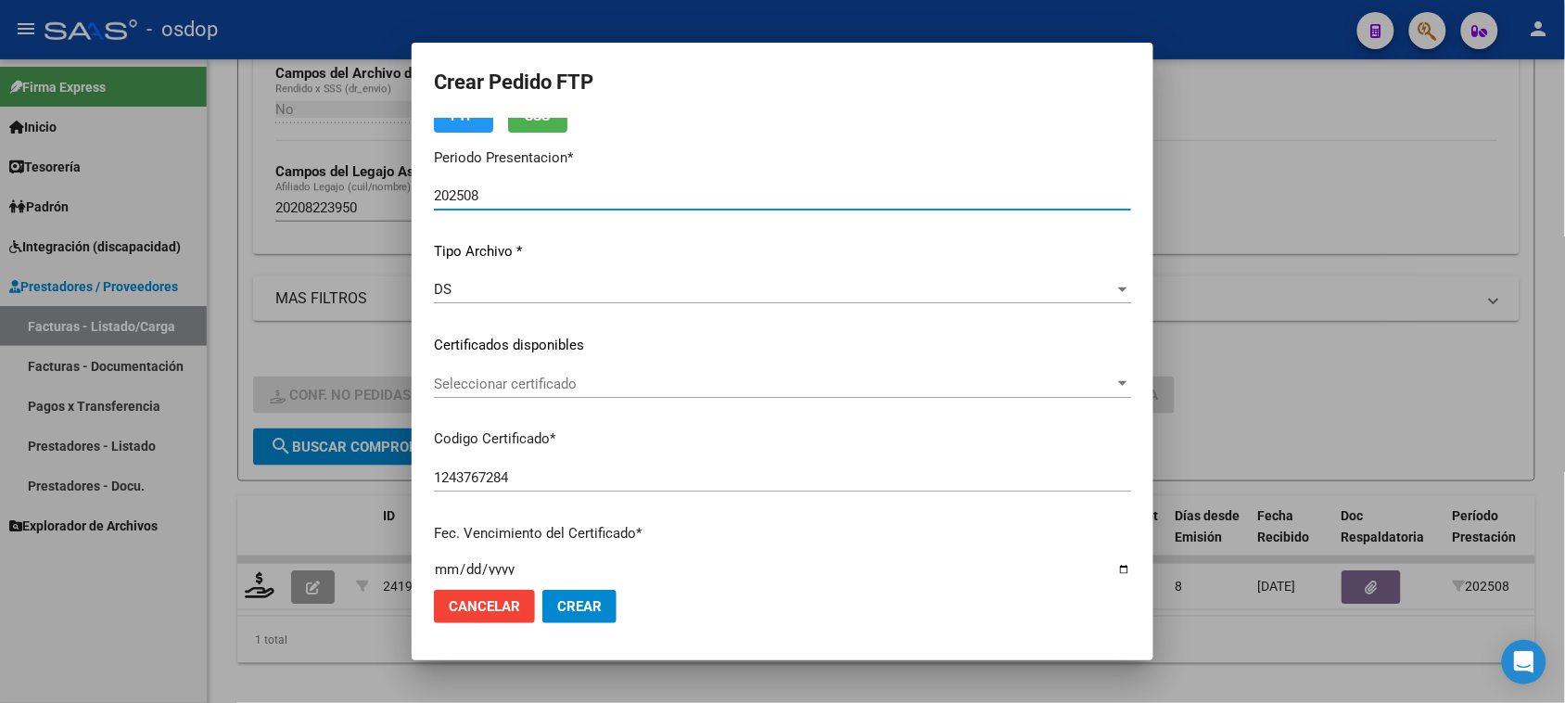
scroll to position [116, 0]
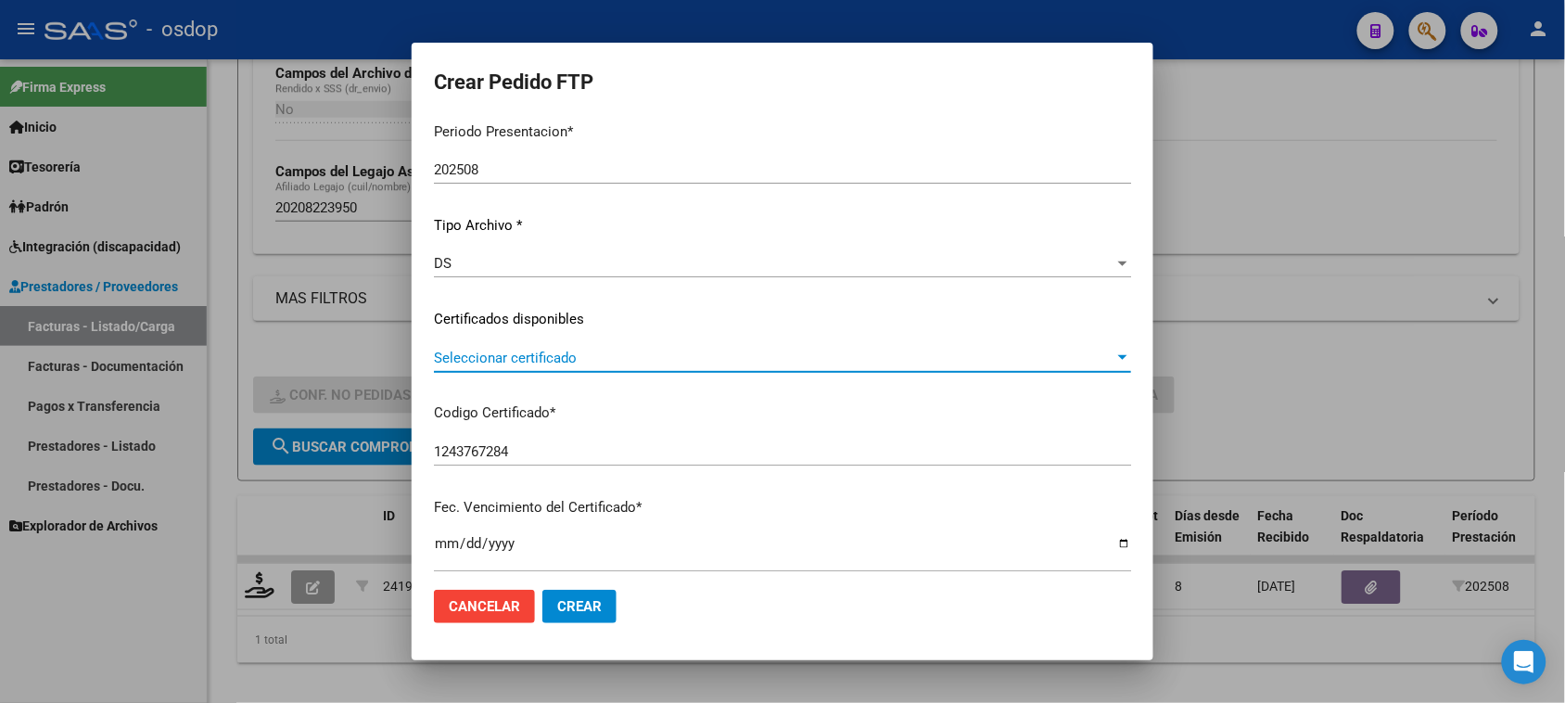
click at [609, 358] on span "Seleccionar certificado" at bounding box center [774, 357] width 680 height 17
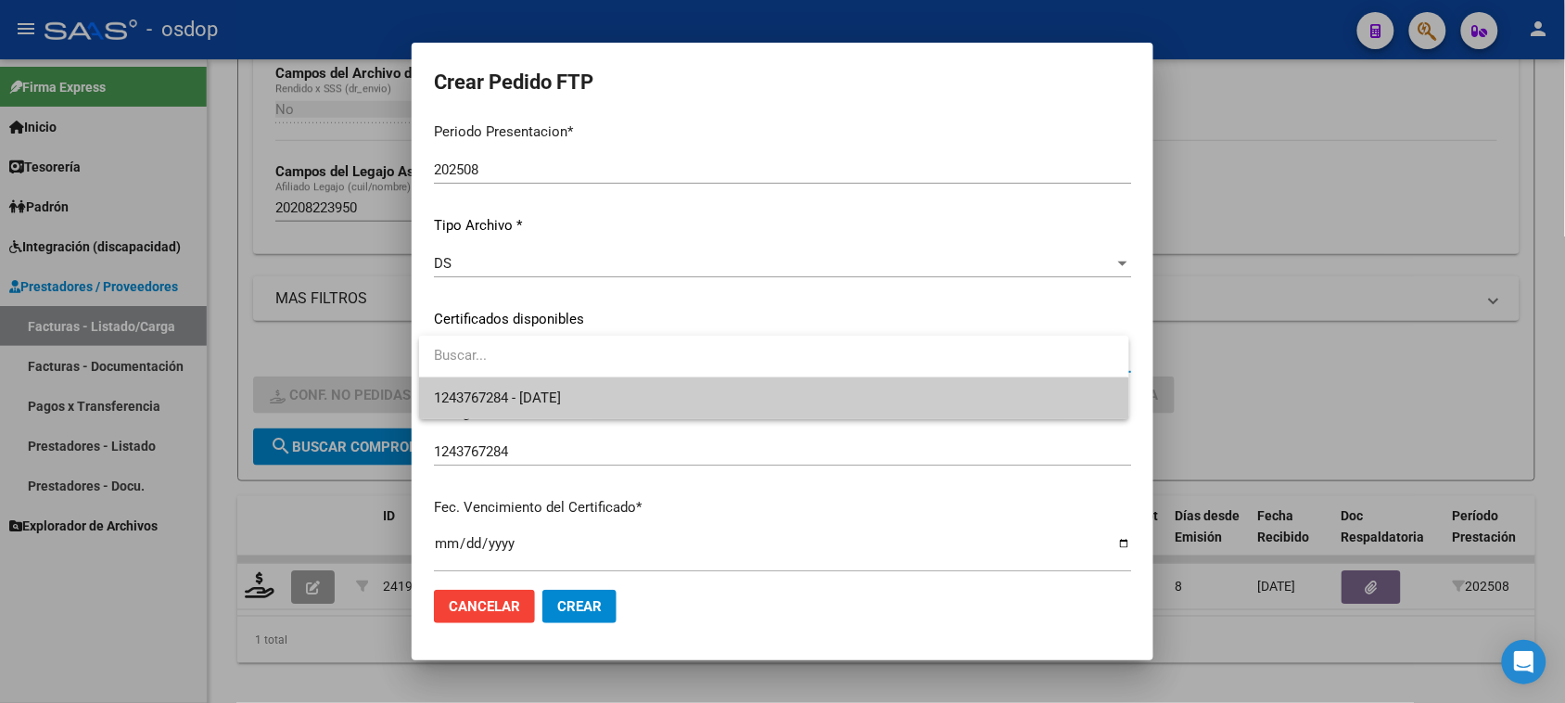
click at [596, 401] on span "1243767284 - 2035-03-07" at bounding box center [773, 398] width 679 height 42
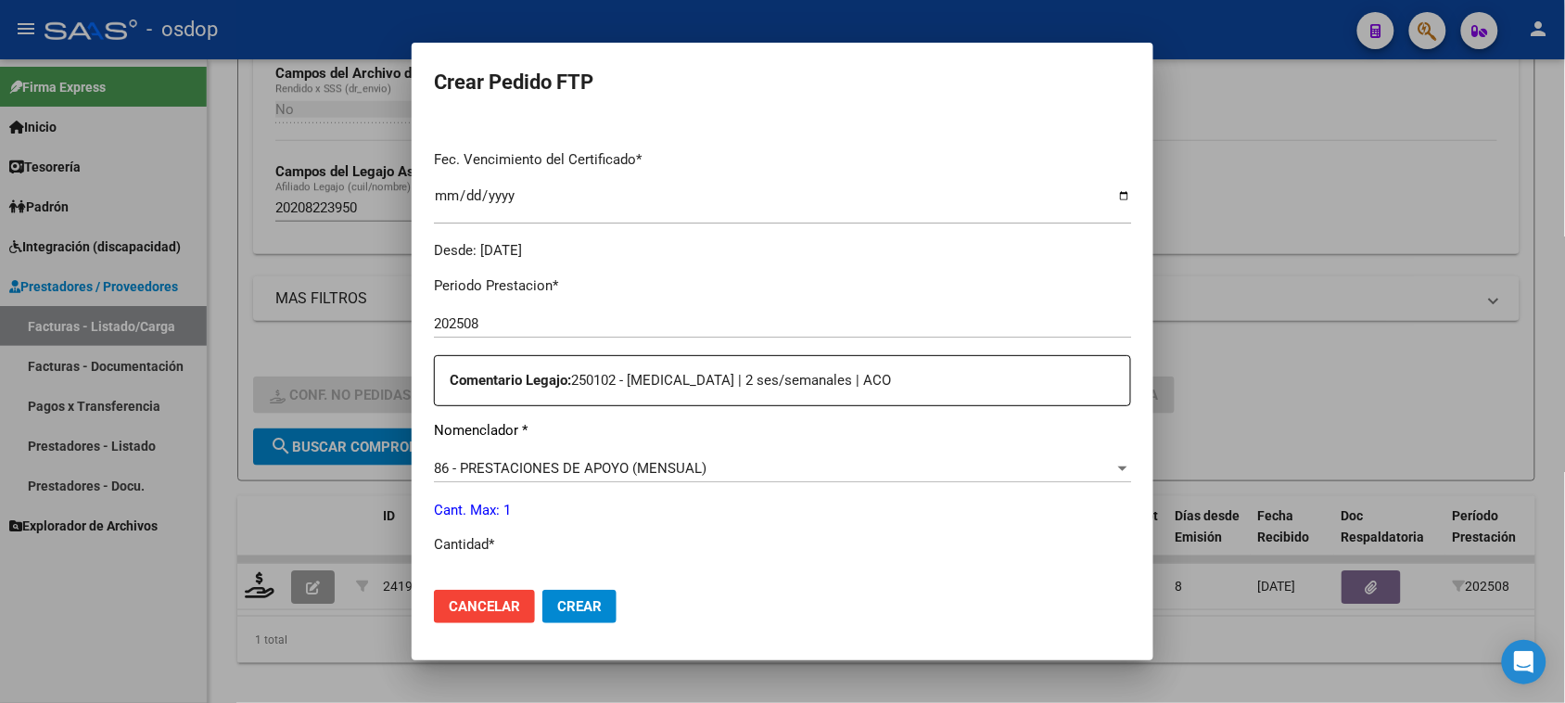
scroll to position [579, 0]
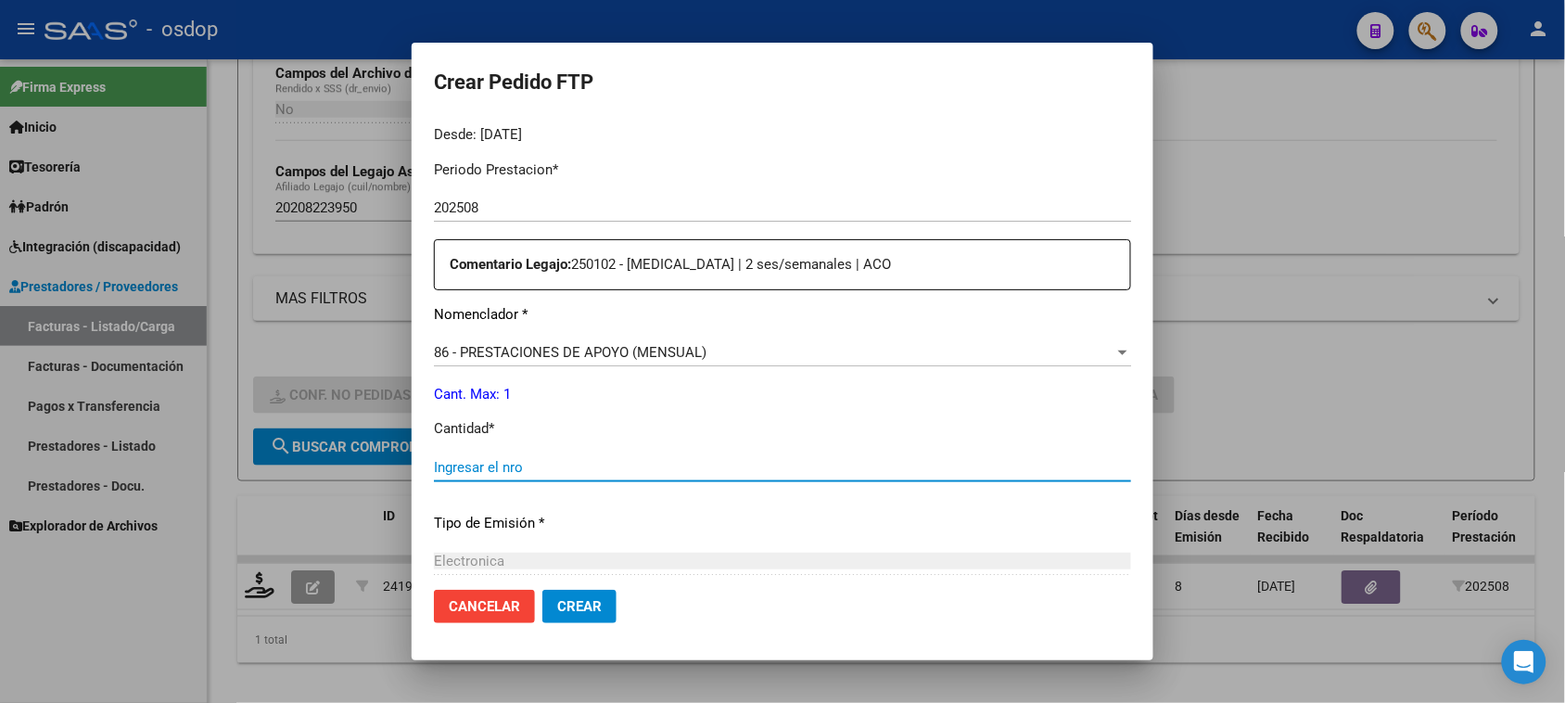
click at [505, 465] on input "Ingresar el nro" at bounding box center [782, 467] width 697 height 17
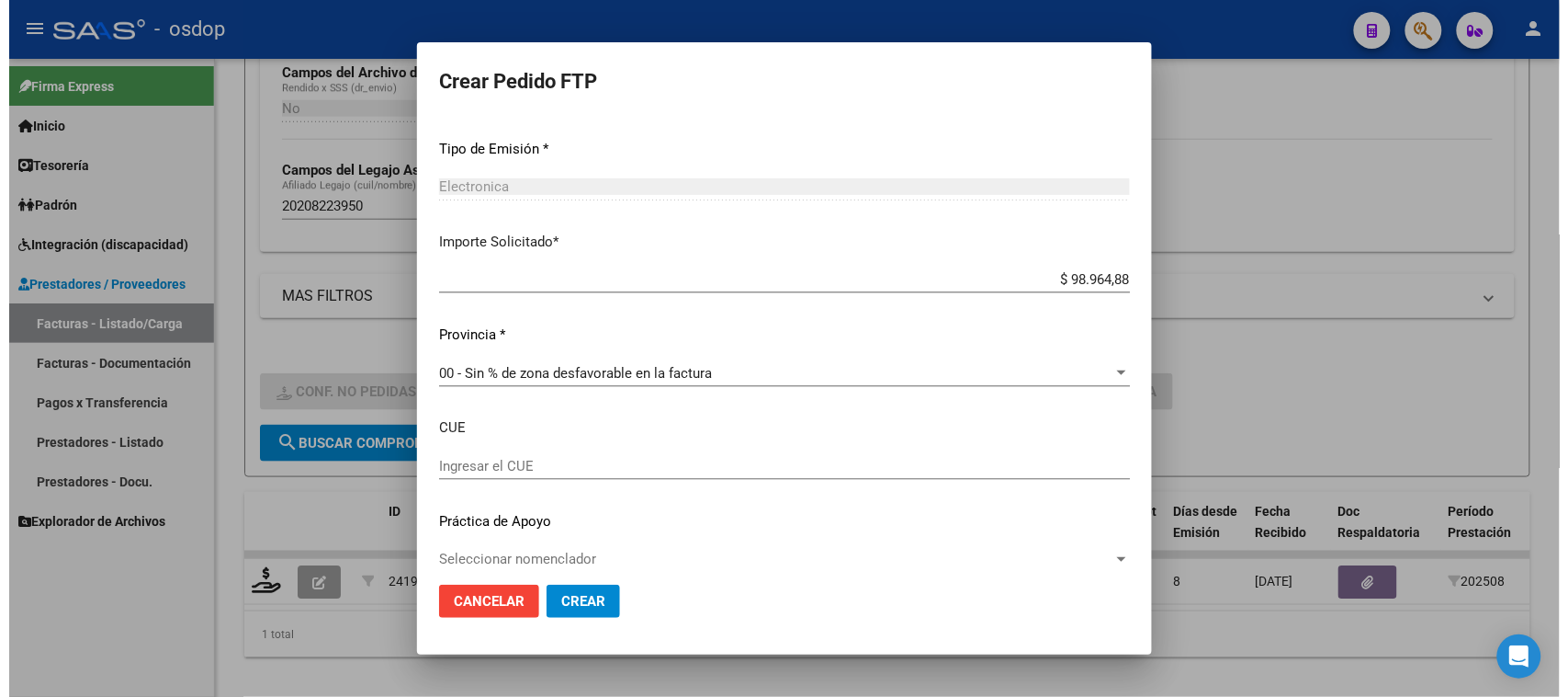
scroll to position [962, 0]
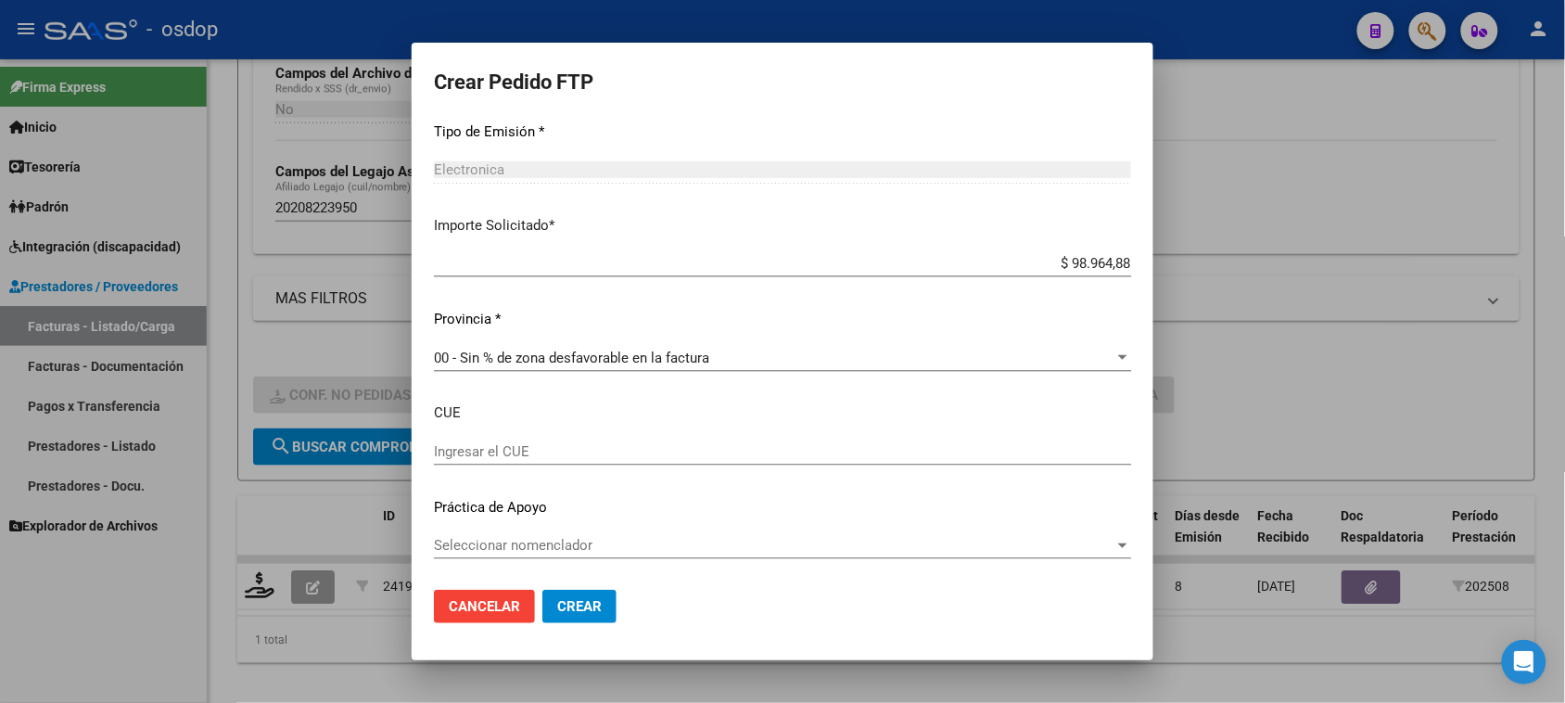
type input "1"
click at [596, 596] on button "Crear" at bounding box center [579, 605] width 74 height 33
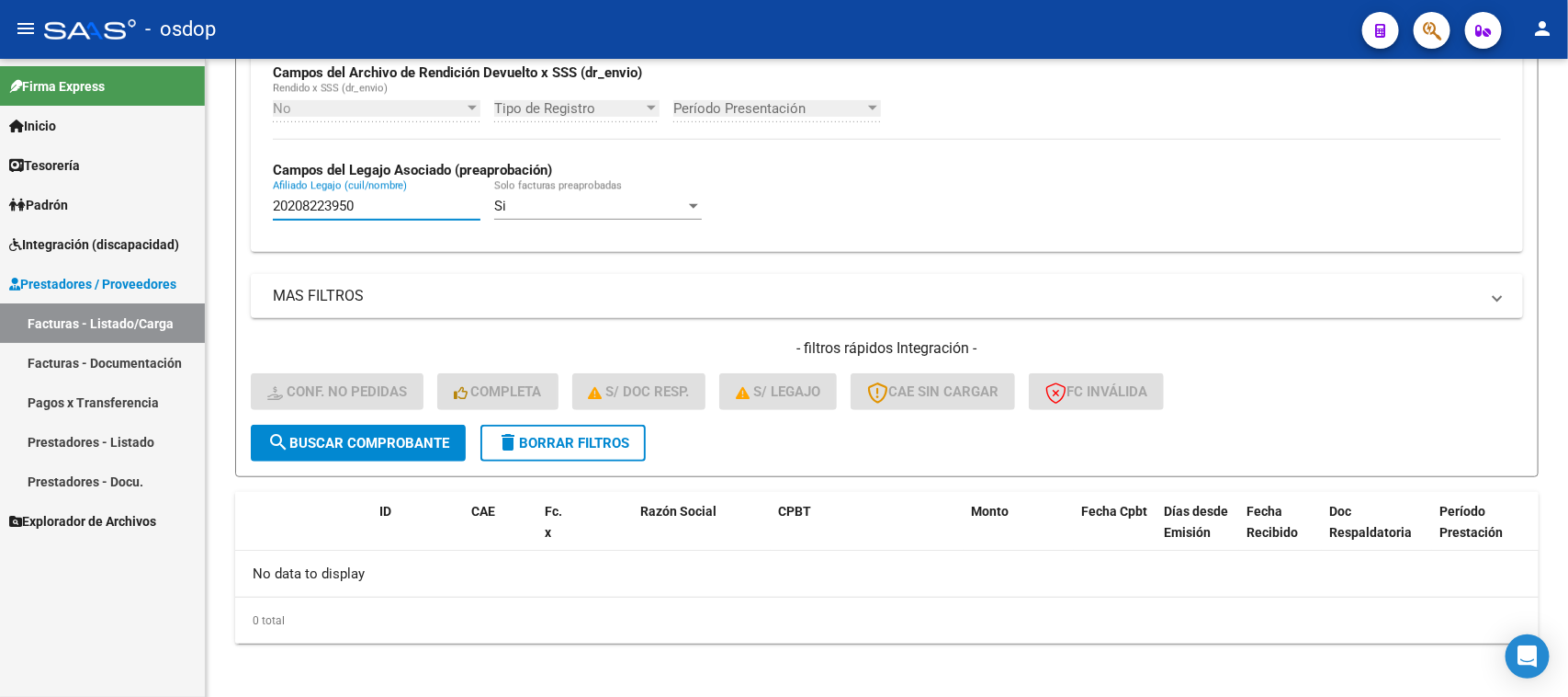
drag, startPoint x: 355, startPoint y: 202, endPoint x: 87, endPoint y: 231, distance: 269.6
click at [124, 226] on mat-sidenav-container "Firma Express Inicio Calendario SSS Instructivos Contacto OS Tesorería Extracto…" at bounding box center [784, 377] width 1568 height 638
paste input "7441799727"
type input "27441799727"
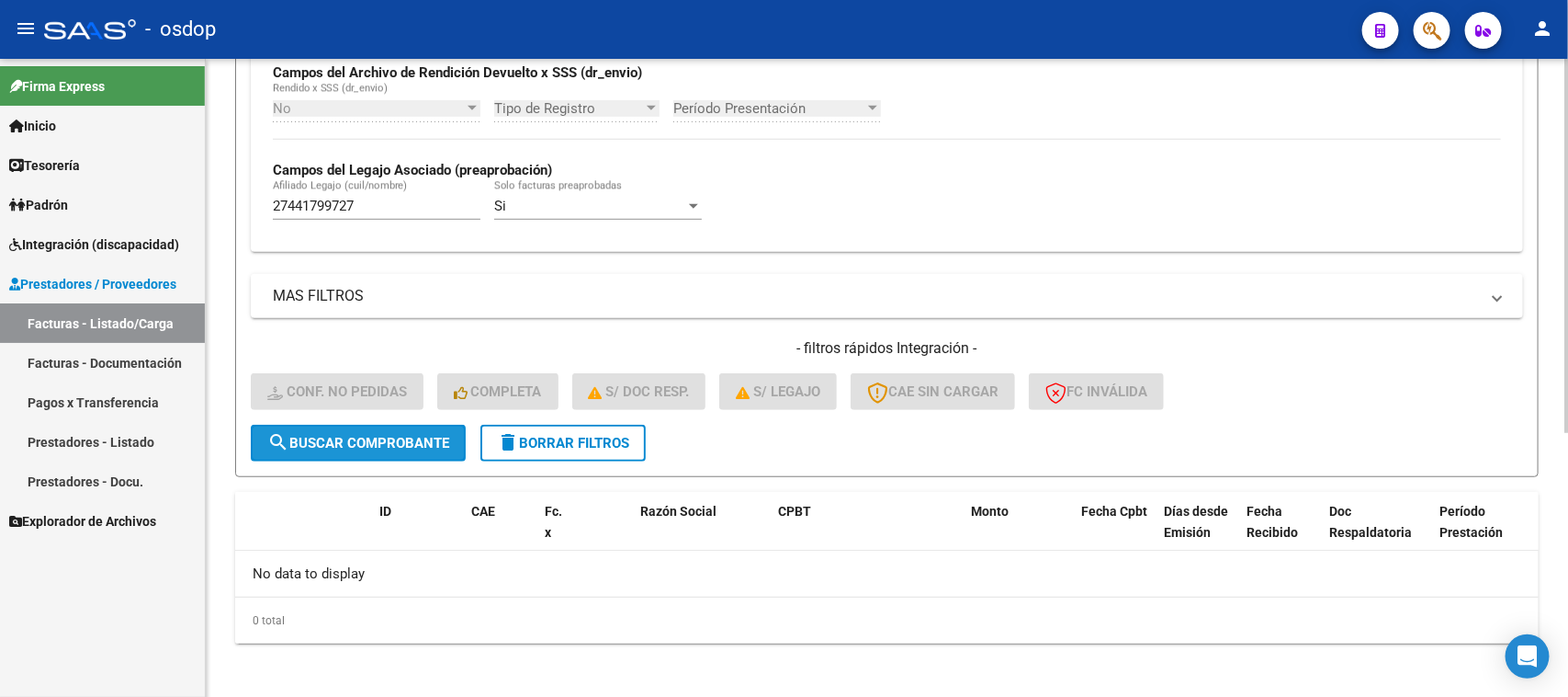
click at [410, 438] on span "search Buscar Comprobante" at bounding box center [359, 442] width 182 height 17
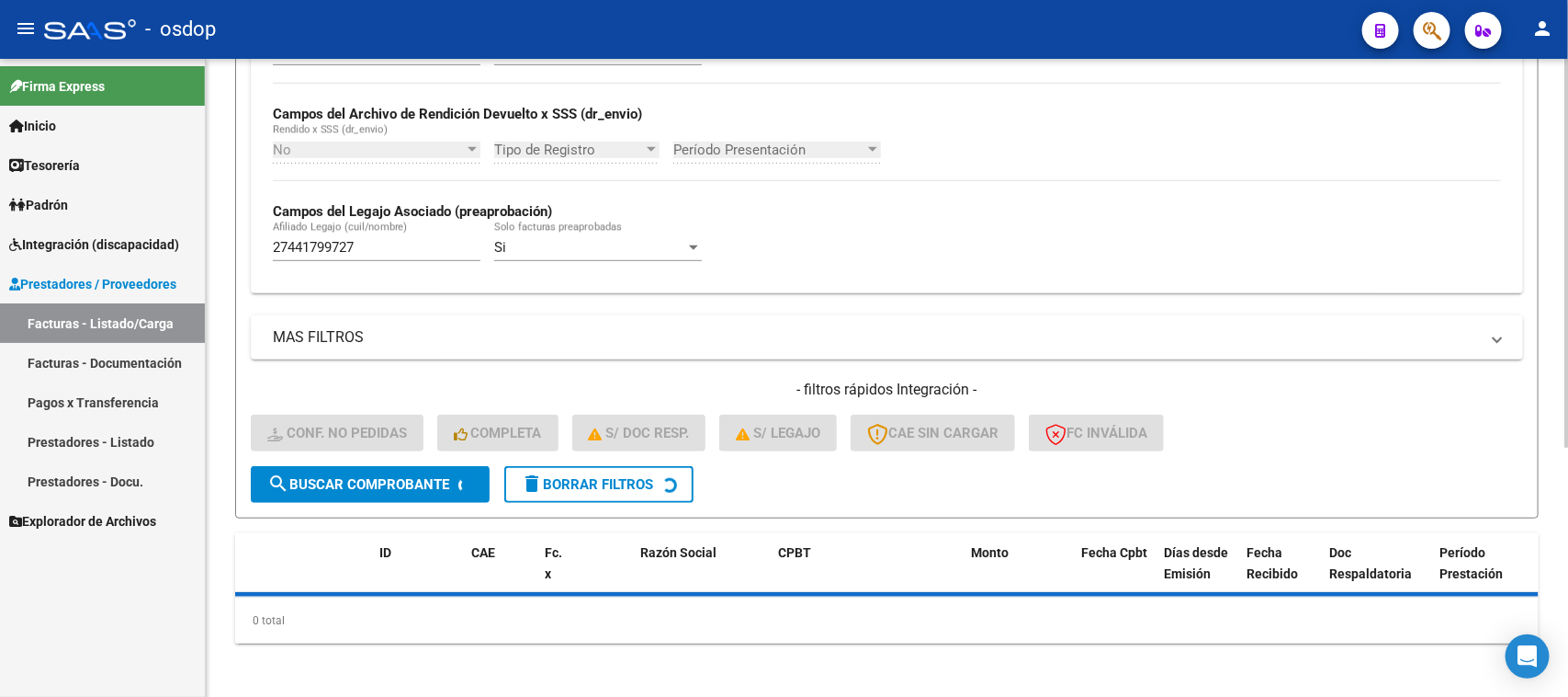
click at [640, 484] on div "Video tutorial PRESTADORES -> Listado de CPBTs Emitidos por Prestadores / Prove…" at bounding box center [886, 160] width 1303 height 967
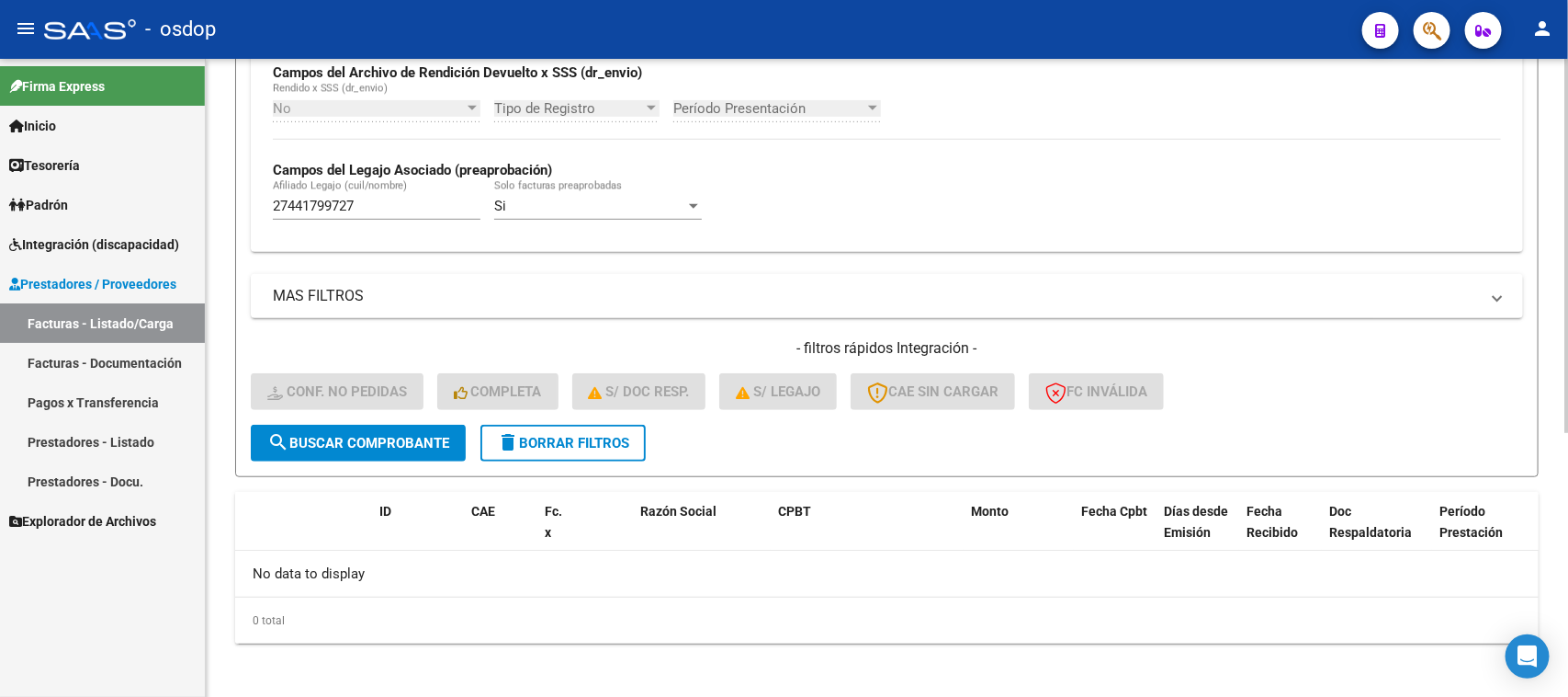
click at [590, 448] on button "delete Borrar Filtros" at bounding box center [563, 442] width 166 height 37
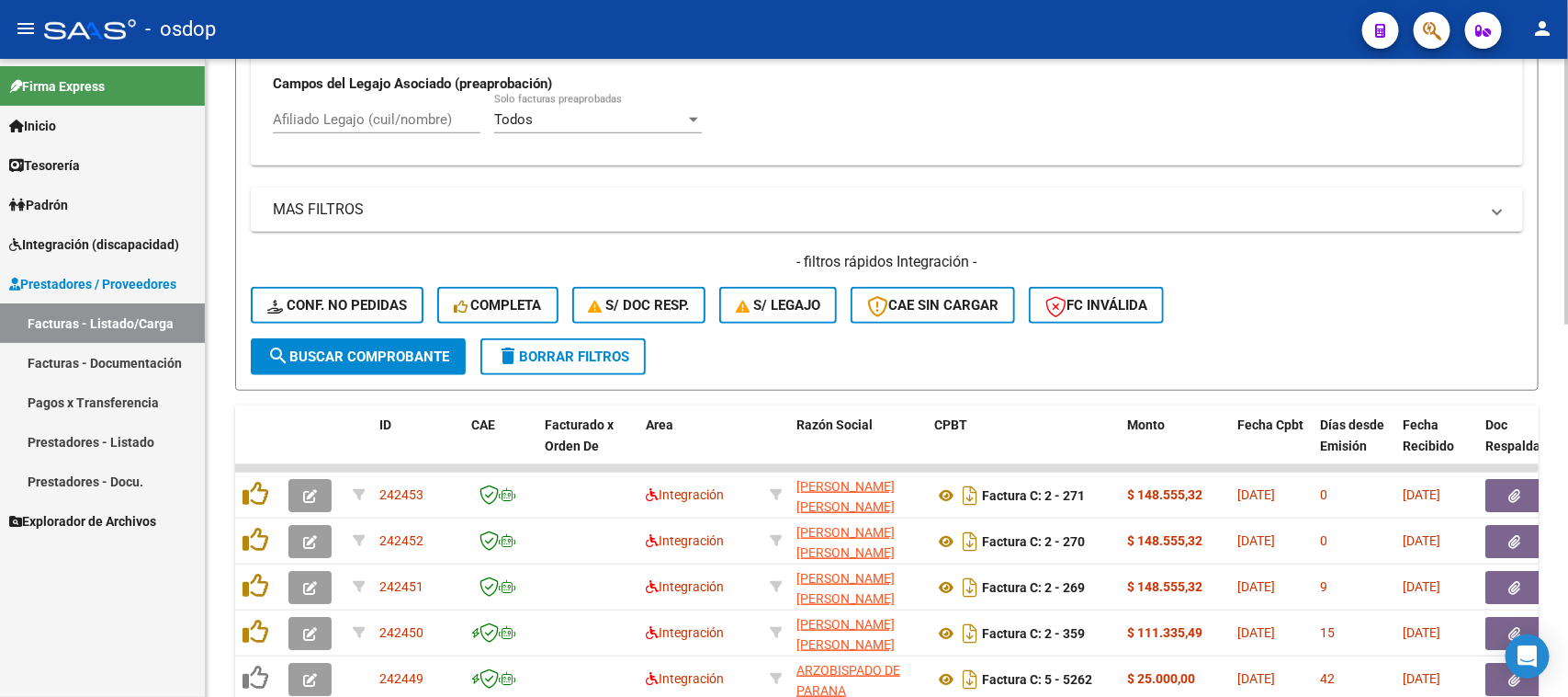
scroll to position [568, 0]
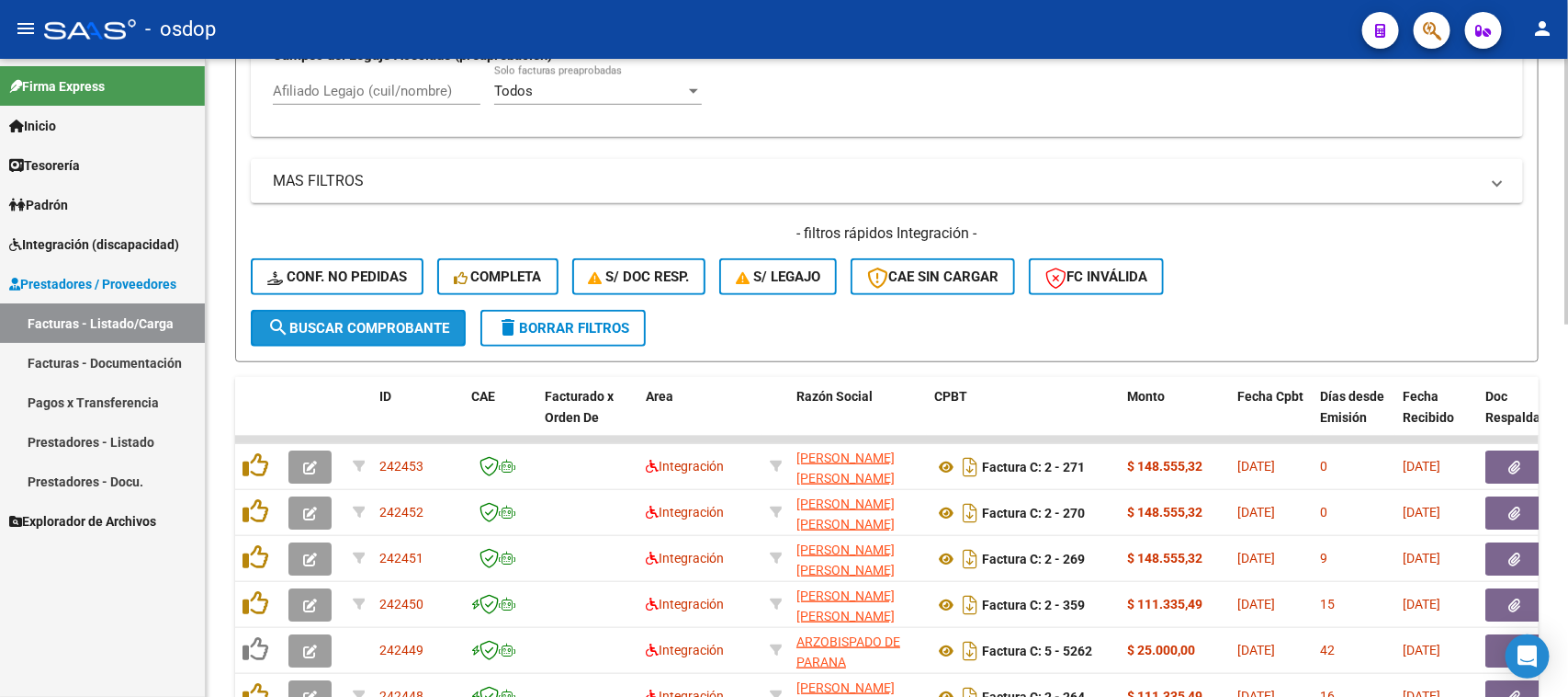
click at [401, 320] on span "search Buscar Comprobante" at bounding box center [359, 328] width 182 height 17
click at [382, 94] on input "Afiliado Legajo (cuil/nombre)" at bounding box center [376, 90] width 207 height 17
paste input "27441799727"
type input "27441799727"
click at [379, 320] on span "search Buscar Comprobante" at bounding box center [359, 328] width 182 height 17
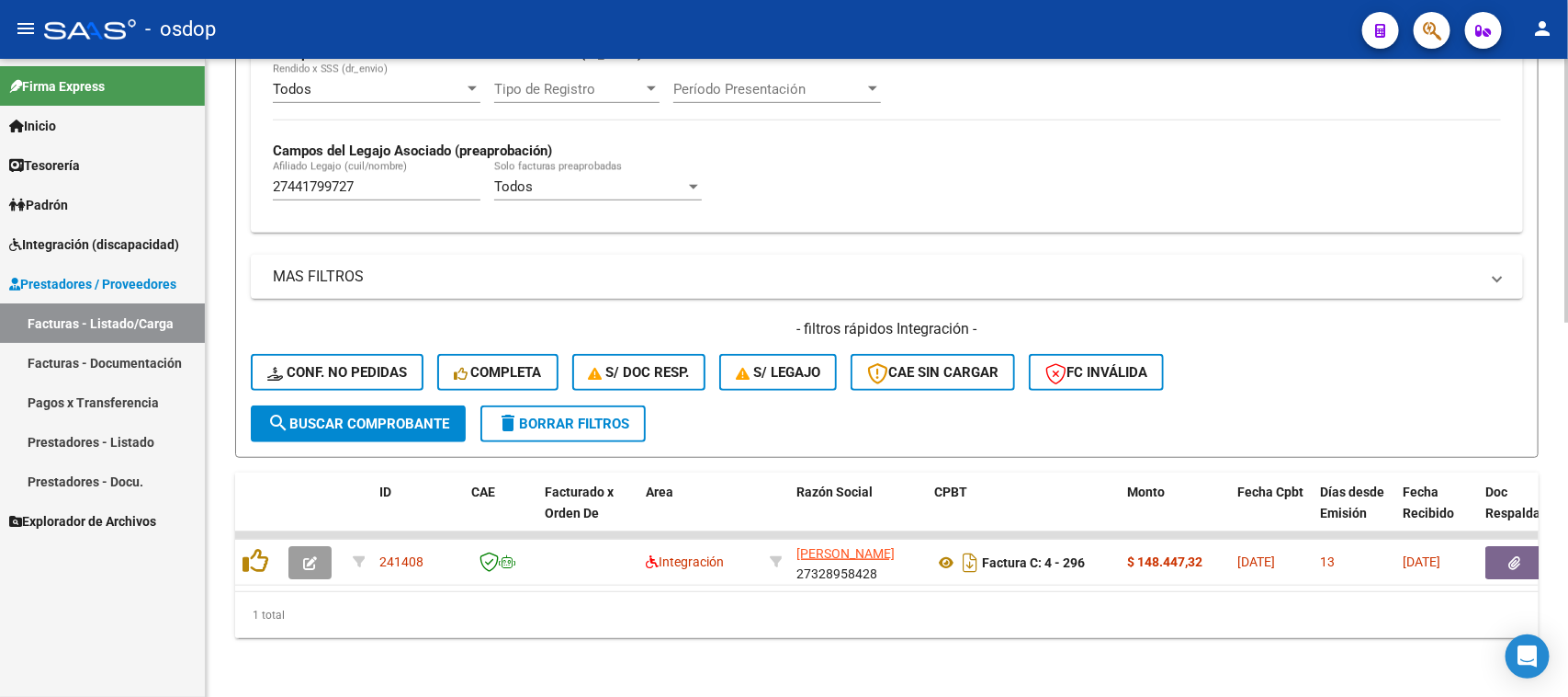
scroll to position [485, 0]
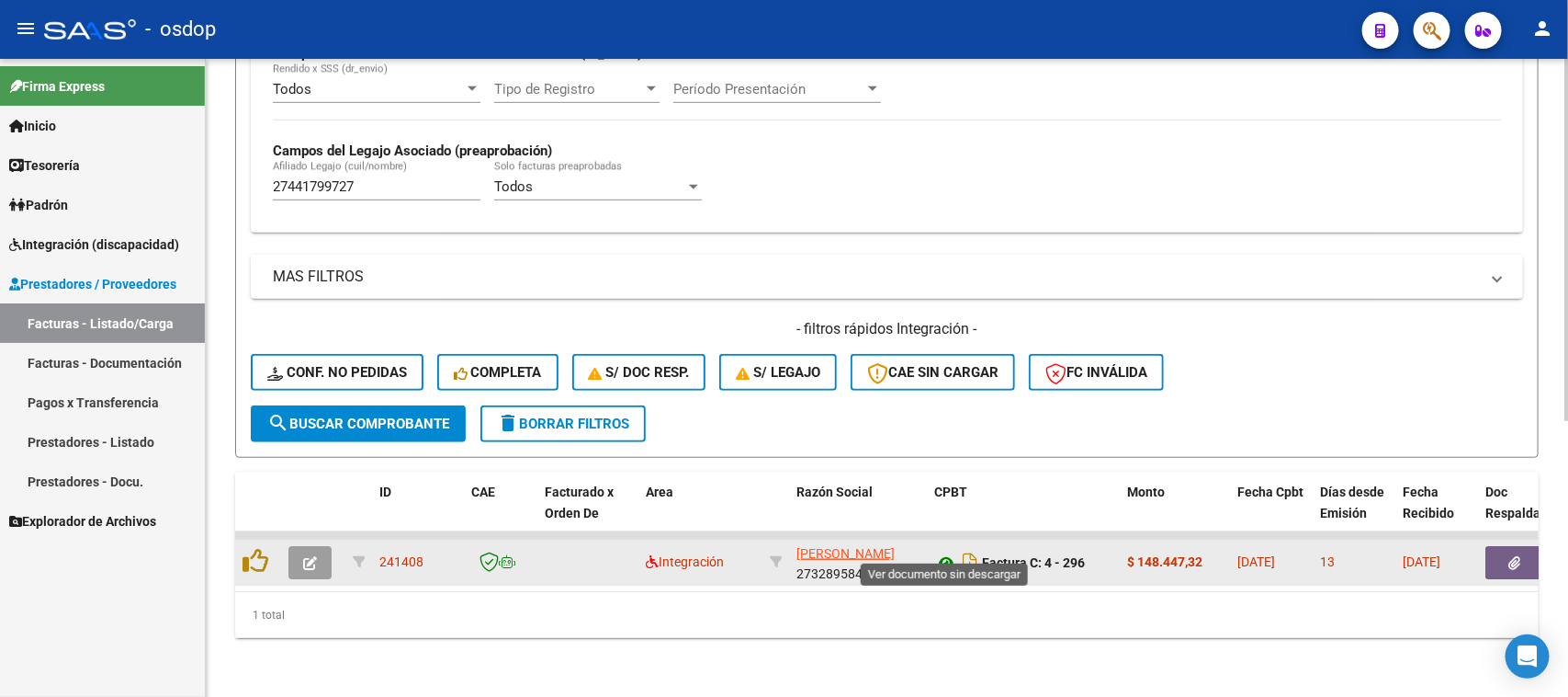
click at [948, 551] on icon at bounding box center [947, 562] width 24 height 22
click at [1513, 556] on icon "button" at bounding box center [1515, 563] width 12 height 14
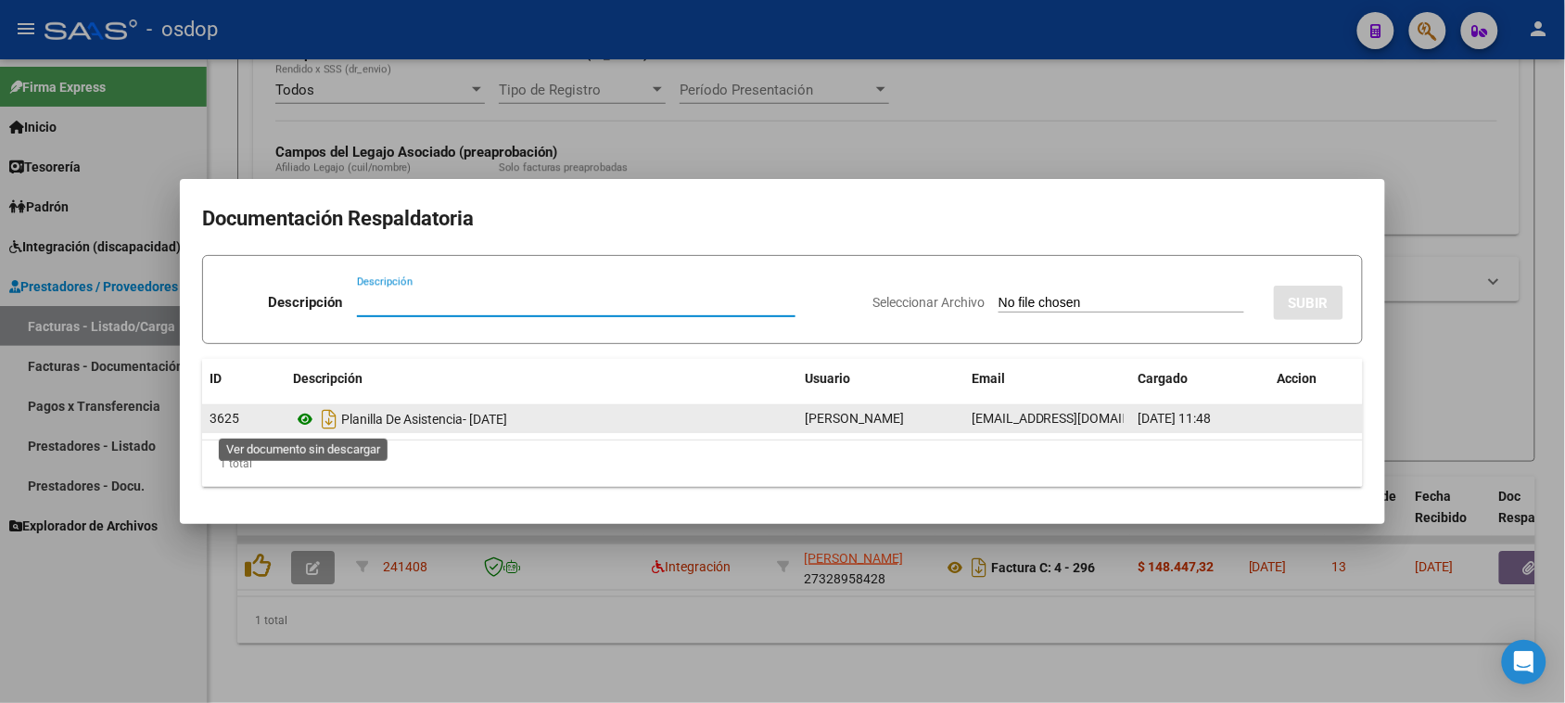
click at [301, 419] on icon at bounding box center [305, 419] width 24 height 22
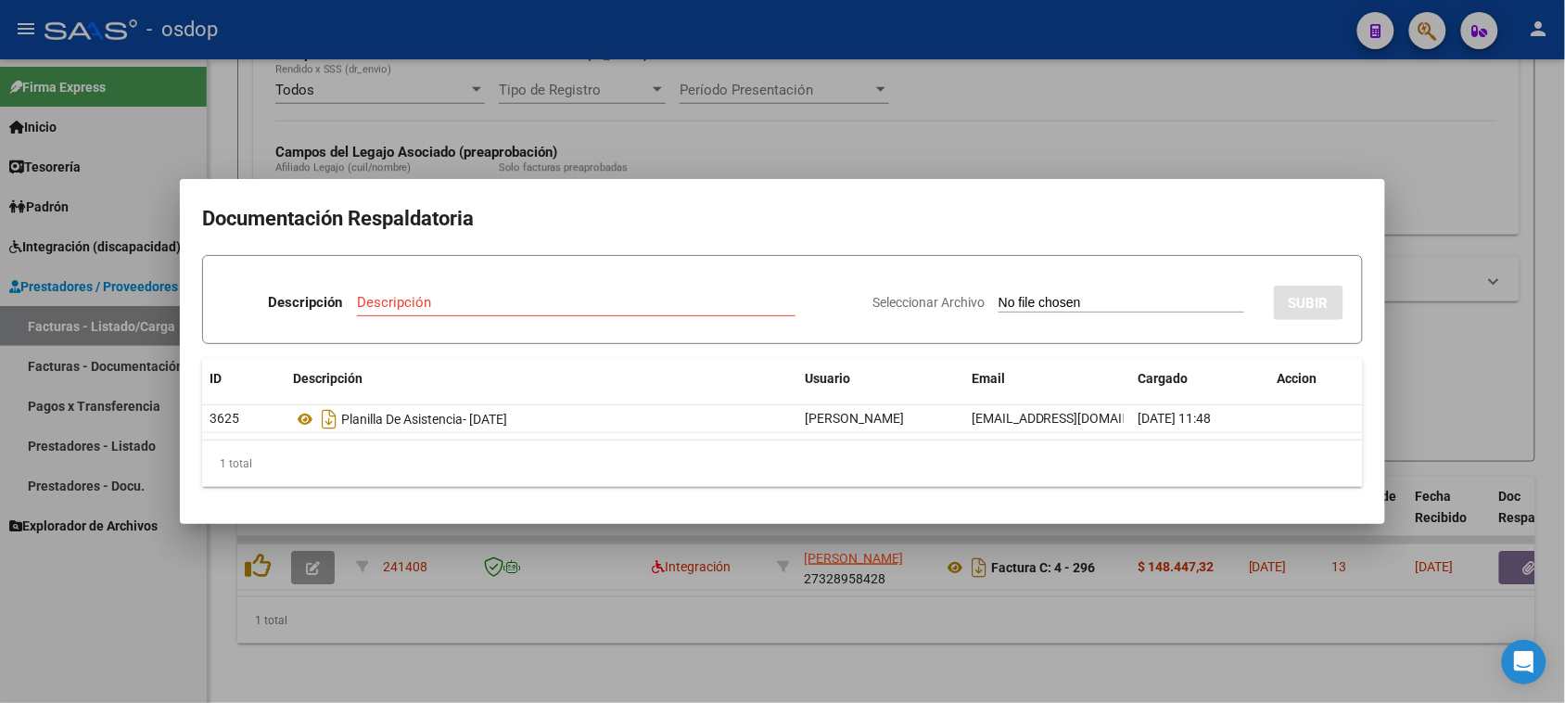
click at [1027, 658] on div at bounding box center [782, 351] width 1565 height 703
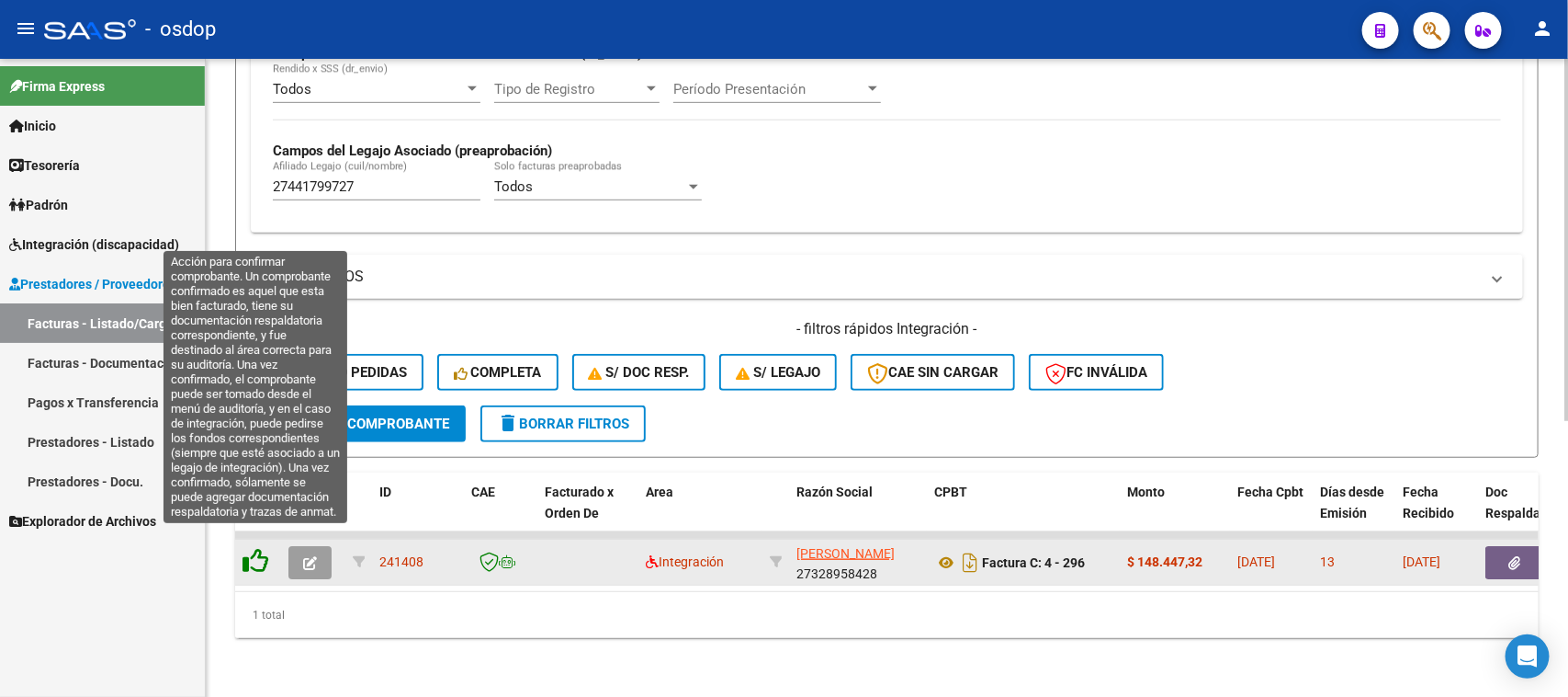
click at [258, 547] on icon at bounding box center [256, 560] width 26 height 26
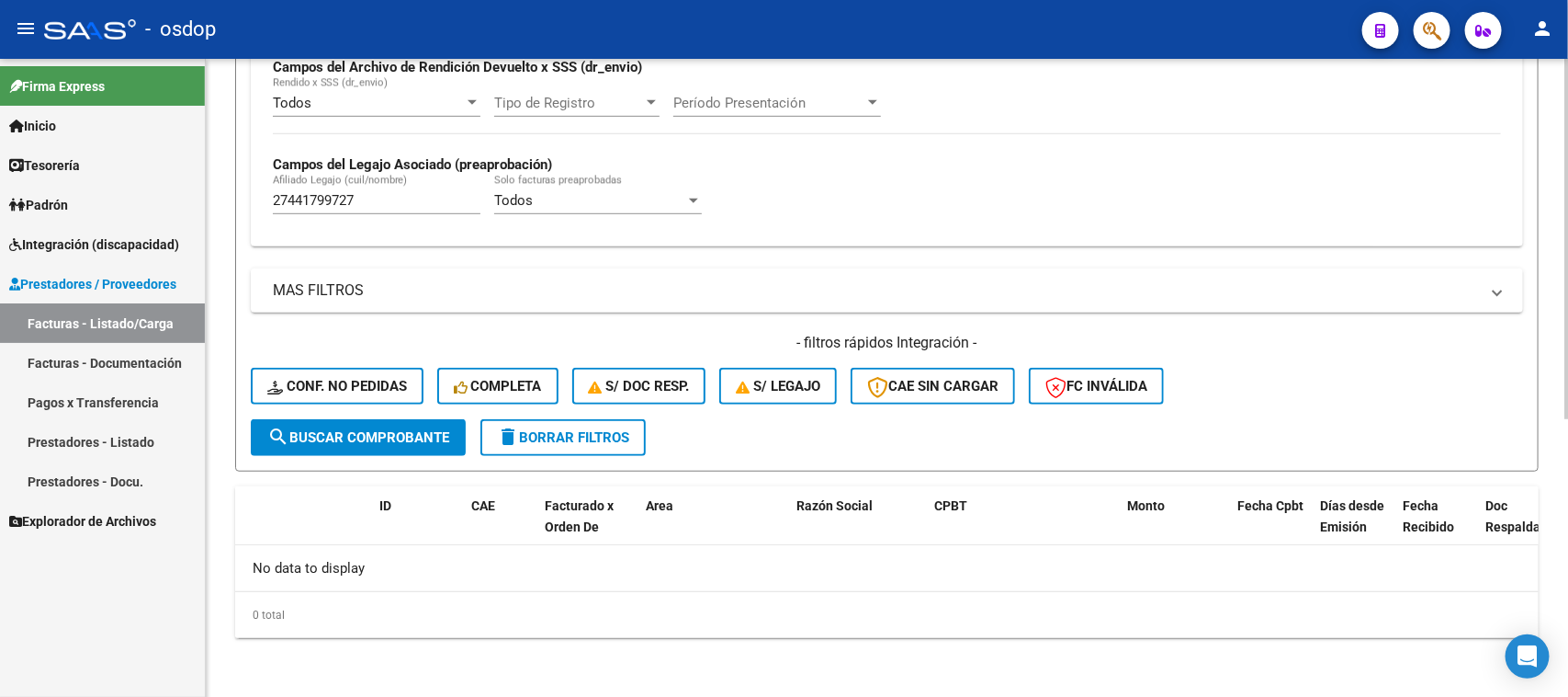
scroll to position [453, 0]
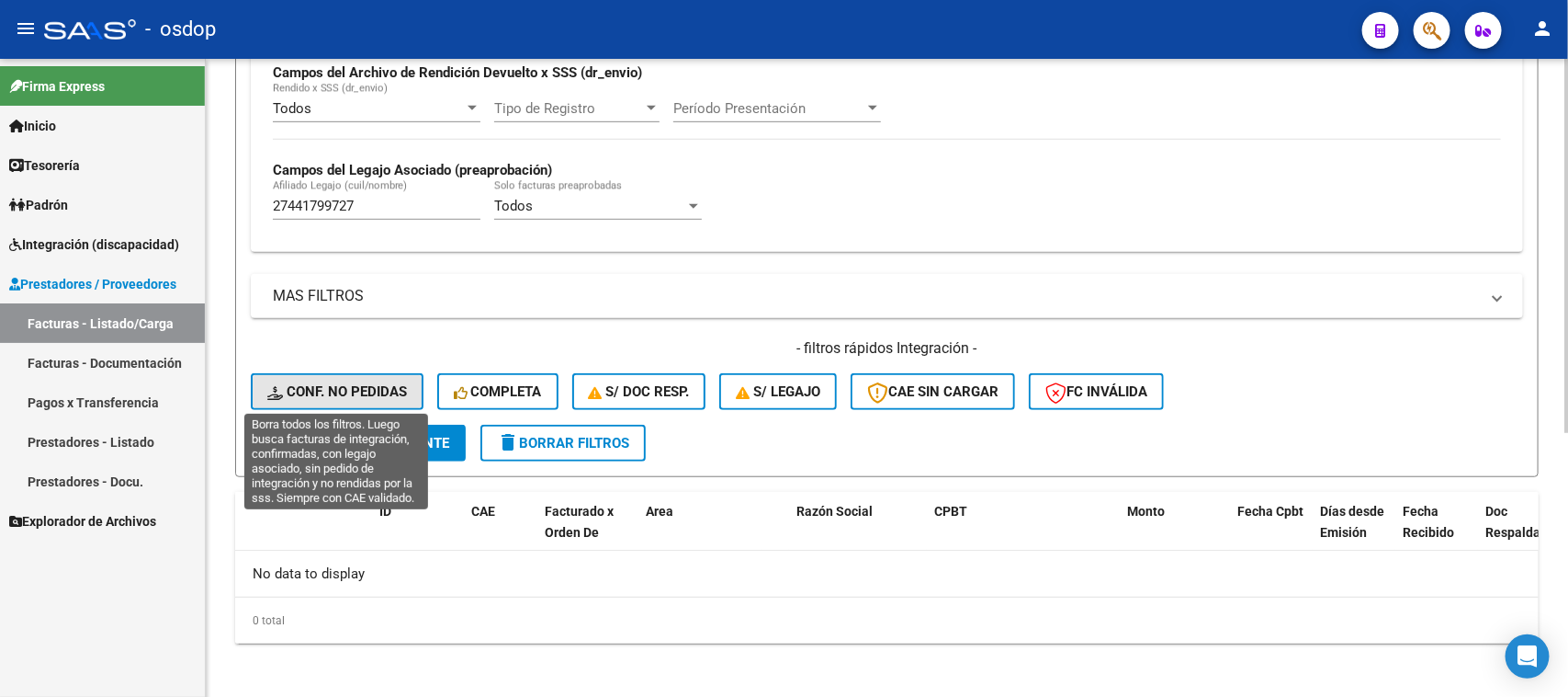
click at [308, 396] on span "Conf. no pedidas" at bounding box center [337, 392] width 140 height 17
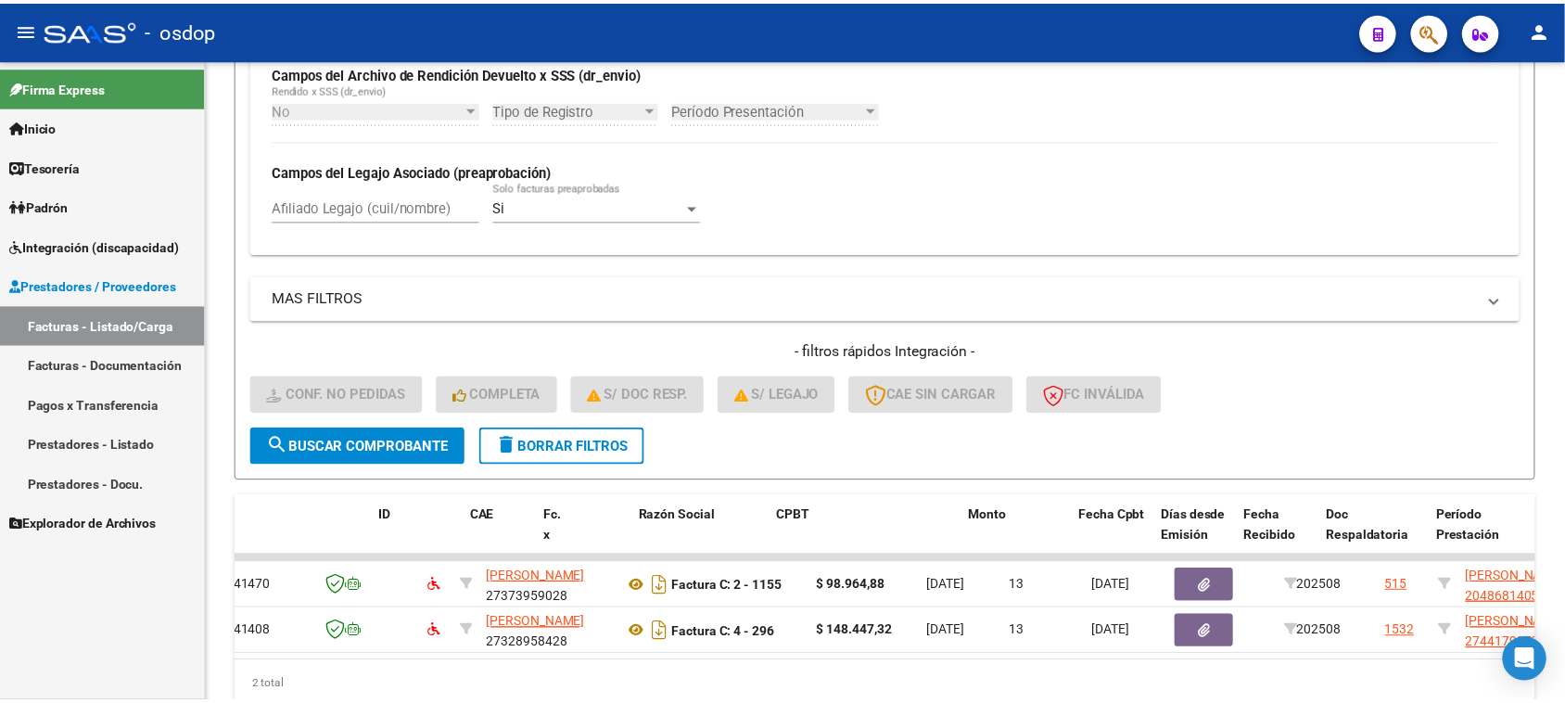
scroll to position [0, 0]
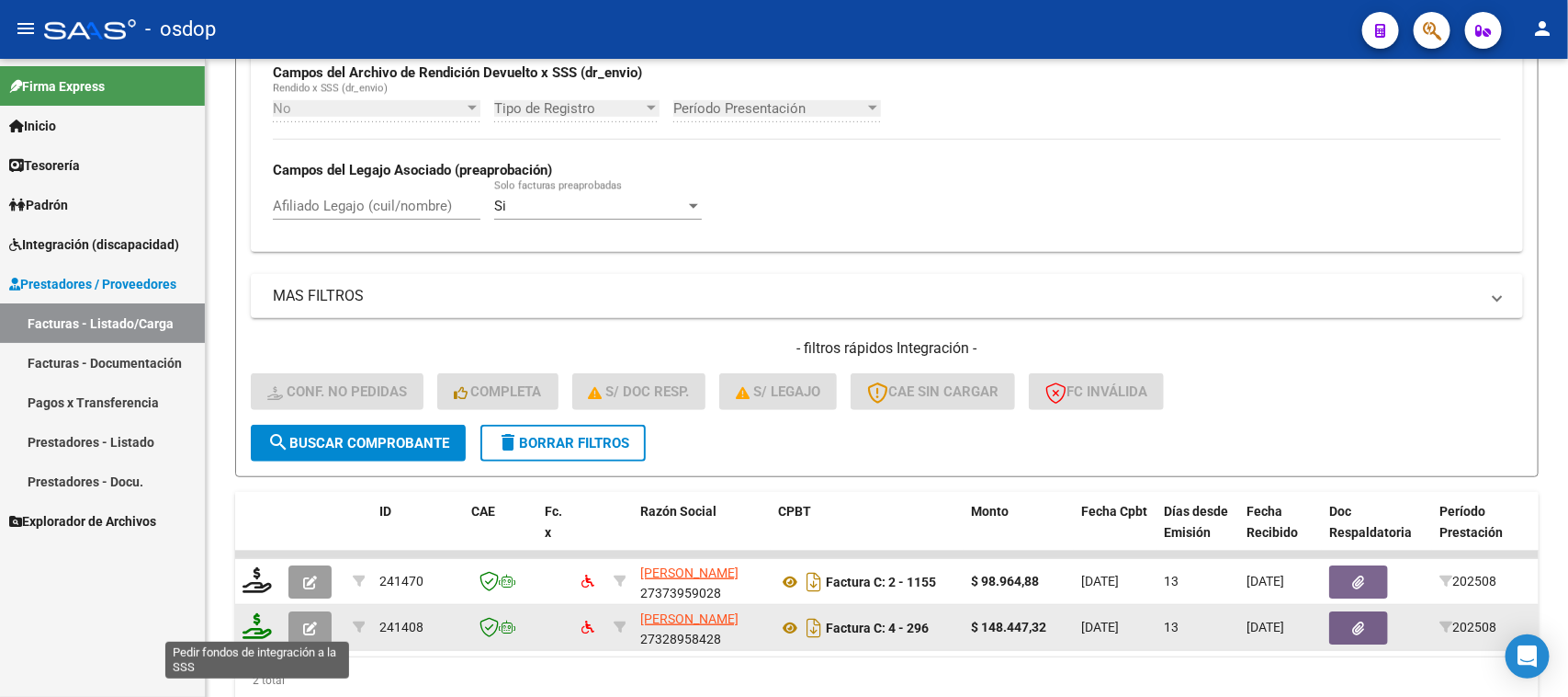
click at [253, 623] on icon at bounding box center [258, 626] width 30 height 26
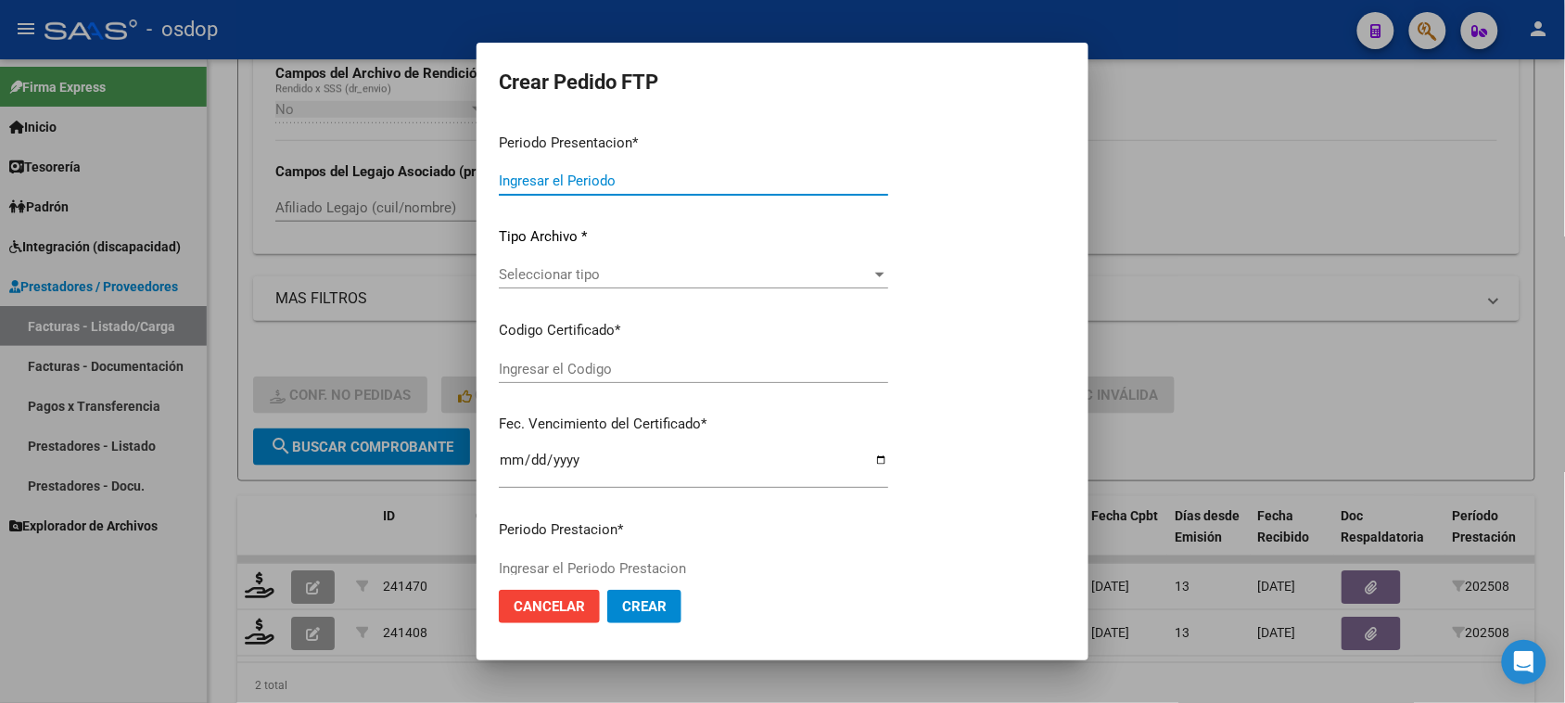
type input "202508"
type input "$ 148.447,32"
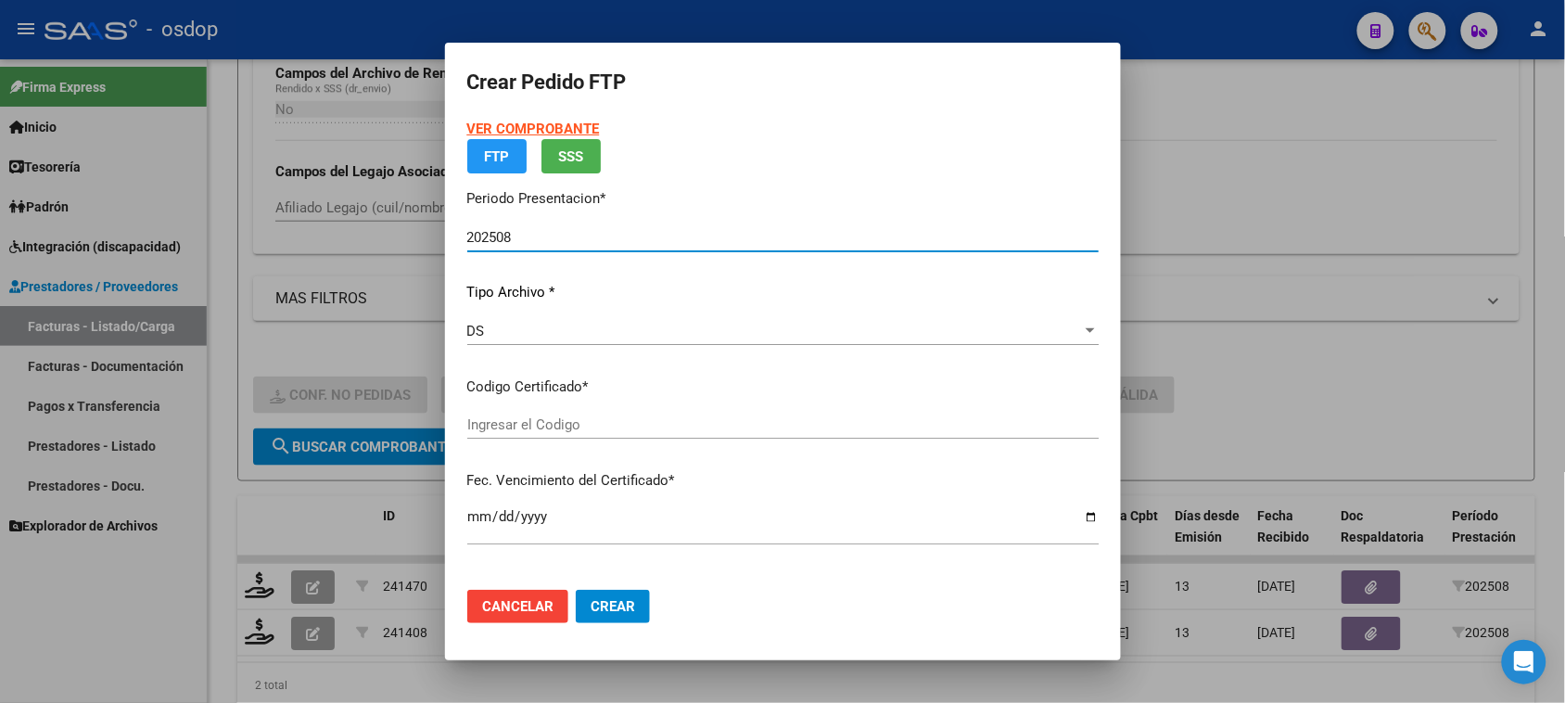
type input "519369485"
type input "2033-12-13"
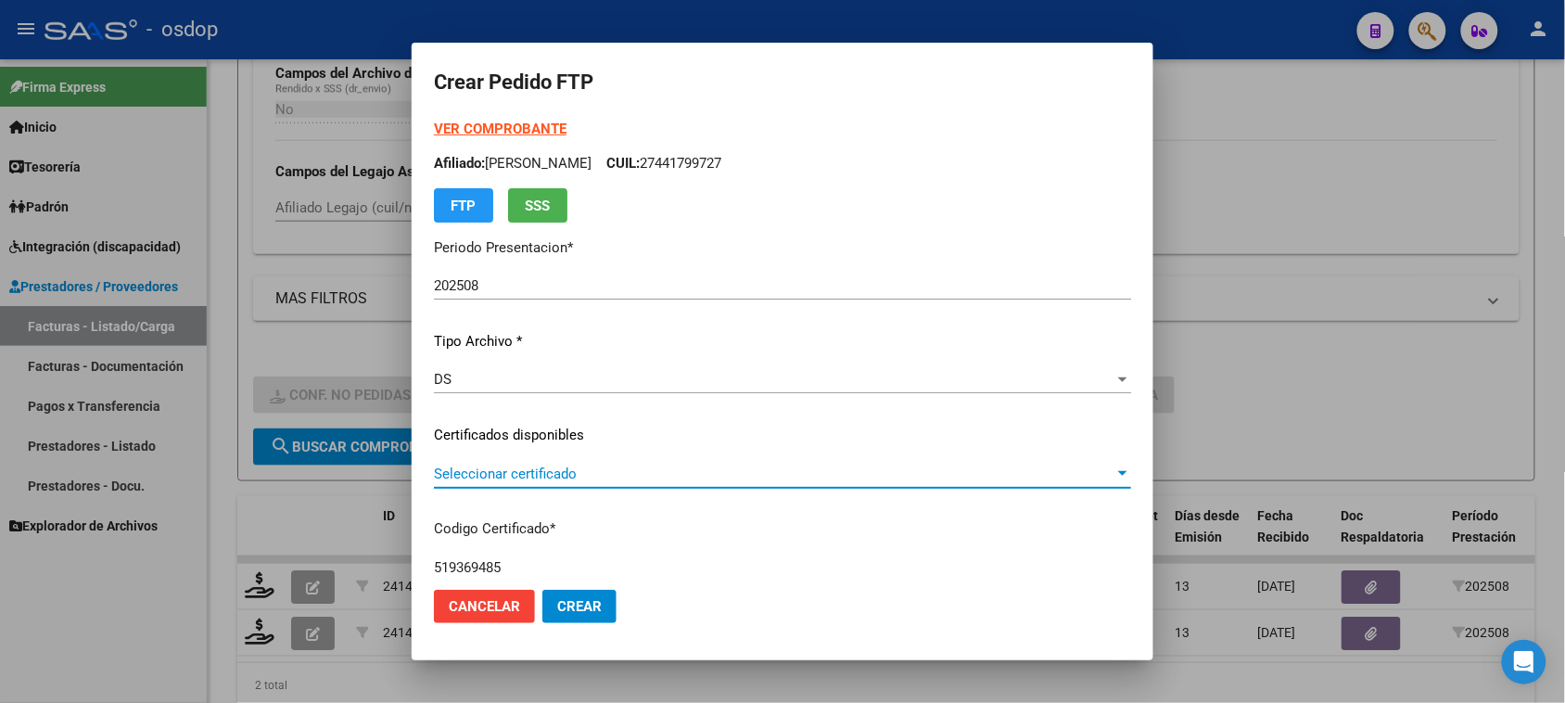
click at [686, 475] on span "Seleccionar certificado" at bounding box center [774, 473] width 680 height 17
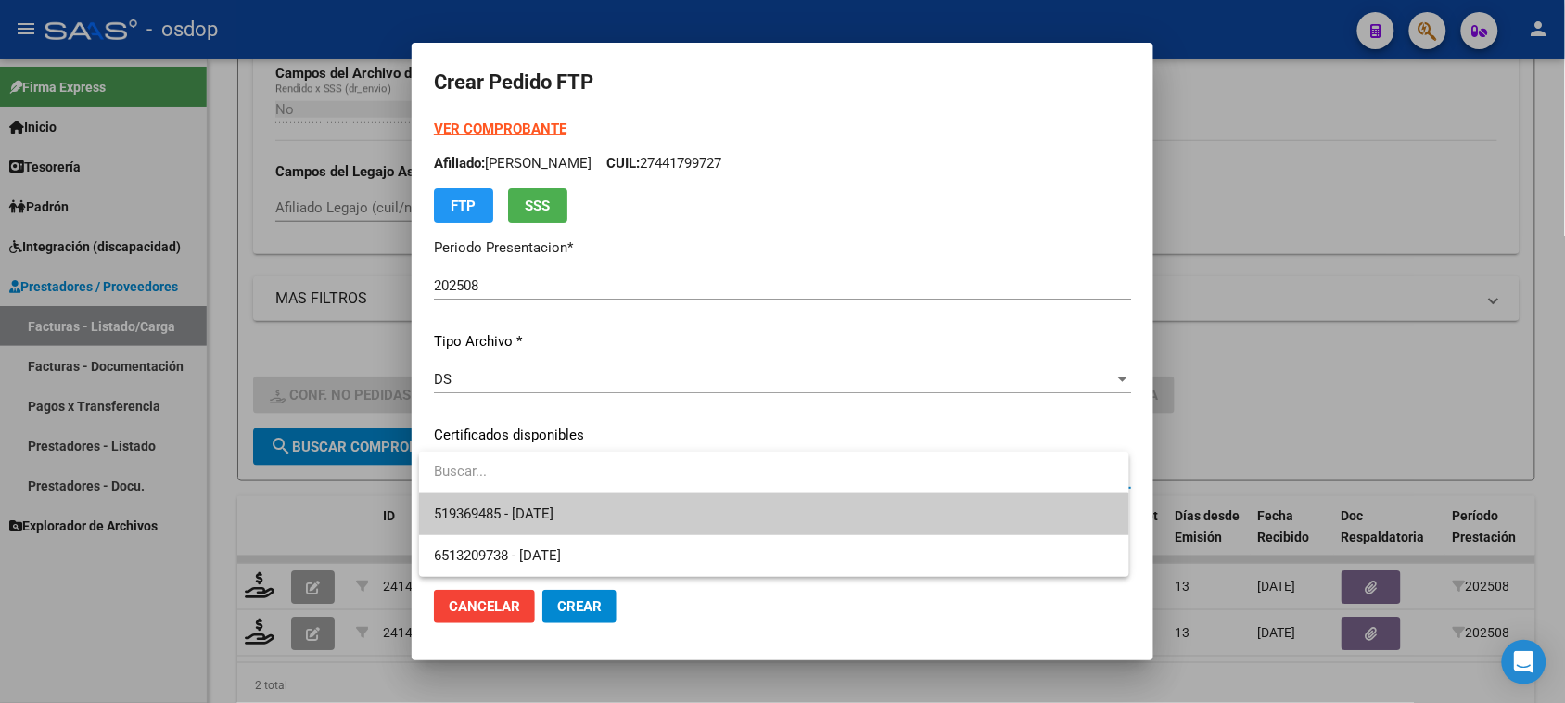
click at [678, 522] on span "519369485 - 2033-12-13" at bounding box center [773, 514] width 679 height 42
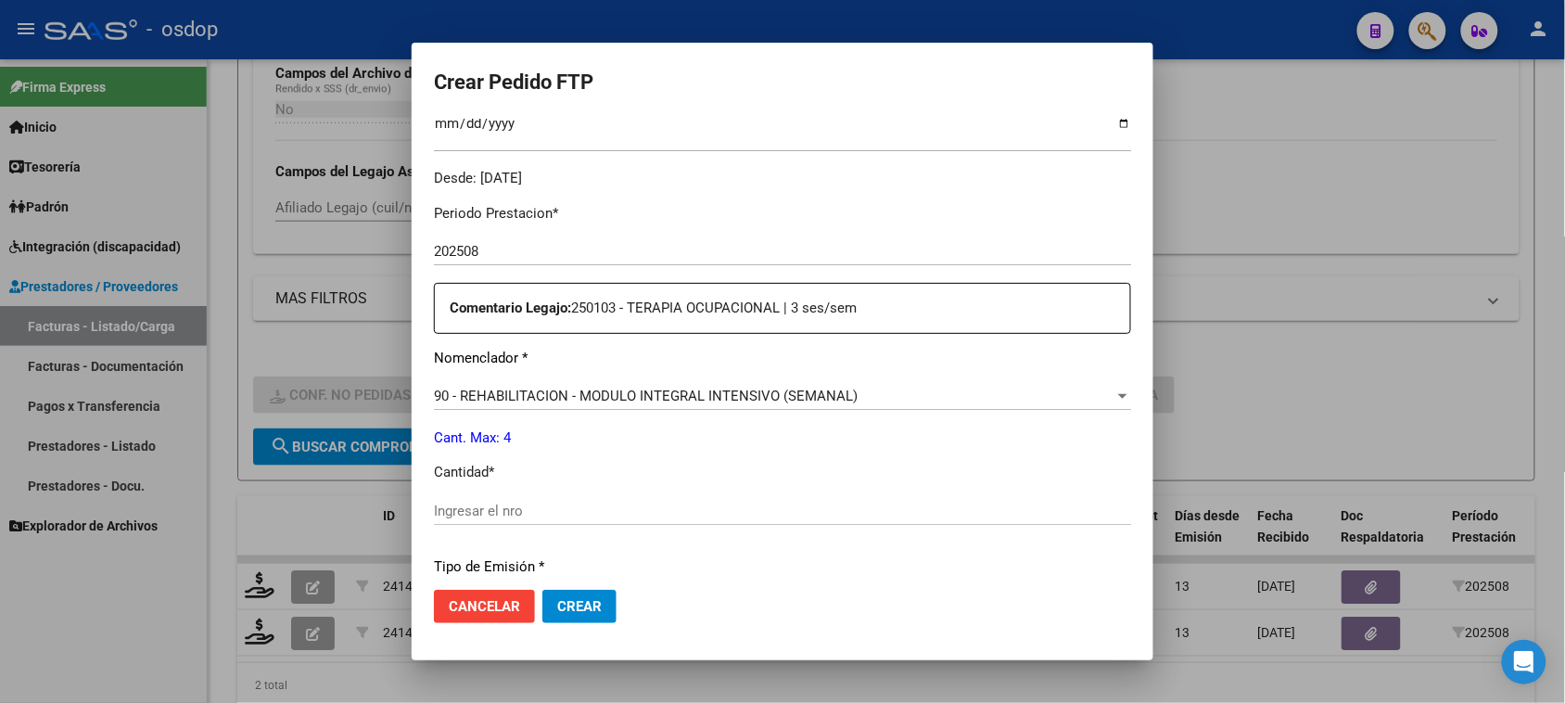
scroll to position [579, 0]
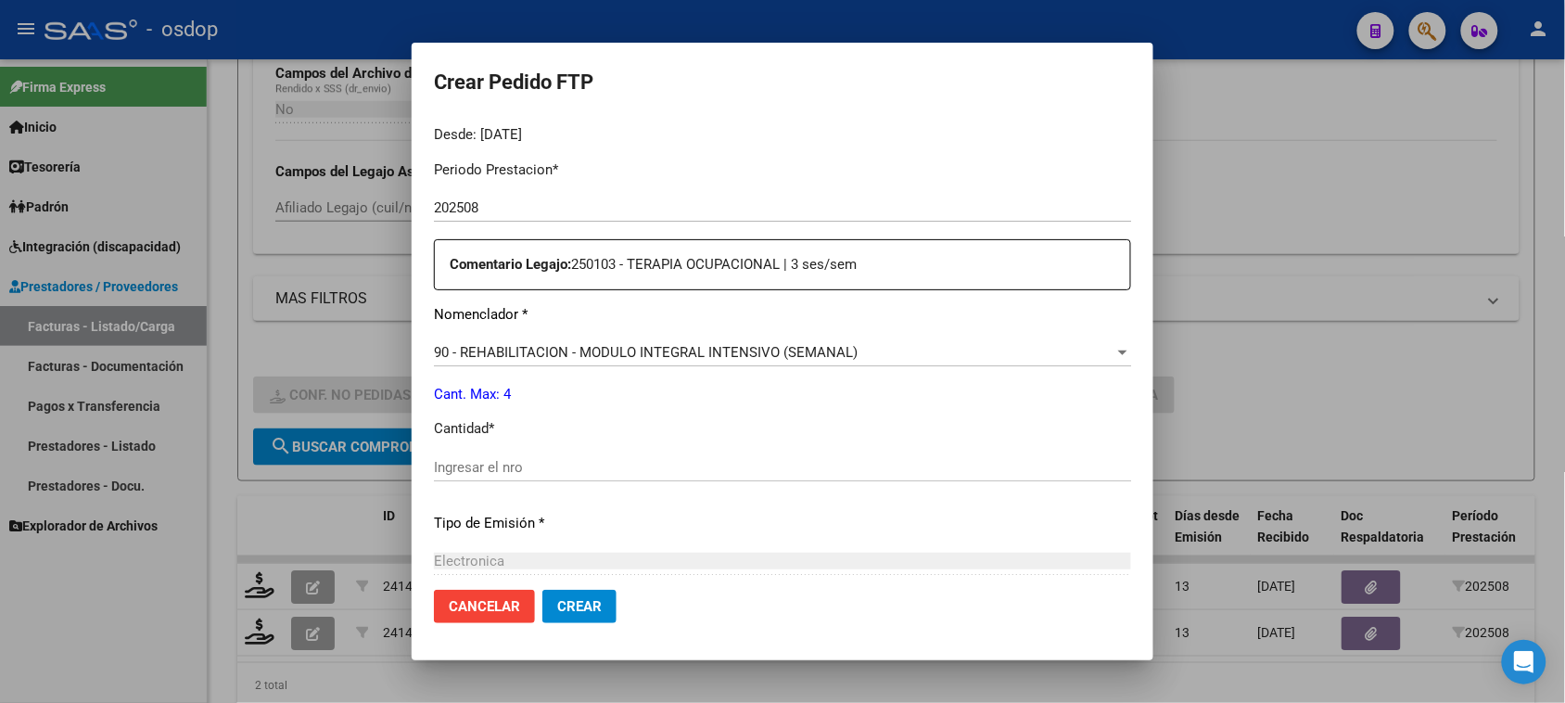
click at [664, 350] on span "90 - REHABILITACION - MODULO INTEGRAL INTENSIVO (SEMANAL)" at bounding box center [646, 352] width 424 height 17
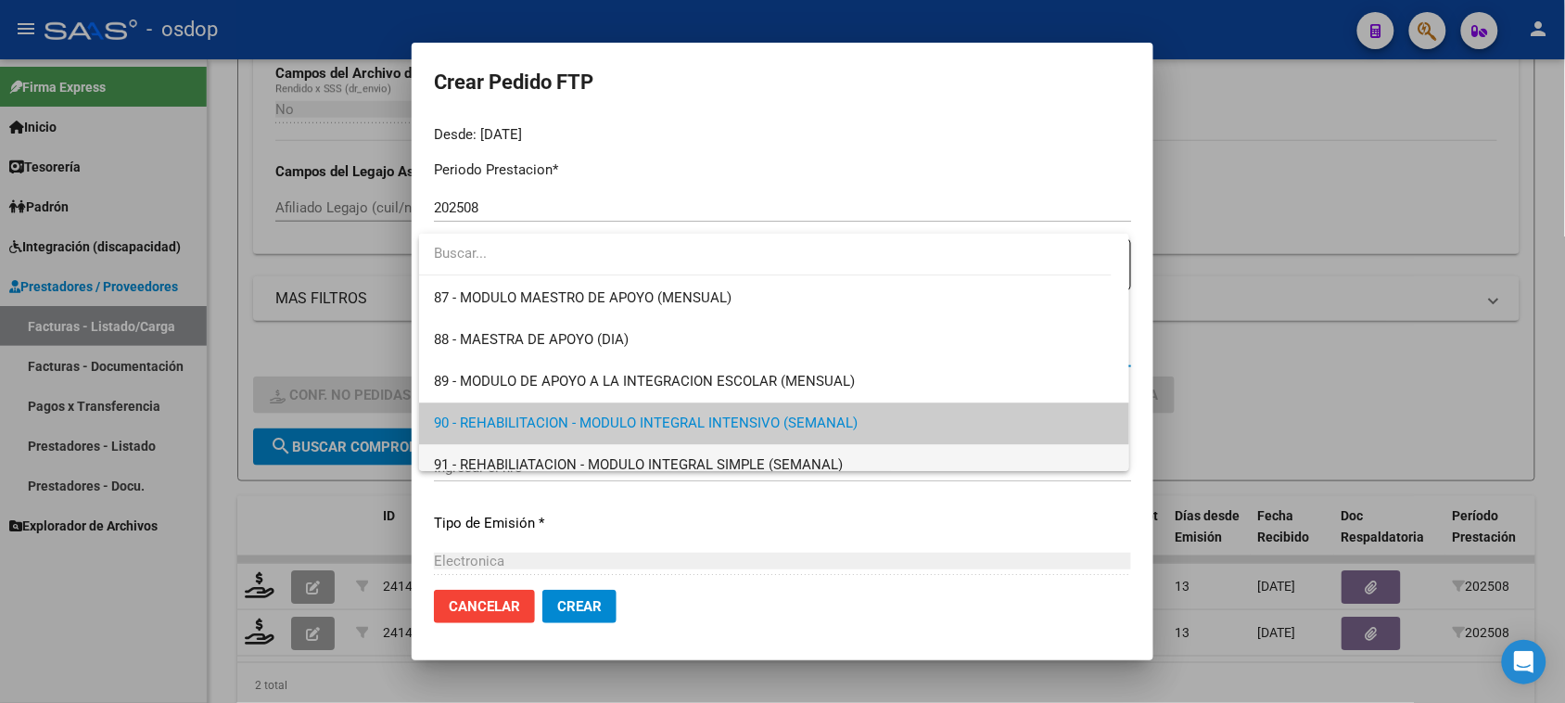
scroll to position [3541, 0]
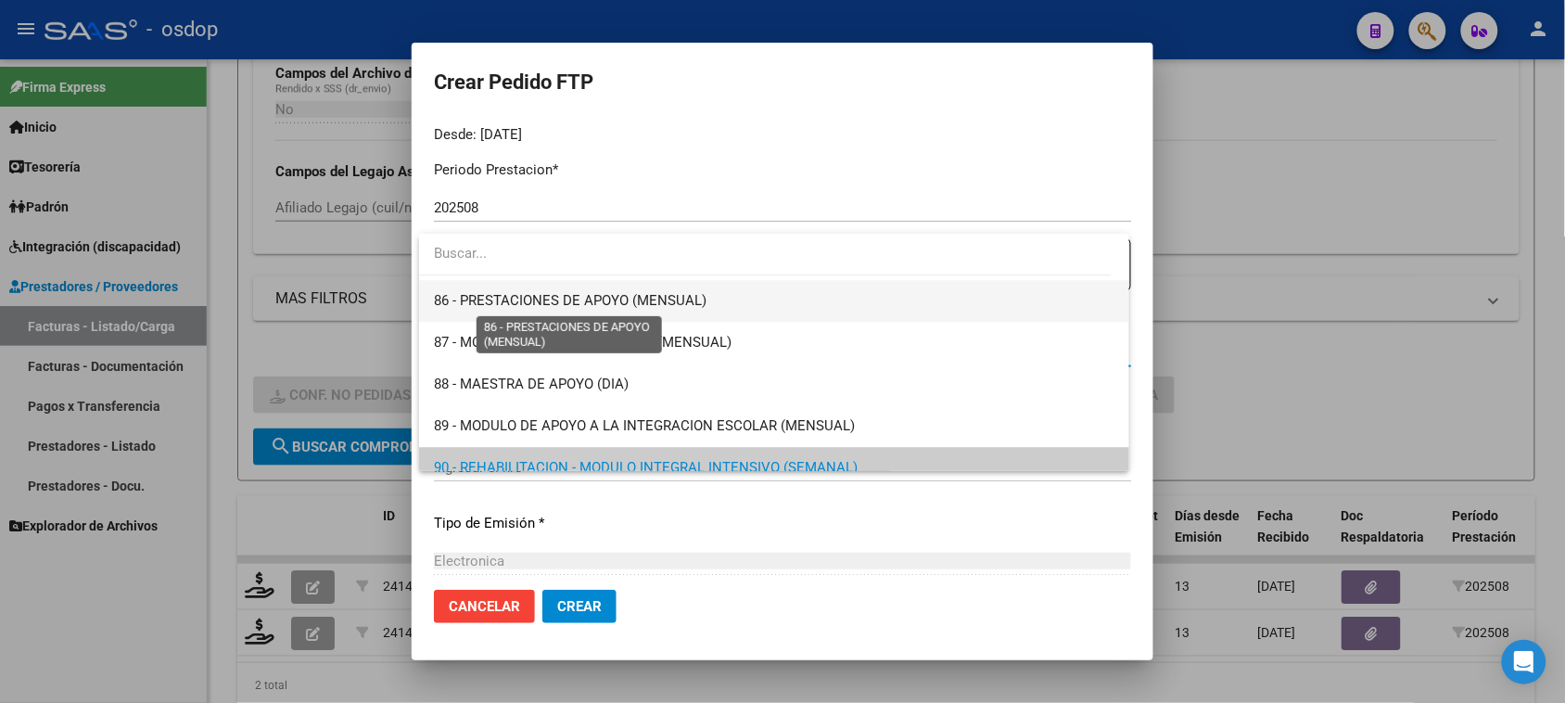
click at [675, 297] on span "86 - PRESTACIONES DE APOYO (MENSUAL)" at bounding box center [570, 300] width 272 height 17
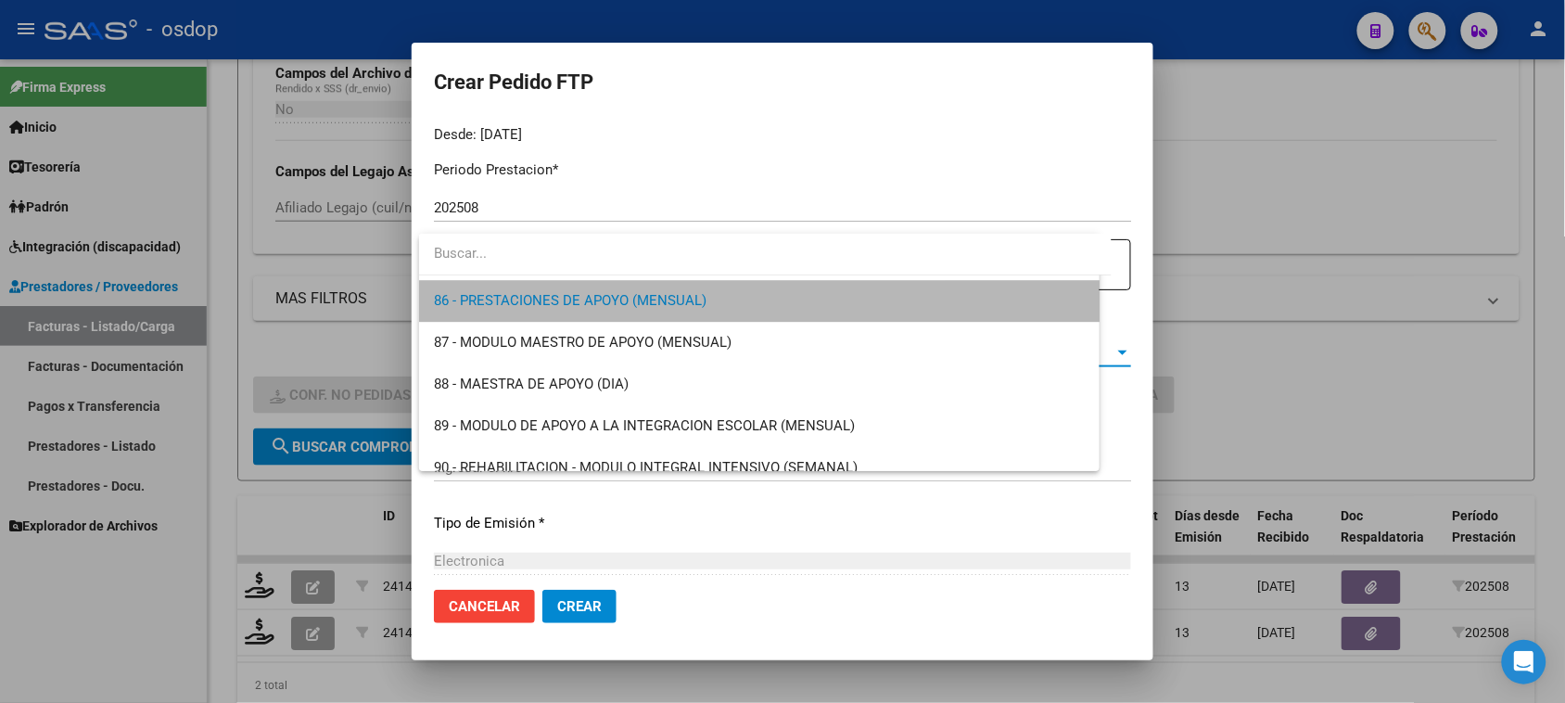
scroll to position [3545, 0]
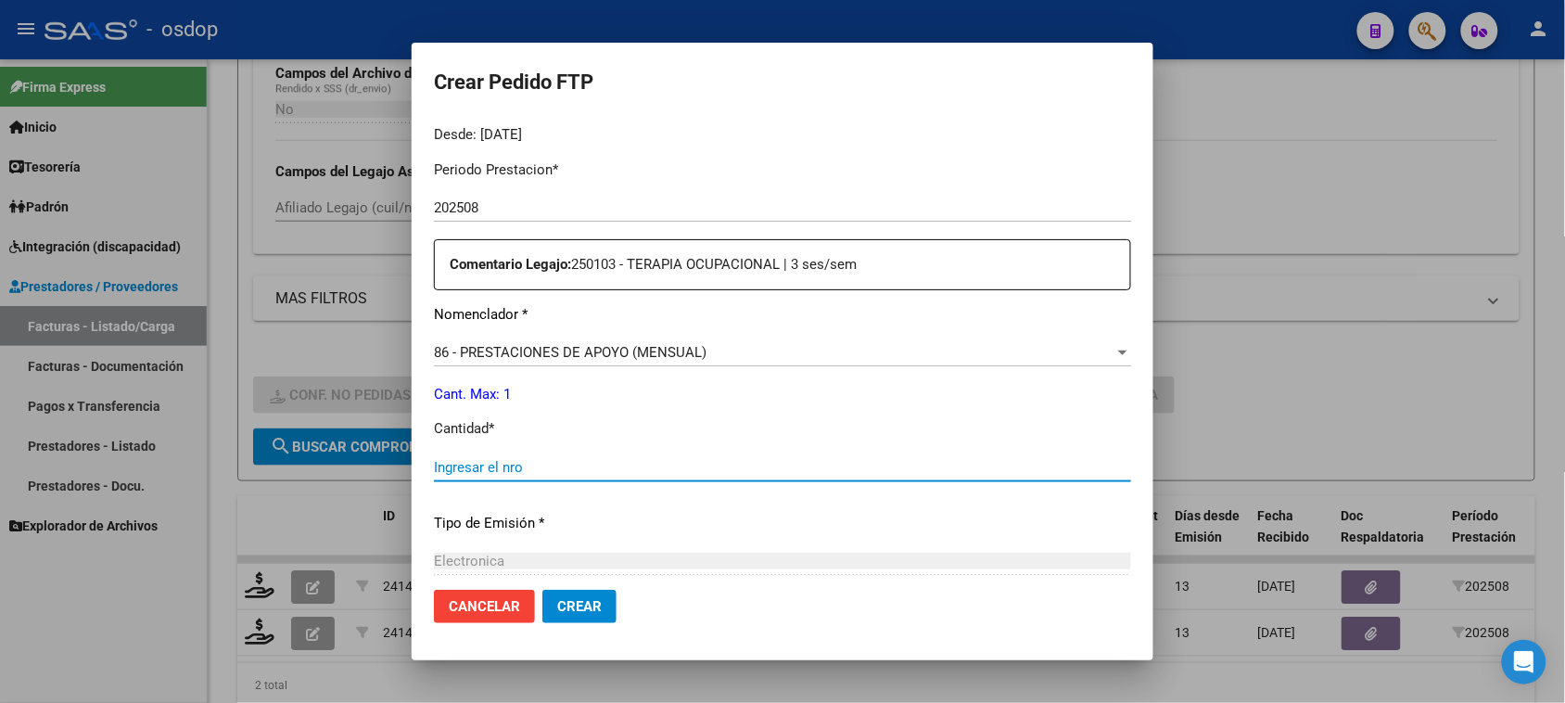
click at [635, 466] on input "Ingresar el nro" at bounding box center [782, 467] width 697 height 17
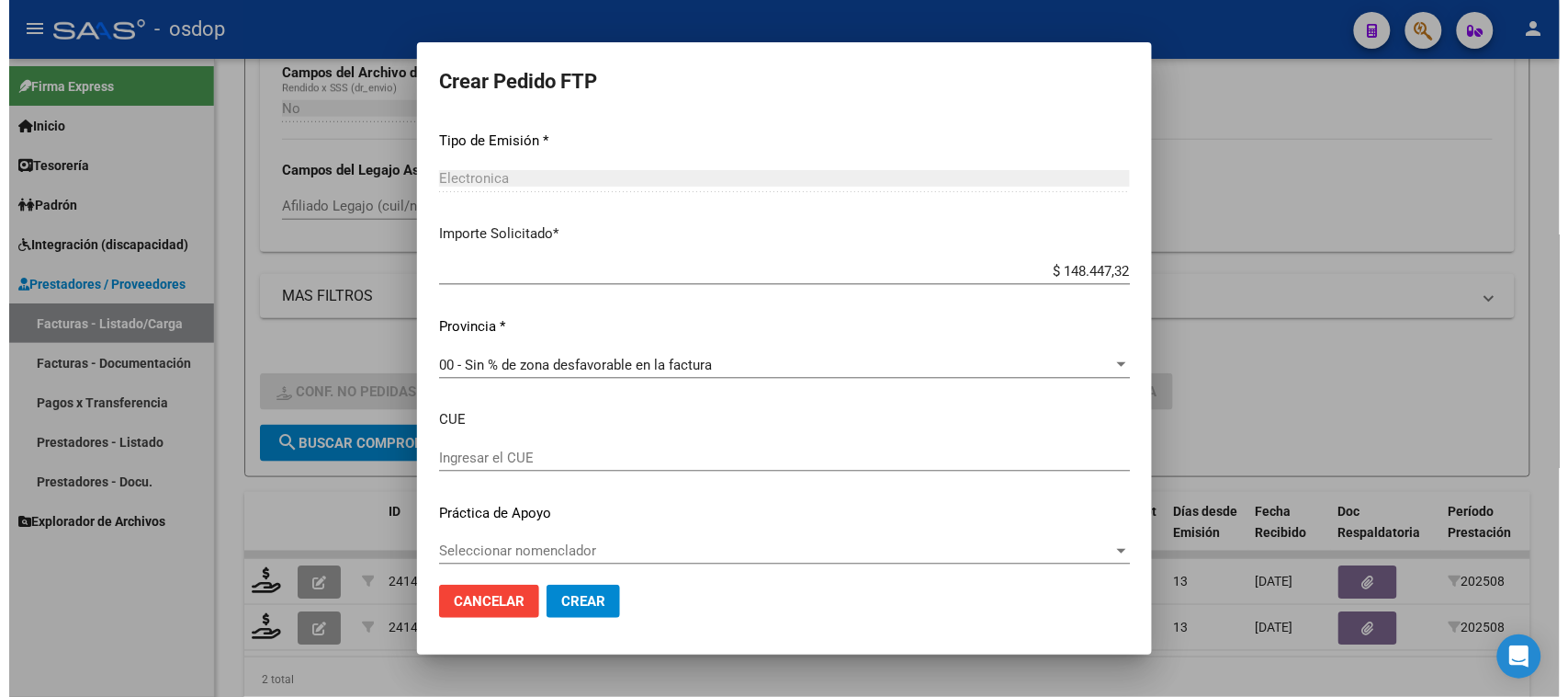
scroll to position [962, 0]
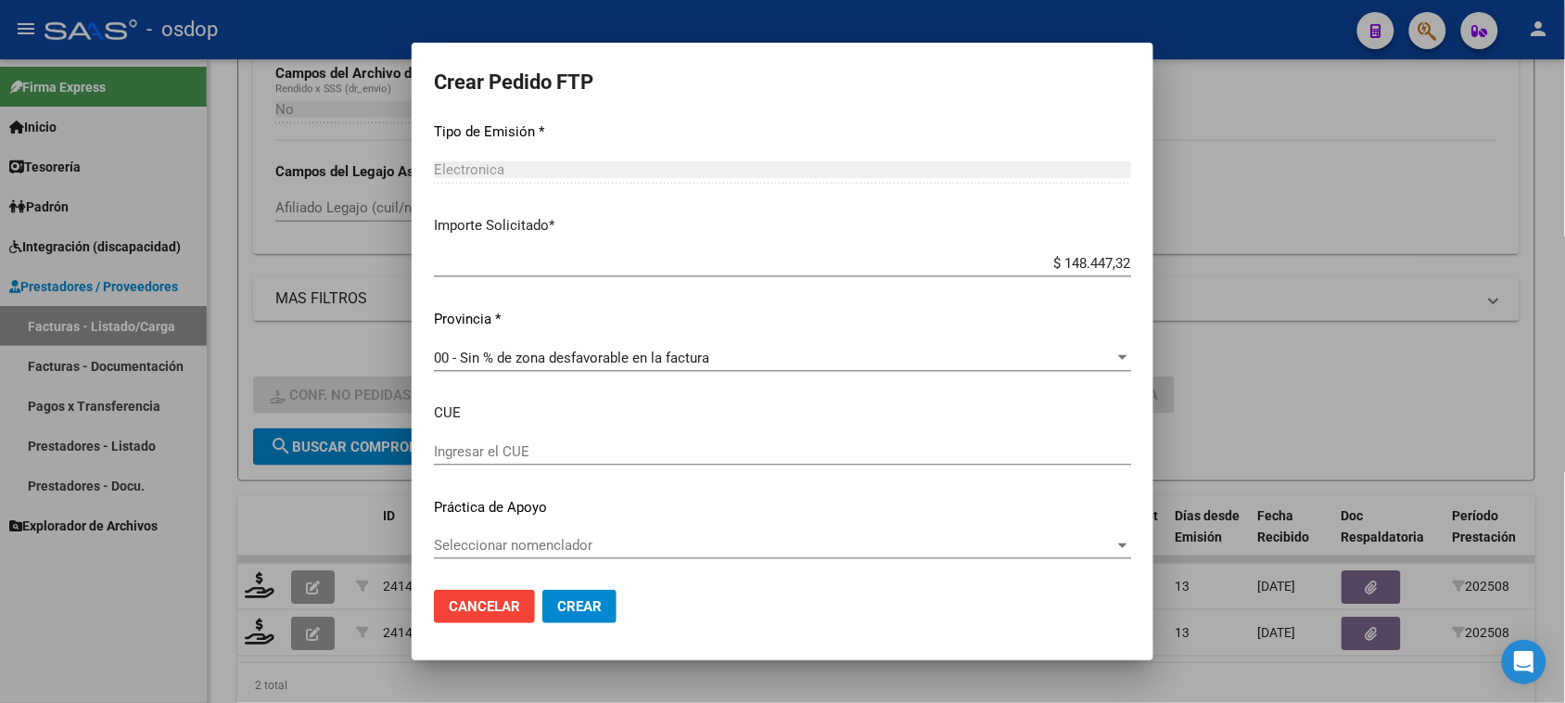
type input "1"
click at [595, 608] on span "Crear" at bounding box center [579, 606] width 44 height 17
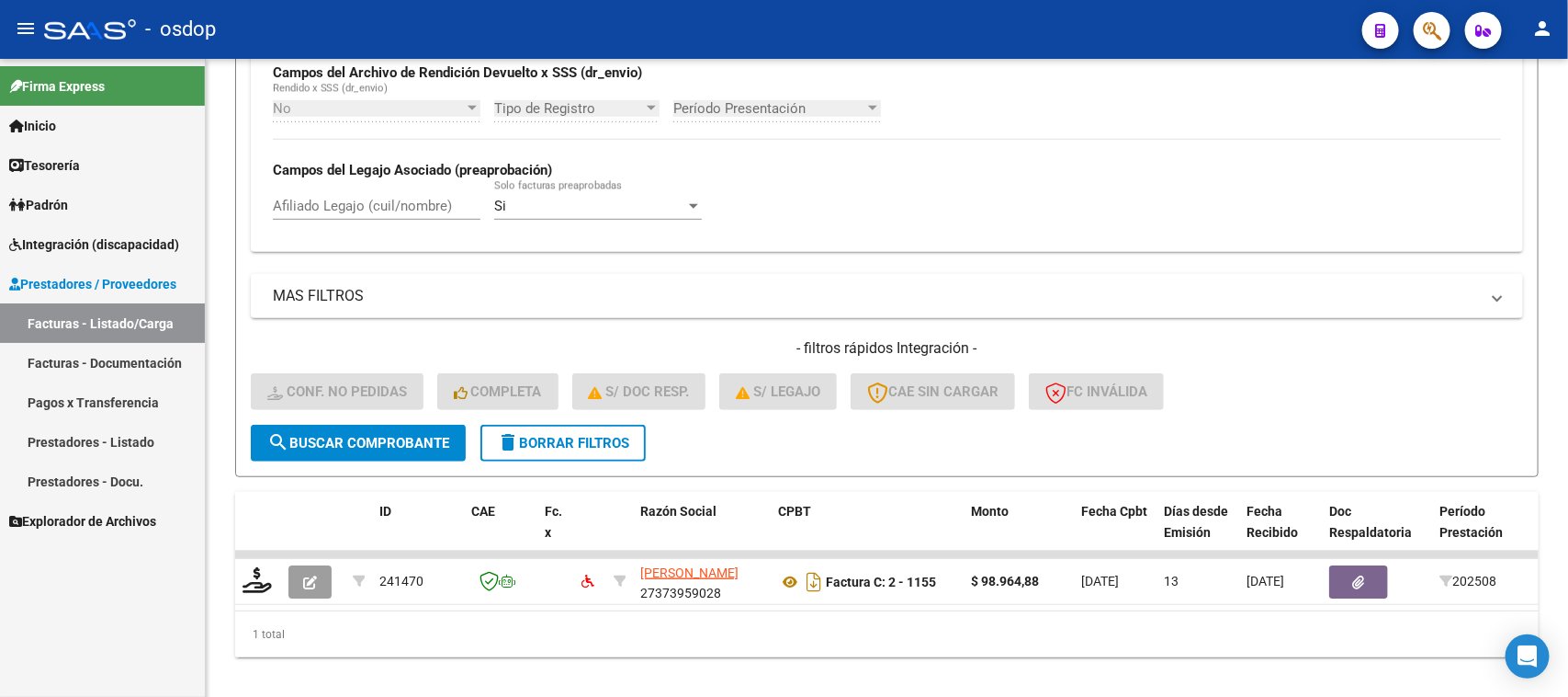
click at [120, 285] on span "Prestadores / Proveedores" at bounding box center [92, 284] width 168 height 20
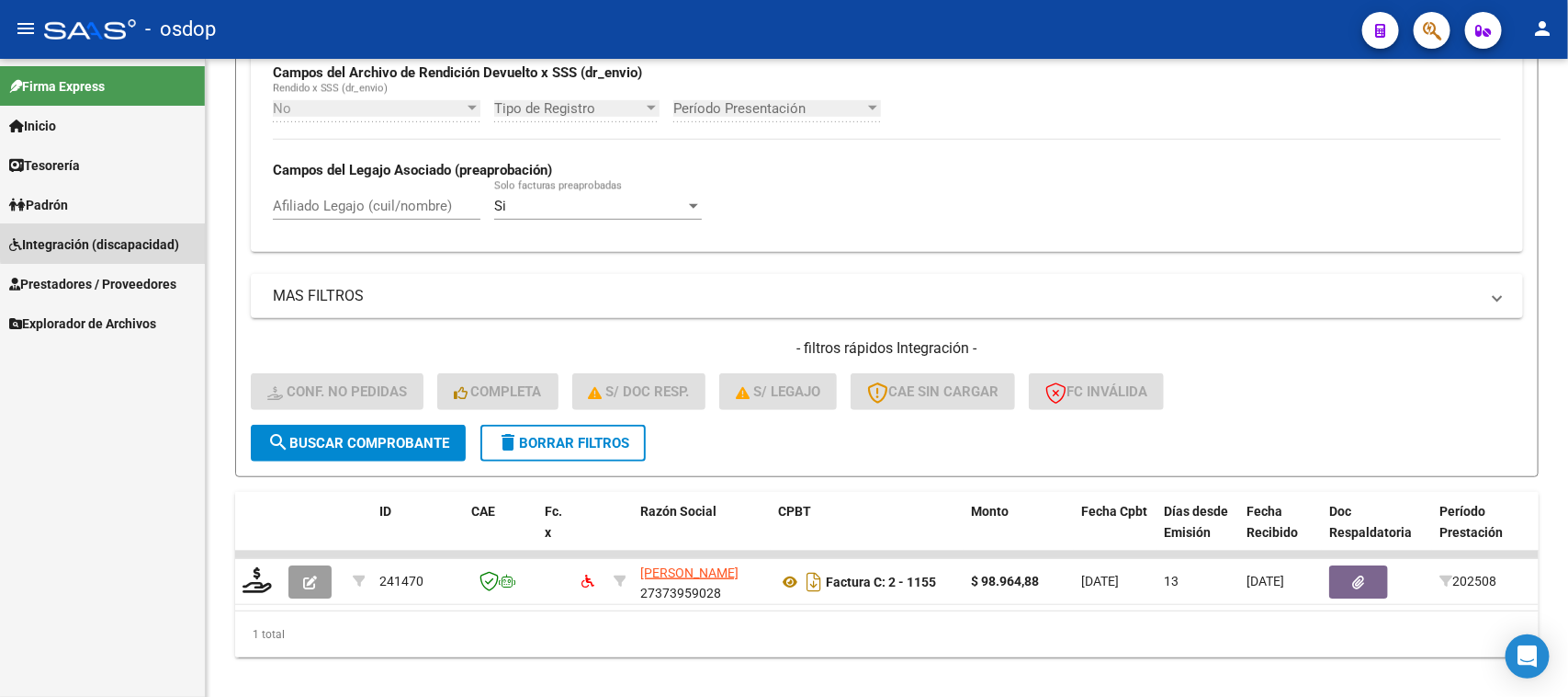
click at [131, 227] on link "Integración (discapacidad)" at bounding box center [102, 244] width 205 height 40
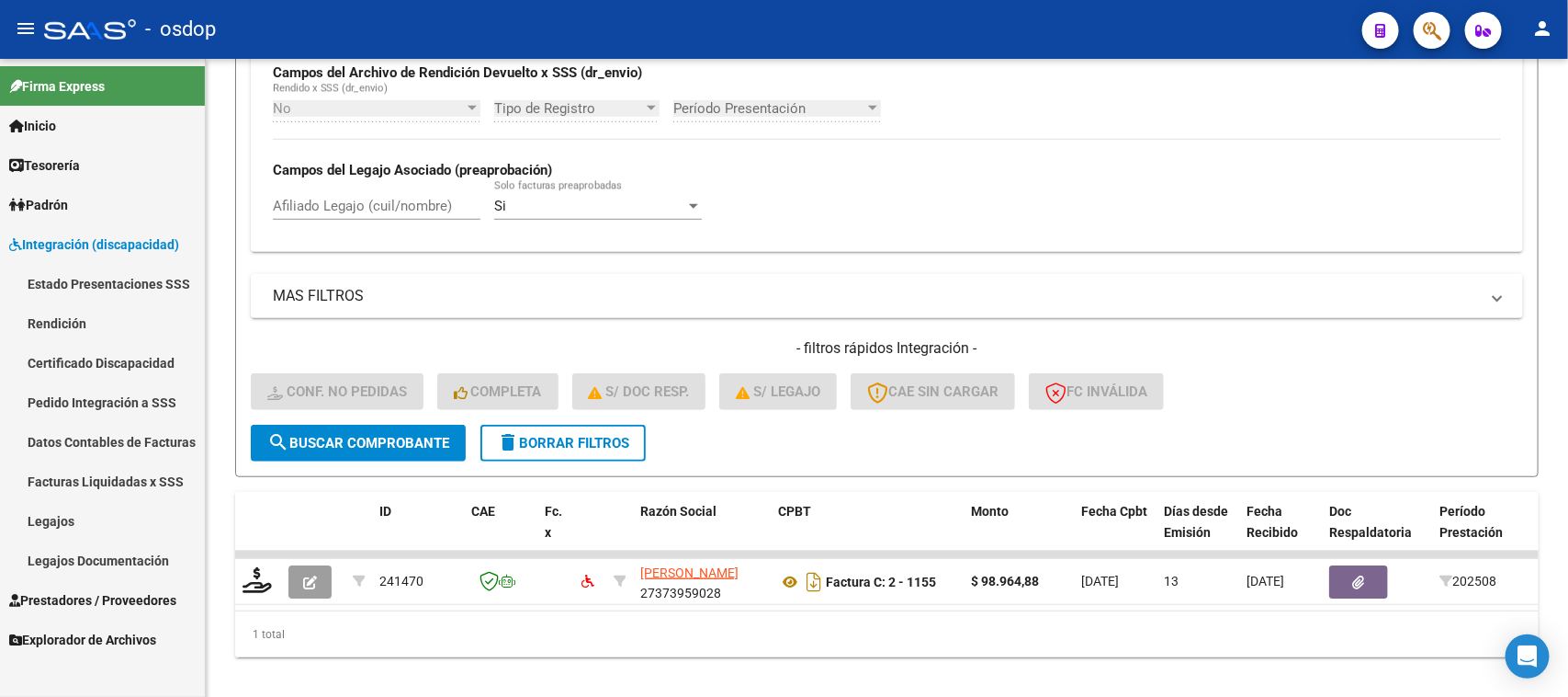
click at [117, 401] on link "Pedido Integración a SSS" at bounding box center [102, 403] width 205 height 40
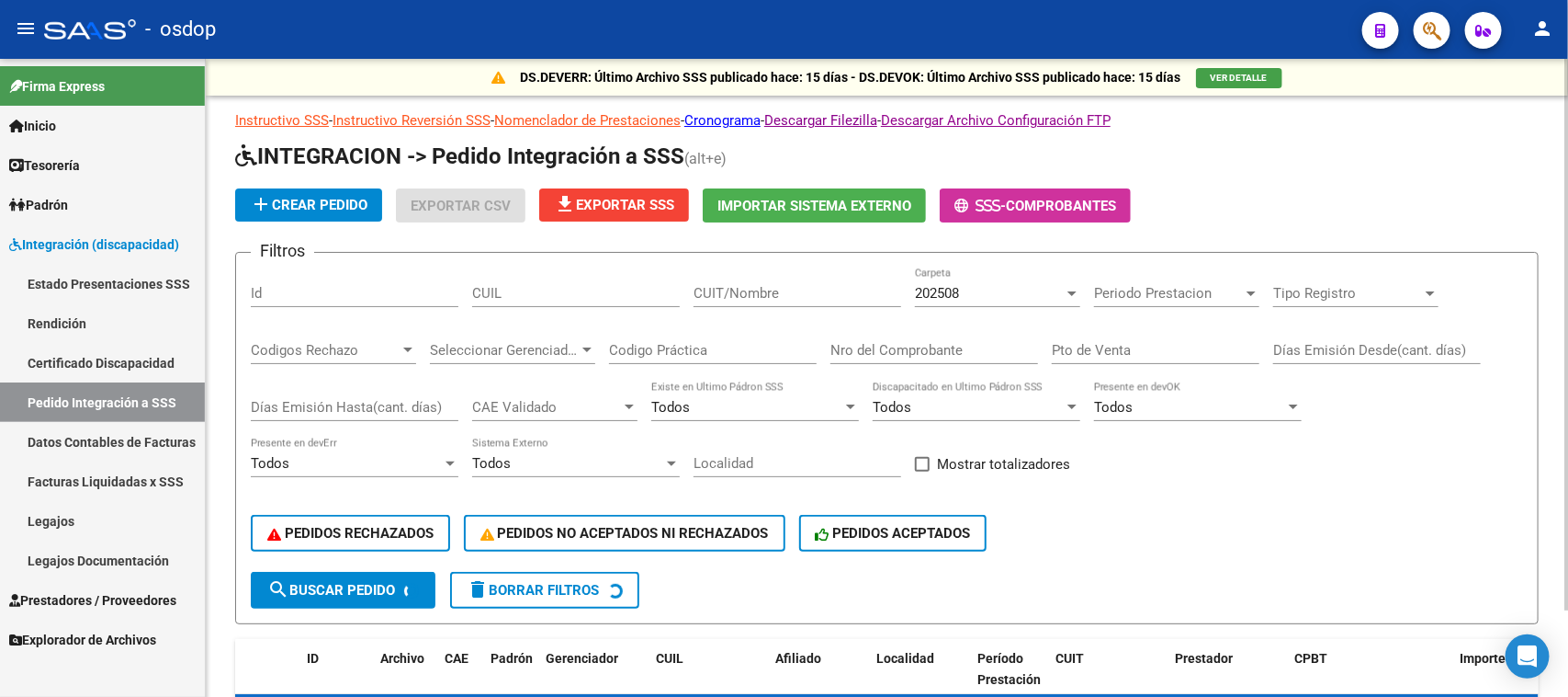
scroll to position [101, 0]
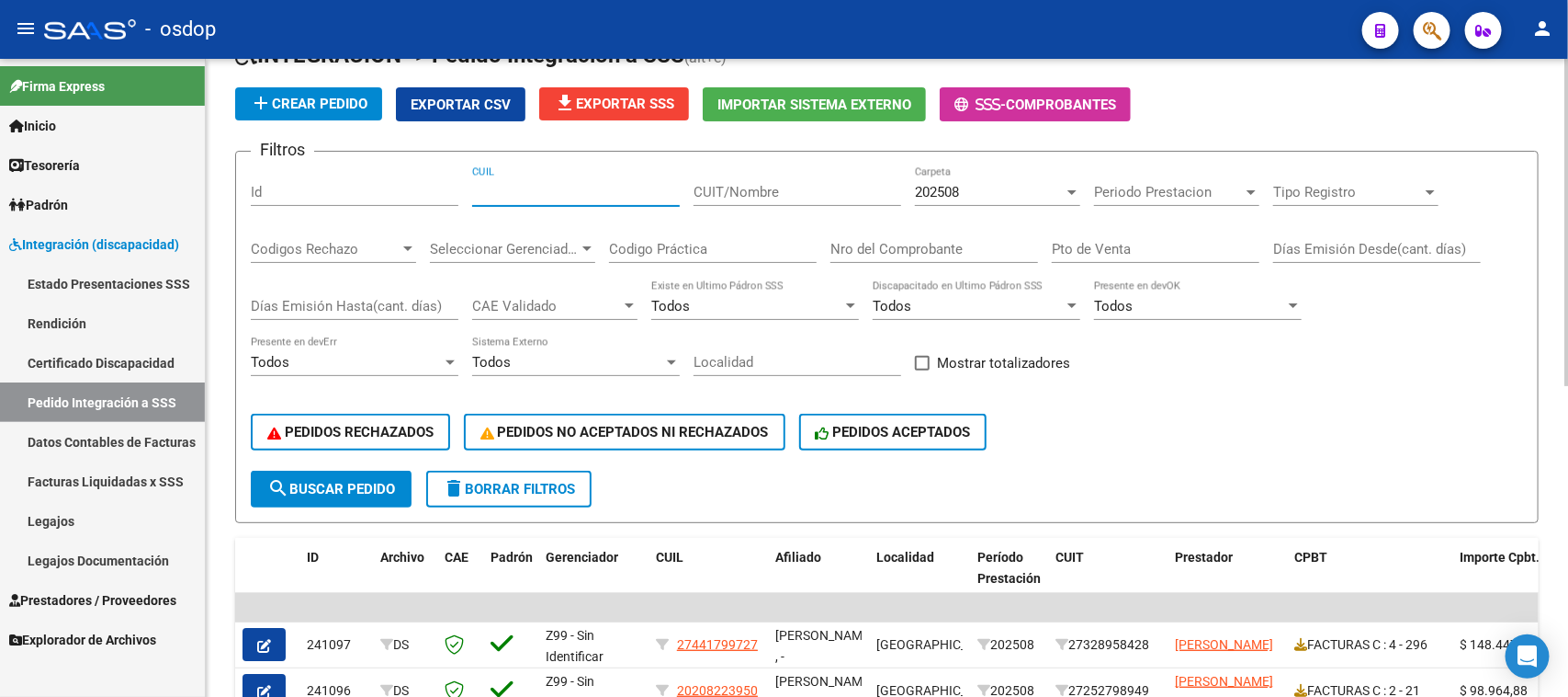
click at [556, 191] on input "CUIL" at bounding box center [575, 191] width 207 height 17
paste input "20486814056"
type input "20486814056"
click at [356, 471] on button "search Buscar Pedido" at bounding box center [331, 489] width 161 height 37
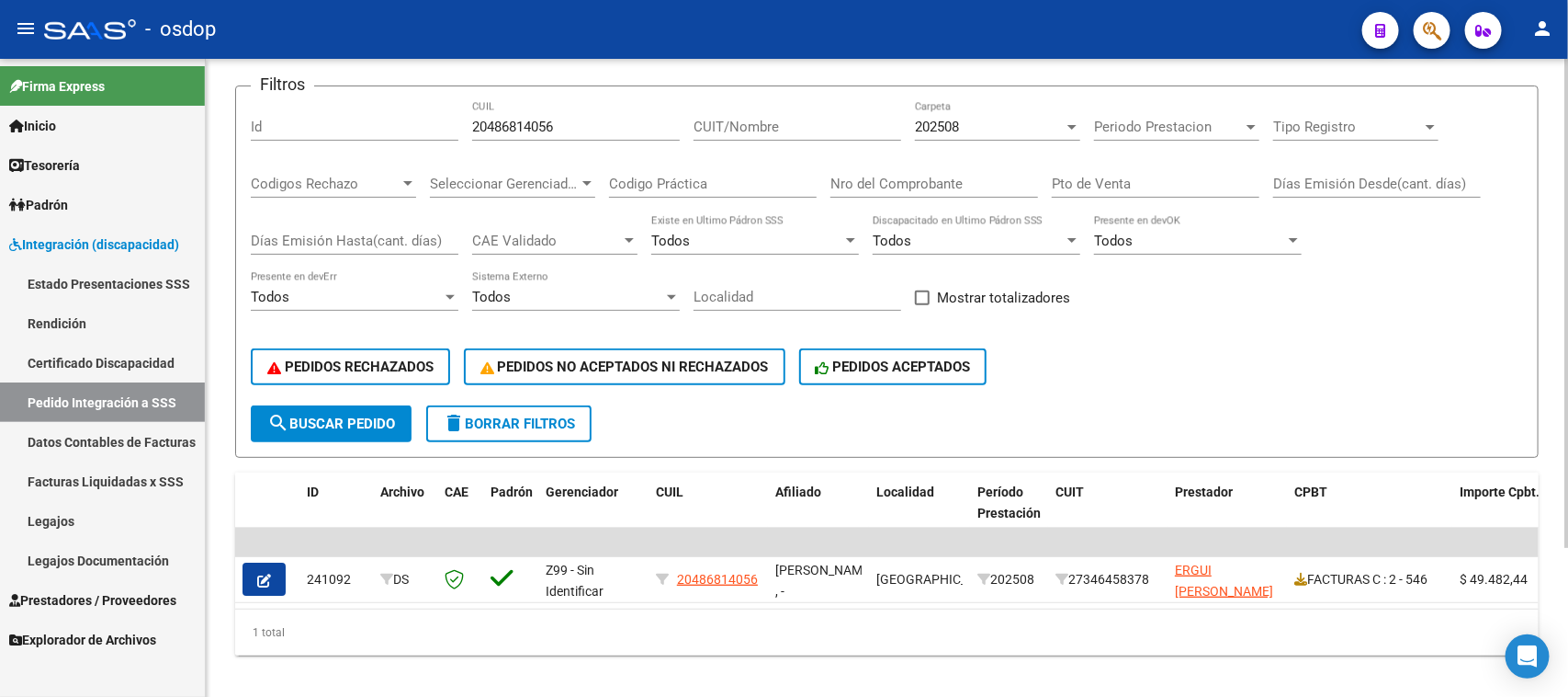
scroll to position [194, 0]
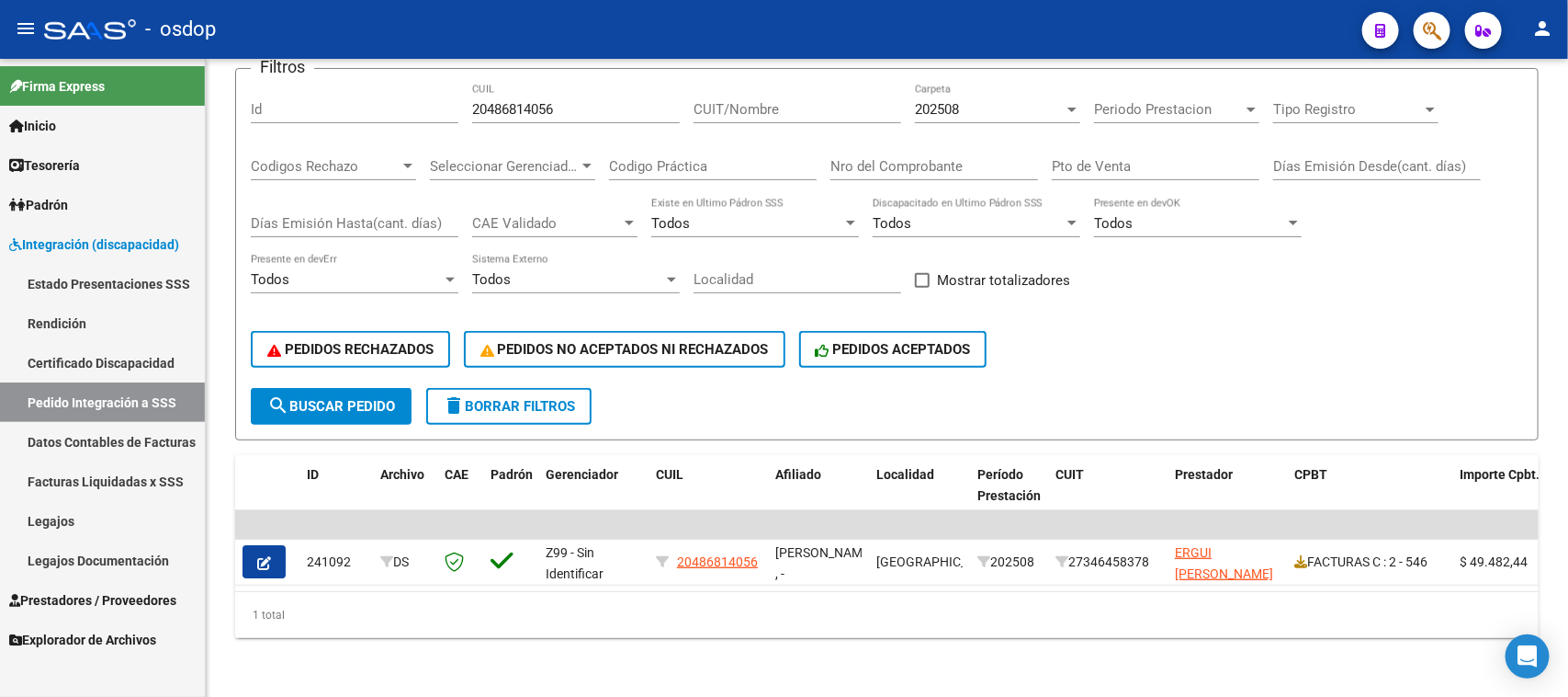
click at [113, 598] on span "Prestadores / Proveedores" at bounding box center [92, 600] width 168 height 20
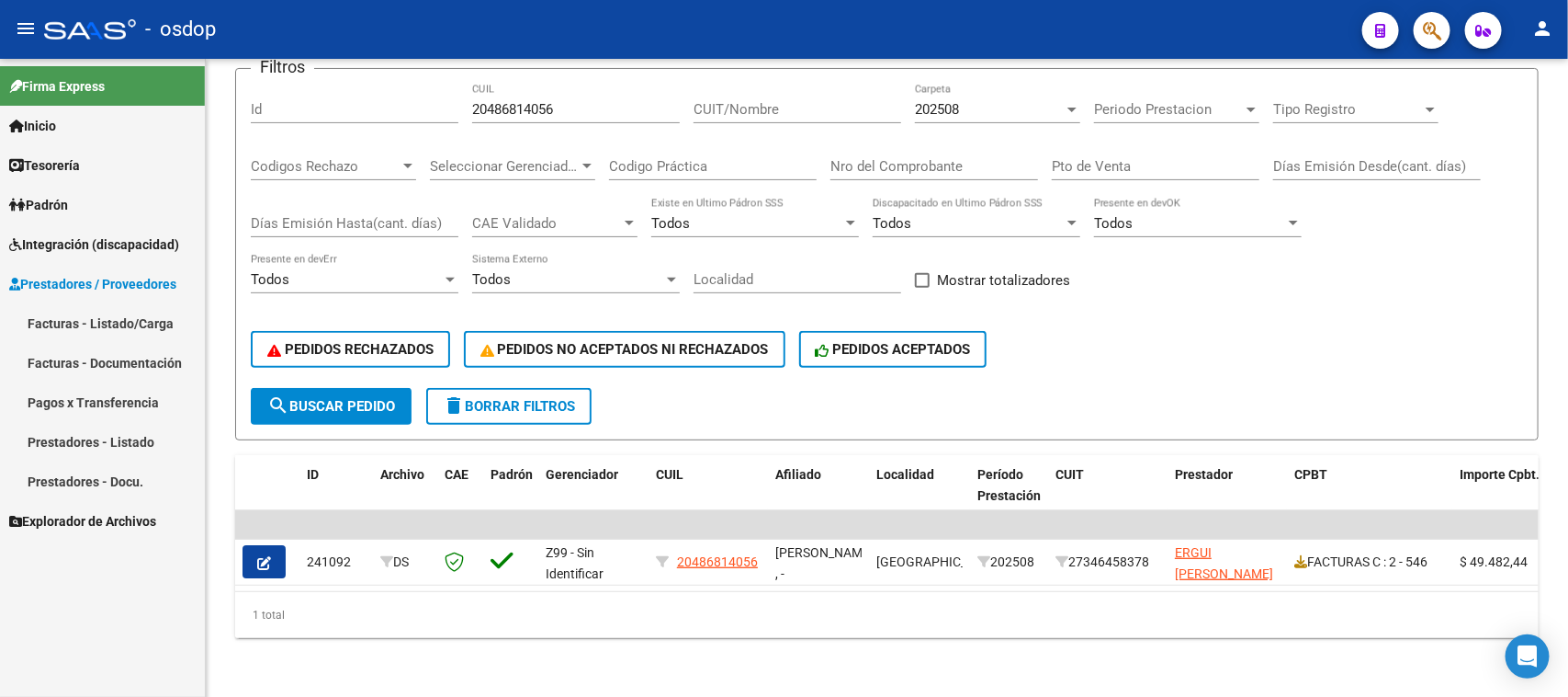
click at [145, 326] on link "Facturas - Listado/Carga" at bounding box center [102, 323] width 205 height 40
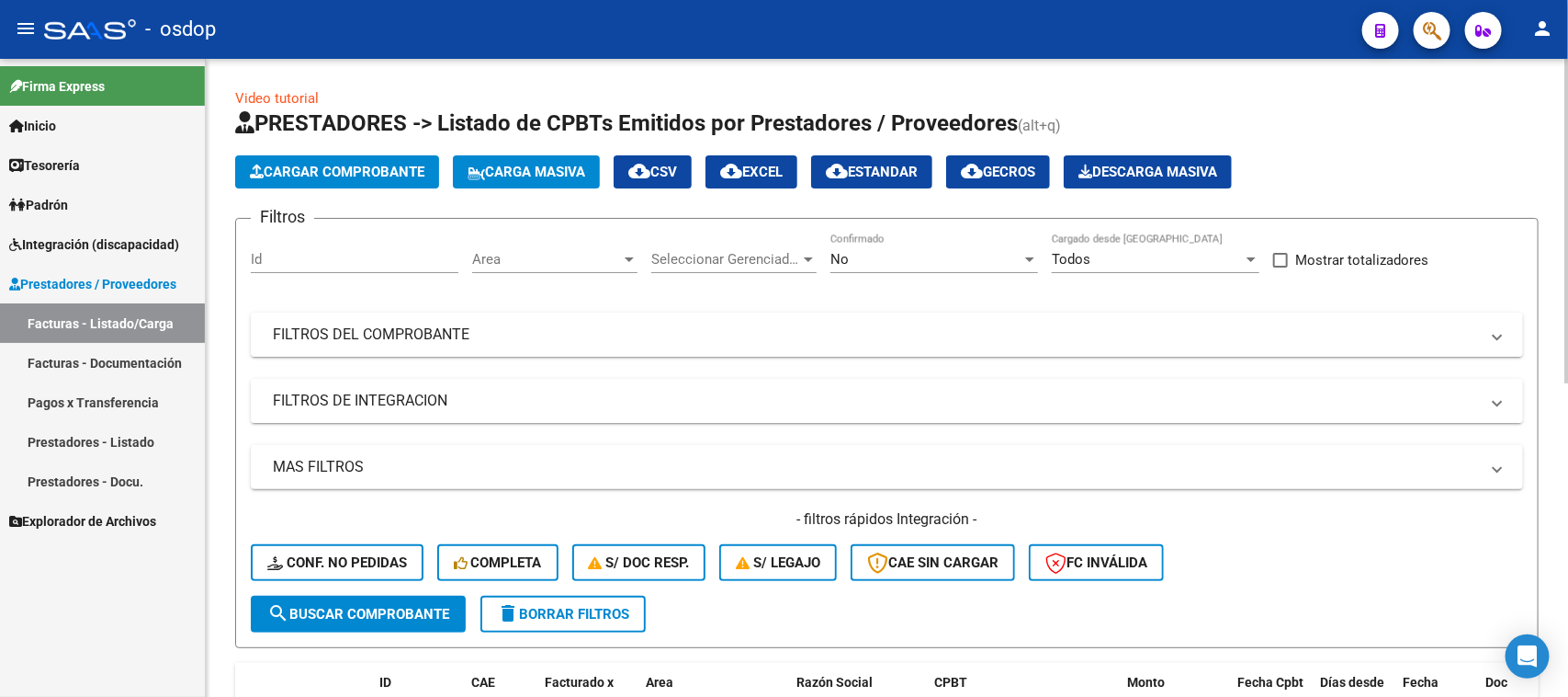
click at [400, 407] on mat-panel-title "FILTROS DE INTEGRACION" at bounding box center [875, 401] width 1206 height 20
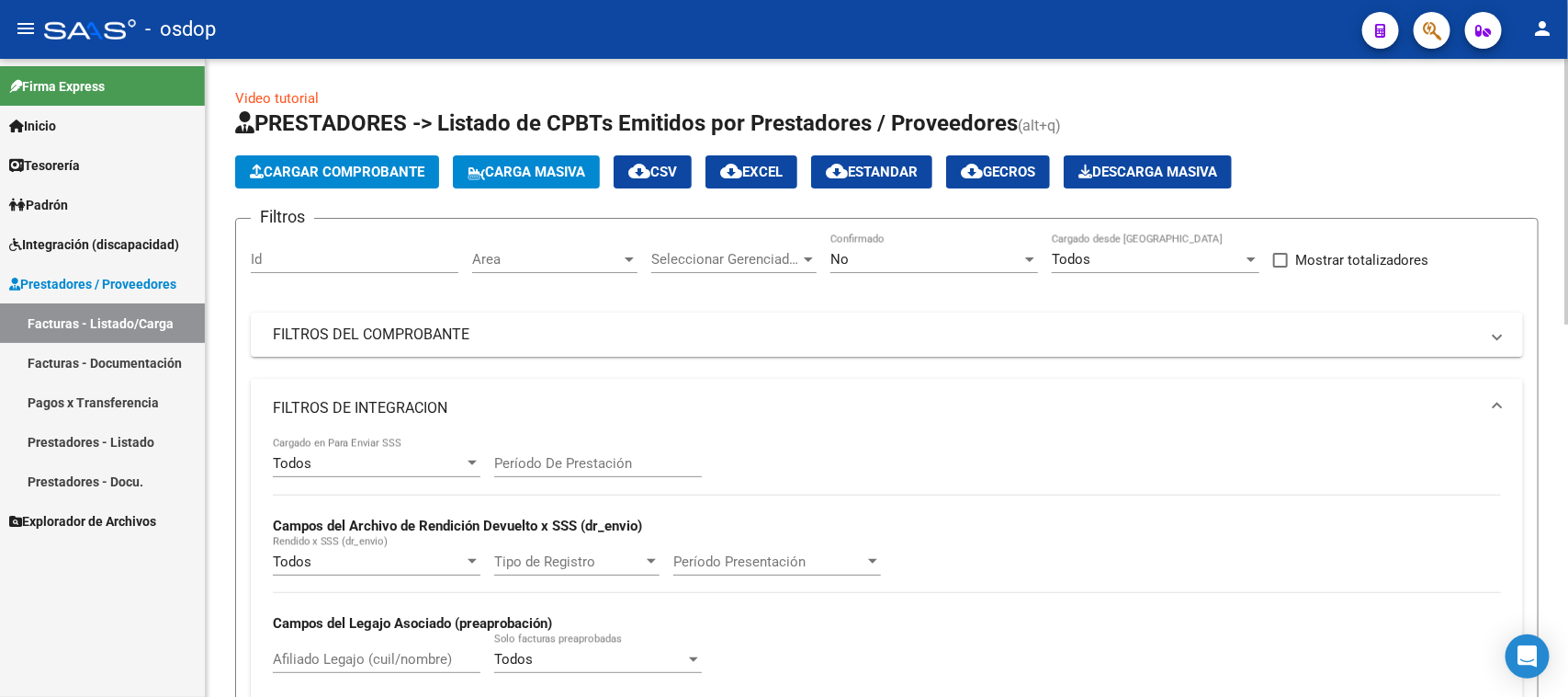
click at [347, 658] on input "Afiliado Legajo (cuil/nombre)" at bounding box center [376, 658] width 207 height 17
paste input "20486814056"
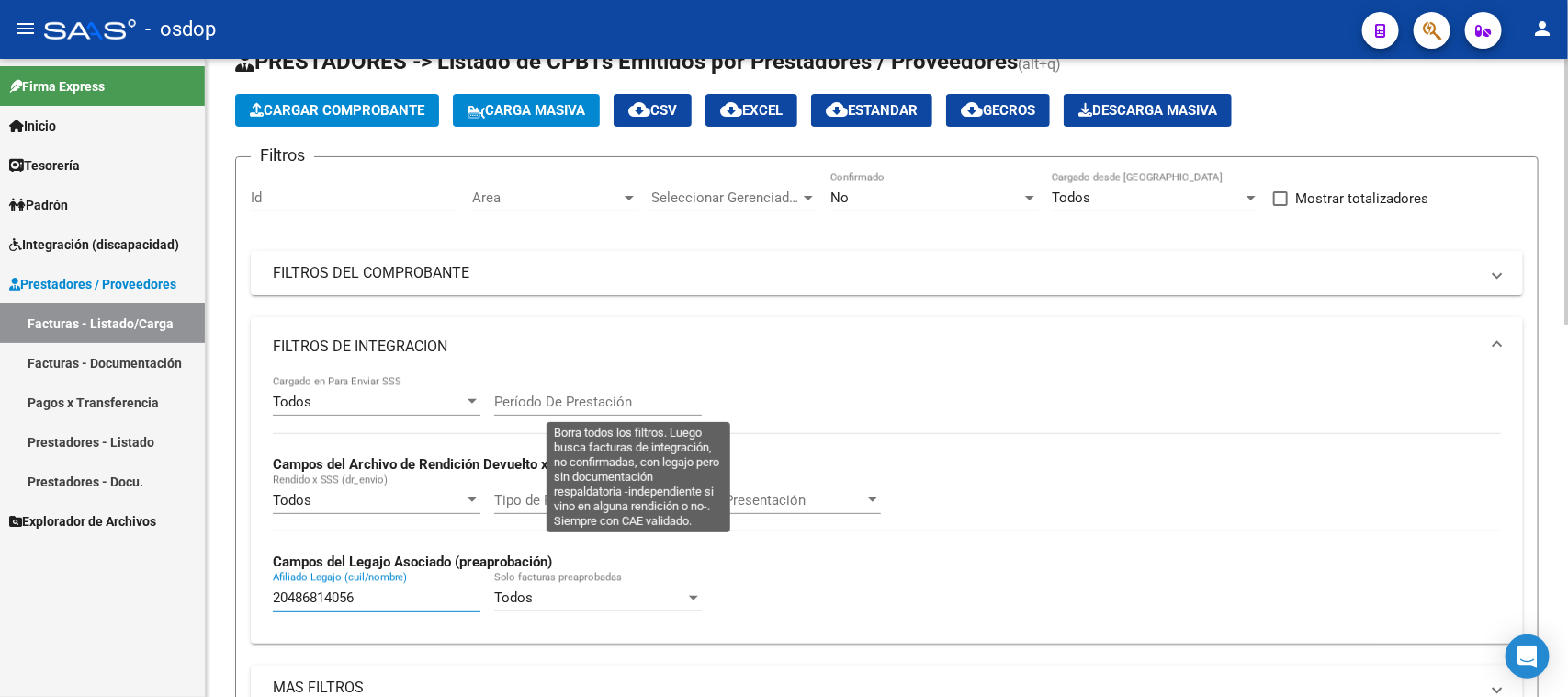
scroll to position [459, 0]
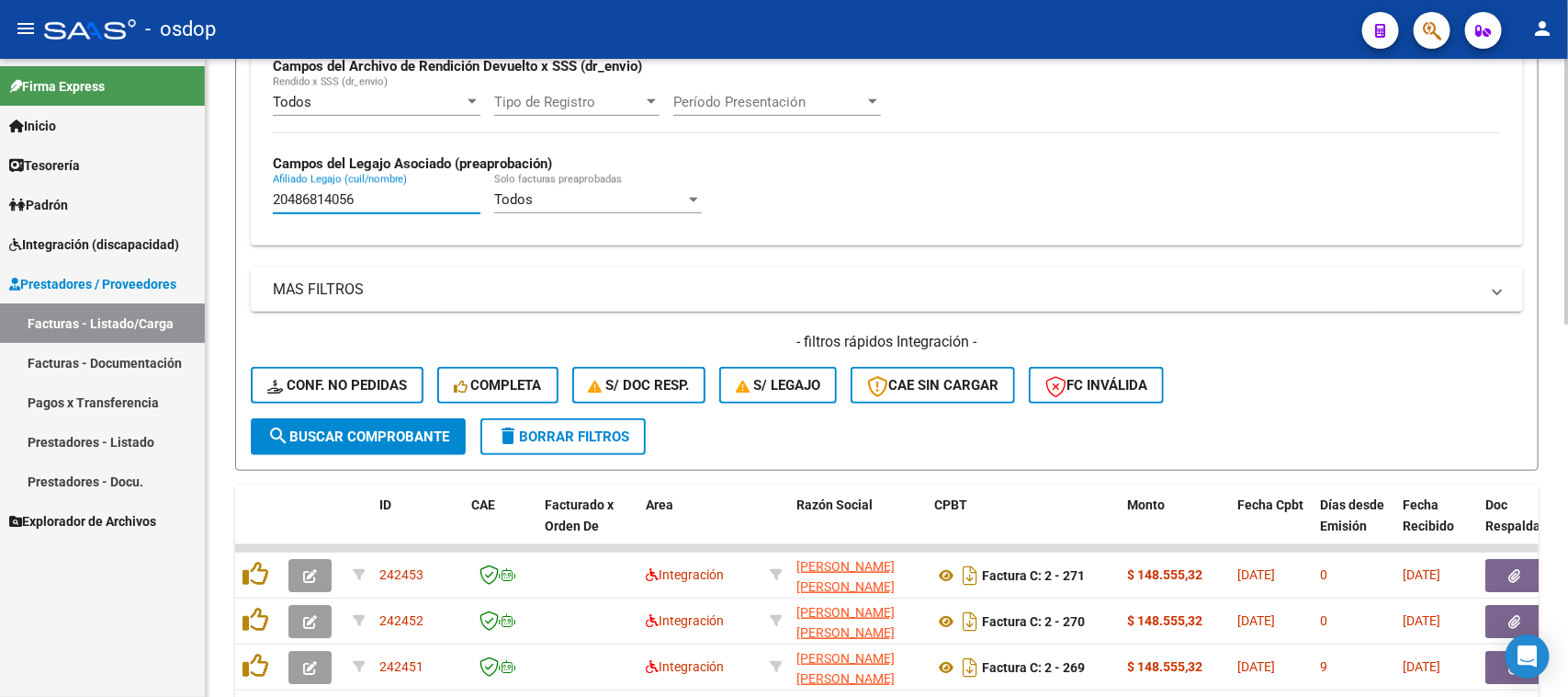
type input "20486814056"
click at [342, 448] on button "search Buscar Comprobante" at bounding box center [358, 436] width 215 height 37
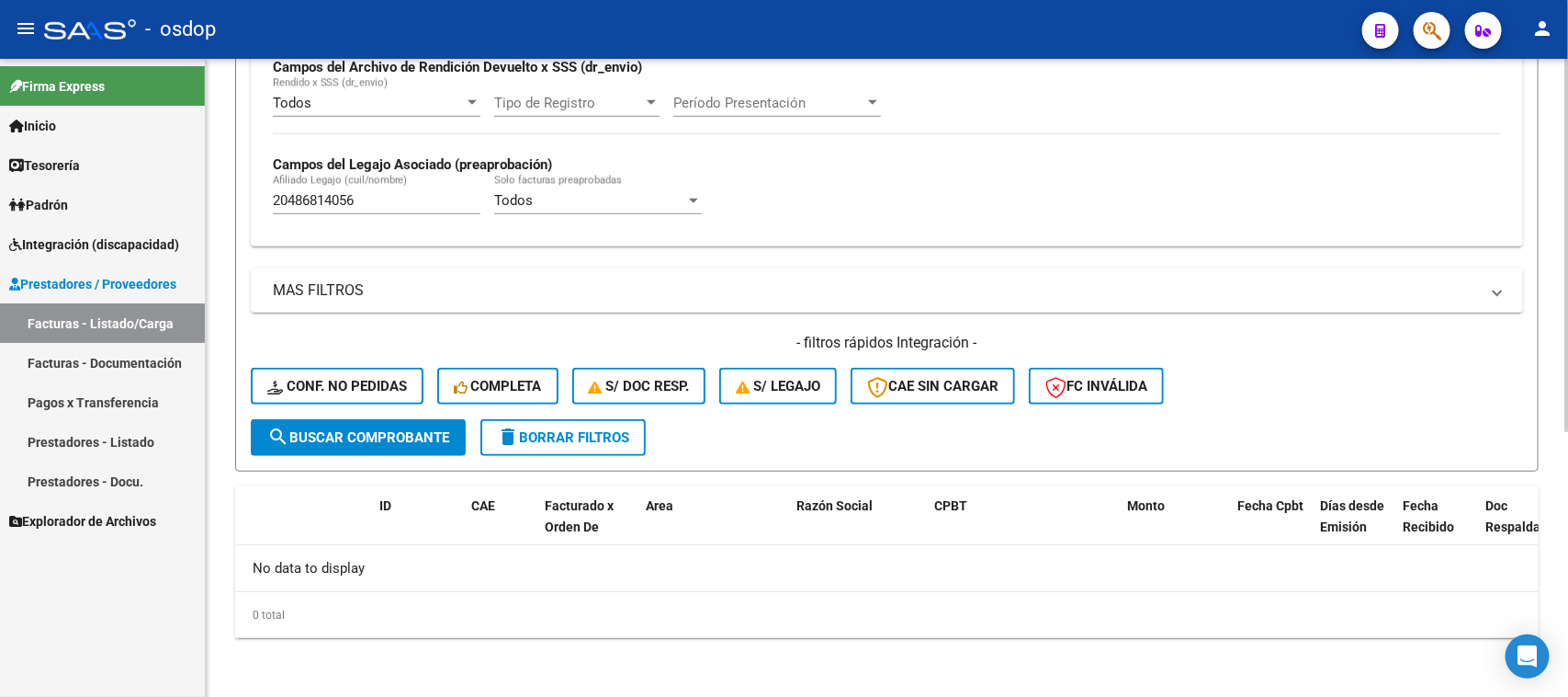
scroll to position [453, 0]
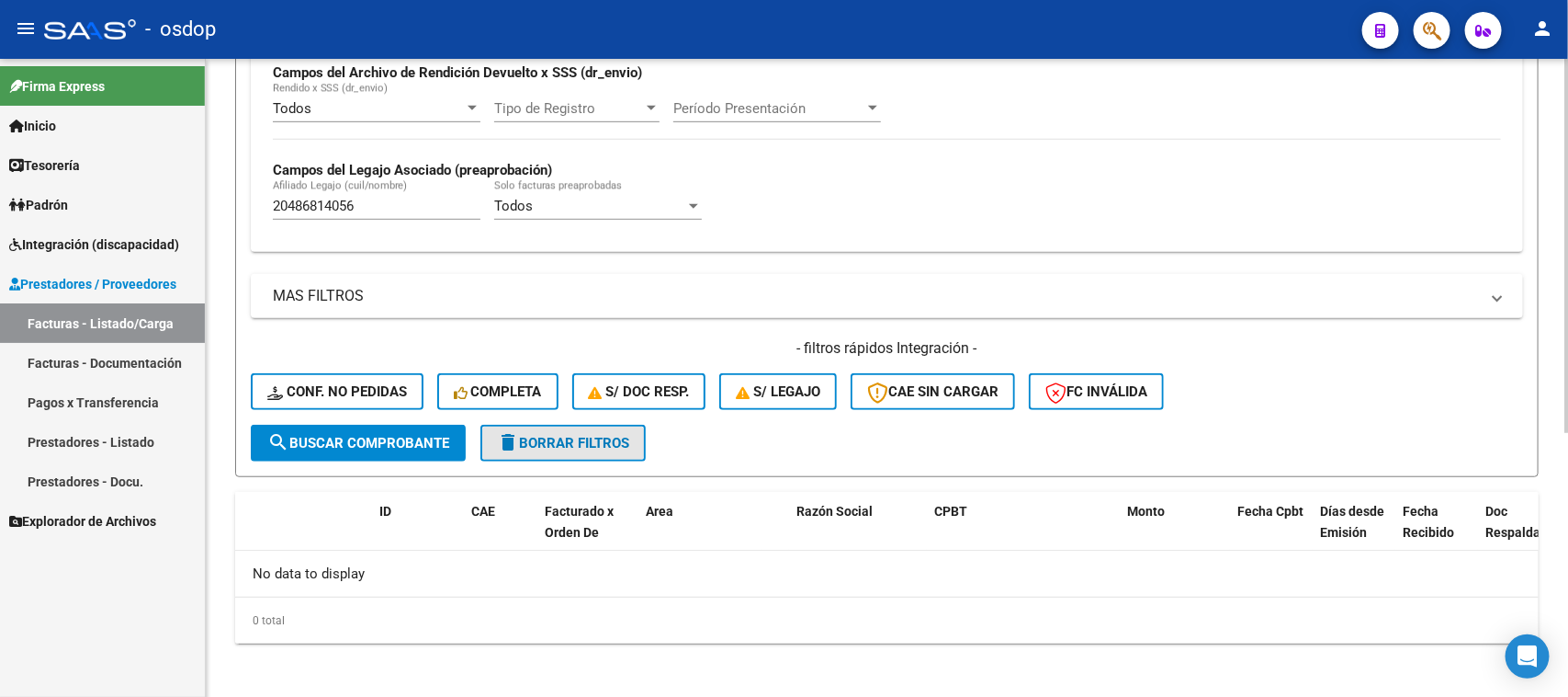
click at [590, 441] on span "delete Borrar Filtros" at bounding box center [562, 442] width 132 height 17
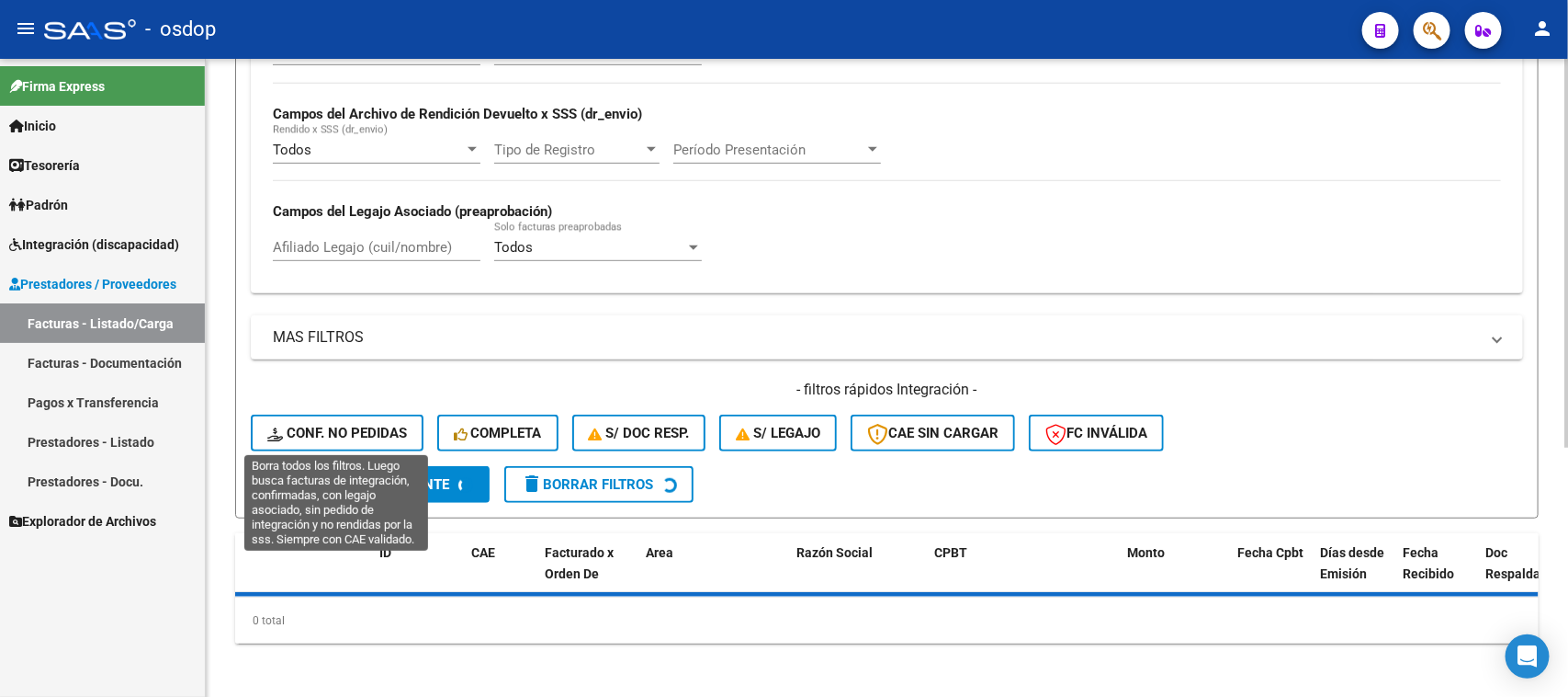
click at [355, 476] on span "search Buscar Comprobante" at bounding box center [359, 484] width 182 height 17
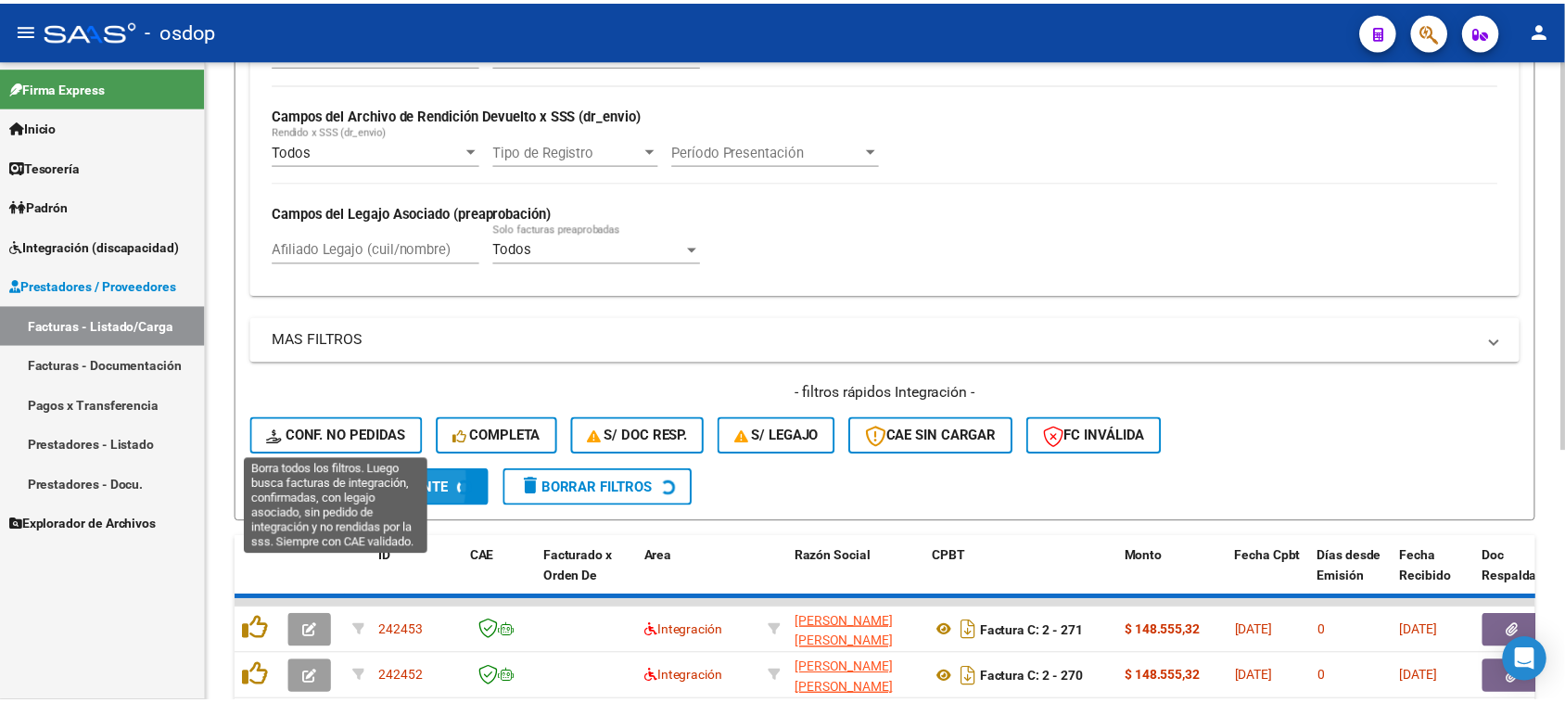
scroll to position [457, 0]
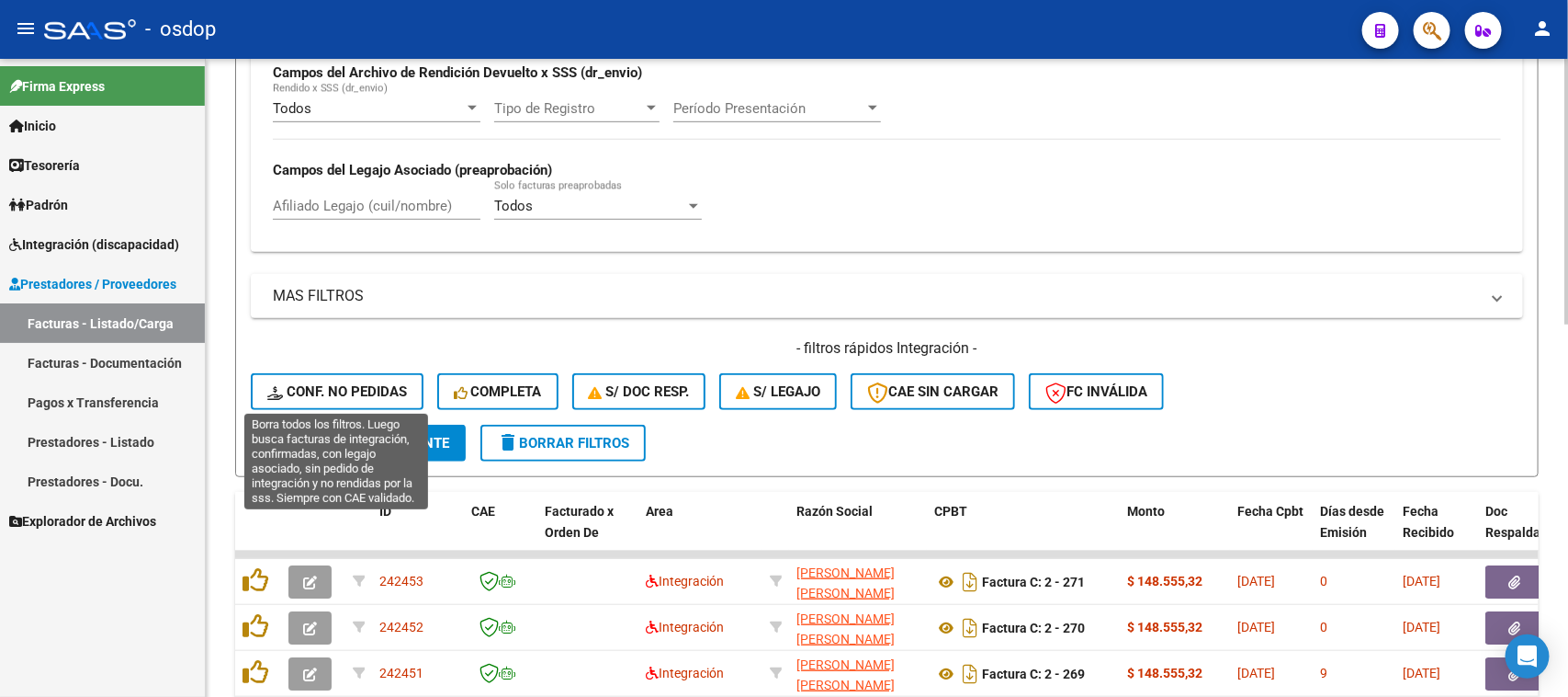
click at [366, 389] on span "Conf. no pedidas" at bounding box center [337, 392] width 140 height 17
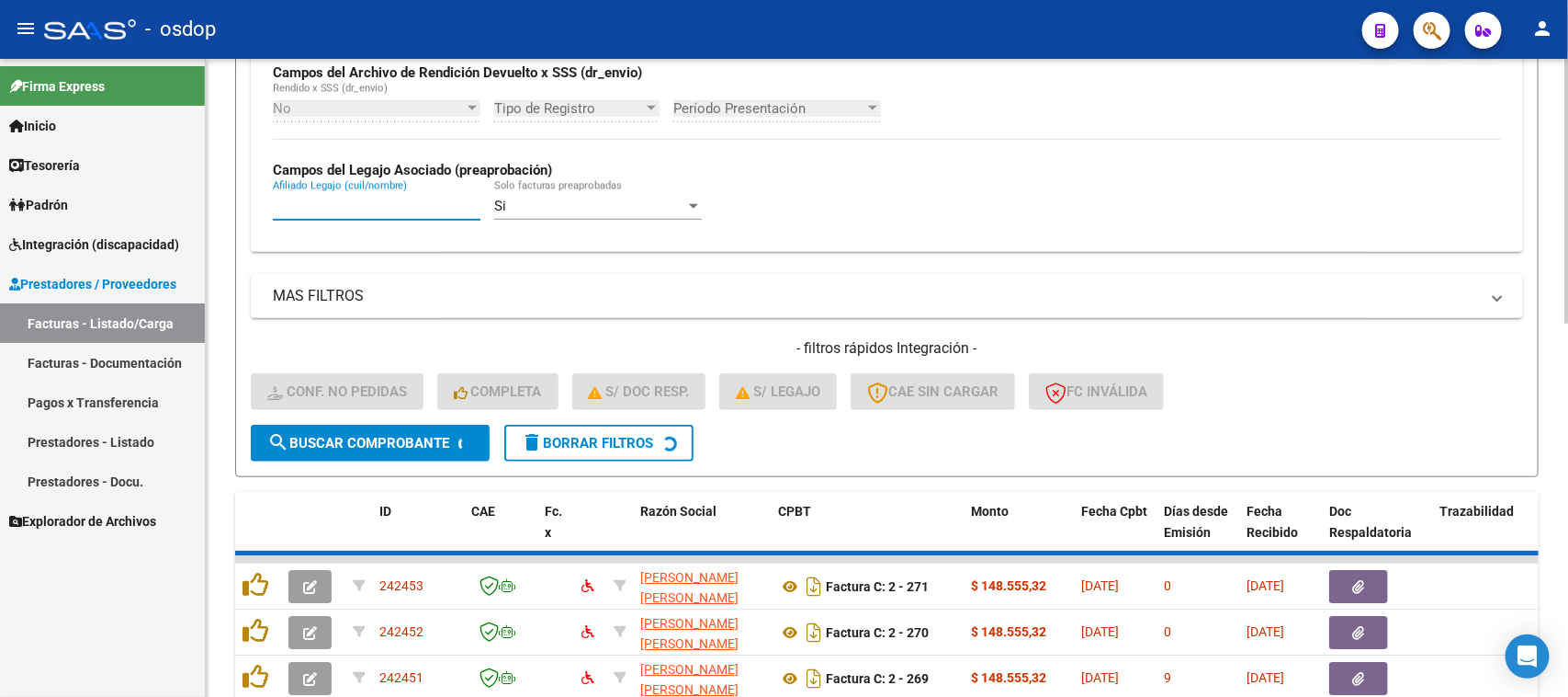
click at [392, 208] on input "Afiliado Legajo (cuil/nombre)" at bounding box center [376, 205] width 207 height 17
paste input "20486814056"
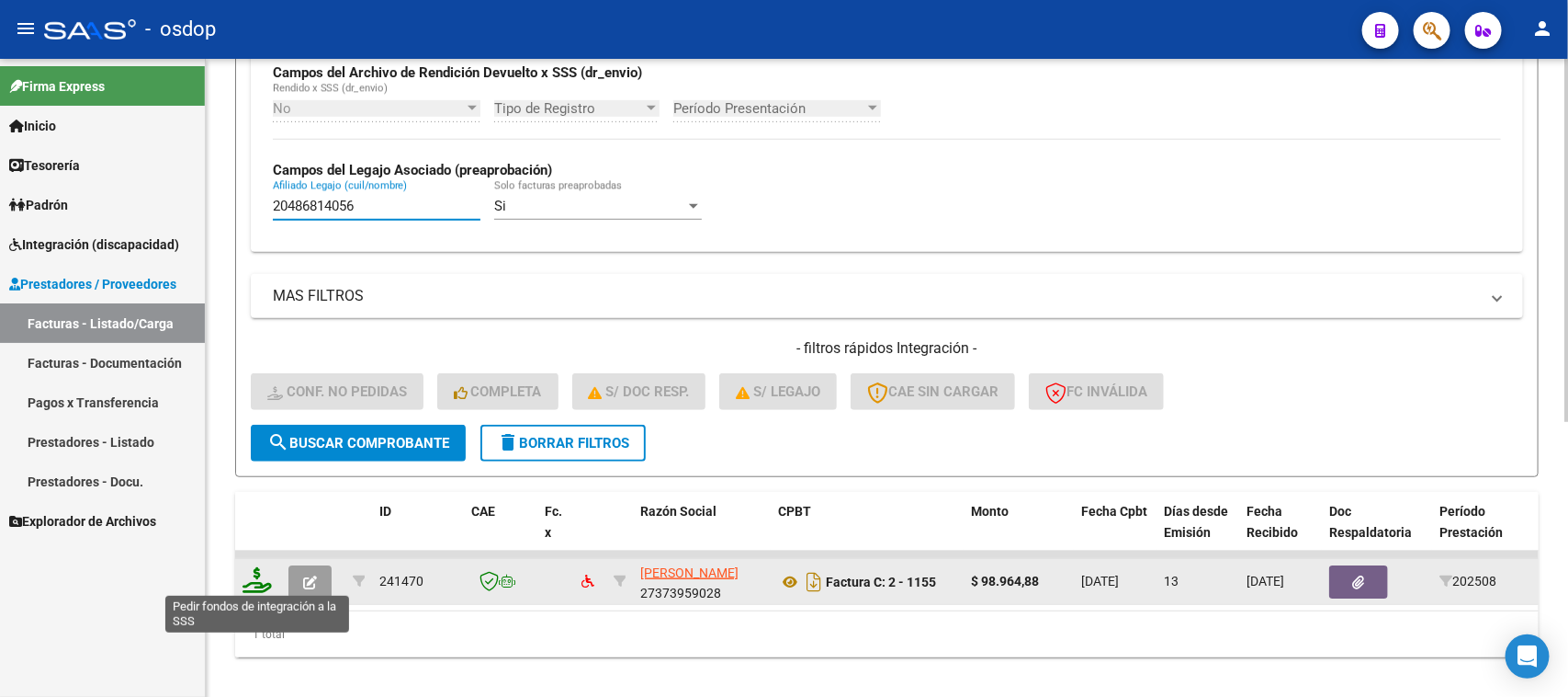
type input "20486814056"
click at [258, 580] on icon at bounding box center [258, 580] width 30 height 26
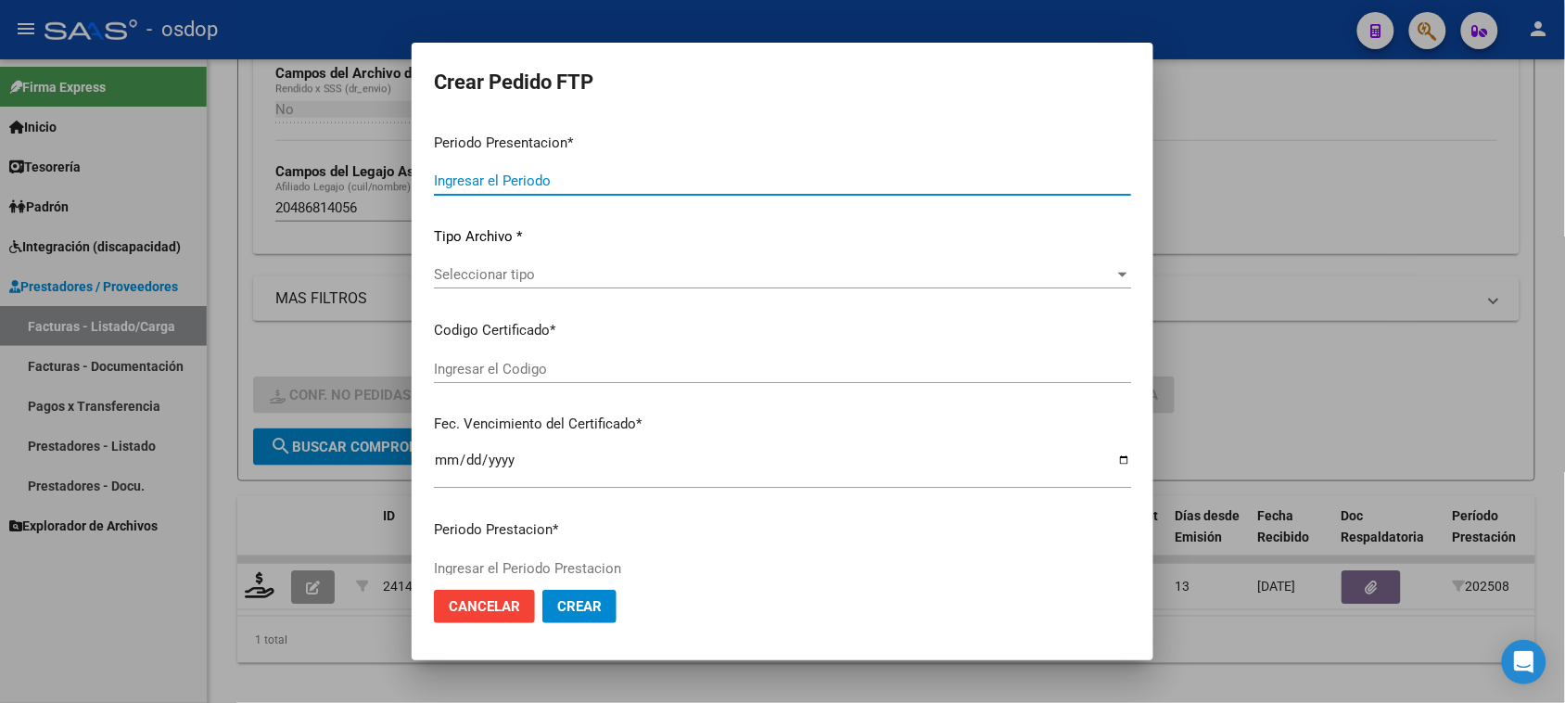
type input "202508"
type input "$ 98.964,88"
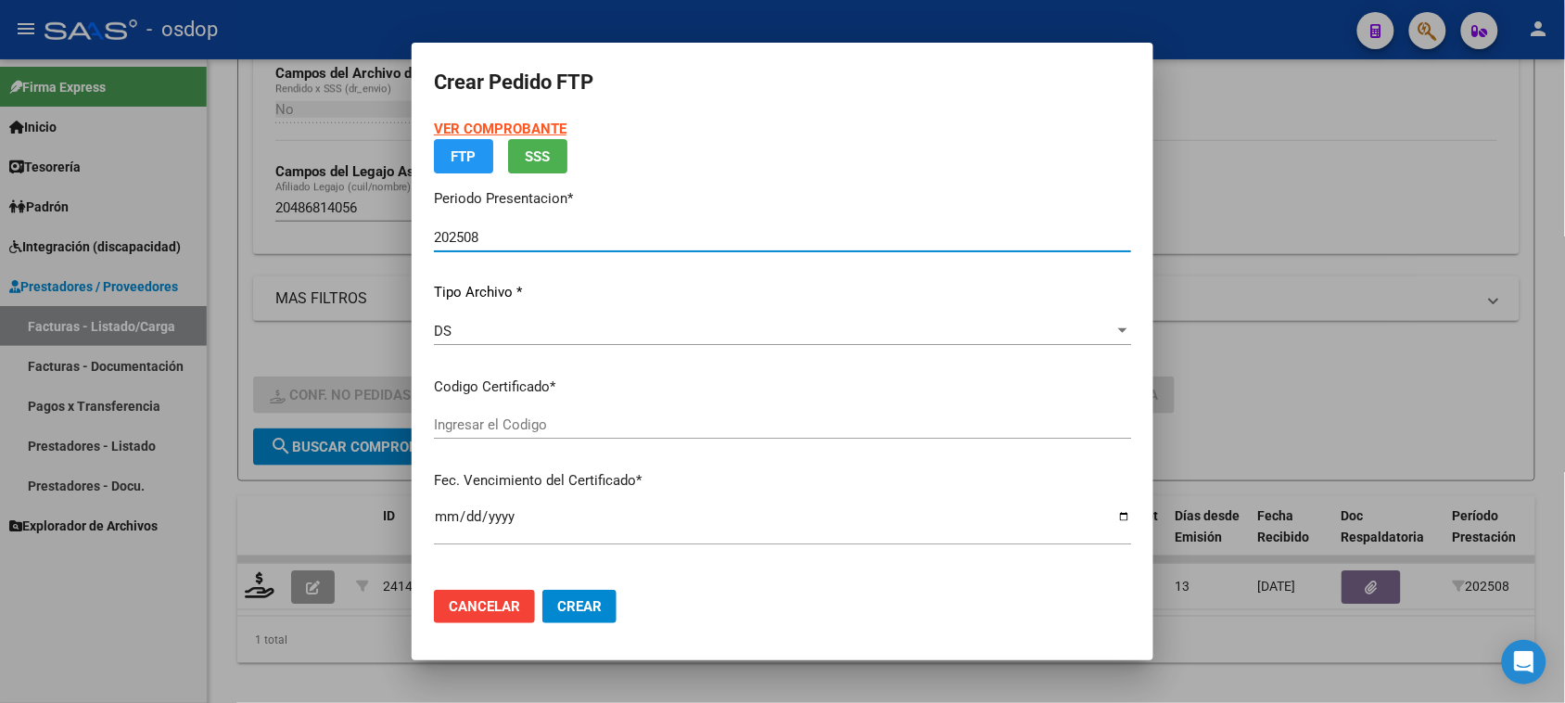
type input "5118423082"
type input "2027-05-03"
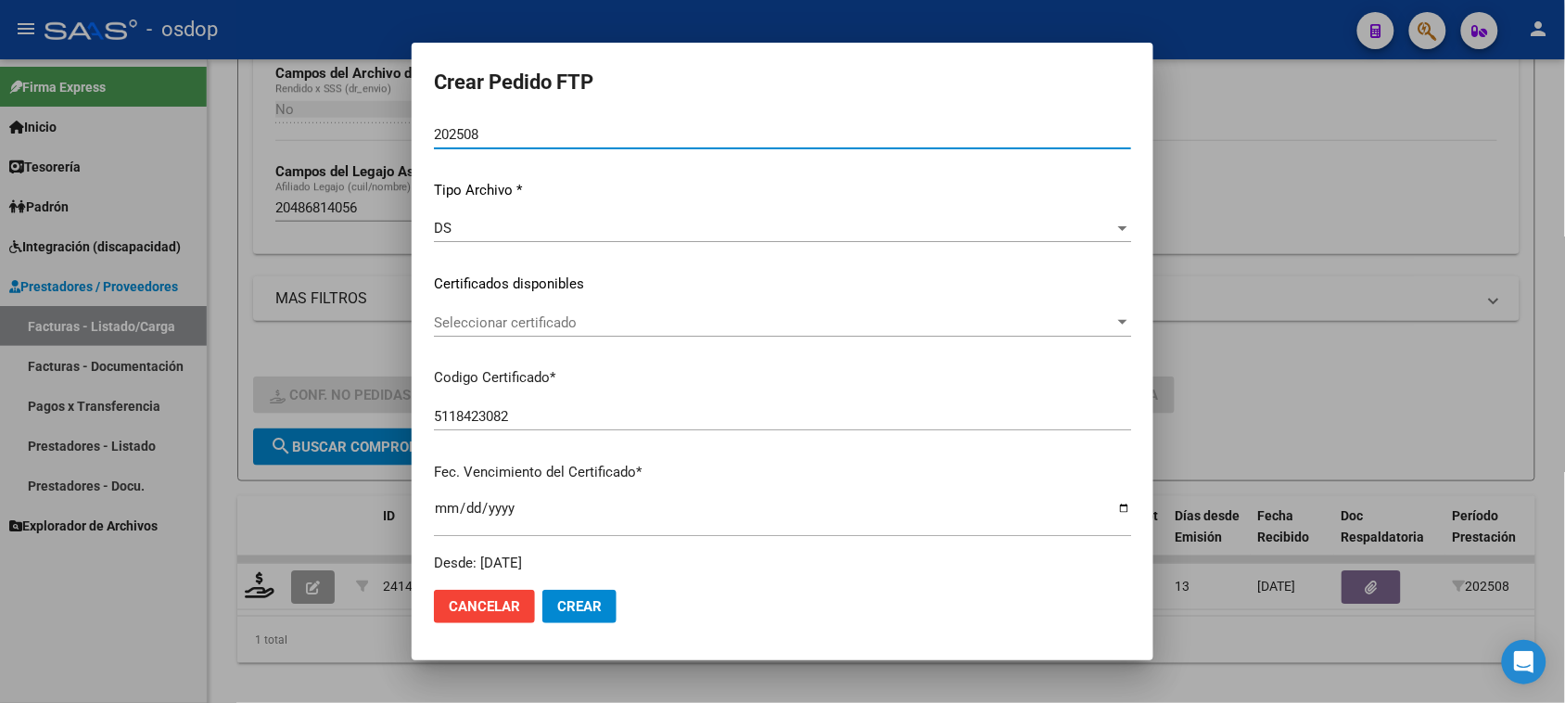
scroll to position [232, 0]
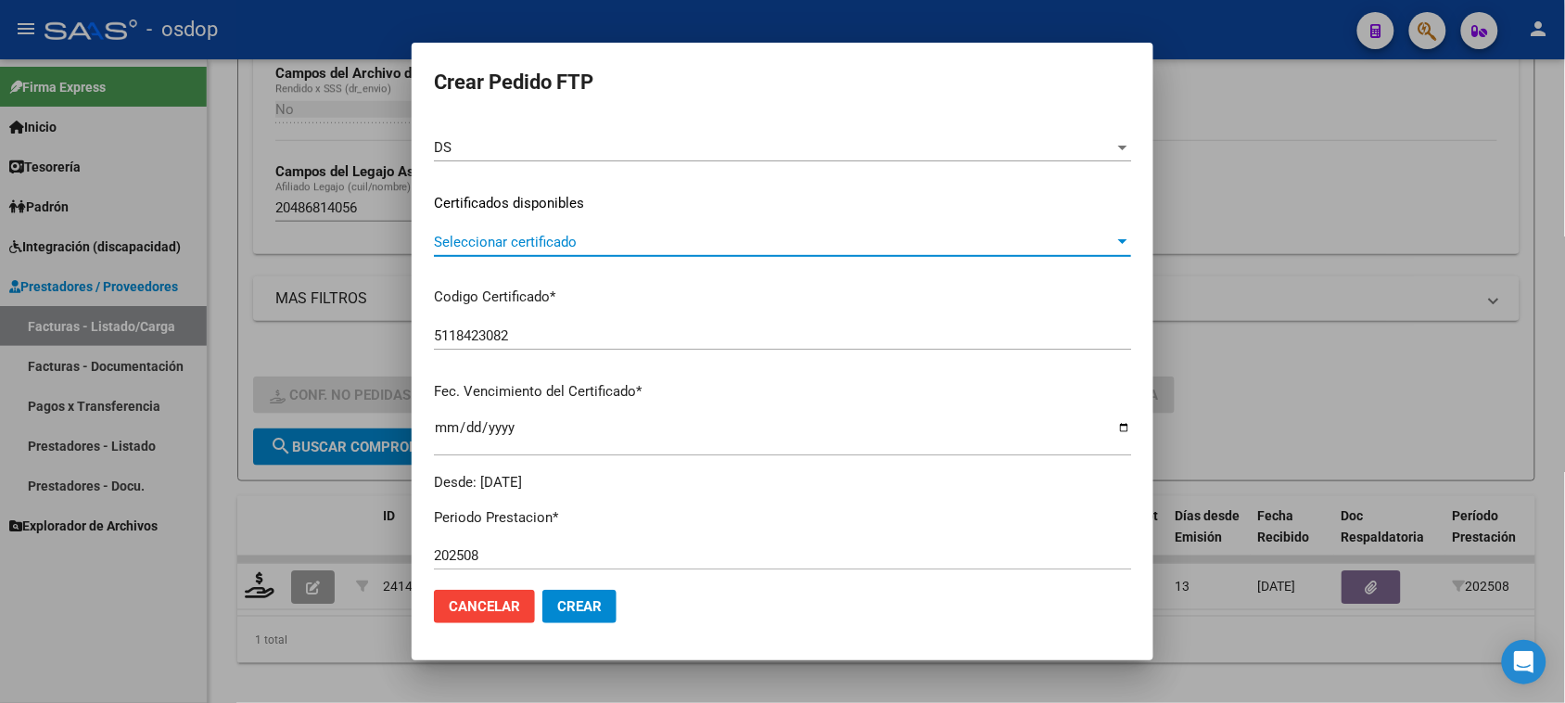
click at [816, 243] on span "Seleccionar certificado" at bounding box center [774, 242] width 680 height 17
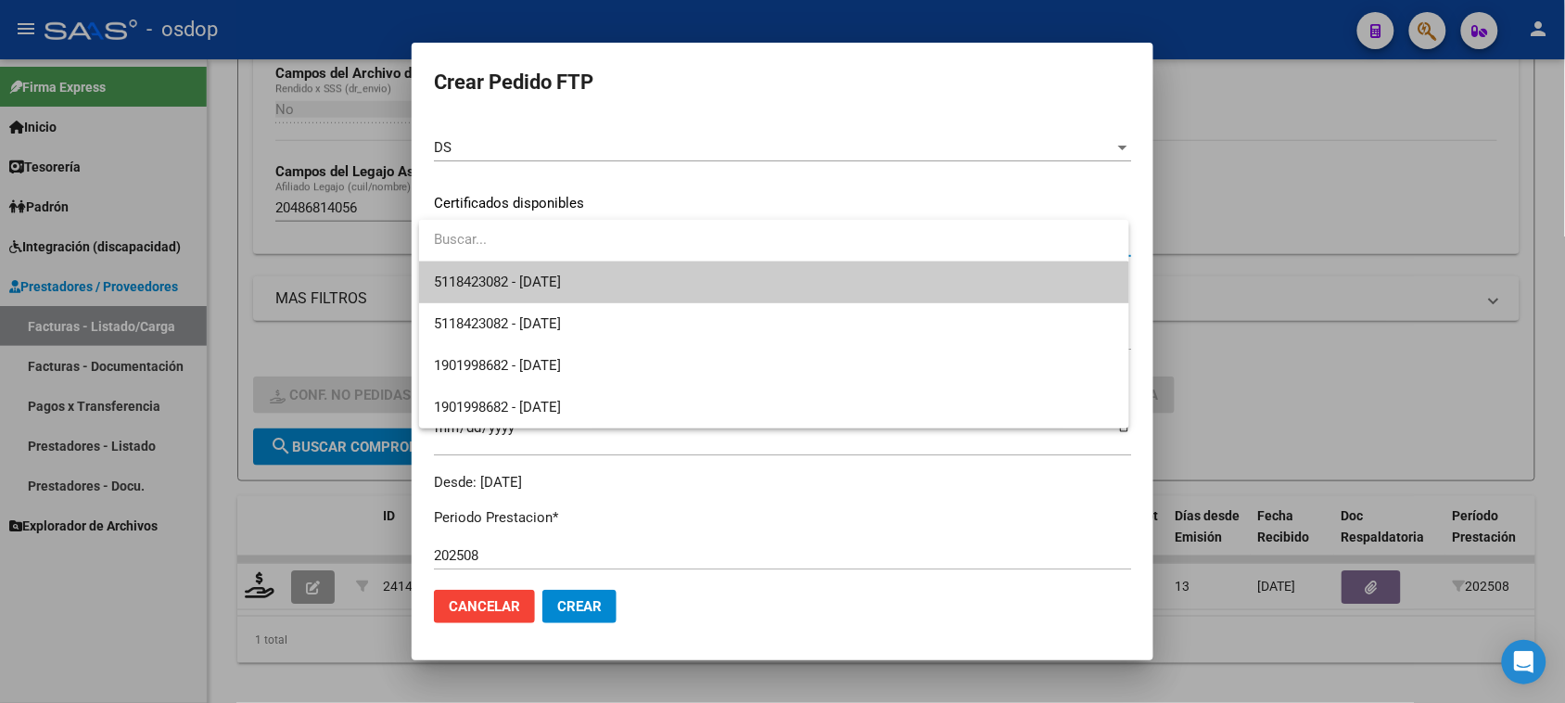
click at [799, 284] on span "5118423082 - 2027-05-03" at bounding box center [773, 282] width 679 height 42
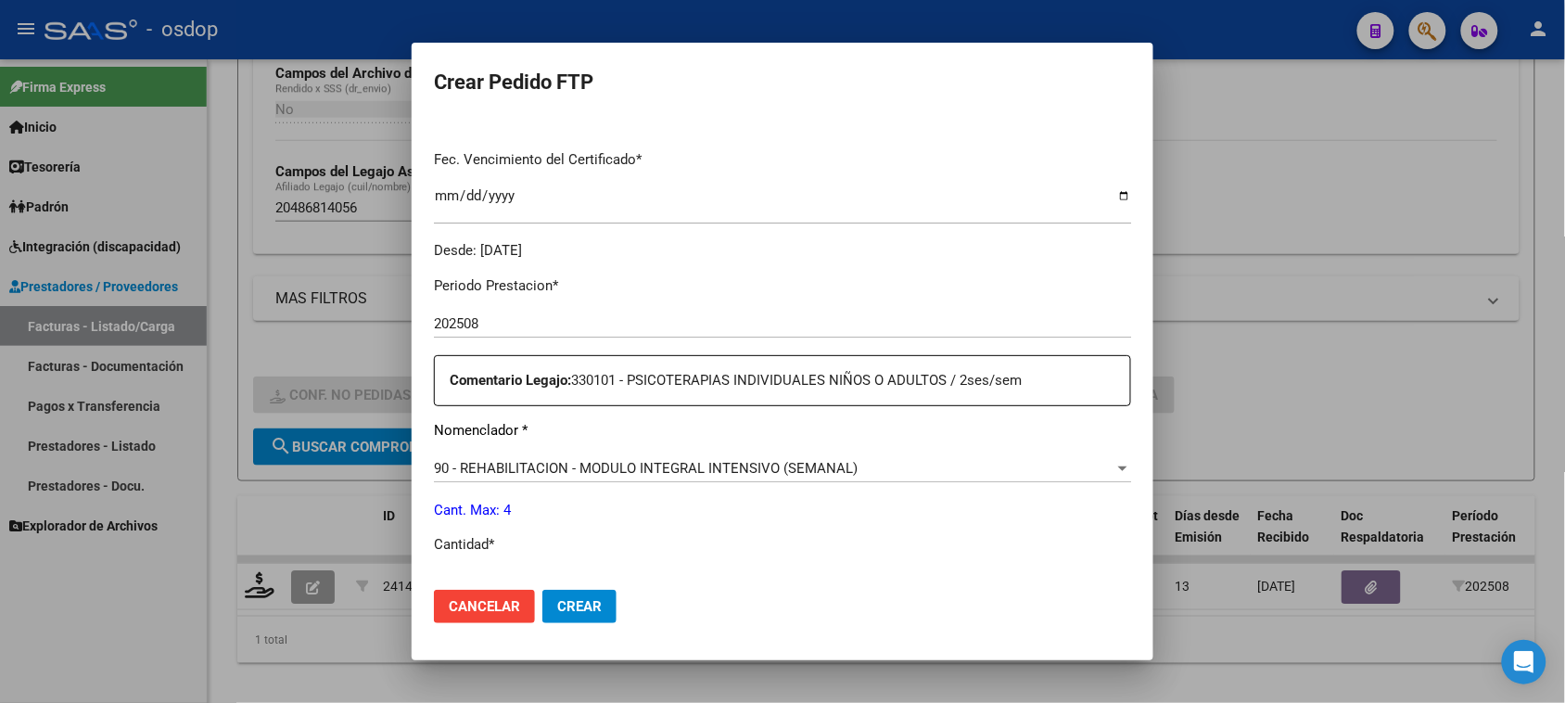
scroll to position [579, 0]
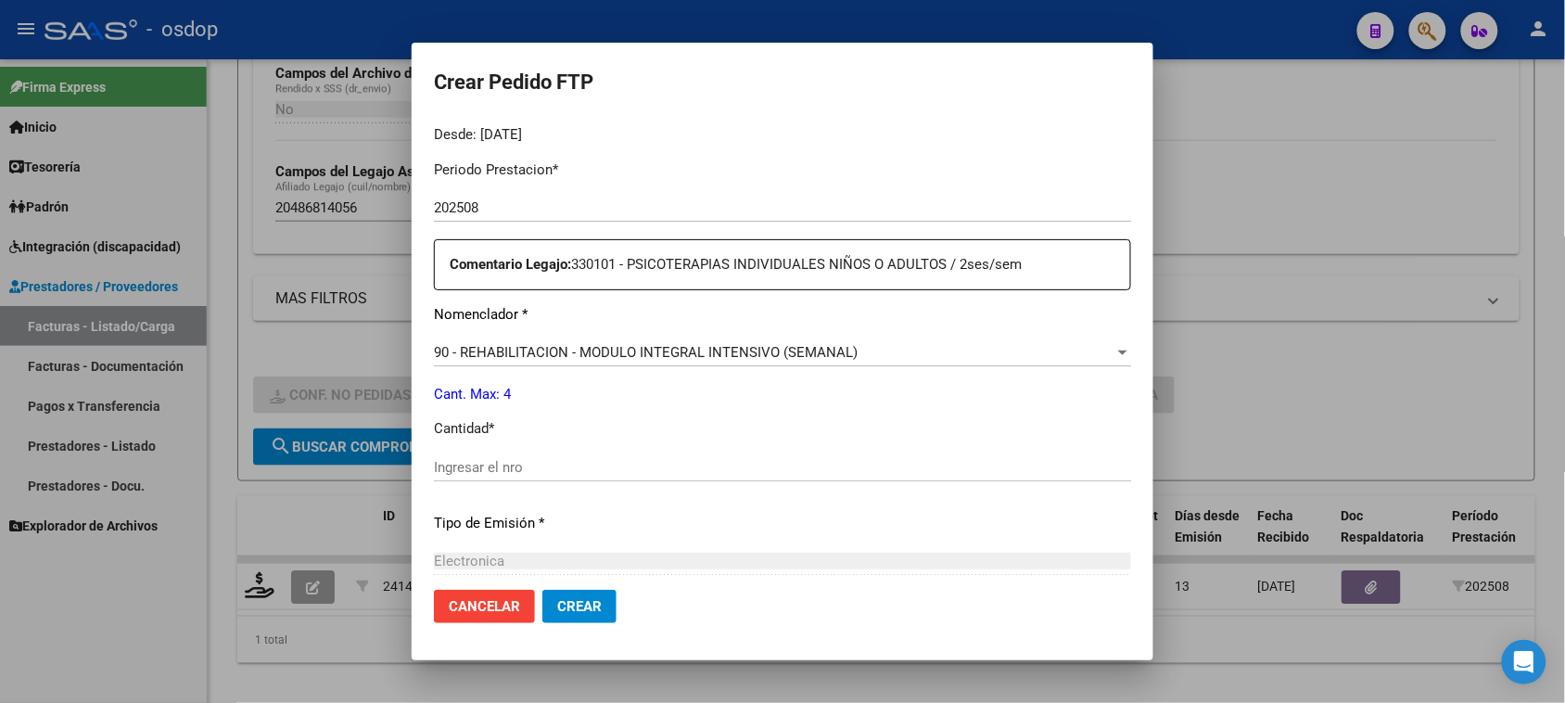
click at [828, 355] on span "90 - REHABILITACION - MODULO INTEGRAL INTENSIVO (SEMANAL)" at bounding box center [646, 352] width 424 height 17
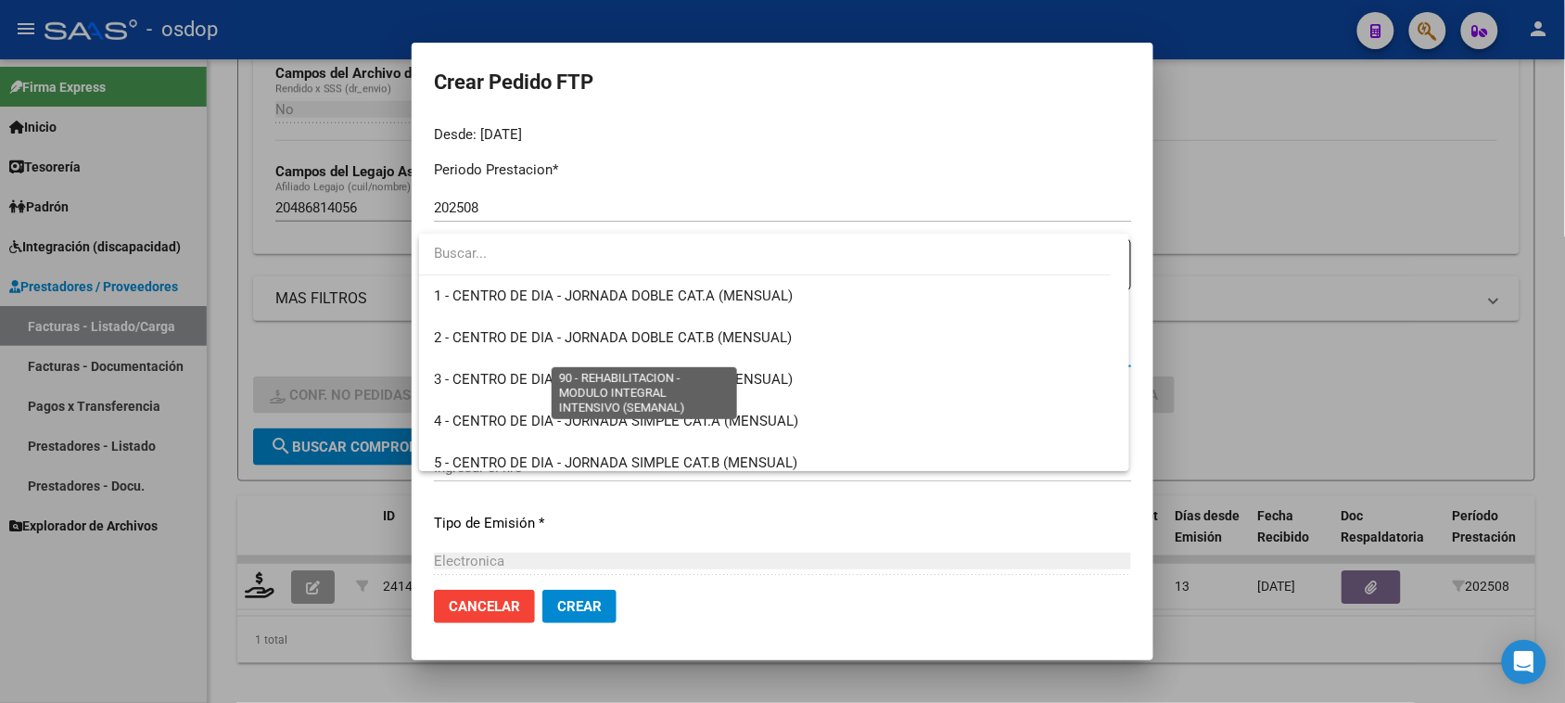
scroll to position [3657, 0]
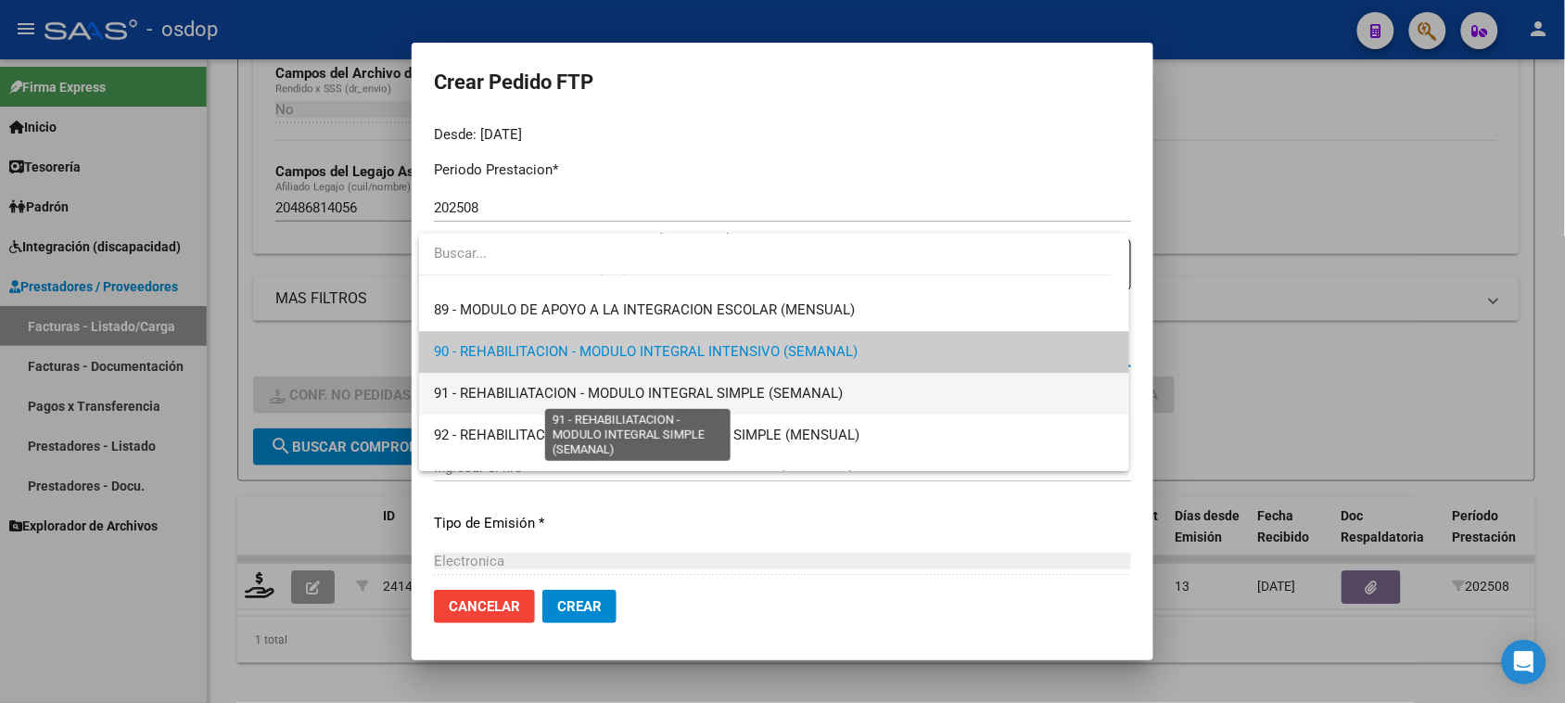
click at [816, 396] on span "91 - REHABILIATACION - MODULO INTEGRAL SIMPLE (SEMANAL)" at bounding box center [638, 393] width 409 height 17
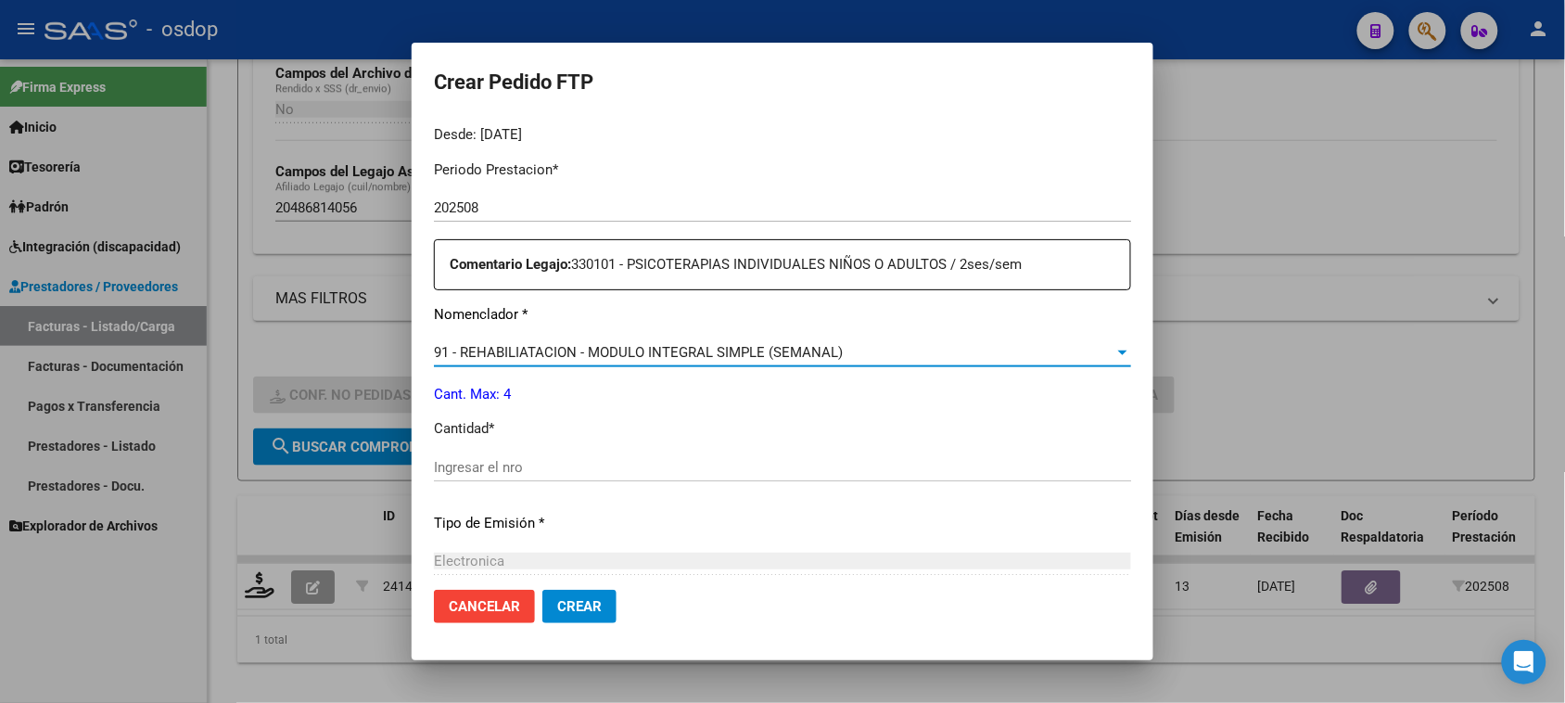
click at [539, 465] on input "Ingresar el nro" at bounding box center [782, 467] width 697 height 17
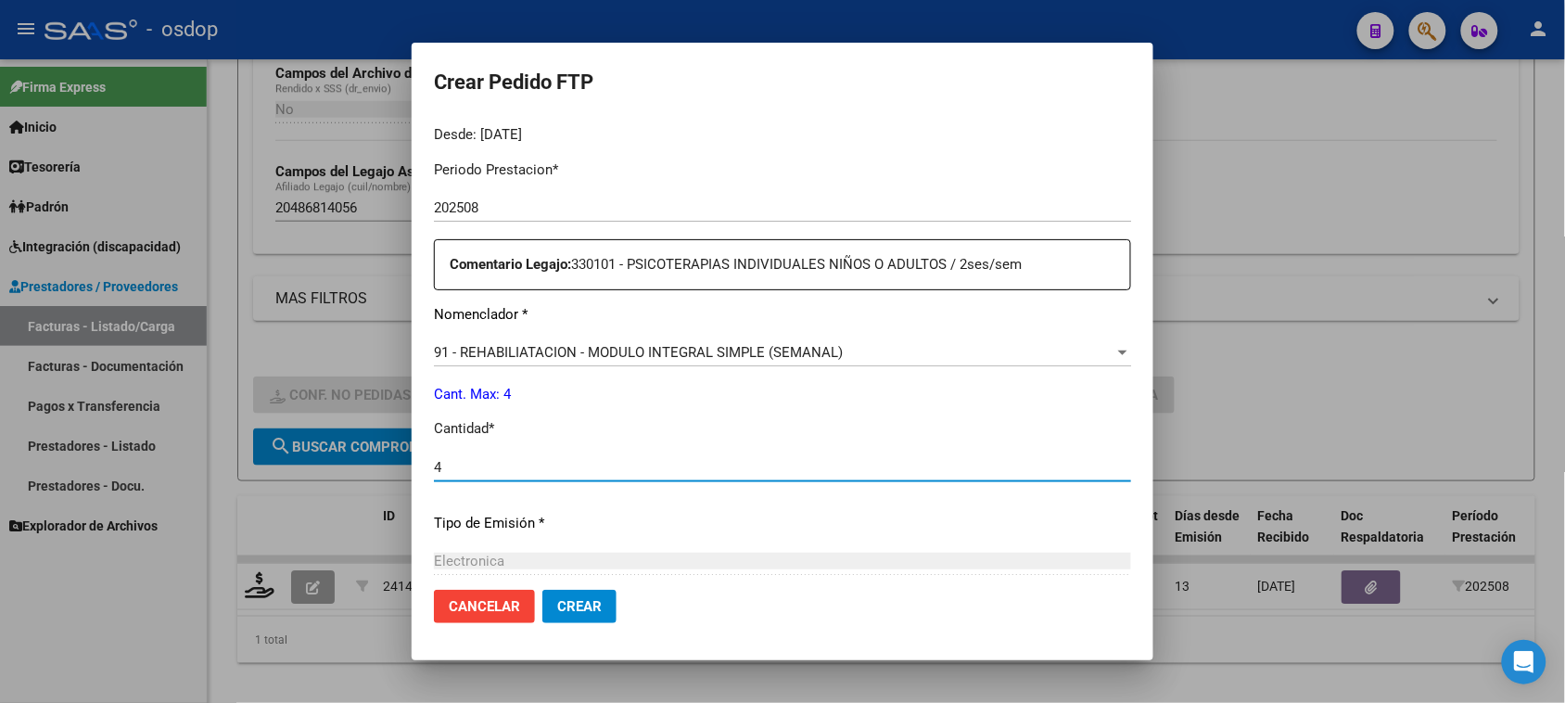
type input "4"
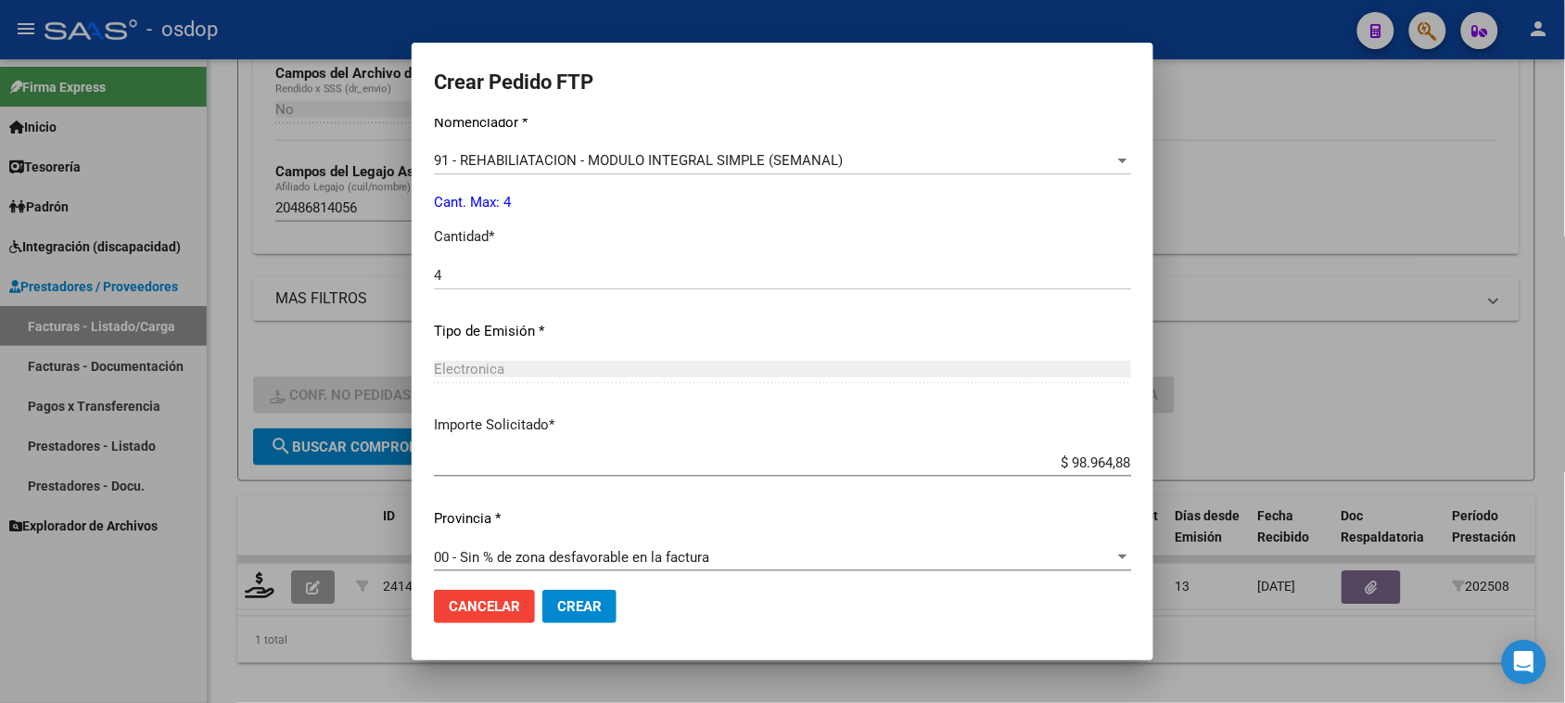
scroll to position [783, 0]
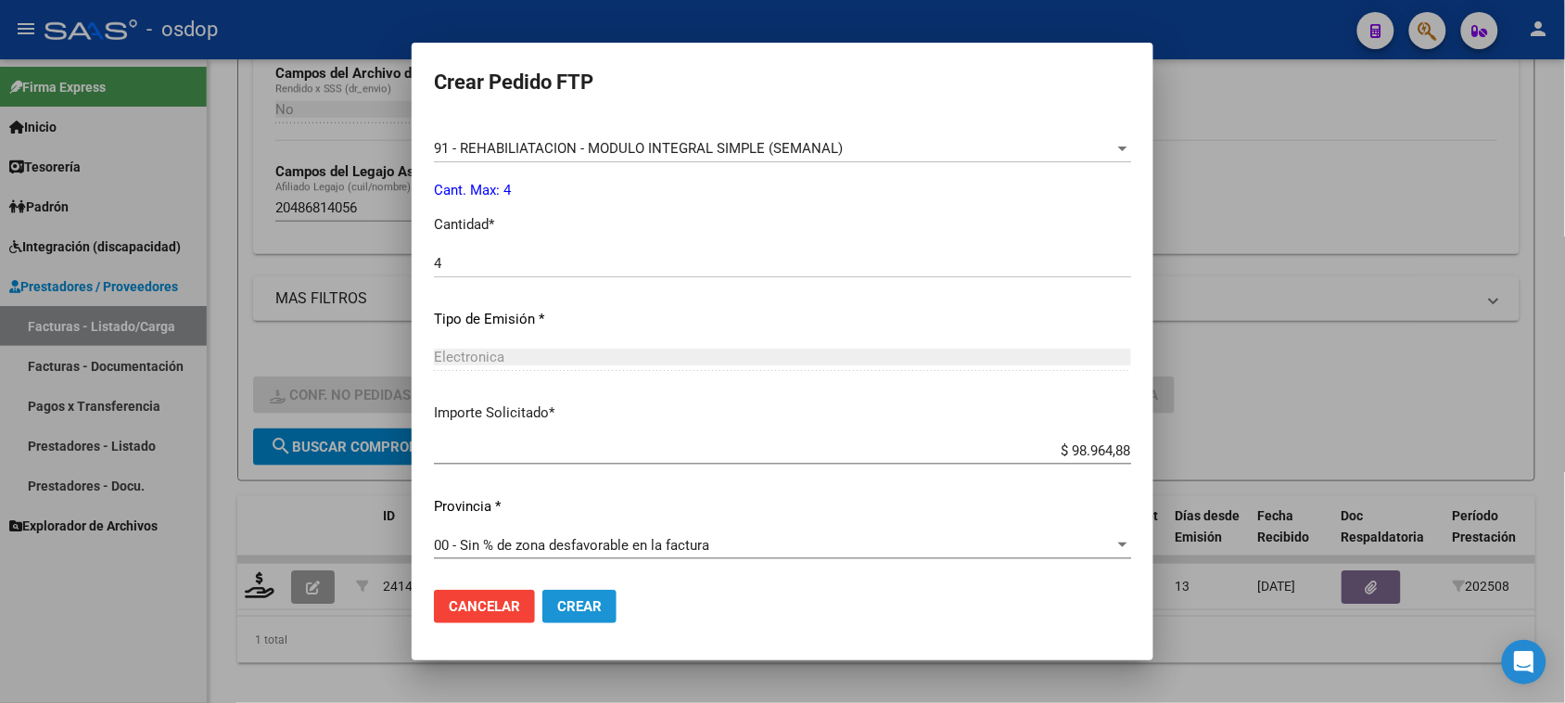
click at [591, 618] on button "Crear" at bounding box center [579, 605] width 74 height 33
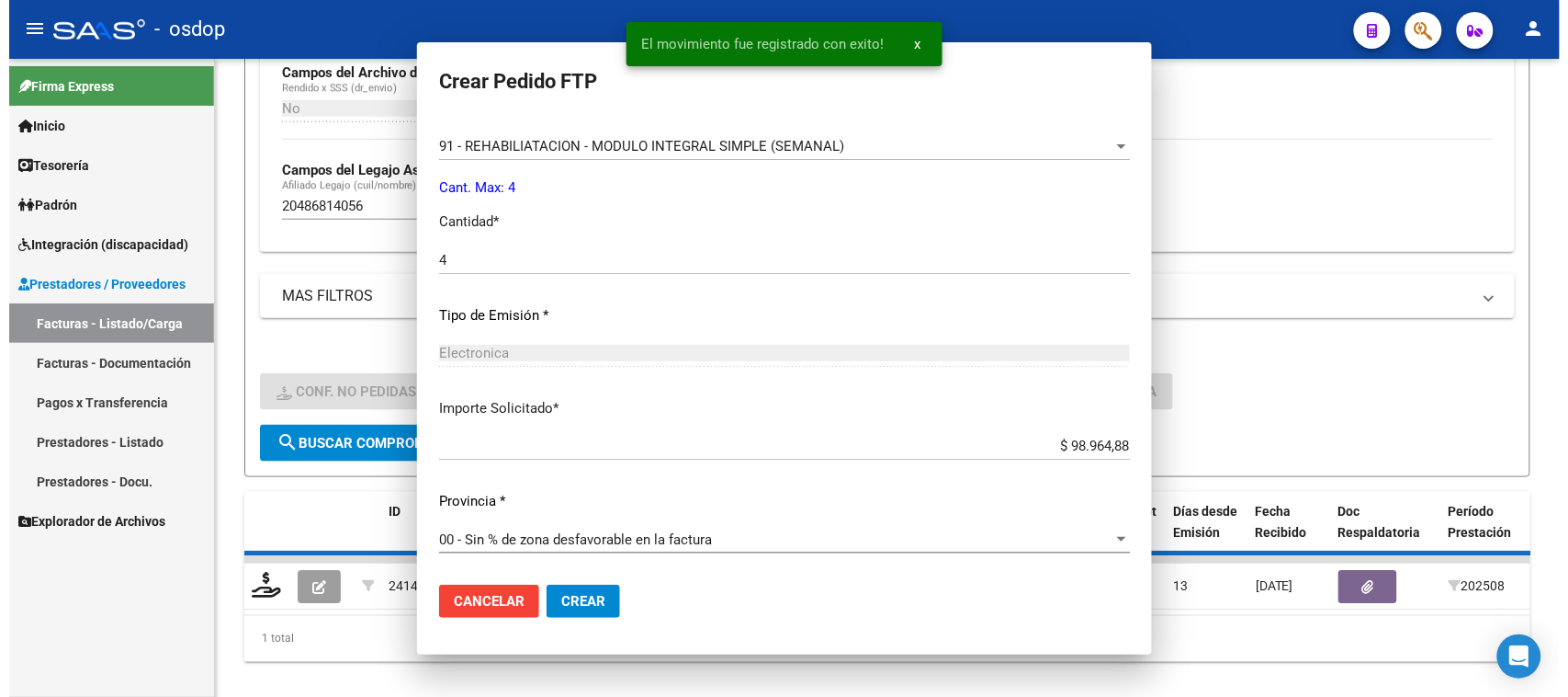
scroll to position [672, 0]
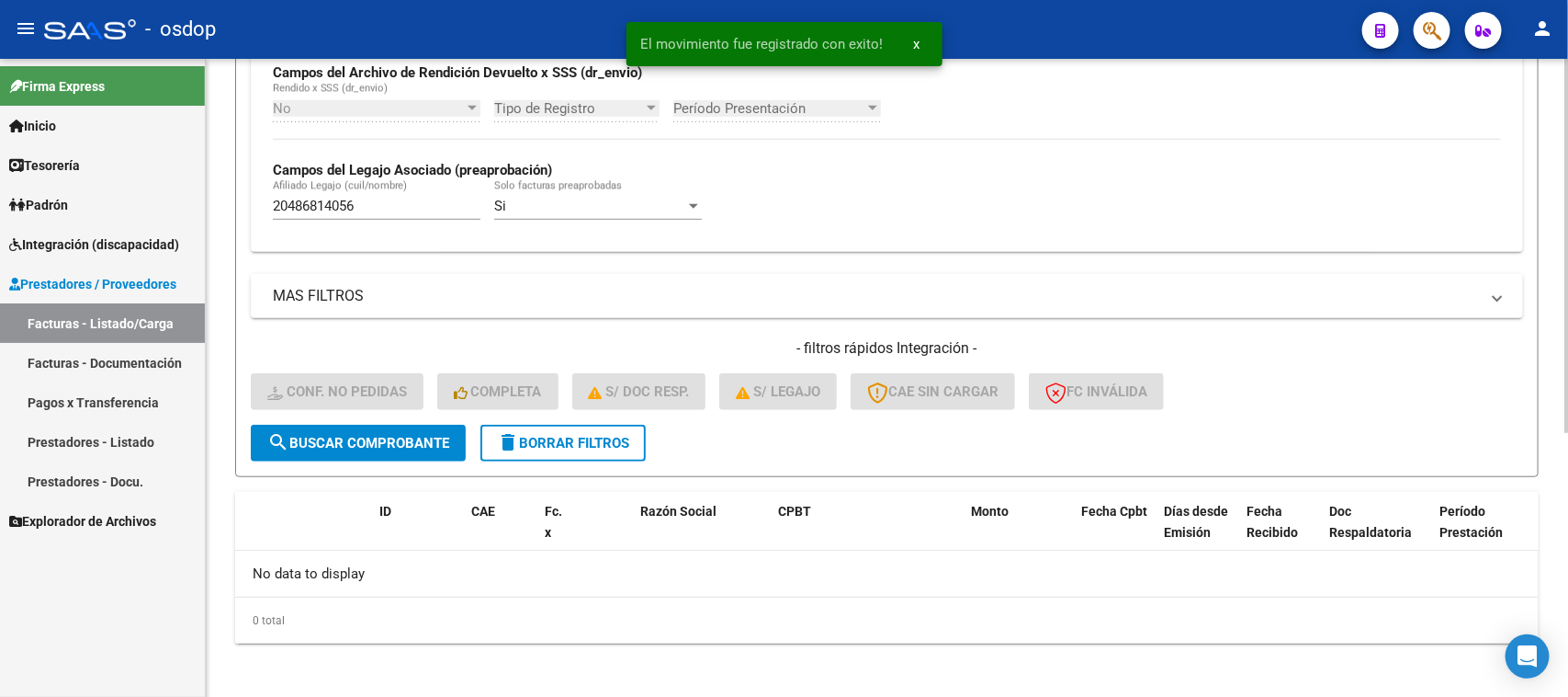
click at [108, 245] on span "Integración (discapacidad)" at bounding box center [93, 244] width 169 height 20
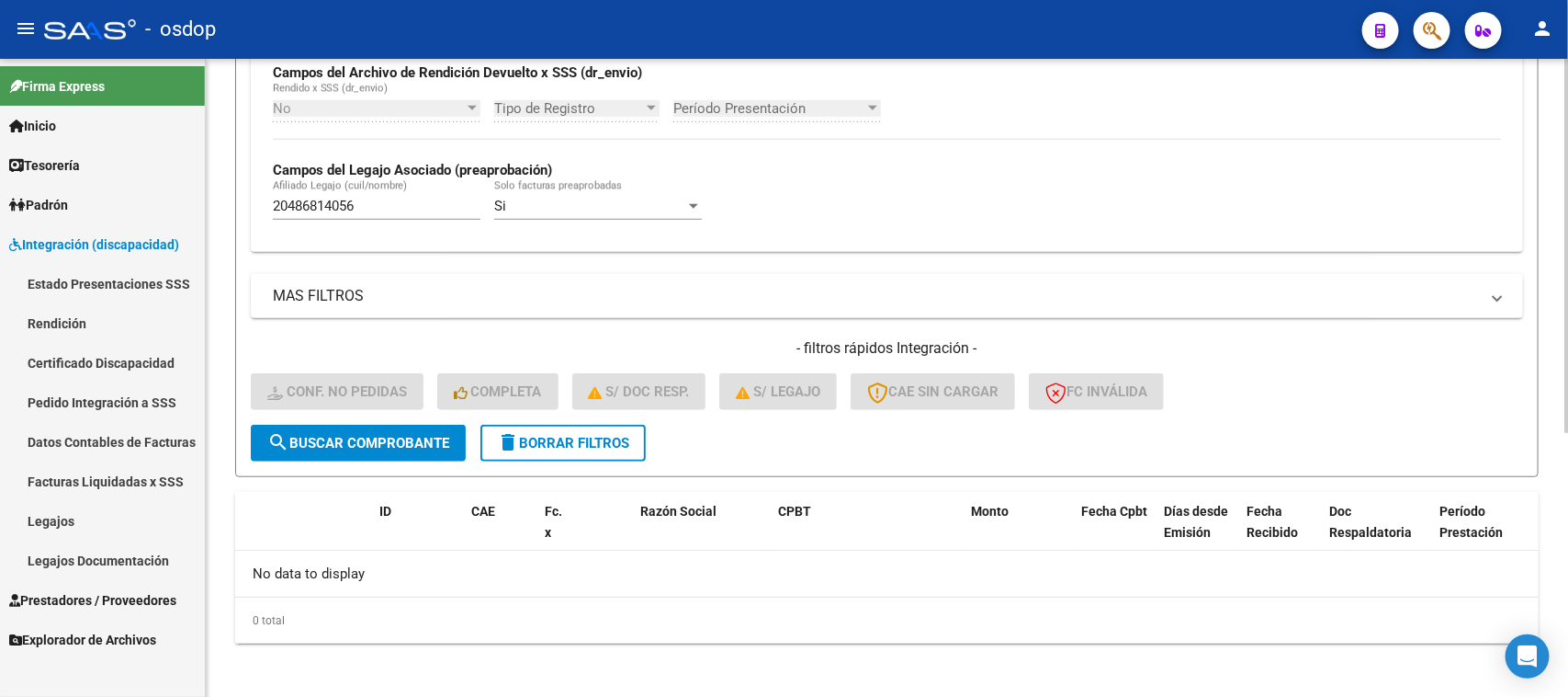
click at [138, 406] on link "Pedido Integración a SSS" at bounding box center [102, 403] width 205 height 40
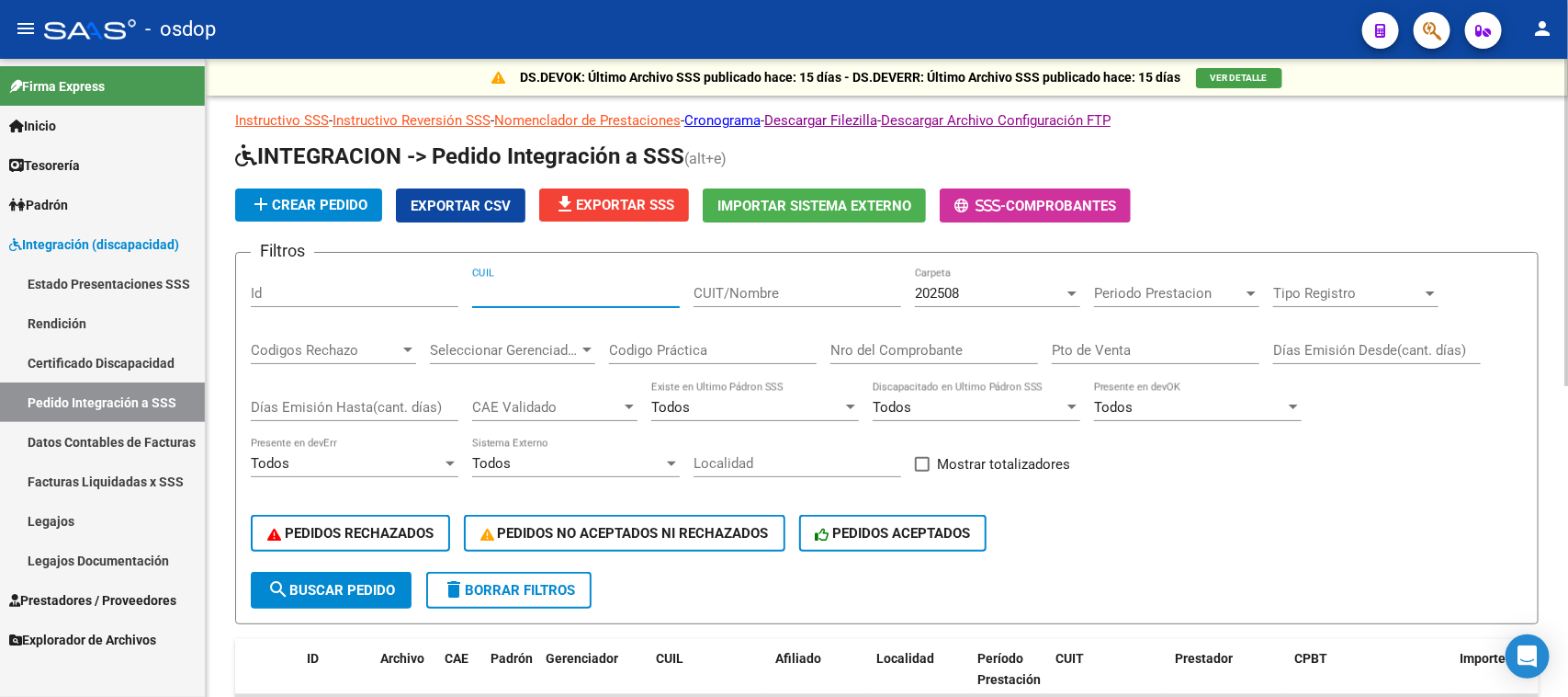
click at [521, 296] on input "CUIL" at bounding box center [575, 292] width 207 height 17
paste input "20486814056"
type input "20486814056"
click at [349, 582] on span "search Buscar Pedido" at bounding box center [331, 590] width 128 height 17
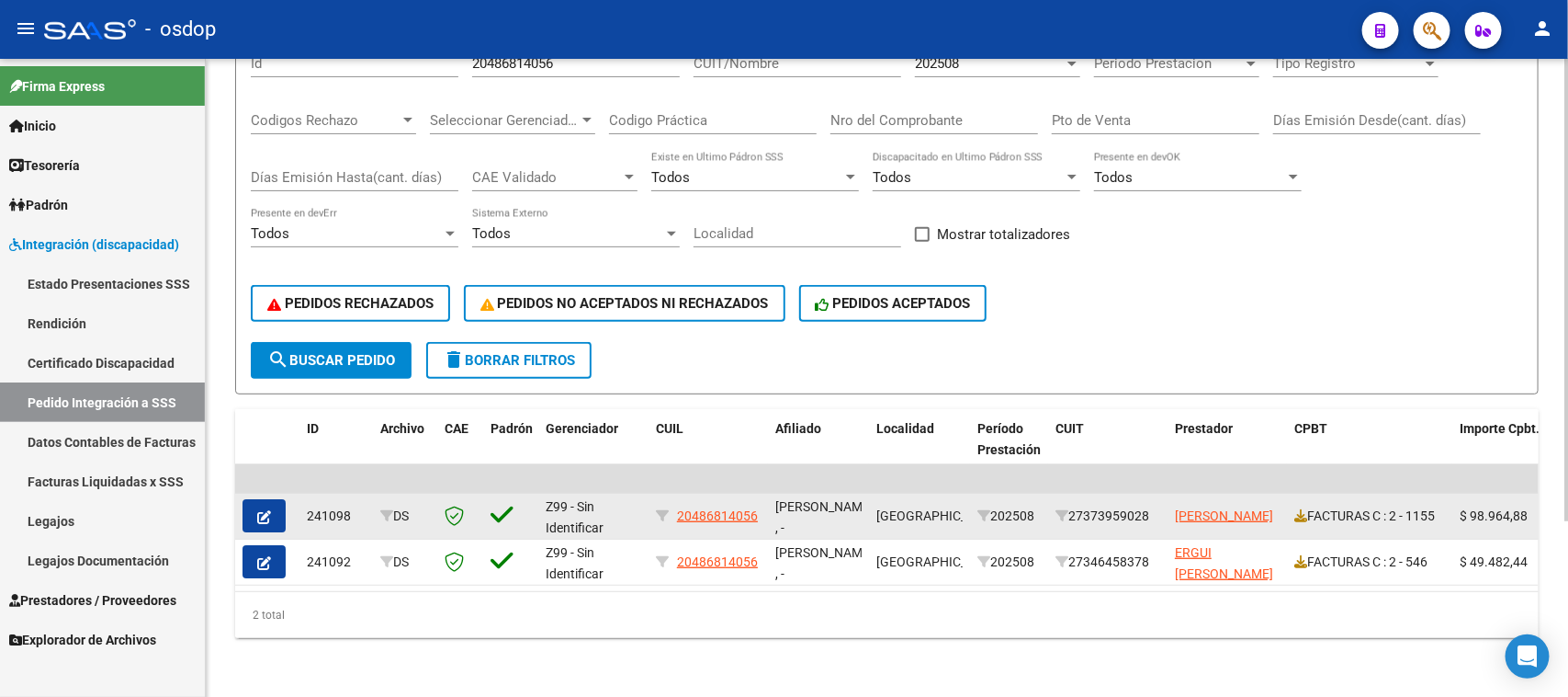
click at [263, 513] on icon "button" at bounding box center [265, 517] width 14 height 14
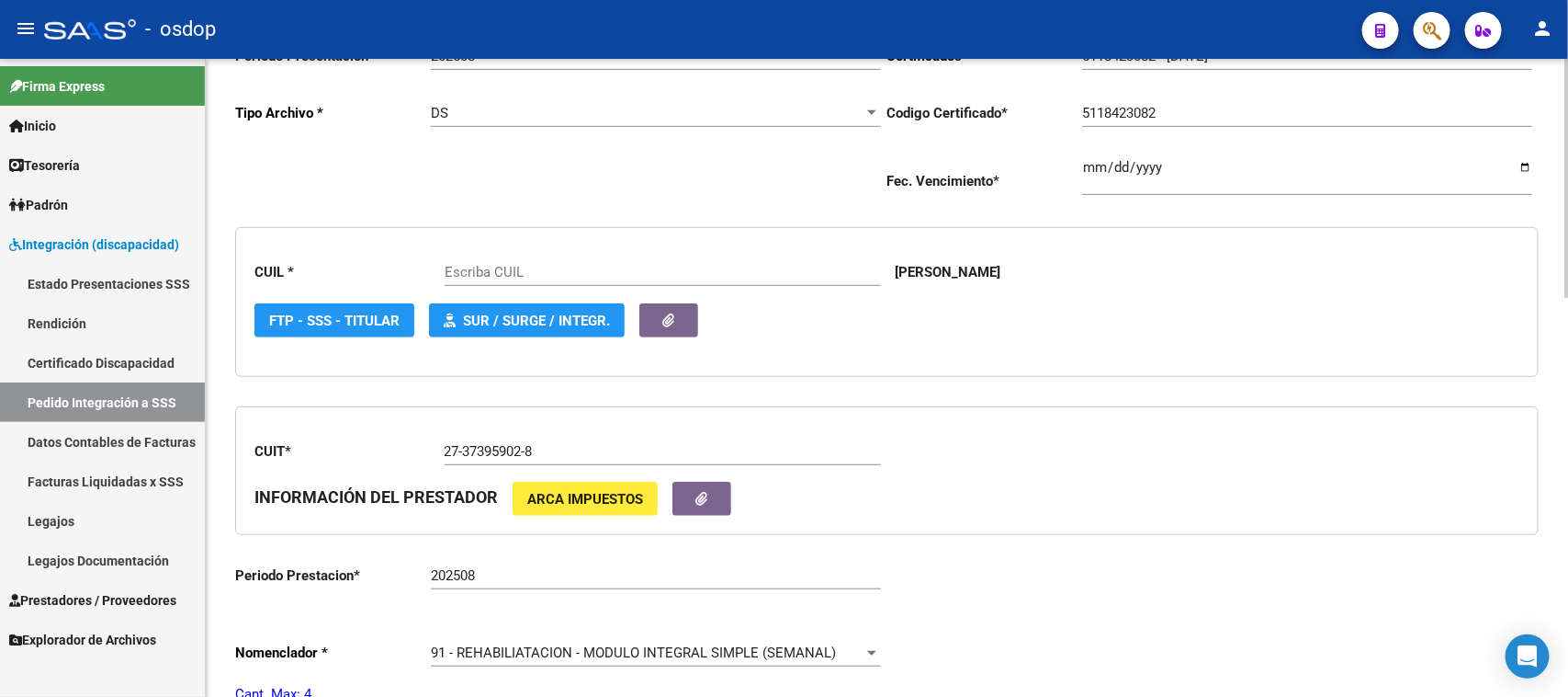
scroll to position [459, 0]
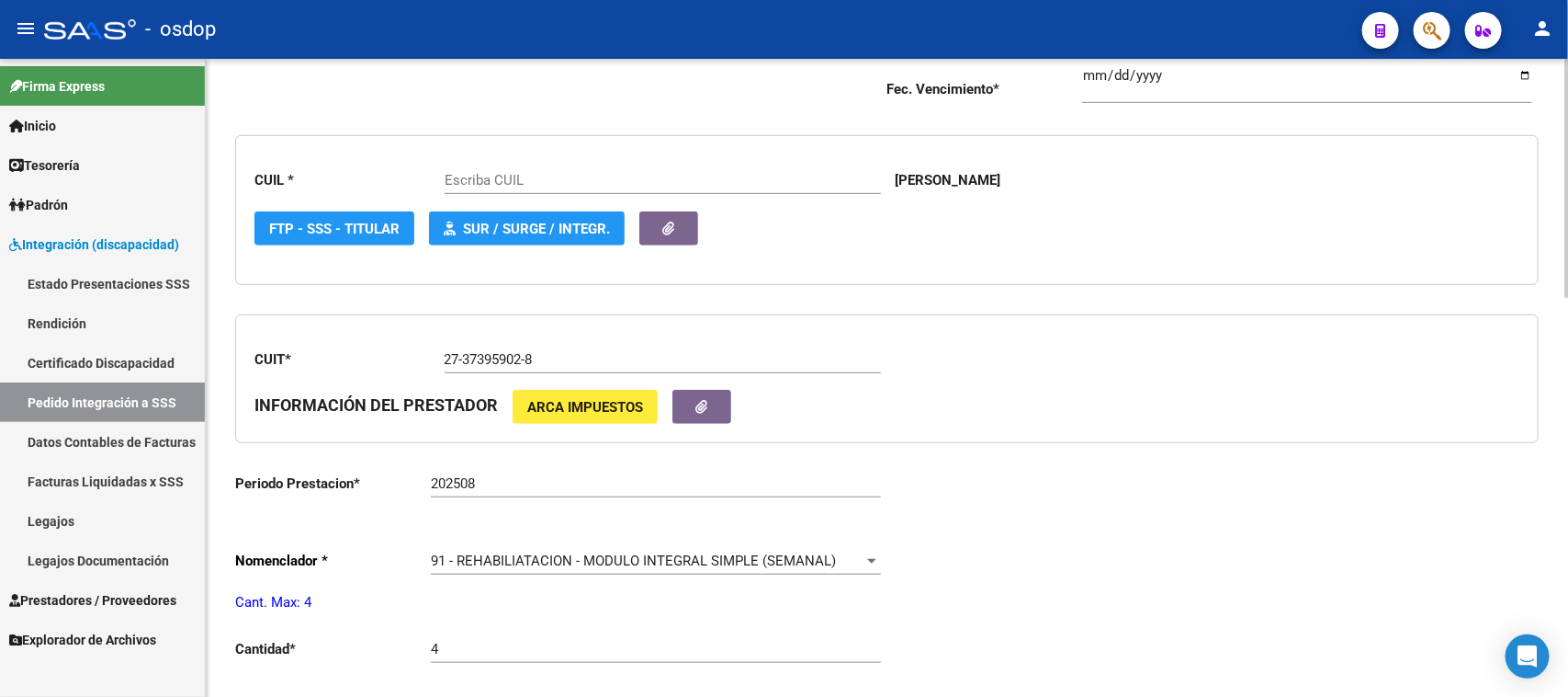
type input "20486814056"
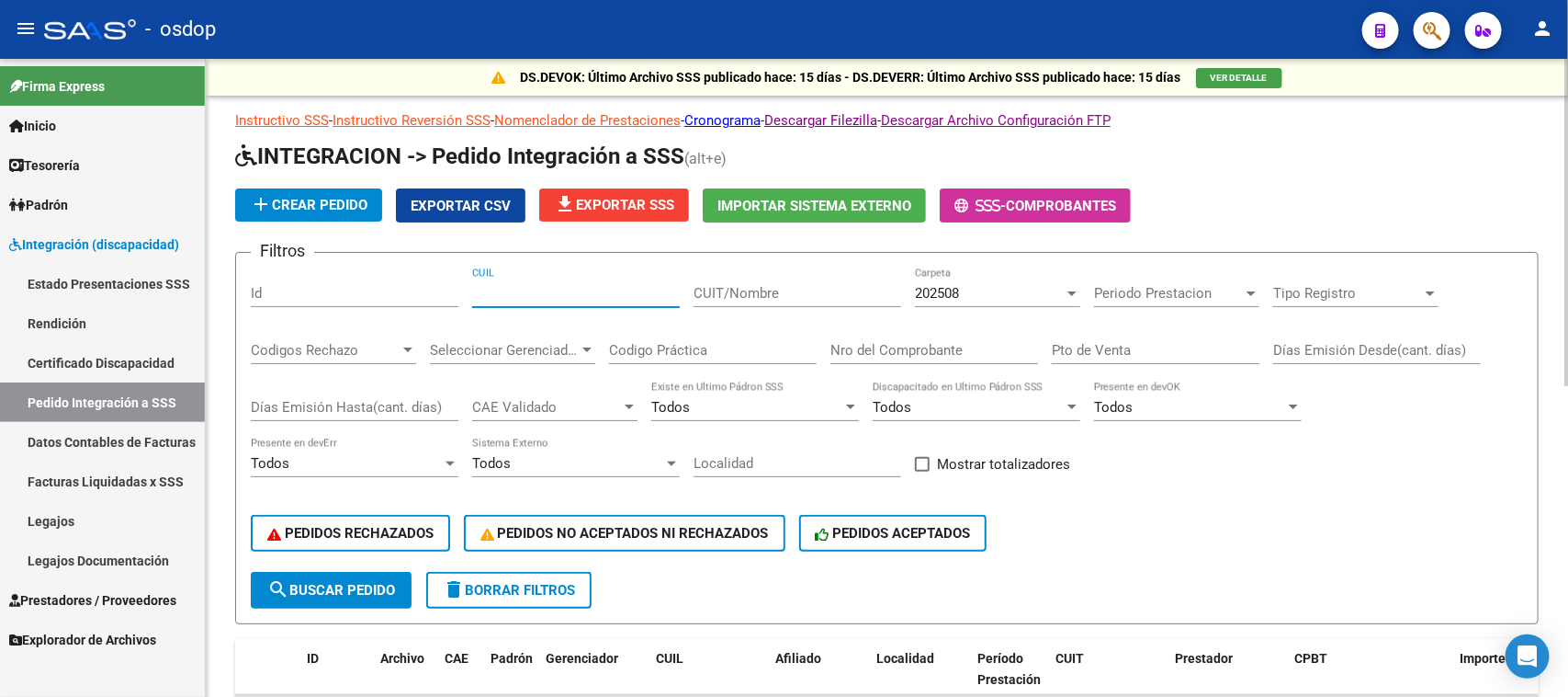
click at [548, 292] on input "CUIL" at bounding box center [575, 292] width 207 height 17
paste input "20486814056"
type input "20486814056"
click at [395, 591] on span "search Buscar Pedido" at bounding box center [331, 590] width 128 height 17
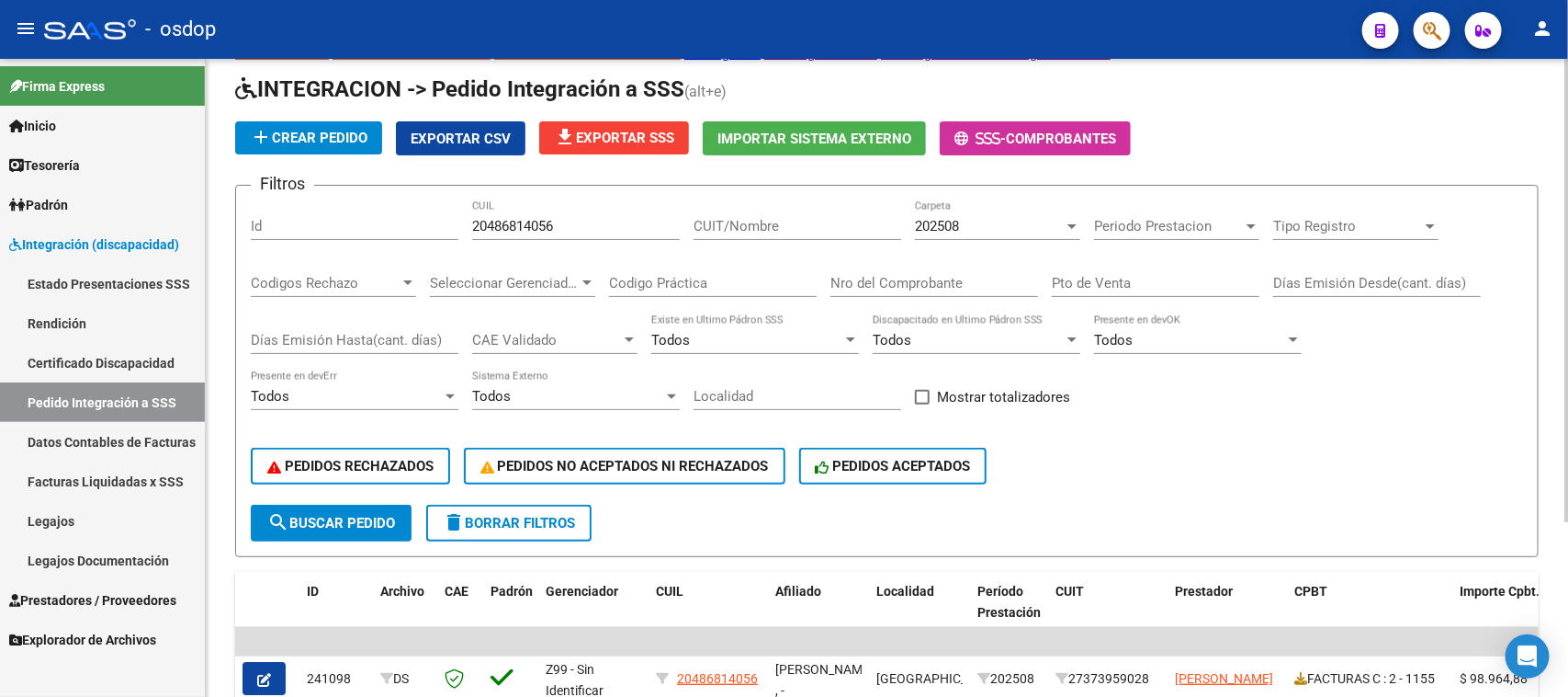
scroll to position [241, 0]
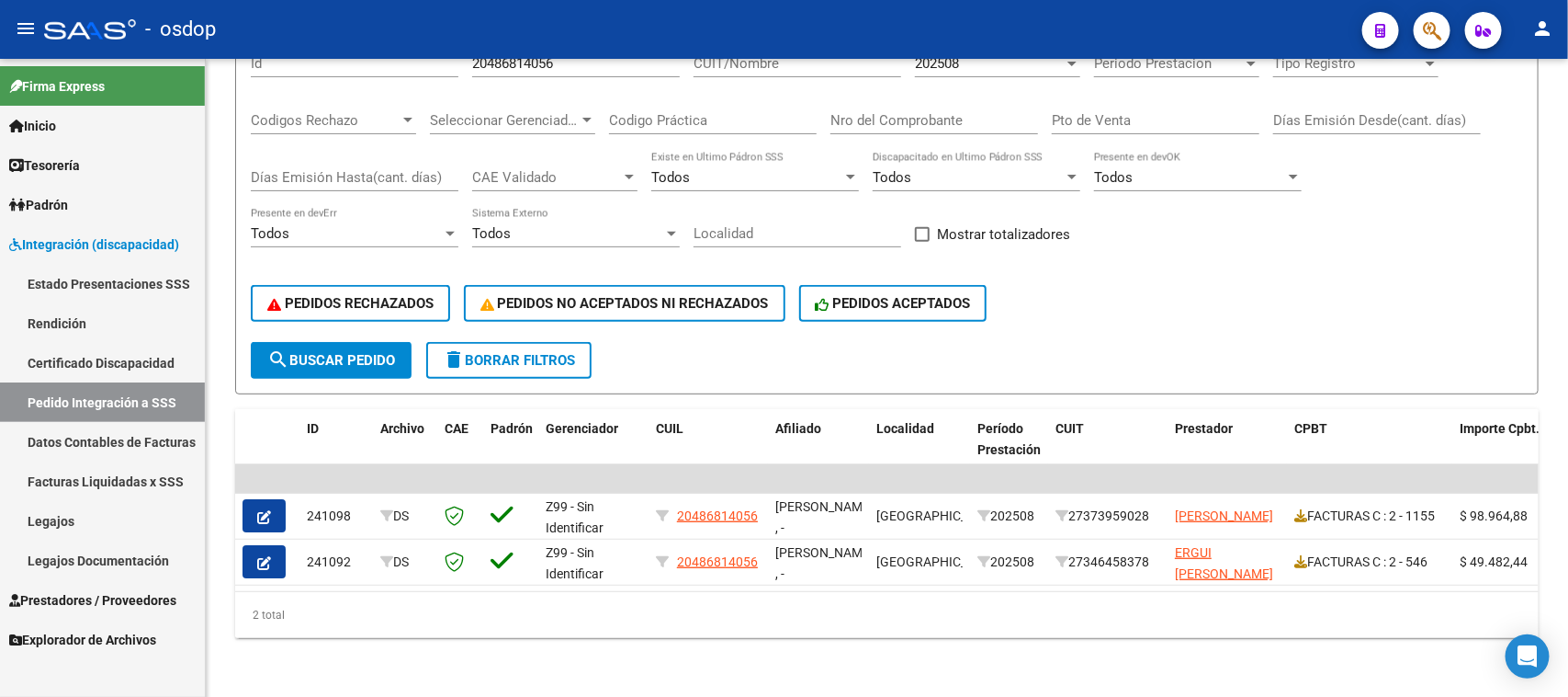
click at [254, 552] on button "button" at bounding box center [265, 561] width 44 height 33
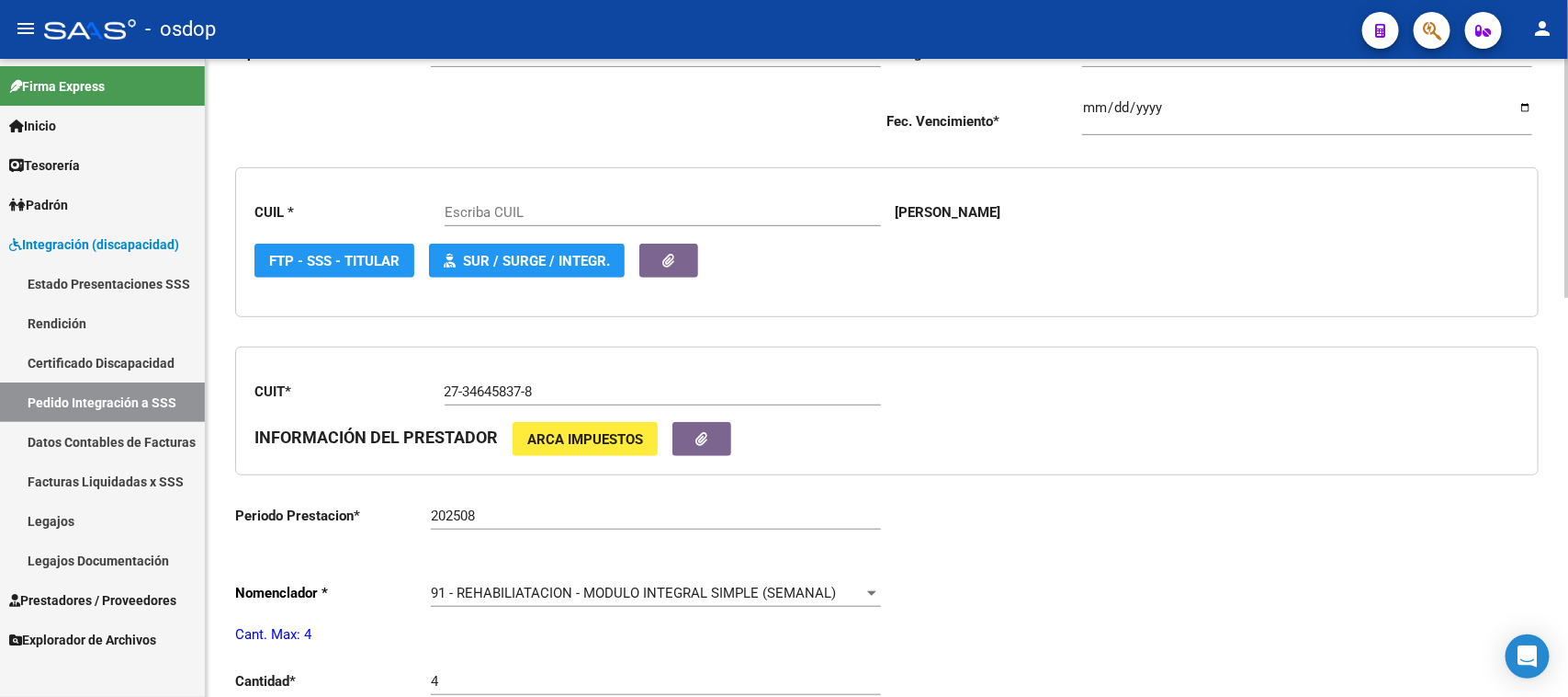
scroll to position [459, 0]
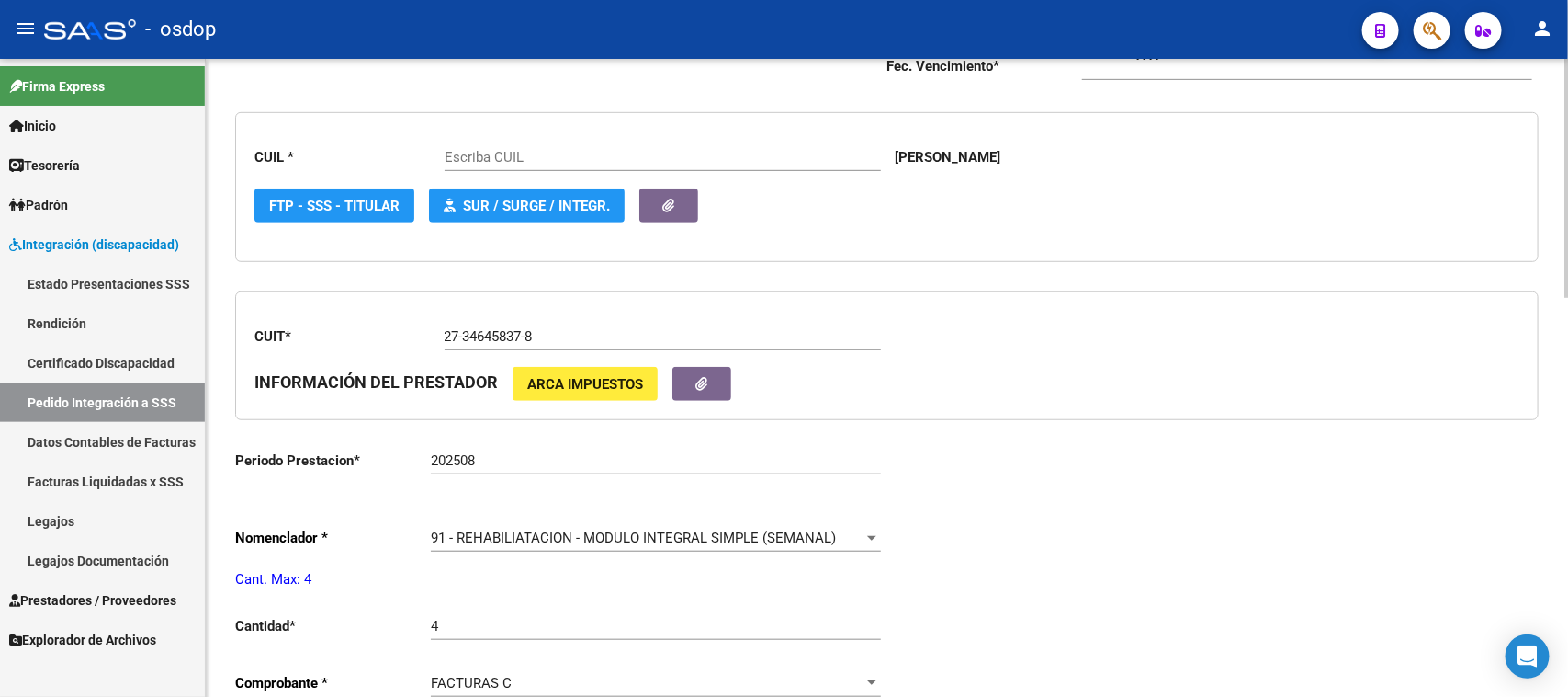
type input "20486814056"
click at [110, 607] on span "Prestadores / Proveedores" at bounding box center [92, 600] width 168 height 20
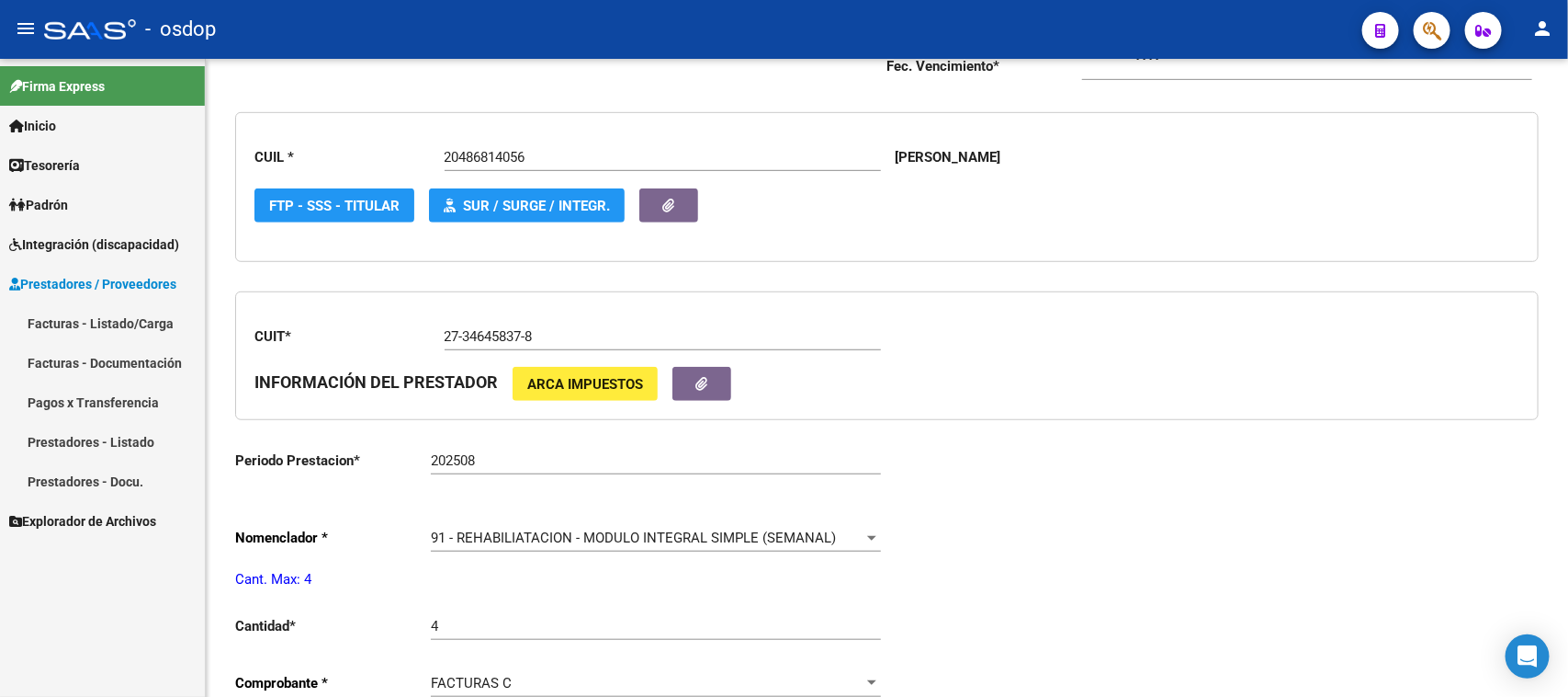
click at [124, 318] on link "Facturas - Listado/Carga" at bounding box center [102, 323] width 205 height 40
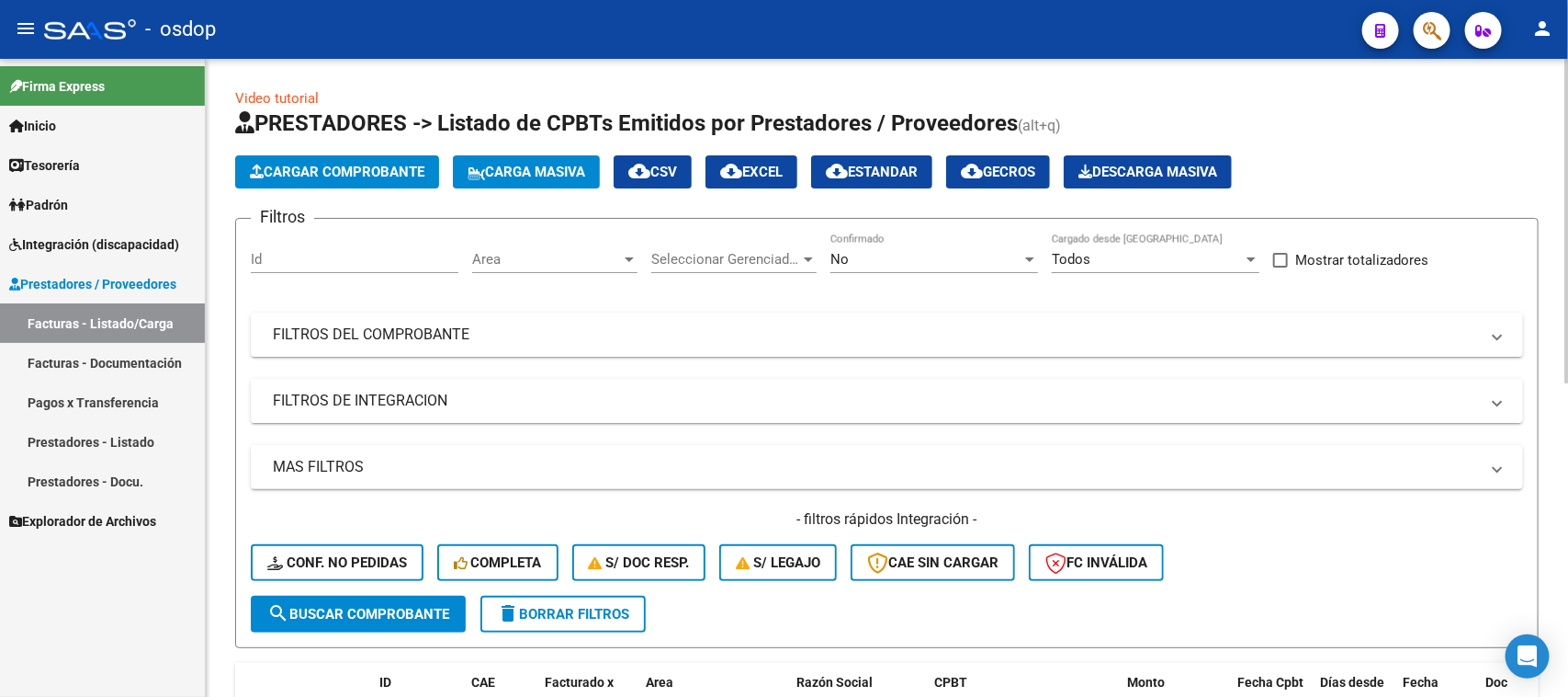
click at [460, 403] on mat-panel-title "FILTROS DE INTEGRACION" at bounding box center [875, 401] width 1206 height 20
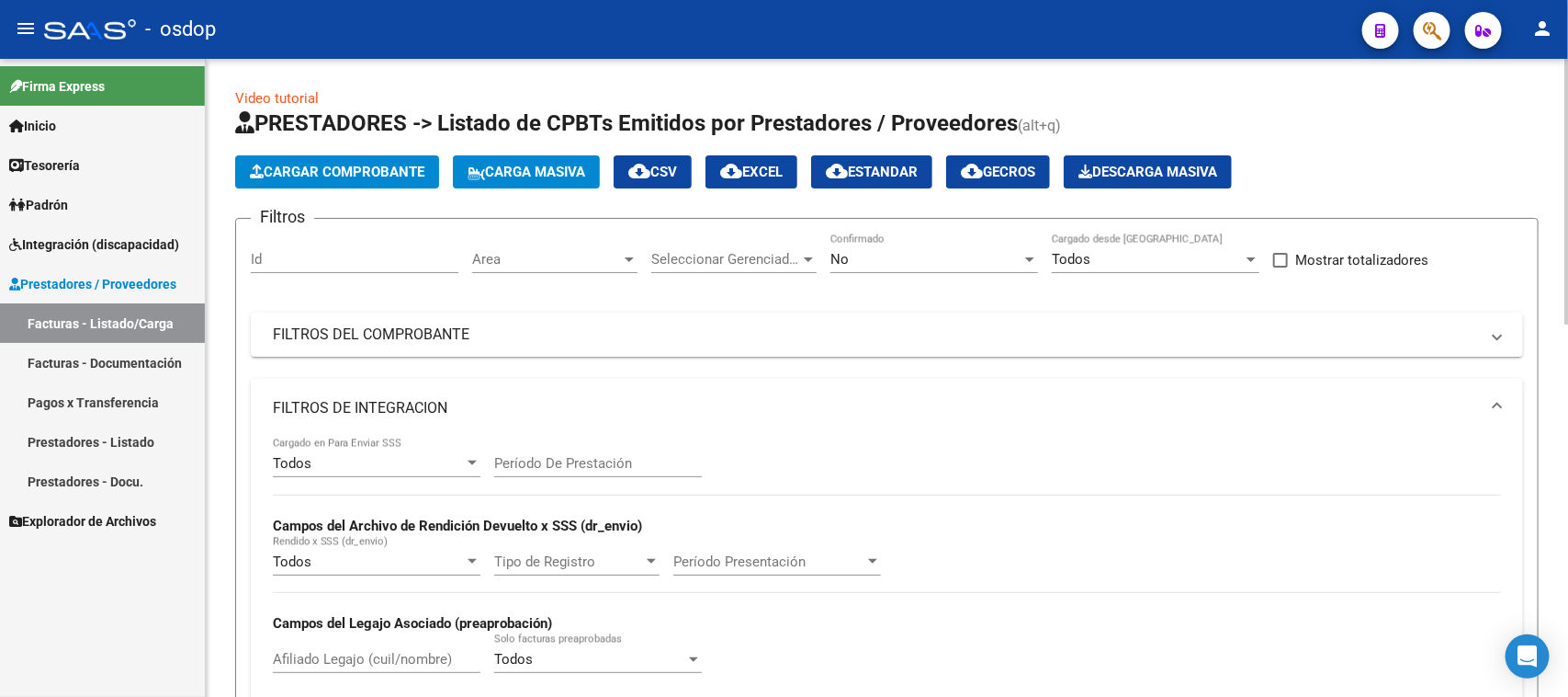
click at [328, 663] on input "Afiliado Legajo (cuil/nombre)" at bounding box center [376, 658] width 207 height 17
paste input "27441799727"
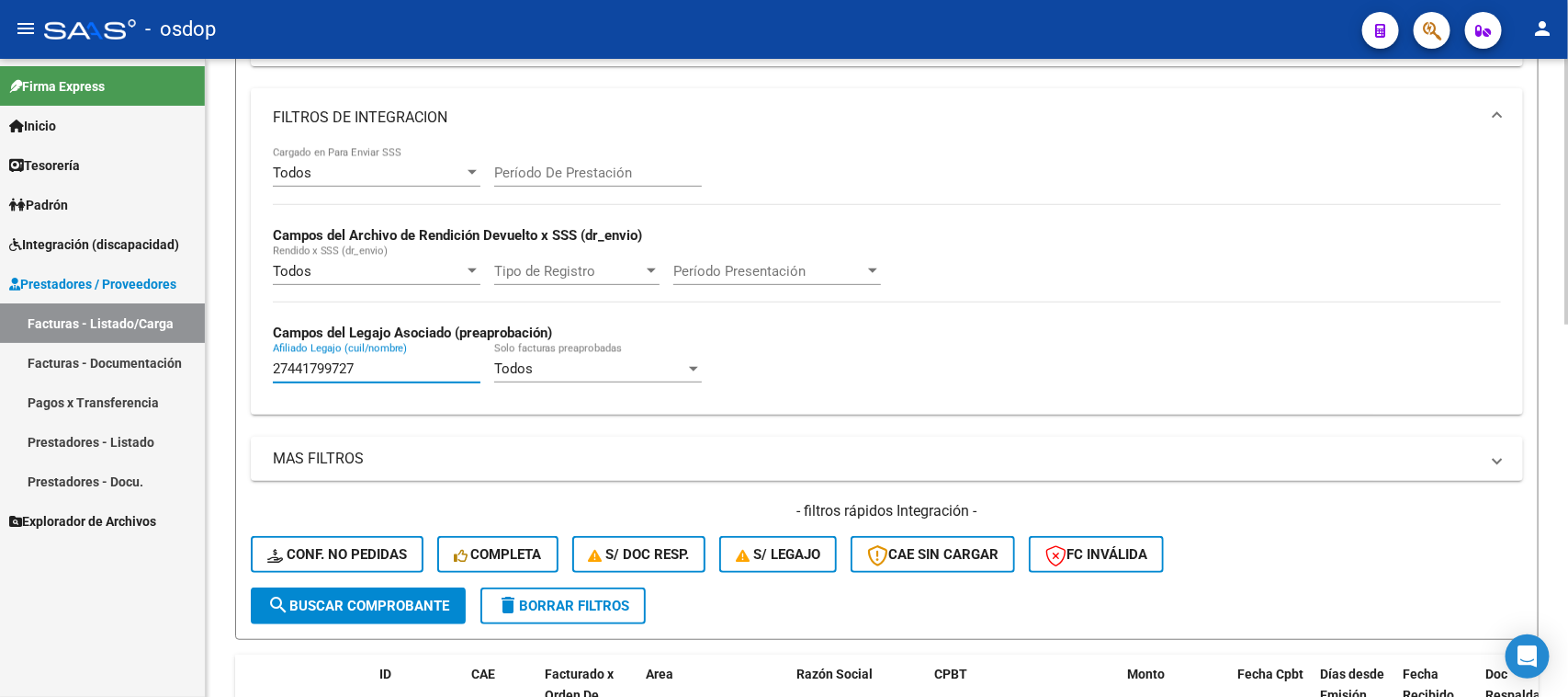
scroll to position [459, 0]
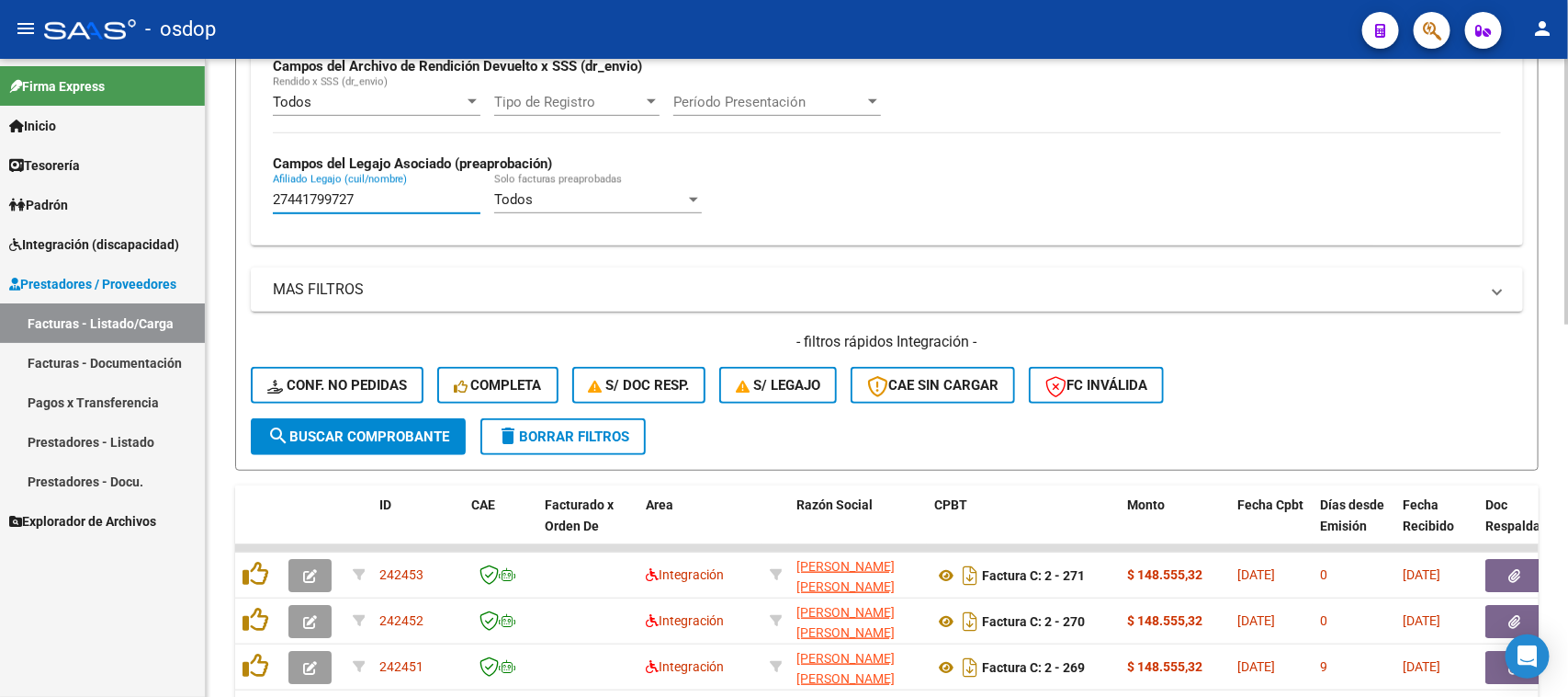
click at [341, 446] on button "search Buscar Comprobante" at bounding box center [358, 436] width 215 height 37
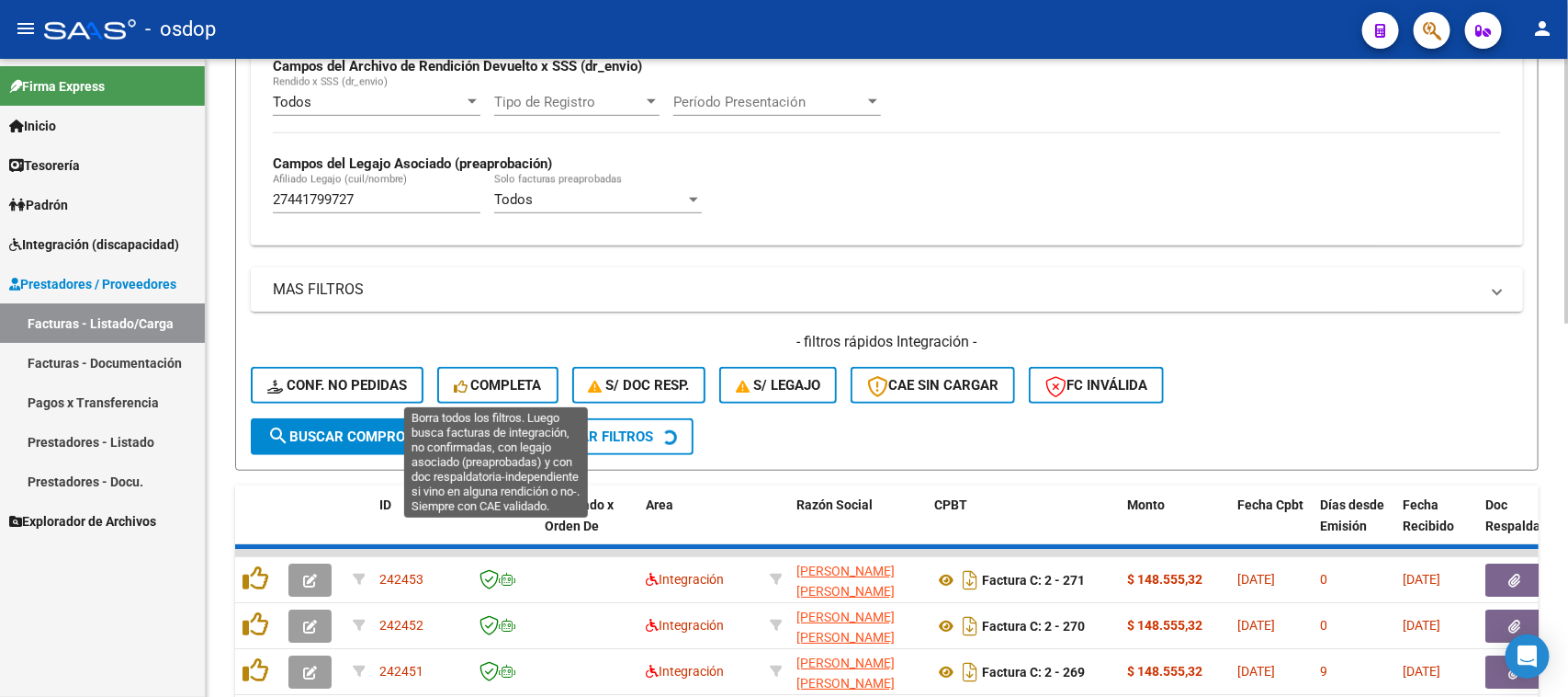
scroll to position [453, 0]
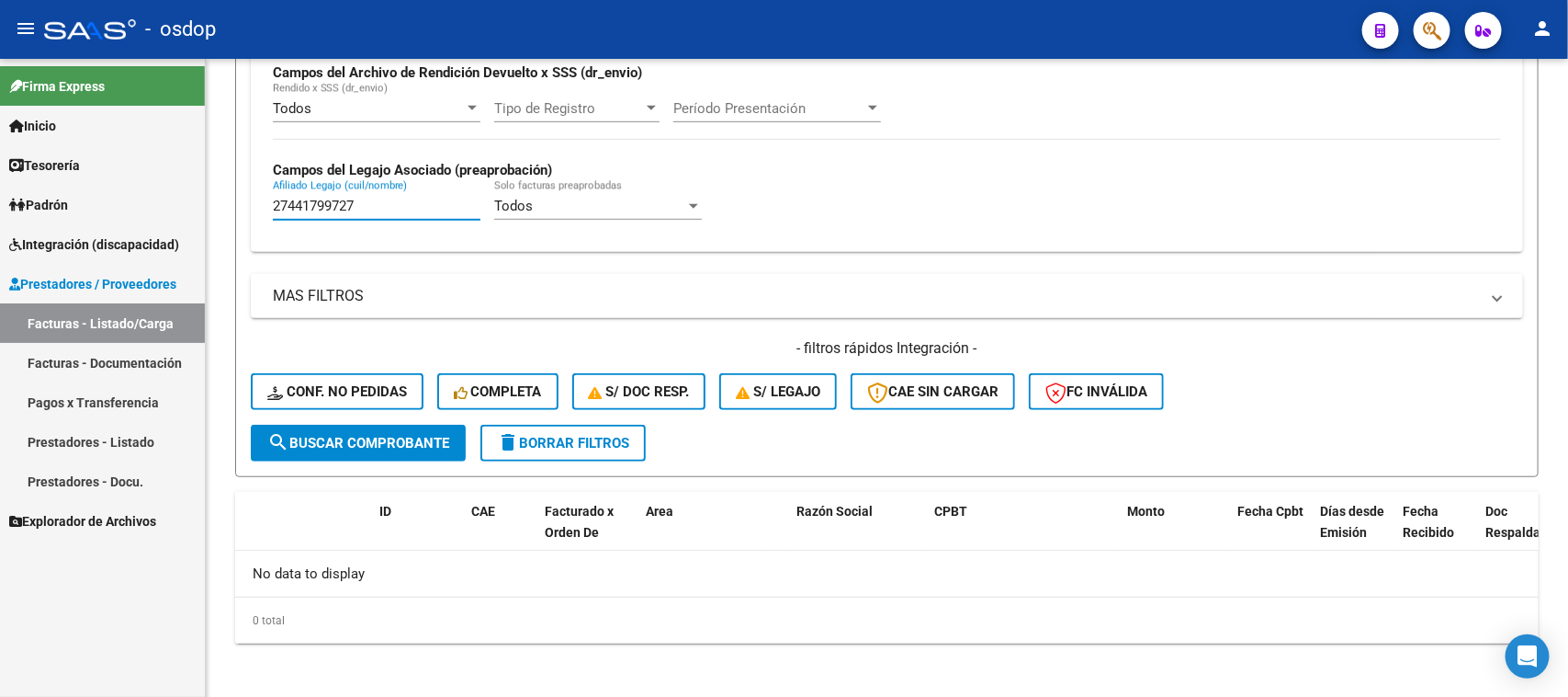
drag, startPoint x: 384, startPoint y: 207, endPoint x: 164, endPoint y: 216, distance: 220.2
click at [167, 214] on mat-sidenav-container "Firma Express Inicio Calendario SSS Instructivos Contacto OS Tesorería Extracto…" at bounding box center [784, 377] width 1568 height 638
paste input "0527542104"
type input "20527542104"
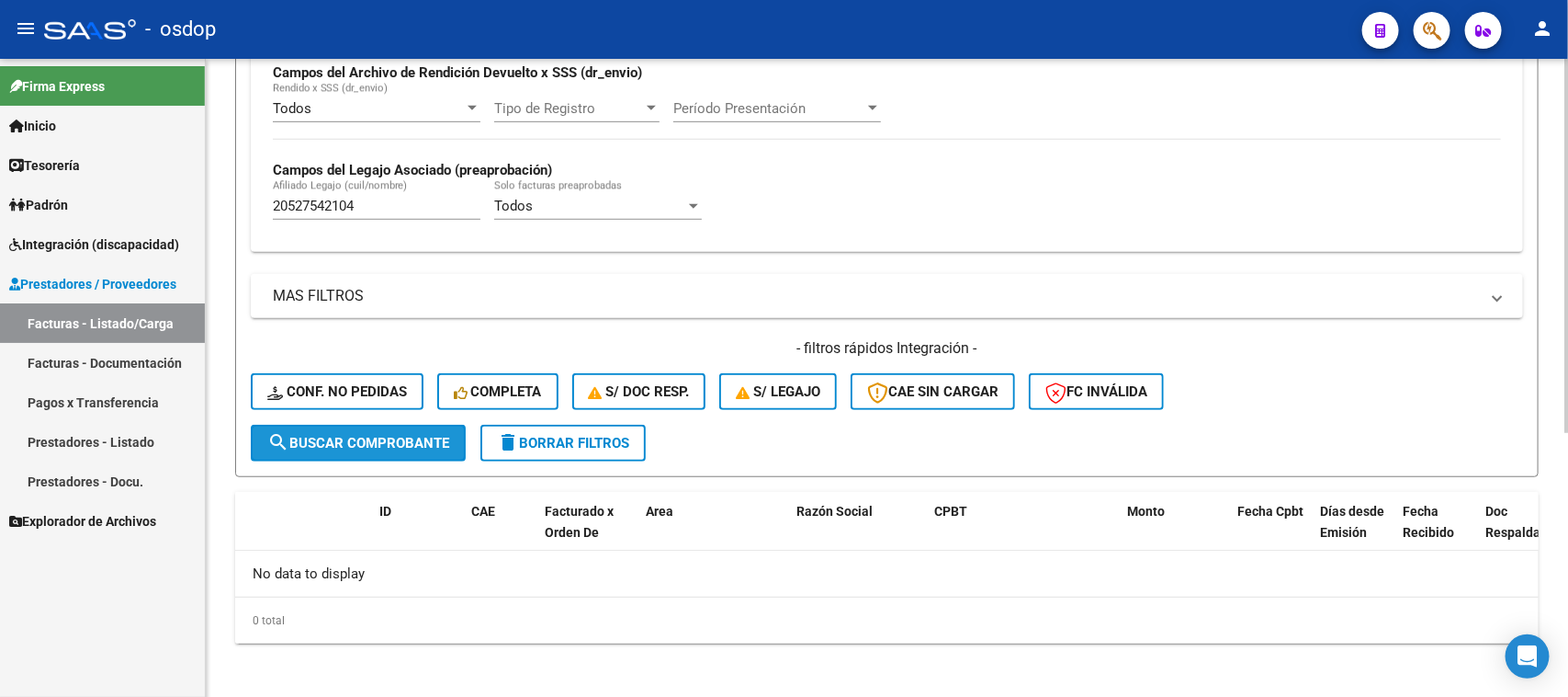
click at [418, 451] on button "search Buscar Comprobante" at bounding box center [358, 442] width 215 height 37
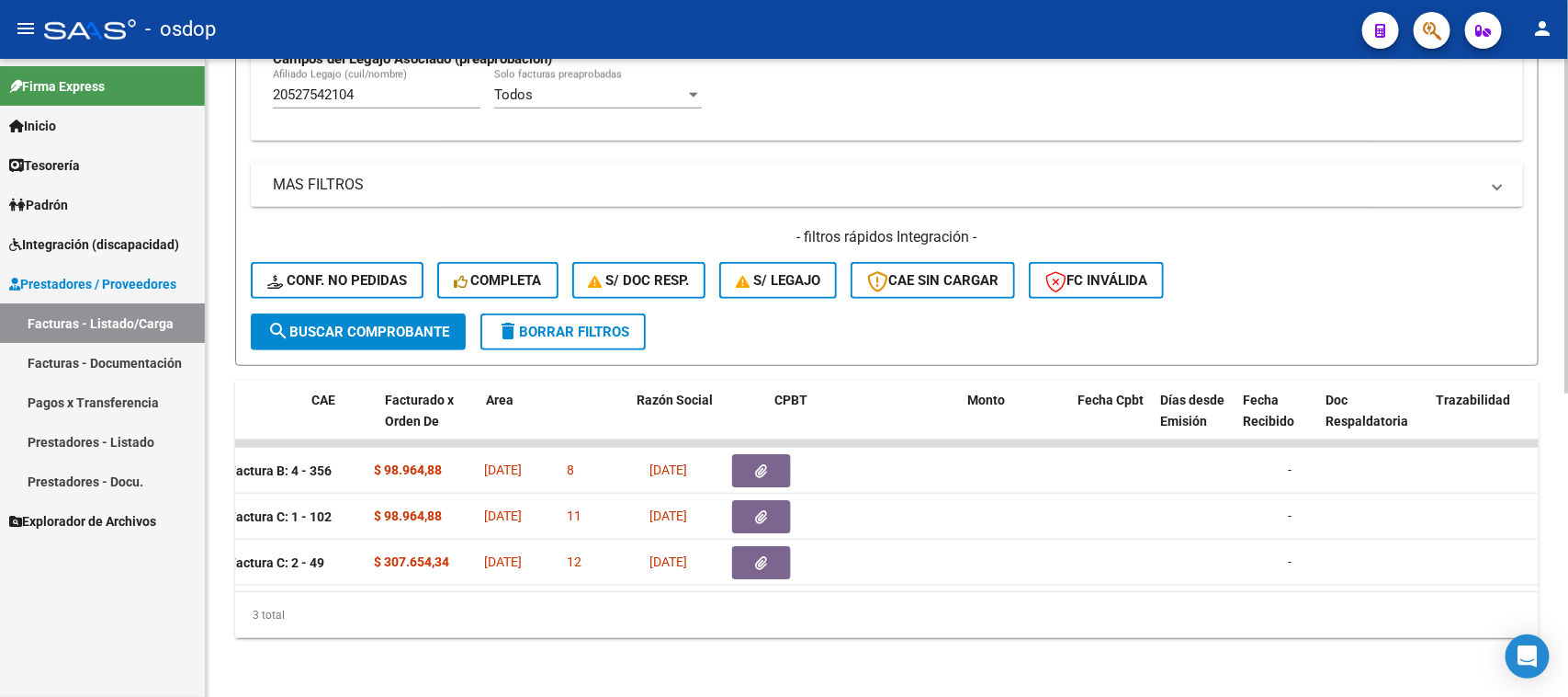
scroll to position [0, 0]
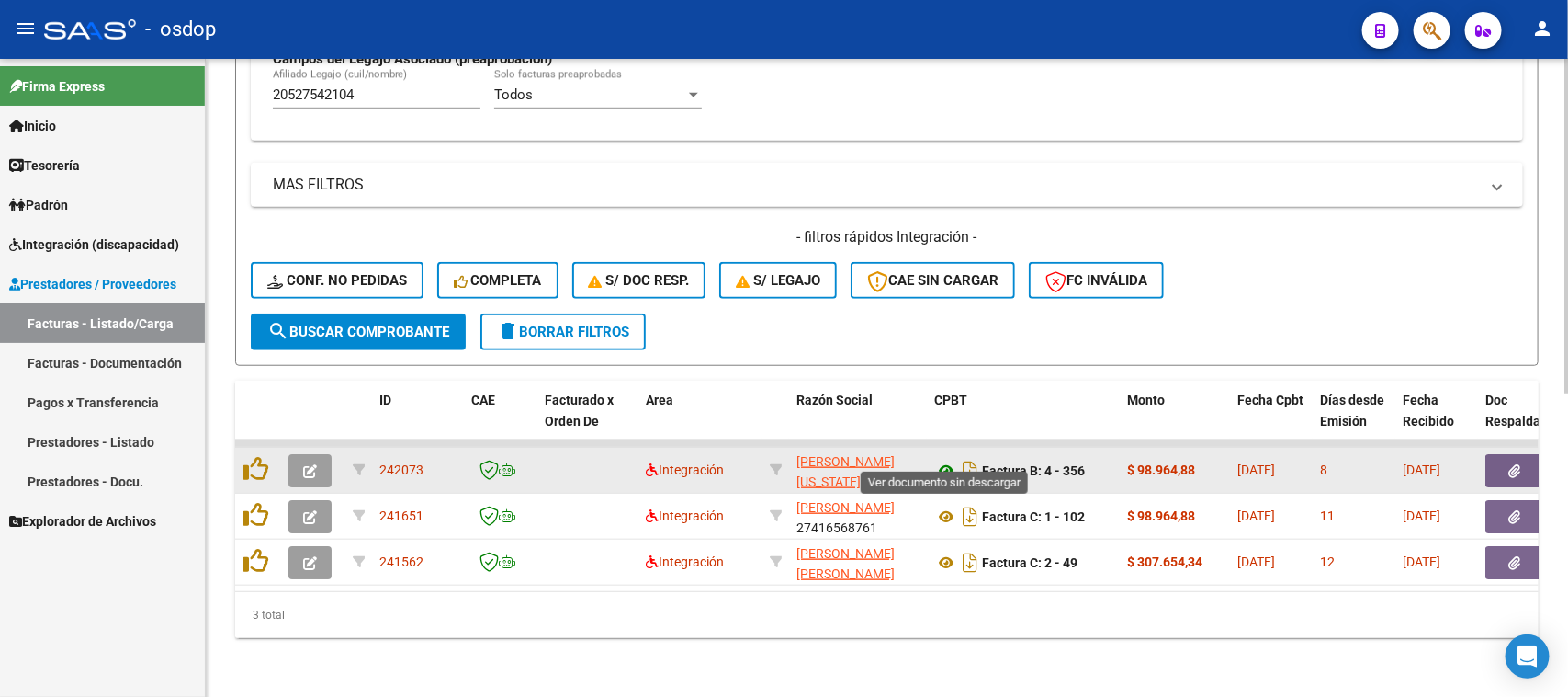
click at [947, 459] on icon at bounding box center [947, 470] width 24 height 22
click at [1503, 456] on button "button" at bounding box center [1514, 470] width 58 height 33
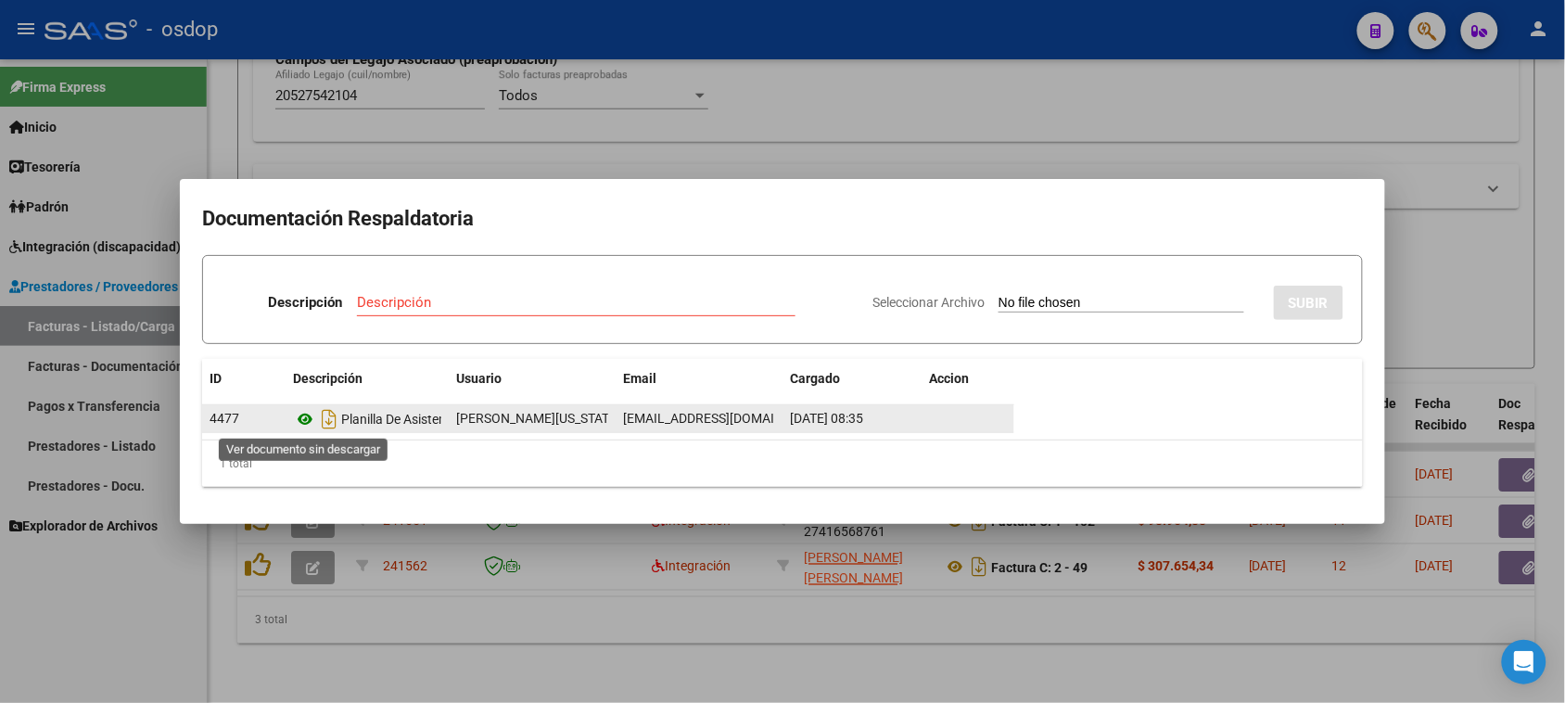
click at [301, 417] on icon at bounding box center [305, 419] width 24 height 22
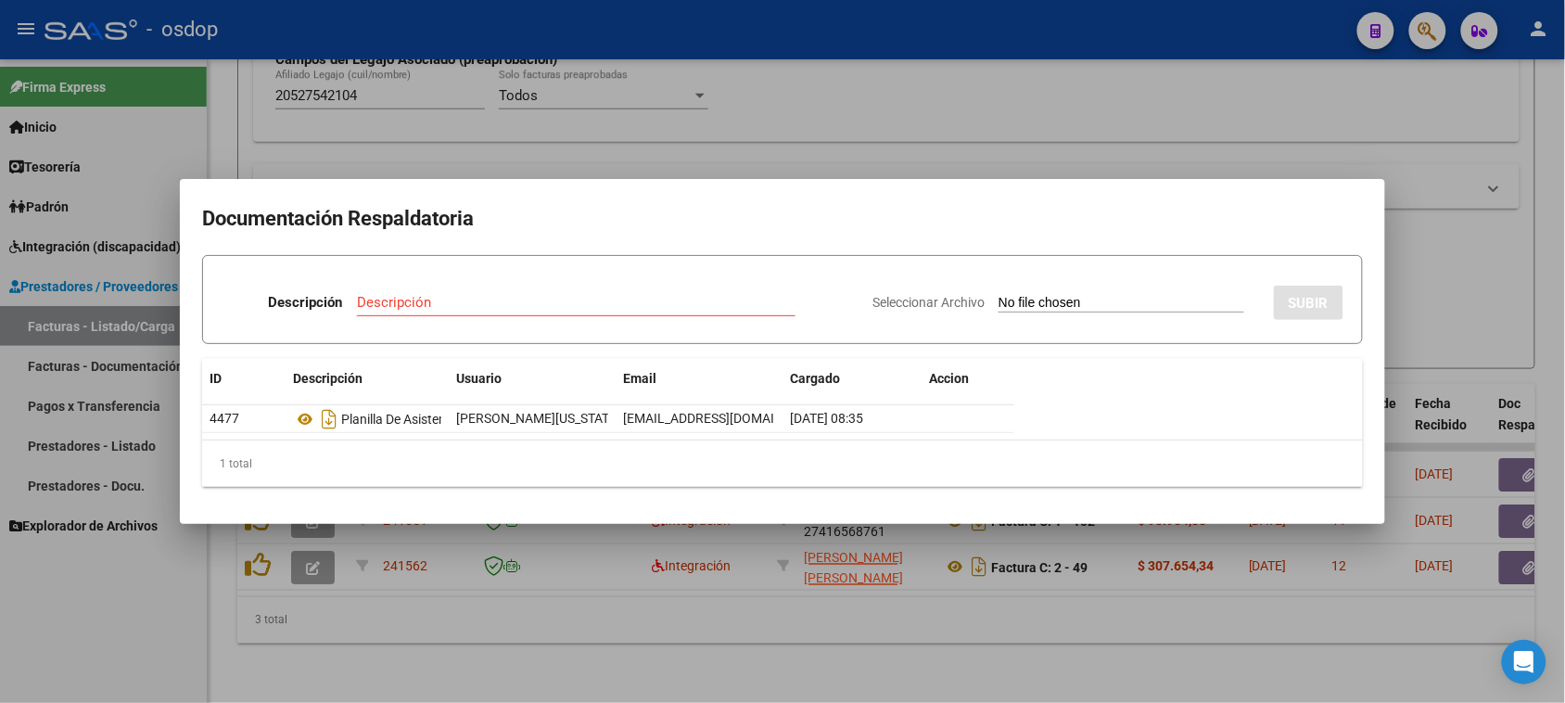
click at [826, 623] on div at bounding box center [782, 351] width 1565 height 703
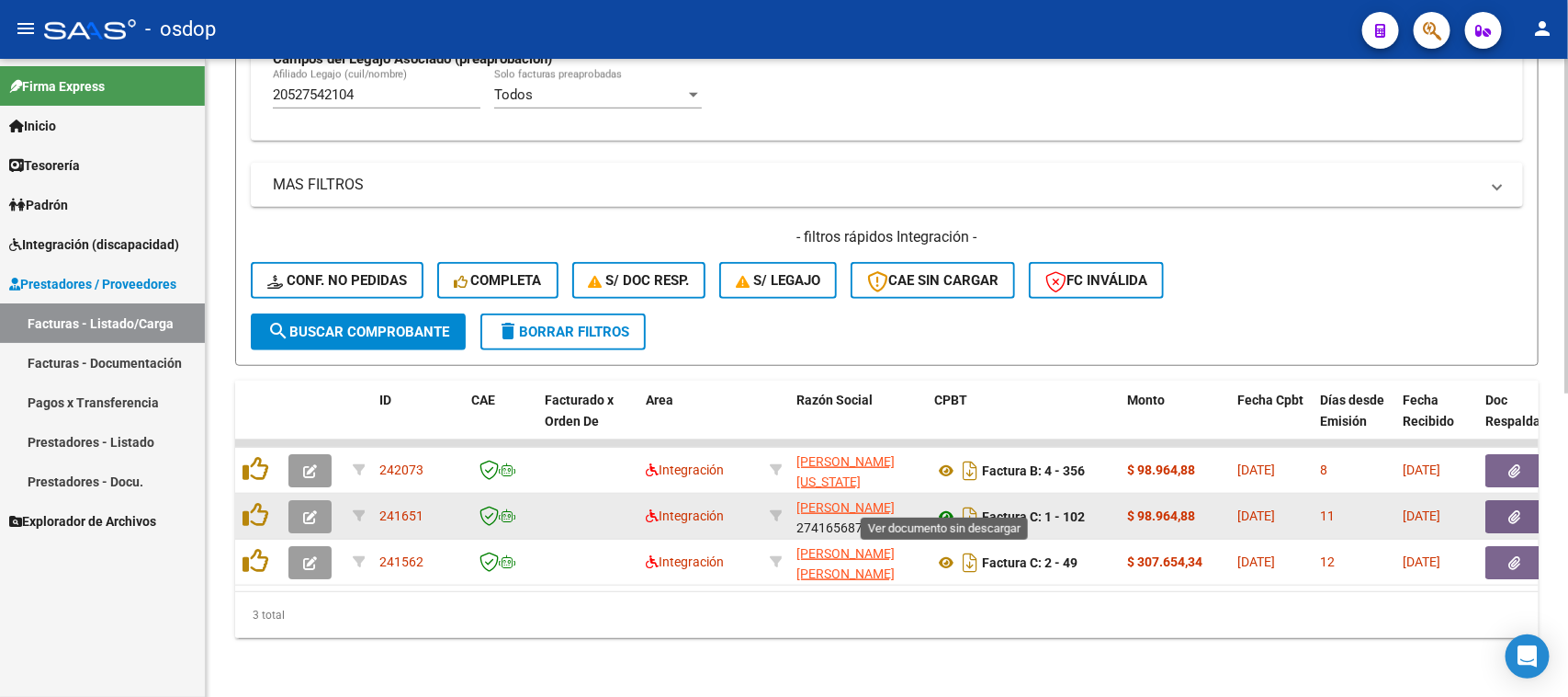
click at [948, 506] on icon at bounding box center [947, 517] width 24 height 22
click at [1517, 510] on icon "button" at bounding box center [1515, 517] width 12 height 14
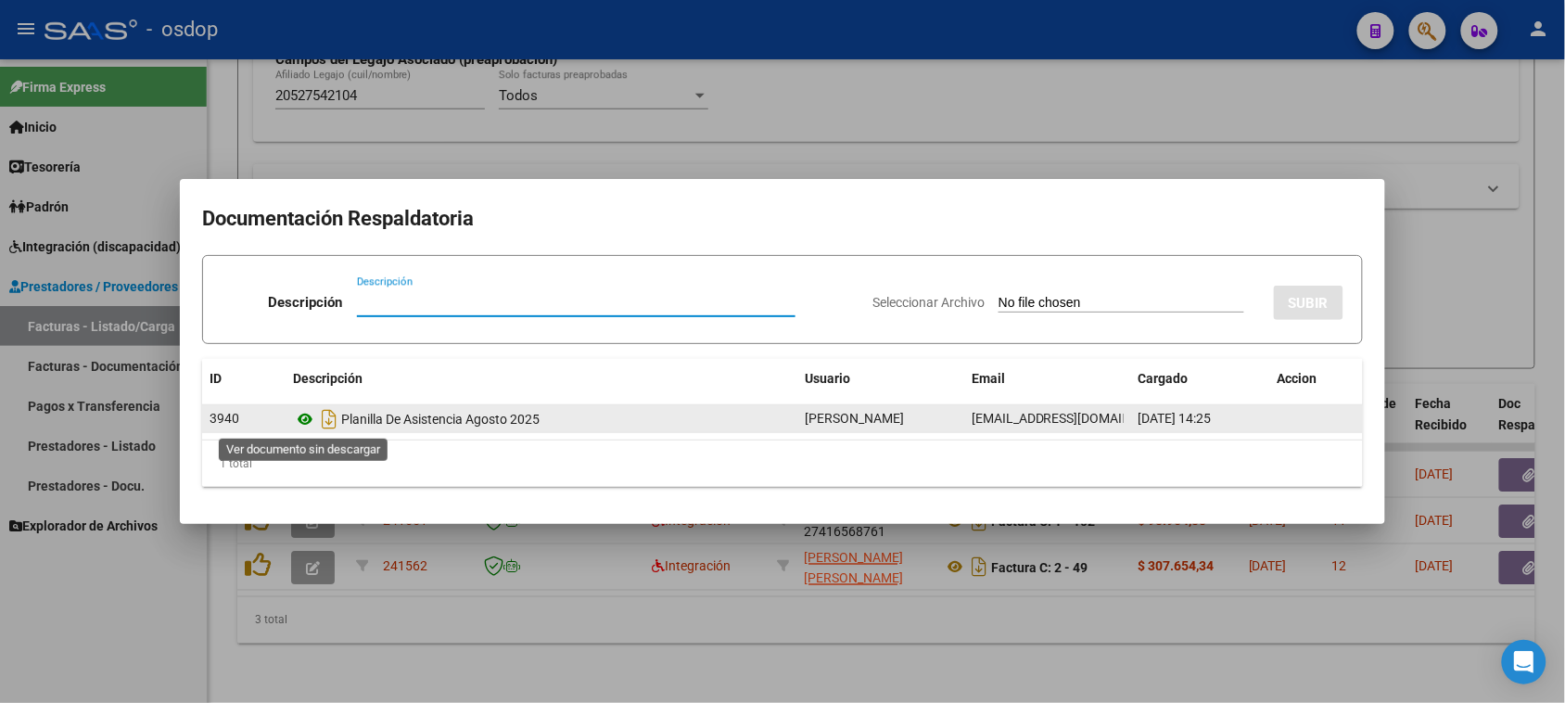
click at [308, 419] on icon at bounding box center [305, 419] width 24 height 22
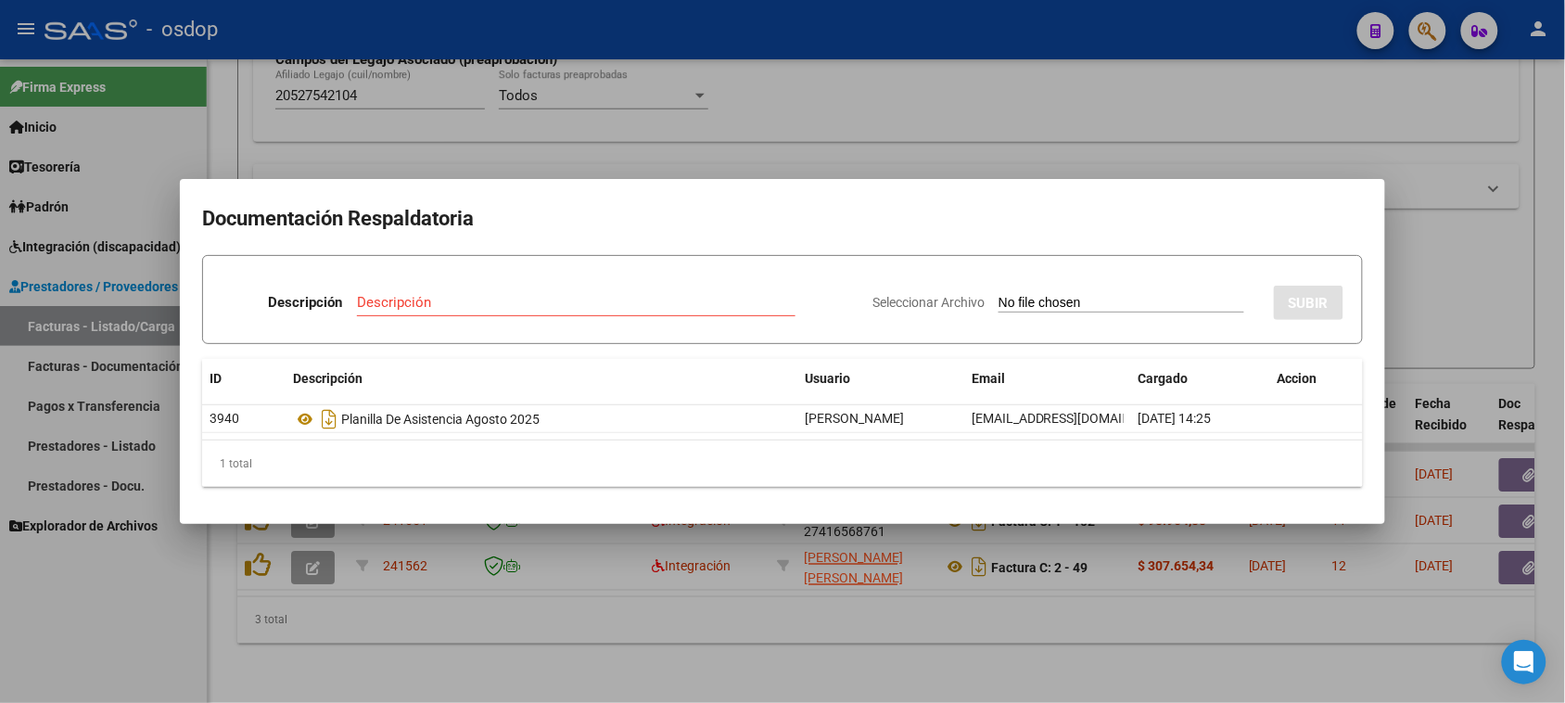
click at [730, 683] on div at bounding box center [782, 351] width 1565 height 703
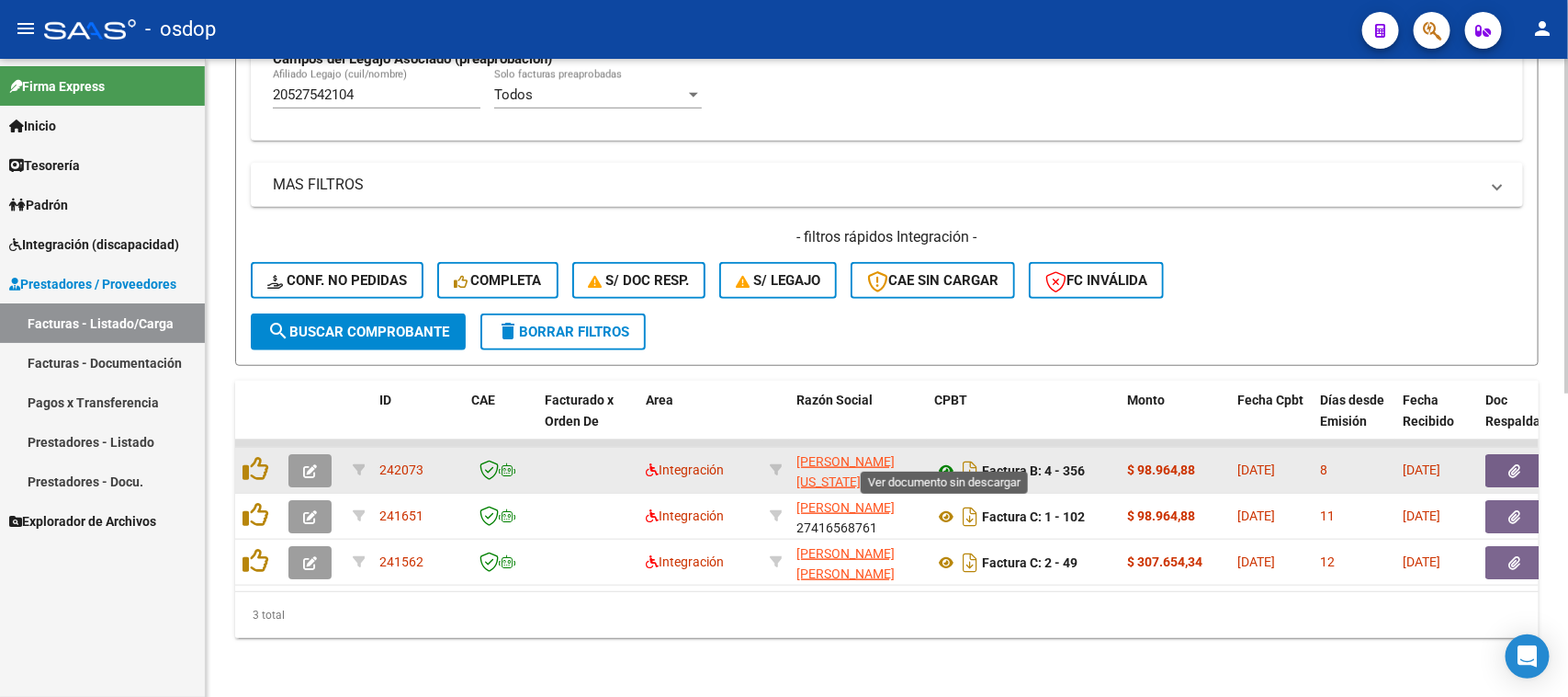
click at [949, 459] on icon at bounding box center [947, 470] width 24 height 22
click at [1503, 454] on button "button" at bounding box center [1514, 470] width 58 height 33
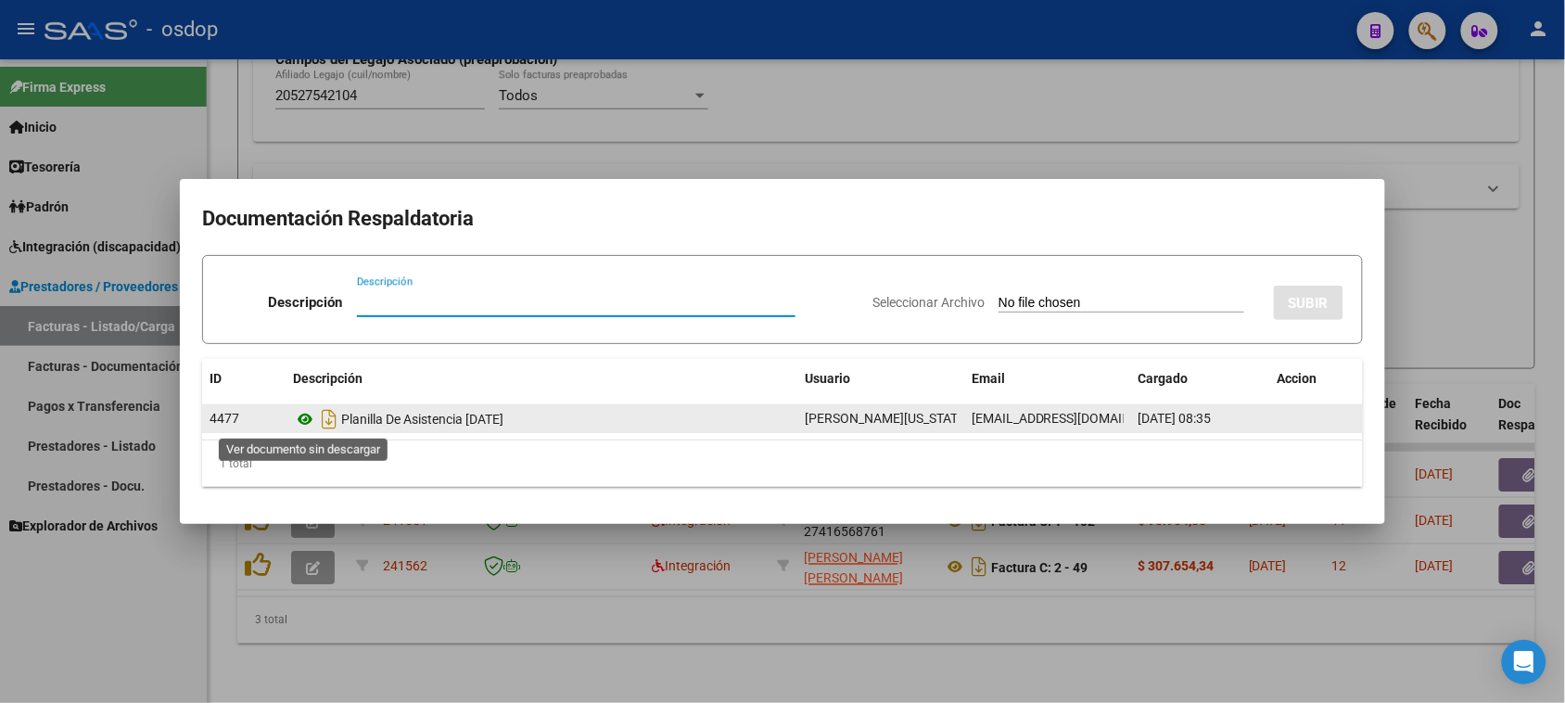
click at [301, 420] on icon at bounding box center [305, 419] width 24 height 22
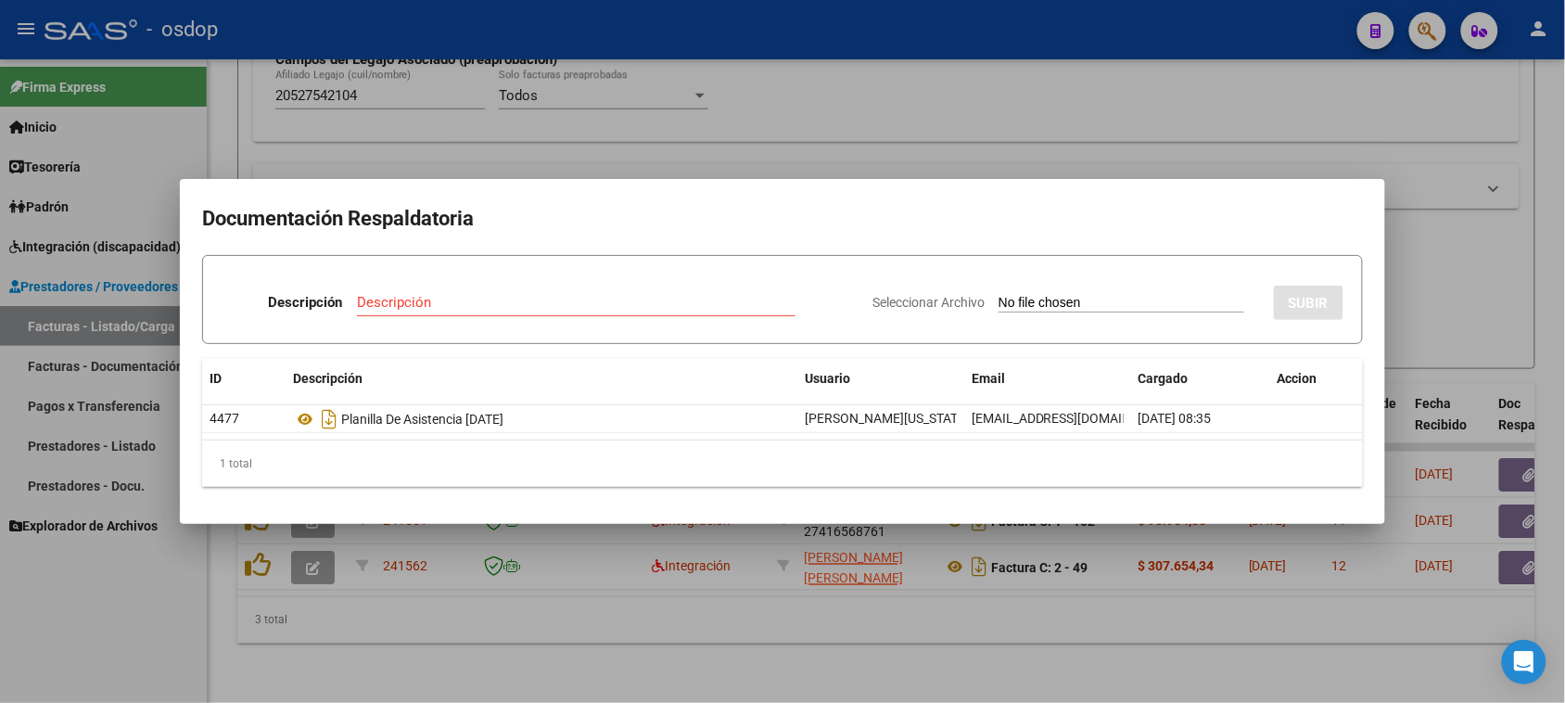
click at [804, 663] on div at bounding box center [782, 351] width 1565 height 703
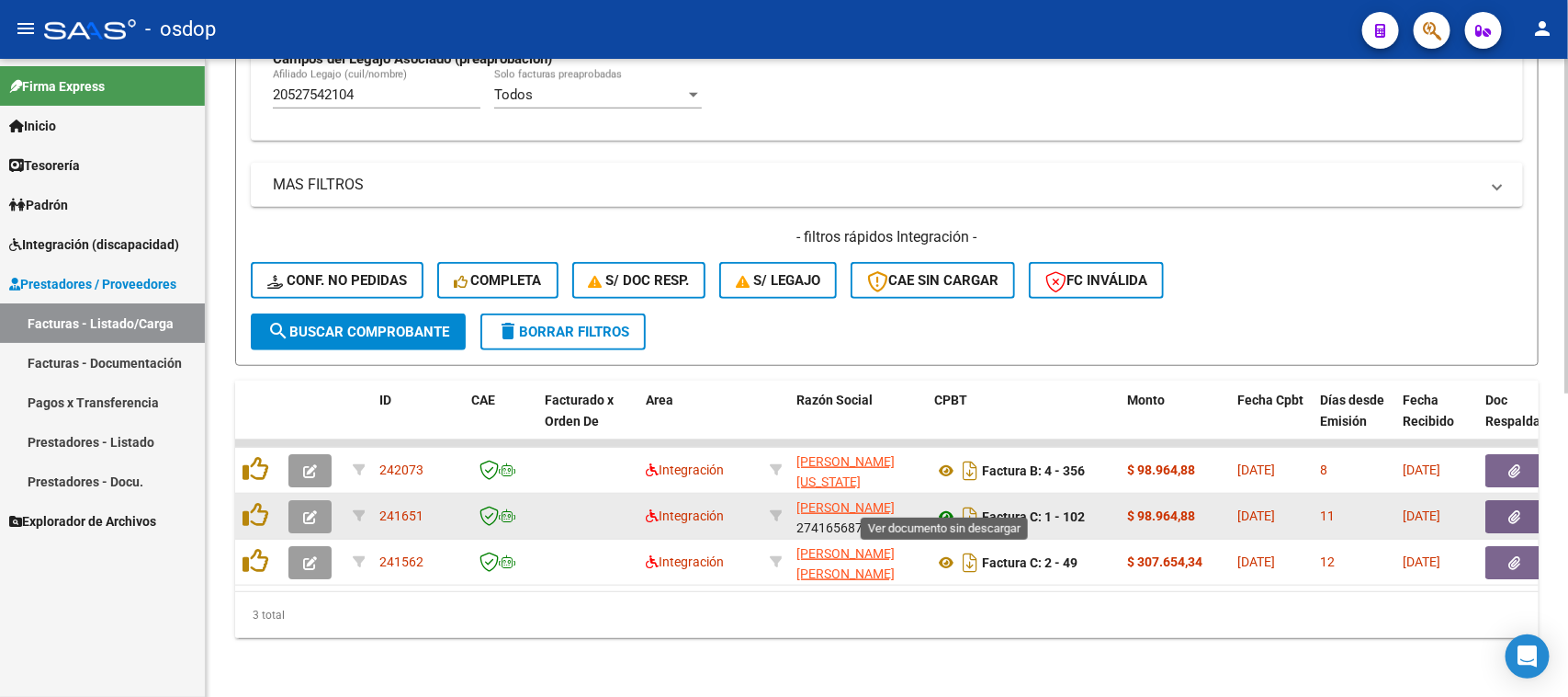
click at [948, 506] on icon at bounding box center [947, 517] width 24 height 22
click at [1520, 510] on icon "button" at bounding box center [1515, 517] width 12 height 14
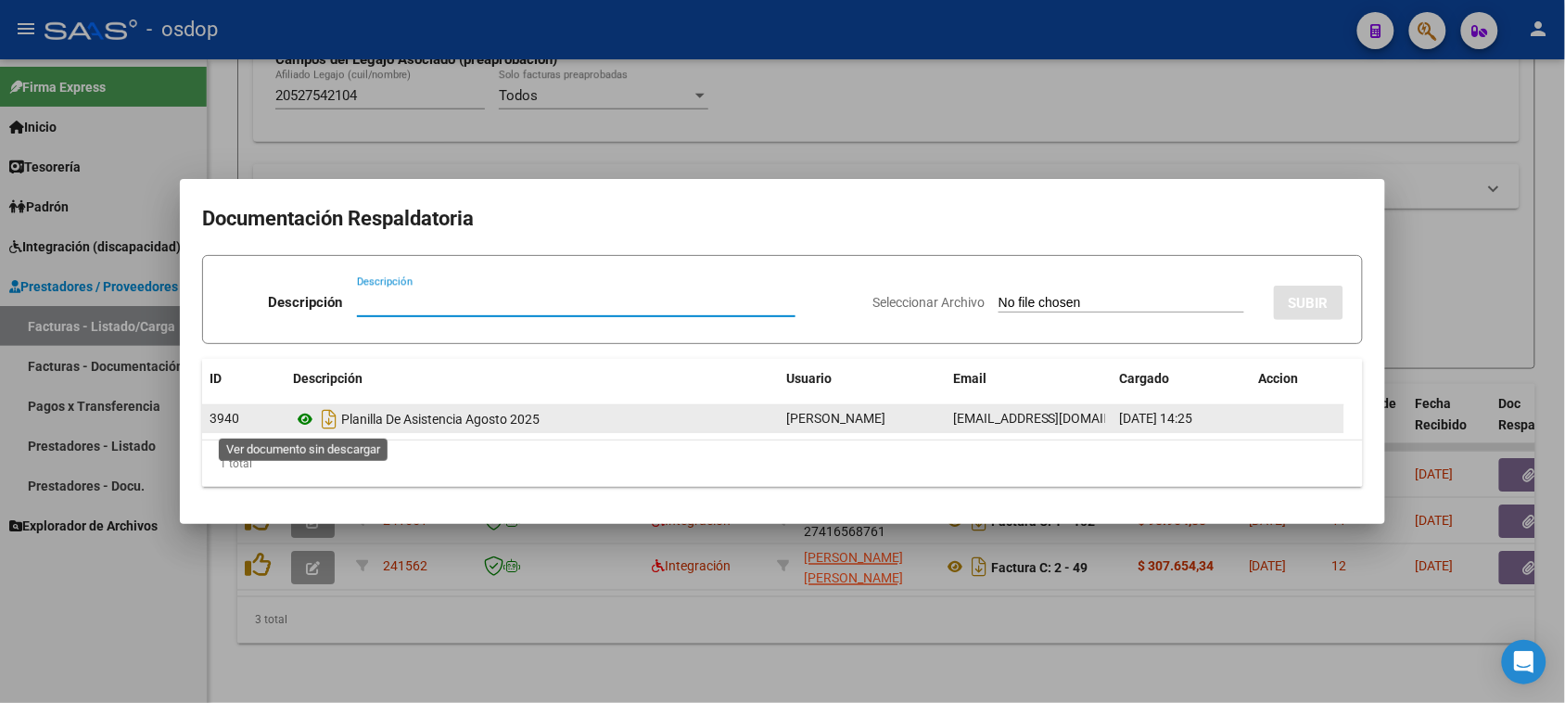
click at [307, 420] on icon at bounding box center [305, 419] width 24 height 22
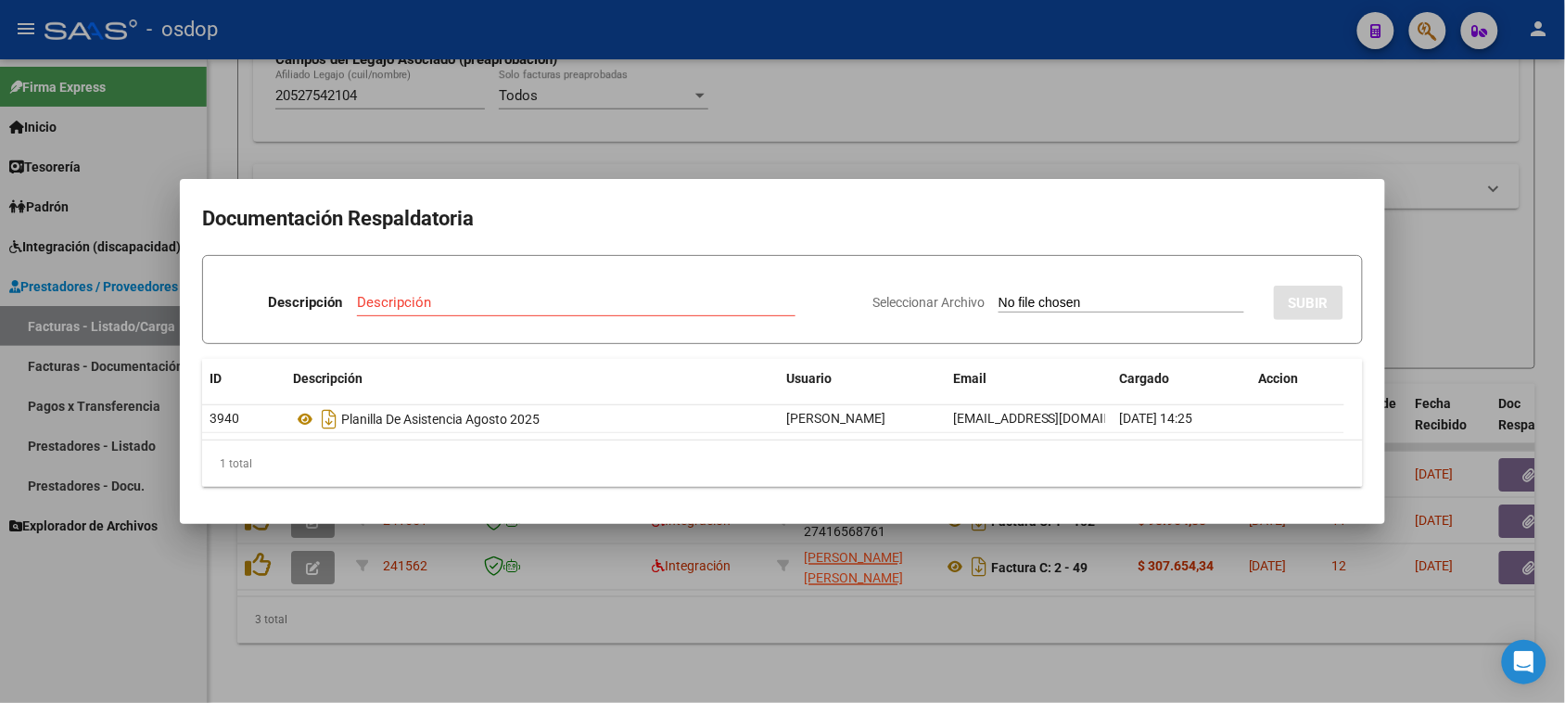
click at [851, 589] on div at bounding box center [782, 351] width 1565 height 703
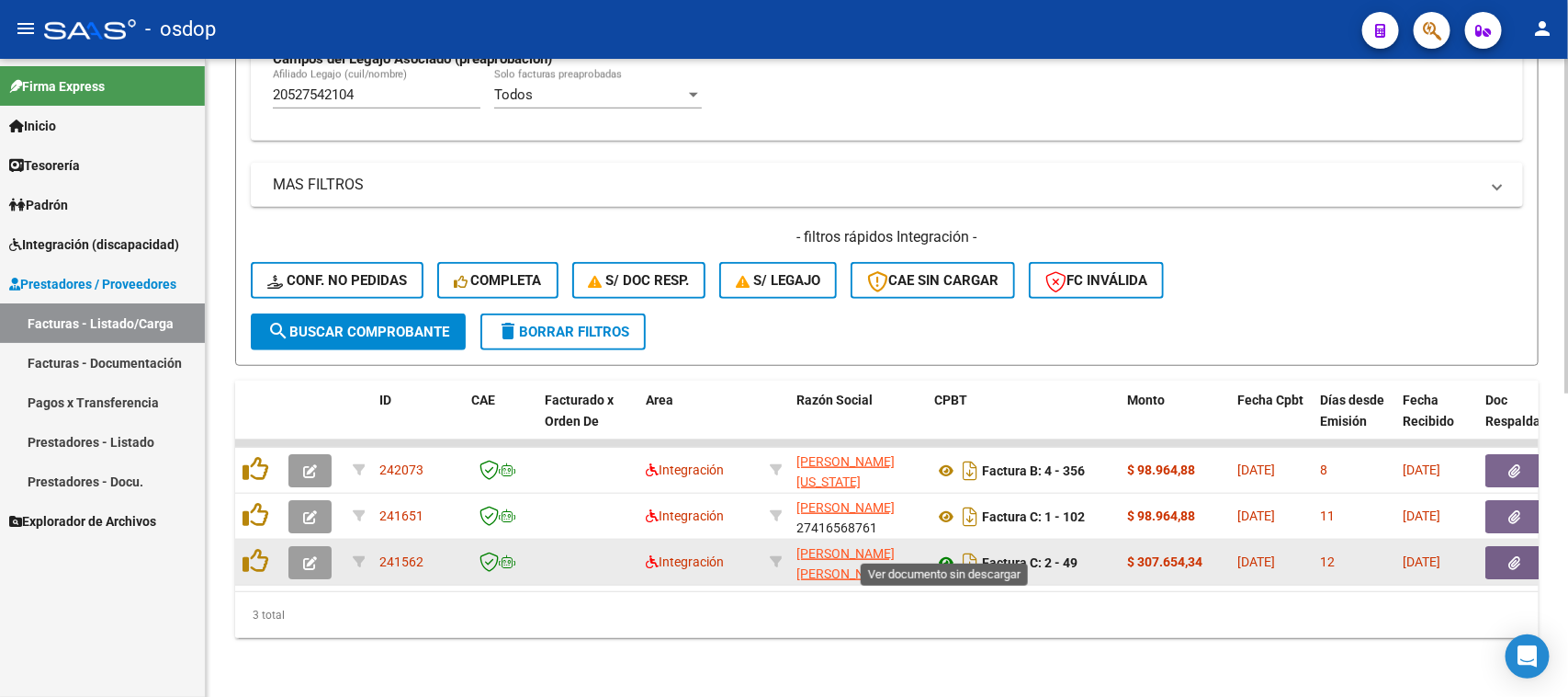
click at [949, 551] on icon at bounding box center [947, 562] width 24 height 22
click at [1513, 556] on icon "button" at bounding box center [1515, 563] width 12 height 14
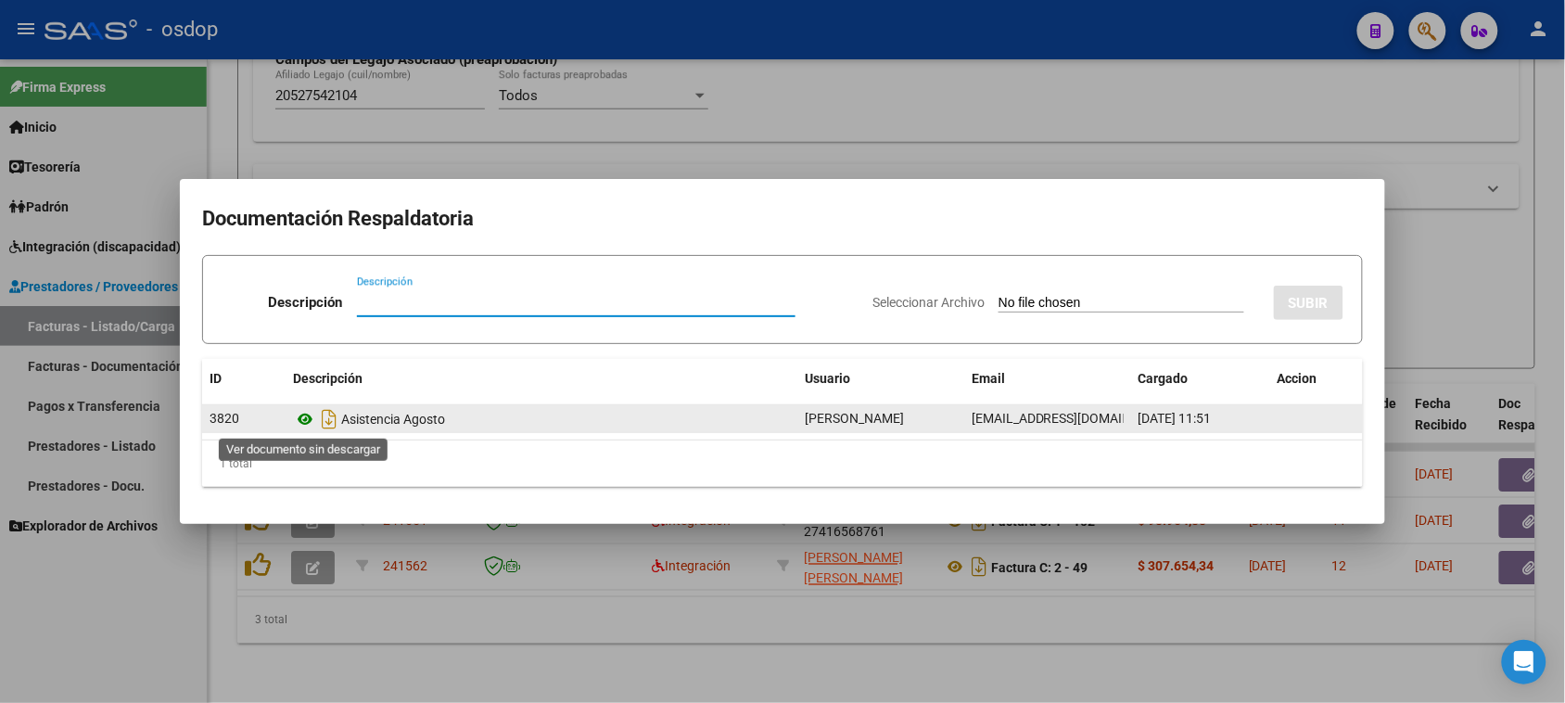
click at [303, 415] on icon at bounding box center [305, 419] width 24 height 22
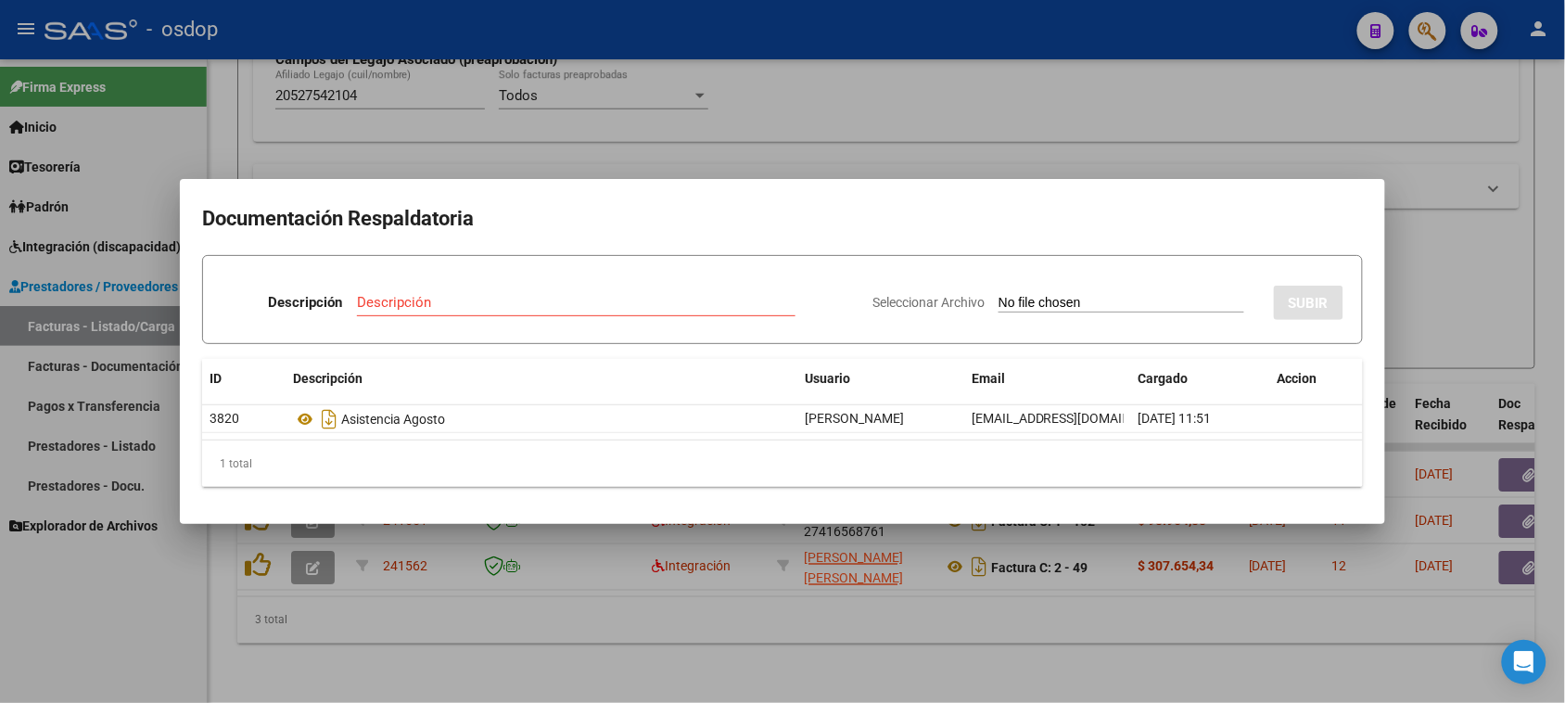
click at [816, 638] on div at bounding box center [782, 351] width 1565 height 703
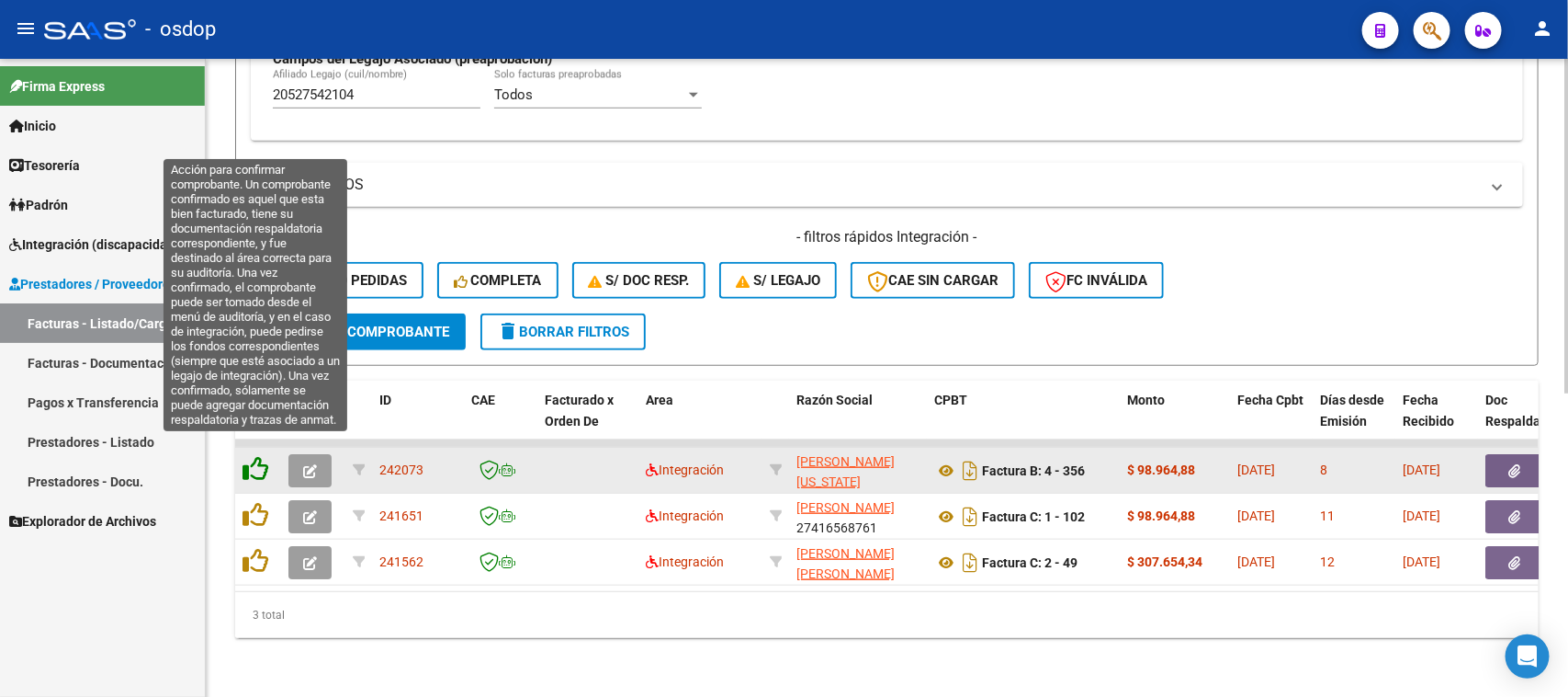
click at [255, 456] on icon at bounding box center [256, 469] width 26 height 26
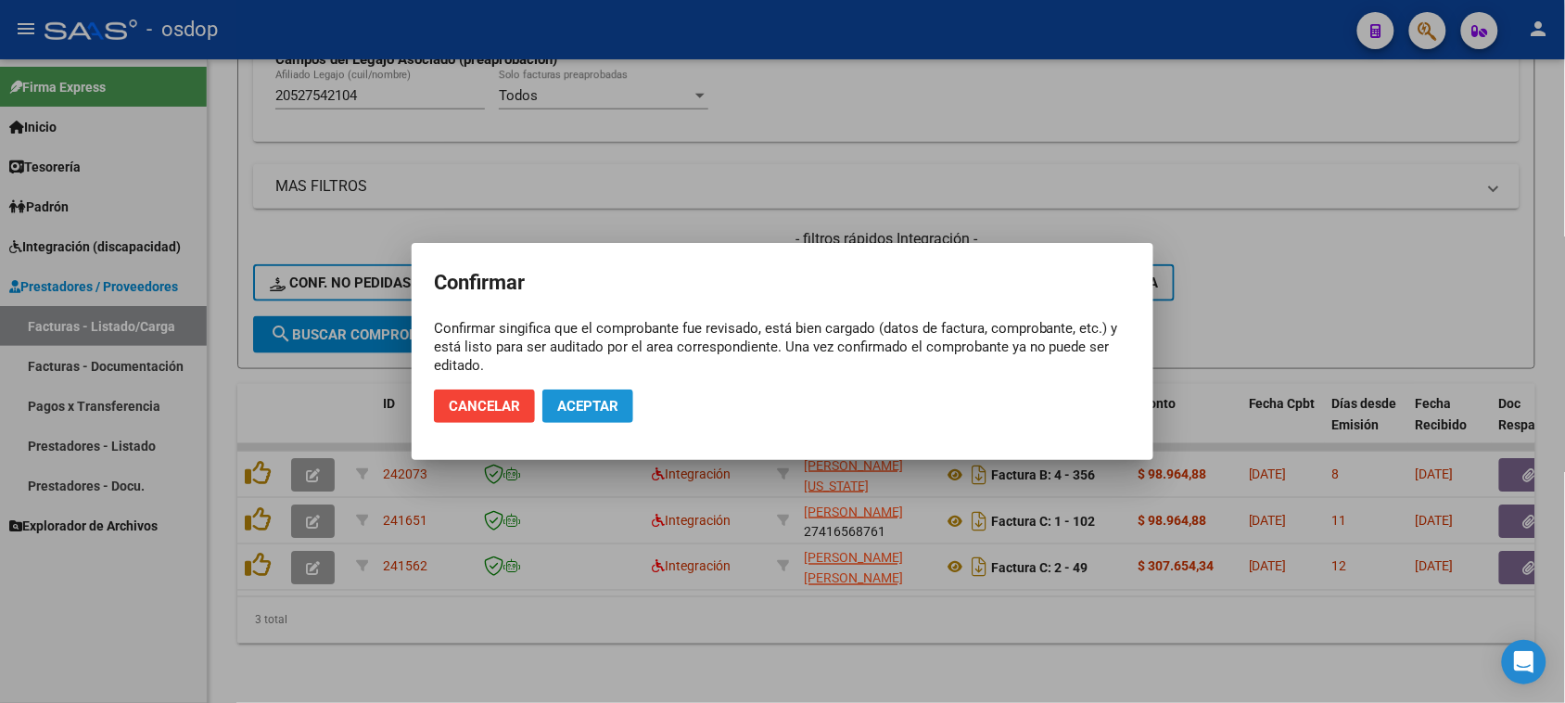
drag, startPoint x: 609, startPoint y: 408, endPoint x: 521, endPoint y: 437, distance: 92.6
click at [607, 408] on span "Aceptar" at bounding box center [587, 406] width 61 height 17
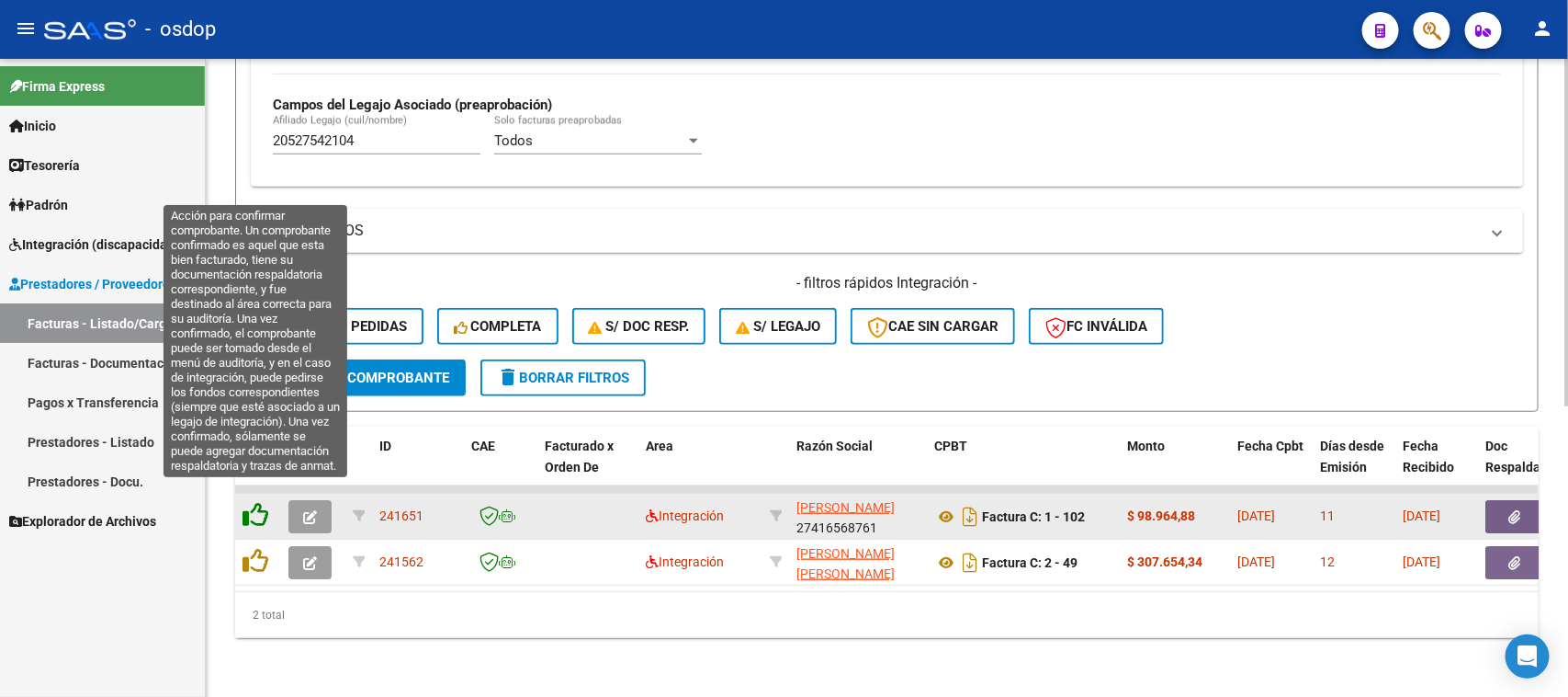
scroll to position [531, 0]
click at [254, 502] on icon at bounding box center [256, 515] width 26 height 26
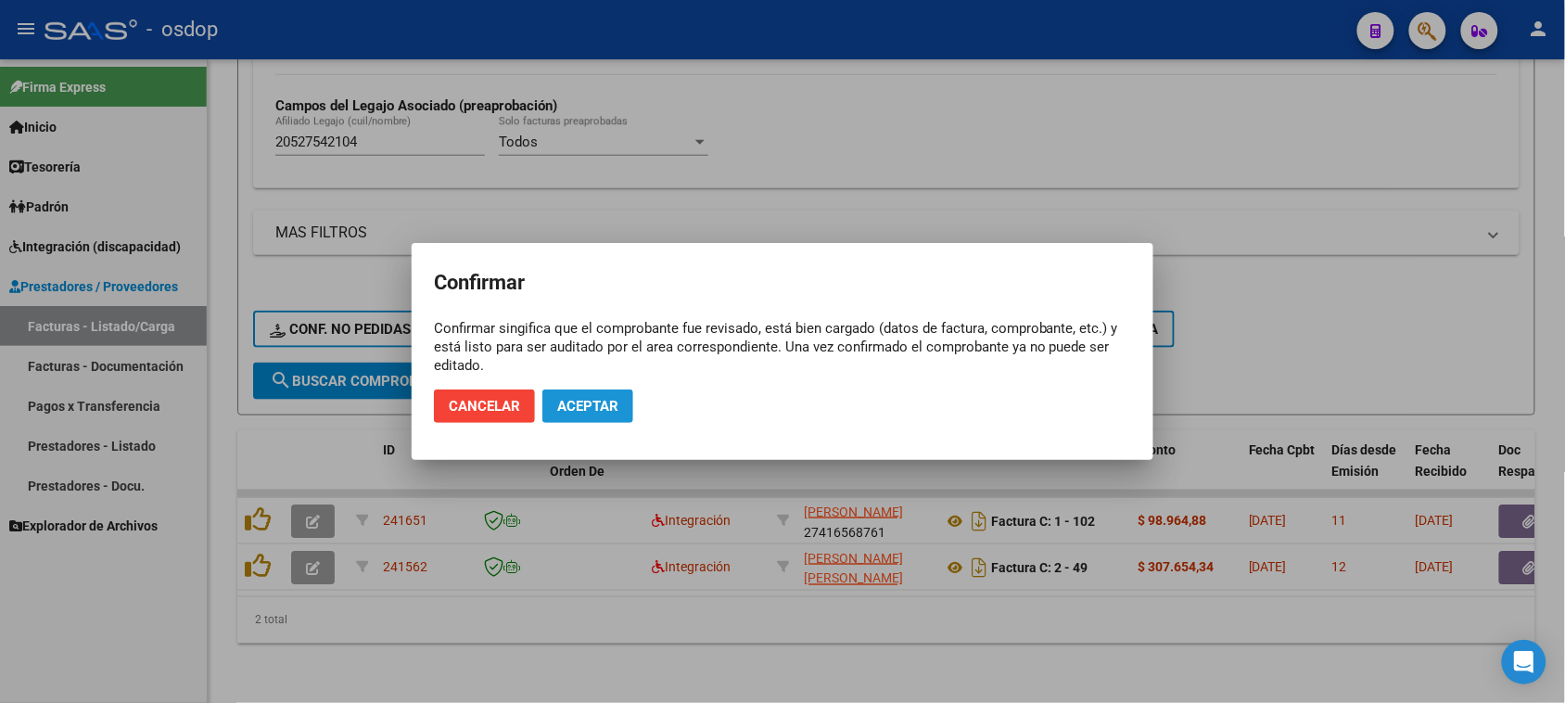
click at [610, 411] on span "Aceptar" at bounding box center [587, 406] width 61 height 17
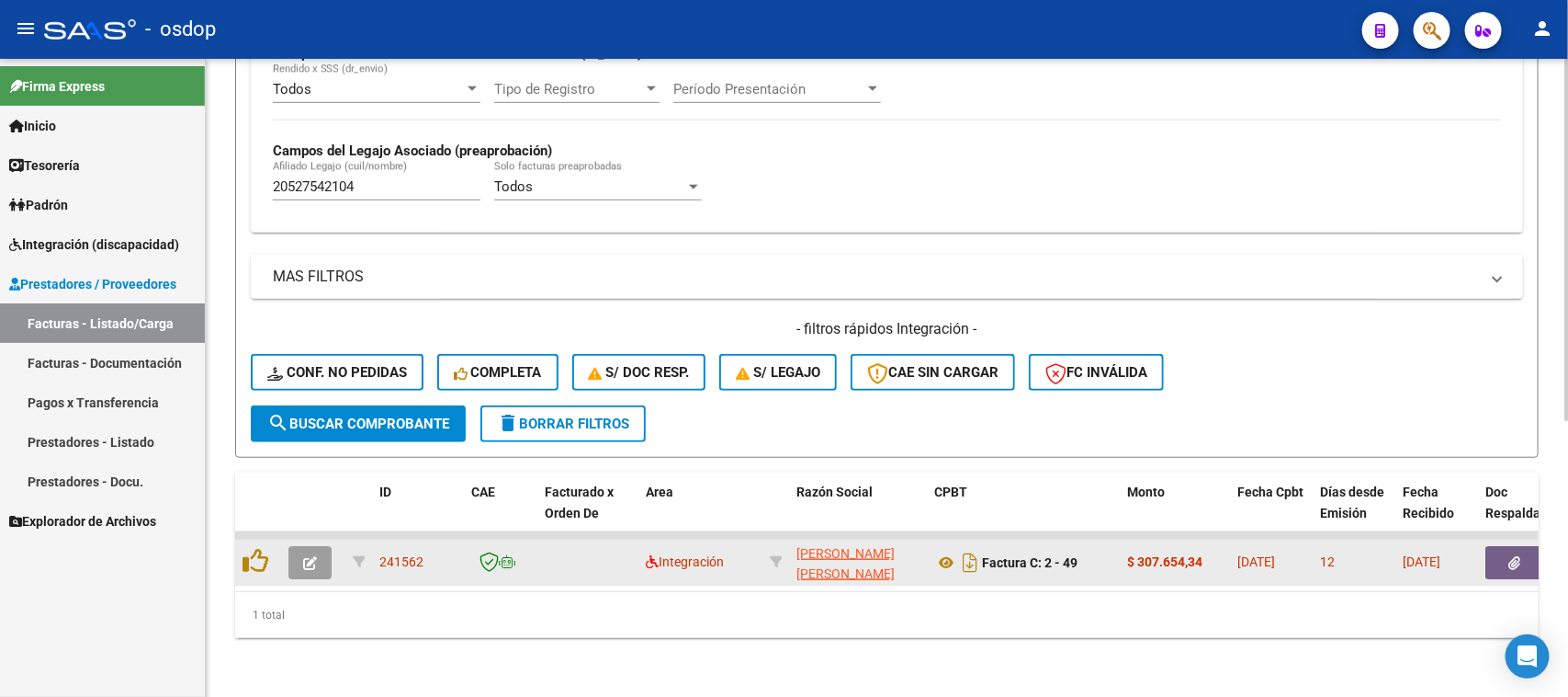
scroll to position [485, 0]
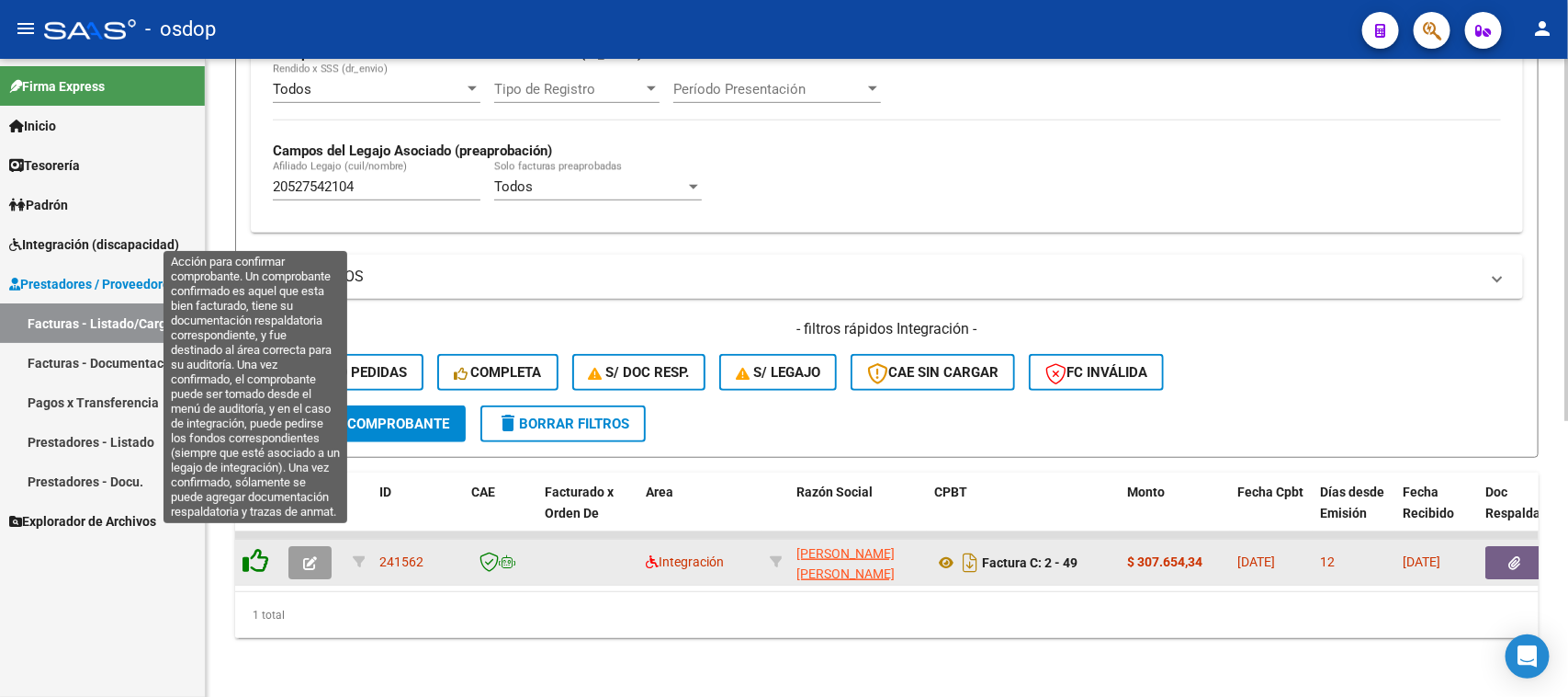
click at [254, 547] on icon at bounding box center [256, 560] width 26 height 26
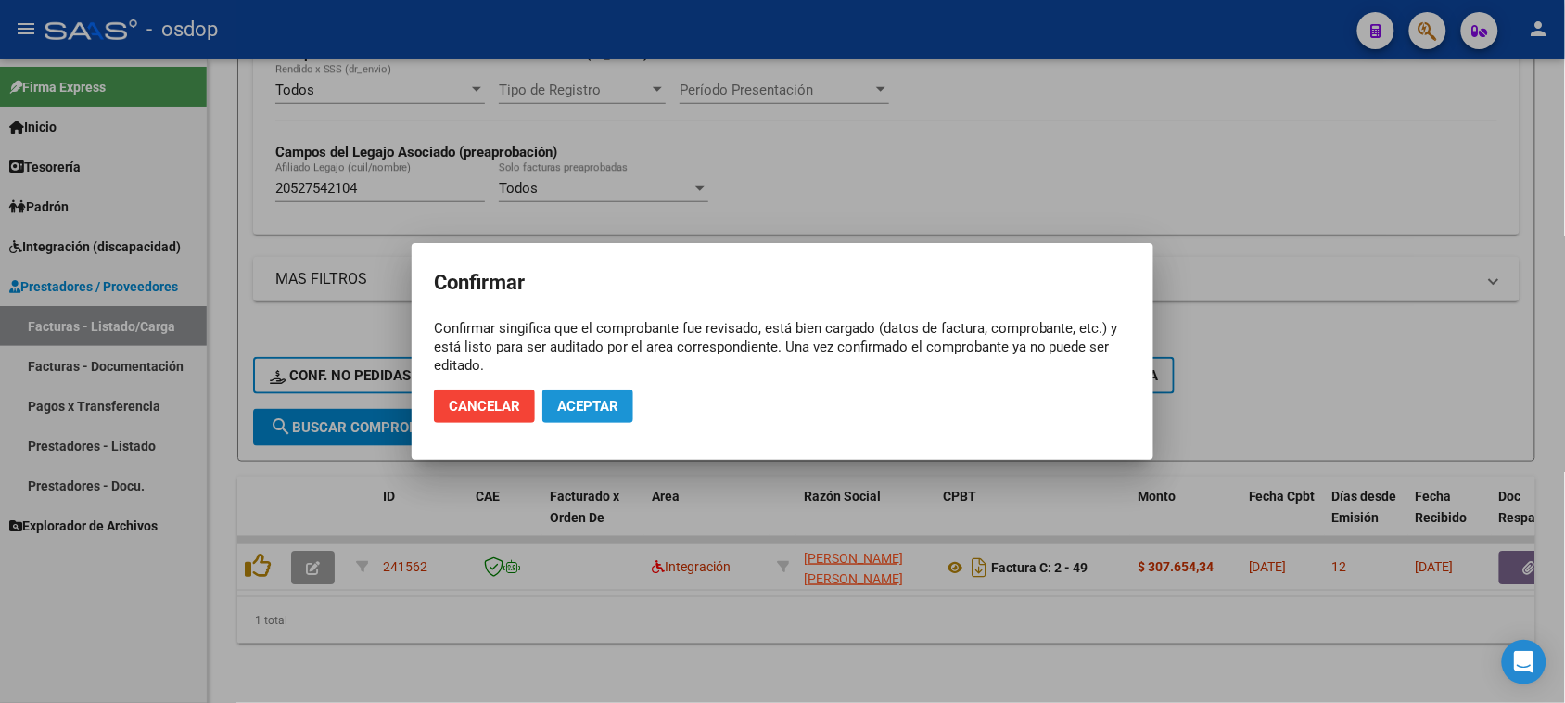
click at [619, 404] on button "Aceptar" at bounding box center [587, 405] width 91 height 33
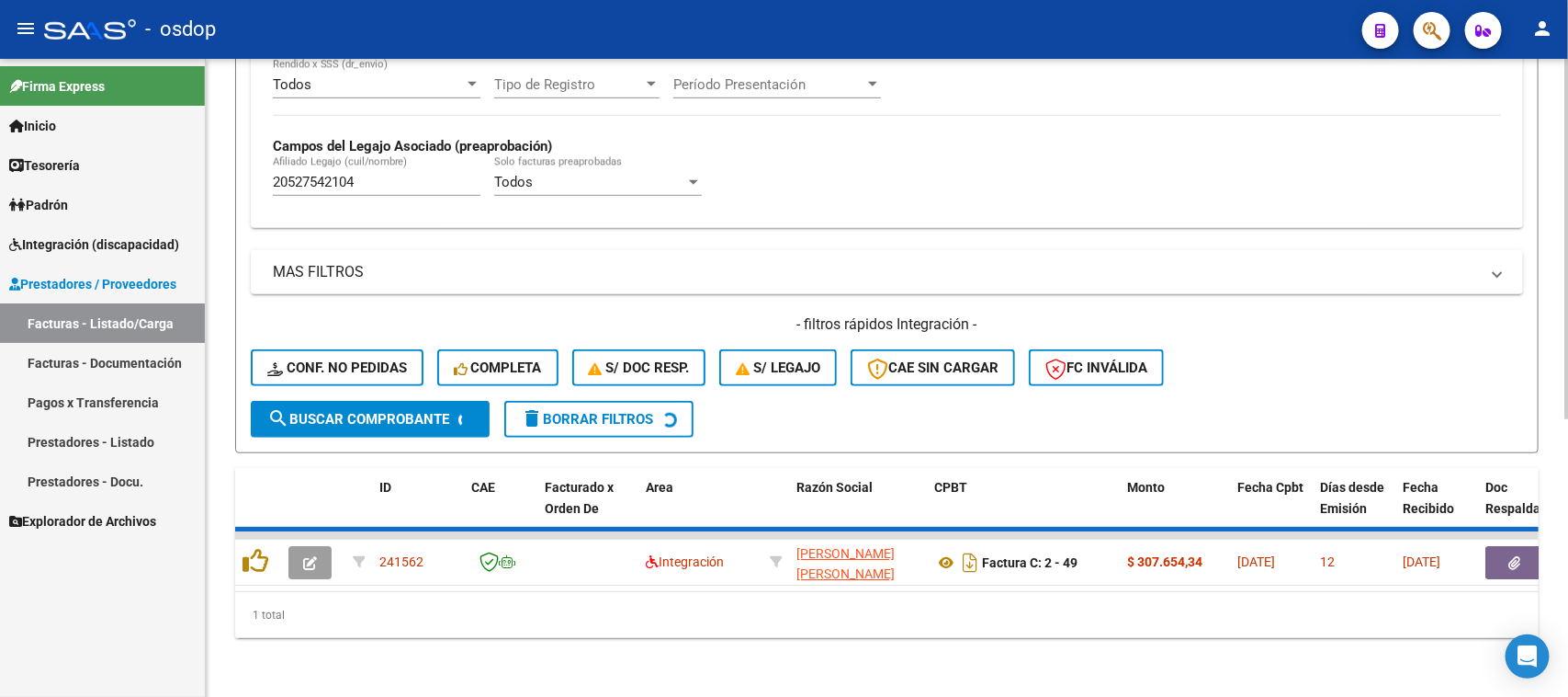
scroll to position [453, 0]
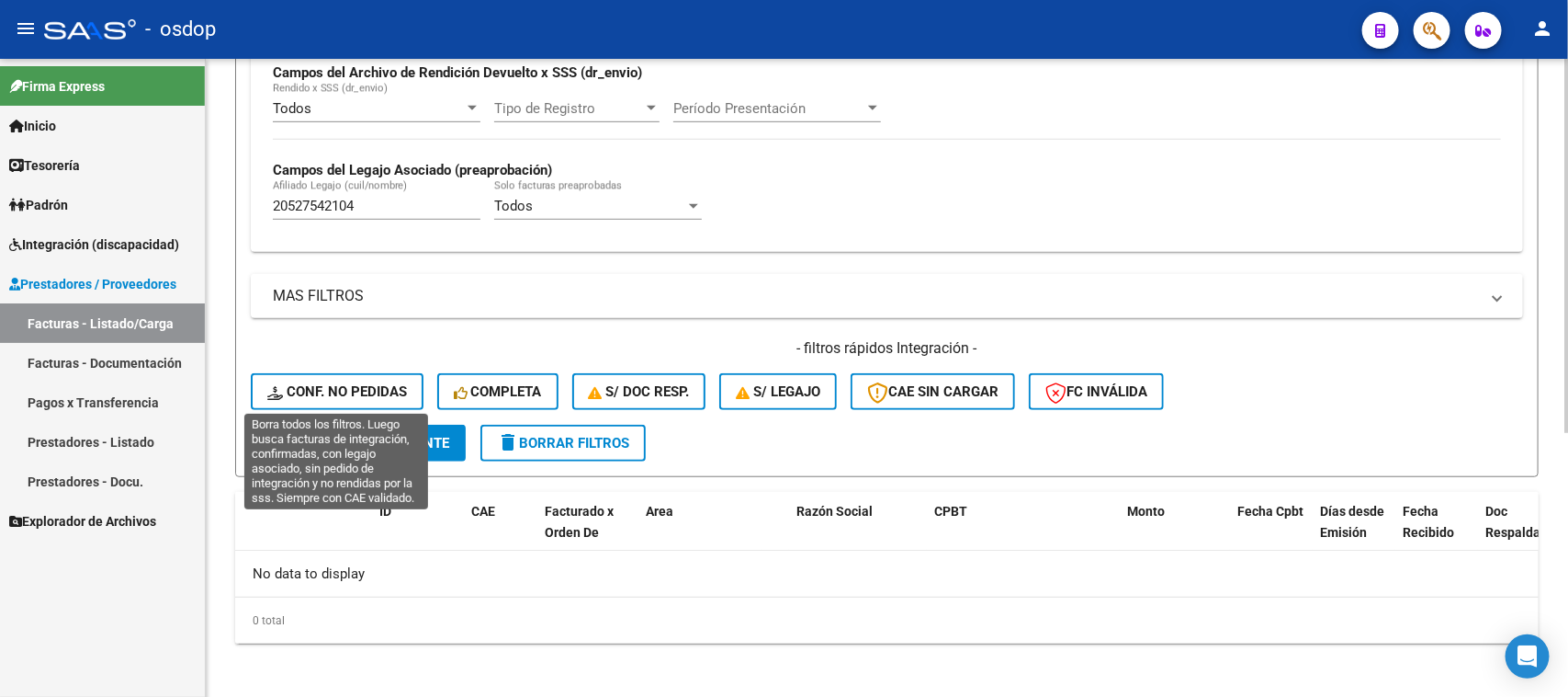
click at [349, 389] on span "Conf. no pedidas" at bounding box center [337, 392] width 140 height 17
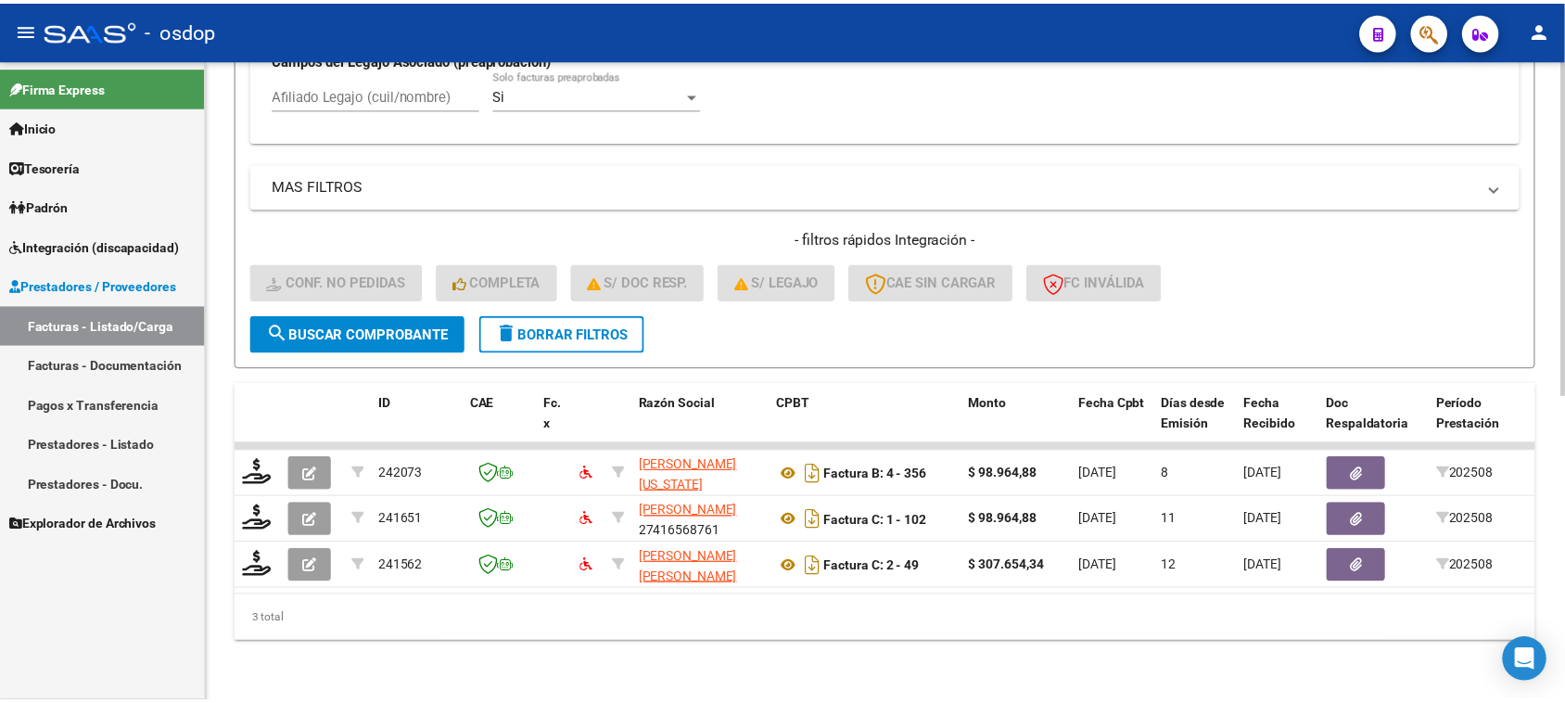
scroll to position [582, 0]
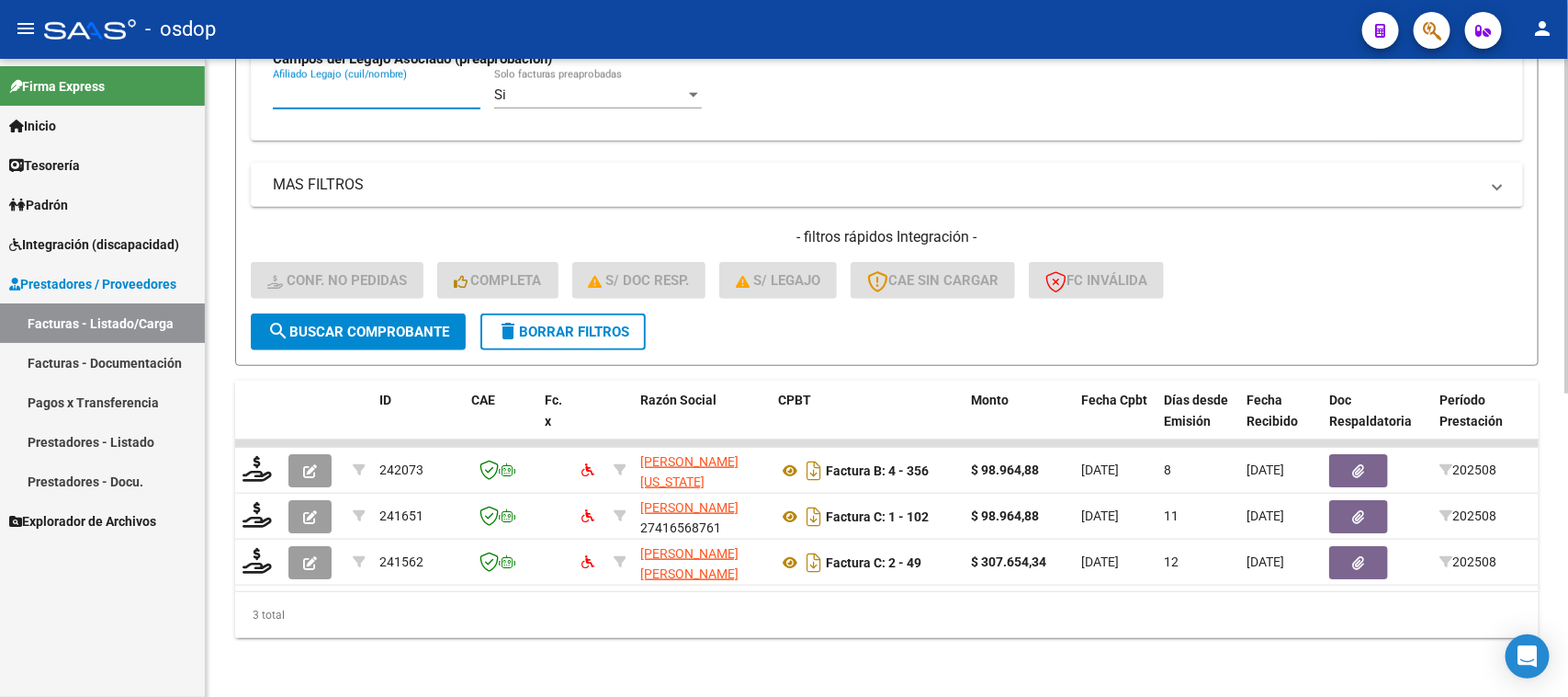
click at [413, 86] on input "Afiliado Legajo (cuil/nombre)" at bounding box center [376, 94] width 207 height 17
click at [373, 86] on input "Afiliado Legajo (cuil/nombre)" at bounding box center [376, 94] width 207 height 17
paste input "20527542104"
type input "20527542104"
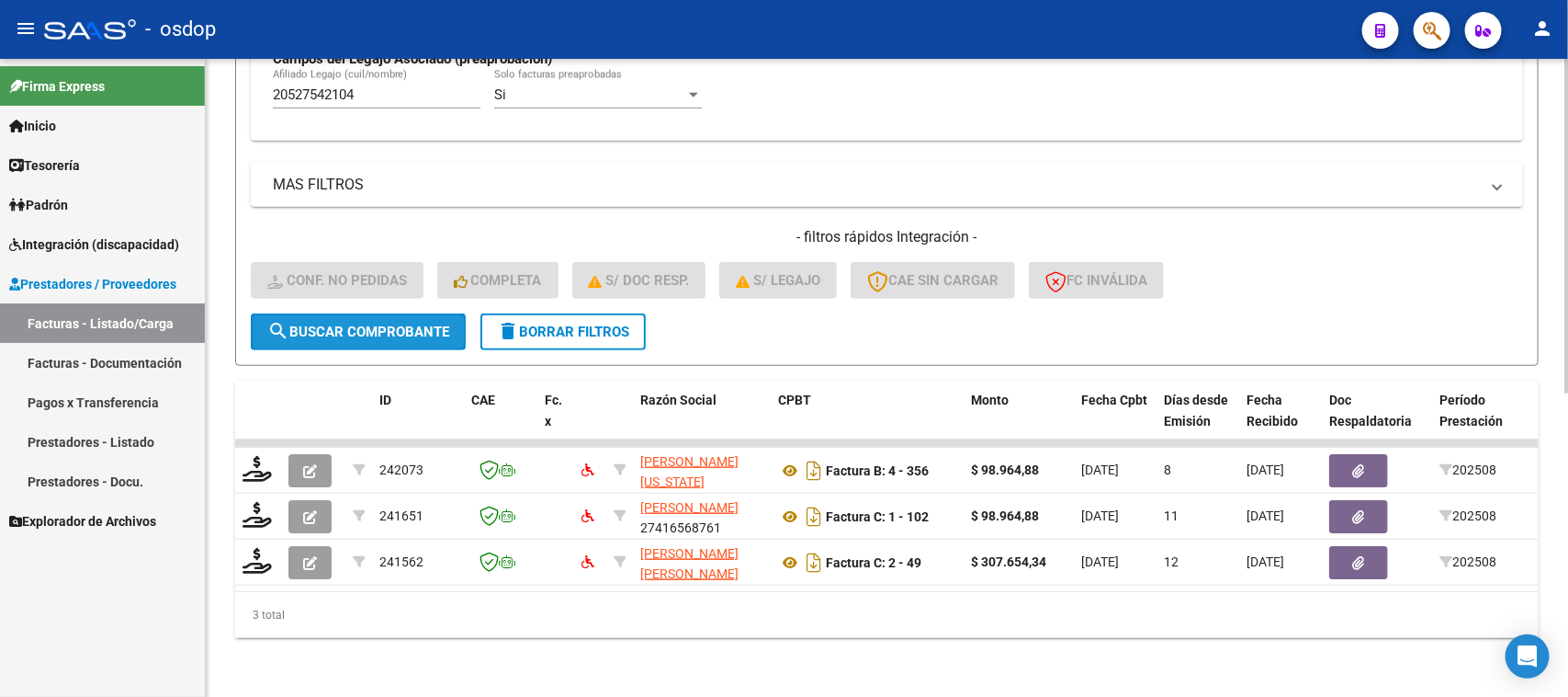
click at [384, 323] on span "search Buscar Comprobante" at bounding box center [359, 331] width 182 height 17
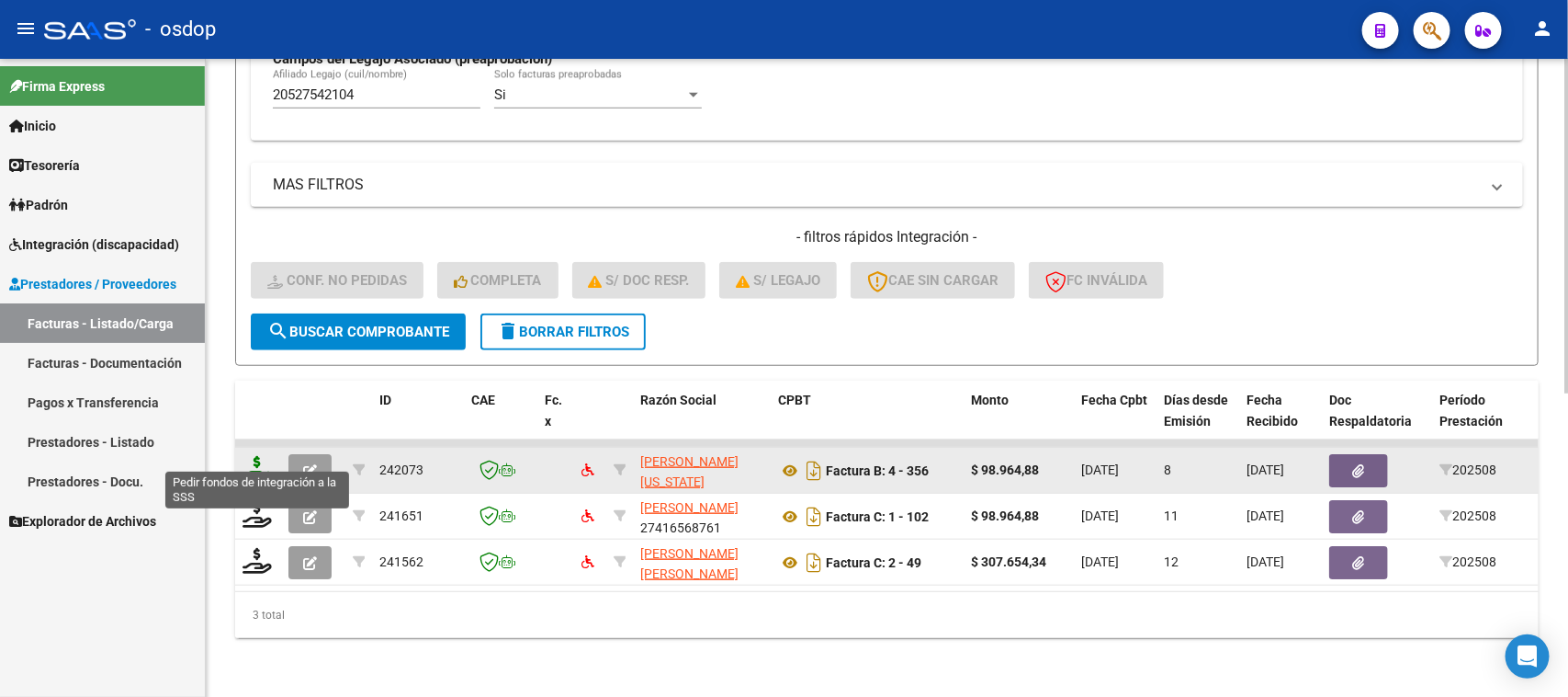
click at [260, 456] on icon at bounding box center [258, 469] width 30 height 26
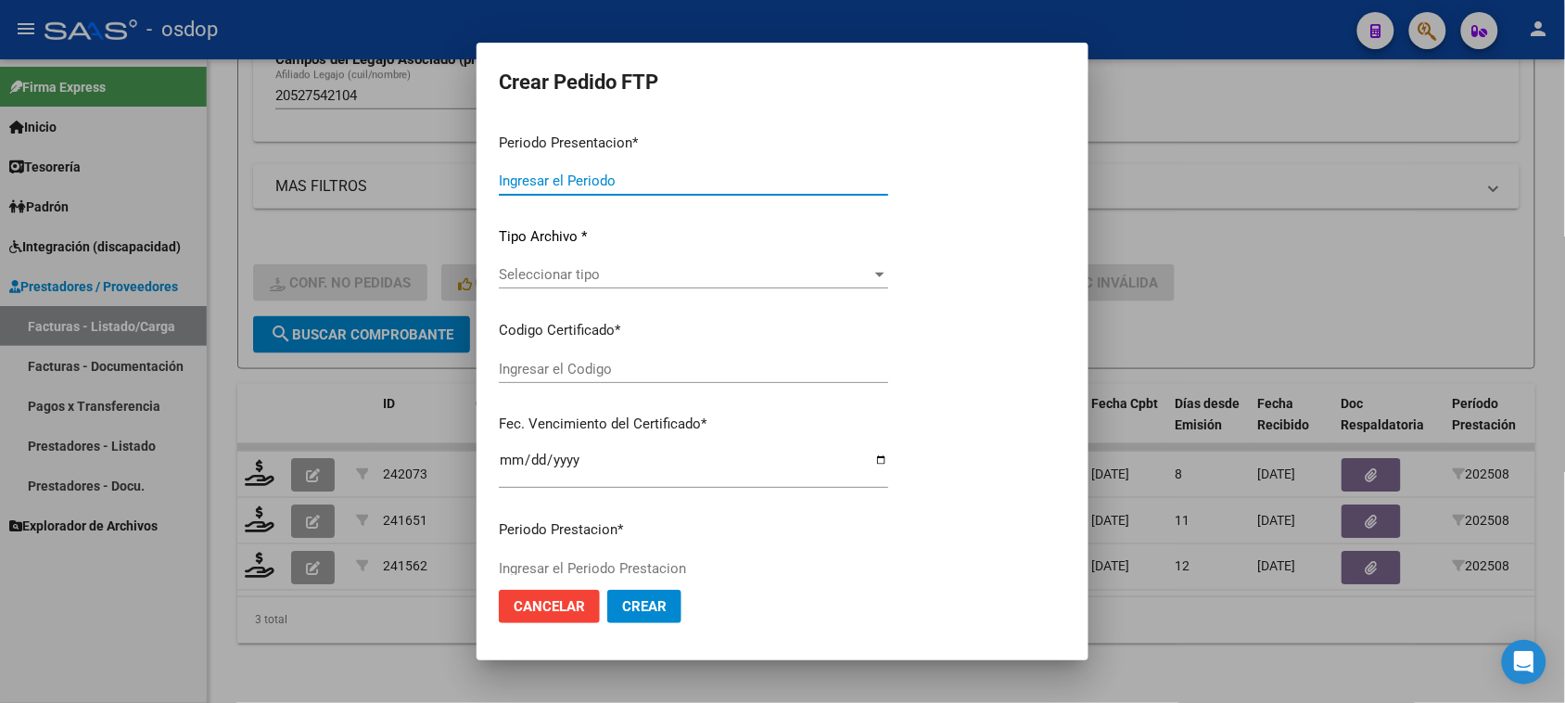
type input "202508"
type input "$ 98.964,88"
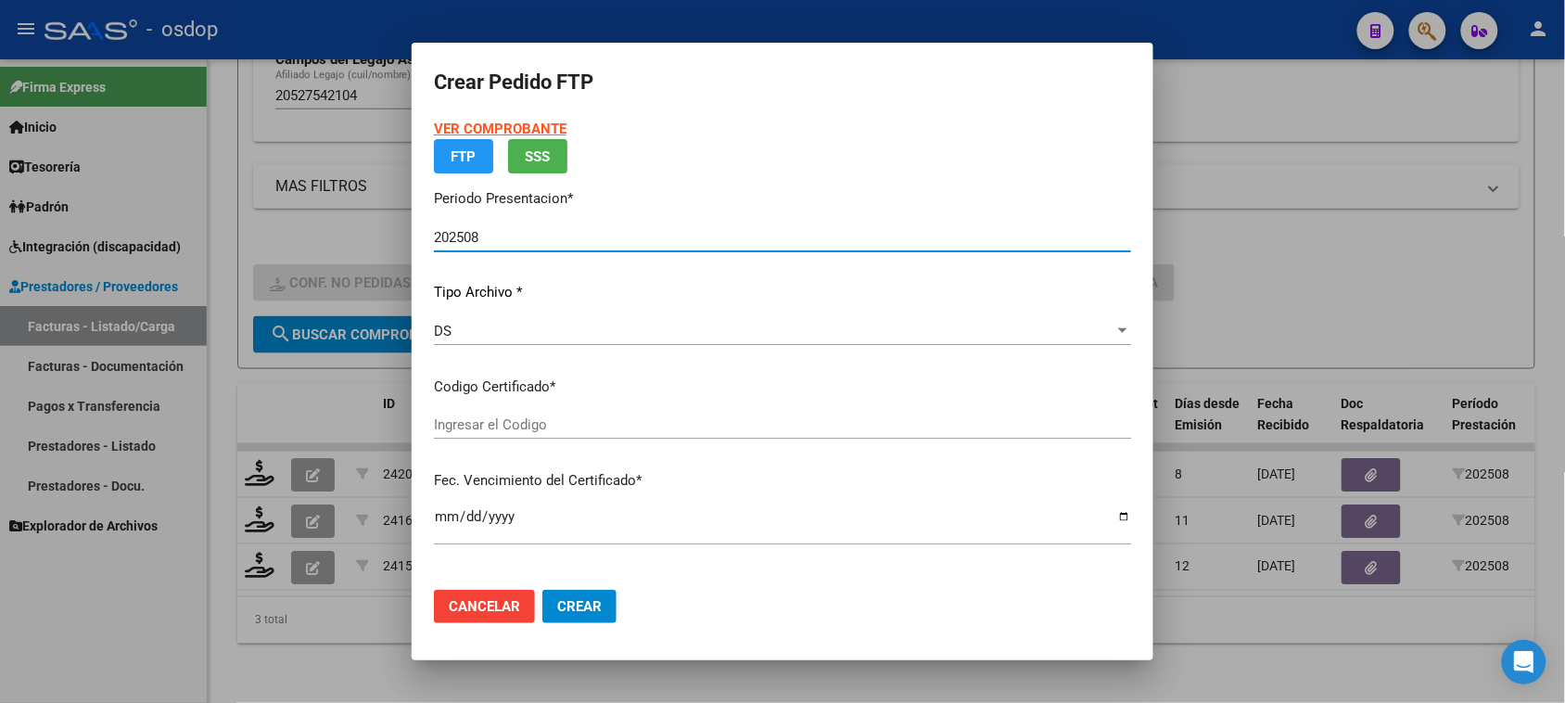
type input "2445878198"
type input "2032-02-18"
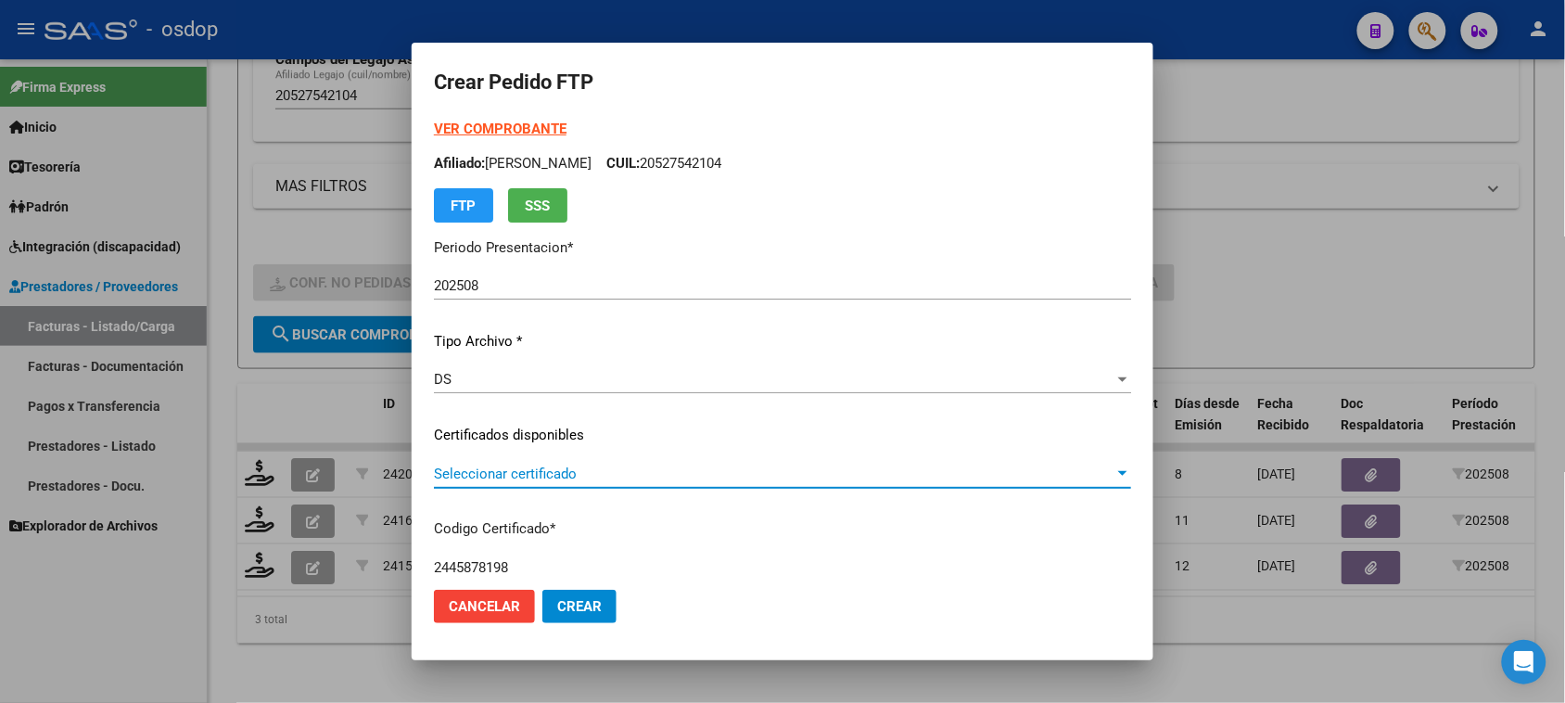
click at [598, 470] on span "Seleccionar certificado" at bounding box center [774, 473] width 680 height 17
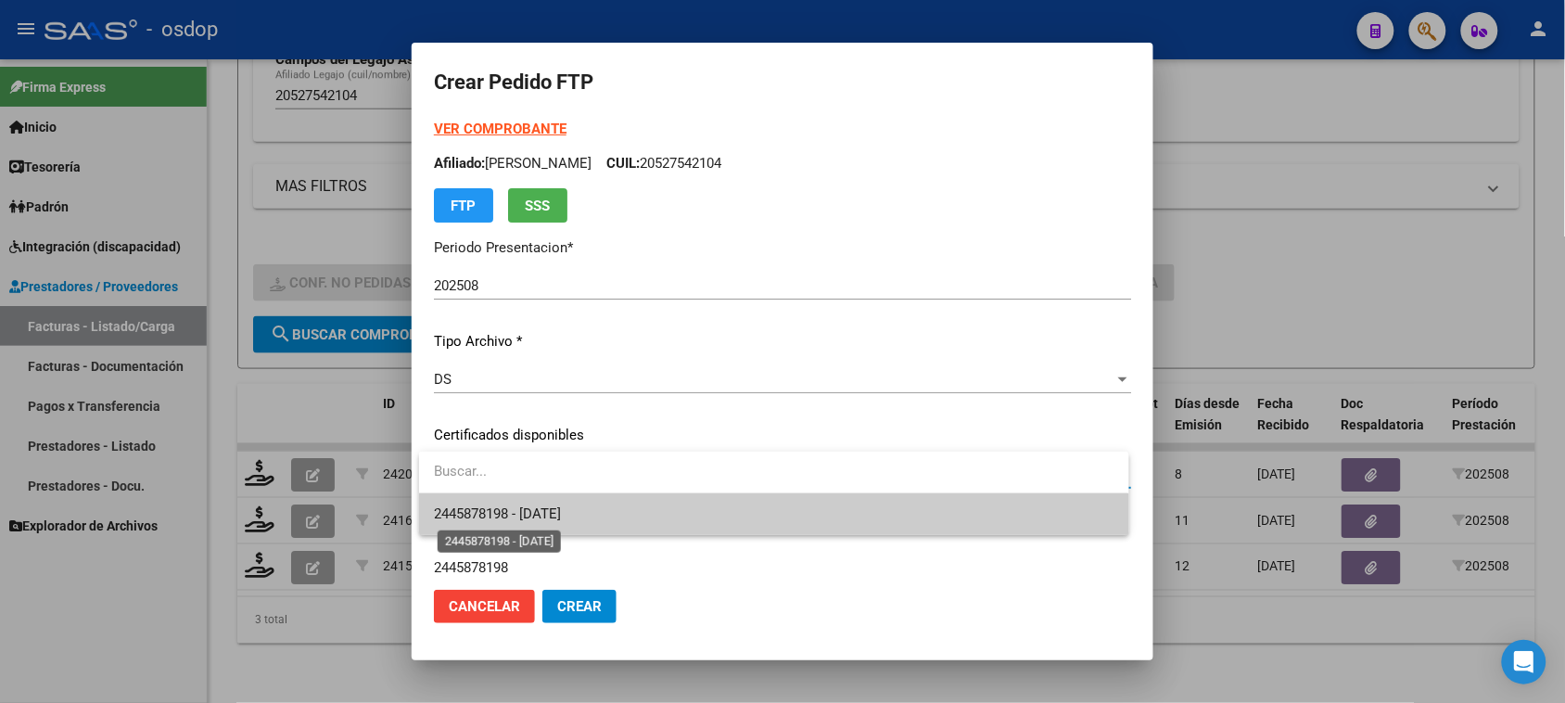
click at [561, 513] on span "2445878198 - 2032-02-18" at bounding box center [497, 513] width 127 height 17
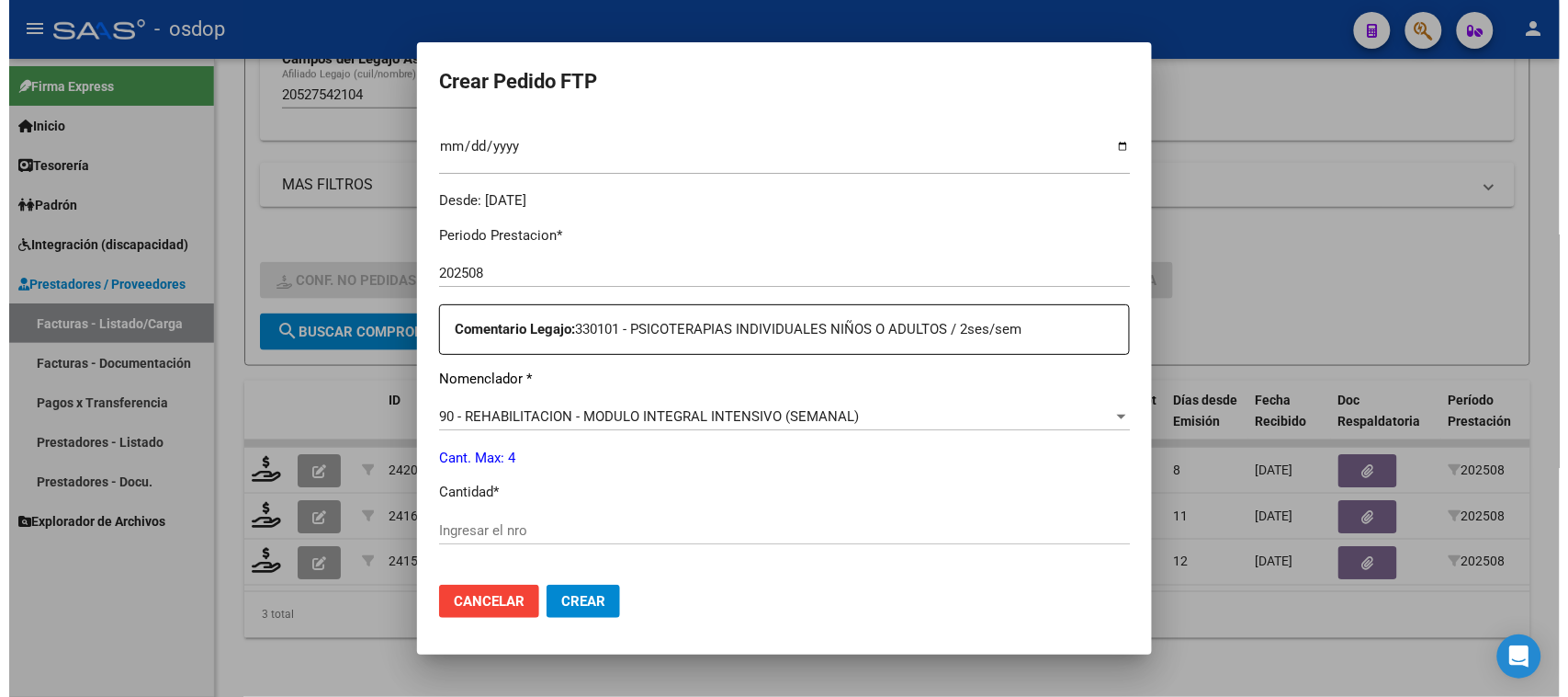
scroll to position [574, 0]
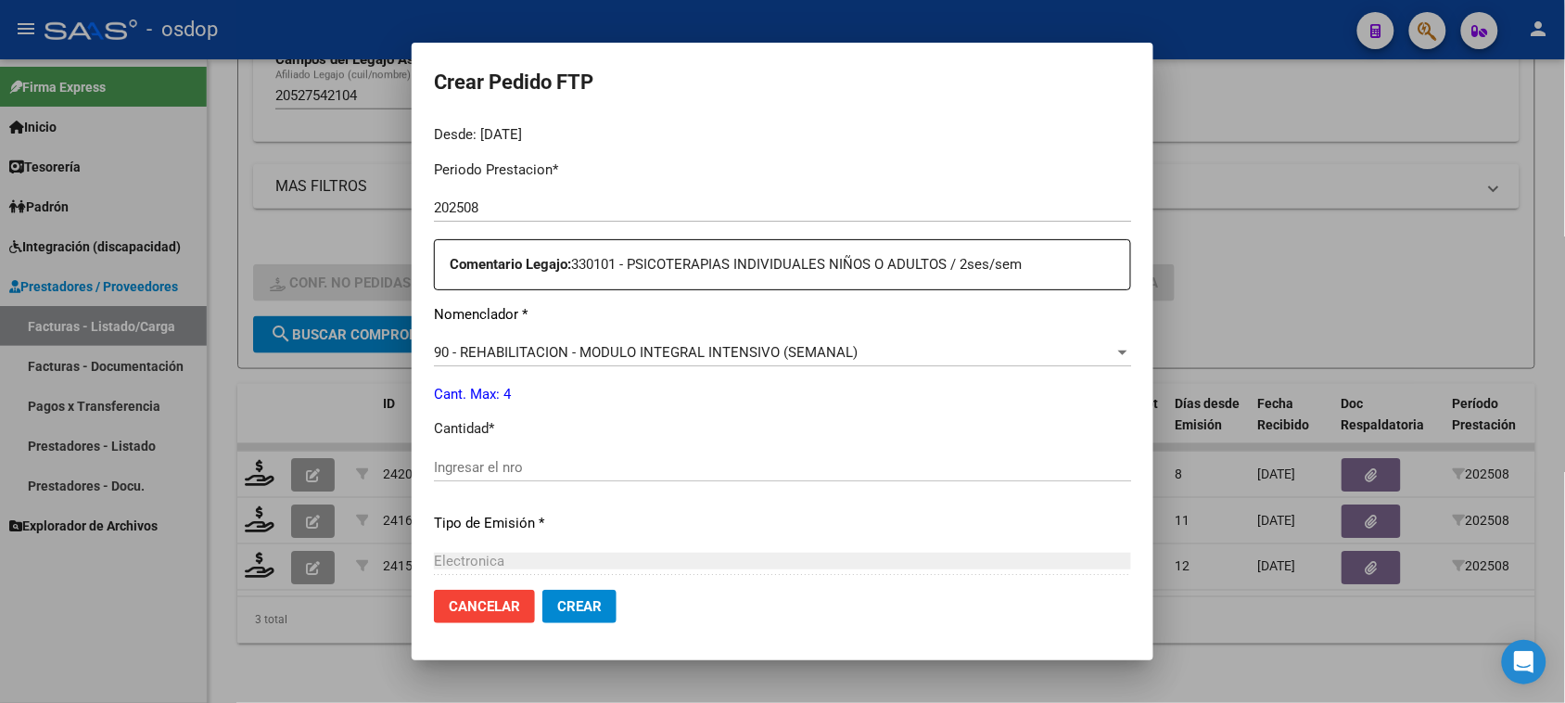
click at [539, 478] on div "Ingresar el nro" at bounding box center [782, 467] width 697 height 28
type input "4"
click at [579, 604] on span "Crear" at bounding box center [579, 606] width 44 height 17
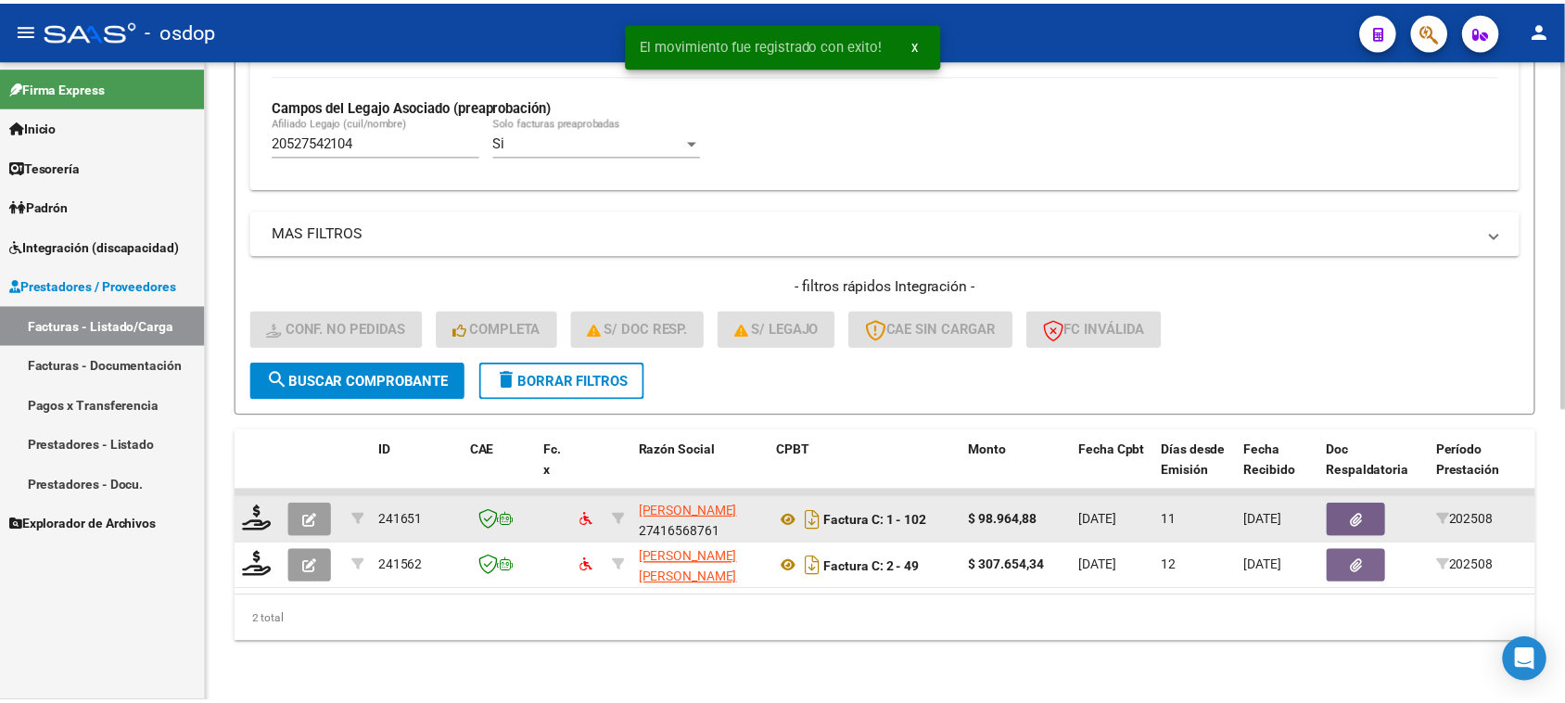
scroll to position [536, 0]
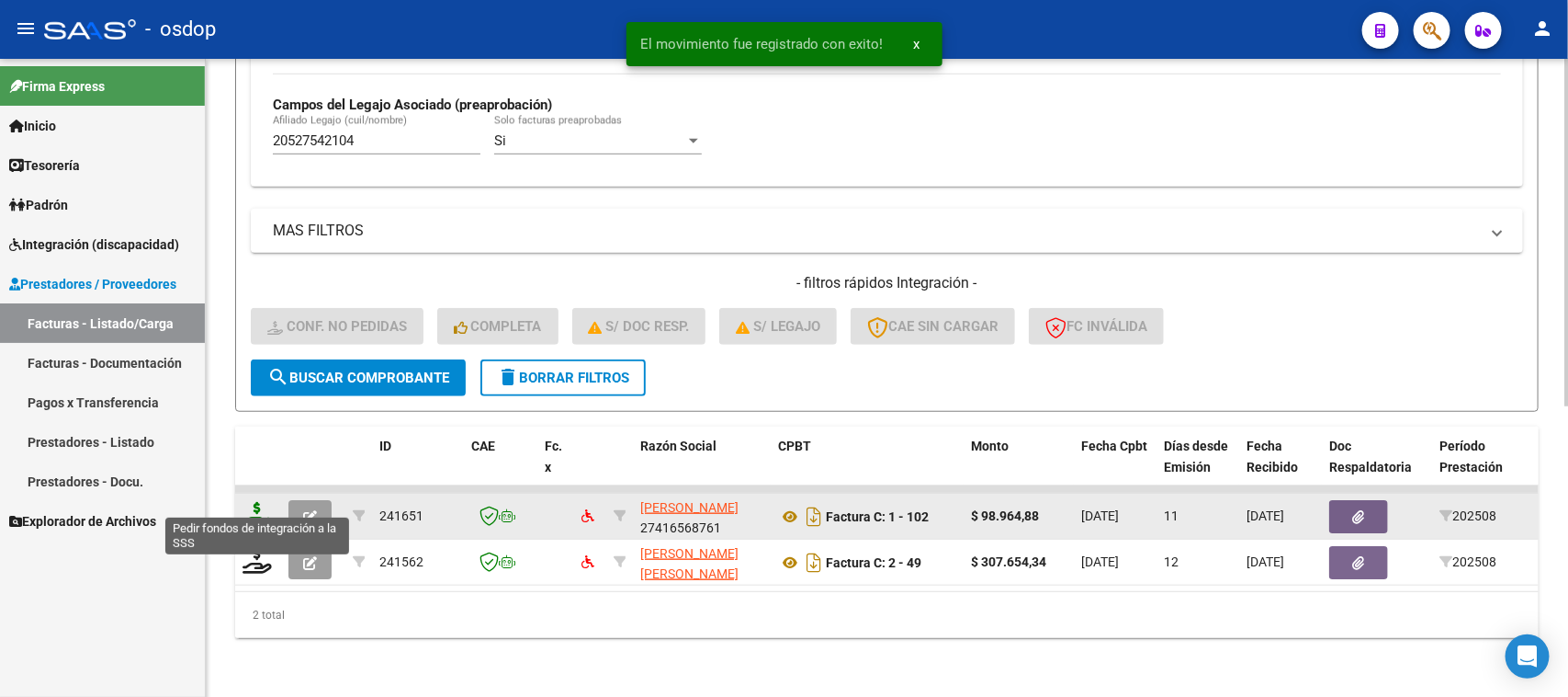
click at [258, 502] on icon at bounding box center [258, 515] width 30 height 26
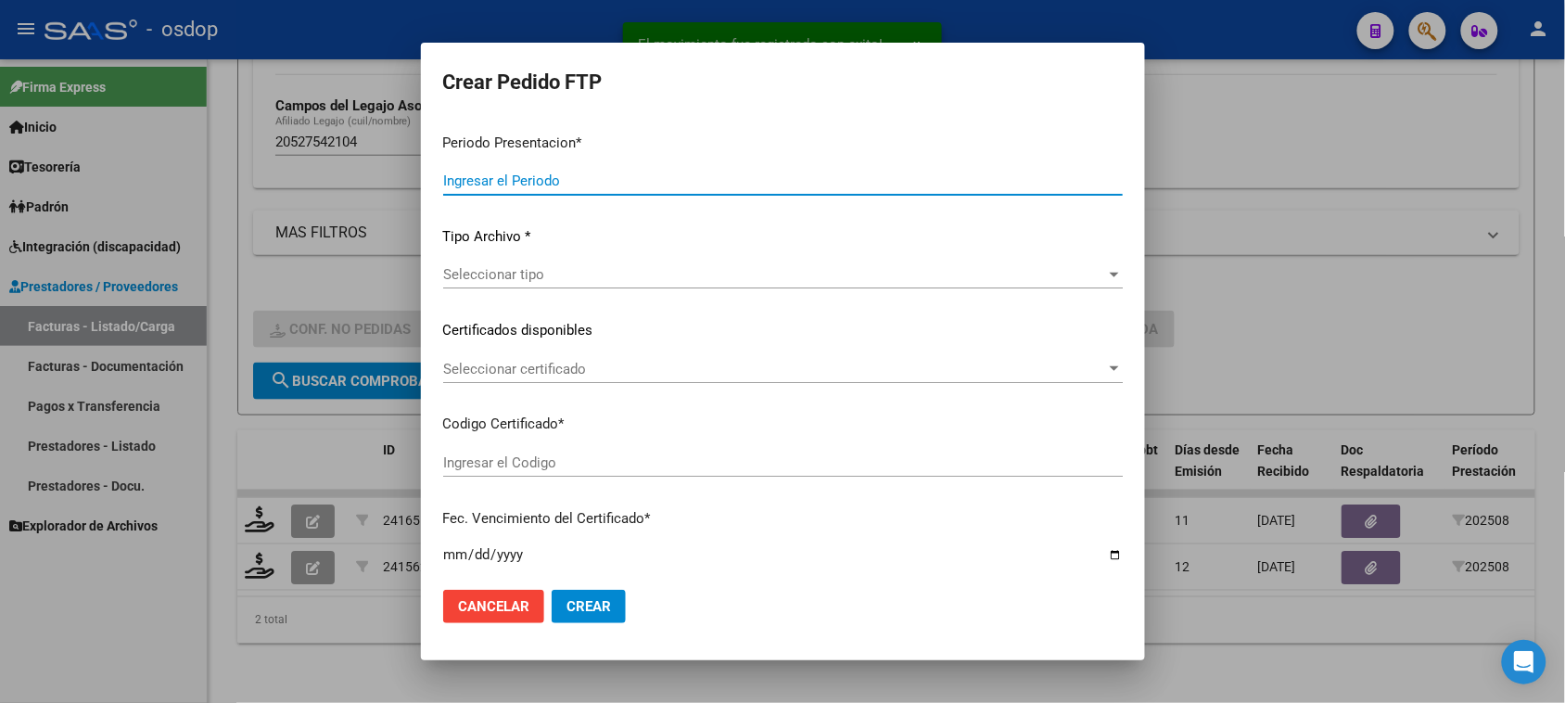
type input "202508"
type input "$ 98.964,88"
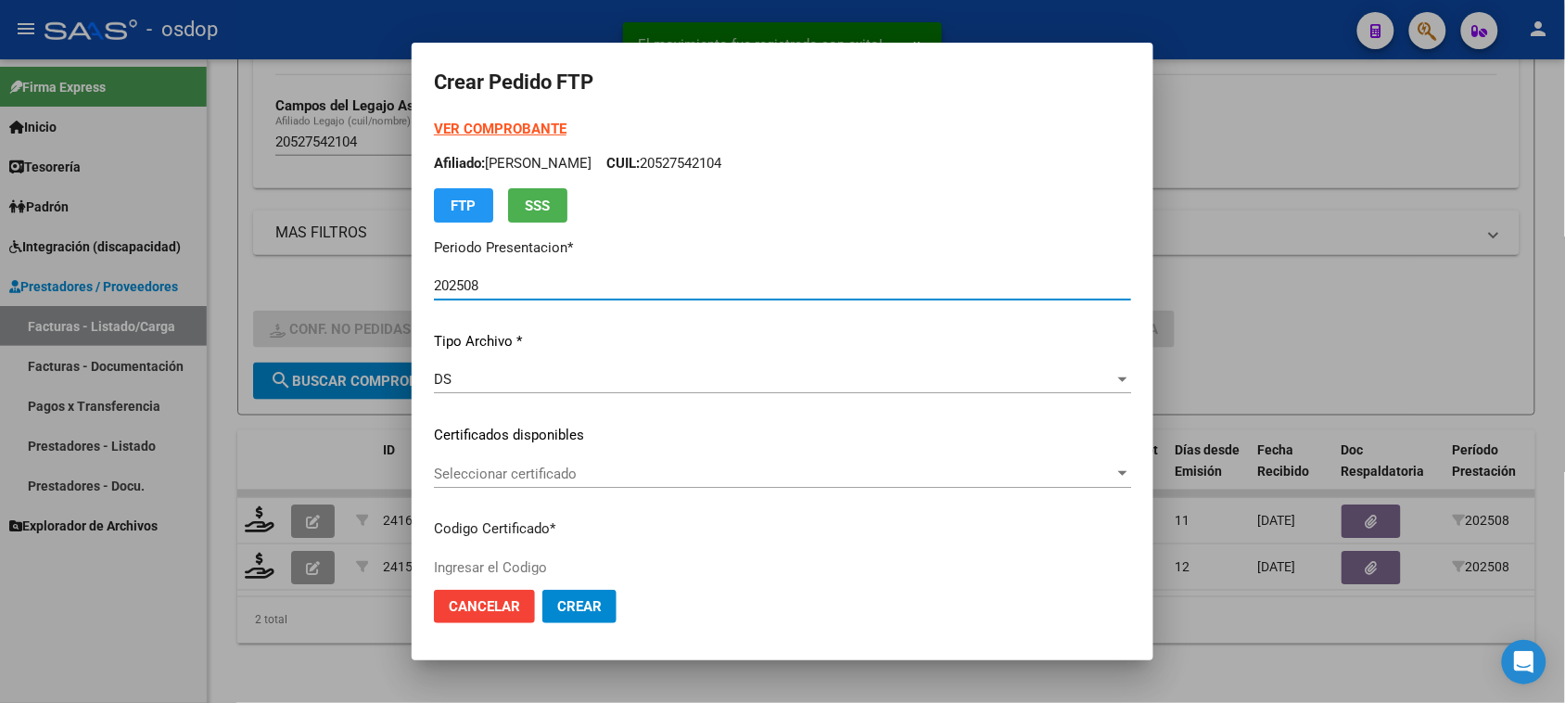
type input "2445878198"
type input "2032-02-18"
click at [652, 475] on span "Seleccionar certificado" at bounding box center [774, 473] width 680 height 17
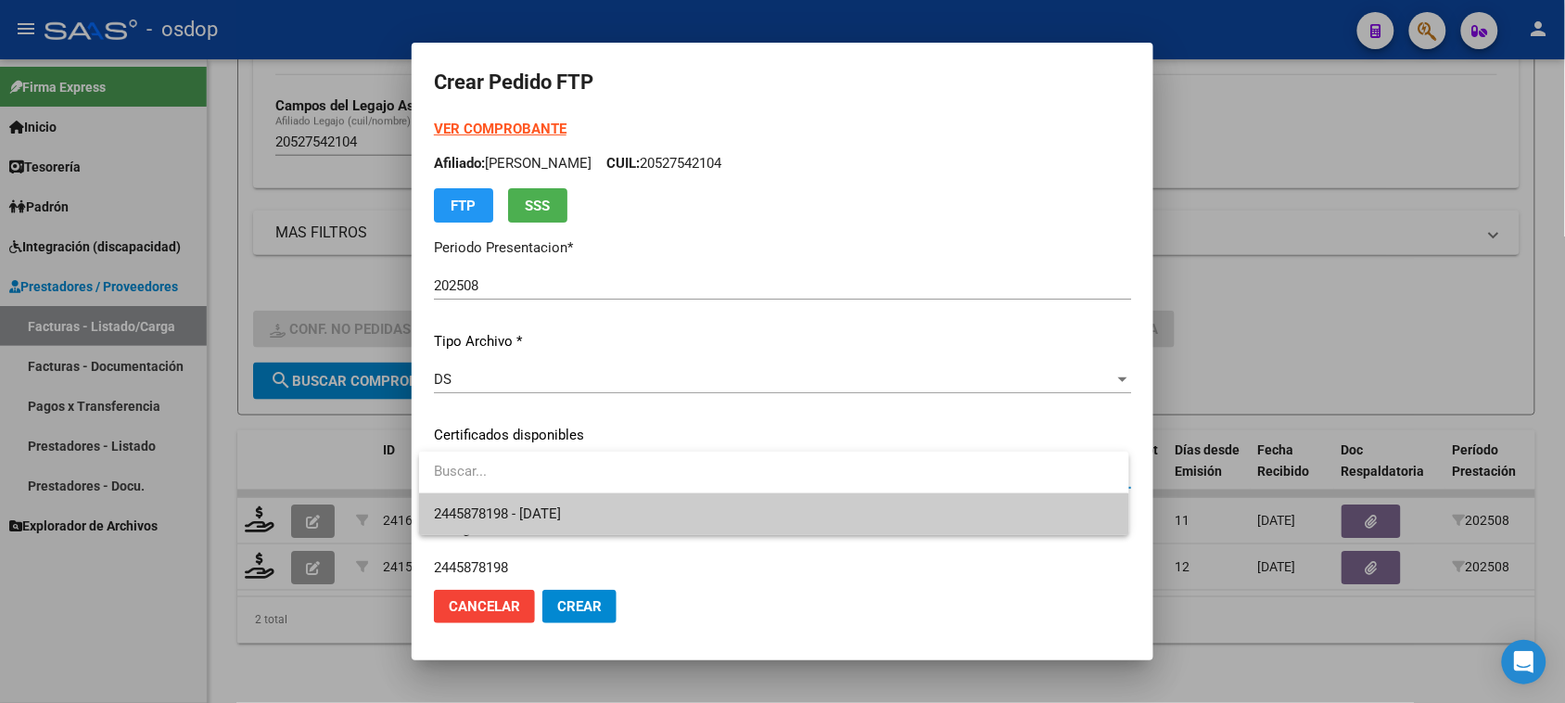
click at [651, 519] on span "2445878198 - 2032-02-18" at bounding box center [773, 514] width 679 height 42
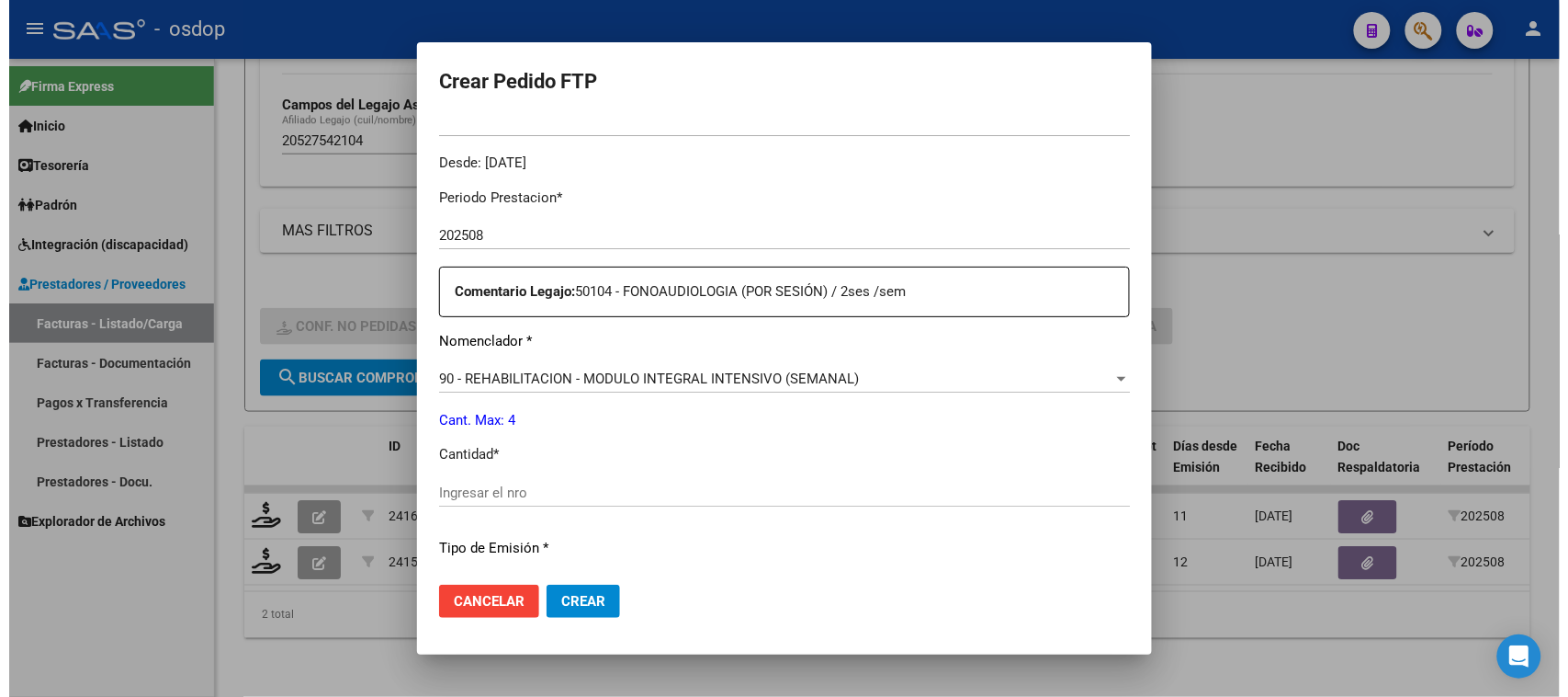
scroll to position [574, 0]
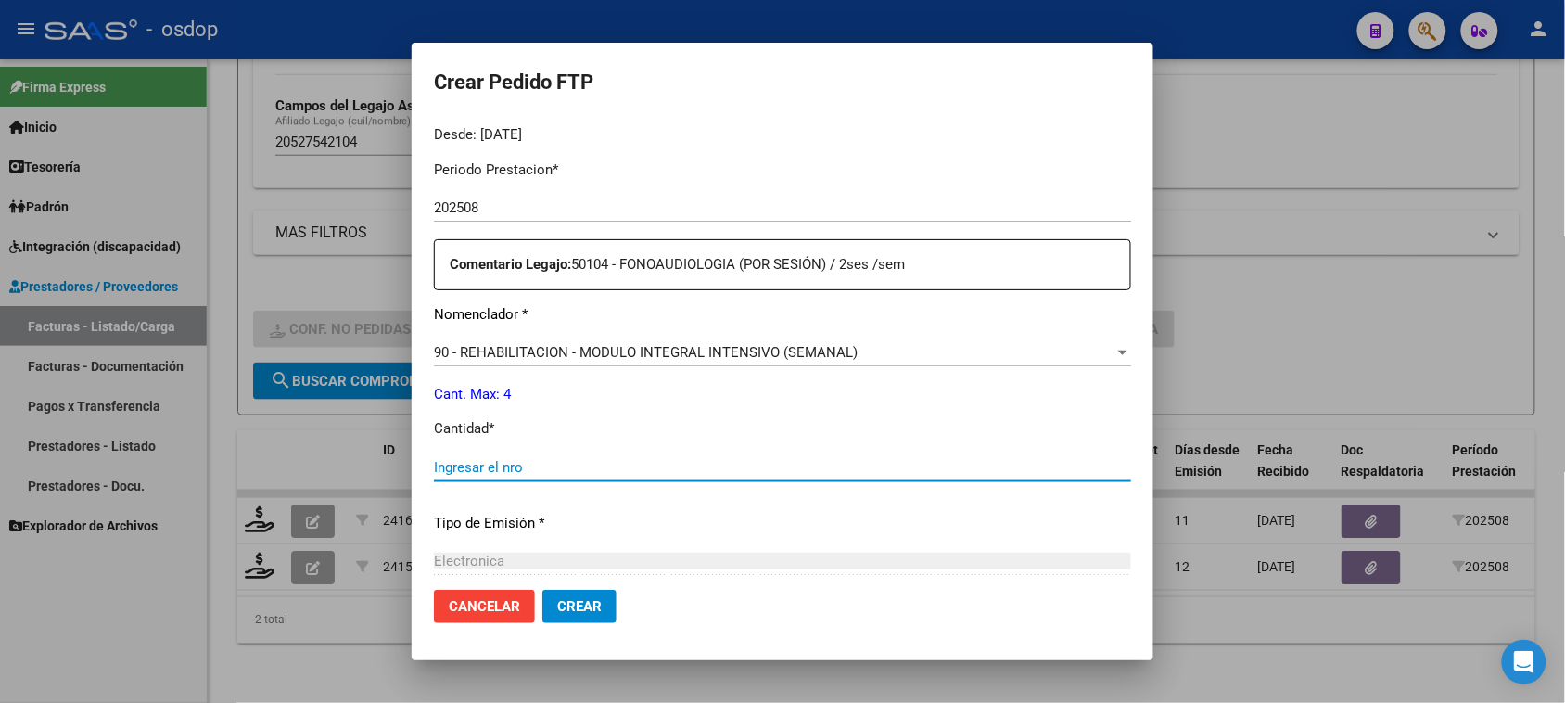
click at [494, 470] on input "Ingresar el nro" at bounding box center [782, 467] width 697 height 17
type input "4"
click at [576, 615] on button "Crear" at bounding box center [579, 605] width 74 height 33
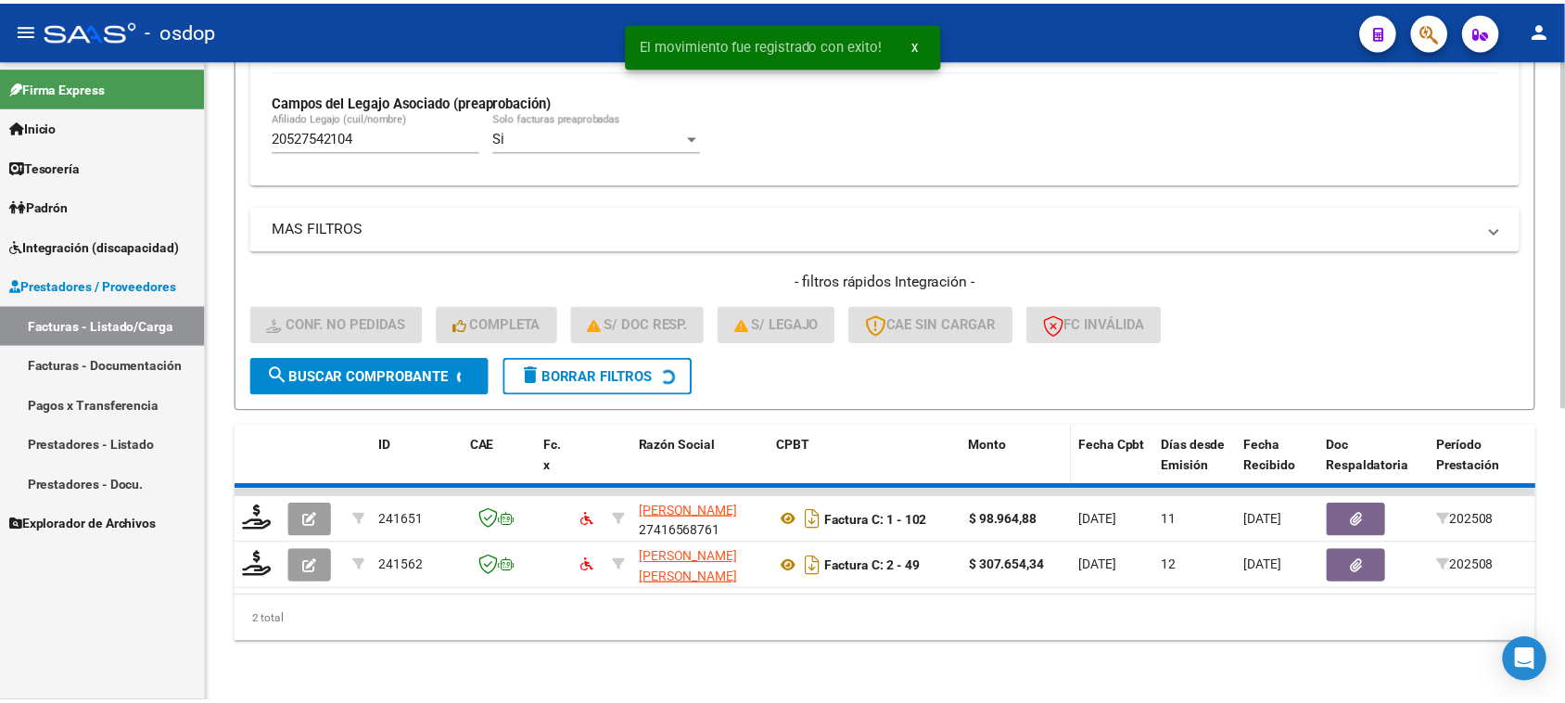
scroll to position [489, 0]
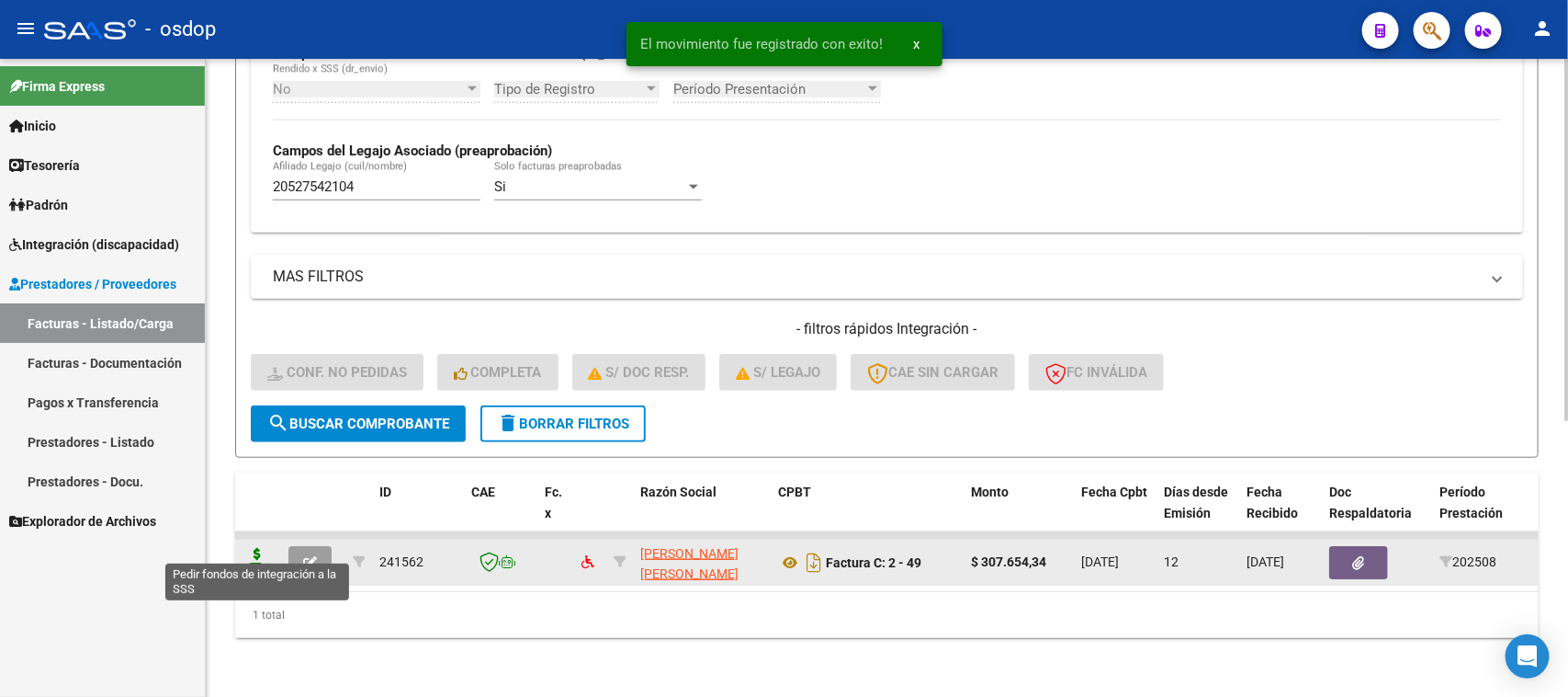
click at [258, 547] on icon at bounding box center [258, 560] width 30 height 26
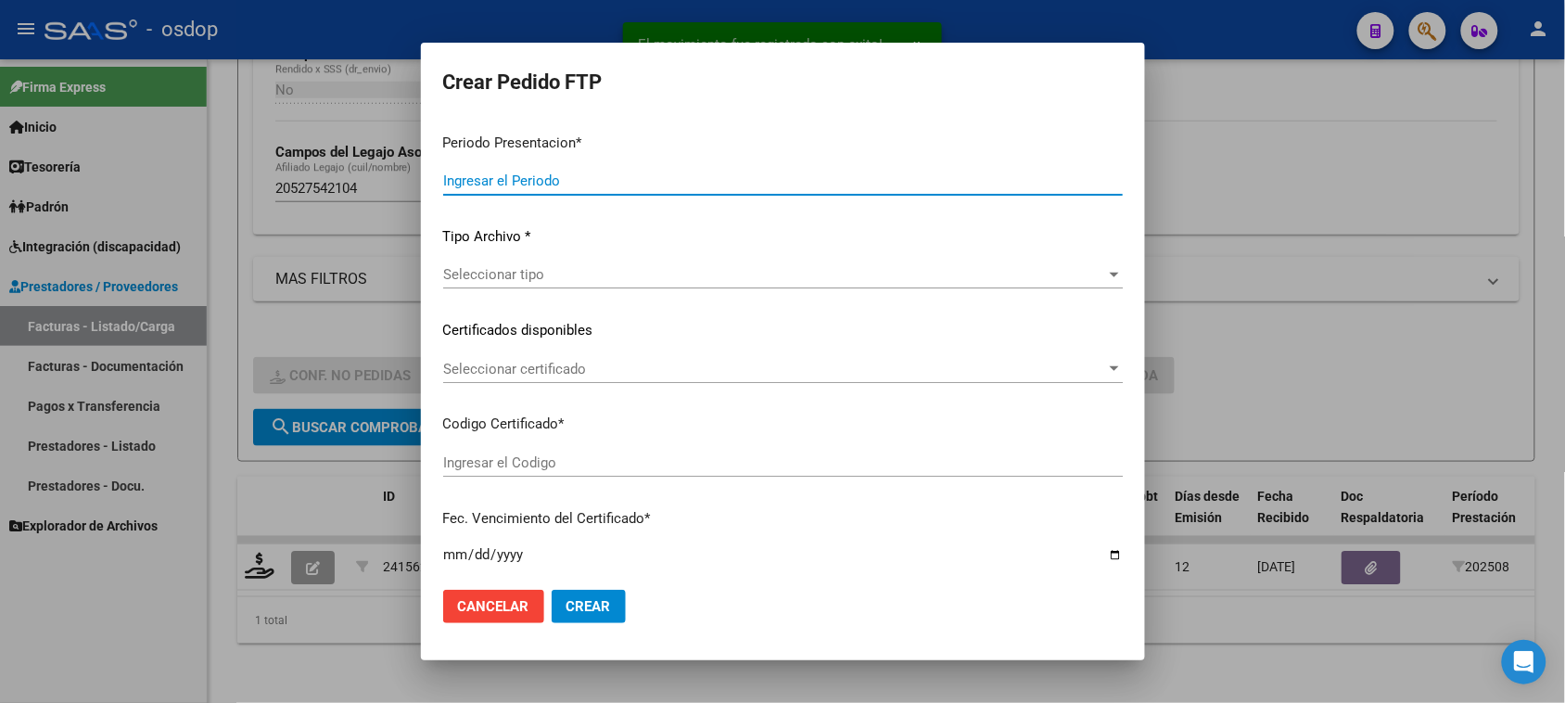
type input "202508"
type input "$ 307.654,34"
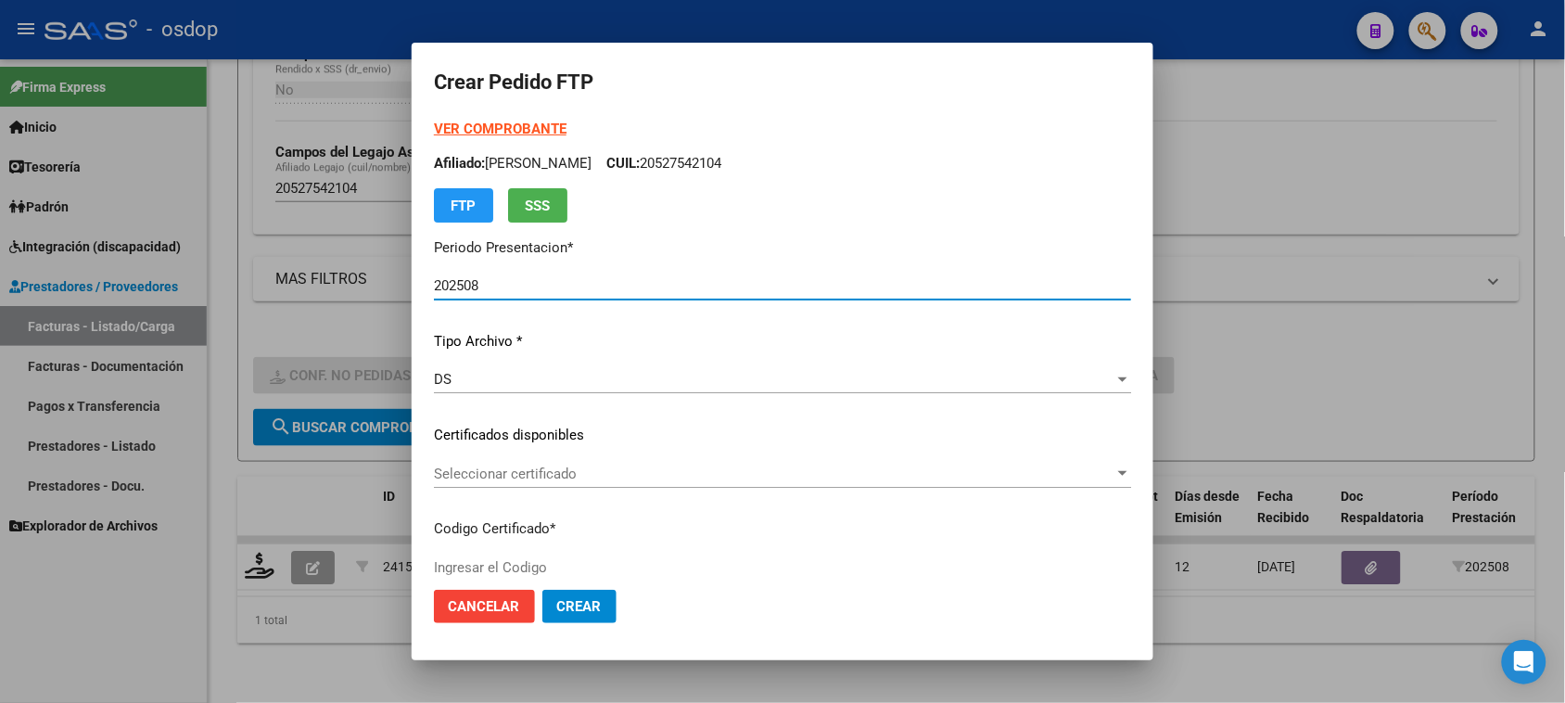
type input "2445878198"
type input "2032-02-18"
click at [743, 483] on div "Seleccionar certificado Seleccionar certificado" at bounding box center [782, 474] width 697 height 28
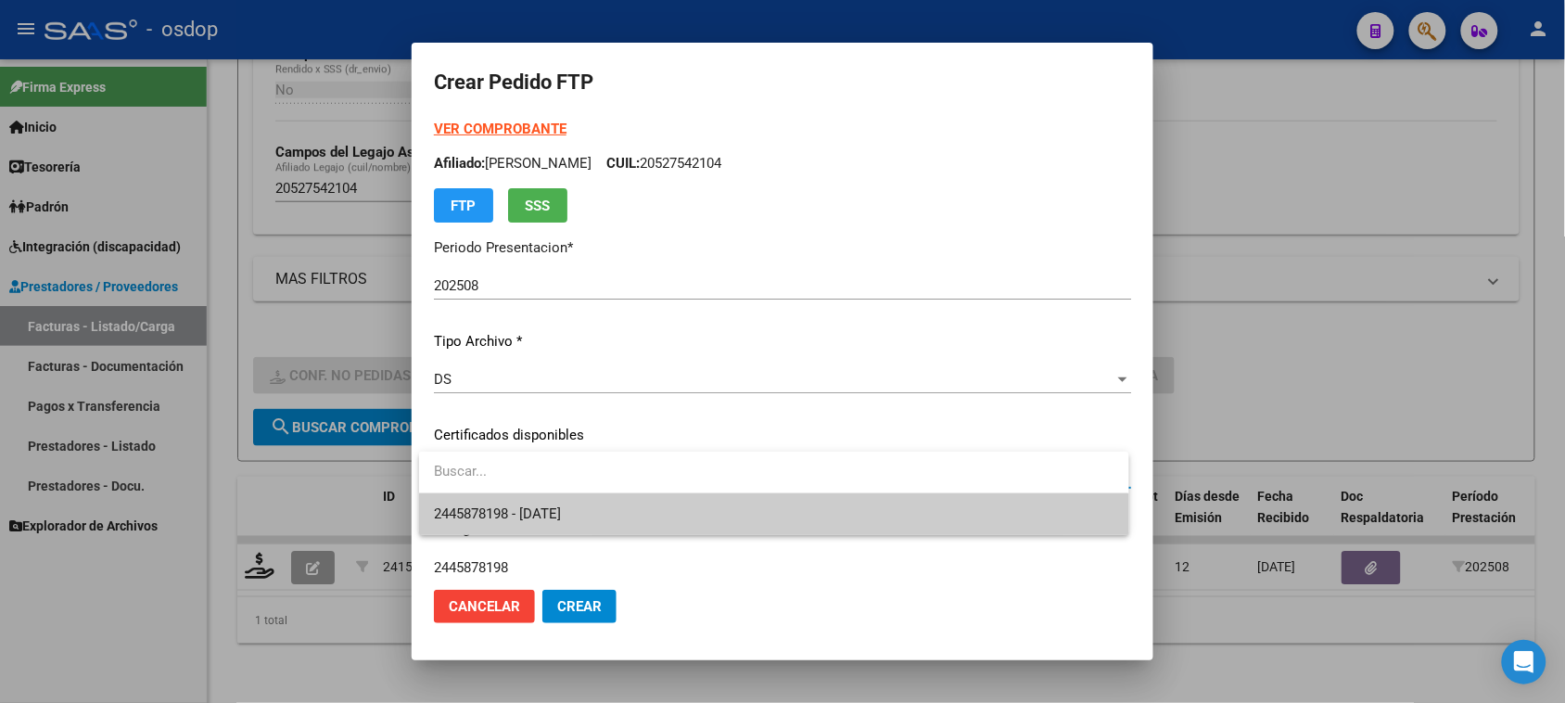
click at [726, 514] on span "2445878198 - 2032-02-18" at bounding box center [773, 514] width 679 height 42
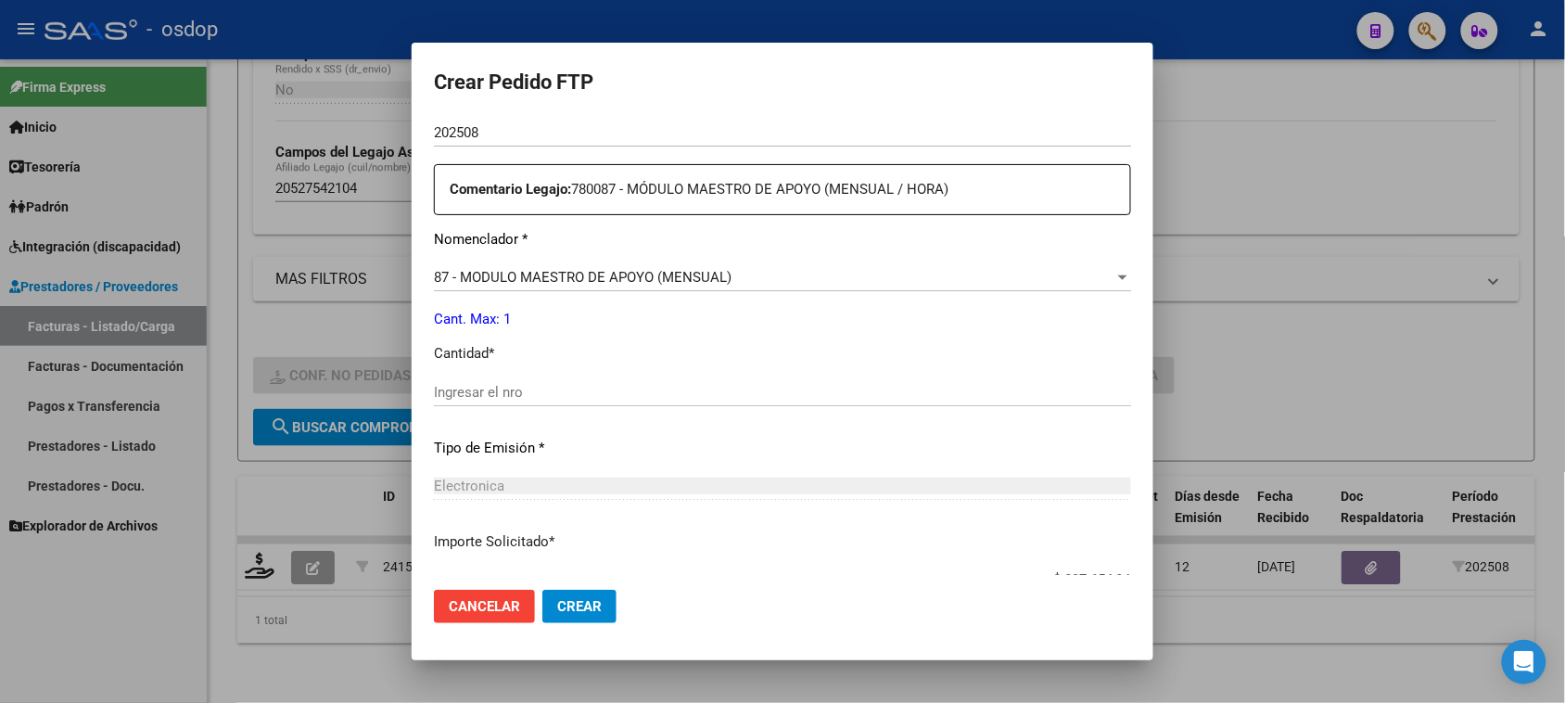
scroll to position [695, 0]
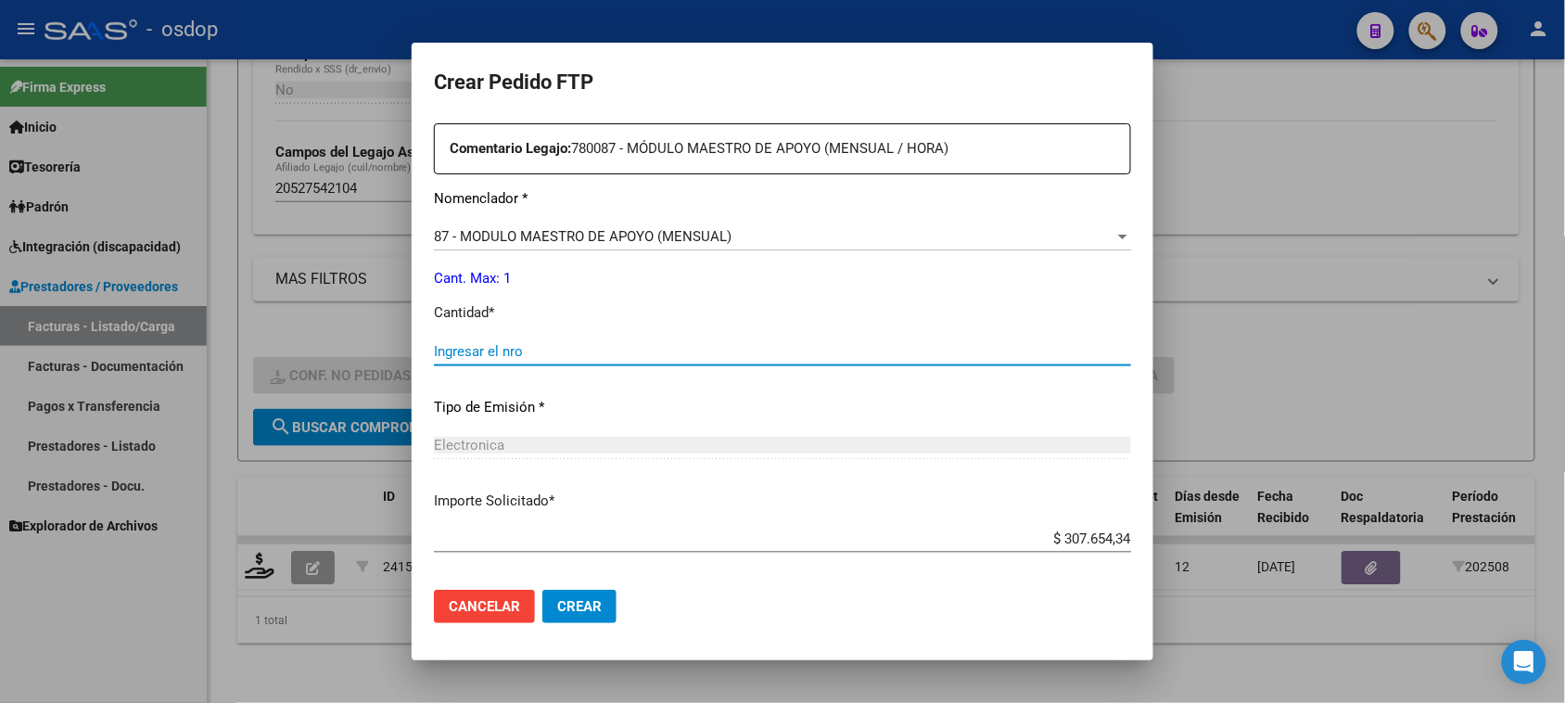
click at [540, 358] on input "Ingresar el nro" at bounding box center [782, 351] width 697 height 17
type input "1"
click at [601, 616] on button "Crear" at bounding box center [579, 605] width 74 height 33
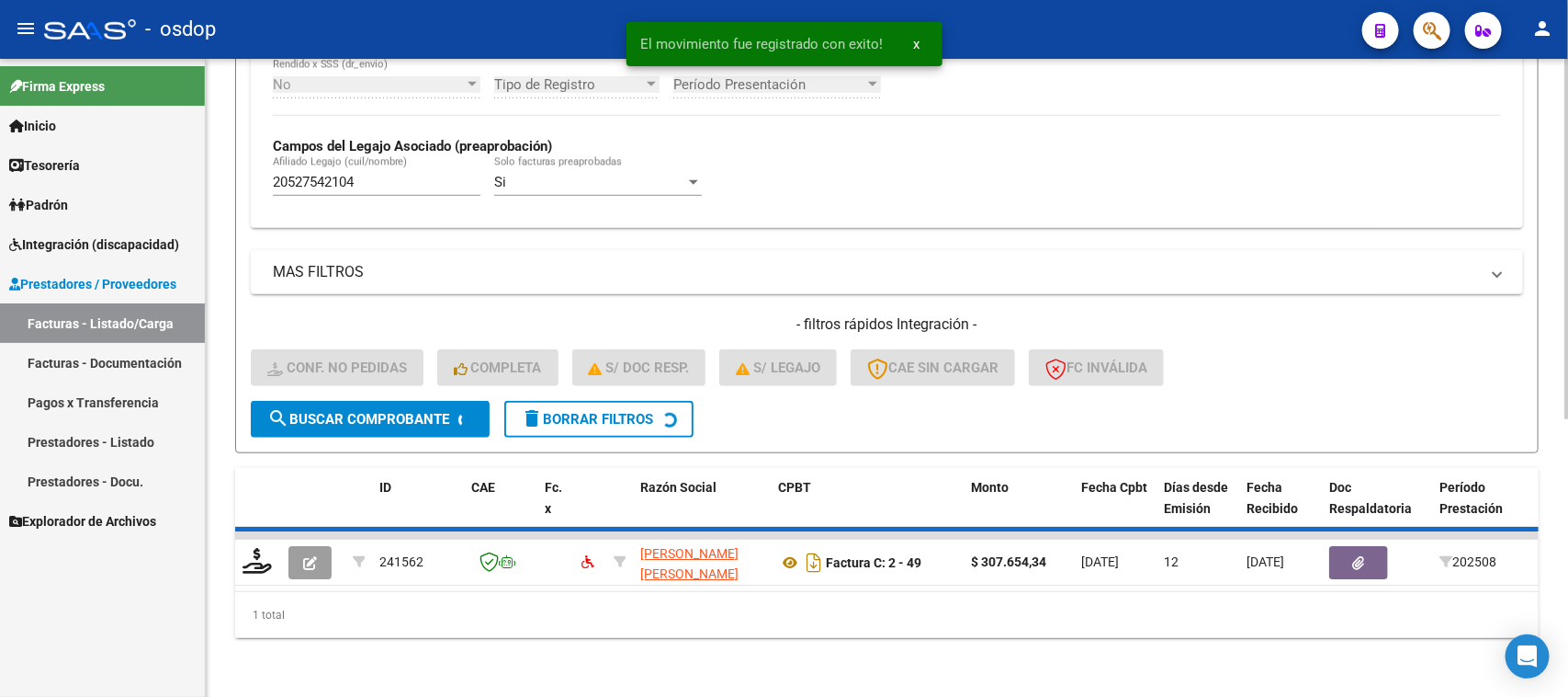
scroll to position [453, 0]
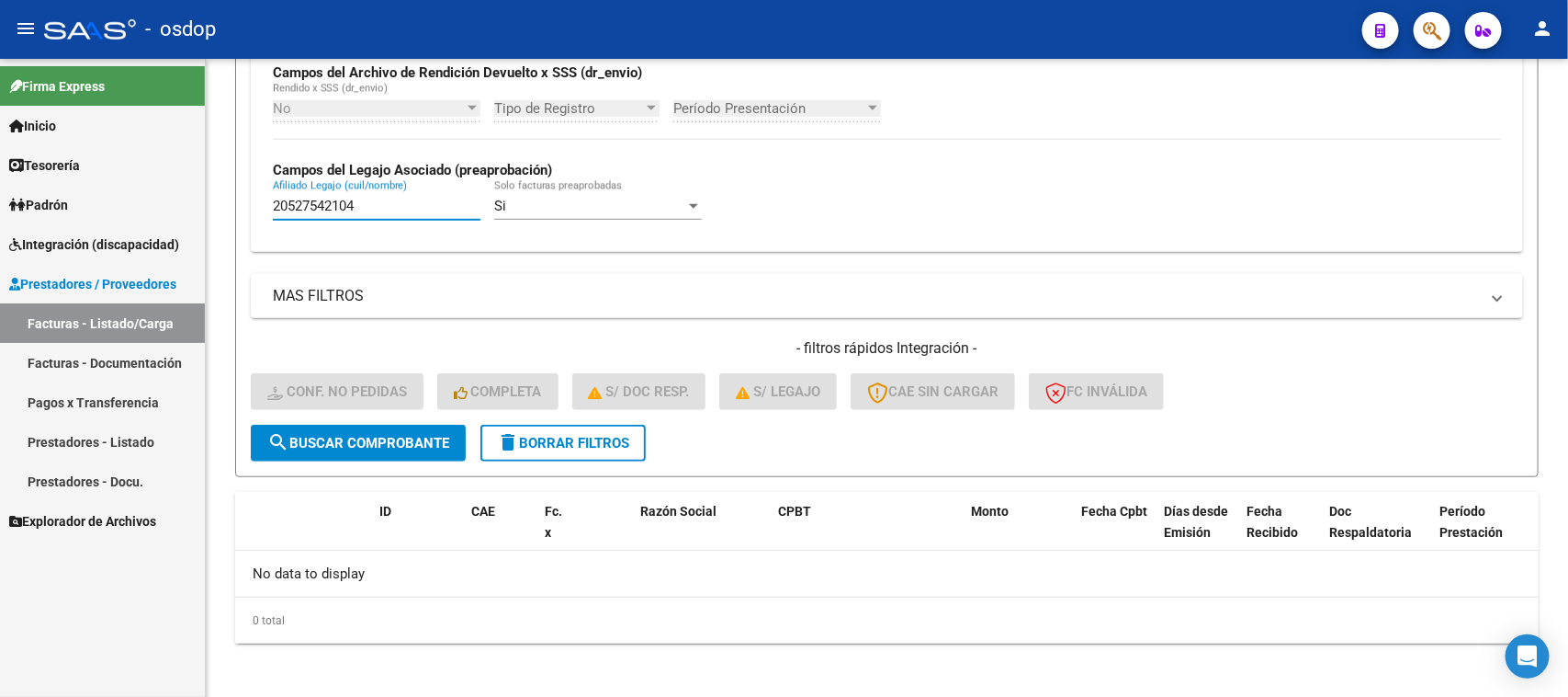
drag, startPoint x: 373, startPoint y: 211, endPoint x: 150, endPoint y: 220, distance: 223.2
click at [152, 217] on mat-sidenav-container "Firma Express Inicio Calendario SSS Instructivos Contacto OS Tesorería Extracto…" at bounding box center [784, 377] width 1568 height 638
paste input "43959857"
type input "20439598574"
click at [360, 446] on button "search Buscar Comprobante" at bounding box center [358, 442] width 215 height 37
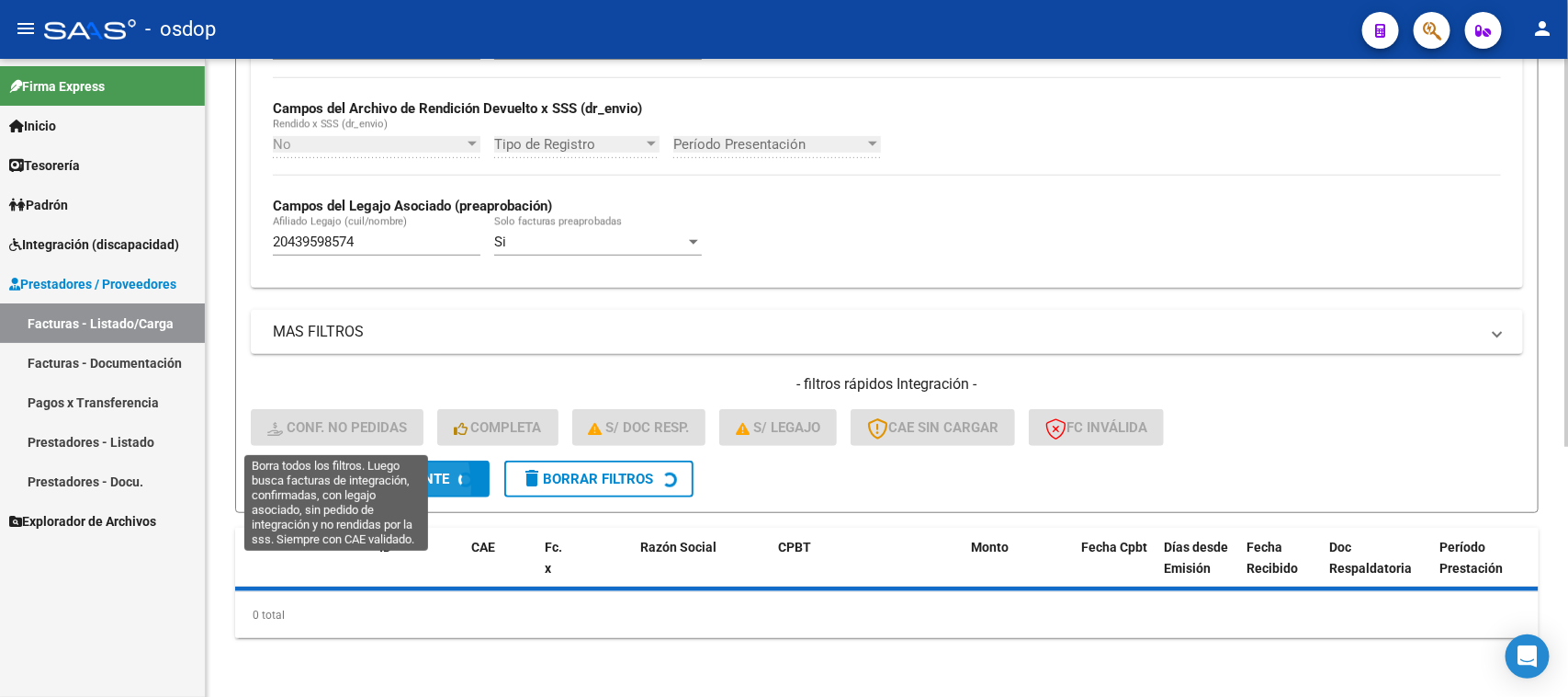
scroll to position [411, 0]
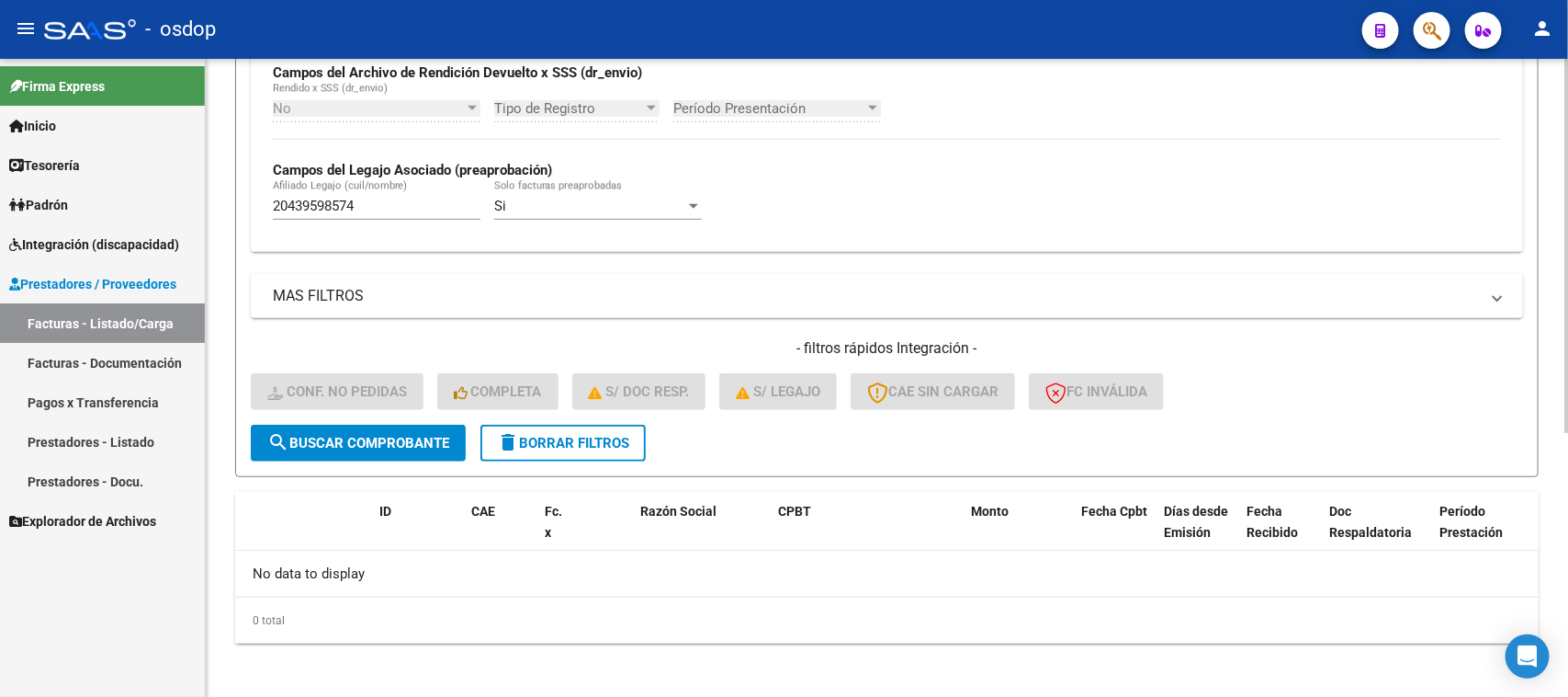
click at [588, 444] on span "delete Borrar Filtros" at bounding box center [562, 442] width 132 height 17
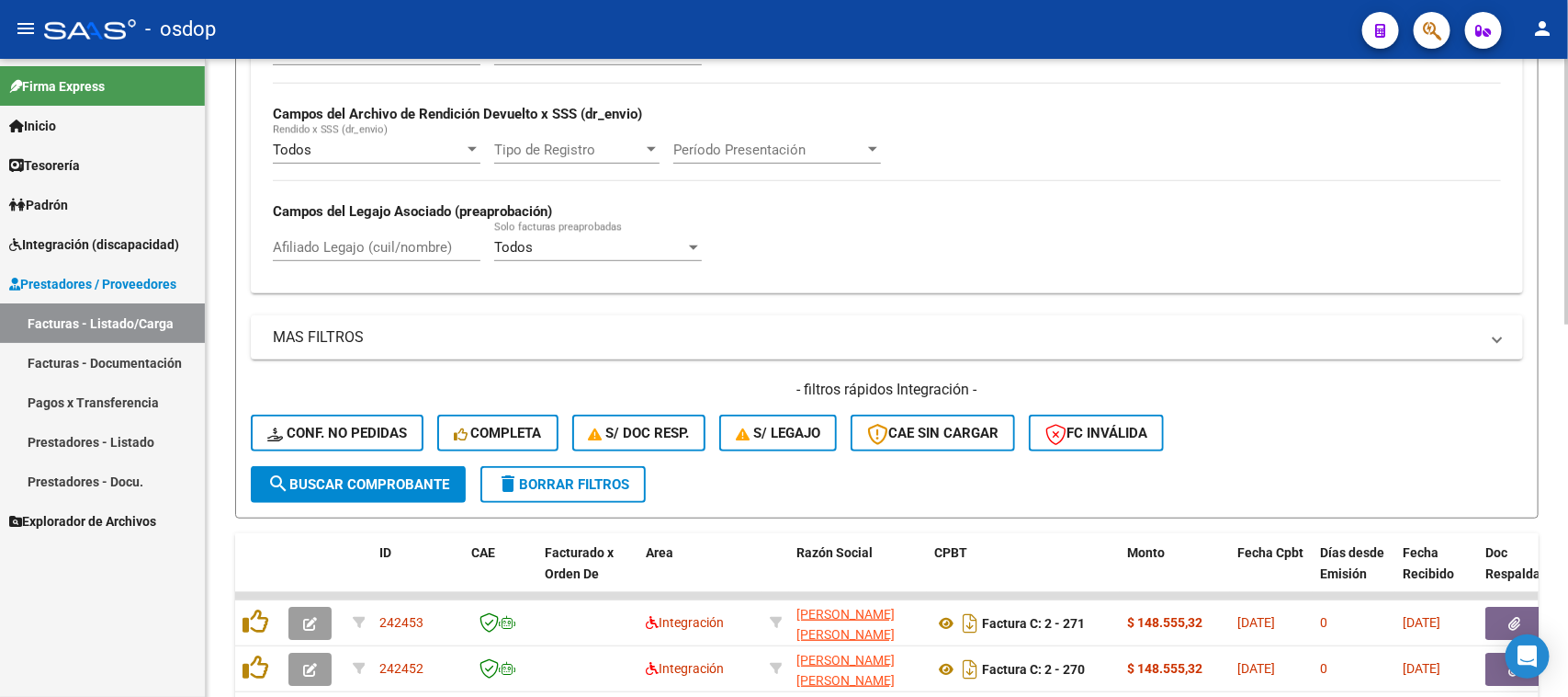
scroll to position [453, 0]
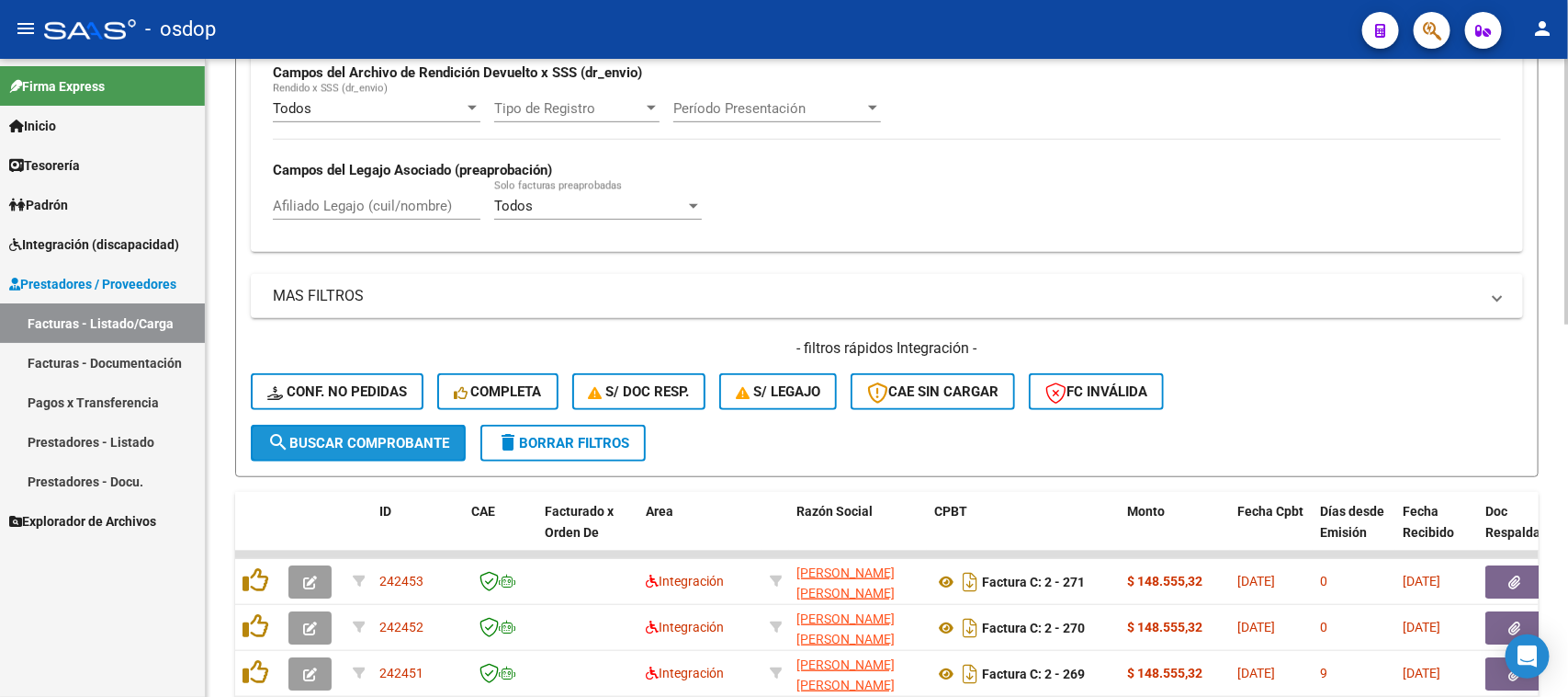
click at [337, 438] on span "search Buscar Comprobante" at bounding box center [359, 442] width 182 height 17
click at [373, 451] on button "search Buscar Comprobante" at bounding box center [358, 442] width 215 height 37
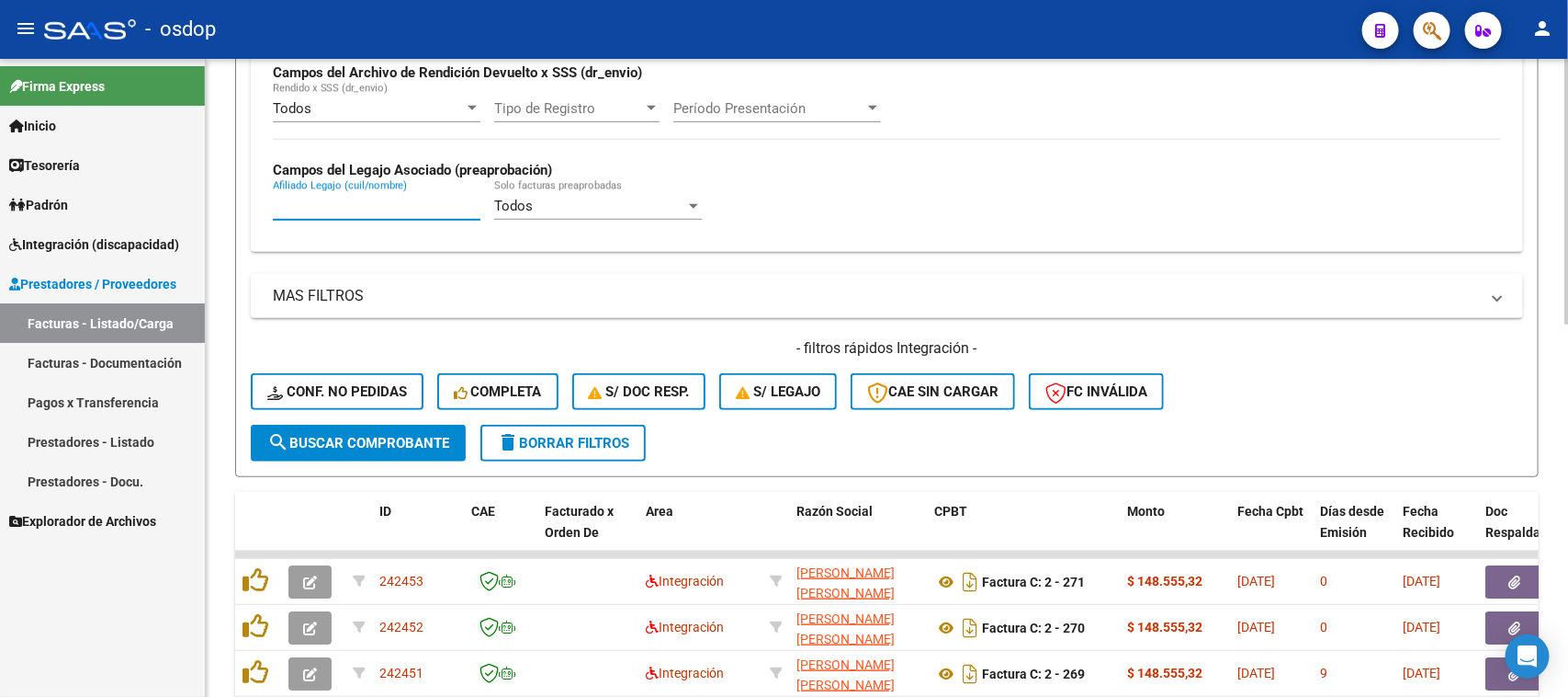
click at [366, 211] on input "Afiliado Legajo (cuil/nombre)" at bounding box center [376, 205] width 207 height 17
paste input "20439598574"
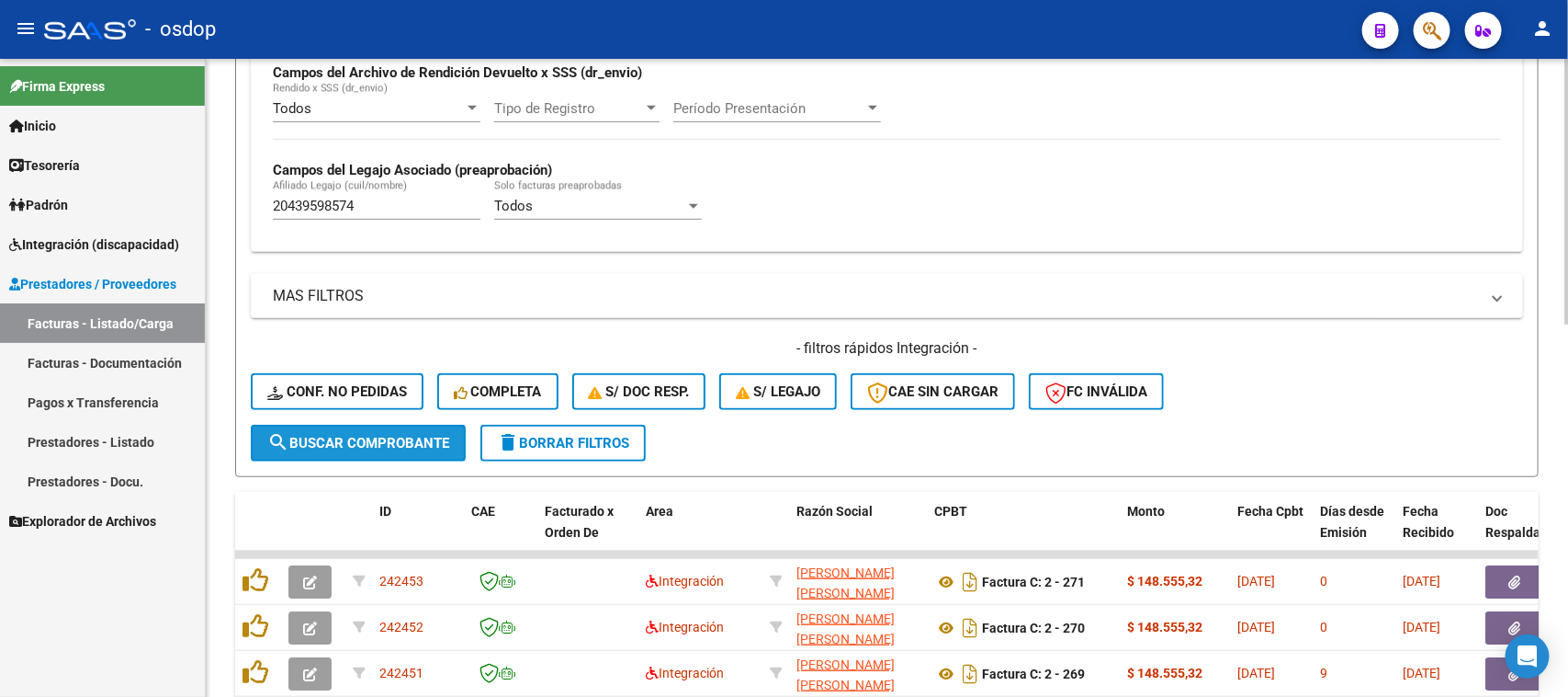
click at [365, 446] on button "search Buscar Comprobante" at bounding box center [358, 442] width 215 height 37
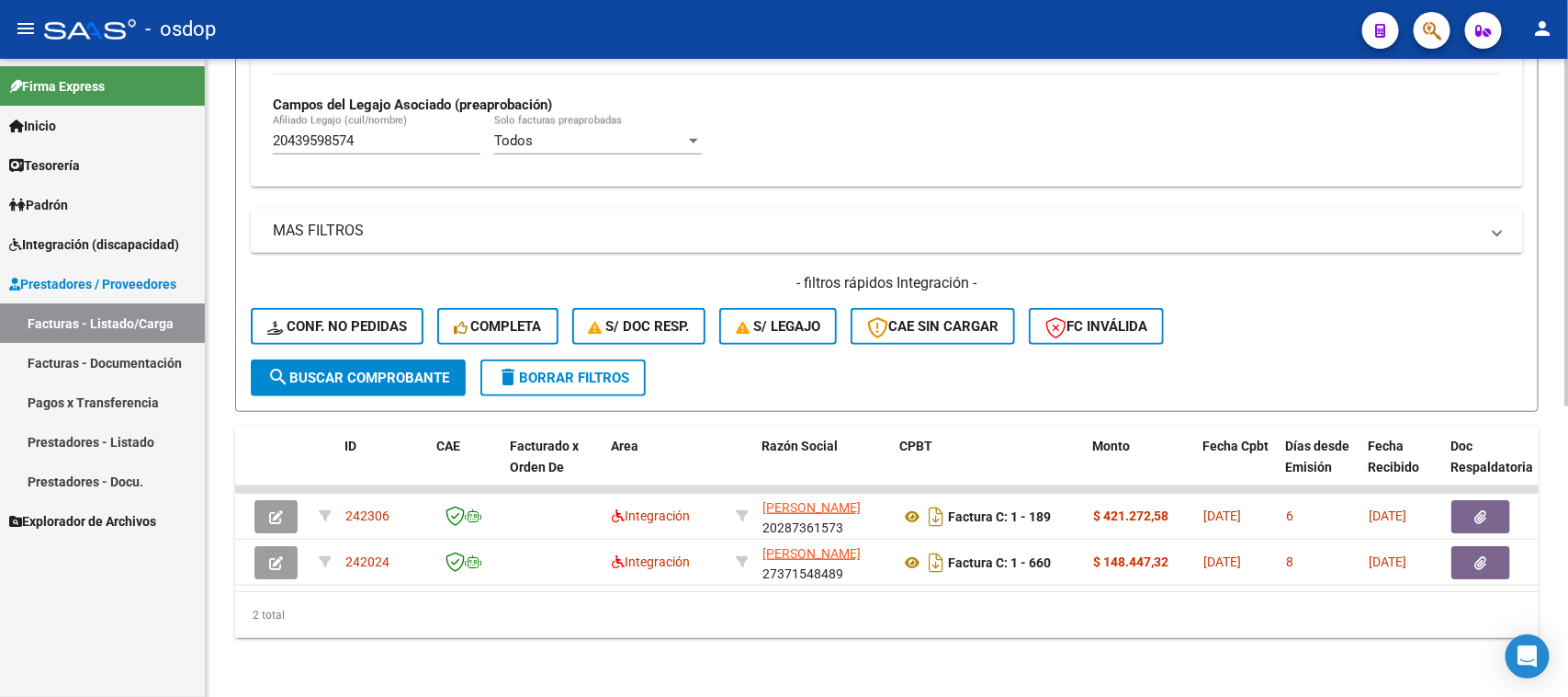
scroll to position [0, 0]
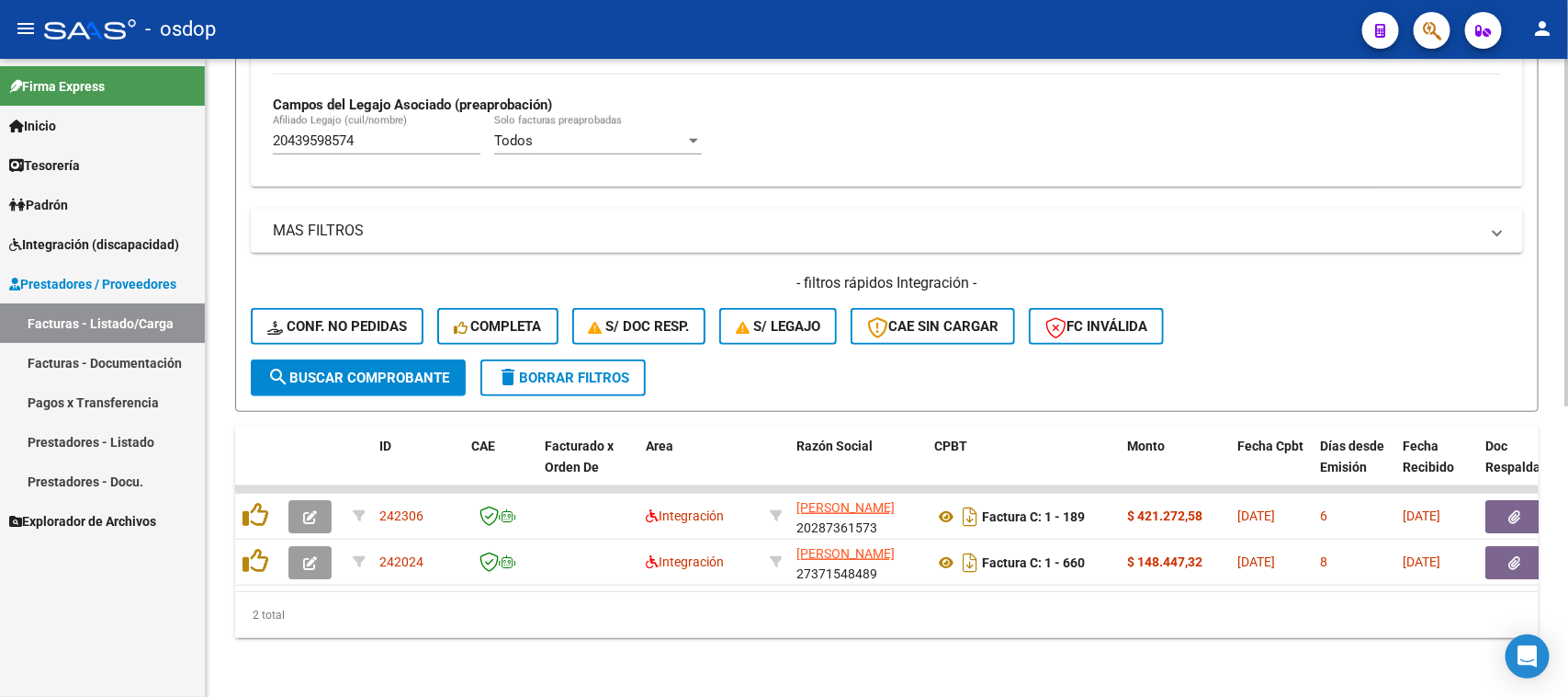
click at [962, 636] on div "2 total" at bounding box center [886, 615] width 1303 height 46
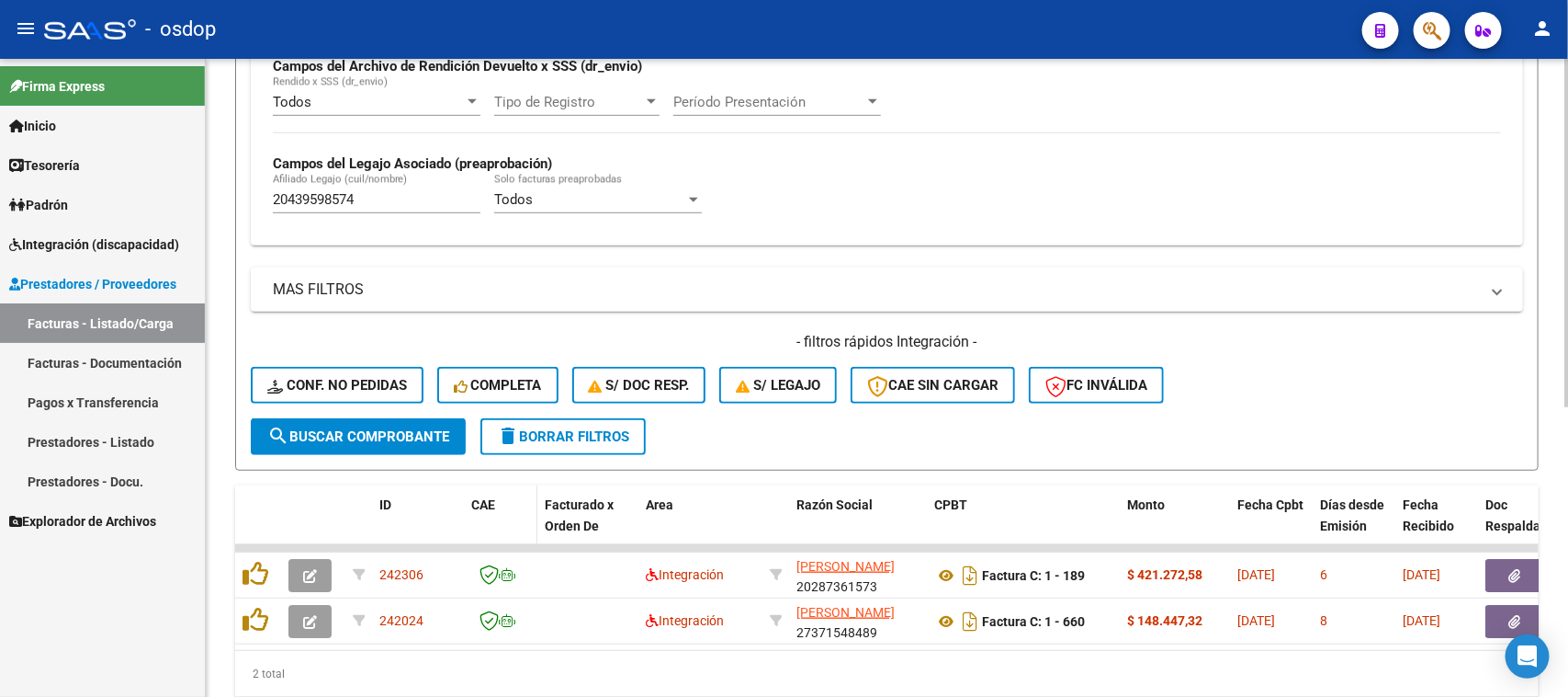
scroll to position [186, 0]
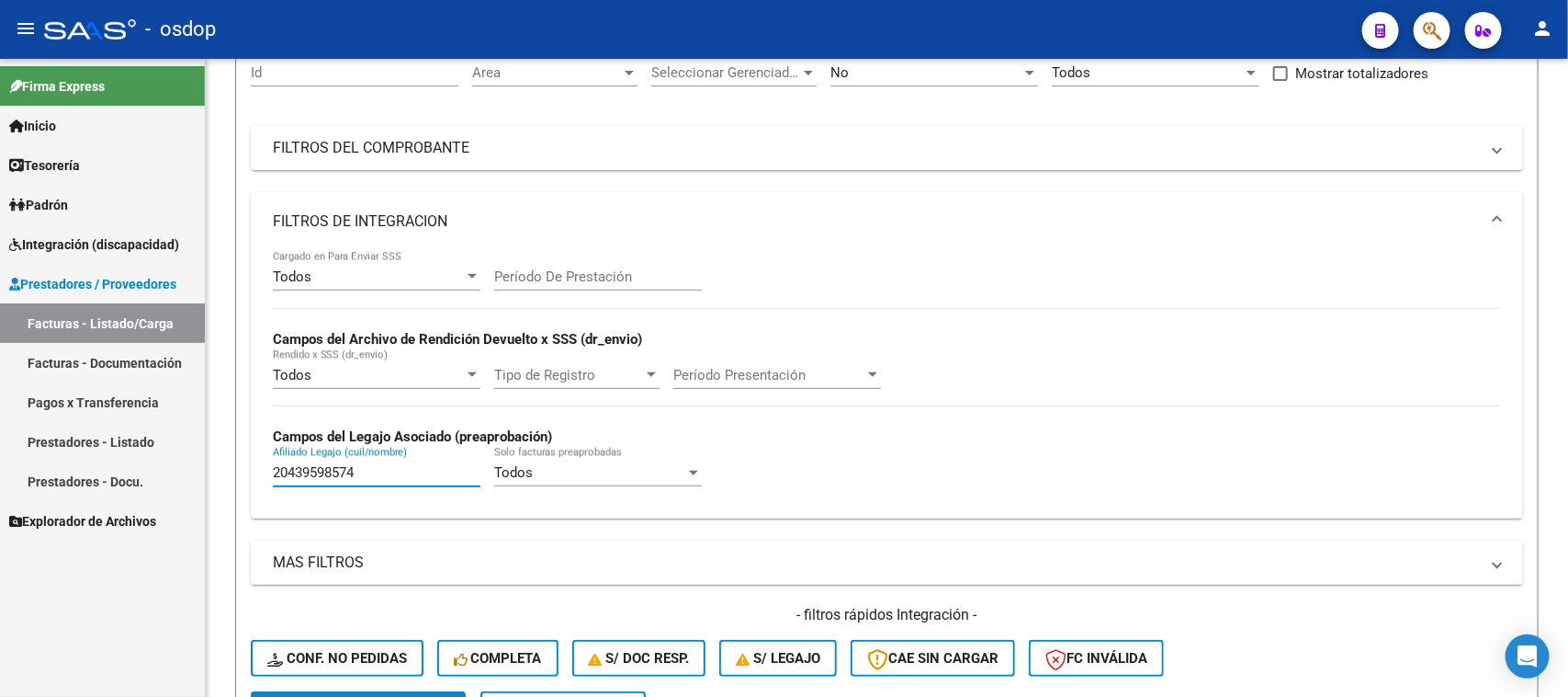
drag, startPoint x: 393, startPoint y: 466, endPoint x: 54, endPoint y: 475, distance: 339.1
click at [61, 479] on mat-sidenav-container "Firma Express Inicio Calendario SSS Instructivos Contacto OS Tesorería Extracto…" at bounding box center [784, 377] width 1568 height 638
paste input "7379701839"
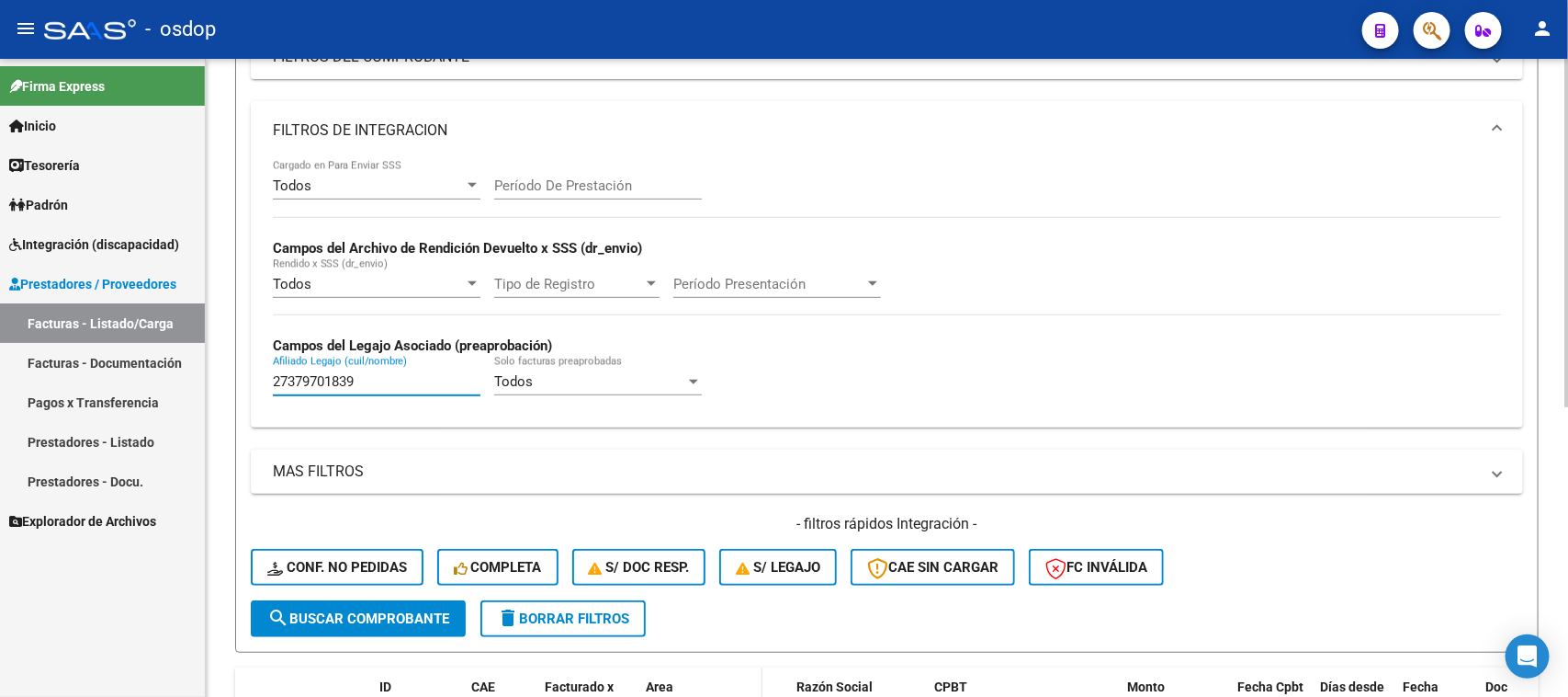
scroll to position [416, 0]
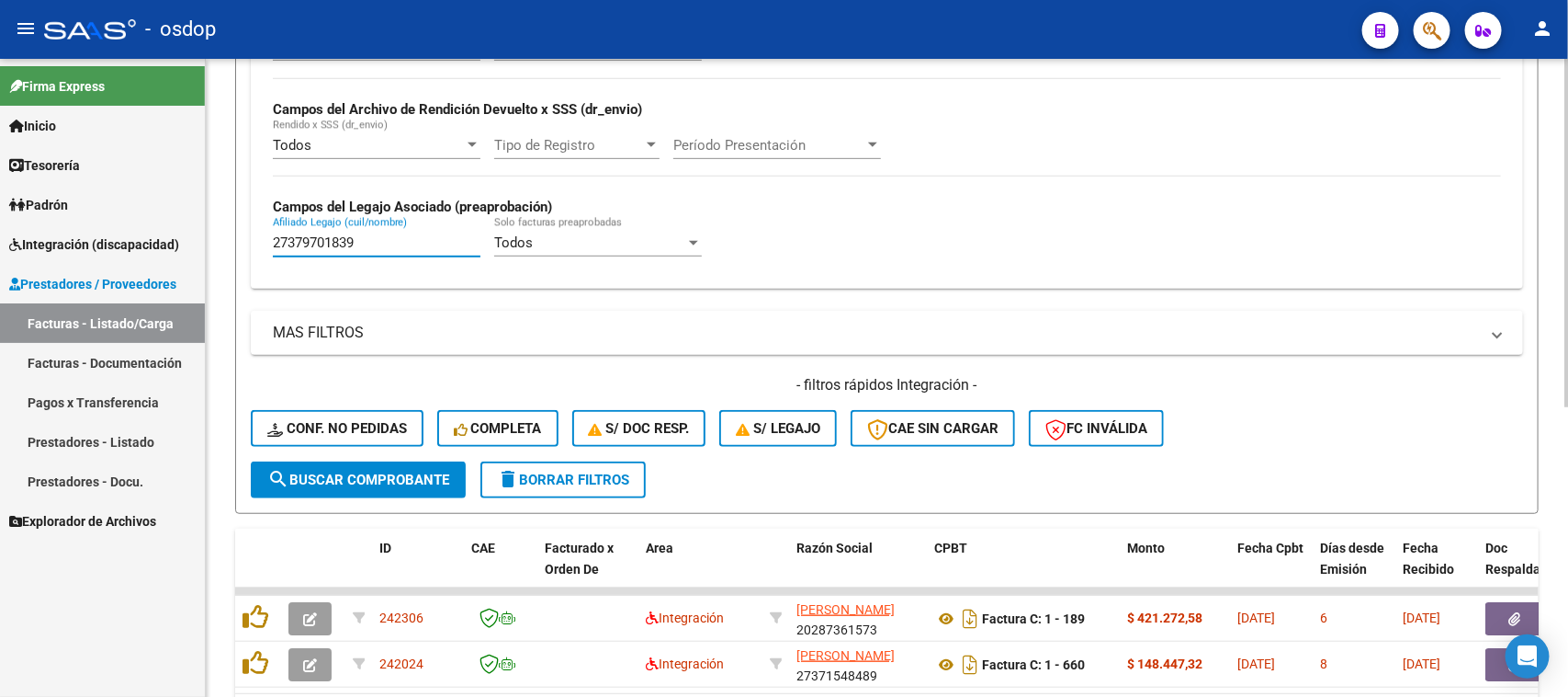
type input "27379701839"
click at [368, 487] on button "search Buscar Comprobante" at bounding box center [358, 479] width 215 height 37
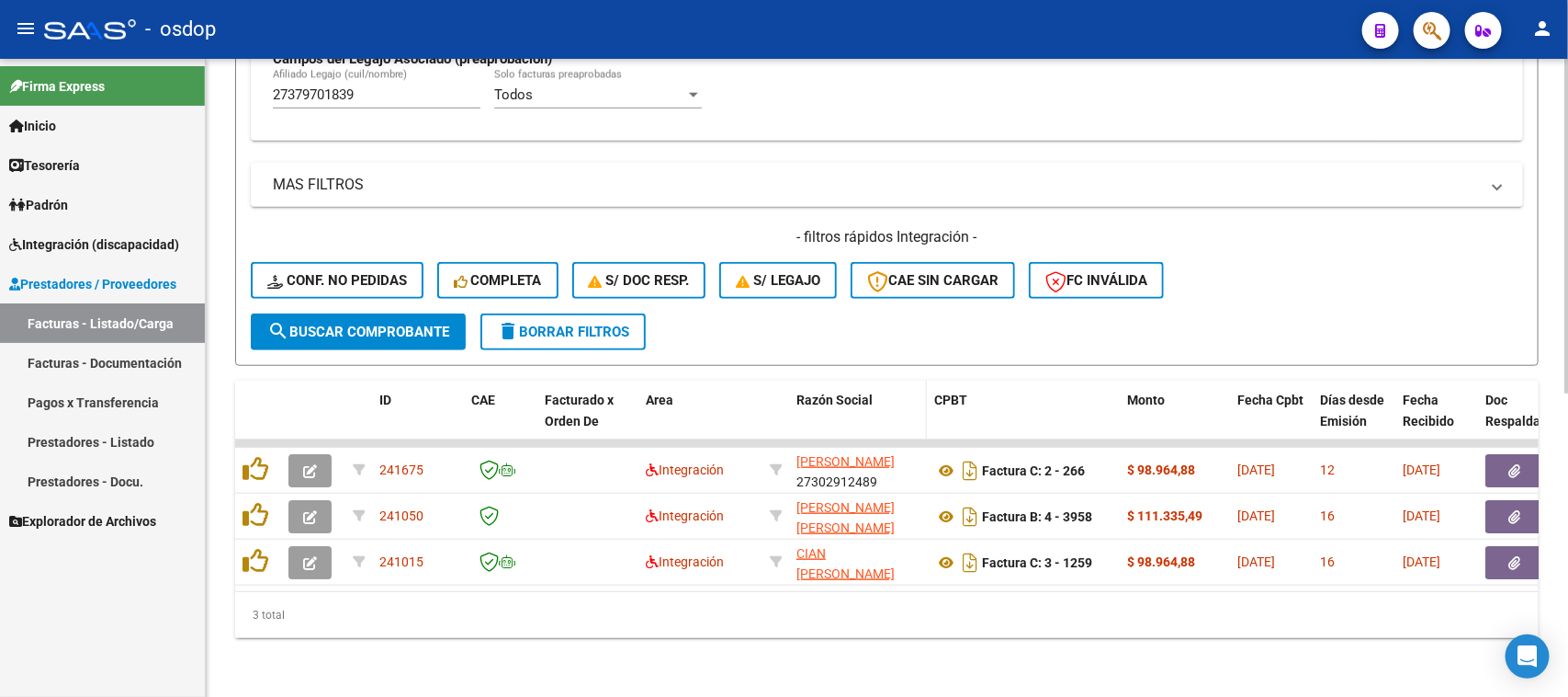
scroll to position [577, 0]
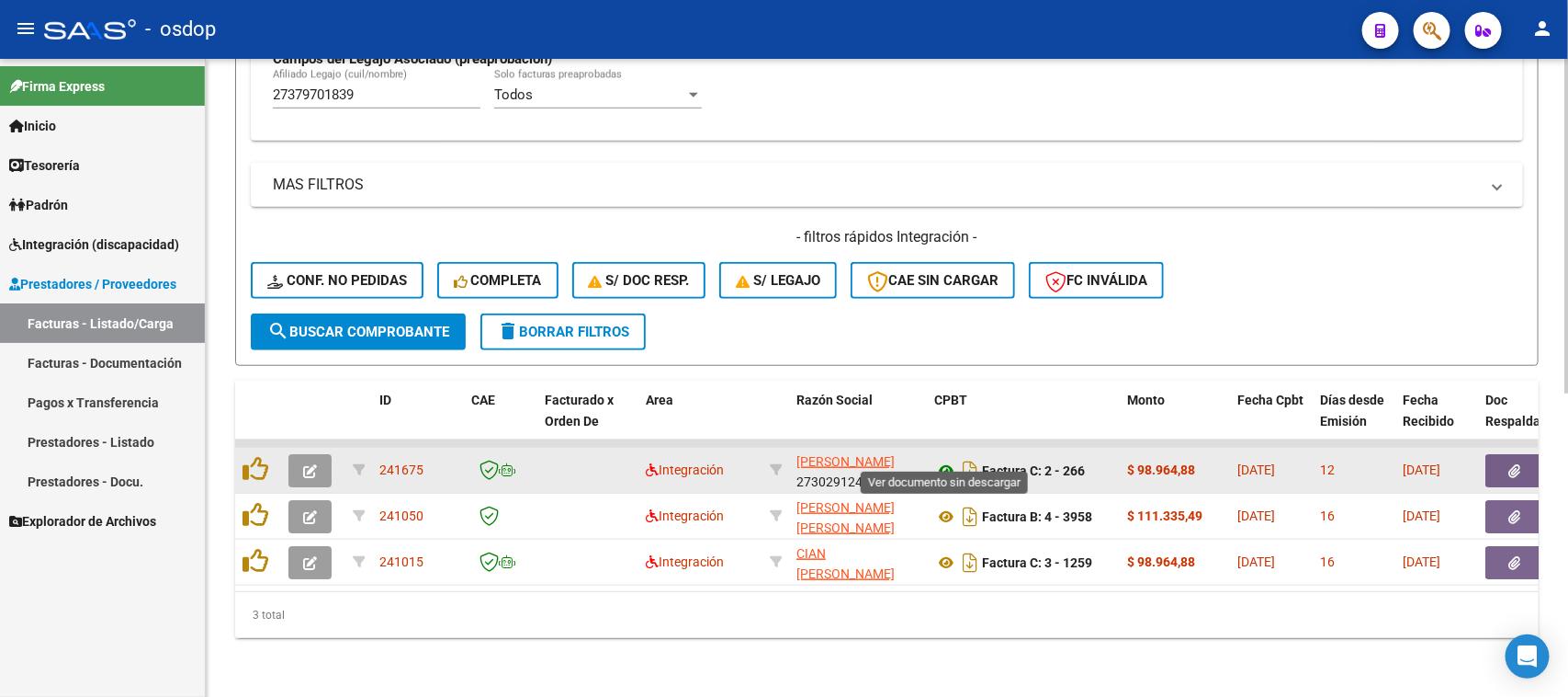
click at [943, 459] on icon at bounding box center [947, 470] width 24 height 22
click at [1500, 454] on button "button" at bounding box center [1514, 470] width 58 height 33
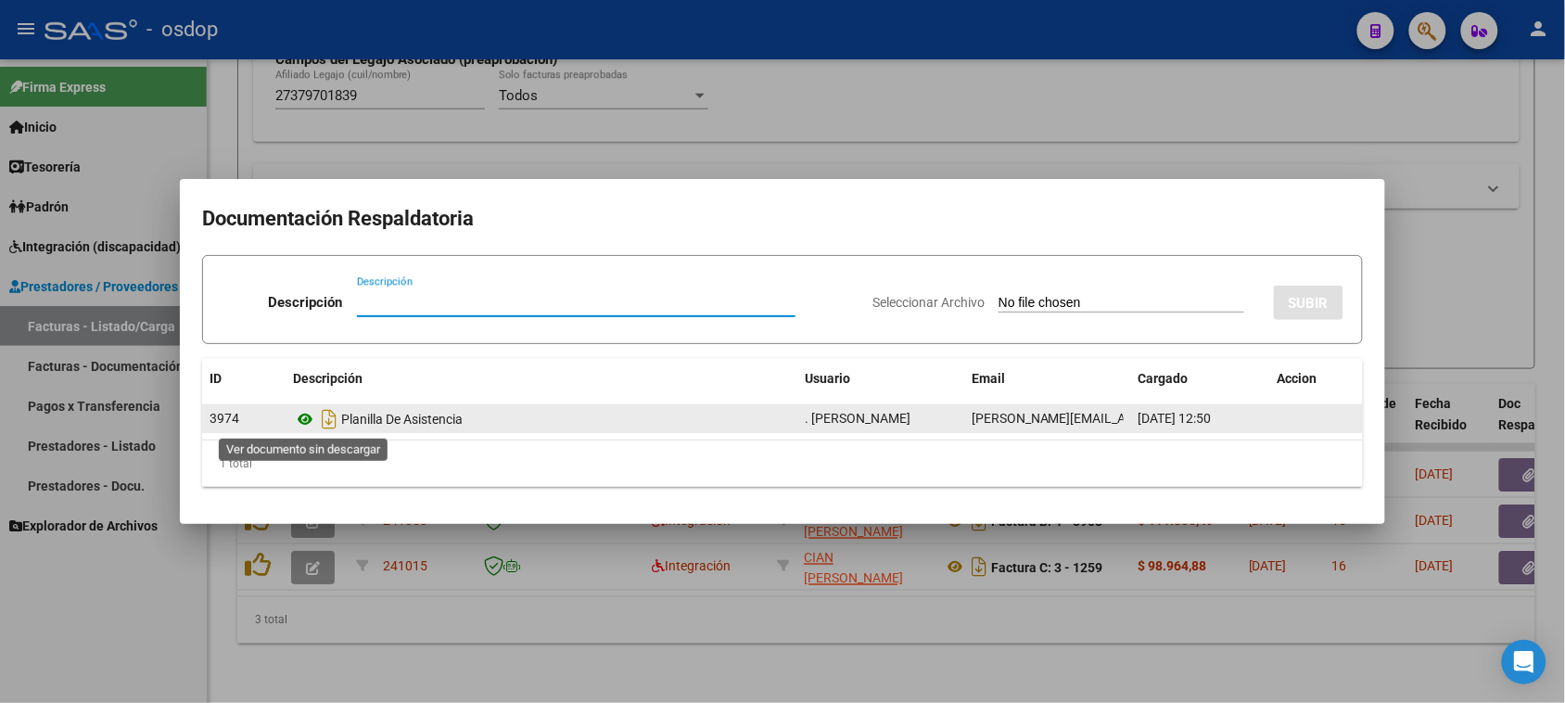
click at [304, 420] on icon at bounding box center [305, 419] width 24 height 22
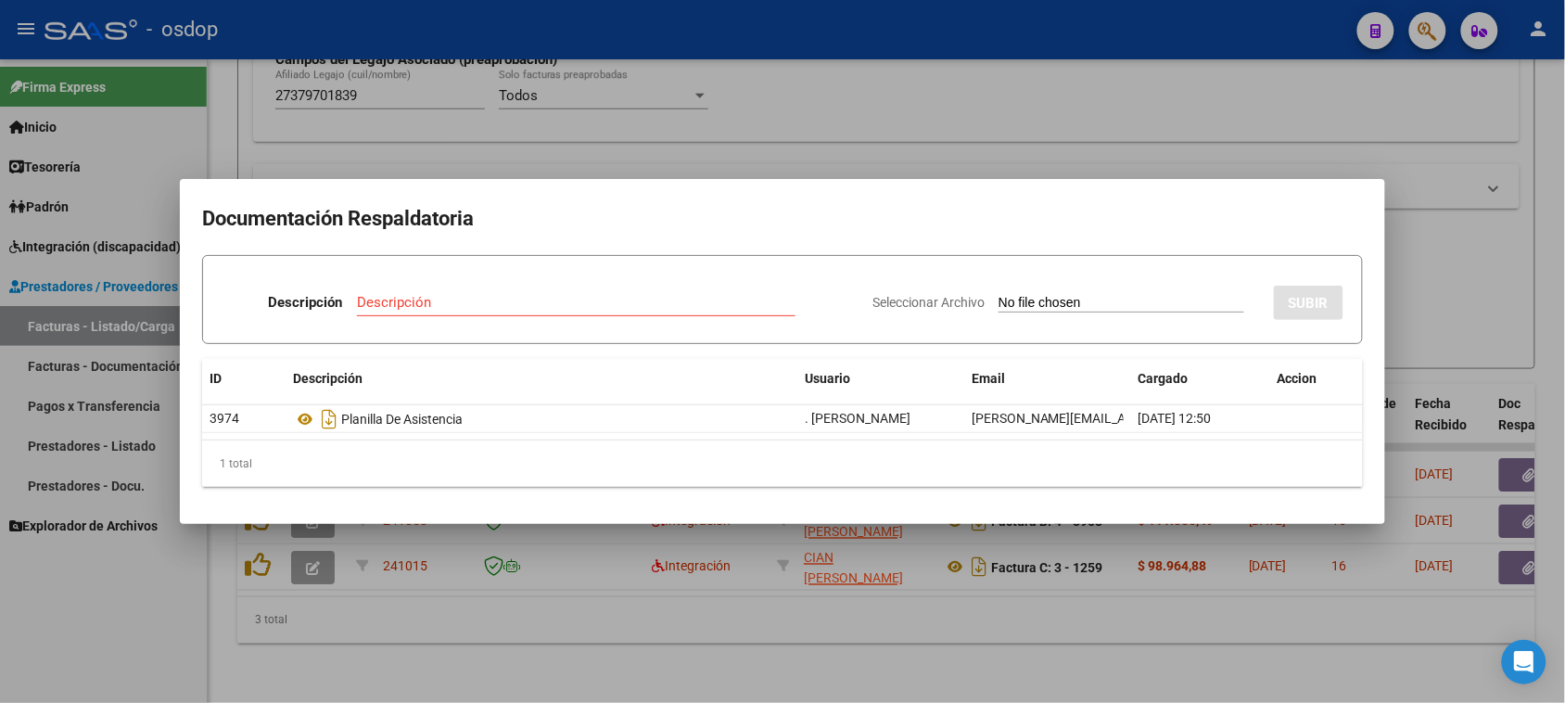
click at [980, 594] on div at bounding box center [782, 351] width 1565 height 703
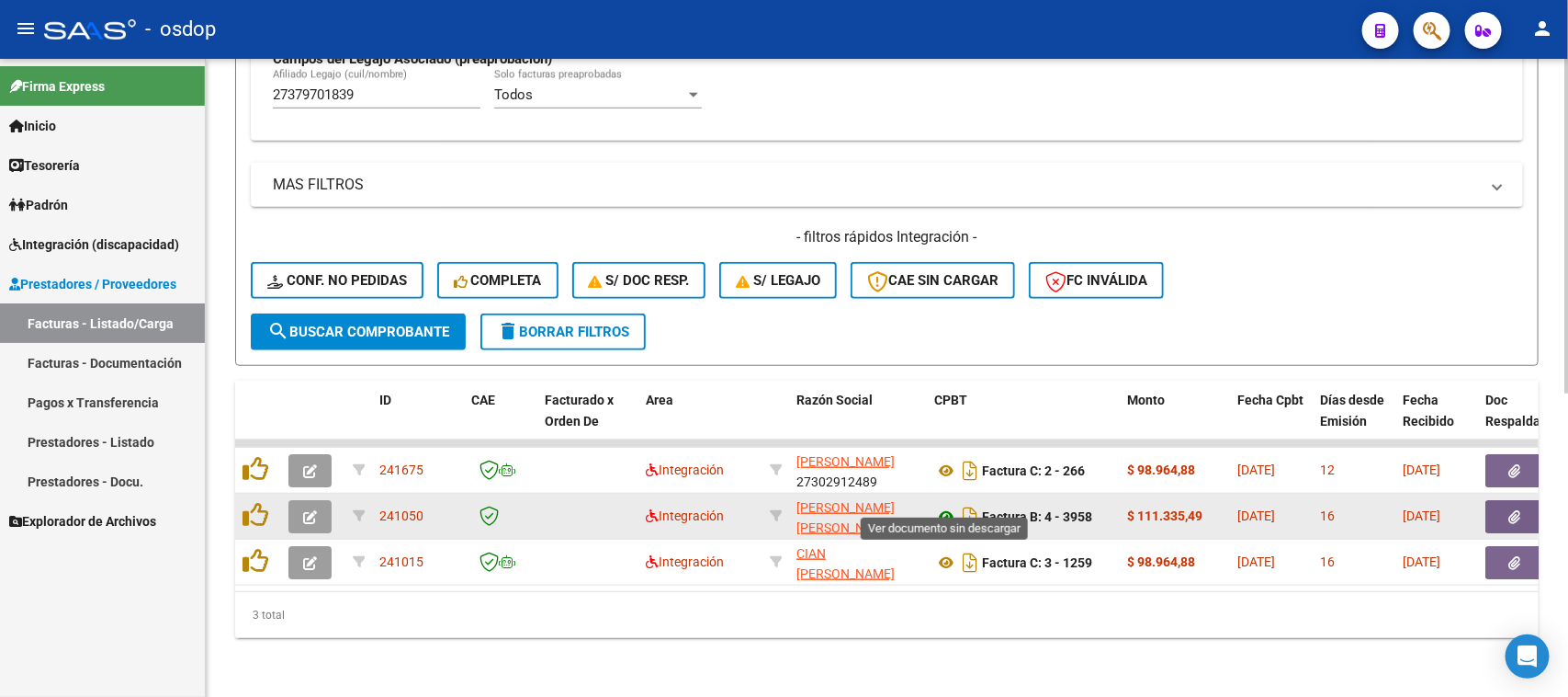
click at [937, 506] on icon at bounding box center [947, 517] width 24 height 22
click at [1513, 510] on icon "button" at bounding box center [1515, 517] width 12 height 14
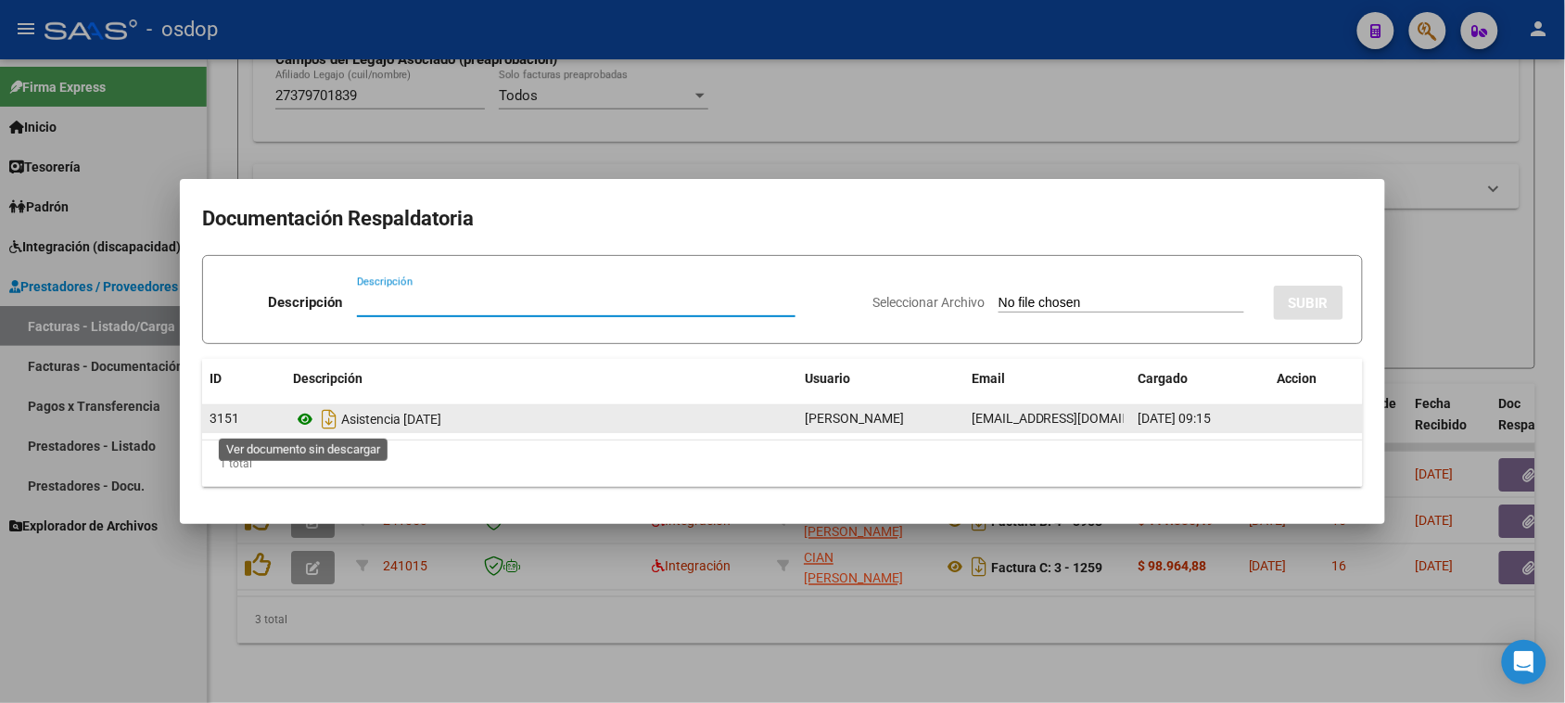
click at [306, 420] on icon at bounding box center [305, 419] width 24 height 22
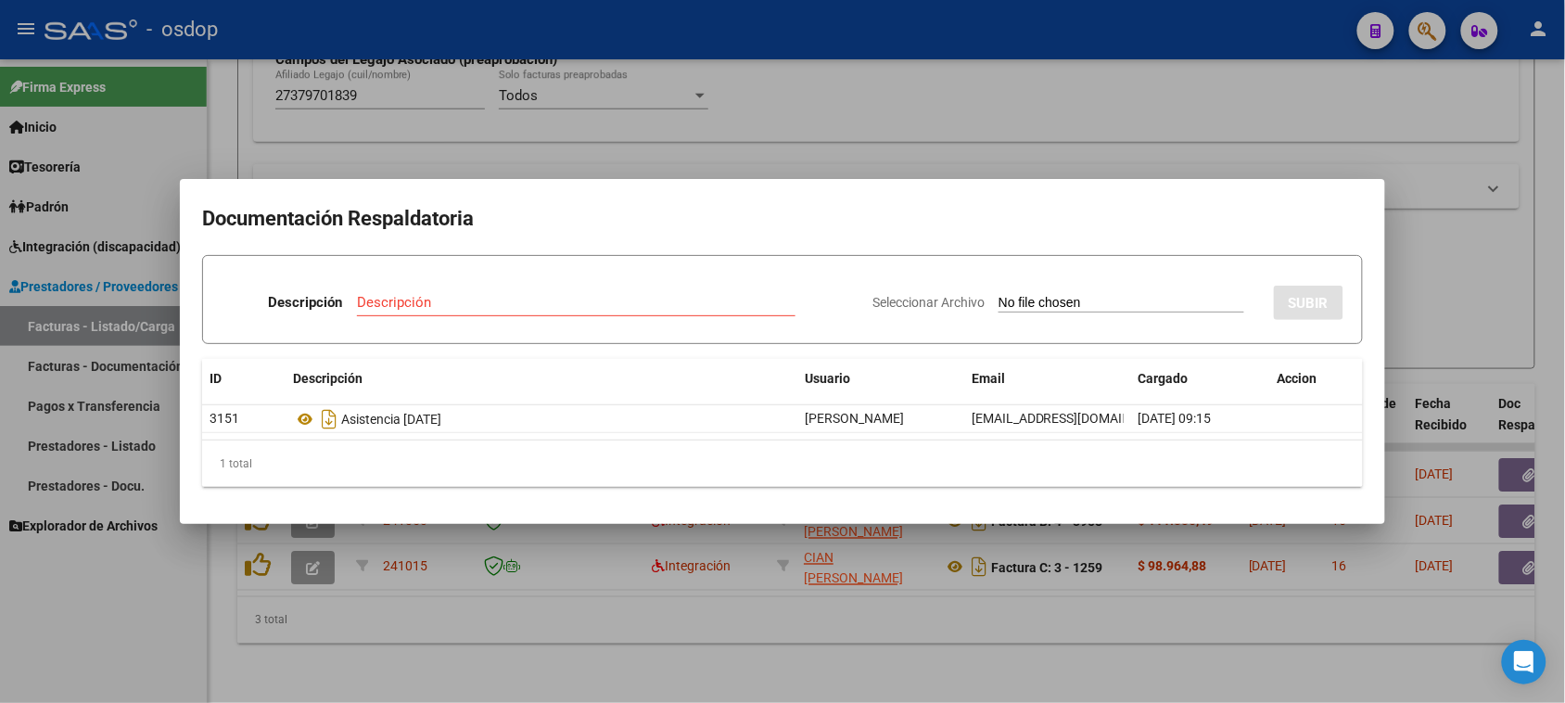
click at [962, 633] on div at bounding box center [782, 351] width 1565 height 703
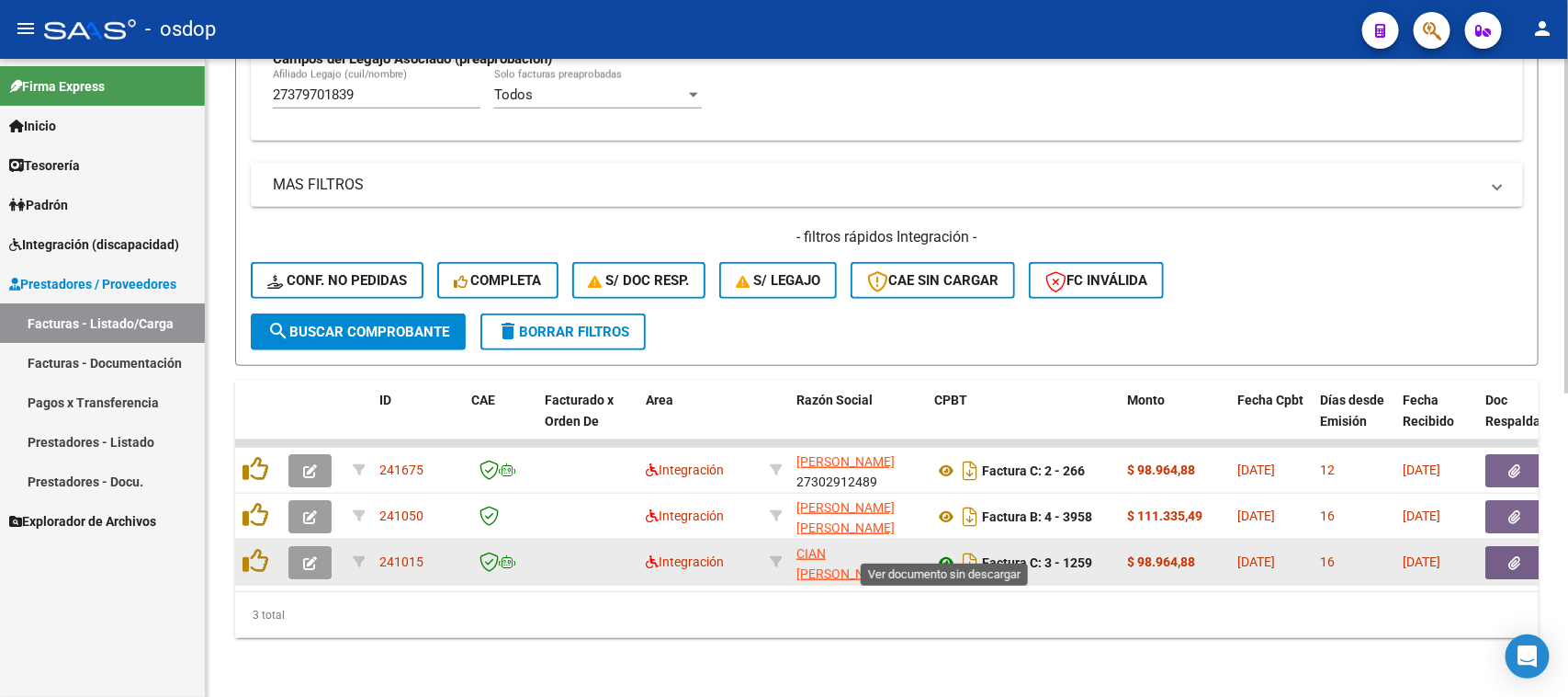
click at [943, 551] on icon at bounding box center [947, 562] width 24 height 22
click at [1525, 558] on button "button" at bounding box center [1514, 562] width 58 height 33
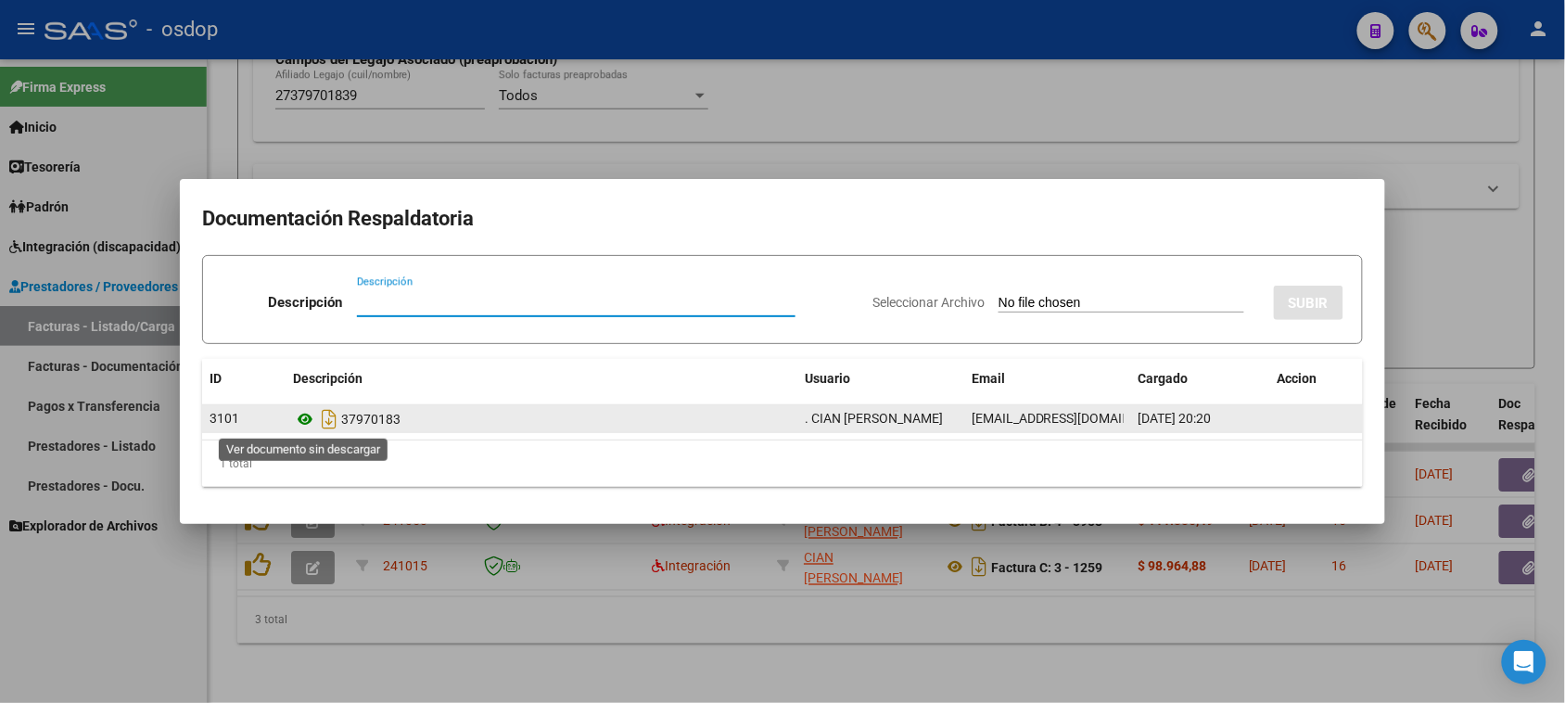
click at [309, 420] on icon at bounding box center [305, 419] width 24 height 22
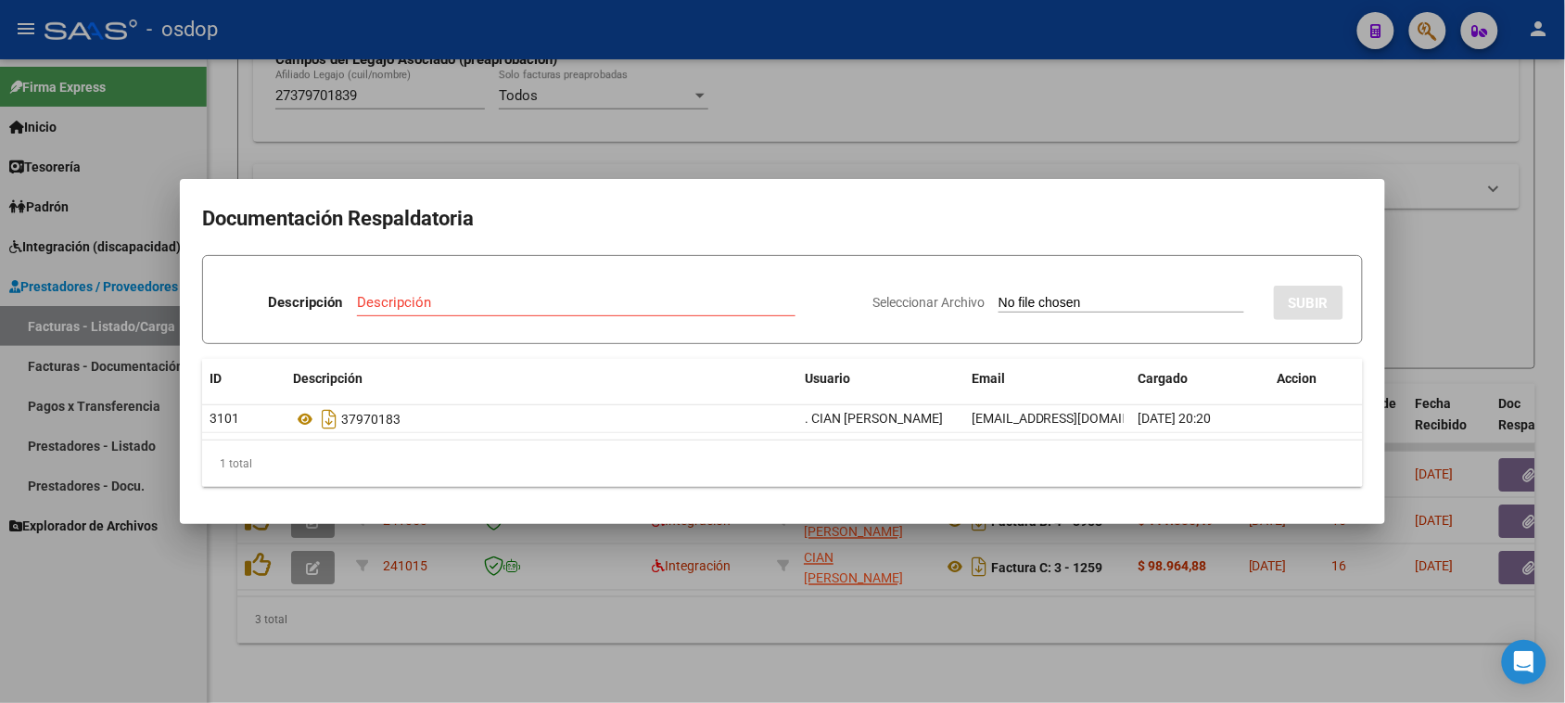
click at [661, 658] on div at bounding box center [782, 351] width 1565 height 703
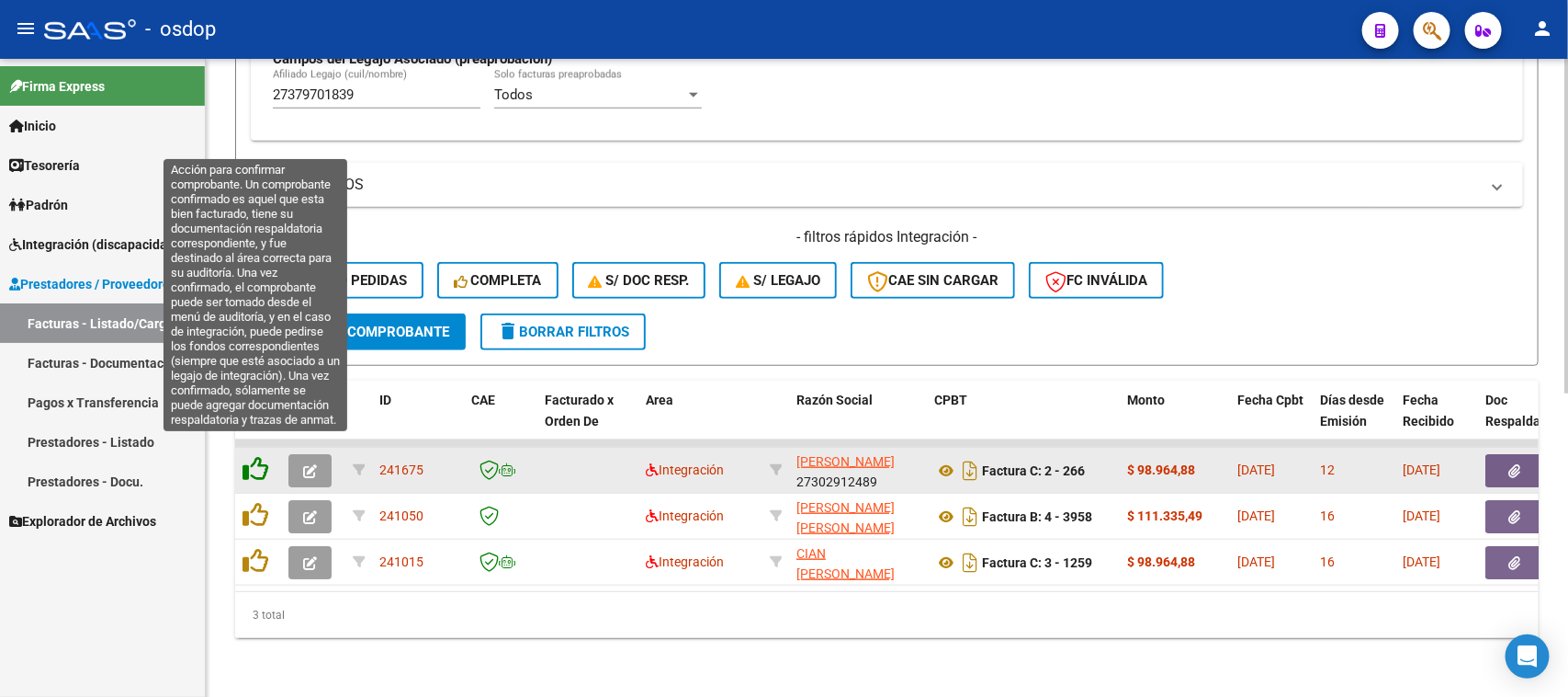
click at [249, 456] on icon at bounding box center [256, 469] width 26 height 26
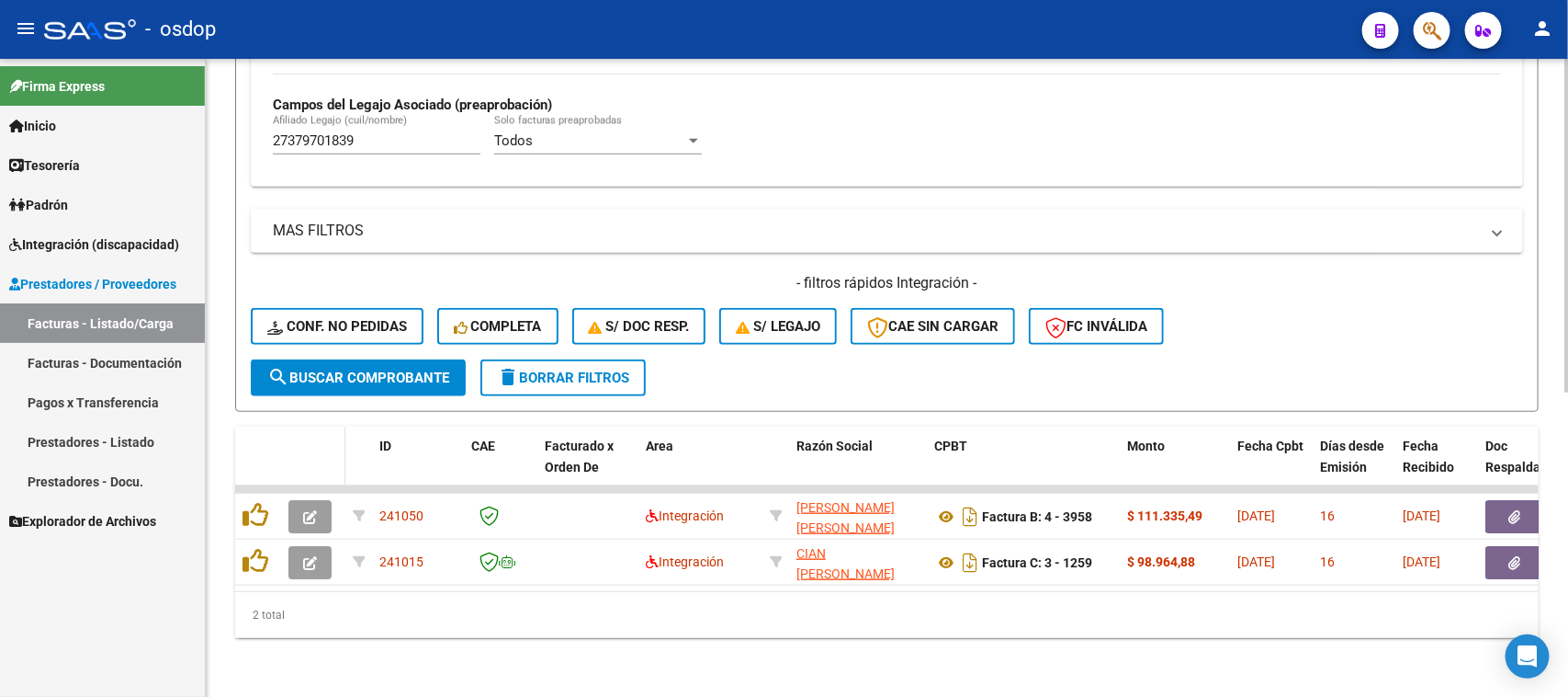
scroll to position [531, 0]
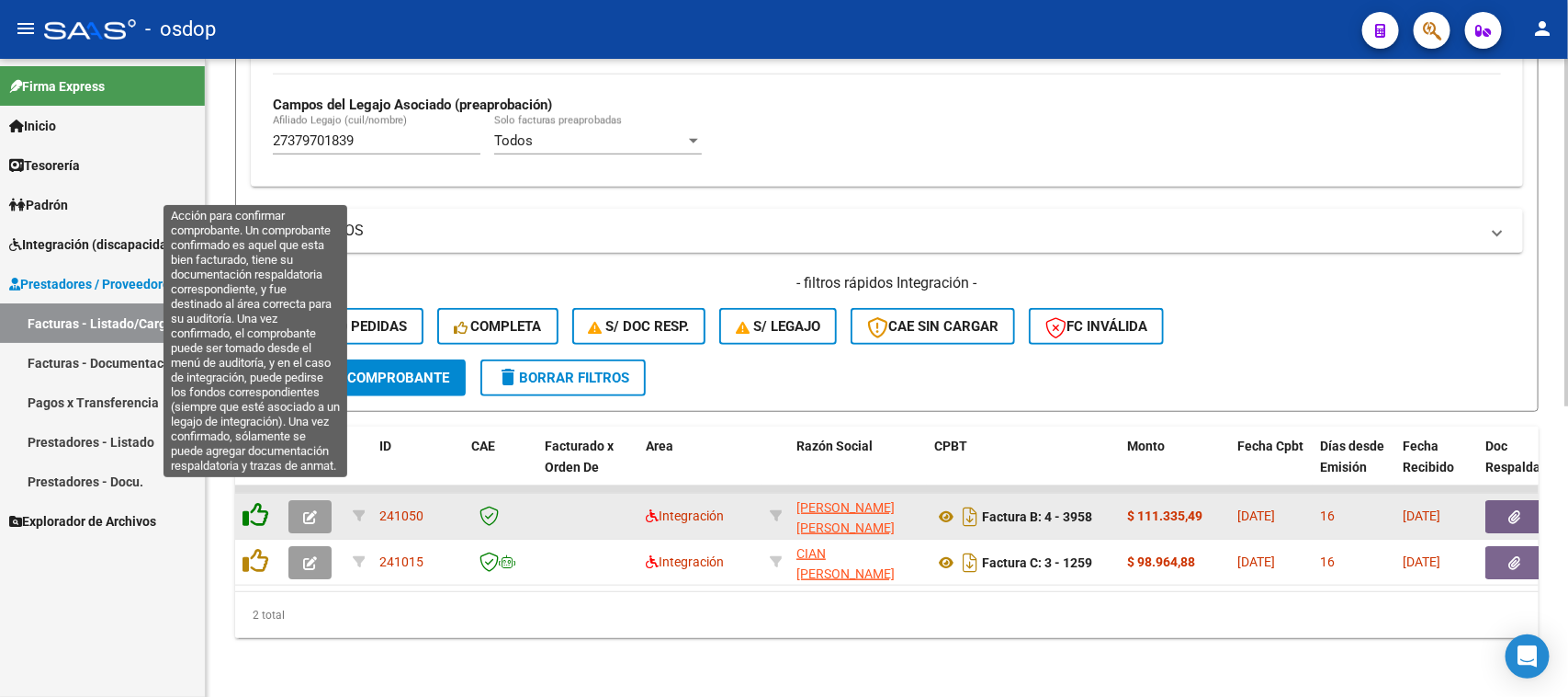
click at [258, 502] on icon at bounding box center [256, 515] width 26 height 26
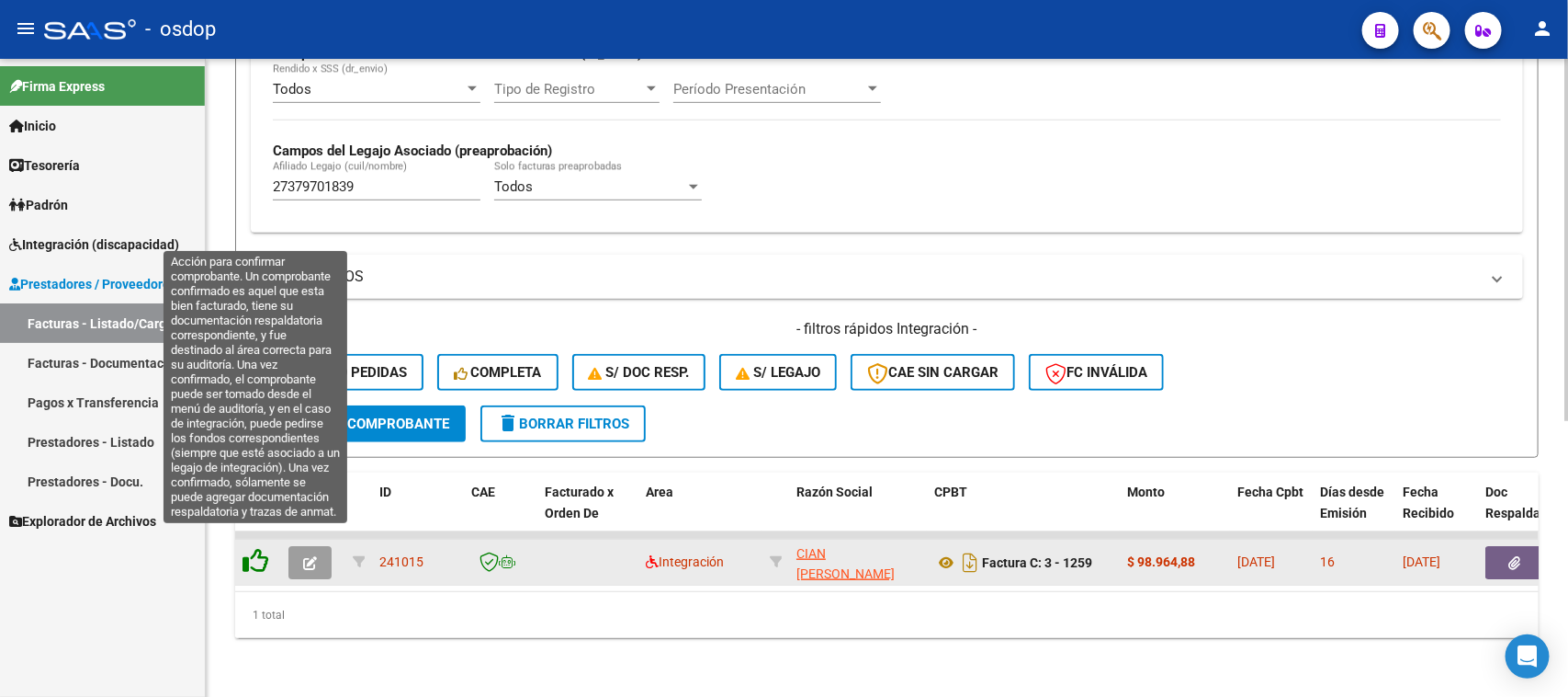
click at [263, 549] on icon at bounding box center [256, 560] width 26 height 26
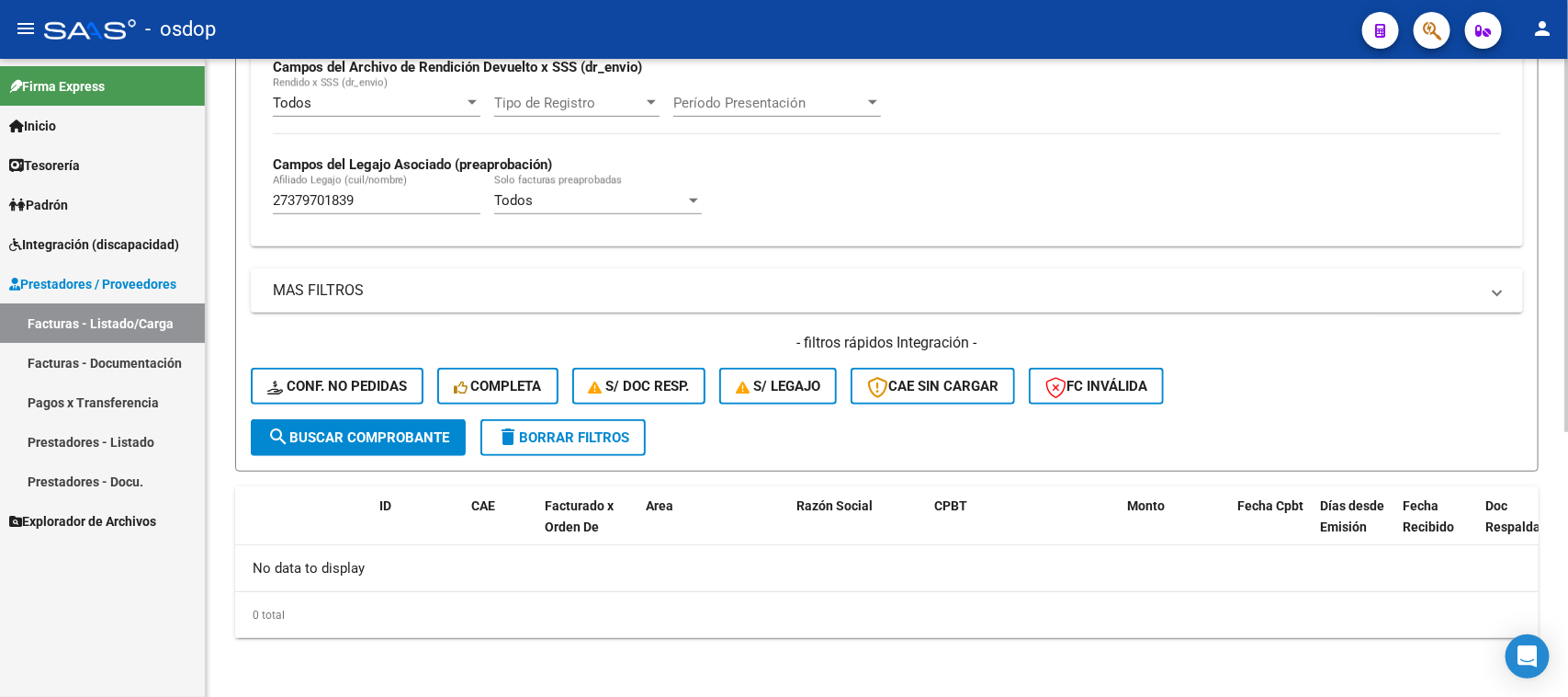
scroll to position [453, 0]
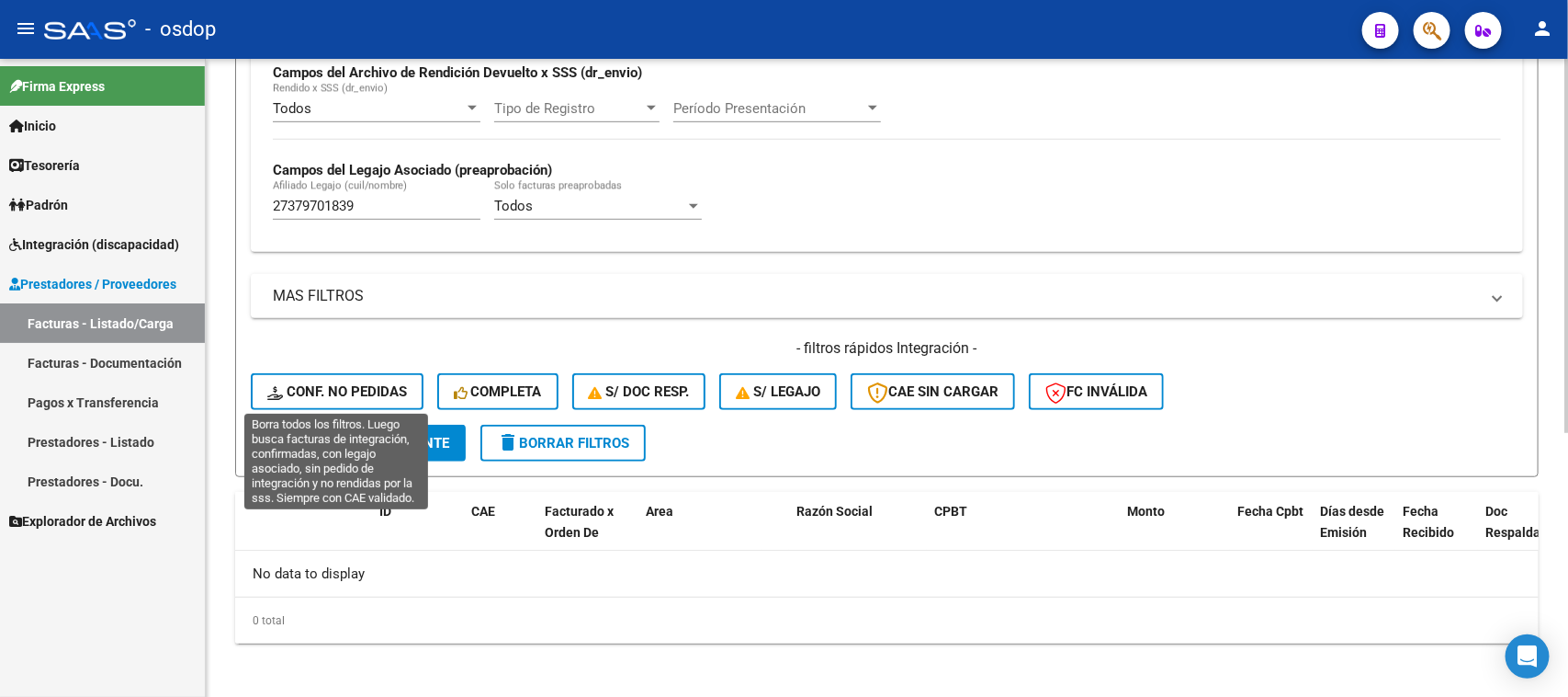
click at [332, 386] on span "Conf. no pedidas" at bounding box center [337, 392] width 140 height 17
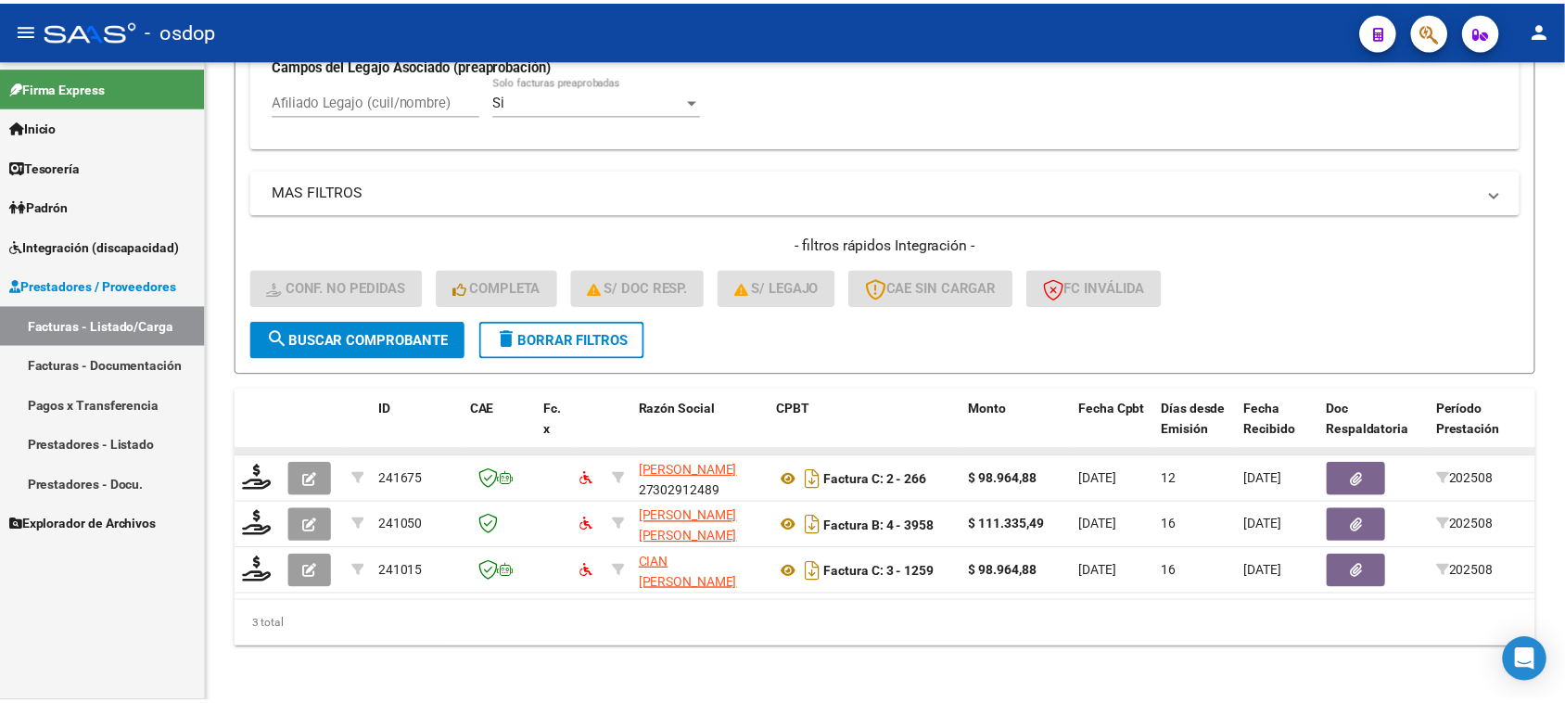
scroll to position [582, 0]
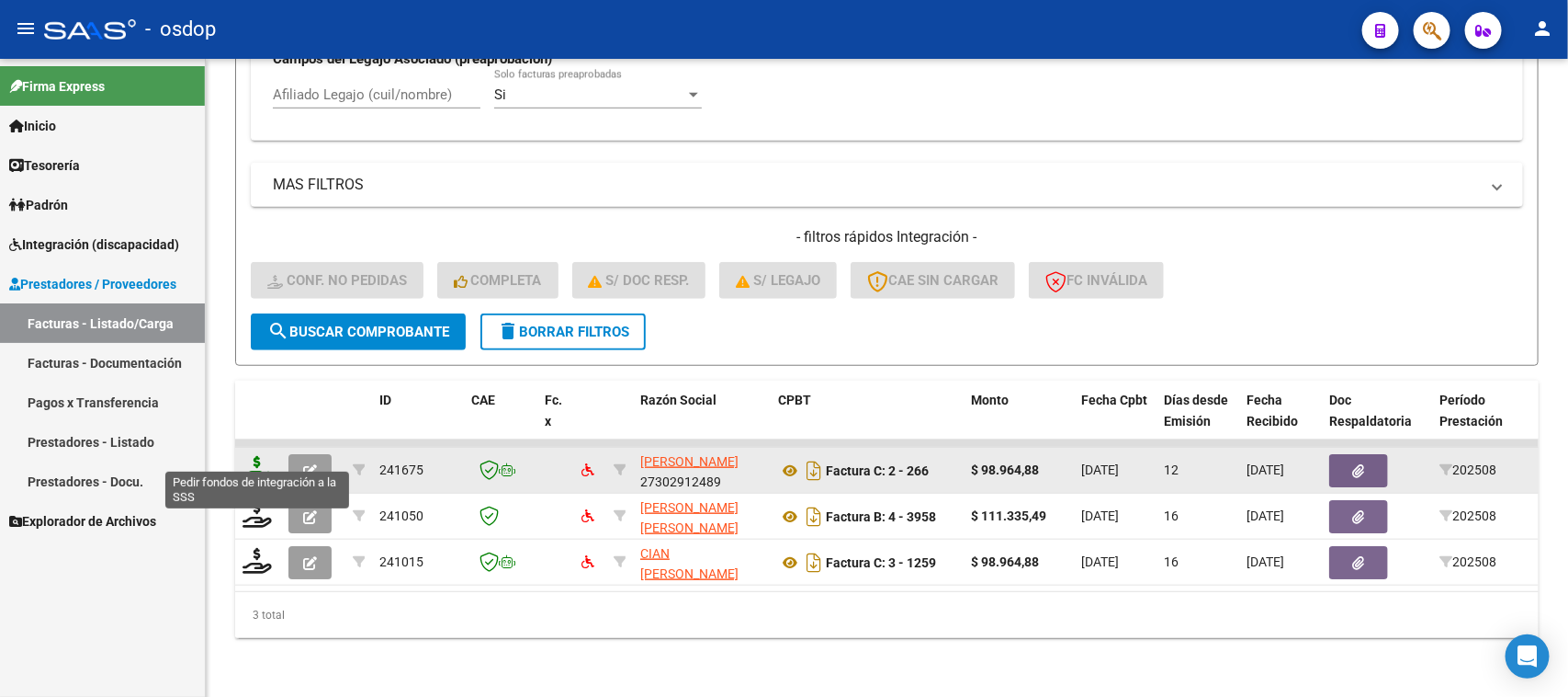
click at [253, 456] on icon at bounding box center [258, 469] width 30 height 26
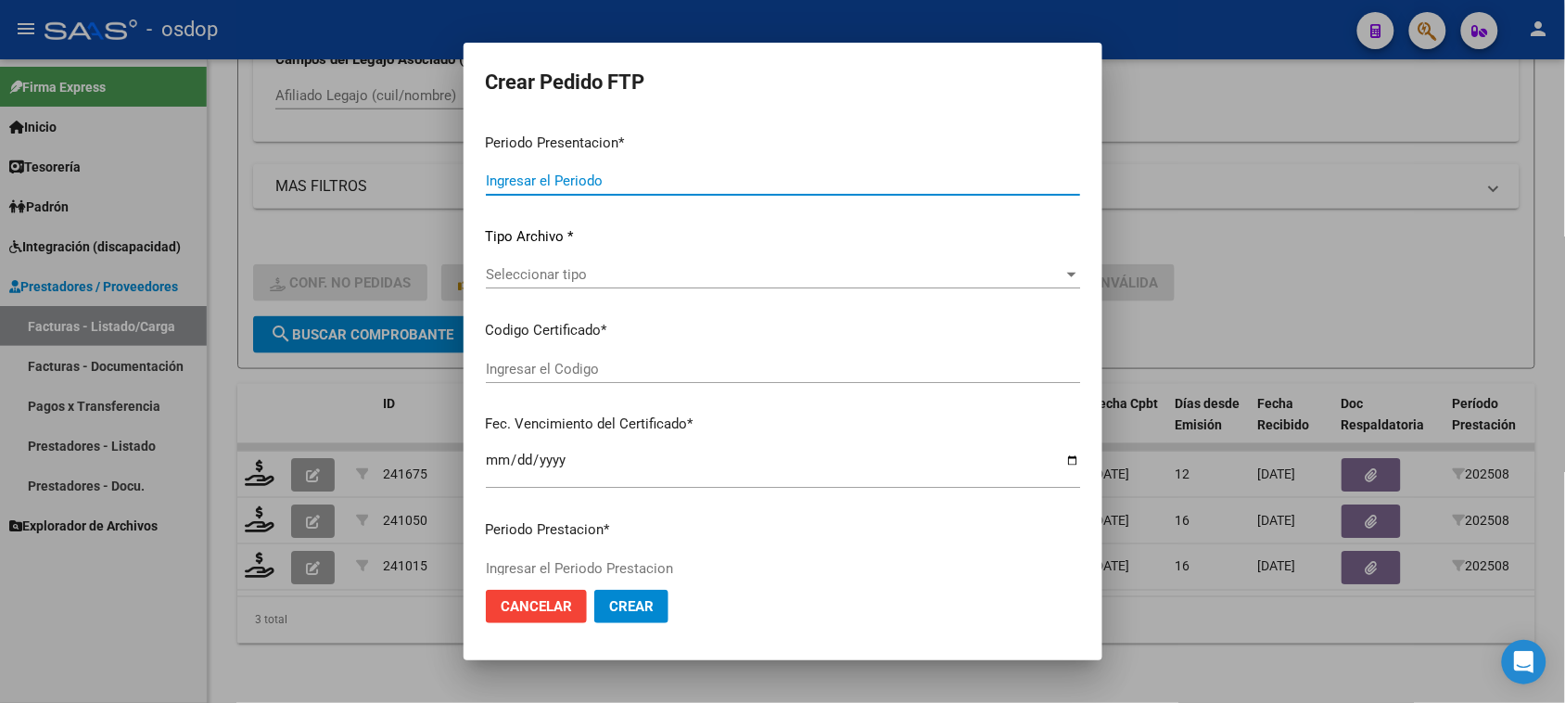
type input "202508"
type input "$ 98.964,88"
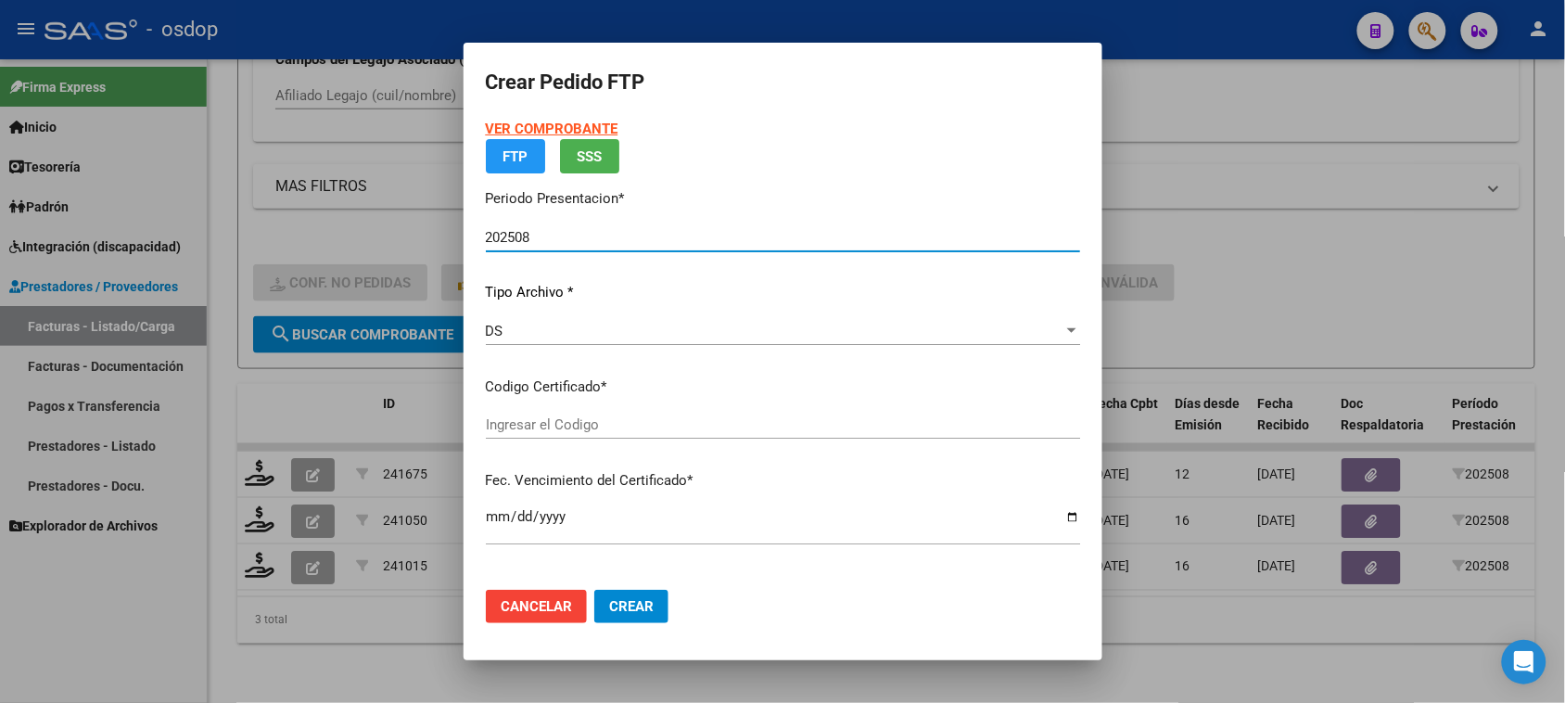
type input "2241904903"
type input "[DATE]"
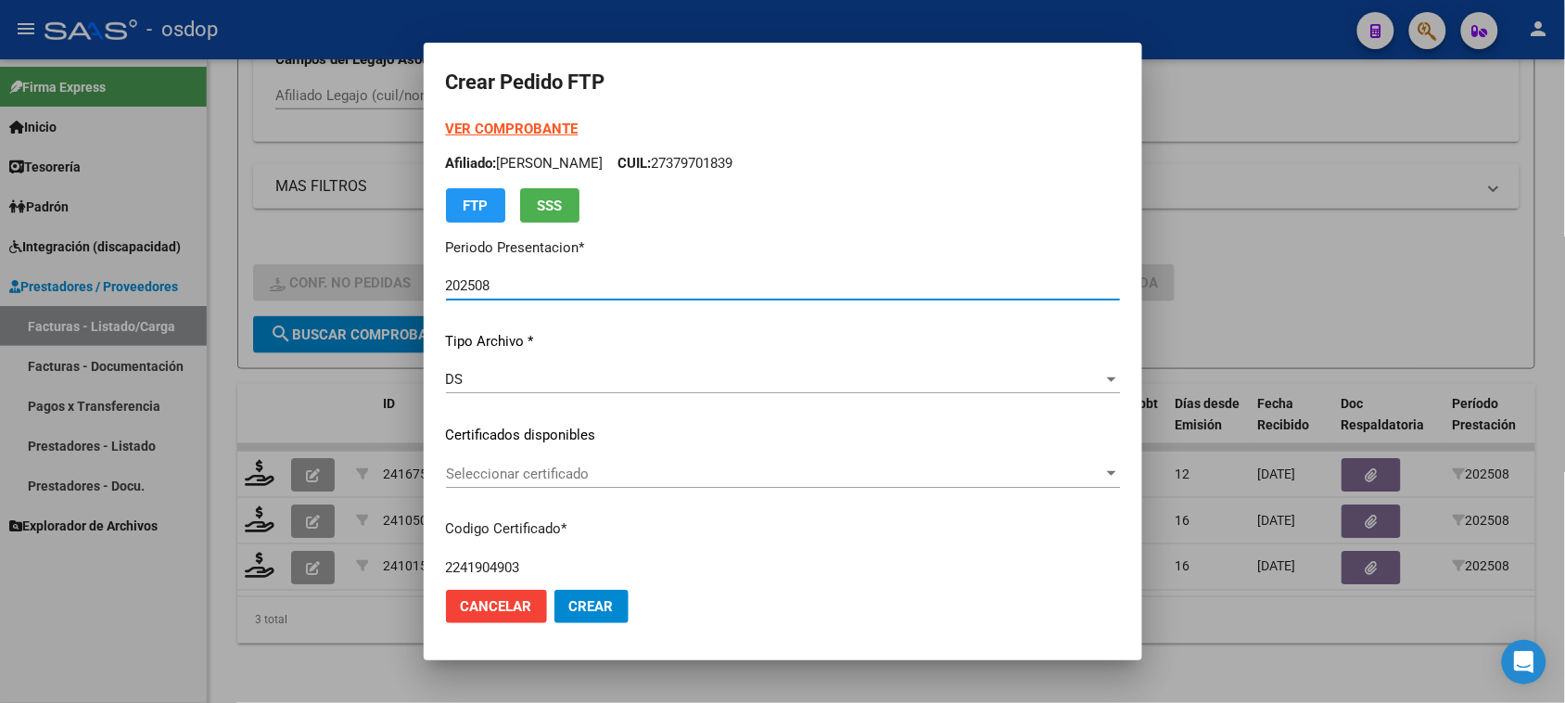
click at [679, 492] on div "Seleccionar certificado Seleccionar certificado" at bounding box center [783, 482] width 674 height 45
click at [683, 475] on span "Seleccionar certificado" at bounding box center [774, 473] width 657 height 17
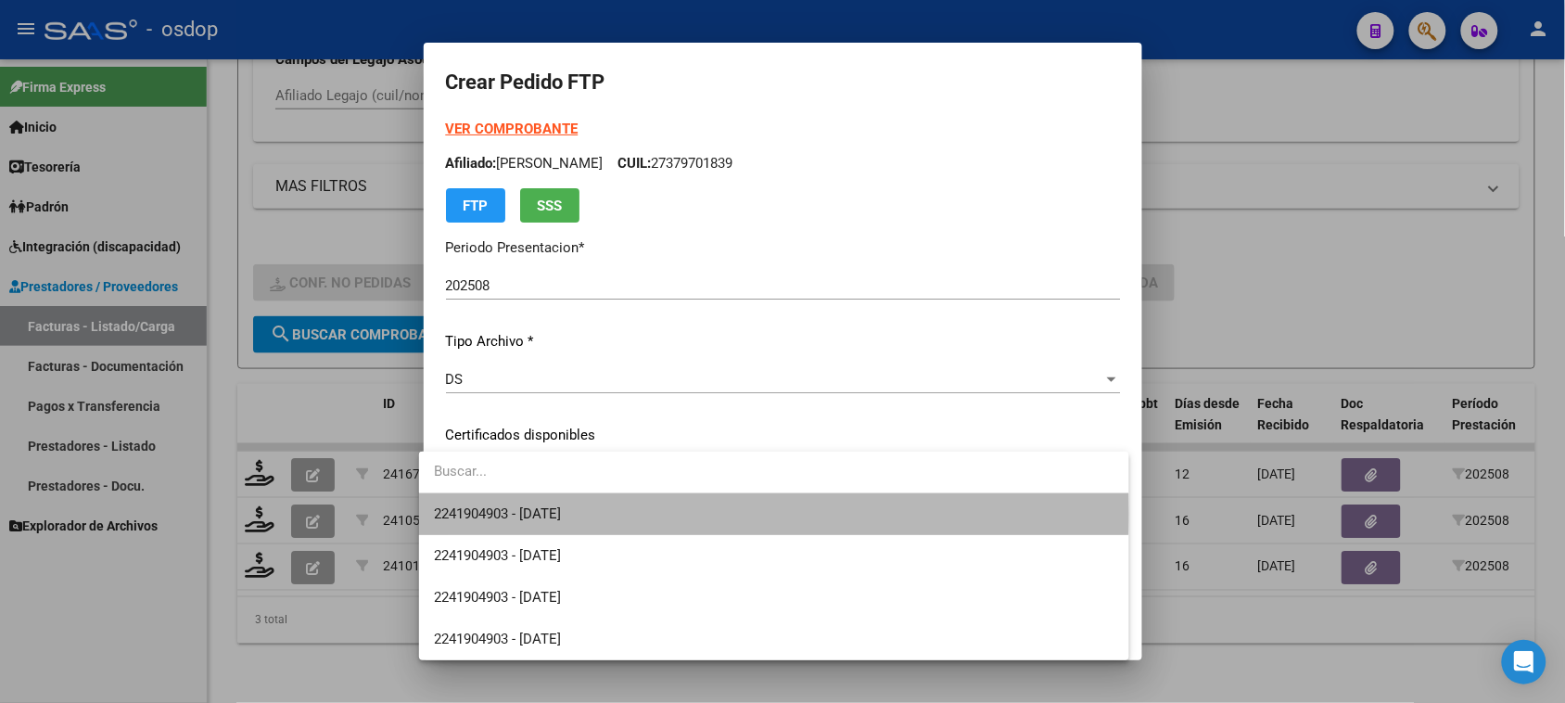
click at [669, 513] on span "2241904903 - [DATE]" at bounding box center [773, 514] width 679 height 42
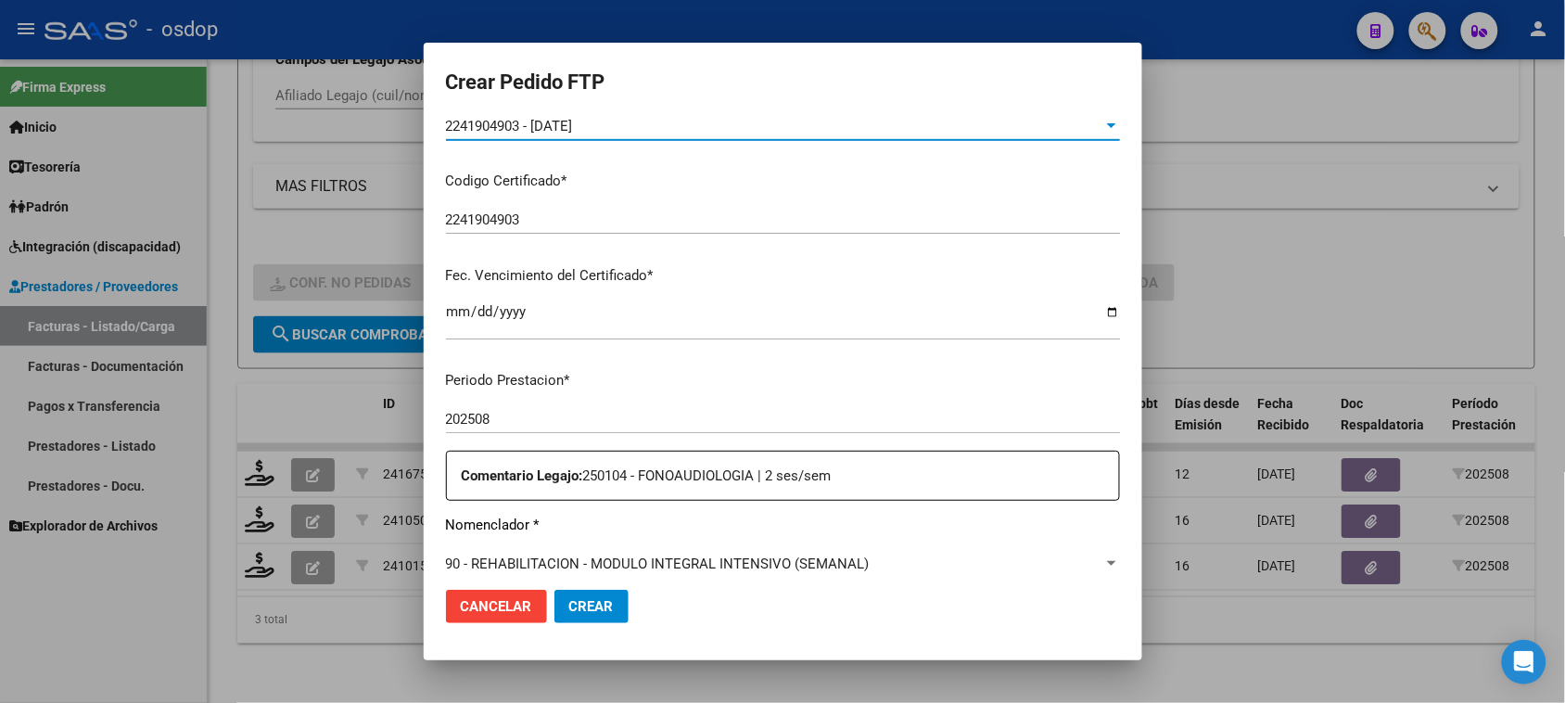
scroll to position [463, 0]
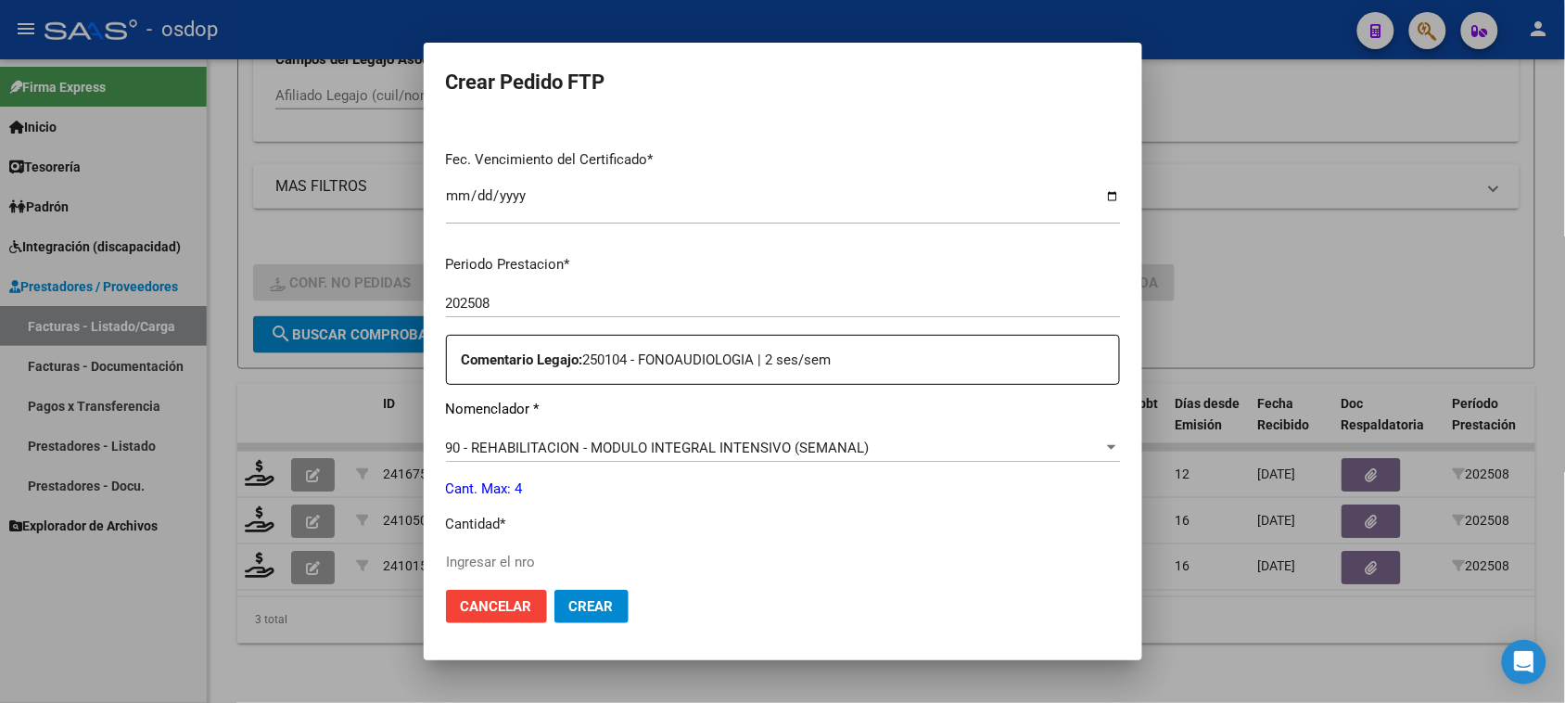
click at [573, 562] on input "Ingresar el nro" at bounding box center [783, 561] width 674 height 17
type input "4"
click at [589, 627] on mat-dialog-actions "Cancelar Crear" at bounding box center [783, 606] width 674 height 63
click at [591, 615] on button "Crear" at bounding box center [591, 605] width 74 height 33
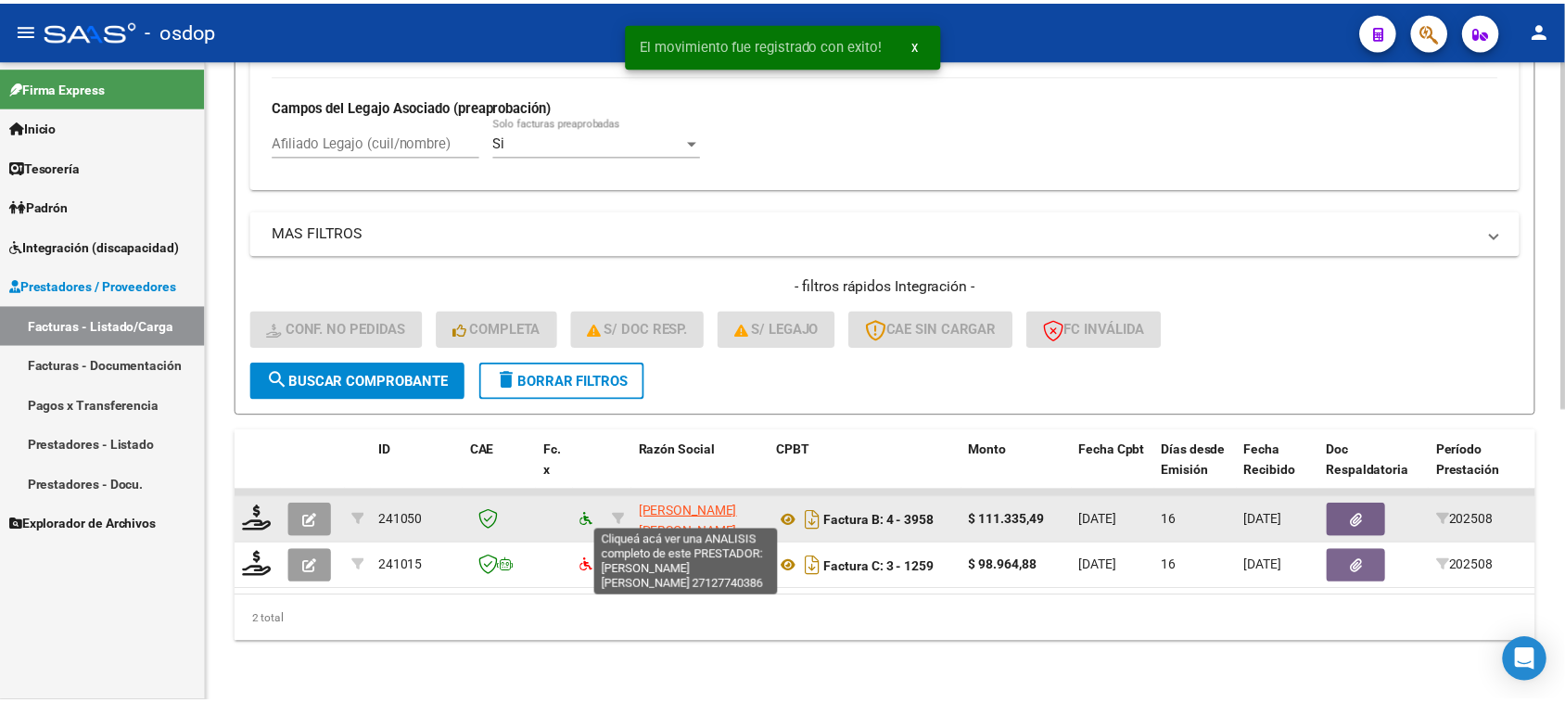
scroll to position [536, 0]
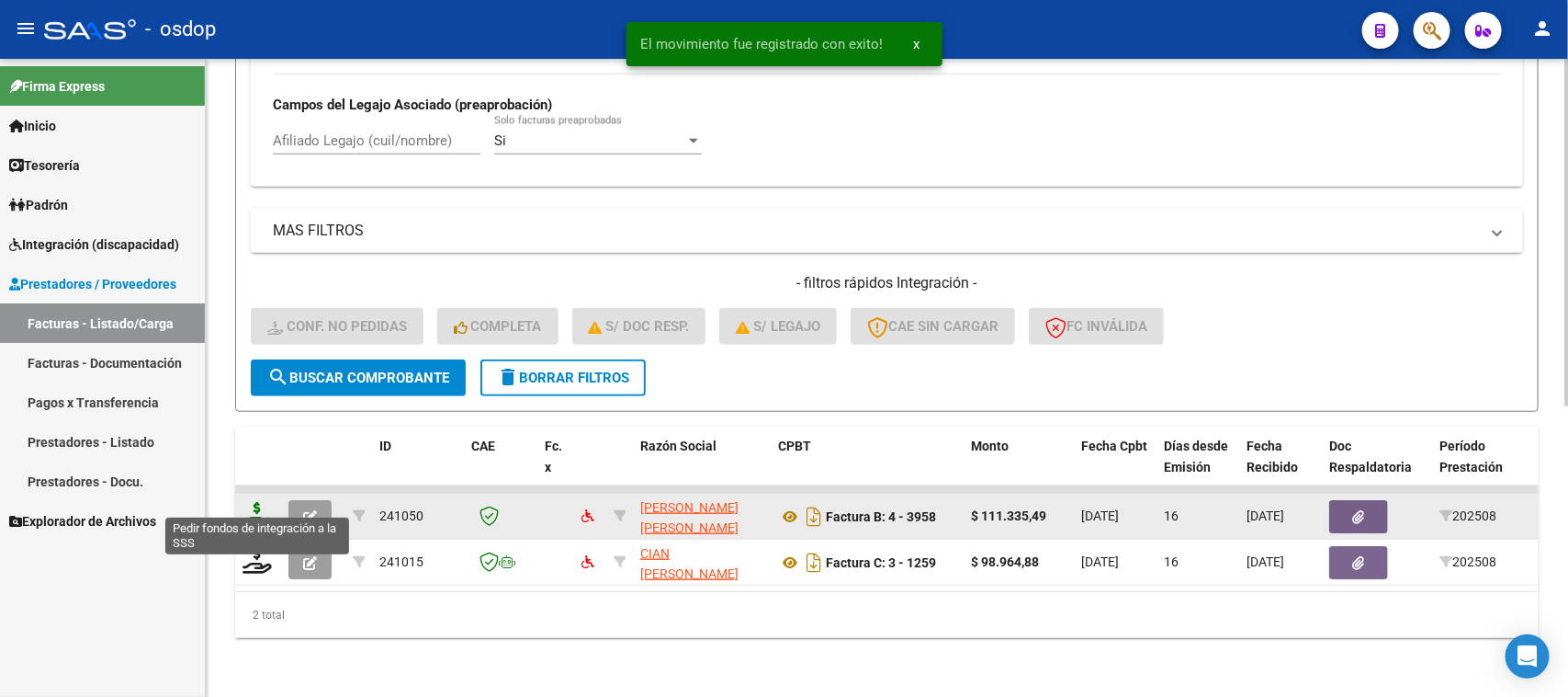
click at [262, 506] on icon at bounding box center [258, 515] width 30 height 26
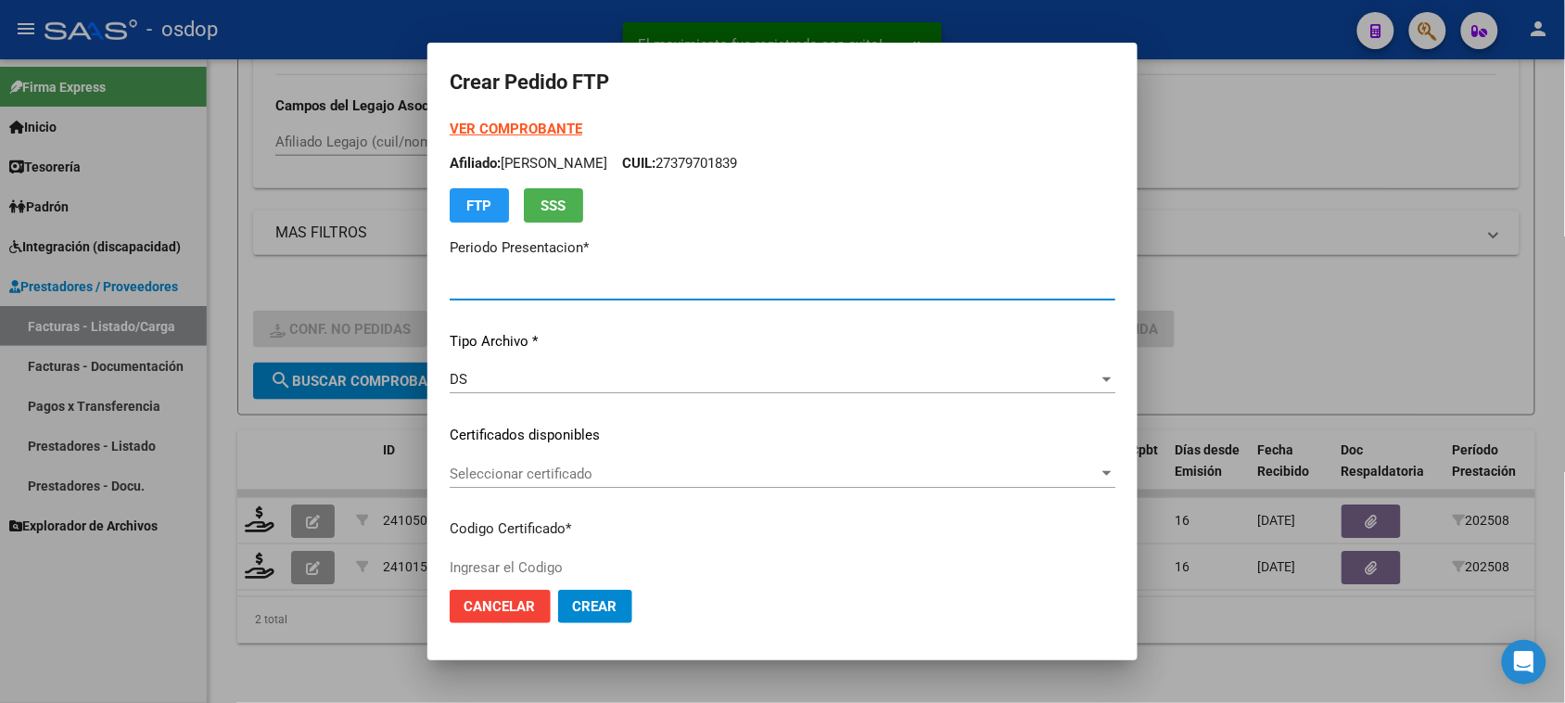
type input "202508"
type input "$ 111.335,49"
type input "2241904903"
type input "[DATE]"
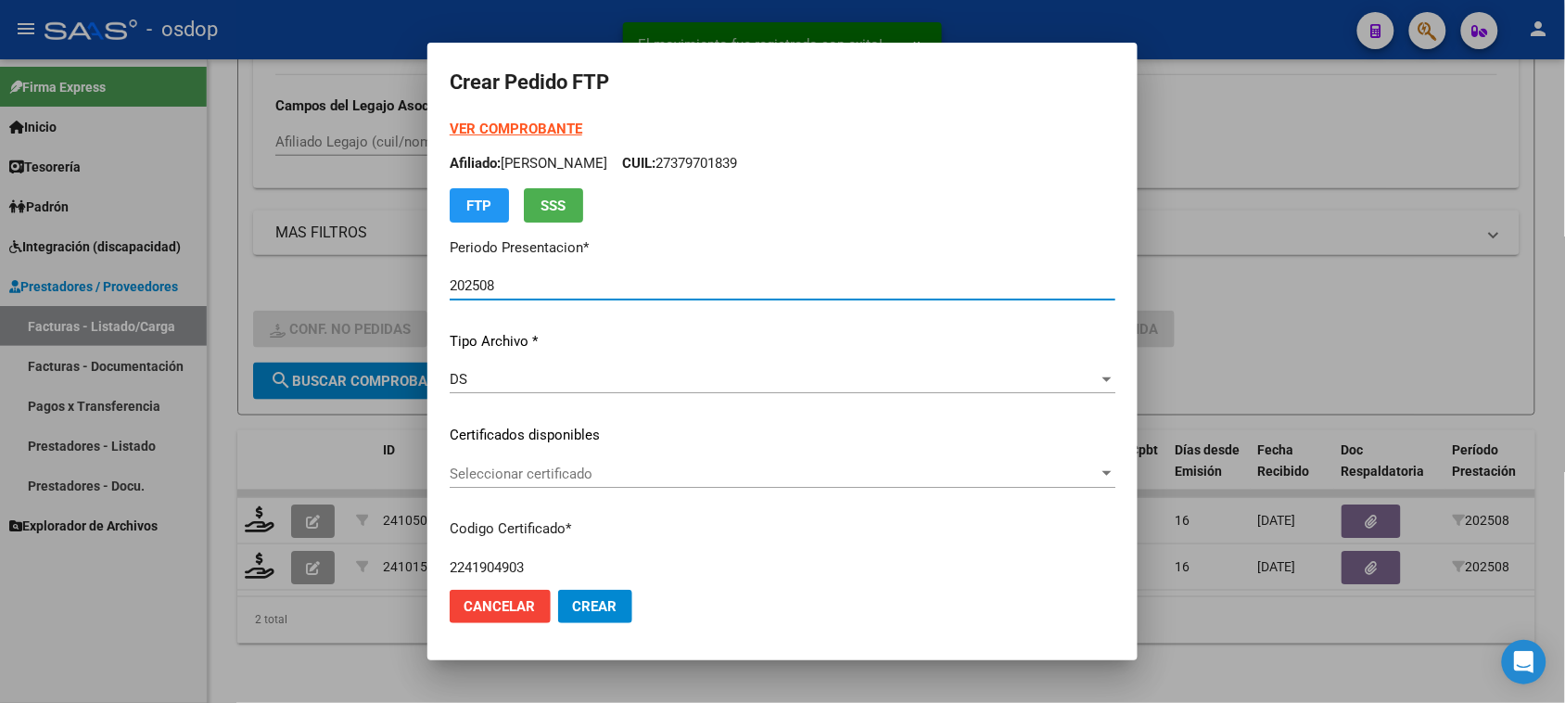
click at [790, 465] on span "Seleccionar certificado" at bounding box center [774, 473] width 649 height 17
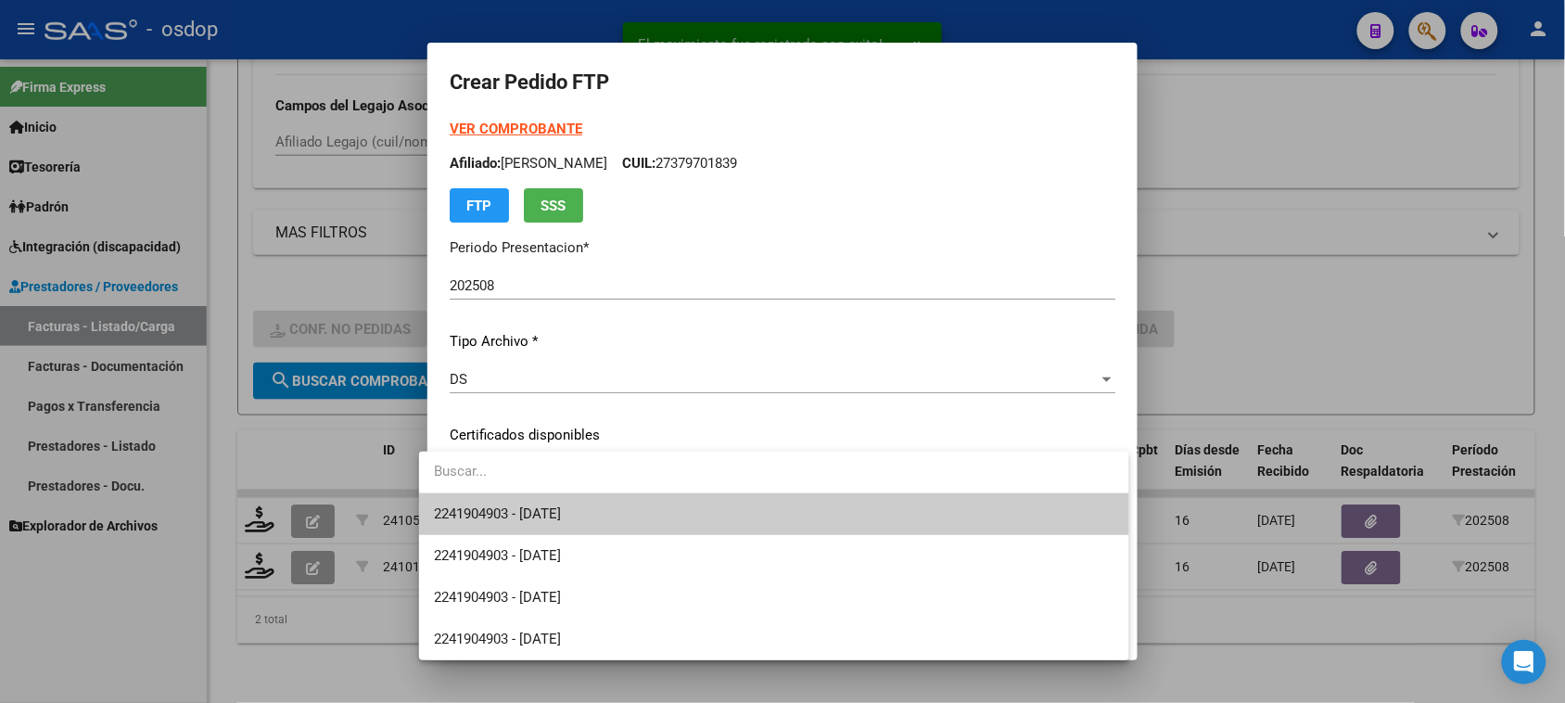
click at [785, 498] on span "2241904903 - [DATE]" at bounding box center [773, 514] width 679 height 42
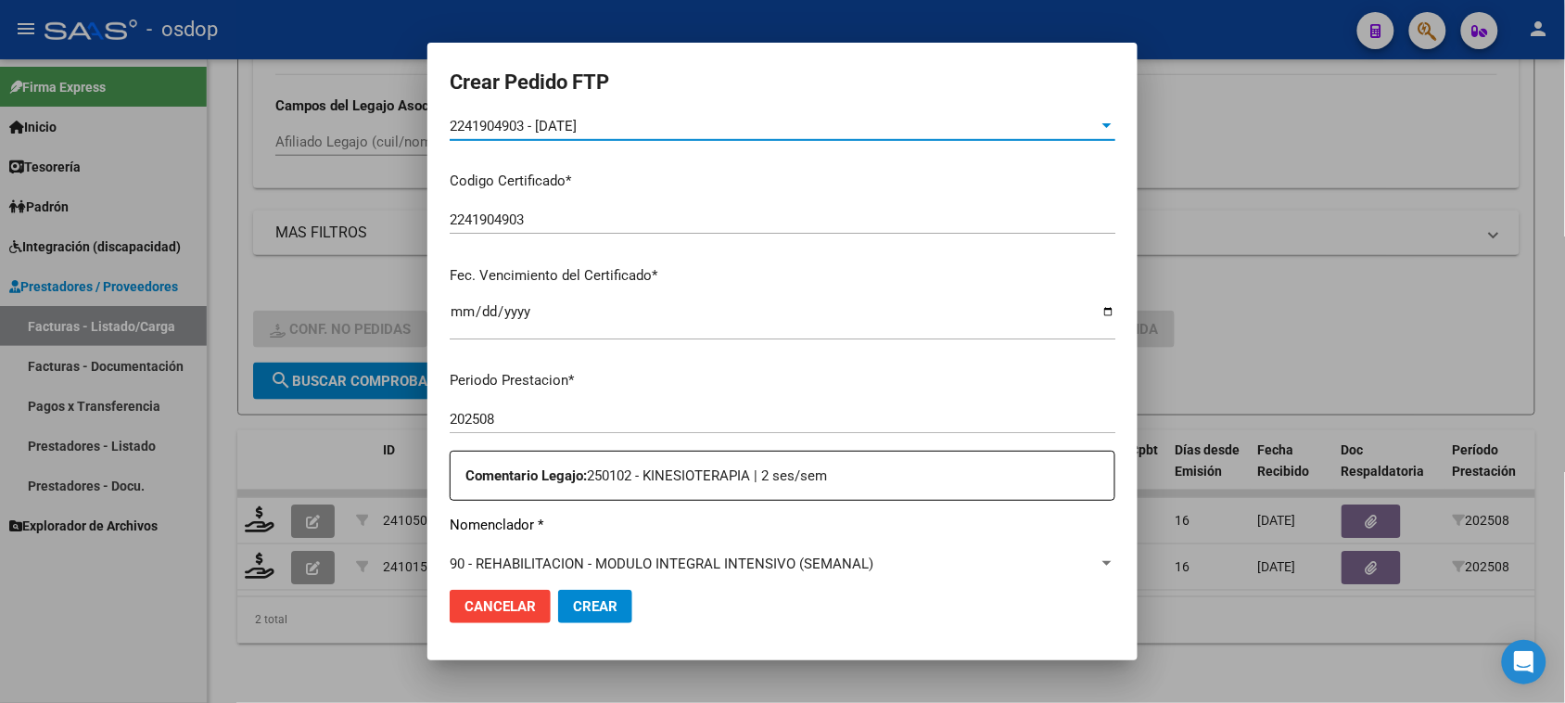
scroll to position [463, 0]
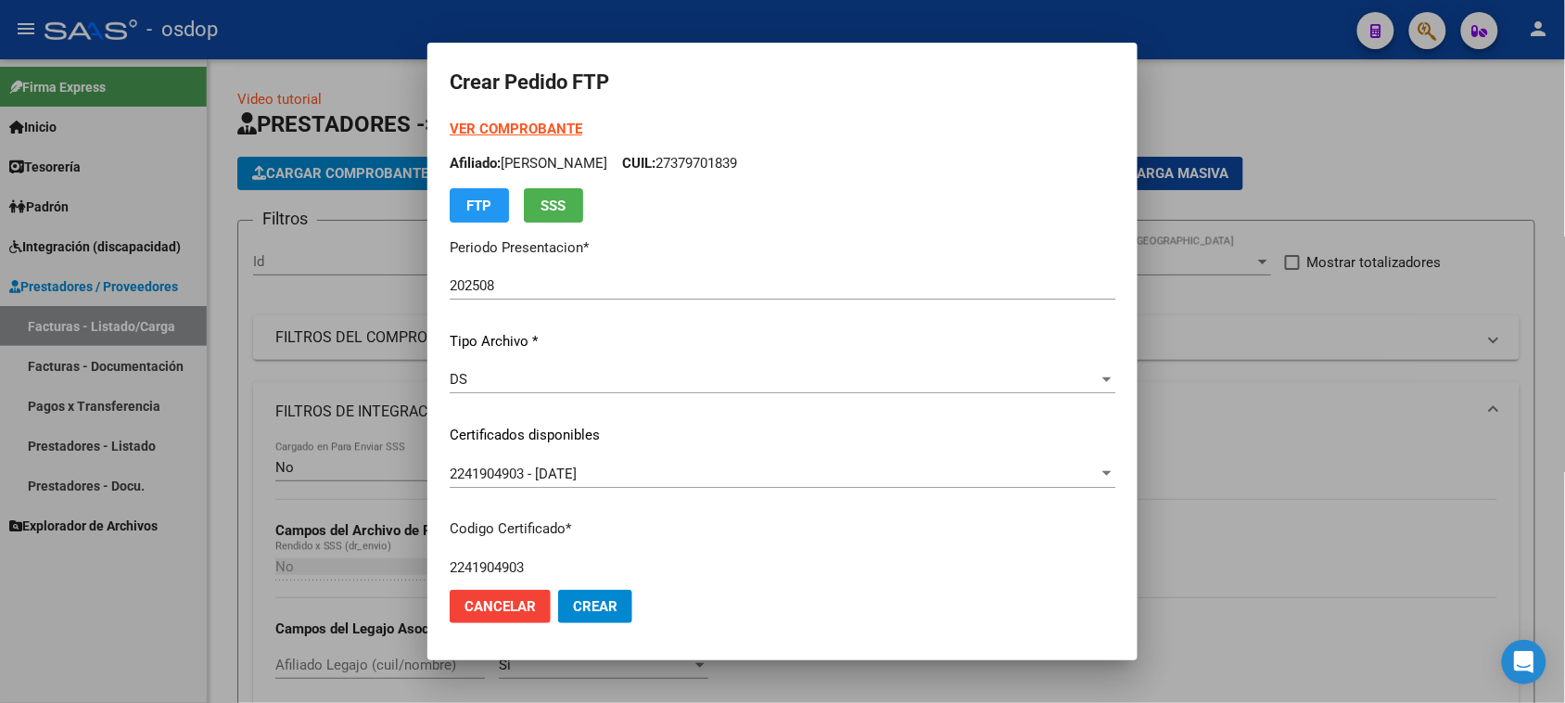
type input "4"
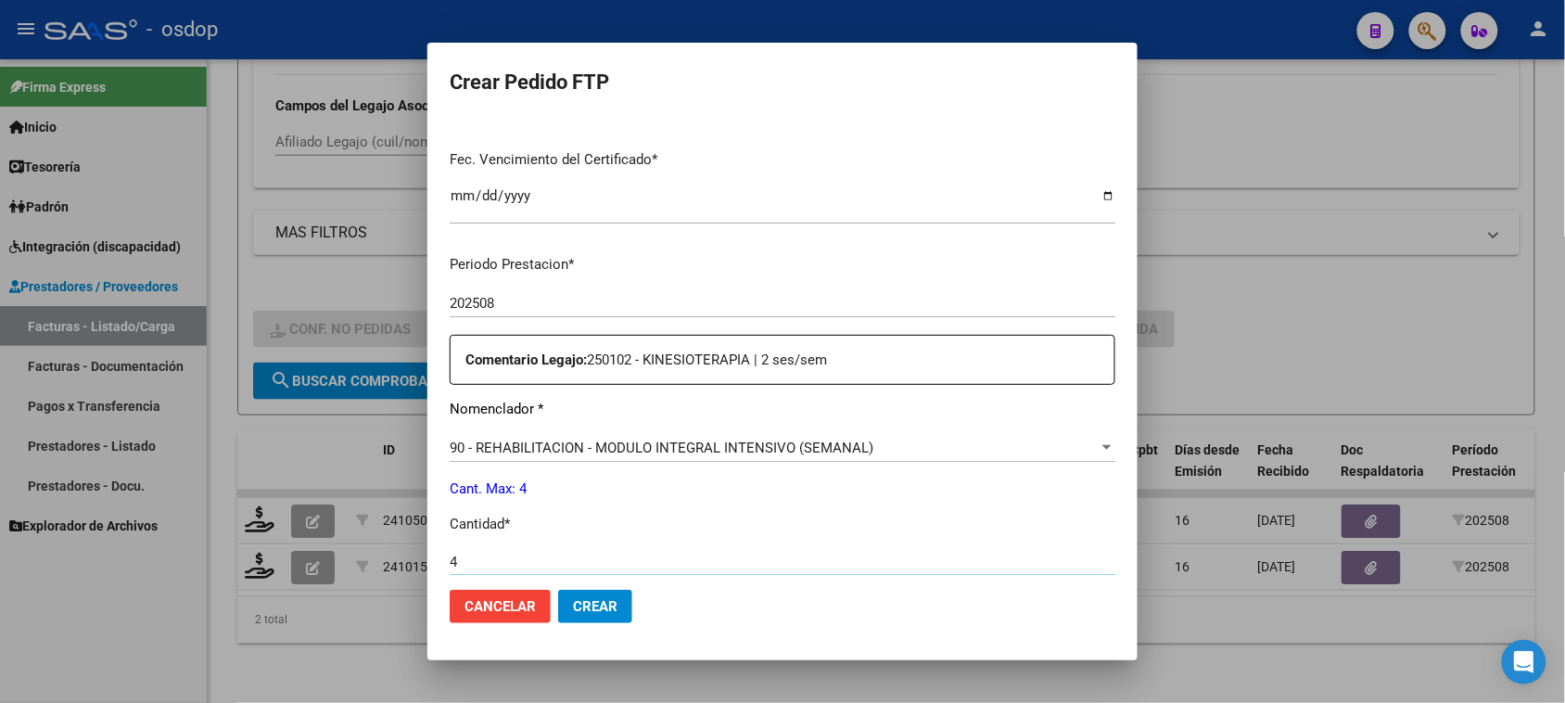
click at [577, 605] on span "Crear" at bounding box center [595, 606] width 44 height 17
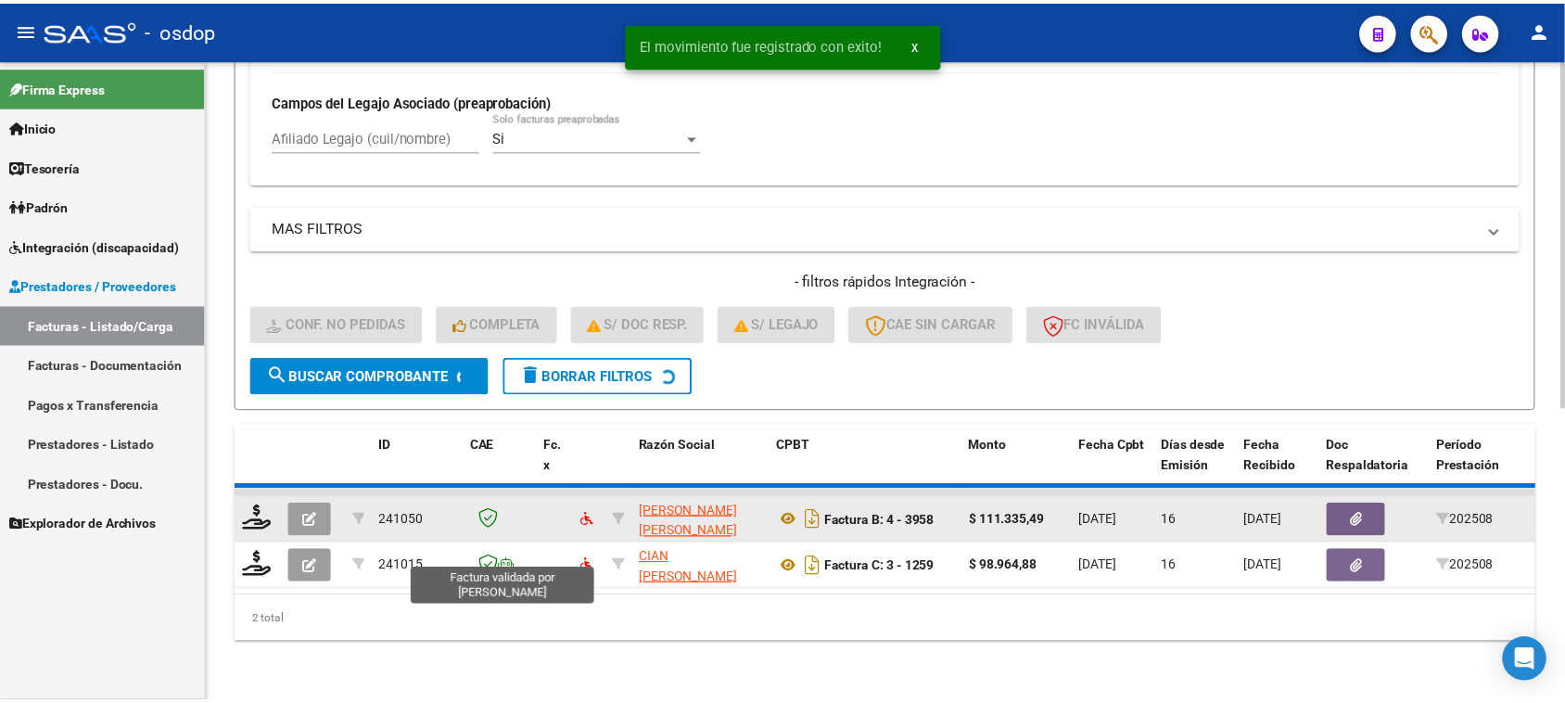
scroll to position [489, 0]
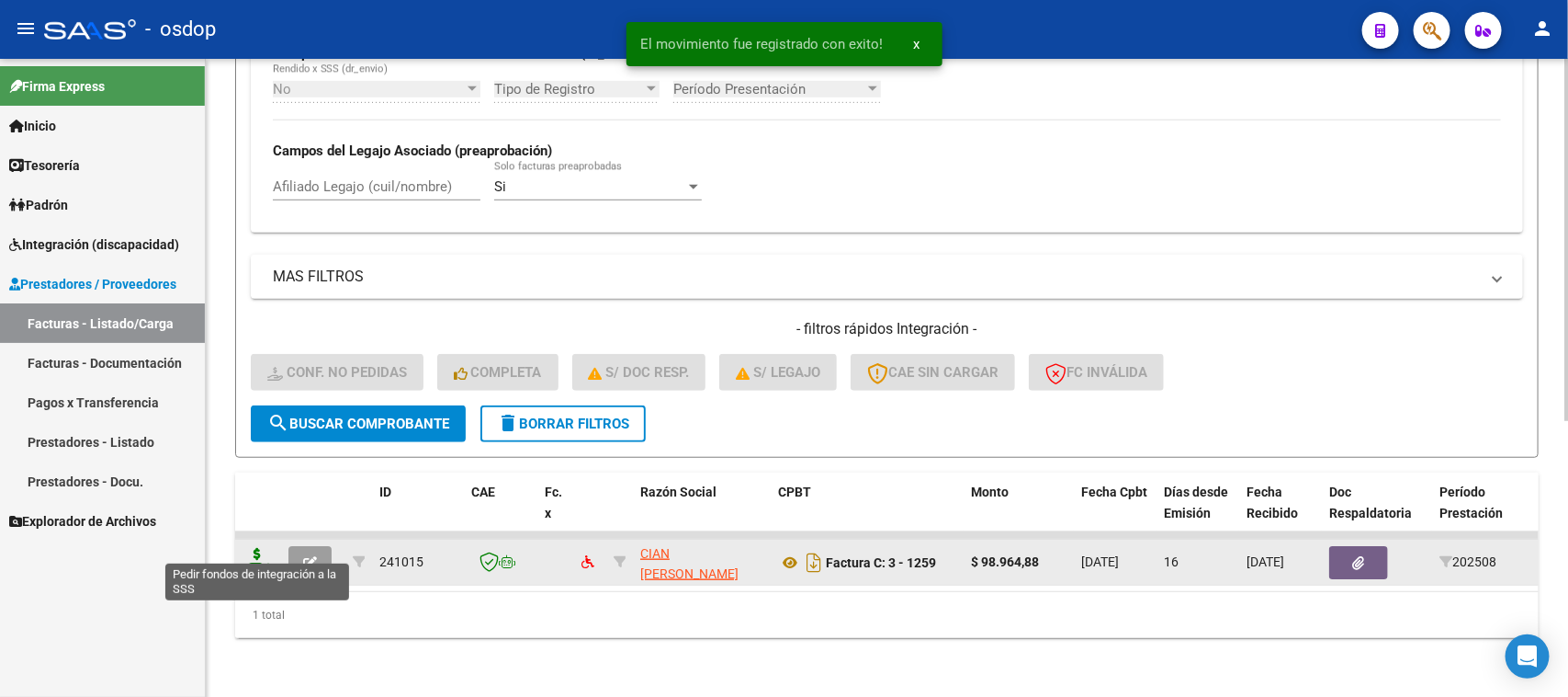
click at [256, 548] on icon at bounding box center [258, 560] width 30 height 26
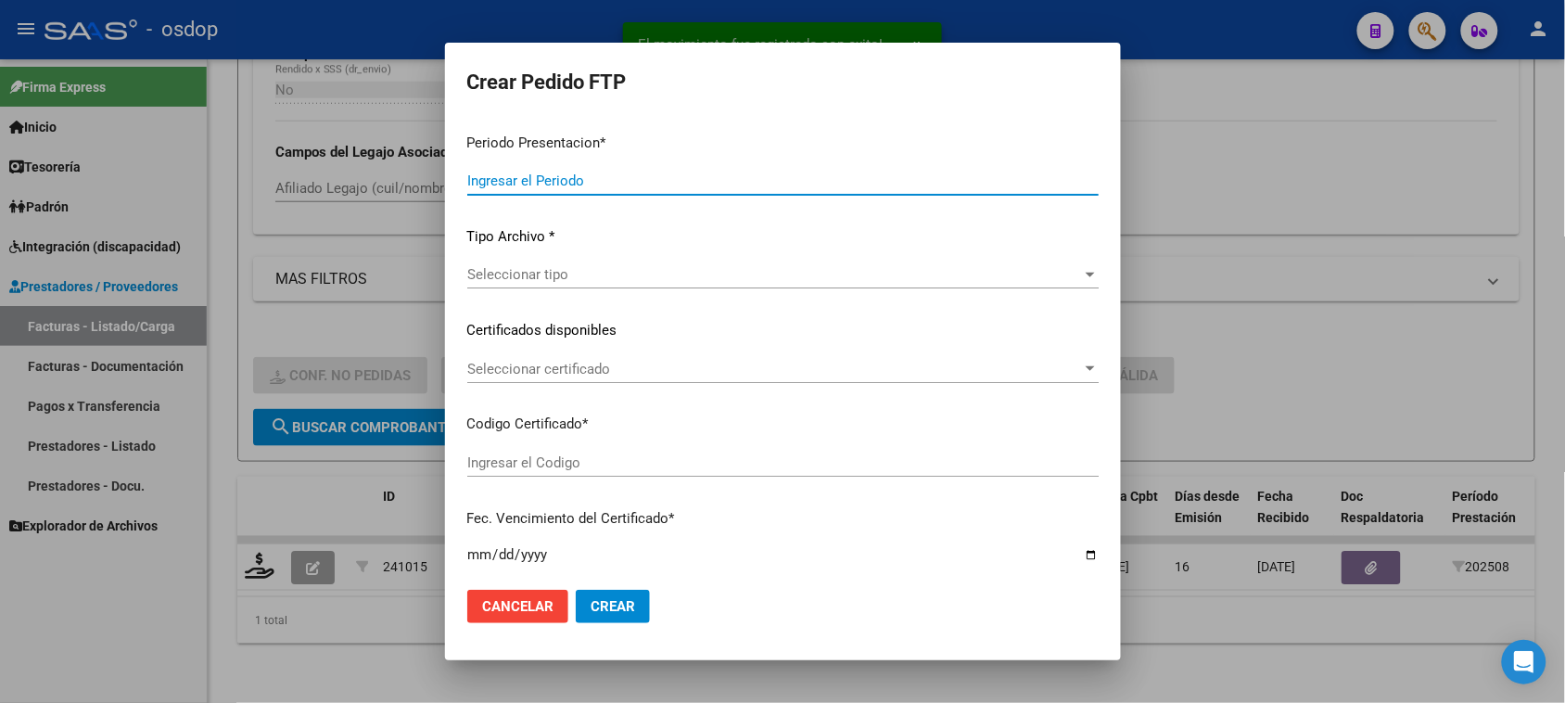
type input "202508"
type input "$ 98.964,88"
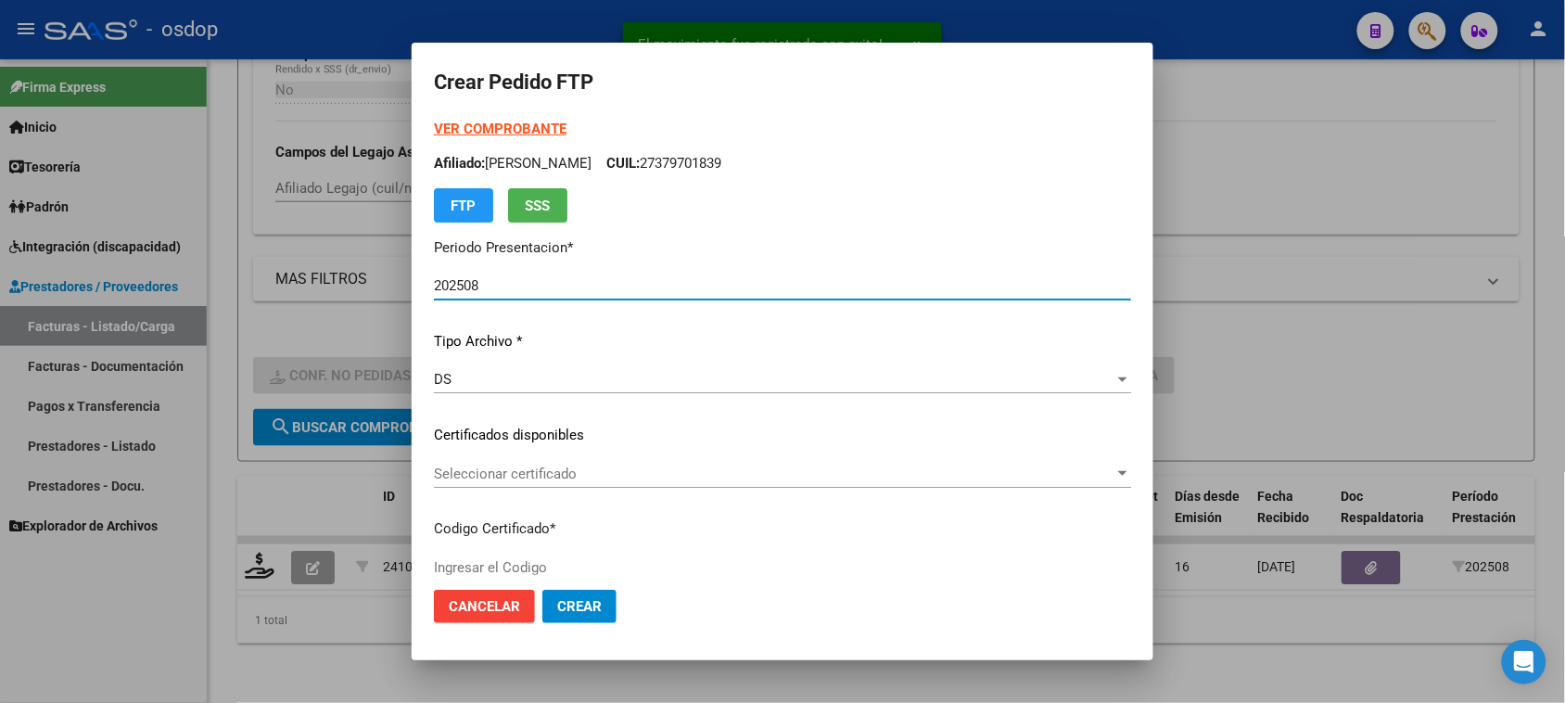
type input "2241904903"
type input "[DATE]"
click at [627, 478] on span "Seleccionar certificado" at bounding box center [774, 473] width 680 height 17
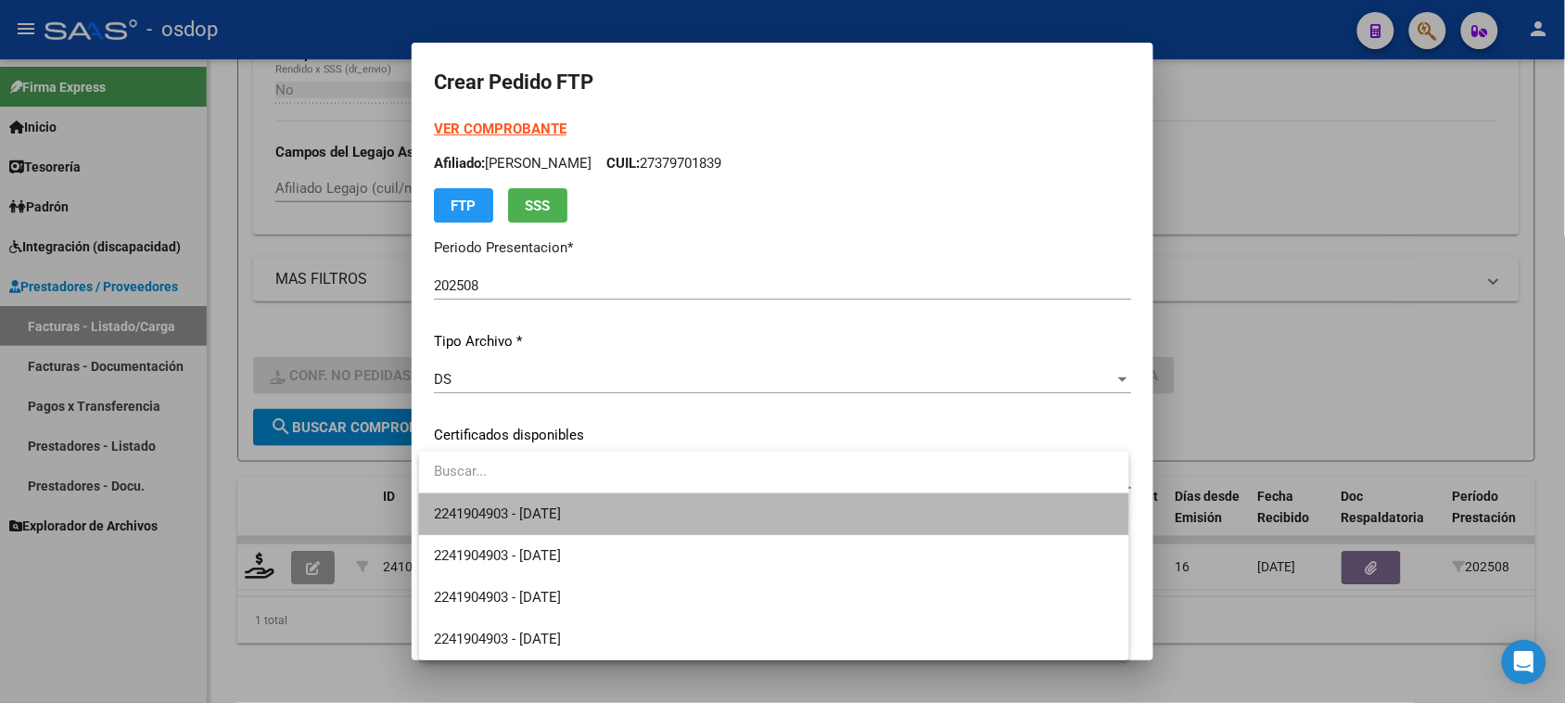
click at [616, 511] on span "2241904903 - [DATE]" at bounding box center [773, 514] width 679 height 42
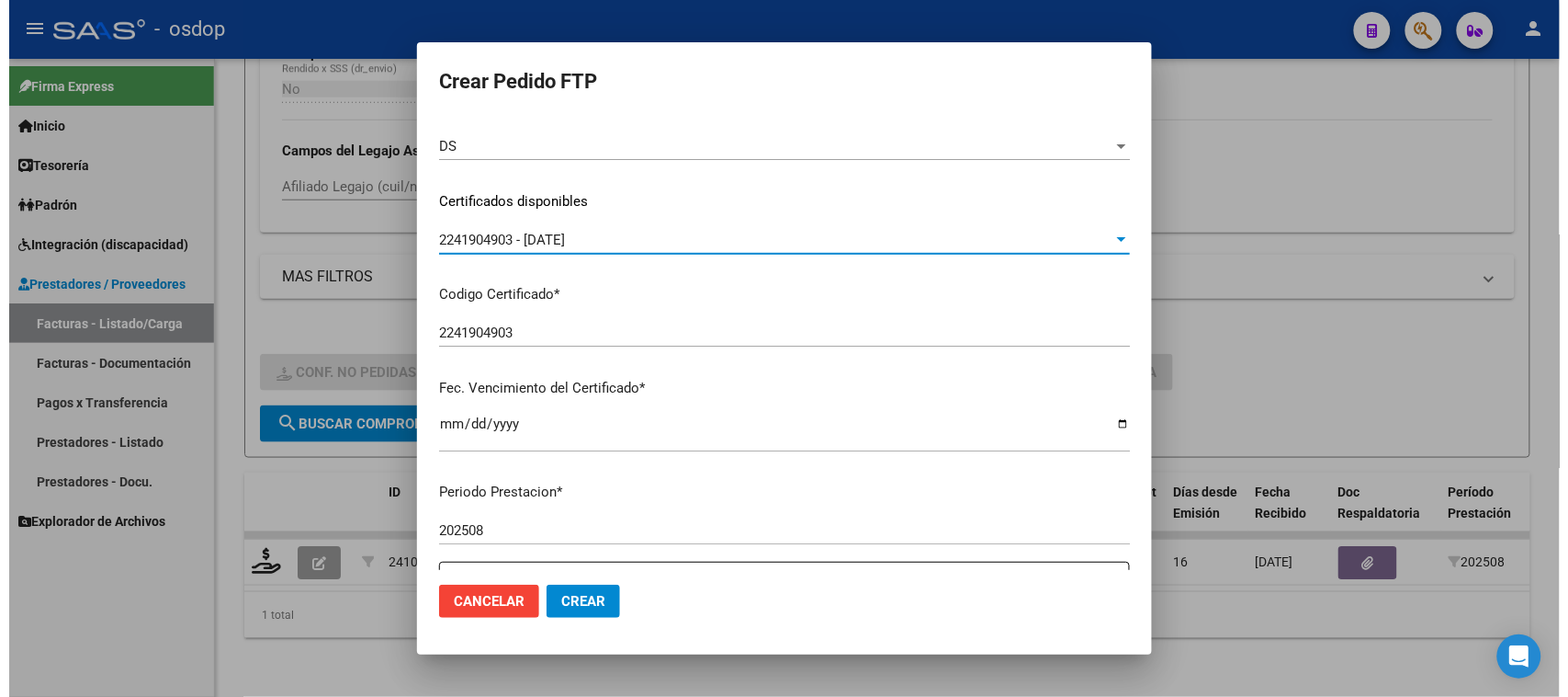
scroll to position [459, 0]
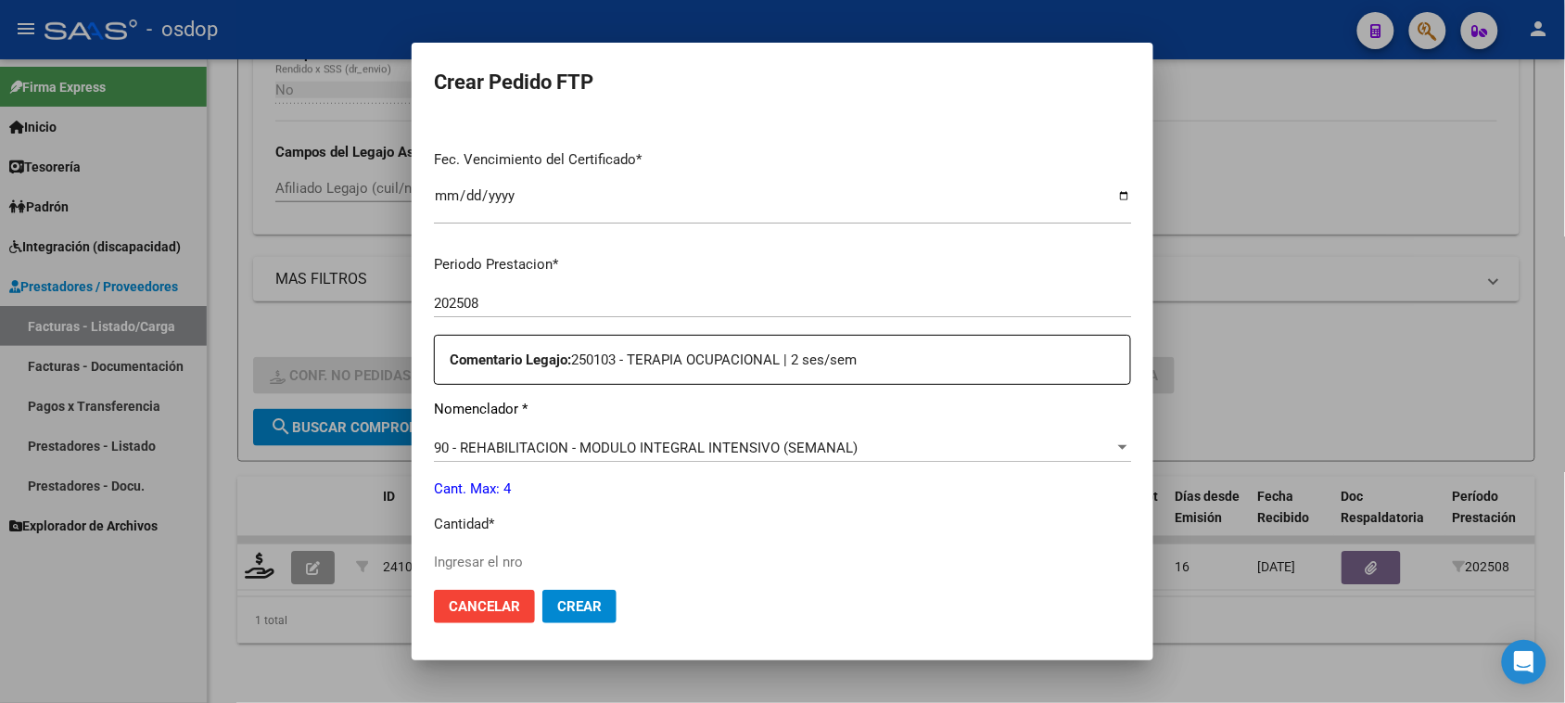
click at [520, 558] on input "Ingresar el nro" at bounding box center [782, 561] width 697 height 17
type input "4"
click at [577, 602] on span "Crear" at bounding box center [579, 606] width 44 height 17
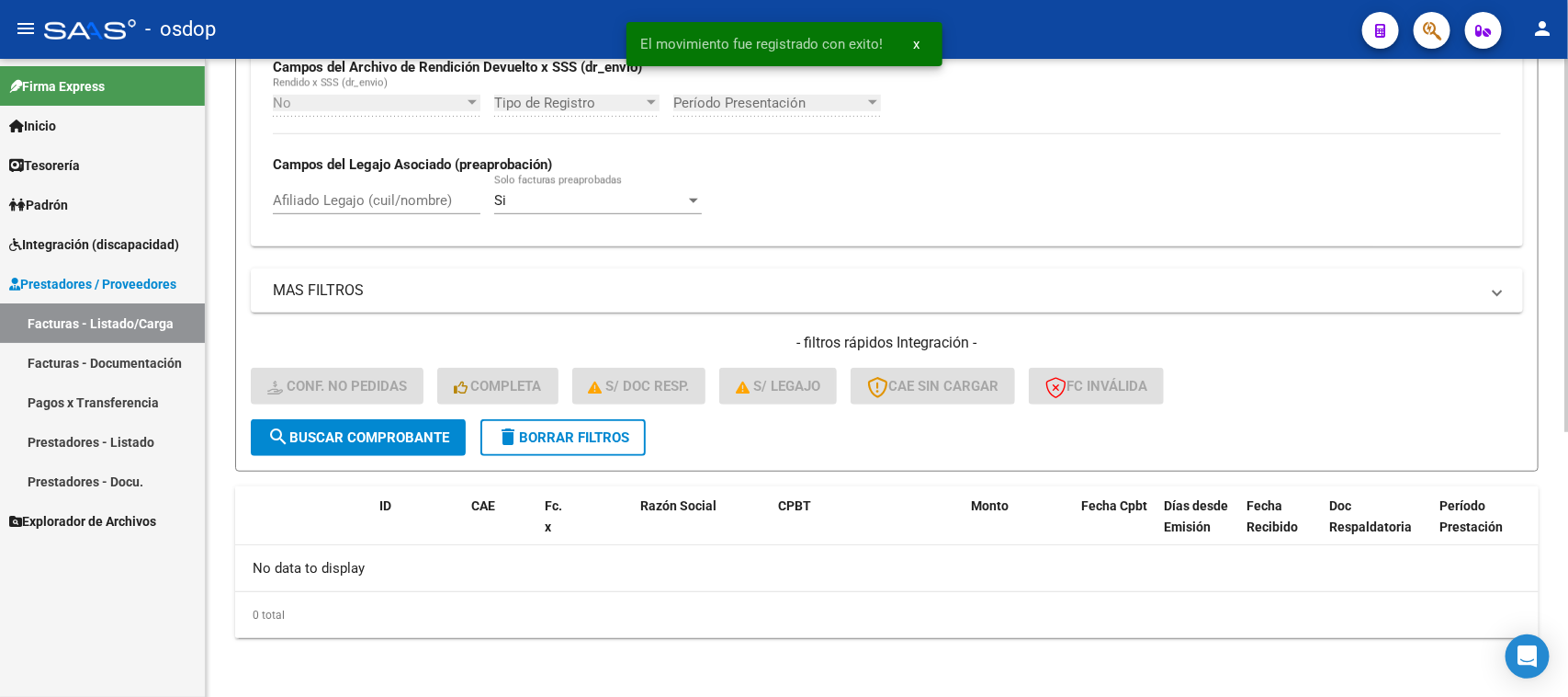
scroll to position [453, 0]
